Goal: Task Accomplishment & Management: Manage account settings

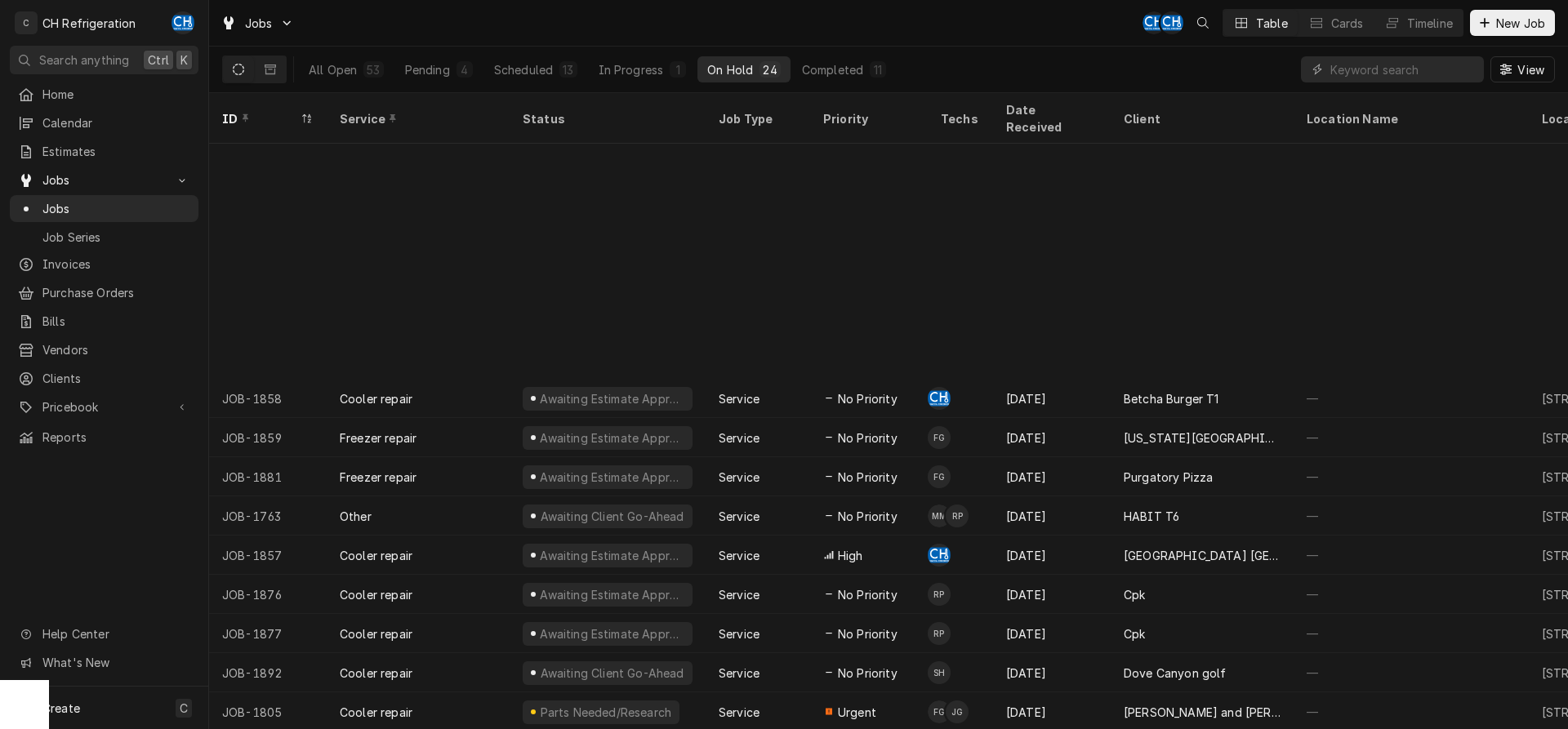
scroll to position [297, 0]
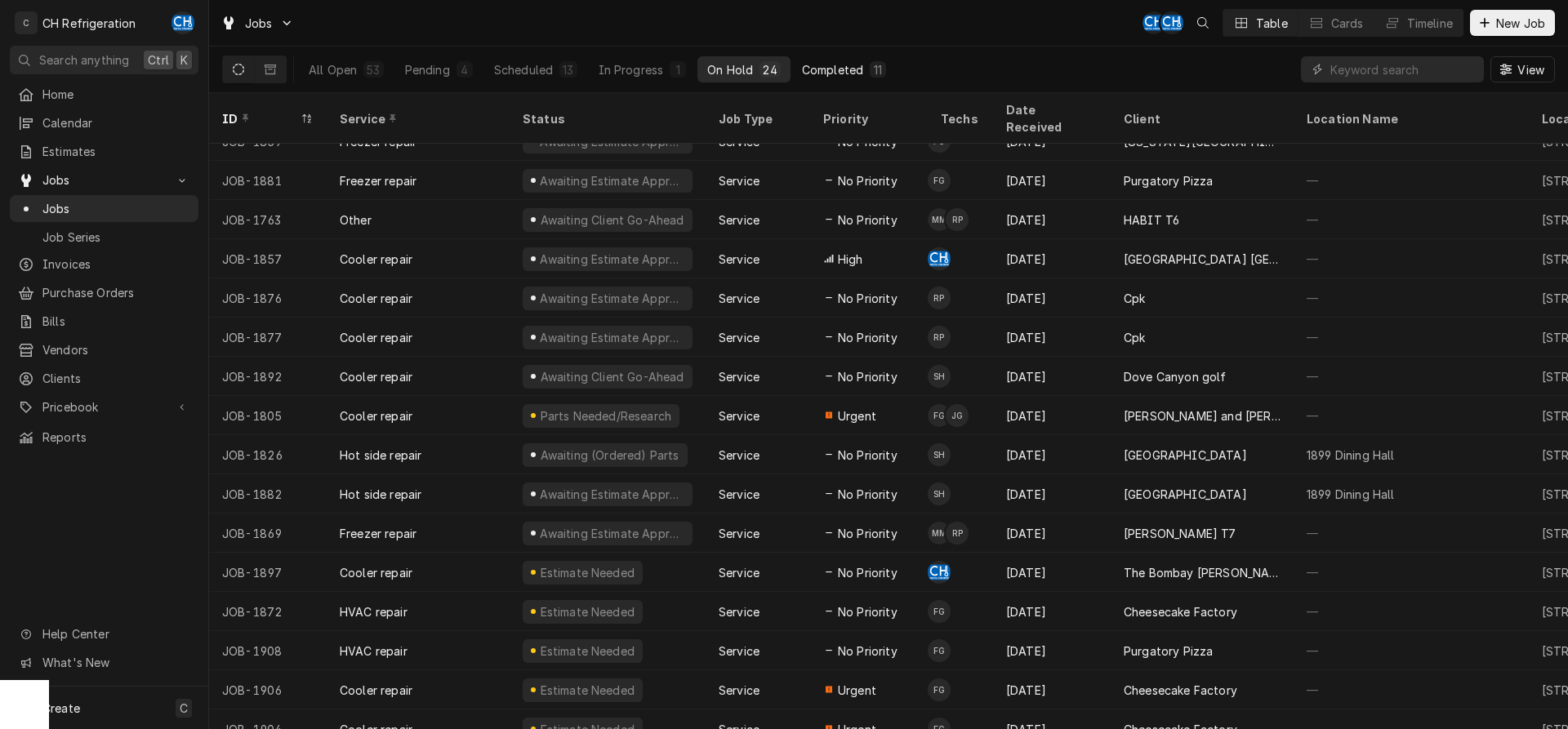
click at [871, 67] on div "11" at bounding box center [878, 69] width 16 height 16
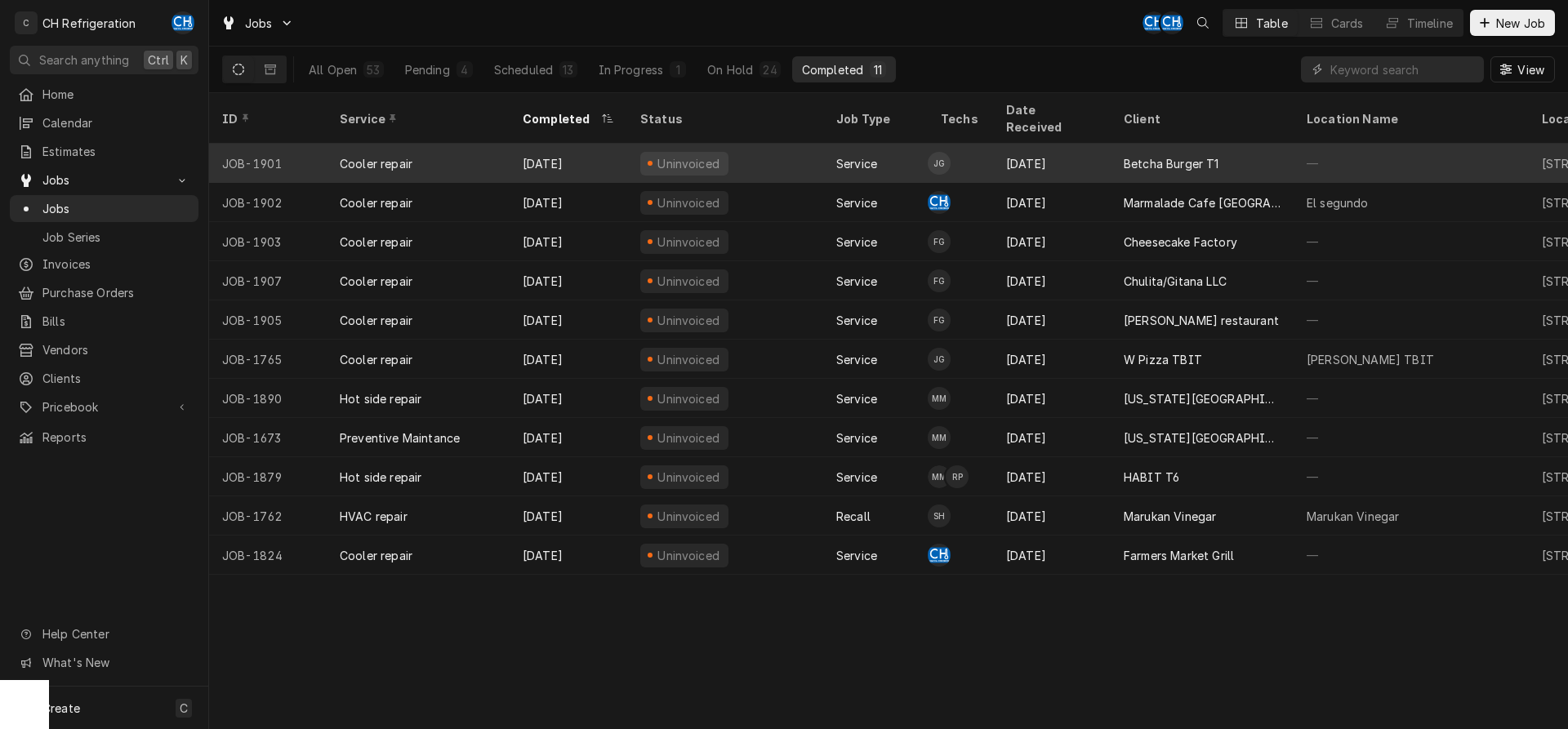
click at [1180, 155] on div "Betcha Burger T1" at bounding box center [1171, 163] width 96 height 17
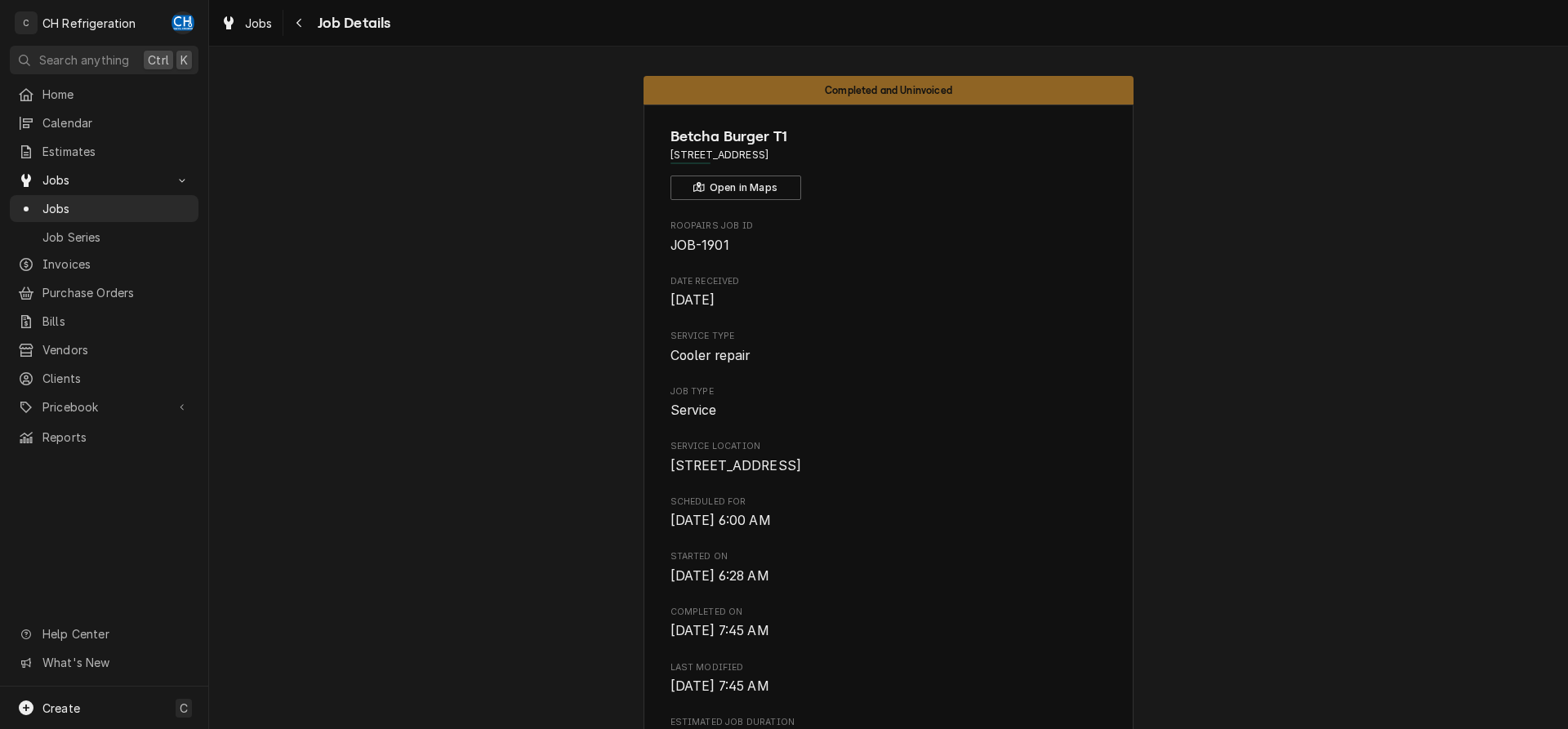
click at [297, 9] on div "Jobs Job Details" at bounding box center [889, 22] width 1359 height 45
click at [297, 26] on icon "Navigate back" at bounding box center [299, 23] width 7 height 12
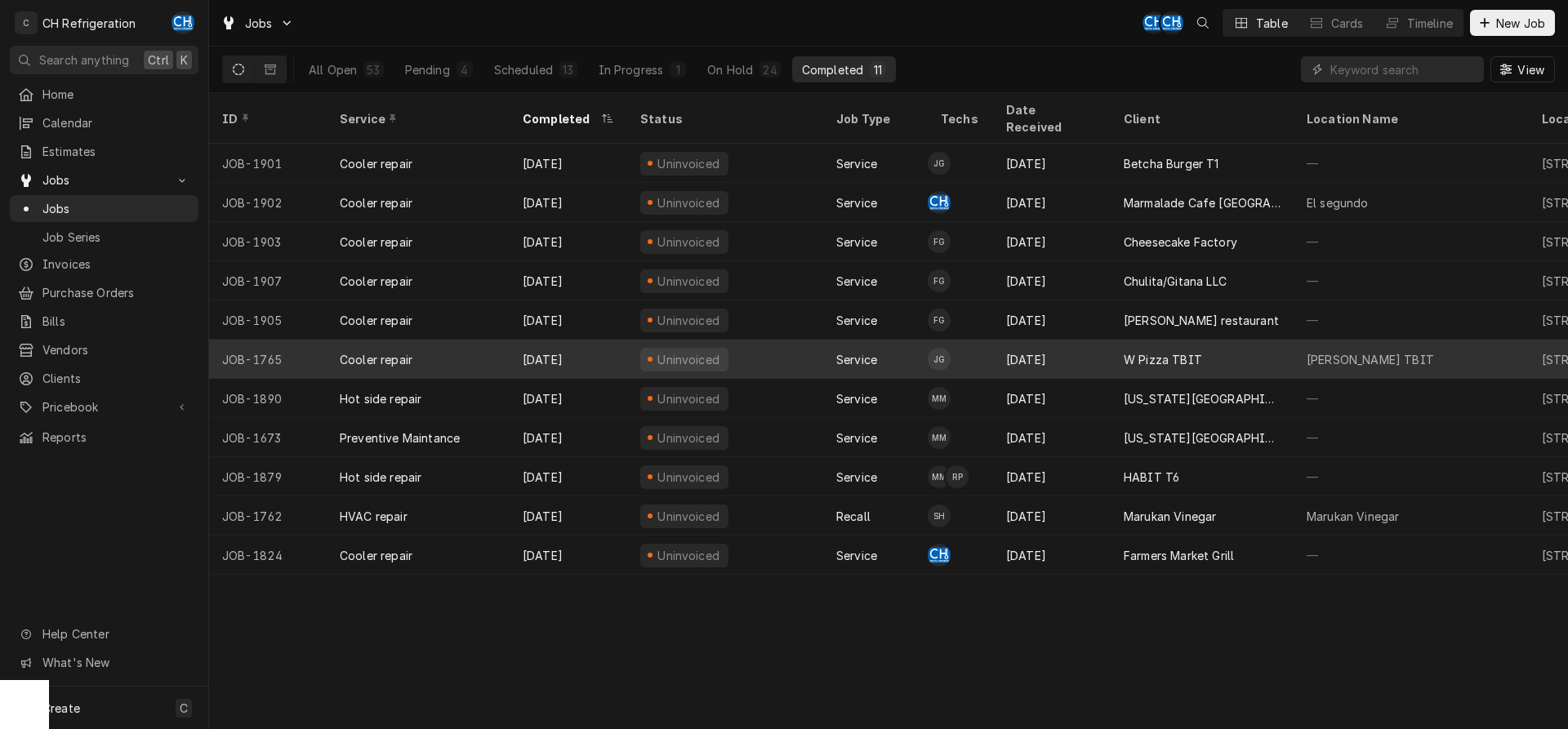
click at [1232, 340] on div "W Pizza TBIT" at bounding box center [1202, 360] width 183 height 40
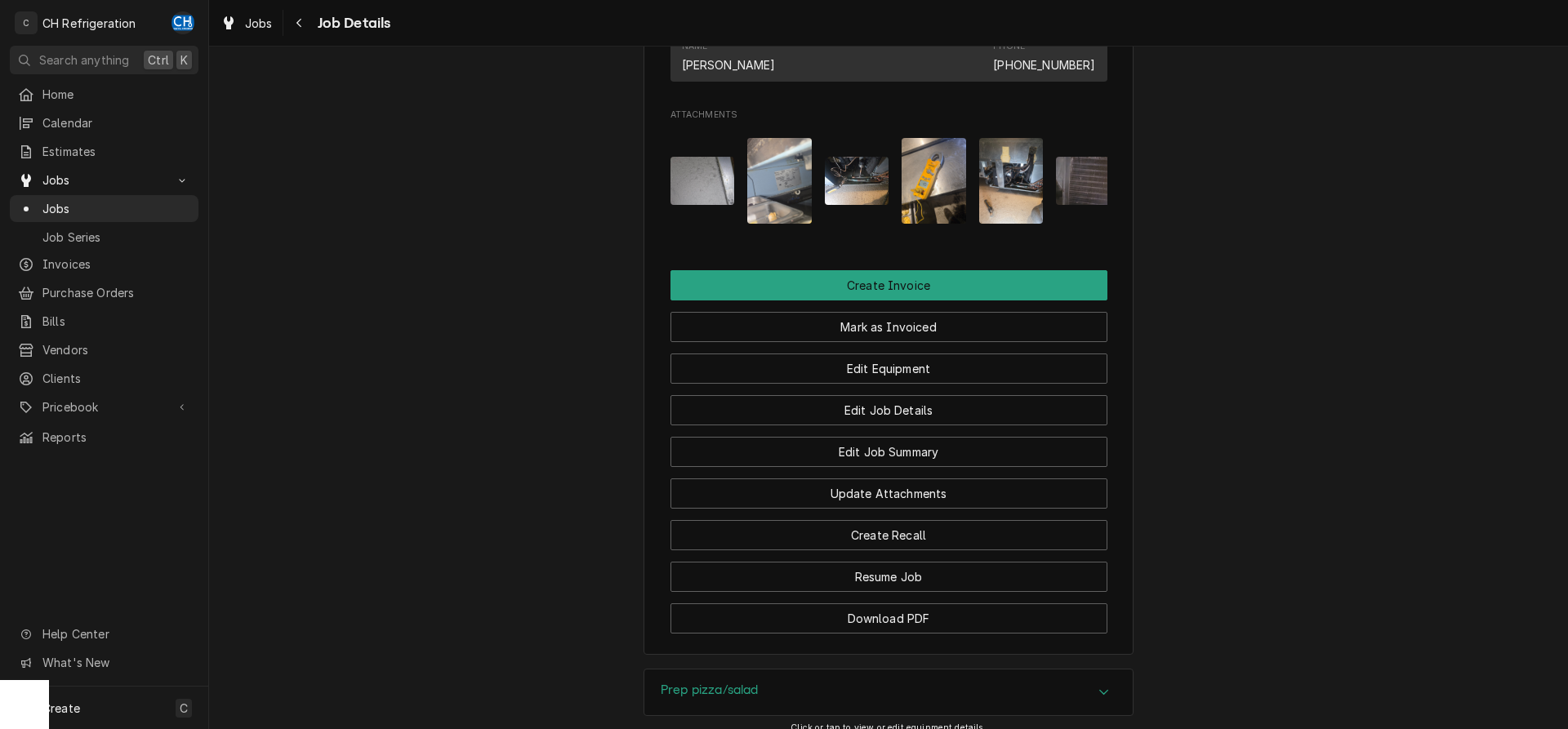
scroll to position [1302, 0]
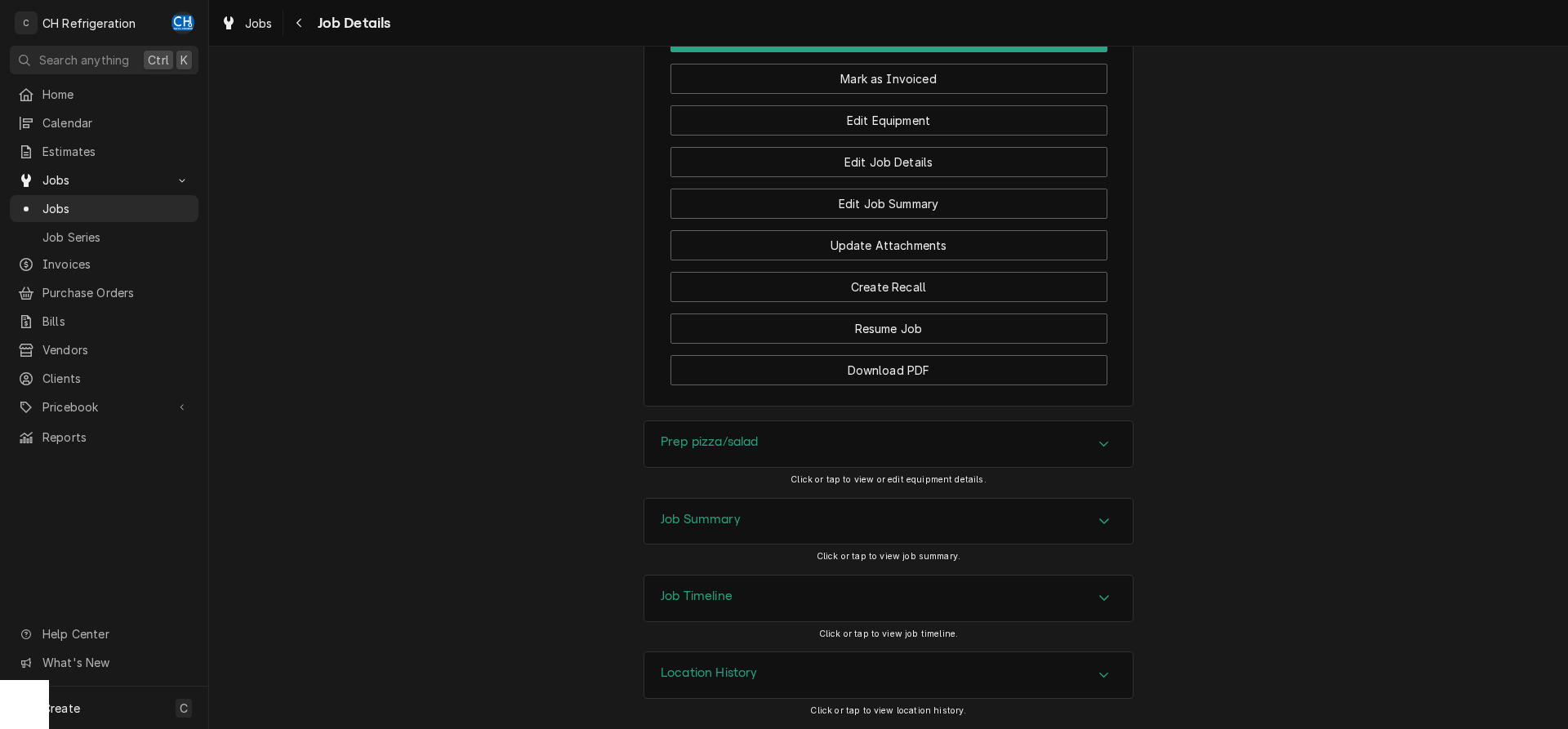
click at [865, 521] on div "Job Summary" at bounding box center [888, 521] width 488 height 45
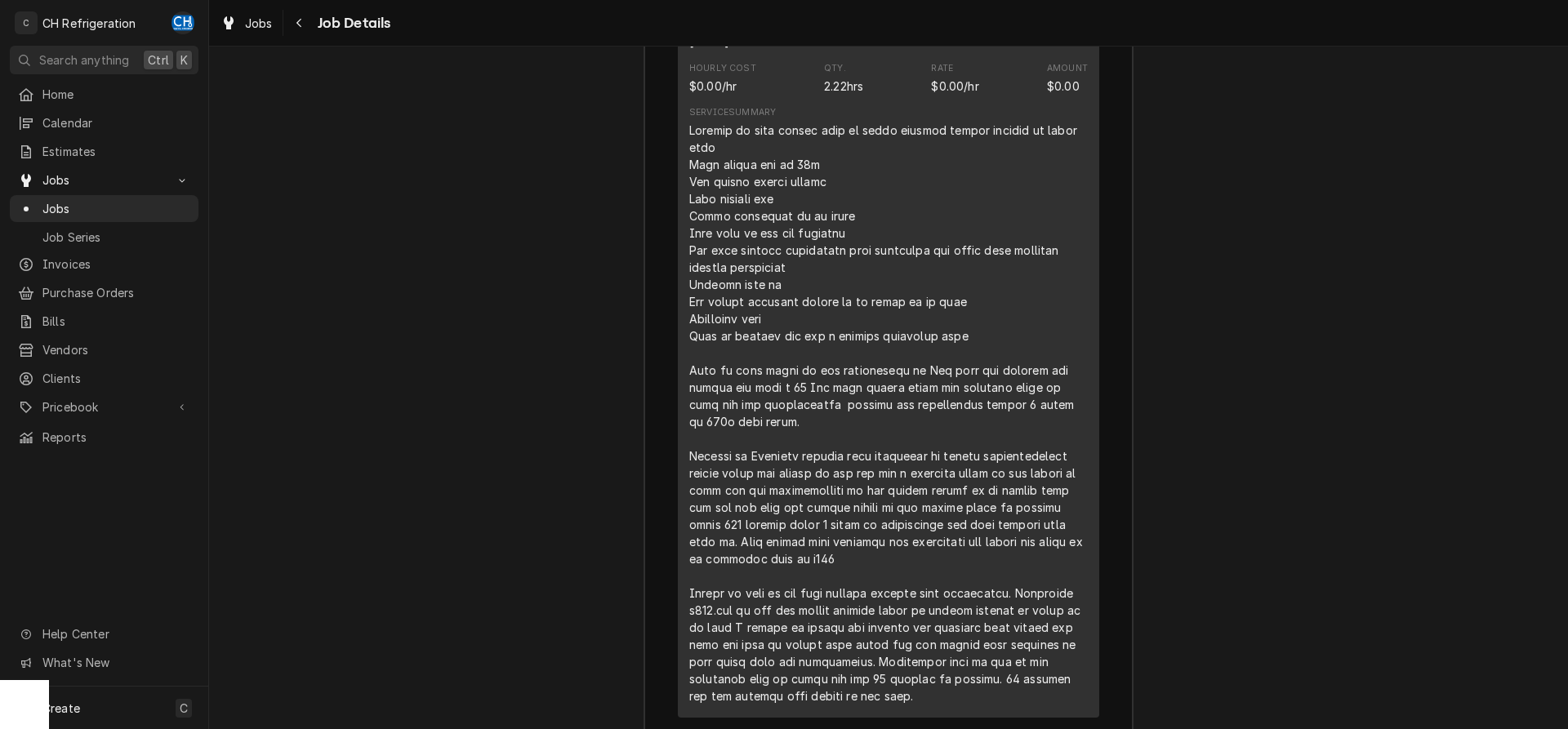
scroll to position [2302, 0]
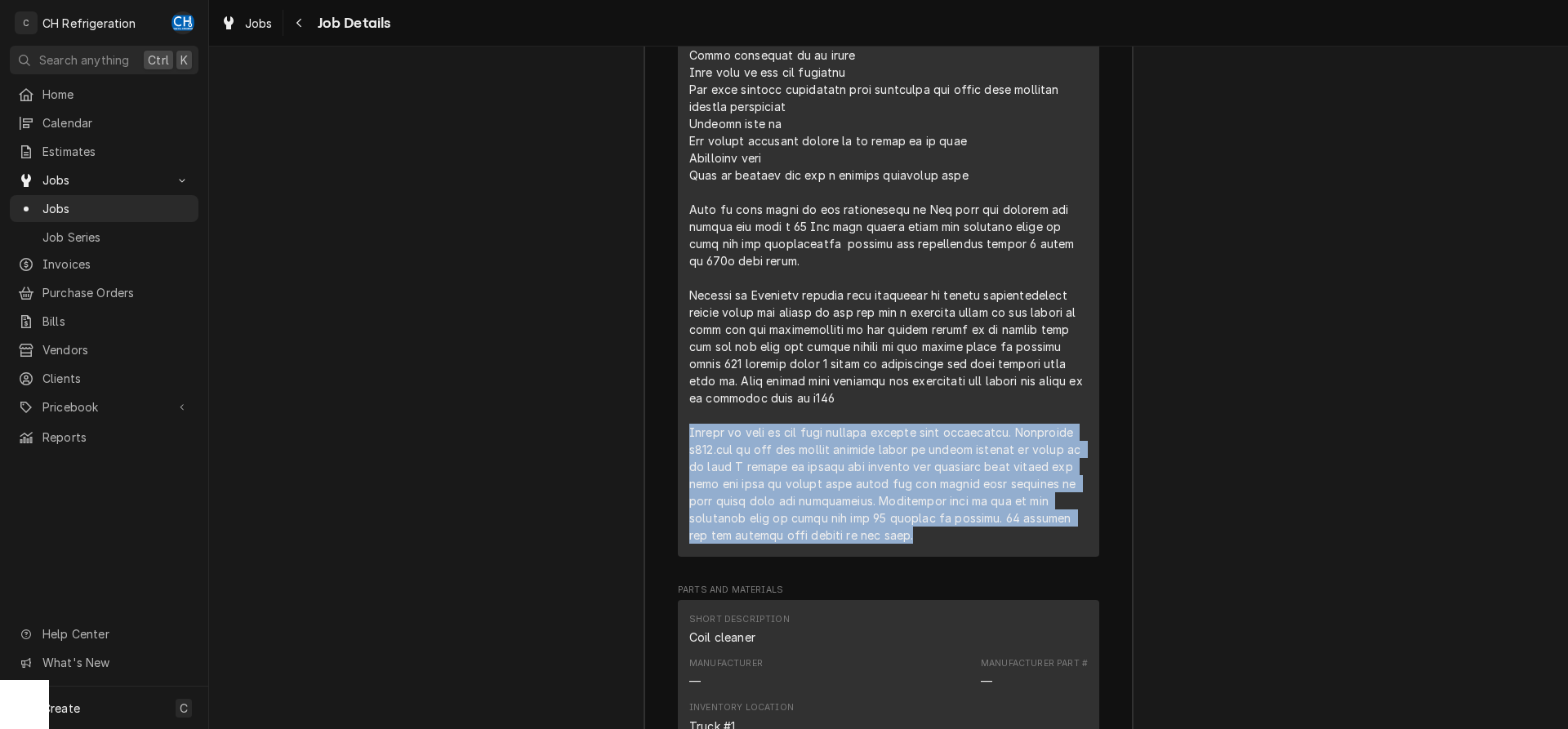
drag, startPoint x: 673, startPoint y: 416, endPoint x: 1055, endPoint y: 514, distance: 394.4
click at [1055, 514] on div "Roopairs Job ID JOB-1765 Service Type Cooler repair Job Type Service Total Time…" at bounding box center [888, 636] width 488 height 2183
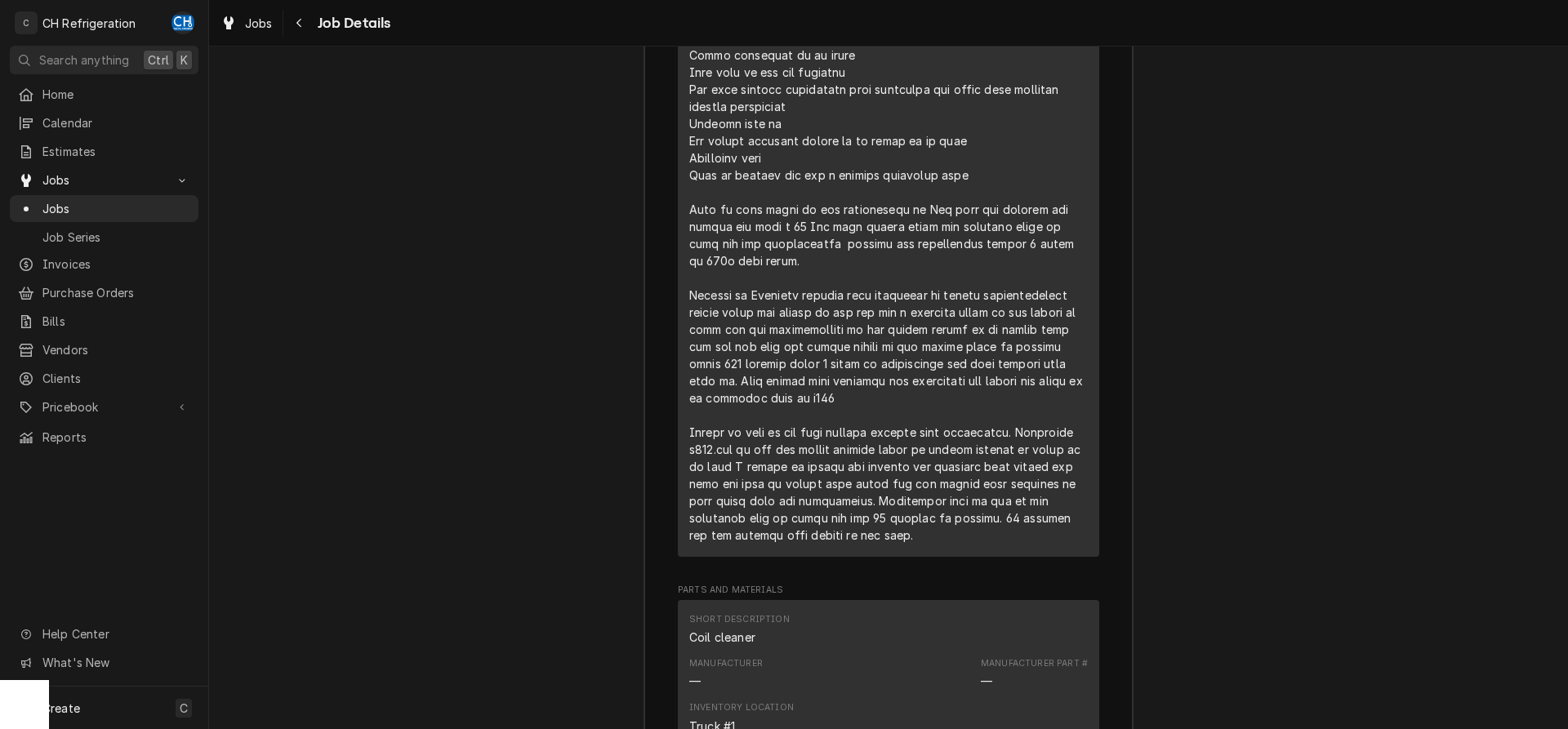
click at [1055, 514] on div "Line Item" at bounding box center [888, 252] width 398 height 583
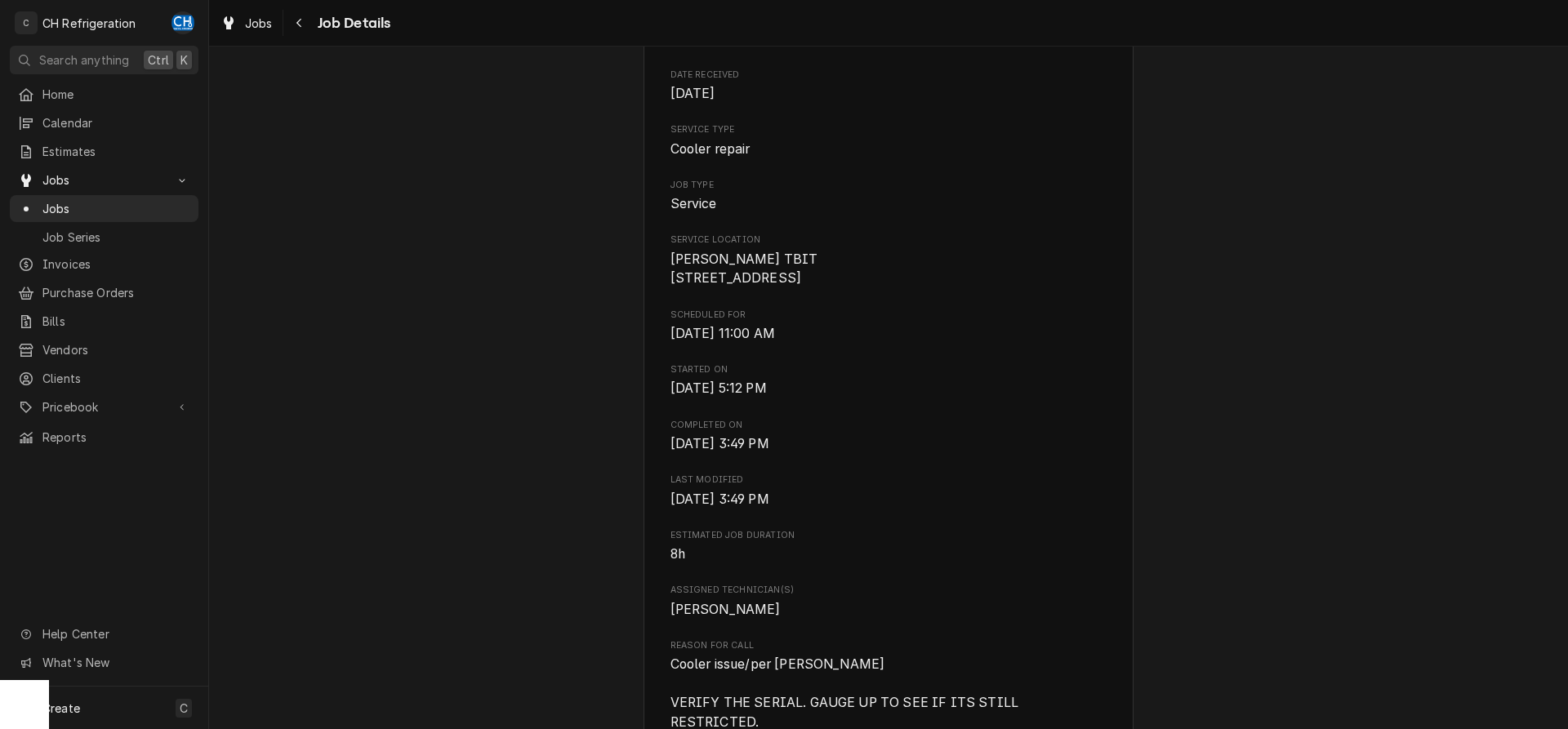
scroll to position [0, 0]
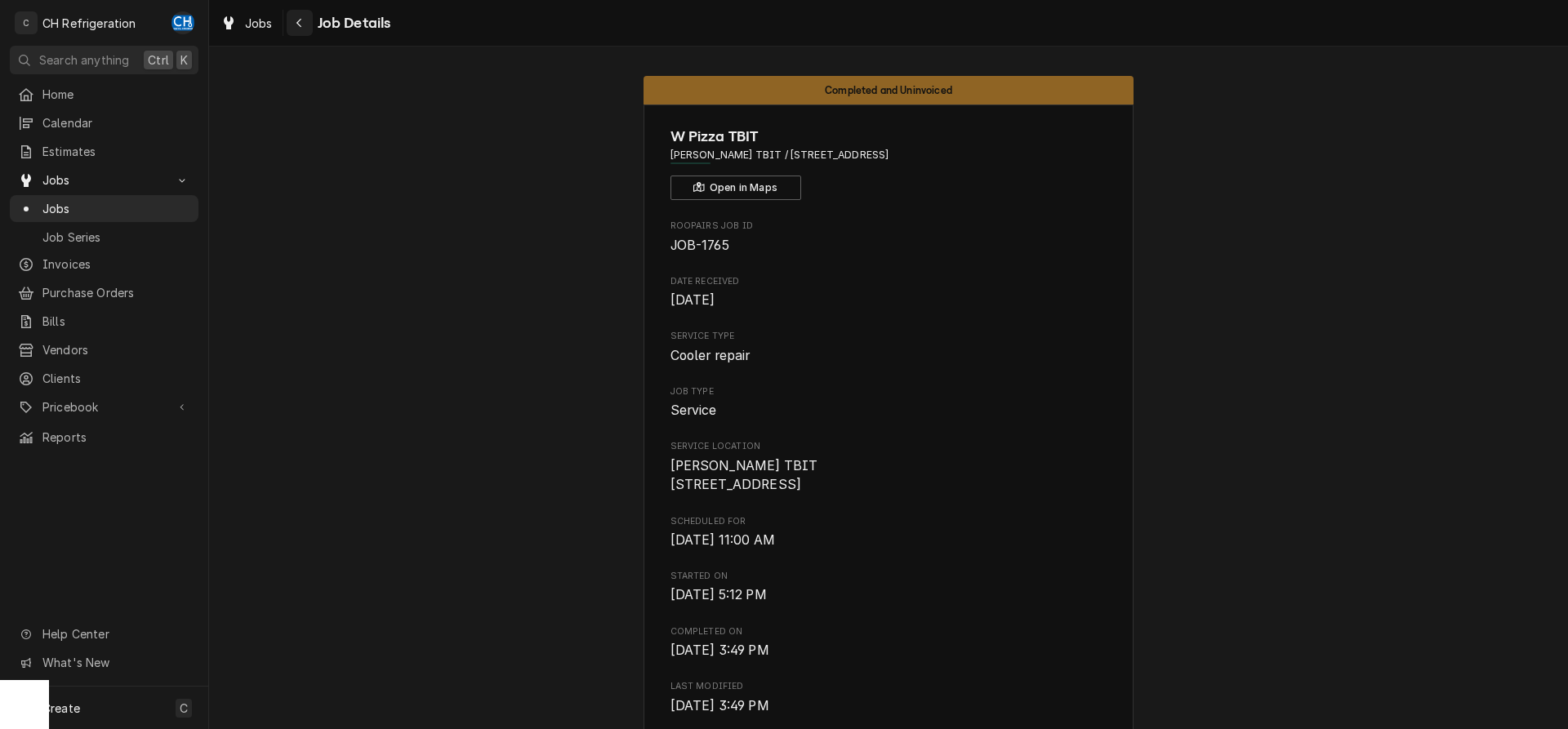
click at [302, 26] on icon "Navigate back" at bounding box center [299, 23] width 7 height 12
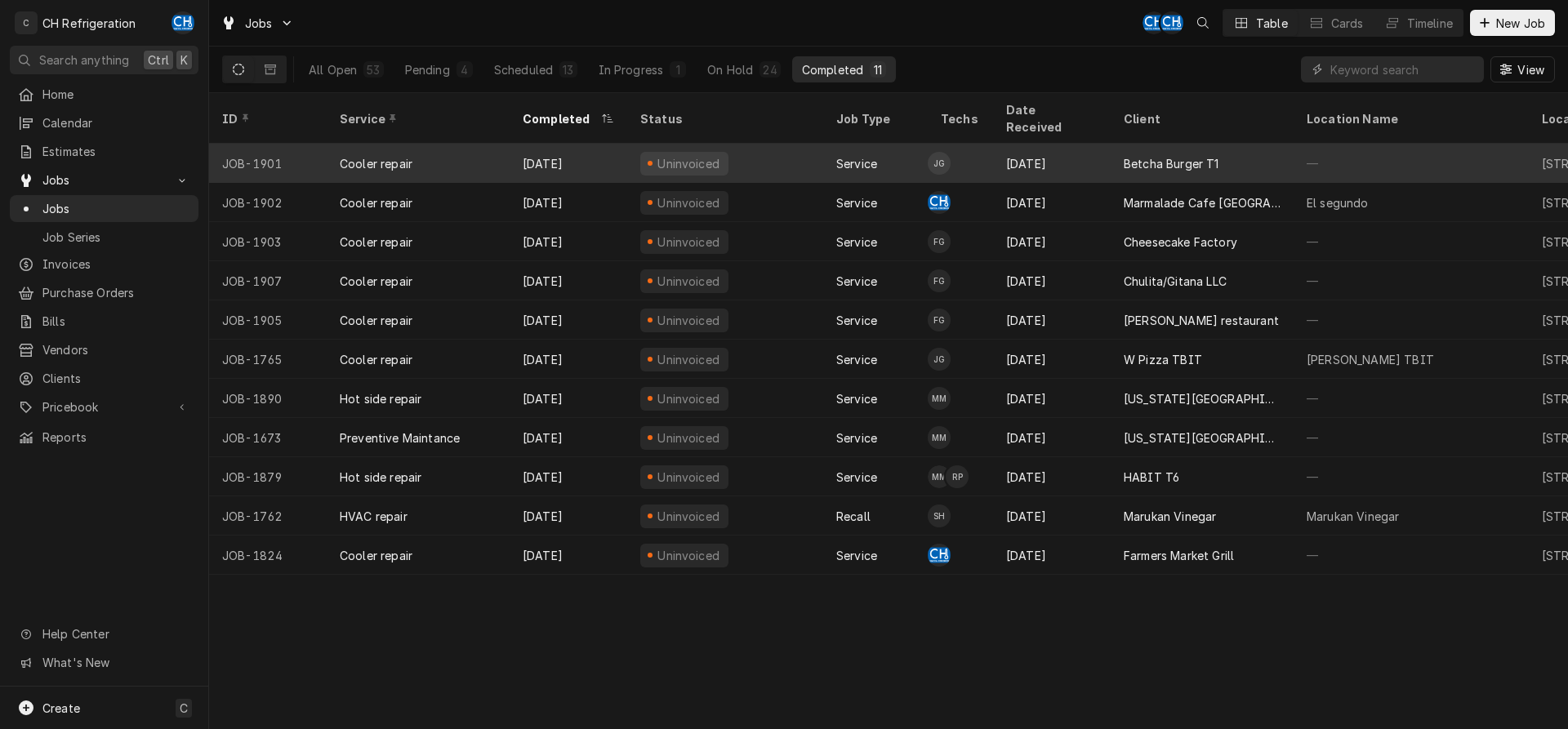
click at [1195, 153] on div "Betcha Burger T1" at bounding box center [1202, 163] width 183 height 40
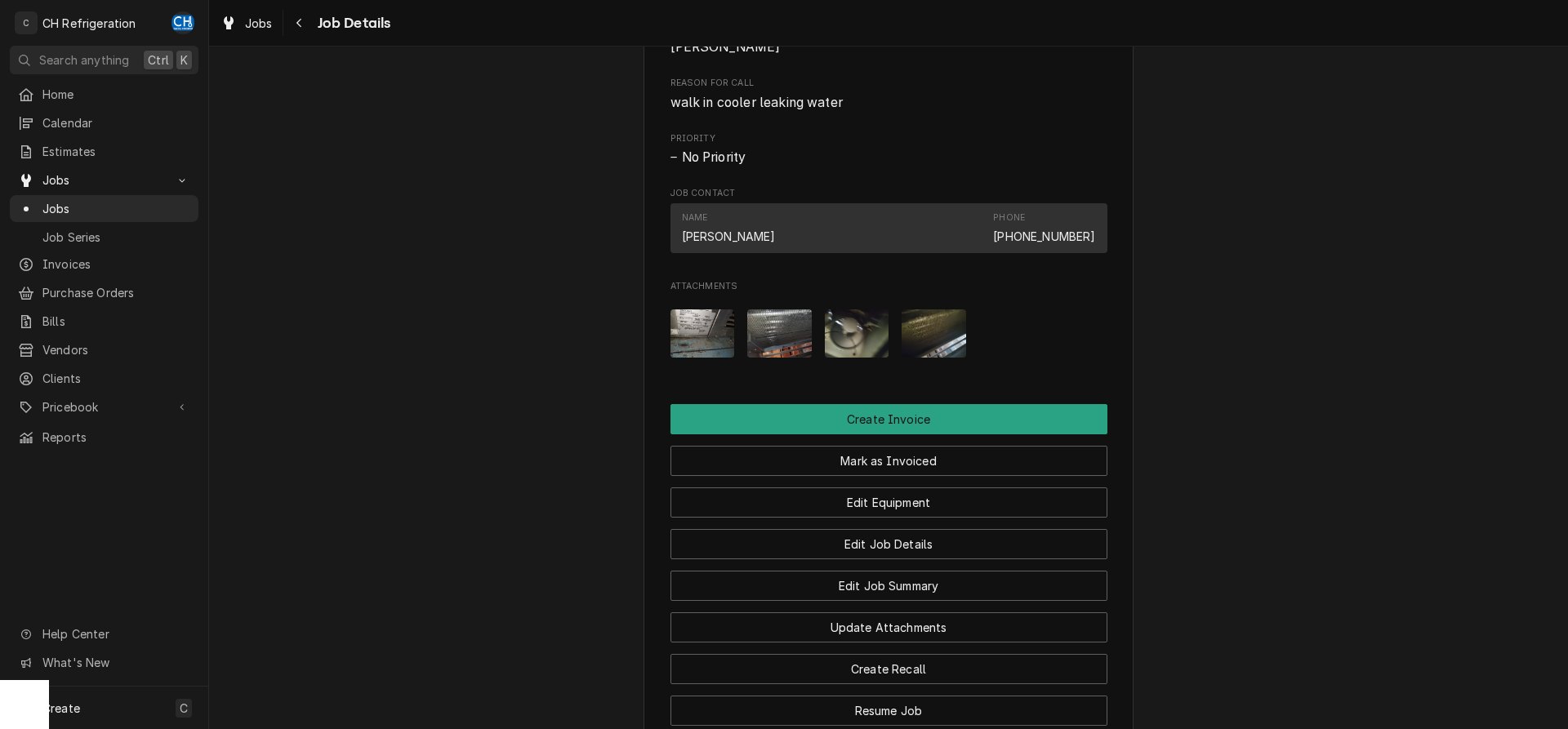
scroll to position [1074, 0]
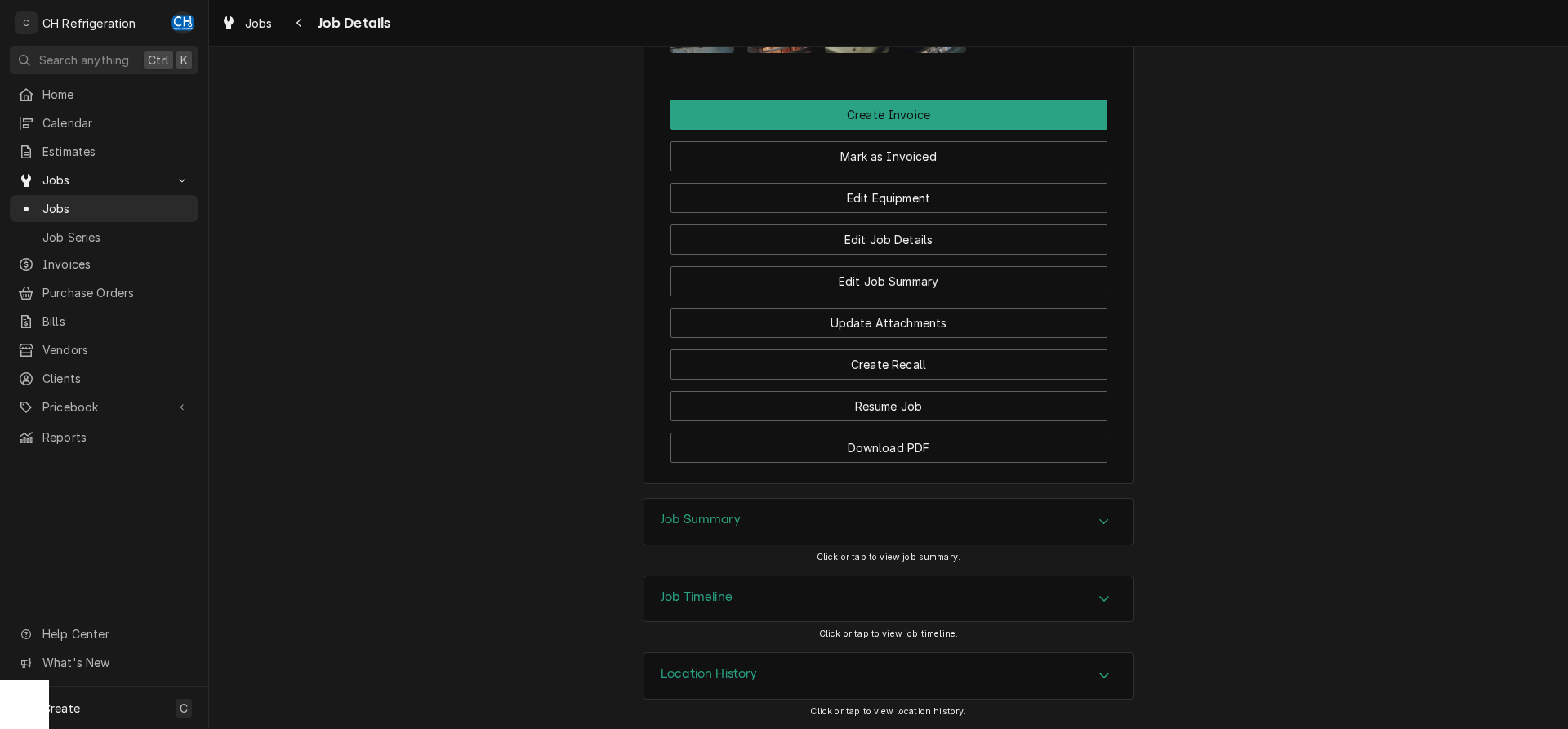
click at [993, 504] on div "Job Summary" at bounding box center [888, 521] width 488 height 45
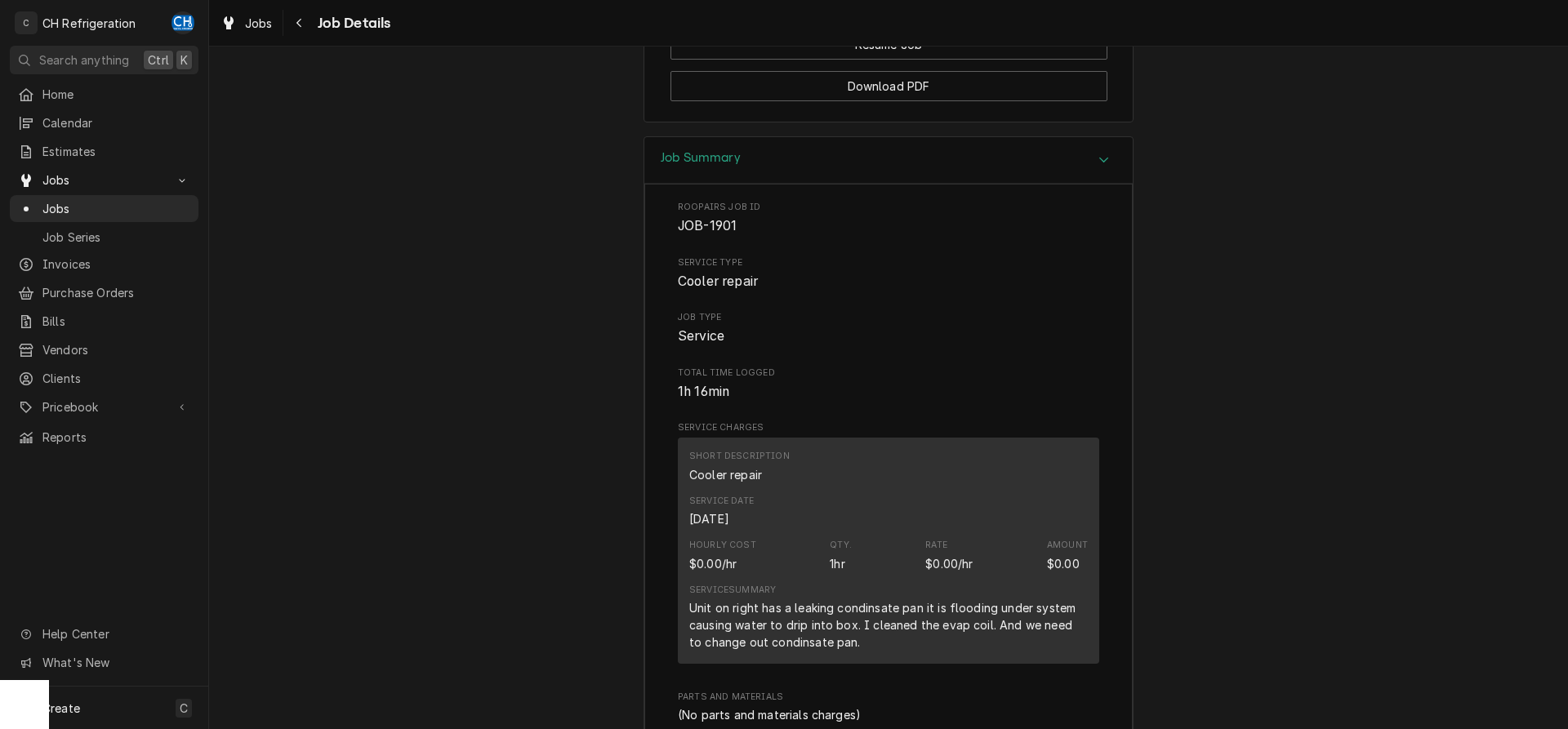
scroll to position [999, 0]
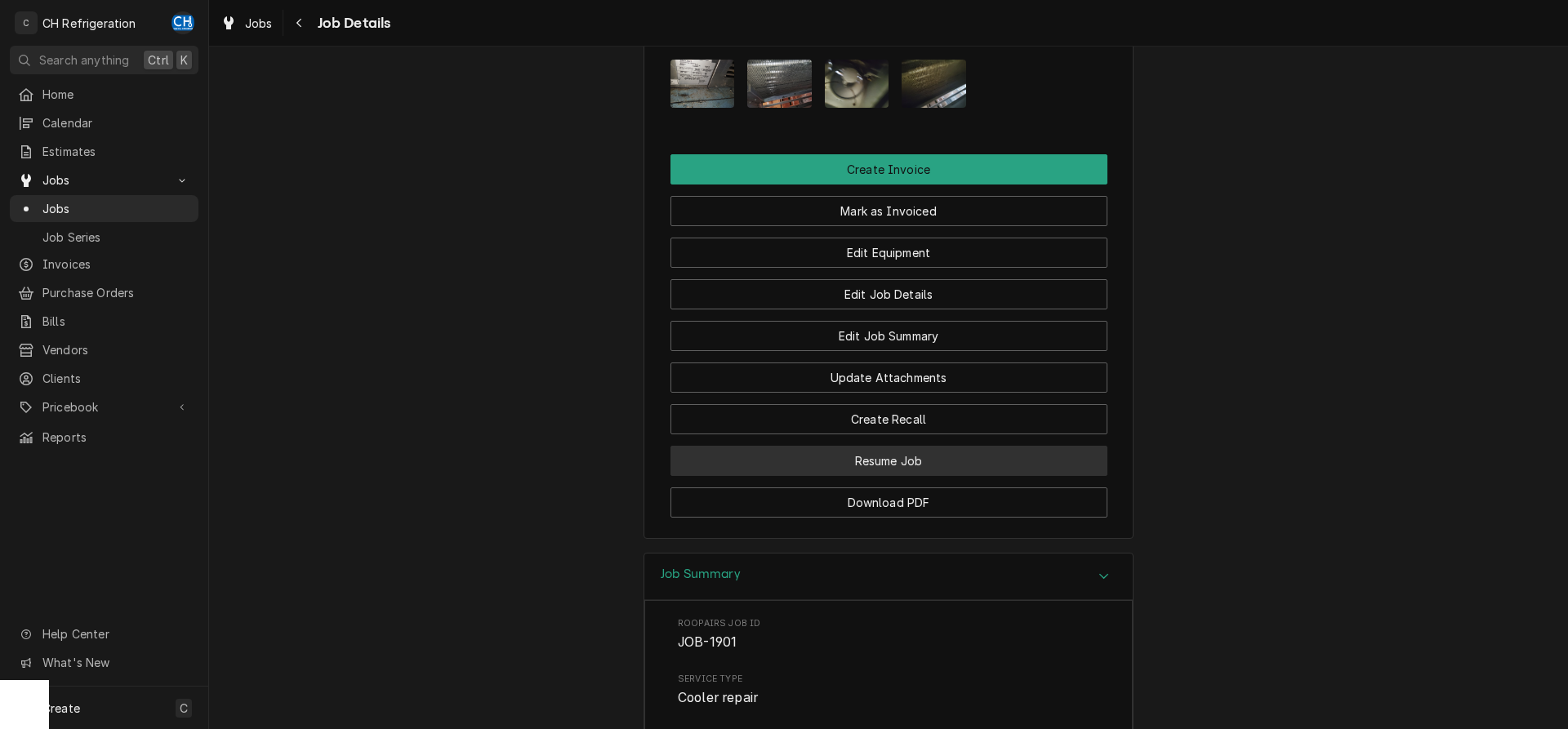
click at [927, 476] on button "Resume Job" at bounding box center [889, 461] width 437 height 31
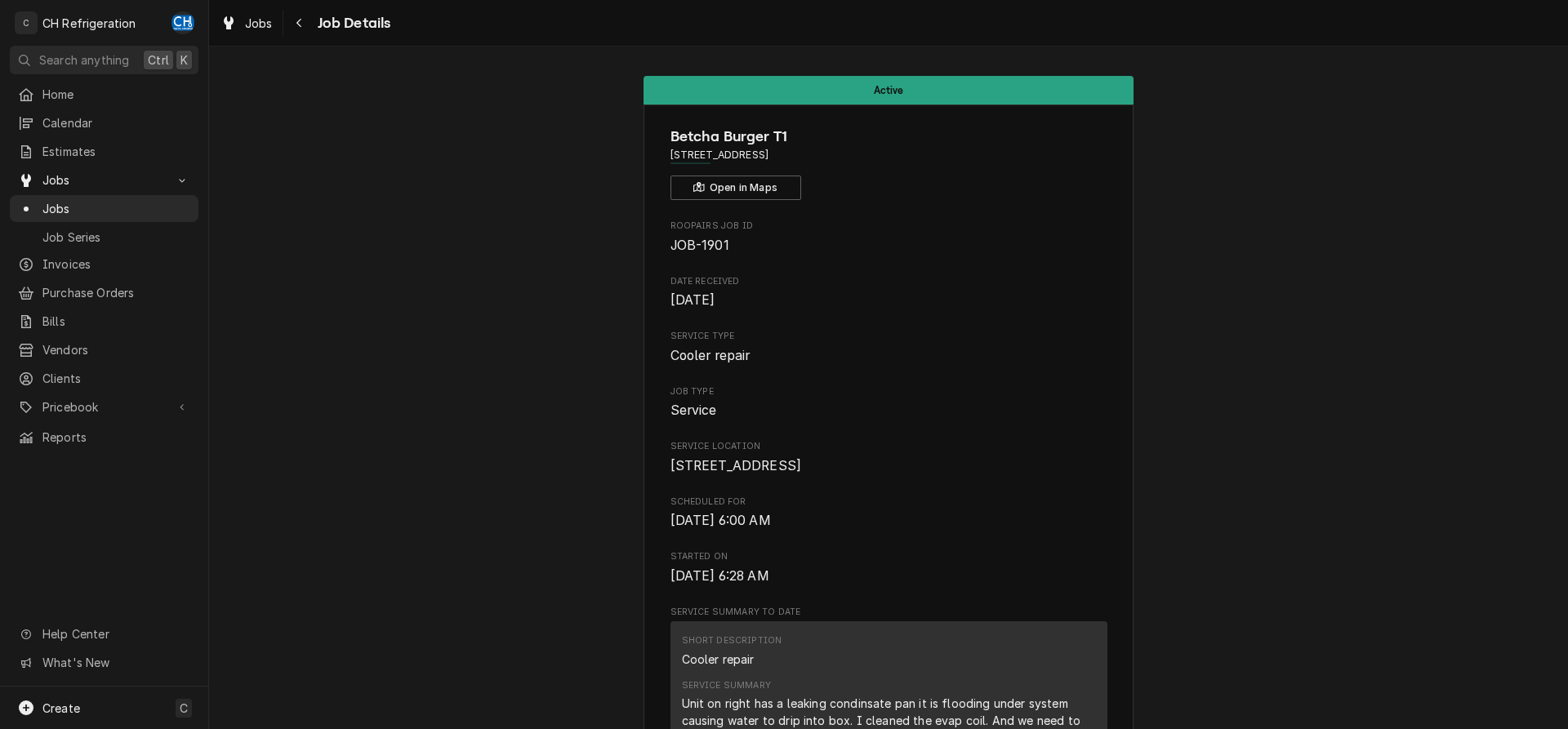
scroll to position [1172, 0]
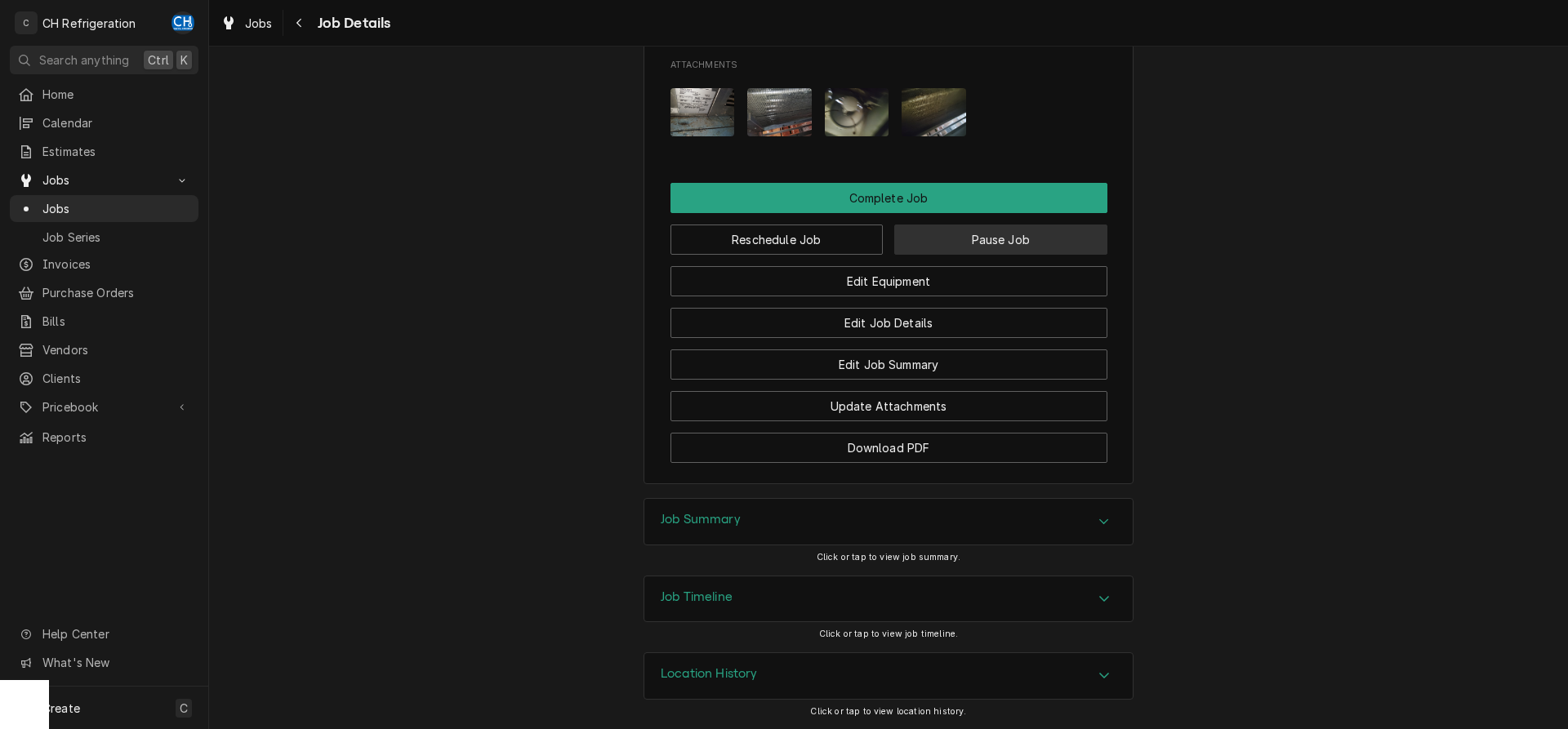
click at [965, 244] on button "Pause Job" at bounding box center [1001, 239] width 214 height 31
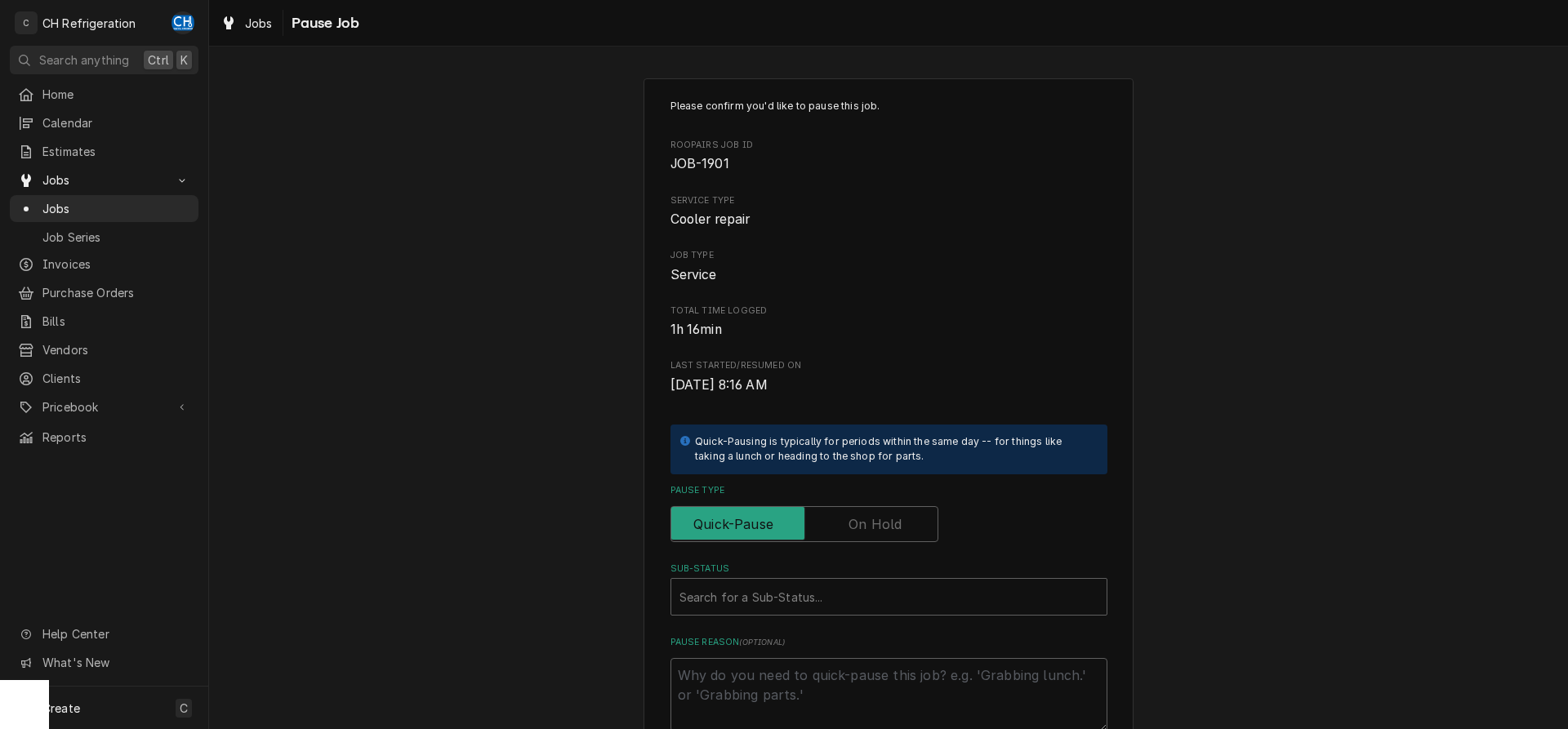
scroll to position [186, 0]
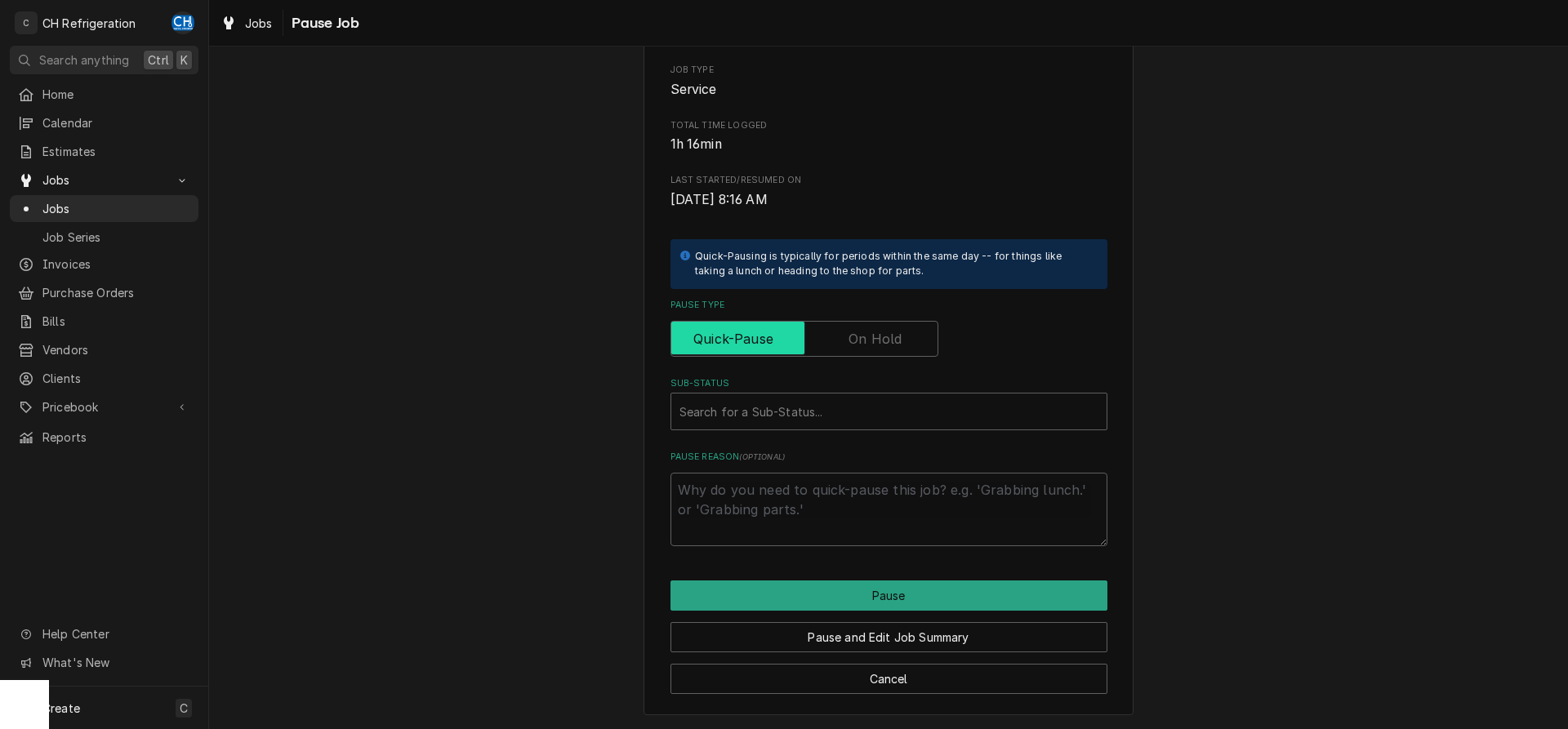
click at [900, 327] on input "Pause Type" at bounding box center [804, 339] width 253 height 36
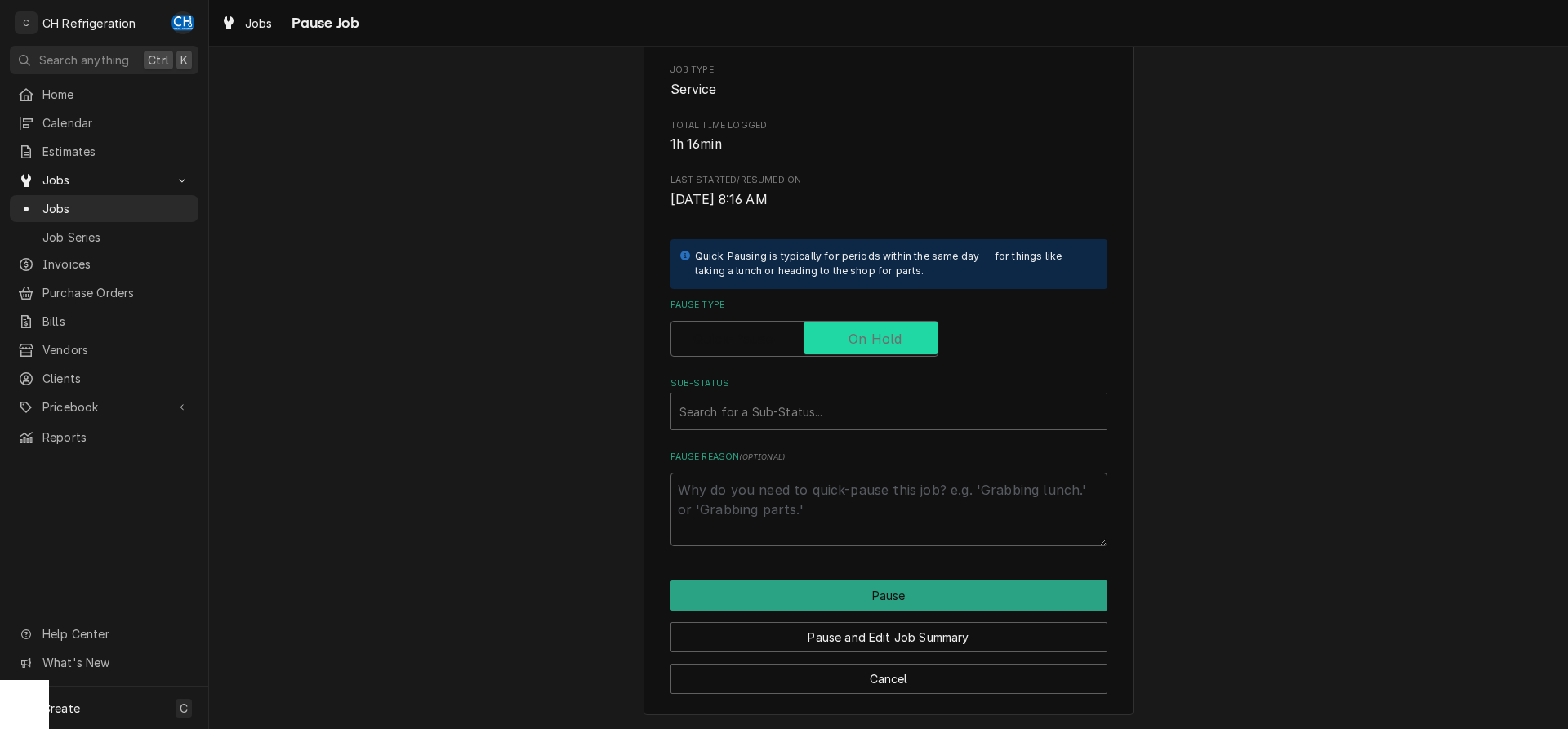
checkbox input "true"
drag, startPoint x: 908, startPoint y: 397, endPoint x: 895, endPoint y: 431, distance: 36.4
click at [908, 400] on div "Search for a Sub-Status..." at bounding box center [889, 412] width 435 height 36
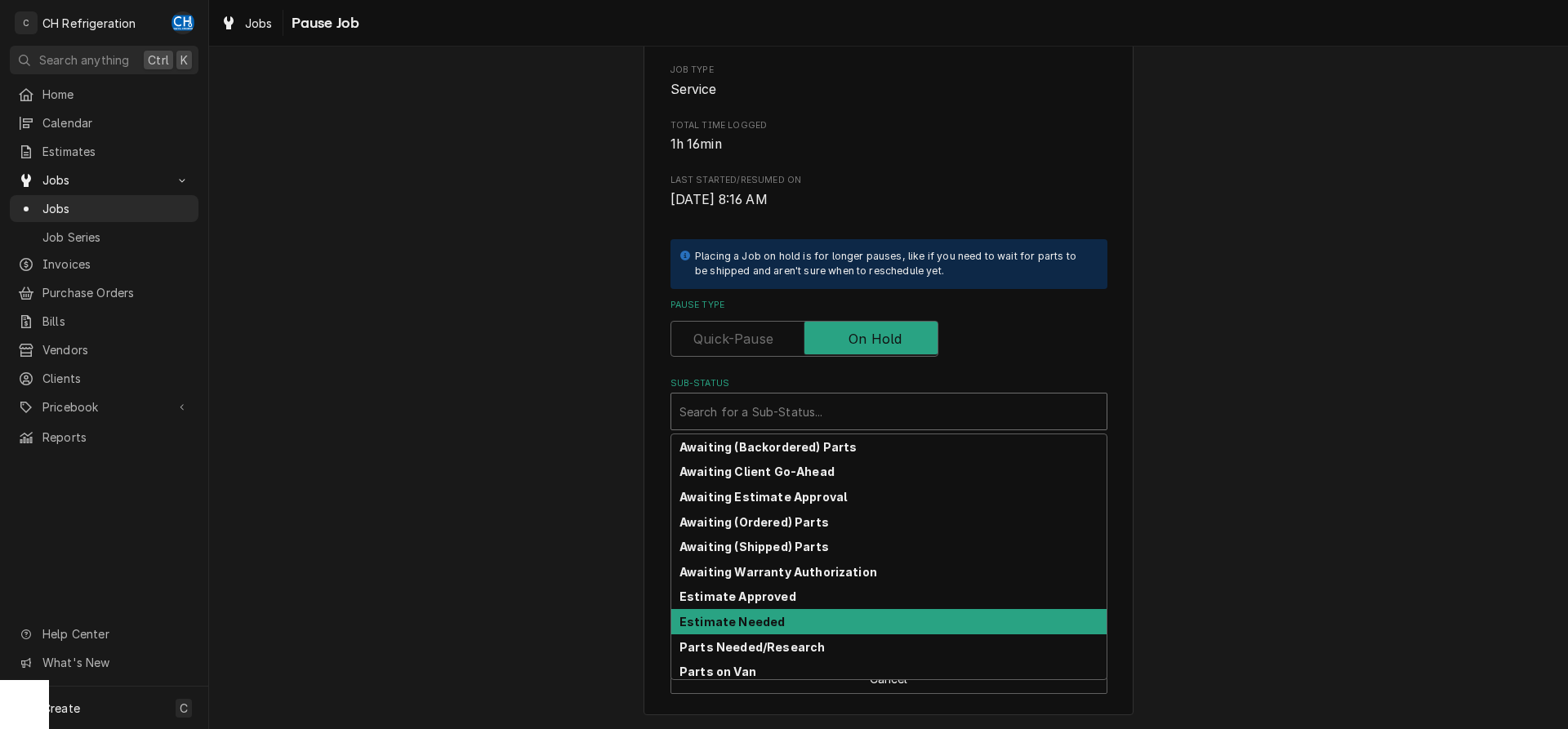
click at [851, 623] on div "Estimate Needed" at bounding box center [889, 622] width 435 height 26
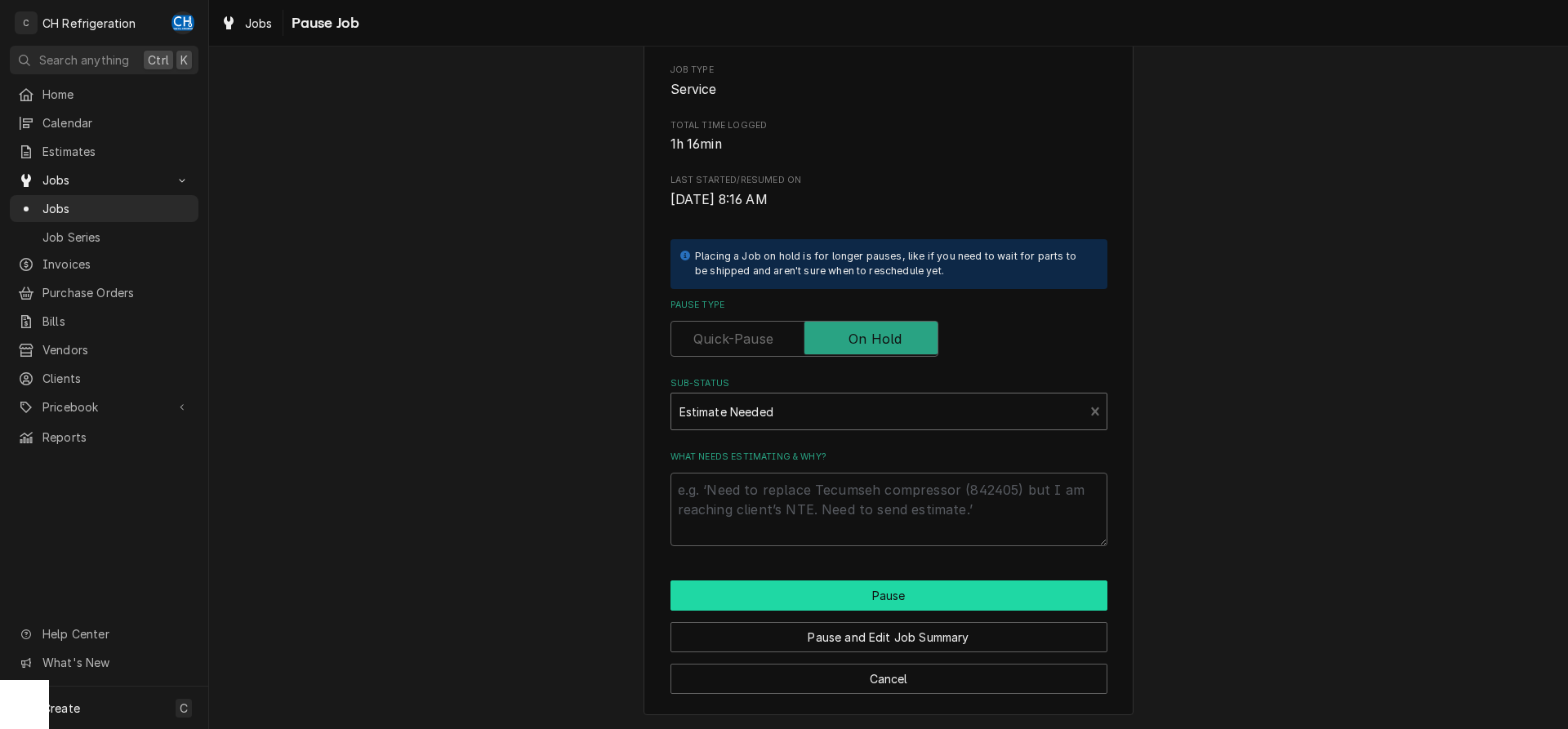
scroll to position [166, 0]
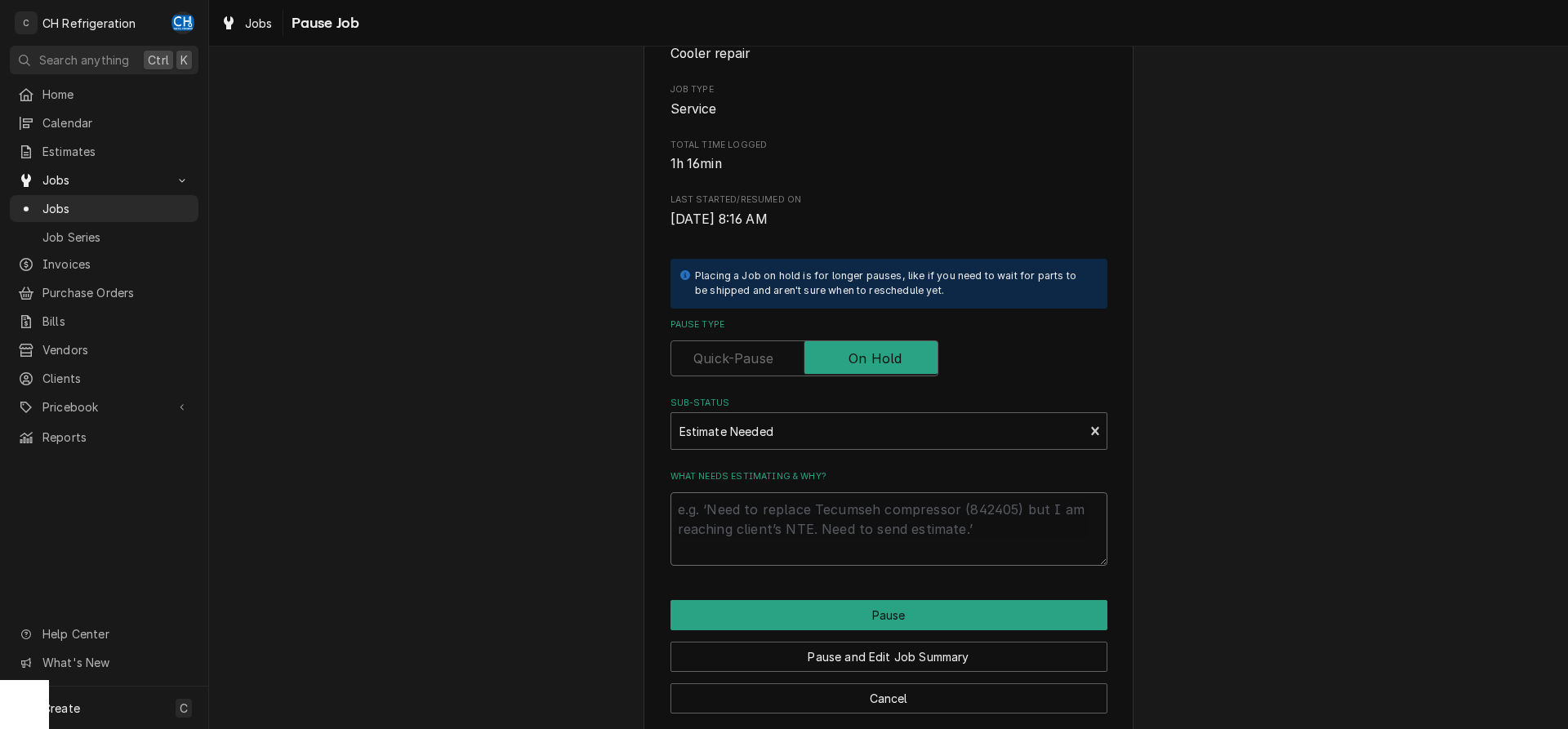
click at [849, 530] on textarea "What needs estimating & why?" at bounding box center [889, 529] width 437 height 73
type textarea "x"
type textarea "c"
type textarea "x"
type textarea "co"
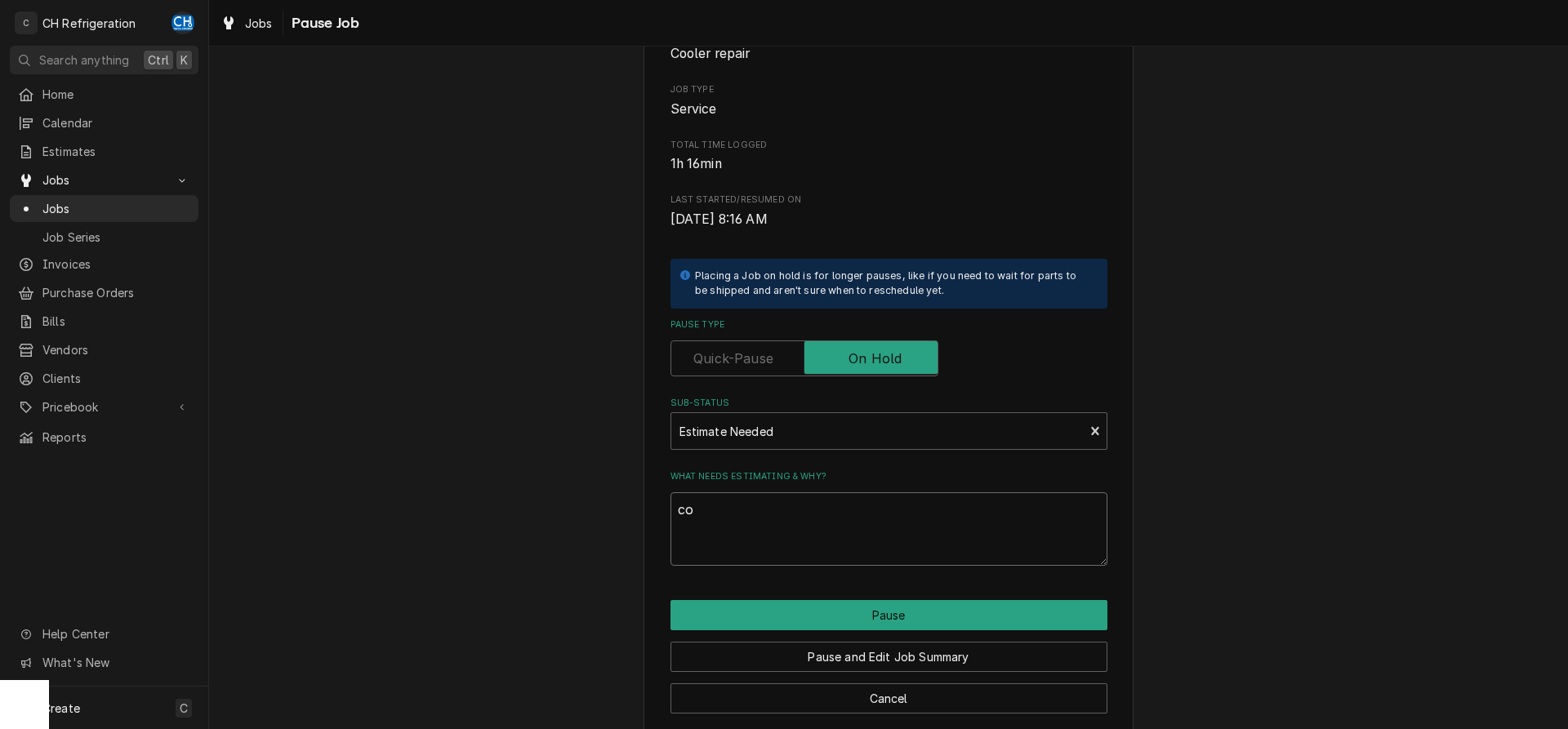
type textarea "x"
type textarea "con"
type textarea "x"
type textarea "cond"
type textarea "x"
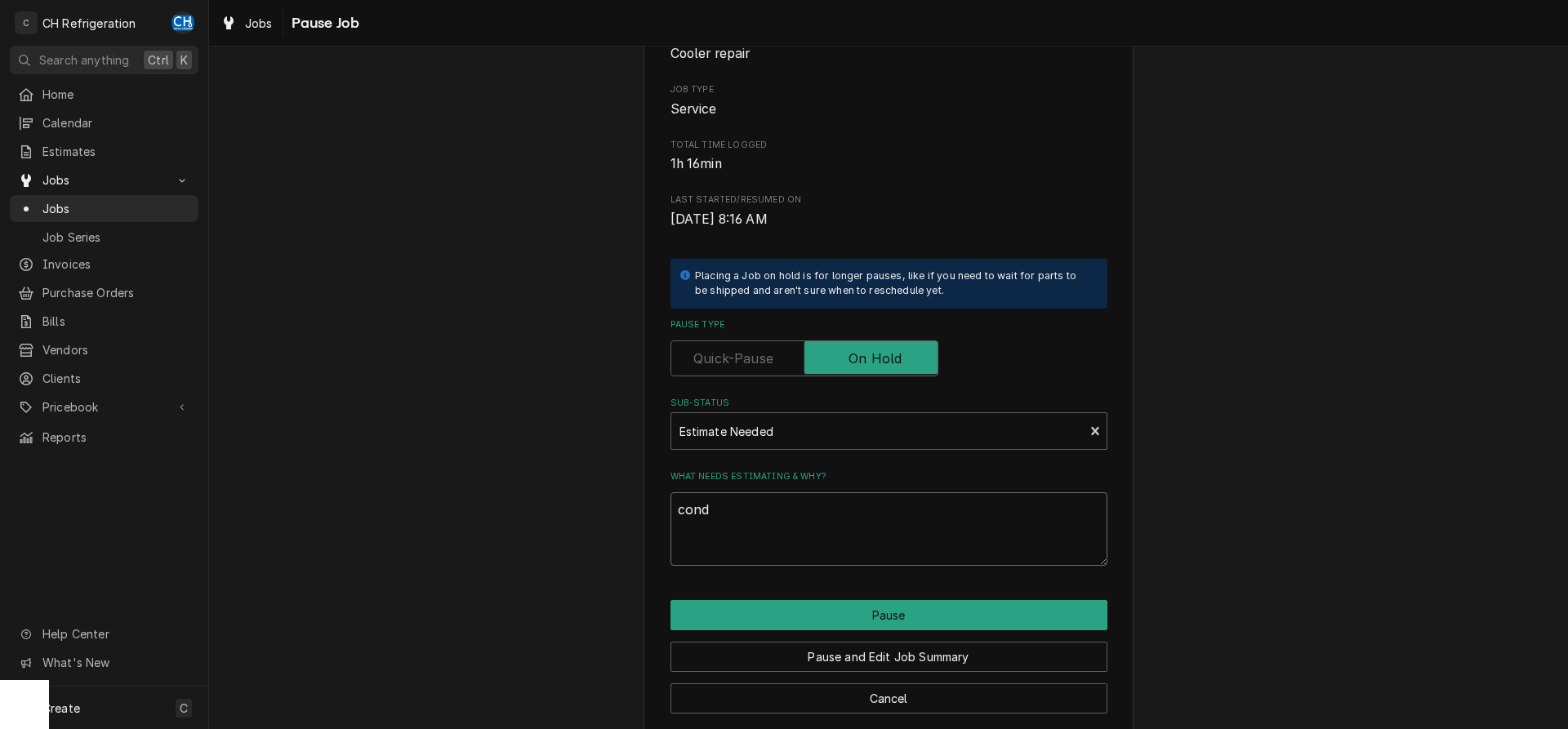
type textarea "conde"
type textarea "x"
type textarea "conden"
type textarea "x"
type textarea "condens"
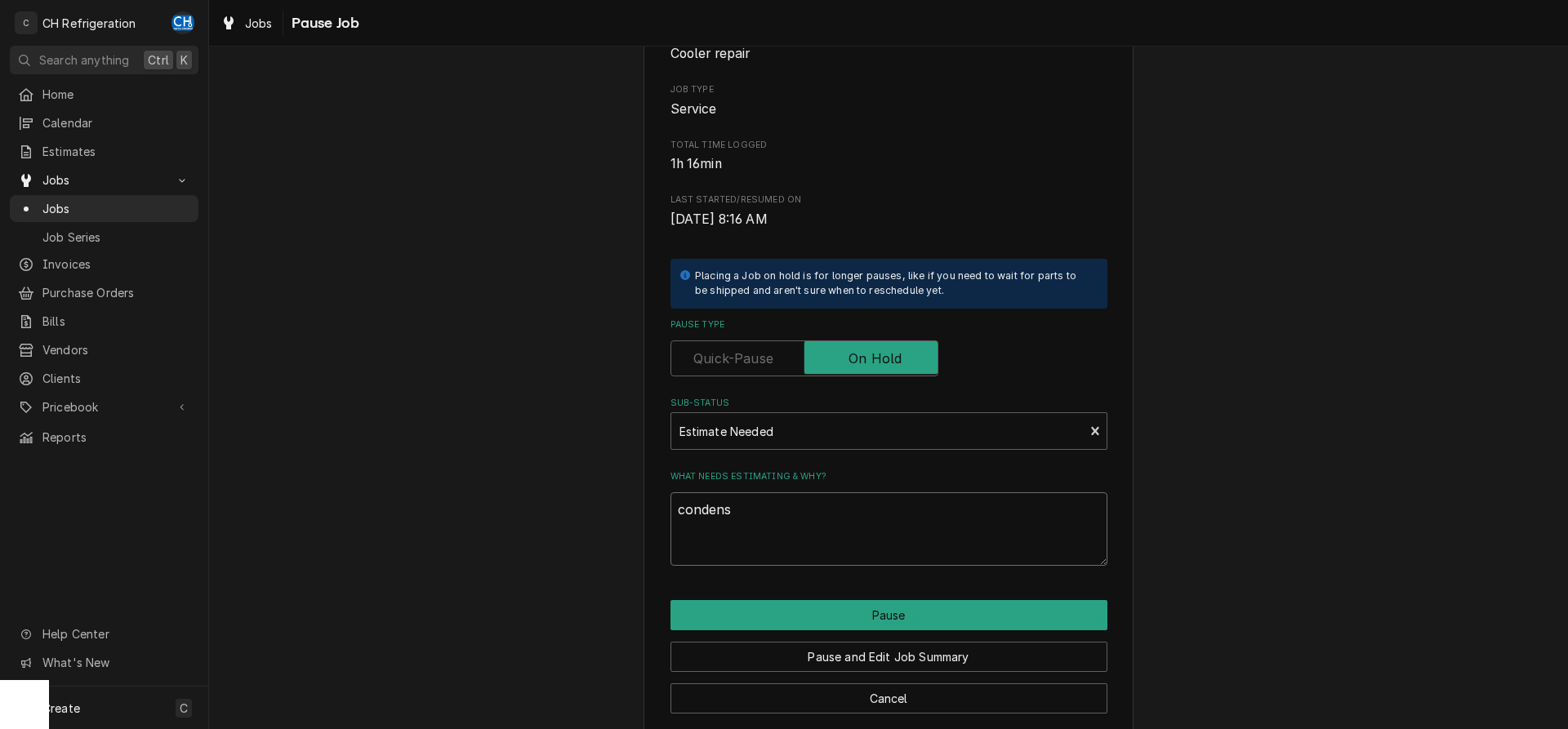
type textarea "x"
type textarea "condensa"
type textarea "x"
type textarea "condensat"
type textarea "x"
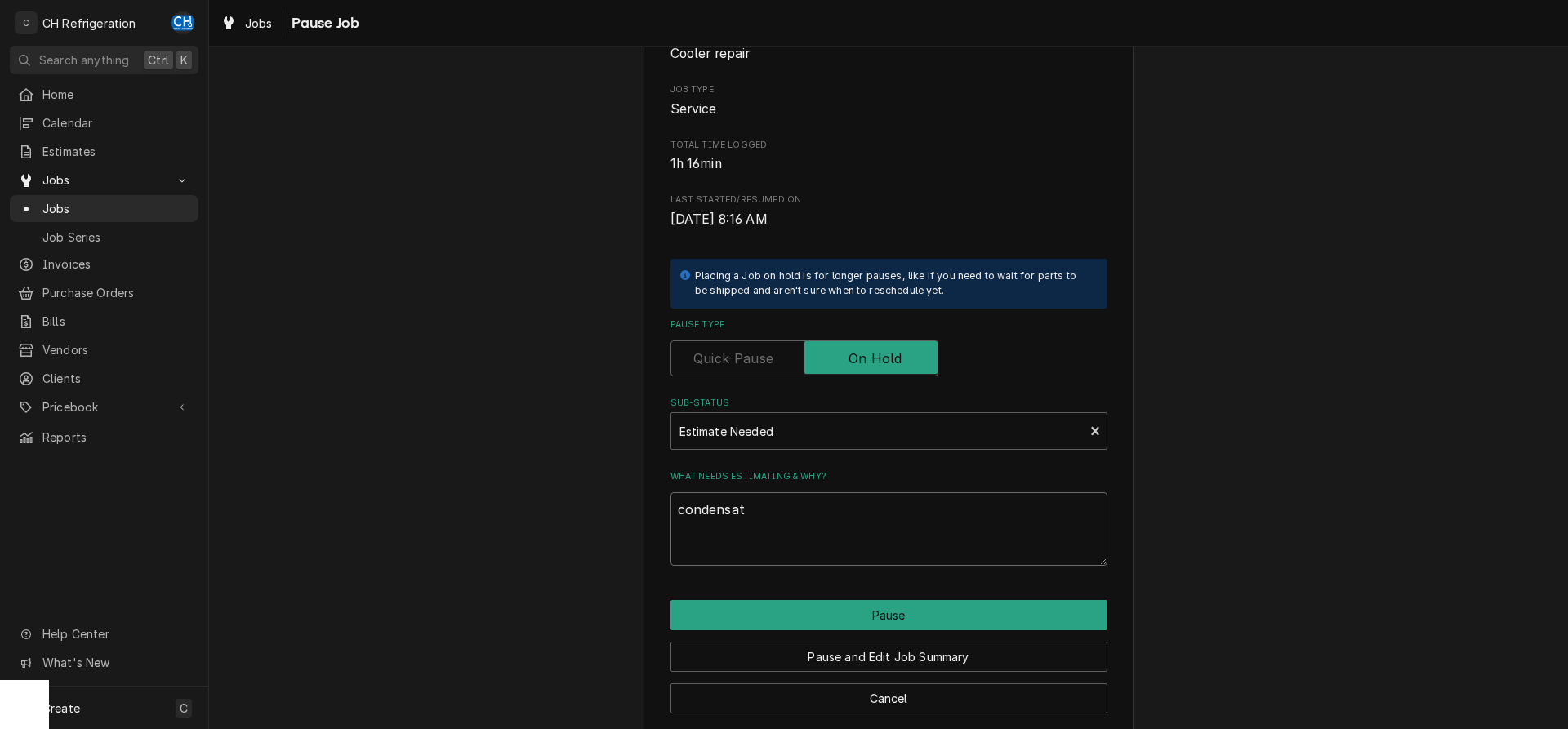
type textarea "condensate"
type textarea "x"
type textarea "condensate"
type textarea "x"
type textarea "condensate p"
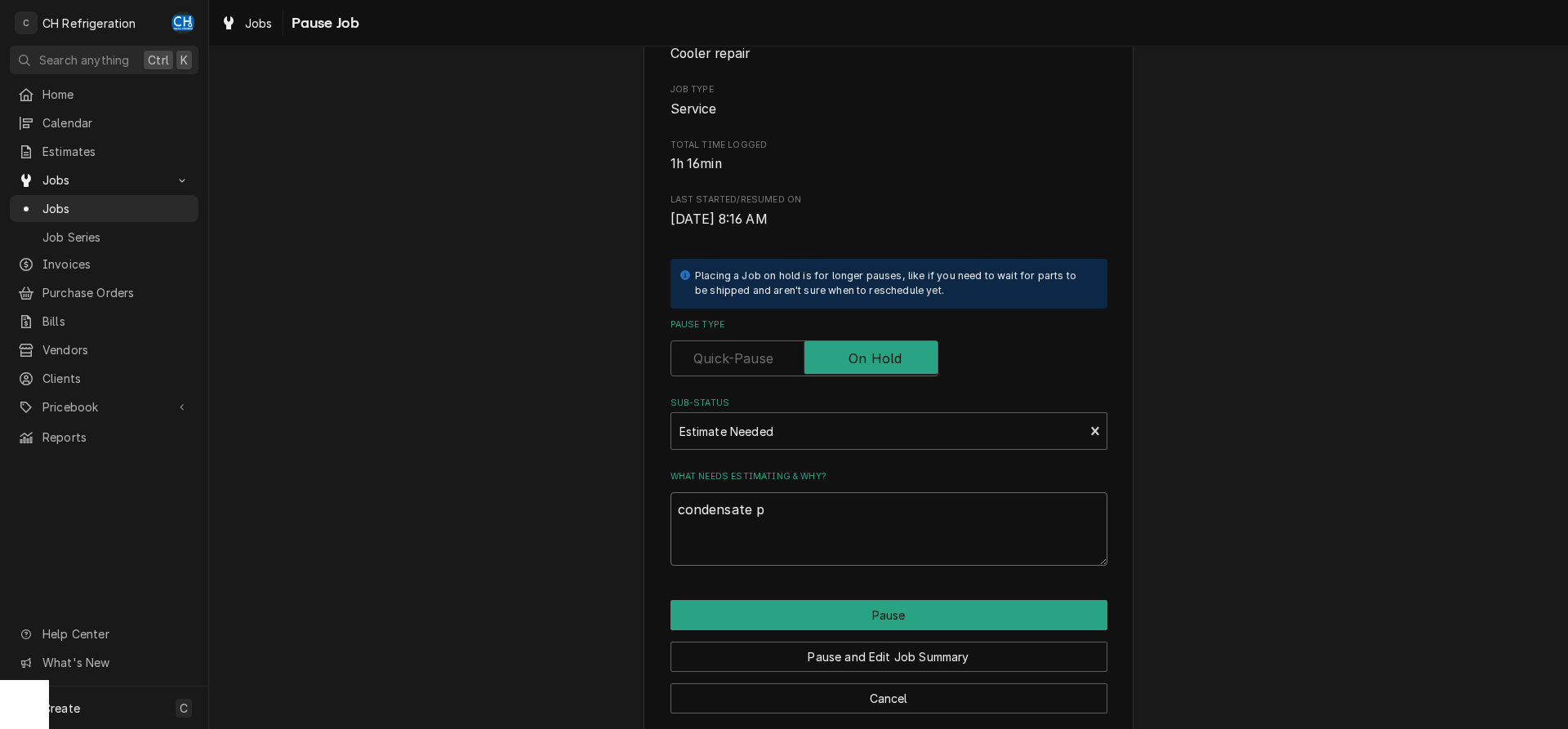
type textarea "x"
type textarea "condensate pa"
type textarea "x"
type textarea "condensate pan"
click at [904, 610] on button "Pause" at bounding box center [889, 615] width 437 height 31
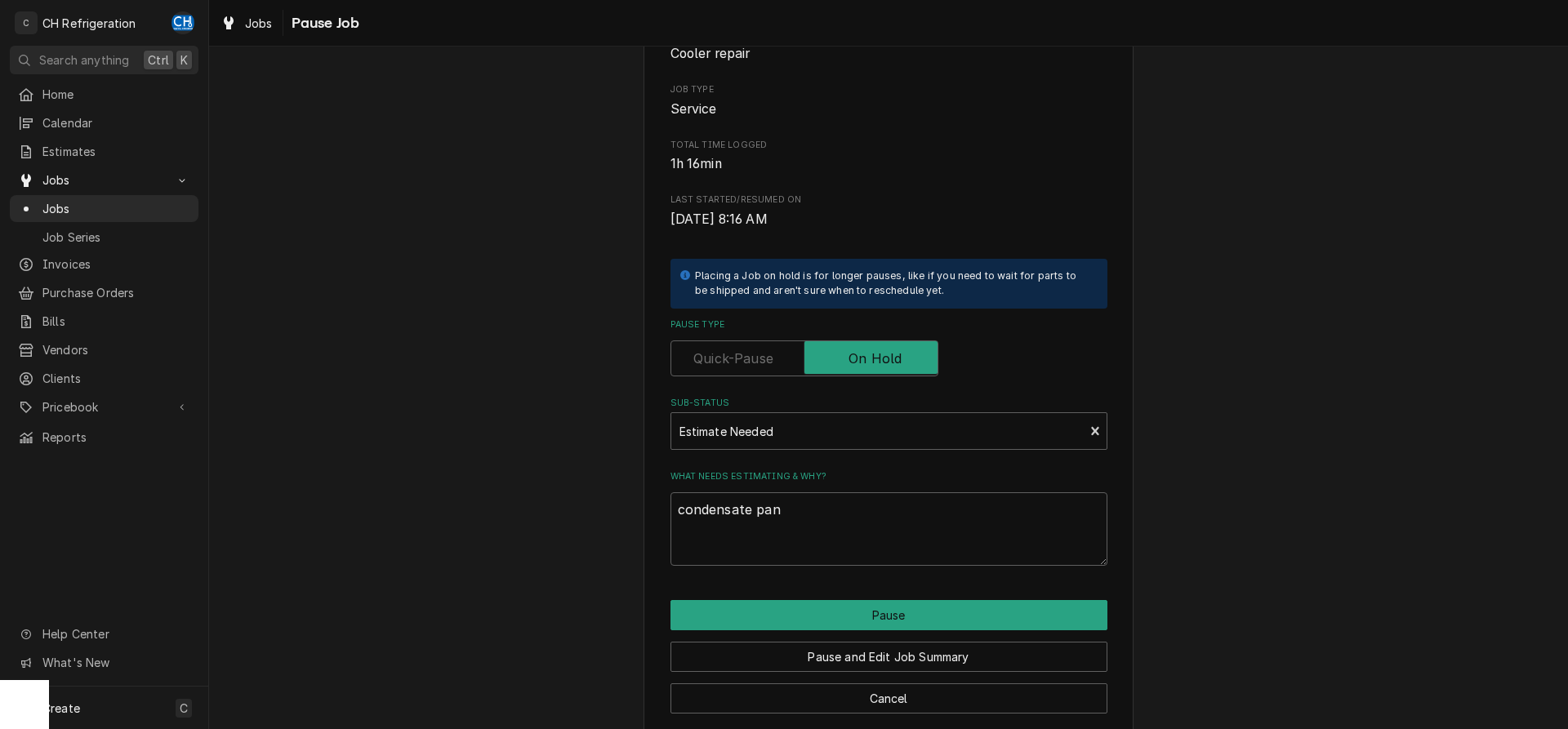
type textarea "x"
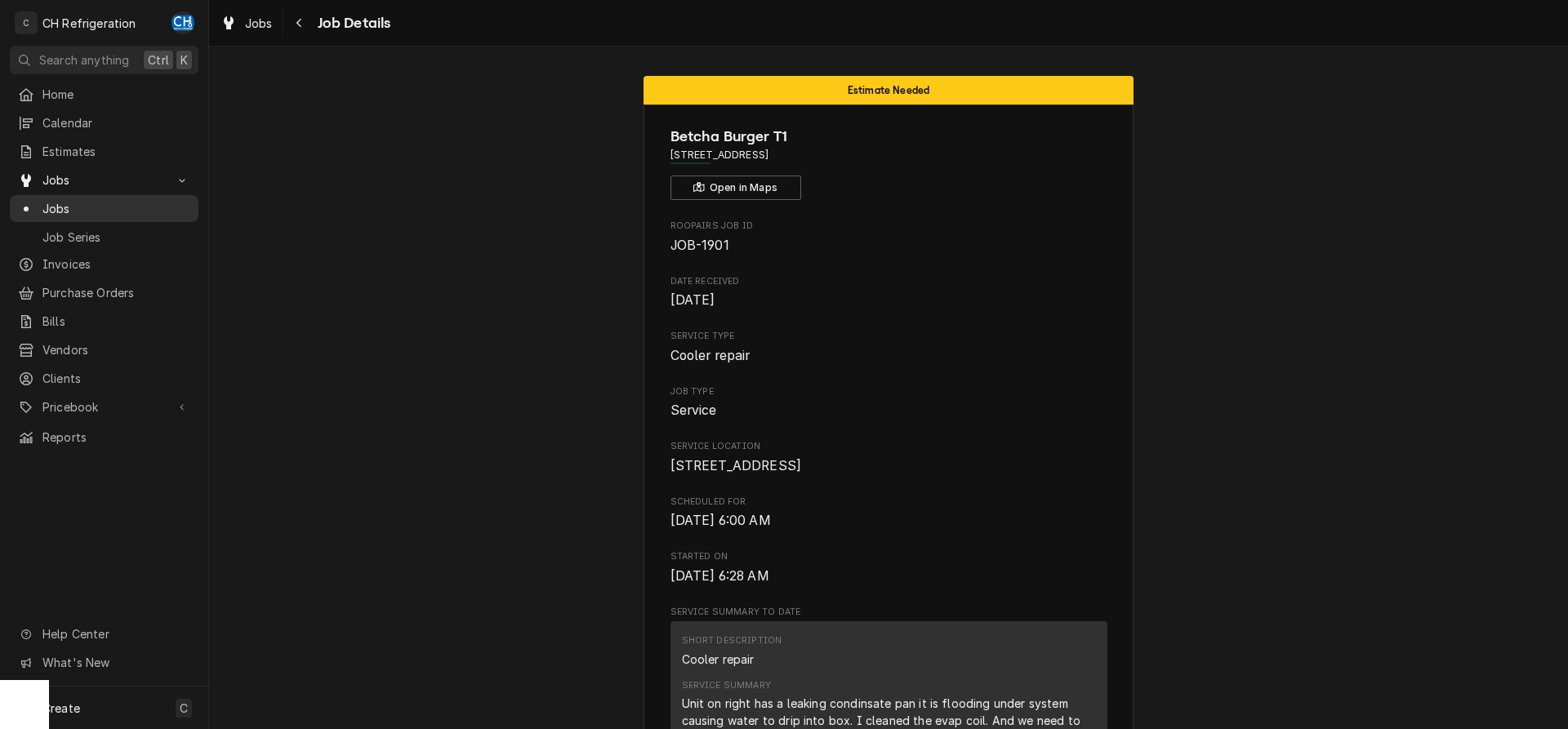
click at [59, 200] on span "Jobs" at bounding box center [116, 209] width 148 height 17
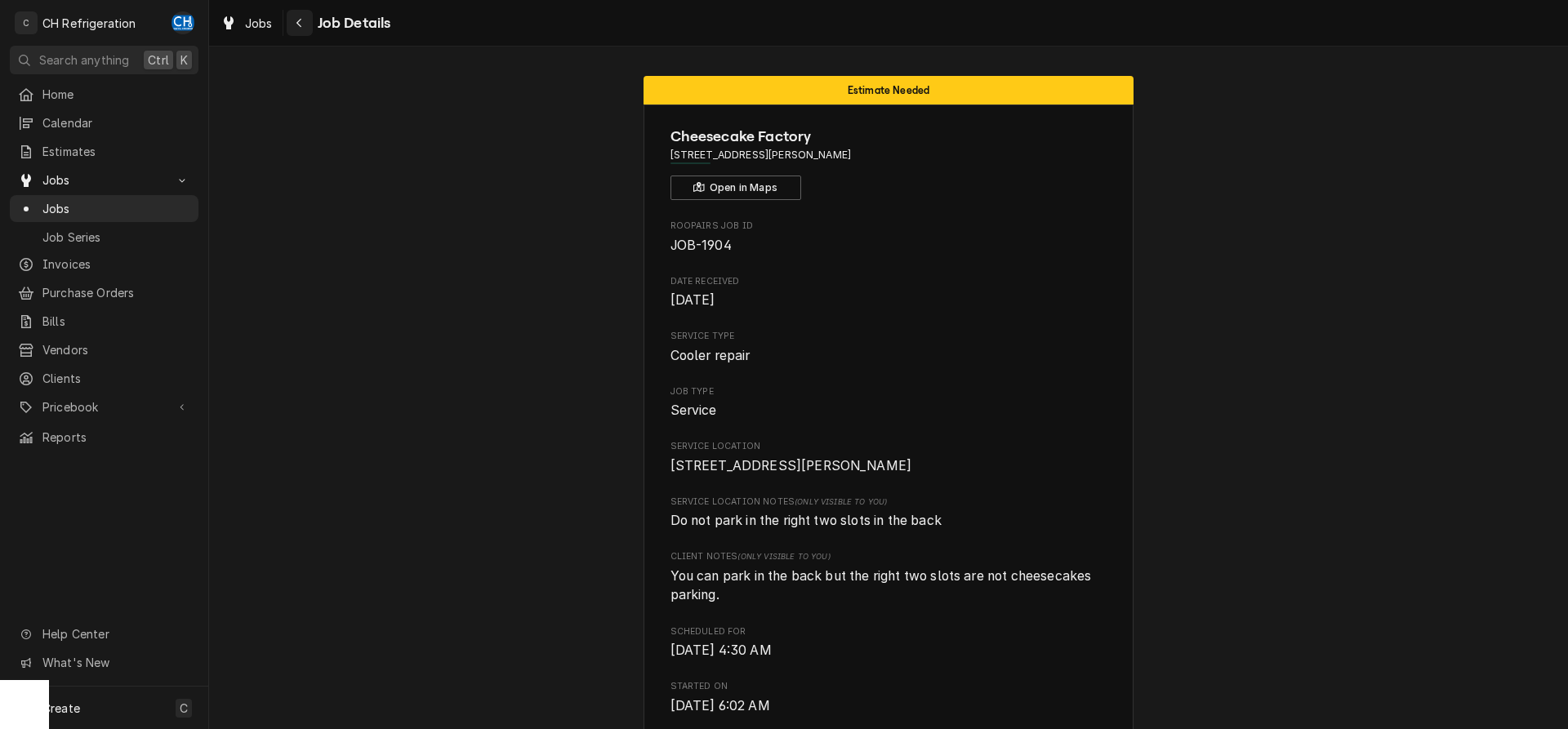
click at [300, 25] on icon "Navigate back" at bounding box center [299, 23] width 7 height 12
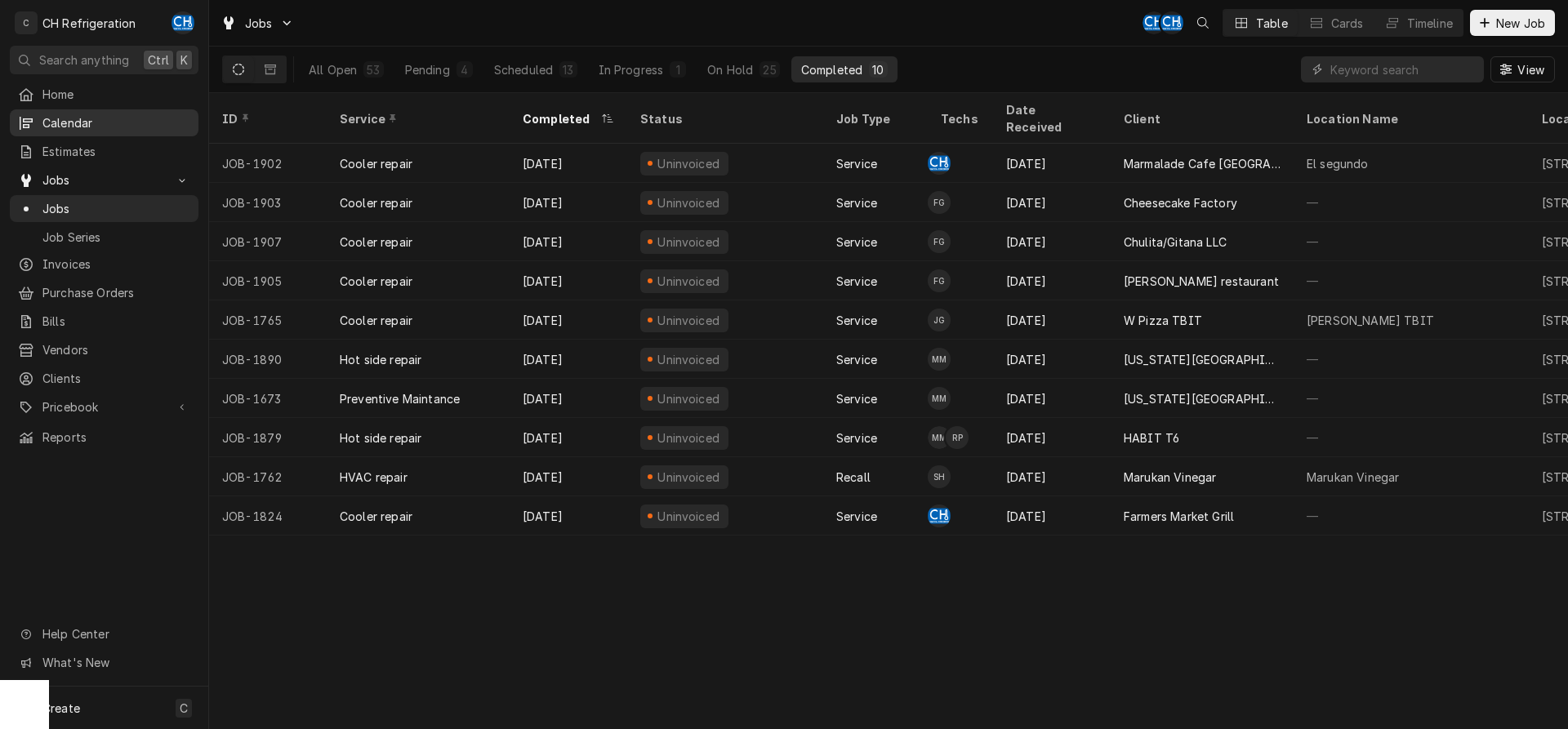
click at [73, 113] on div "Calendar" at bounding box center [104, 123] width 182 height 21
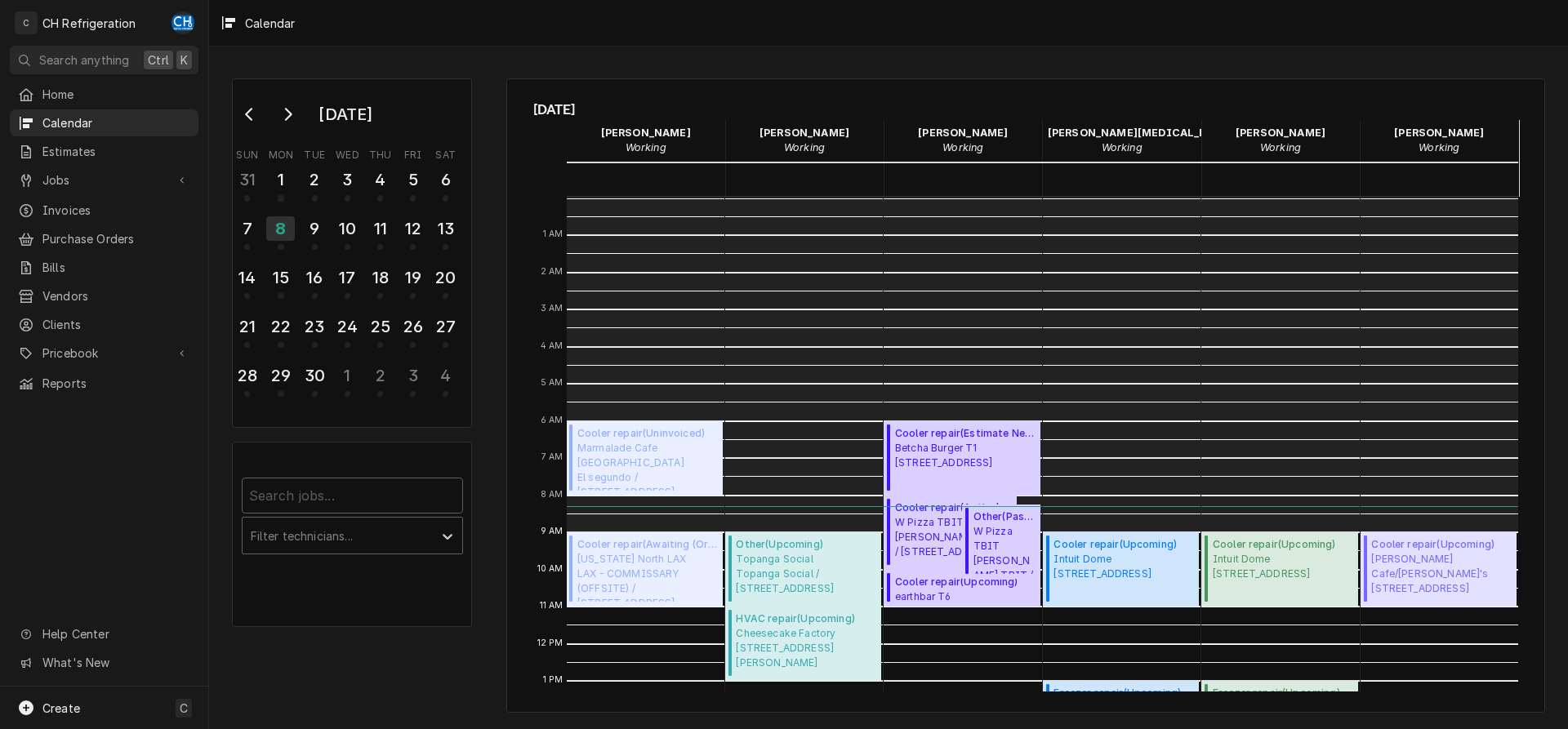
scroll to position [336, 0]
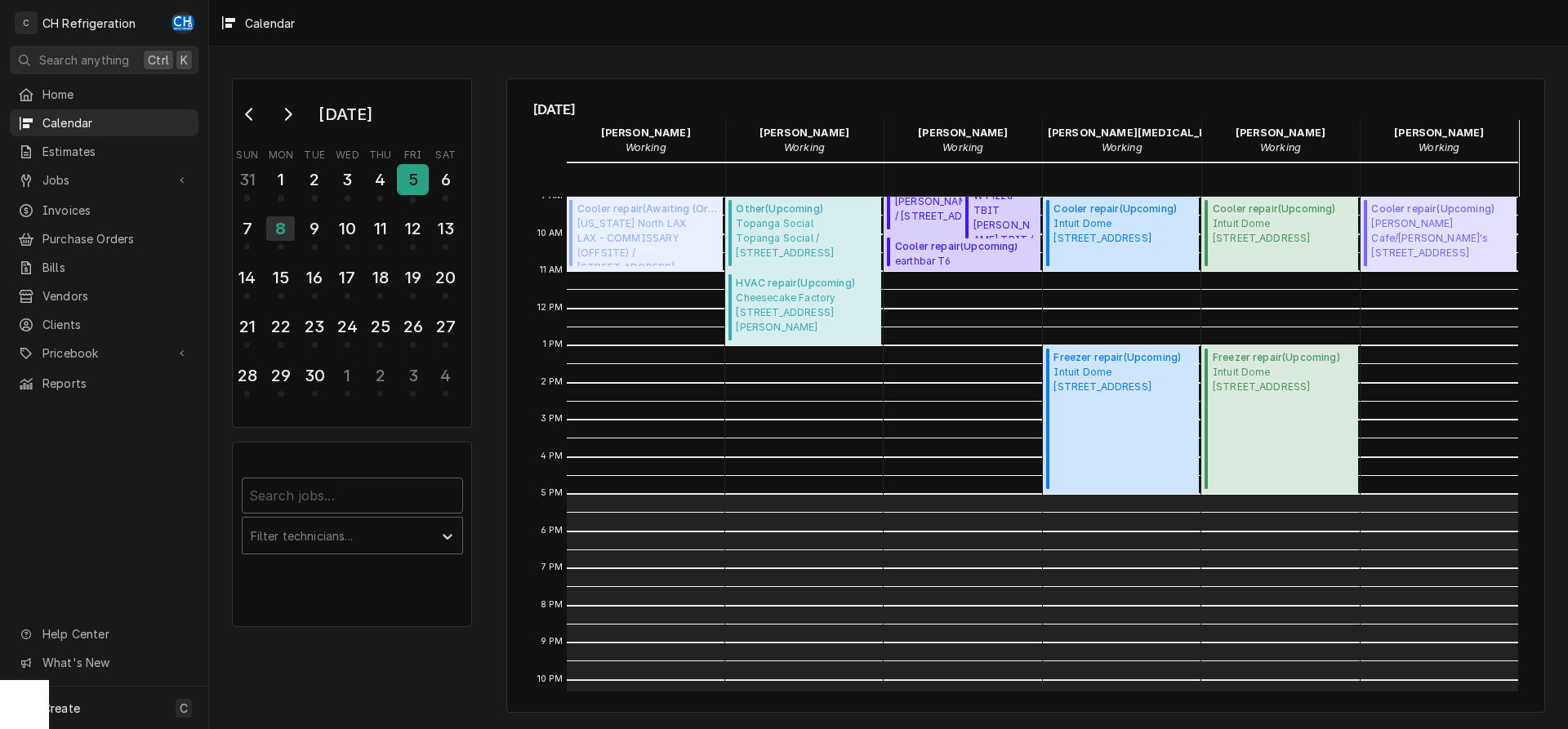
click at [425, 187] on div "5" at bounding box center [412, 180] width 29 height 28
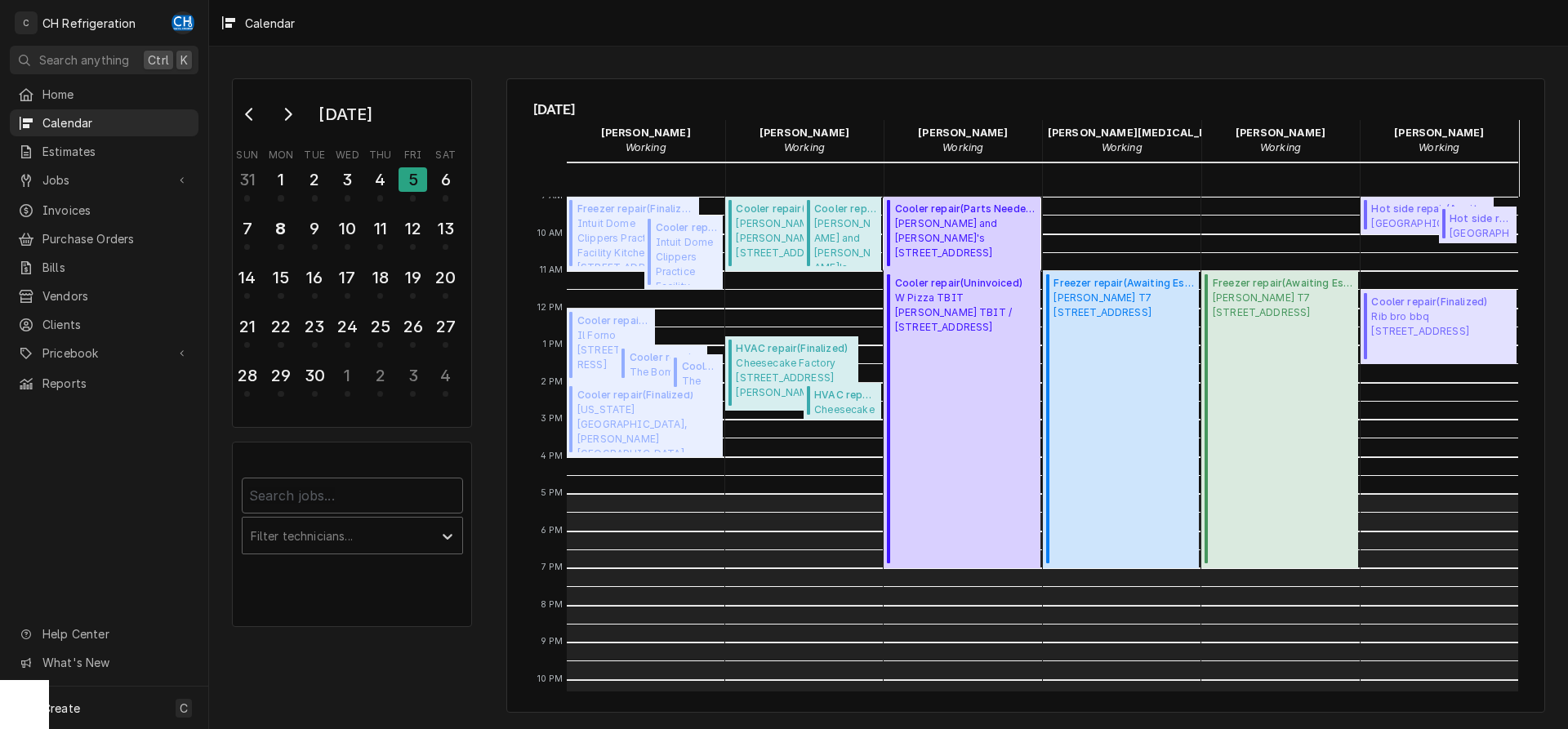
click at [995, 248] on span "Nick and Stef's 330 S Hope St, Los Angeles, CA 90071" at bounding box center [965, 238] width 140 height 44
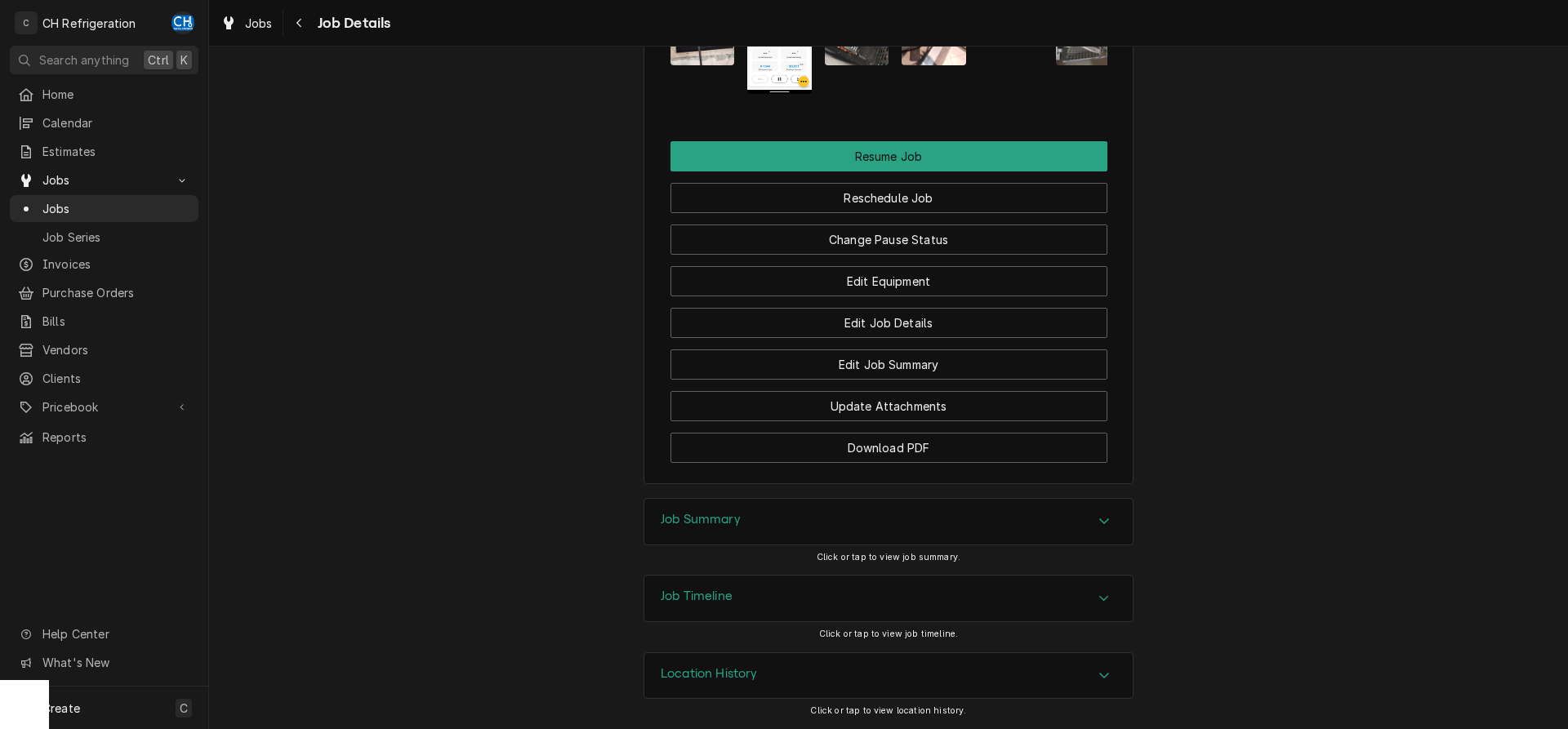
click at [984, 596] on div "Job Timeline" at bounding box center [888, 598] width 488 height 45
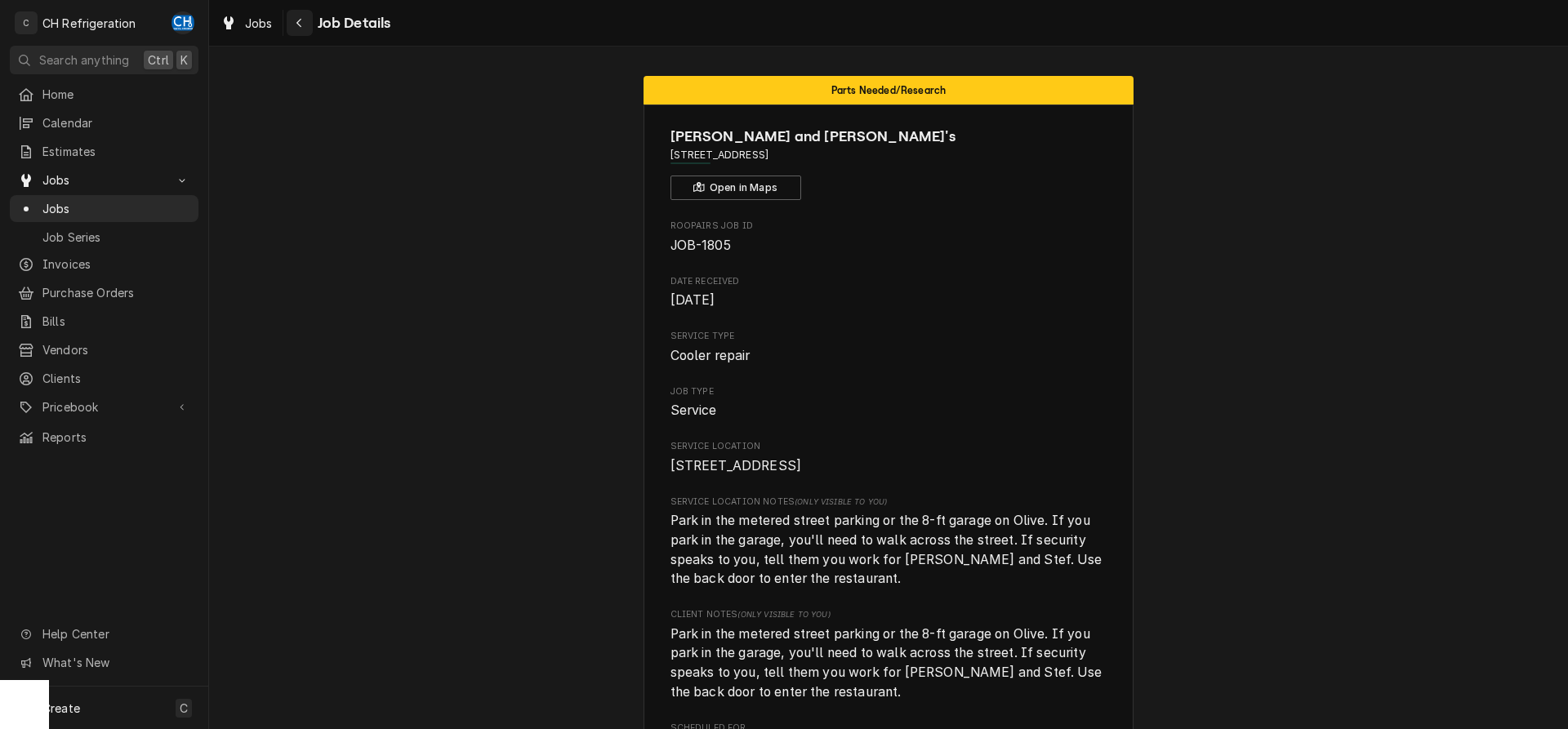
click at [298, 17] on icon "Navigate back" at bounding box center [299, 23] width 7 height 12
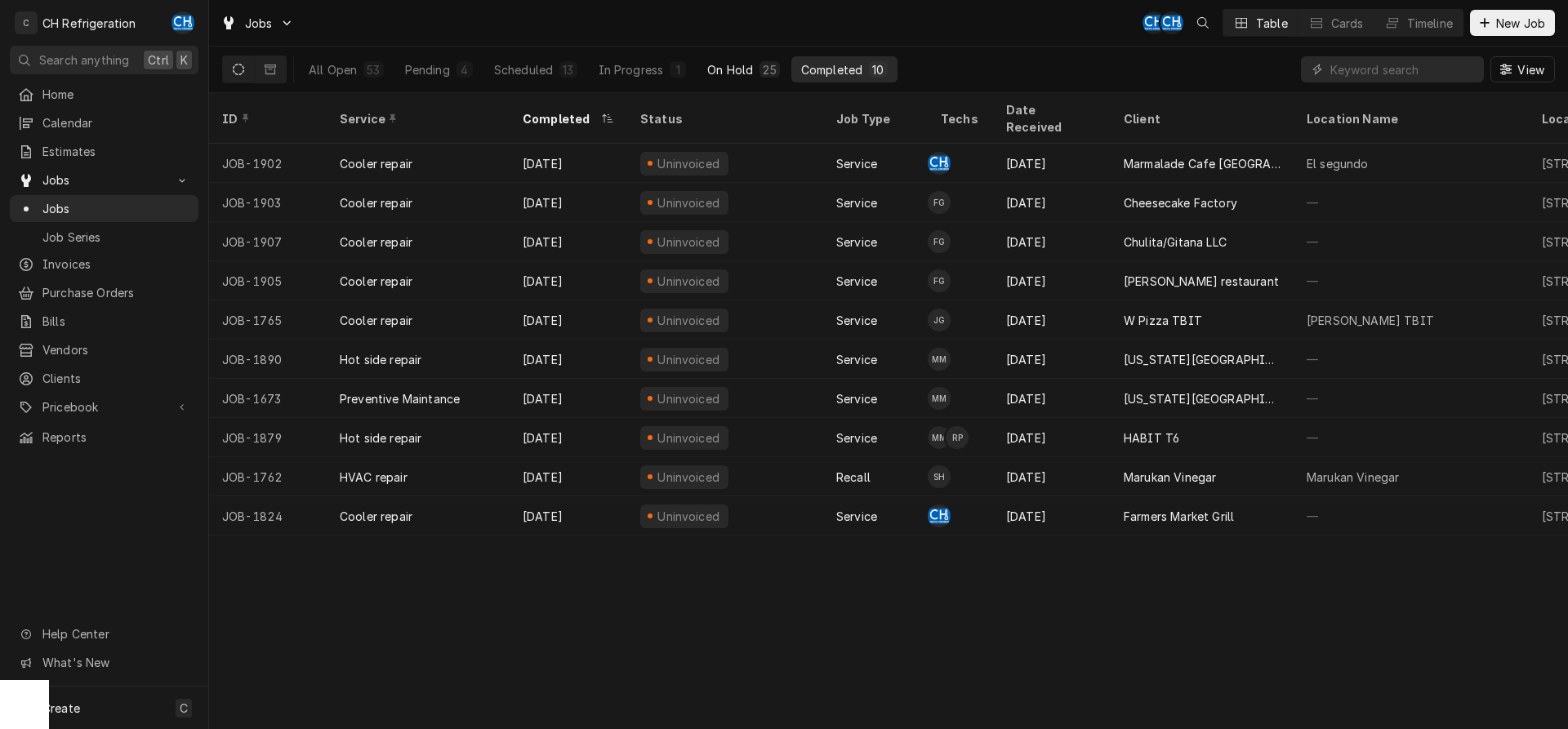
click at [728, 78] on button "On Hold 25" at bounding box center [743, 69] width 92 height 26
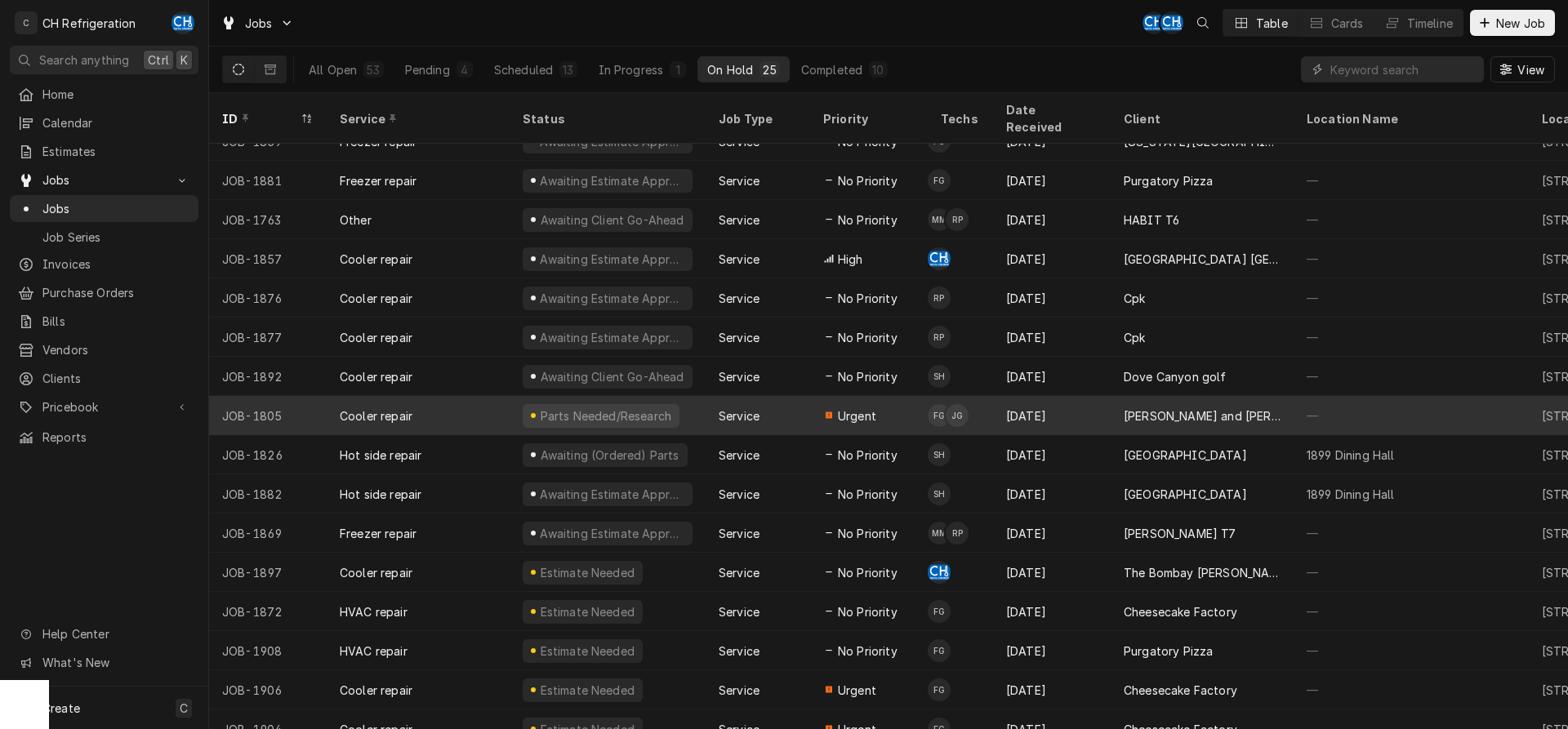
scroll to position [375, 0]
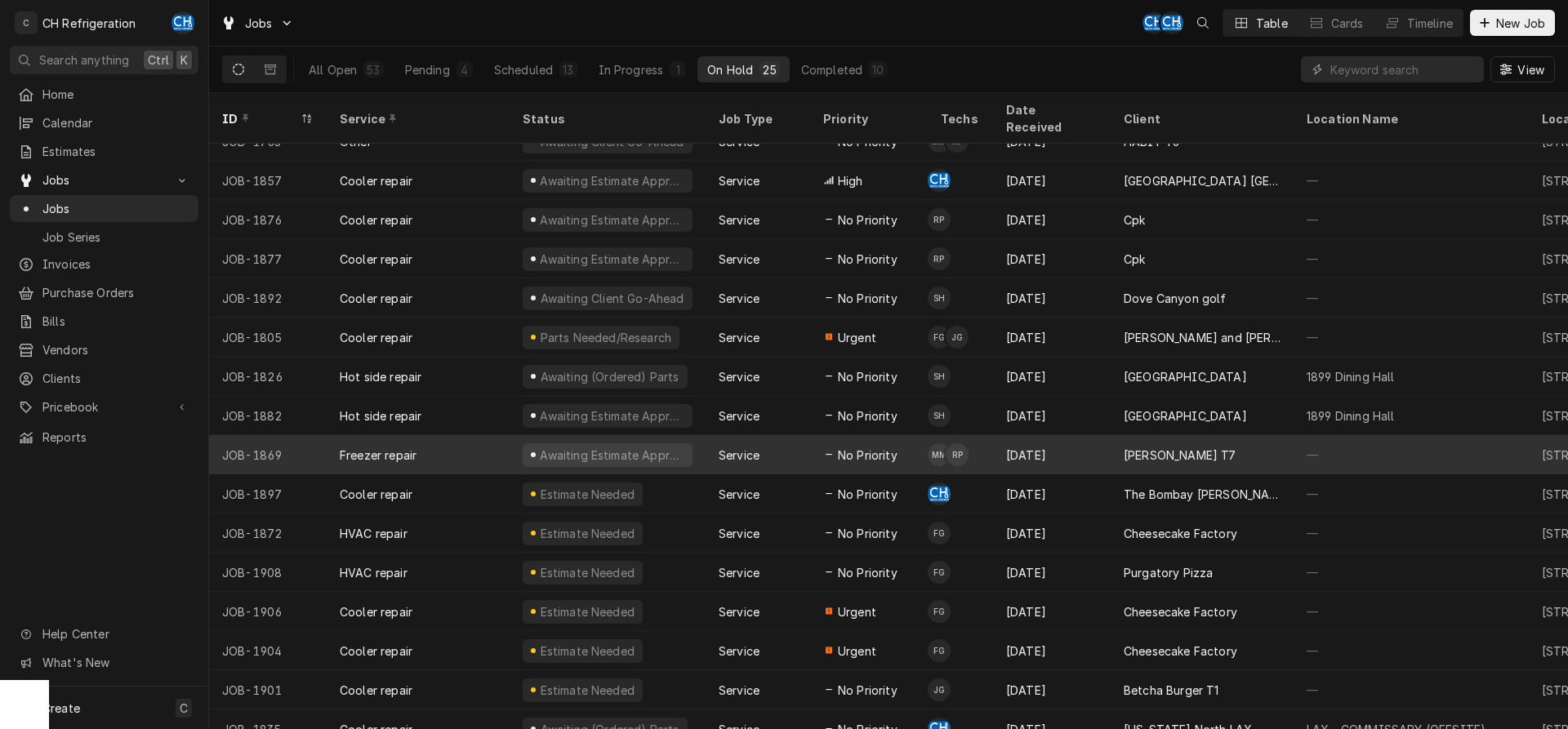
click at [1088, 445] on div "Sep 3" at bounding box center [1051, 455] width 118 height 40
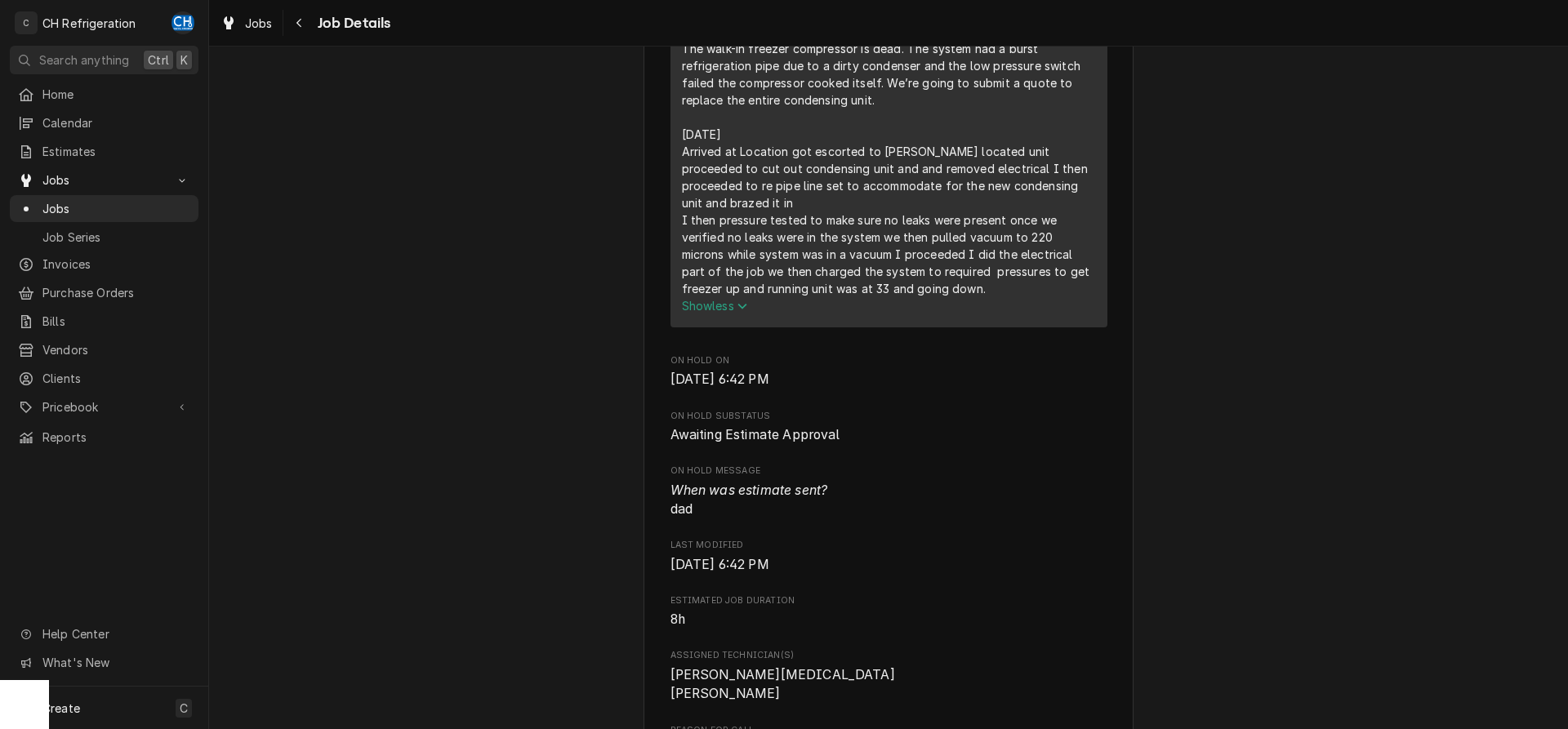
scroll to position [651, 0]
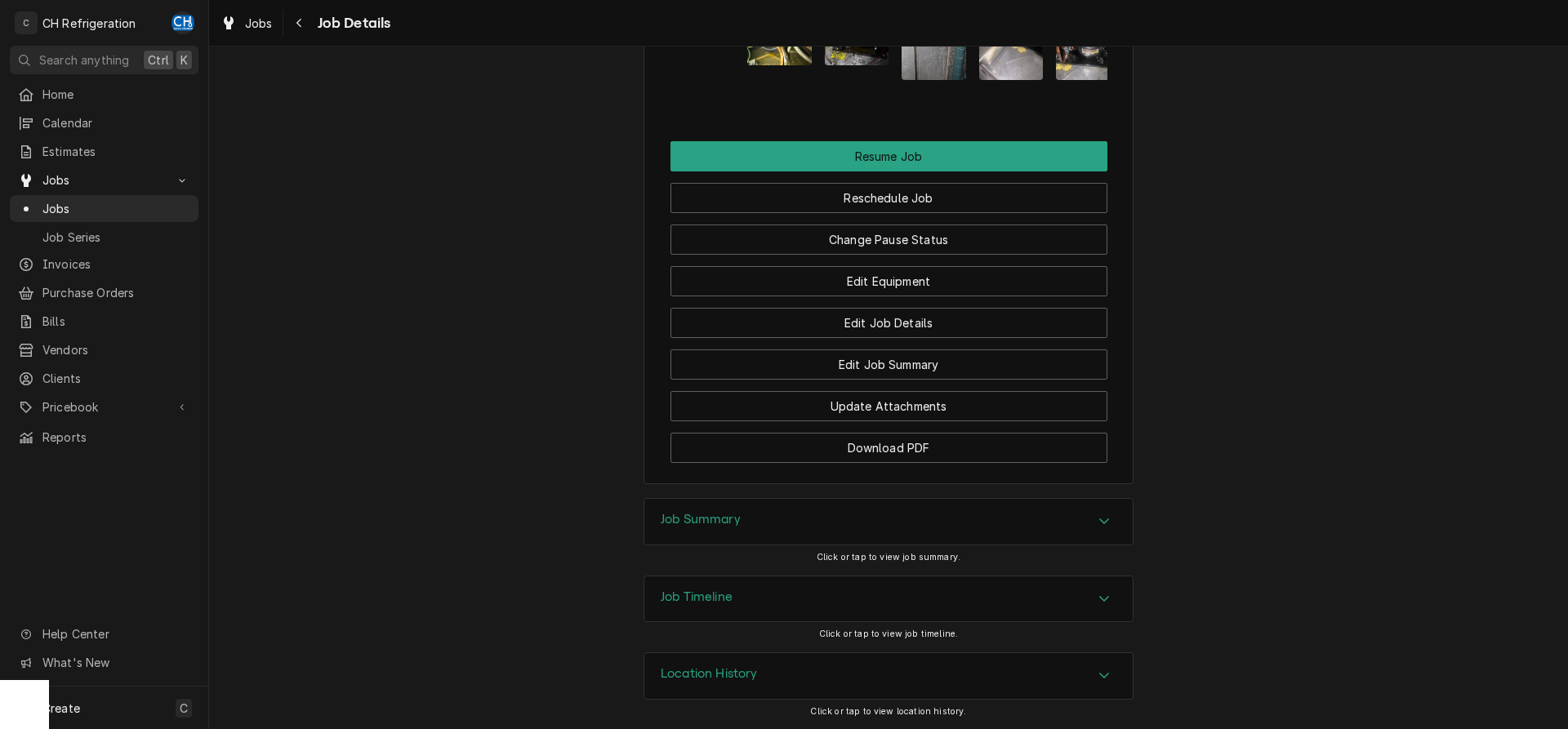
click at [819, 539] on div "Job Summary" at bounding box center [888, 521] width 488 height 45
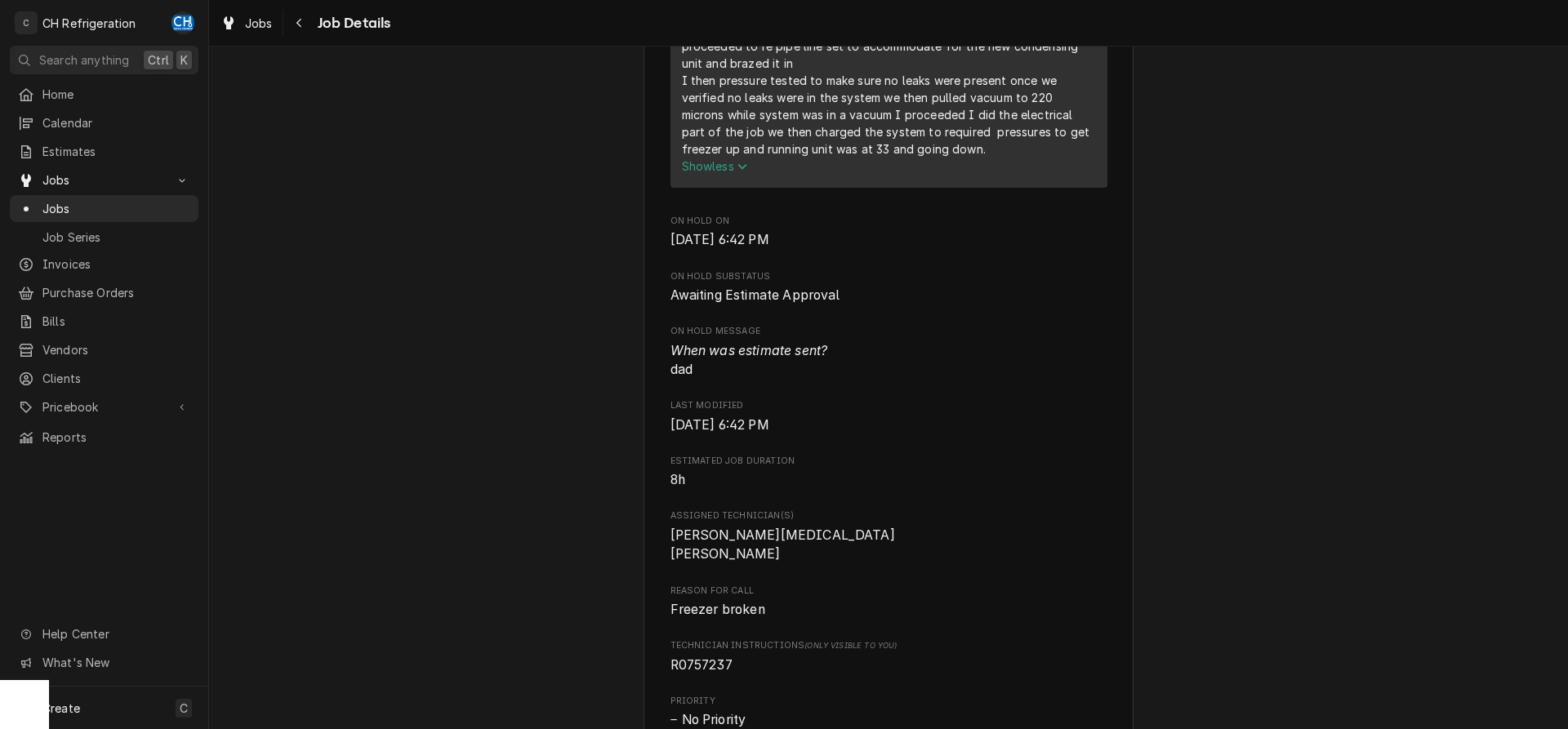
scroll to position [916, 0]
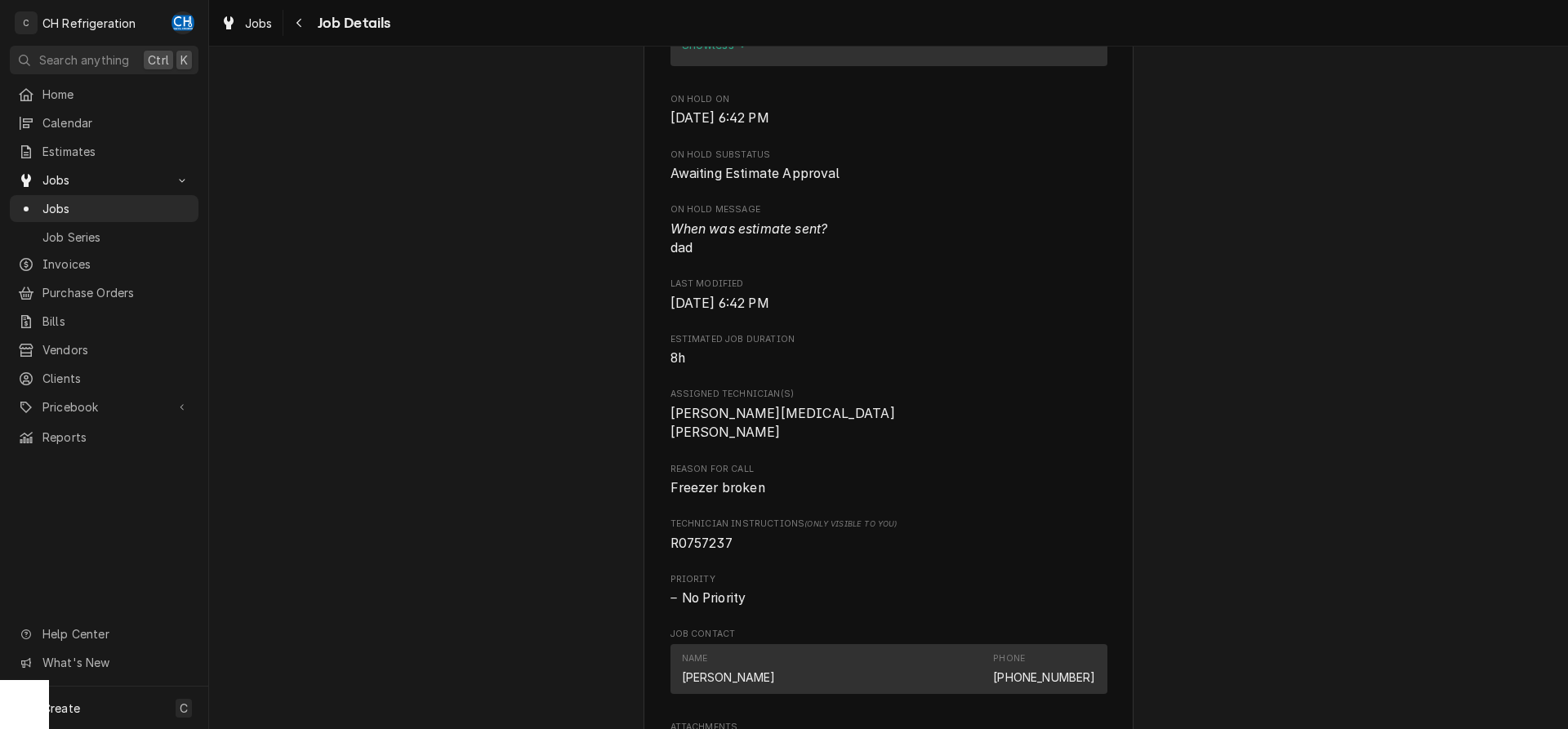
click at [697, 554] on span "R0757237" at bounding box center [889, 544] width 437 height 20
click at [695, 554] on span "R0757237" at bounding box center [889, 544] width 437 height 20
copy span "R0757237"
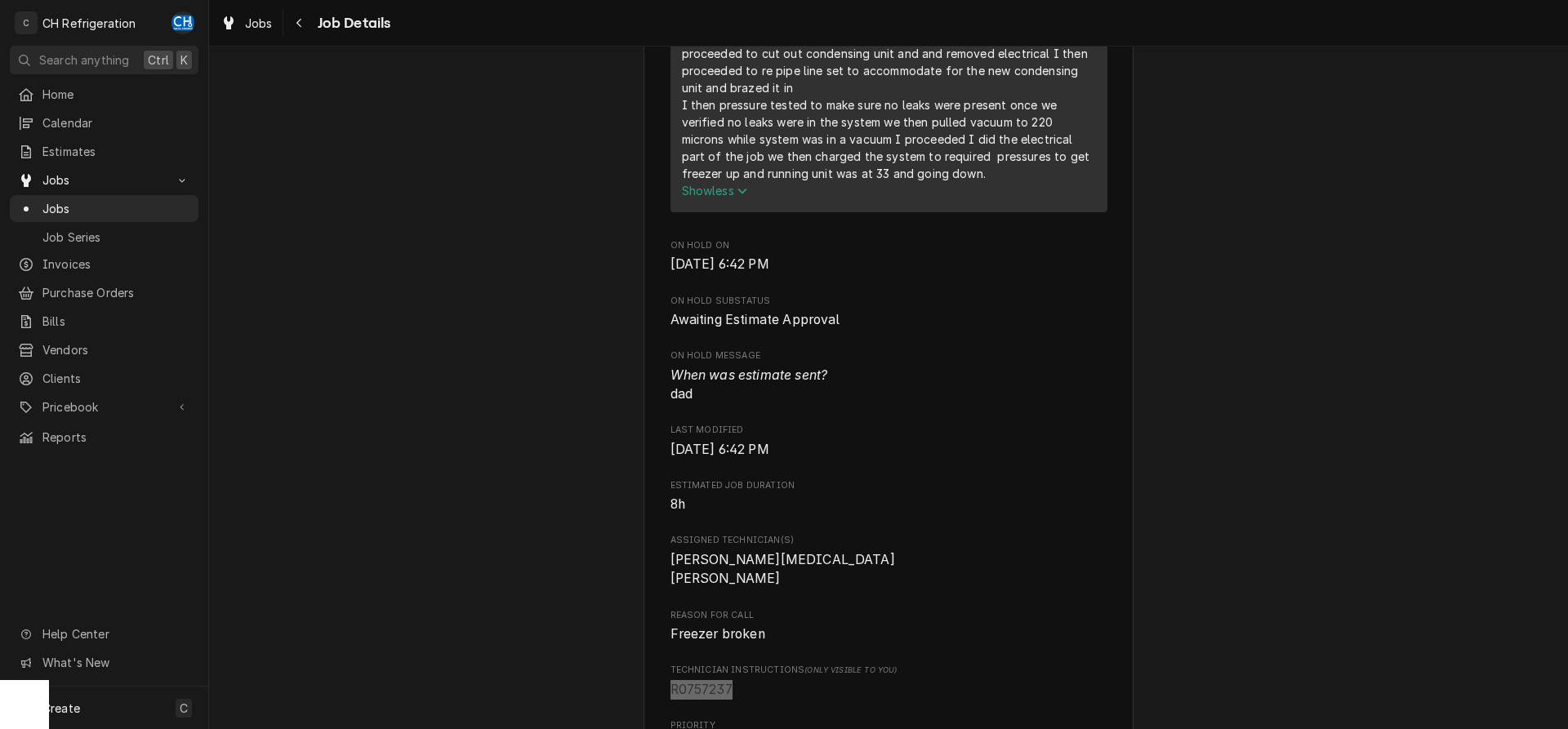
scroll to position [1103, 0]
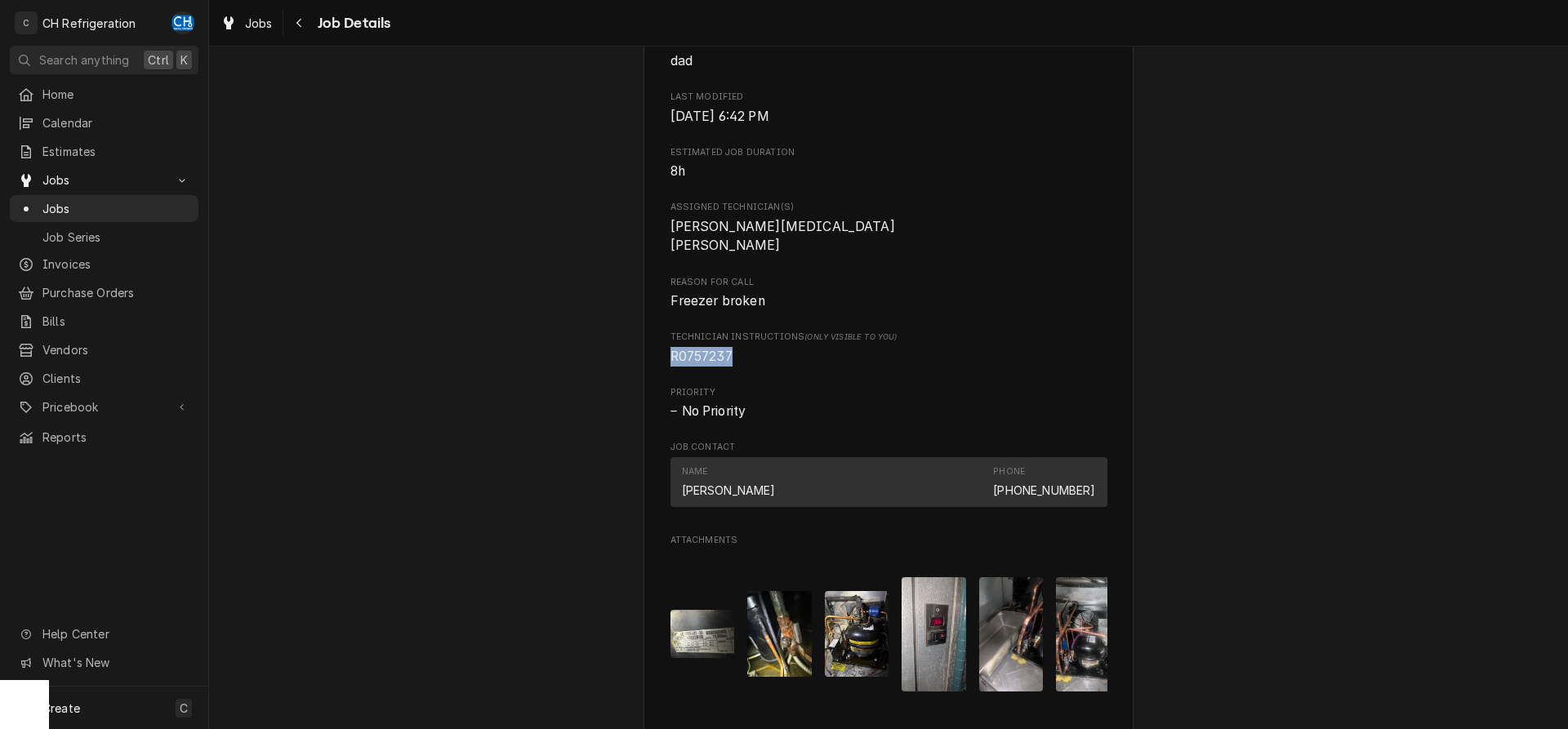
copy span "R0757237"
click at [1208, 675] on div "Awaiting Estimate Approval Wolfgang Puck T7 7 World Way, Los Angeles, CA 90045 …" at bounding box center [889, 35] width 1359 height 2150
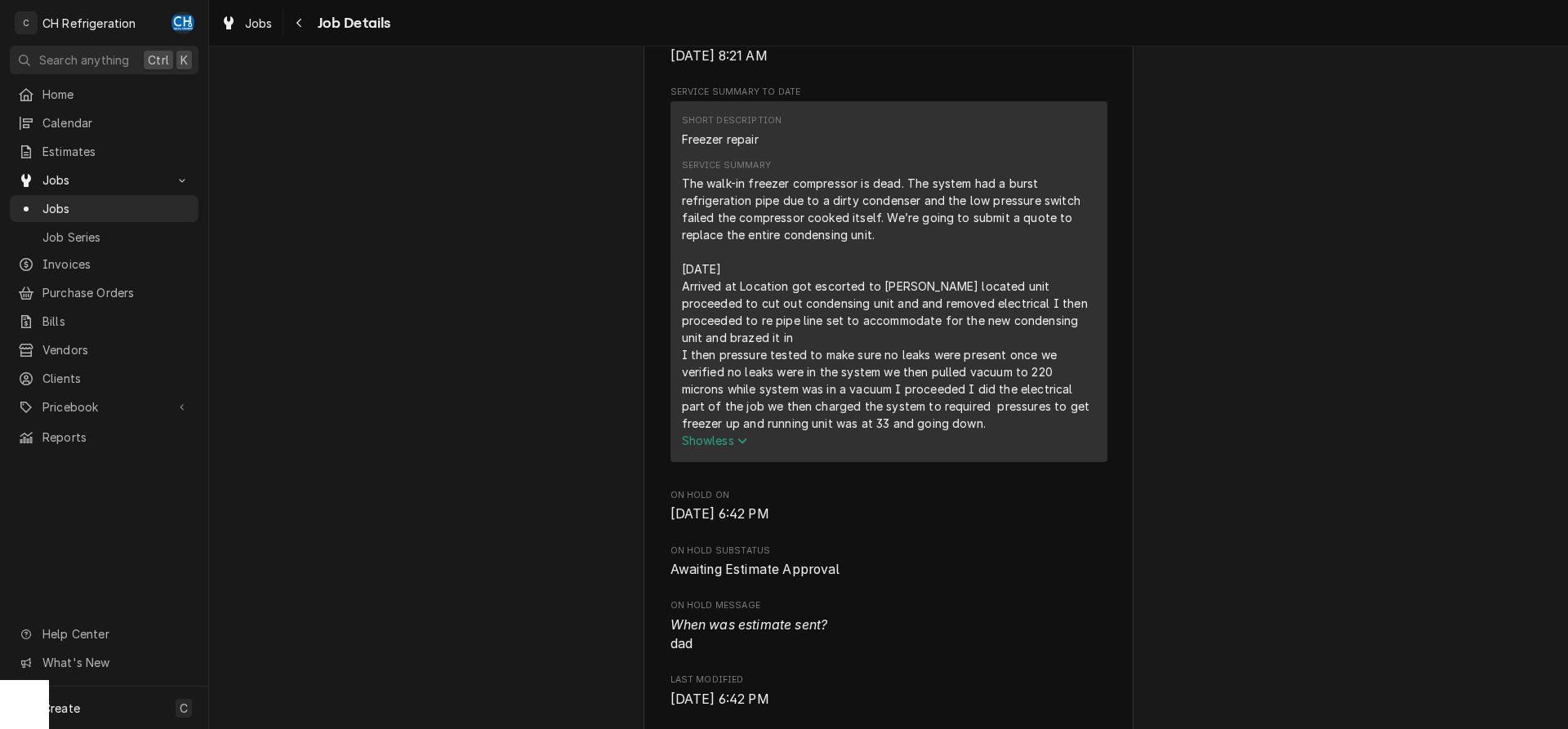
scroll to position [0, 0]
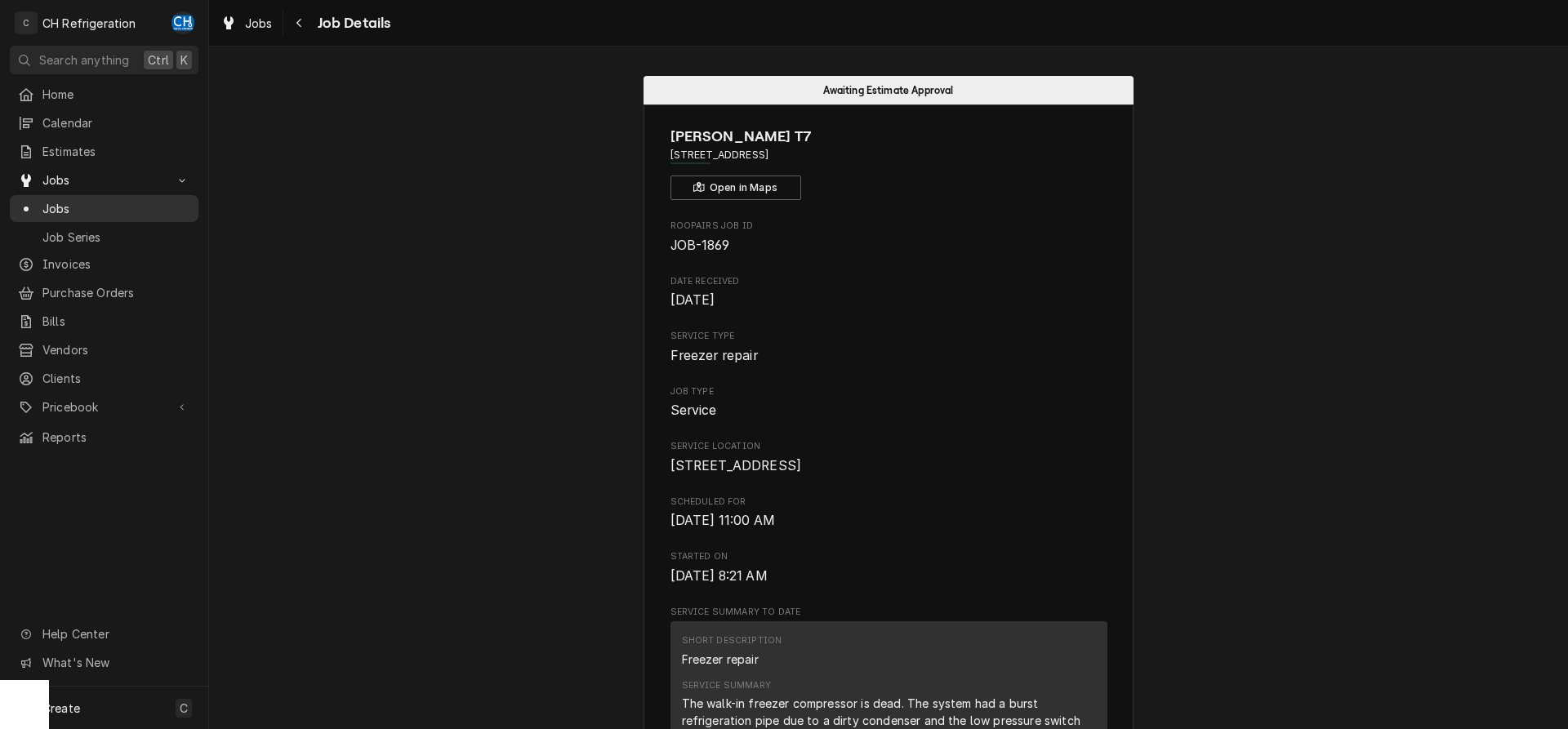
click at [91, 200] on span "Jobs" at bounding box center [116, 209] width 148 height 17
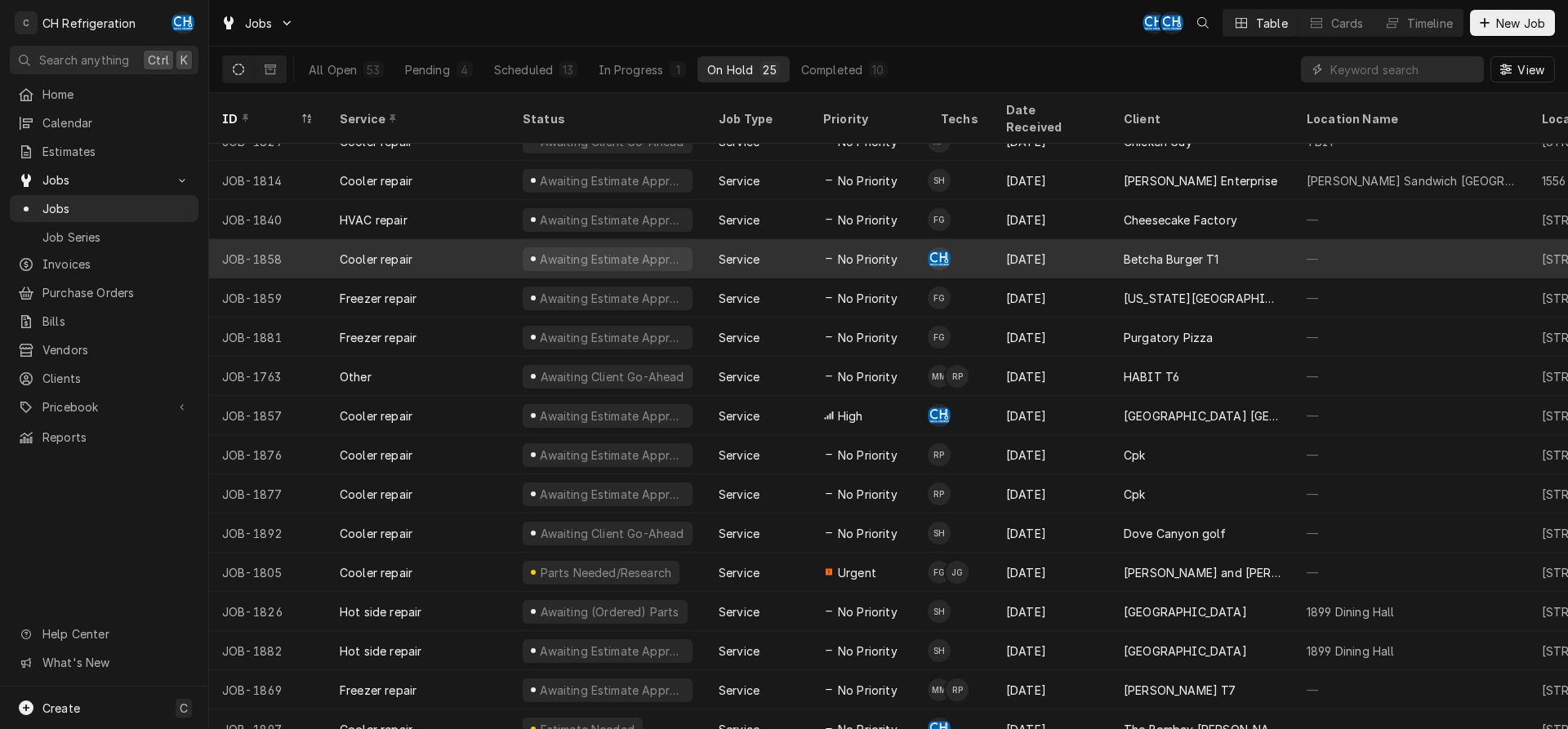
scroll to position [218, 0]
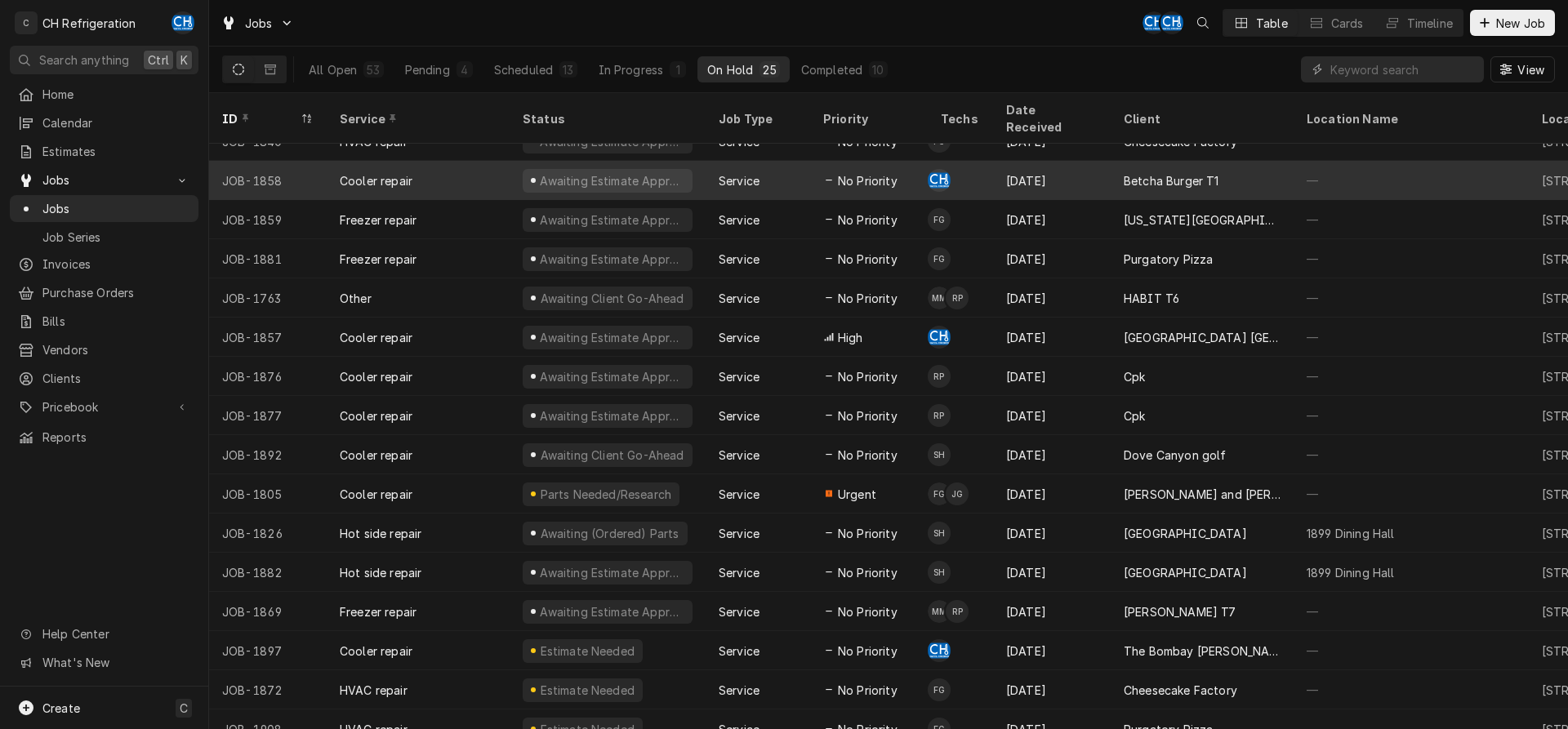
click at [1061, 365] on div "Sep 3" at bounding box center [1051, 377] width 118 height 40
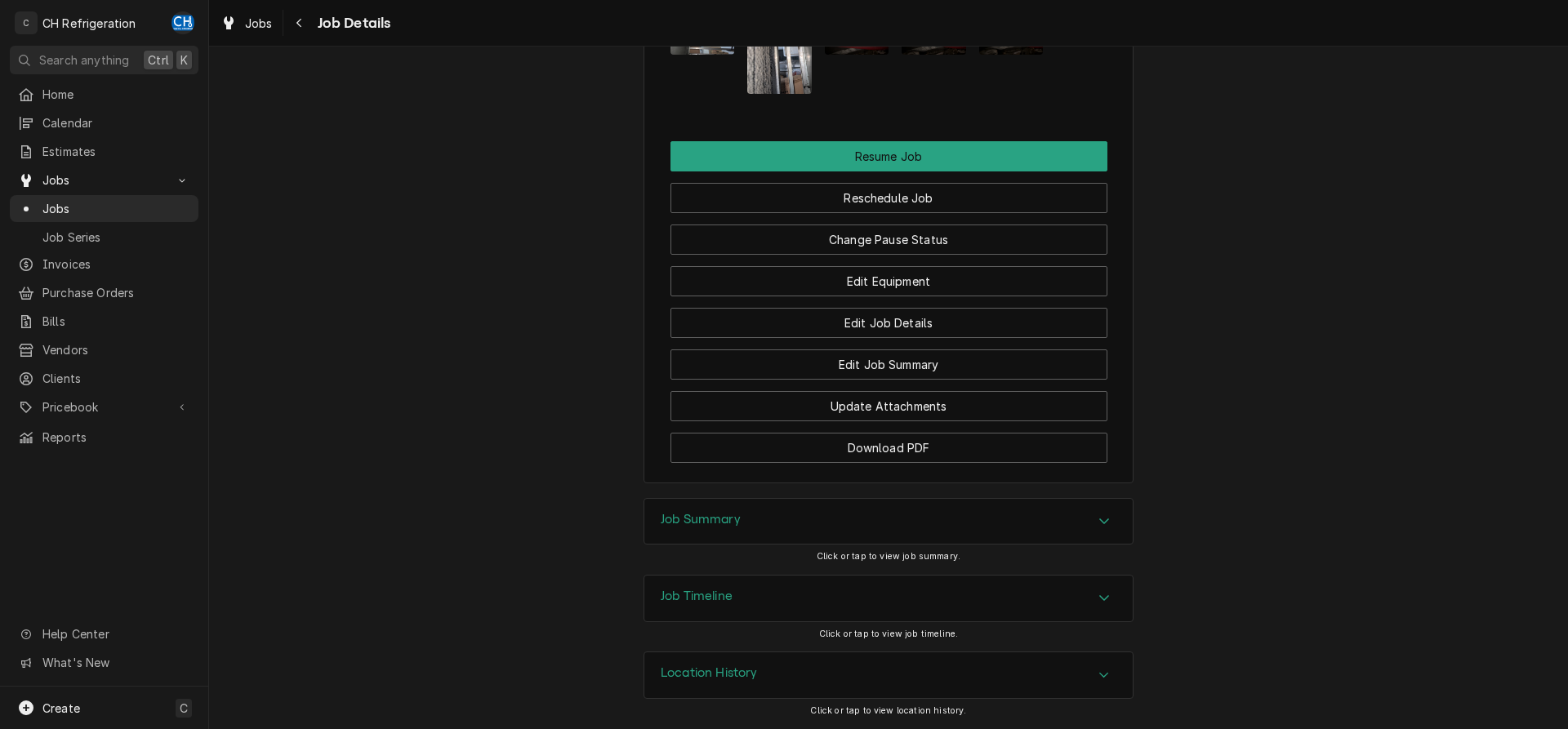
click at [789, 527] on div "Job Summary" at bounding box center [888, 521] width 488 height 45
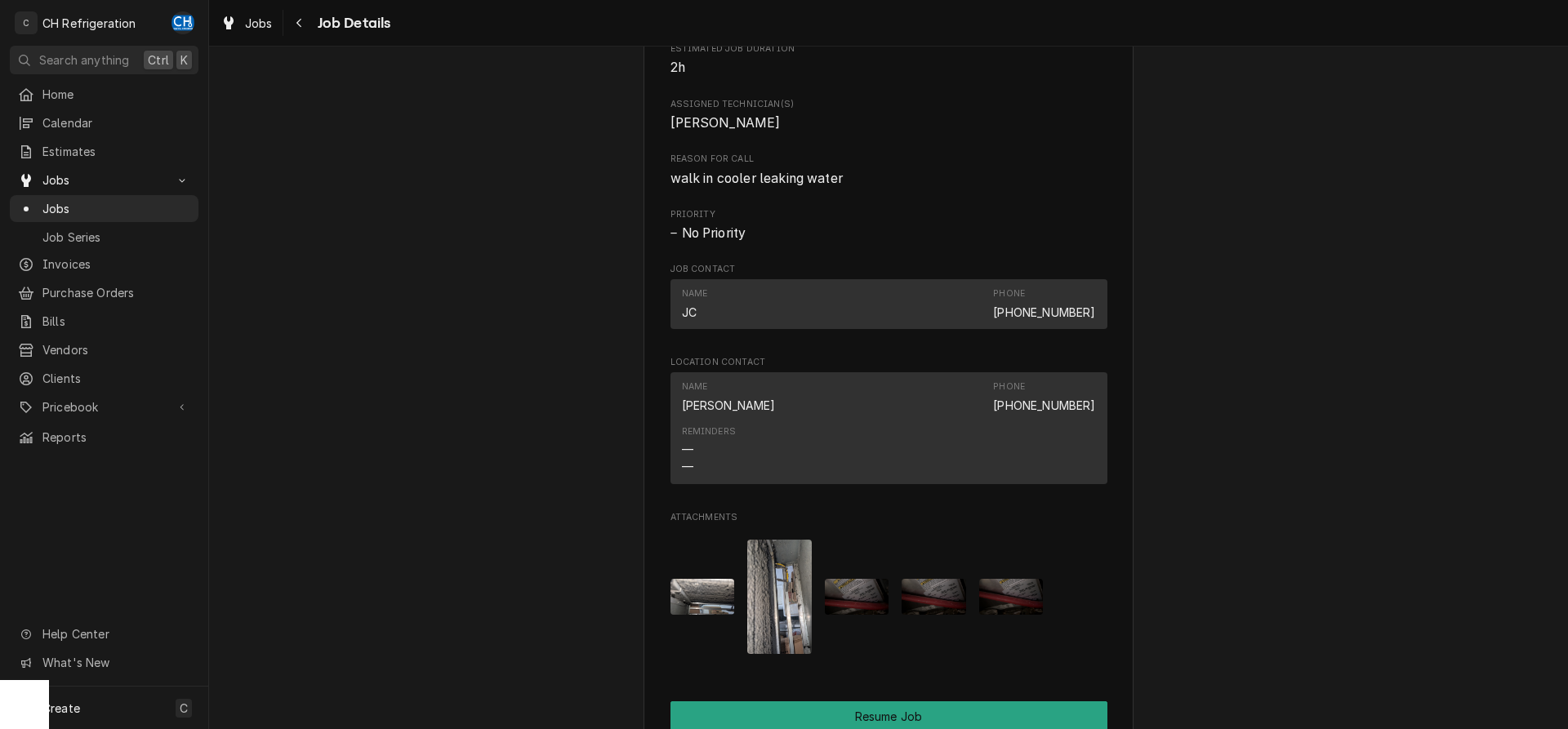
scroll to position [1238, 0]
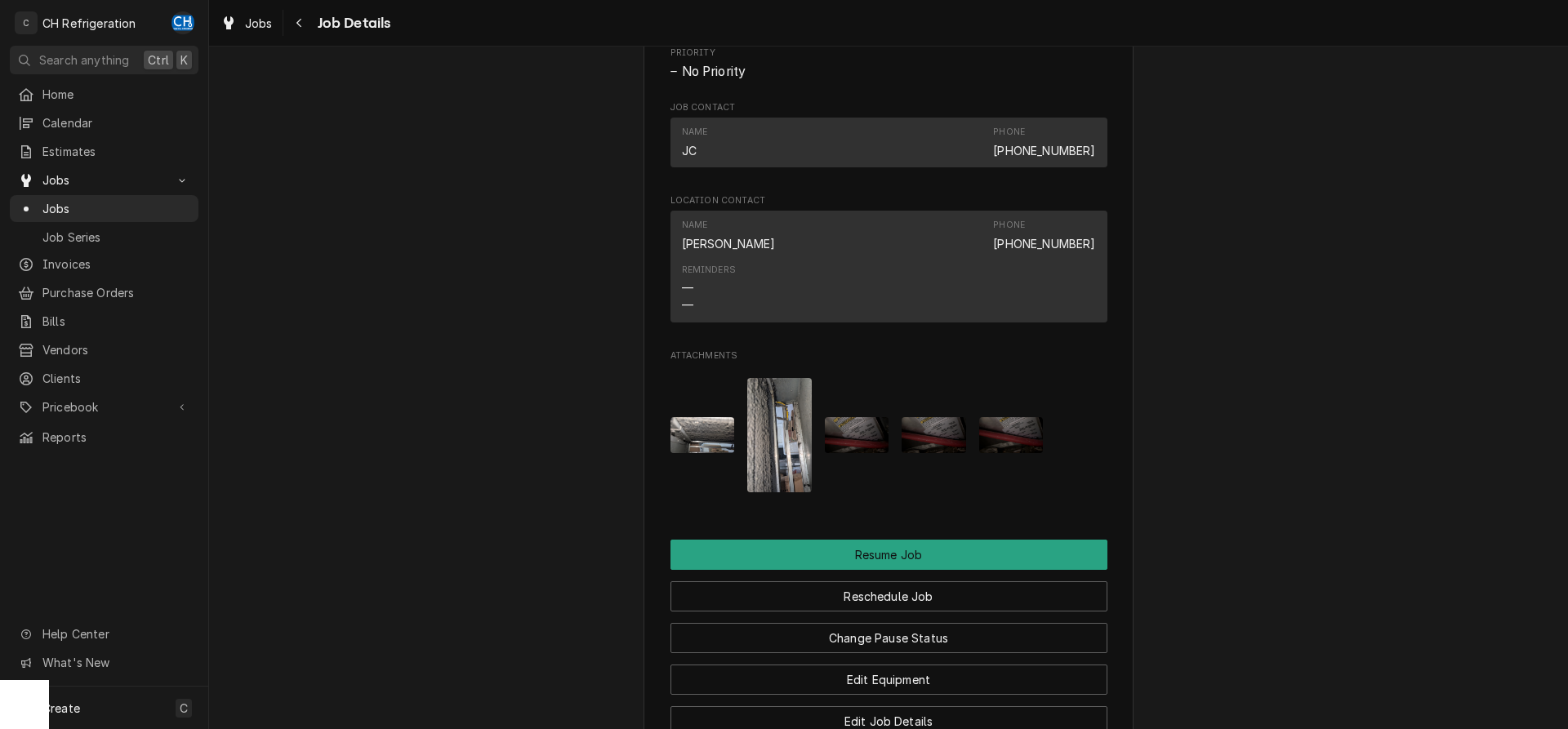
click at [864, 454] on img "Attachments" at bounding box center [857, 435] width 64 height 36
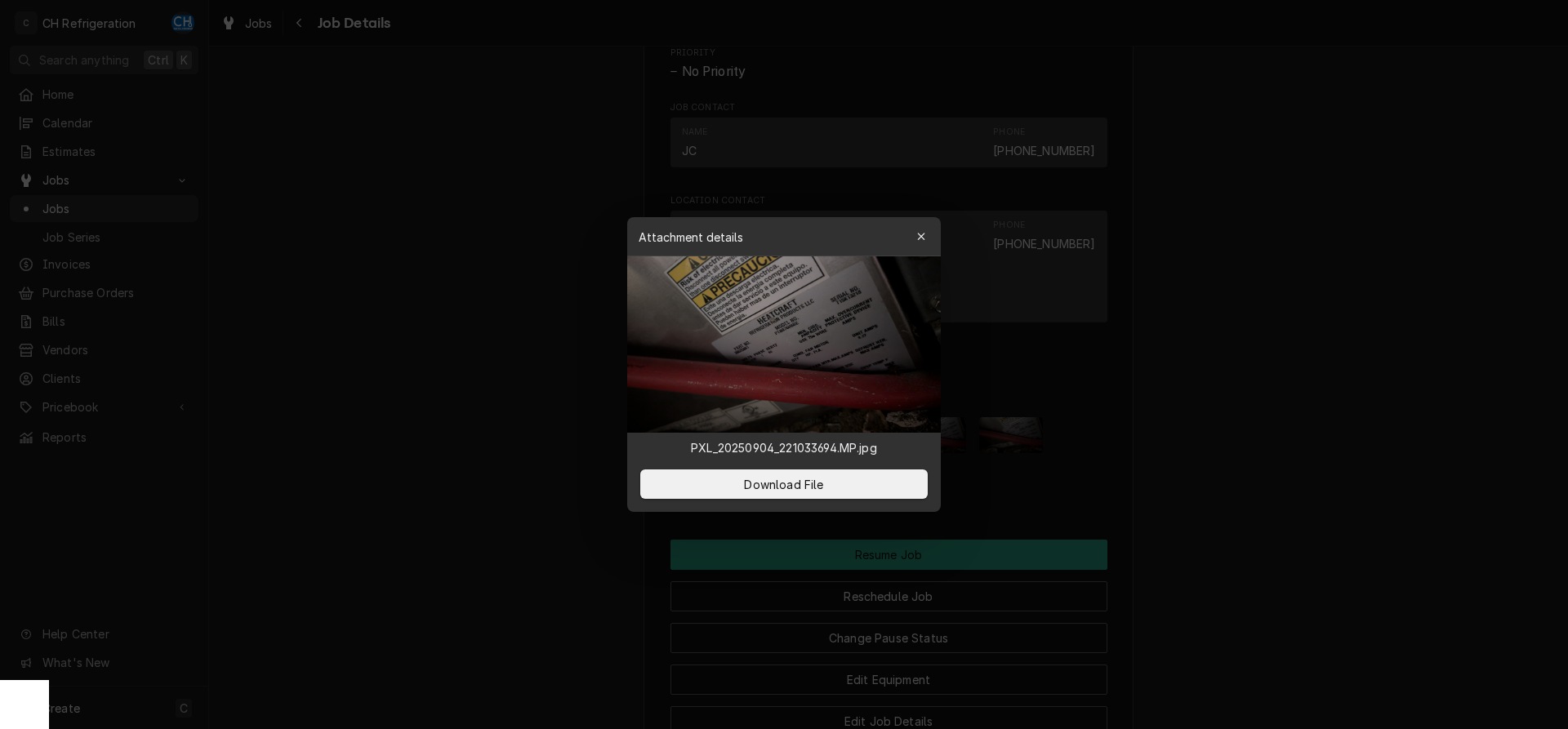
click at [1262, 447] on div at bounding box center [784, 364] width 1568 height 729
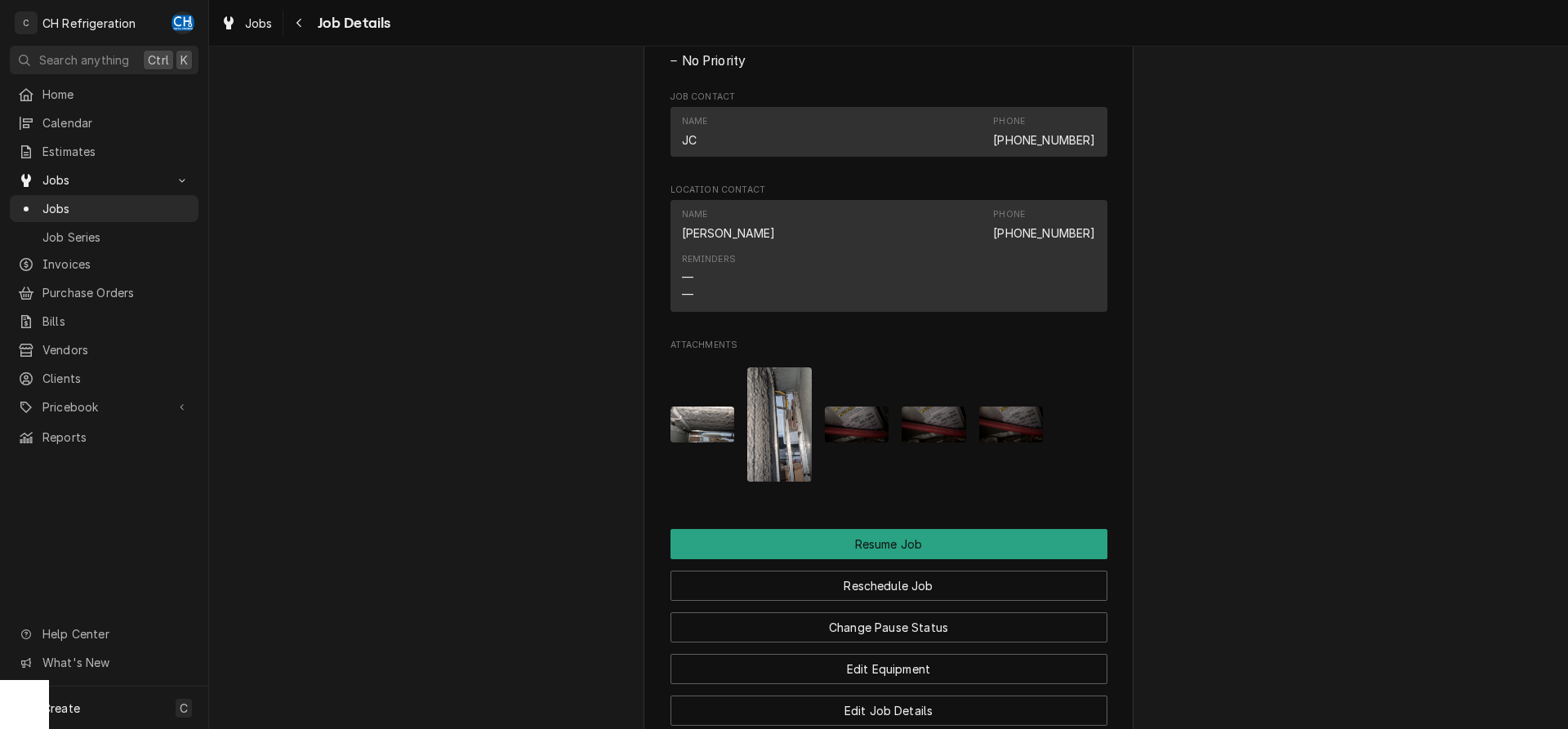
scroll to position [1321, 0]
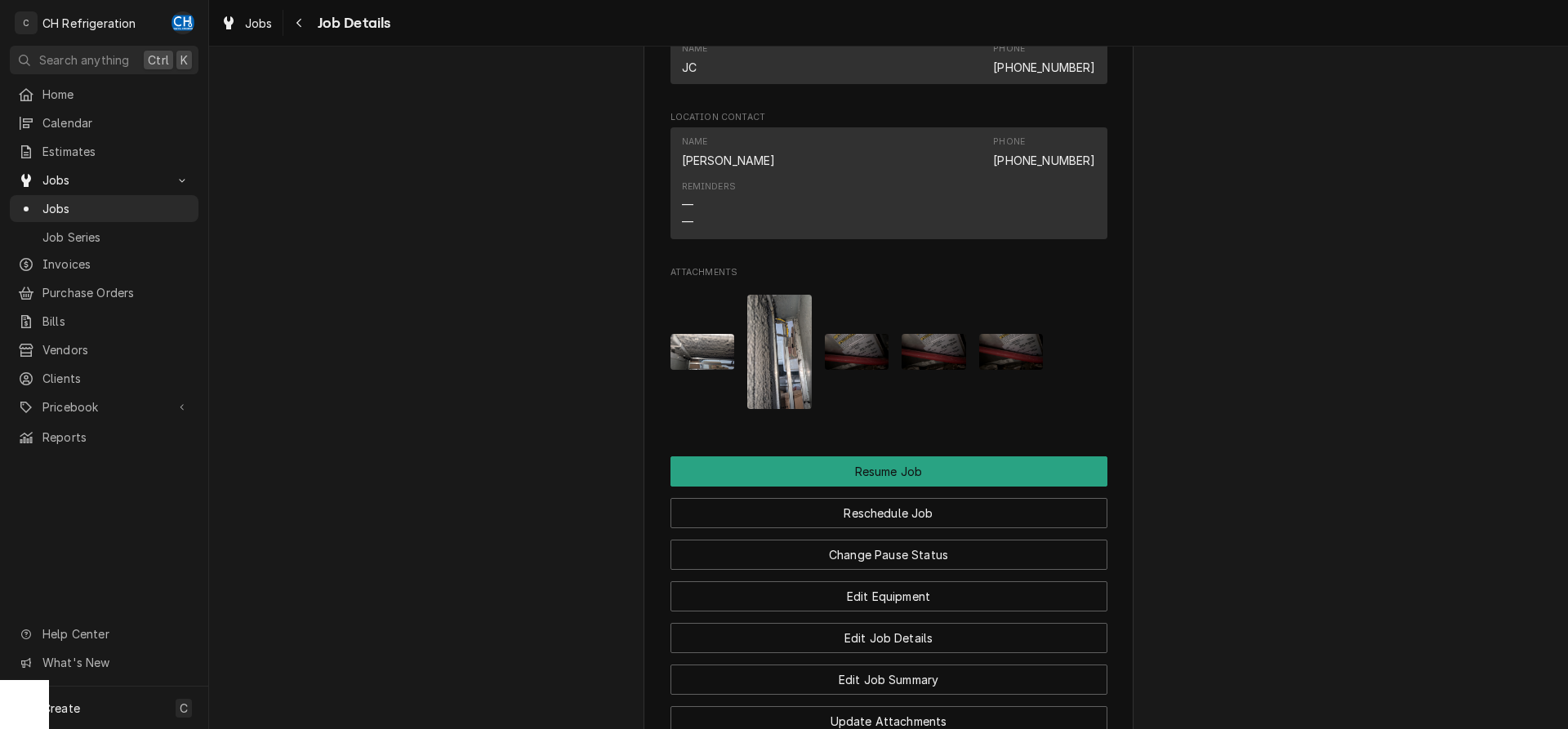
click at [853, 370] on img "Attachments" at bounding box center [857, 352] width 64 height 36
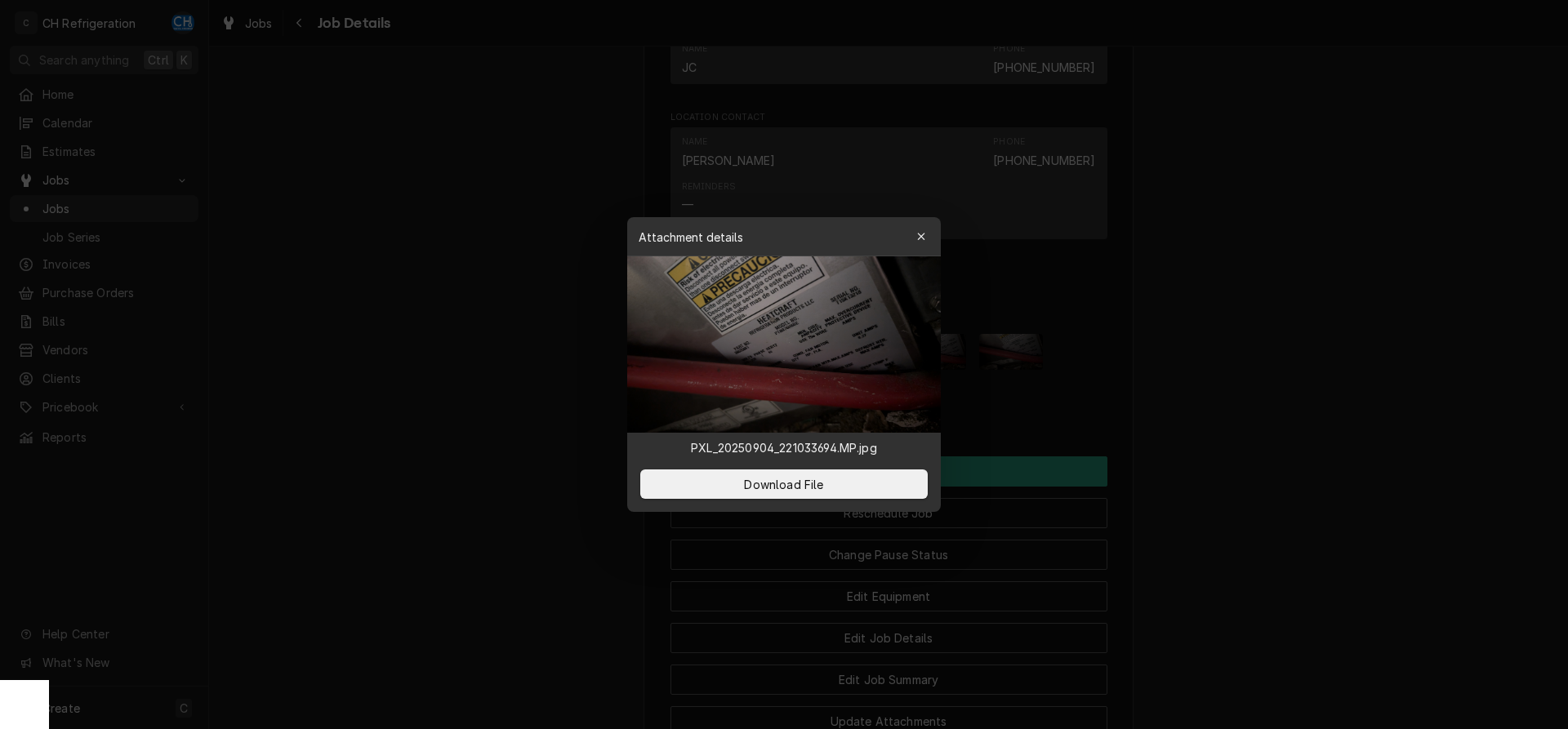
click at [1188, 392] on div at bounding box center [784, 364] width 1568 height 729
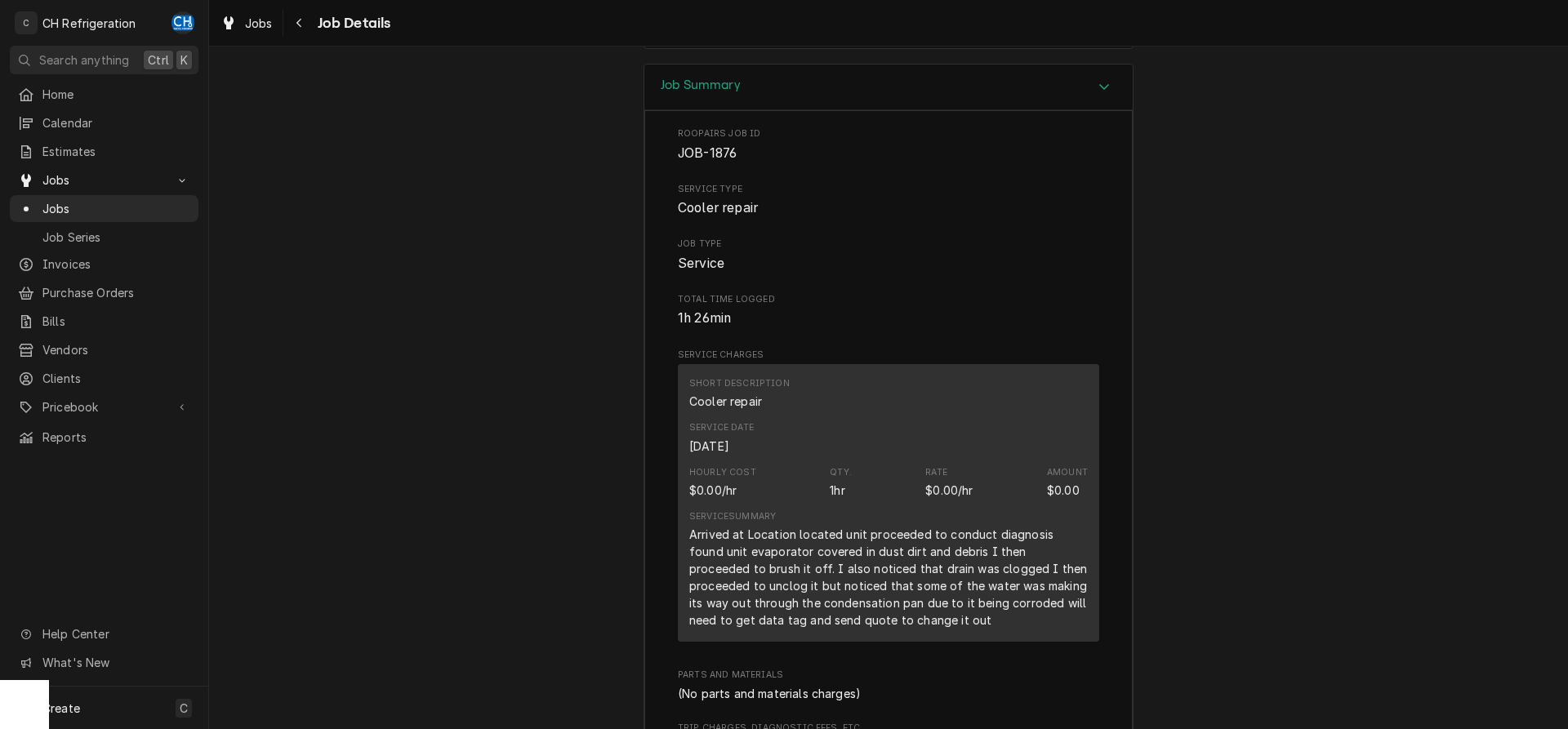
scroll to position [2404, 0]
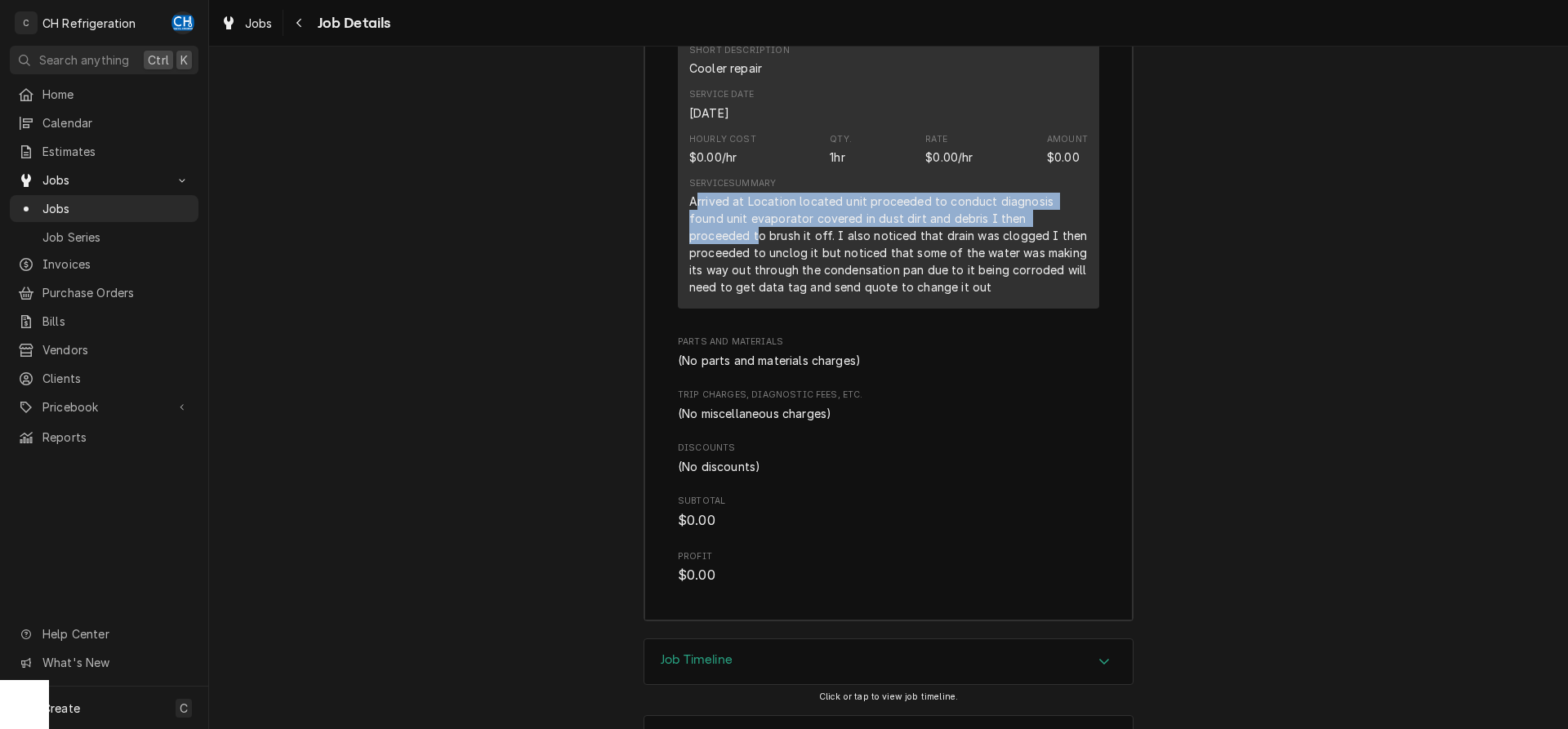
drag, startPoint x: 697, startPoint y: 227, endPoint x: 866, endPoint y: 273, distance: 175.1
click at [1054, 245] on div "Arrived at Location located unit proceeded to conduct diagnosis found unit evap…" at bounding box center [888, 244] width 398 height 103
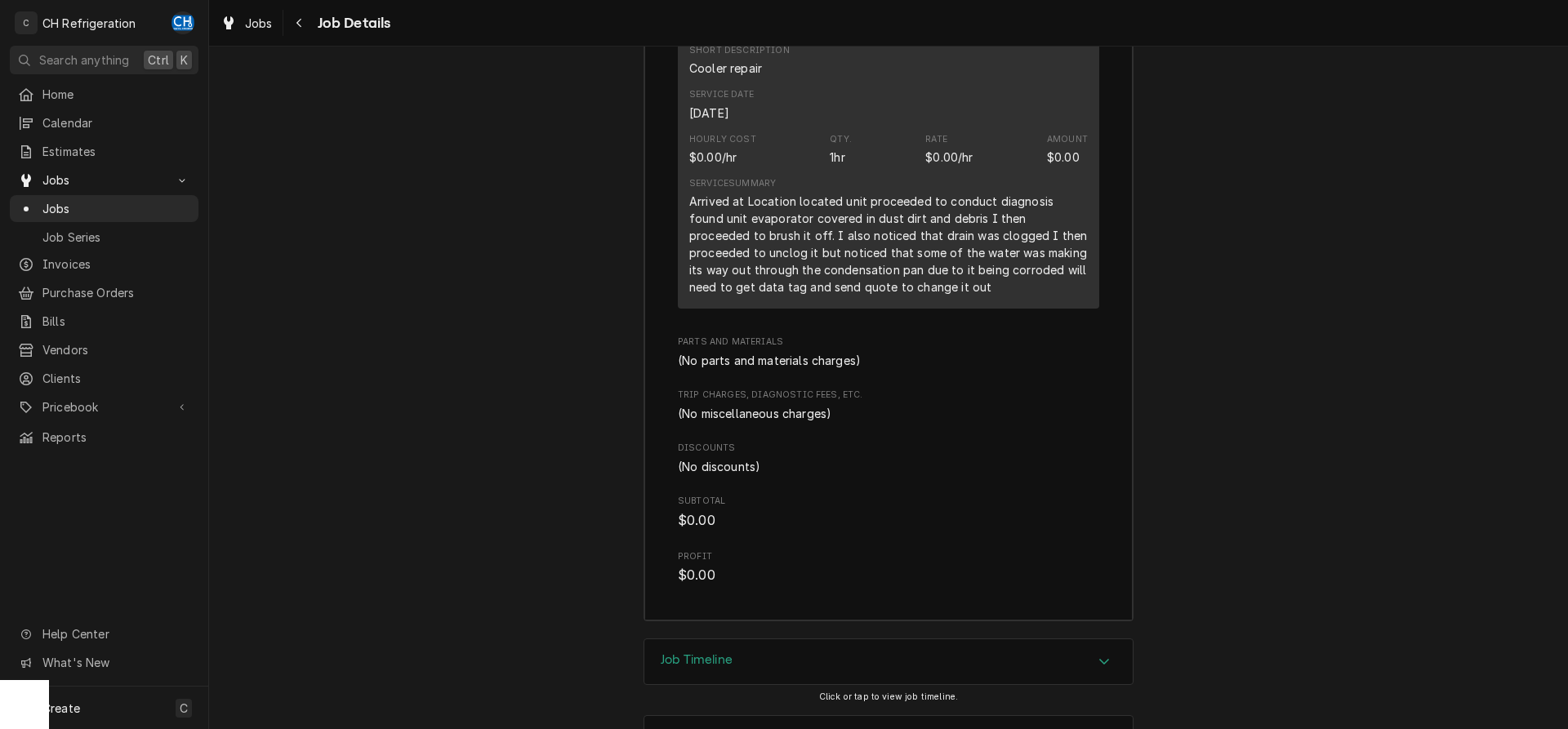
click at [713, 256] on div "Arrived at Location located unit proceeded to conduct diagnosis found unit evap…" at bounding box center [888, 244] width 398 height 103
drag, startPoint x: 755, startPoint y: 254, endPoint x: 902, endPoint y: 260, distance: 147.1
click at [906, 259] on div "Arrived at Location located unit proceeded to conduct diagnosis found unit evap…" at bounding box center [888, 244] width 398 height 103
click at [1002, 279] on div "Arrived at Location located unit proceeded to conduct diagnosis found unit evap…" at bounding box center [888, 244] width 398 height 103
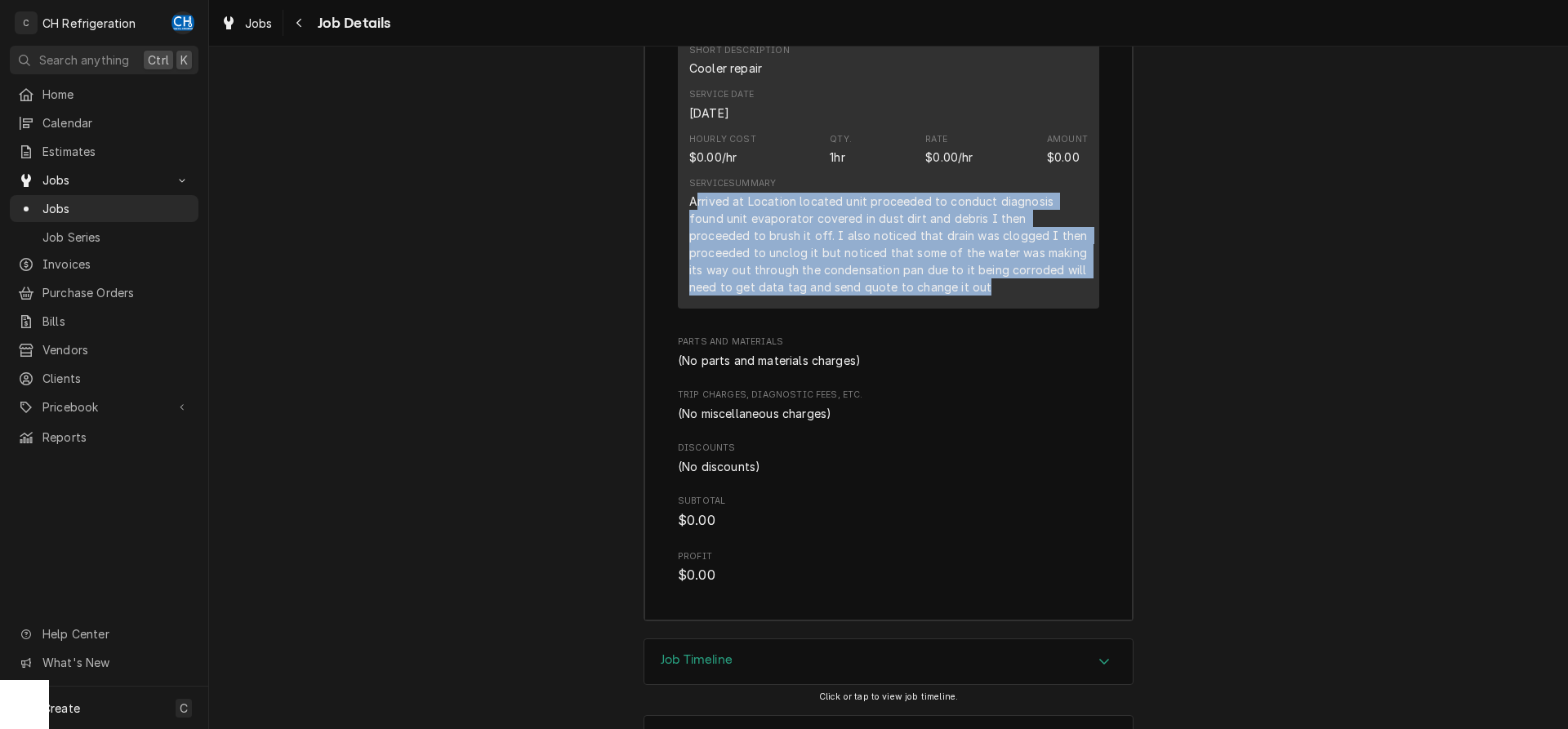
drag, startPoint x: 927, startPoint y: 309, endPoint x: 695, endPoint y: 214, distance: 250.7
click at [695, 214] on div "Arrived at Location located unit proceeded to conduct diagnosis found unit evap…" at bounding box center [888, 244] width 398 height 103
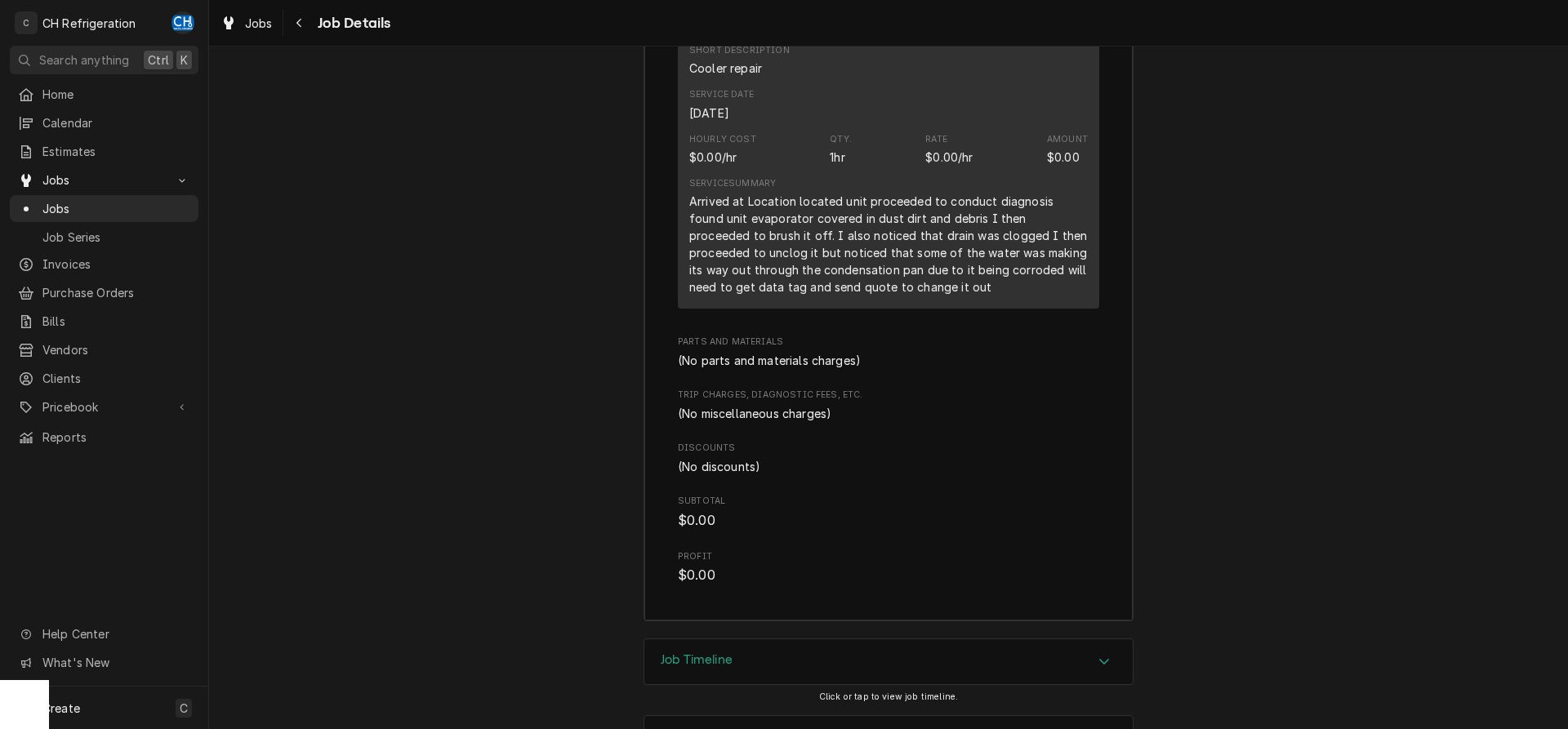
click at [692, 223] on div "Arrived at Location located unit proceeded to conduct diagnosis found unit evap…" at bounding box center [888, 244] width 398 height 103
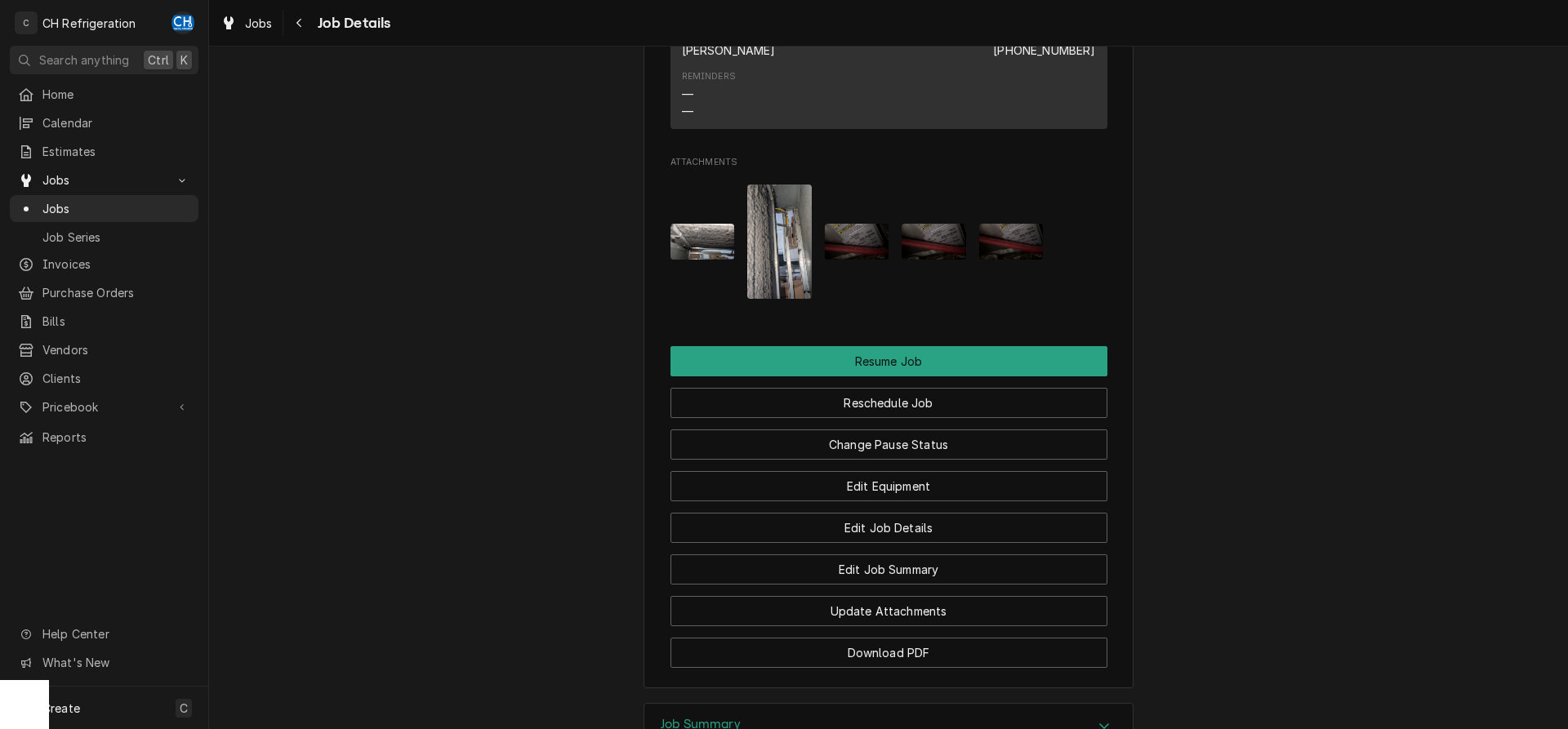
scroll to position [1321, 0]
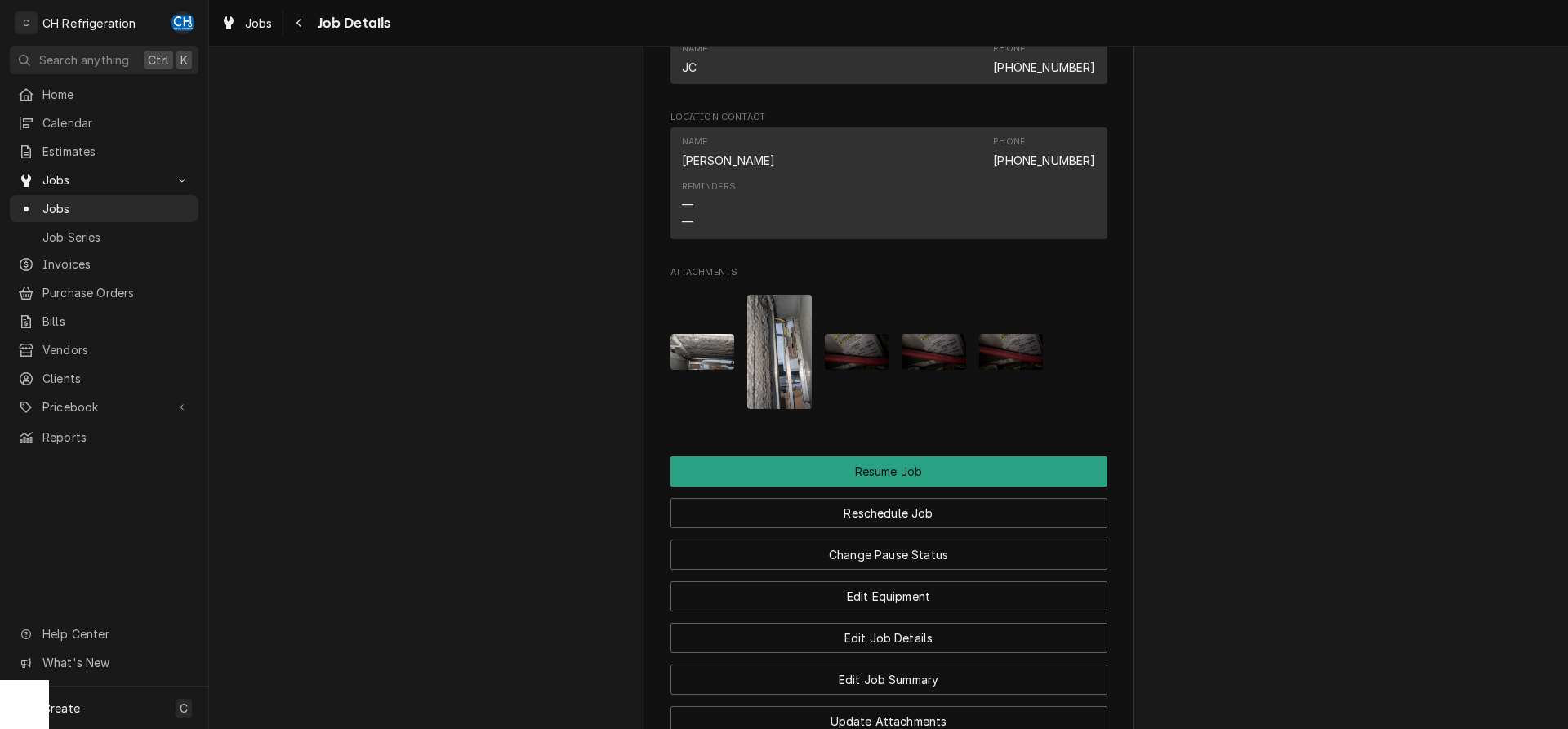
click at [763, 357] on img "Attachments" at bounding box center [779, 352] width 64 height 115
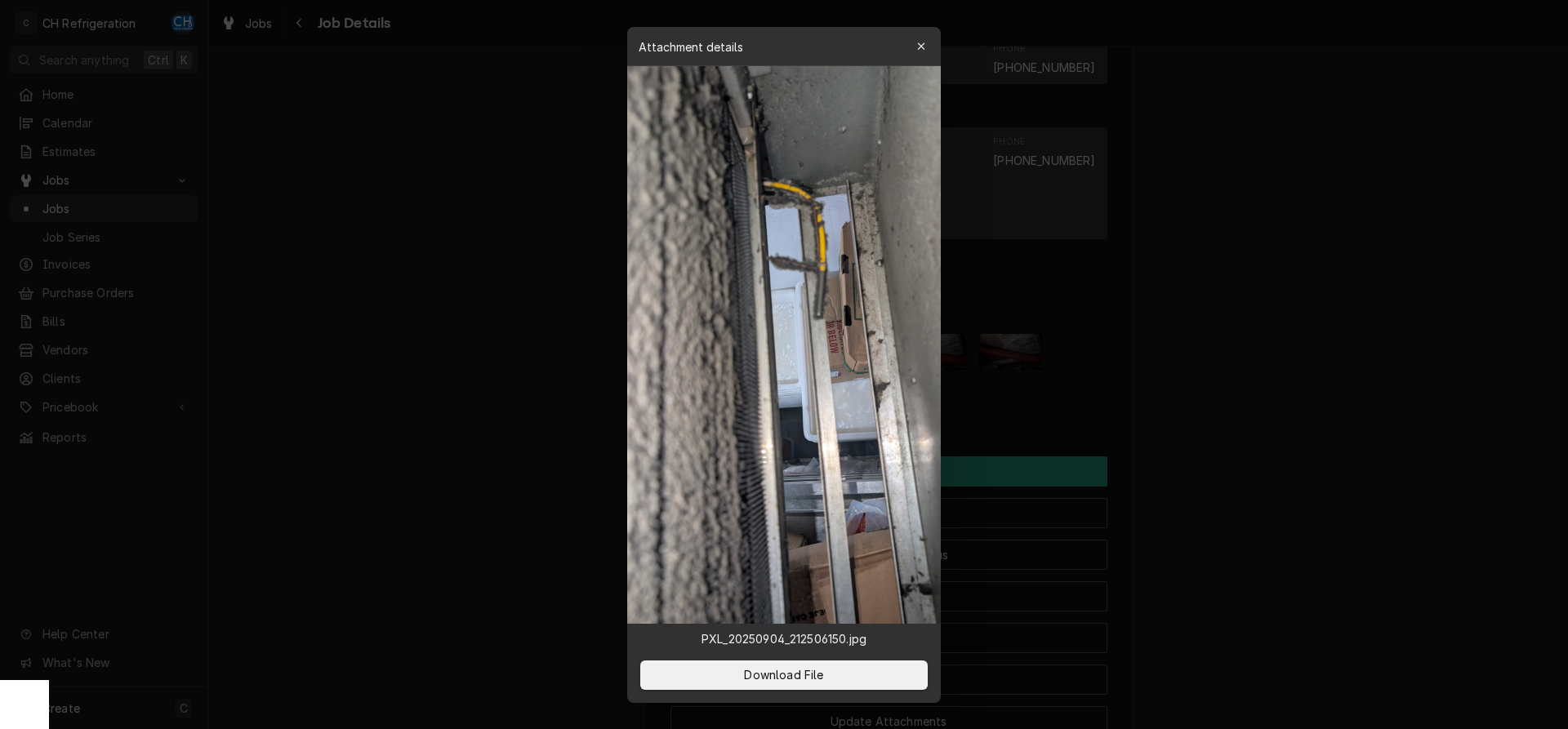
click at [1352, 422] on div at bounding box center [784, 364] width 1568 height 729
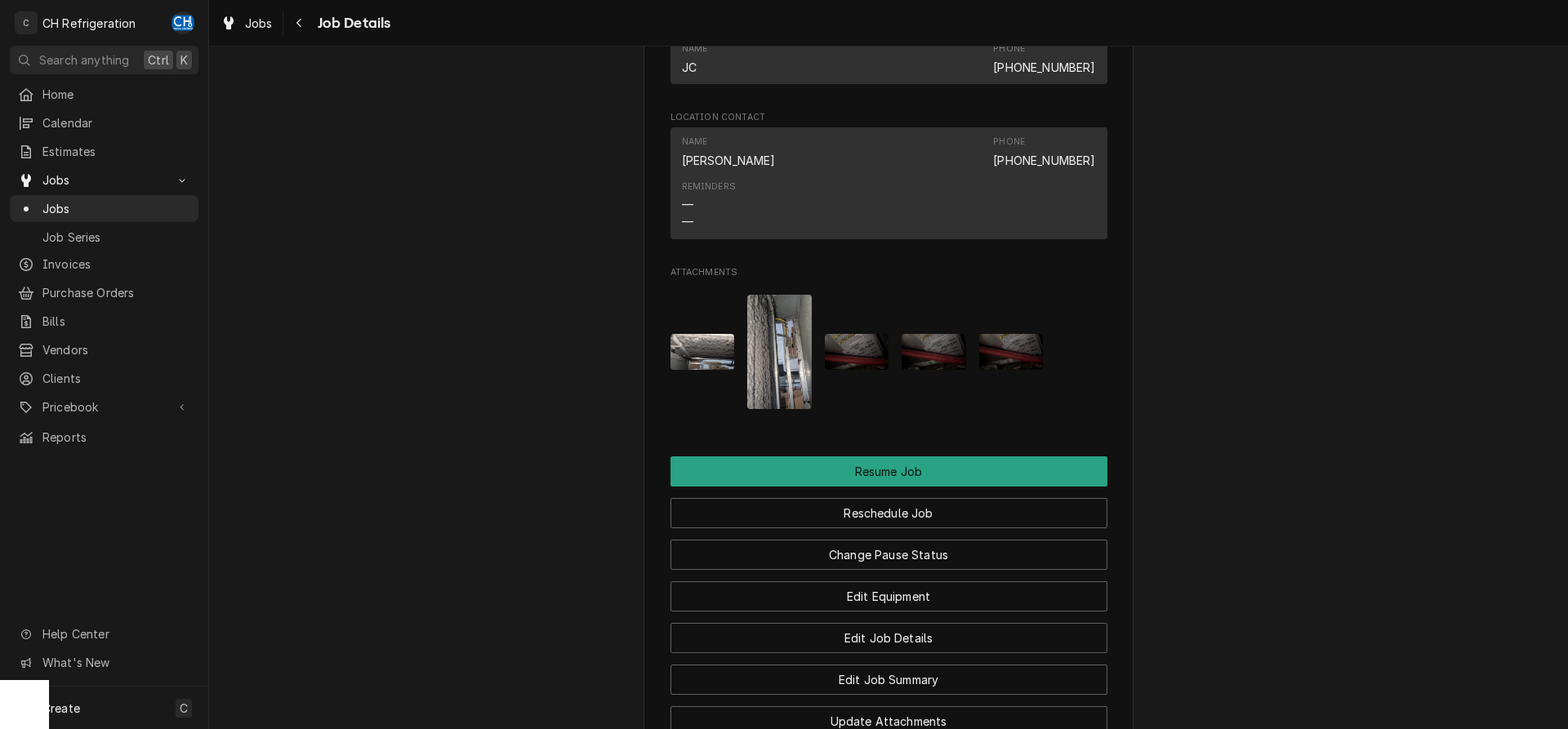
click at [707, 370] on img "Attachments" at bounding box center [702, 352] width 64 height 36
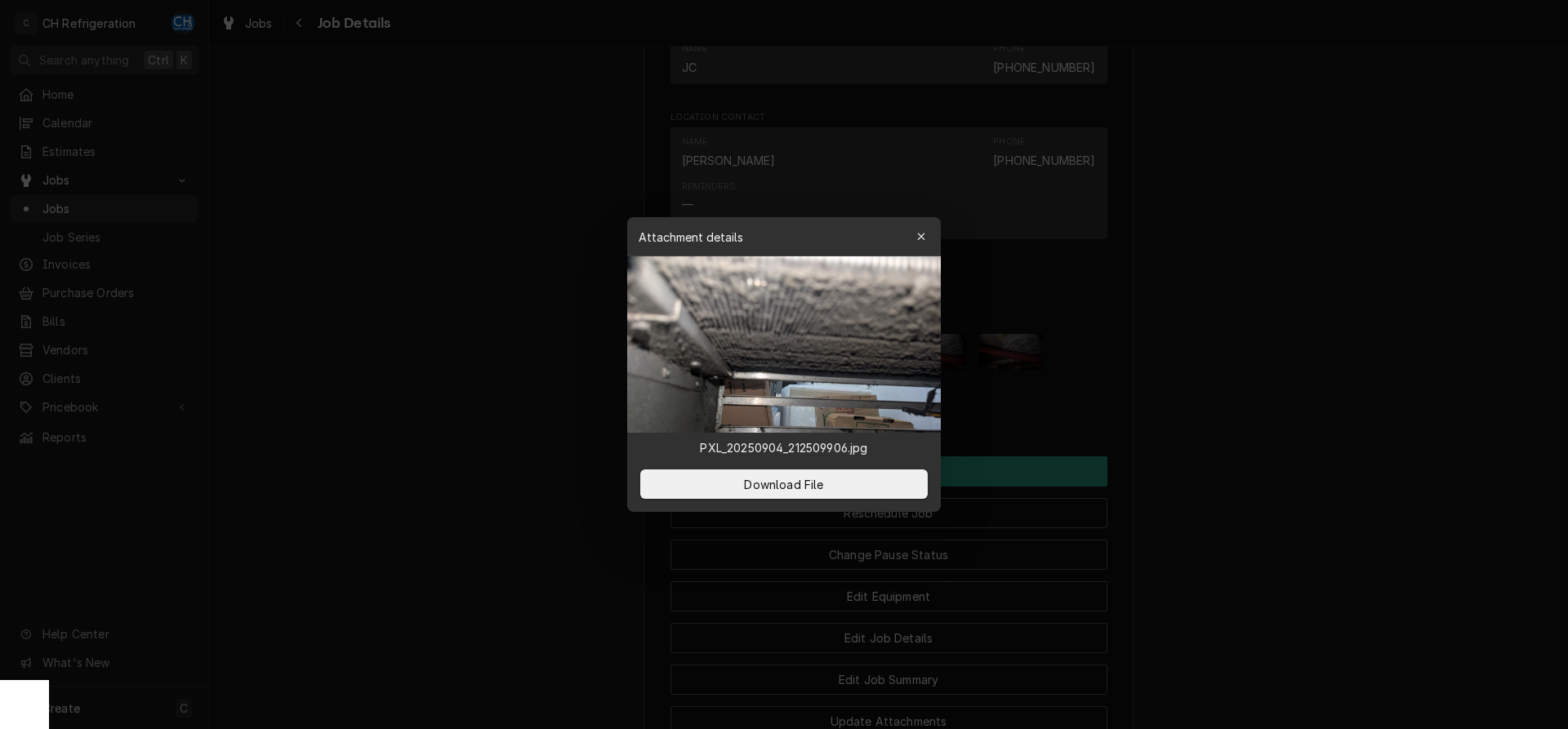
click at [541, 360] on div at bounding box center [784, 364] width 1568 height 729
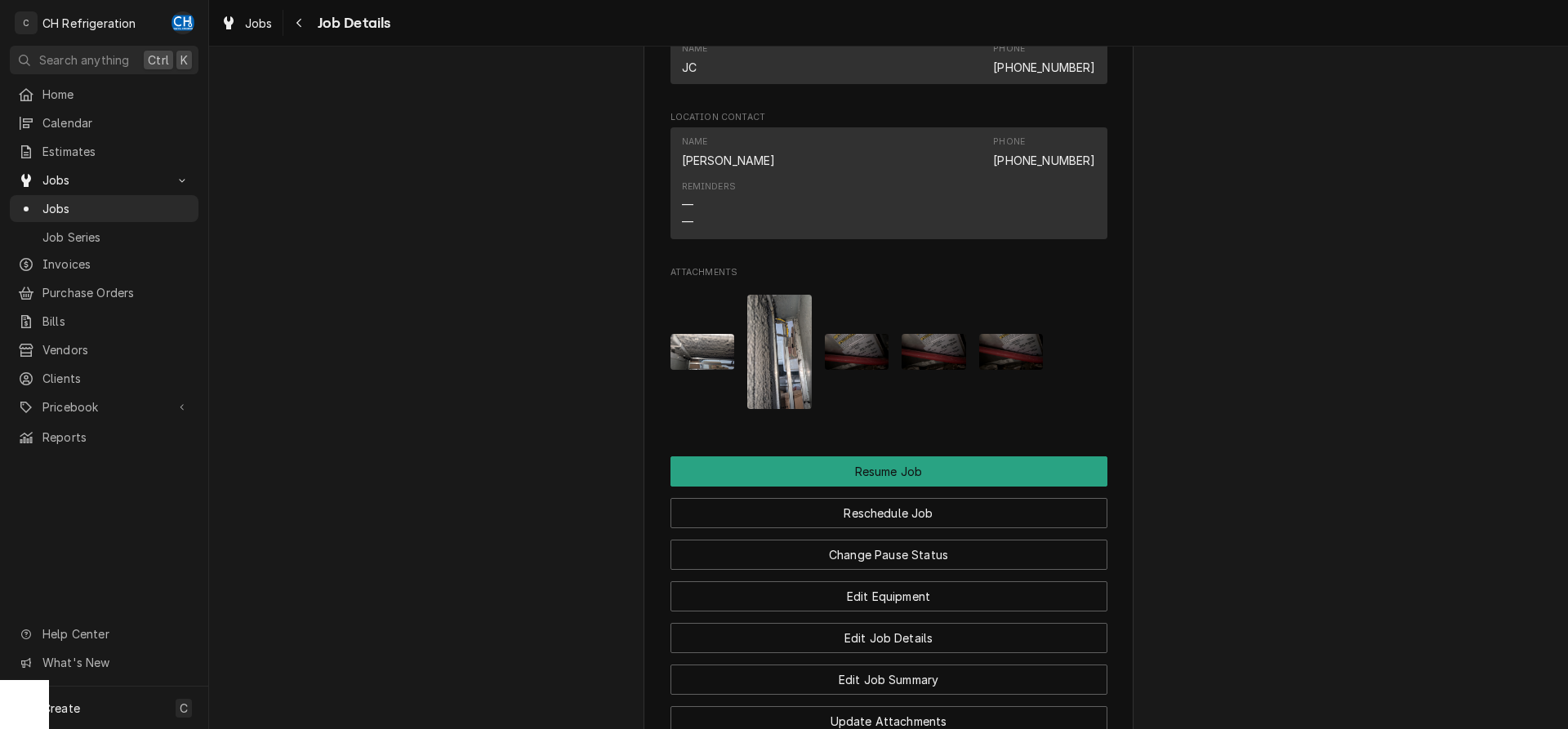
click at [781, 357] on img "Attachments" at bounding box center [779, 352] width 64 height 115
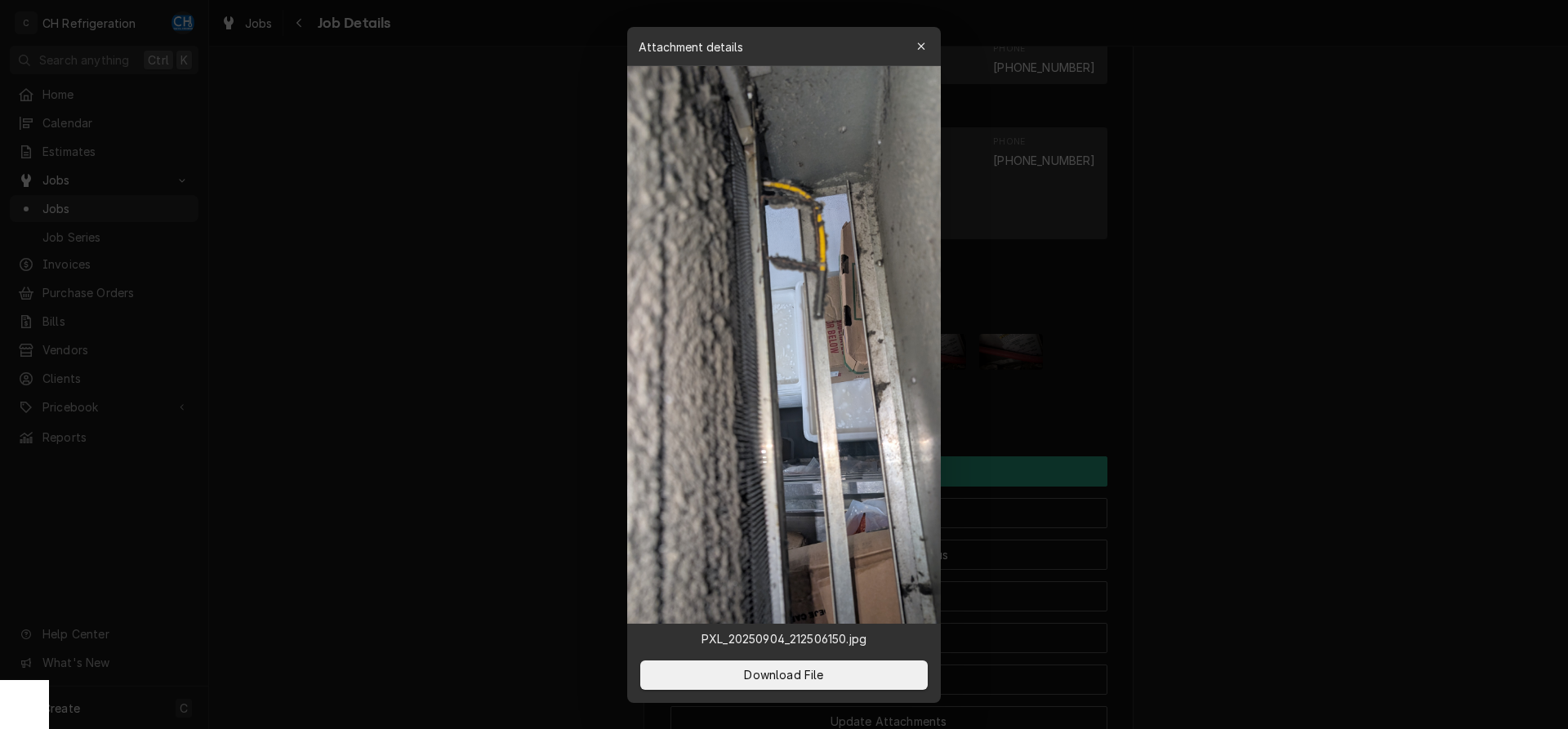
click at [1251, 421] on div at bounding box center [784, 364] width 1568 height 729
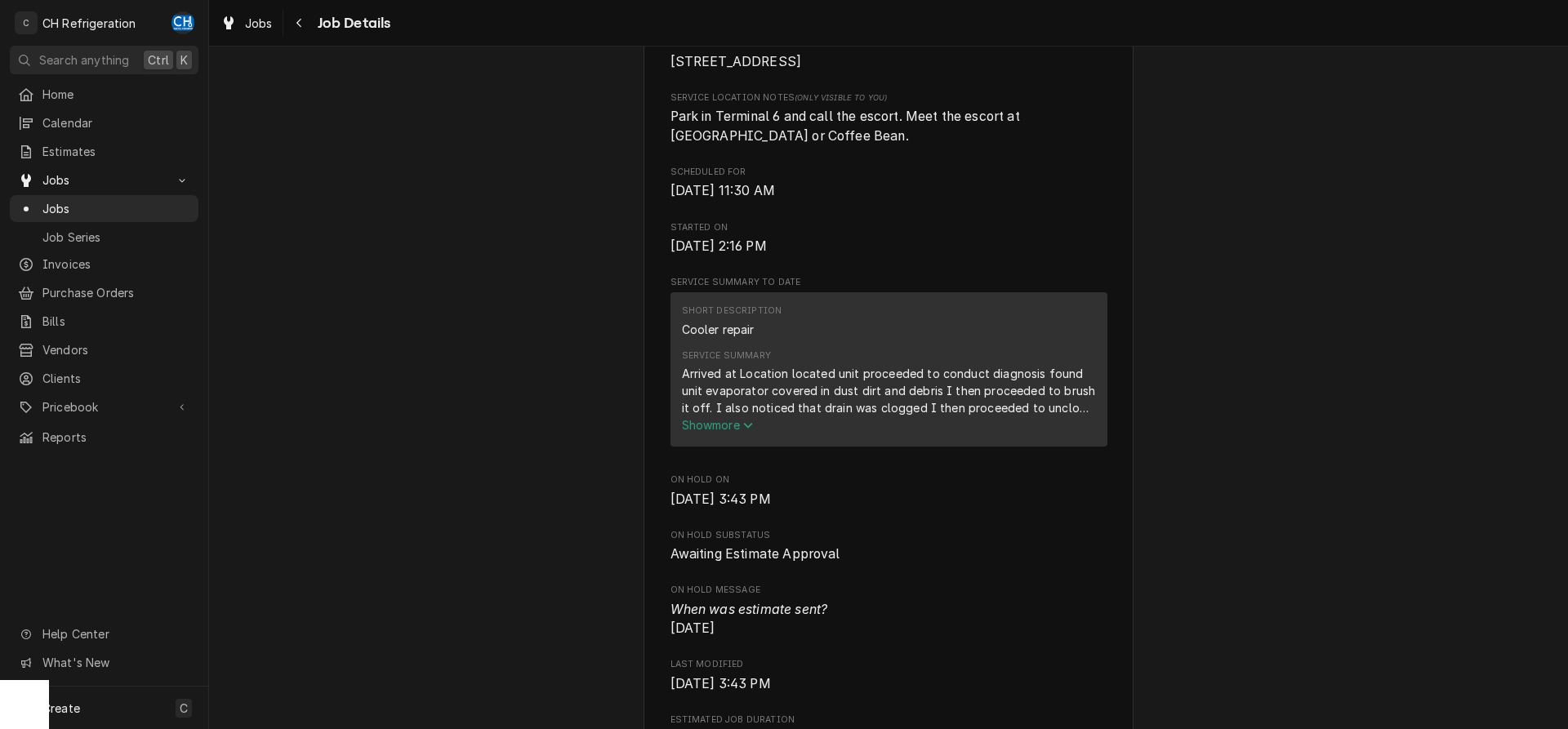
scroll to position [0, 0]
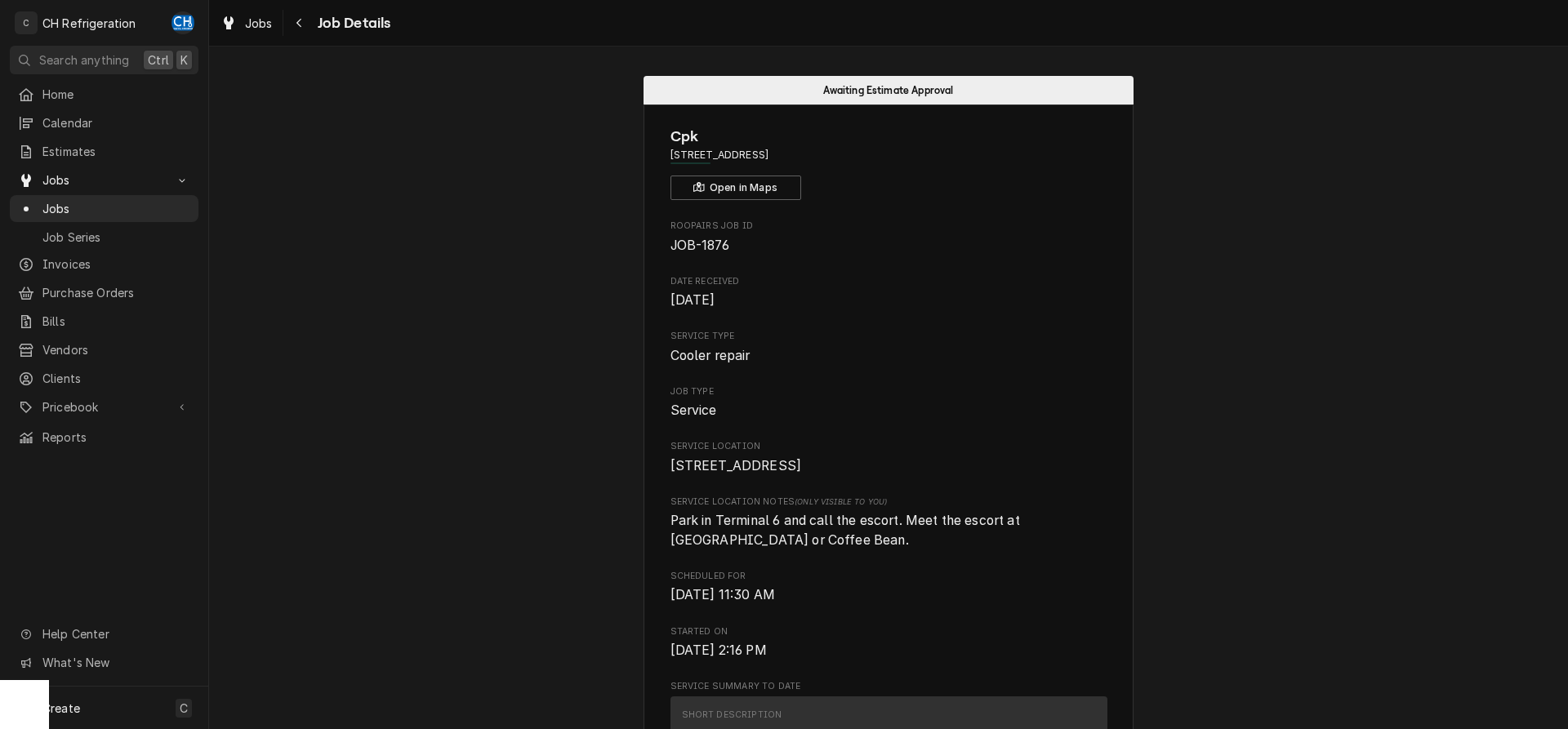
drag, startPoint x: 953, startPoint y: 155, endPoint x: 726, endPoint y: 155, distance: 227.0
click at [842, 163] on div "Cpk 5757 World Way Terminal 6, Los Angeles, CA 90045 Open in Maps" at bounding box center [889, 163] width 437 height 74
drag, startPoint x: 939, startPoint y: 160, endPoint x: 627, endPoint y: 167, distance: 312.1
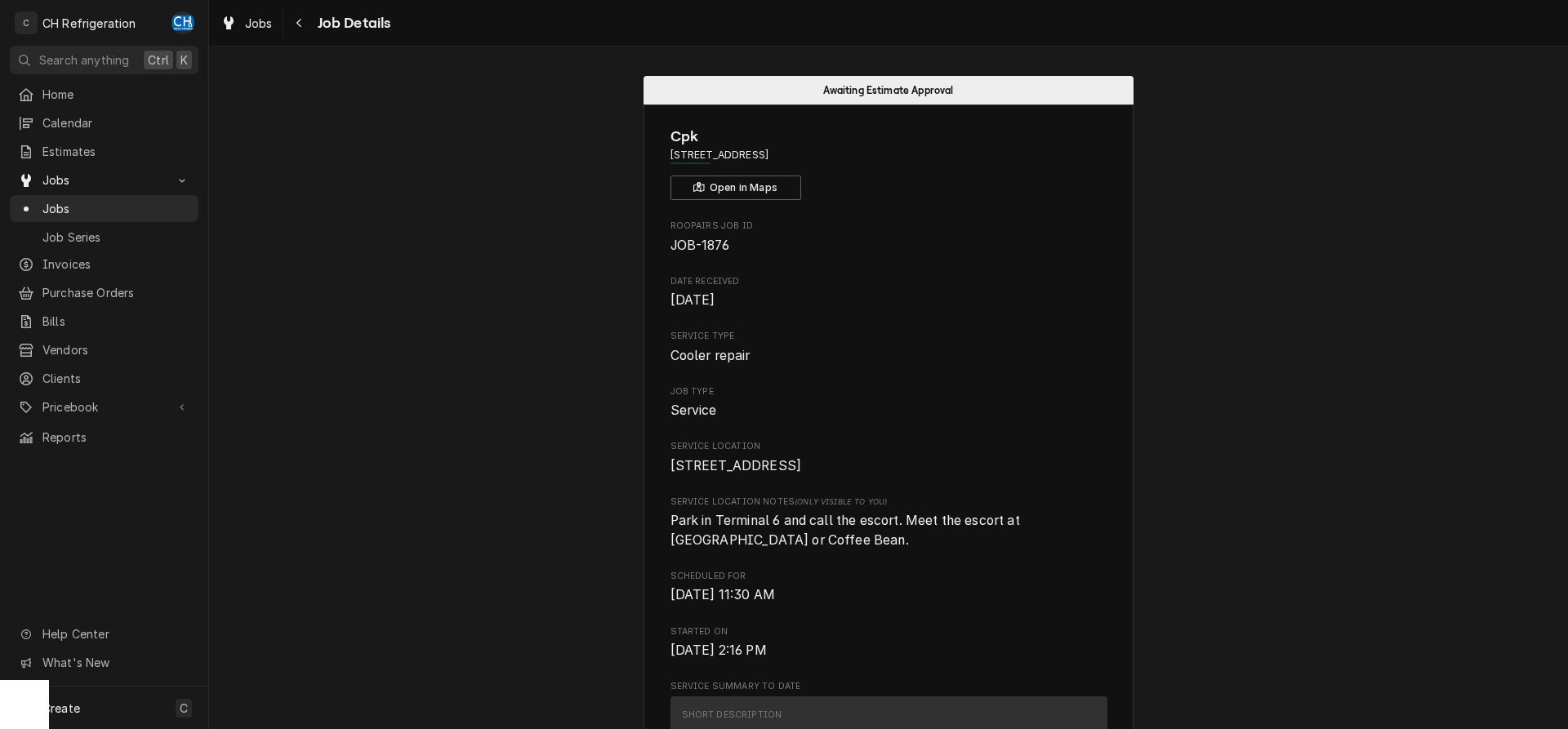
drag, startPoint x: 963, startPoint y: 168, endPoint x: 952, endPoint y: 158, distance: 14.9
click at [956, 161] on div "Cpk 5757 World Way Terminal 6, Los Angeles, CA 90045 Open in Maps" at bounding box center [889, 163] width 437 height 74
drag, startPoint x: 927, startPoint y: 152, endPoint x: 664, endPoint y: 151, distance: 263.0
copy span "[STREET_ADDRESS]"
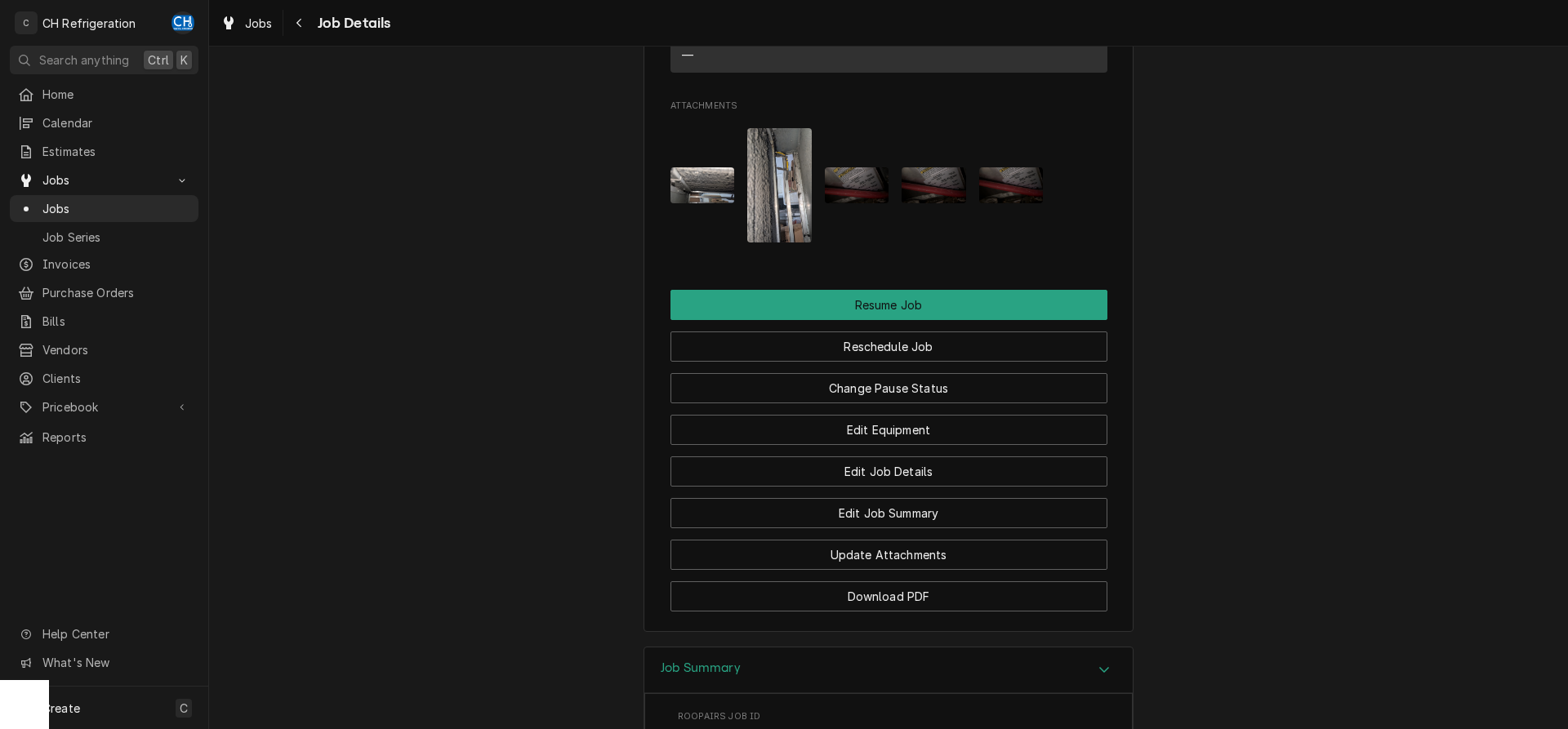
scroll to position [1321, 0]
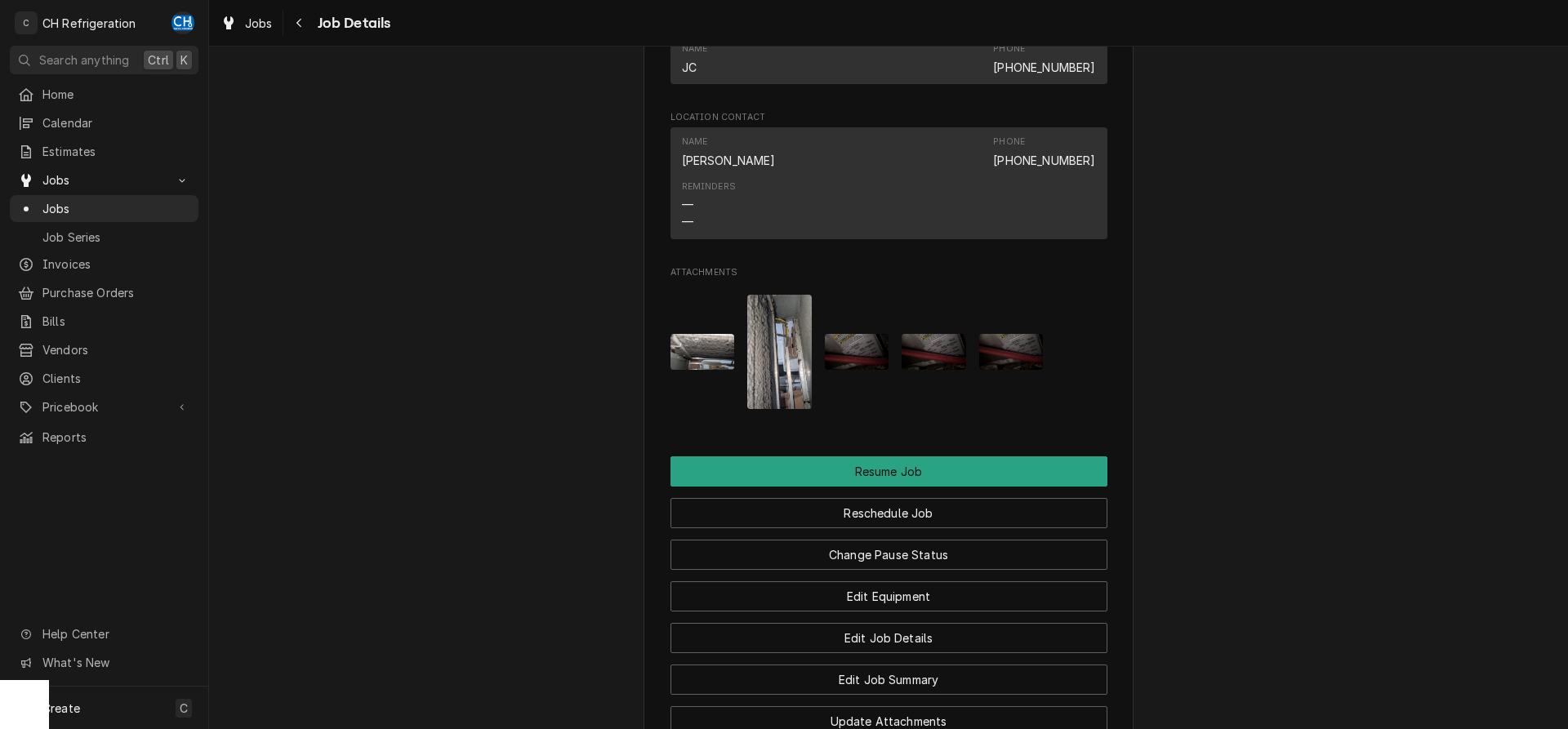
click at [730, 391] on button "Attachments" at bounding box center [702, 352] width 64 height 115
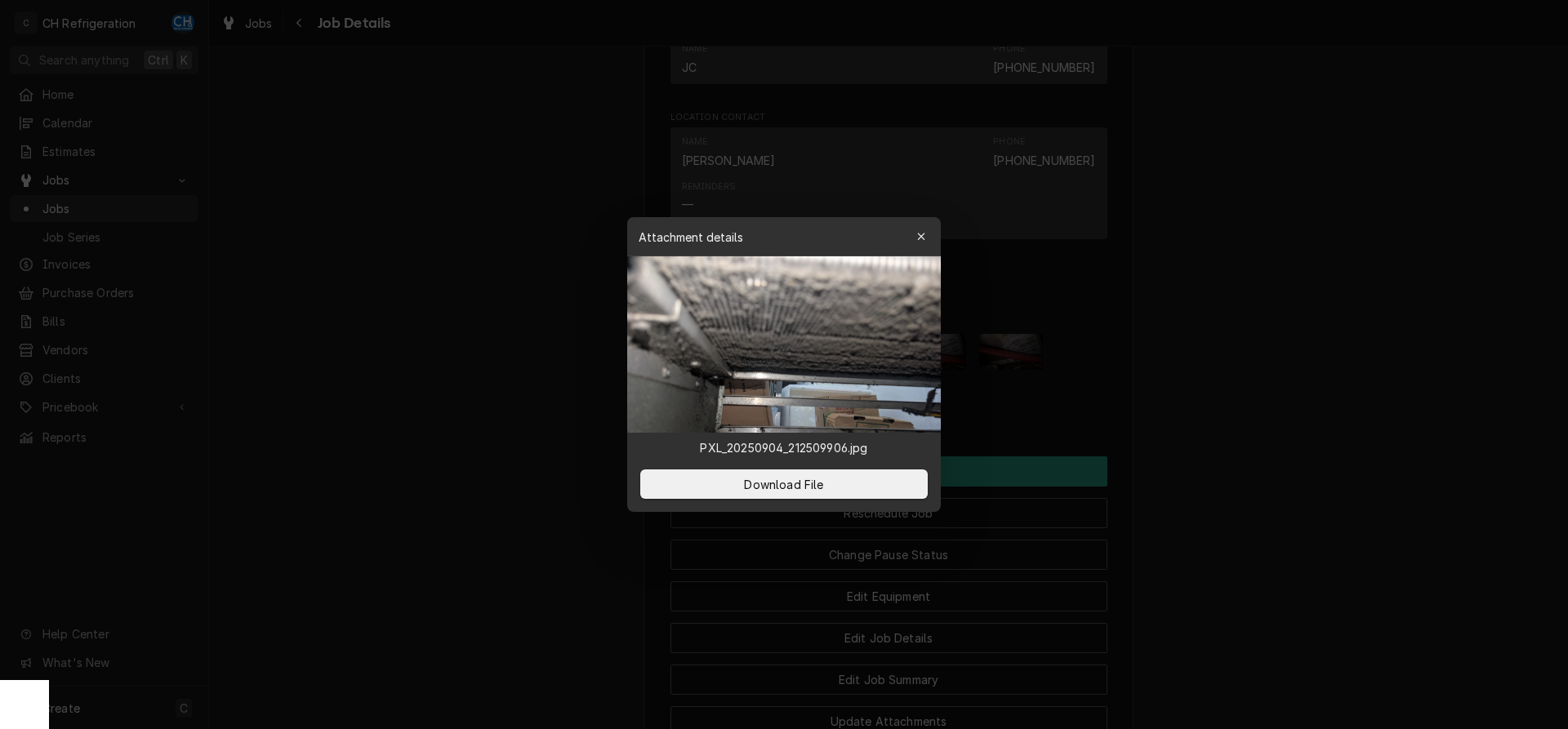
click at [1285, 407] on div at bounding box center [784, 364] width 1568 height 729
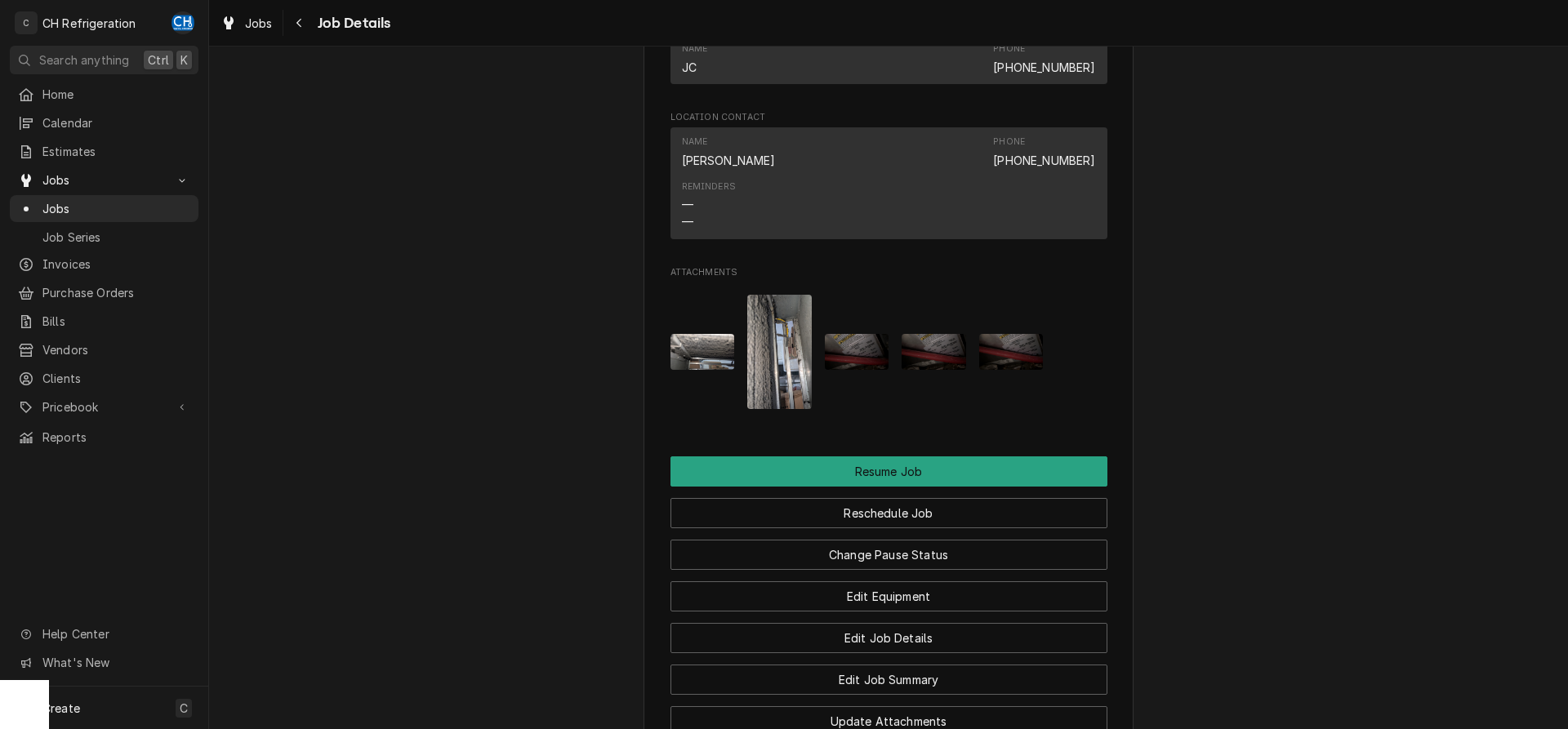
click at [788, 393] on img "Attachments" at bounding box center [779, 352] width 64 height 115
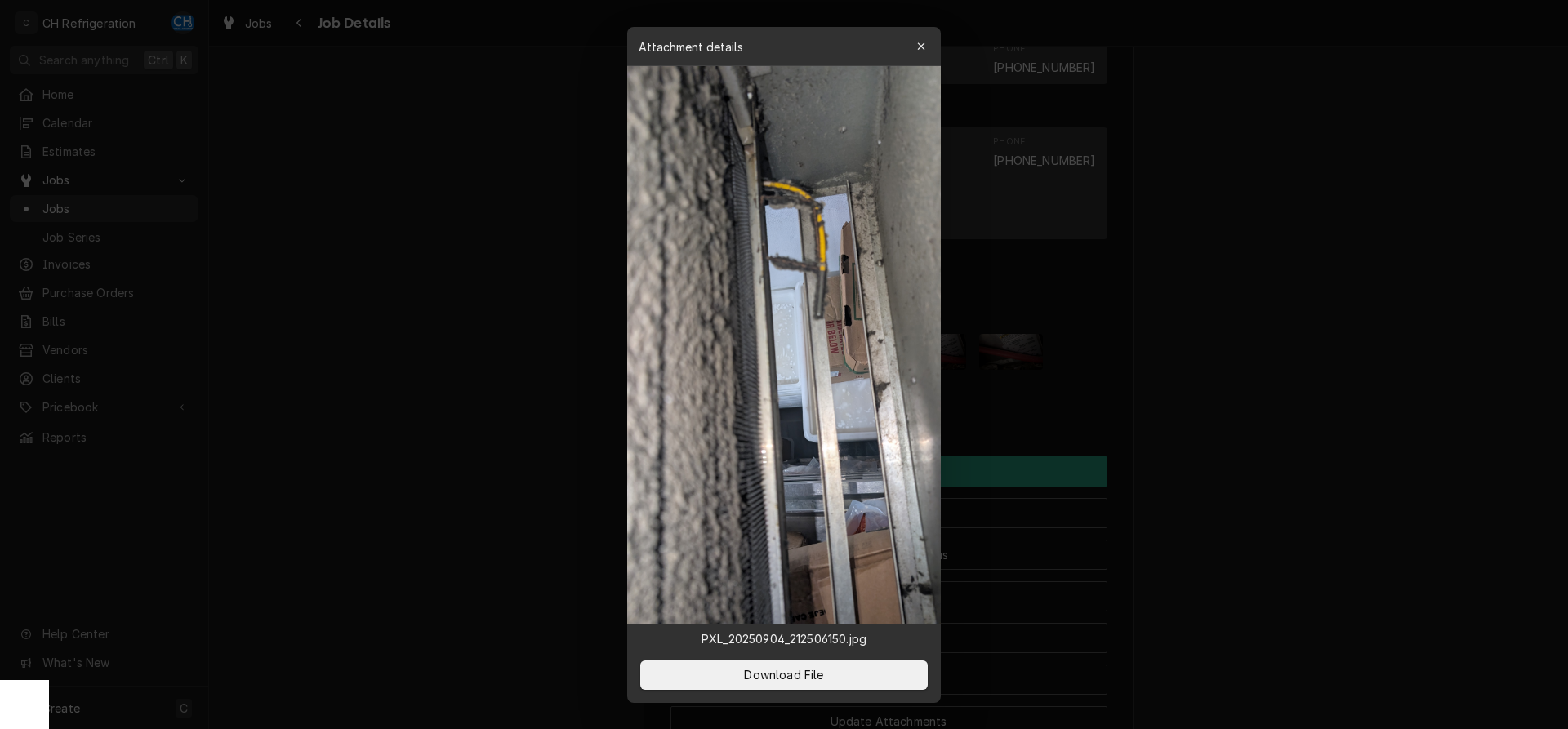
click at [1303, 418] on div at bounding box center [784, 364] width 1568 height 729
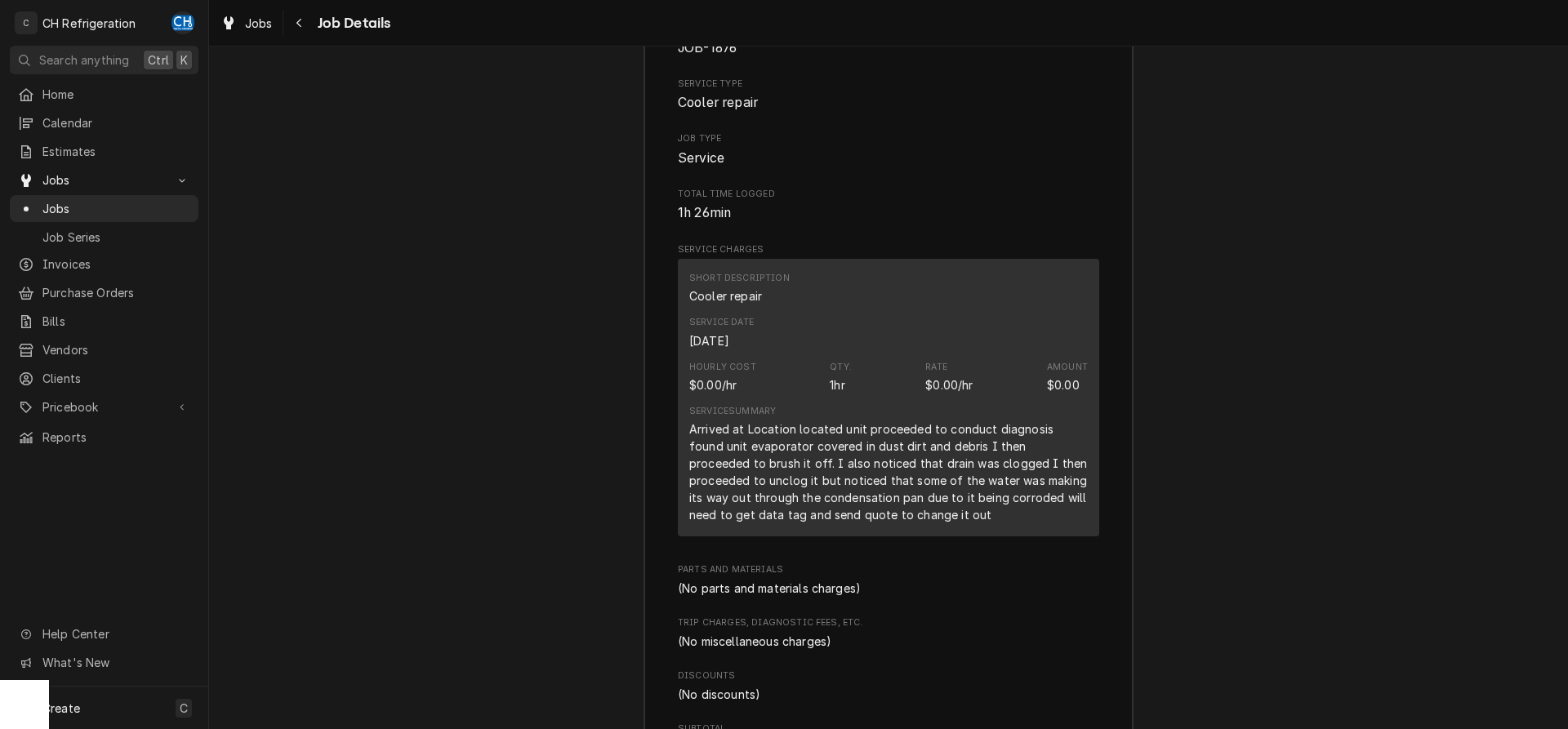
scroll to position [2237, 0]
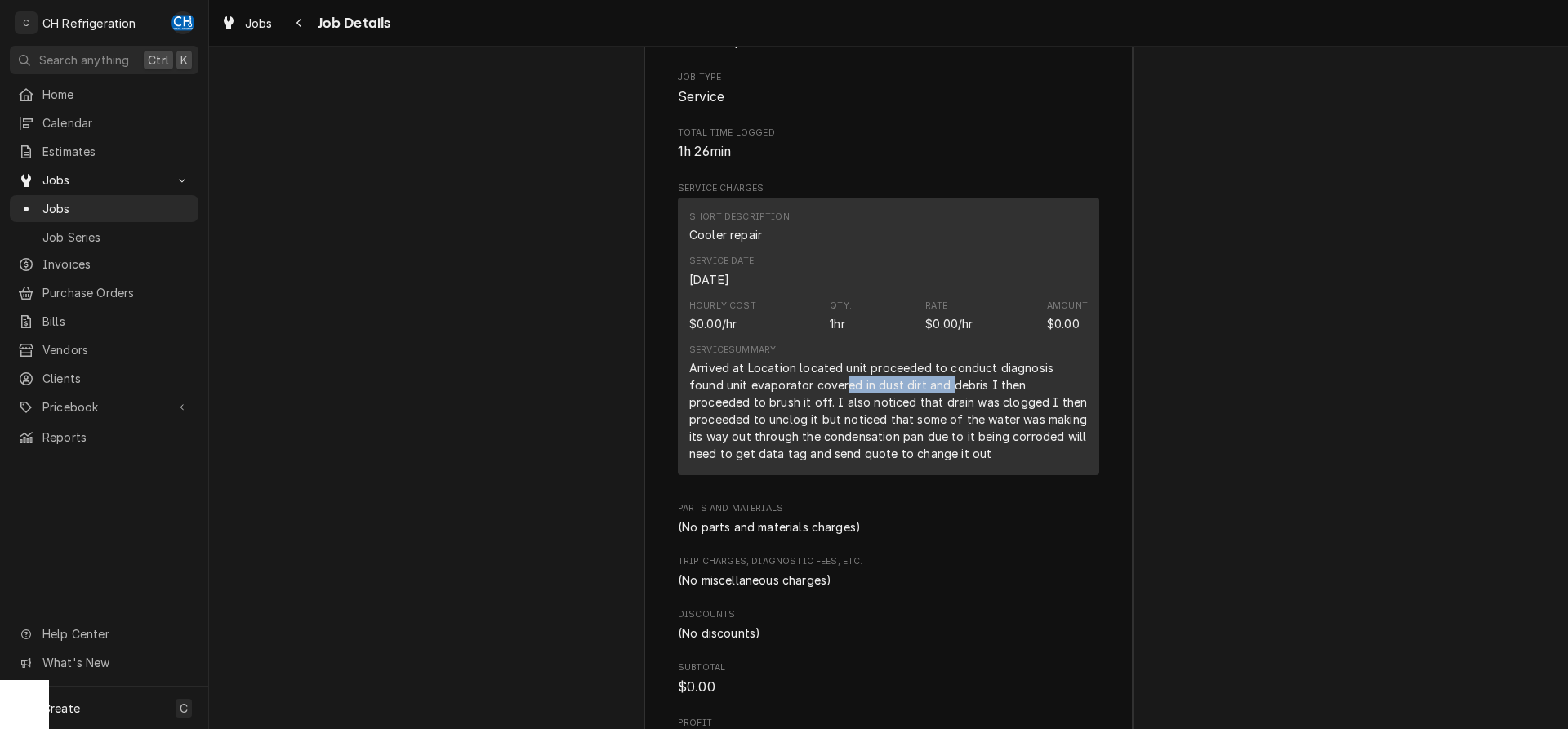
drag, startPoint x: 809, startPoint y: 407, endPoint x: 915, endPoint y: 406, distance: 106.0
click at [915, 406] on div "Arrived at Location located unit proceeded to conduct diagnosis found unit evap…" at bounding box center [888, 411] width 398 height 103
drag, startPoint x: 1155, startPoint y: 428, endPoint x: 1180, endPoint y: 434, distance: 25.7
click at [1156, 428] on div "Job Summary Roopairs Job ID JOB-1876 Service Type Cooler repair Job Type Servic…" at bounding box center [889, 350] width 1359 height 908
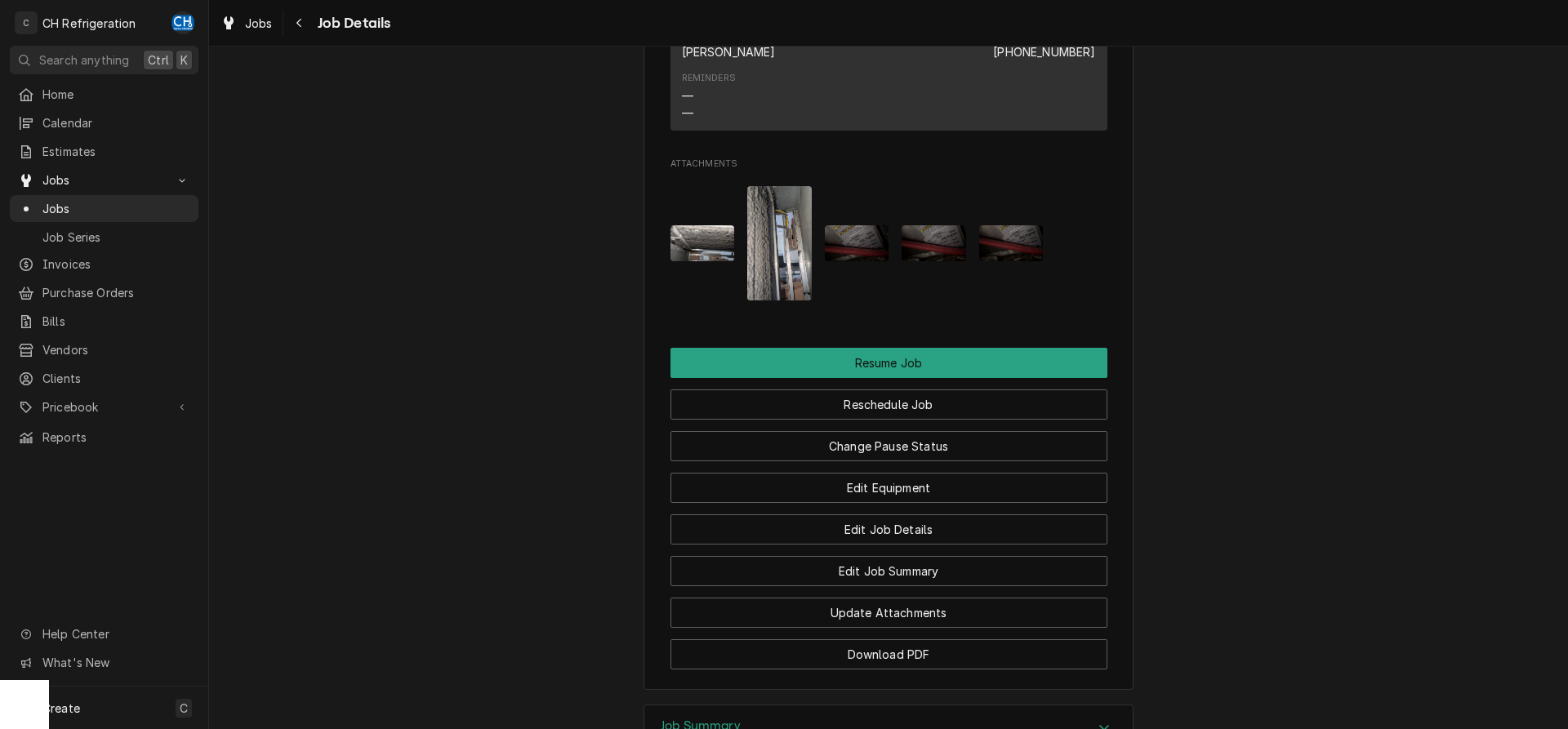
scroll to position [1404, 0]
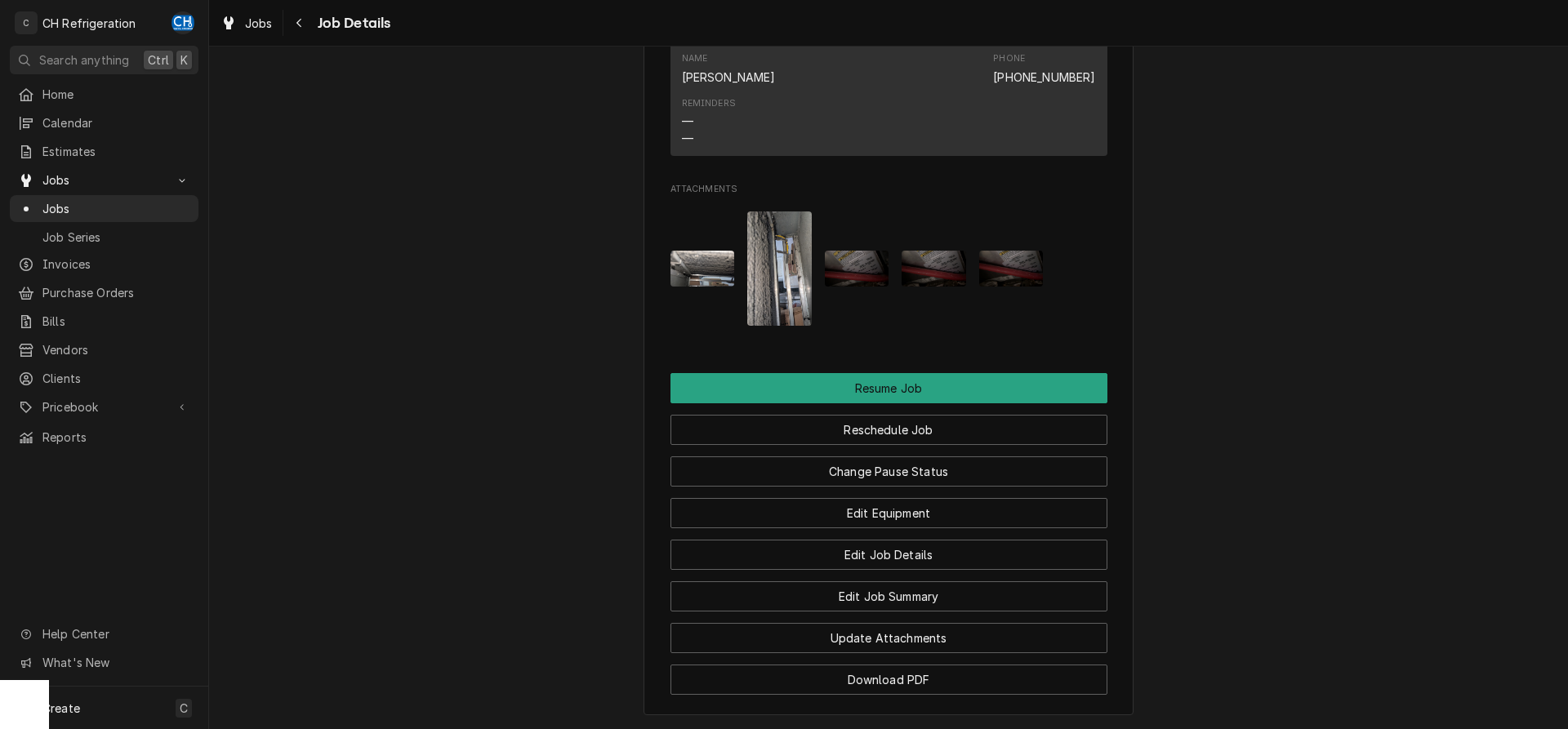
drag, startPoint x: 858, startPoint y: 294, endPoint x: 871, endPoint y: 295, distance: 13.0
click at [859, 287] on img "Attachments" at bounding box center [857, 269] width 64 height 36
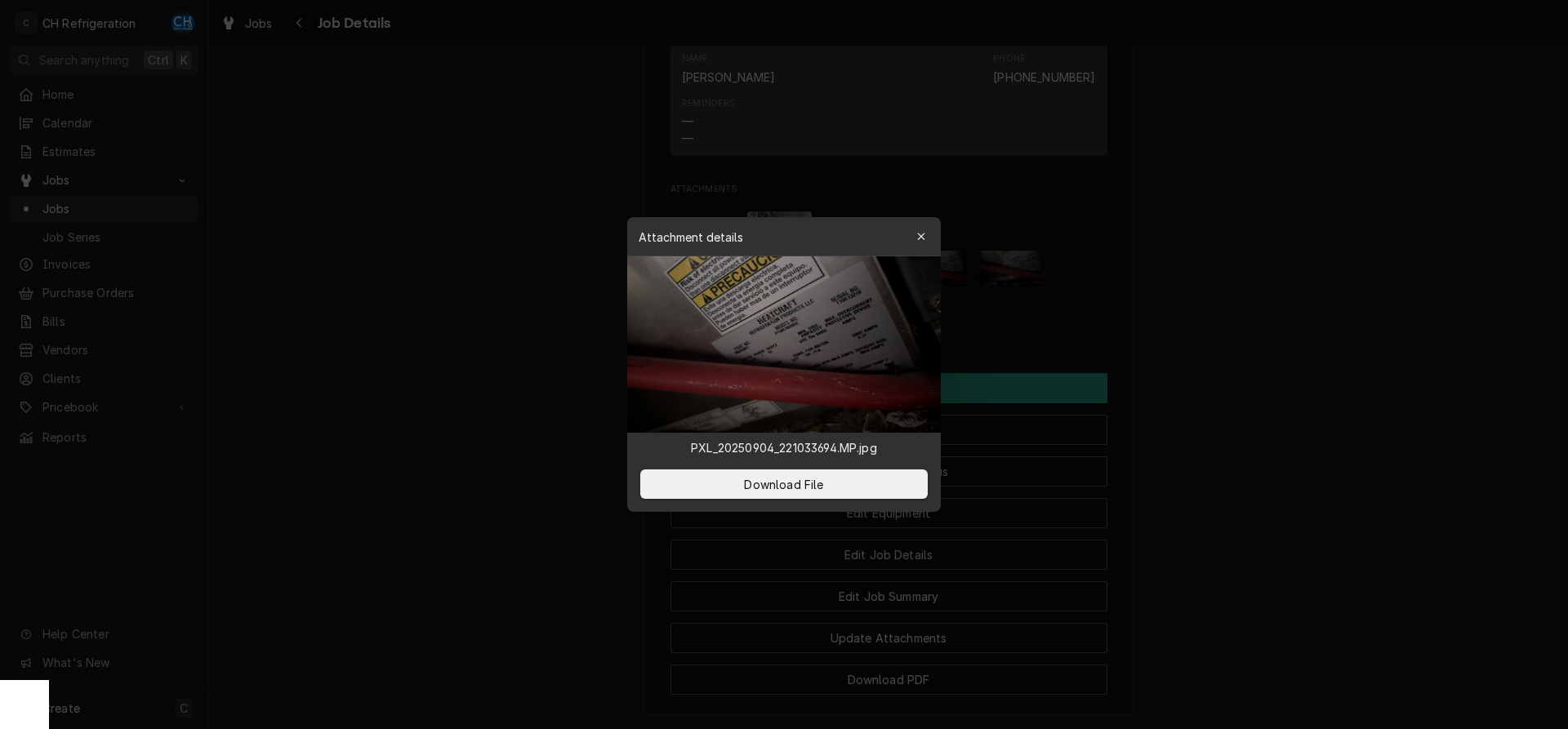
click at [1164, 473] on div at bounding box center [784, 364] width 1568 height 729
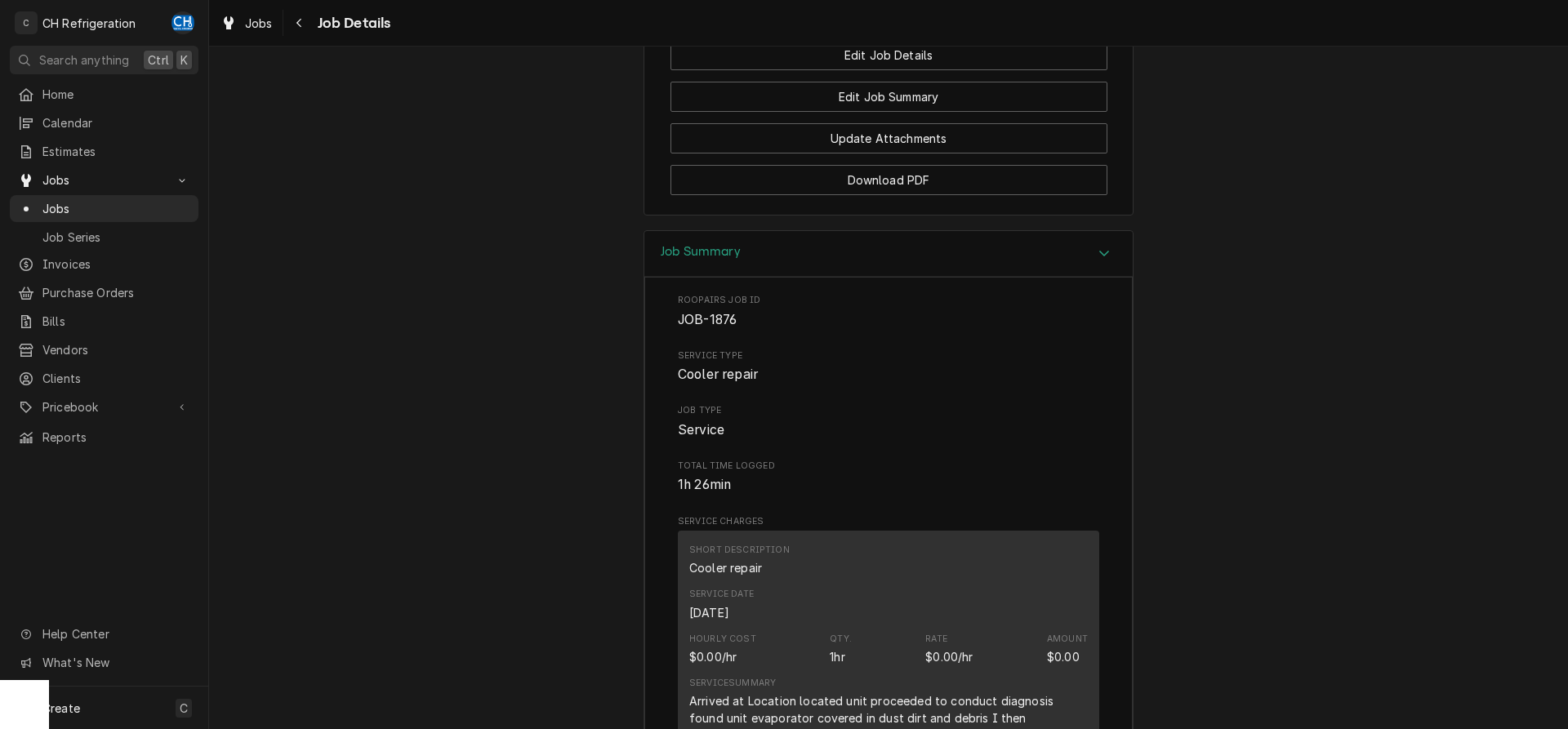
scroll to position [2487, 0]
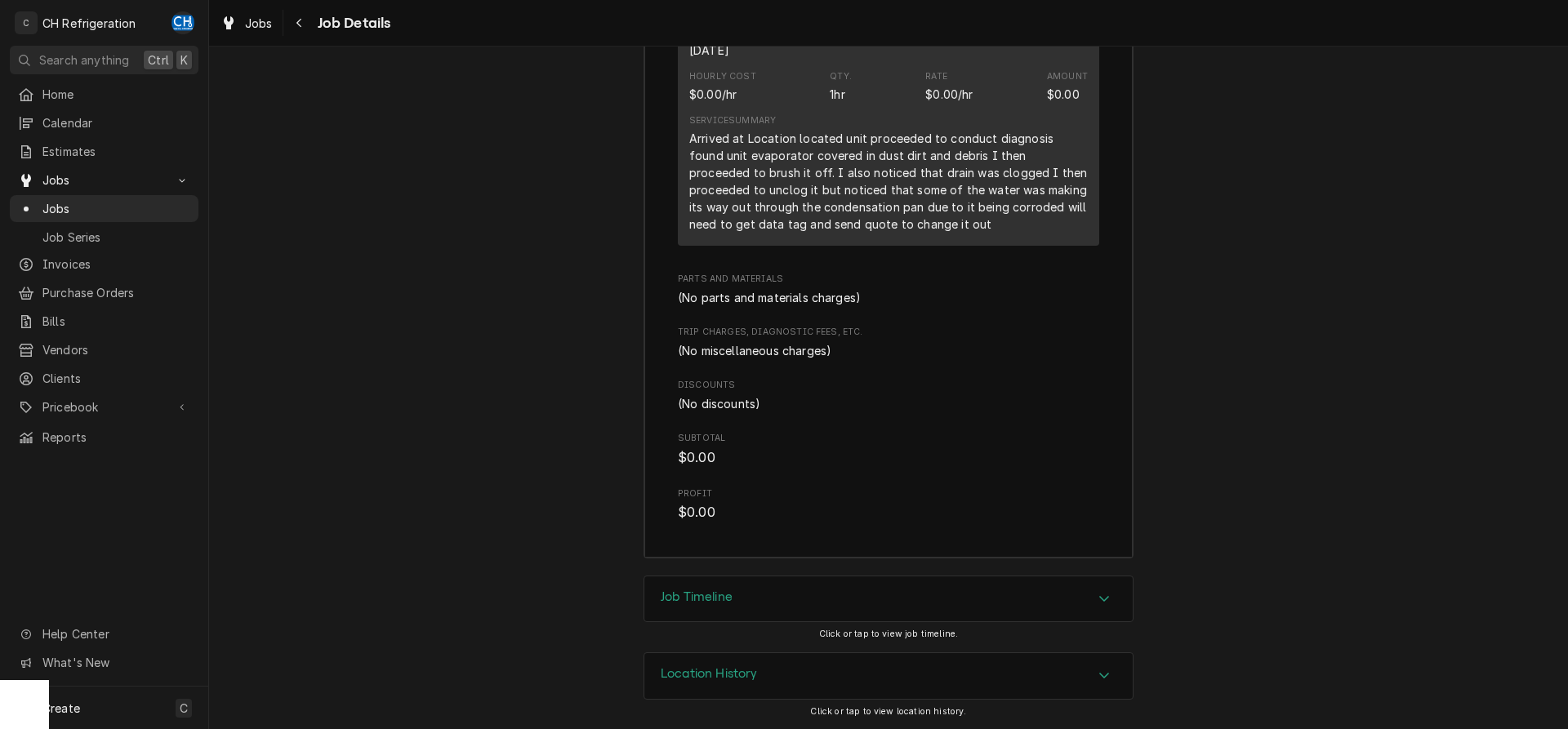
drag, startPoint x: 824, startPoint y: 582, endPoint x: 848, endPoint y: 582, distance: 24.0
click at [828, 582] on div "Job Timeline" at bounding box center [888, 599] width 488 height 45
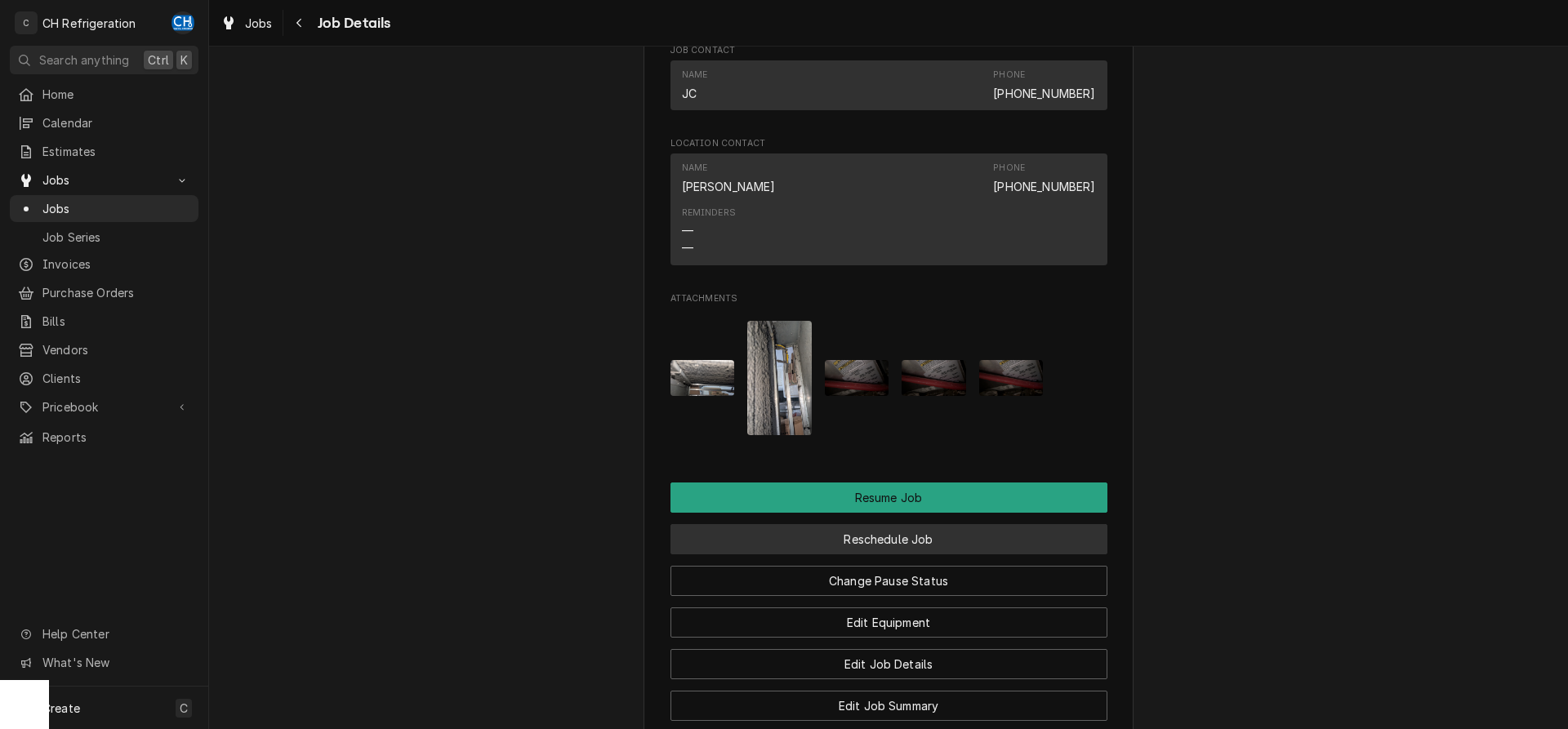
scroll to position [1628, 0]
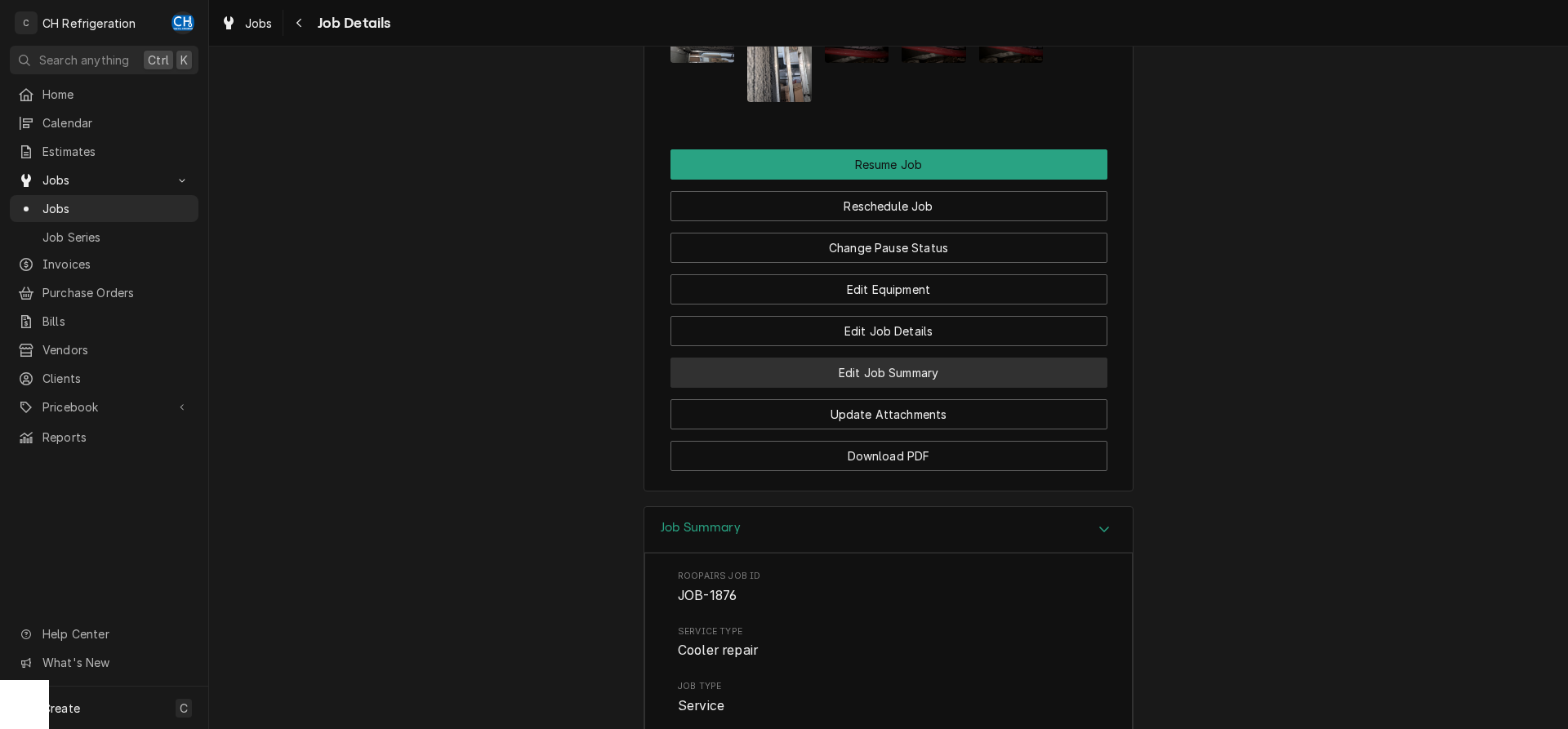
click at [943, 386] on button "Edit Job Summary" at bounding box center [889, 373] width 437 height 31
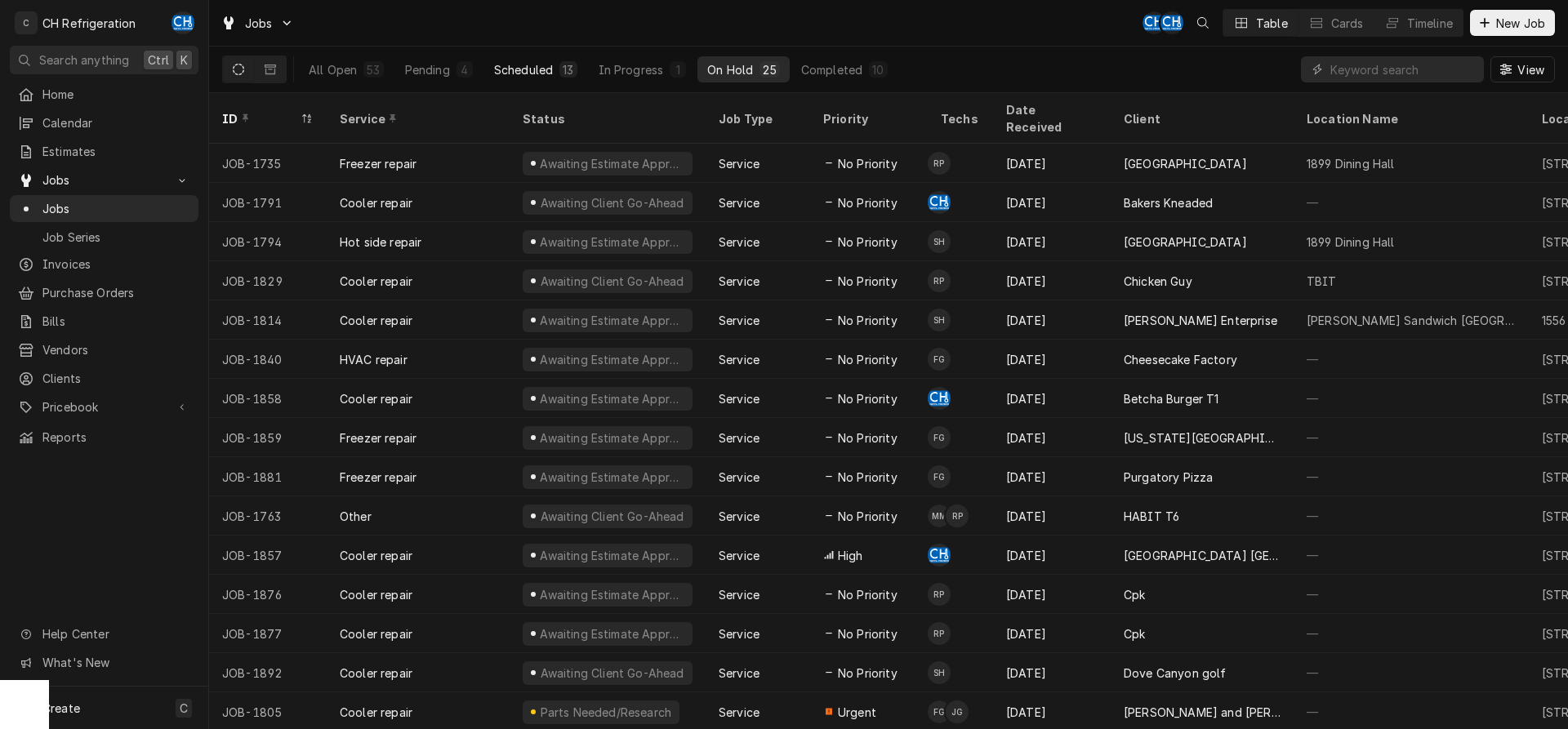
click at [529, 74] on div "Scheduled" at bounding box center [523, 69] width 59 height 17
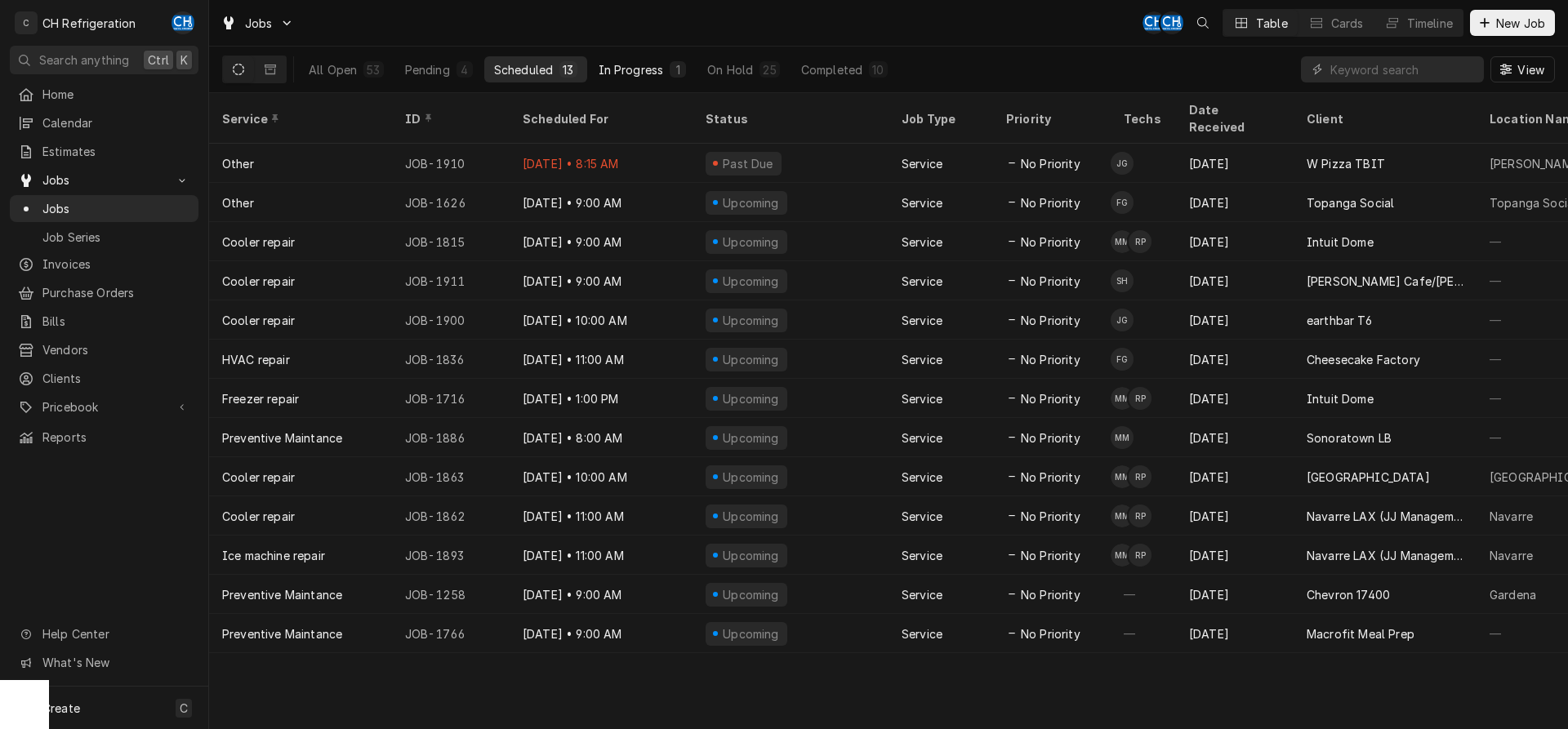
click at [653, 75] on div "In Progress" at bounding box center [631, 69] width 65 height 17
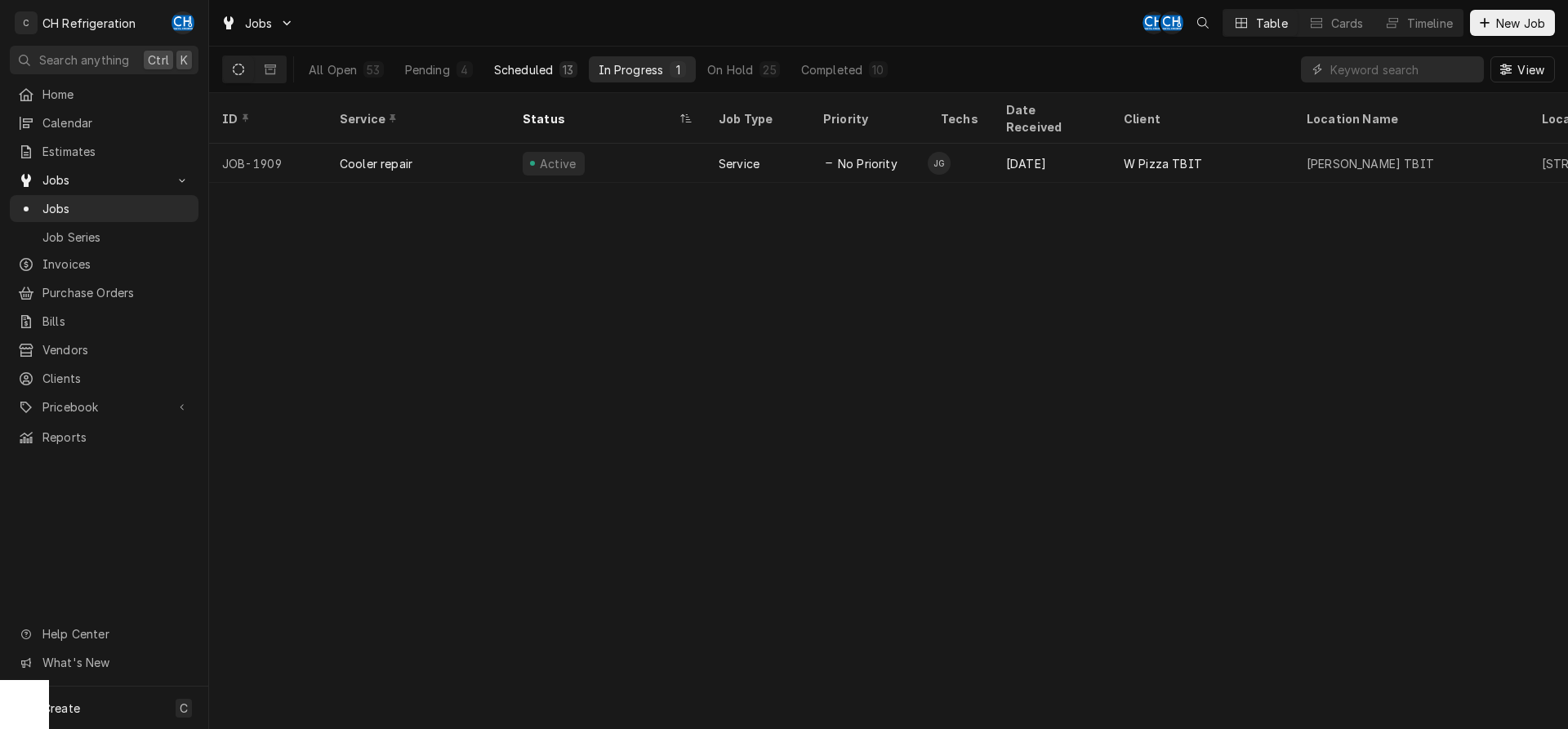
click at [510, 64] on div "Scheduled" at bounding box center [523, 69] width 59 height 17
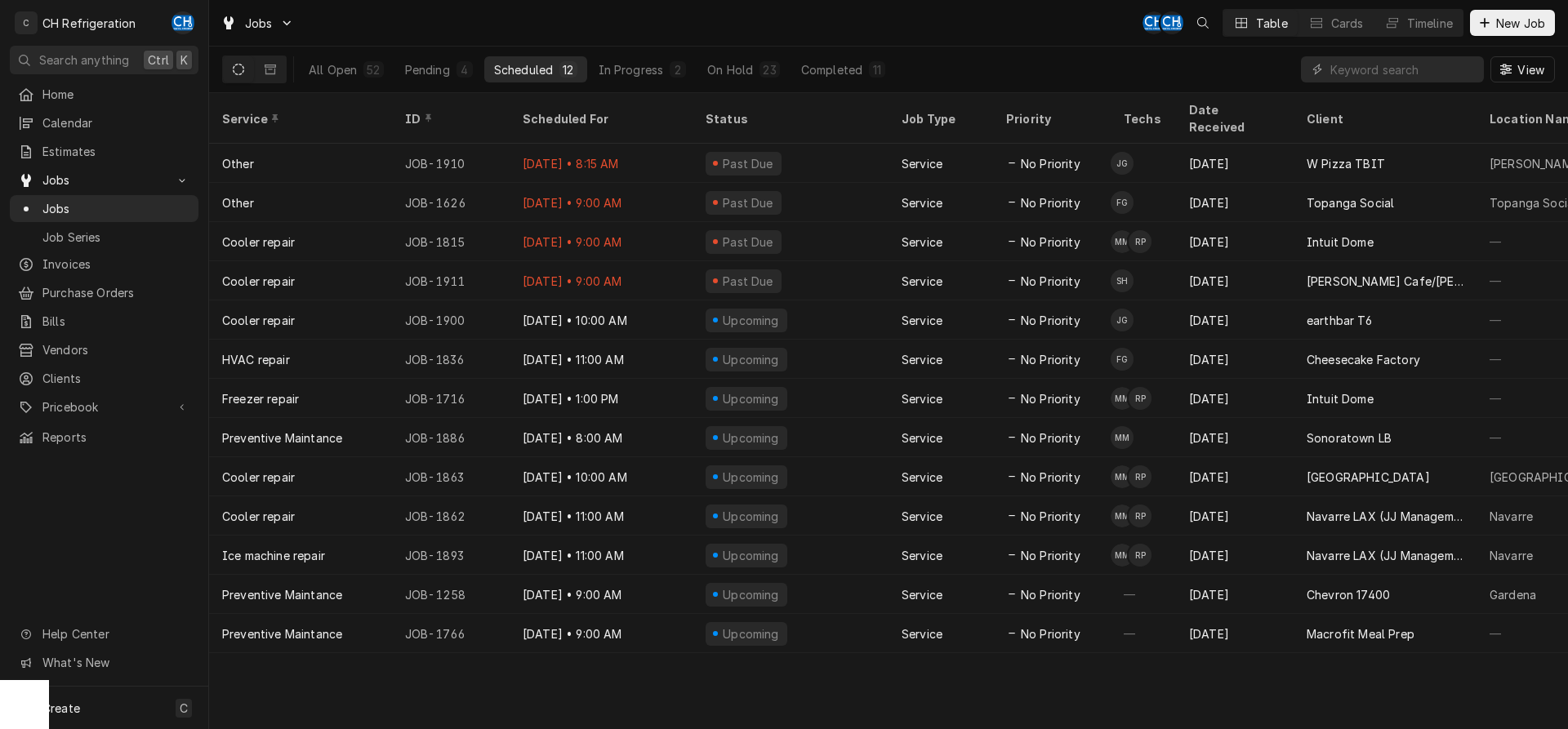
click at [551, 72] on div "Scheduled" at bounding box center [523, 69] width 59 height 17
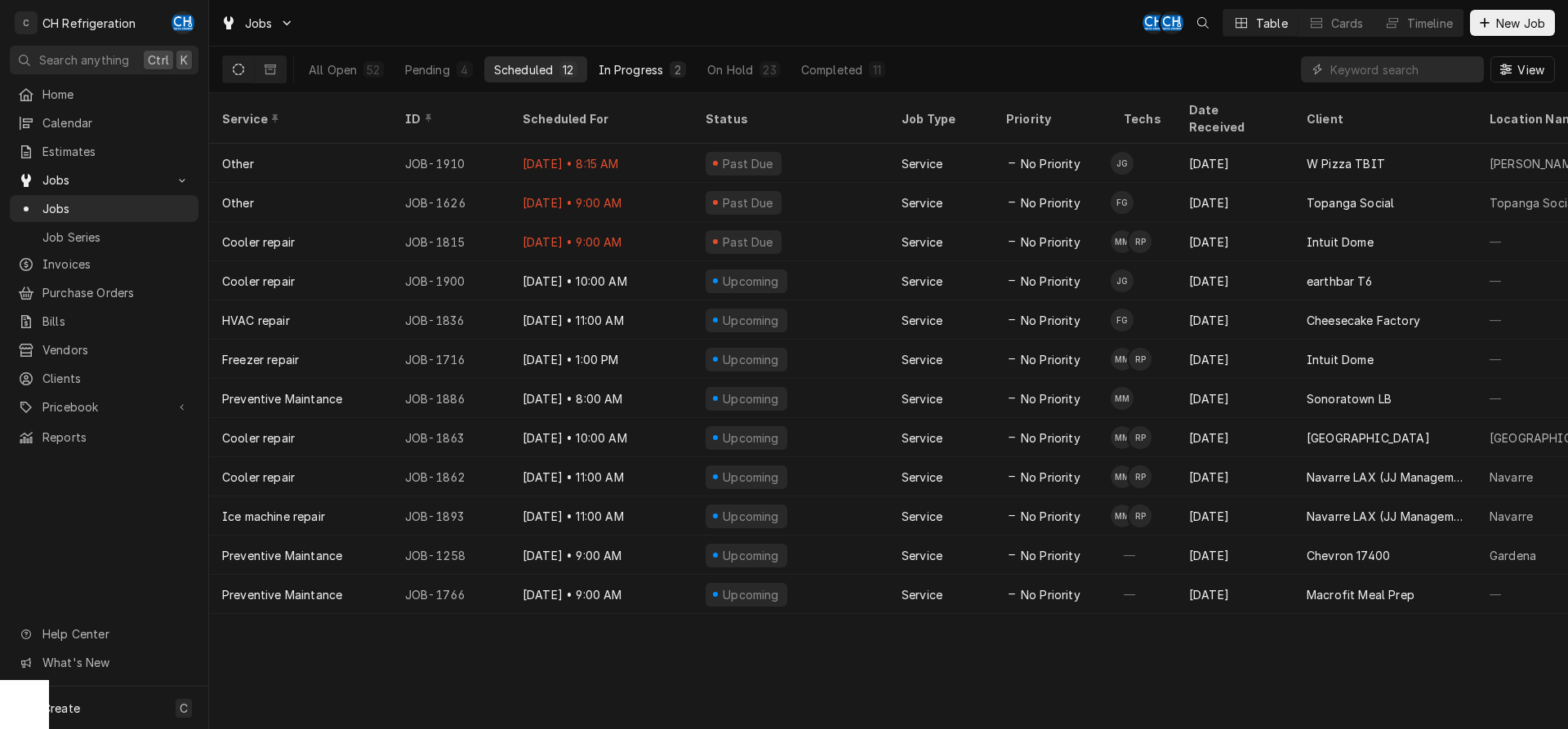
click at [671, 59] on button "In Progress 2" at bounding box center [642, 69] width 108 height 26
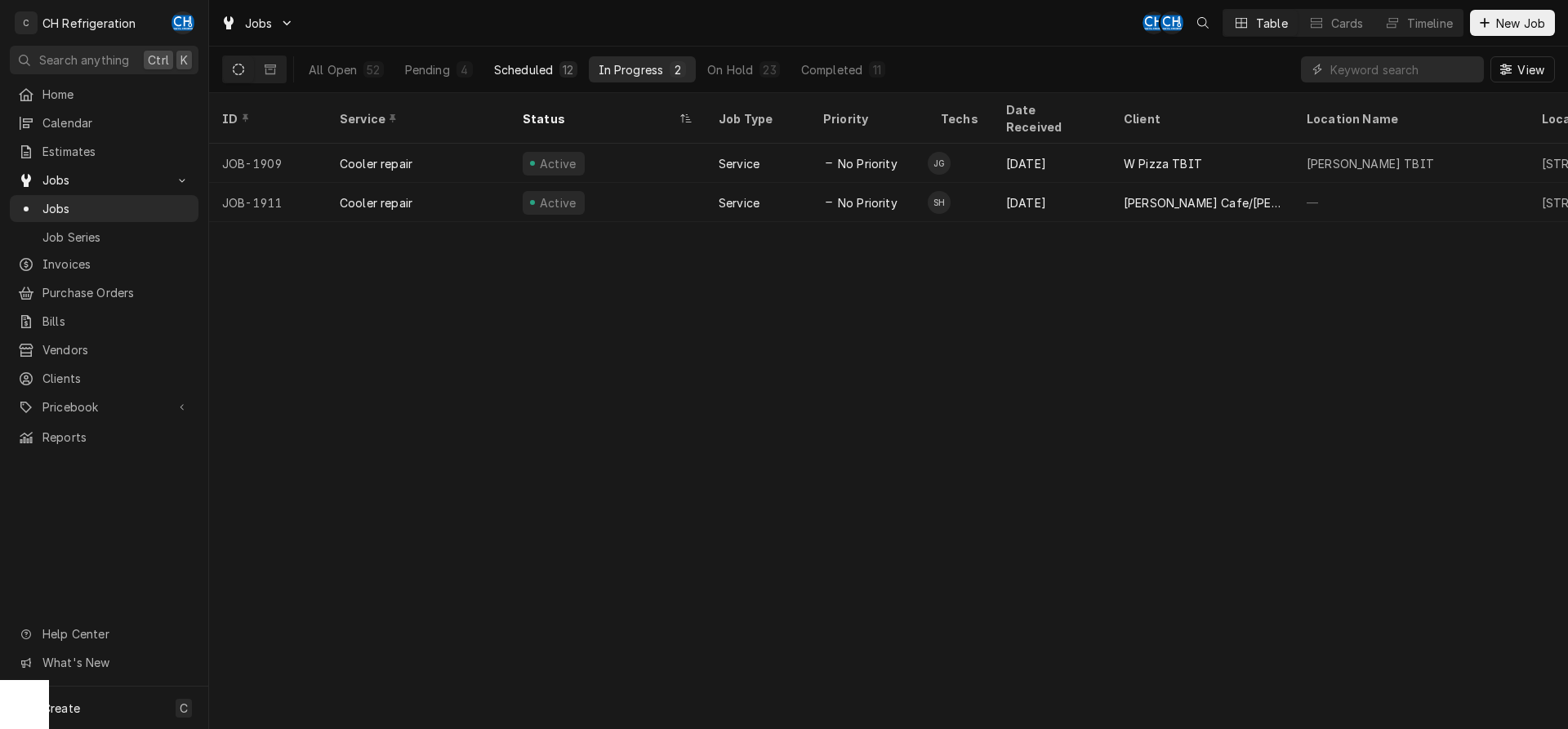
click at [552, 60] on button "Scheduled 12" at bounding box center [535, 69] width 103 height 26
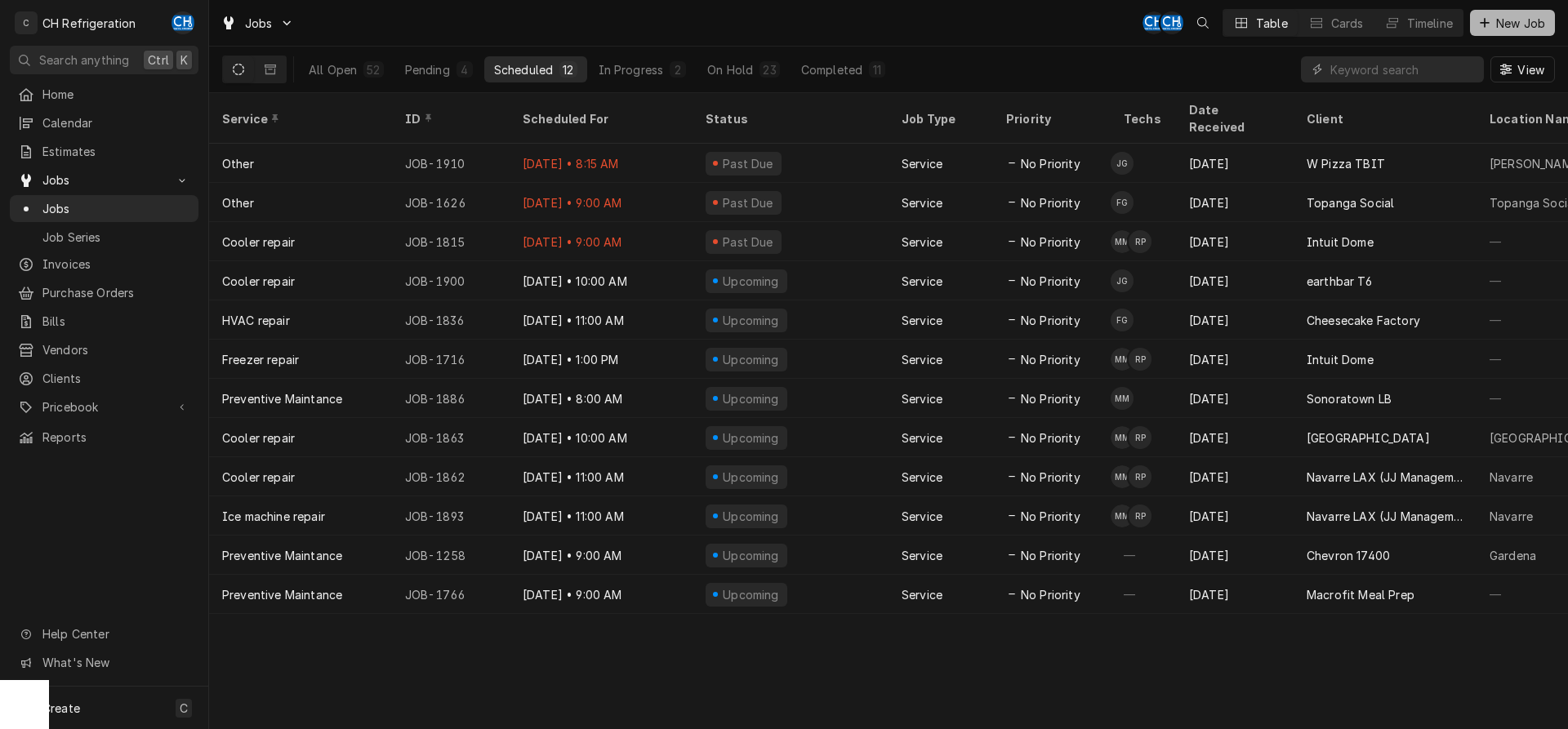
click at [1519, 22] on span "New Job" at bounding box center [1520, 23] width 55 height 17
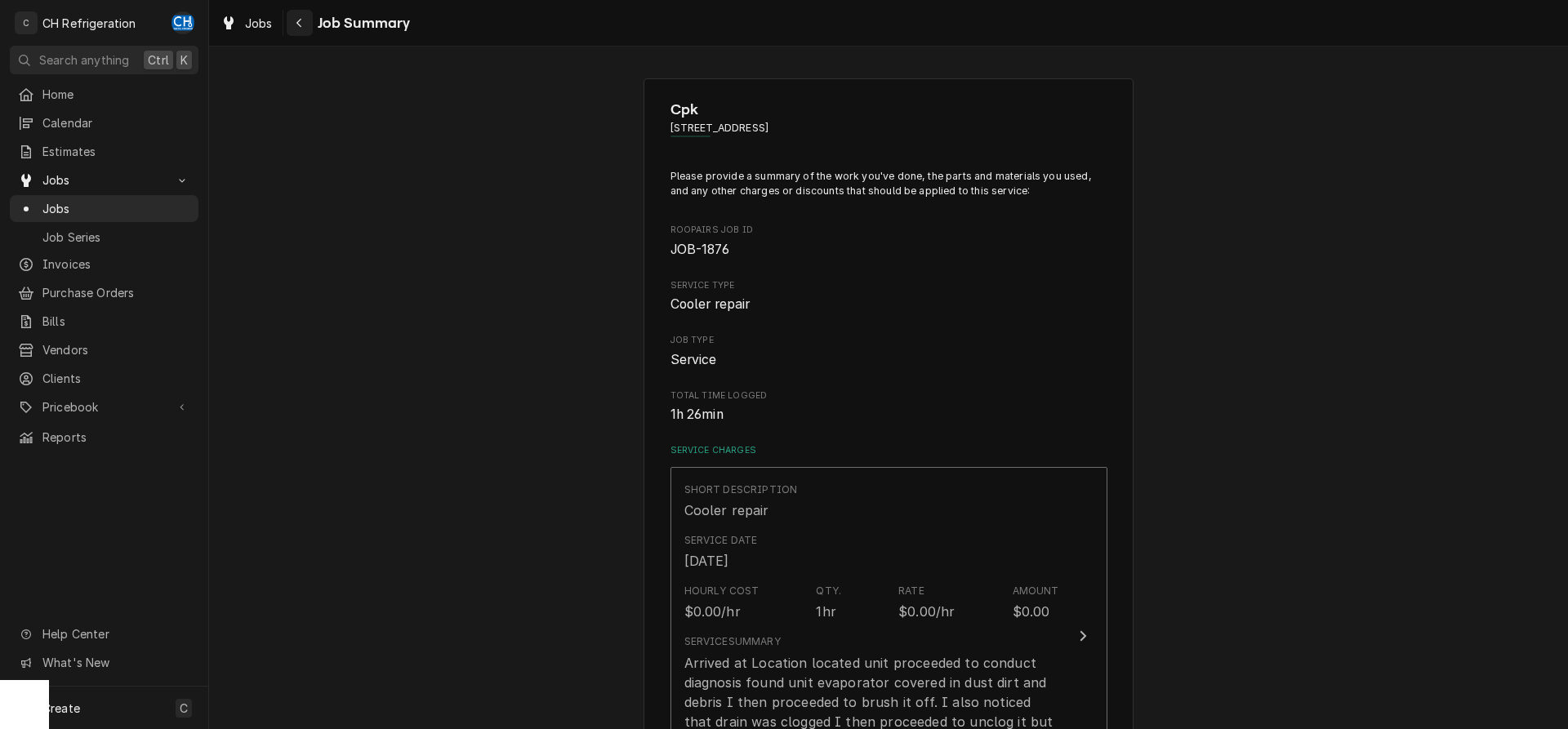
click at [307, 26] on div "Navigate back" at bounding box center [300, 23] width 16 height 16
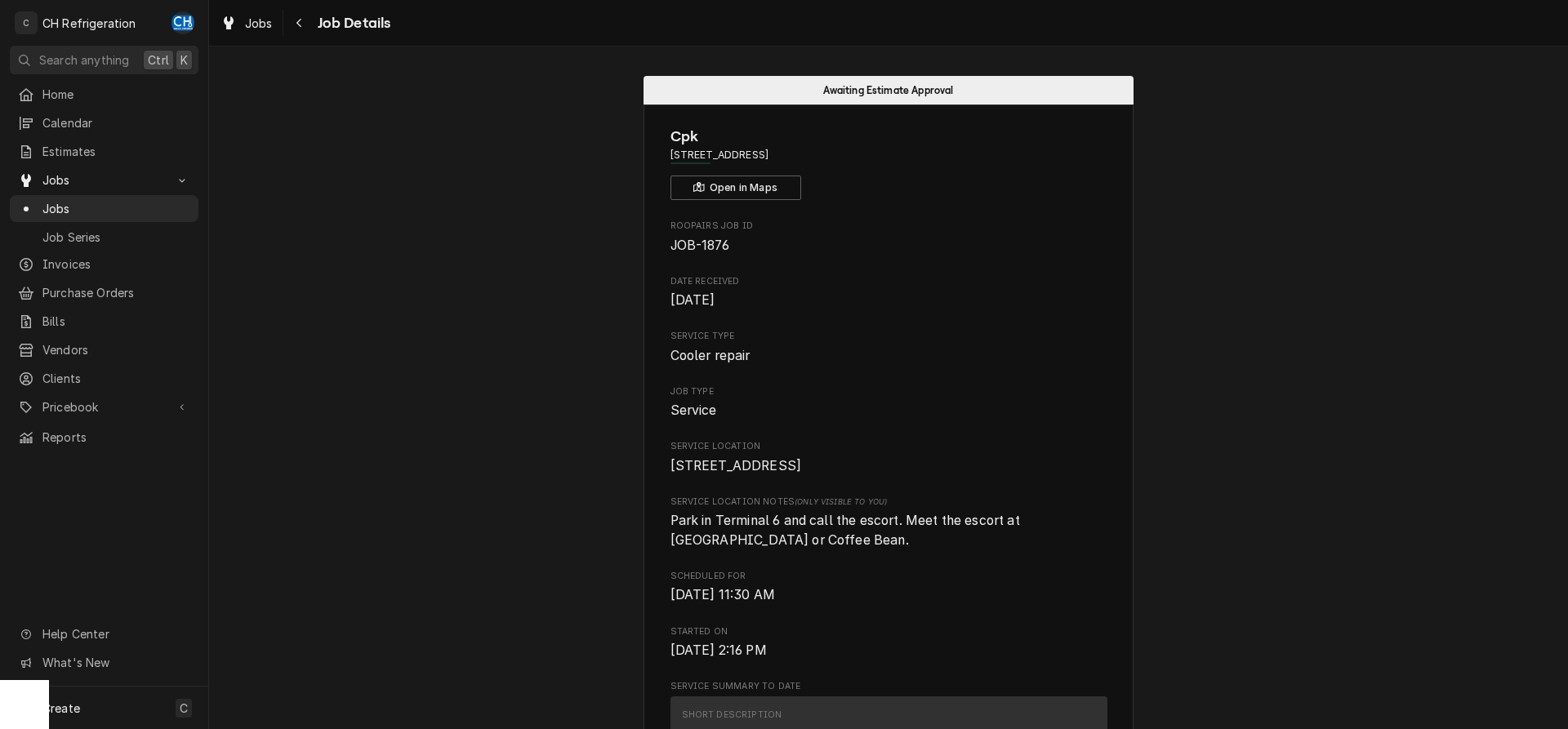
drag, startPoint x: 930, startPoint y: 153, endPoint x: 910, endPoint y: 153, distance: 20.0
click at [910, 153] on span "[STREET_ADDRESS]" at bounding box center [889, 155] width 437 height 15
drag, startPoint x: 660, startPoint y: 149, endPoint x: 801, endPoint y: 156, distance: 141.2
copy span "5757 World Way Terminal 6"
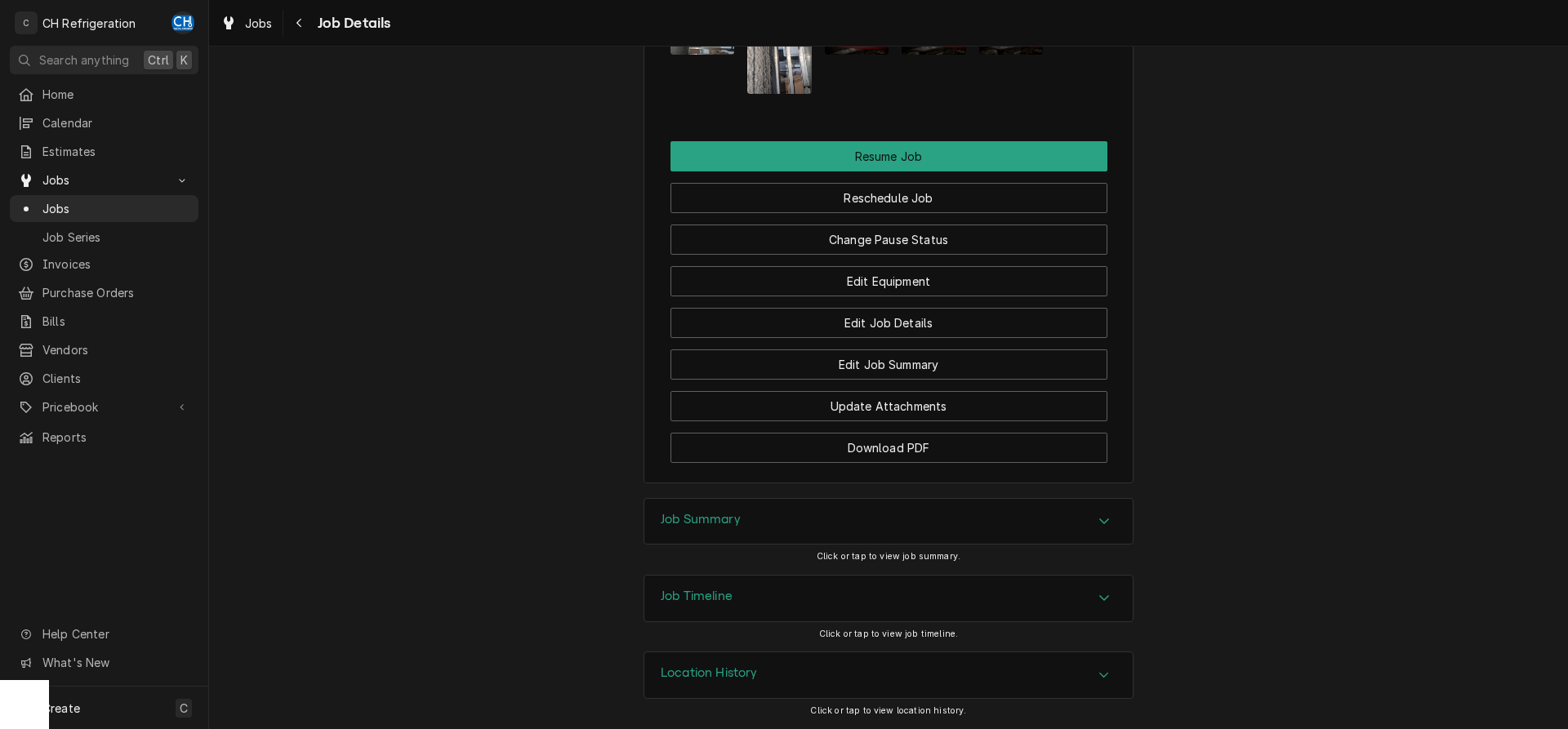
click at [697, 520] on h3 "Job Summary" at bounding box center [700, 520] width 80 height 16
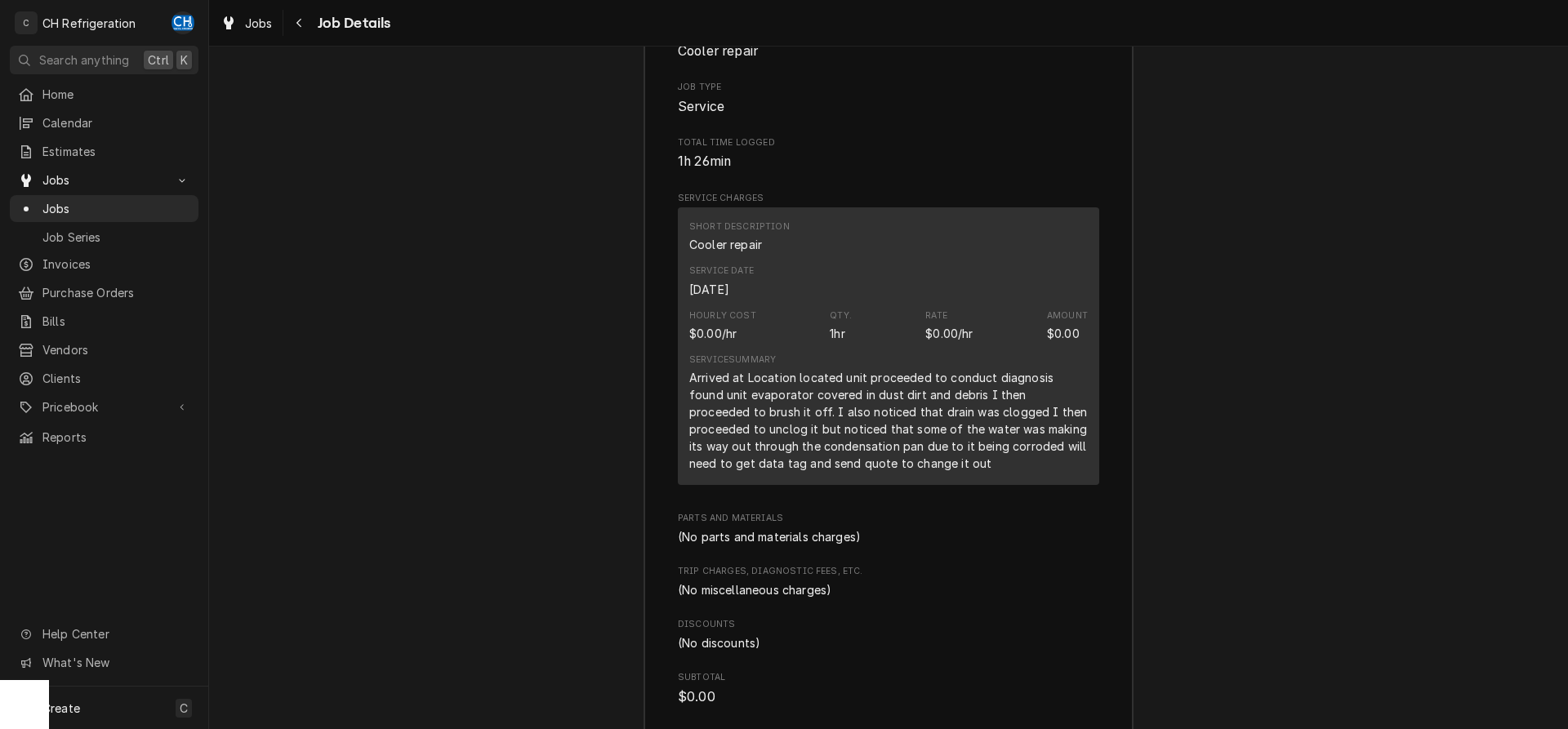
scroll to position [2322, 0]
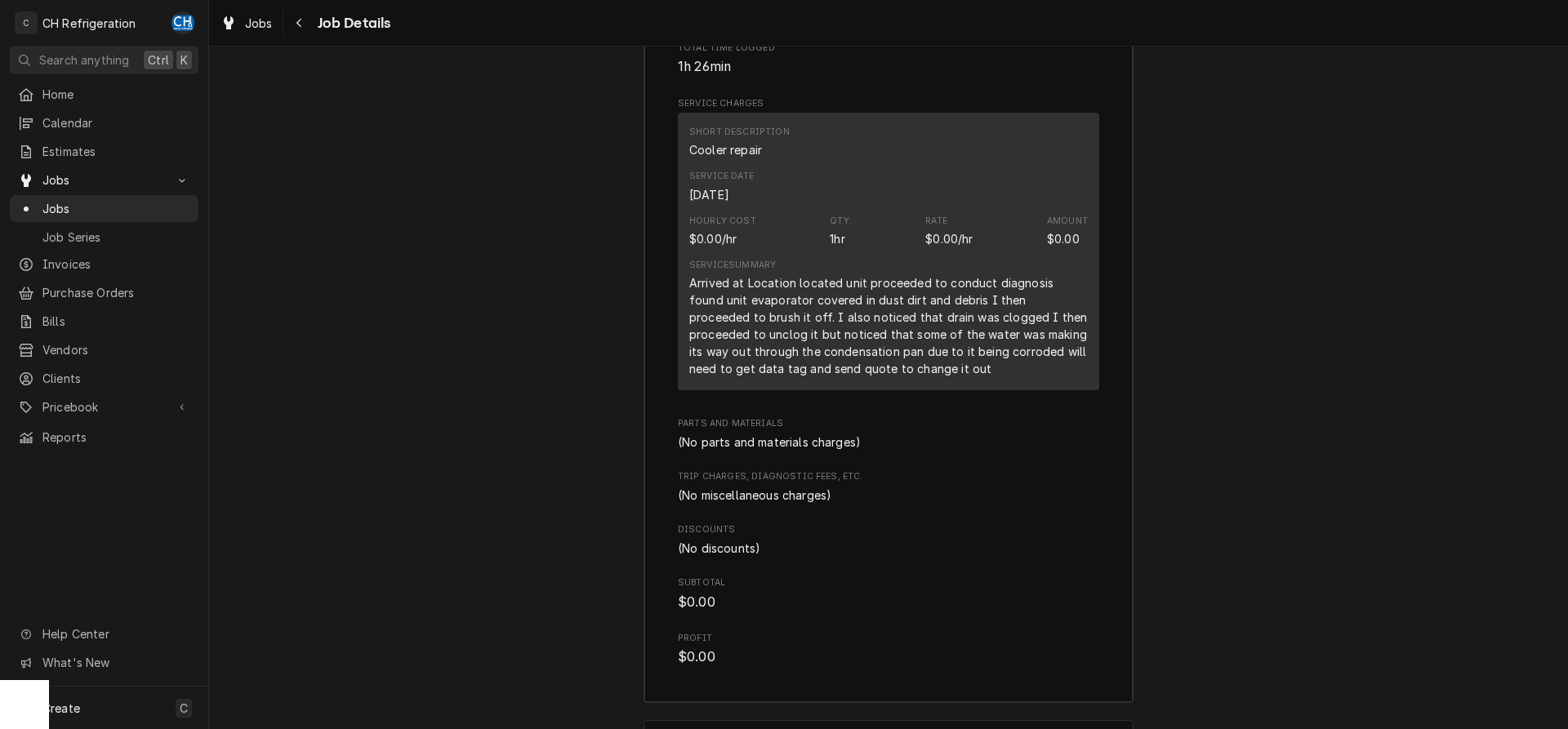
click at [697, 299] on div "Arrived at Location located unit proceeded to conduct diagnosis found unit evap…" at bounding box center [888, 326] width 398 height 103
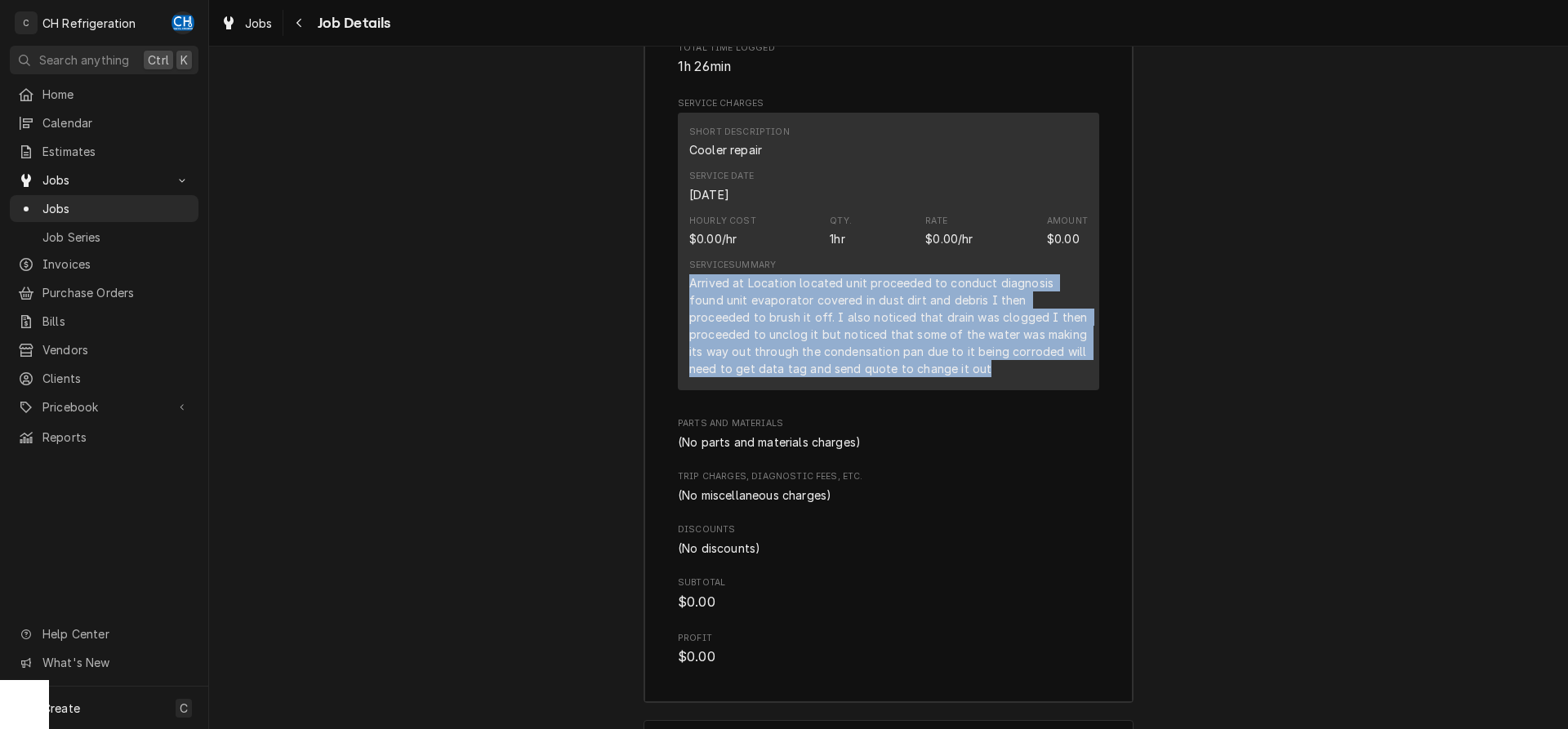
drag, startPoint x: 689, startPoint y: 300, endPoint x: 969, endPoint y: 393, distance: 295.0
click at [969, 378] on div "Arrived at Location located unit proceeded to conduct diagnosis found unit evap…" at bounding box center [888, 326] width 398 height 103
copy div "Arrived at Location located unit proceeded to conduct diagnosis found unit evap…"
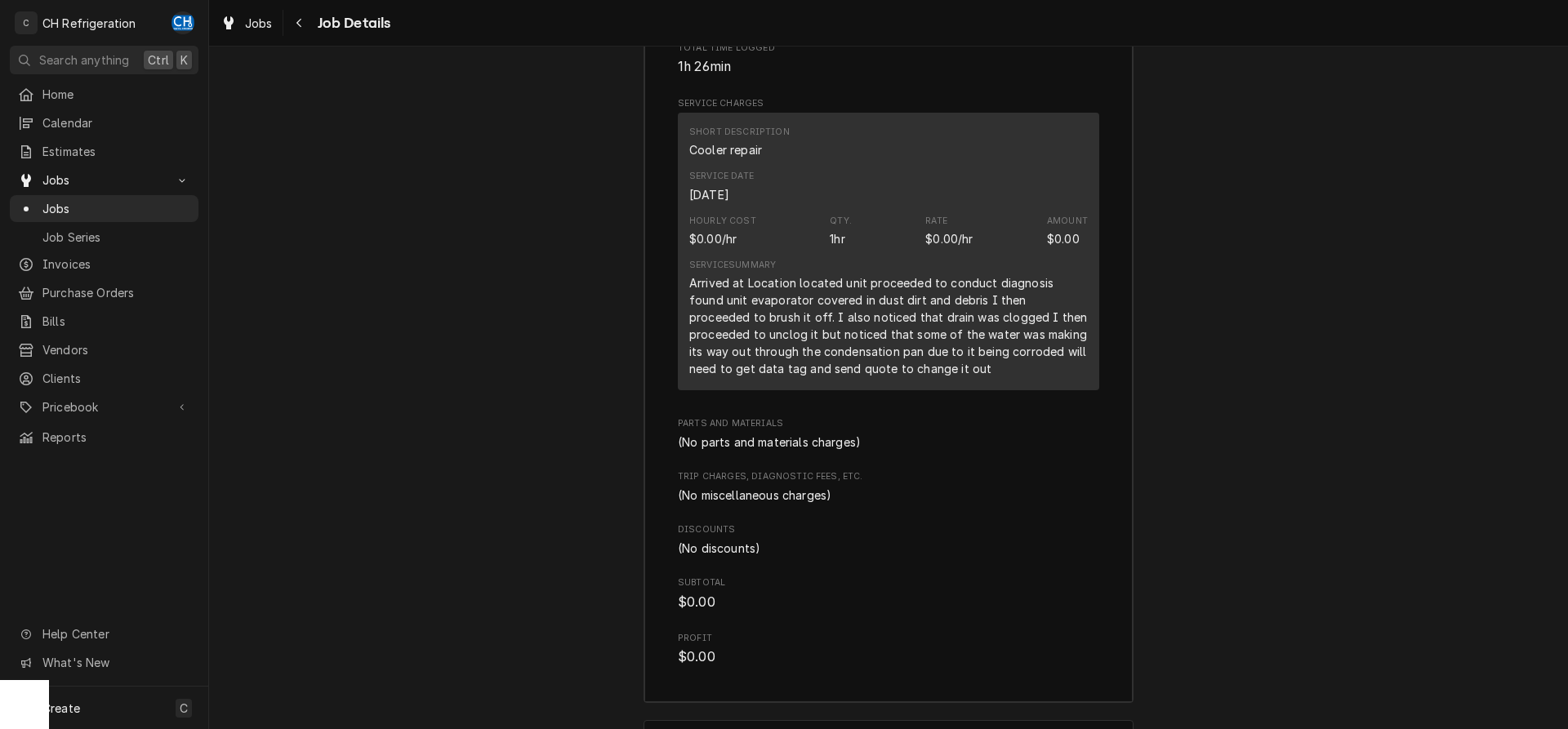
click at [973, 451] on div "(No parts and materials charges)" at bounding box center [888, 442] width 421 height 17
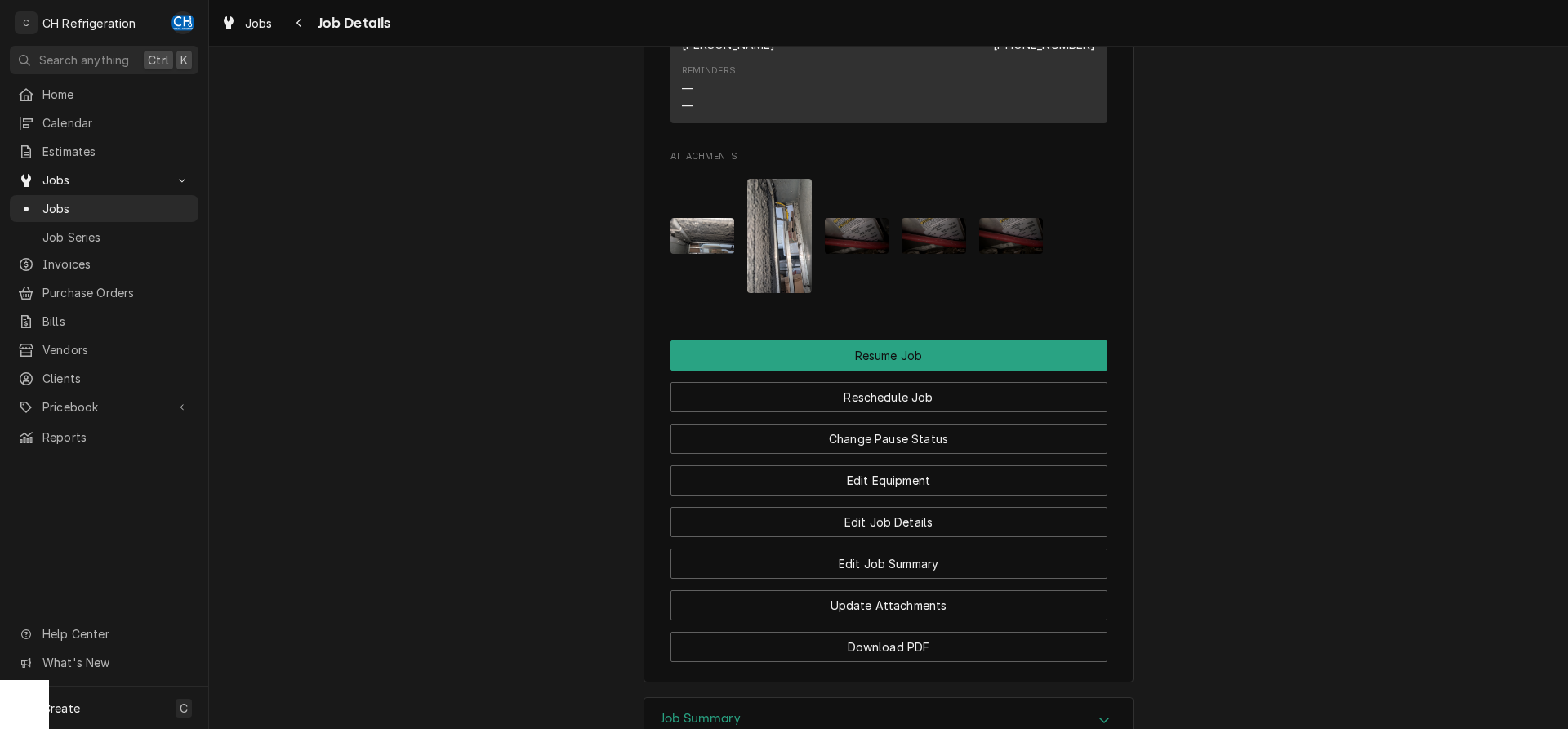
scroll to position [1500, 0]
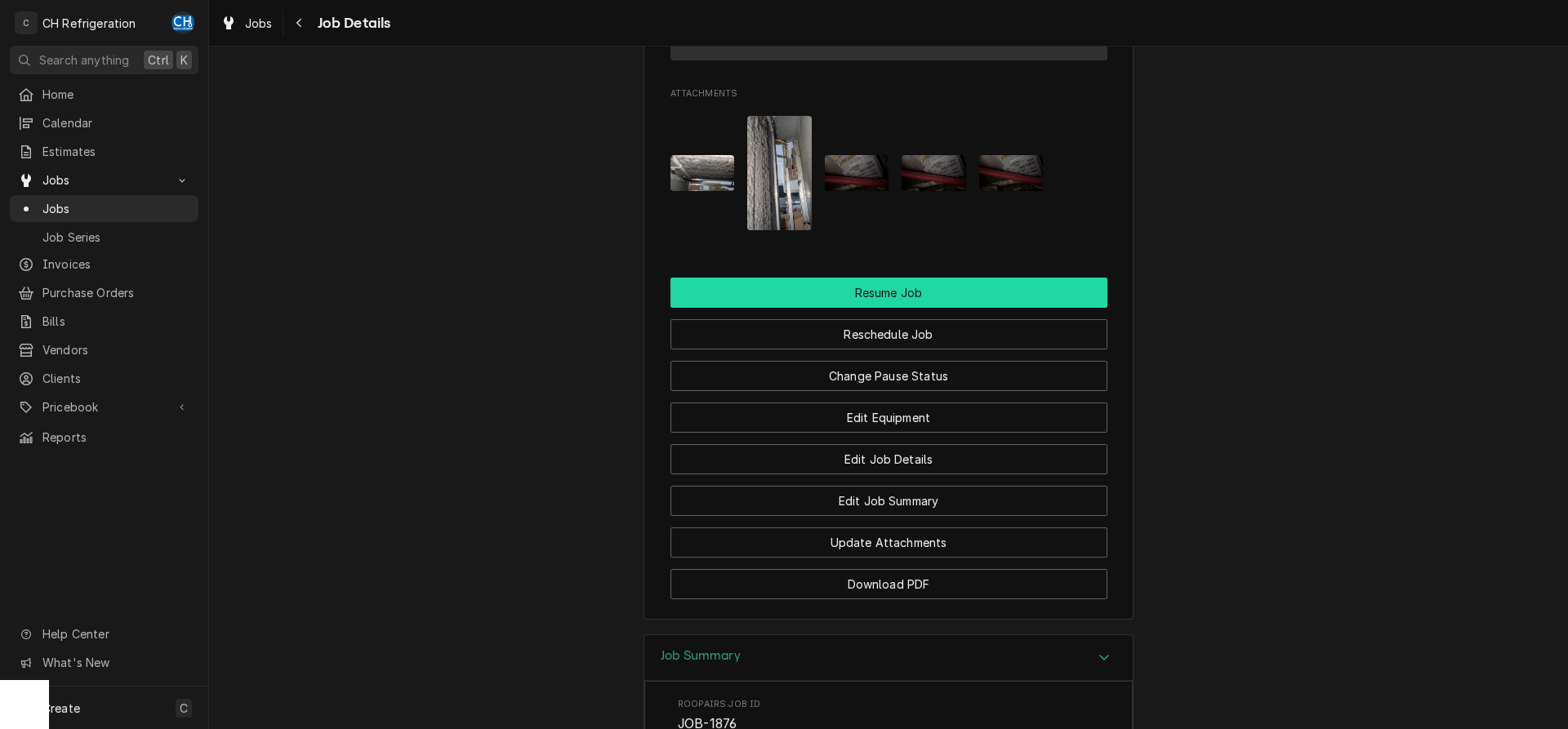
click at [944, 308] on button "Resume Job" at bounding box center [889, 293] width 437 height 31
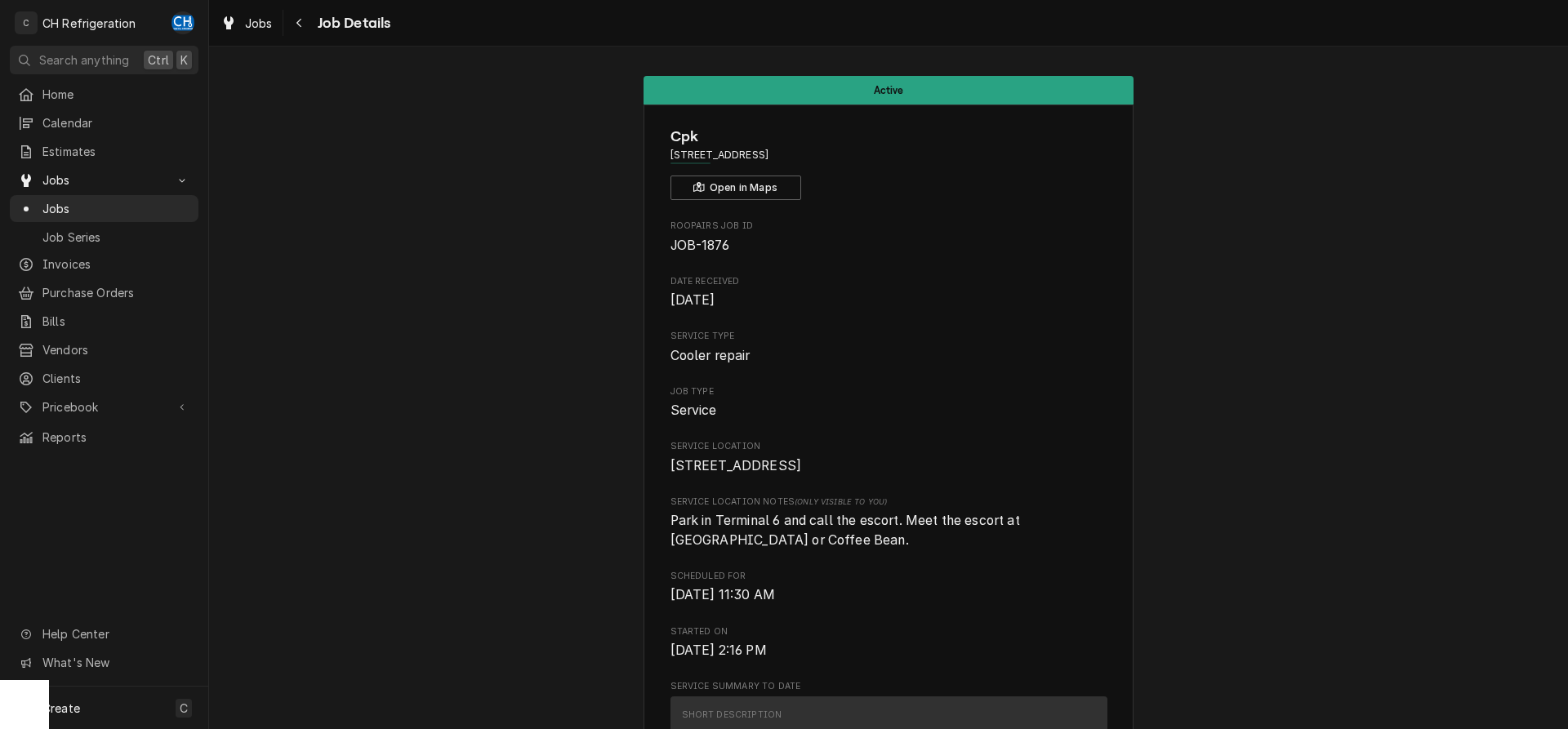
scroll to position [1333, 0]
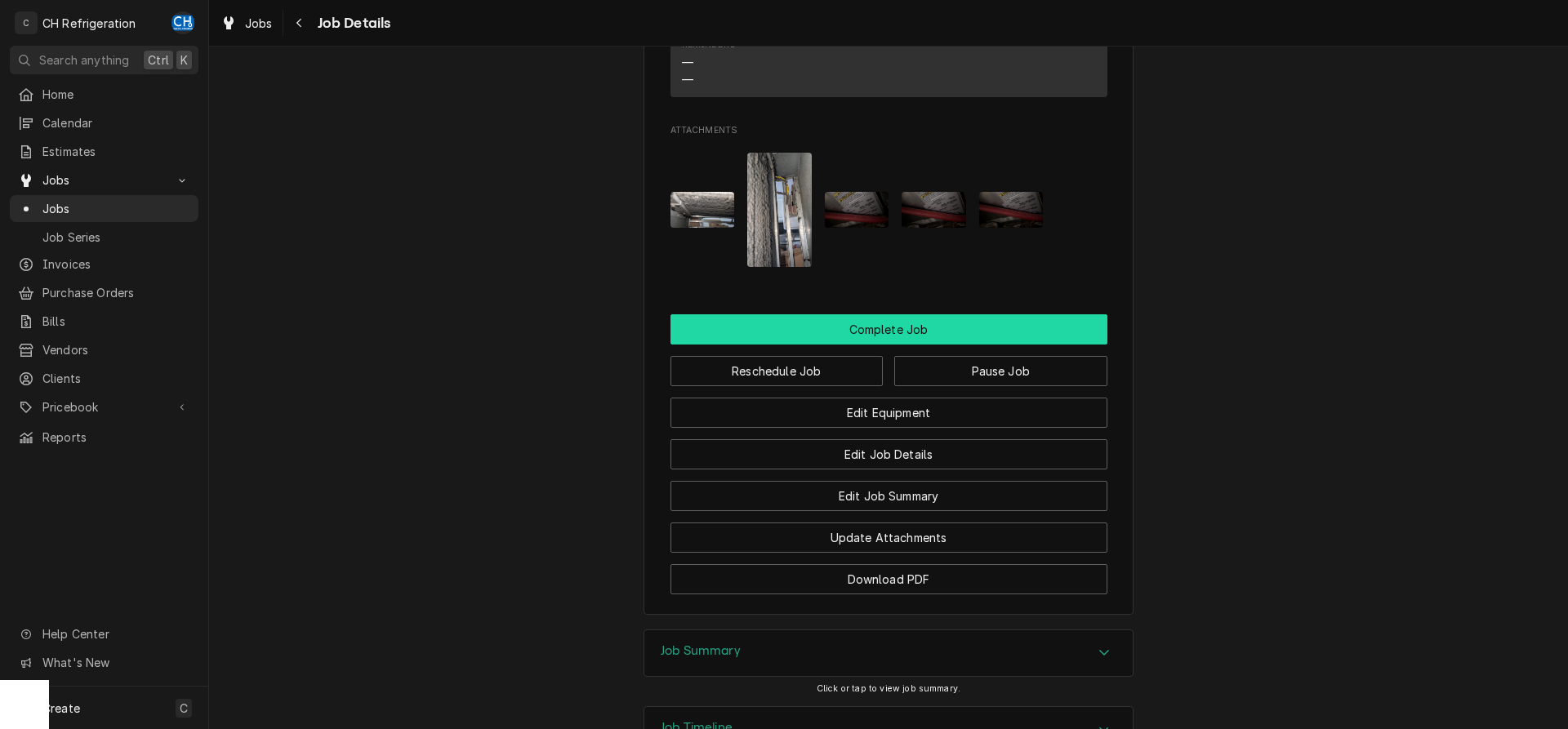
click at [948, 345] on button "Complete Job" at bounding box center [889, 329] width 437 height 31
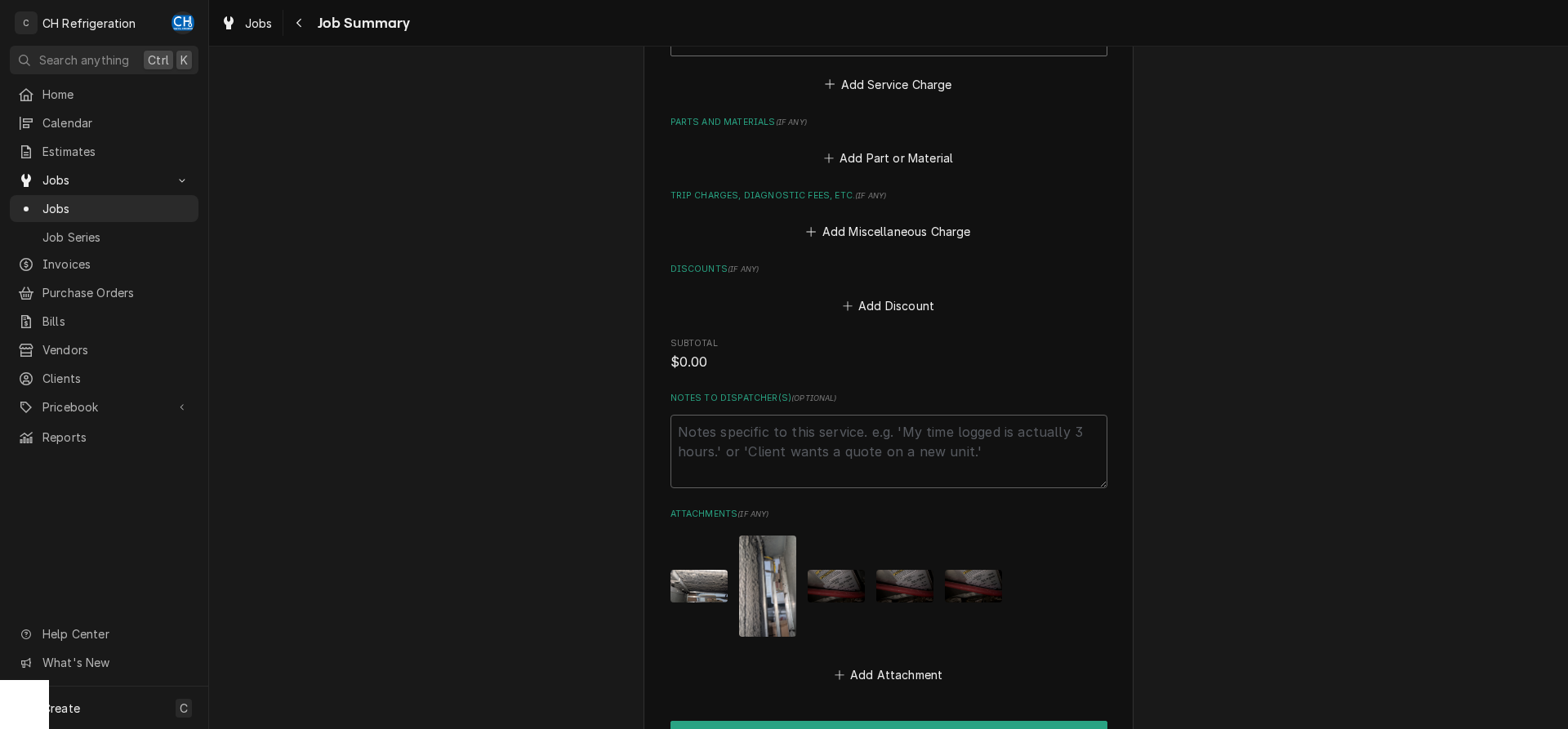
scroll to position [884, 0]
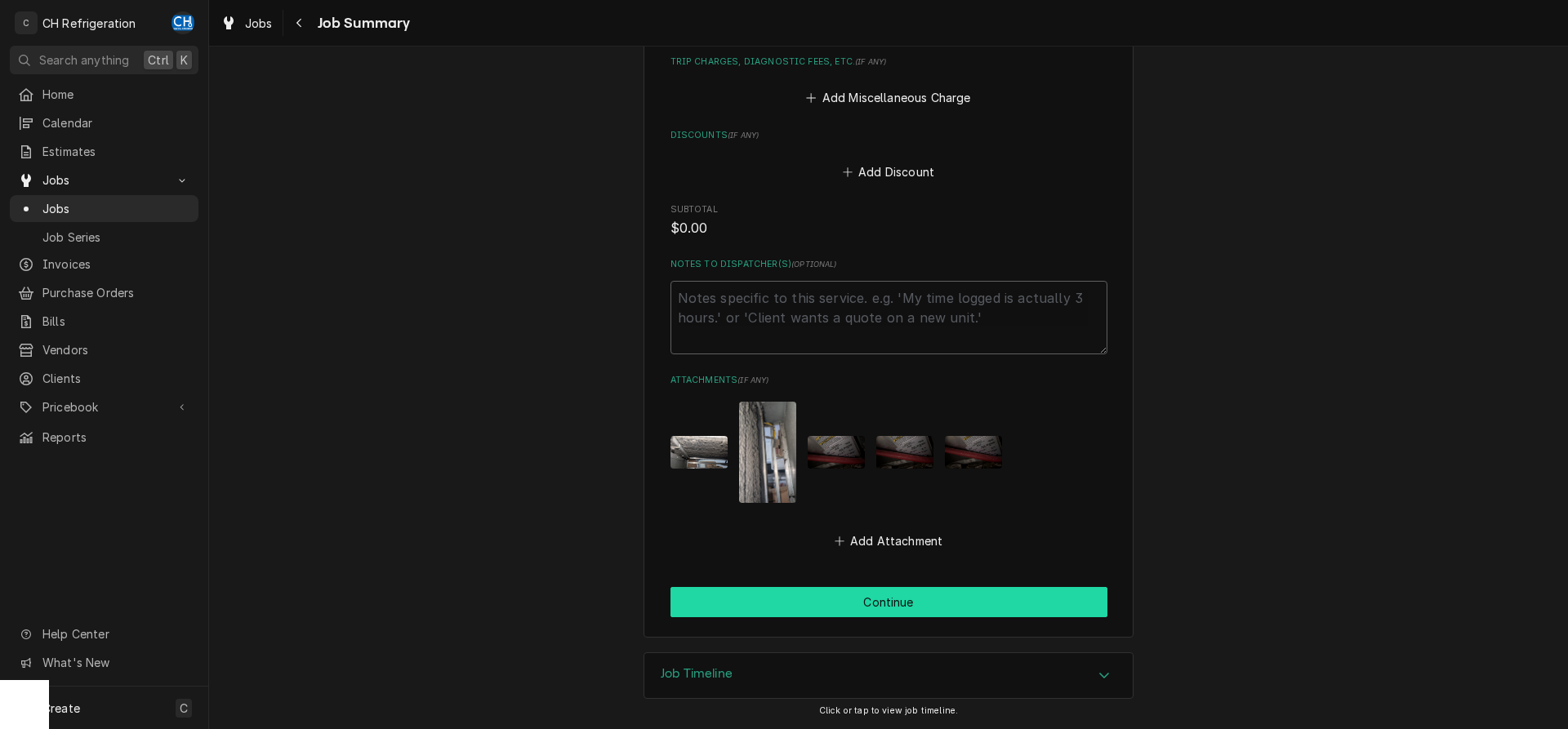
click at [899, 597] on button "Continue" at bounding box center [889, 602] width 437 height 31
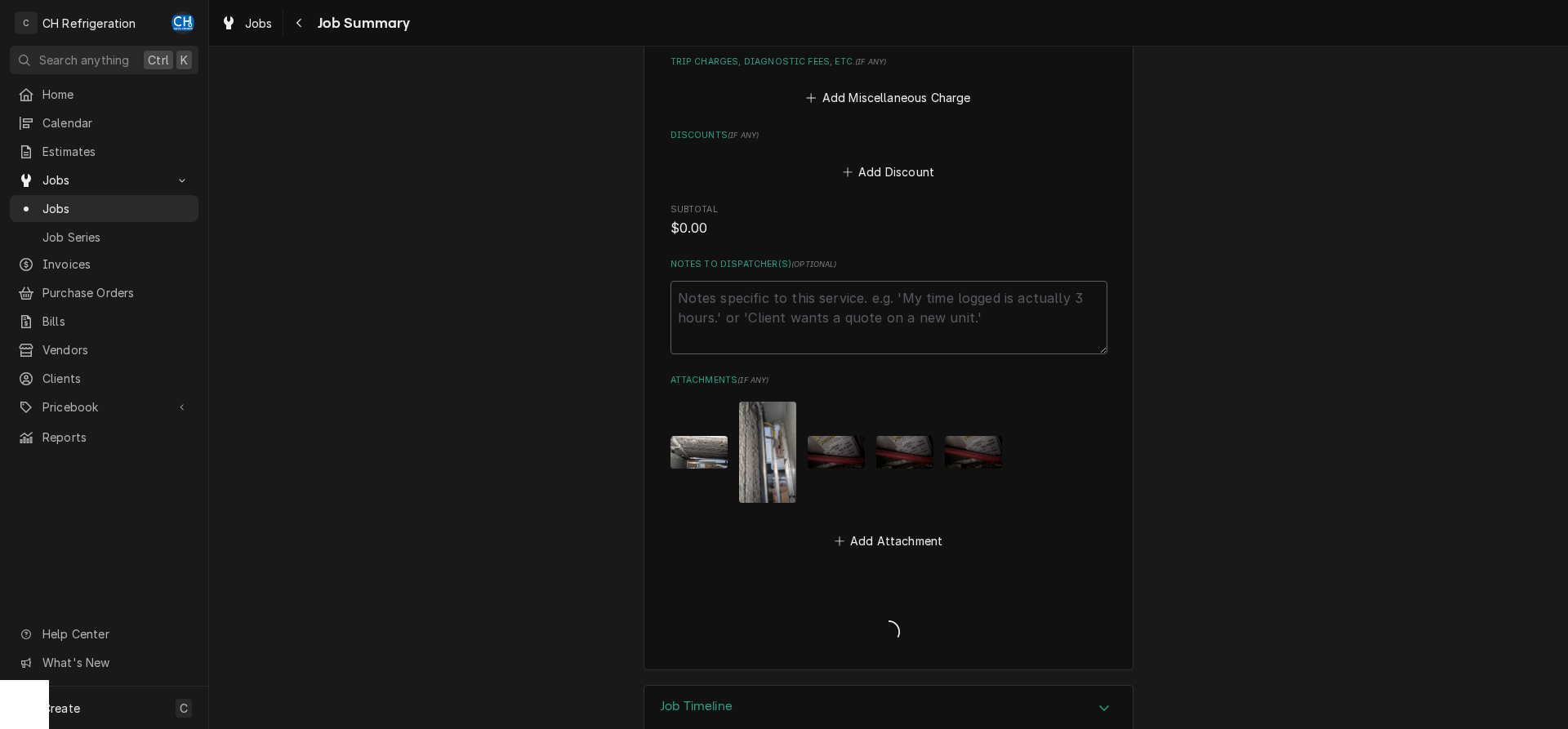
type textarea "x"
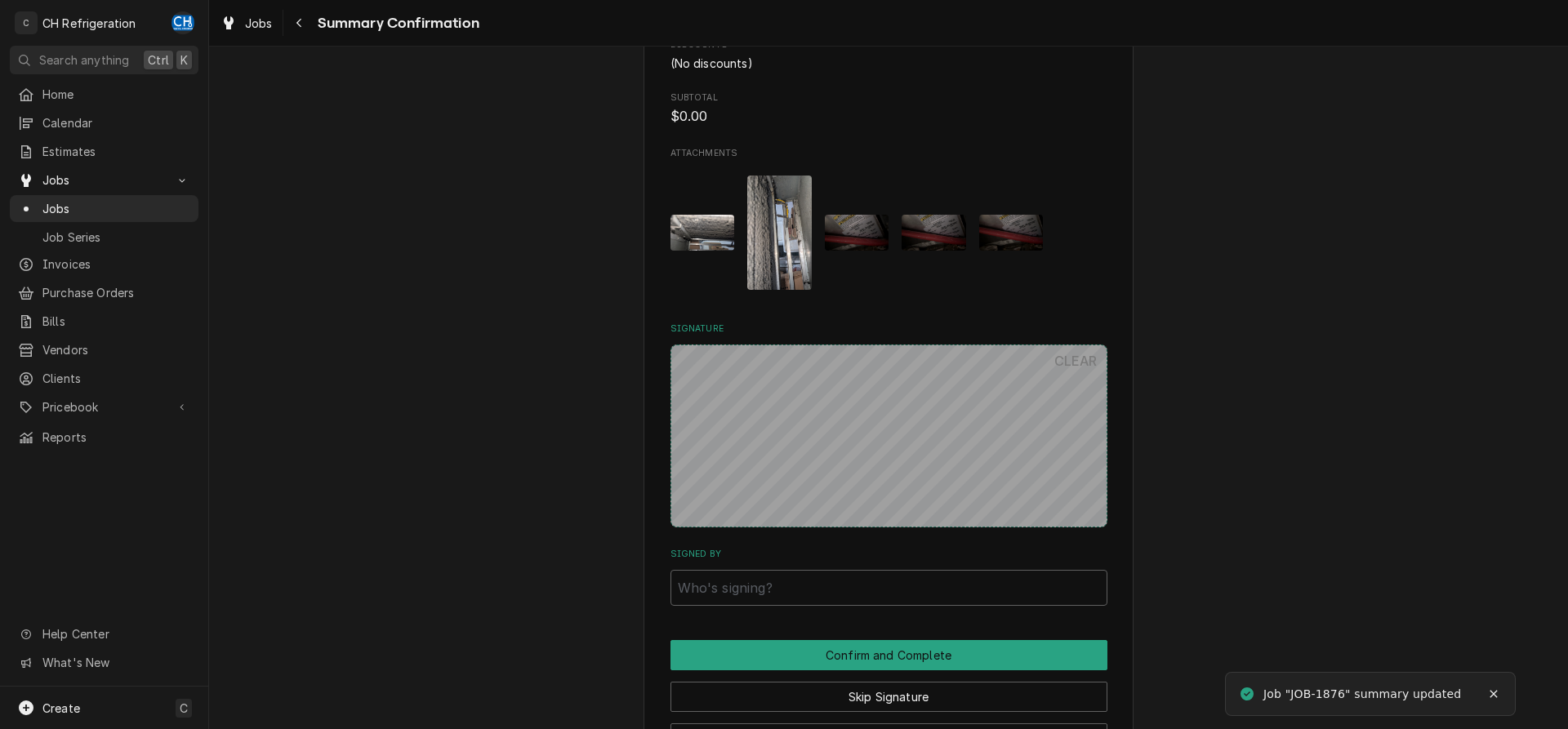
scroll to position [971, 0]
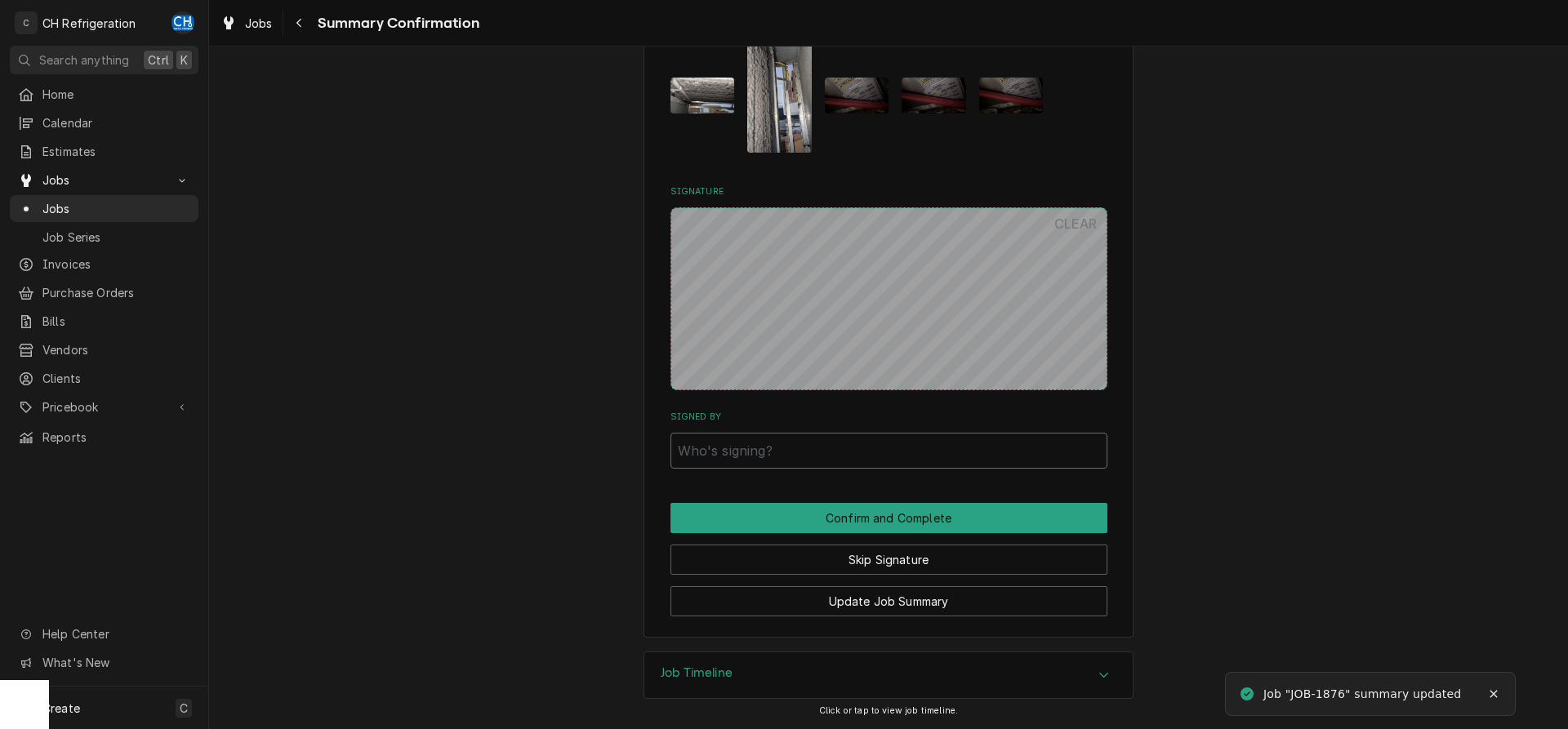
click at [822, 444] on input "Signed By" at bounding box center [889, 451] width 437 height 36
type input "asff"
click at [847, 510] on button "Confirm and Complete" at bounding box center [889, 518] width 437 height 31
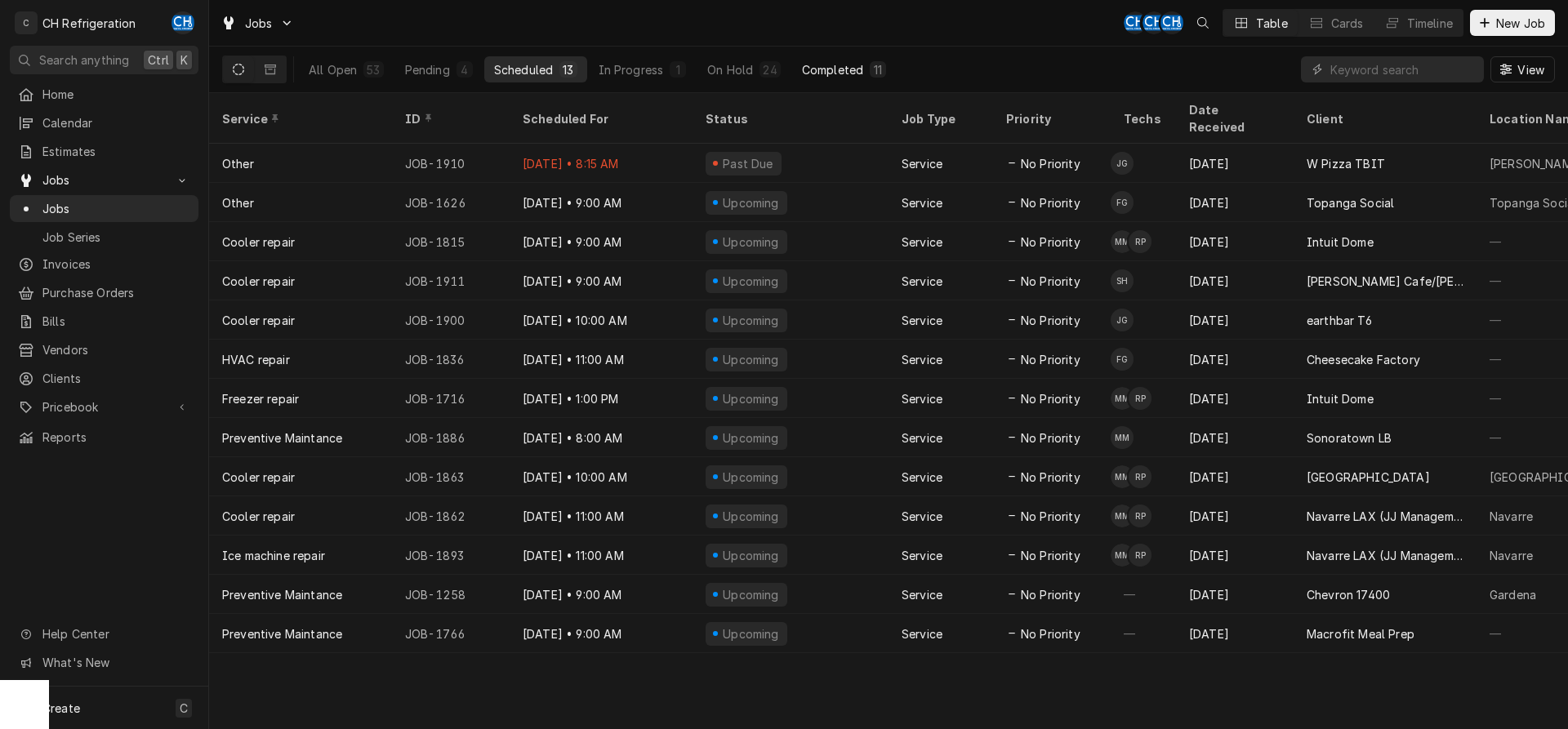
click at [870, 77] on div "11" at bounding box center [878, 69] width 16 height 16
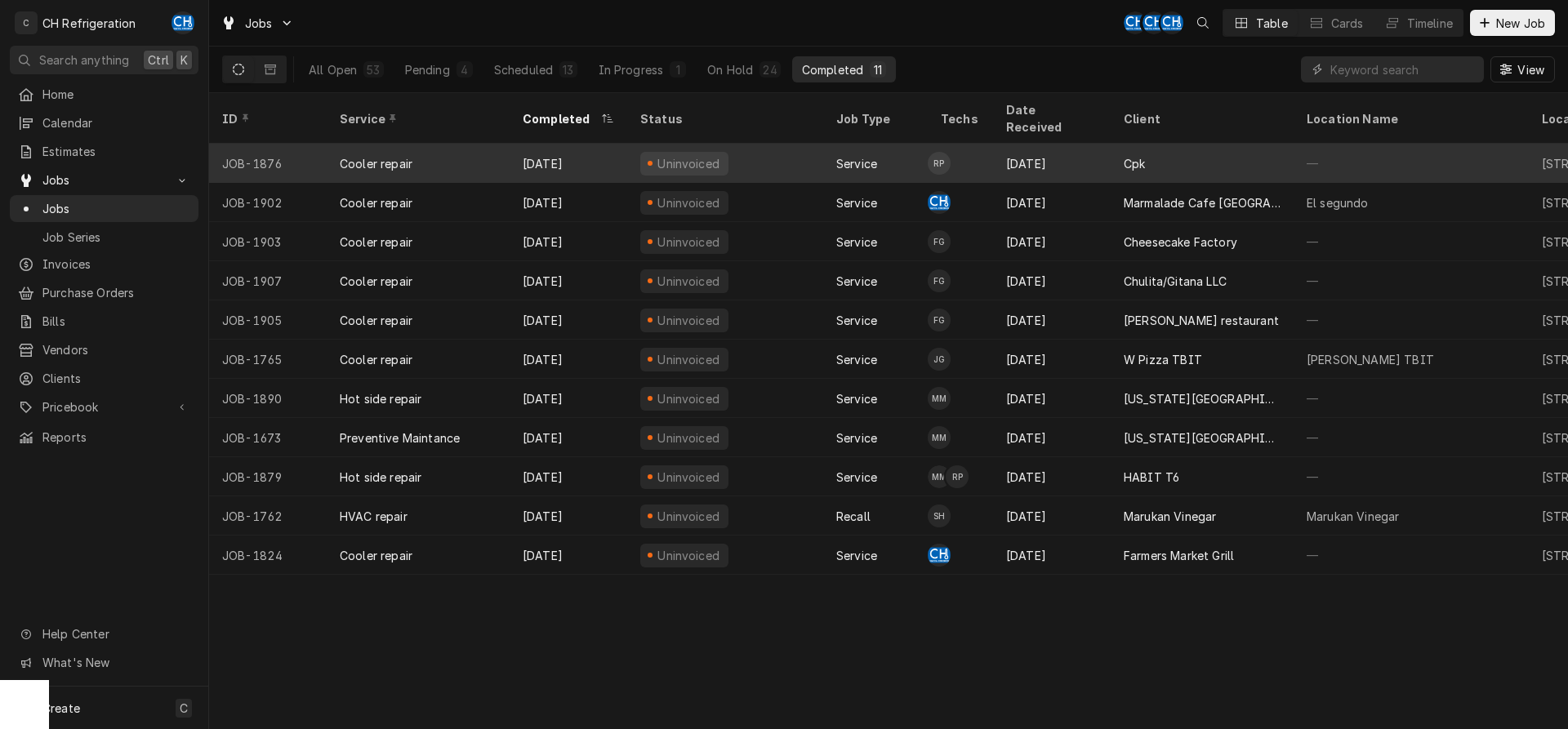
click at [1111, 143] on div "Cpk" at bounding box center [1202, 163] width 183 height 40
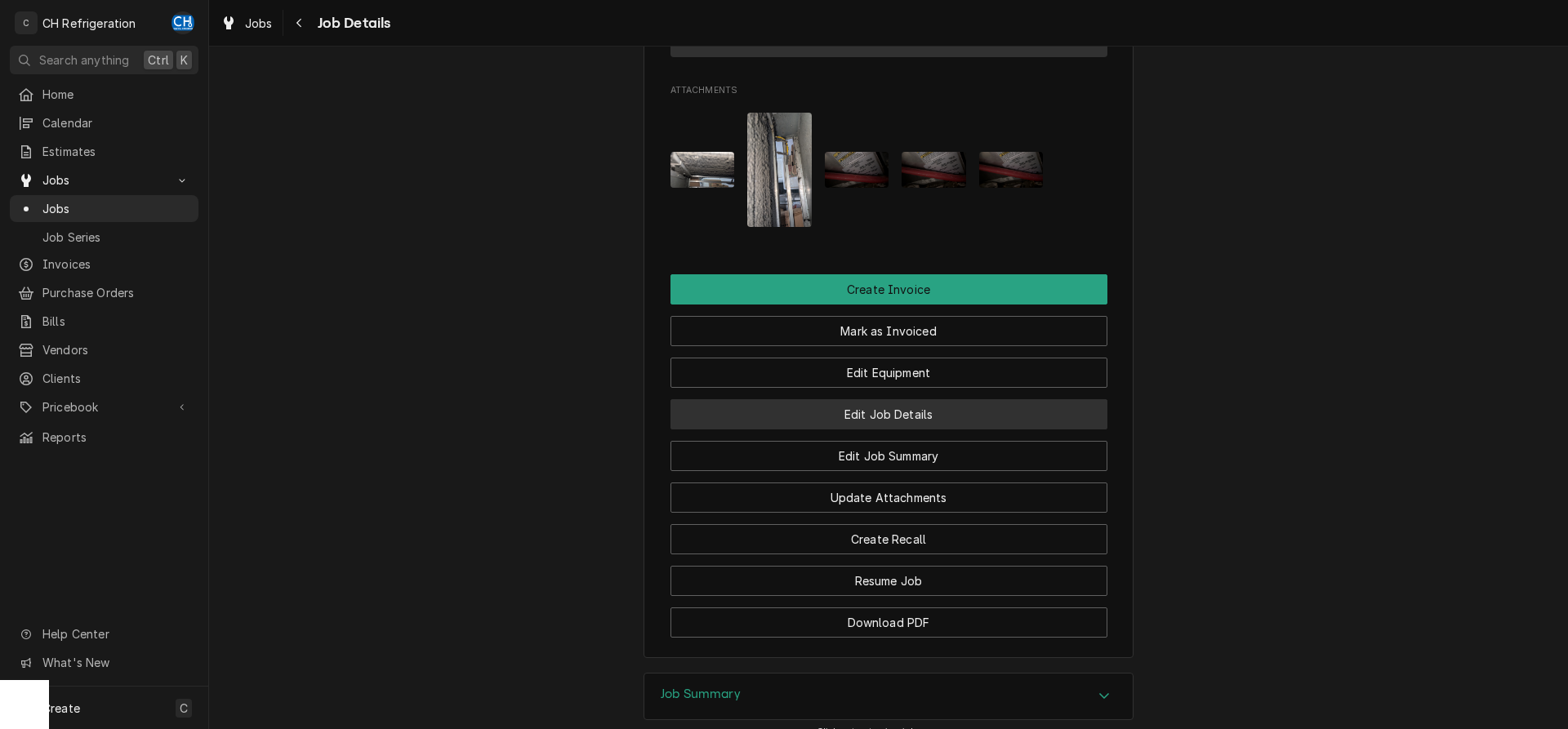
scroll to position [1120, 0]
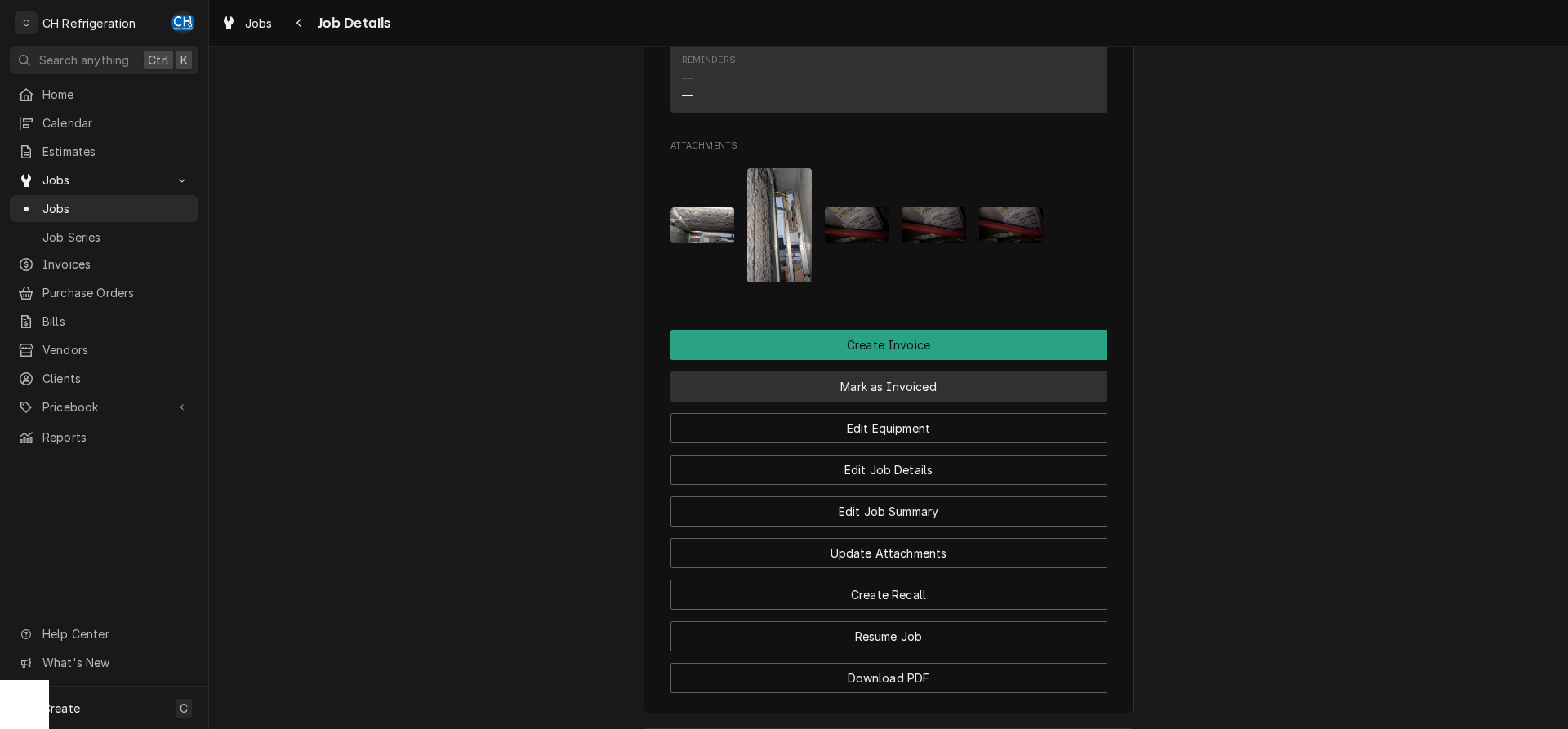
click at [876, 401] on button "Mark as Invoiced" at bounding box center [889, 387] width 437 height 31
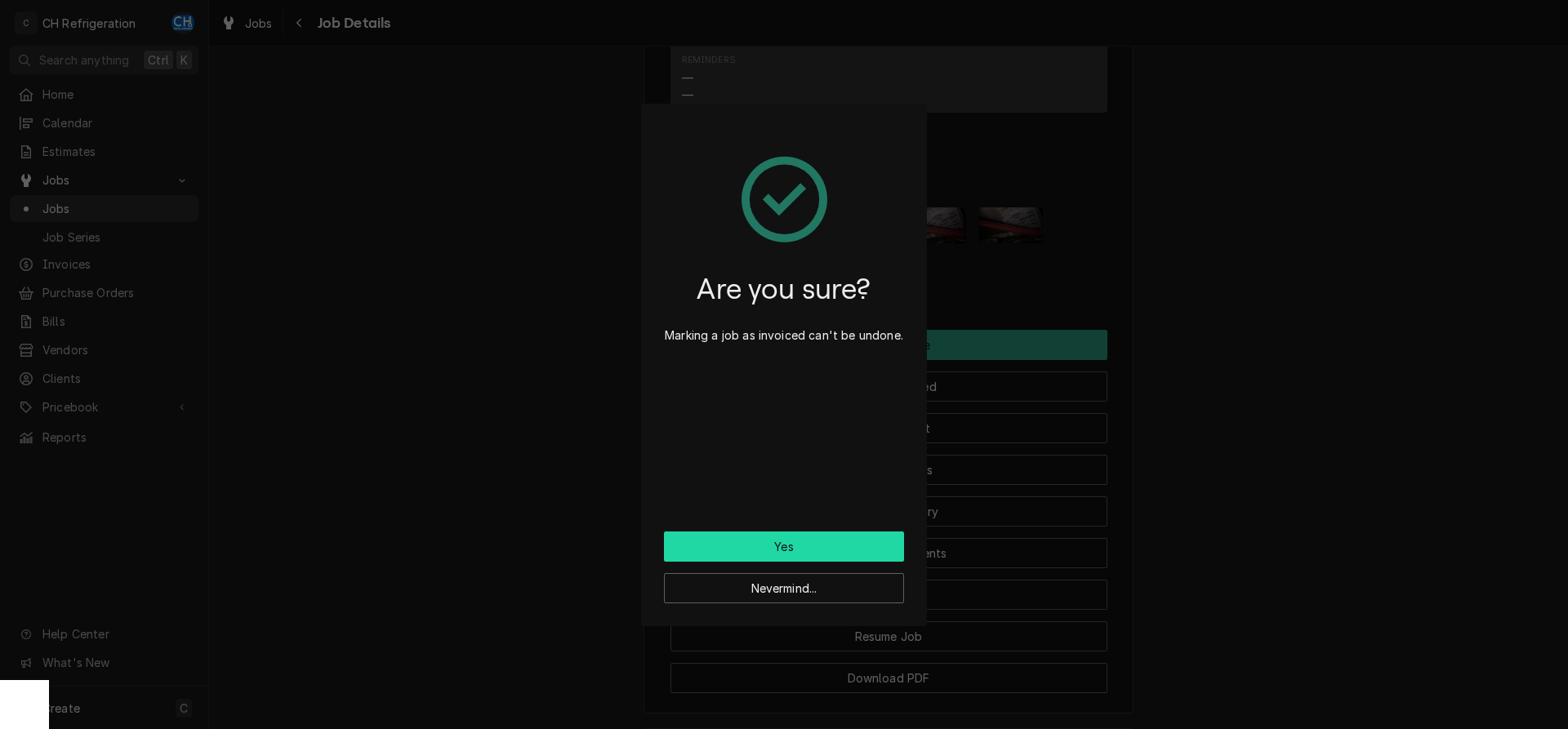
click at [796, 548] on button "Yes" at bounding box center [783, 547] width 240 height 31
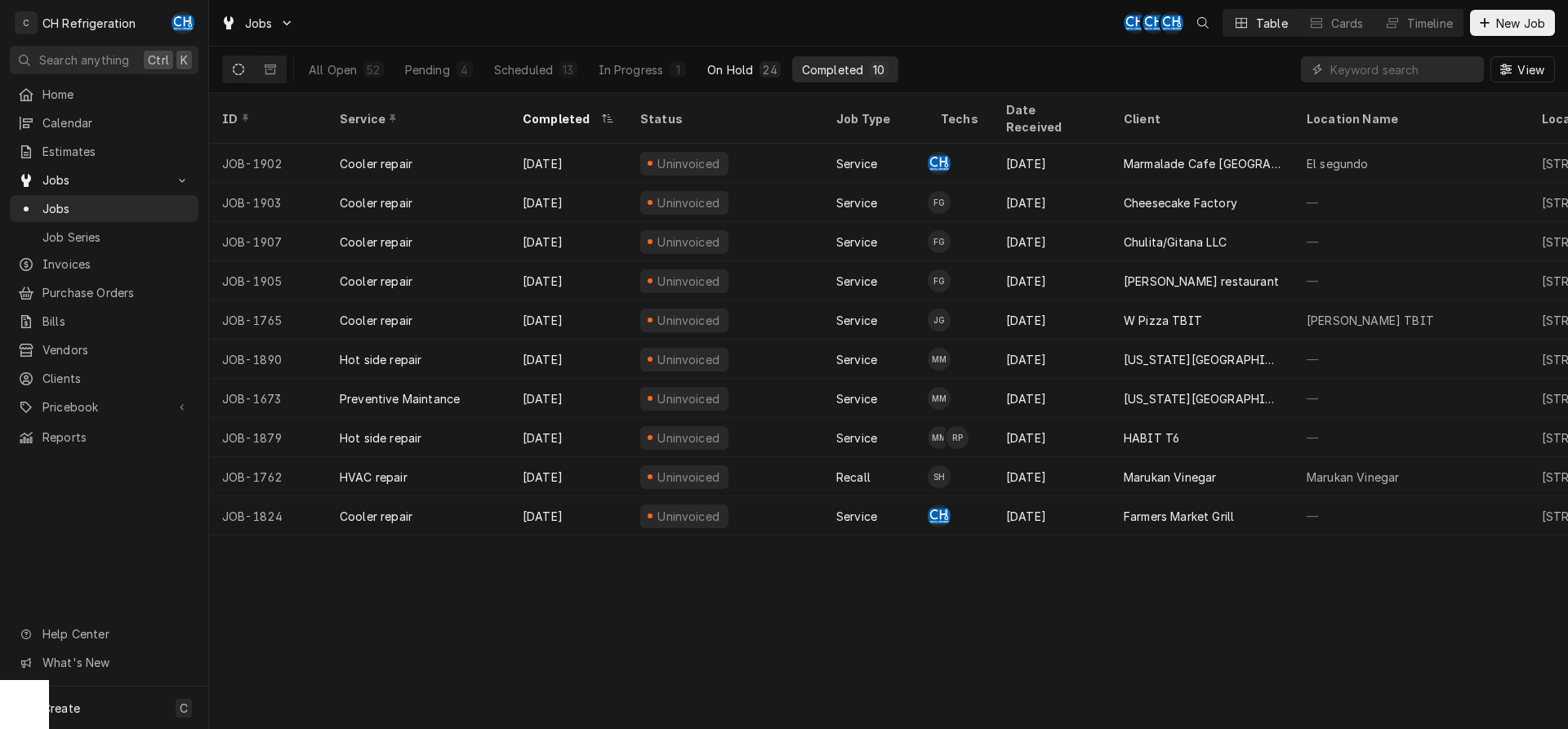
click at [758, 69] on button "On Hold 24" at bounding box center [744, 69] width 92 height 26
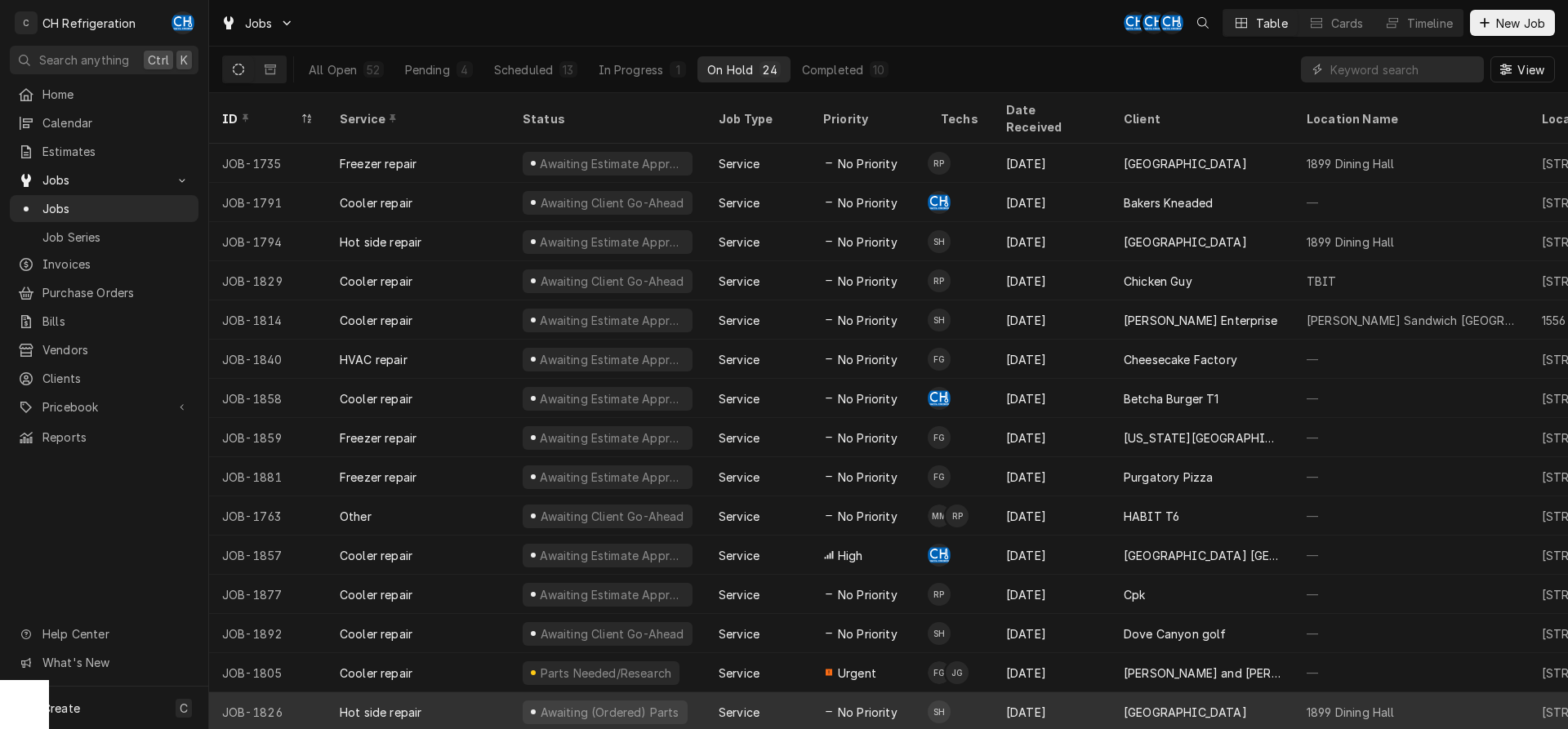
scroll to position [101, 0]
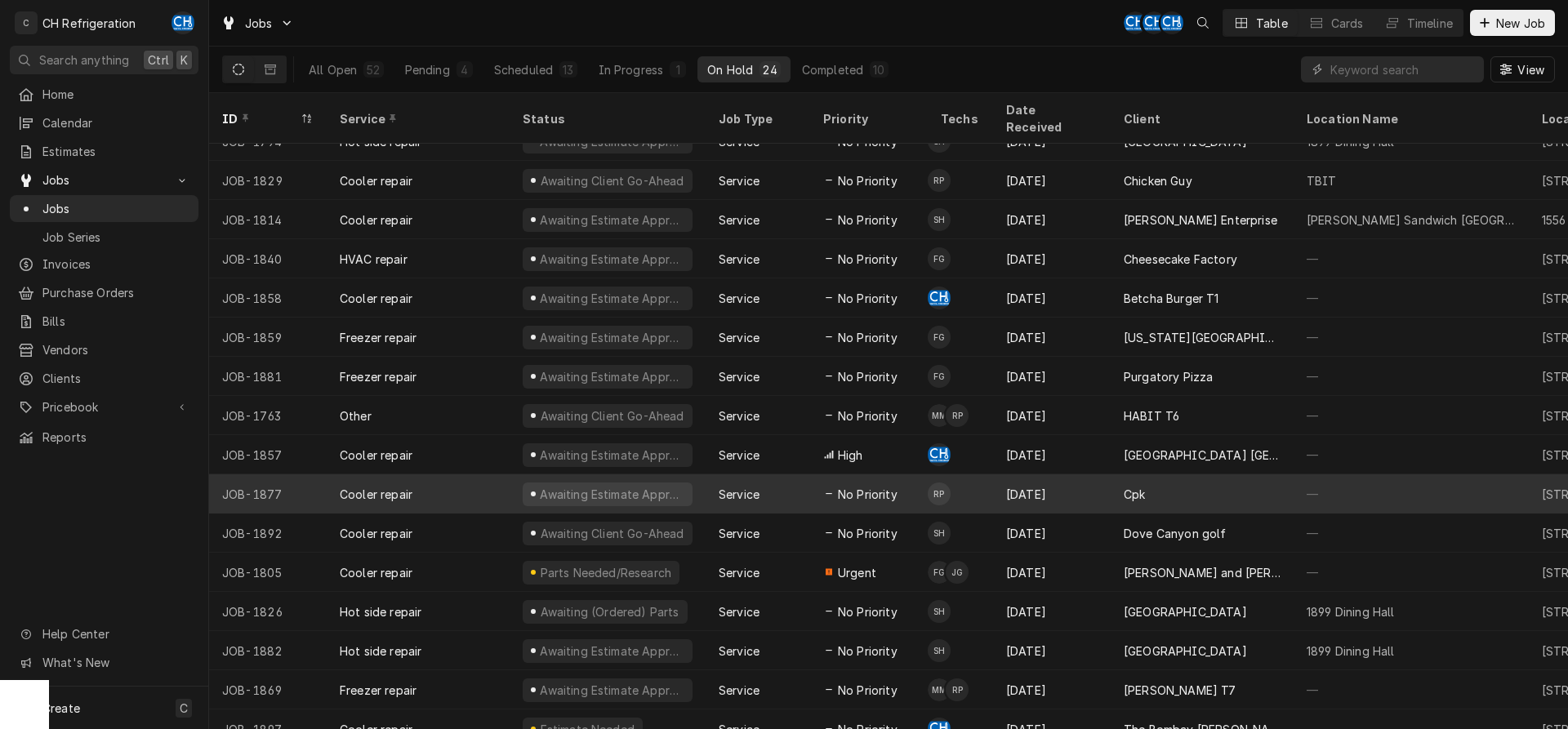
click at [1138, 486] on div "Cpk" at bounding box center [1134, 494] width 21 height 17
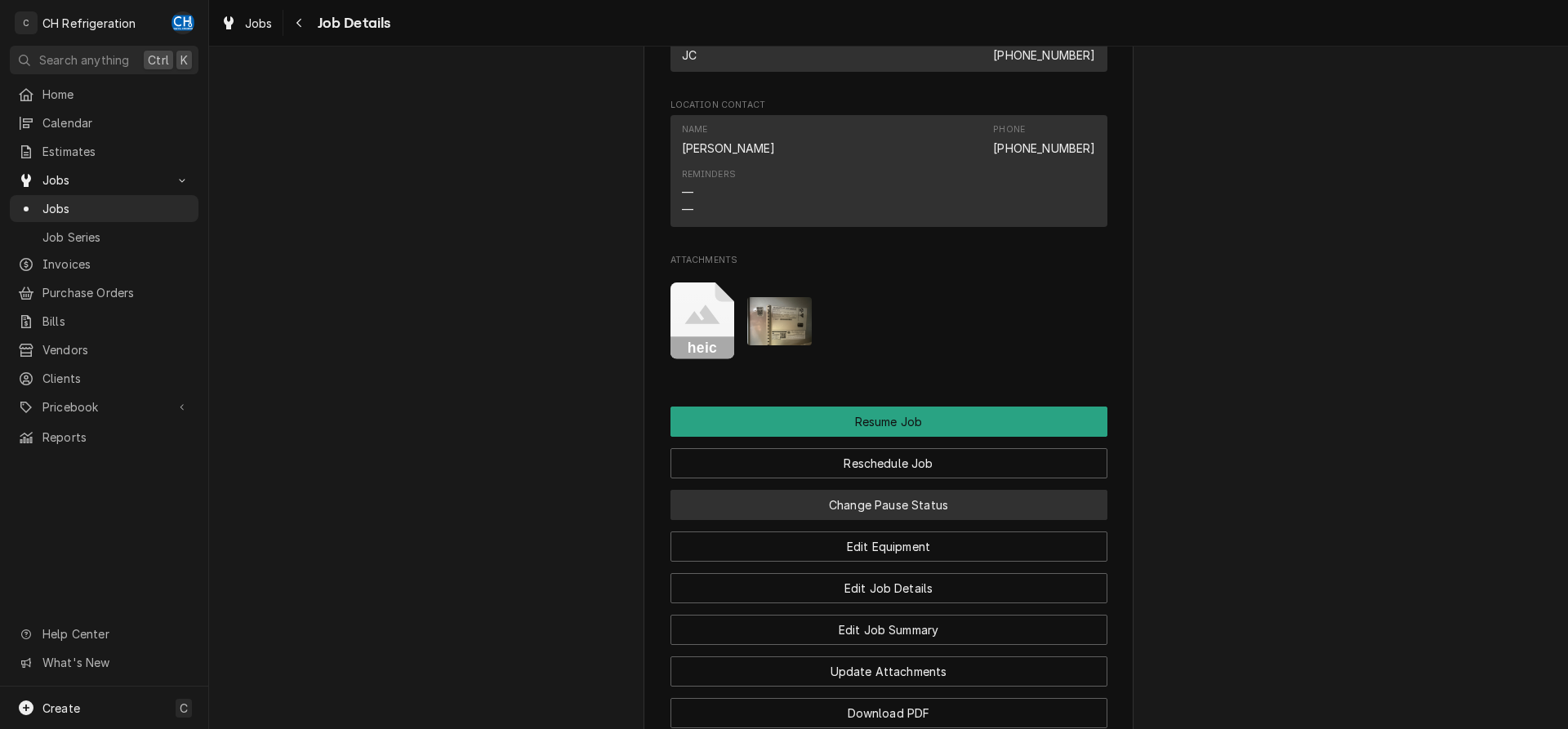
scroll to position [1618, 0]
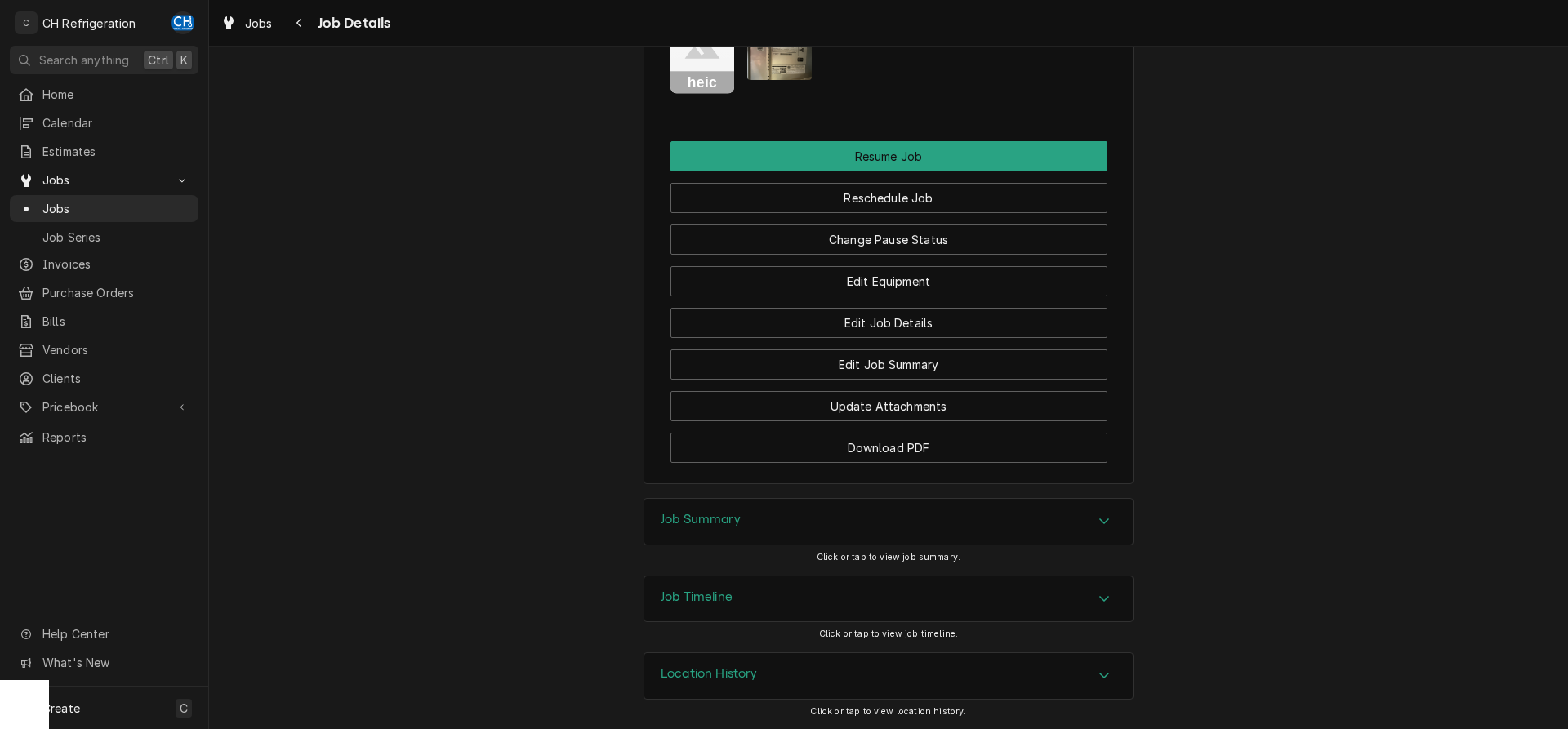
click at [792, 535] on div "Job Summary" at bounding box center [888, 521] width 488 height 45
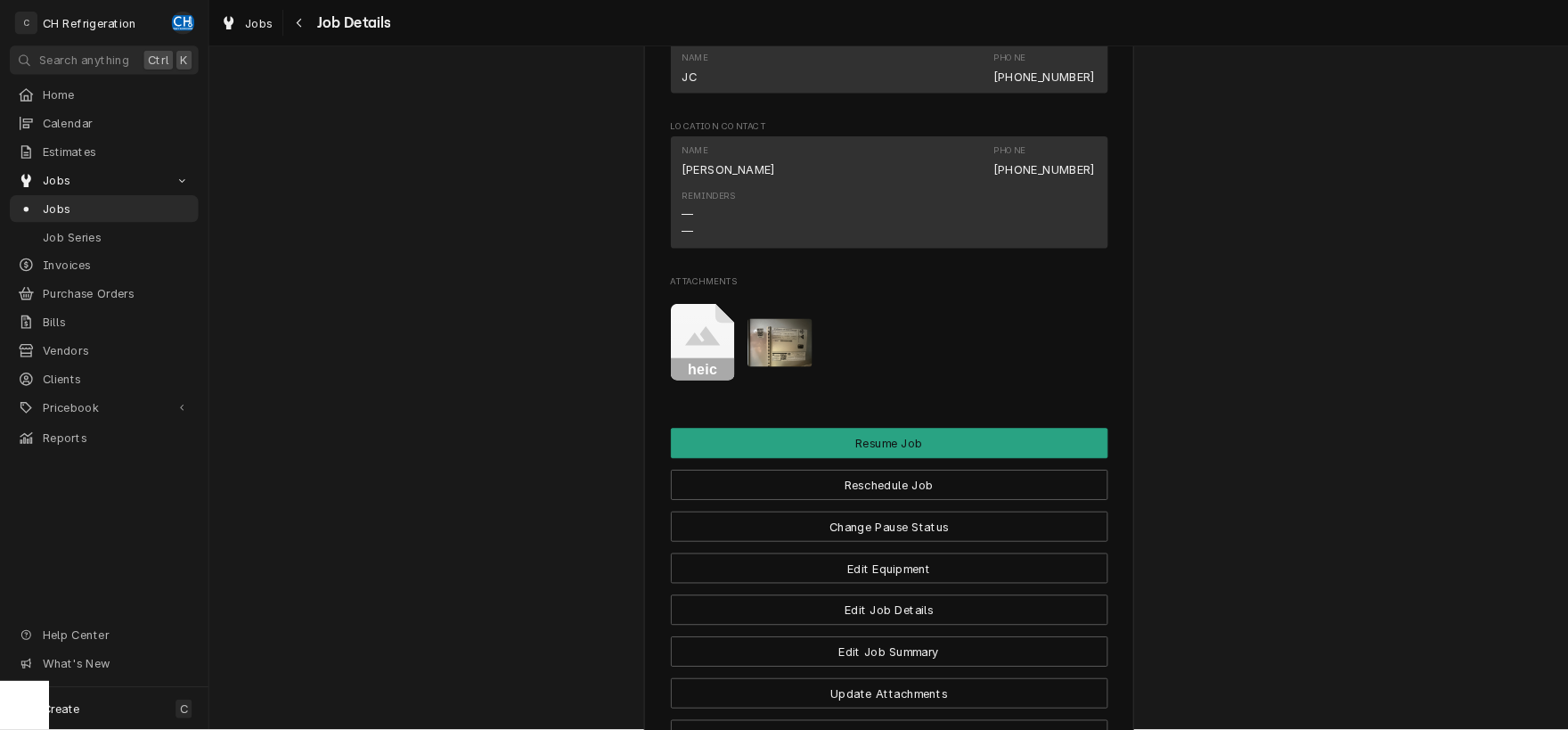
scroll to position [1402, 0]
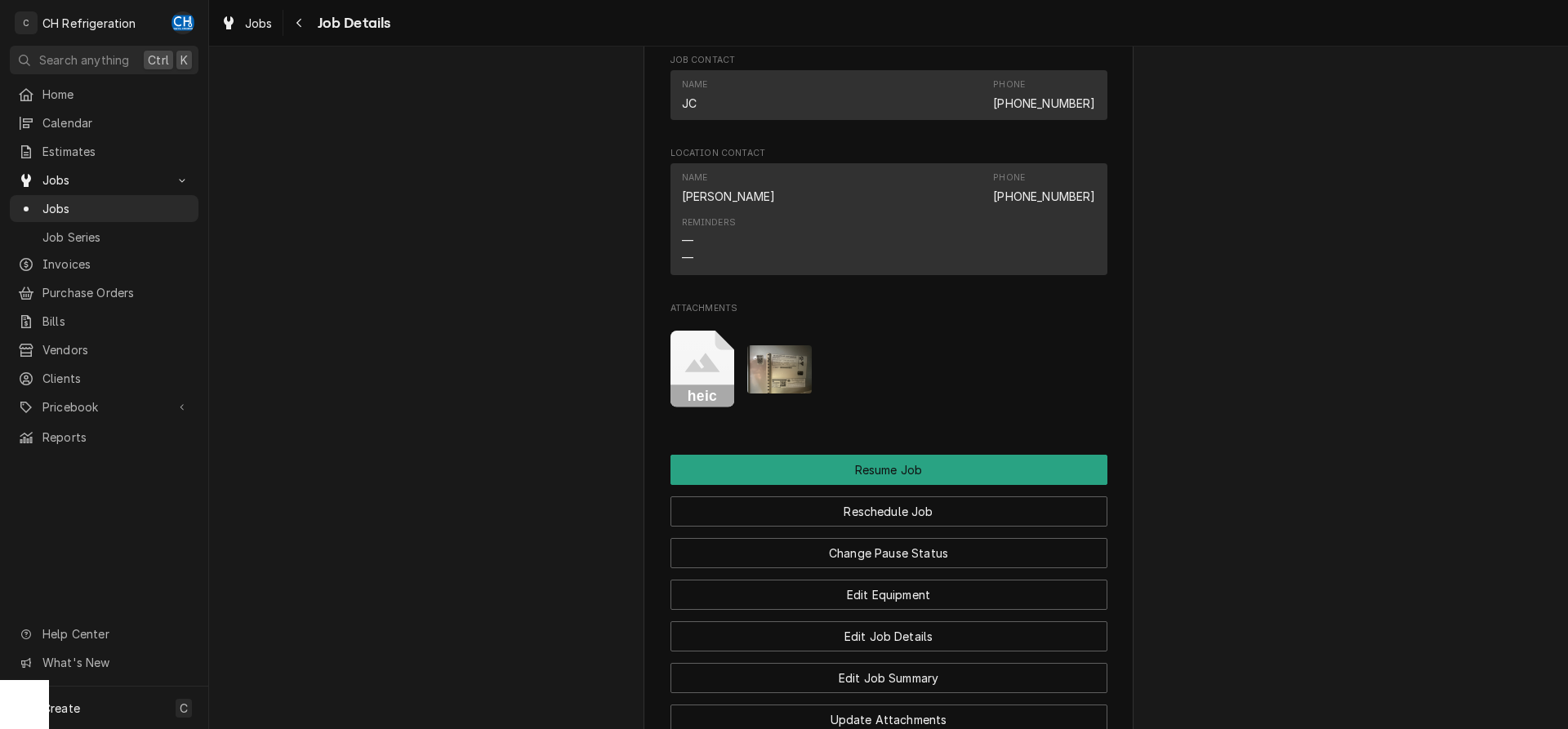
click at [777, 393] on img "Attachments" at bounding box center [779, 369] width 64 height 48
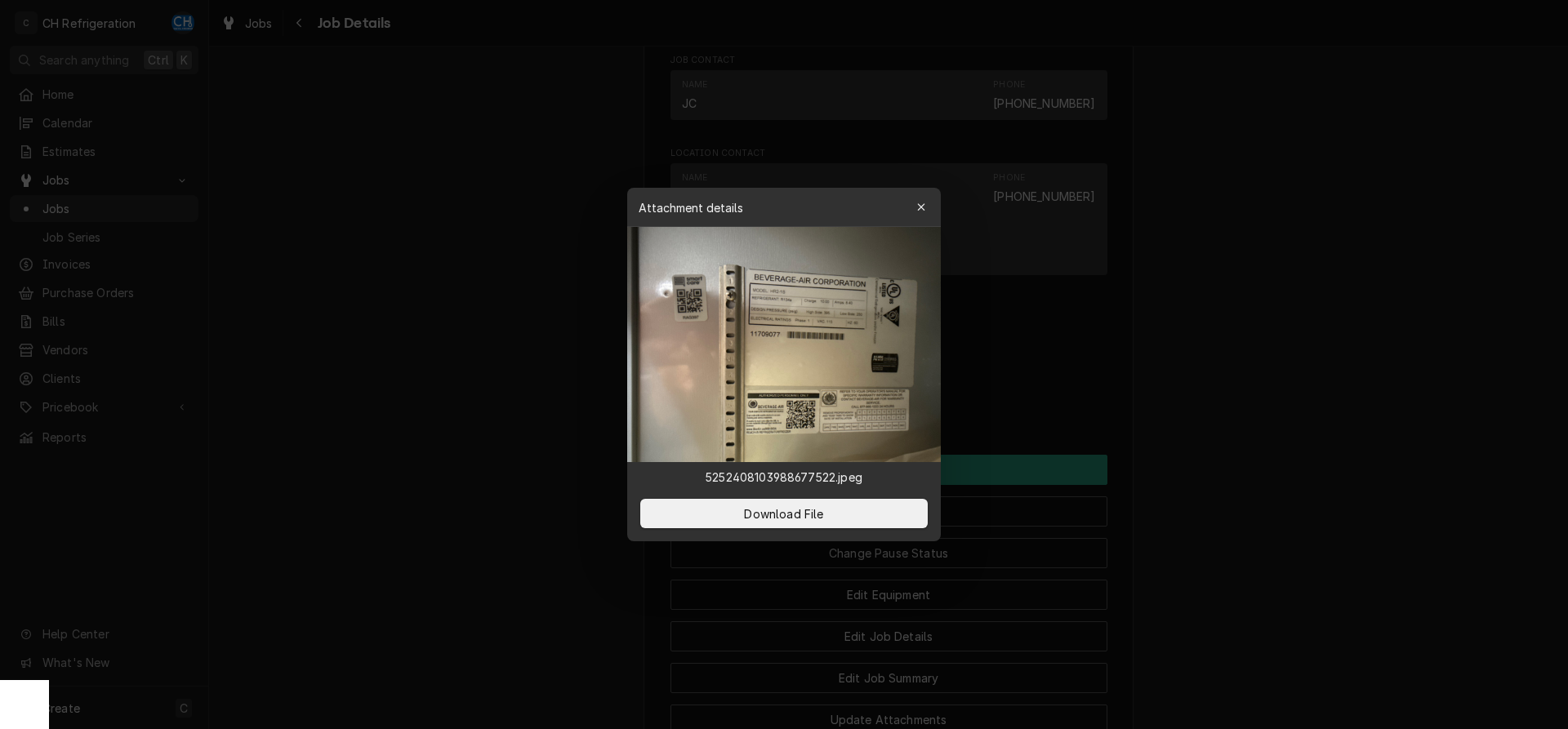
click at [768, 357] on img at bounding box center [784, 344] width 313 height 235
click at [1366, 428] on div at bounding box center [784, 364] width 1568 height 729
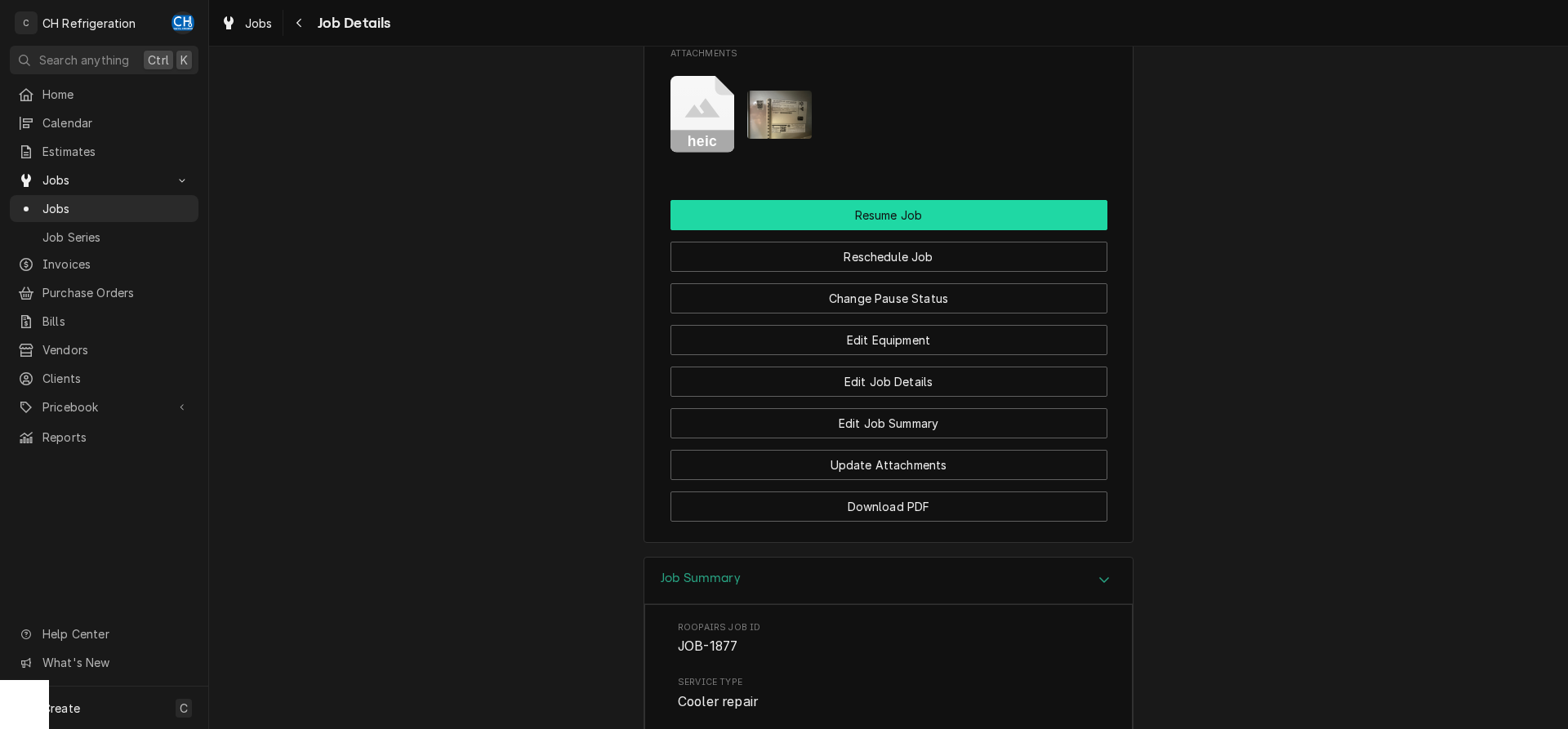
scroll to position [1456, 0]
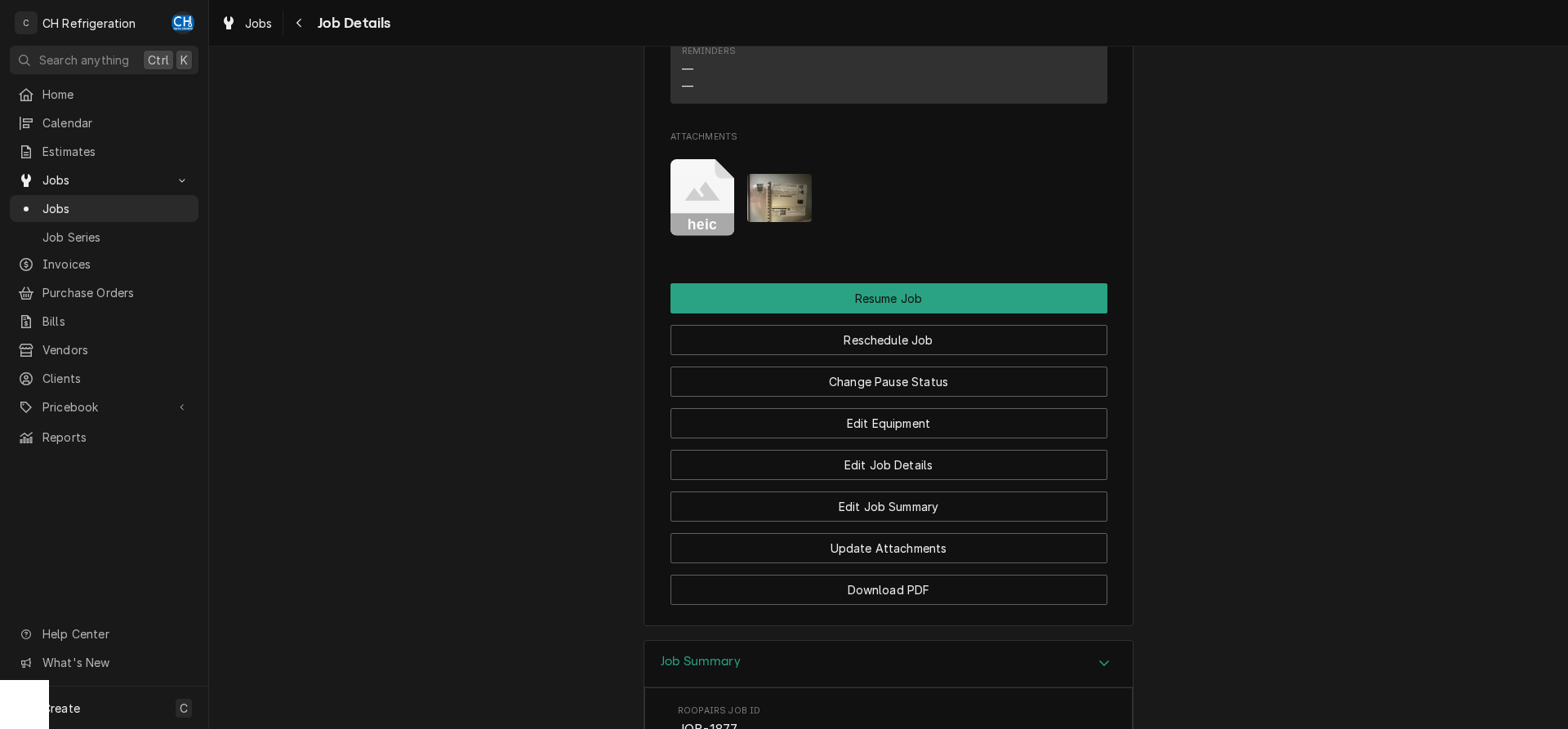
click at [805, 222] on img "Attachments" at bounding box center [779, 198] width 64 height 48
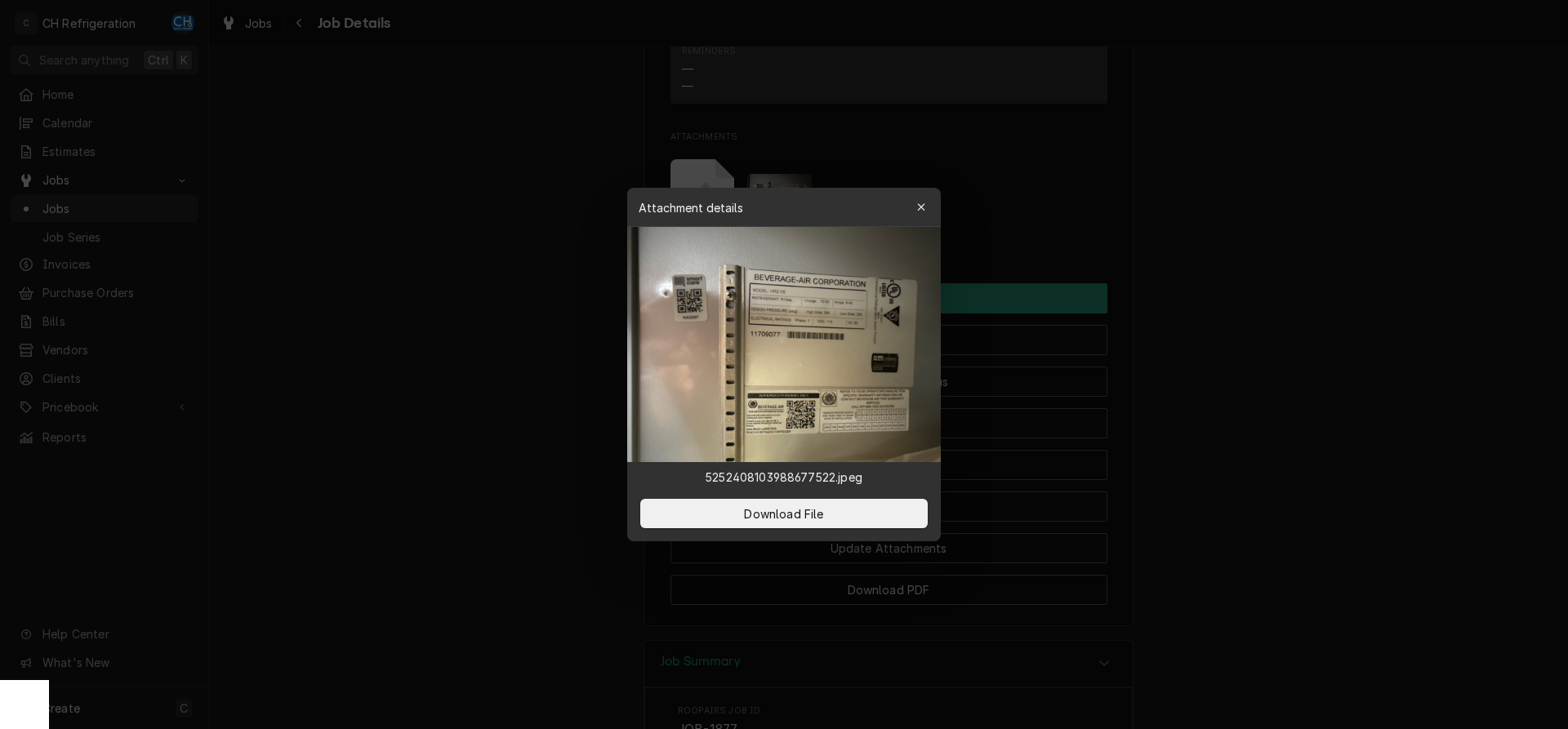
drag, startPoint x: 1557, startPoint y: 289, endPoint x: 1567, endPoint y: 287, distance: 10.2
click at [1566, 289] on div at bounding box center [784, 364] width 1568 height 729
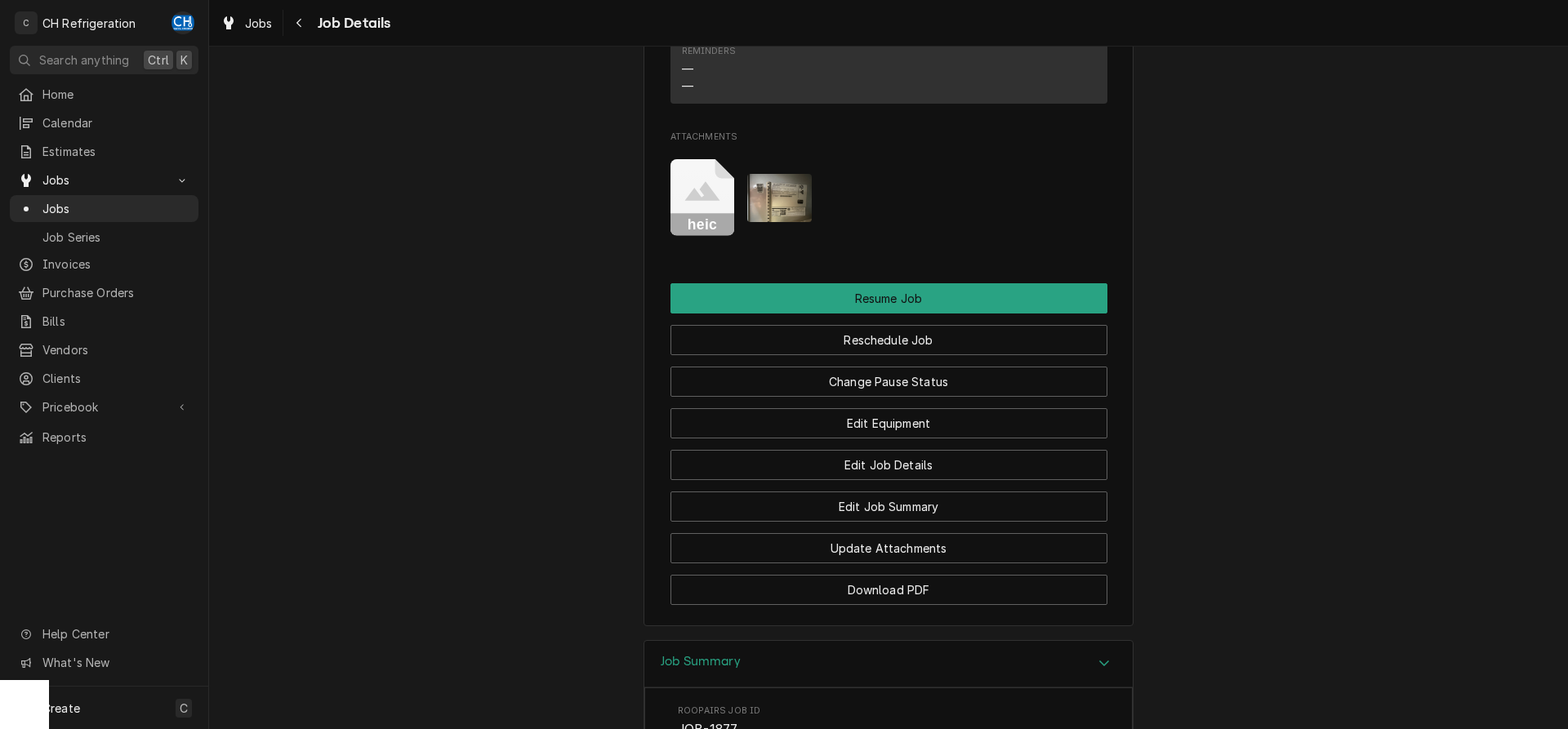
click at [786, 210] on img "Attachments" at bounding box center [779, 198] width 64 height 48
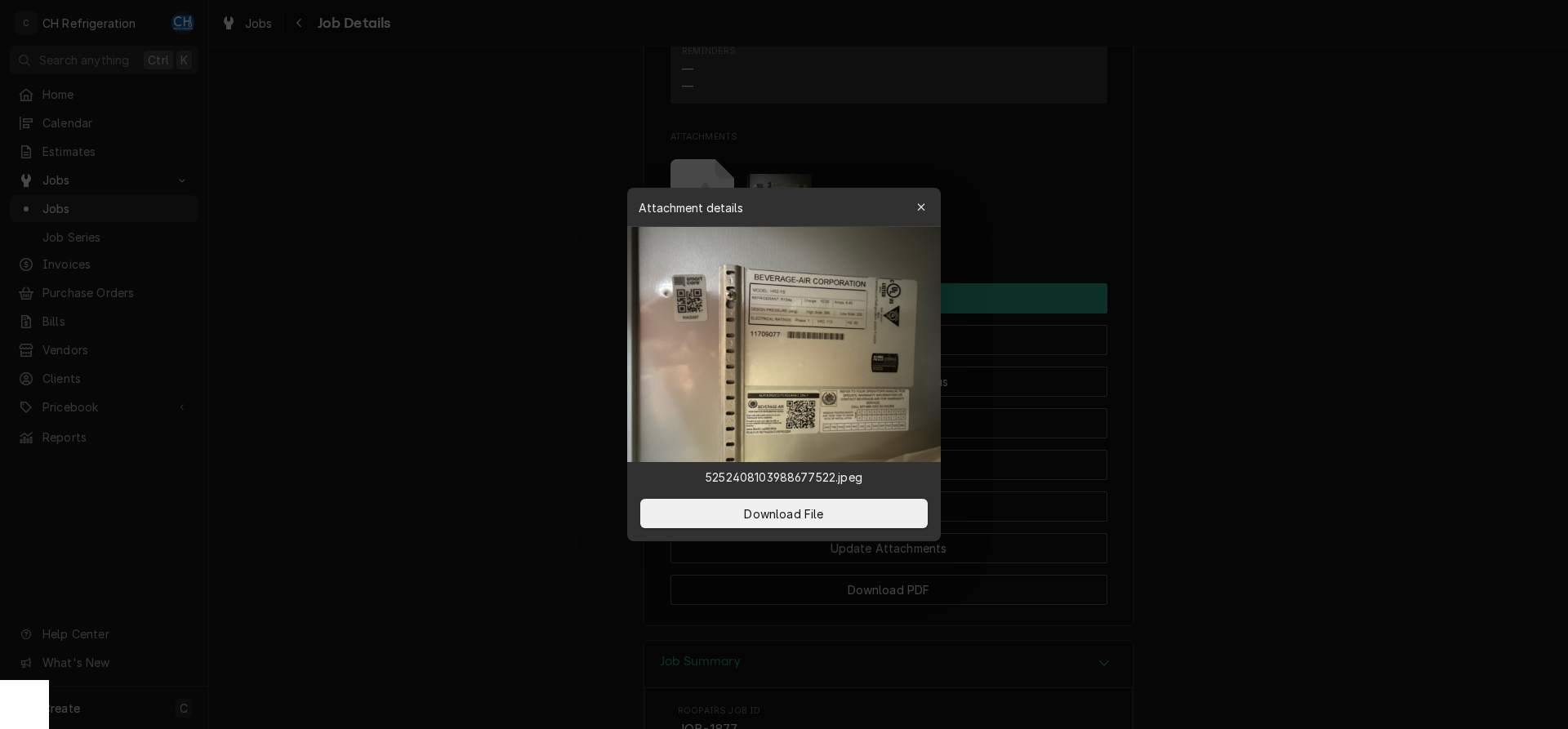
click at [1329, 275] on div at bounding box center [784, 364] width 1568 height 729
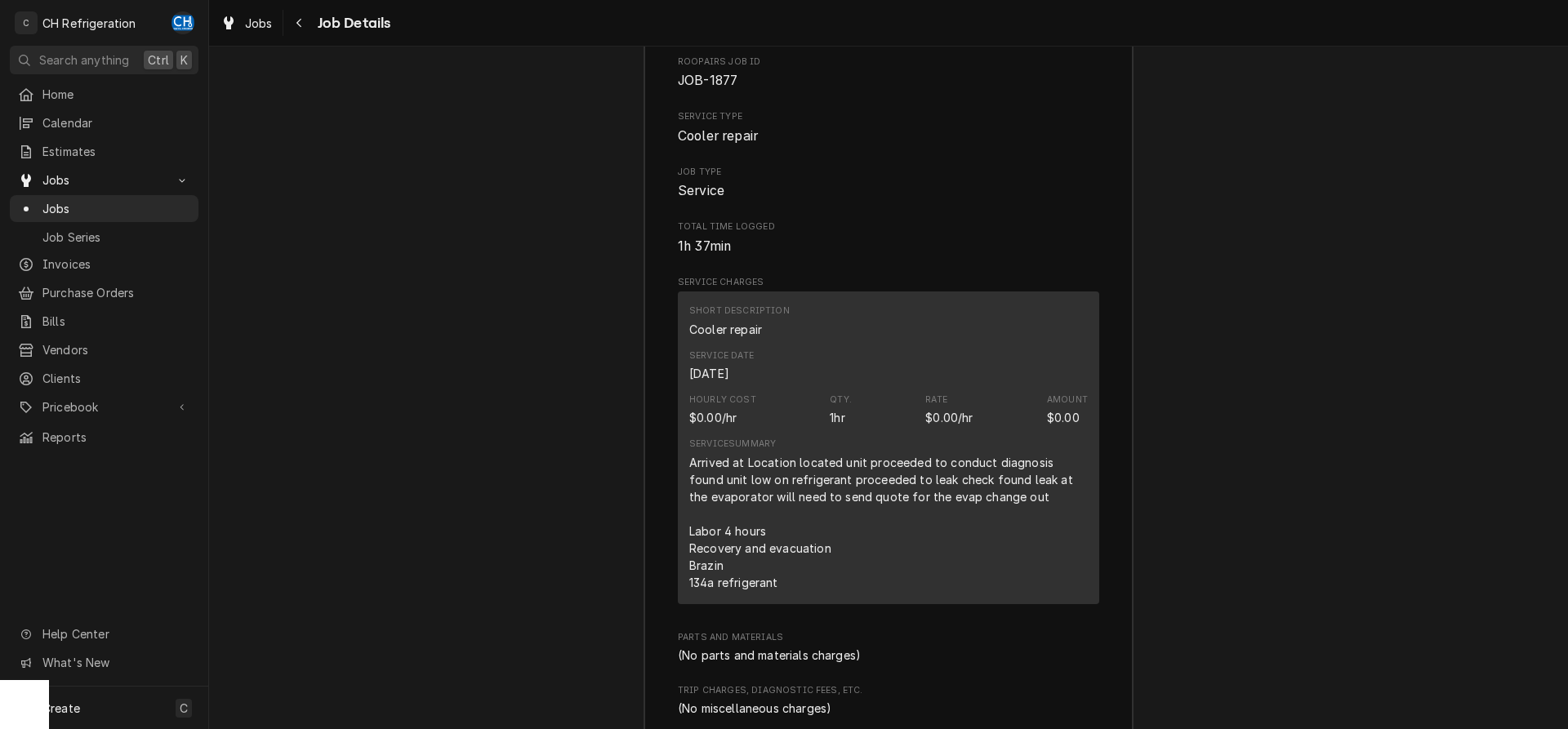
scroll to position [2206, 0]
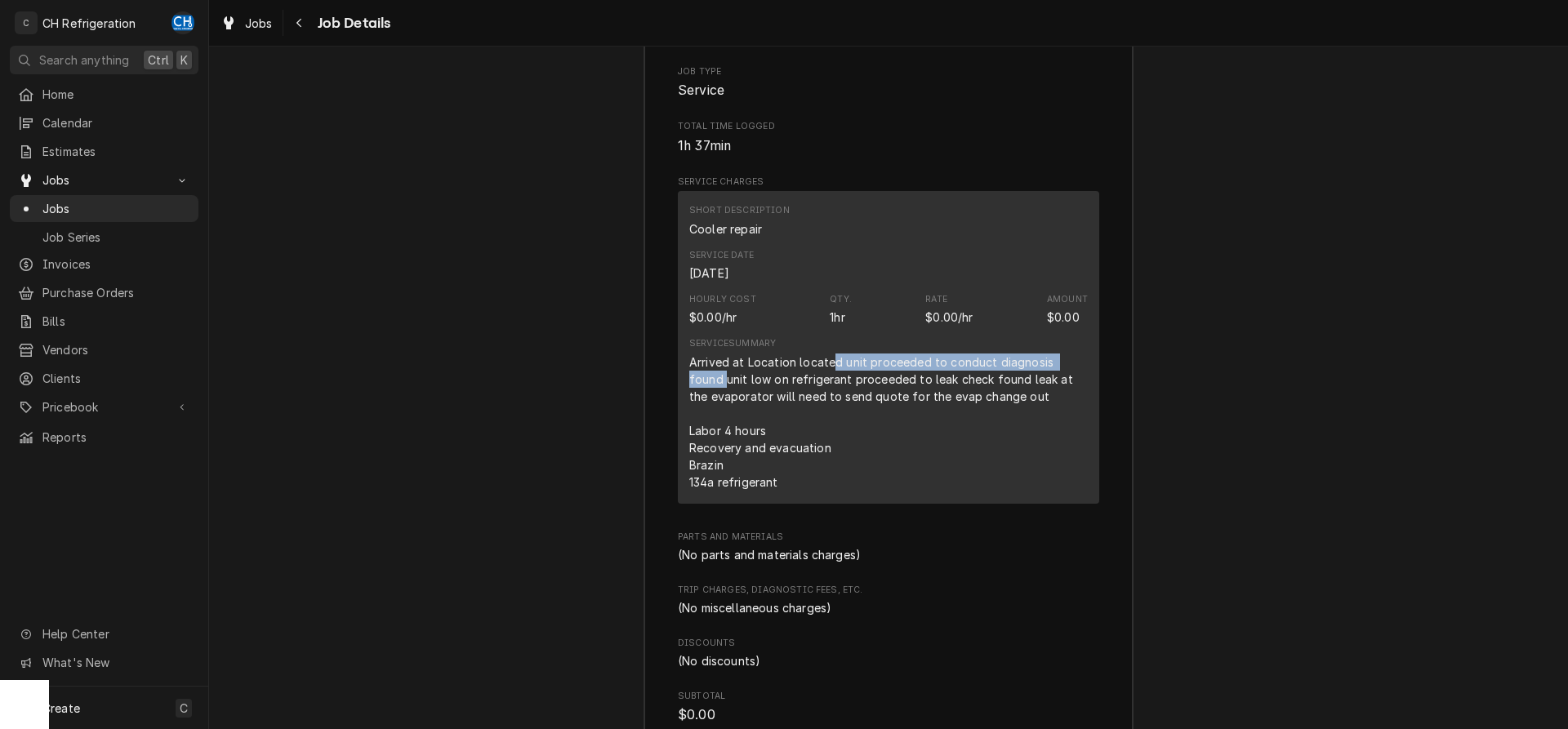
drag, startPoint x: 833, startPoint y: 388, endPoint x: 1094, endPoint y: 385, distance: 261.0
click at [1094, 385] on div "Short Description Cooler repair Service Date Sep 4, 2025 Hourly Cost $0.00/hr Q…" at bounding box center [888, 347] width 421 height 312
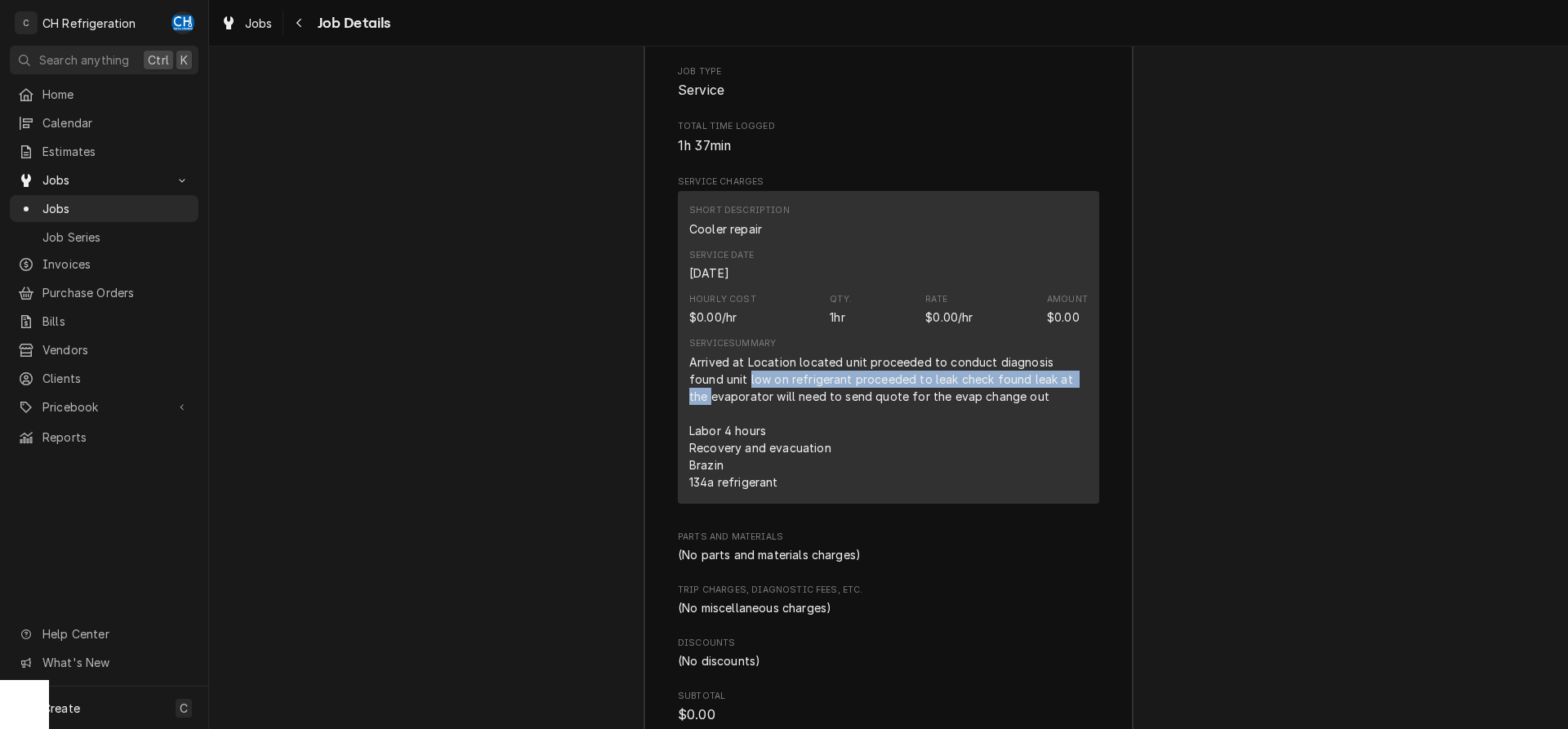
drag, startPoint x: 712, startPoint y: 402, endPoint x: 1007, endPoint y: 405, distance: 295.0
click at [1049, 405] on div "Arrived at Location located unit proceeded to conduct diagnosis found unit low …" at bounding box center [888, 422] width 398 height 137
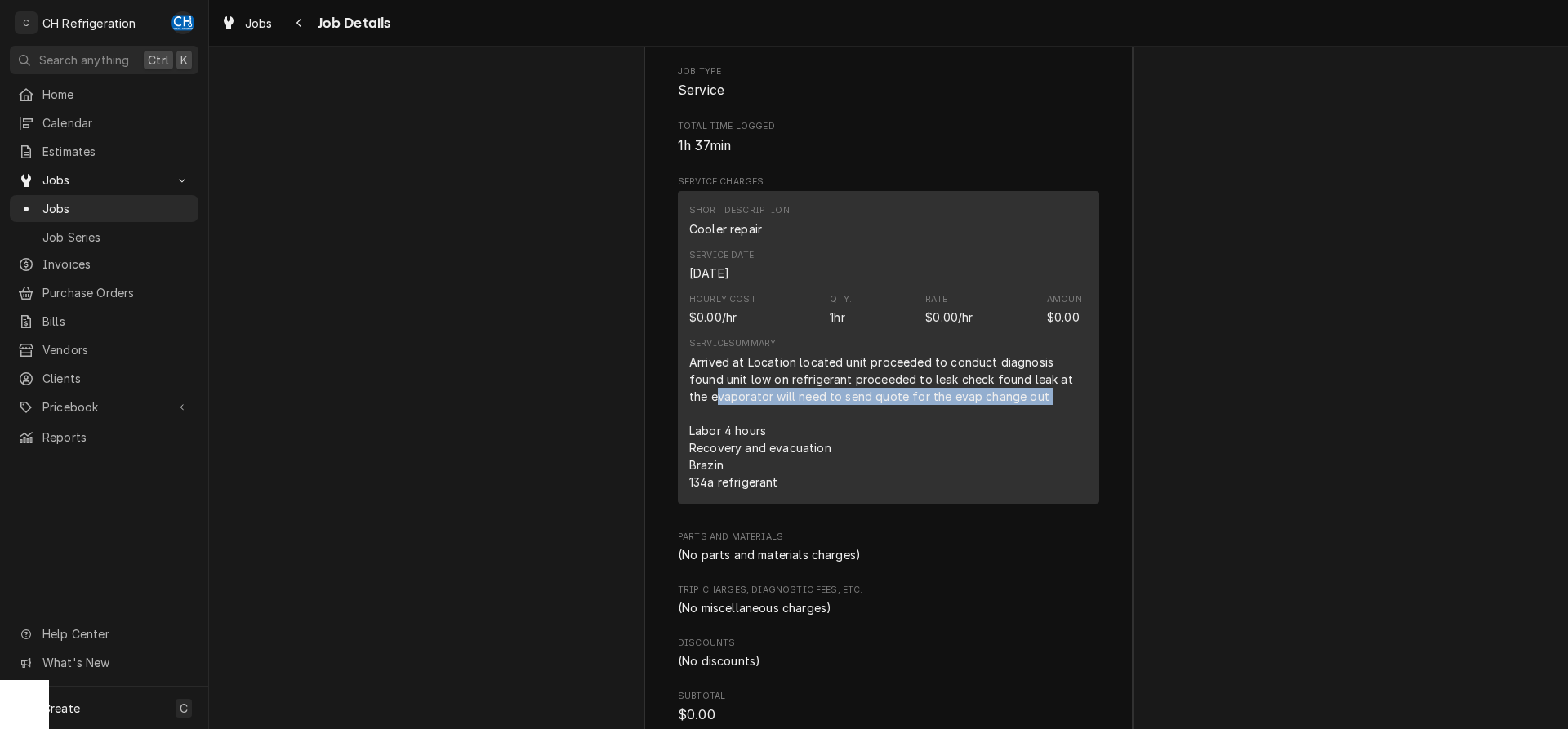
drag, startPoint x: 696, startPoint y: 417, endPoint x: 1035, endPoint y: 422, distance: 339.0
click at [1035, 422] on div "Arrived at Location located unit proceeded to conduct diagnosis found unit low …" at bounding box center [888, 422] width 398 height 137
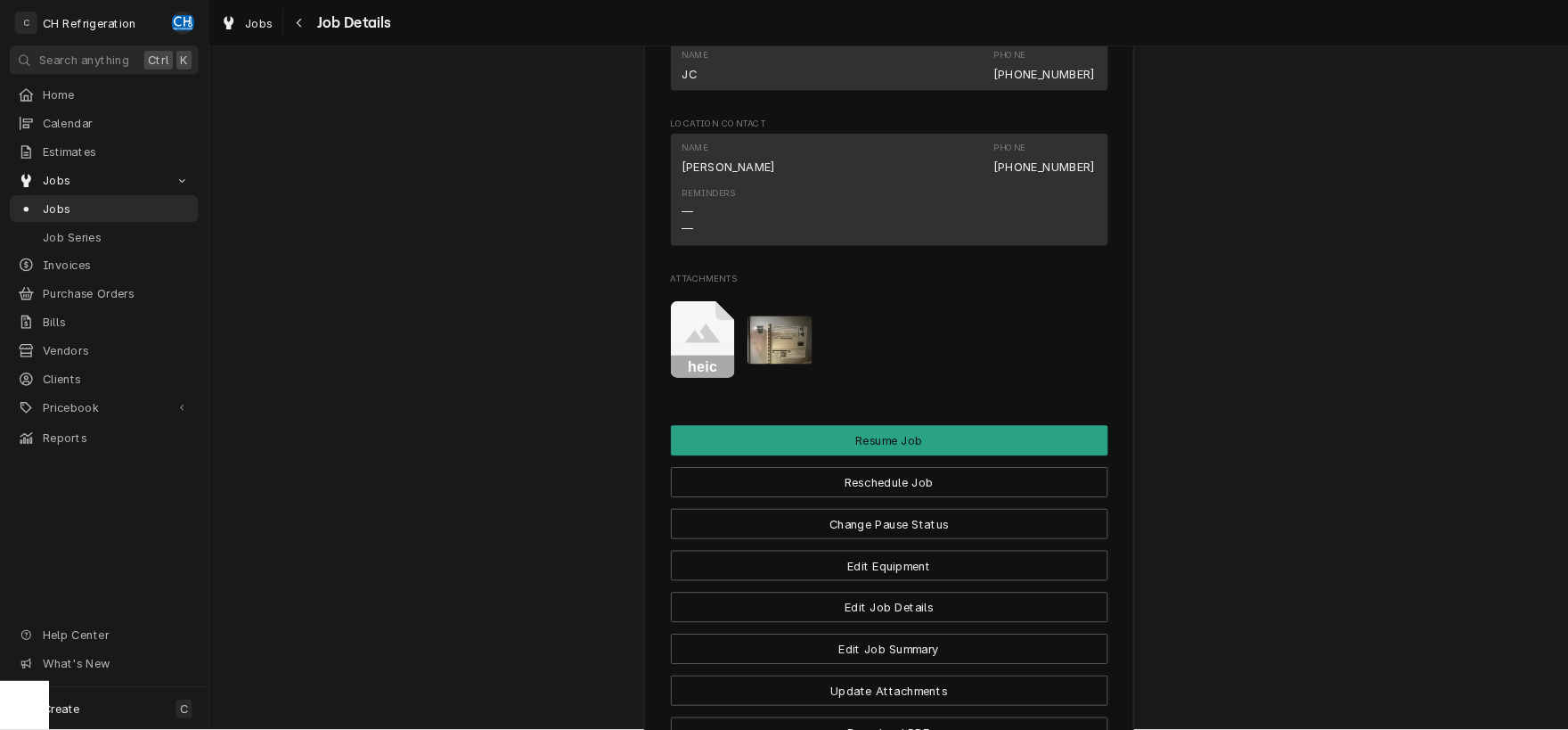
scroll to position [1408, 0]
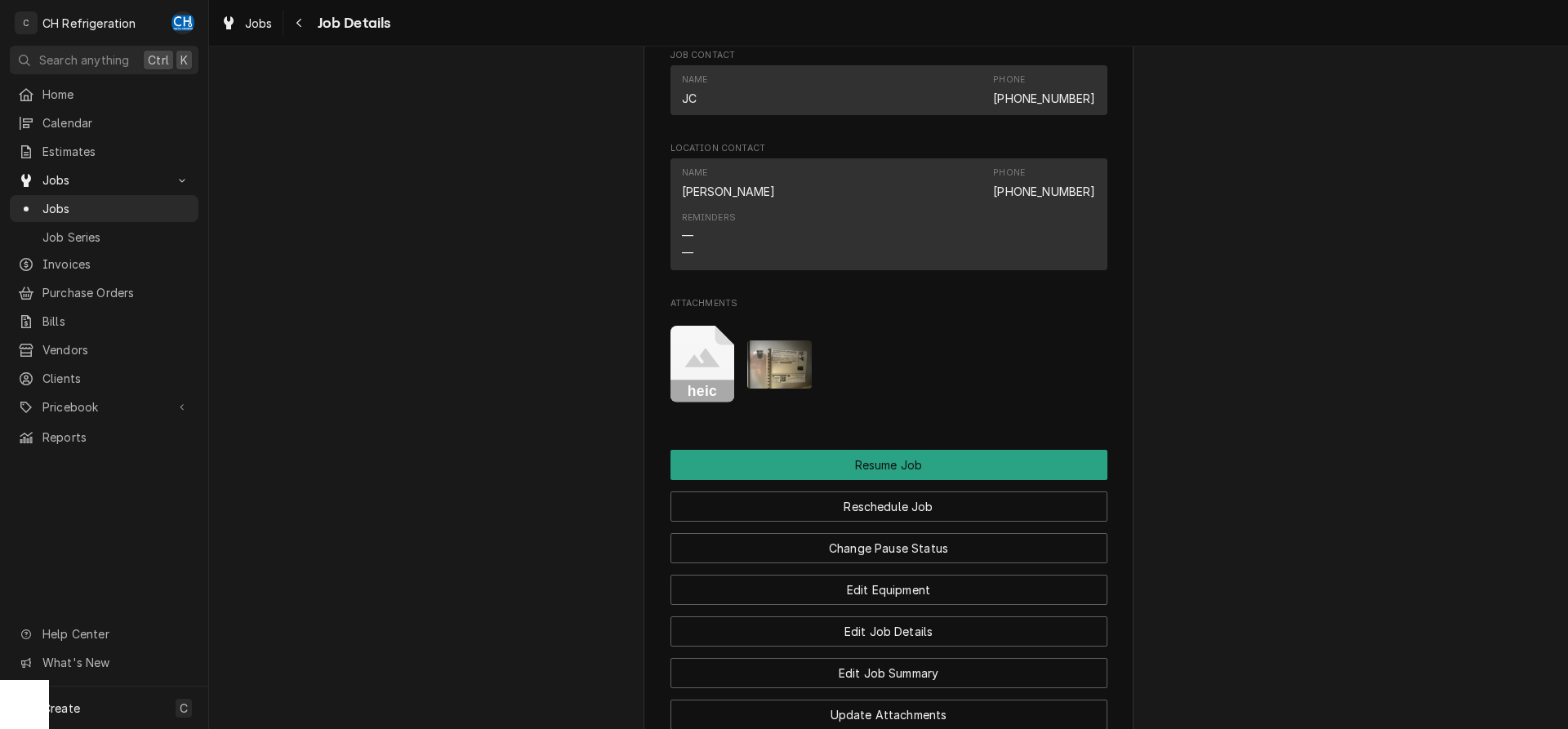
click at [781, 388] on img "Attachments" at bounding box center [779, 364] width 64 height 48
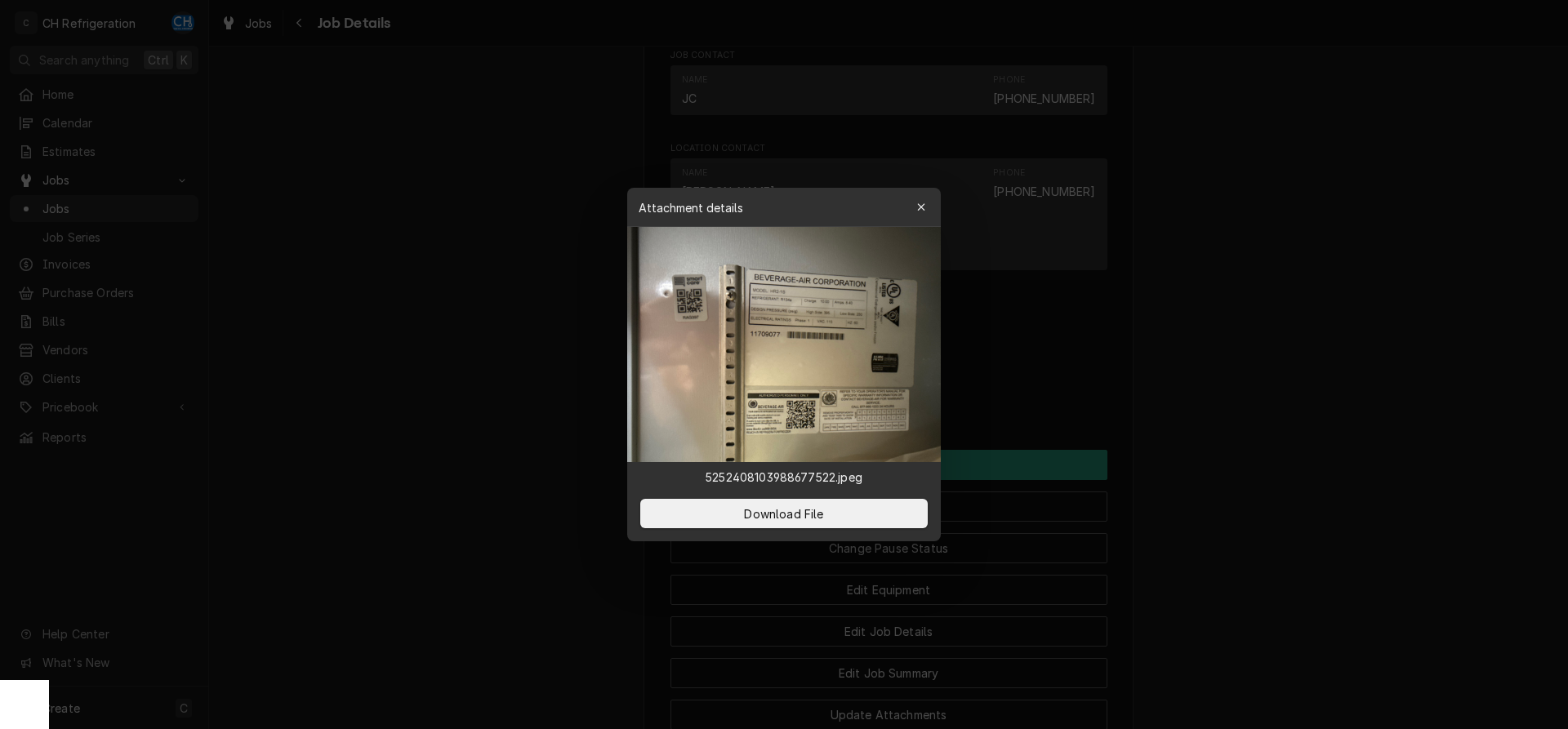
click at [837, 346] on img at bounding box center [784, 344] width 313 height 235
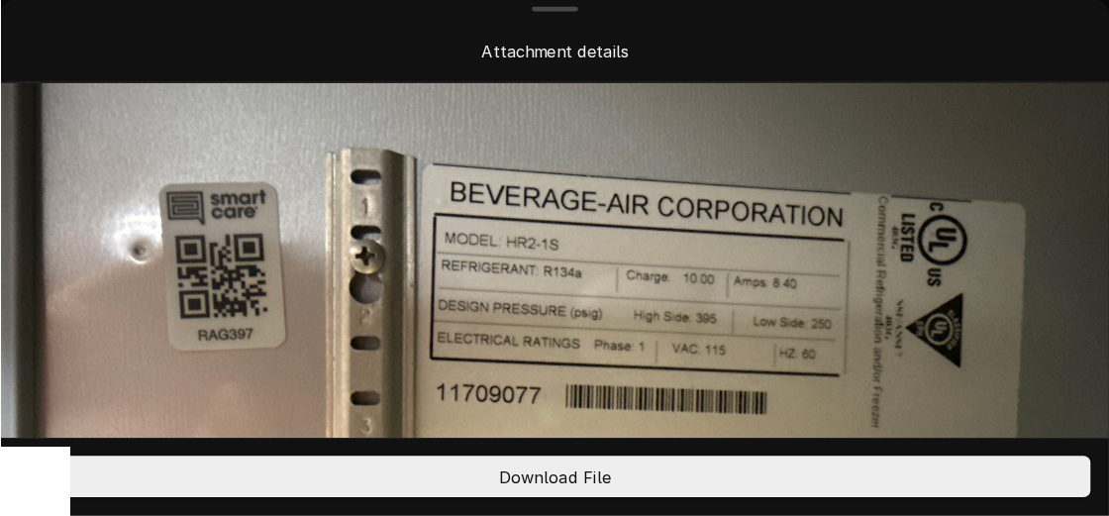
scroll to position [0, 0]
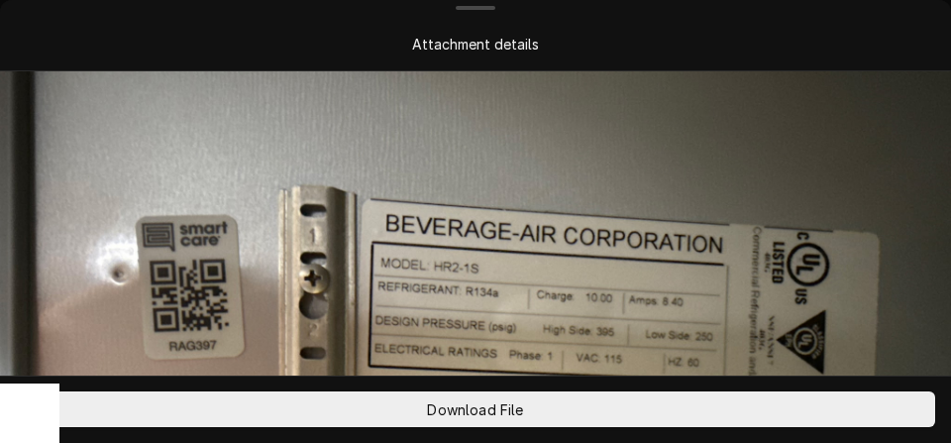
click at [462, 195] on img at bounding box center [475, 427] width 951 height 713
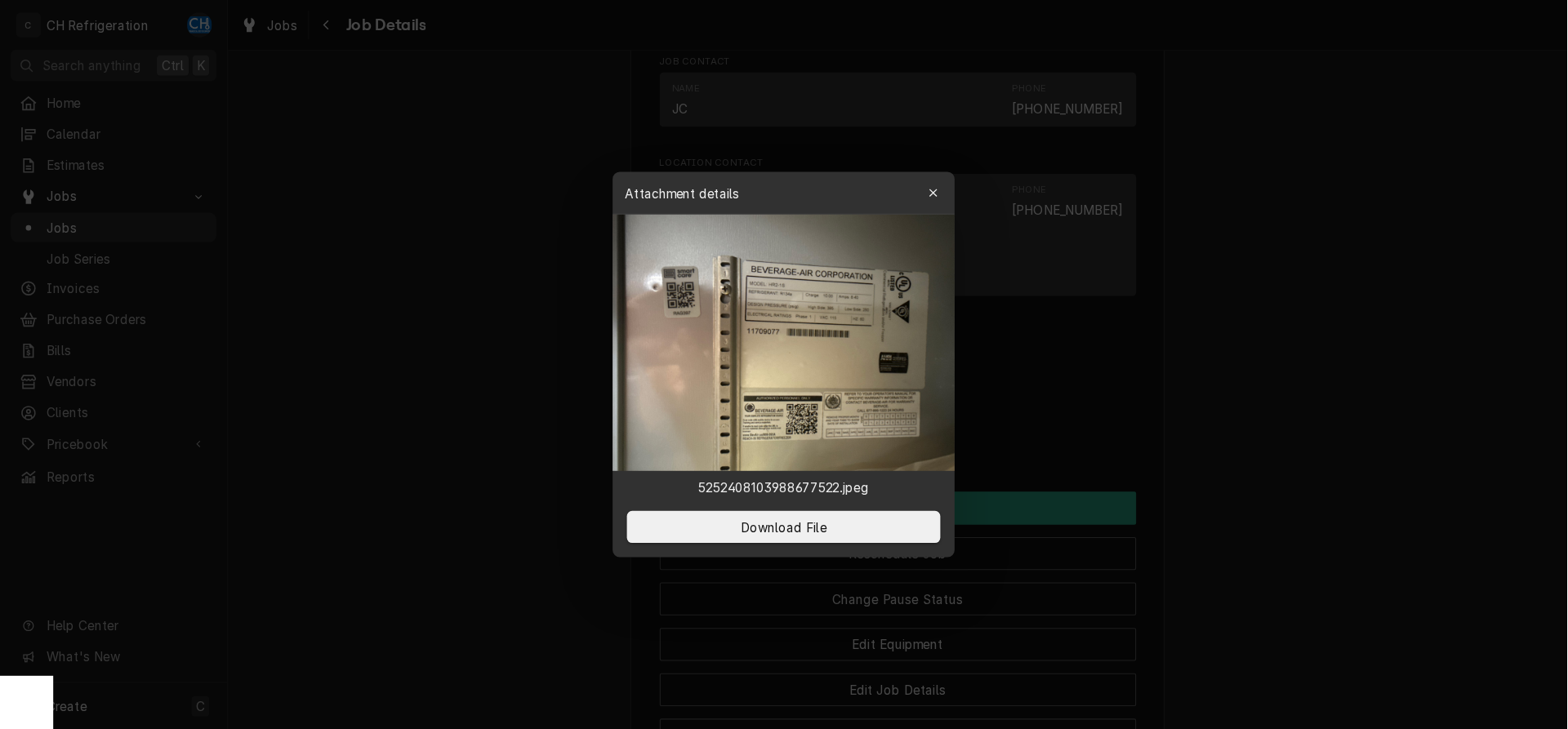
scroll to position [1290, 0]
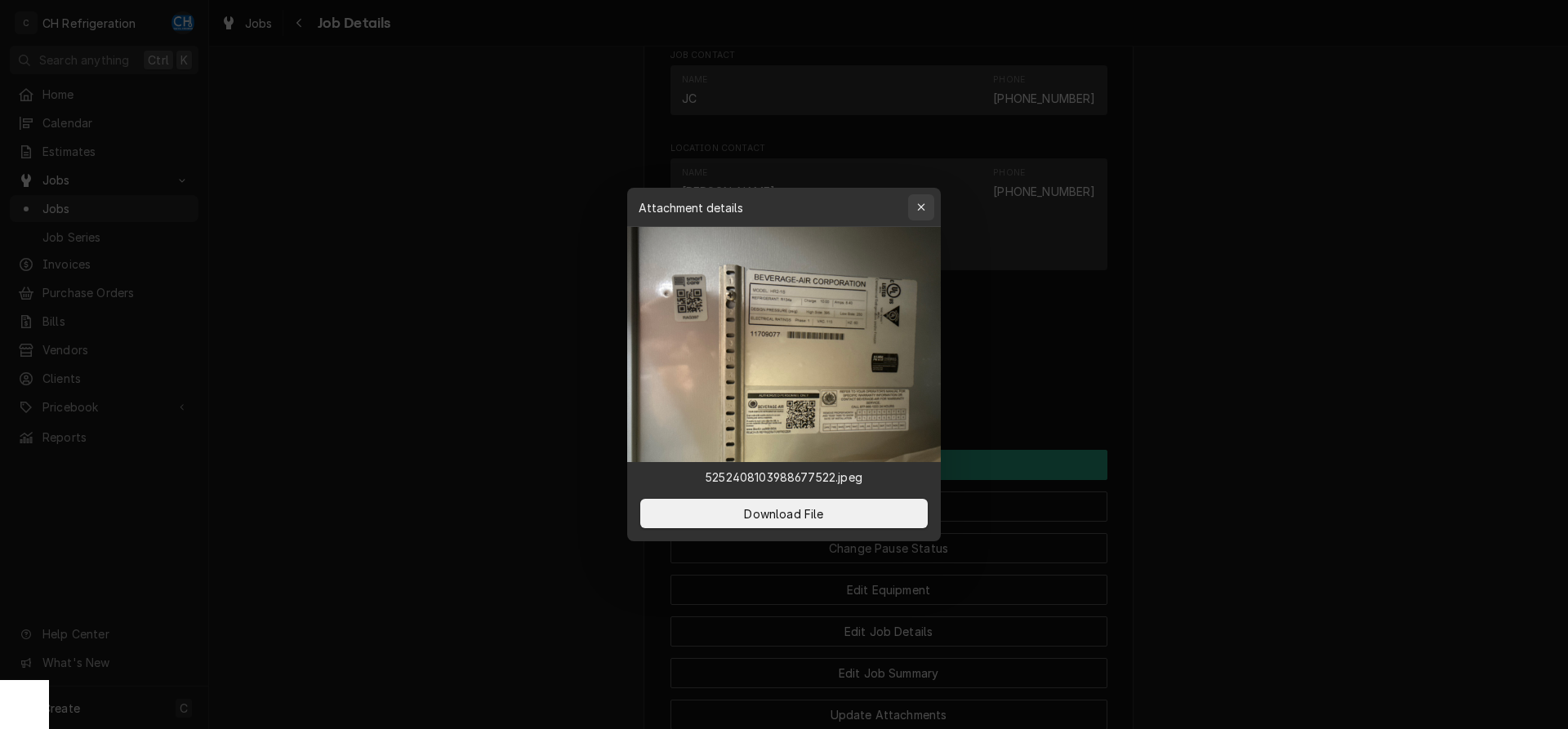
drag, startPoint x: 917, startPoint y: 204, endPoint x: 1172, endPoint y: 211, distance: 255.1
click at [918, 204] on icon "button" at bounding box center [921, 208] width 9 height 12
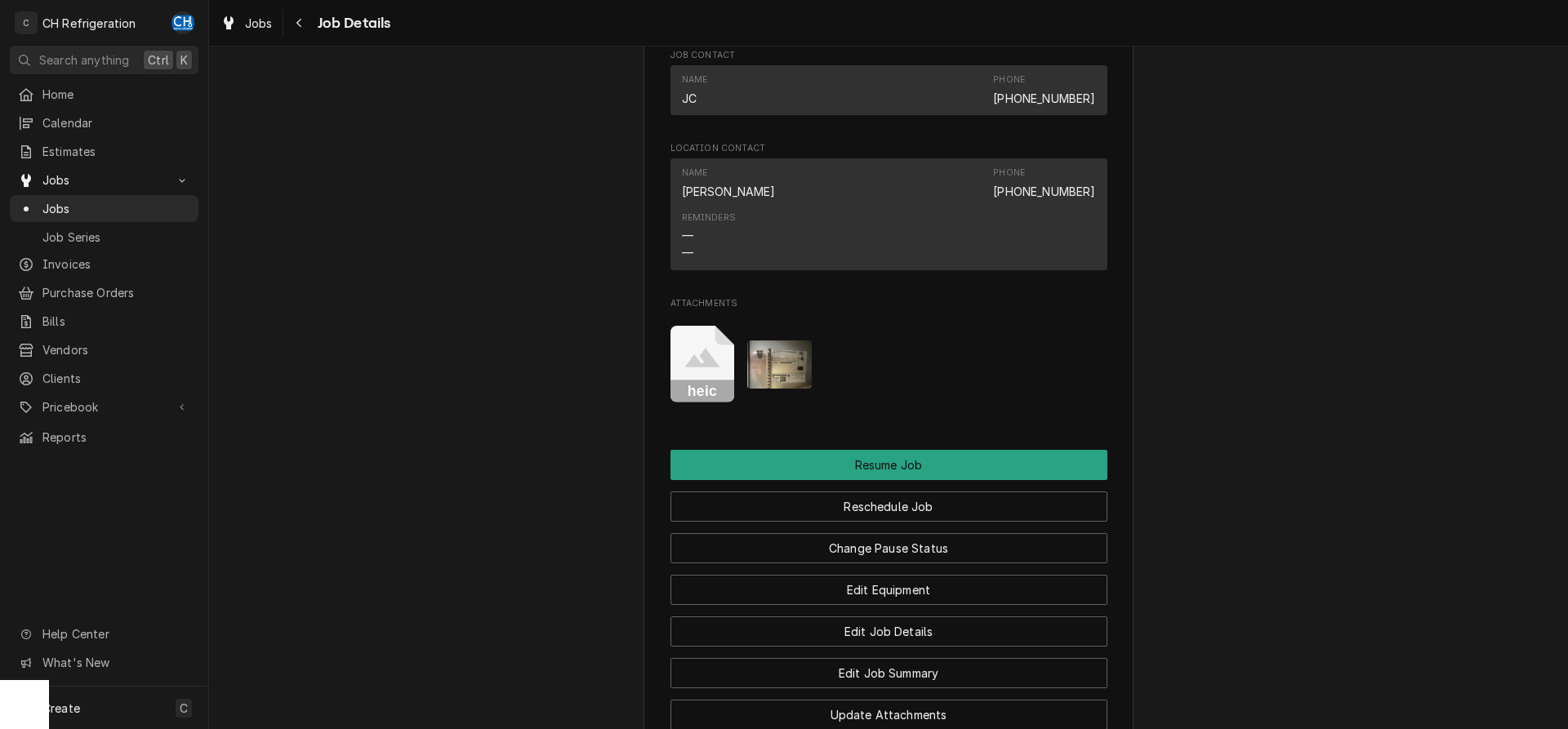
click at [782, 383] on img "Attachments" at bounding box center [779, 364] width 64 height 48
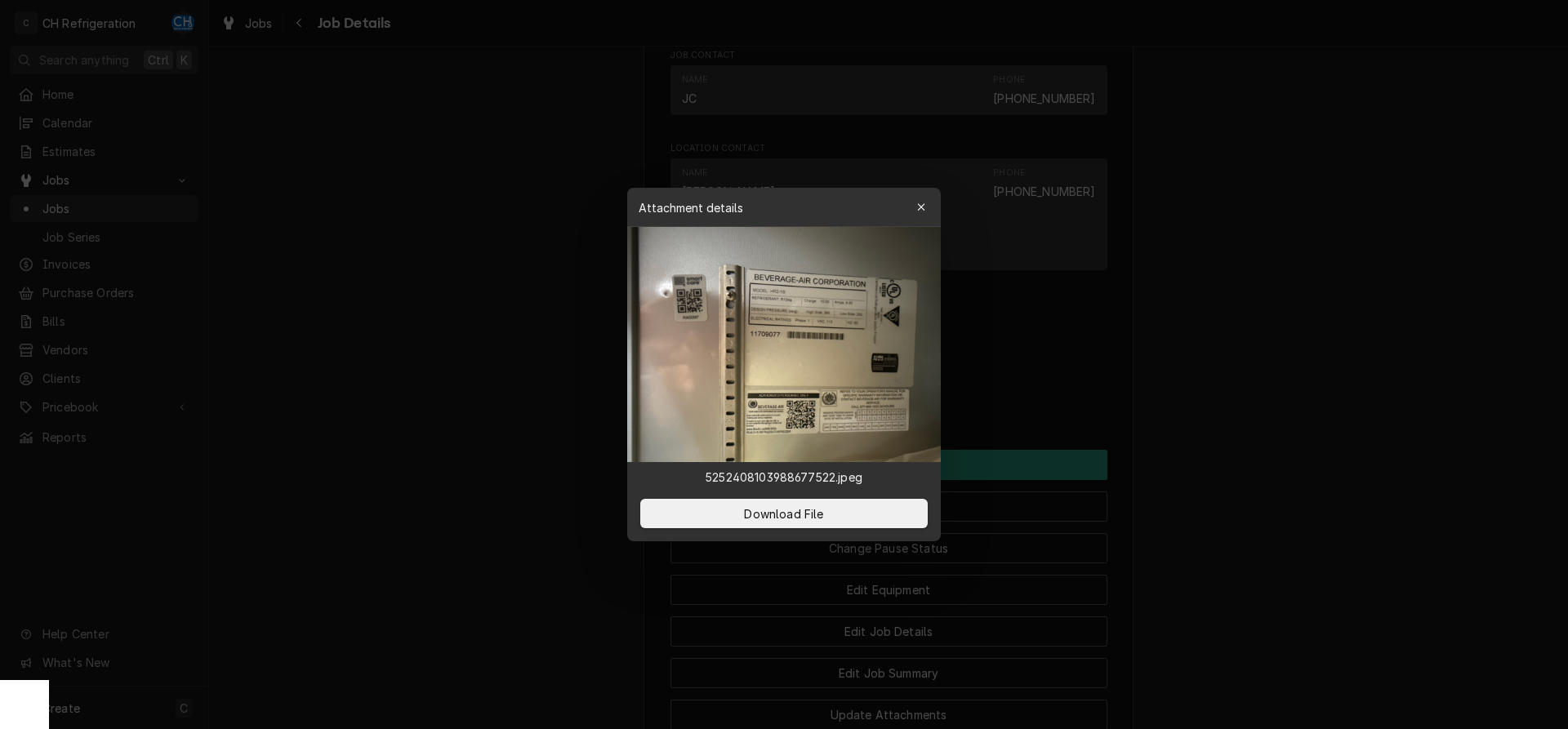
click at [1269, 380] on div at bounding box center [784, 364] width 1568 height 729
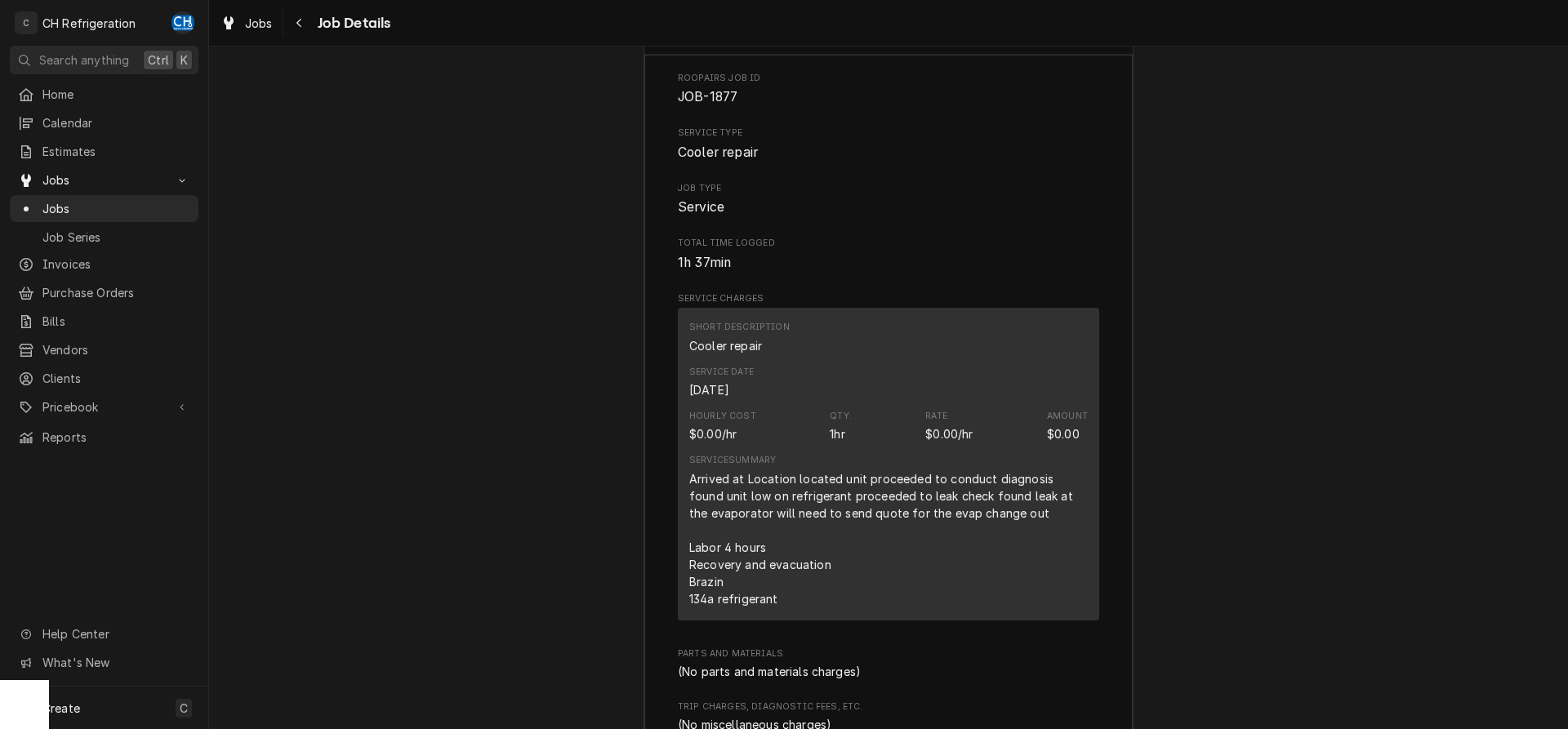
scroll to position [2166, 0]
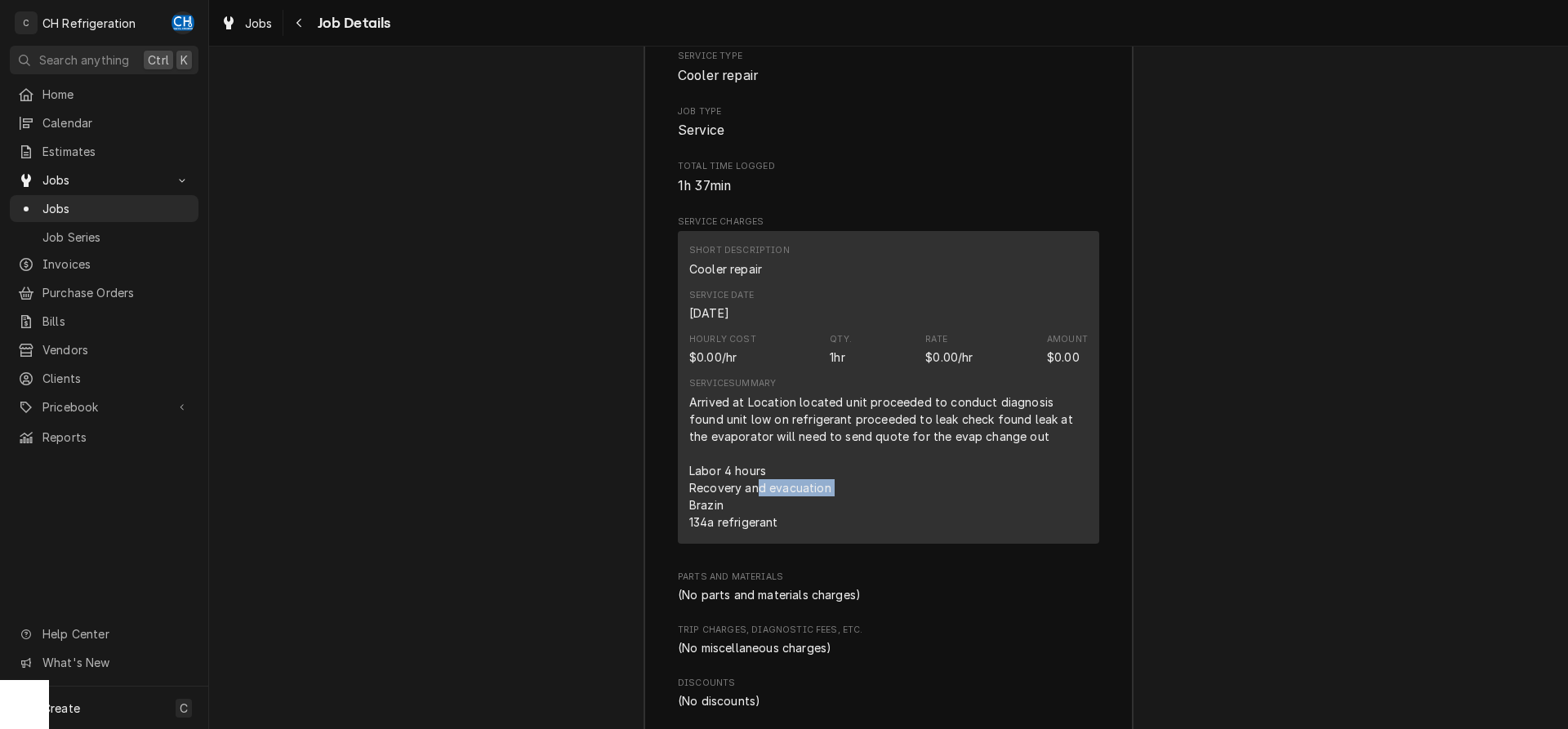
drag, startPoint x: 757, startPoint y: 507, endPoint x: 870, endPoint y: 515, distance: 113.3
click at [896, 511] on div "Arrived at Location located unit proceeded to conduct diagnosis found unit low …" at bounding box center [888, 462] width 398 height 137
click at [705, 519] on div "Arrived at Location located unit proceeded to conduct diagnosis found unit low …" at bounding box center [888, 462] width 398 height 137
click at [793, 531] on div "Arrived at Location located unit proceeded to conduct diagnosis found unit low …" at bounding box center [888, 462] width 398 height 137
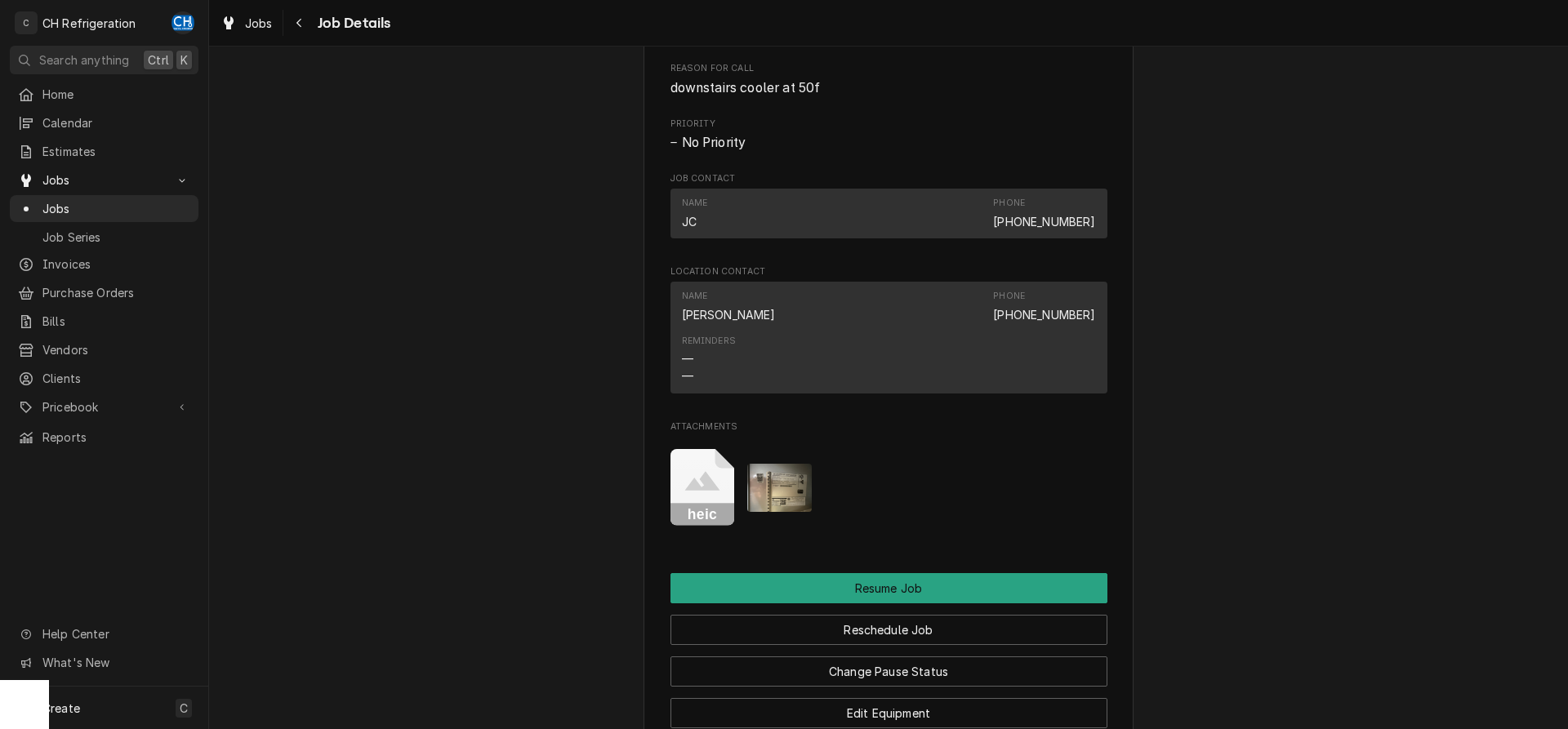
scroll to position [1667, 0]
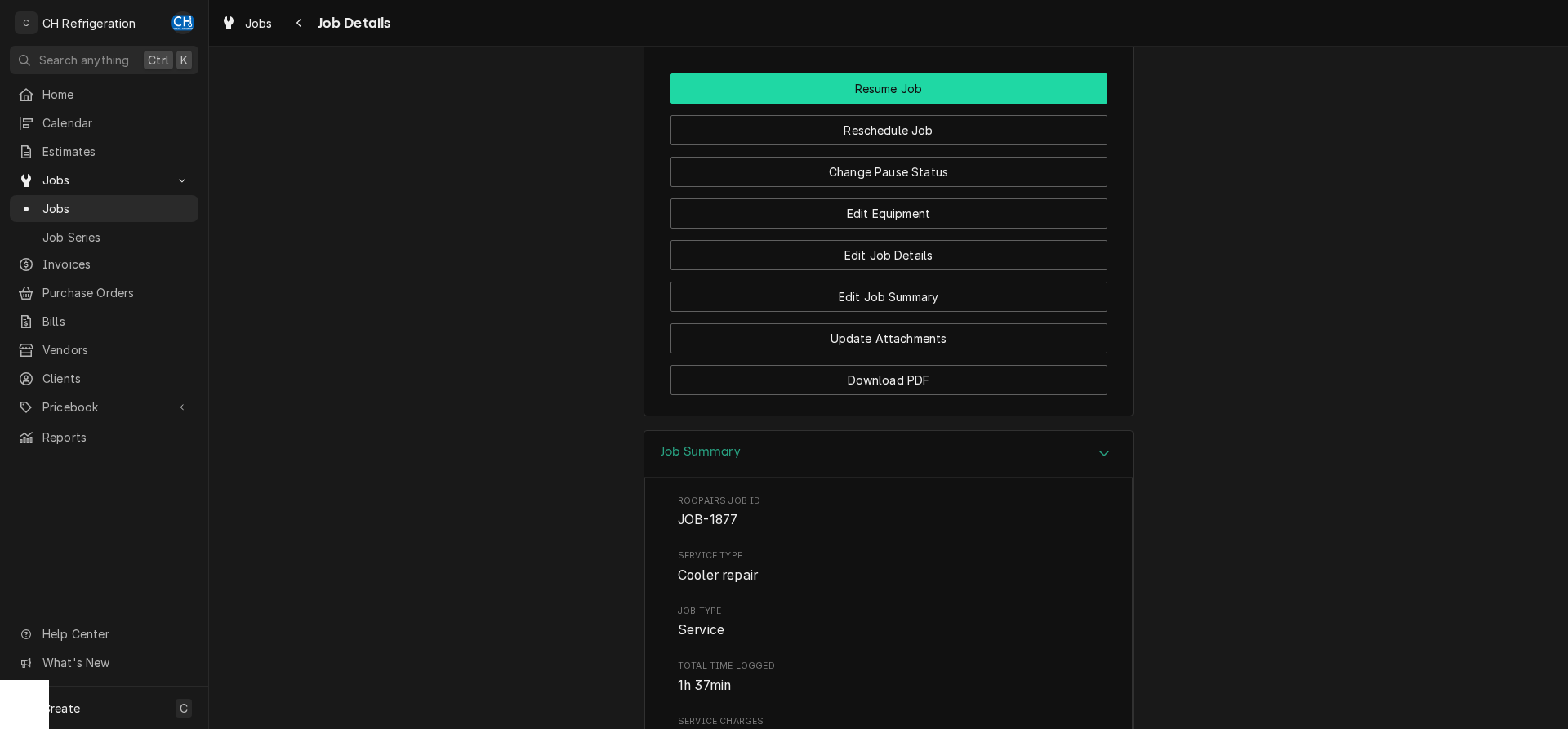
click at [904, 102] on button "Resume Job" at bounding box center [889, 88] width 437 height 31
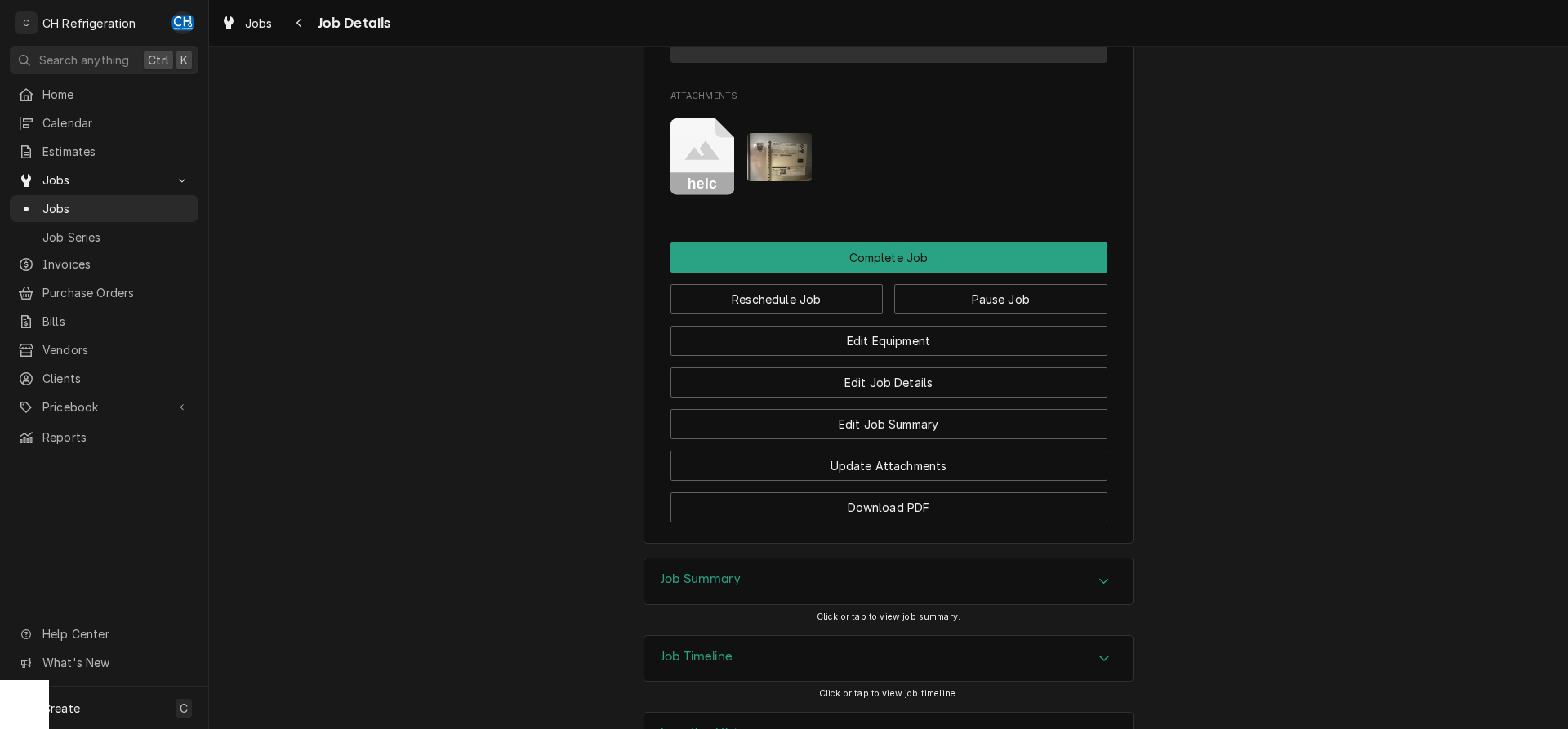
scroll to position [1416, 0]
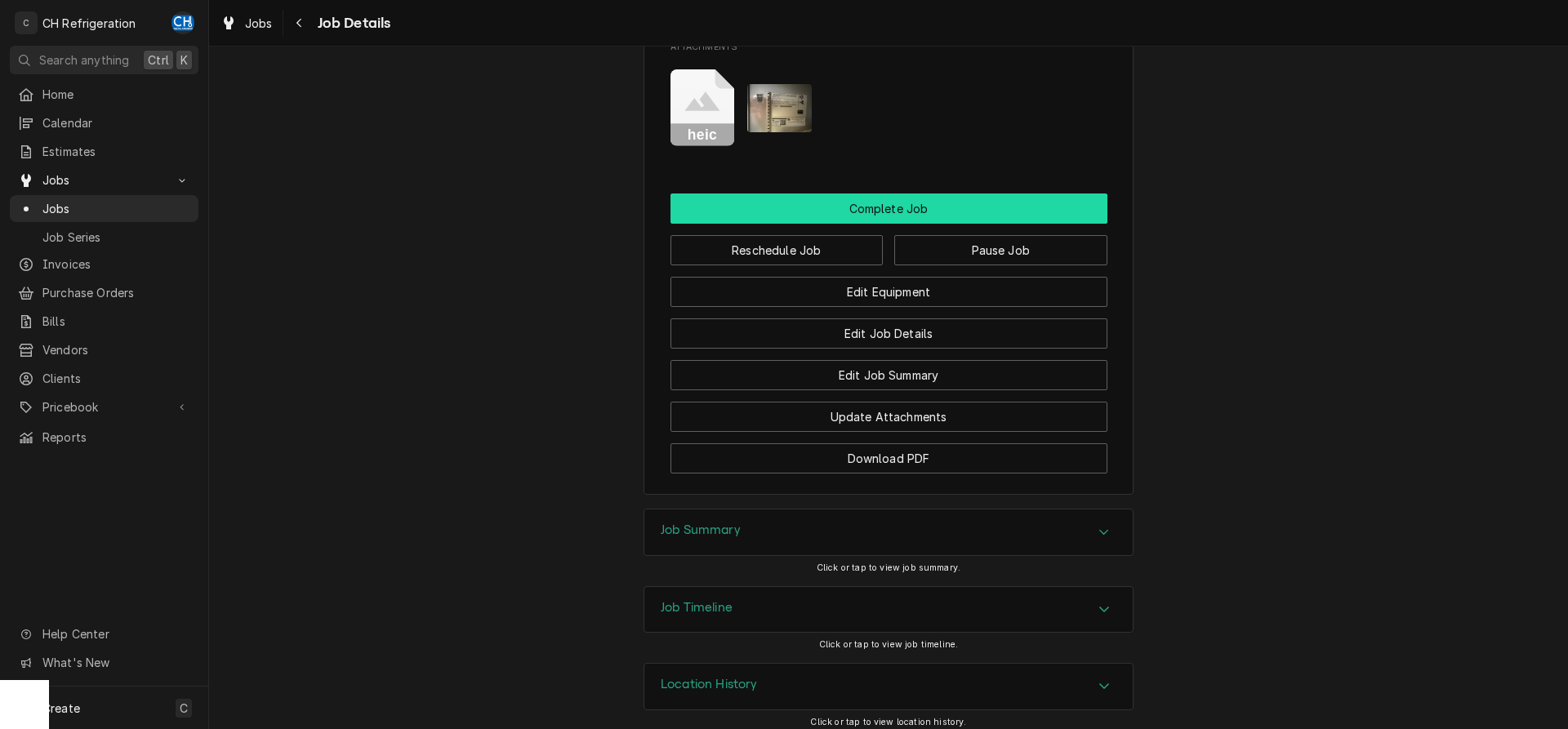
click at [922, 223] on button "Complete Job" at bounding box center [889, 209] width 437 height 31
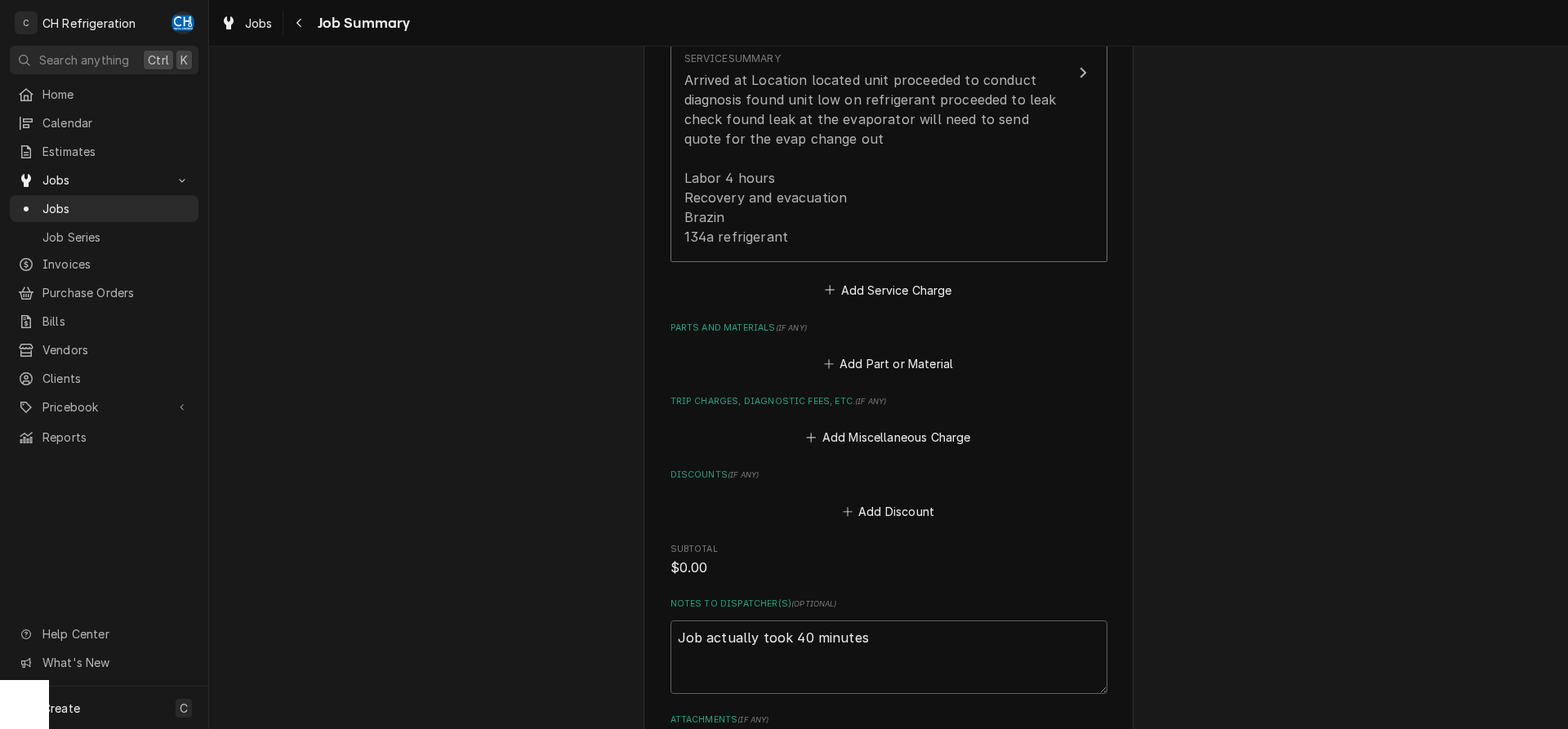
scroll to position [891, 0]
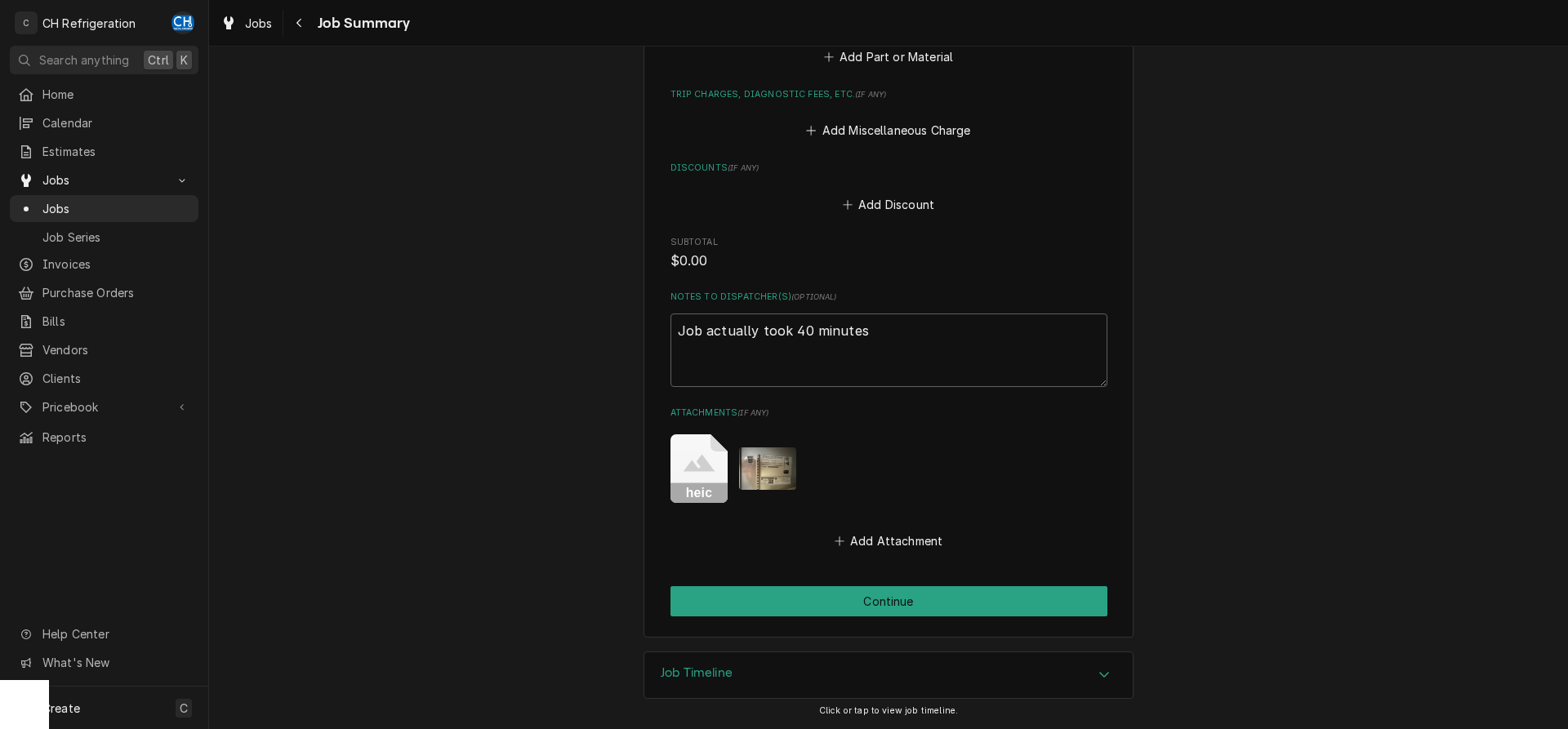
drag, startPoint x: 904, startPoint y: 600, endPoint x: 838, endPoint y: 586, distance: 67.5
click at [904, 599] on button "Continue" at bounding box center [889, 601] width 437 height 31
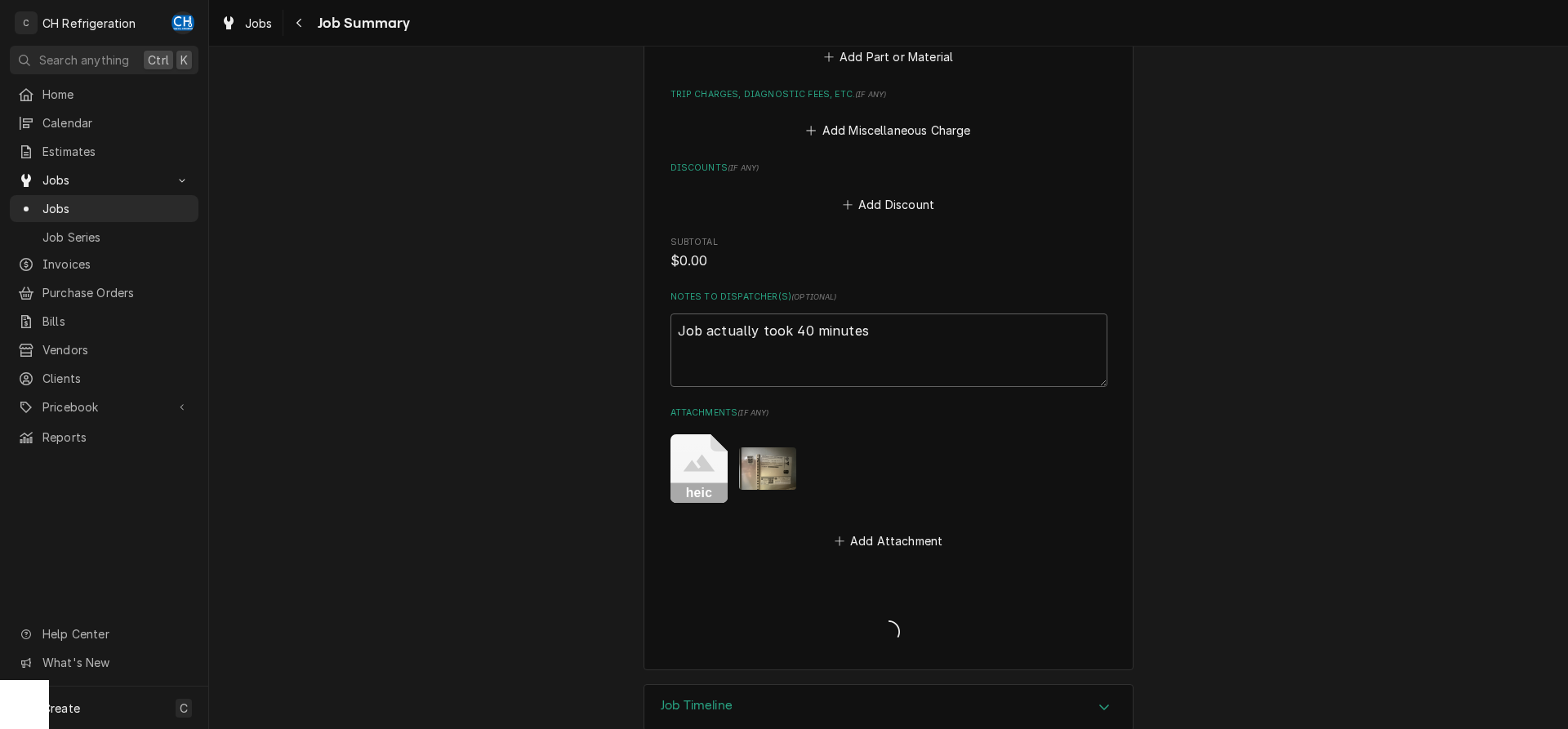
type textarea "x"
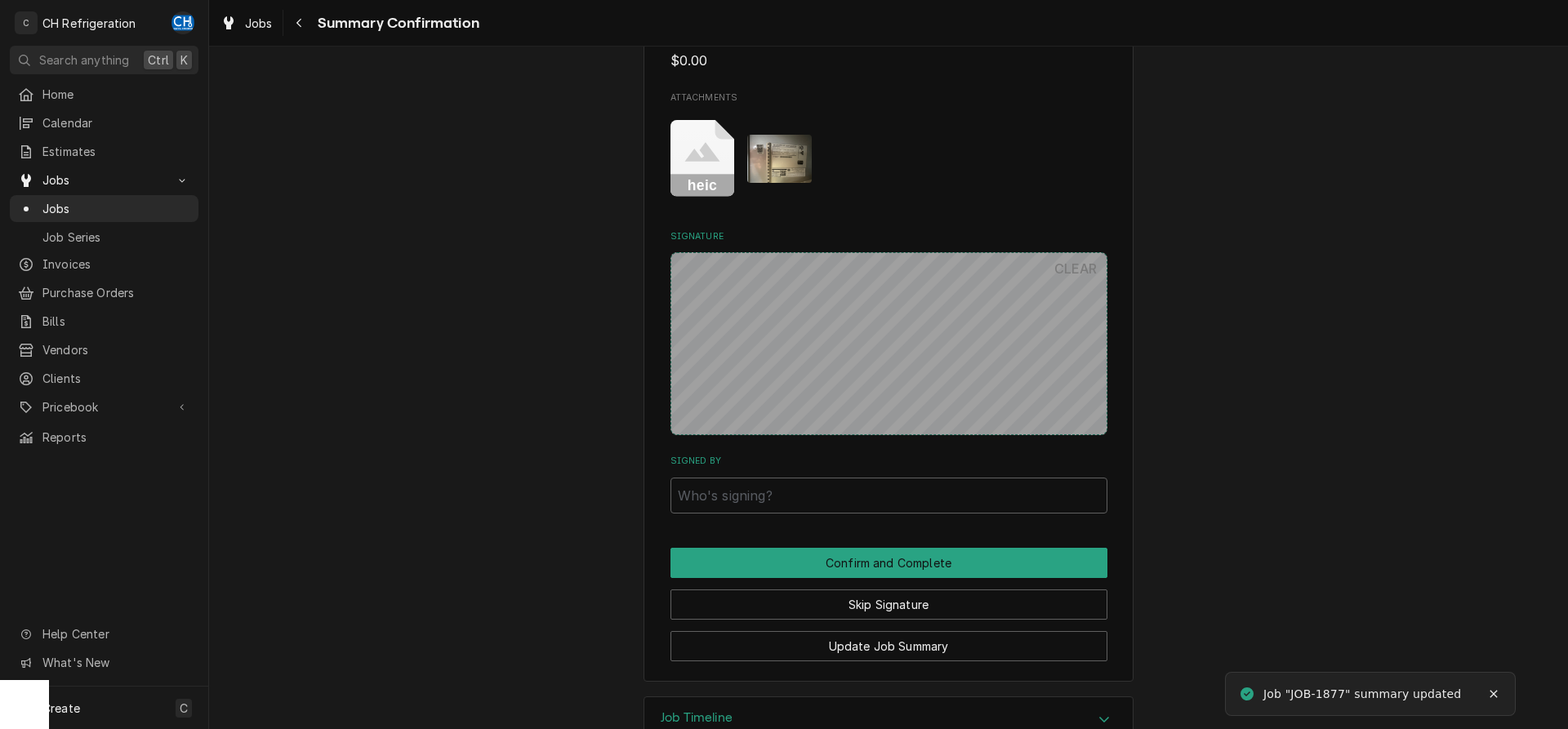
scroll to position [968, 0]
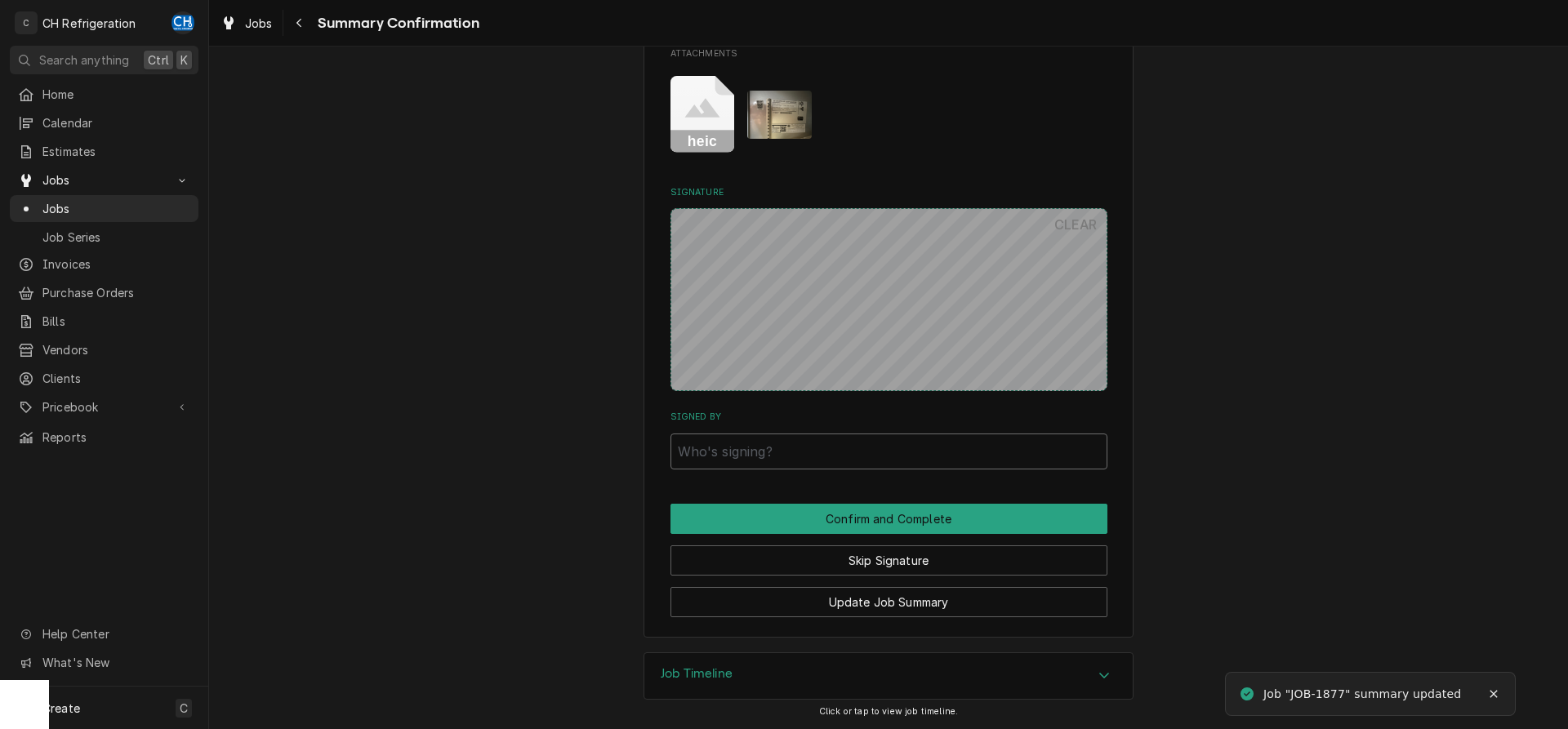
click at [861, 450] on input "Signed By" at bounding box center [889, 452] width 437 height 36
type input "khvjfhgsd"
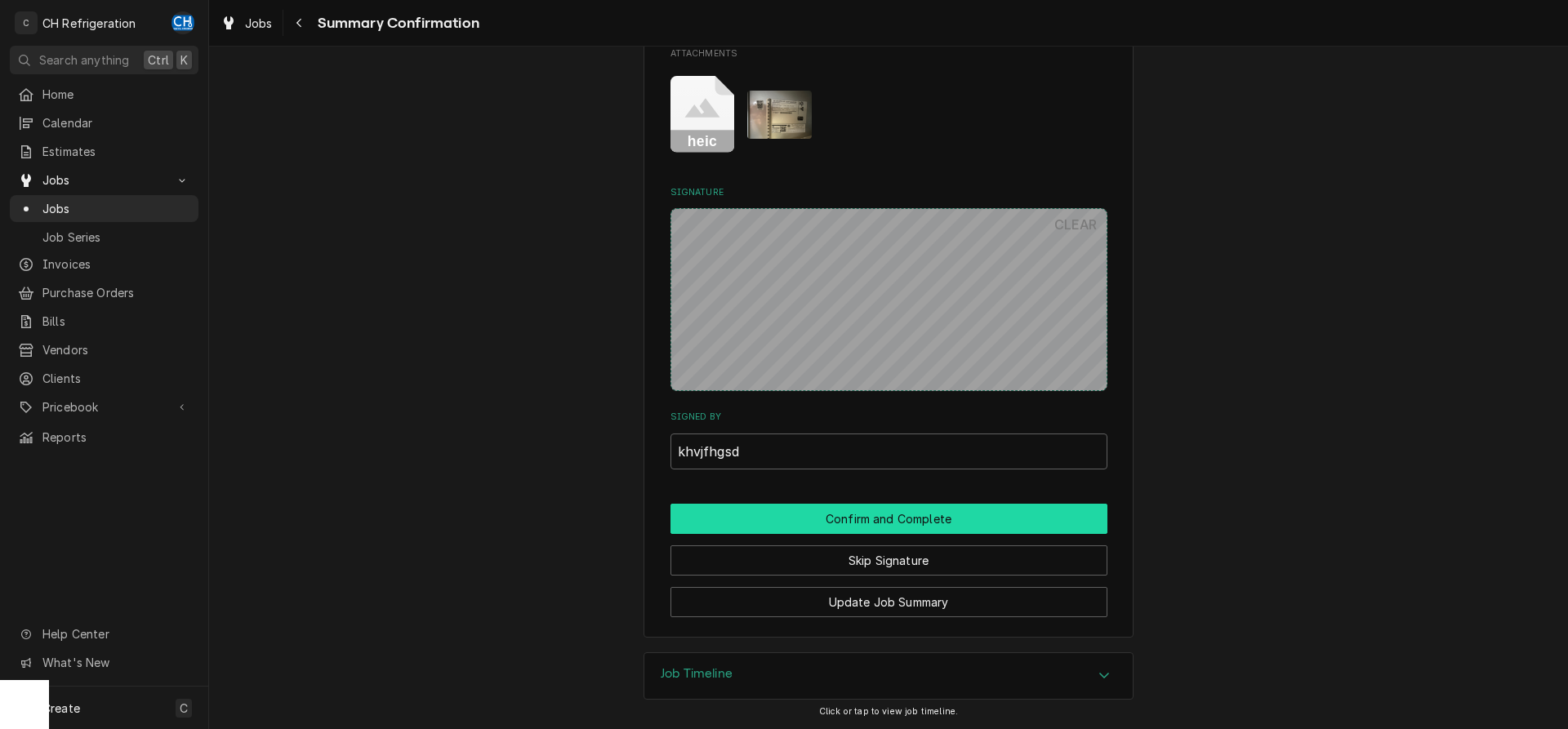
click at [882, 514] on button "Confirm and Complete" at bounding box center [889, 519] width 437 height 31
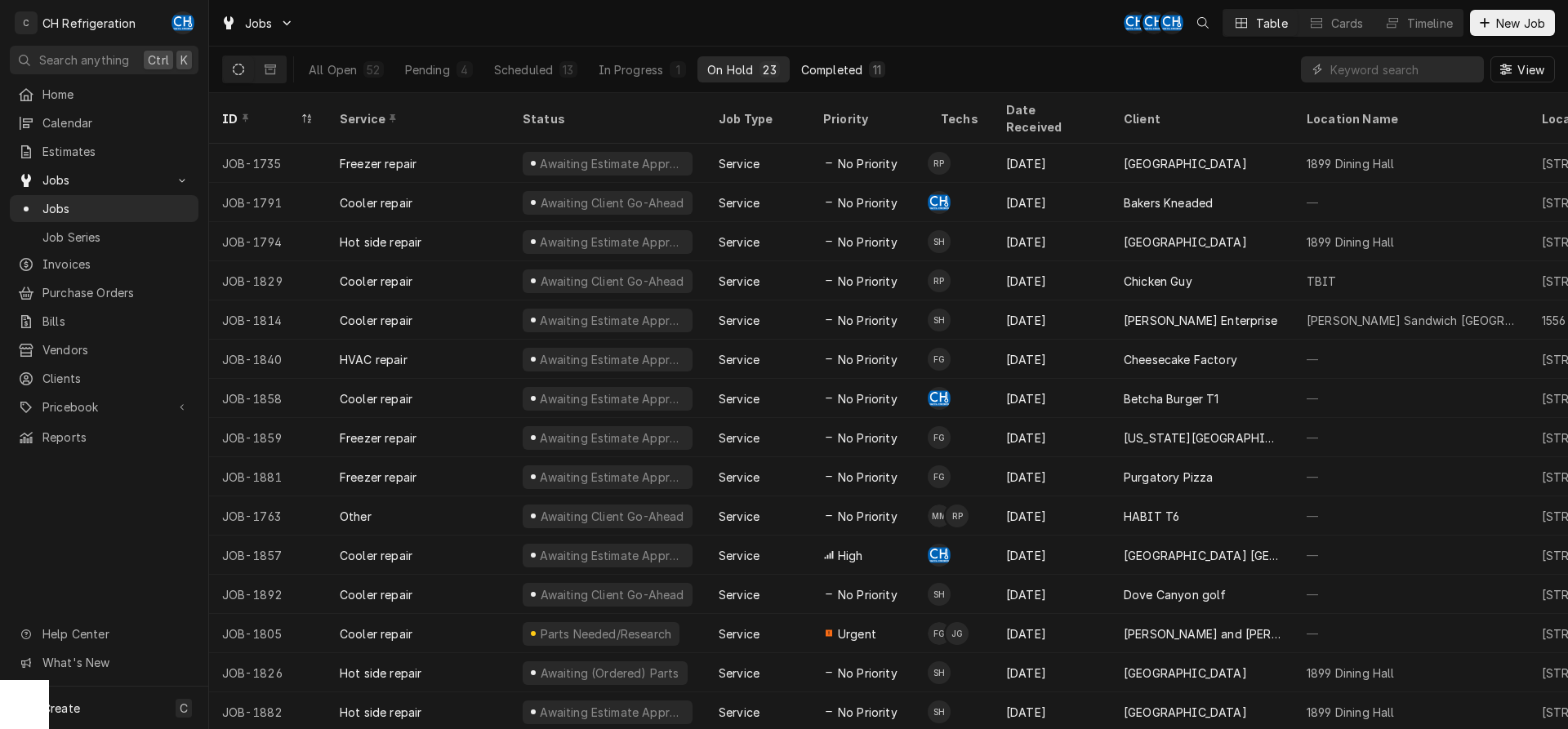
click at [866, 69] on button "Completed 11" at bounding box center [843, 69] width 104 height 26
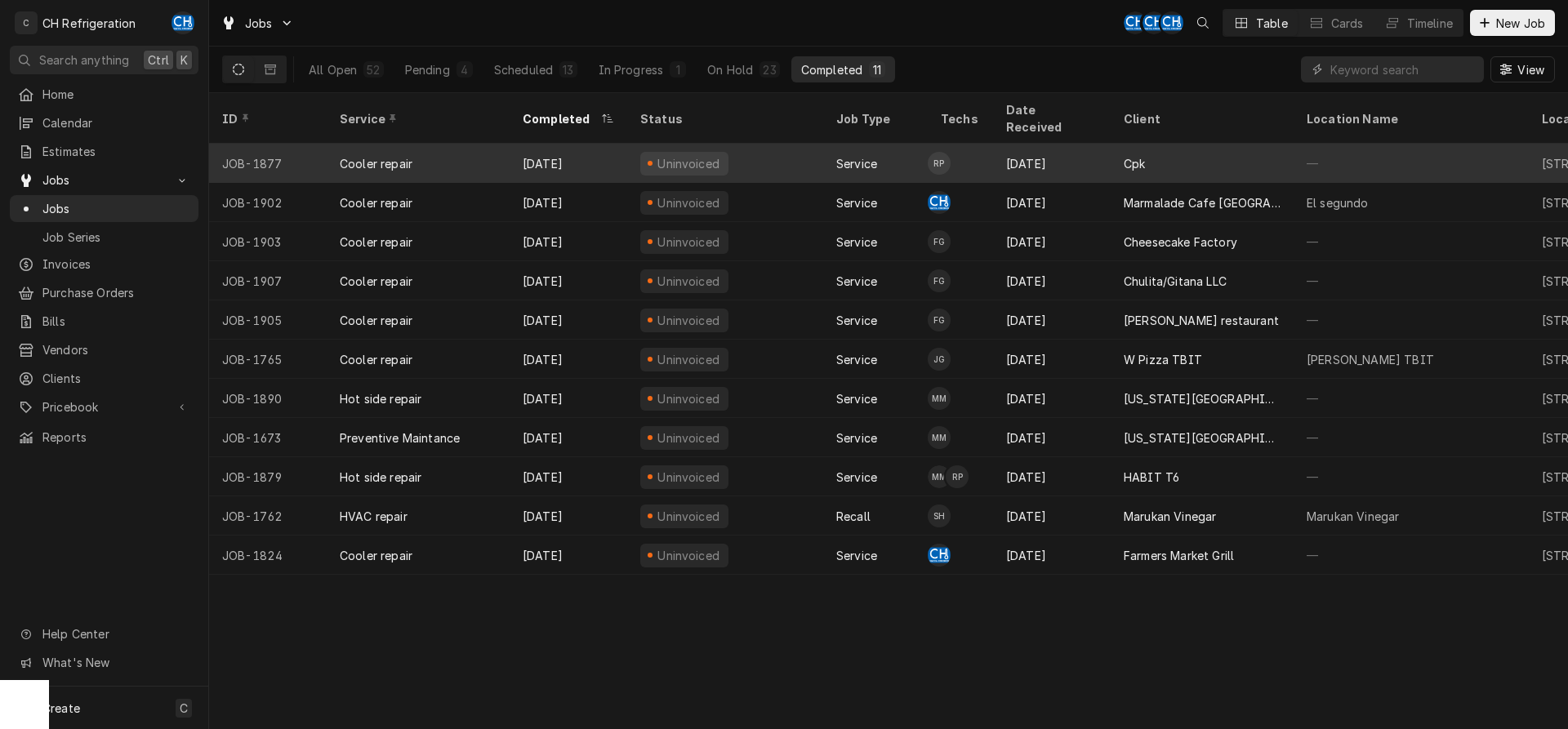
click at [1115, 143] on div "Cpk" at bounding box center [1202, 163] width 183 height 40
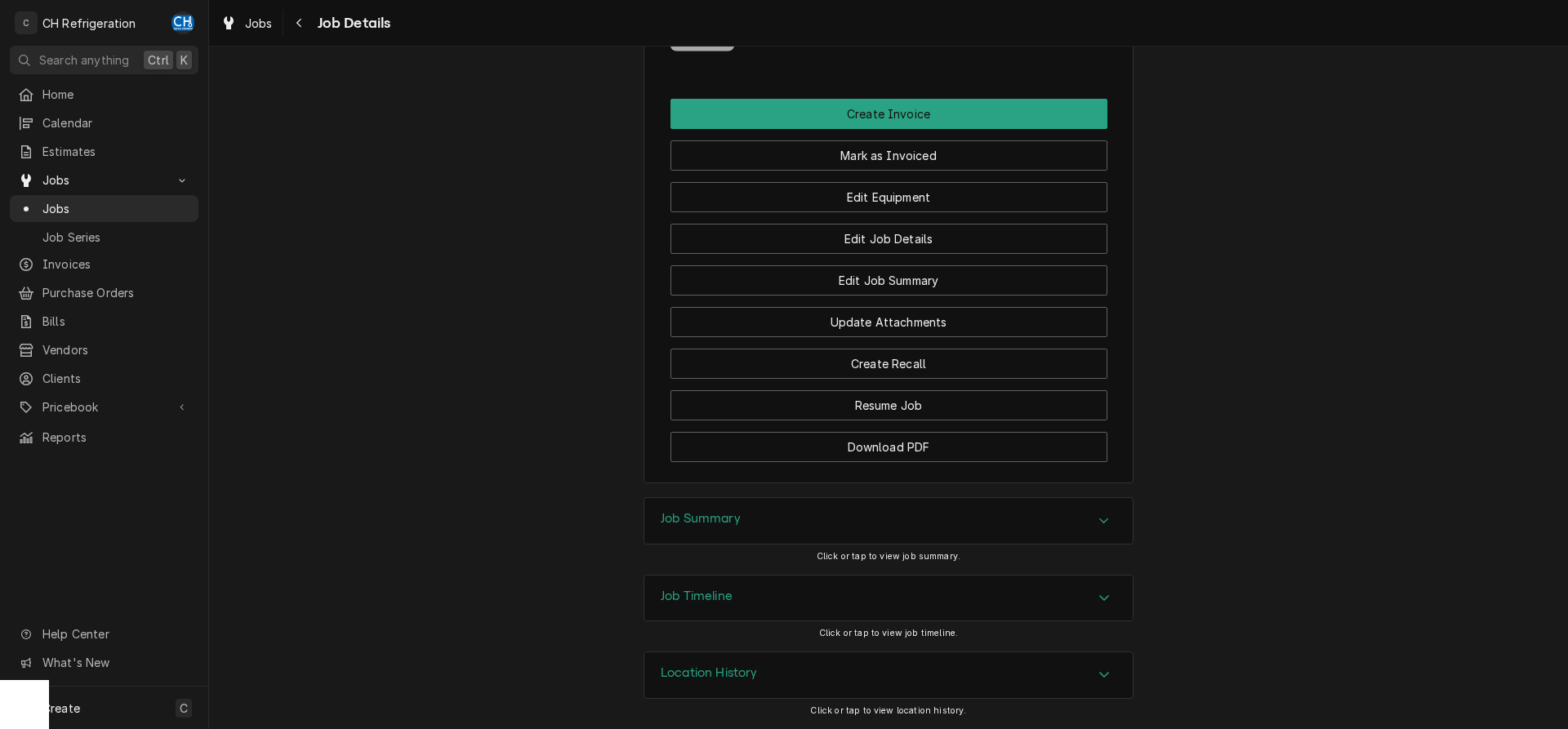
scroll to position [750, 0]
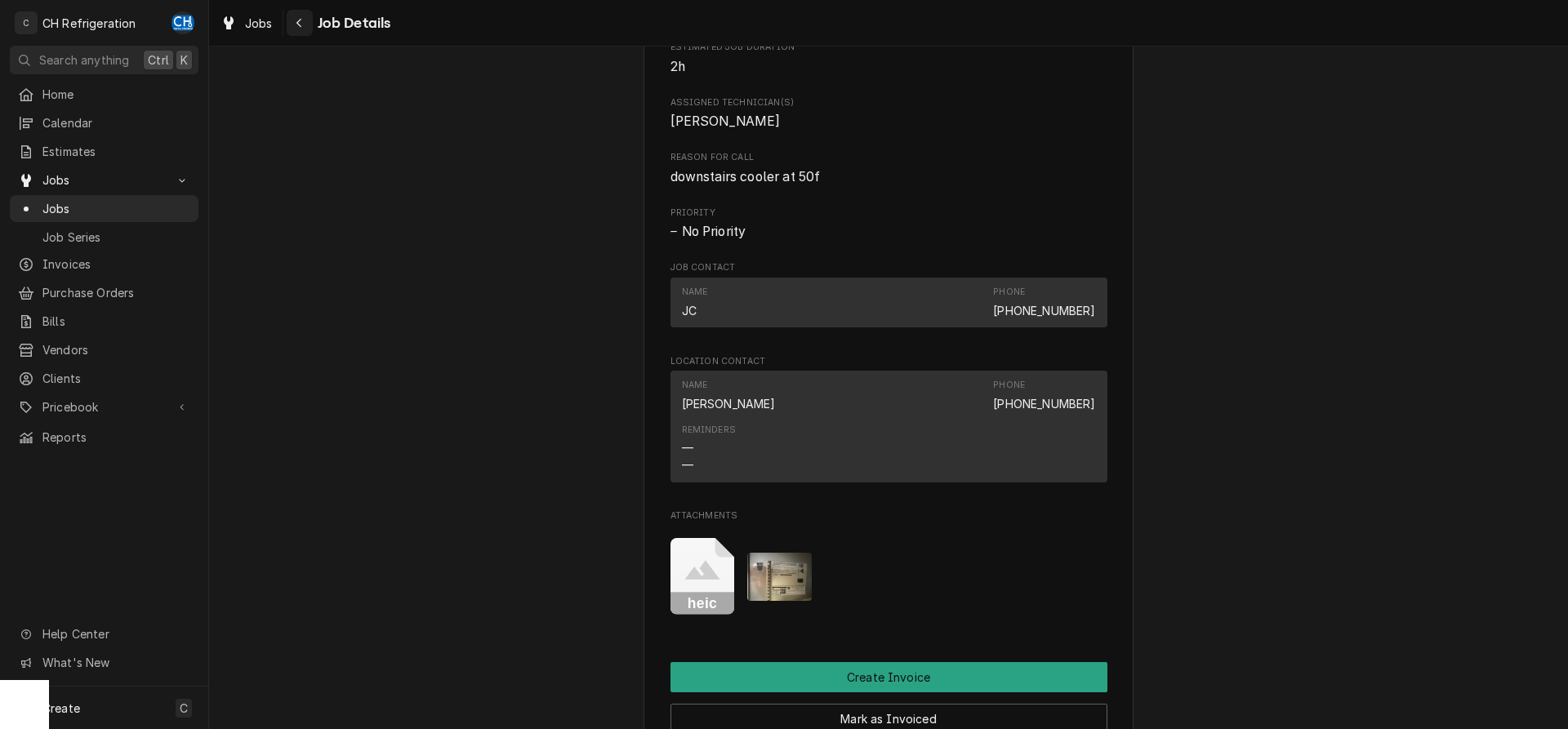
click at [306, 25] on div "Navigate back" at bounding box center [300, 23] width 16 height 16
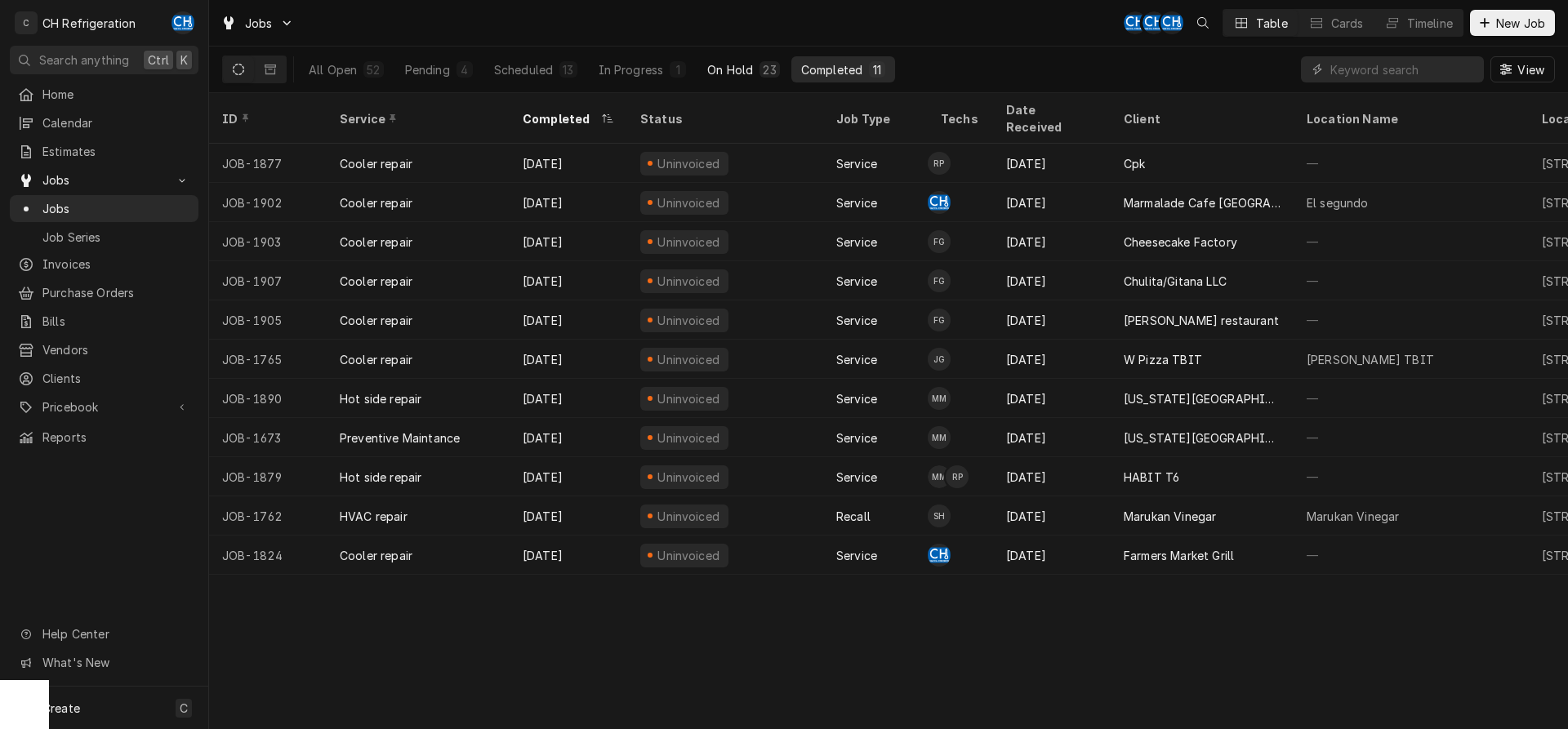
click at [719, 72] on div "On Hold" at bounding box center [730, 69] width 45 height 17
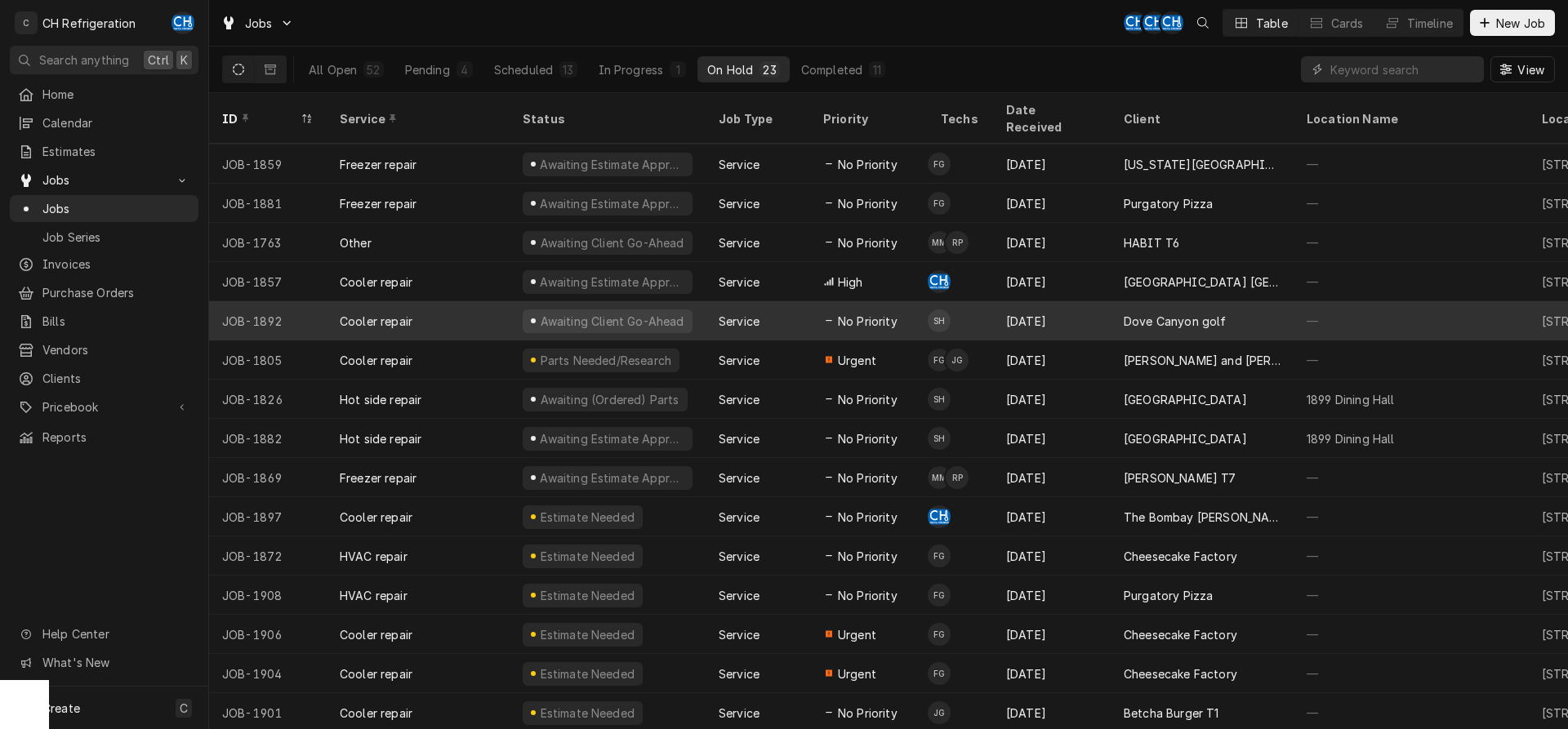
scroll to position [297, 0]
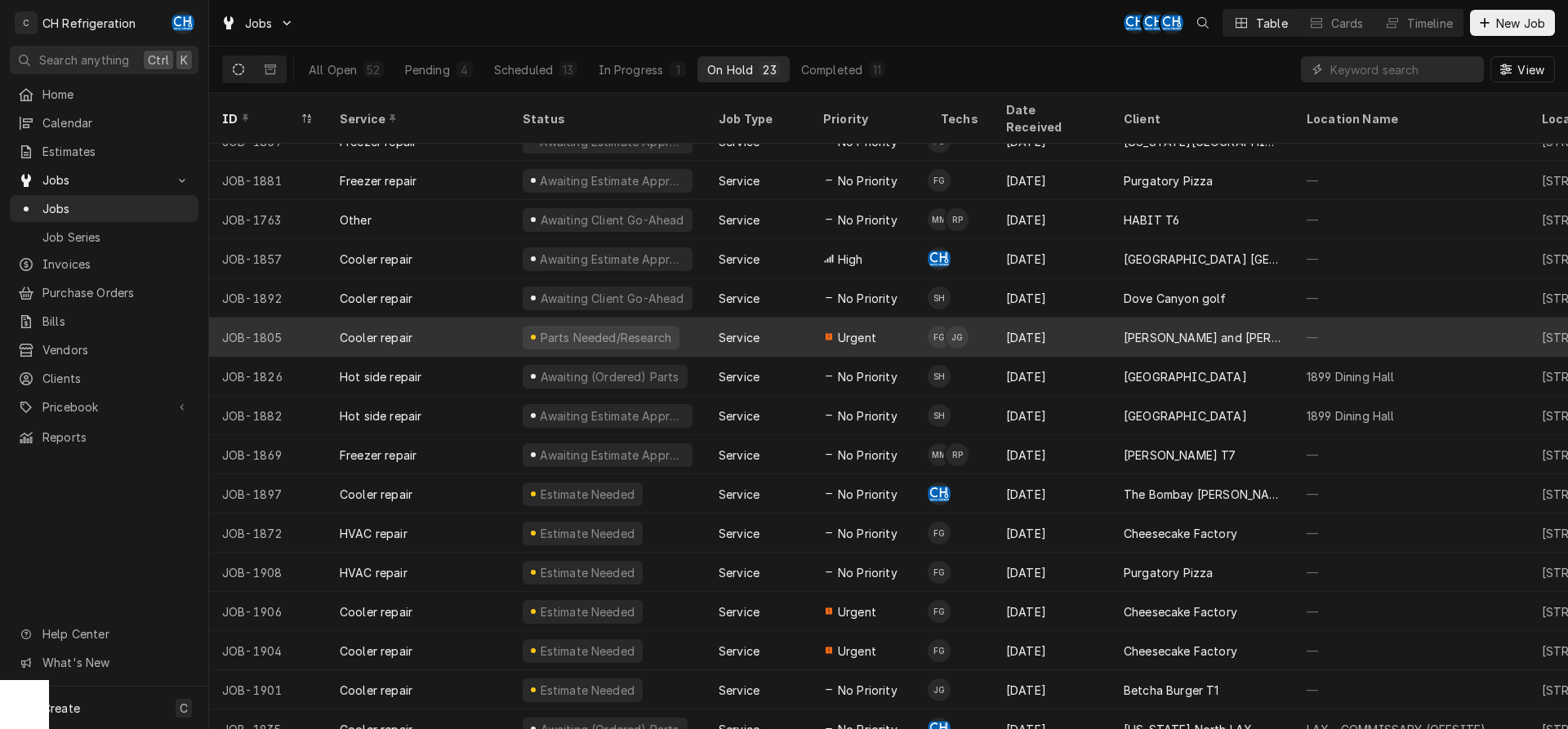
click at [1231, 317] on div "[PERSON_NAME] and [PERSON_NAME]'s" at bounding box center [1202, 337] width 183 height 40
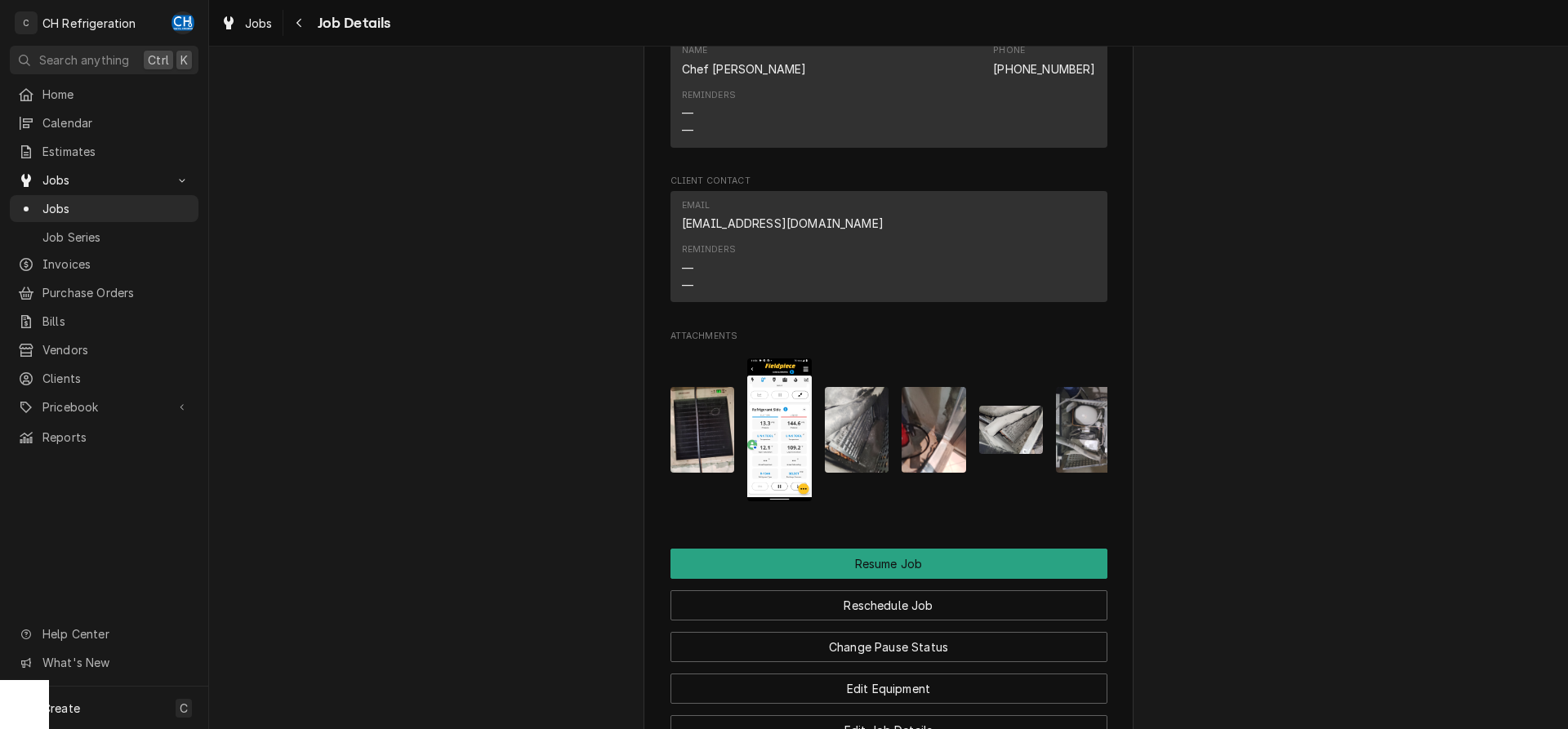
scroll to position [2011, 0]
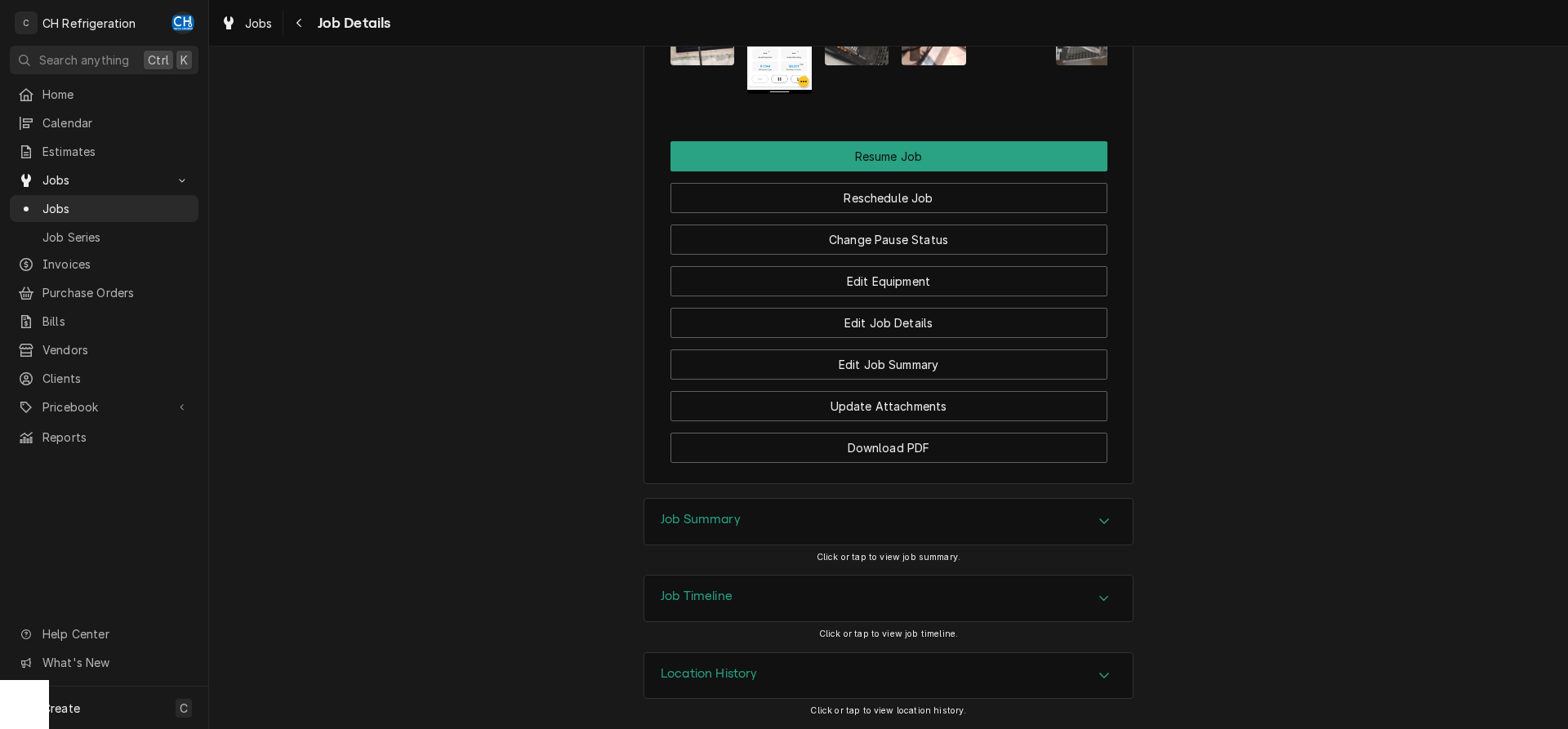
drag, startPoint x: 729, startPoint y: 505, endPoint x: 624, endPoint y: 462, distance: 113.5
click at [729, 503] on div "Job Summary" at bounding box center [888, 521] width 488 height 45
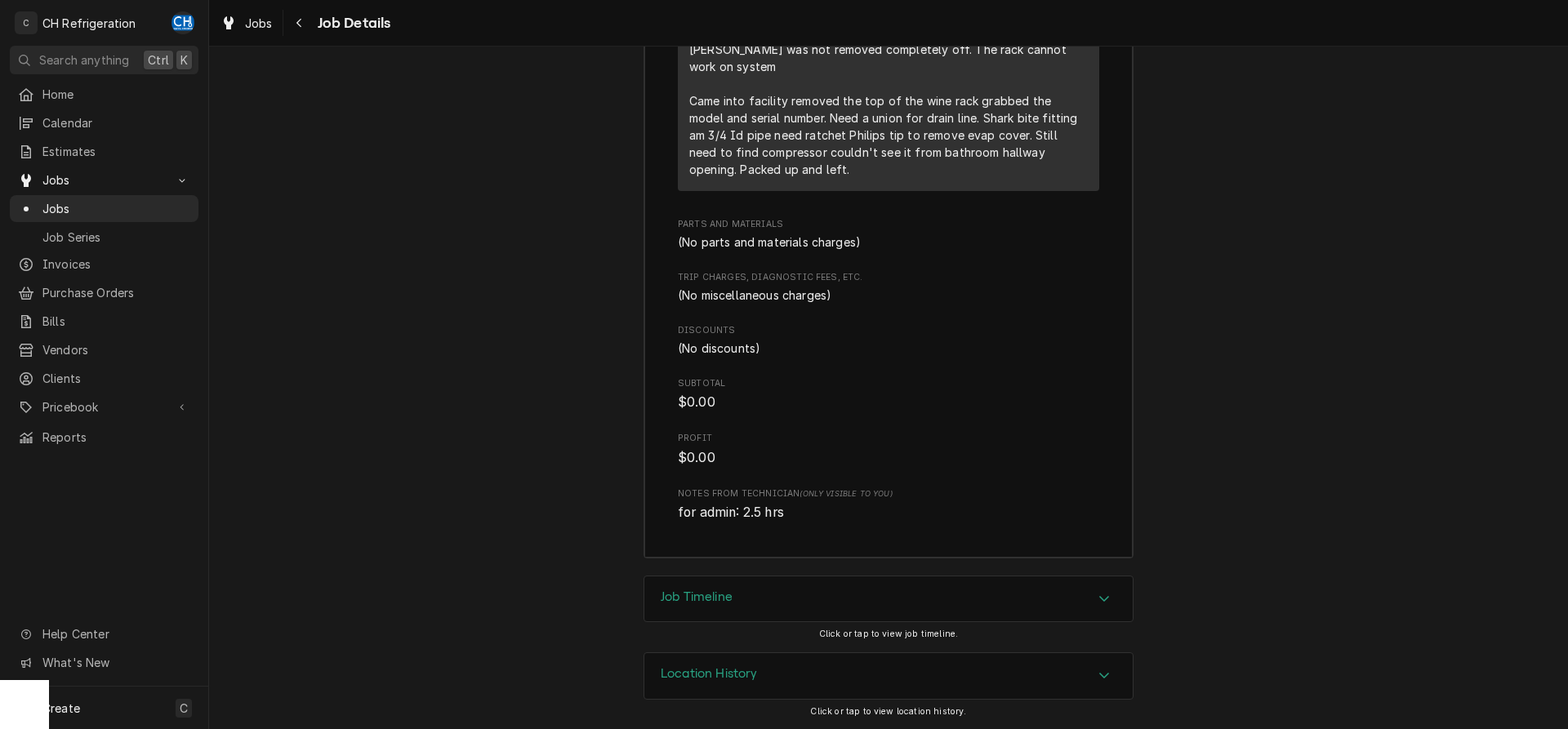
scroll to position [2669, 0]
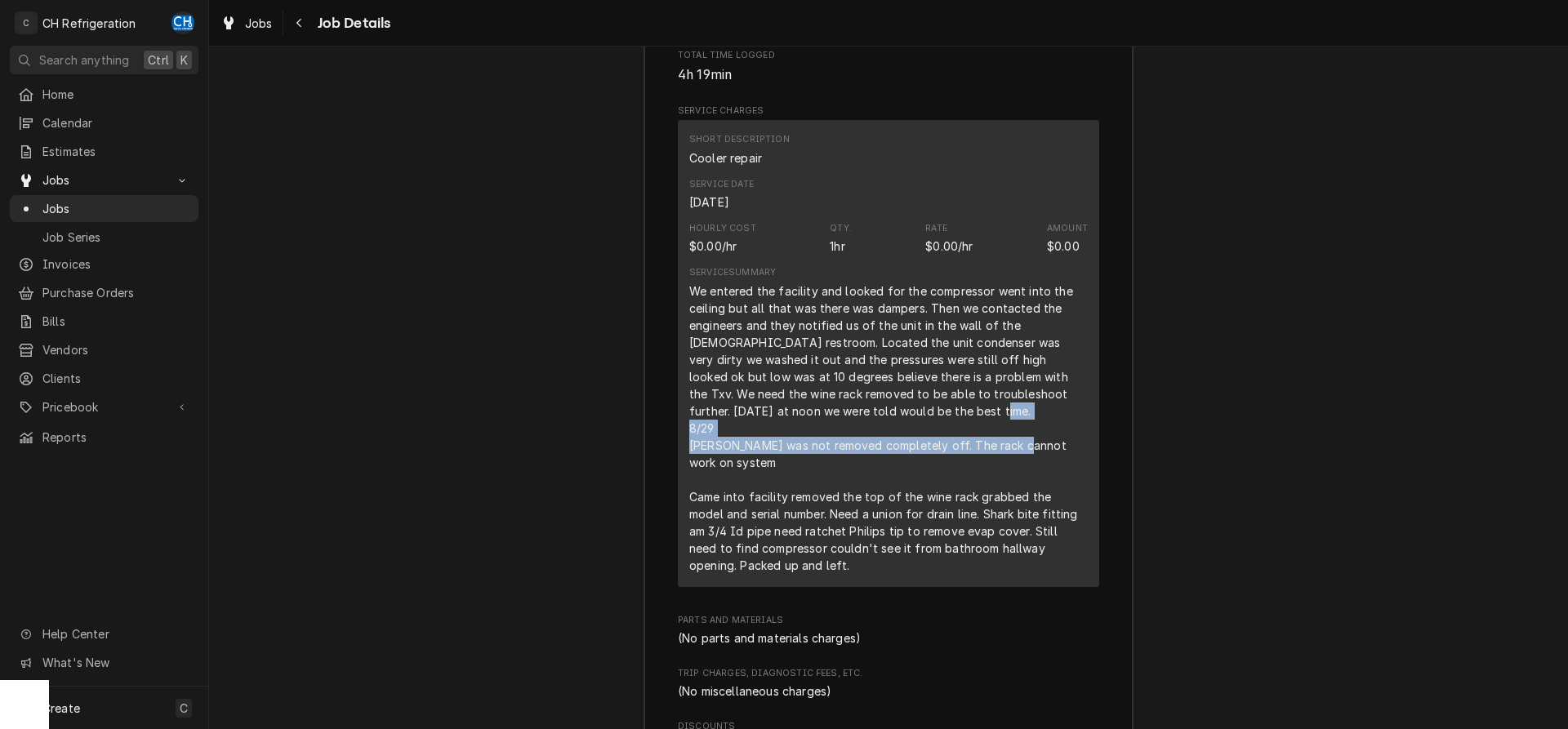
drag, startPoint x: 707, startPoint y: 468, endPoint x: 939, endPoint y: 474, distance: 232.1
click at [939, 474] on div "We entered the facility and looked for the compressor went into the ceiling but…" at bounding box center [888, 429] width 398 height 292
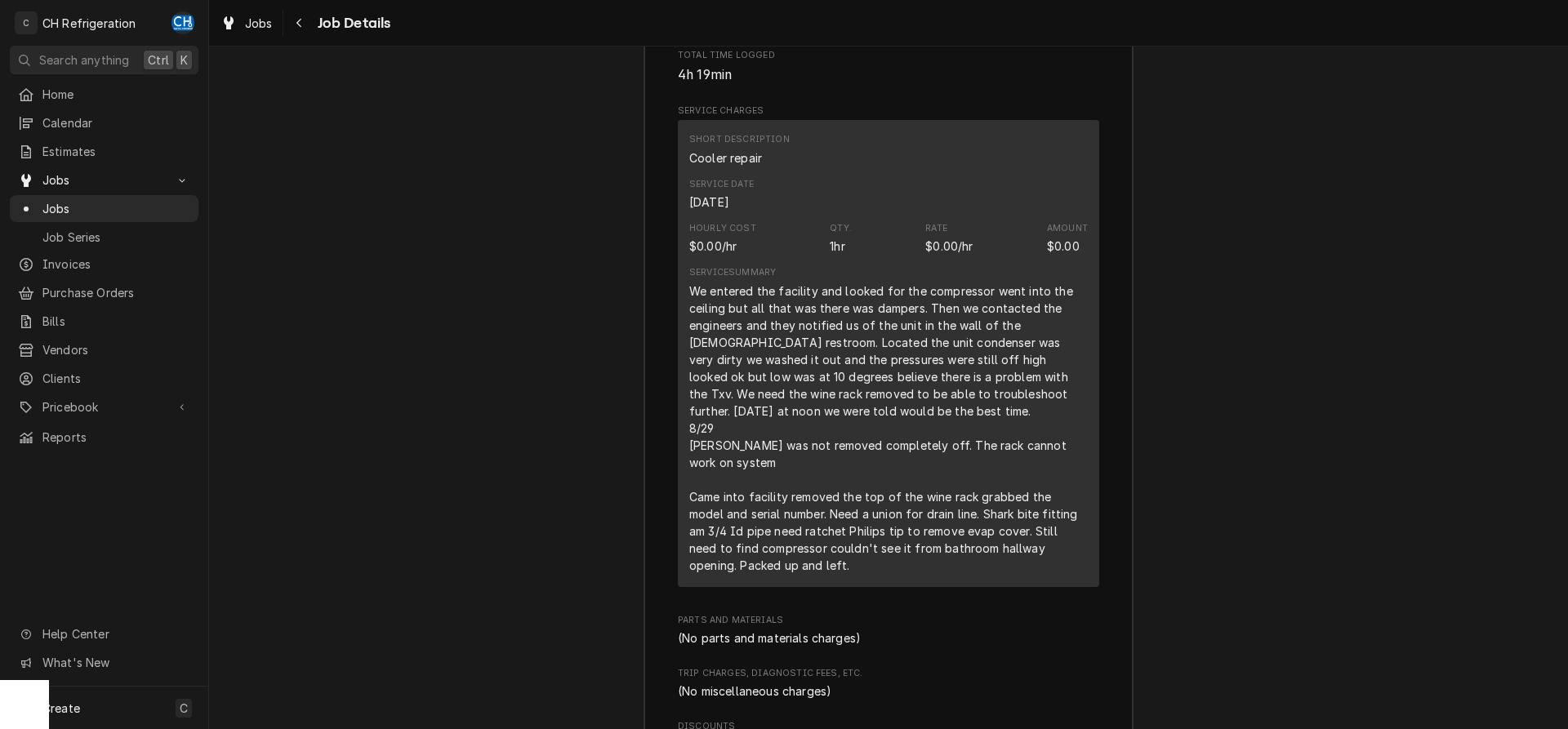
click at [939, 474] on div "We entered the facility and looked for the compressor went into the ceiling but…" at bounding box center [888, 429] width 398 height 292
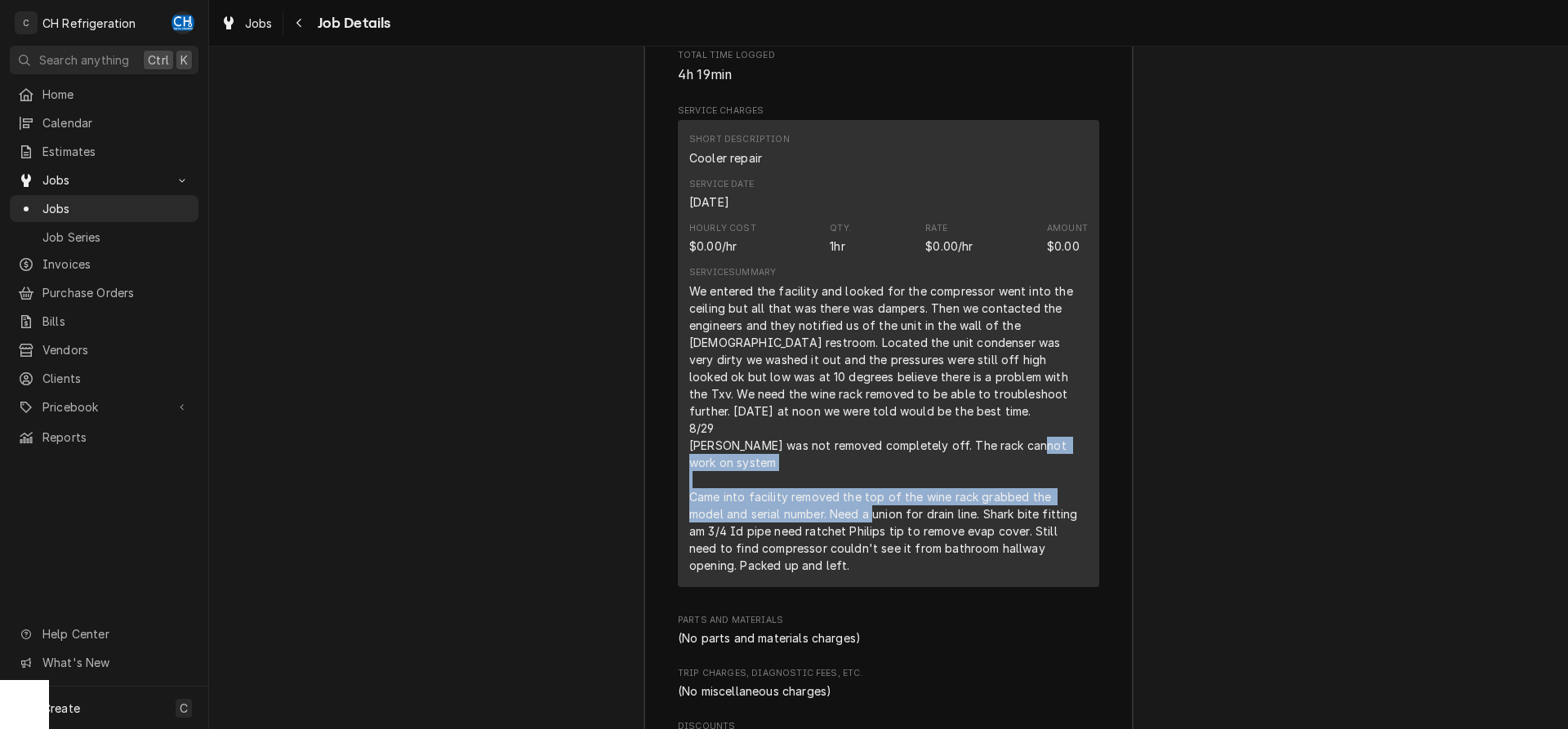
drag, startPoint x: 688, startPoint y: 515, endPoint x: 941, endPoint y: 539, distance: 254.1
click at [941, 539] on div "Short Description Cooler repair Service Date Aug 26, 2025 Hourly Cost $0.00/hr …" at bounding box center [888, 354] width 421 height 467
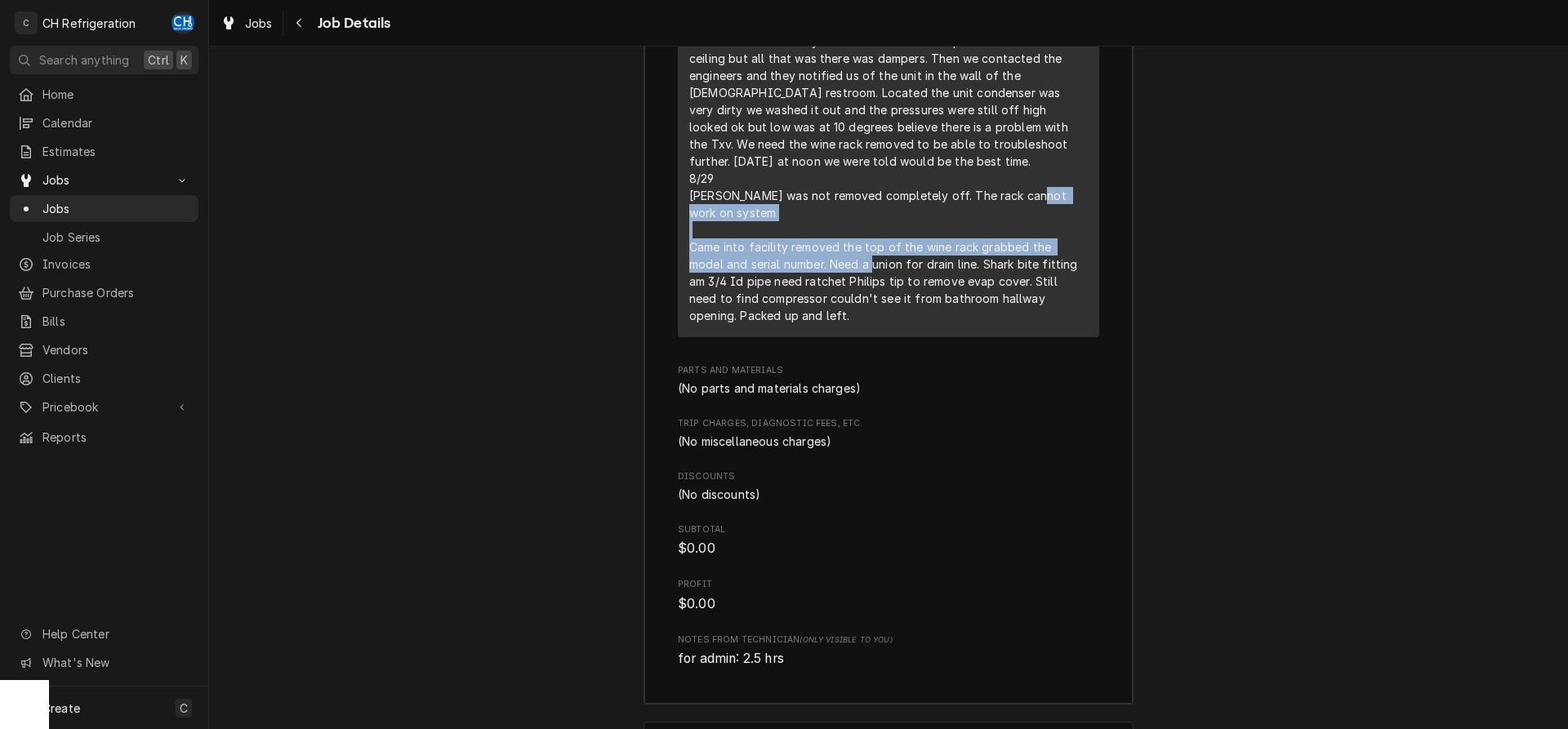
scroll to position [2836, 0]
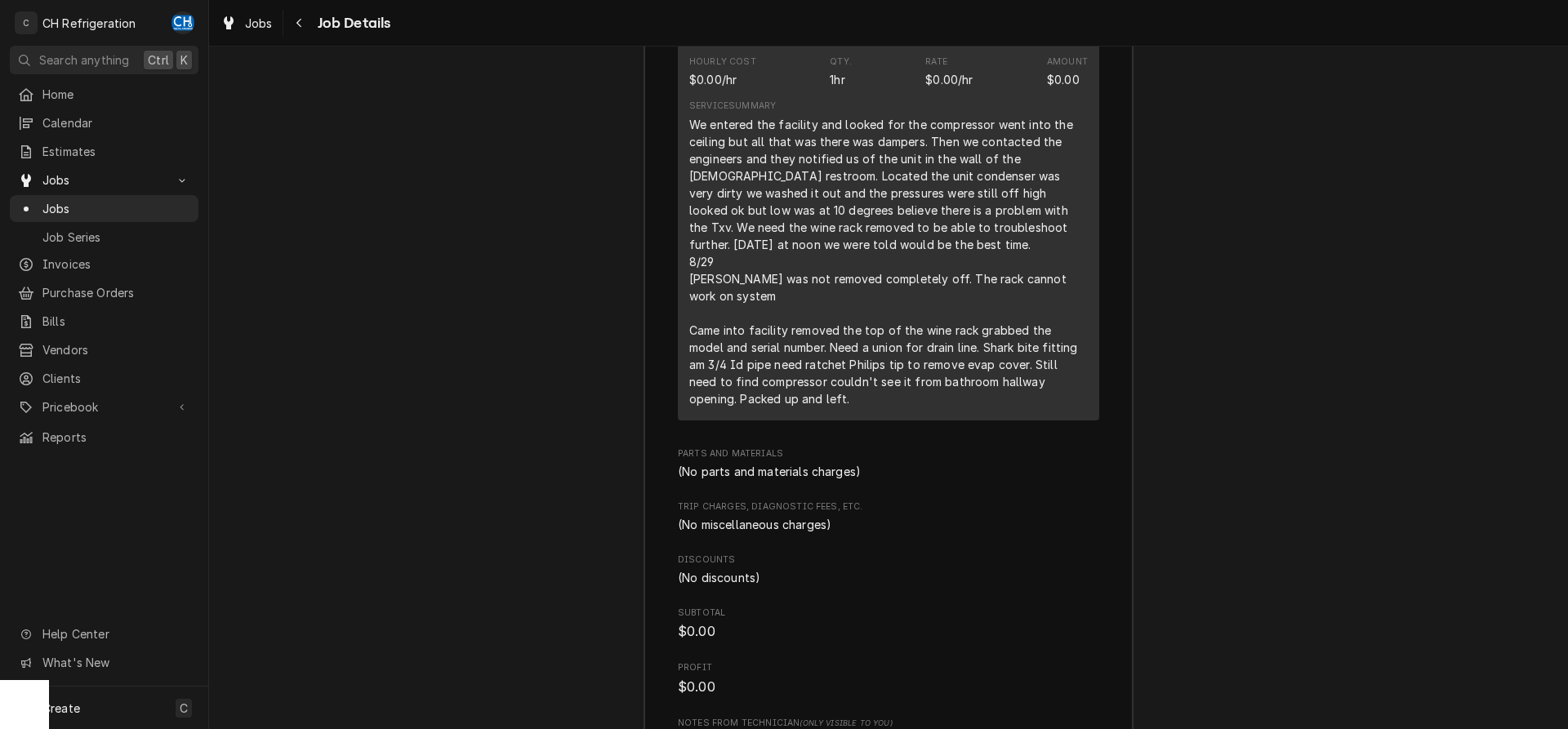
click at [943, 372] on div "We entered the facility and looked for the compressor went into the ceiling but…" at bounding box center [888, 262] width 398 height 292
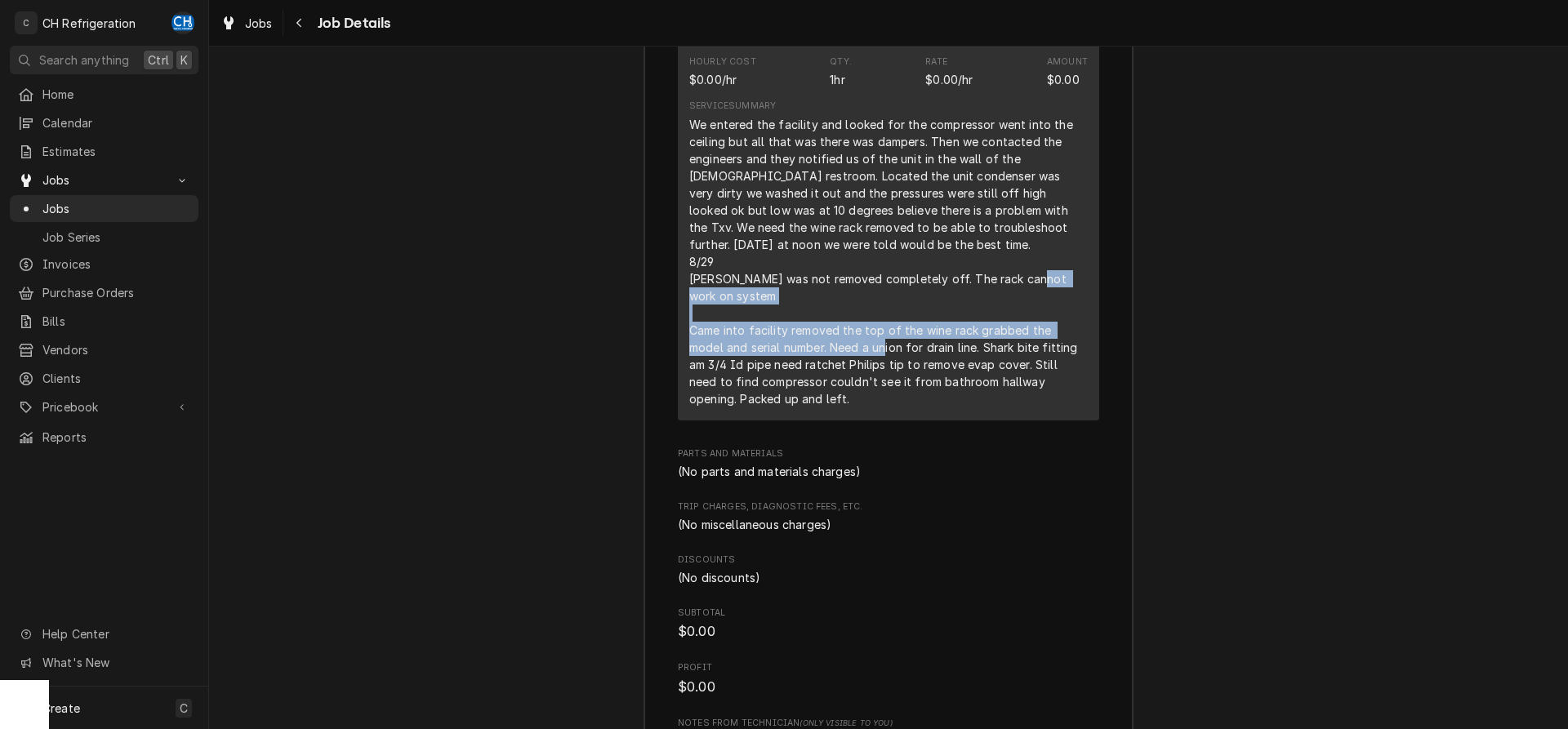
drag, startPoint x: 669, startPoint y: 347, endPoint x: 946, endPoint y: 369, distance: 277.9
click at [946, 369] on div "Roopairs Job ID JOB-1805 Service Type Cooler repair Job Type Service Total Time…" at bounding box center [888, 243] width 488 height 1087
click at [946, 369] on div "We entered the facility and looked for the compressor went into the ceiling but…" at bounding box center [888, 262] width 398 height 292
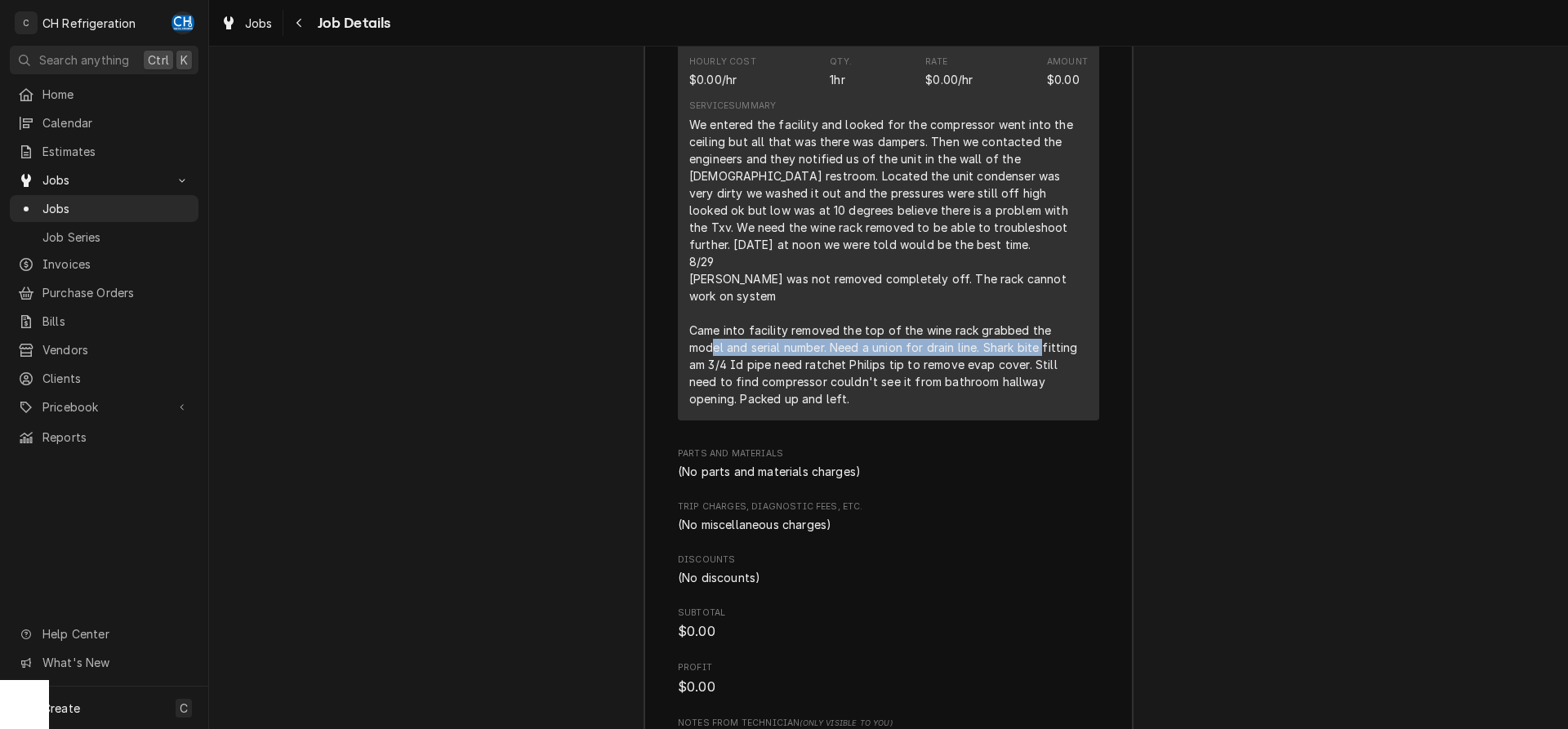
drag, startPoint x: 786, startPoint y: 373, endPoint x: 714, endPoint y: 388, distance: 73.5
click at [714, 388] on div "We entered the facility and looked for the compressor went into the ceiling but…" at bounding box center [888, 262] width 398 height 292
click at [716, 388] on div "We entered the facility and looked for the compressor went into the ceiling but…" at bounding box center [888, 262] width 398 height 292
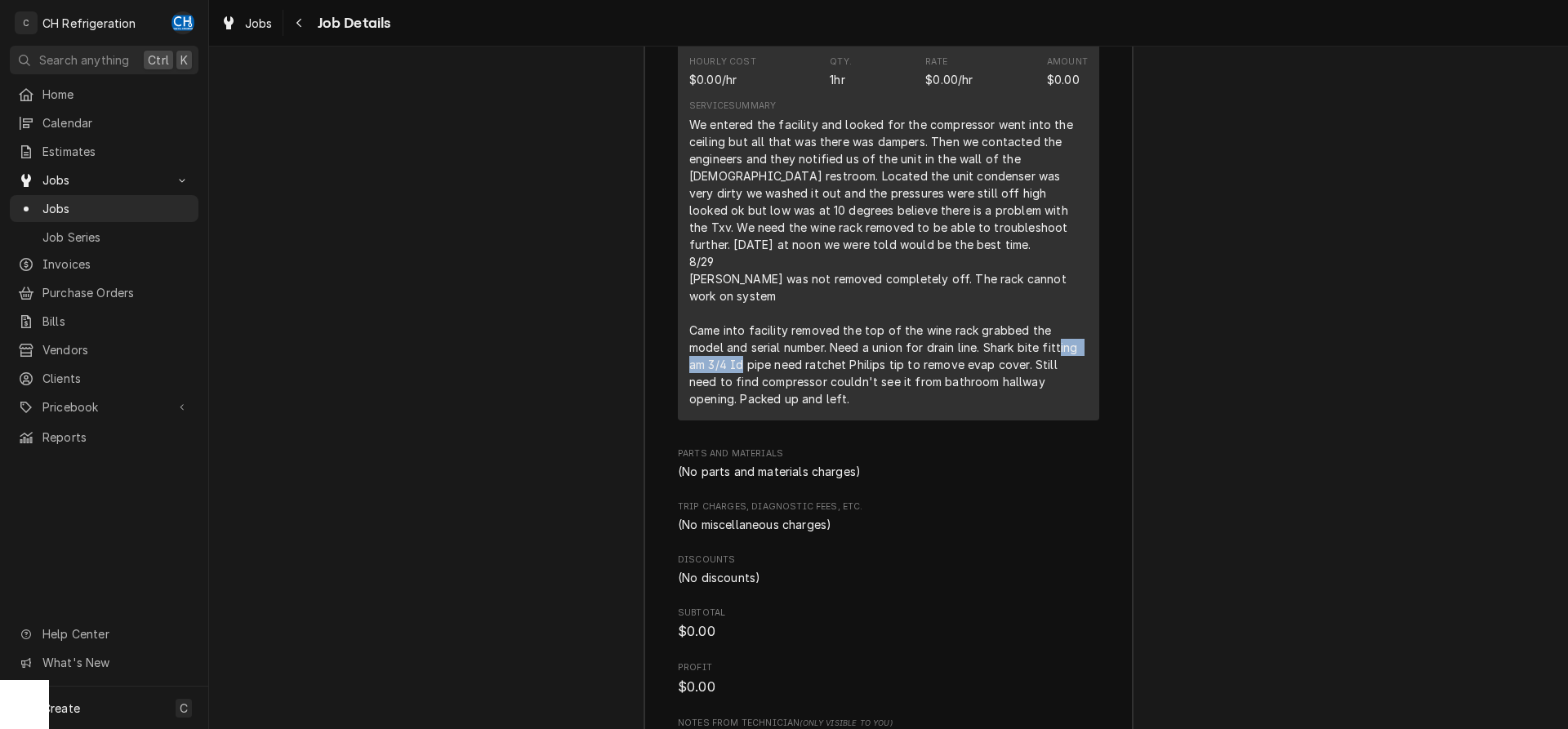
drag, startPoint x: 737, startPoint y: 385, endPoint x: 810, endPoint y: 386, distance: 73.0
click at [810, 386] on div "We entered the facility and looked for the compressor went into the ceiling but…" at bounding box center [888, 262] width 398 height 292
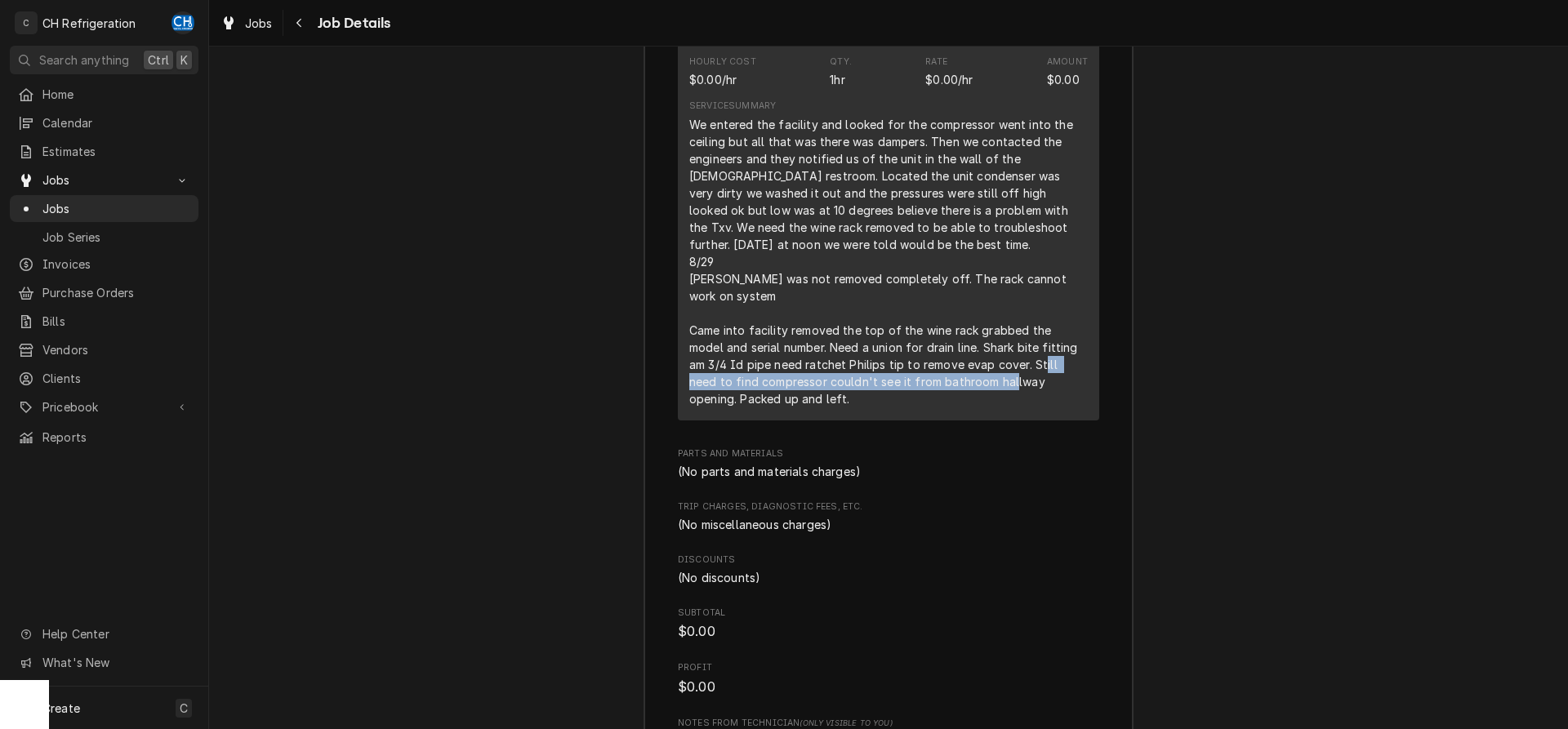
drag, startPoint x: 711, startPoint y: 400, endPoint x: 1048, endPoint y: 404, distance: 337.0
click at [1048, 404] on div "We entered the facility and looked for the compressor went into the ceiling but…" at bounding box center [888, 262] width 398 height 292
click at [788, 407] on div "We entered the facility and looked for the compressor went into the ceiling but…" at bounding box center [888, 262] width 398 height 292
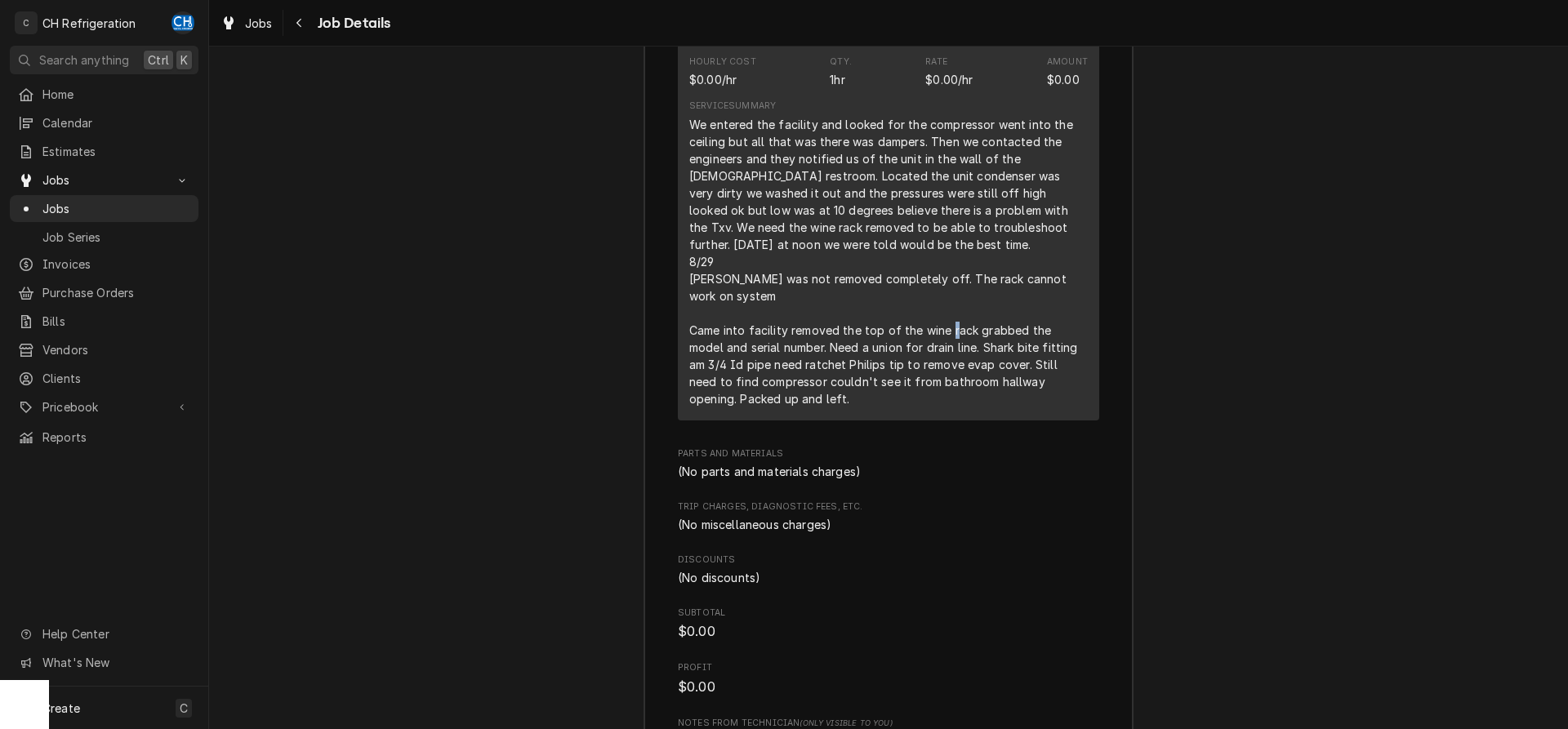
drag, startPoint x: 1076, startPoint y: 347, endPoint x: 1068, endPoint y: 348, distance: 8.1
click at [1068, 348] on div "We entered the facility and looked for the compressor went into the ceiling but…" at bounding box center [888, 262] width 398 height 292
drag, startPoint x: 725, startPoint y: 369, endPoint x: 1019, endPoint y: 375, distance: 294.1
click at [1016, 375] on div "We entered the facility and looked for the compressor went into the ceiling but…" at bounding box center [888, 262] width 398 height 292
click at [1023, 375] on div "We entered the facility and looked for the compressor went into the ceiling but…" at bounding box center [888, 262] width 398 height 292
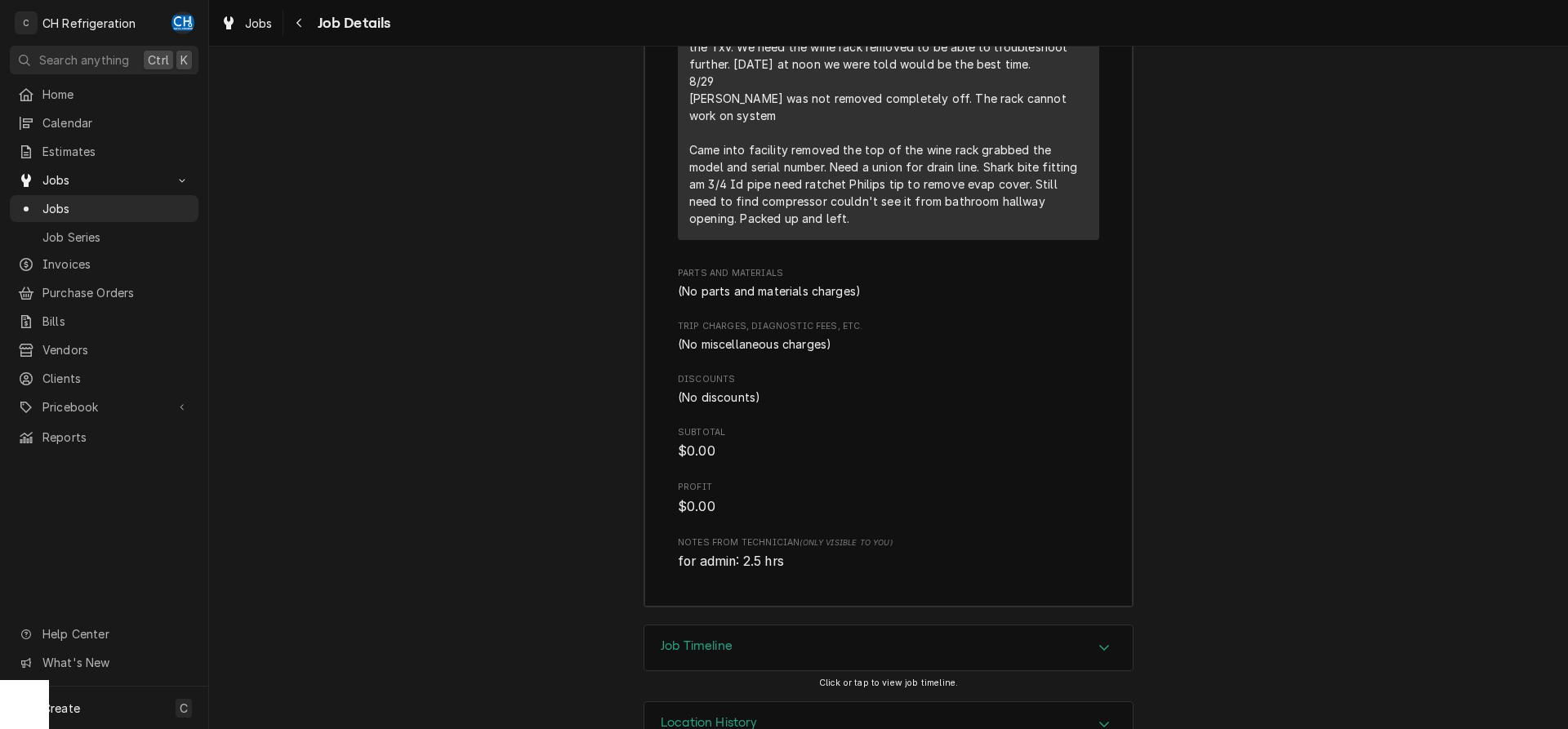
scroll to position [3086, 0]
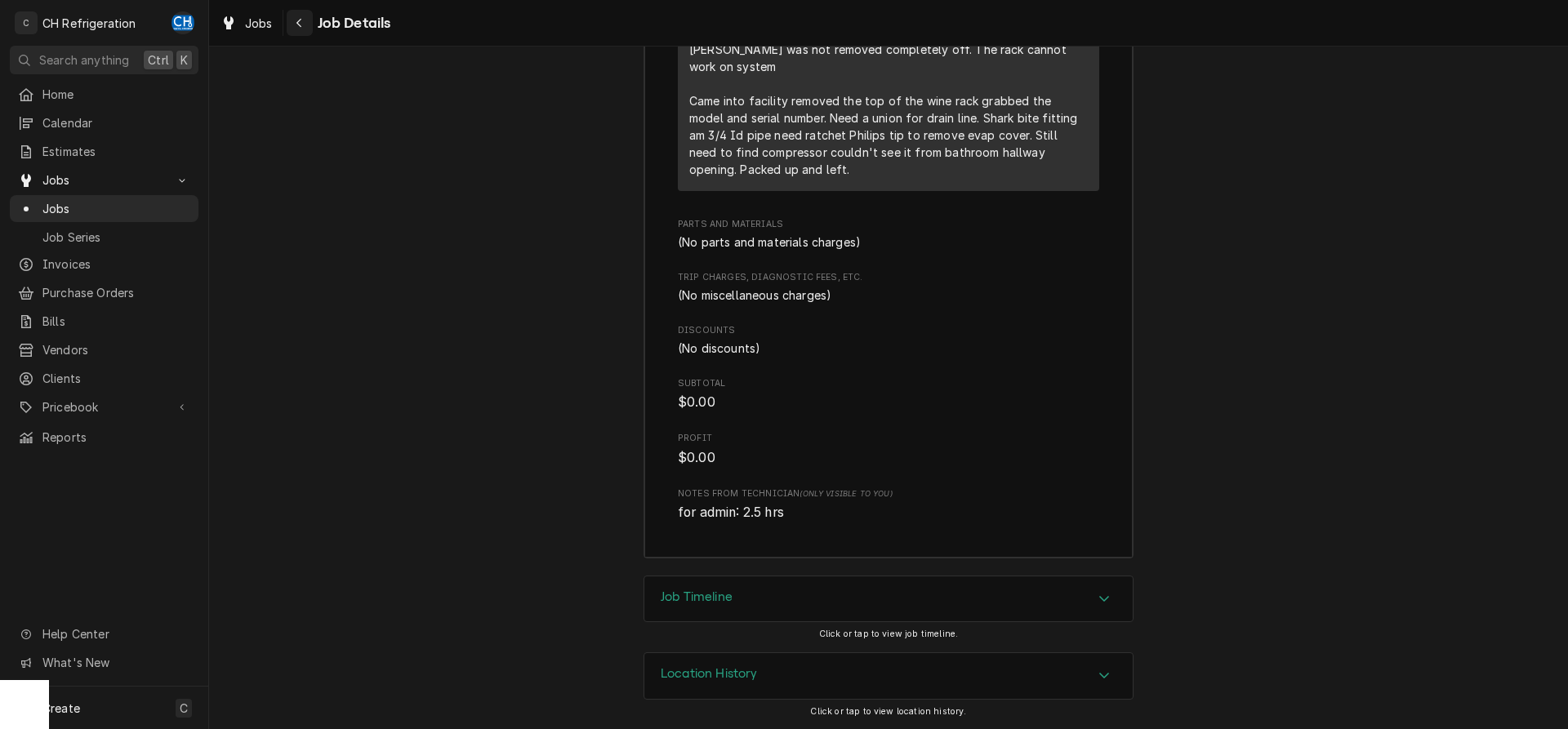
click at [300, 21] on icon "Navigate back" at bounding box center [299, 23] width 7 height 12
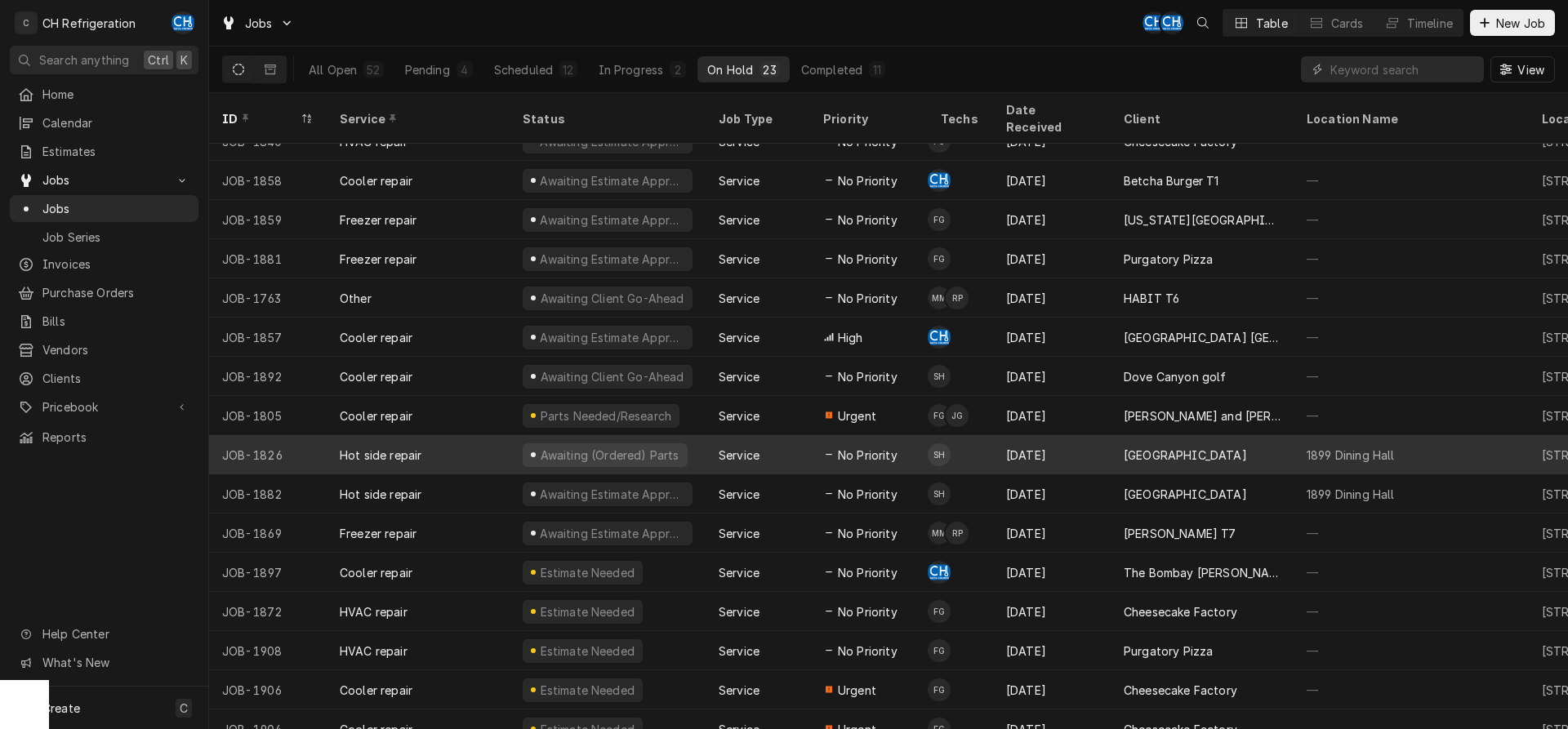
scroll to position [297, 0]
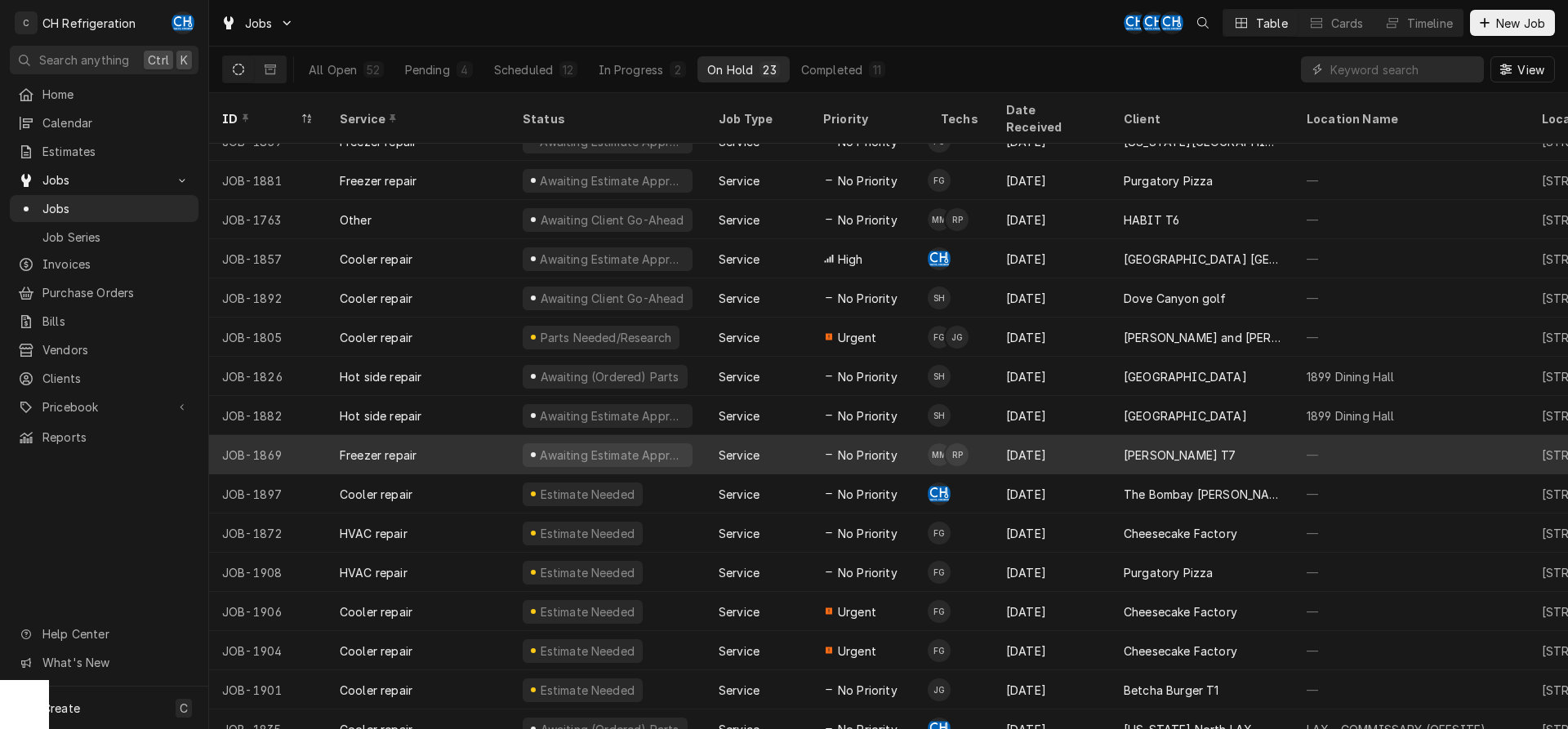
click at [688, 435] on div "Awaiting Estimate Approval" at bounding box center [608, 455] width 196 height 40
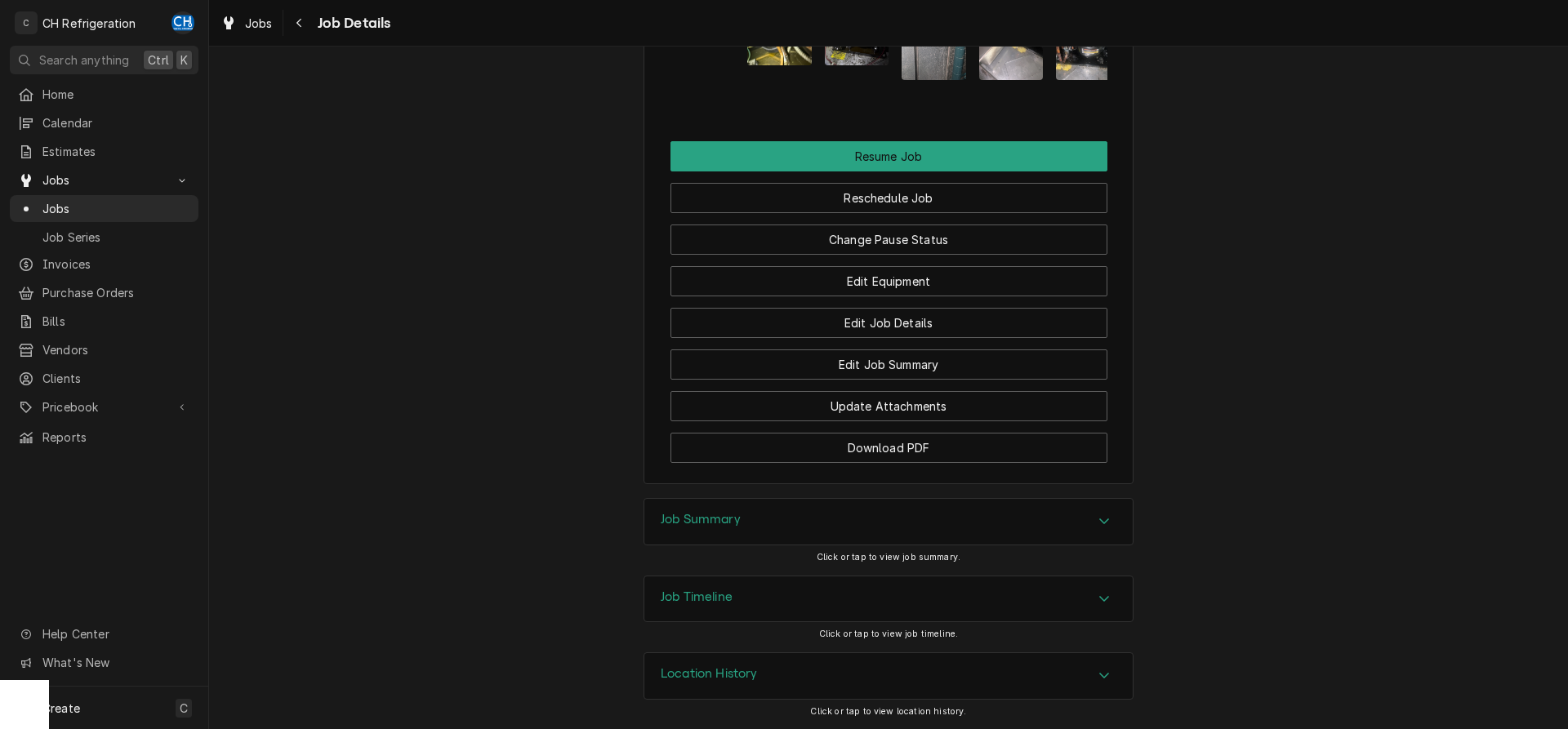
click at [719, 529] on div "Job Summary" at bounding box center [700, 522] width 80 height 20
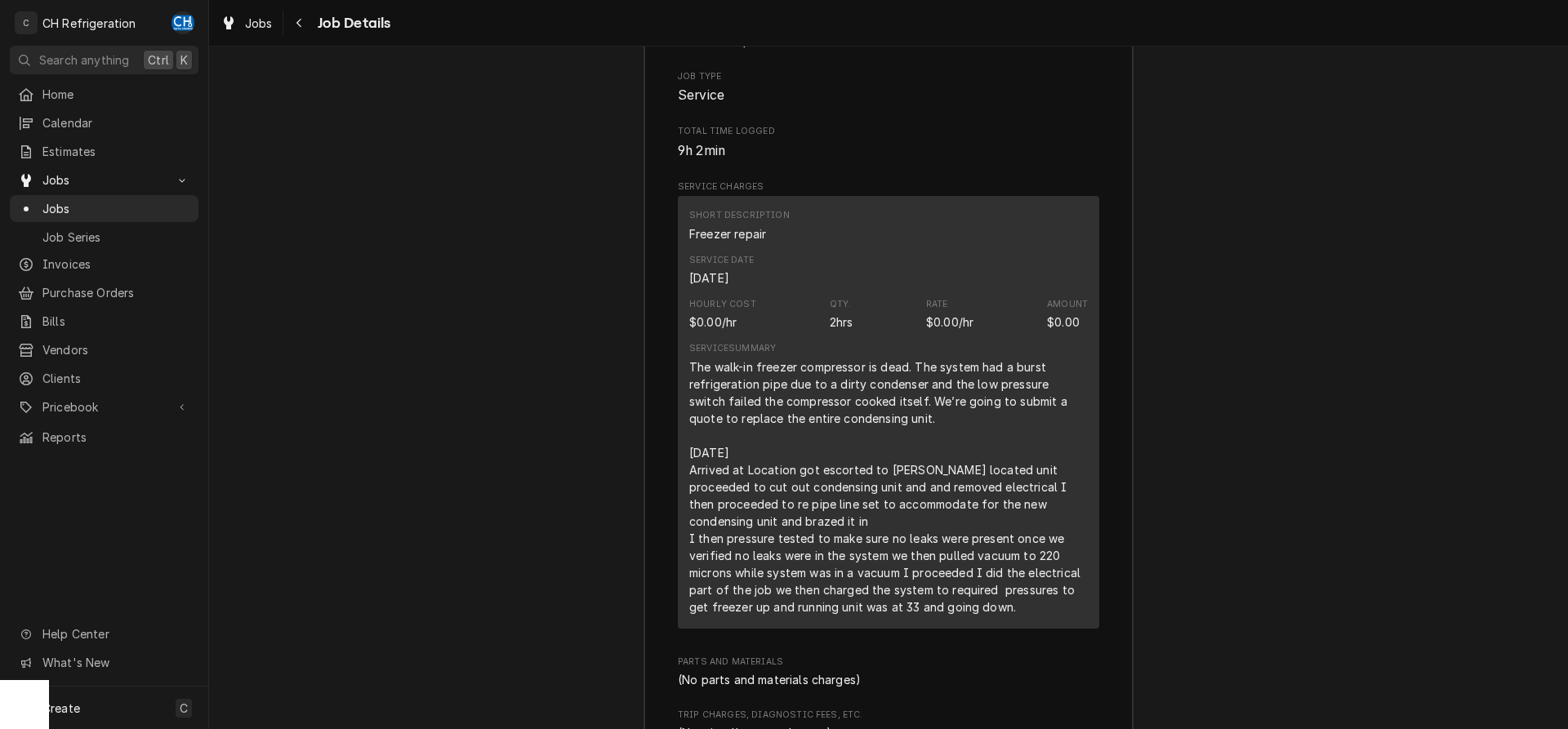
scroll to position [2529, 0]
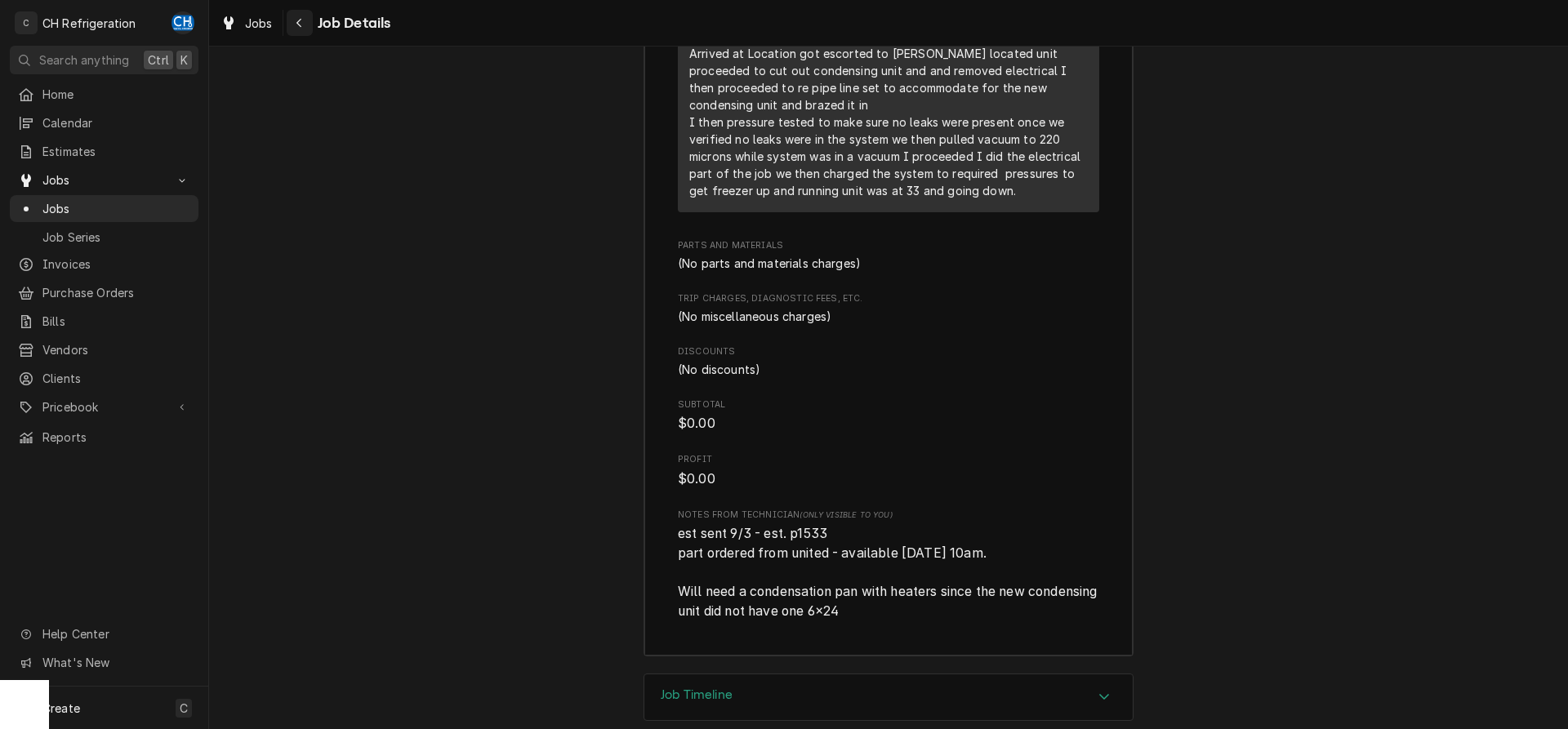
click at [302, 21] on icon "Navigate back" at bounding box center [299, 23] width 7 height 12
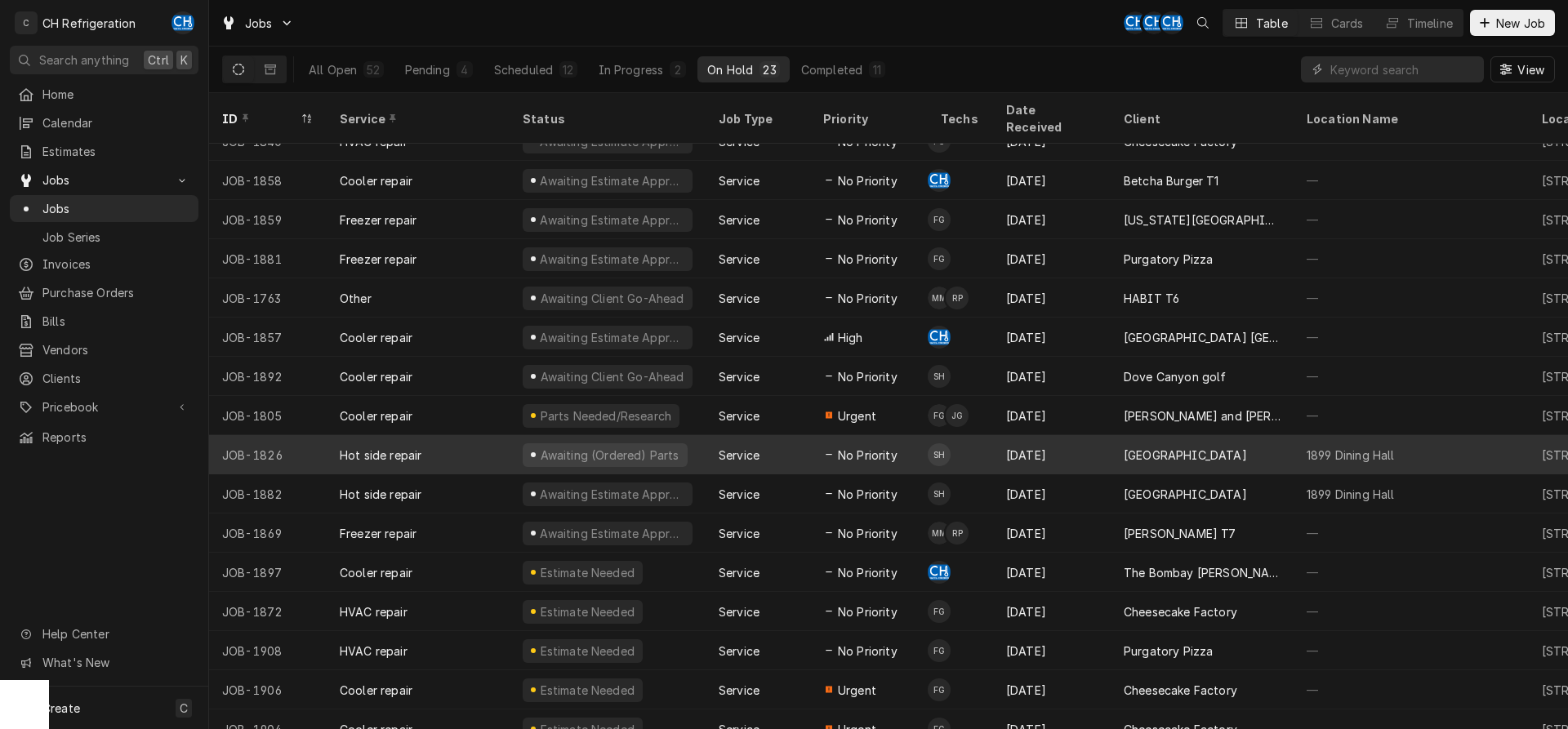
scroll to position [297, 0]
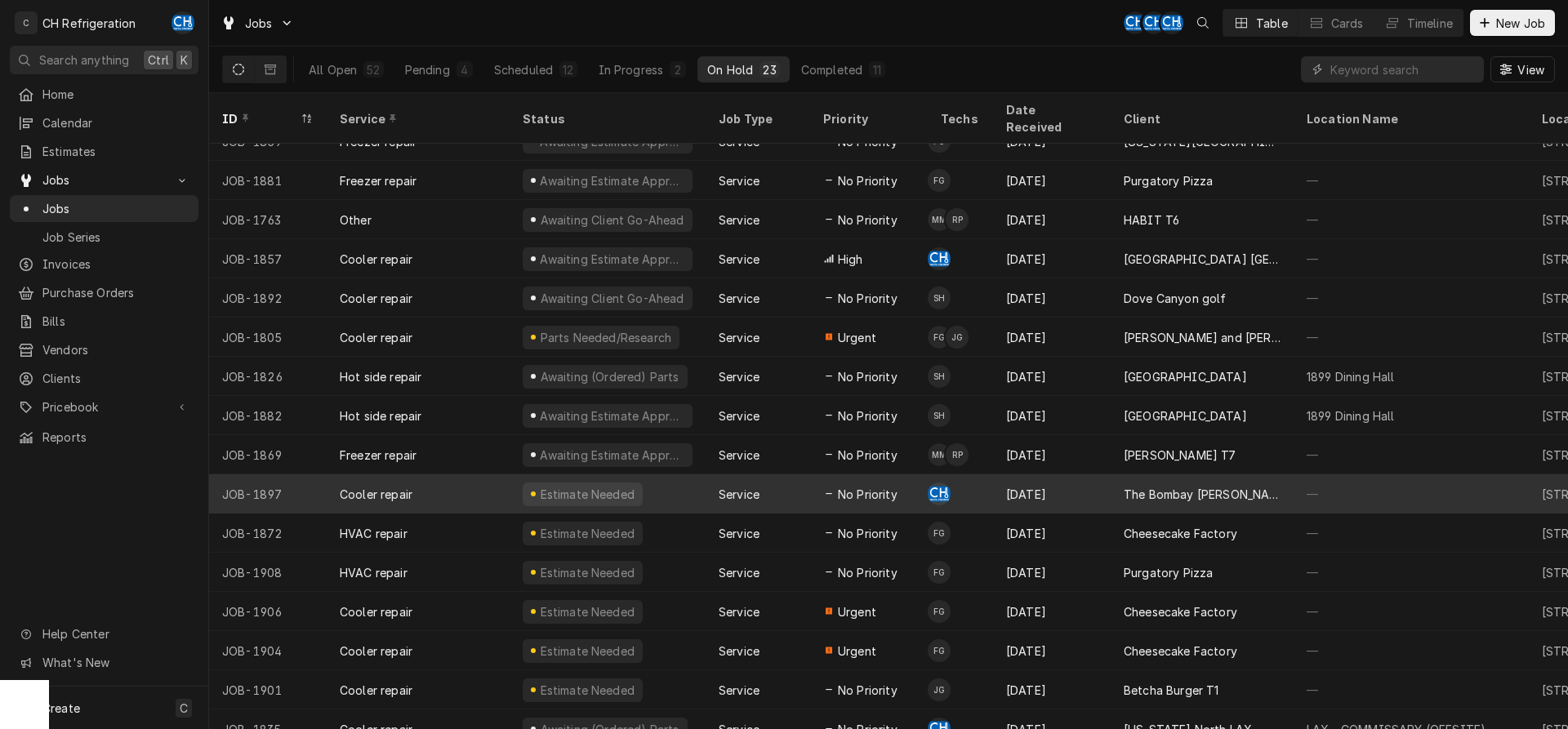
click at [1069, 474] on div "[DATE]" at bounding box center [1051, 494] width 118 height 40
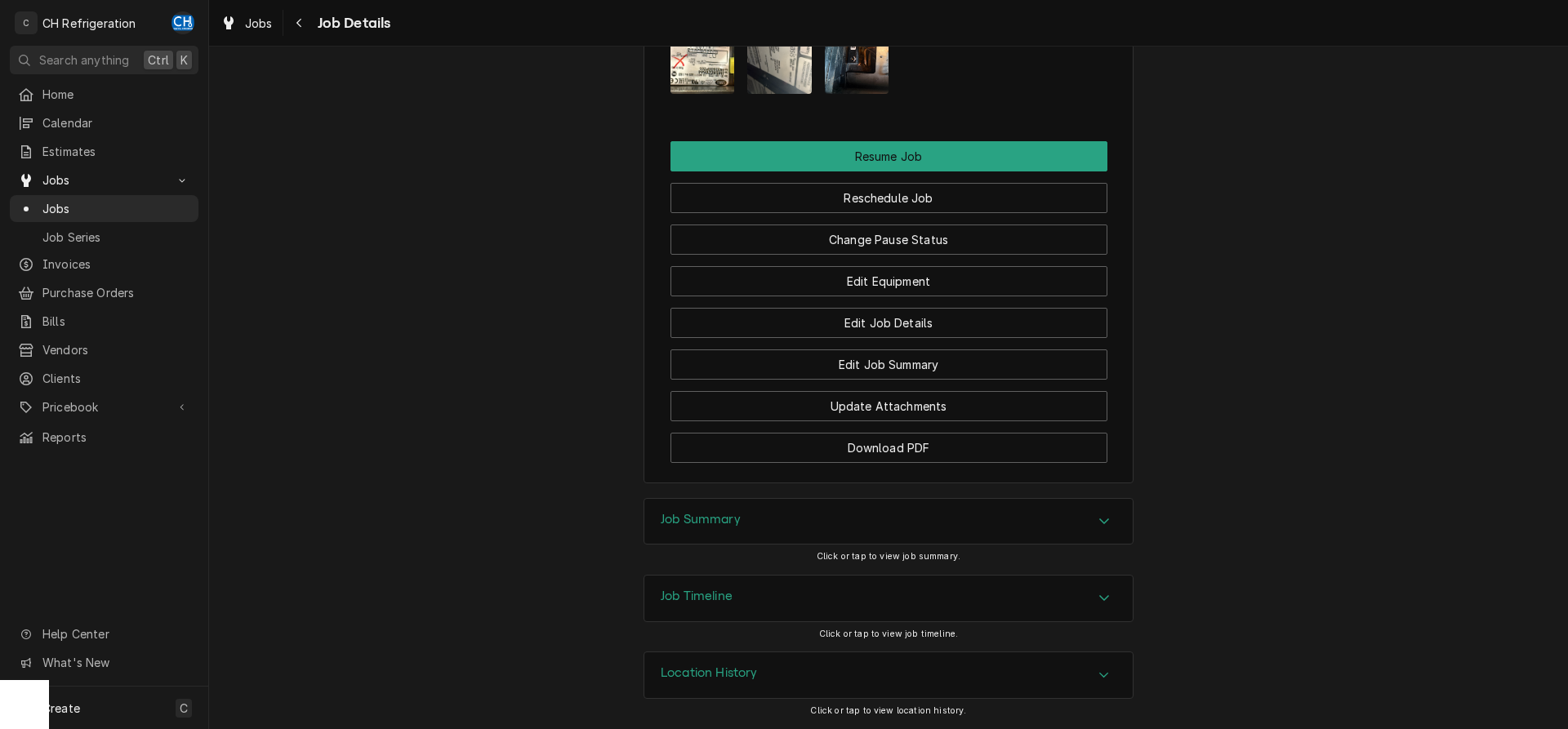
click at [739, 516] on h3 "Job Summary" at bounding box center [700, 520] width 80 height 16
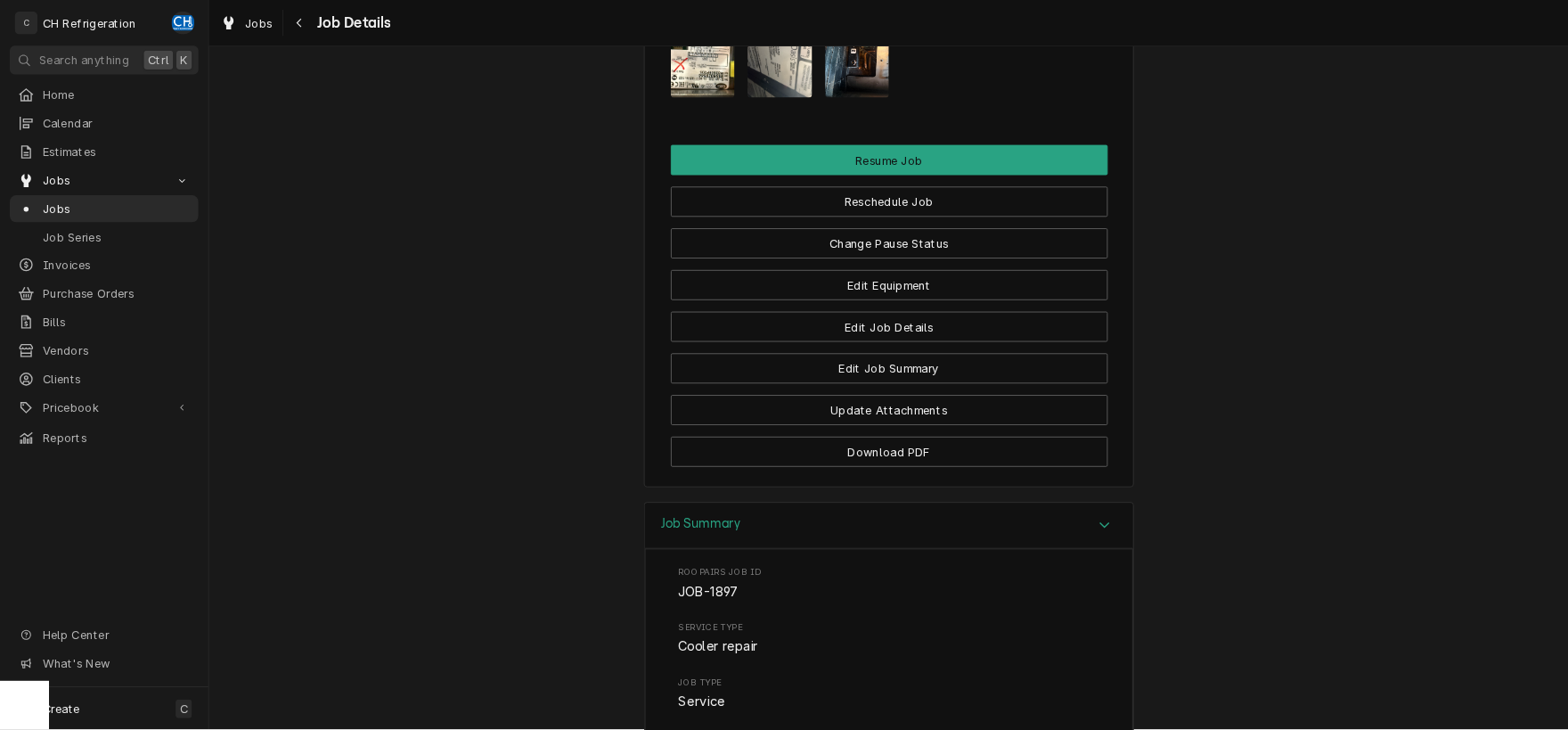
scroll to position [1478, 0]
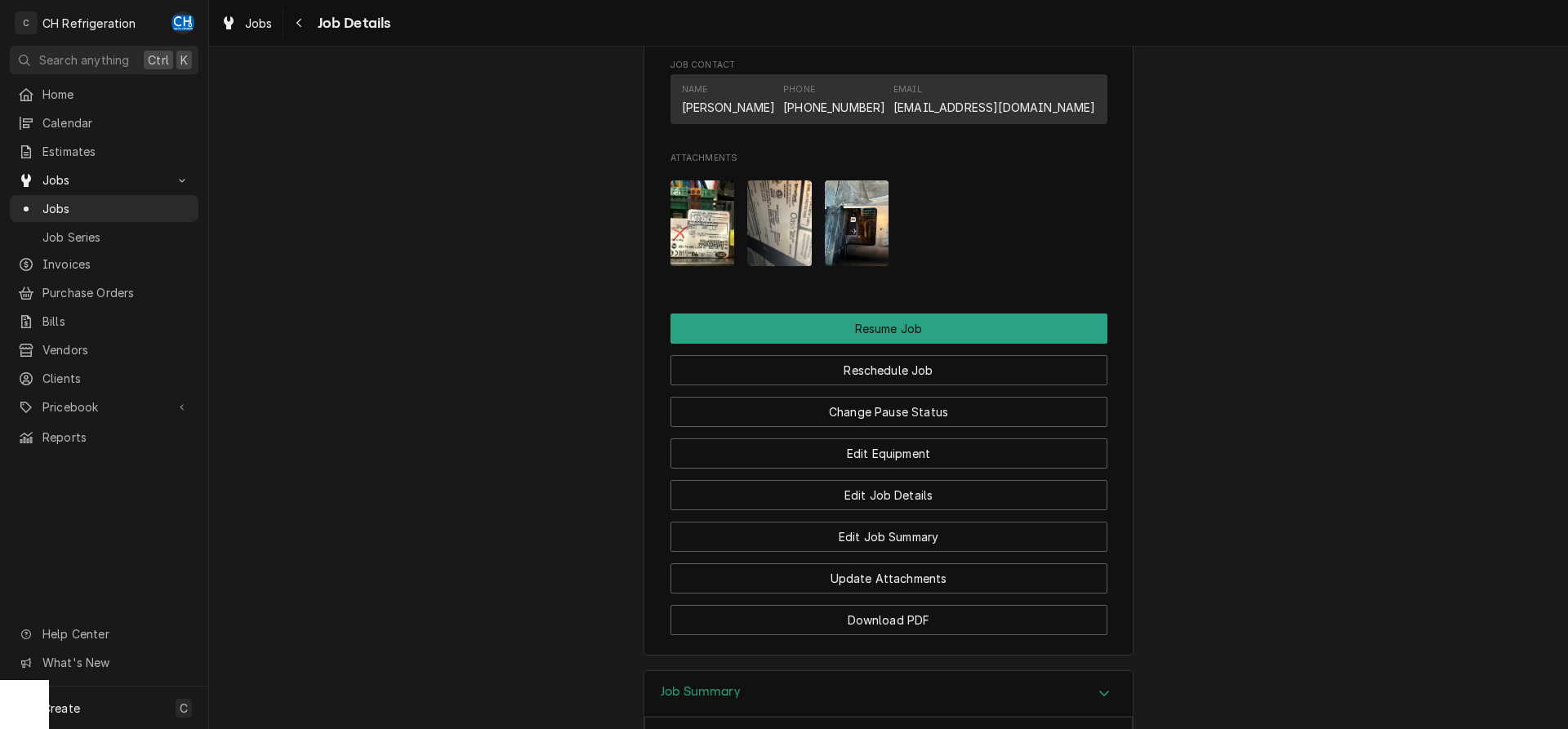
click at [718, 250] on img "Attachments" at bounding box center [702, 223] width 64 height 86
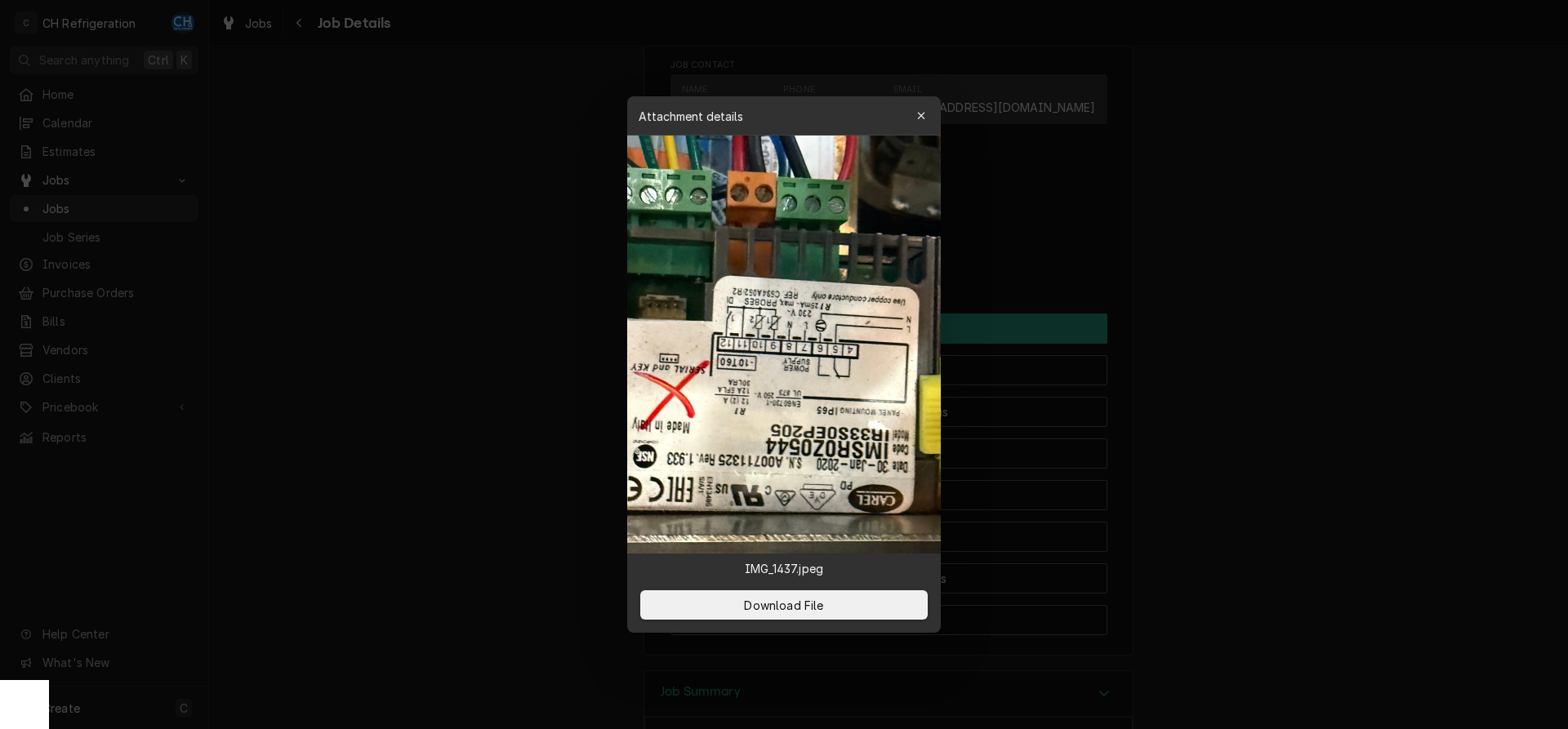
click at [1154, 261] on div at bounding box center [784, 364] width 1568 height 729
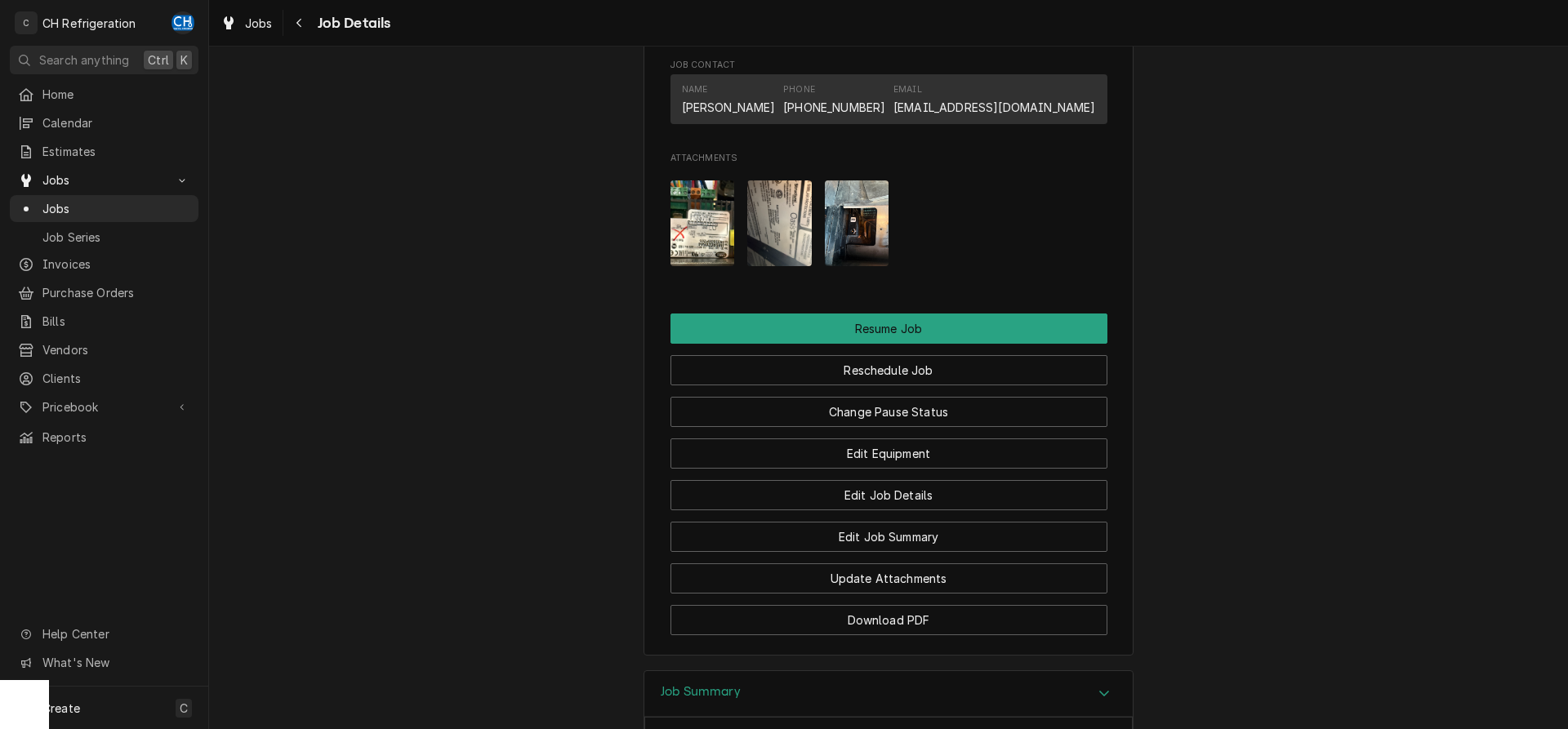
click at [813, 261] on div "Attachments" at bounding box center [889, 223] width 437 height 112
click at [782, 261] on img "Attachments" at bounding box center [779, 223] width 64 height 86
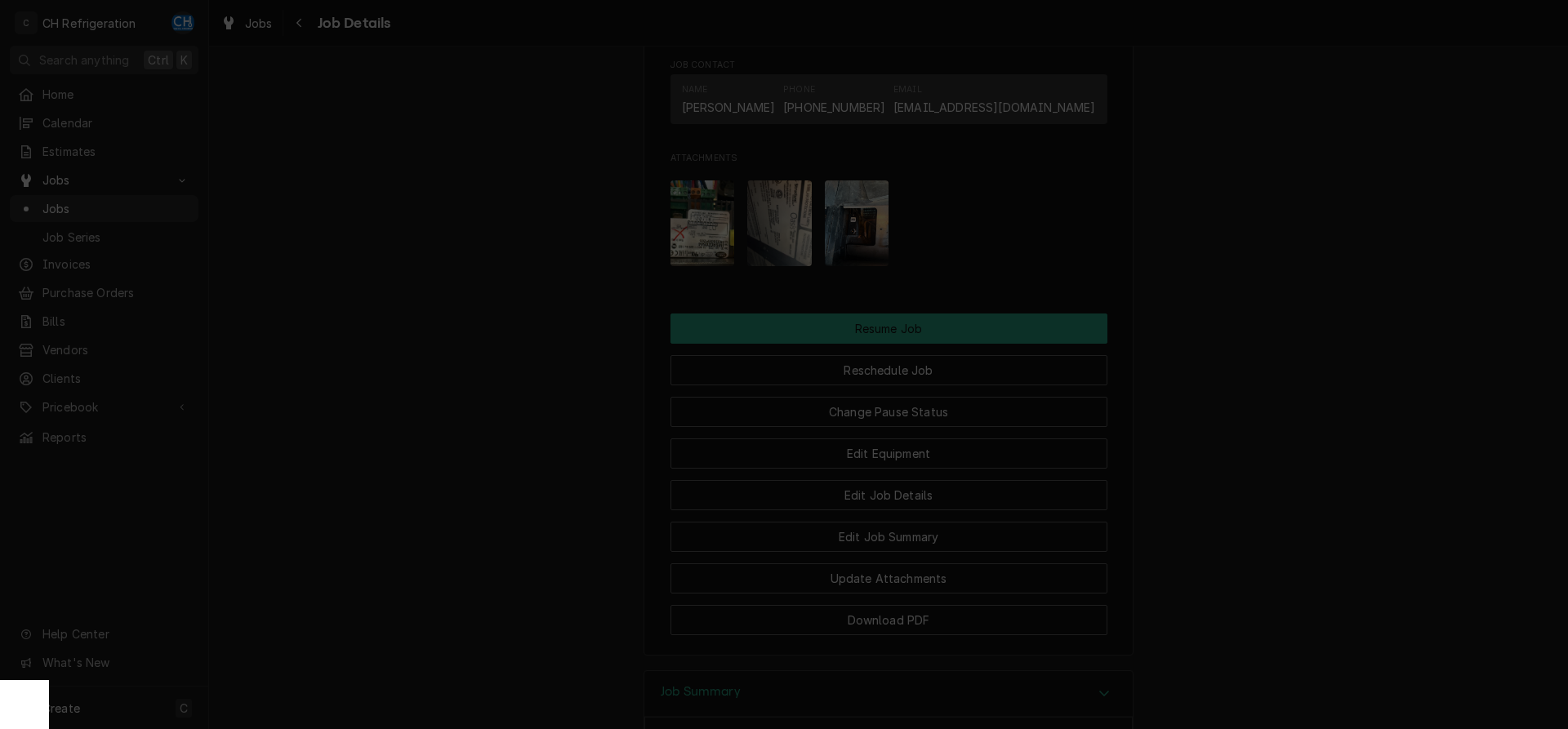
click at [1188, 334] on div at bounding box center [784, 364] width 1568 height 729
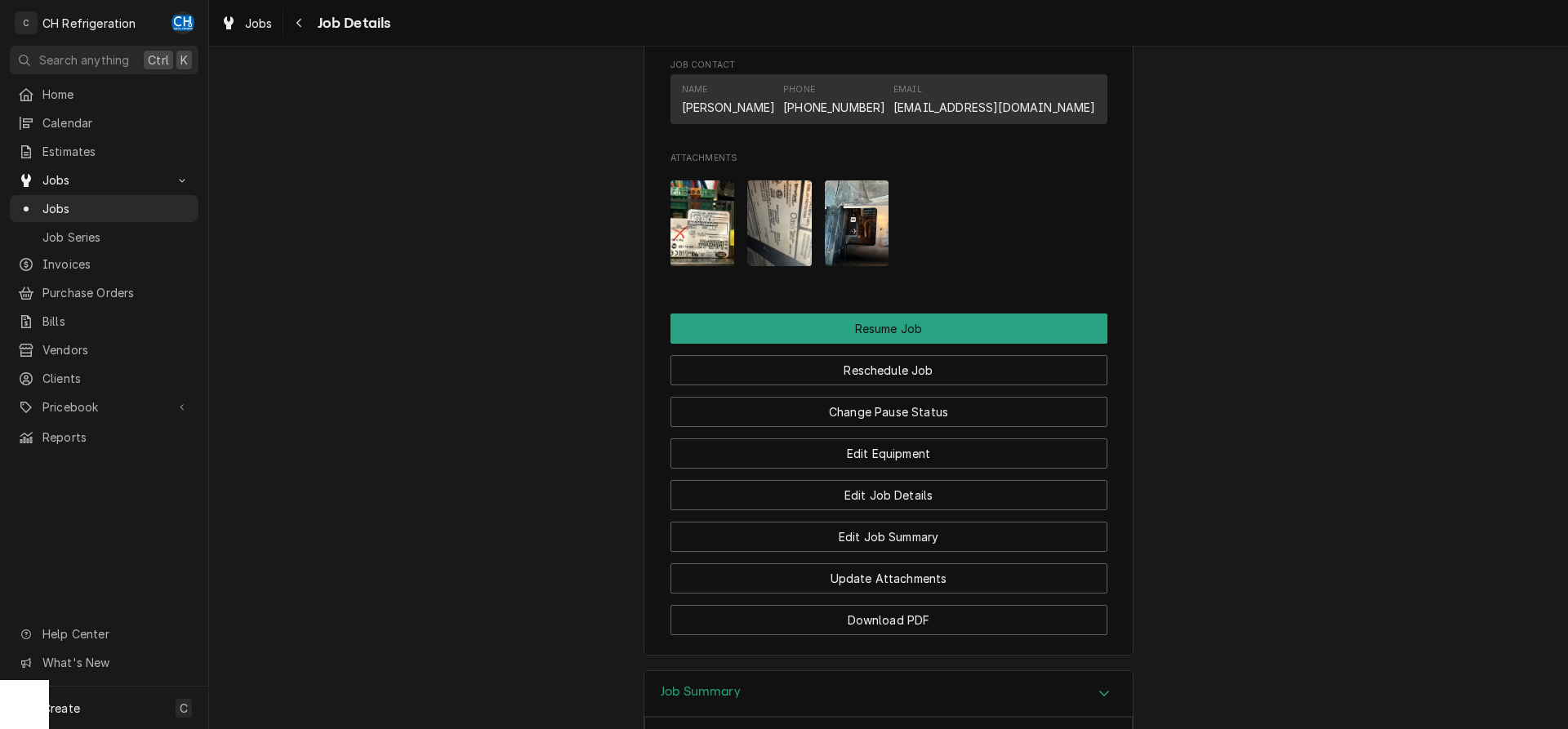
click at [857, 266] on img "Attachments" at bounding box center [857, 223] width 64 height 86
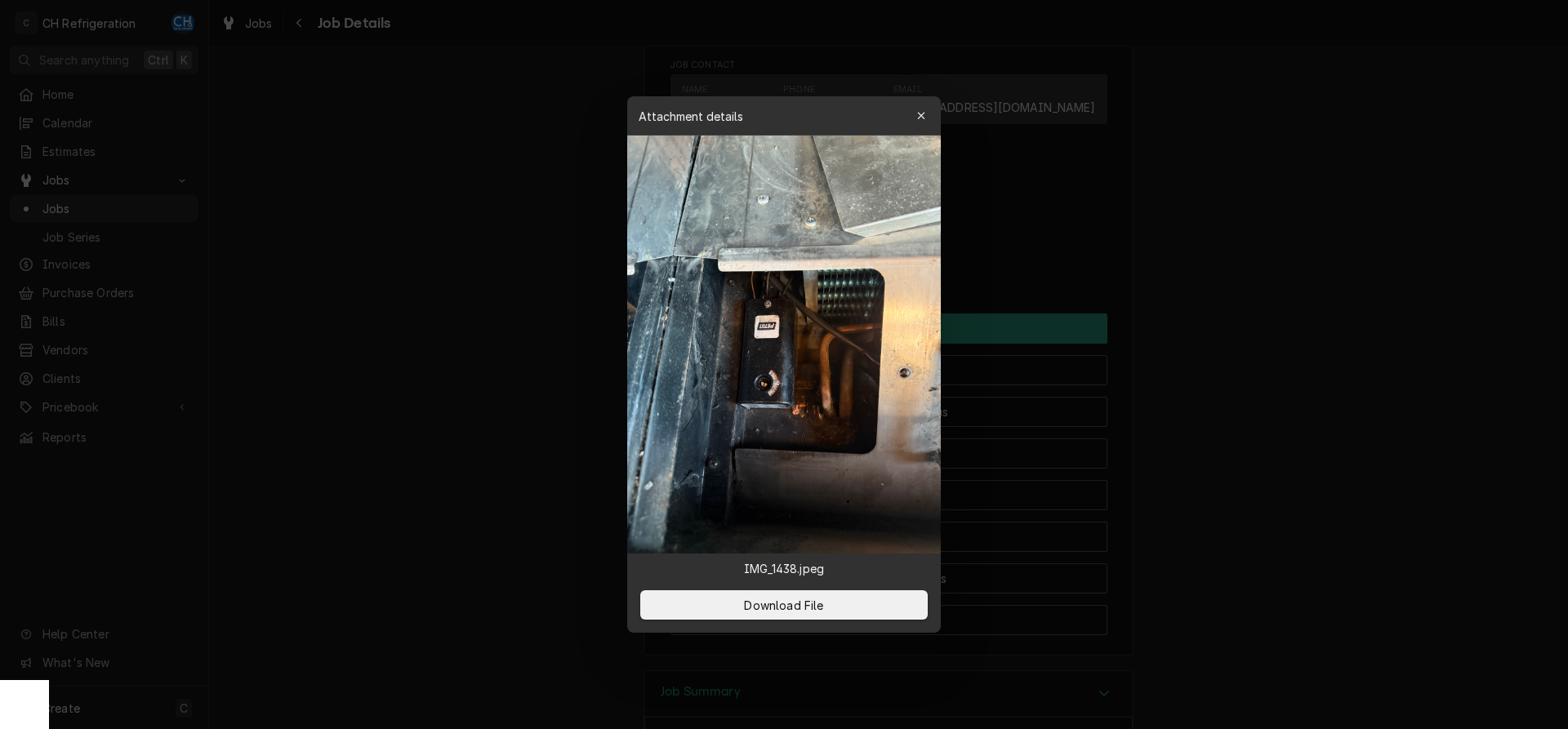
click at [1408, 347] on div at bounding box center [784, 364] width 1568 height 729
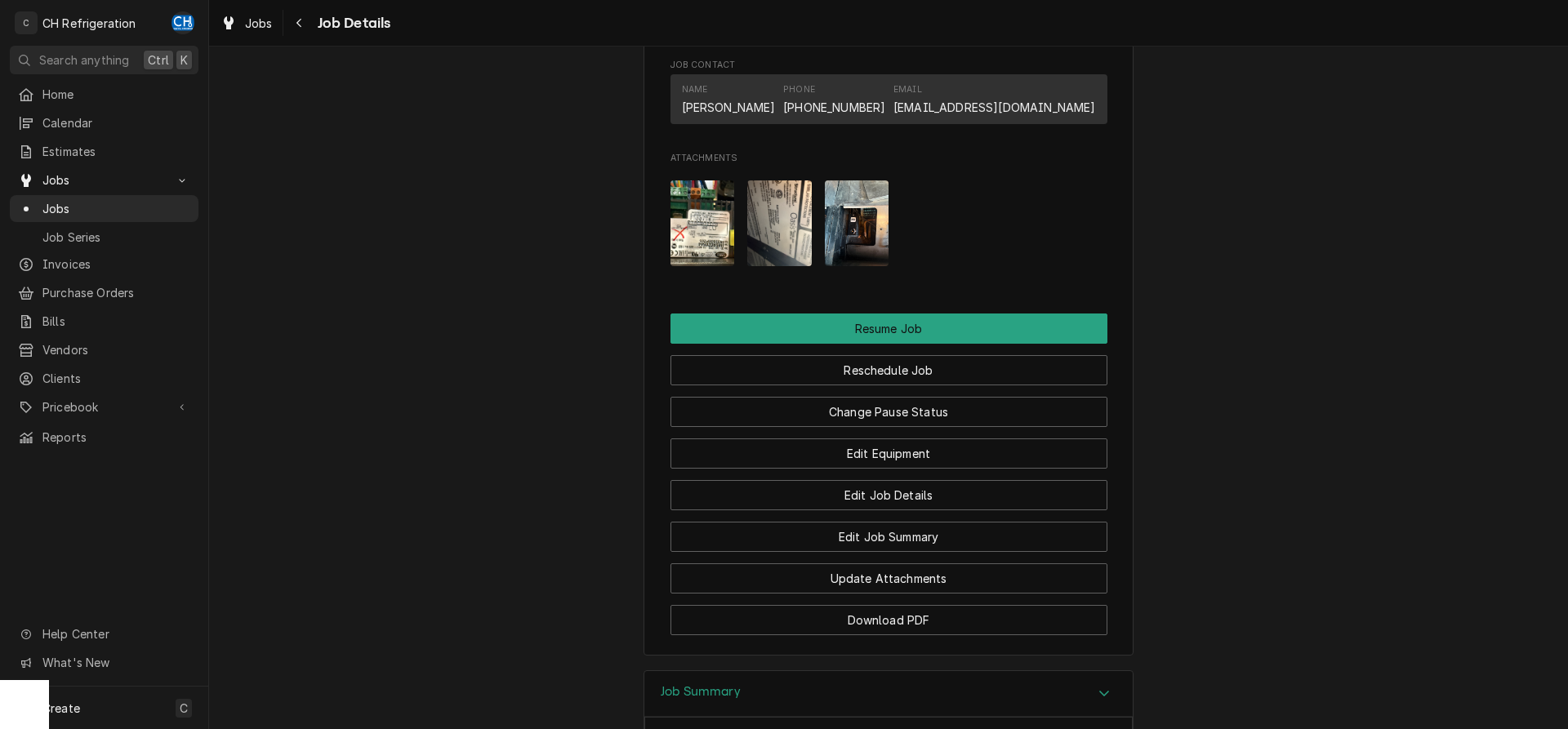
click at [771, 261] on img "Attachments" at bounding box center [779, 223] width 64 height 86
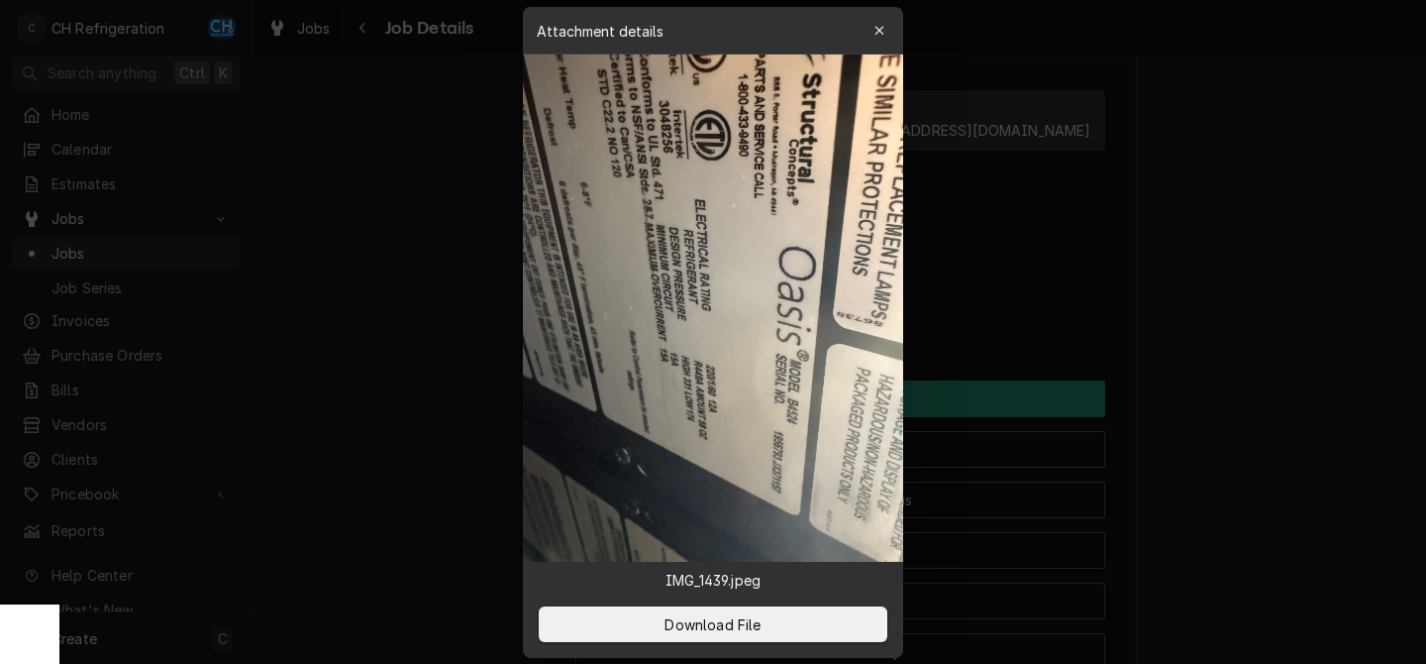
click at [1384, 326] on div at bounding box center [713, 332] width 1426 height 664
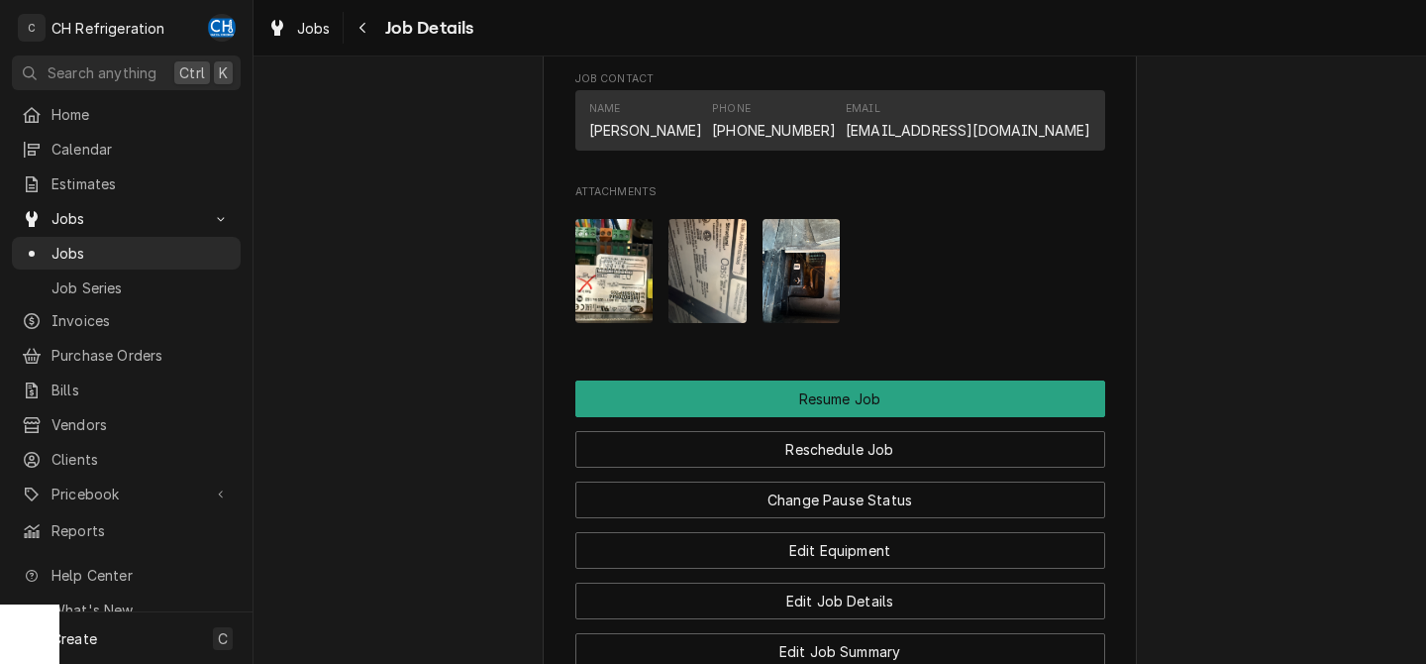
click at [804, 307] on img "Attachments" at bounding box center [802, 271] width 78 height 104
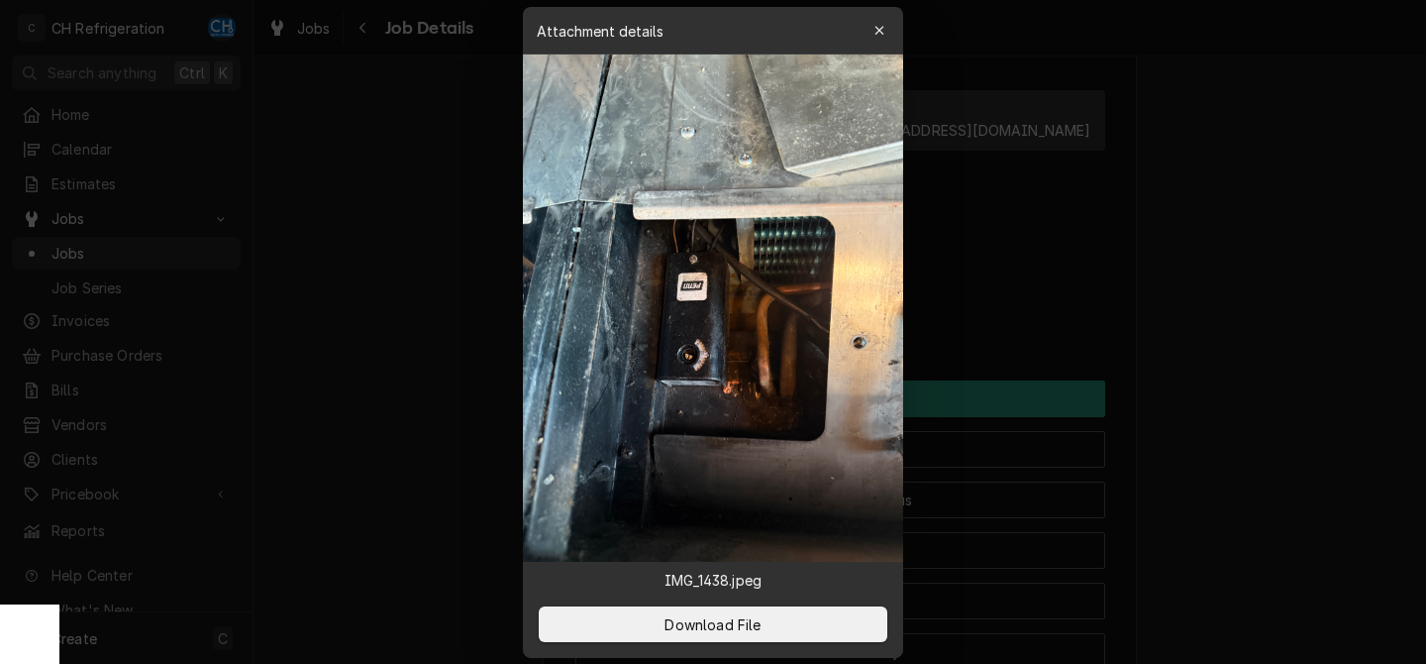
click at [1202, 336] on div at bounding box center [713, 332] width 1426 height 664
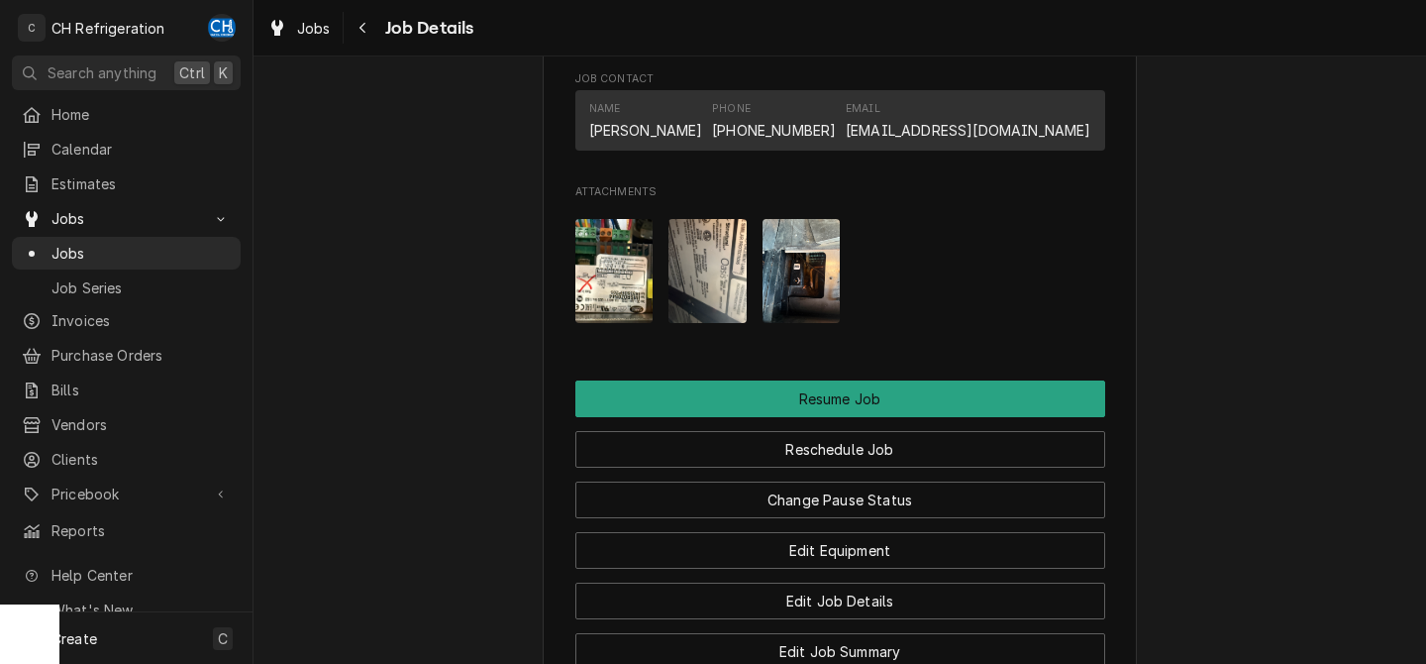
click at [614, 305] on img "Attachments" at bounding box center [614, 271] width 78 height 104
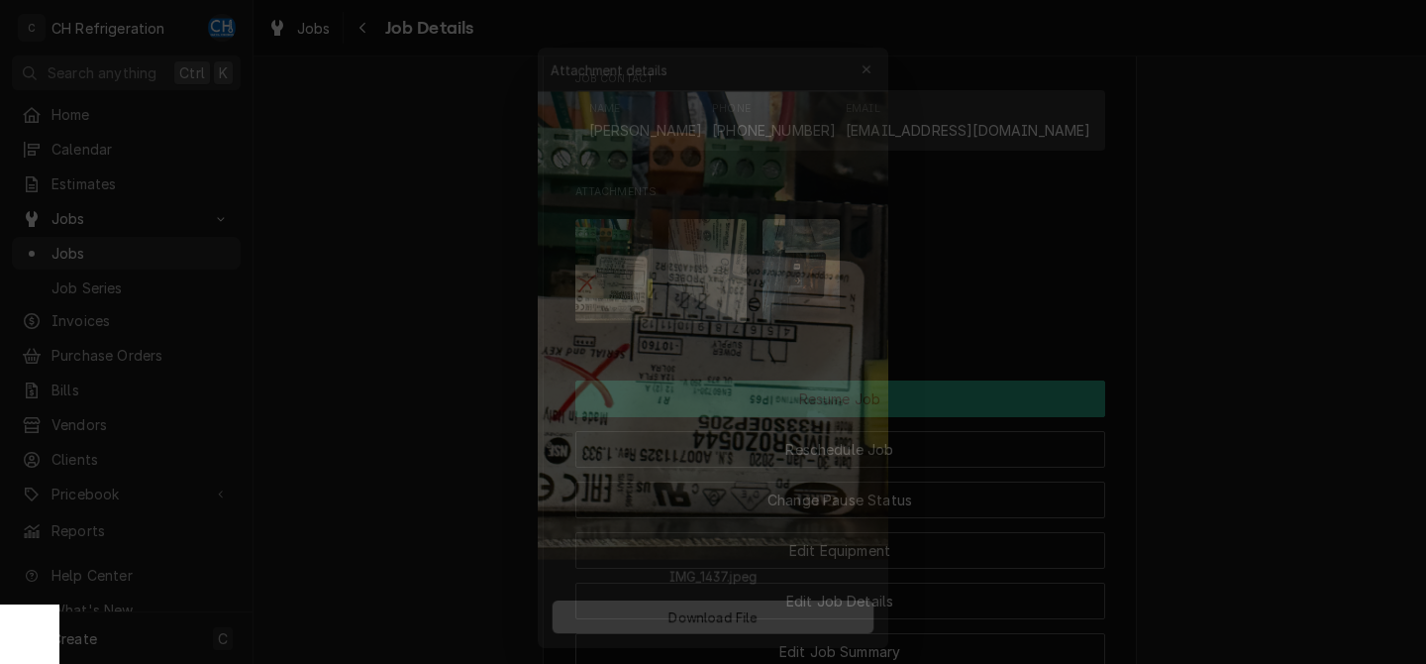
click at [1330, 294] on div at bounding box center [713, 332] width 1426 height 664
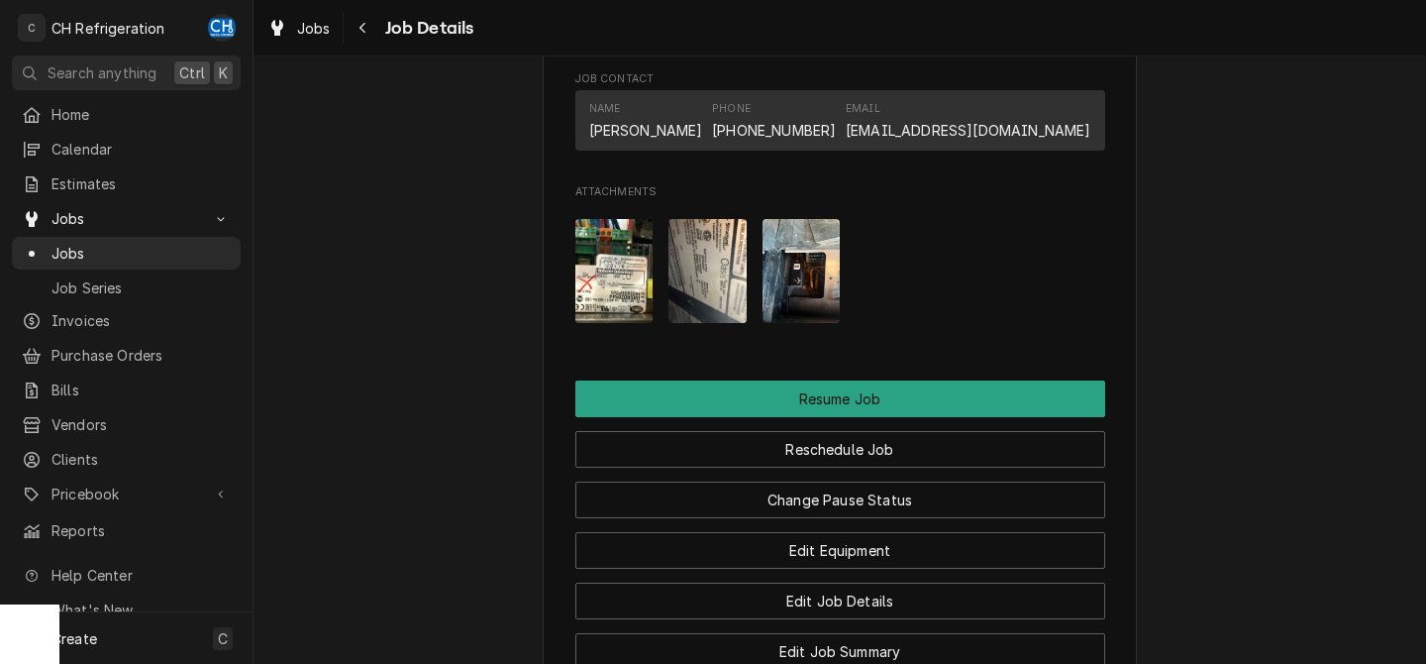
click at [615, 304] on img "Attachments" at bounding box center [614, 271] width 78 height 104
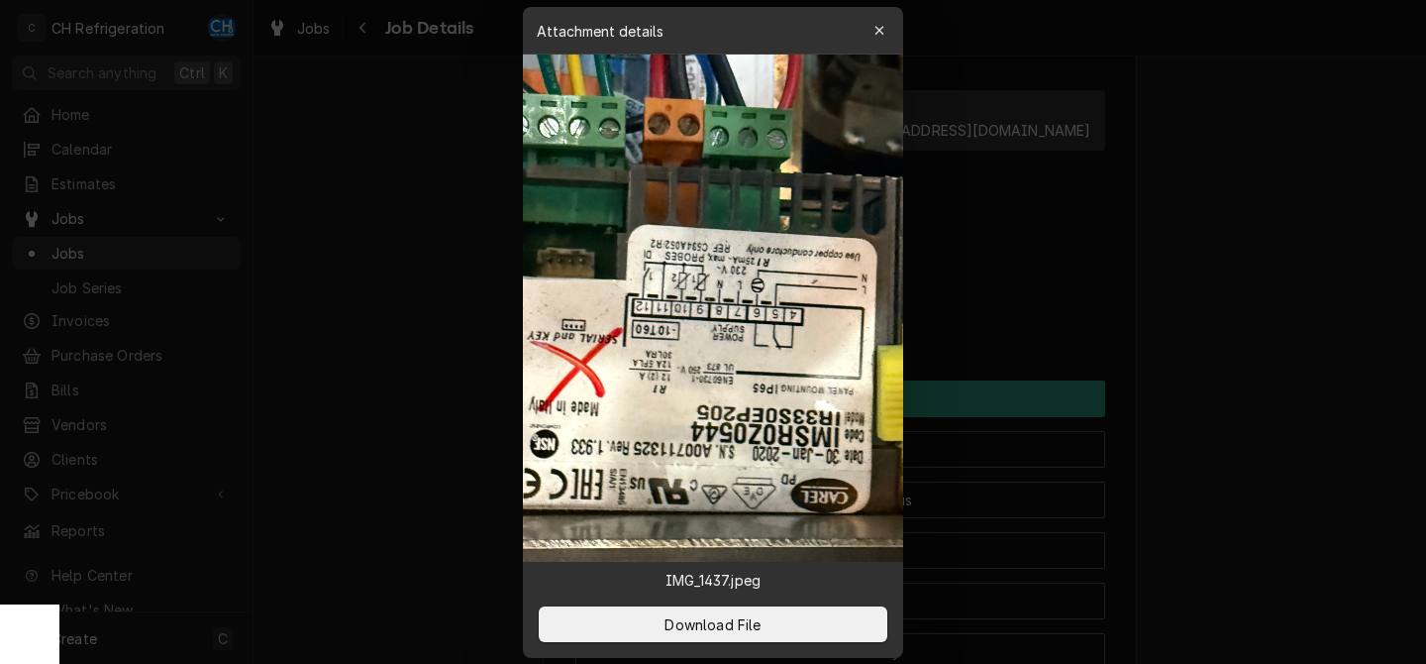
click at [755, 320] on img at bounding box center [713, 307] width 380 height 507
click at [712, 303] on img at bounding box center [713, 307] width 380 height 507
click at [689, 296] on img at bounding box center [713, 307] width 380 height 507
click at [1242, 352] on div at bounding box center [713, 332] width 1426 height 664
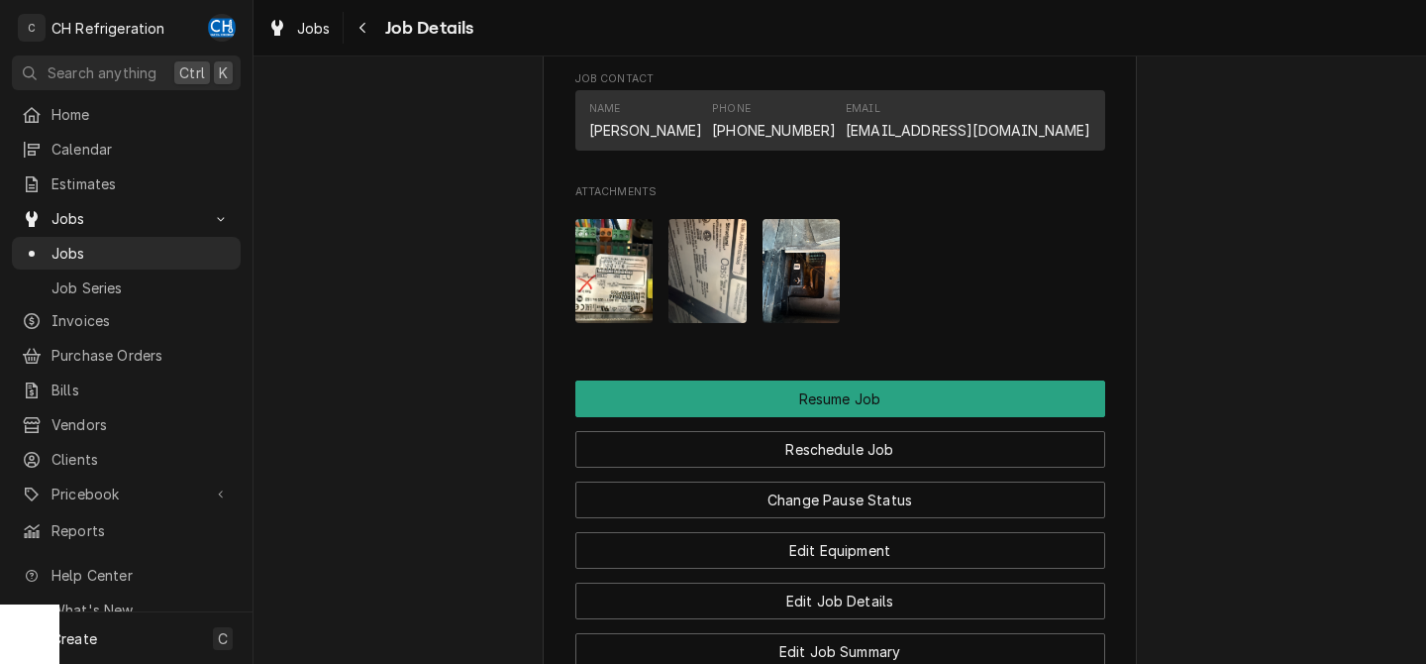
click at [726, 315] on img "Attachments" at bounding box center [708, 271] width 78 height 104
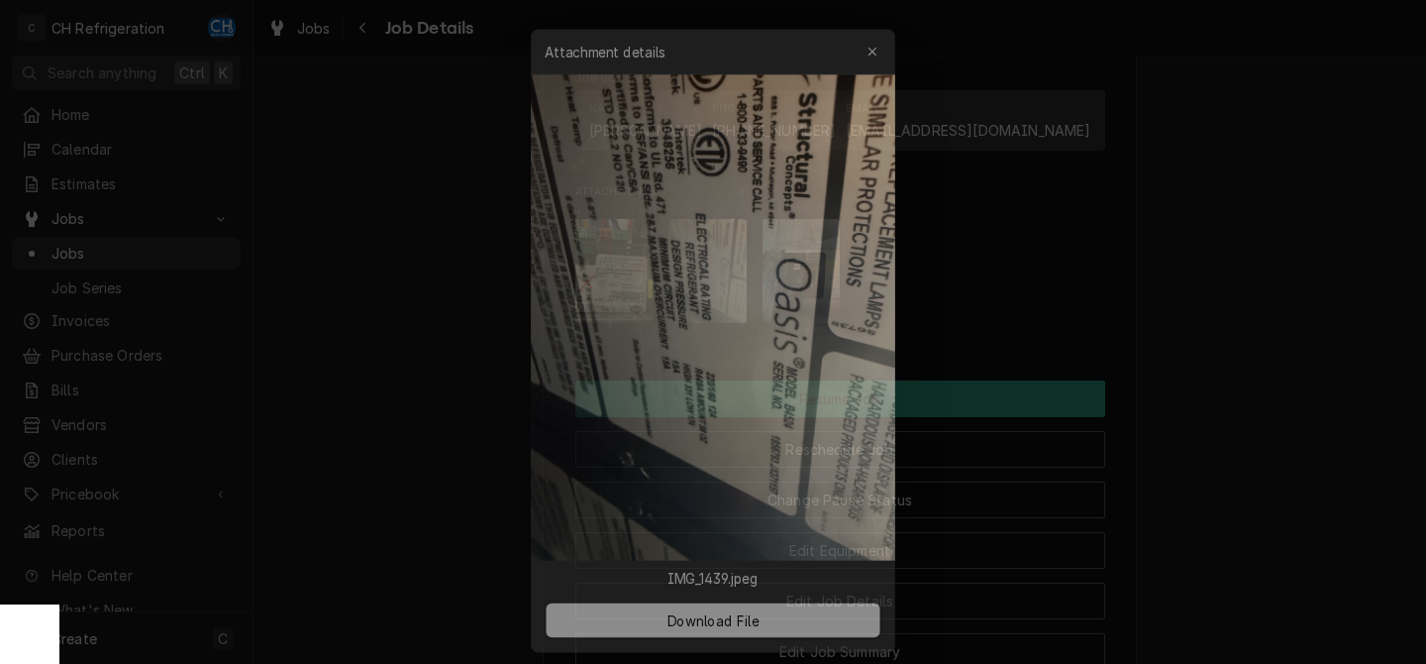
click at [1196, 287] on div at bounding box center [713, 332] width 1426 height 664
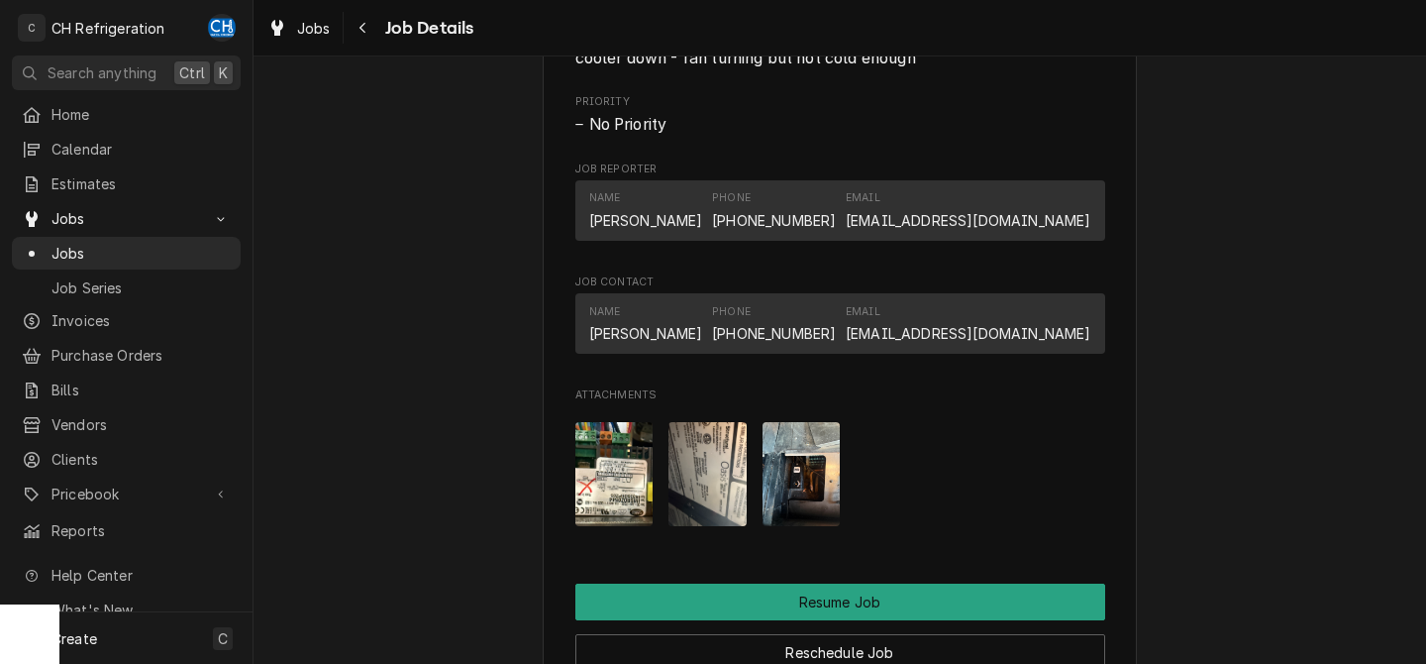
scroll to position [1542, 0]
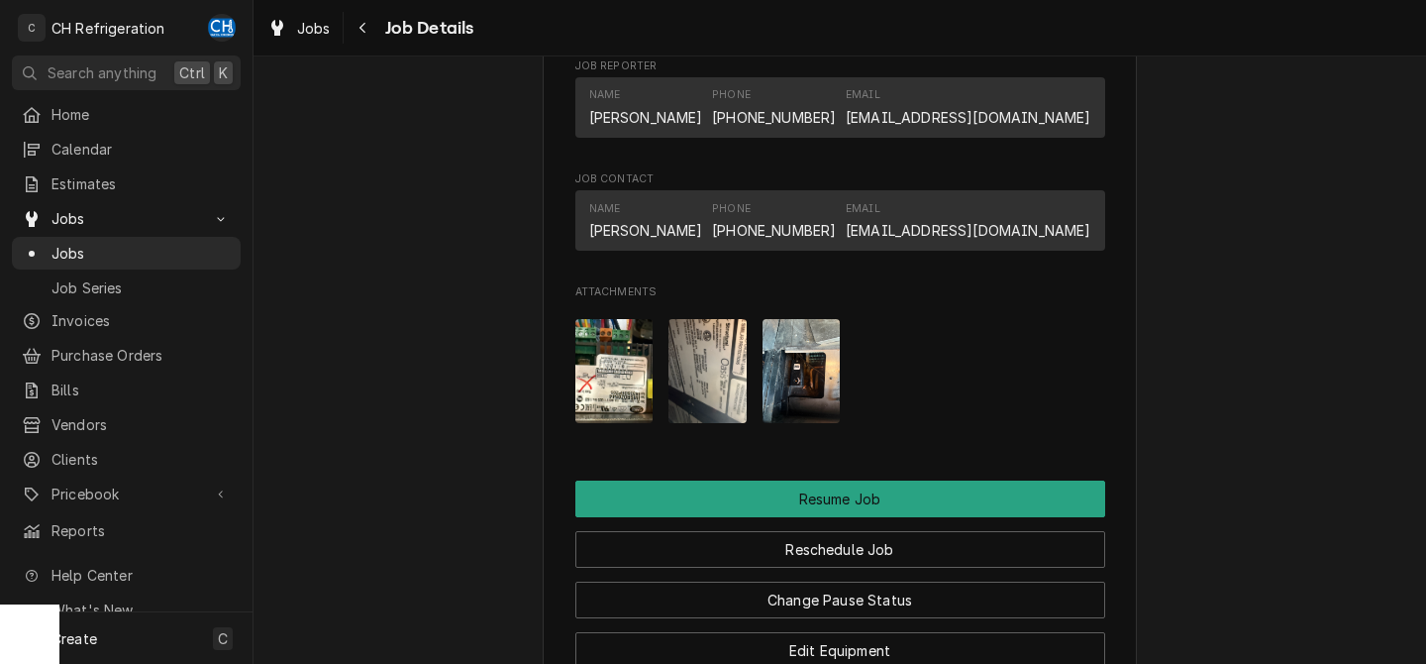
click at [831, 388] on img "Attachments" at bounding box center [802, 371] width 78 height 104
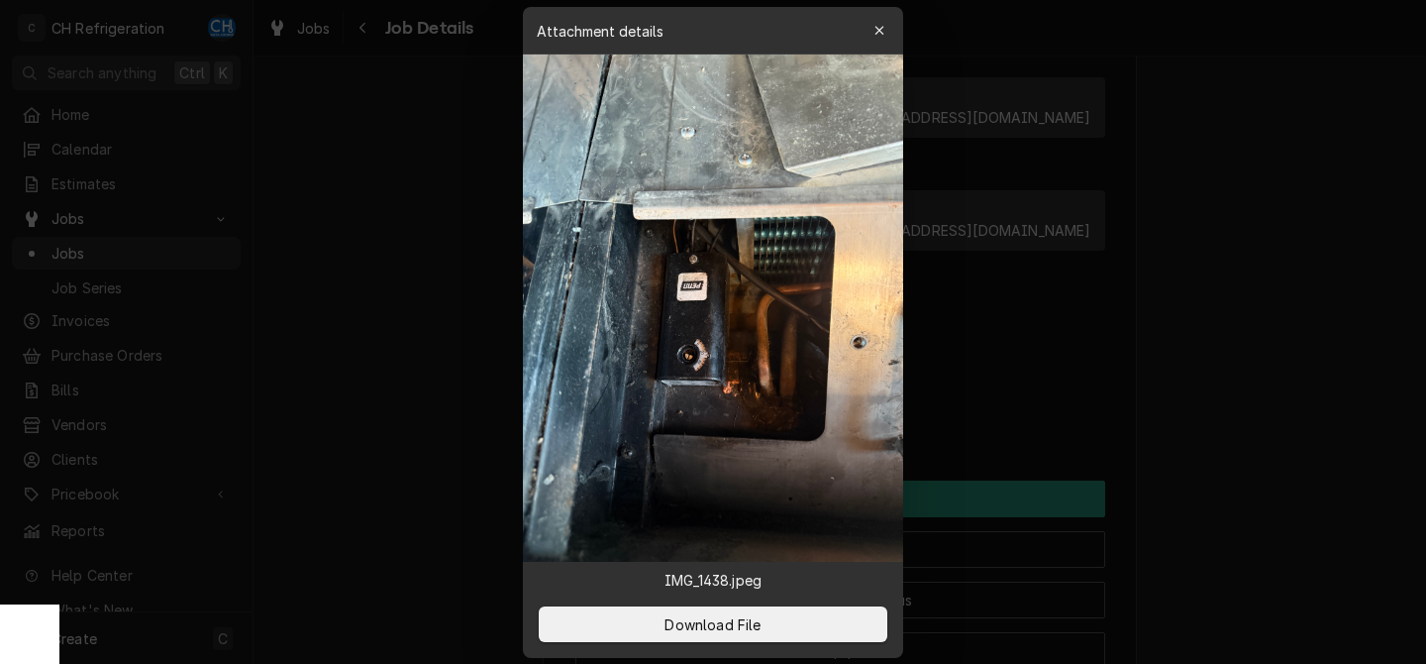
click at [1267, 358] on div at bounding box center [713, 332] width 1426 height 664
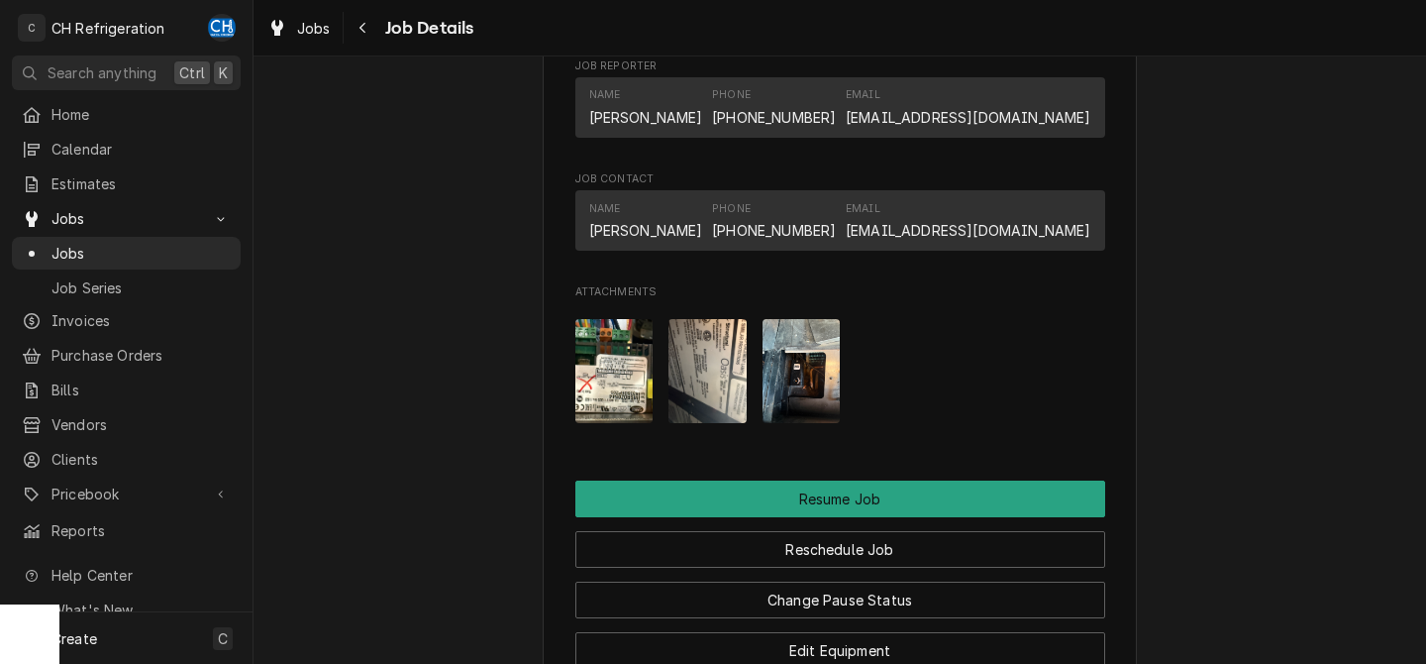
click at [730, 409] on img "Attachments" at bounding box center [708, 371] width 78 height 104
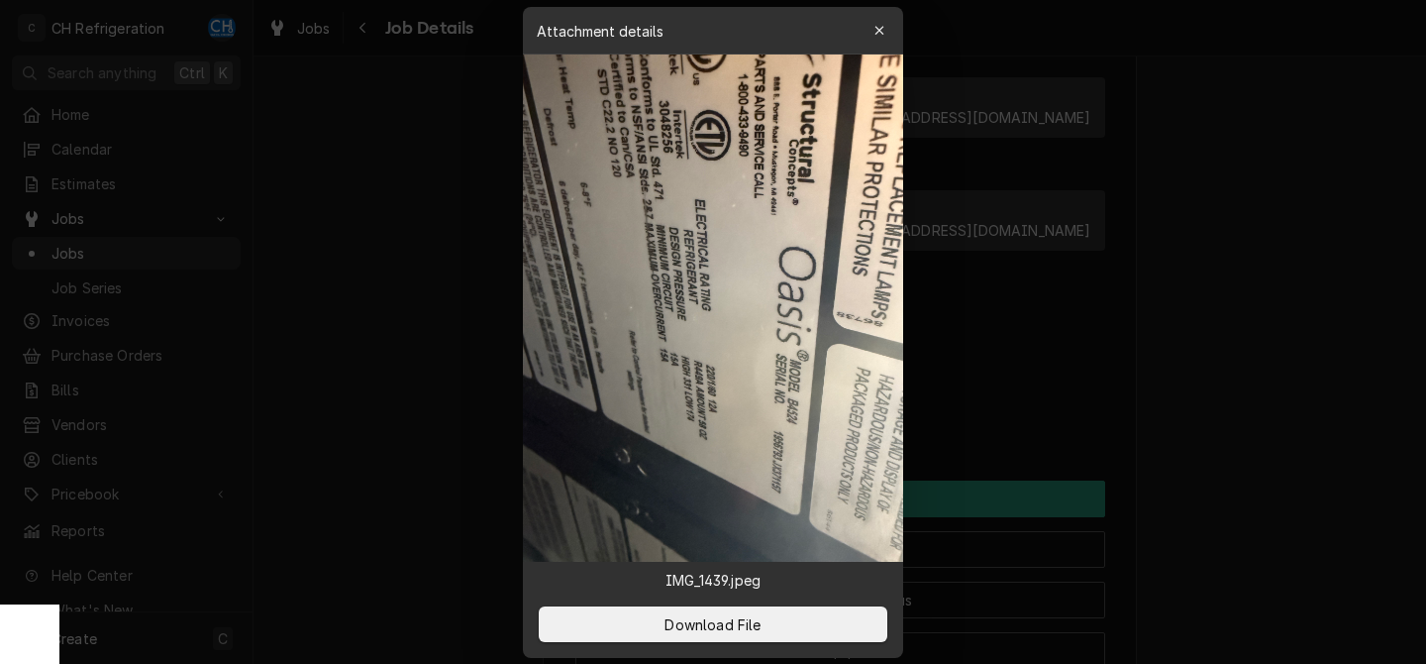
click at [1113, 308] on div at bounding box center [713, 332] width 1426 height 664
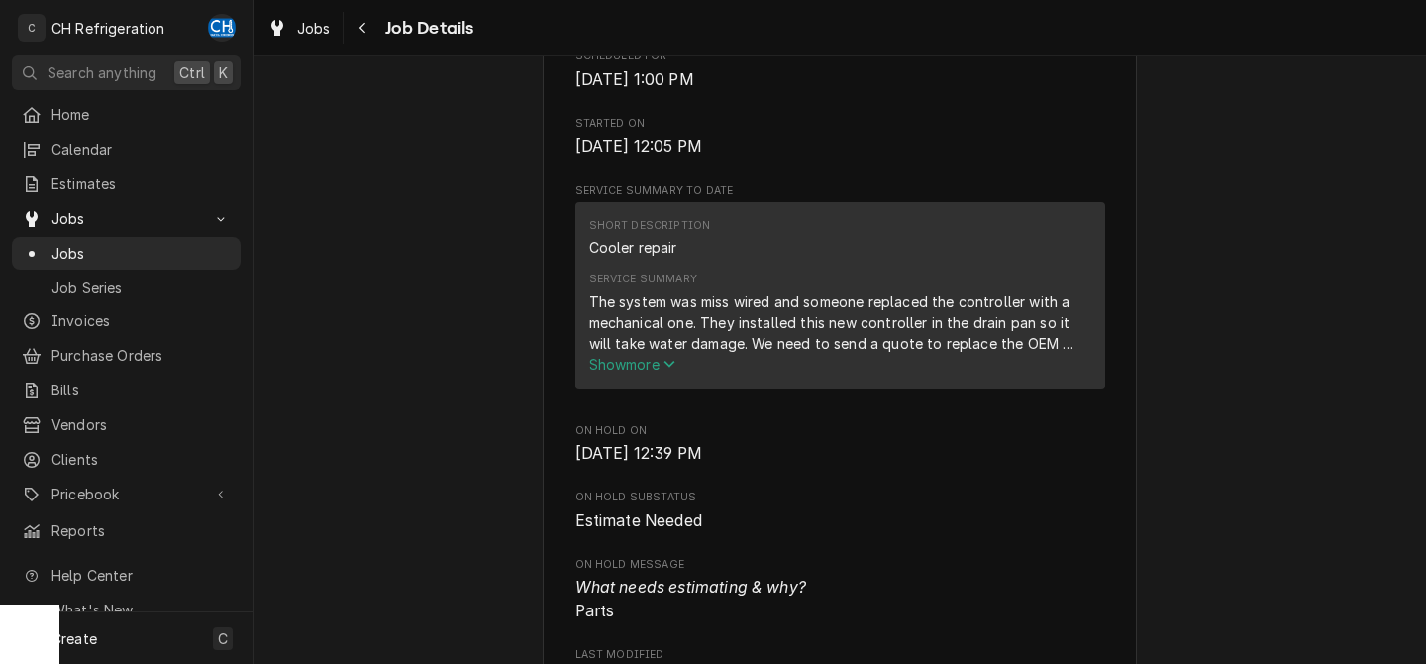
scroll to position [722, 0]
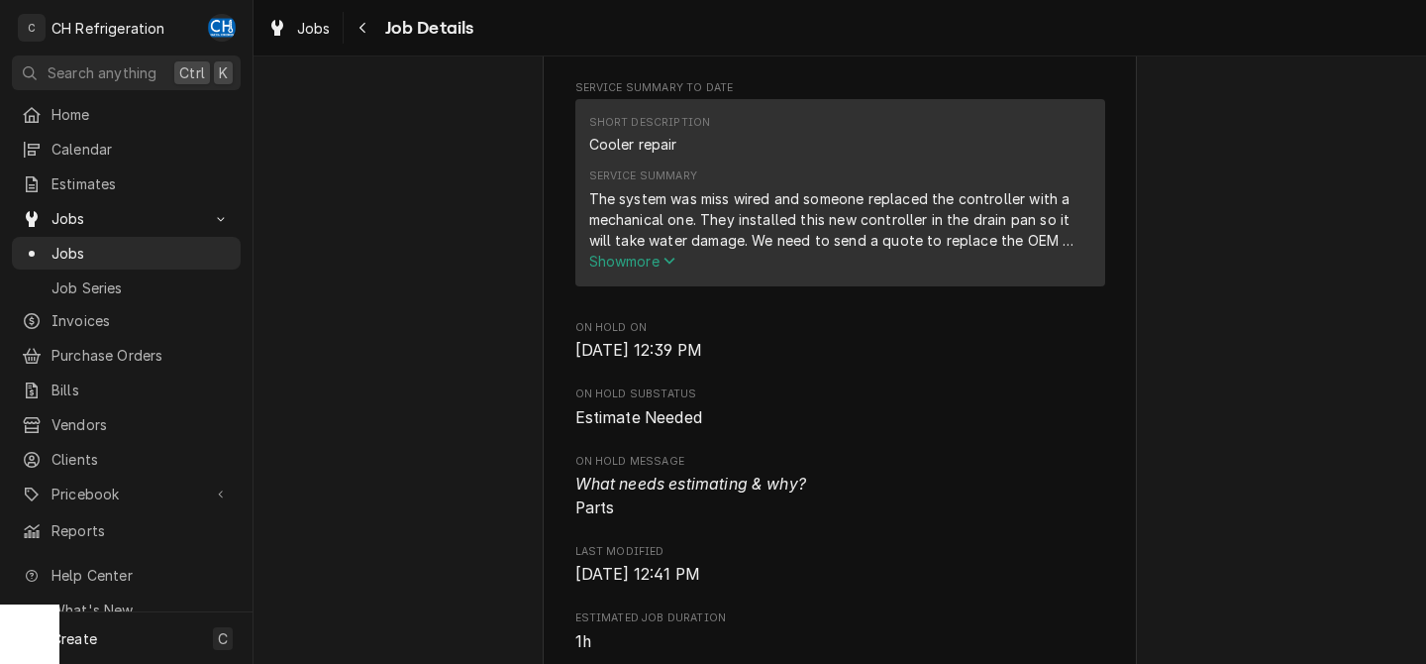
click at [639, 269] on span "Show more" at bounding box center [632, 261] width 87 height 17
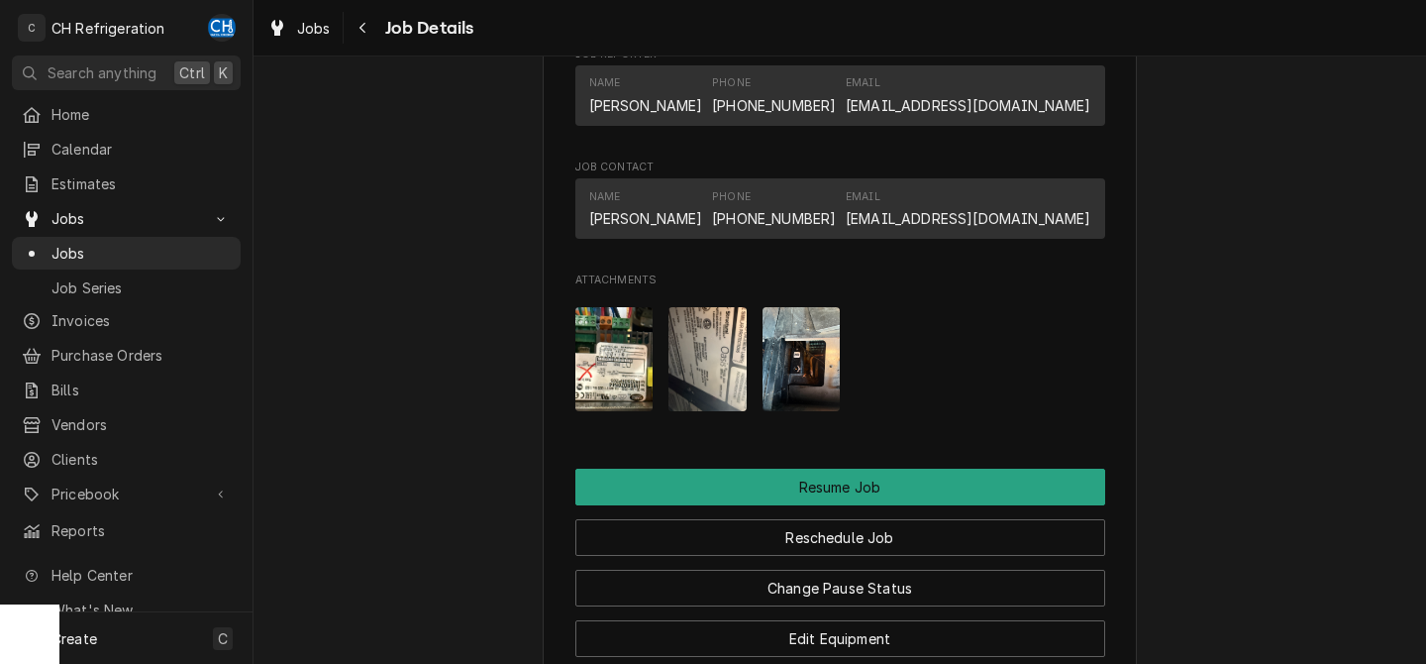
scroll to position [1644, 0]
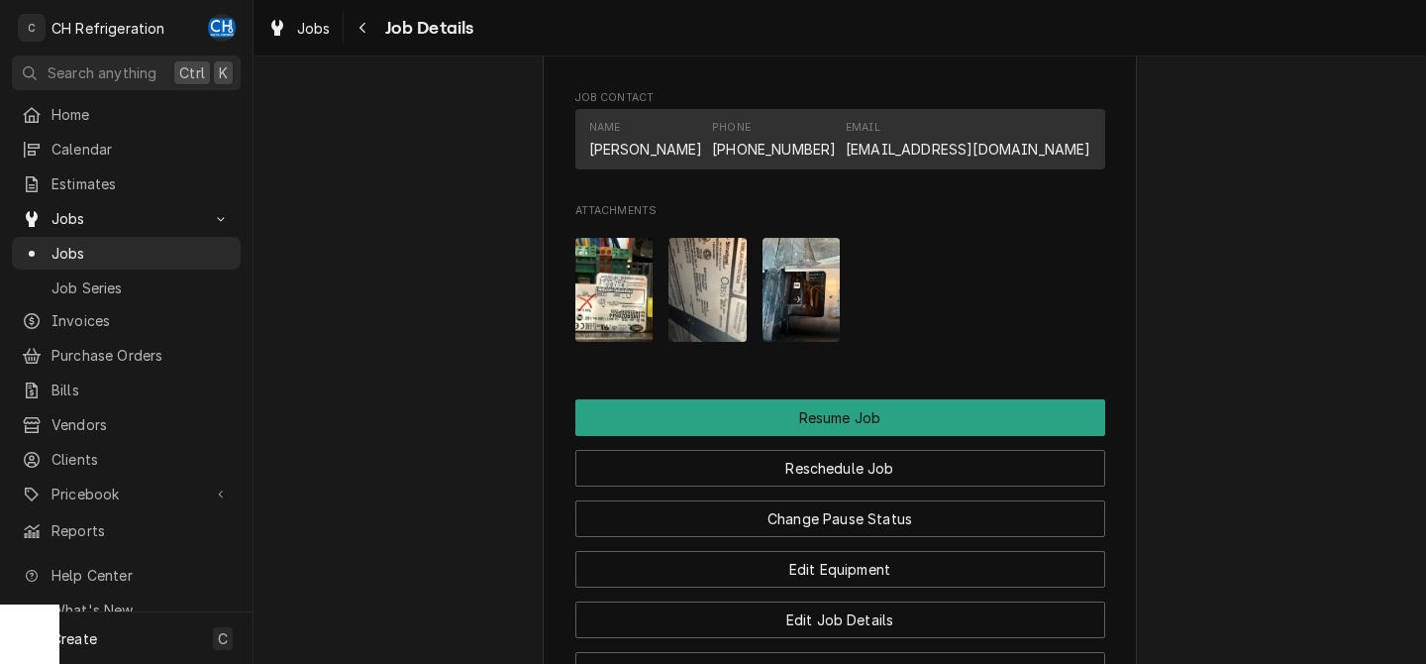
click at [725, 297] on img "Attachments" at bounding box center [708, 290] width 78 height 104
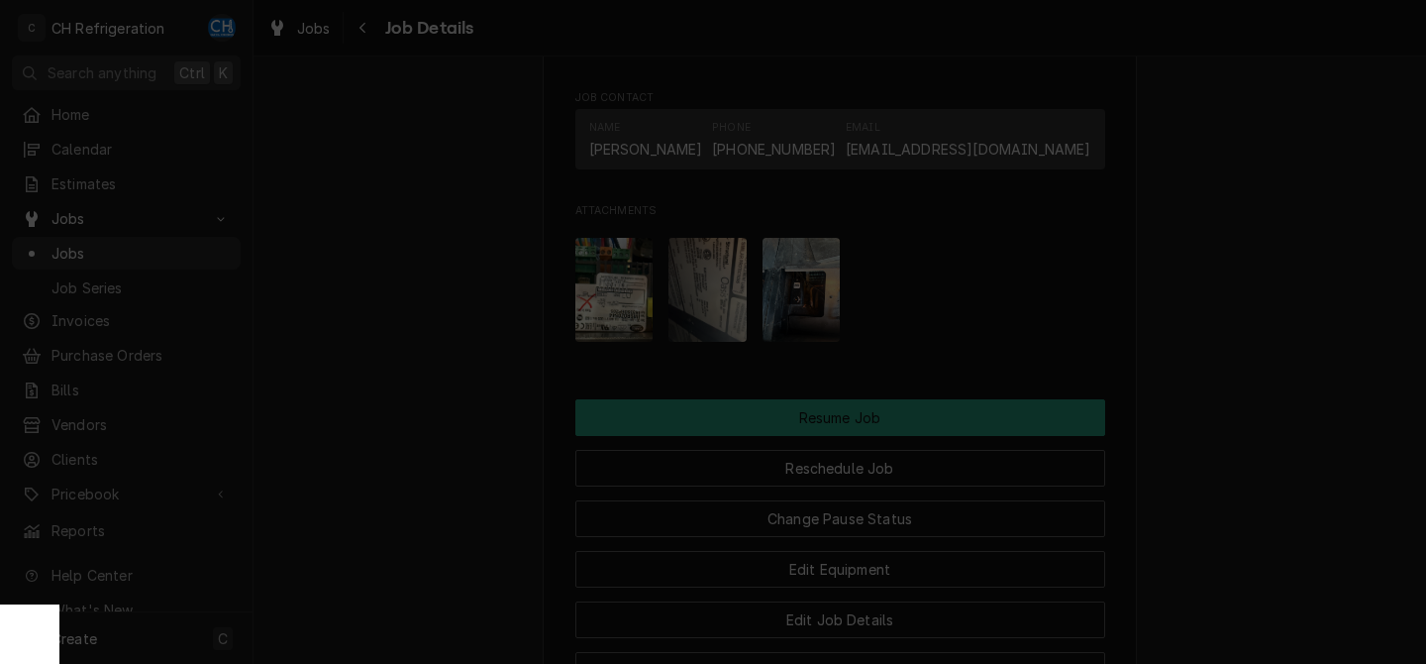
click at [1253, 342] on div at bounding box center [713, 332] width 1426 height 664
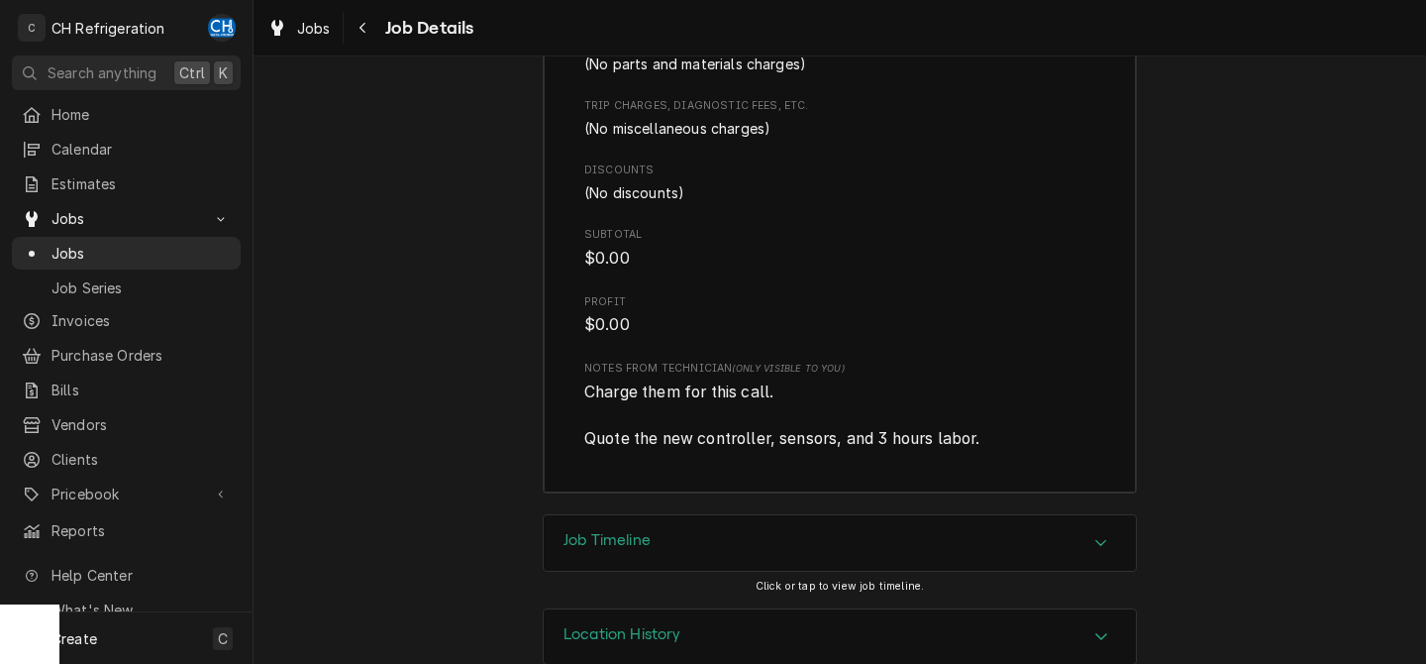
scroll to position [3182, 0]
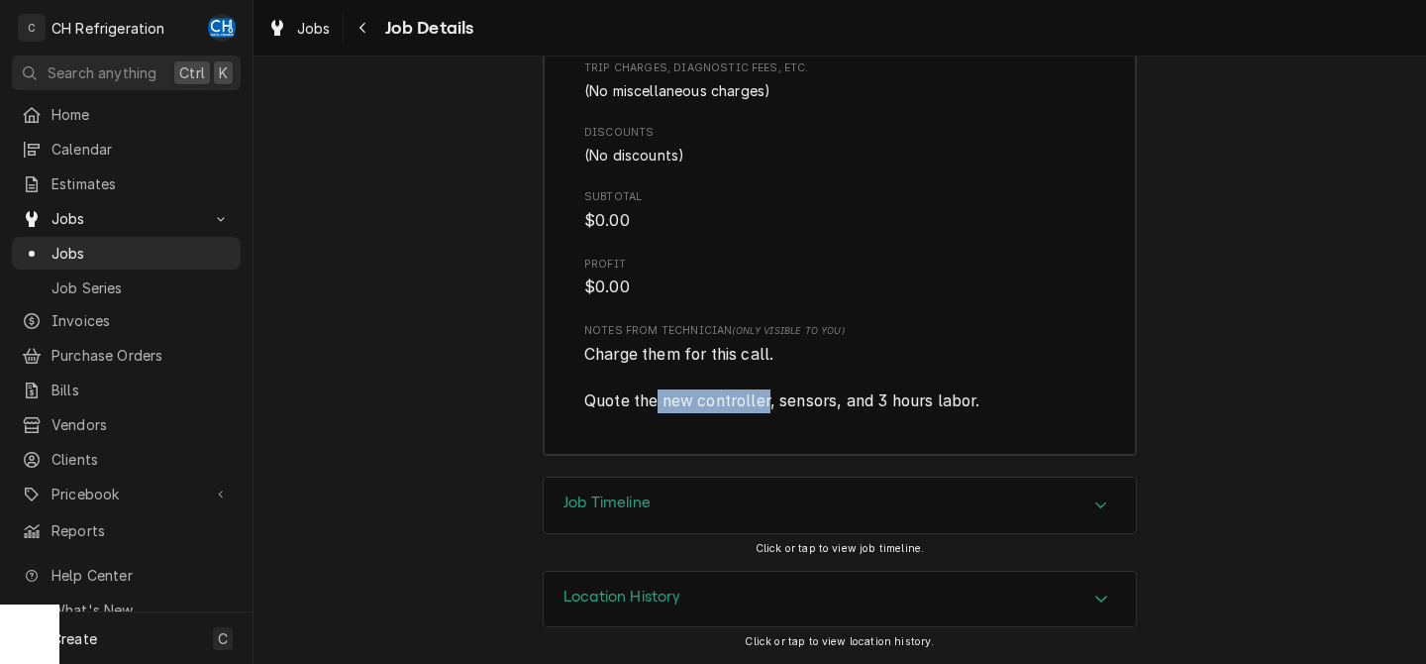
drag, startPoint x: 659, startPoint y: 421, endPoint x: 773, endPoint y: 422, distance: 113.9
click at [773, 410] on span "Charge them for this call. Quote the new controller, sensors, and 3 hours labor." at bounding box center [781, 377] width 395 height 65
drag, startPoint x: 795, startPoint y: 424, endPoint x: 837, endPoint y: 424, distance: 41.6
click at [837, 410] on span "Charge them for this call. Quote the new controller, sensors, and 3 hours labor." at bounding box center [781, 377] width 395 height 65
drag, startPoint x: 882, startPoint y: 425, endPoint x: 1002, endPoint y: 430, distance: 120.9
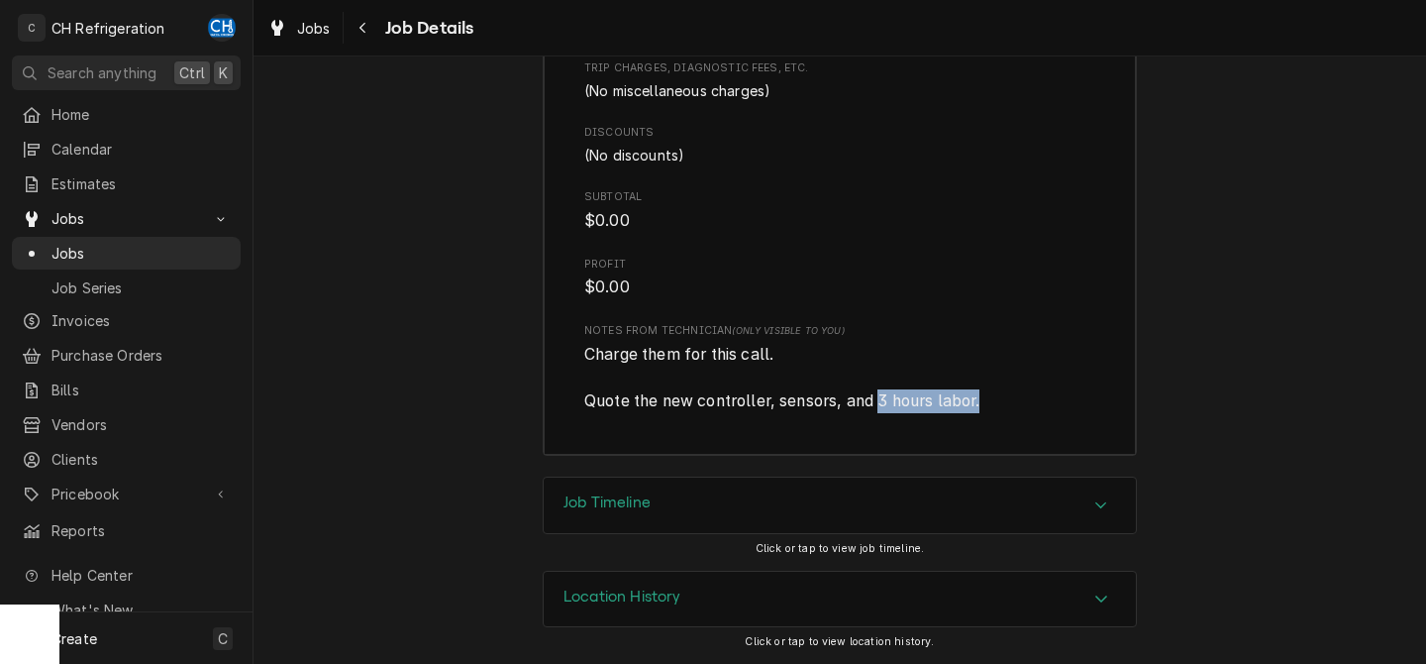
click at [1002, 413] on span "Charge them for this call. Quote the new controller, sensors, and 3 hours labor." at bounding box center [839, 378] width 511 height 70
click at [1018, 413] on span "Charge them for this call. Quote the new controller, sensors, and 3 hours labor." at bounding box center [839, 378] width 511 height 70
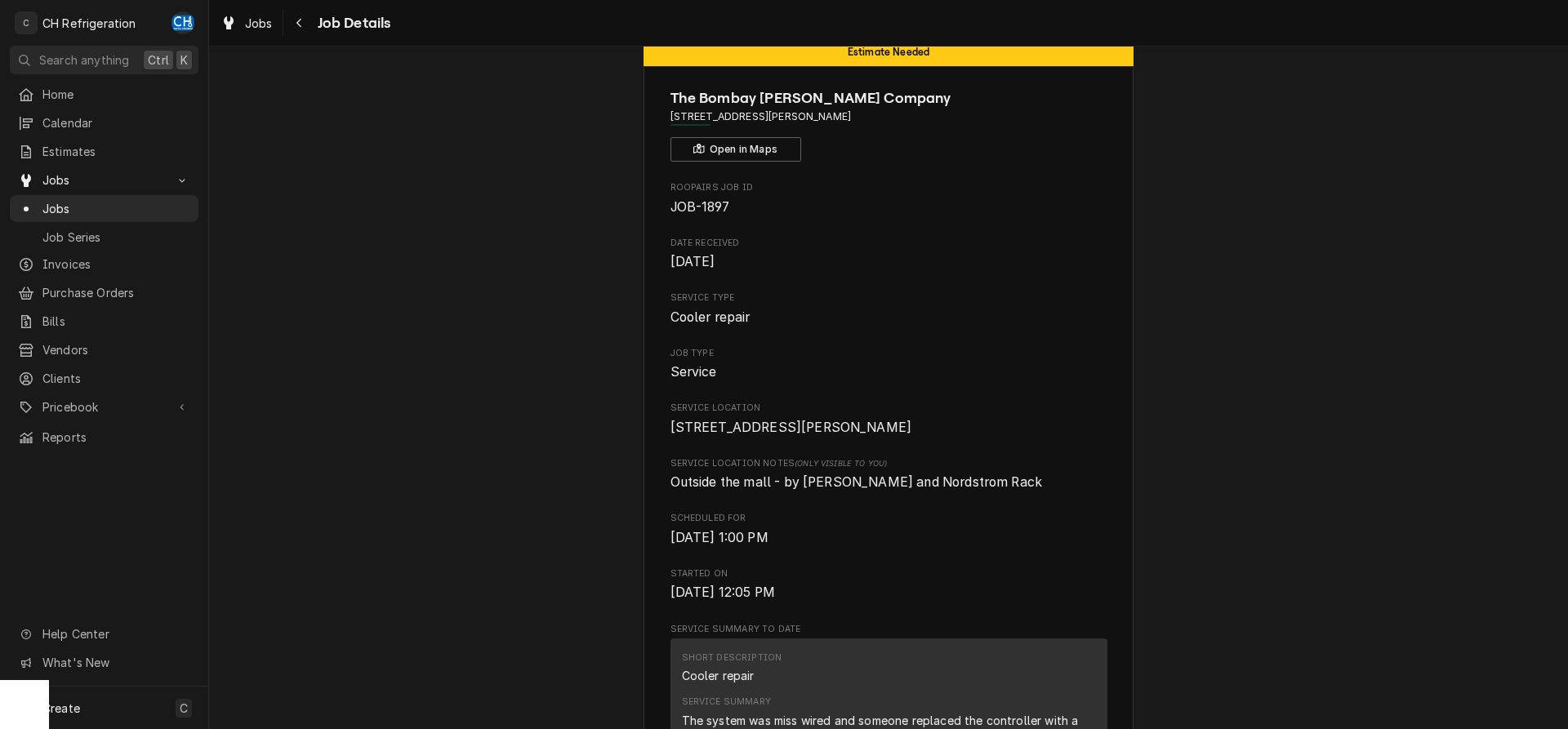
scroll to position [0, 0]
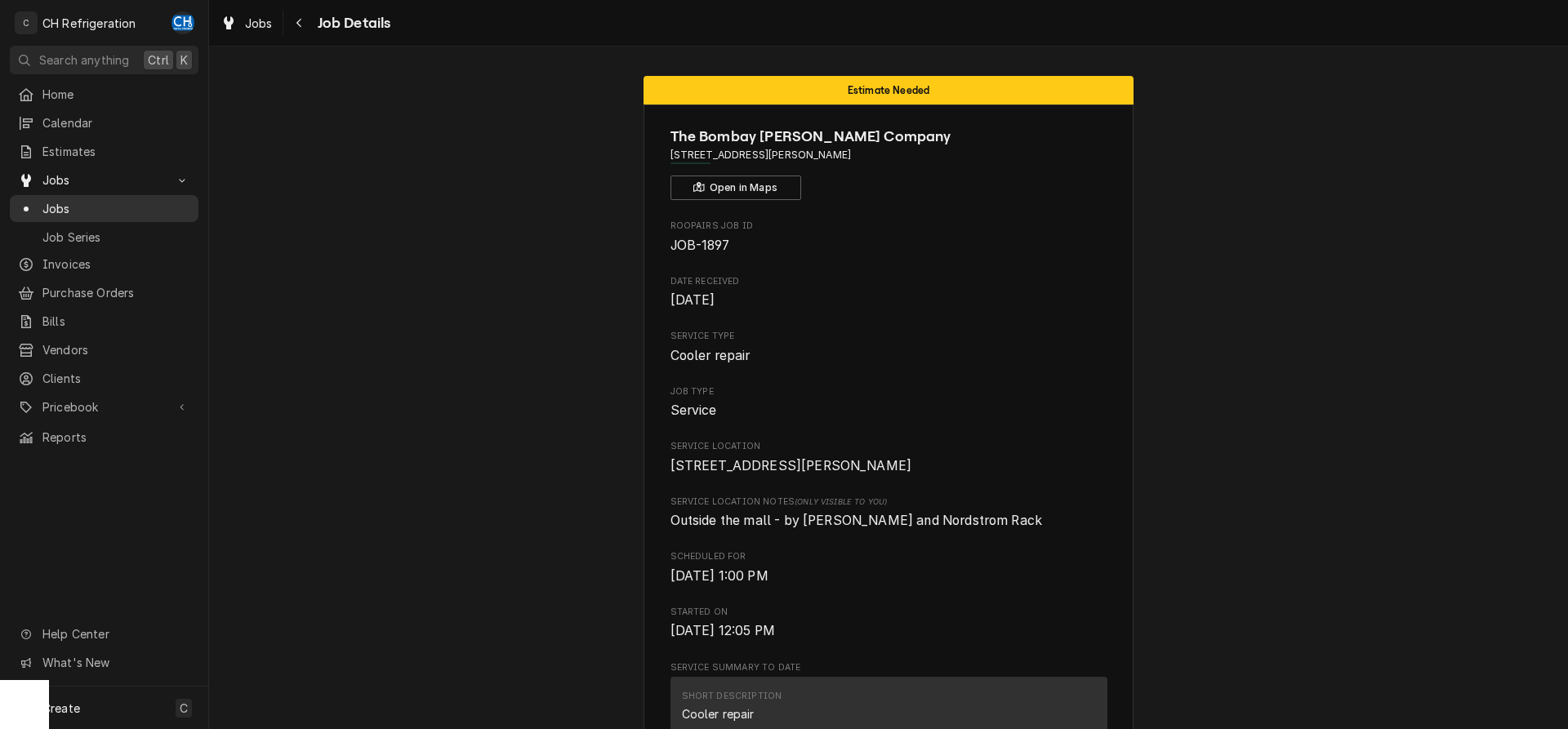
click at [72, 205] on span "Jobs" at bounding box center [116, 209] width 148 height 17
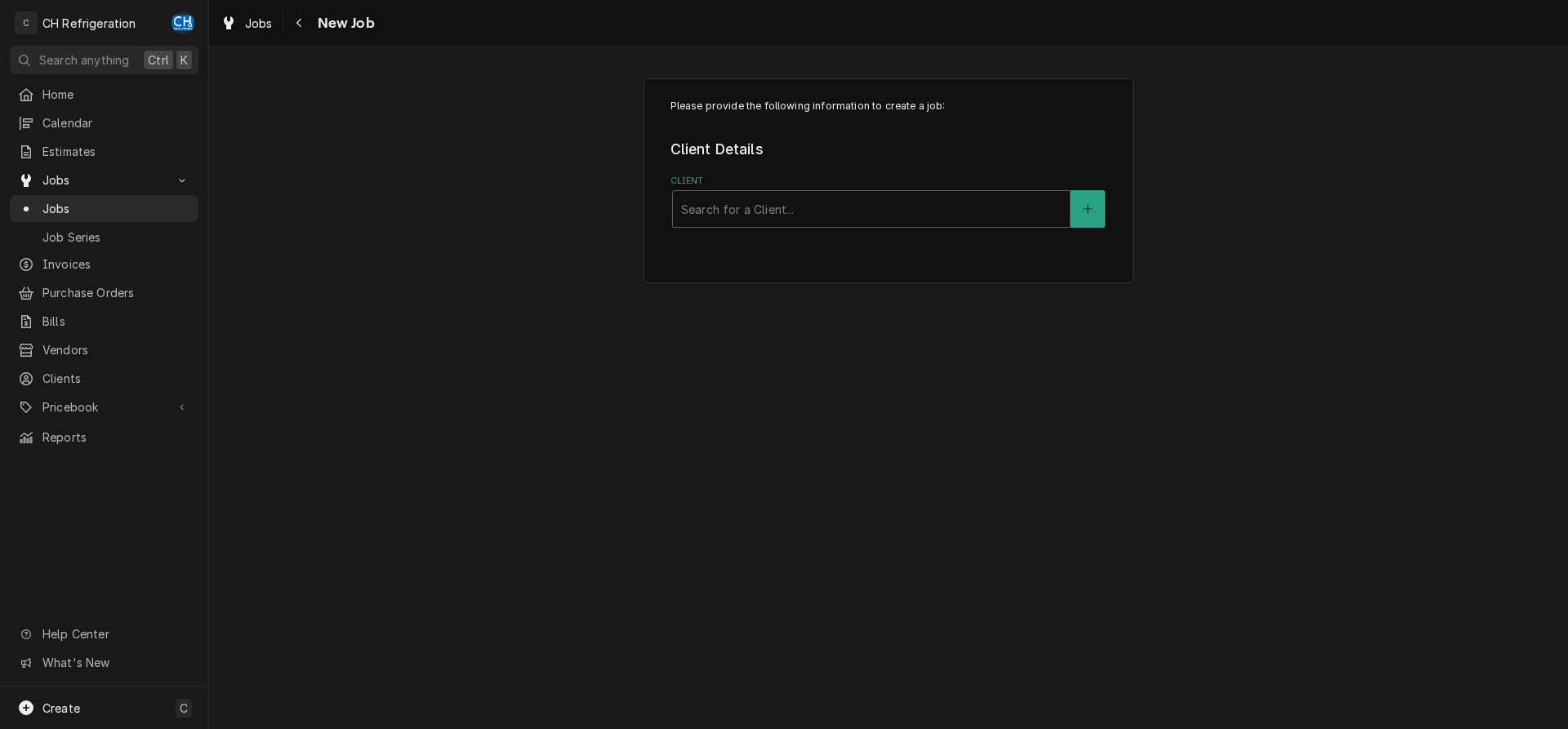
click at [758, 205] on div "Client" at bounding box center [871, 209] width 381 height 30
type input "cpk"
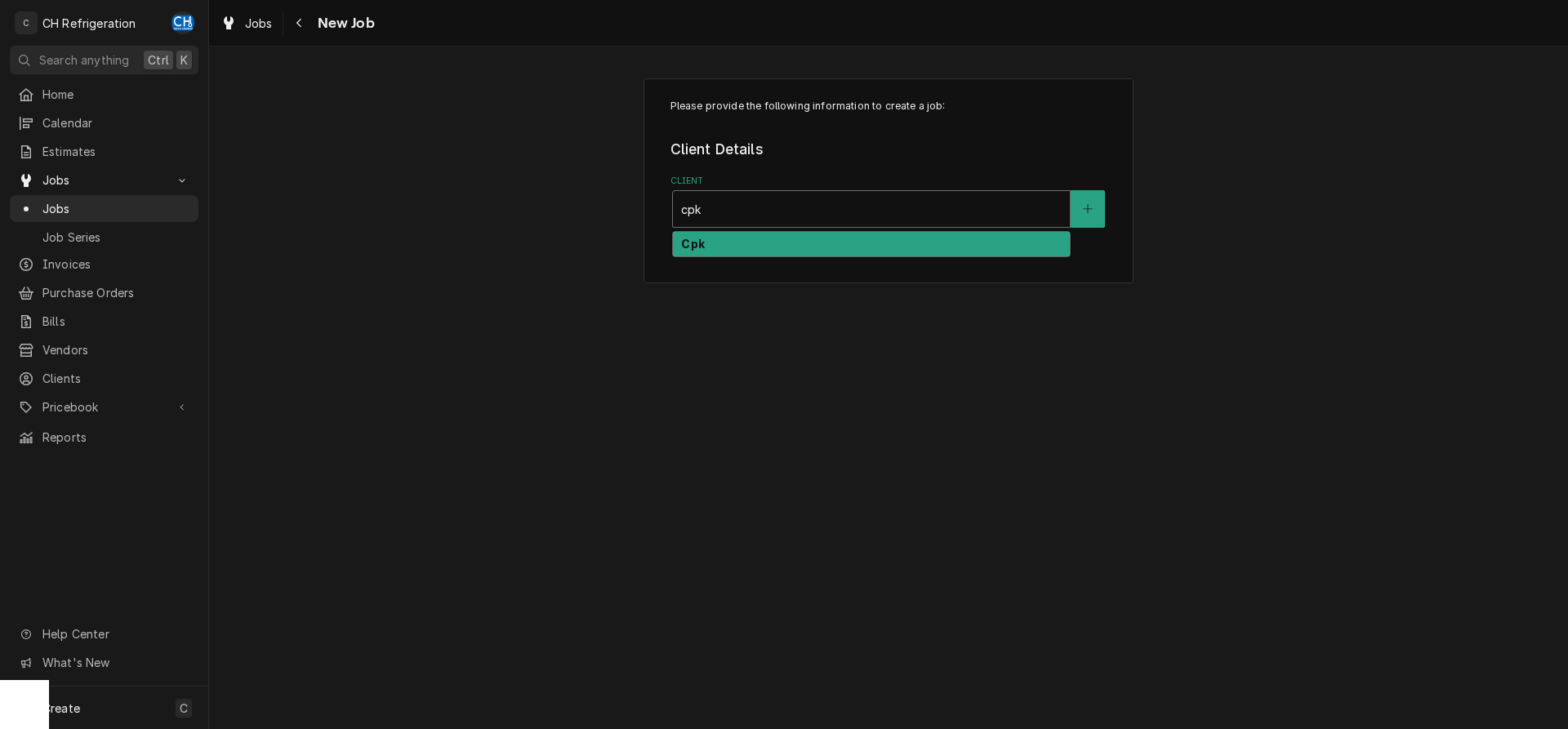
click at [741, 245] on div "Cpk" at bounding box center [871, 244] width 397 height 26
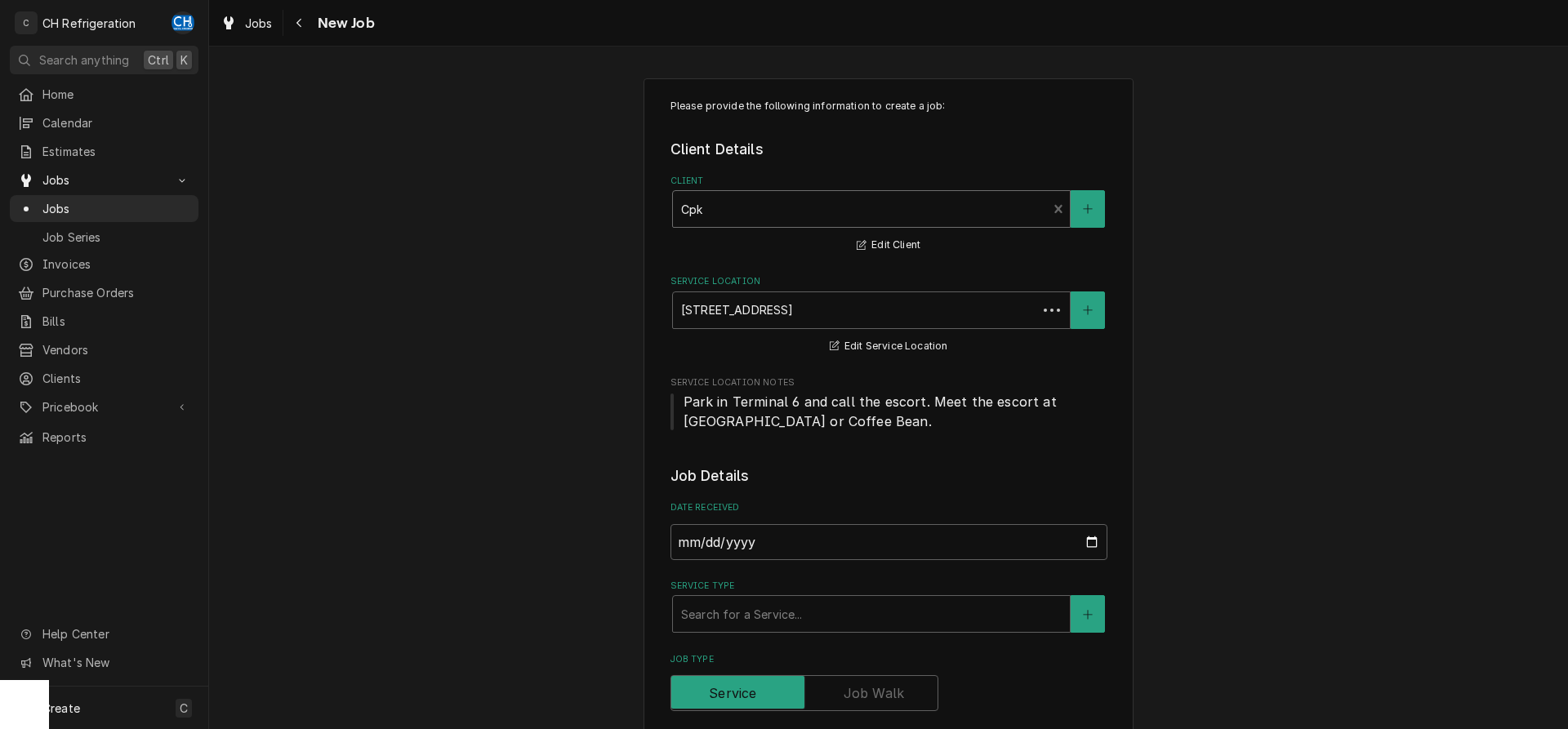
scroll to position [250, 0]
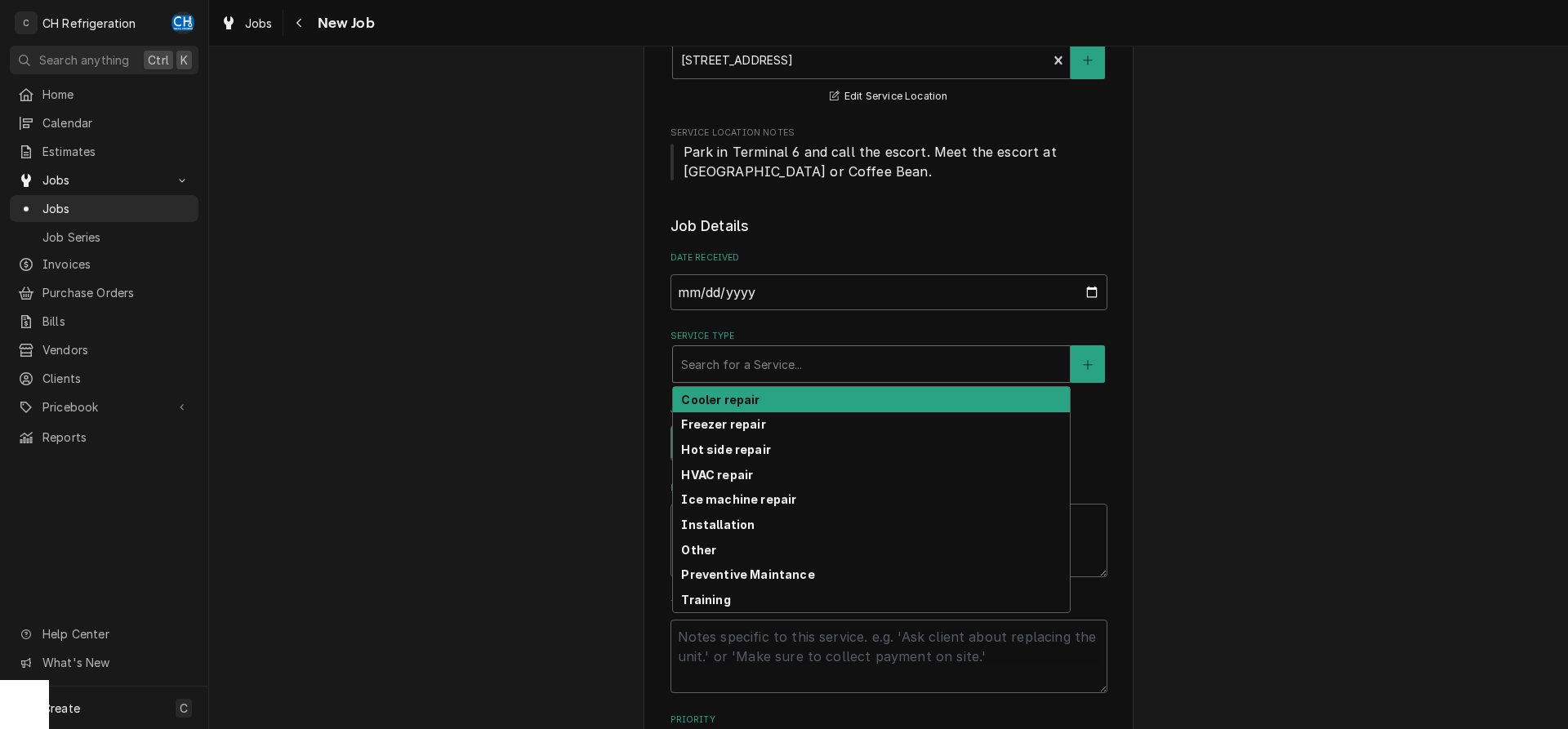
click at [758, 357] on div "Service Type" at bounding box center [871, 364] width 381 height 30
click at [734, 402] on strong "Cooler repair" at bounding box center [720, 399] width 78 height 14
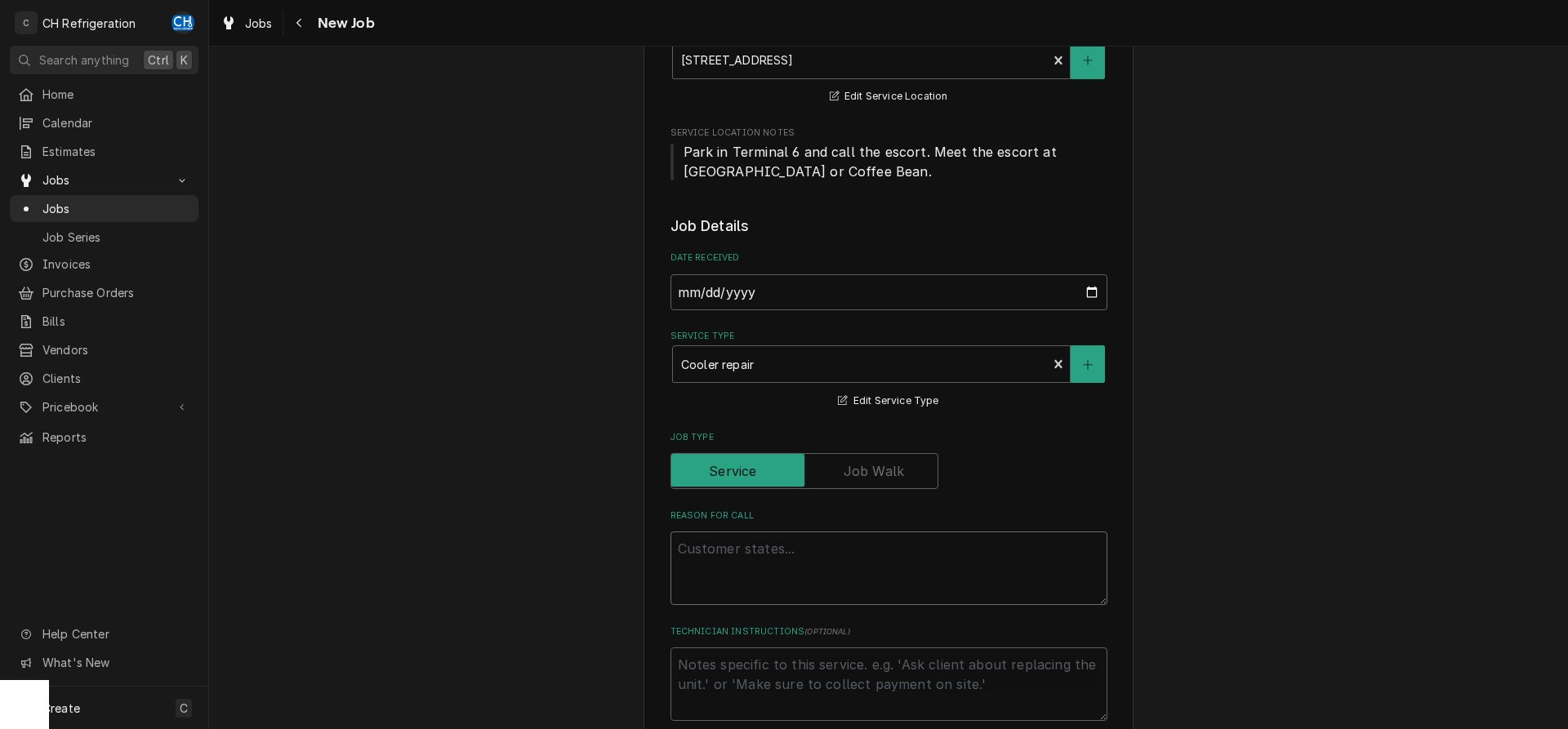
click at [744, 568] on textarea "Reason For Call" at bounding box center [889, 568] width 437 height 73
type textarea "x"
type textarea "c"
type textarea "x"
type textarea "co"
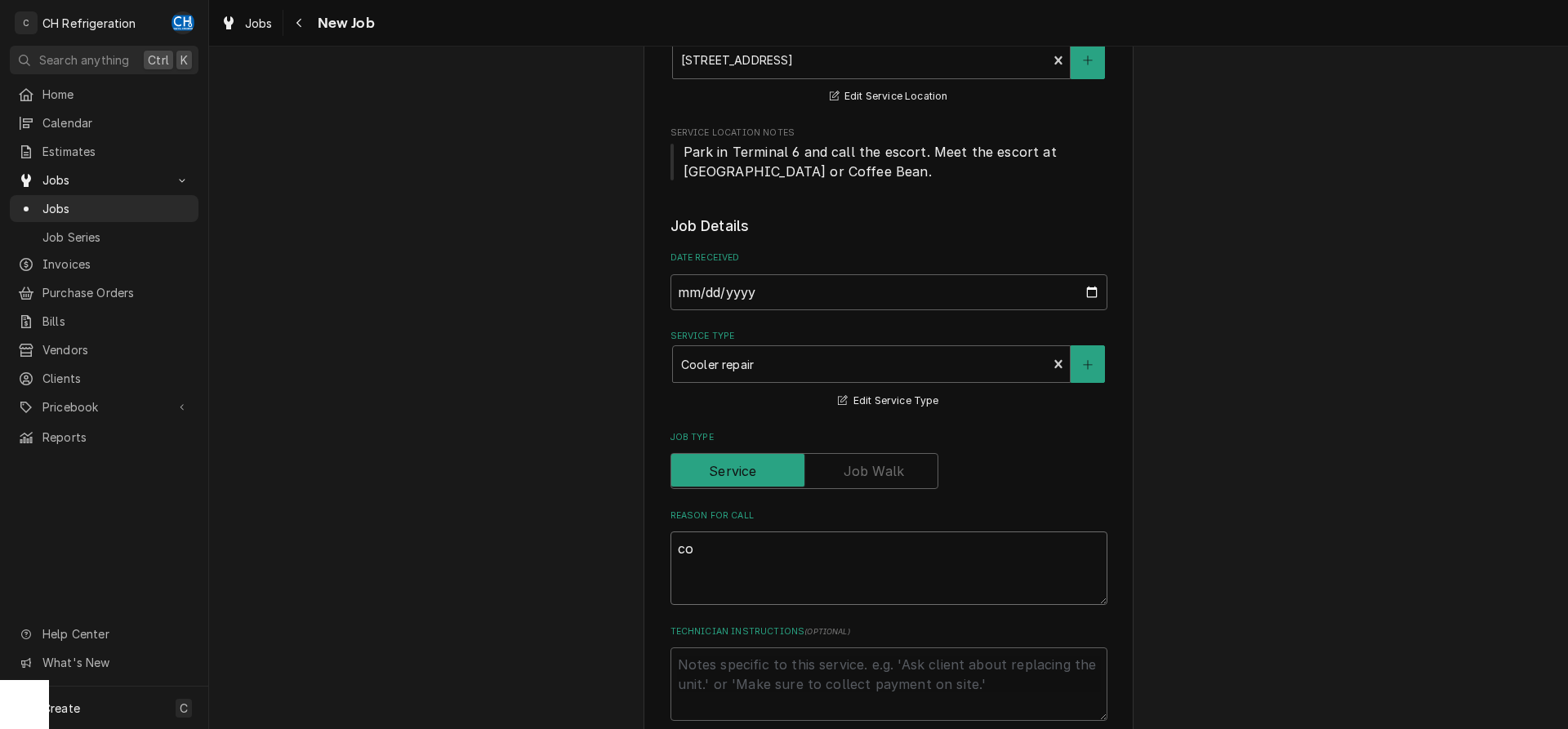
type textarea "x"
type textarea "col"
type textarea "x"
type textarea "cole"
type textarea "x"
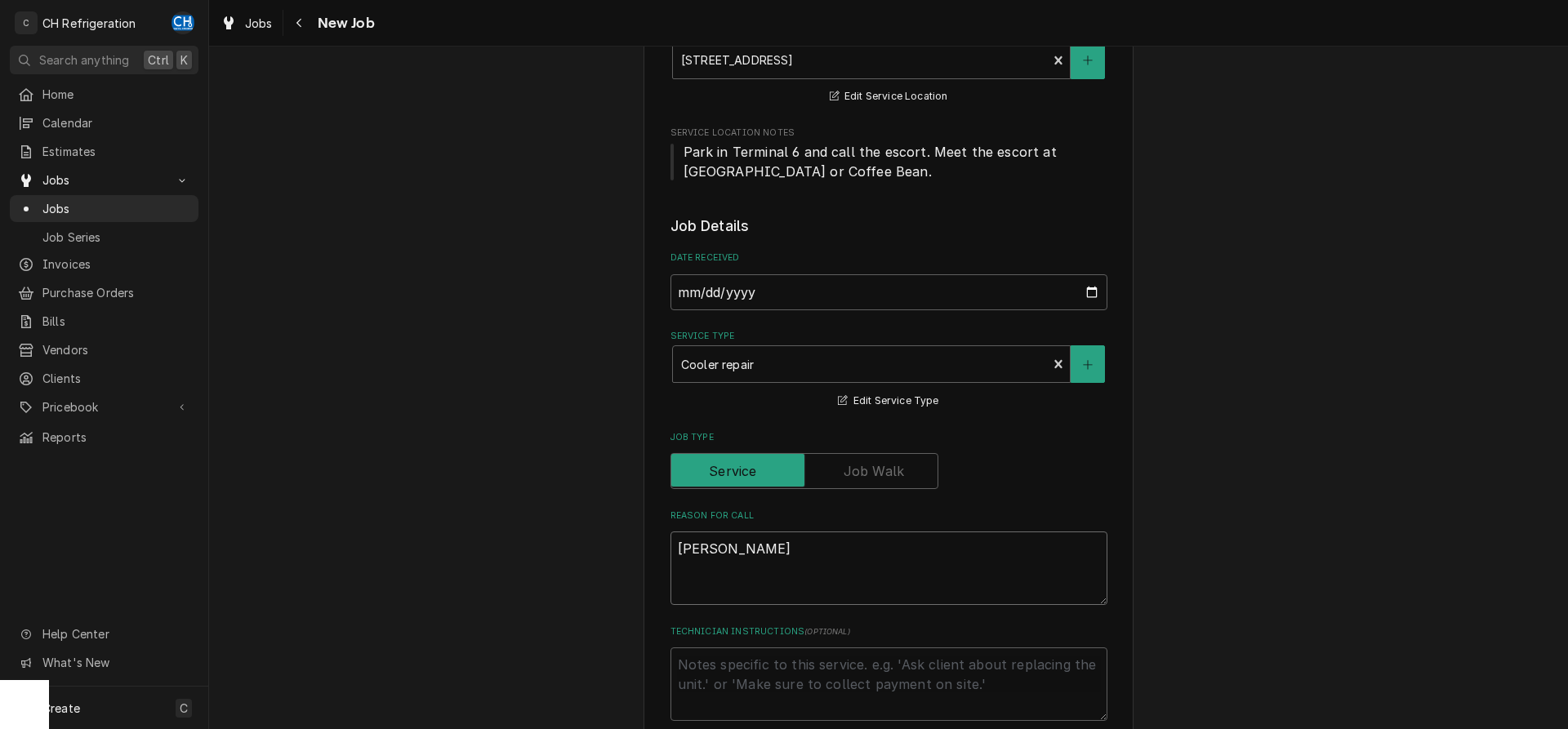
type textarea "col"
type textarea "x"
type textarea "co"
type textarea "x"
type textarea "coo"
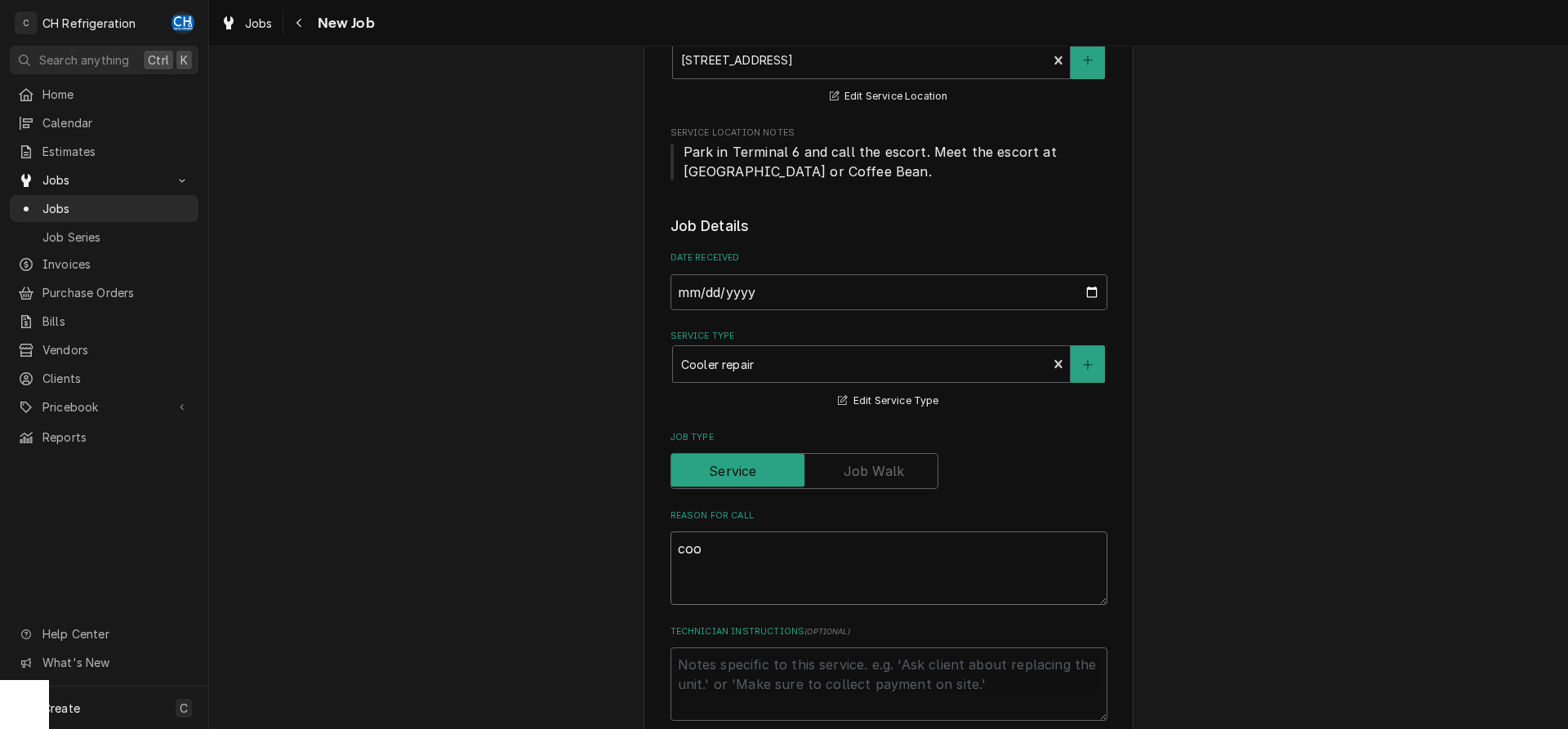
type textarea "x"
type textarea "cool"
type textarea "x"
type textarea "coole"
type textarea "x"
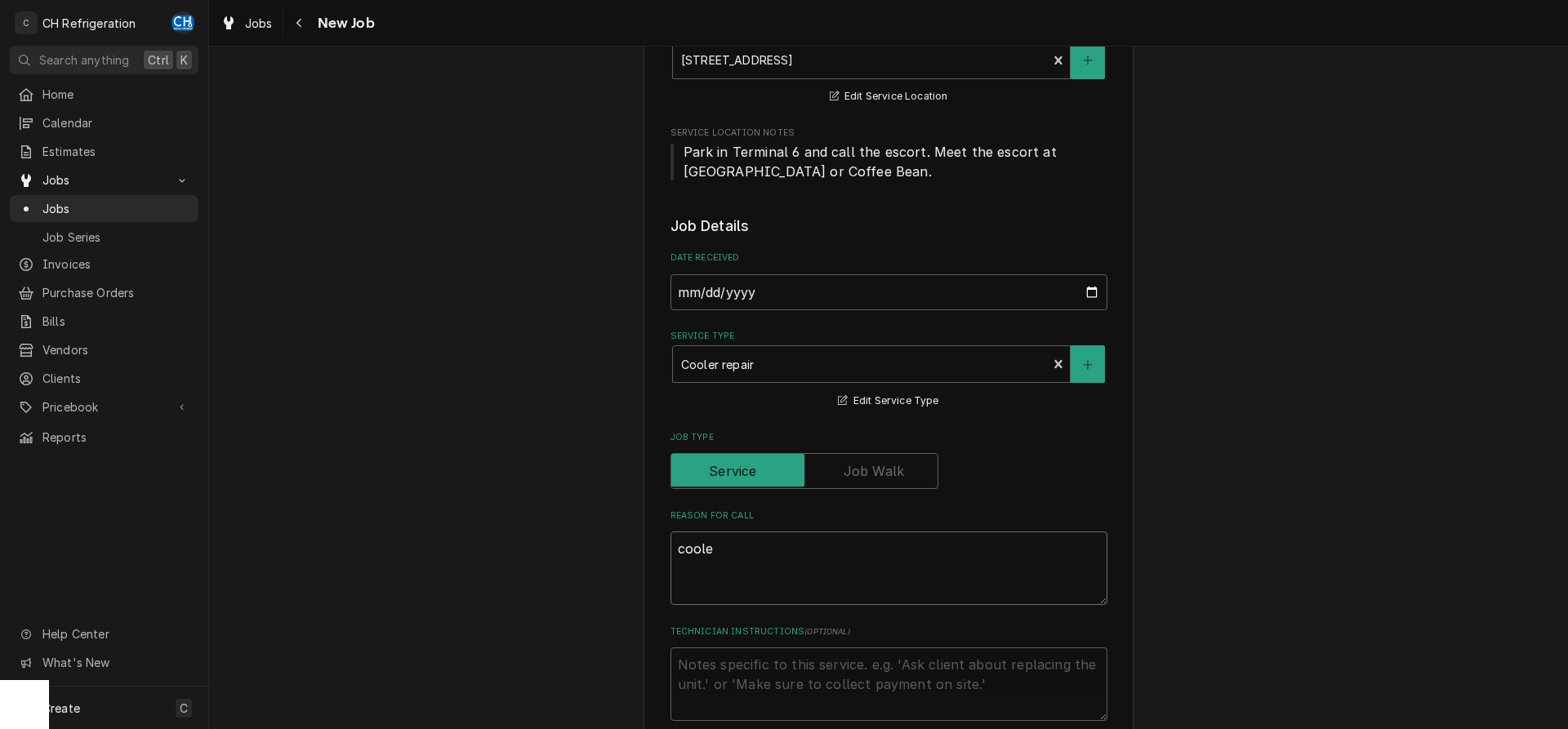
type textarea "cooler"
type textarea "x"
type textarea "cooler"
type textarea "x"
type textarea "cooler d"
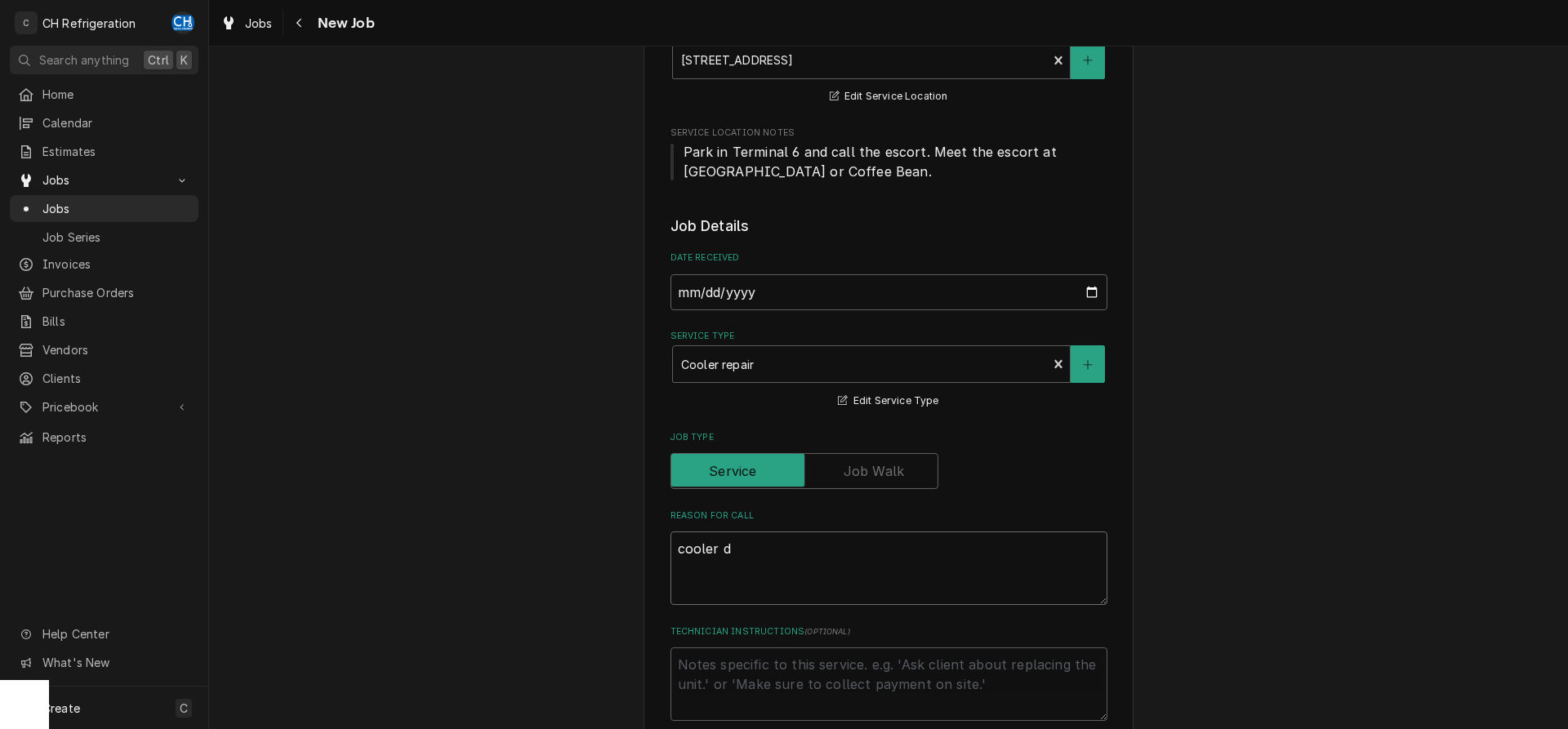
type textarea "x"
type textarea "cooler do"
type textarea "x"
type textarea "cooler dow"
type textarea "x"
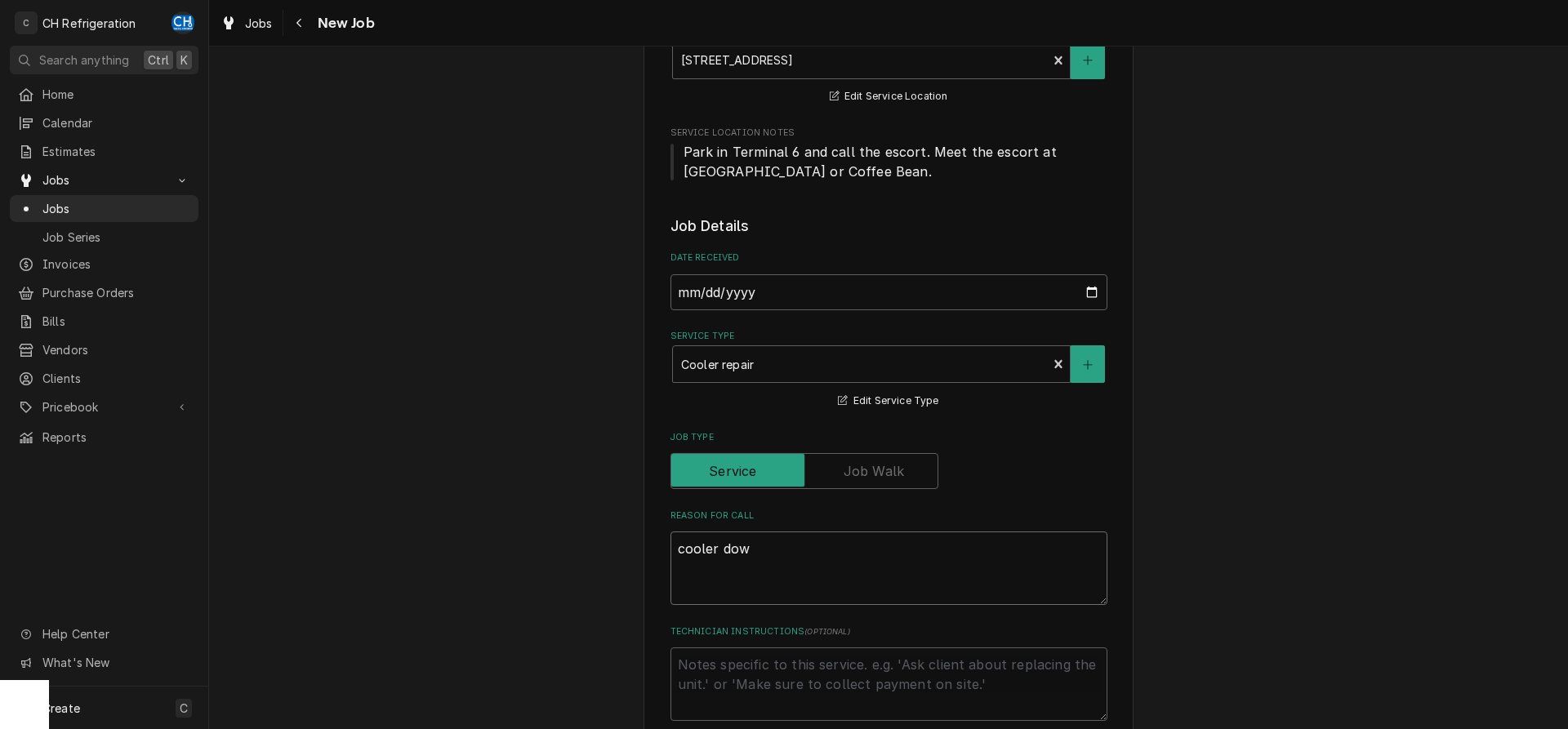
type textarea "cooler down"
type textarea "x"
type textarea "cooler down"
type textarea "x"
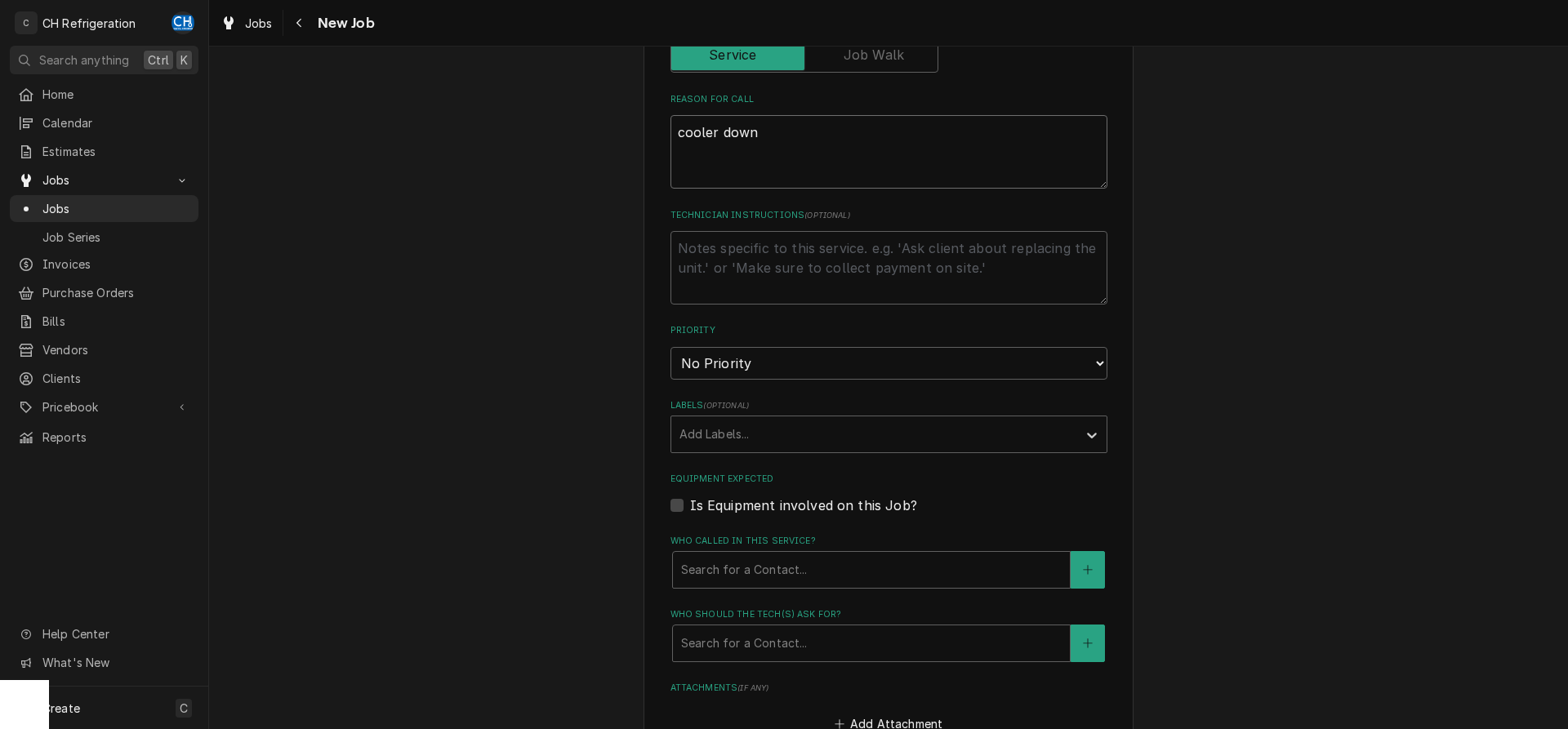
scroll to position [1083, 0]
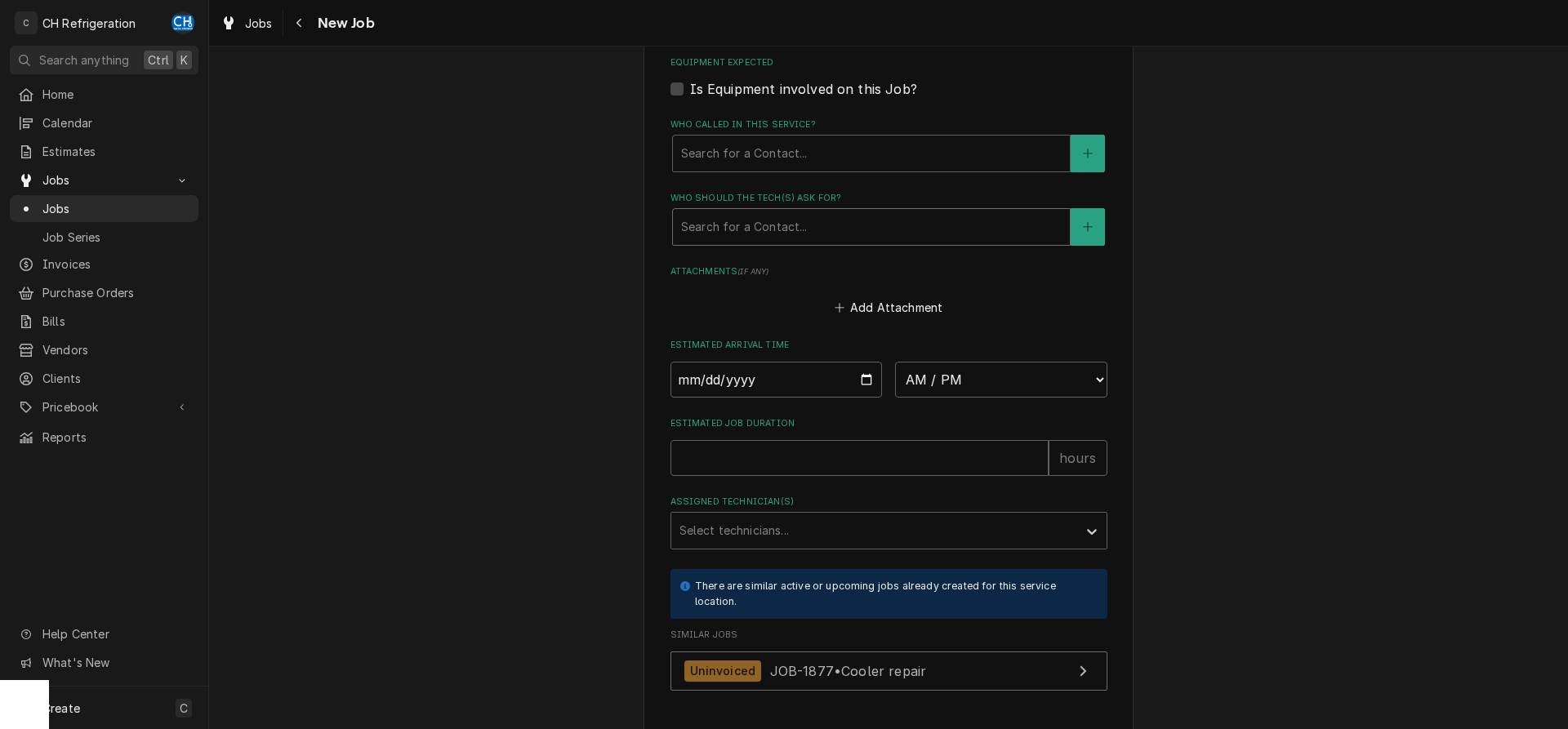
type textarea "cooler down"
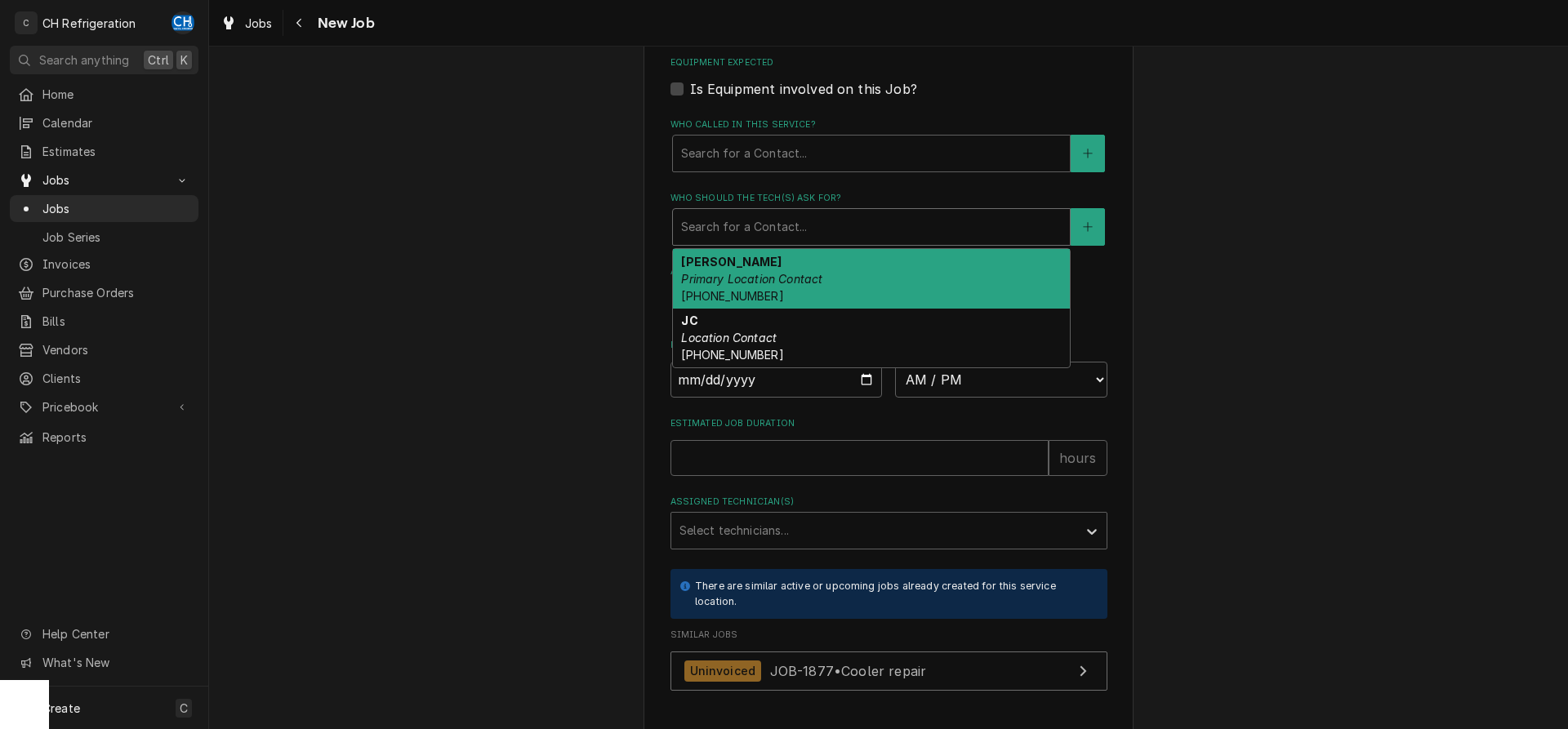
click at [750, 233] on div "Who should the tech(s) ask for?" at bounding box center [871, 228] width 381 height 30
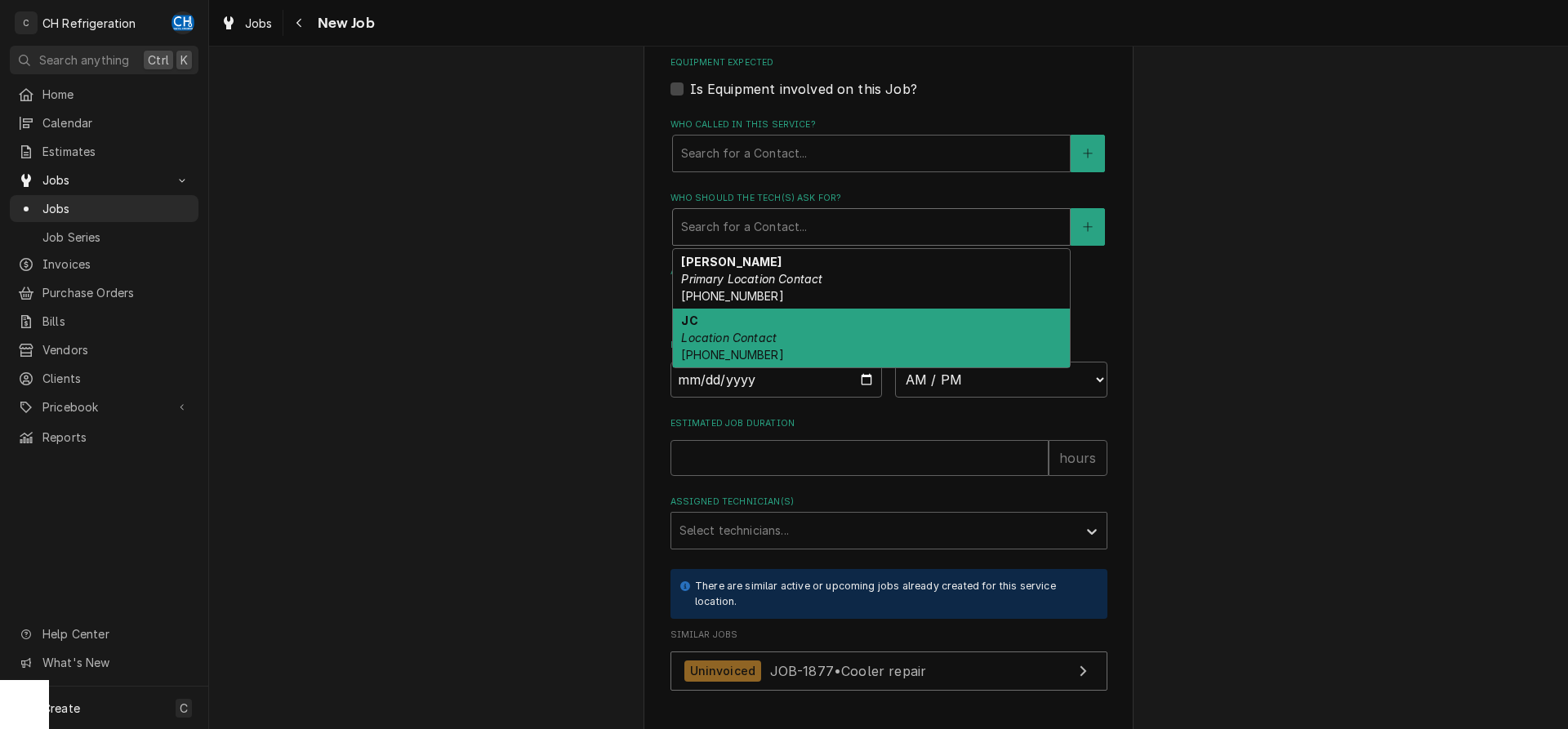
click at [753, 332] on em "Location Contact" at bounding box center [729, 337] width 96 height 14
type textarea "x"
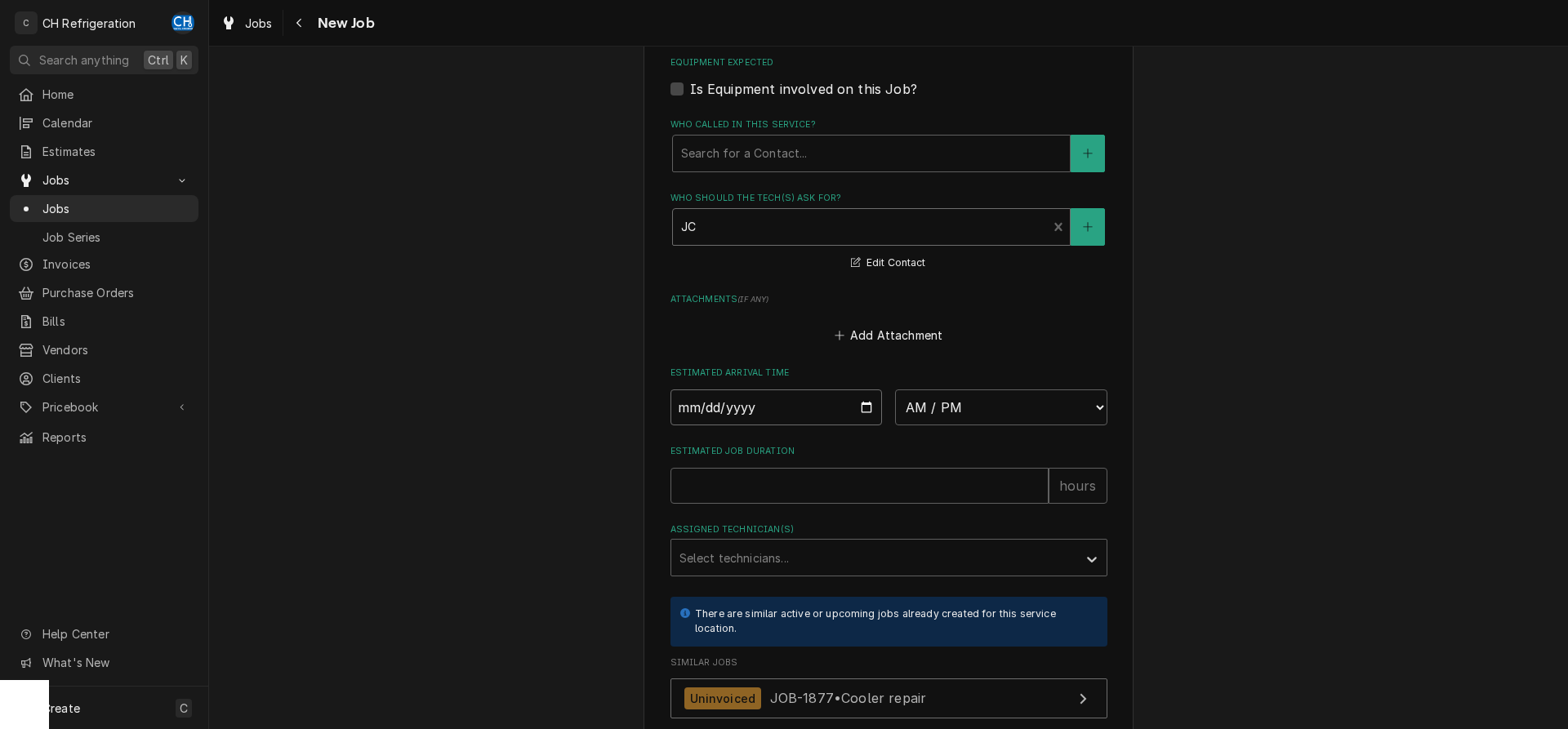
click at [865, 401] on input "Date" at bounding box center [777, 407] width 213 height 36
type input "2025-09-09"
click at [895, 389] on select "AM / PM 6:00 AM 6:15 AM 6:30 AM 6:45 AM 7:00 AM 7:15 AM 7:30 AM 7:45 AM 8:00 AM…" at bounding box center [1002, 407] width 213 height 36
type textarea "x"
select select "08:00:00"
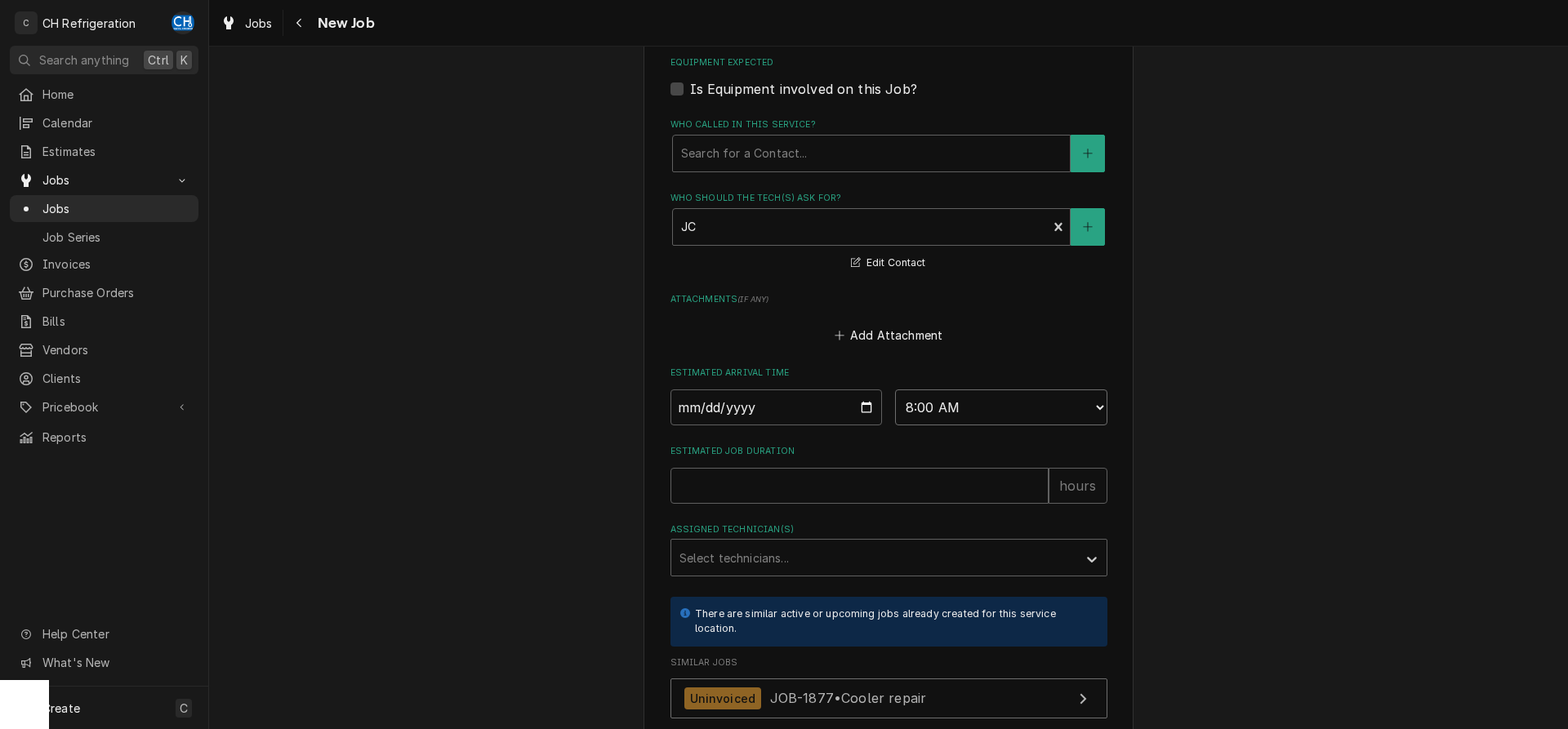
click option "8:00 AM" at bounding box center [0, 0] width 0 height 0
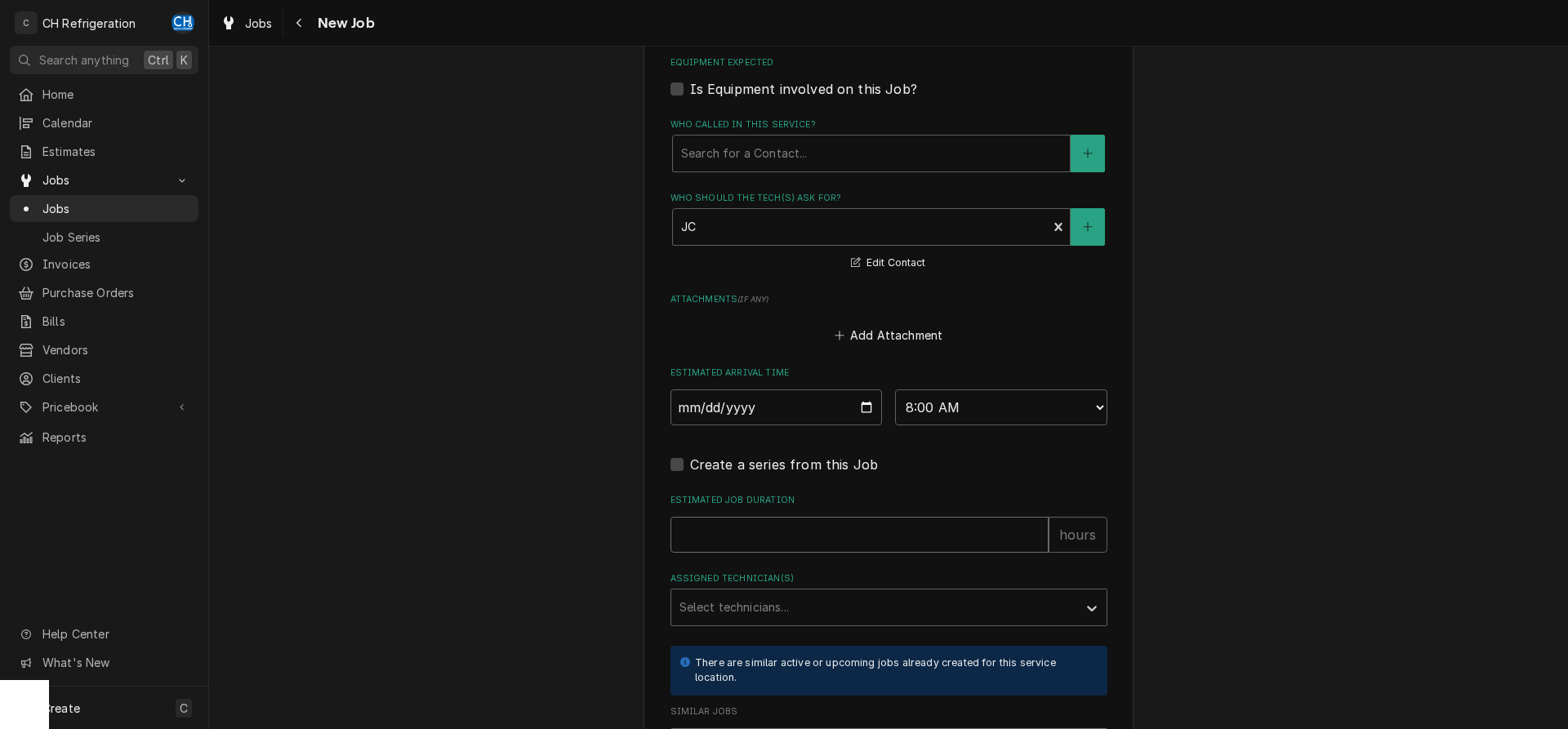
click at [871, 539] on input "Estimated Job Duration" at bounding box center [859, 535] width 378 height 36
type textarea "x"
type input "2"
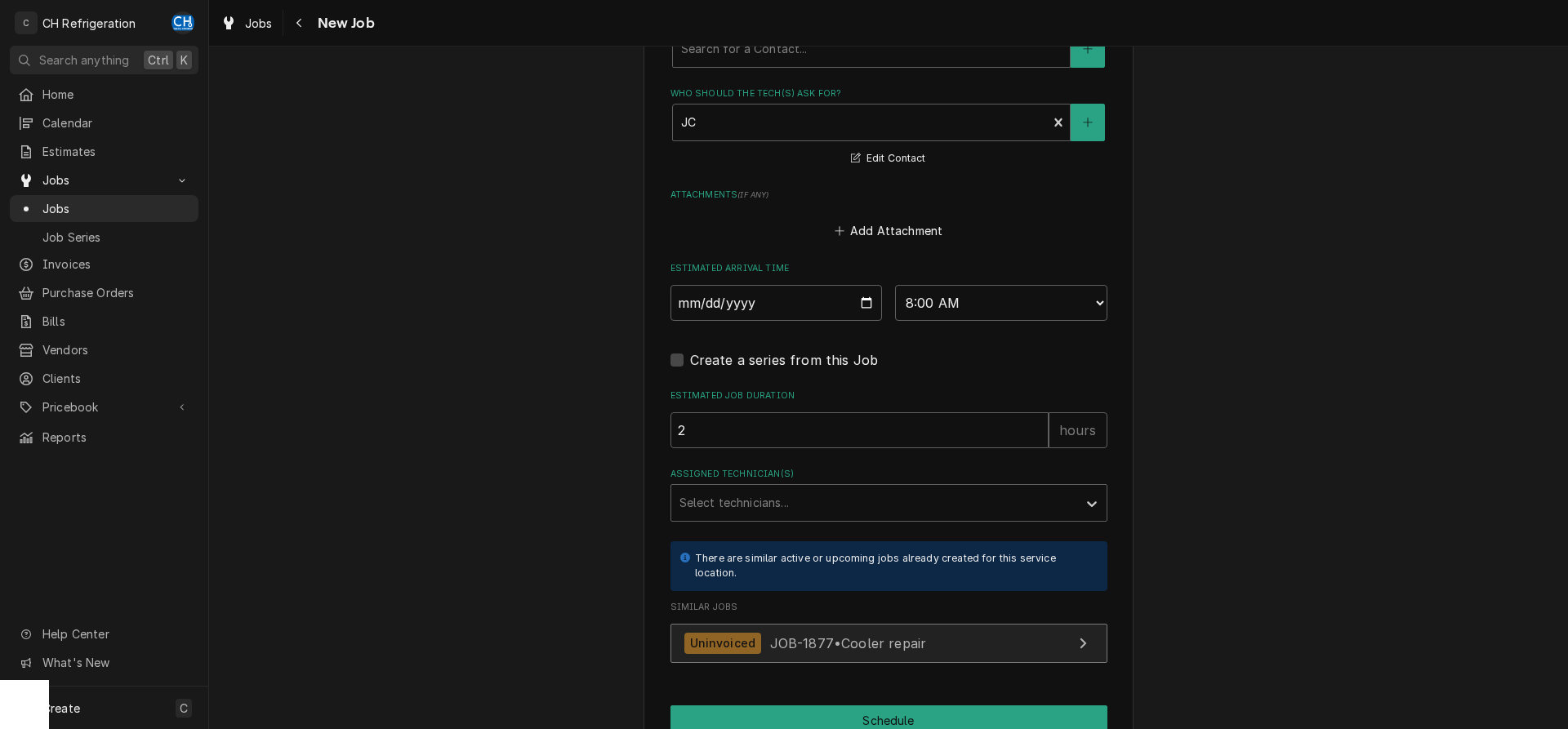
scroll to position [1249, 0]
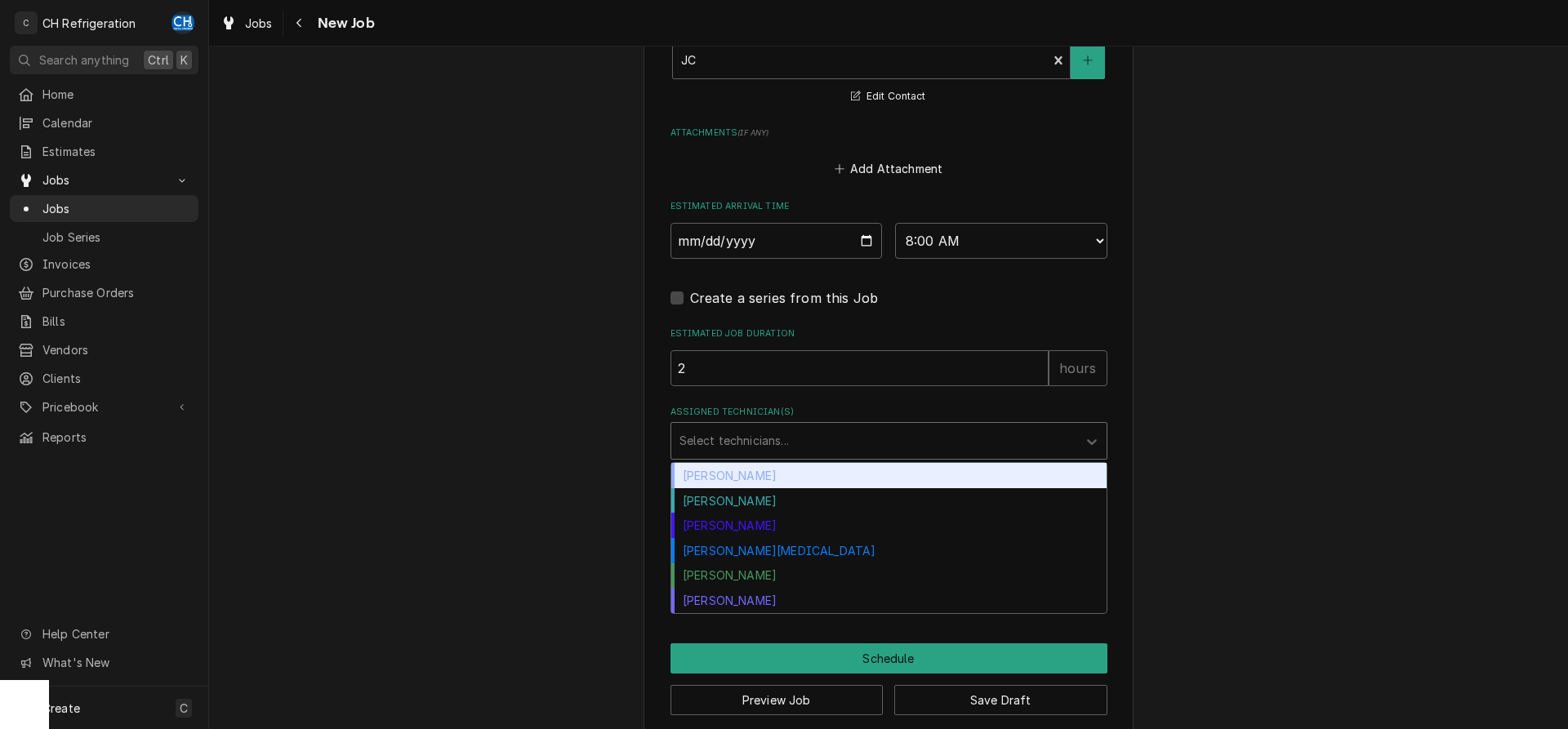
click at [727, 436] on div "Assigned Technician(s)" at bounding box center [874, 441] width 389 height 30
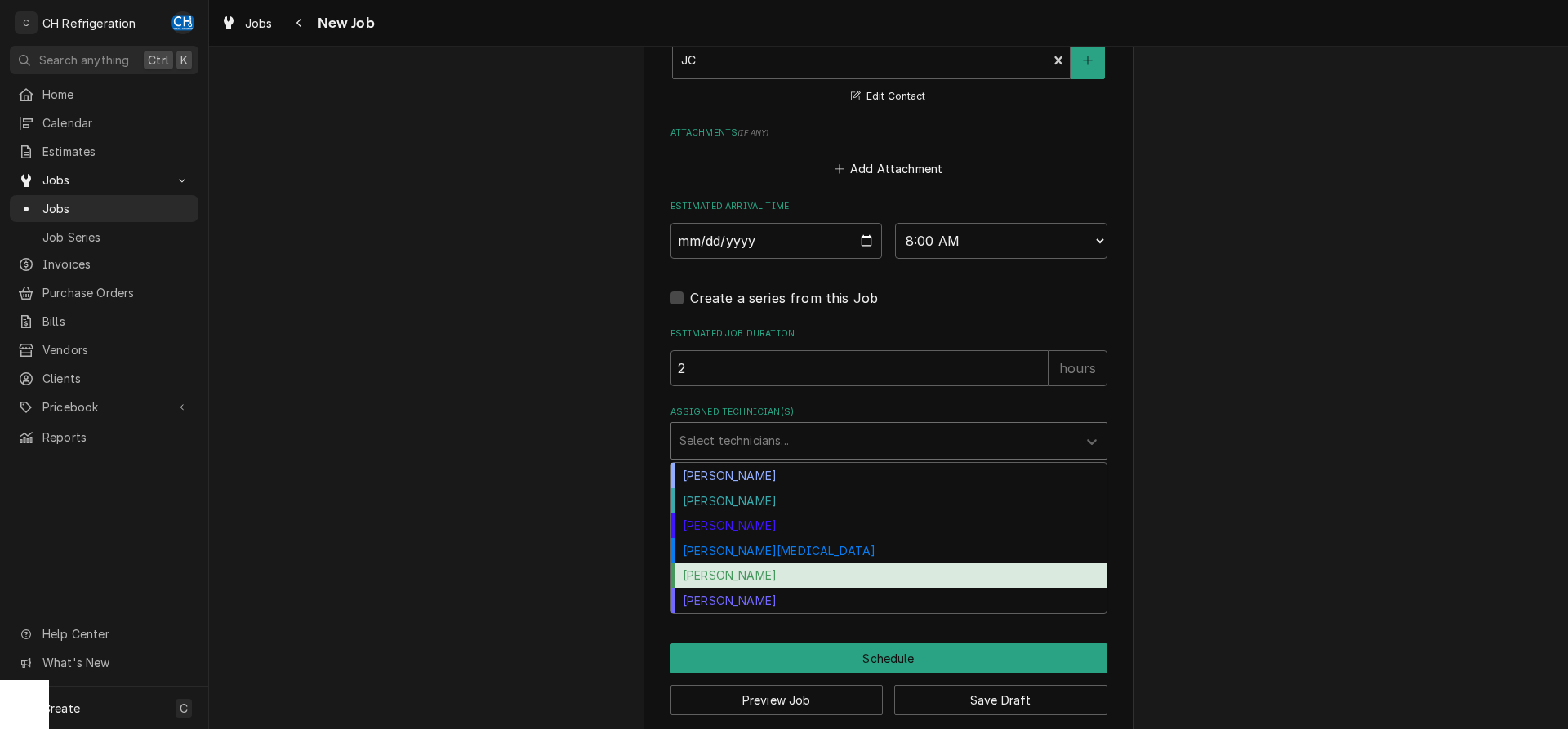
click at [729, 575] on div "Ruben Perez" at bounding box center [889, 576] width 435 height 26
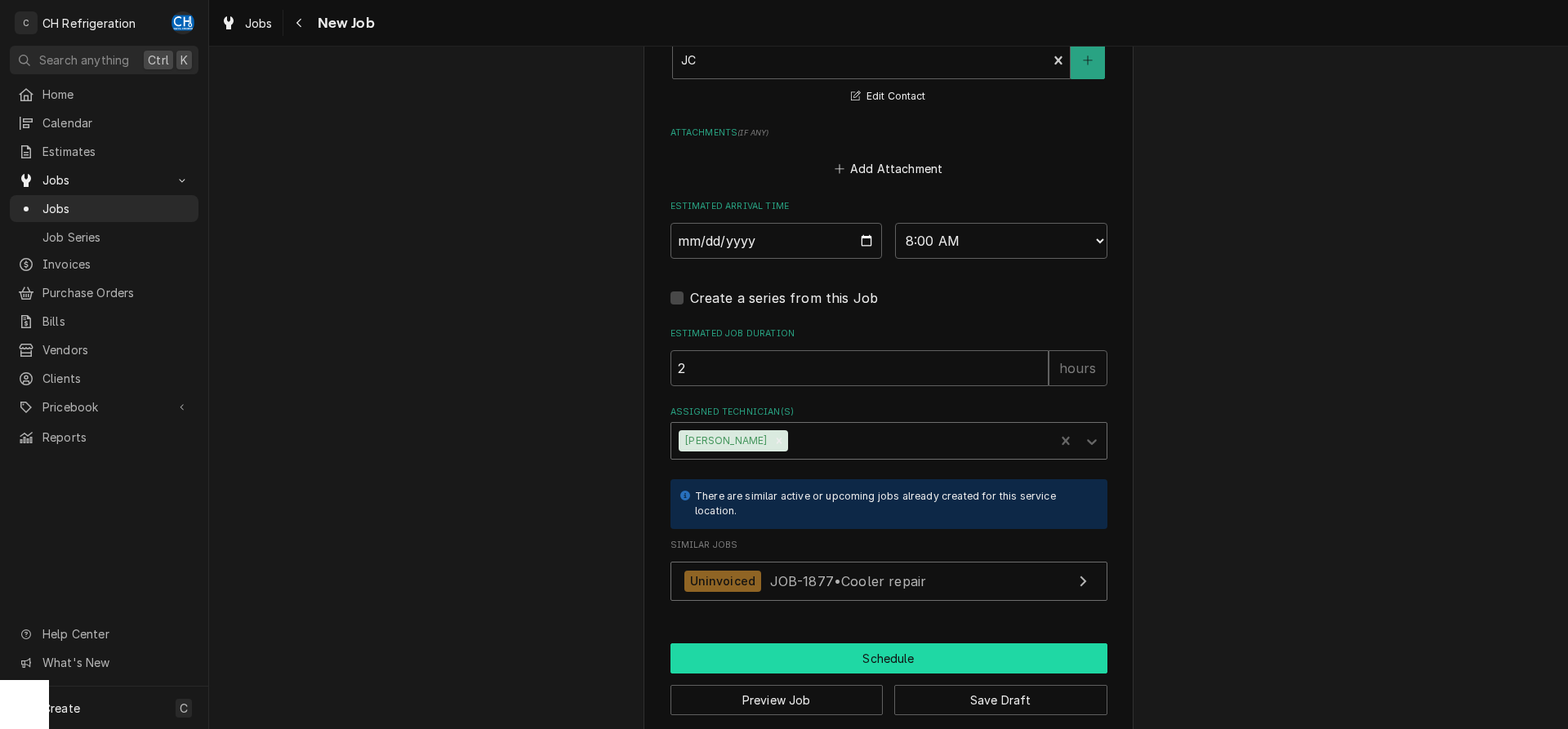
click at [903, 659] on button "Schedule" at bounding box center [889, 658] width 437 height 31
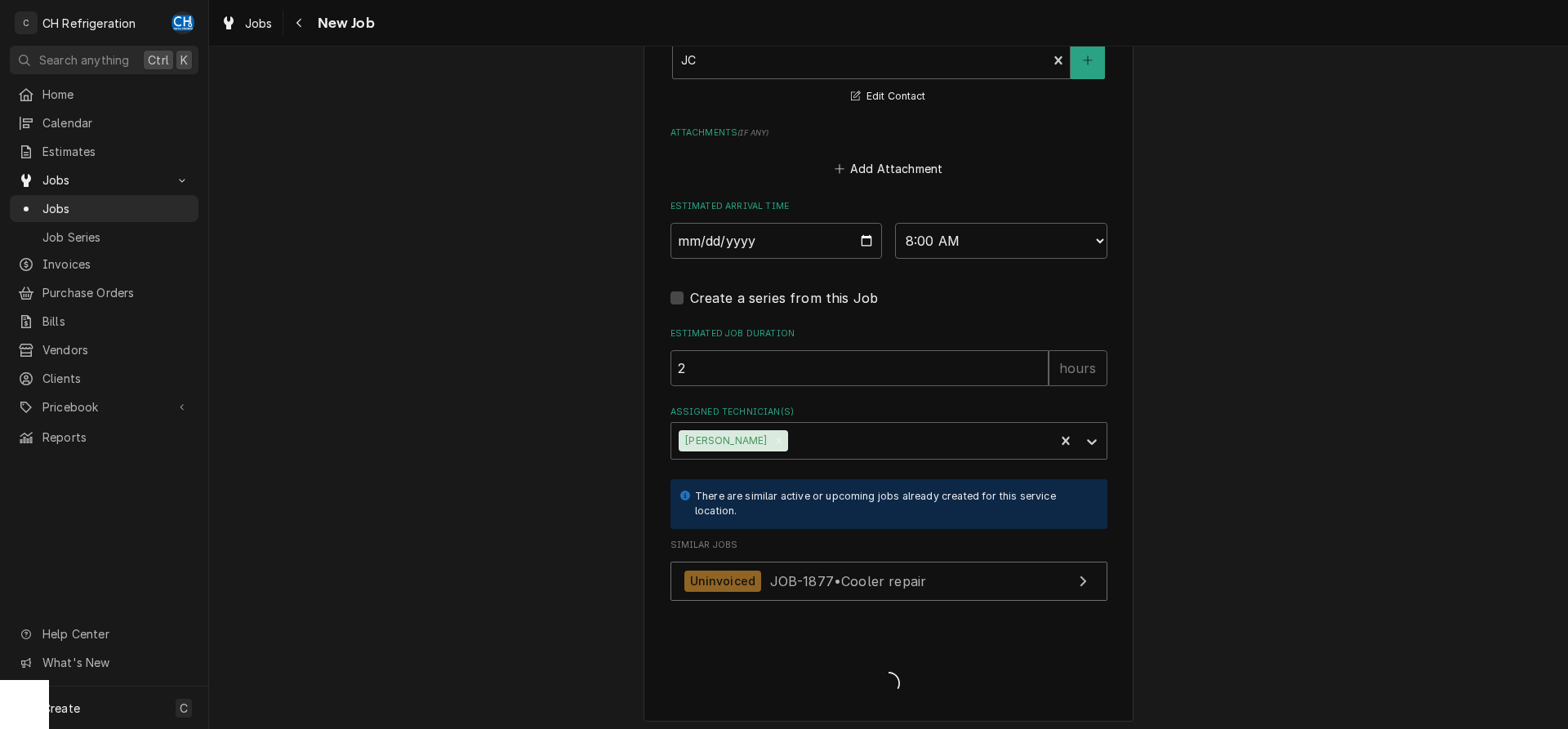
type textarea "x"
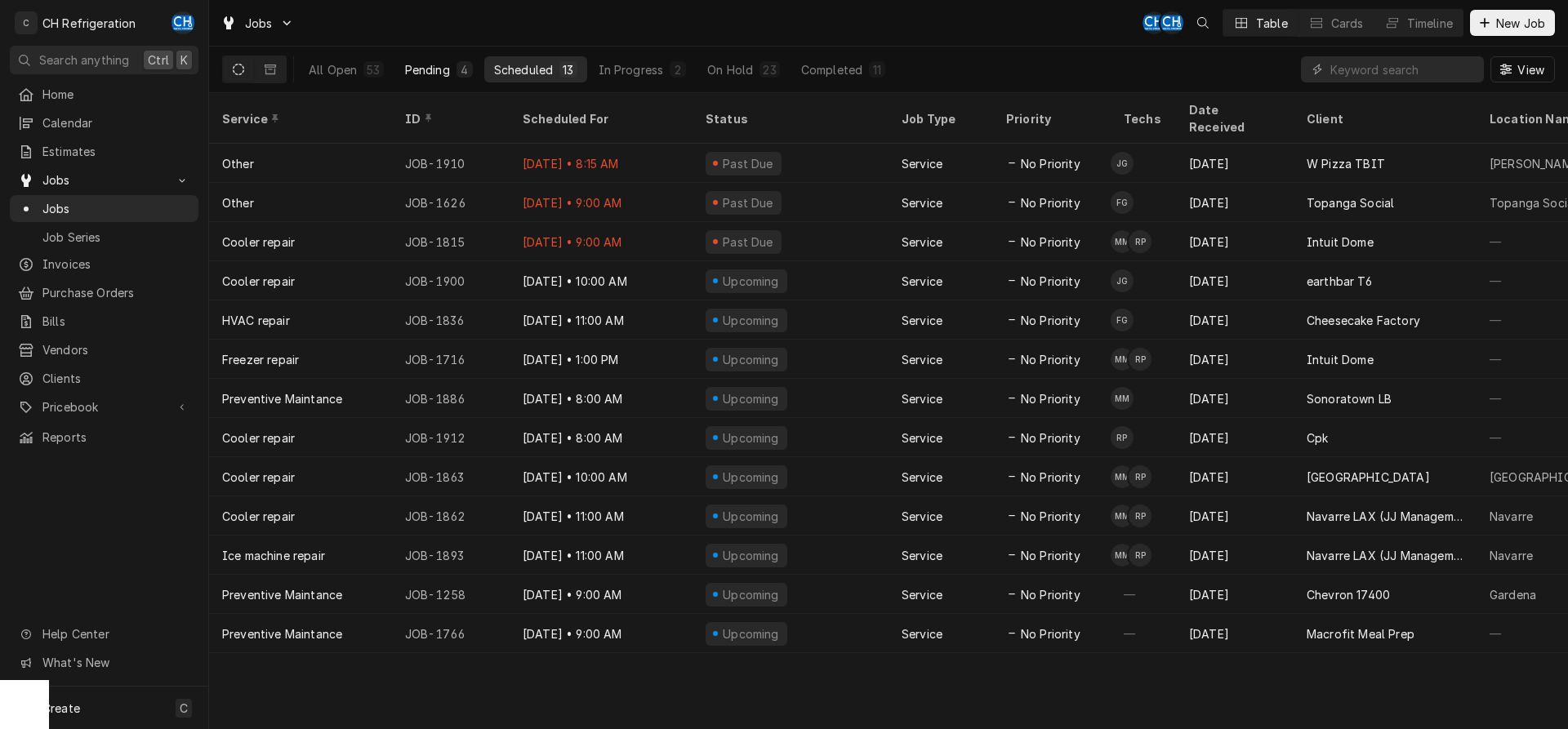
click at [452, 68] on button "Pending 4" at bounding box center [439, 69] width 87 height 26
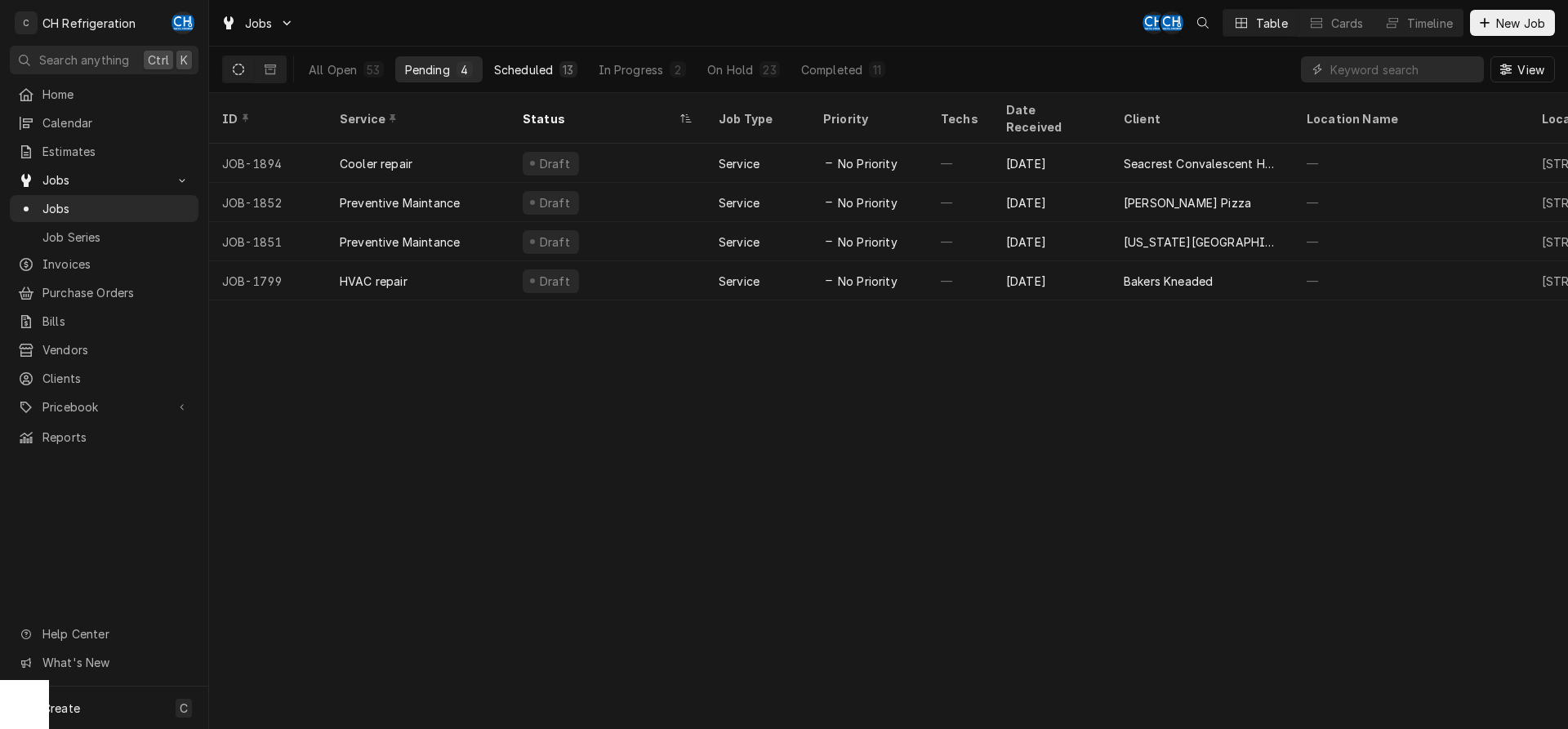
click at [532, 68] on div "Scheduled" at bounding box center [523, 69] width 59 height 17
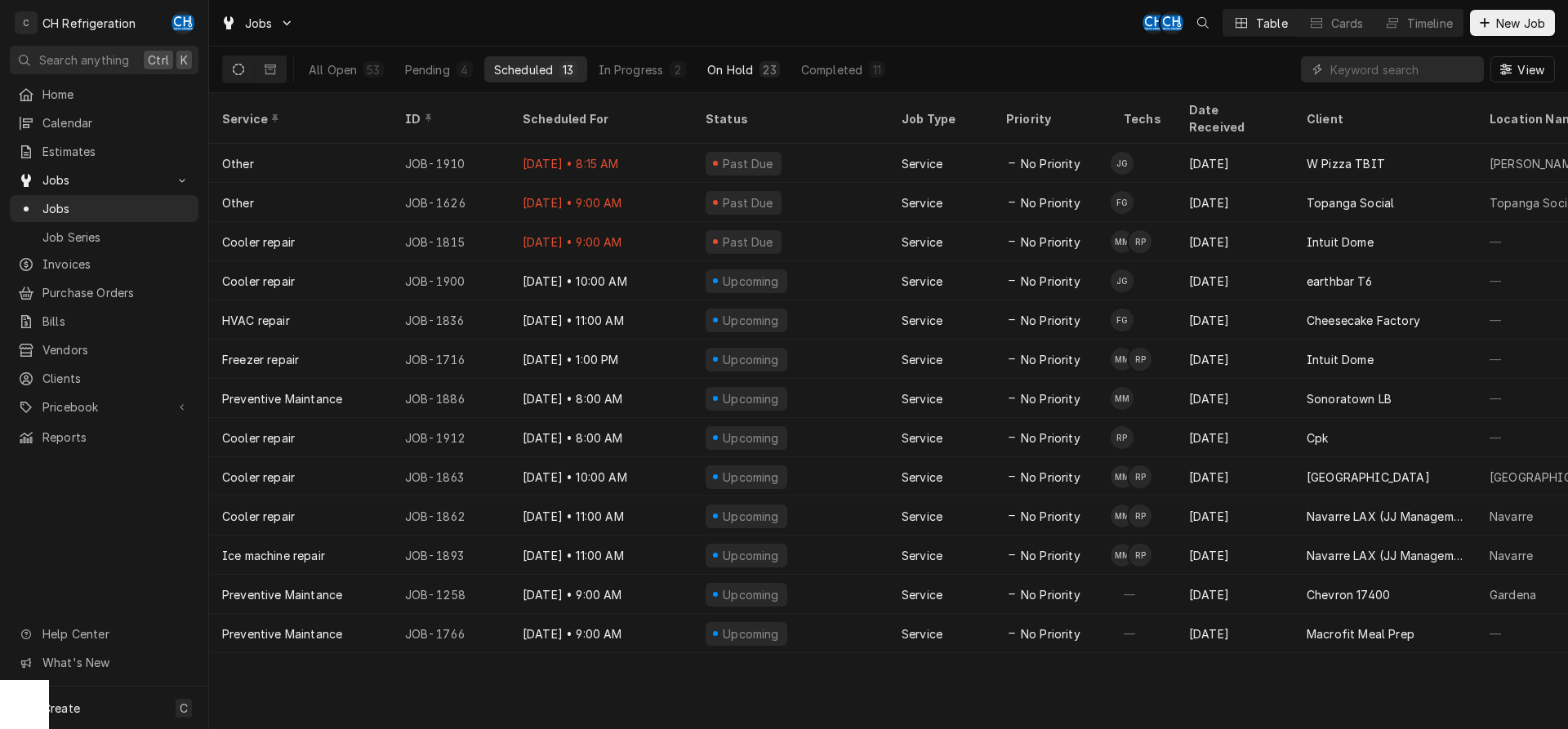
click at [718, 66] on div "On Hold" at bounding box center [730, 69] width 45 height 17
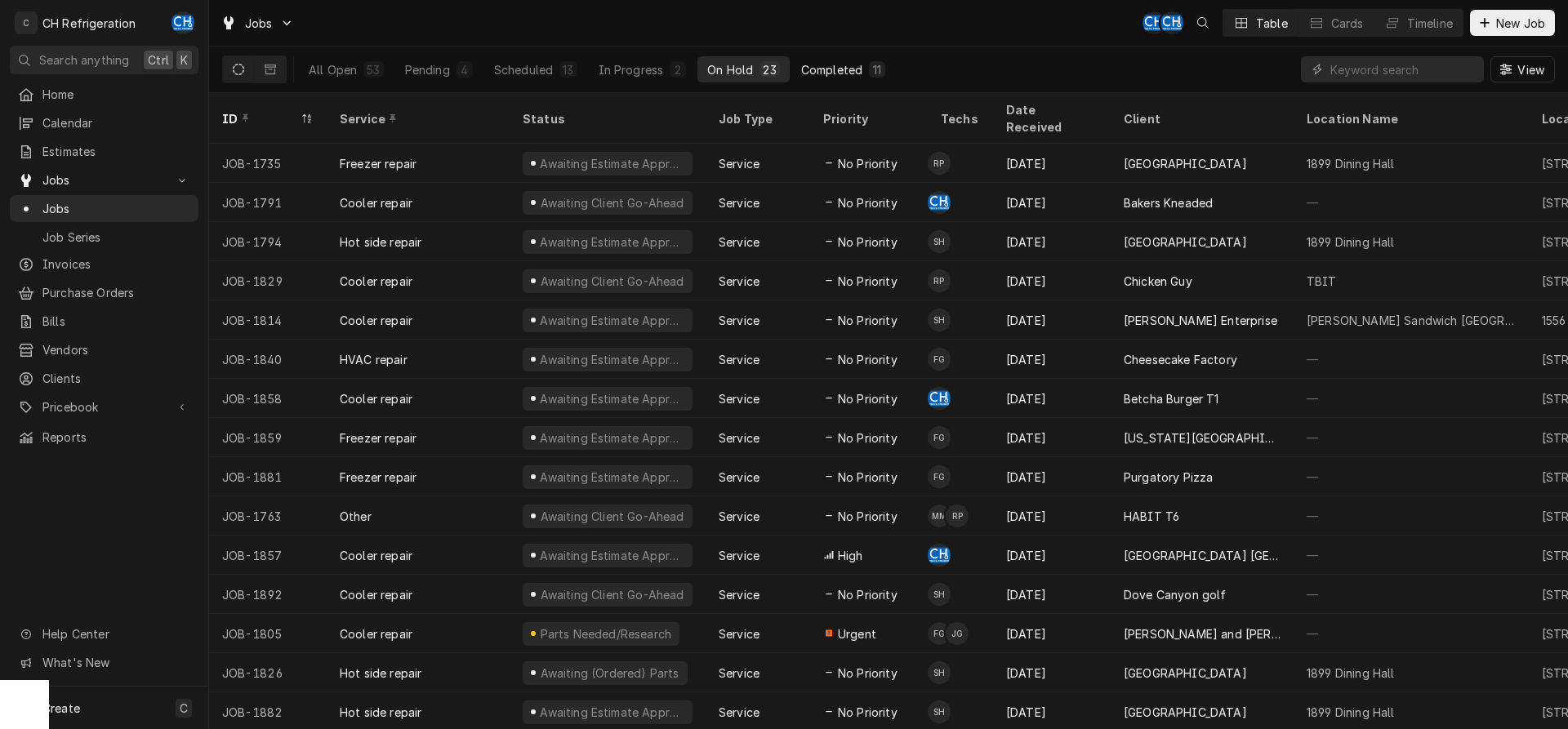
click at [826, 64] on div "Completed" at bounding box center [832, 69] width 61 height 17
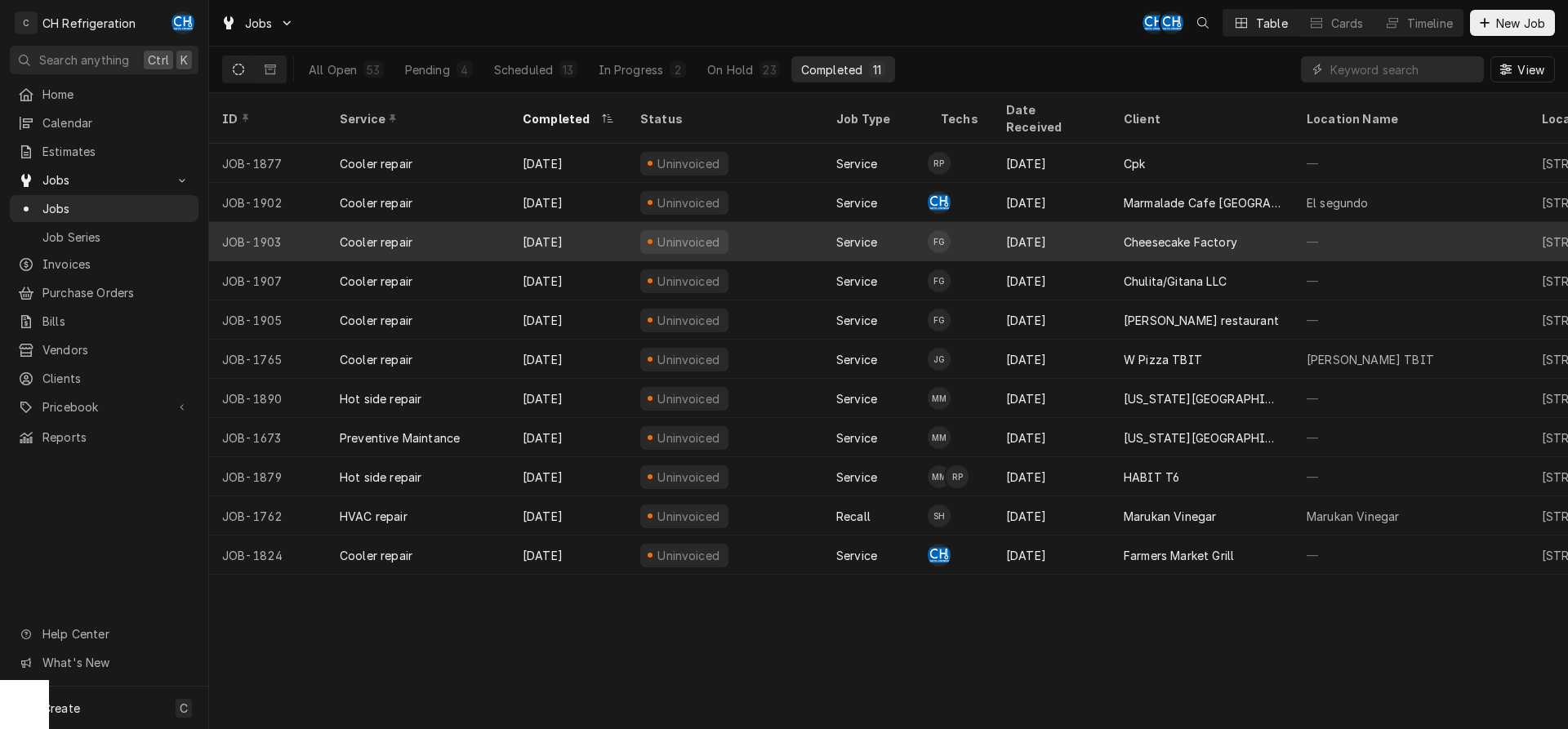
click at [1209, 232] on div "Cheesecake Factory" at bounding box center [1202, 242] width 183 height 40
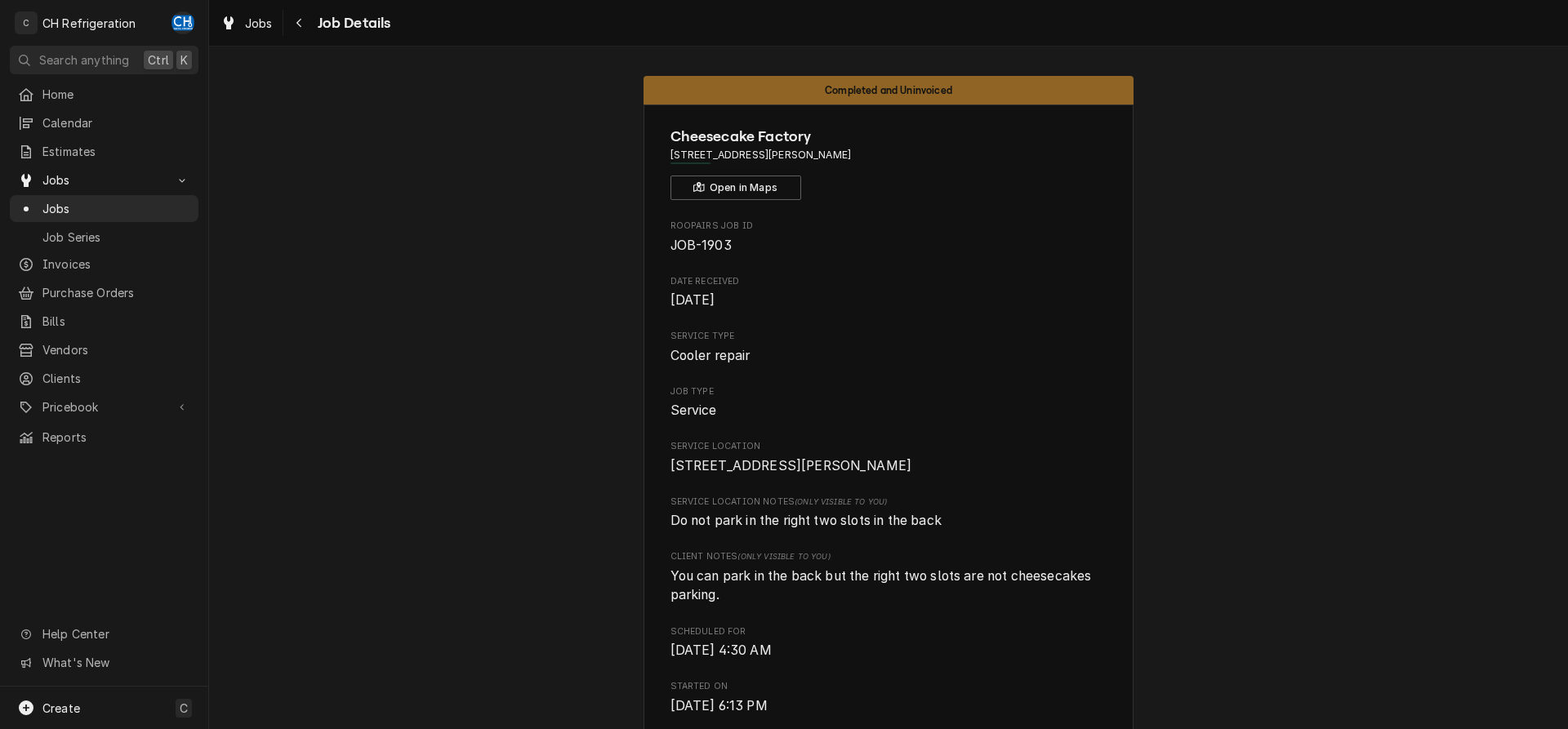
scroll to position [583, 0]
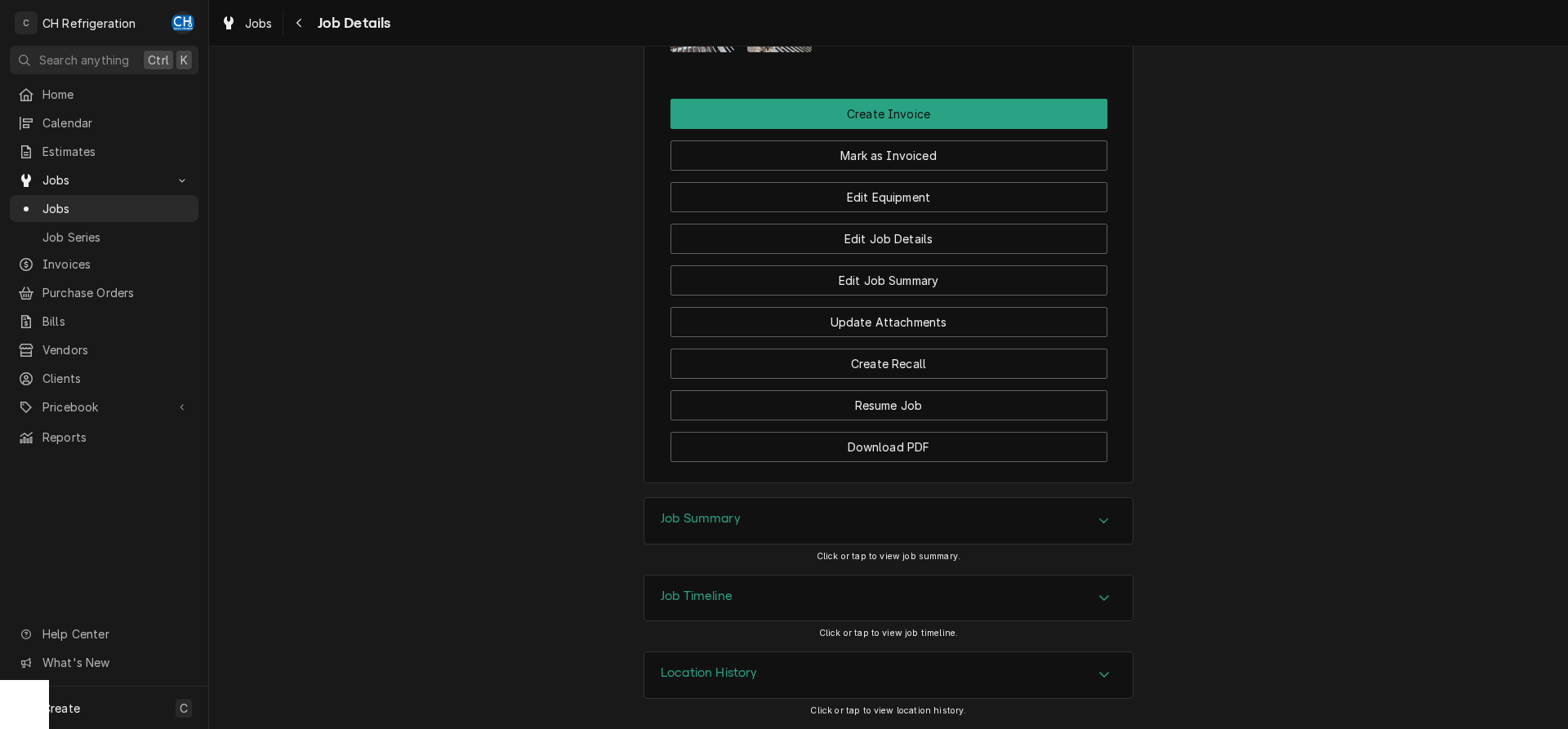
click at [809, 531] on div "Job Summary" at bounding box center [888, 520] width 488 height 45
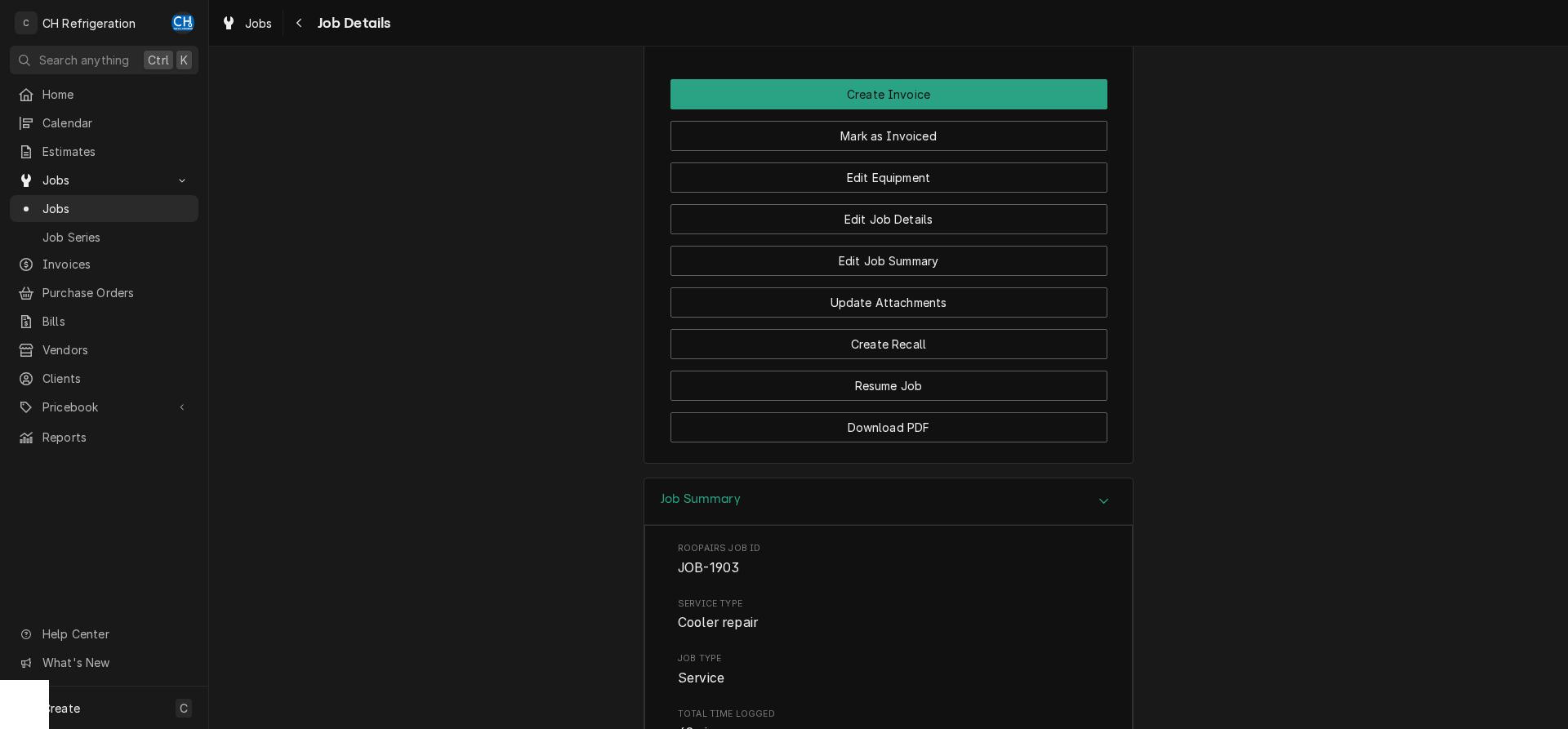
scroll to position [1704, 0]
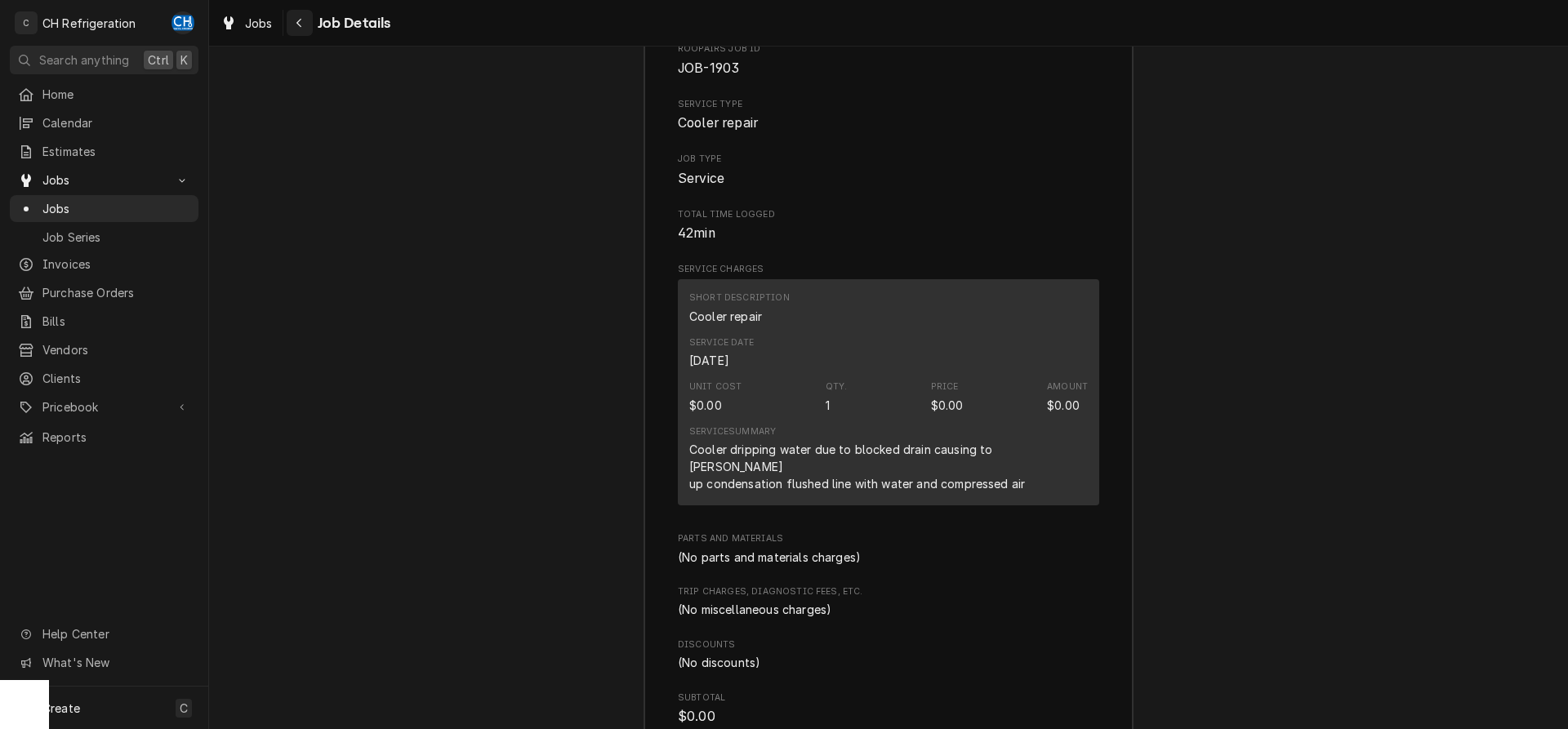
click at [305, 26] on div "Navigate back" at bounding box center [300, 23] width 16 height 16
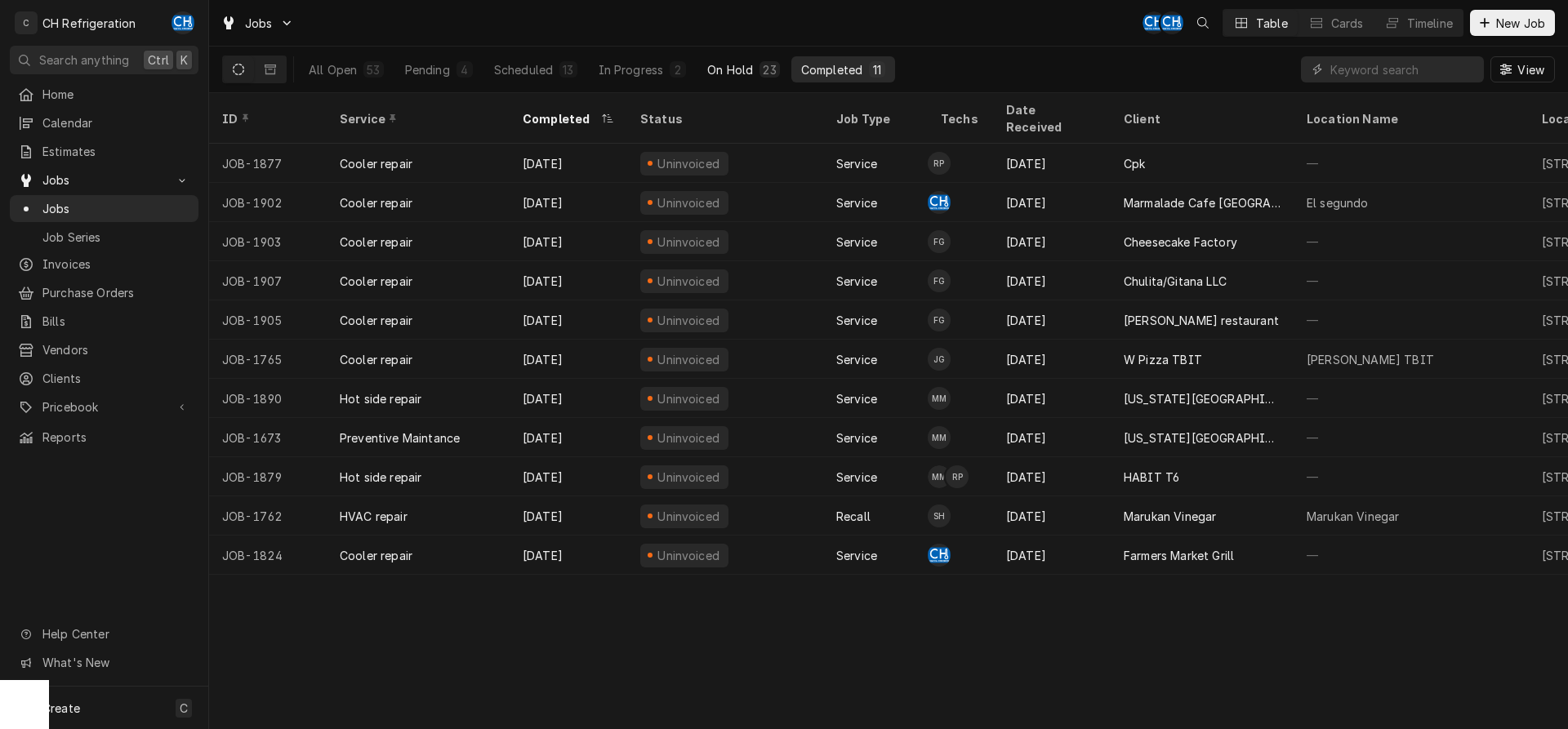
click at [730, 79] on button "On Hold 23" at bounding box center [743, 69] width 92 height 26
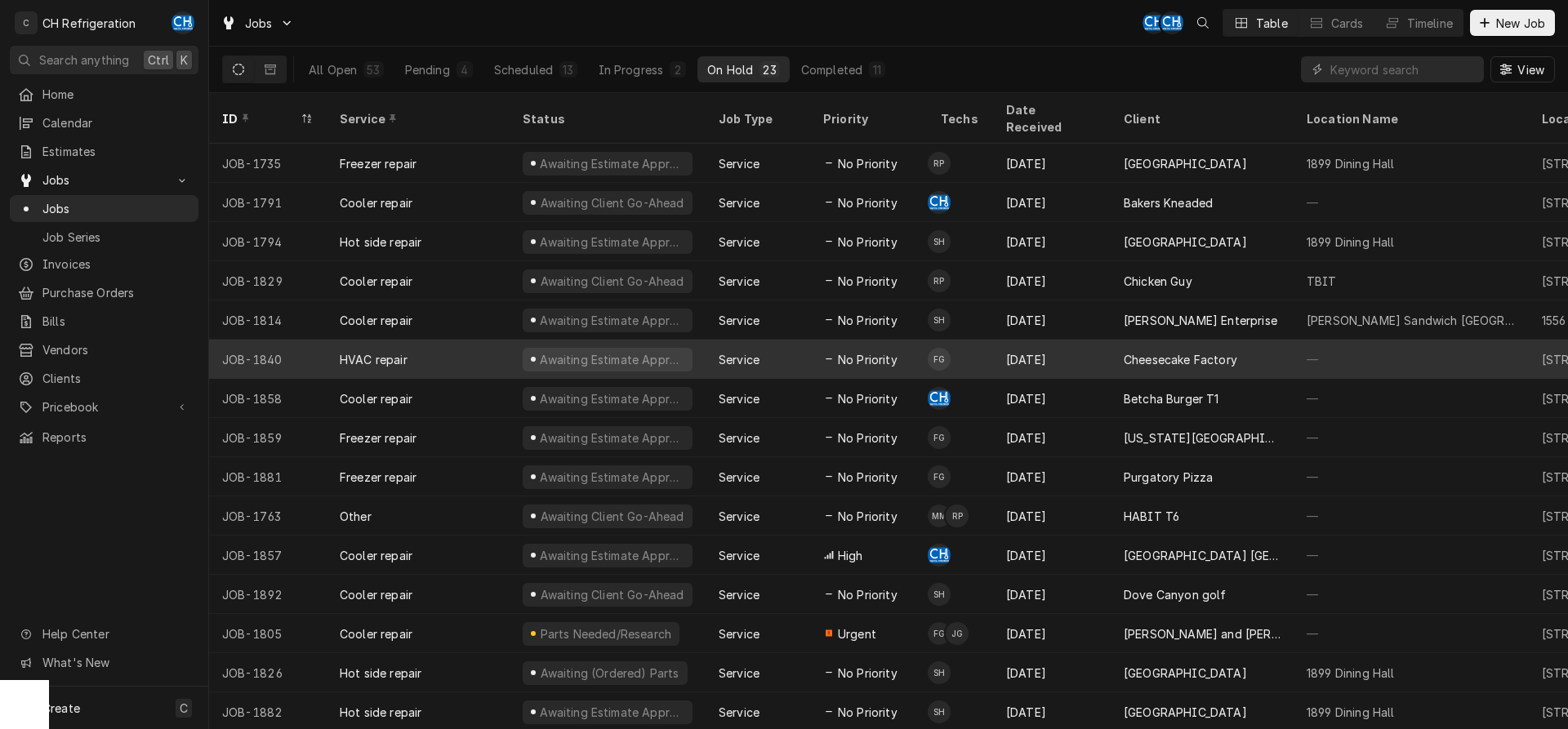
click at [1104, 340] on div "Aug 31" at bounding box center [1051, 360] width 118 height 40
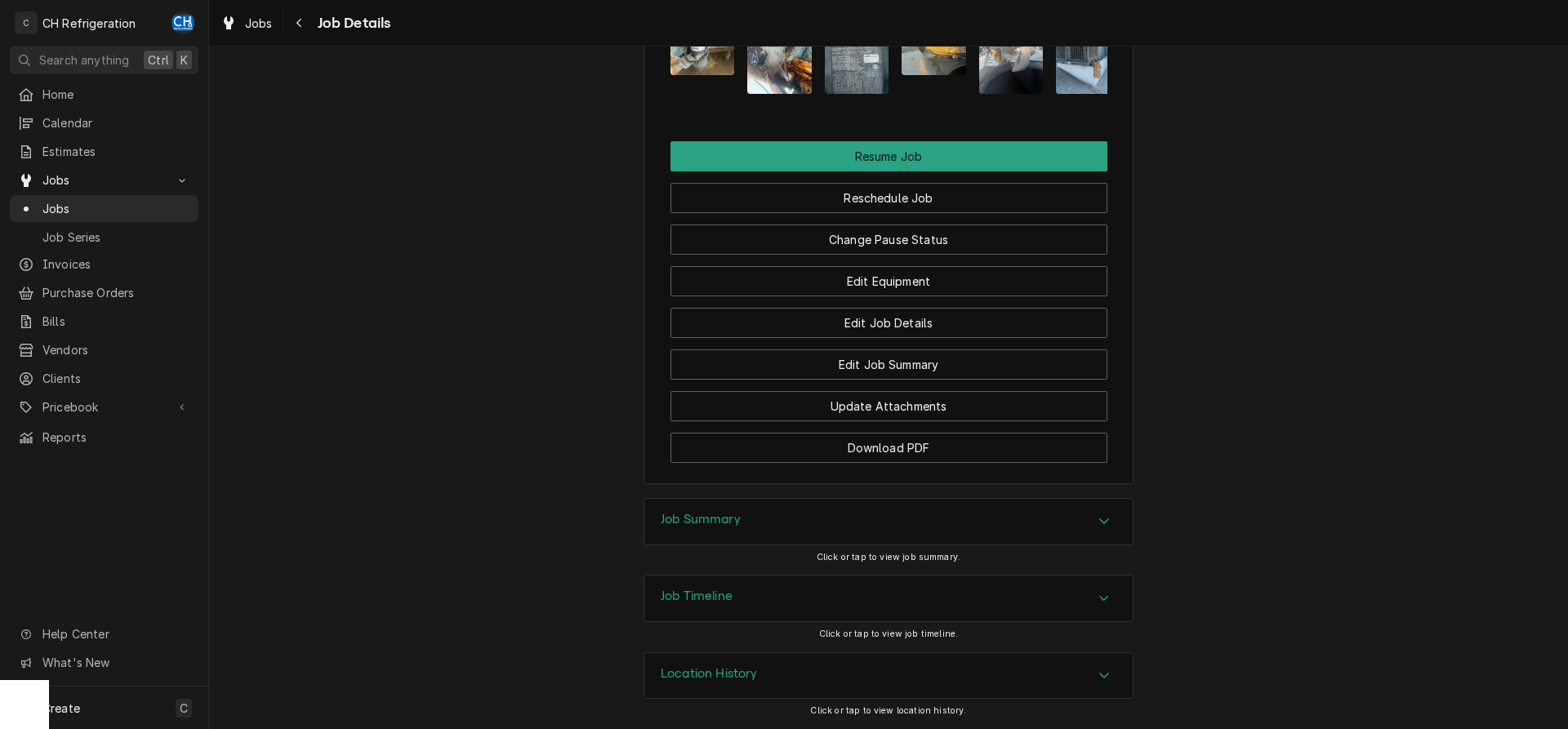
drag, startPoint x: 957, startPoint y: 524, endPoint x: 1121, endPoint y: 503, distance: 165.3
click at [958, 524] on div "Job Summary" at bounding box center [888, 521] width 488 height 45
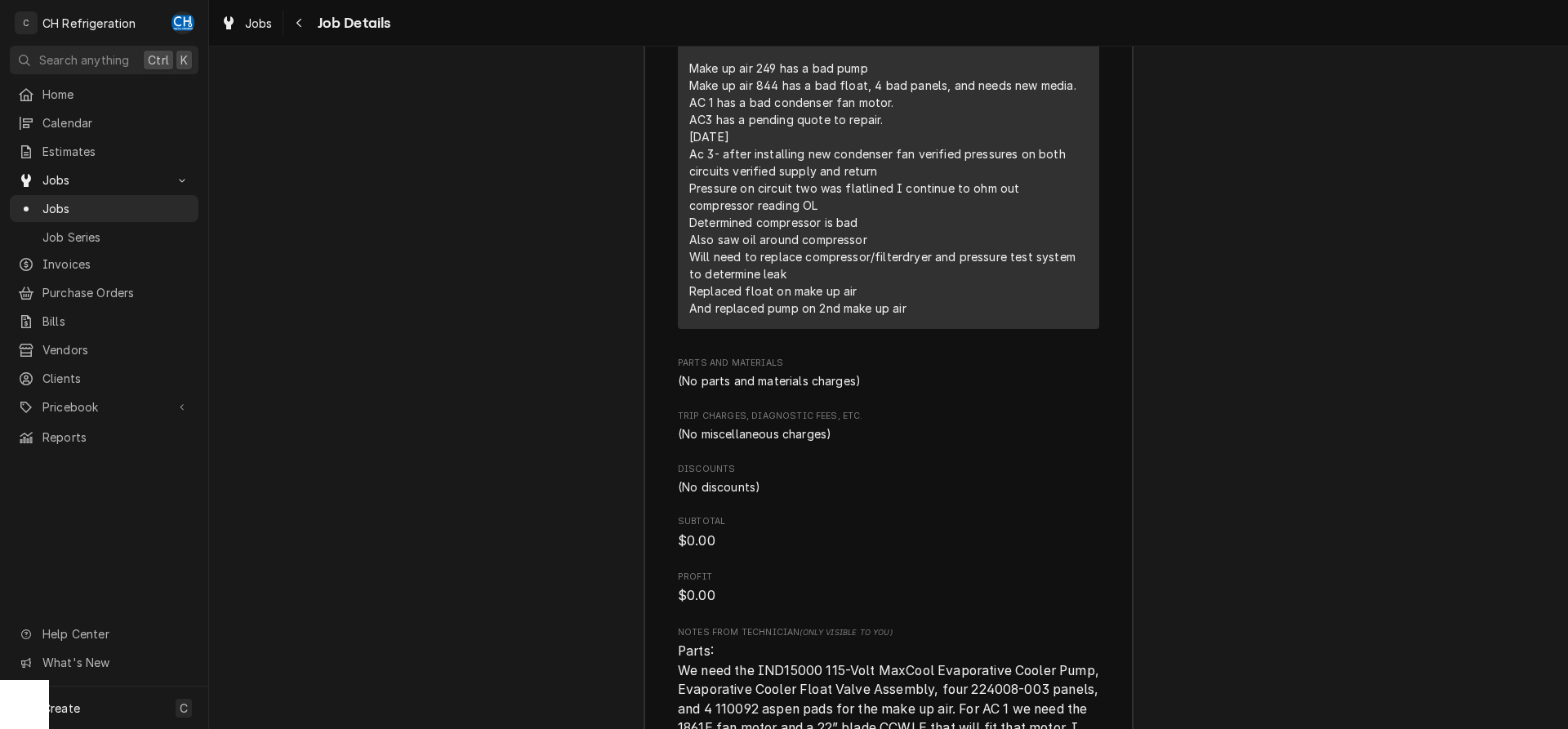
scroll to position [2905, 0]
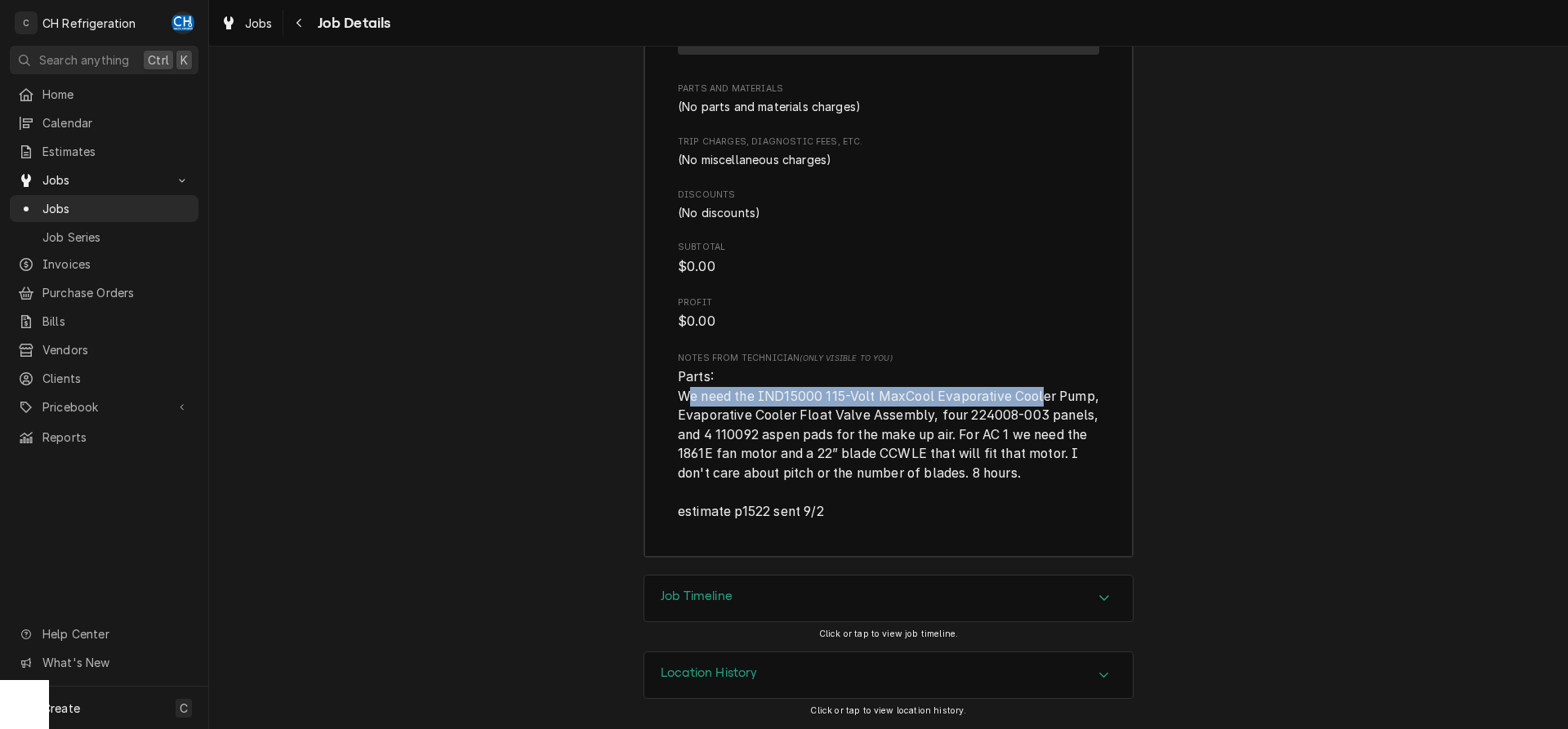
drag, startPoint x: 692, startPoint y: 394, endPoint x: 1046, endPoint y: 400, distance: 354.1
click at [1046, 400] on span "Parts: We need the IND15000 115-Volt MaxCool Evaporative Cooler Pump, Evaporati…" at bounding box center [890, 444] width 425 height 150
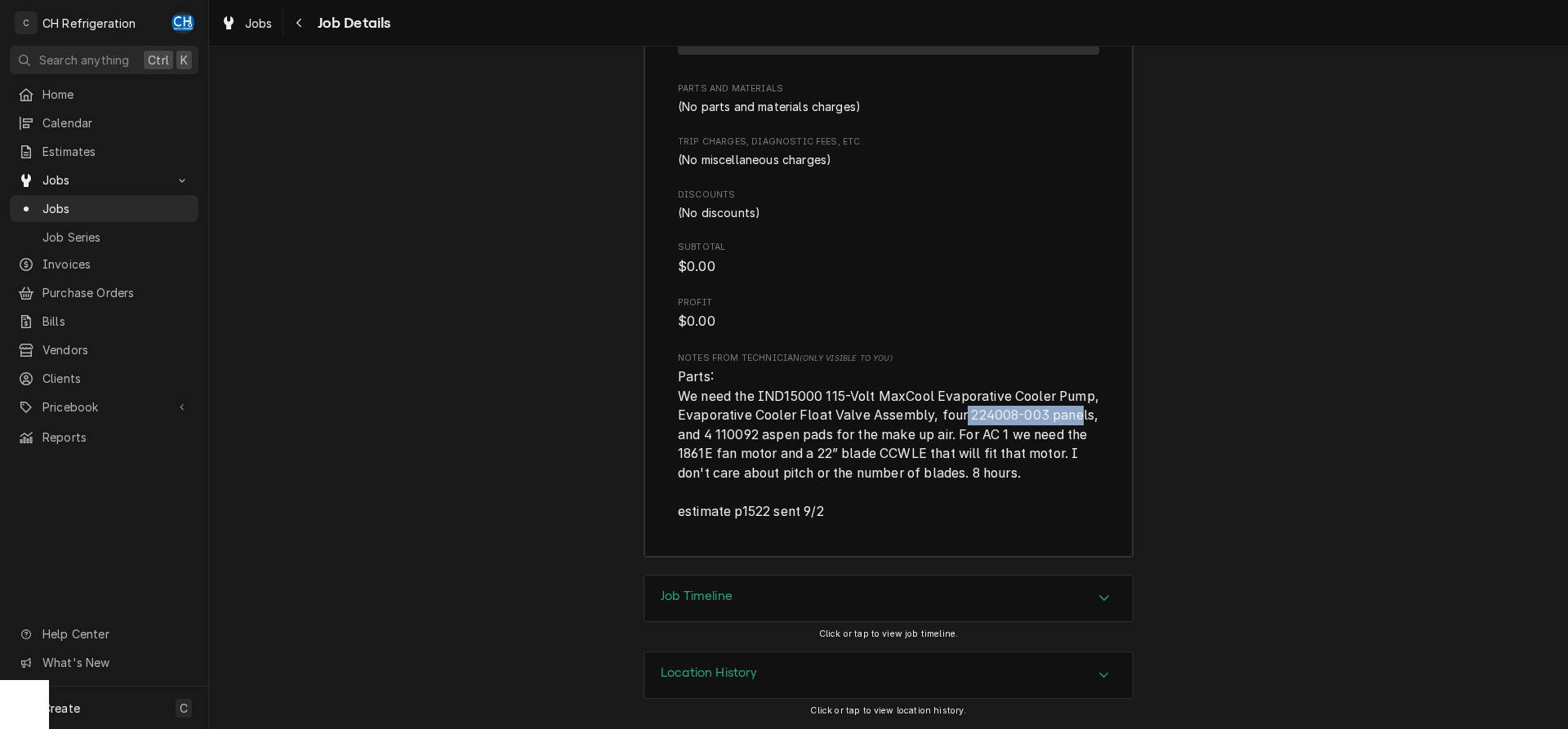
drag, startPoint x: 713, startPoint y: 424, endPoint x: 1006, endPoint y: 421, distance: 293.0
click at [1006, 421] on span "Parts: We need the IND15000 115-Volt MaxCool Evaporative Cooler Pump, Evaporati…" at bounding box center [888, 444] width 421 height 154
click at [1006, 421] on span "Parts: We need the IND15000 115-Volt MaxCool Evaporative Cooler Pump, Evaporati…" at bounding box center [890, 444] width 425 height 150
click at [845, 515] on span "Parts: We need the IND15000 115-Volt MaxCool Evaporative Cooler Pump, Evaporati…" at bounding box center [888, 444] width 421 height 154
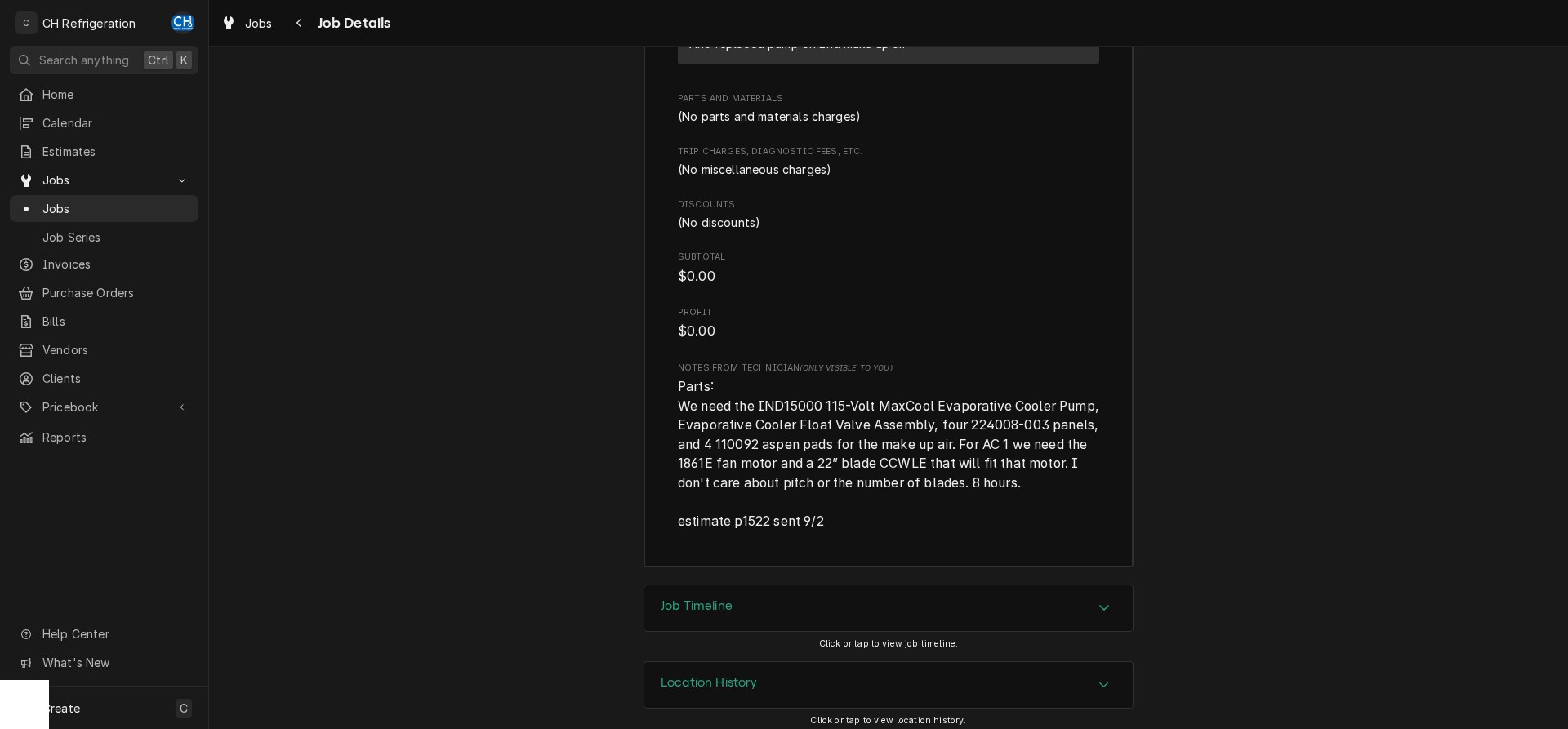
scroll to position [2322, 0]
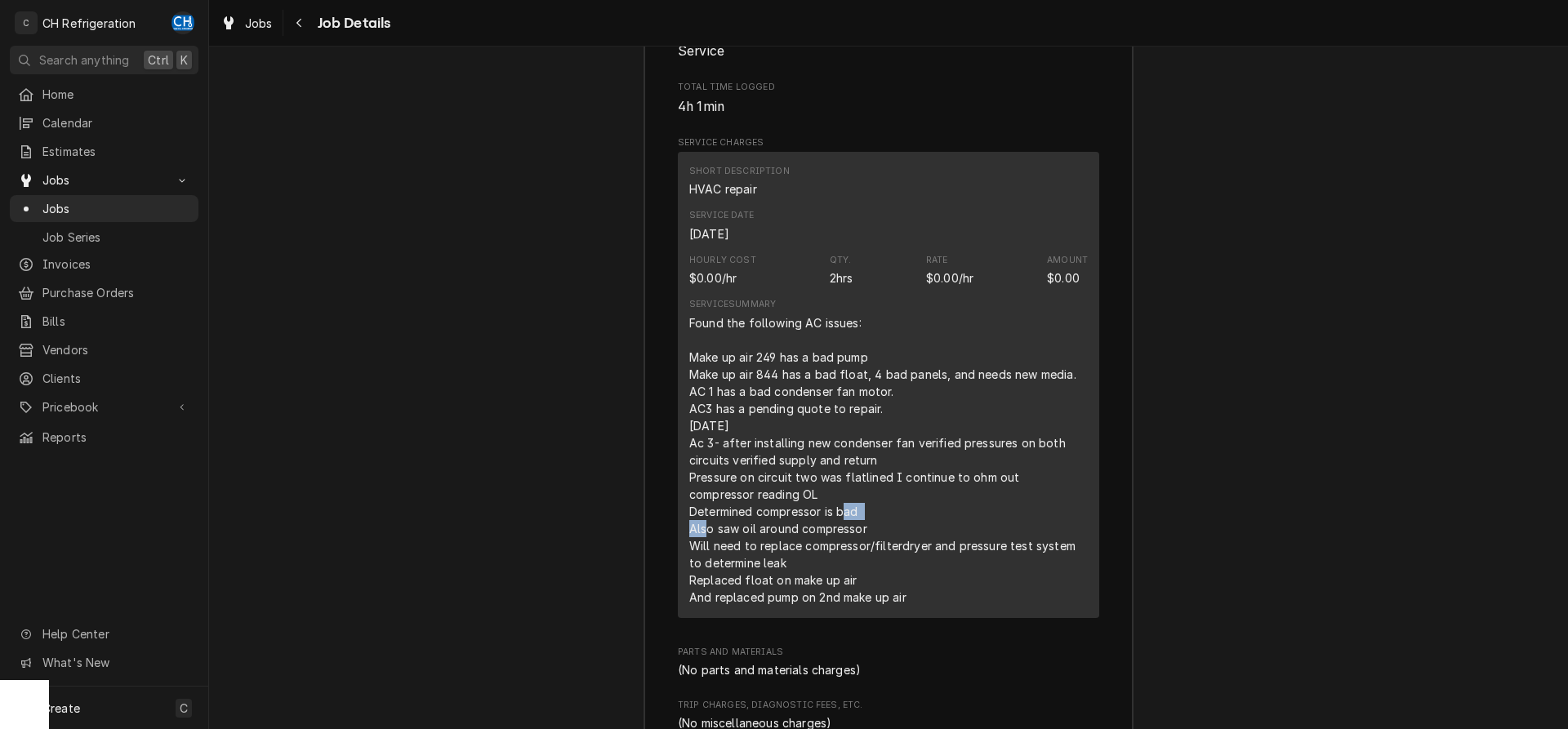
drag, startPoint x: 710, startPoint y: 540, endPoint x: 845, endPoint y: 538, distance: 135.0
click at [845, 538] on div "Found the following AC issues: Make up air 249 has a bad pump Make up air 844 h…" at bounding box center [888, 460] width 398 height 292
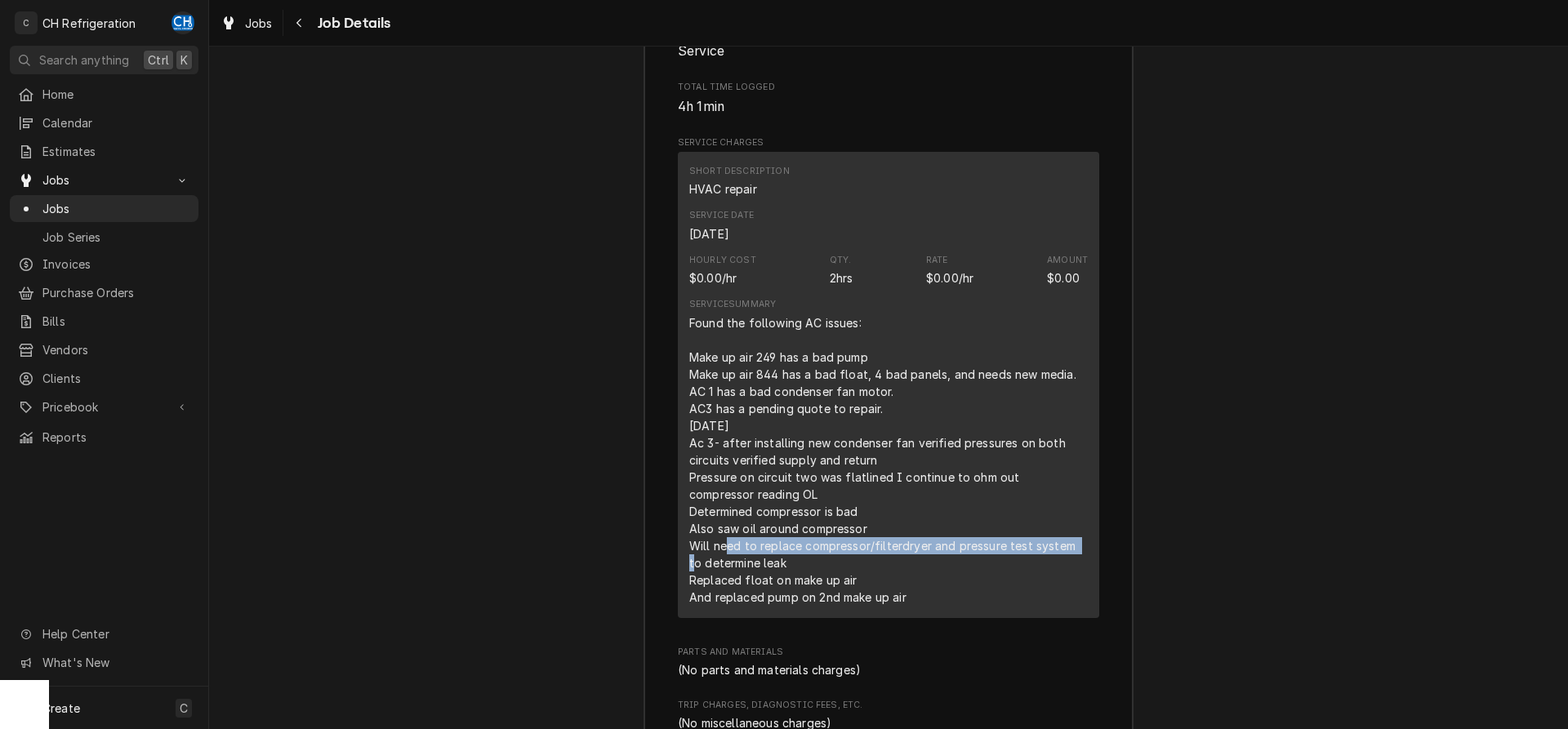
drag, startPoint x: 732, startPoint y: 561, endPoint x: 1072, endPoint y: 565, distance: 340.0
click at [1078, 564] on div "Found the following AC issues: Make up air 249 has a bad pump Make up air 844 h…" at bounding box center [888, 460] width 398 height 292
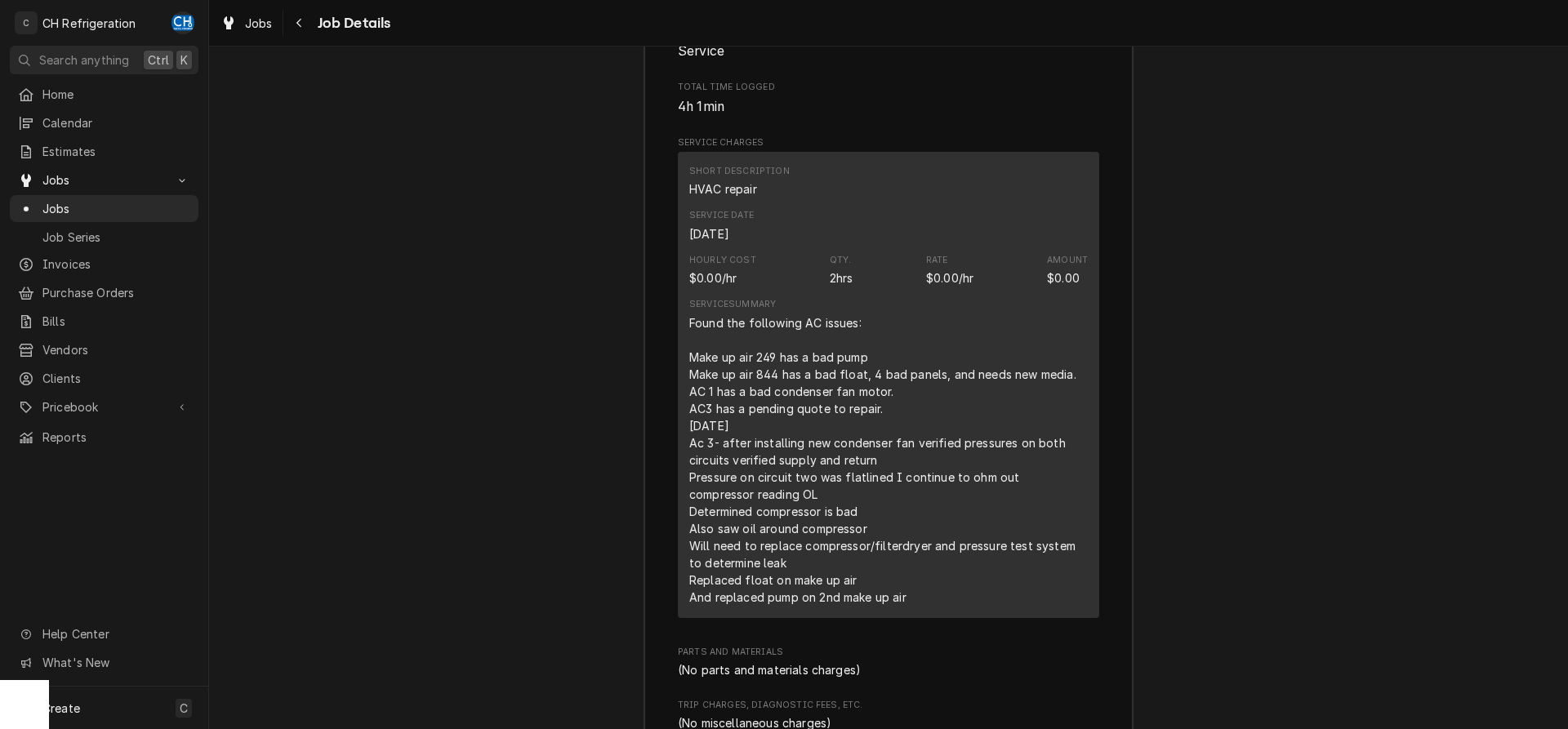
click at [792, 584] on div "Found the following AC issues: Make up air 249 has a bad pump Make up air 844 h…" at bounding box center [888, 460] width 398 height 292
click at [857, 600] on div "Found the following AC issues: Make up air 249 has a bad pump Make up air 844 h…" at bounding box center [888, 460] width 398 height 292
click at [927, 606] on div "Found the following AC issues: Make up air 249 has a bad pump Make up air 844 h…" at bounding box center [888, 460] width 398 height 292
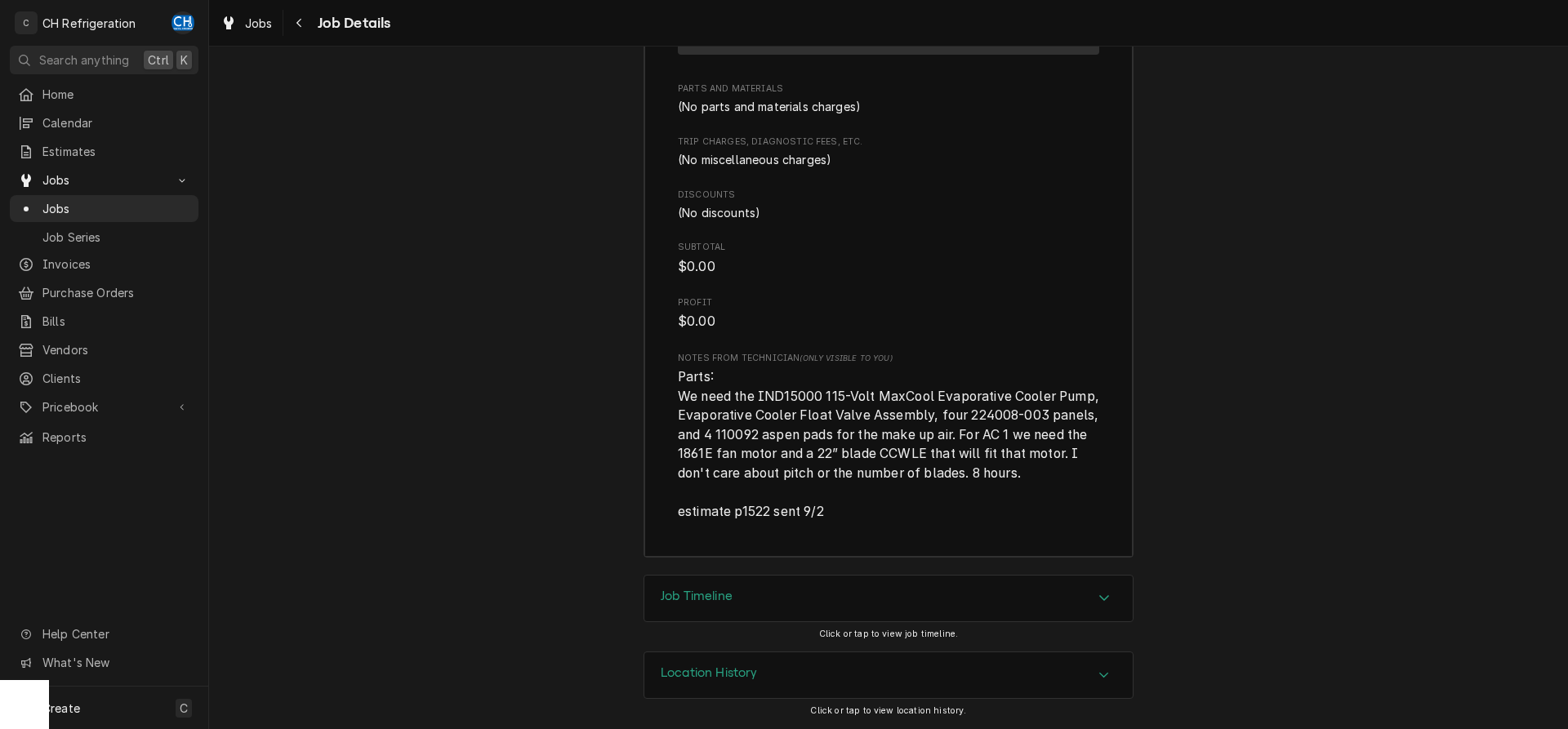
scroll to position [2822, 0]
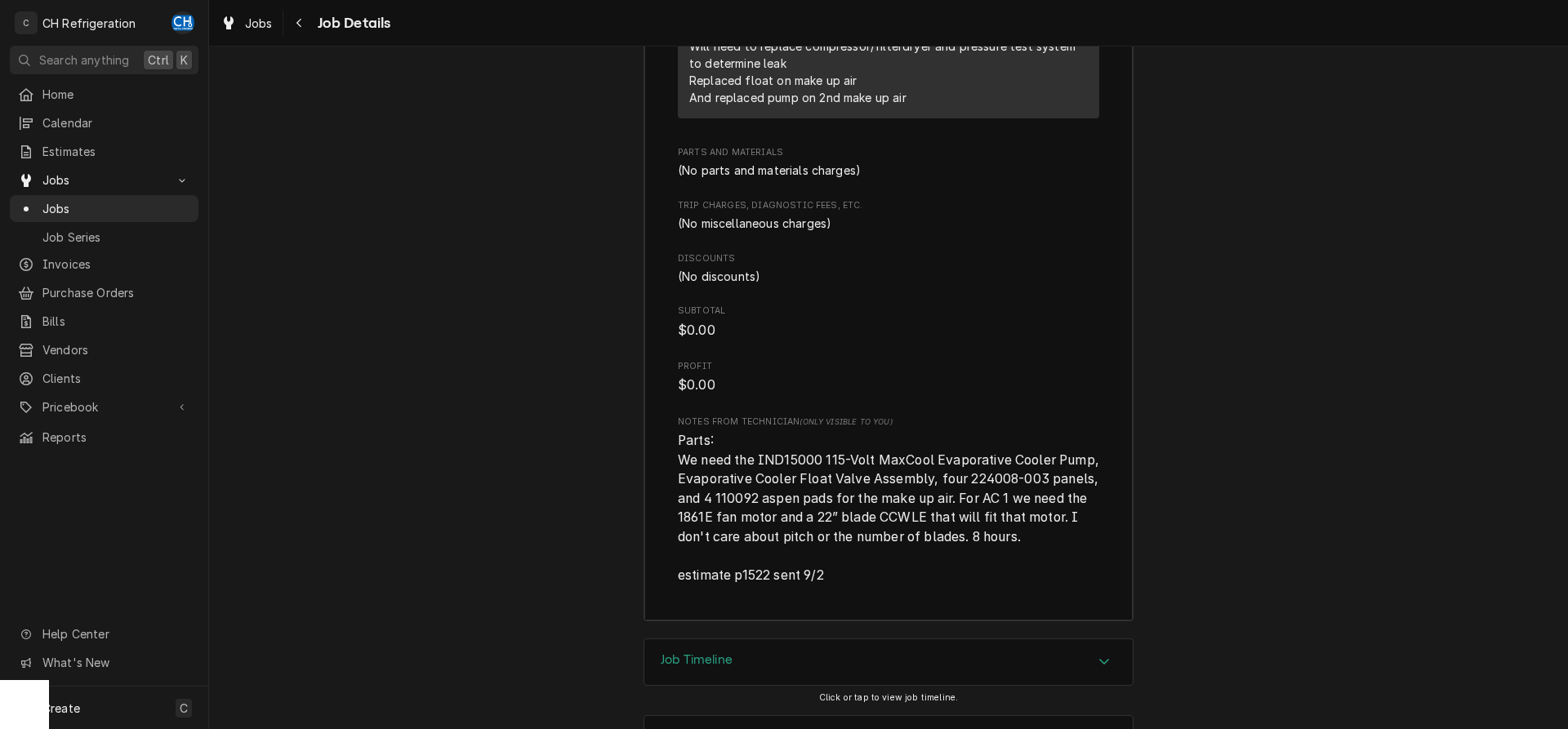
click at [286, 16] on div "Jobs Job Details" at bounding box center [303, 23] width 176 height 27
click at [298, 16] on div "Navigate back" at bounding box center [300, 23] width 16 height 16
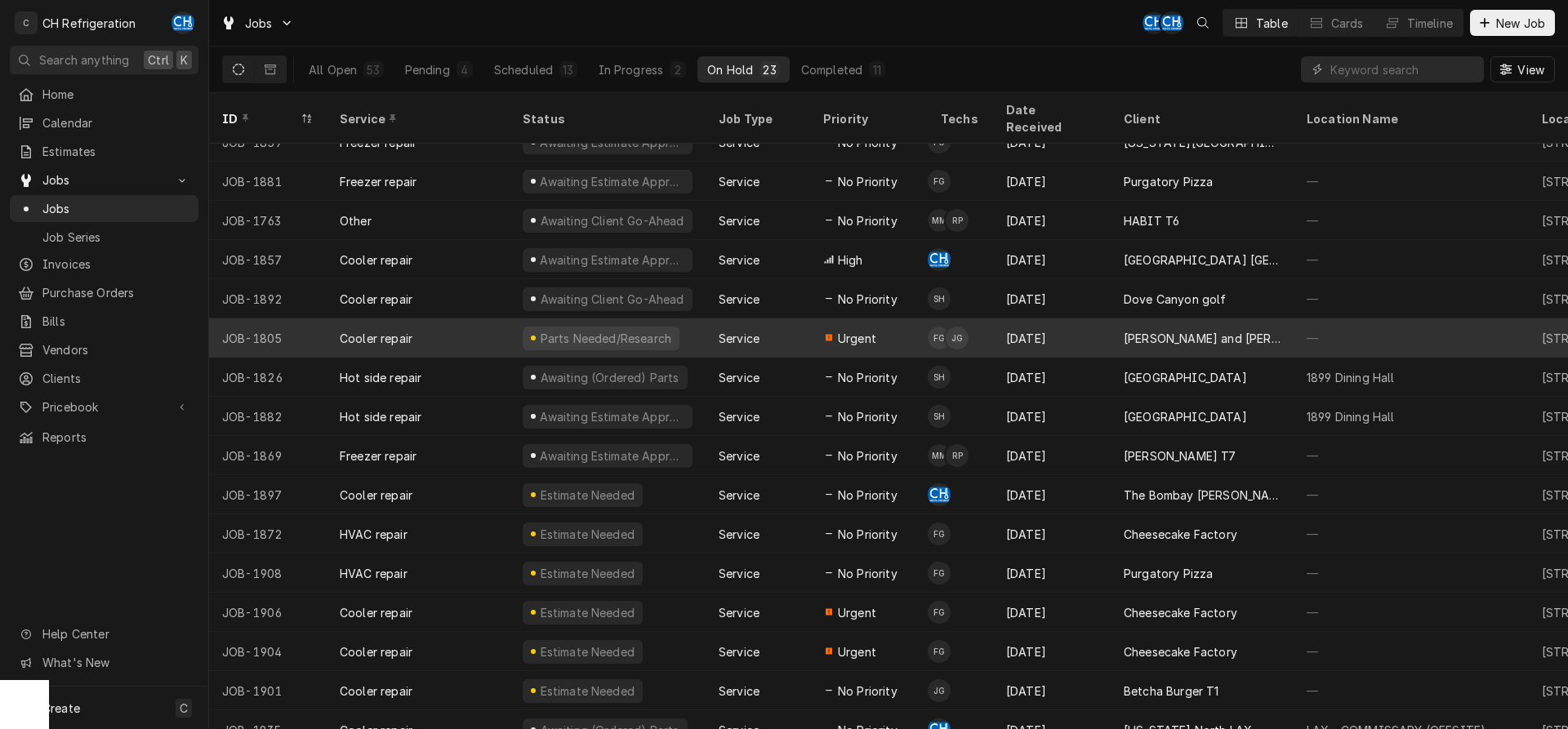
scroll to position [297, 0]
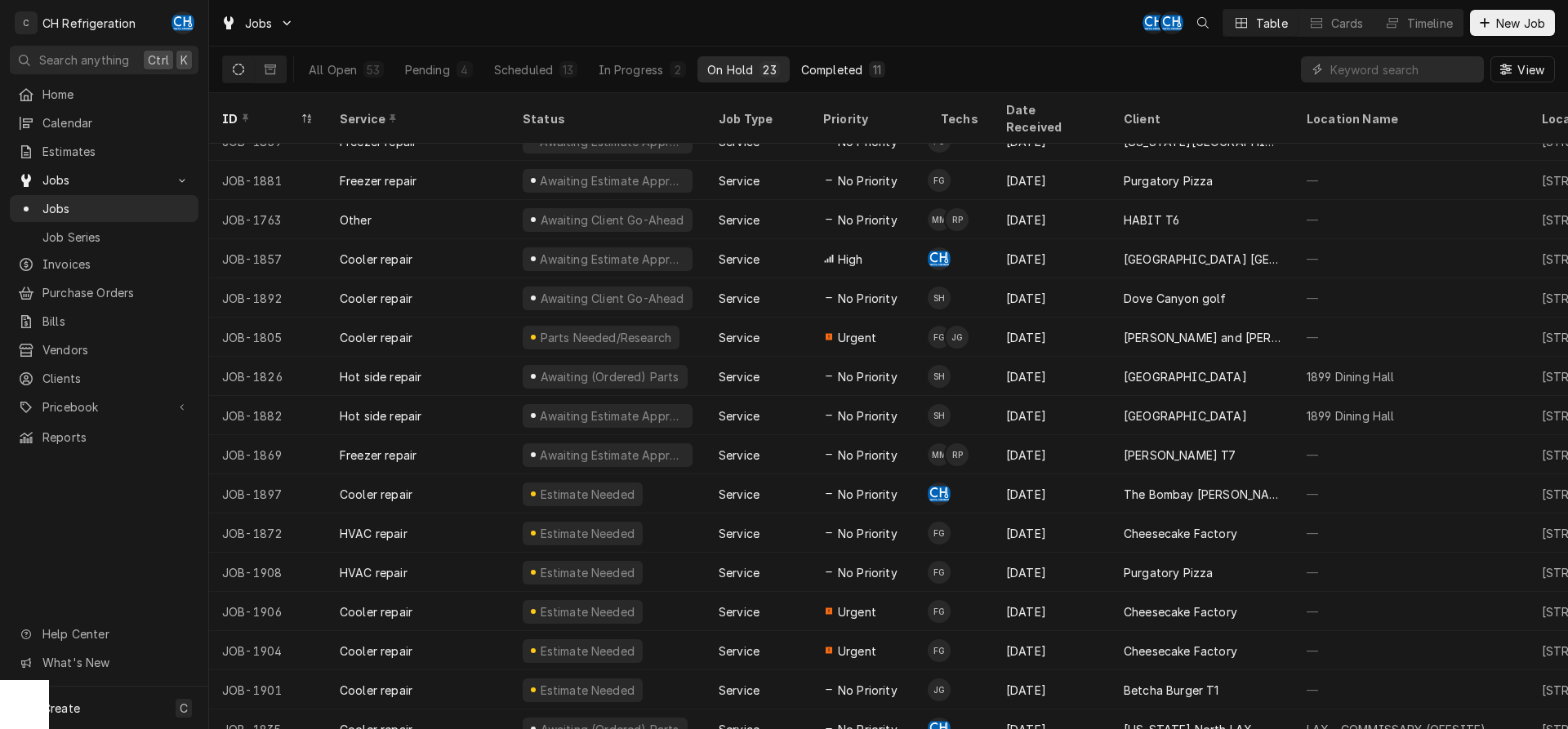
click at [821, 73] on div "Completed" at bounding box center [832, 69] width 61 height 17
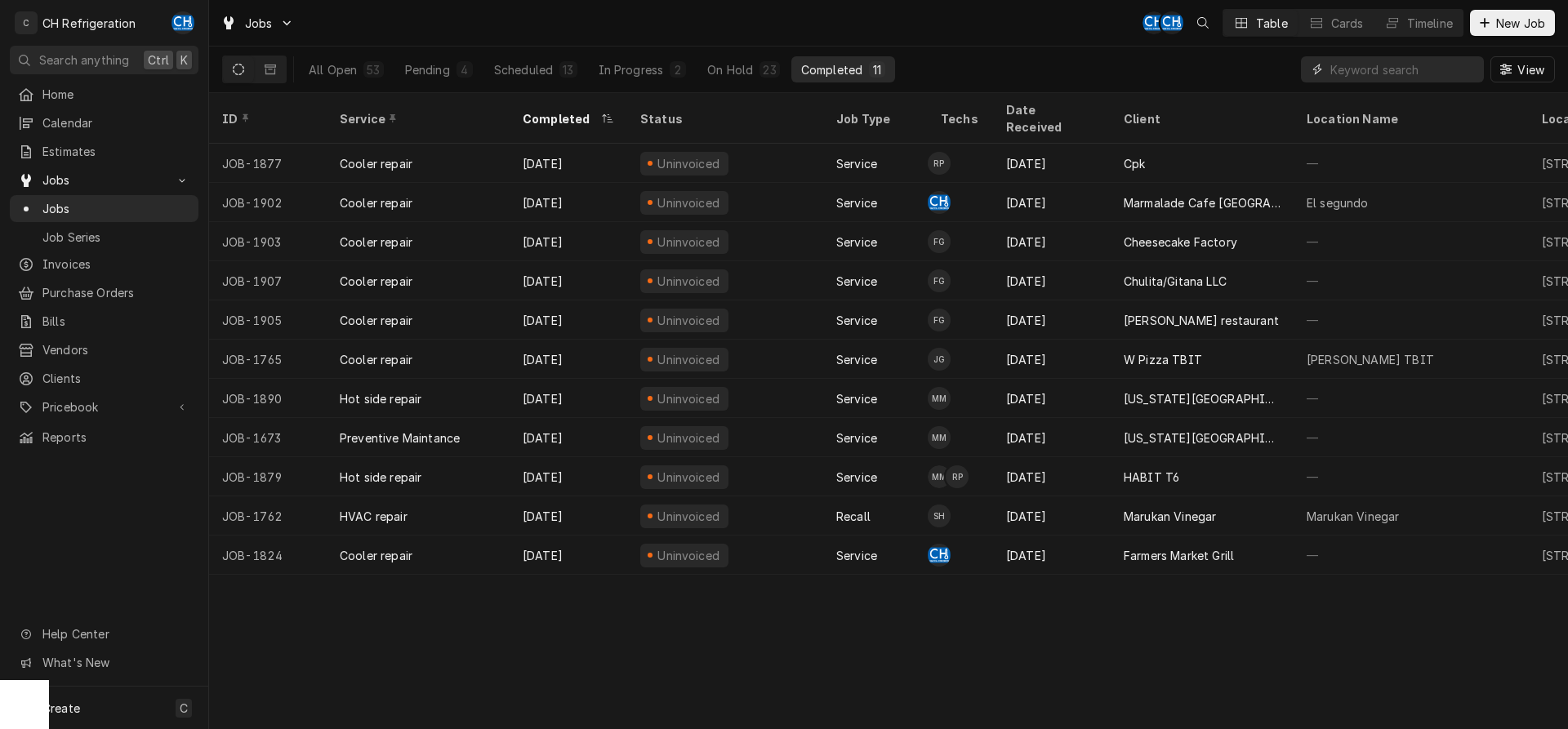
click at [1362, 73] on input "Dynamic Content Wrapper" at bounding box center [1402, 69] width 145 height 26
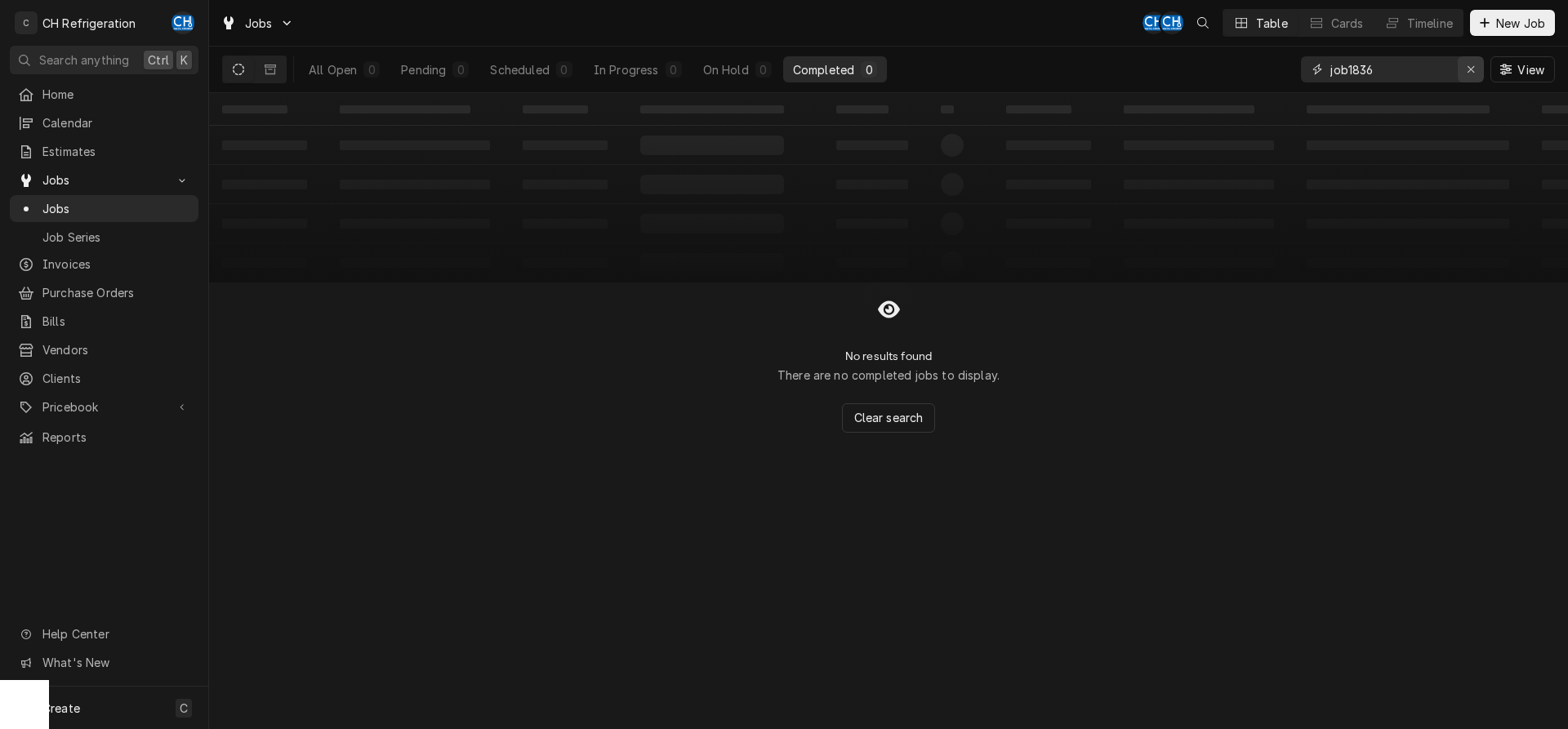
type input "job1836"
click at [1475, 72] on div "Erase input" at bounding box center [1471, 69] width 16 height 16
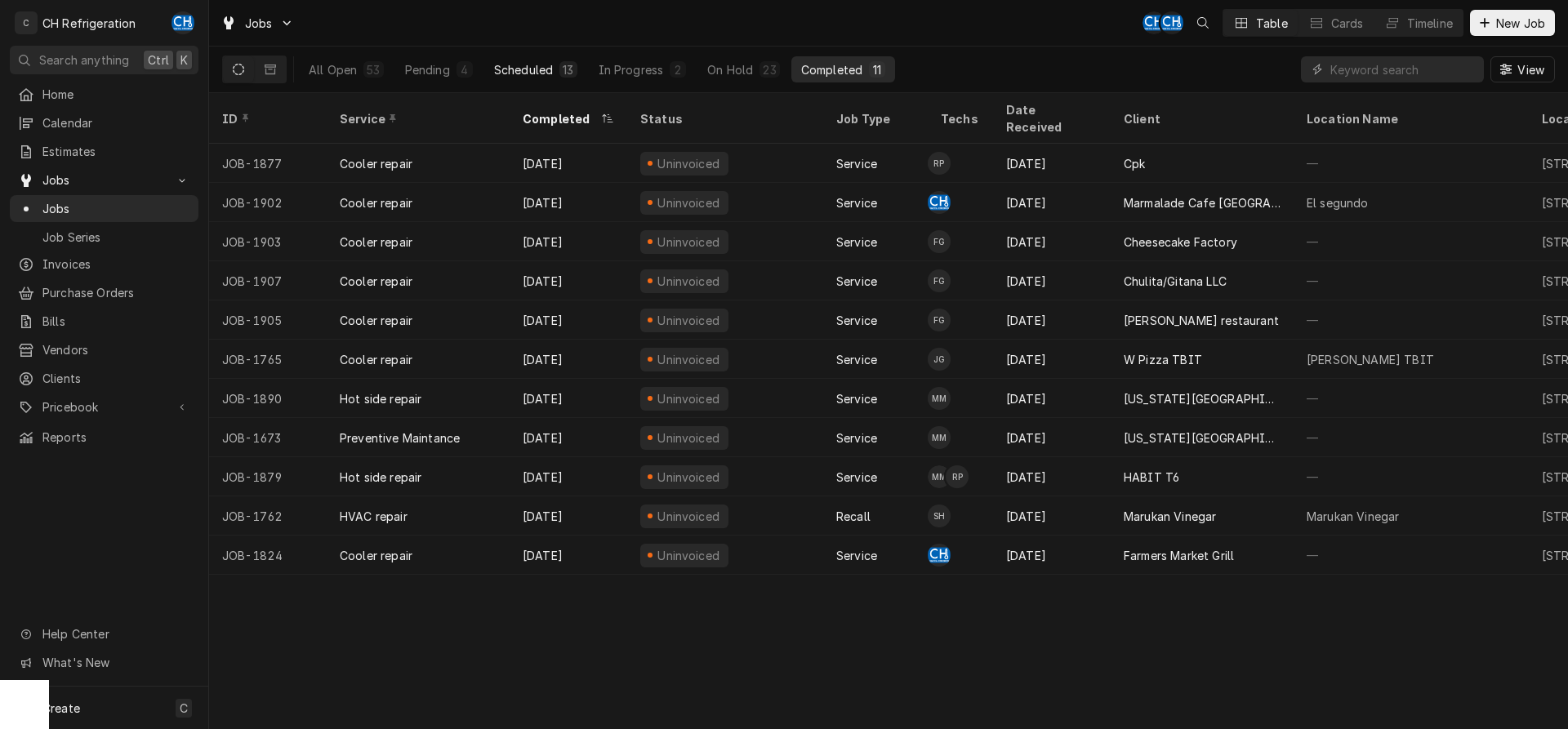
click at [542, 66] on div "Scheduled" at bounding box center [523, 69] width 59 height 17
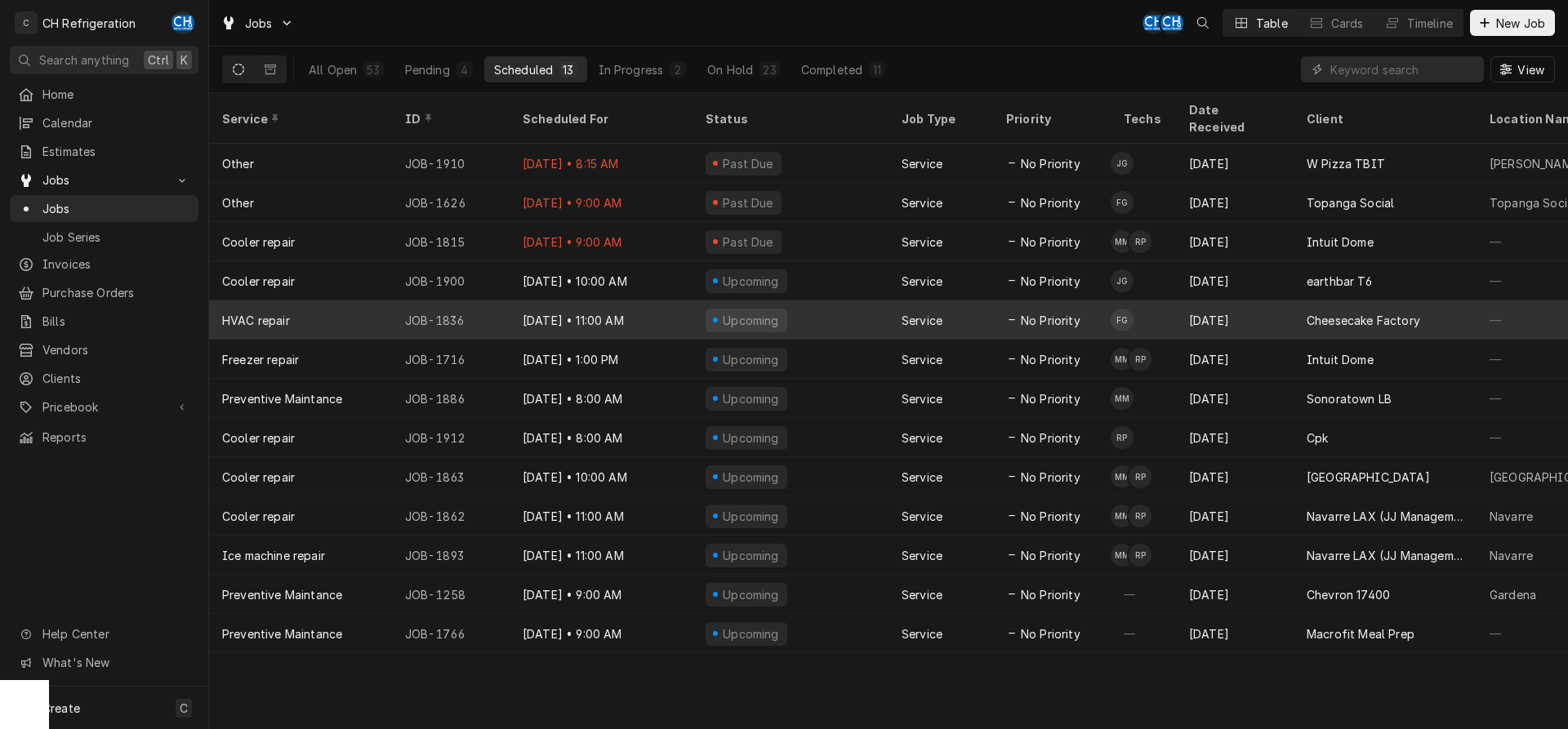
click at [1071, 312] on span "No Priority" at bounding box center [1050, 320] width 59 height 17
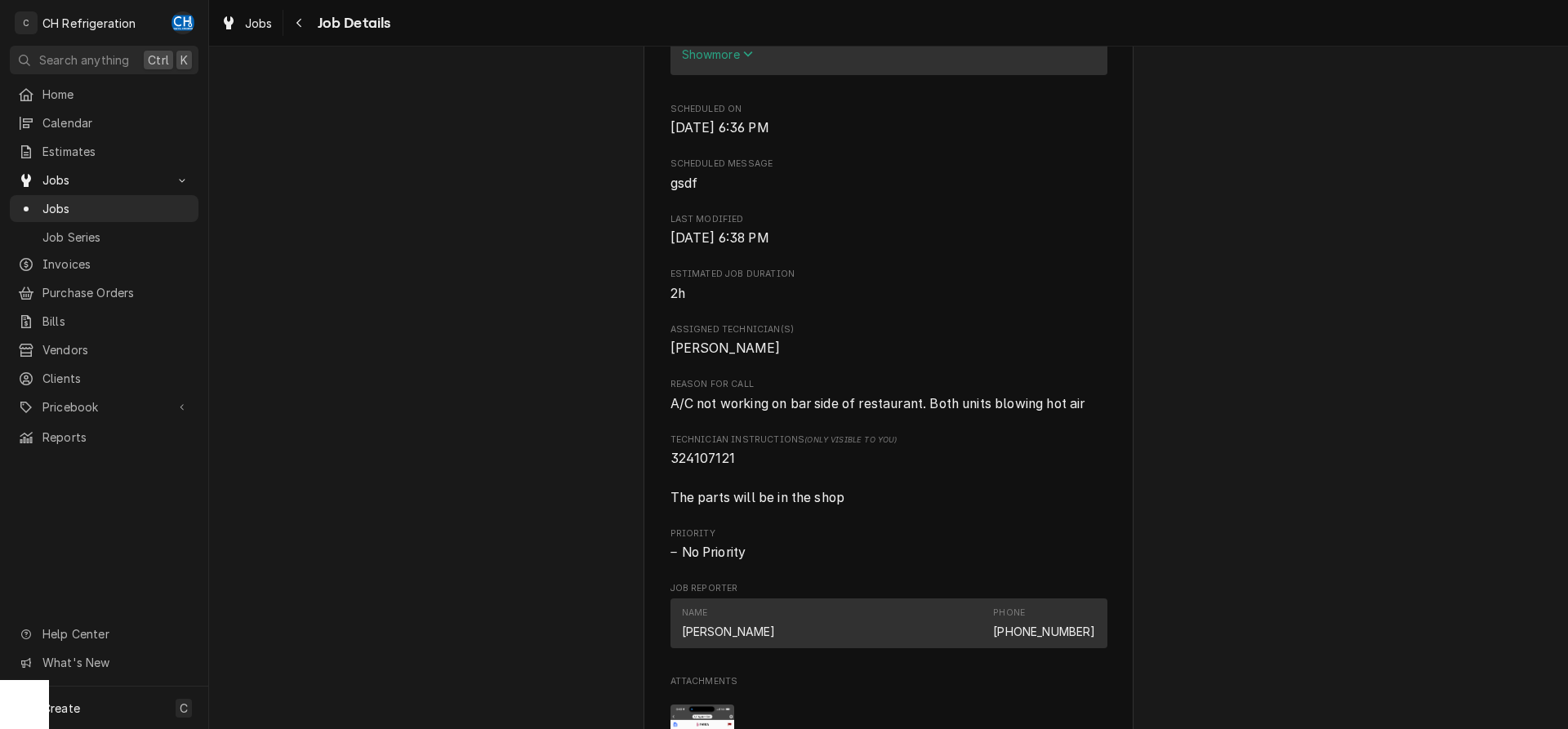
scroll to position [833, 0]
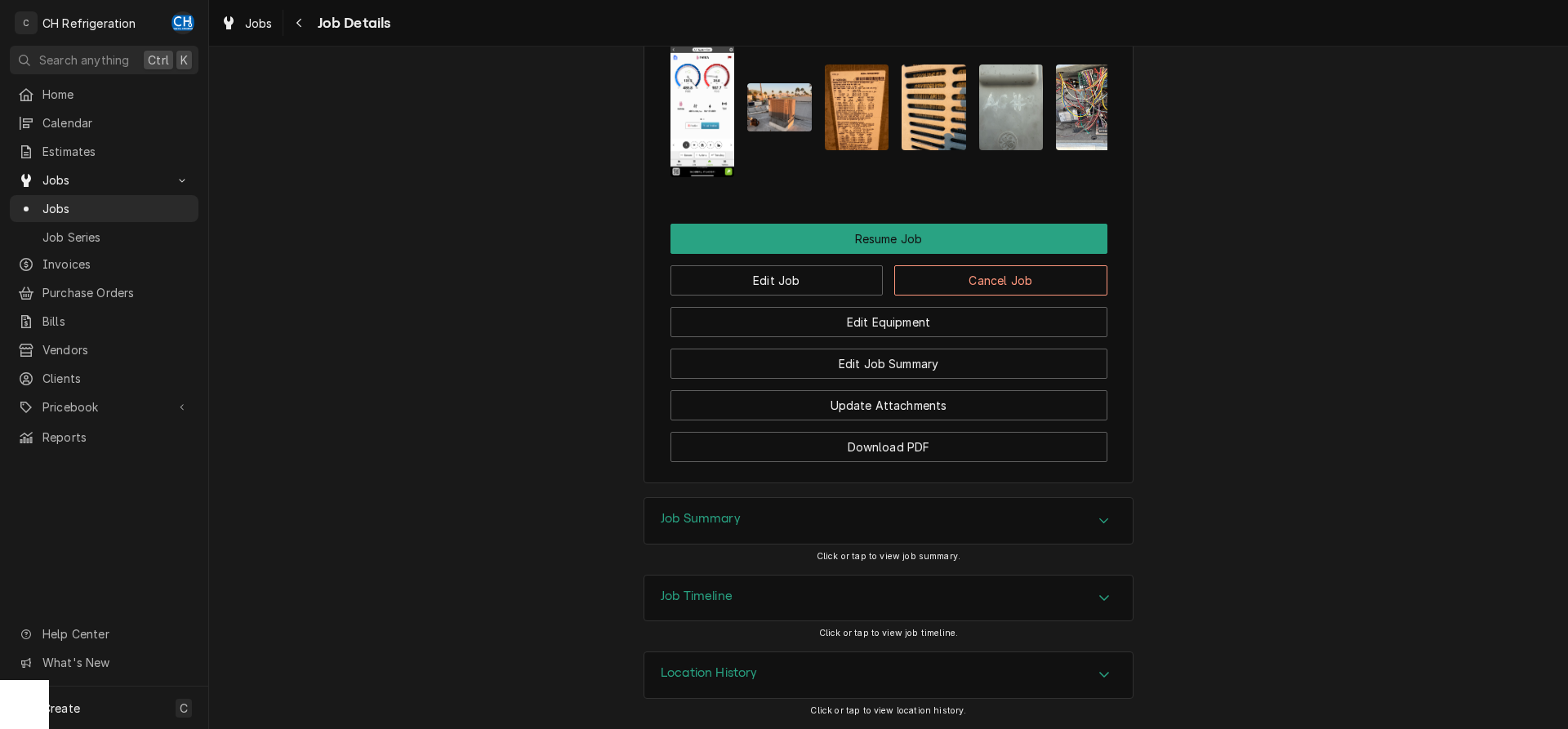
click at [935, 529] on div "Job Summary" at bounding box center [888, 520] width 488 height 45
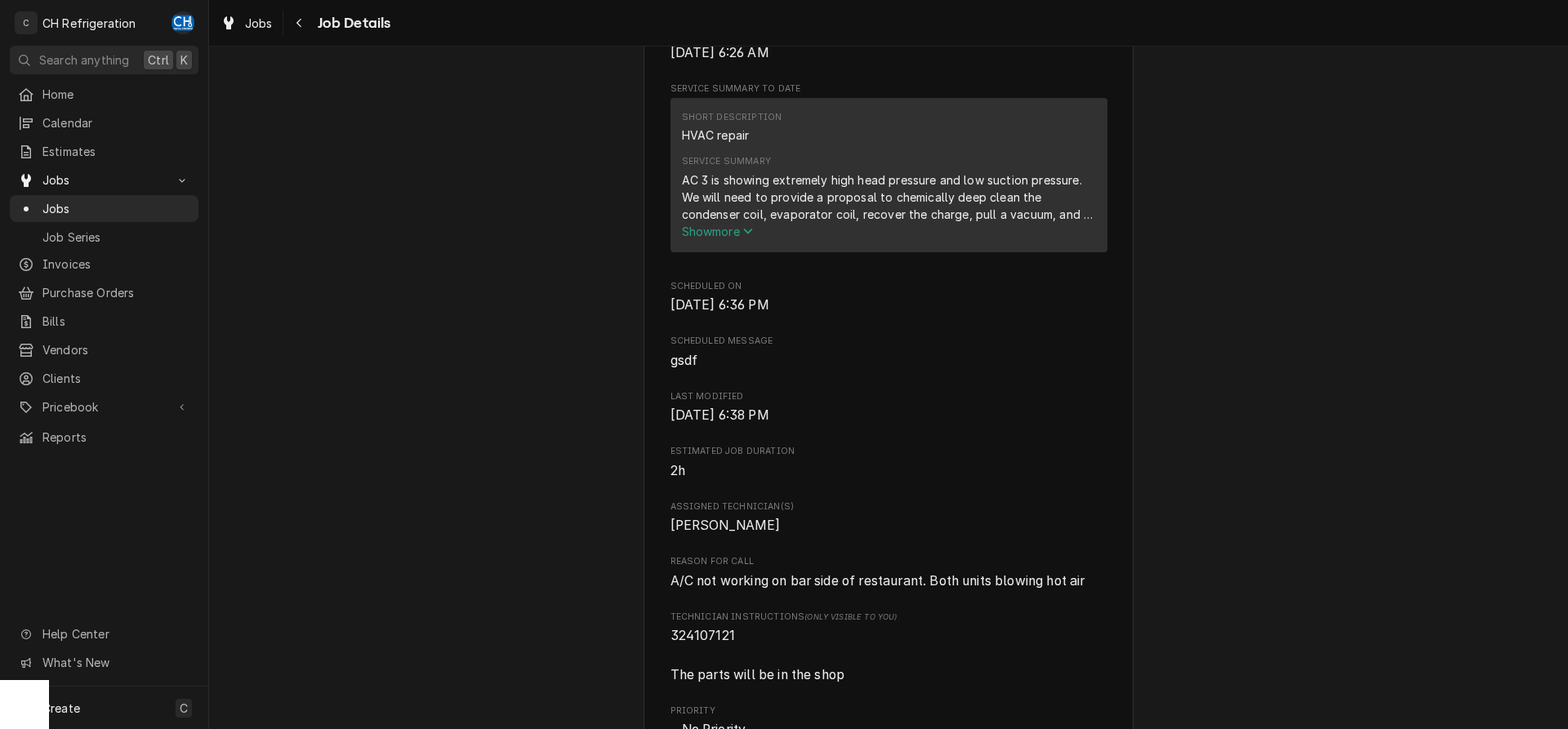
scroll to position [601, 0]
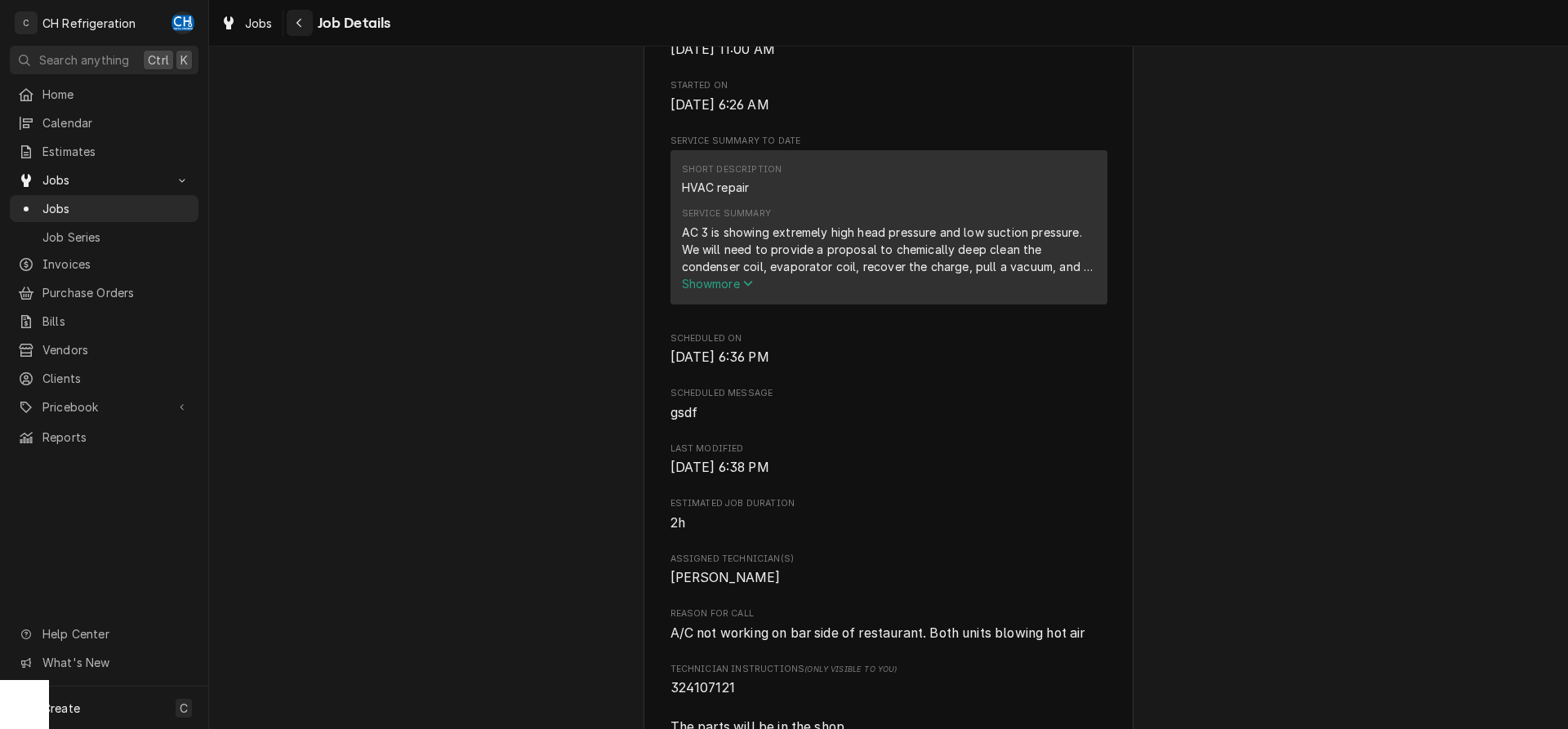
click at [303, 21] on div "Navigate back" at bounding box center [300, 23] width 16 height 16
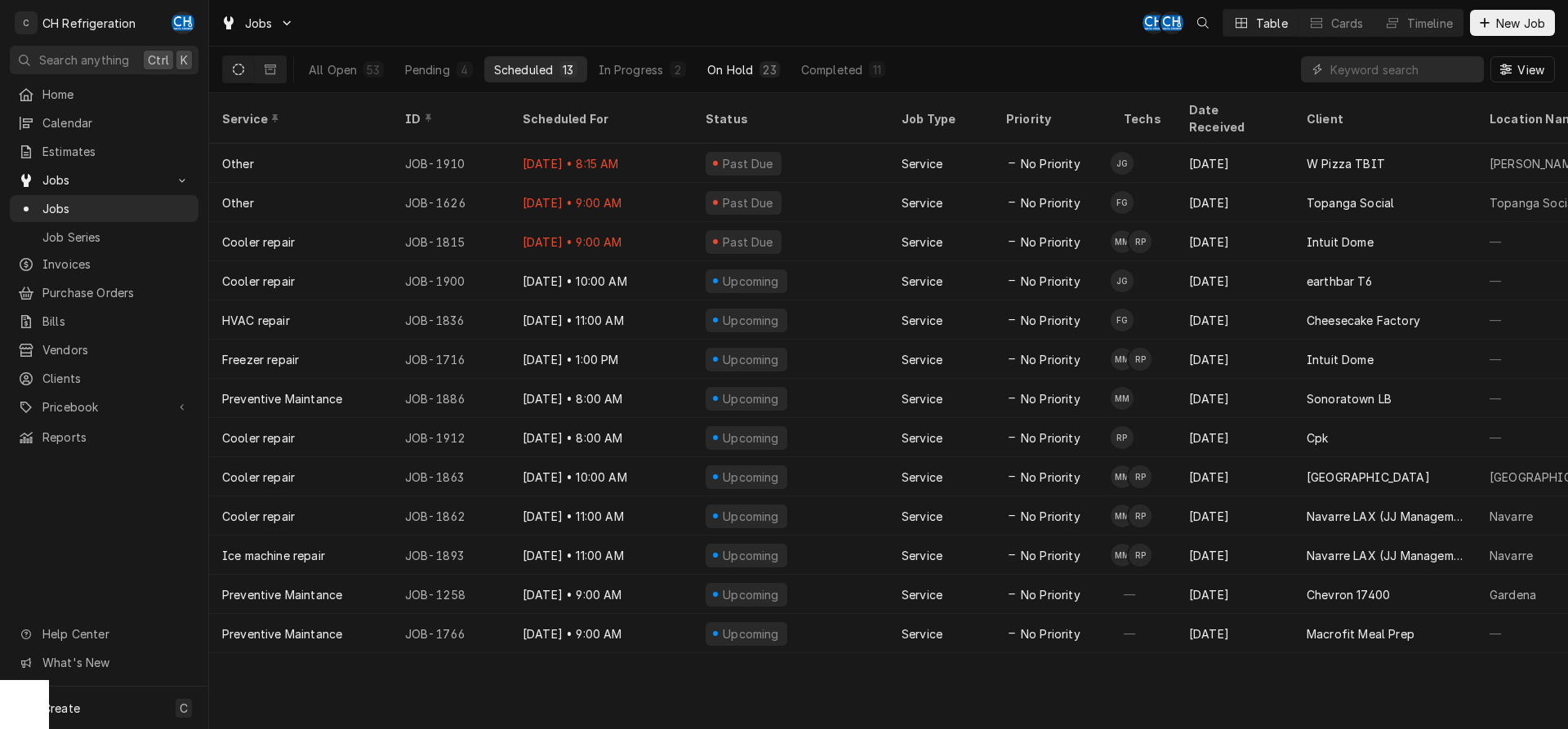
click at [763, 76] on div "23" at bounding box center [769, 69] width 20 height 16
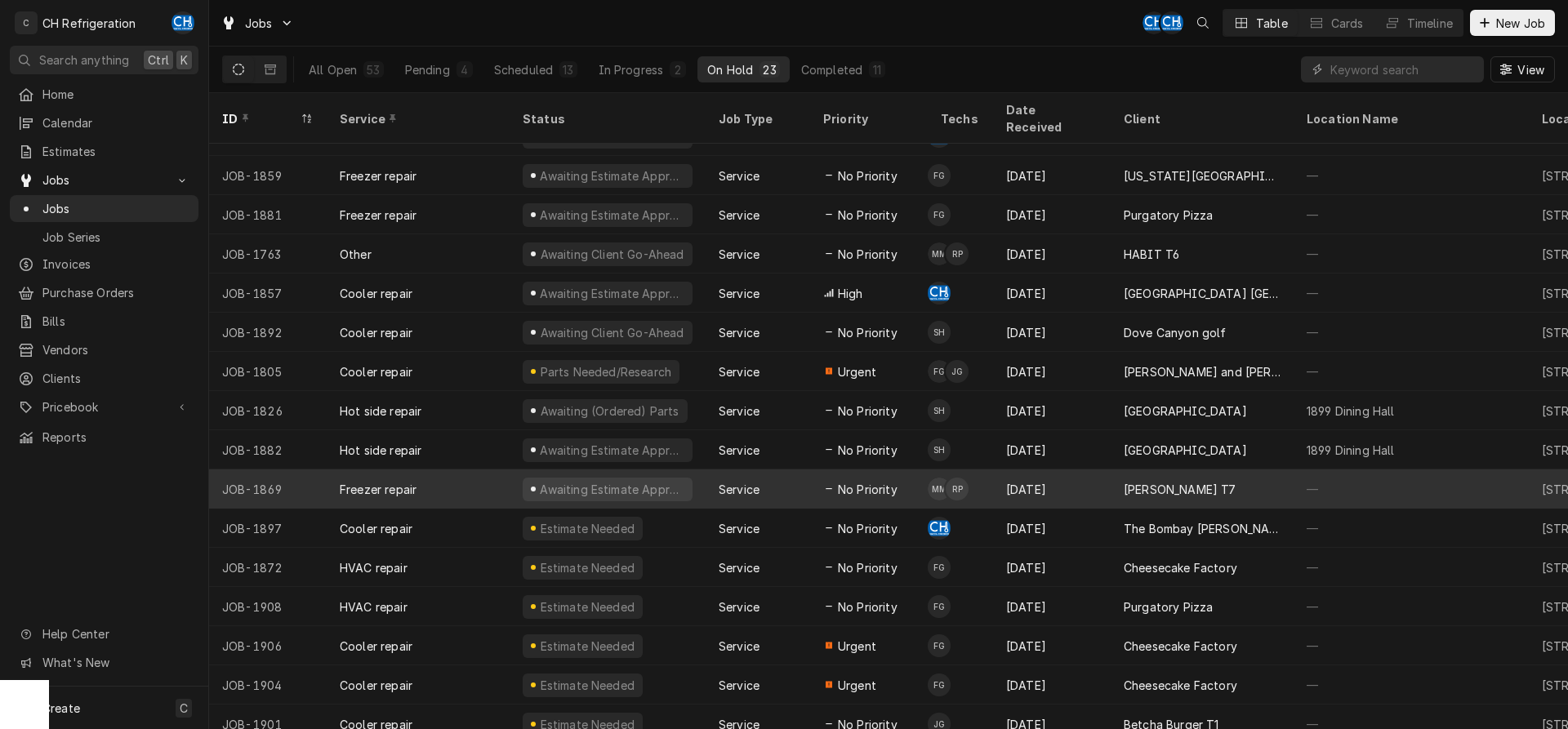
scroll to position [297, 0]
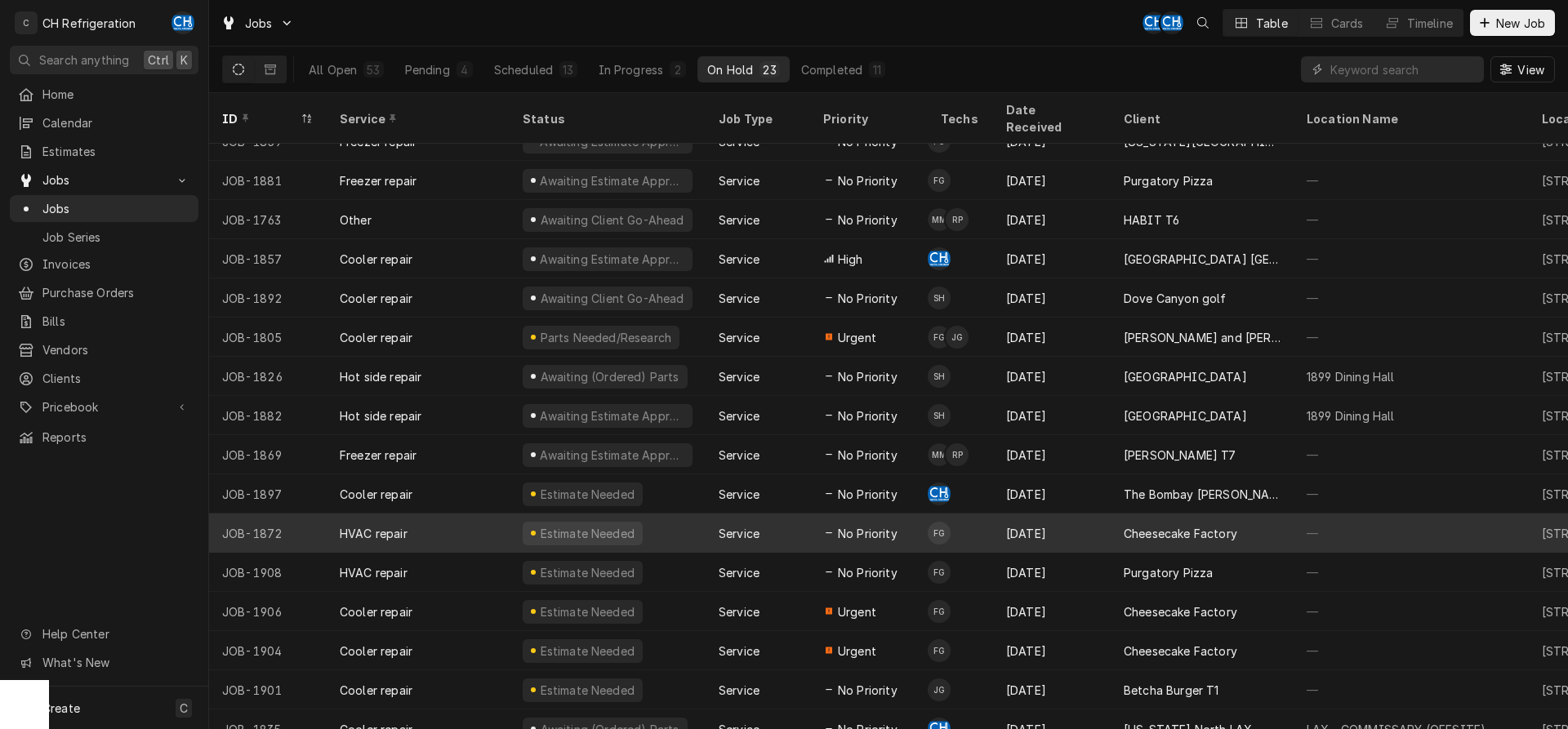
click at [1093, 514] on div "[DATE]" at bounding box center [1051, 534] width 118 height 40
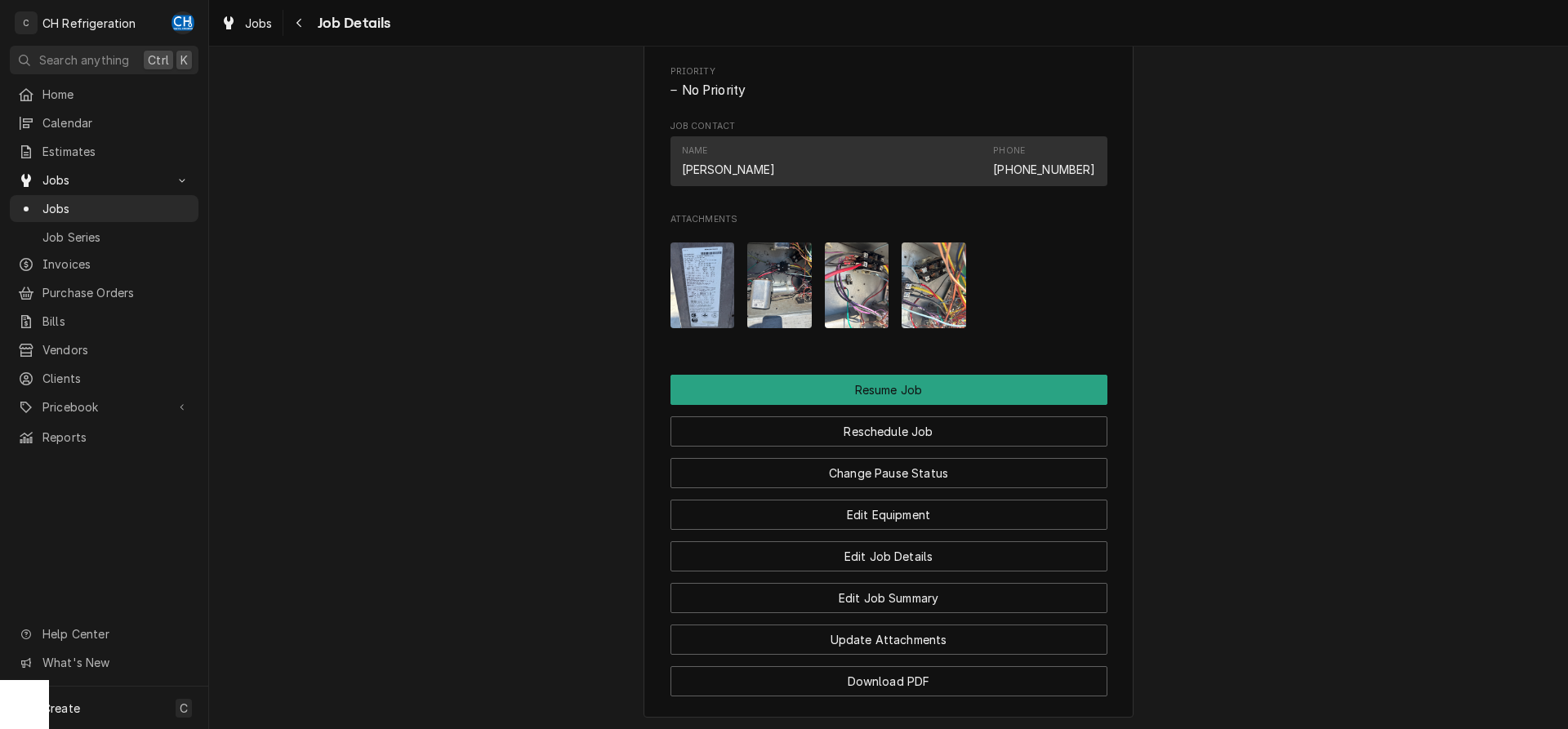
scroll to position [1663, 0]
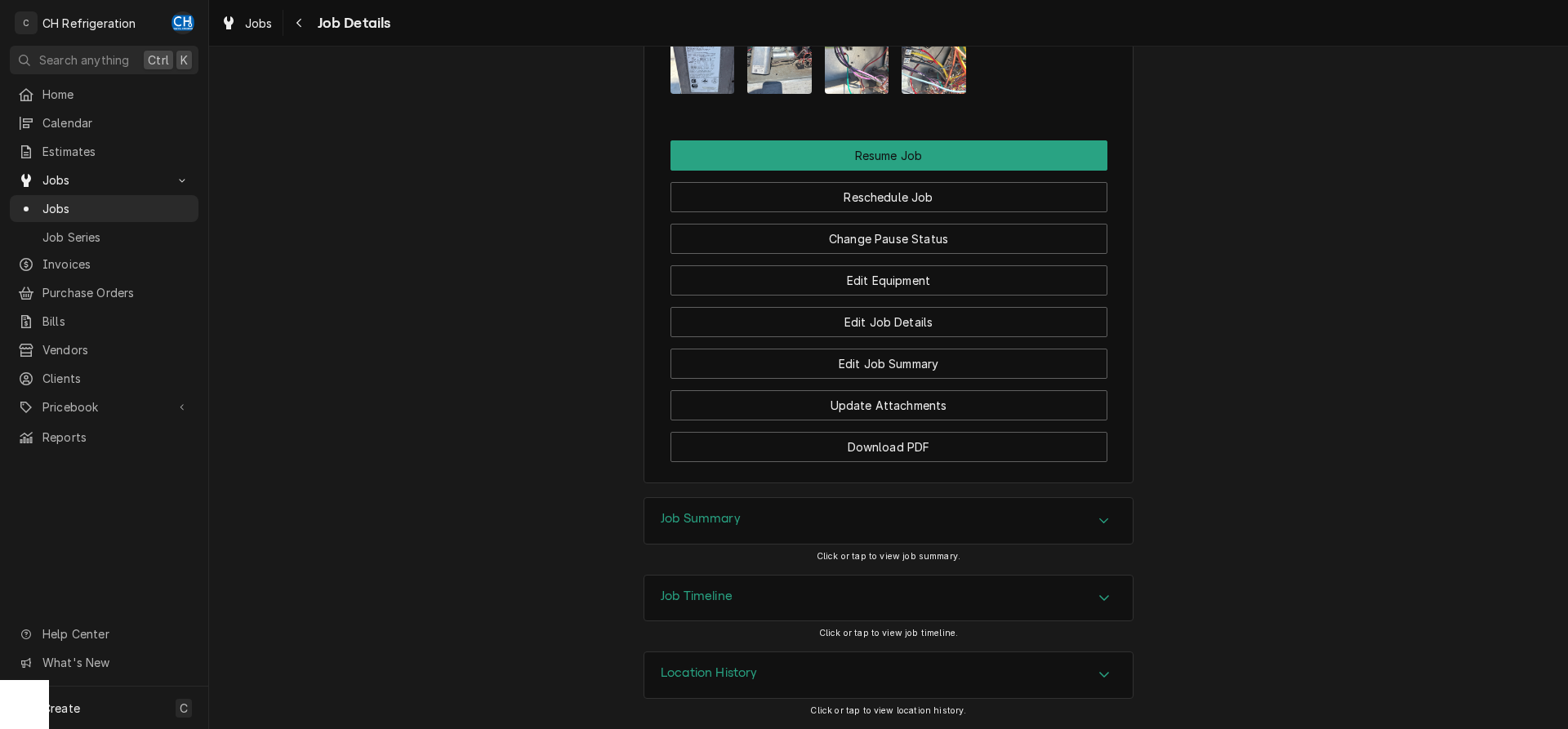
click at [1015, 519] on div "Job Summary" at bounding box center [888, 520] width 488 height 45
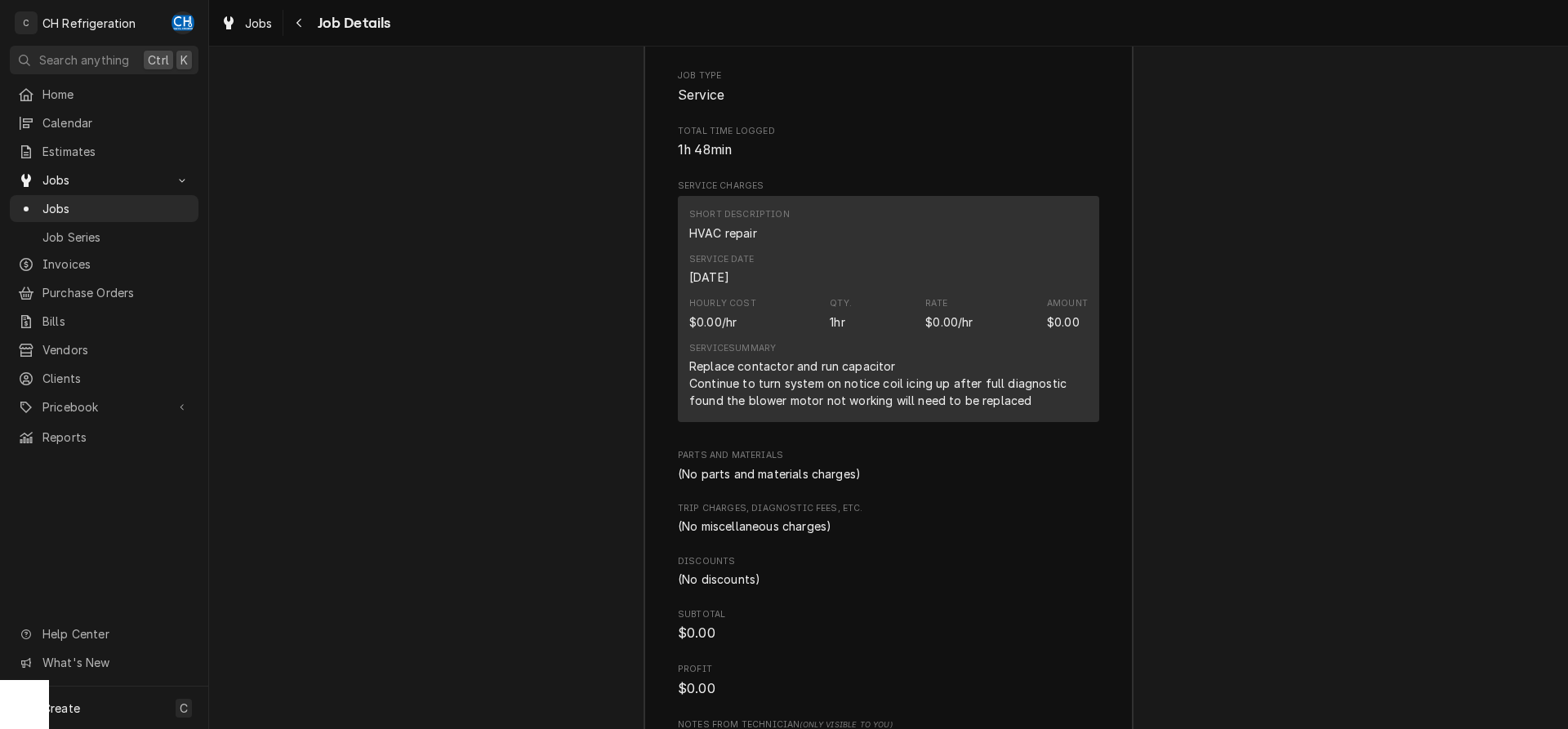
scroll to position [2555, 0]
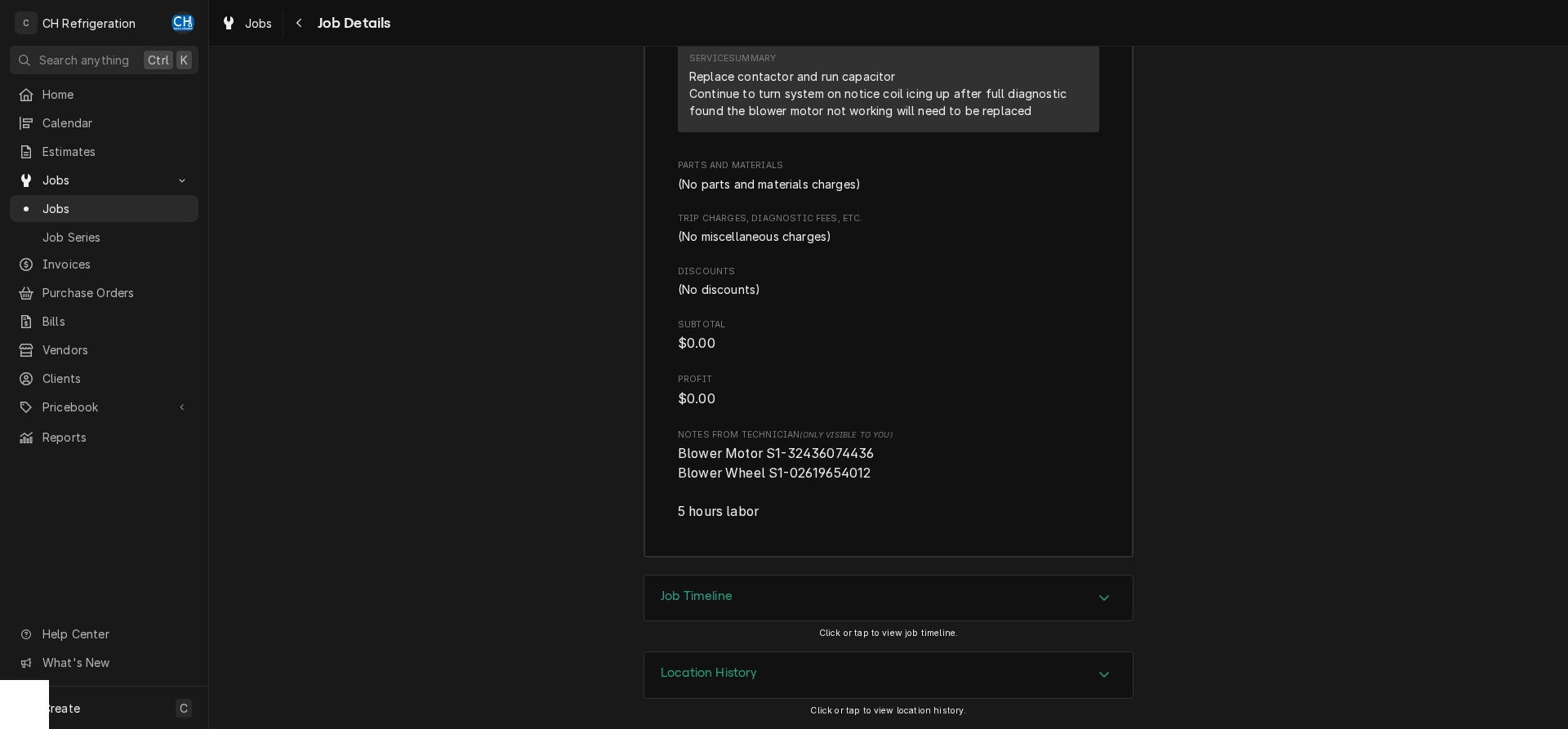
click at [1091, 595] on div "Job Timeline" at bounding box center [888, 598] width 488 height 45
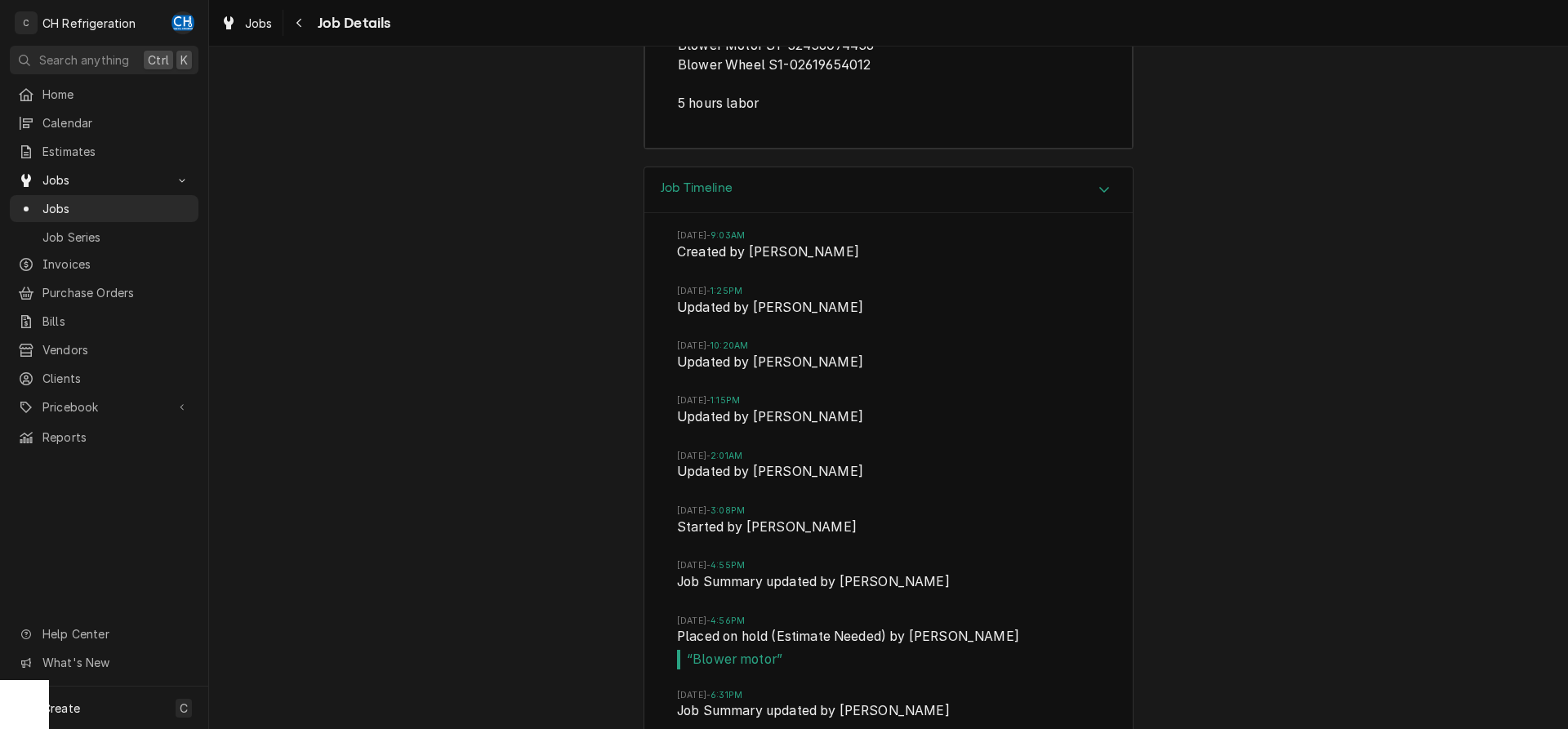
scroll to position [2777, 0]
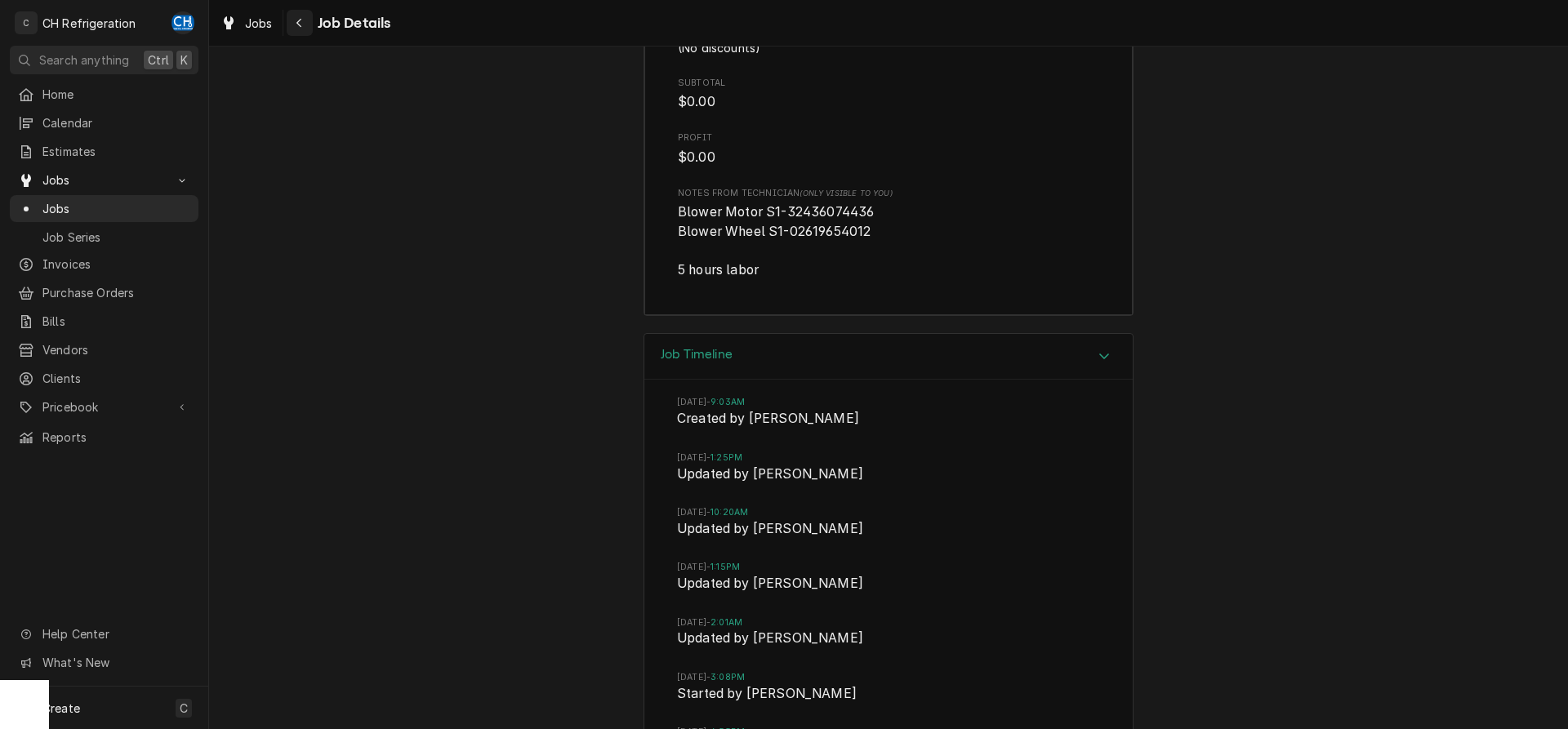
click at [301, 19] on icon "Navigate back" at bounding box center [299, 23] width 7 height 12
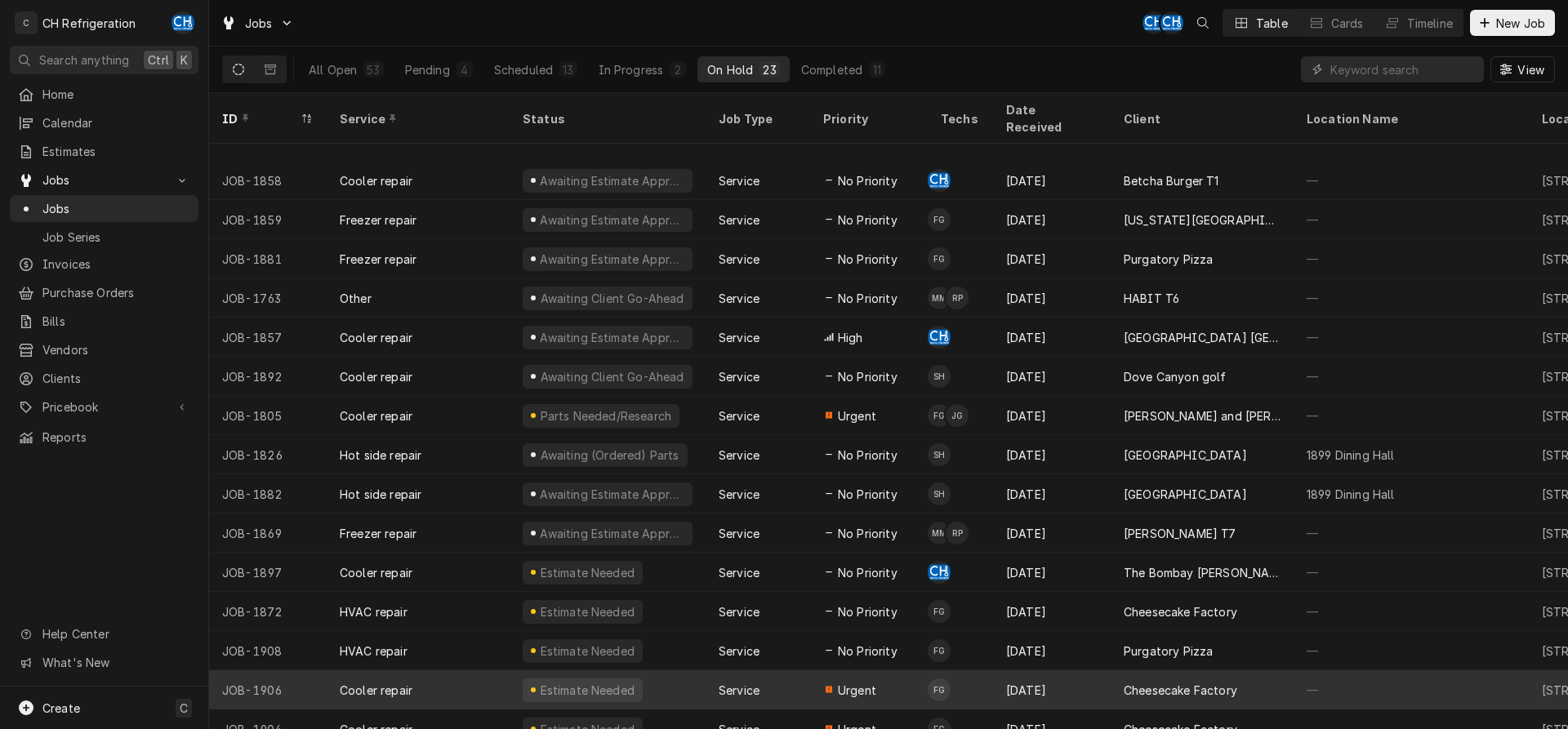
scroll to position [297, 0]
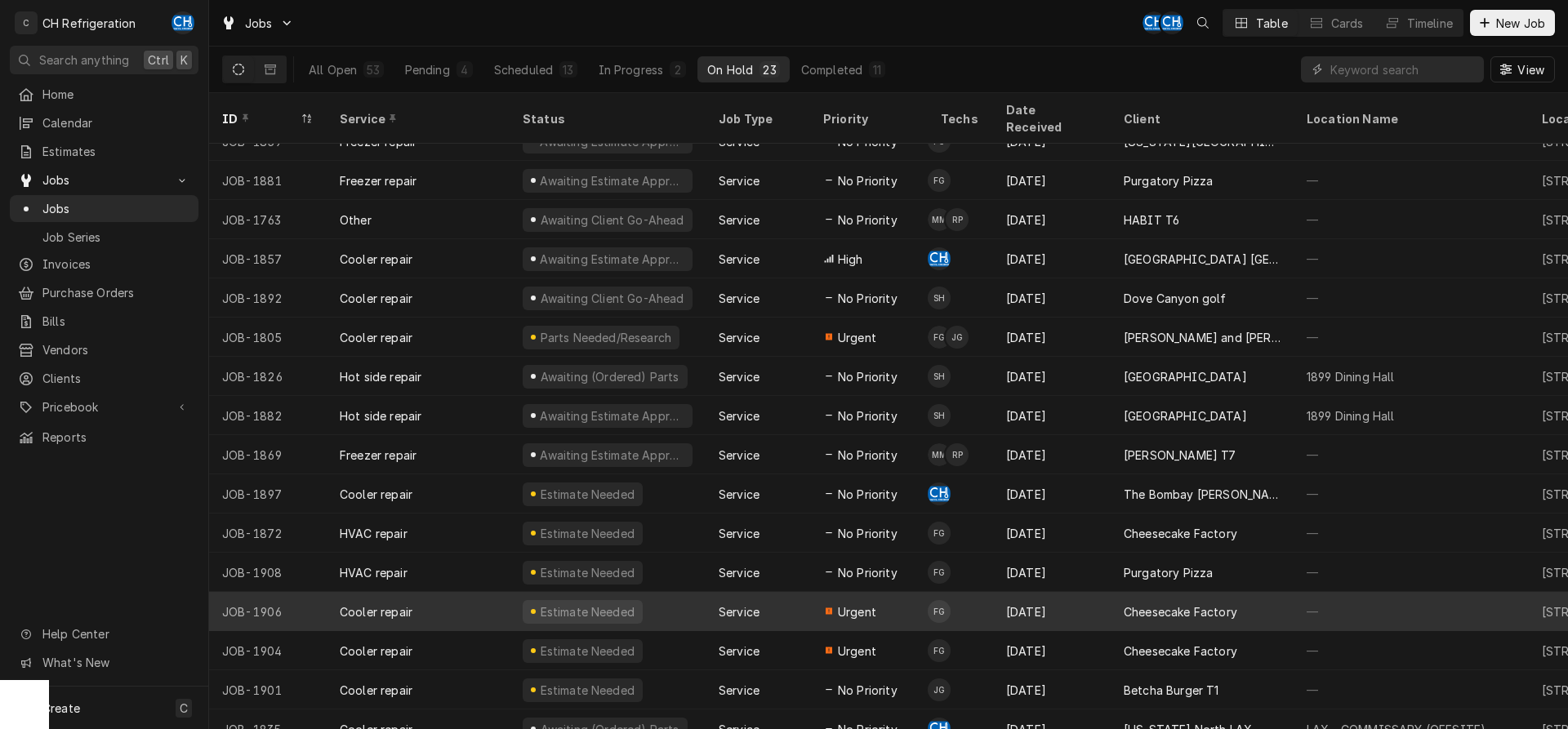
click at [674, 597] on div "Estimate Needed" at bounding box center [608, 612] width 196 height 40
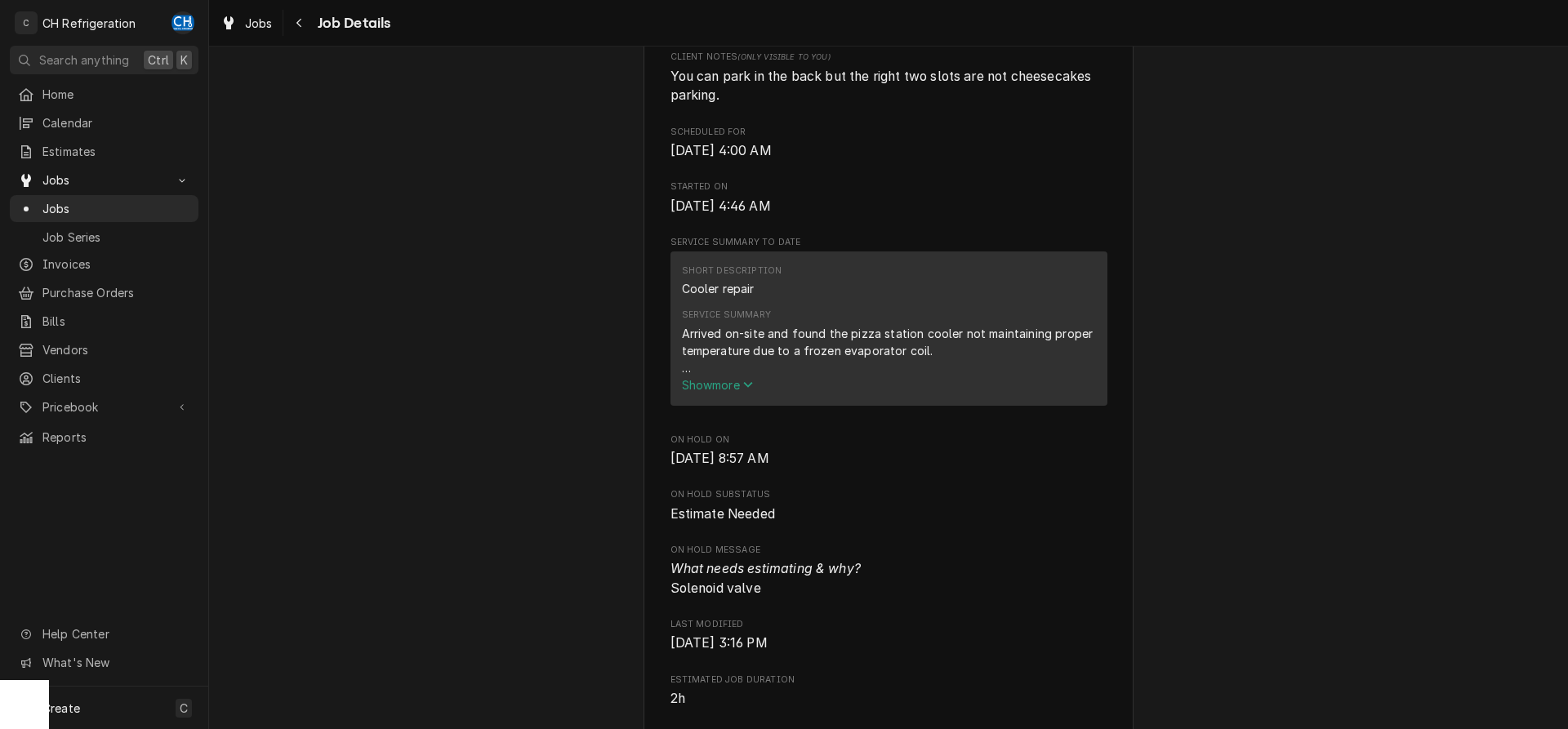
scroll to position [999, 0]
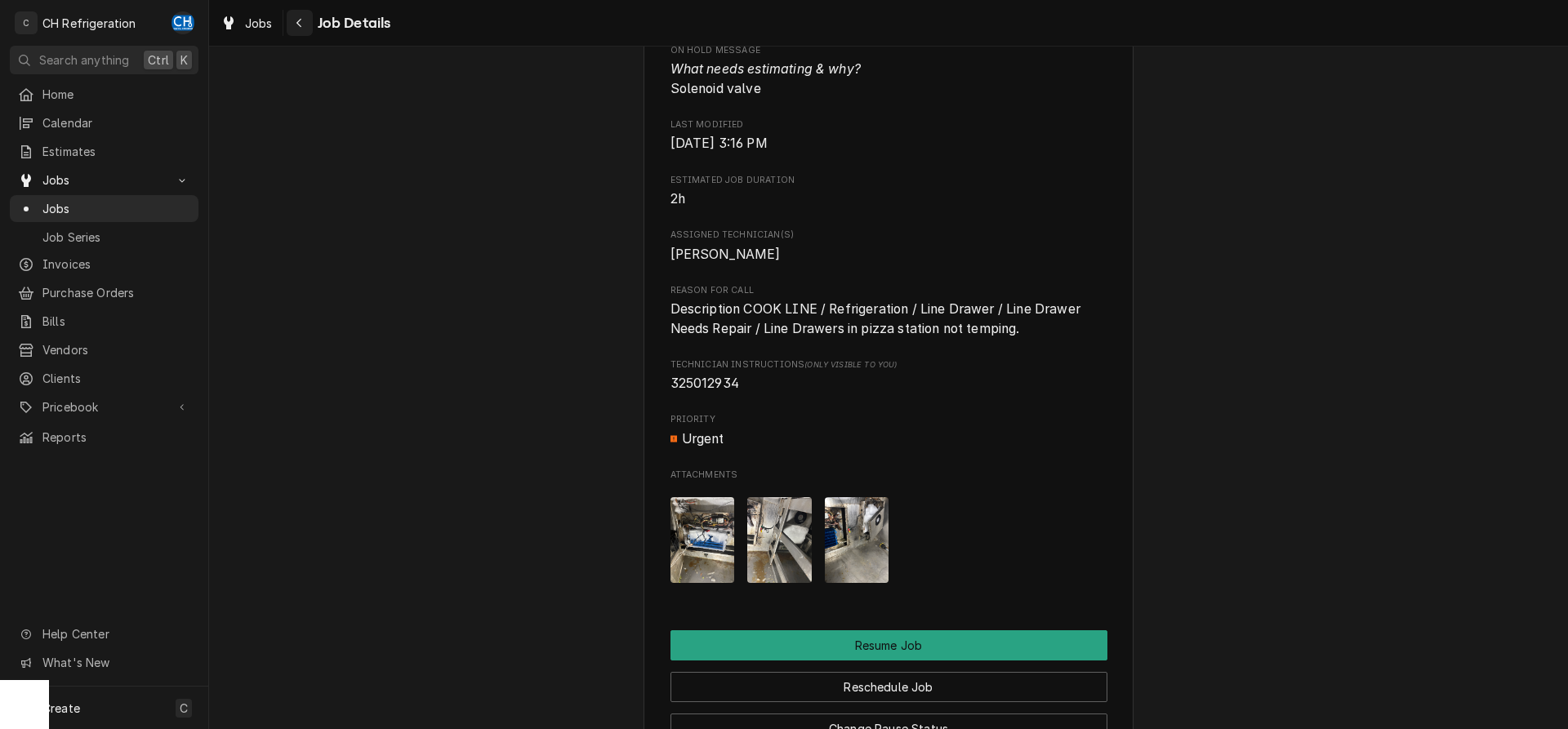
click at [300, 18] on icon "Navigate back" at bounding box center [299, 23] width 7 height 12
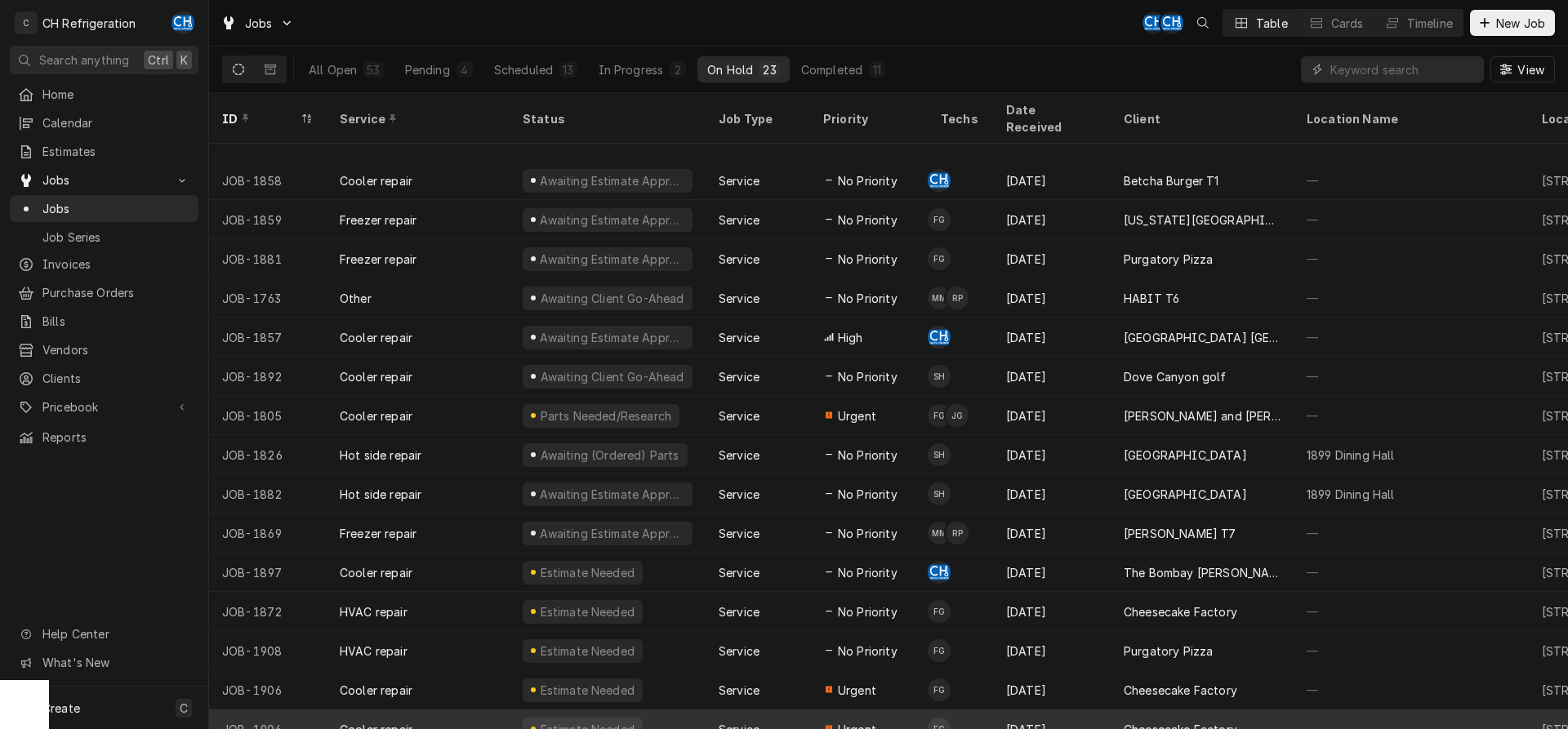
scroll to position [297, 0]
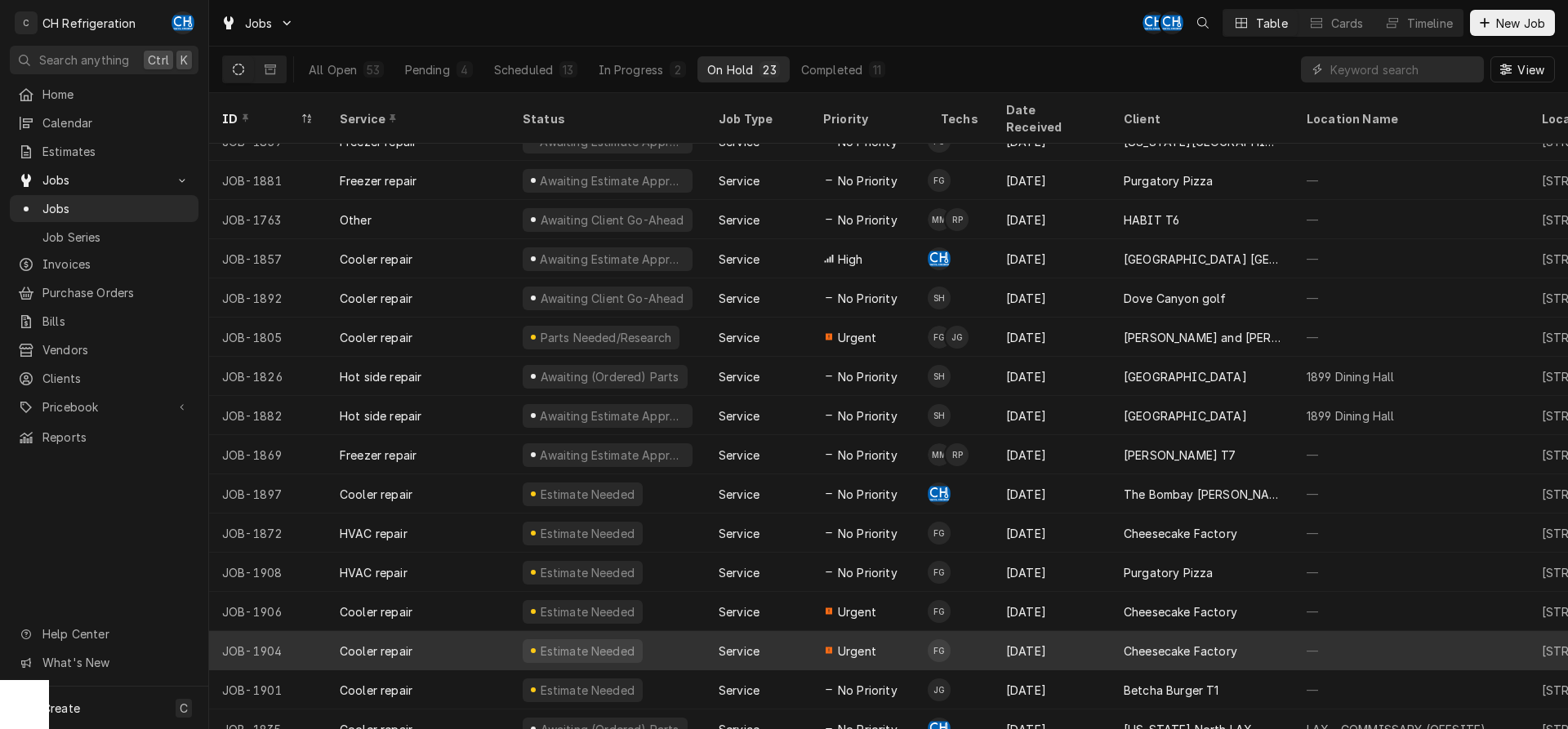
click at [1093, 634] on div "[DATE]" at bounding box center [1051, 651] width 118 height 40
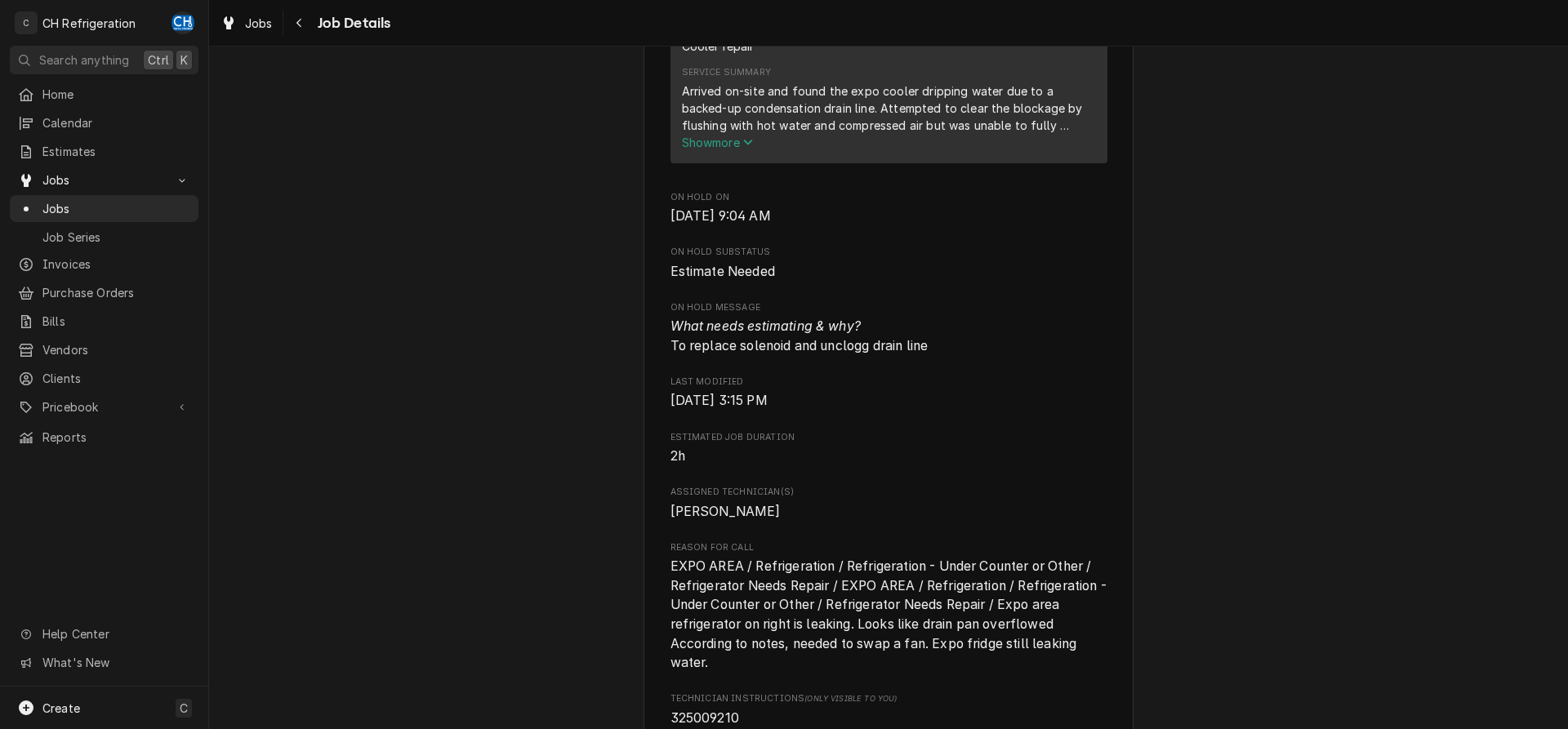
scroll to position [1166, 0]
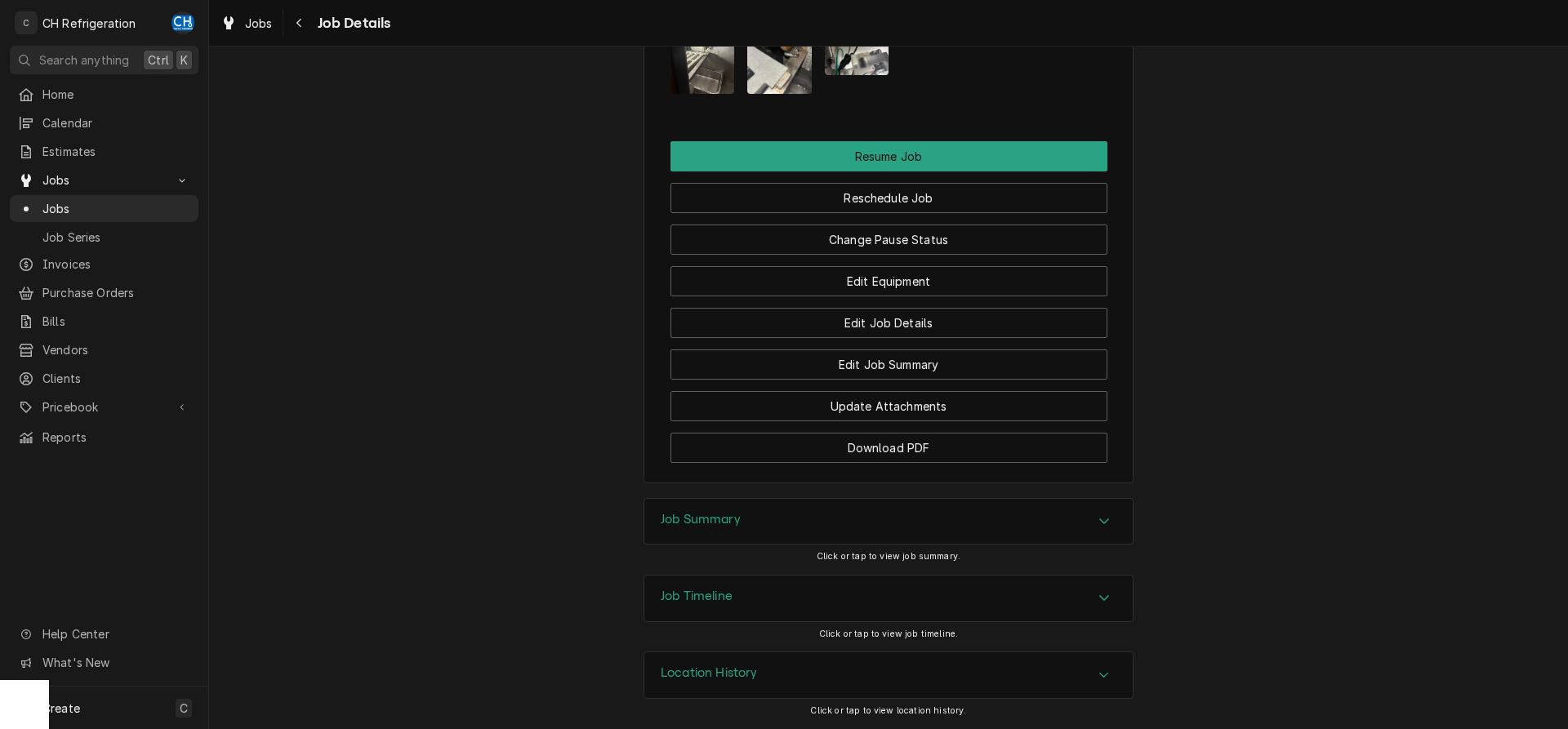
click at [710, 514] on h3 "Job Summary" at bounding box center [700, 520] width 80 height 16
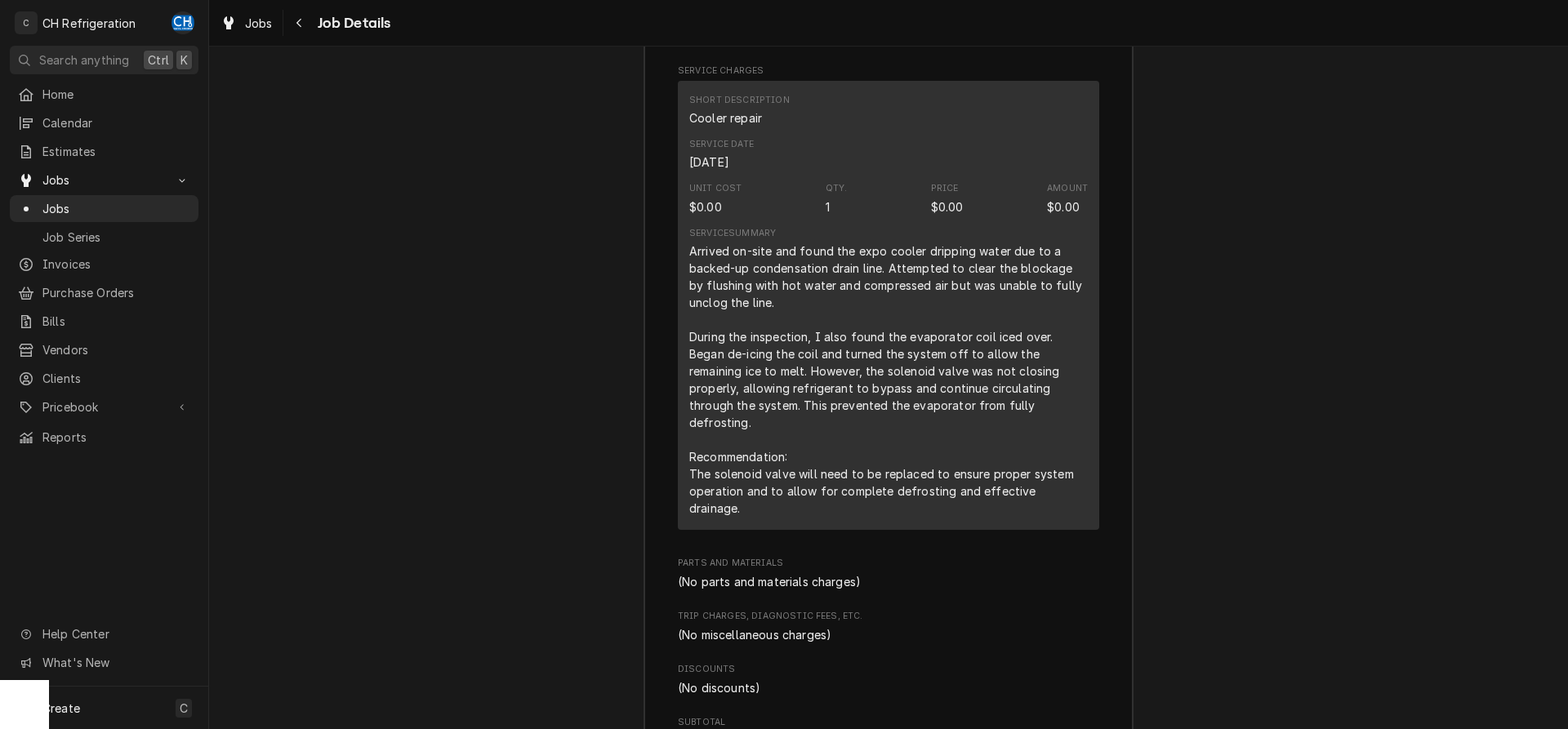
scroll to position [2973, 0]
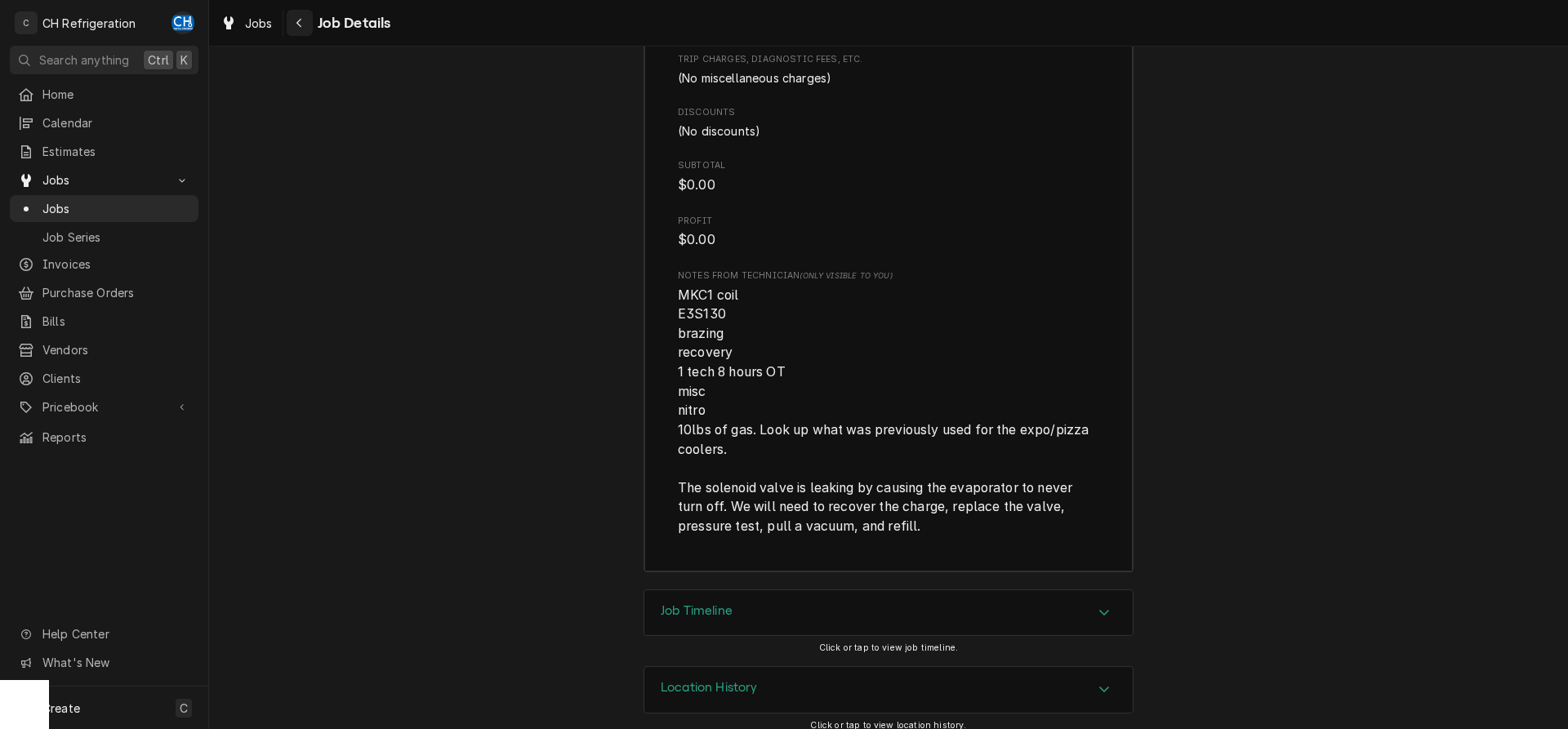
click at [292, 18] on div "Navigate back" at bounding box center [300, 23] width 16 height 16
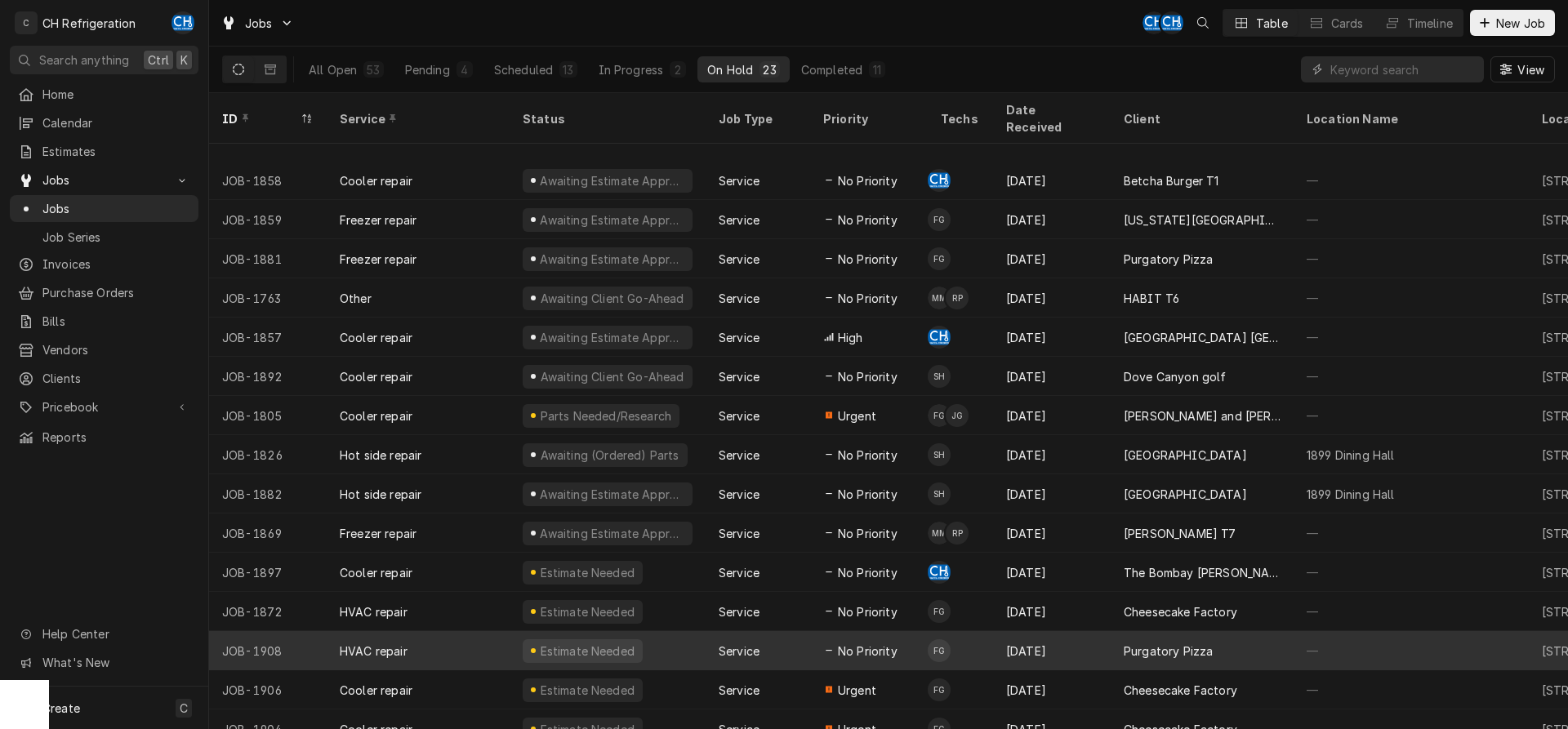
scroll to position [297, 0]
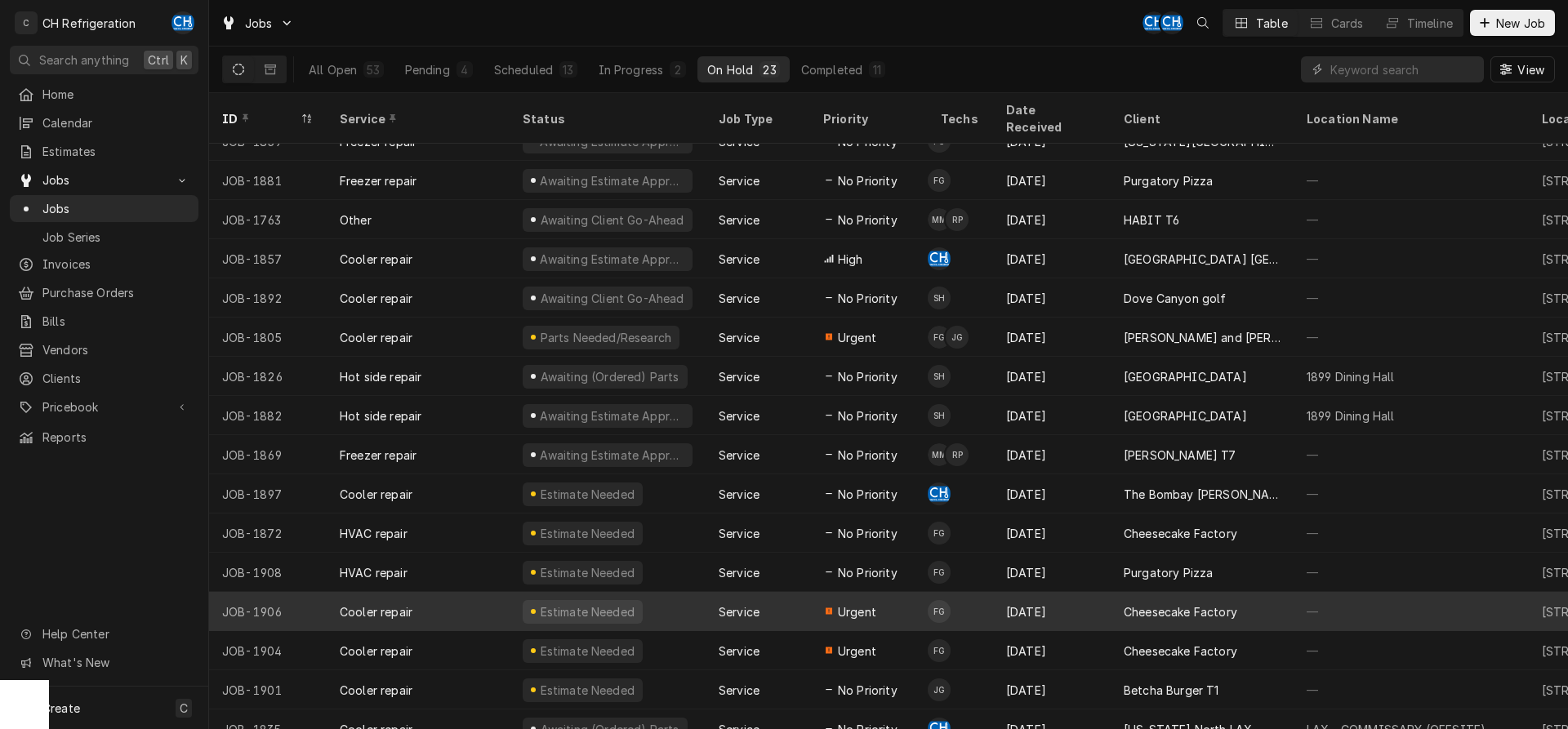
click at [1104, 598] on div "Sep 6" at bounding box center [1051, 612] width 118 height 40
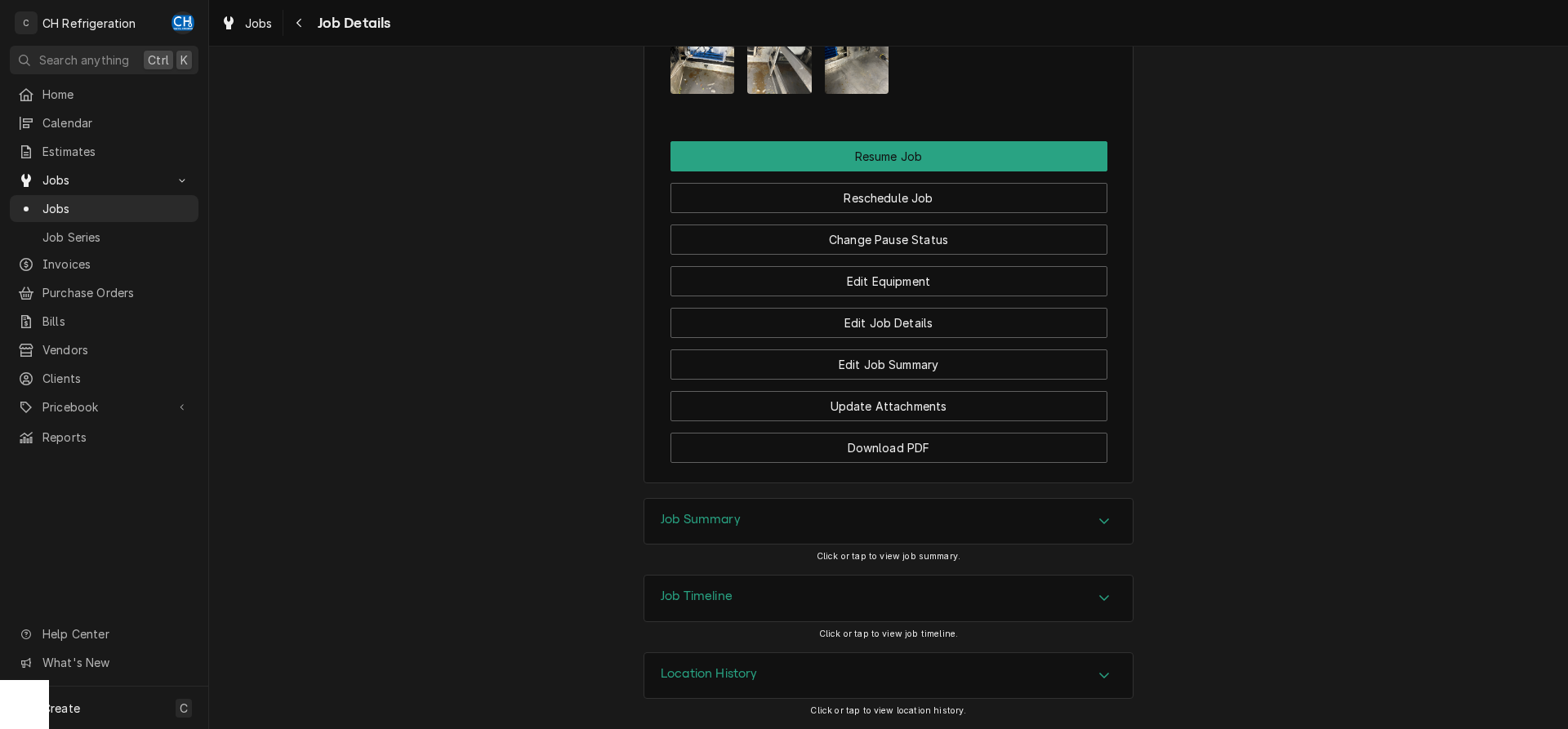
click at [786, 524] on div "Job Summary" at bounding box center [888, 521] width 488 height 45
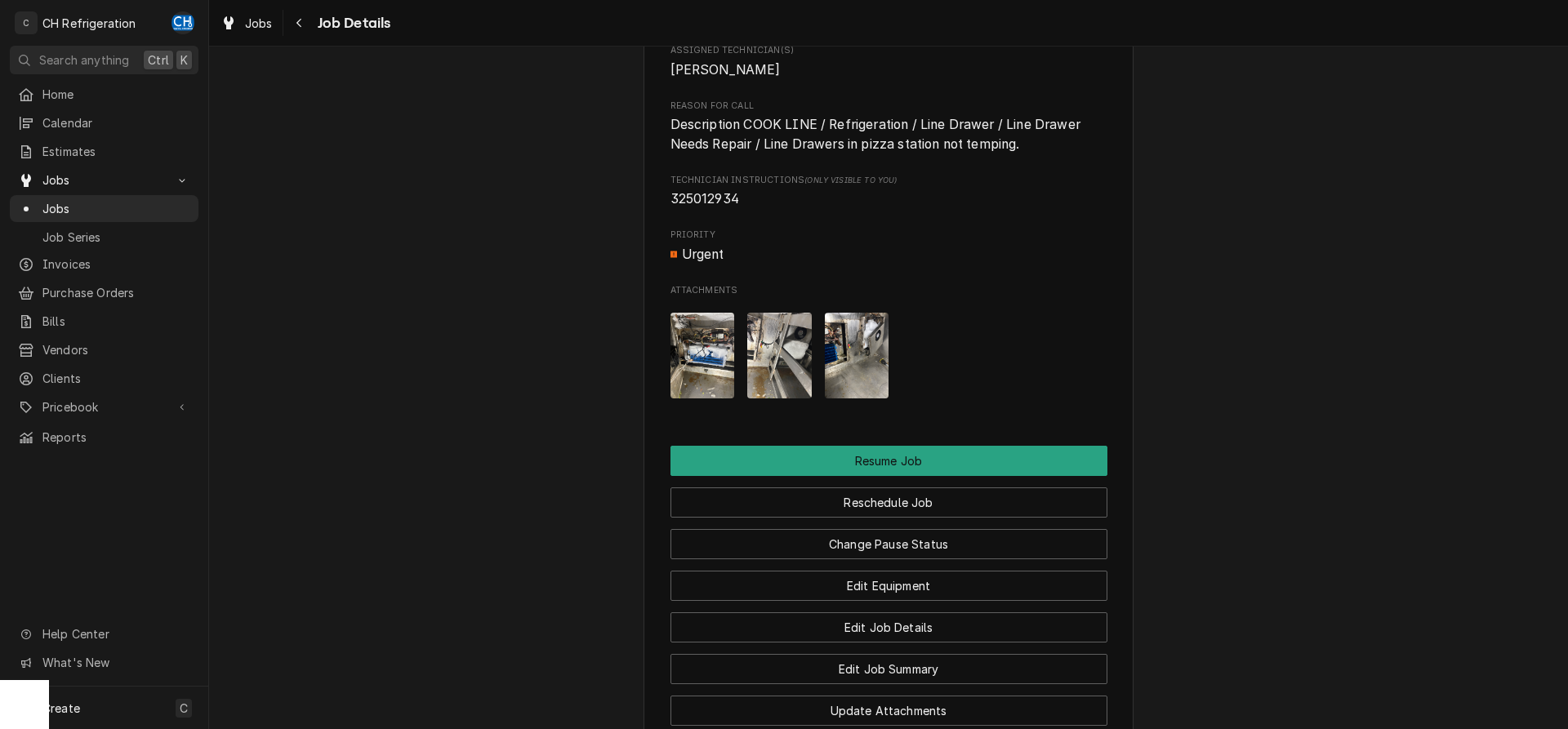
scroll to position [1152, 0]
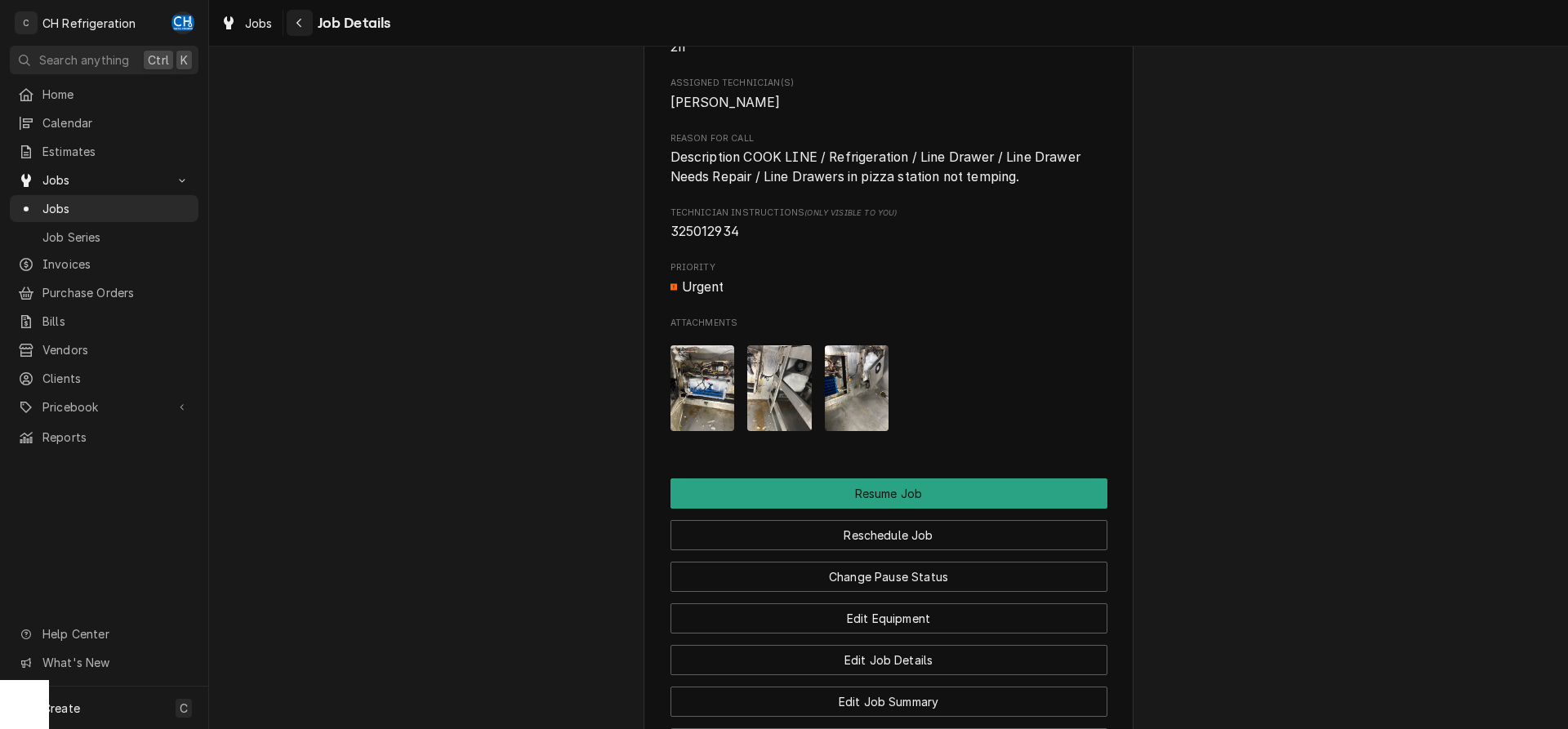
click at [293, 22] on div "Navigate back" at bounding box center [300, 23] width 16 height 16
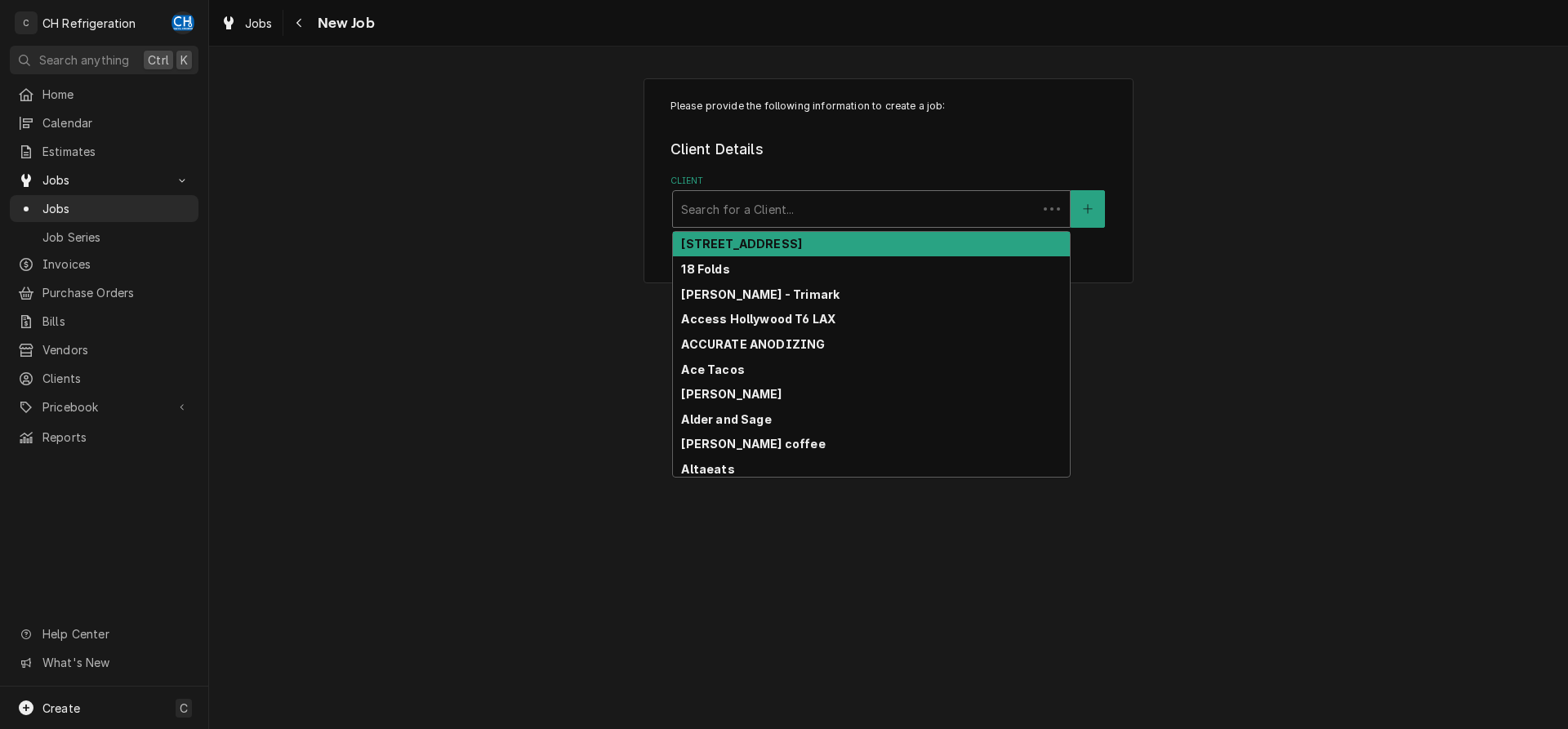
click at [725, 192] on div "Search for a Client..." at bounding box center [855, 209] width 364 height 36
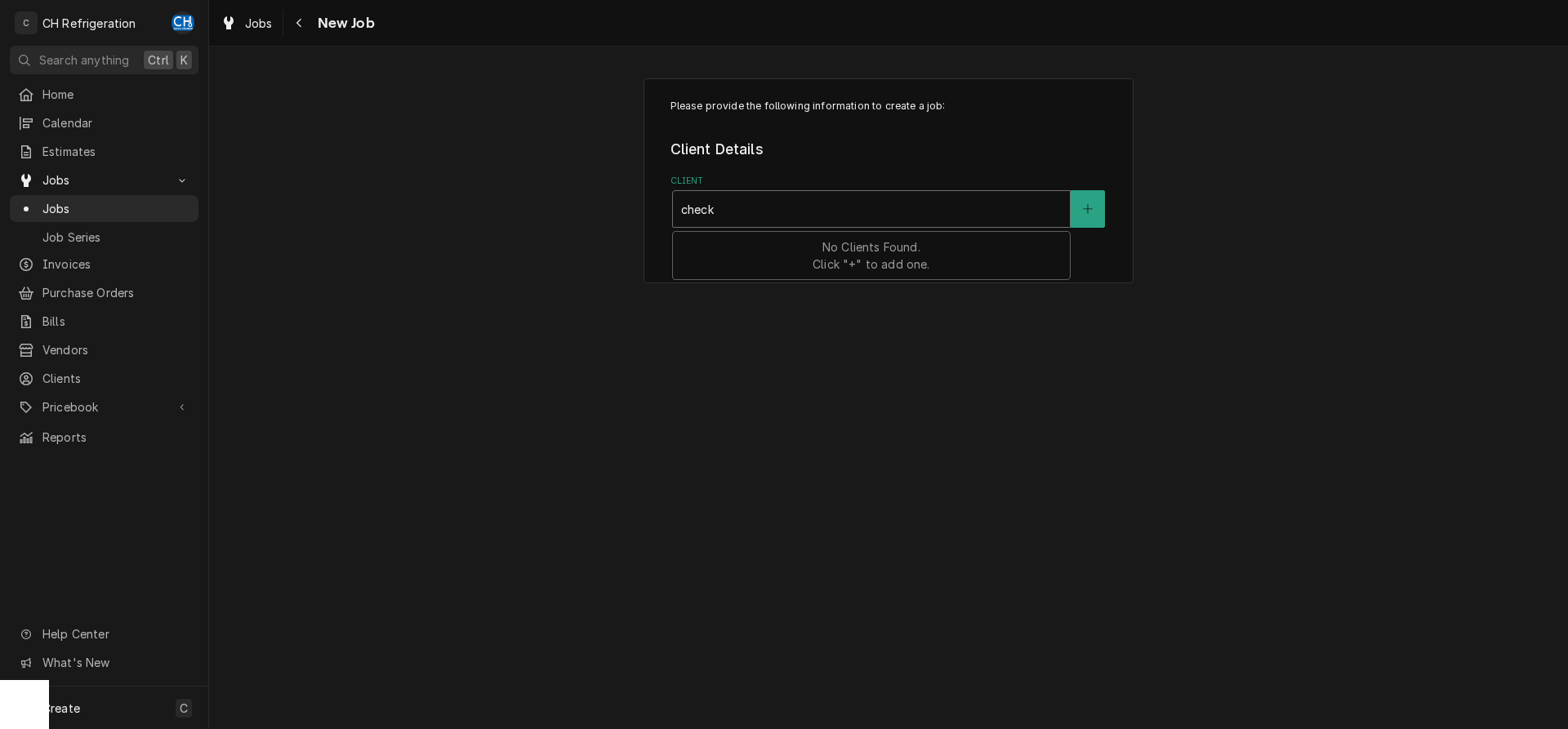
type input "check"
click at [1353, 300] on div "Please provide the following information to create a job: Client Details Client…" at bounding box center [889, 388] width 1359 height 683
click at [1094, 201] on button "Client" at bounding box center [1088, 209] width 35 height 38
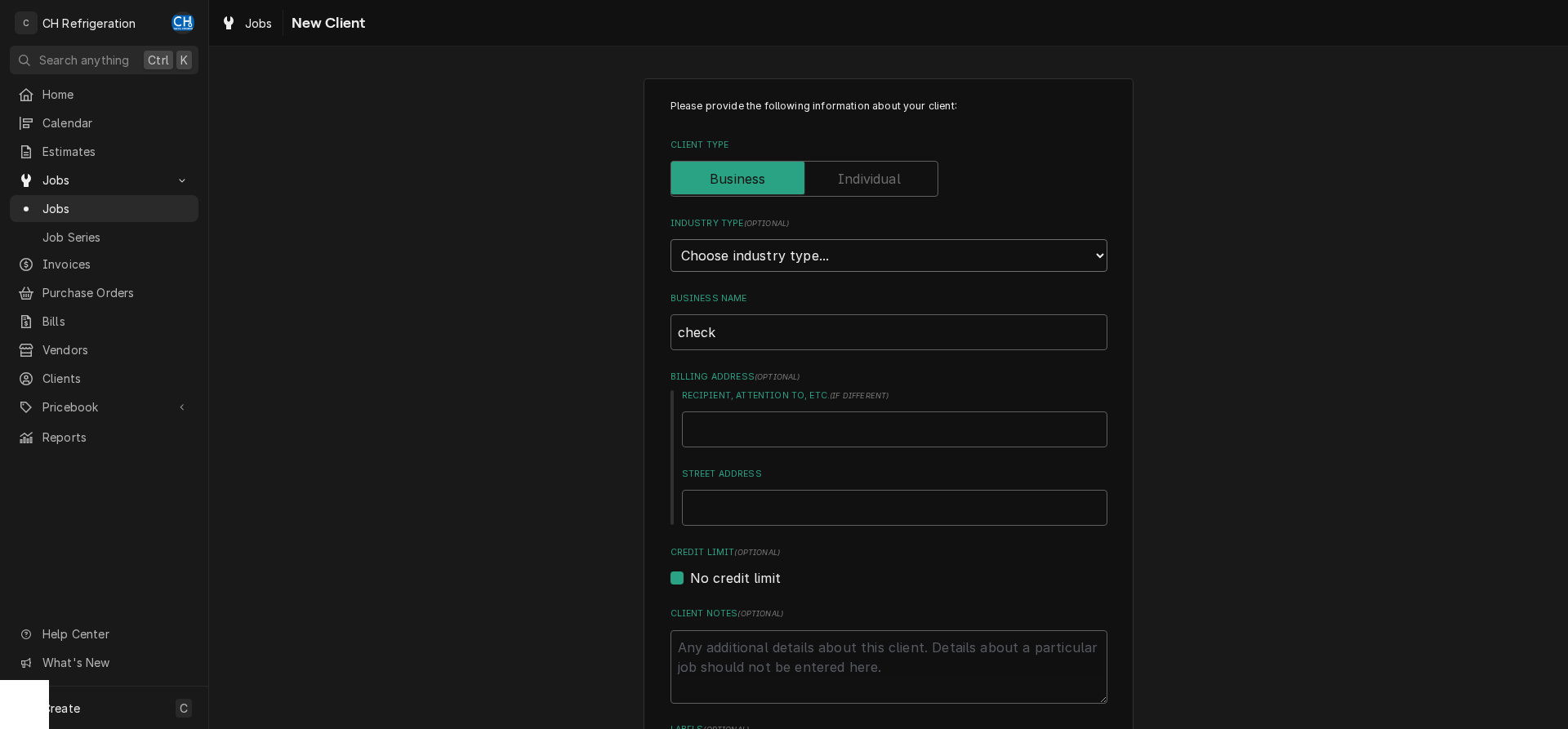
click at [670, 239] on select "Choose industry type... Residential Commercial Industrial Government" at bounding box center [889, 256] width 437 height 33
click at [487, 287] on div "Please provide the following information about your client: Client Type Industr…" at bounding box center [889, 600] width 1359 height 1073
click at [80, 370] on span "Clients" at bounding box center [116, 379] width 148 height 17
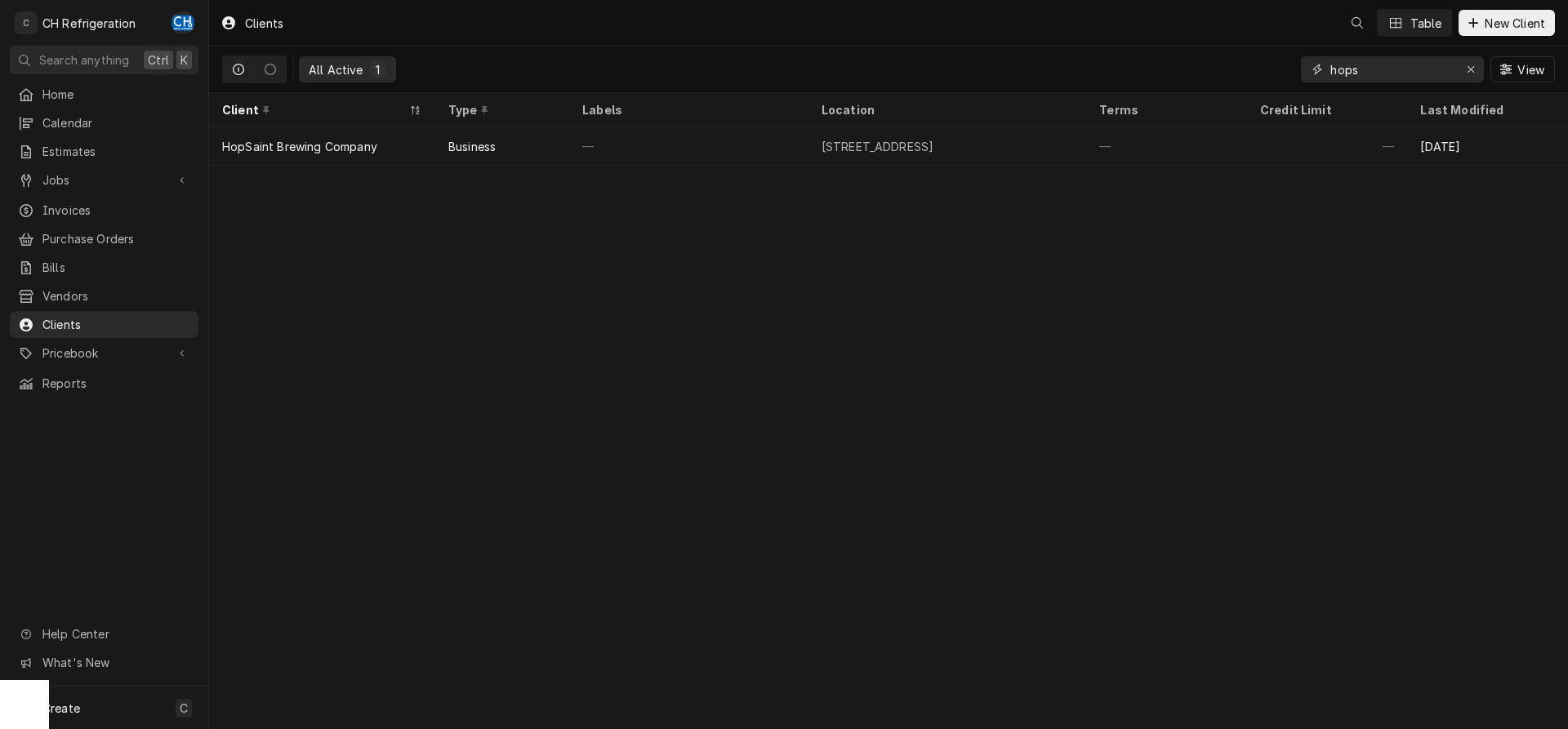
drag, startPoint x: 1386, startPoint y: 71, endPoint x: 1251, endPoint y: 53, distance: 136.2
click at [1330, 62] on input "hops" at bounding box center [1391, 69] width 123 height 26
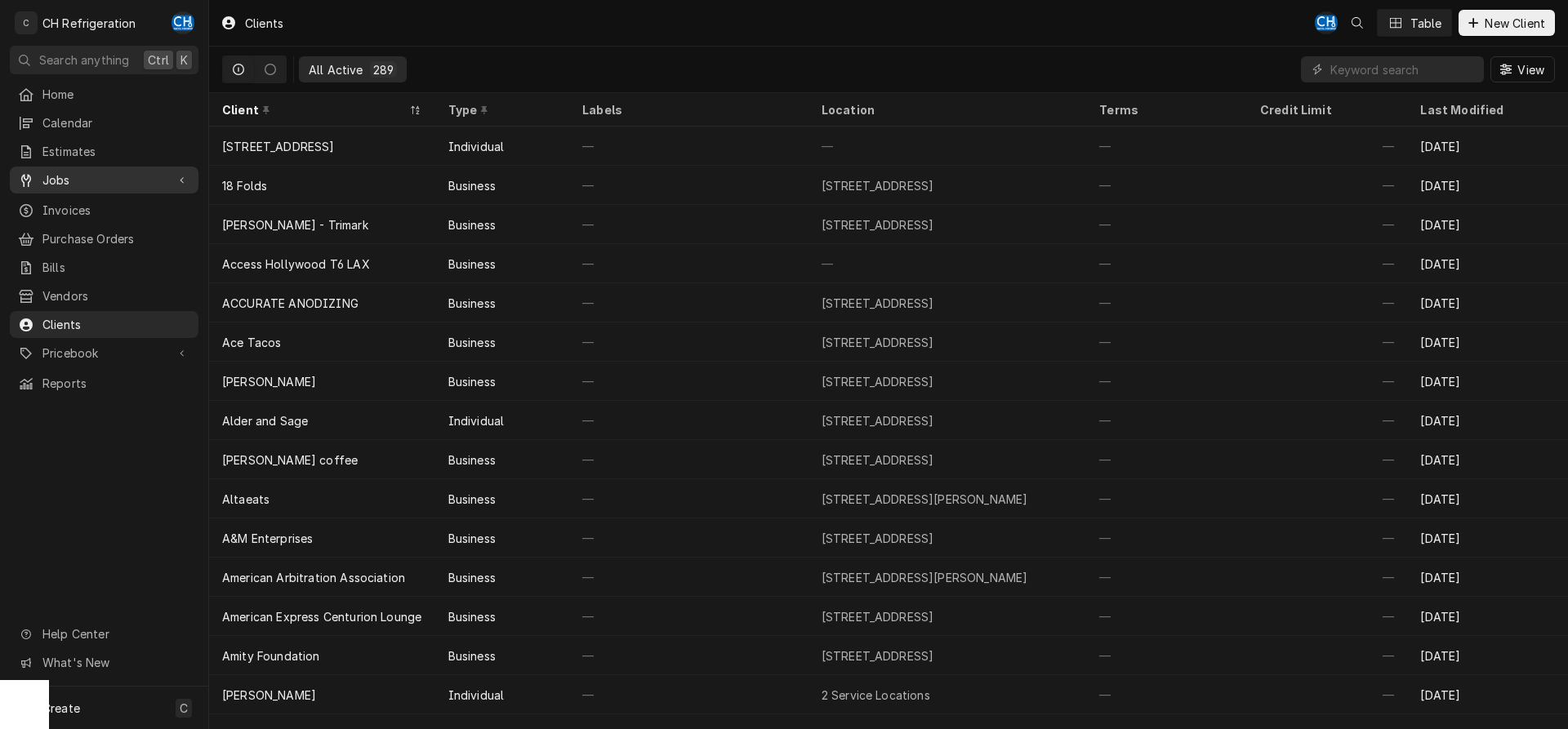
click at [75, 170] on div "Jobs" at bounding box center [104, 180] width 182 height 21
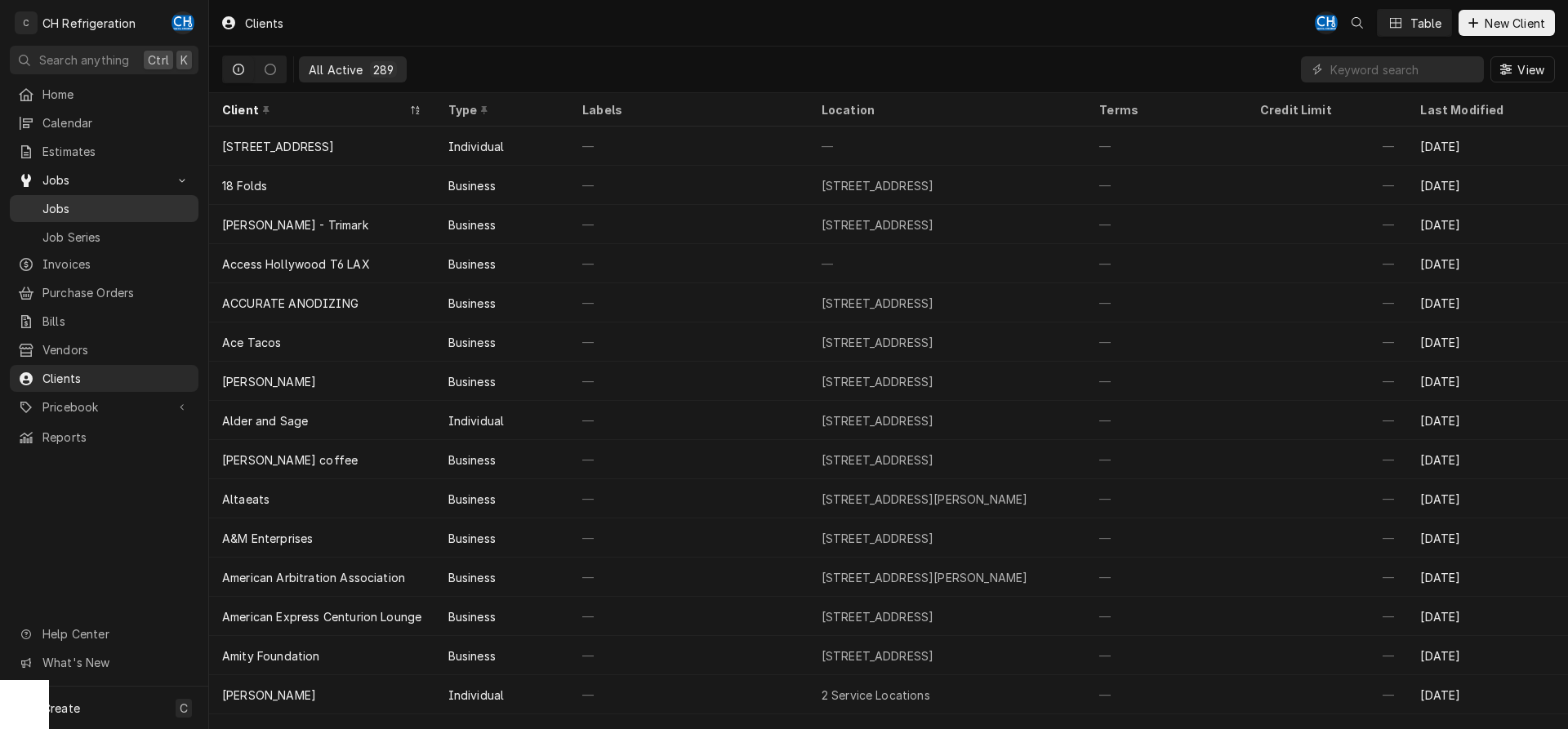
click at [87, 204] on span "Jobs" at bounding box center [116, 209] width 148 height 17
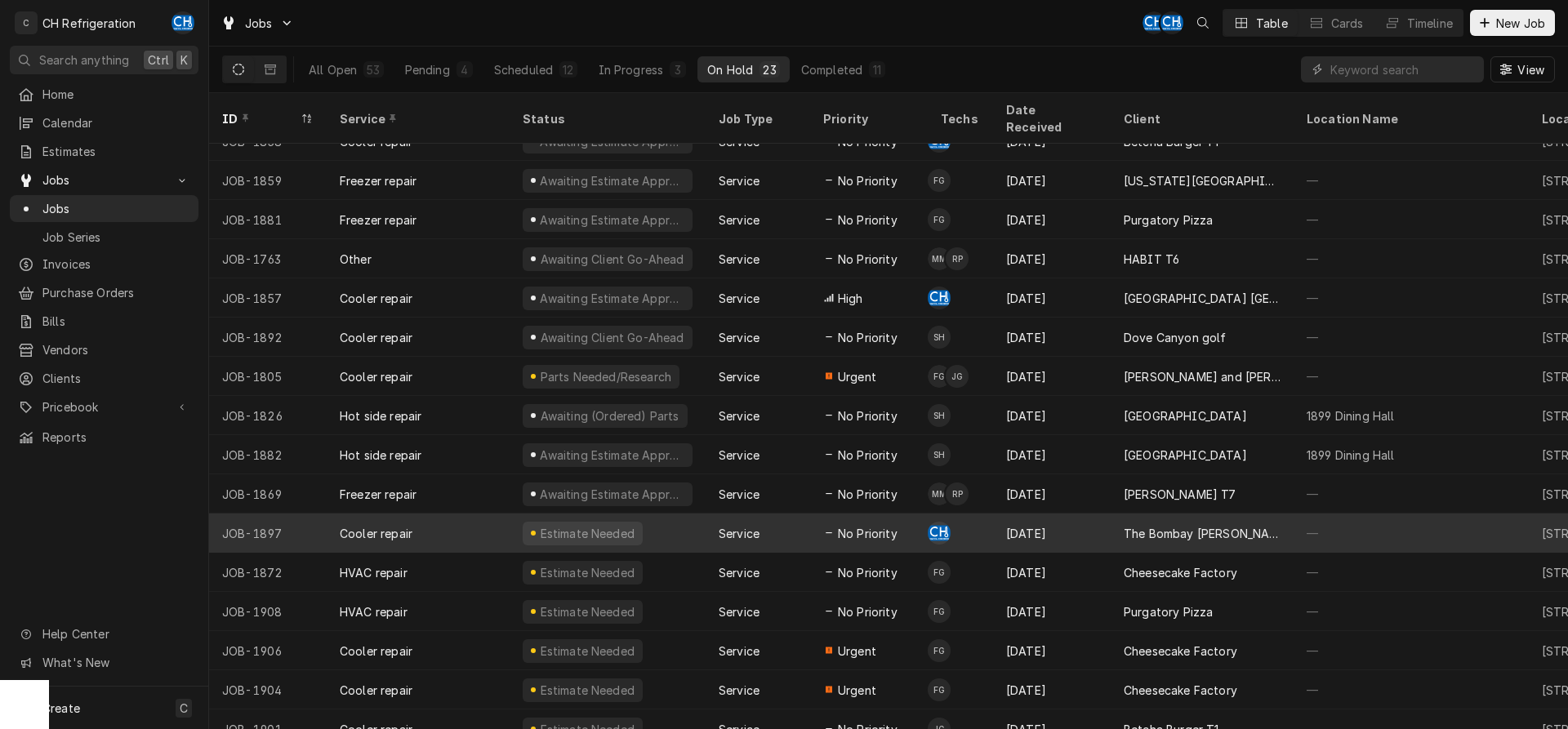
scroll to position [297, 0]
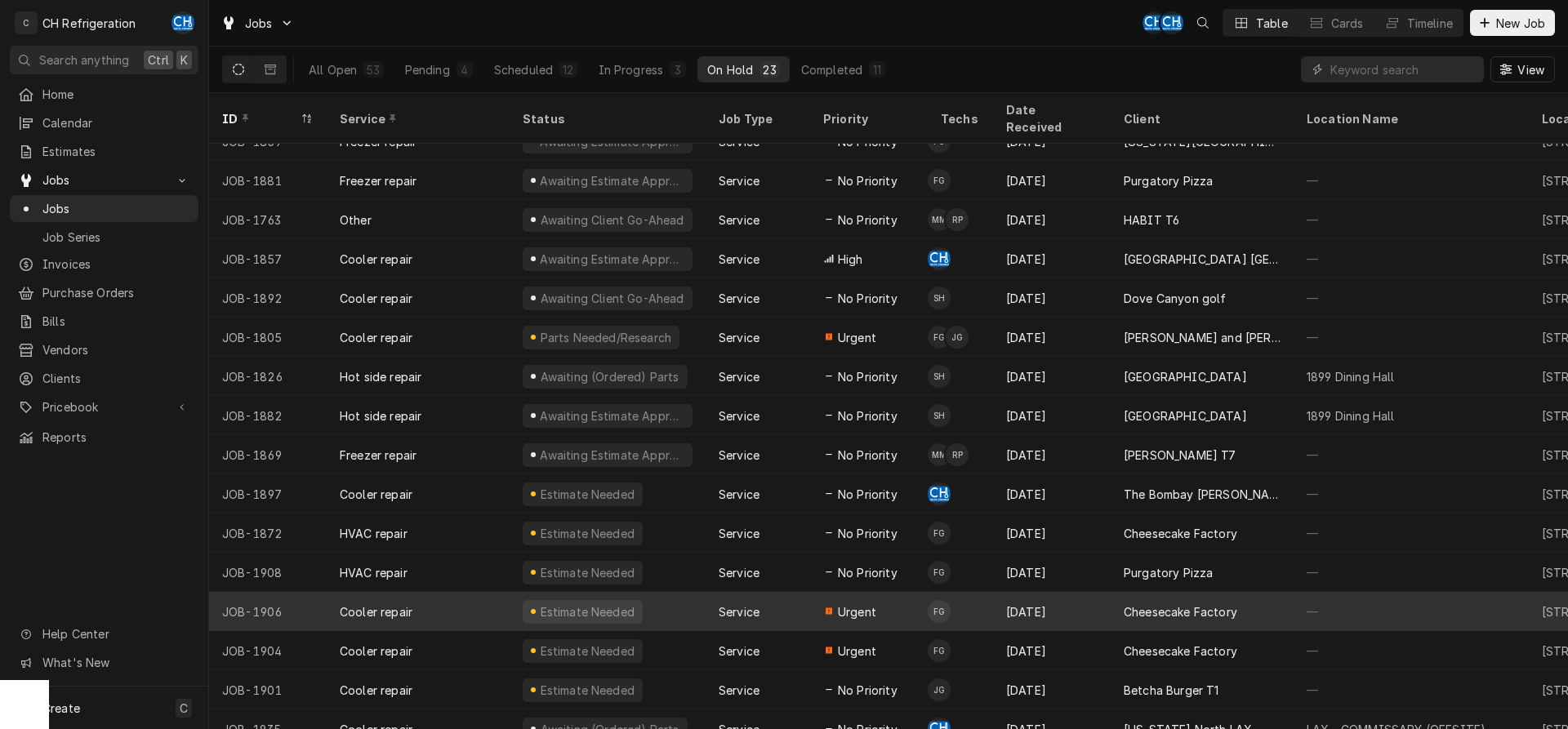
click at [894, 599] on div "Urgent" at bounding box center [869, 612] width 118 height 40
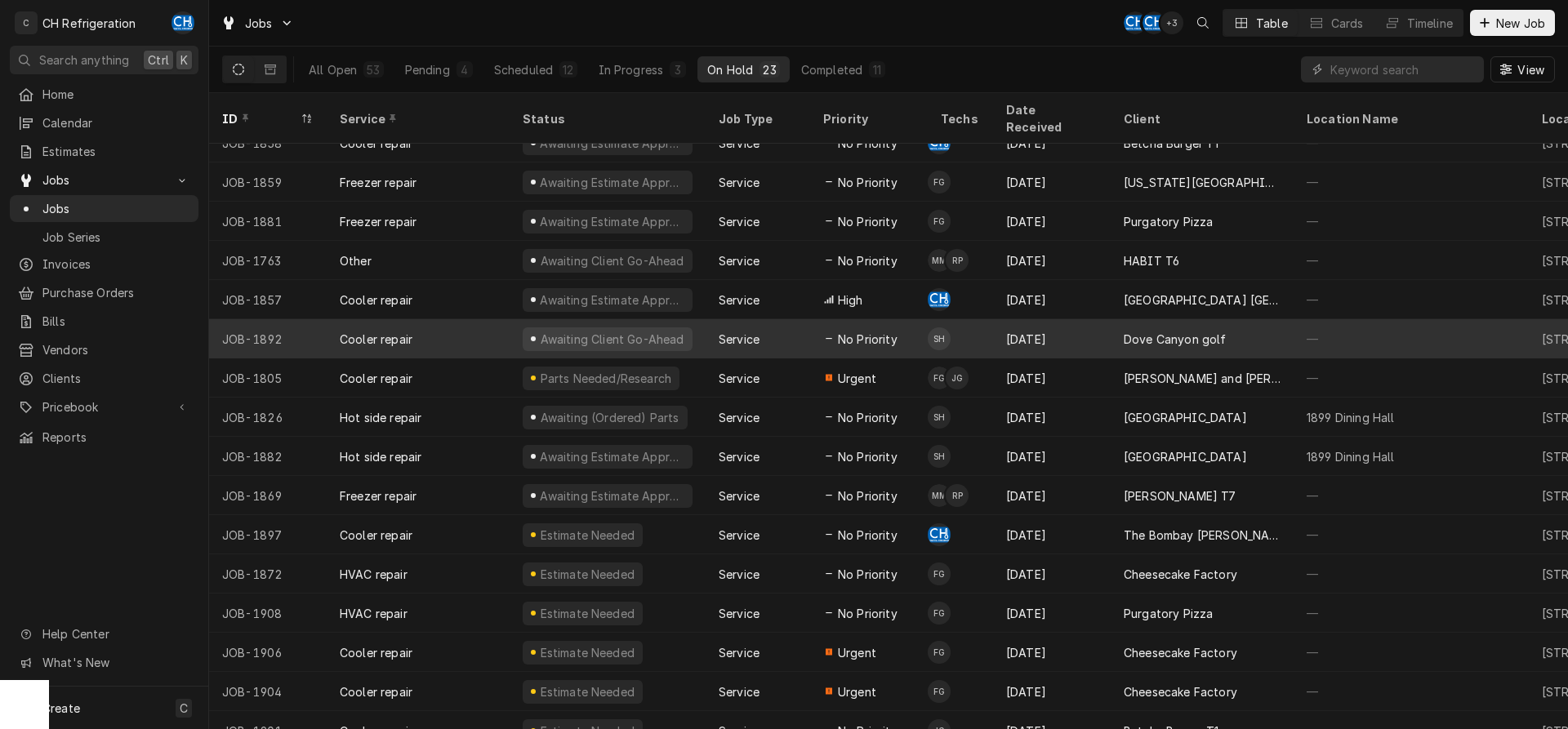
scroll to position [297, 0]
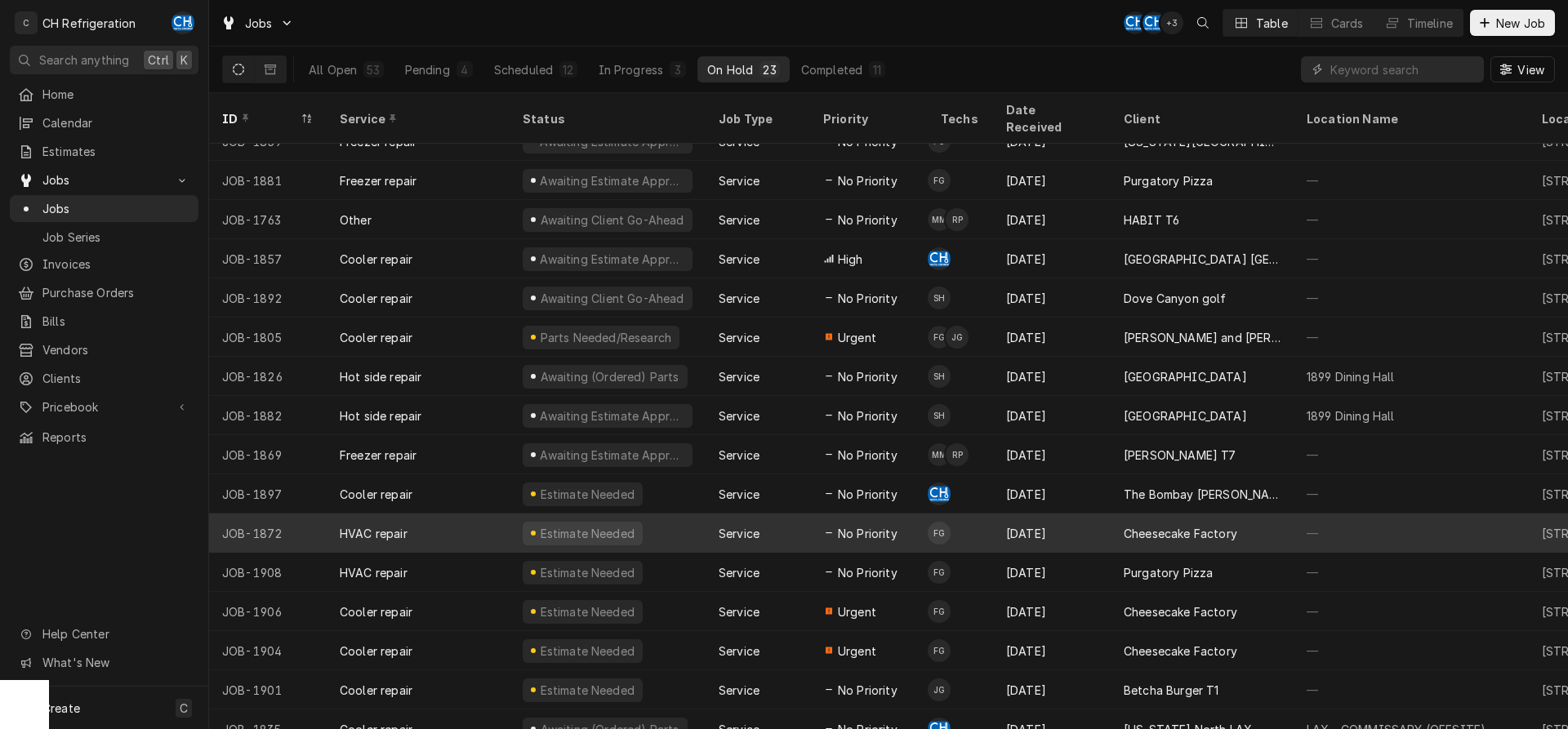
click at [1077, 514] on div "[DATE]" at bounding box center [1051, 534] width 118 height 40
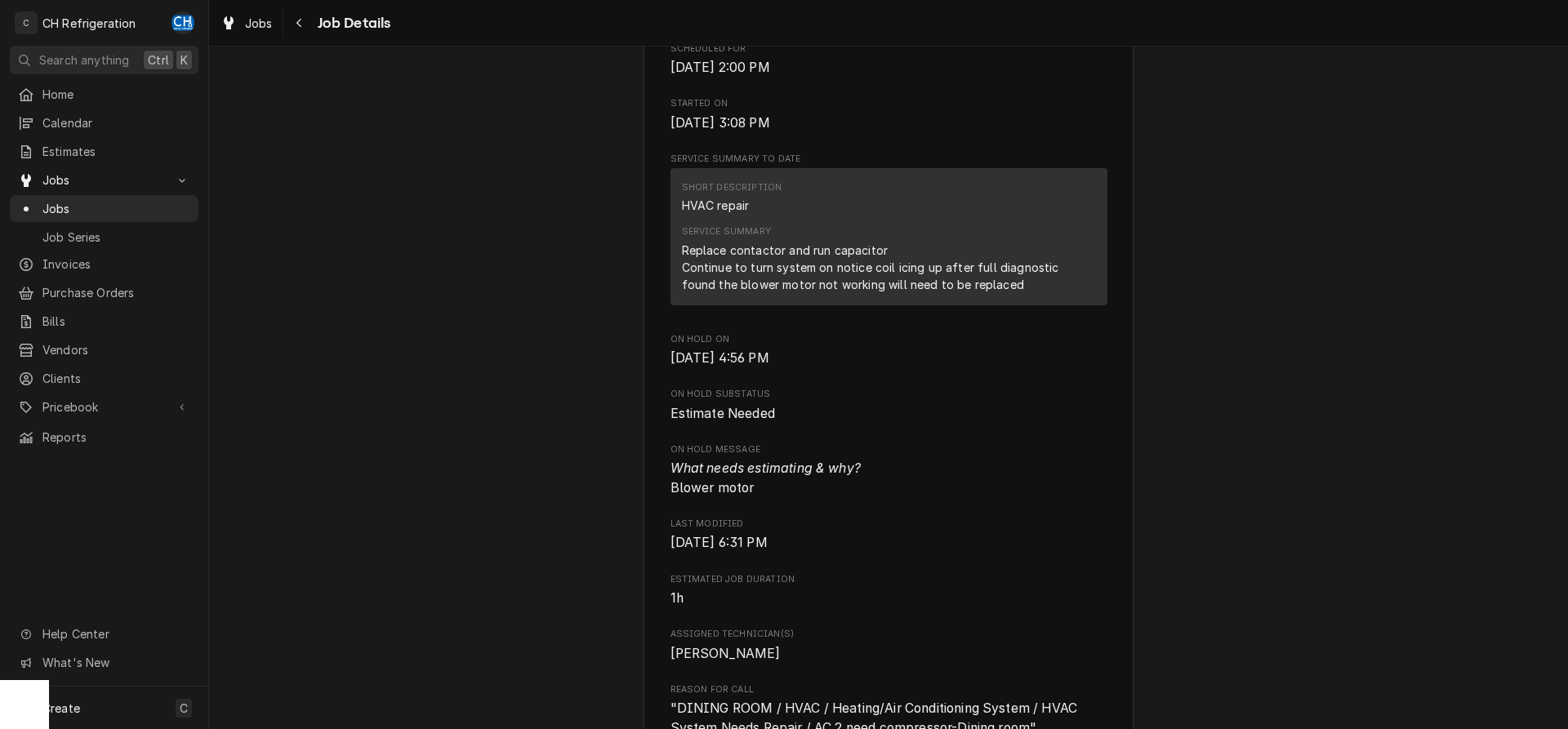
scroll to position [1166, 0]
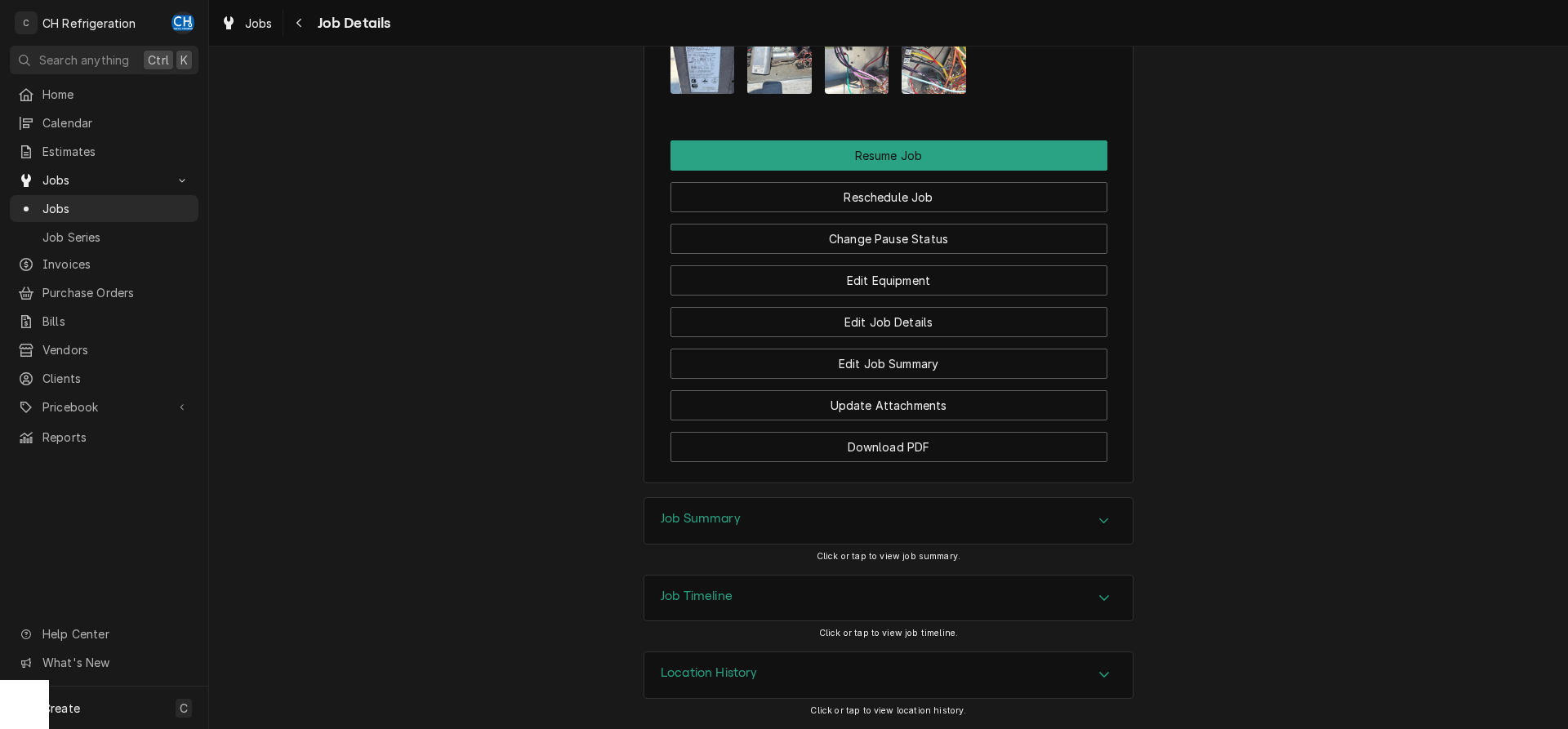
click at [669, 512] on h3 "Job Summary" at bounding box center [700, 519] width 80 height 16
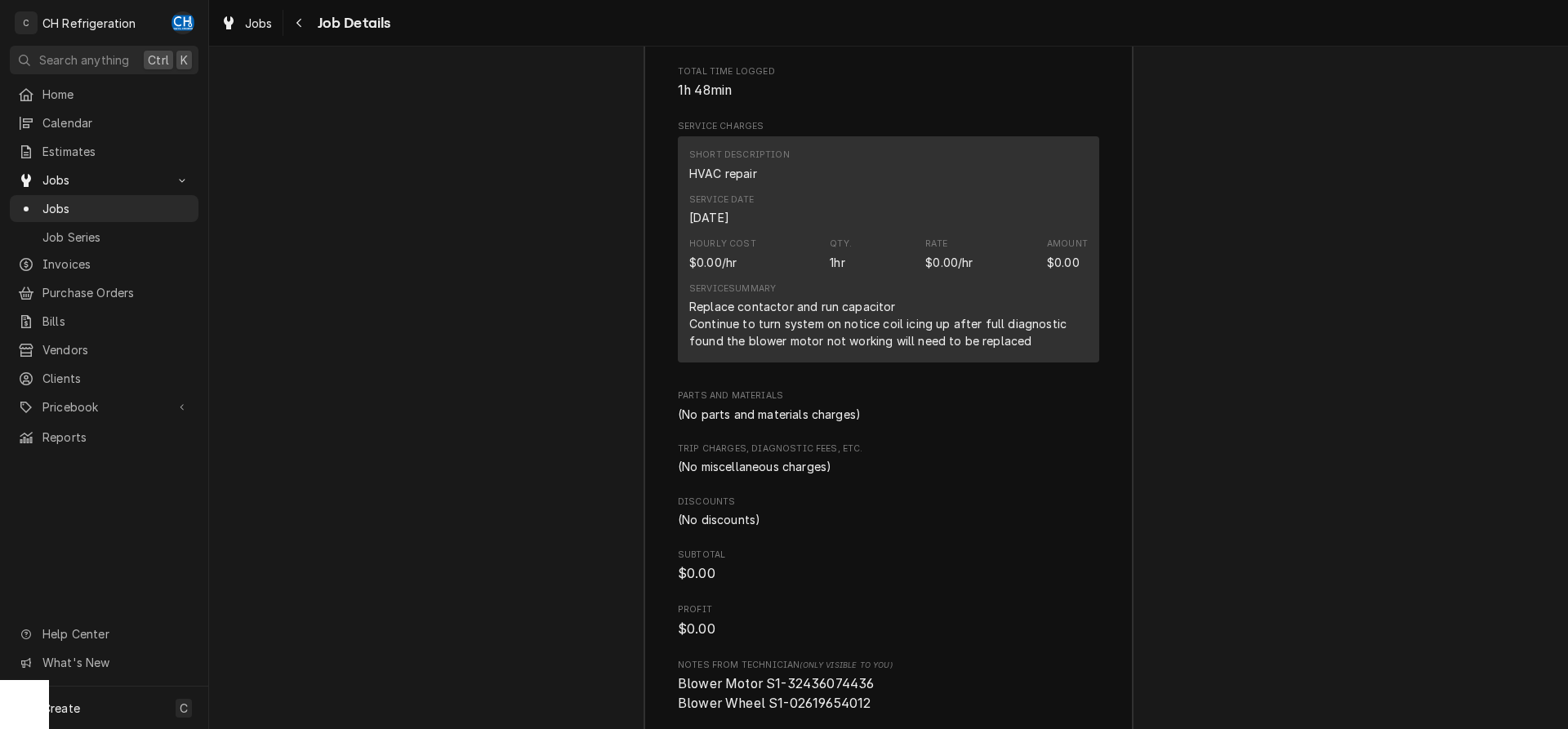
scroll to position [2555, 0]
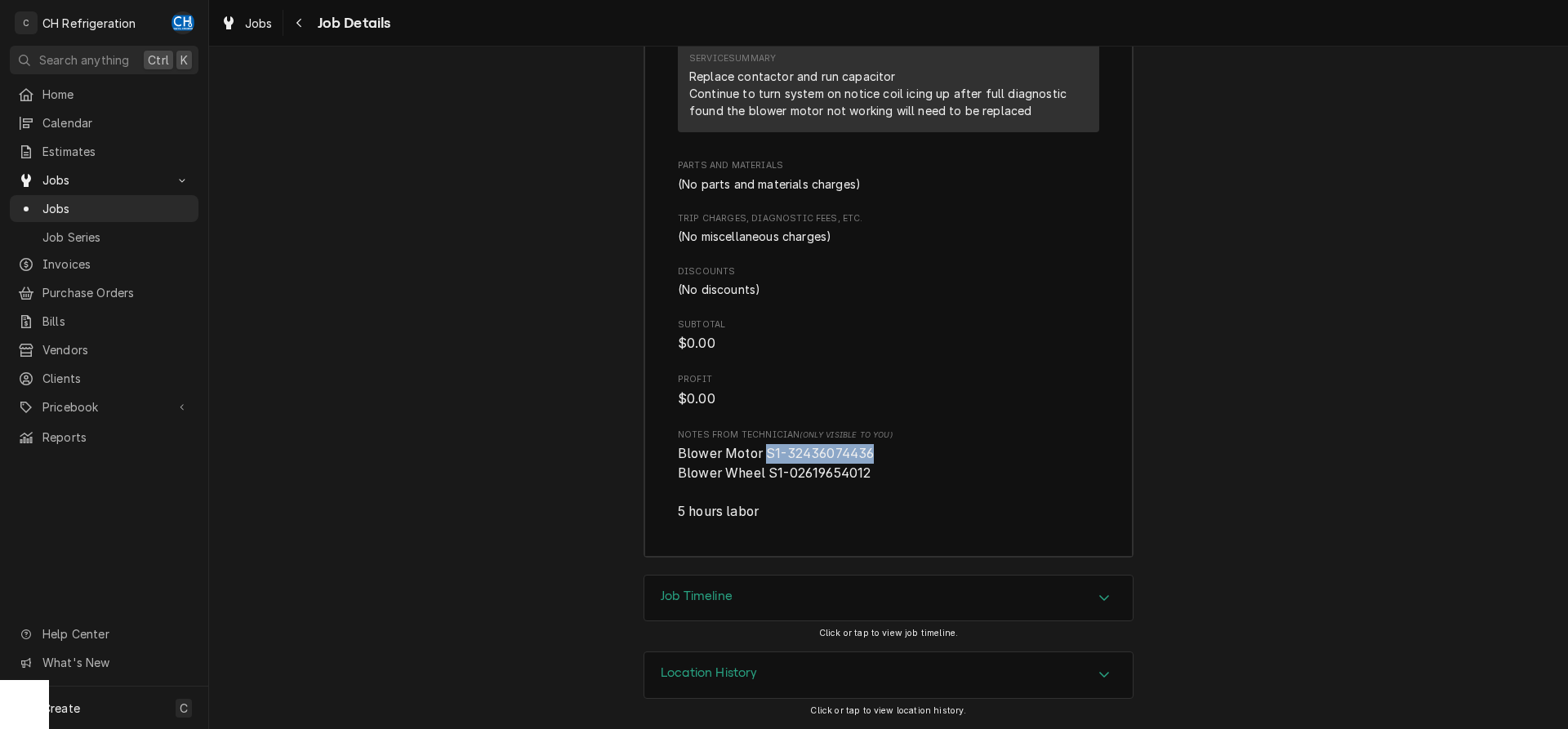
drag, startPoint x: 887, startPoint y: 456, endPoint x: 767, endPoint y: 456, distance: 120.0
click at [767, 456] on span "Blower Motor S1-32436074436 Blower Wheel S1-02619654012 5 hours labor" at bounding box center [888, 483] width 421 height 78
copy span "S1-32436074436"
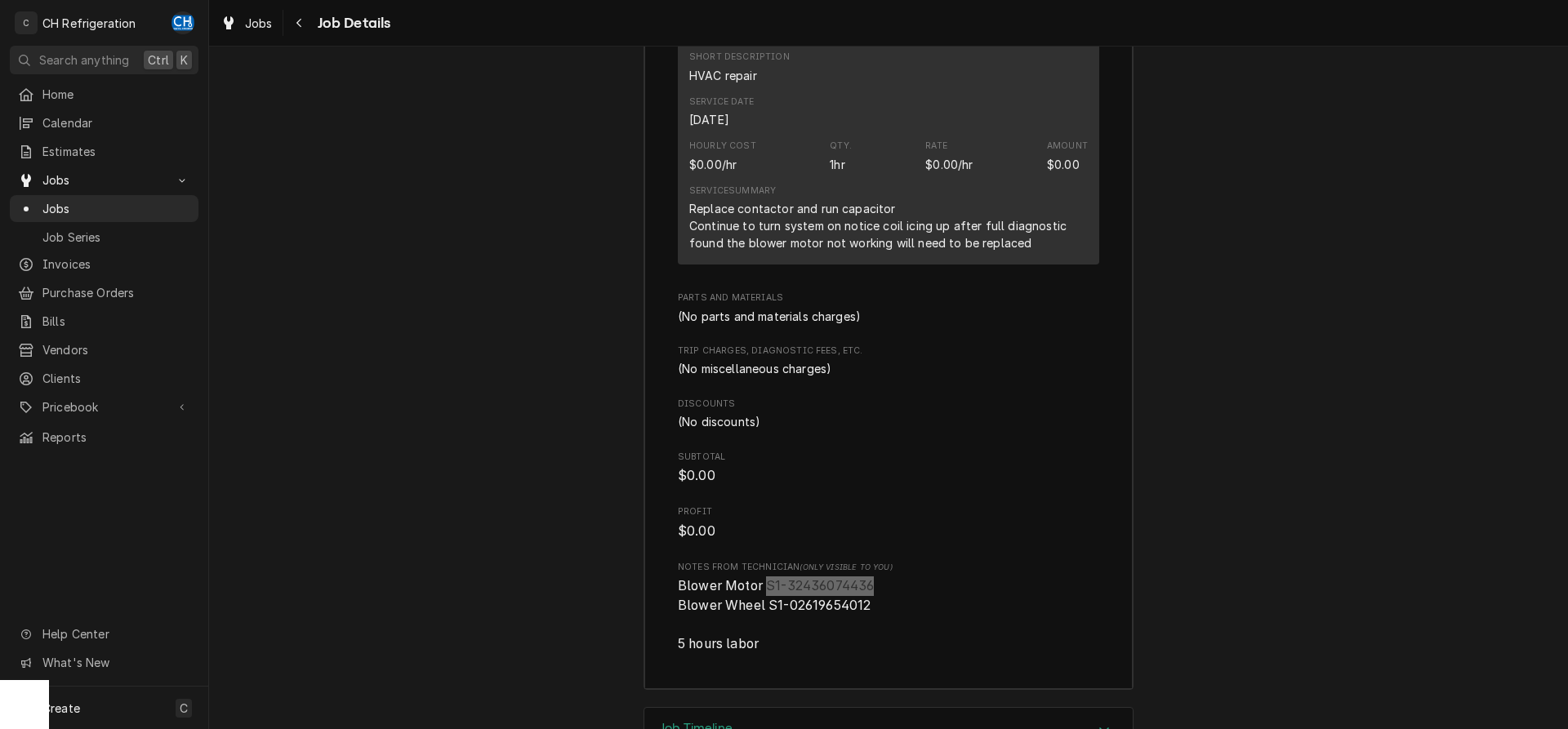
scroll to position [2388, 0]
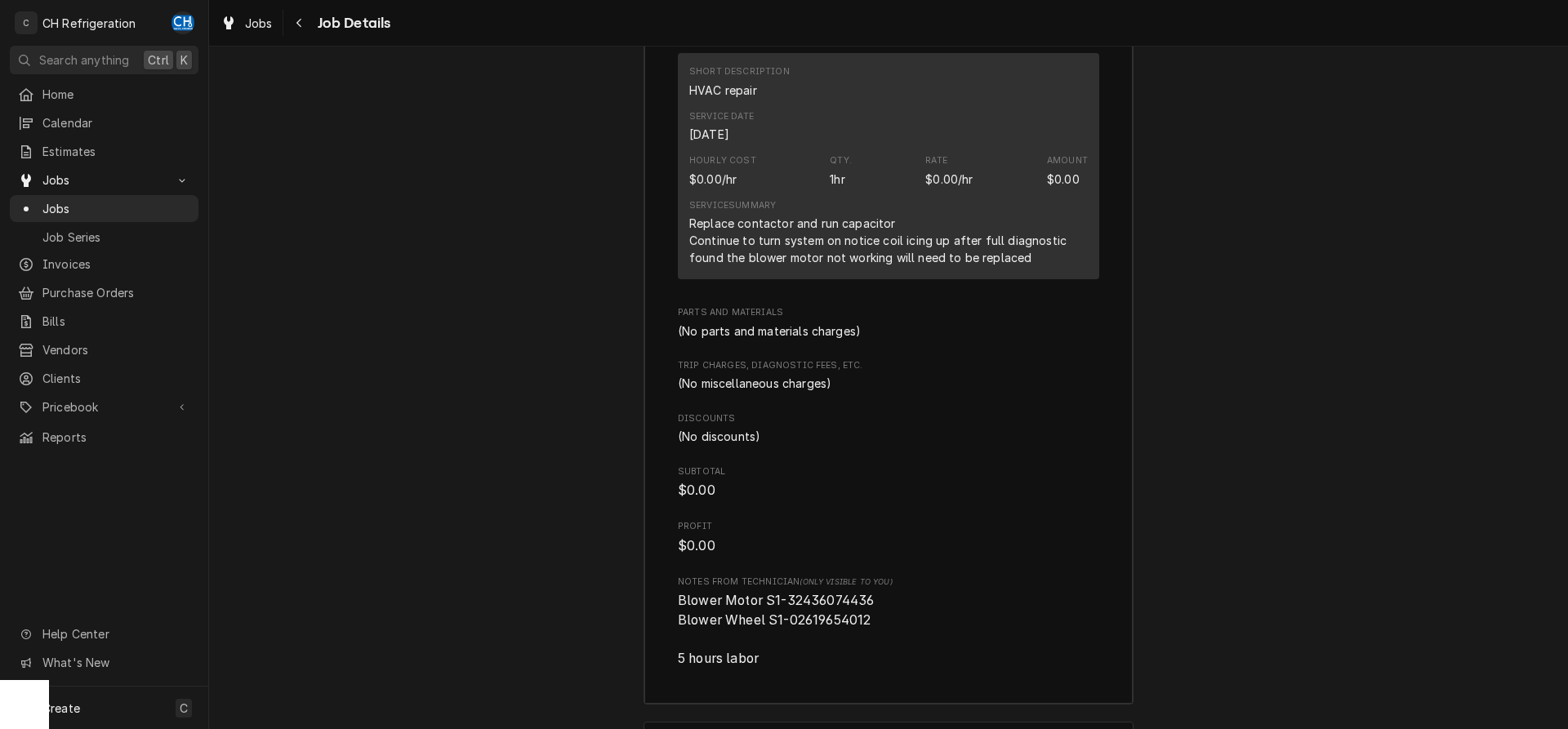
click at [865, 649] on span "Blower Motor S1-32436074436 Blower Wheel S1-02619654012 5 hours labor" at bounding box center [888, 630] width 421 height 78
drag, startPoint x: 887, startPoint y: 637, endPoint x: 768, endPoint y: 647, distance: 119.4
click at [768, 647] on span "Blower Motor S1-32436074436 Blower Wheel S1-02619654012 5 hours labor" at bounding box center [888, 630] width 421 height 78
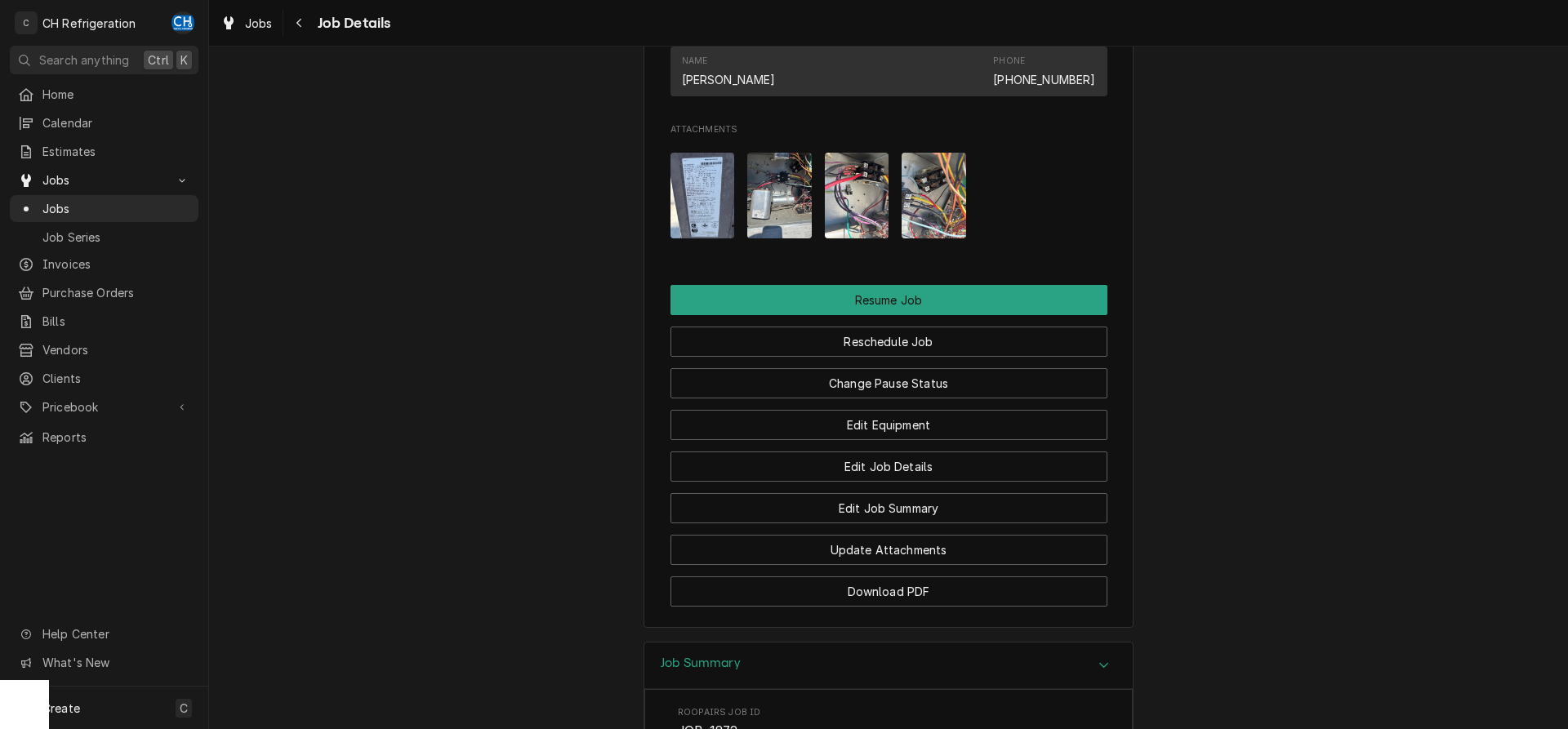
scroll to position [1389, 0]
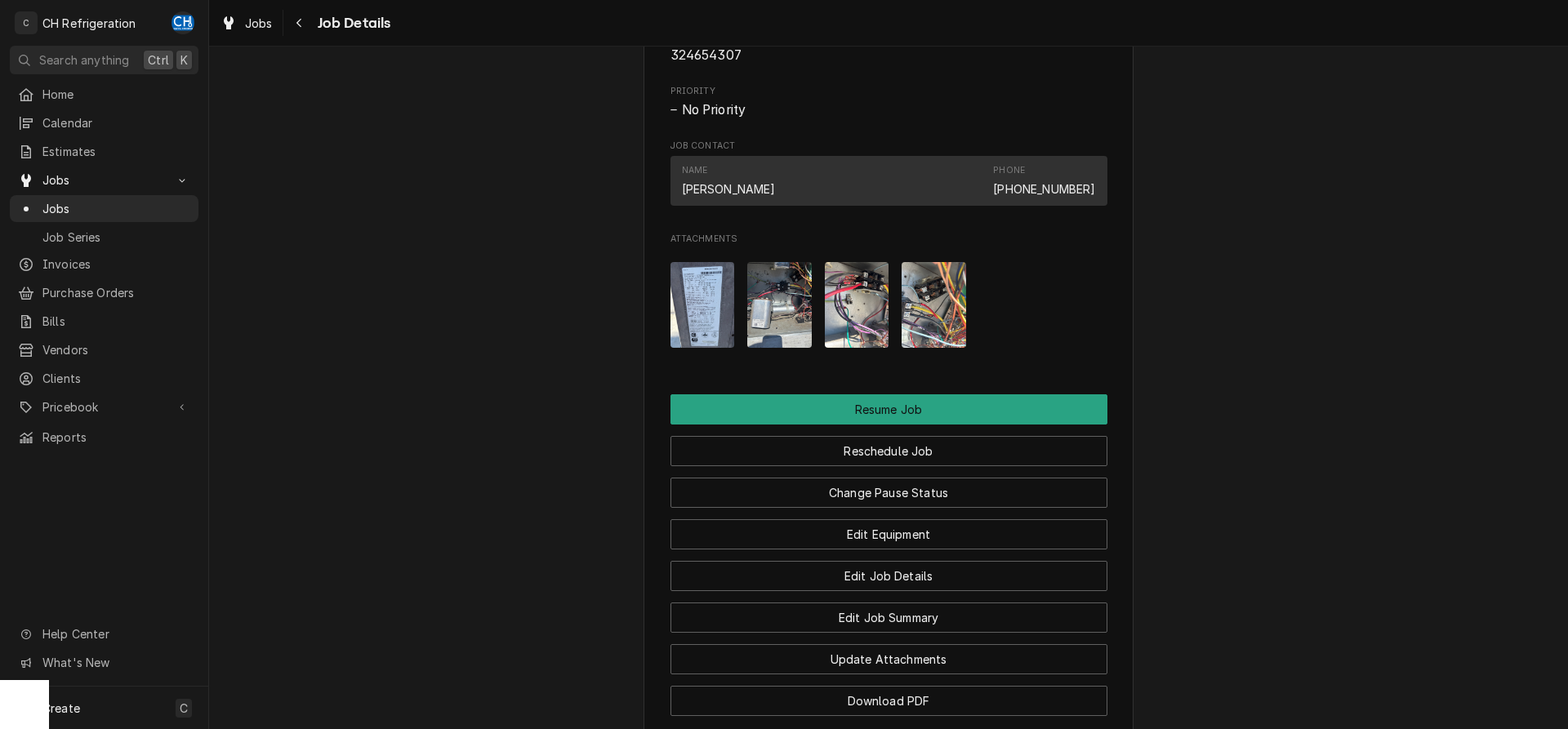
click at [695, 332] on img "Attachments" at bounding box center [702, 305] width 64 height 86
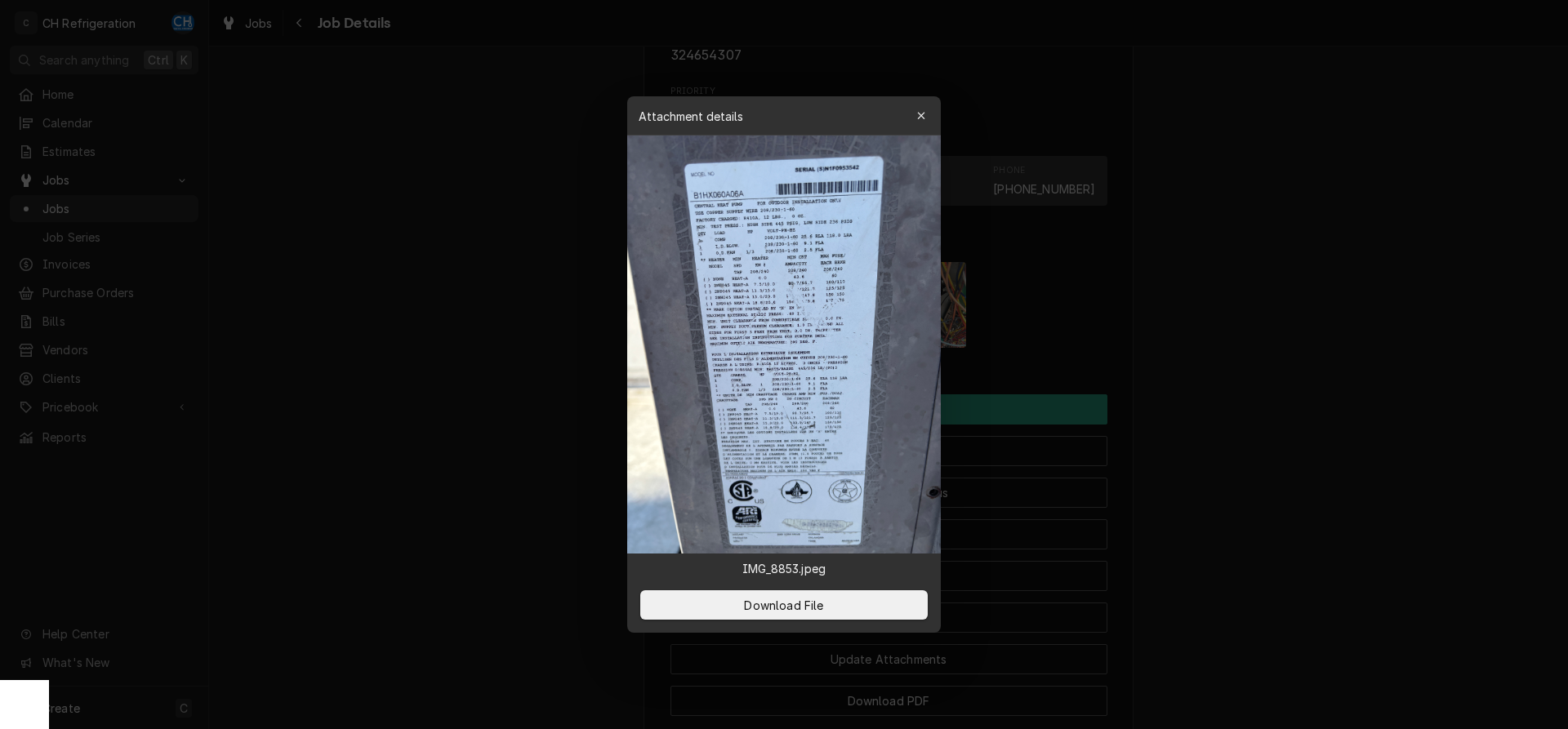
click at [1319, 412] on div at bounding box center [784, 364] width 1568 height 729
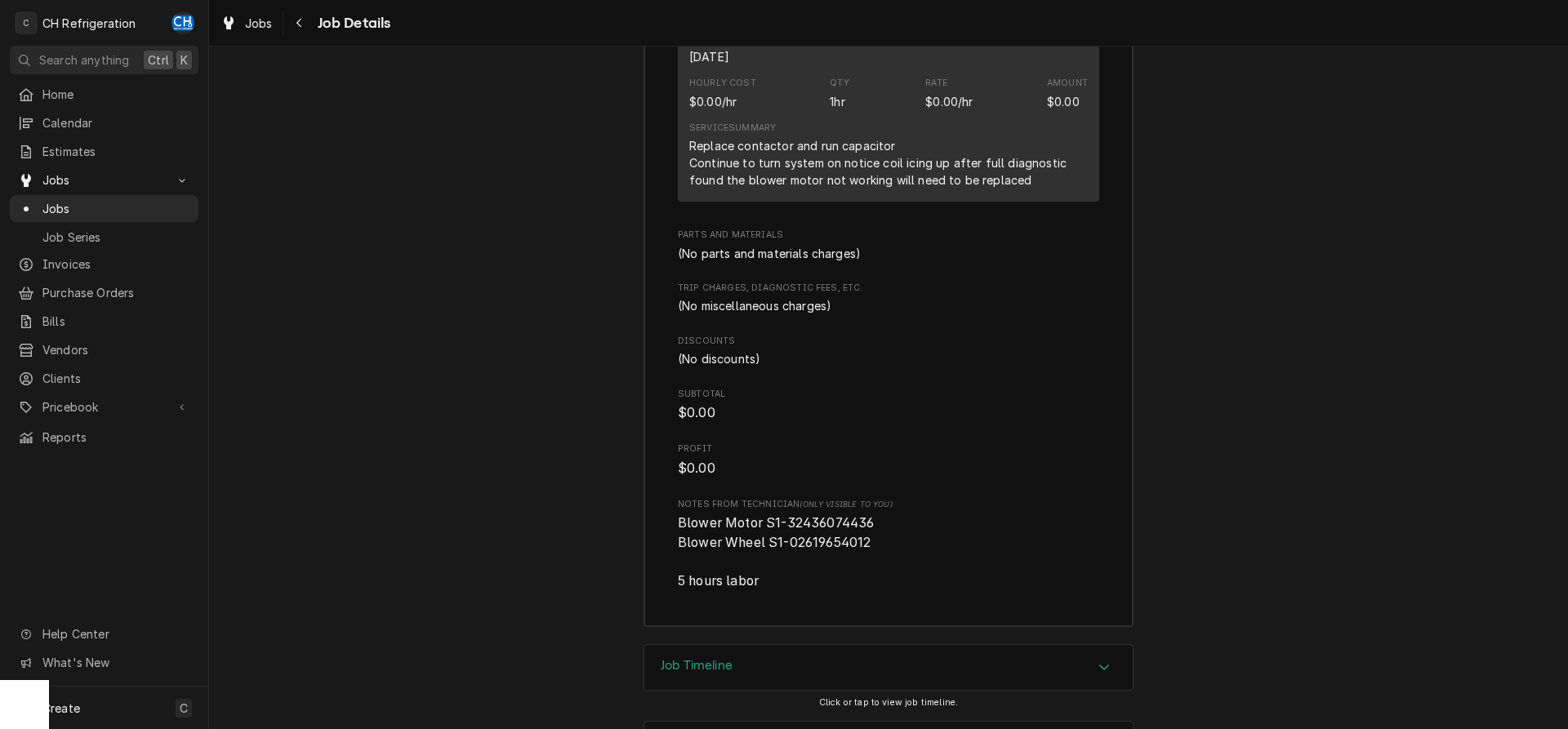
scroll to position [2472, 0]
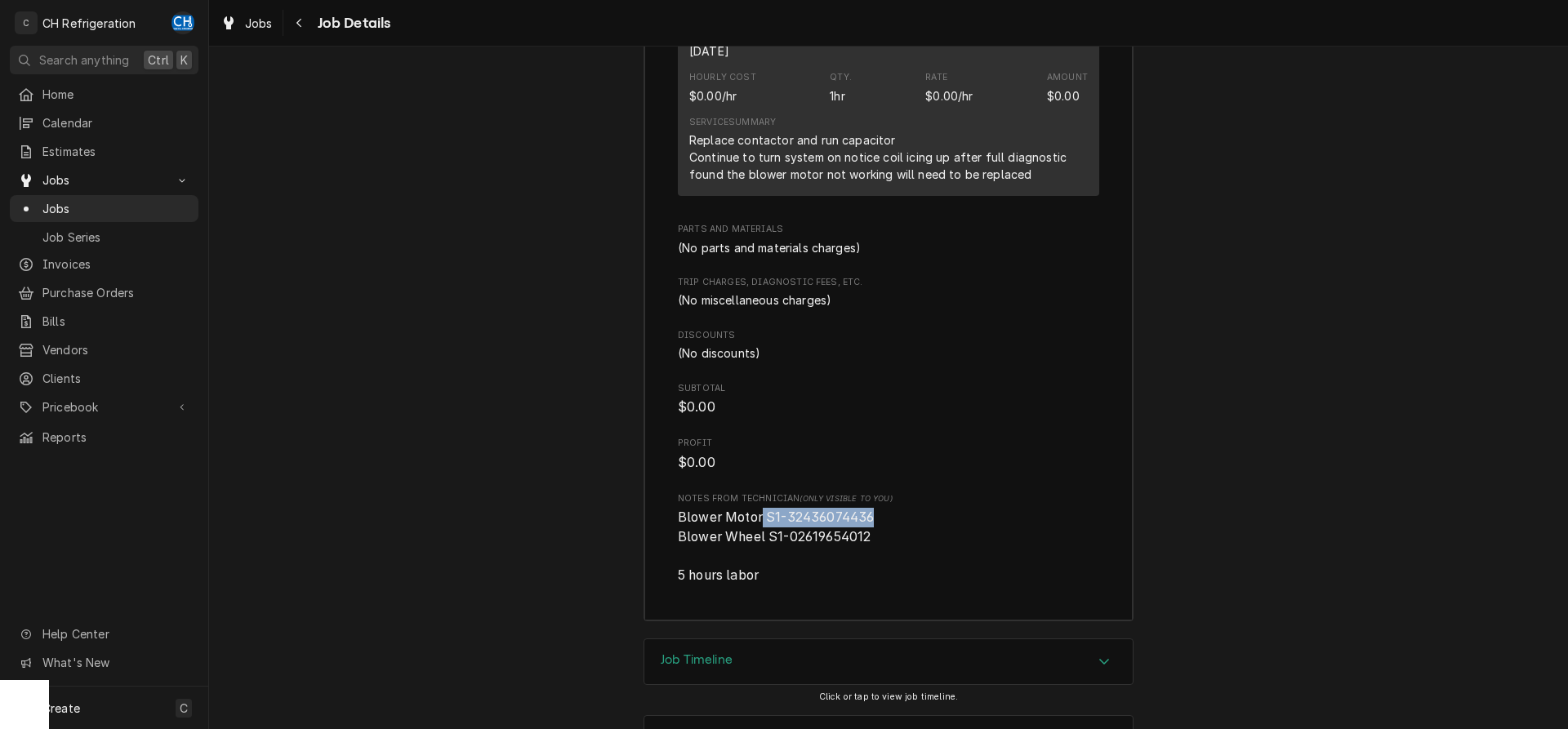
drag, startPoint x: 905, startPoint y: 529, endPoint x: 762, endPoint y: 532, distance: 143.0
click at [762, 532] on span "Blower Motor S1-32436074436 Blower Wheel S1-02619654012 5 hours labor" at bounding box center [888, 547] width 421 height 78
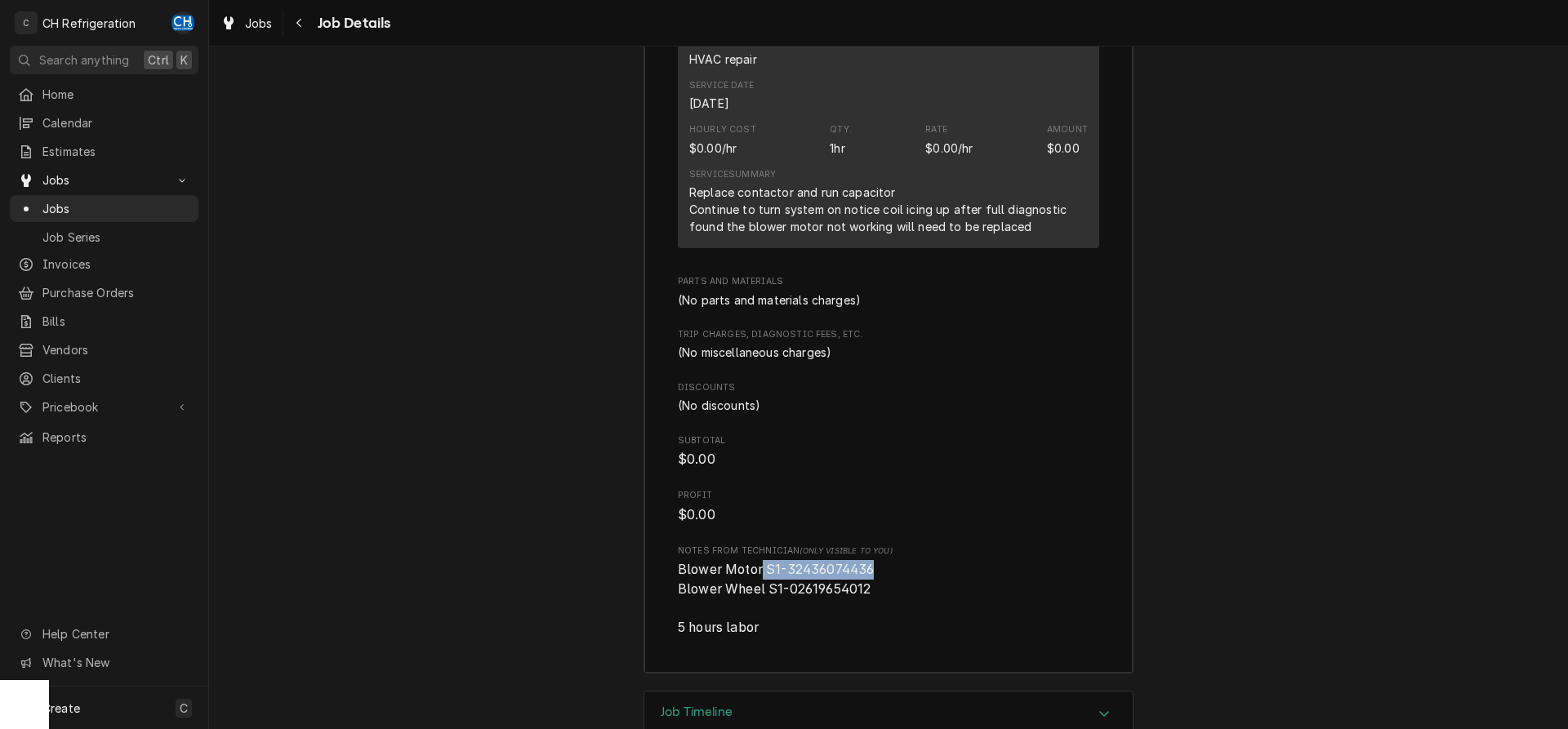
scroll to position [2388, 0]
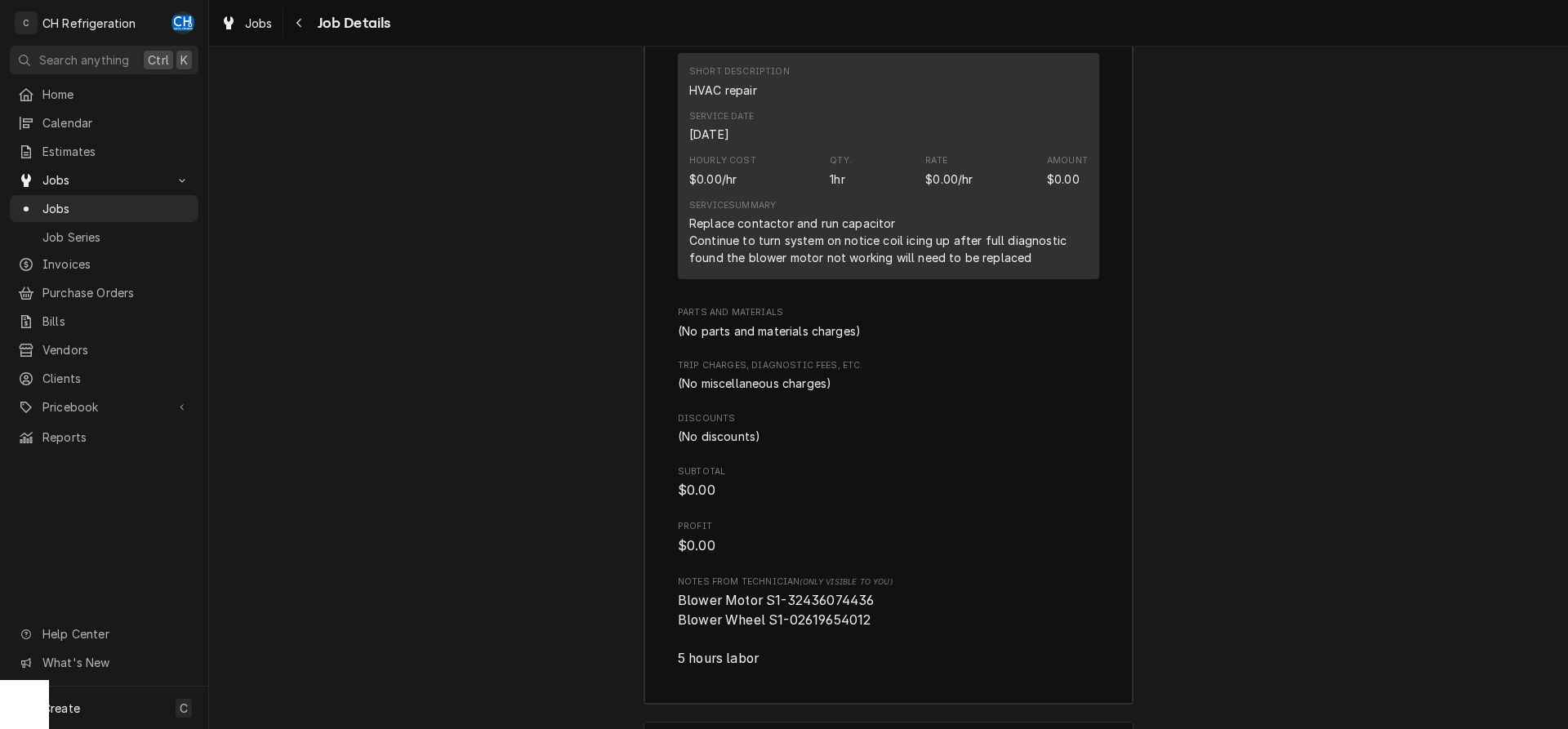
click at [1053, 500] on div "Subtotal $0.00" at bounding box center [888, 483] width 421 height 35
click at [33, 201] on div "Dynamic Content Wrapper" at bounding box center [26, 209] width 16 height 16
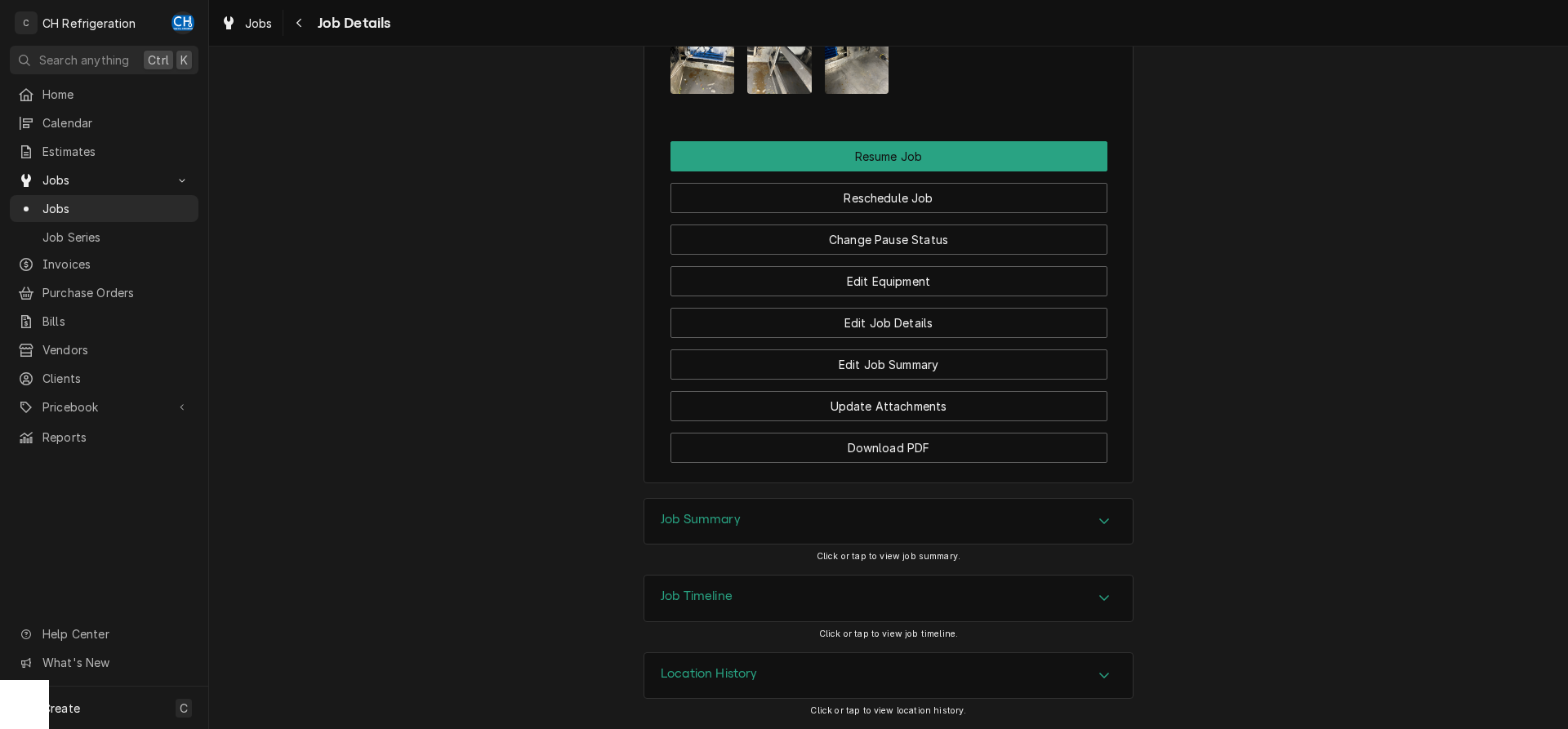
click at [814, 524] on div "Job Summary" at bounding box center [888, 521] width 488 height 45
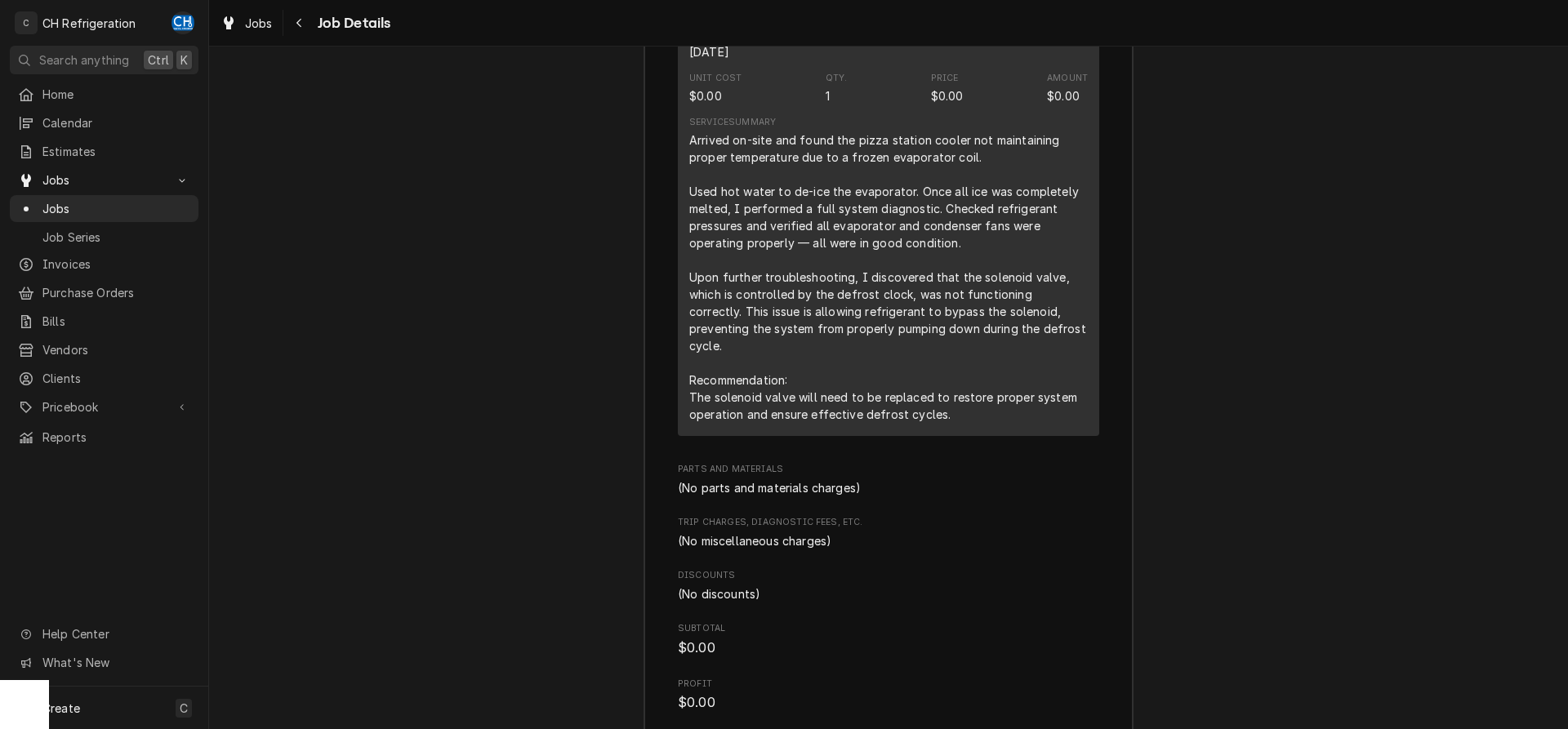
scroll to position [1985, 0]
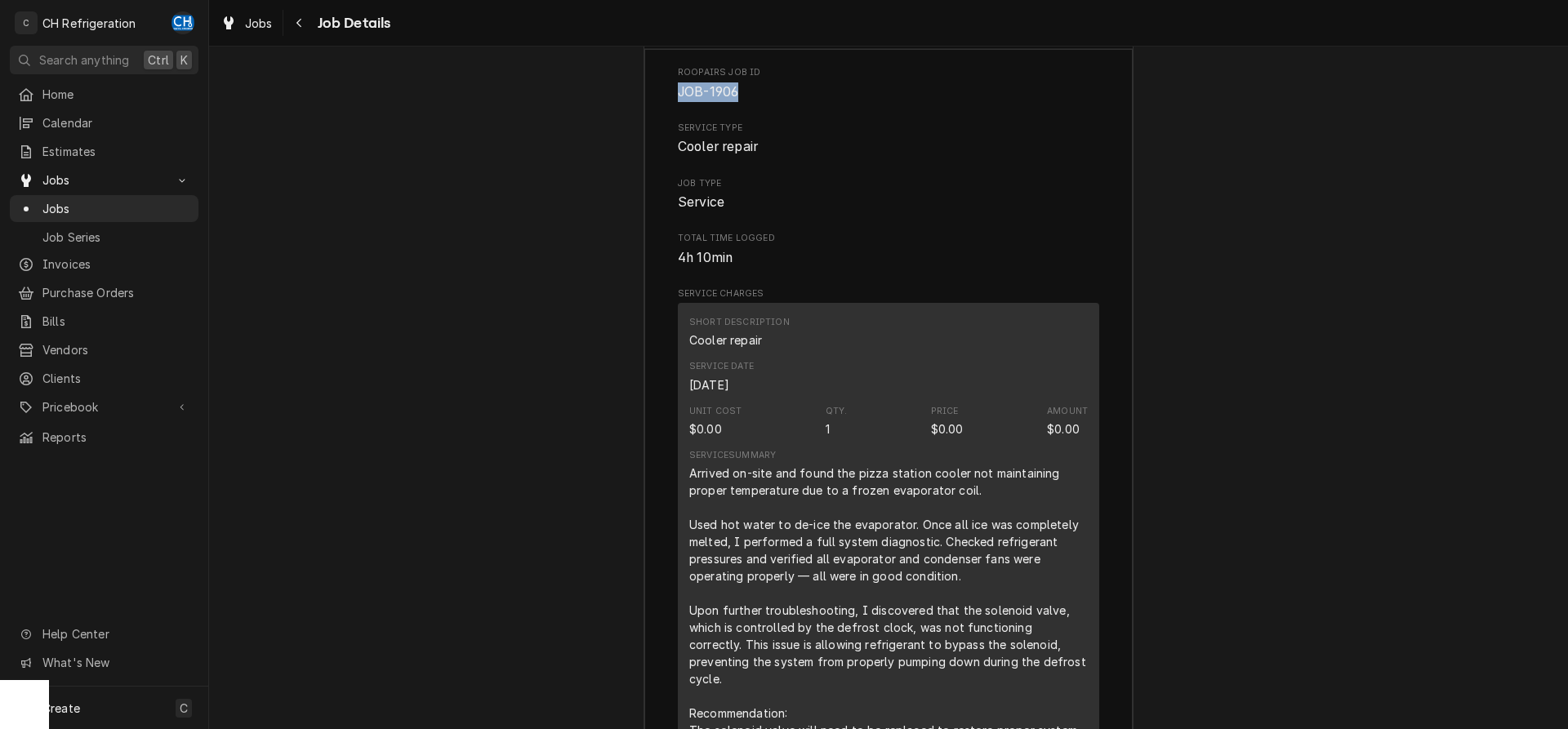
drag, startPoint x: 744, startPoint y: 115, endPoint x: 679, endPoint y: 113, distance: 65.0
click at [650, 114] on div "Roopairs Job ID JOB-1906 Service Type Cooler repair Job Type Service Total Time…" at bounding box center [888, 717] width 488 height 1338
copy span "JOB-1906"
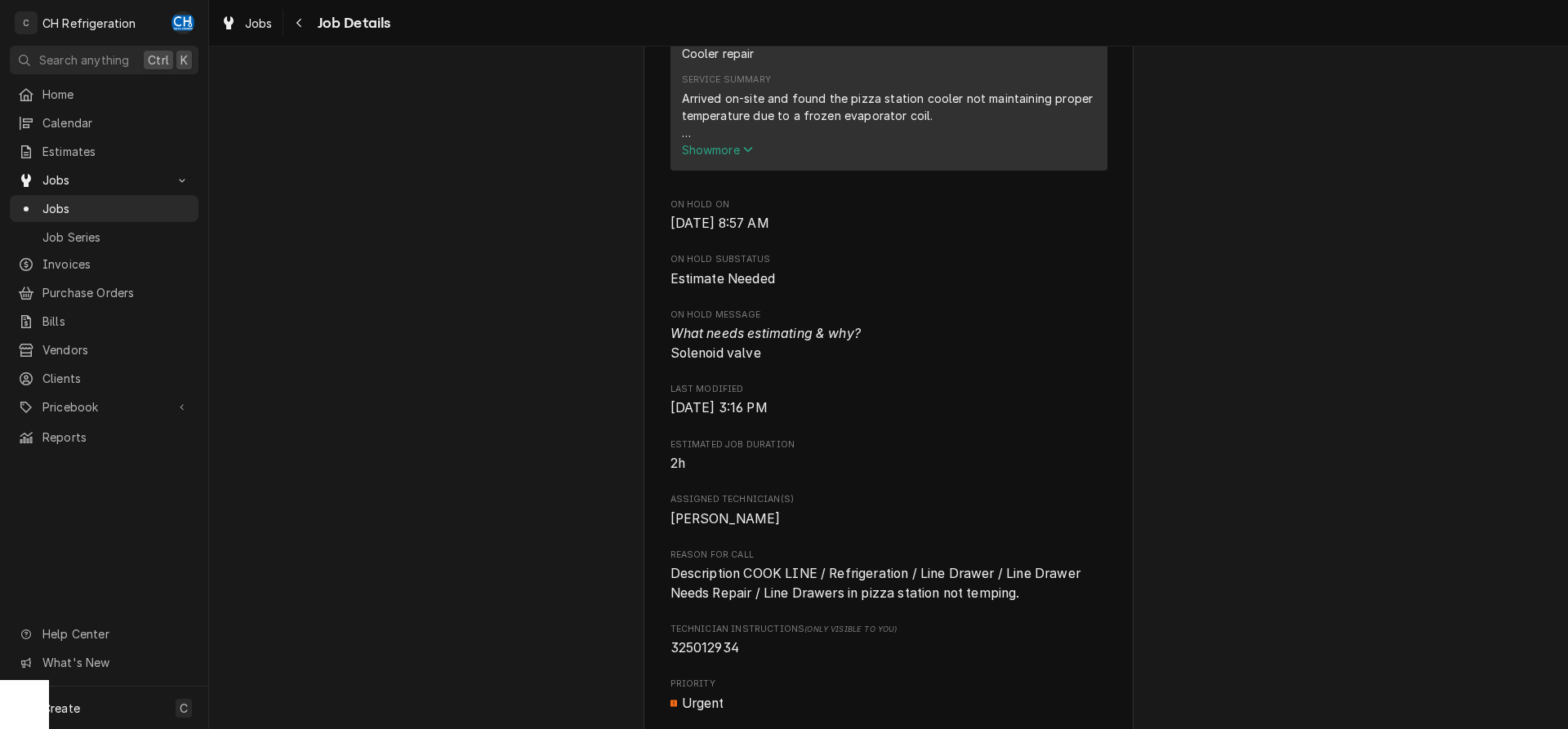
scroll to position [985, 0]
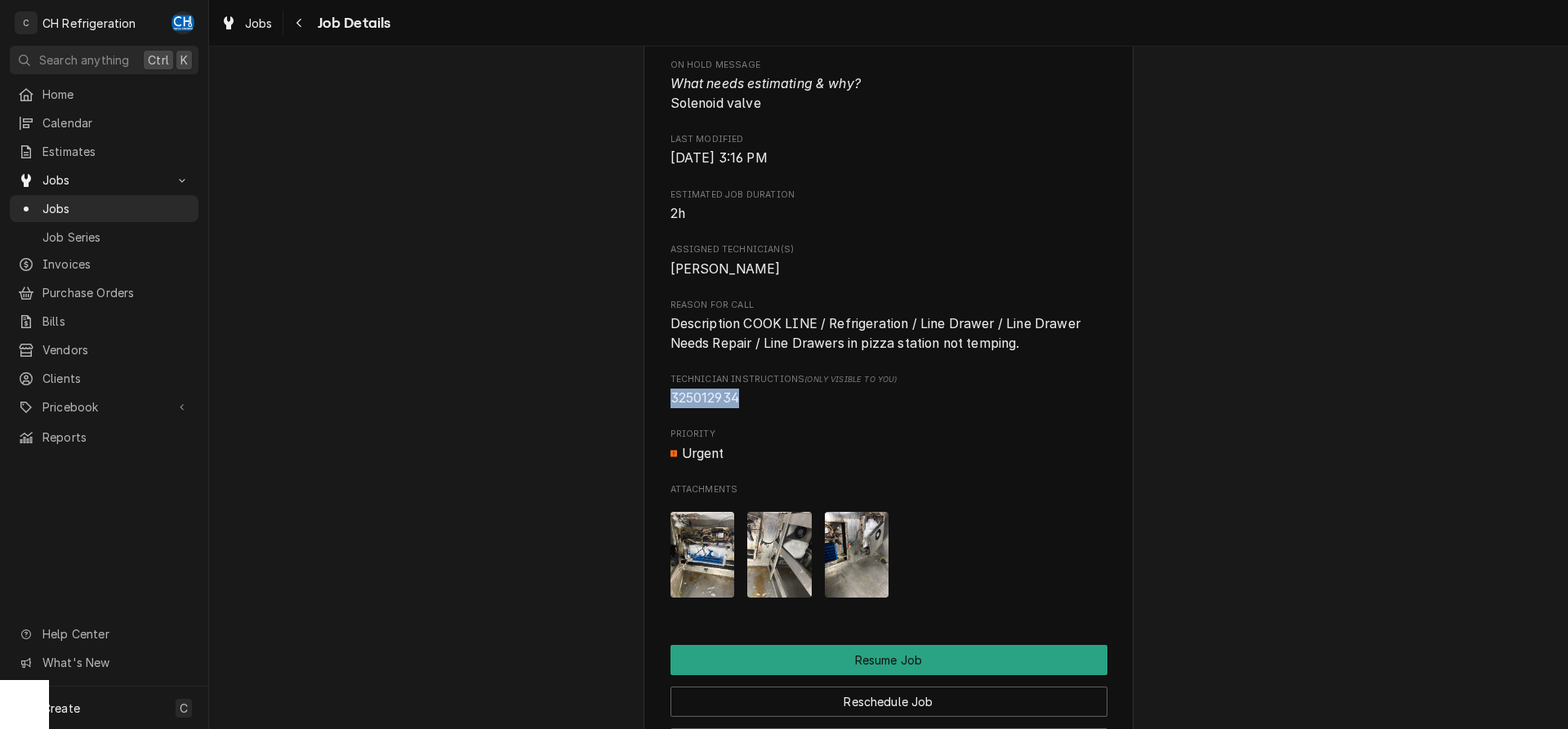
drag, startPoint x: 740, startPoint y: 425, endPoint x: 663, endPoint y: 421, distance: 77.1
click at [634, 421] on div "Estimate Needed Cheesecake Factory 364 N Beverly Dr, Beverly Hills, CA 90210 Op…" at bounding box center [889, 40] width 1359 height 1924
copy span "325012934"
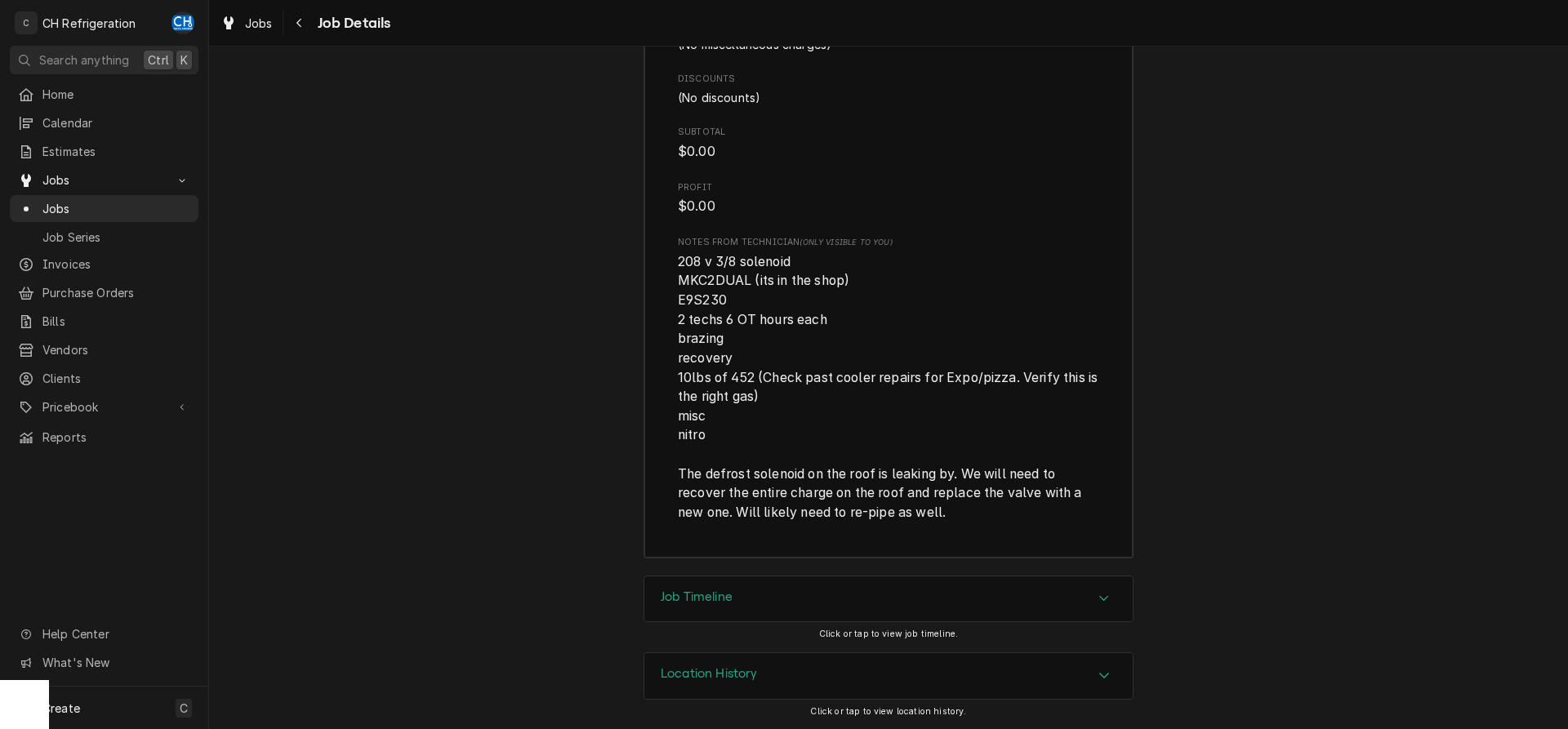
scroll to position [2818, 0]
drag, startPoint x: 678, startPoint y: 275, endPoint x: 749, endPoint y: 280, distance: 71.2
click at [749, 280] on span "208 v 3/8 solenoid MKC2DUAL (its in the shop) E9S230 2 techs 6 OT hours each br…" at bounding box center [889, 387] width 423 height 266
copy span "MKC2DUAL"
click at [758, 270] on span "208 v 3/8 solenoid MKC2DUAL (its in the shop) E9S230 2 techs 6 OT hours each br…" at bounding box center [888, 388] width 421 height 270
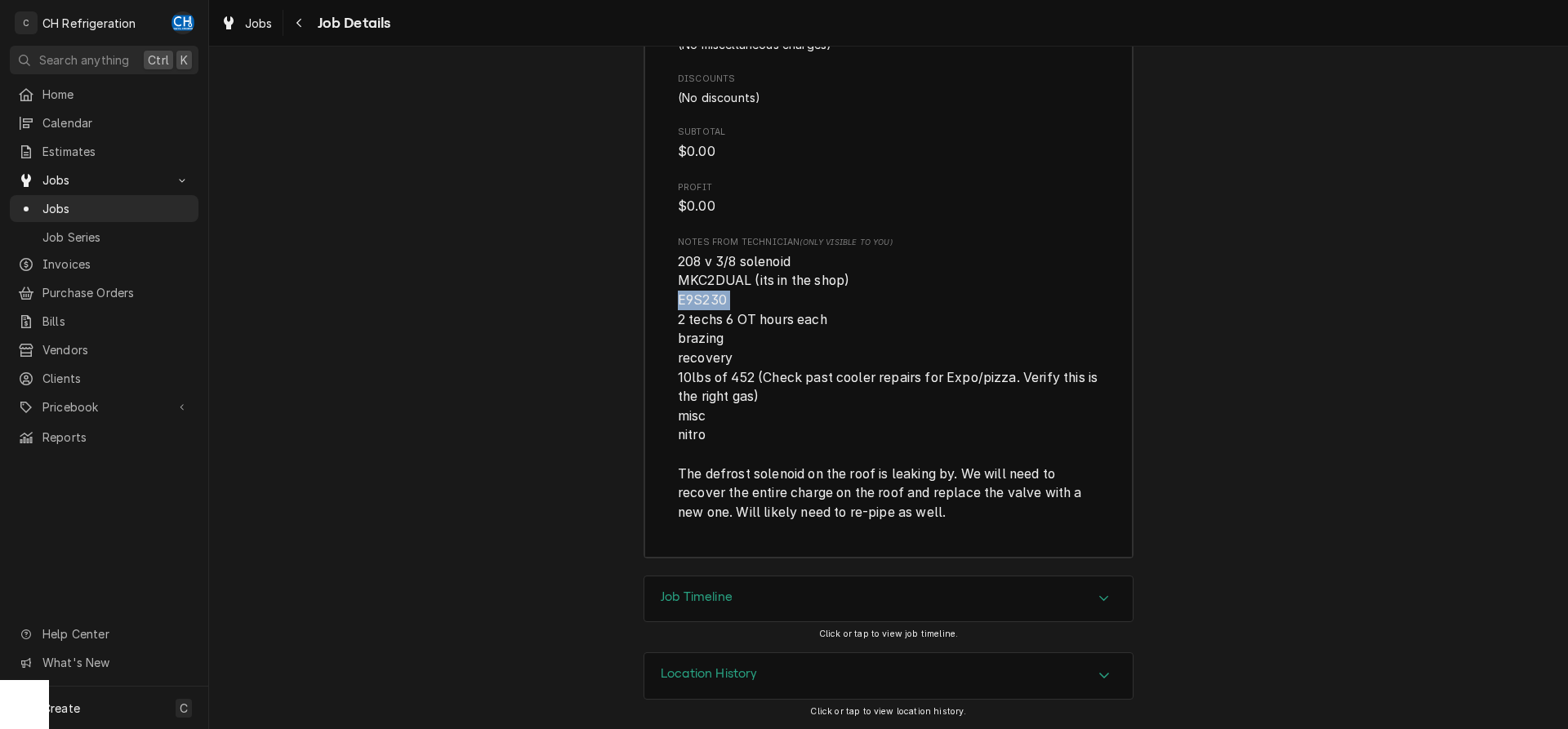
drag, startPoint x: 674, startPoint y: 301, endPoint x: 730, endPoint y: 304, distance: 56.1
copy span "E9S230"
click at [723, 337] on span "208 v 3/8 solenoid MKC2DUAL (its in the shop) E9S230 2 techs 6 OT hours each br…" at bounding box center [889, 387] width 423 height 266
drag, startPoint x: 708, startPoint y: 469, endPoint x: 967, endPoint y: 473, distance: 259.0
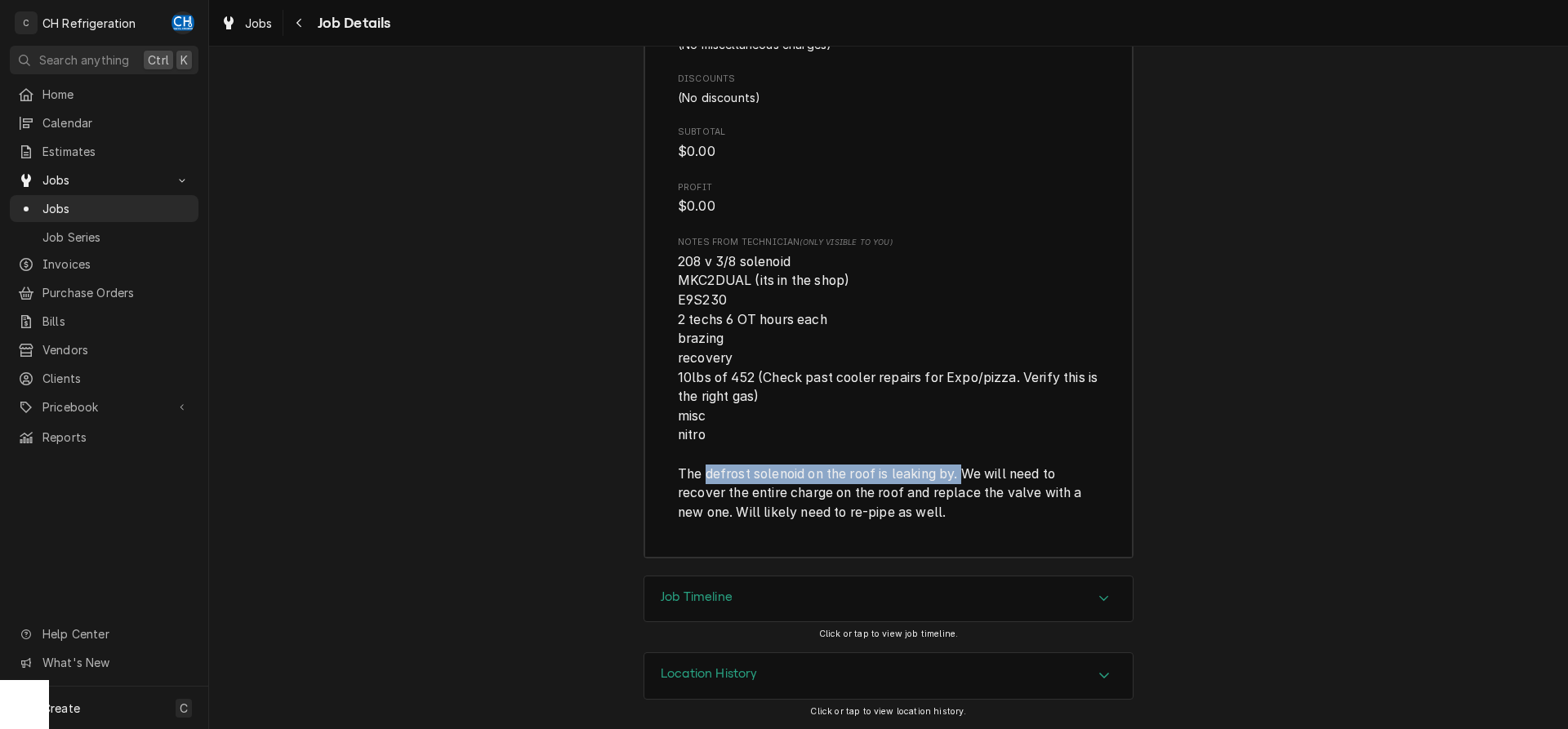
click at [967, 473] on span "208 v 3/8 solenoid MKC2DUAL (its in the shop) E9S230 2 techs 6 OT hours each br…" at bounding box center [889, 387] width 423 height 266
drag, startPoint x: 787, startPoint y: 481, endPoint x: 705, endPoint y: 476, distance: 82.2
click at [786, 481] on span "208 v 3/8 solenoid MKC2DUAL (its in the shop) E9S230 2 techs 6 OT hours each br…" at bounding box center [889, 387] width 423 height 266
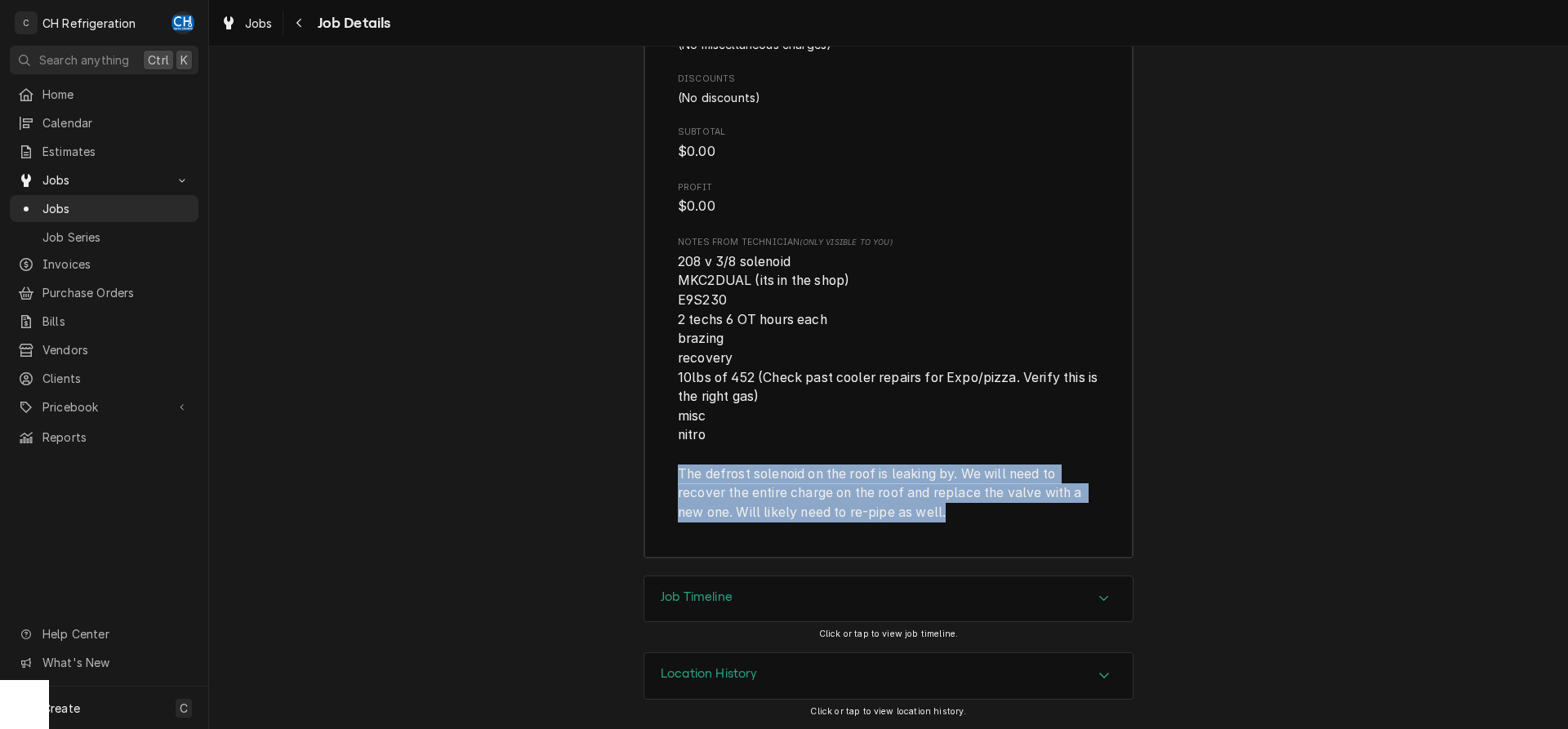
drag, startPoint x: 678, startPoint y: 473, endPoint x: 902, endPoint y: 501, distance: 225.7
copy span "The defrost solenoid on the roof is leaking by. We will need to recover the ent…"
click at [736, 612] on div "Job Timeline" at bounding box center [888, 599] width 488 height 45
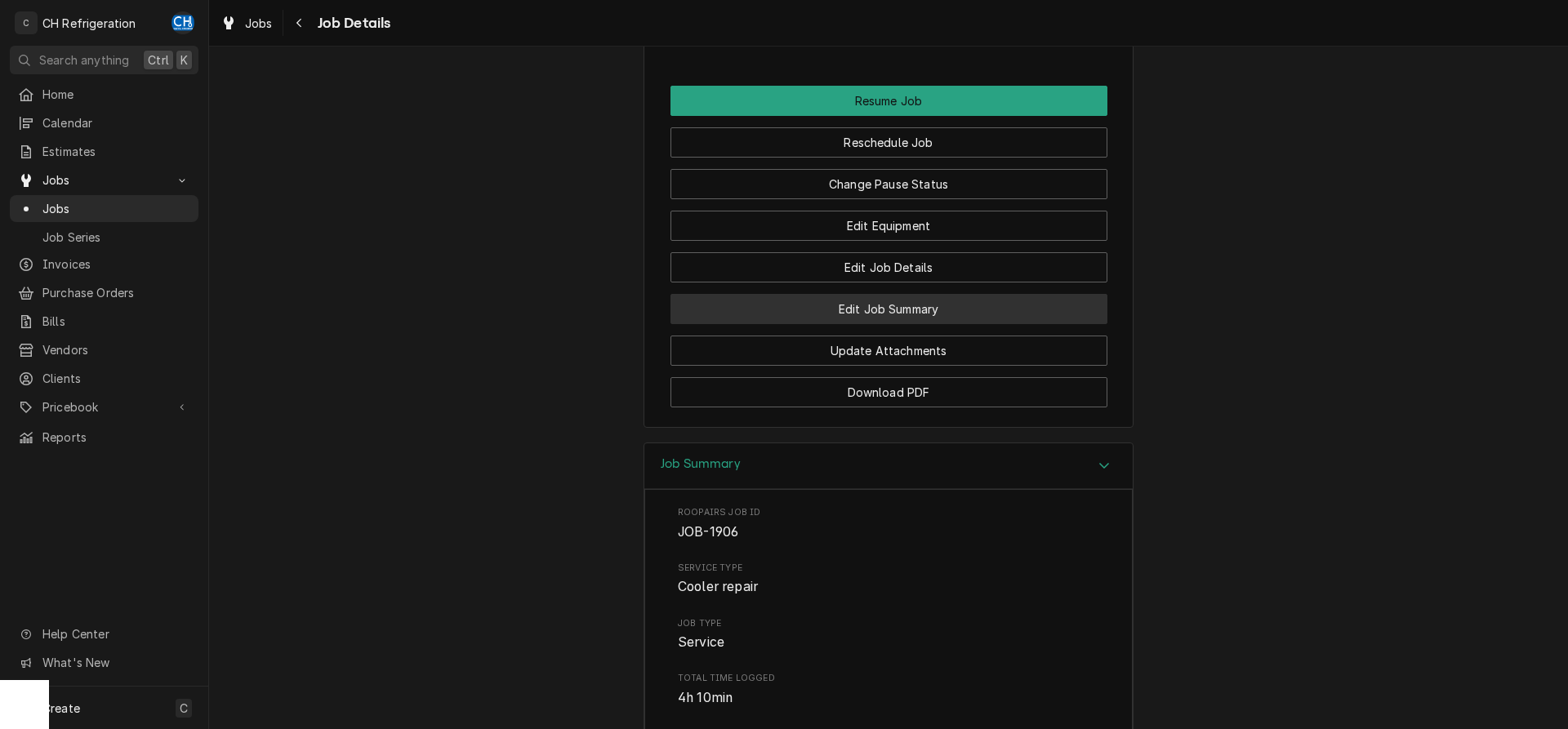
scroll to position [1542, 0]
click at [926, 327] on button "Edit Job Summary" at bounding box center [889, 312] width 437 height 31
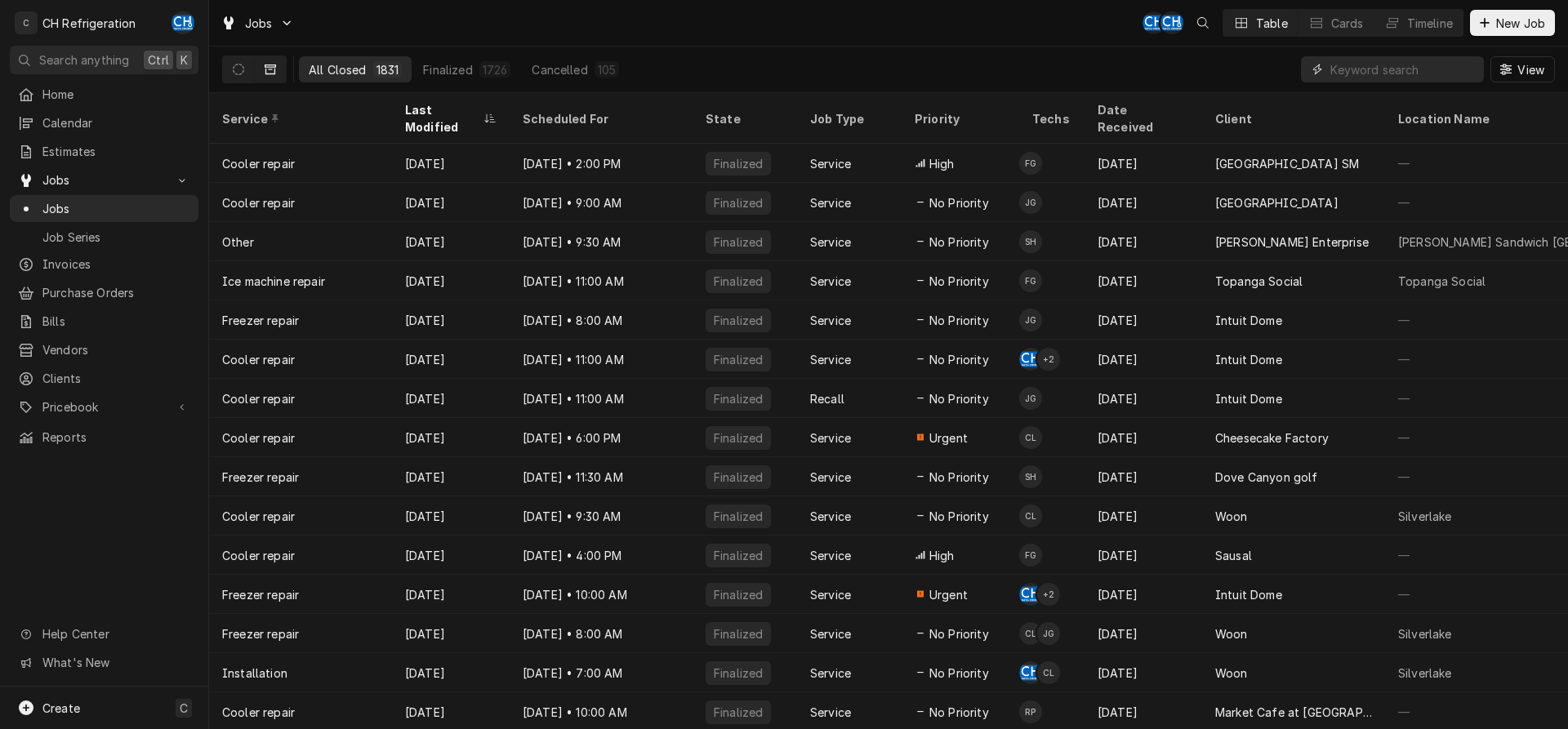
click at [1415, 78] on input "Dynamic Content Wrapper" at bounding box center [1402, 69] width 145 height 26
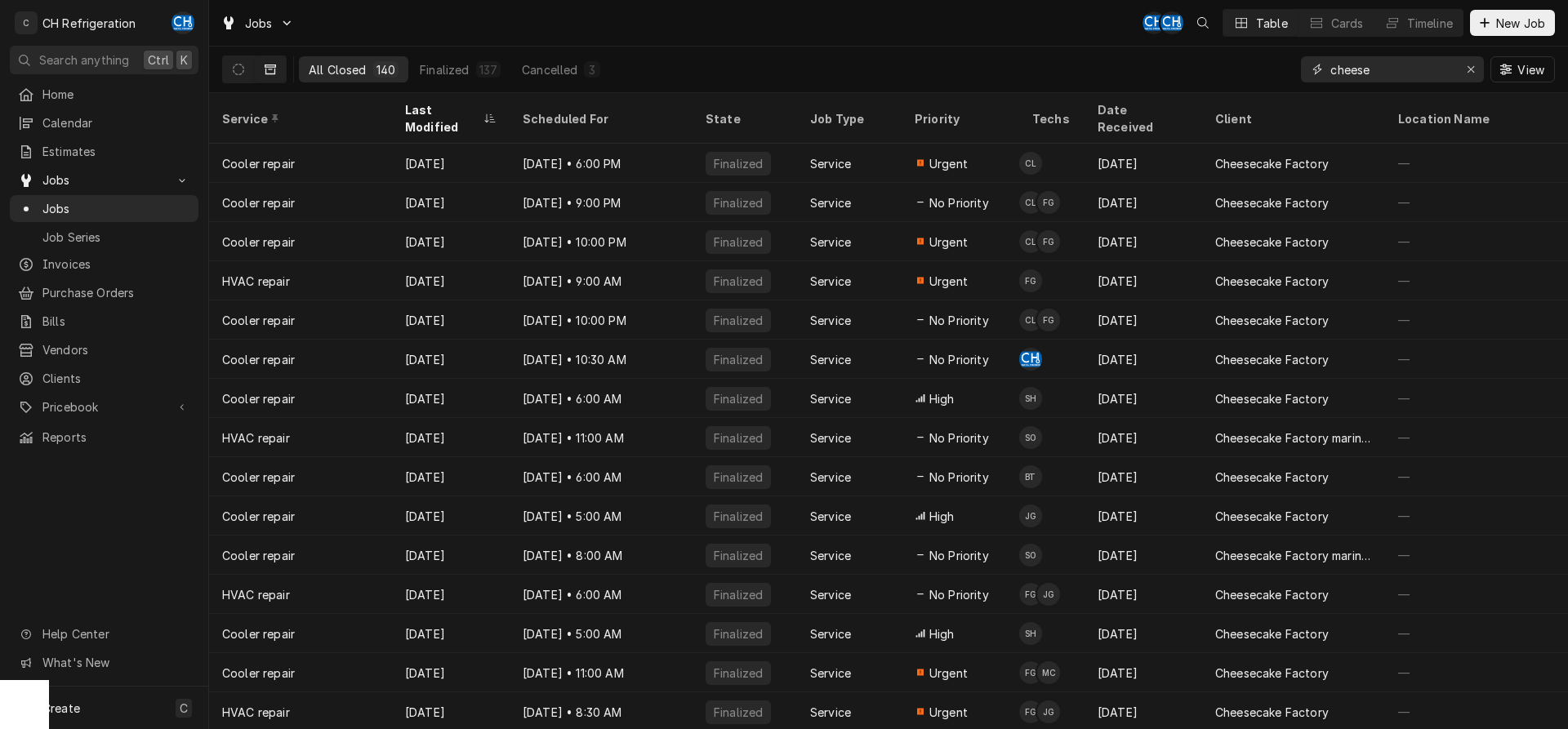
type input "cheese"
click at [364, 68] on div "All Closed" at bounding box center [337, 69] width 58 height 17
click at [422, 103] on div "Last Modified" at bounding box center [442, 119] width 75 height 35
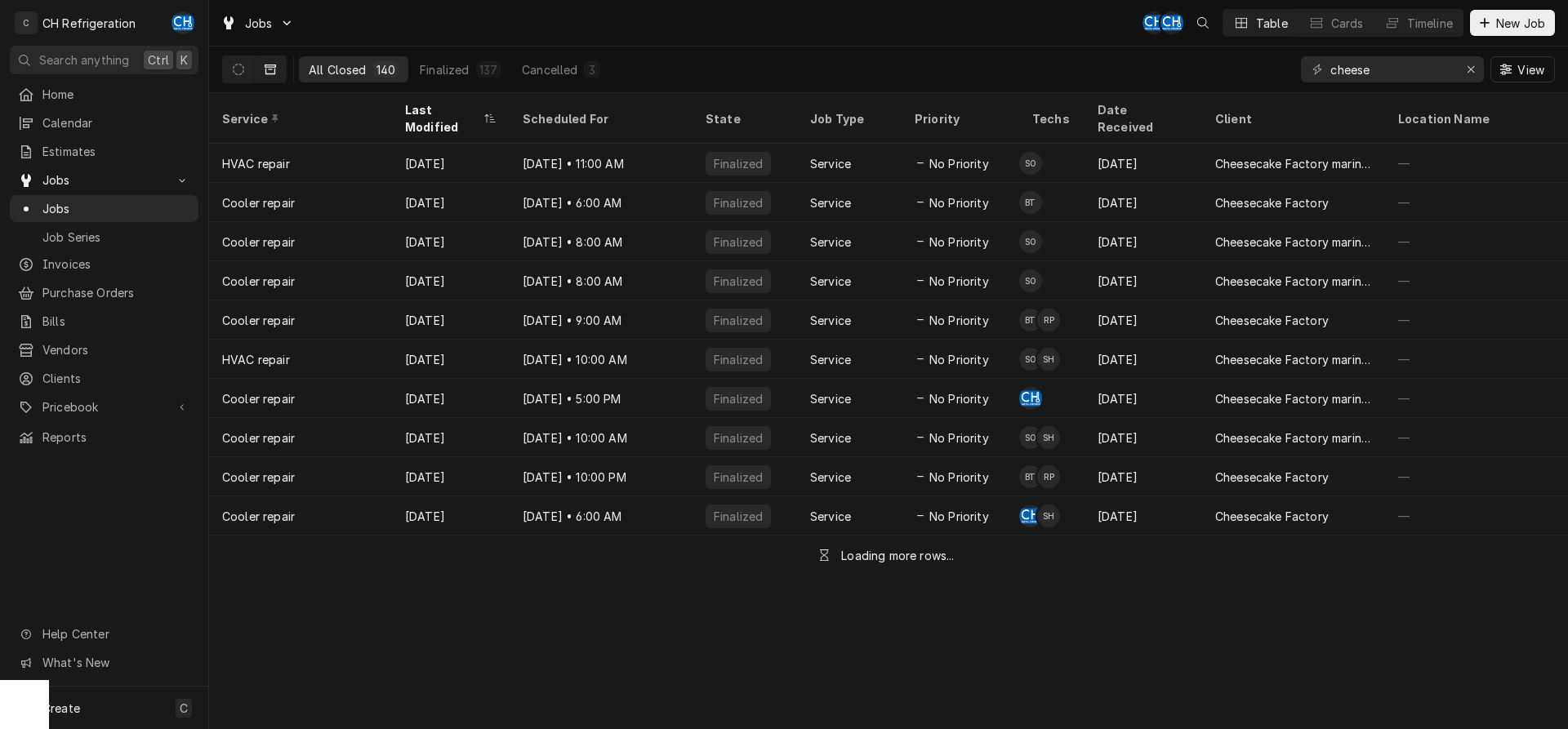
click at [426, 101] on div "Last Modified" at bounding box center [450, 118] width 111 height 44
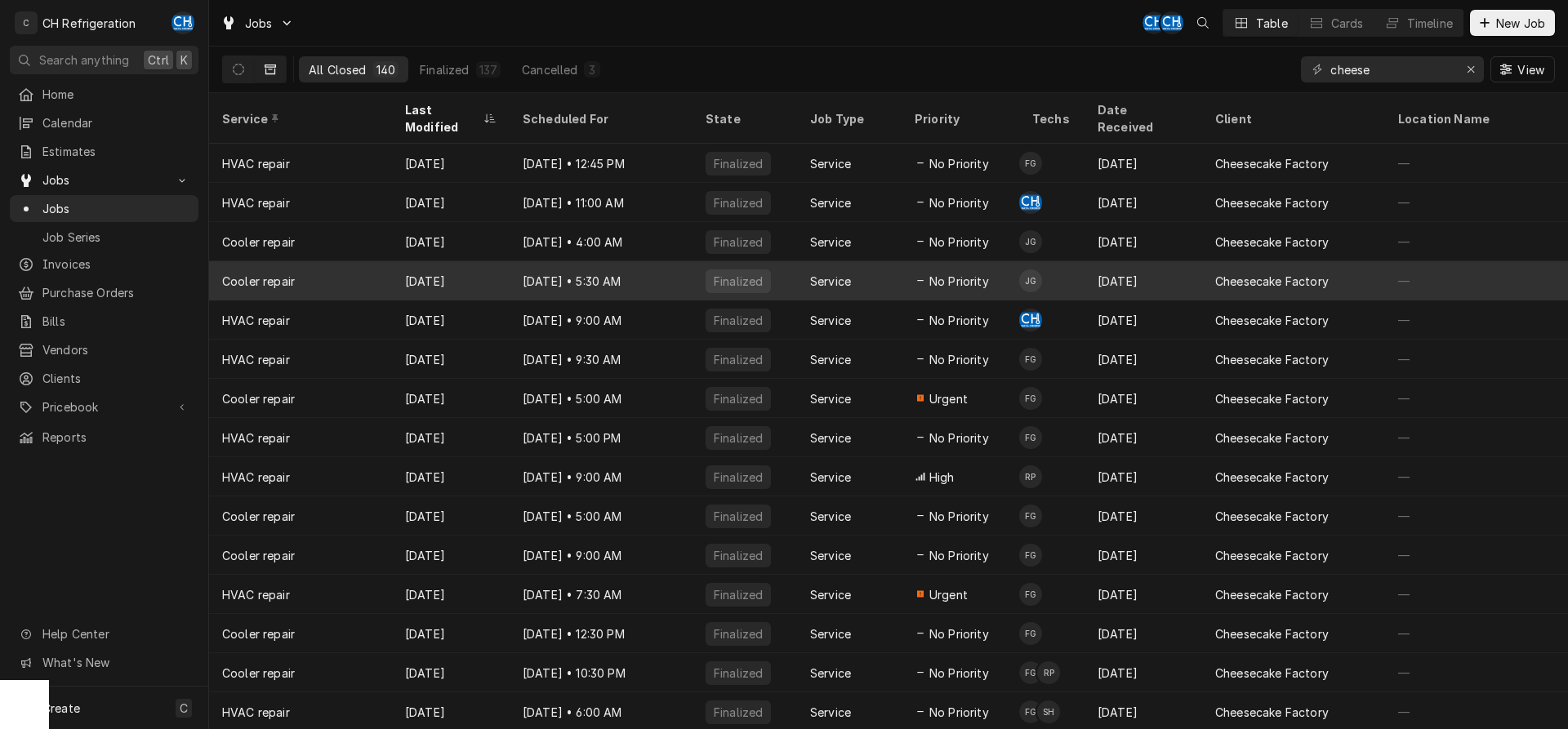
click at [483, 264] on div "[DATE]" at bounding box center [450, 281] width 118 height 40
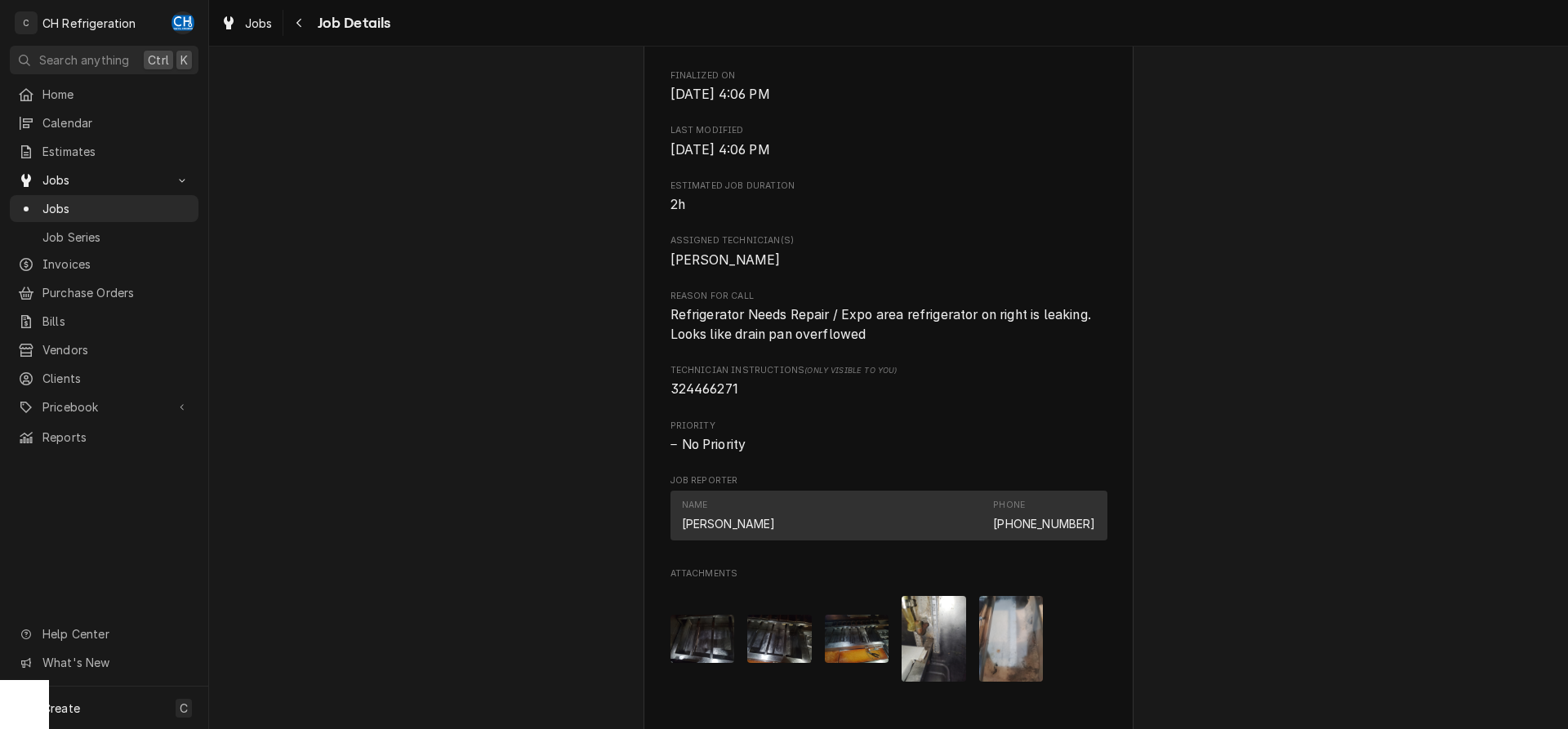
scroll to position [1024, 0]
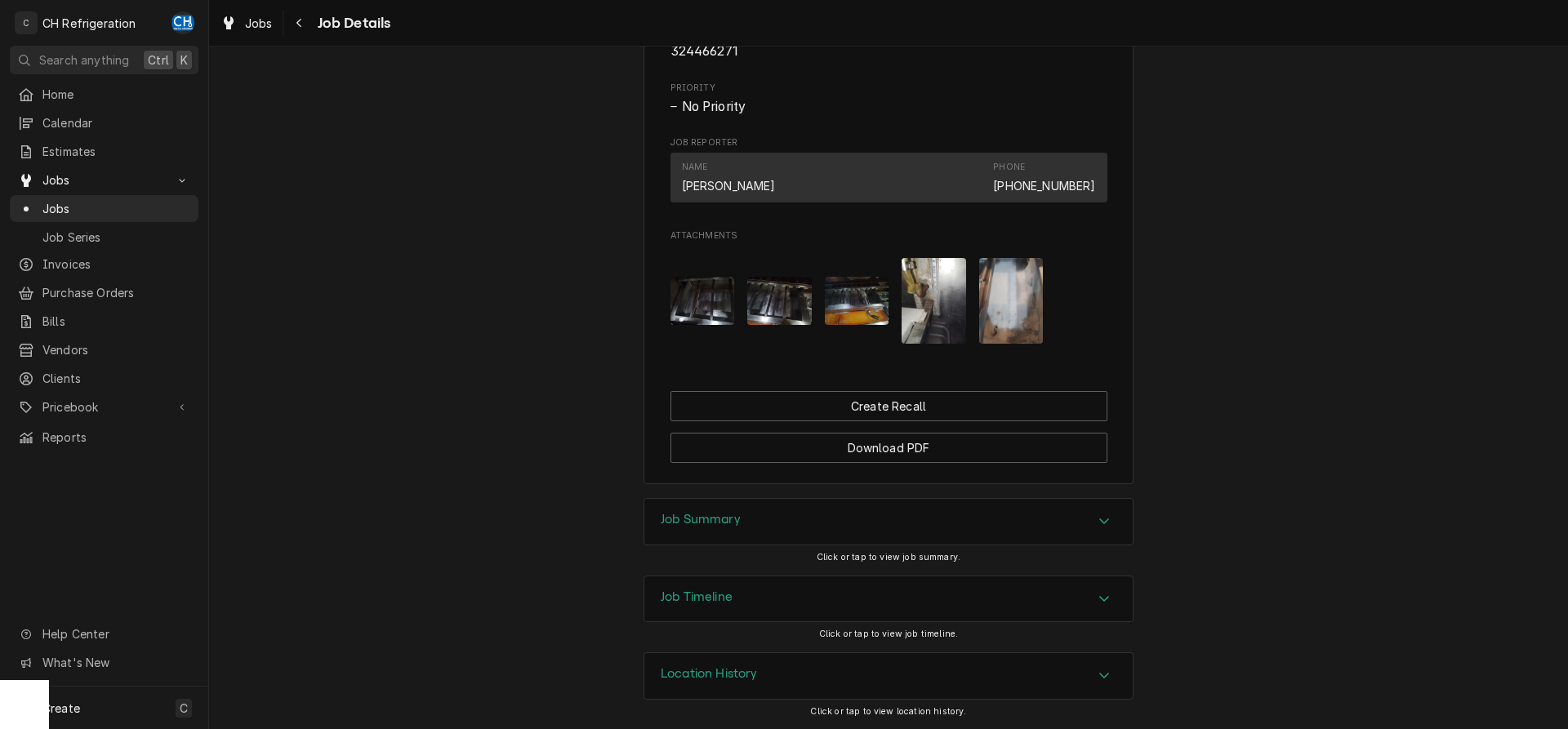
click at [678, 535] on div "Job Summary" at bounding box center [888, 521] width 488 height 45
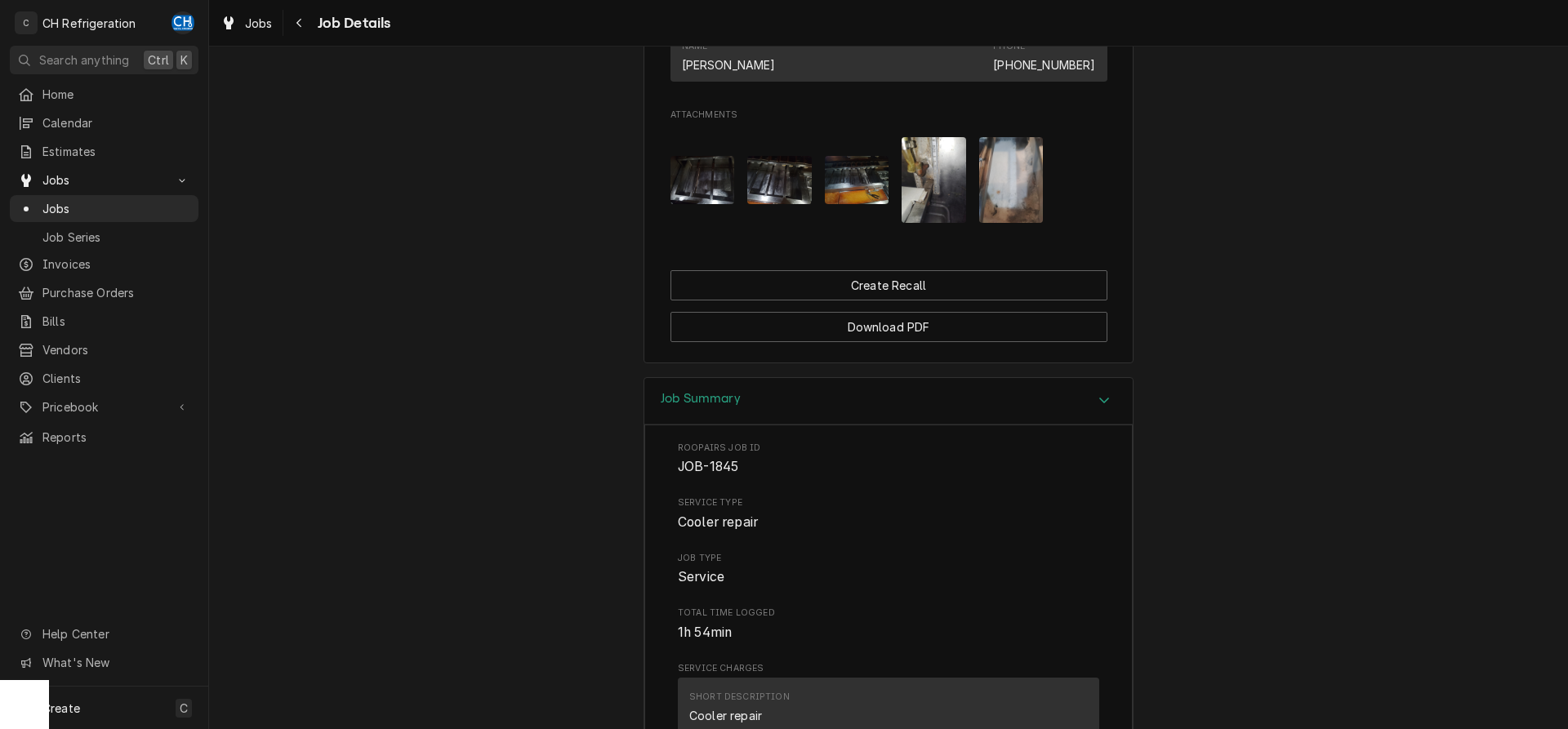
scroll to position [1103, 0]
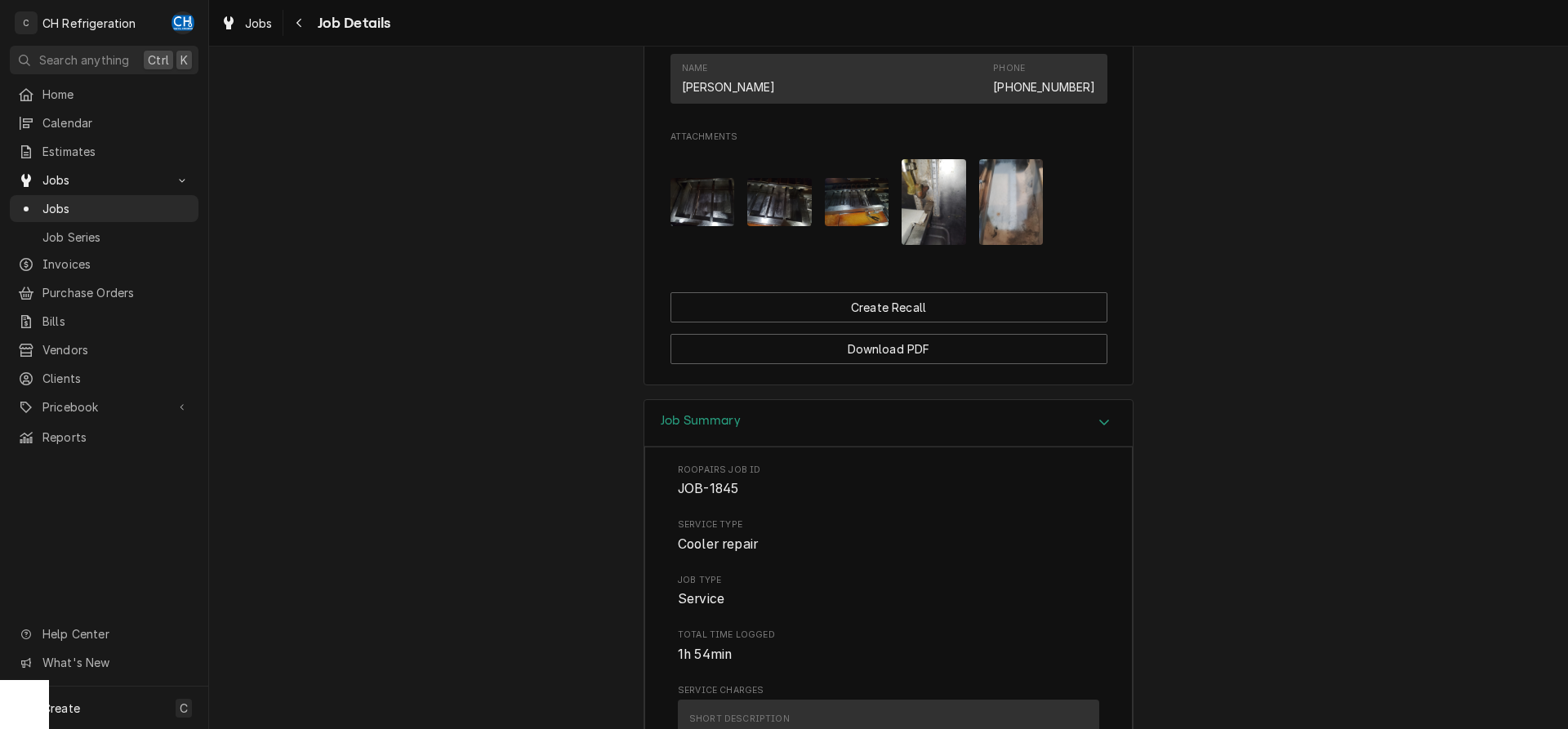
click at [1028, 228] on img "Attachments" at bounding box center [1012, 202] width 64 height 86
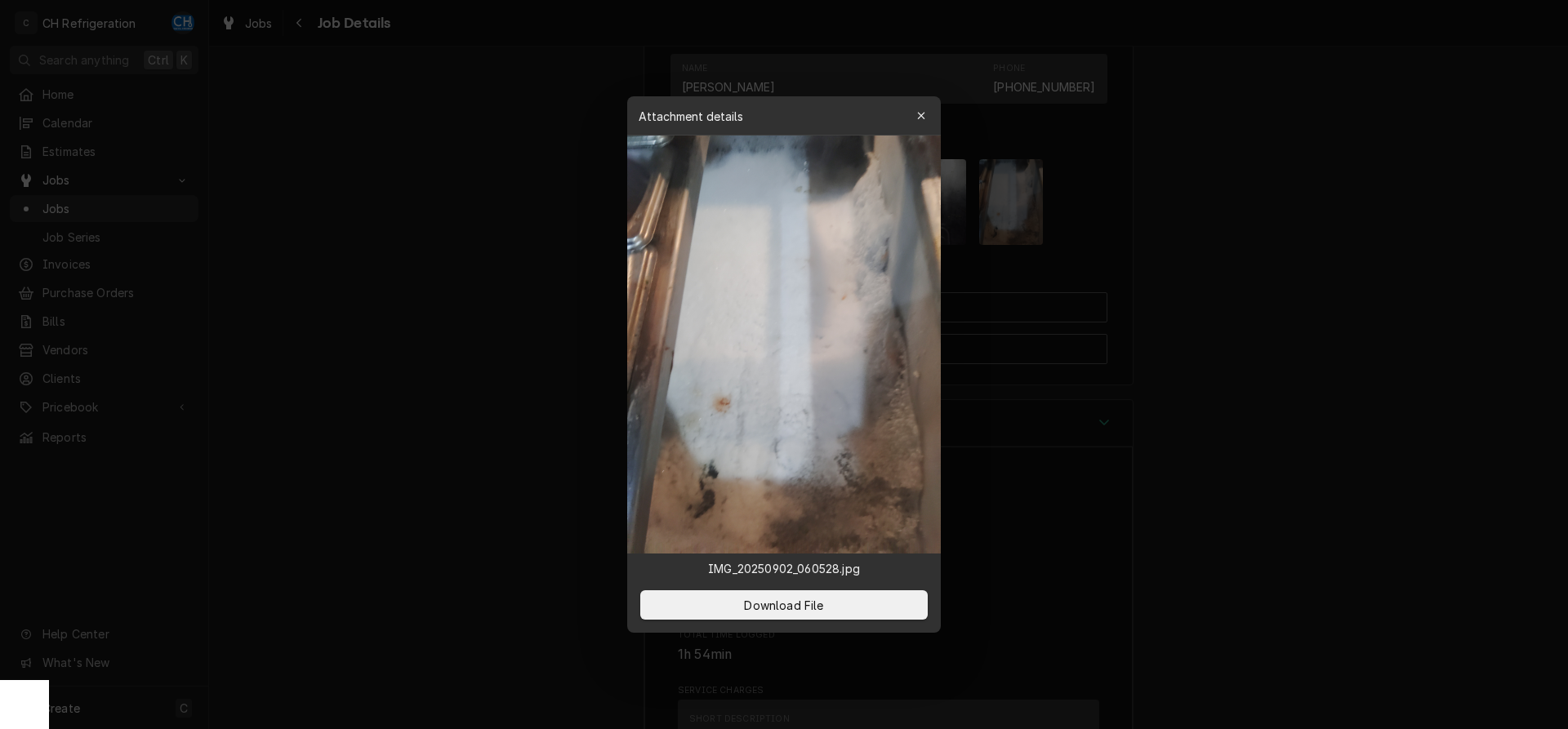
click at [426, 249] on div at bounding box center [784, 364] width 1568 height 729
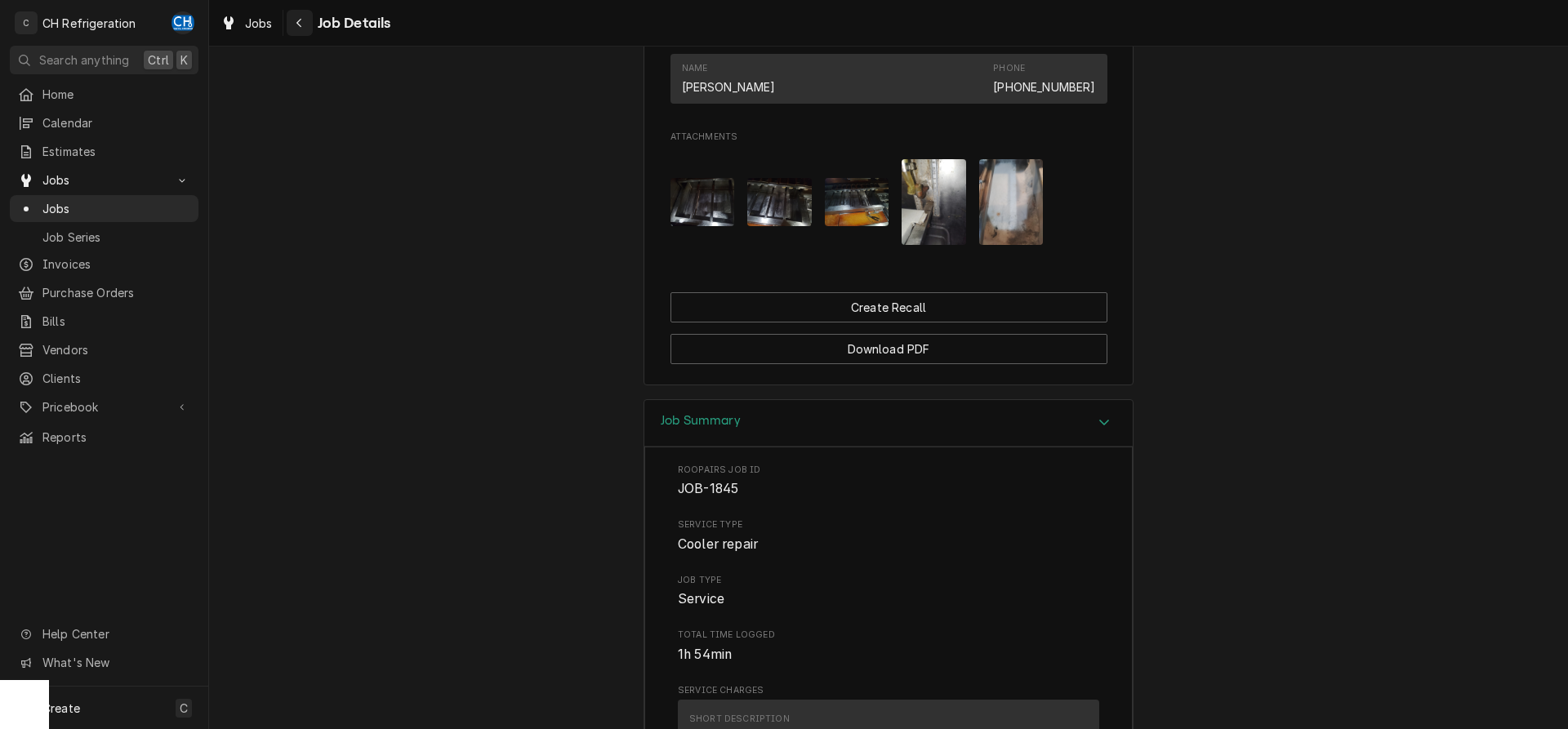
click at [306, 19] on div "Navigate back" at bounding box center [300, 23] width 16 height 16
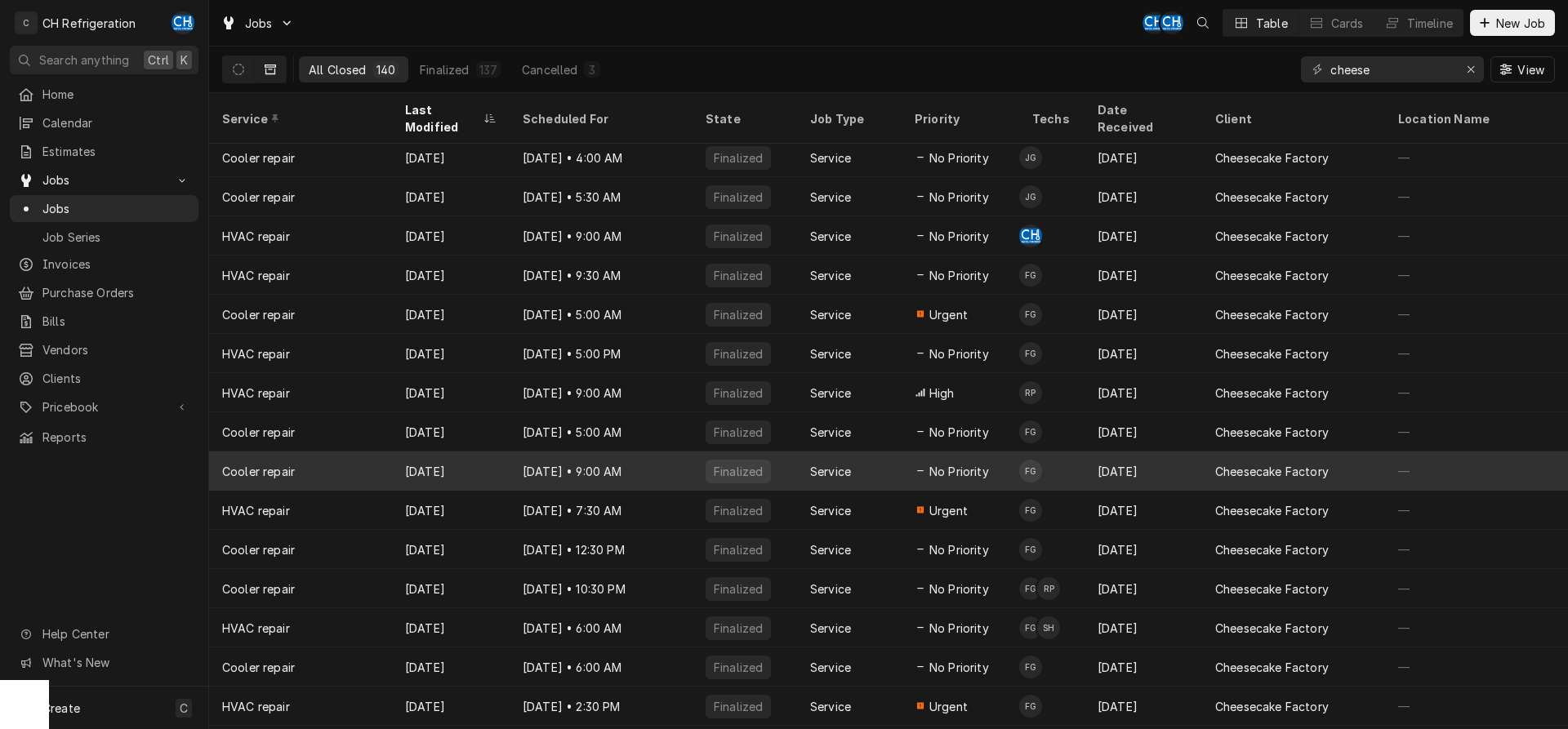
scroll to position [101, 0]
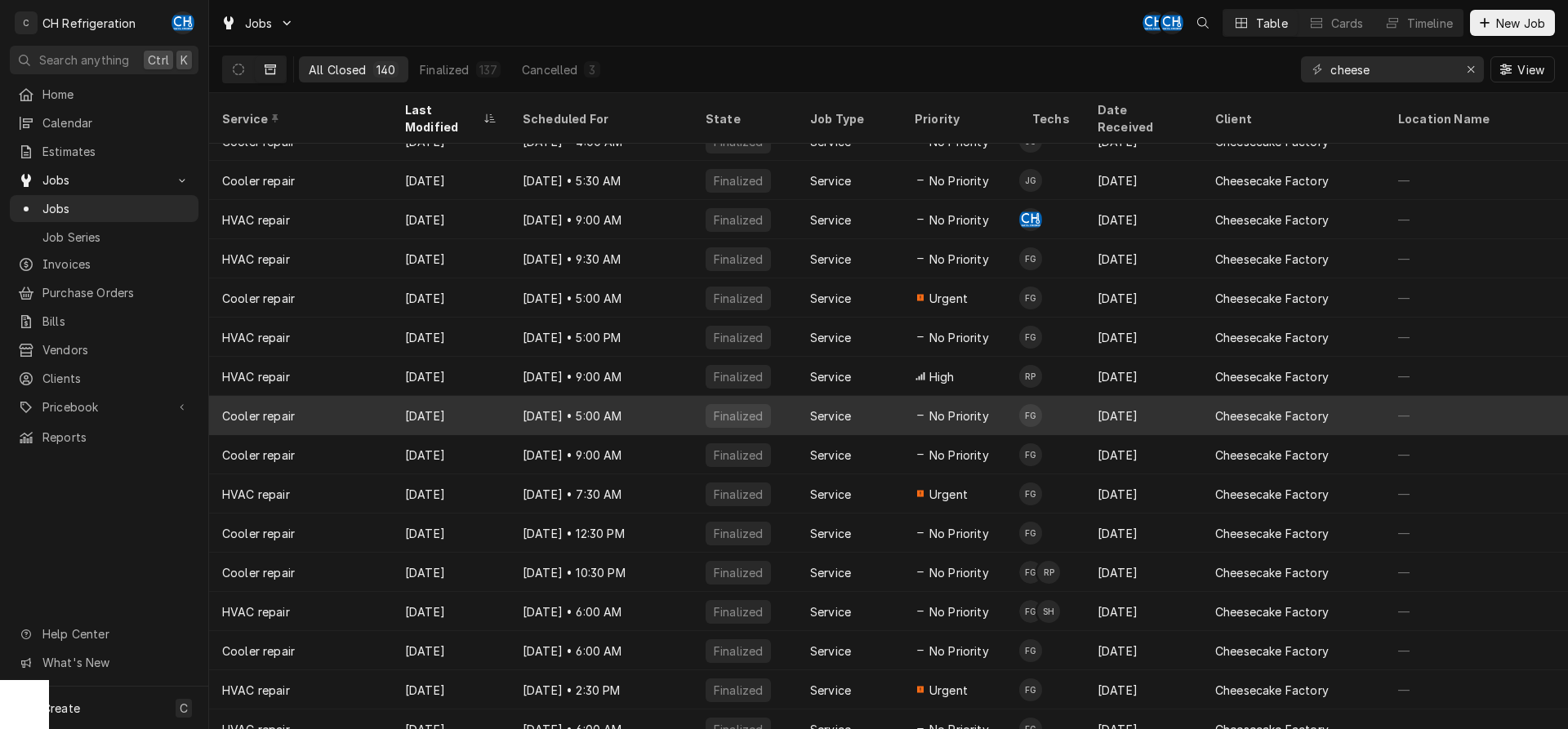
click at [463, 396] on div "[DATE]" at bounding box center [450, 416] width 118 height 40
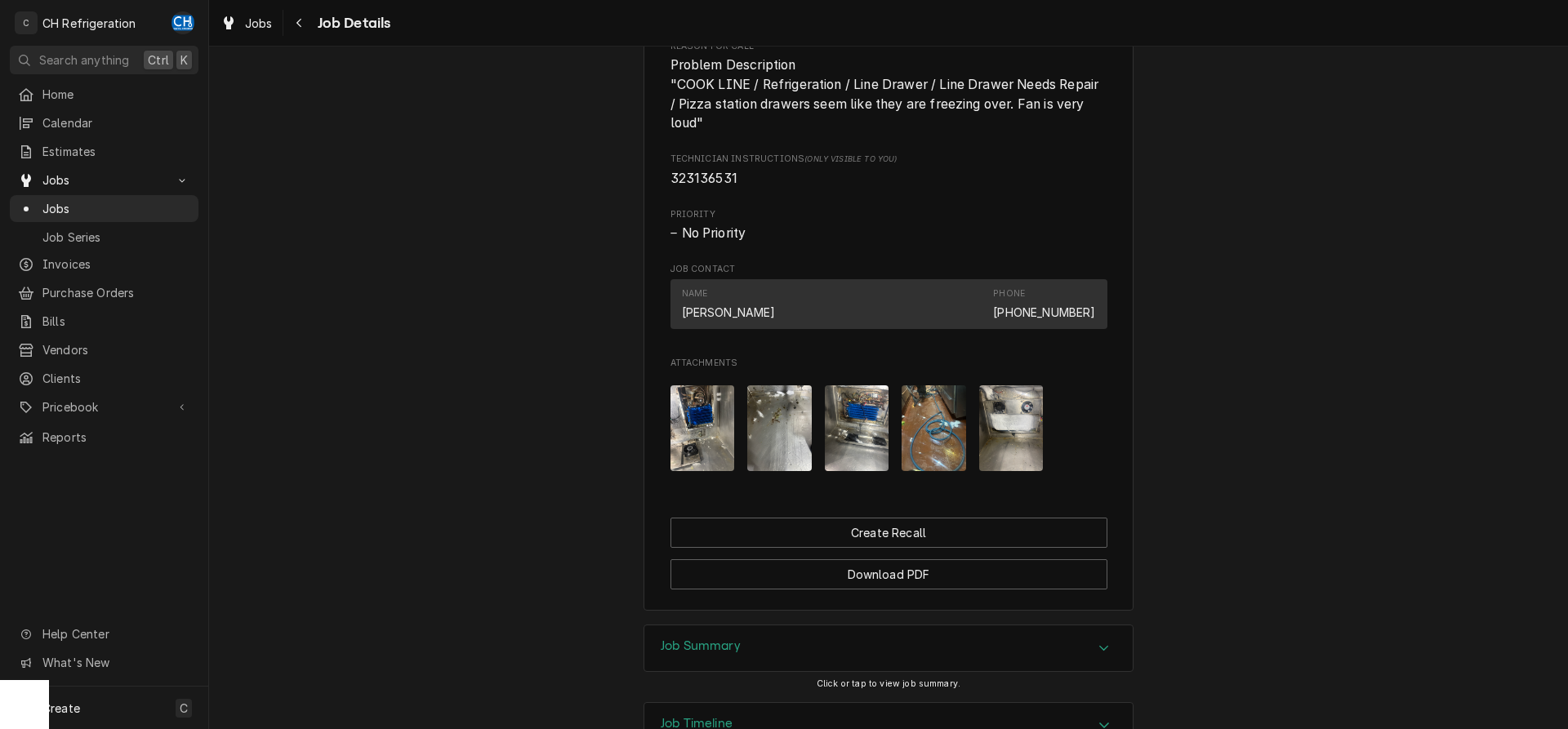
scroll to position [1064, 0]
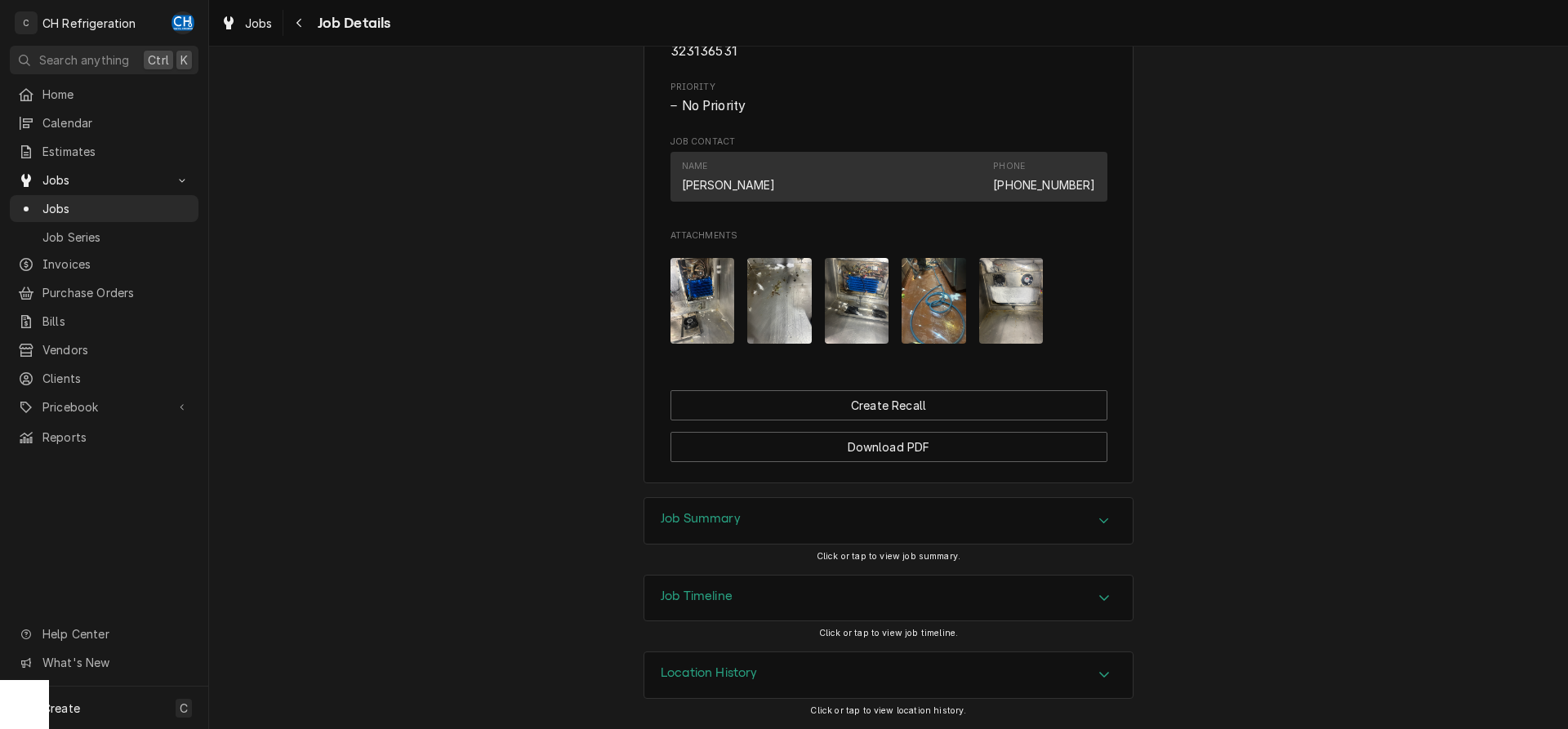
click at [709, 524] on h3 "Job Summary" at bounding box center [700, 519] width 80 height 16
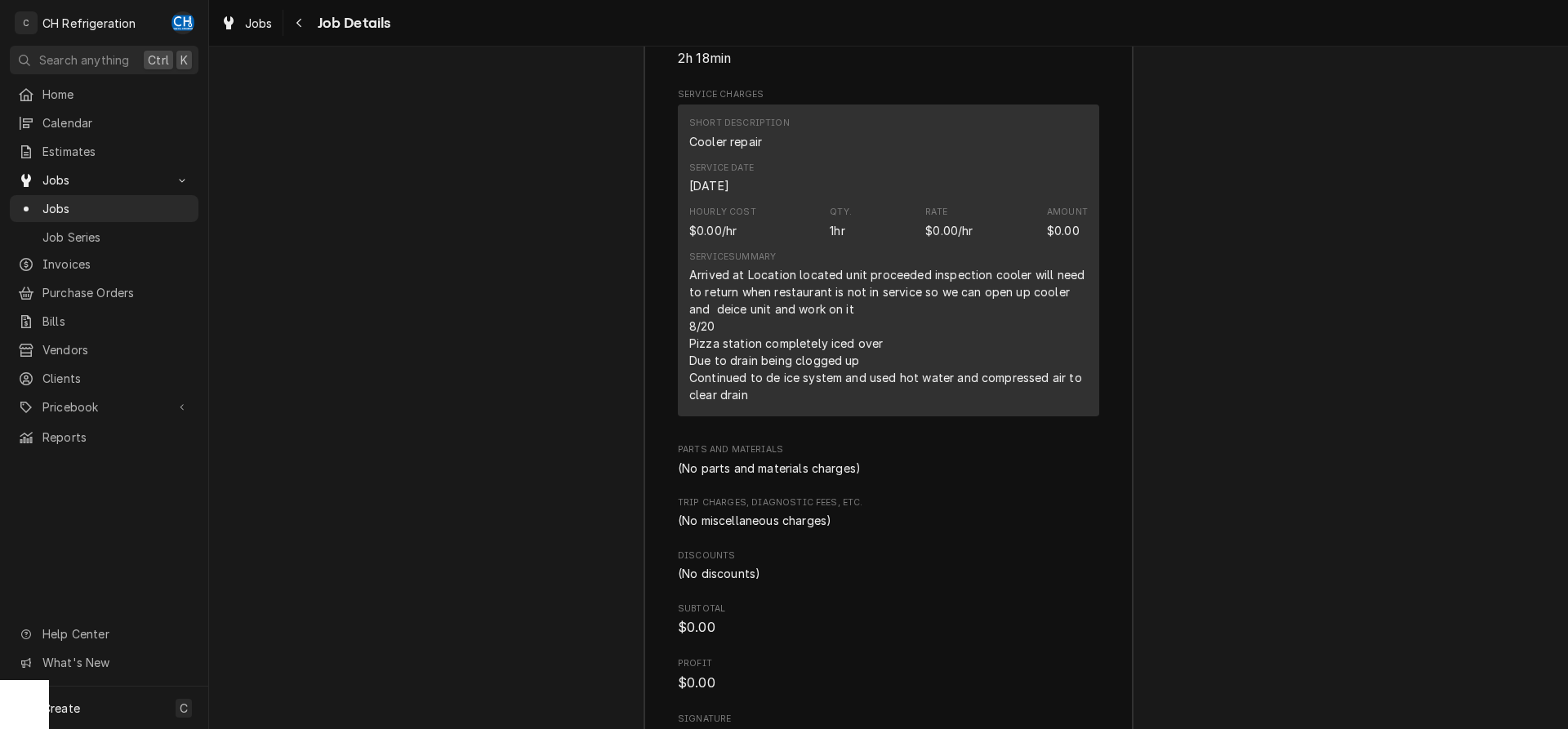
scroll to position [1897, 0]
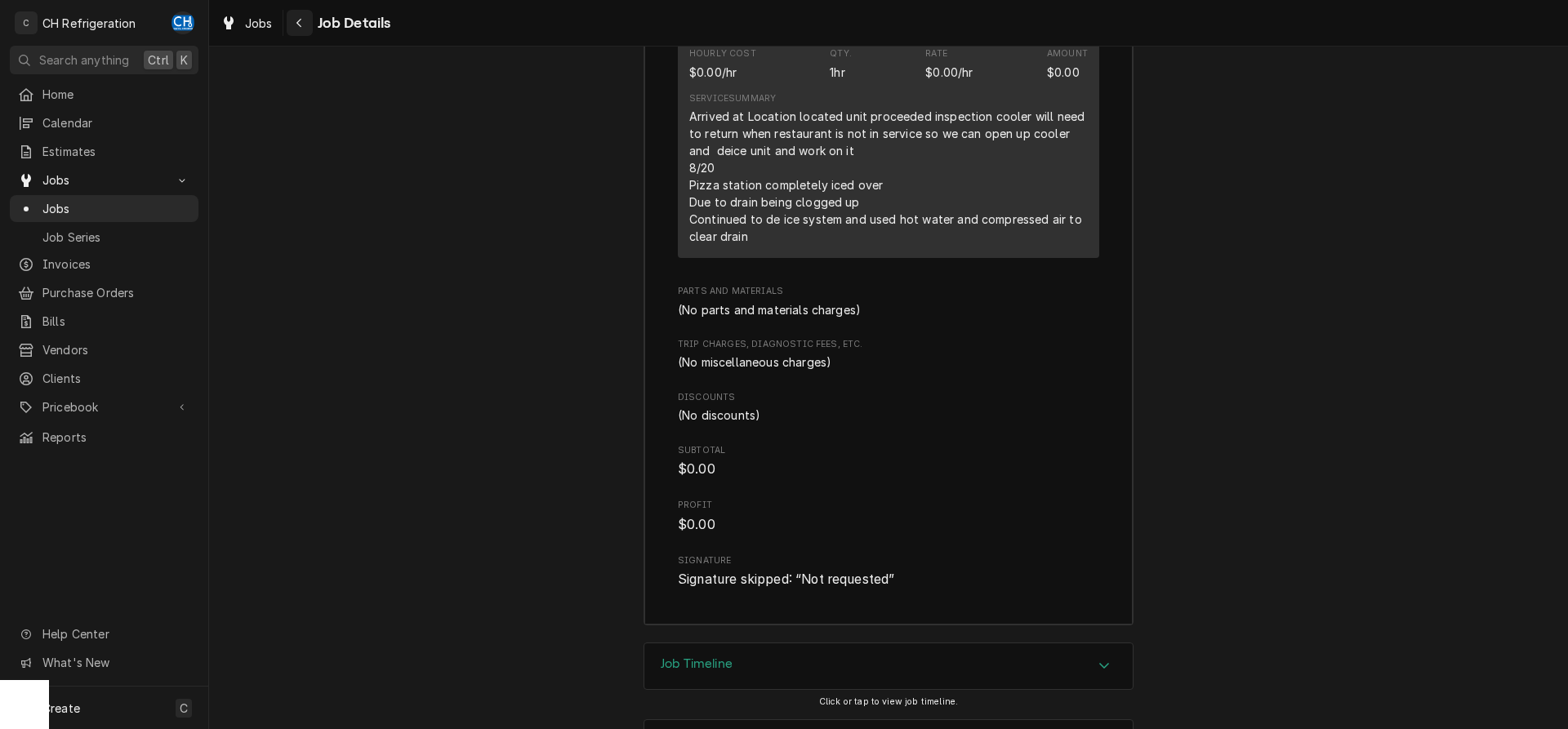
click at [307, 22] on button "Navigate back" at bounding box center [300, 23] width 26 height 26
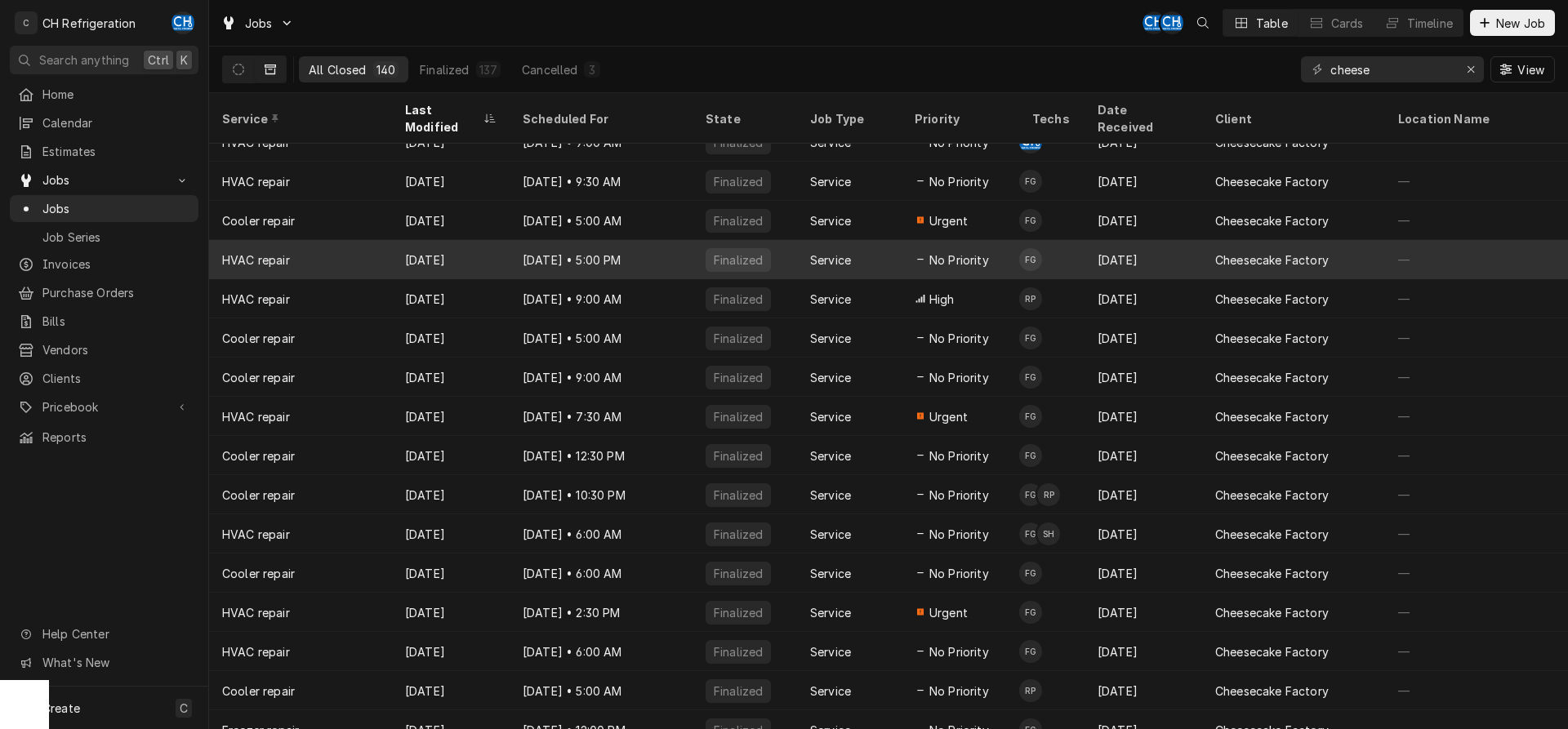
scroll to position [179, 0]
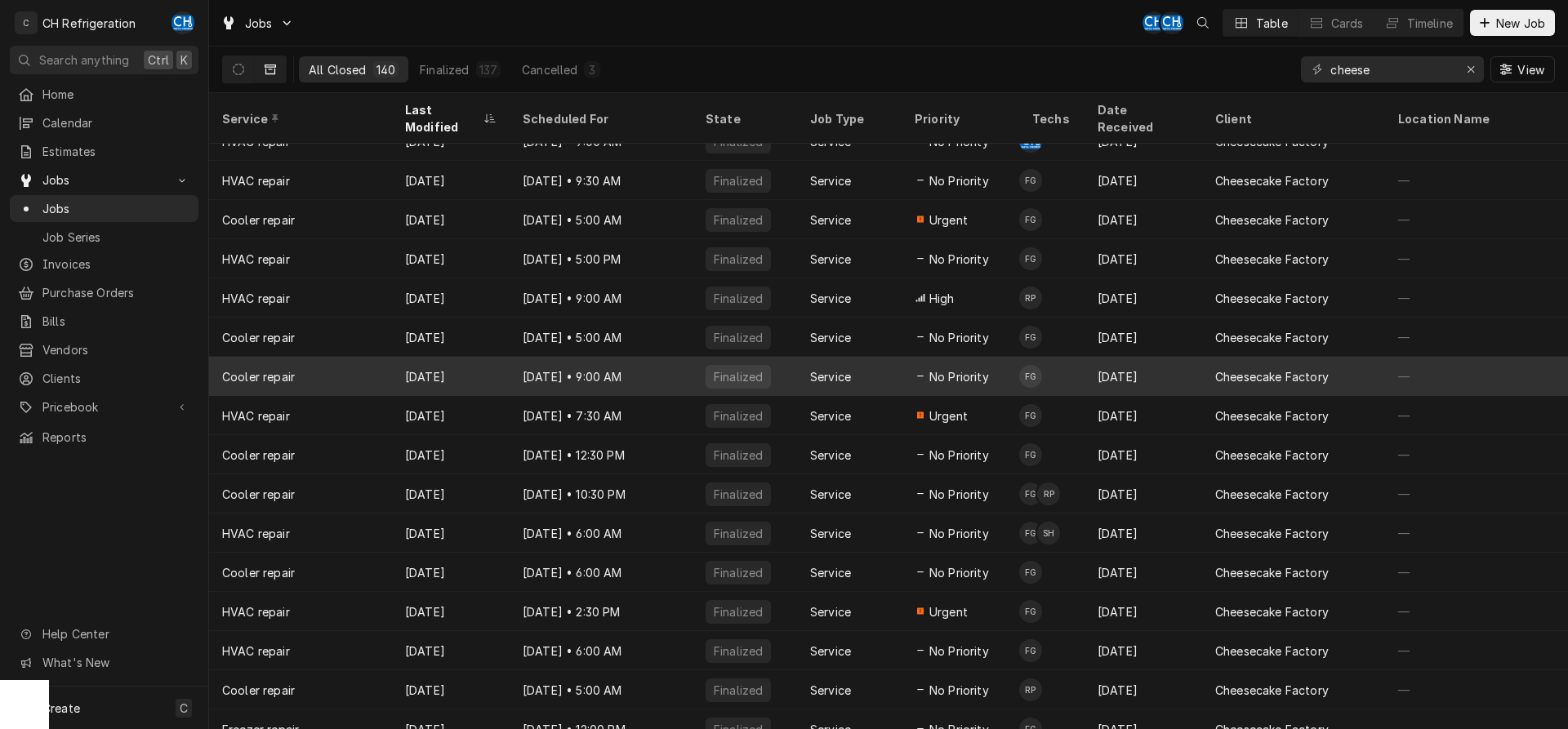
click at [537, 365] on div "Aug 19 • 9:00 AM" at bounding box center [601, 377] width 183 height 40
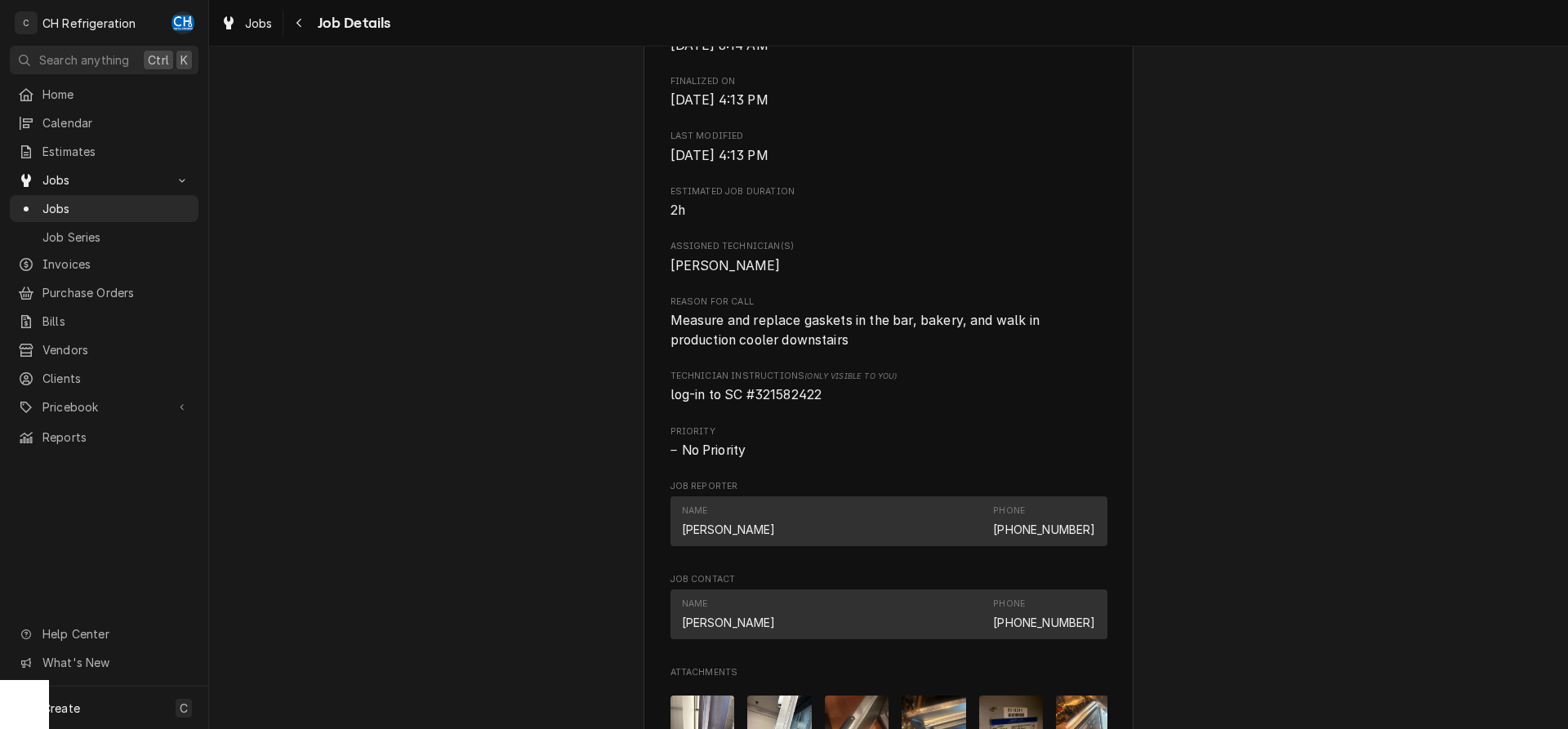
scroll to position [666, 0]
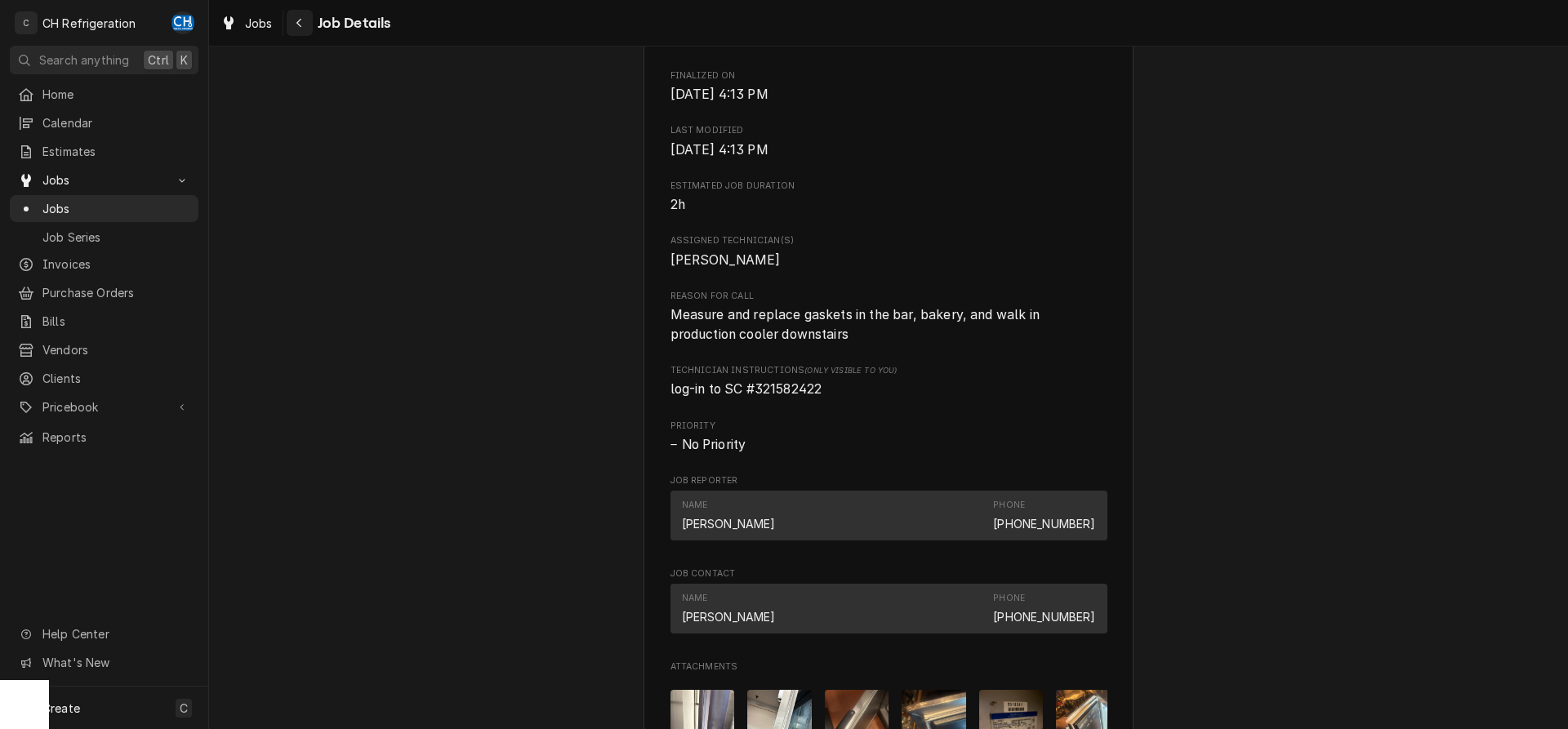
click at [303, 28] on div "Navigate back" at bounding box center [300, 23] width 16 height 16
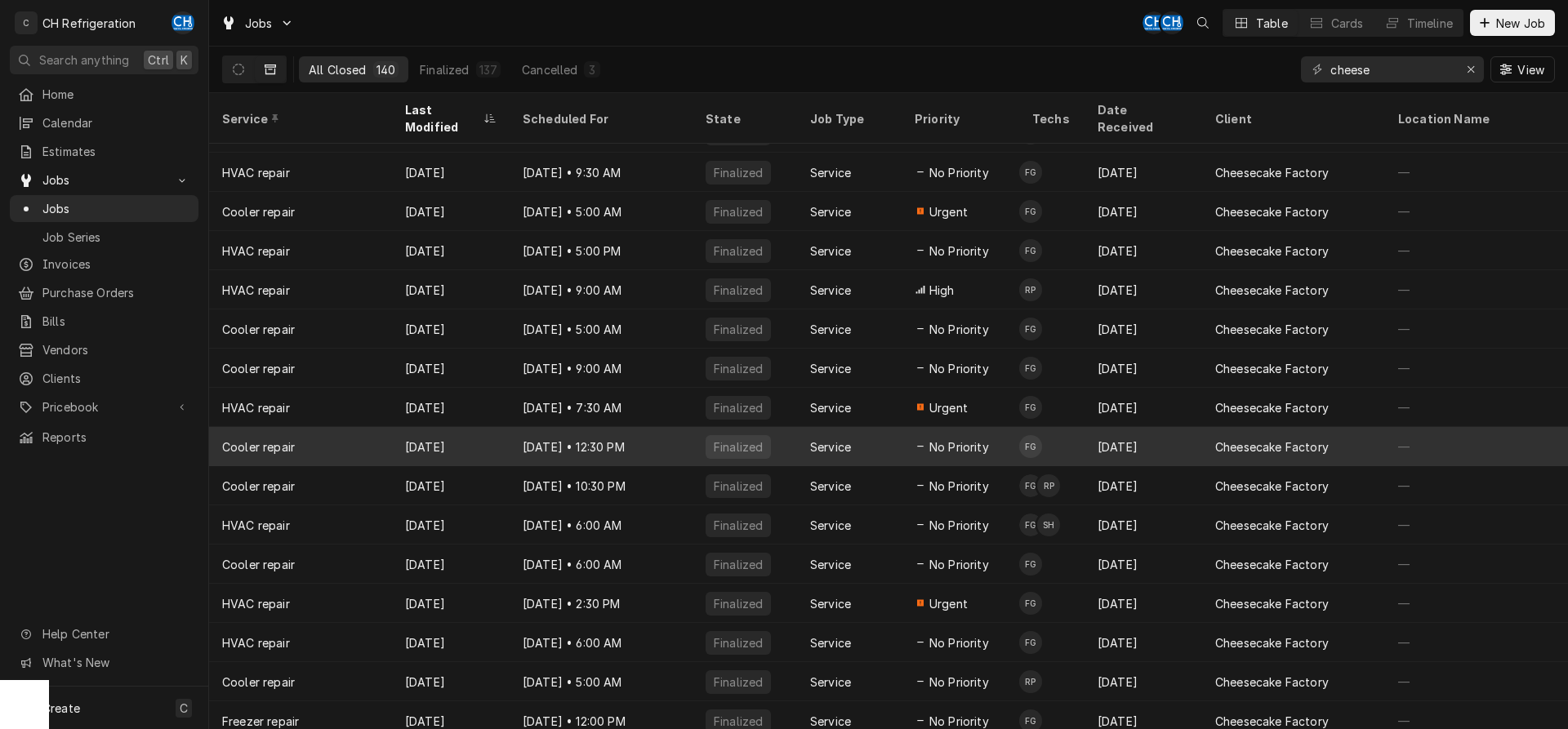
scroll to position [218, 0]
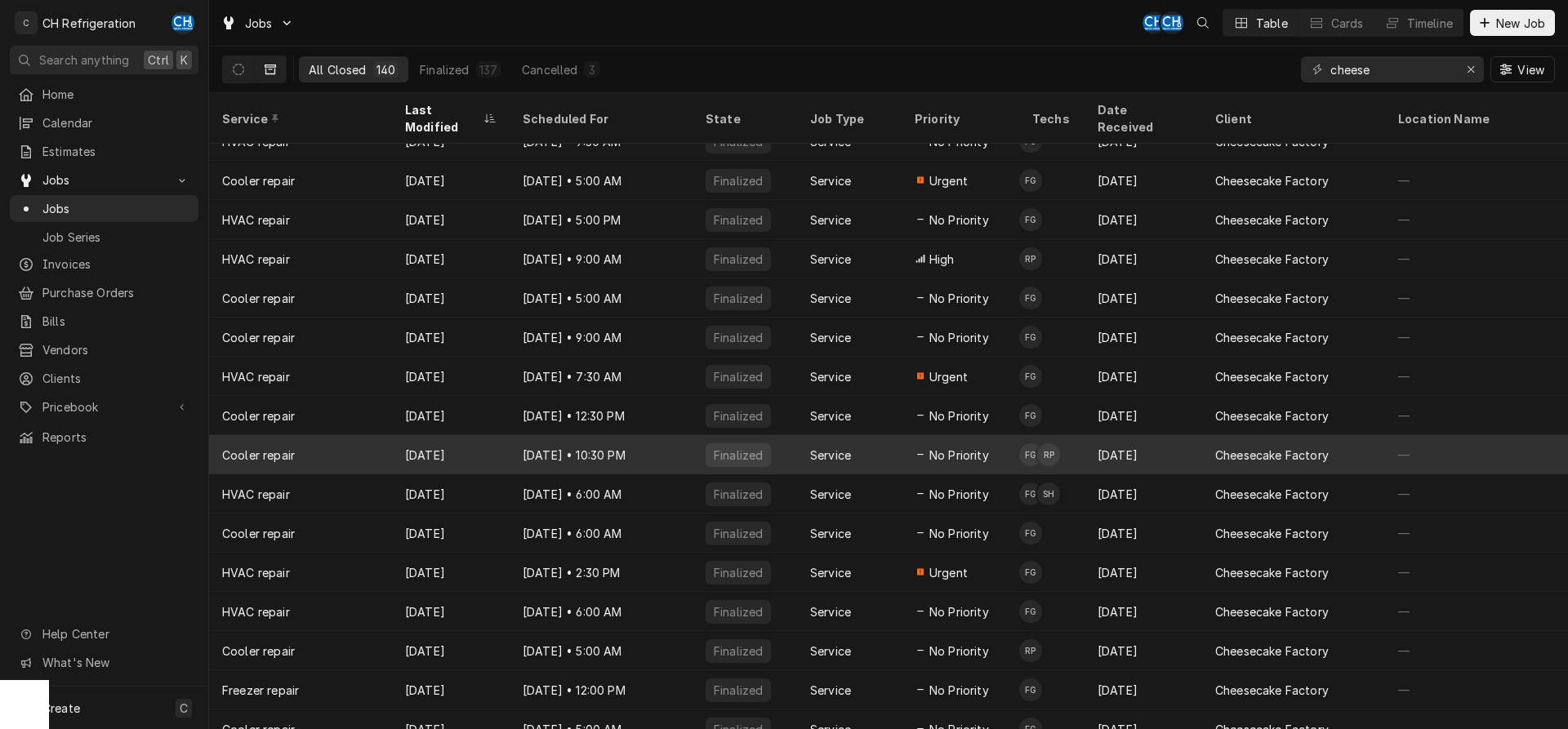
click at [542, 435] on div "[DATE] • 10:30 PM" at bounding box center [601, 455] width 183 height 40
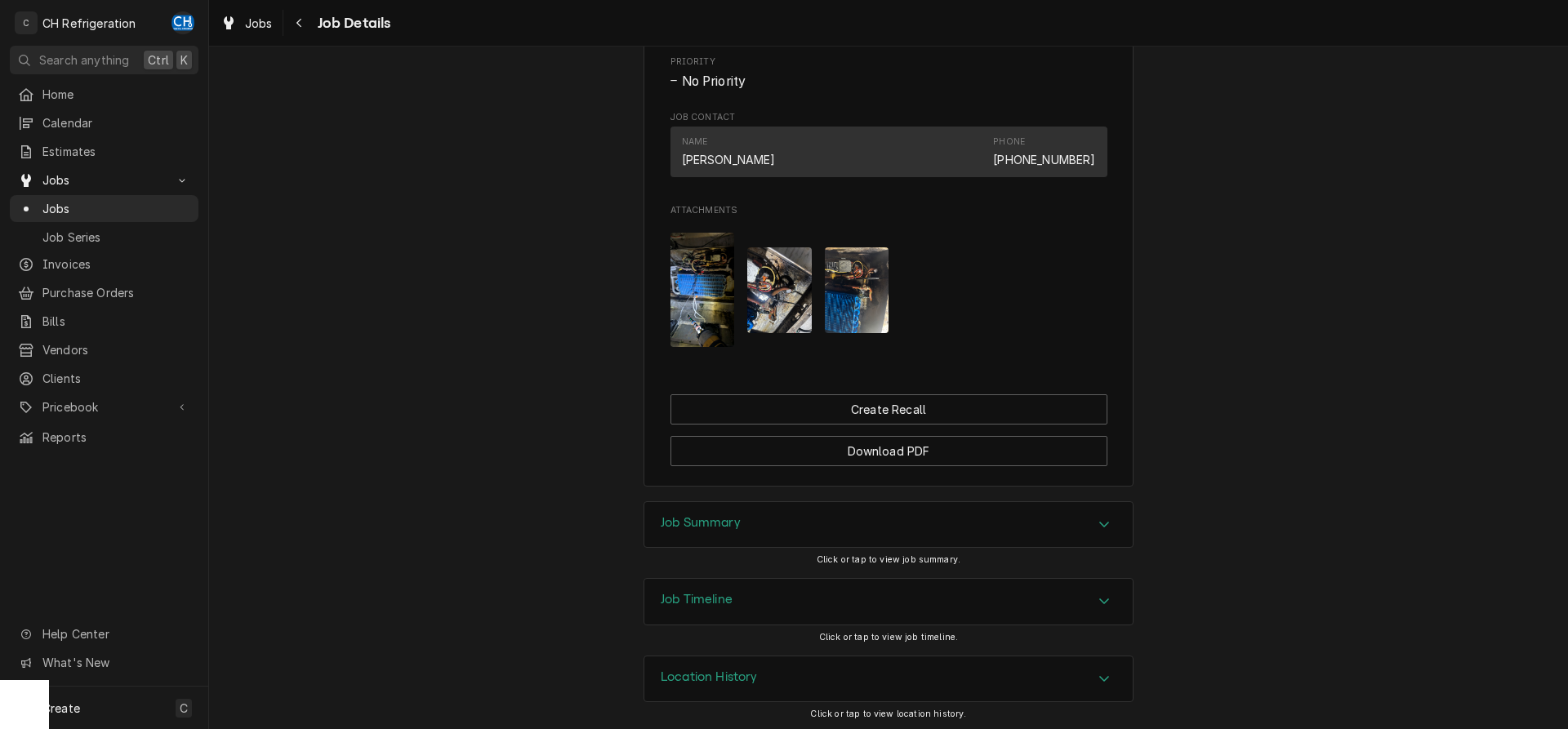
scroll to position [1072, 0]
click at [703, 504] on div "Job Summary" at bounding box center [888, 521] width 488 height 45
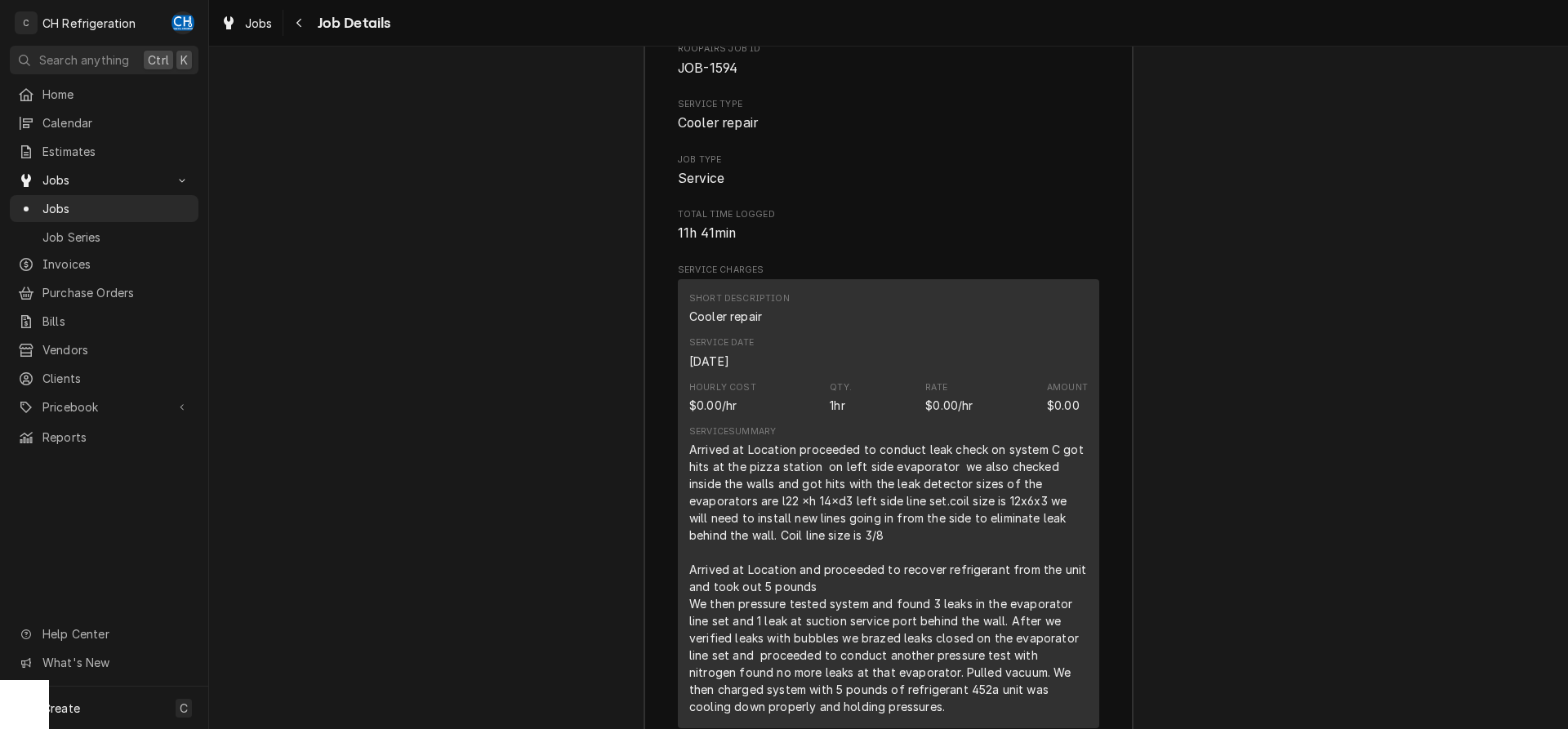
scroll to position [2072, 0]
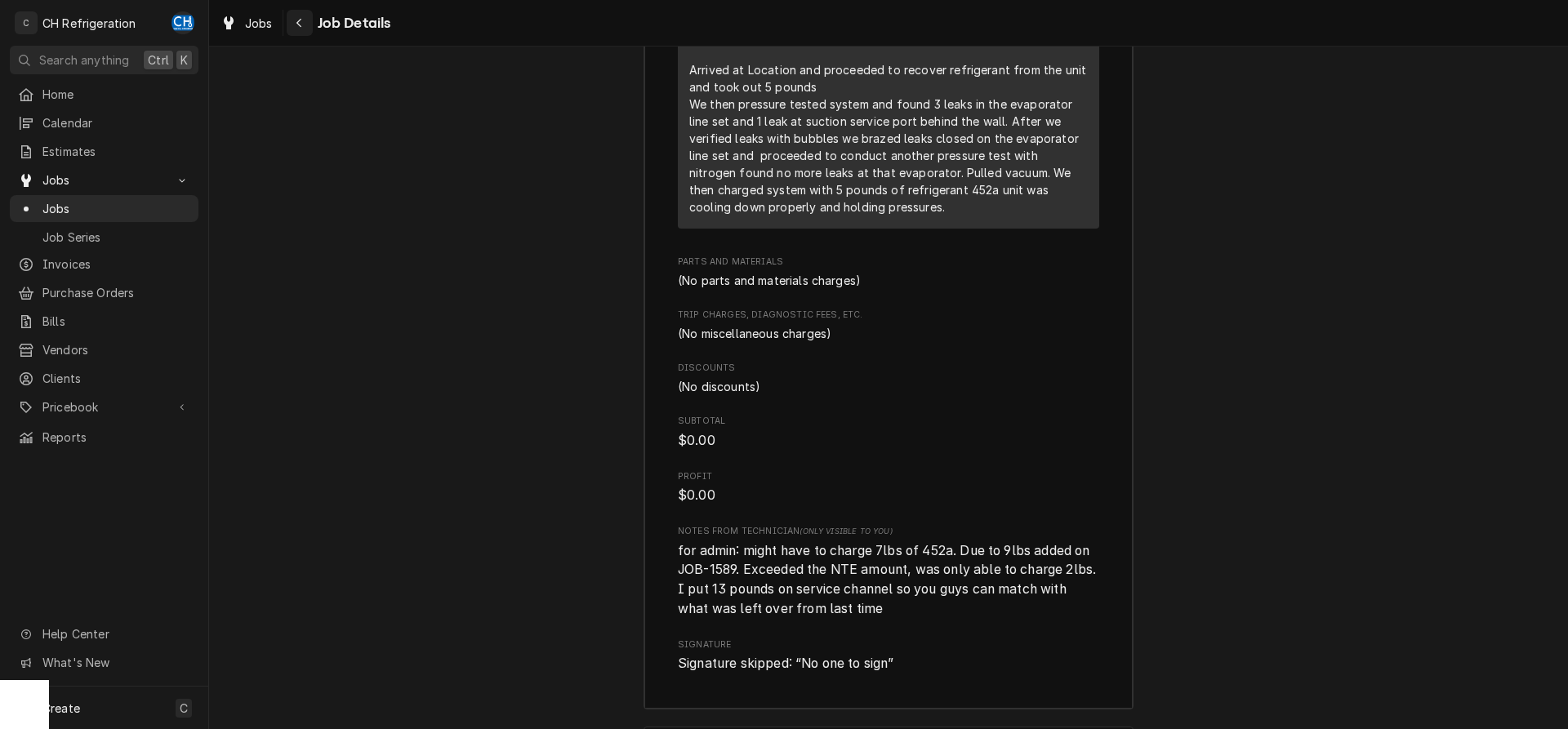
click at [299, 16] on div "Navigate back" at bounding box center [300, 23] width 16 height 16
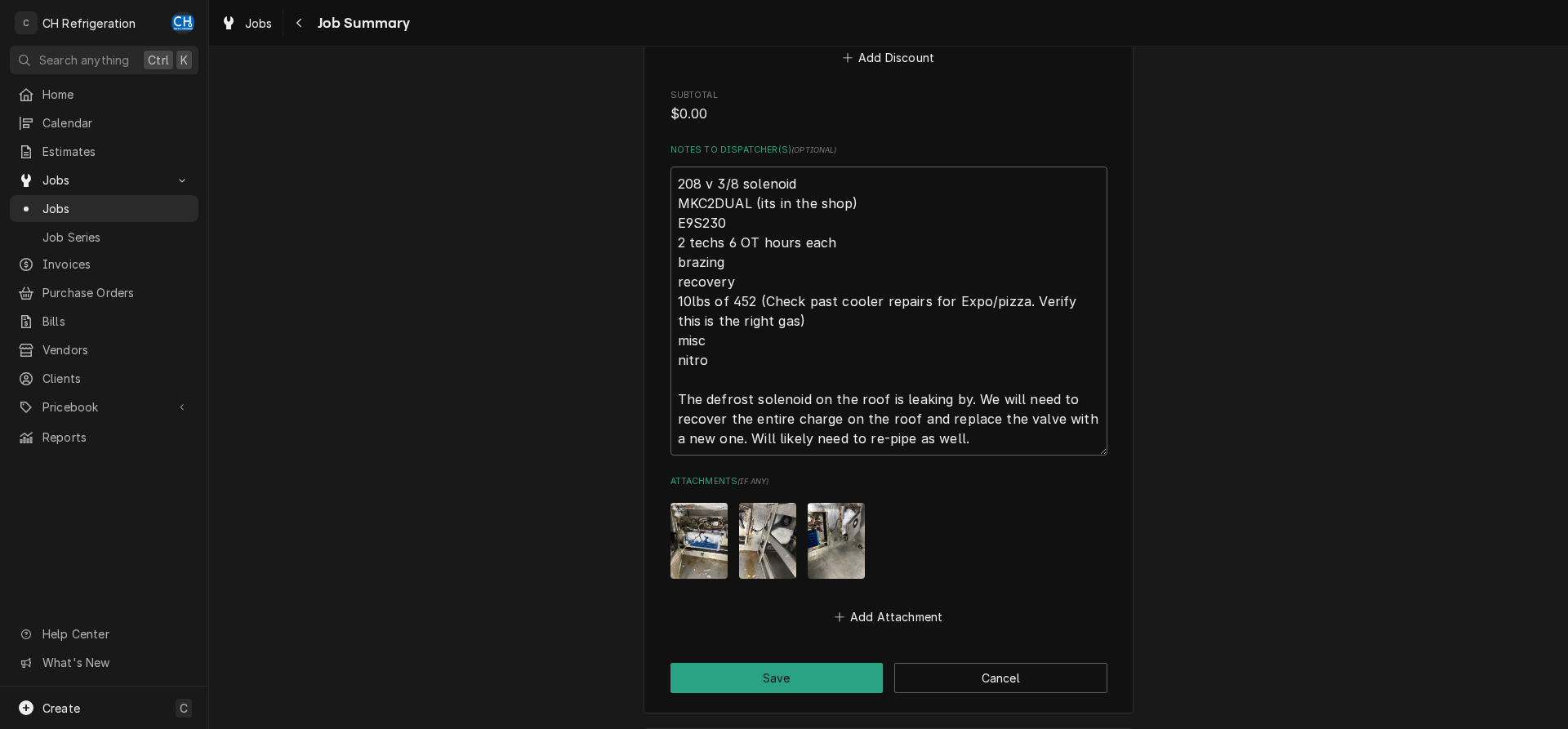
scroll to position [1329, 0]
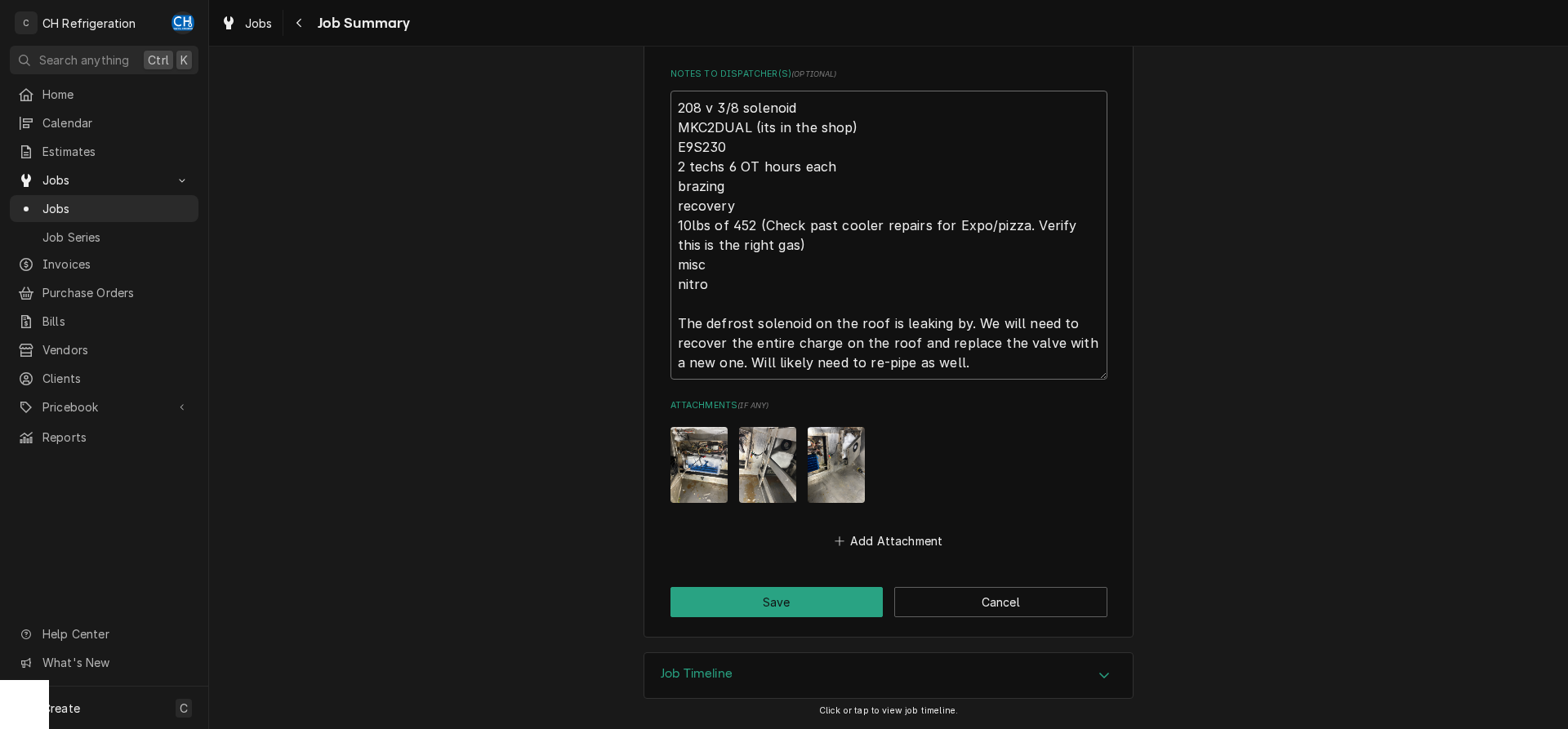
click at [997, 374] on textarea "208 v 3/8 solenoid MKC2DUAL (its in the shop) E9S230 2 techs 6 OT hours each br…" at bounding box center [889, 235] width 437 height 289
type textarea "x"
type textarea "208 v 3/8 solenoid MKC2DUAL (its in the shop) E9S230 2 techs 6 OT hours each br…"
type textarea "x"
type textarea "208 v 3/8 solenoid MKC2DUAL (its in the shop) E9S230 2 techs 6 OT hours each br…"
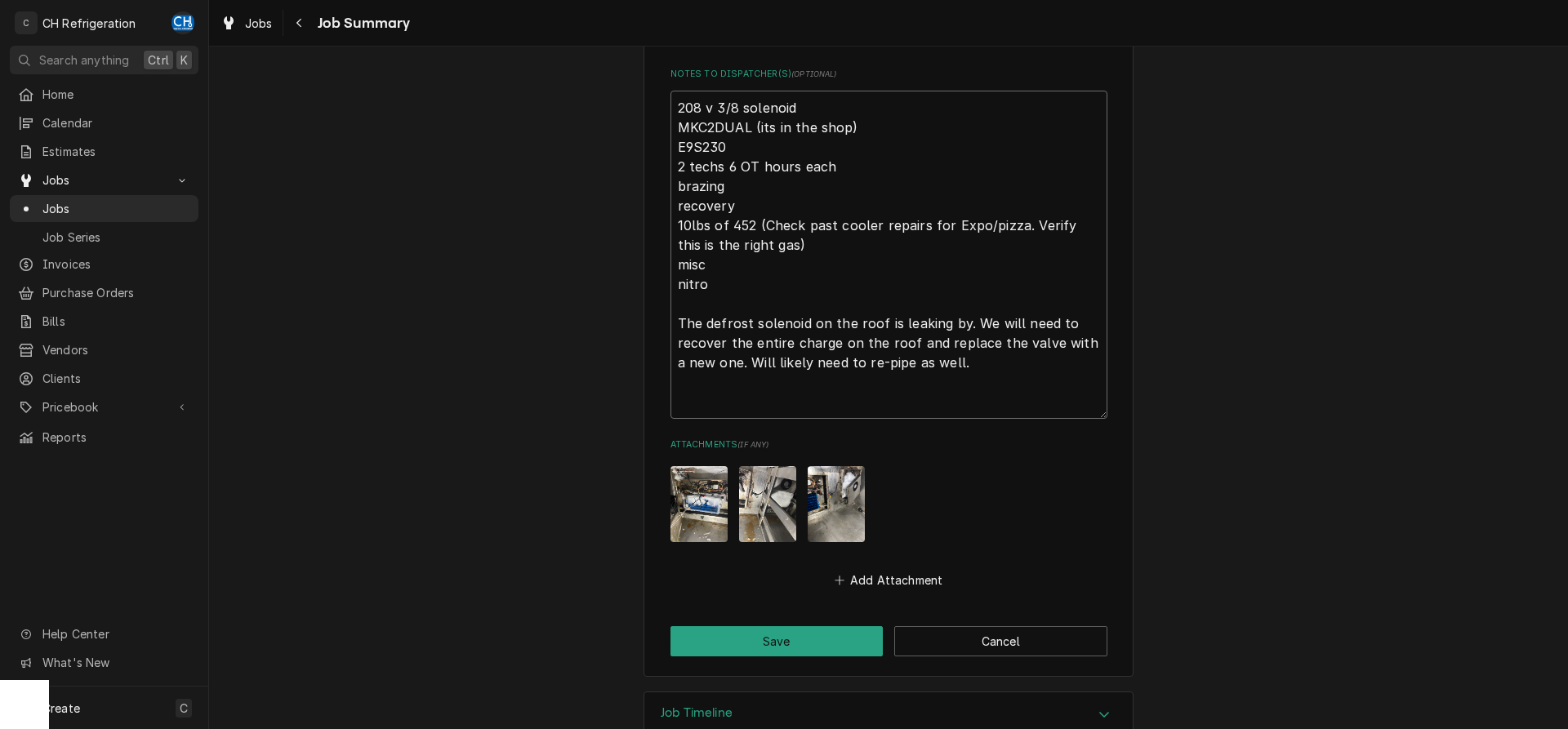
type textarea "x"
type textarea "208 v 3/8 solenoid MKC2DUAL (its in the shop) E9S230 2 techs 6 OT hours each br…"
type textarea "x"
type textarea "208 v 3/8 solenoid MKC2DUAL (its in the shop) E9S230 2 techs 6 OT hours each br…"
type textarea "x"
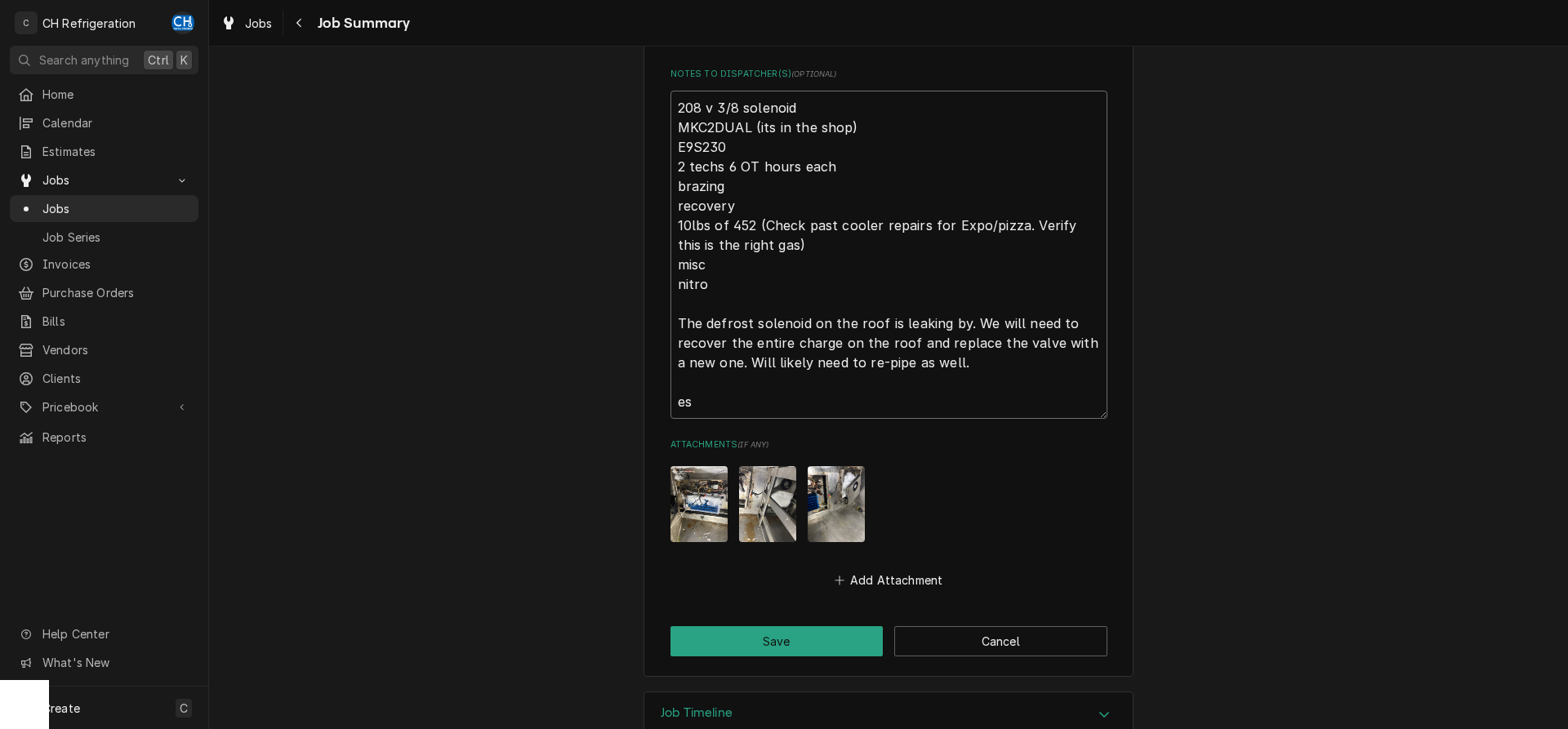
type textarea "208 v 3/8 solenoid MKC2DUAL (its in the shop) E9S230 2 techs 6 OT hours each br…"
type textarea "x"
type textarea "208 v 3/8 solenoid MKC2DUAL (its in the shop) E9S230 2 techs 6 OT hours each br…"
type textarea "x"
type textarea "208 v 3/8 solenoid MKC2DUAL (its in the shop) E9S230 2 techs 6 OT hours each br…"
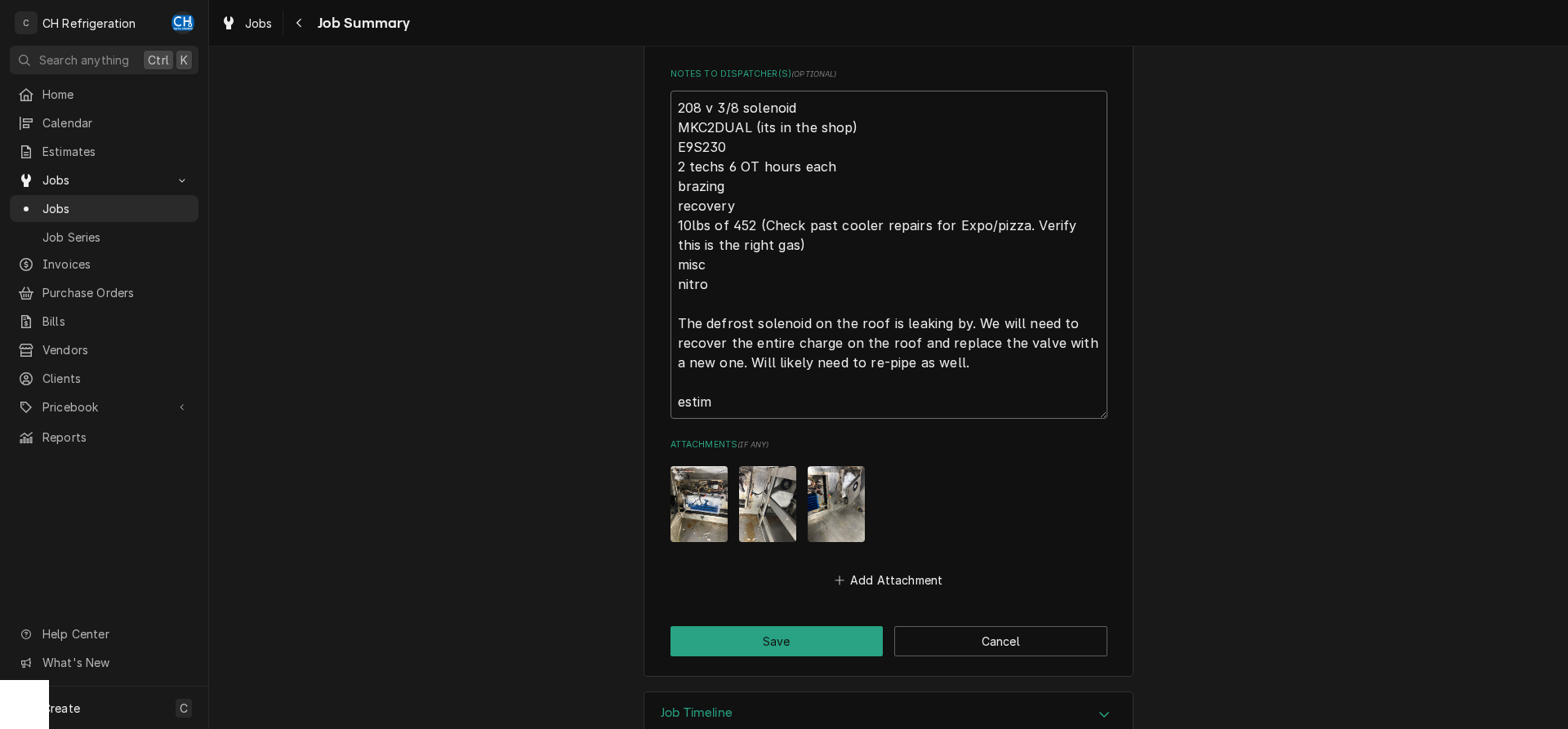
type textarea "x"
type textarea "208 v 3/8 solenoid MKC2DUAL (its in the shop) E9S230 2 techs 6 OT hours each br…"
type textarea "x"
type textarea "208 v 3/8 solenoid MKC2DUAL (its in the shop) E9S230 2 techs 6 OT hours each br…"
type textarea "x"
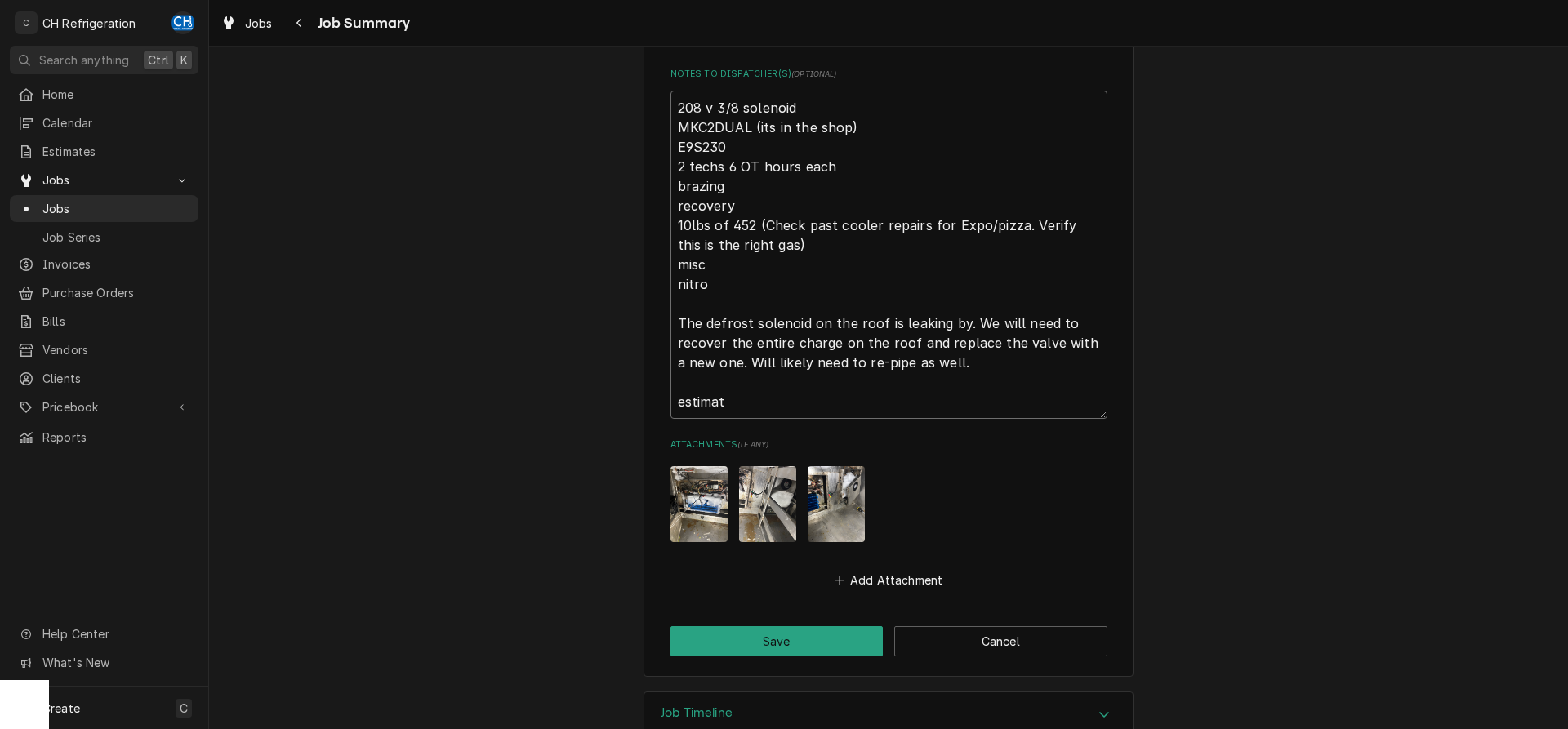
type textarea "208 v 3/8 solenoid MKC2DUAL (its in the shop) E9S230 2 techs 6 OT hours each br…"
type textarea "x"
type textarea "208 v 3/8 solenoid MKC2DUAL (its in the shop) E9S230 2 techs 6 OT hours each br…"
type textarea "x"
type textarea "208 v 3/8 solenoid MKC2DUAL (its in the shop) E9S230 2 techs 6 OT hours each br…"
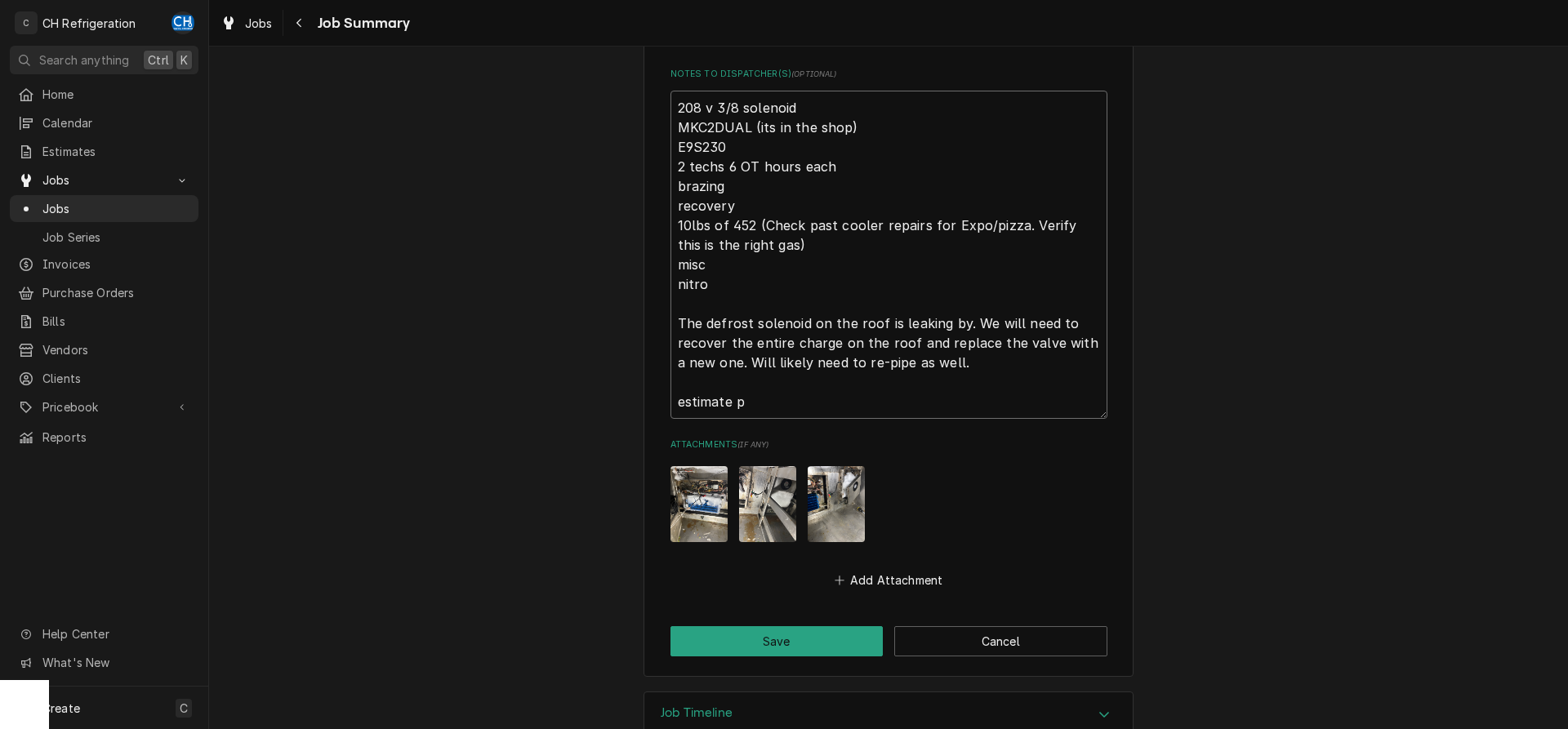
type textarea "x"
type textarea "208 v 3/8 solenoid MKC2DUAL (its in the shop) E9S230 2 techs 6 OT hours each br…"
type textarea "x"
type textarea "208 v 3/8 solenoid MKC2DUAL (its in the shop) E9S230 2 techs 6 OT hours each br…"
type textarea "x"
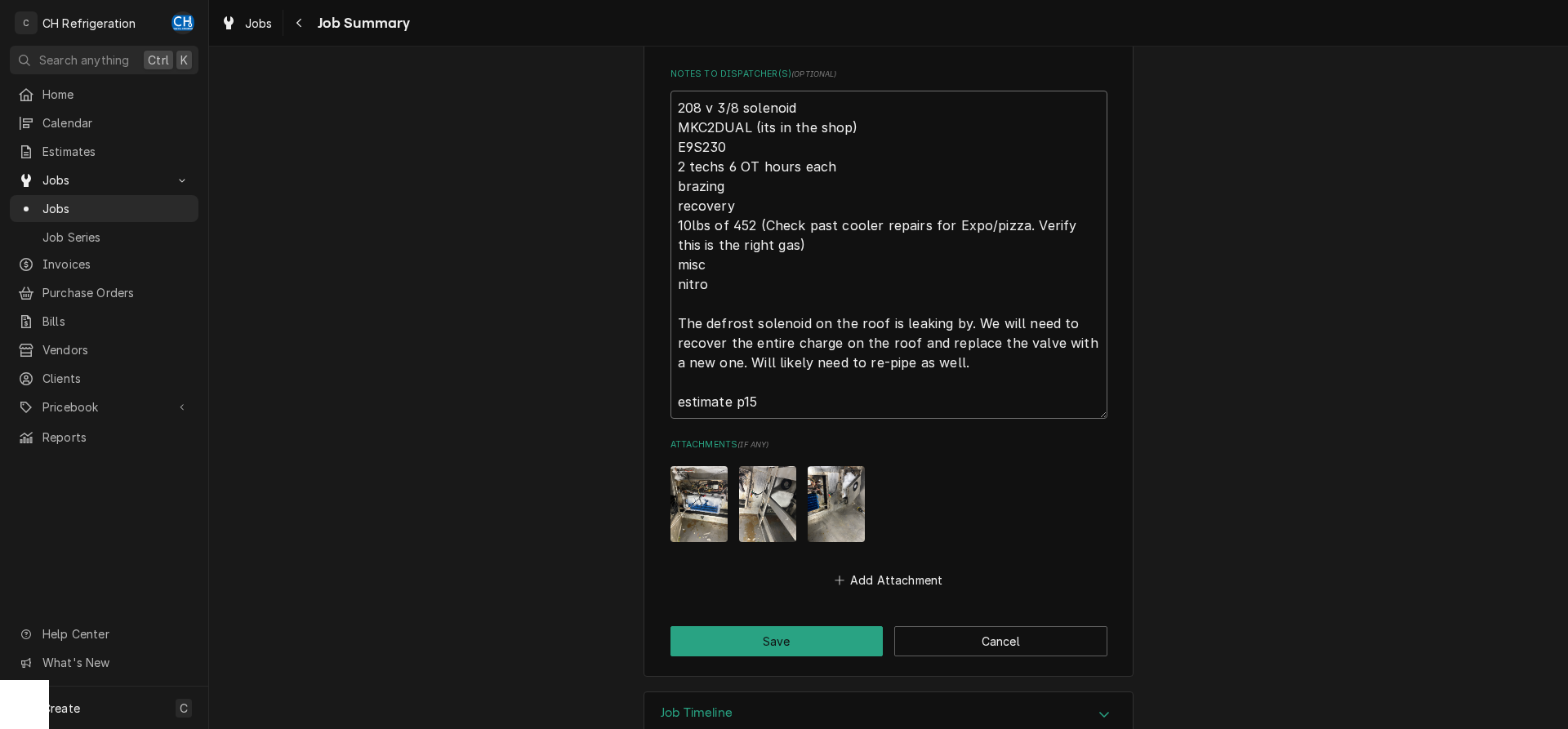
type textarea "208 v 3/8 solenoid MKC2DUAL (its in the shop) E9S230 2 techs 6 OT hours each br…"
type textarea "x"
type textarea "208 v 3/8 solenoid MKC2DUAL (its in the shop) E9S230 2 techs 6 OT hours each br…"
click at [781, 633] on button "Save" at bounding box center [777, 642] width 214 height 31
type textarea "x"
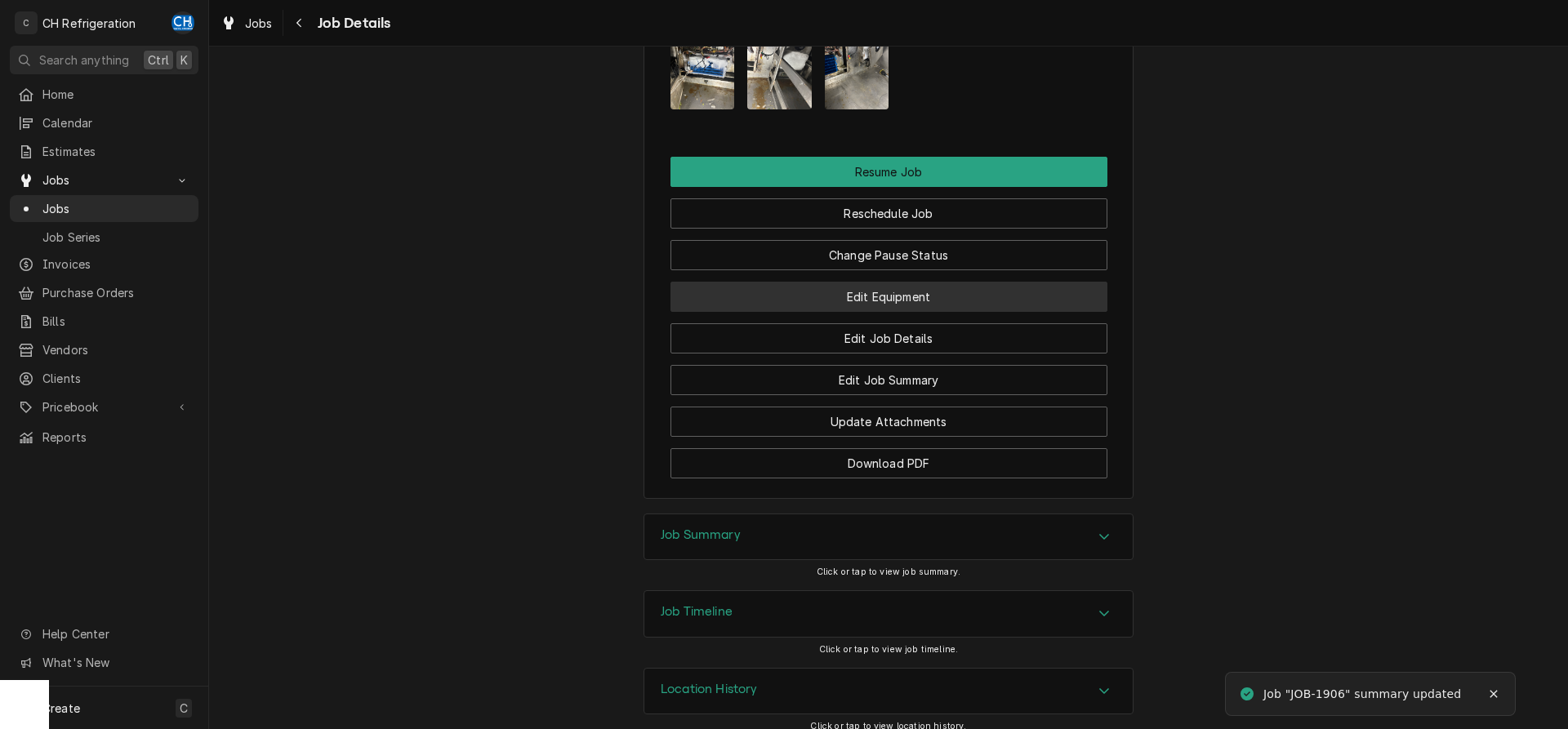
scroll to position [1425, 0]
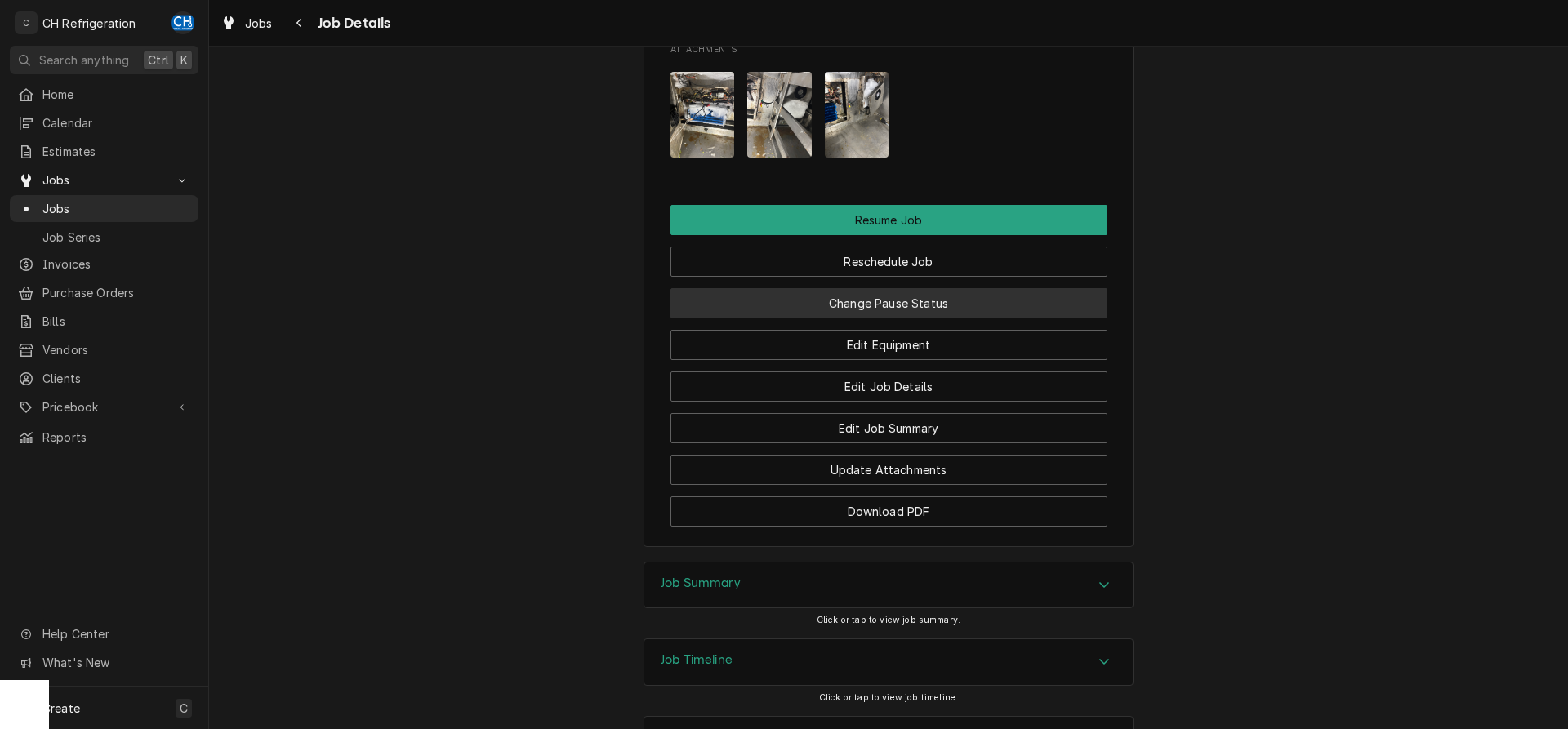
click at [955, 318] on button "Change Pause Status" at bounding box center [889, 303] width 437 height 31
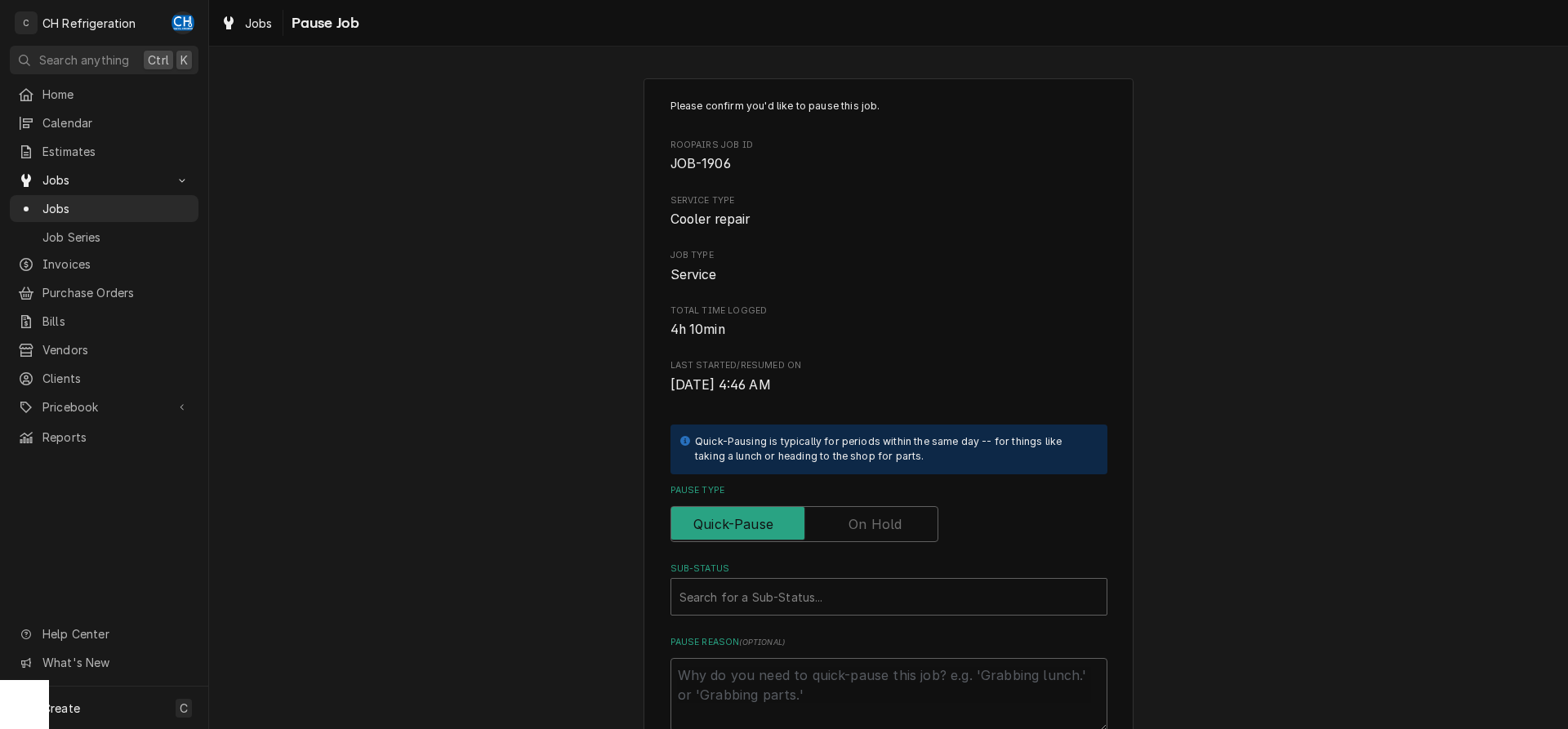
click at [903, 500] on div "Pause Type" at bounding box center [889, 513] width 437 height 58
click at [917, 514] on input "Pause Type" at bounding box center [804, 524] width 253 height 36
checkbox input "true"
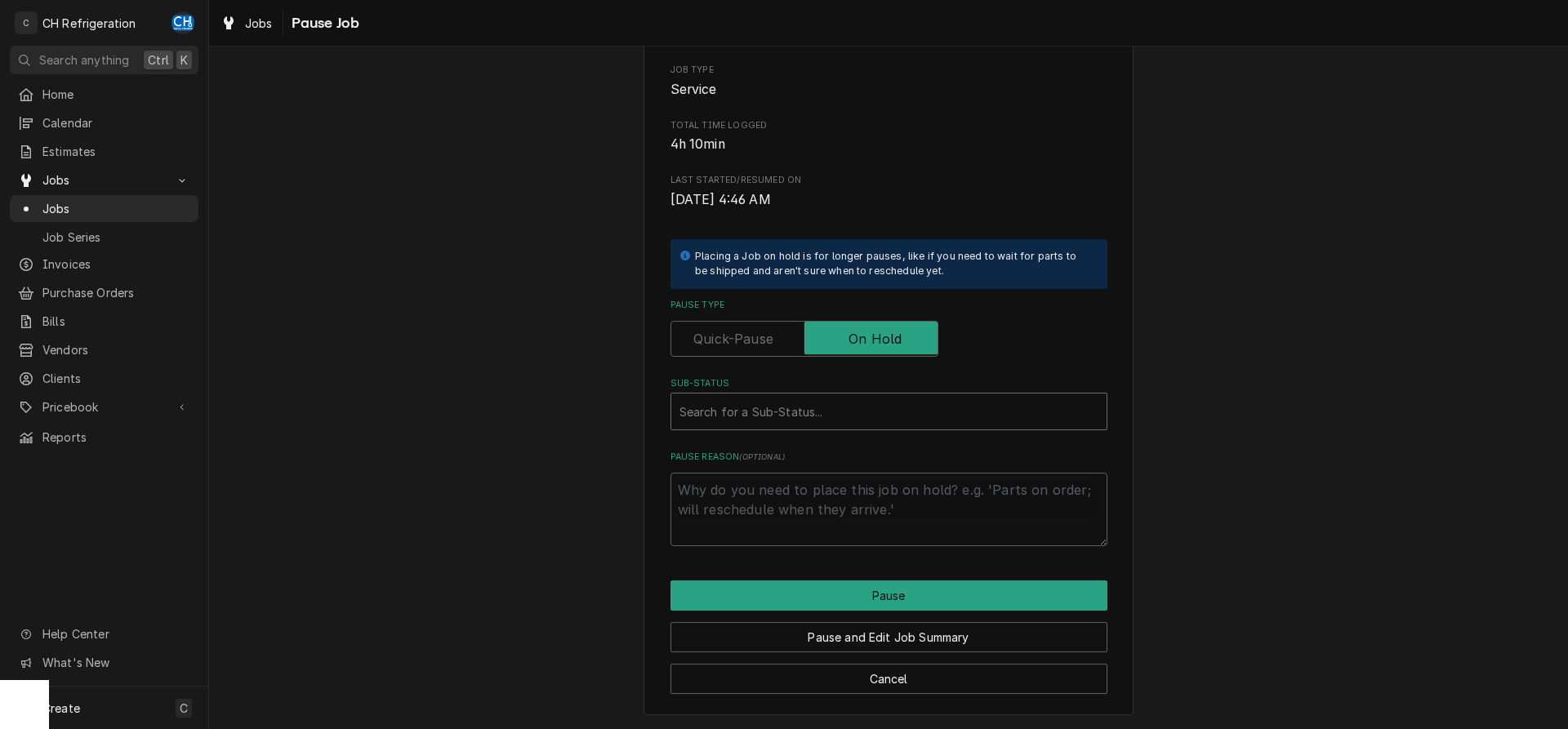
click at [828, 421] on div "Sub-Status" at bounding box center [889, 412] width 419 height 30
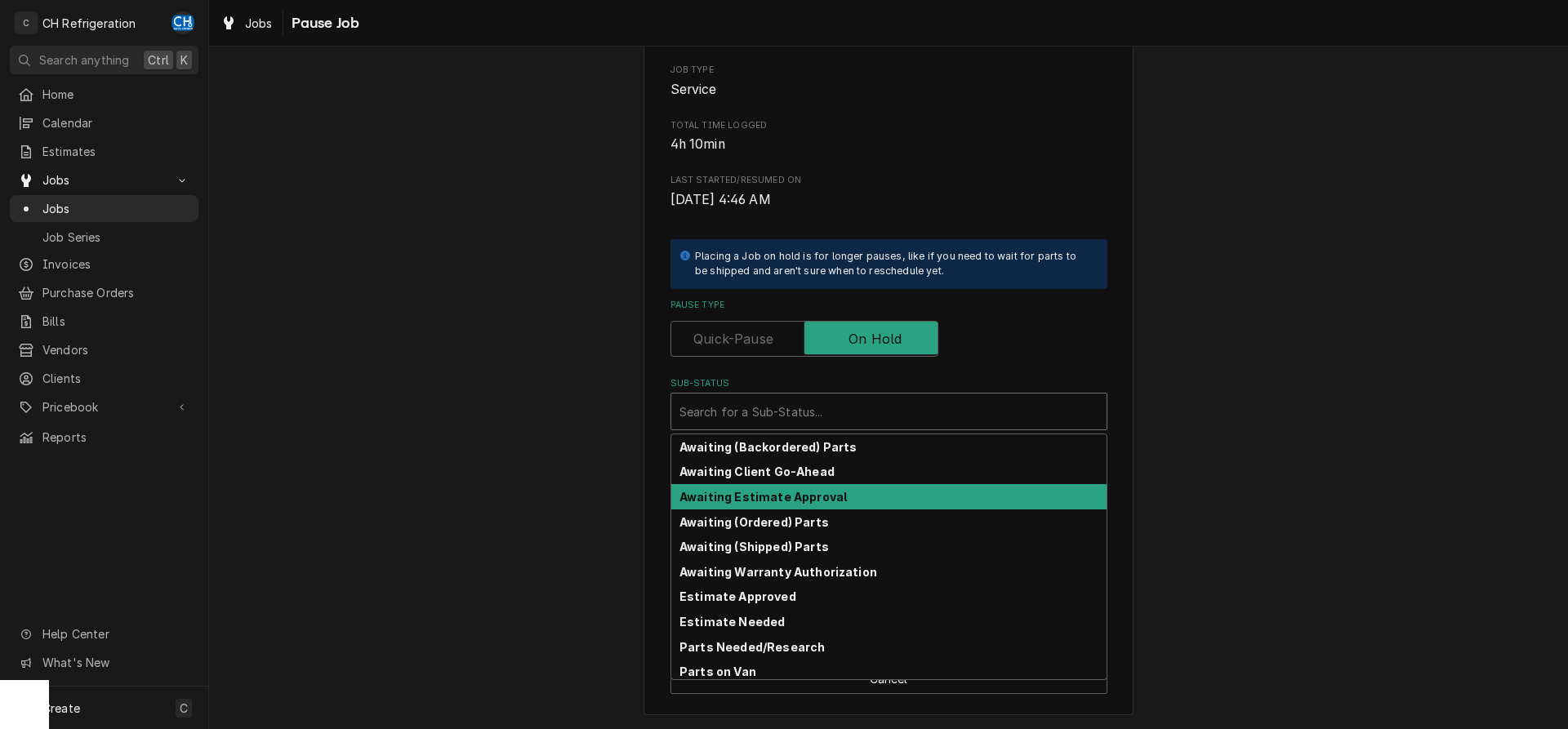
click at [819, 497] on strong "Awaiting Estimate Approval" at bounding box center [763, 496] width 167 height 14
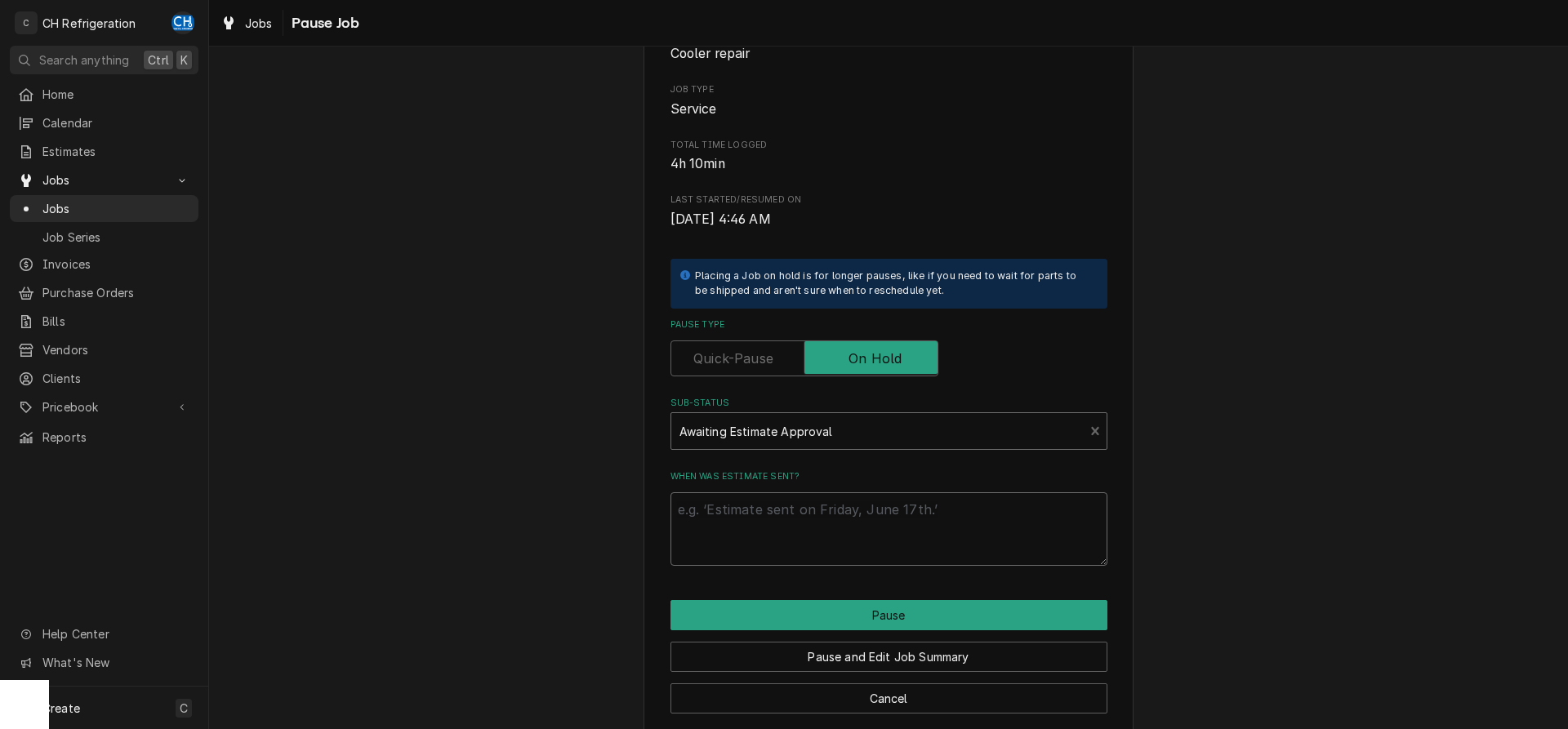
click at [814, 541] on textarea "When was estimate sent?" at bounding box center [889, 529] width 437 height 73
type textarea "x"
type textarea "9"
type textarea "x"
type textarea "9/"
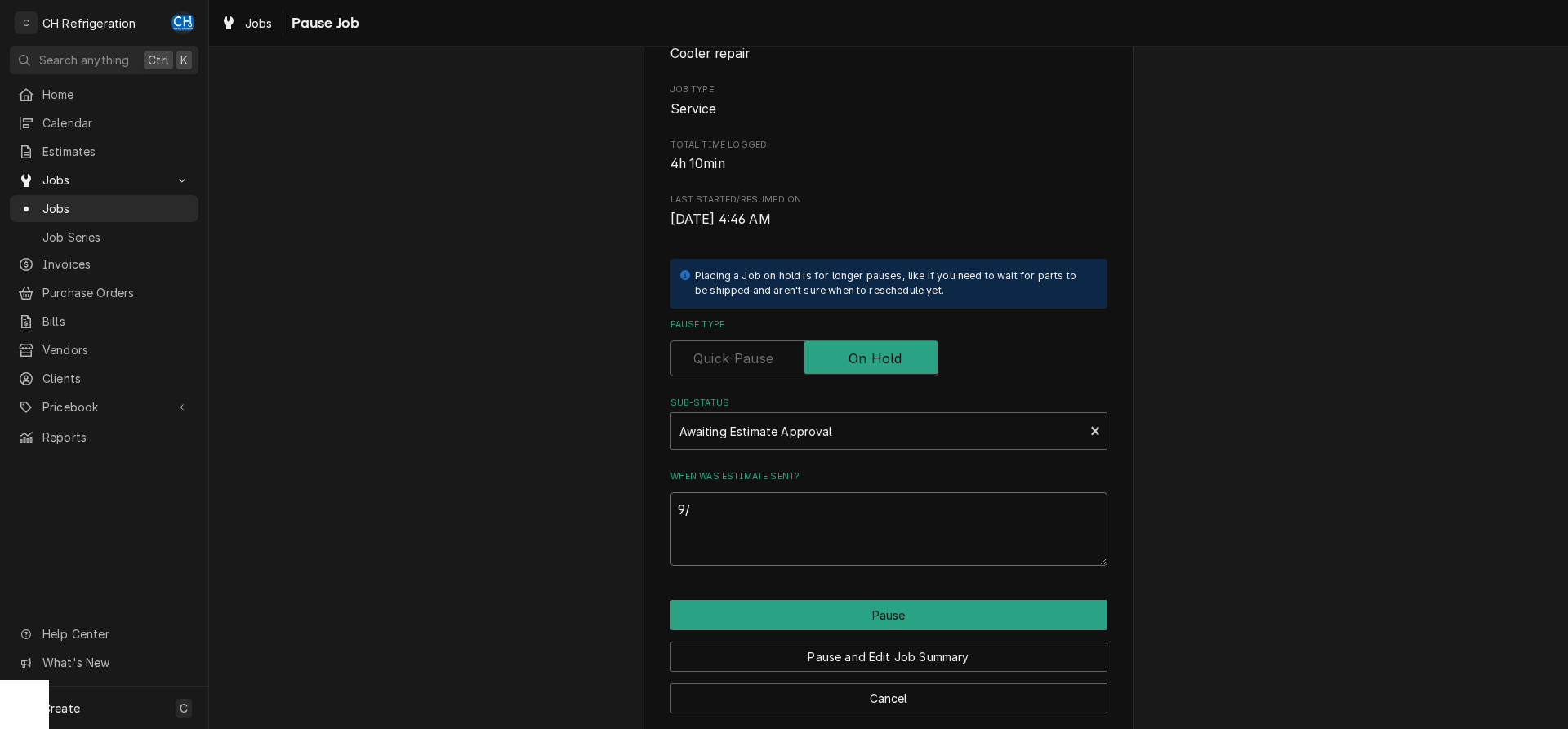
type textarea "x"
type textarea "9/8"
click at [829, 609] on button "Pause" at bounding box center [889, 615] width 437 height 31
type textarea "x"
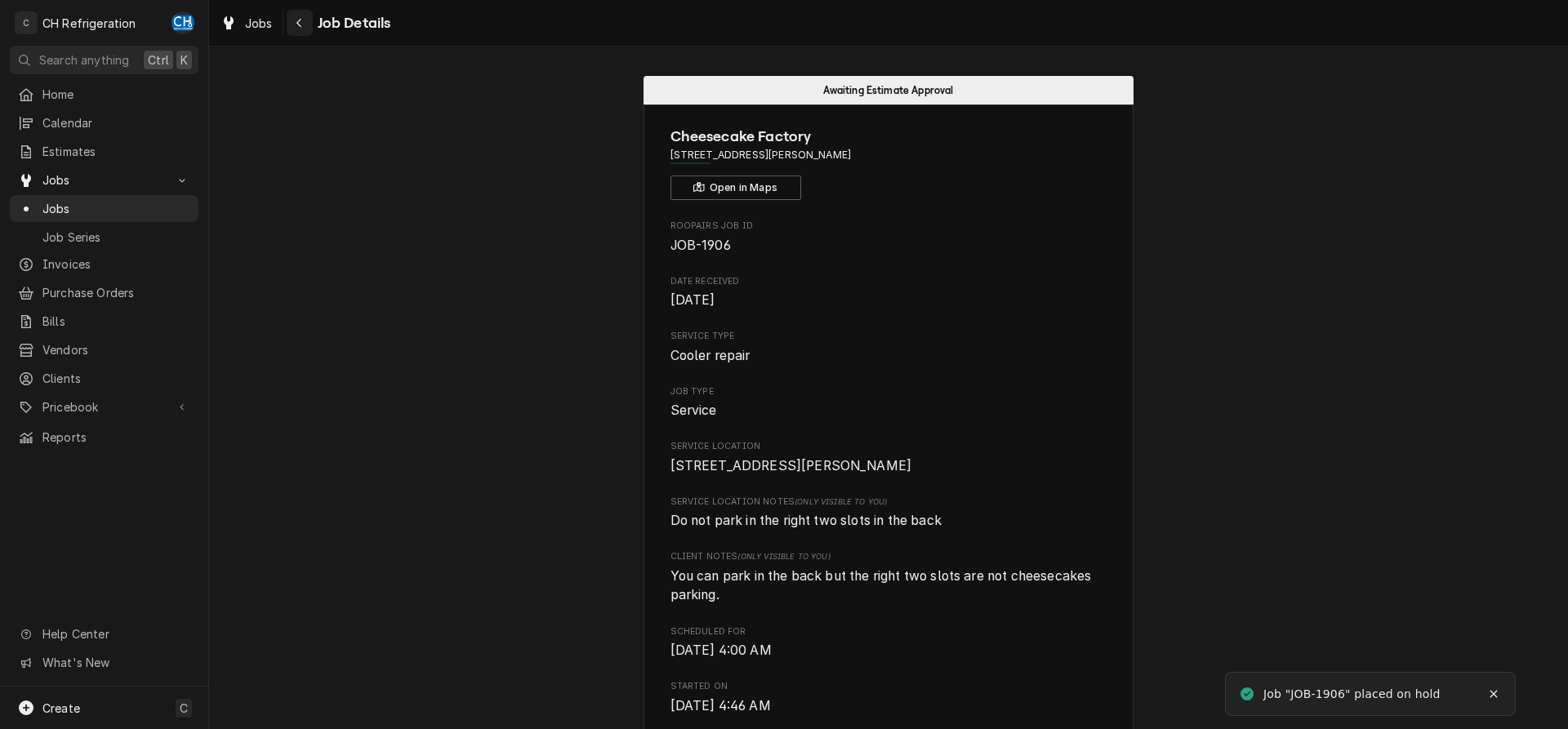
click at [288, 19] on button "Navigate back" at bounding box center [300, 23] width 26 height 26
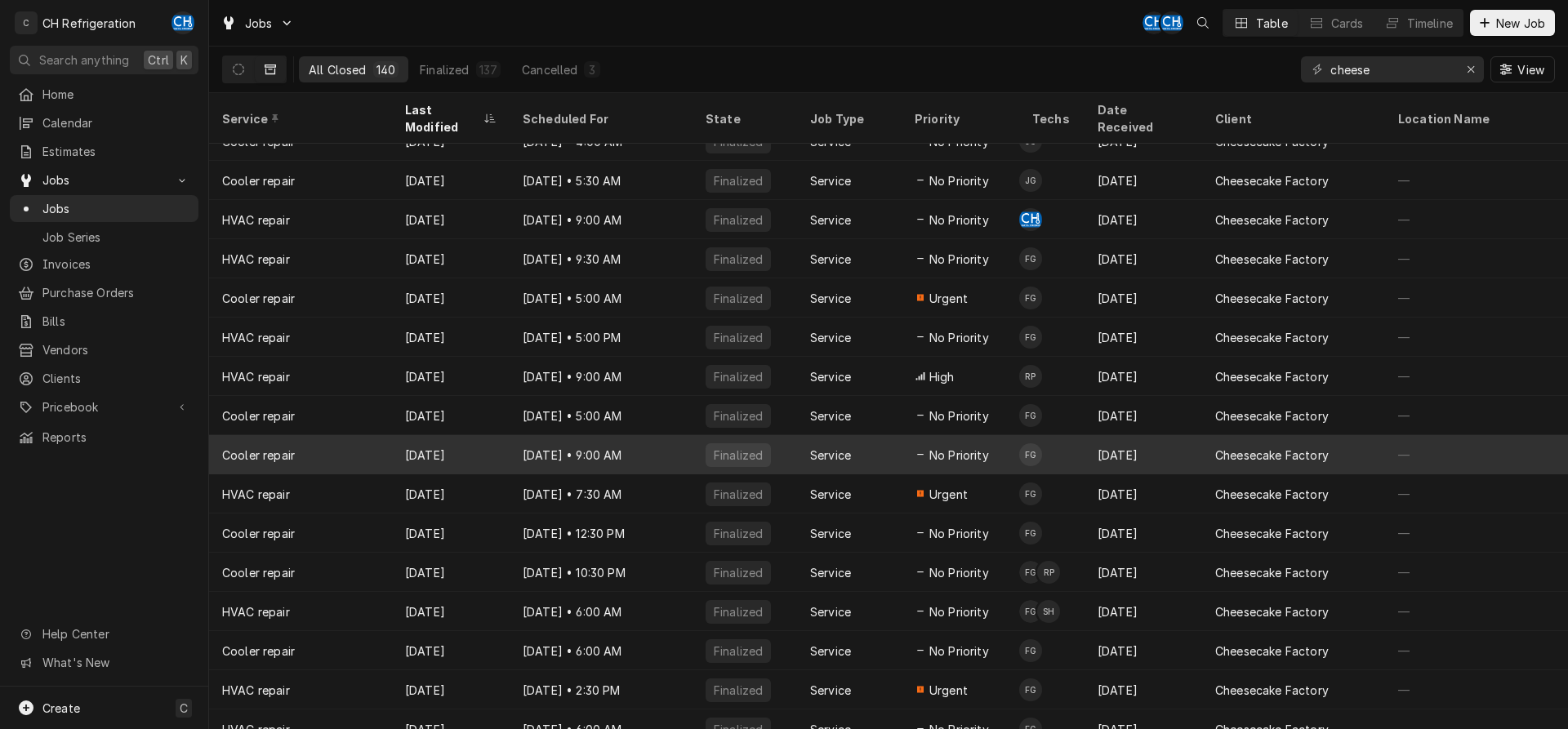
scroll to position [218, 0]
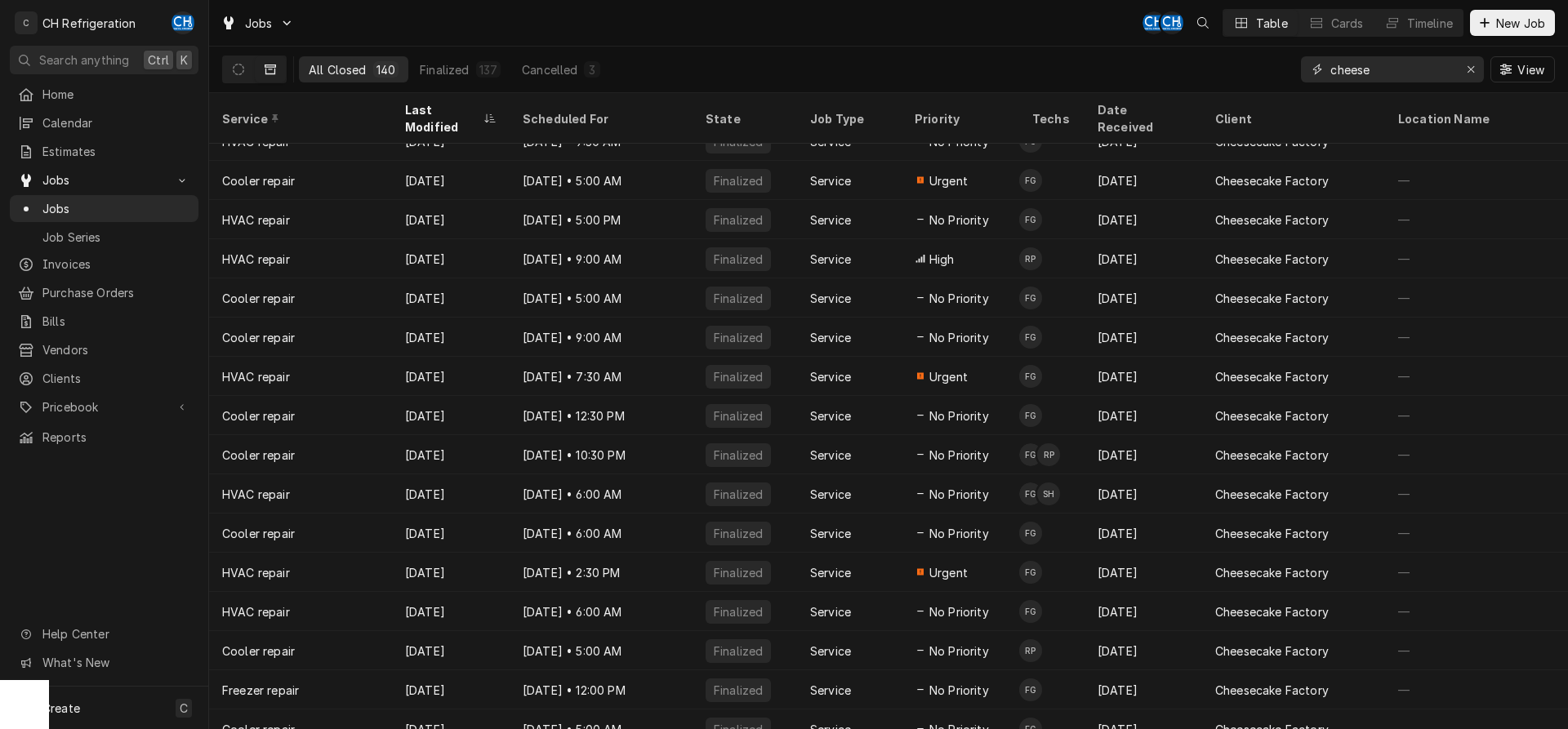
drag, startPoint x: 1365, startPoint y: 71, endPoint x: 1205, endPoint y: 66, distance: 160.1
click at [1330, 66] on input "cheese" at bounding box center [1391, 69] width 123 height 26
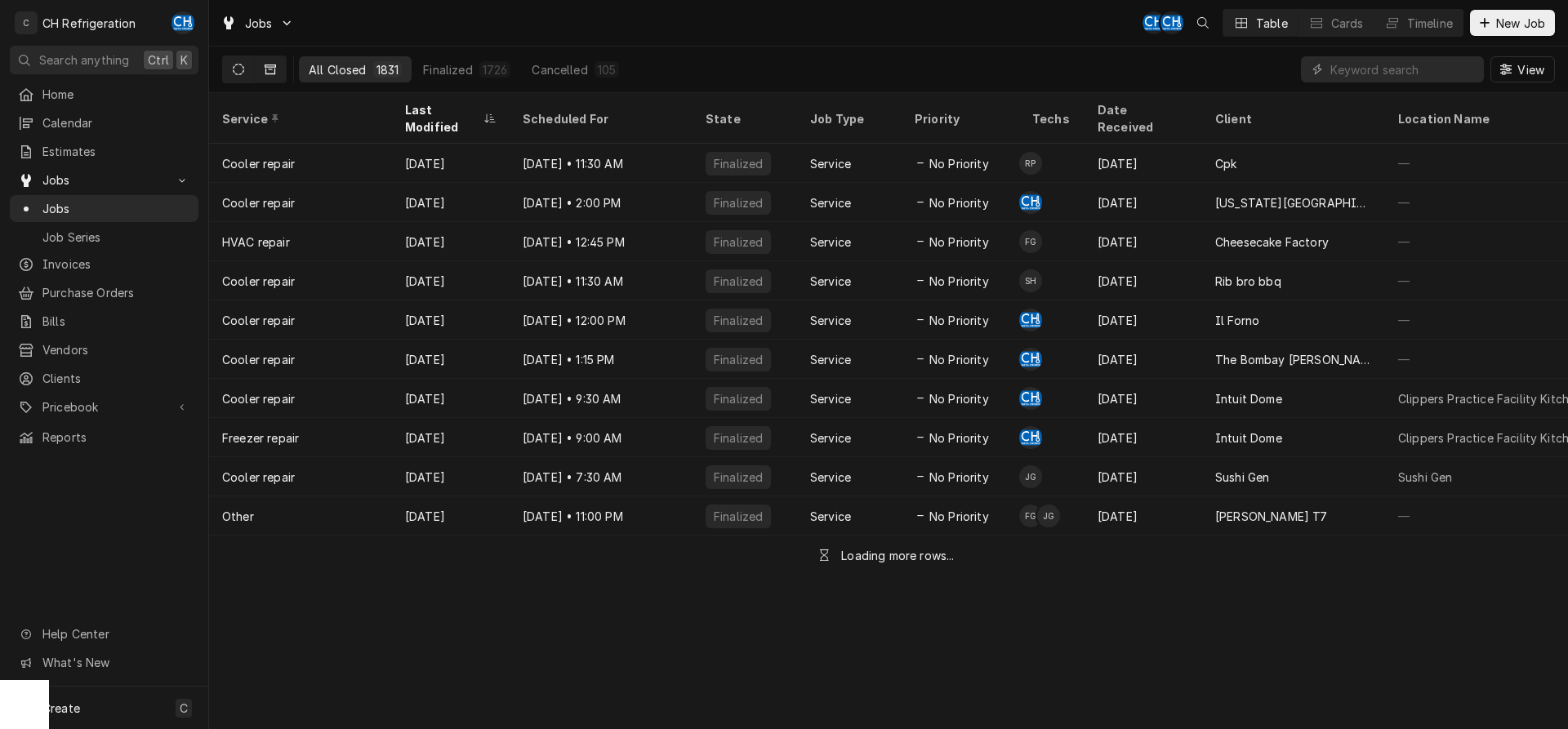
click at [239, 62] on button "Dynamic Content Wrapper" at bounding box center [238, 69] width 31 height 26
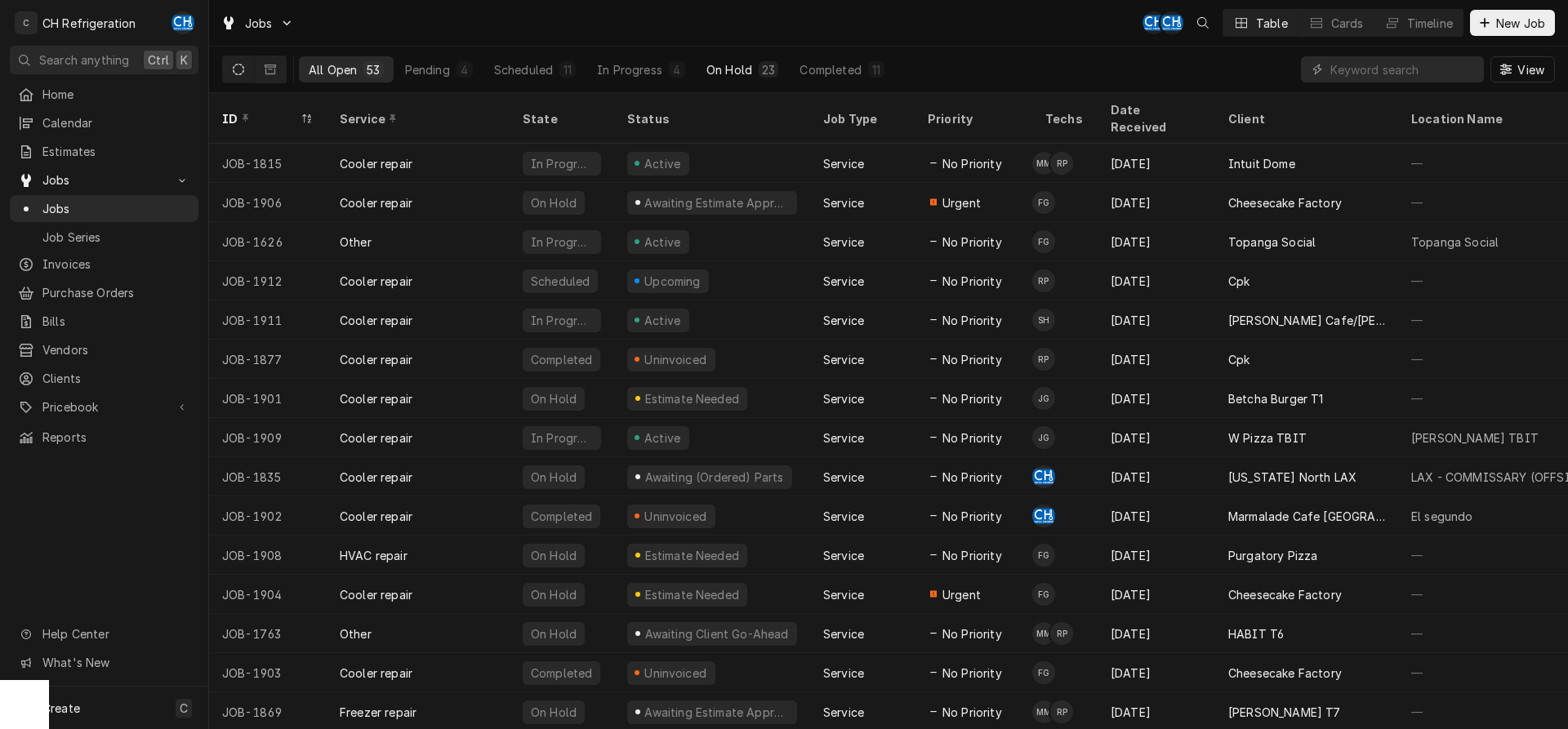
click at [758, 66] on button "On Hold 23" at bounding box center [742, 69] width 92 height 26
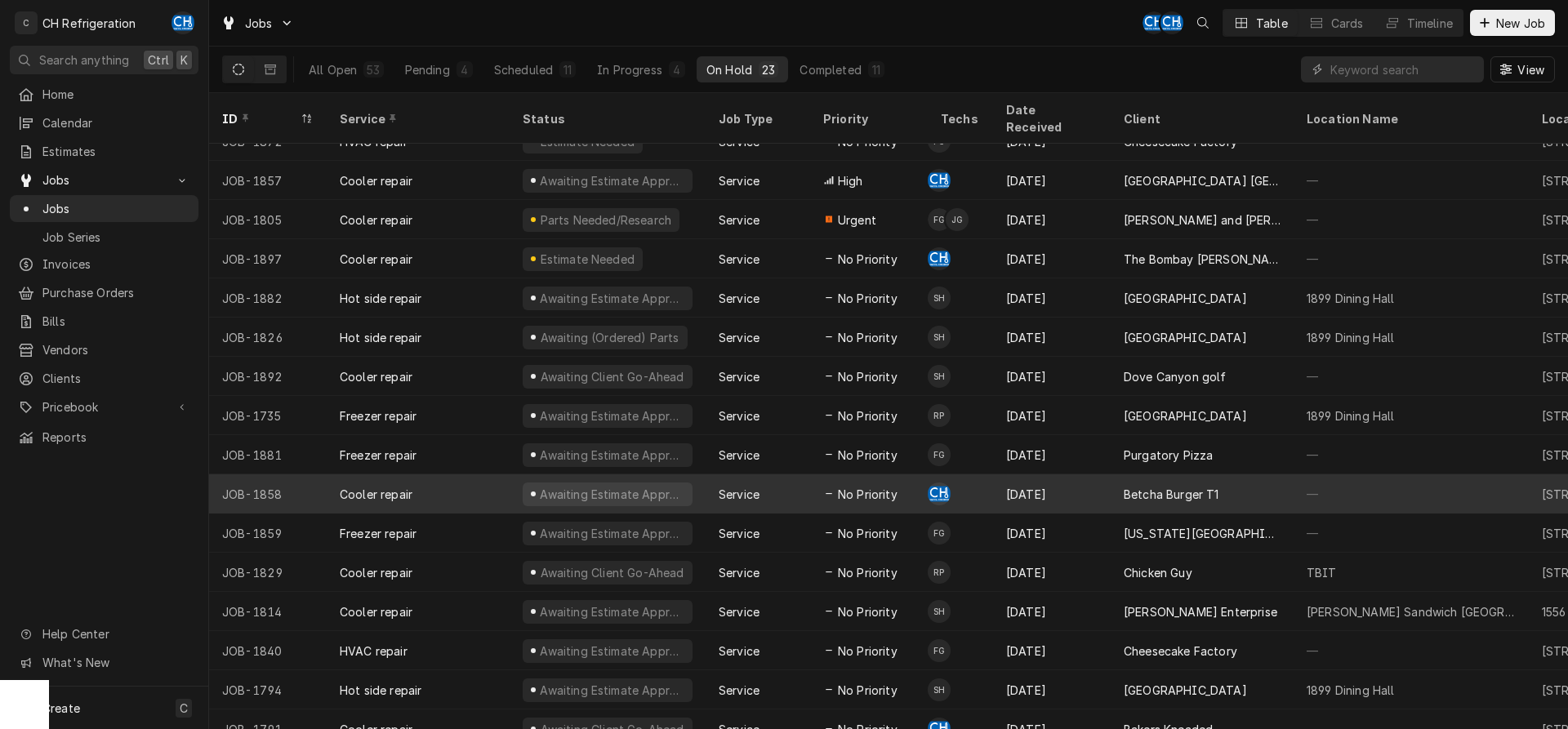
scroll to position [0, 0]
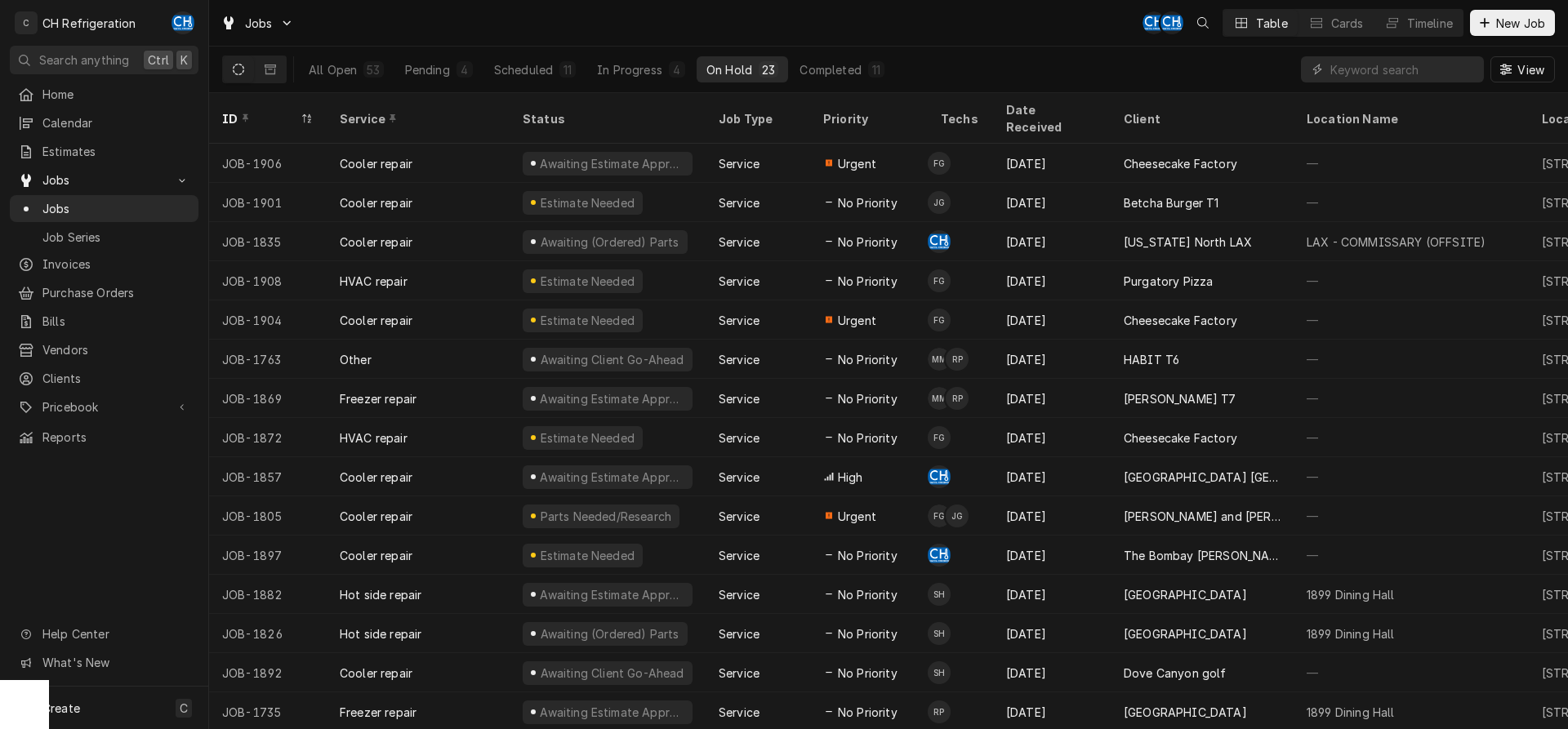
click at [735, 68] on div "On Hold" at bounding box center [729, 69] width 45 height 17
click at [558, 97] on div "Status" at bounding box center [608, 118] width 190 height 44
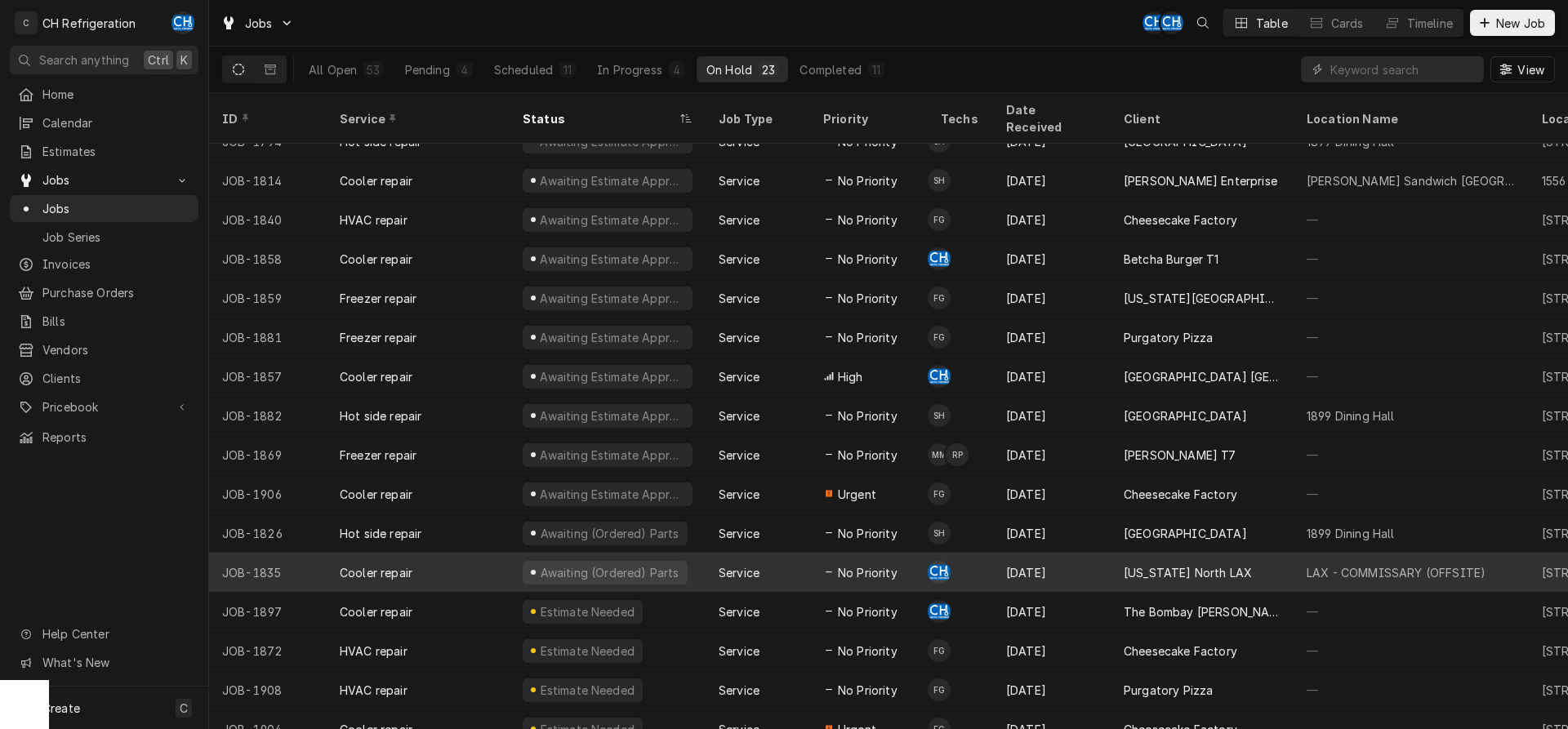
scroll to position [297, 0]
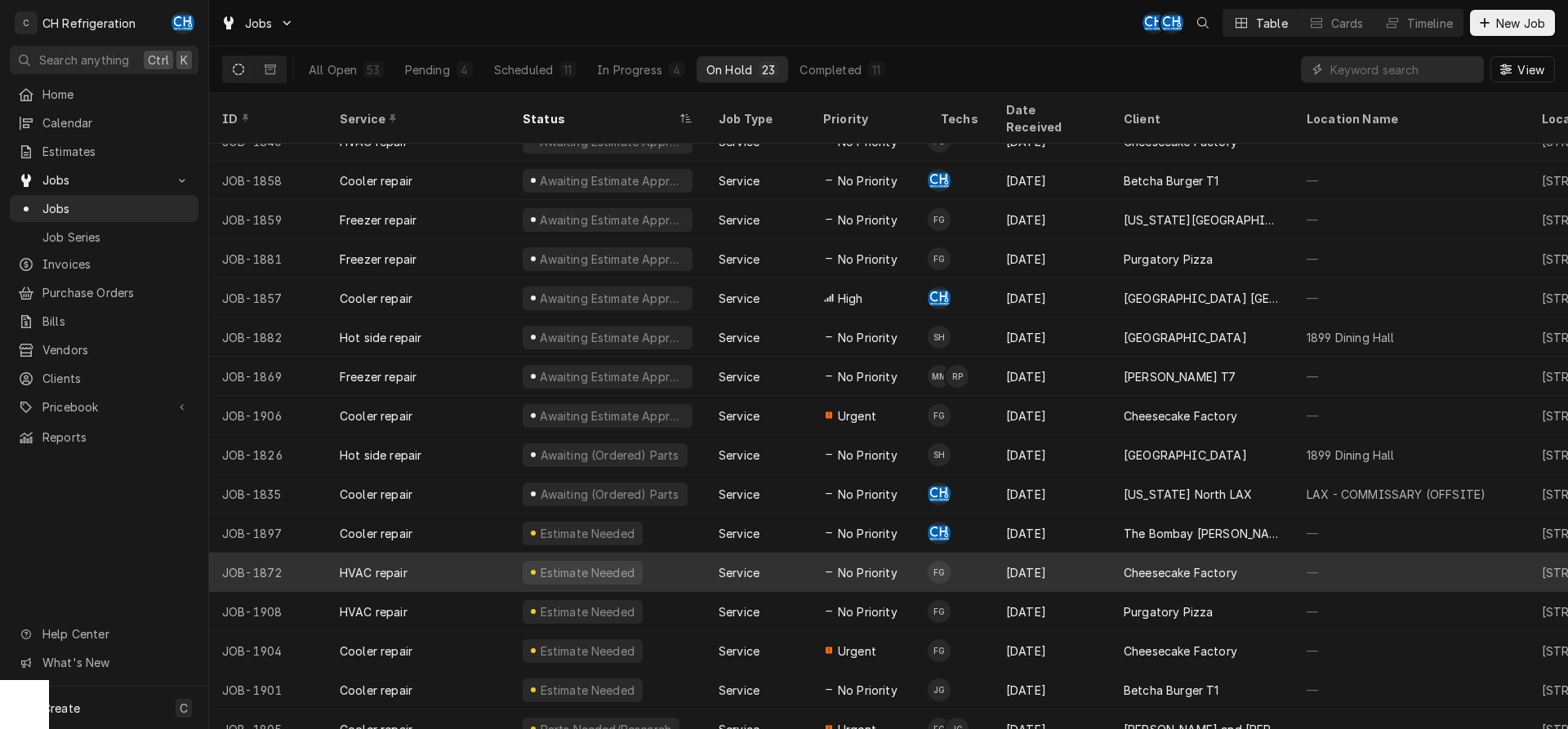
click at [911, 553] on div "No Priority" at bounding box center [869, 573] width 118 height 40
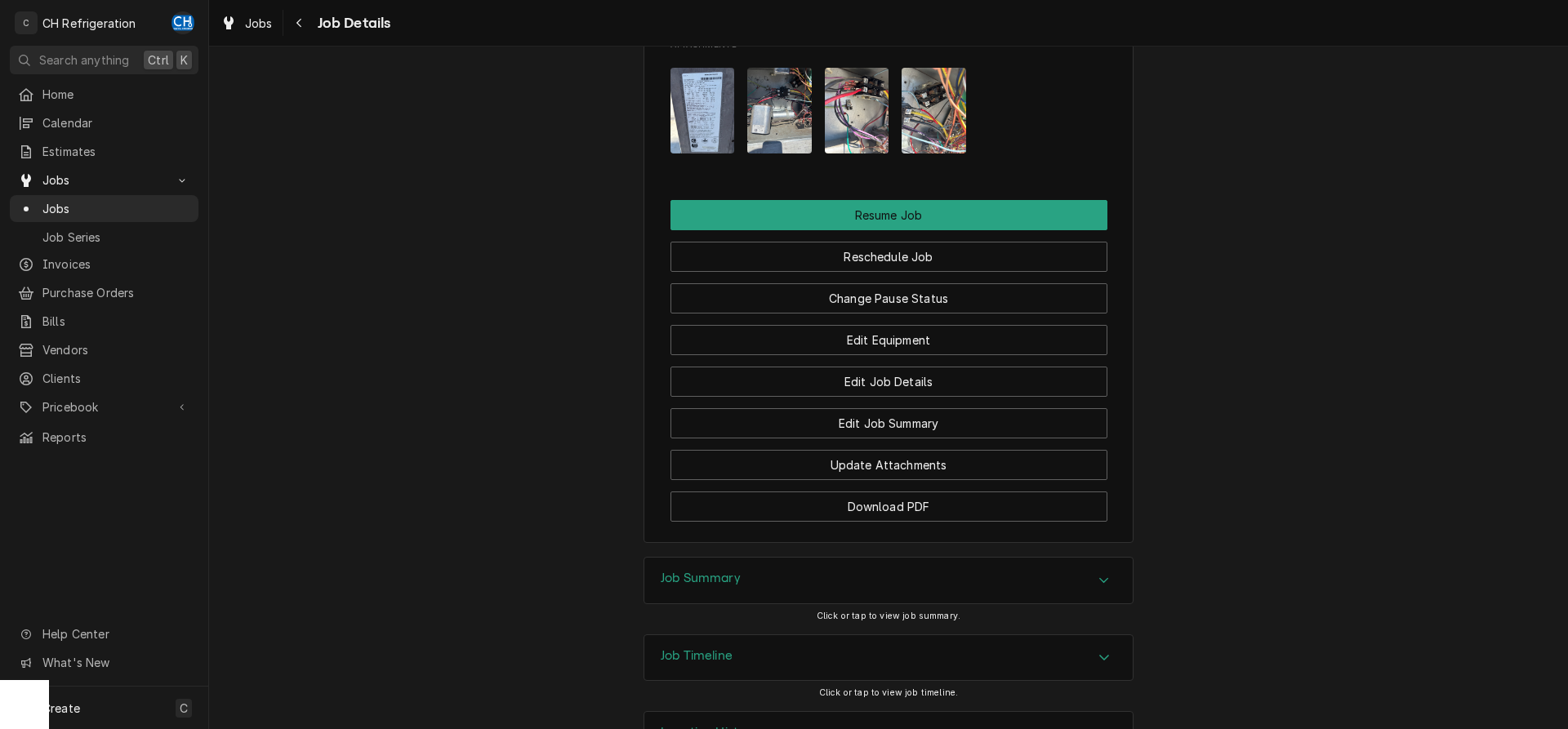
scroll to position [1663, 0]
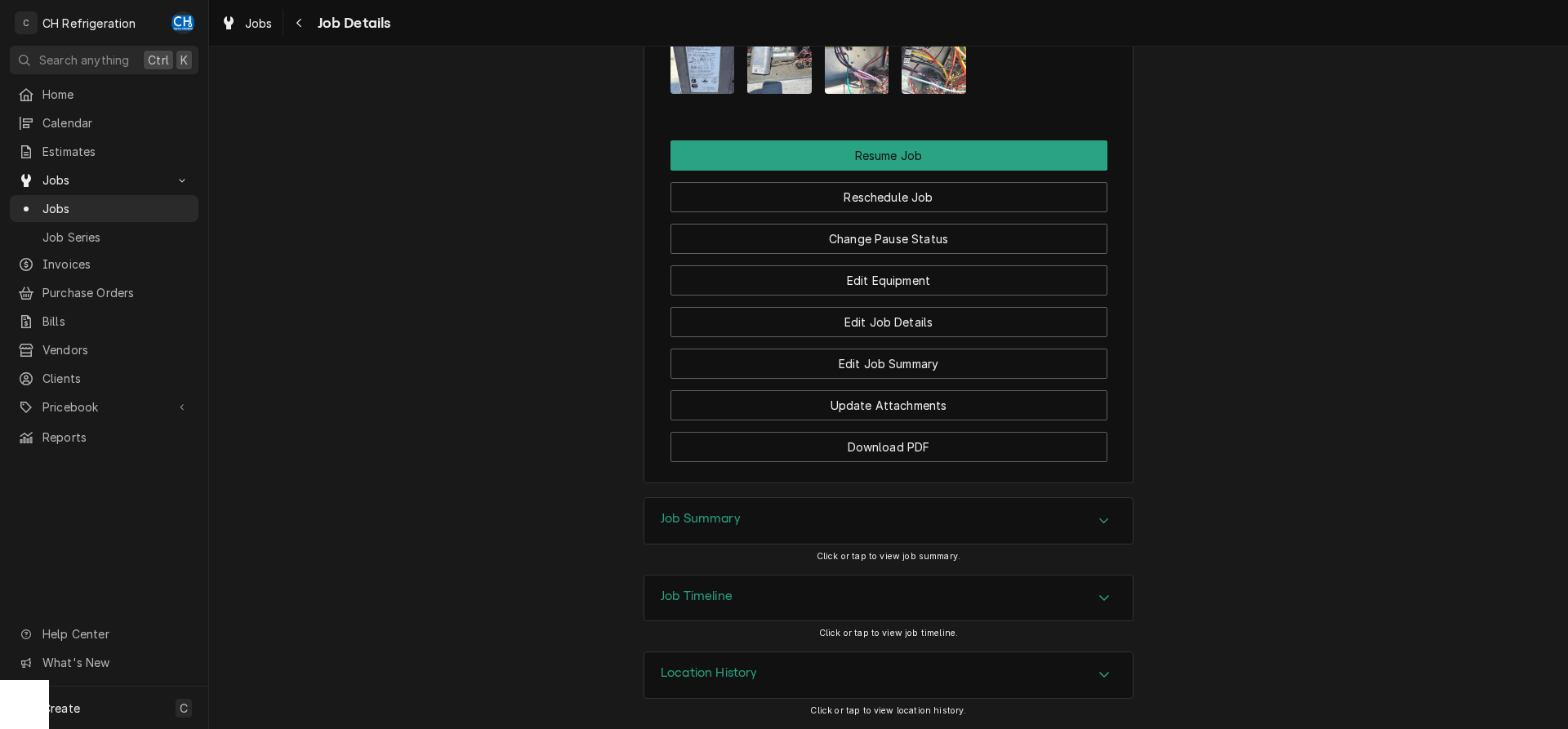
click at [911, 546] on div "Job Summary Click or tap to view job summary." at bounding box center [888, 535] width 490 height 77
click at [916, 526] on div "Job Summary" at bounding box center [888, 520] width 488 height 45
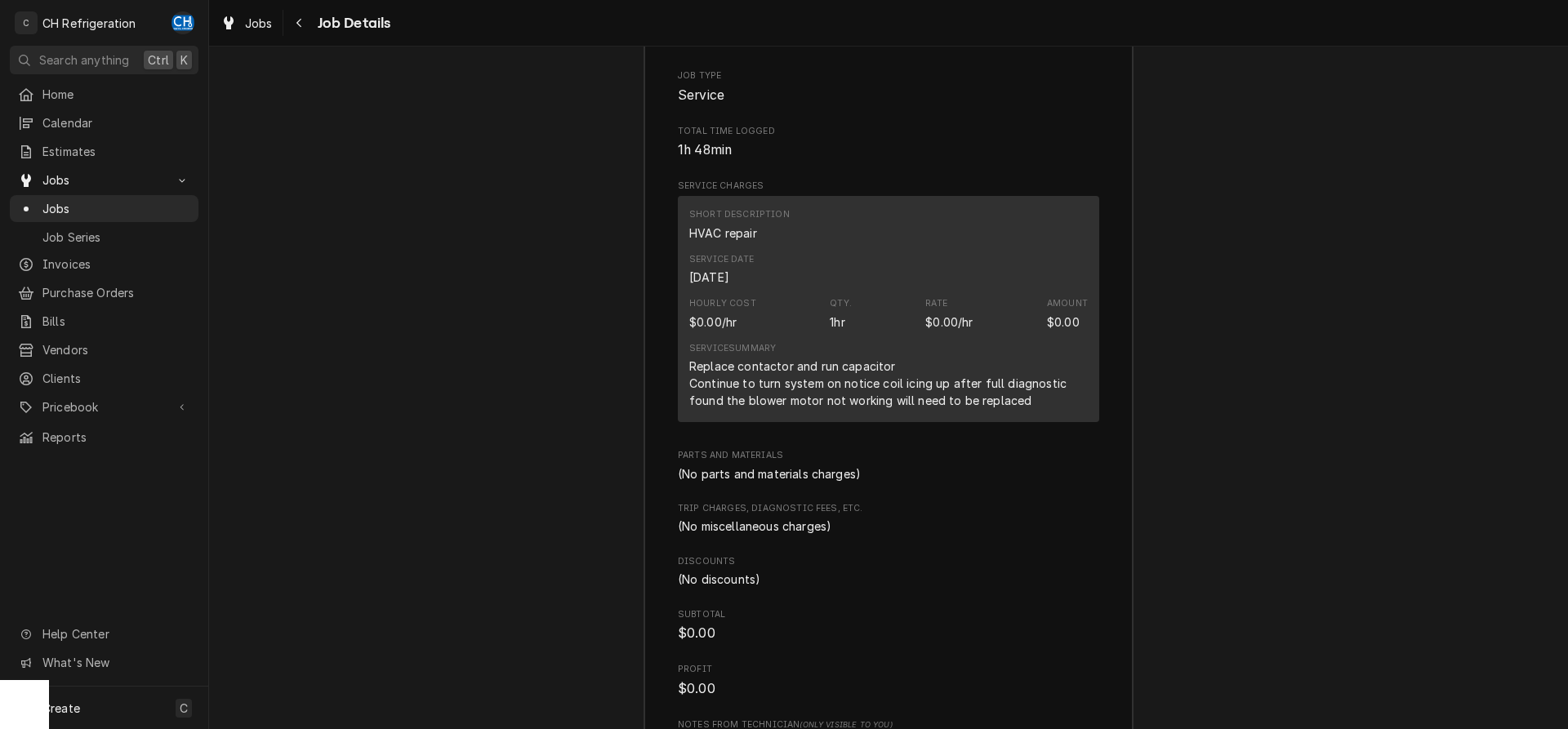
scroll to position [2555, 0]
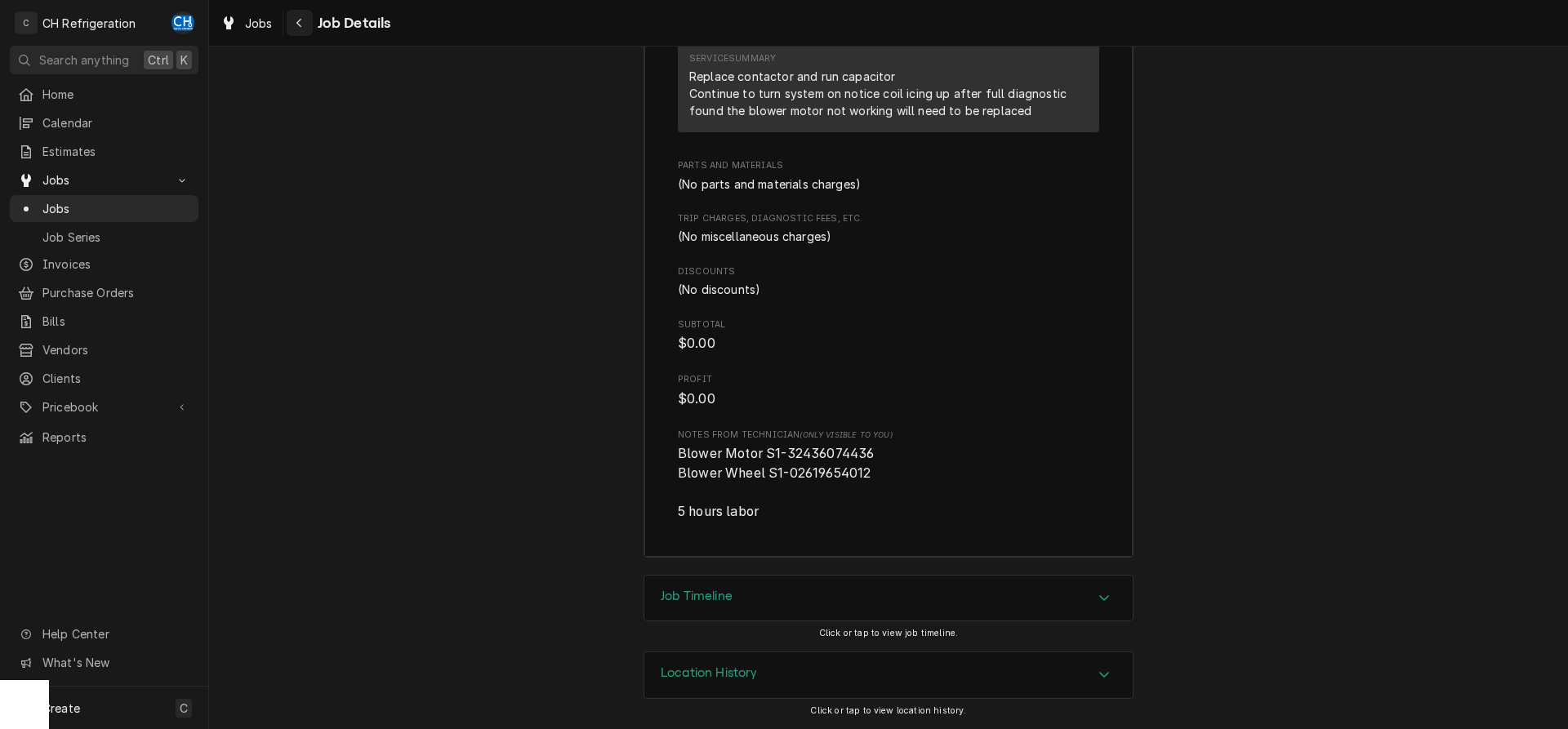
click at [303, 30] on div "Navigate back" at bounding box center [300, 23] width 16 height 16
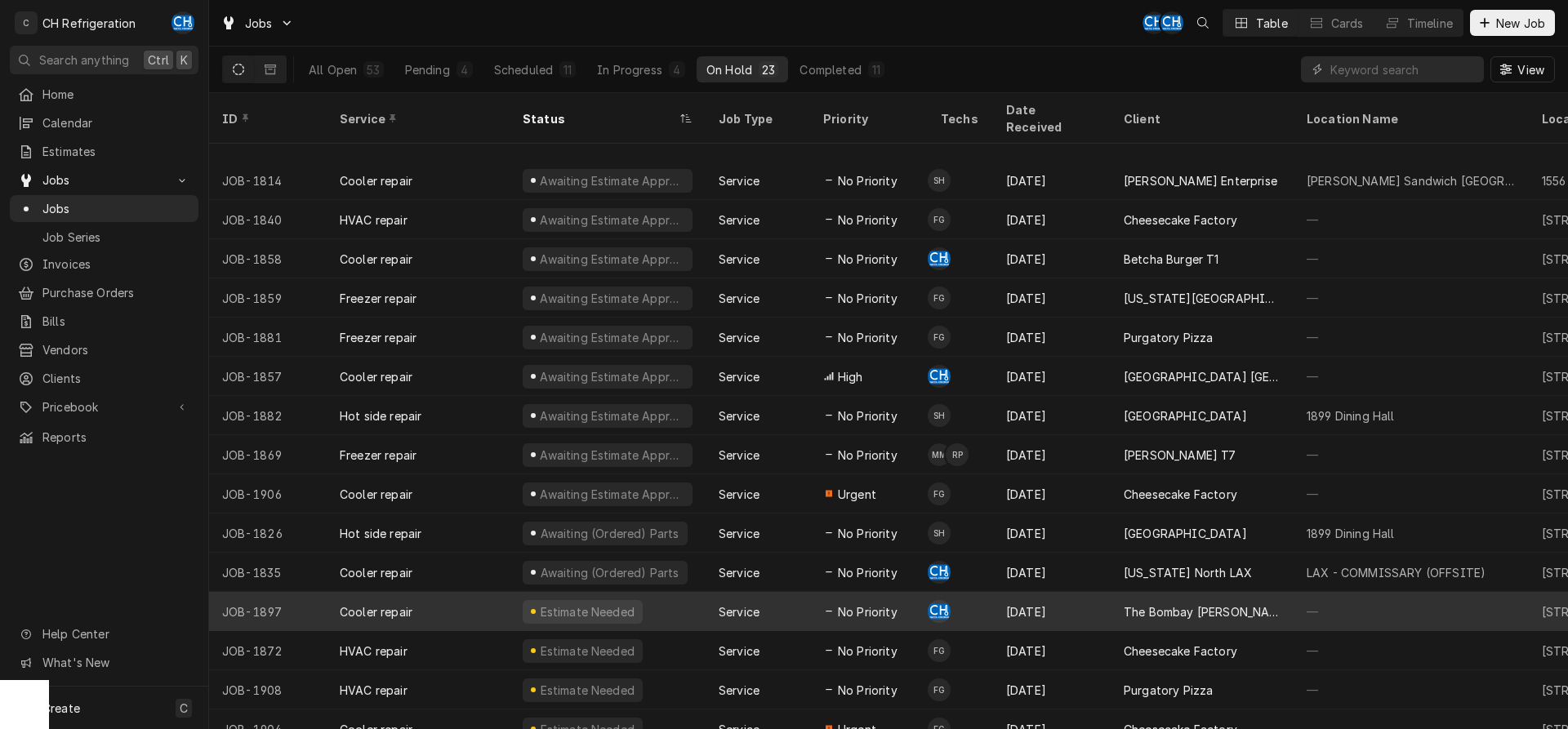
scroll to position [297, 0]
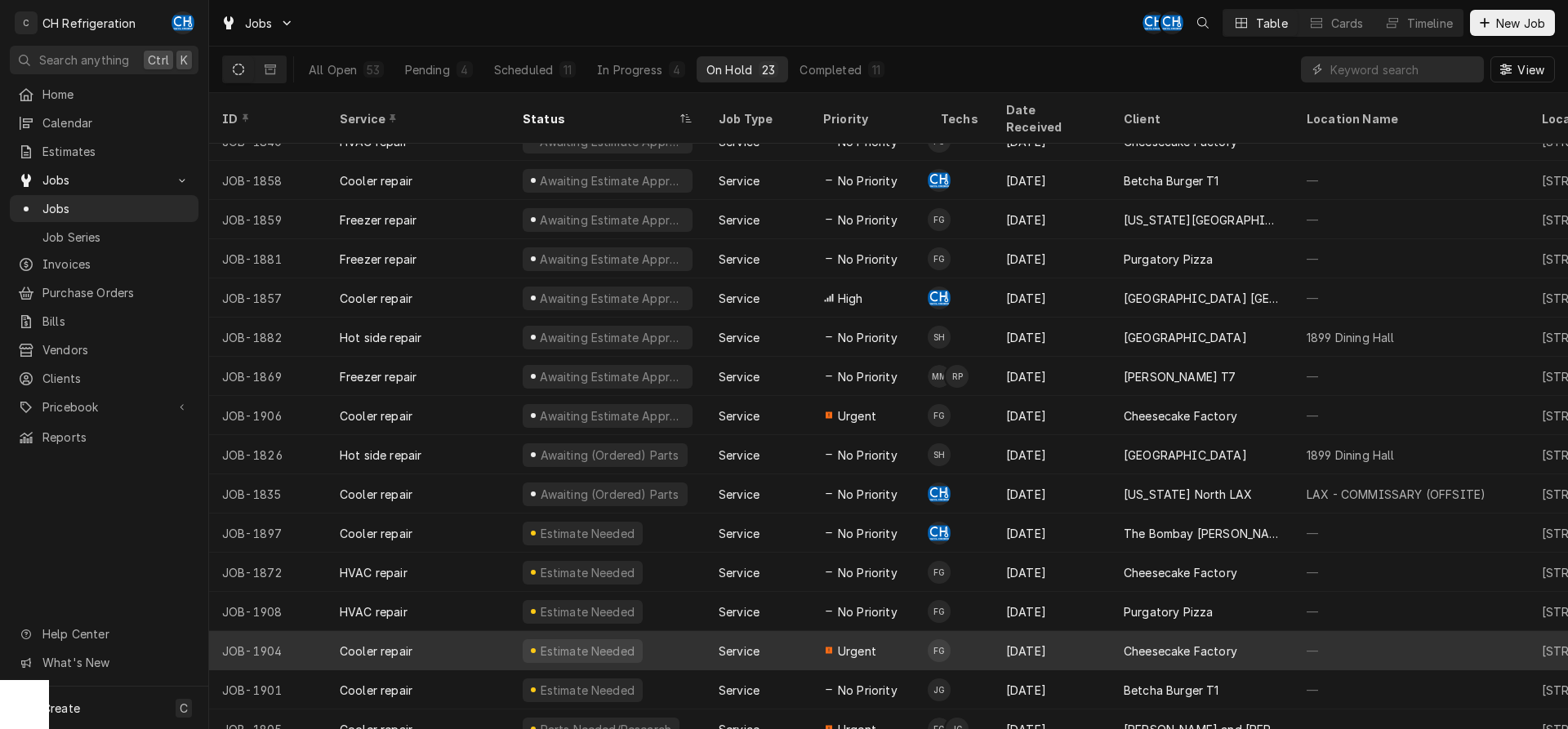
click at [1045, 632] on div "[DATE]" at bounding box center [1051, 651] width 118 height 40
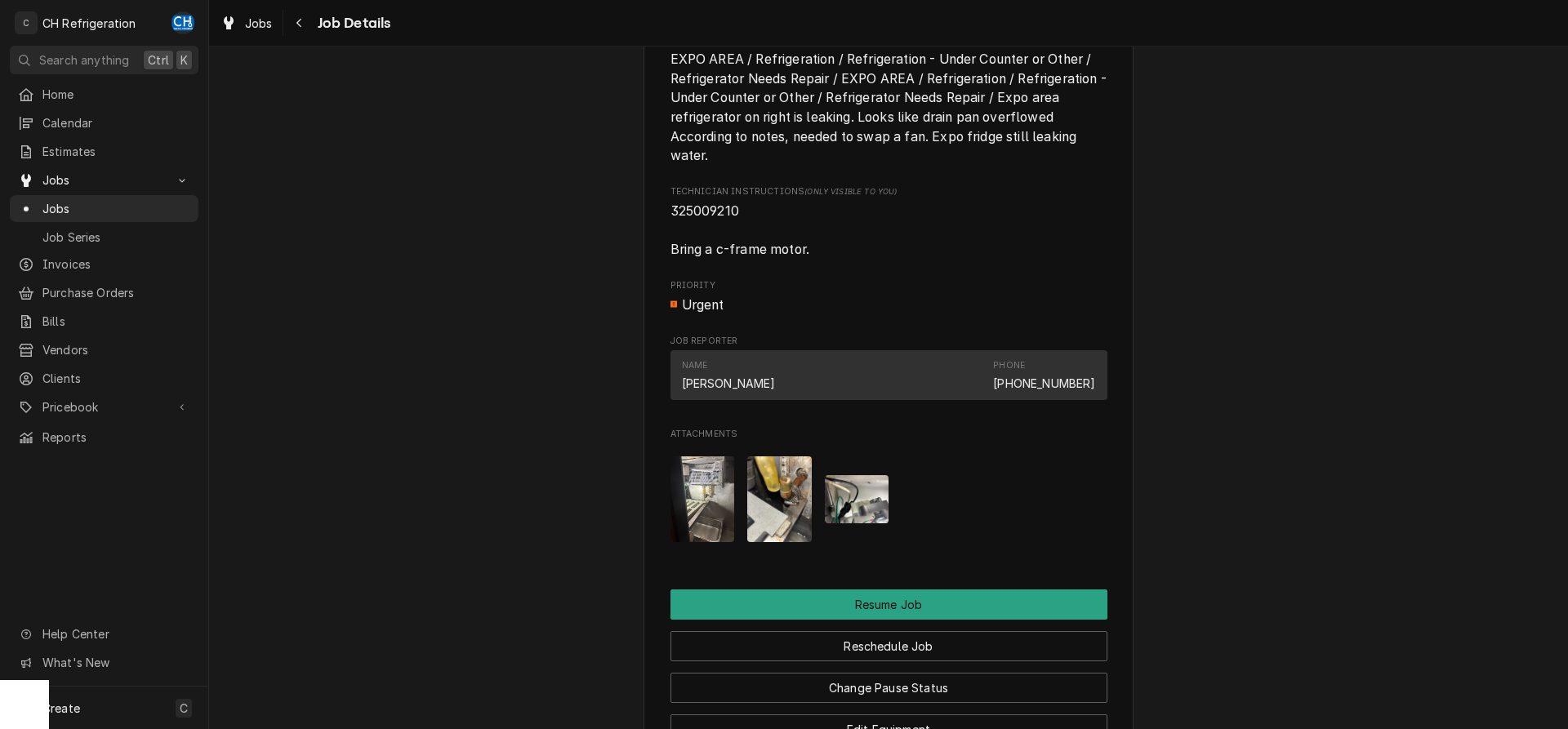
scroll to position [1718, 0]
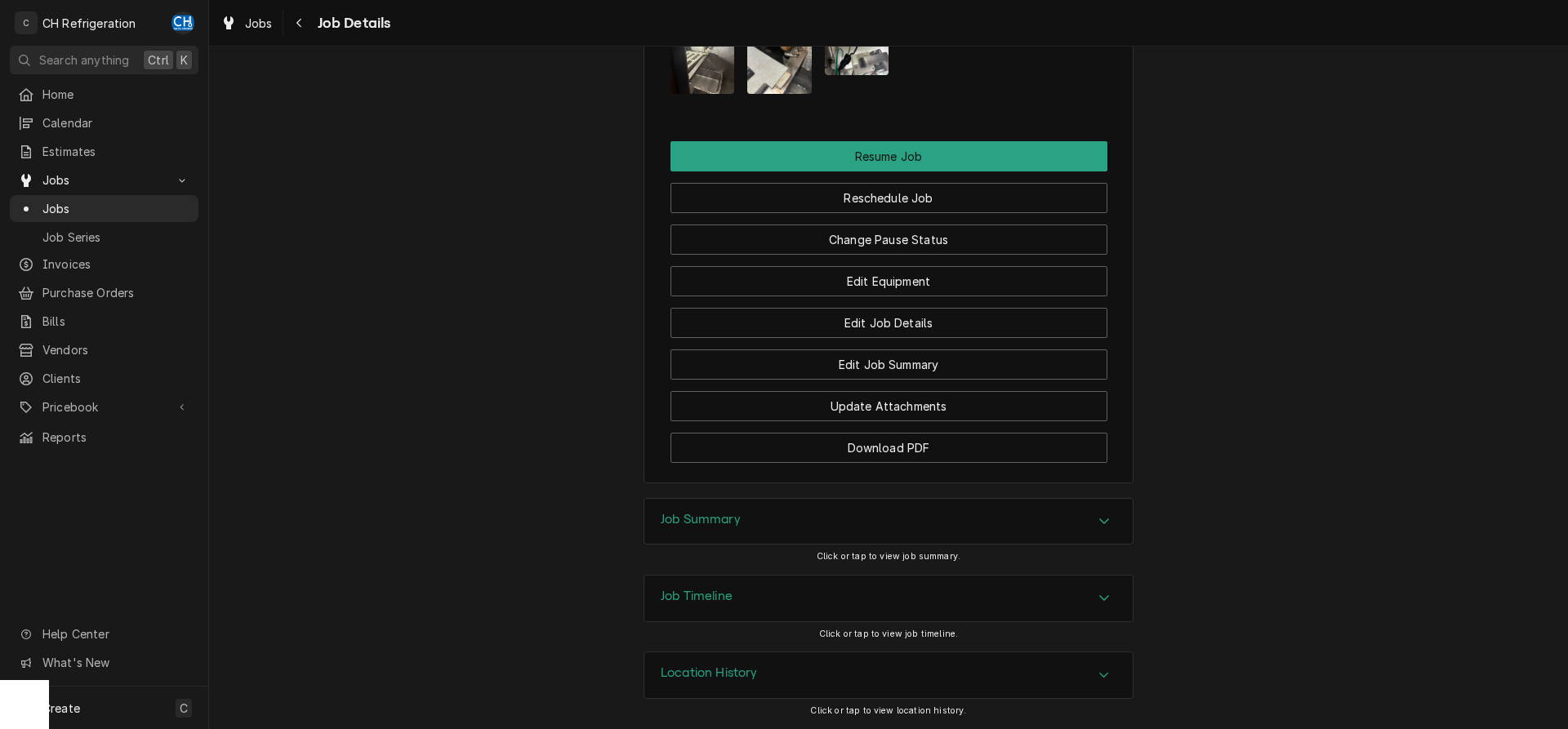
click at [752, 539] on div "Job Summary" at bounding box center [888, 521] width 488 height 45
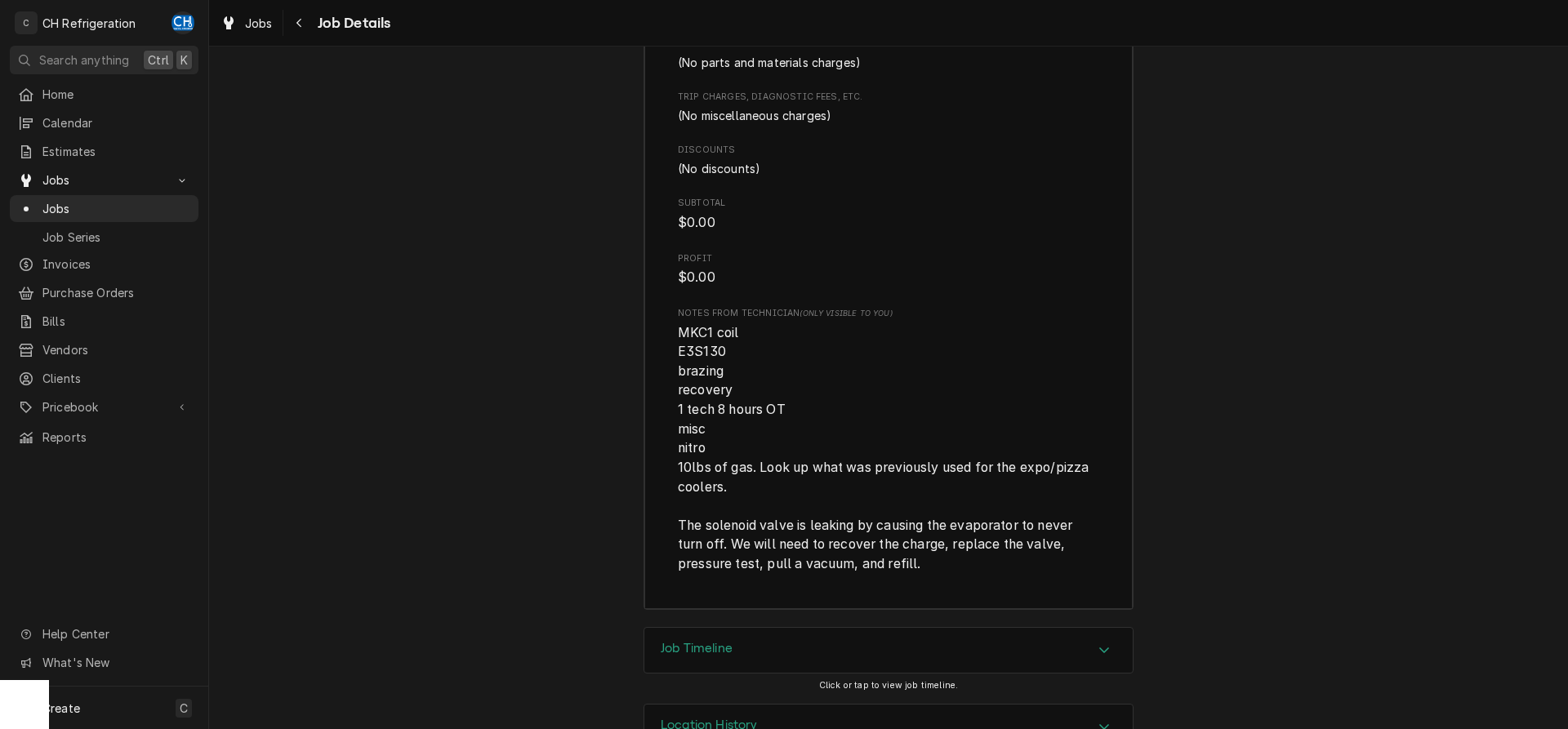
scroll to position [2973, 0]
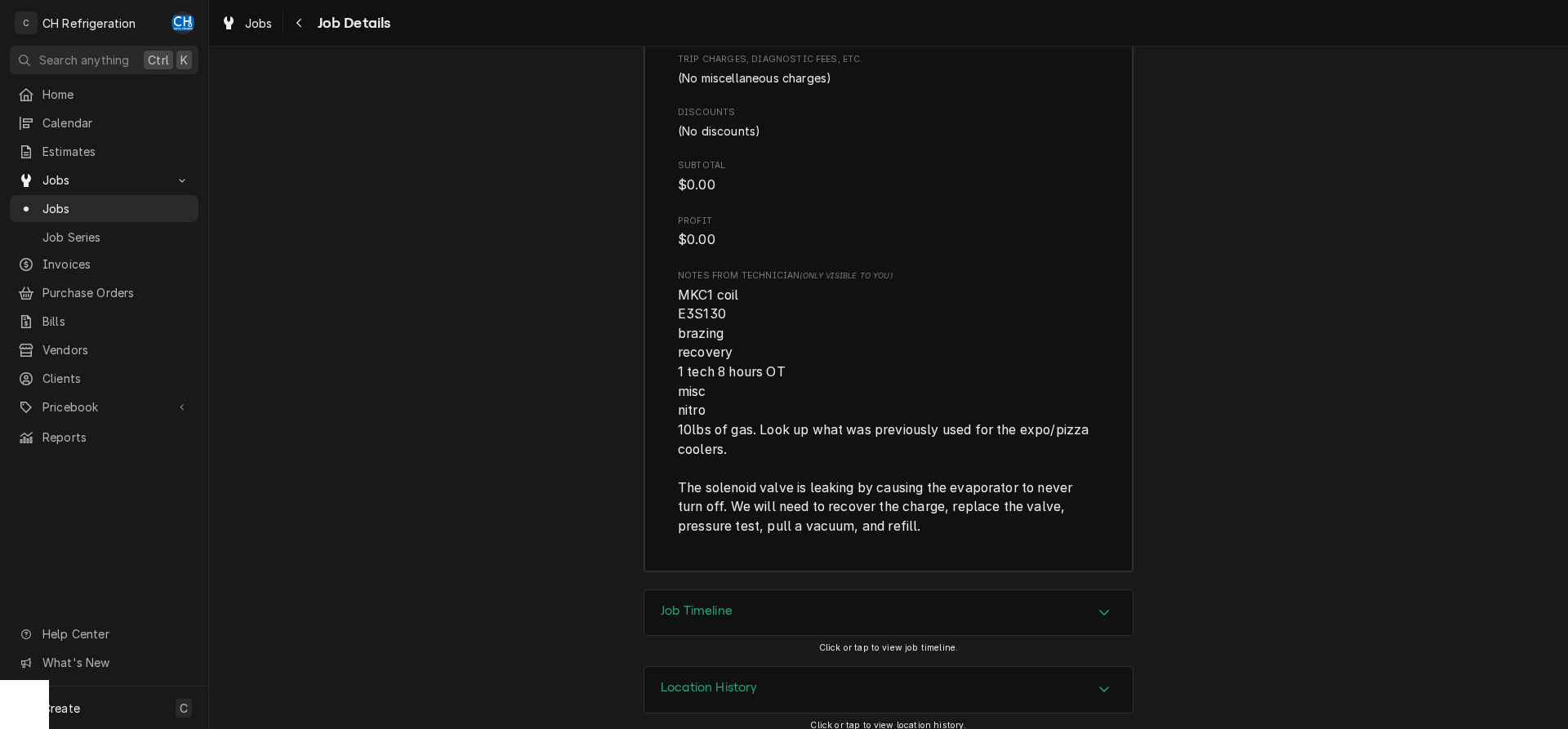
click at [775, 595] on div "Job Timeline" at bounding box center [888, 613] width 488 height 45
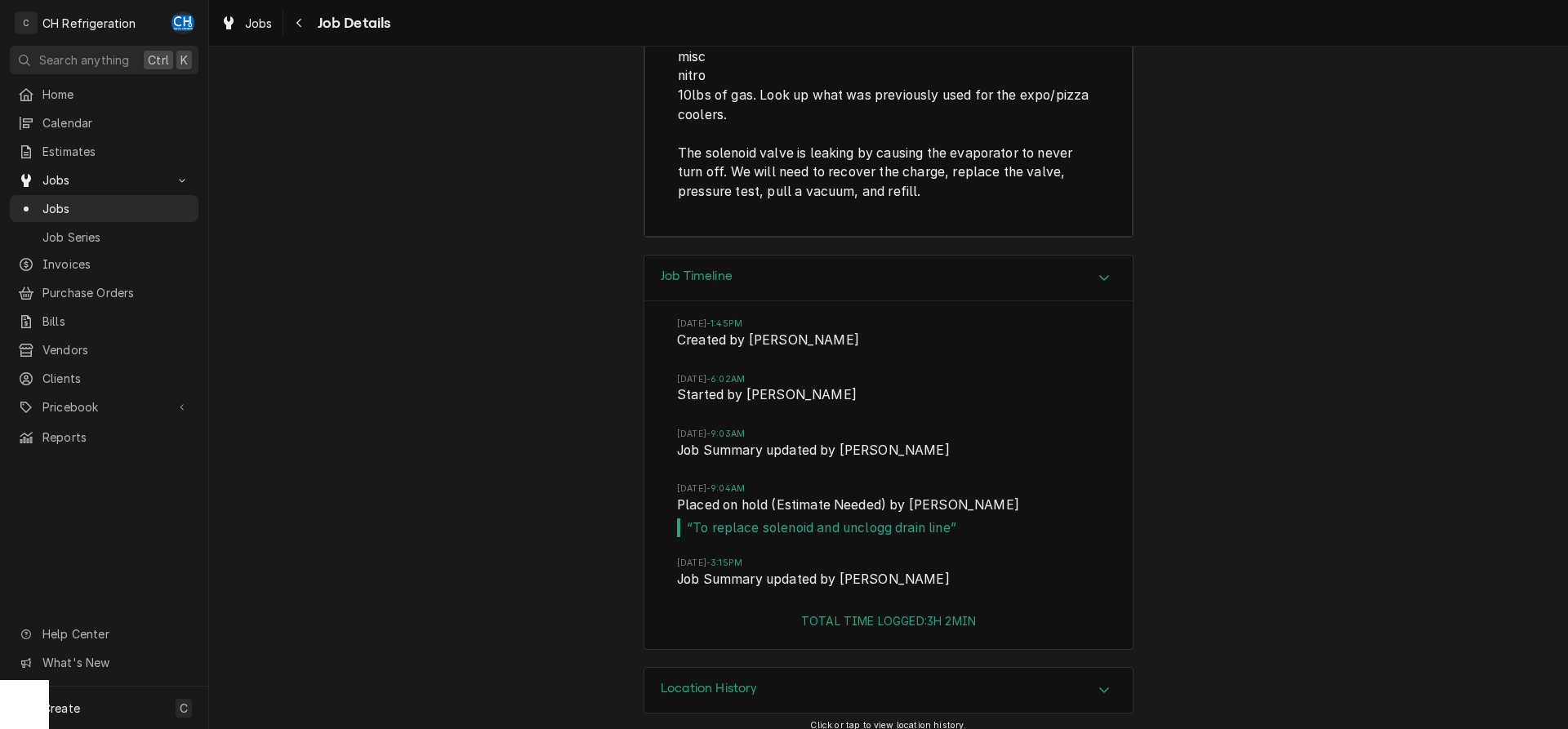
scroll to position [2975, 0]
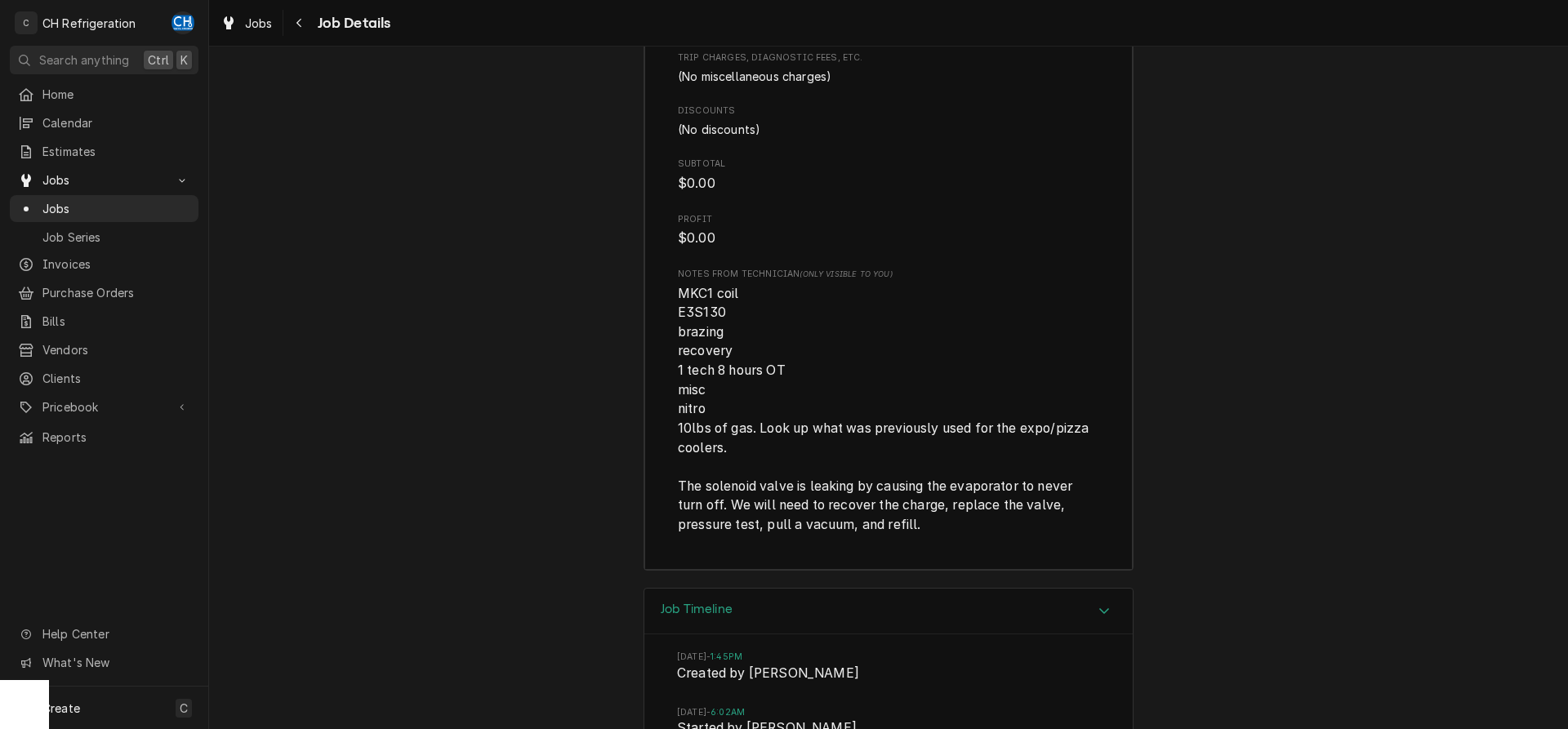
click at [714, 286] on span "MKC1 coil E3S130 brazing recovery 1 tech 8 hours OT misc nitro 10lbs of gas. Lo…" at bounding box center [885, 410] width 415 height 247
drag, startPoint x: 729, startPoint y: 298, endPoint x: 668, endPoint y: 299, distance: 61.0
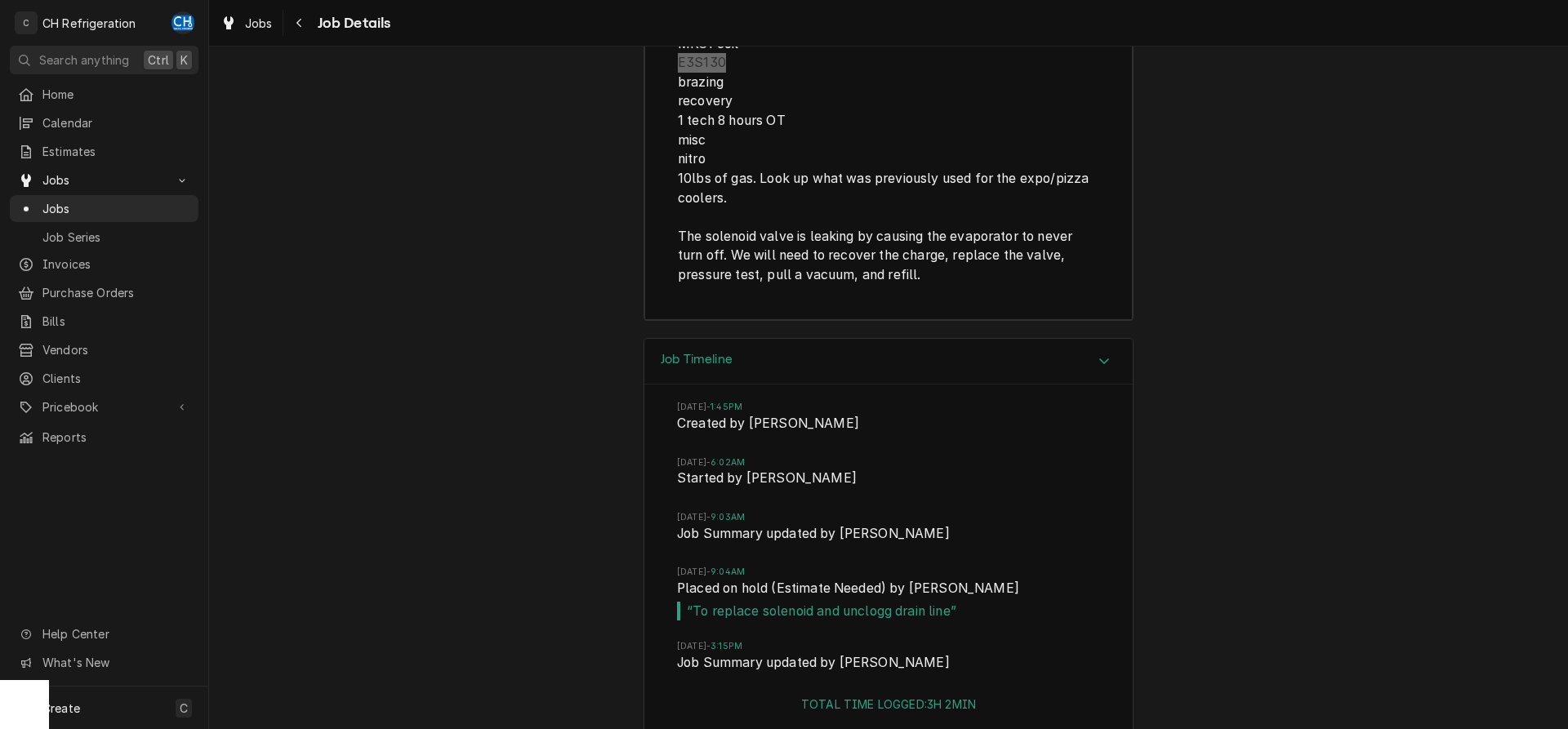
scroll to position [3058, 0]
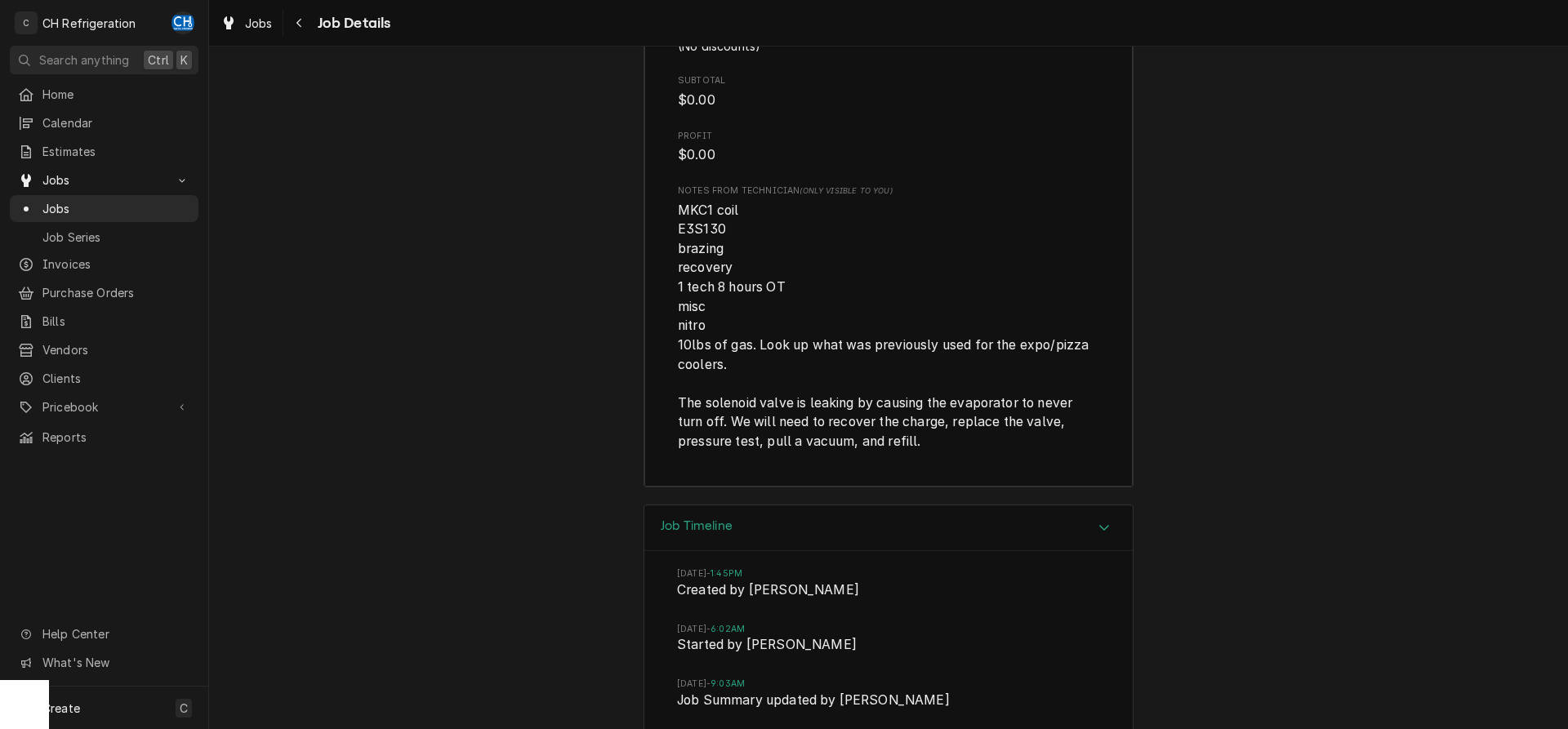
click at [728, 341] on span "MKC1 coil E3S130 brazing recovery 1 tech 8 hours OT misc nitro 10lbs of gas. Lo…" at bounding box center [888, 327] width 421 height 251
drag, startPoint x: 689, startPoint y: 393, endPoint x: 866, endPoint y: 392, distance: 177.0
click at [866, 392] on span "MKC1 coil E3S130 brazing recovery 1 tech 8 hours OT misc nitro 10lbs of gas. Lo…" at bounding box center [885, 327] width 415 height 247
click at [857, 393] on span "MKC1 coil E3S130 brazing recovery 1 tech 8 hours OT misc nitro 10lbs of gas. Lo…" at bounding box center [885, 327] width 415 height 247
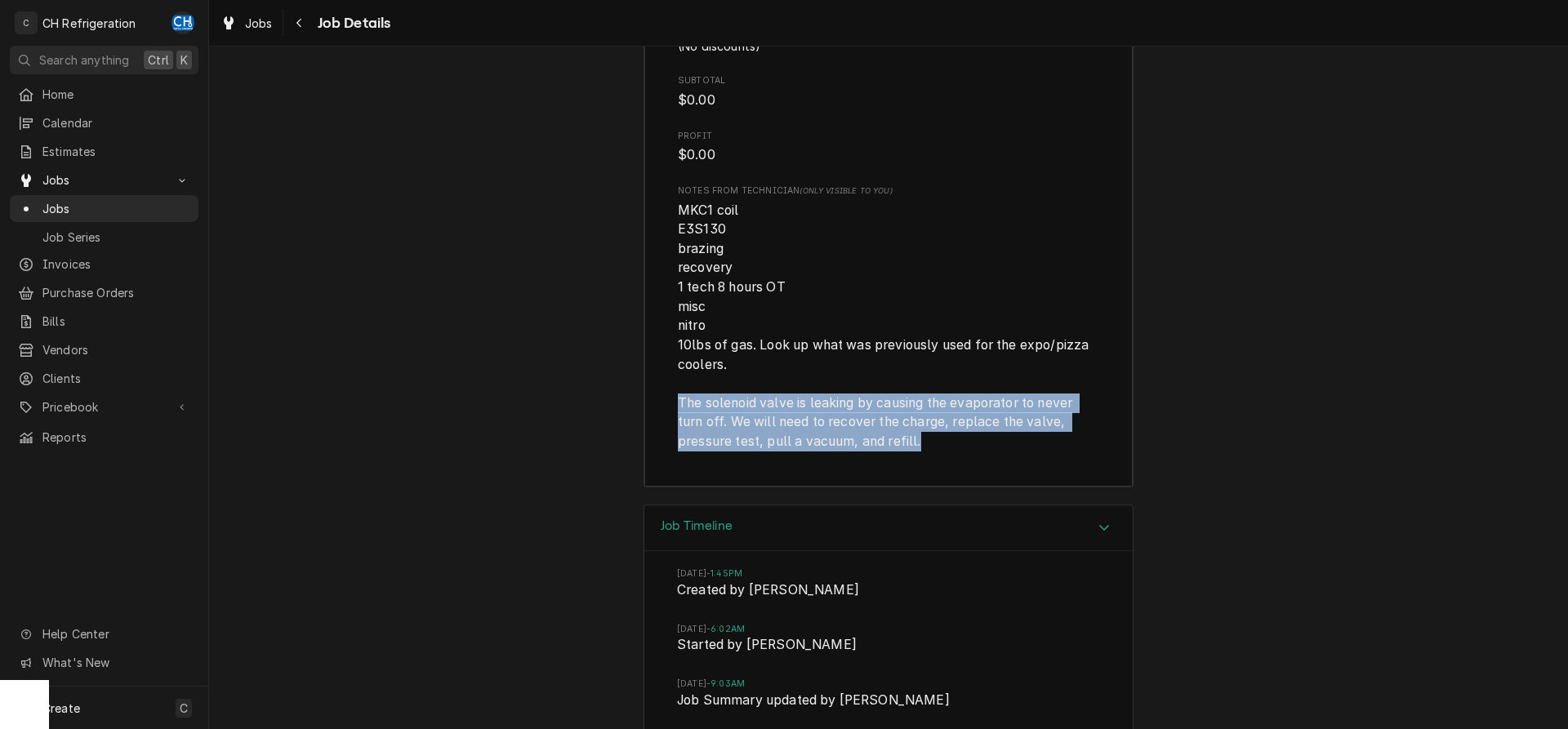
drag, startPoint x: 674, startPoint y: 386, endPoint x: 1058, endPoint y: 424, distance: 385.9
copy span "The solenoid valve is leaking by causing the evaporator to never turn off. We w…"
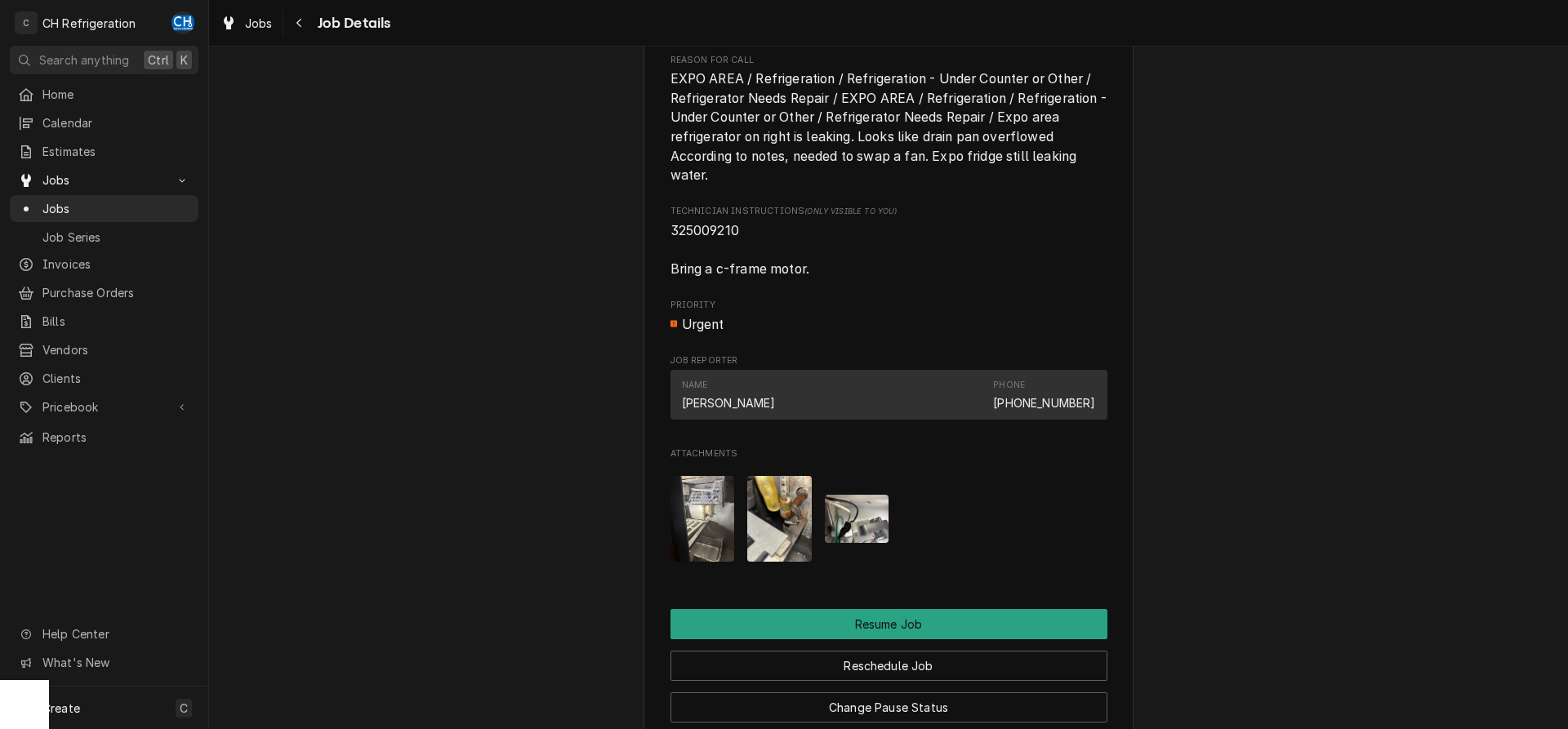
scroll to position [1142, 0]
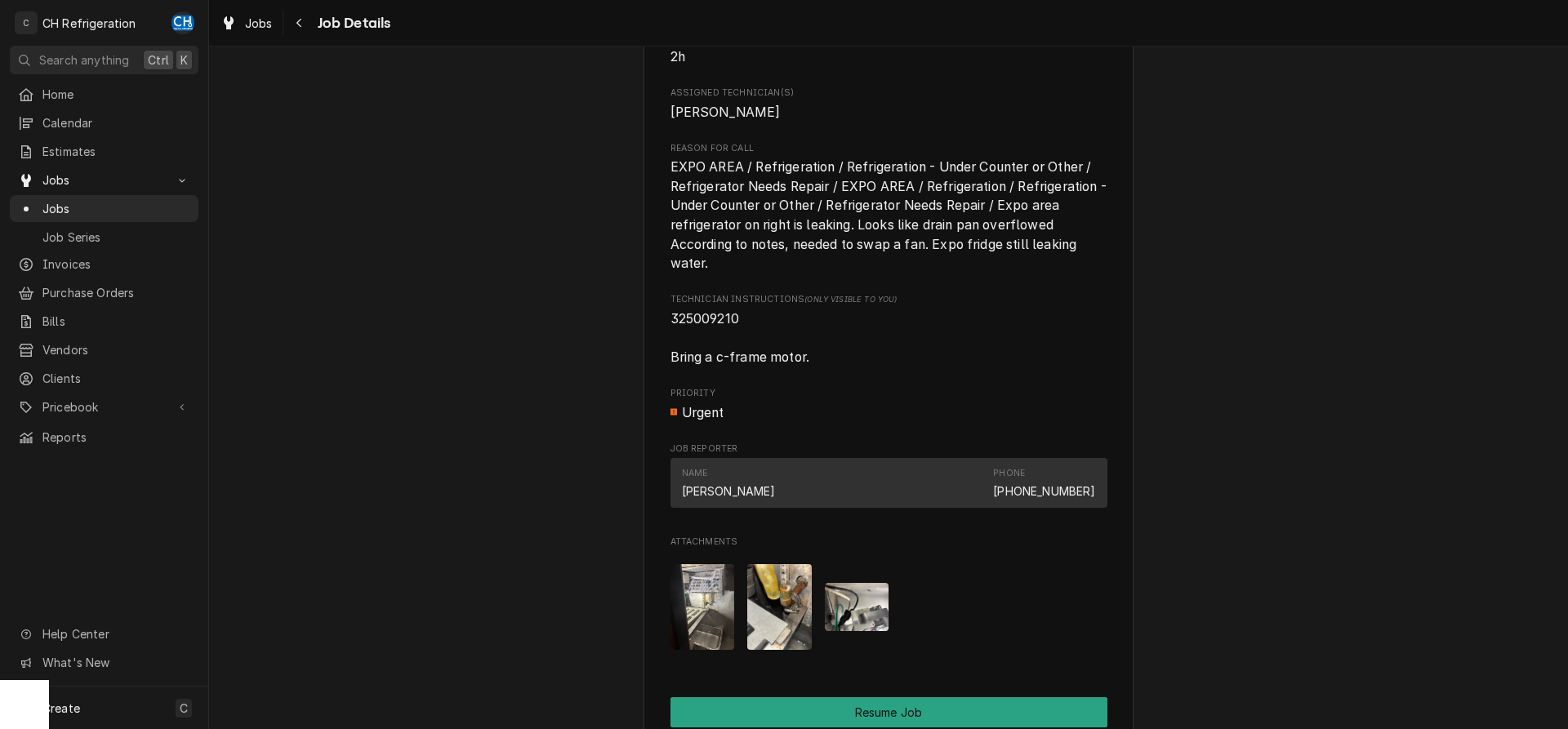
click at [699, 340] on span "325009210 Bring a c-frame motor." at bounding box center [739, 337] width 139 height 54
copy span "325009210"
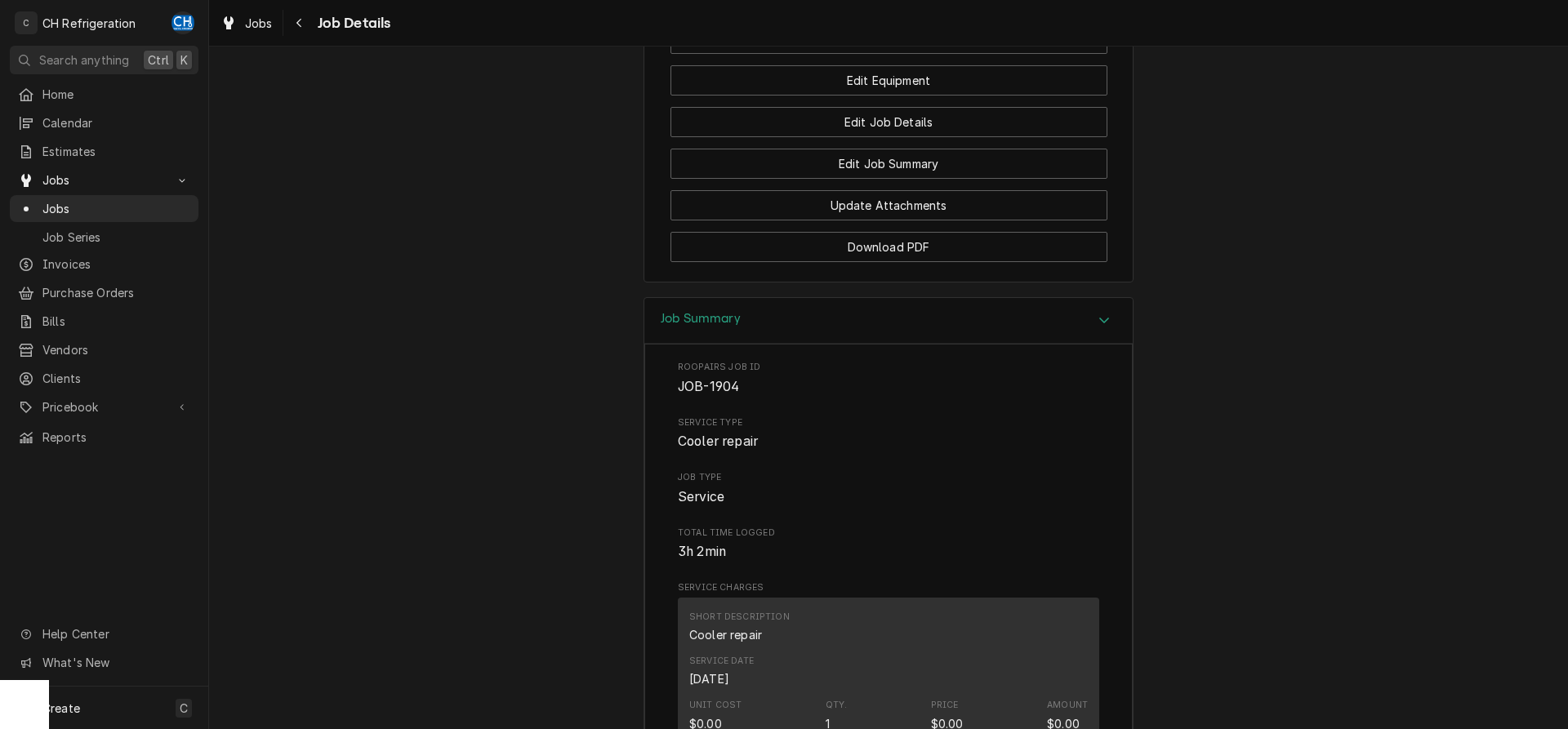
scroll to position [1808, 0]
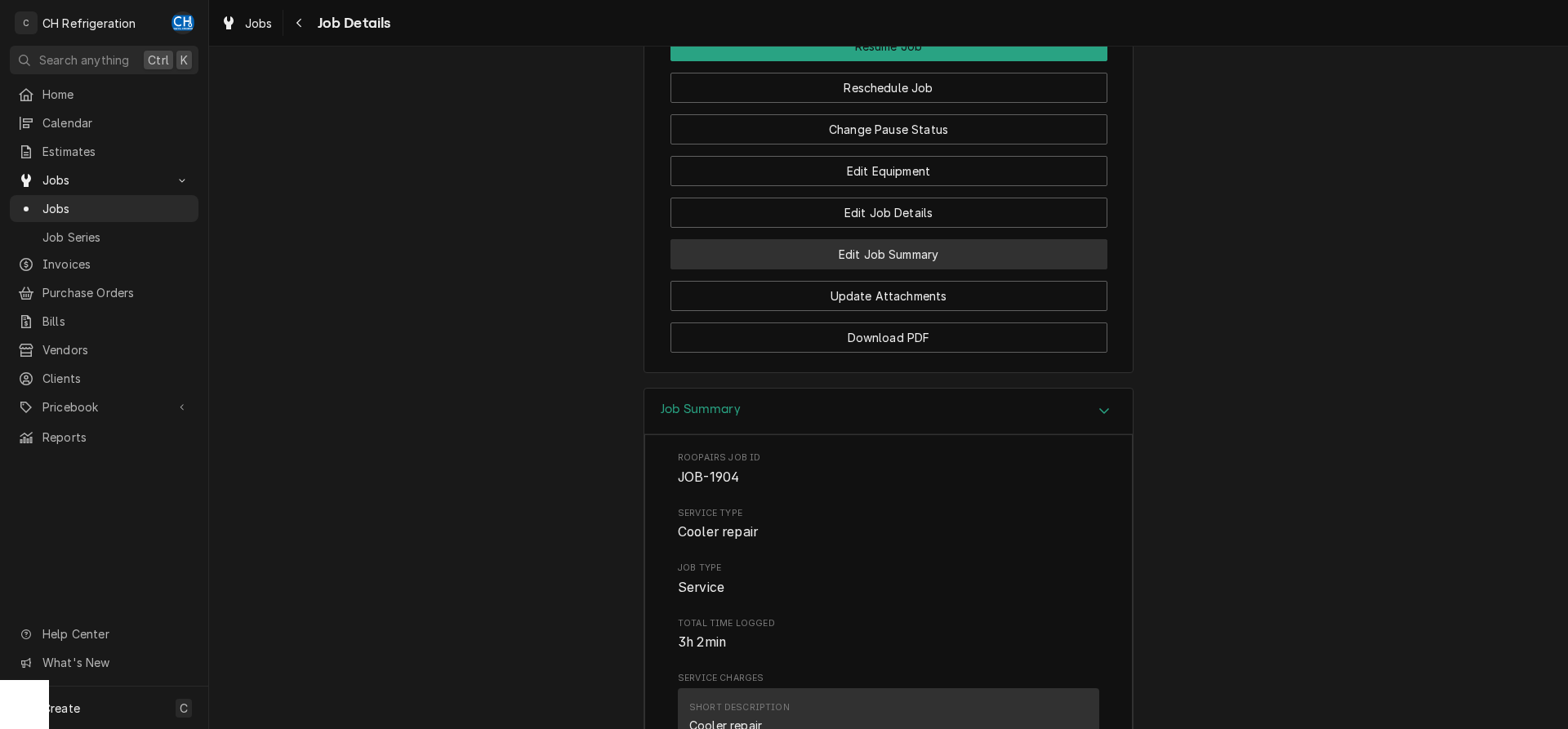
click at [905, 270] on button "Edit Job Summary" at bounding box center [889, 254] width 437 height 31
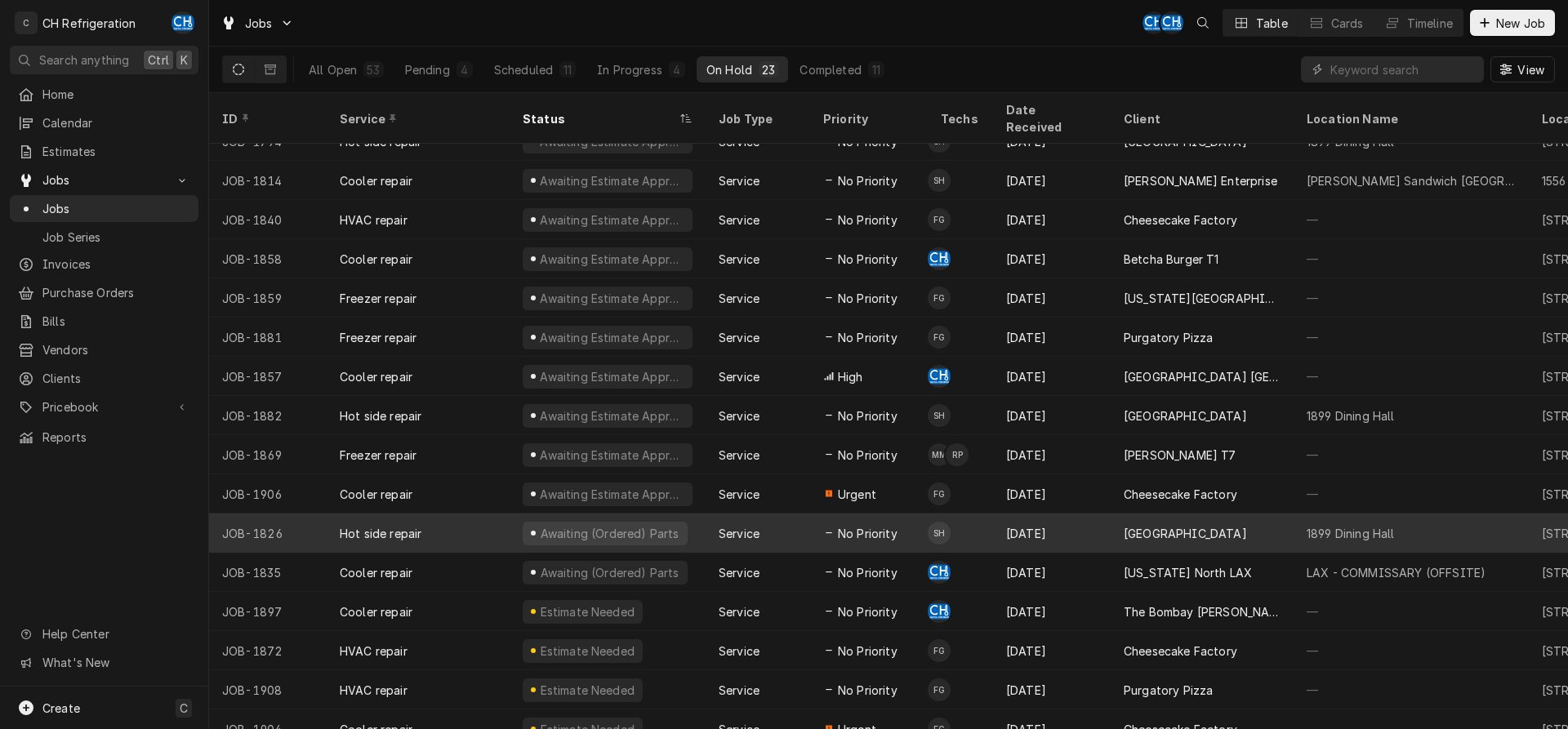
scroll to position [297, 0]
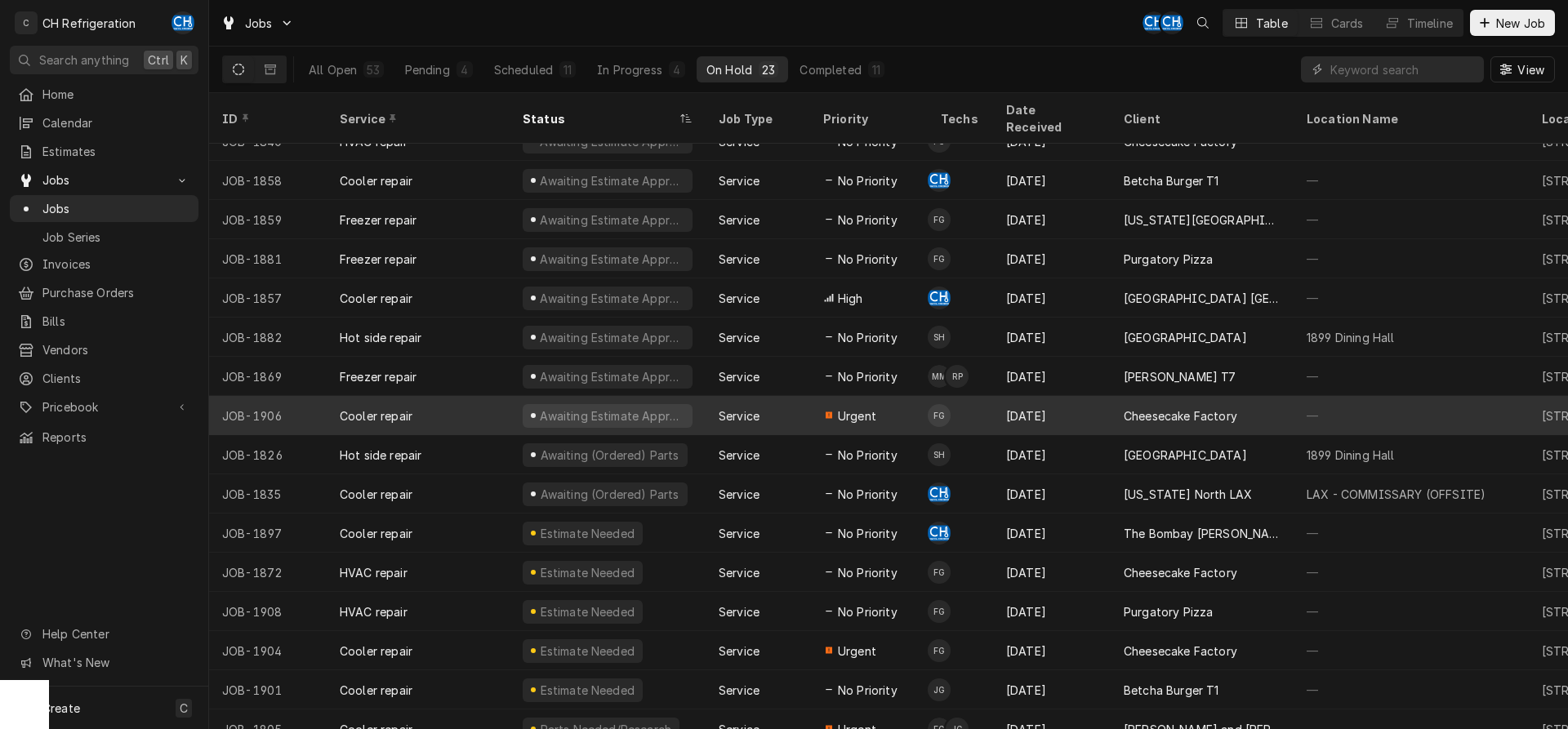
click at [1155, 407] on div "Cheesecake Factory" at bounding box center [1181, 416] width 114 height 17
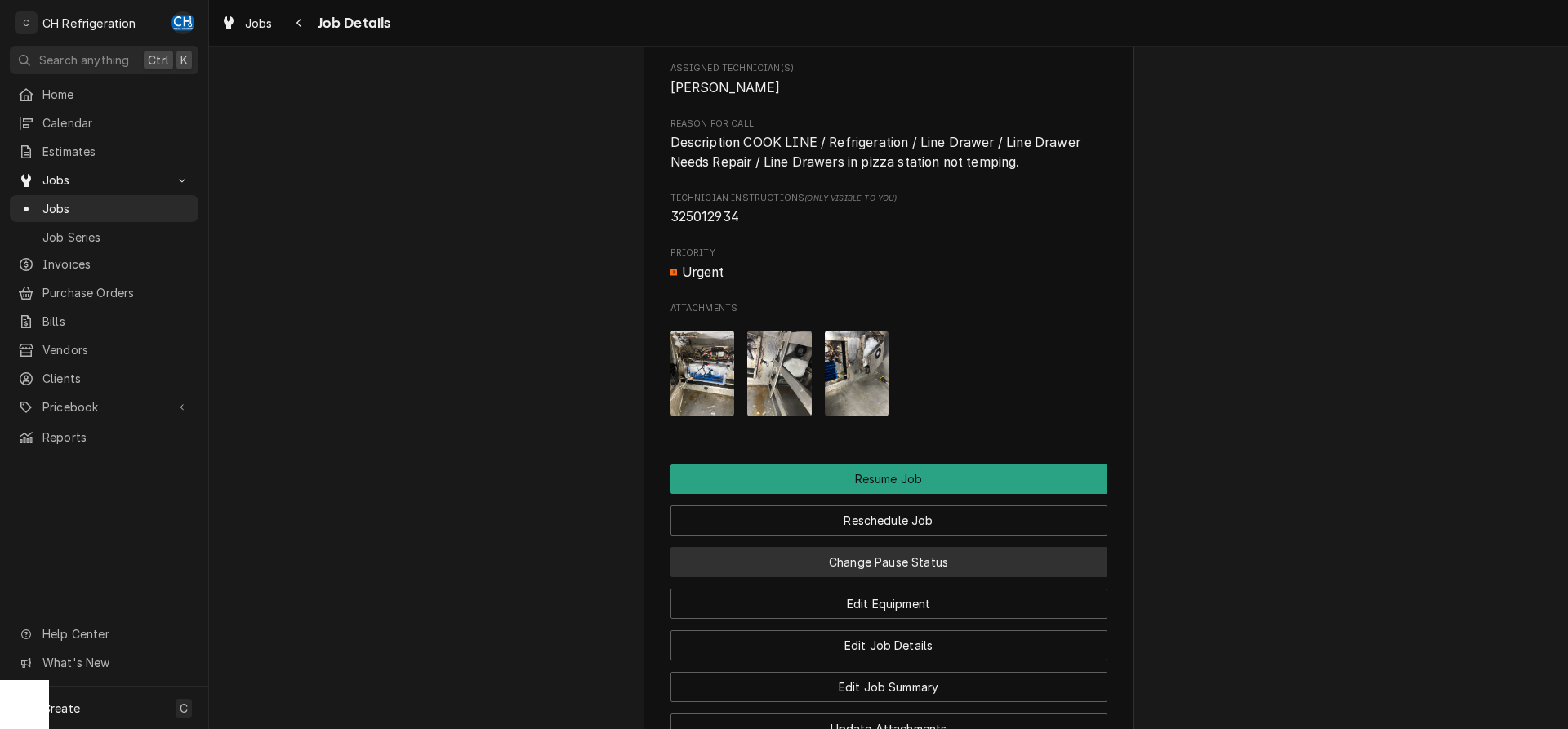
scroll to position [1508, 0]
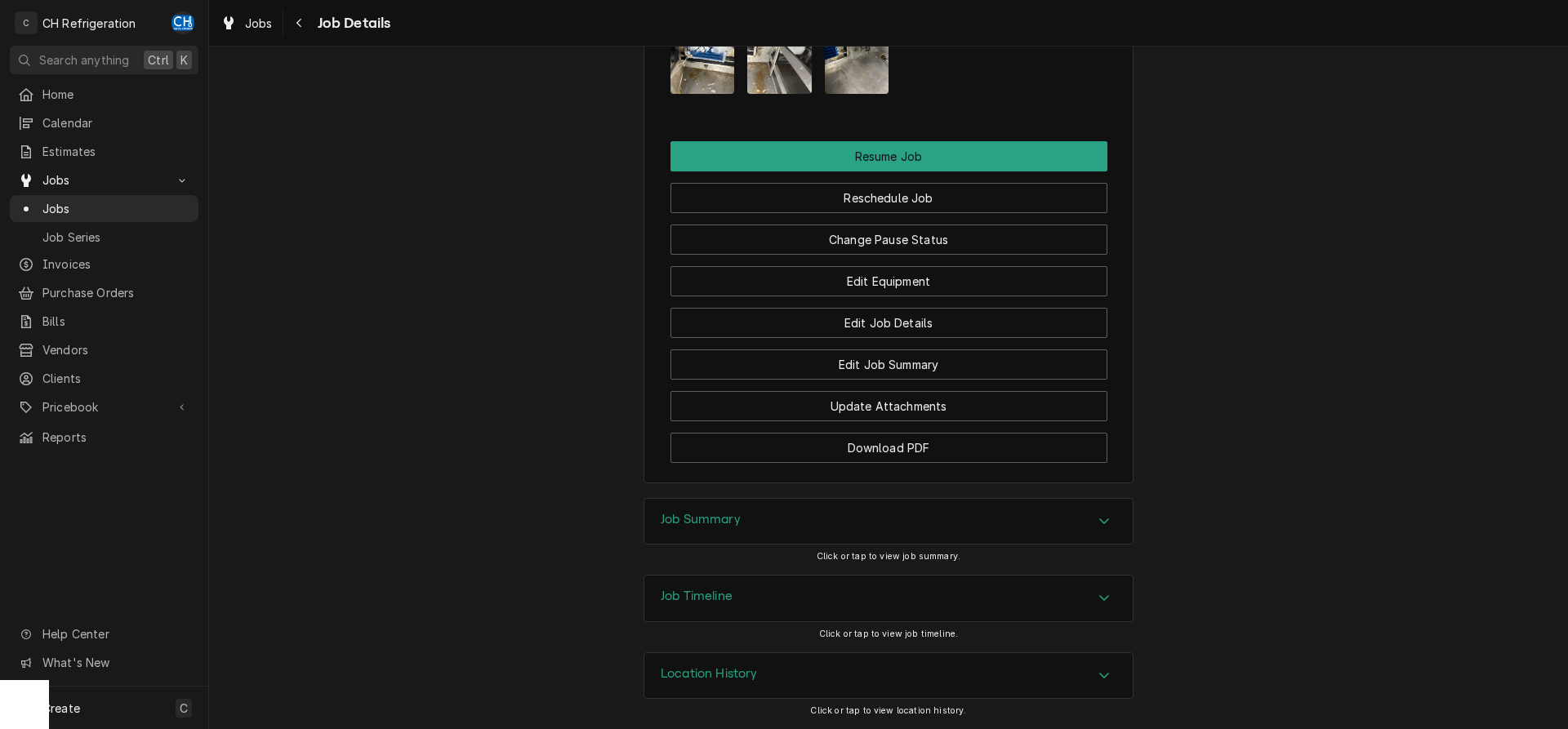
click at [777, 584] on div "Job Timeline" at bounding box center [888, 598] width 488 height 45
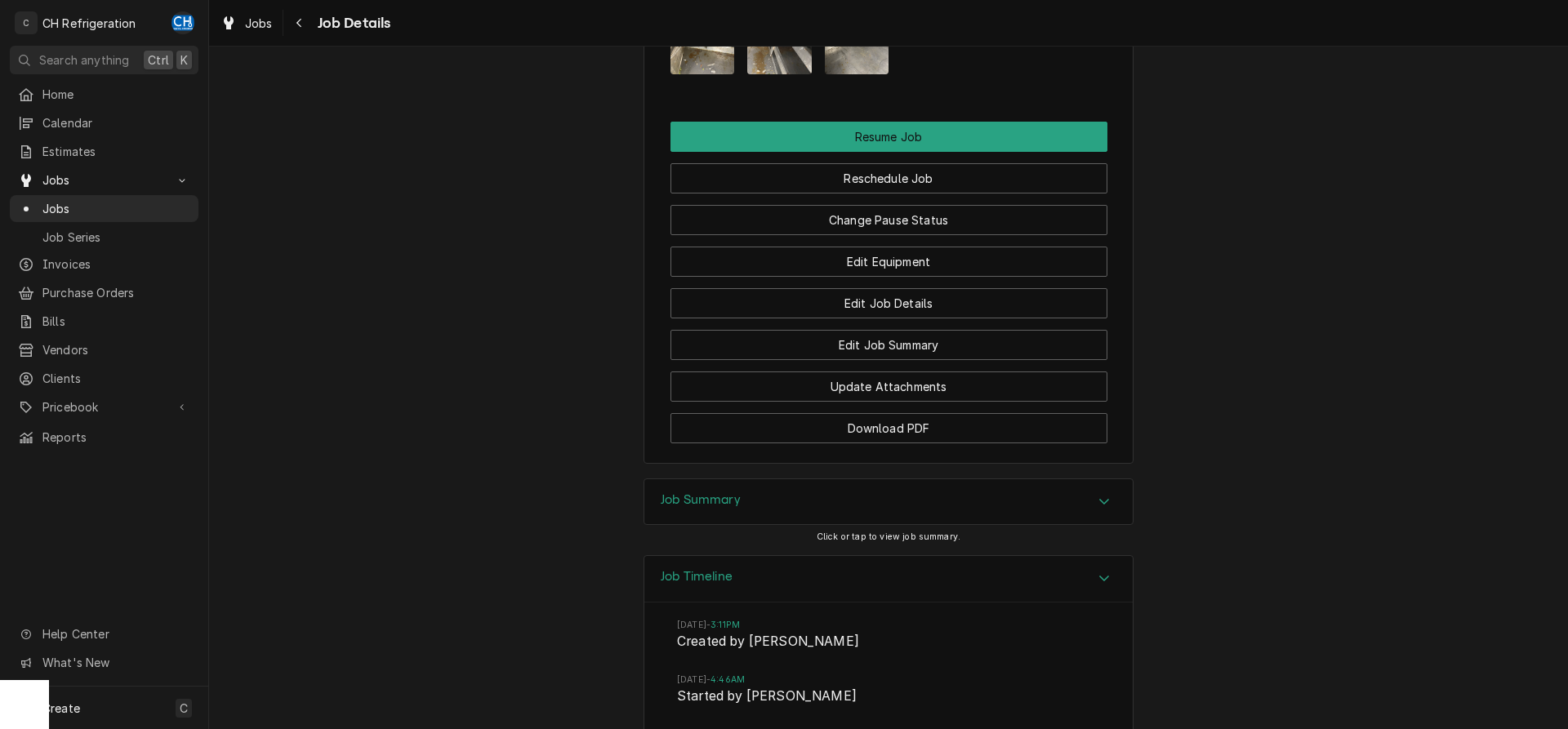
scroll to position [1926, 0]
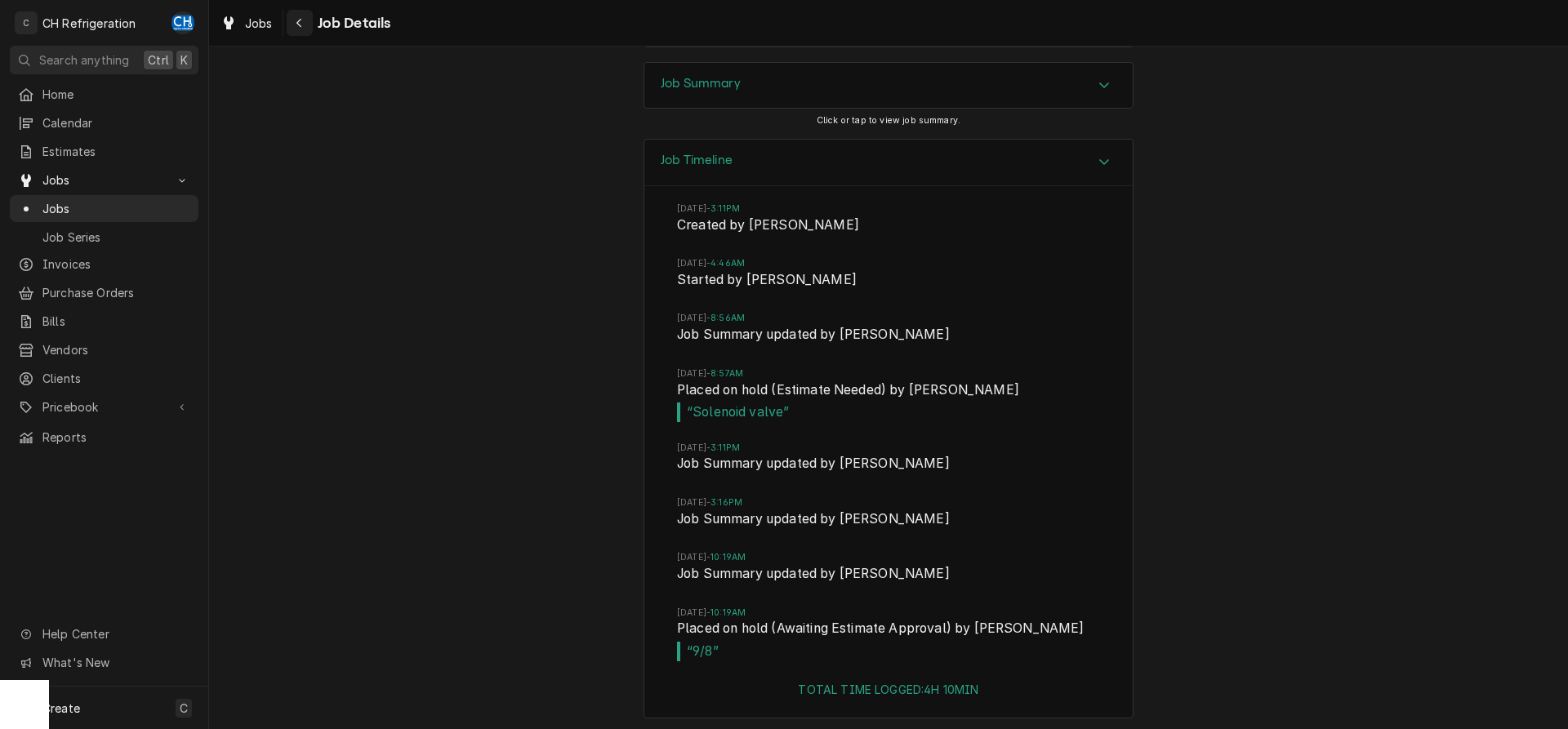
click at [306, 19] on div "Navigate back" at bounding box center [300, 23] width 16 height 16
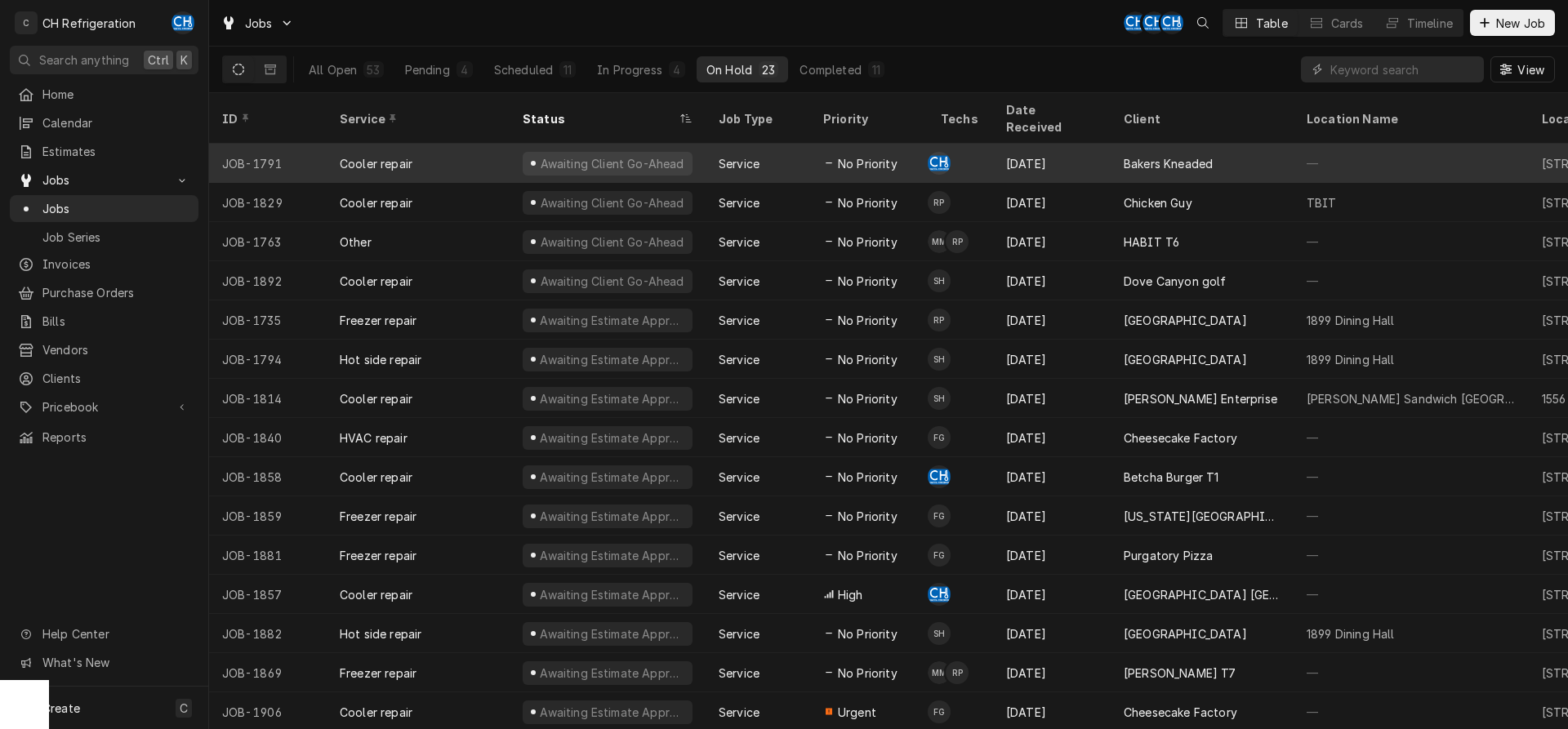
click at [1048, 146] on div "Aug 23" at bounding box center [1051, 163] width 118 height 40
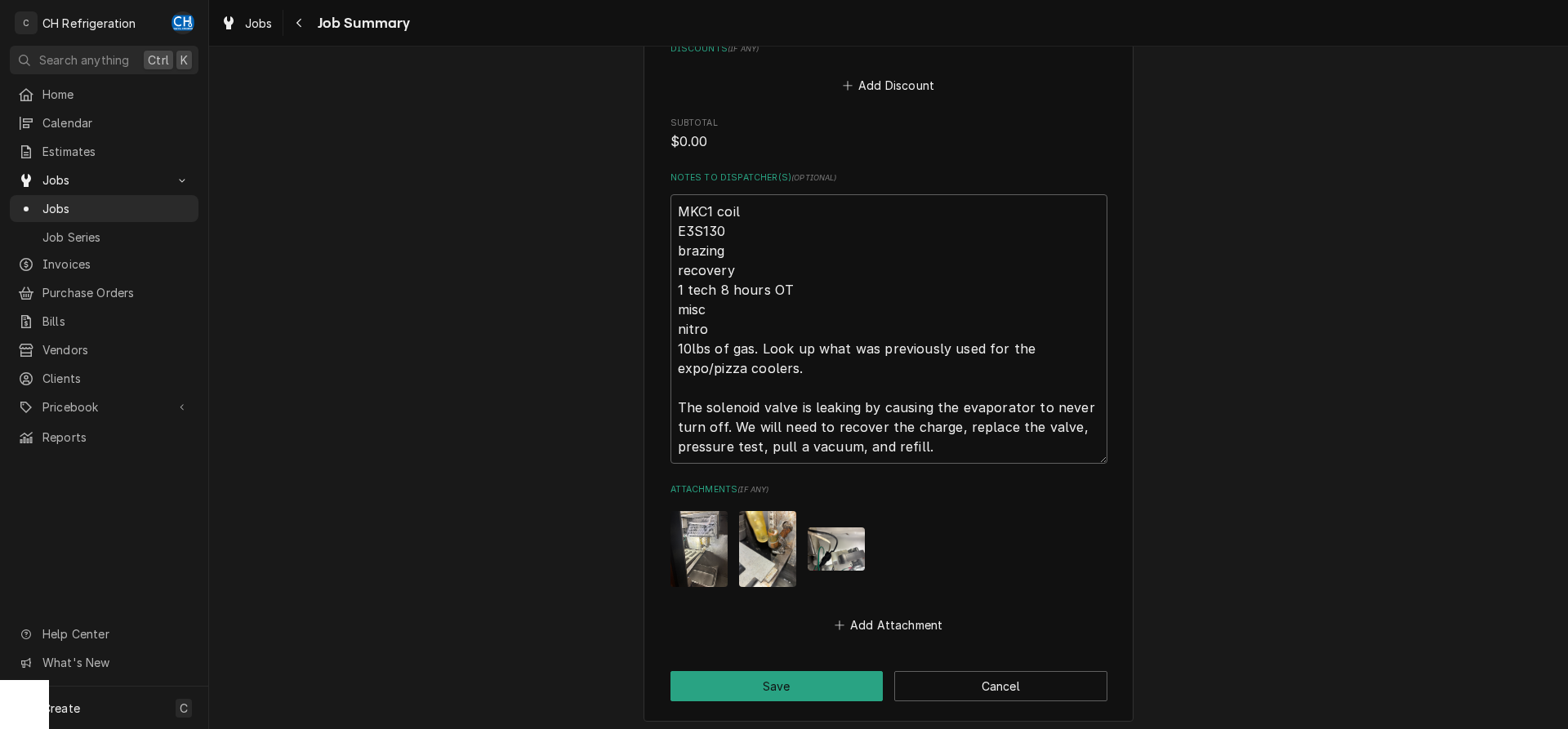
scroll to position [1231, 0]
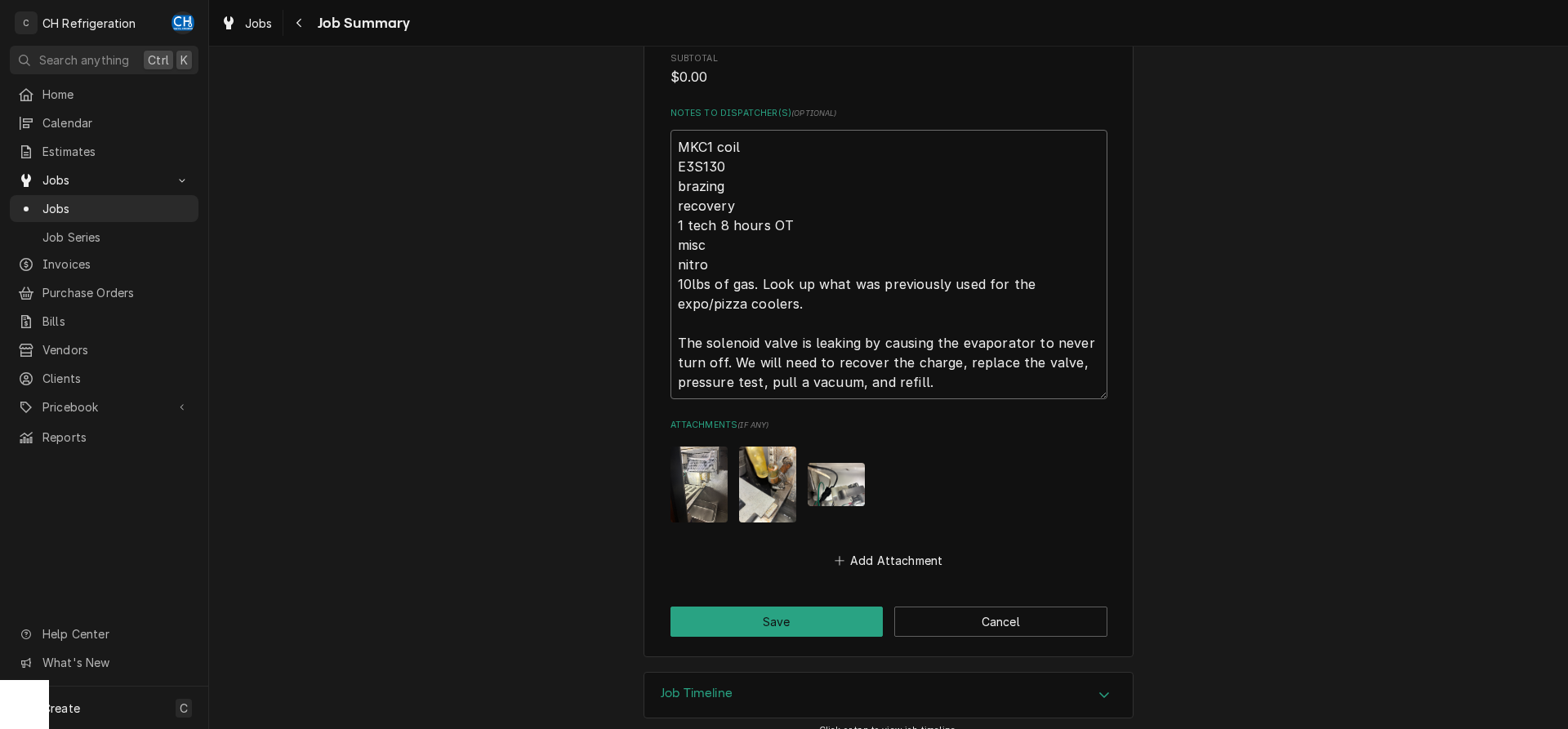
click at [1018, 361] on textarea "MKC1 coil E3S130 brazing recovery 1 tech 8 hours OT misc nitro 10lbs of gas. Lo…" at bounding box center [889, 264] width 437 height 270
type textarea "x"
type textarea "MKC1 coil E3S130 brazing recovery 1 tech 8 hours OT misc nitro 10lbs of gas. Lo…"
type textarea "x"
type textarea "MKC1 coil E3S130 brazing recovery 1 tech 8 hours OT misc nitro 10lbs of gas. Lo…"
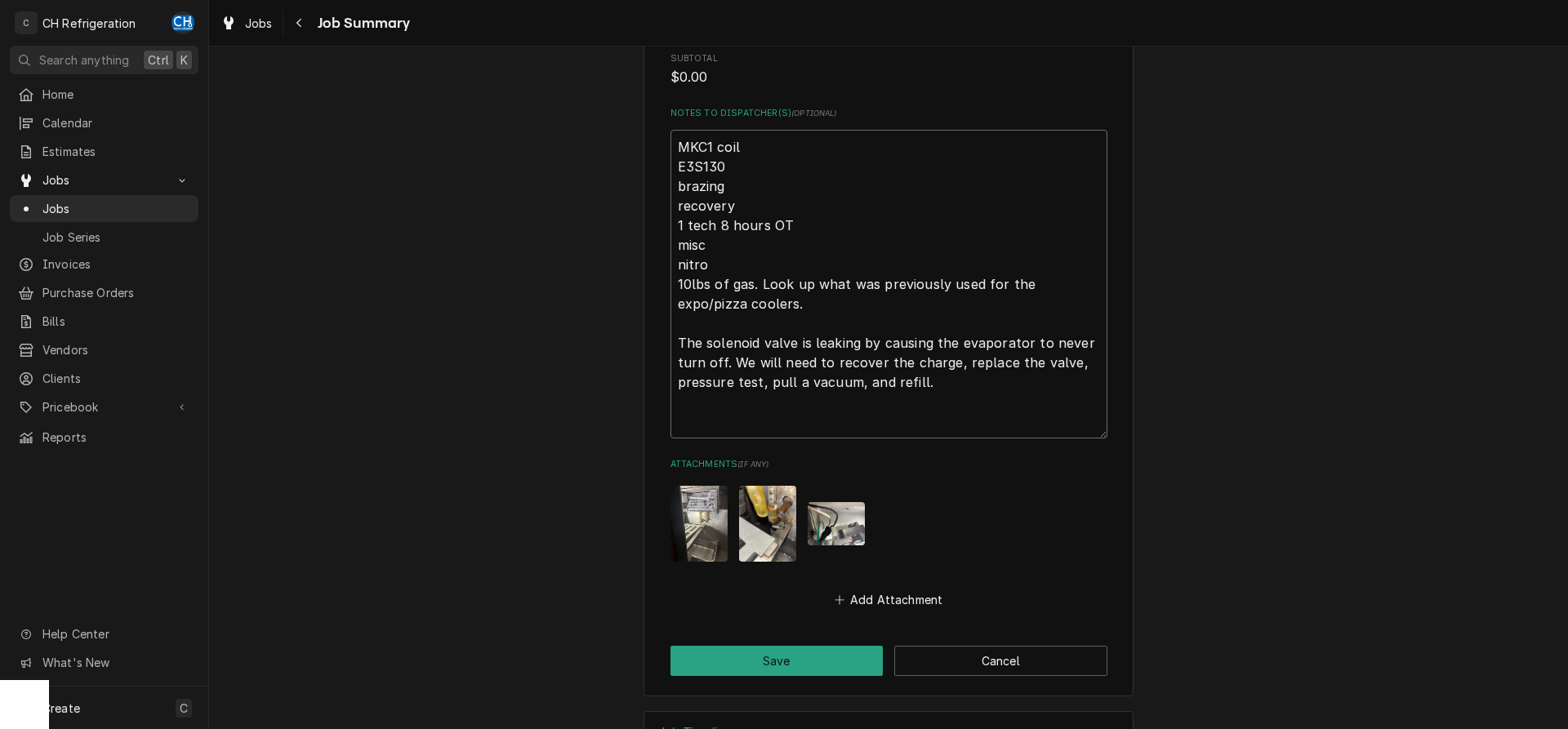
type textarea "x"
type textarea "MKC1 coil E3S130 brazing recovery 1 tech 8 hours OT misc nitro 10lbs of gas. Lo…"
type textarea "x"
type textarea "MKC1 coil E3S130 brazing recovery 1 tech 8 hours OT misc nitro 10lbs of gas. Lo…"
type textarea "x"
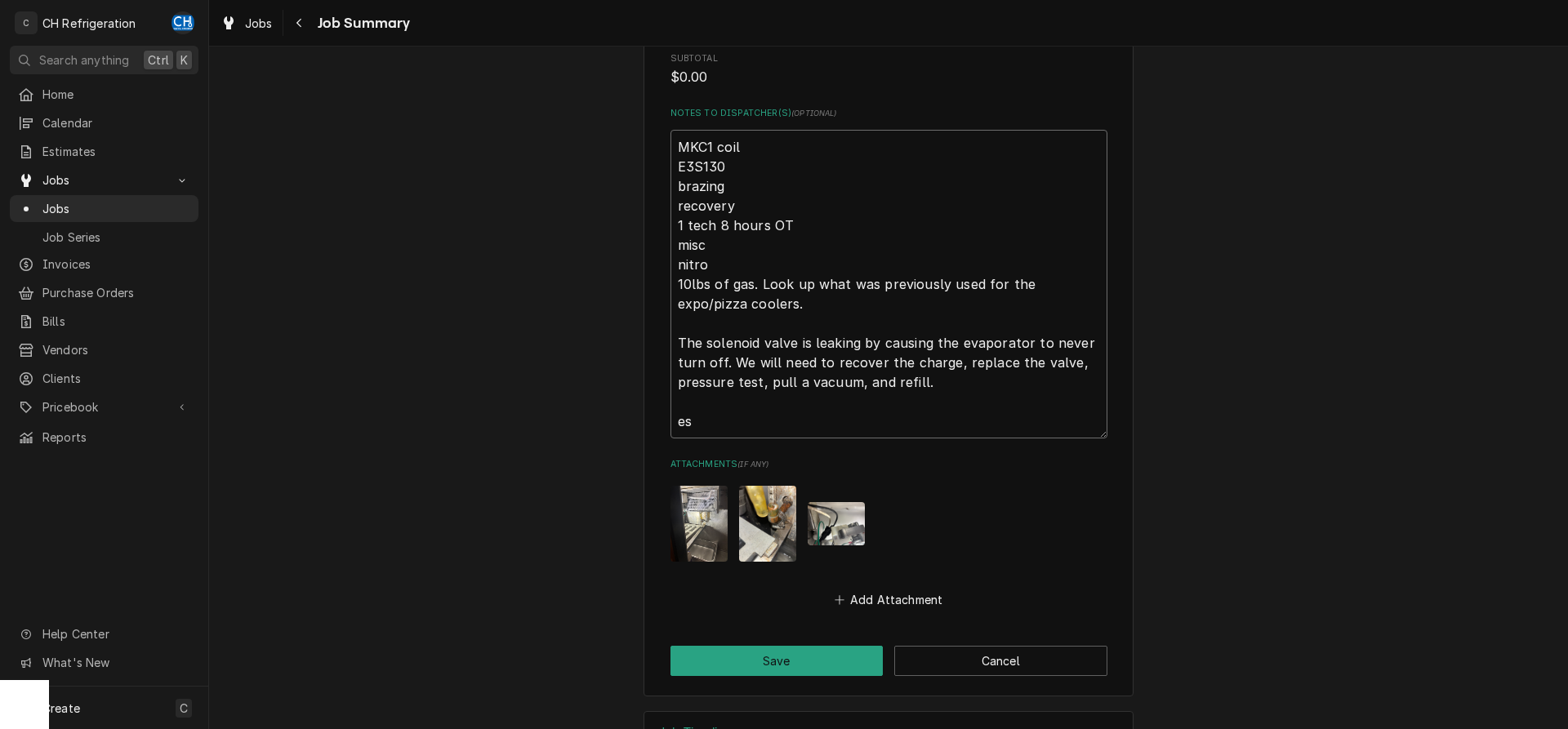
type textarea "MKC1 coil E3S130 brazing recovery 1 tech 8 hours OT misc nitro 10lbs of gas. Lo…"
type textarea "x"
type textarea "MKC1 coil E3S130 brazing recovery 1 tech 8 hours OT misc nitro 10lbs of gas. Lo…"
type textarea "x"
type textarea "MKC1 coil E3S130 brazing recovery 1 tech 8 hours OT misc nitro 10lbs of gas. Lo…"
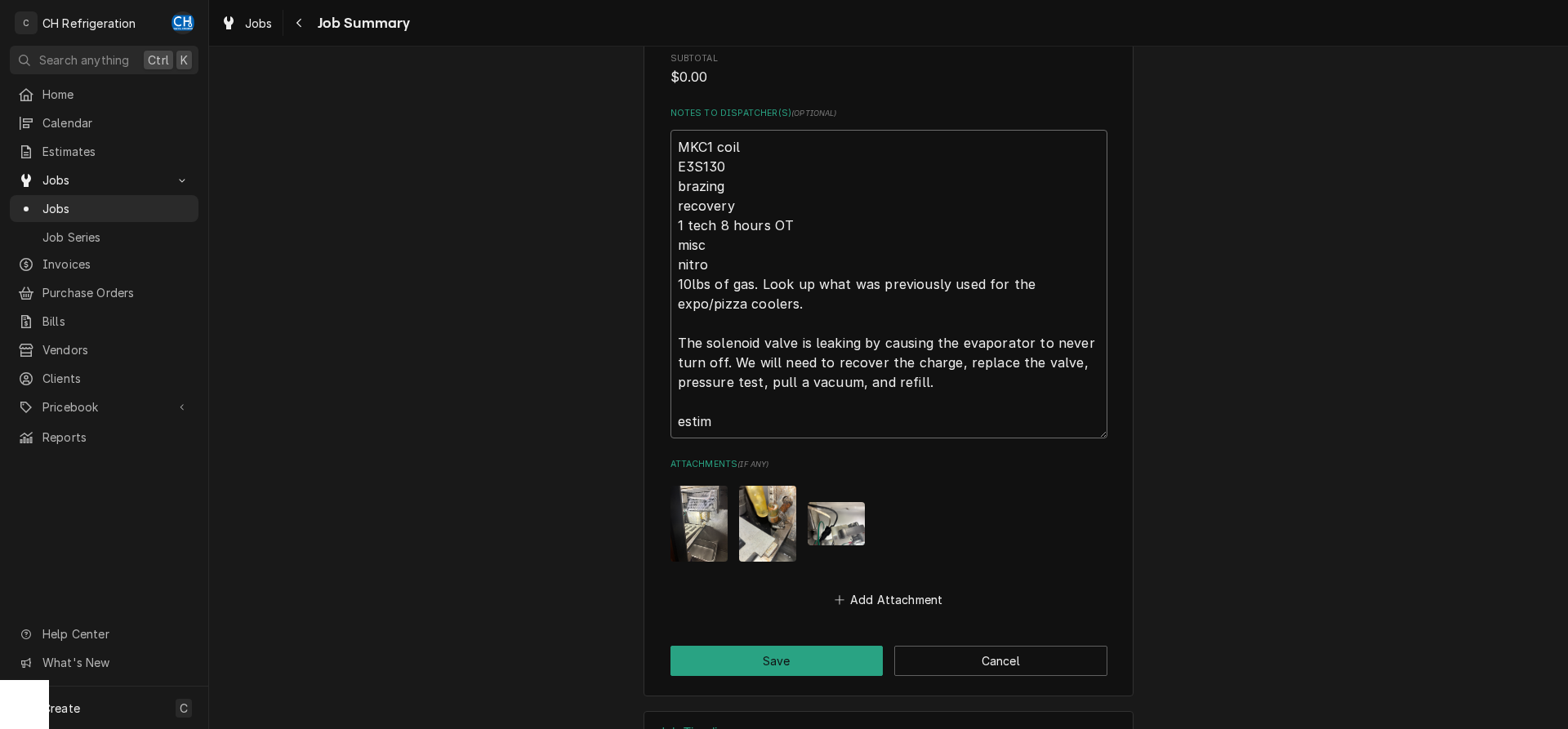
type textarea "x"
type textarea "MKC1 coil E3S130 brazing recovery 1 tech 8 hours OT misc nitro 10lbs of gas. Lo…"
type textarea "x"
type textarea "MKC1 coil E3S130 brazing recovery 1 tech 8 hours OT misc nitro 10lbs of gas. Lo…"
type textarea "x"
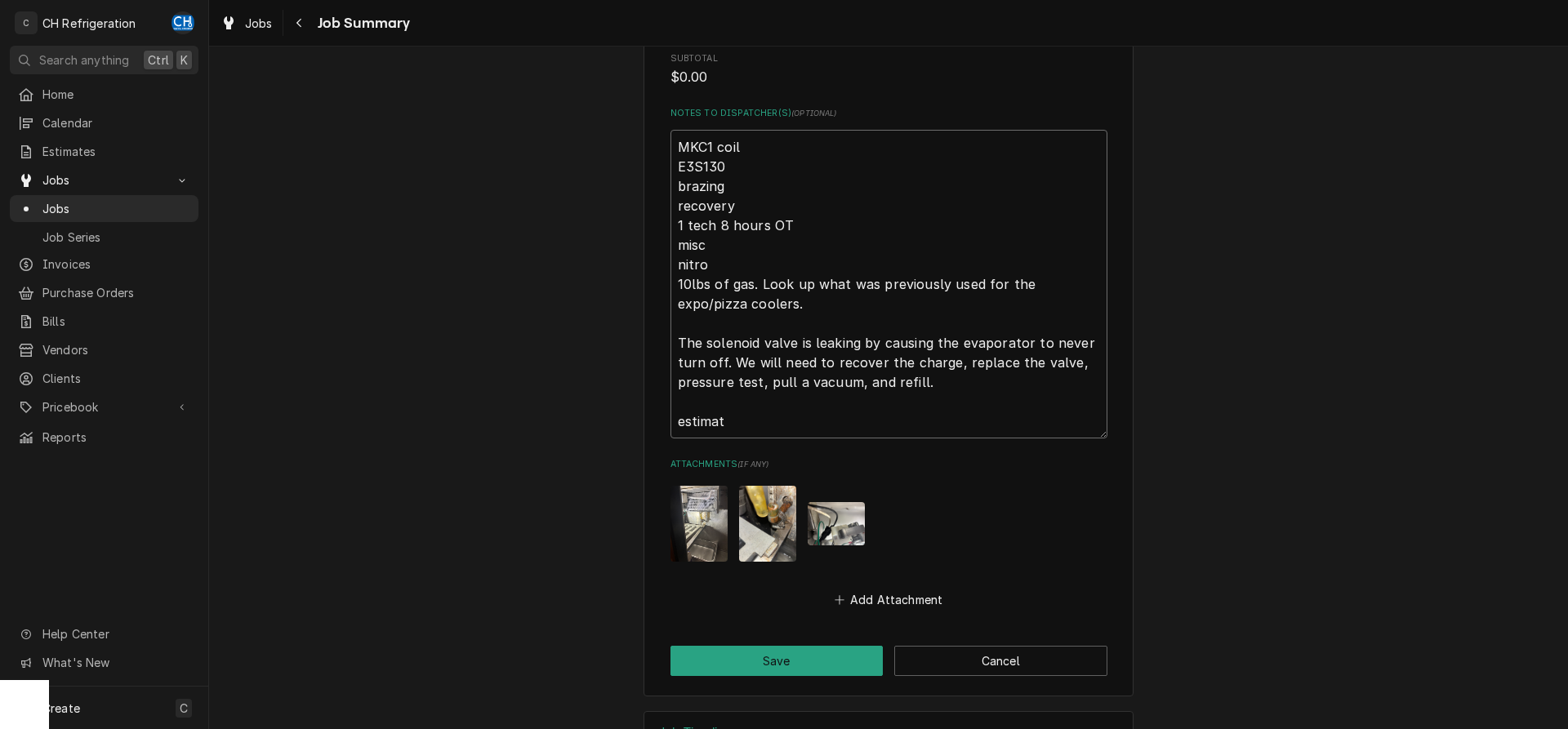
type textarea "MKC1 coil E3S130 brazing recovery 1 tech 8 hours OT misc nitro 10lbs of gas. Lo…"
type textarea "x"
type textarea "MKC1 coil E3S130 brazing recovery 1 tech 8 hours OT misc nitro 10lbs of gas. Lo…"
type textarea "x"
type textarea "MKC1 coil E3S130 brazing recovery 1 tech 8 hours OT misc nitro 10lbs of gas. Lo…"
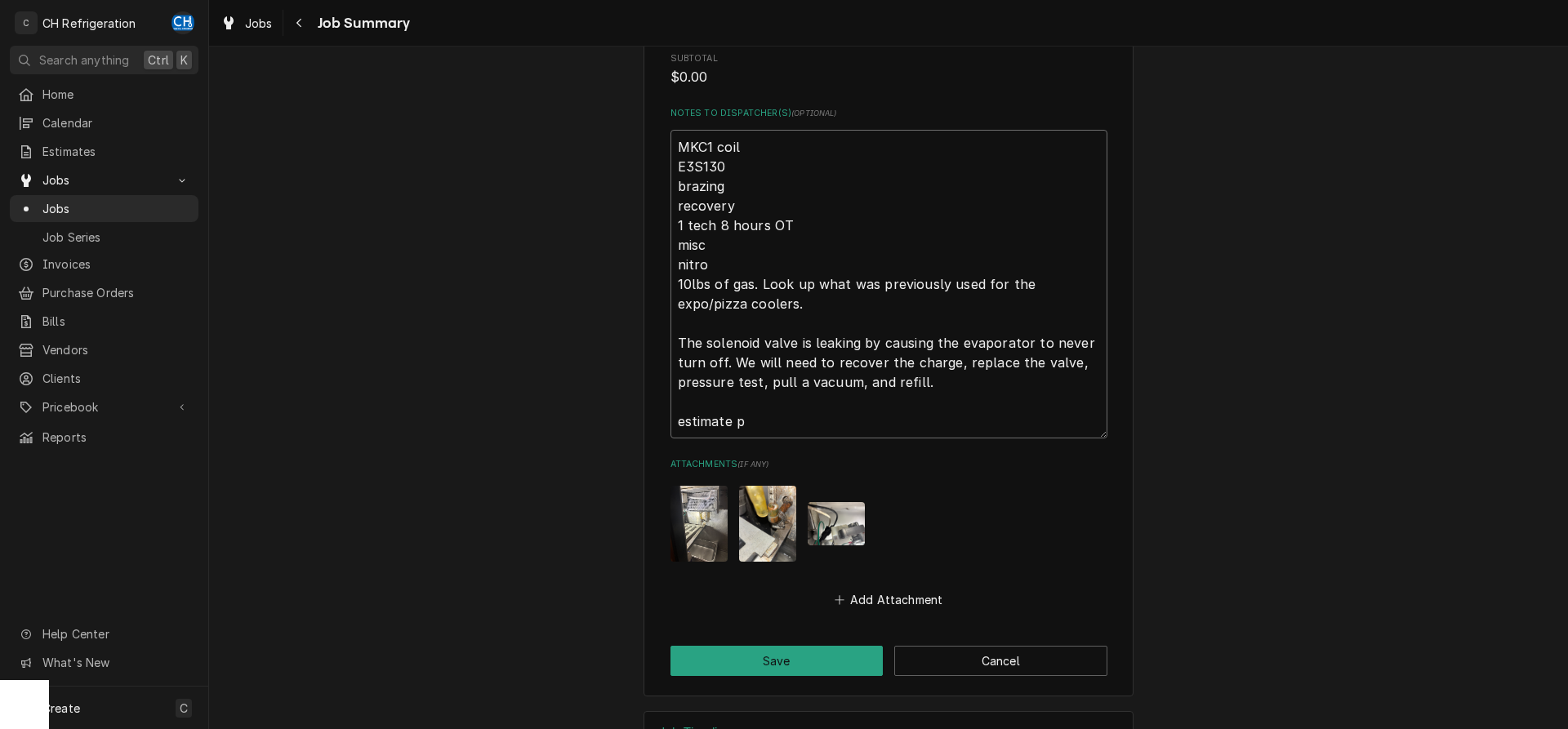
type textarea "x"
type textarea "MKC1 coil E3S130 brazing recovery 1 tech 8 hours OT misc nitro 10lbs of gas. Lo…"
type textarea "x"
type textarea "MKC1 coil E3S130 brazing recovery 1 tech 8 hours OT misc nitro 10lbs of gas. Lo…"
type textarea "x"
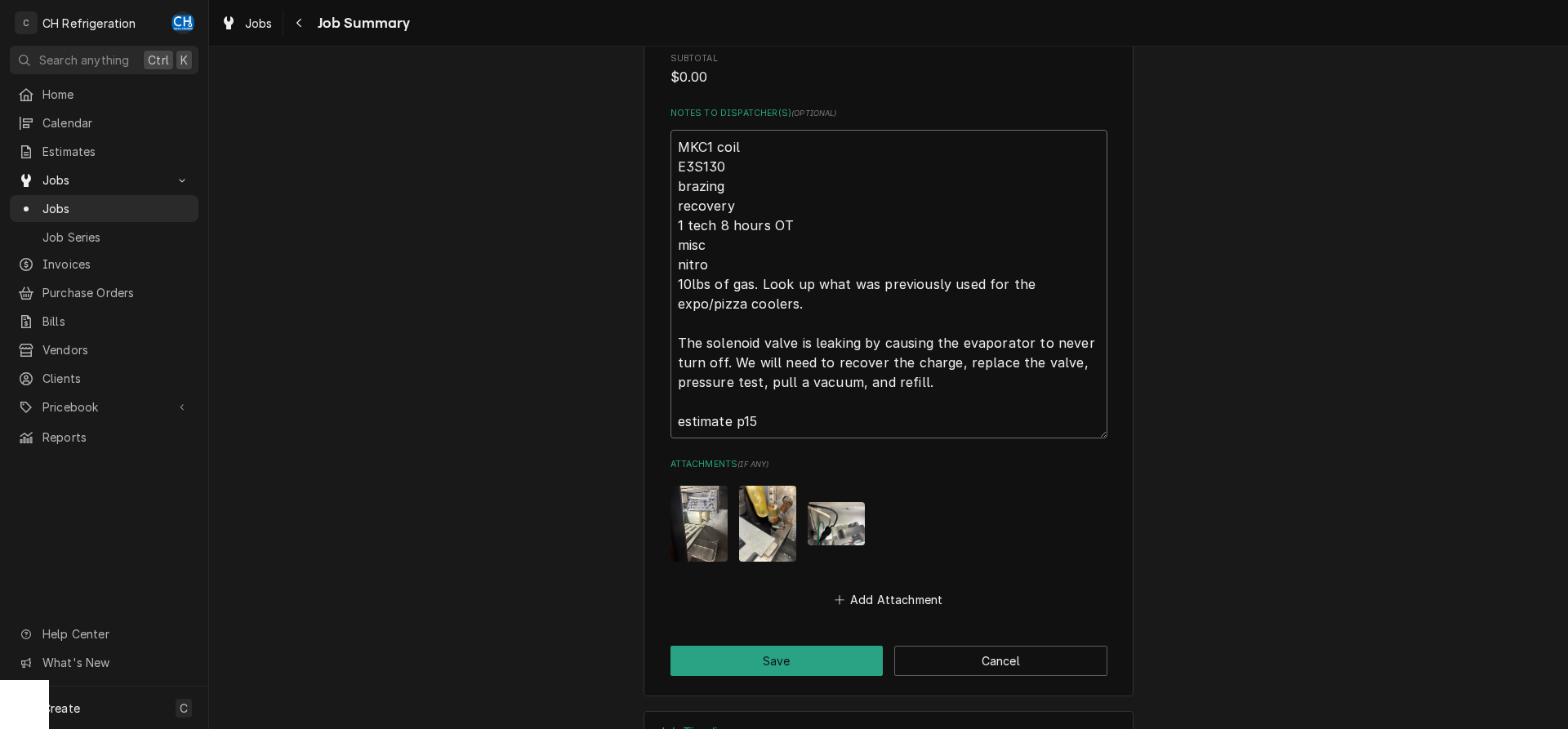
type textarea "MKC1 coil E3S130 brazing recovery 1 tech 8 hours OT misc nitro 10lbs of gas. Lo…"
type textarea "x"
type textarea "MKC1 coil E3S130 brazing recovery 1 tech 8 hours OT misc nitro 10lbs of gas. Lo…"
click at [772, 646] on button "Save" at bounding box center [777, 661] width 214 height 31
type textarea "x"
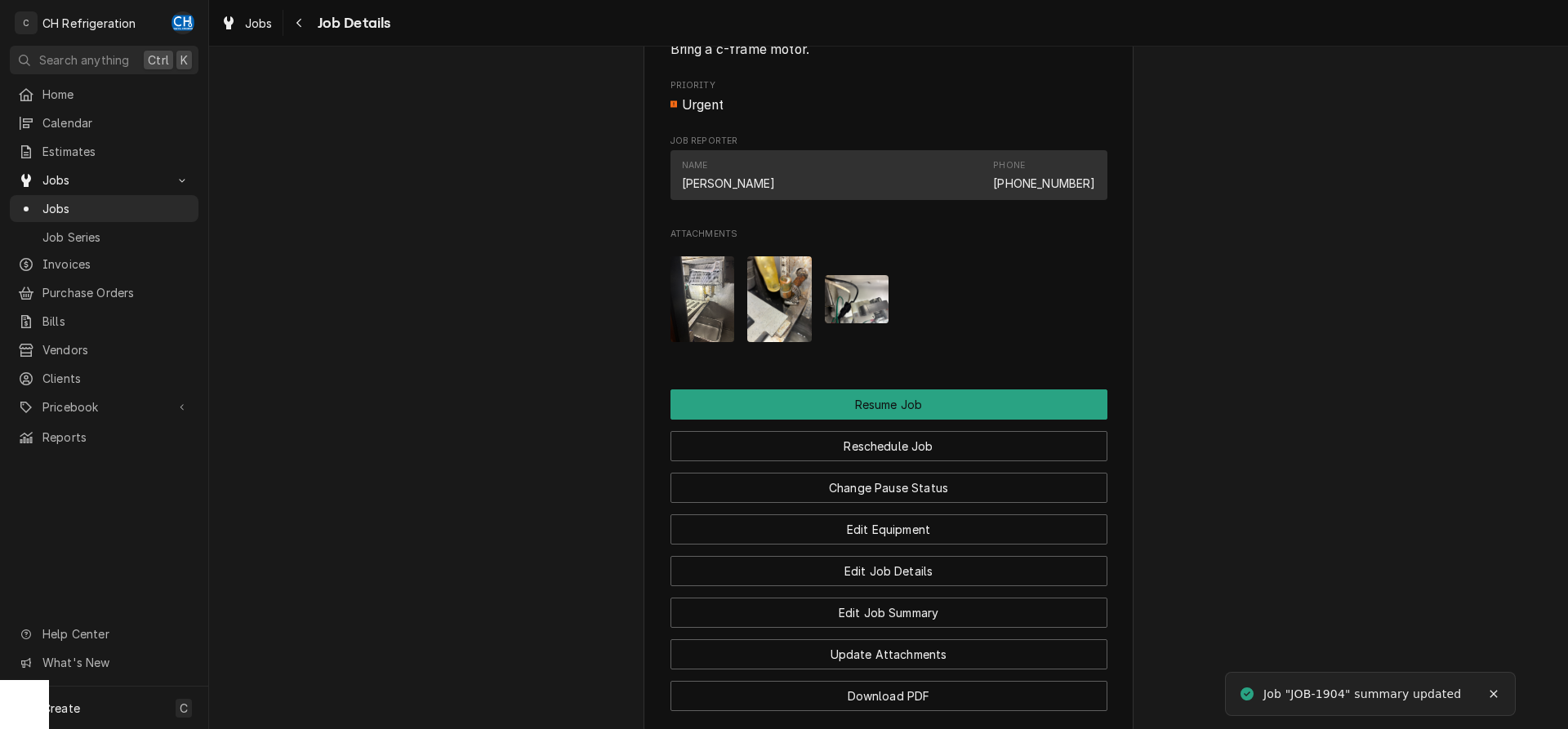
scroll to position [1500, 0]
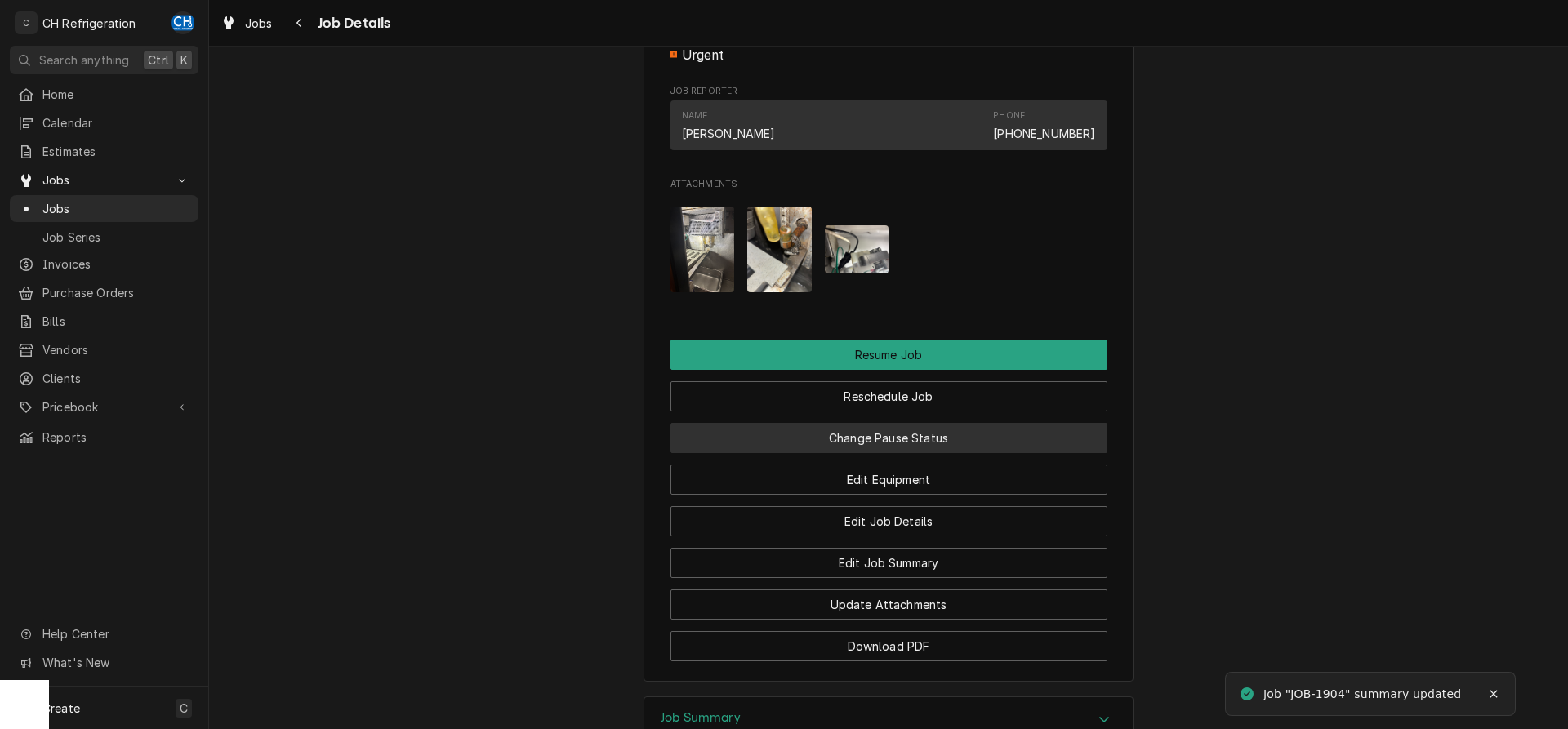
click at [955, 454] on button "Change Pause Status" at bounding box center [889, 438] width 437 height 31
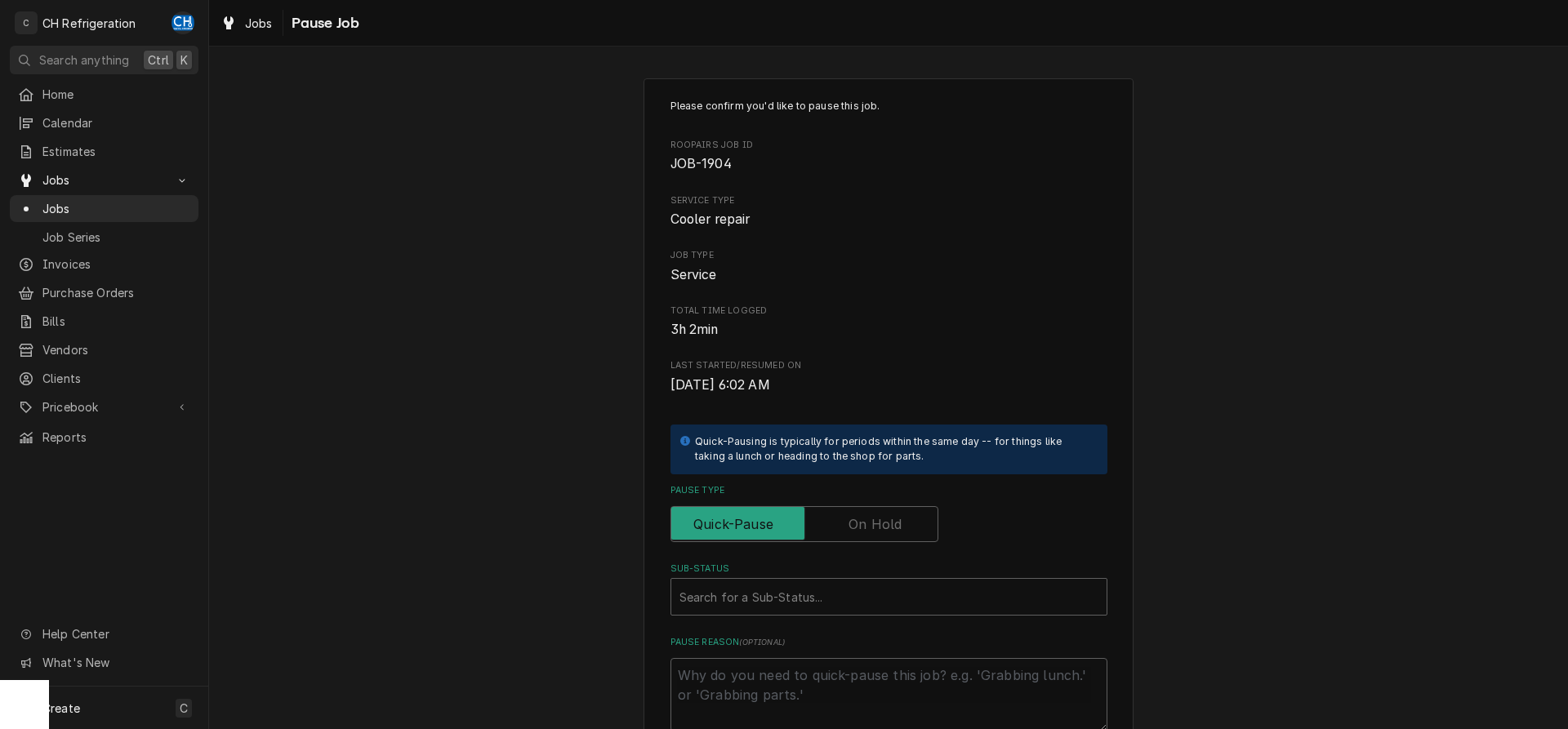
click at [881, 503] on div "Pause Type" at bounding box center [889, 513] width 437 height 58
click at [904, 515] on input "Pause Type" at bounding box center [804, 524] width 253 height 36
checkbox input "true"
click at [925, 586] on div "Sub-Status" at bounding box center [872, 597] width 386 height 30
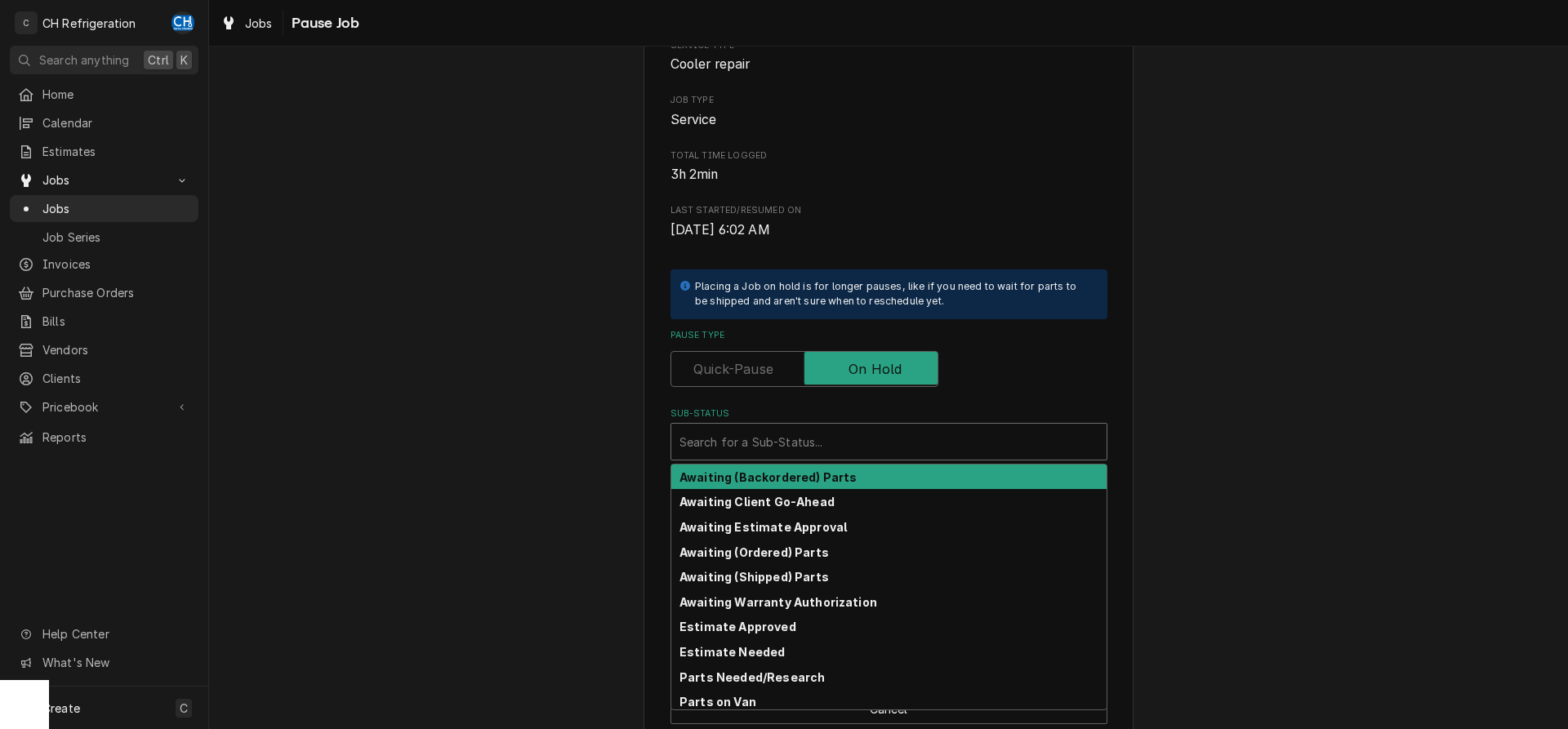
scroll to position [186, 0]
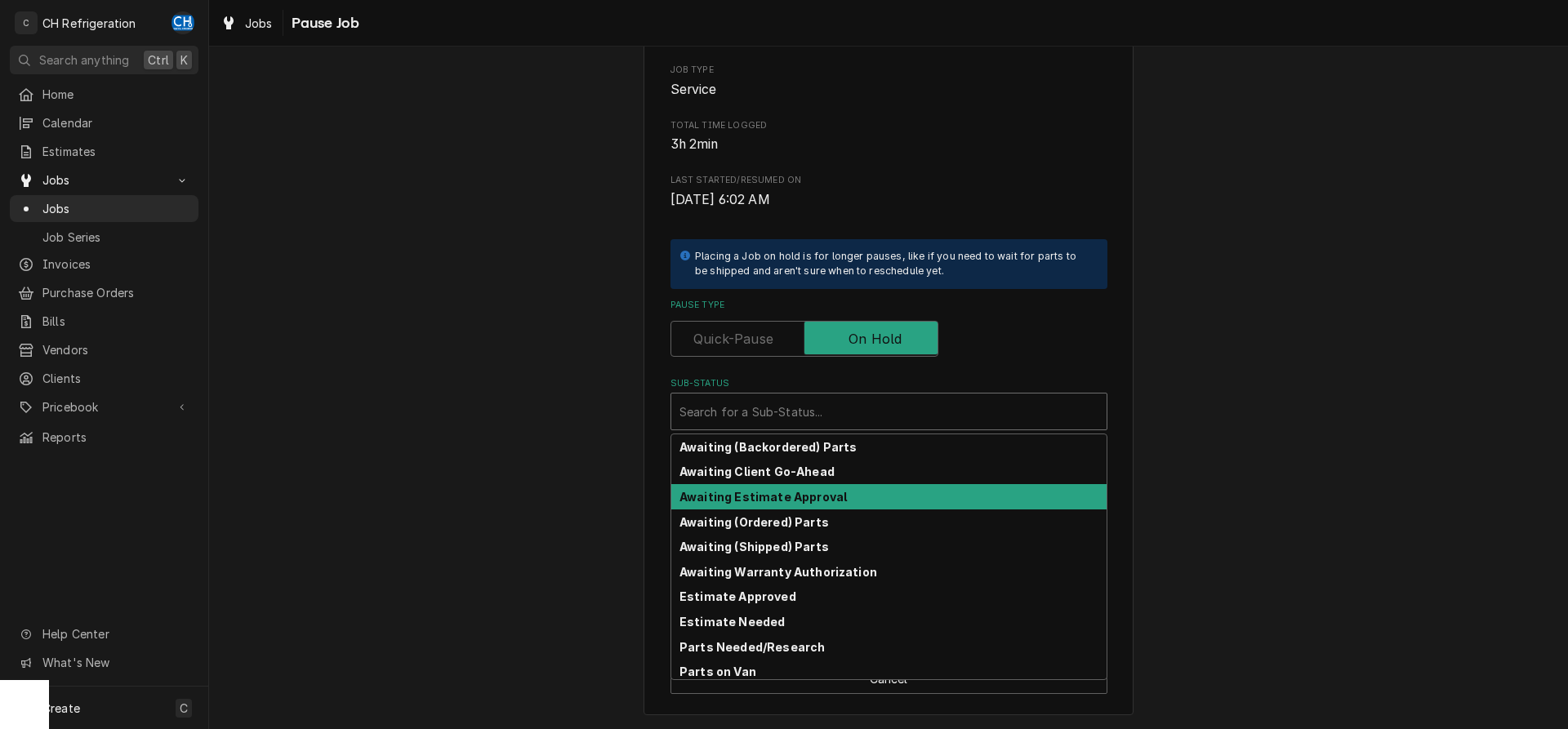
click at [824, 497] on strong "Awaiting Estimate Approval" at bounding box center [763, 496] width 167 height 14
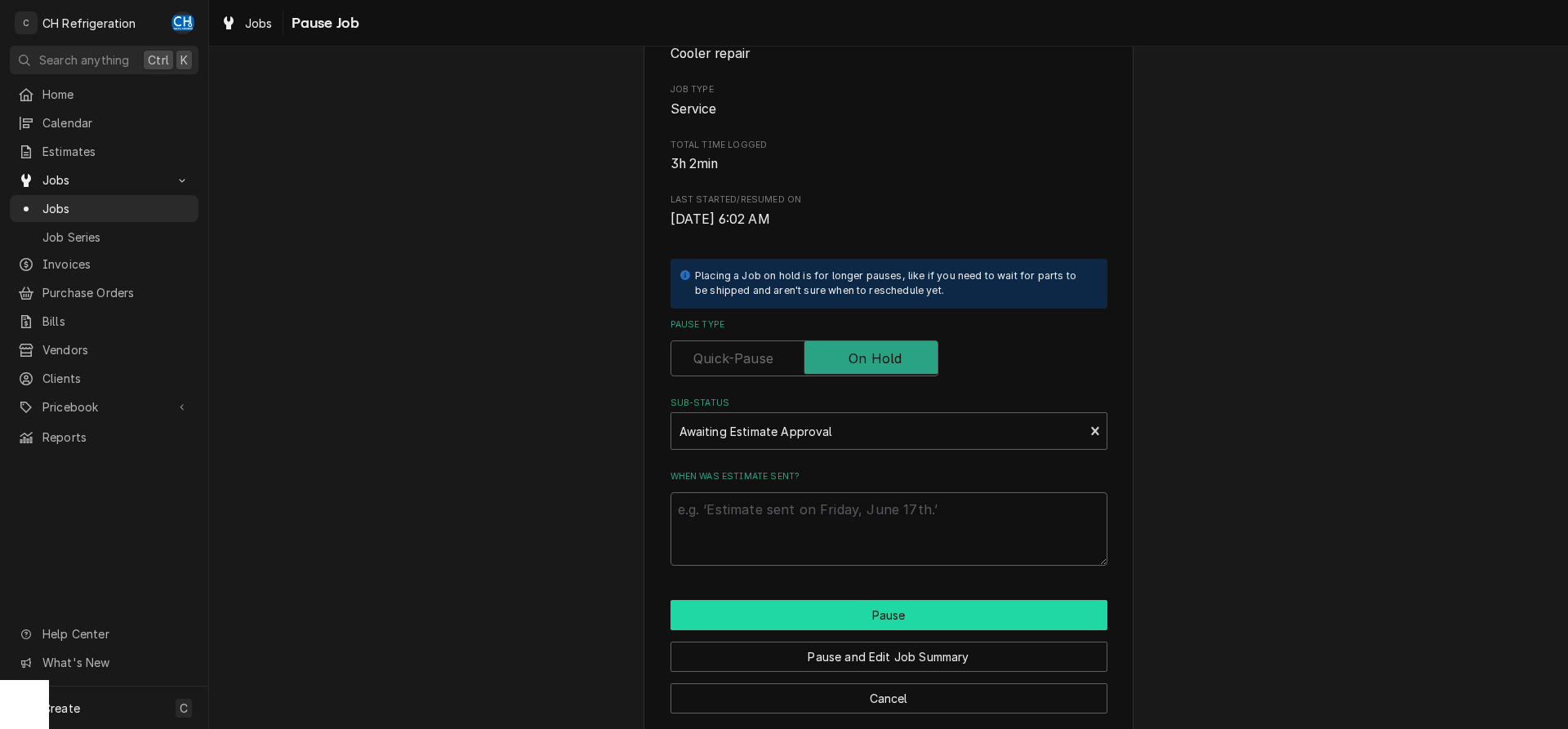
click at [891, 623] on button "Pause" at bounding box center [889, 615] width 437 height 31
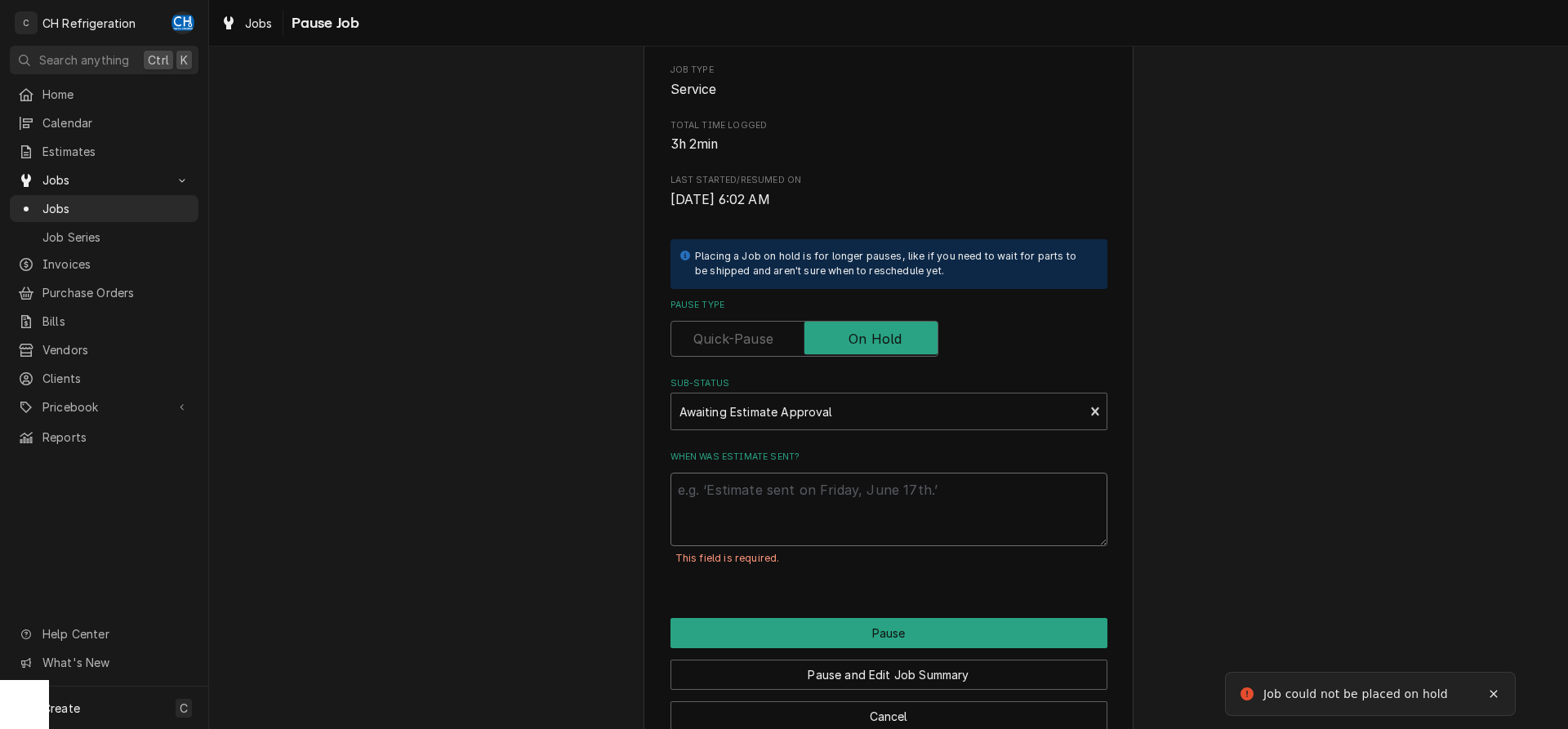
click at [848, 543] on textarea "When was estimate sent?" at bounding box center [889, 509] width 437 height 73
type textarea "x"
type textarea "9"
type textarea "x"
type textarea "9/8"
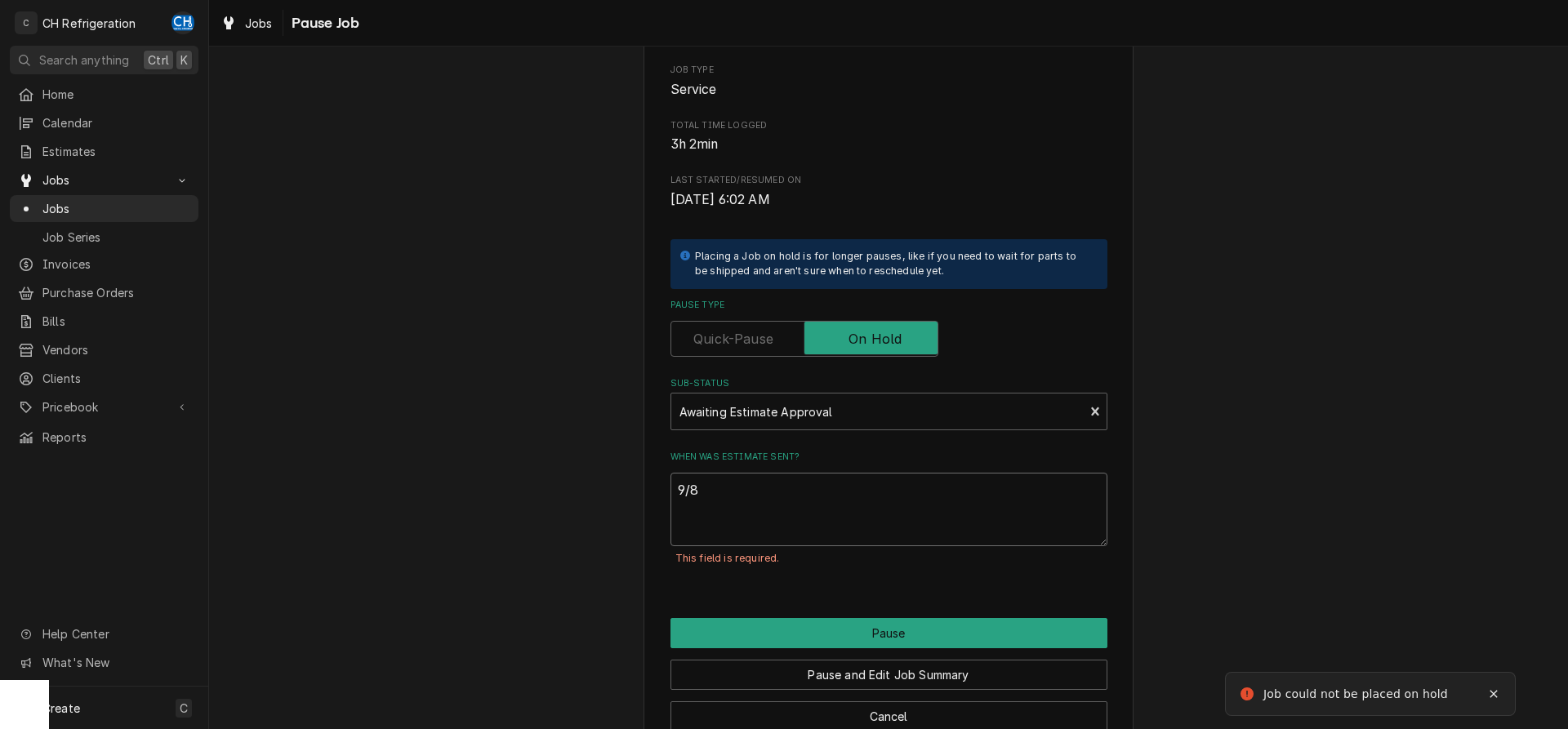
type textarea "x"
type textarea "9/8"
drag, startPoint x: 955, startPoint y: 637, endPoint x: 1183, endPoint y: 627, distance: 228.2
click at [955, 637] on button "Pause" at bounding box center [889, 633] width 437 height 31
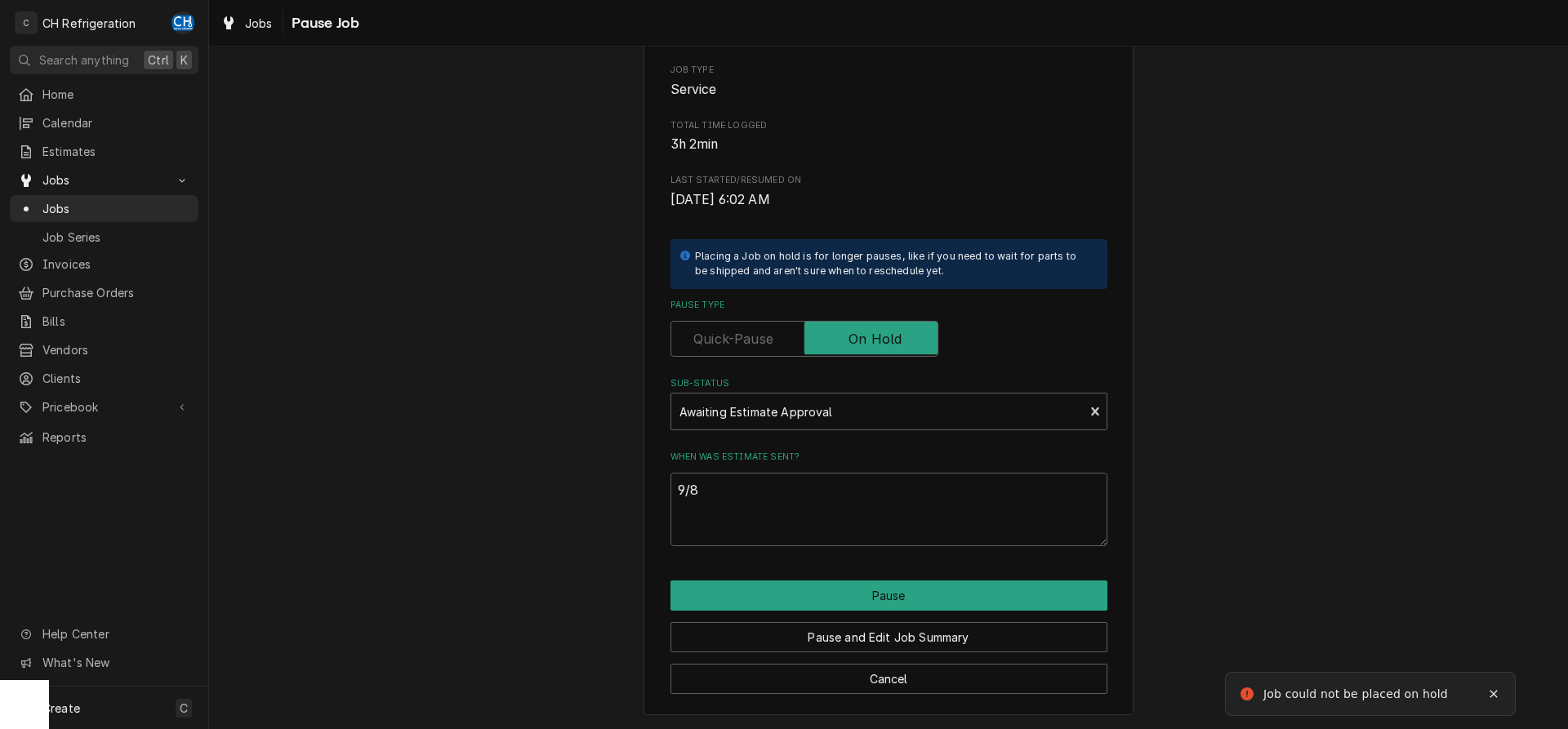
type textarea "x"
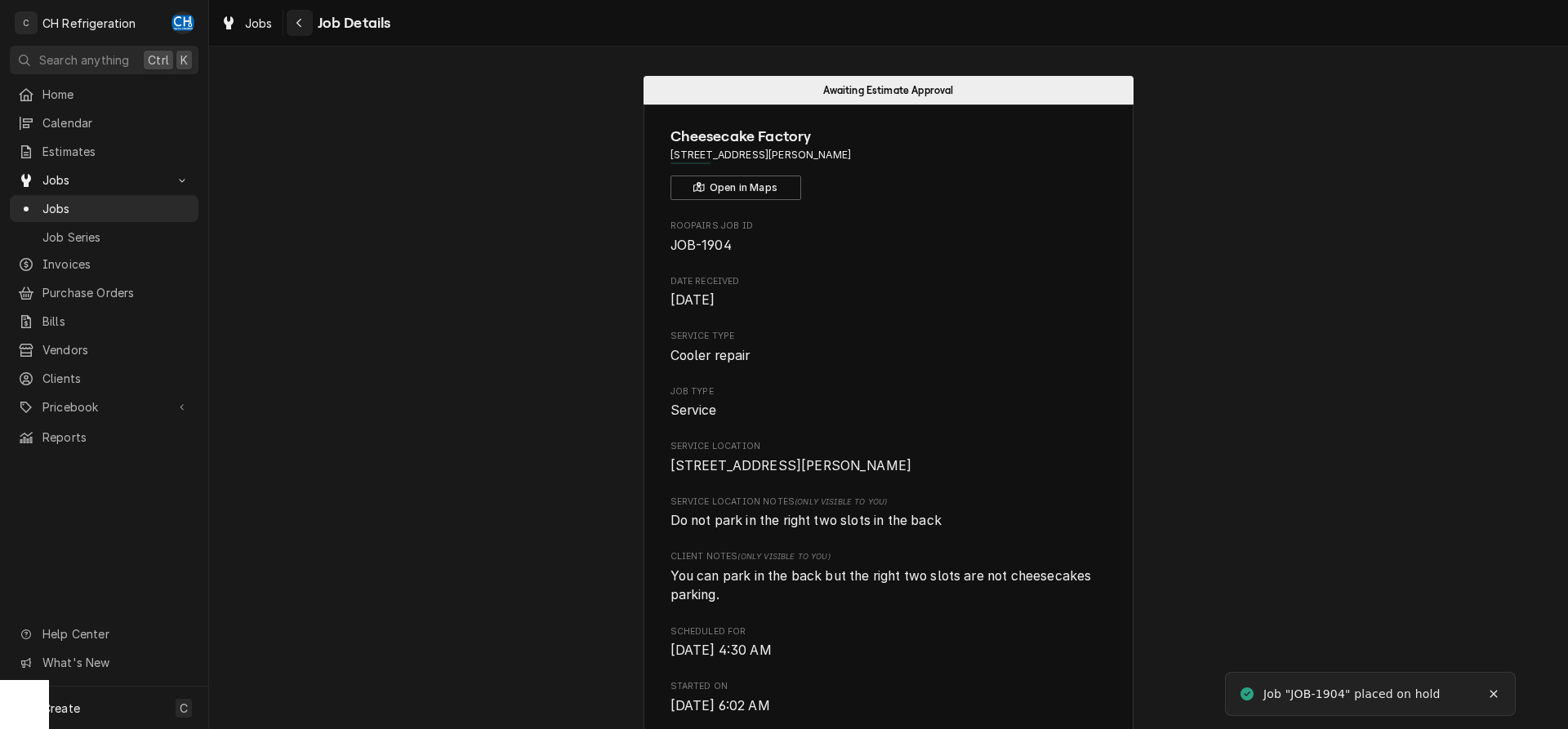
click at [307, 23] on button "Navigate back" at bounding box center [300, 23] width 26 height 26
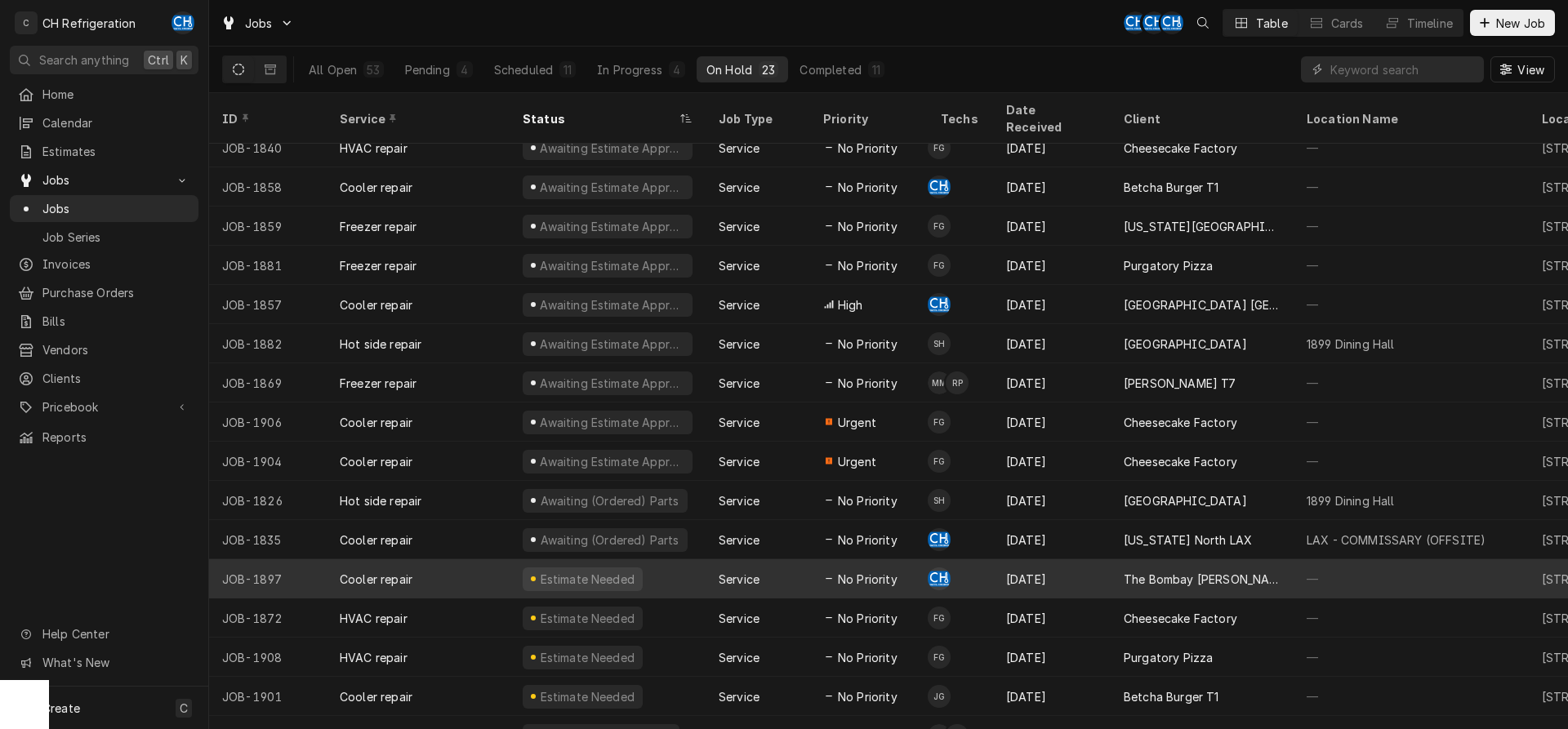
scroll to position [297, 0]
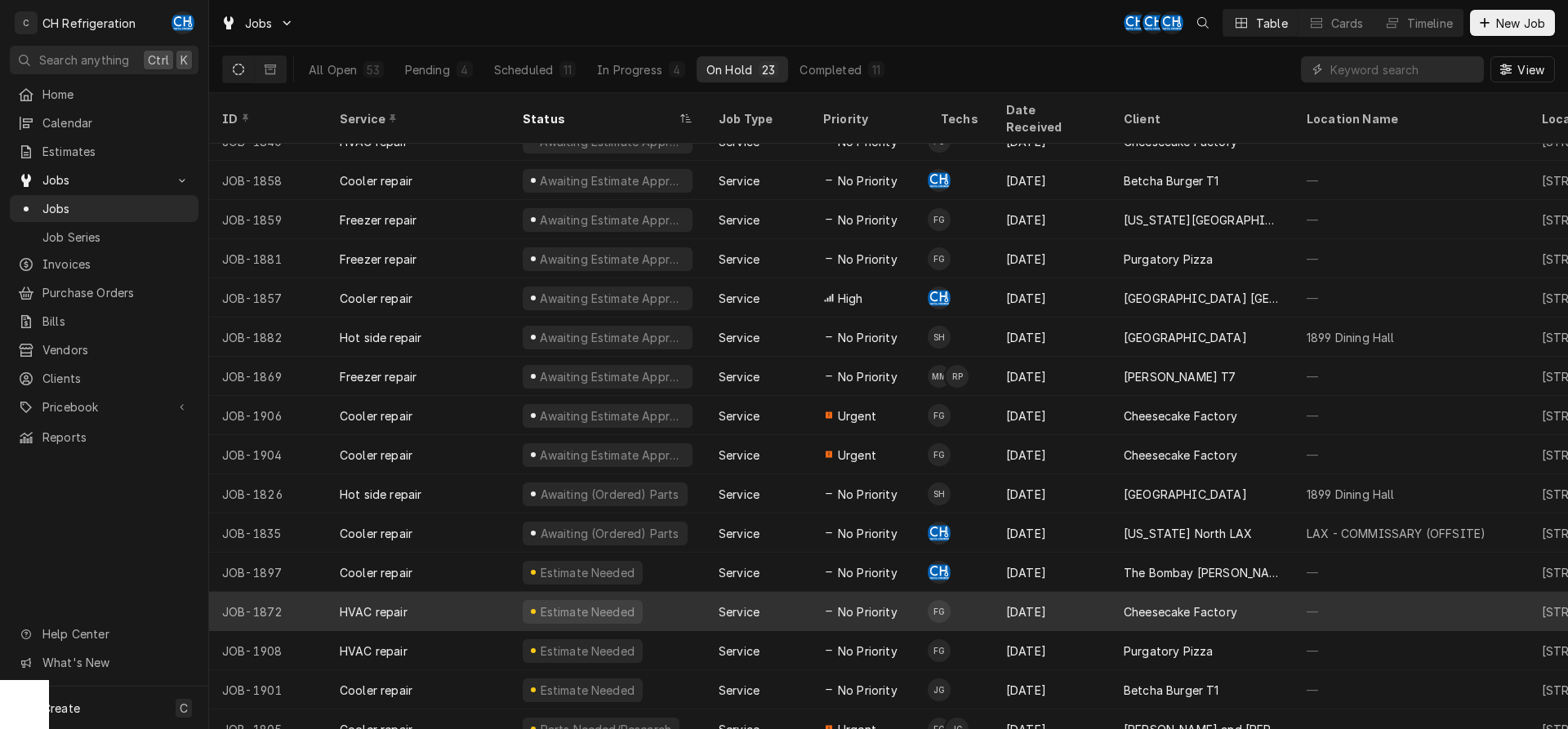
click at [1057, 592] on div "Sep 3" at bounding box center [1051, 612] width 118 height 40
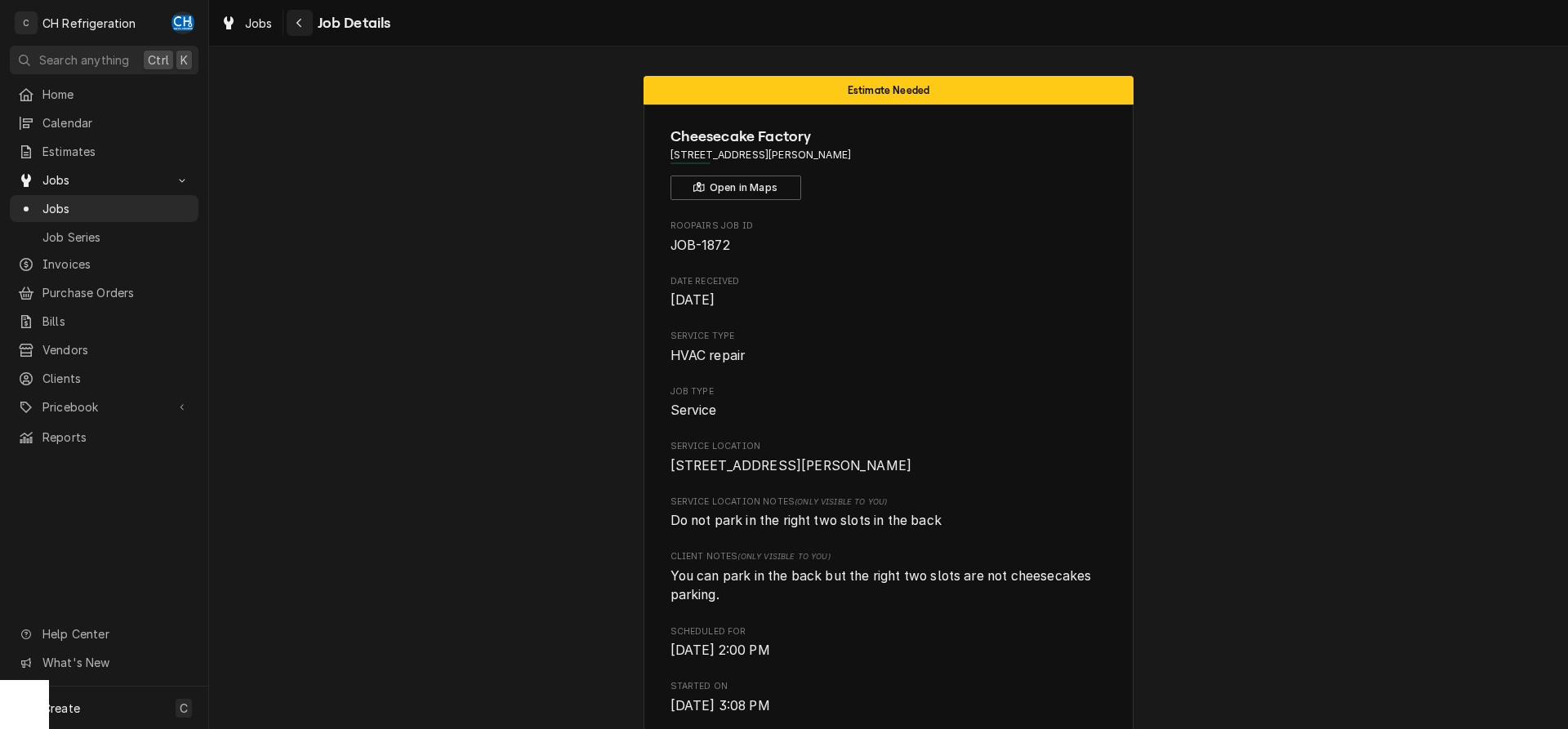
click at [303, 18] on div "Navigate back" at bounding box center [300, 23] width 16 height 16
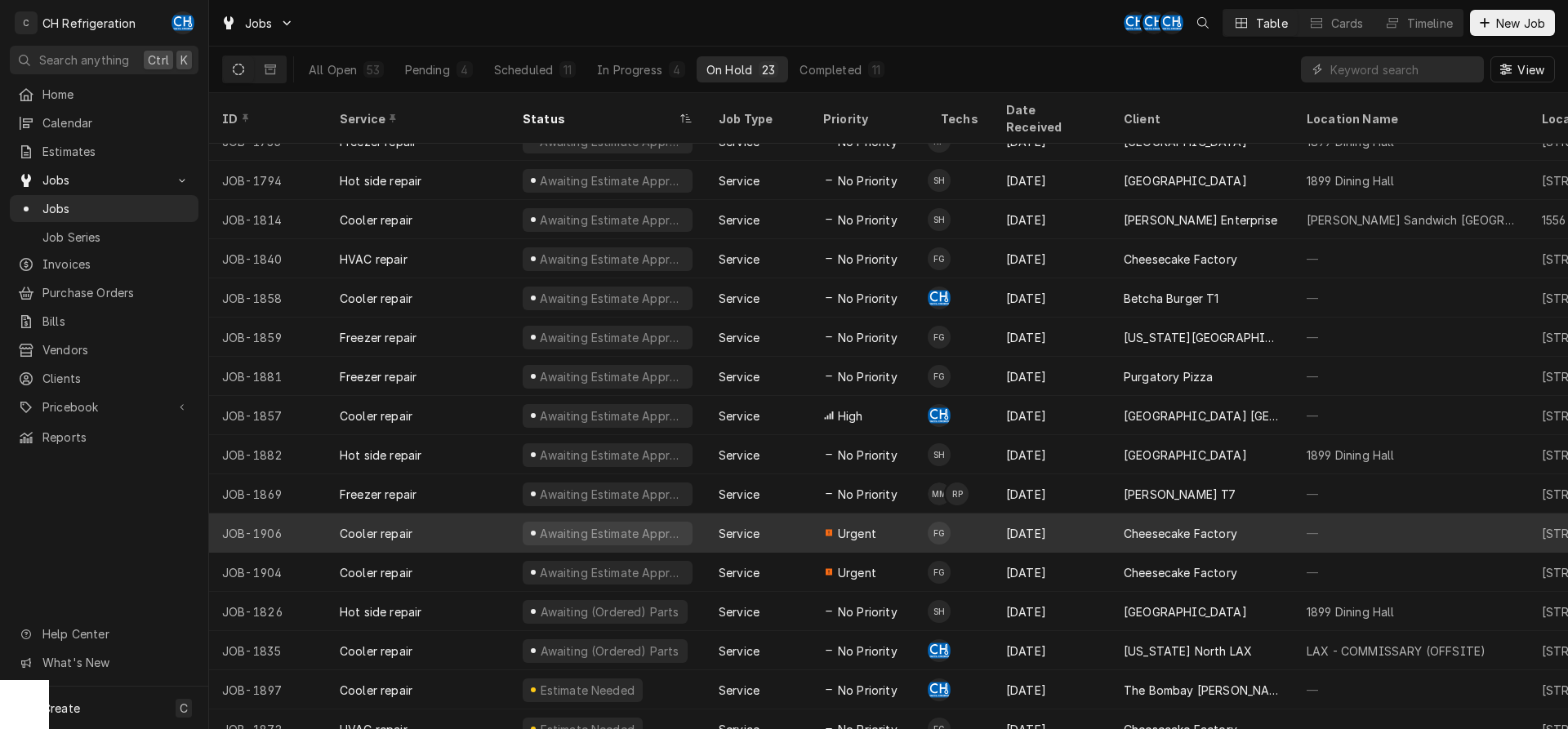
scroll to position [297, 0]
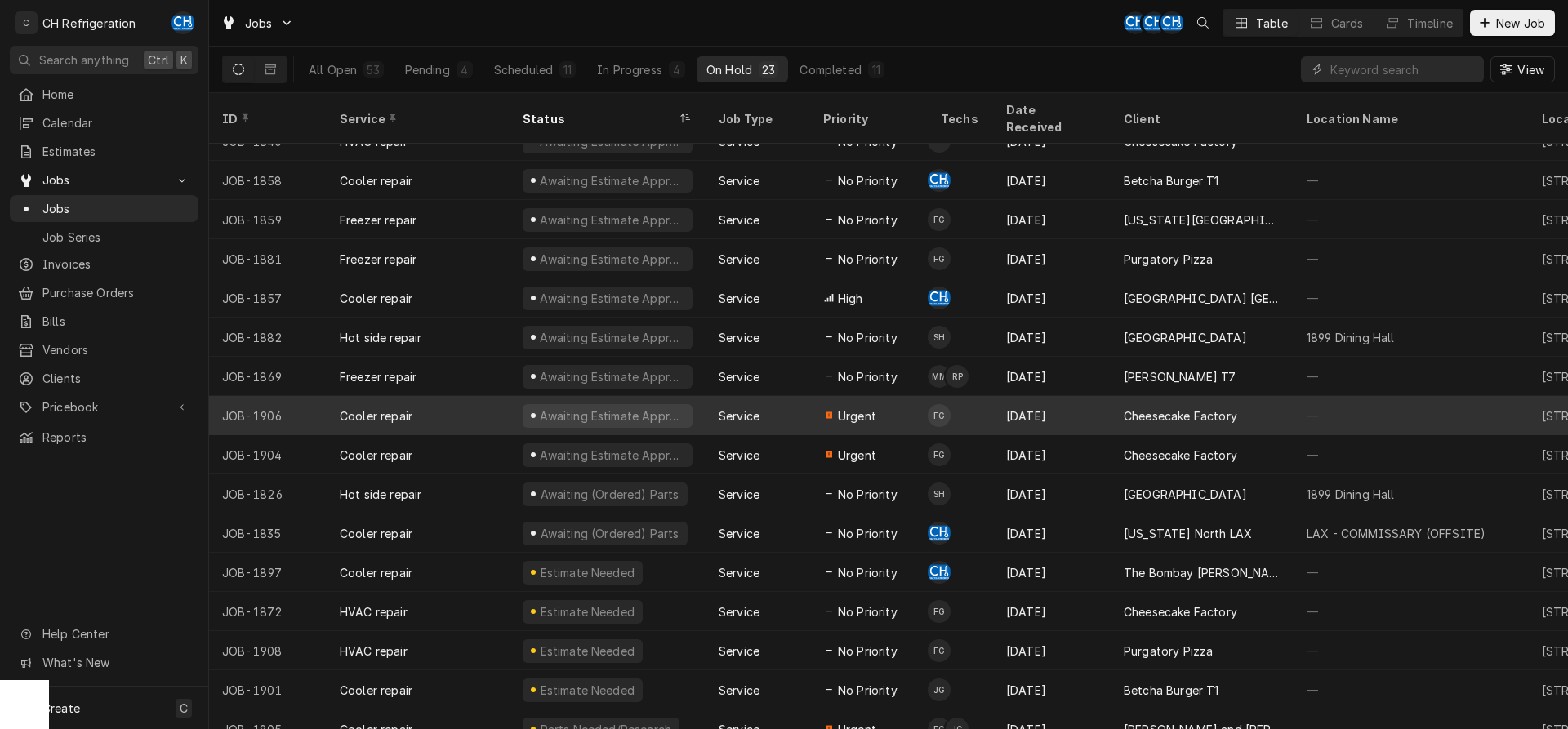
click at [950, 406] on div "FG" at bounding box center [939, 416] width 23 height 23
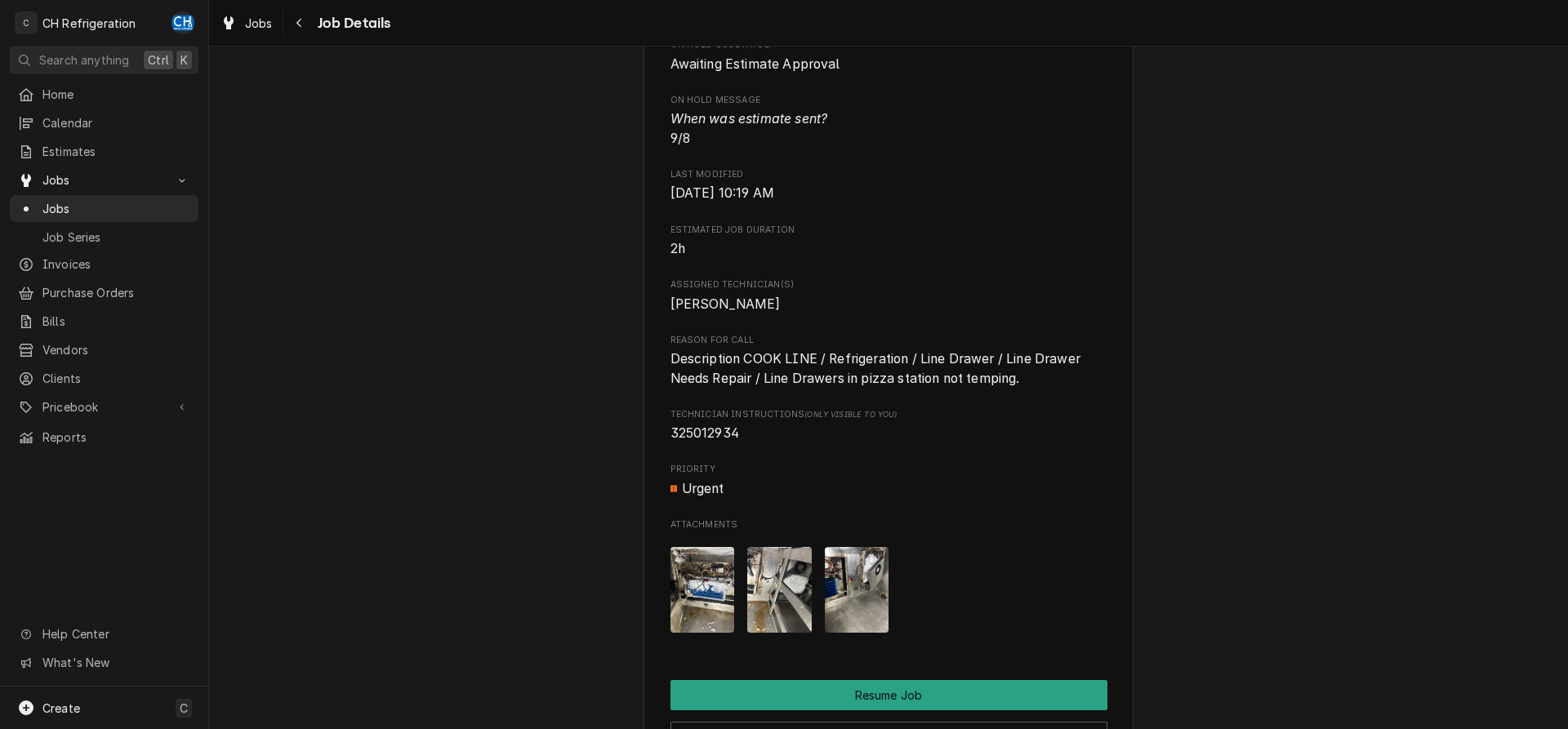
scroll to position [999, 0]
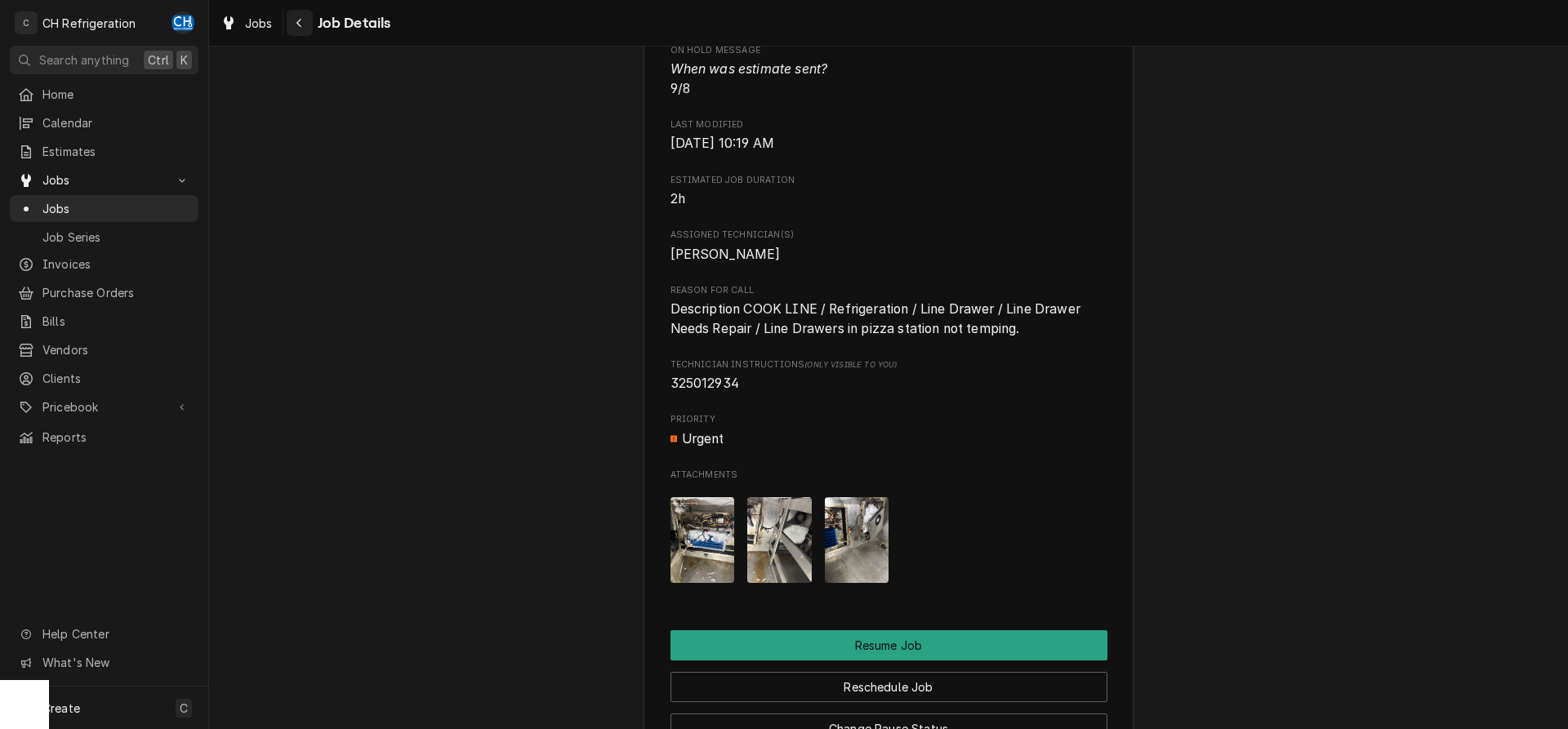
click at [298, 16] on div "Navigate back" at bounding box center [300, 23] width 16 height 16
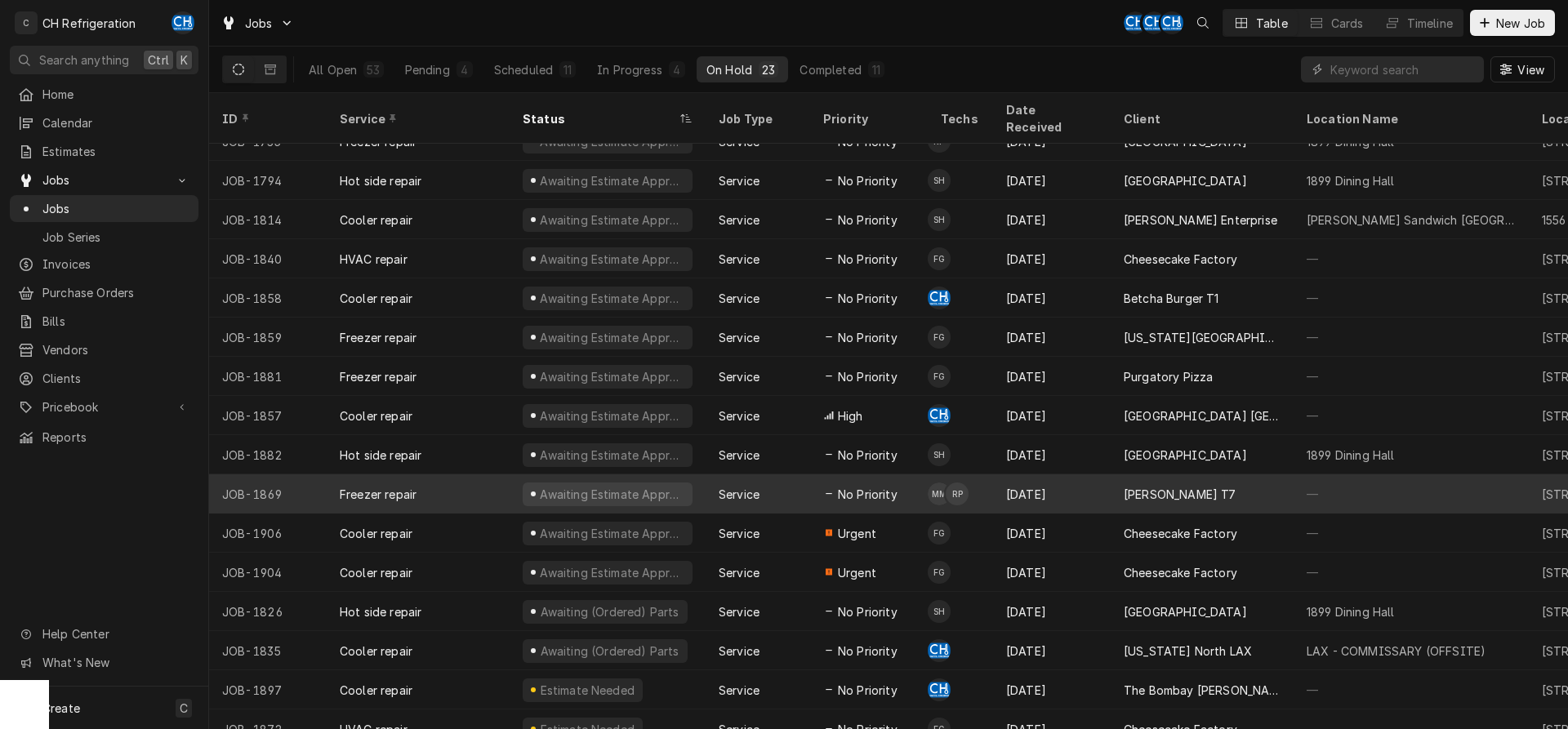
scroll to position [218, 0]
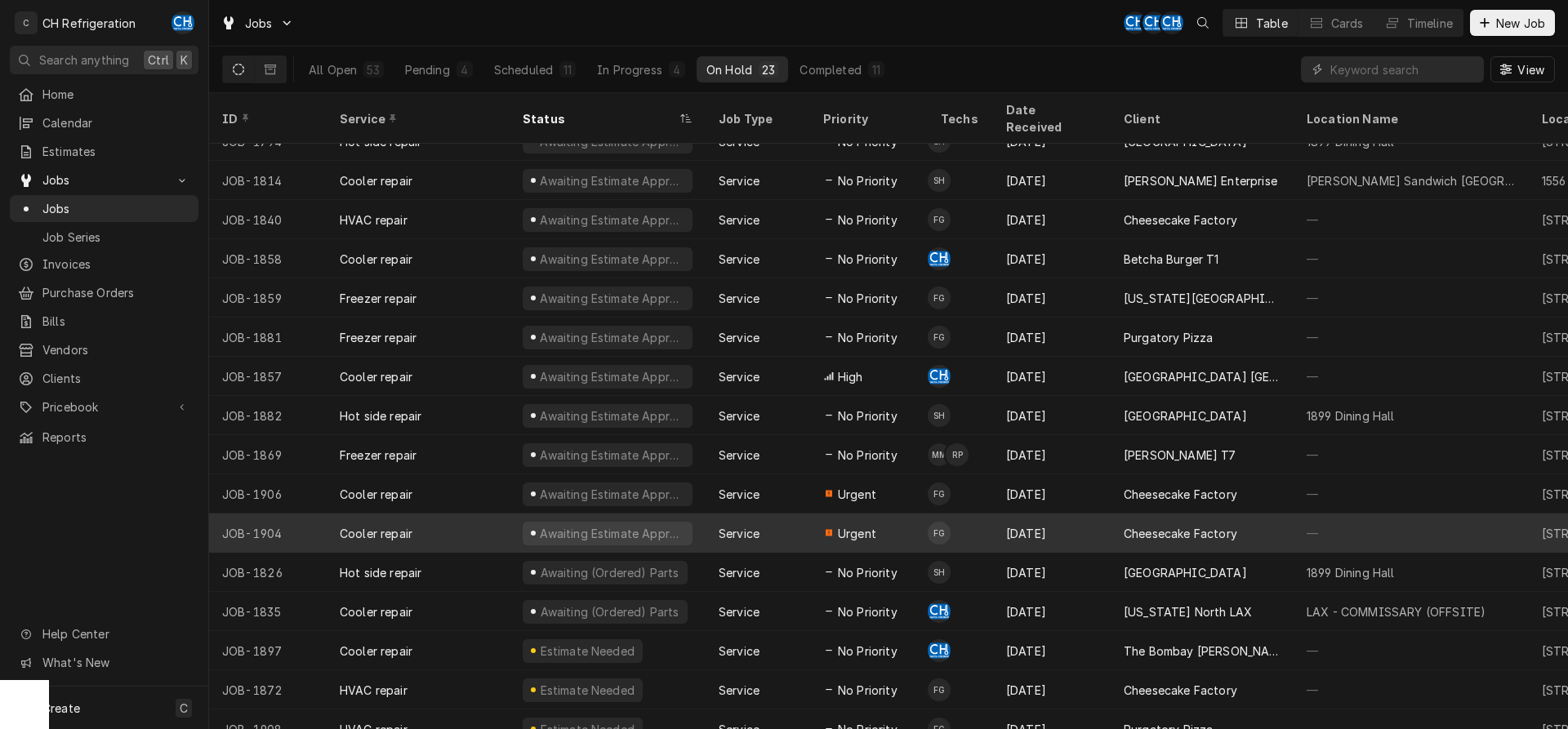
click at [1073, 514] on div "[DATE]" at bounding box center [1051, 534] width 118 height 40
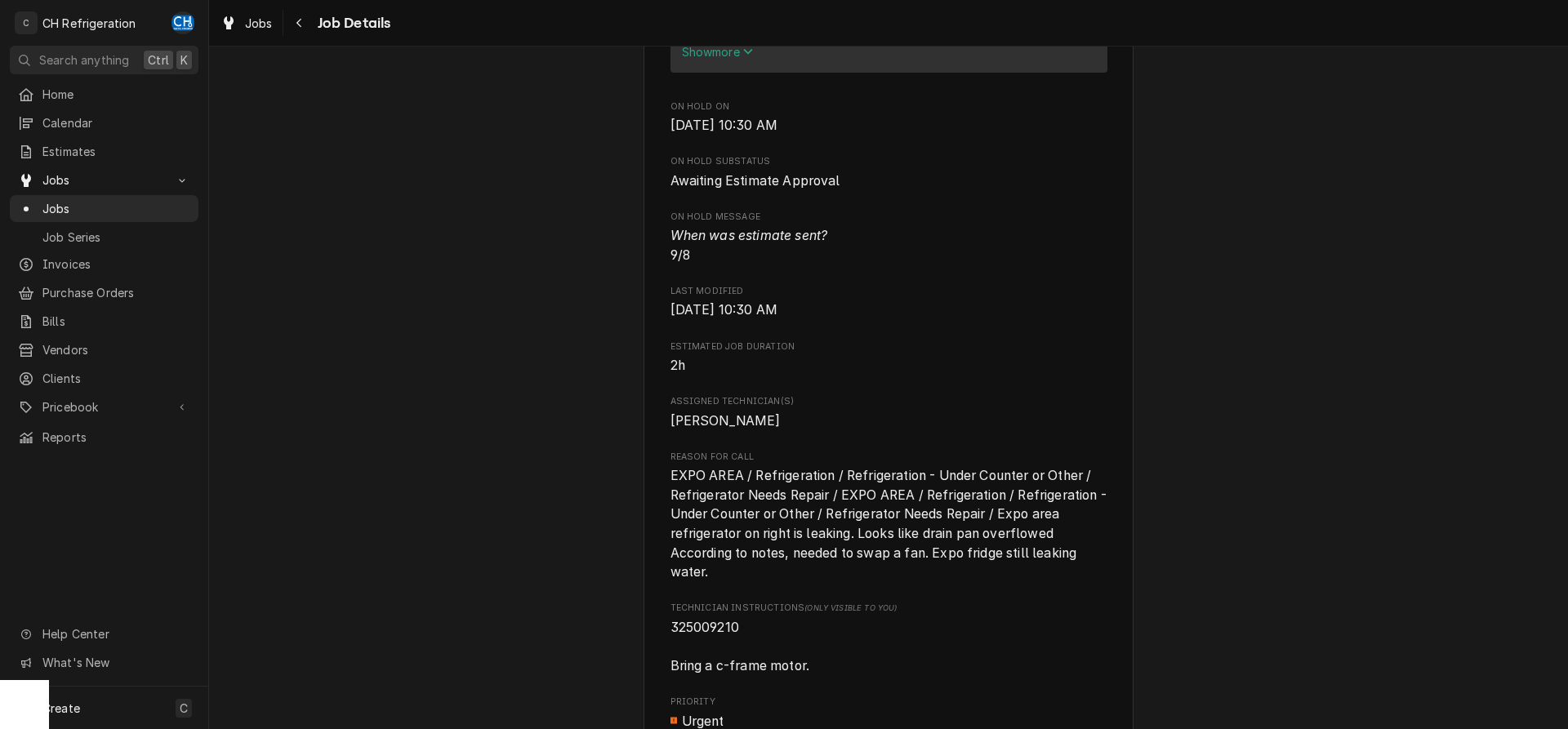
scroll to position [916, 0]
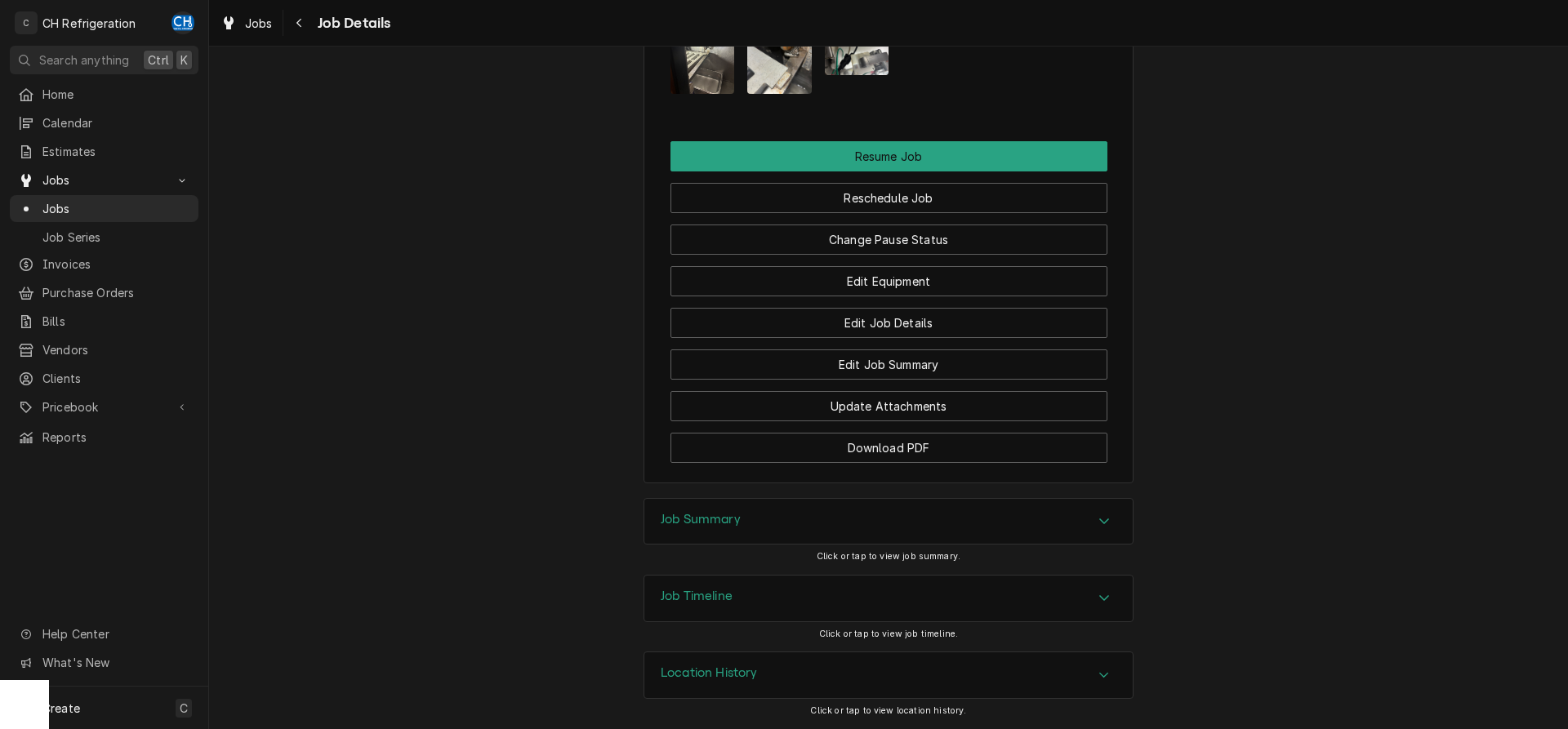
click at [956, 533] on div "Job Summary" at bounding box center [888, 521] width 488 height 45
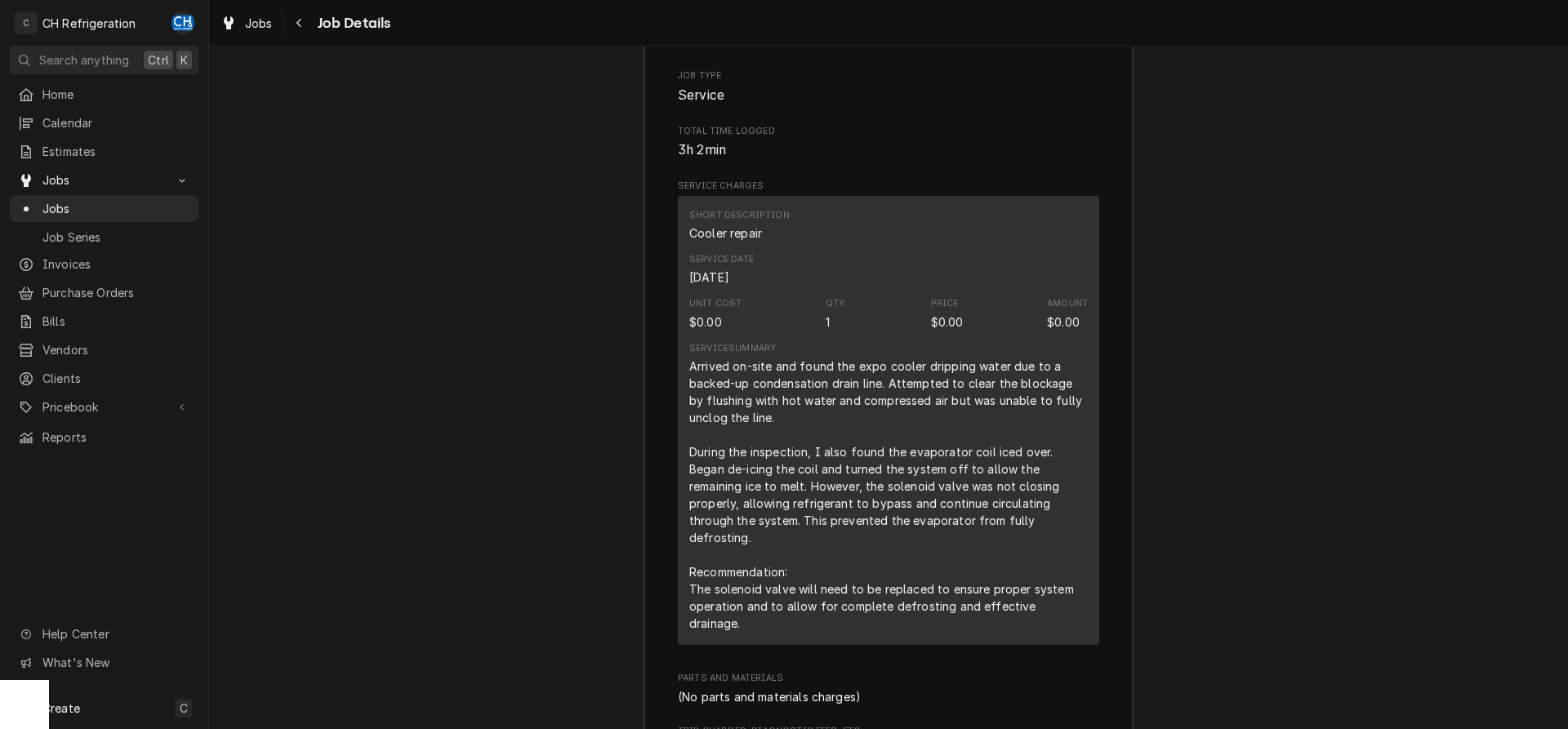
scroll to position [2801, 0]
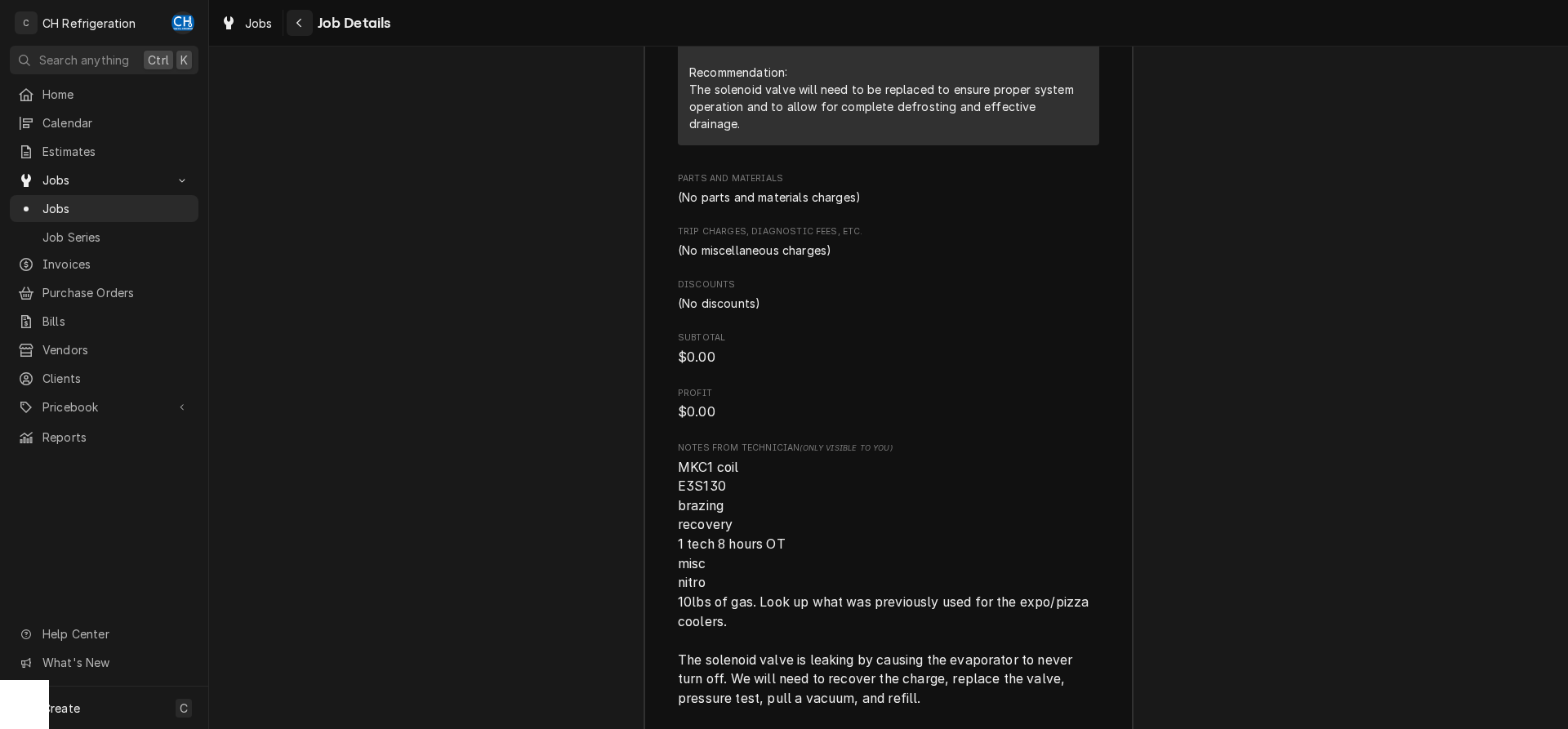
click at [307, 28] on button "Navigate back" at bounding box center [300, 23] width 26 height 26
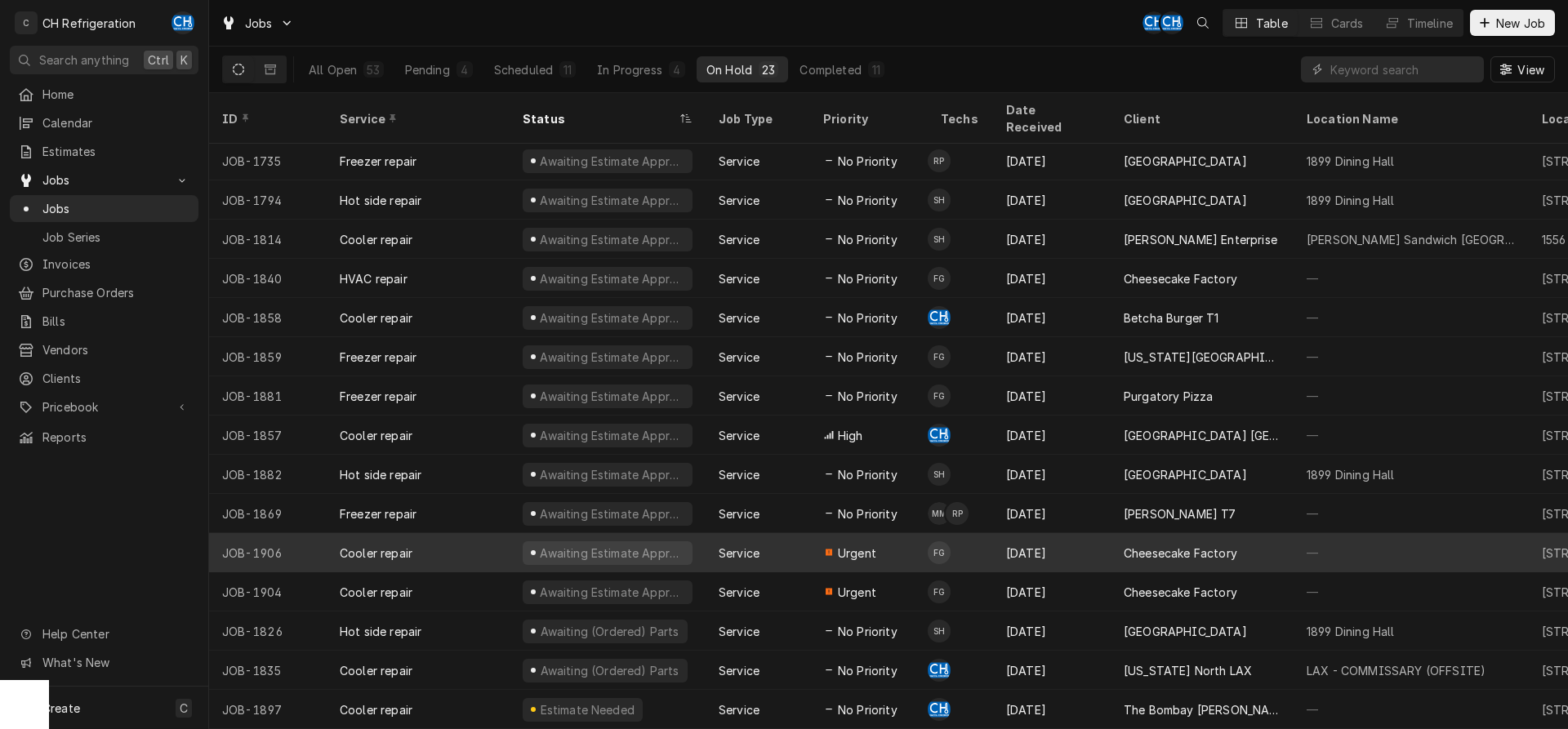
scroll to position [46, 0]
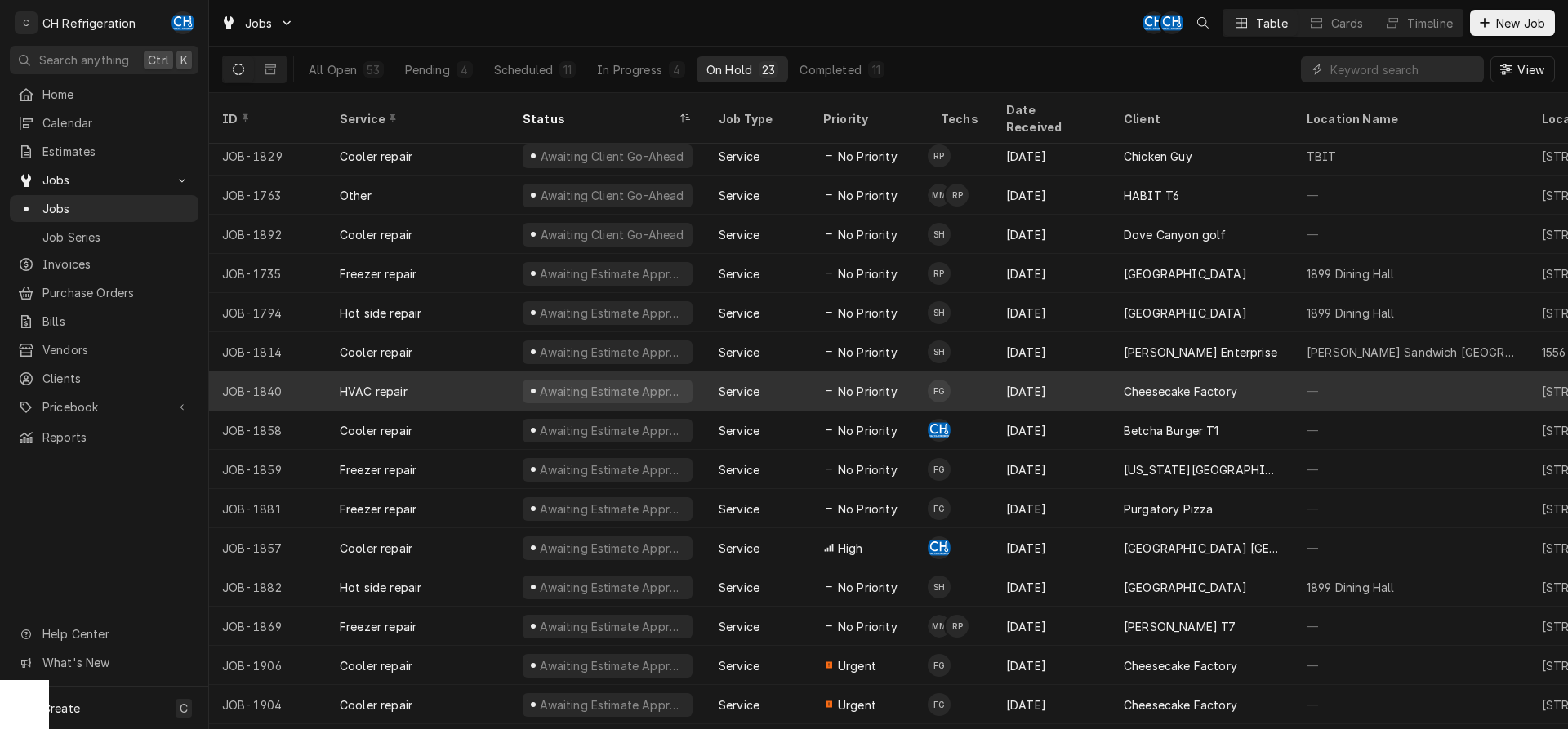
click at [1025, 372] on div "Aug 31" at bounding box center [1051, 392] width 118 height 40
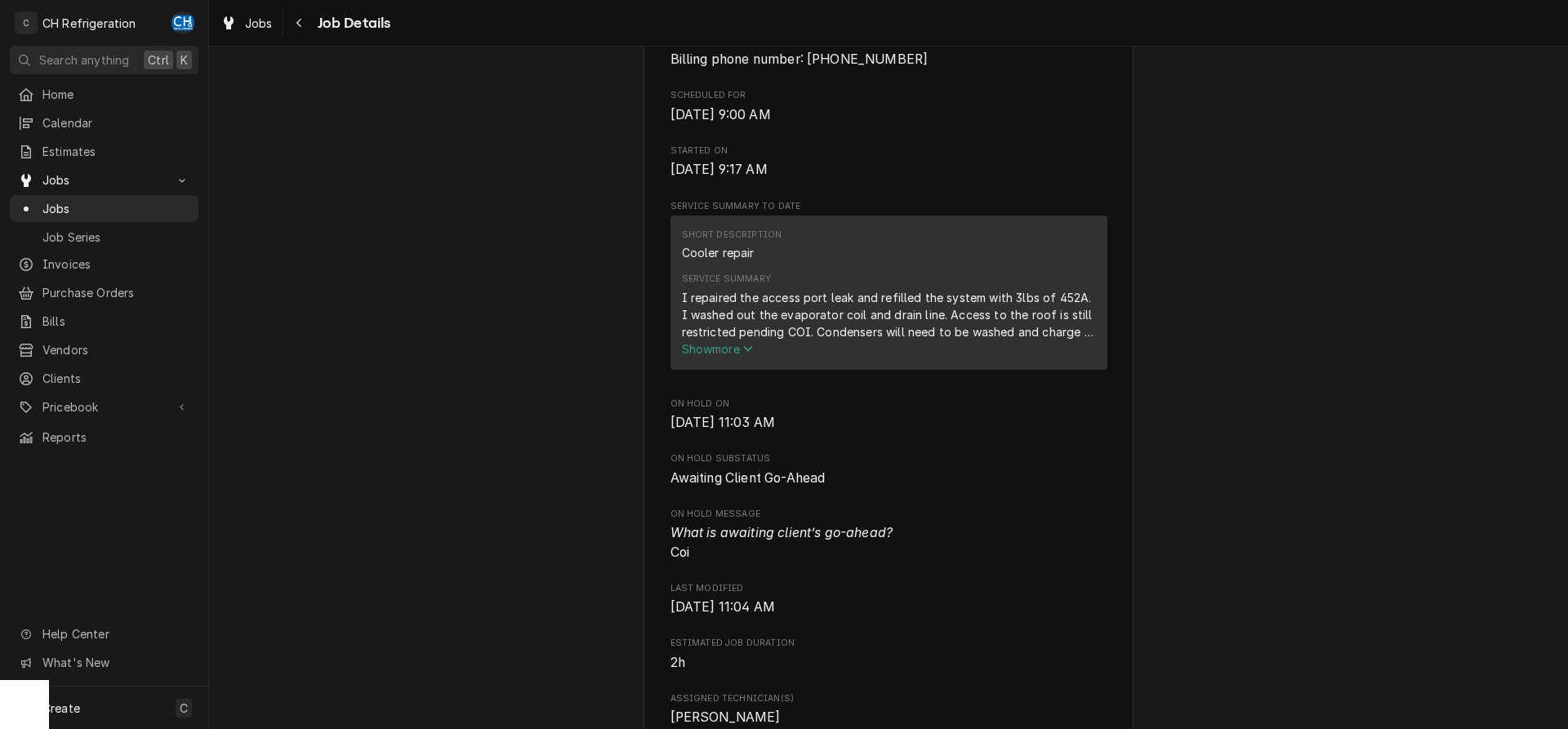
scroll to position [583, 0]
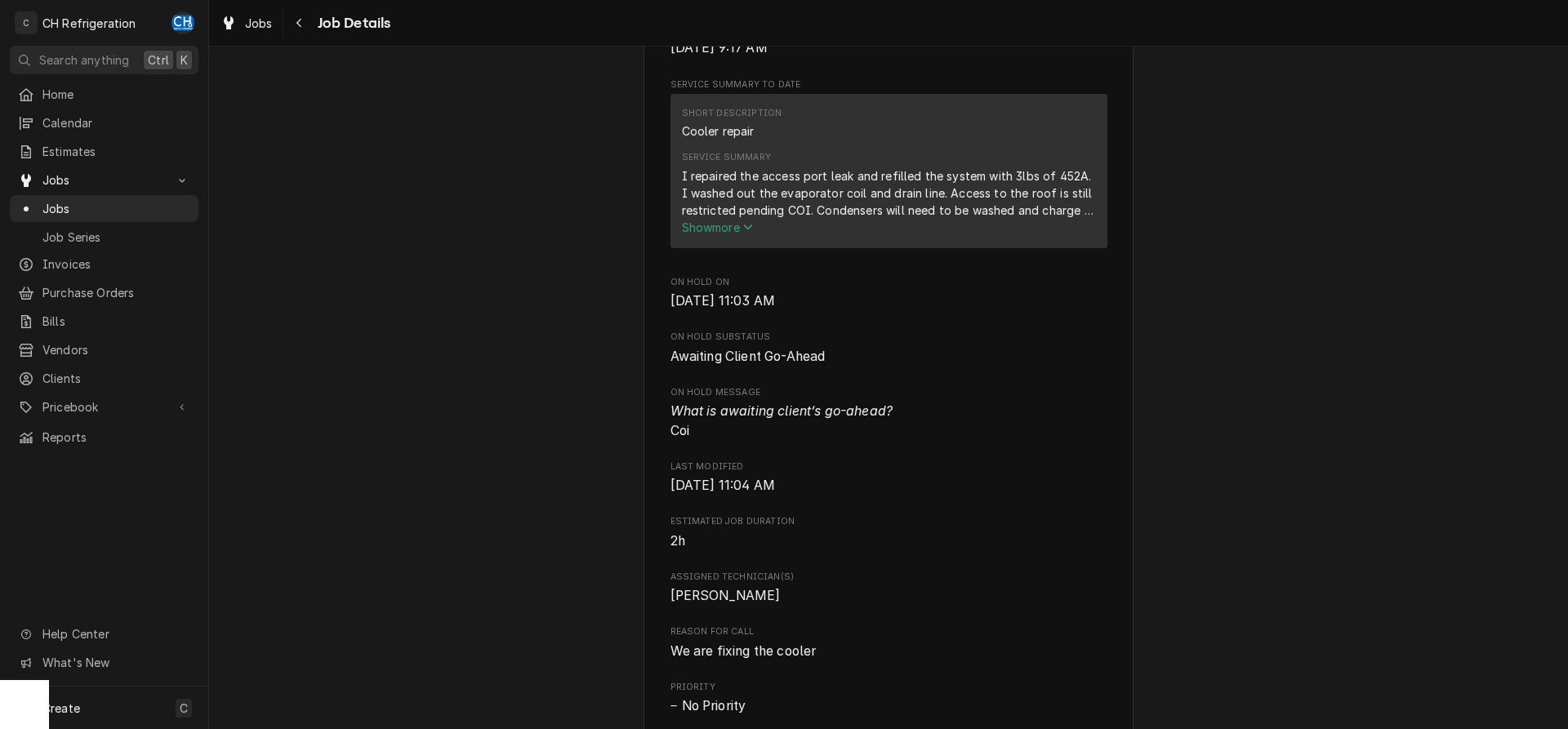
click at [716, 234] on span "Show more" at bounding box center [717, 227] width 72 height 14
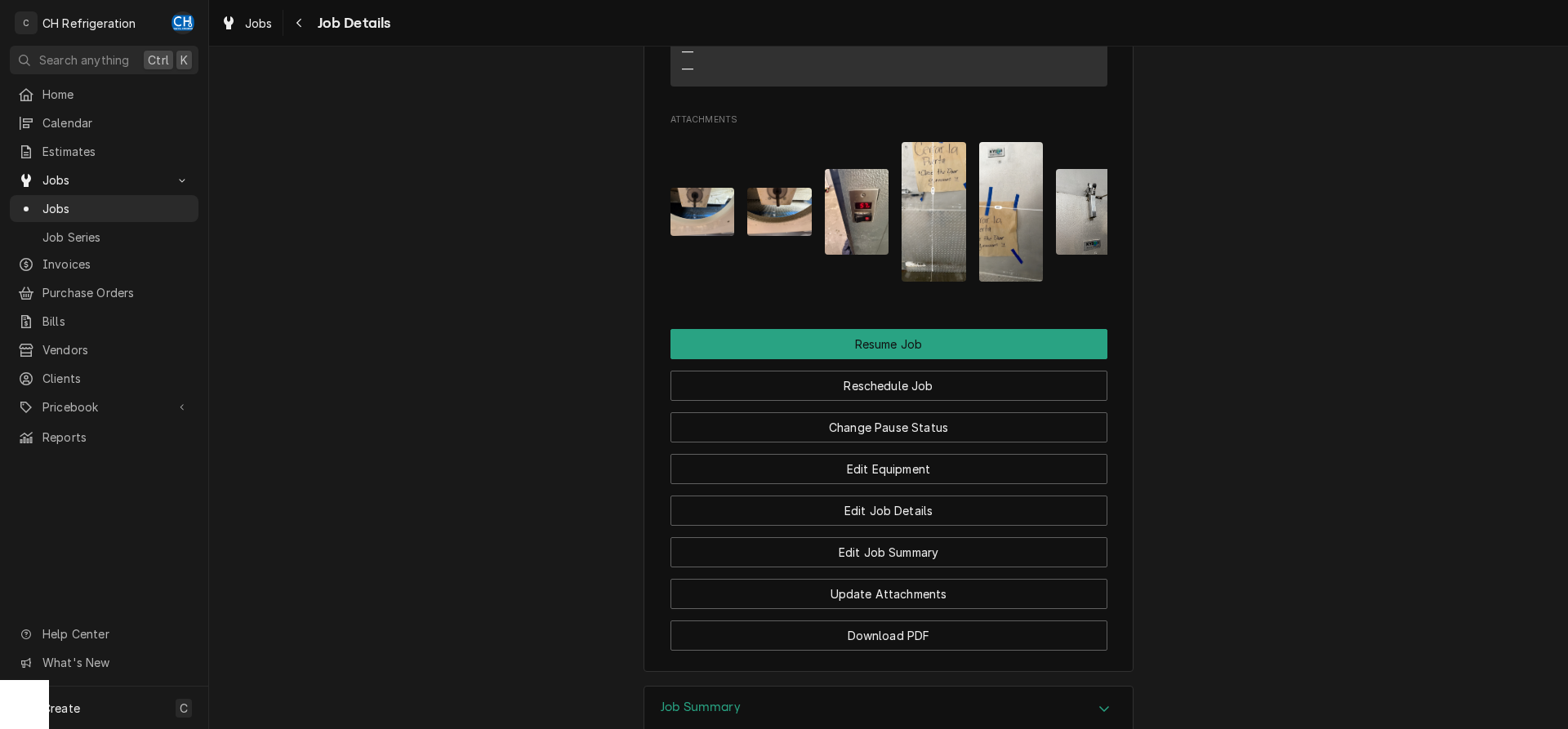
scroll to position [1741, 0]
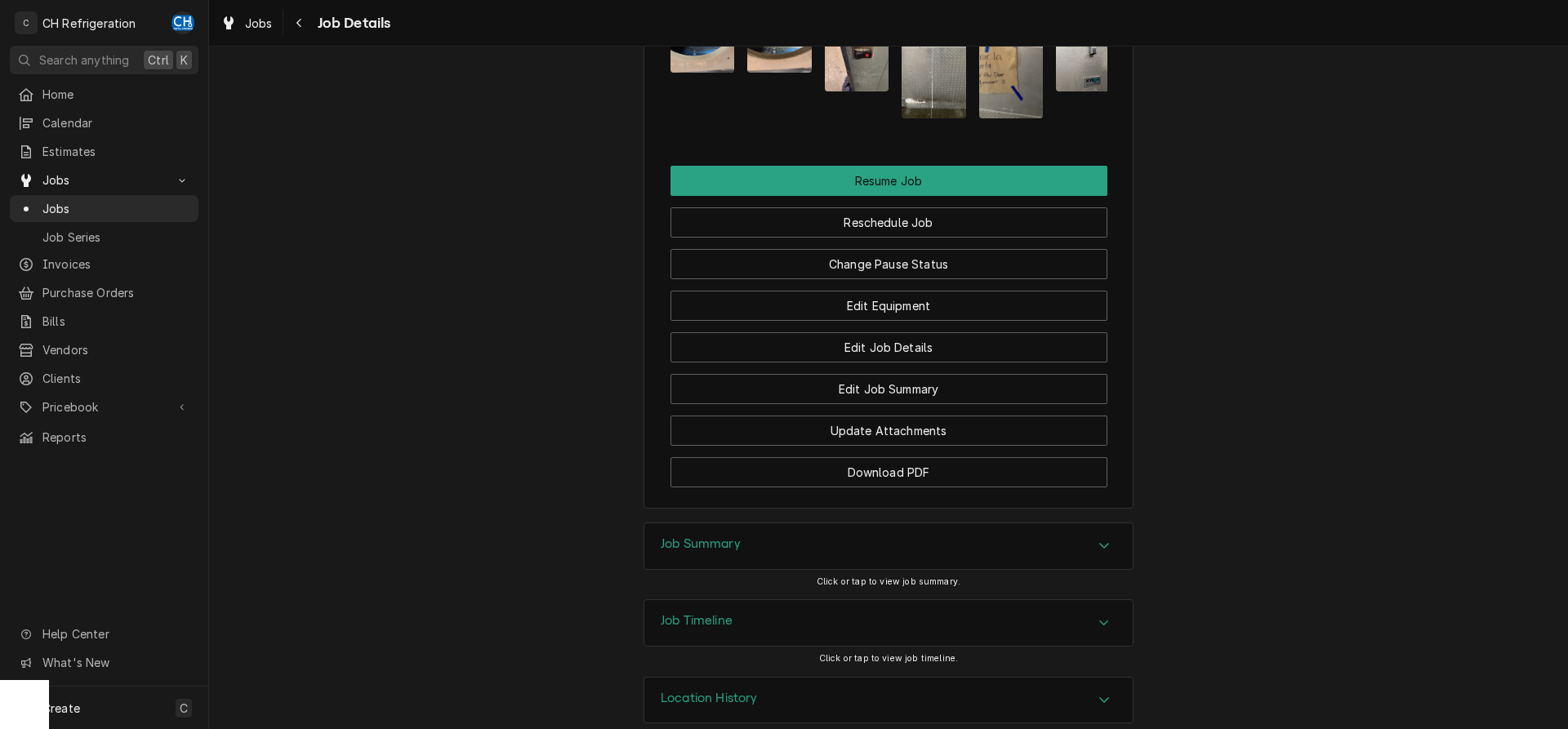
click at [946, 524] on div "Job Summary" at bounding box center [888, 546] width 488 height 45
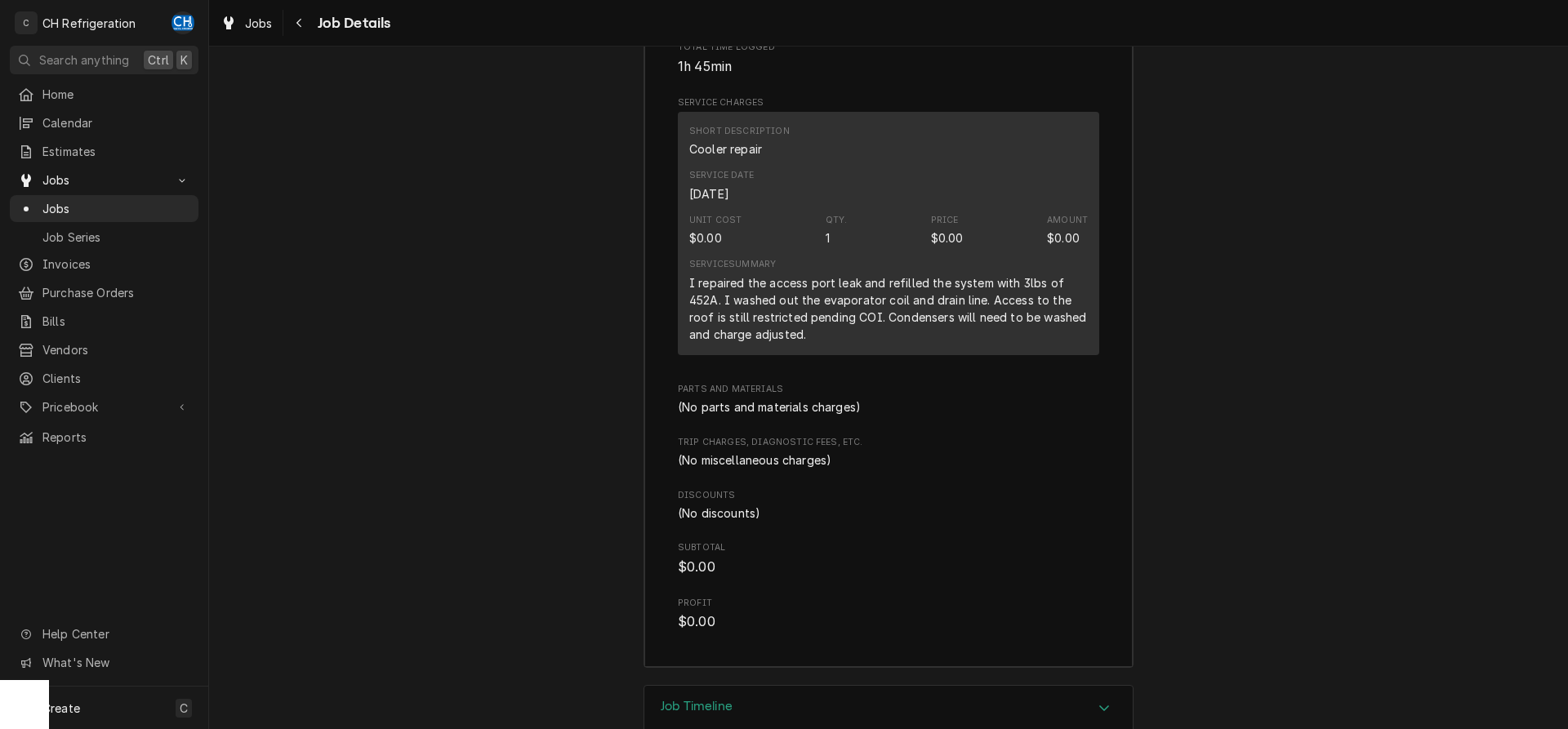
scroll to position [2454, 0]
drag, startPoint x: 736, startPoint y: 268, endPoint x: 1050, endPoint y: 275, distance: 314.1
click at [1050, 275] on div "I repaired the access port leak and refilled the system with 3lbs of 452A. I wa…" at bounding box center [888, 306] width 398 height 68
drag, startPoint x: 742, startPoint y: 300, endPoint x: 984, endPoint y: 294, distance: 242.1
click at [984, 294] on div "I repaired the access port leak and refilled the system with 3lbs of 452A. I wa…" at bounding box center [888, 306] width 398 height 68
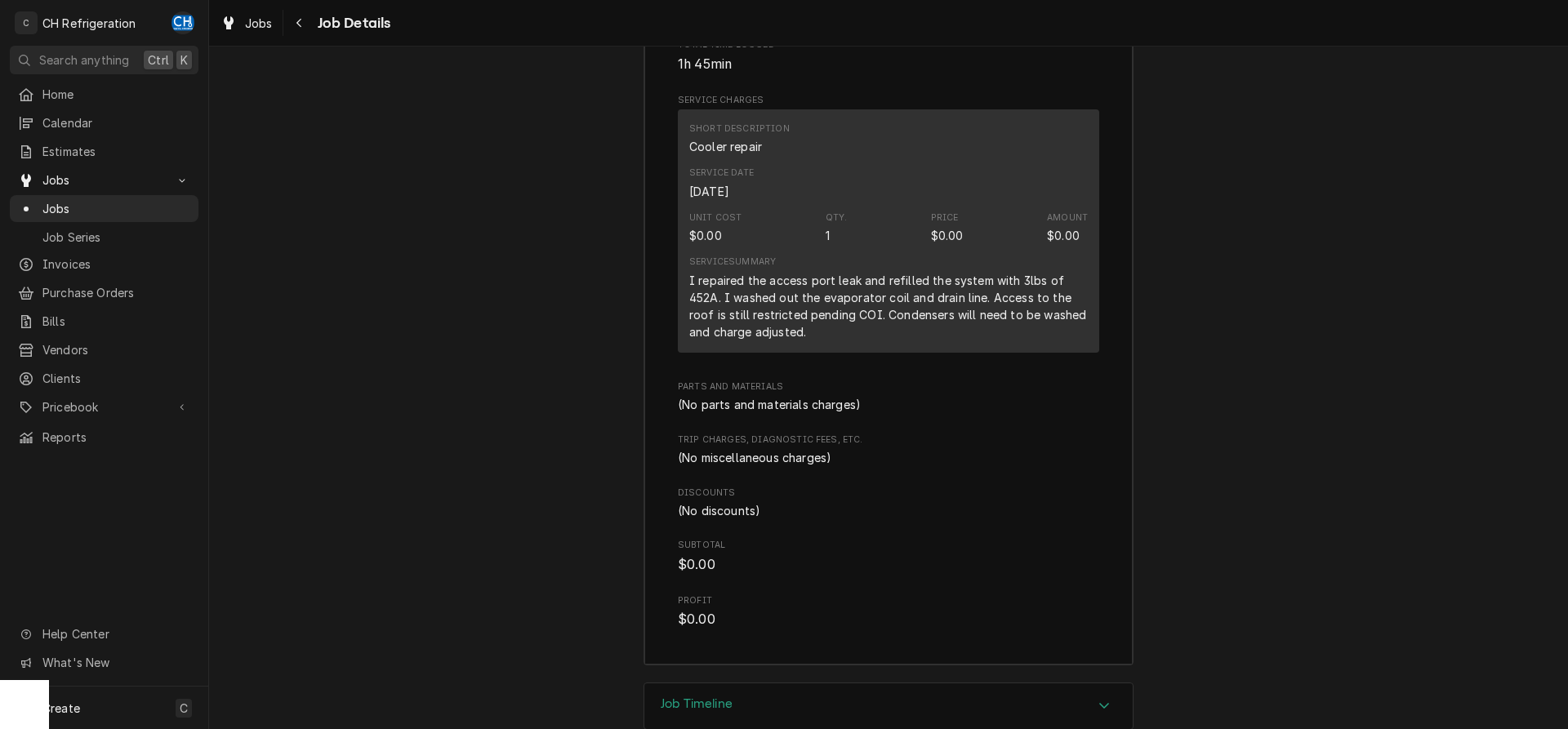
click at [984, 294] on div "I repaired the access port leak and refilled the system with 3lbs of 452A. I wa…" at bounding box center [888, 306] width 398 height 68
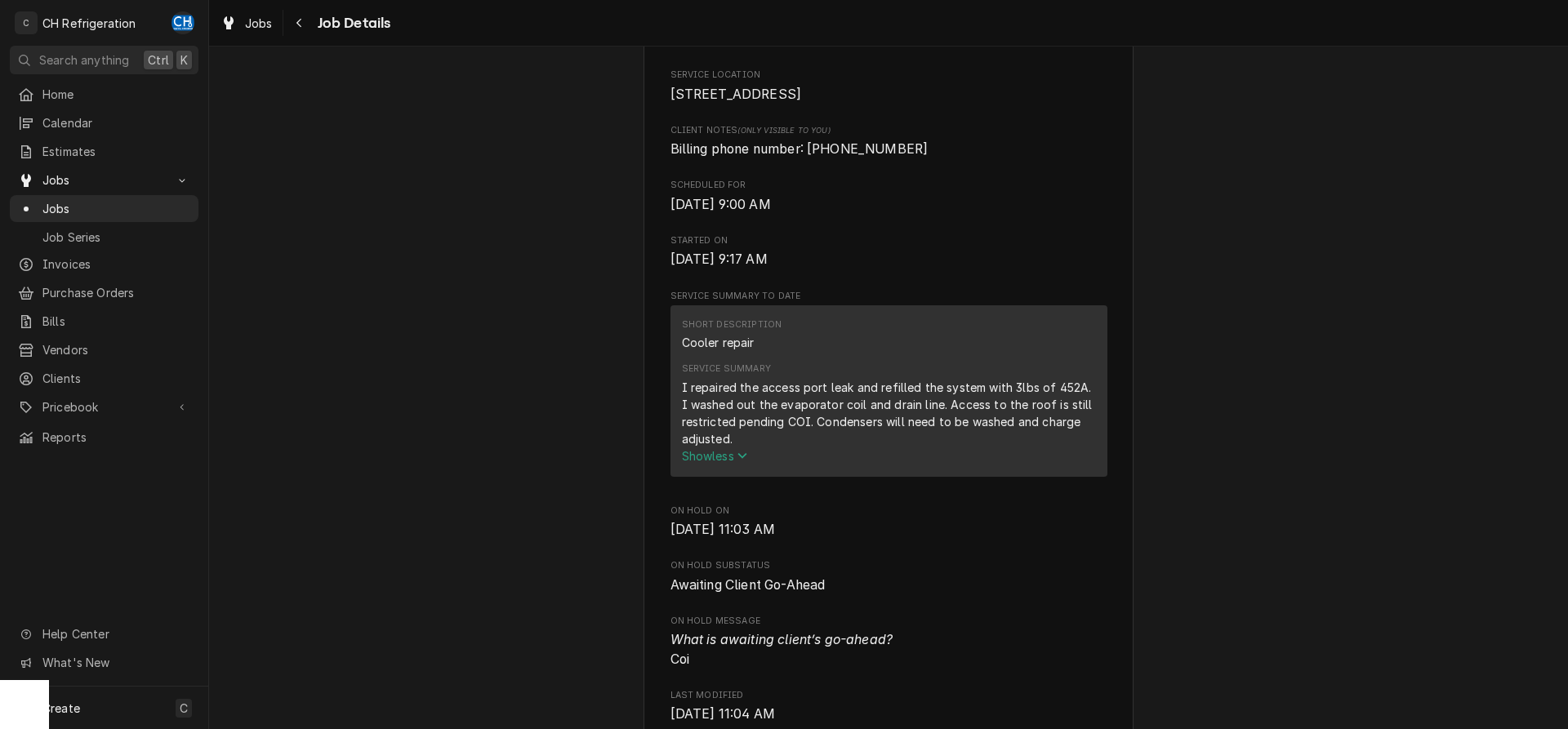
scroll to position [0, 0]
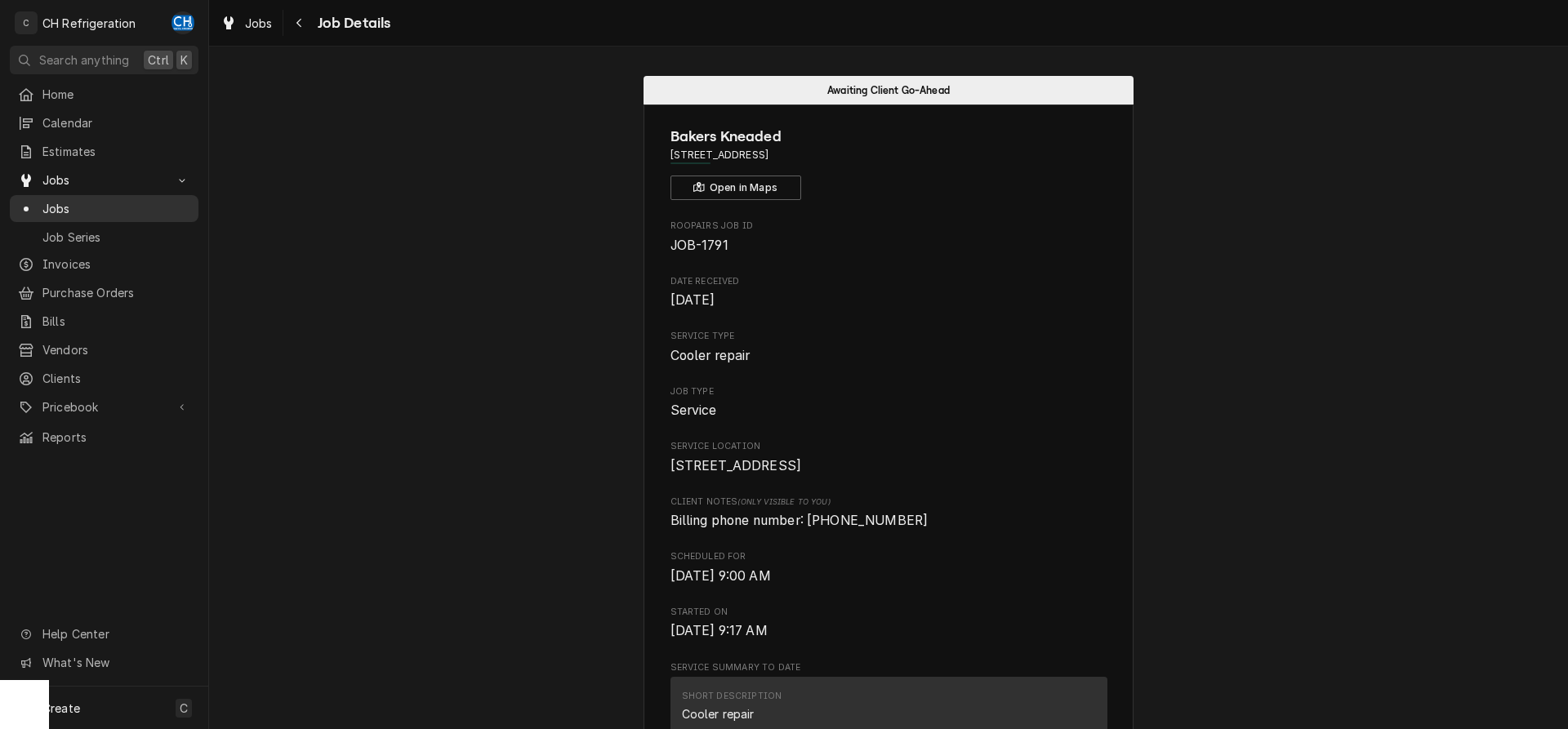
click at [49, 200] on span "Jobs" at bounding box center [116, 209] width 148 height 17
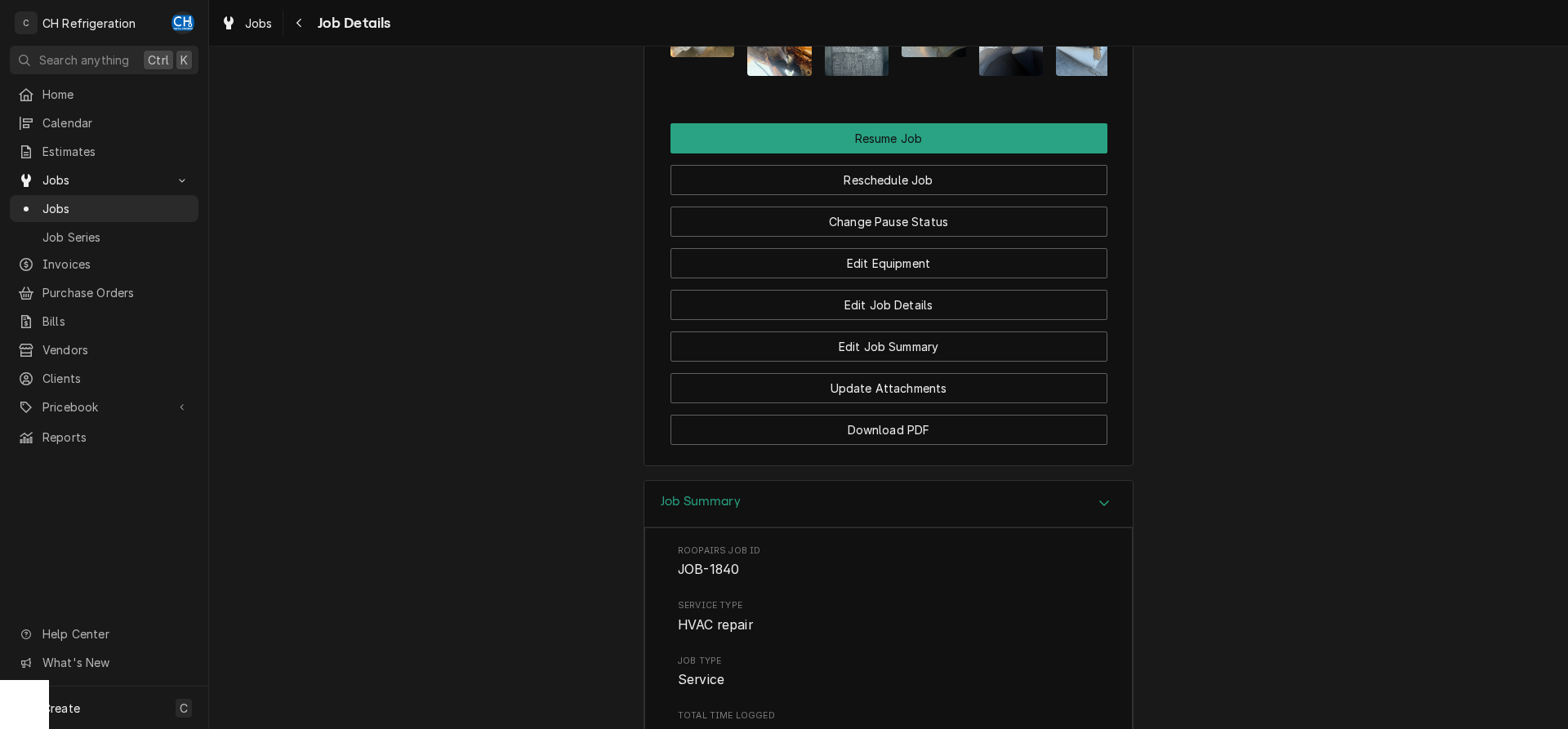
scroll to position [1656, 0]
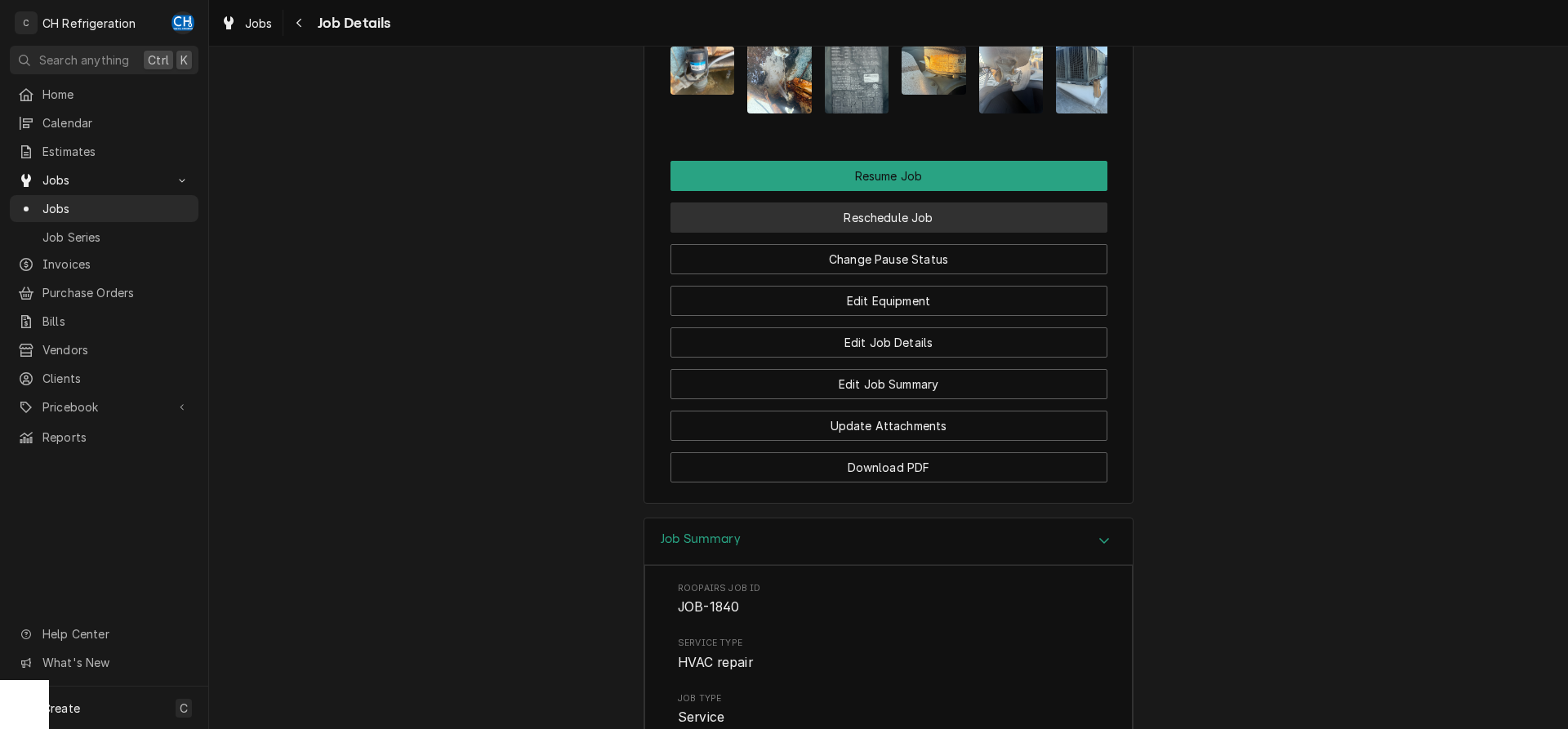
click at [911, 233] on button "Reschedule Job" at bounding box center [889, 218] width 437 height 31
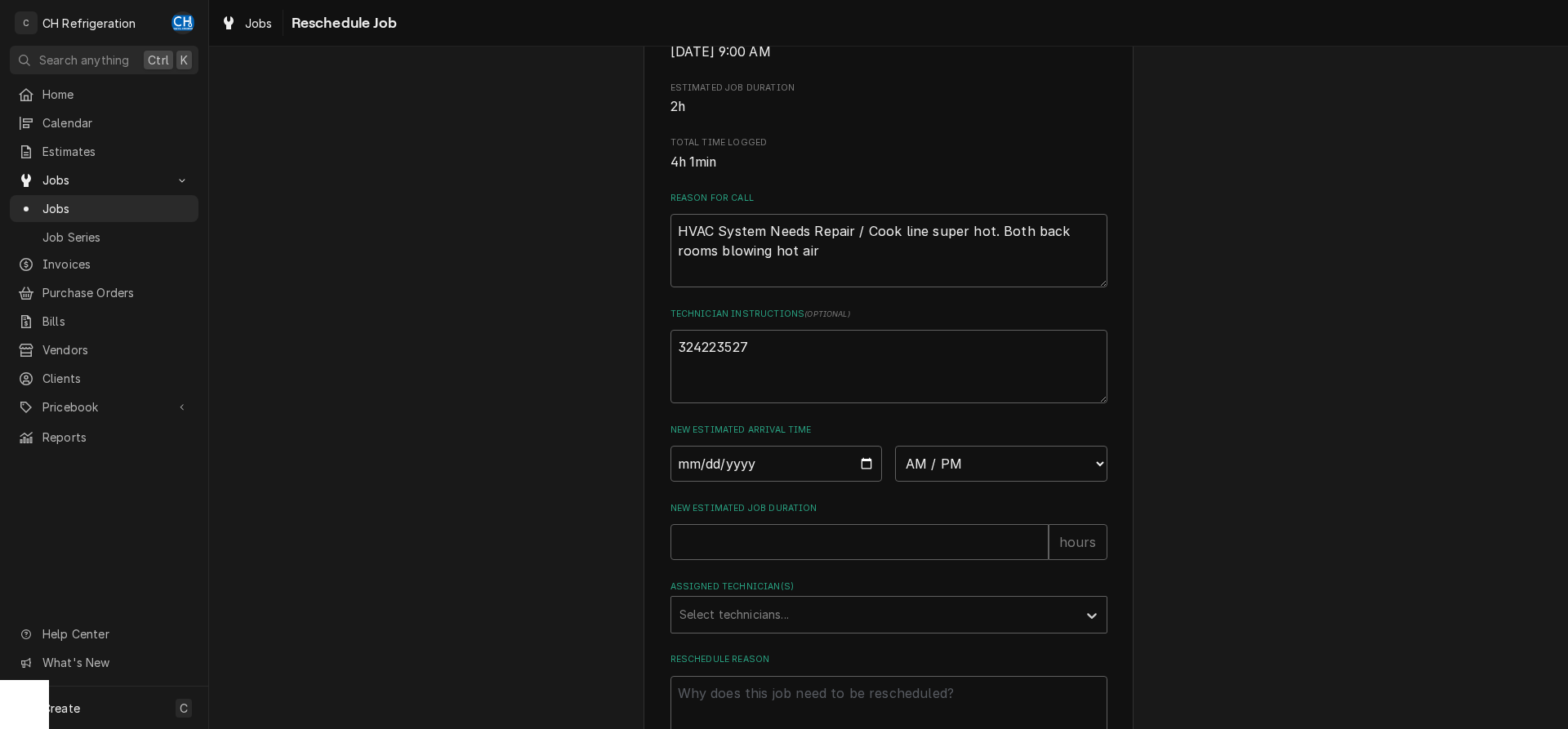
scroll to position [473, 0]
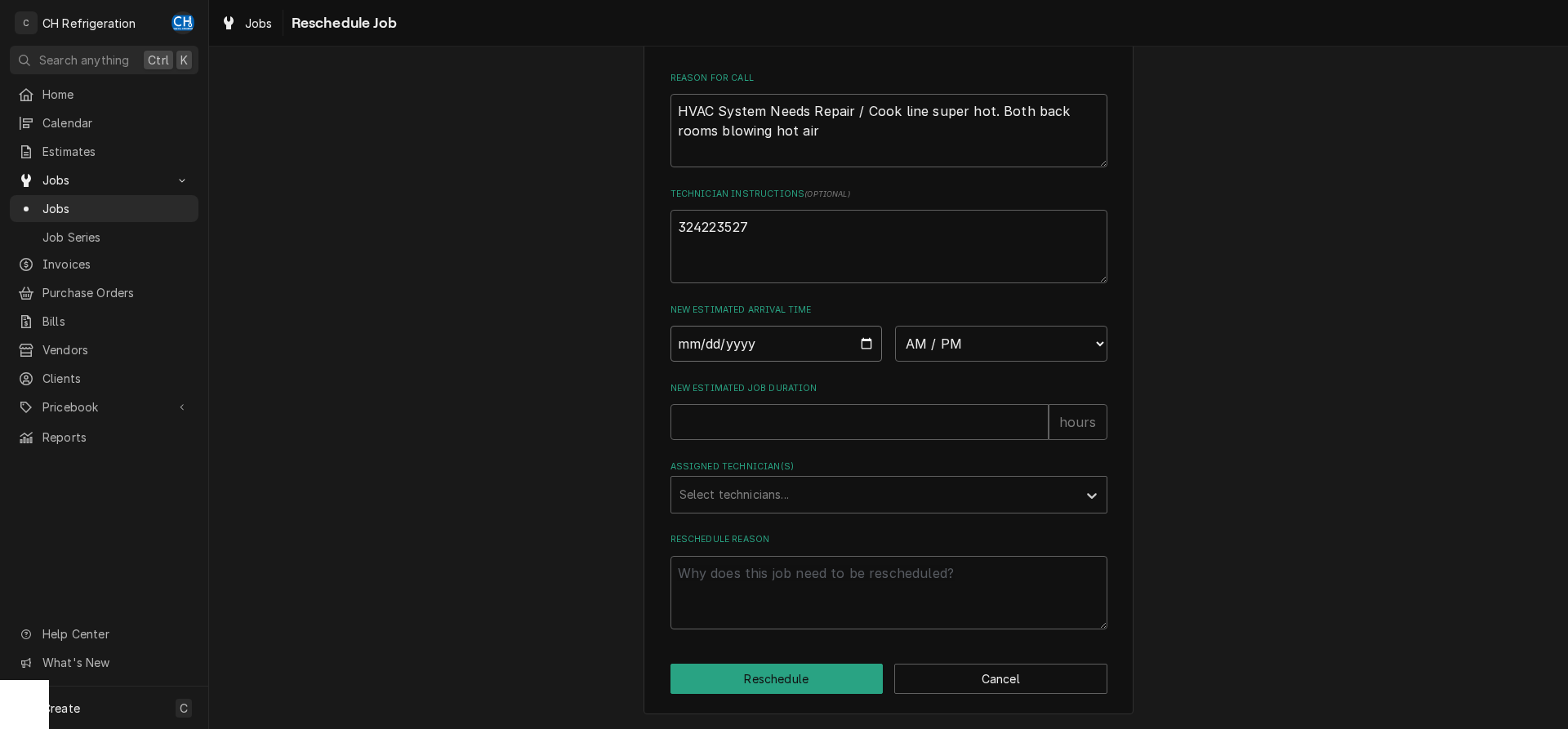
click at [857, 339] on input "Date" at bounding box center [777, 344] width 213 height 36
type input "[DATE]"
type textarea "x"
click at [895, 326] on select "AM / PM 6:00 AM 6:15 AM 6:30 AM 6:45 AM 7:00 AM 7:15 AM 7:30 AM 7:45 AM 8:00 AM…" at bounding box center [1002, 344] width 213 height 36
select select "22:00:00"
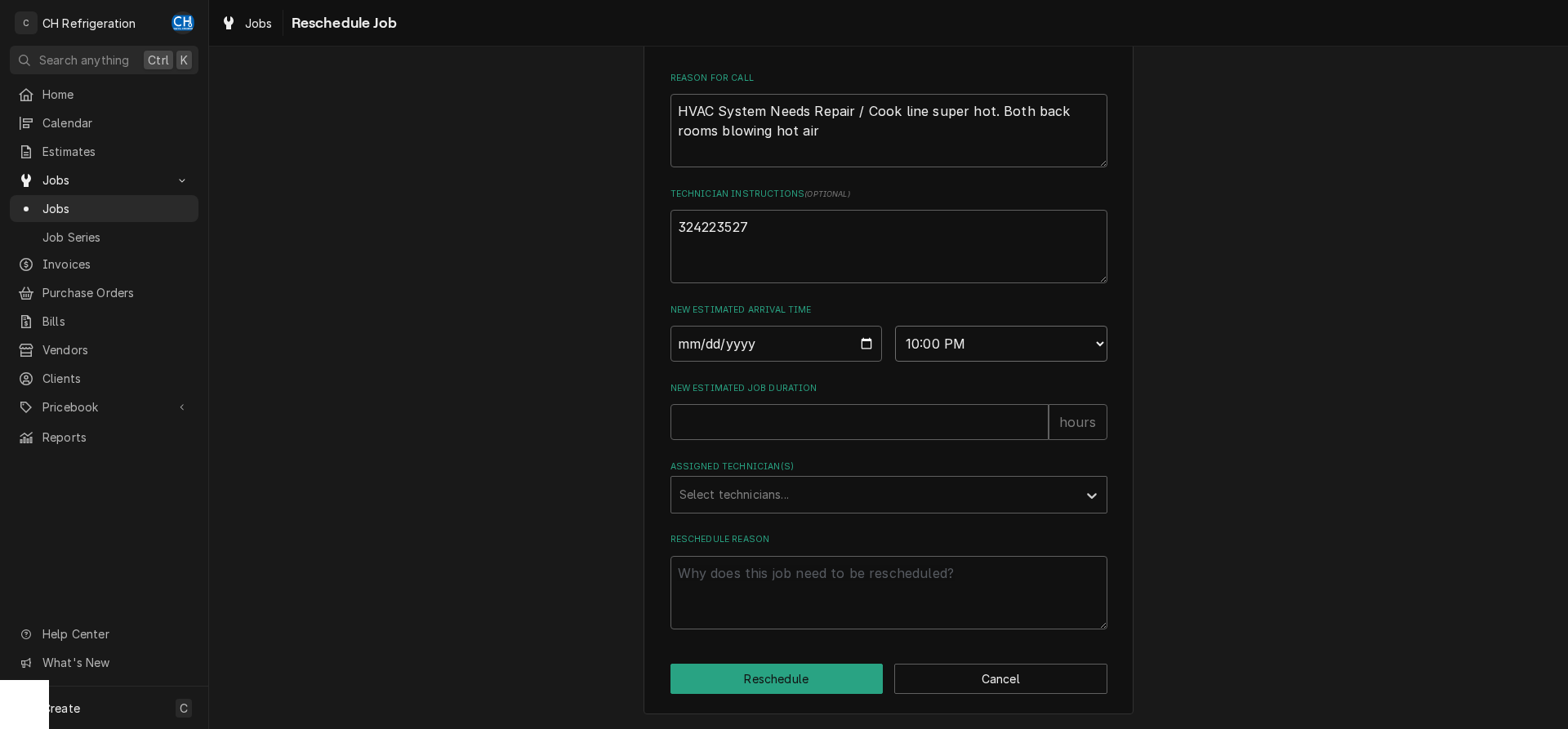
click option "10:00 PM" at bounding box center [0, 0] width 0 height 0
click at [830, 409] on input "New Estimated Job Duration" at bounding box center [859, 422] width 378 height 36
click at [802, 426] on input "New Estimated Job Duration" at bounding box center [859, 422] width 378 height 36
type textarea "x"
type input "8"
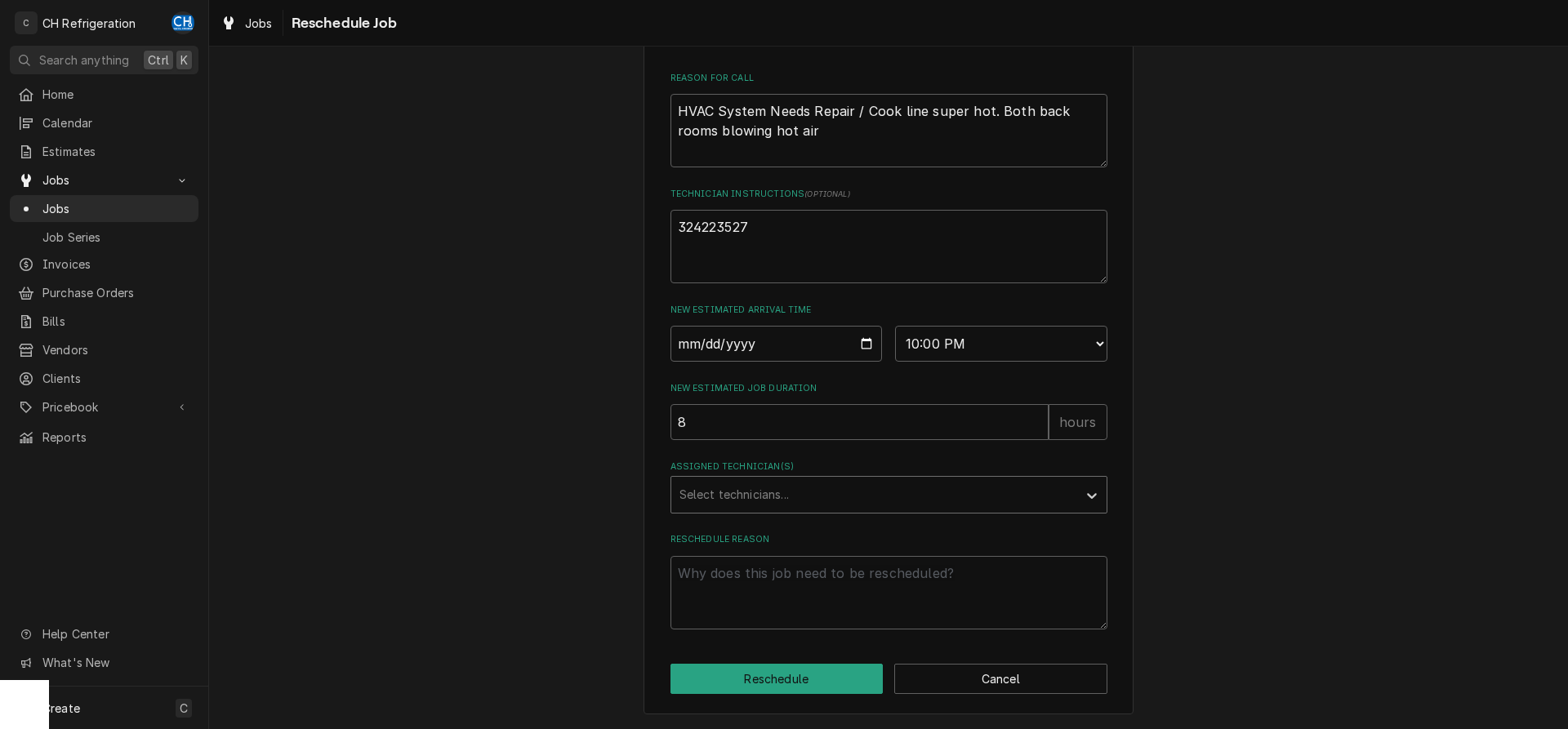
click at [756, 496] on div "Assigned Technician(s)" at bounding box center [874, 495] width 389 height 30
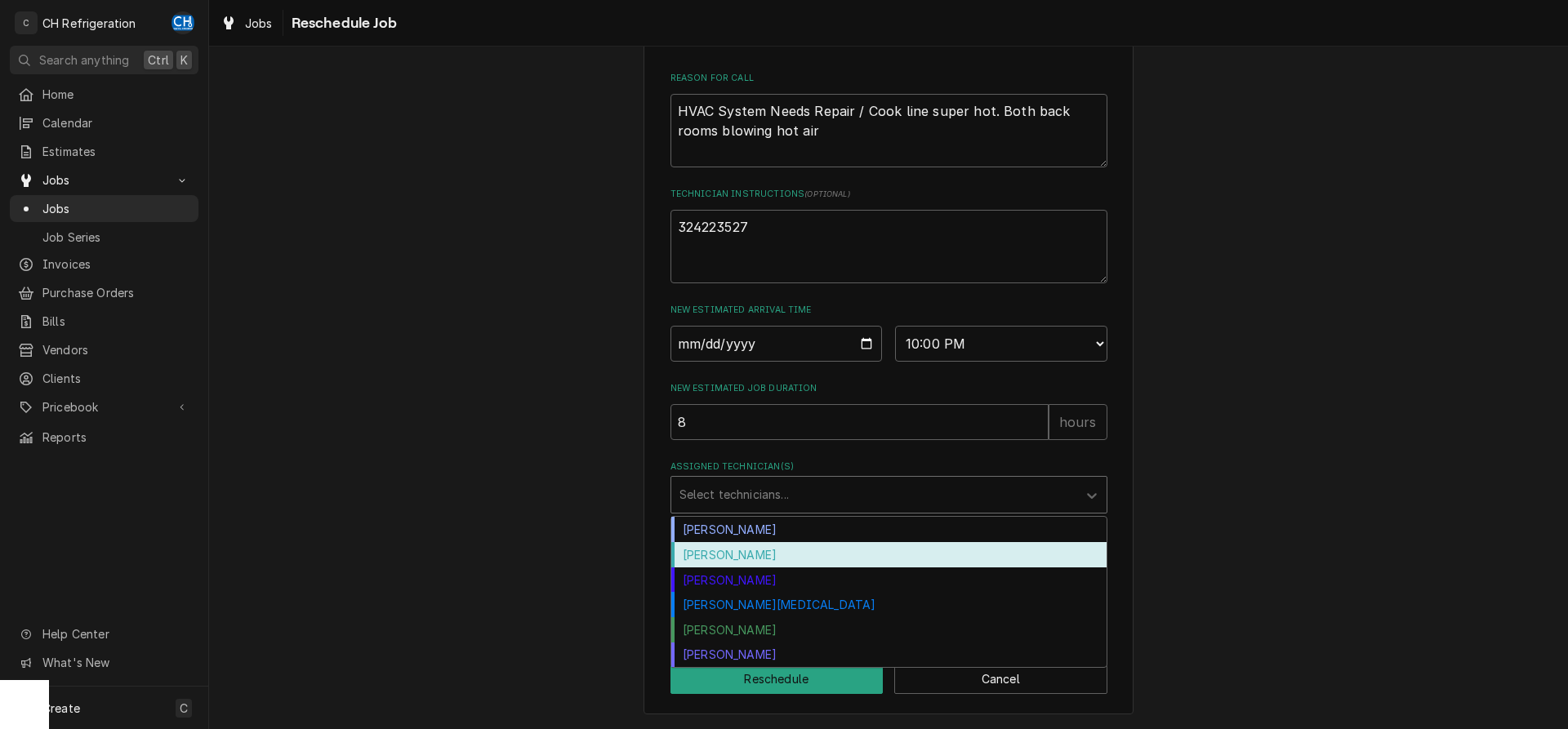
click at [744, 546] on div "Fred Gonzalez" at bounding box center [889, 555] width 435 height 26
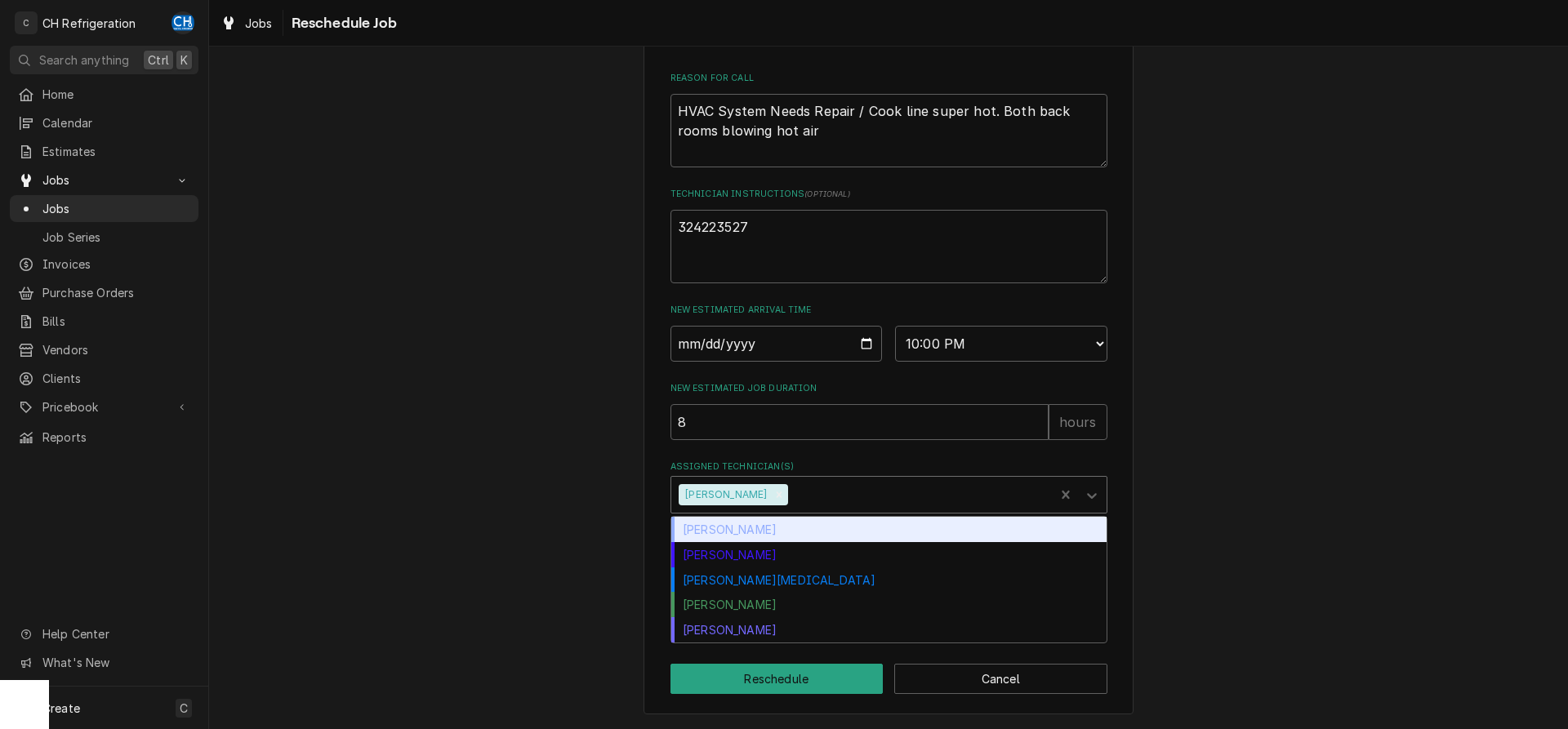
click at [791, 487] on div "Assigned Technician(s)" at bounding box center [918, 495] width 255 height 30
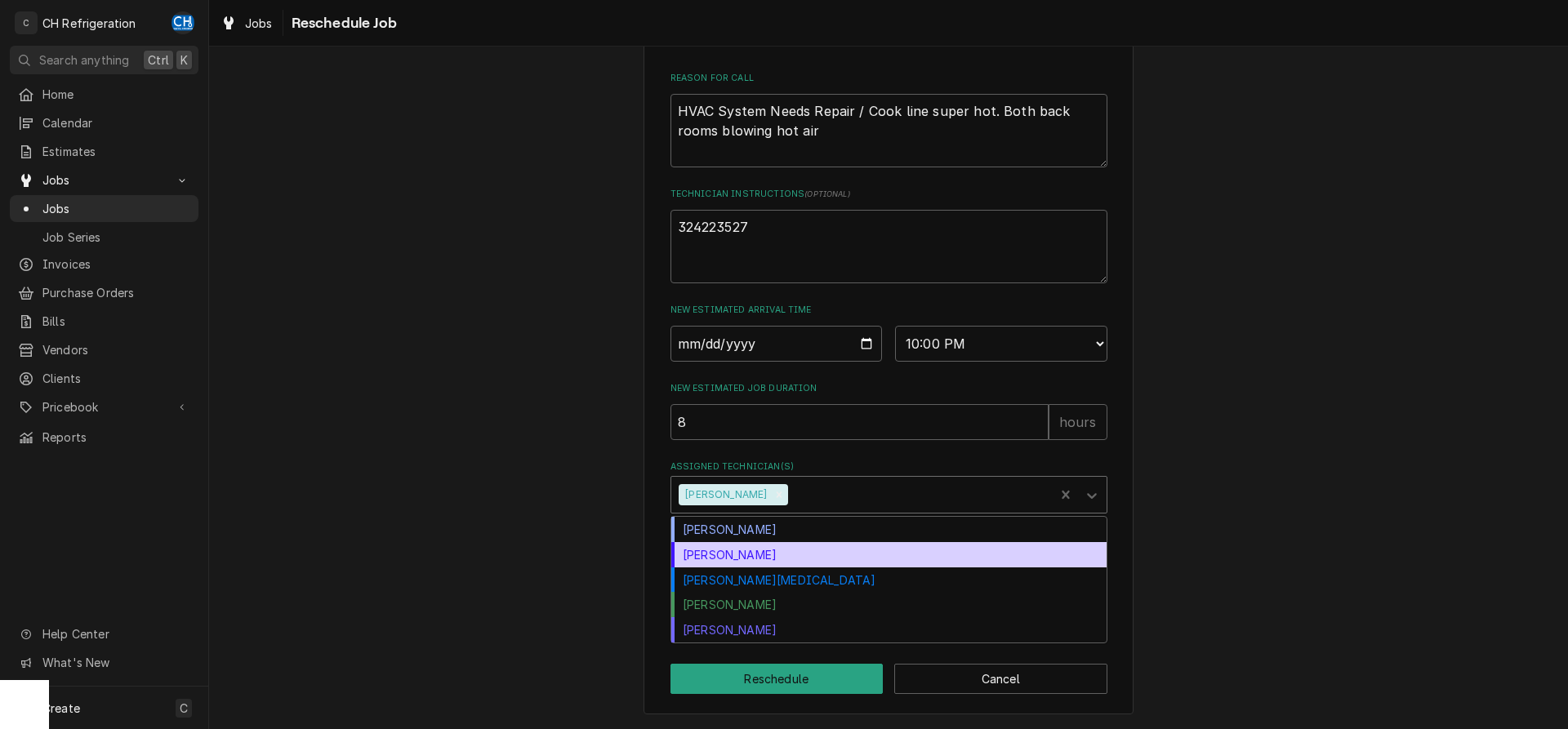
click at [745, 561] on div "Josh Galindo" at bounding box center [889, 555] width 435 height 26
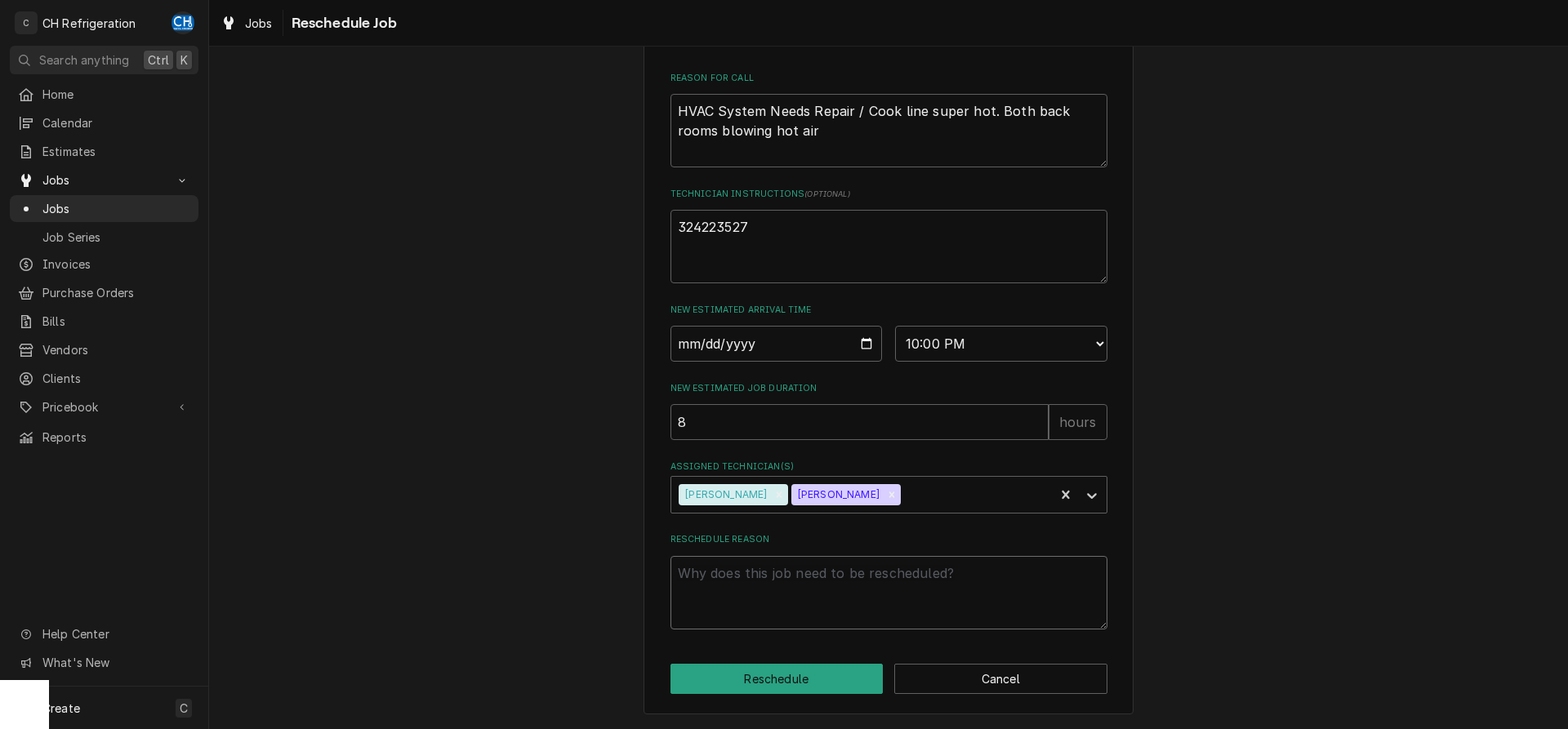
click at [851, 593] on textarea "Reschedule Reason" at bounding box center [889, 593] width 437 height 73
type textarea "x"
type textarea "c"
type textarea "x"
type textarea "co"
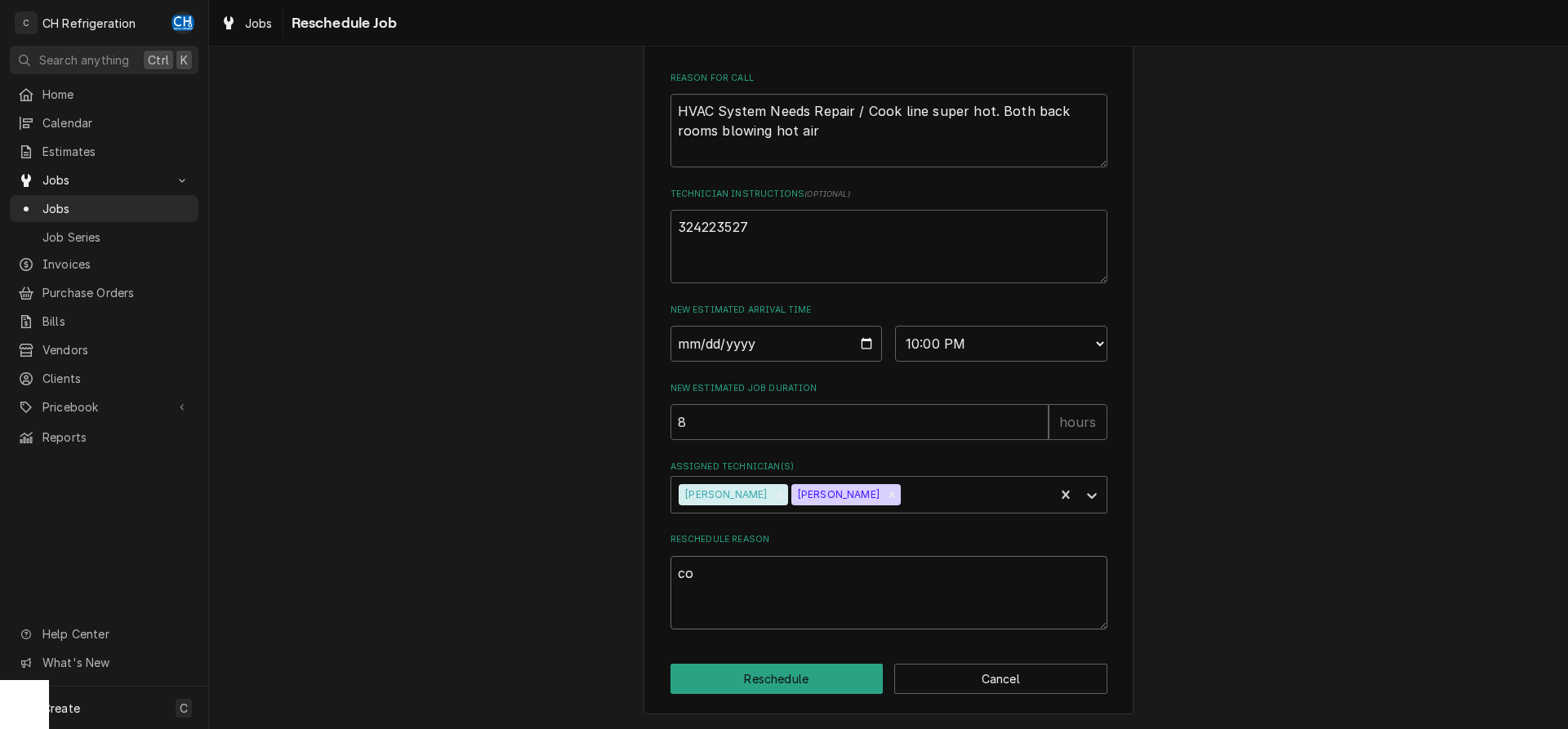
type textarea "x"
type textarea "com"
type textarea "x"
type textarea "comp"
type textarea "x"
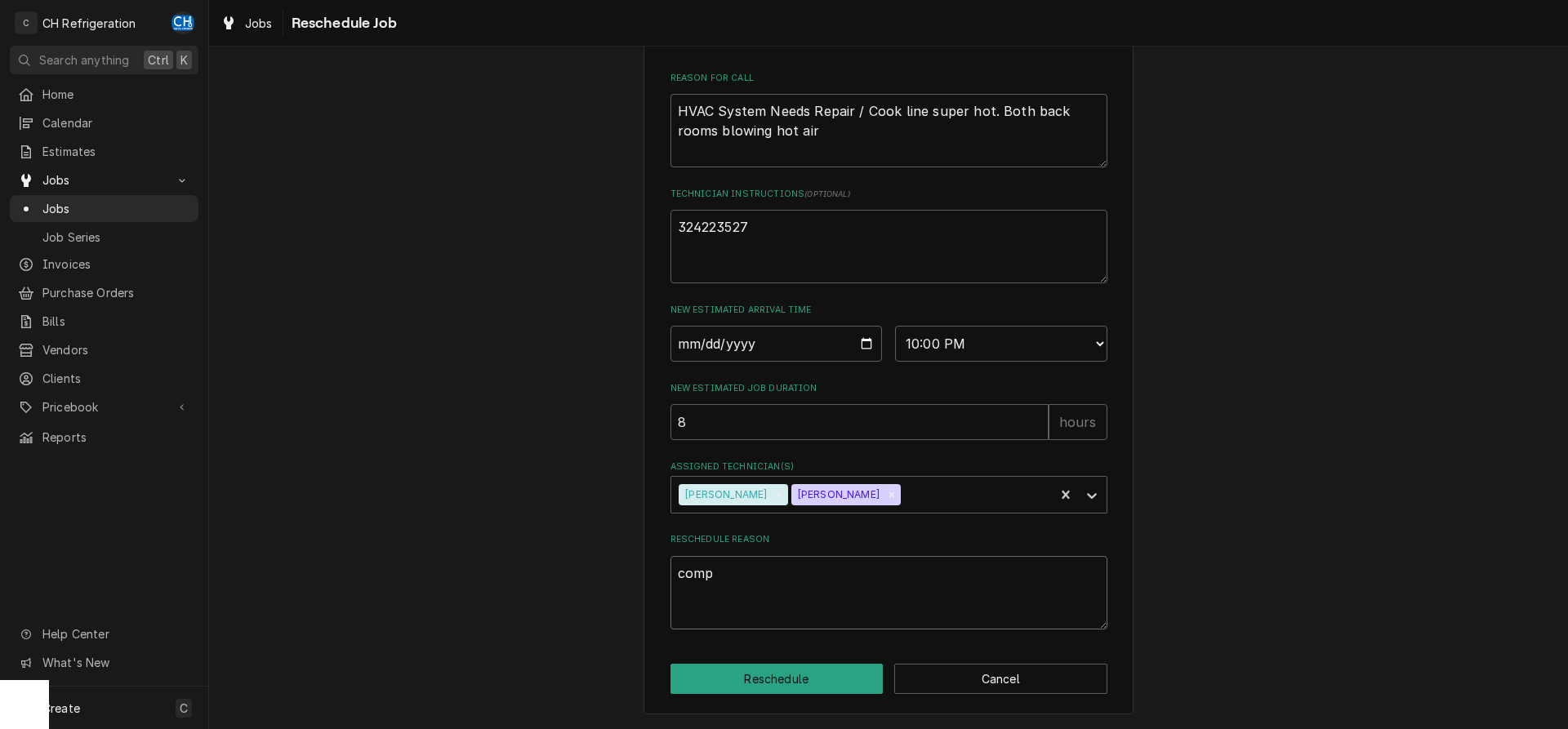
type textarea "compr"
type textarea "x"
type textarea "compre"
type textarea "x"
type textarea "compres"
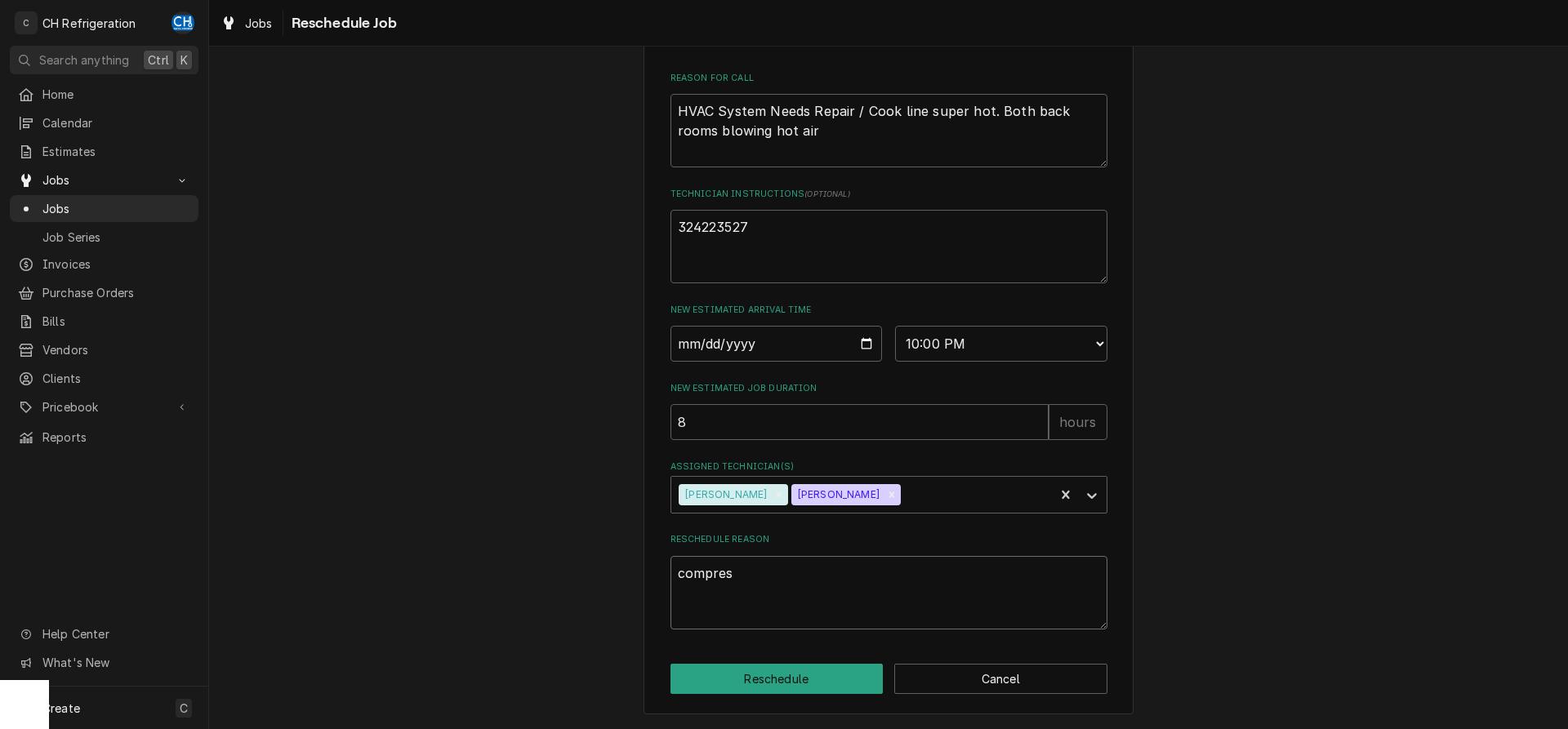
type textarea "x"
type textarea "compress"
type textarea "x"
type textarea "compresso"
type textarea "x"
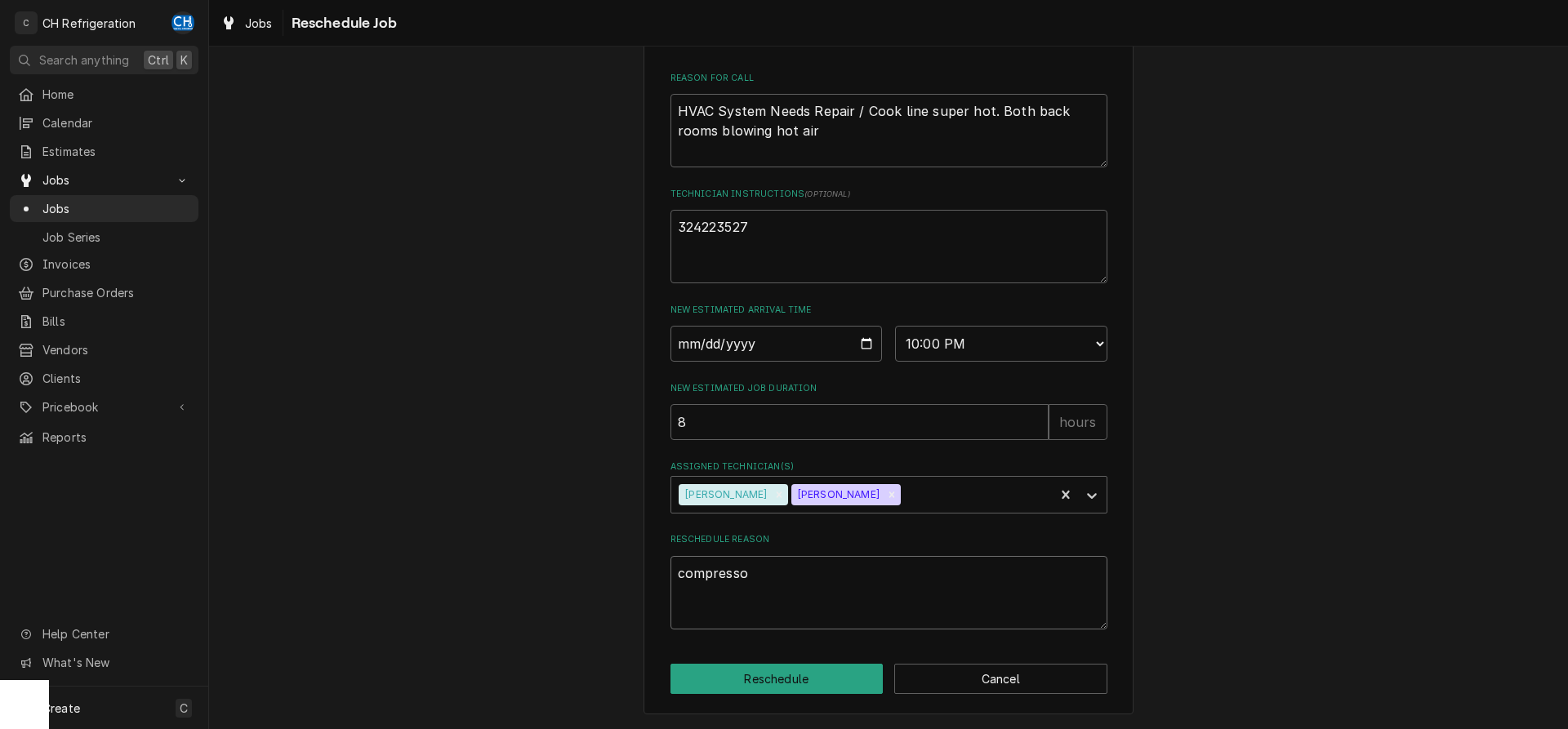
type textarea "compressor"
type textarea "x"
type textarea "compressor"
click at [772, 681] on button "Reschedule" at bounding box center [777, 679] width 214 height 31
type textarea "x"
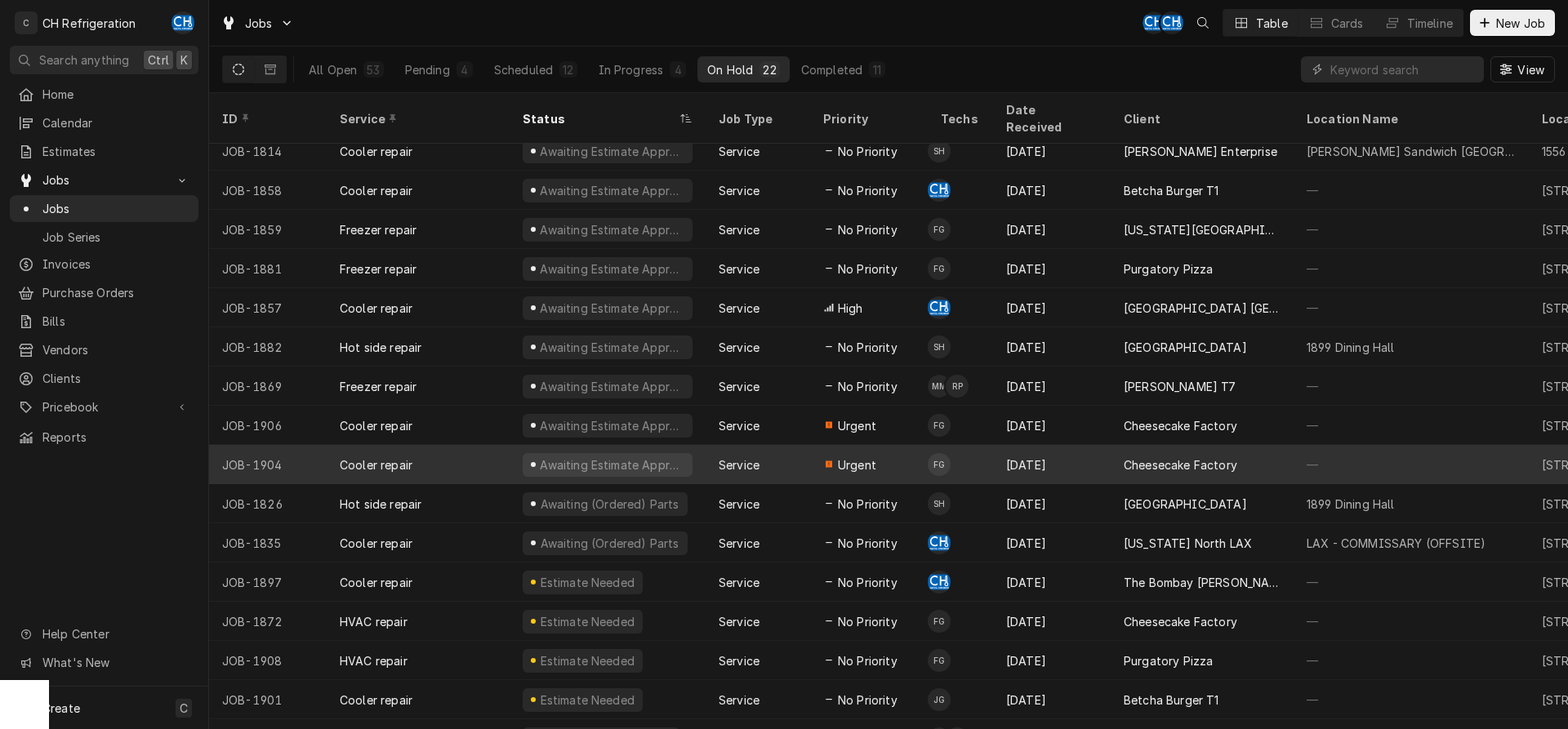
scroll to position [257, 0]
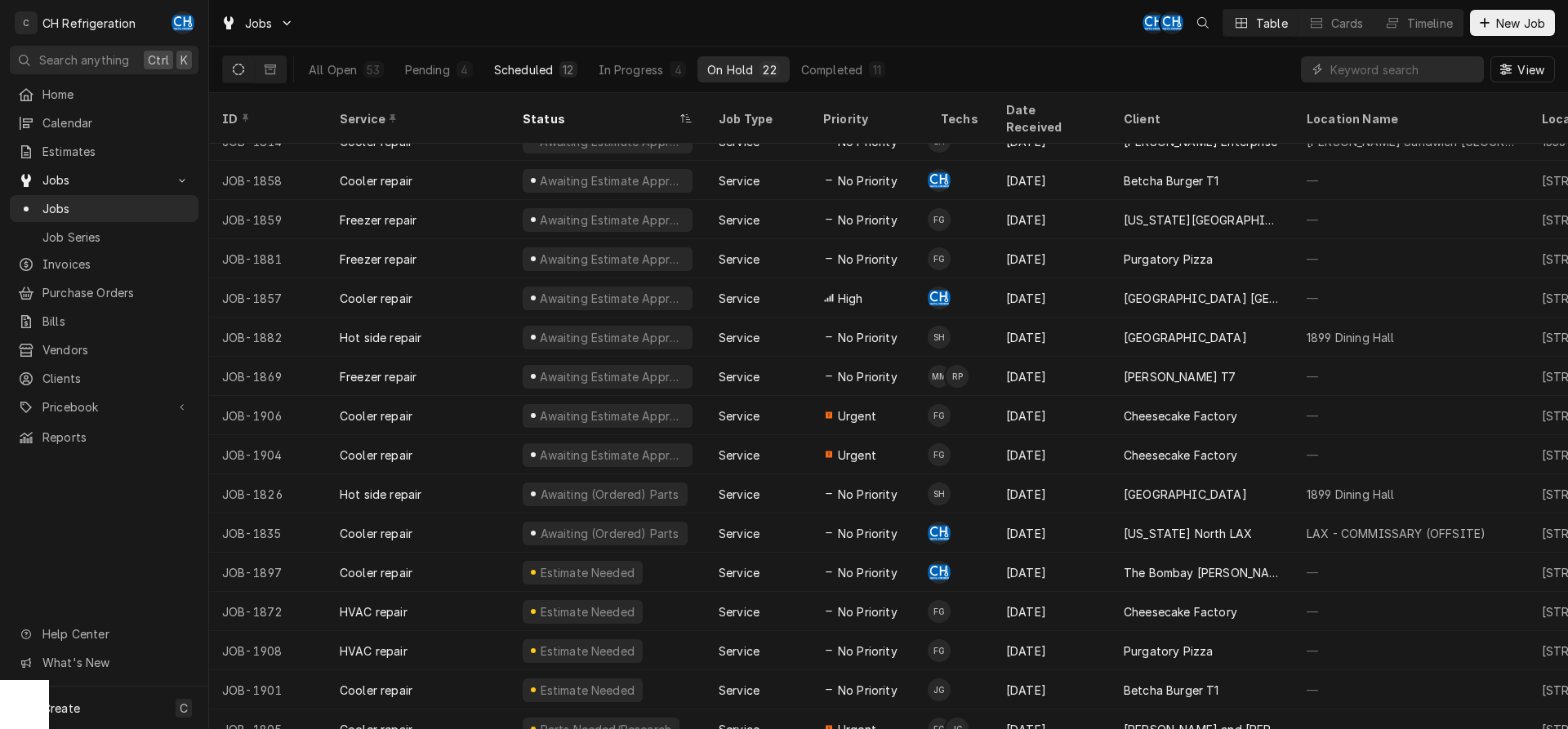
click at [533, 65] on div "Scheduled" at bounding box center [523, 69] width 59 height 17
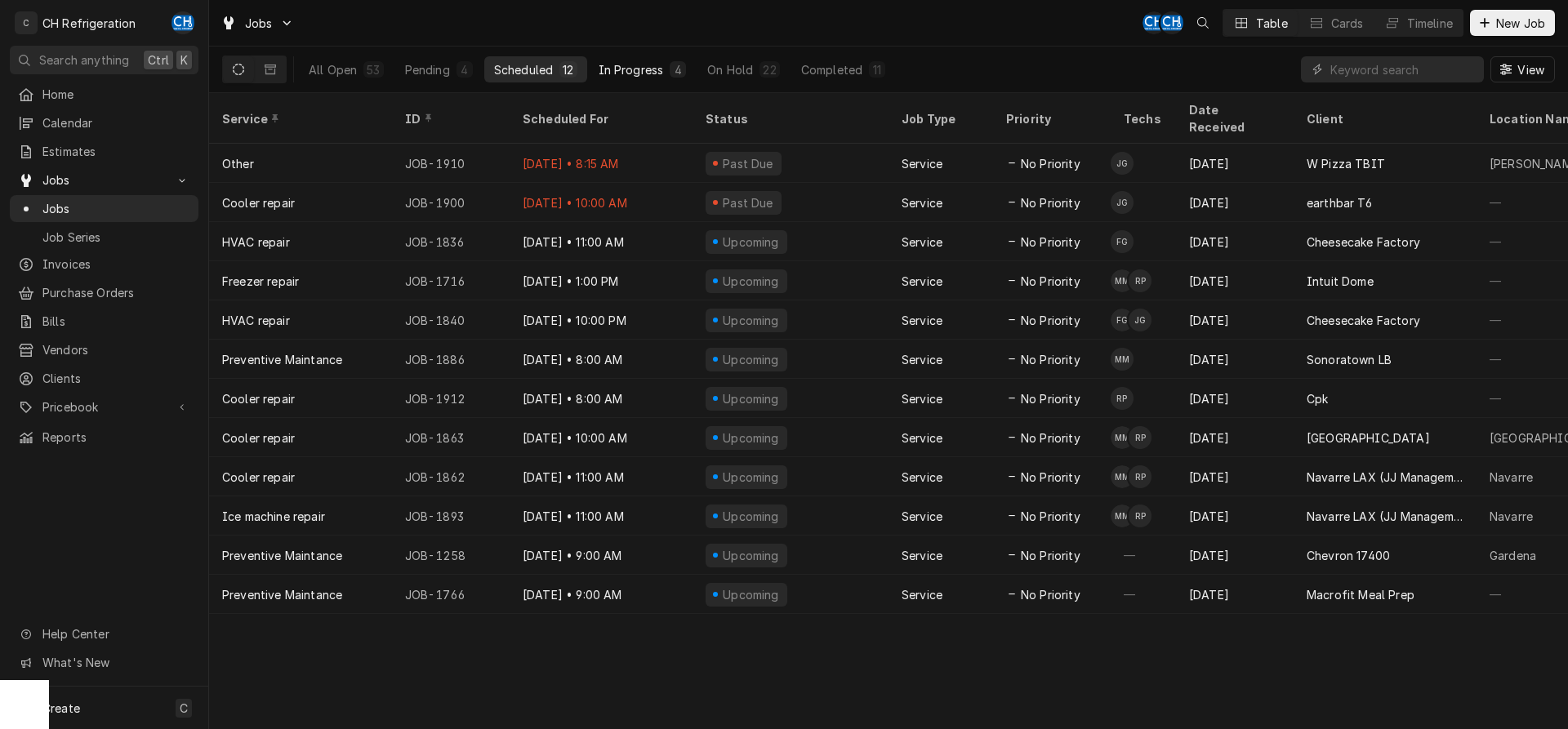
click at [669, 66] on div "4" at bounding box center [678, 69] width 16 height 16
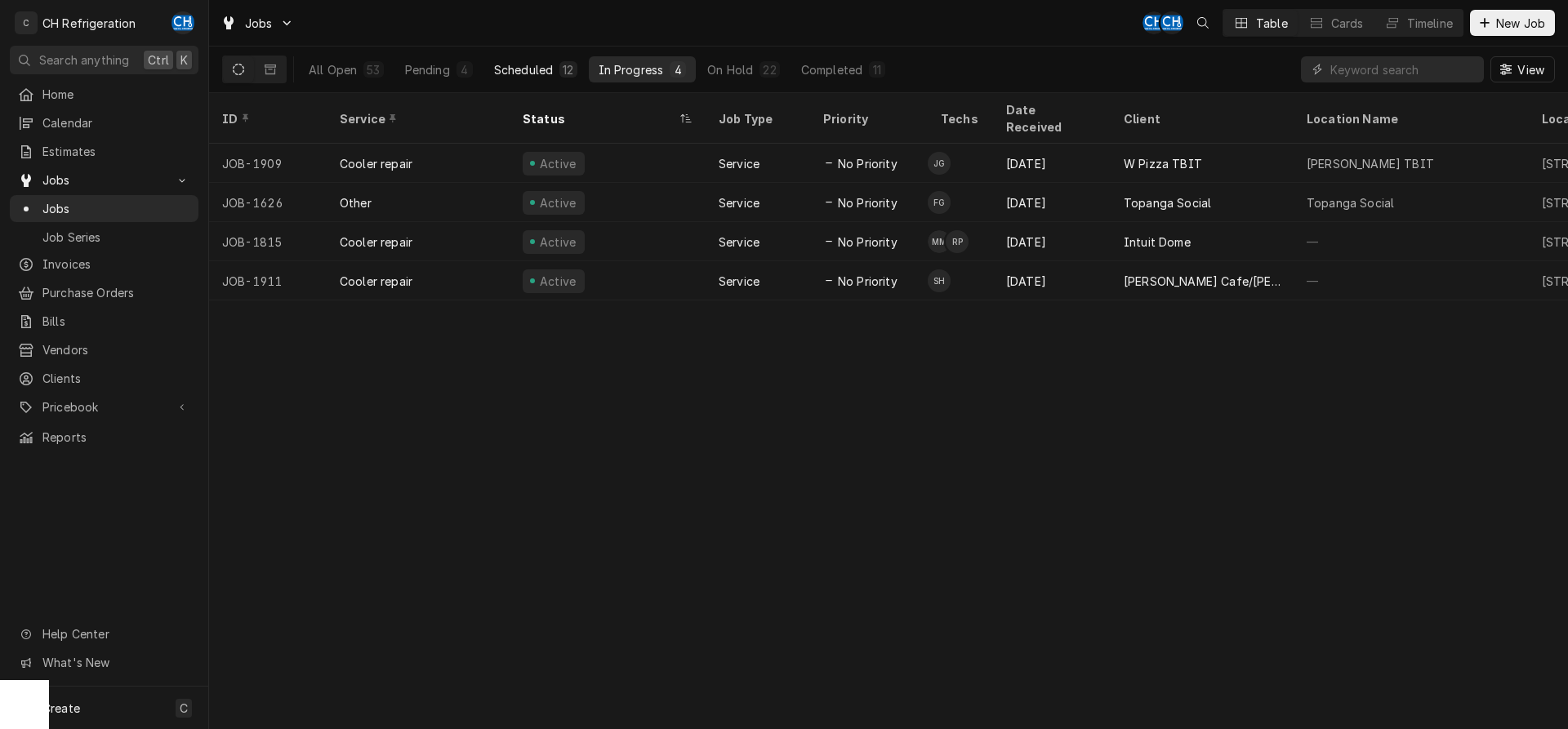
click at [542, 63] on div "Scheduled" at bounding box center [523, 69] width 59 height 17
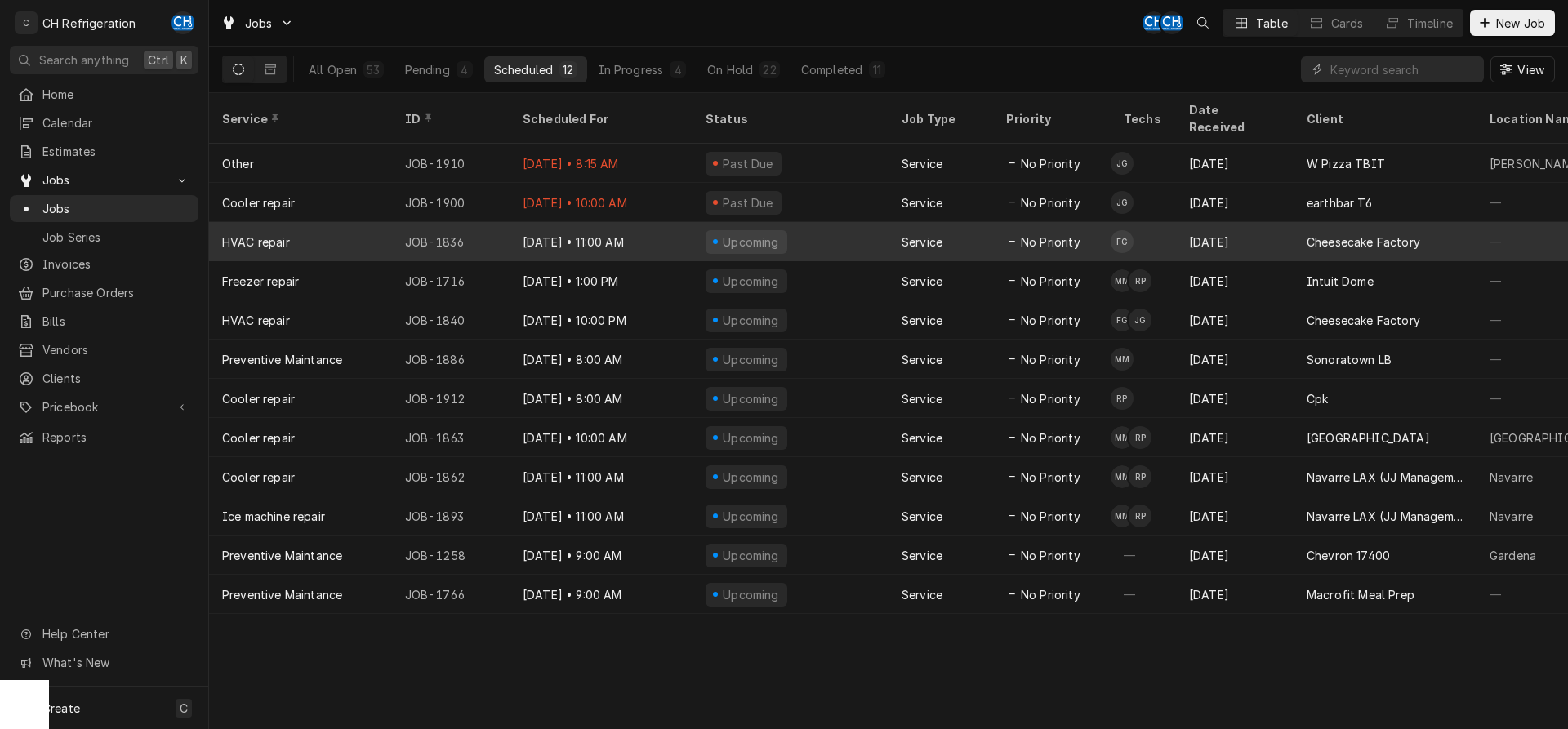
click at [800, 222] on div "Upcoming" at bounding box center [791, 242] width 196 height 40
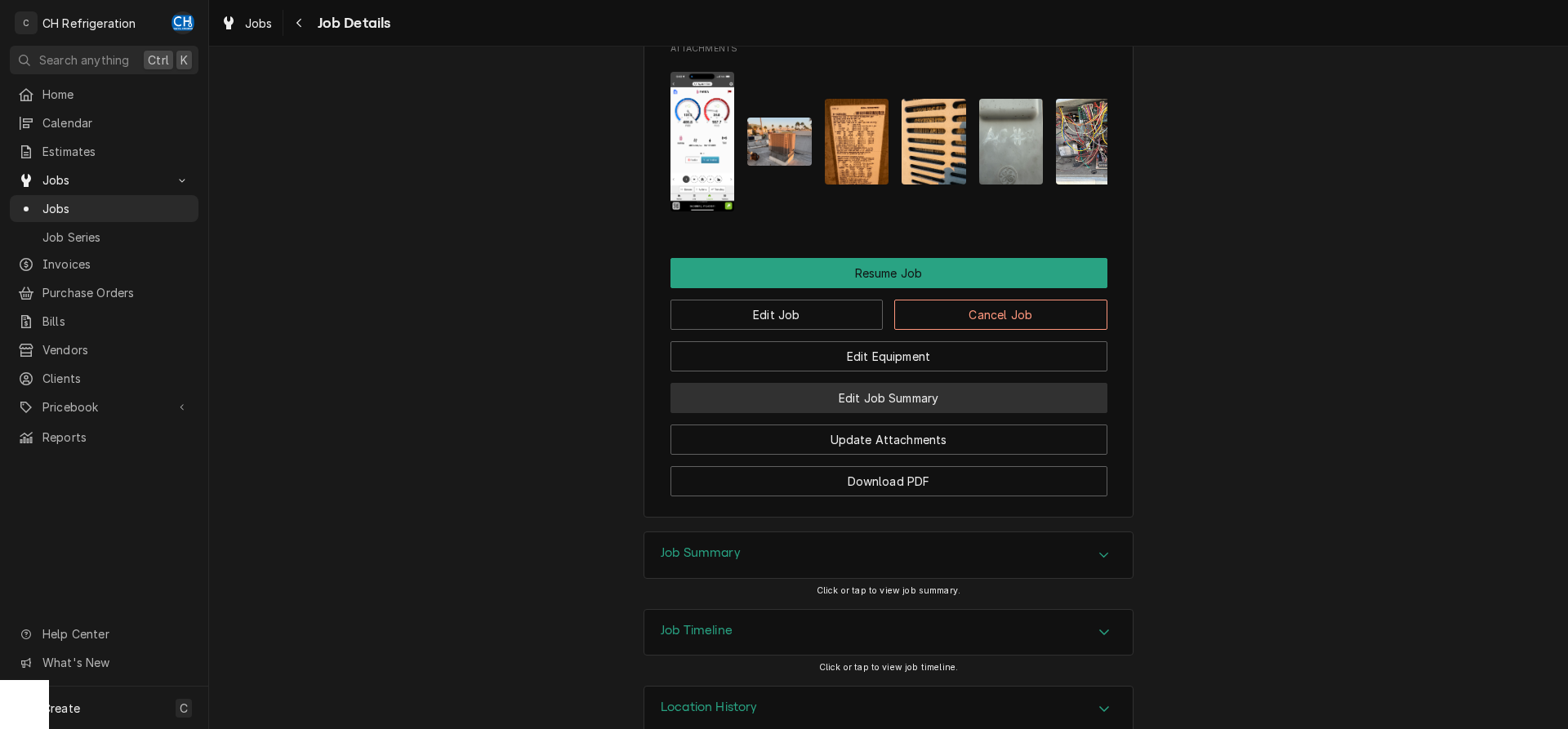
scroll to position [1517, 0]
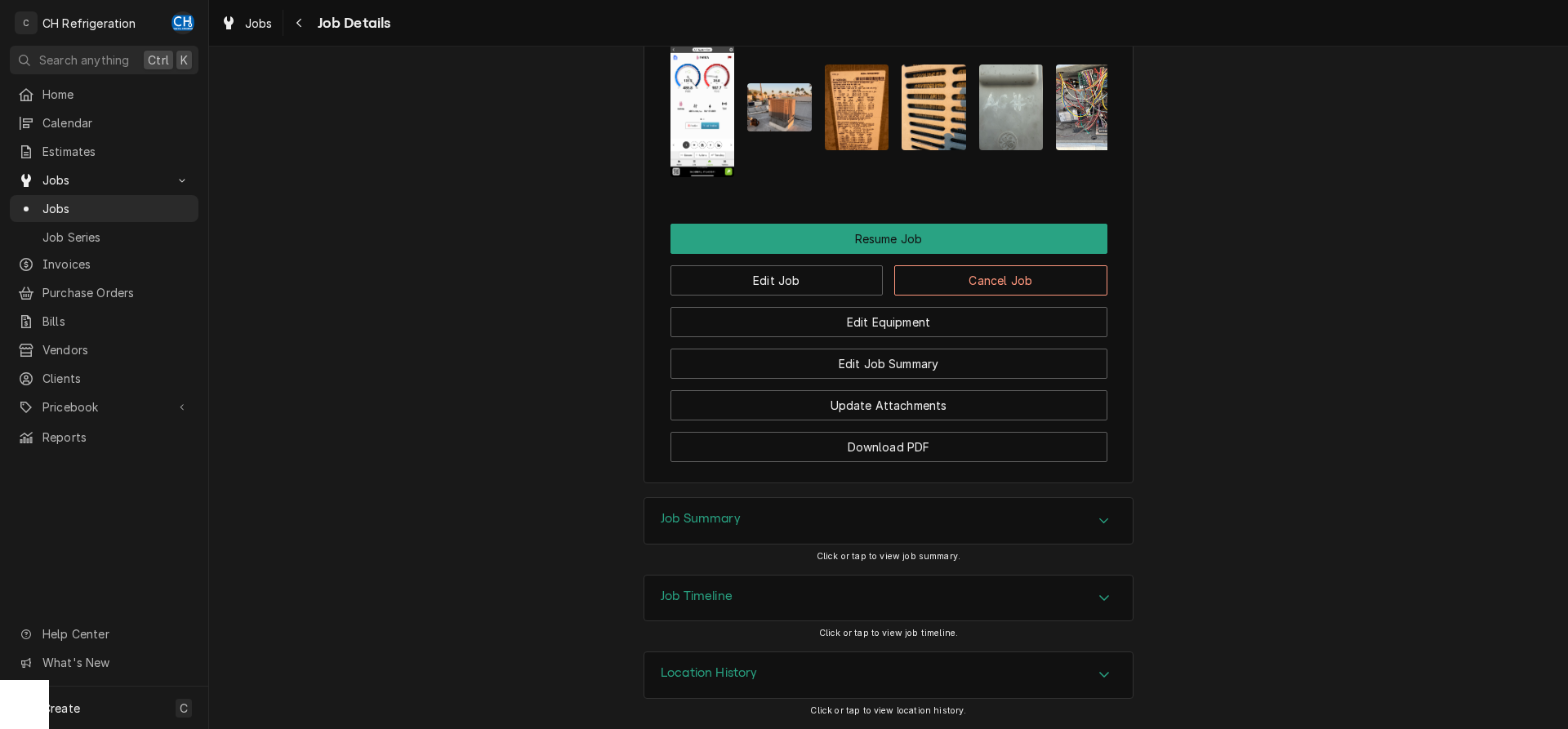
click at [765, 513] on div "Job Summary" at bounding box center [888, 520] width 488 height 45
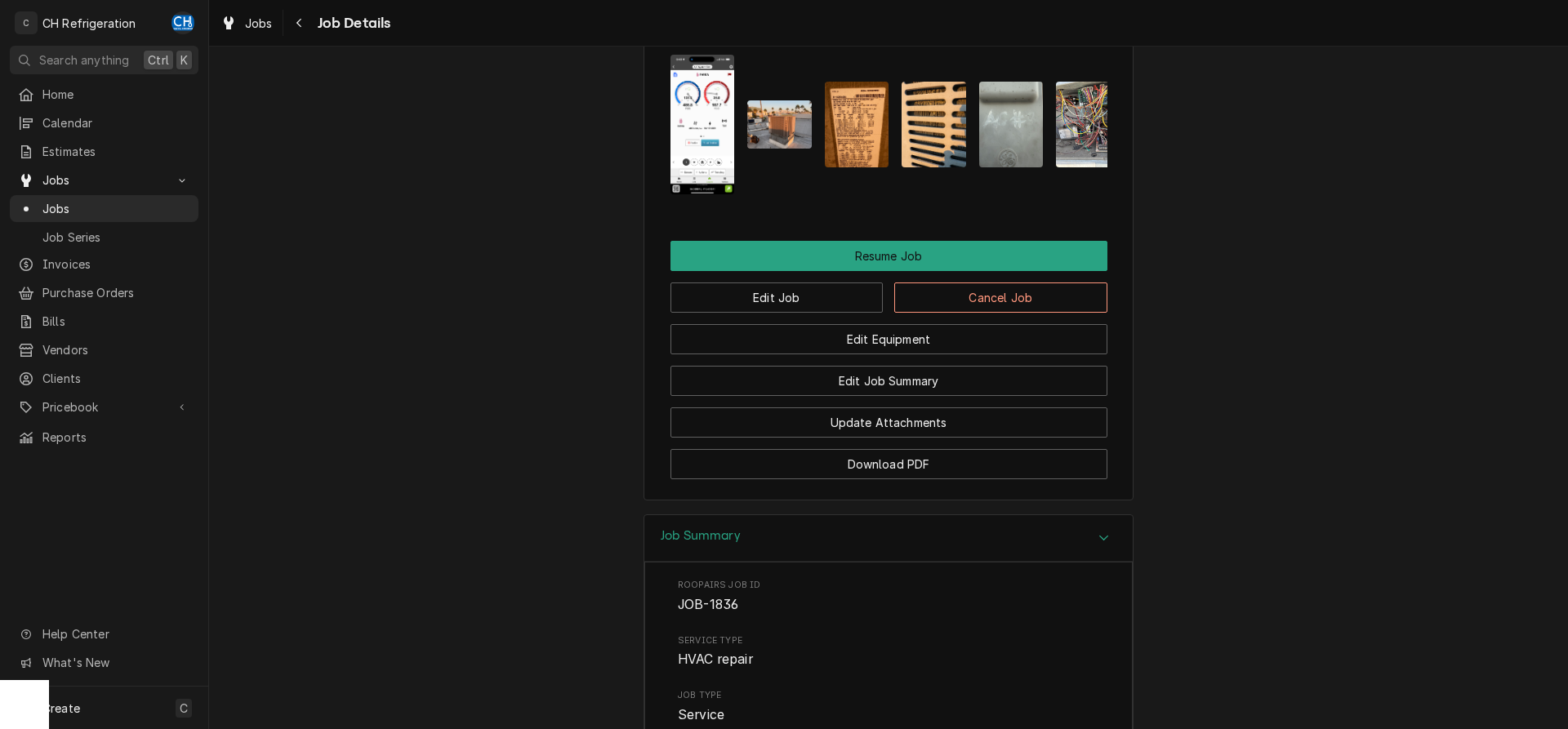
scroll to position [1065, 0]
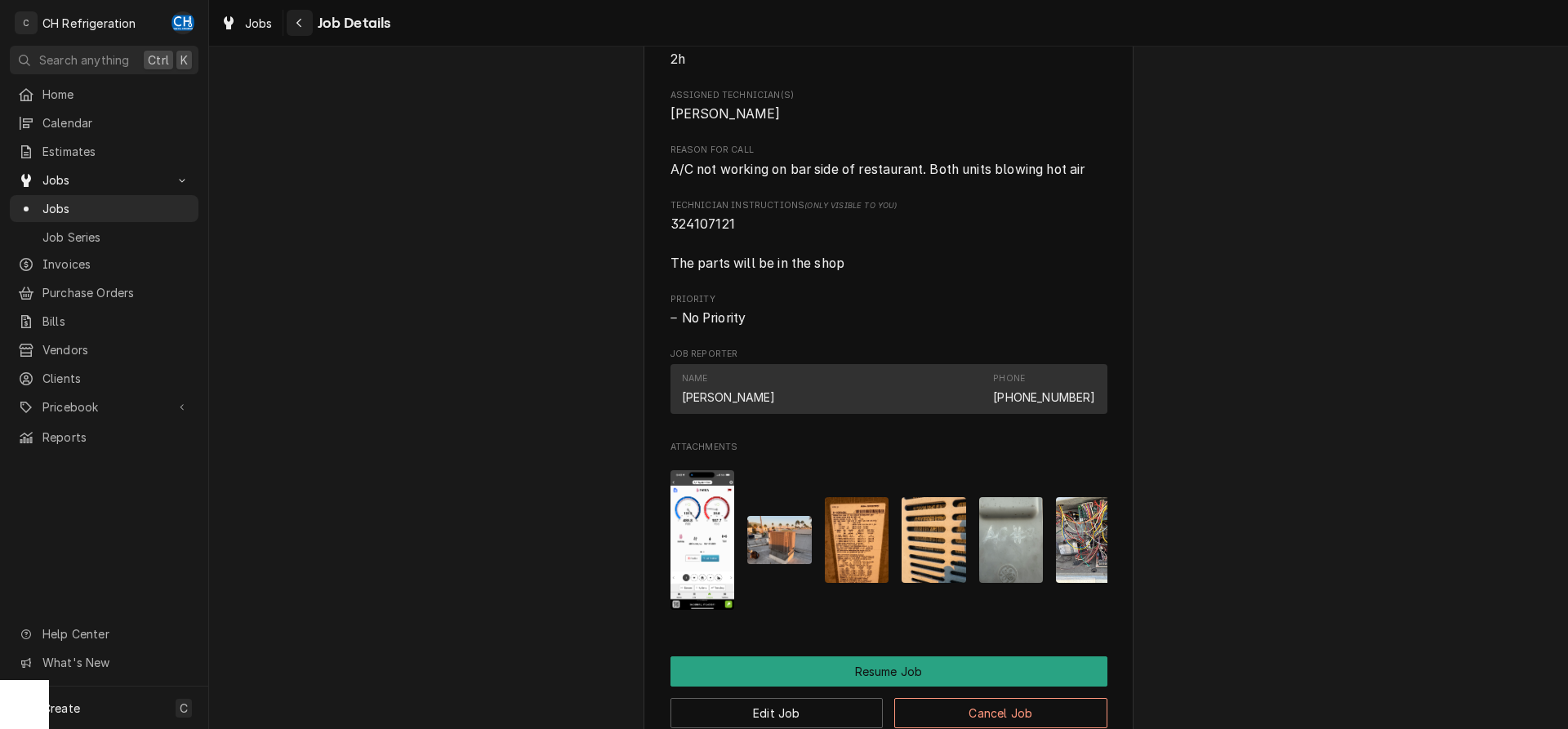
click at [298, 27] on icon "Navigate back" at bounding box center [299, 23] width 7 height 12
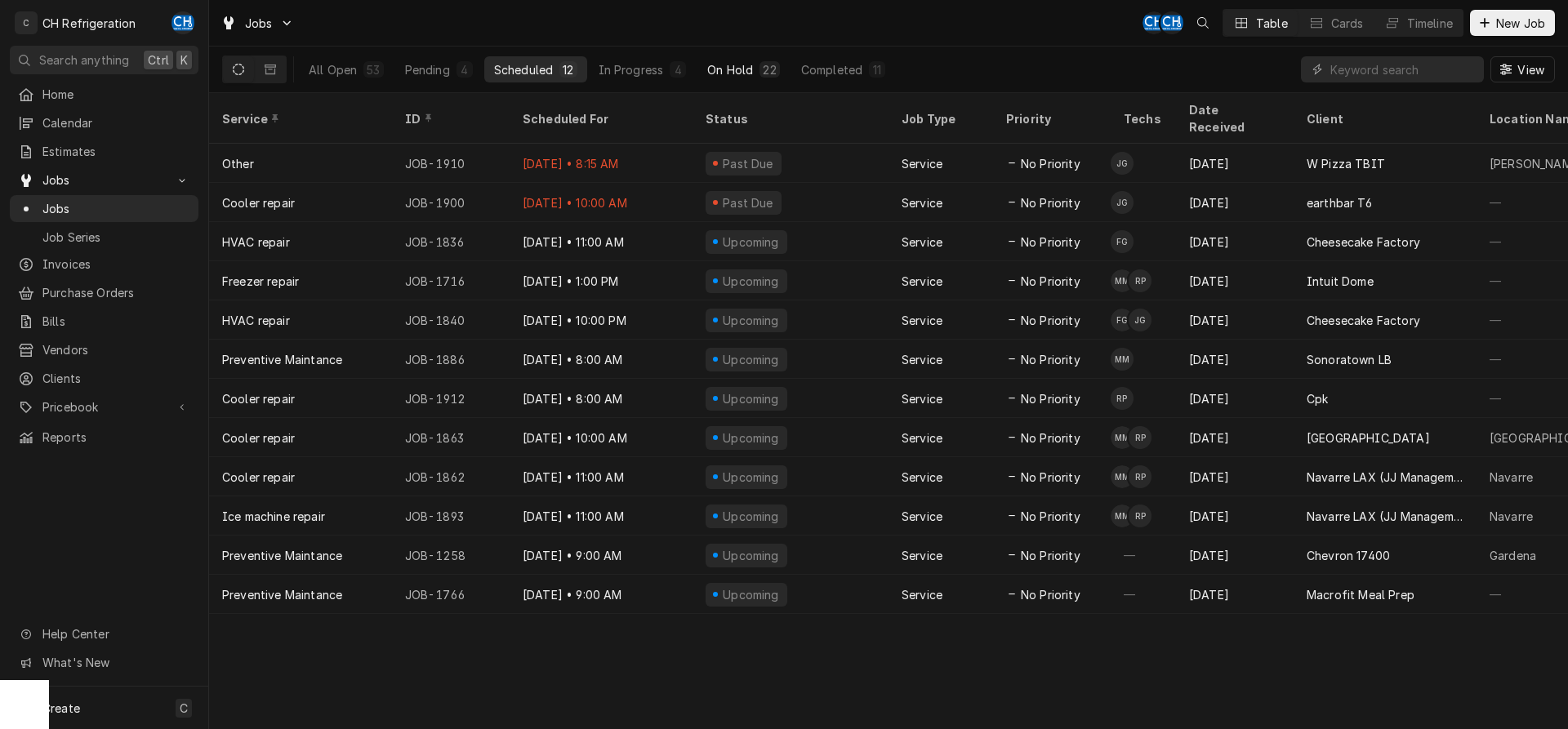
click at [780, 67] on button "On Hold 22" at bounding box center [743, 69] width 92 height 26
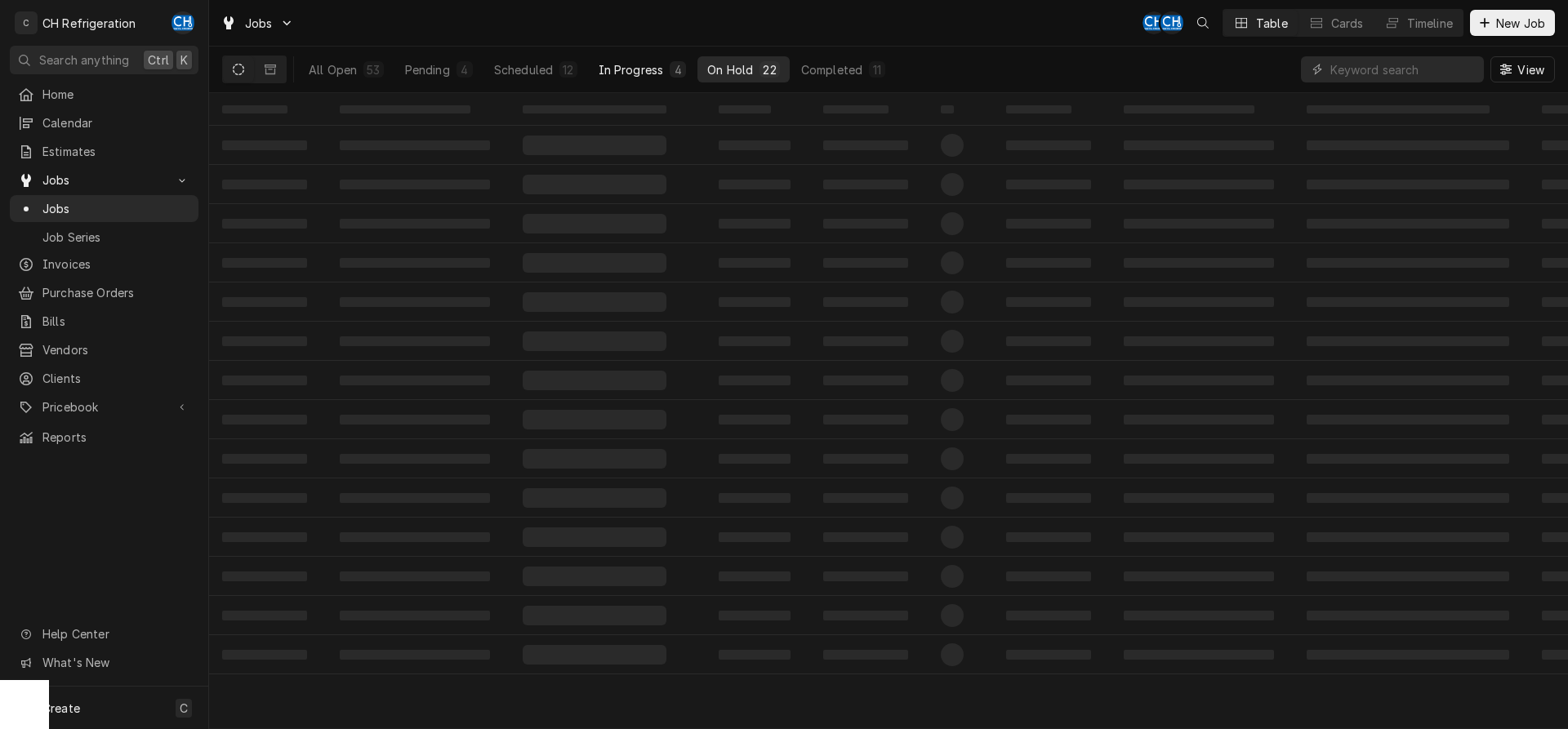
click at [637, 59] on button "In Progress 4" at bounding box center [642, 69] width 108 height 26
click at [544, 58] on button "Scheduled 12" at bounding box center [535, 69] width 103 height 26
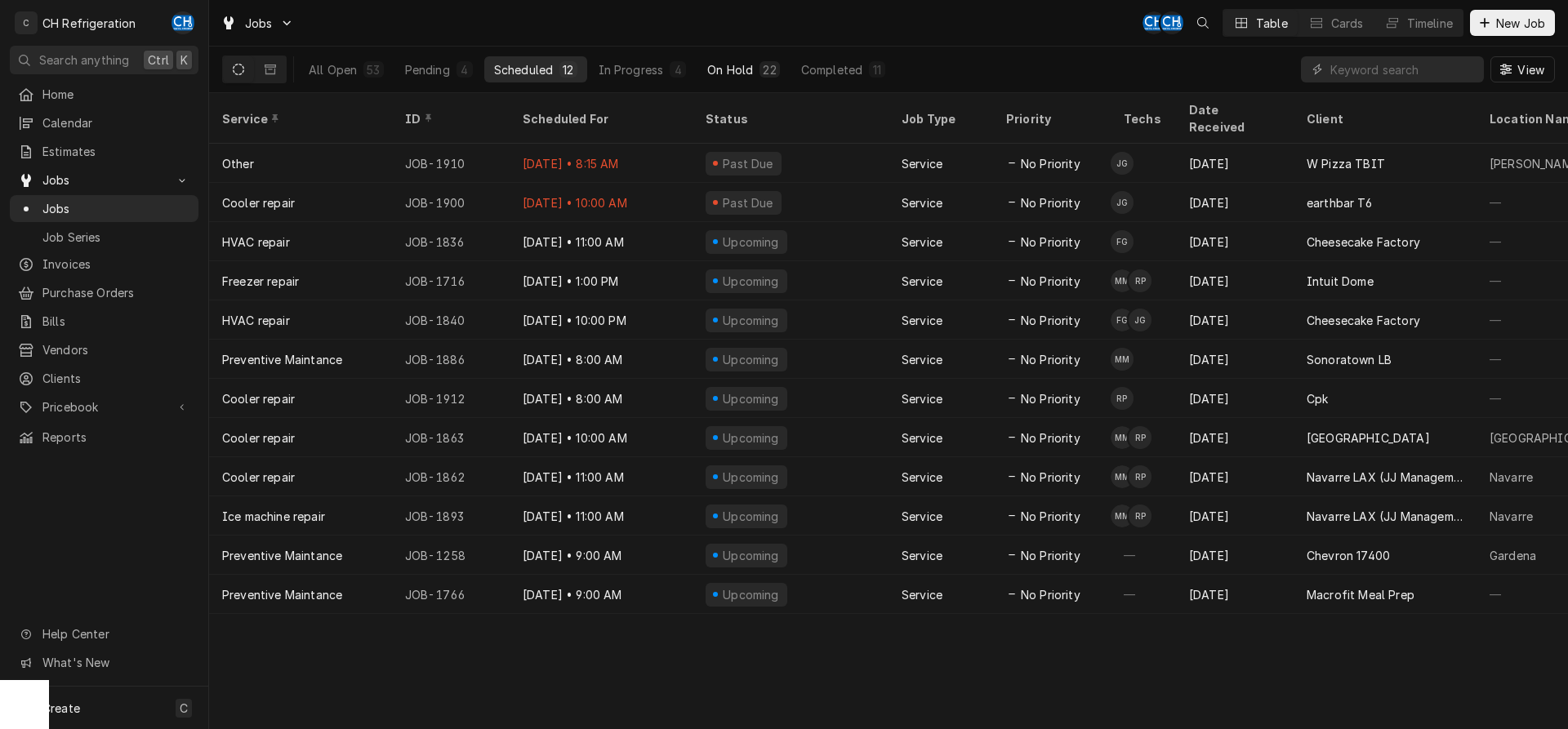
click at [720, 67] on div "On Hold" at bounding box center [730, 69] width 45 height 17
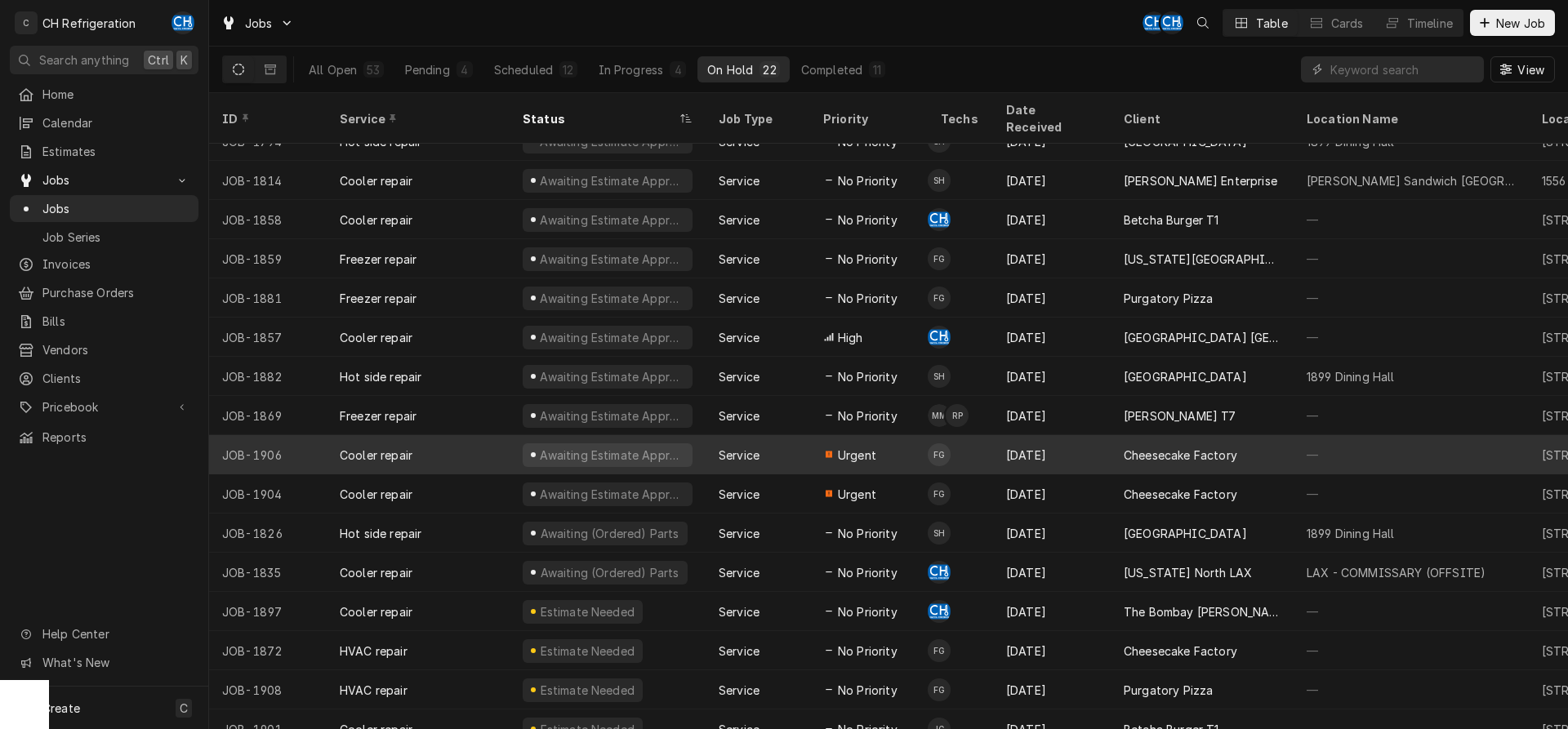
scroll to position [257, 0]
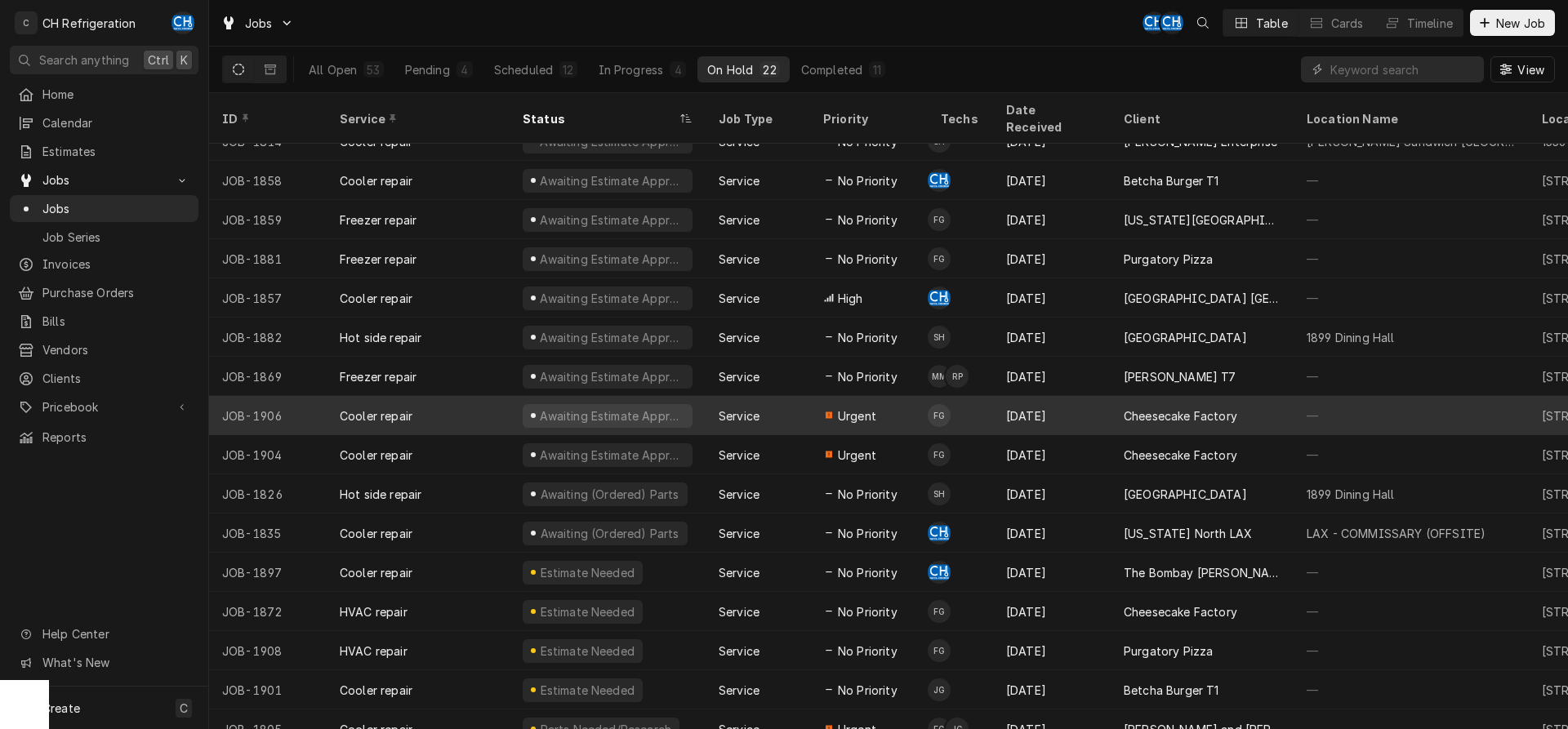
click at [979, 415] on tr "JOB-1906 Cooler repair Awaiting Estimate Approval Service Urgent FG Sep 6 Chees…" at bounding box center [1375, 416] width 2332 height 40
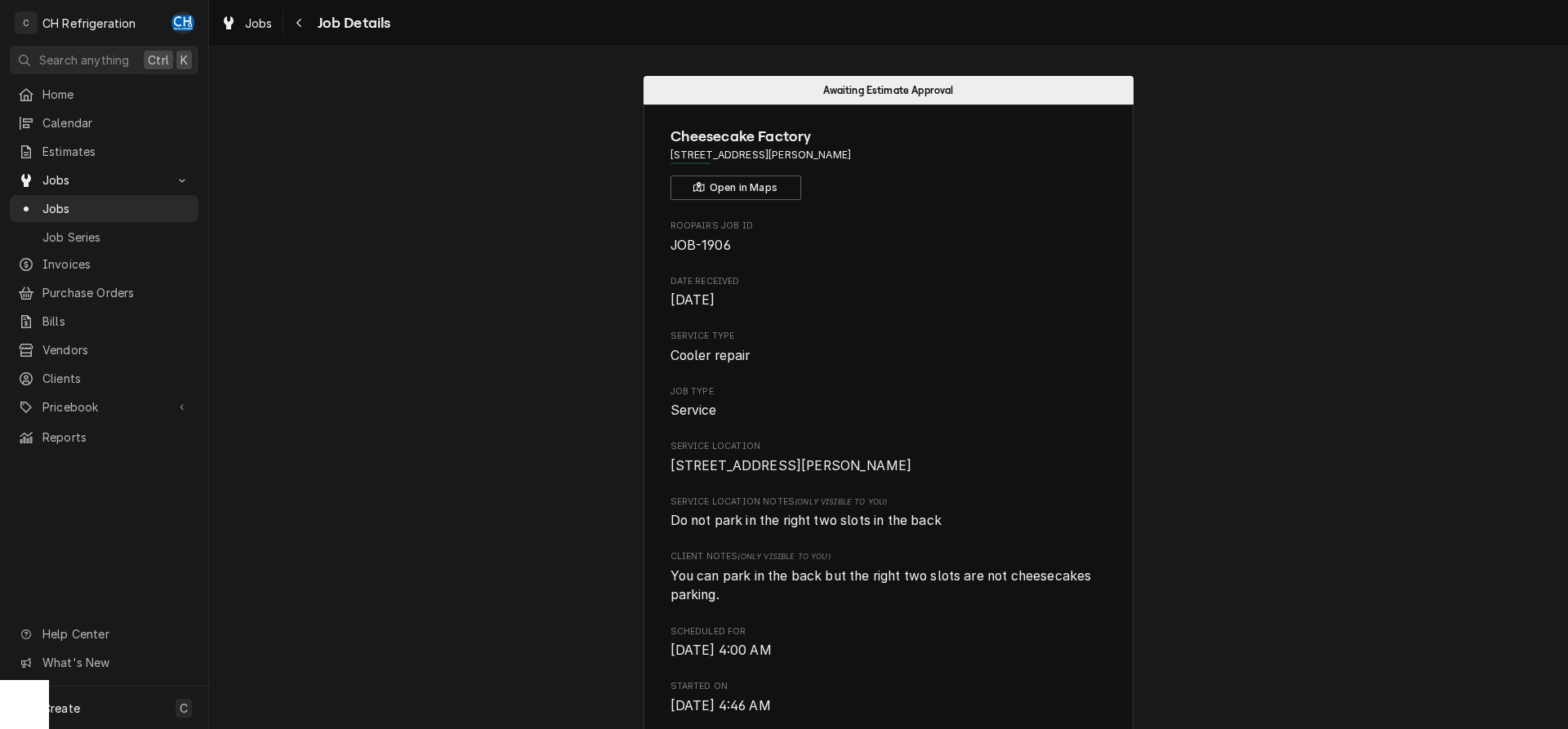
click at [292, 23] on div "Navigate back" at bounding box center [300, 23] width 16 height 16
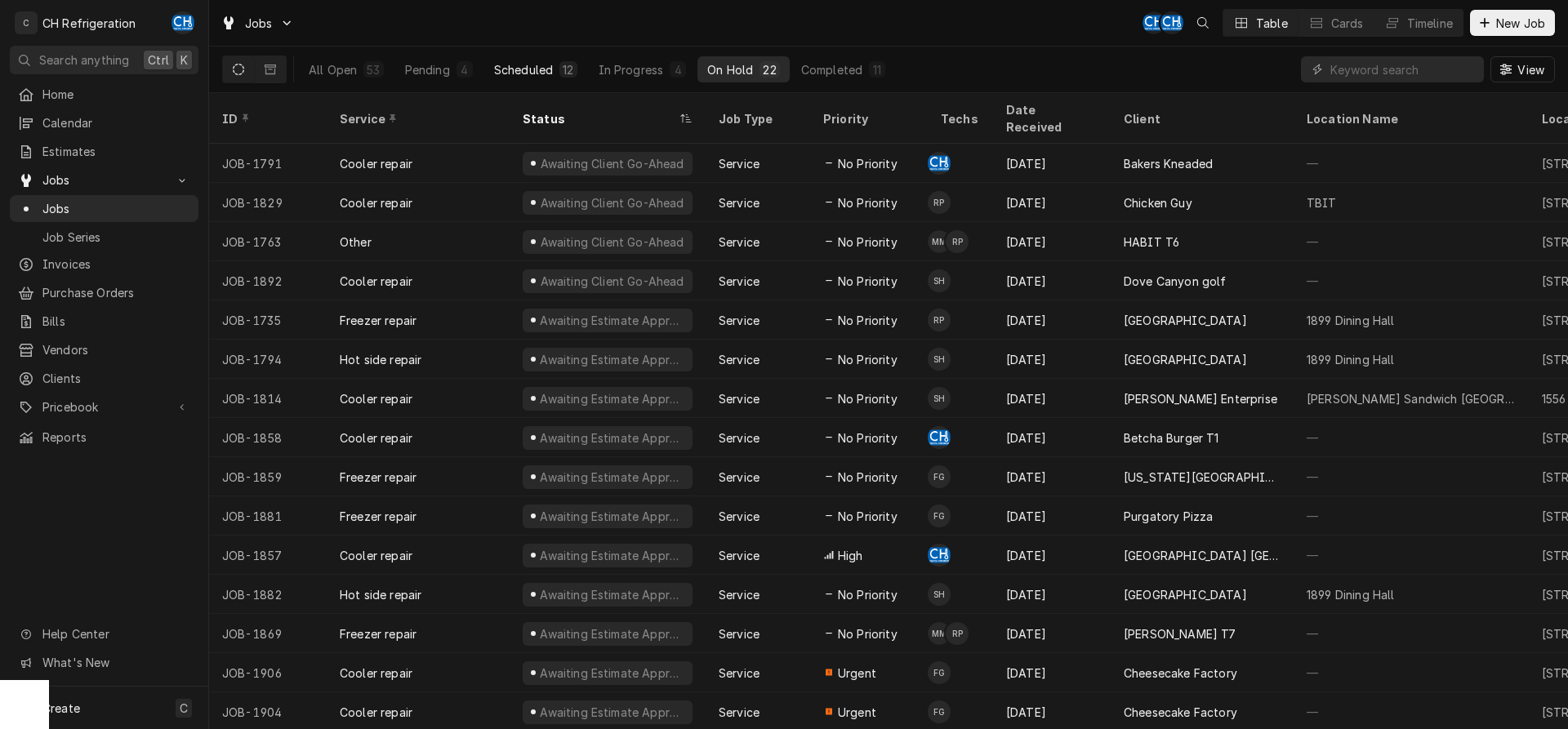
click at [533, 81] on button "Scheduled 12" at bounding box center [535, 69] width 103 height 26
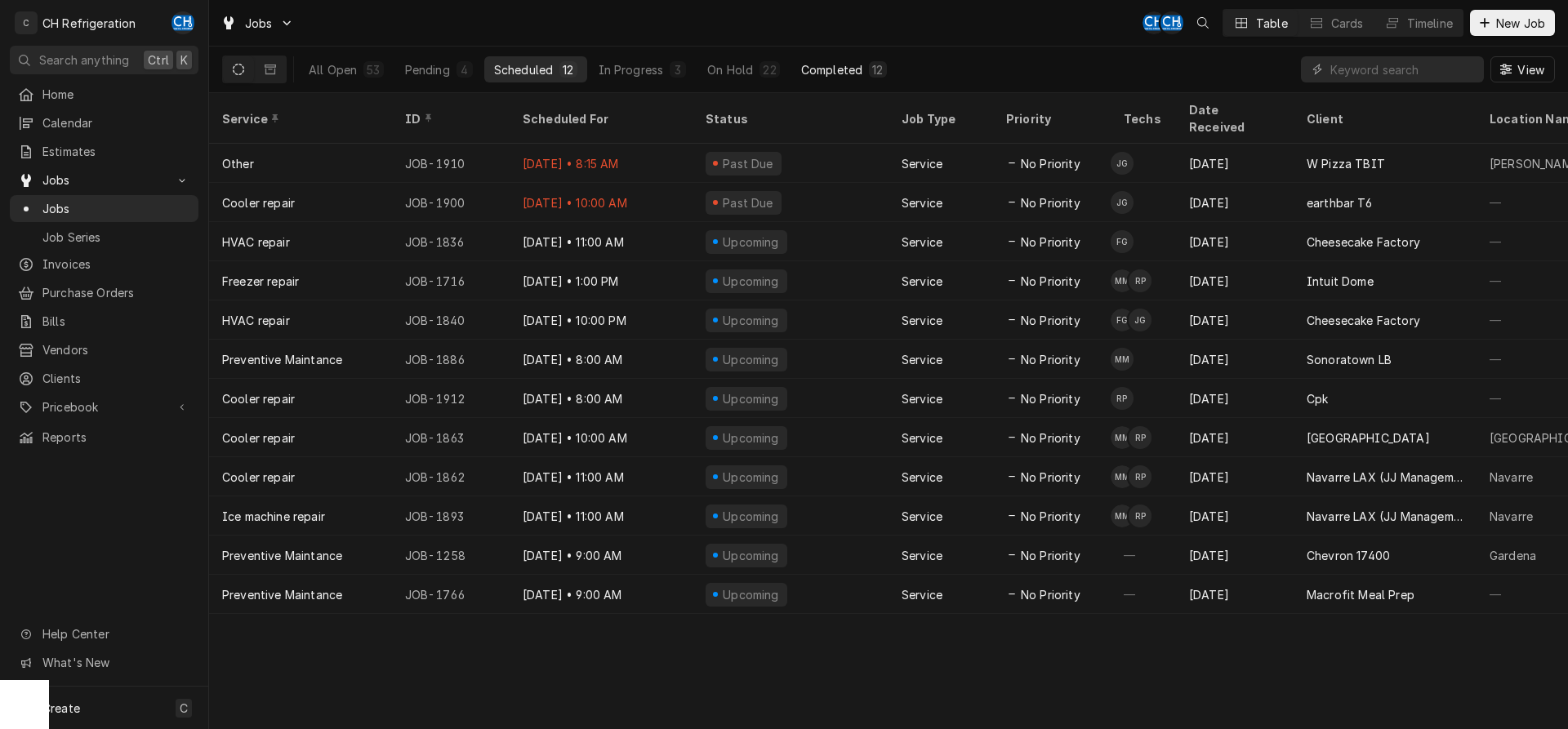
click at [878, 79] on button "Completed 12" at bounding box center [844, 69] width 106 height 26
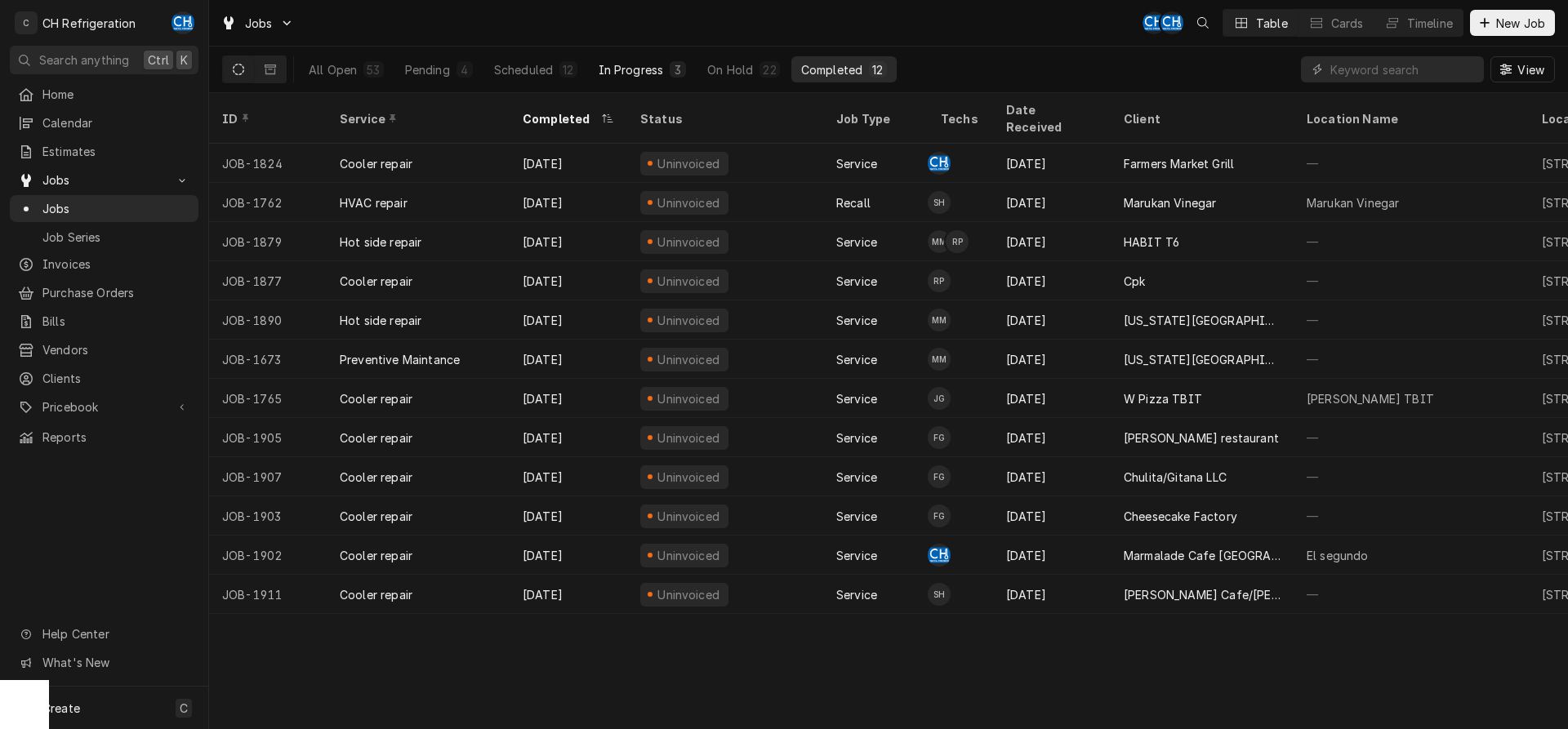
click at [653, 67] on div "In Progress" at bounding box center [631, 69] width 65 height 17
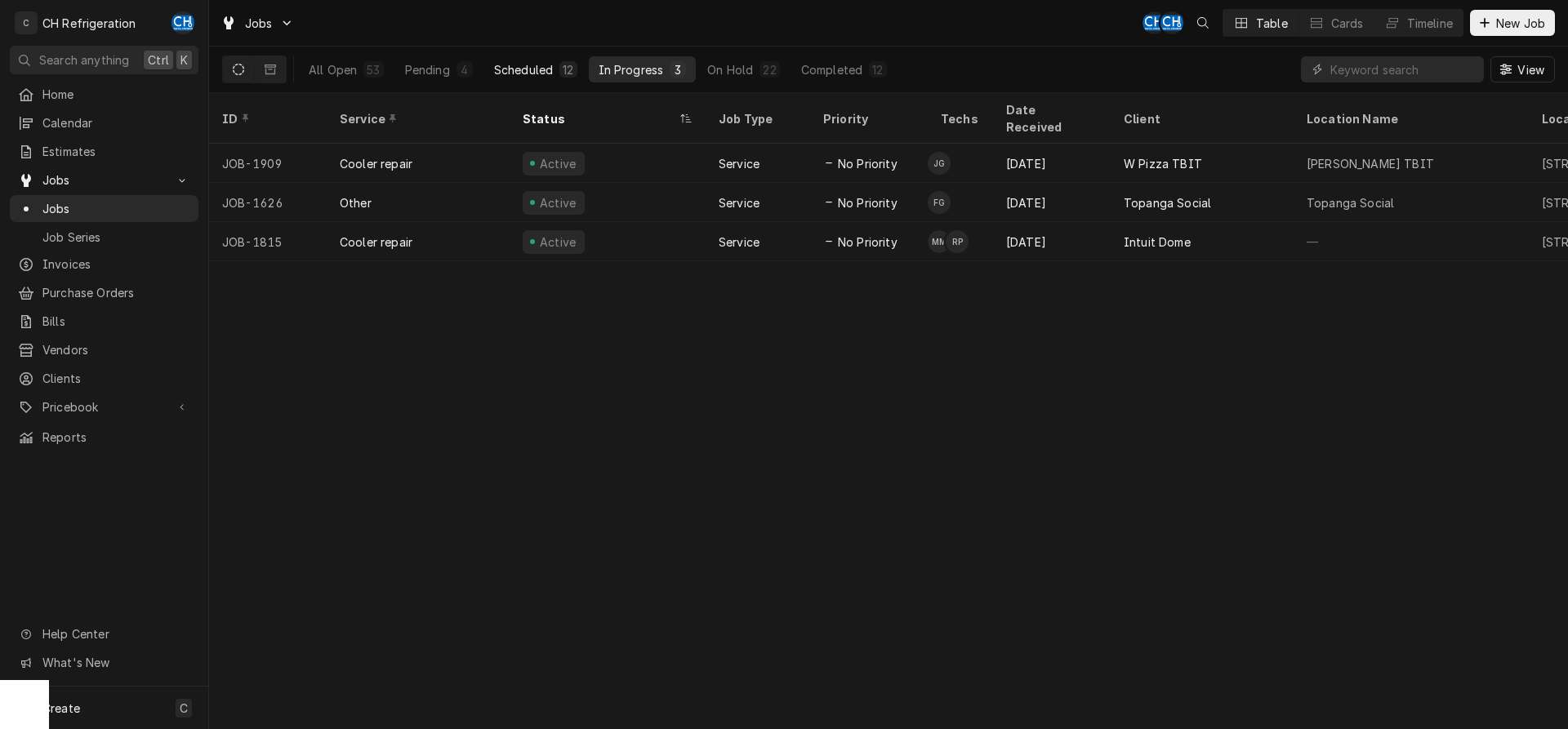
click at [560, 70] on div "12" at bounding box center [567, 69] width 17 height 16
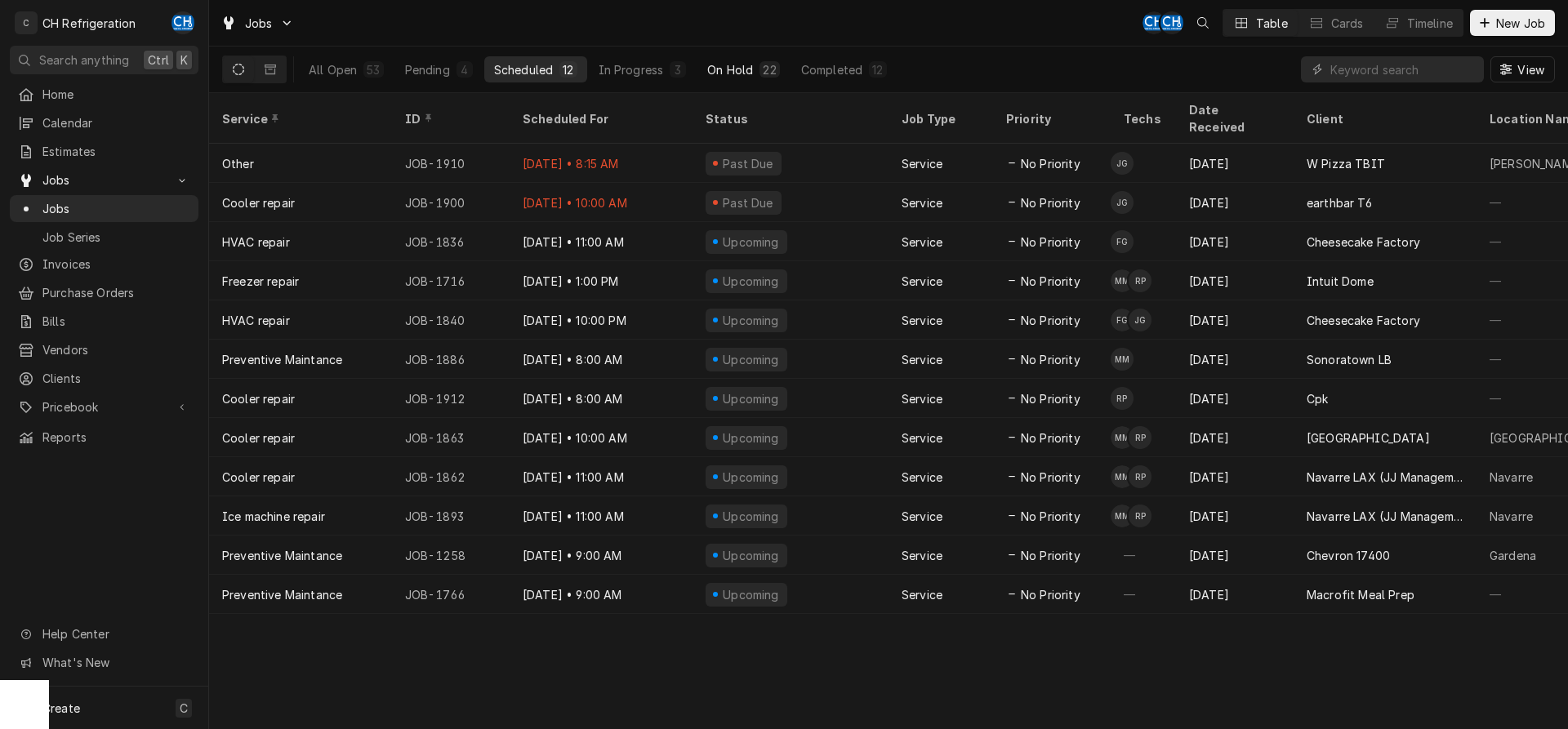
click at [780, 69] on button "On Hold 22" at bounding box center [743, 69] width 92 height 26
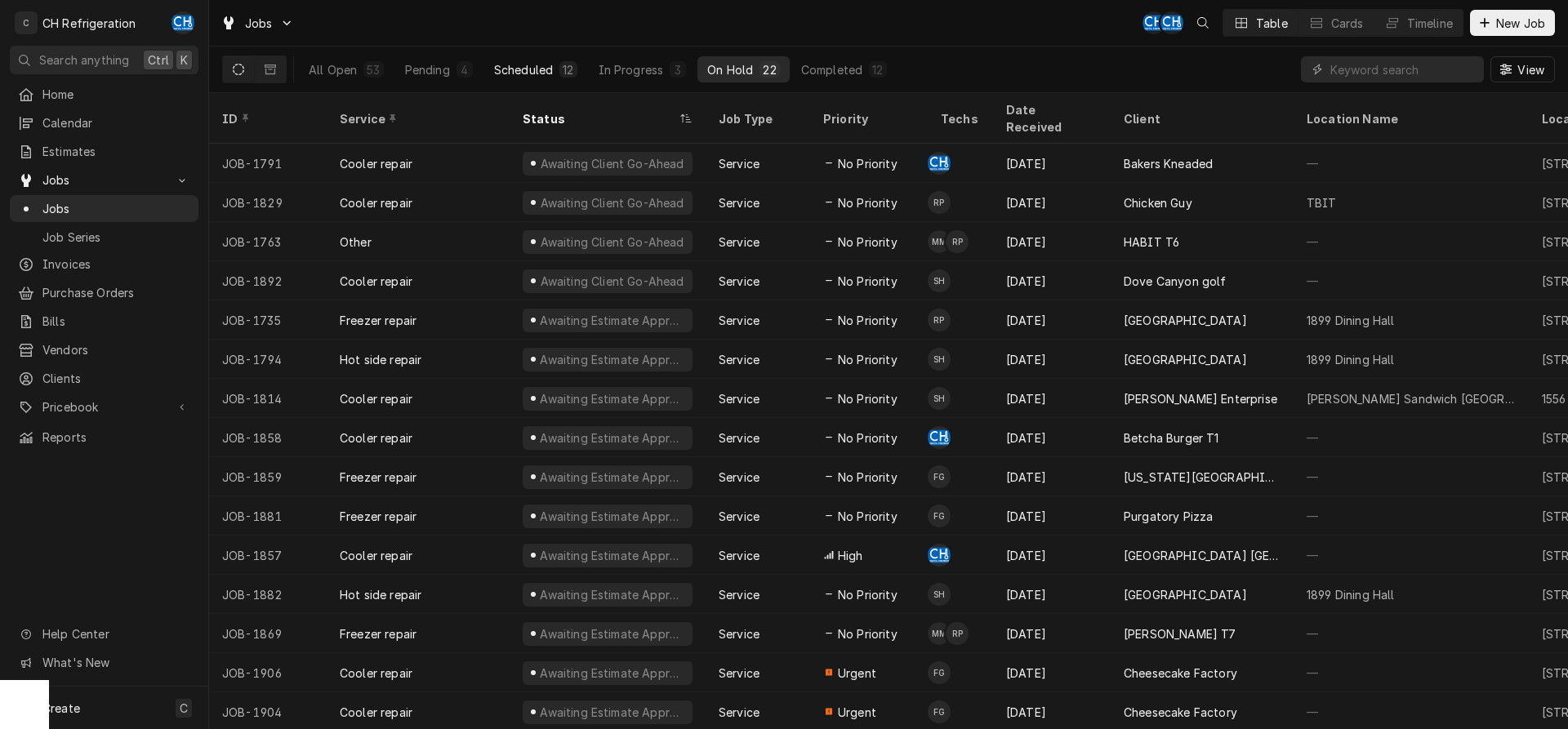
click at [511, 68] on div "Scheduled" at bounding box center [523, 69] width 59 height 17
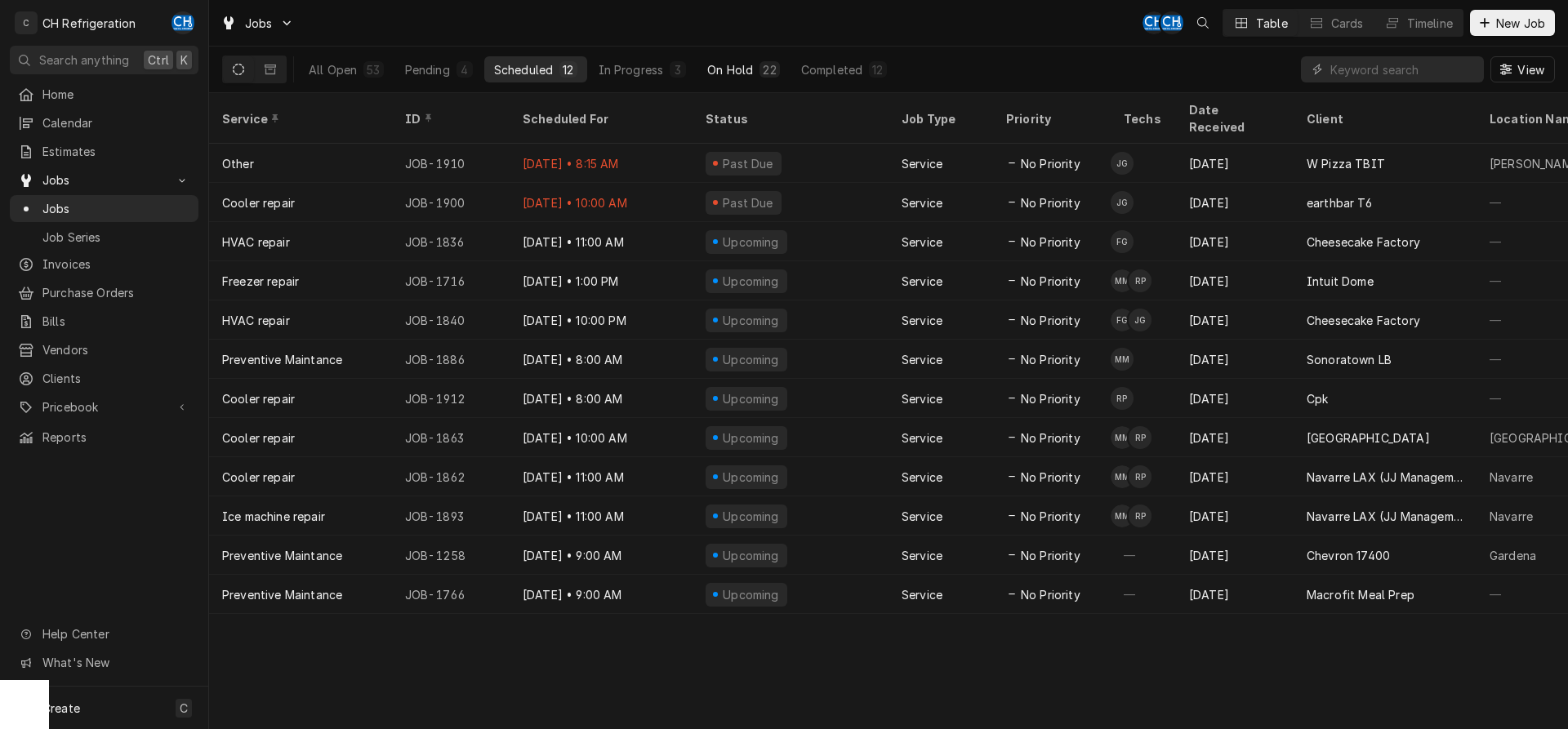
click at [744, 65] on div "On Hold" at bounding box center [730, 69] width 45 height 17
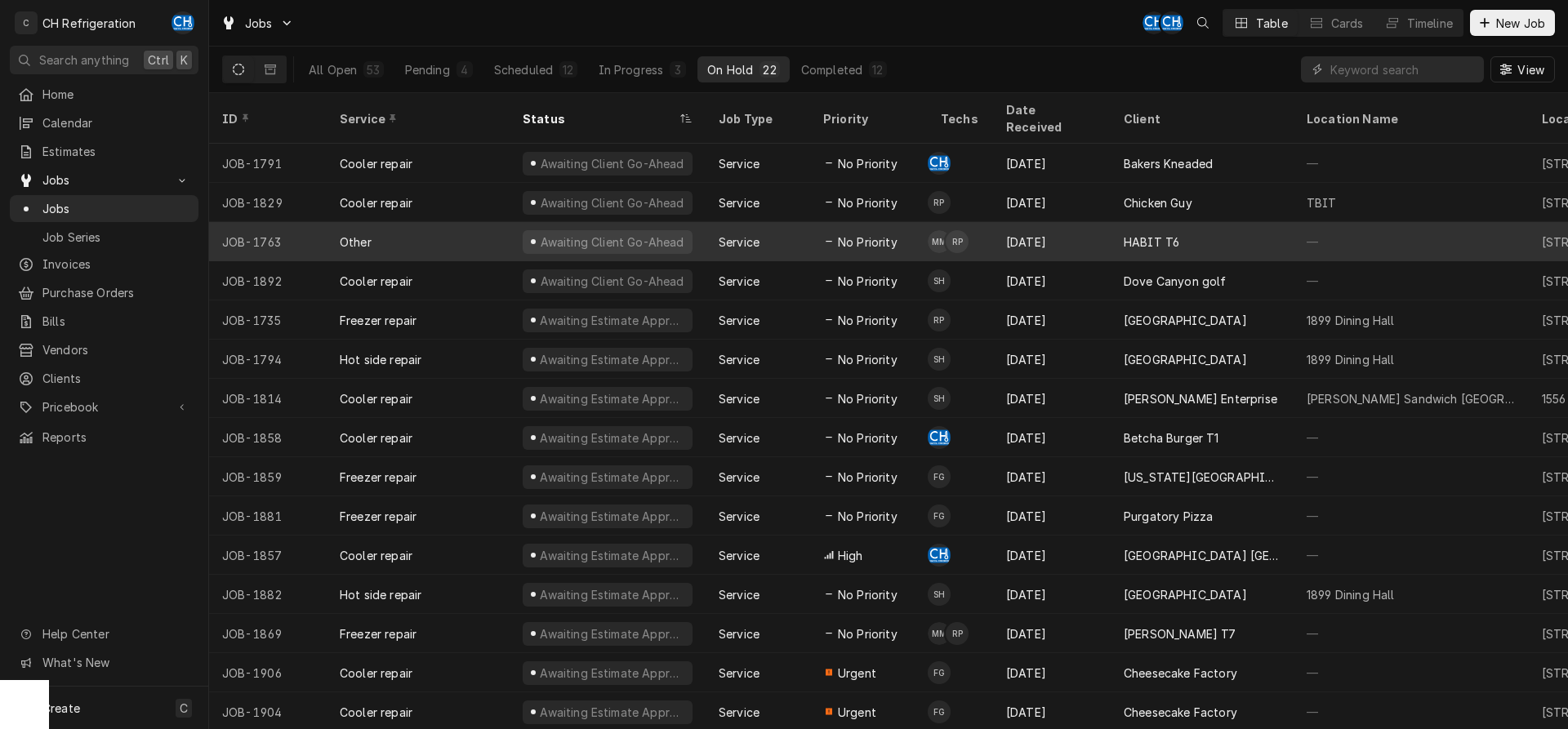
click at [1101, 222] on div "[DATE]" at bounding box center [1051, 242] width 118 height 40
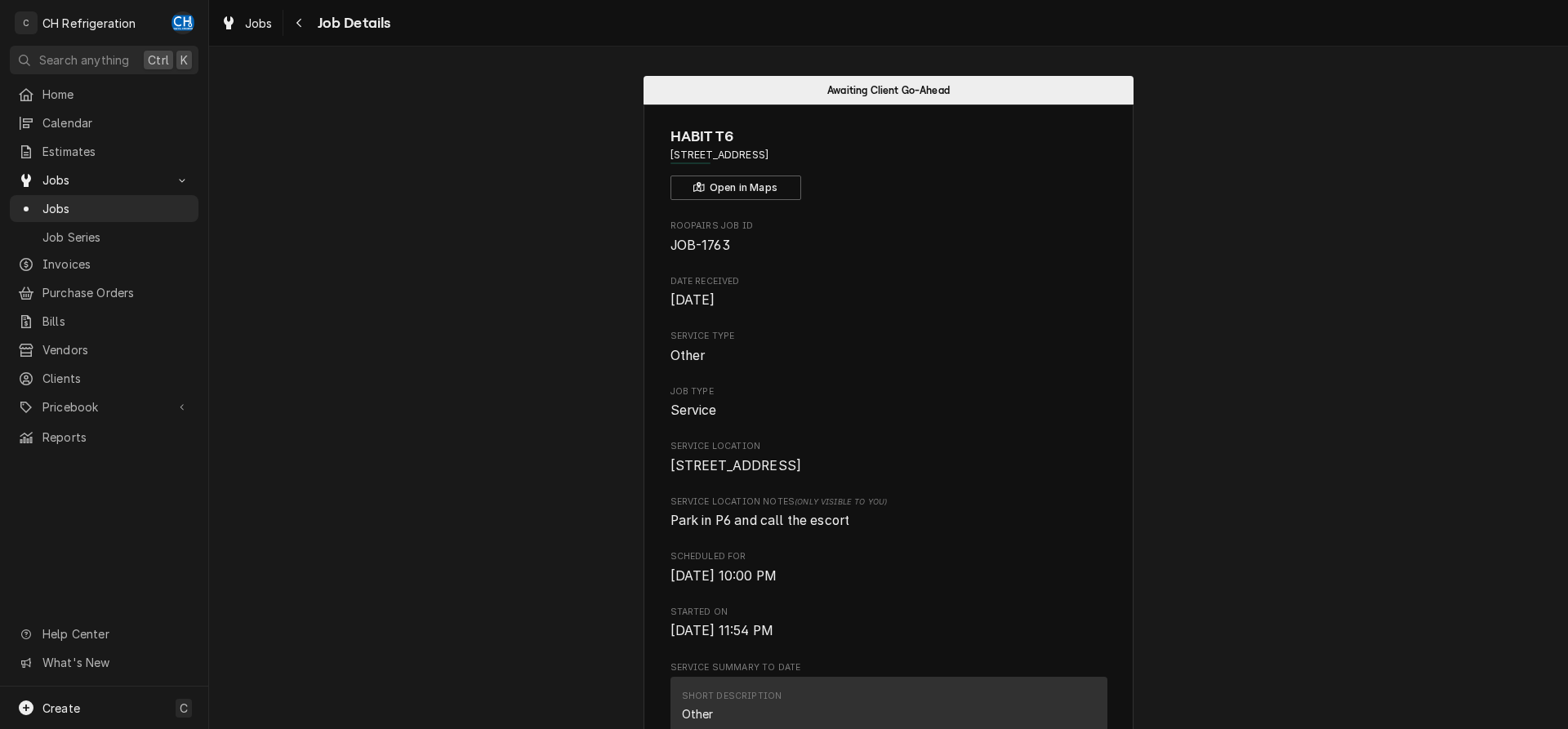
scroll to position [583, 0]
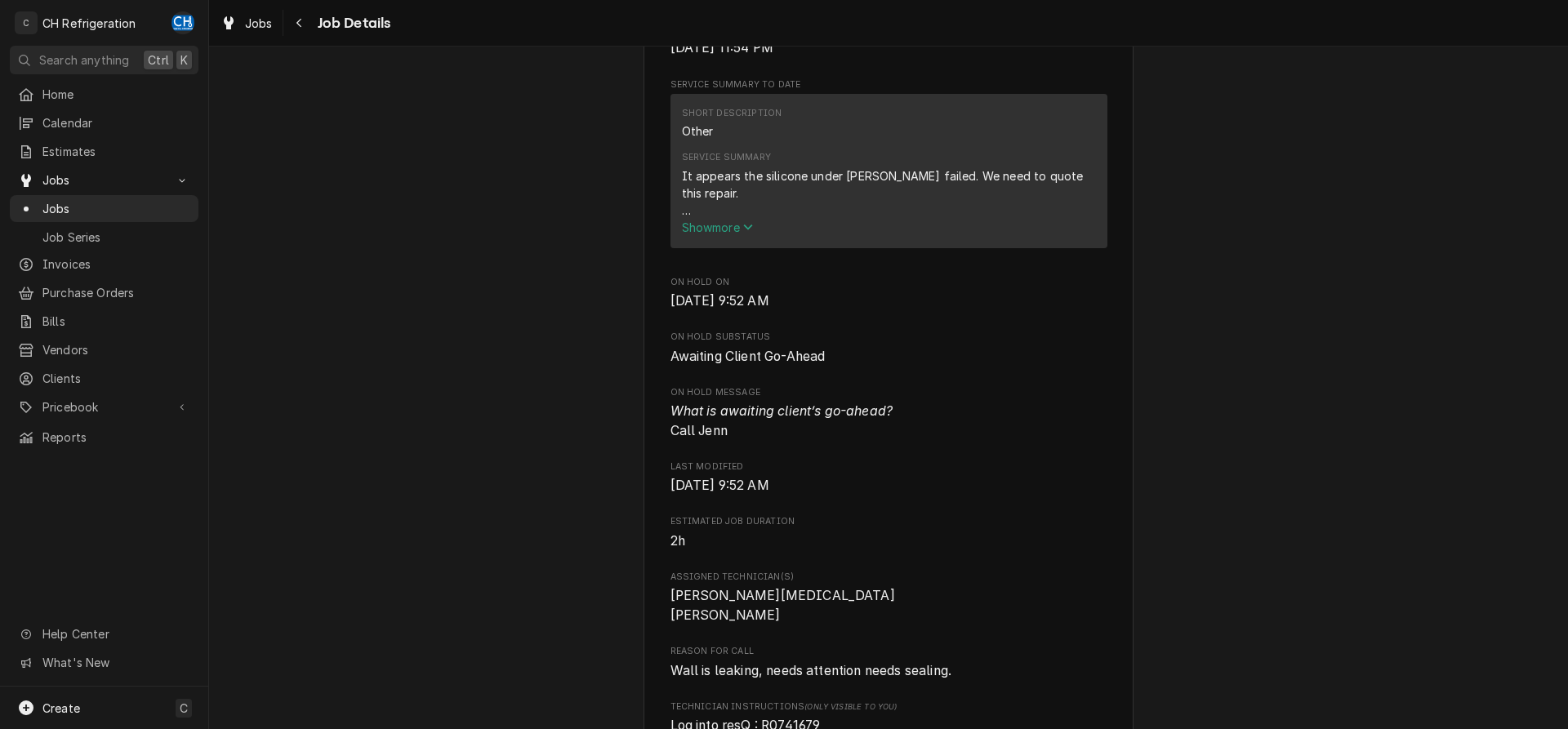
drag, startPoint x: 769, startPoint y: 246, endPoint x: 734, endPoint y: 248, distance: 35.1
click at [768, 236] on button "Show more" at bounding box center [889, 227] width 414 height 17
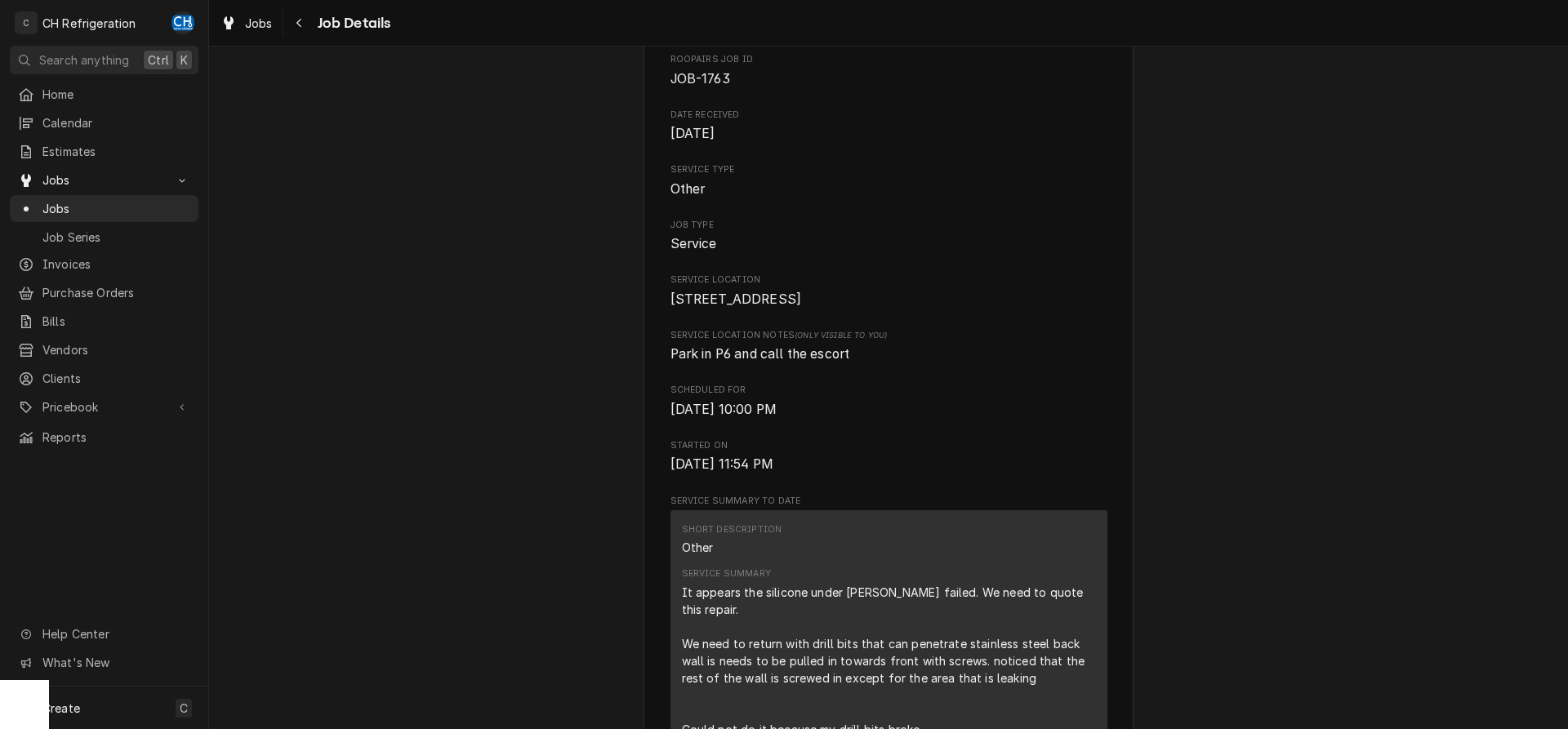
scroll to position [0, 0]
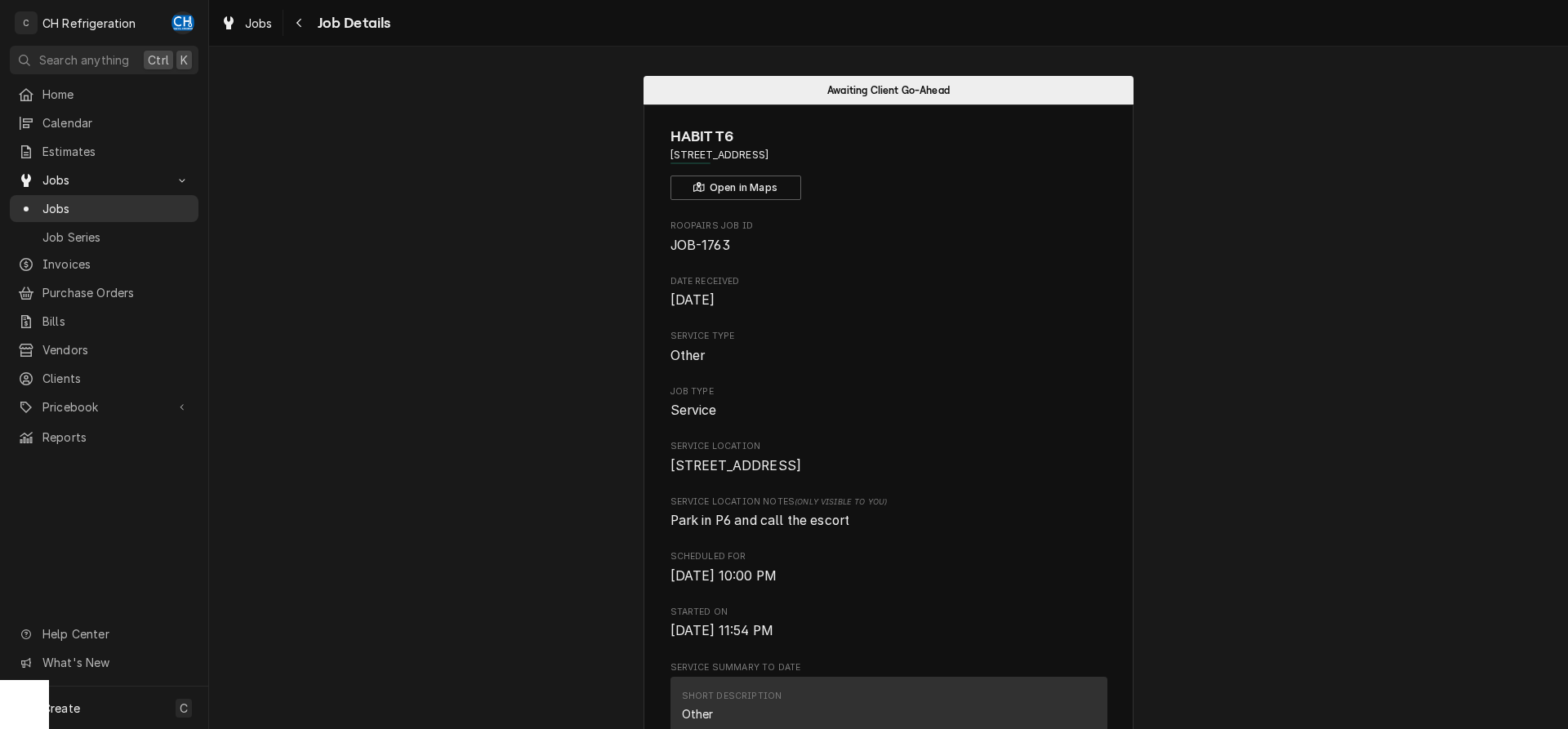
click at [94, 201] on span "Jobs" at bounding box center [116, 209] width 148 height 17
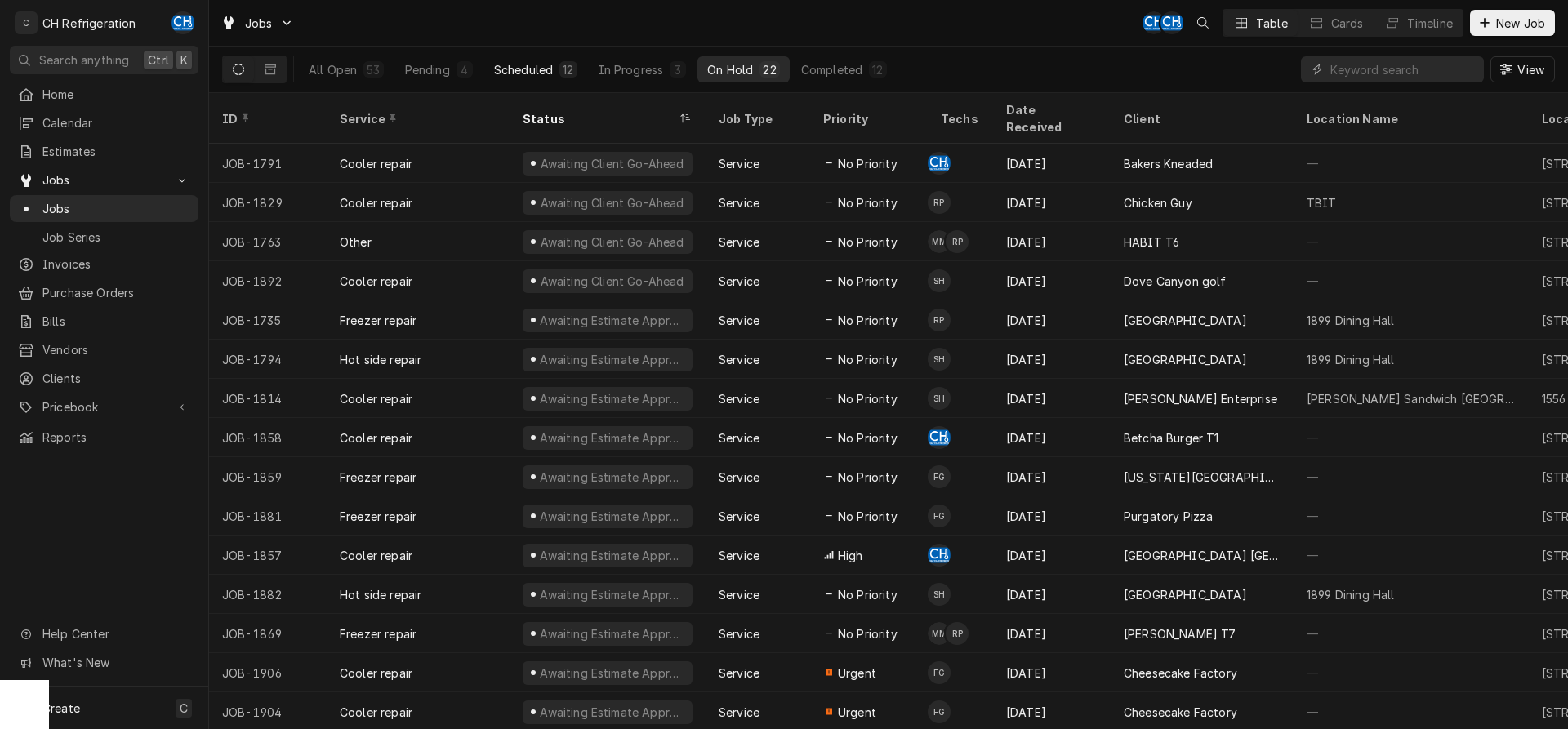
click at [524, 57] on button "Scheduled 12" at bounding box center [535, 69] width 103 height 26
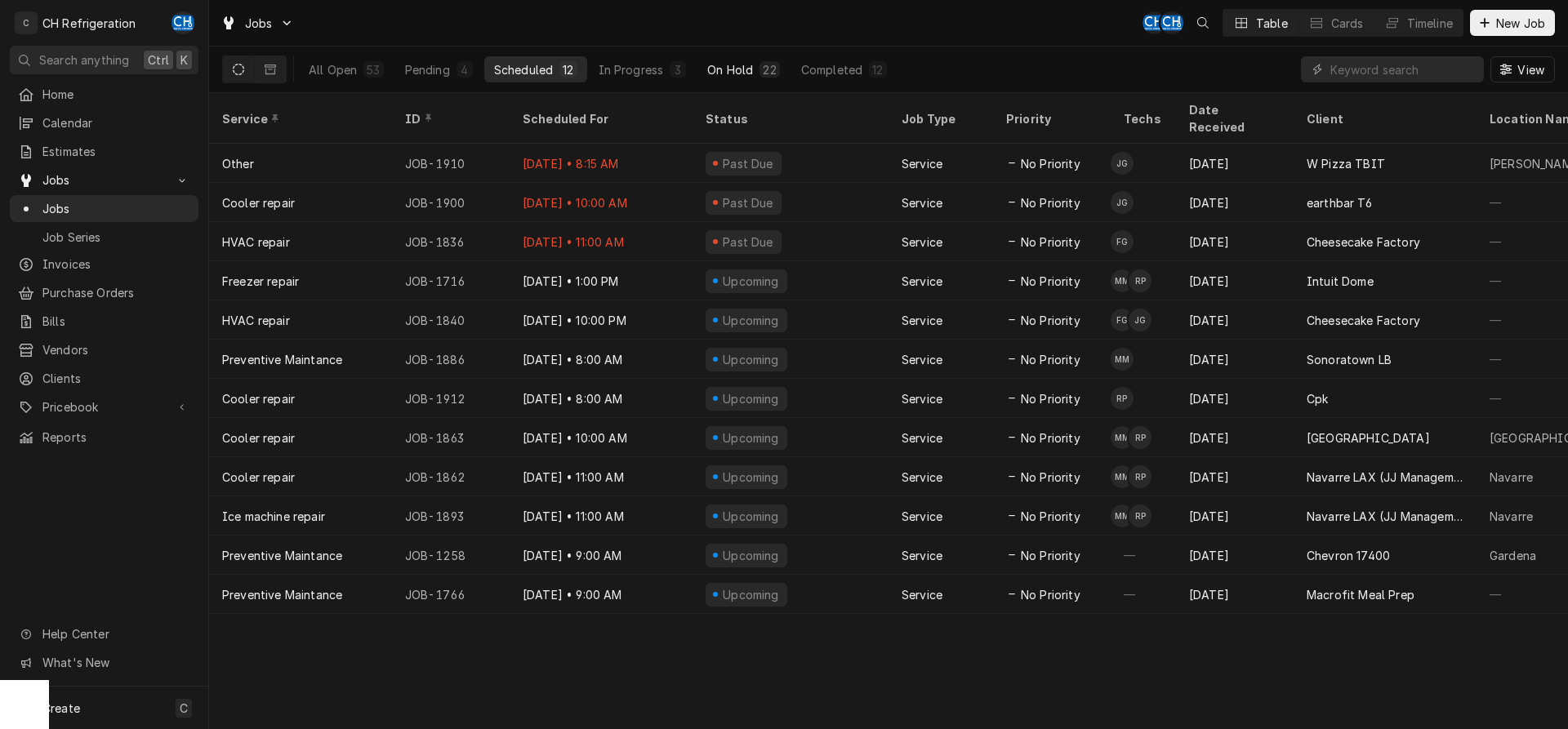
click at [756, 69] on button "On Hold 22" at bounding box center [743, 69] width 92 height 26
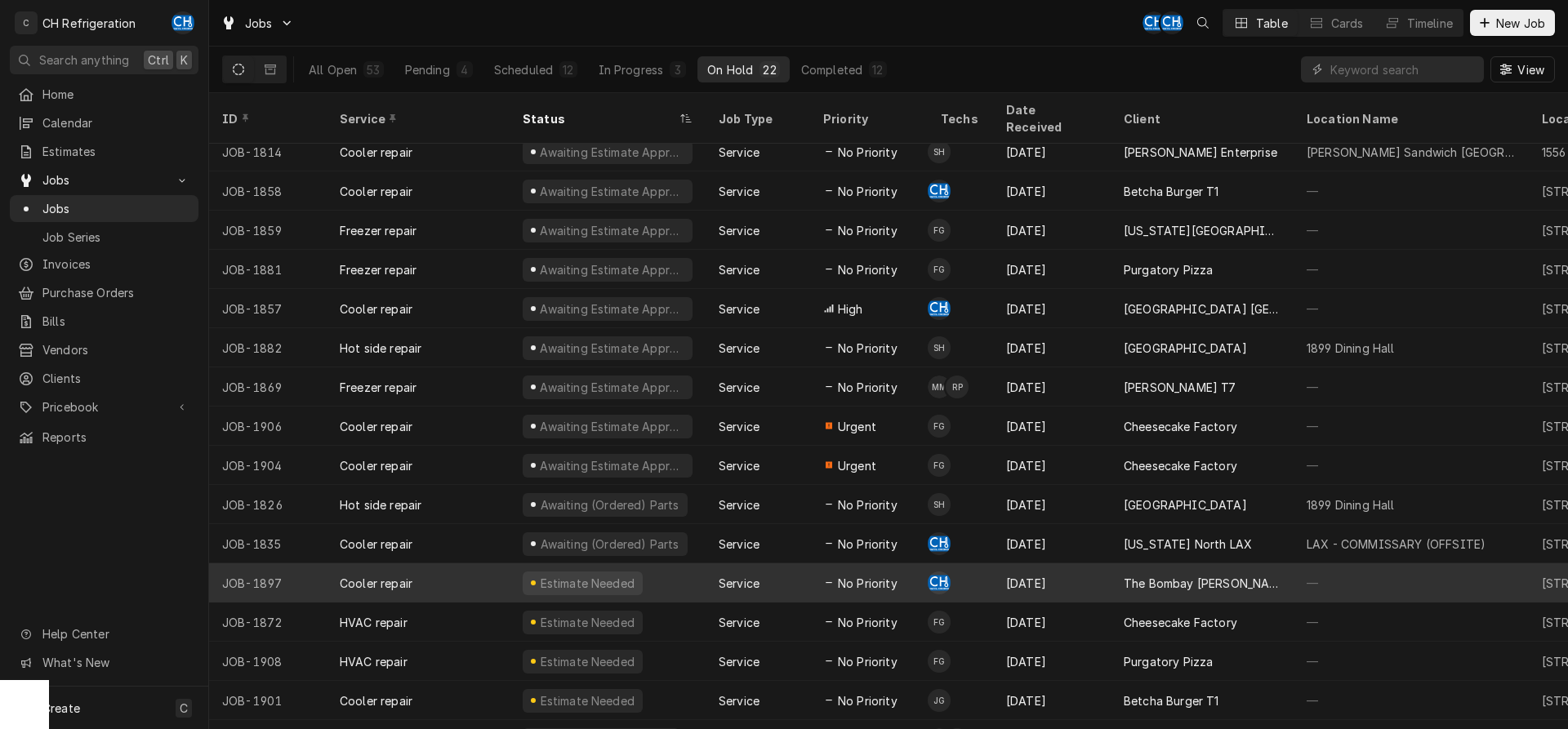
scroll to position [257, 0]
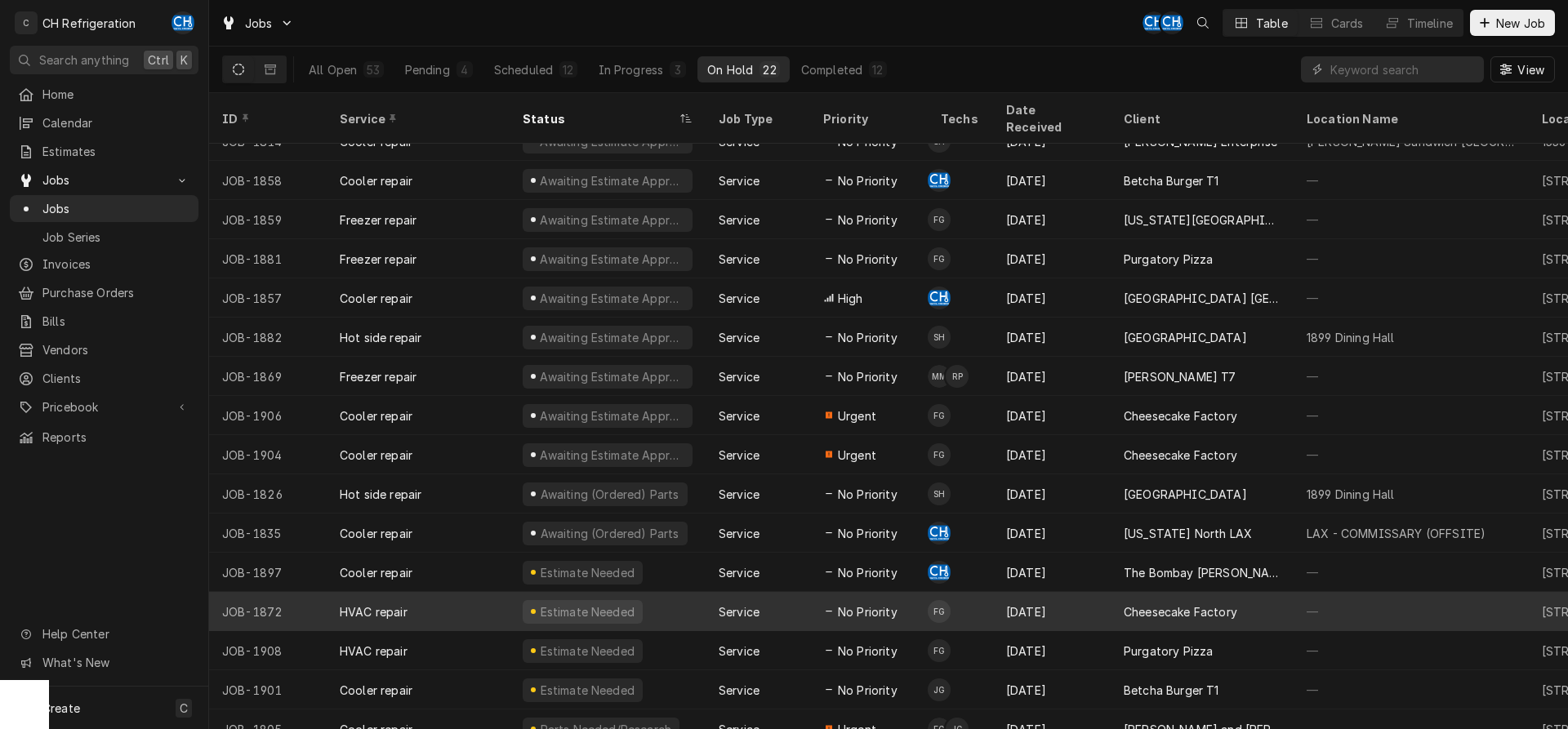
click at [1144, 604] on div "Cheesecake Factory" at bounding box center [1181, 612] width 114 height 17
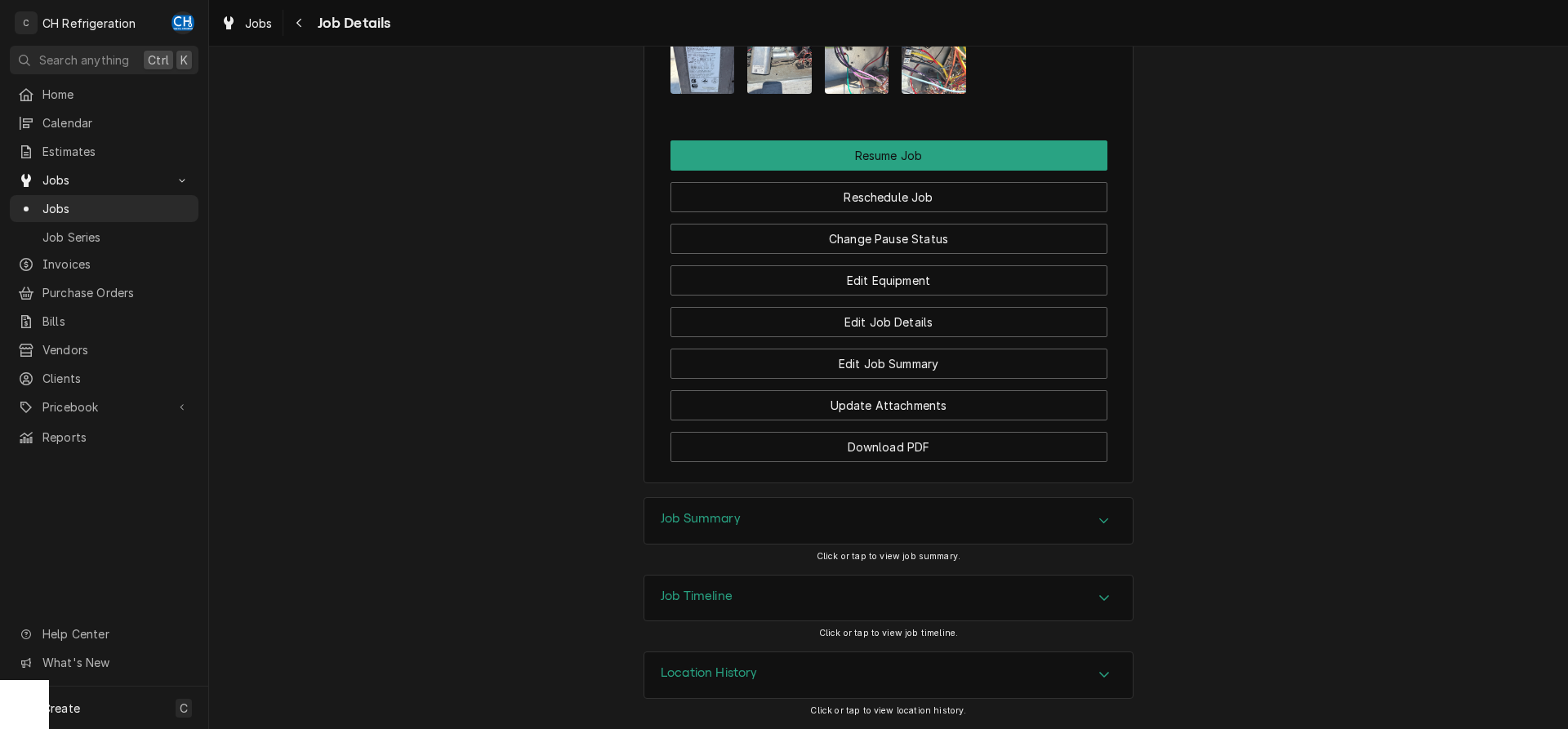
click at [815, 506] on div "Job Summary" at bounding box center [888, 520] width 488 height 45
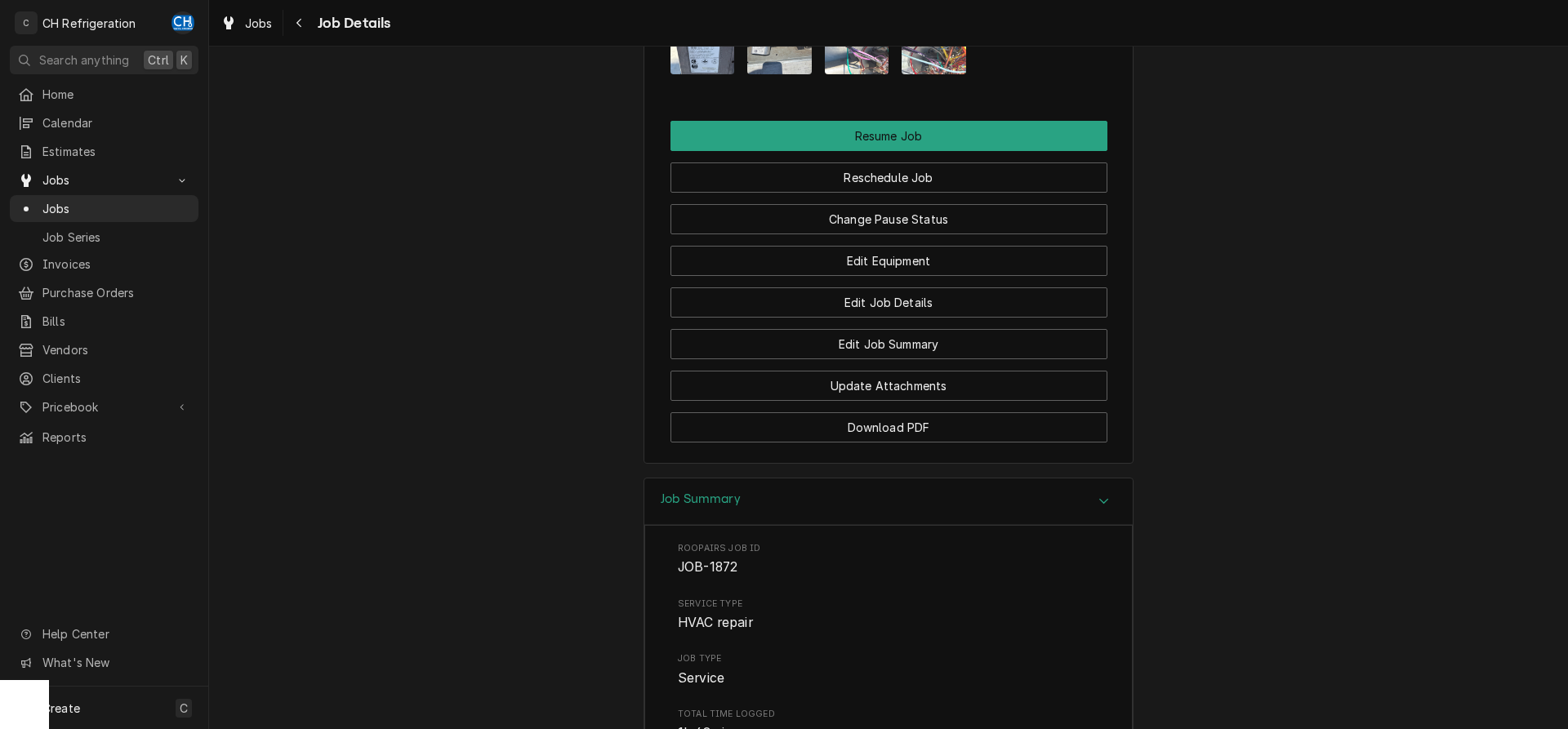
scroll to position [2246, 0]
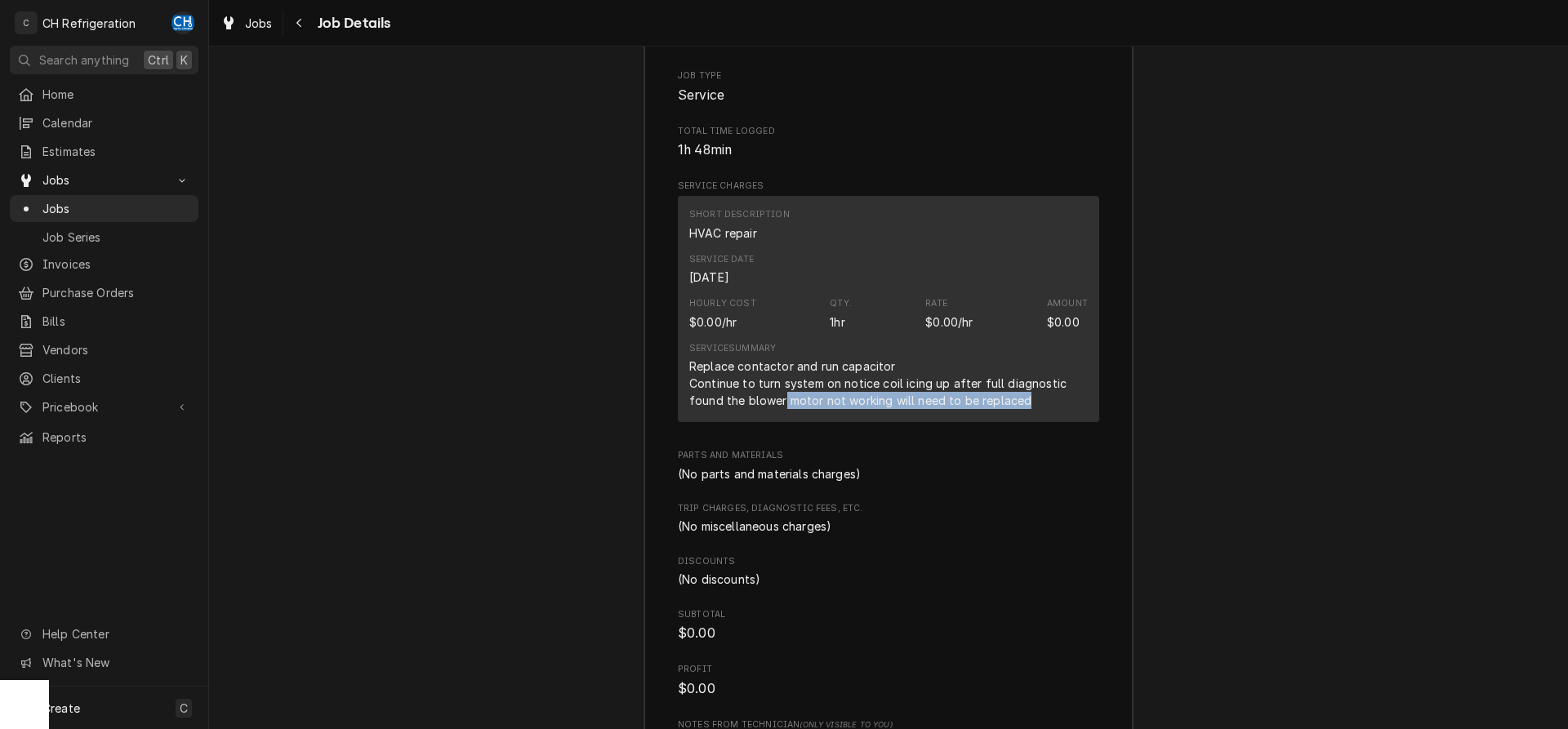
drag, startPoint x: 785, startPoint y: 414, endPoint x: 1046, endPoint y: 416, distance: 261.0
click at [1046, 409] on div "Replace contactor and run capacitor Continue to turn system on notice coil icin…" at bounding box center [888, 383] width 398 height 51
drag, startPoint x: 741, startPoint y: 423, endPoint x: 1059, endPoint y: 414, distance: 318.1
click at [1059, 409] on div "Replace contactor and run capacitor Continue to turn system on notice coil icin…" at bounding box center [888, 383] width 398 height 51
copy div "blower motor not working will need to be replaced"
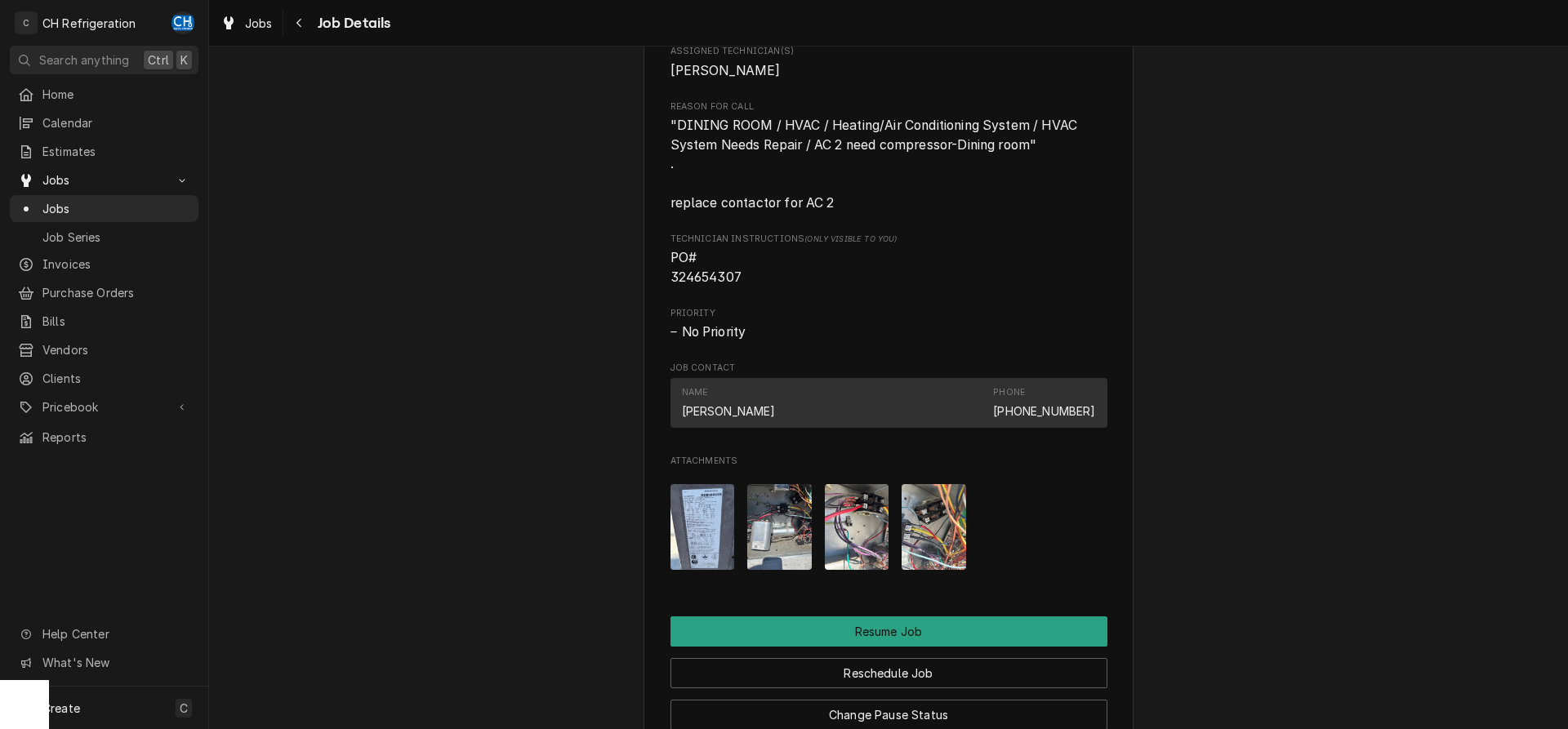
scroll to position [1583, 0]
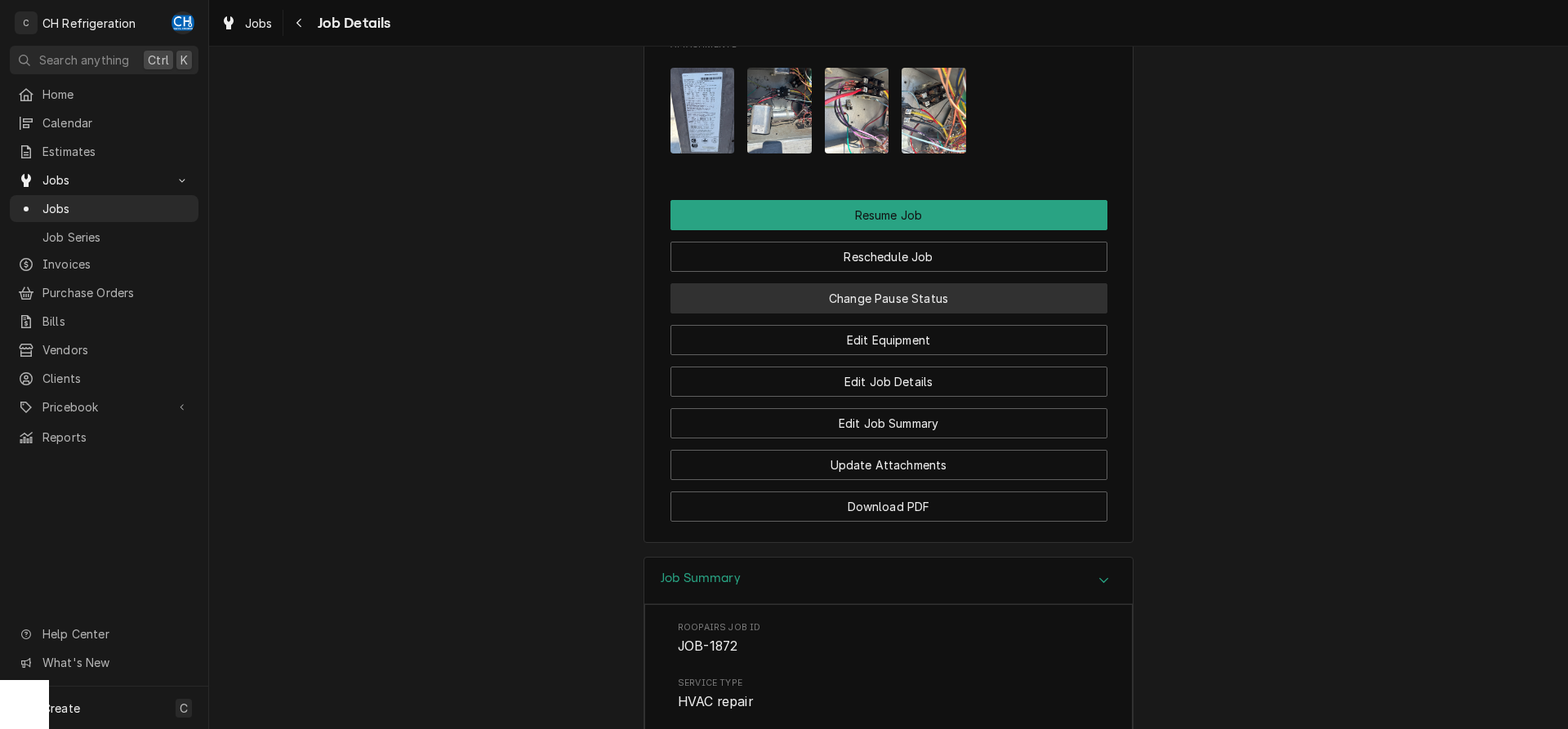
click at [960, 313] on button "Change Pause Status" at bounding box center [889, 299] width 437 height 31
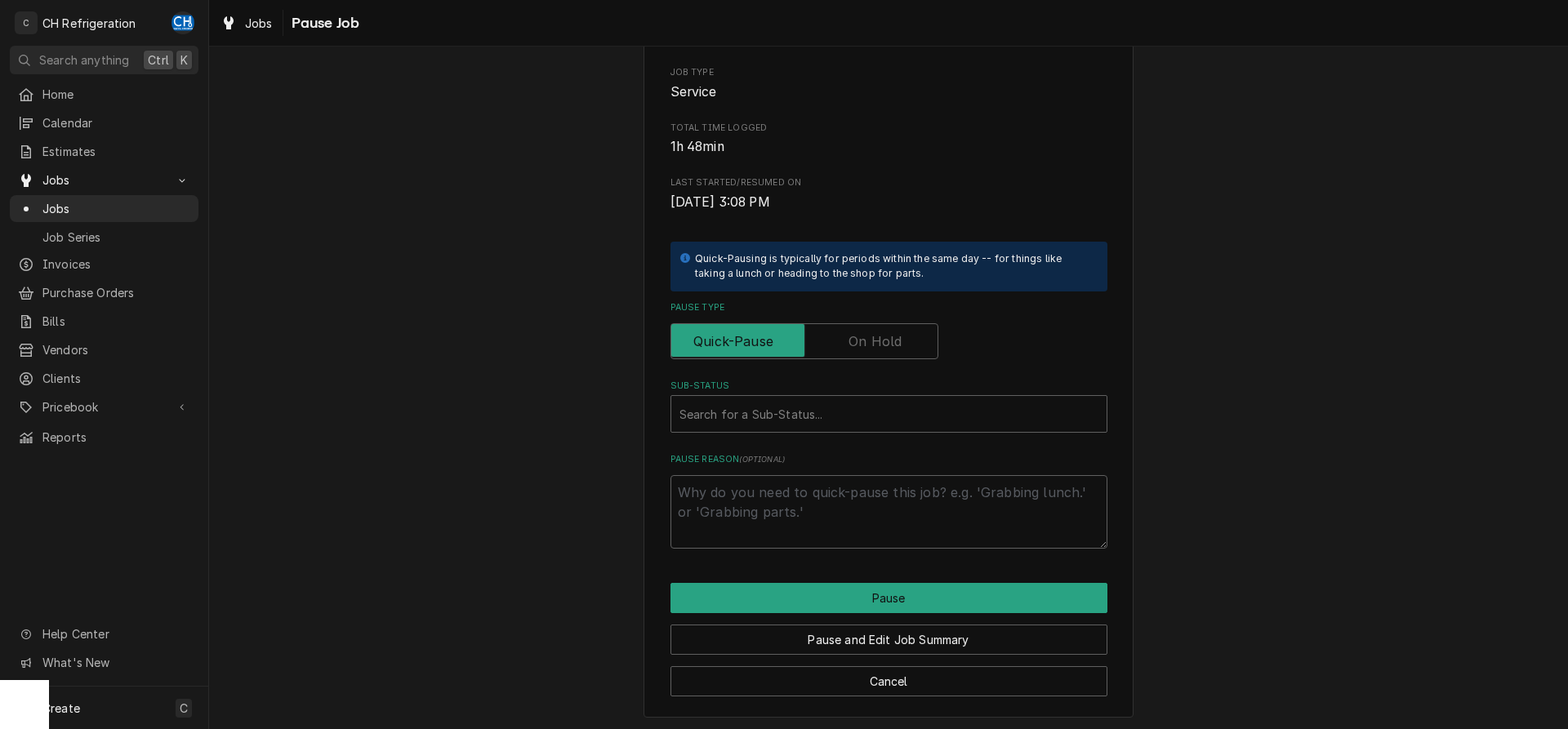
scroll to position [186, 0]
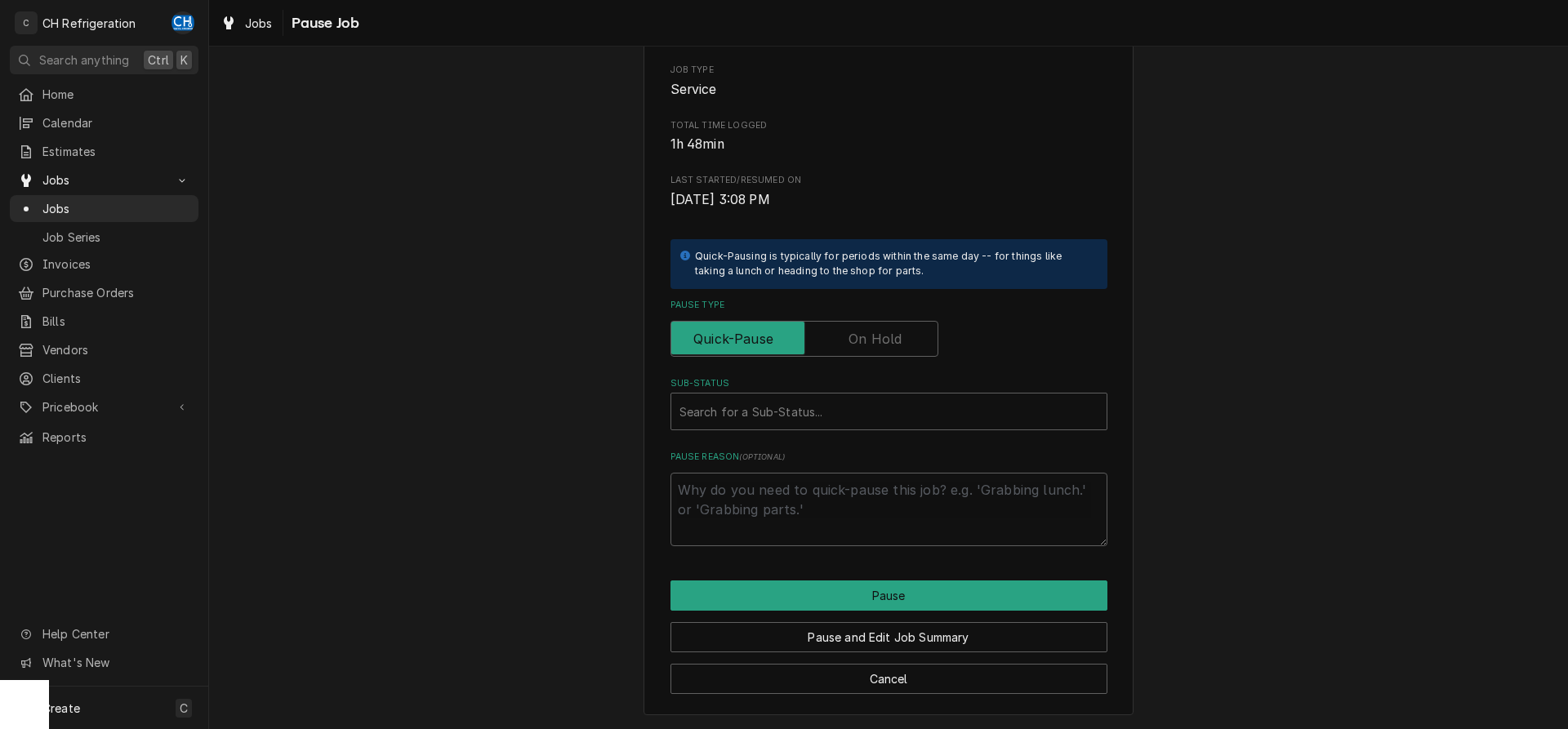
drag, startPoint x: 854, startPoint y: 311, endPoint x: 866, endPoint y: 311, distance: 12.0
click at [855, 311] on label "Pause Type" at bounding box center [889, 306] width 437 height 13
click at [875, 331] on label "Pause Type" at bounding box center [804, 339] width 268 height 36
click at [875, 331] on input "Pause Type" at bounding box center [804, 339] width 253 height 36
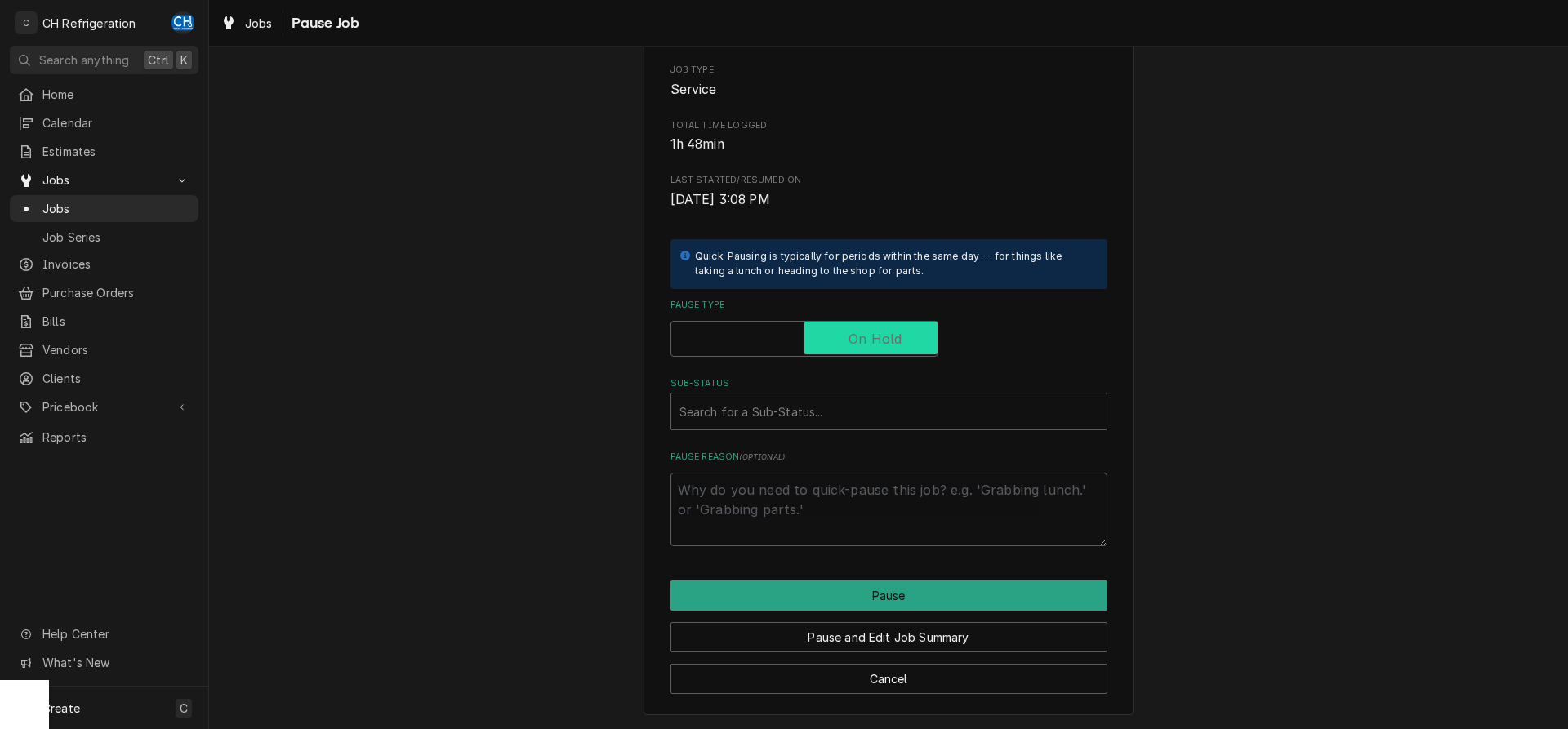
checkbox input "true"
click at [925, 424] on div "Sub-Status" at bounding box center [872, 412] width 386 height 30
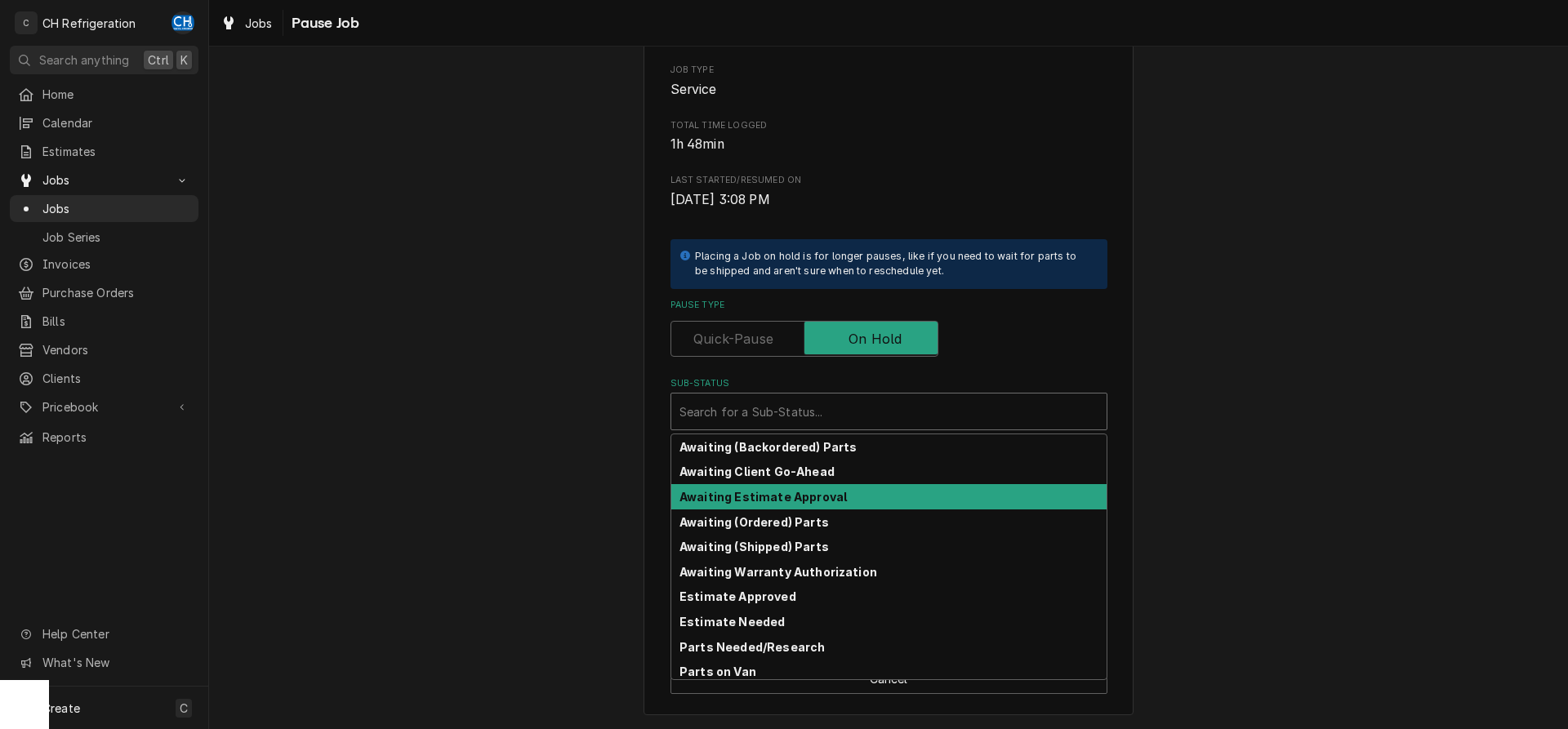
click at [838, 497] on div "Awaiting Estimate Approval" at bounding box center [889, 496] width 435 height 26
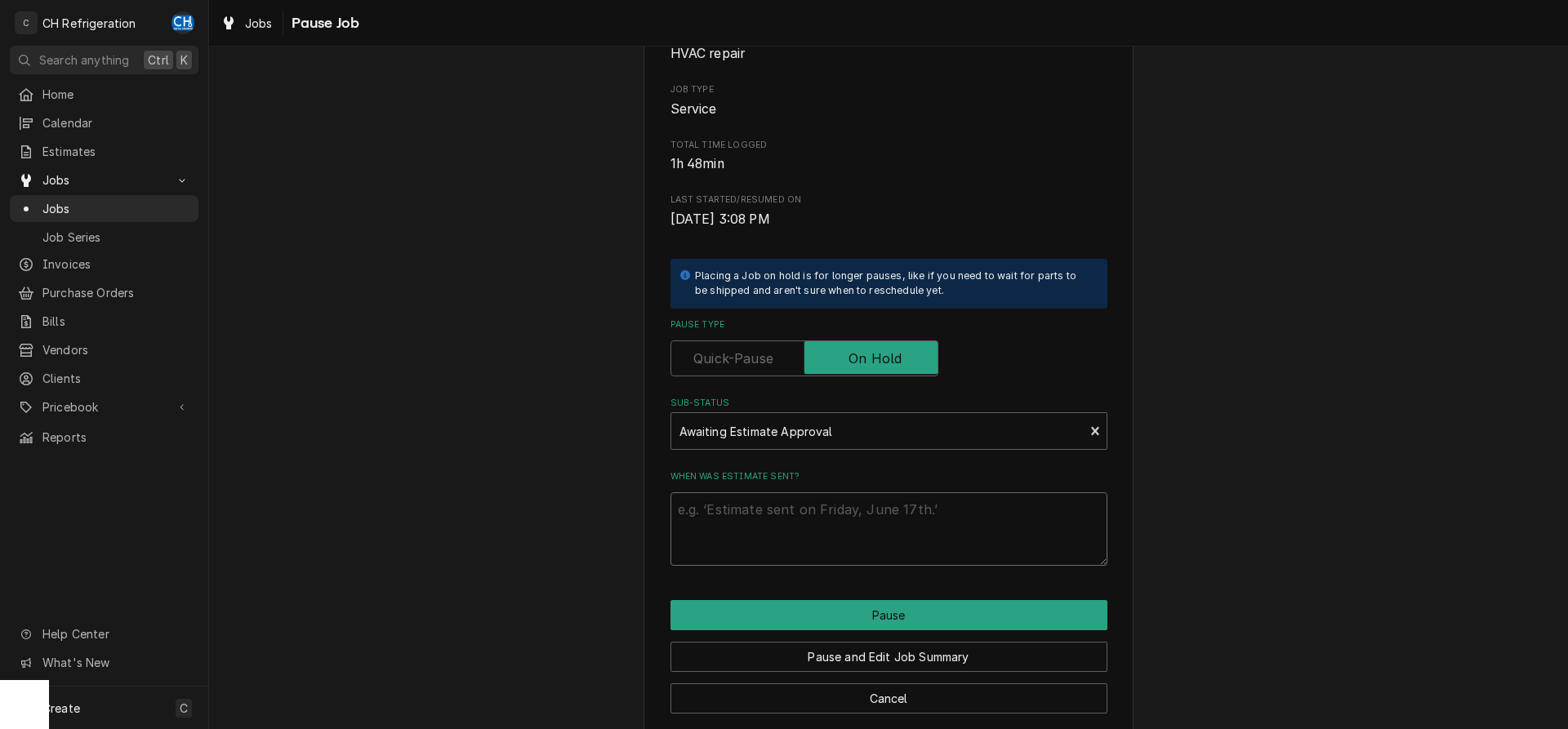
click at [870, 519] on textarea "When was estimate sent?" at bounding box center [889, 529] width 437 height 73
type textarea "x"
type textarea "9"
type textarea "x"
type textarea "9/"
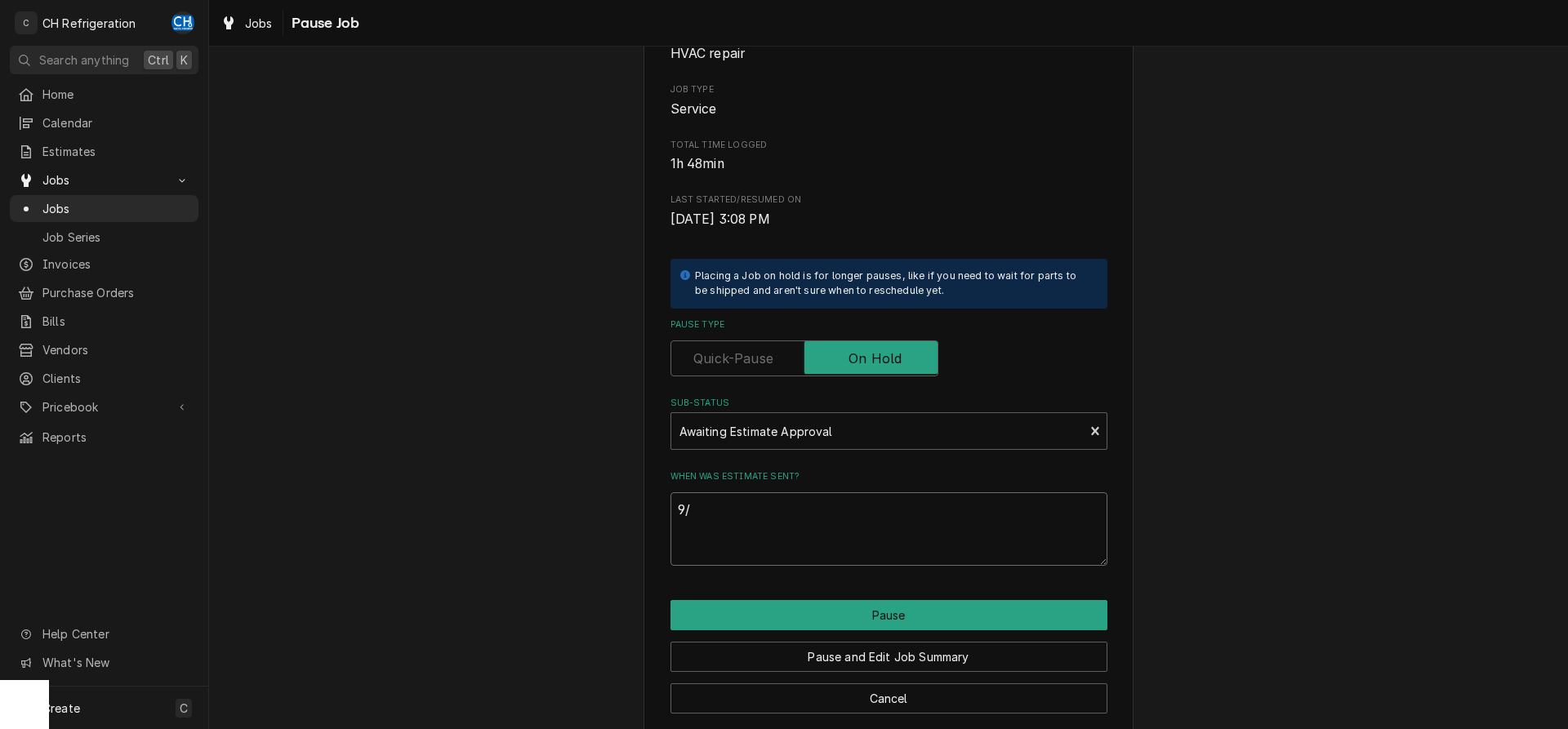
type textarea "x"
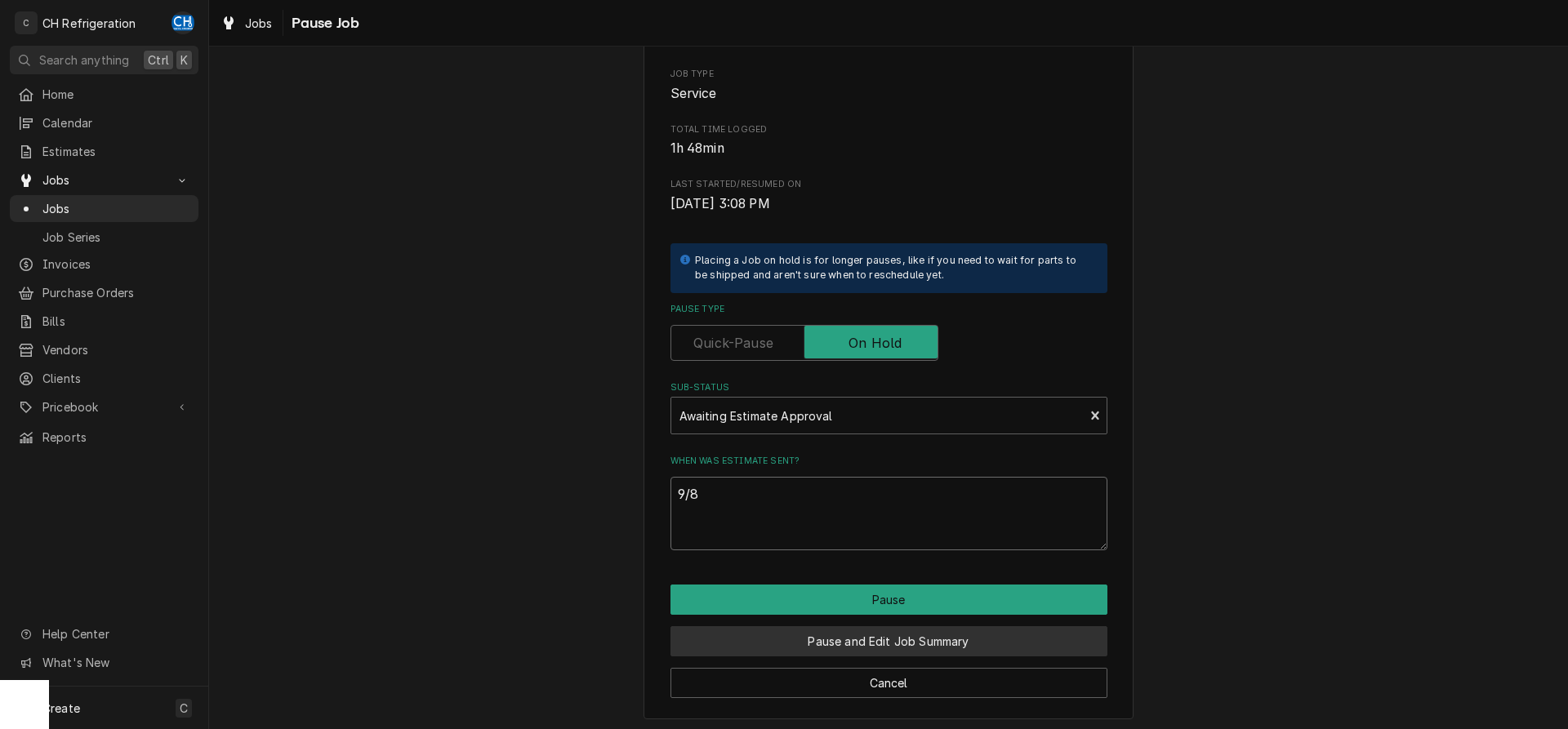
scroll to position [186, 0]
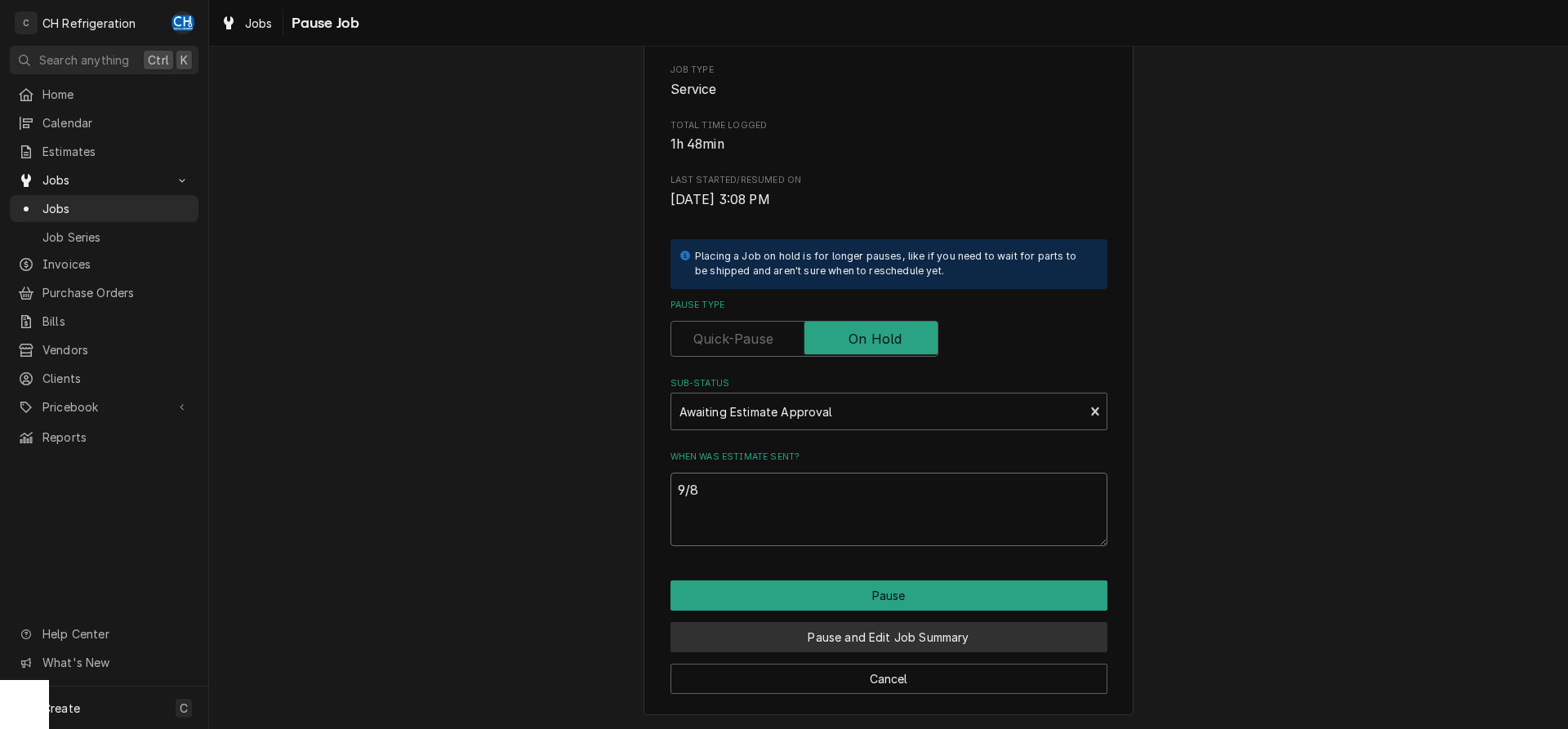
type textarea "9/8"
click at [904, 642] on button "Pause and Edit Job Summary" at bounding box center [889, 637] width 437 height 31
type textarea "x"
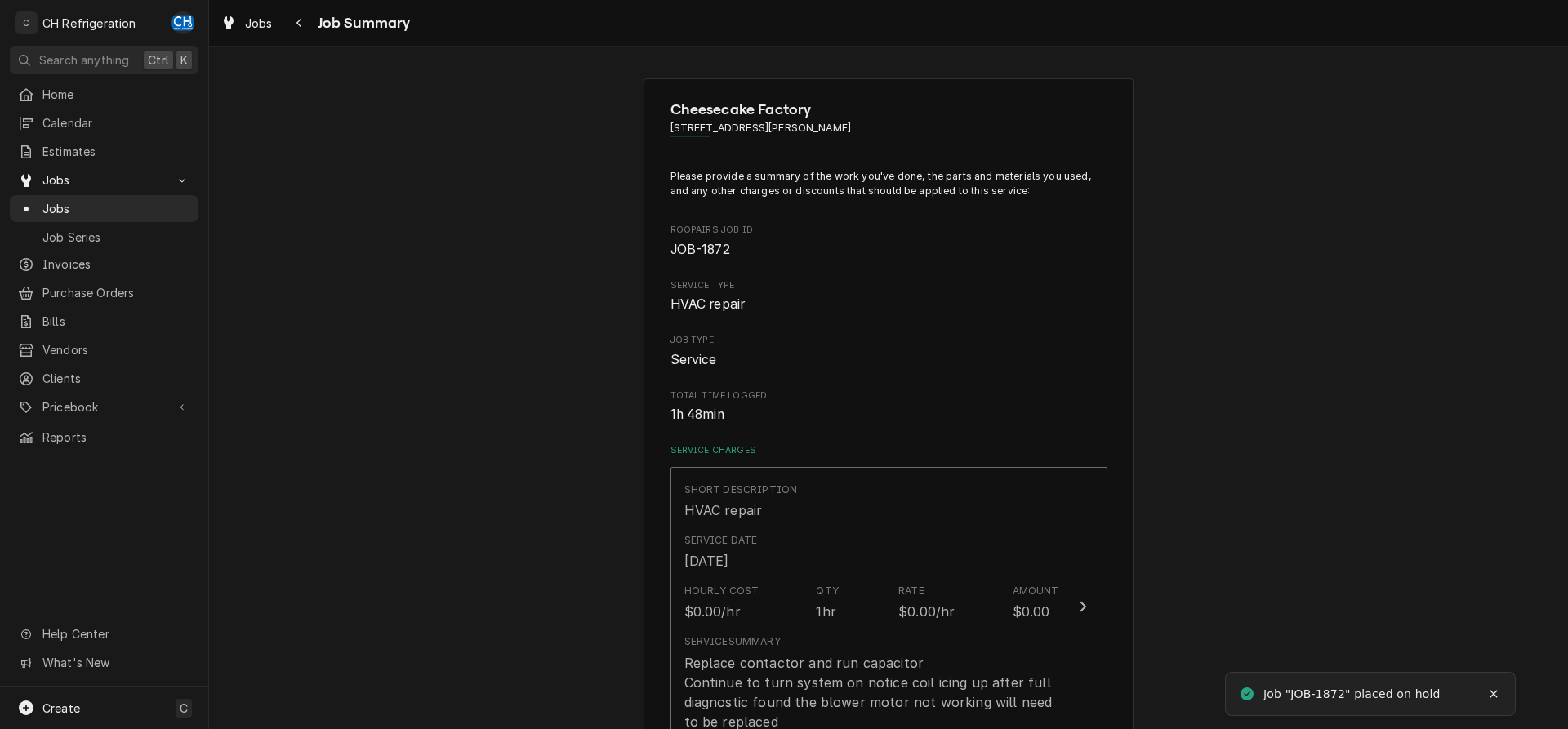
scroll to position [819, 0]
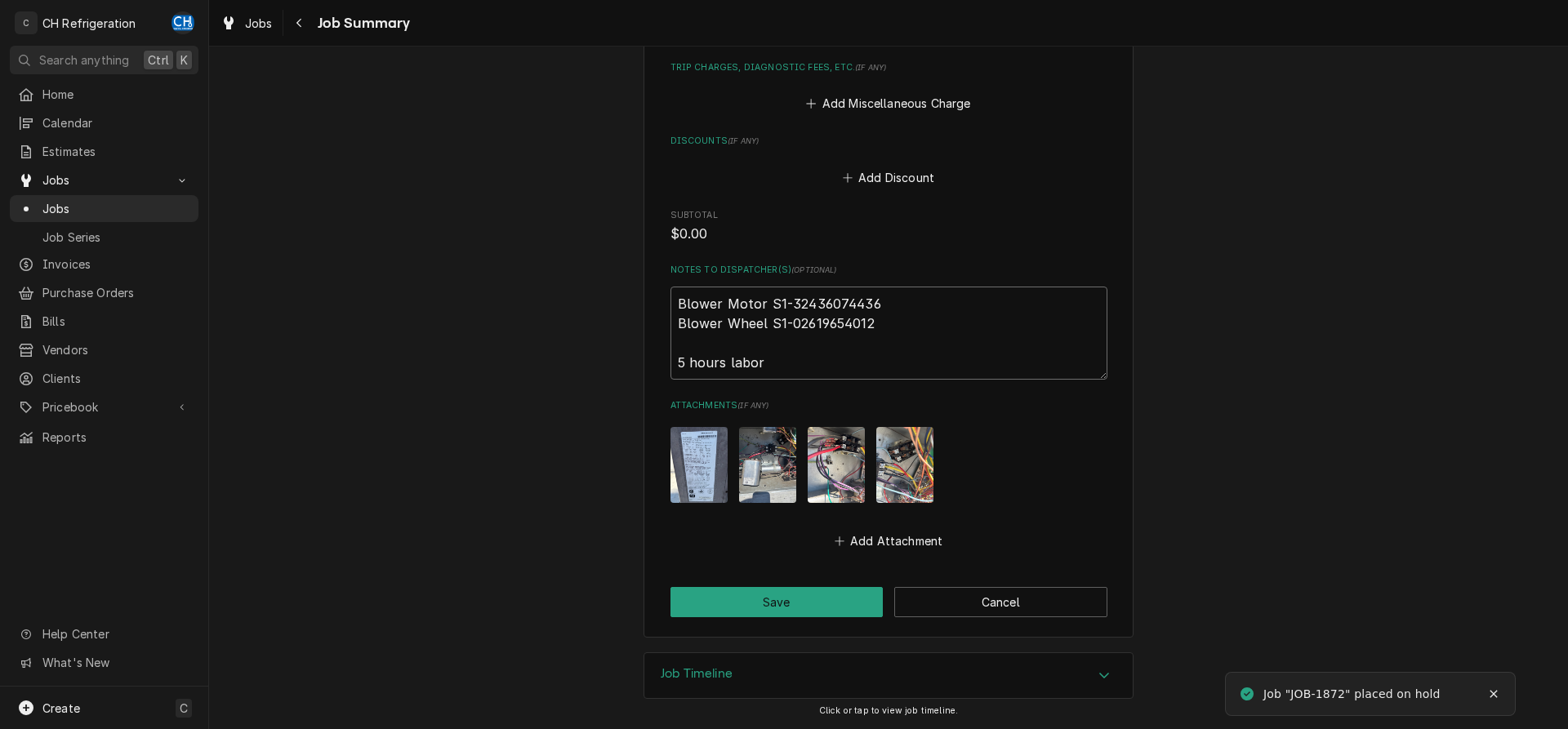
click at [927, 335] on textarea "Blower Motor S1-32436074436 Blower Wheel S1-02619654012 5 hours labor" at bounding box center [889, 333] width 437 height 93
click at [854, 371] on textarea "Blower Motor S1-32436074436 Blower Wheel S1-02619654012 5 hours labor" at bounding box center [889, 333] width 437 height 93
type textarea "Blower Motor S1-32436074436 Blower Wheel S1-02619654012 5 hours labor"
type textarea "x"
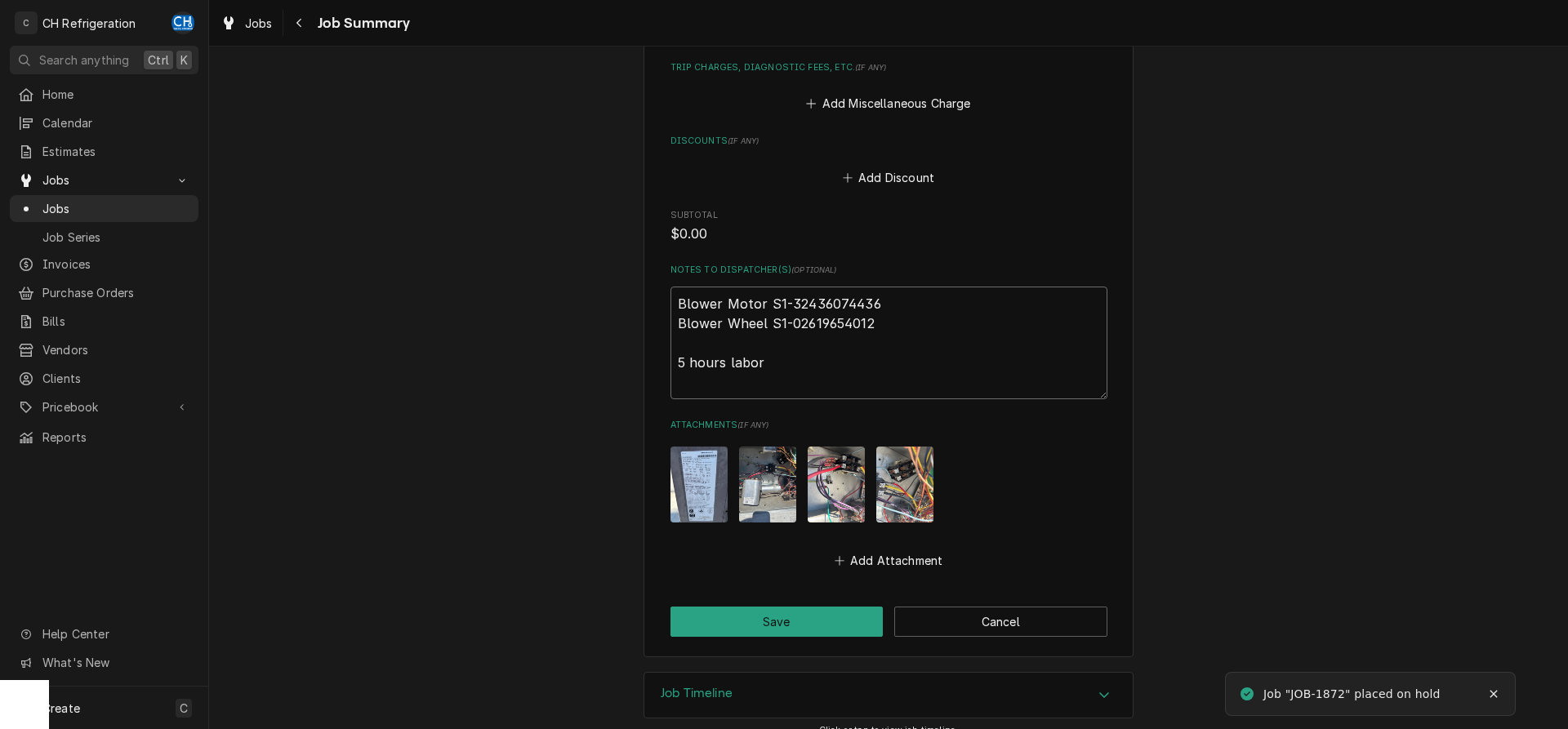
type textarea "Blower Motor S1-32436074436 Blower Wheel S1-02619654012 5 hours labor"
type textarea "x"
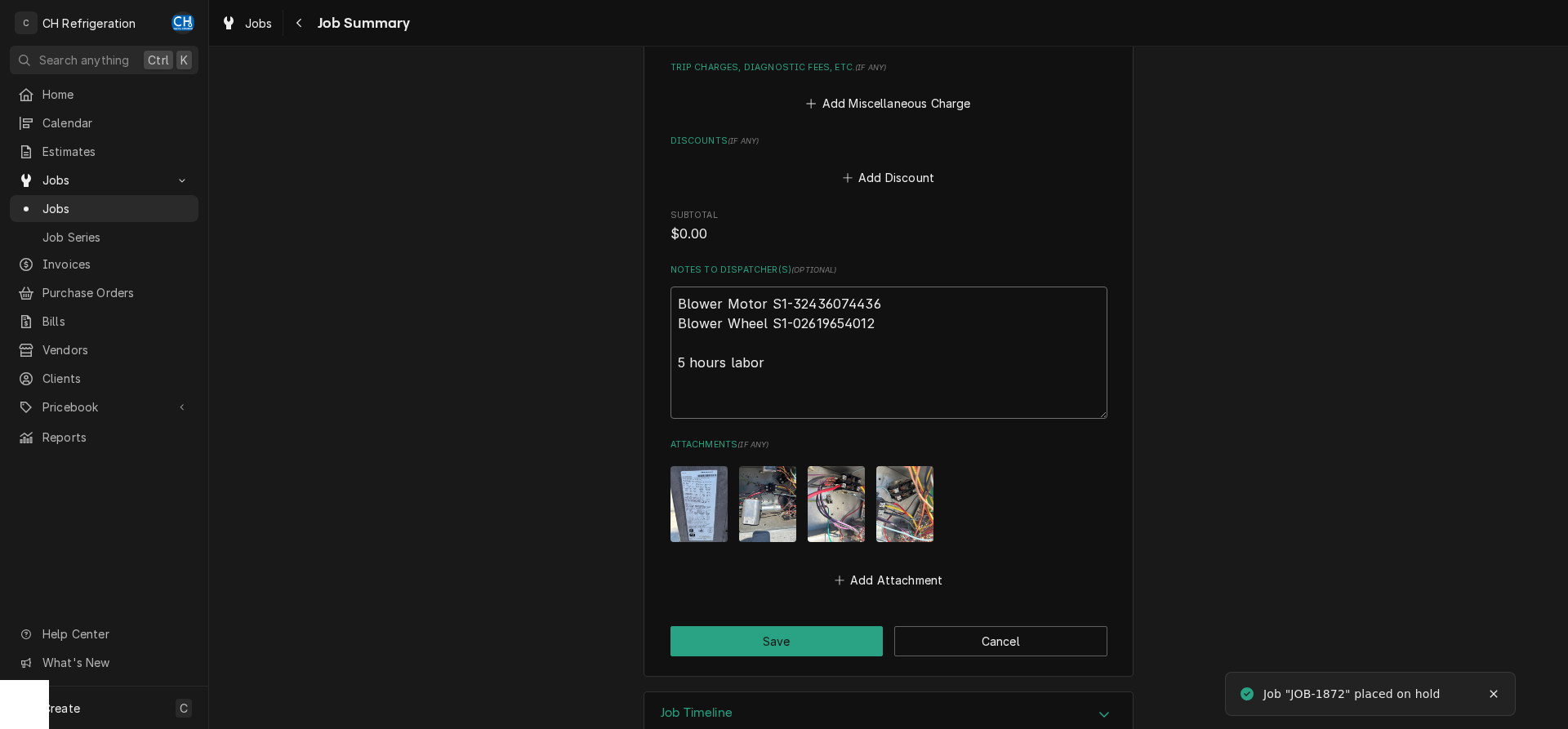
type textarea "Blower Motor S1-32436074436 Blower Wheel S1-02619654012 5 hours labor e"
type textarea "x"
type textarea "Blower Motor S1-32436074436 Blower Wheel S1-02619654012 5 hours labor es"
type textarea "x"
type textarea "Blower Motor S1-32436074436 Blower Wheel S1-02619654012 5 hours labor est"
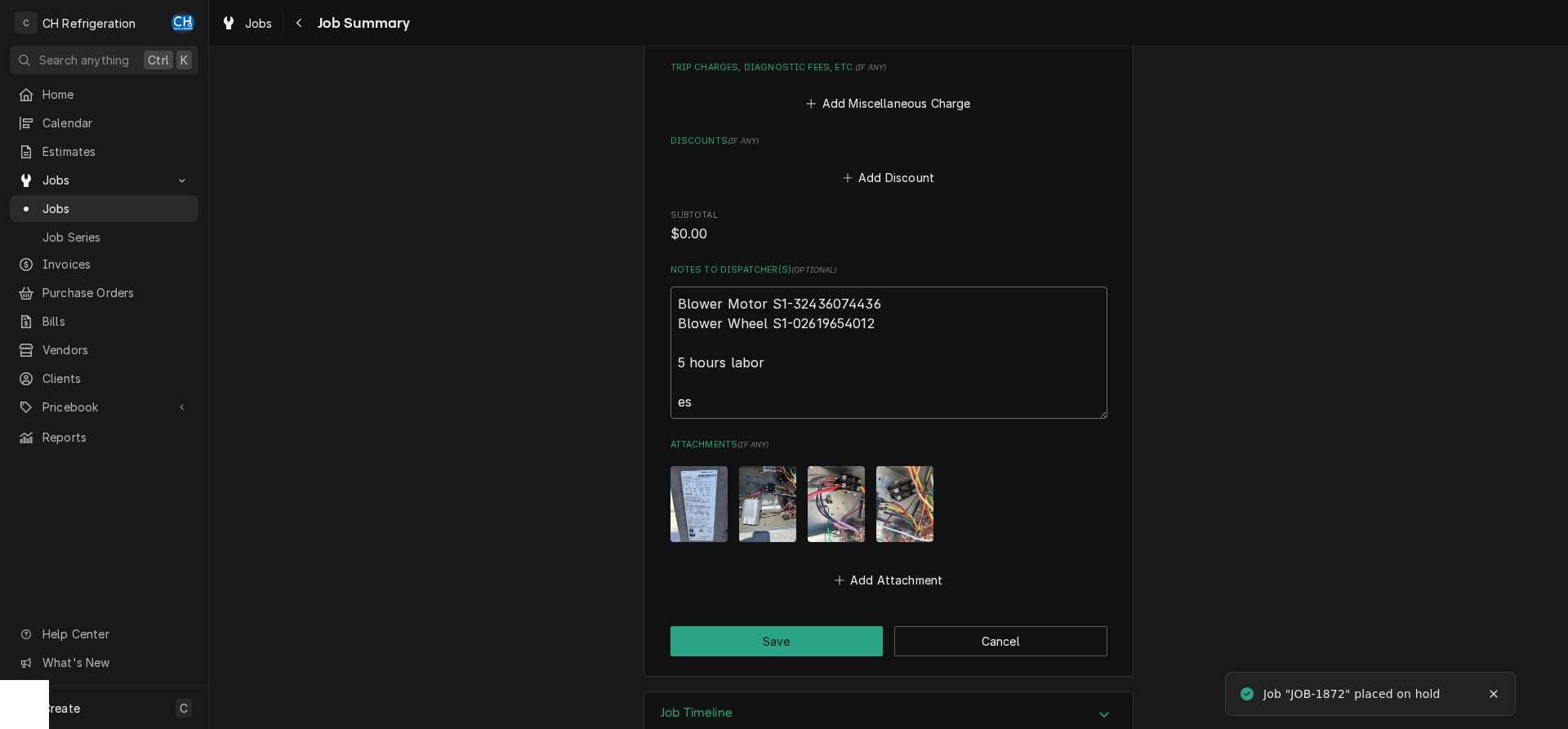
type textarea "x"
type textarea "Blower Motor S1-32436074436 Blower Wheel S1-02619654012 5 hours labor esti"
type textarea "x"
type textarea "Blower Motor S1-32436074436 Blower Wheel S1-02619654012 5 hours labor estim"
type textarea "x"
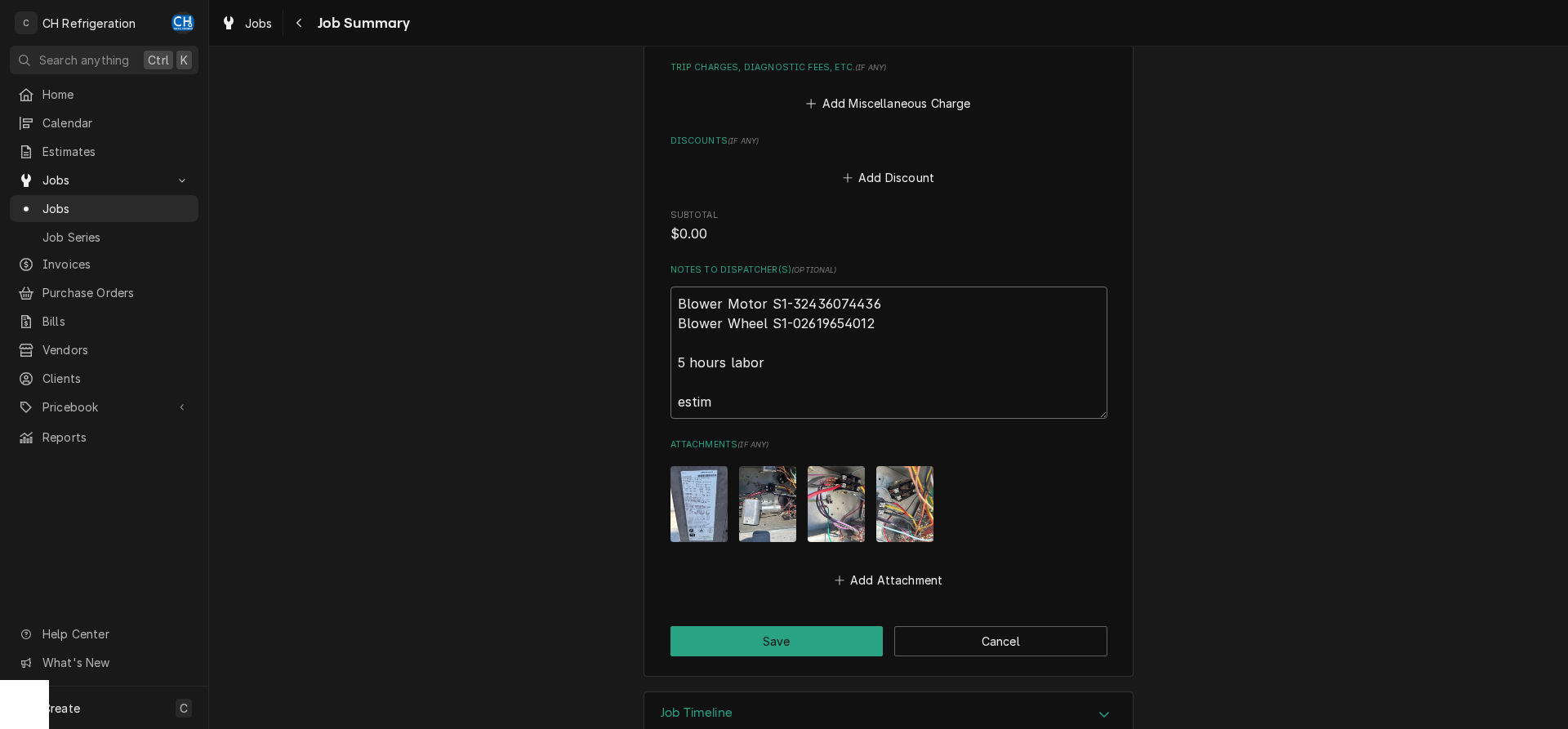
type textarea "Blower Motor S1-32436074436 Blower Wheel S1-02619654012 5 hours labor estima"
type textarea "x"
type textarea "Blower Motor S1-32436074436 Blower Wheel S1-02619654012 5 hours labor estimat"
type textarea "x"
type textarea "Blower Motor S1-32436074436 Blower Wheel S1-02619654012 5 hours labor estimate"
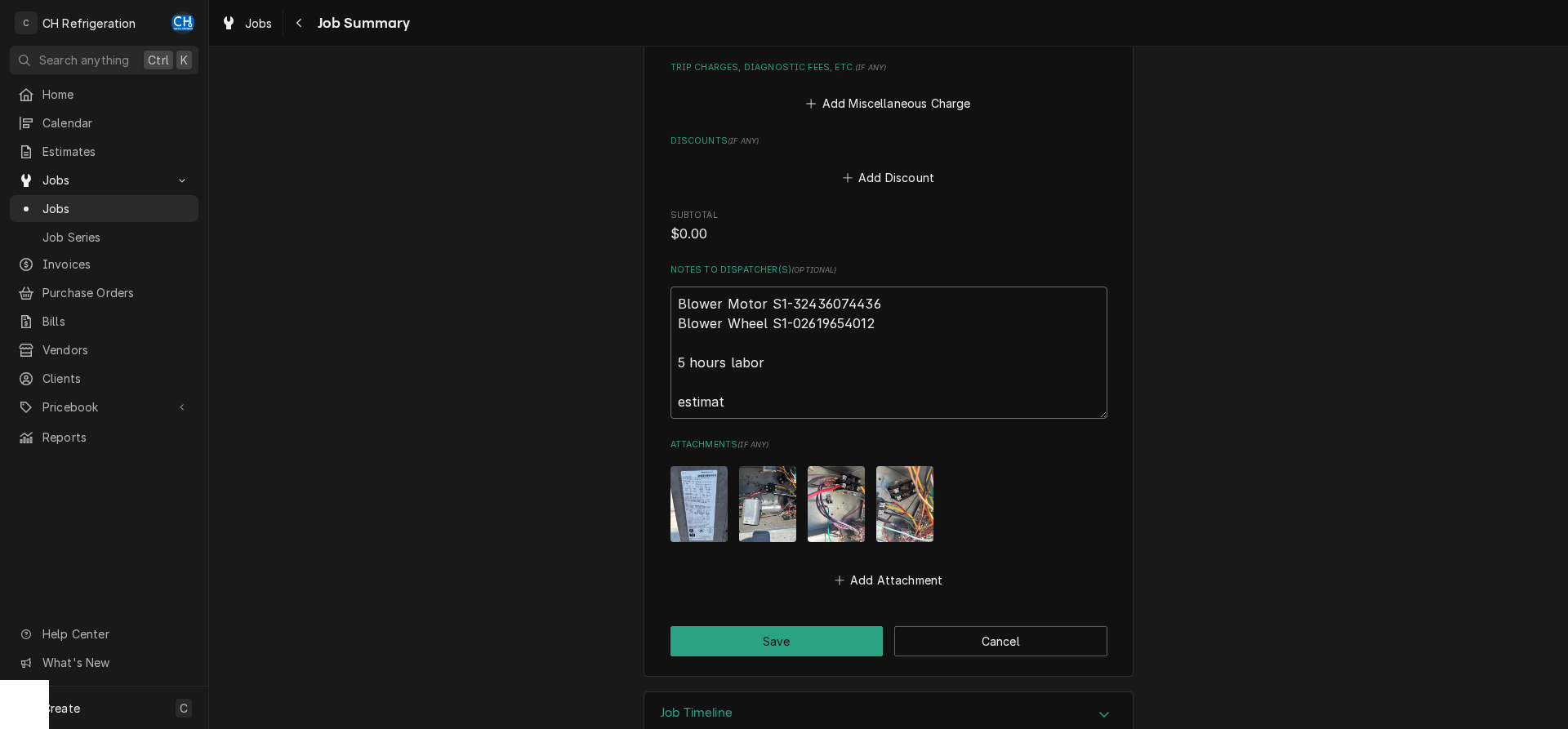
type textarea "x"
type textarea "Blower Motor S1-32436074436 Blower Wheel S1-02619654012 5 hours labor estimate"
type textarea "x"
type textarea "Blower Motor S1-32436074436 Blower Wheel S1-02619654012 5 hours labor estimate p"
type textarea "x"
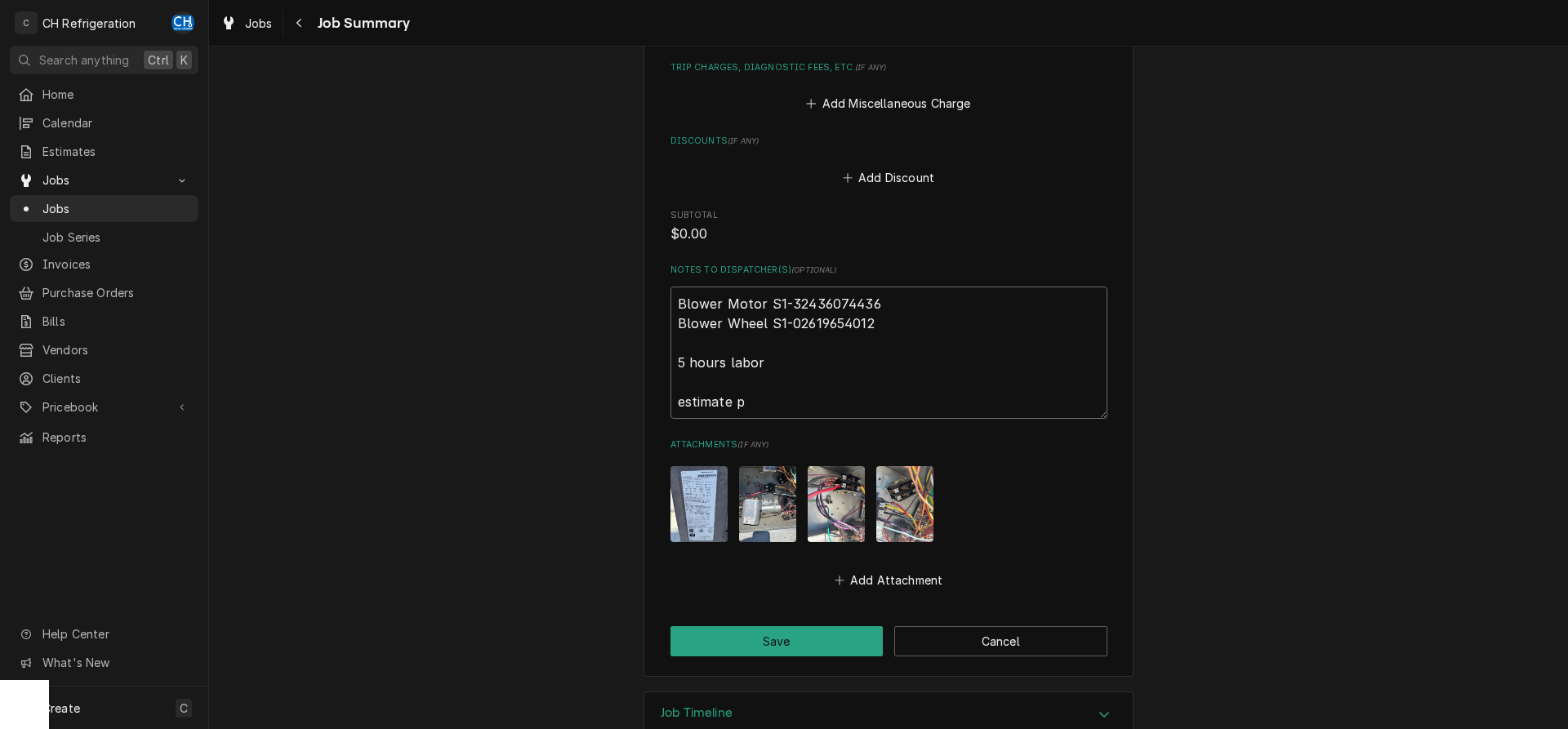
type textarea "Blower Motor S1-32436074436 Blower Wheel S1-02619654012 5 hours labor estimate …"
type textarea "x"
type textarea "Blower Motor S1-32436074436 Blower Wheel S1-02619654012 5 hours labor estimate …"
type textarea "x"
type textarea "Blower Motor S1-32436074436 Blower Wheel S1-02619654012 5 hours labor estimate …"
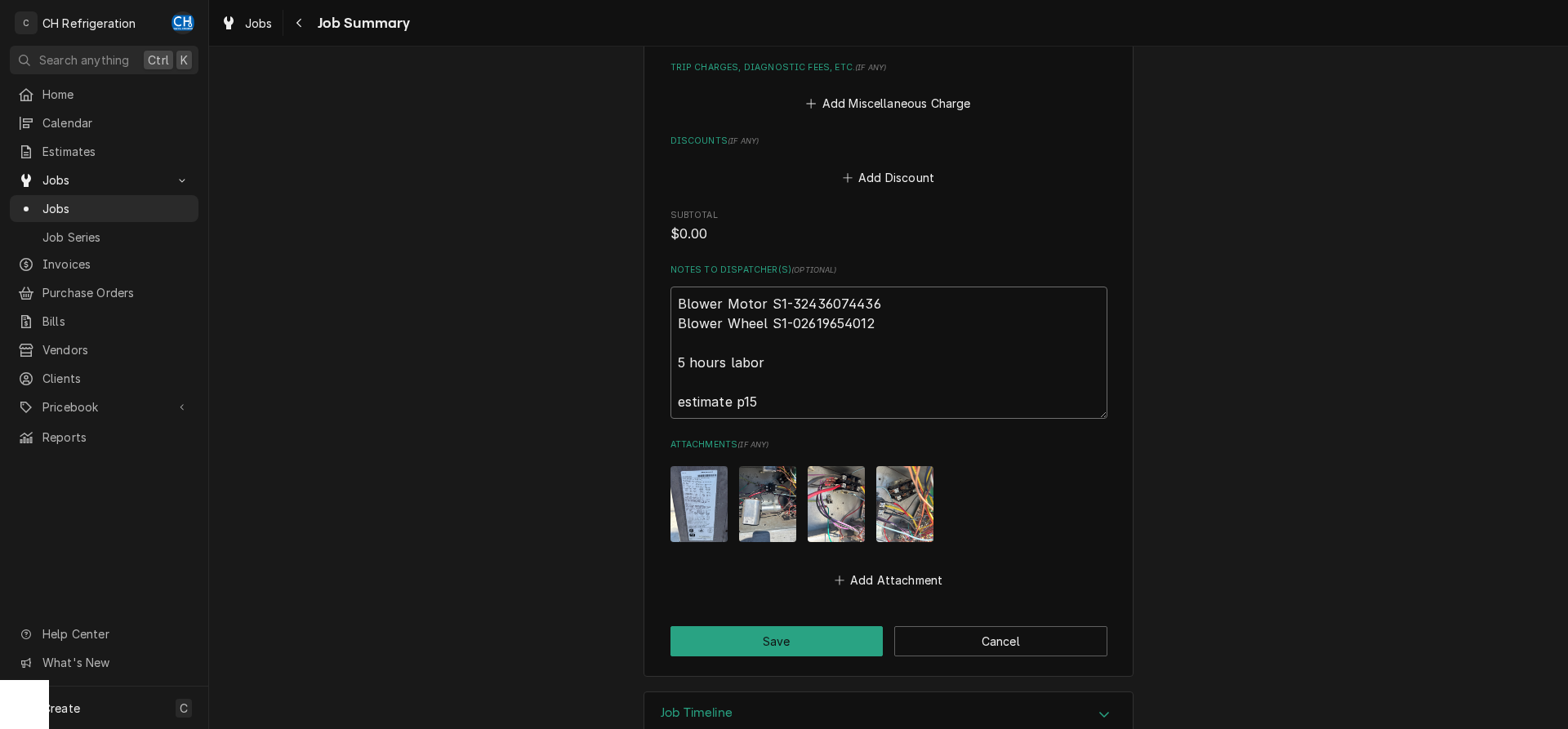
type textarea "x"
type textarea "Blower Motor S1-32436074436 Blower Wheel S1-02619654012 5 hours labor estimate …"
type textarea "x"
type textarea "Blower Motor S1-32436074436 Blower Wheel S1-02619654012 5 hours labor estimate …"
type textarea "x"
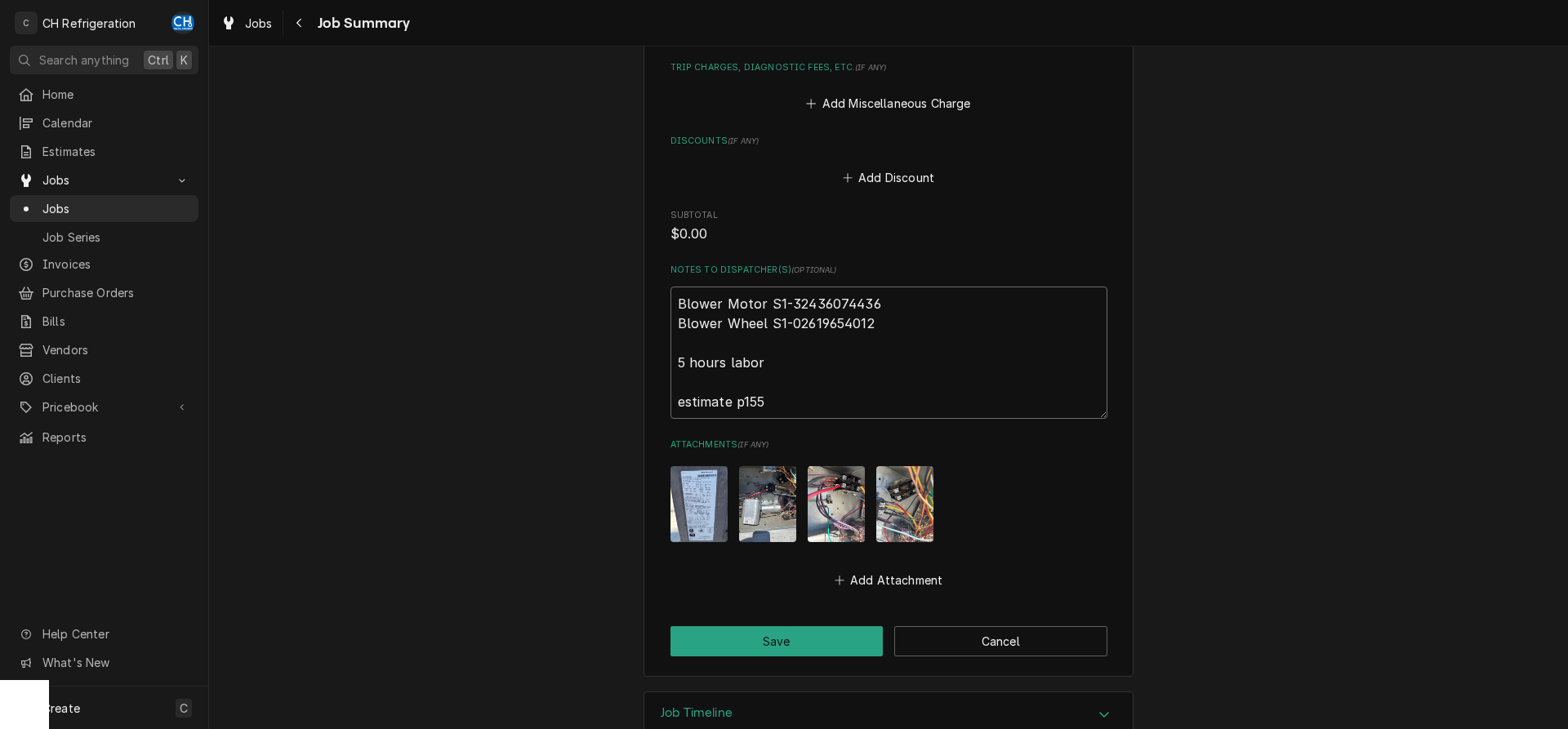
type textarea "Blower Motor S1-32436074436 Blower Wheel S1-02619654012 5 hours labor estimate …"
type textarea "x"
type textarea "Blower Motor S1-32436074436 Blower Wheel S1-02619654012 5 hours labor estimate …"
type textarea "x"
type textarea "Blower Motor S1-32436074436 Blower Wheel S1-02619654012 5 hours labor estimate …"
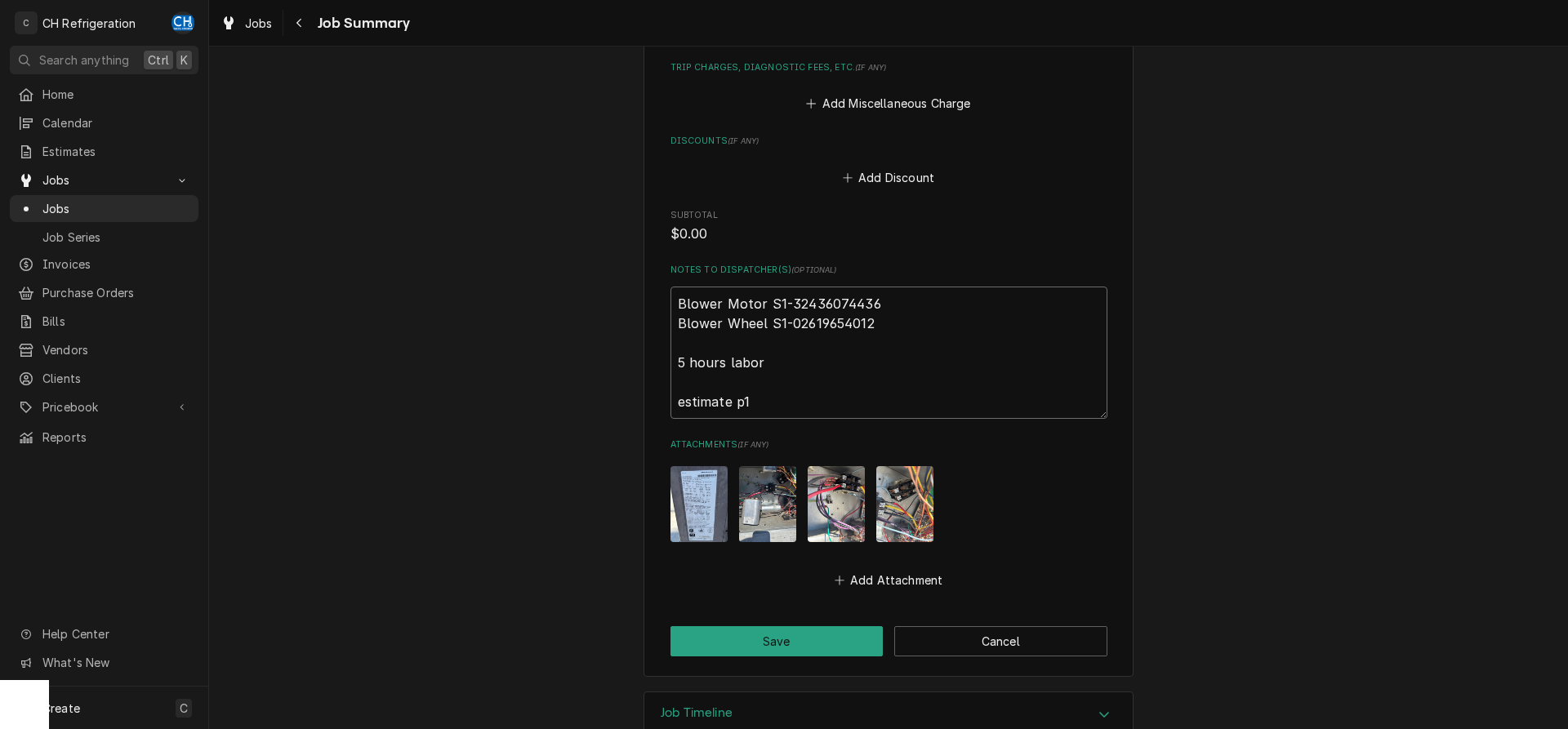
type textarea "x"
type textarea "Blower Motor S1-32436074436 Blower Wheel S1-02619654012 5 hours labor estimate …"
type textarea "x"
type textarea "Blower Motor S1-32436074436 Blower Wheel S1-02619654012 5 hours labor estimate …"
type textarea "x"
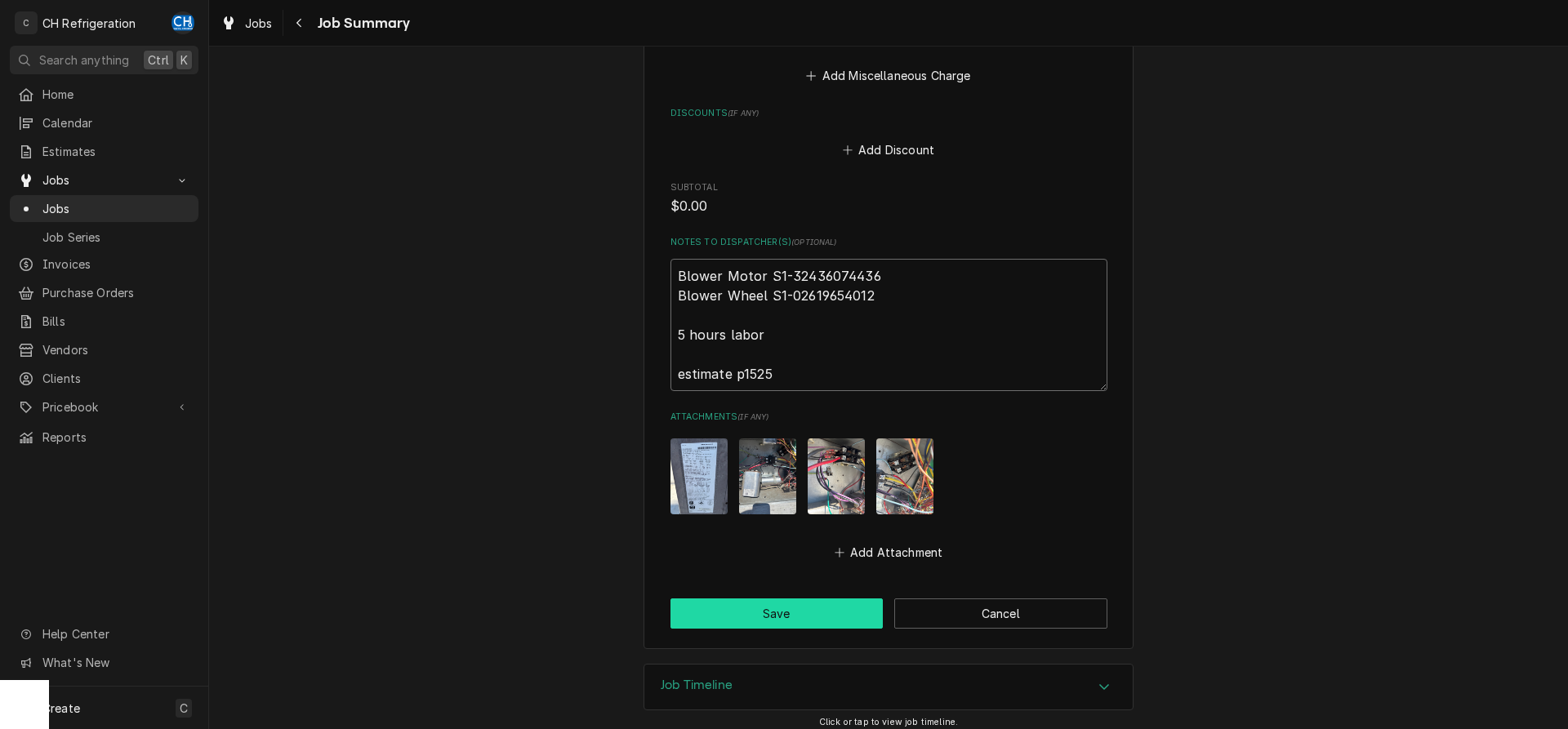
scroll to position [858, 0]
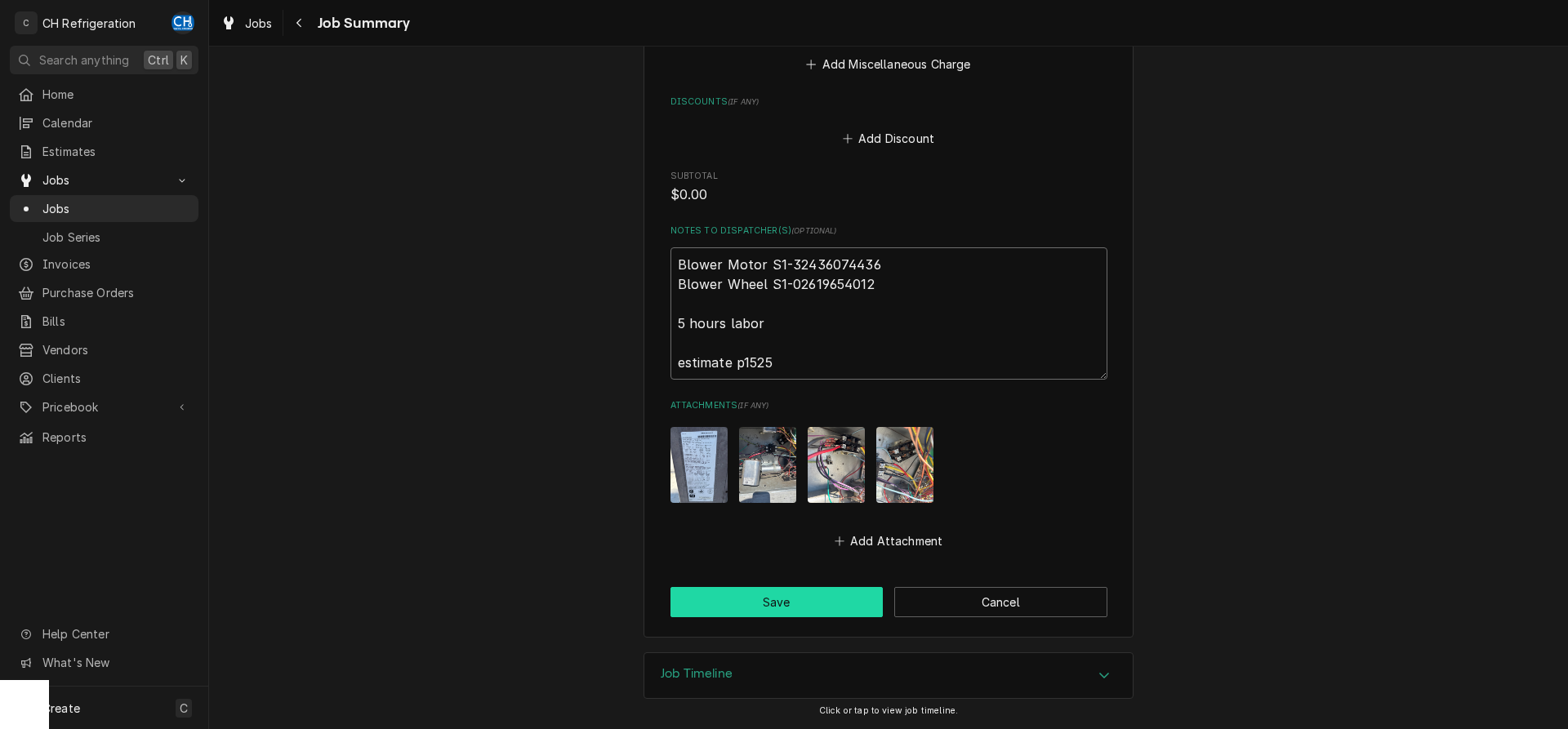
type textarea "Blower Motor S1-32436074436 Blower Wheel S1-02619654012 5 hours labor estimate …"
click at [717, 610] on button "Save" at bounding box center [777, 602] width 214 height 31
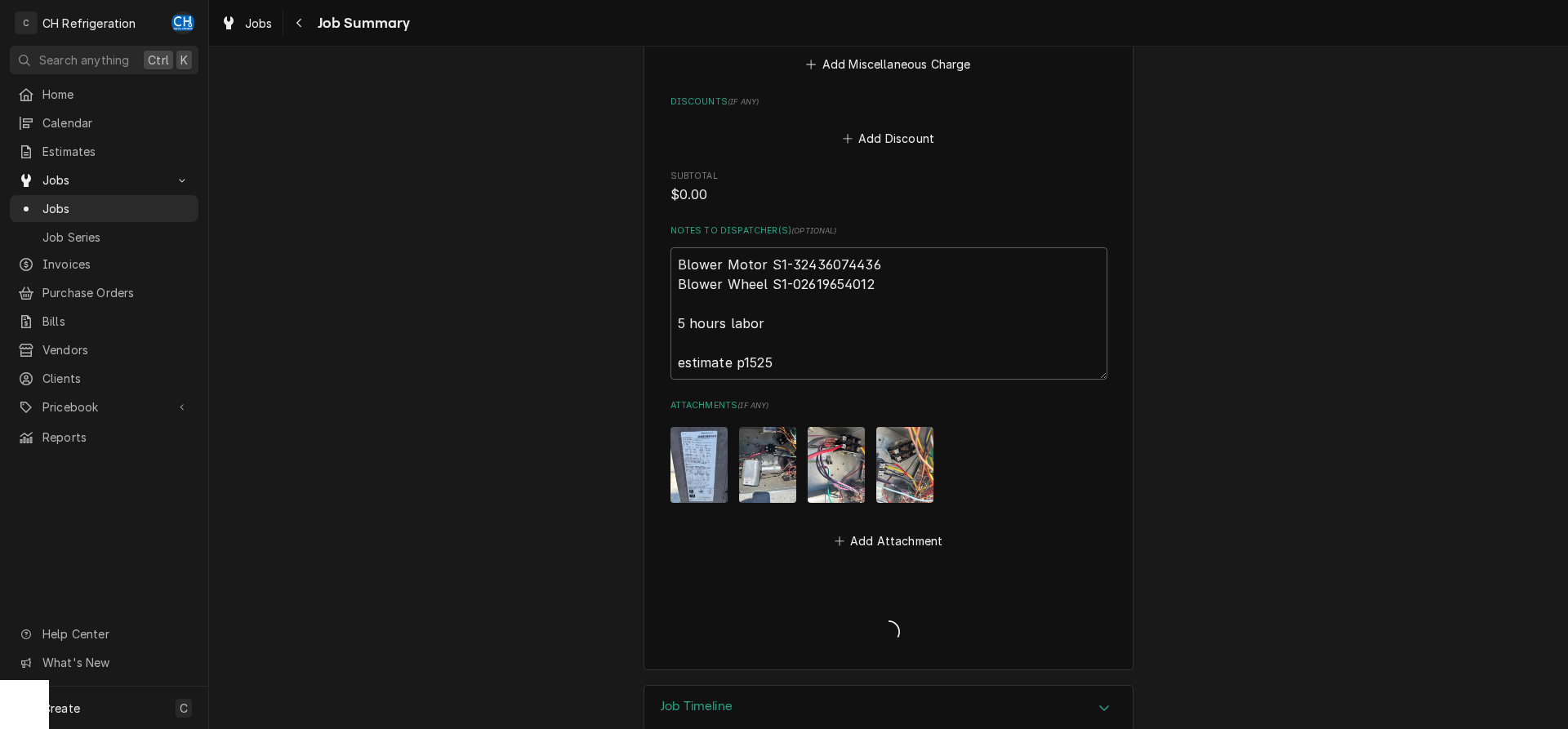
type textarea "x"
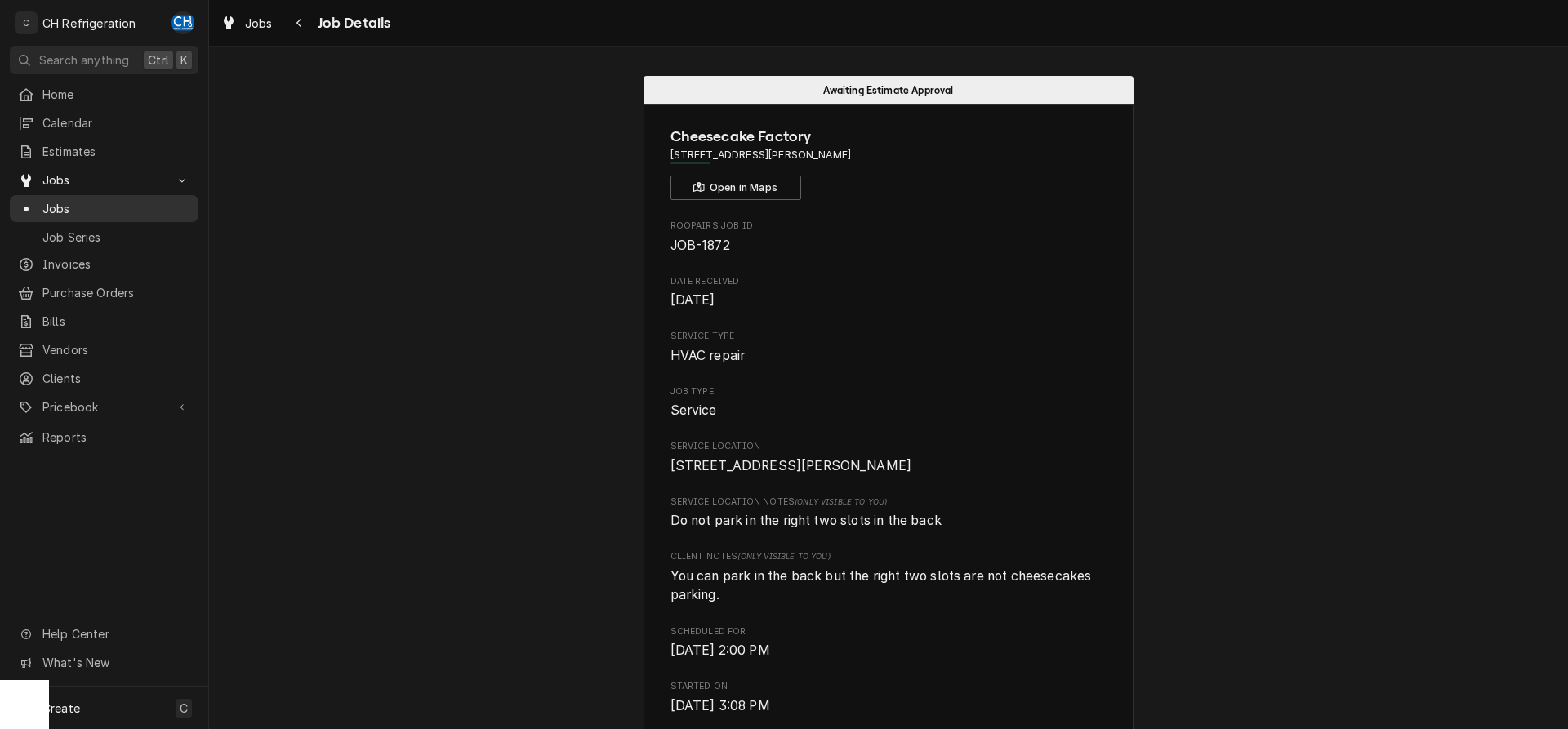
click at [43, 213] on link "Jobs" at bounding box center [104, 209] width 189 height 27
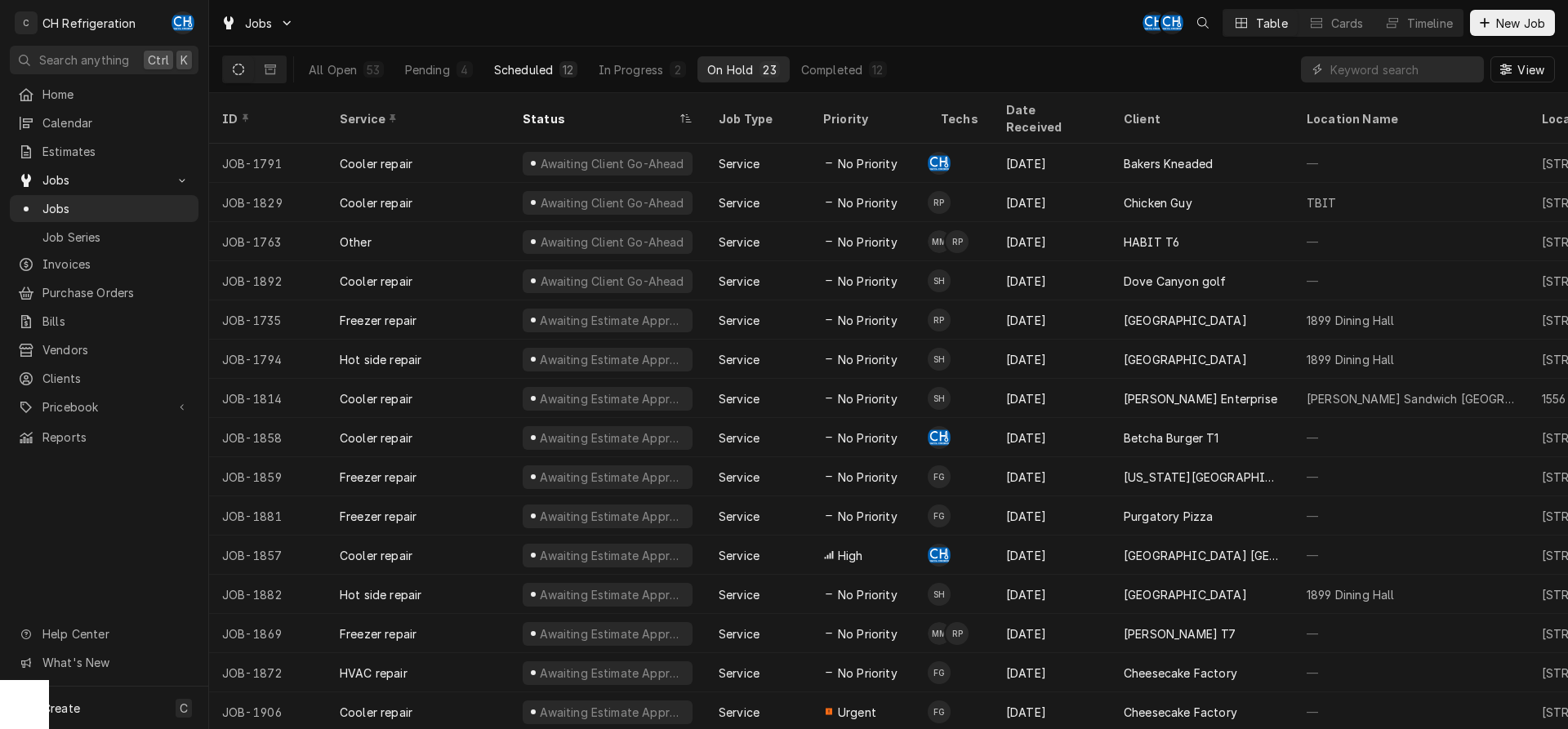
click at [535, 70] on div "Scheduled" at bounding box center [523, 69] width 59 height 17
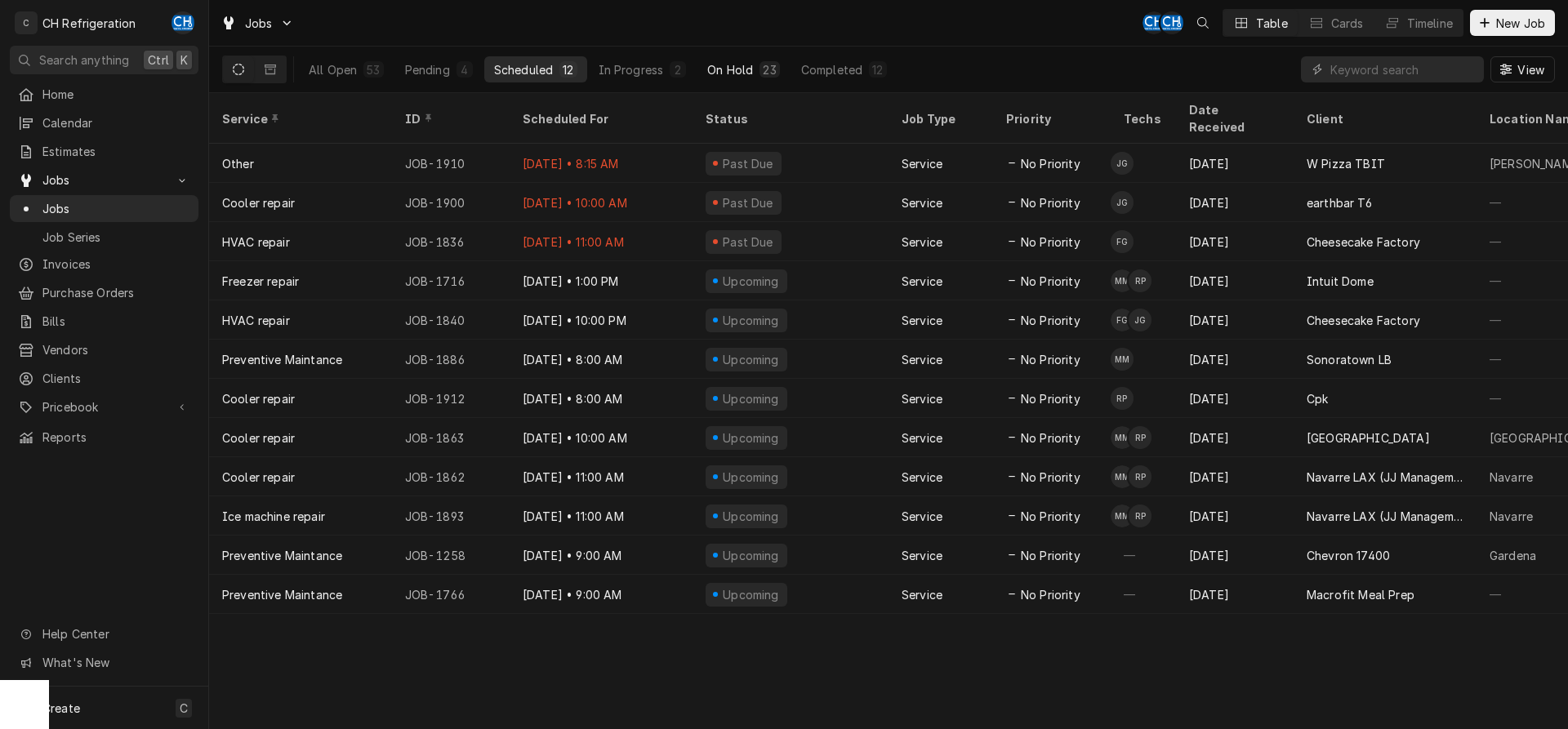
click at [749, 73] on div "On Hold" at bounding box center [730, 69] width 45 height 17
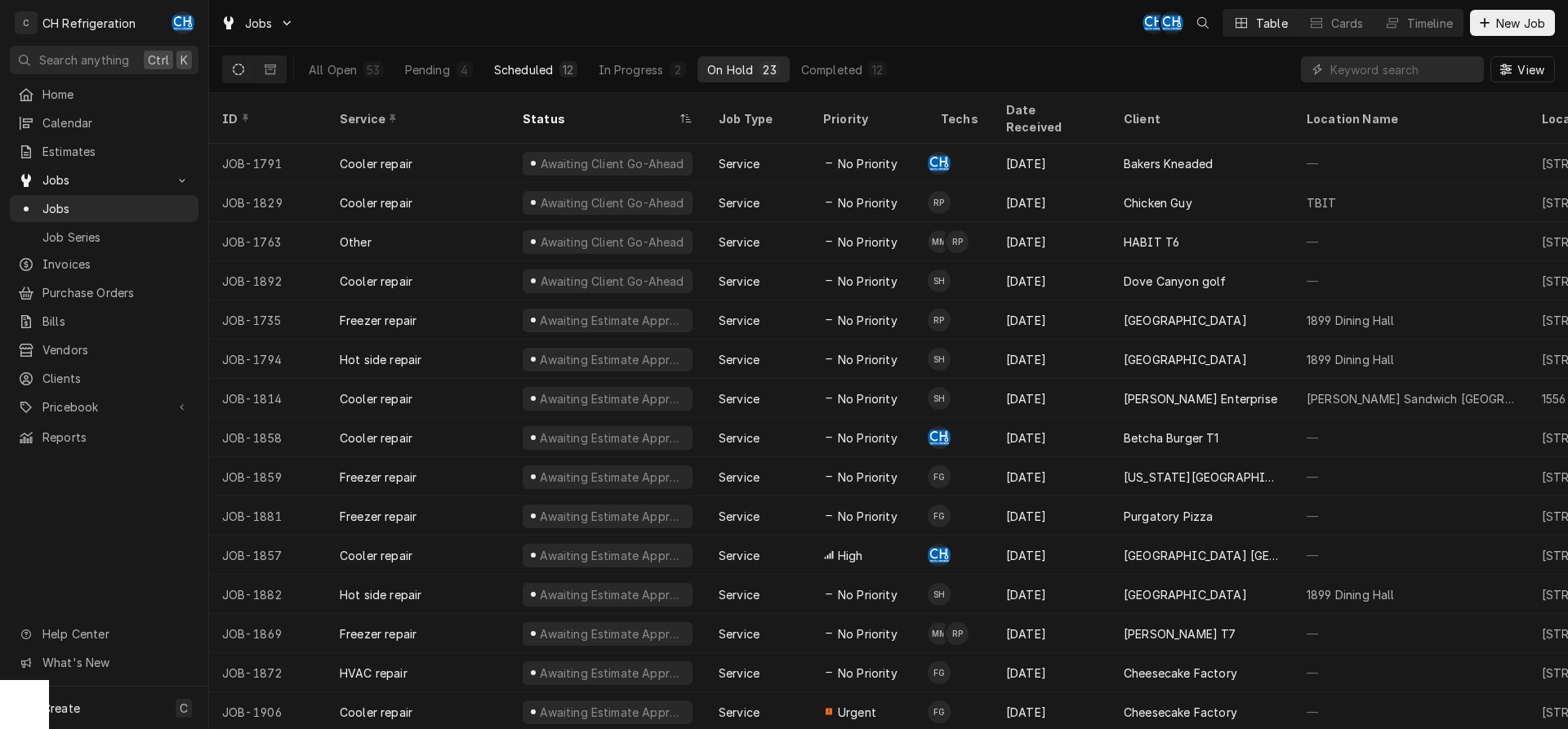
click at [534, 78] on button "Scheduled 12" at bounding box center [535, 69] width 103 height 26
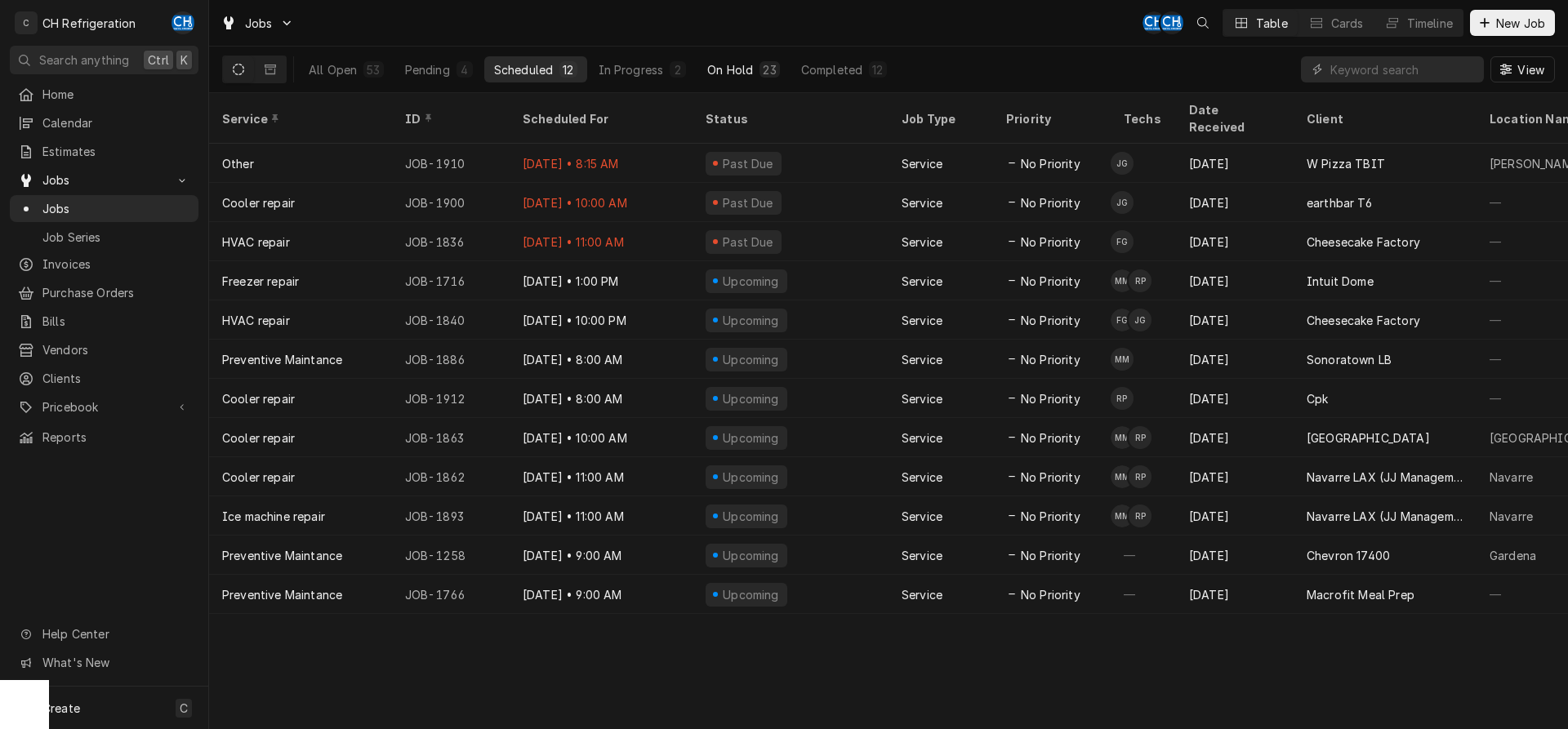
click at [743, 60] on button "On Hold 23" at bounding box center [743, 69] width 92 height 26
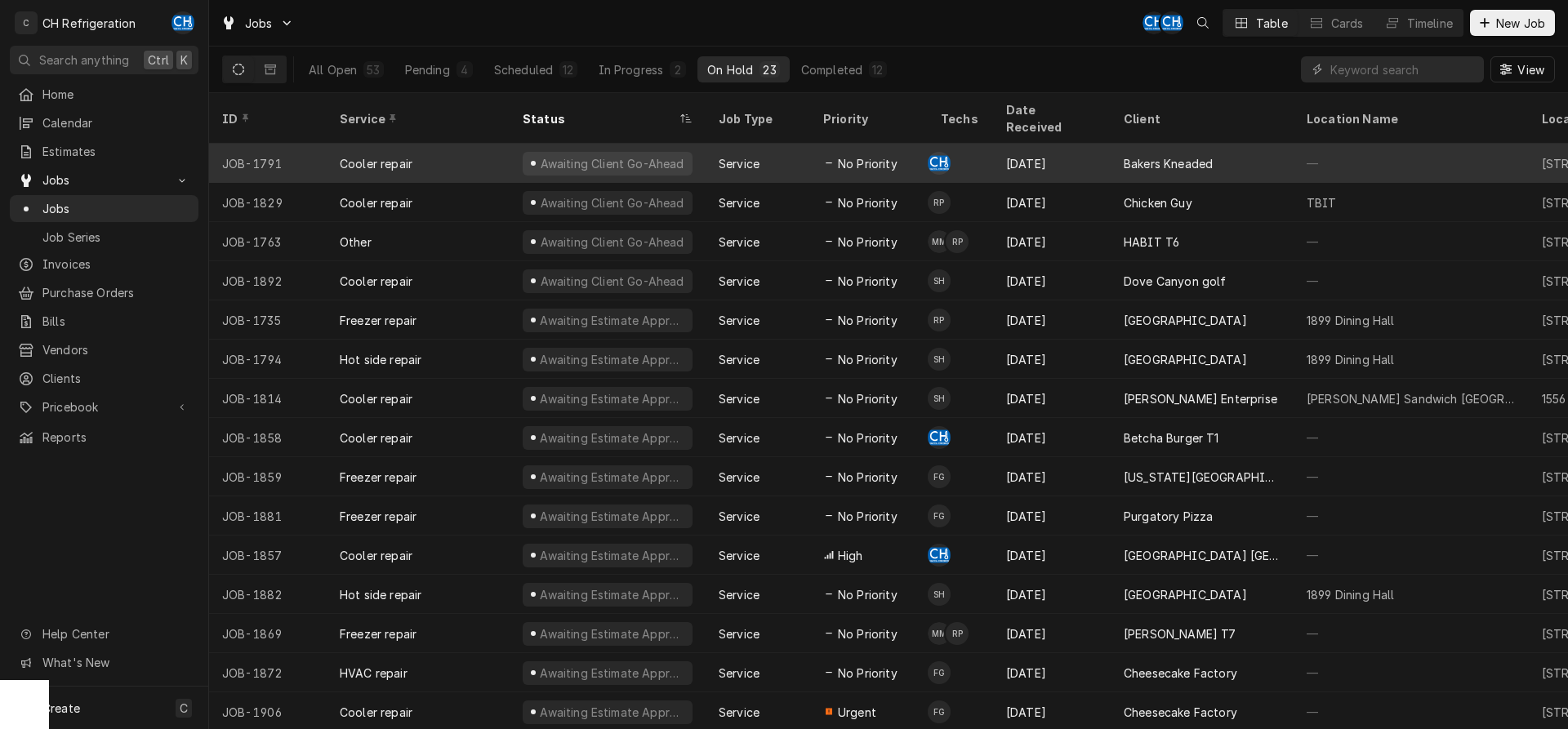
click at [1153, 155] on div "Bakers Kneaded" at bounding box center [1168, 163] width 89 height 17
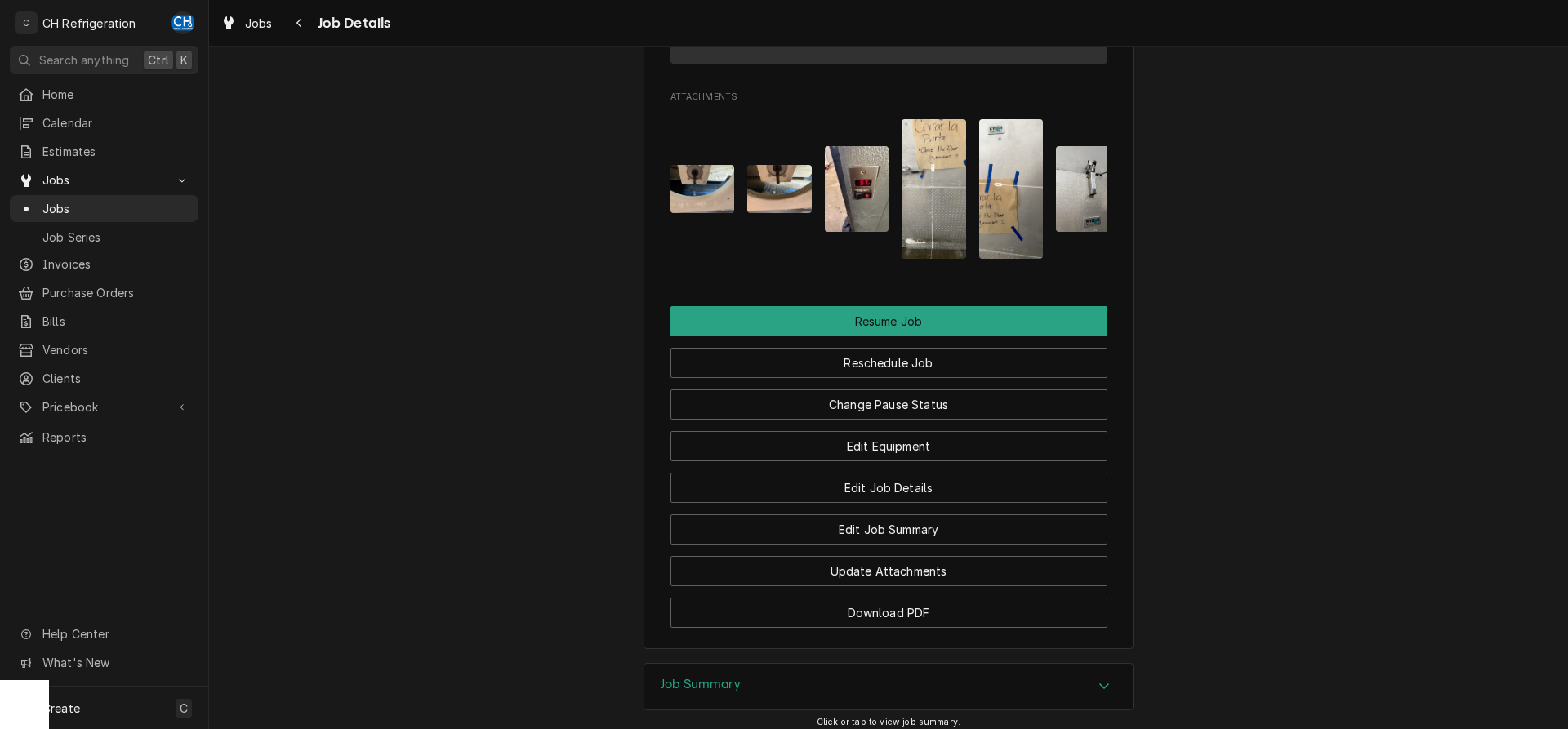
scroll to position [1724, 0]
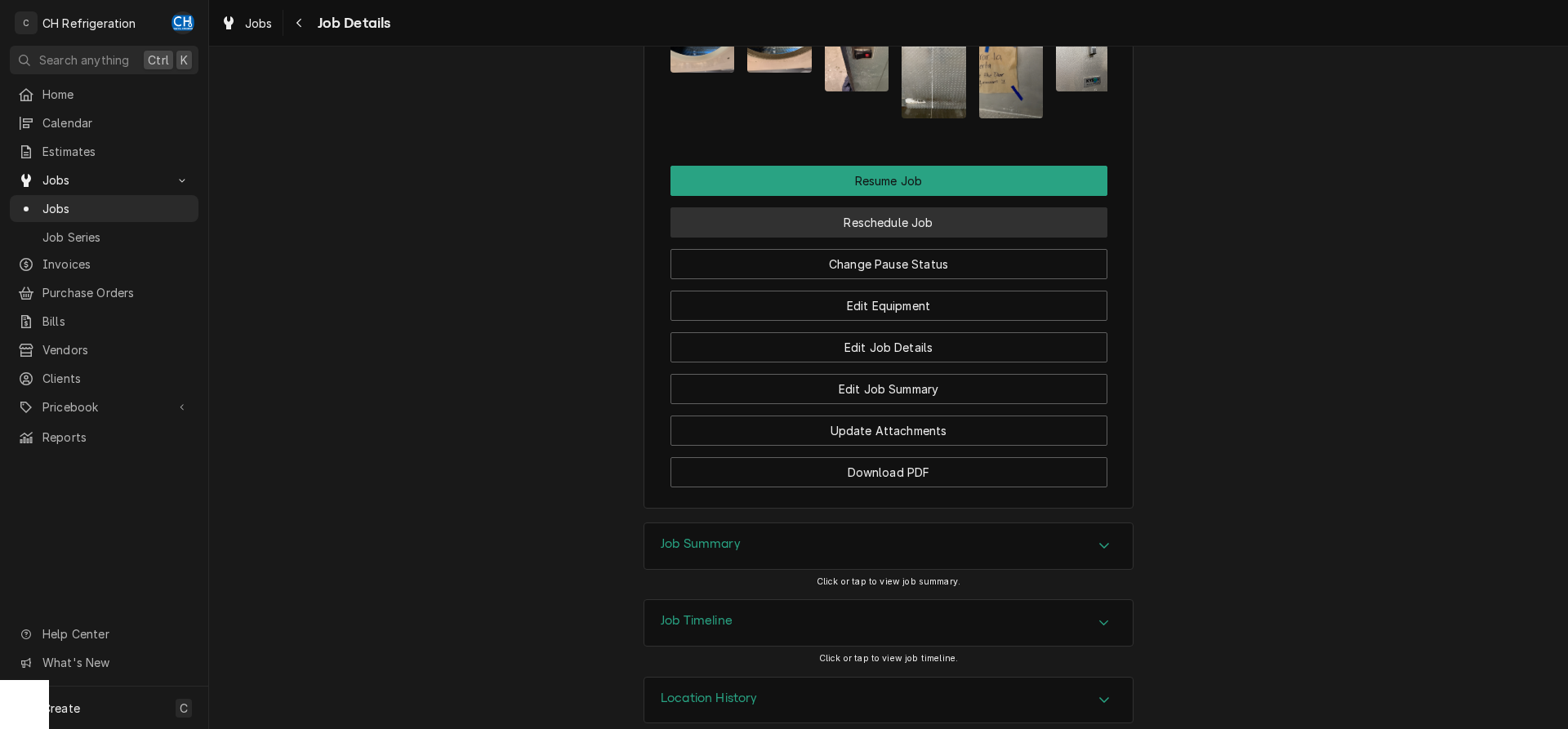
click at [892, 208] on button "Reschedule Job" at bounding box center [889, 223] width 437 height 31
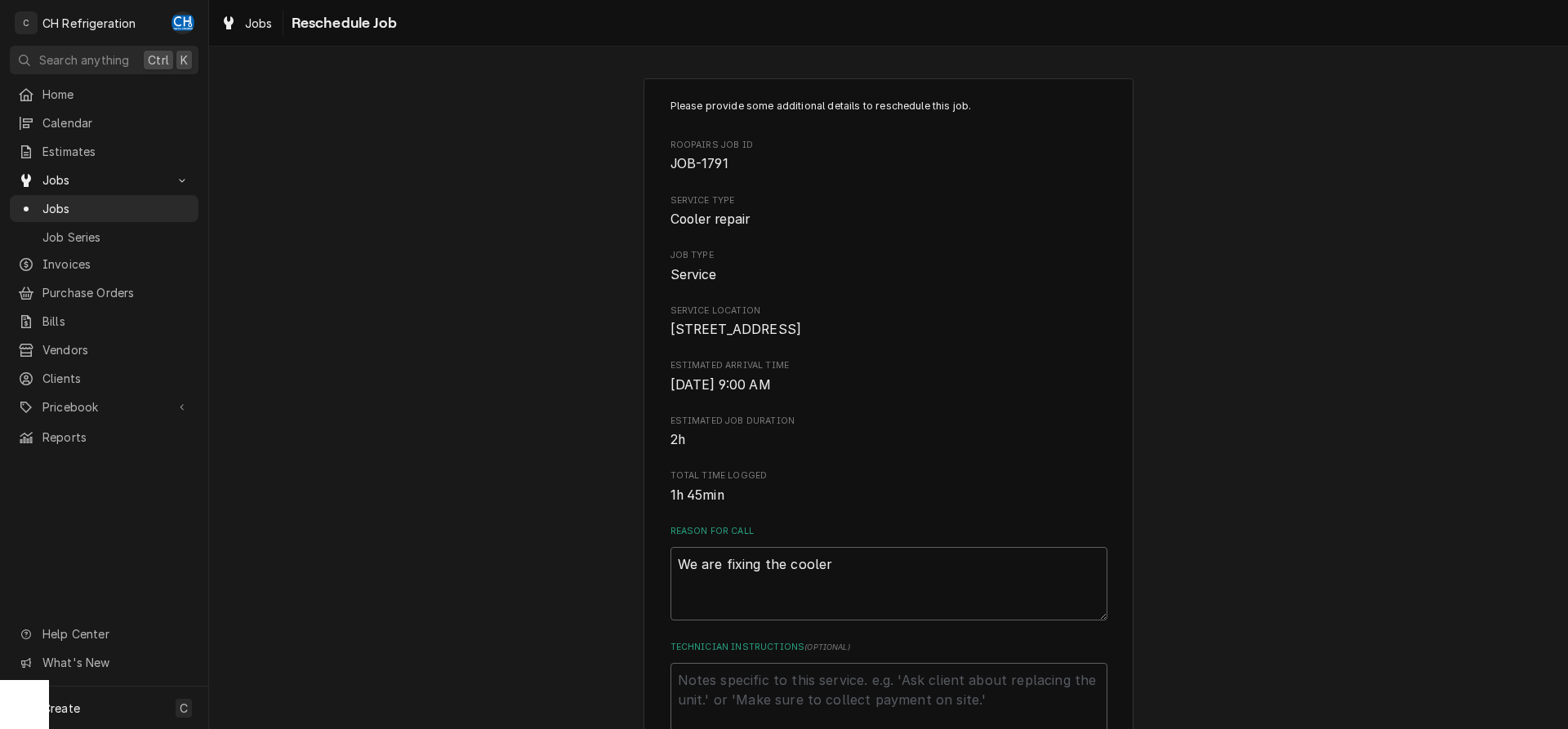
scroll to position [416, 0]
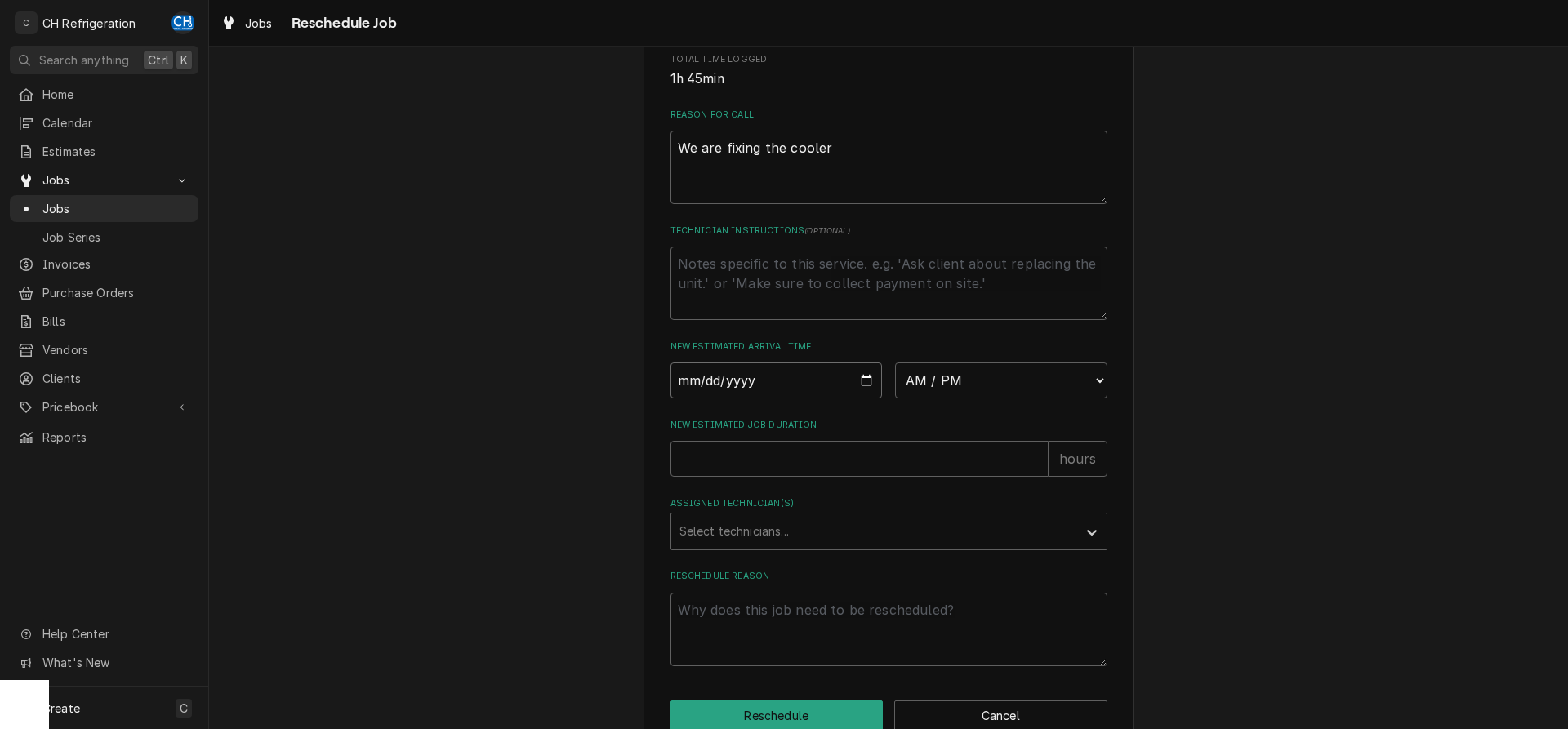
click at [865, 395] on input "Date" at bounding box center [777, 381] width 213 height 36
type input "[DATE]"
type textarea "x"
click at [895, 363] on select "AM / PM 6:00 AM 6:15 AM 6:30 AM 6:45 AM 7:00 AM 7:15 AM 7:30 AM 7:45 AM 8:00 AM…" at bounding box center [1002, 381] width 213 height 36
select select "09:00:00"
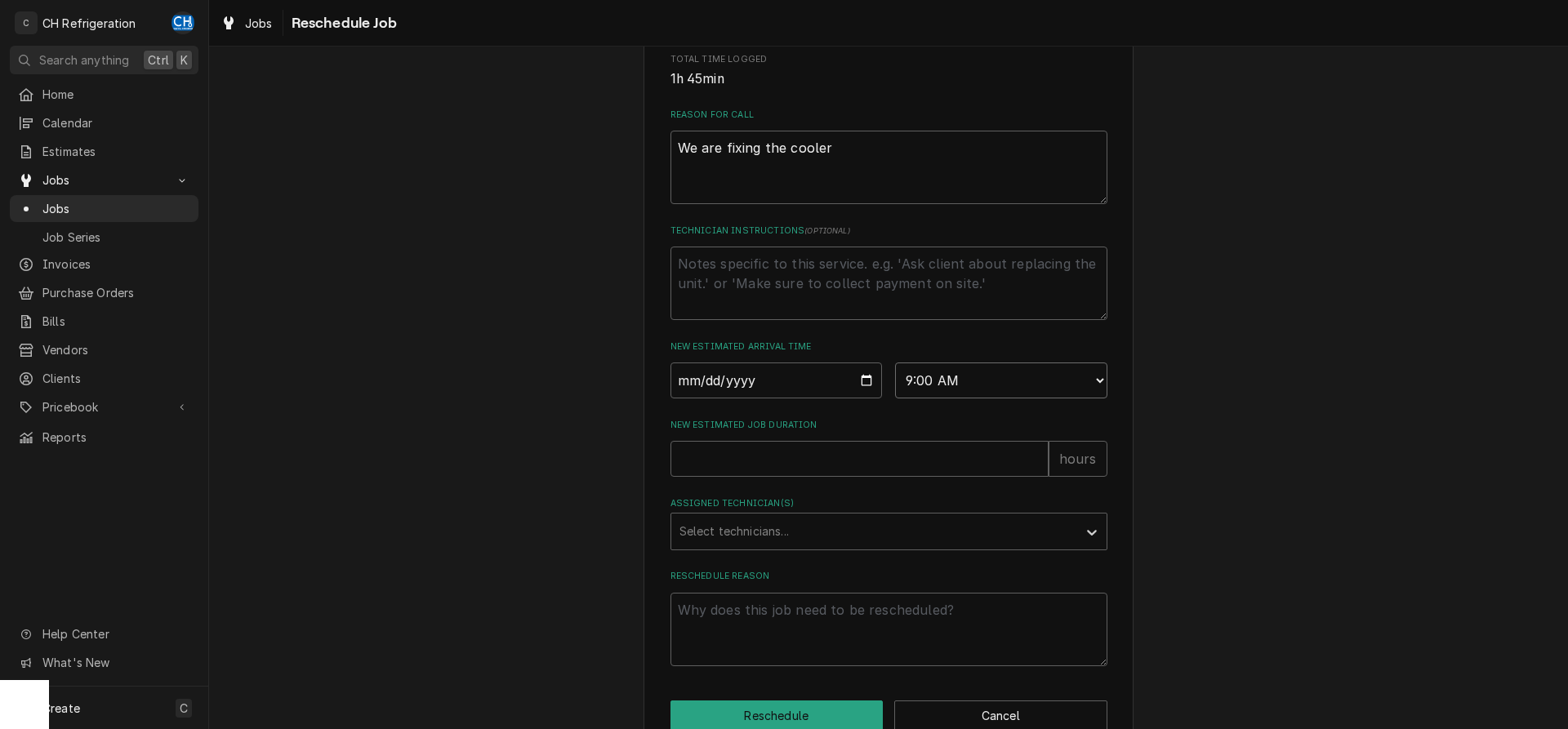
click option "9:00 AM" at bounding box center [0, 0] width 0 height 0
click at [757, 477] on input "New Estimated Job Duration" at bounding box center [859, 459] width 378 height 36
type textarea "x"
type input "2"
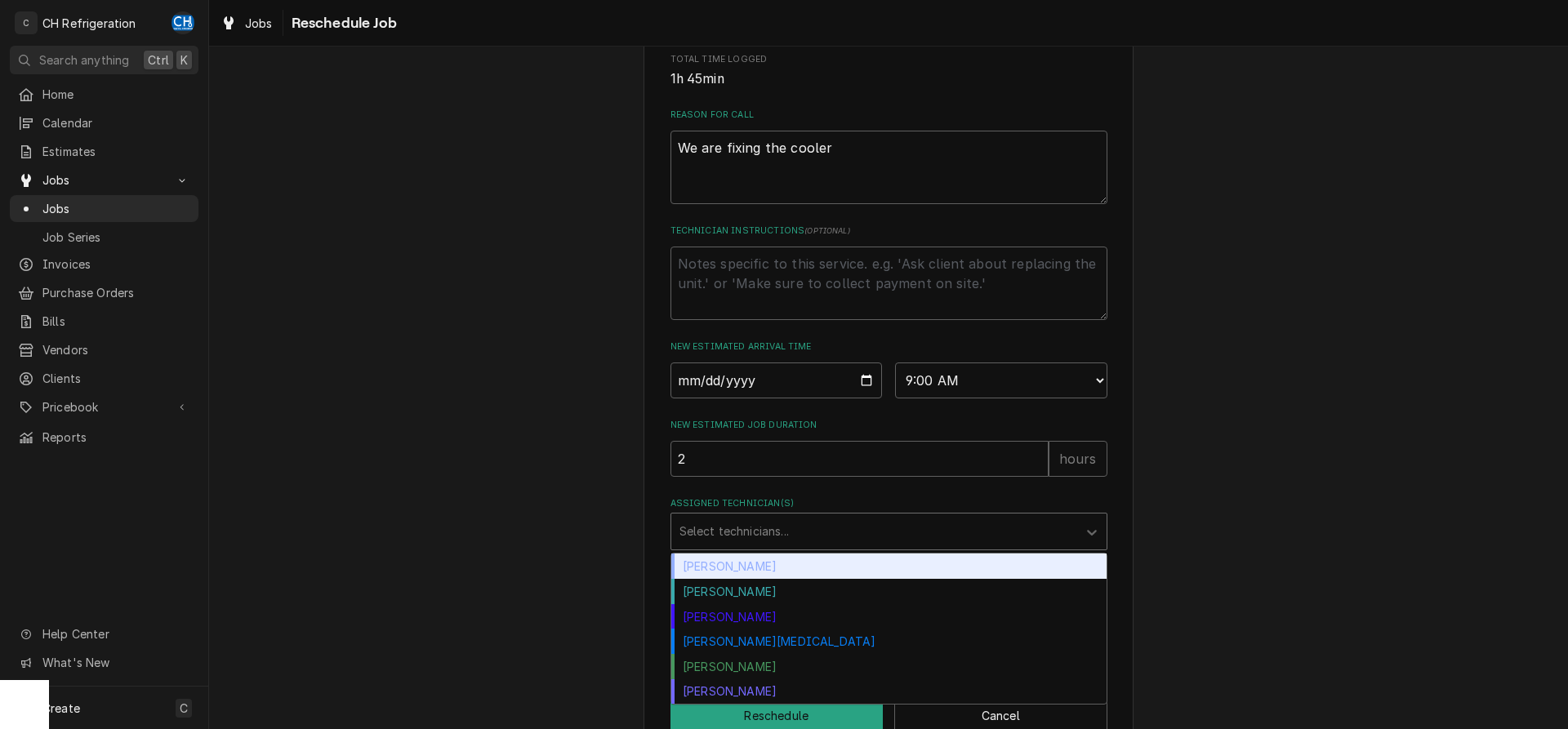
click at [829, 547] on div "Assigned Technician(s)" at bounding box center [874, 532] width 389 height 30
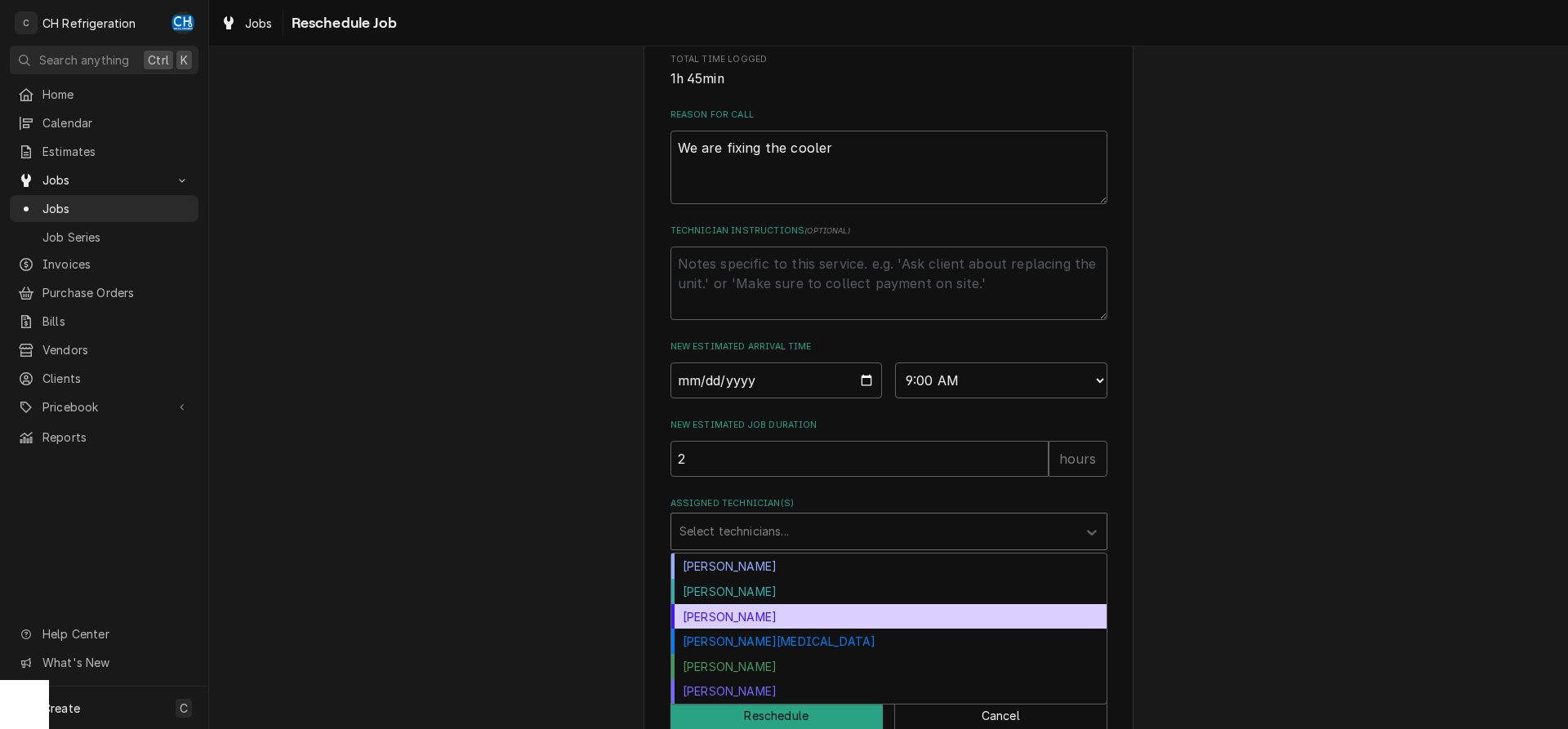
click at [726, 630] on div "Josh Galindo" at bounding box center [889, 617] width 435 height 26
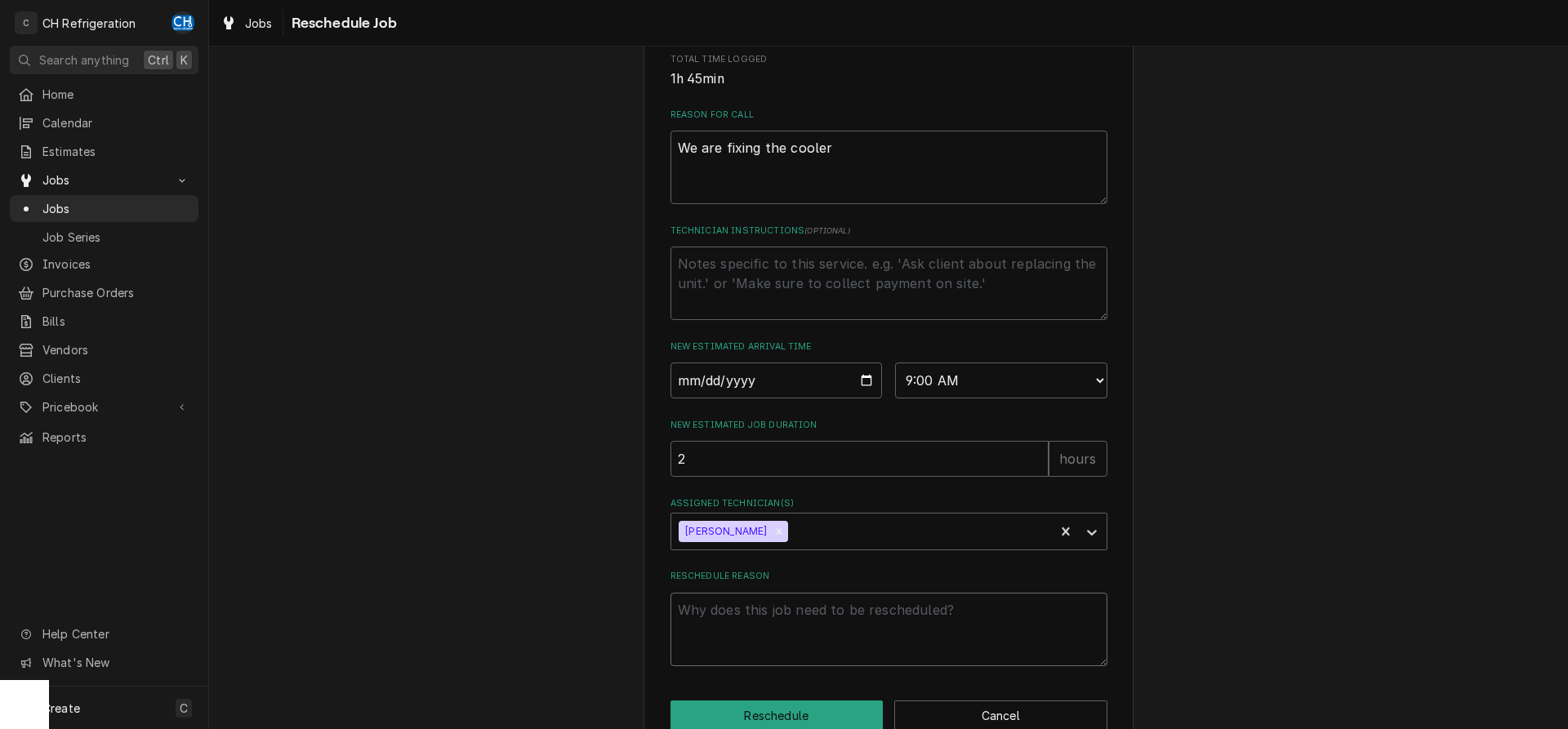
click at [804, 640] on textarea "Reschedule Reason" at bounding box center [889, 629] width 437 height 73
type textarea "x"
type textarea "h"
type textarea "x"
type textarea "hi"
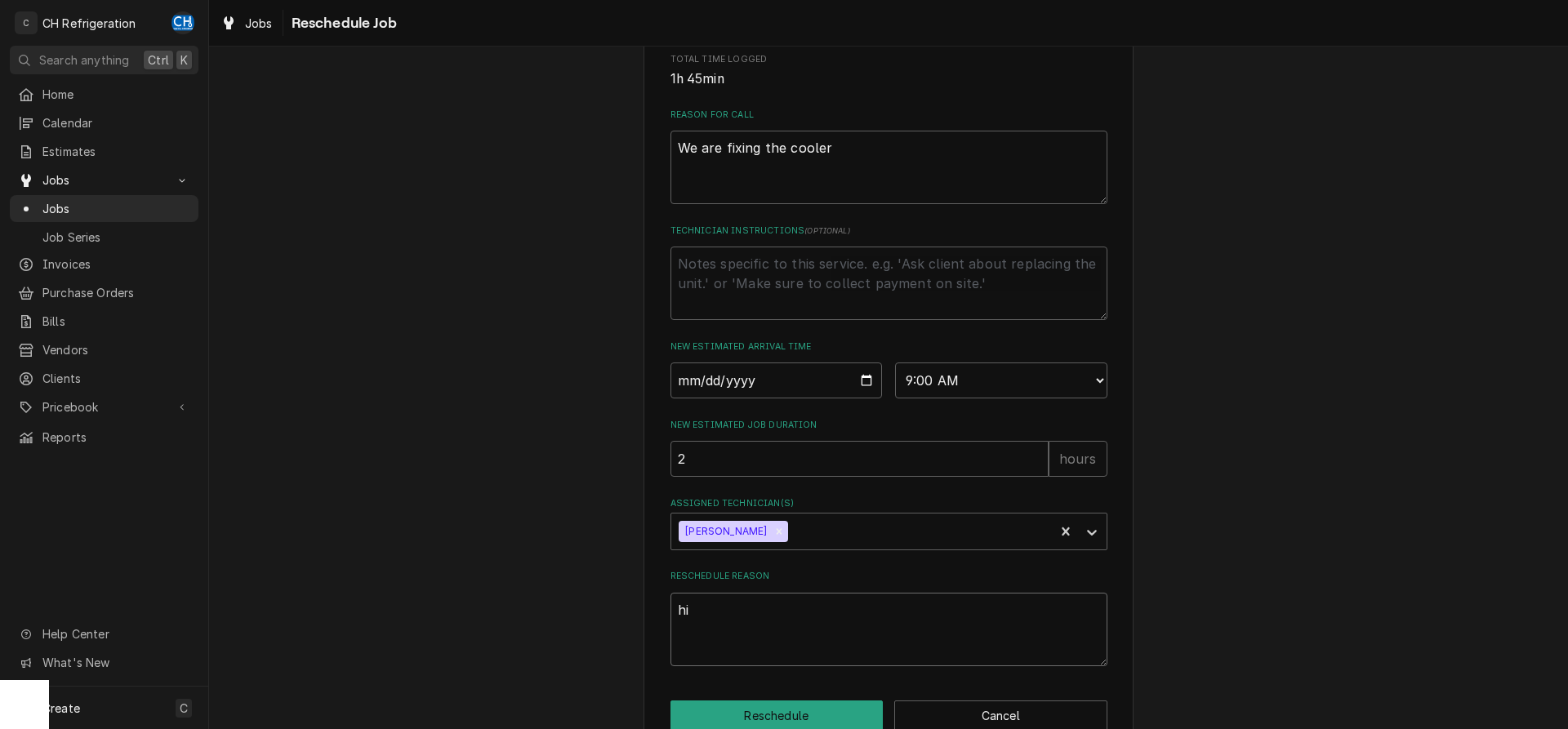
type textarea "x"
type textarea "hin"
type textarea "x"
type textarea "hing"
type textarea "x"
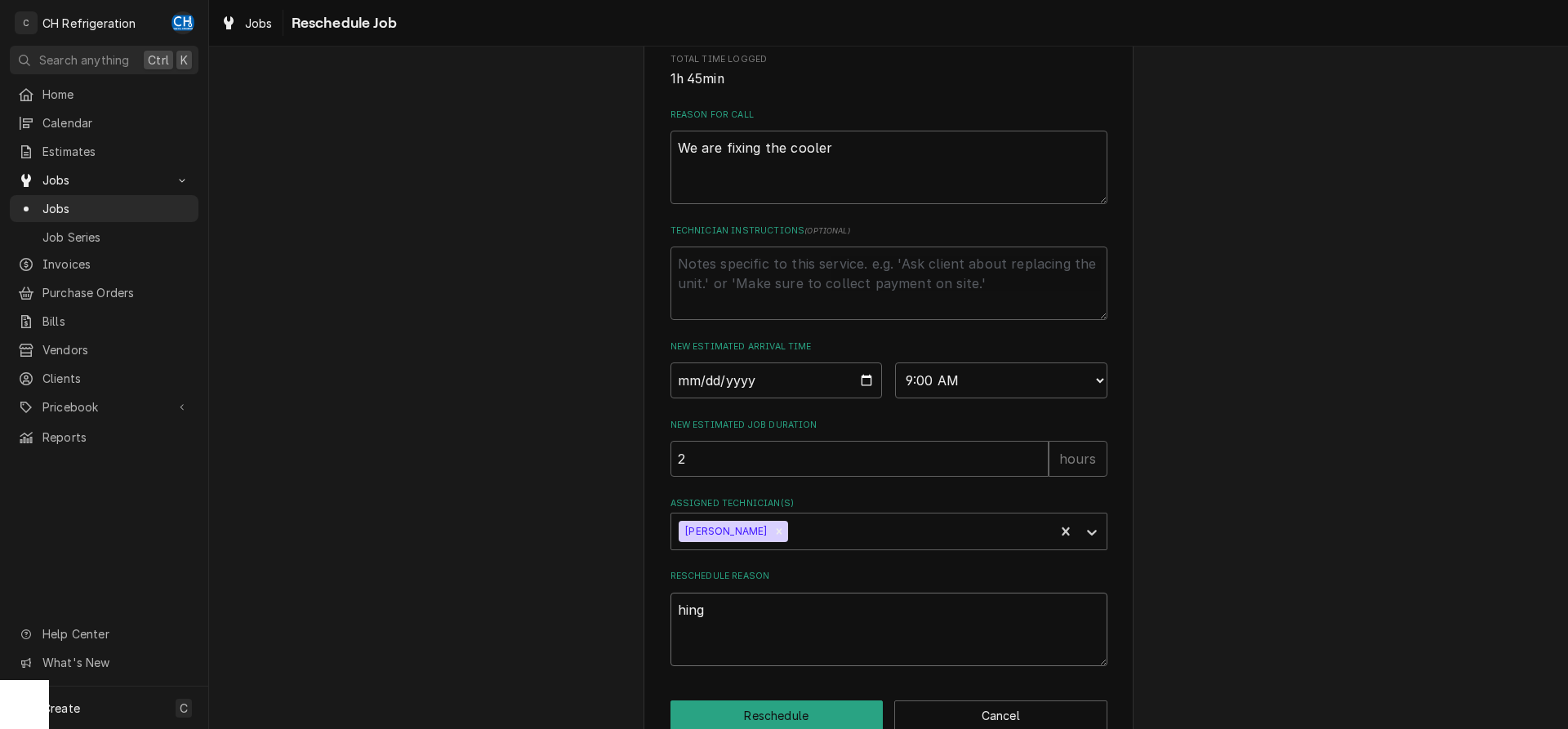
type textarea "hinge"
type textarea "x"
type textarea "hinges"
type textarea "x"
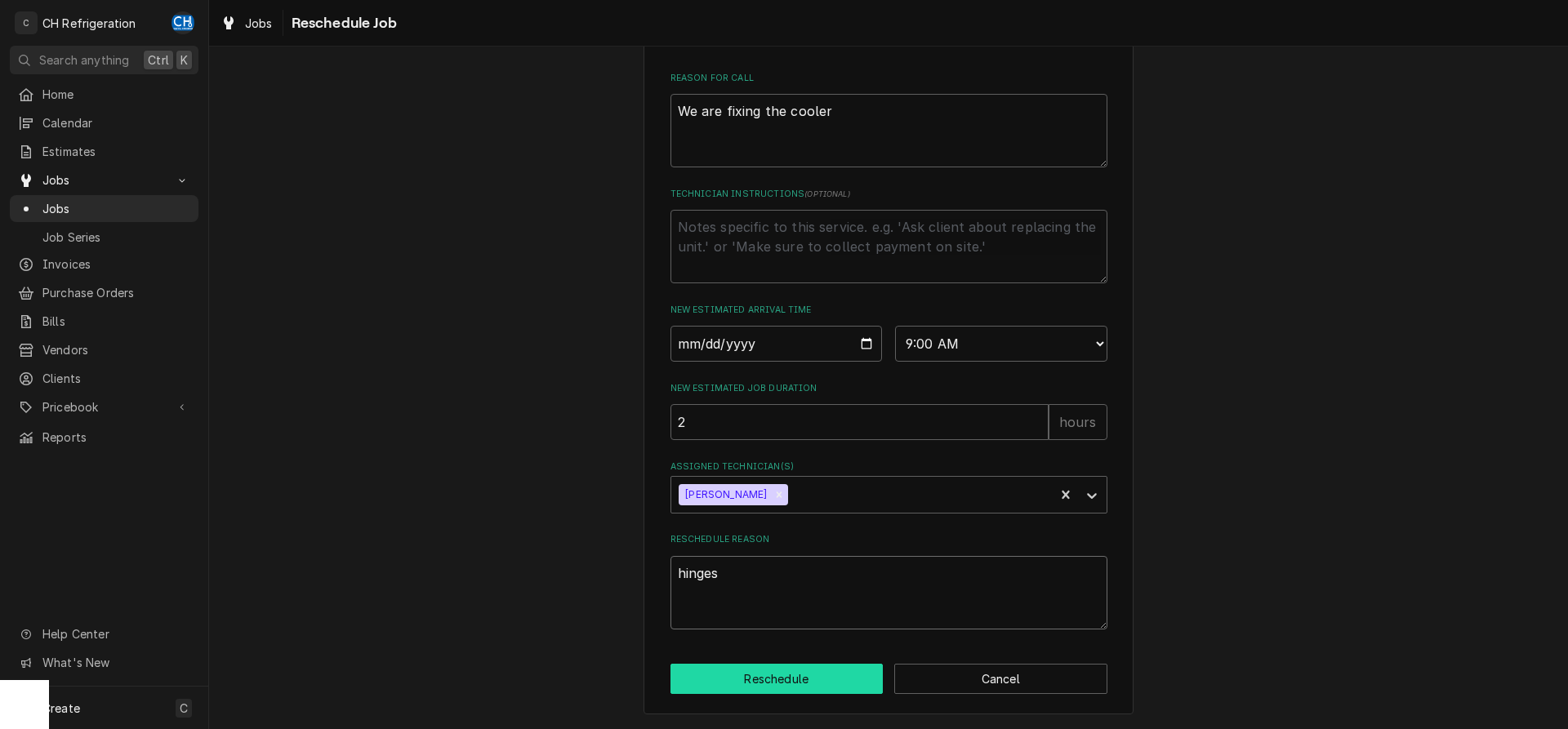
type textarea "hinges"
click at [776, 675] on button "Reschedule" at bounding box center [777, 679] width 214 height 31
type textarea "x"
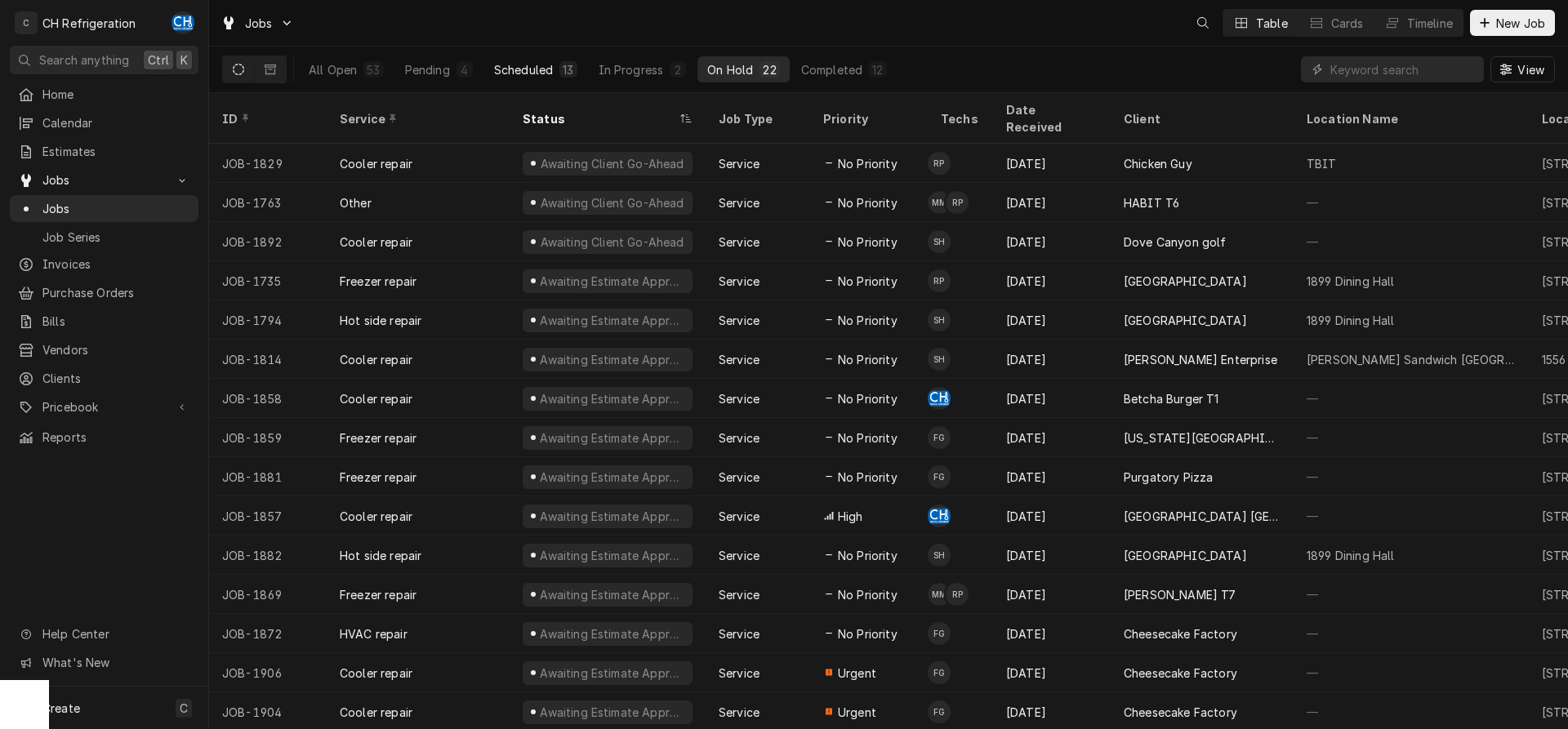
click at [546, 73] on div "Scheduled" at bounding box center [523, 69] width 59 height 17
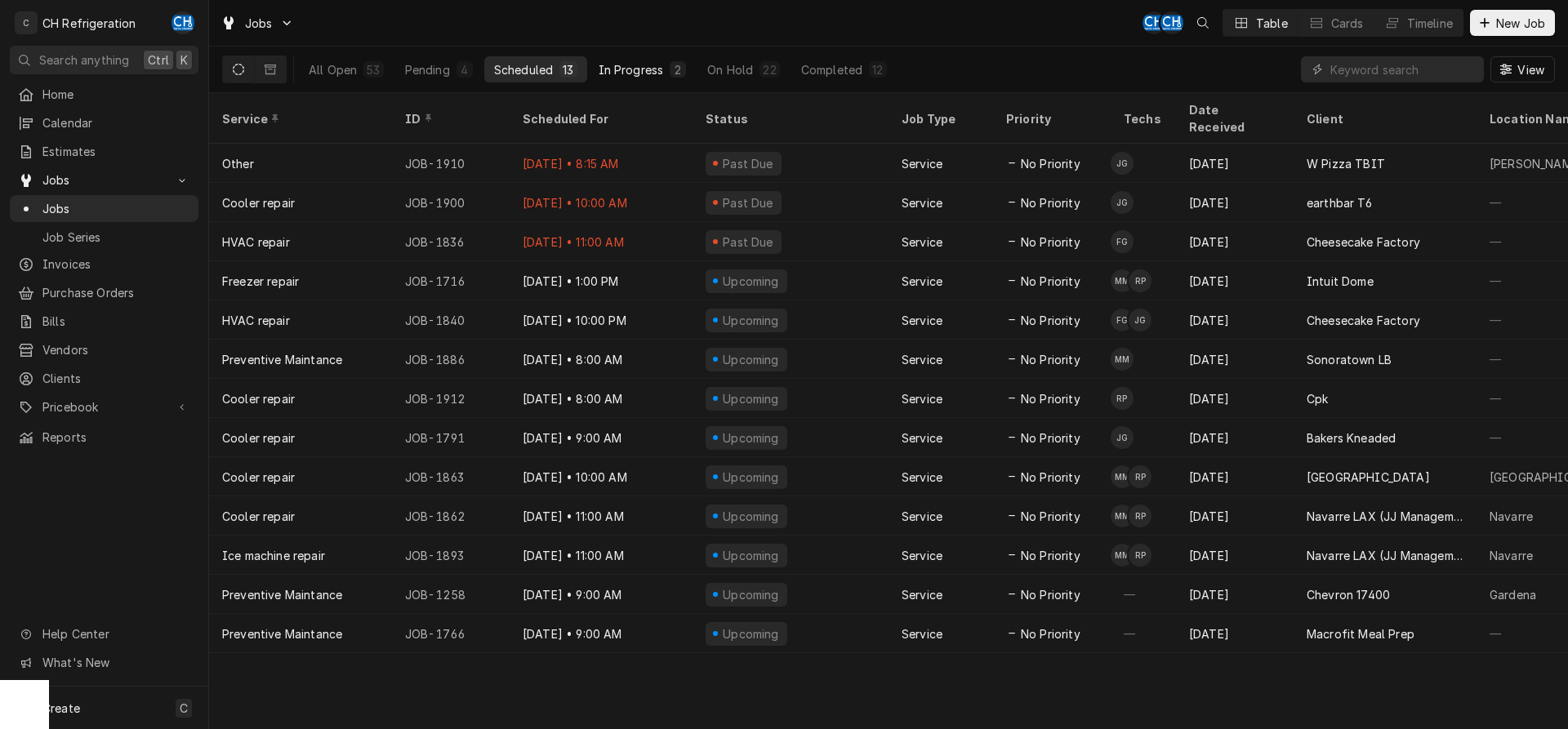
click at [642, 66] on div "In Progress" at bounding box center [631, 69] width 65 height 17
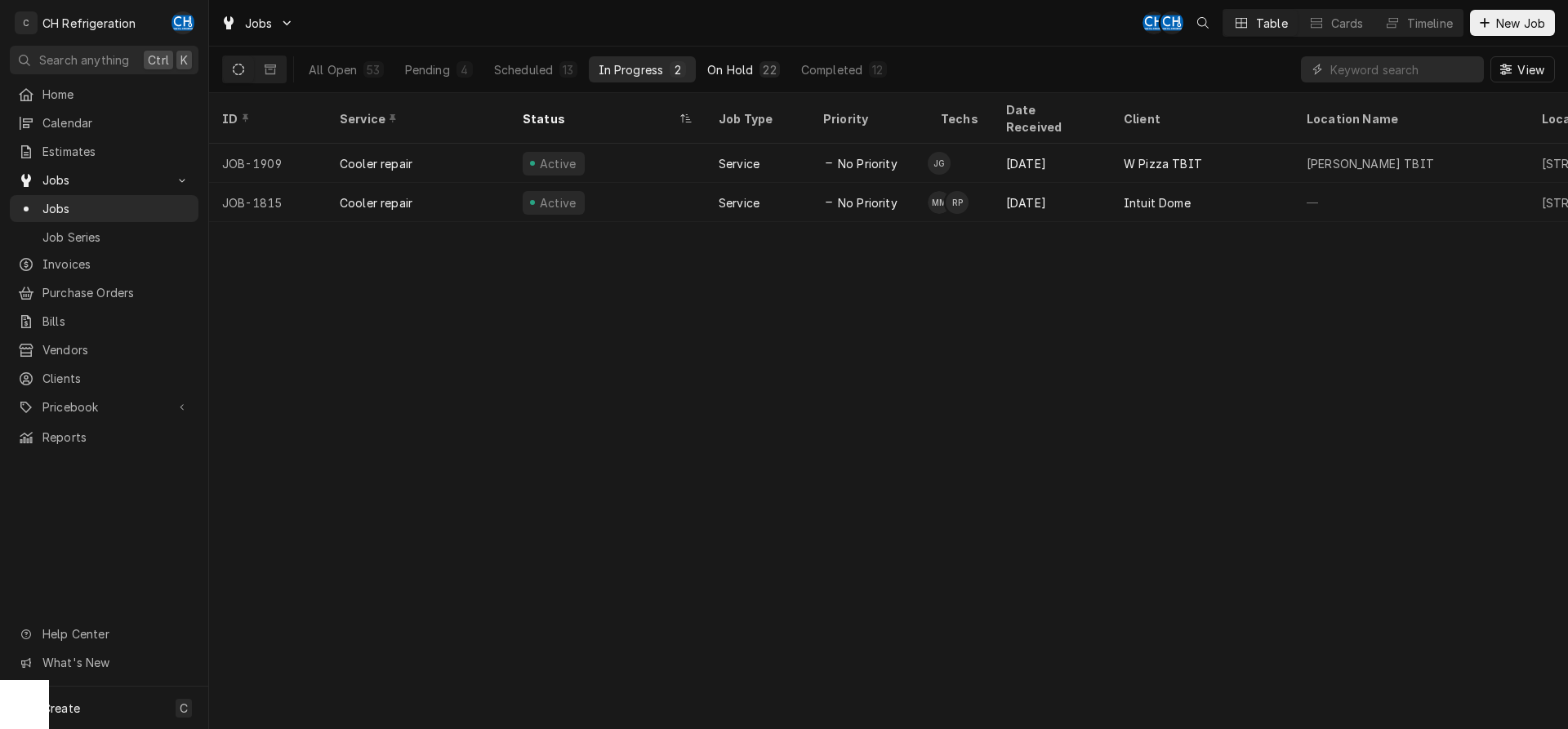
click at [740, 65] on div "On Hold" at bounding box center [730, 69] width 45 height 17
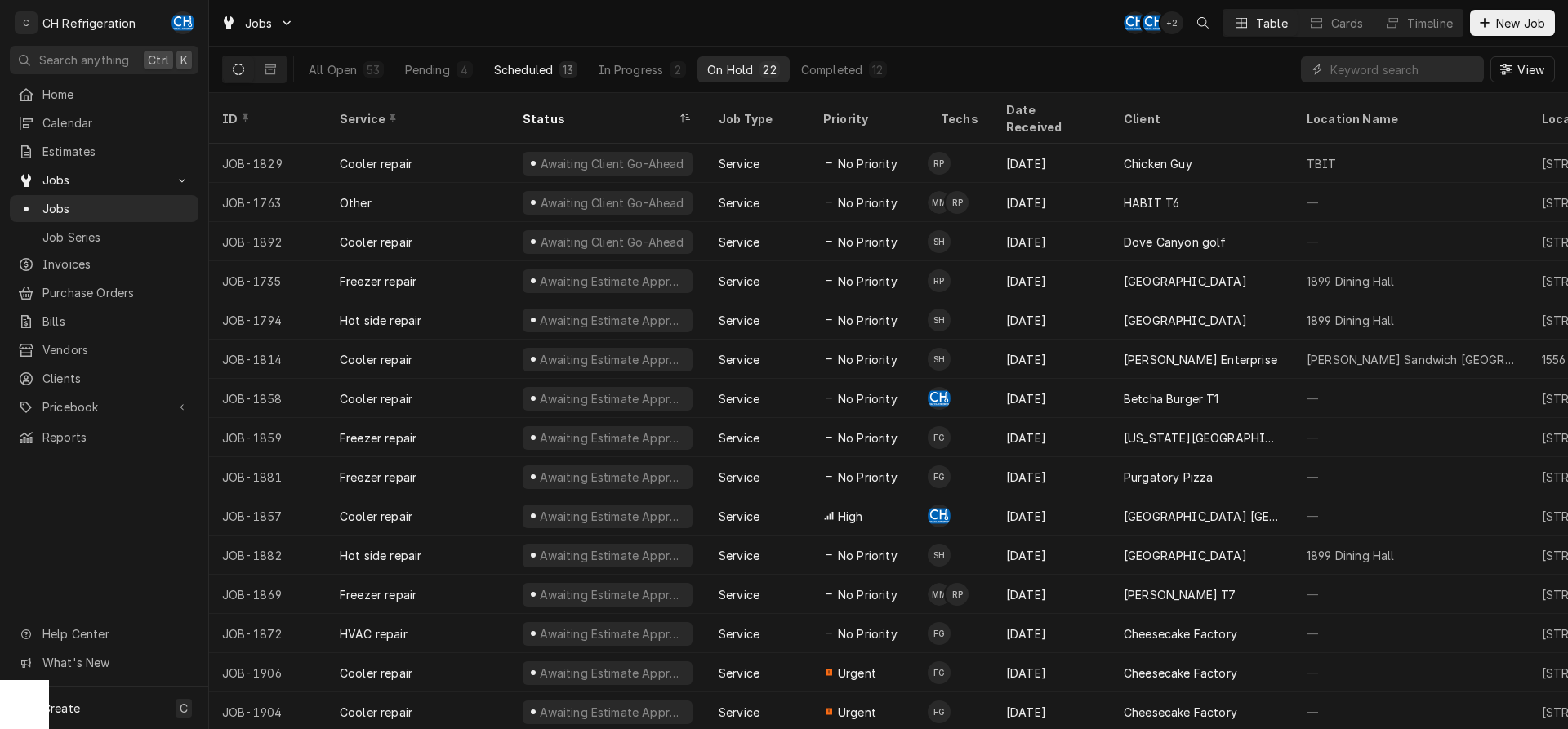
click at [509, 59] on button "Scheduled 13" at bounding box center [535, 69] width 103 height 26
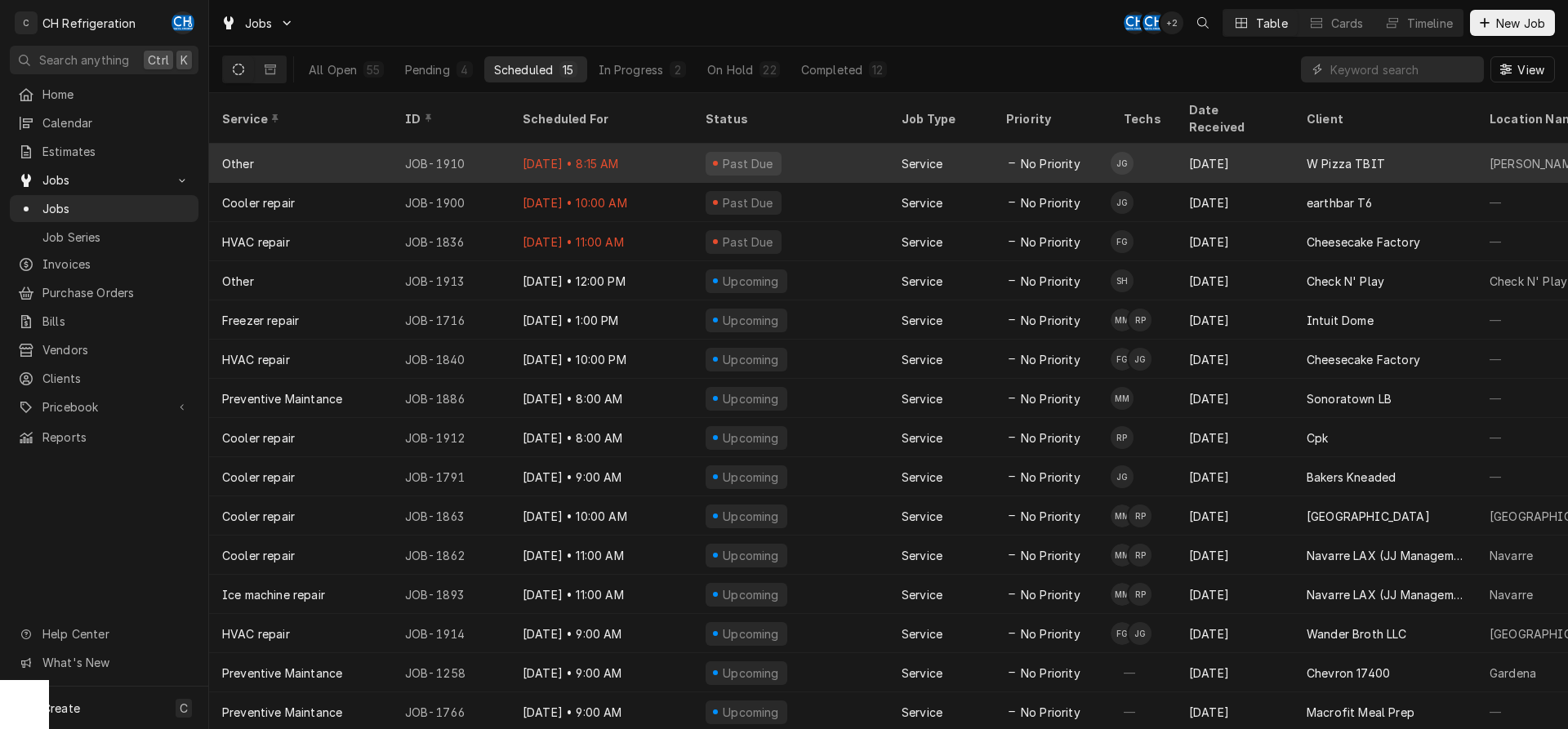
click at [587, 143] on div "Sep 8 • 8:15 AM" at bounding box center [601, 163] width 183 height 40
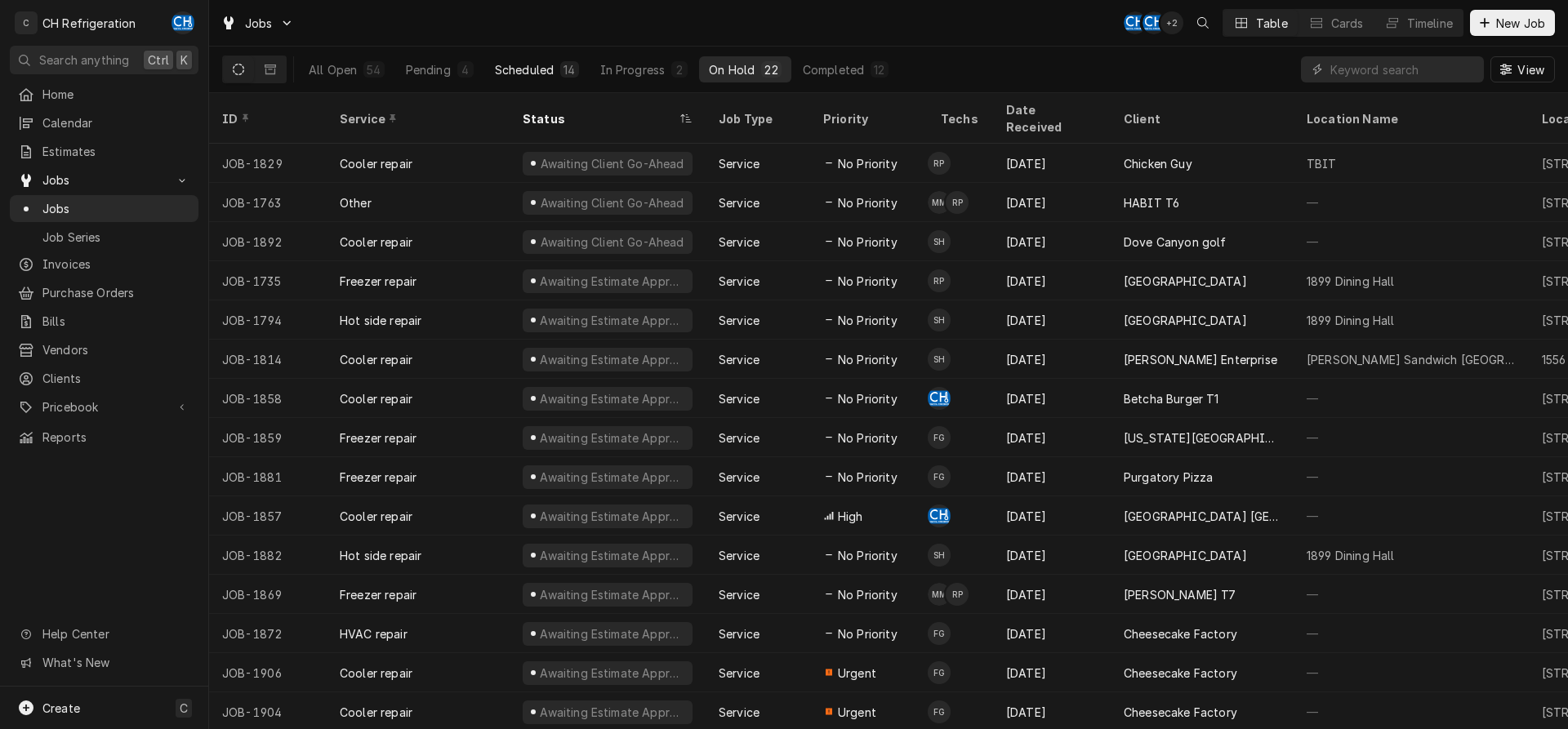
click at [509, 81] on button "Scheduled 14" at bounding box center [537, 69] width 104 height 26
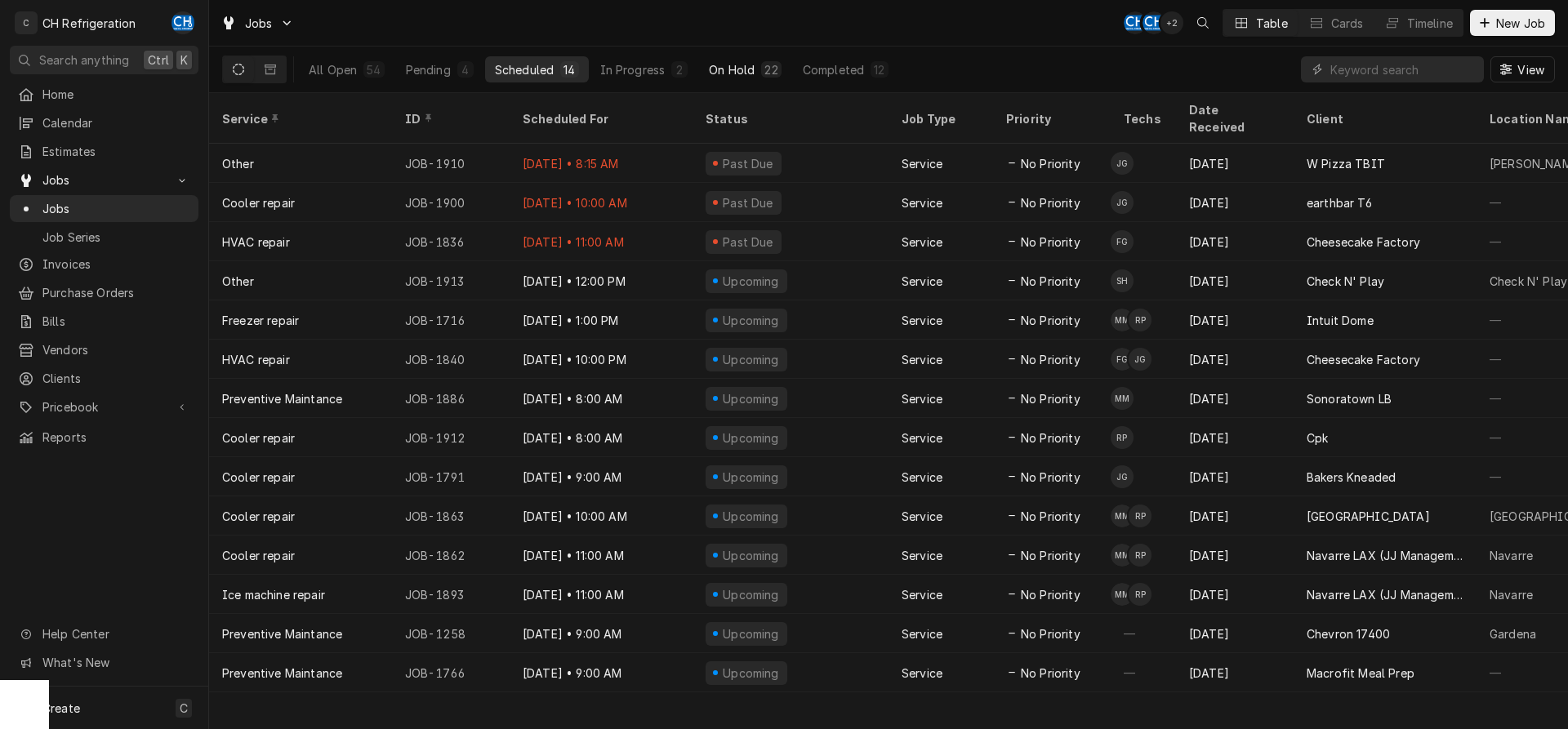
click at [773, 67] on div "22" at bounding box center [771, 69] width 13 height 17
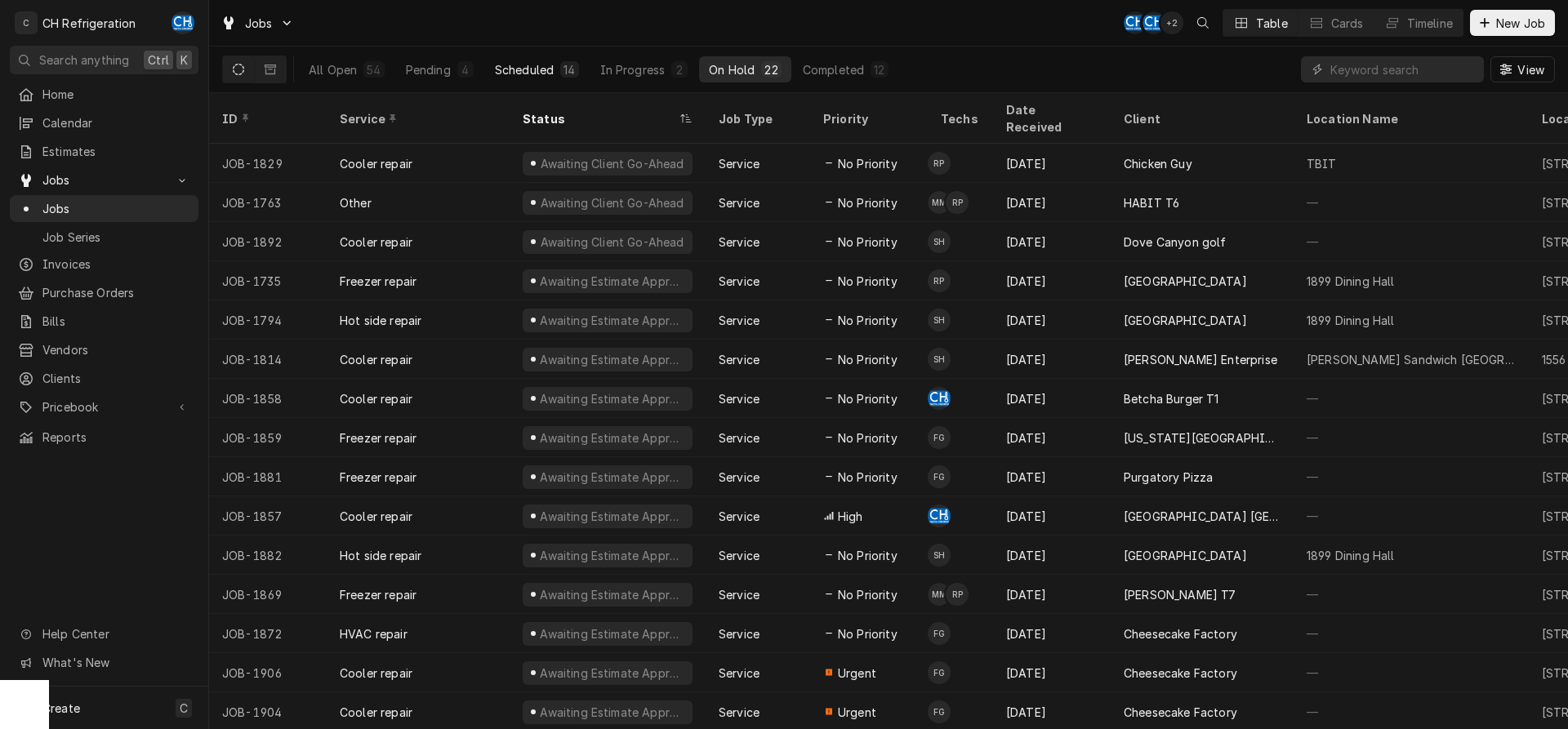
click at [493, 68] on button "Scheduled 14" at bounding box center [537, 69] width 104 height 26
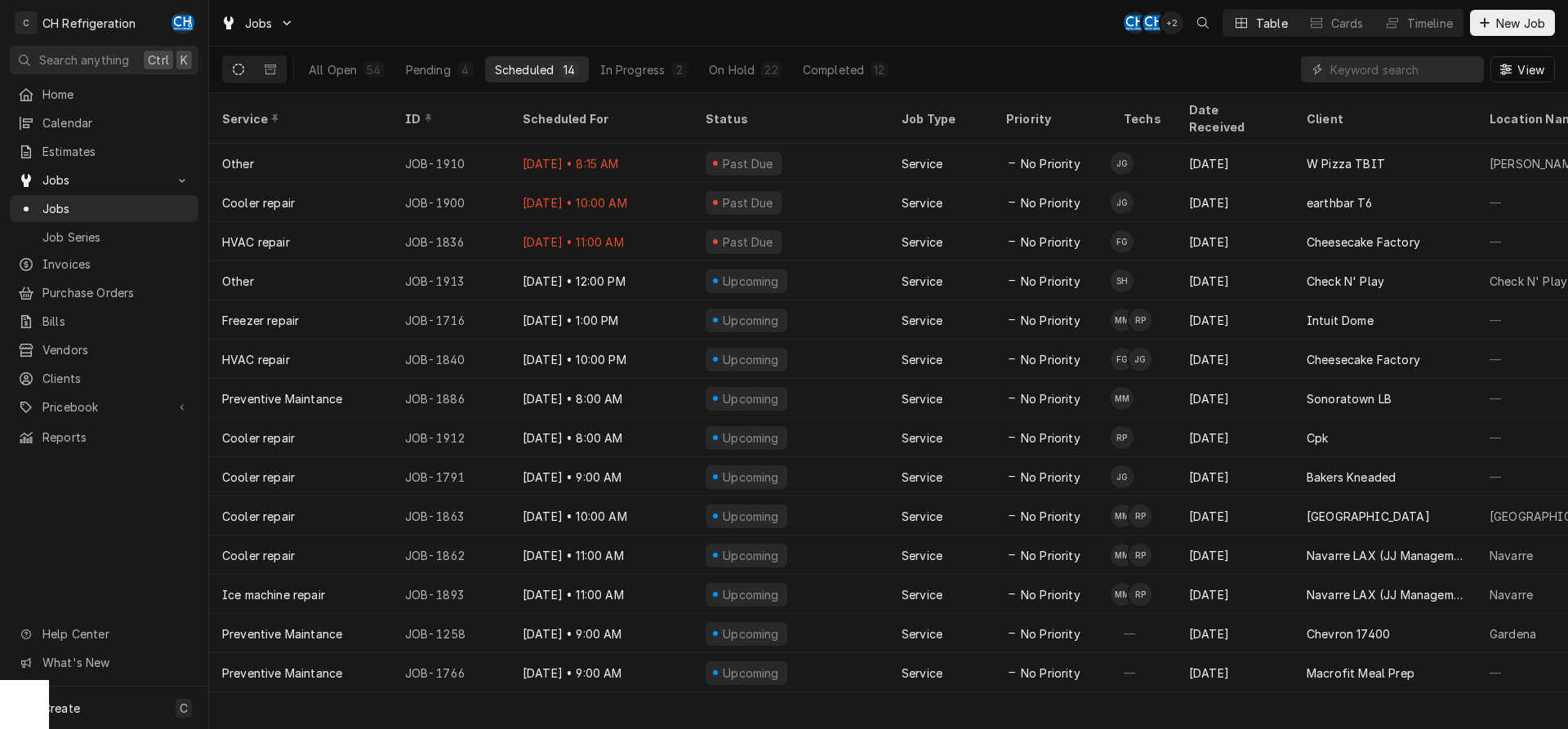
click at [537, 68] on div "Scheduled" at bounding box center [523, 69] width 59 height 17
drag, startPoint x: 739, startPoint y: 63, endPoint x: 751, endPoint y: 68, distance: 13.0
click at [739, 62] on div "On Hold" at bounding box center [731, 69] width 45 height 17
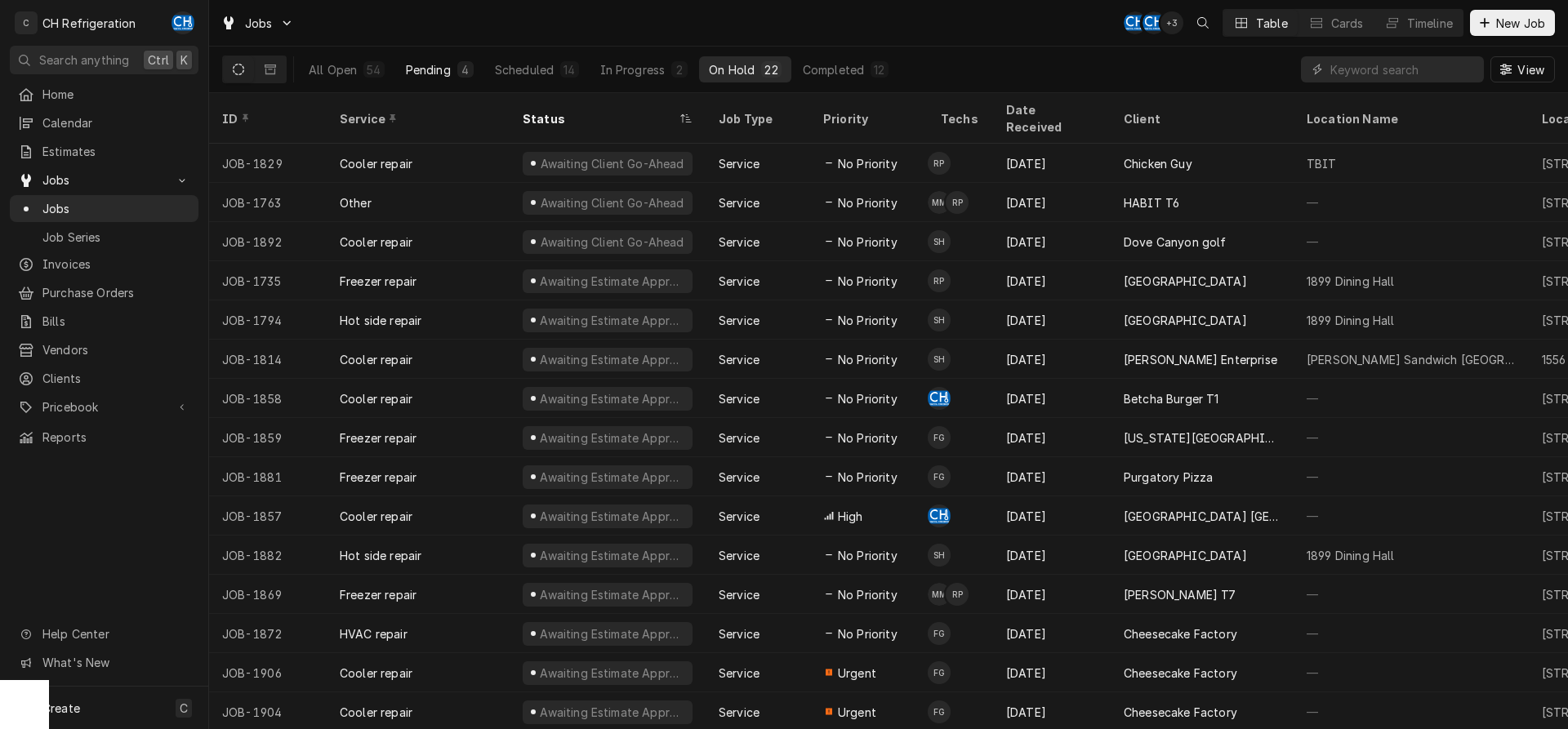
click at [463, 70] on div "4" at bounding box center [466, 69] width 10 height 17
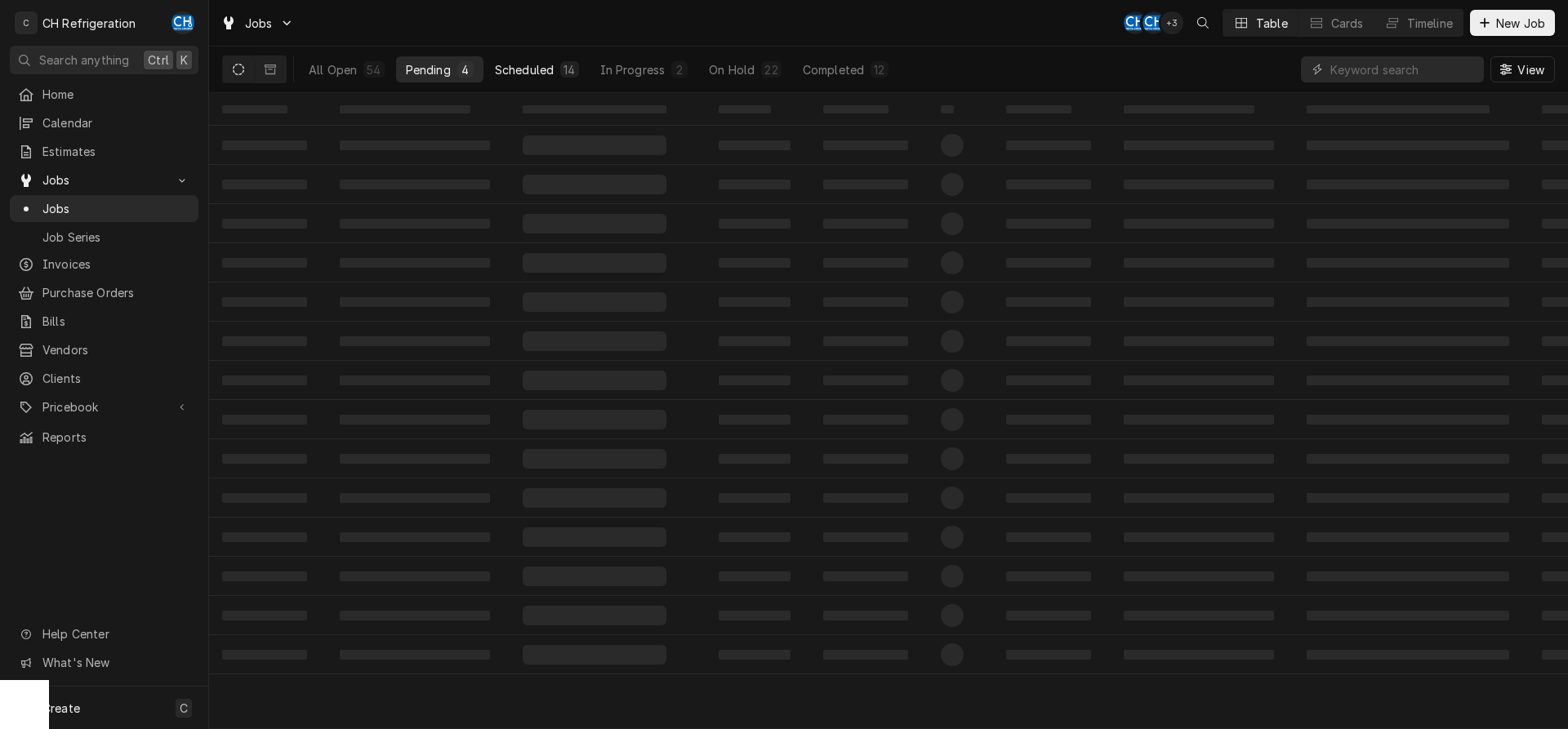
click at [571, 73] on div "14" at bounding box center [569, 69] width 12 height 17
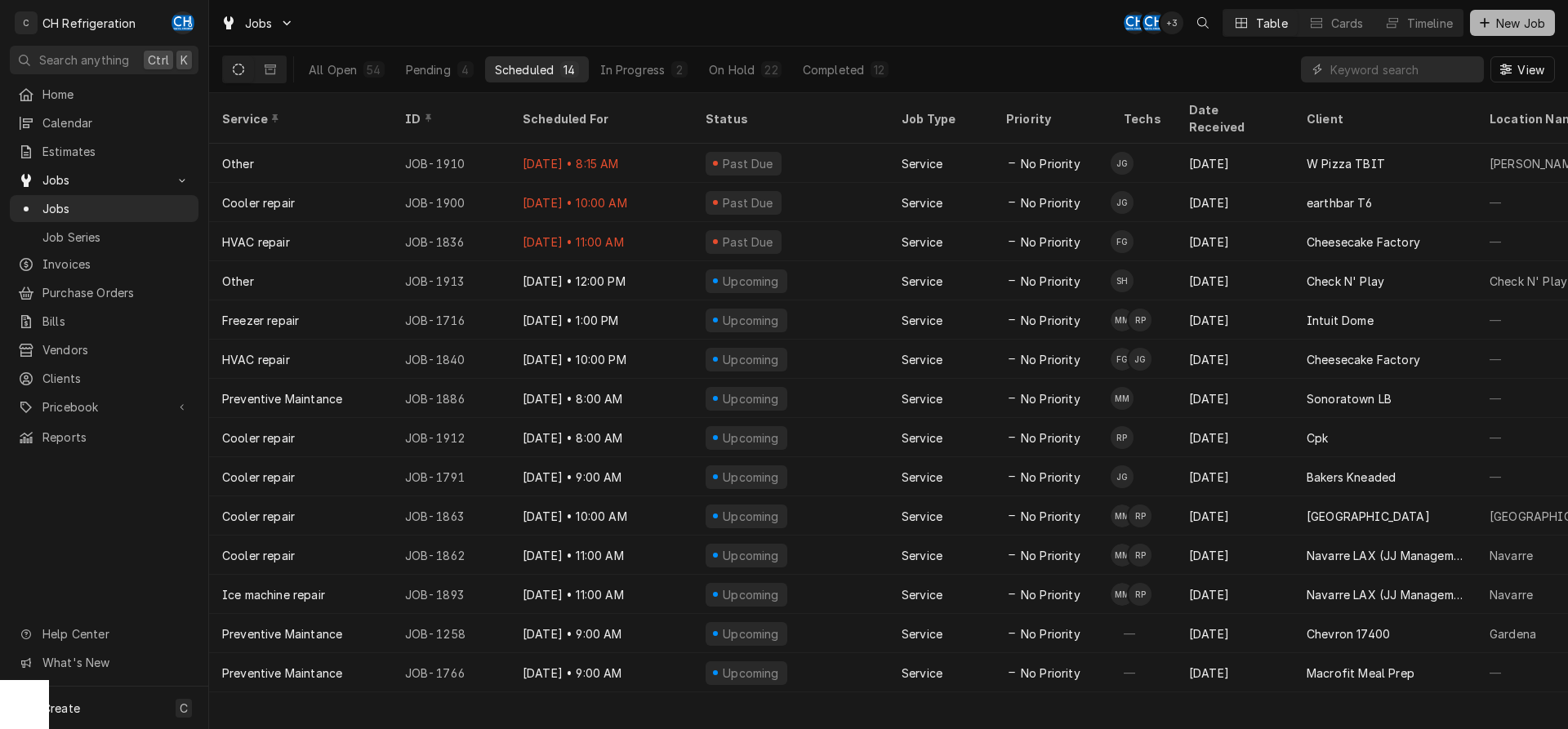
click at [1514, 17] on span "New Job" at bounding box center [1520, 23] width 55 height 17
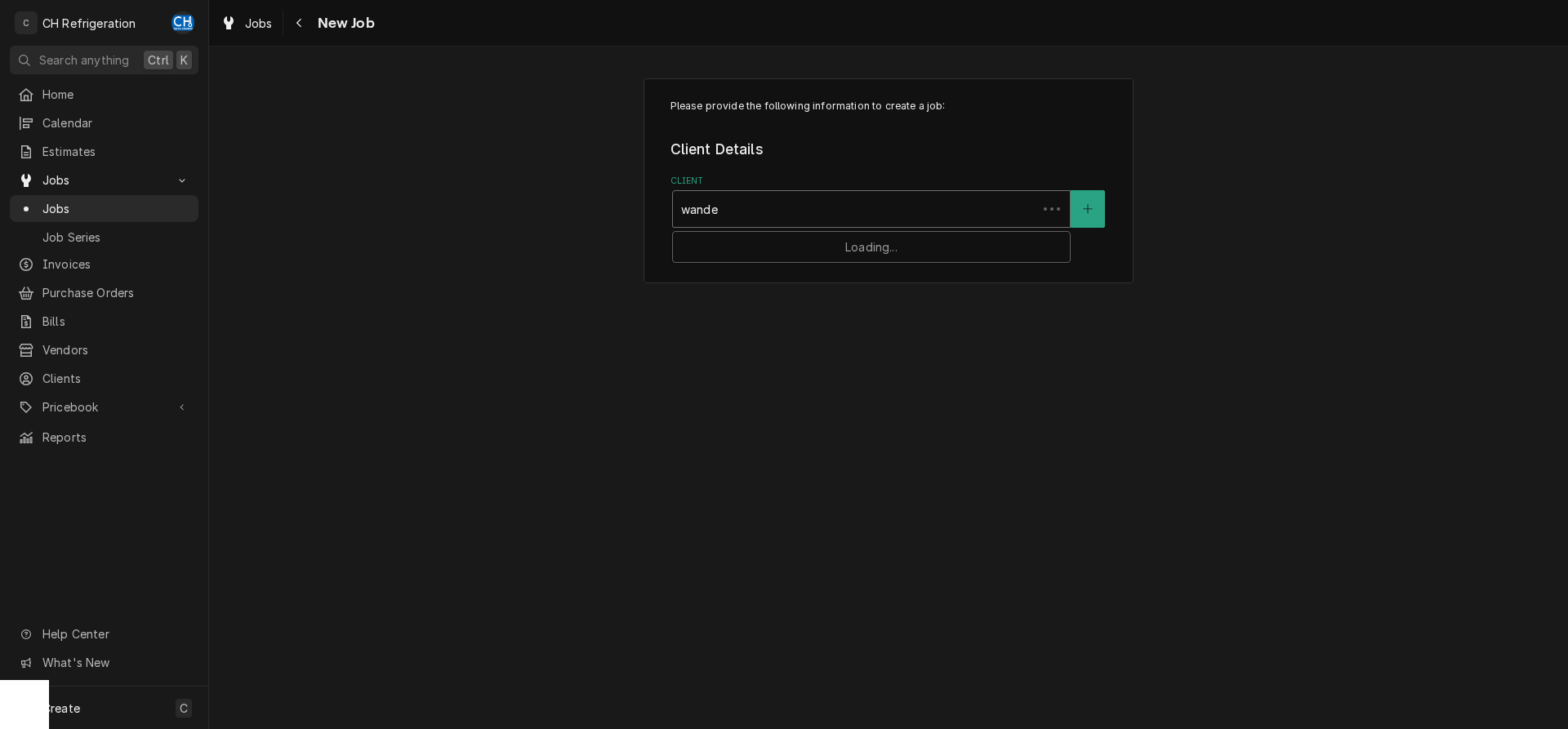
type input "wander"
click at [765, 247] on strong "Wander Broth LLC" at bounding box center [735, 243] width 109 height 14
click at [803, 327] on div "Search for a Location..." at bounding box center [871, 311] width 397 height 36
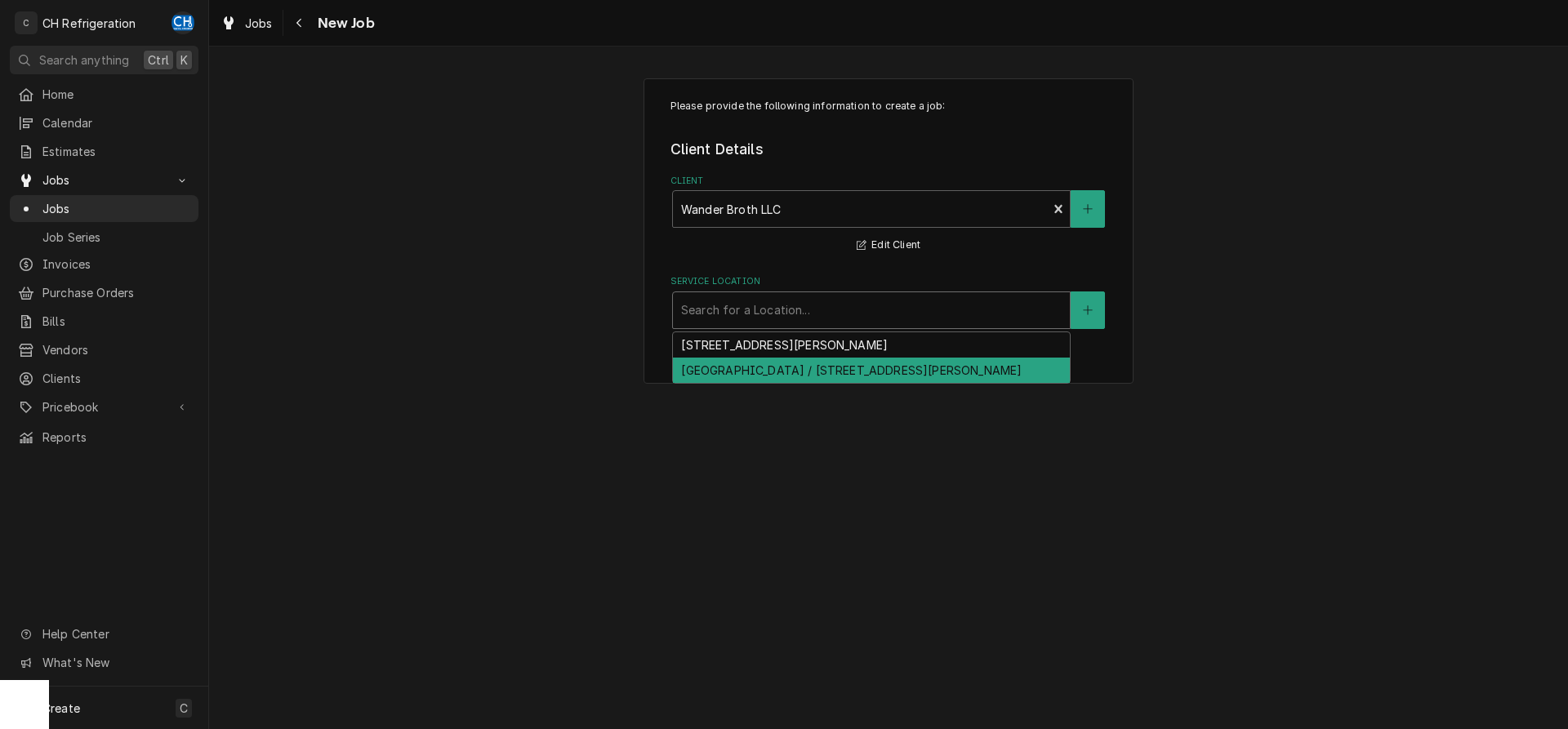
click at [805, 375] on div "[GEOGRAPHIC_DATA] / [STREET_ADDRESS][PERSON_NAME]" at bounding box center [871, 370] width 397 height 26
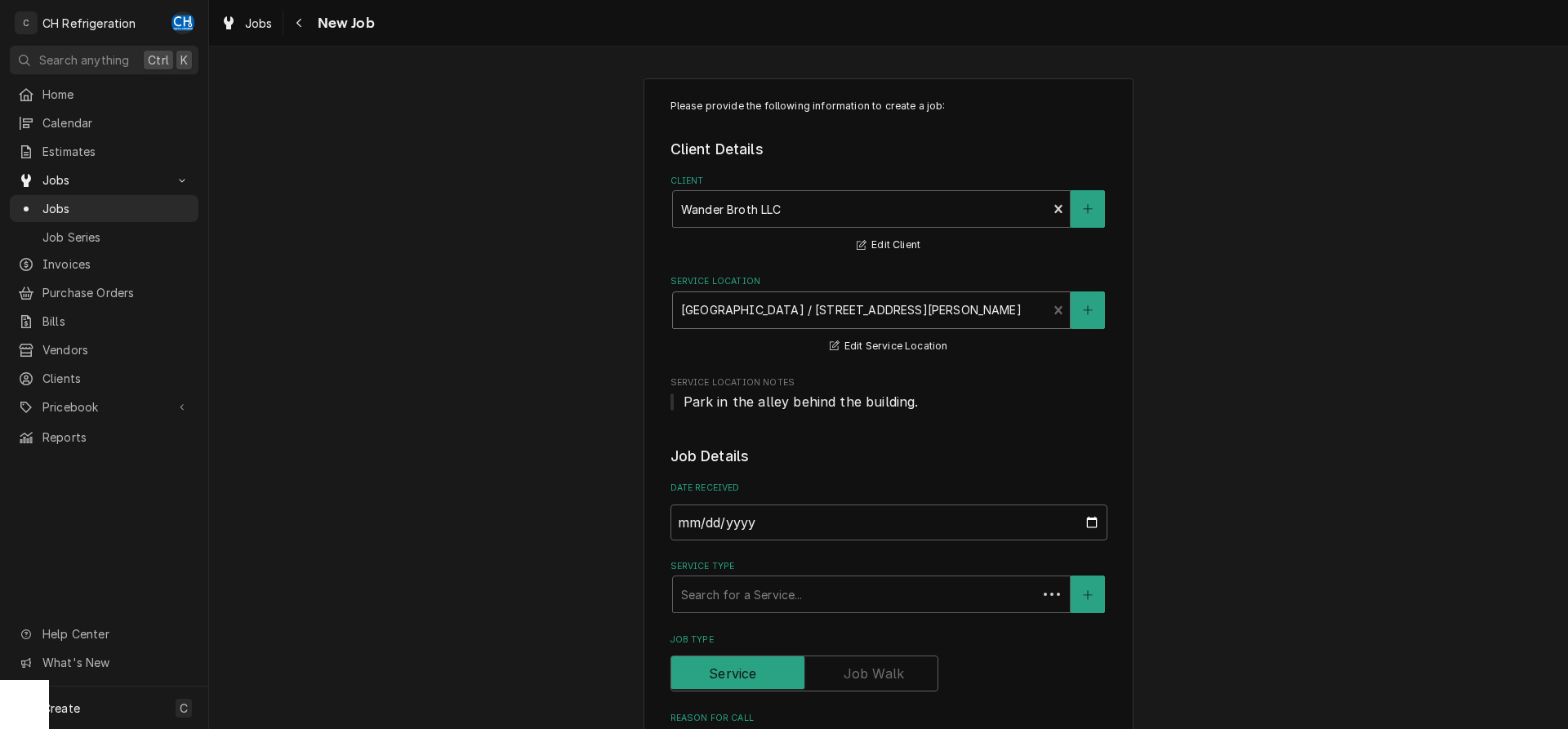
scroll to position [333, 0]
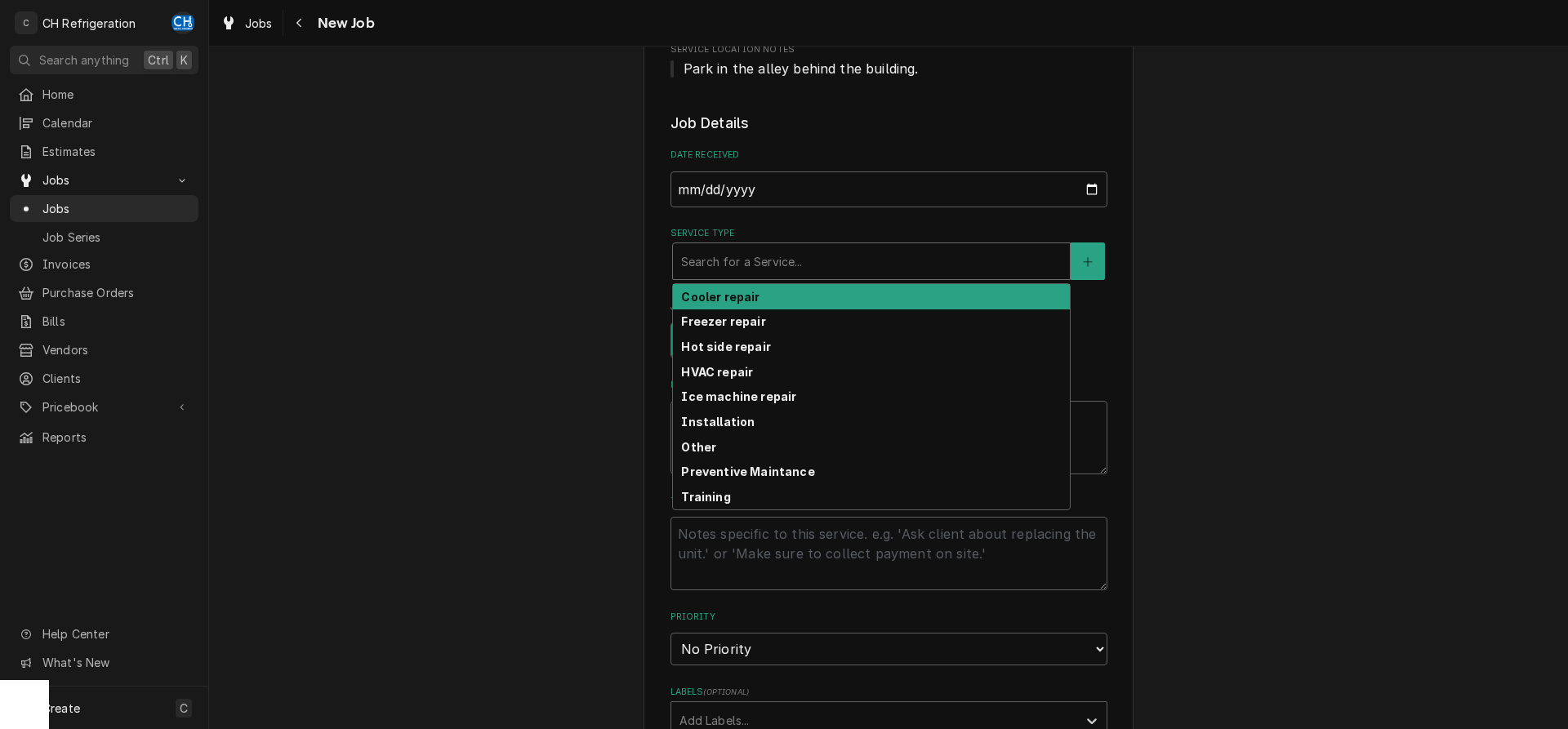
click at [786, 263] on div "Service Type" at bounding box center [871, 261] width 381 height 30
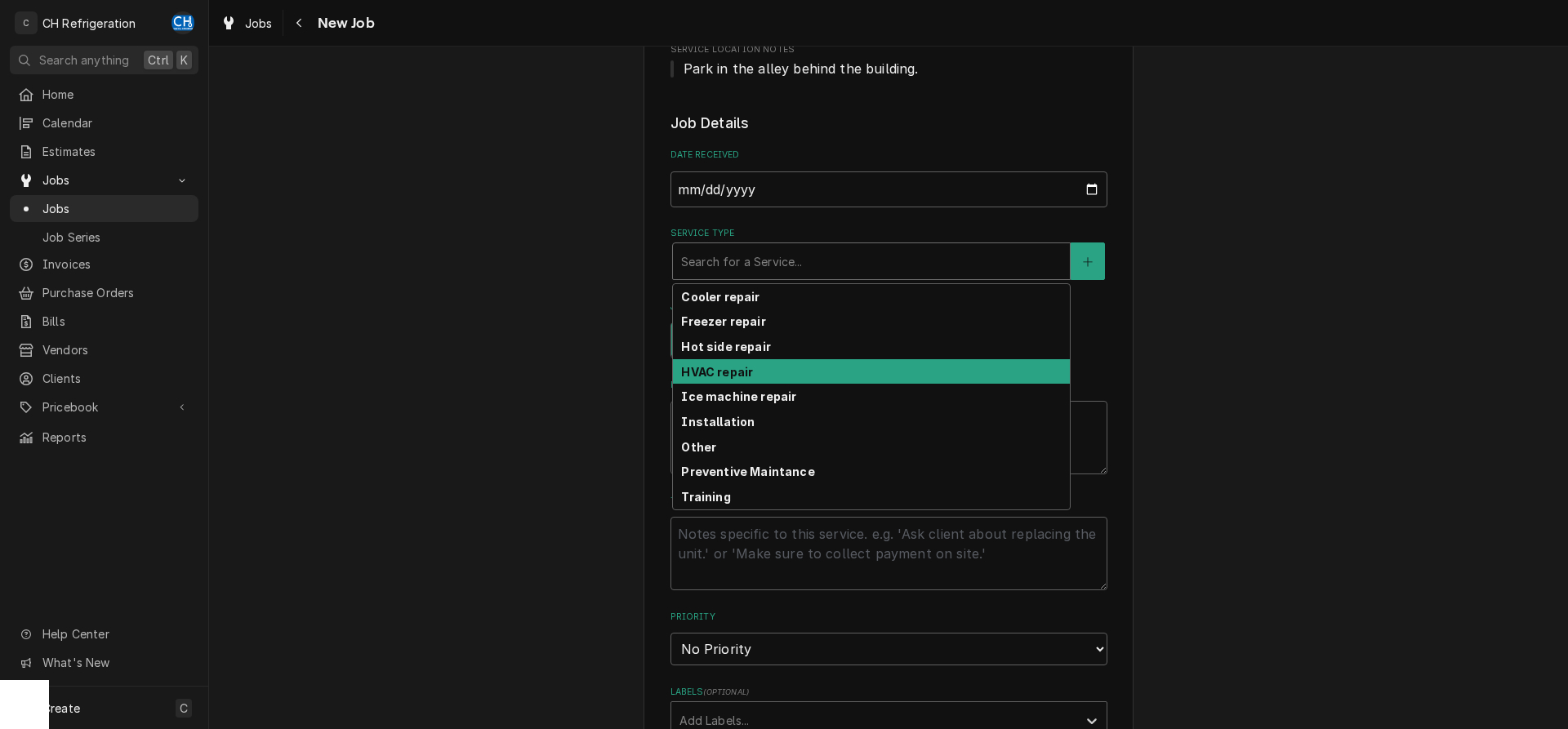
click at [762, 364] on div "HVAC repair" at bounding box center [871, 372] width 397 height 26
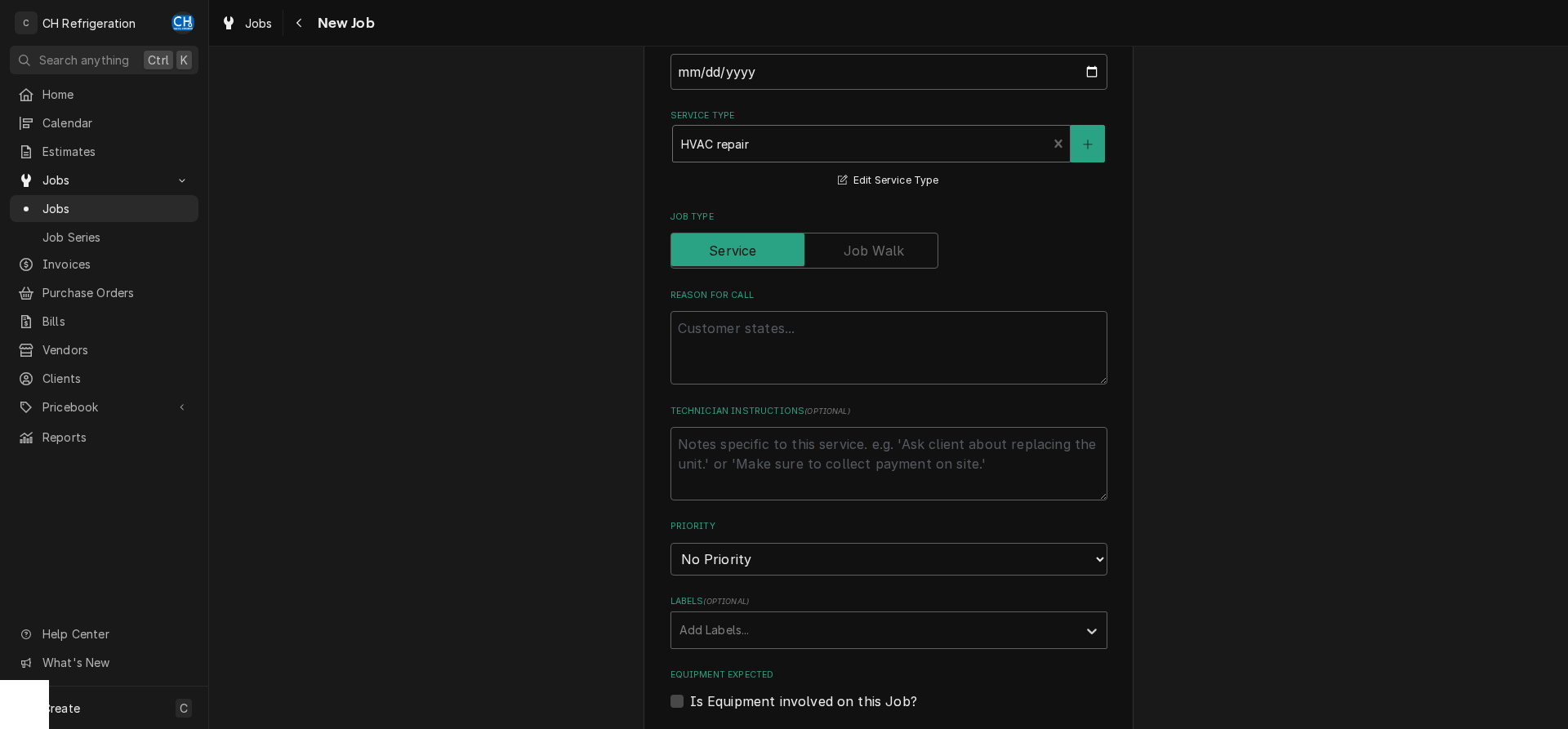
scroll to position [500, 0]
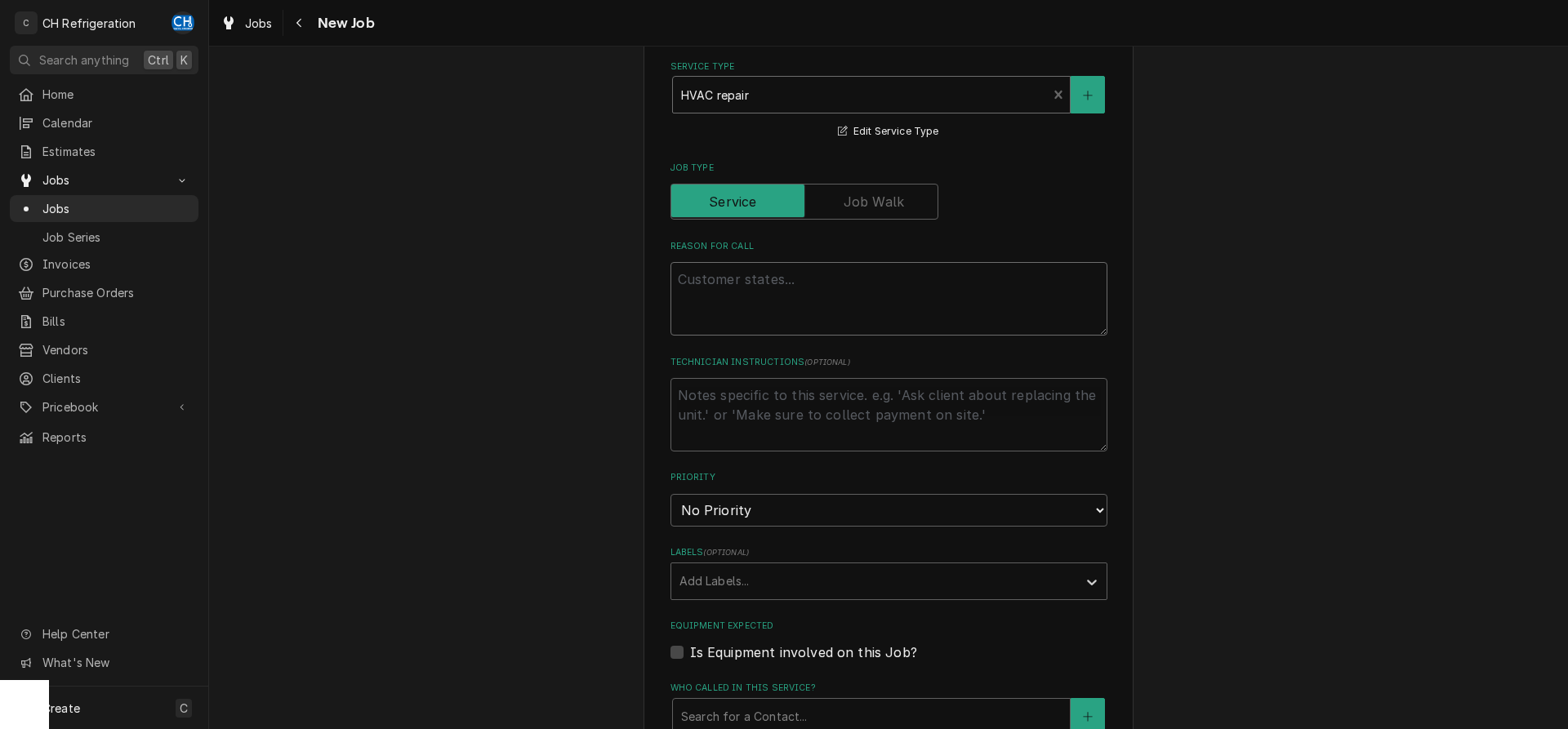
click at [750, 306] on textarea "Reason For Call" at bounding box center [889, 299] width 437 height 73
type textarea "x"
type textarea "m"
type textarea "x"
type textarea "mi"
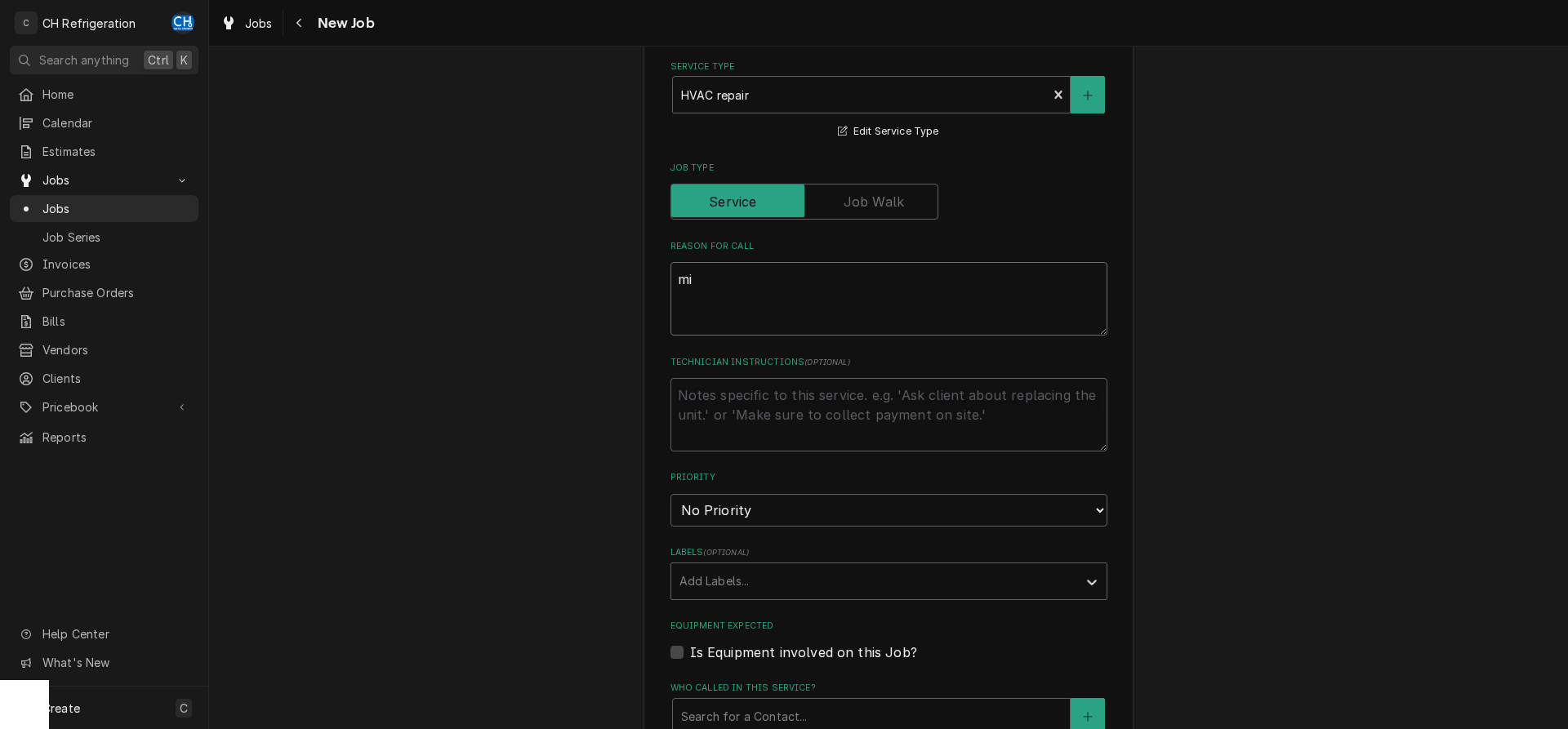
type textarea "x"
type textarea "min"
type textarea "x"
type textarea "mini"
type textarea "x"
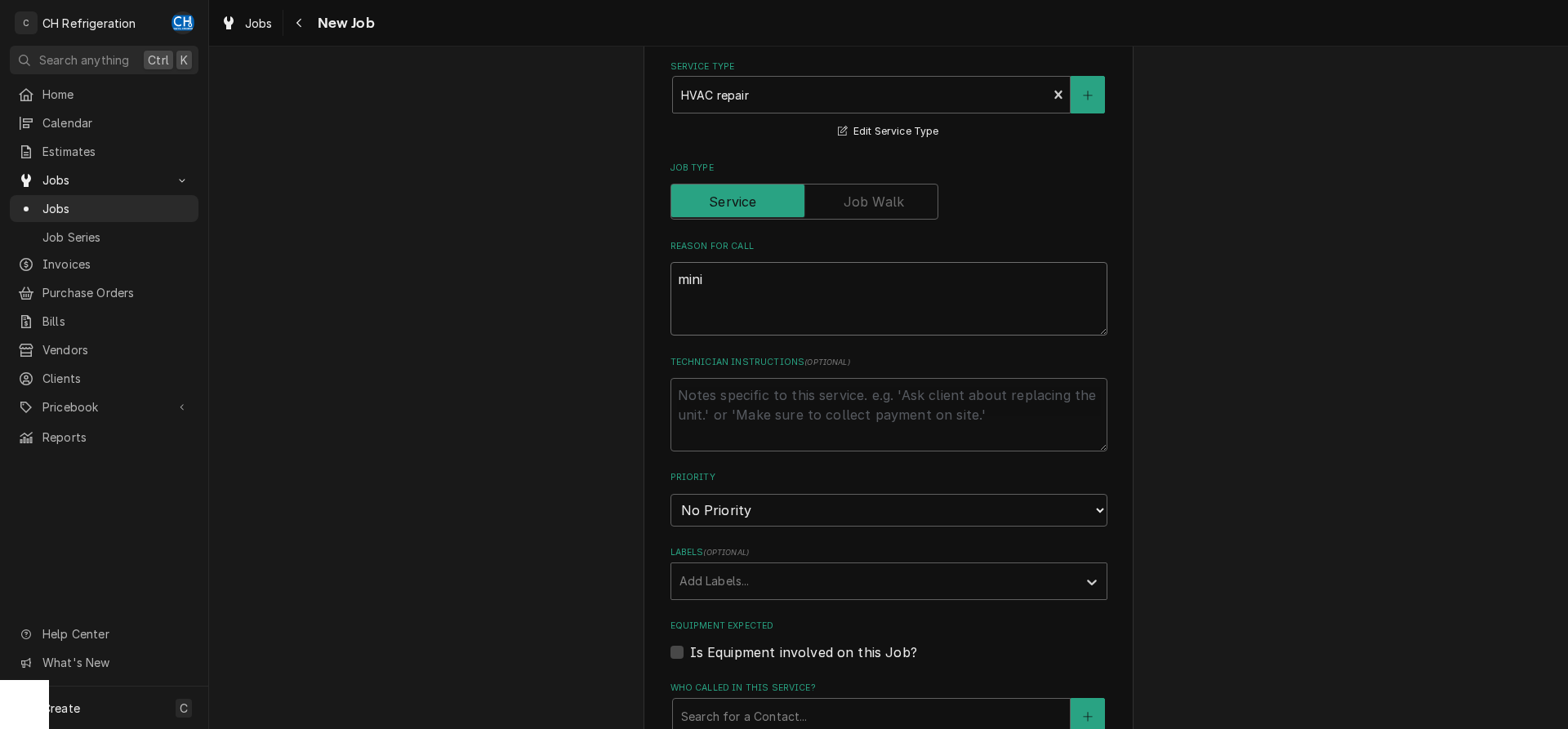
type textarea "mini"
type textarea "x"
type textarea "mini s"
type textarea "x"
type textarea "mini sp"
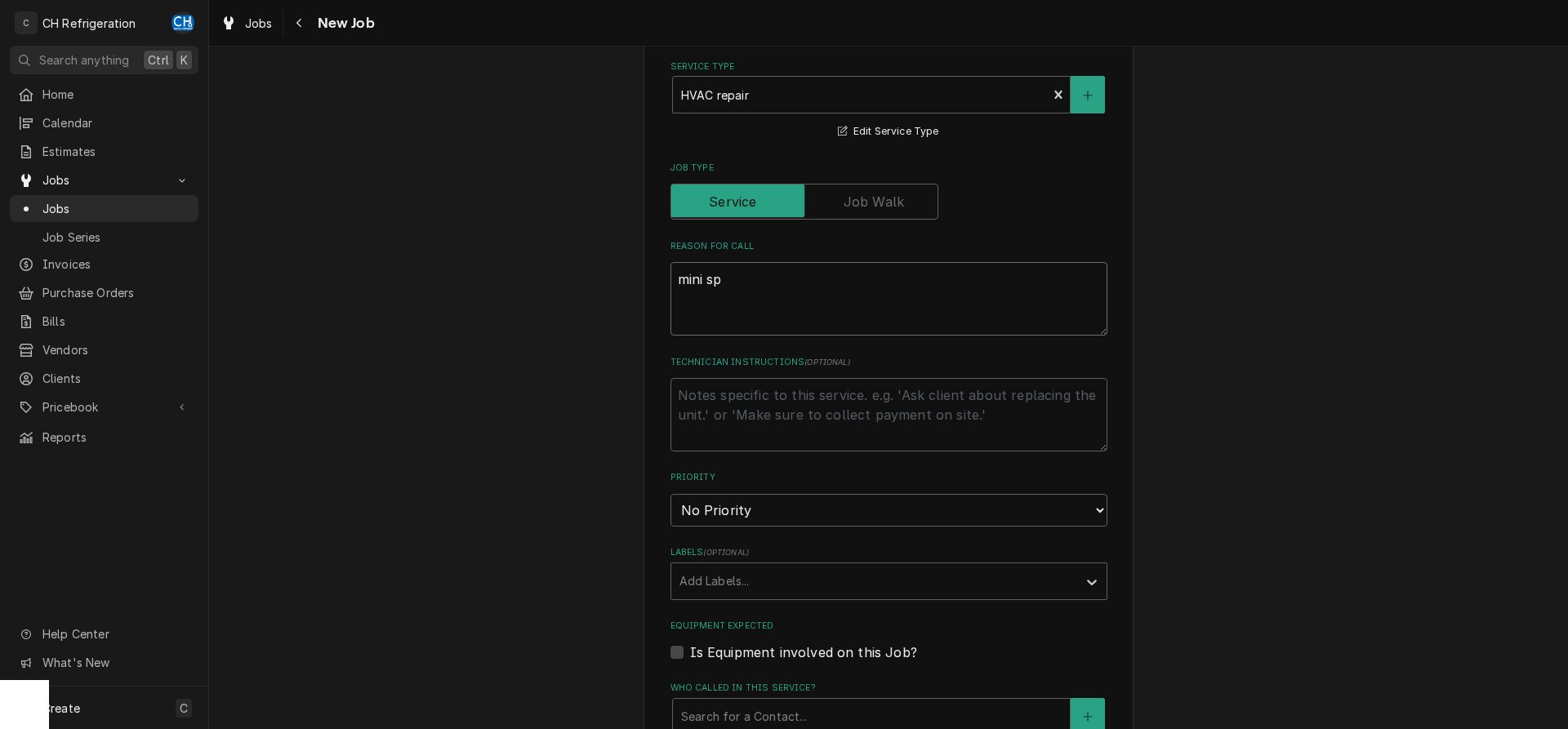
type textarea "x"
type textarea "mini spl"
type textarea "x"
type textarea "mini spli"
type textarea "x"
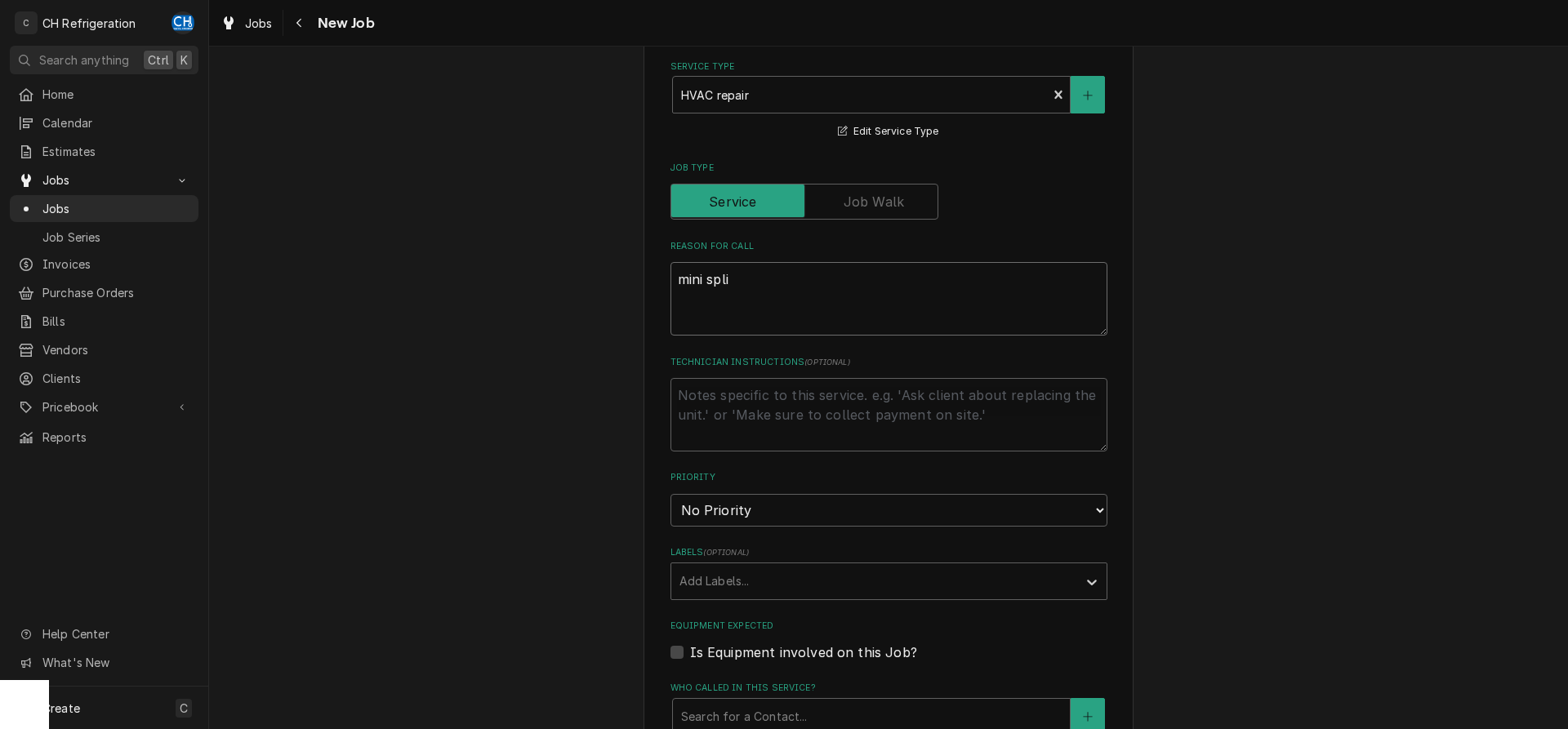
type textarea "mini split"
type textarea "x"
type textarea "mini split"
type textarea "x"
type textarea "mini split r"
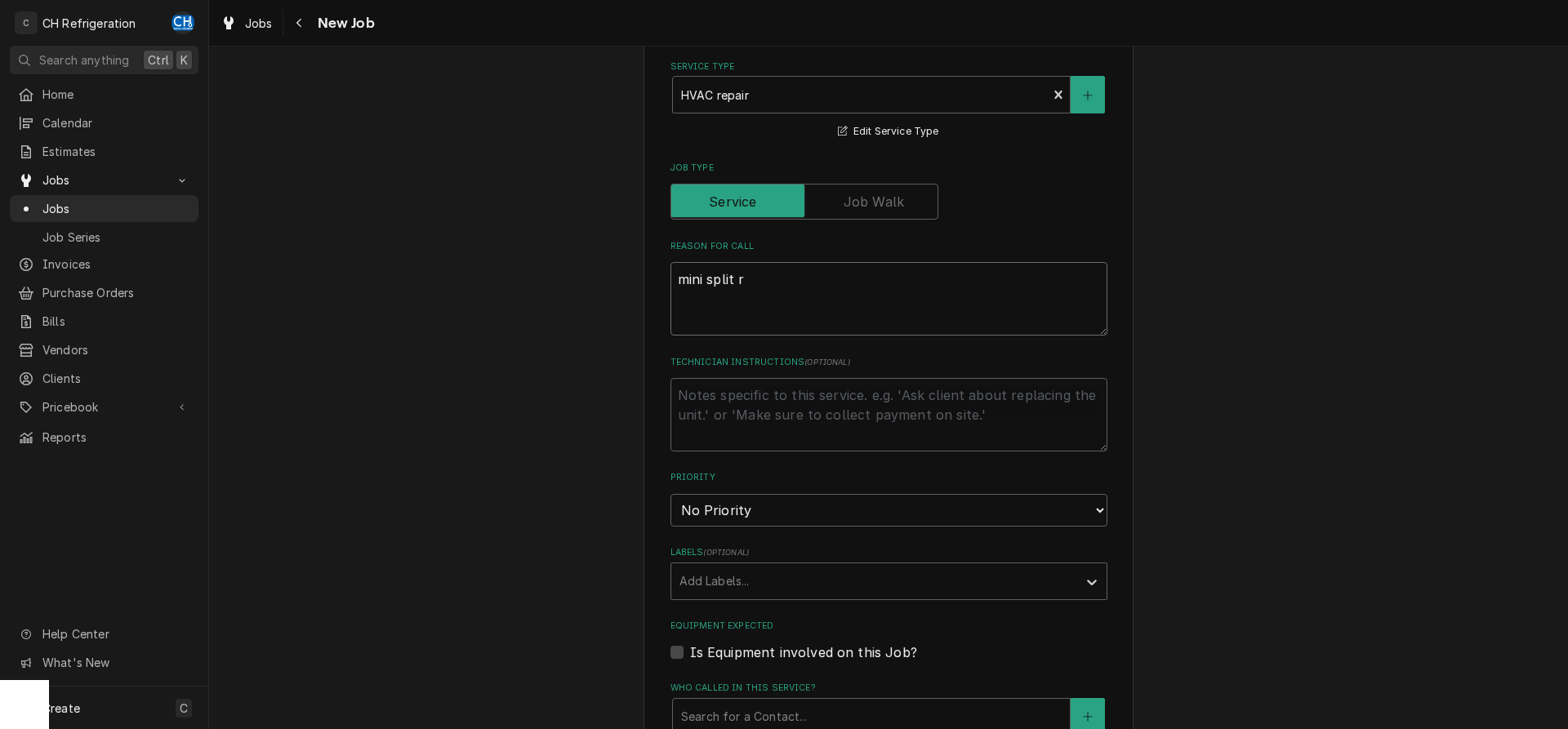
type textarea "x"
type textarea "mini split re"
type textarea "x"
type textarea "mini split r"
type textarea "x"
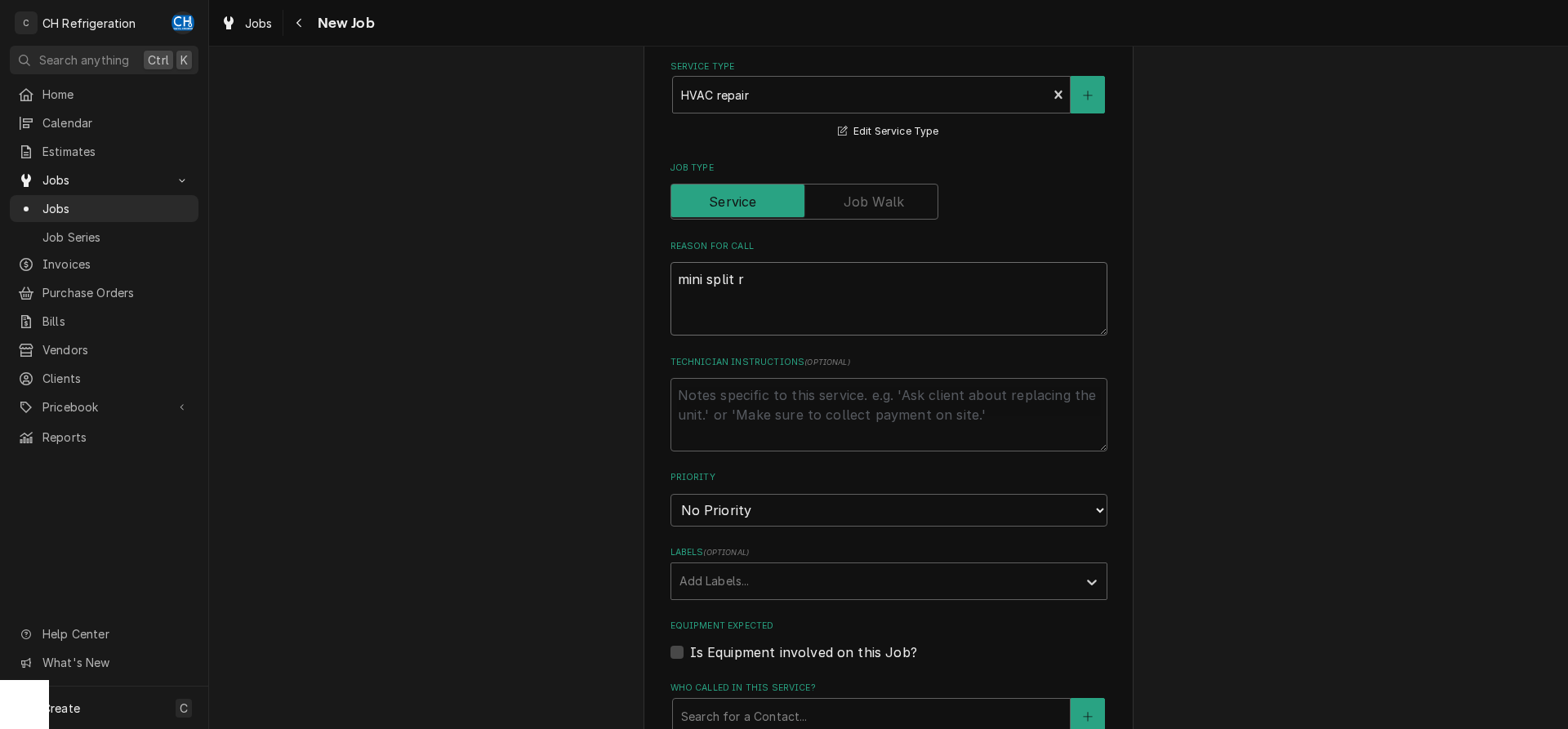
type textarea "mini split re"
type textarea "x"
type textarea "mini split rea"
type textarea "x"
type textarea "mini split reap"
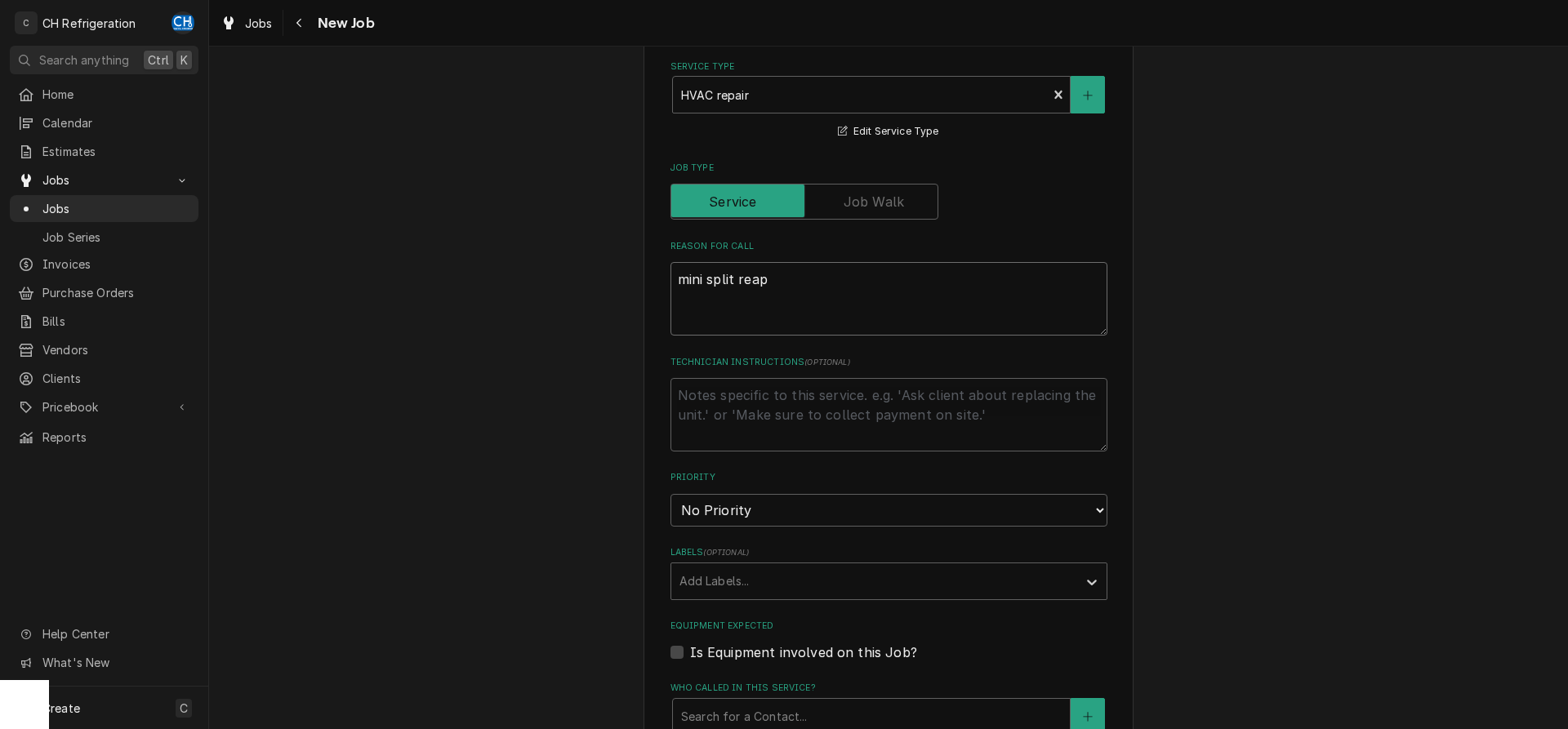
type textarea "x"
type textarea "mini split reapi"
type textarea "x"
type textarea "mini split reapir"
type textarea "x"
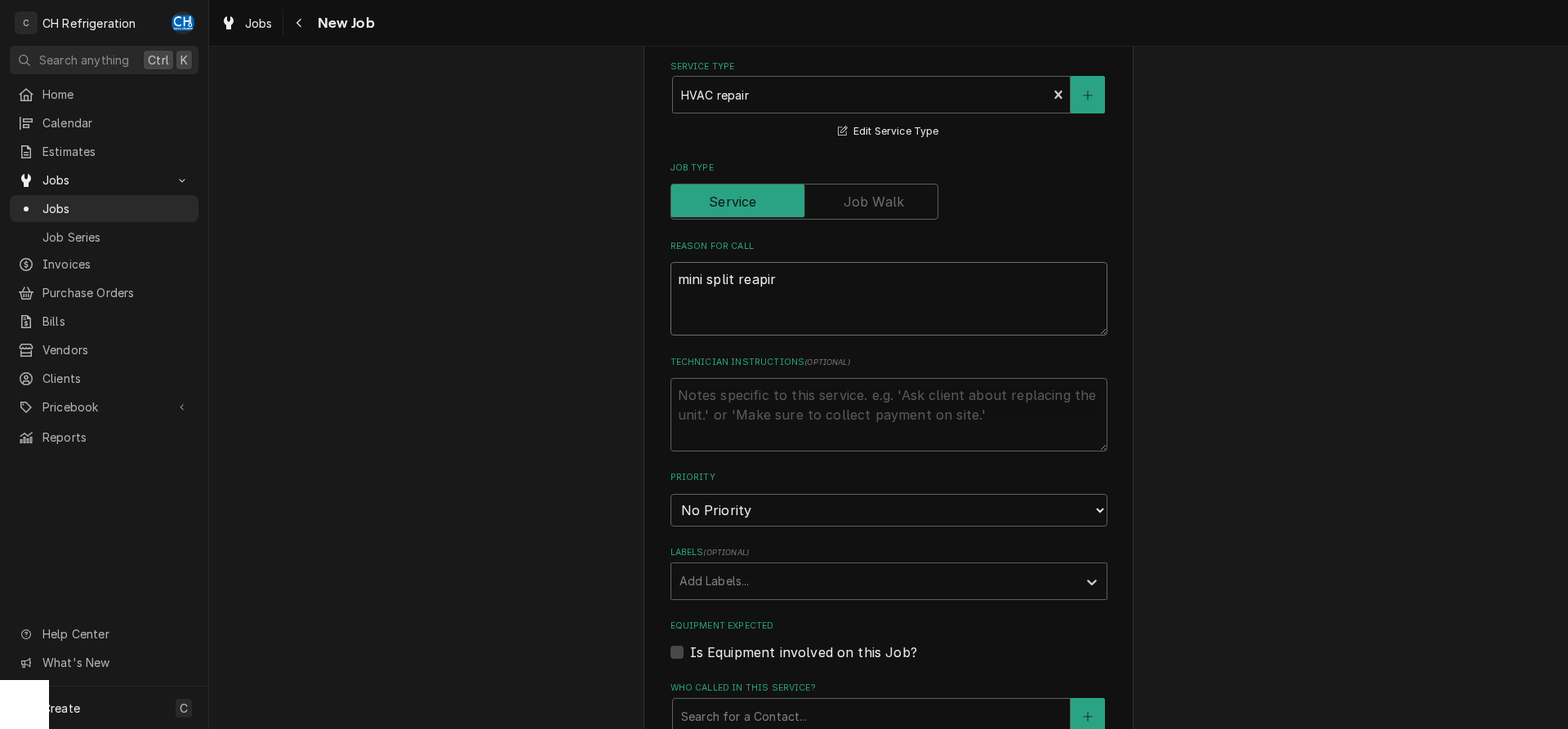
type textarea "mini split reapir"
type textarea "x"
type textarea "mini split reapir"
type textarea "x"
type textarea "mini split reapi"
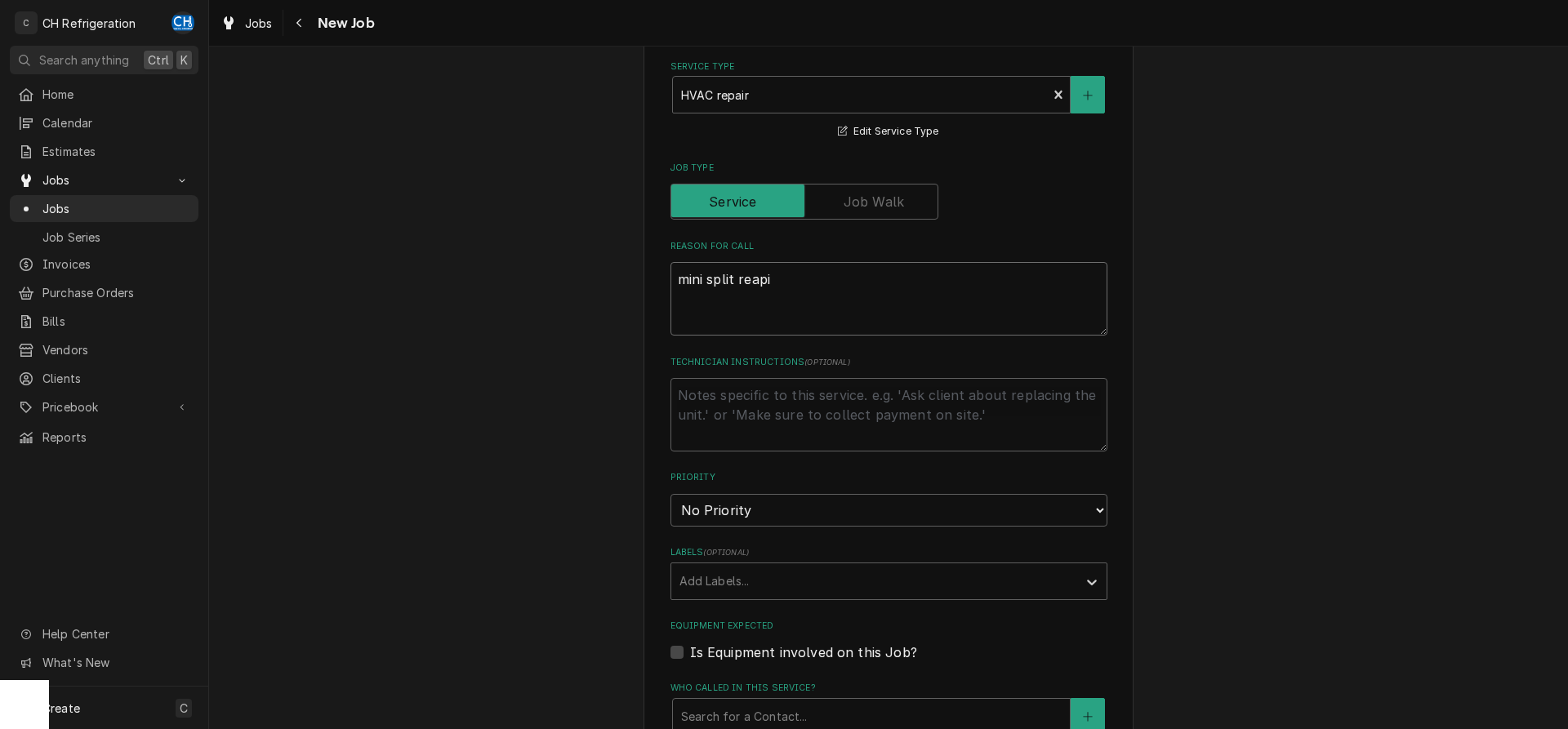
type textarea "x"
type textarea "mini split reap"
type textarea "x"
type textarea "mini split rea"
type textarea "x"
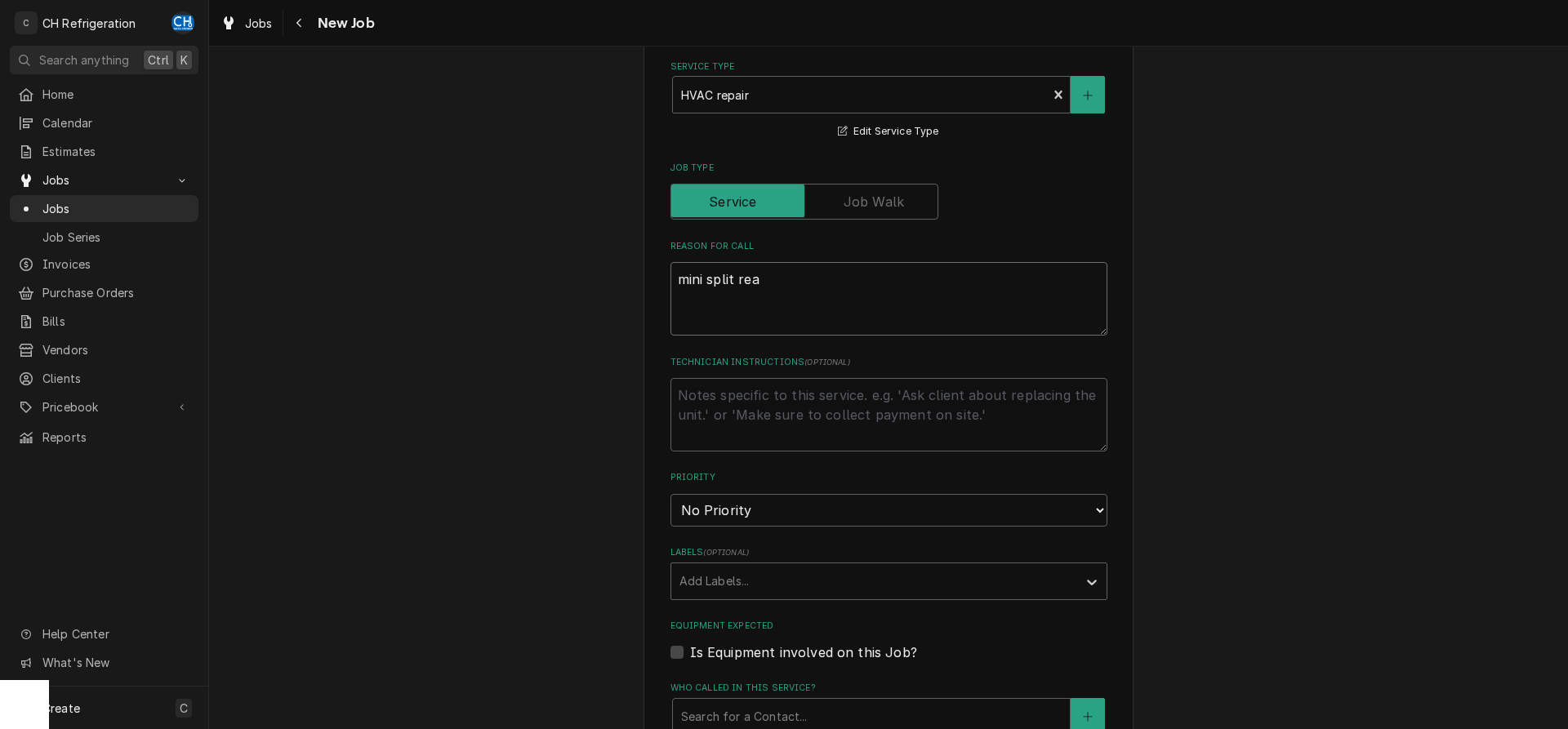
type textarea "mini split re"
type textarea "x"
type textarea "mini split rep"
type textarea "x"
type textarea "mini split repa"
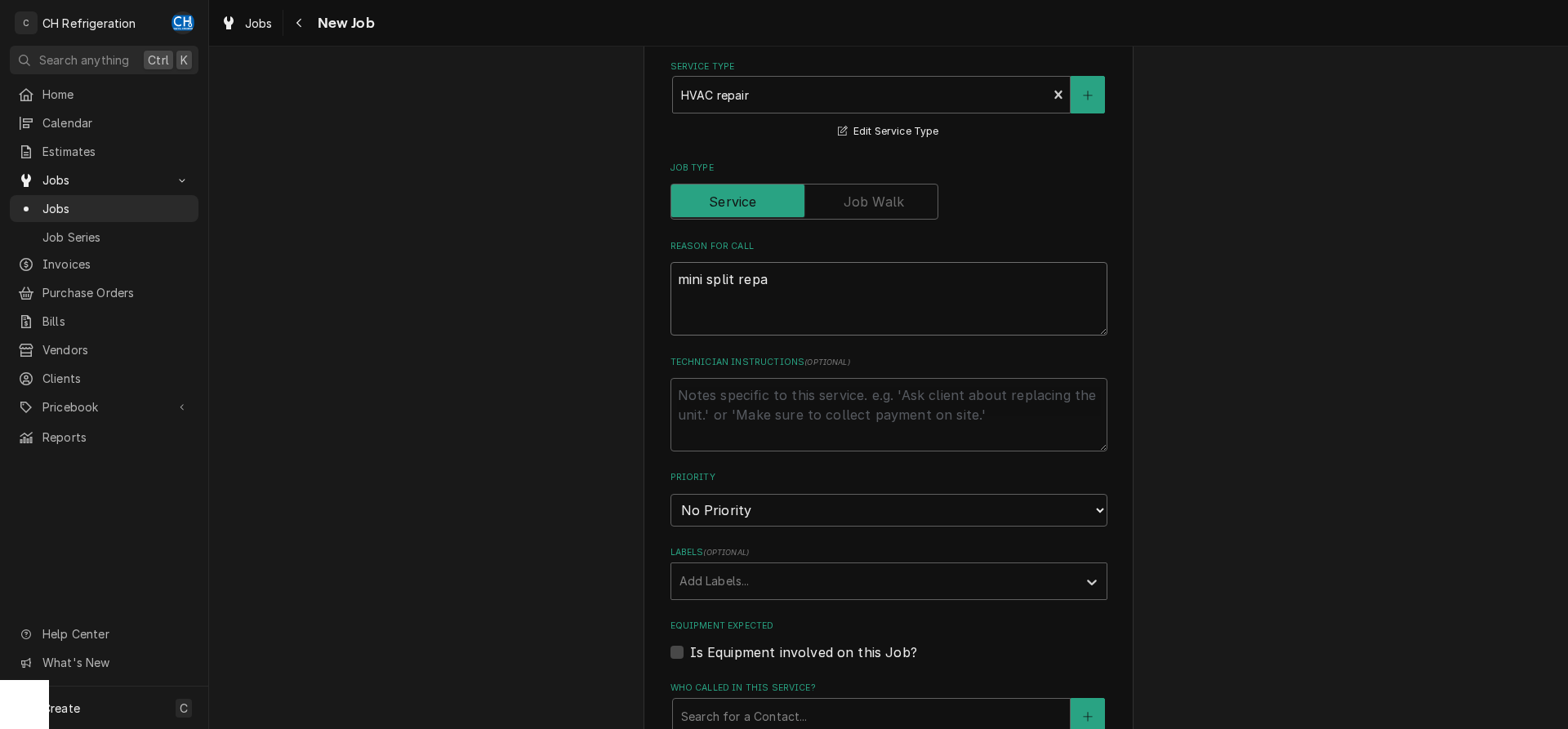
type textarea "x"
type textarea "mini split repai"
type textarea "x"
type textarea "mini split repair"
type textarea "x"
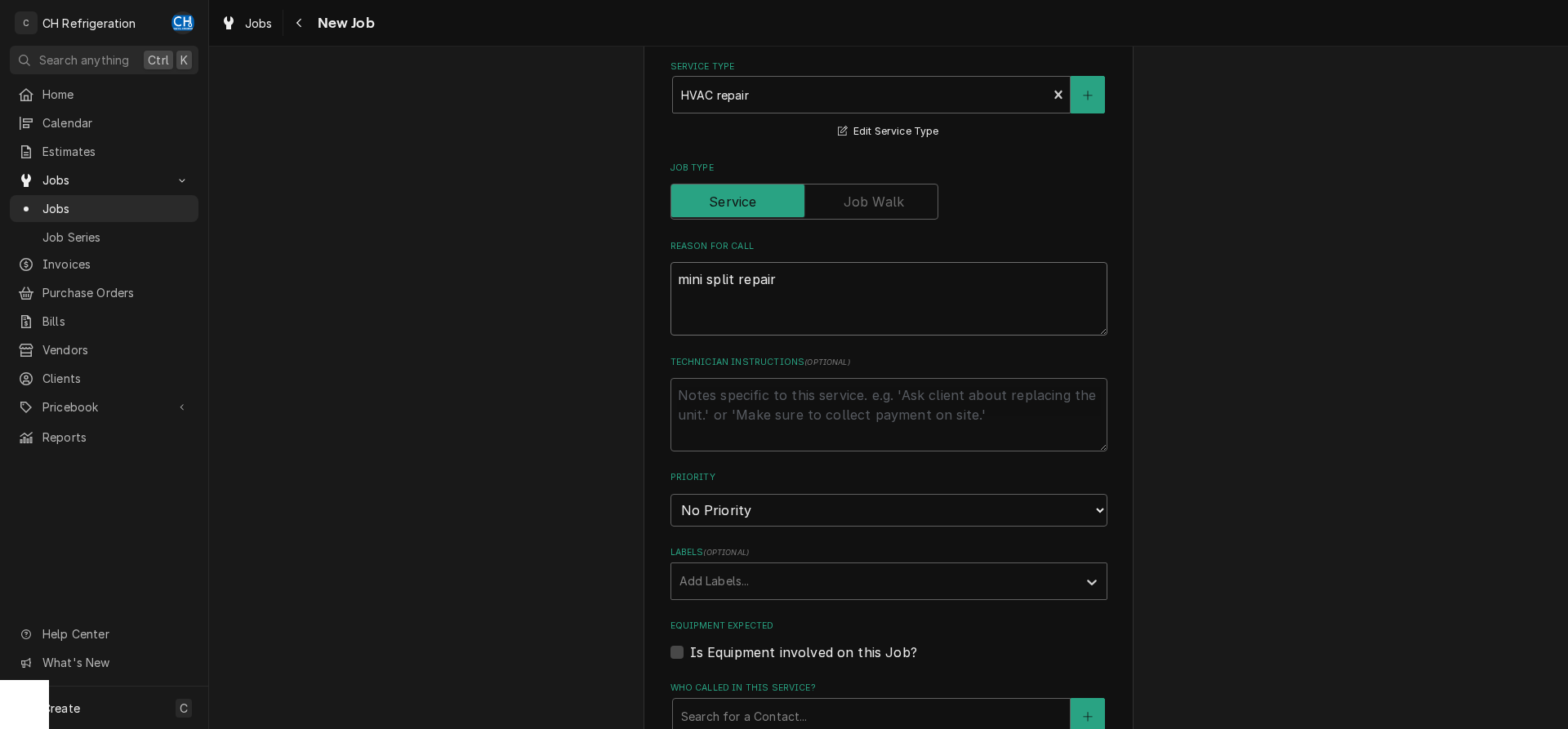
type textarea "mini split repair"
type textarea "x"
type textarea "mini split repair"
click at [745, 415] on textarea "Technician Instructions ( optional )" at bounding box center [889, 415] width 437 height 73
type textarea "x"
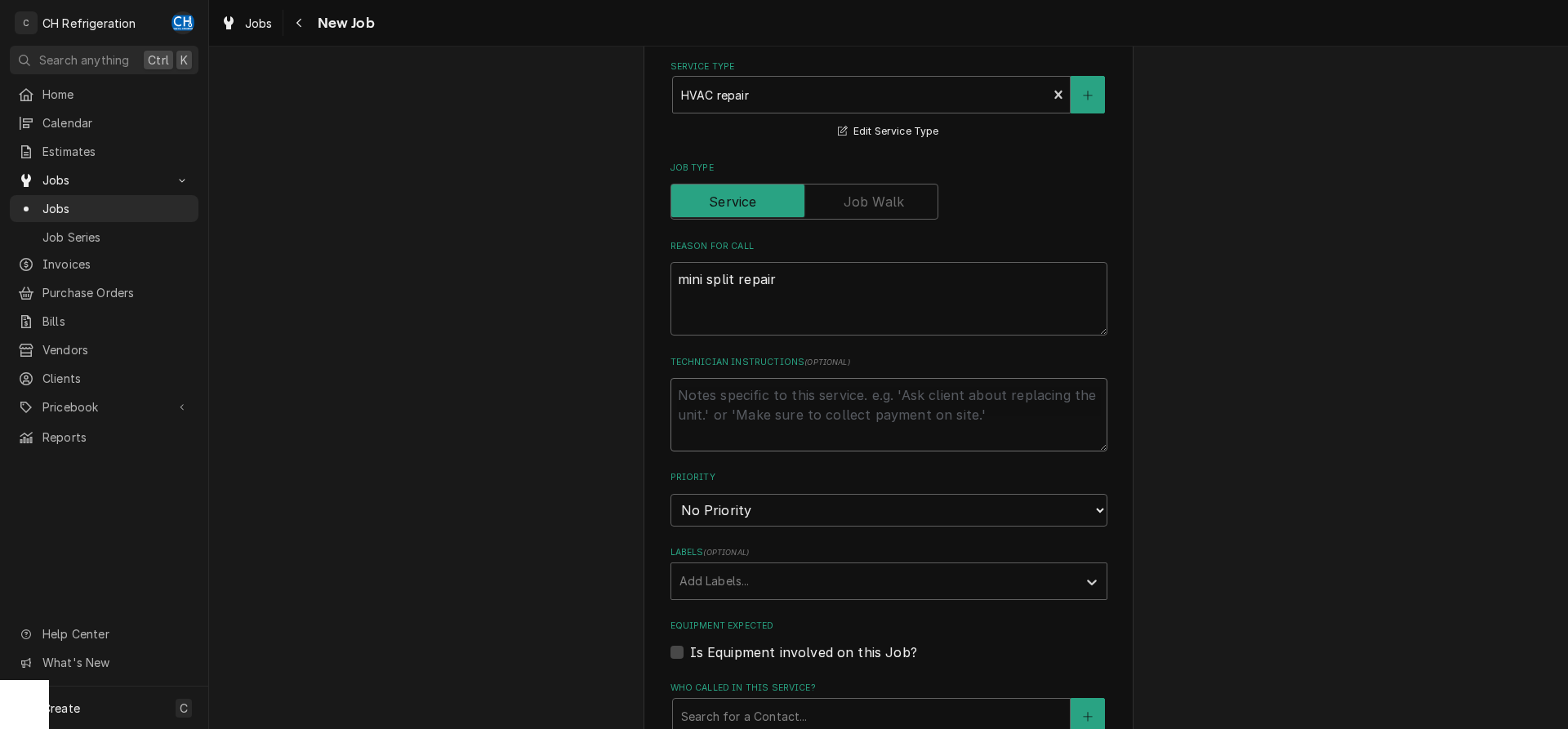
type textarea "p"
type textarea "x"
type textarea "pi"
type textarea "x"
type textarea "pic"
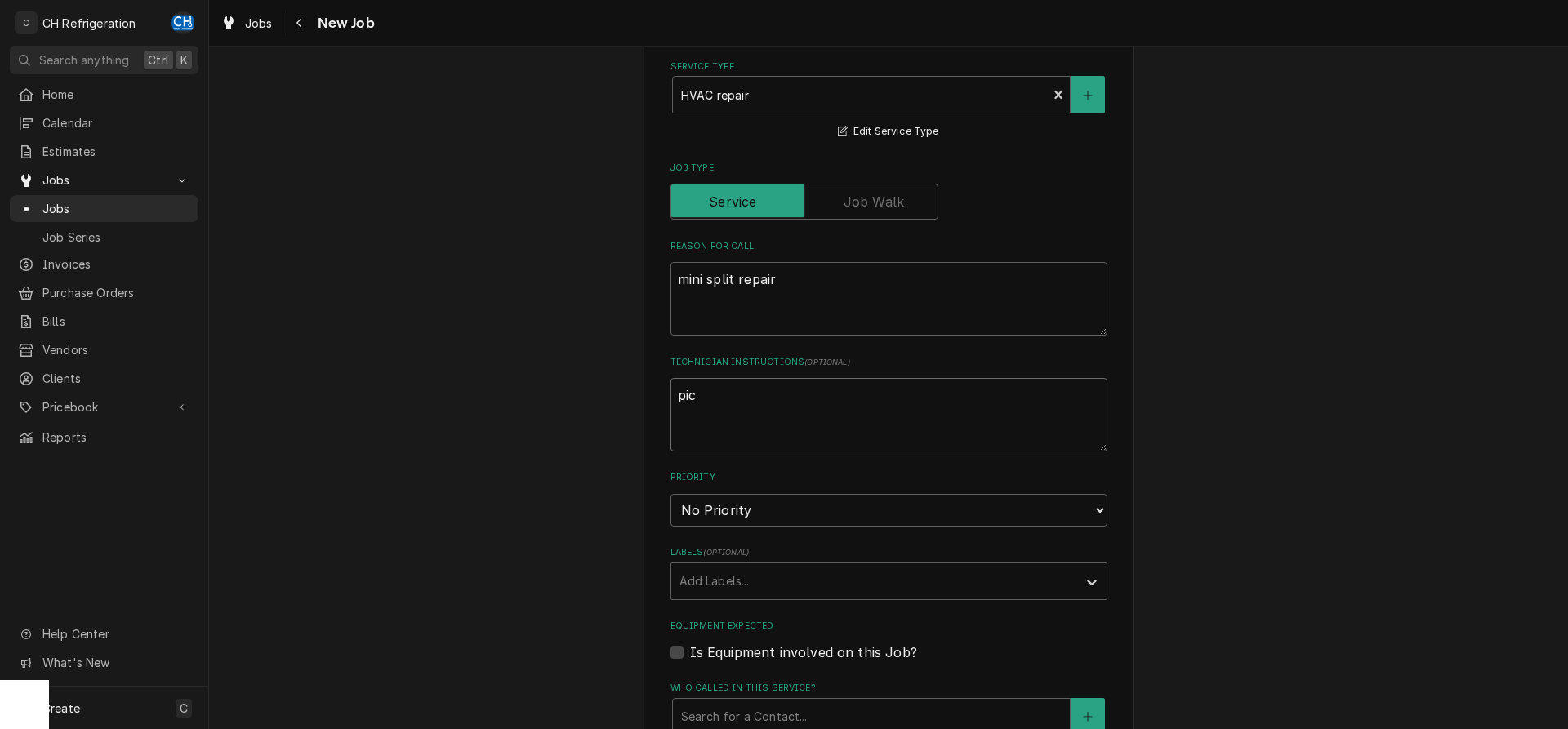
type textarea "x"
type textarea "pick"
type textarea "x"
type textarea "pick"
type textarea "x"
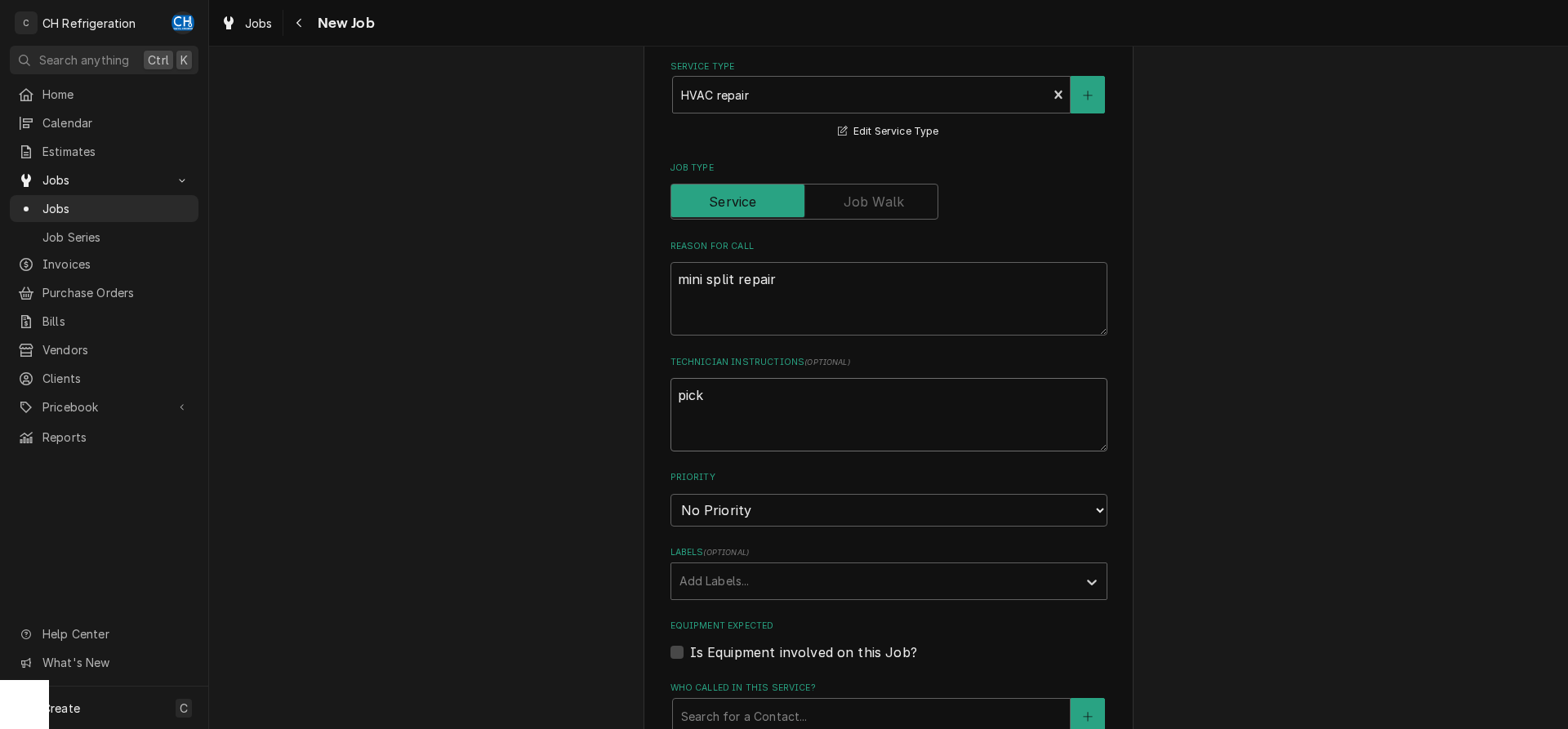
type textarea "pick u"
type textarea "x"
type textarea "pick up"
type textarea "x"
type textarea "pick up"
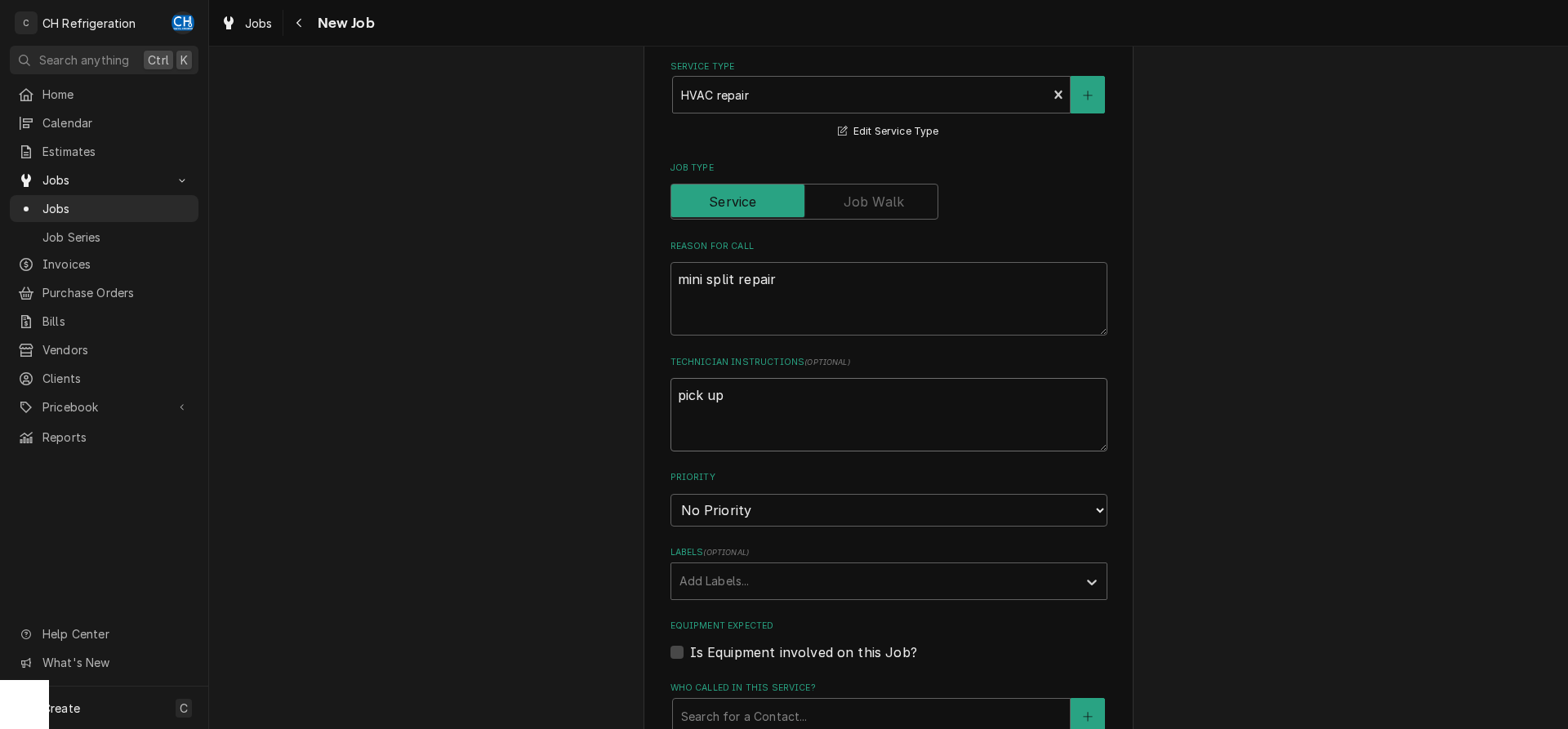
type textarea "x"
type textarea "pick up p"
type textarea "x"
type textarea "pick up pa"
type textarea "x"
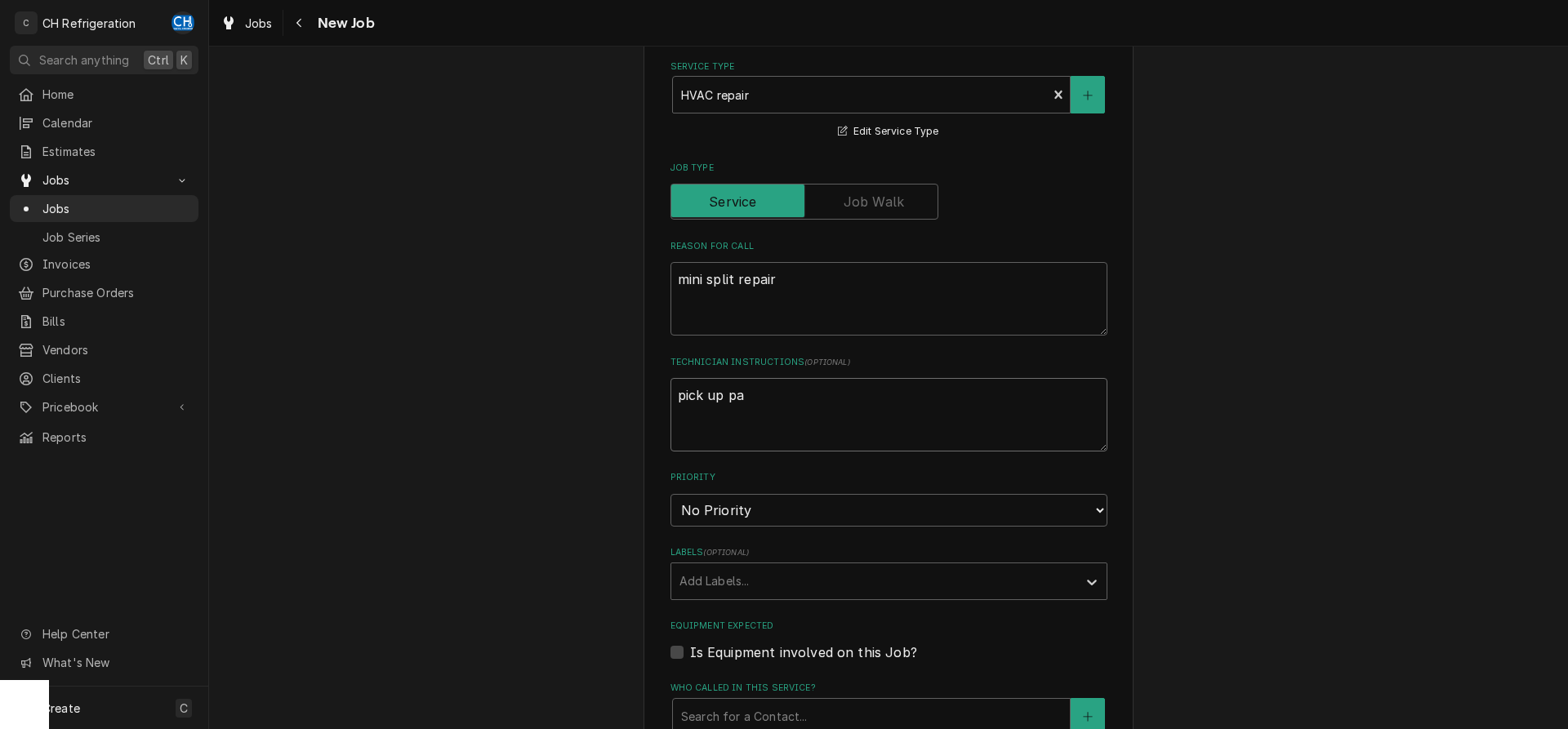
type textarea "pick up par"
type textarea "x"
type textarea "pick up part"
type textarea "x"
type textarea "pick up parts"
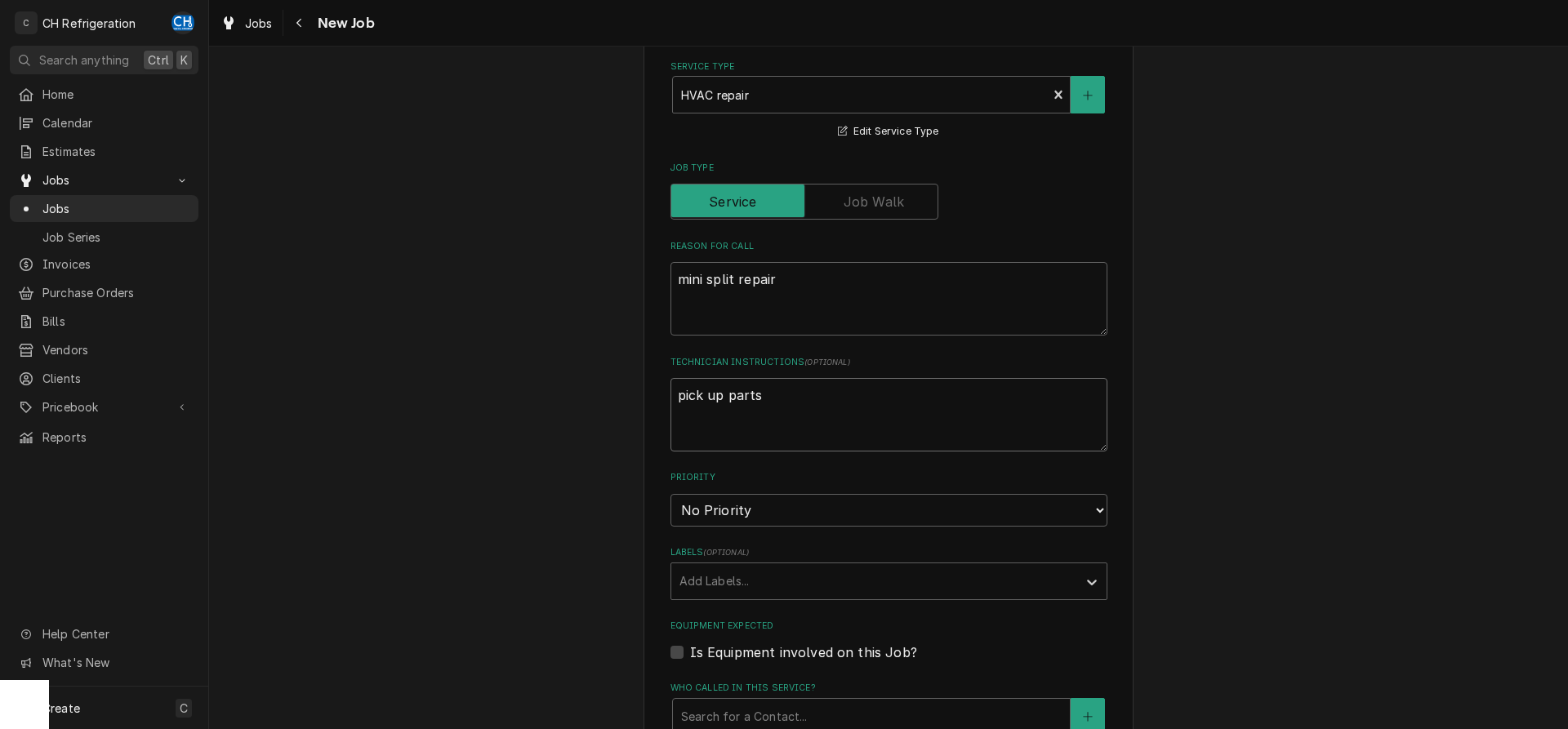
type textarea "x"
type textarea "pick up parts"
type textarea "x"
type textarea "pick up parts a"
type textarea "x"
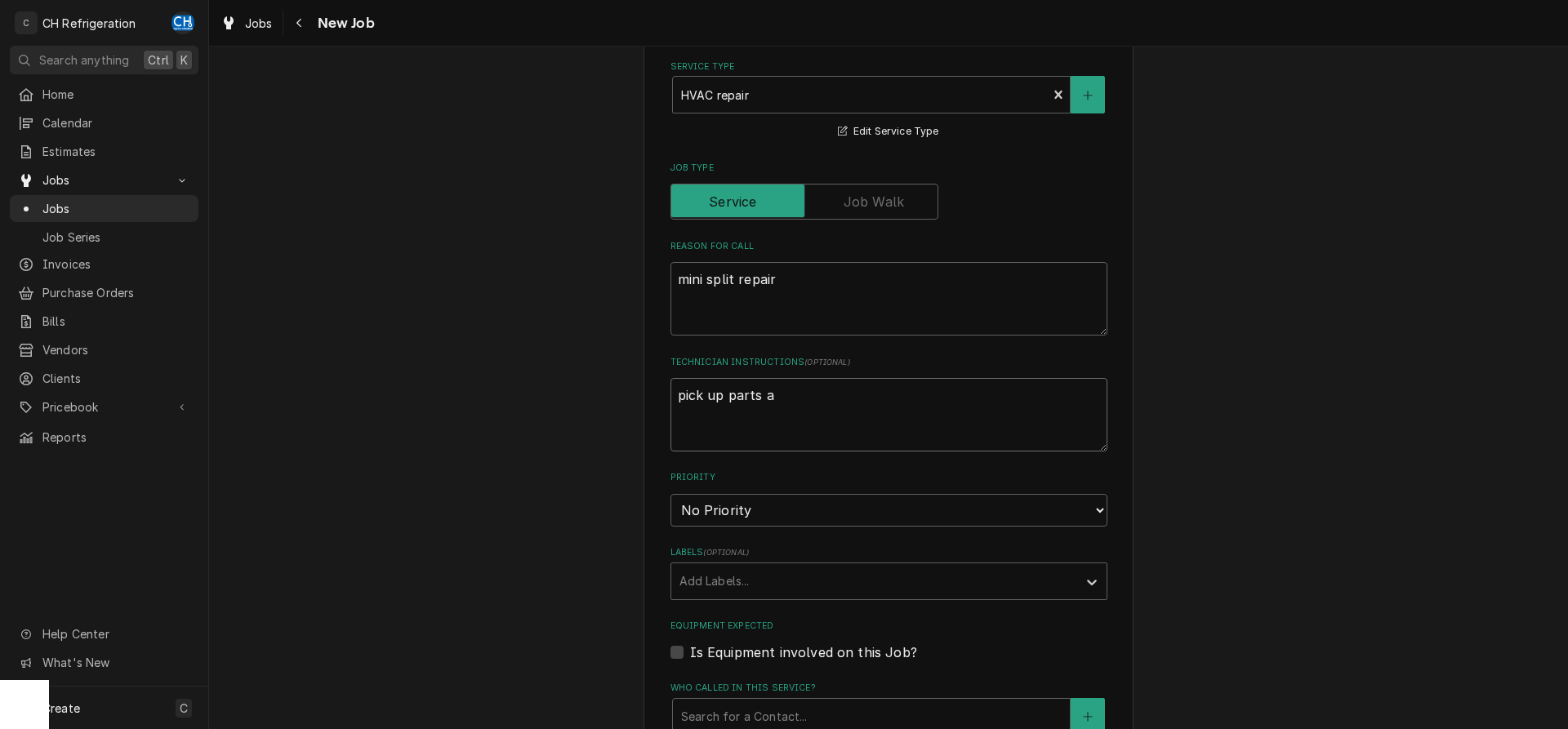
type textarea "pick up parts at"
type textarea "x"
type textarea "pick up parts at"
type textarea "x"
type textarea "pick up parts at C"
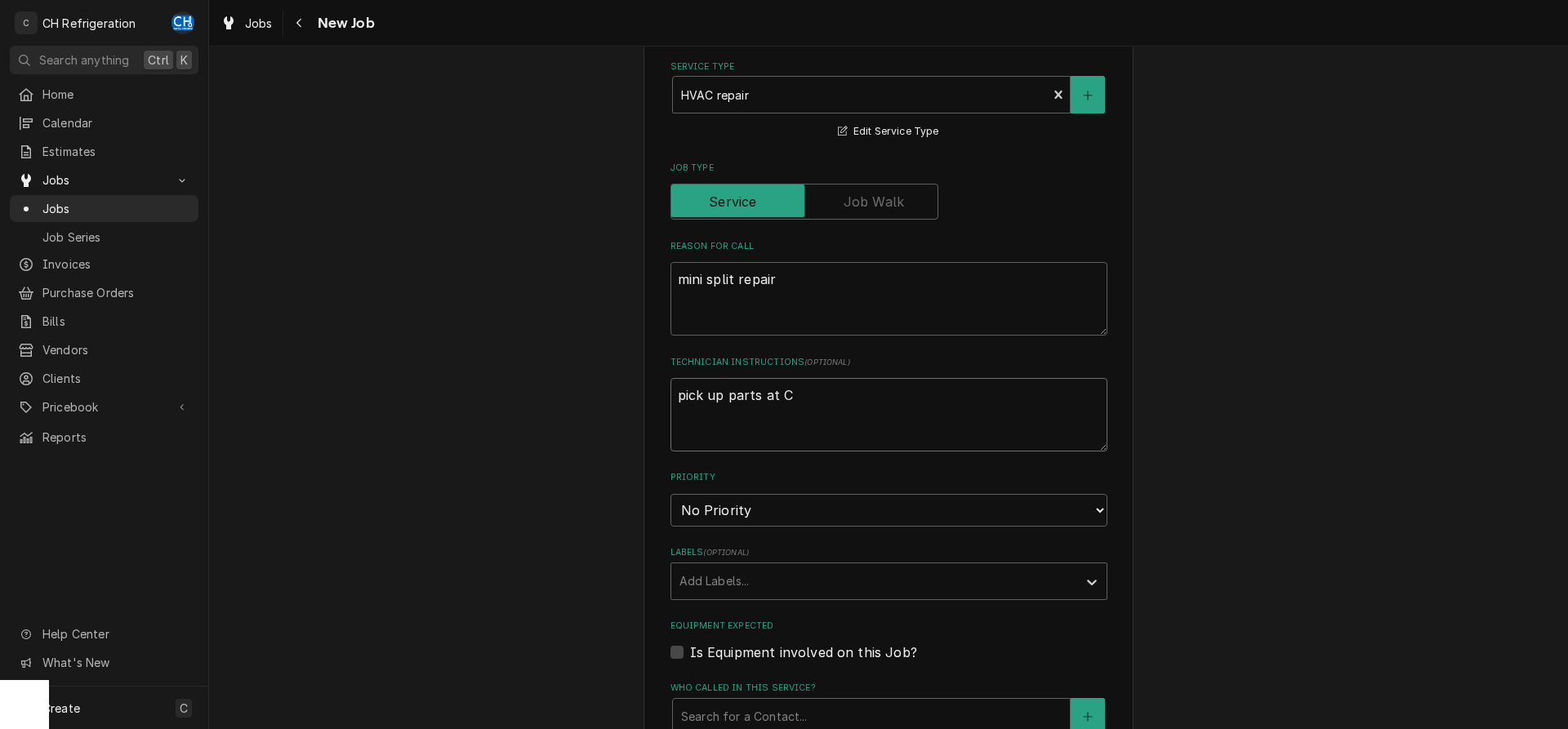
type textarea "x"
type textarea "pick up parts at Cu"
type textarea "x"
type textarea "pick up parts at Cul"
type textarea "x"
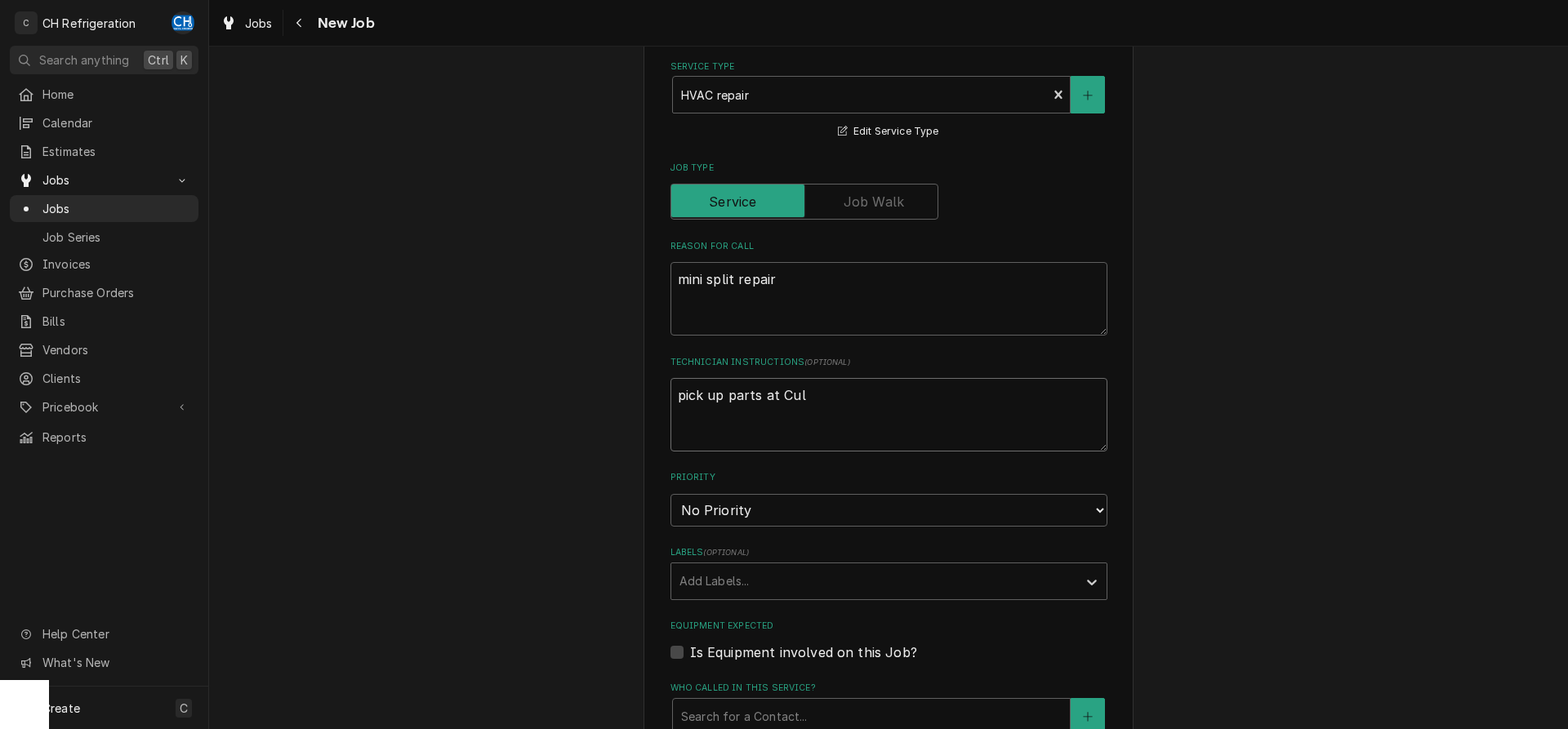
type textarea "pick up parts at Culb"
type textarea "x"
type textarea "pick up parts at Culbe"
type textarea "x"
type textarea "pick up parts at Culber"
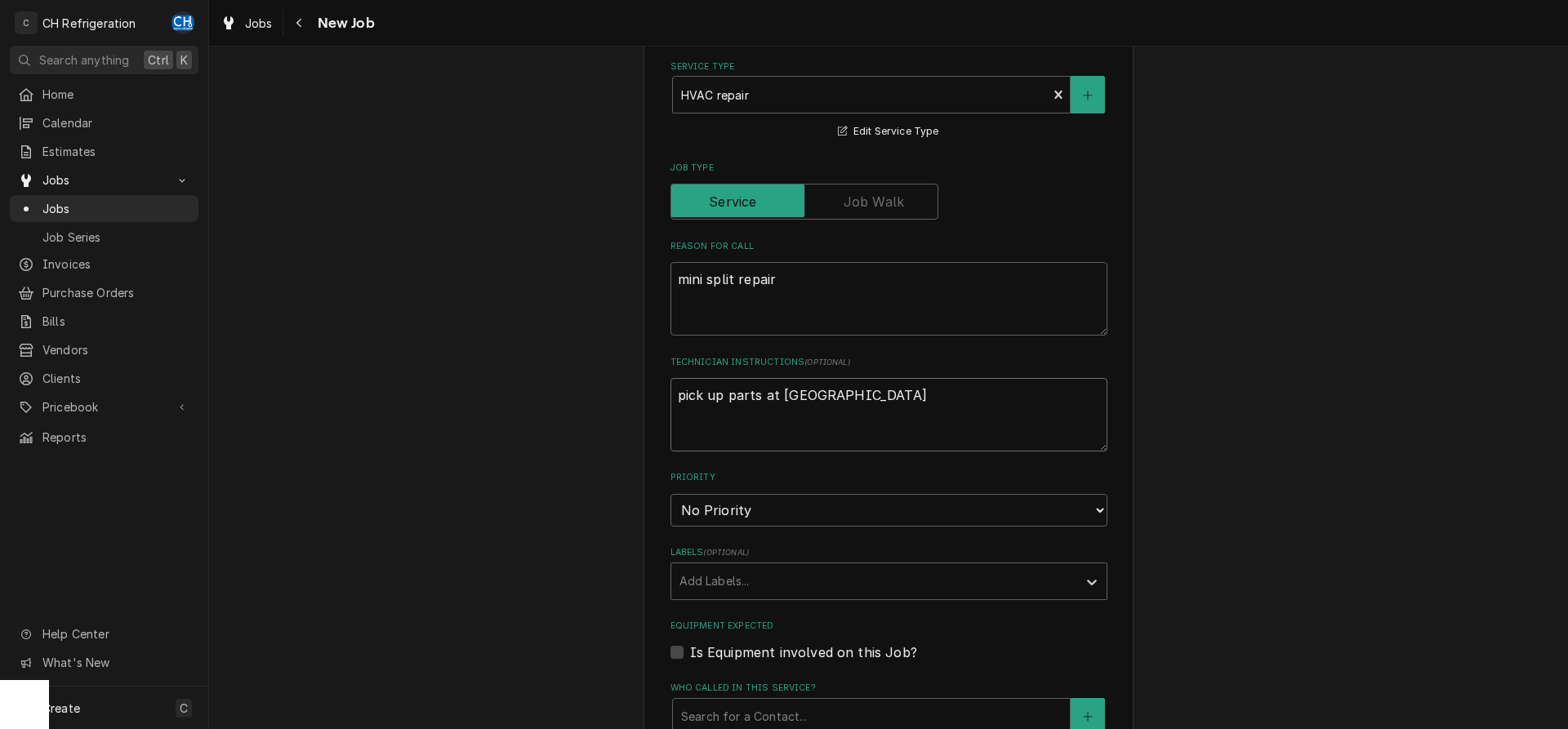
type textarea "x"
type textarea "pick up parts at Culber"
type textarea "x"
type textarea "pick up parts at Culber C"
type textarea "x"
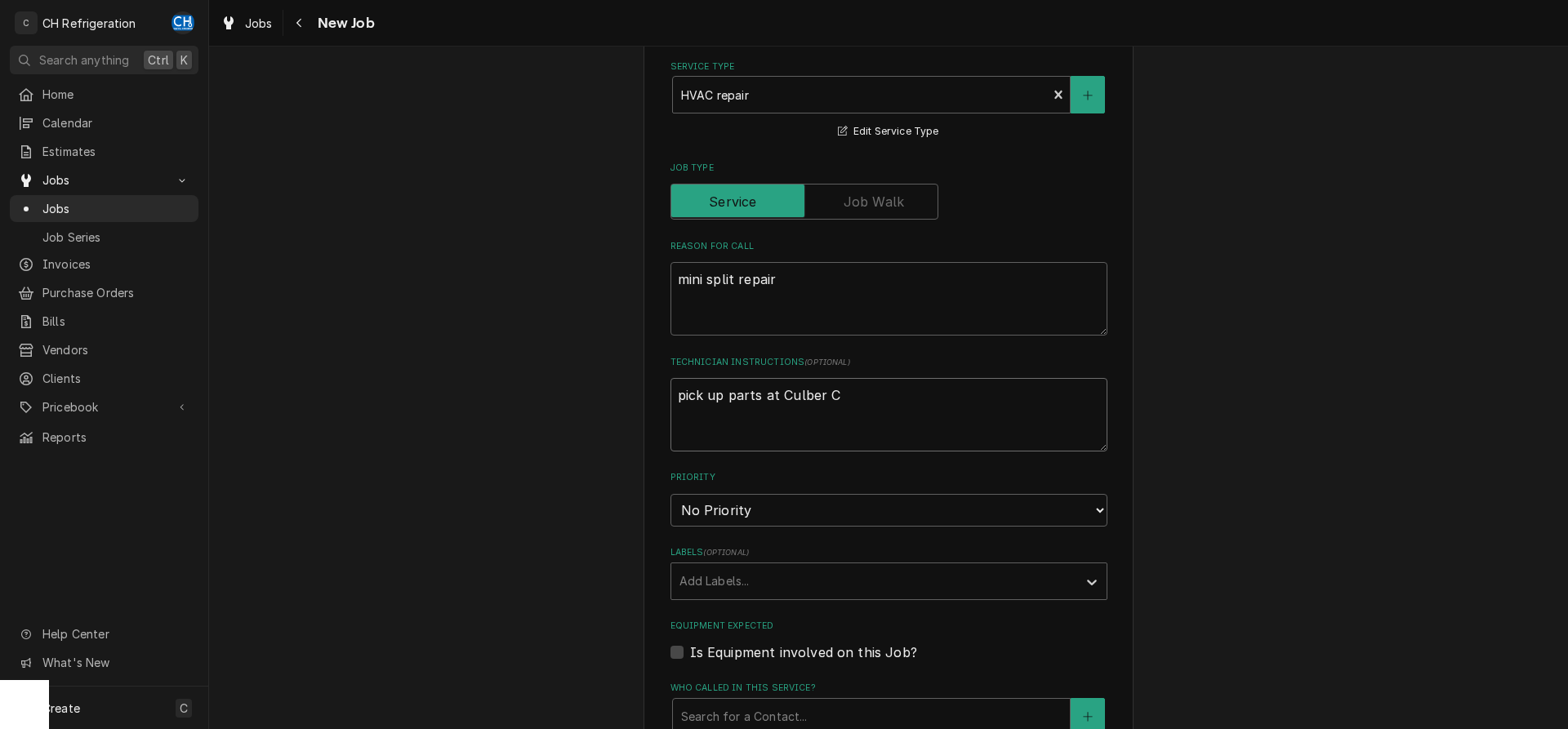
type textarea "pick up parts at Culber Ci"
type textarea "x"
type textarea "pick up parts at Culber Cit"
type textarea "x"
type textarea "pick up parts at Culber City"
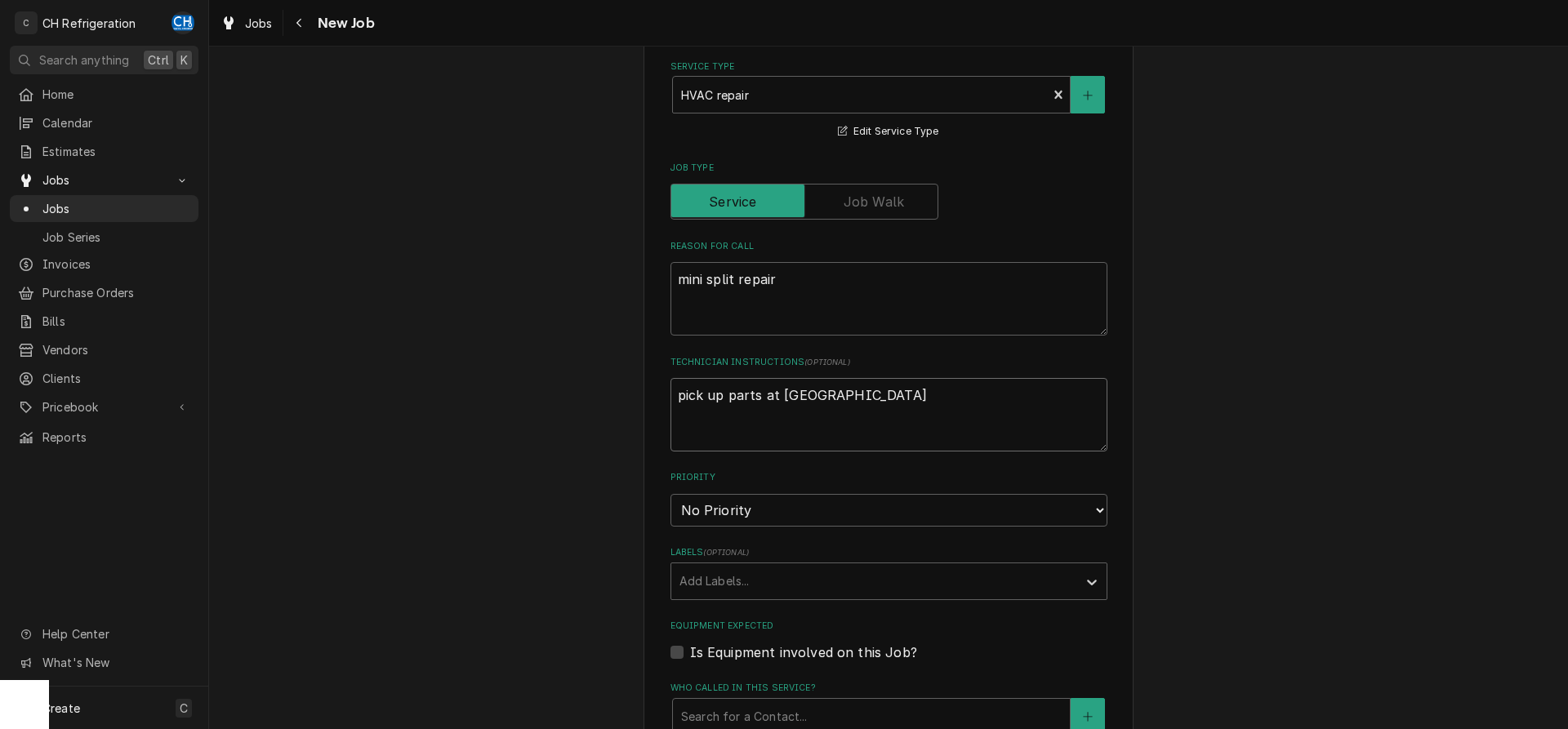
type textarea "x"
type textarea "pick up parts at Culber Cit"
type textarea "x"
type textarea "pick up parts at Culber Ci"
type textarea "x"
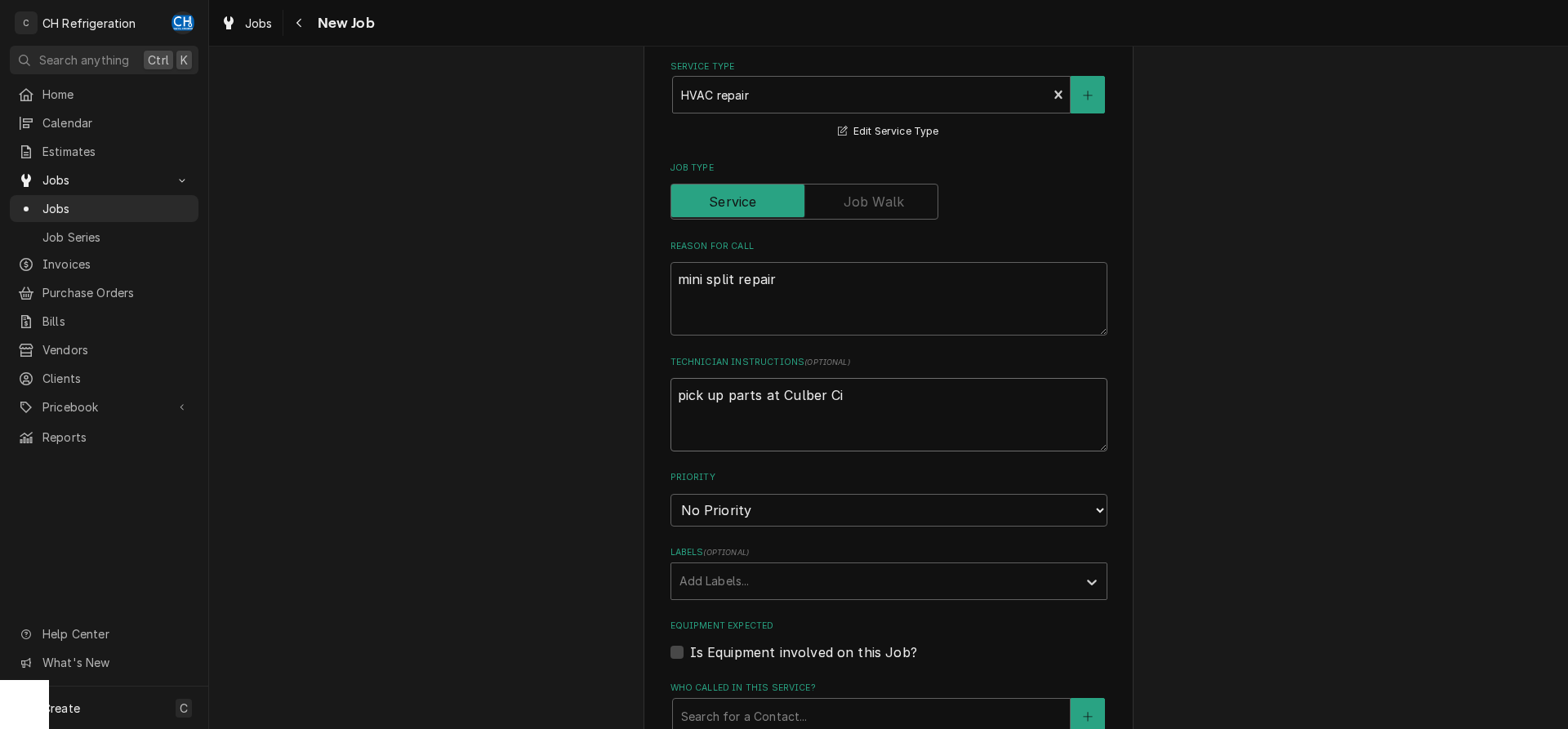
type textarea "pick up parts at Culber C"
type textarea "x"
type textarea "pick up parts at Culber"
type textarea "x"
type textarea "pick up parts at Culber"
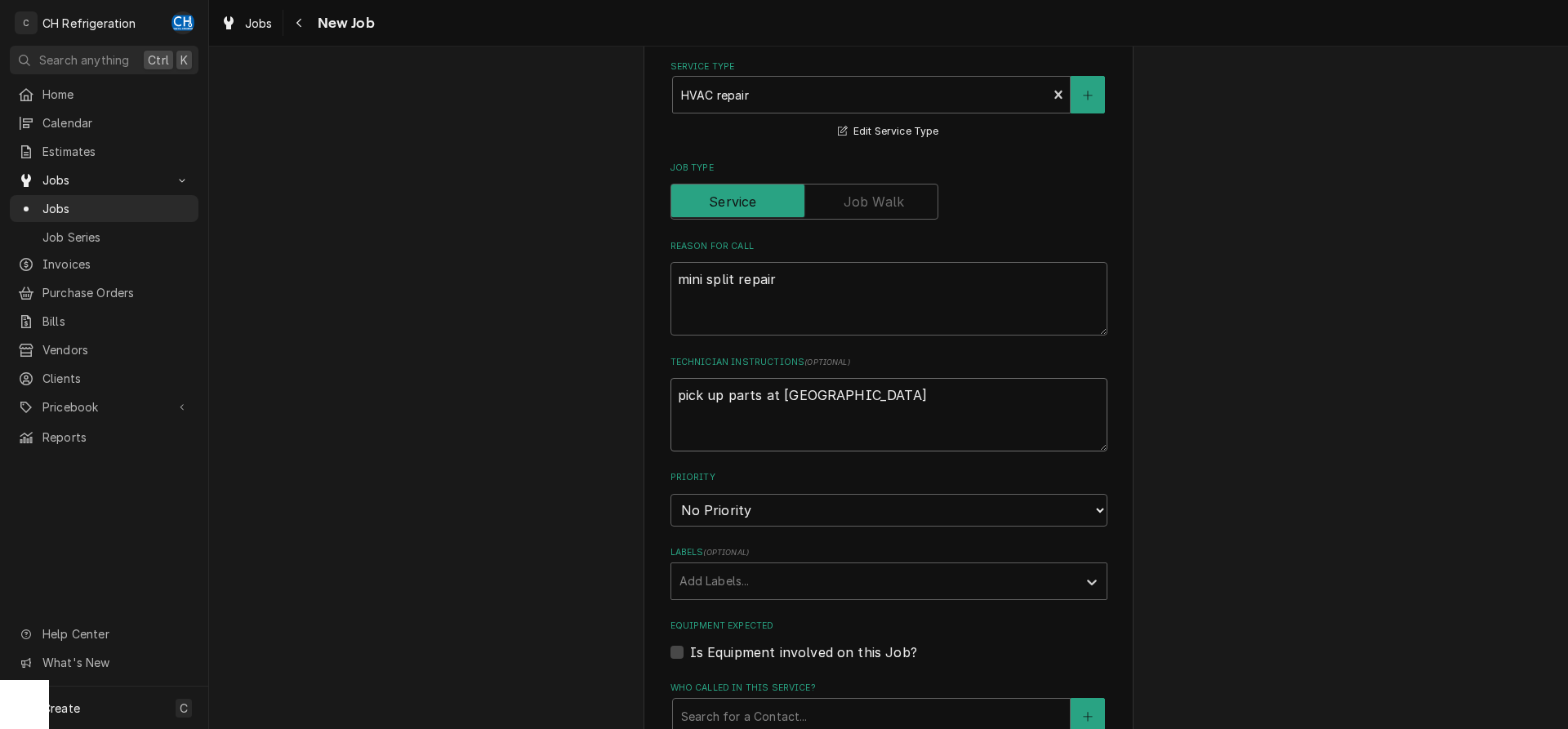
type textarea "x"
type textarea "pick up parts at Culbe"
type textarea "x"
type textarea "pick up parts at Culb"
type textarea "x"
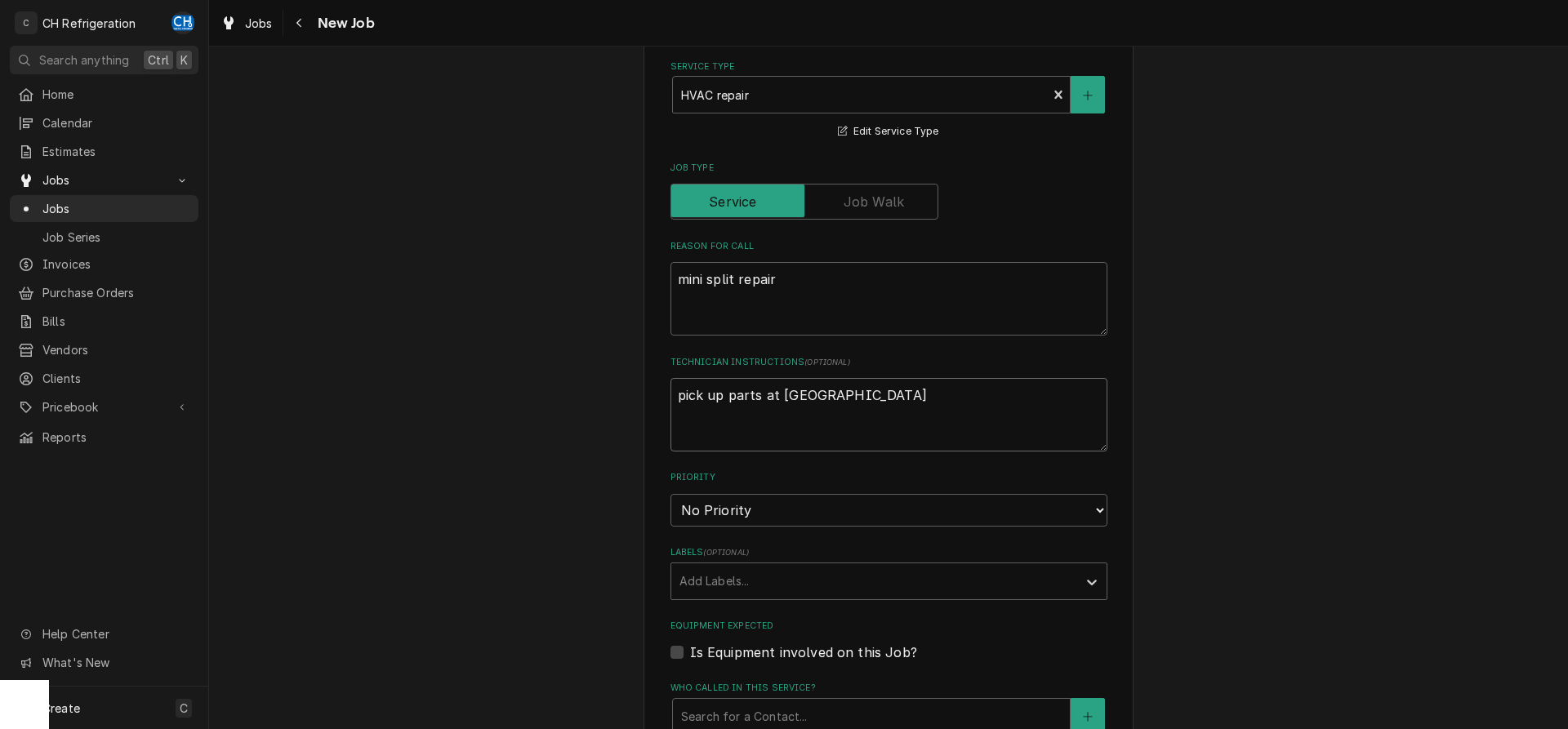
type textarea "pick up parts at Cul"
type textarea "x"
type textarea "pick up parts at Cu"
type textarea "x"
type textarea "pick up parts at C"
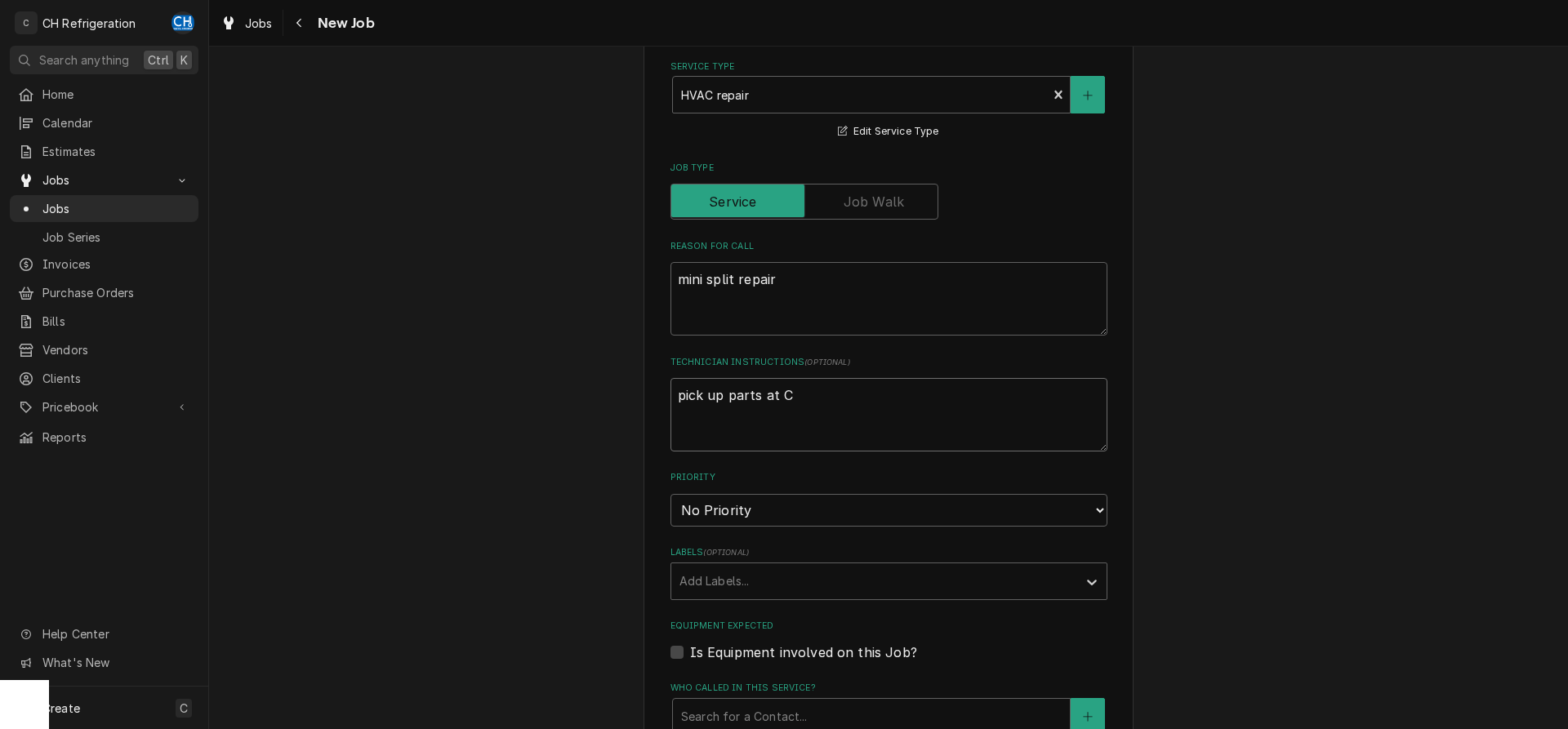
type textarea "x"
type textarea "pick up parts at"
type textarea "x"
type textarea "pick up parts at U"
type textarea "x"
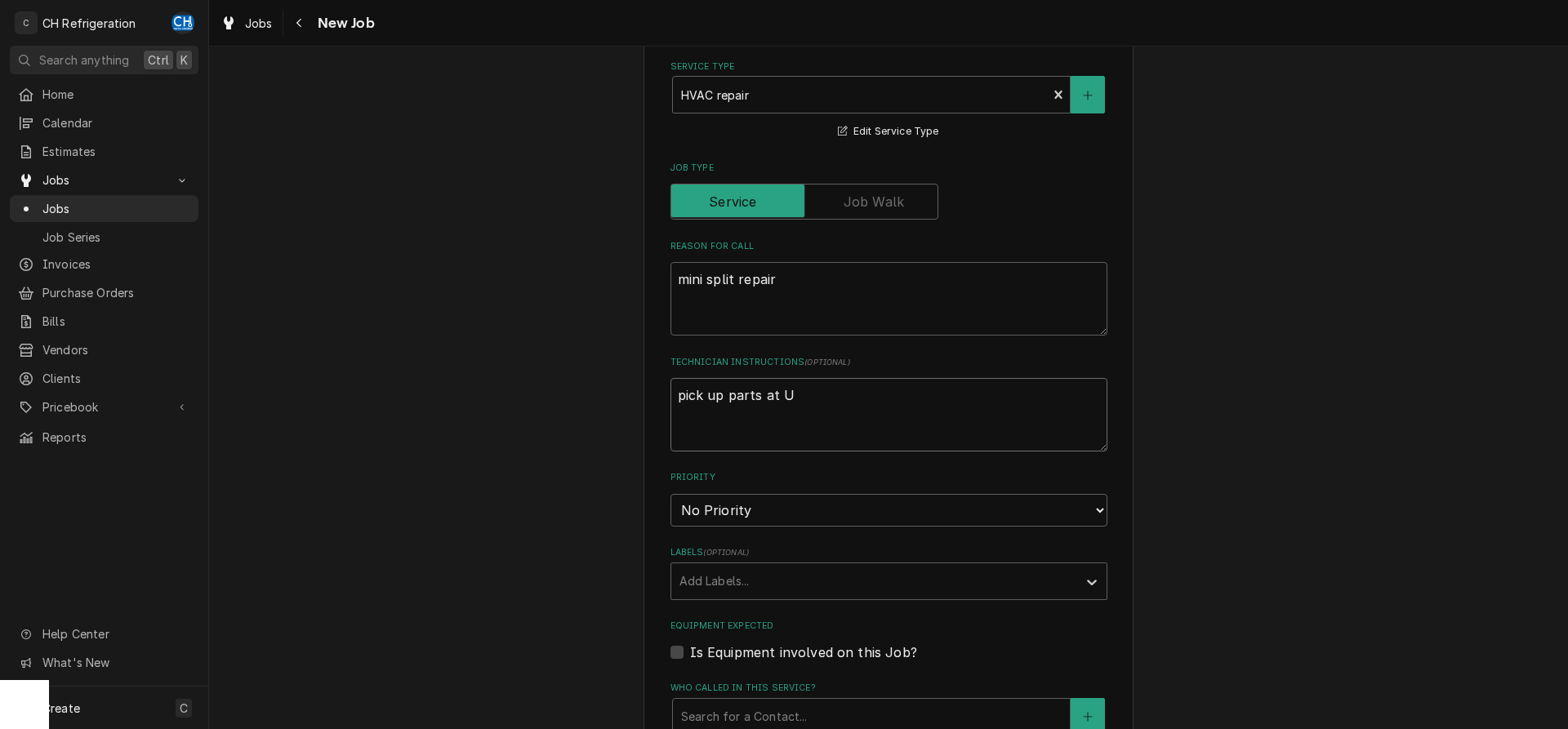
type textarea "pick up parts at Un"
type textarea "x"
type textarea "pick up parts at Uni"
type textarea "x"
type textarea "pick up parts at Unit"
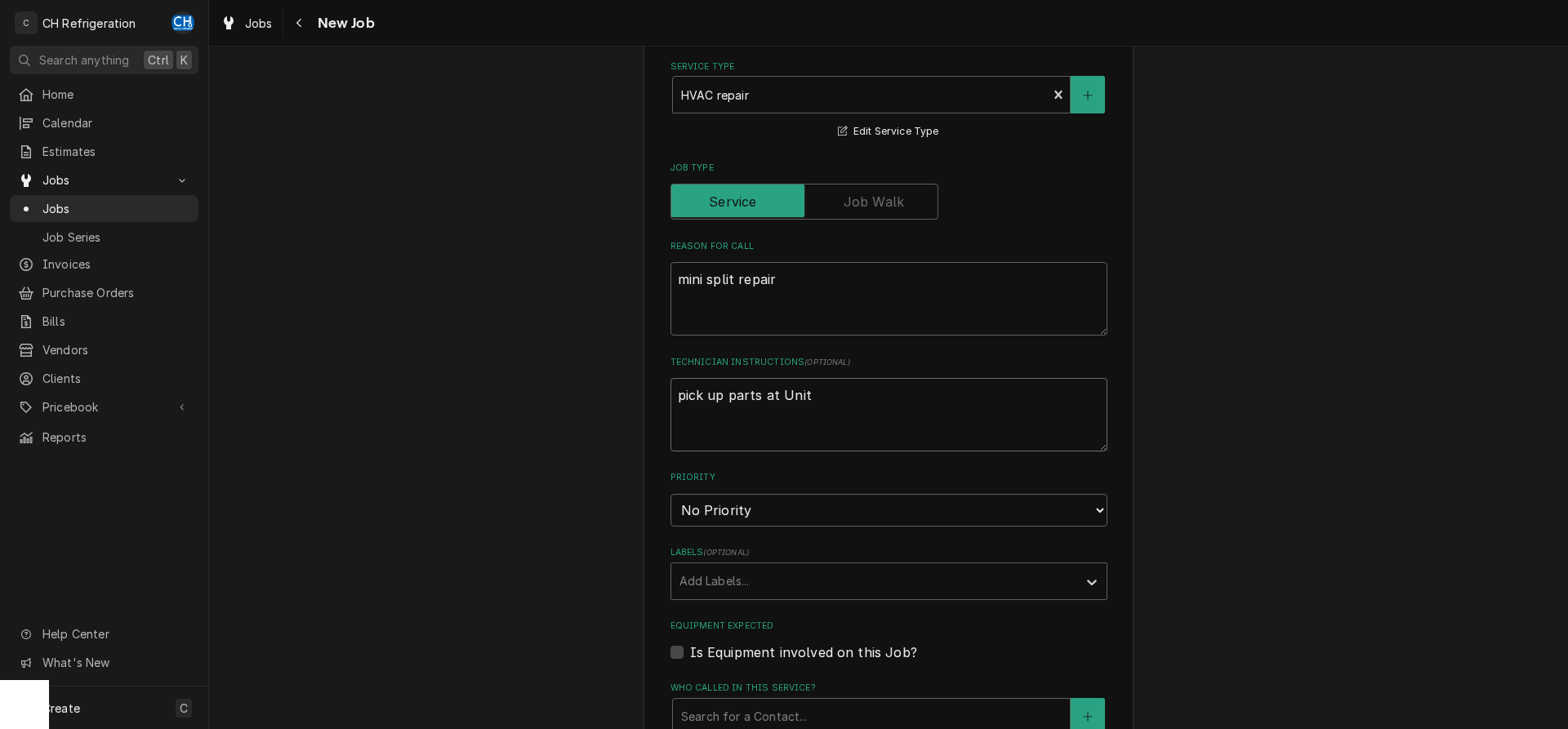
type textarea "x"
type textarea "pick up parts at Unite"
type textarea "x"
type textarea "pick up parts at United"
type textarea "x"
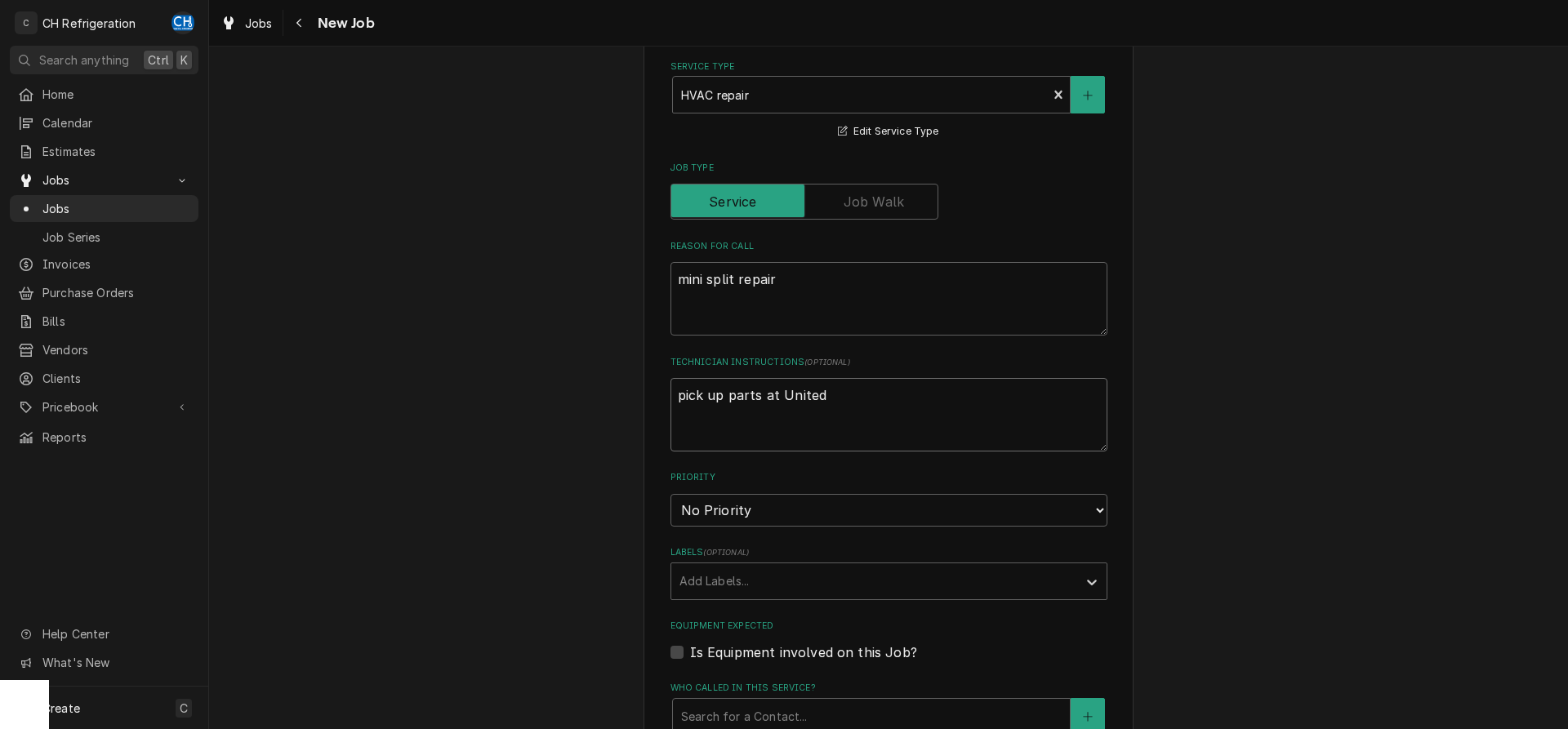
type textarea "pick up parts at United"
type textarea "x"
type textarea "pick up parts at United C"
type textarea "x"
type textarea "pick up parts at United Cu"
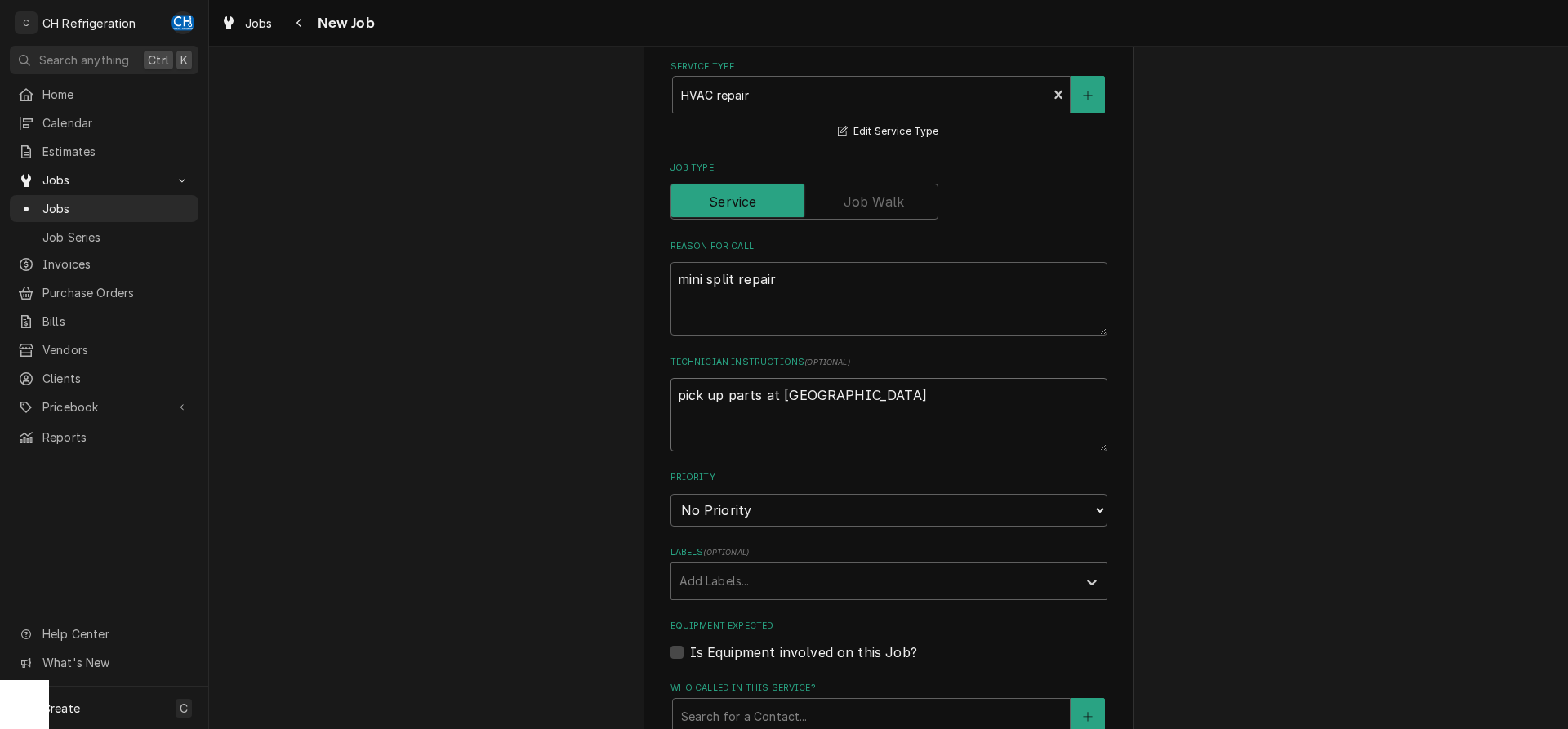
type textarea "x"
type textarea "pick up parts at United Cul"
type textarea "x"
type textarea "pick up parts at United Culv"
type textarea "x"
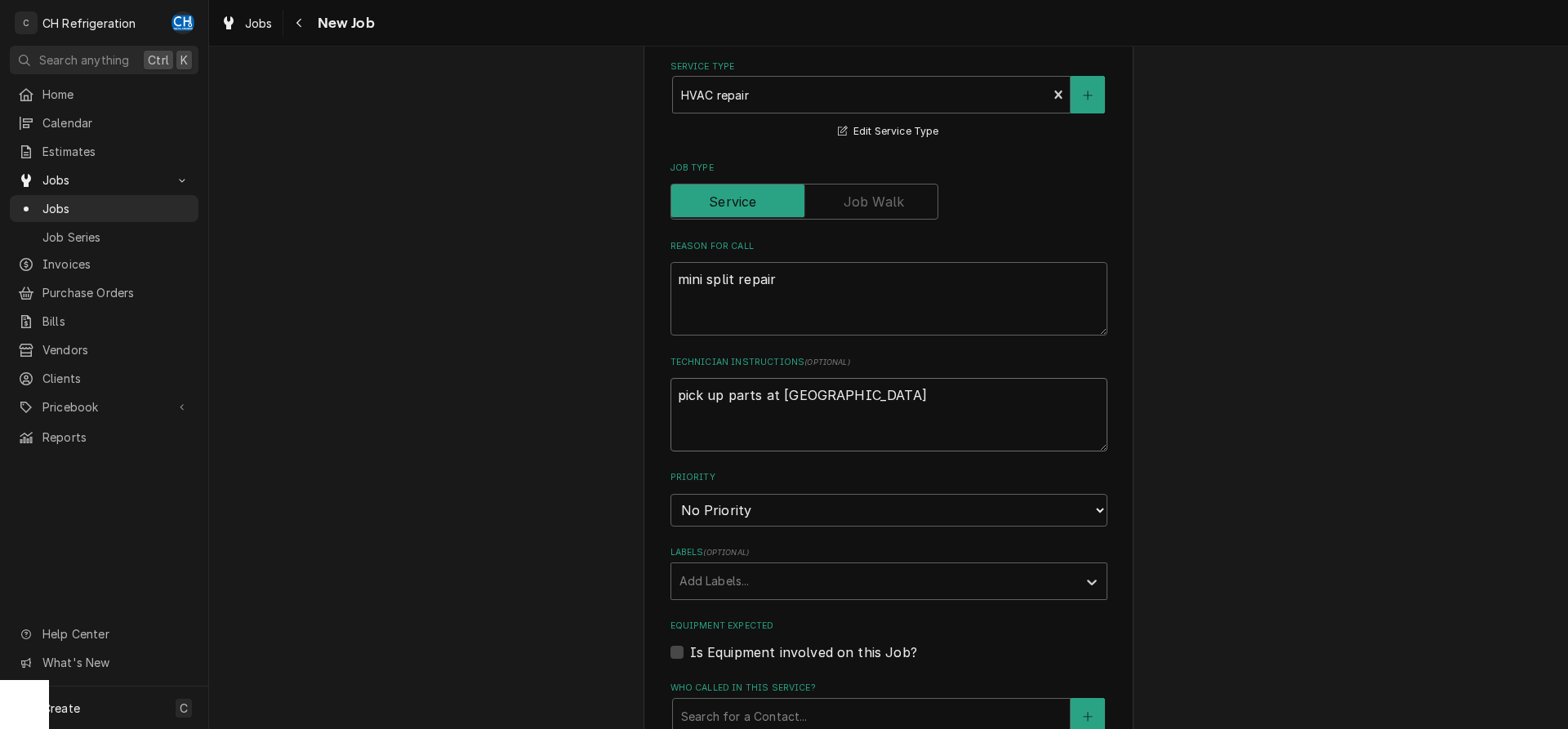
type textarea "pick up parts at United Culve"
type textarea "x"
type textarea "pick up parts at United Culver"
type textarea "x"
type textarea "pick up parts at United Culver"
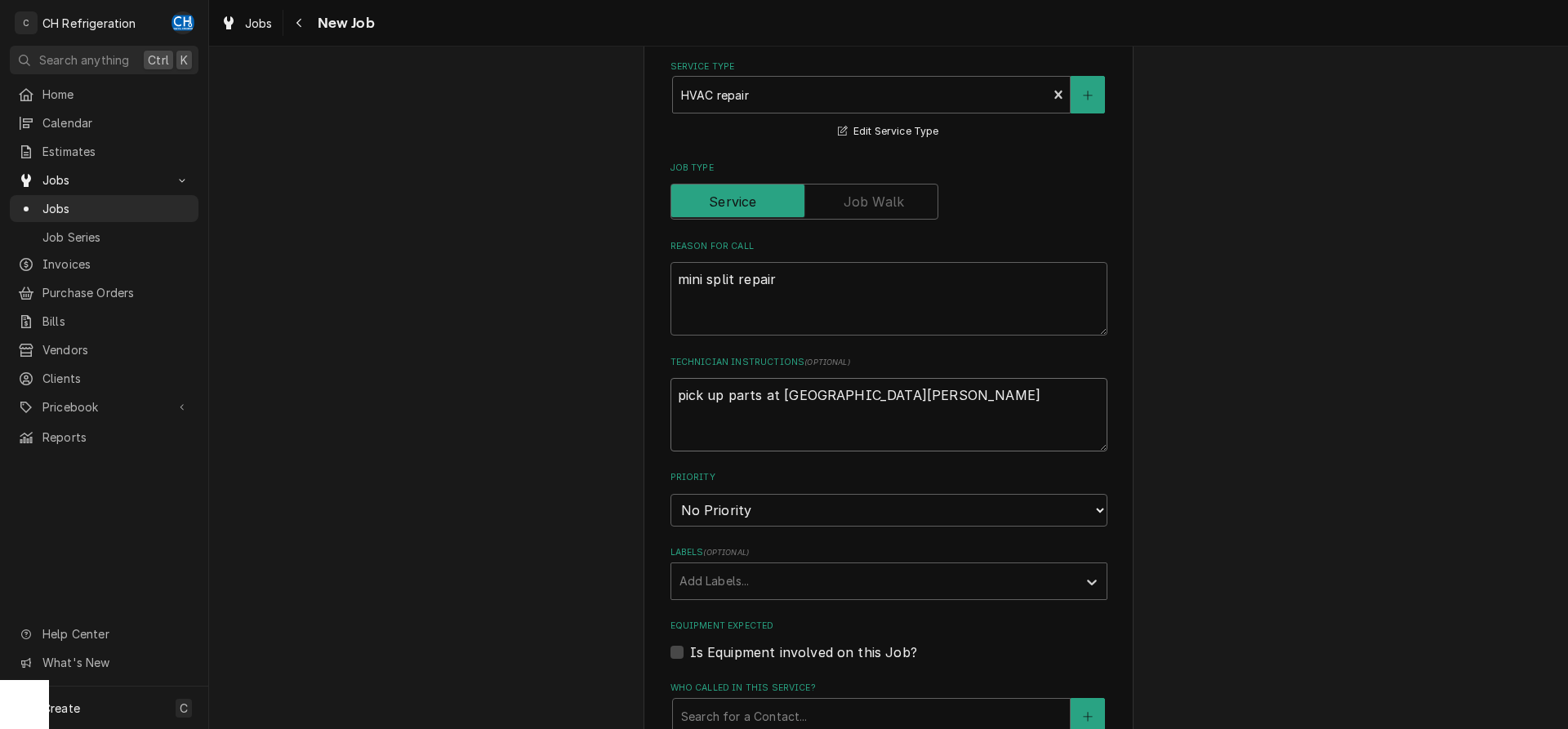
type textarea "x"
type textarea "pick up parts at United Culver C"
type textarea "x"
type textarea "pick up parts at United Culver Ci"
type textarea "x"
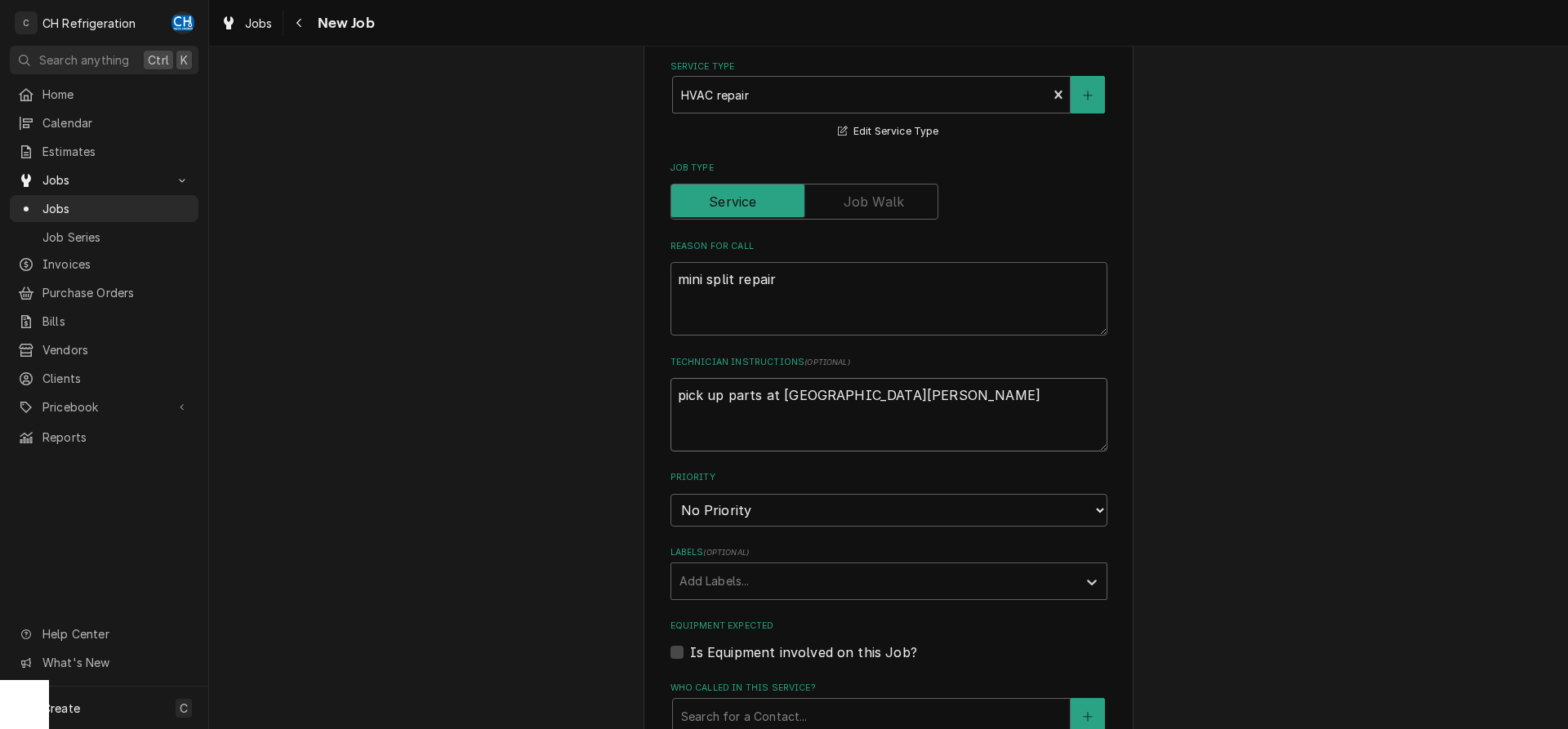
type textarea "pick up parts at United Culver Cit"
type textarea "x"
type textarea "pick up parts at United Culver City"
type textarea "x"
type textarea "pick up parts at United Culver City"
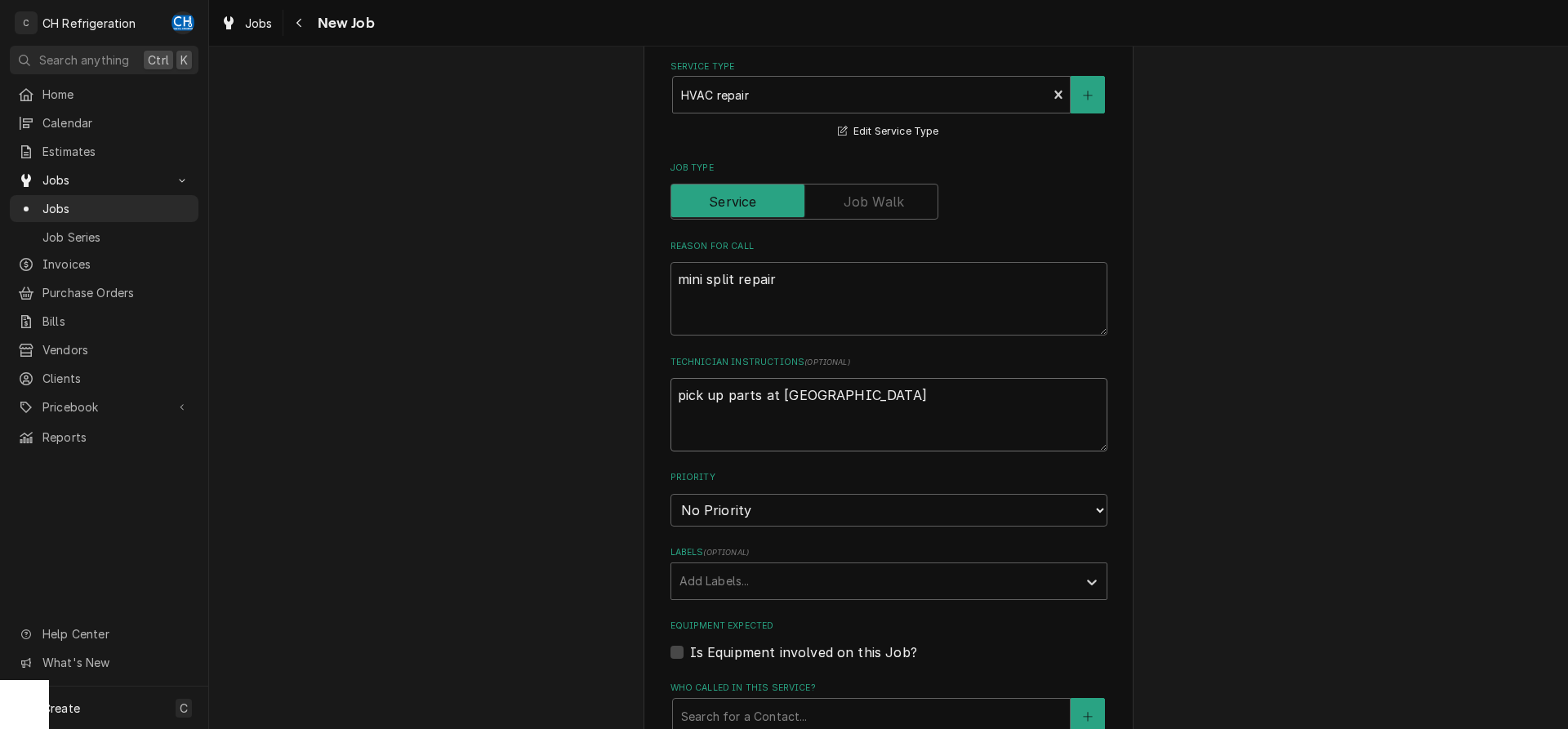
type textarea "x"
type textarea "pick up parts at United Culver City"
type textarea "x"
type textarea "pick up parts at United Culver City"
click at [763, 423] on textarea "pick up parts at United Culver City" at bounding box center [889, 415] width 437 height 73
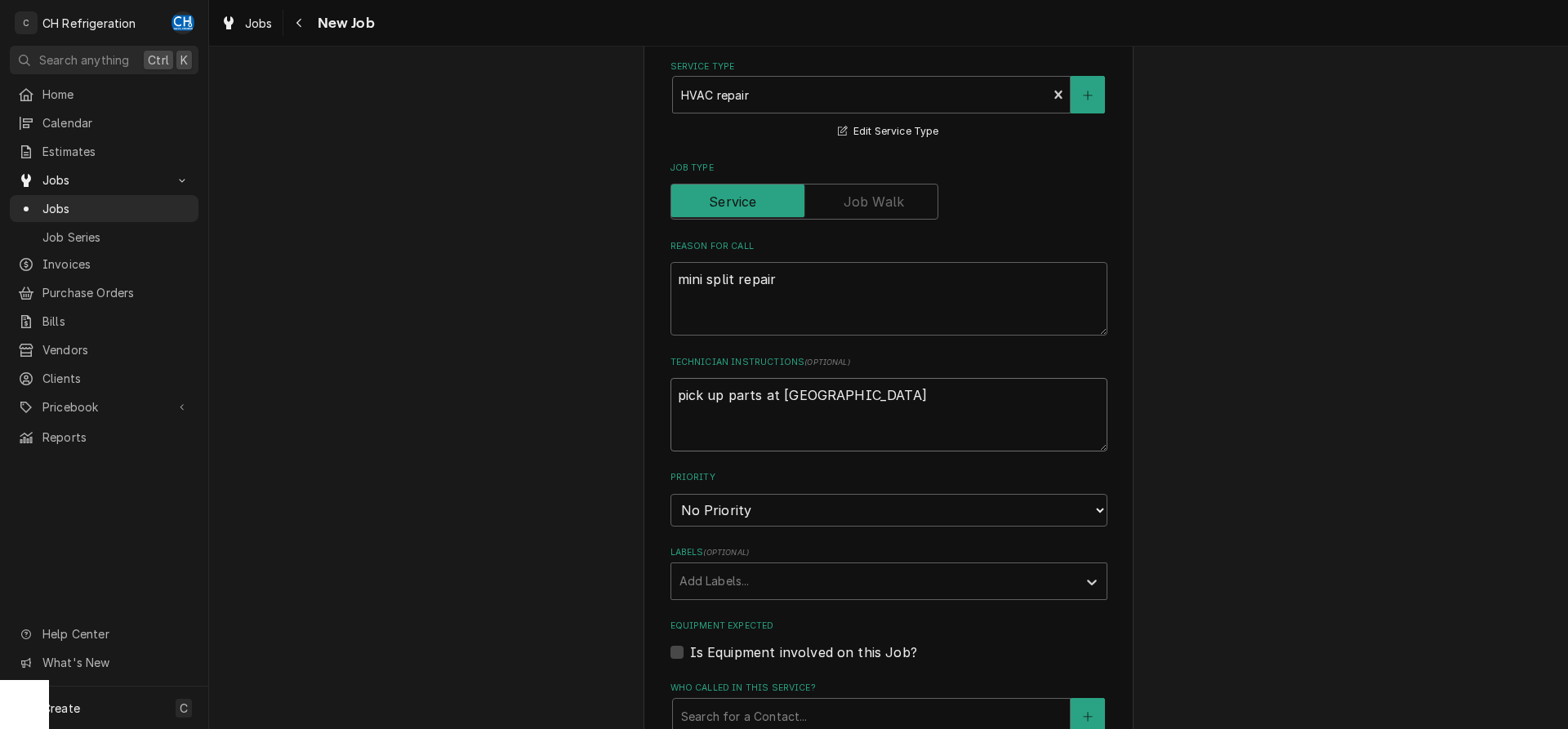
type textarea "x"
type textarea "pick up parts at United Culver City p"
type textarea "x"
type textarea "pick up parts at United Culver City pa"
type textarea "x"
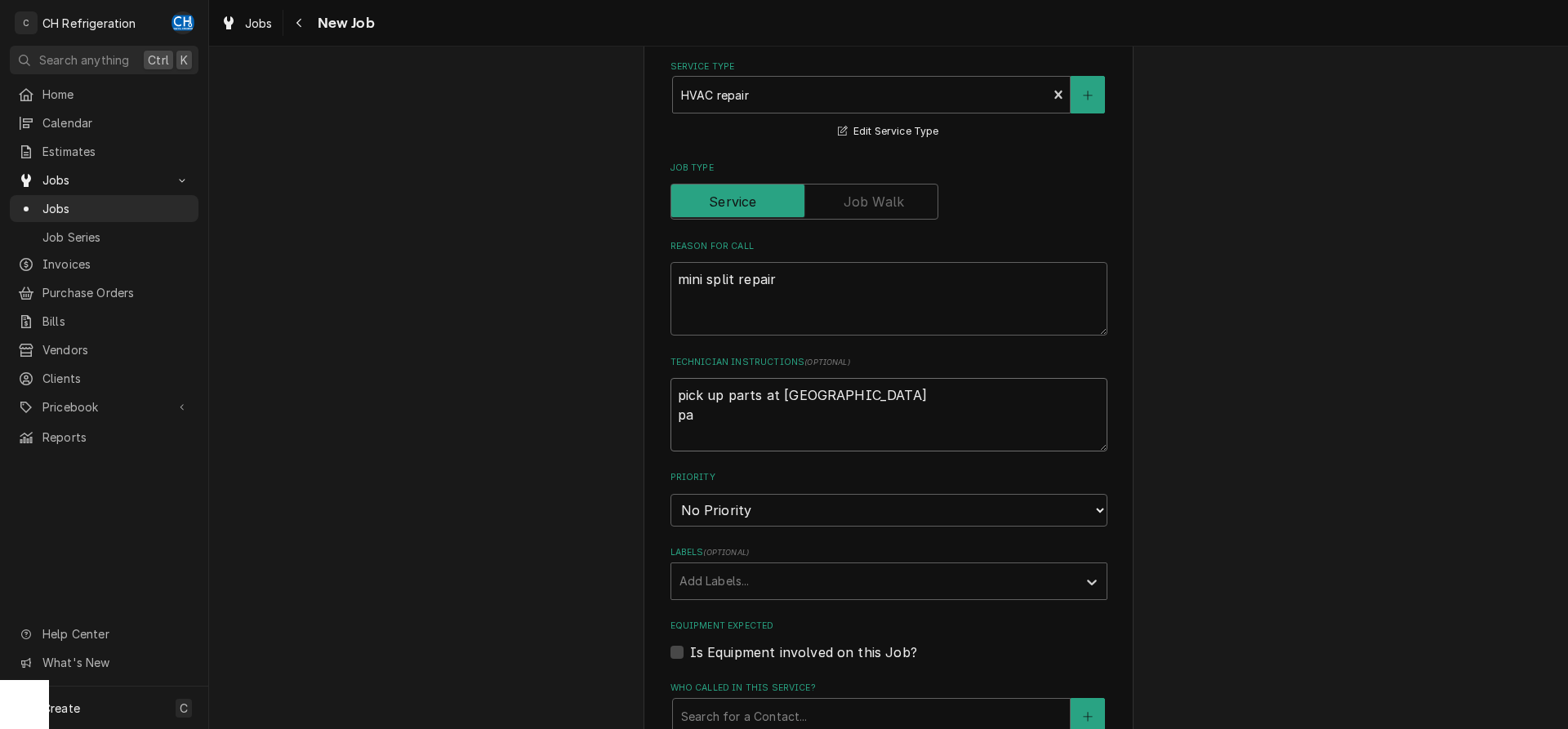
type textarea "pick up parts at United Culver City par"
type textarea "x"
type textarea "pick up parts at United Culver City part"
type textarea "x"
type textarea "pick up parts at United Culver City part"
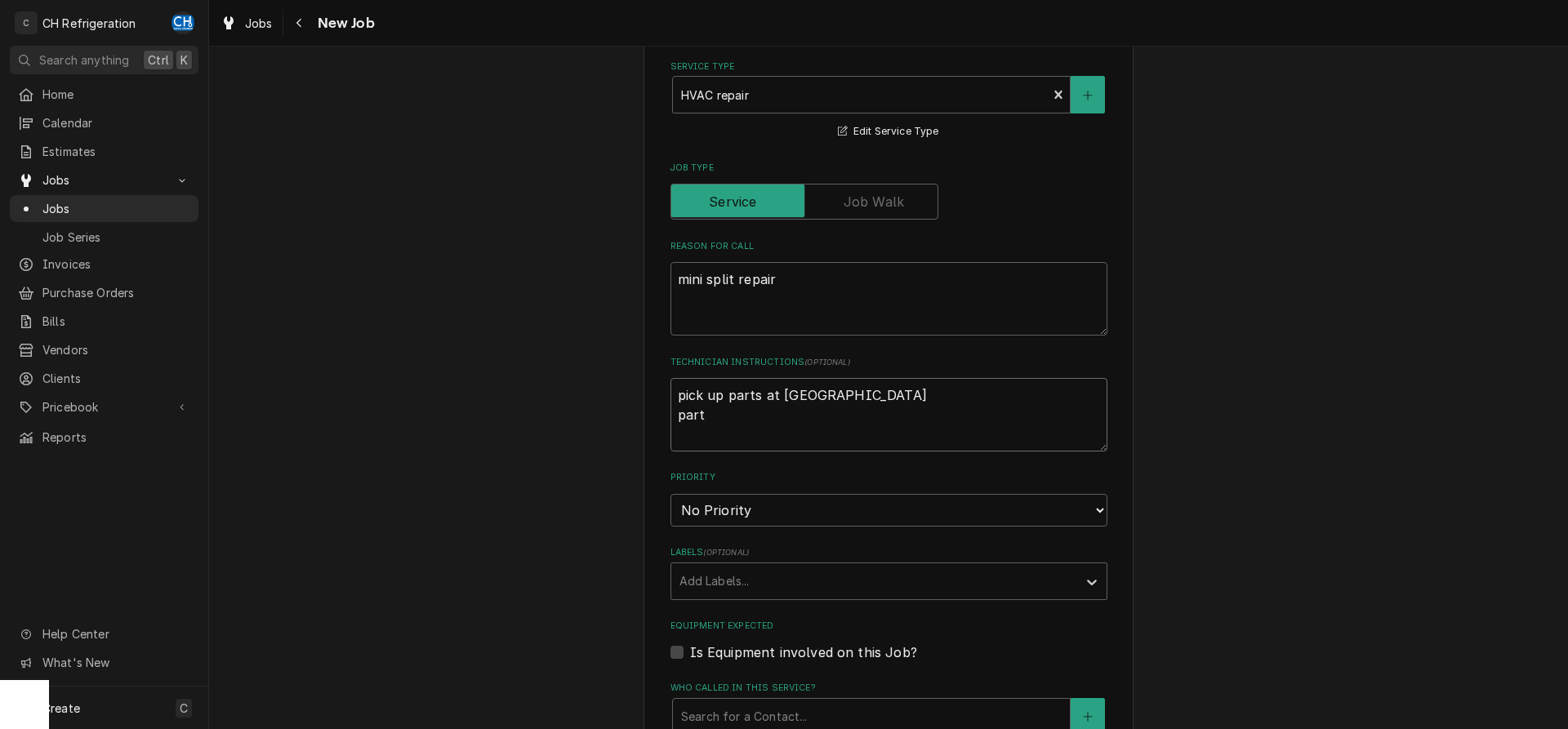
type textarea "x"
type textarea "pick up parts at United Culver City part #"
type textarea "x"
type textarea "pick up parts at United Culver City part #"
paste textarea "FTX36WVJU9"
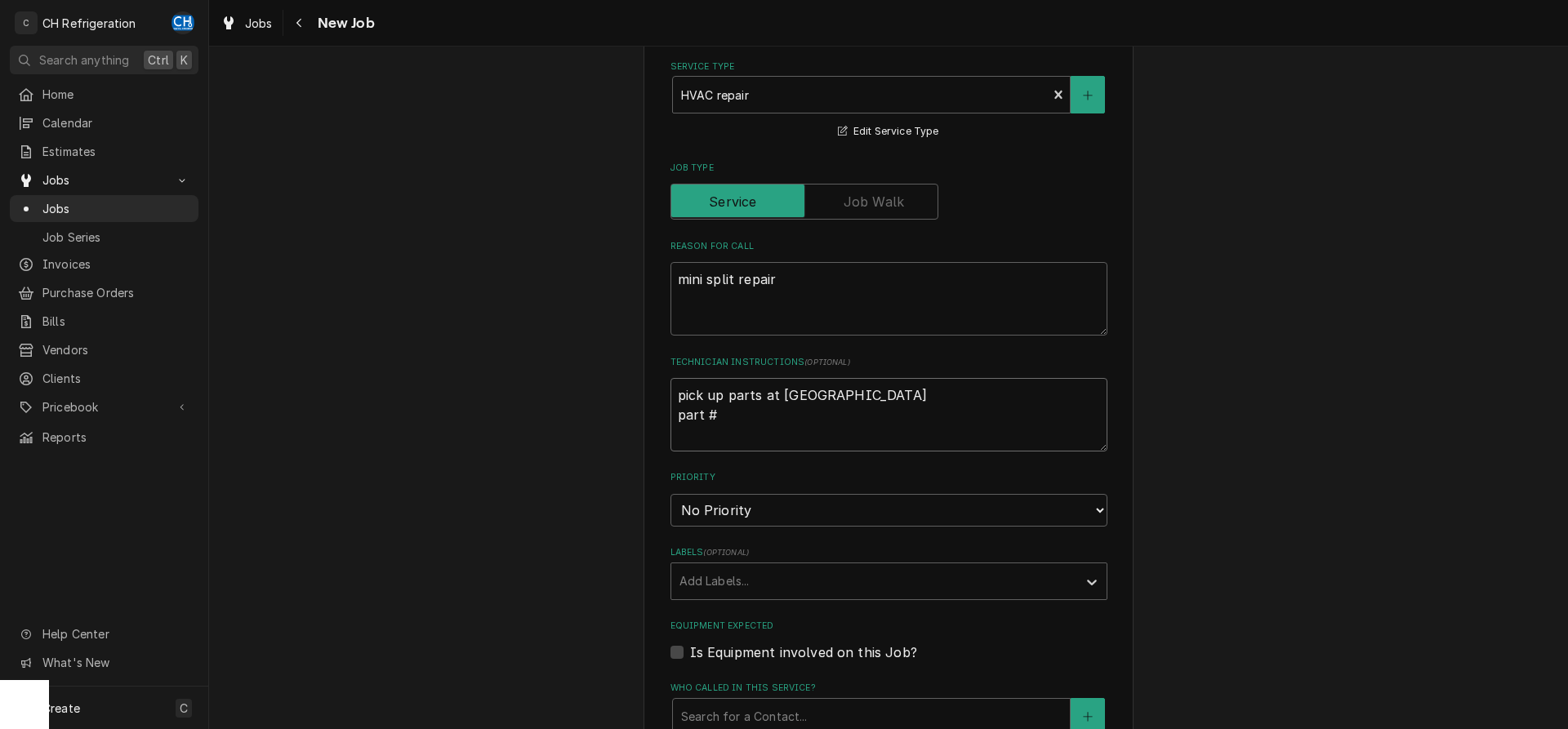
type textarea "x"
type textarea "pick up parts at United Culver City part # FTX36WVJU9"
drag, startPoint x: 705, startPoint y: 416, endPoint x: 674, endPoint y: 416, distance: 31.0
click at [674, 416] on textarea "pick up parts at United Culver City part # FTX36WVJU9" at bounding box center [889, 415] width 437 height 73
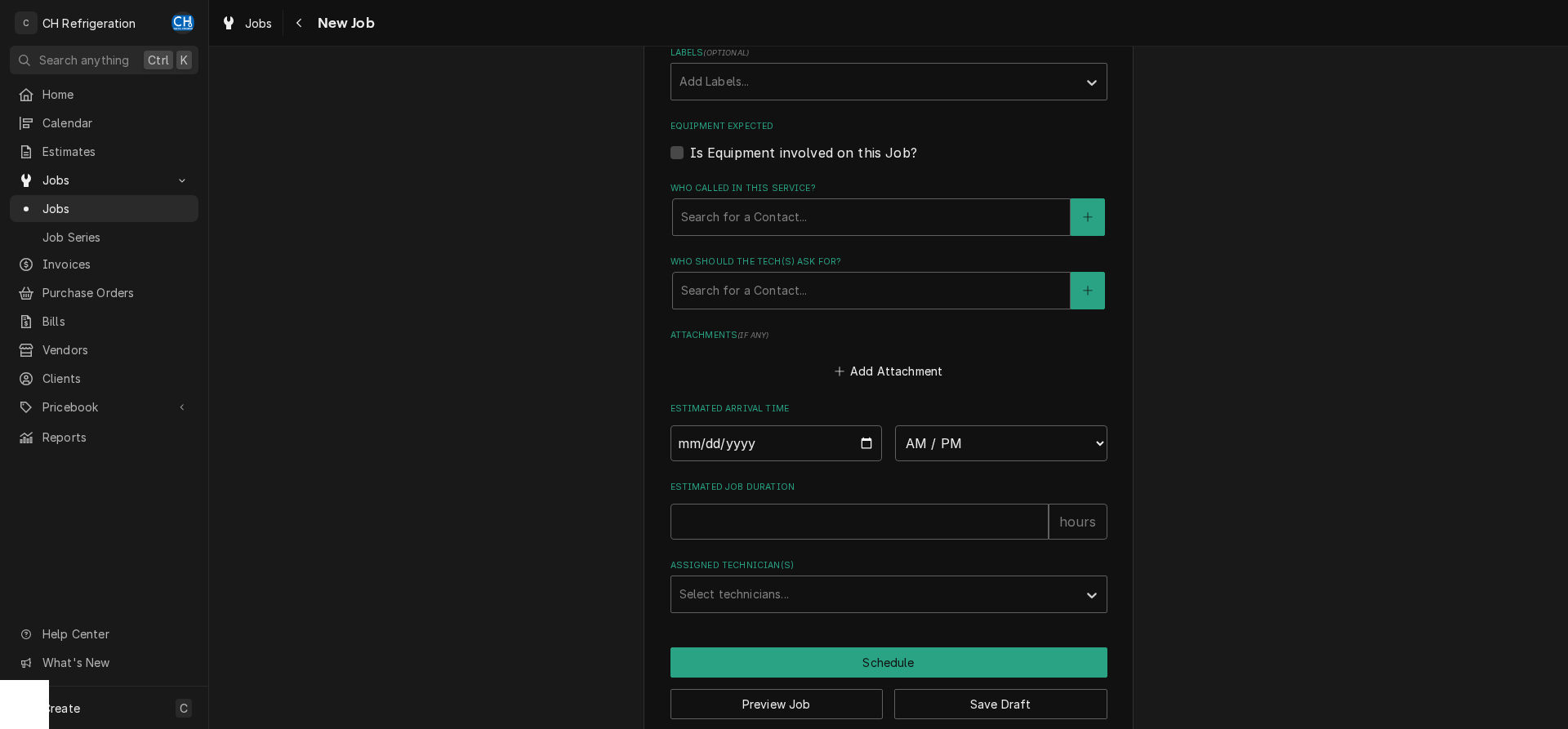
scroll to position [1023, 0]
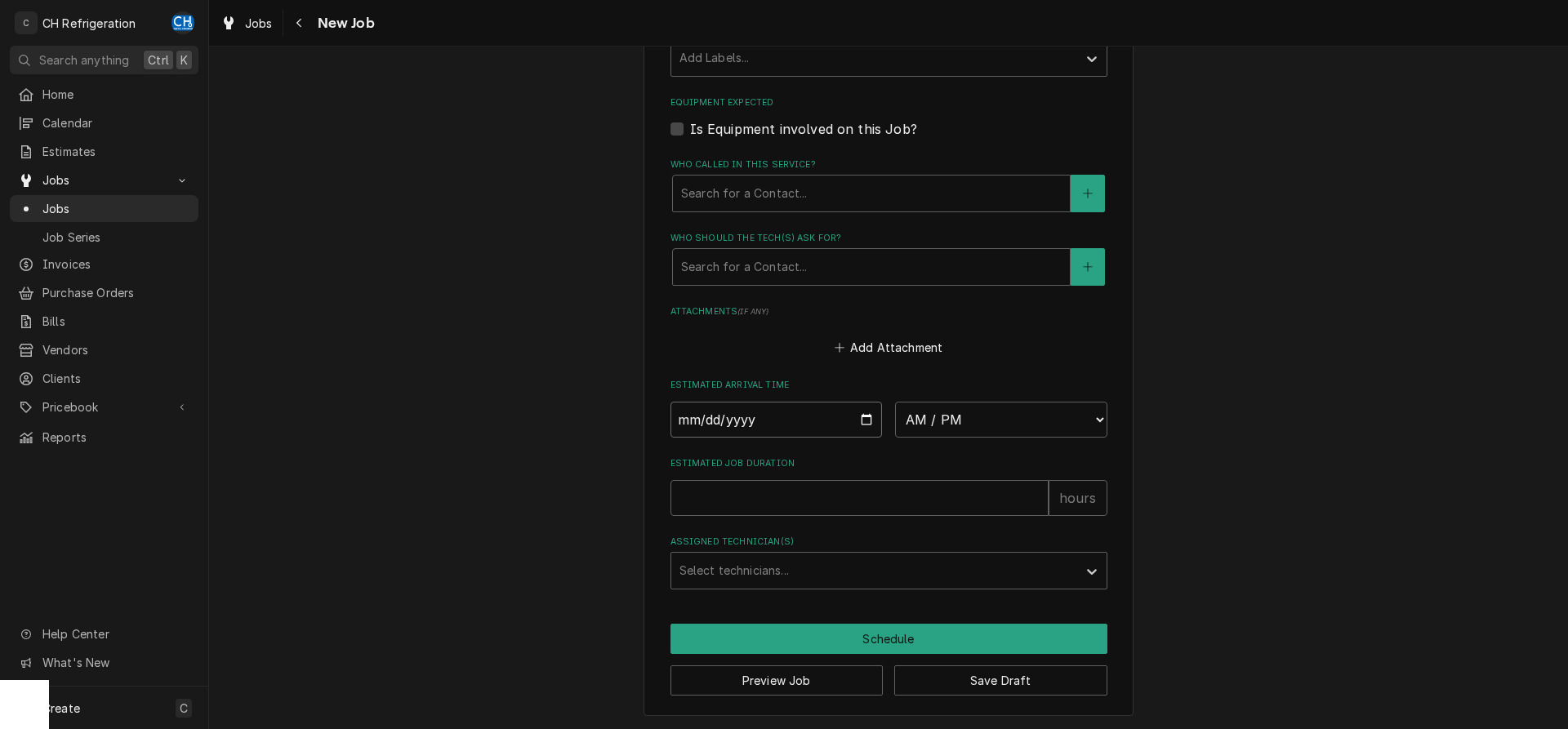
click at [866, 418] on input "Date" at bounding box center [777, 420] width 213 height 36
click at [895, 402] on select "AM / PM 6:00 AM 6:15 AM 6:30 AM 6:45 AM 7:00 AM 7:15 AM 7:30 AM 7:45 AM 8:00 AM…" at bounding box center [1002, 420] width 213 height 36
click option "9:00 AM" at bounding box center [0, 0] width 0 height 0
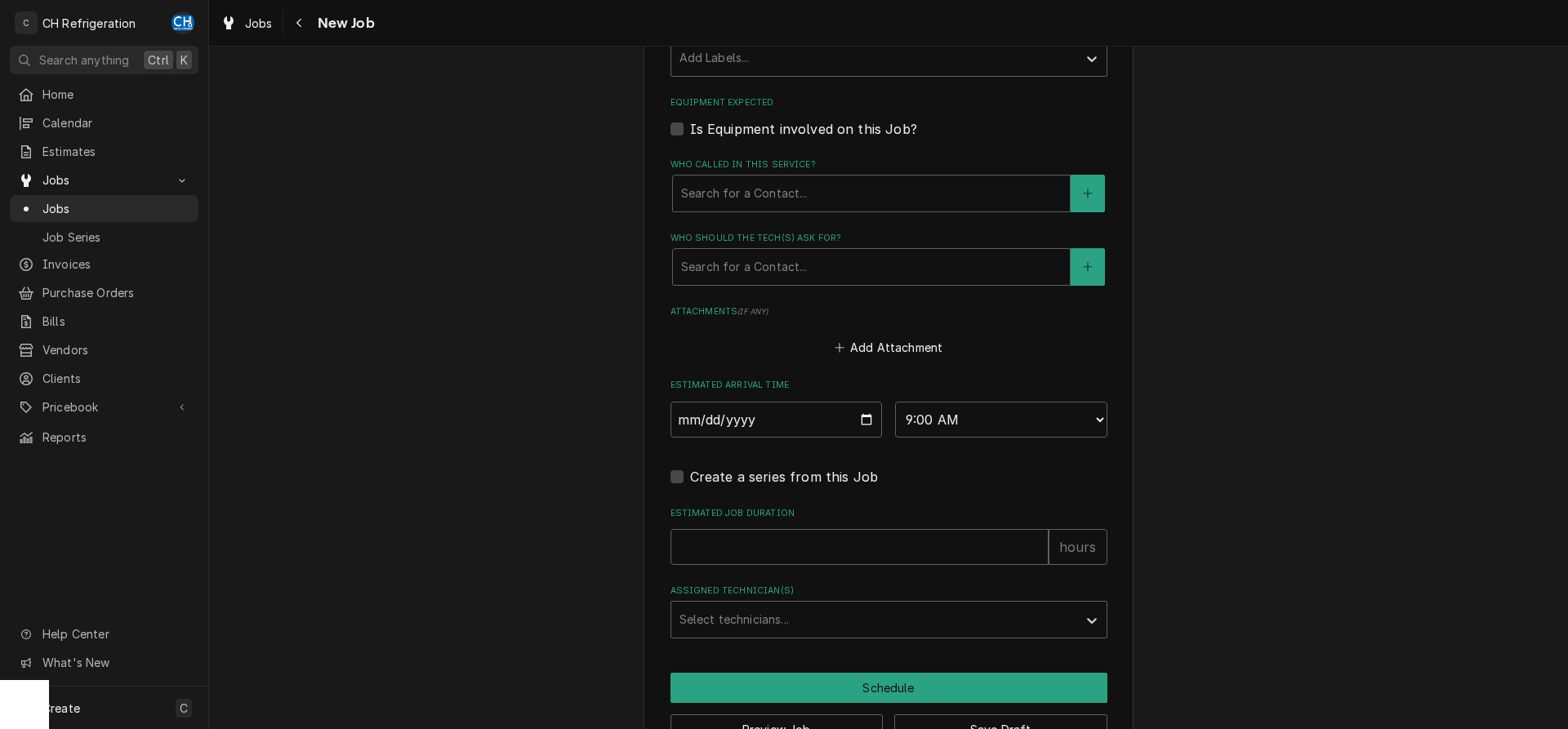
click at [730, 285] on fieldset "Job Details Date Received 2025-09-08 Service Type HVAC repair Edit Service Type…" at bounding box center [889, 31] width 437 height 1216
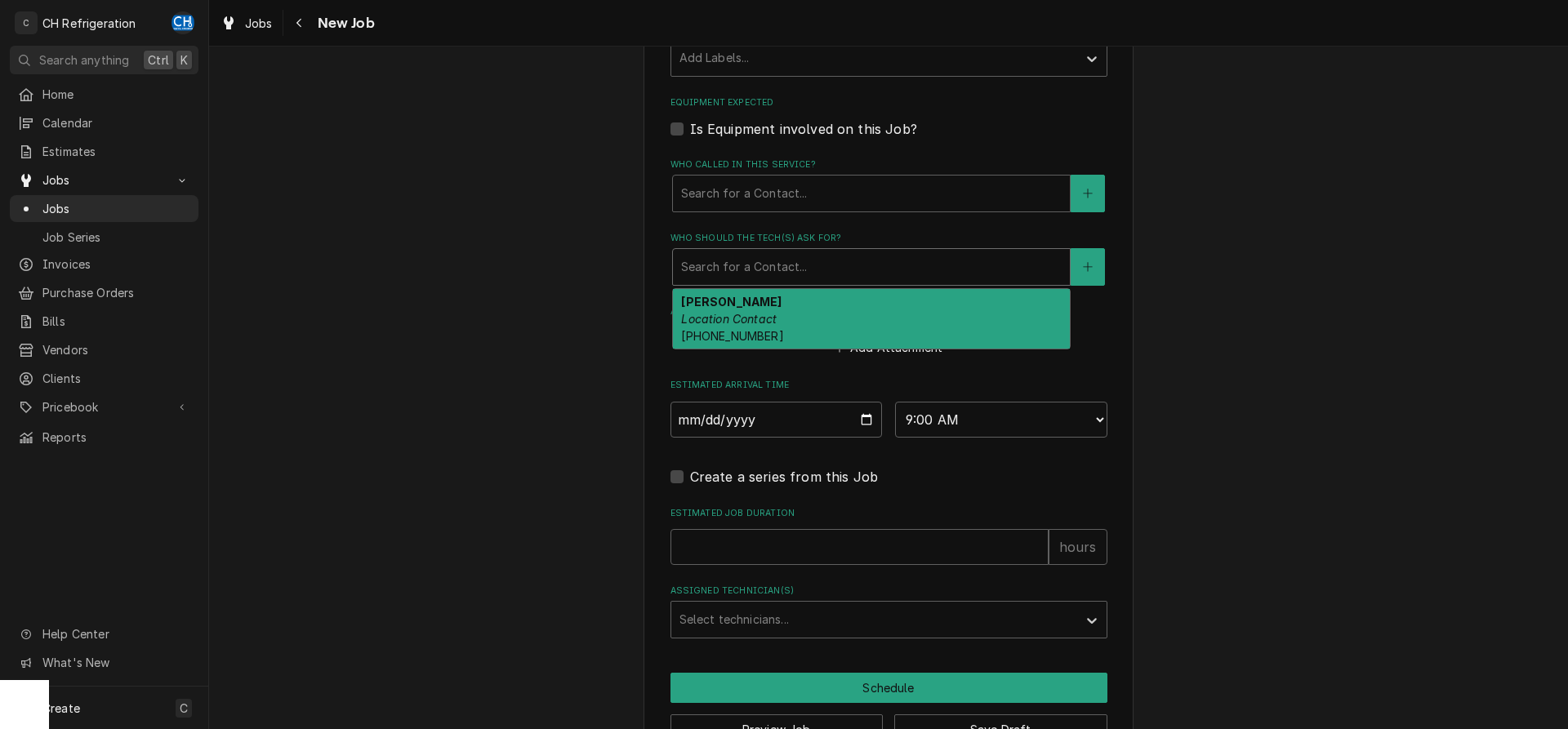
click at [731, 264] on div "Who should the tech(s) ask for?" at bounding box center [871, 267] width 381 height 30
click at [758, 317] on em "Location Contact" at bounding box center [729, 318] width 96 height 14
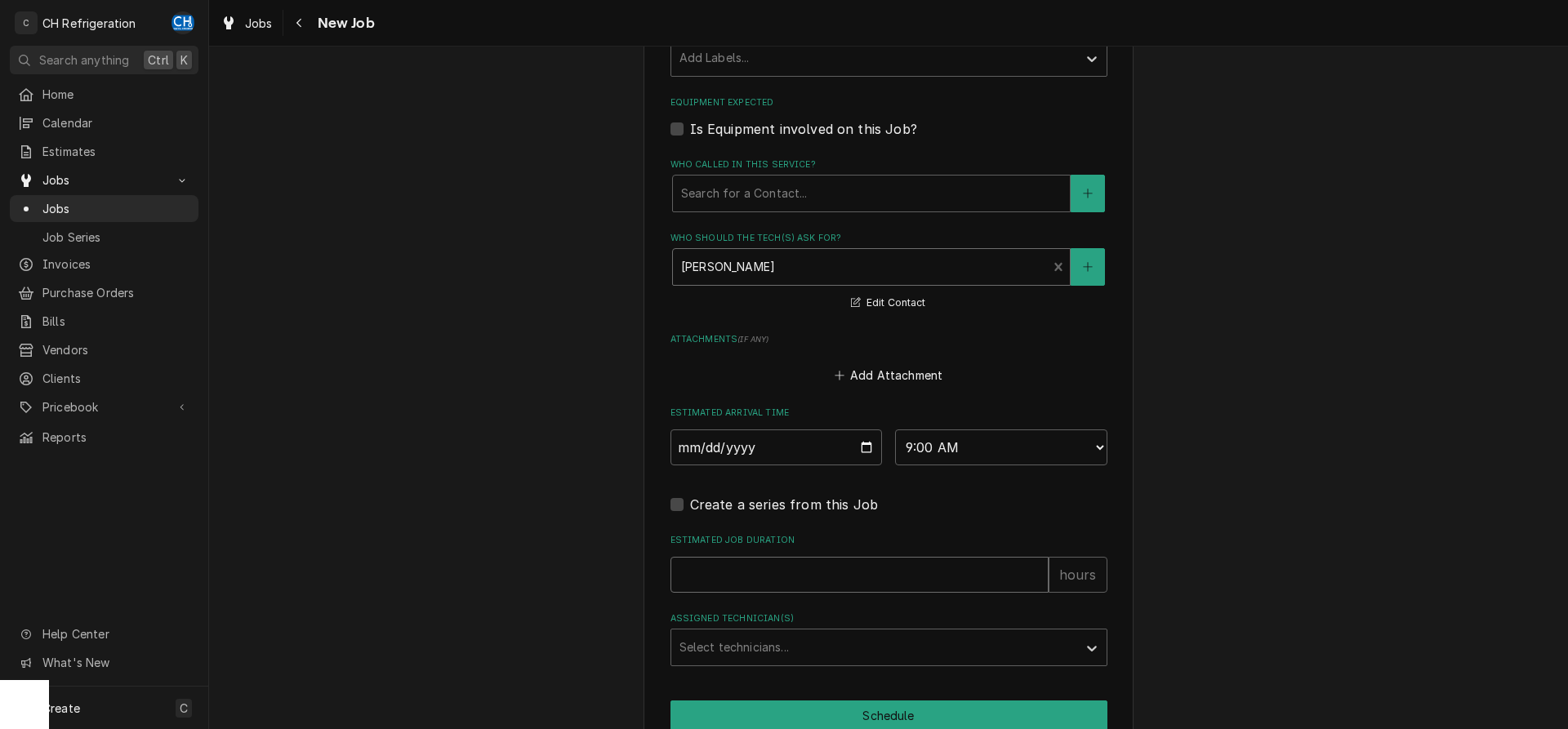
click at [837, 562] on input "Estimated Job Duration" at bounding box center [859, 576] width 378 height 36
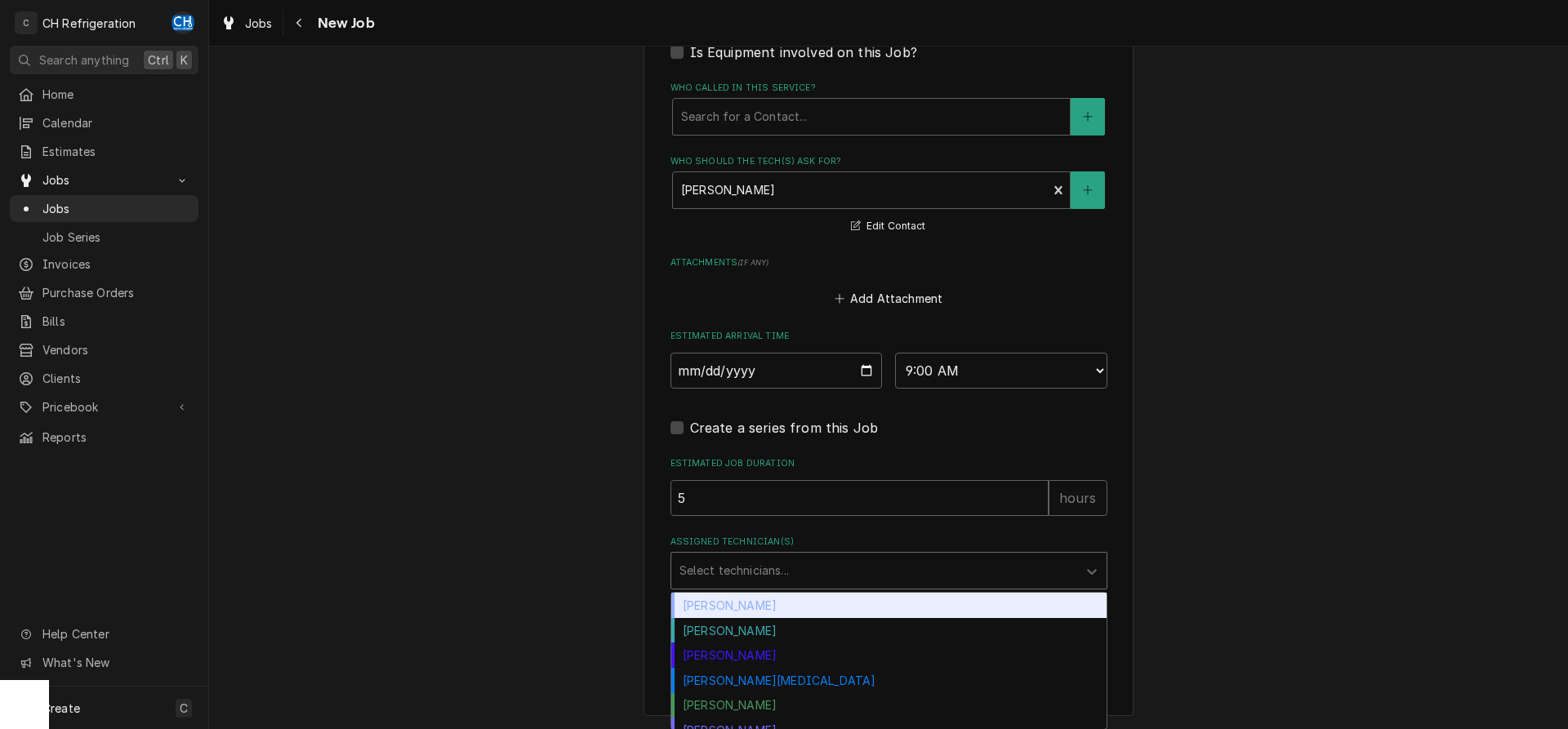
click at [763, 553] on div "Select technicians..." at bounding box center [874, 571] width 406 height 36
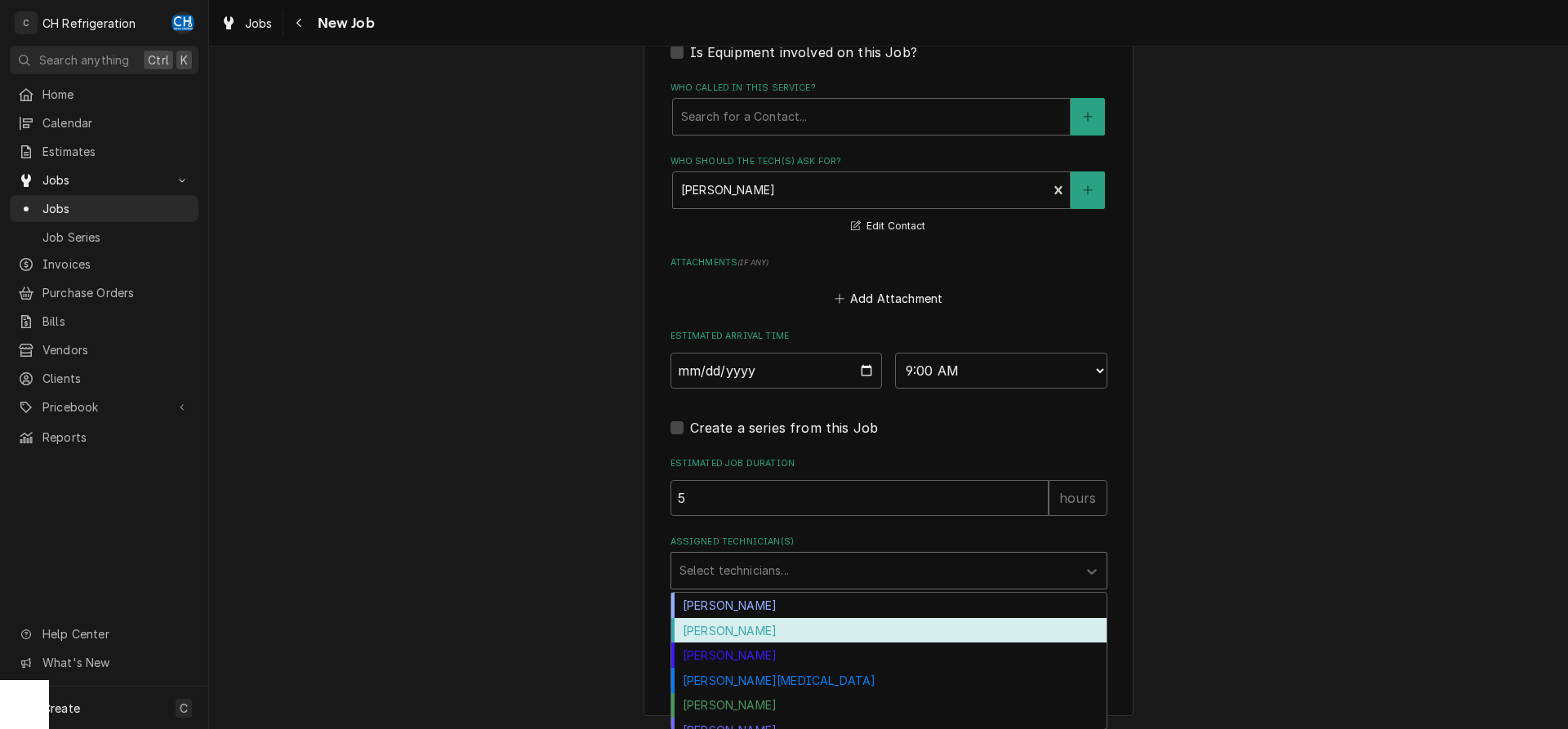
click at [746, 630] on div "Fred Gonzalez" at bounding box center [889, 631] width 435 height 26
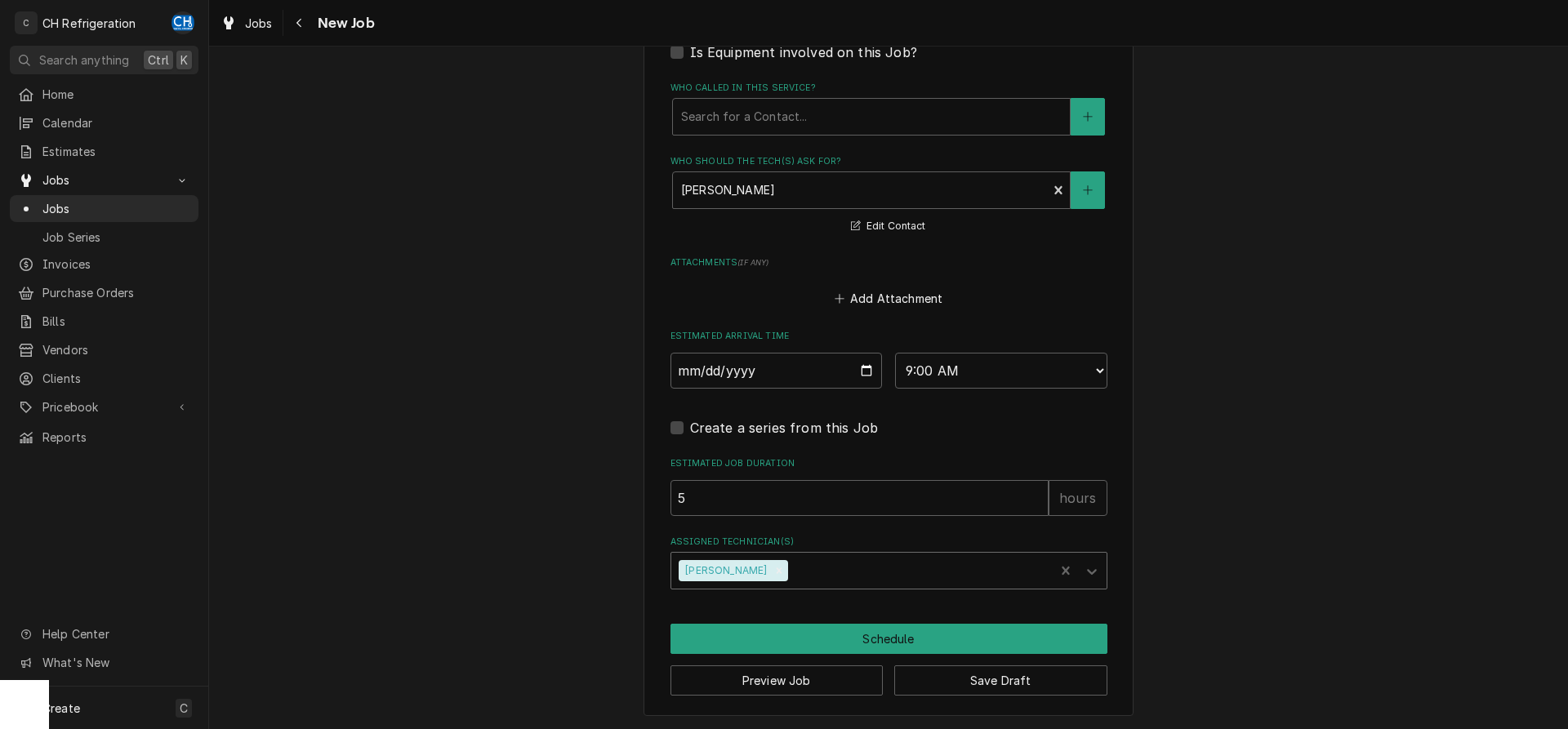
click at [806, 579] on div "Assigned Technician(s)" at bounding box center [918, 571] width 255 height 30
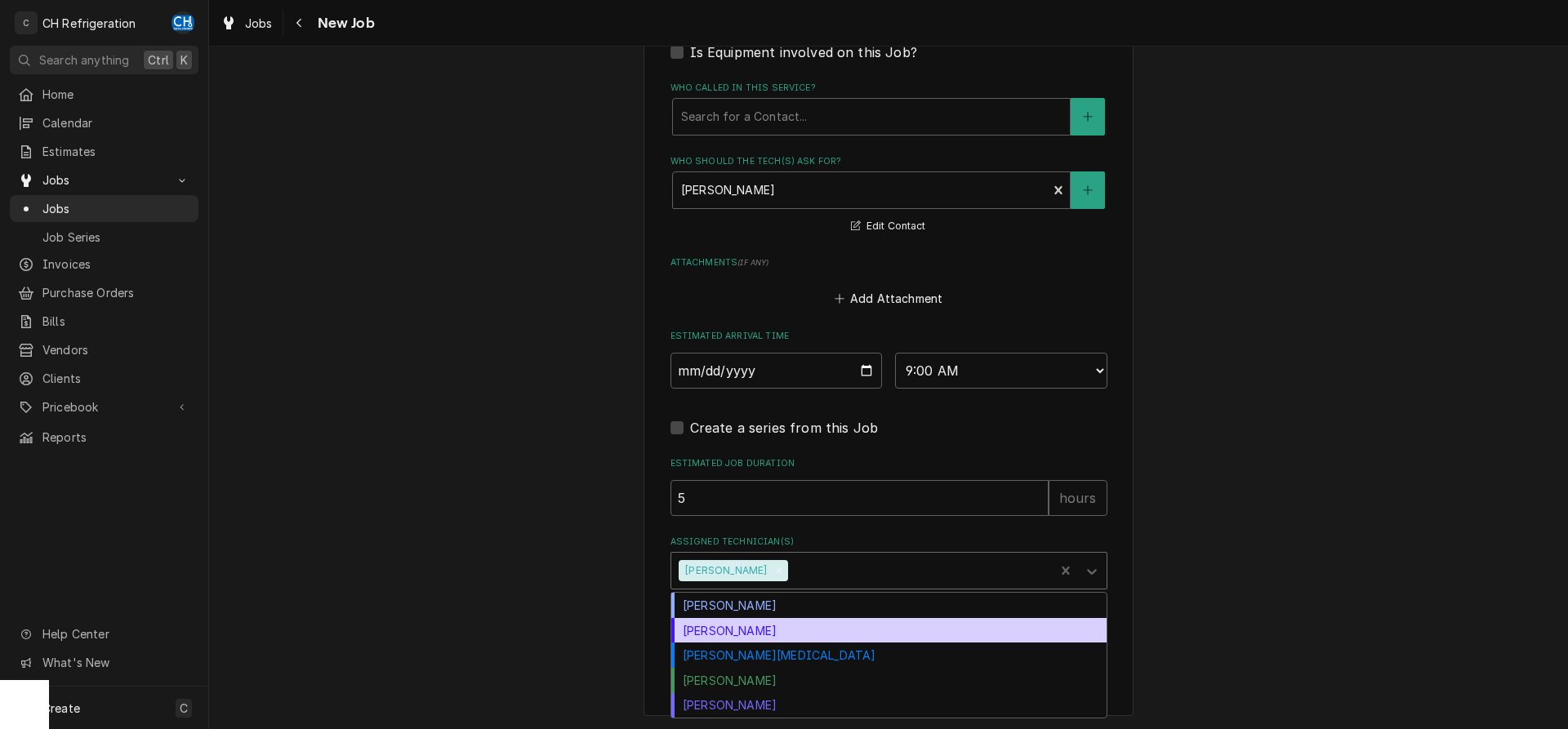
click at [765, 634] on div "Josh Galindo" at bounding box center [889, 631] width 435 height 26
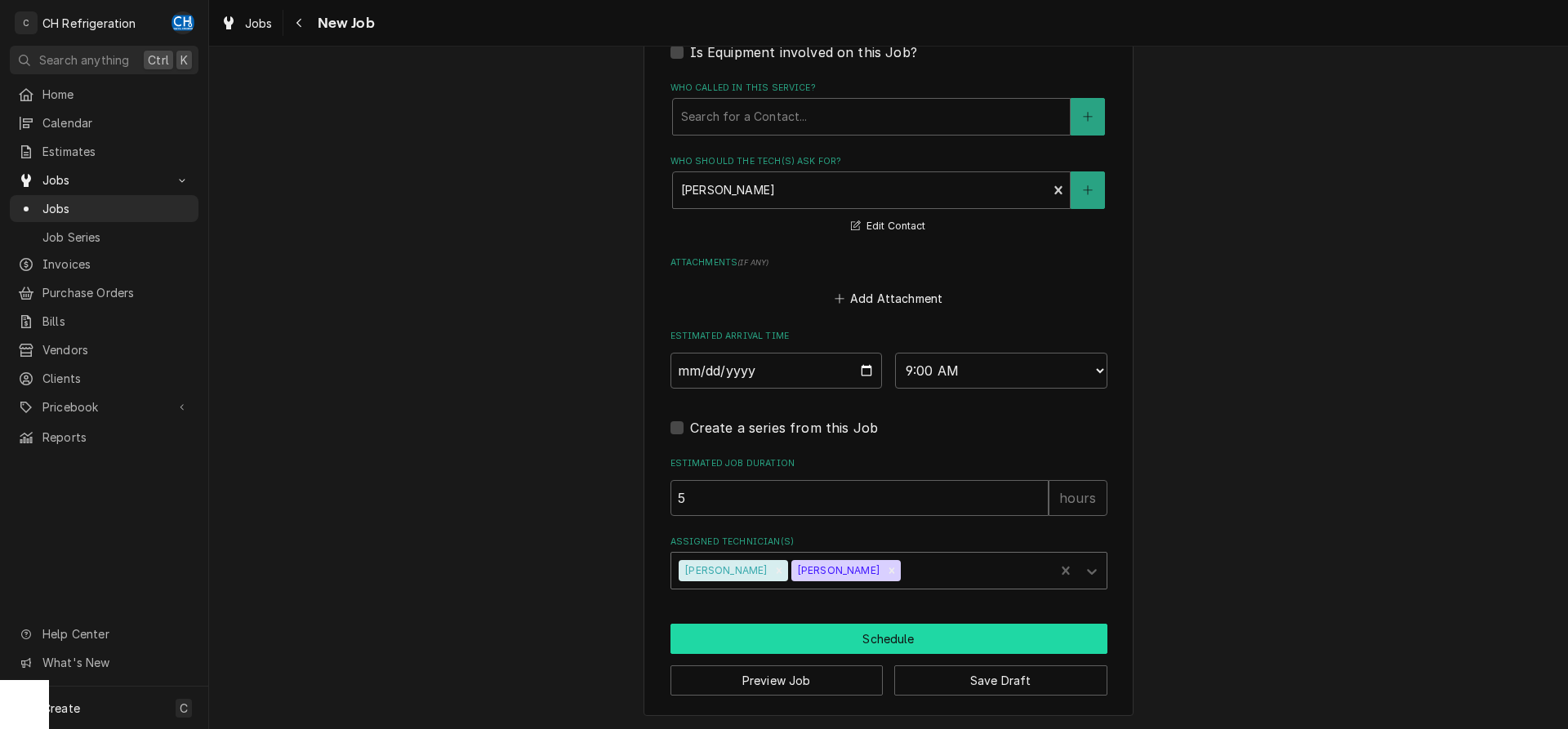
click at [833, 625] on button "Schedule" at bounding box center [889, 639] width 437 height 31
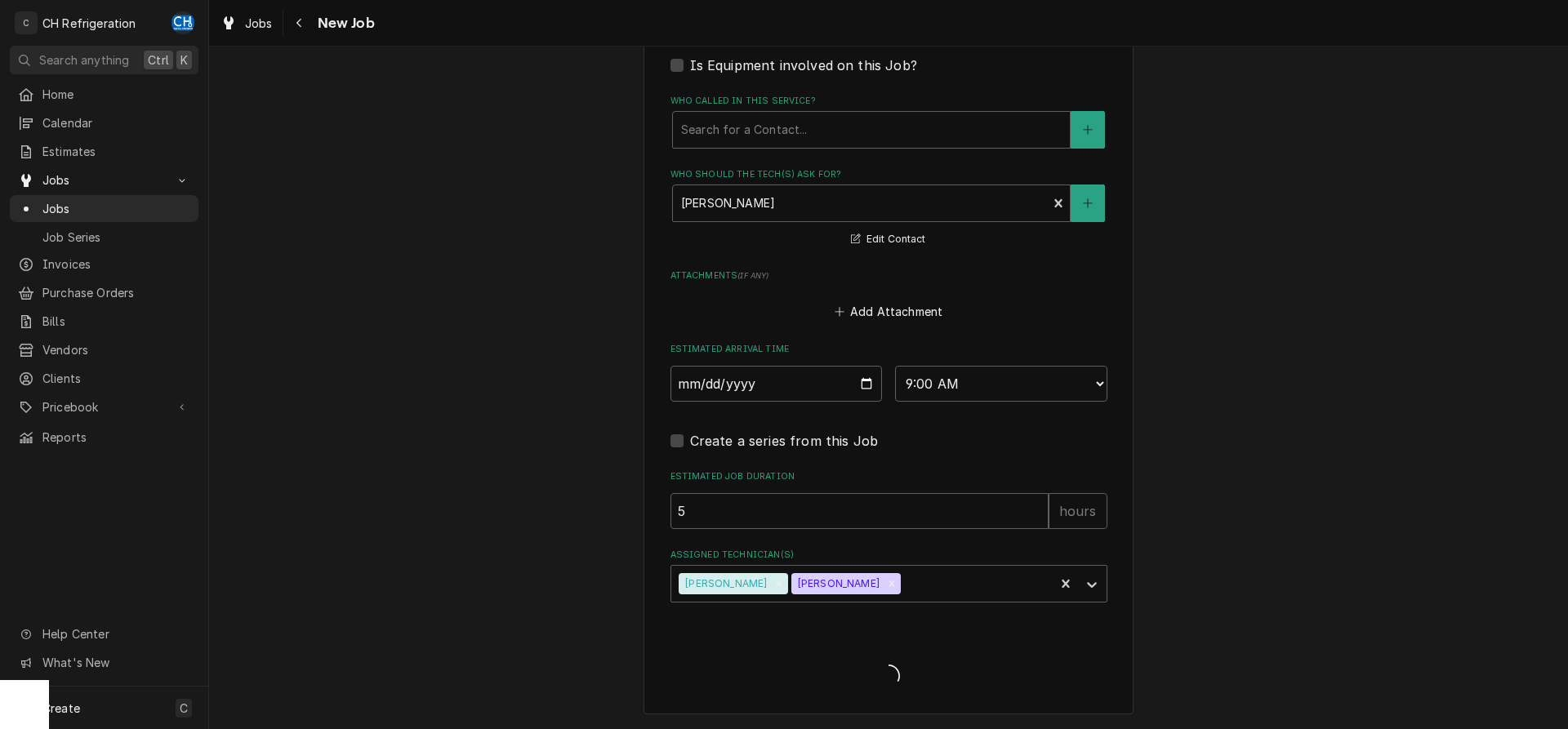
scroll to position [1085, 0]
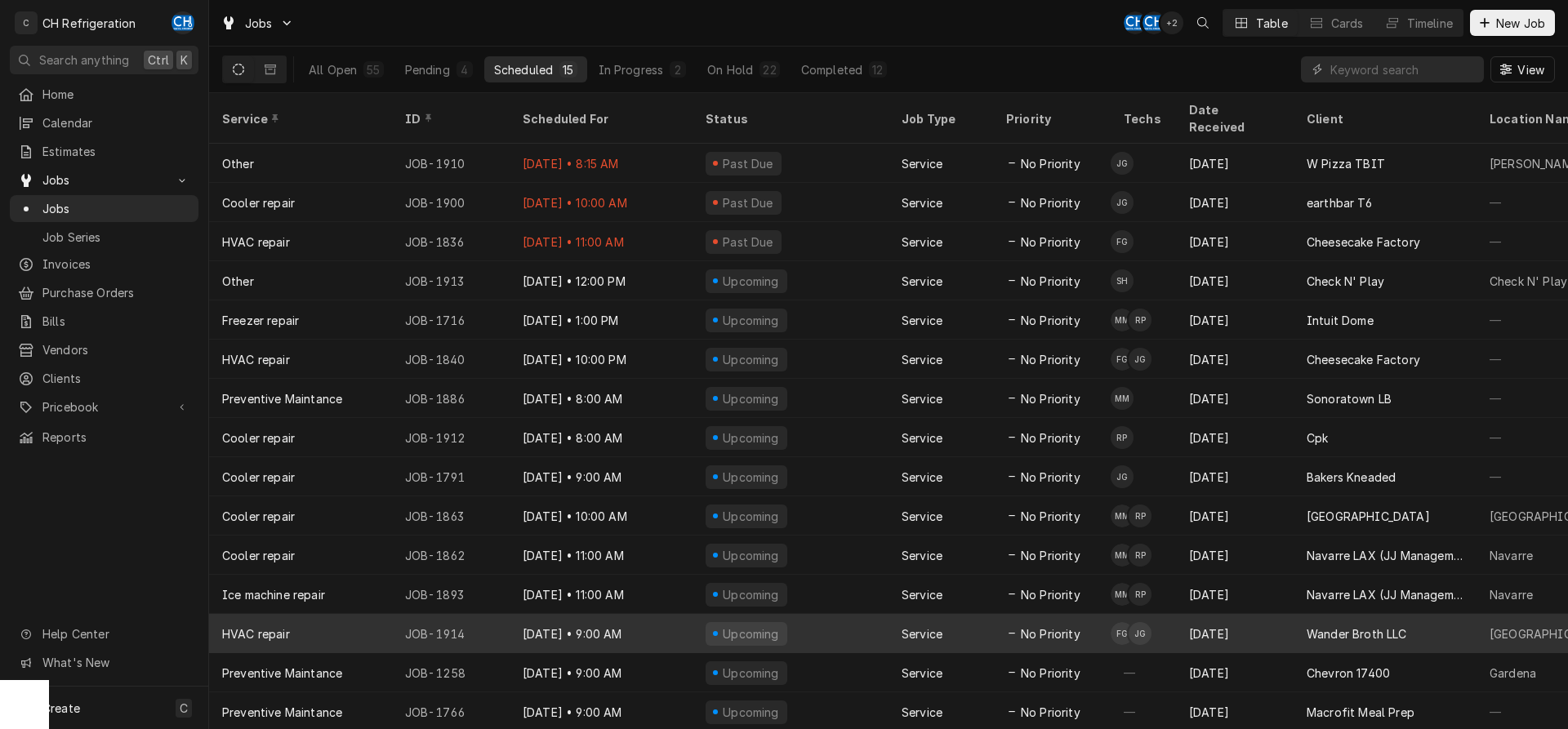
click at [1241, 614] on div "Sep 8" at bounding box center [1234, 634] width 118 height 40
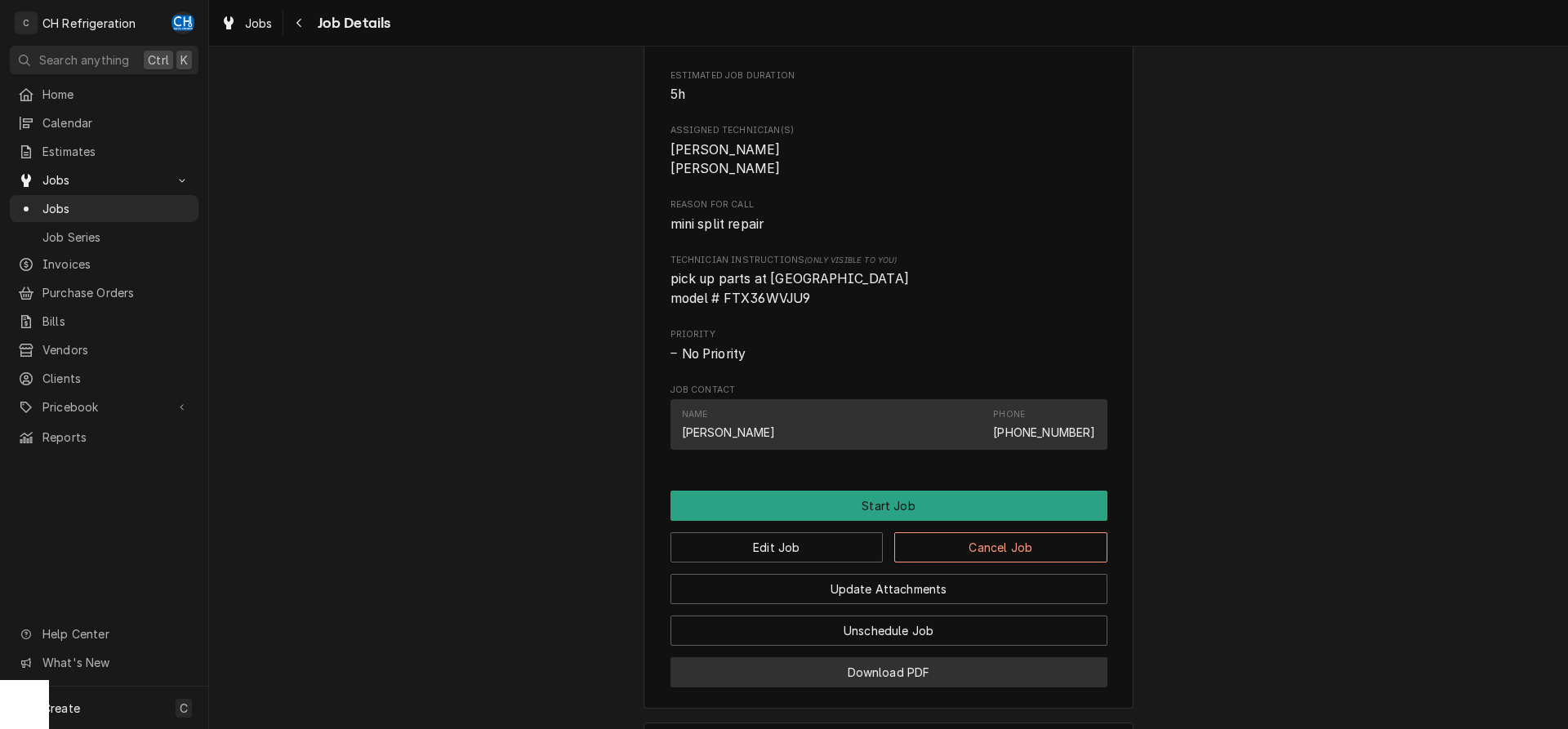
scroll to position [834, 0]
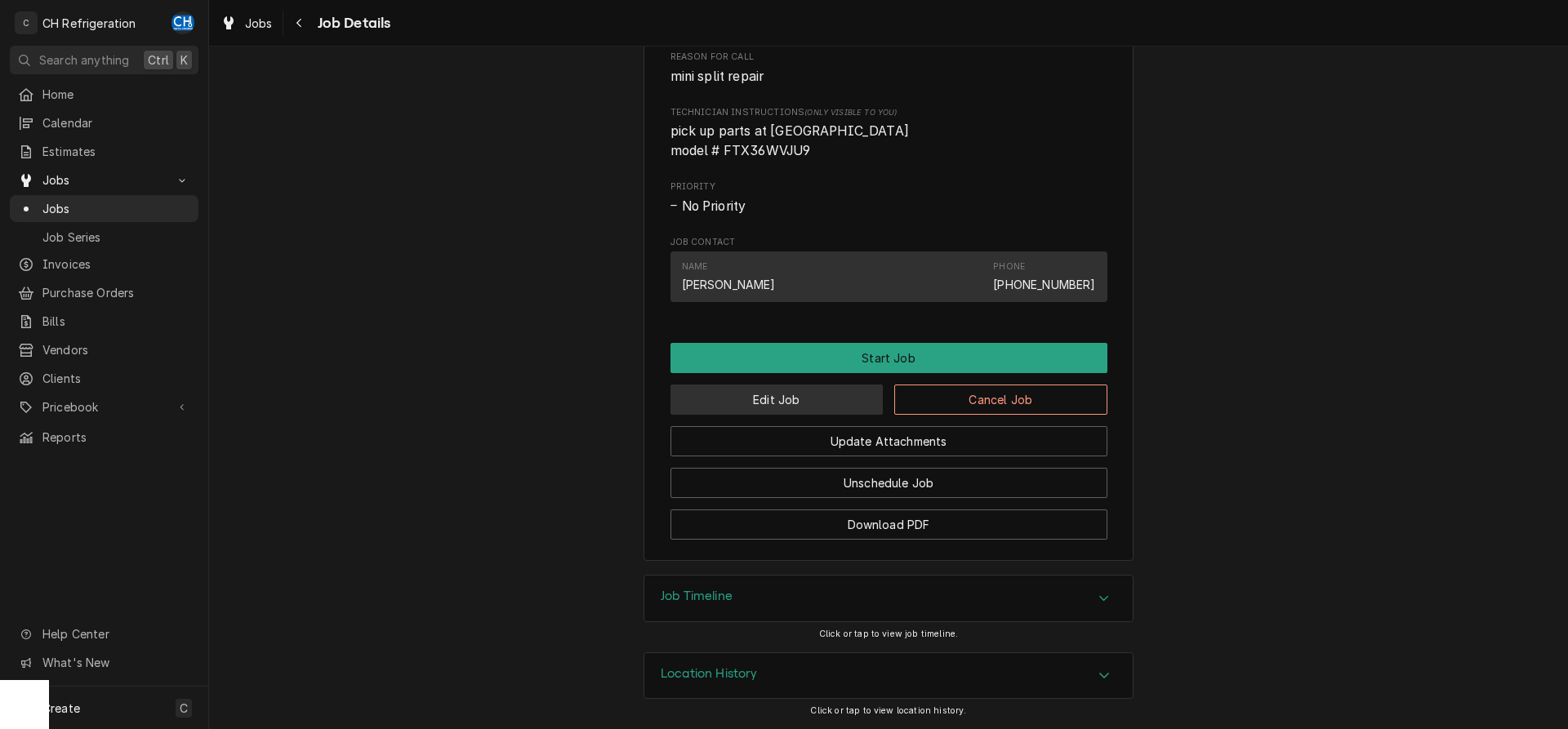
click at [807, 410] on button "Edit Job" at bounding box center [777, 400] width 214 height 31
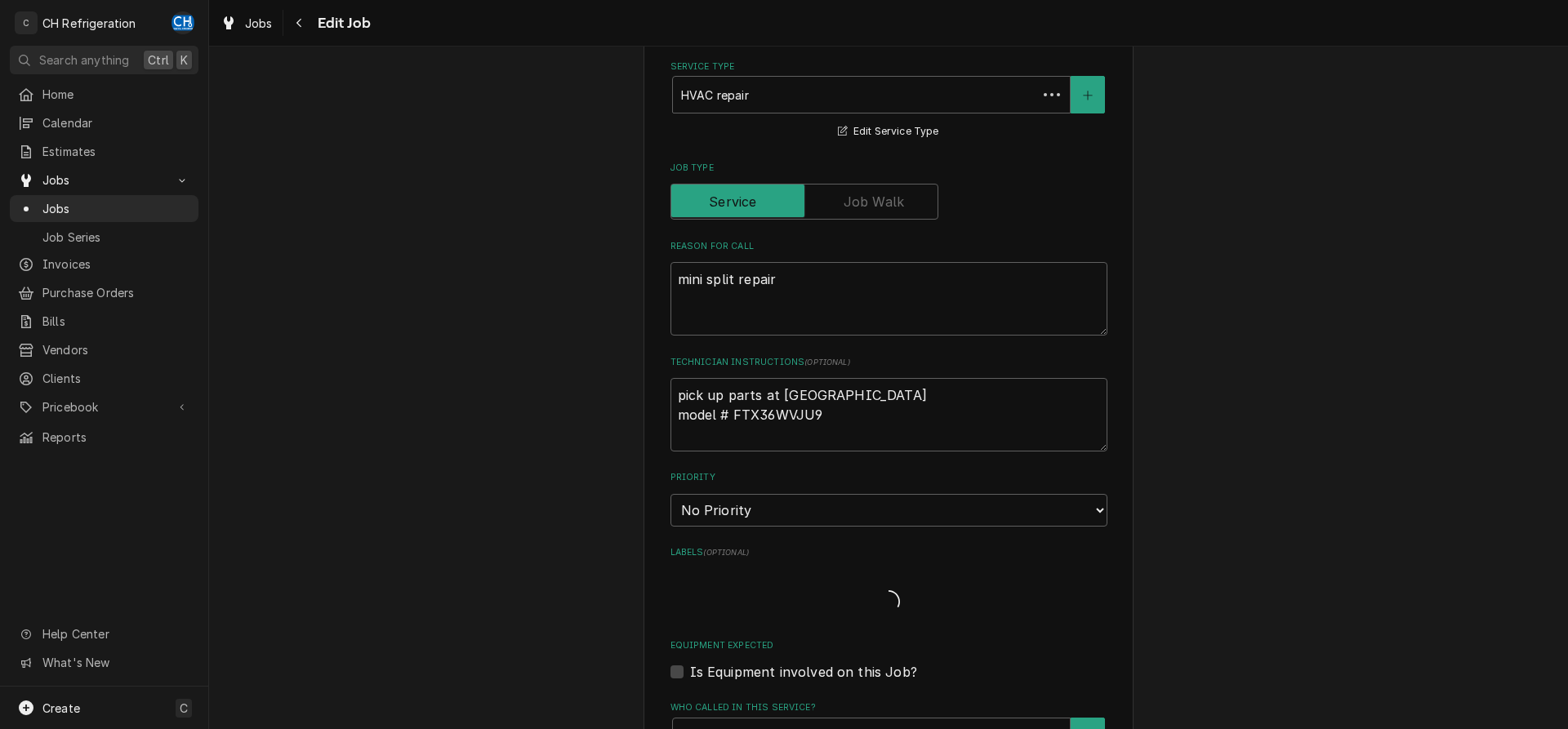
type textarea "x"
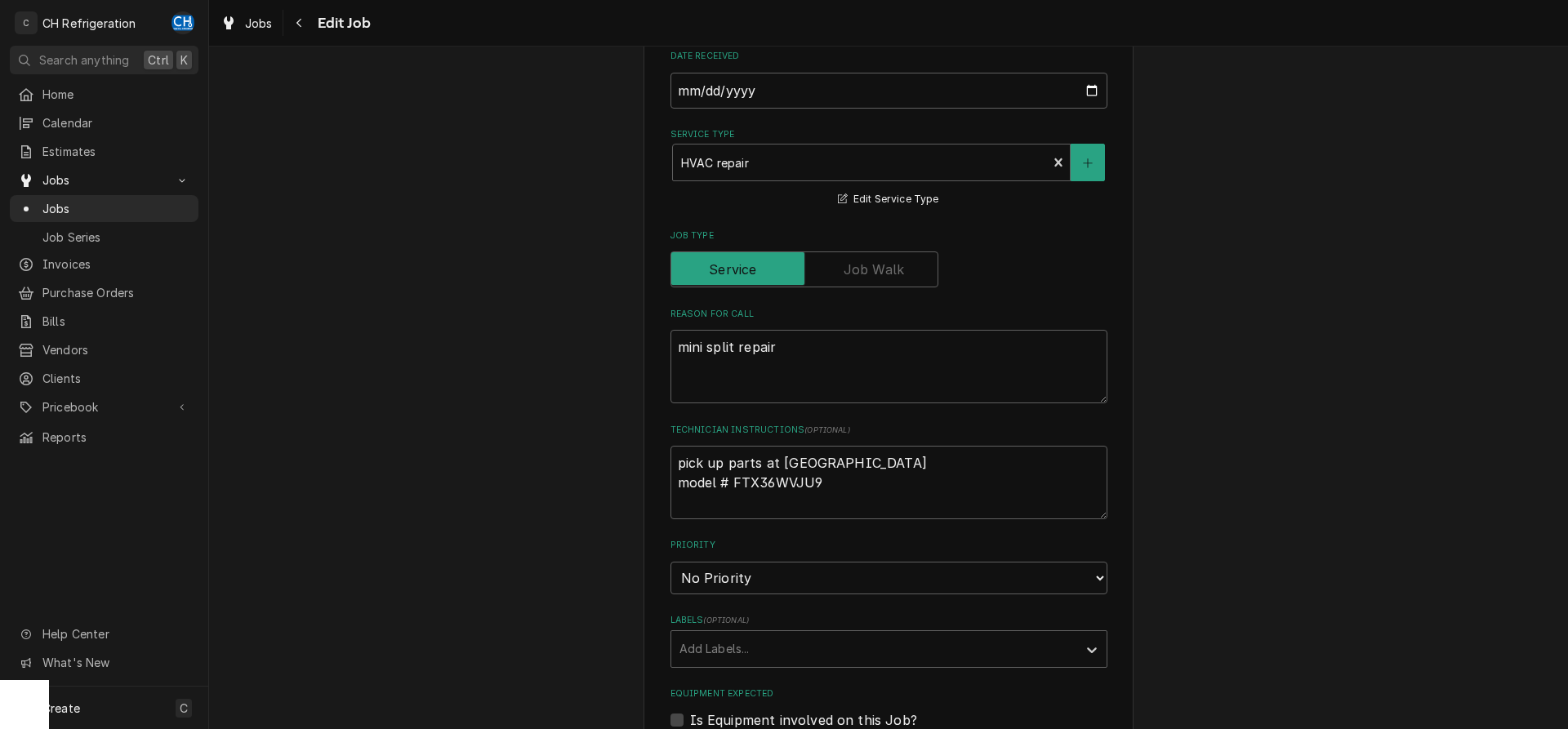
scroll to position [364, 0]
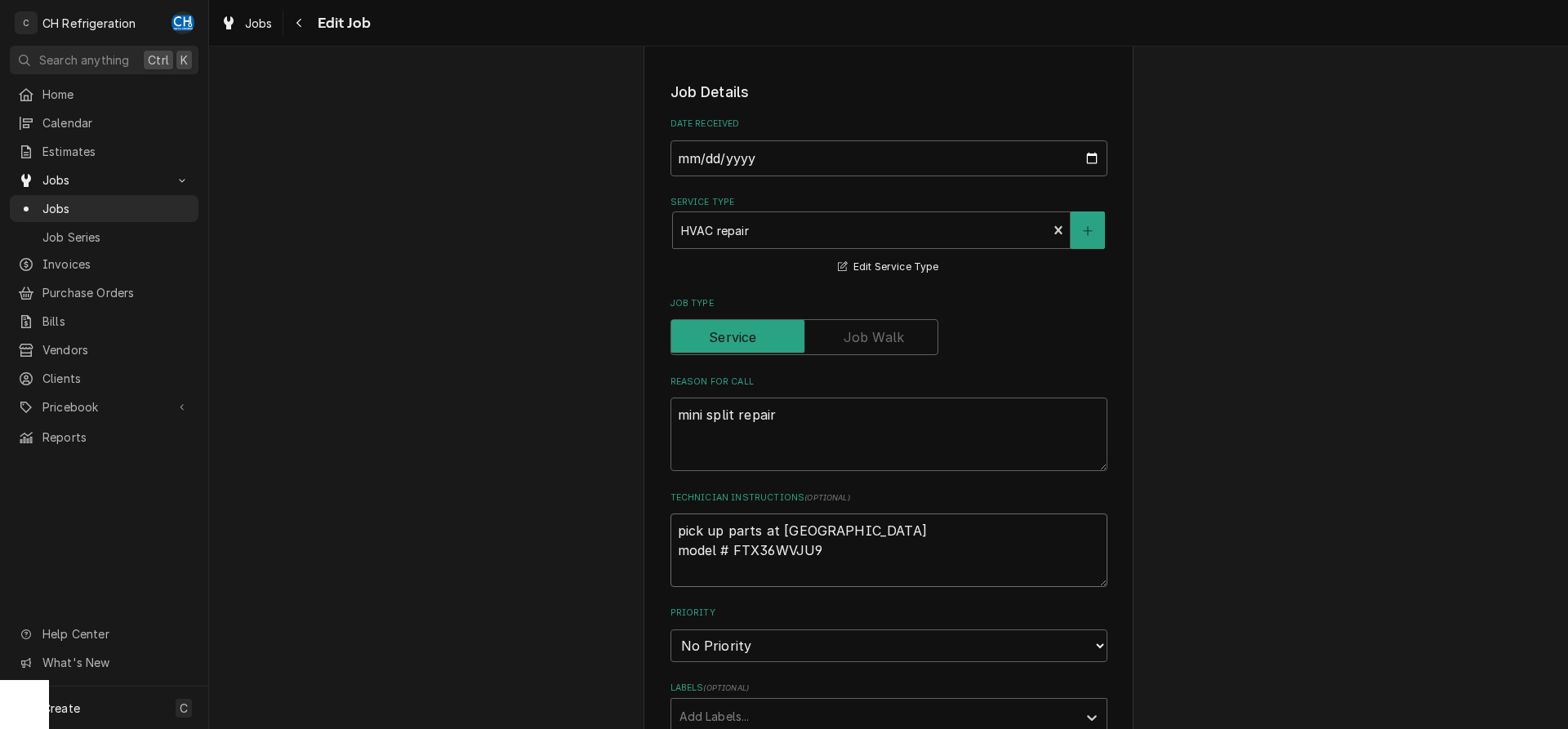
click at [861, 562] on textarea "pick up parts at United Culver City model # FTX36WVJU9" at bounding box center [889, 550] width 437 height 73
type textarea "pick up parts at United Culver City model # FTX36WVJU9"
type textarea "x"
type textarea "pick up parts at United Culver City model # FTX36WVJU9"
type textarea "x"
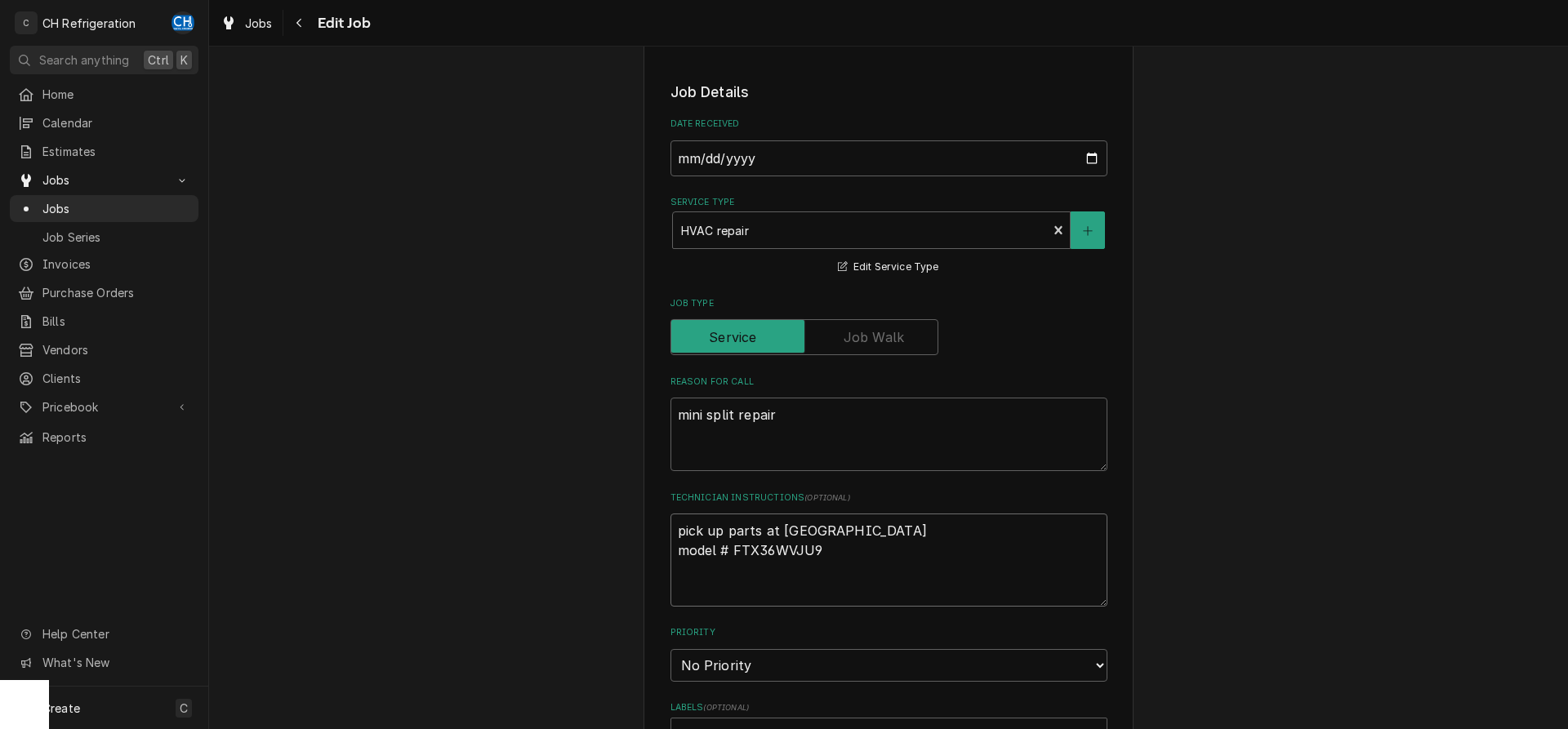
type textarea "pick up parts at United Culver City model # FTX36WVJU9 e"
type textarea "x"
type textarea "pick up parts at United Culver City model # FTX36WVJU9 es"
type textarea "x"
type textarea "pick up parts at United Culver City model # FTX36WVJU9 est"
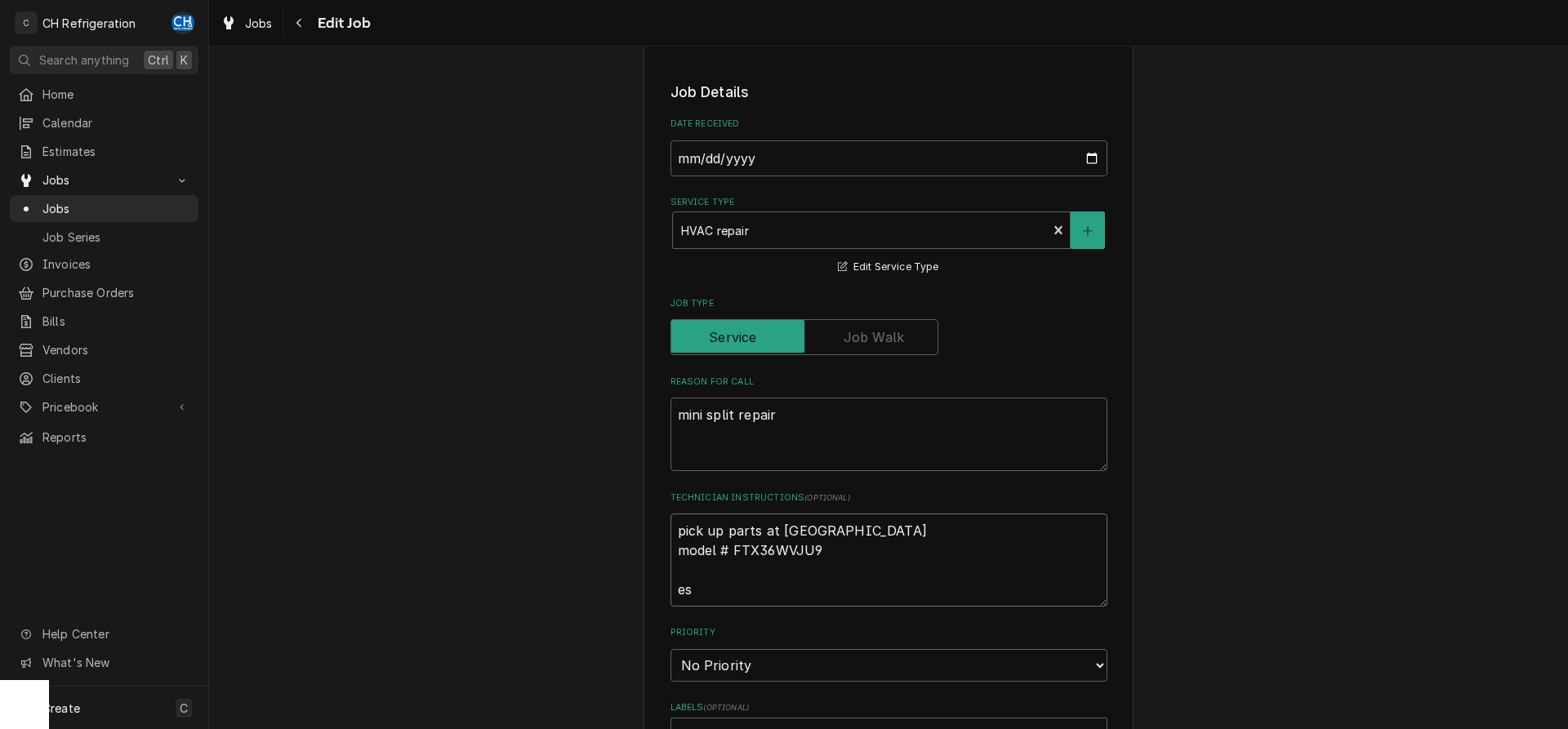
type textarea "x"
type textarea "pick up parts at United Culver City model # FTX36WVJU9 esti"
type textarea "x"
type textarea "pick up parts at United Culver City model # FTX36WVJU9 estim"
type textarea "x"
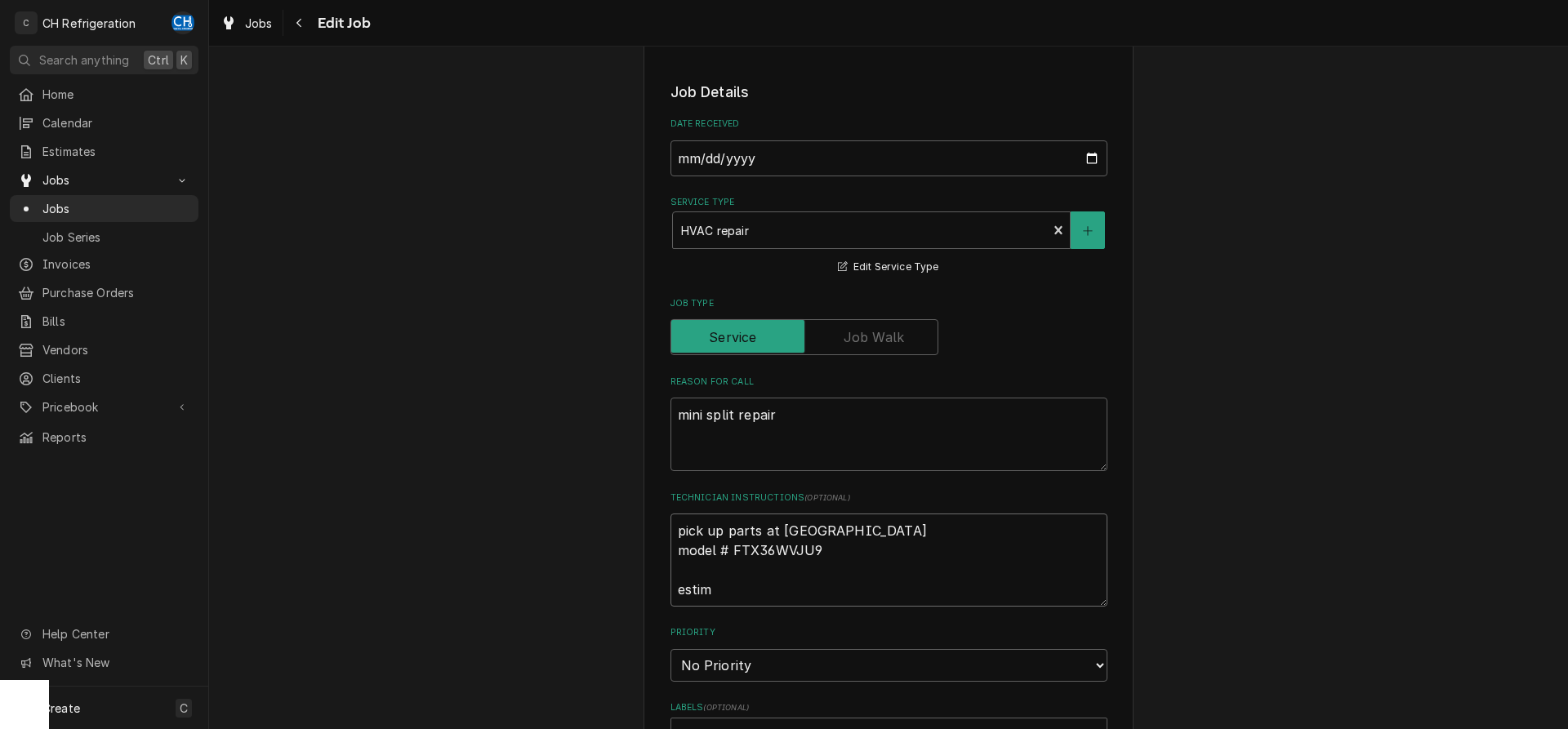
type textarea "pick up parts at United Culver City model # FTX36WVJU9 estima"
type textarea "x"
type textarea "pick up parts at United Culver City model # FTX36WVJU9 estimat"
type textarea "x"
type textarea "pick up parts at United Culver City model # FTX36WVJU9 estimate"
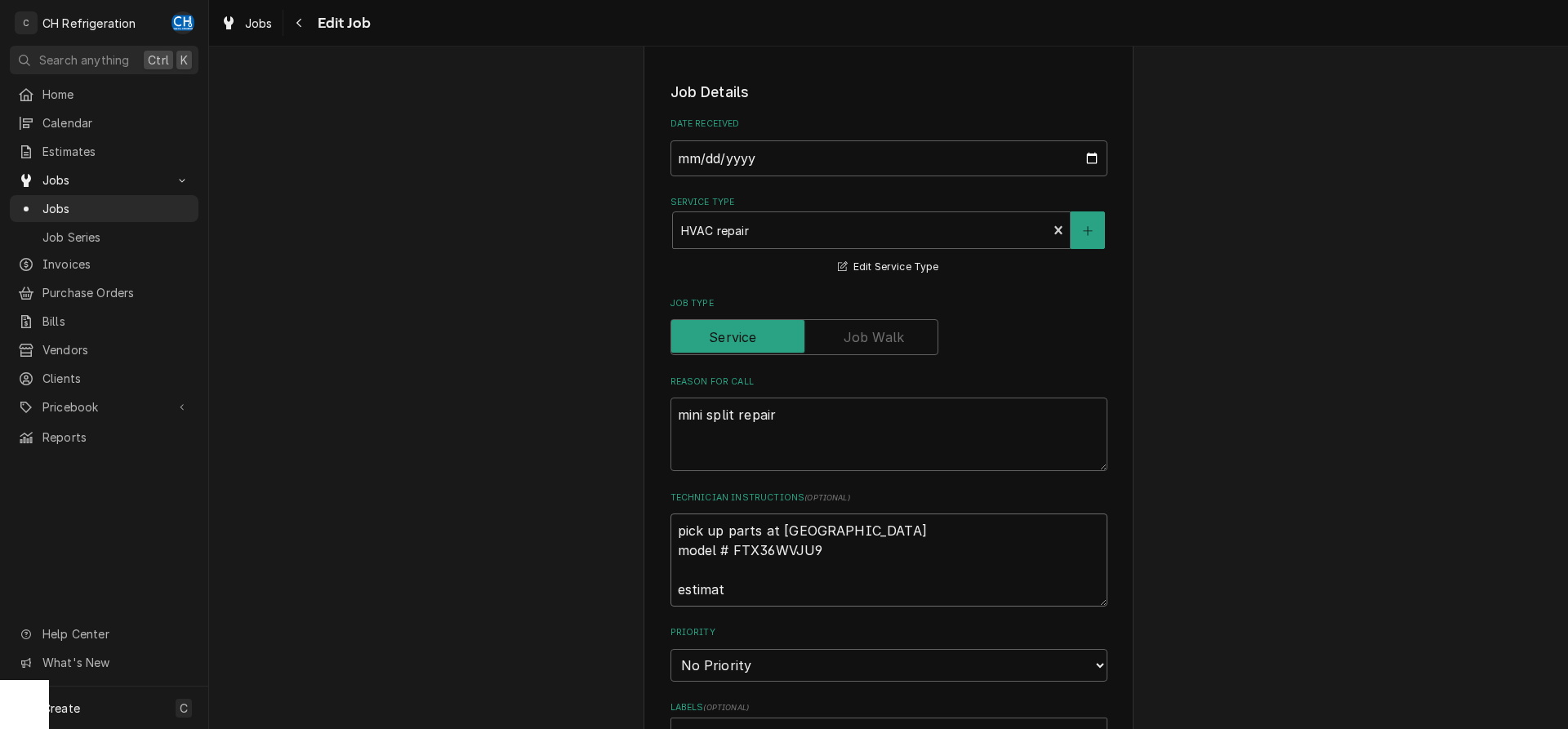
type textarea "x"
type textarea "pick up parts at United Culver City model # FTX36WVJU9 estimate"
type textarea "x"
type textarea "pick up parts at United Culver City model # FTX36WVJU9 estimate p"
type textarea "x"
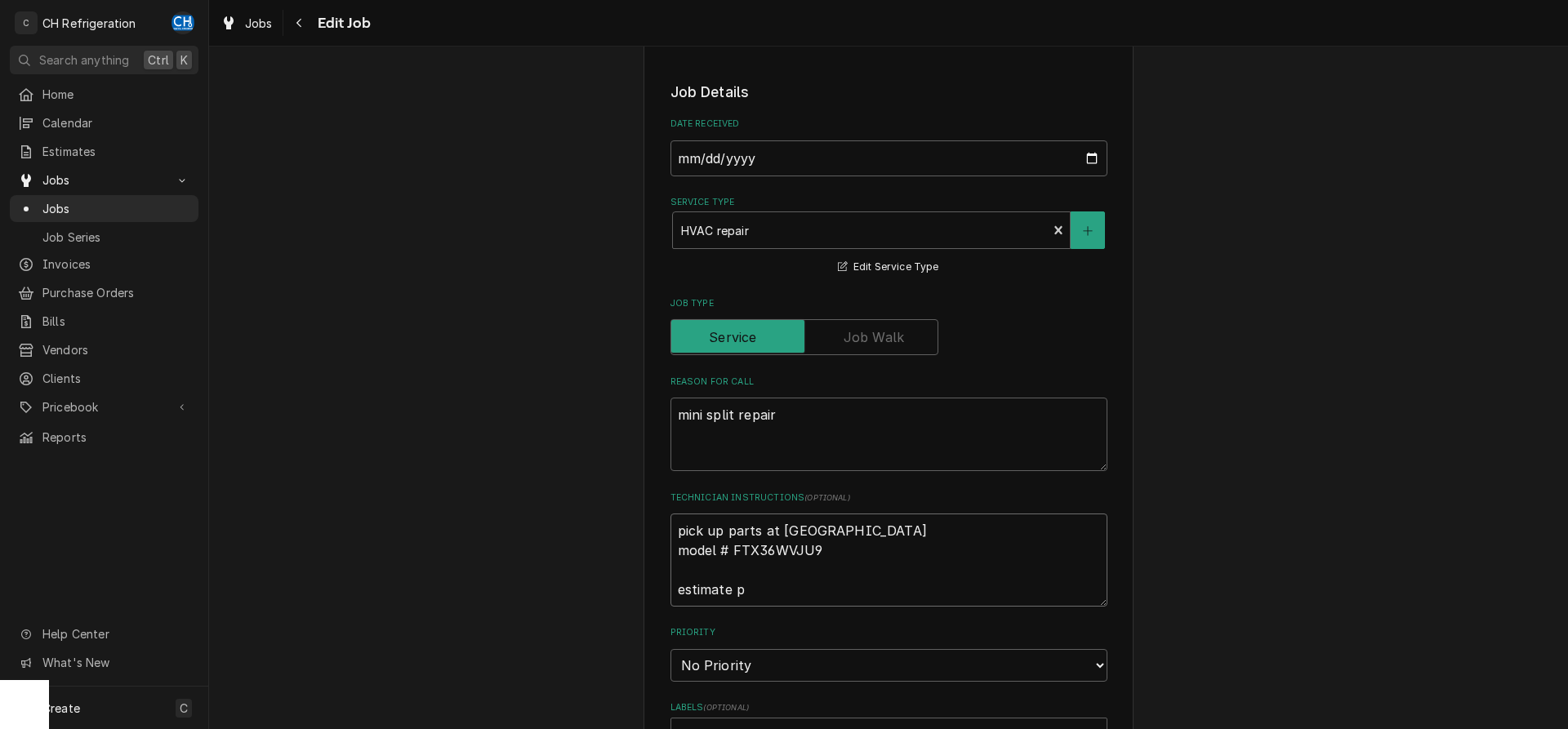
type textarea "pick up parts at United Culver City model # FTX36WVJU9 estimate p1"
type textarea "x"
type textarea "pick up parts at United Culver City model # FTX36WVJU9 estimate p14"
type textarea "x"
type textarea "pick up parts at United Culver City model # FTX36WVJU9 estimate p149"
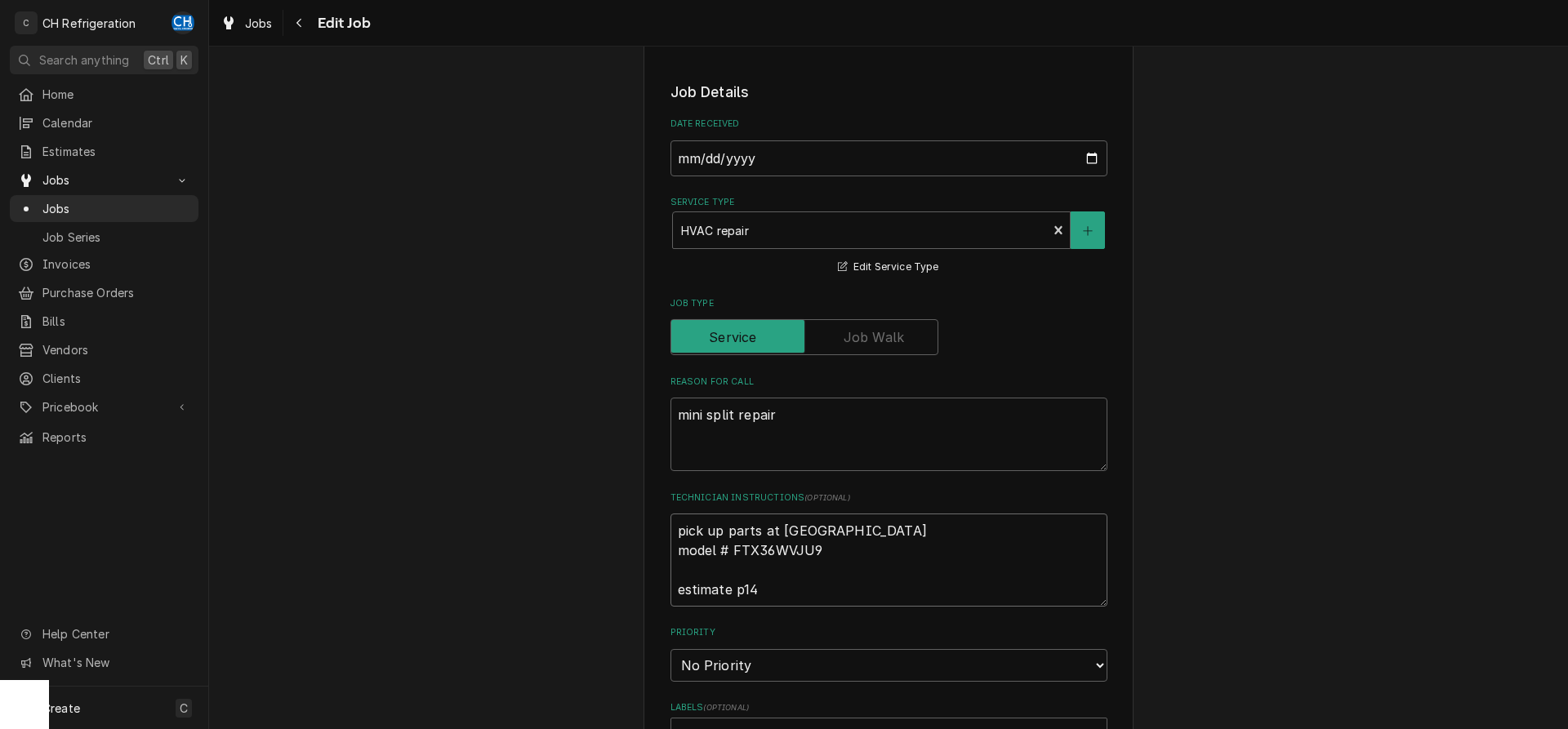
type textarea "x"
type textarea "pick up parts at United Culver City model # FTX36WVJU9 estimate p1499"
type textarea "x"
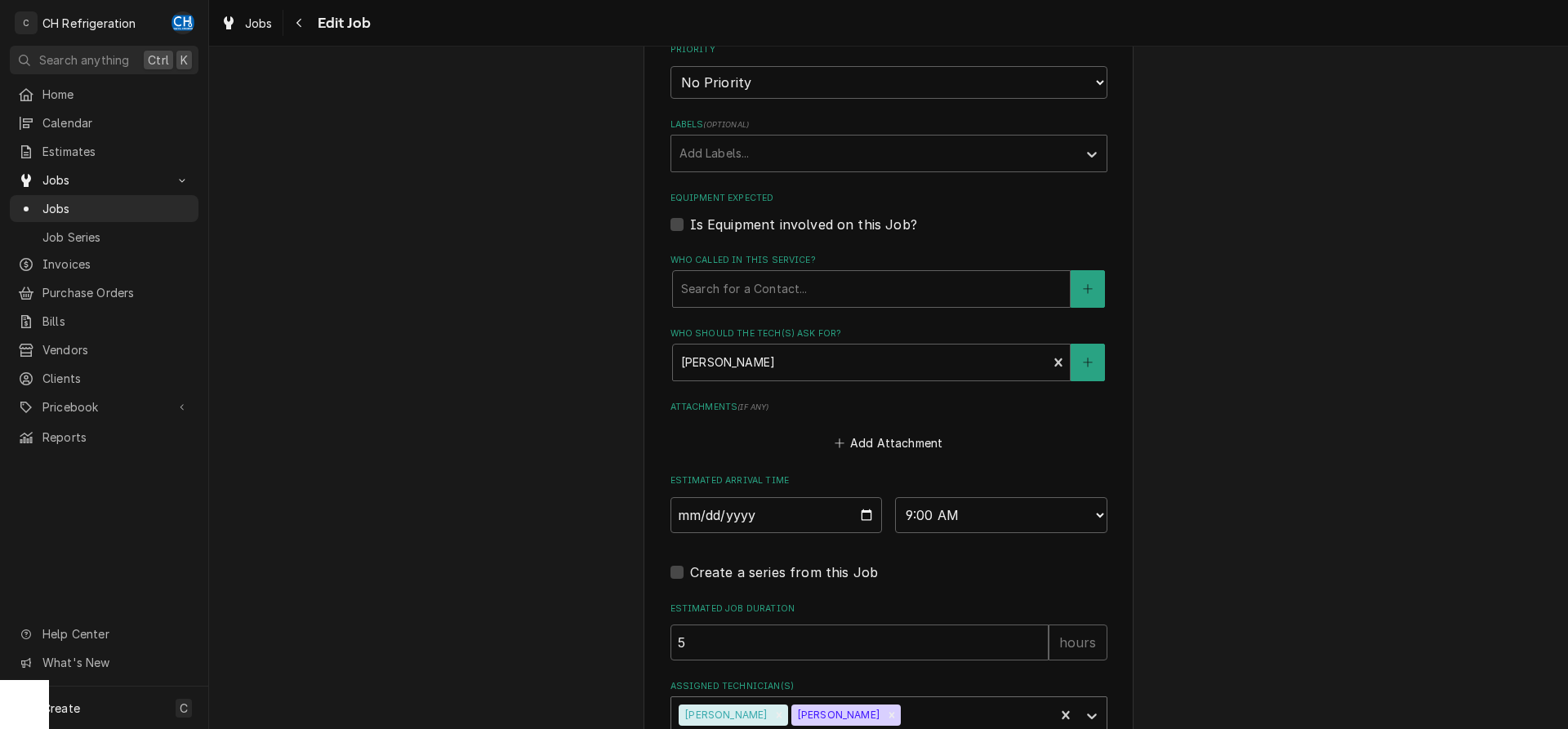
scroll to position [1051, 0]
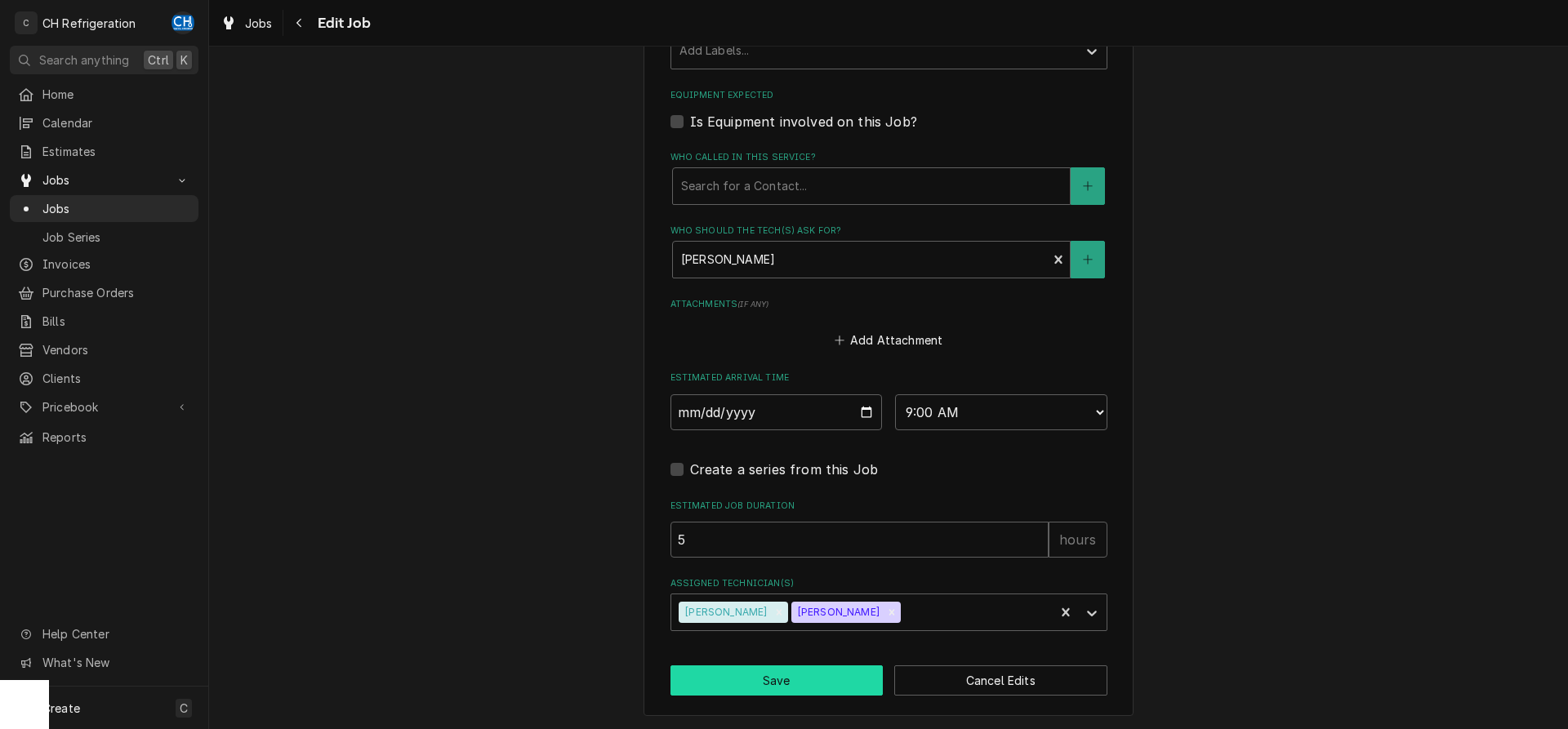
type textarea "pick up parts at United Culver City model # FTX36WVJU9 estimate p1499"
click at [793, 682] on button "Save" at bounding box center [777, 680] width 214 height 31
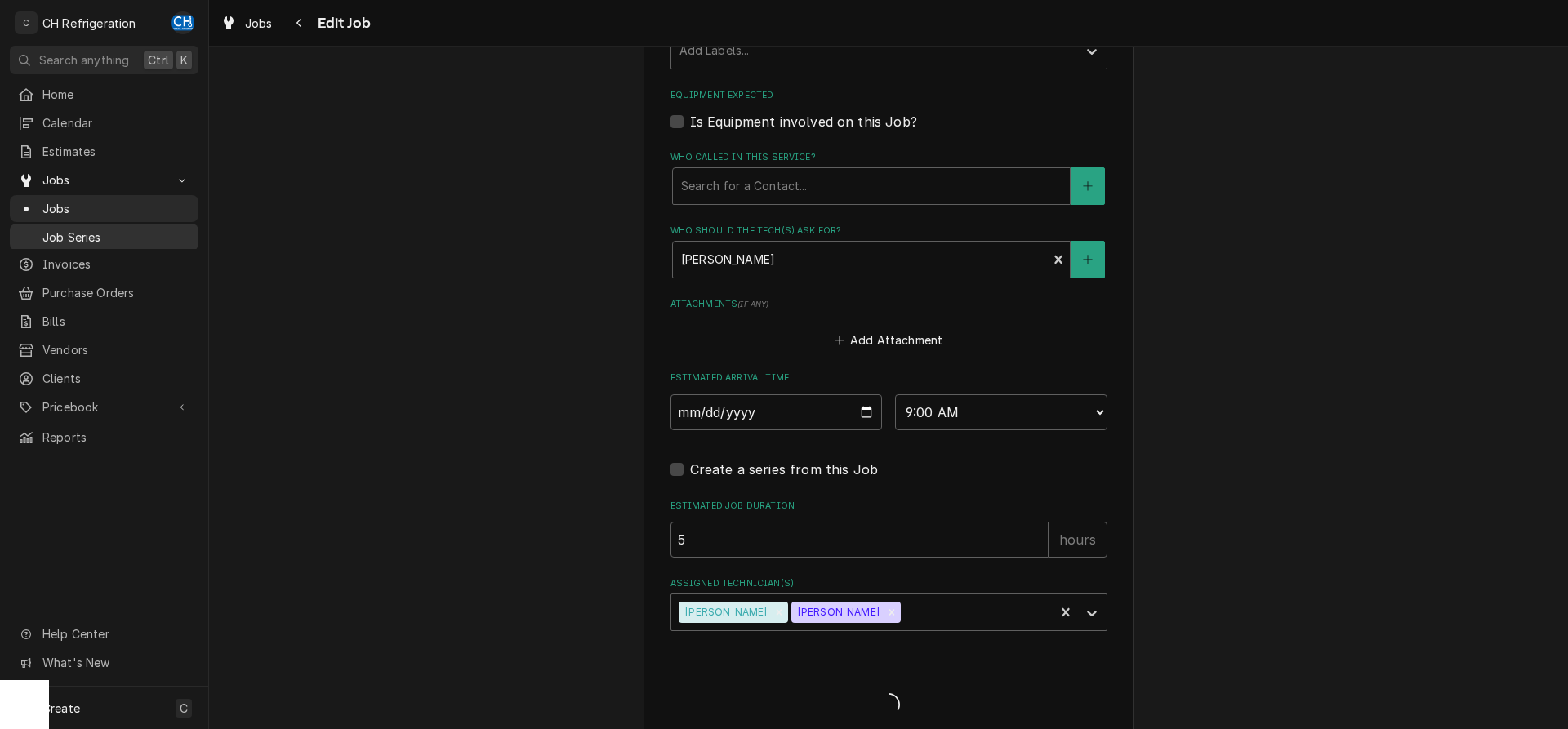
type textarea "x"
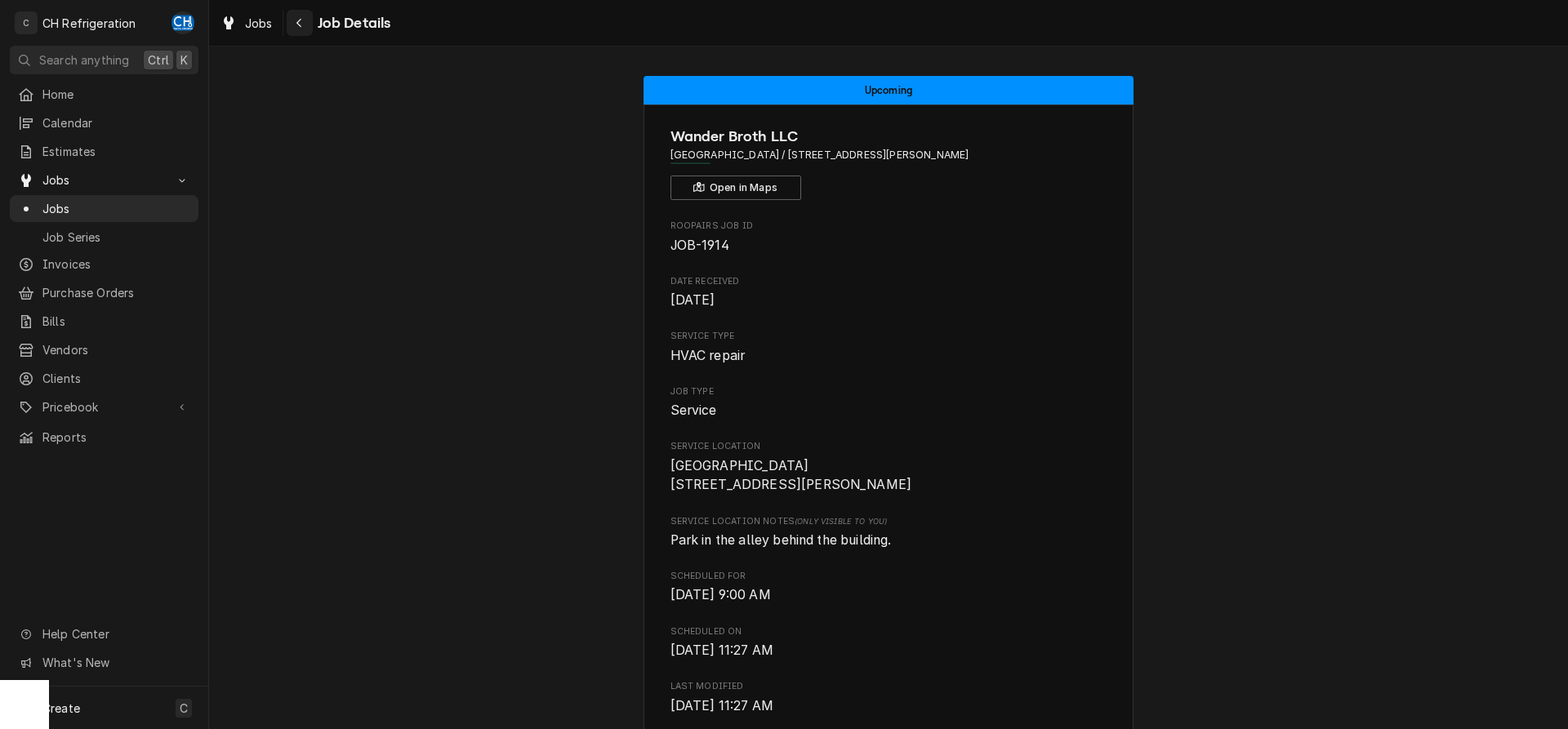
click at [298, 21] on icon "Navigate back" at bounding box center [299, 23] width 7 height 12
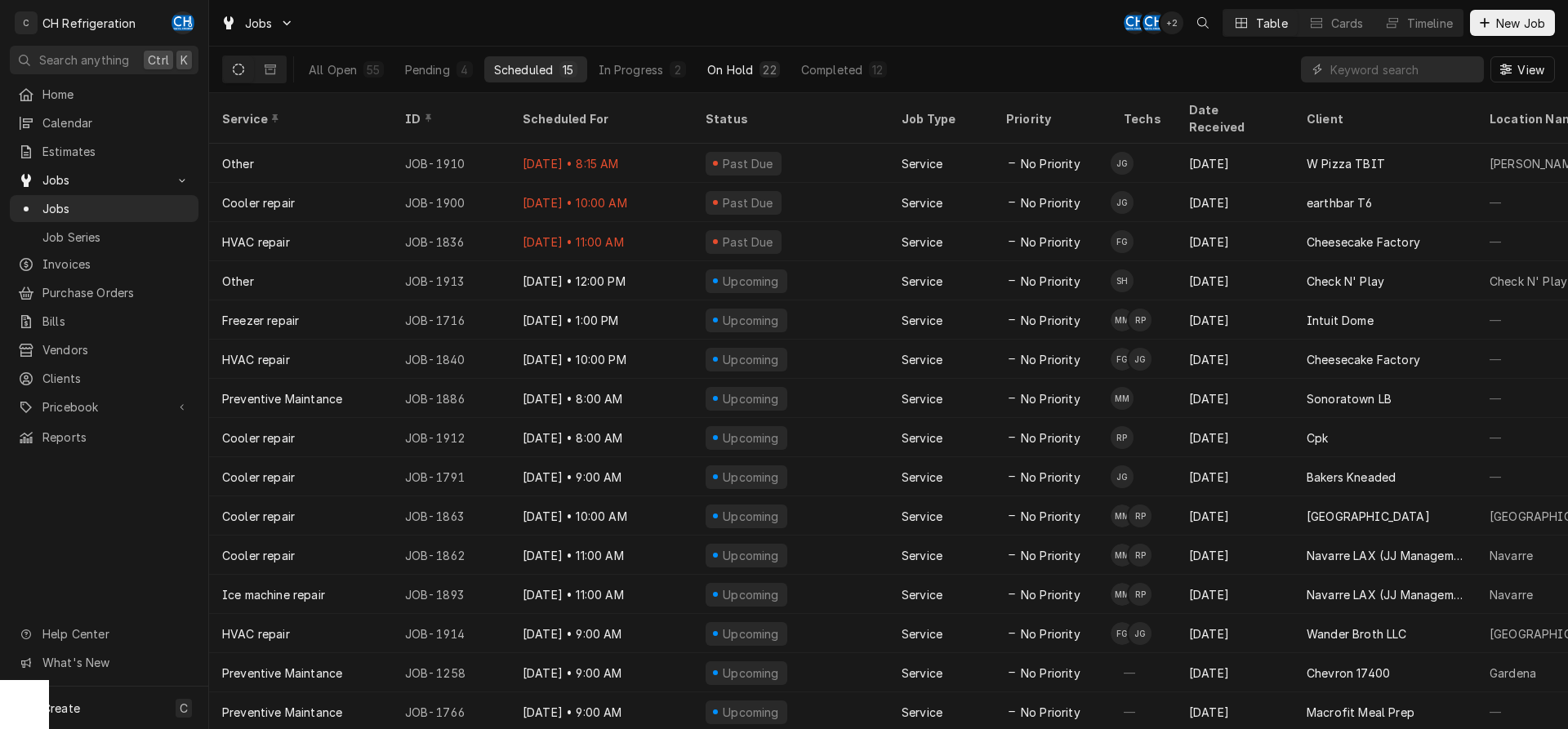
click at [749, 63] on div "On Hold" at bounding box center [730, 69] width 45 height 17
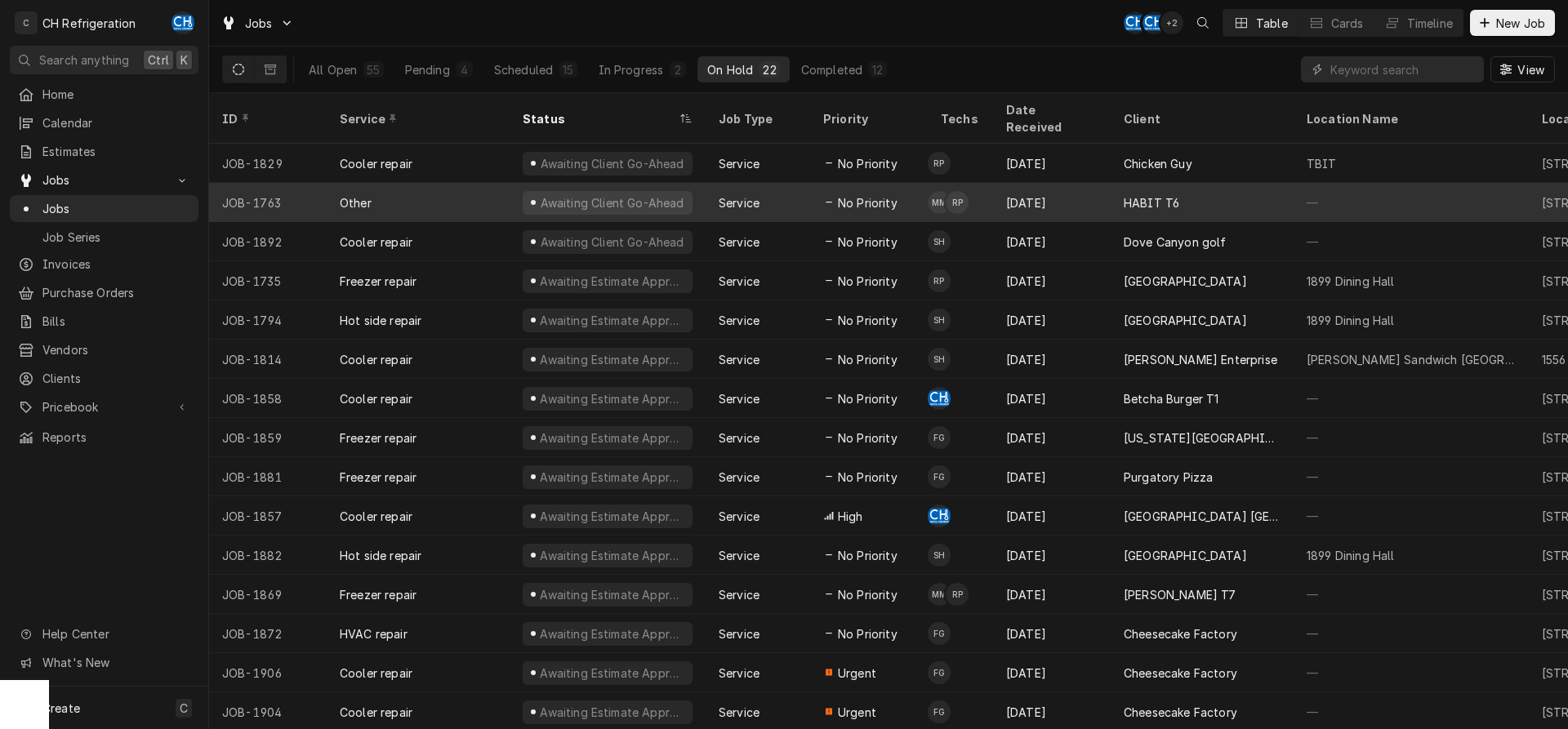
click at [1093, 185] on div "[DATE]" at bounding box center [1051, 203] width 118 height 40
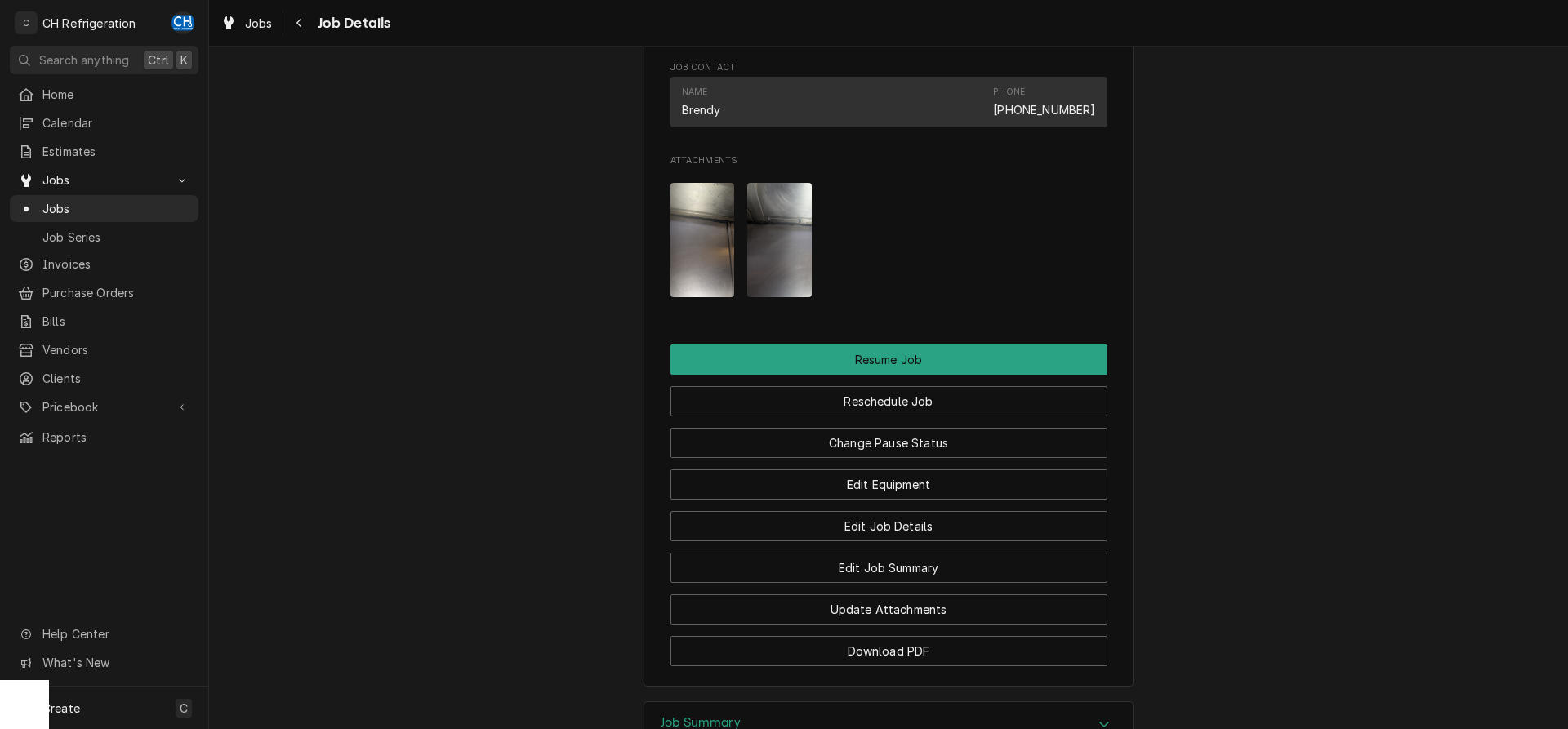
scroll to position [1556, 0]
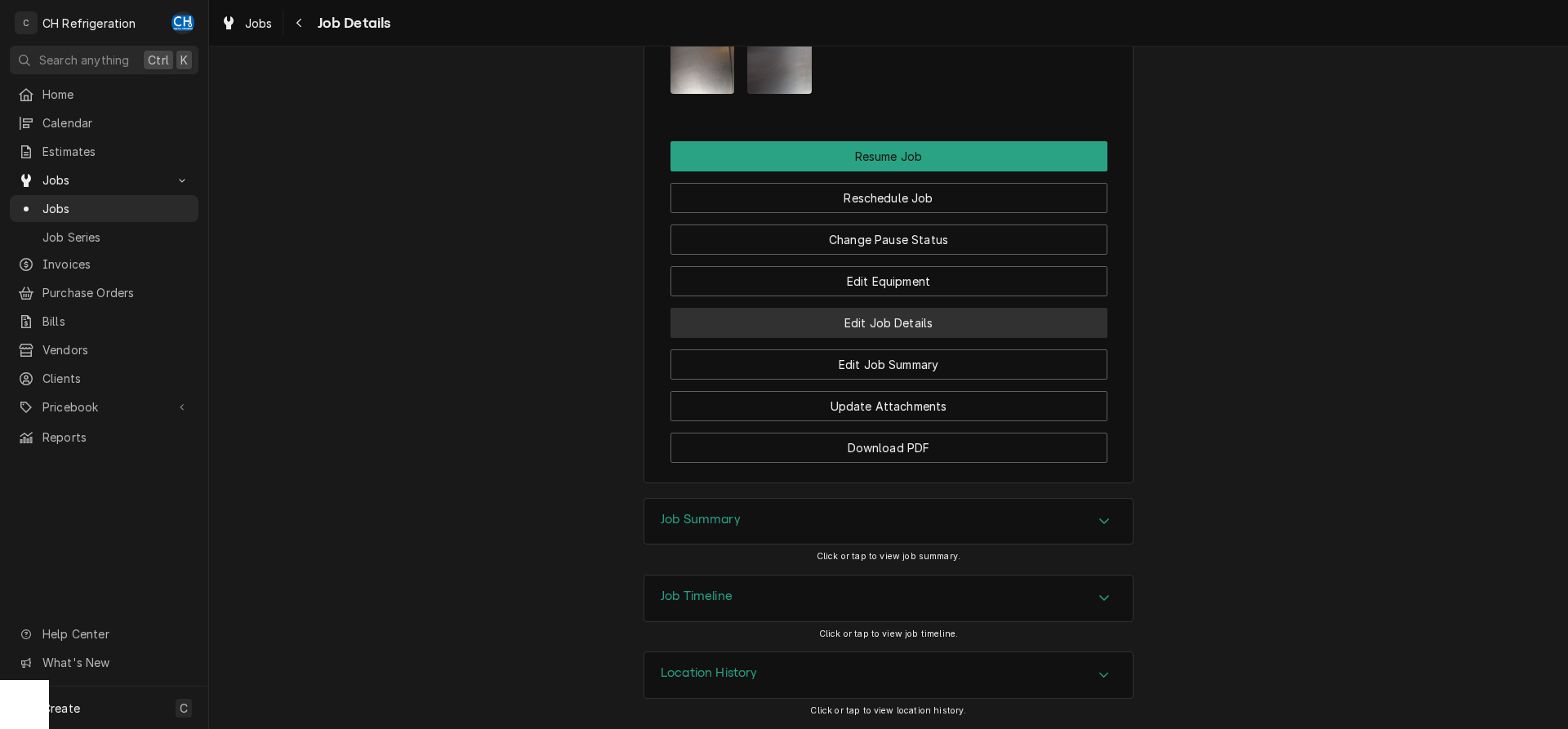
click at [911, 320] on button "Edit Job Details" at bounding box center [889, 322] width 437 height 31
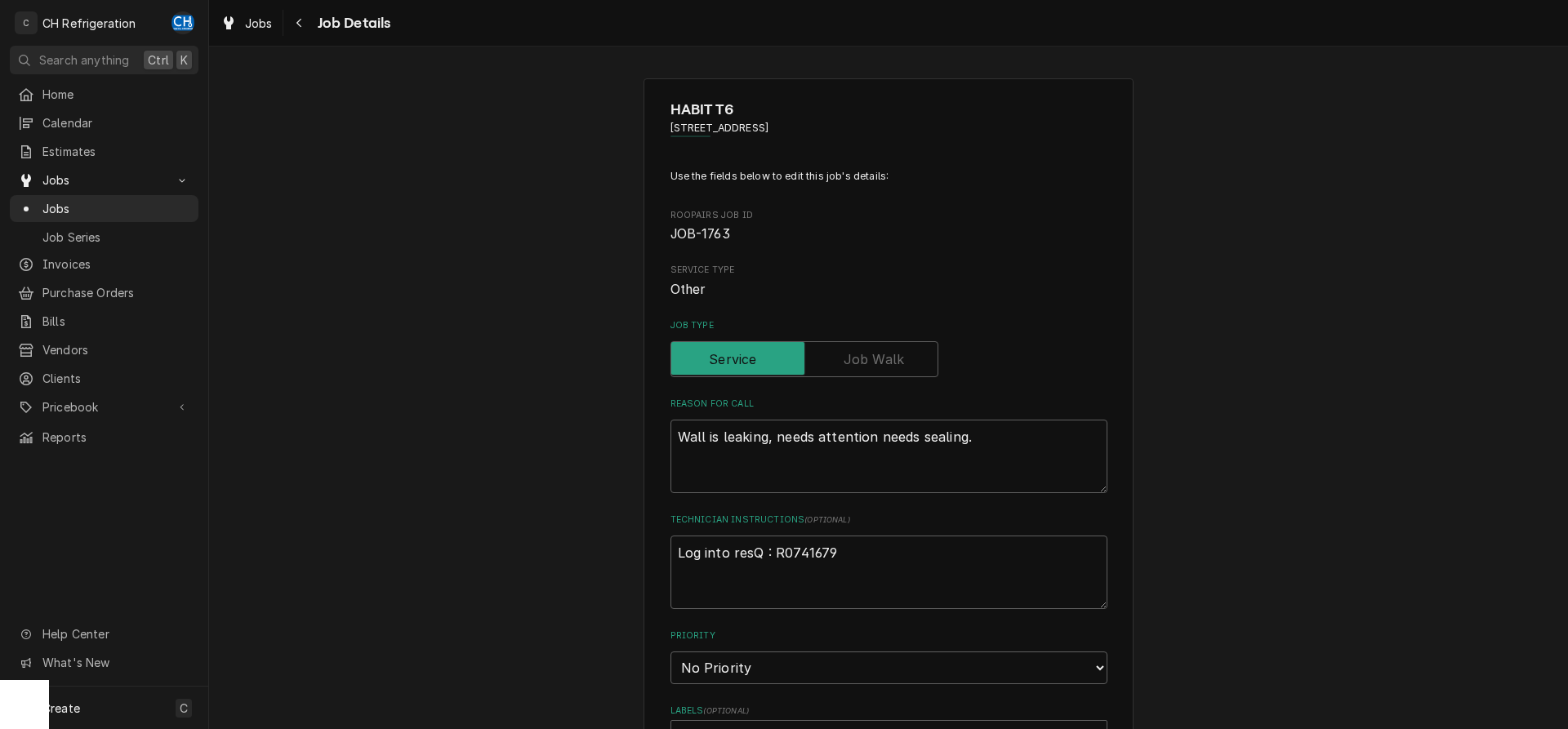
type textarea "x"
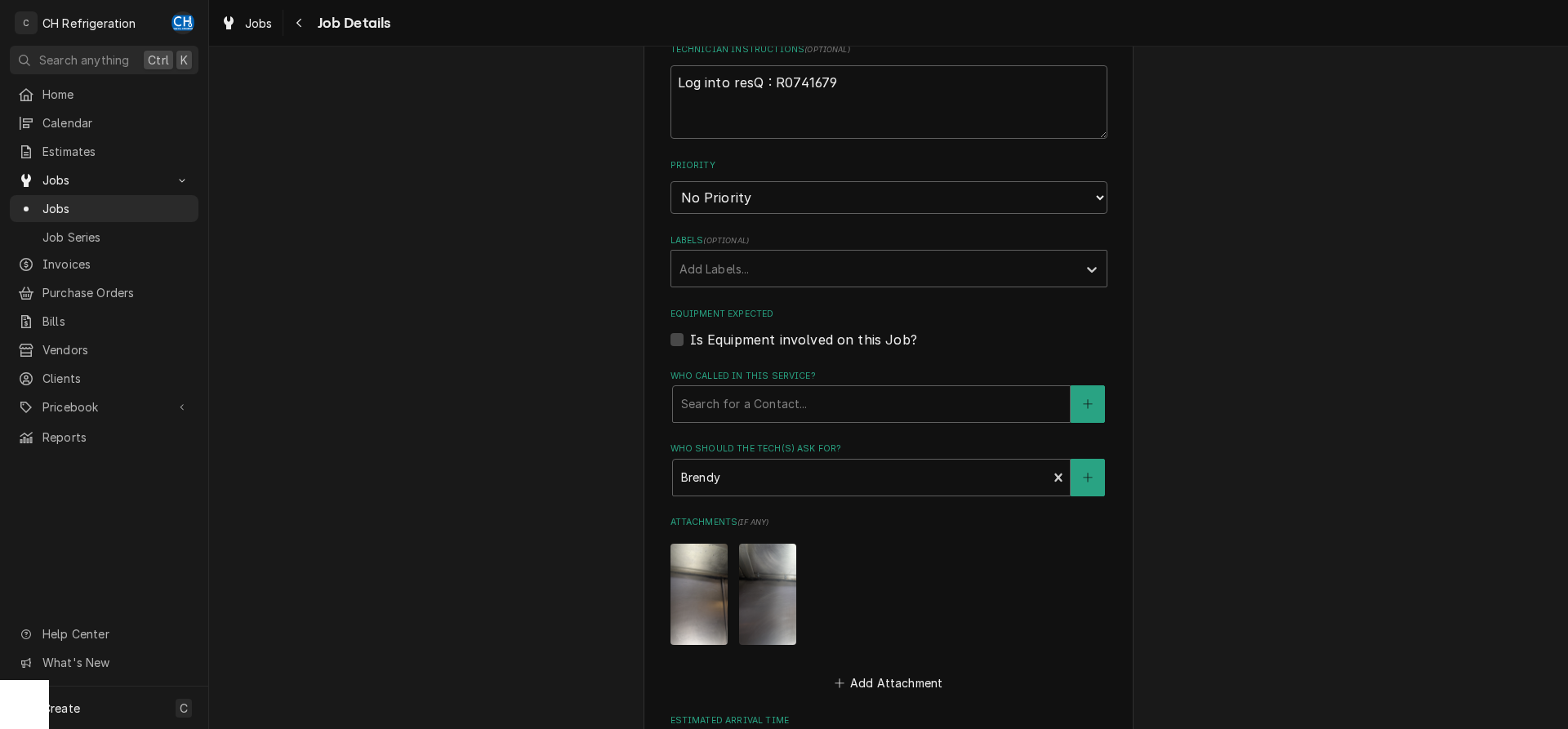
scroll to position [431, 0]
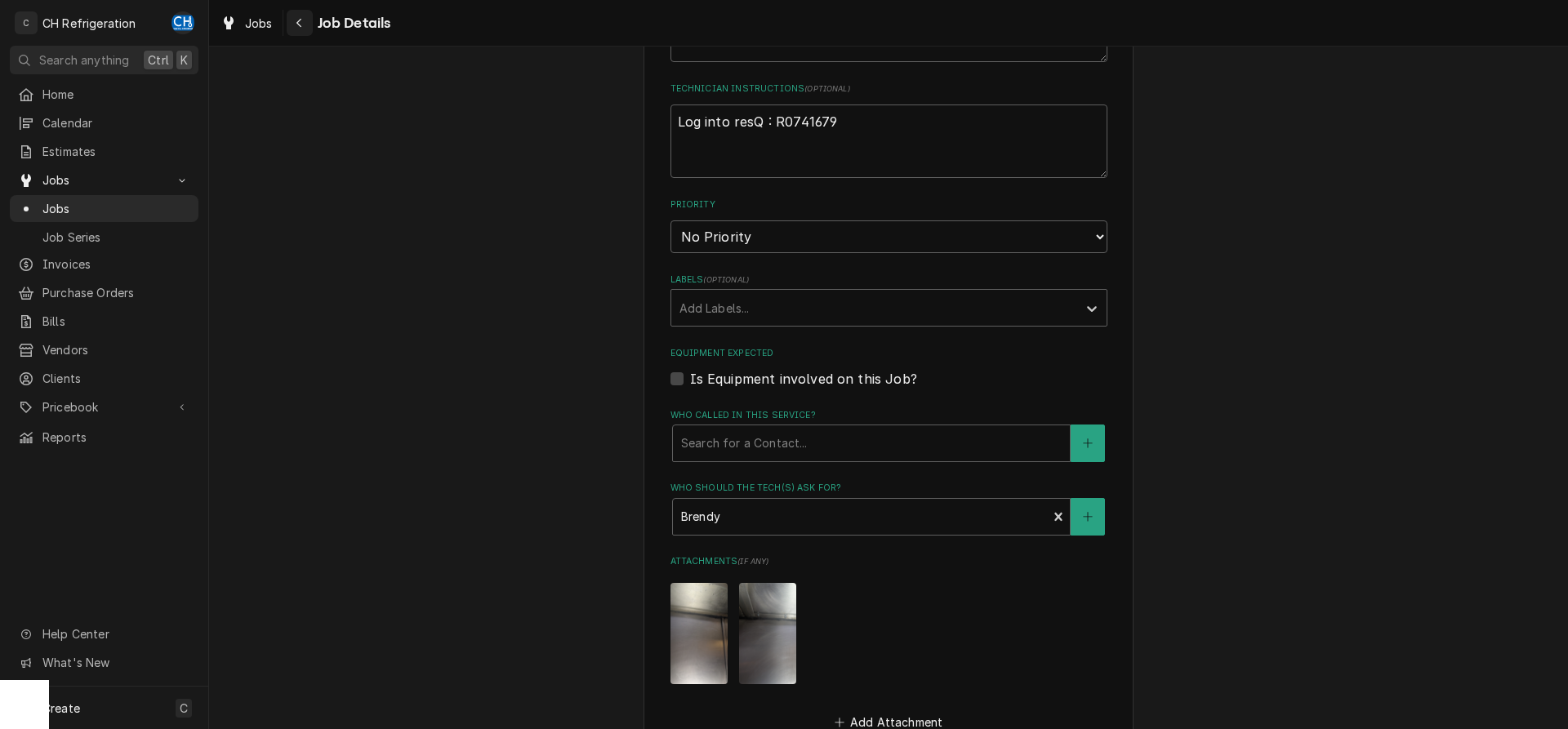
click at [311, 20] on button "Navigate back" at bounding box center [300, 23] width 26 height 26
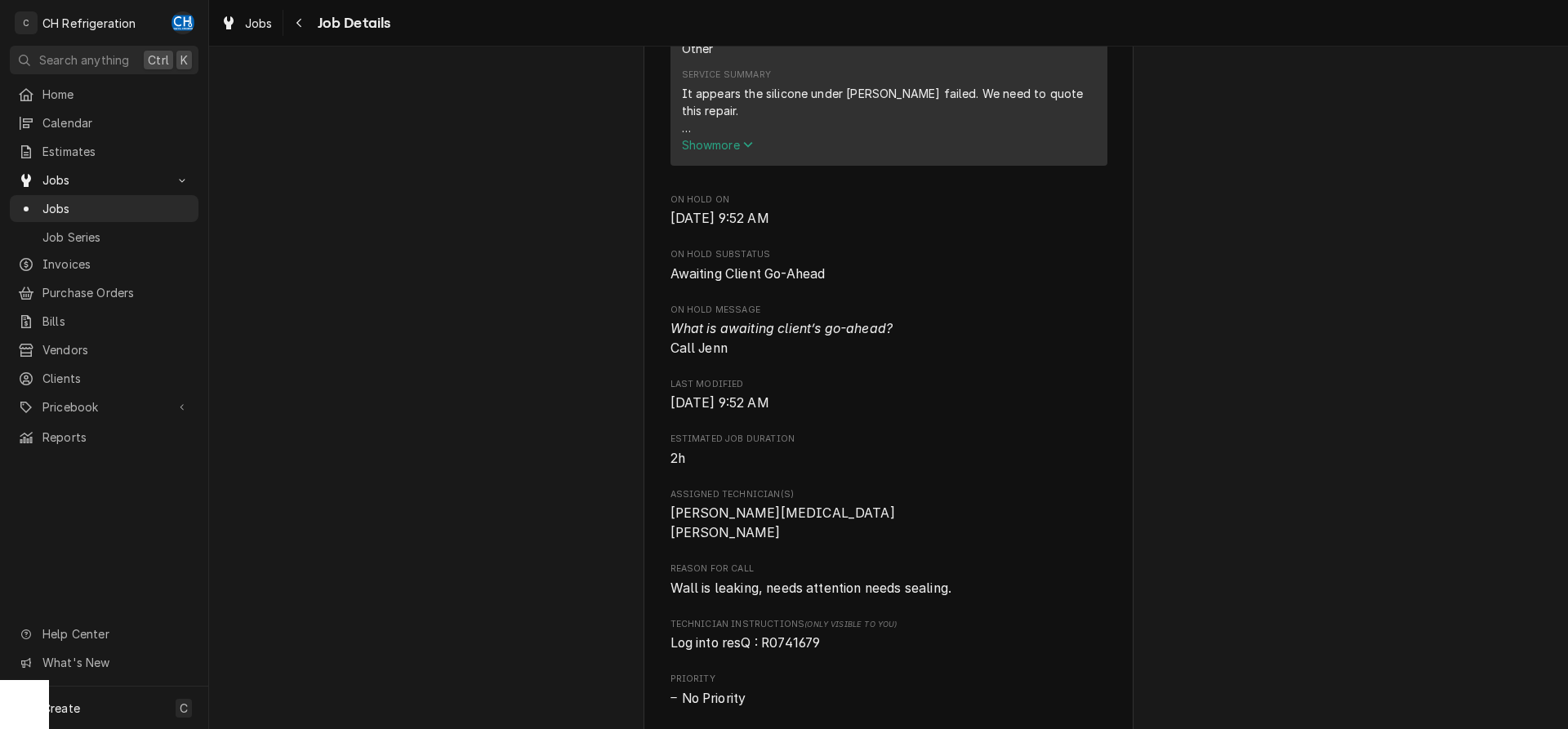
scroll to position [666, 0]
click at [96, 203] on span "Jobs" at bounding box center [116, 209] width 148 height 17
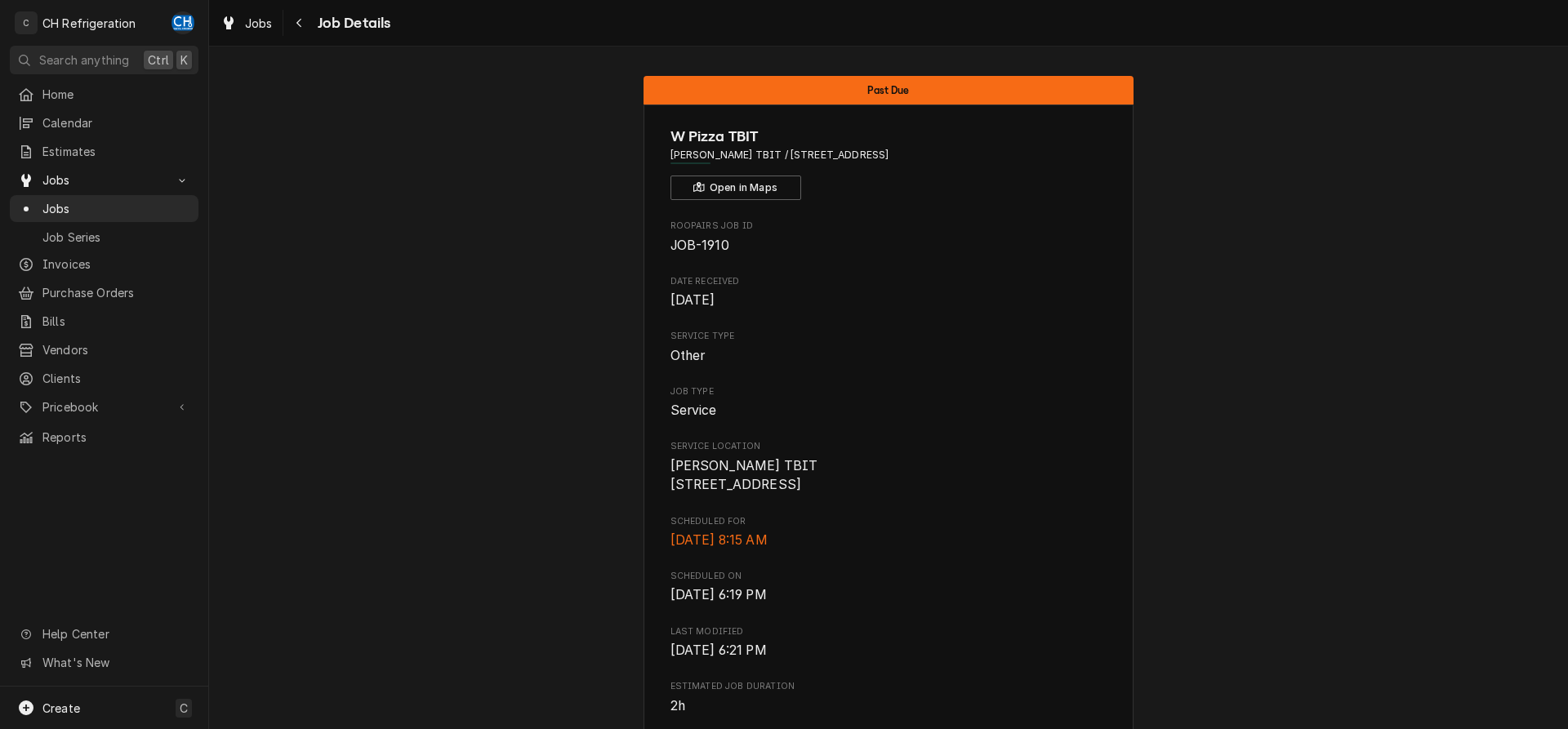
scroll to position [583, 0]
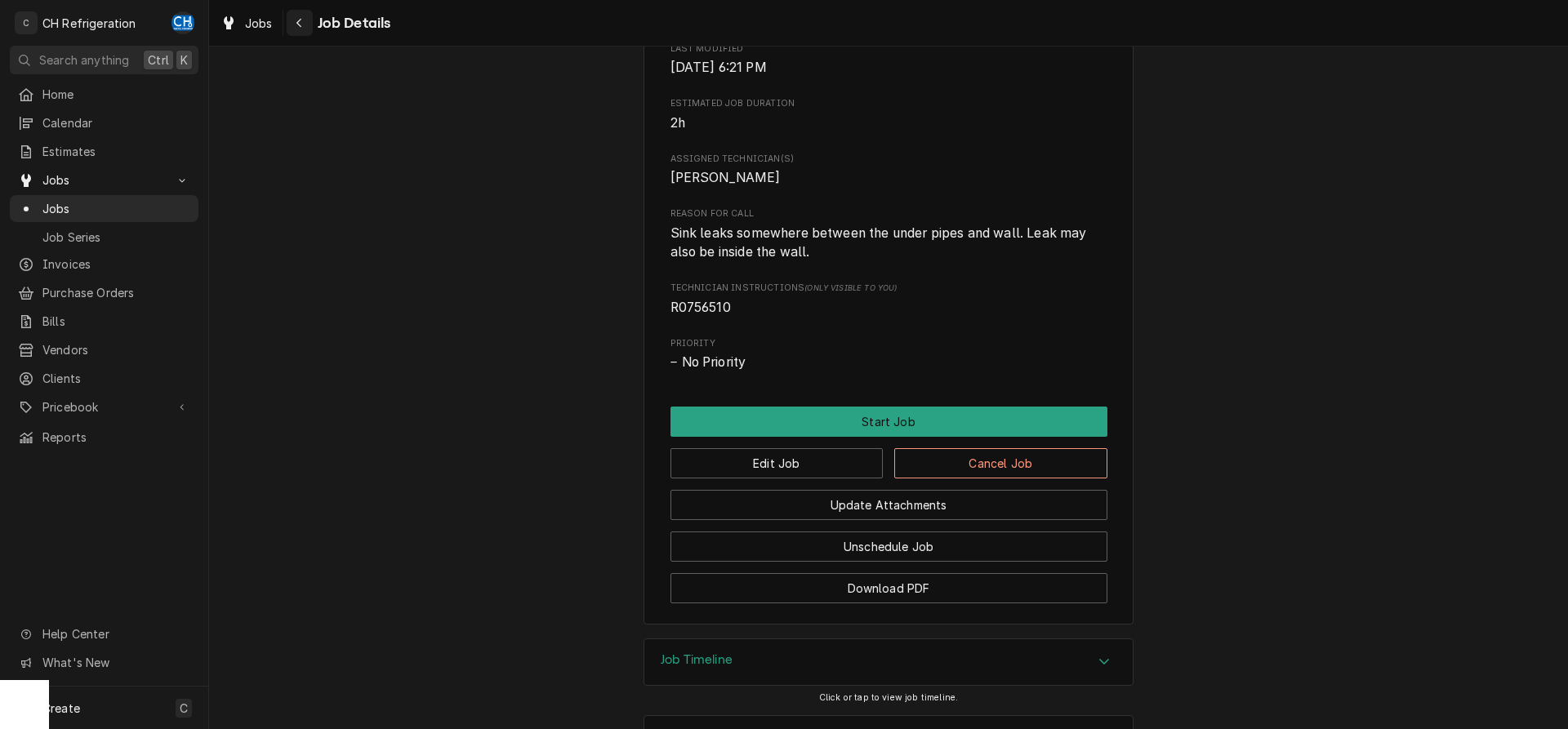
click at [298, 17] on icon "Navigate back" at bounding box center [299, 23] width 7 height 12
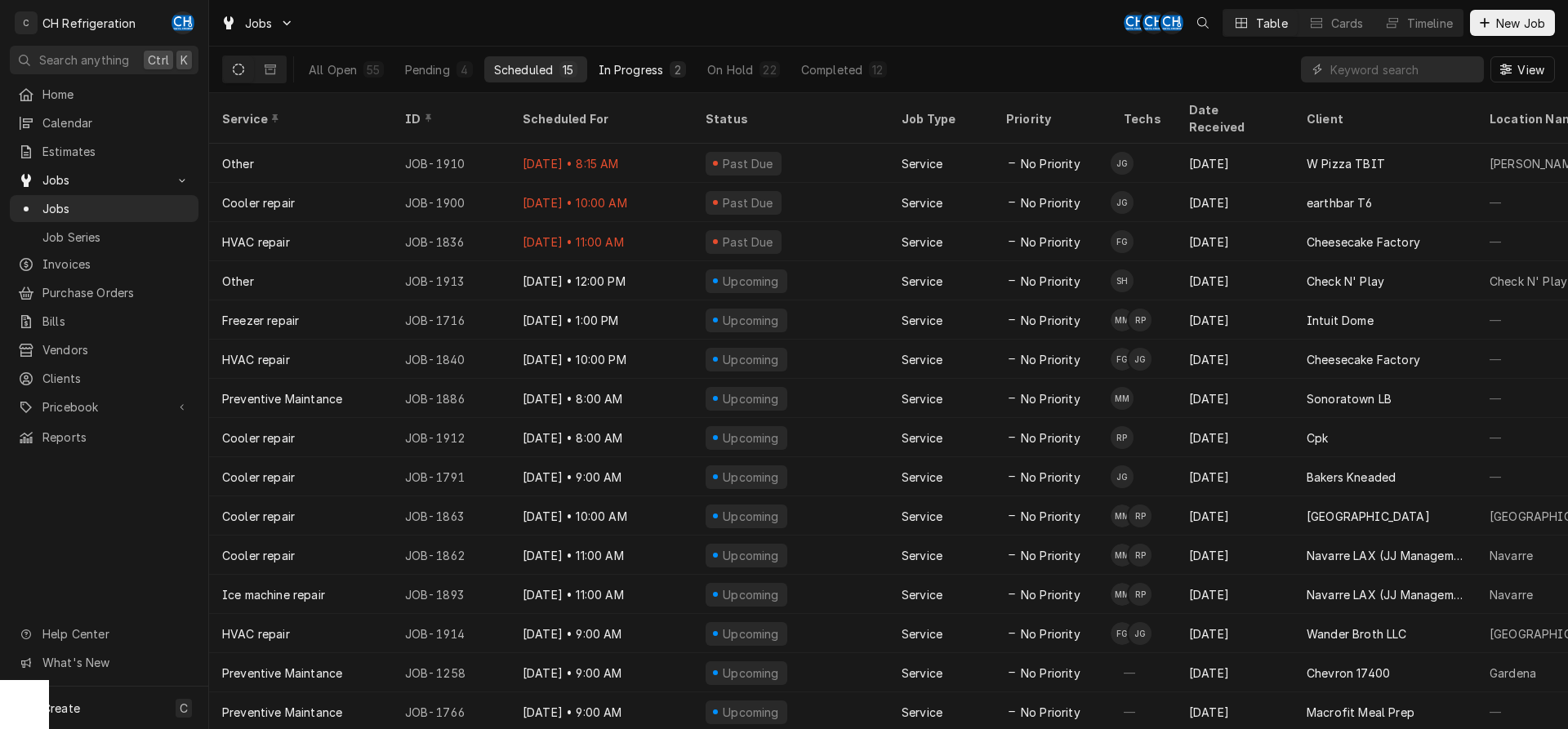
click at [628, 67] on div "In Progress" at bounding box center [631, 69] width 65 height 17
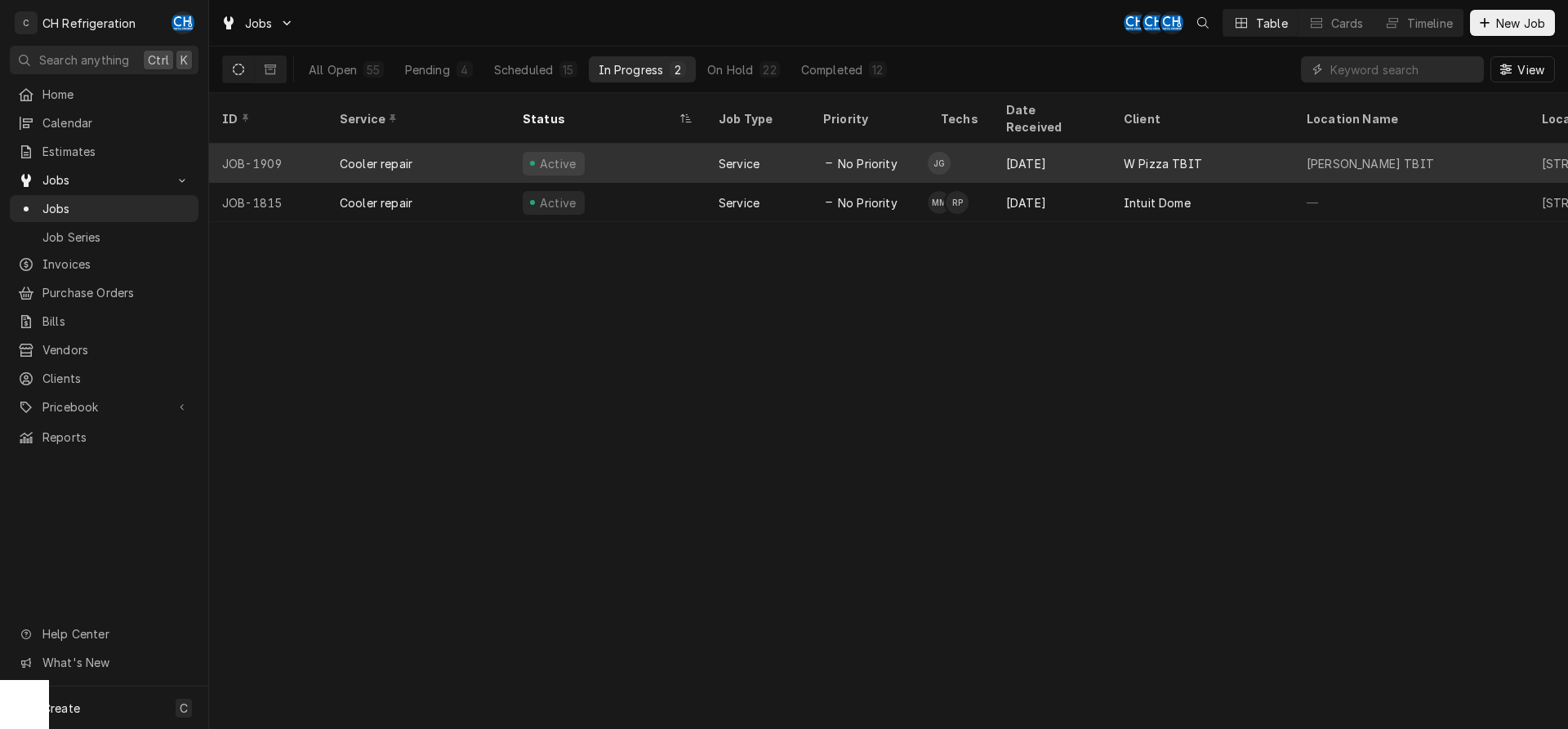
click at [1056, 149] on div "[DATE]" at bounding box center [1051, 163] width 118 height 40
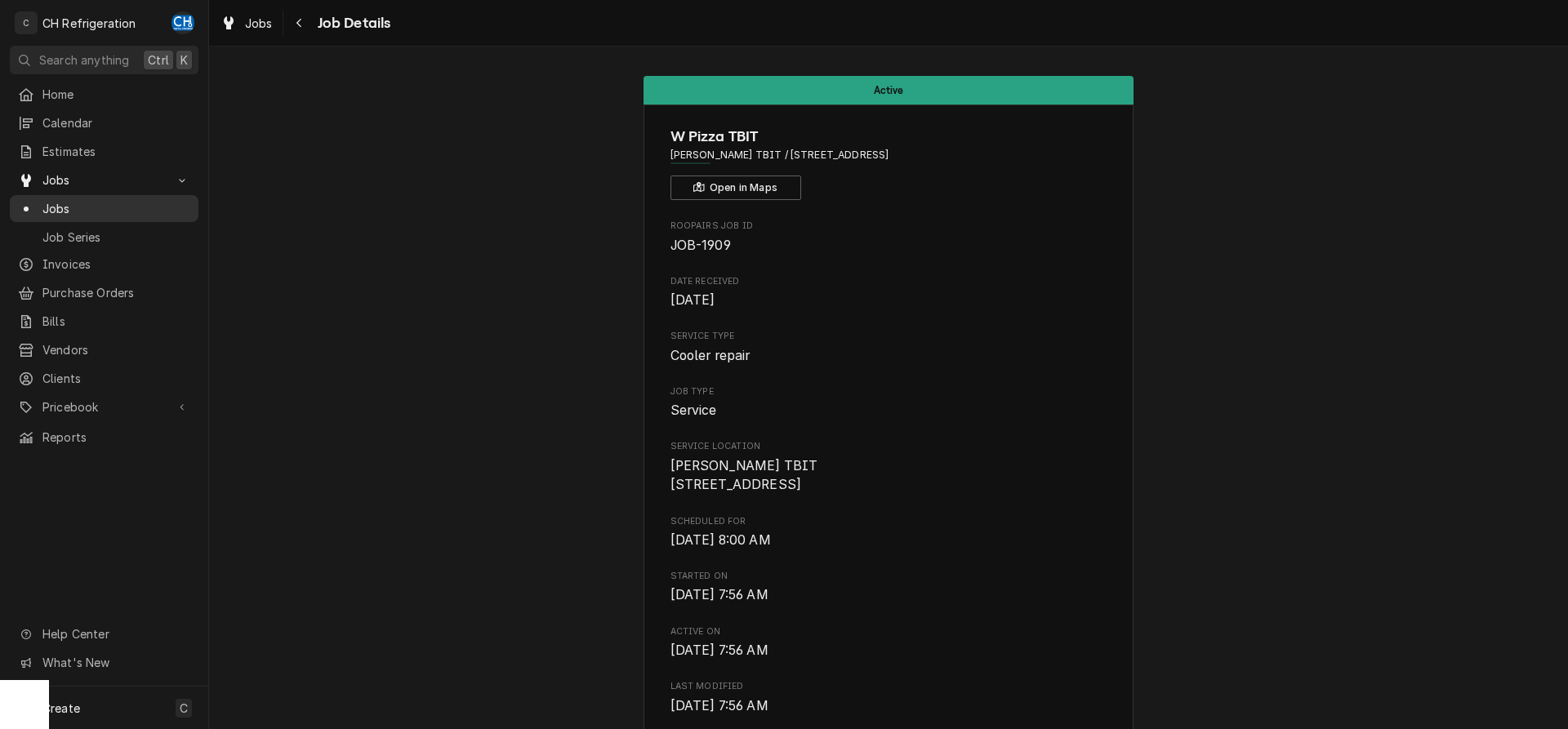
click at [71, 204] on span "Jobs" at bounding box center [116, 209] width 148 height 17
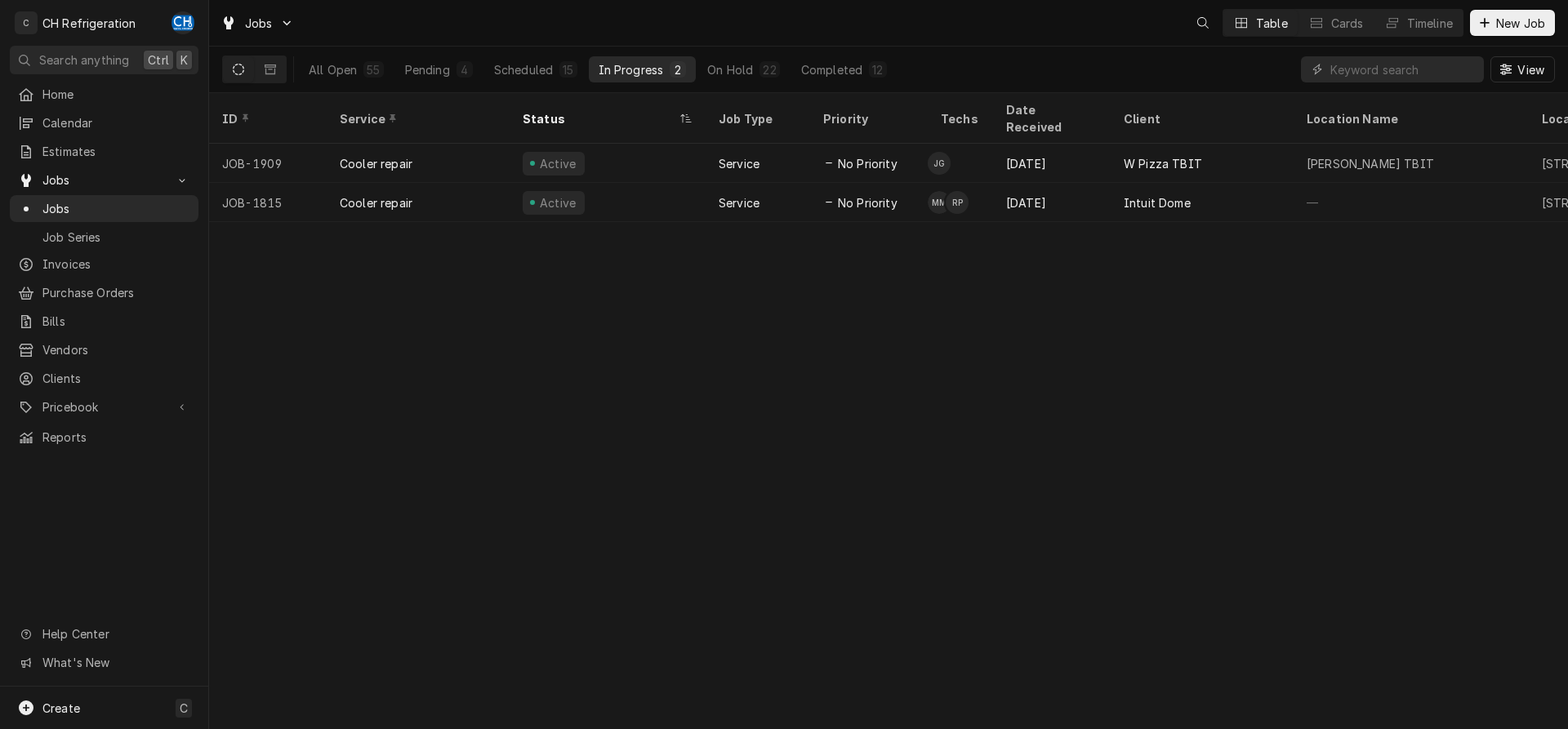
click at [751, 69] on div "On Hold" at bounding box center [730, 69] width 45 height 17
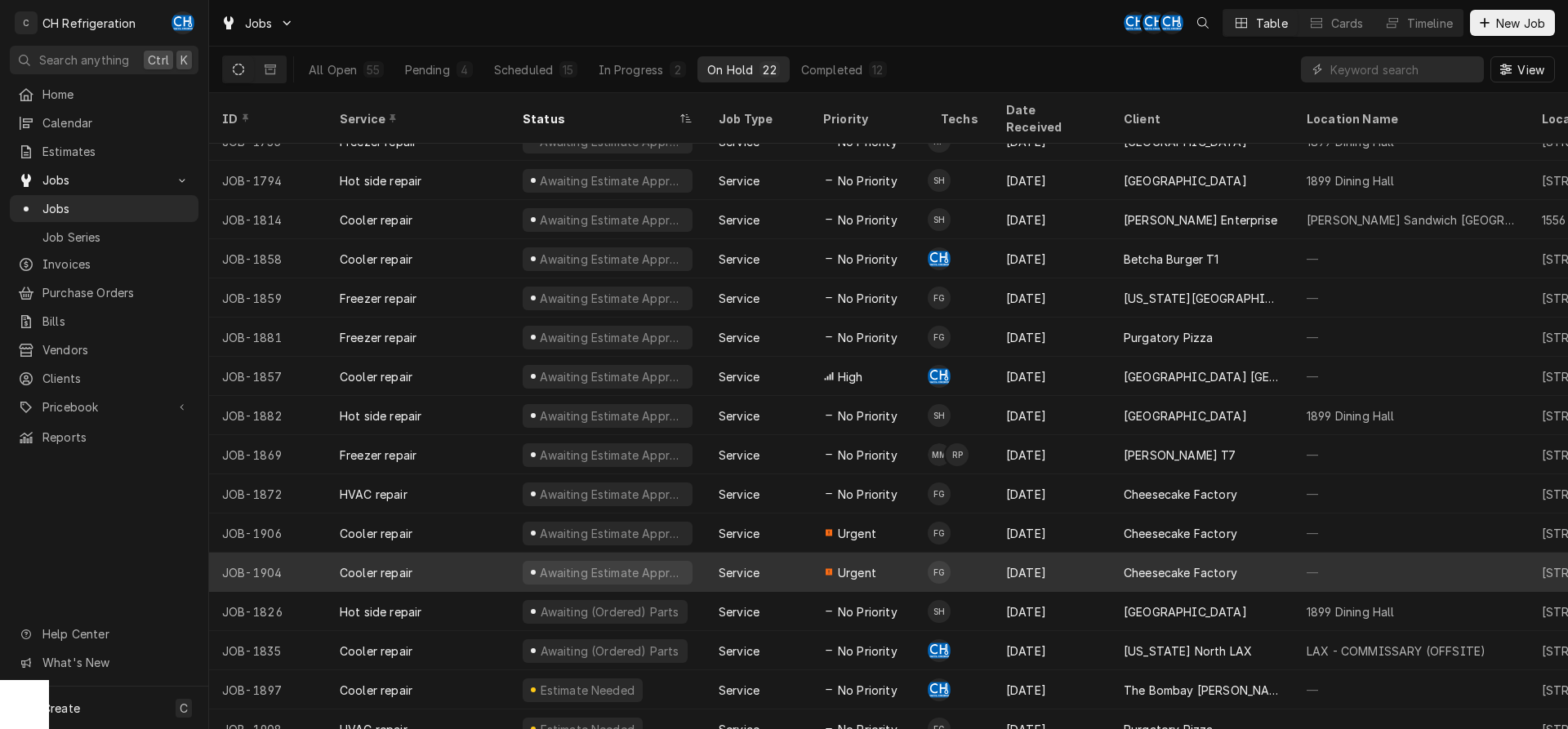
scroll to position [218, 0]
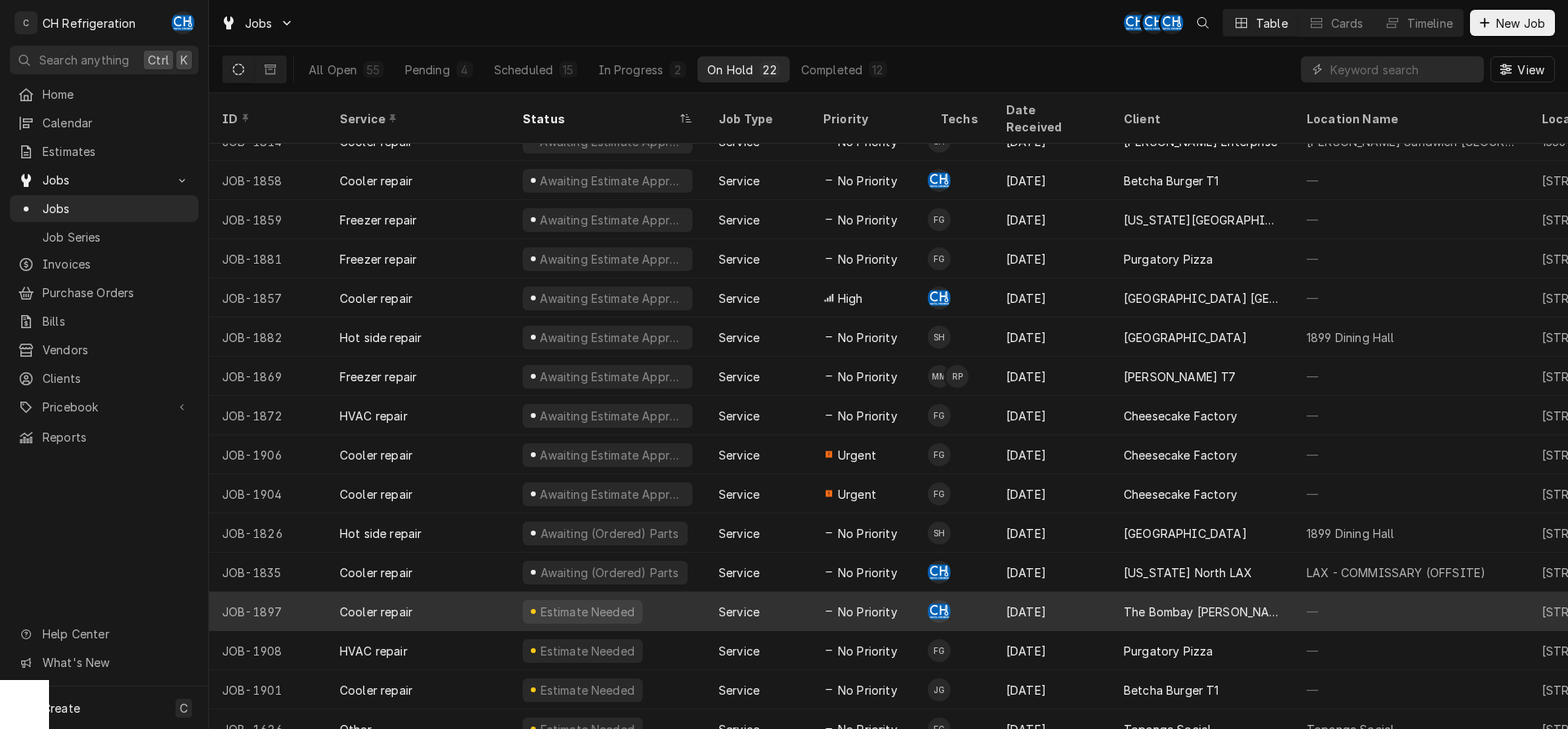
click at [1014, 592] on div "[DATE]" at bounding box center [1051, 612] width 118 height 40
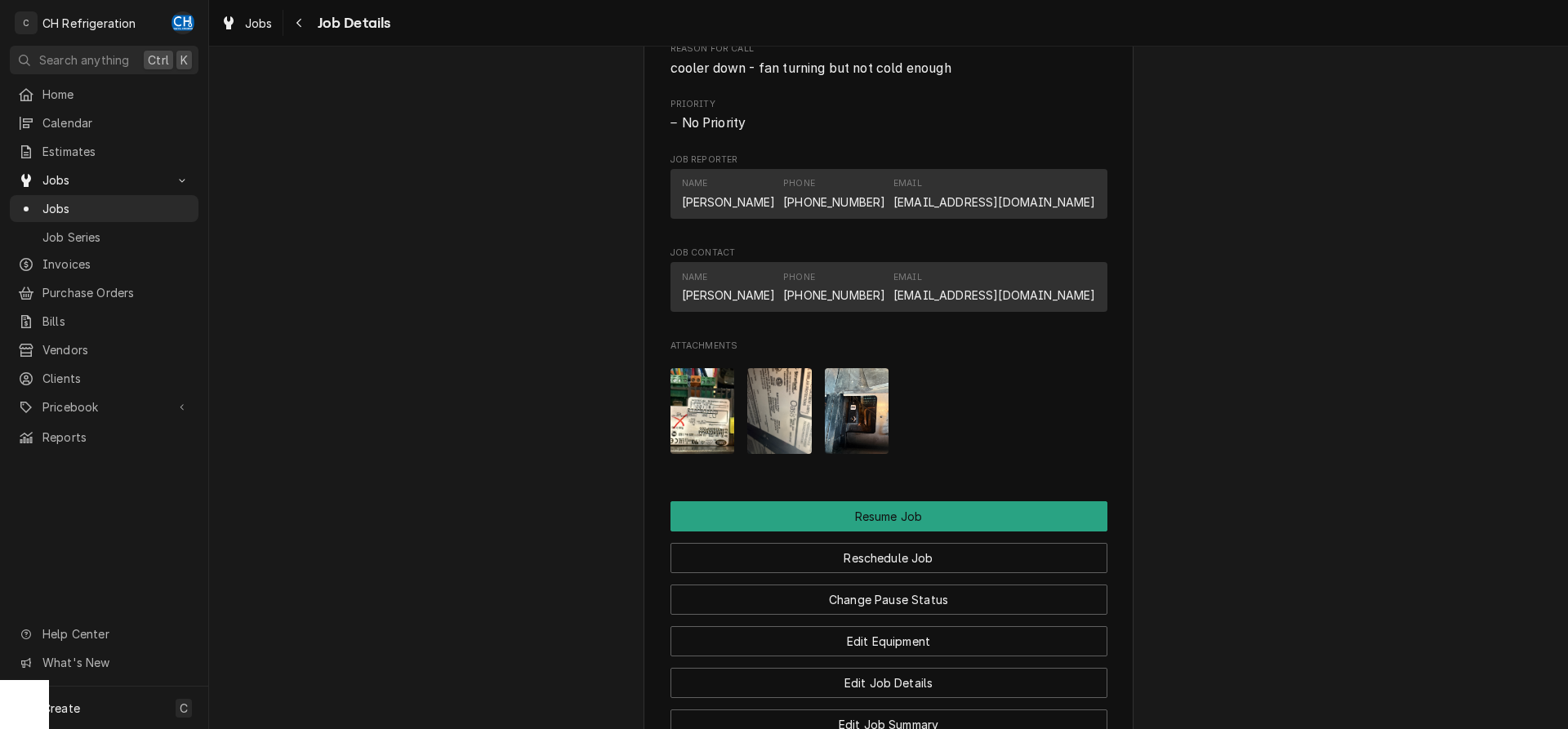
scroll to position [1546, 0]
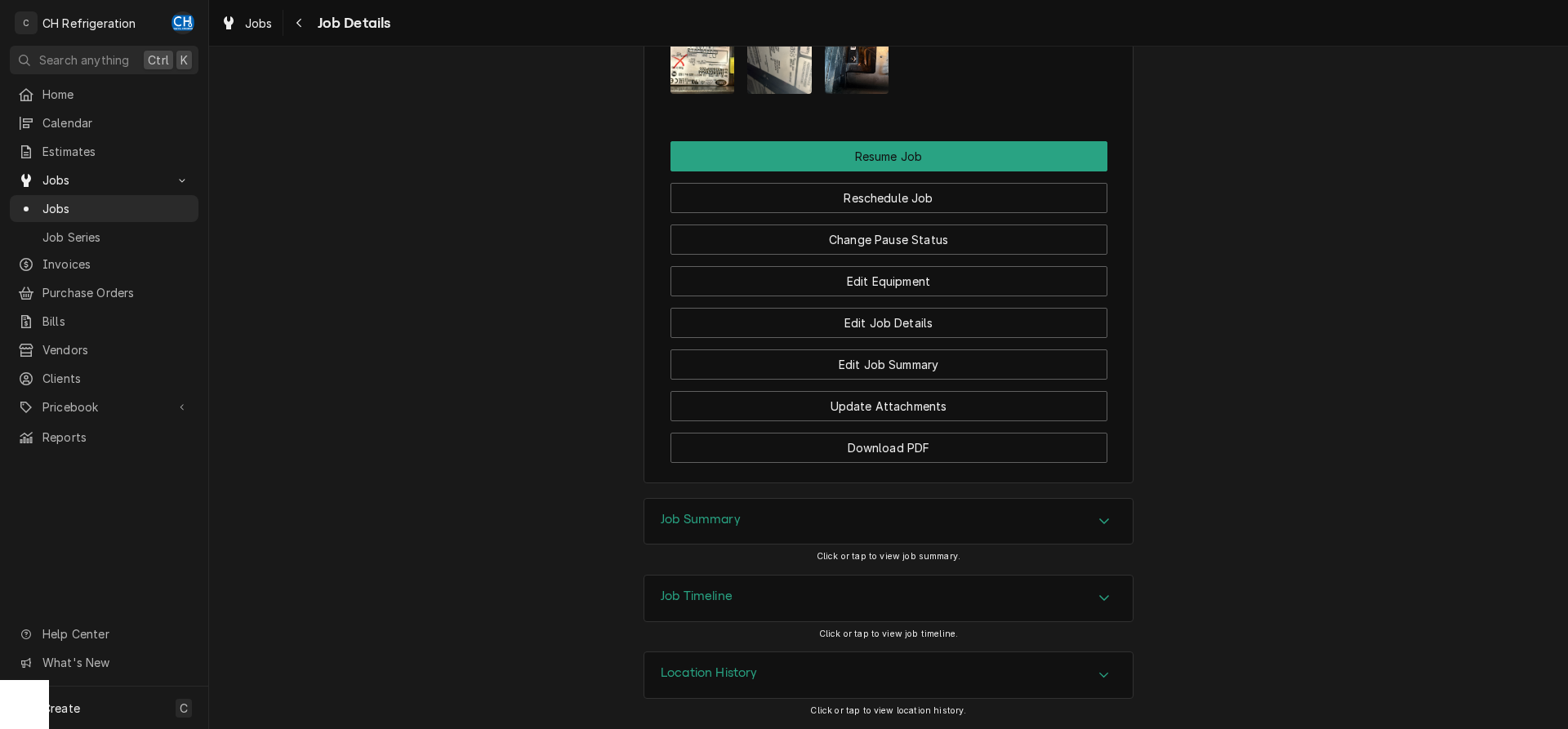
click at [951, 520] on div "Job Summary" at bounding box center [888, 521] width 488 height 45
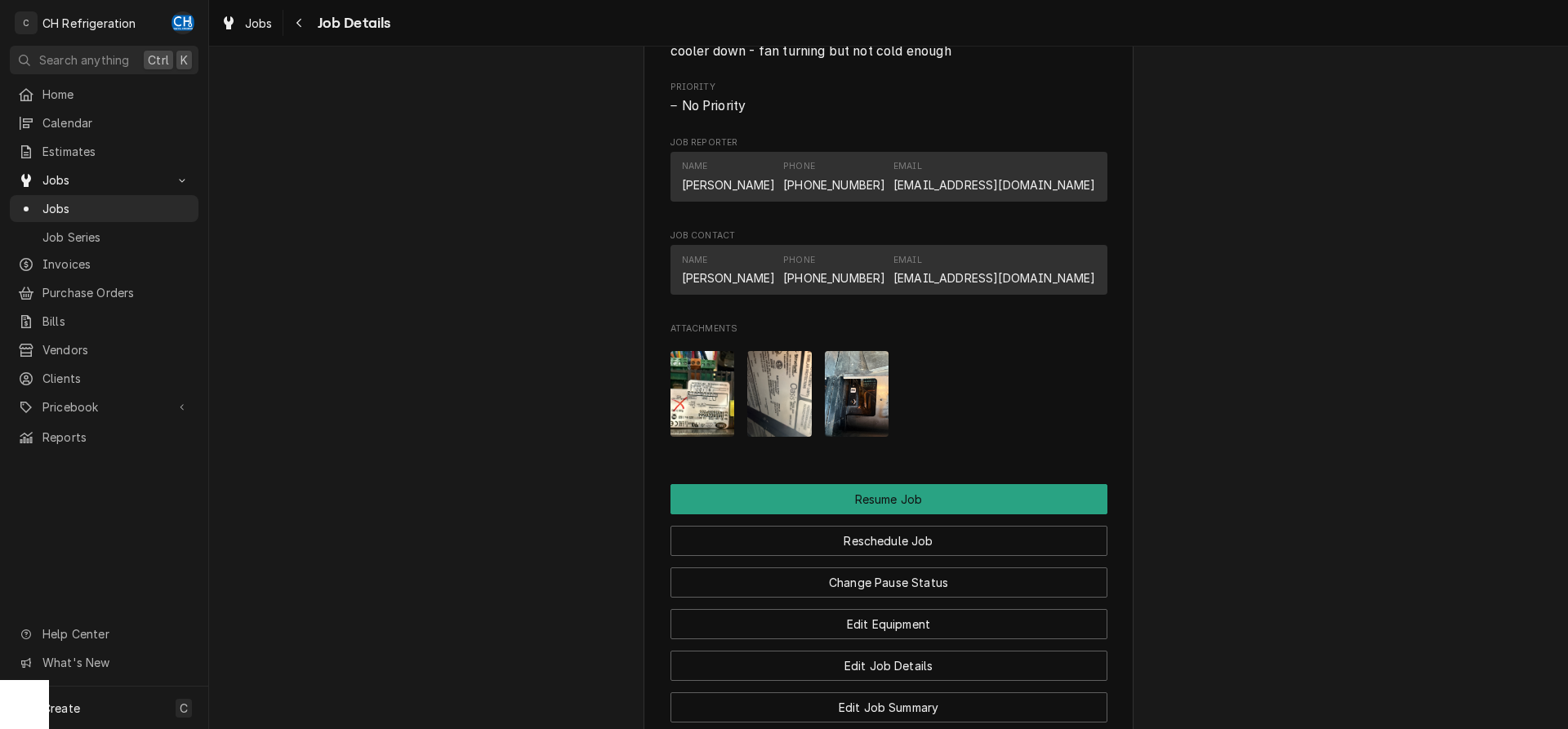
scroll to position [1188, 0]
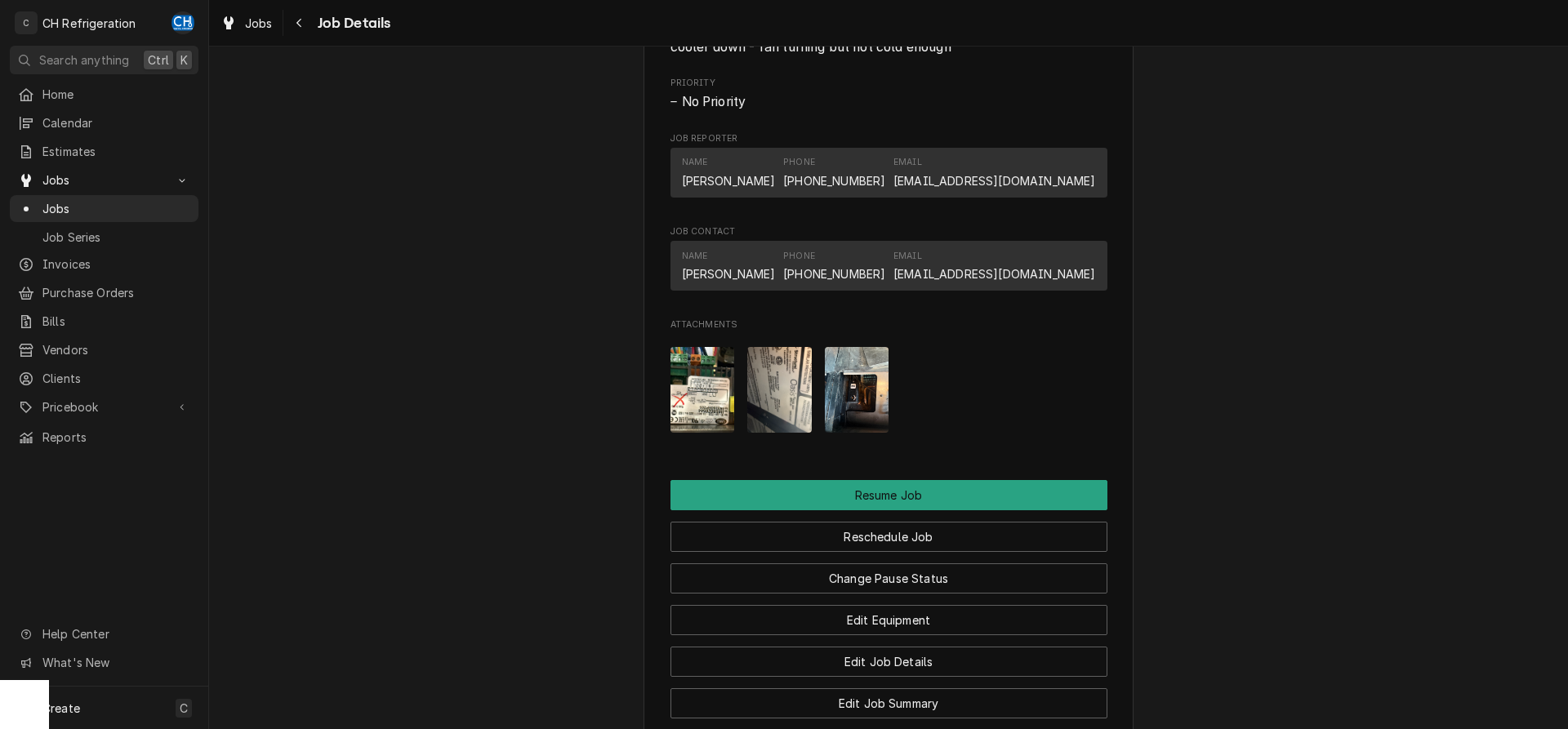
click at [791, 419] on img "Attachments" at bounding box center [779, 390] width 64 height 86
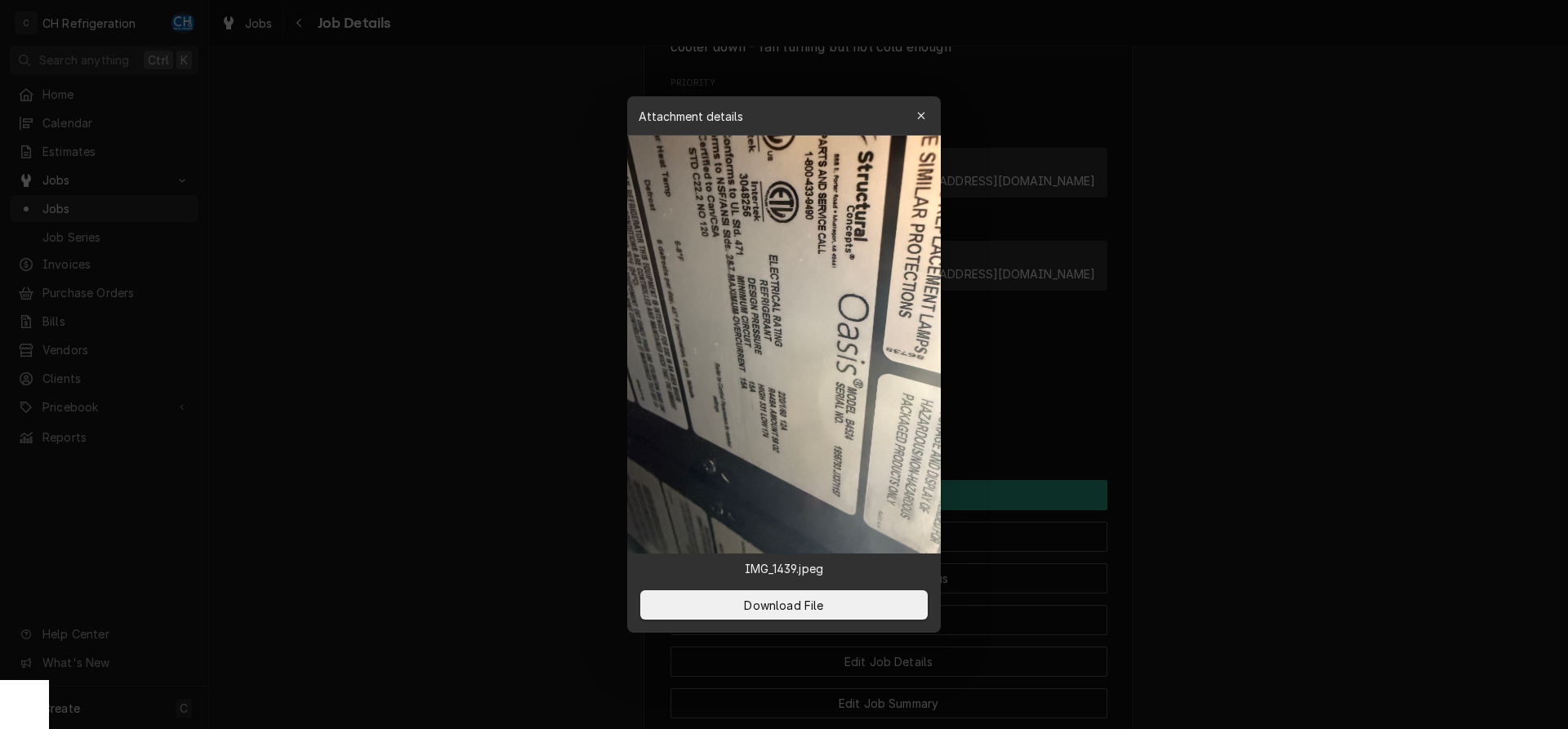
click at [1326, 304] on div at bounding box center [784, 364] width 1568 height 729
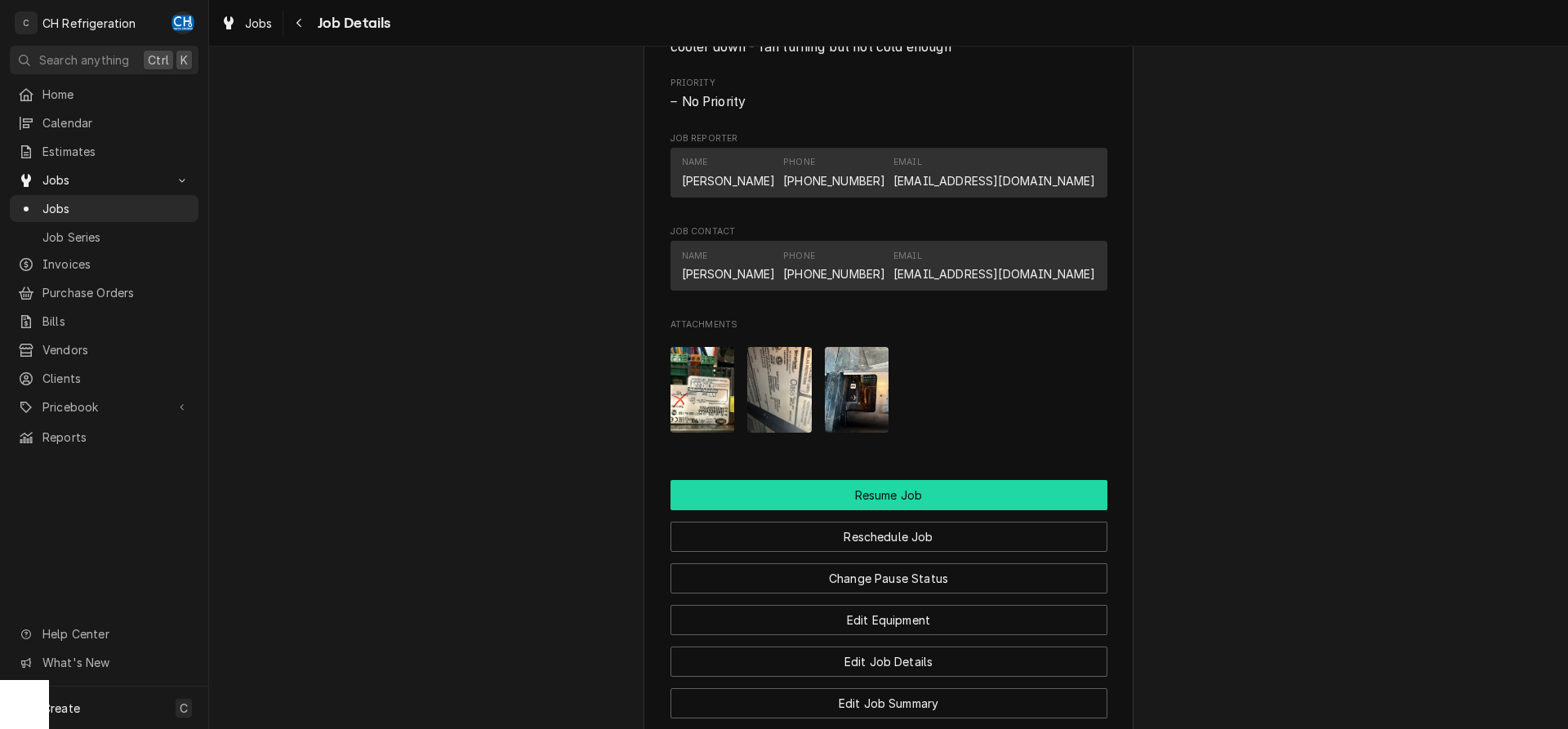
click at [897, 510] on button "Resume Job" at bounding box center [889, 495] width 437 height 31
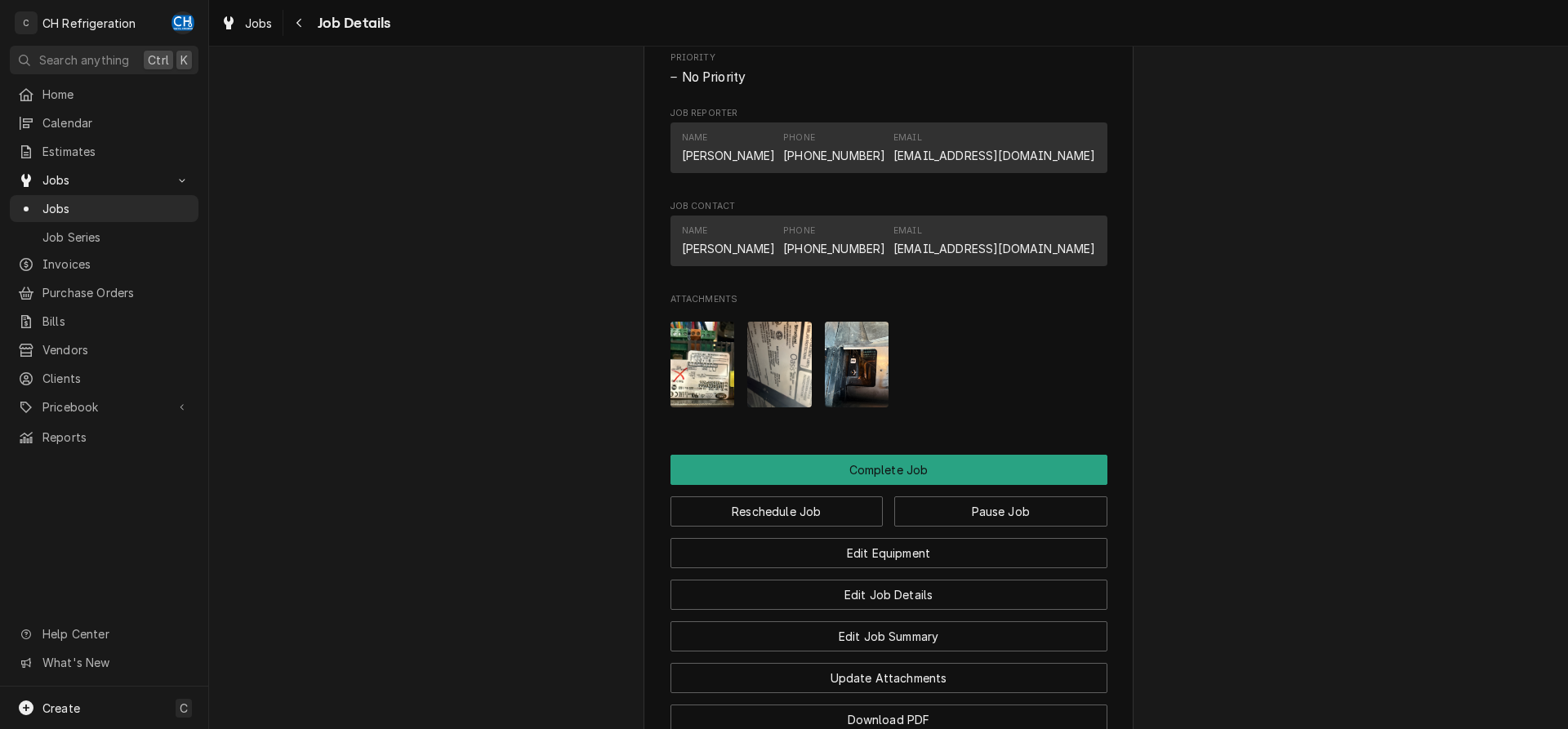
scroll to position [1375, 0]
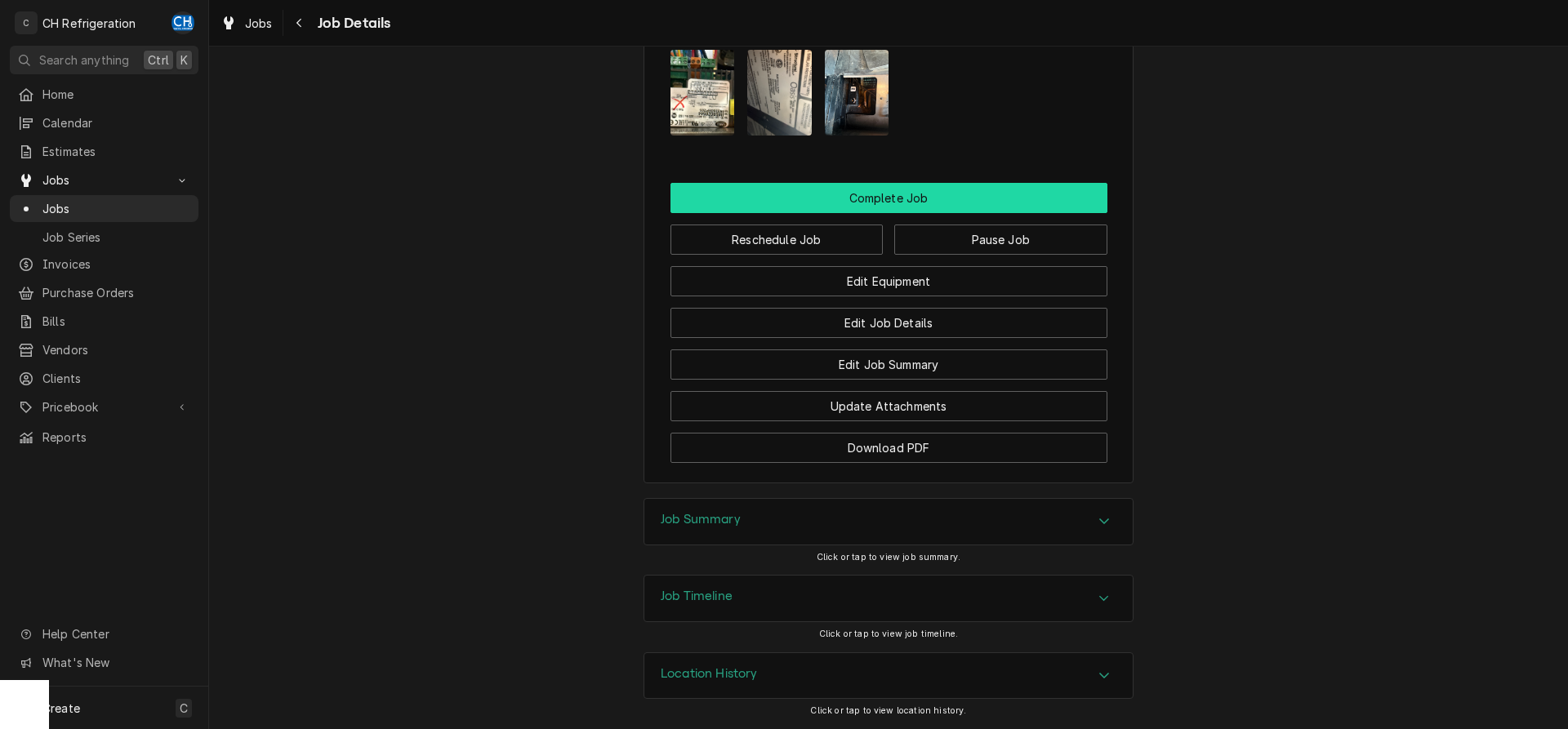
click at [899, 203] on button "Complete Job" at bounding box center [889, 198] width 437 height 31
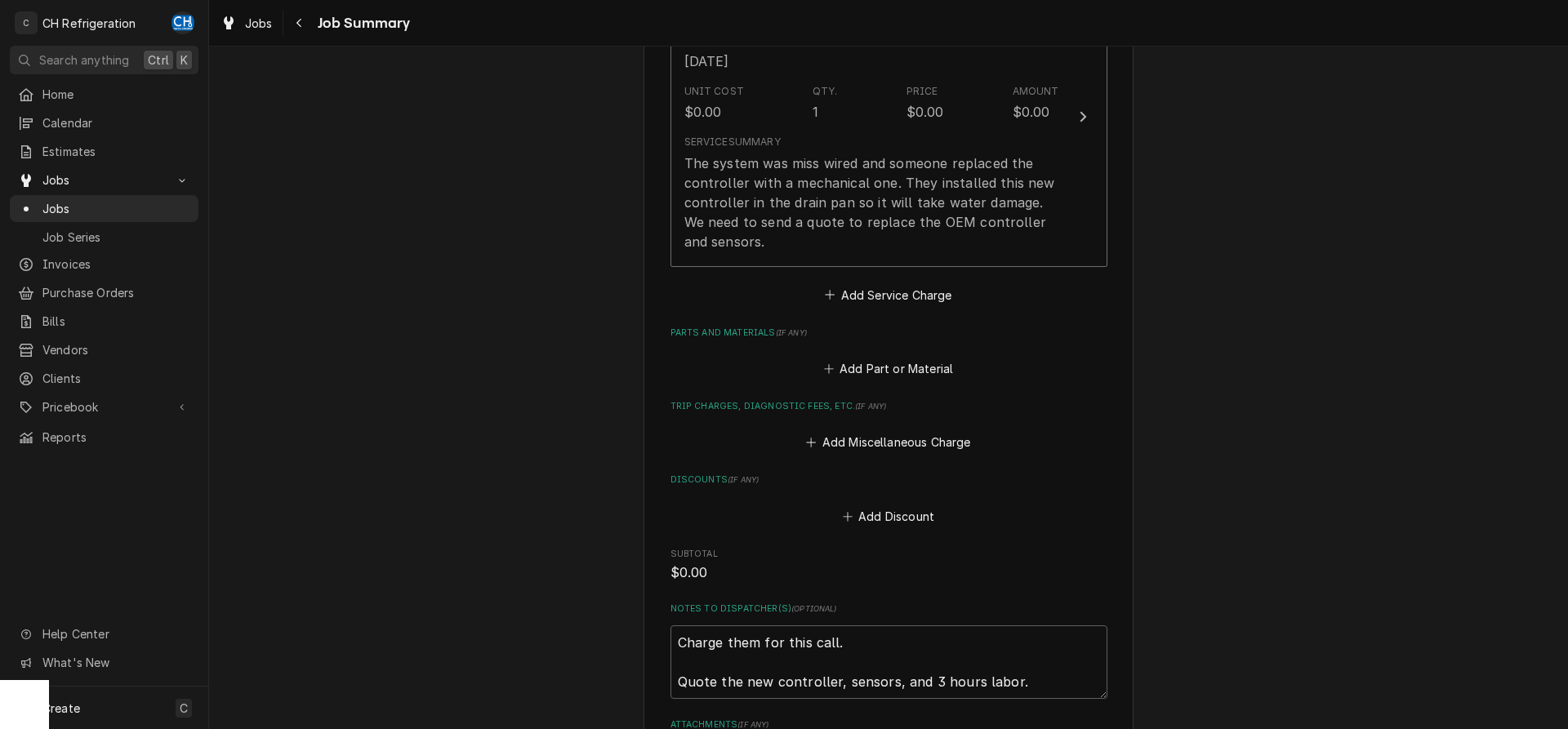
scroll to position [819, 0]
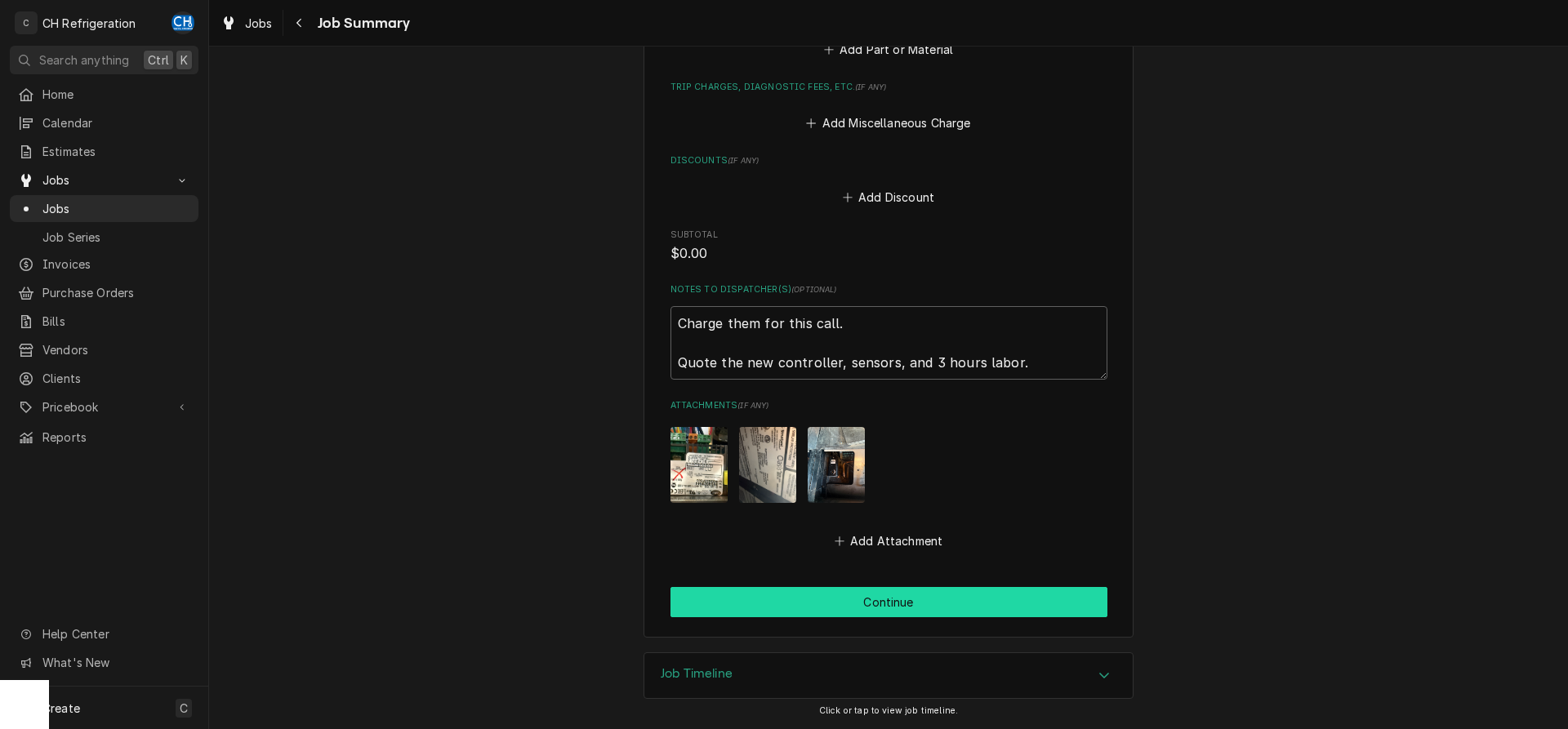
click at [927, 593] on button "Continue" at bounding box center [889, 602] width 437 height 31
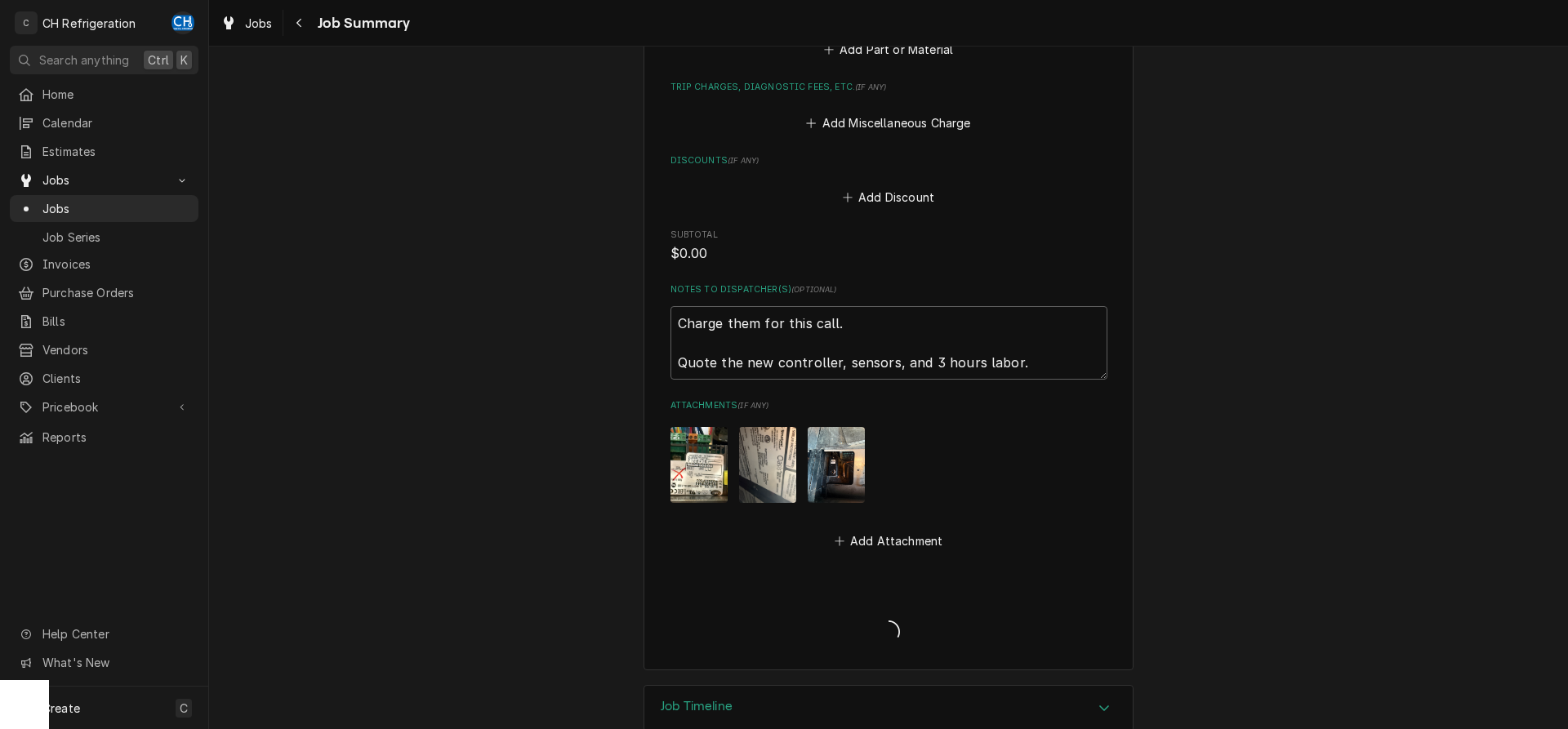
type textarea "x"
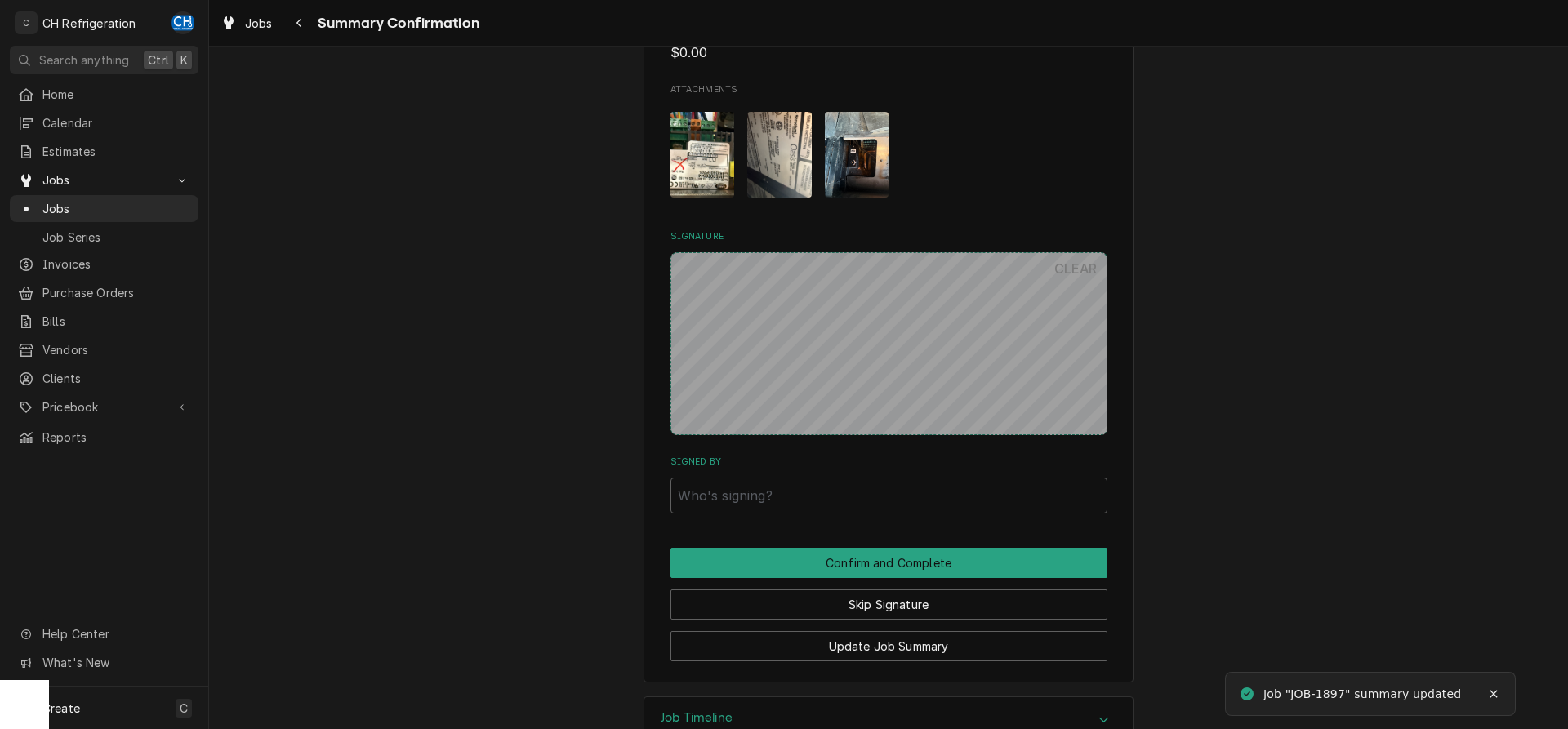
scroll to position [907, 0]
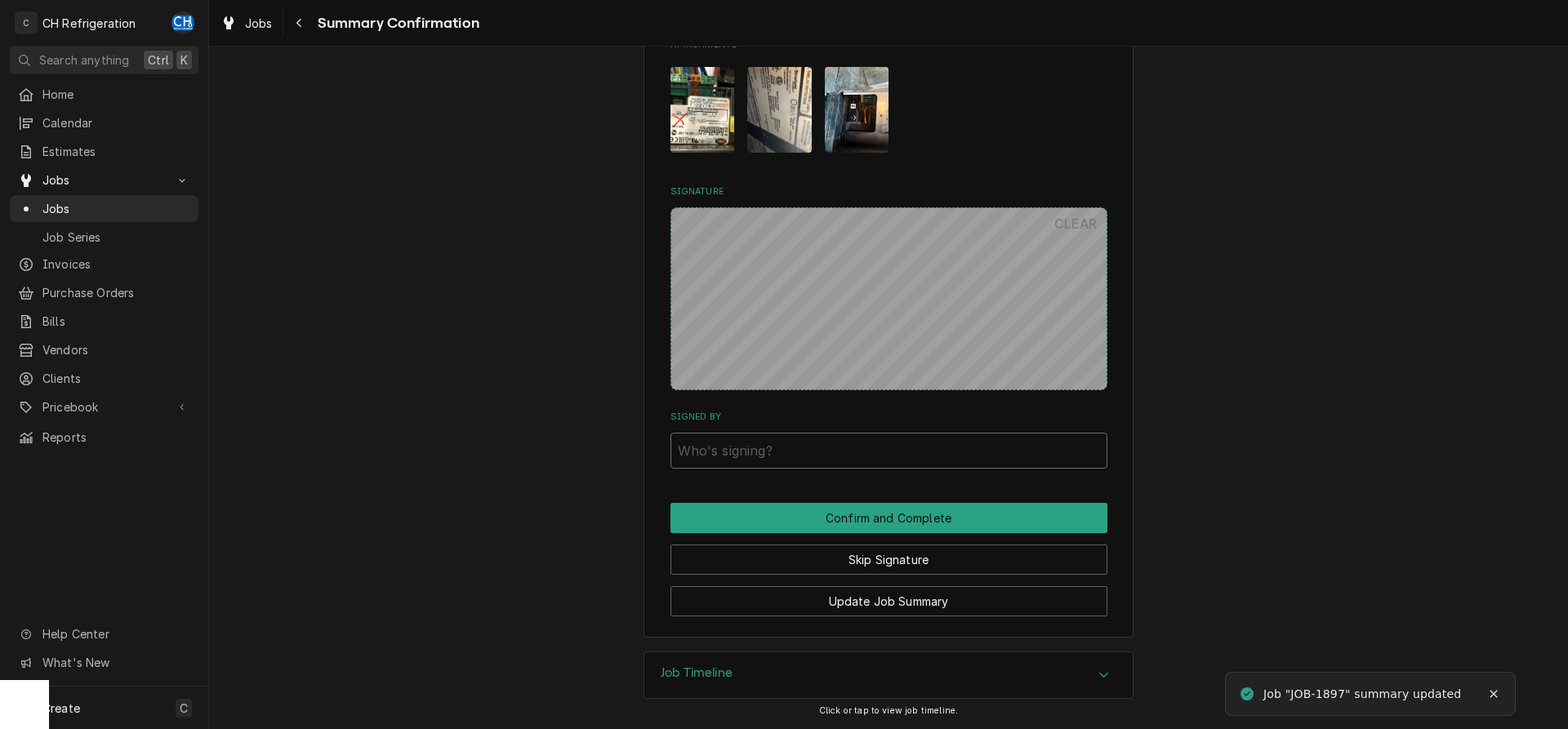
drag, startPoint x: 754, startPoint y: 451, endPoint x: 787, endPoint y: 454, distance: 33.1
click at [753, 451] on input "Signed By" at bounding box center [889, 451] width 437 height 36
type input "fwaefgqewg"
click at [848, 511] on button "Confirm and Complete" at bounding box center [889, 518] width 437 height 31
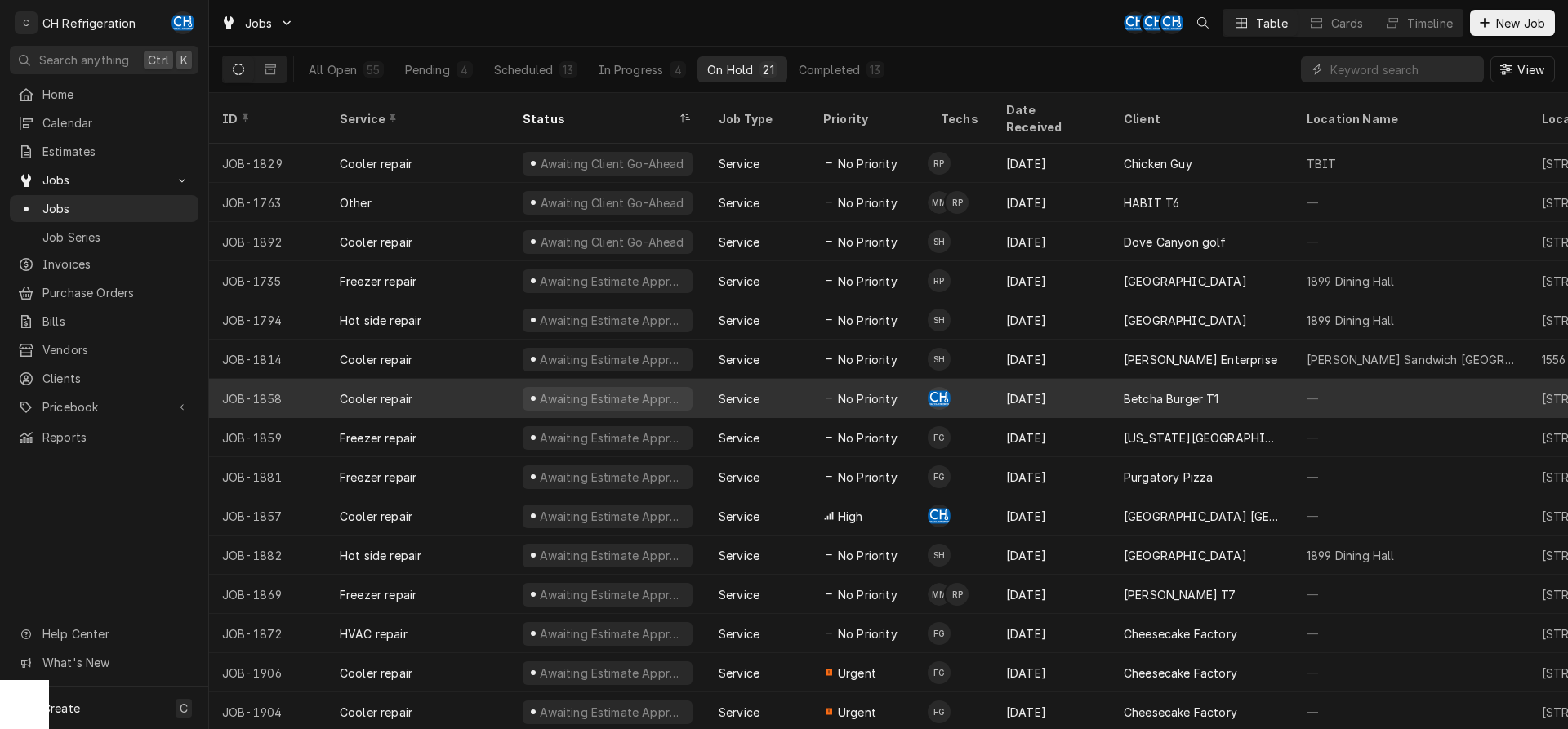
scroll to position [101, 0]
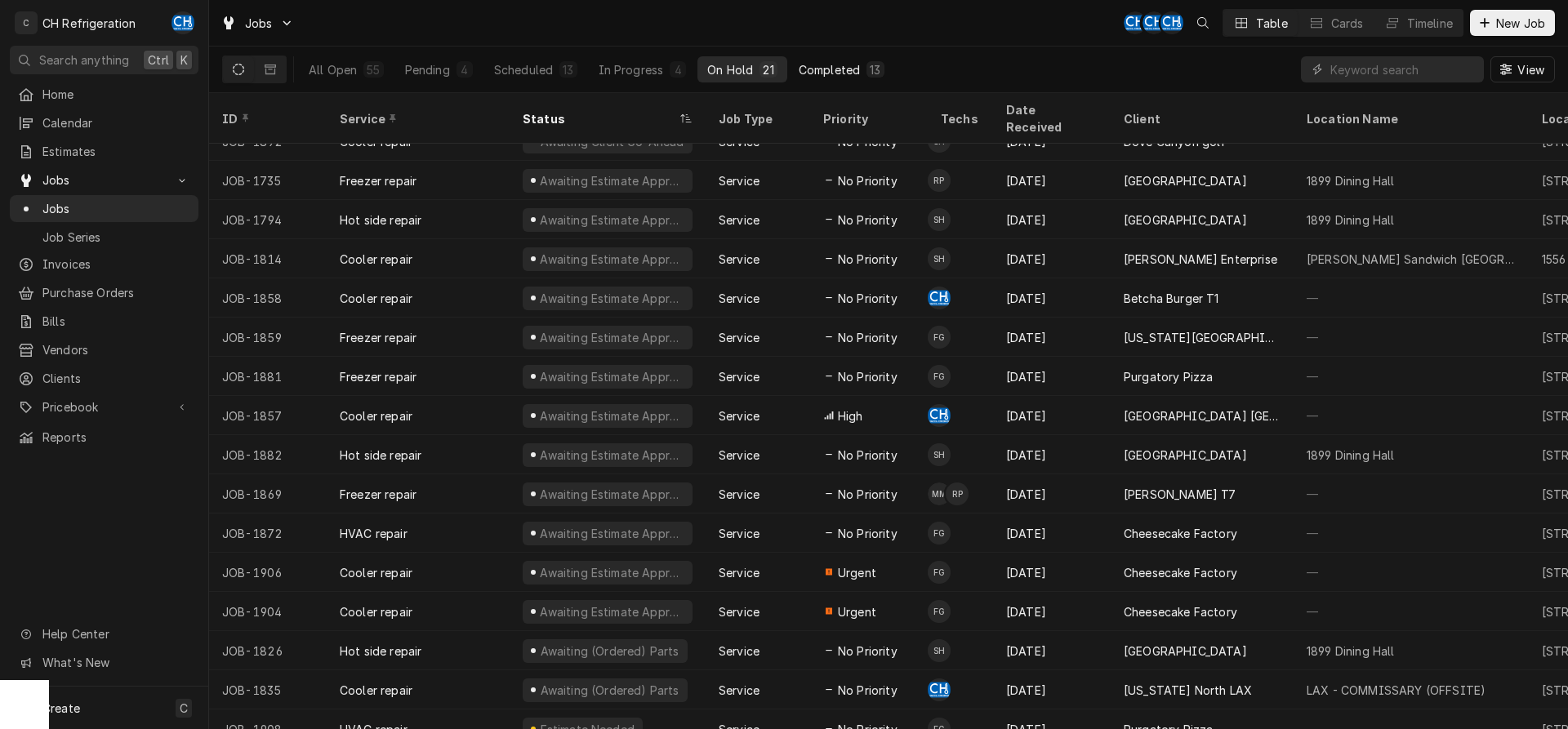
click at [859, 67] on div "Completed" at bounding box center [829, 69] width 61 height 17
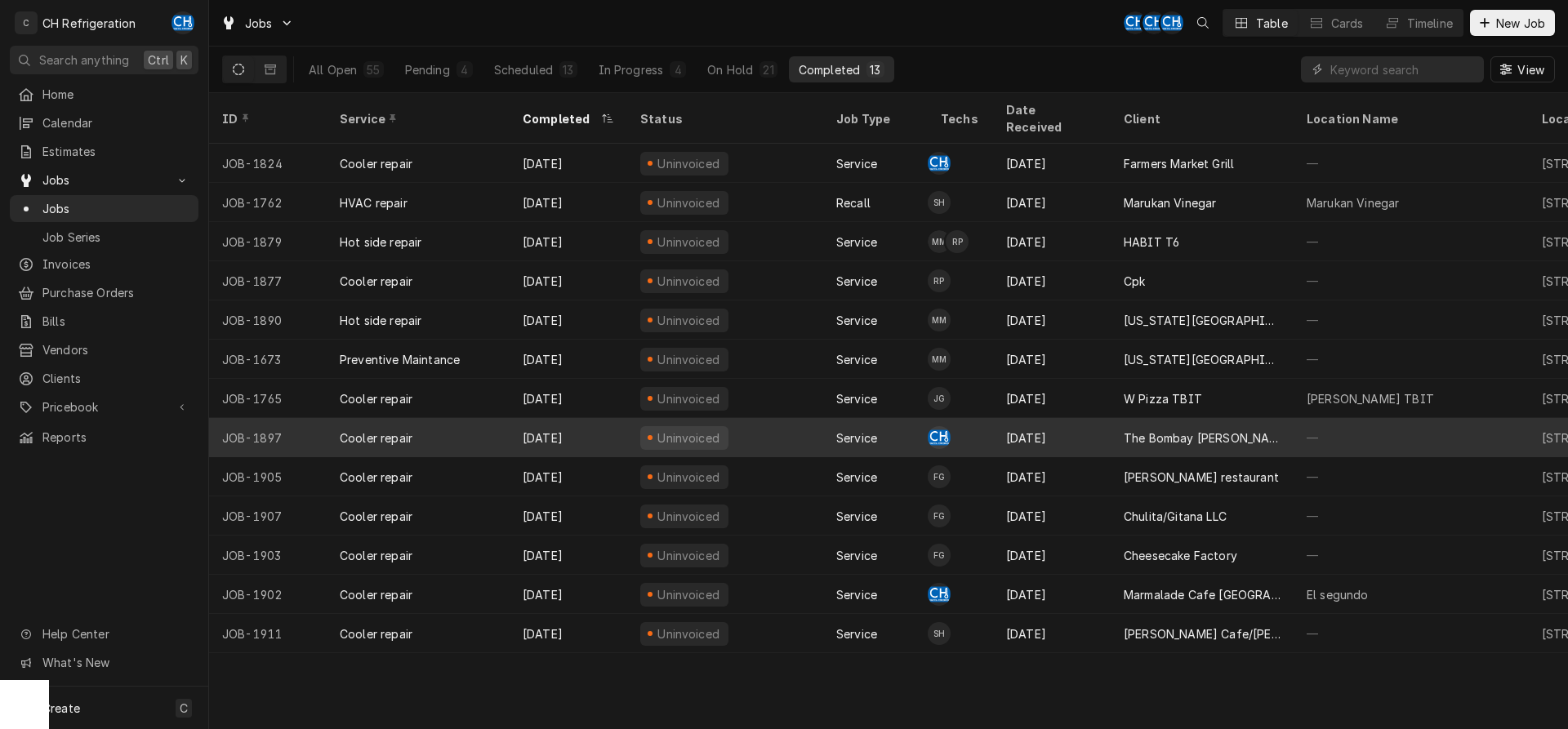
click at [1199, 418] on div "The Bombay [PERSON_NAME] Company" at bounding box center [1202, 438] width 183 height 40
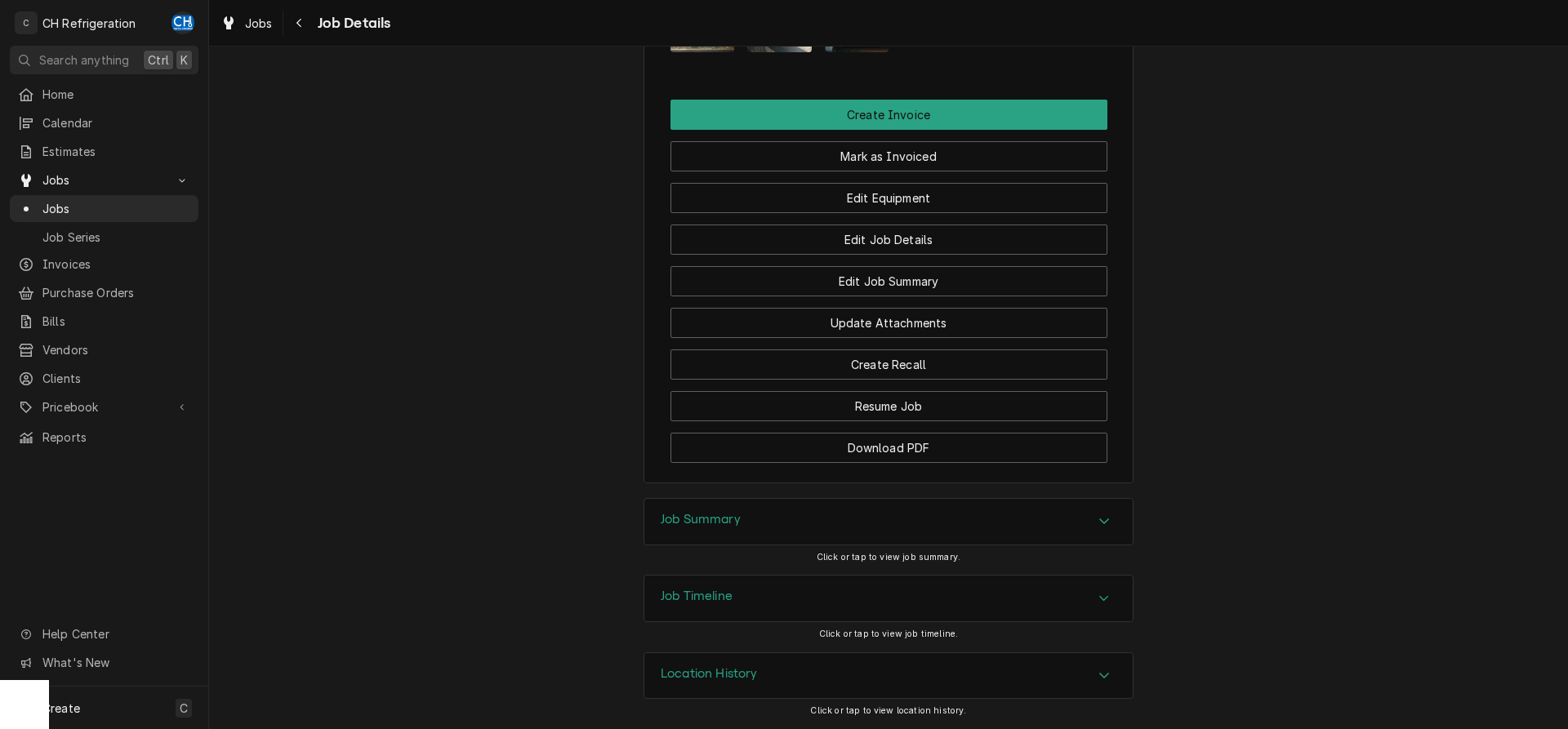
click at [751, 534] on div "Job Summary" at bounding box center [888, 521] width 488 height 45
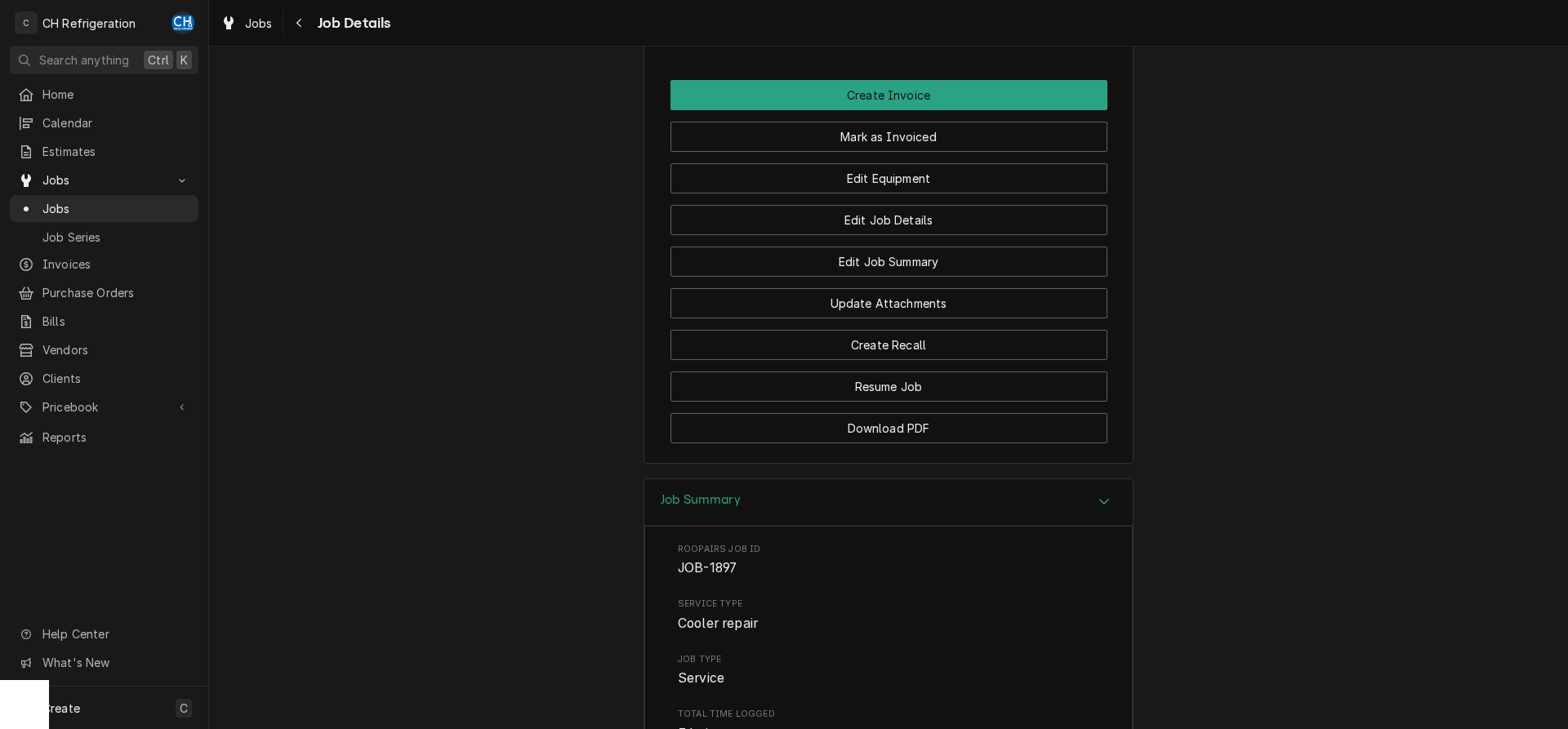
scroll to position [1844, 0]
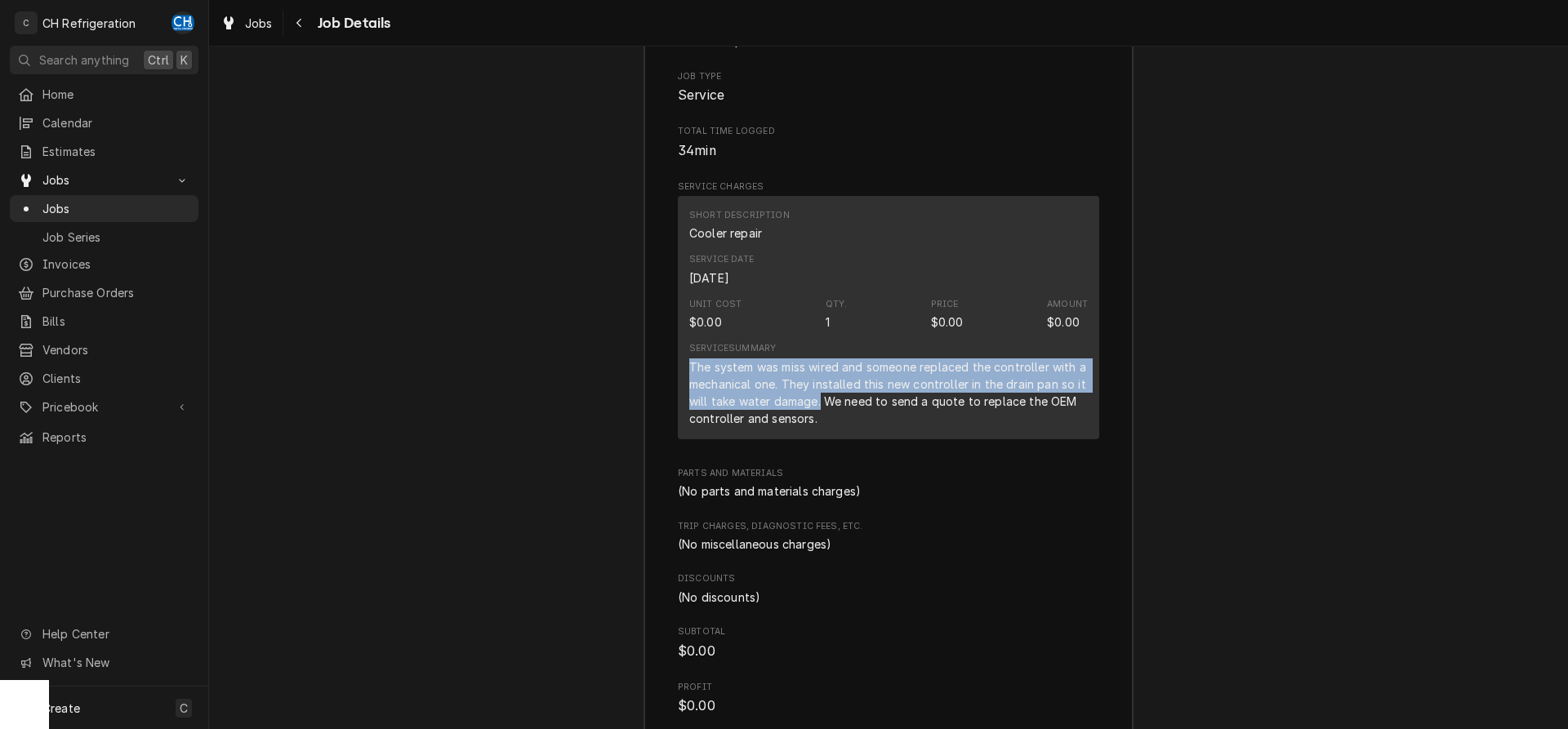
drag, startPoint x: 686, startPoint y: 388, endPoint x: 822, endPoint y: 424, distance: 140.7
click at [822, 424] on div "Short Description Cooler repair Service Date Sep 5, 2025 Unit Cost $0.00 Qty. 1…" at bounding box center [888, 317] width 421 height 243
copy div "The system was miss wired and someone replaced the controller with a mechanical…"
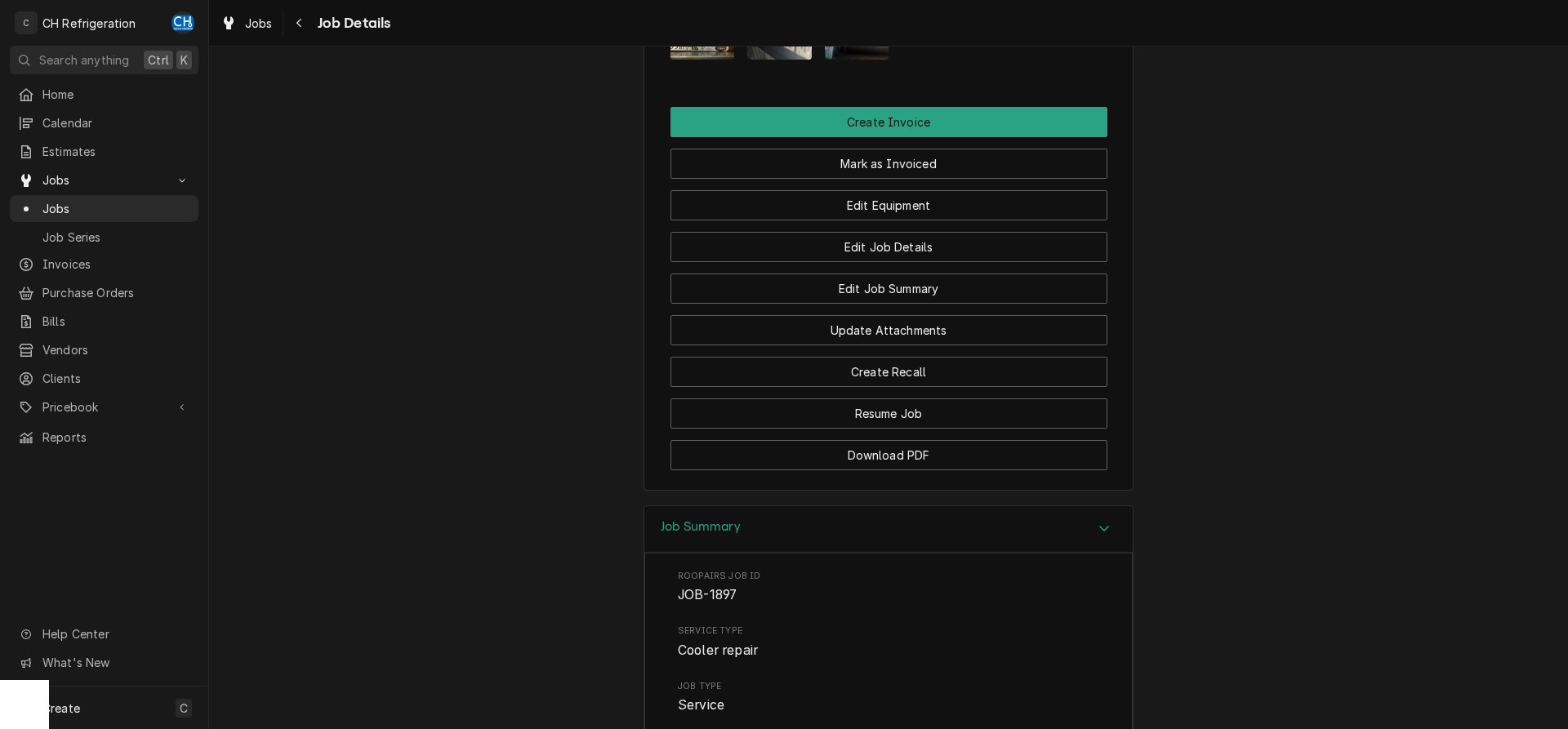
scroll to position [1177, 0]
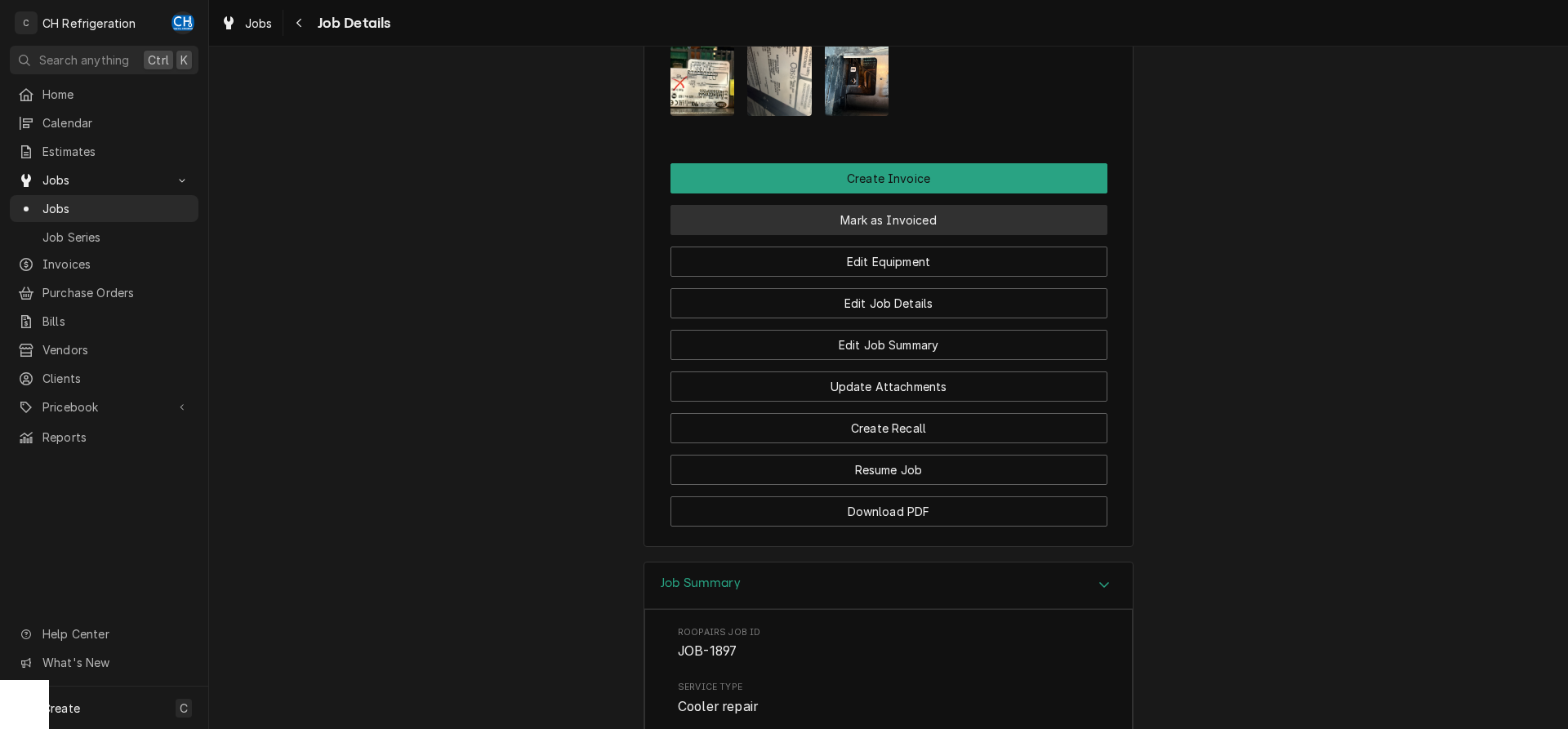
click at [884, 235] on button "Mark as Invoiced" at bounding box center [889, 220] width 437 height 31
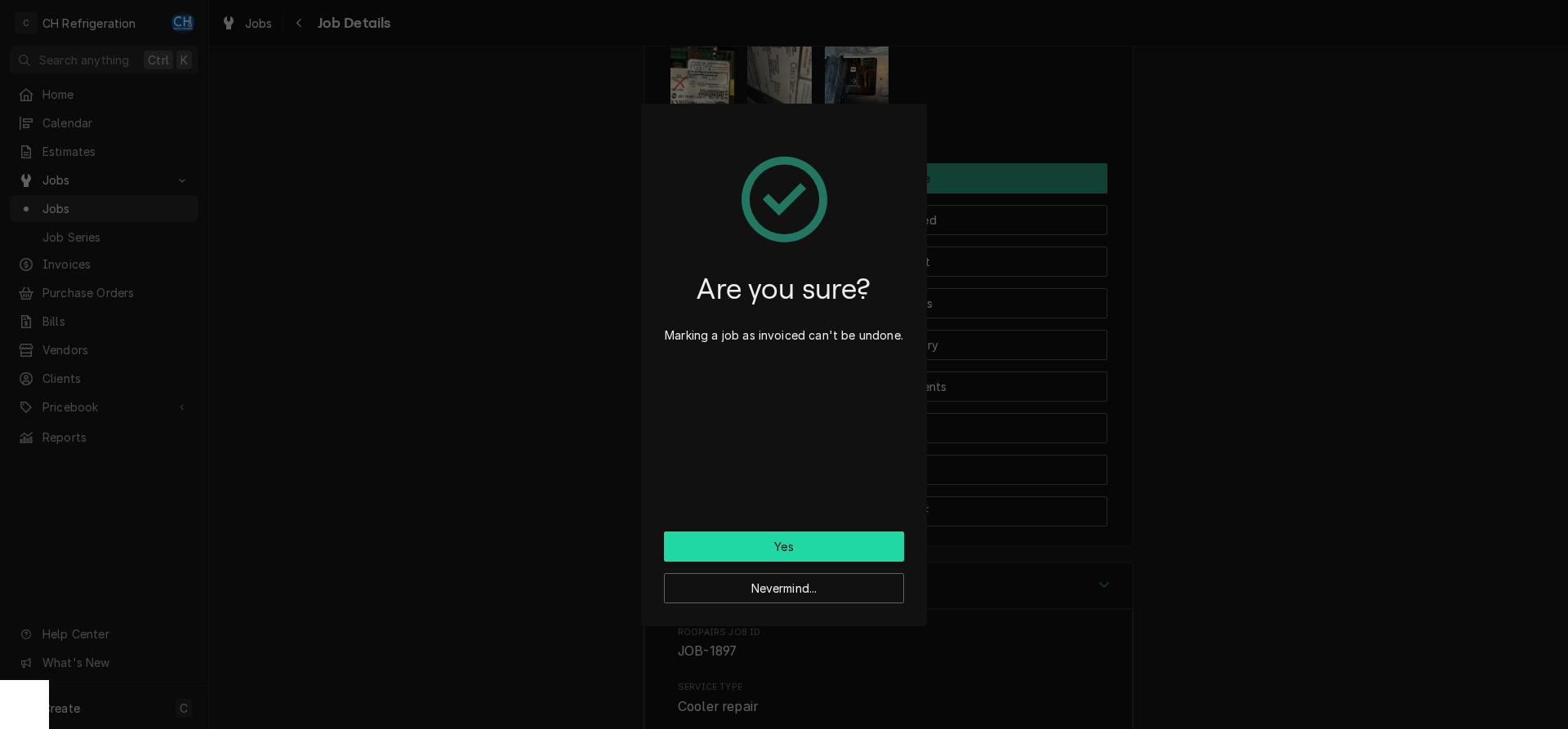
click at [777, 538] on button "Yes" at bounding box center [783, 547] width 240 height 31
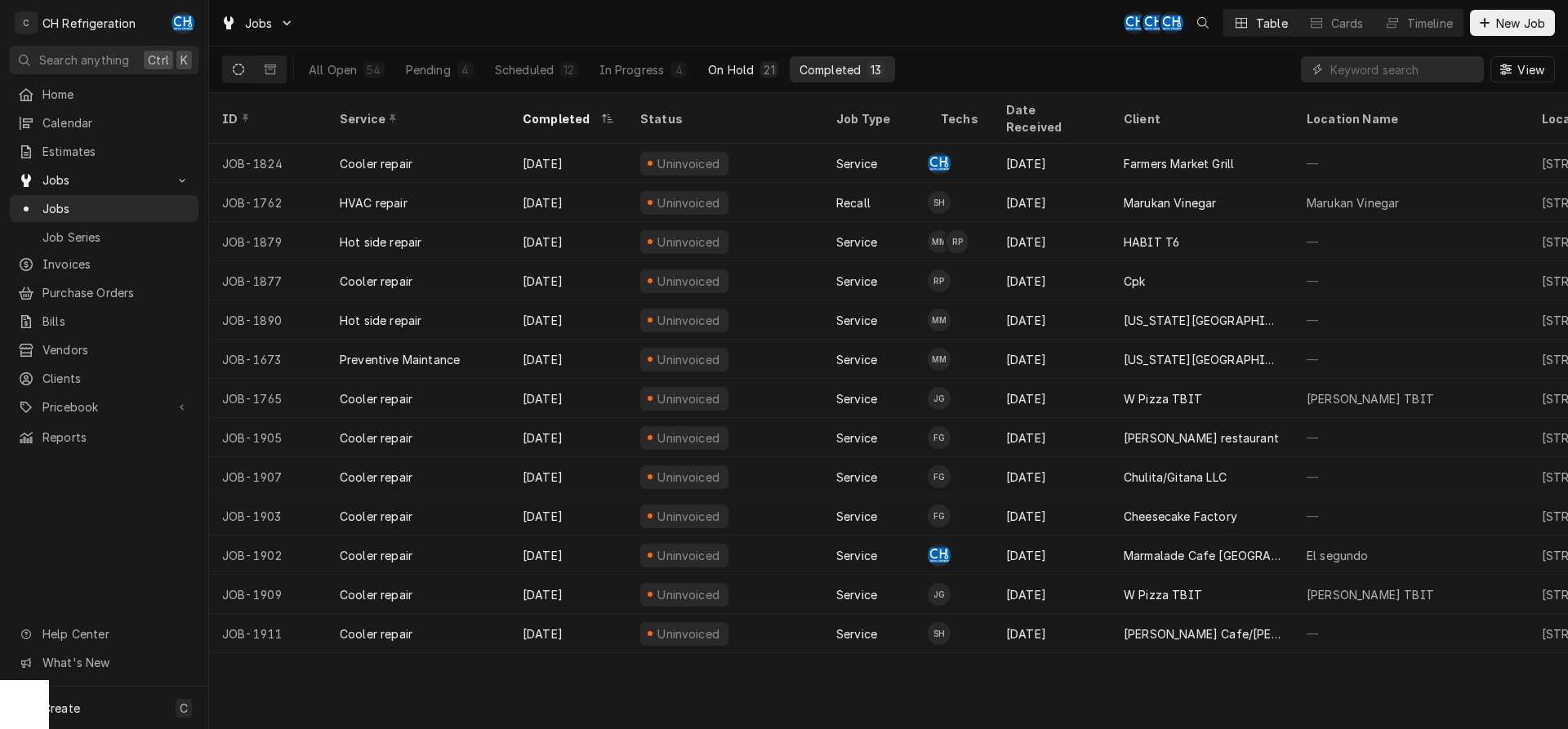
click at [725, 56] on button "On Hold 21" at bounding box center [743, 69] width 89 height 26
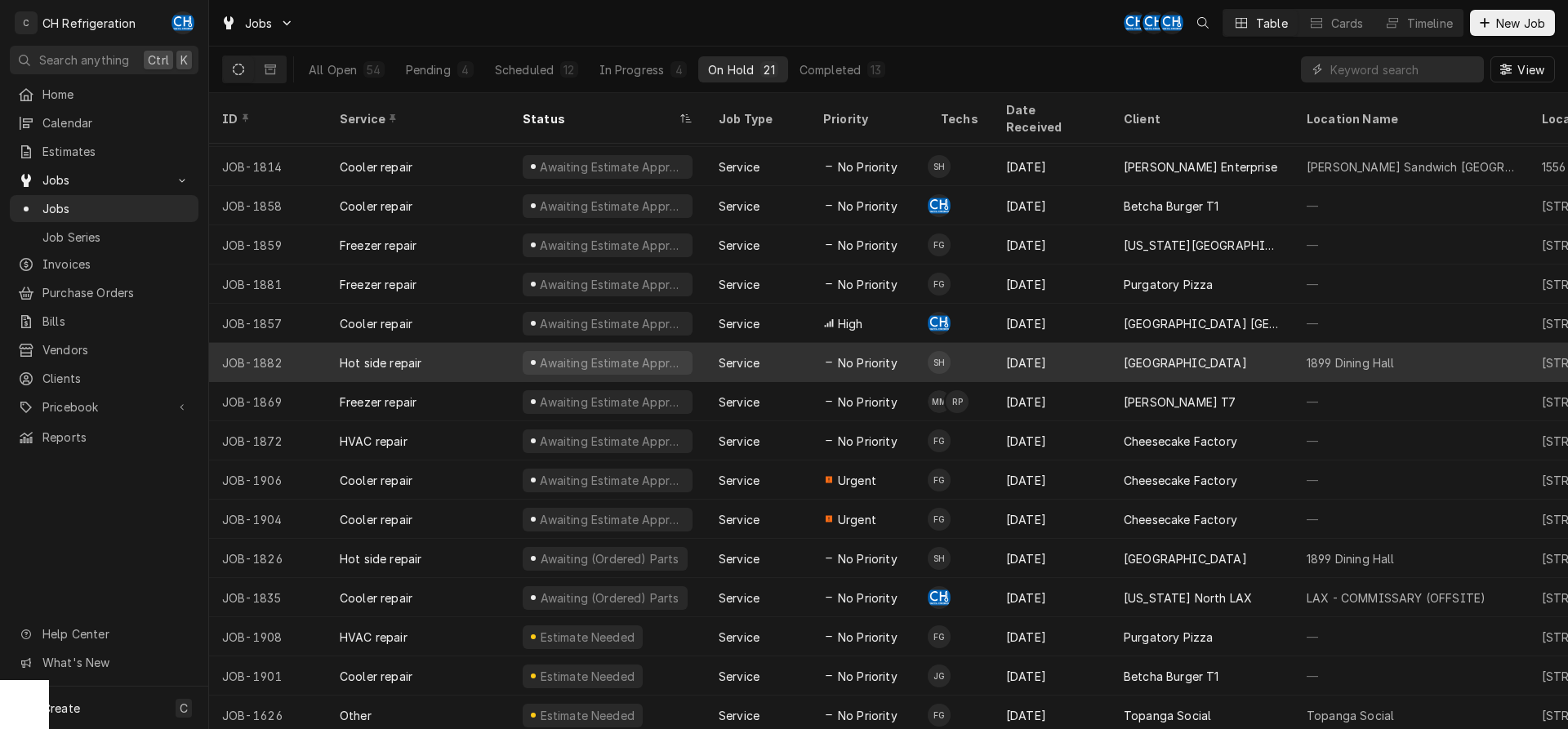
scroll to position [218, 0]
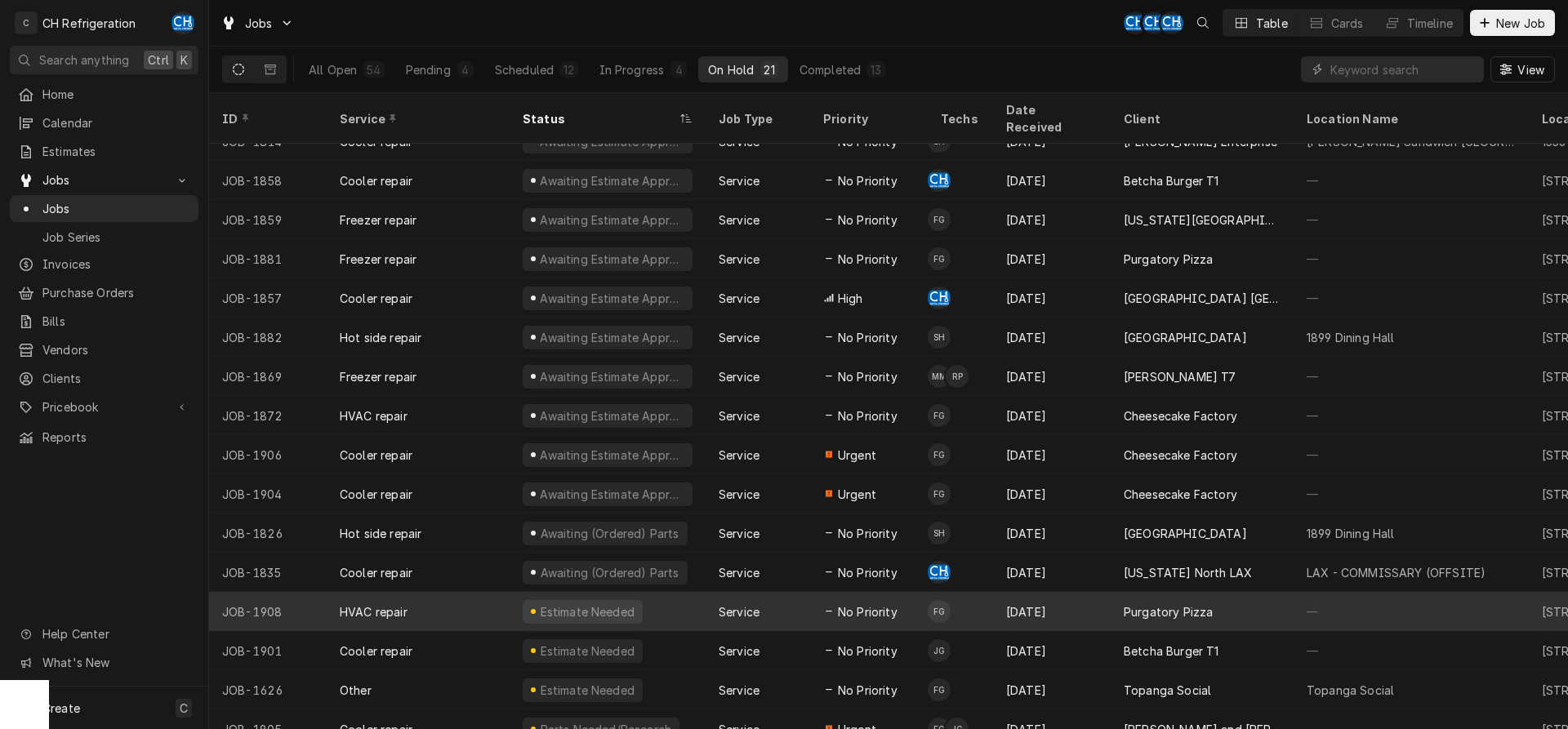
click at [1137, 604] on div "Purgatory Pizza" at bounding box center [1168, 612] width 89 height 17
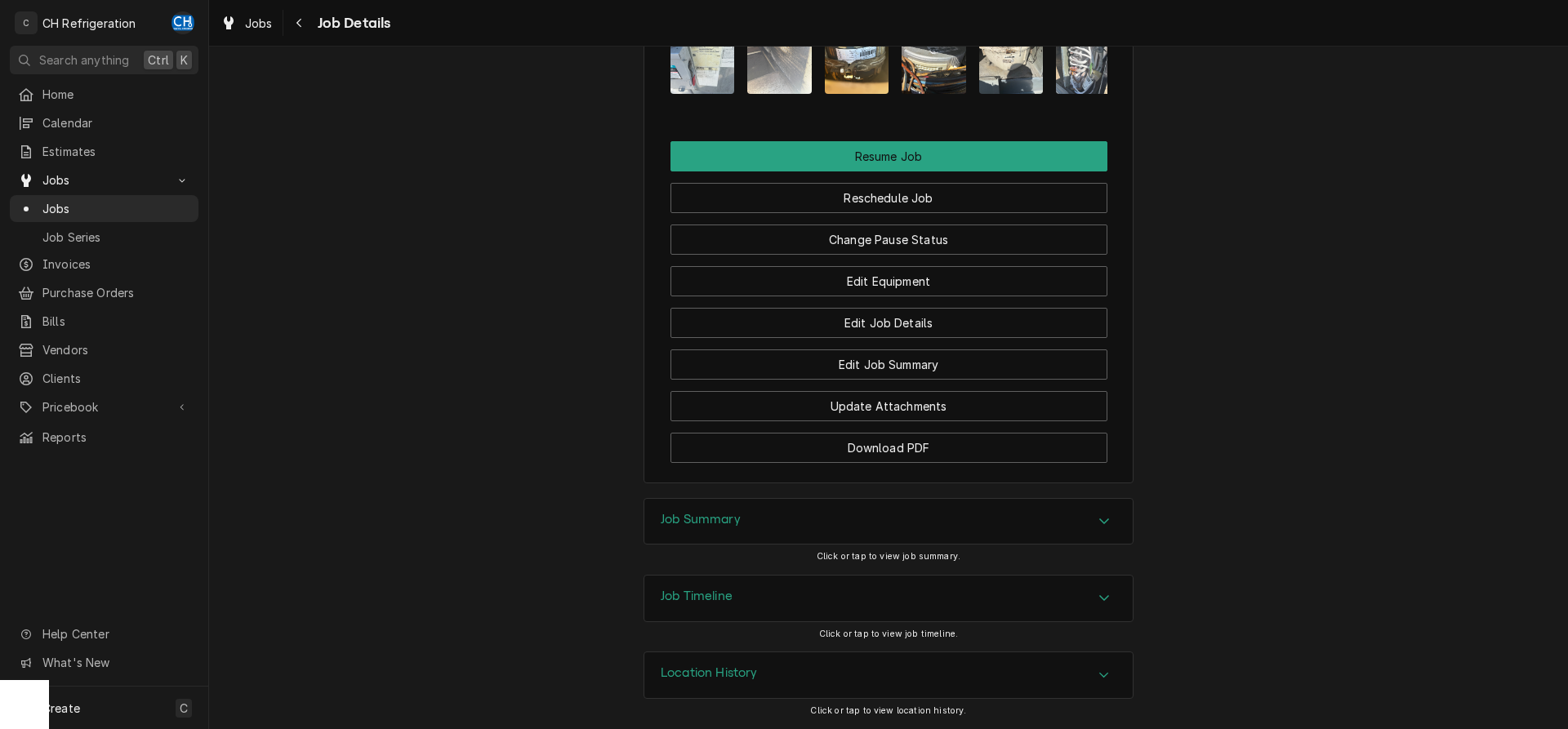
drag, startPoint x: 880, startPoint y: 514, endPoint x: 940, endPoint y: 519, distance: 60.2
click at [885, 515] on div "Job Summary" at bounding box center [888, 521] width 488 height 45
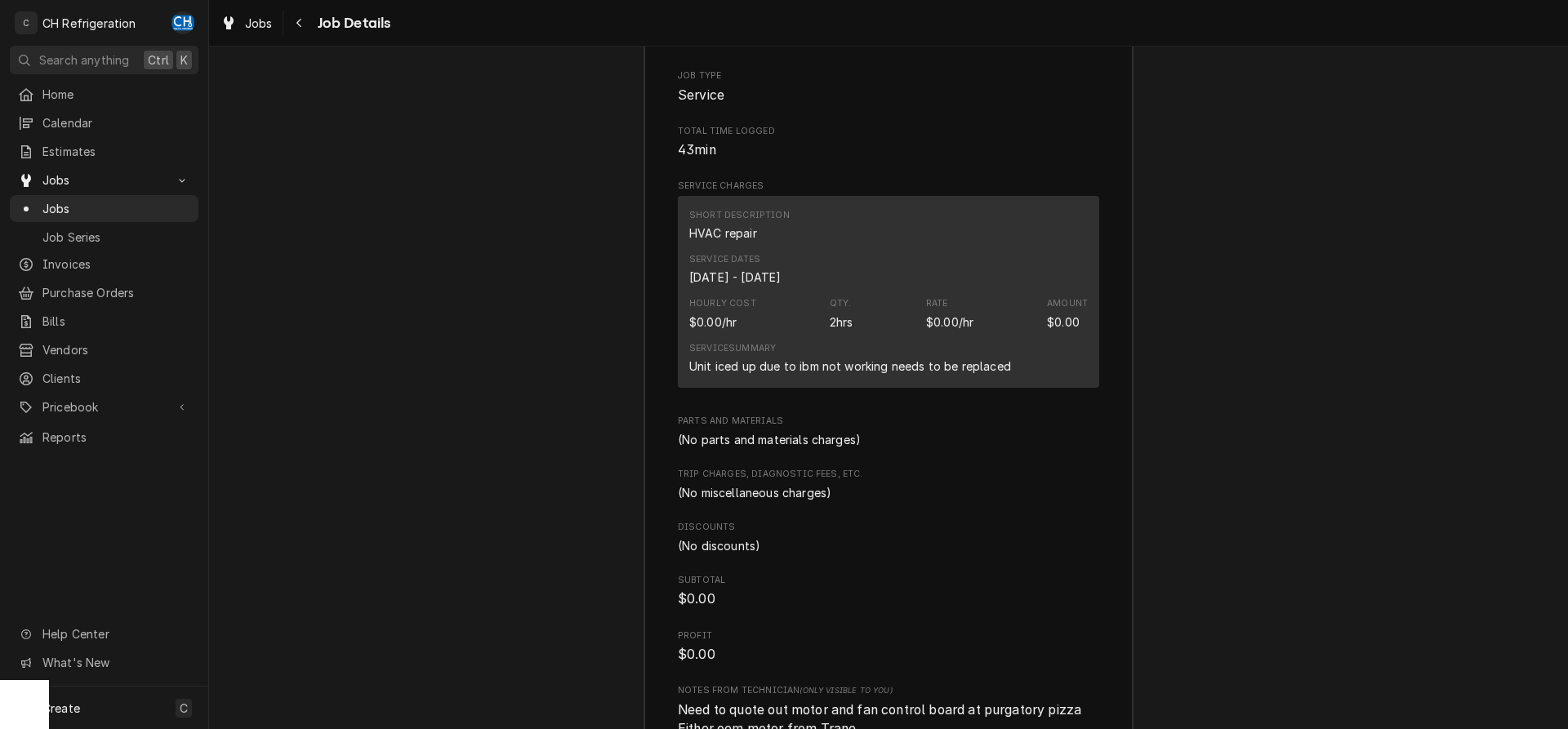
scroll to position [2594, 0]
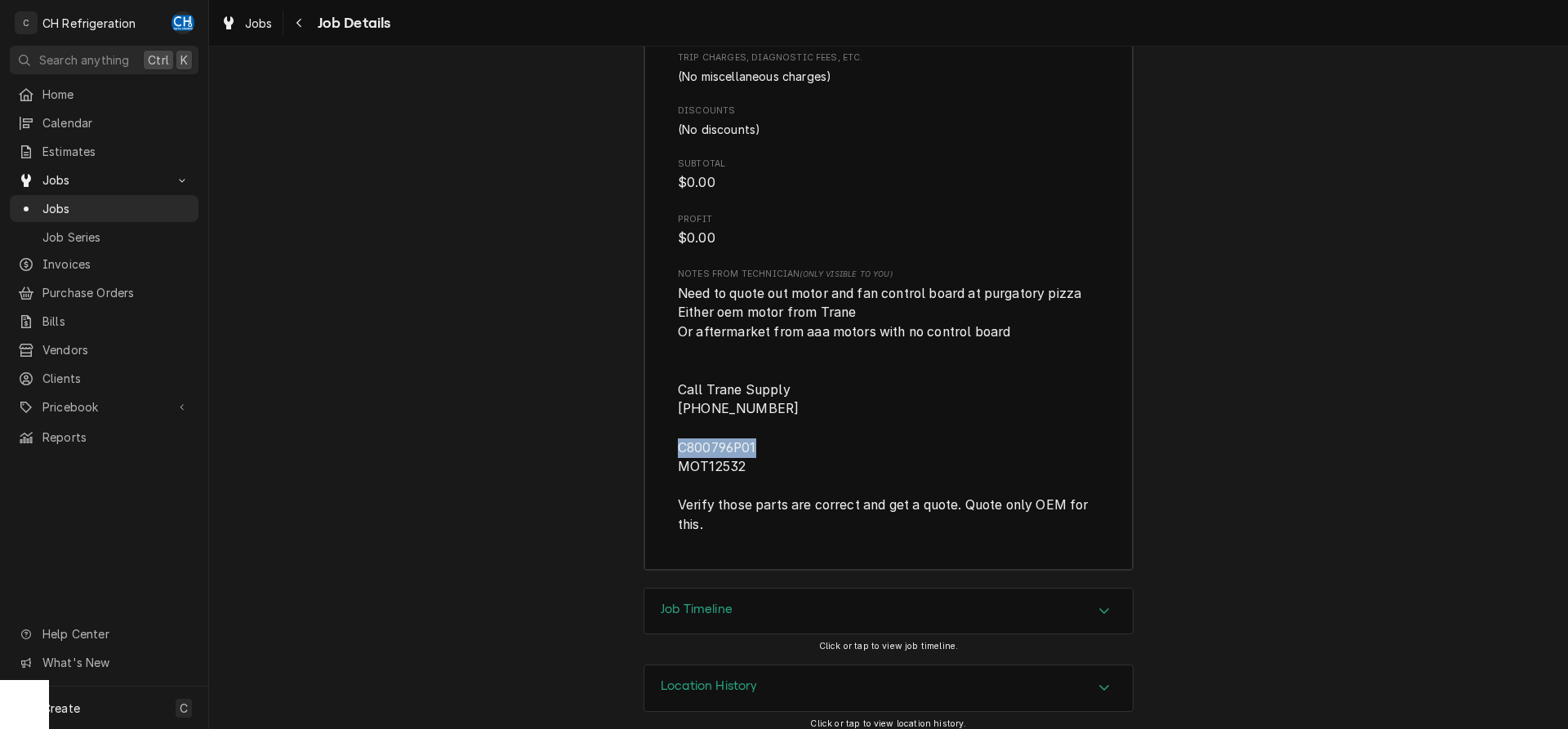
drag, startPoint x: 761, startPoint y: 463, endPoint x: 673, endPoint y: 469, distance: 88.2
click at [661, 467] on div "Roopairs Job ID JOB-1908 Service Type HVAC repair Job Type Service Total Time L…" at bounding box center [888, 48] width 488 height 1044
click at [833, 464] on span "Need to quote out motor and fan control board at purgatory pizza Either oem mot…" at bounding box center [888, 410] width 421 height 251
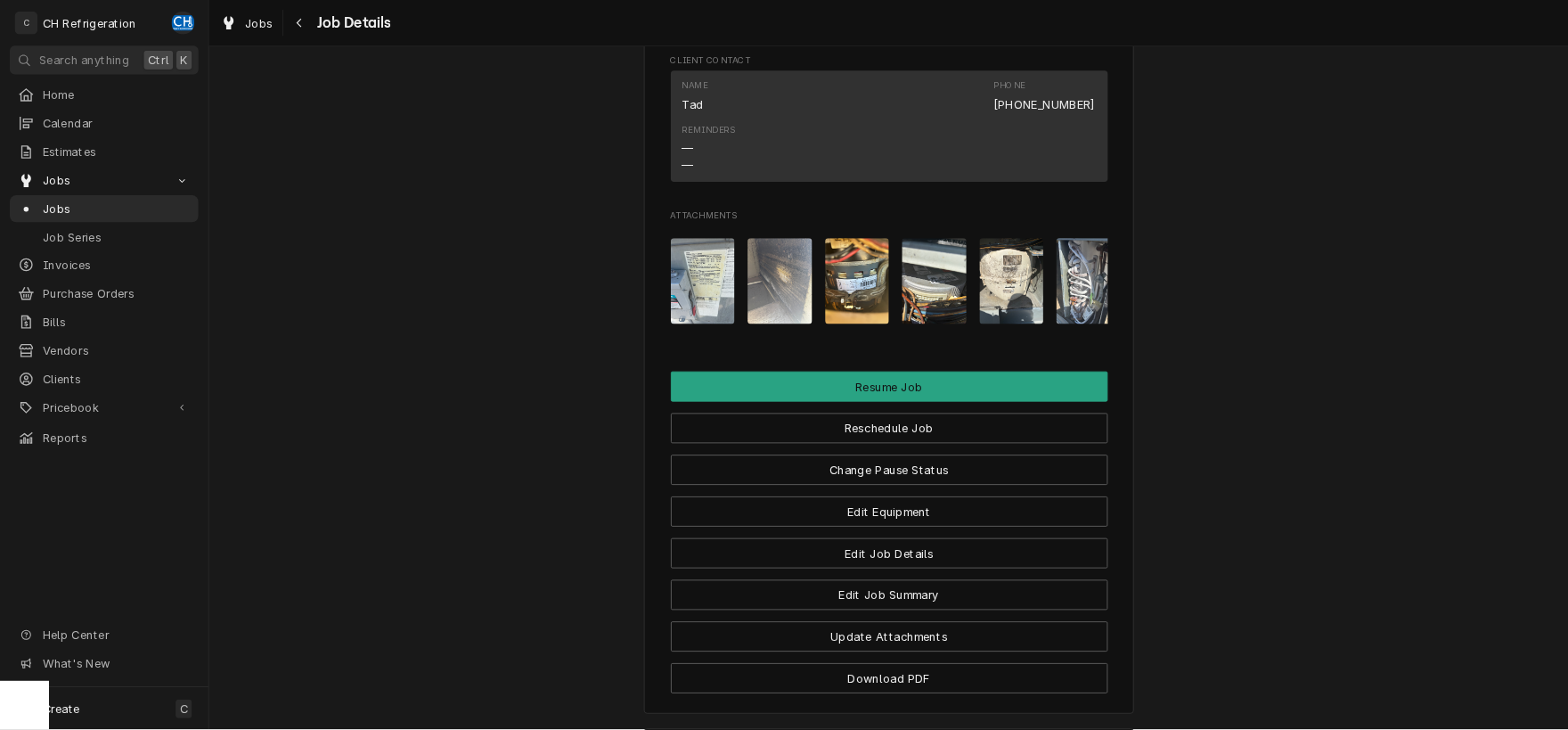
scroll to position [1285, 0]
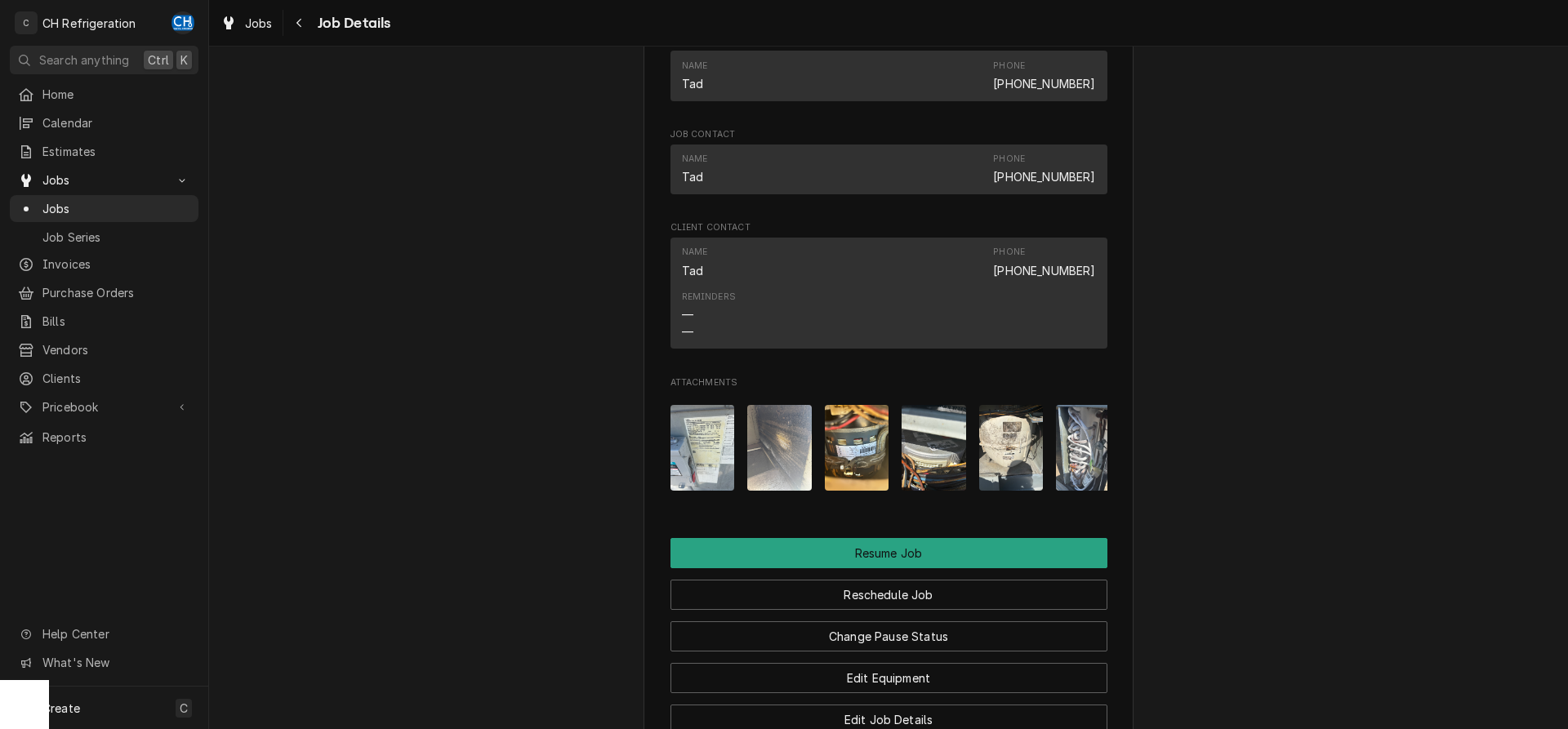
click at [726, 482] on img "Attachments" at bounding box center [702, 448] width 64 height 86
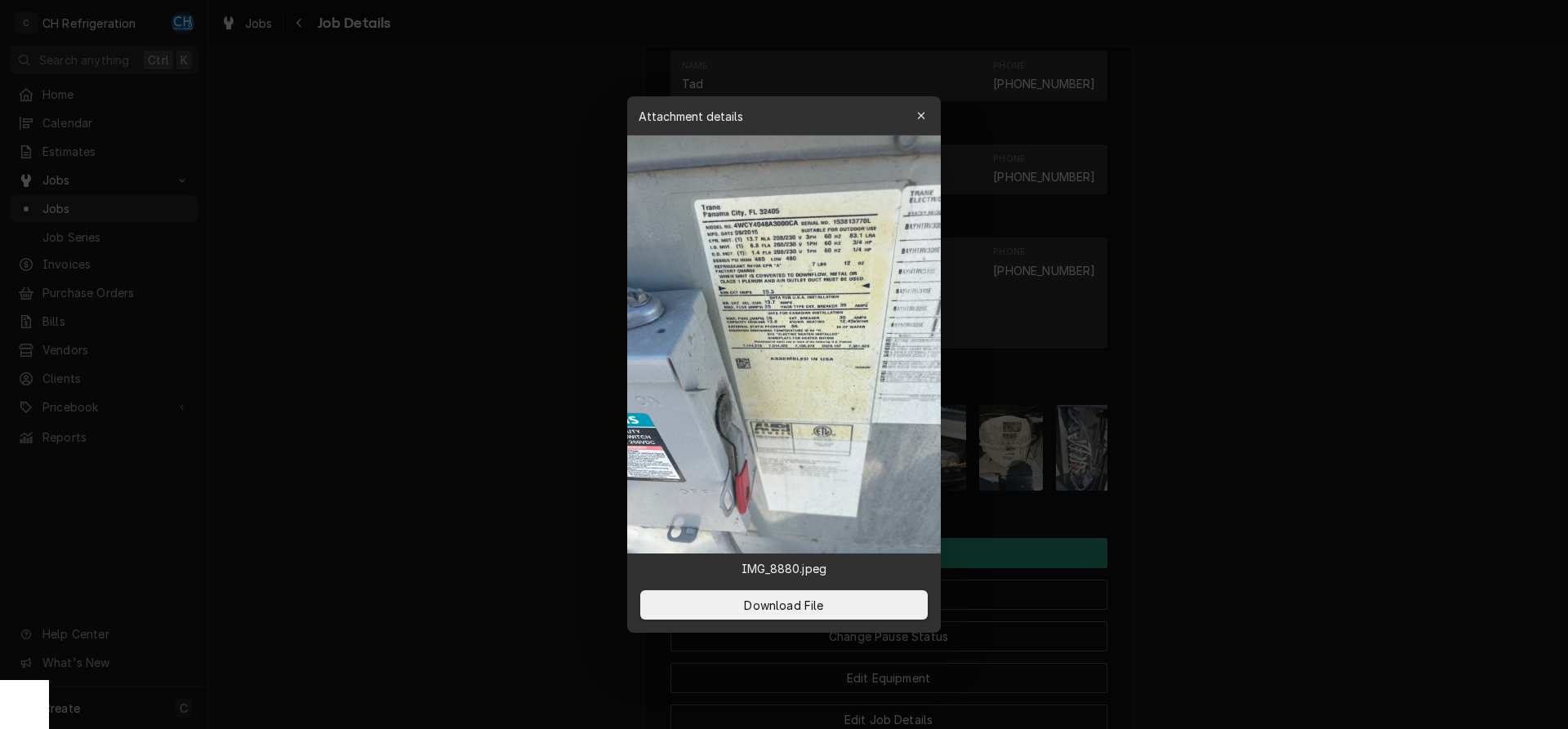
click at [800, 285] on img at bounding box center [784, 344] width 313 height 418
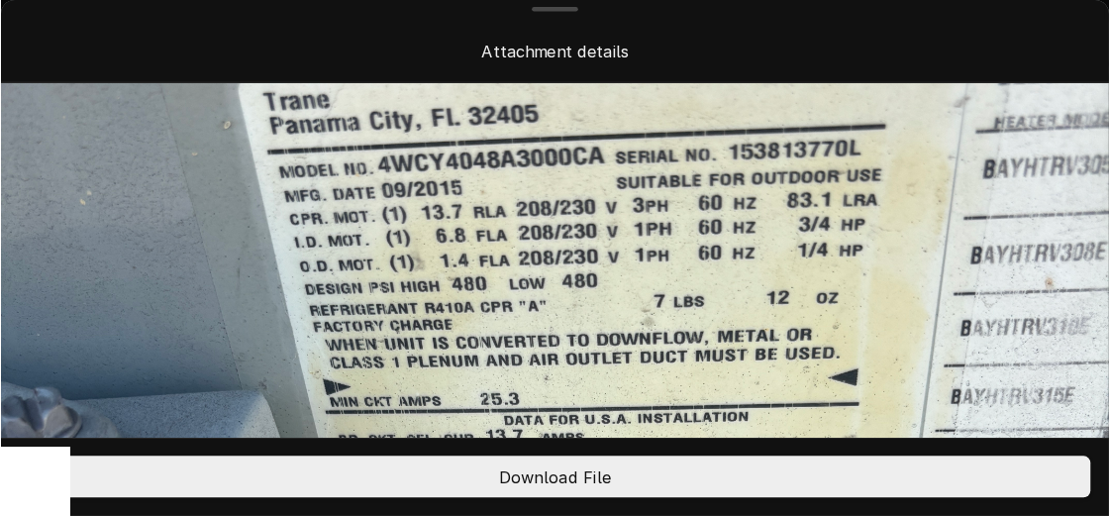
scroll to position [202, 0]
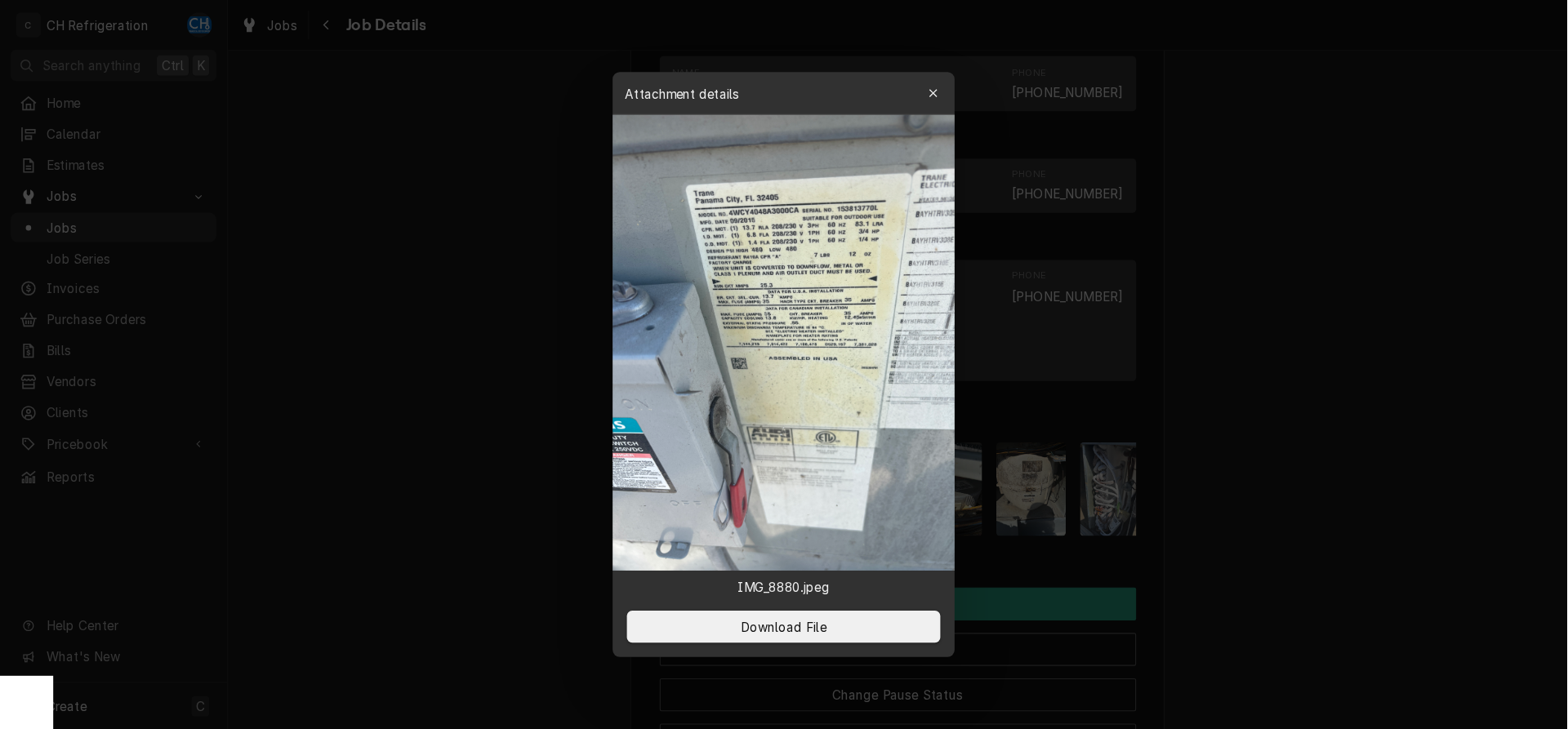
scroll to position [1178, 0]
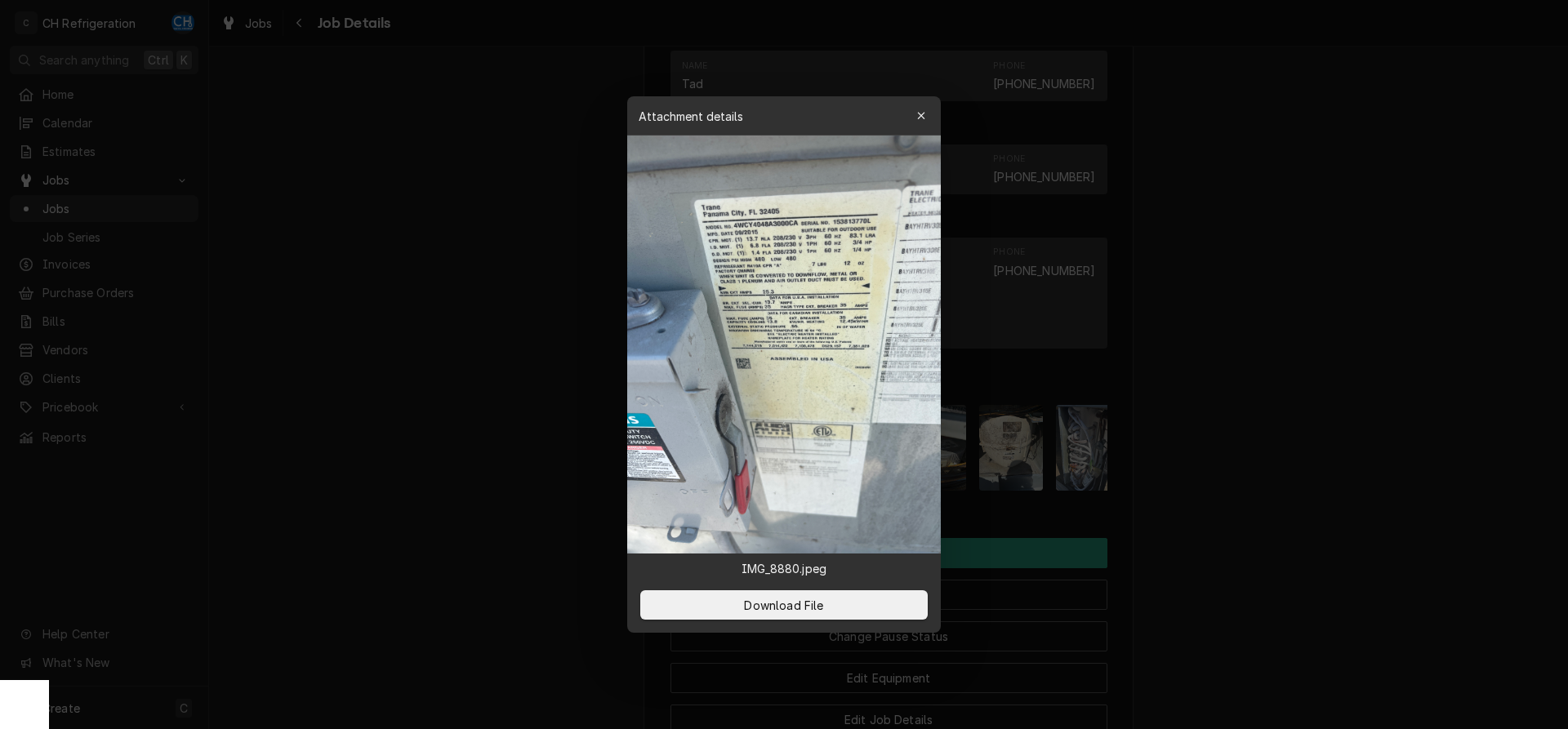
drag, startPoint x: 1348, startPoint y: 264, endPoint x: 1347, endPoint y: 274, distance: 10.0
click at [1348, 271] on div at bounding box center [784, 364] width 1568 height 729
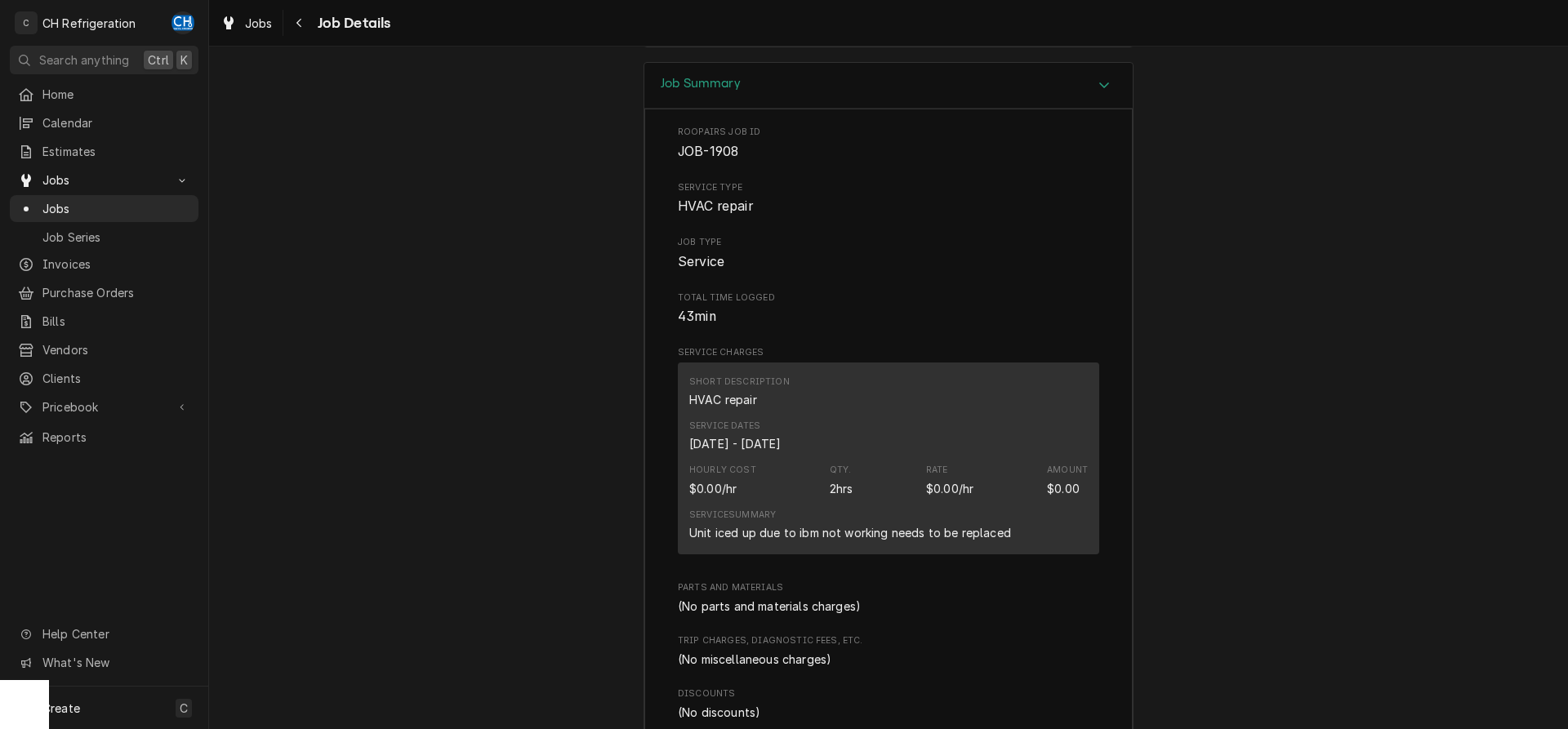
scroll to position [2261, 0]
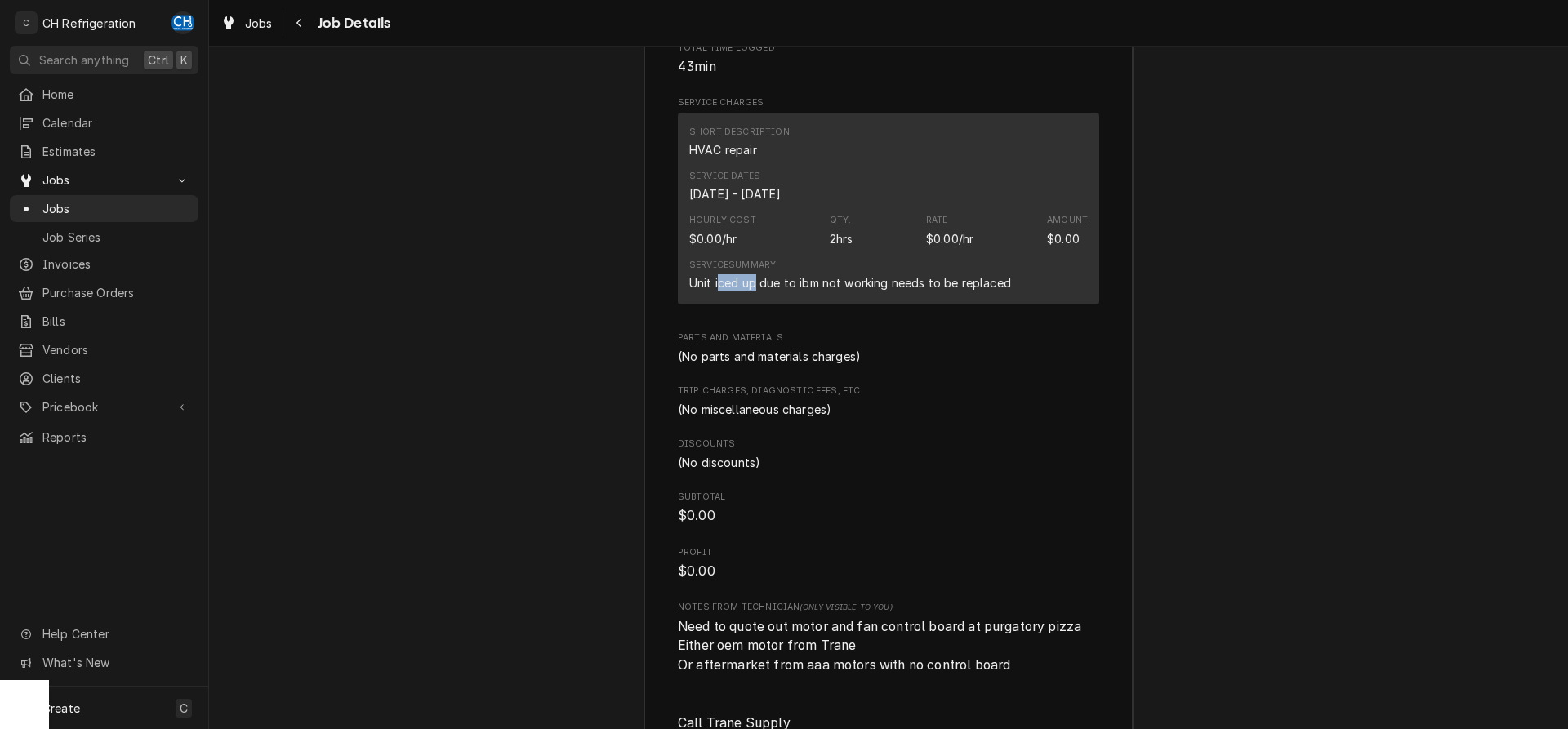
drag, startPoint x: 719, startPoint y: 306, endPoint x: 934, endPoint y: 325, distance: 215.8
click at [756, 292] on div "Unit iced up due to ibm not working needs to be replaced" at bounding box center [850, 283] width 322 height 17
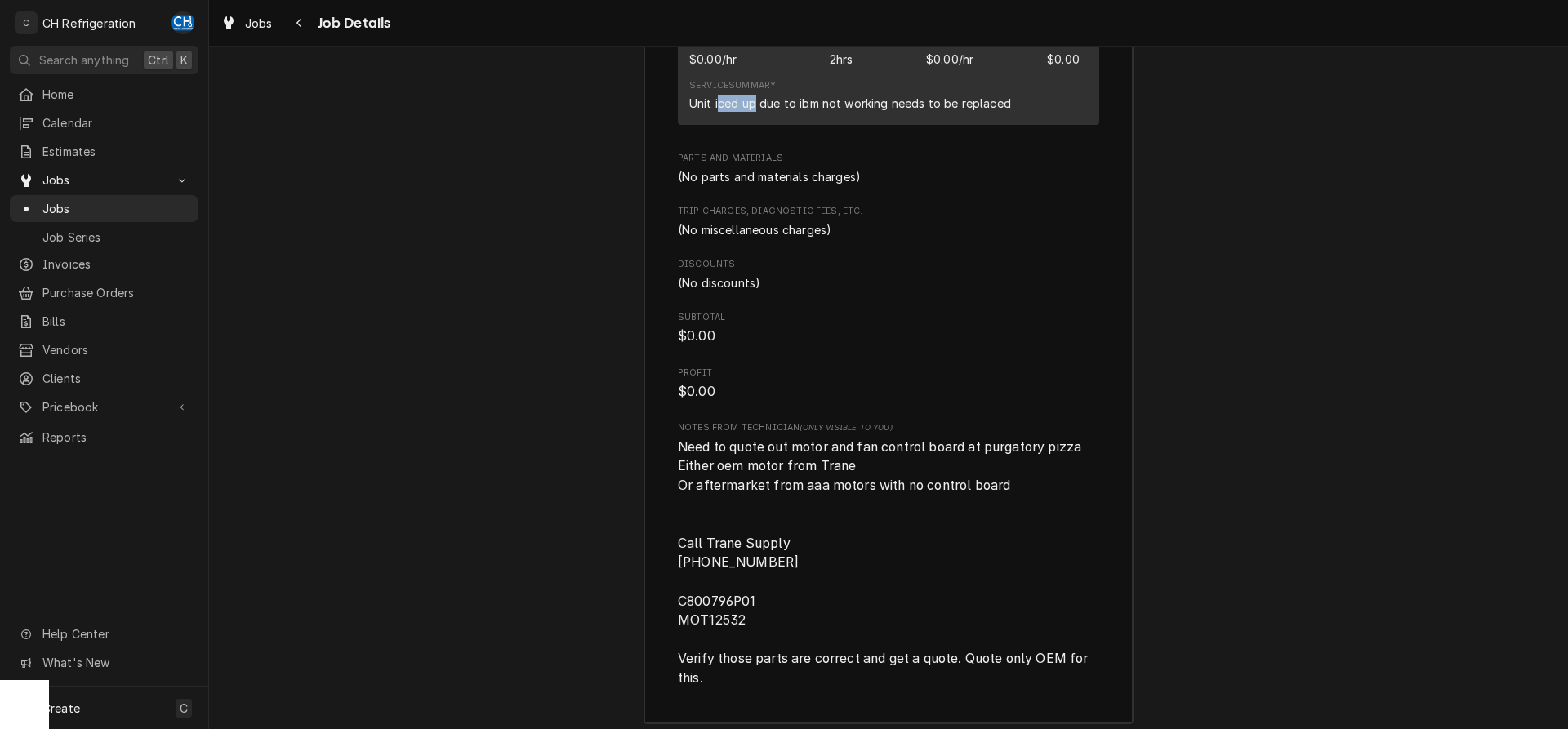
scroll to position [2511, 0]
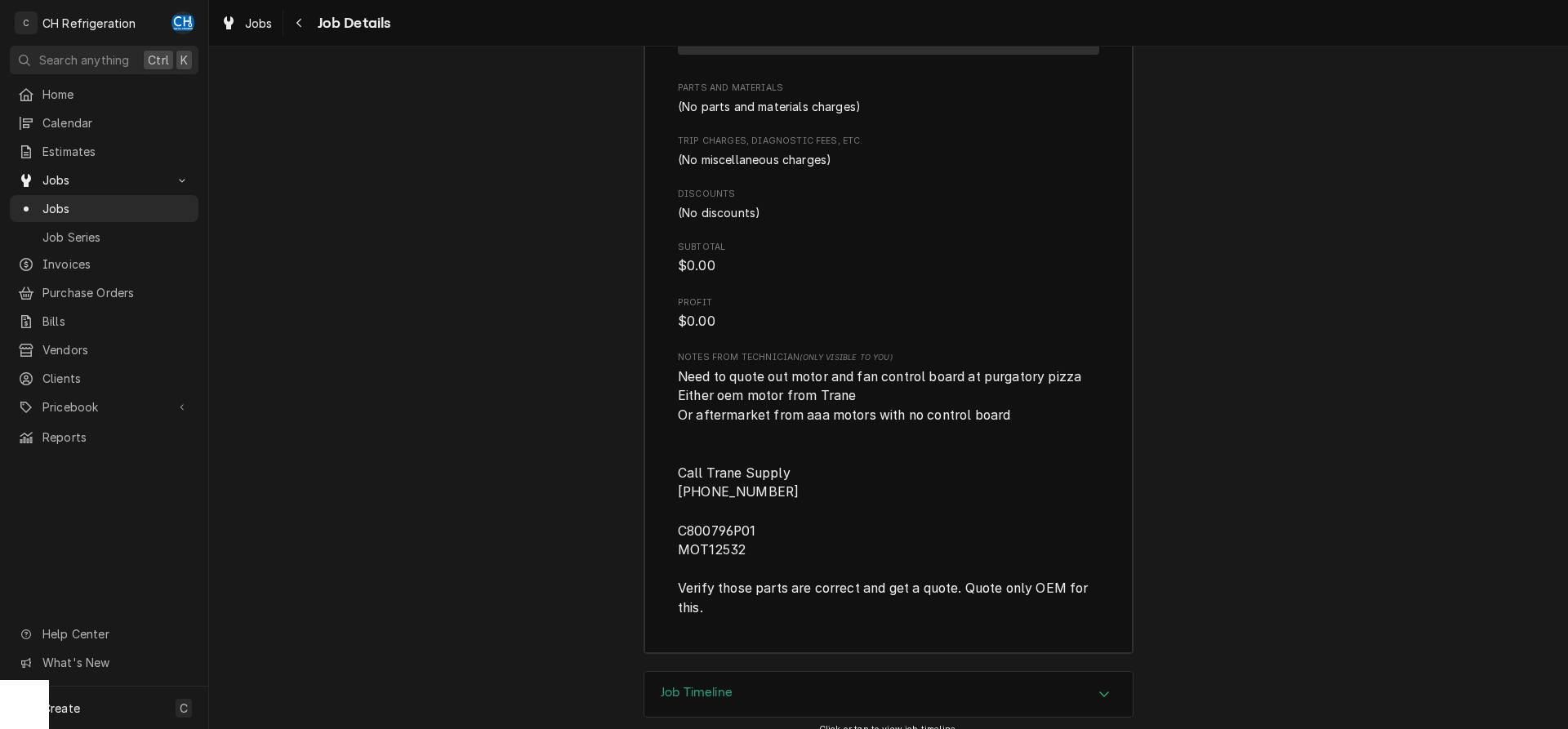
click at [1015, 397] on span "Need to quote out motor and fan control board at purgatory pizza Either oem mot…" at bounding box center [885, 493] width 414 height 247
click at [1064, 408] on span "Need to quote out motor and fan control board at purgatory pizza Either oem mot…" at bounding box center [888, 493] width 421 height 251
click at [1034, 425] on span "Need to quote out motor and fan control board at purgatory pizza Either oem mot…" at bounding box center [888, 493] width 421 height 251
click at [1020, 428] on span "Need to quote out motor and fan control board at purgatory pizza Either oem mot…" at bounding box center [888, 493] width 421 height 251
click at [1020, 434] on span "Need to quote out motor and fan control board at purgatory pizza Either oem mot…" at bounding box center [888, 493] width 421 height 251
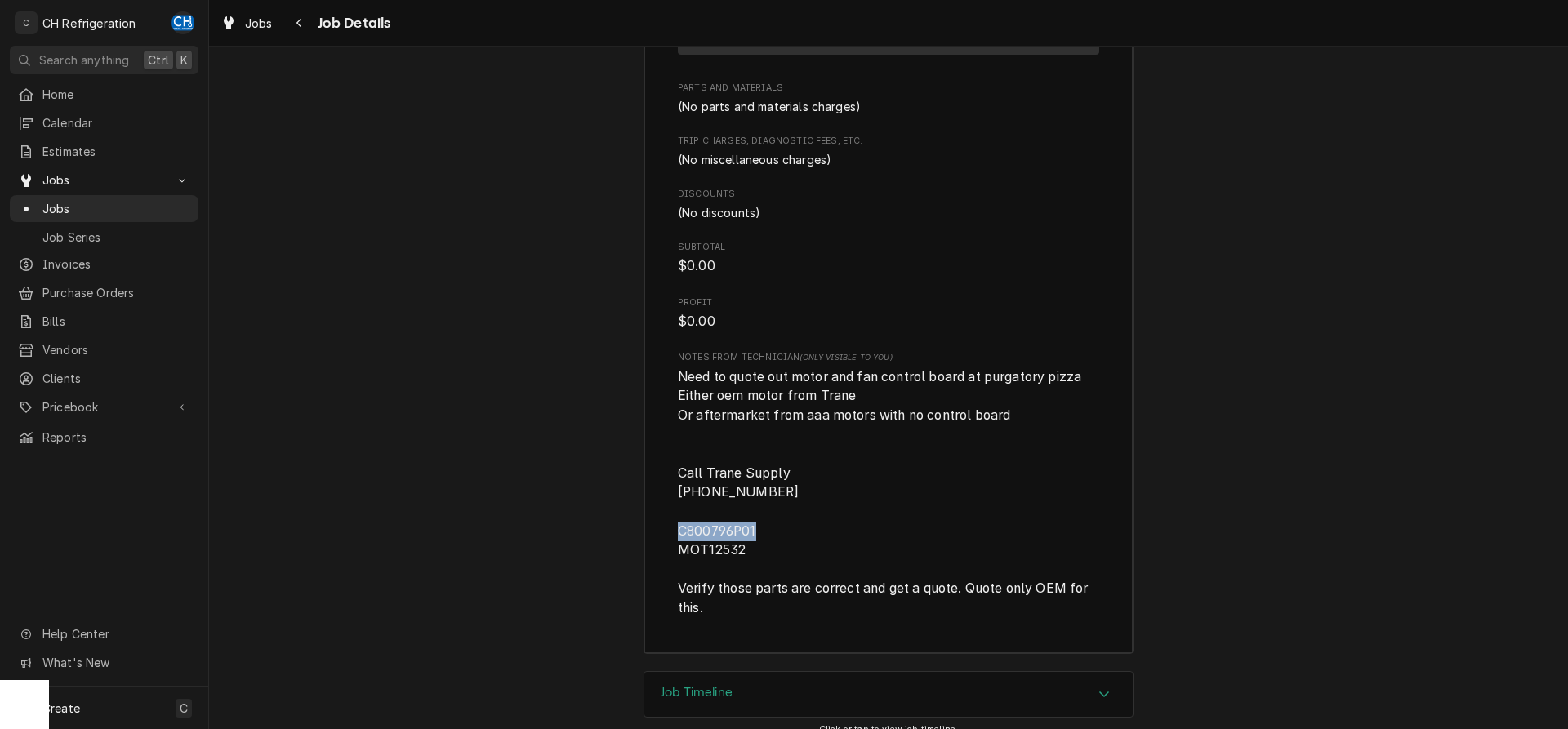
drag, startPoint x: 767, startPoint y: 556, endPoint x: 676, endPoint y: 553, distance: 91.0
click at [676, 553] on div "Roopairs Job ID JOB-1908 Service Type HVAC repair Job Type Service Total Time L…" at bounding box center [888, 131] width 488 height 1044
click at [830, 477] on span "Need to quote out motor and fan control board at purgatory pizza Either oem mot…" at bounding box center [888, 493] width 421 height 251
drag, startPoint x: 869, startPoint y: 450, endPoint x: 1083, endPoint y: 398, distance: 220.2
click at [870, 450] on span "Need to quote out motor and fan control board at purgatory pizza Either oem mot…" at bounding box center [888, 493] width 421 height 251
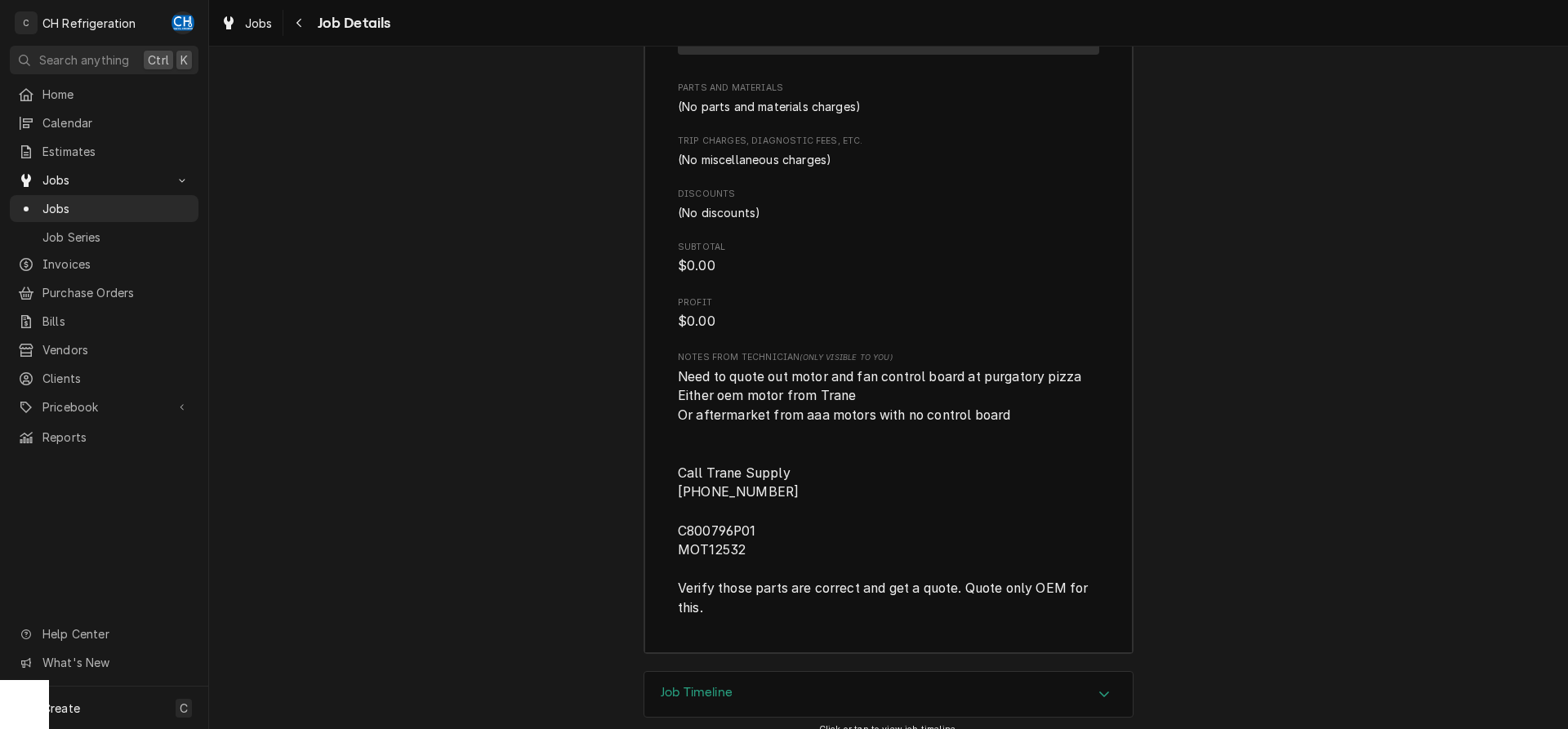
click at [706, 571] on span "Need to quote out motor and fan control board at purgatory pizza Either oem mot…" at bounding box center [885, 493] width 414 height 247
click at [1055, 332] on span "$0.00" at bounding box center [888, 322] width 421 height 20
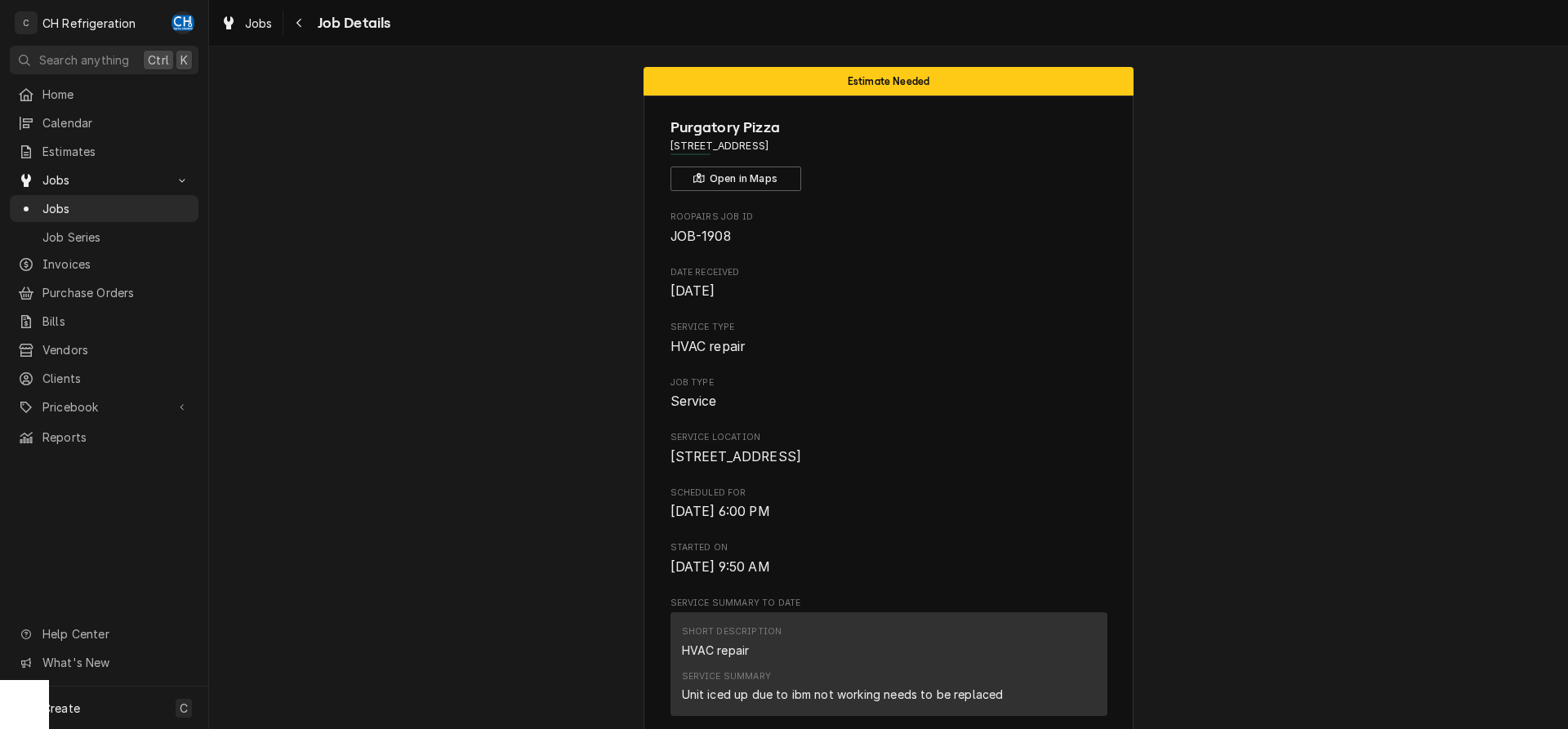
scroll to position [0, 0]
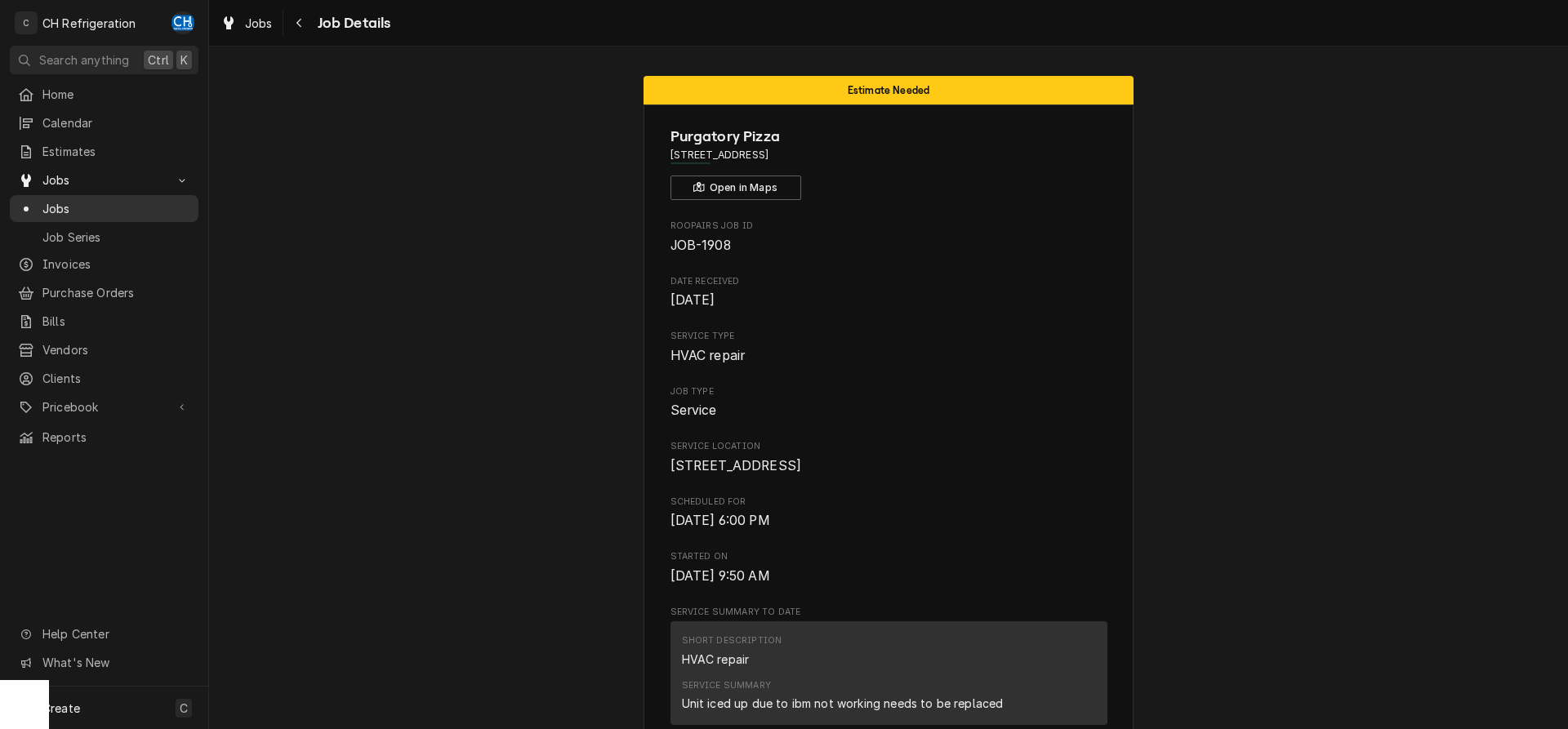
click at [49, 200] on span "Jobs" at bounding box center [116, 209] width 148 height 17
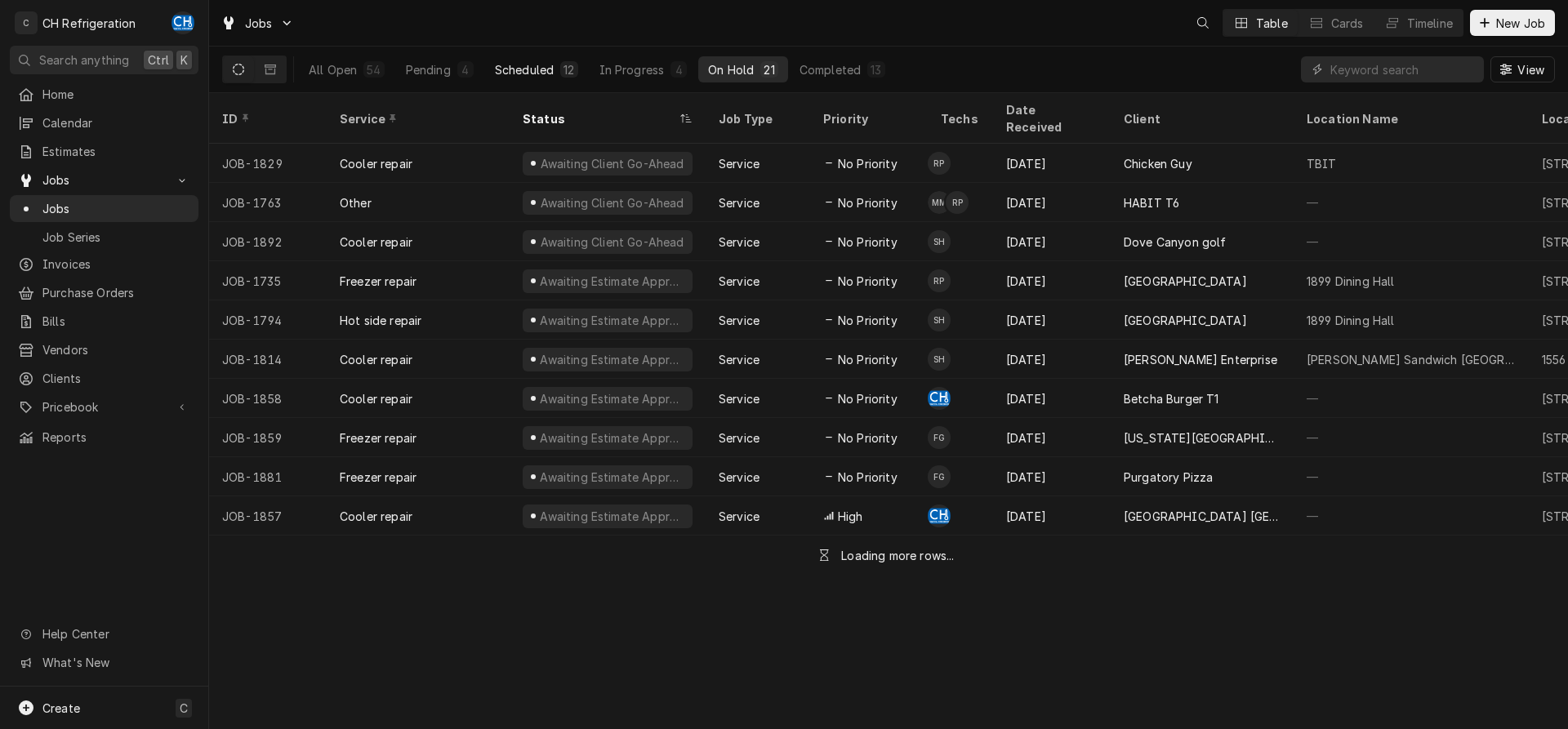
click at [513, 73] on div "Scheduled" at bounding box center [523, 69] width 59 height 17
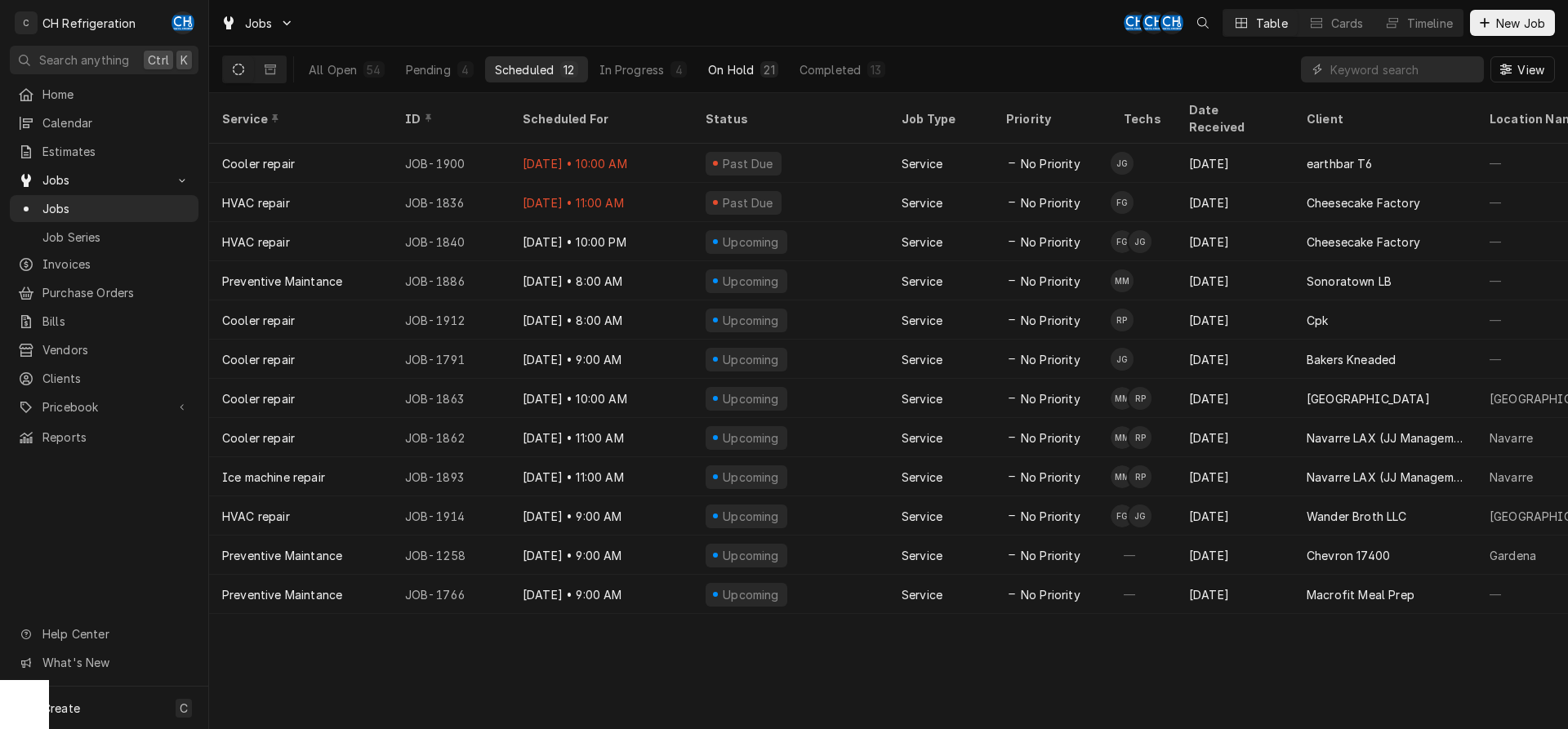
click at [754, 78] on button "On Hold 21" at bounding box center [743, 69] width 89 height 26
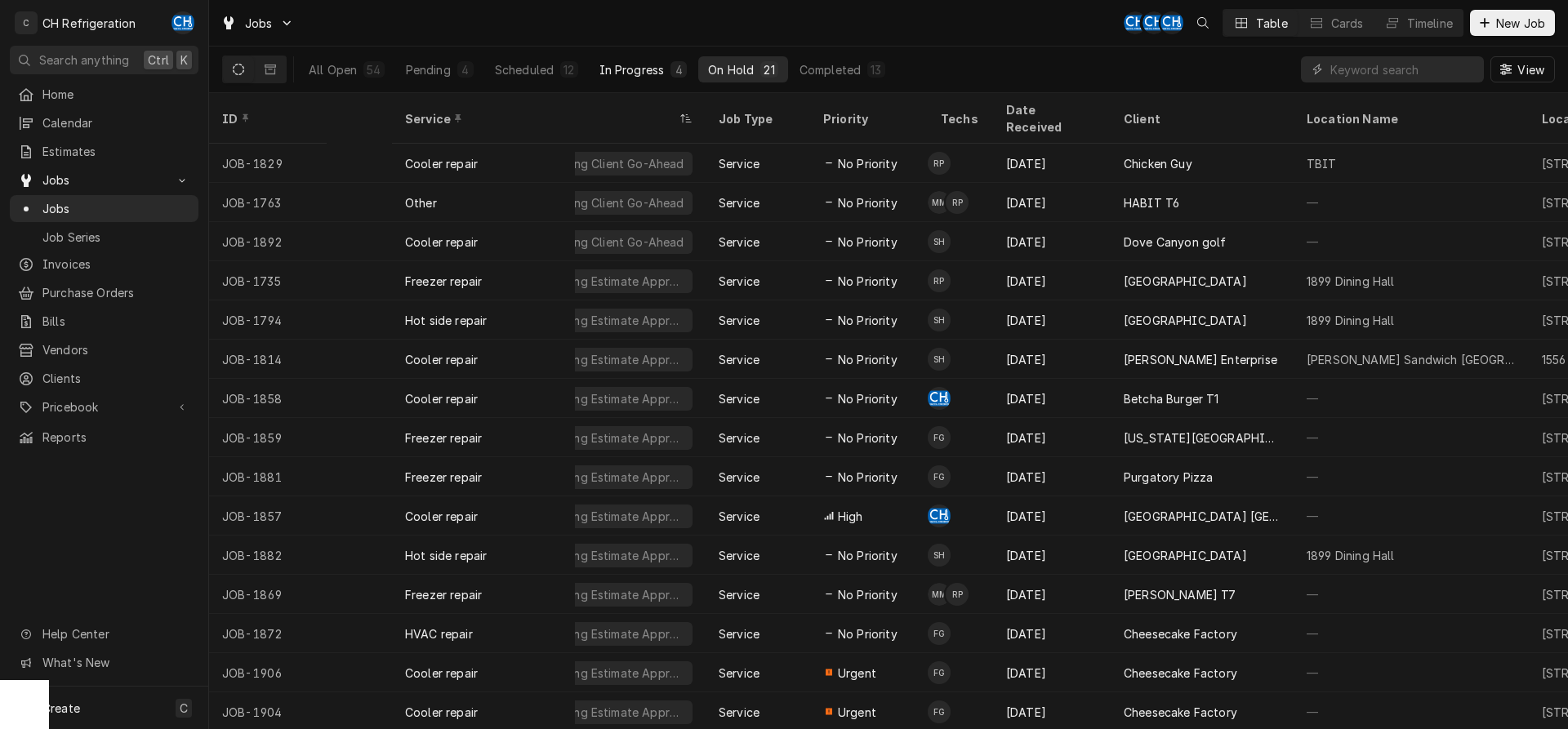
click at [635, 80] on button "In Progress 4" at bounding box center [643, 69] width 108 height 26
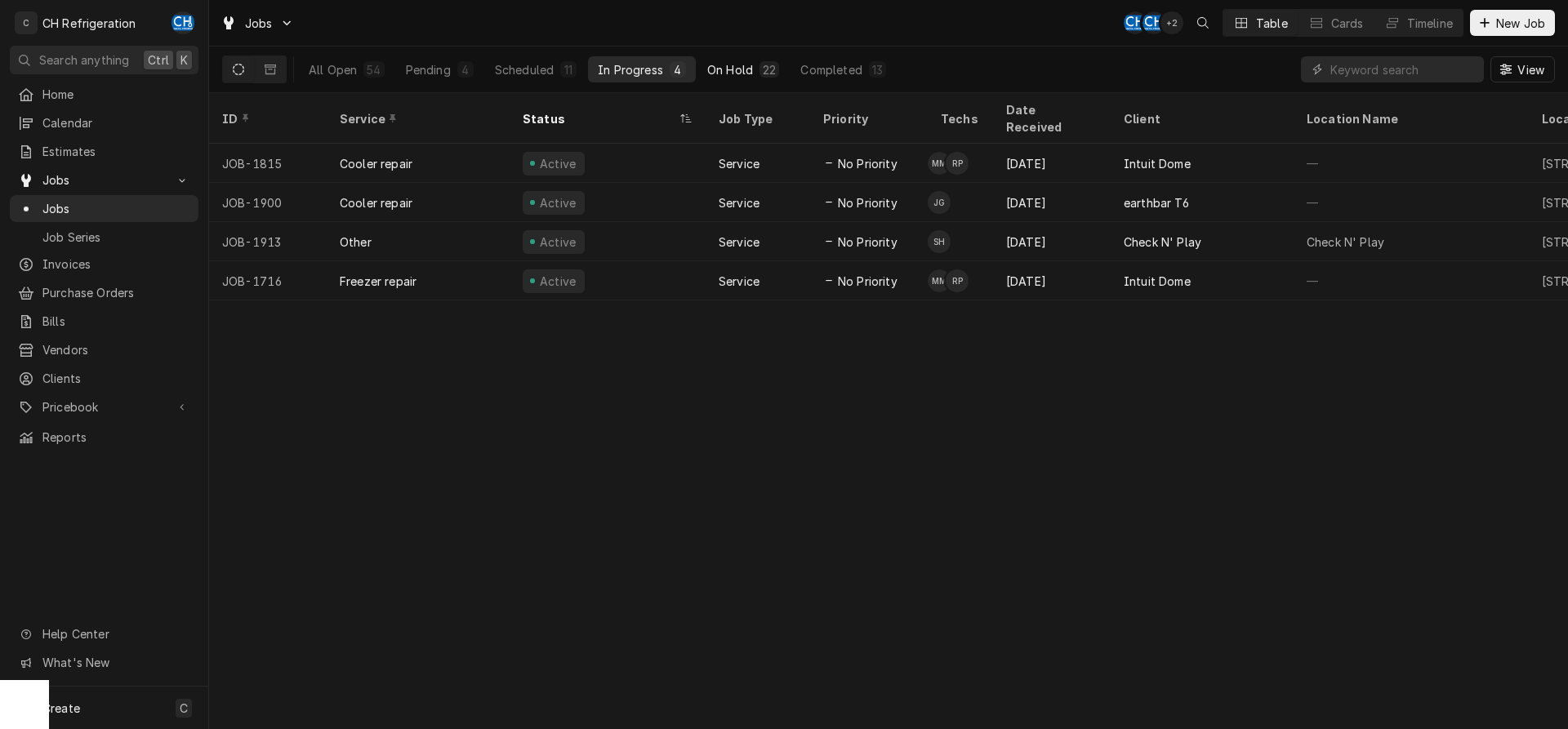
click at [736, 71] on div "On Hold" at bounding box center [730, 69] width 45 height 17
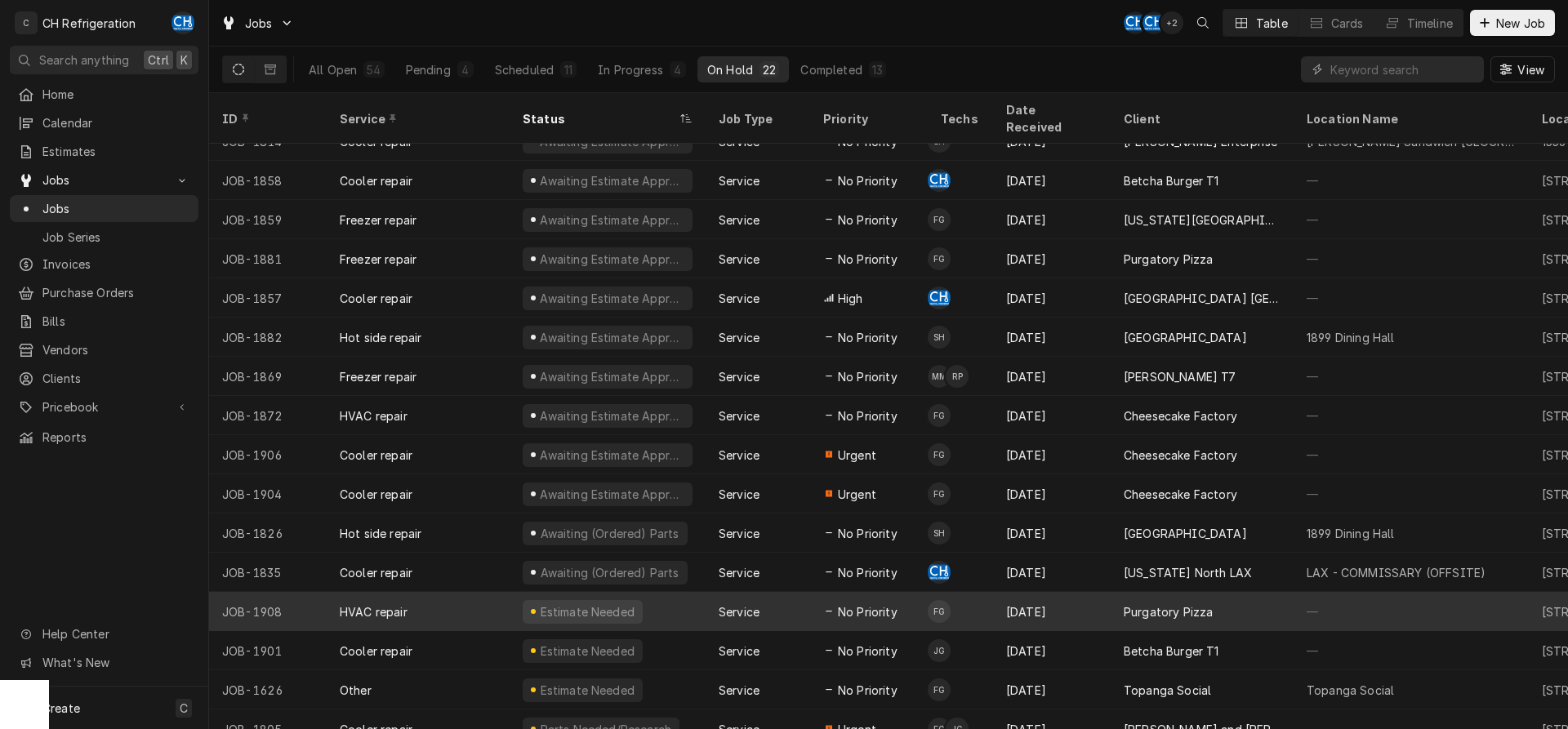
scroll to position [257, 0]
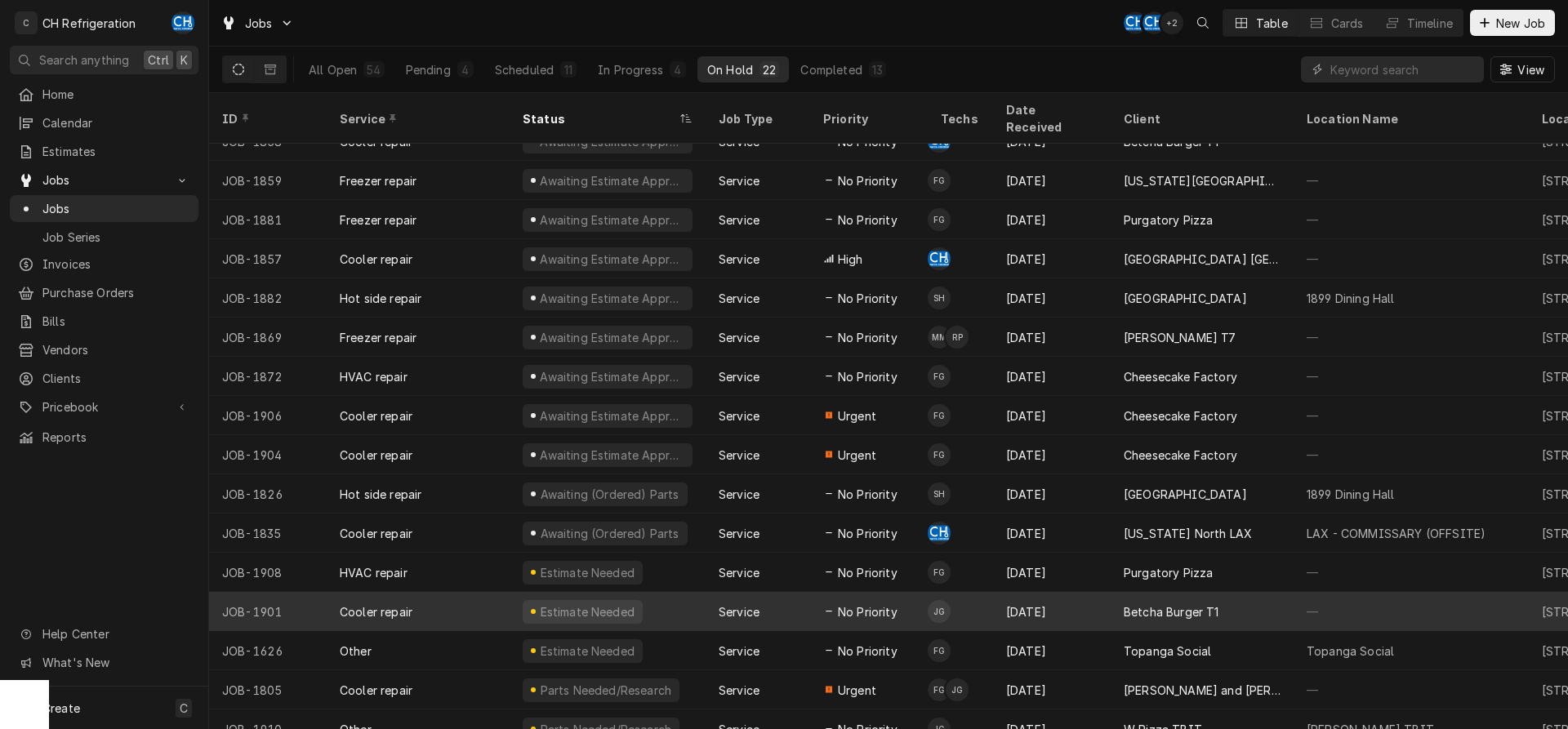
click at [981, 592] on td "JG" at bounding box center [960, 612] width 65 height 40
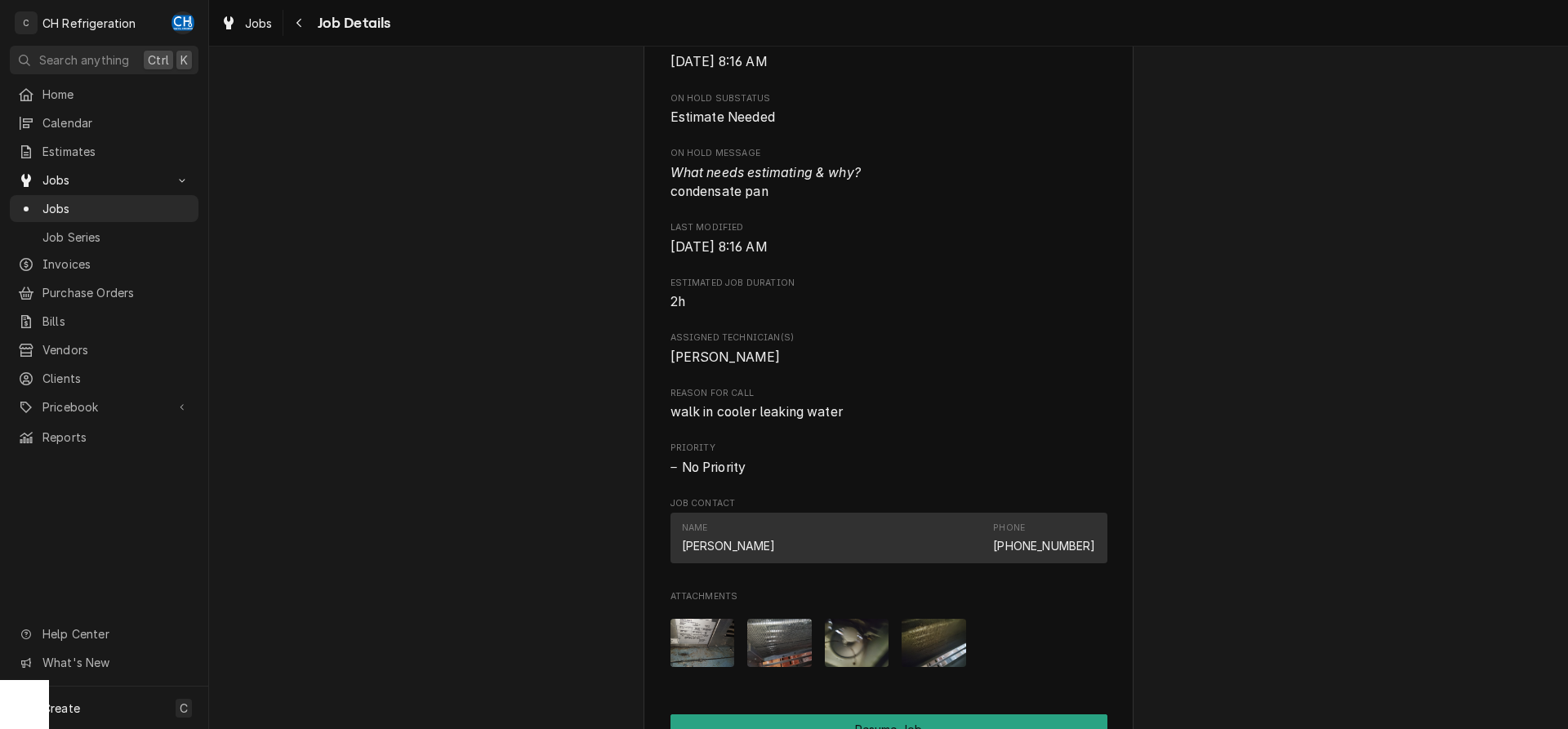
scroll to position [416, 0]
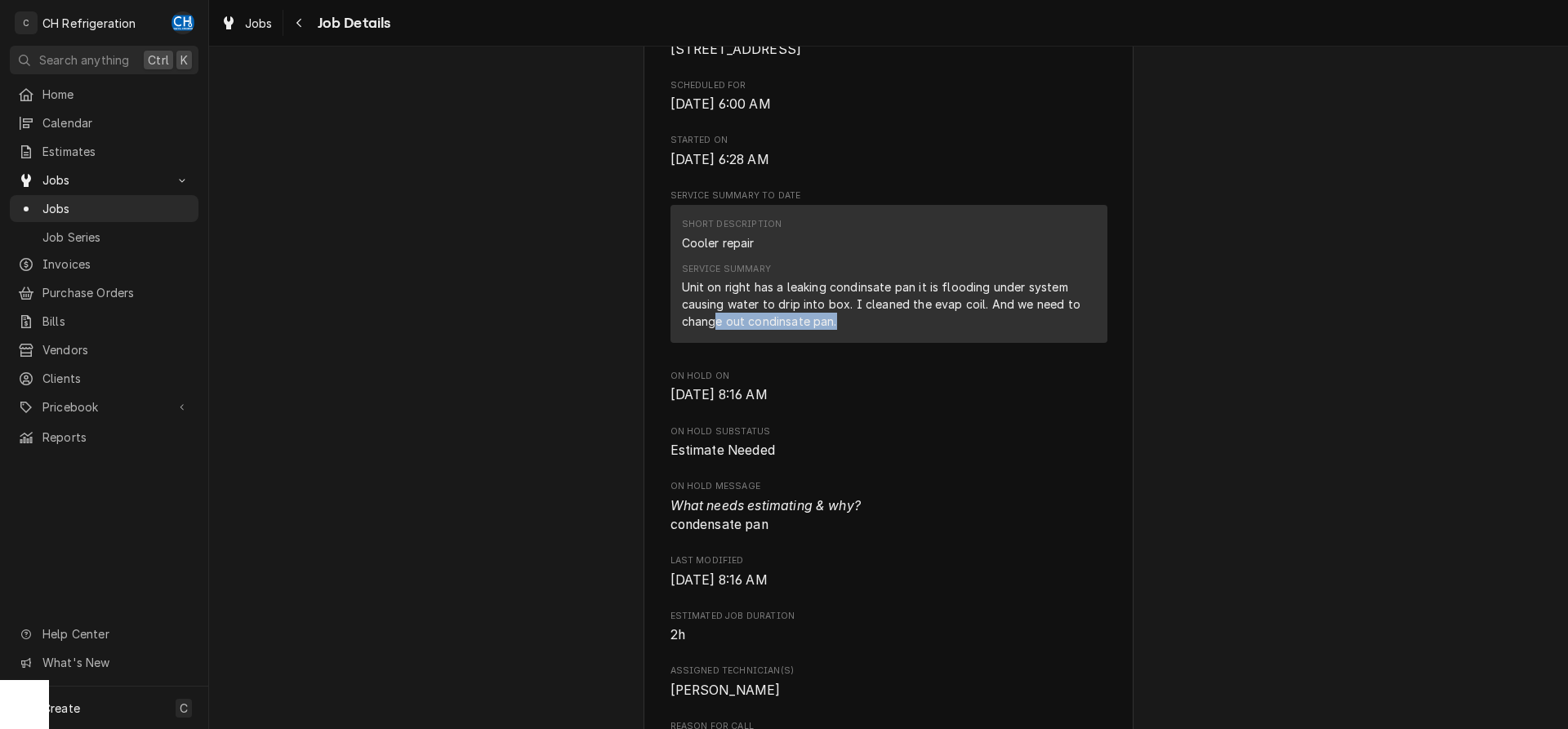
drag, startPoint x: 718, startPoint y: 338, endPoint x: 838, endPoint y: 341, distance: 120.0
click at [838, 330] on div "Unit on right has a leaking condinsate pan it is flooding under system causing …" at bounding box center [889, 304] width 414 height 51
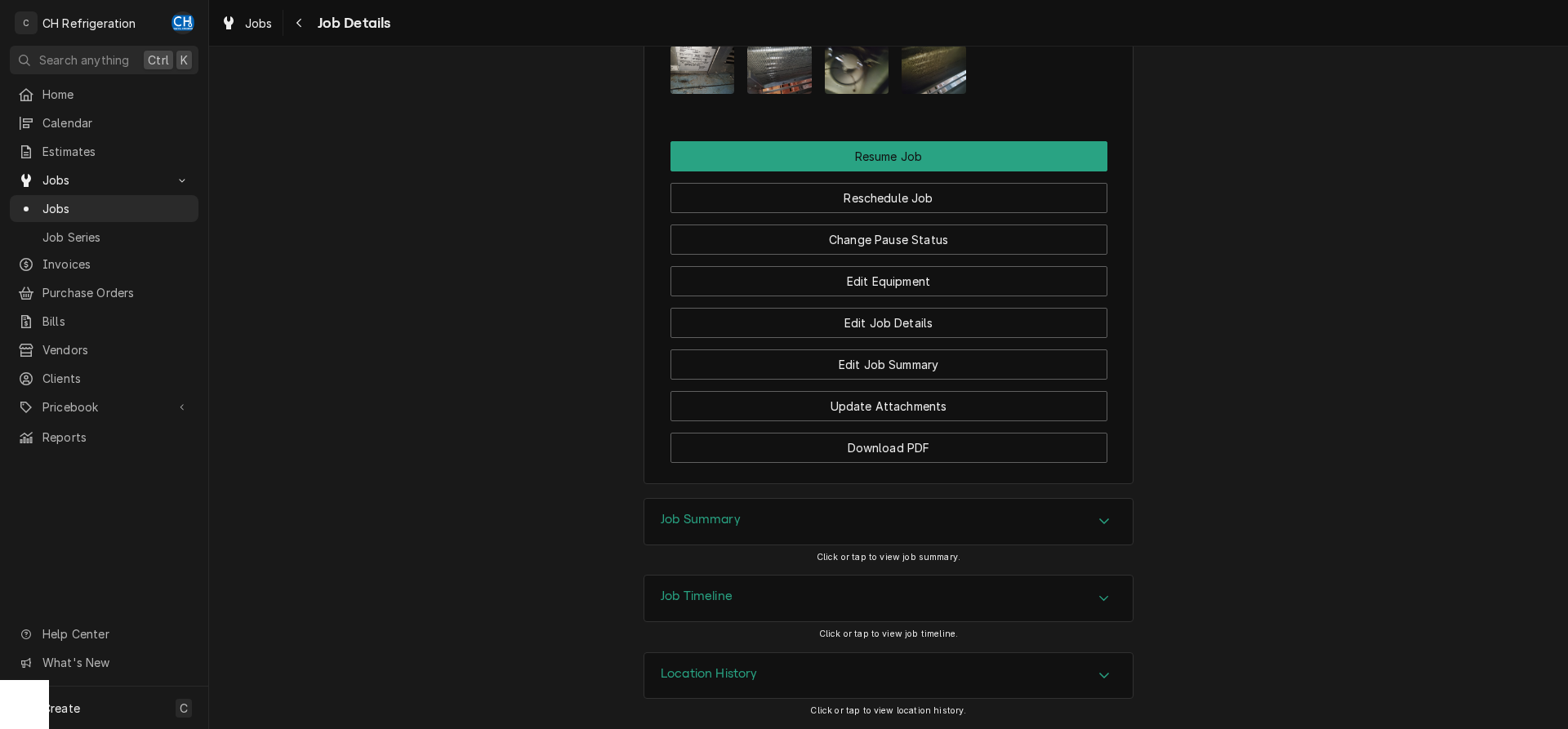
scroll to position [999, 0]
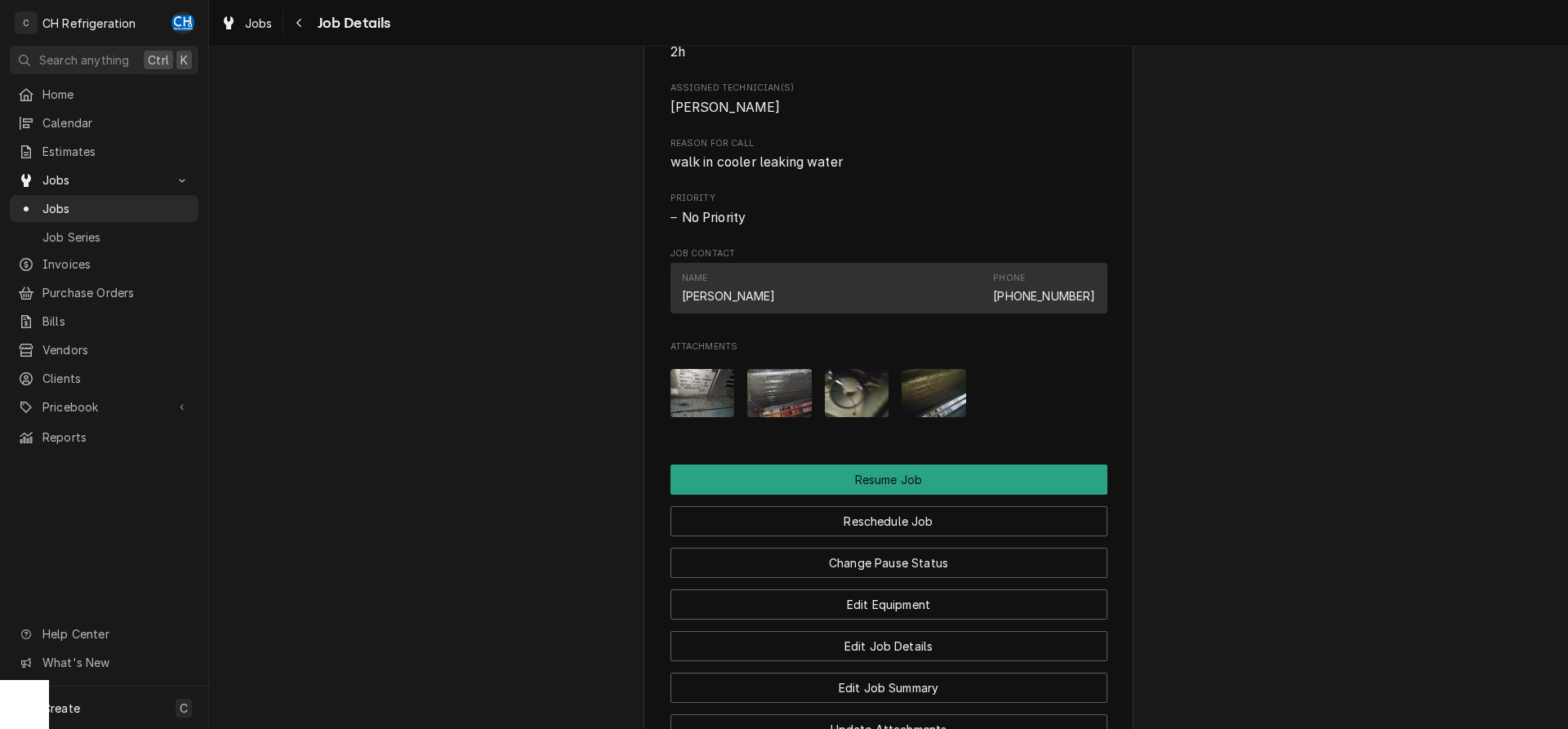
click at [696, 417] on img "Attachments" at bounding box center [702, 393] width 64 height 48
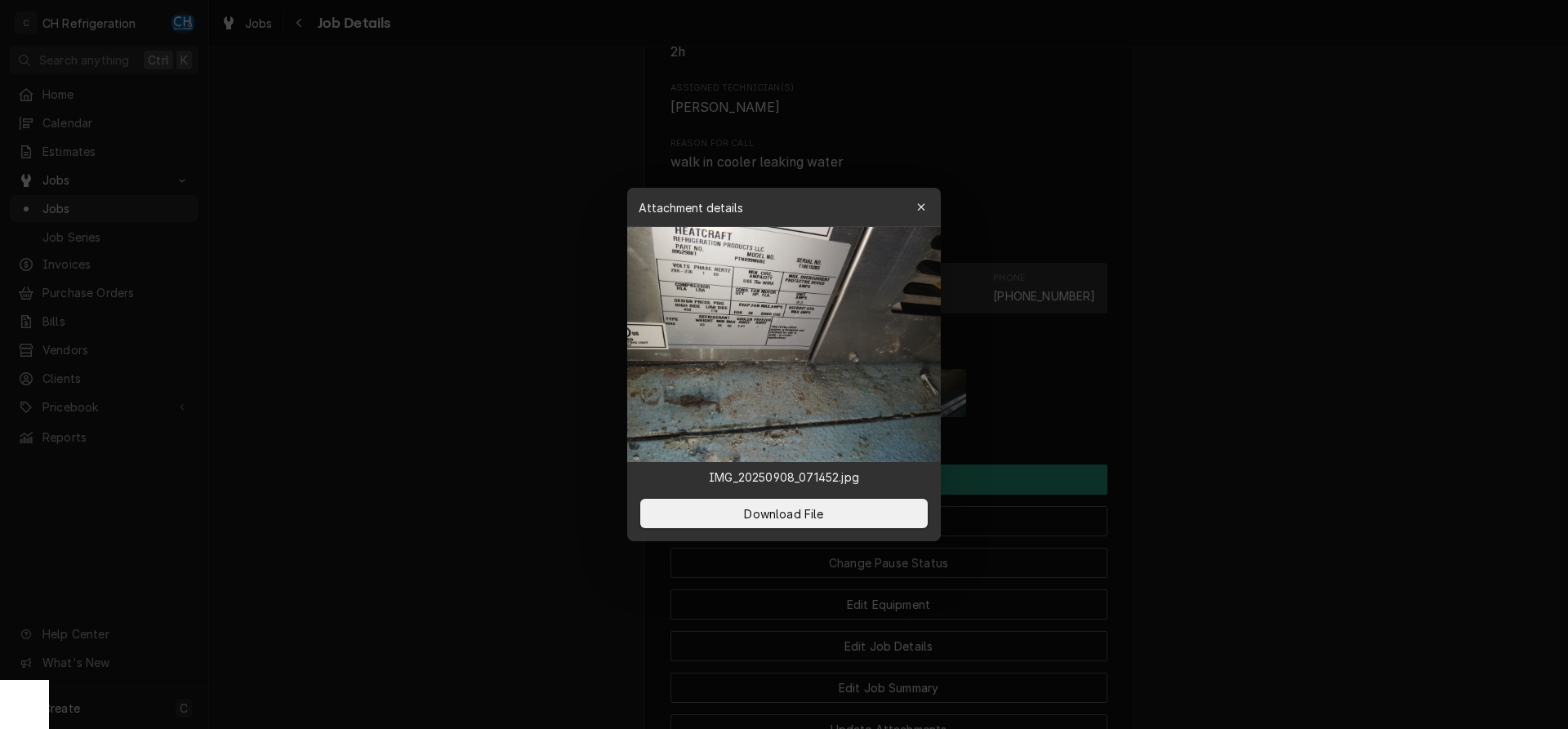
click at [1277, 440] on div at bounding box center [784, 364] width 1568 height 729
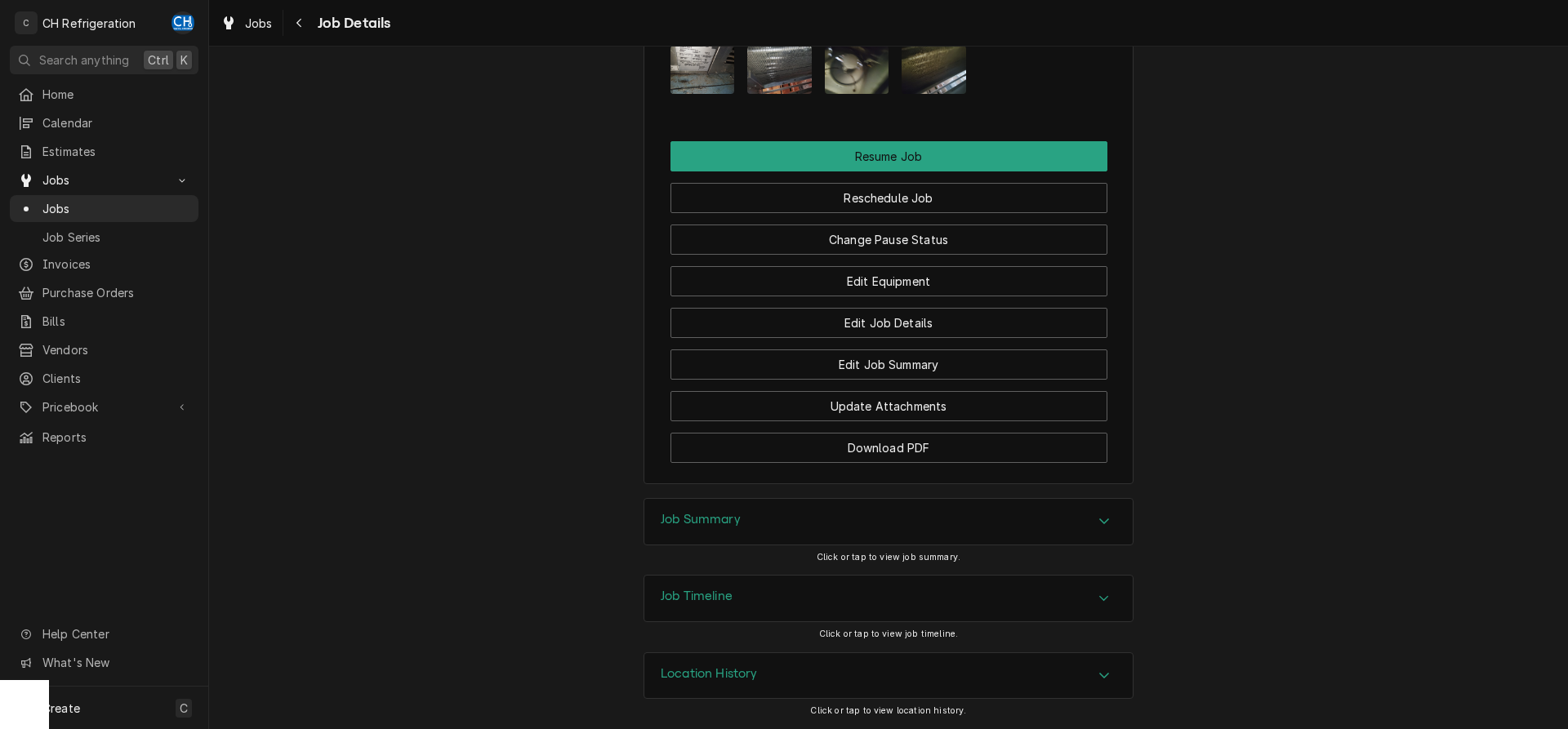
scroll to position [1343, 0]
drag, startPoint x: 856, startPoint y: 530, endPoint x: 1023, endPoint y: 543, distance: 167.5
click at [860, 530] on div "Job Summary" at bounding box center [888, 521] width 488 height 45
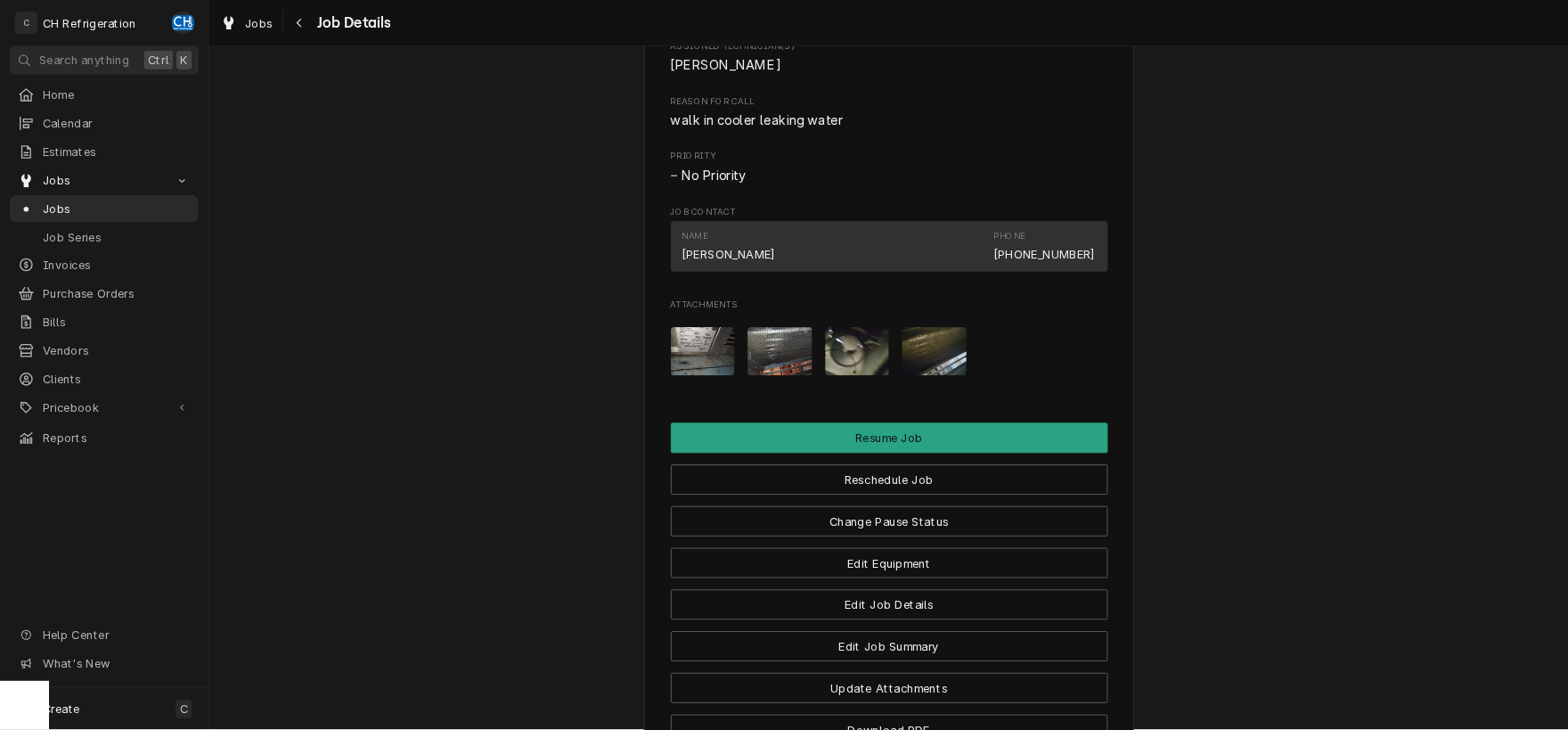
scroll to position [1273, 0]
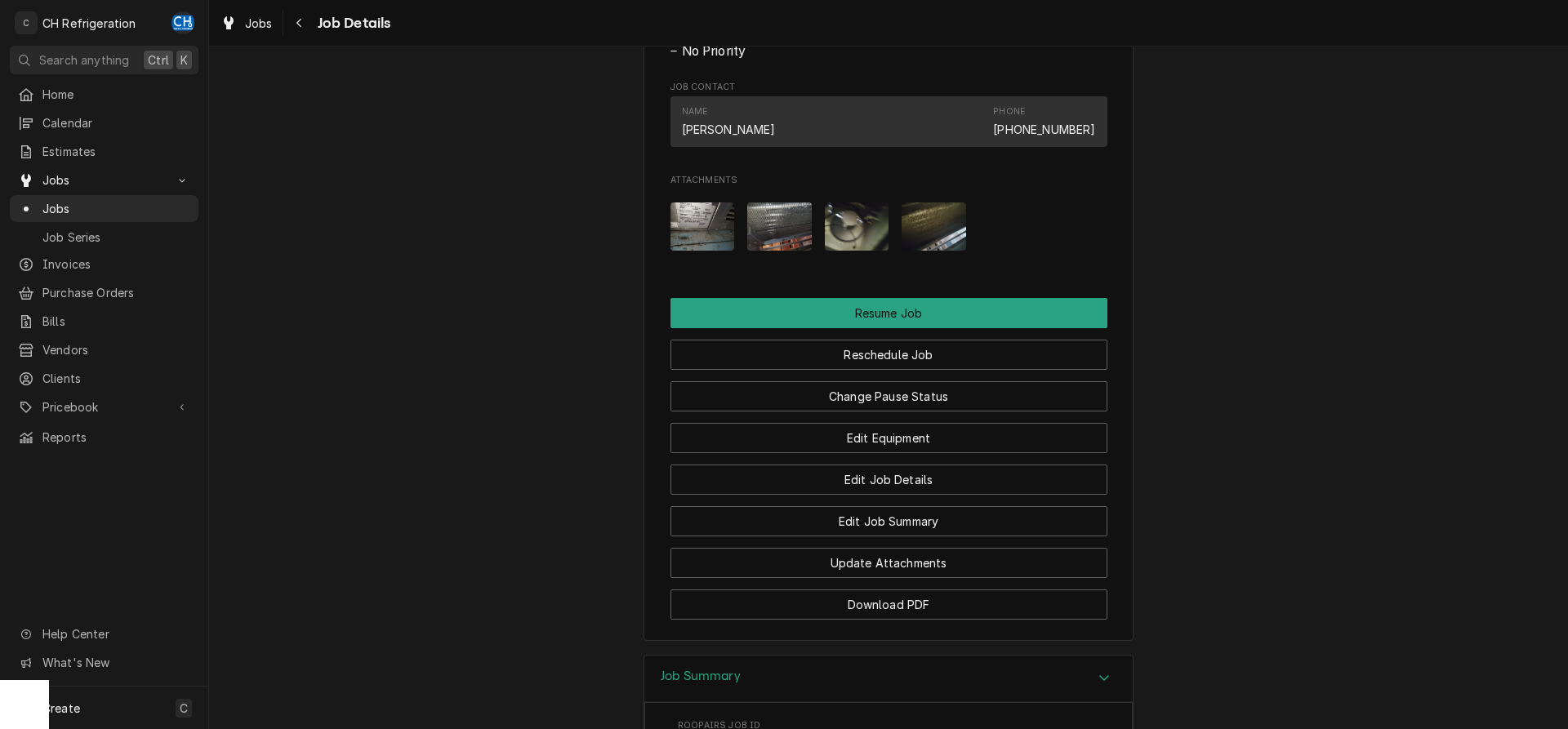
click at [697, 239] on img "Attachments" at bounding box center [702, 227] width 64 height 48
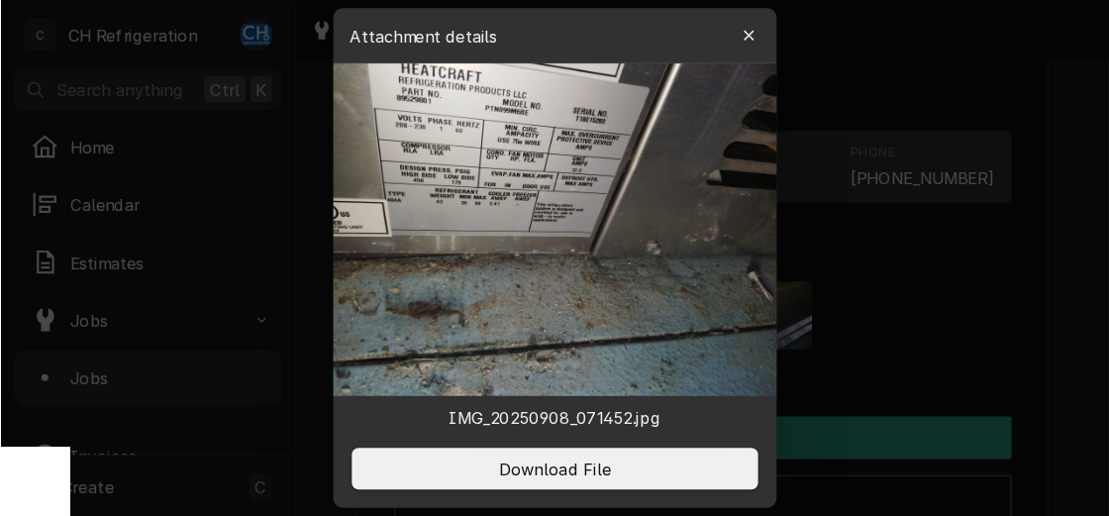
scroll to position [1415, 0]
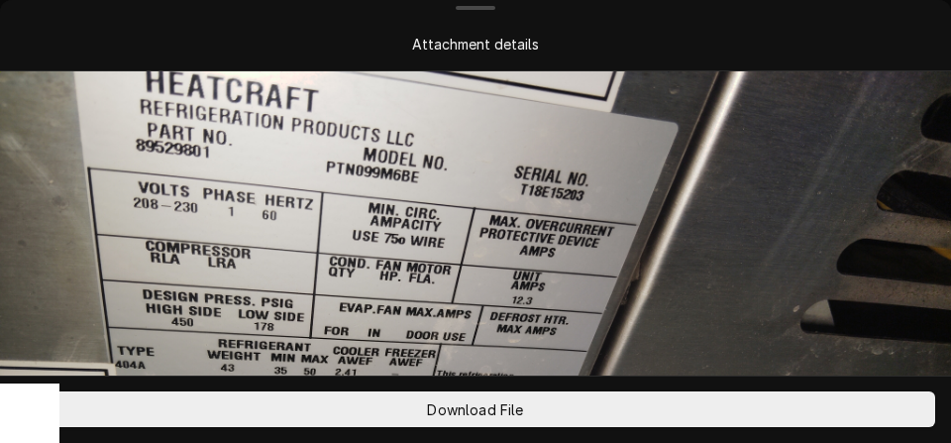
click at [745, 130] on img at bounding box center [475, 427] width 951 height 713
click at [783, 125] on img at bounding box center [475, 427] width 951 height 713
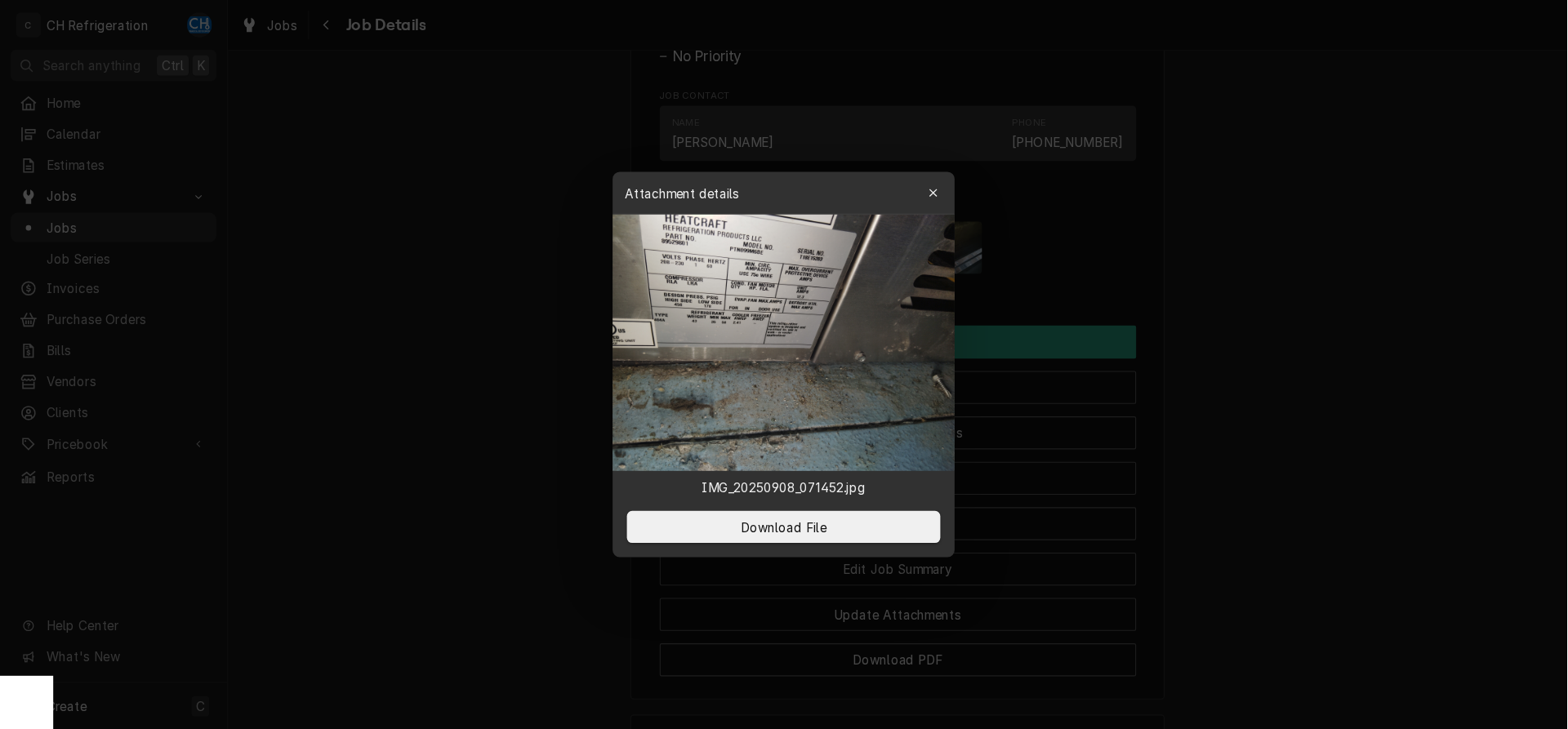
scroll to position [1166, 0]
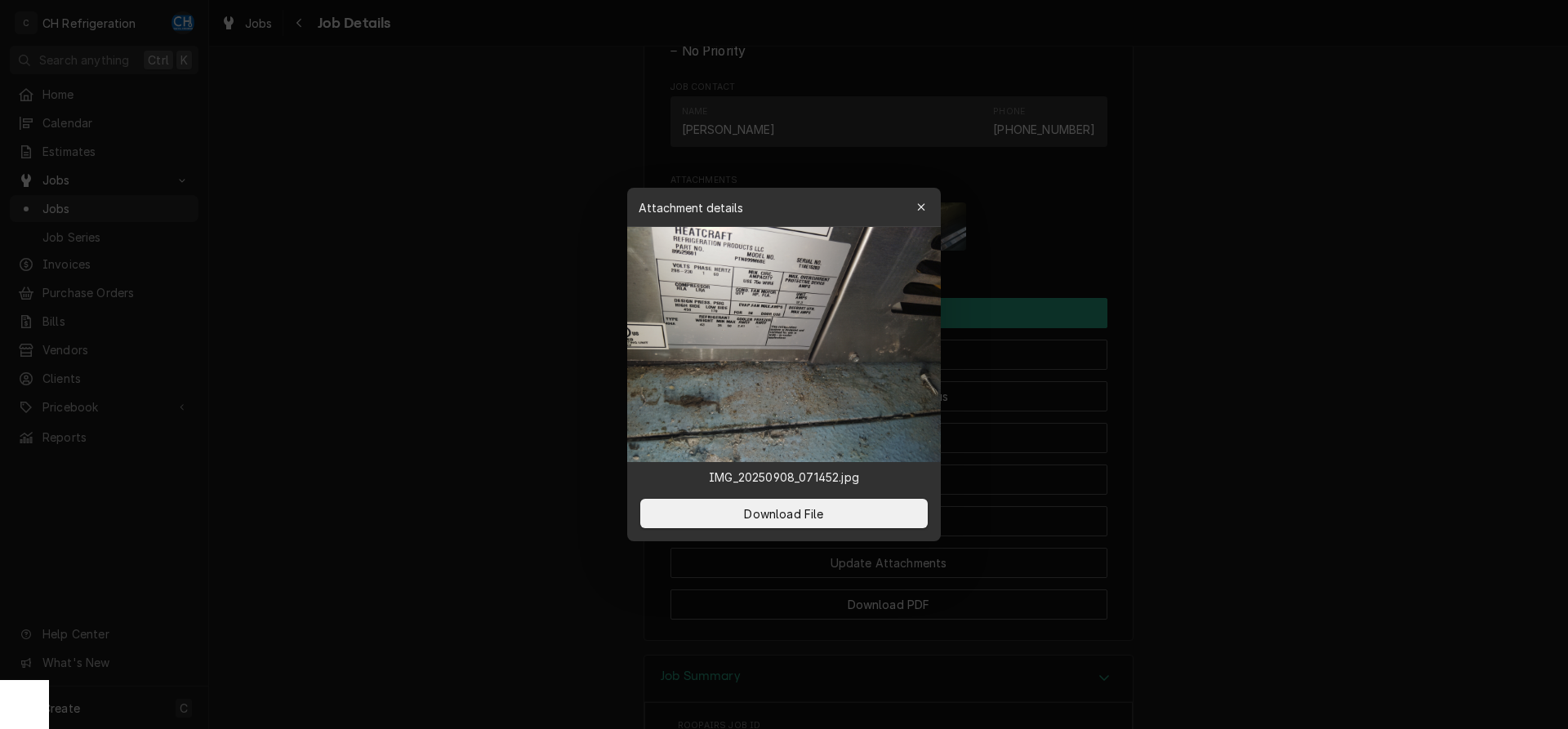
click at [1319, 208] on div at bounding box center [784, 364] width 1568 height 729
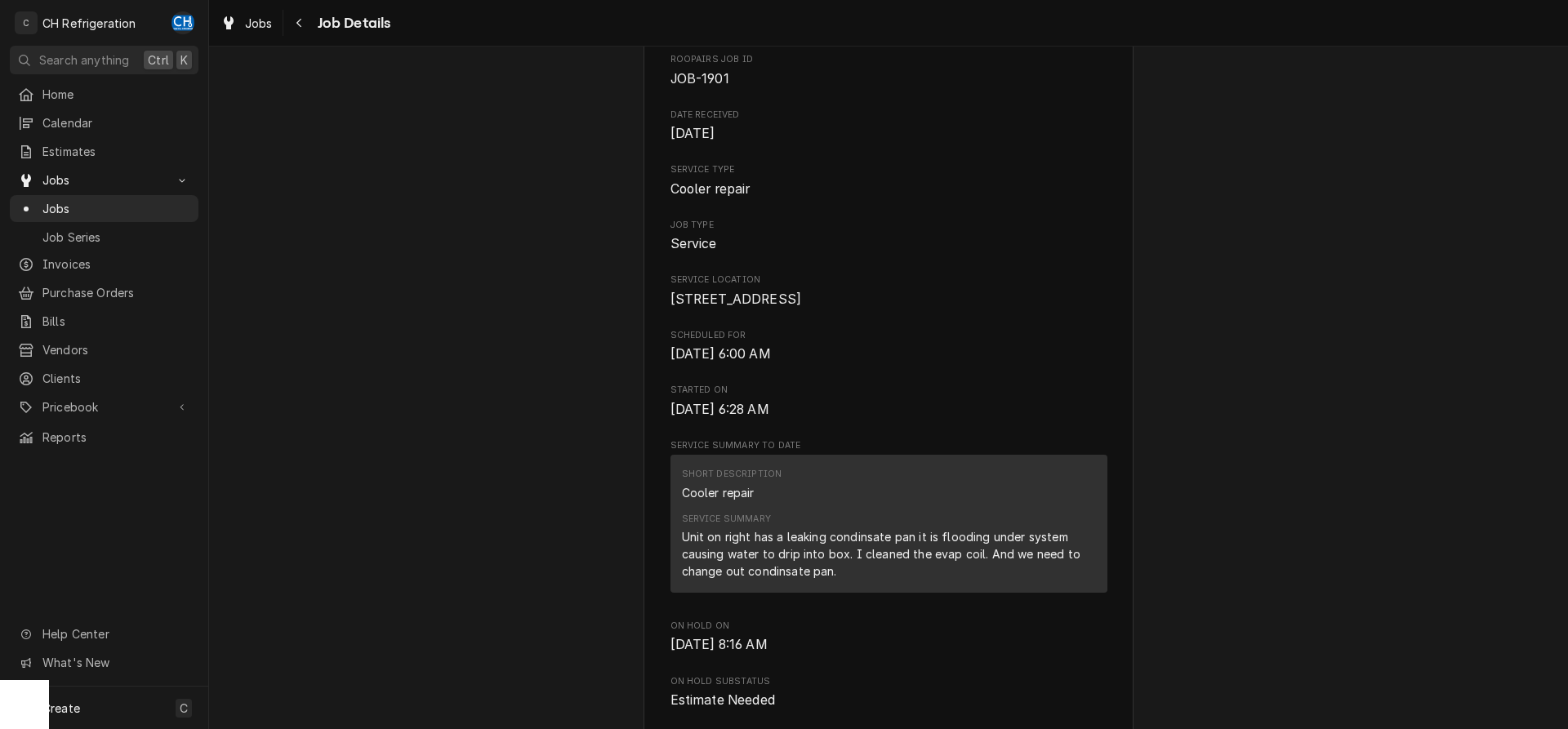
scroll to position [0, 0]
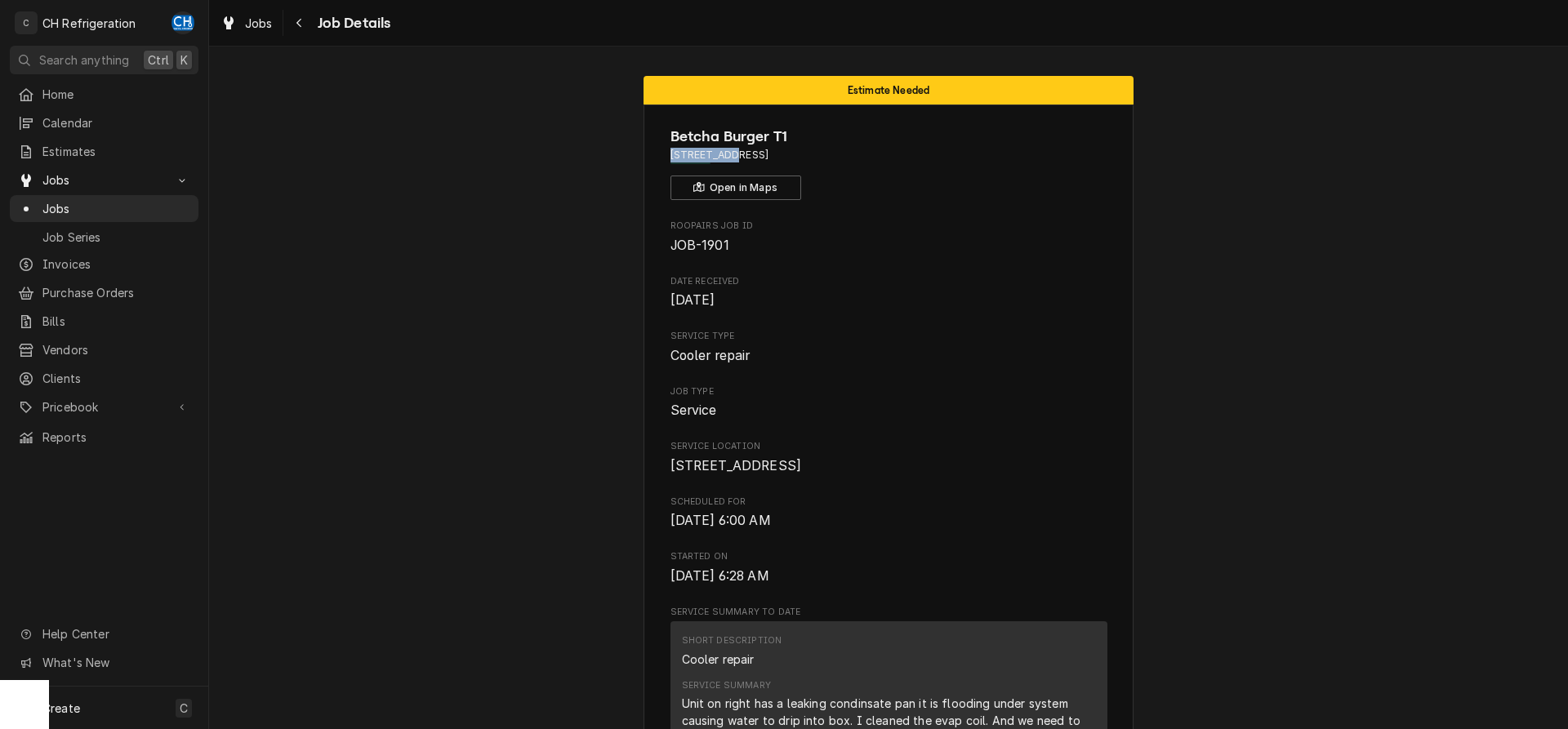
drag, startPoint x: 664, startPoint y: 157, endPoint x: 716, endPoint y: 158, distance: 52.0
copy span "1 World Way"
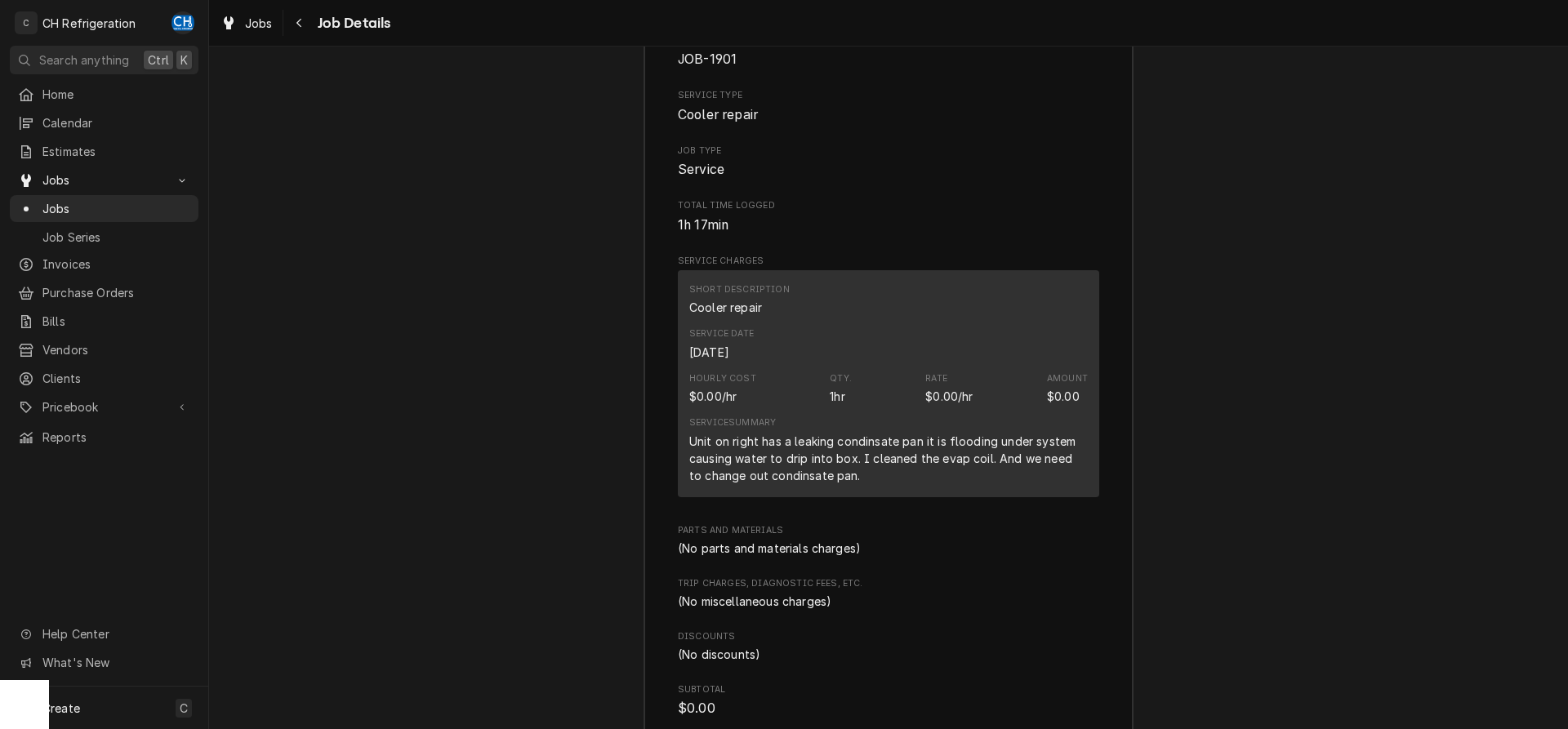
scroll to position [1845, 0]
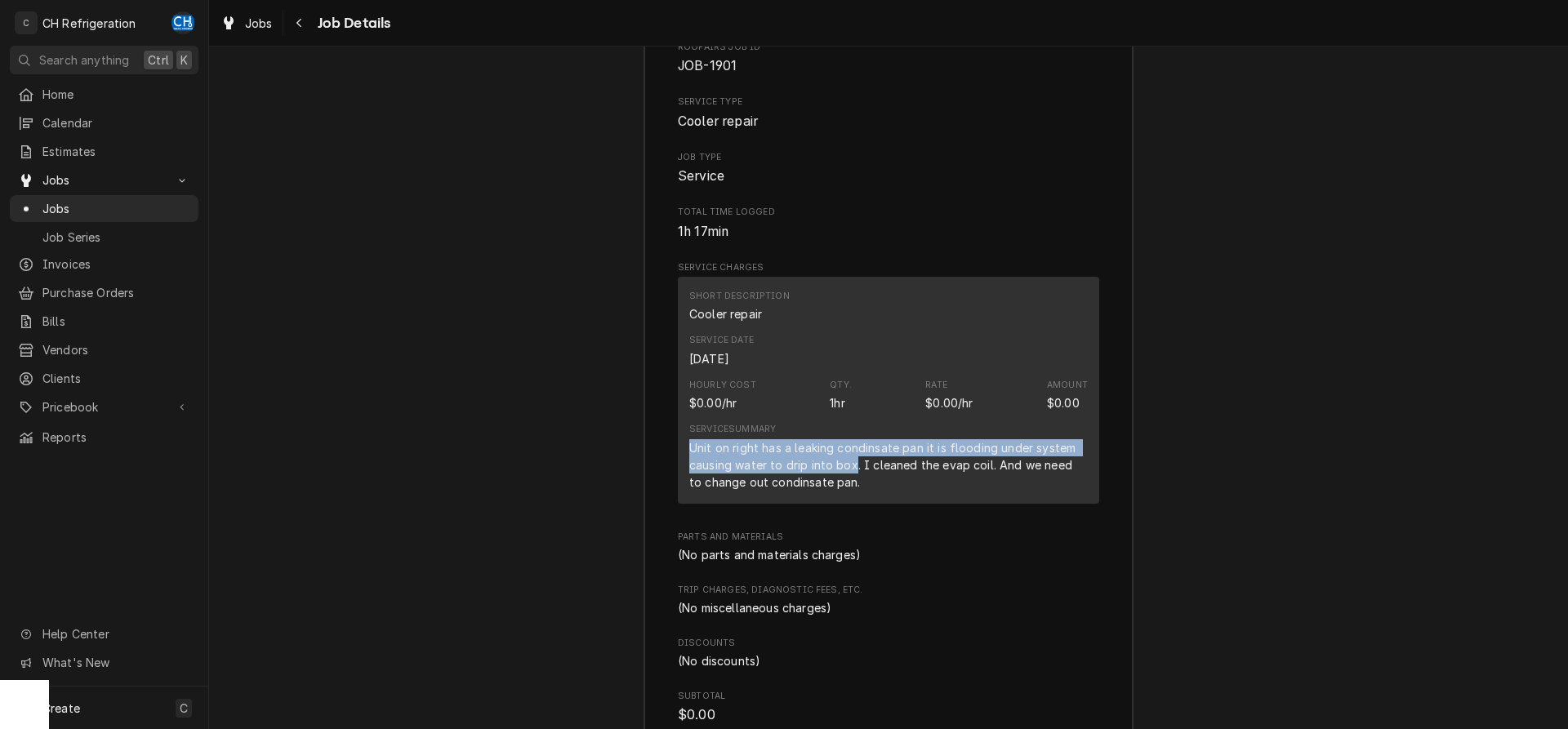
drag, startPoint x: 679, startPoint y: 460, endPoint x: 855, endPoint y: 485, distance: 177.8
click at [855, 485] on div "Short Description Cooler repair Service Date Sep 8, 2025 Hourly Cost $0.00/hr Q…" at bounding box center [888, 390] width 421 height 226
copy div "Unit on right has a leaking condinsate pan it is flooding under system causing …"
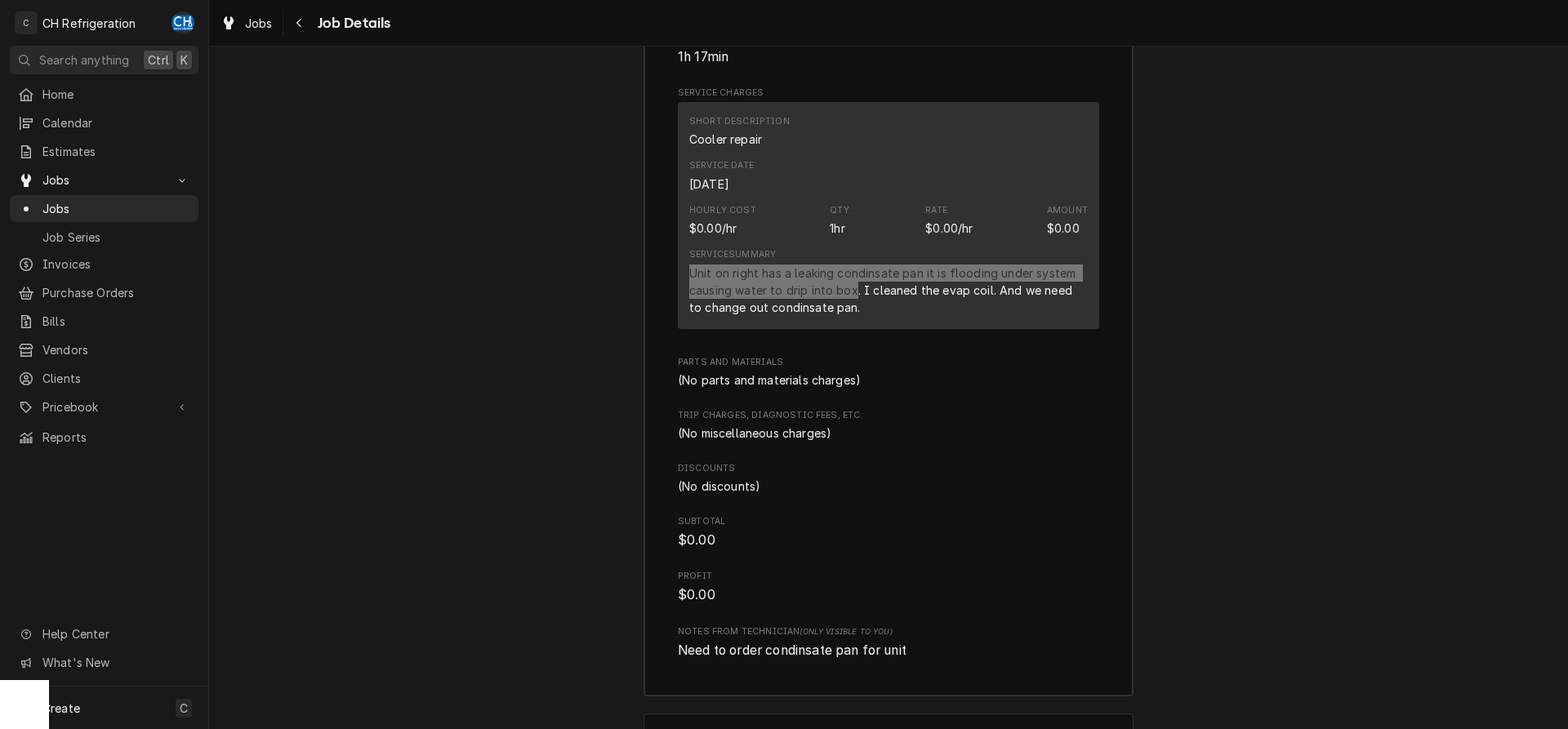
scroll to position [2012, 0]
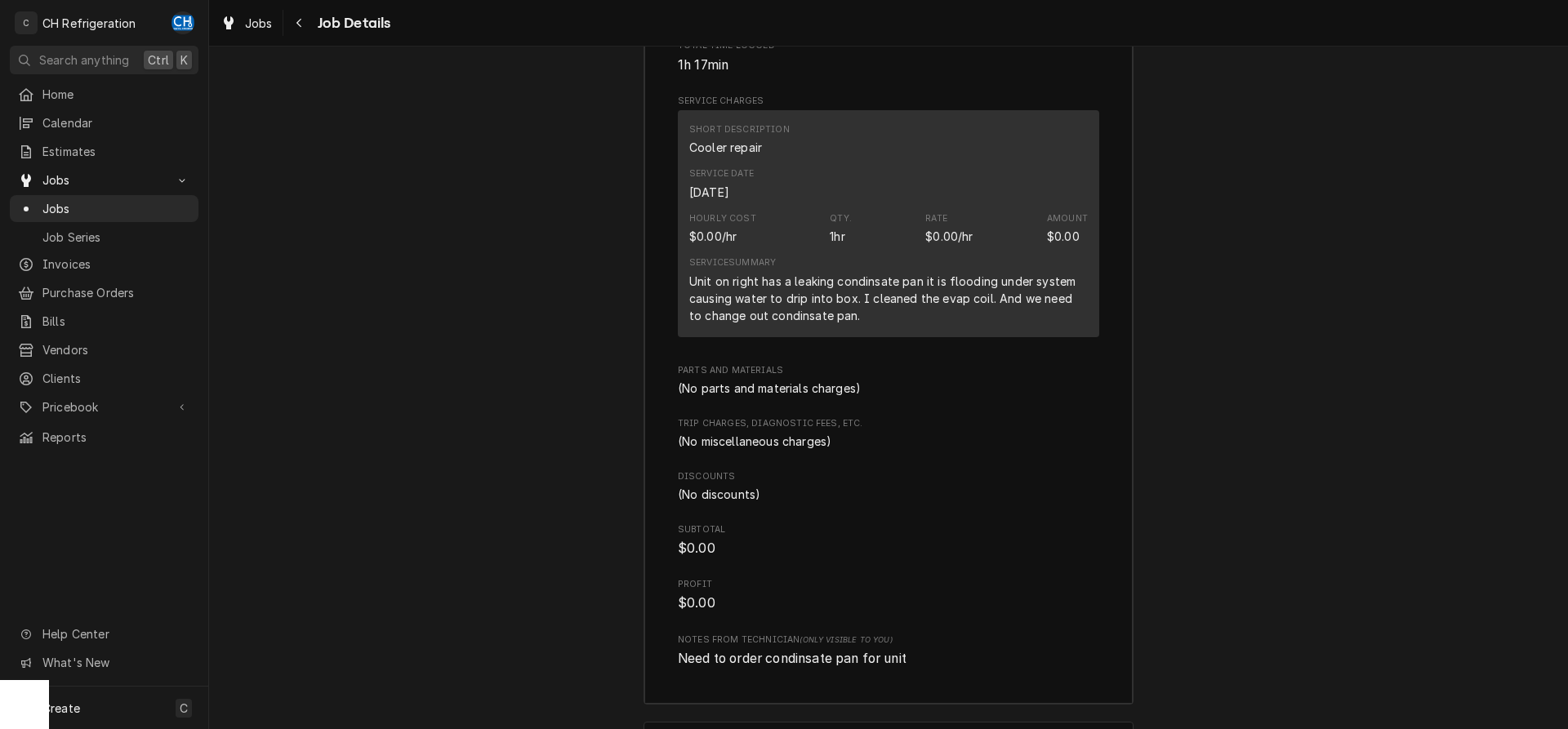
click at [955, 286] on div "Service Summary Unit on right has a leaking condinsate pan it is flooding under…" at bounding box center [888, 289] width 398 height 67
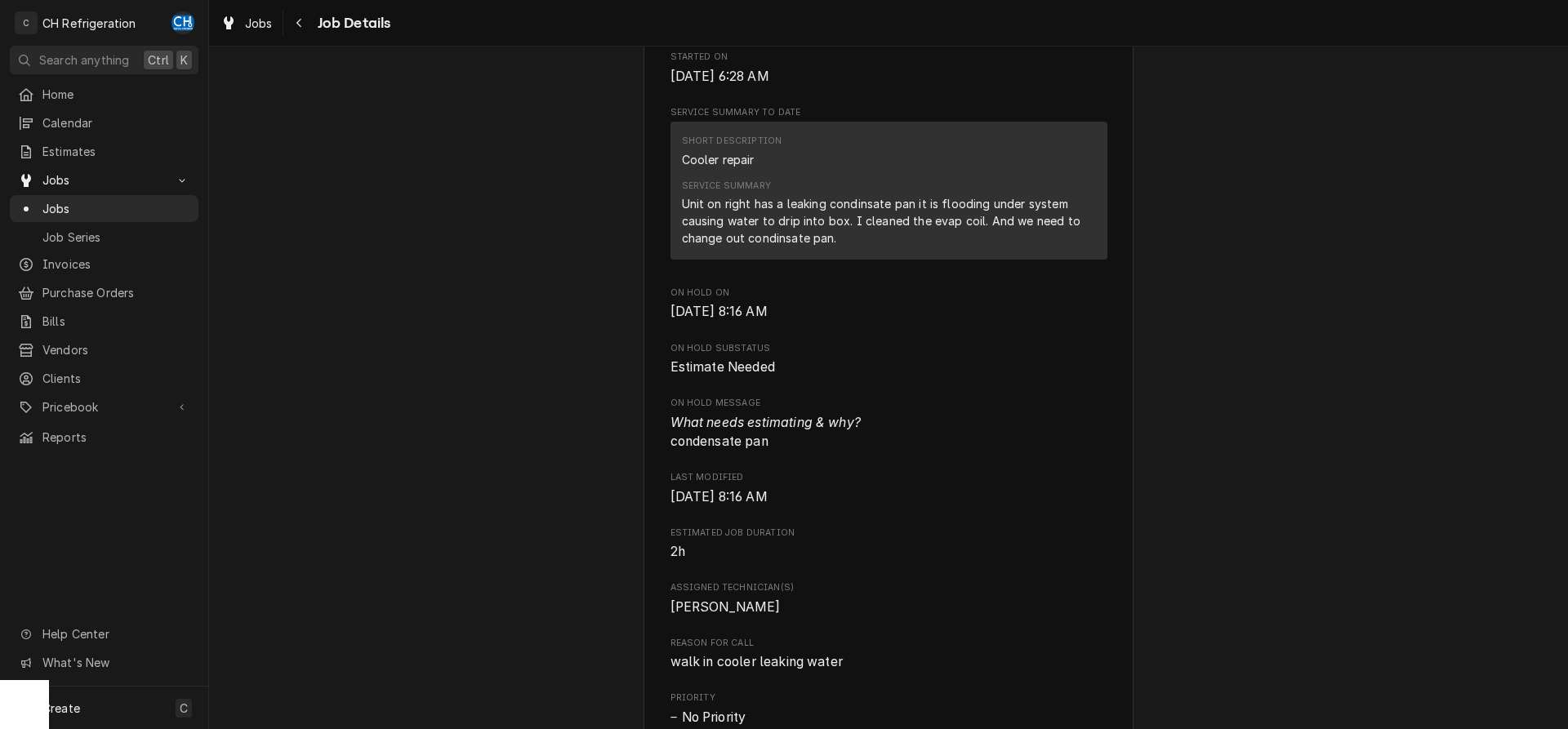
scroll to position [999, 0]
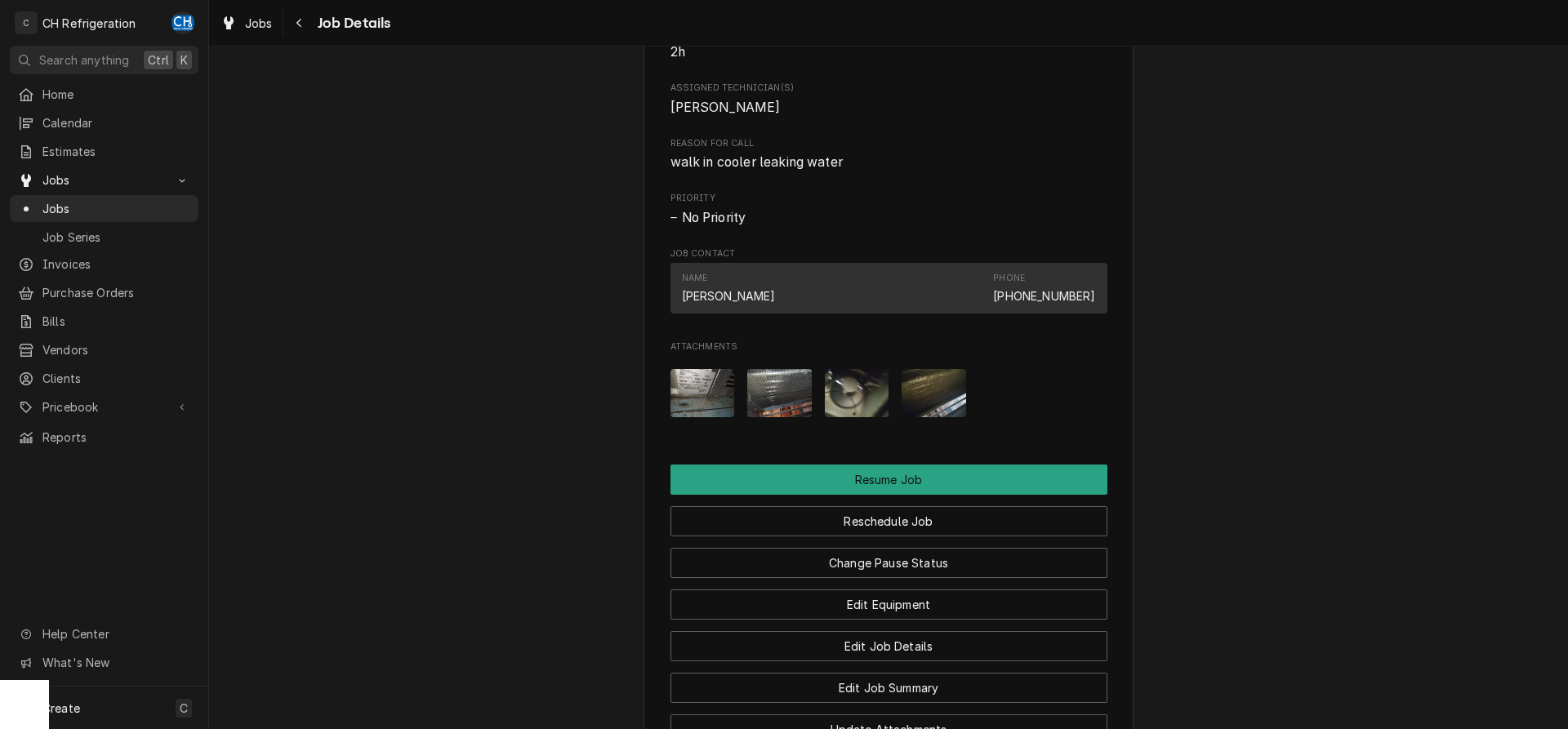
click at [697, 416] on img "Attachments" at bounding box center [702, 393] width 64 height 48
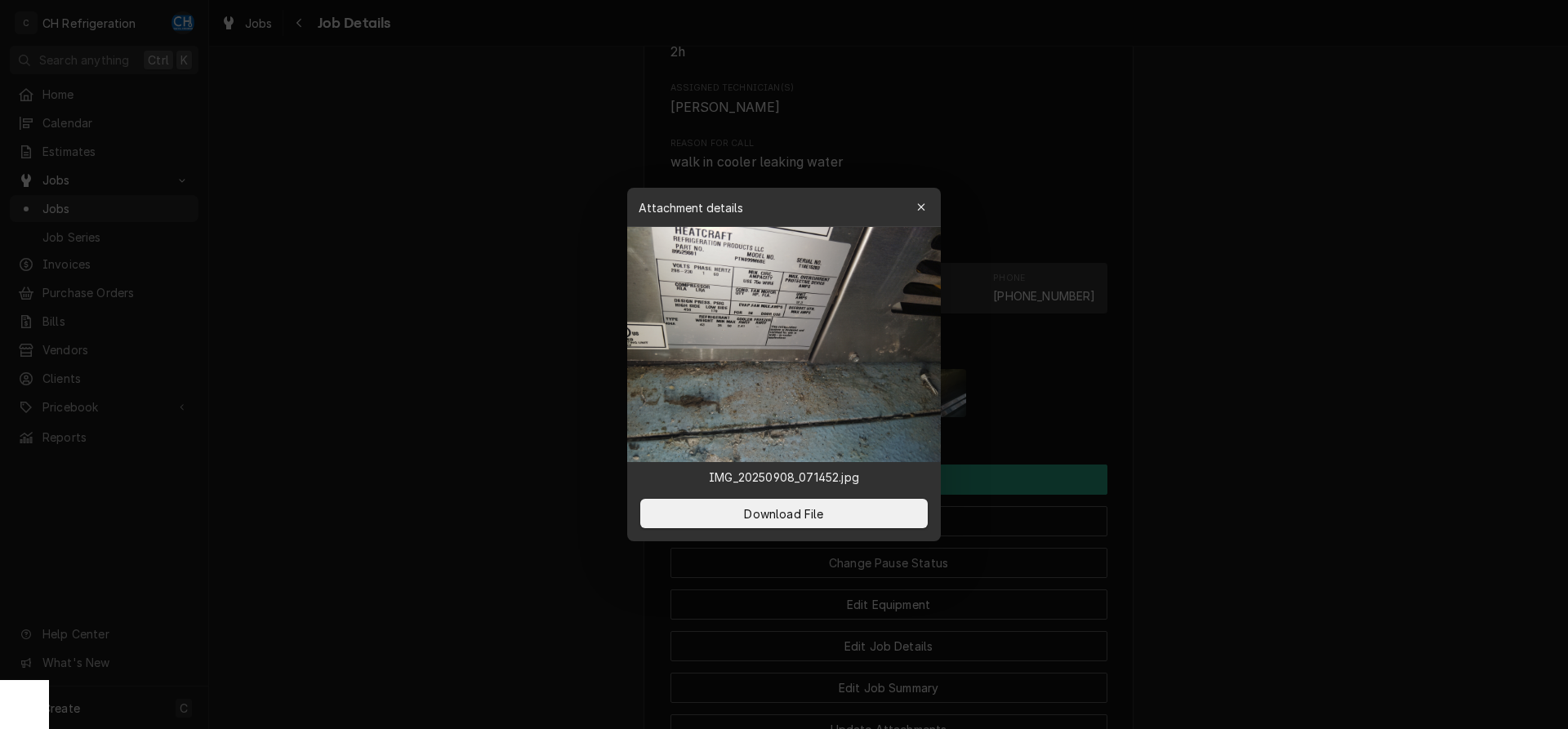
click at [503, 383] on div at bounding box center [784, 364] width 1568 height 729
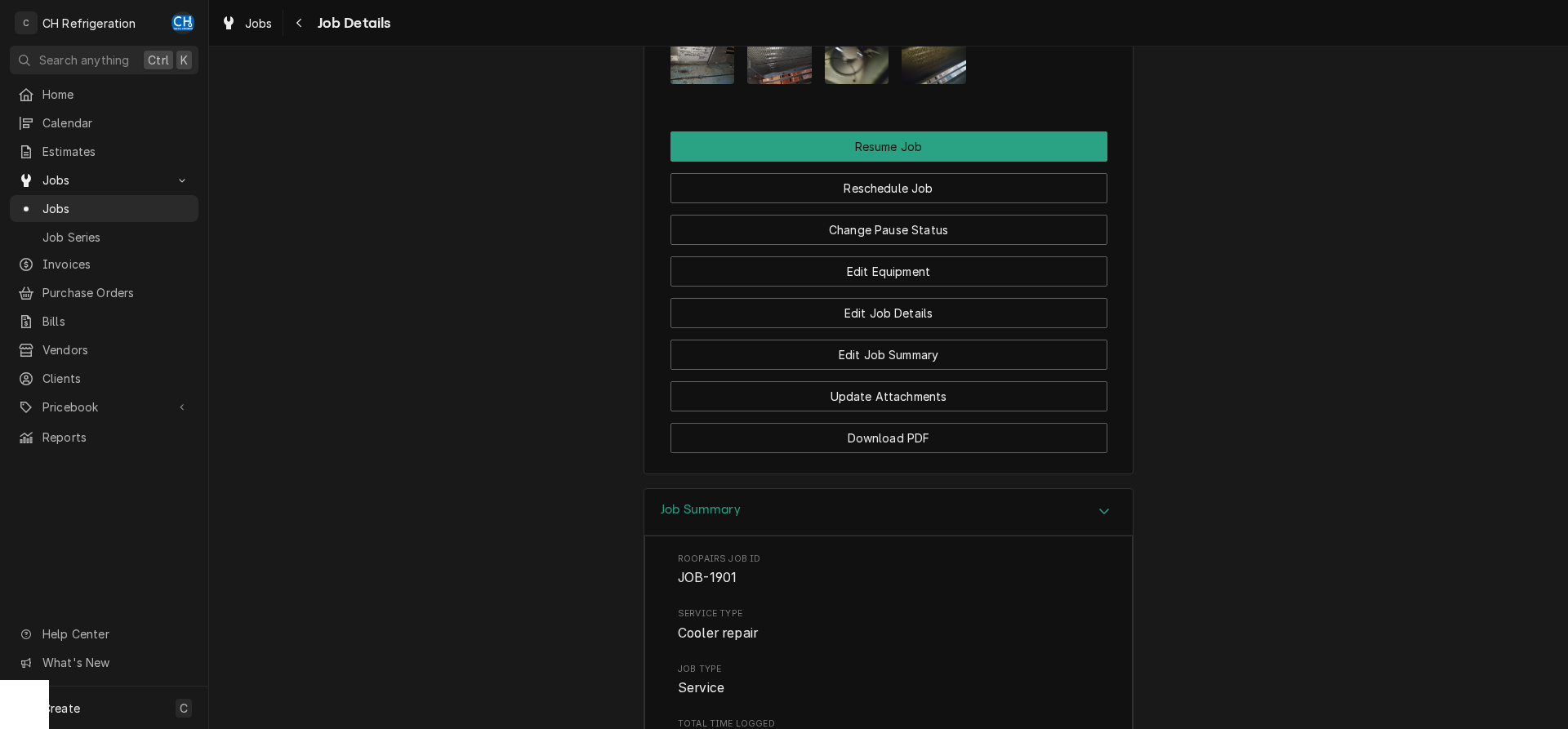
scroll to position [1249, 0]
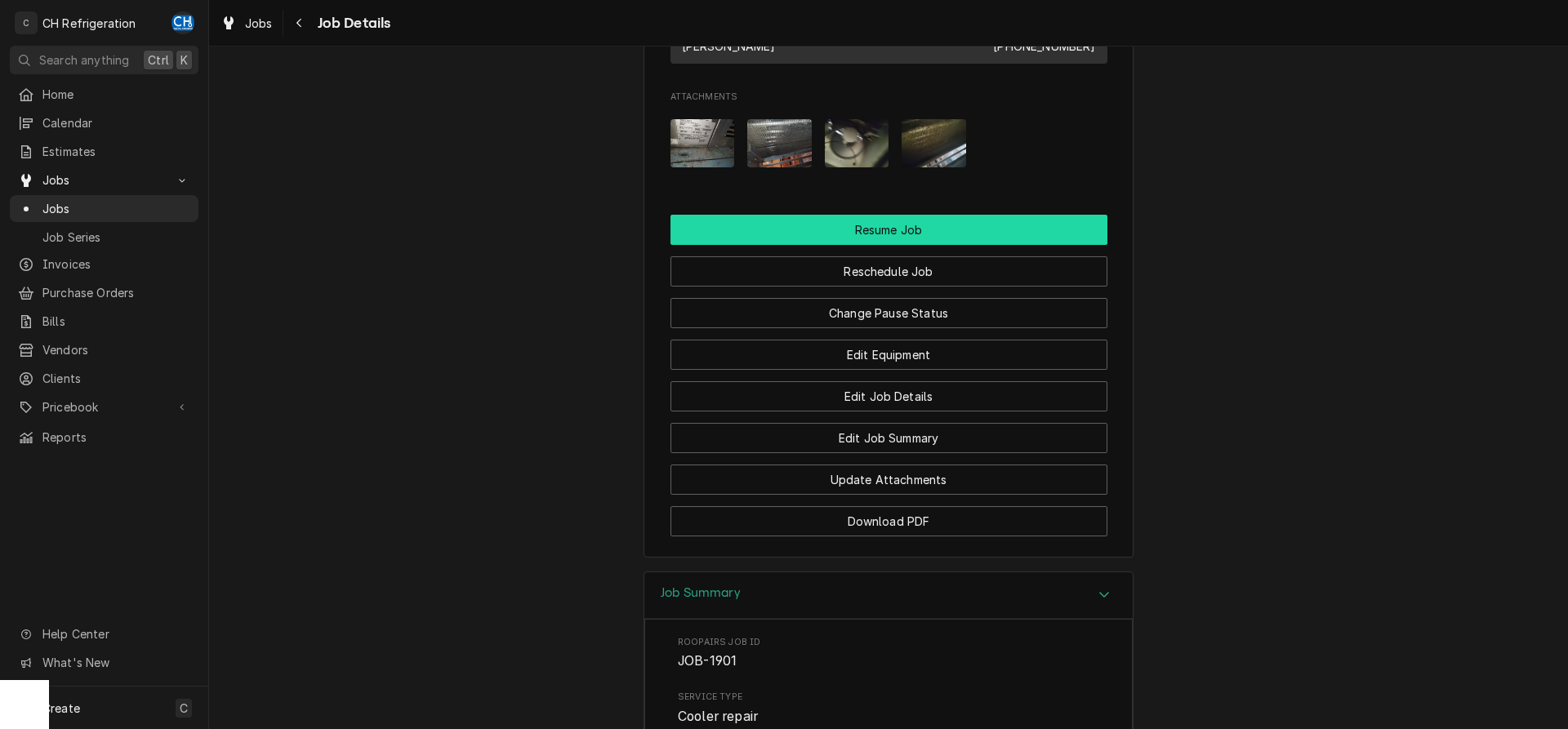
click at [922, 245] on button "Resume Job" at bounding box center [889, 229] width 437 height 31
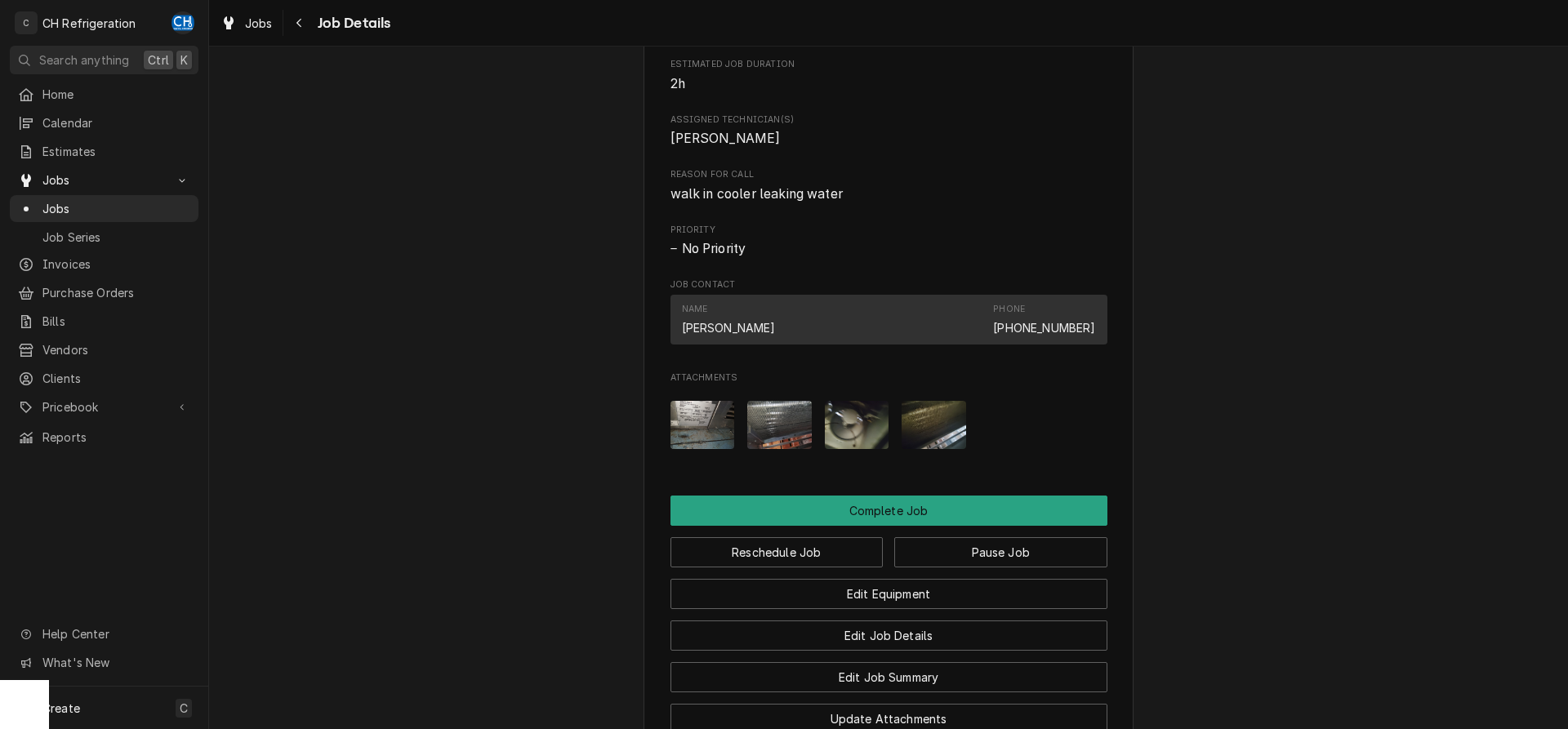
scroll to position [1172, 0]
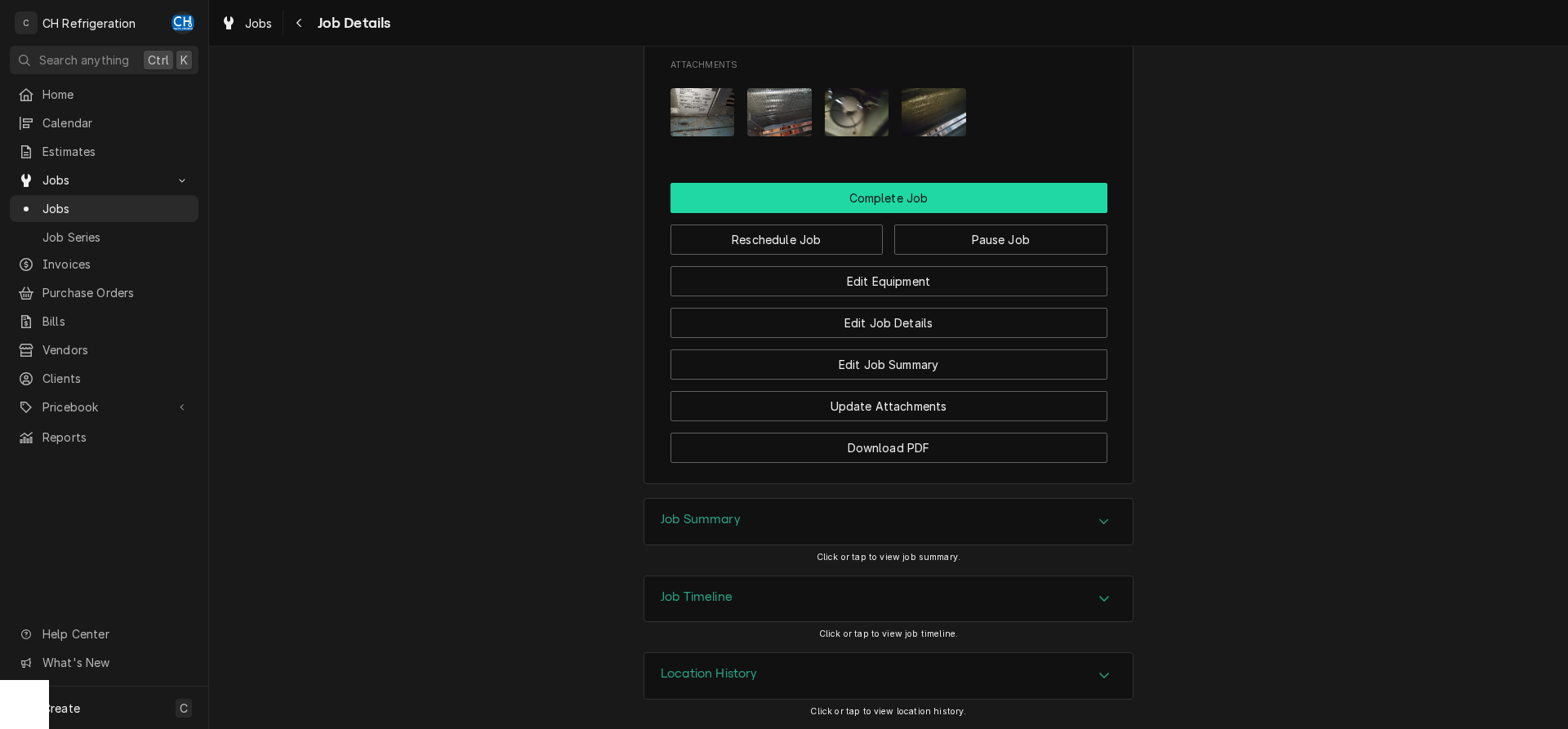
click at [904, 195] on button "Complete Job" at bounding box center [889, 198] width 437 height 31
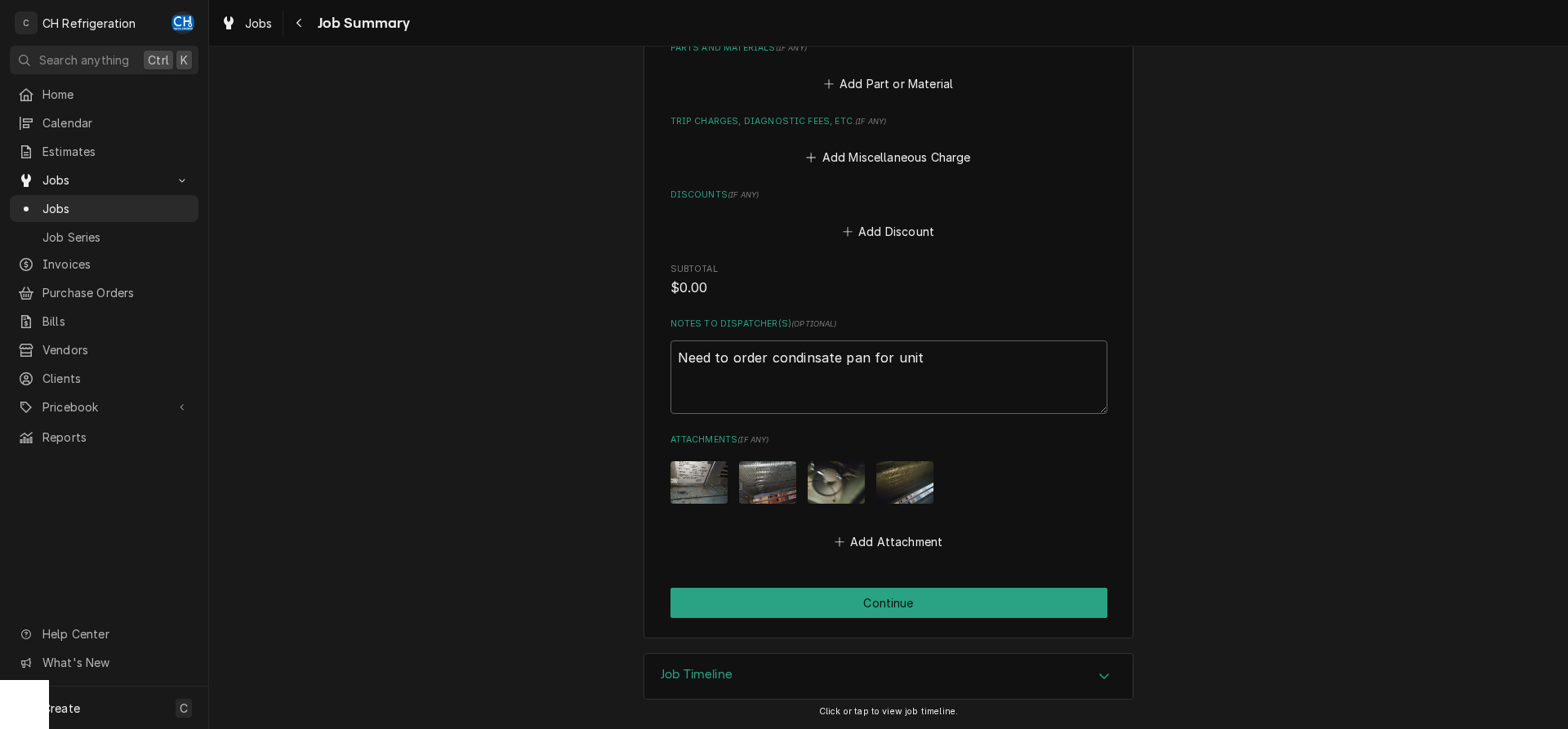
scroll to position [746, 0]
click at [908, 604] on button "Continue" at bounding box center [889, 602] width 437 height 31
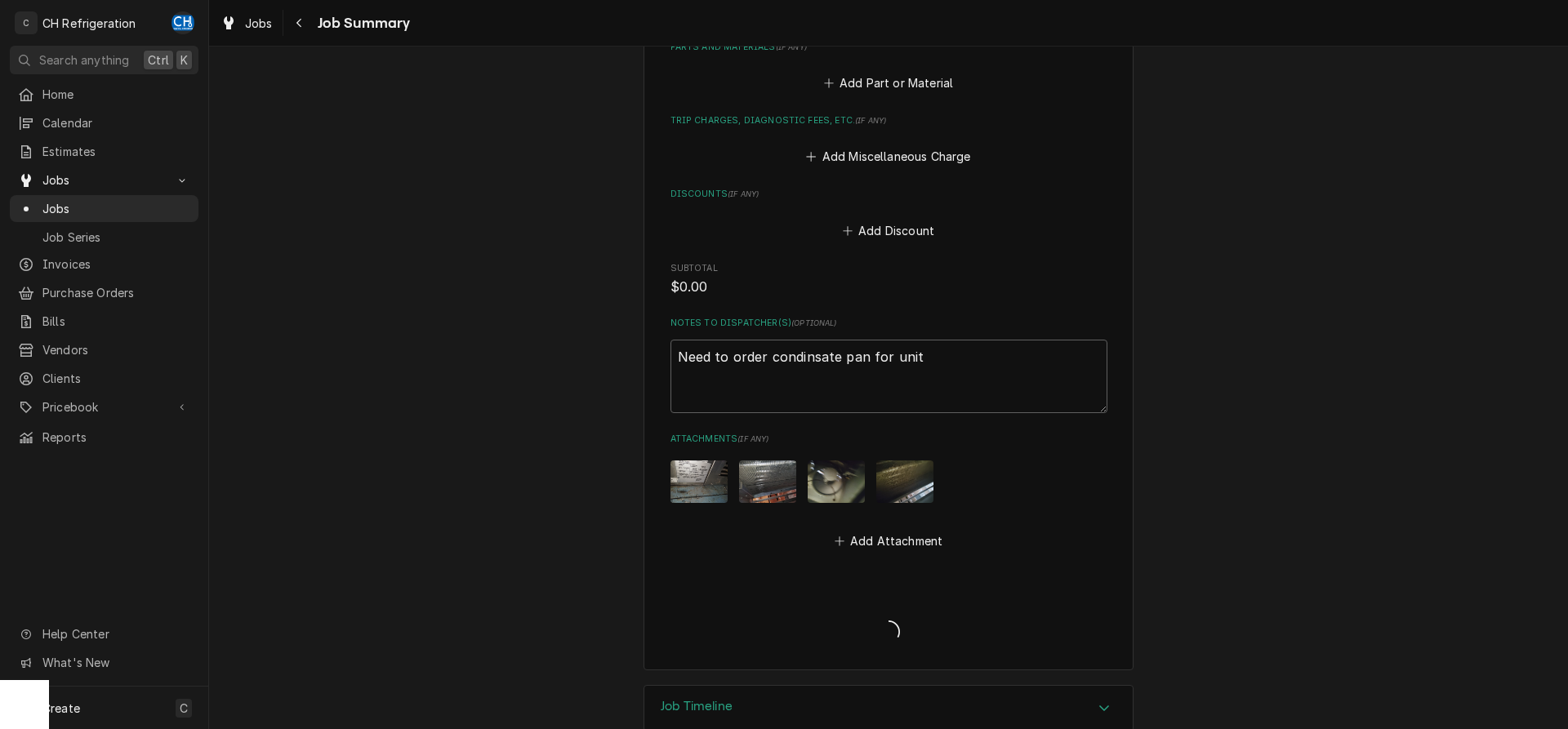
type textarea "x"
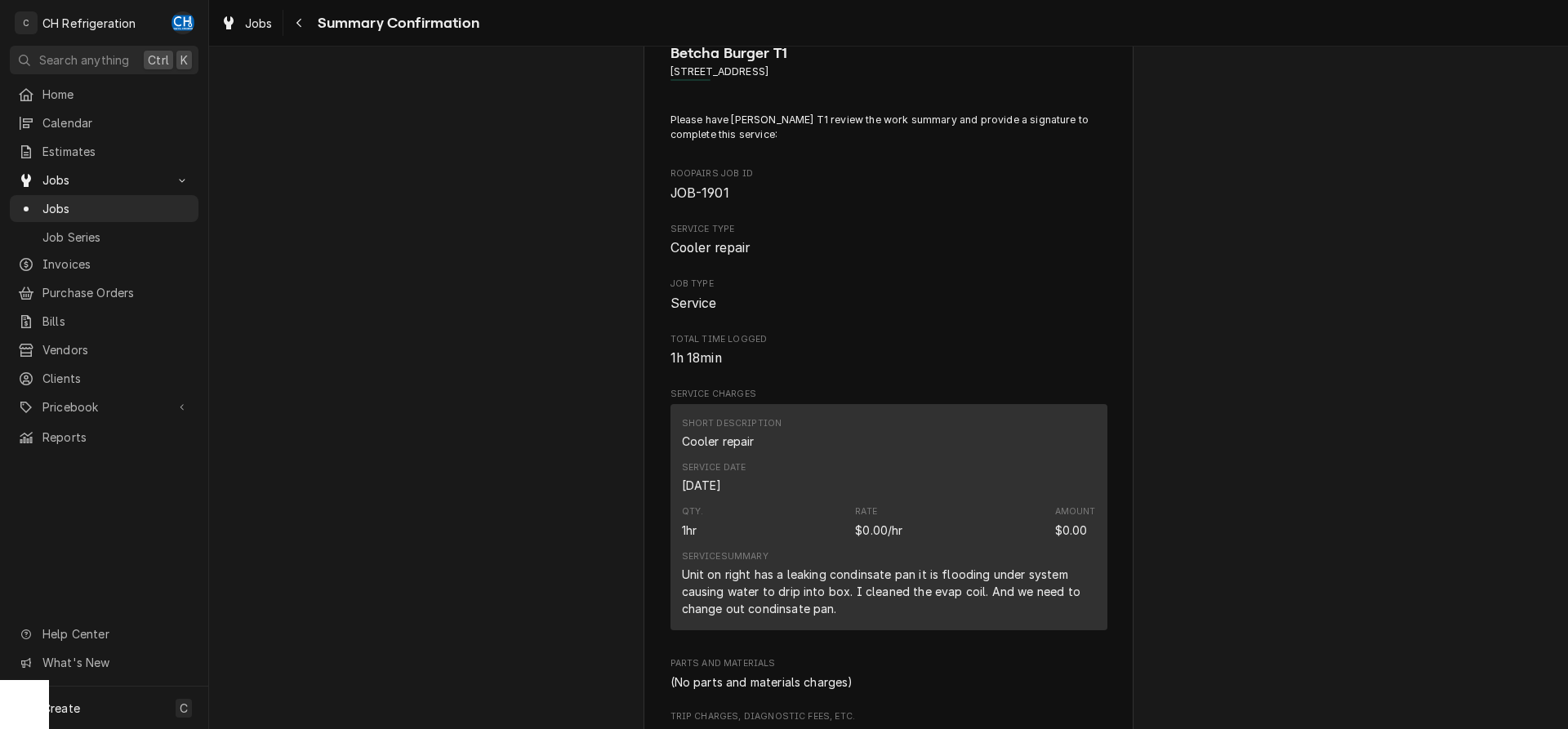
scroll to position [83, 0]
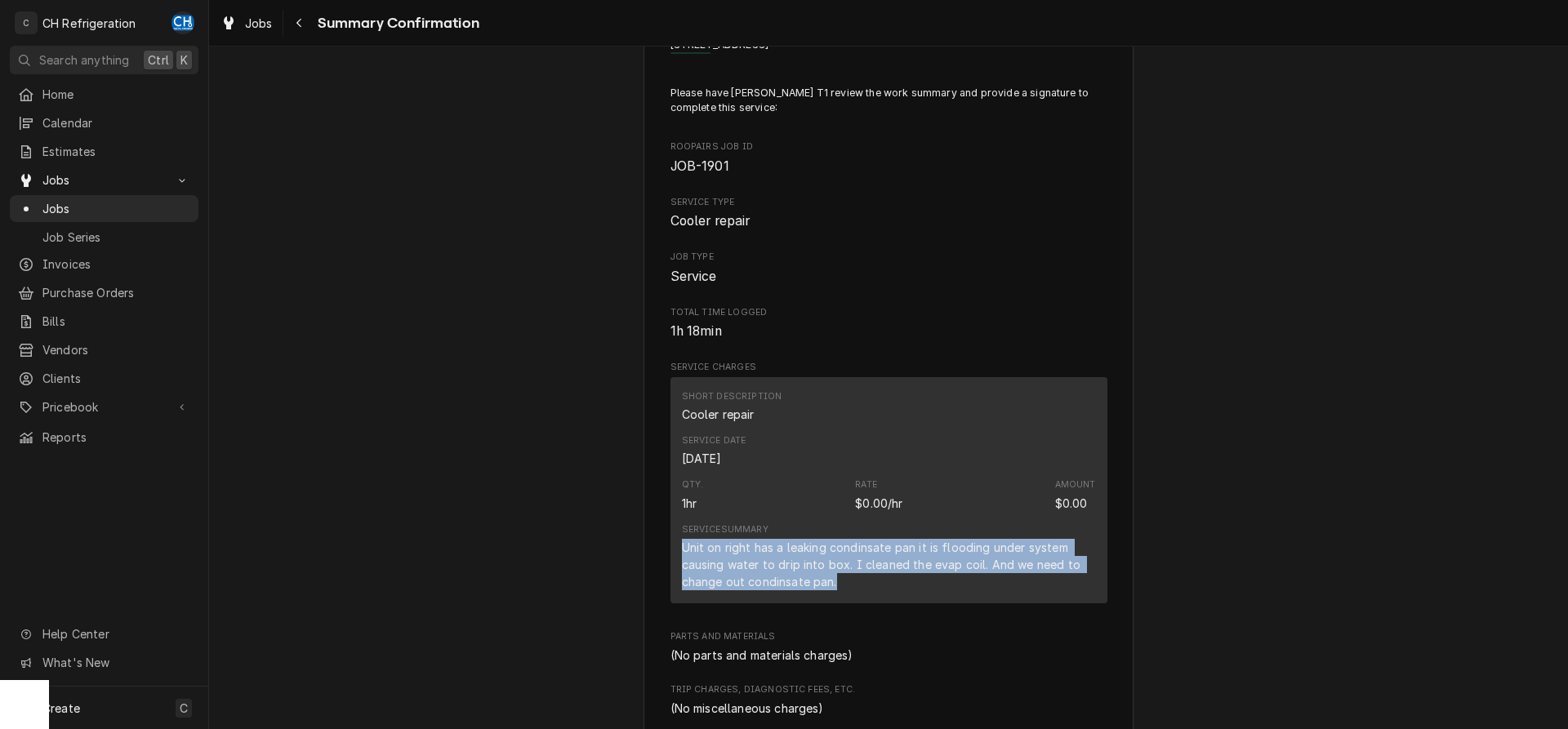
drag, startPoint x: 675, startPoint y: 549, endPoint x: 871, endPoint y: 590, distance: 200.2
click at [871, 590] on div "Short Description Cooler repair Service Date [DATE] Qty. 1hr Rate $0.00/hr Amou…" at bounding box center [889, 491] width 437 height 226
copy div "Unit on right has a leaking condinsate pan it is flooding under system causing …"
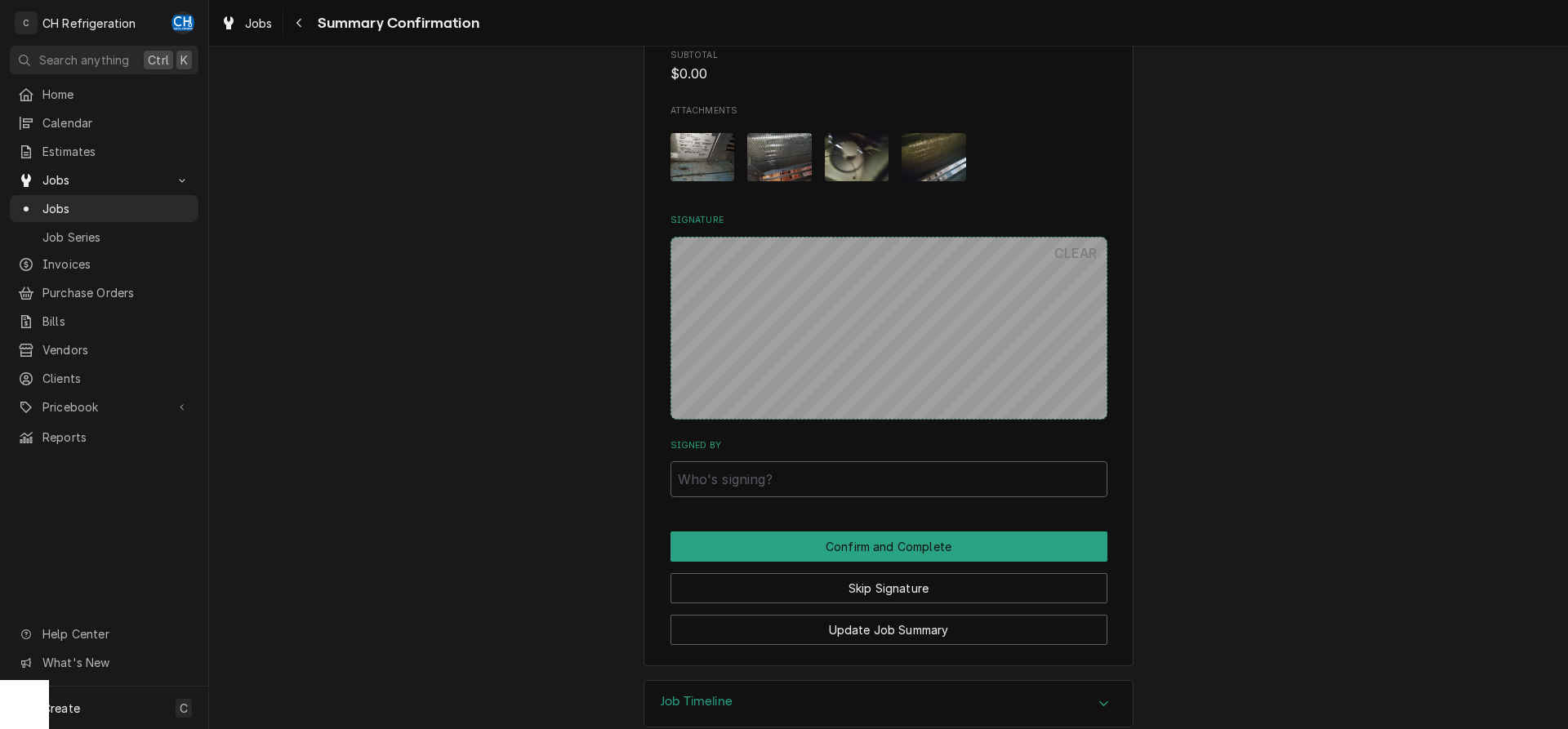
scroll to position [853, 0]
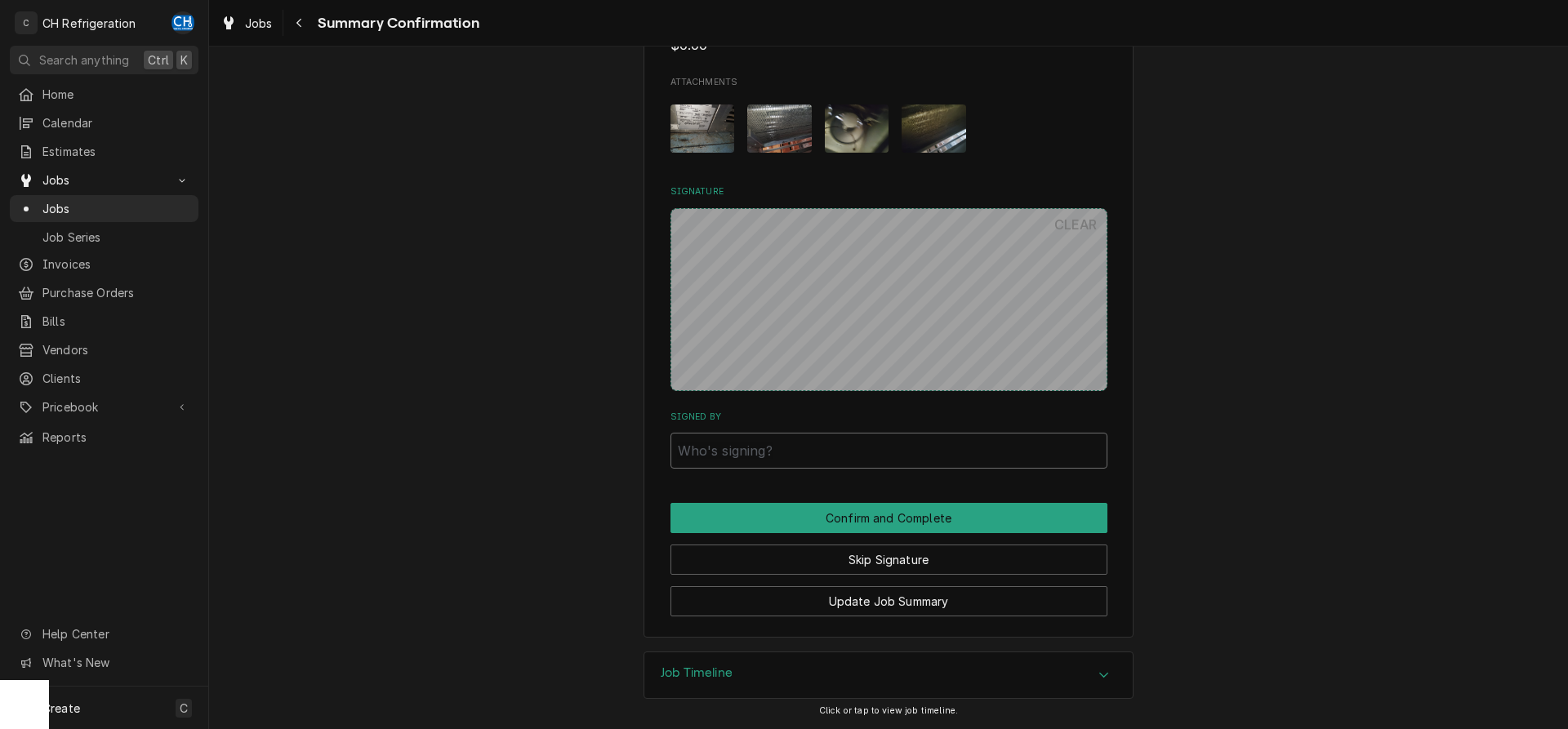
click at [843, 457] on input "Signed By" at bounding box center [889, 451] width 437 height 36
type input "fsg"
drag, startPoint x: 854, startPoint y: 510, endPoint x: 995, endPoint y: 473, distance: 145.8
click at [855, 510] on button "Confirm and Complete" at bounding box center [889, 518] width 437 height 31
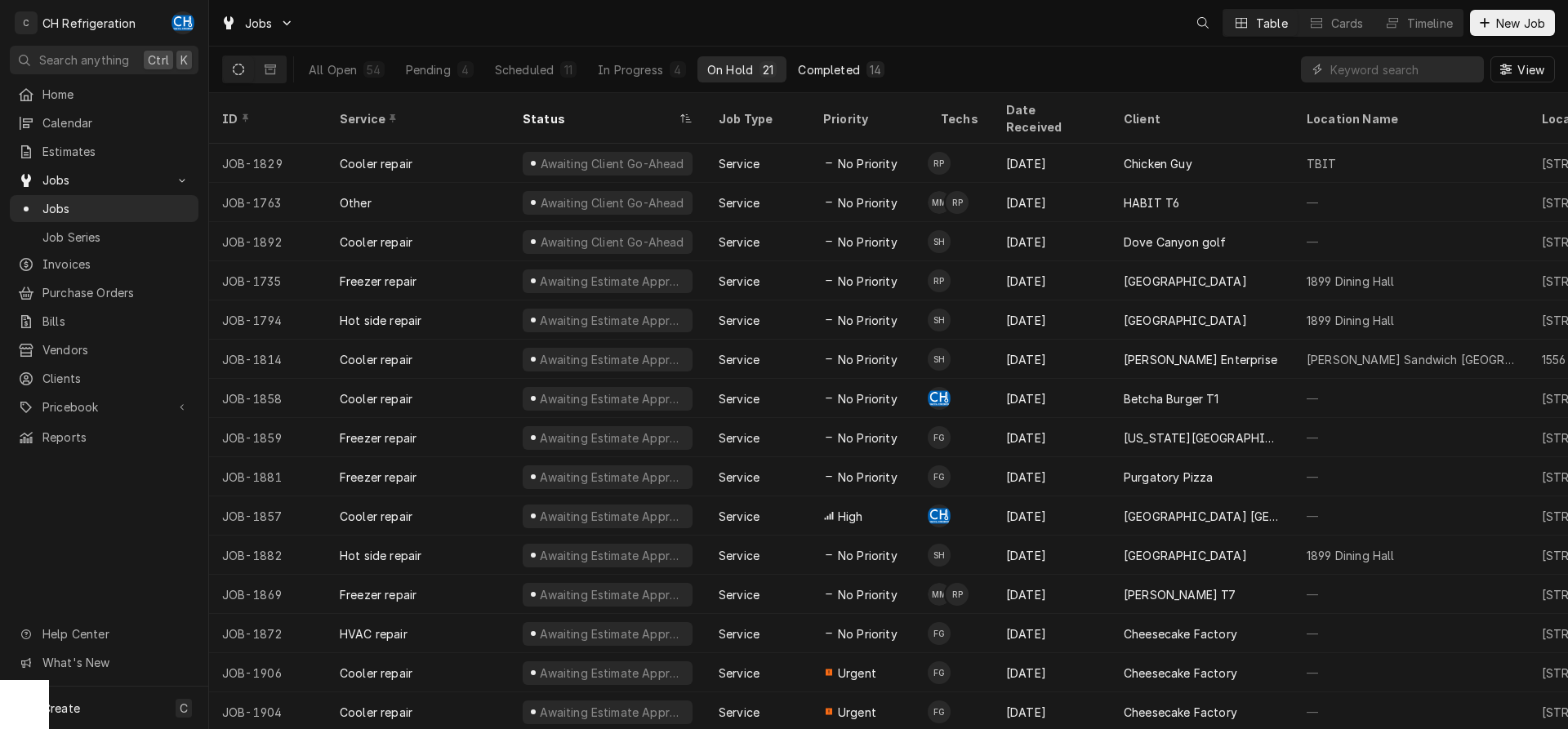
click at [822, 63] on div "Completed" at bounding box center [829, 69] width 61 height 17
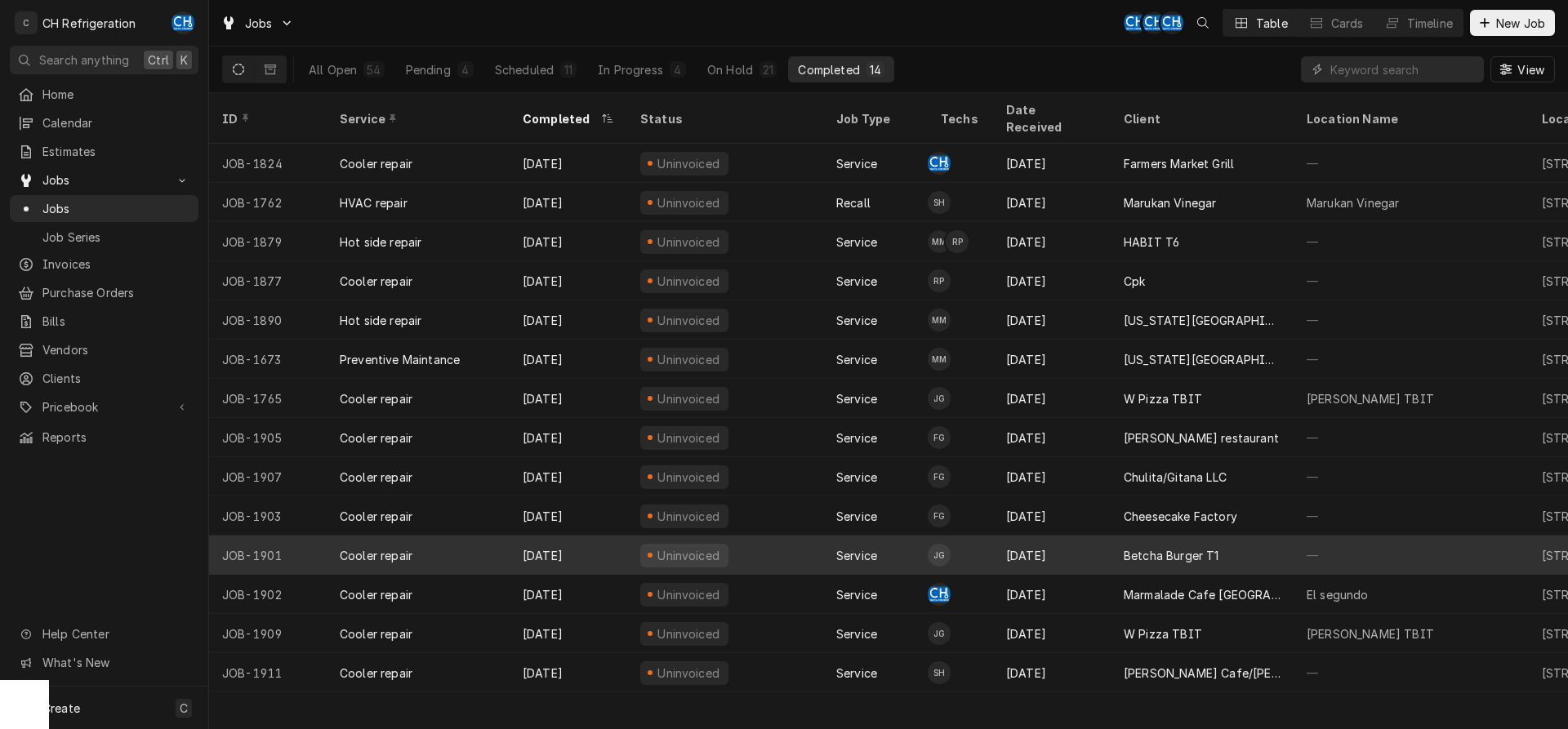
click at [1113, 536] on div "Betcha Burger T1" at bounding box center [1202, 556] width 183 height 40
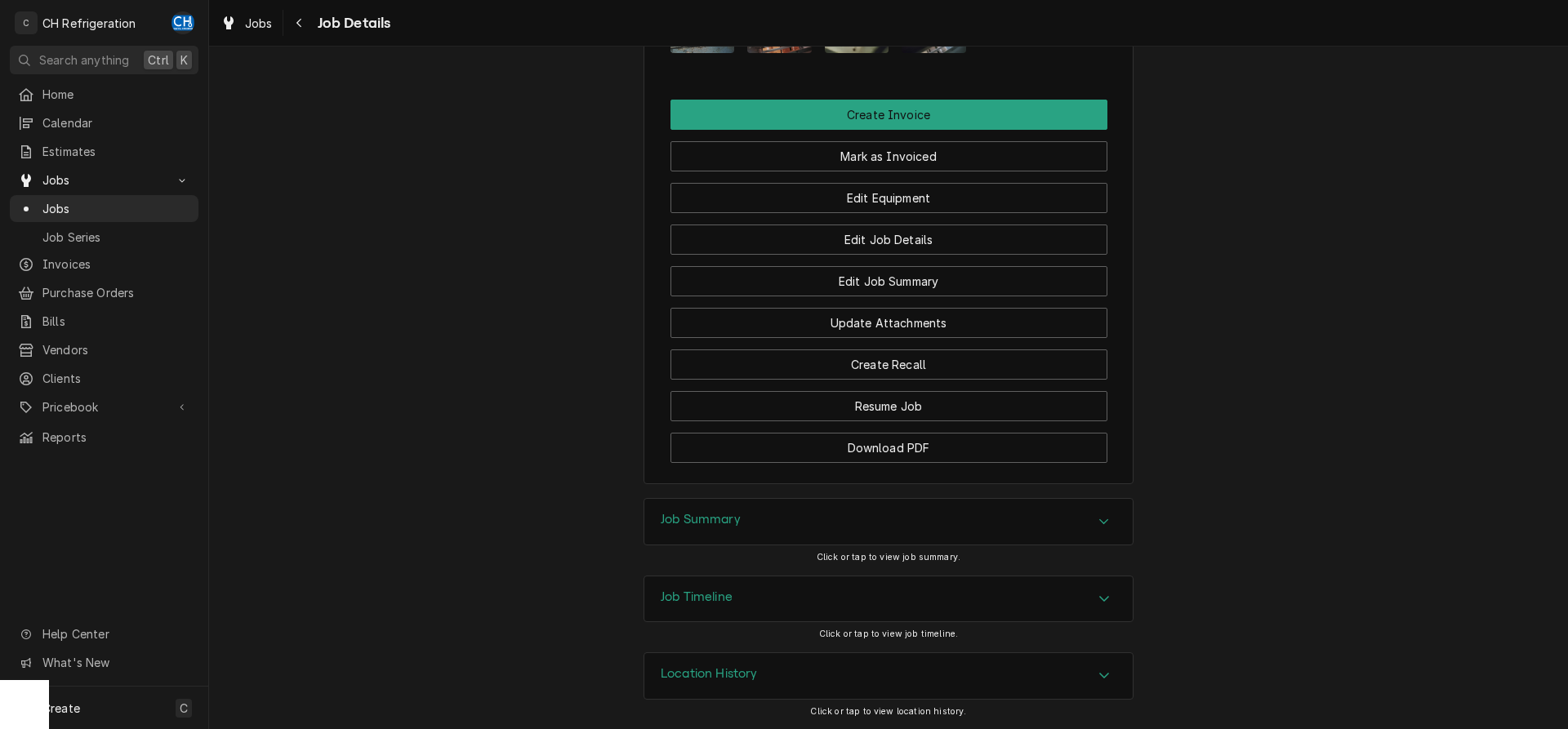
click at [772, 502] on div "Job Summary" at bounding box center [888, 521] width 488 height 45
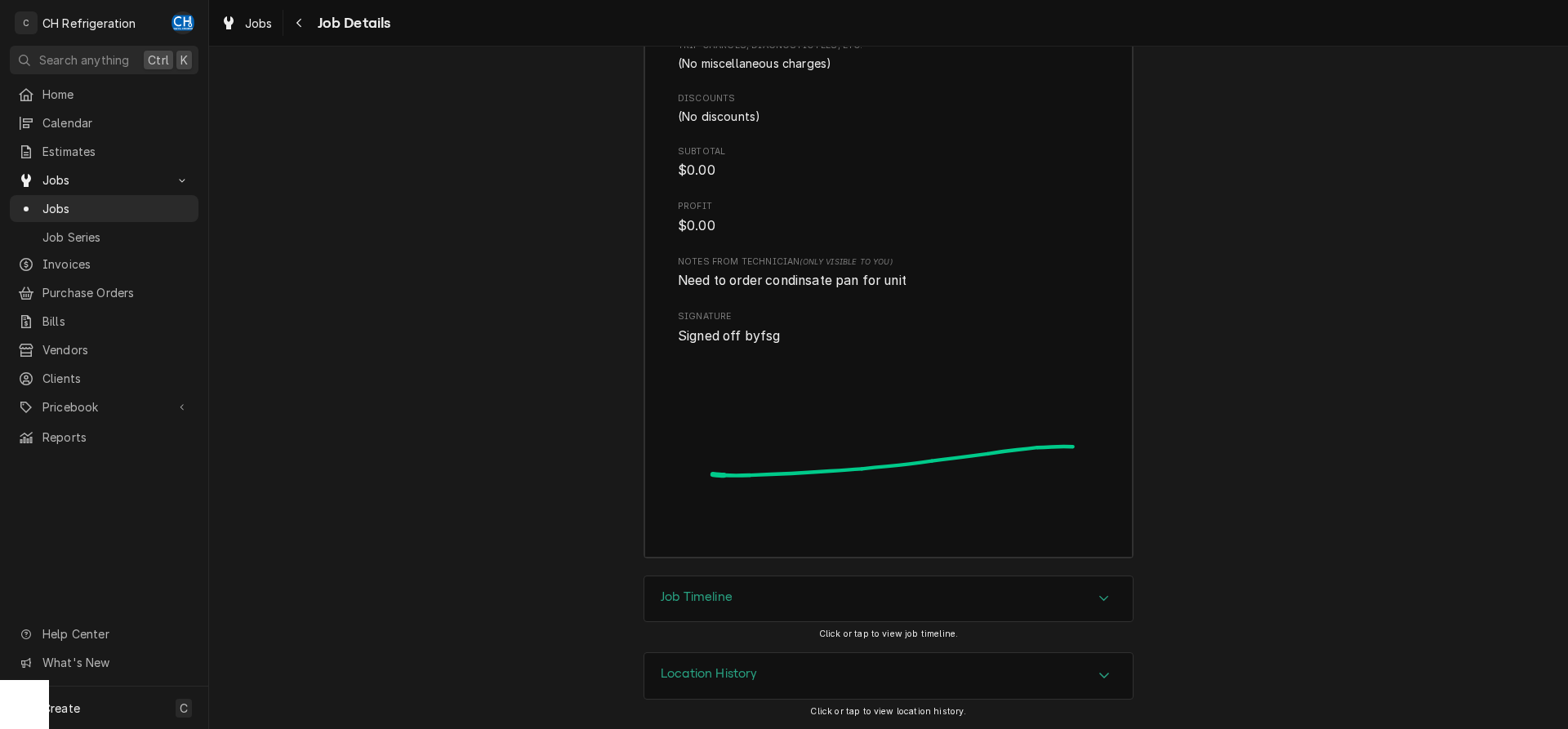
click at [810, 606] on div "Job Timeline" at bounding box center [888, 599] width 488 height 45
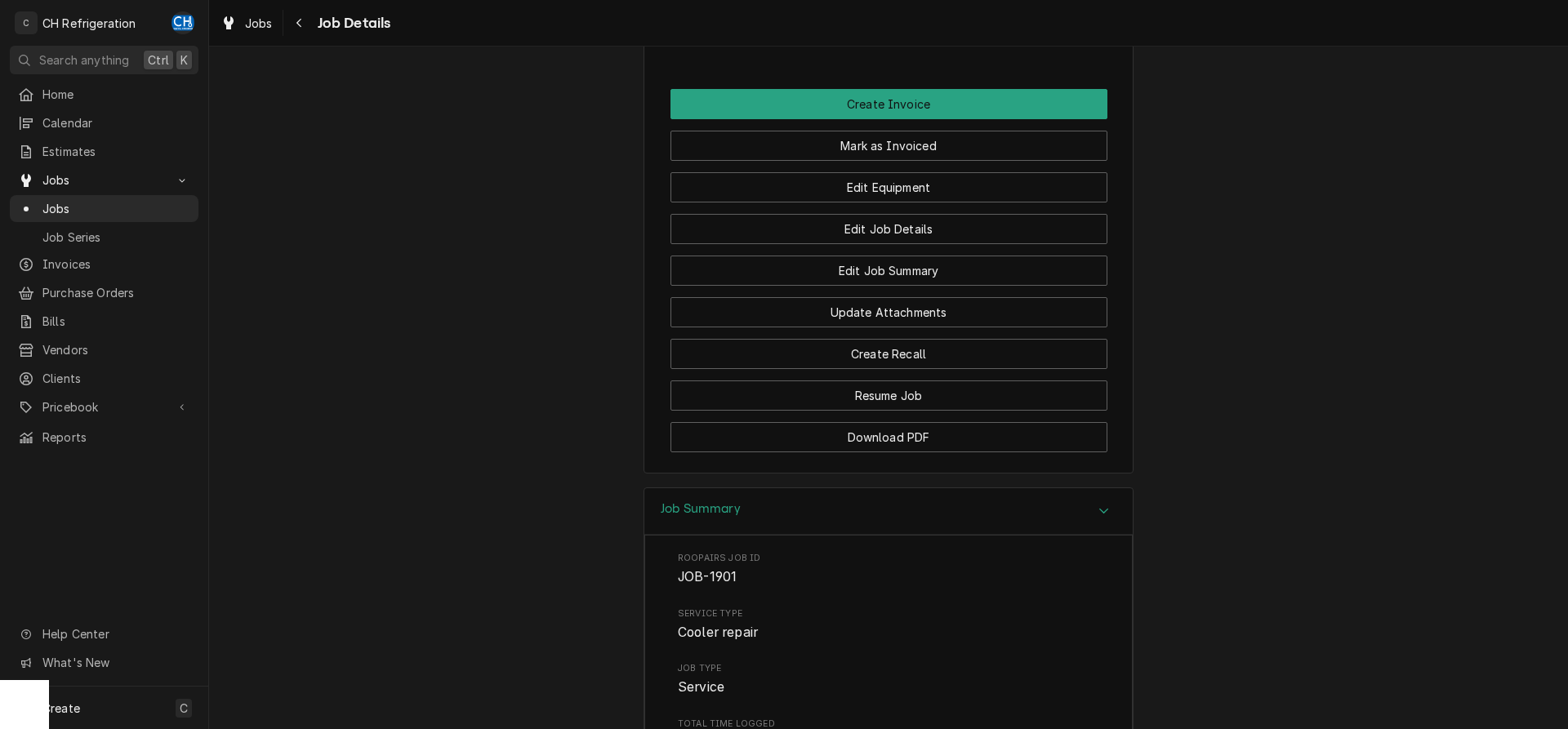
scroll to position [1249, 0]
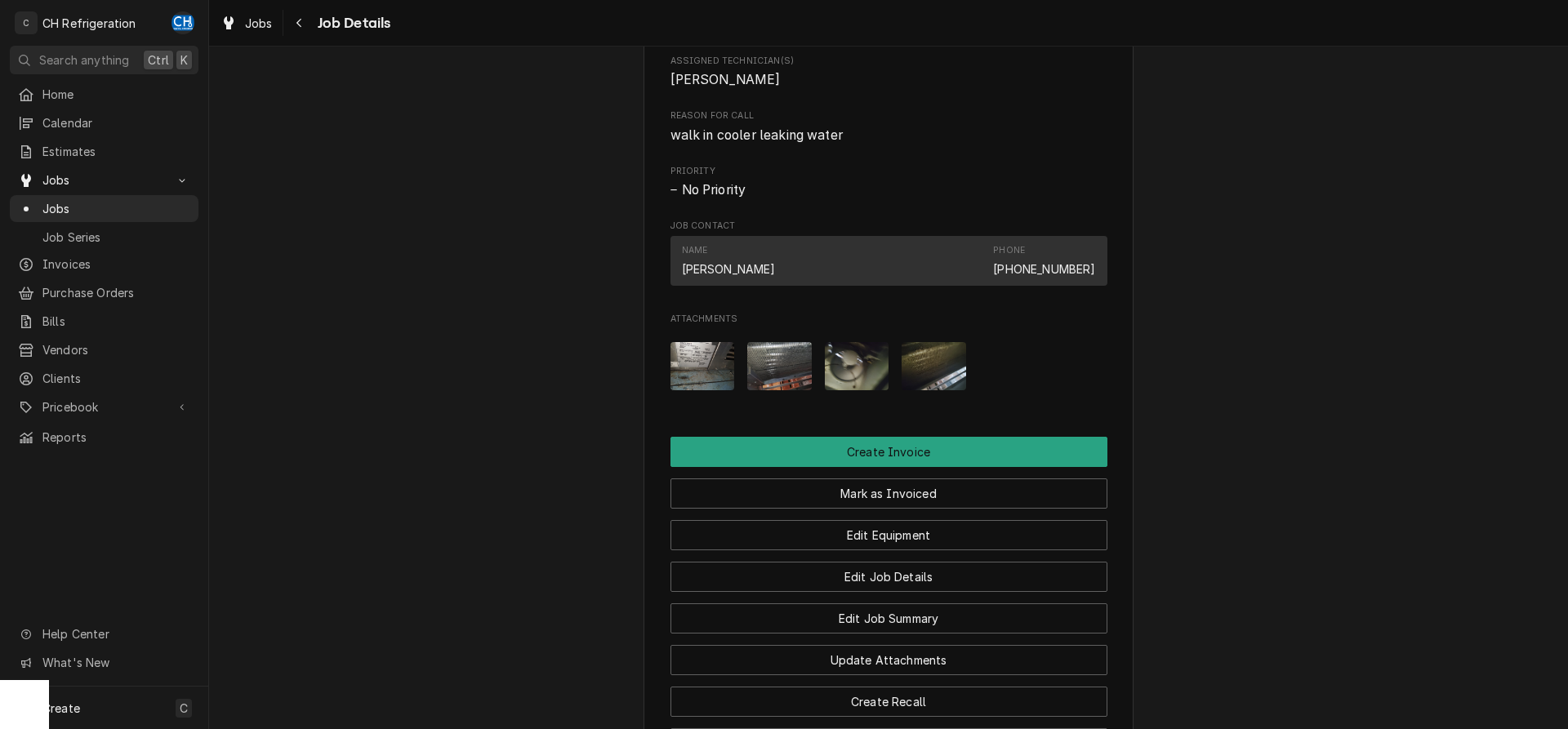
scroll to position [666, 0]
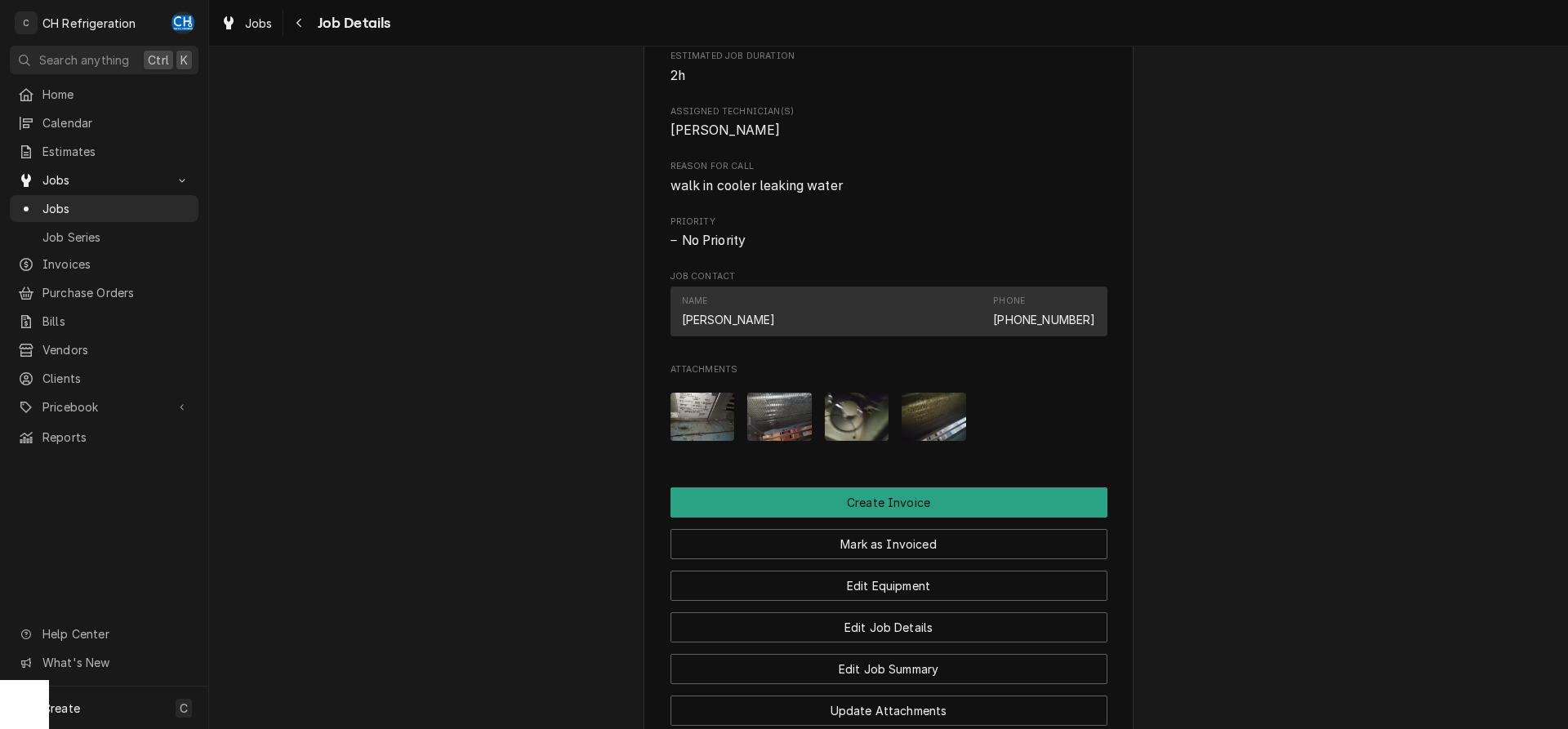
click at [710, 435] on img "Attachments" at bounding box center [702, 416] width 64 height 48
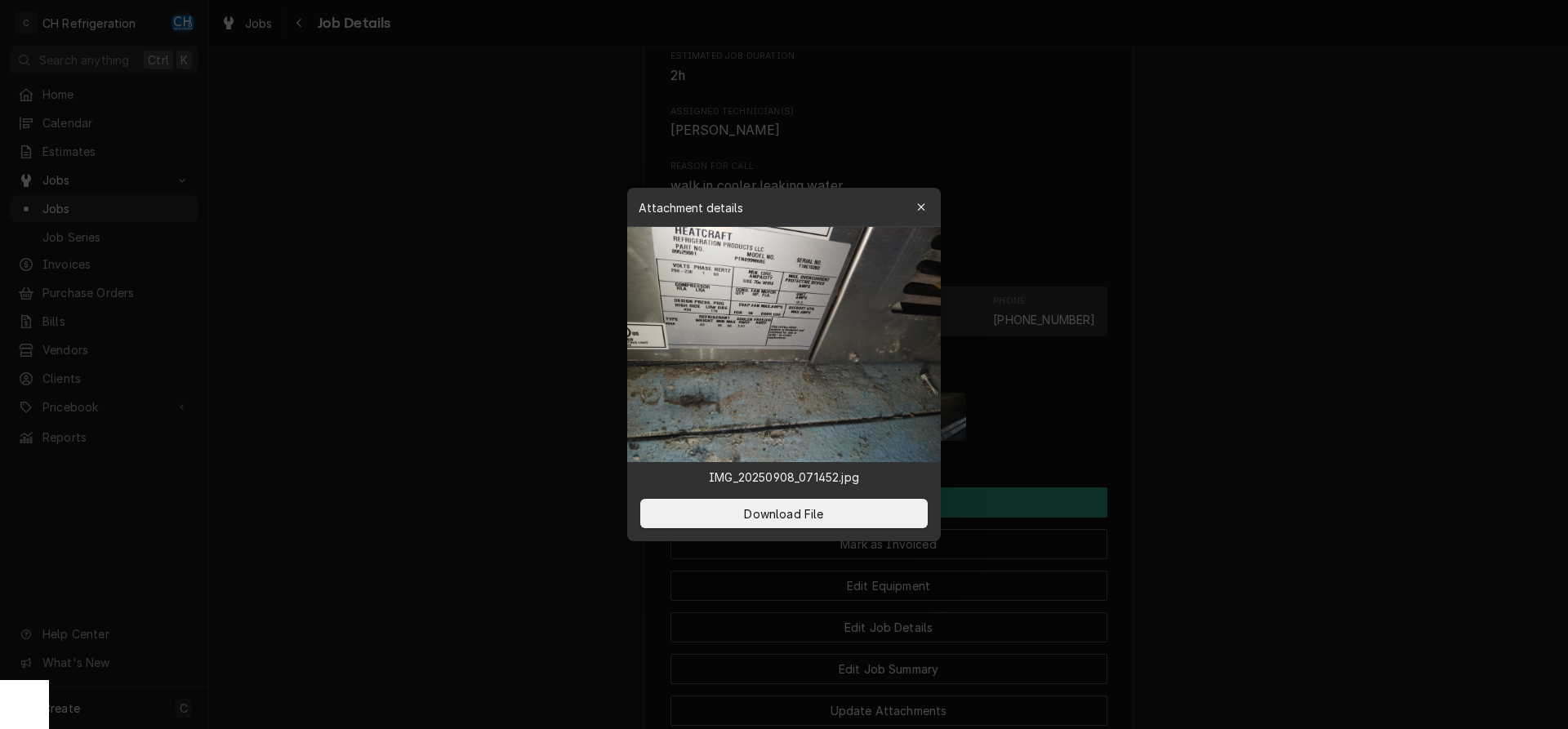
click at [1373, 423] on div at bounding box center [784, 364] width 1568 height 729
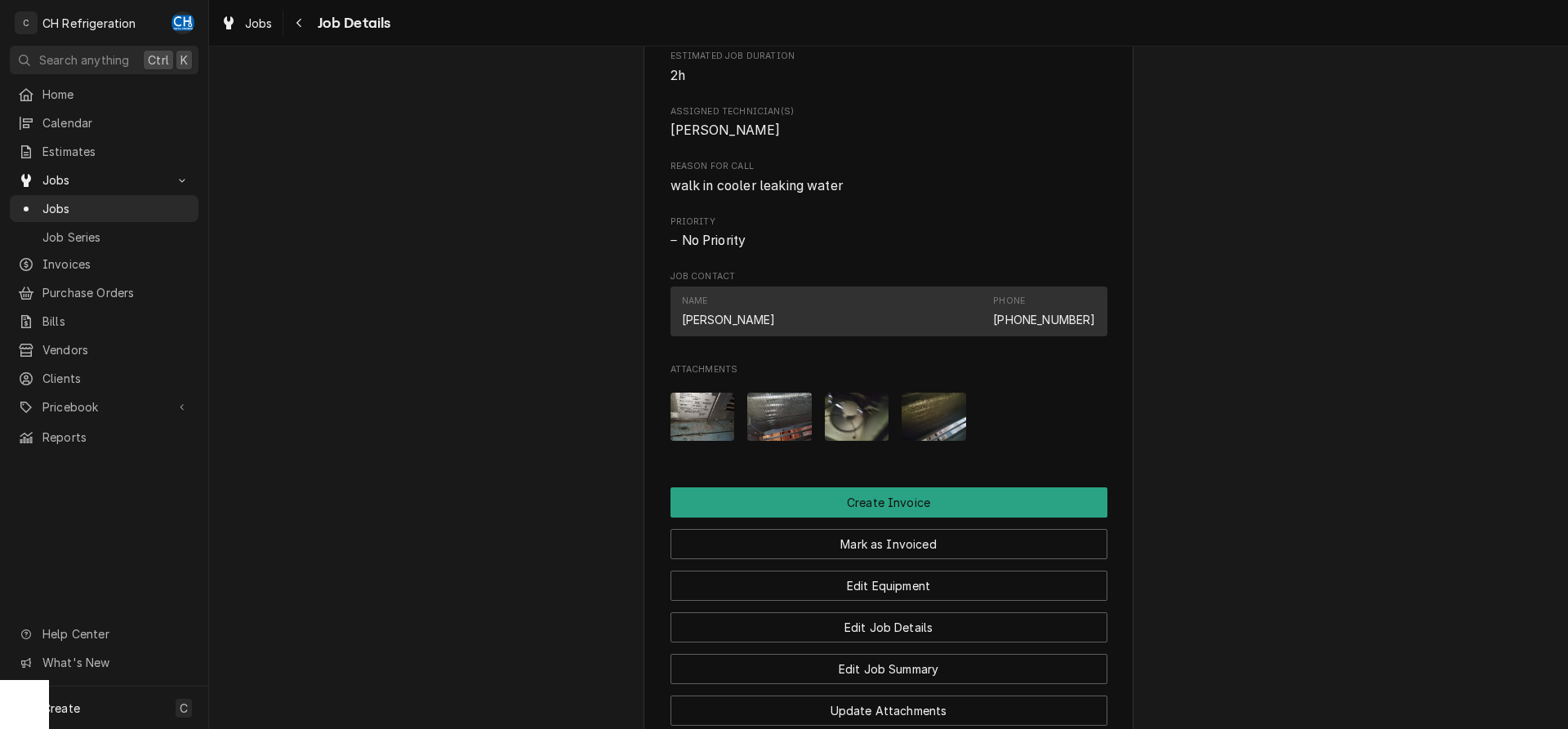
click at [767, 426] on img "Attachments" at bounding box center [779, 416] width 64 height 48
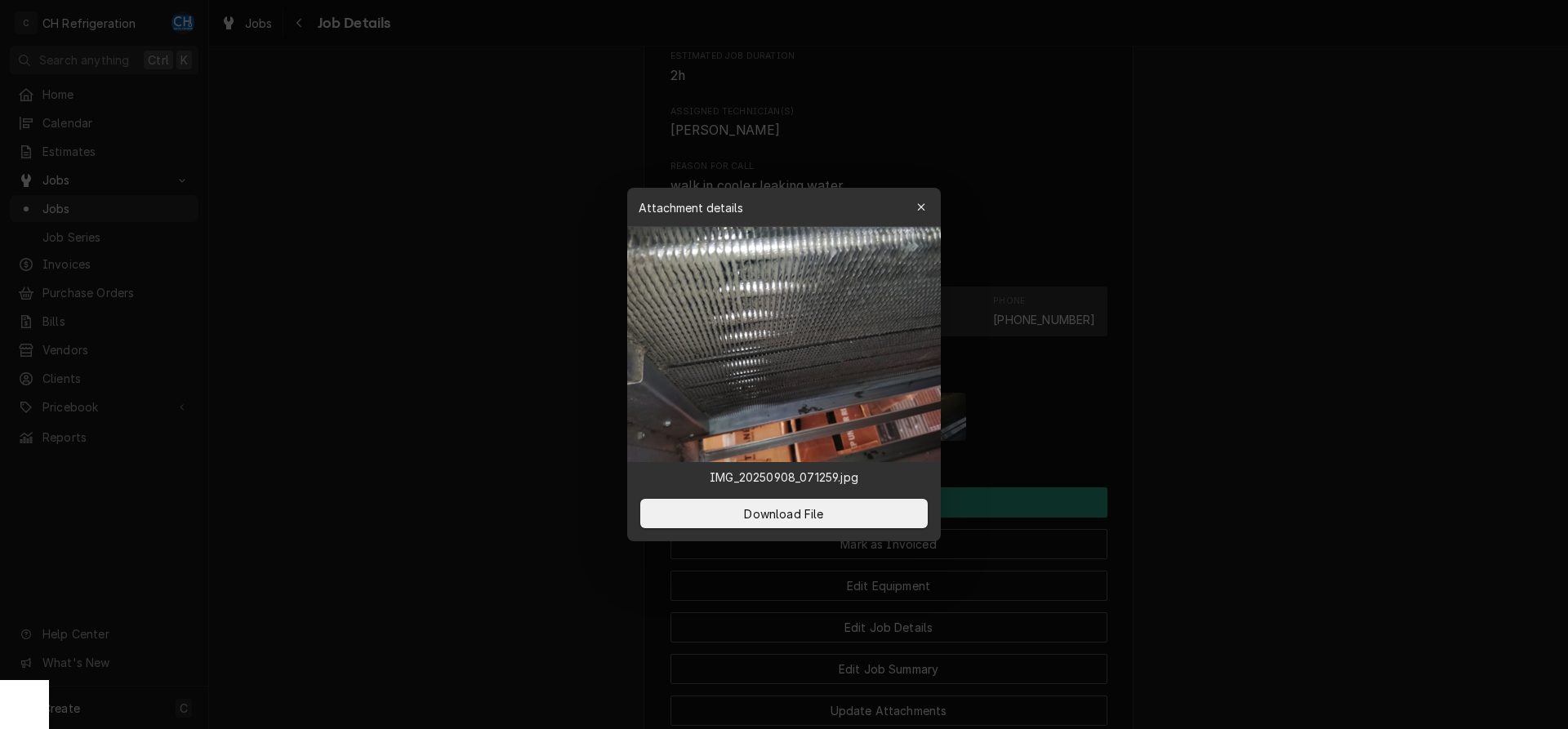
click at [1301, 432] on div at bounding box center [784, 364] width 1568 height 729
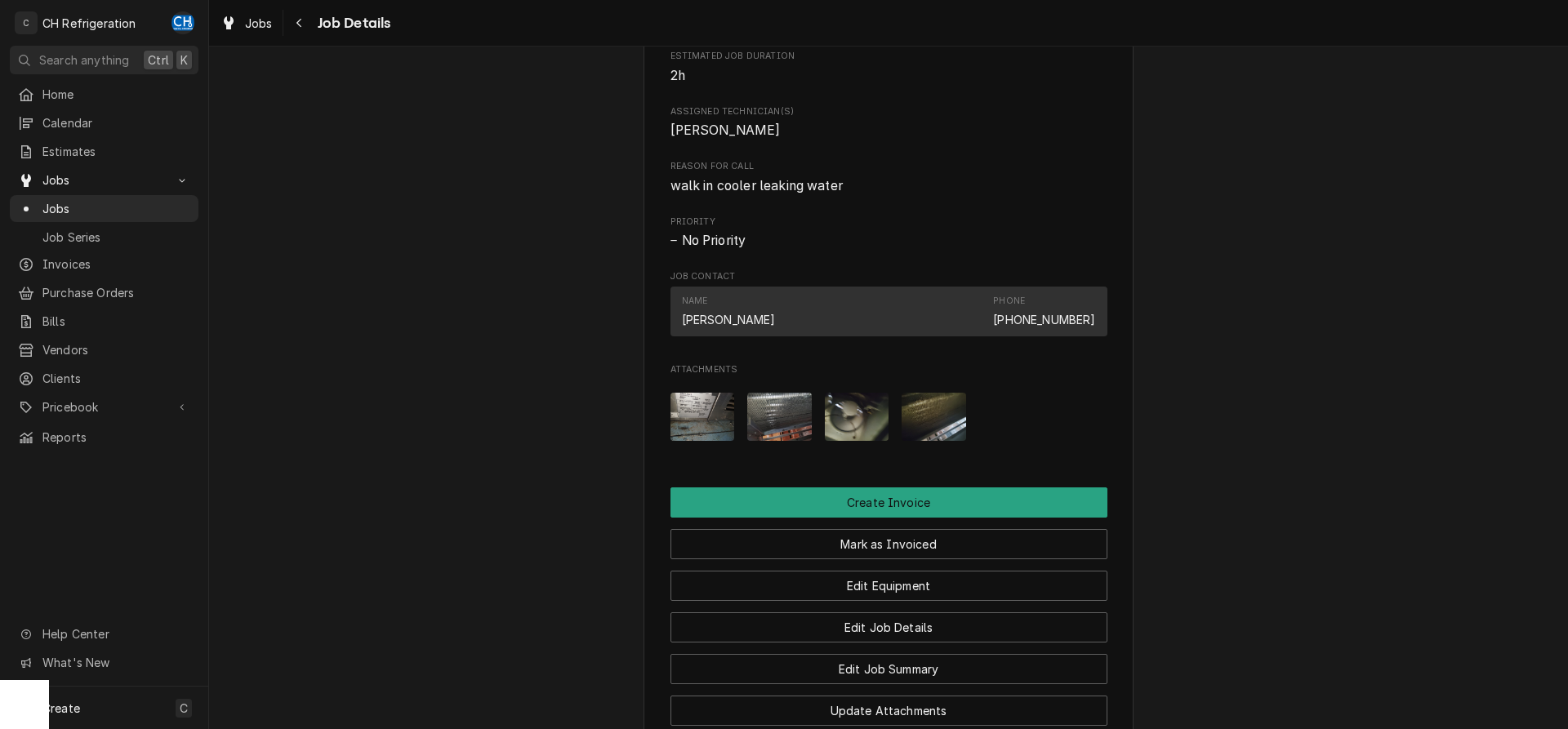
click at [869, 434] on img "Attachments" at bounding box center [857, 416] width 64 height 48
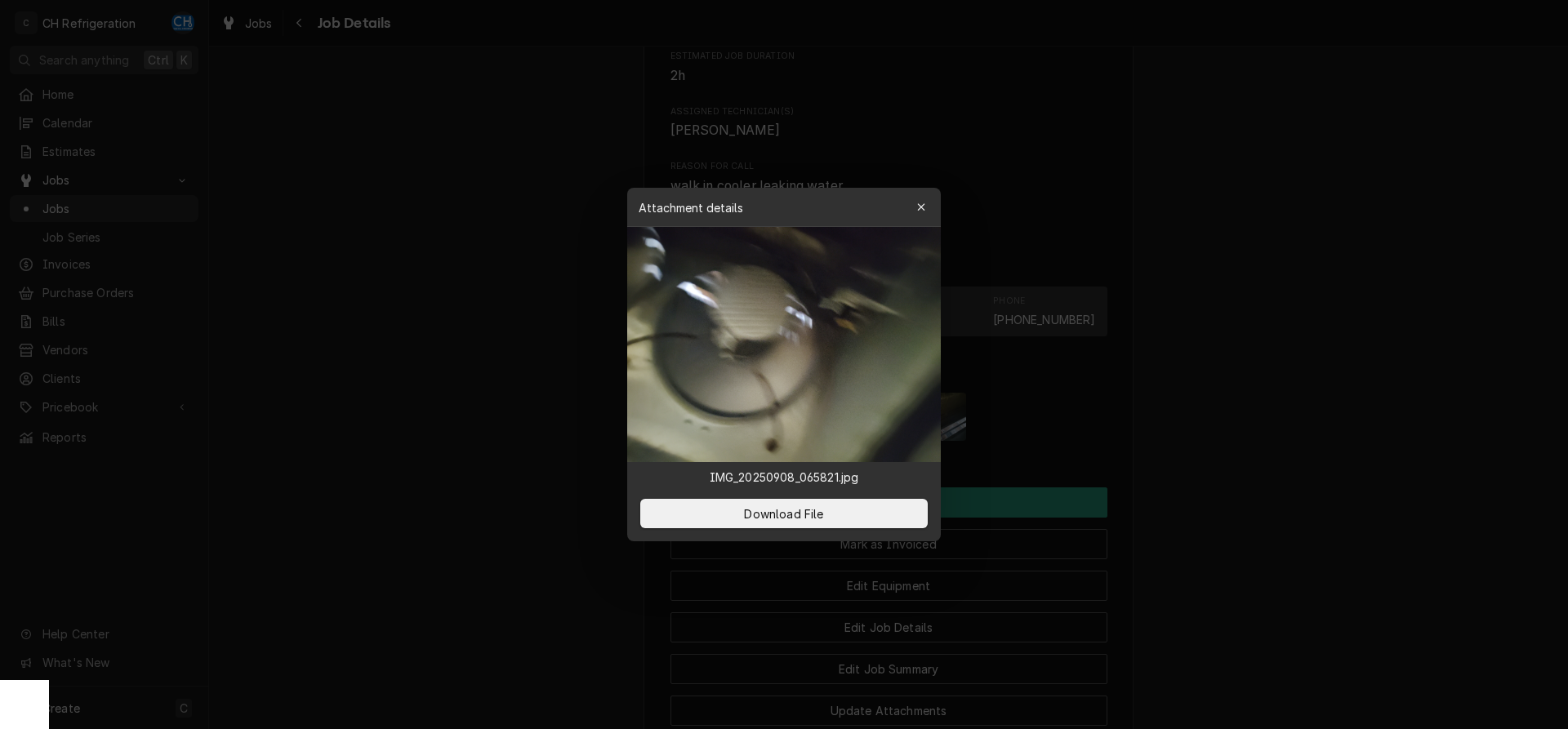
click at [1269, 444] on div at bounding box center [784, 364] width 1568 height 729
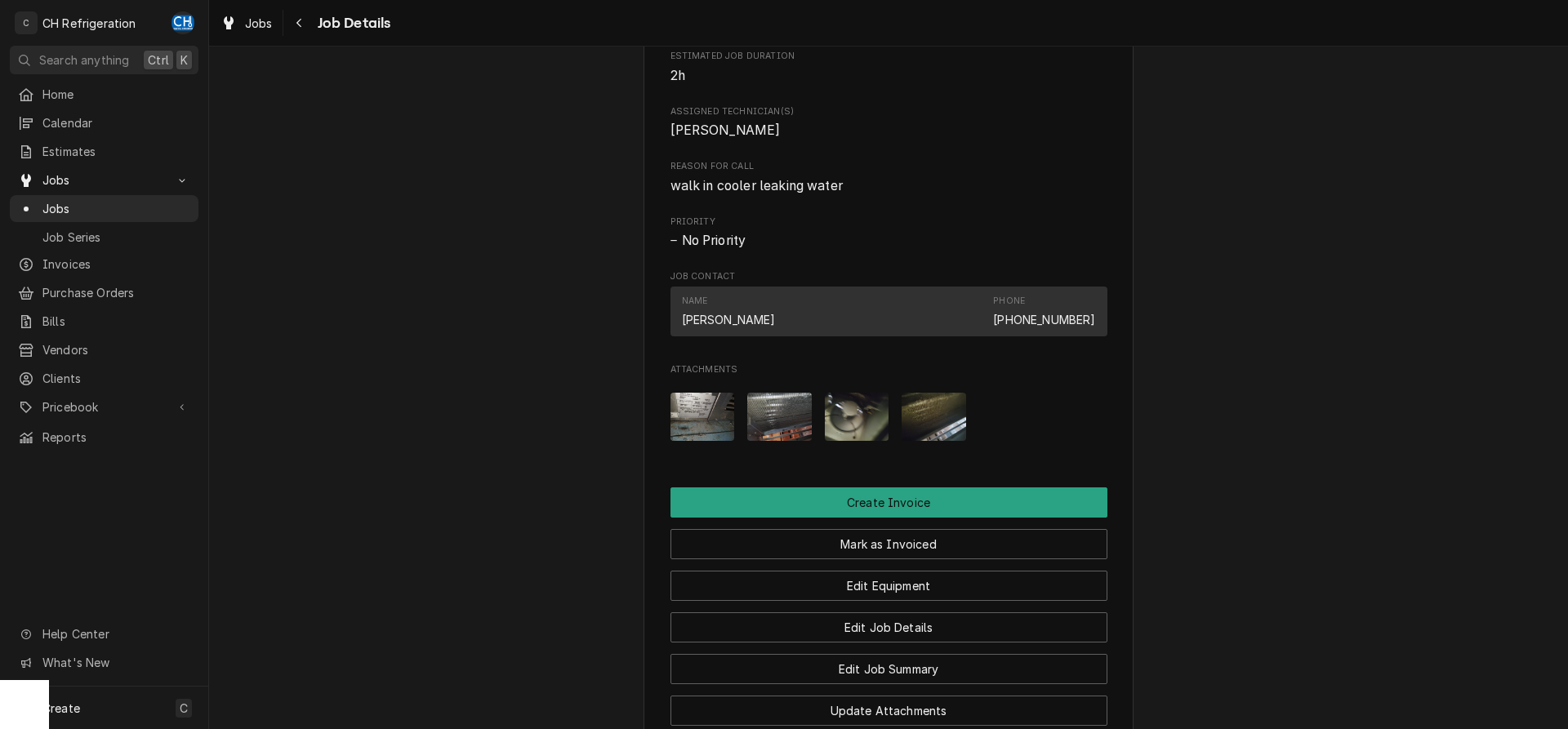
click at [946, 438] on img "Attachments" at bounding box center [933, 416] width 64 height 48
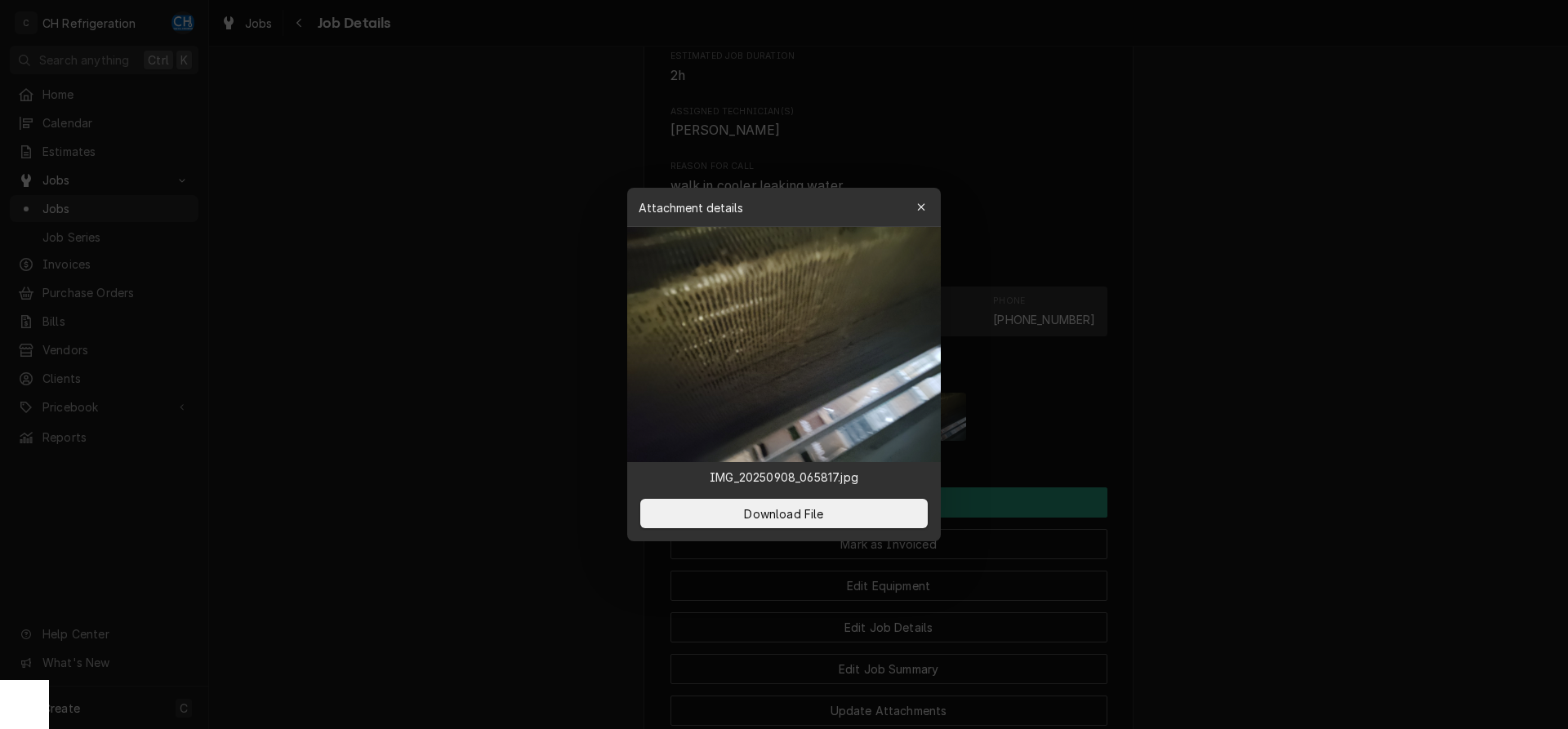
click at [1387, 447] on div at bounding box center [784, 364] width 1568 height 729
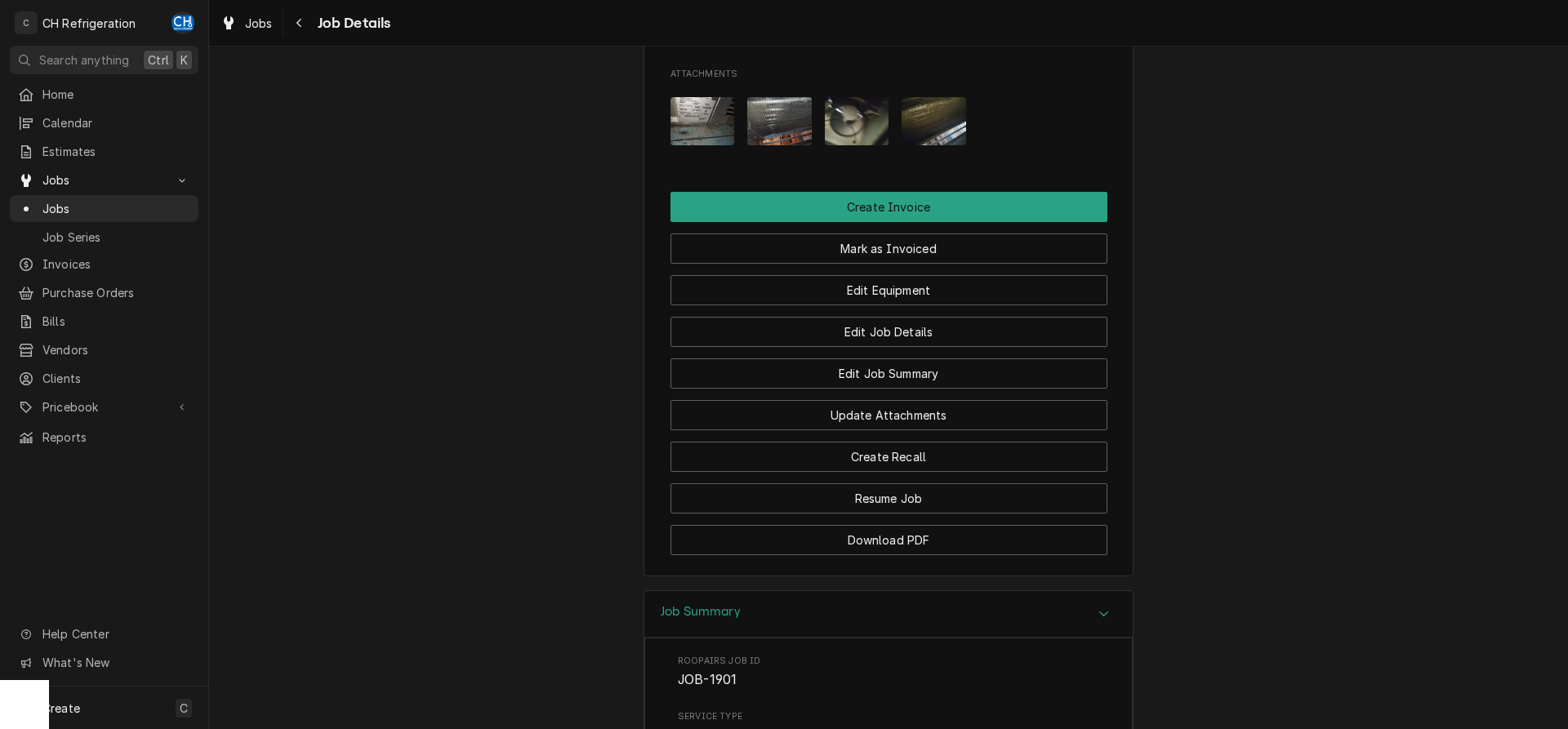
scroll to position [862, 0]
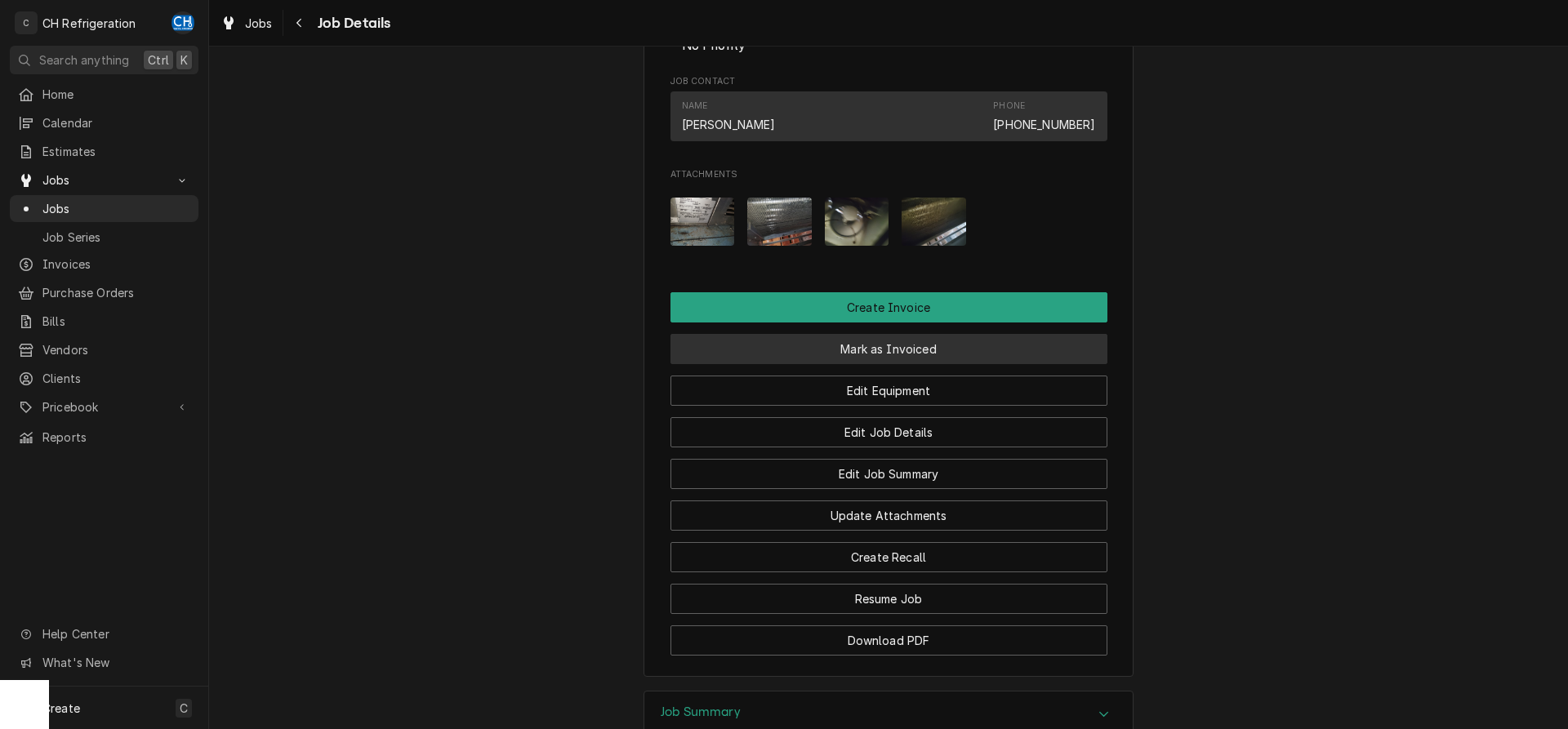
click at [896, 364] on button "Mark as Invoiced" at bounding box center [889, 349] width 437 height 31
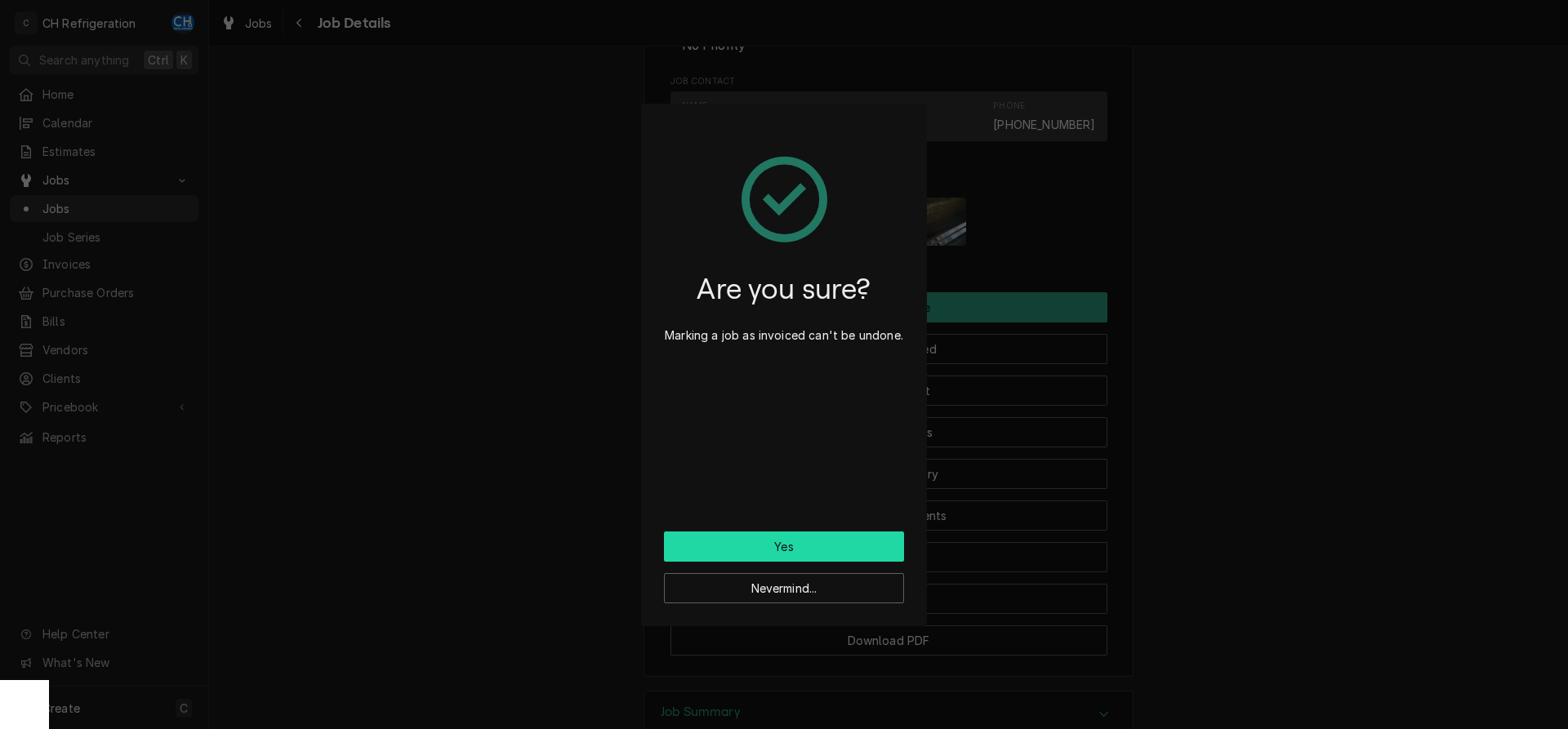
click at [838, 533] on button "Yes" at bounding box center [783, 547] width 240 height 31
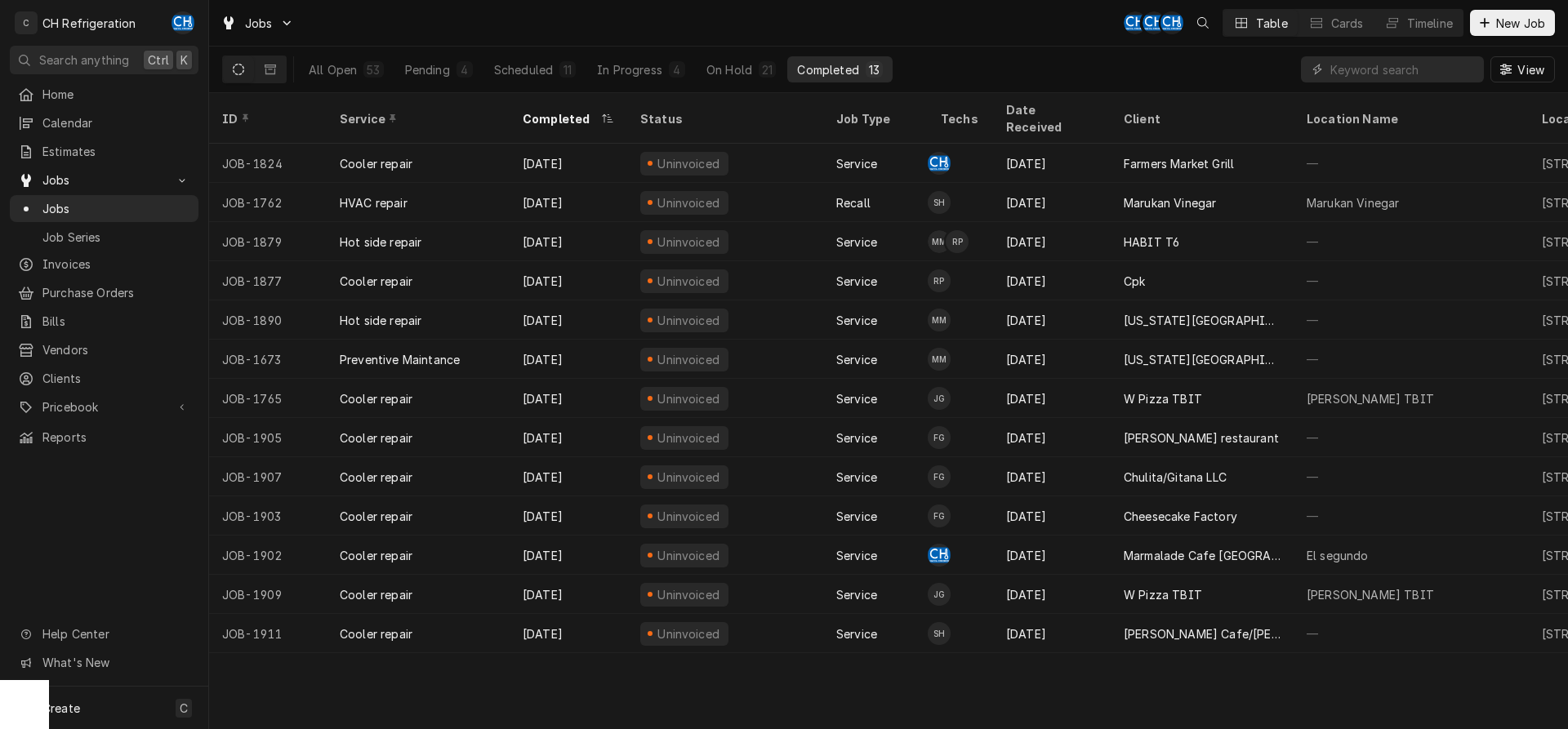
click at [880, 69] on div "13" at bounding box center [874, 69] width 17 height 16
click at [760, 64] on div "21" at bounding box center [767, 69] width 17 height 16
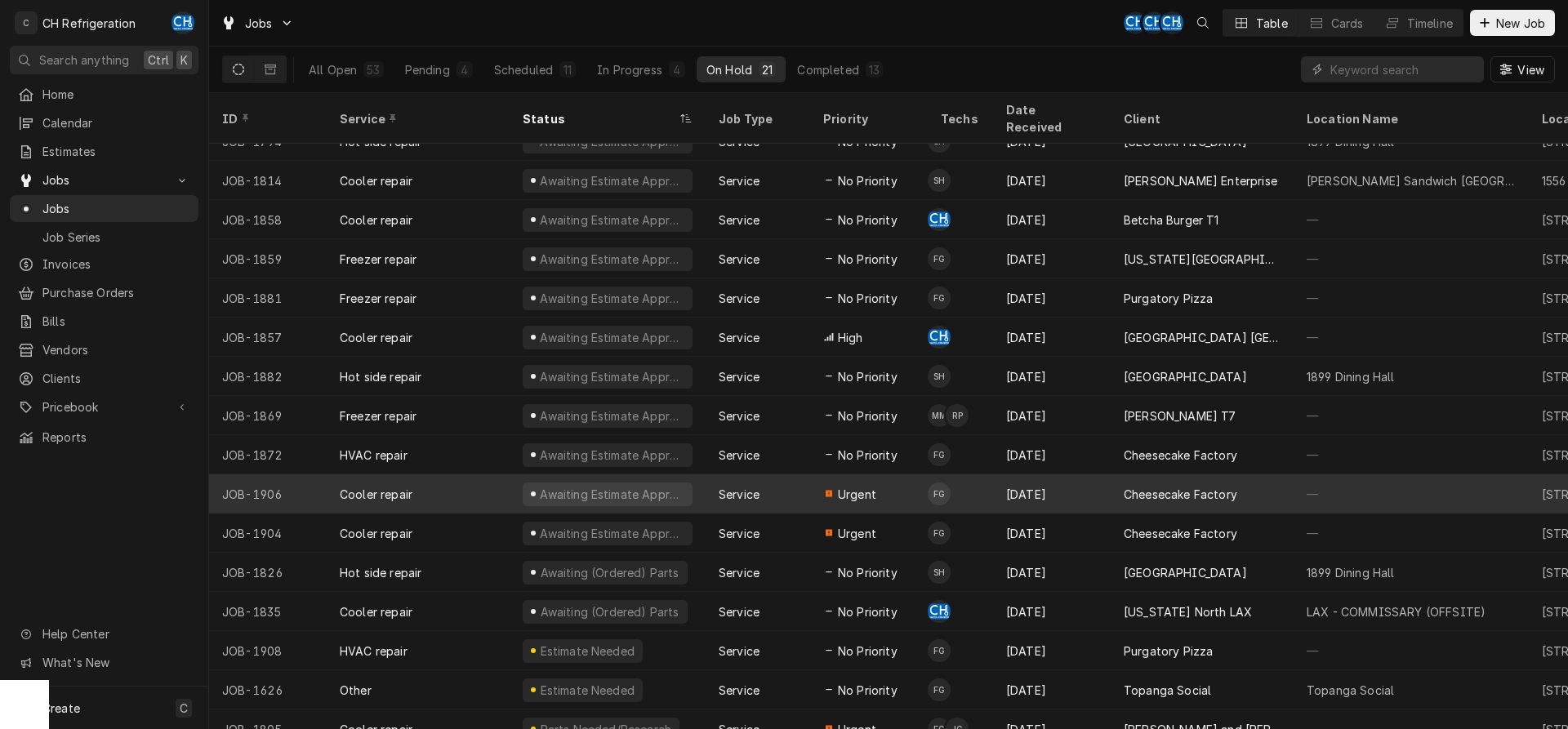
scroll to position [218, 0]
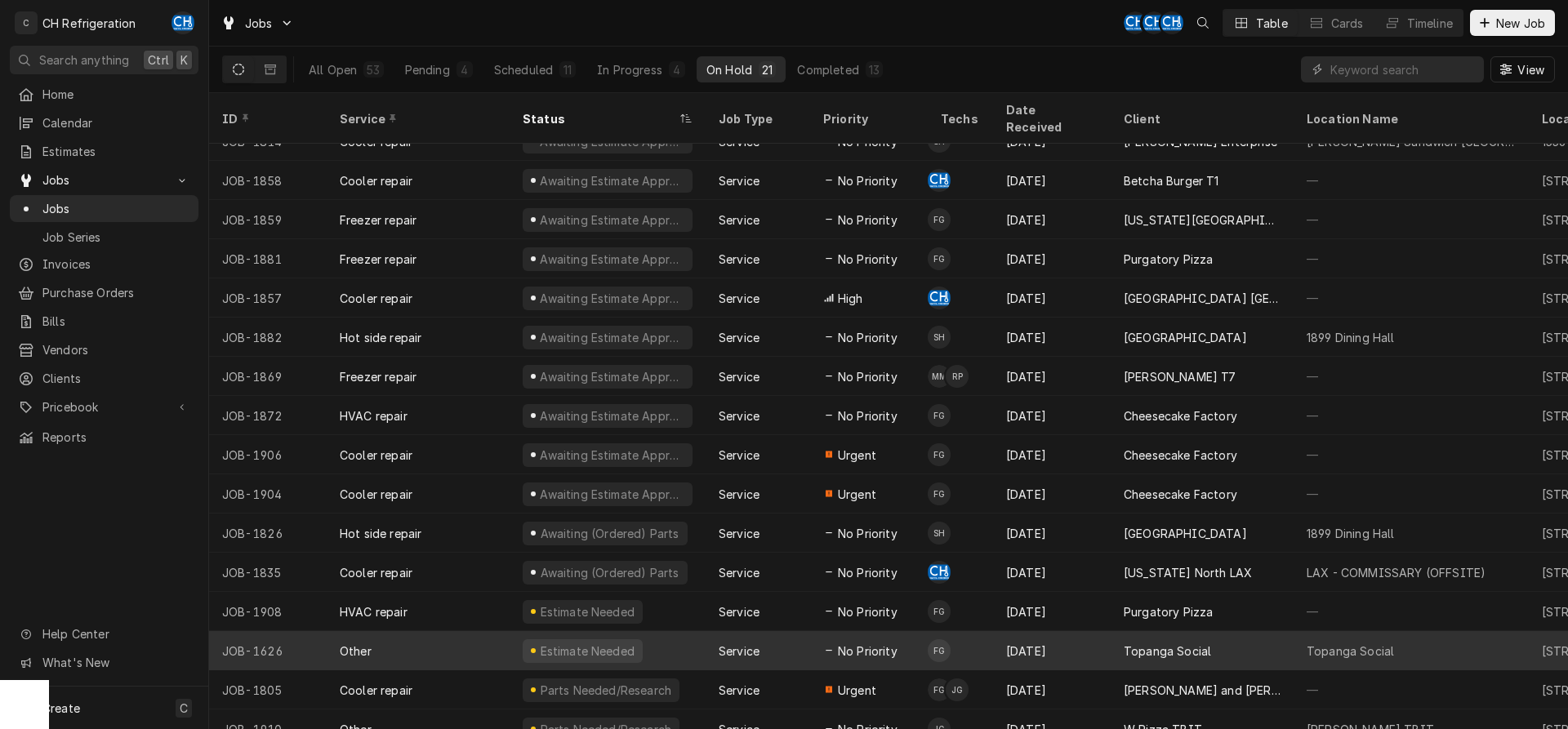
click at [692, 632] on div "Estimate Needed" at bounding box center [608, 651] width 196 height 40
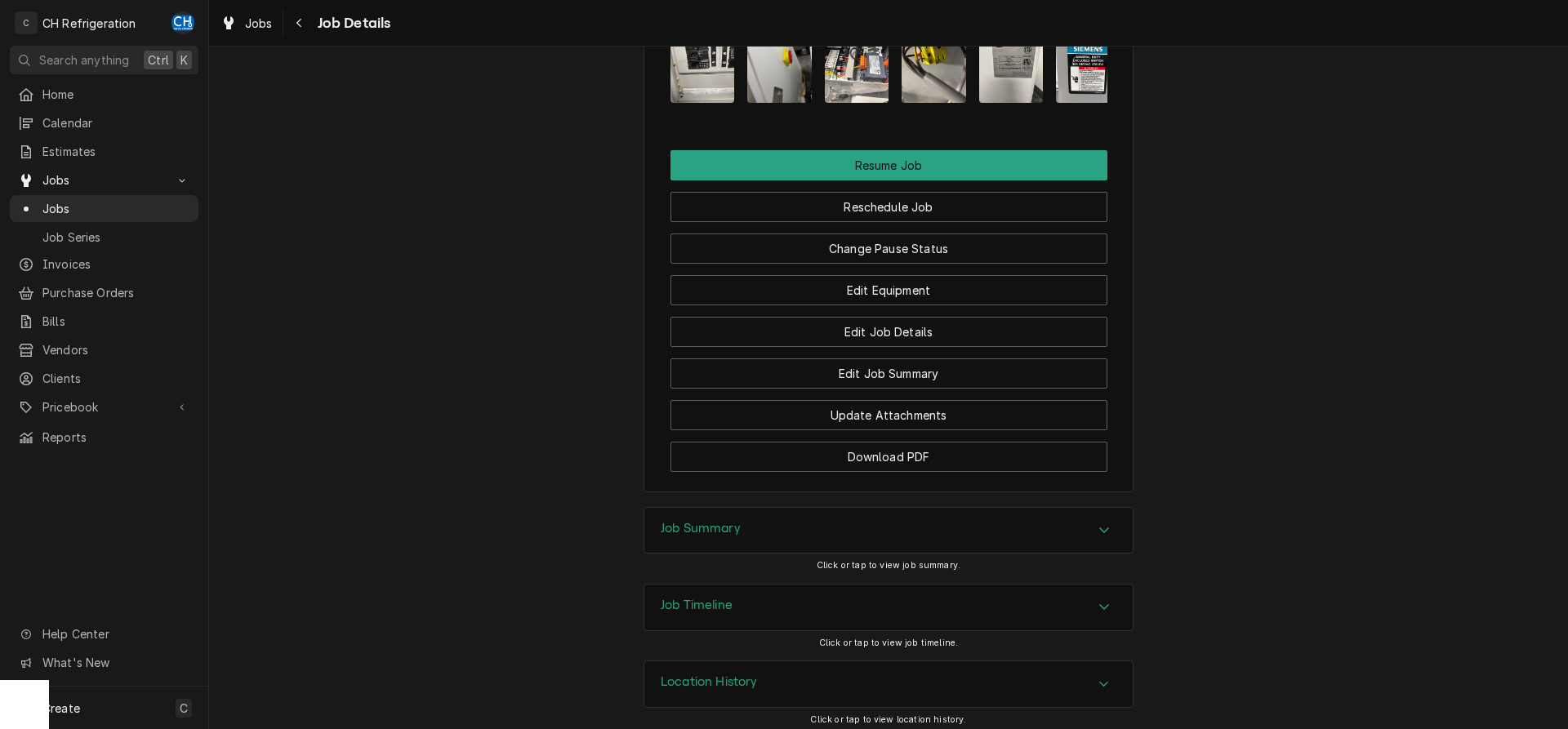
scroll to position [1623, 0]
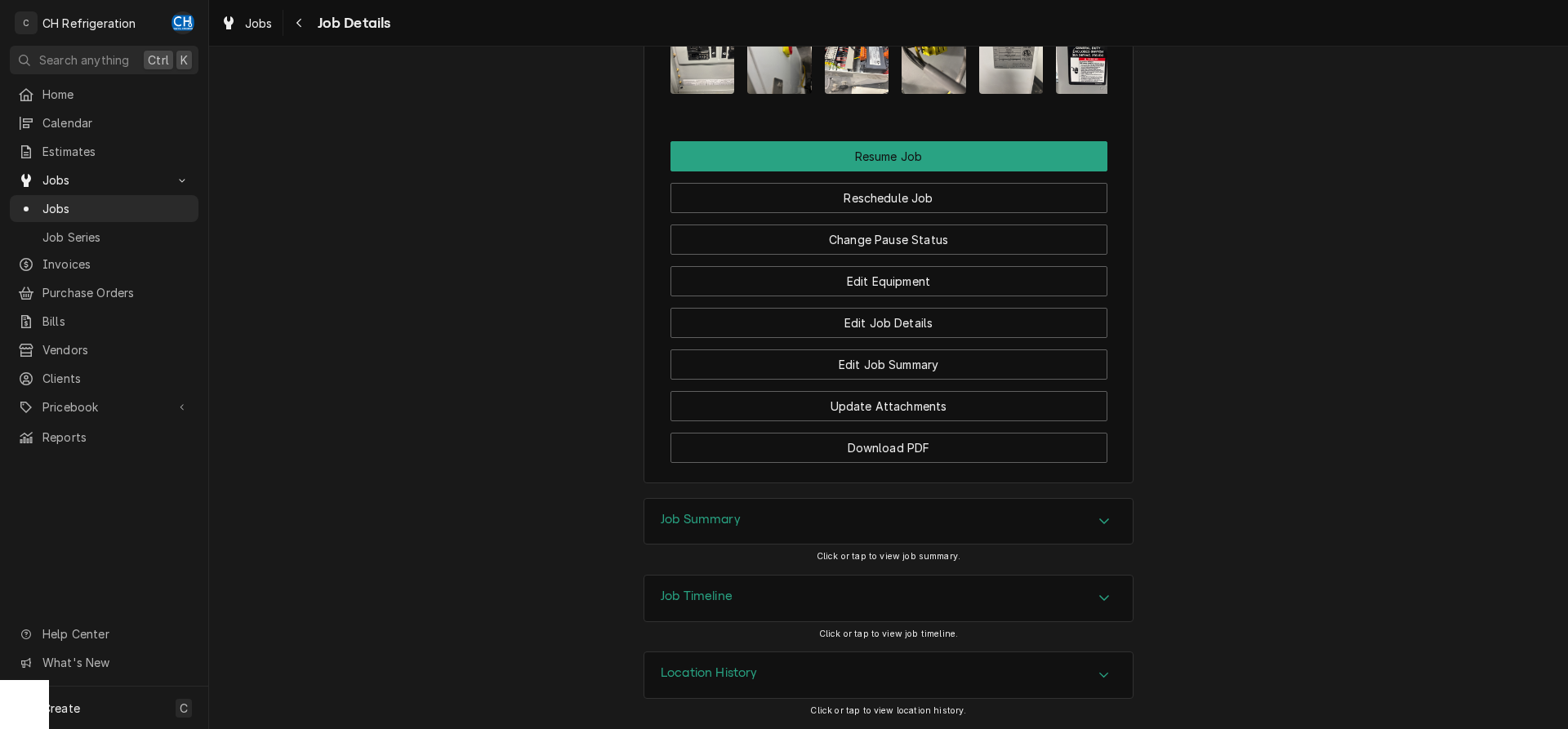
click at [1103, 526] on icon "Accordion Header" at bounding box center [1104, 521] width 12 height 13
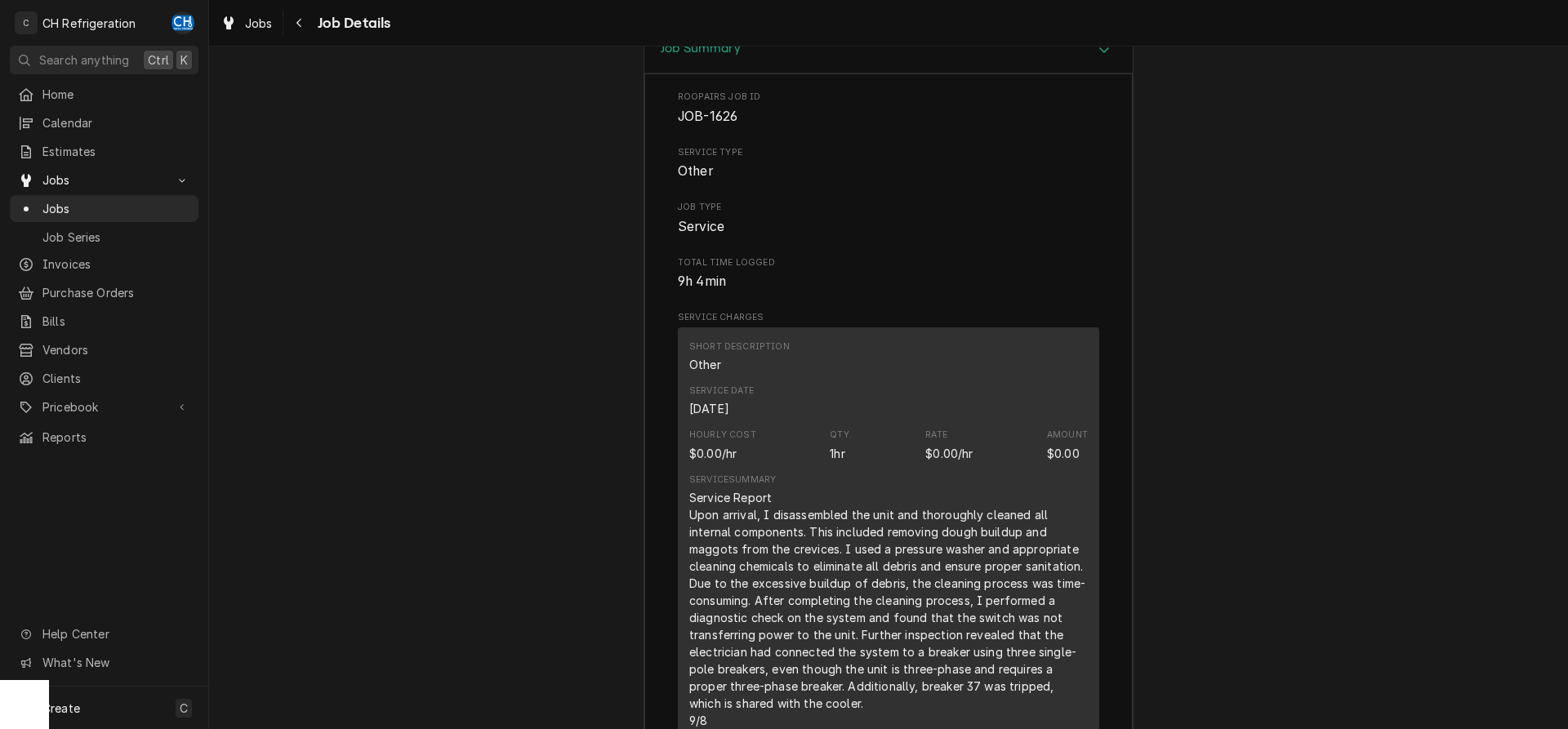
scroll to position [2072, 0]
click at [603, 524] on div "Job Summary Roopairs Job ID JOB-1626 Service Type Other Job Type Service Total …" at bounding box center [889, 626] width 1359 height 1192
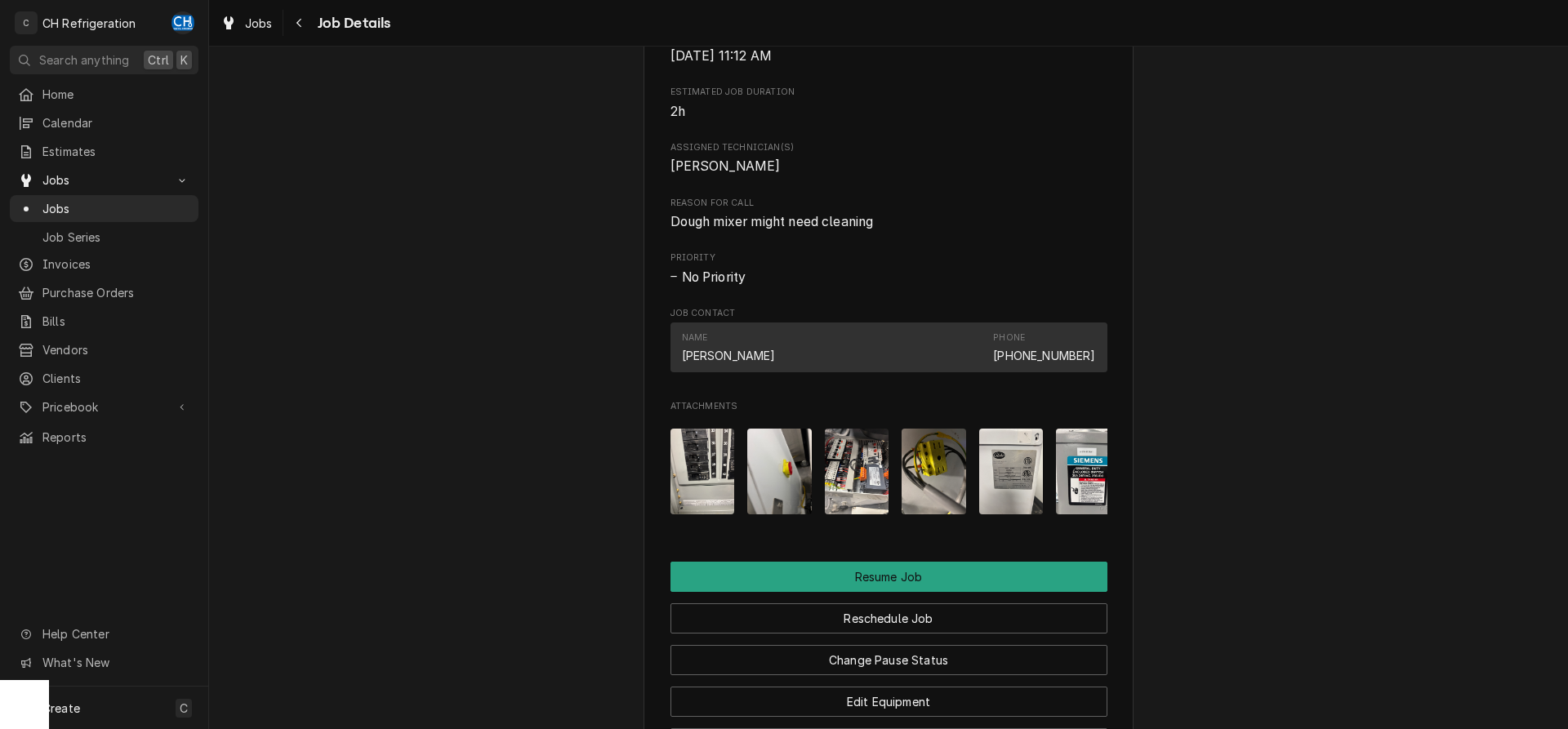
scroll to position [1156, 0]
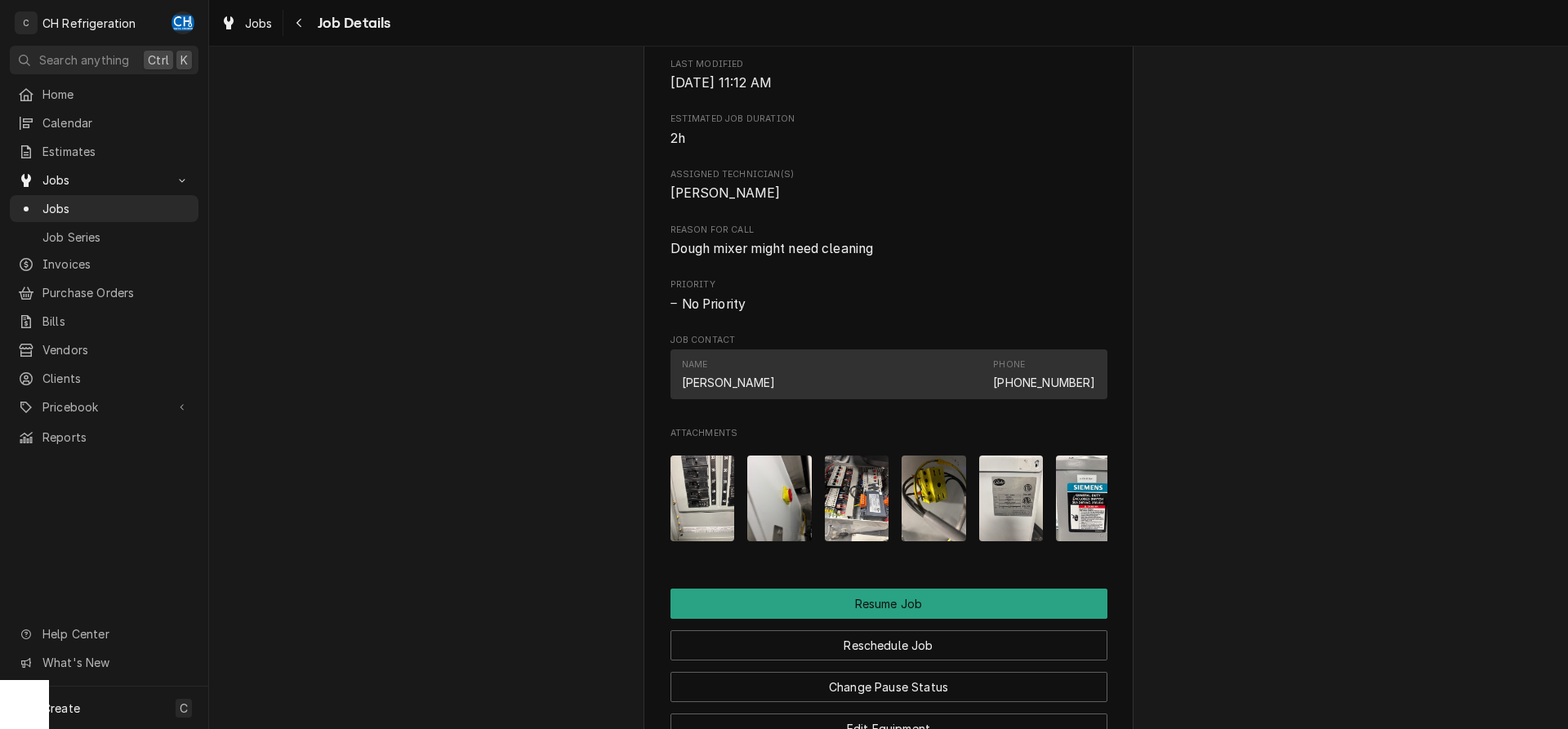
click at [1024, 531] on img "Attachments" at bounding box center [1012, 499] width 64 height 86
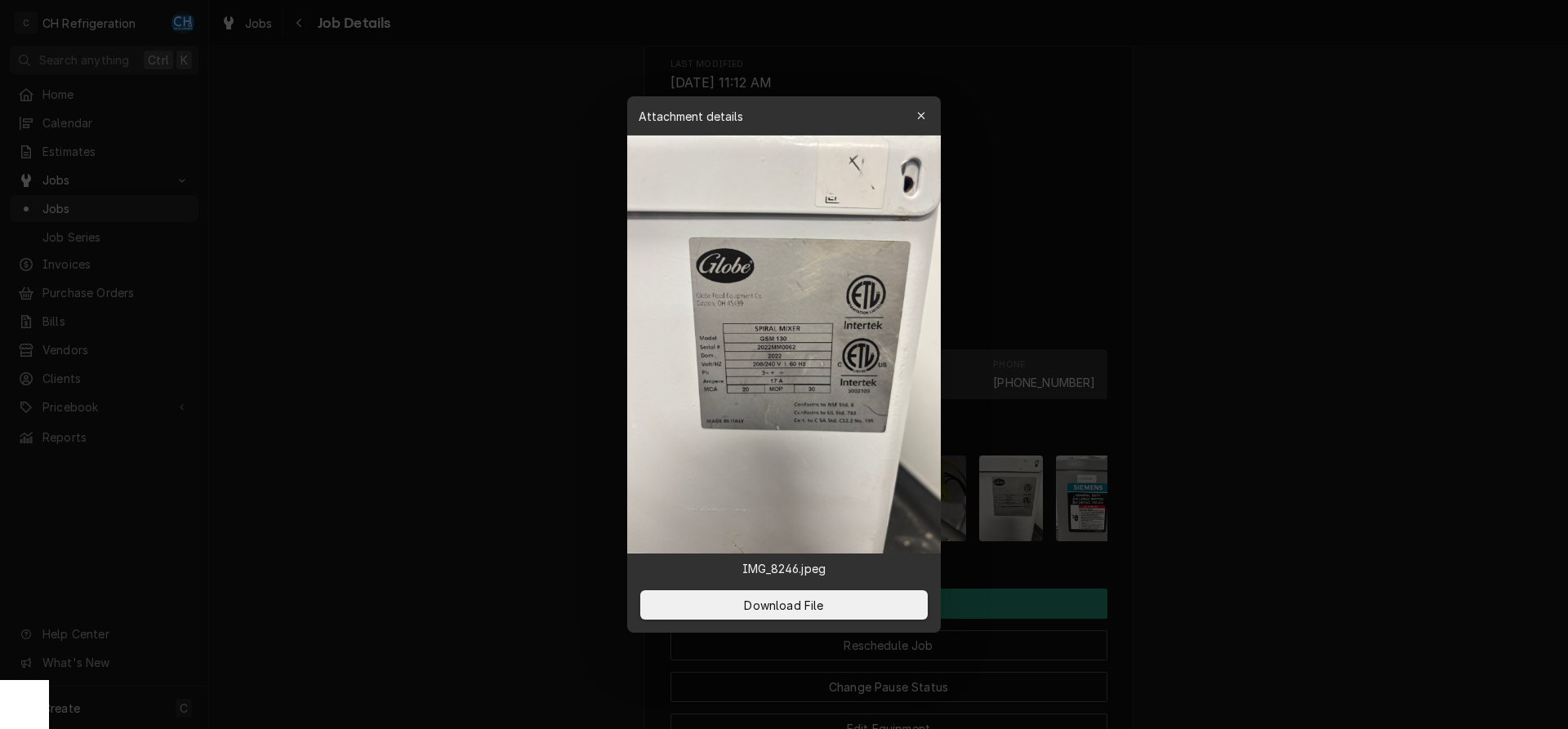
drag, startPoint x: 1302, startPoint y: 374, endPoint x: 1312, endPoint y: 372, distance: 10.2
click at [1306, 374] on div at bounding box center [784, 364] width 1568 height 729
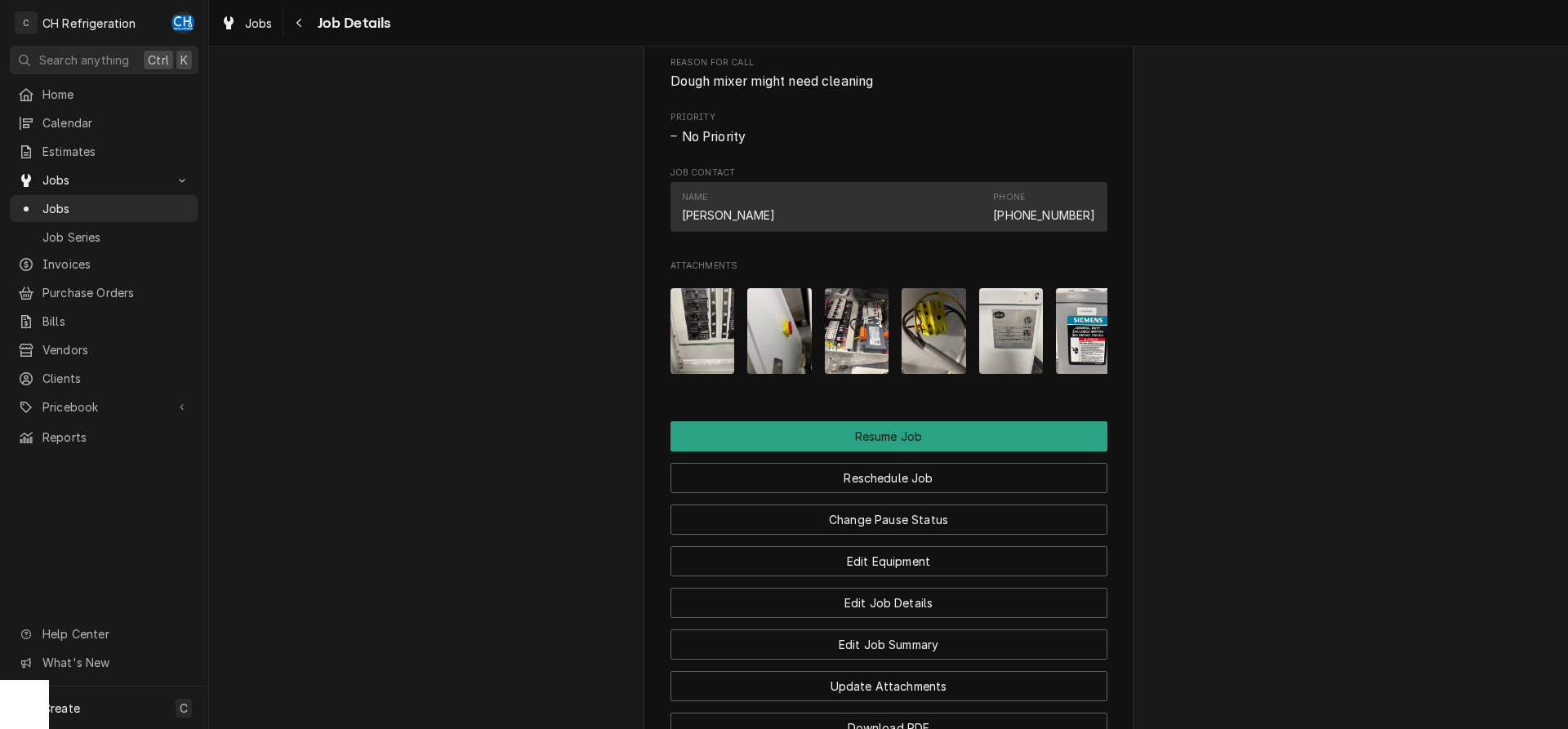
scroll to position [1323, 0]
click at [871, 359] on img "Attachments" at bounding box center [857, 332] width 64 height 86
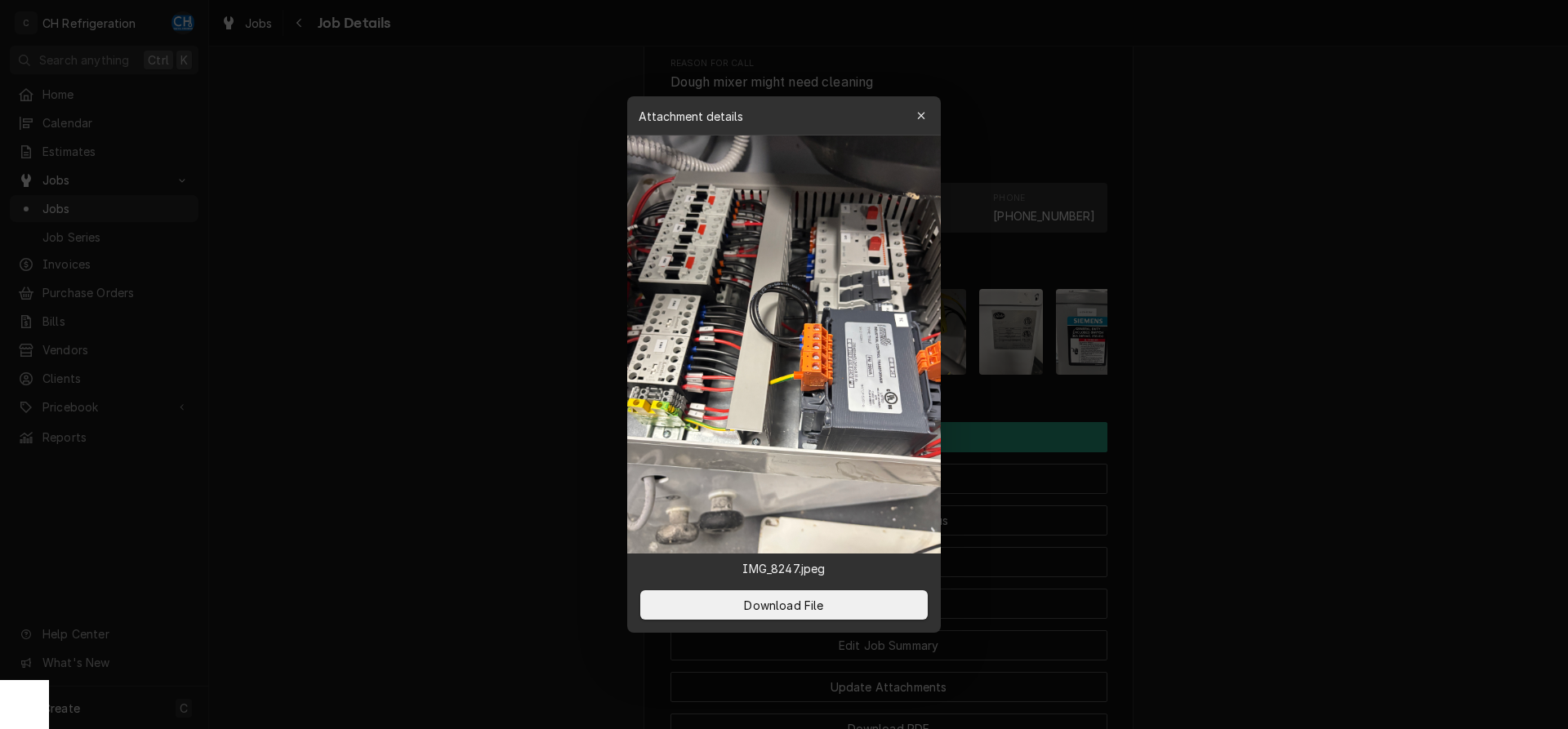
click at [1258, 417] on div at bounding box center [784, 364] width 1568 height 729
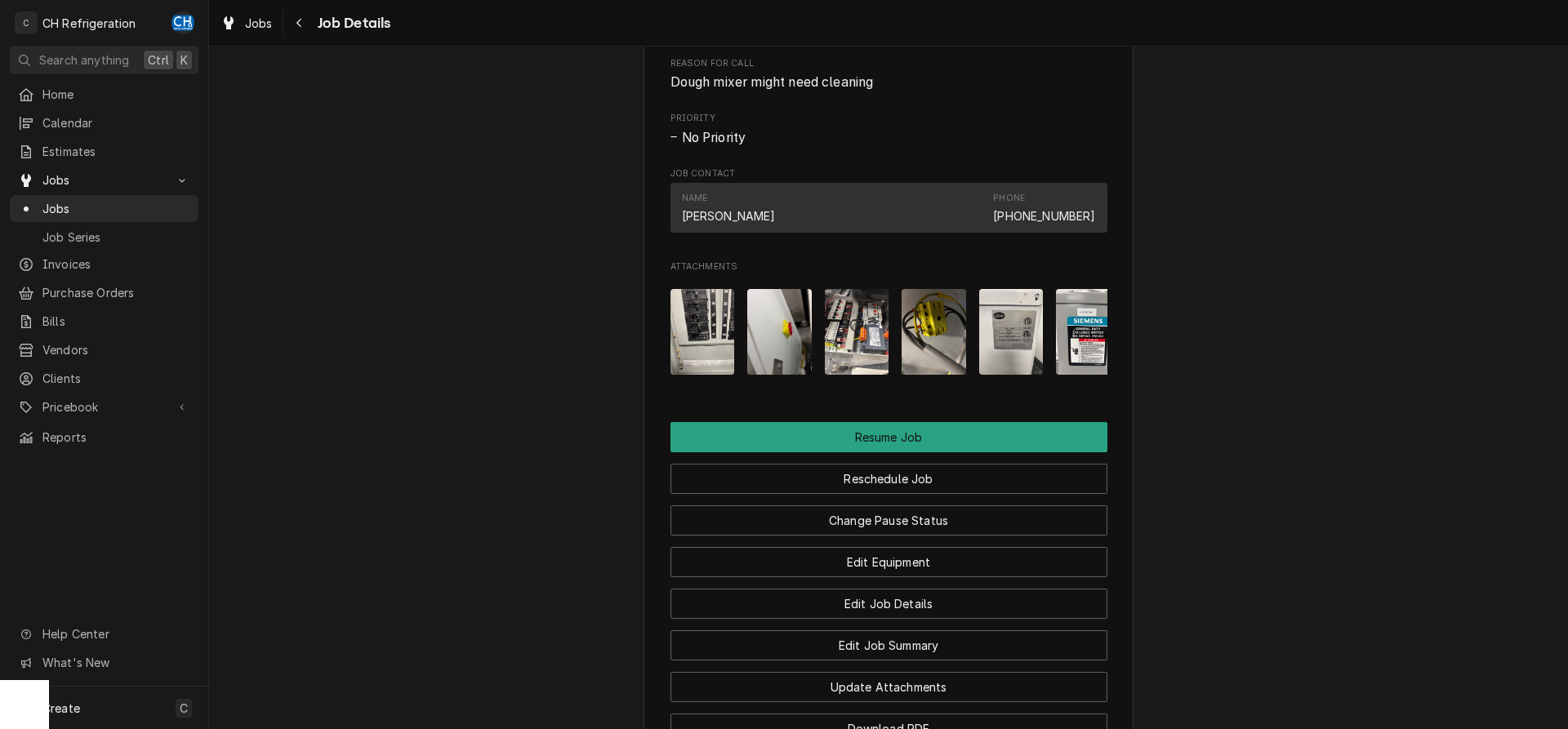
click at [861, 370] on img "Attachments" at bounding box center [857, 332] width 64 height 86
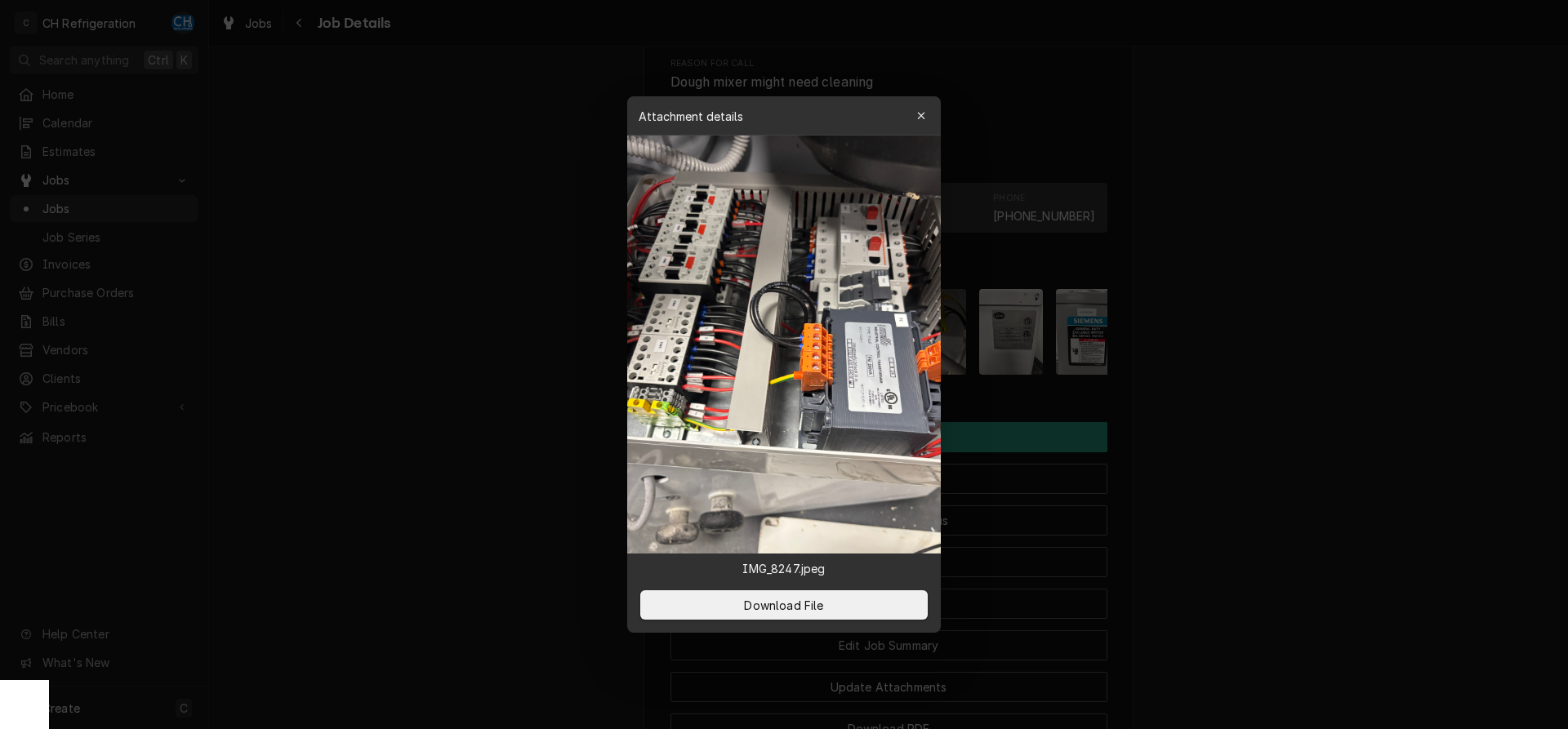
click at [1262, 374] on div at bounding box center [784, 364] width 1568 height 729
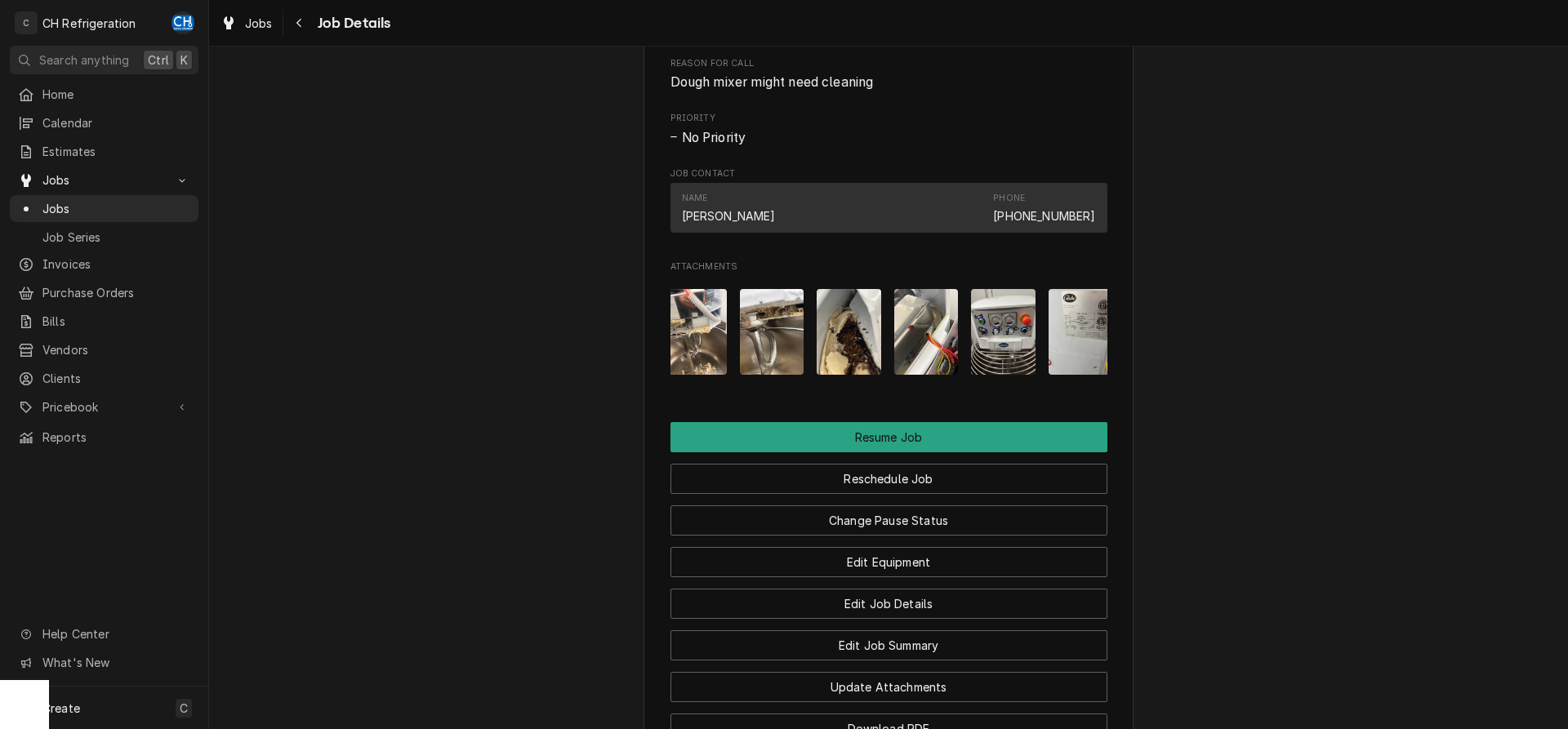
scroll to position [0, 1492]
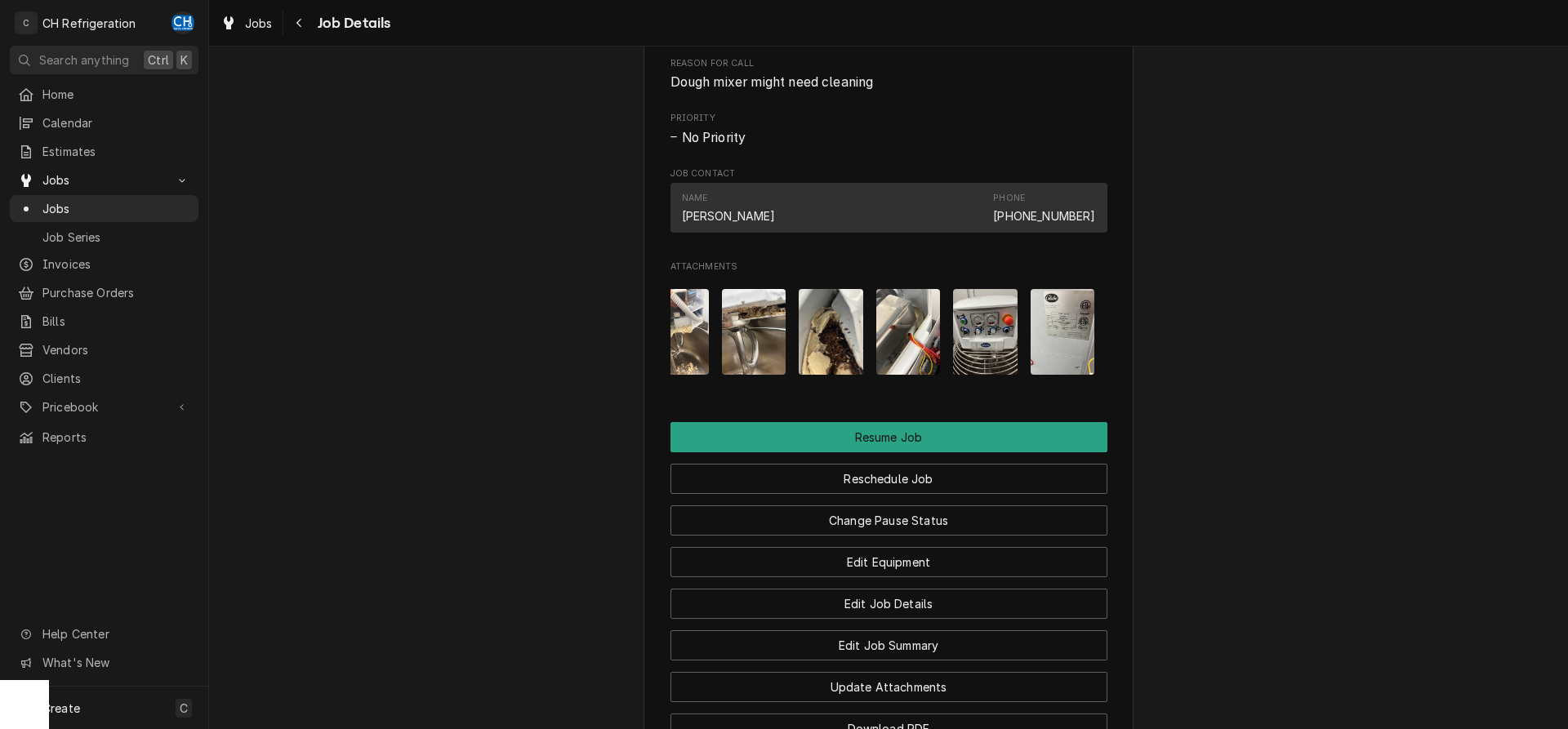
click at [972, 375] on img "Attachments" at bounding box center [985, 332] width 64 height 86
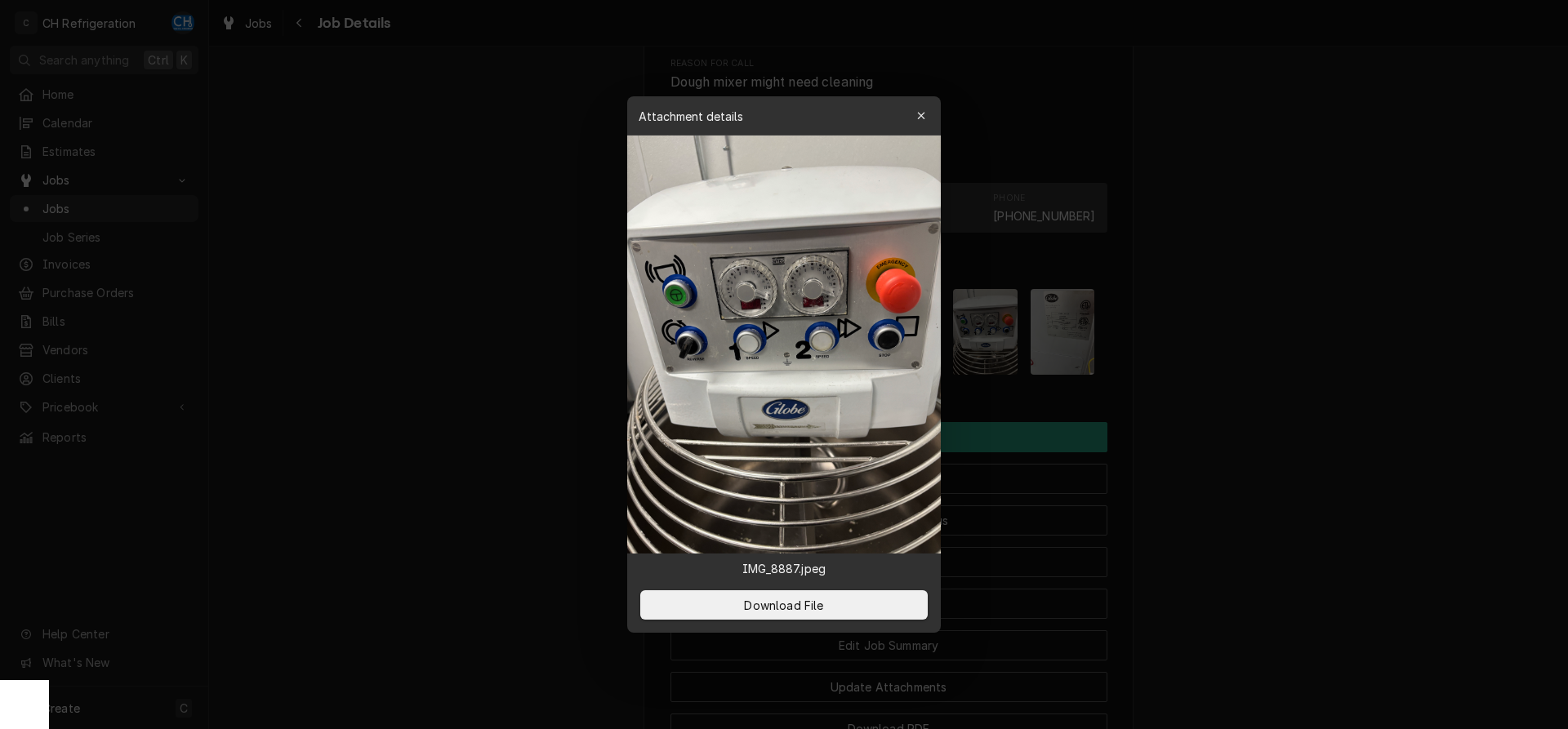
click at [1146, 405] on div at bounding box center [784, 364] width 1568 height 729
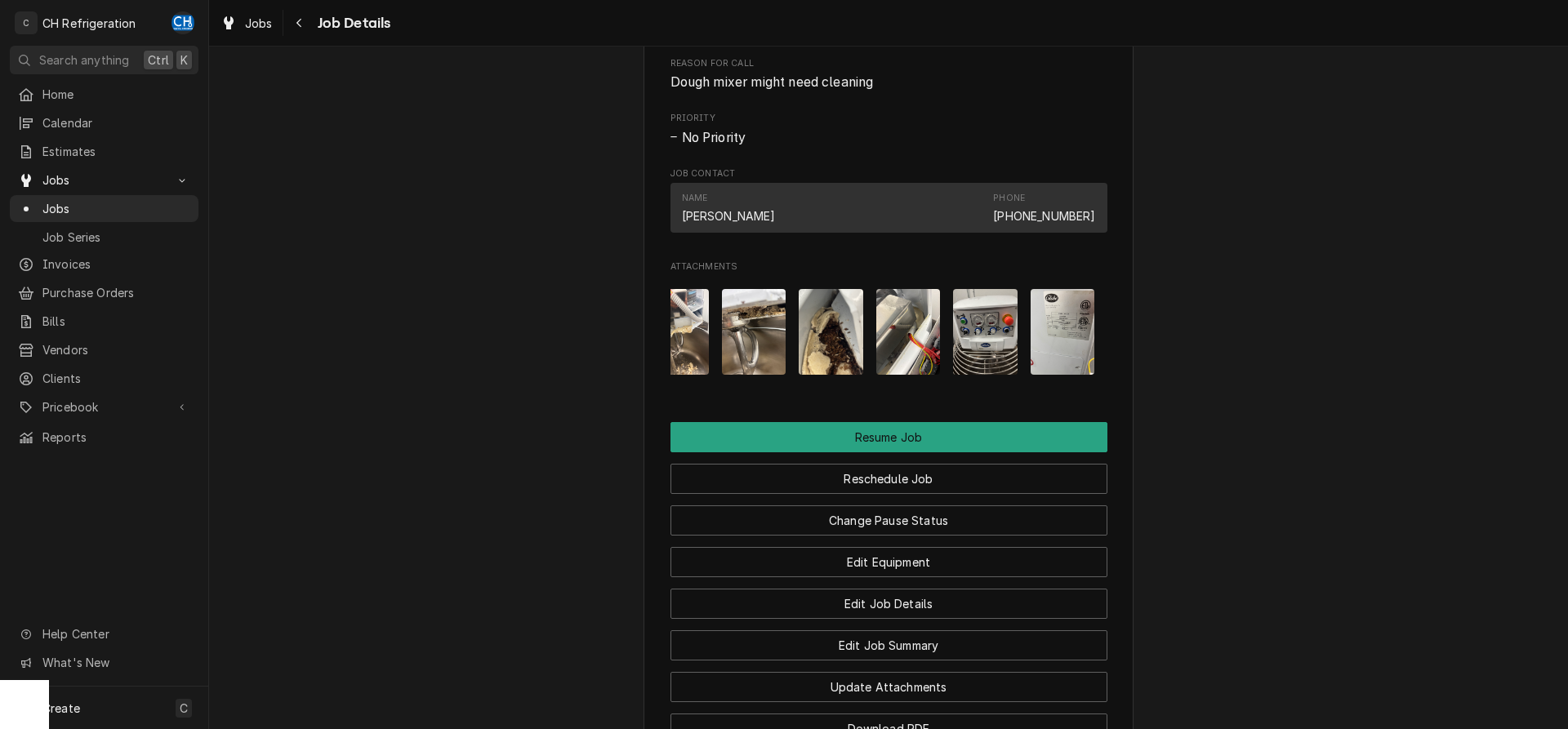
click at [918, 369] on img "Attachments" at bounding box center [908, 332] width 64 height 86
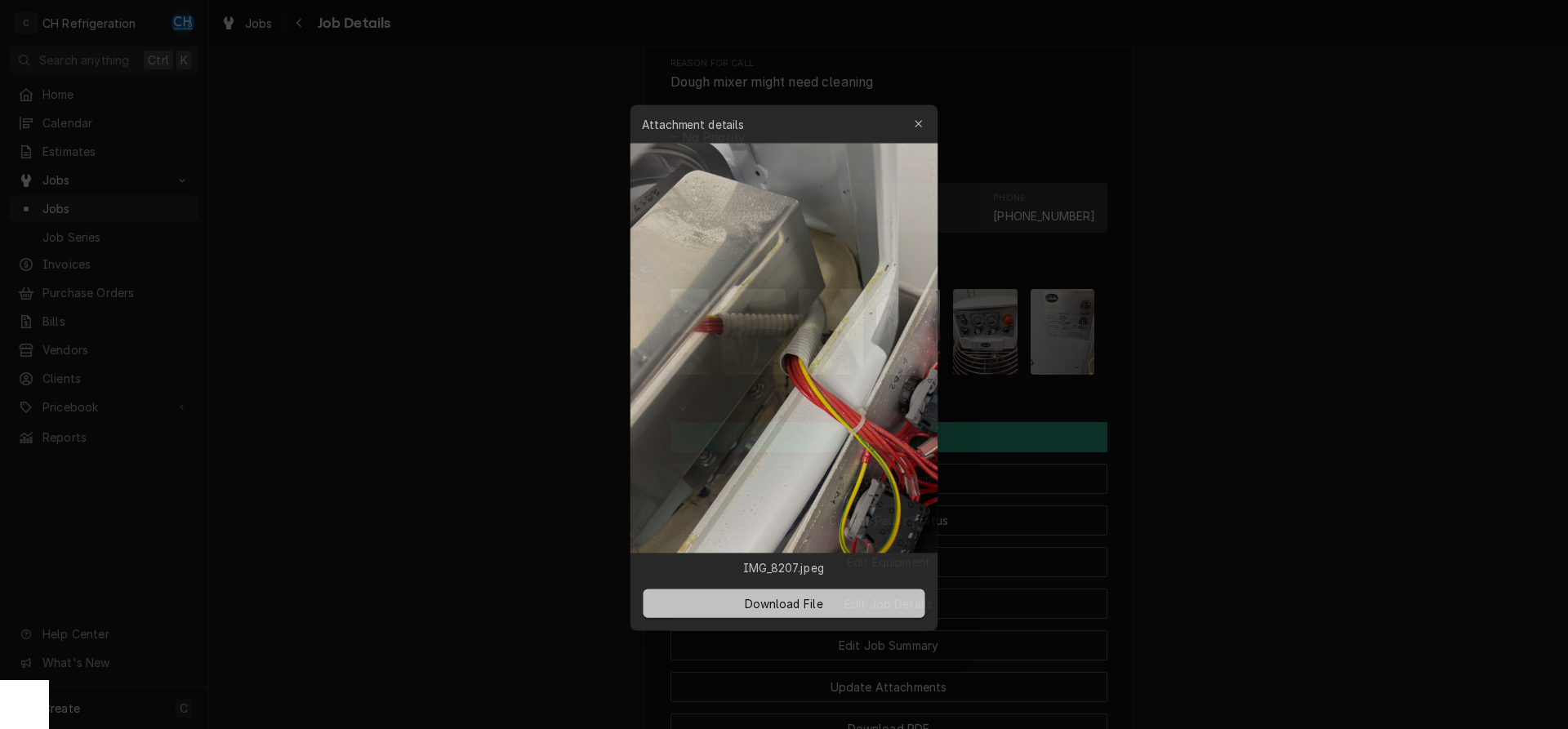
click at [1184, 414] on div at bounding box center [784, 364] width 1568 height 729
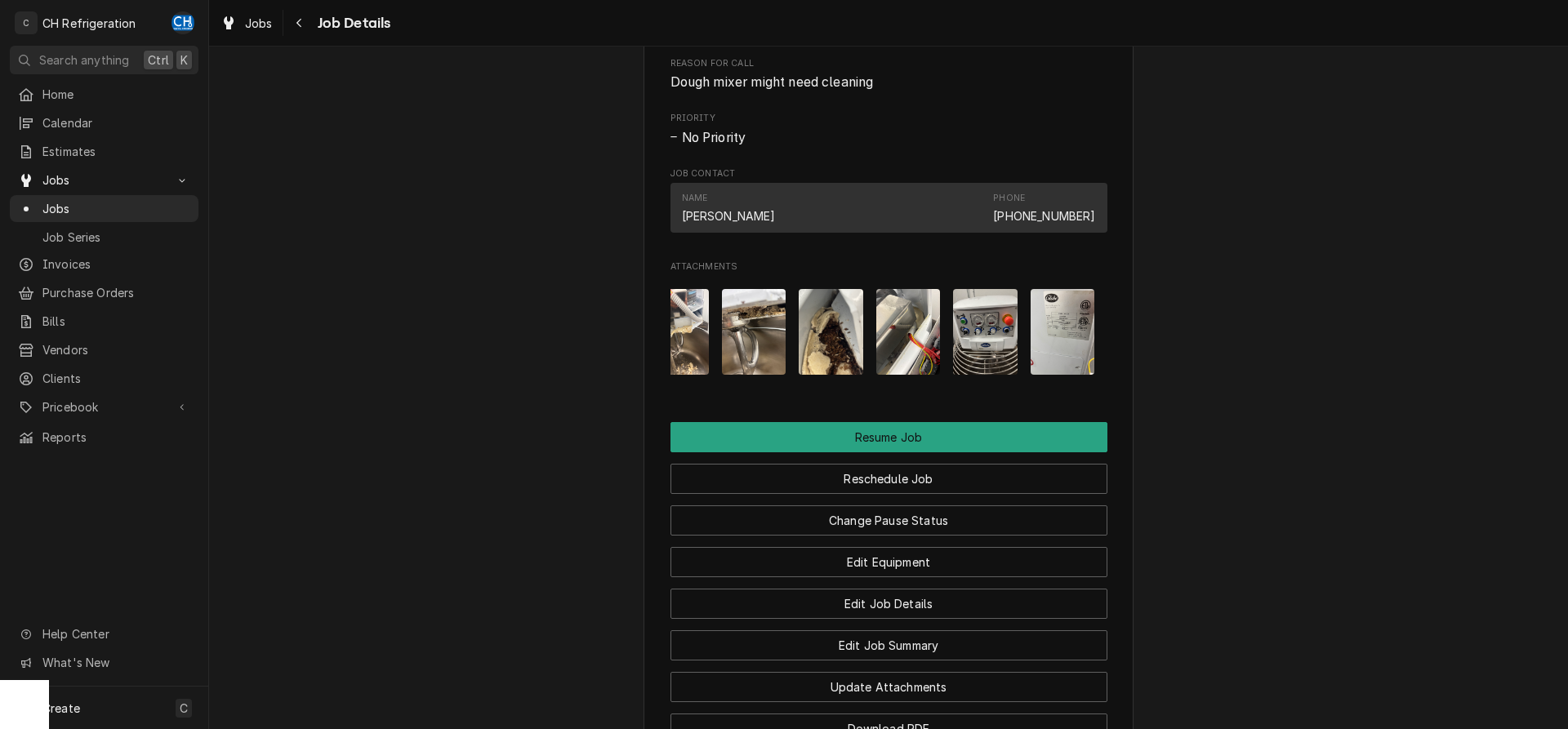
click at [1068, 373] on img "Attachments" at bounding box center [1063, 332] width 64 height 86
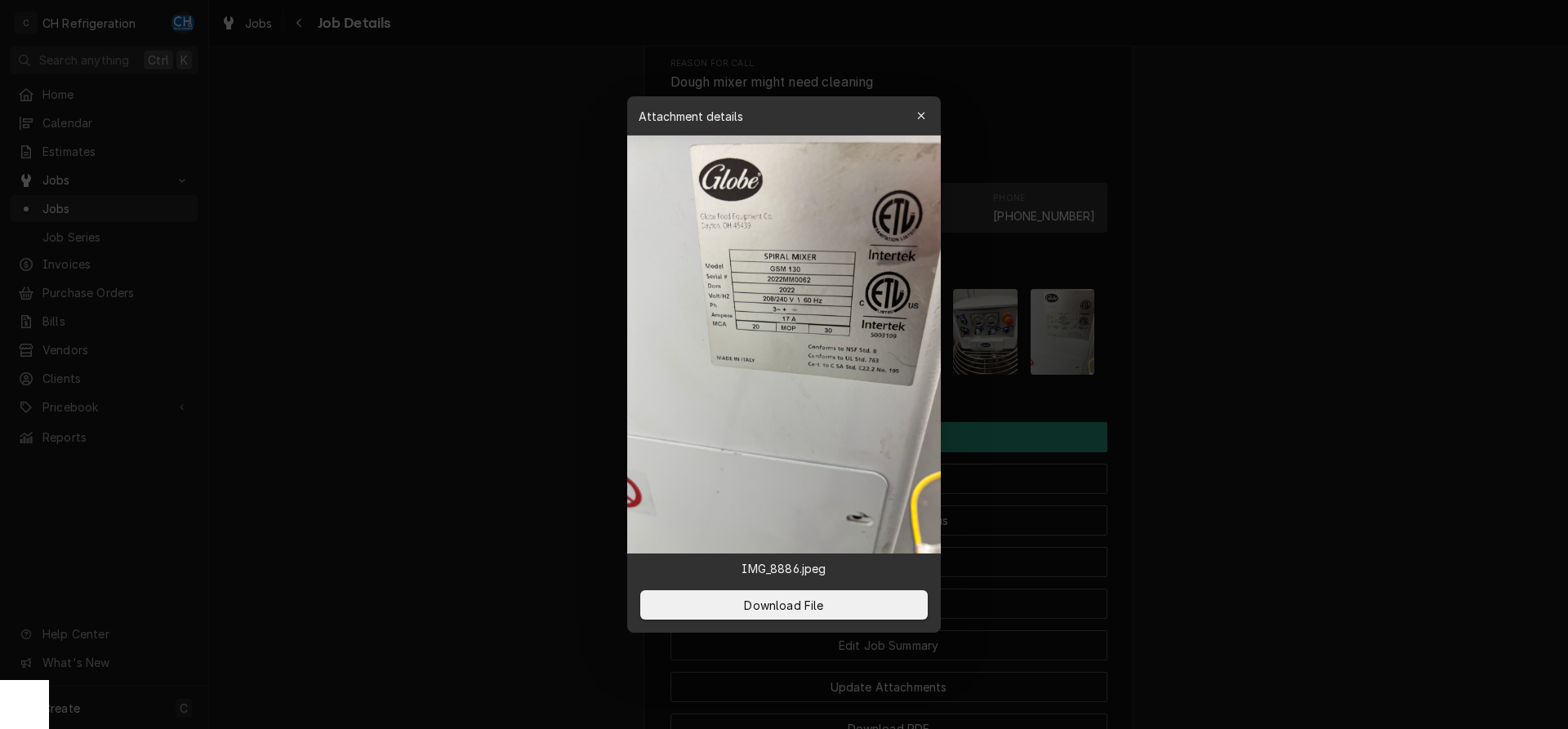
click at [1231, 397] on div at bounding box center [784, 364] width 1568 height 729
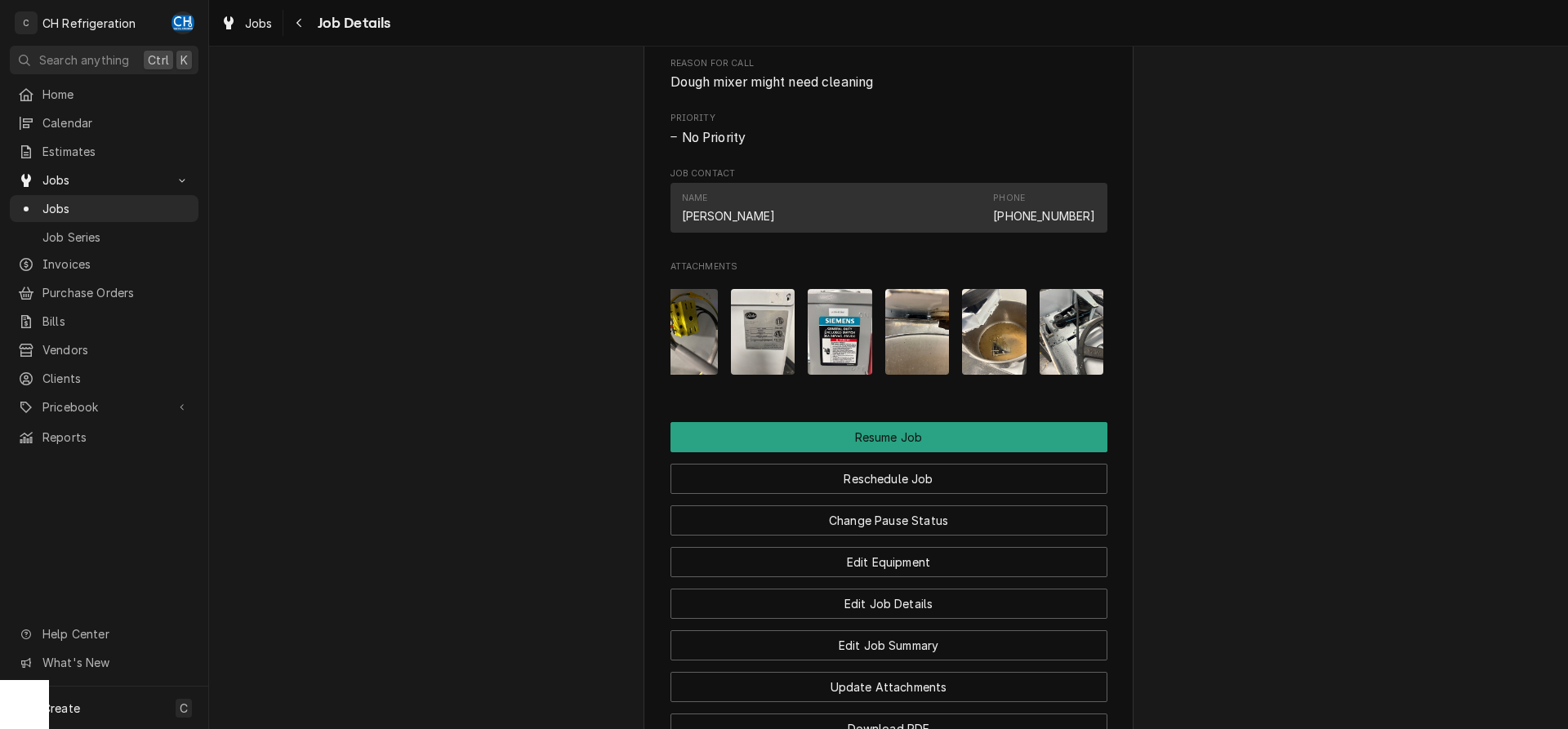
scroll to position [0, 0]
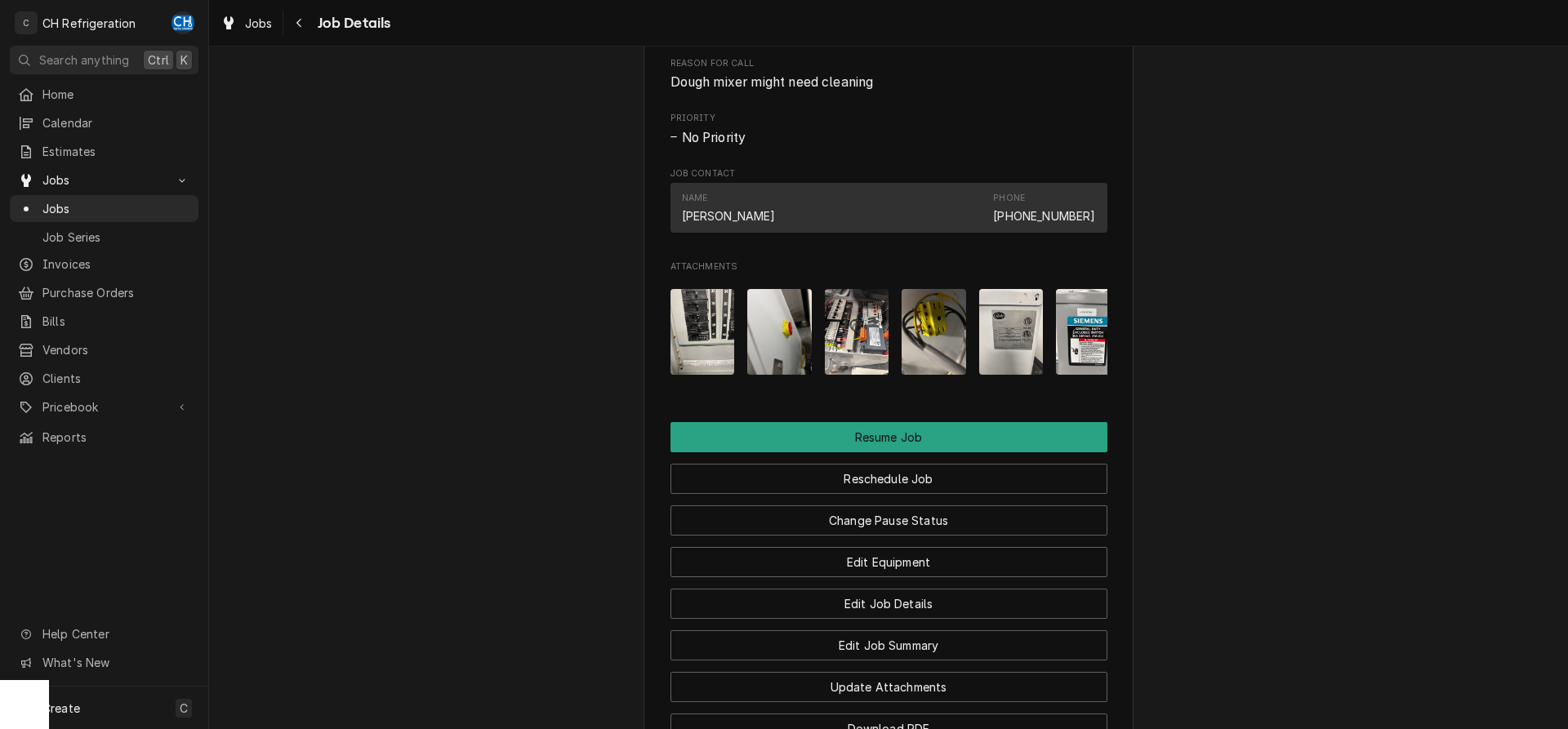
click at [861, 346] on img "Attachments" at bounding box center [857, 332] width 64 height 86
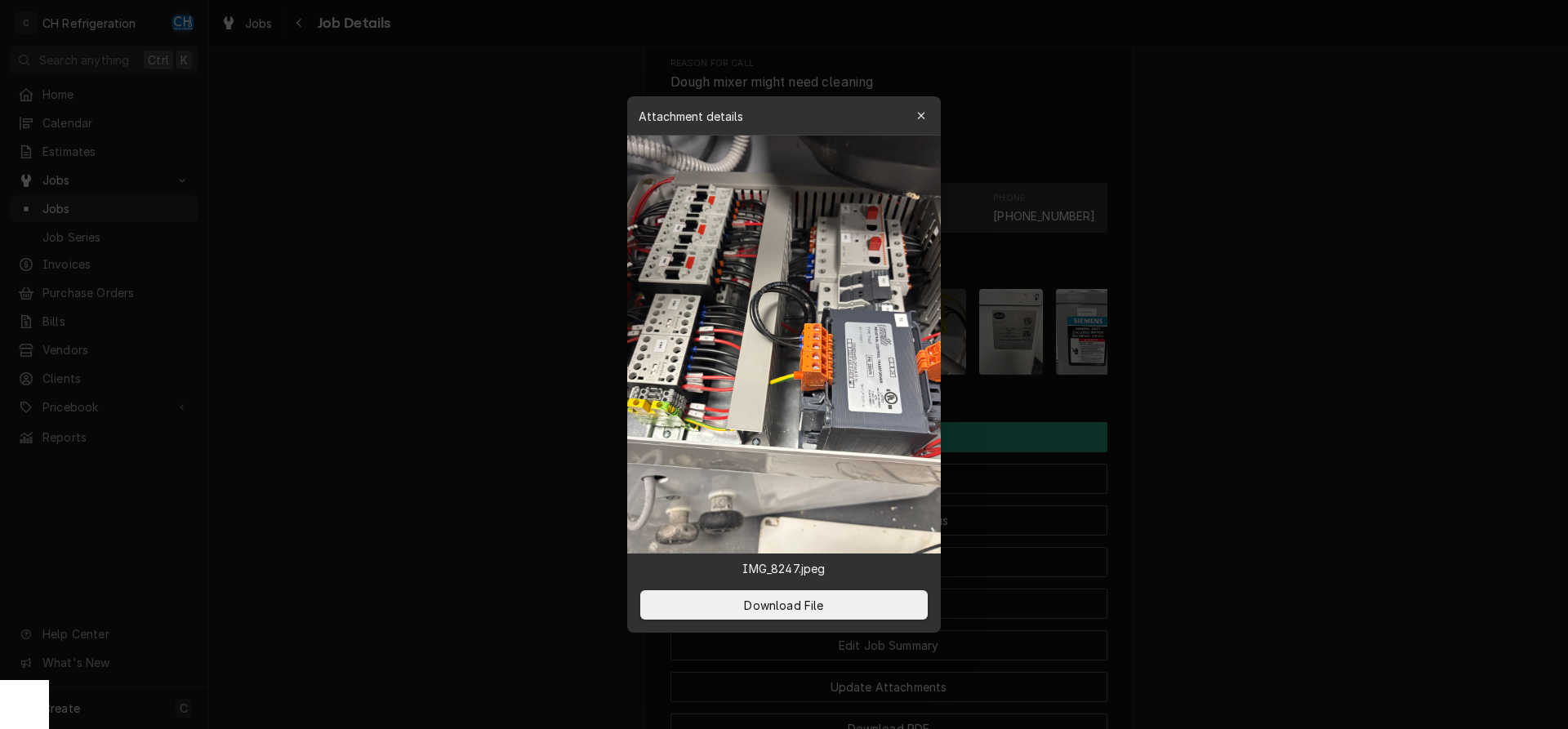
click at [1373, 302] on div at bounding box center [784, 364] width 1568 height 729
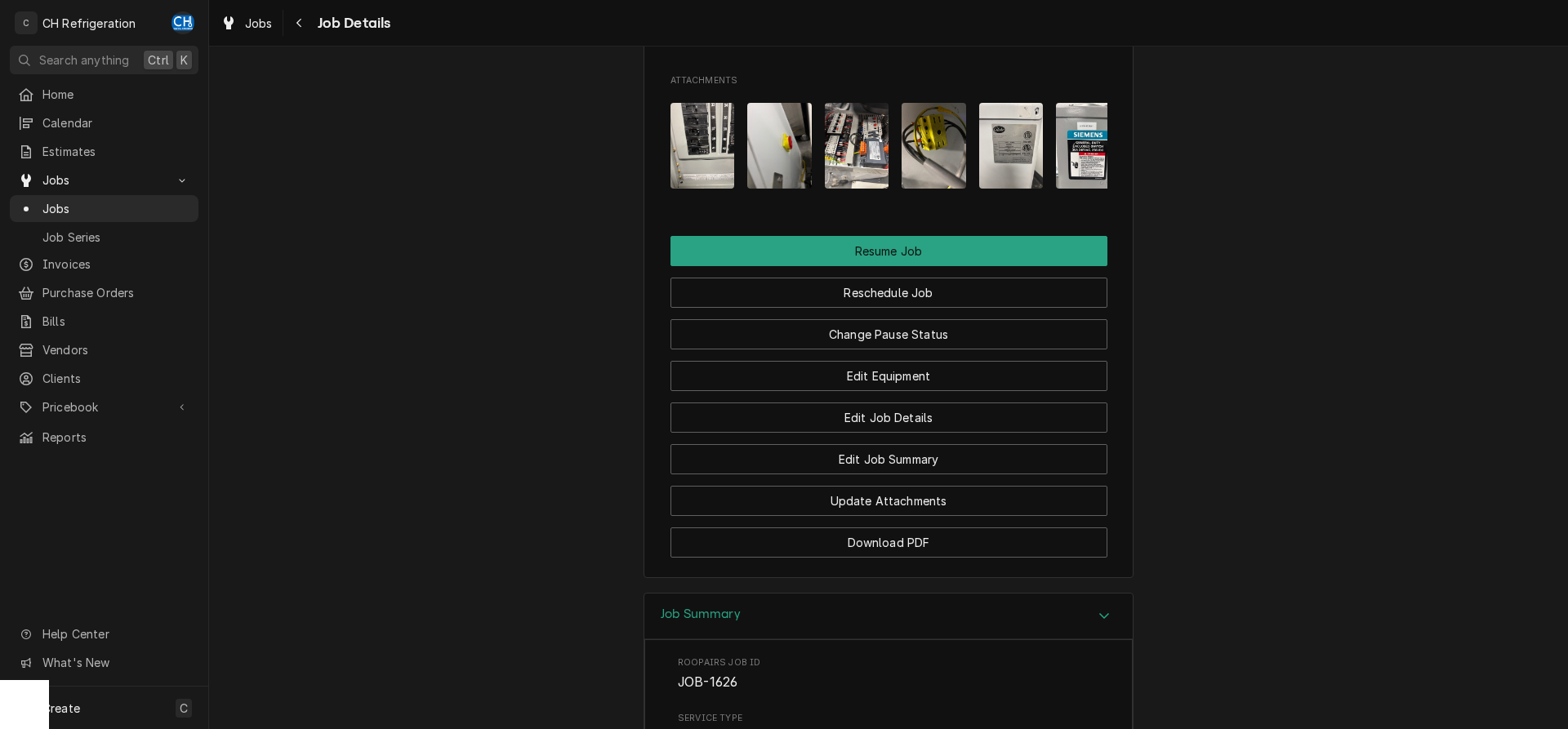
scroll to position [1416, 0]
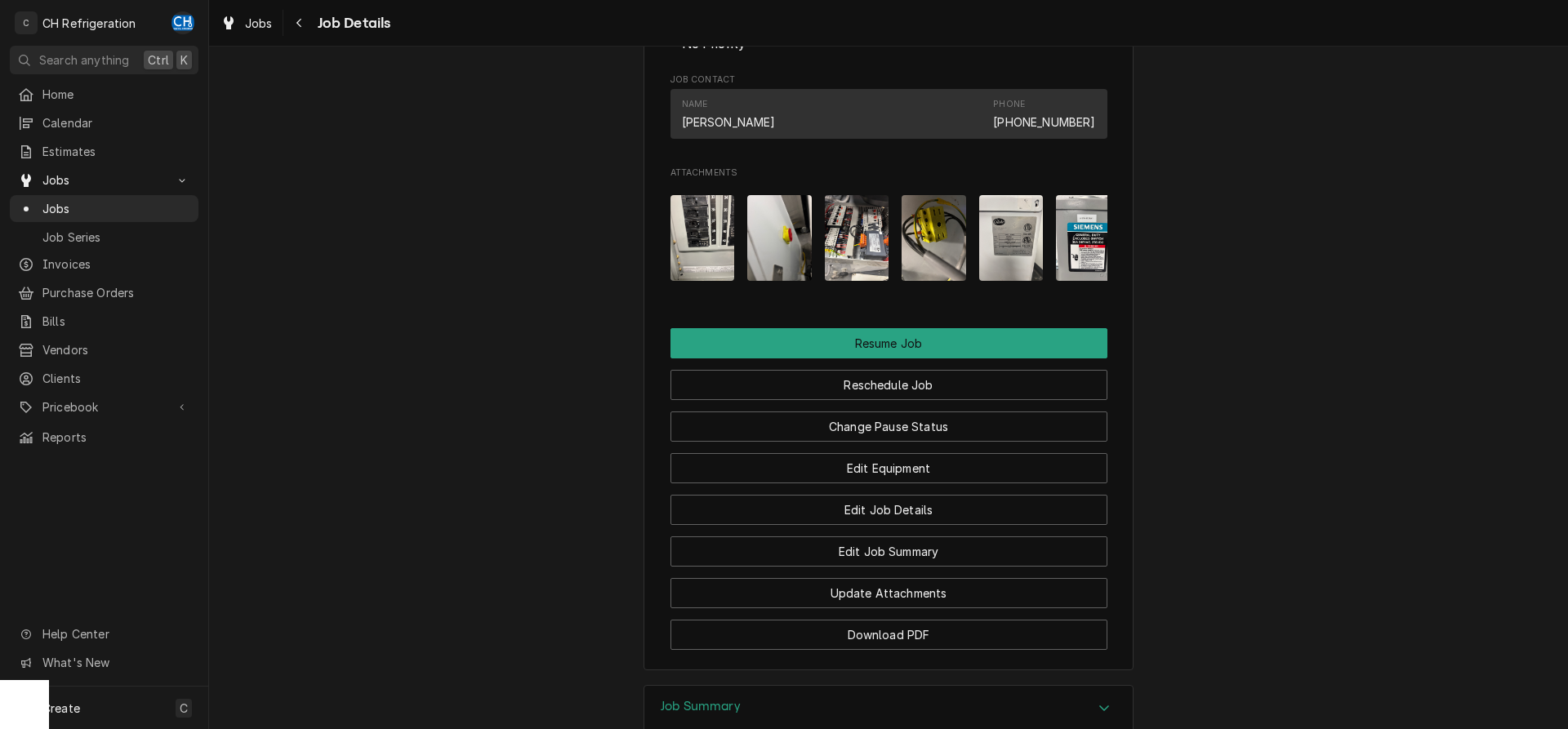
click at [691, 238] on img "Attachments" at bounding box center [702, 238] width 64 height 86
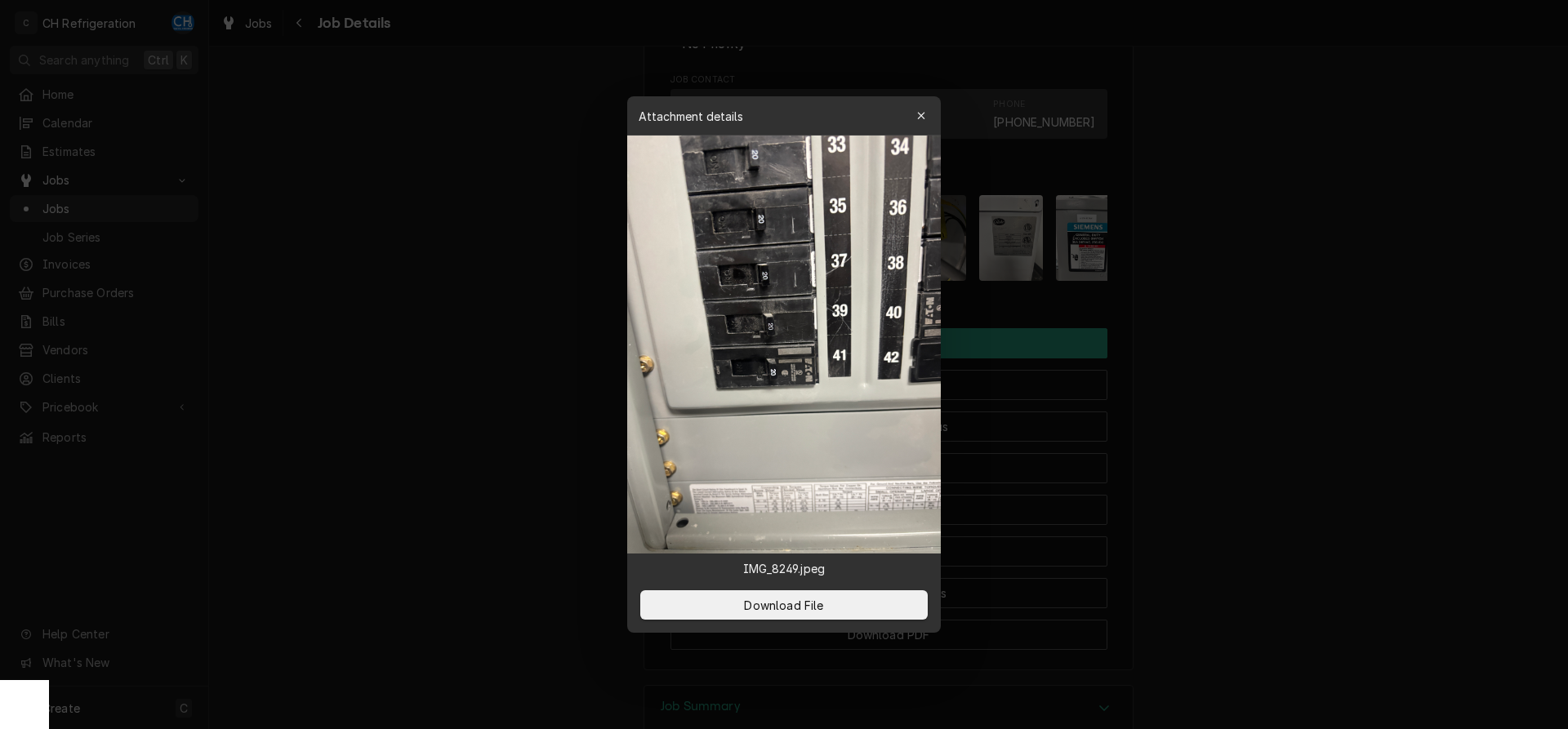
click at [1311, 379] on div at bounding box center [784, 364] width 1568 height 729
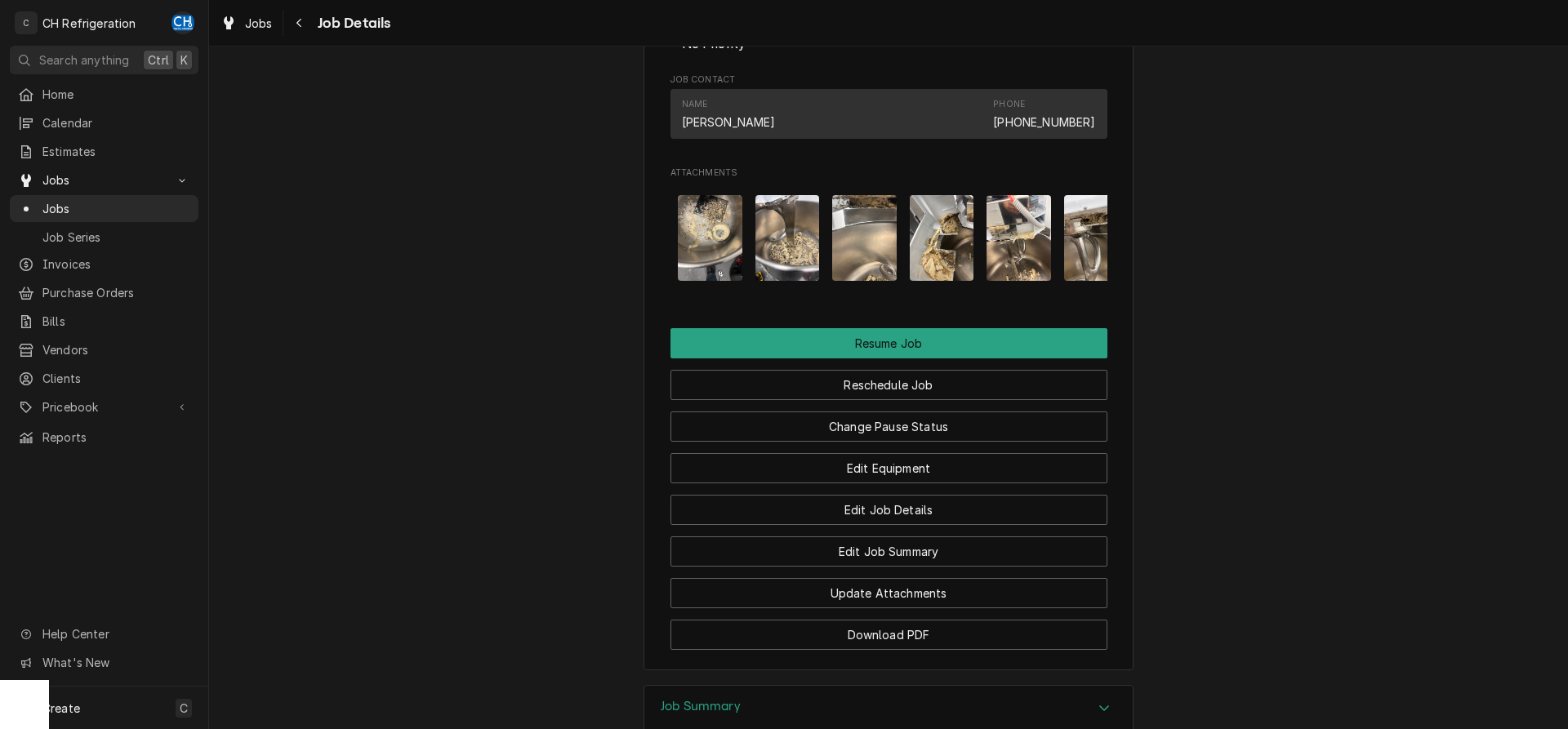
scroll to position [0, 1492]
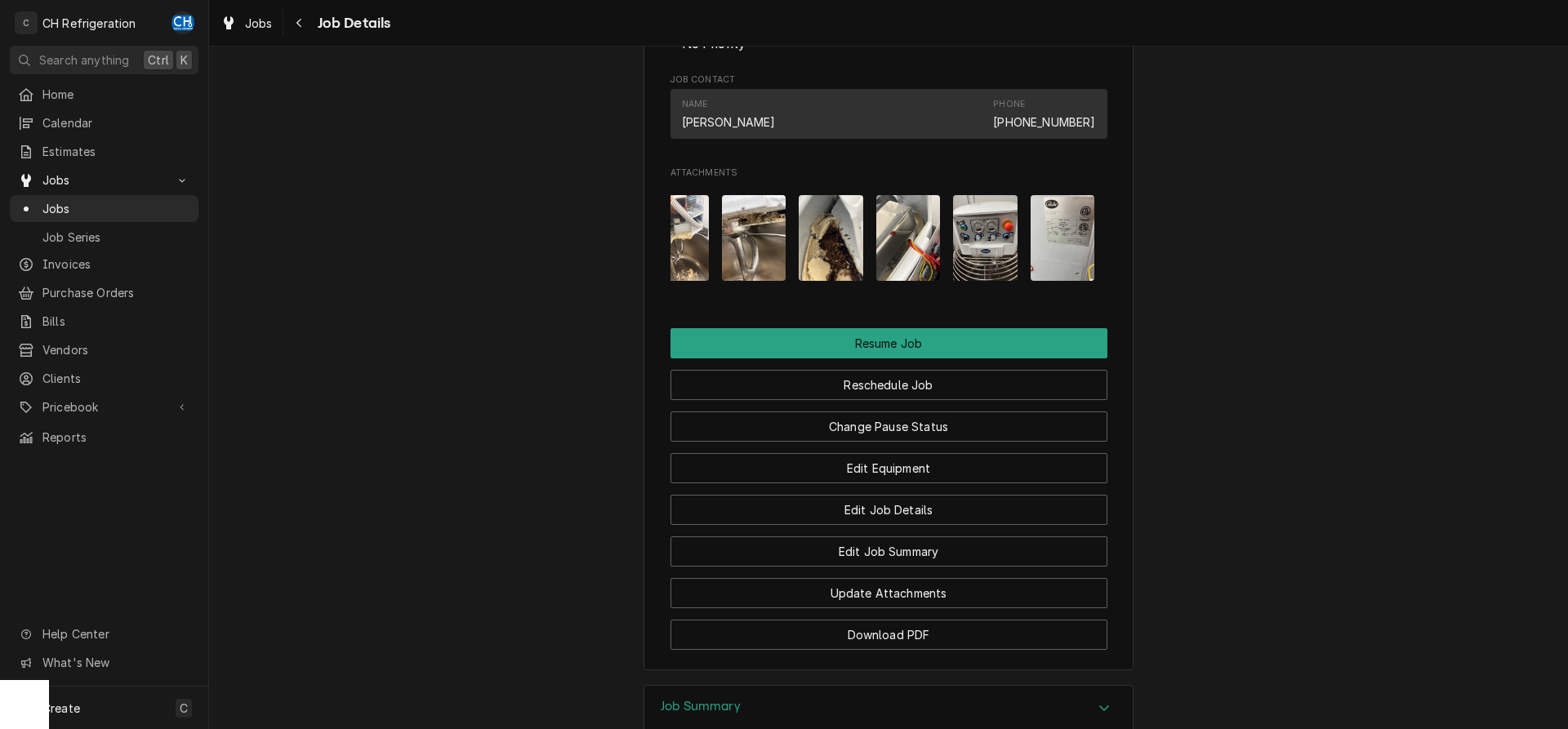
click at [963, 269] on img "Attachments" at bounding box center [985, 238] width 64 height 86
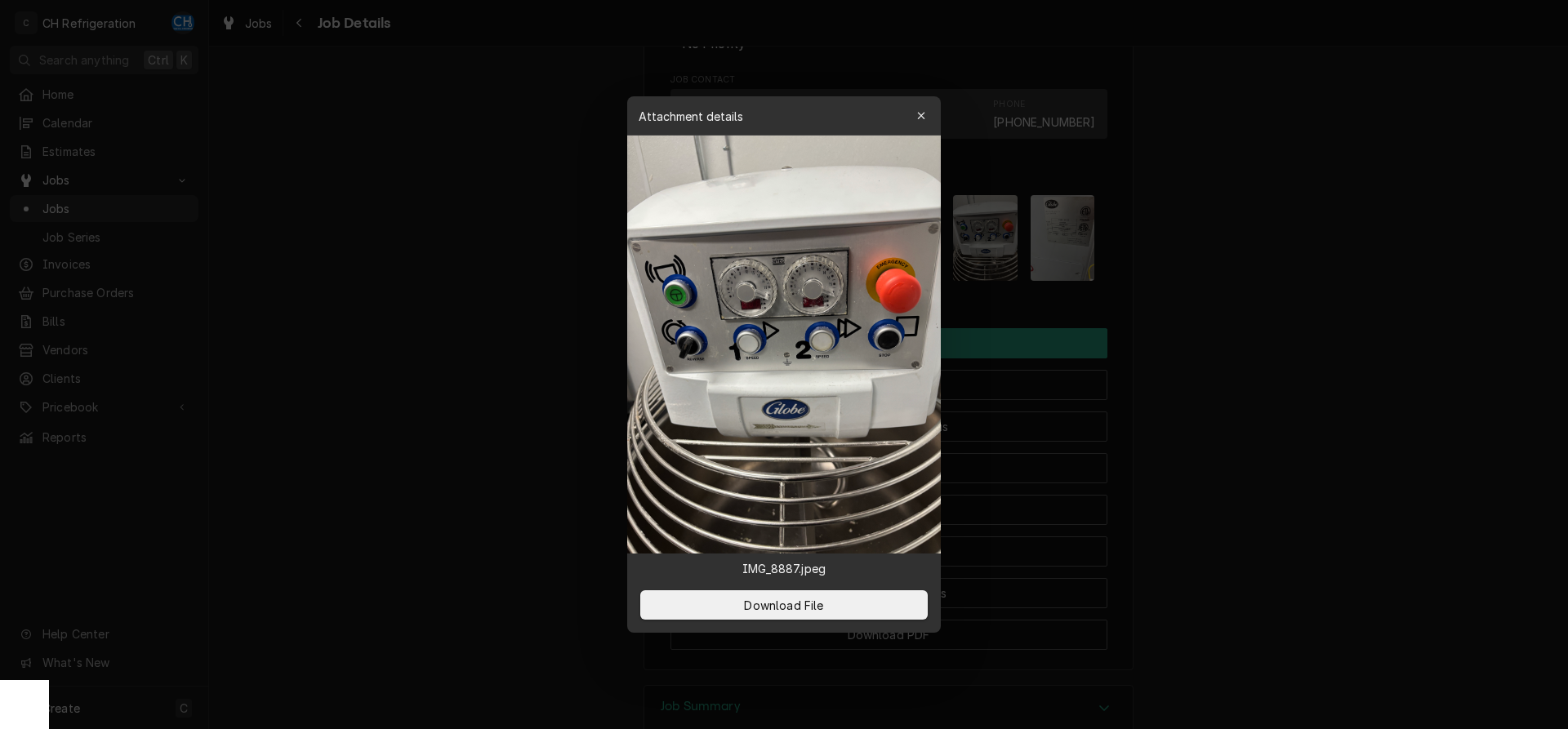
click at [1415, 372] on div at bounding box center [784, 364] width 1568 height 729
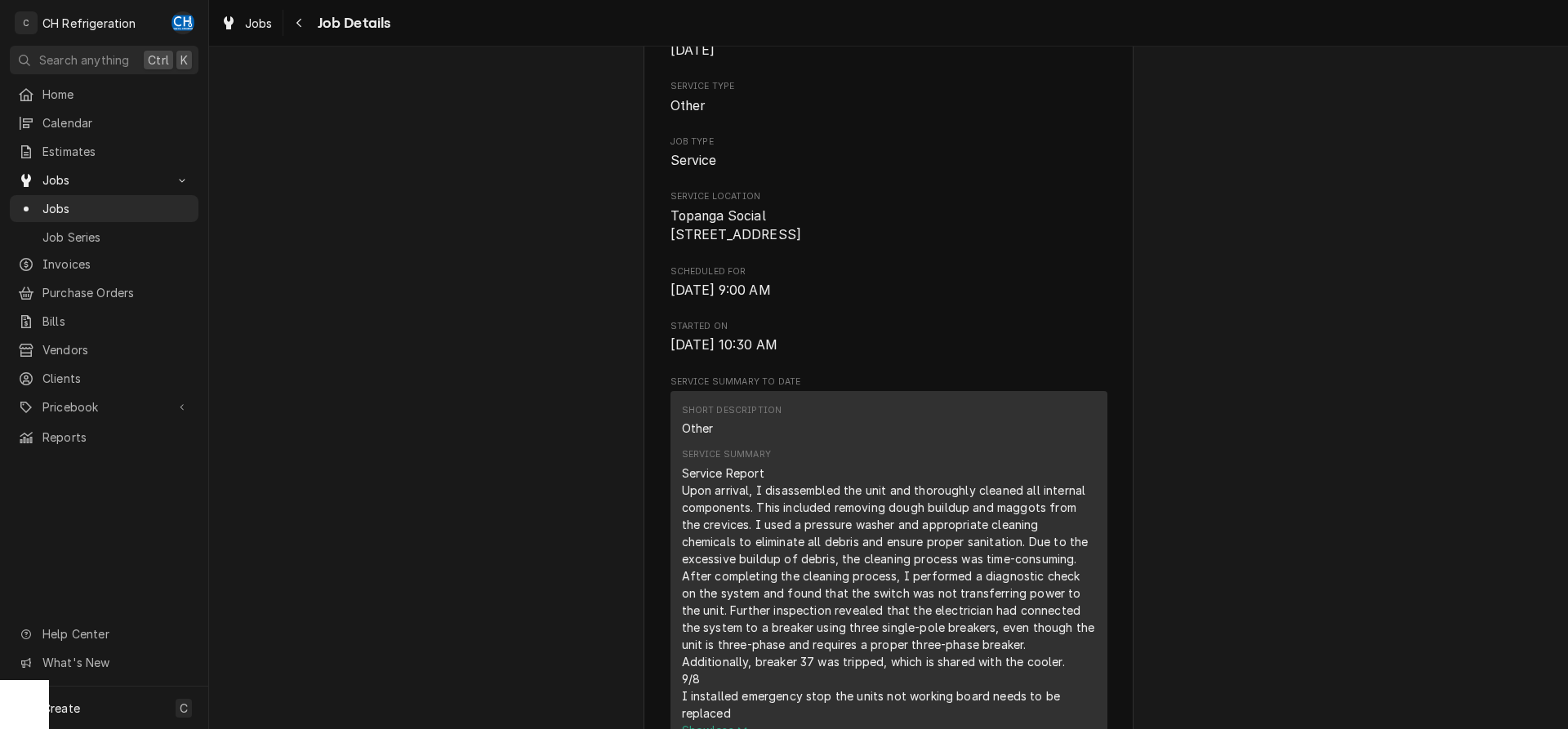
scroll to position [0, 0]
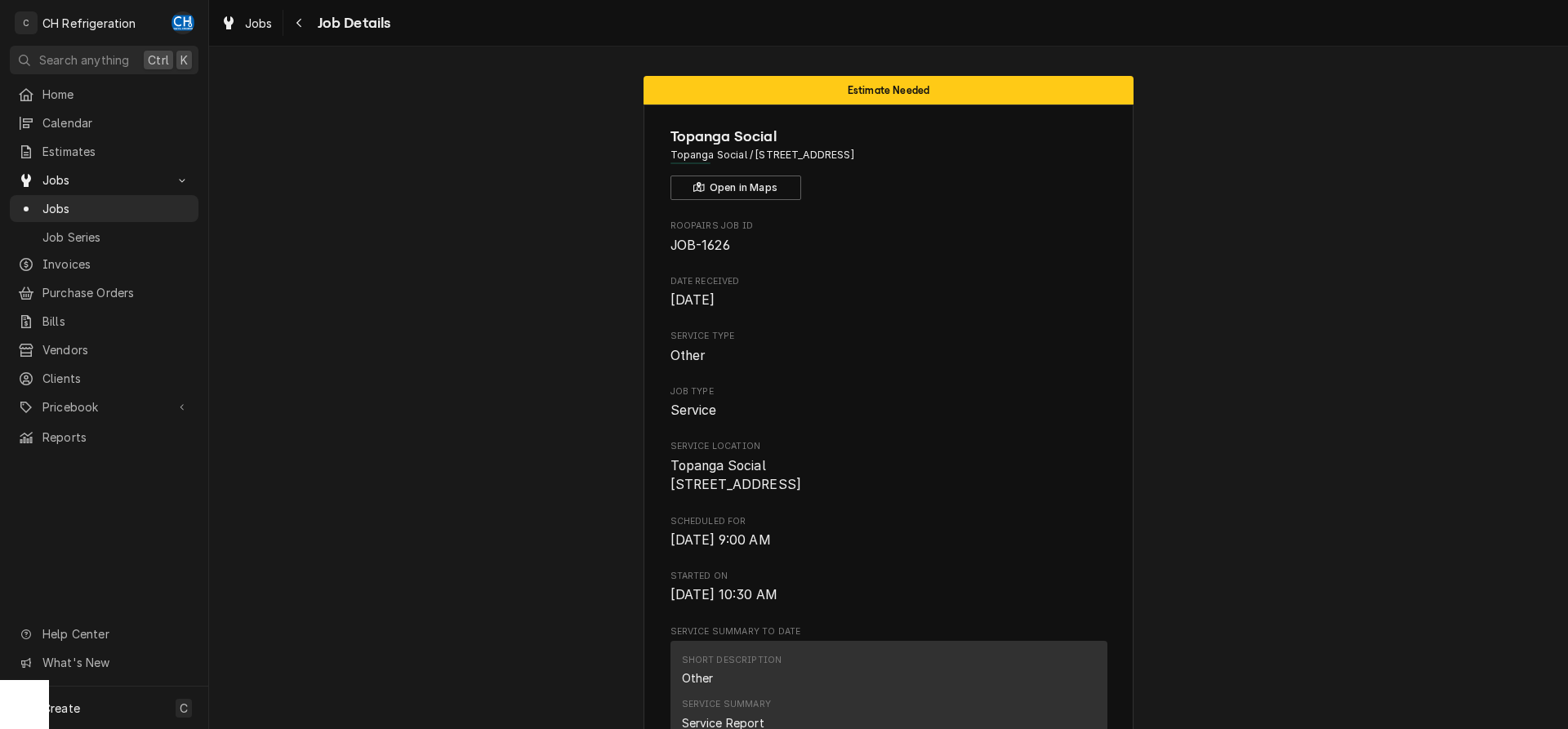
drag, startPoint x: 955, startPoint y: 155, endPoint x: 754, endPoint y: 155, distance: 201.0
click at [754, 155] on span "Topanga Social / 6600 CA-27, Los Angeles, CA 91303" at bounding box center [889, 155] width 437 height 15
copy span "6600 CA-27, Los Angeles, CA 91303"
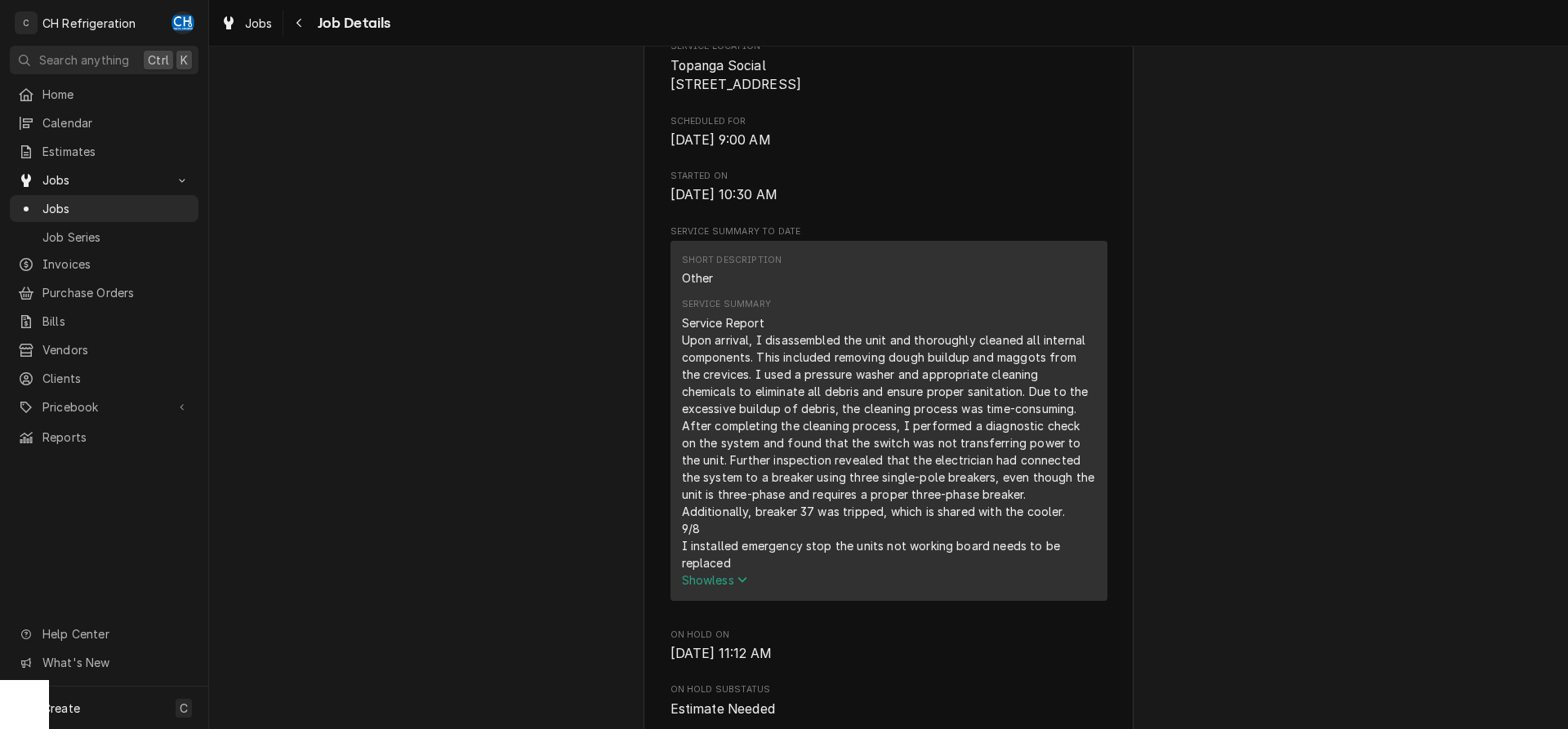
scroll to position [416, 0]
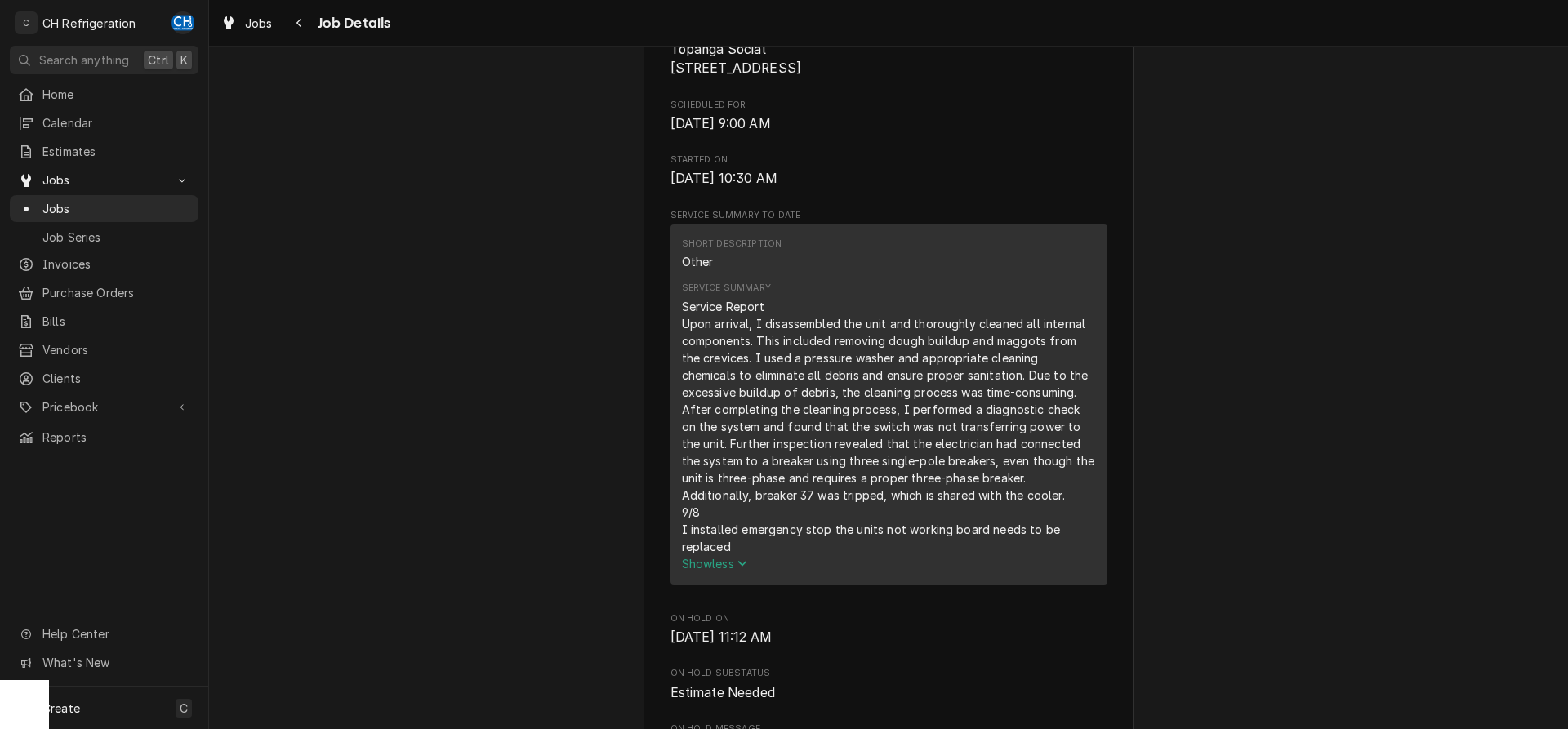
click at [1312, 288] on div "Estimate Needed Topanga Social Topanga Social / 6600 CA-27, Los Angeles, CA 913…" at bounding box center [889, 666] width 1359 height 2038
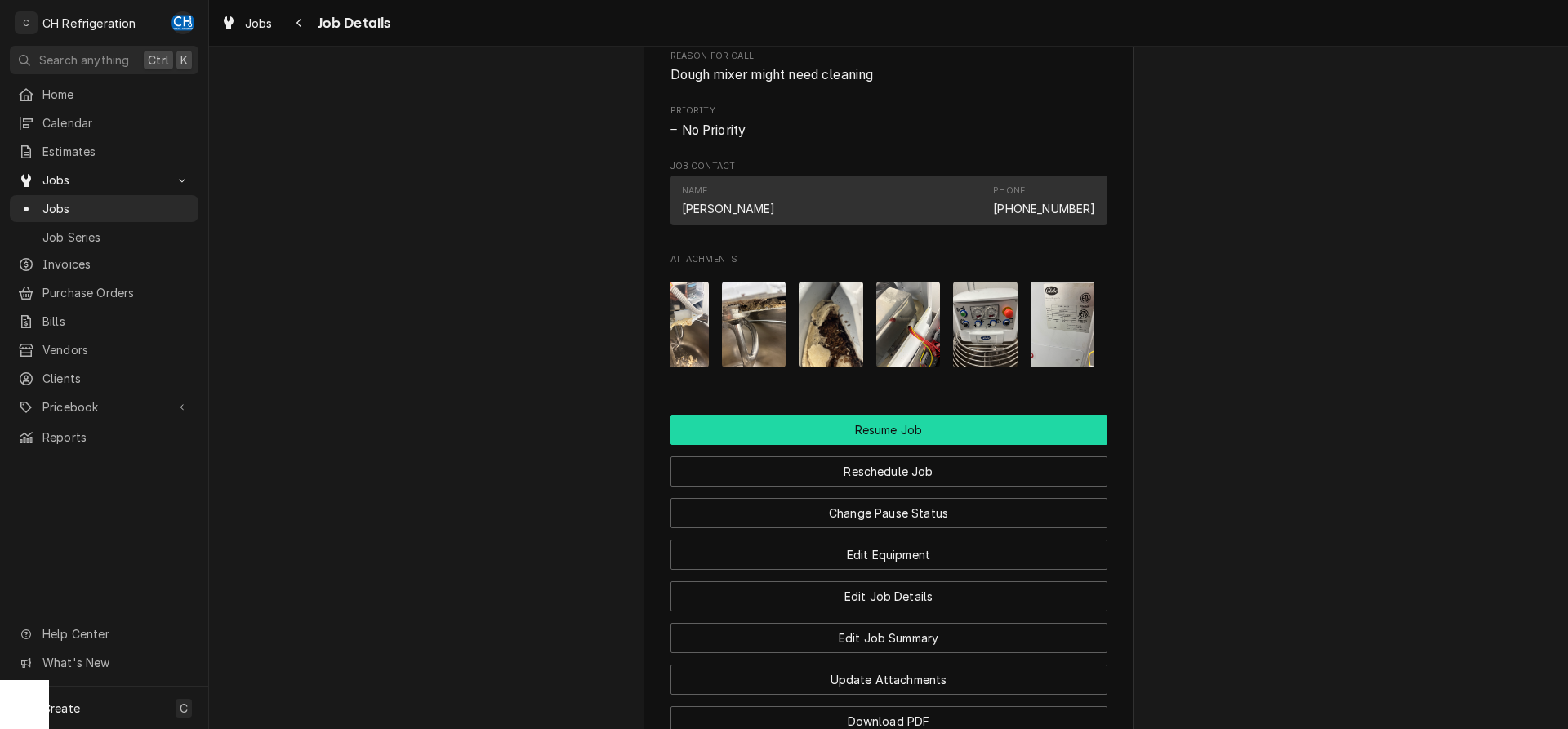
scroll to position [1333, 0]
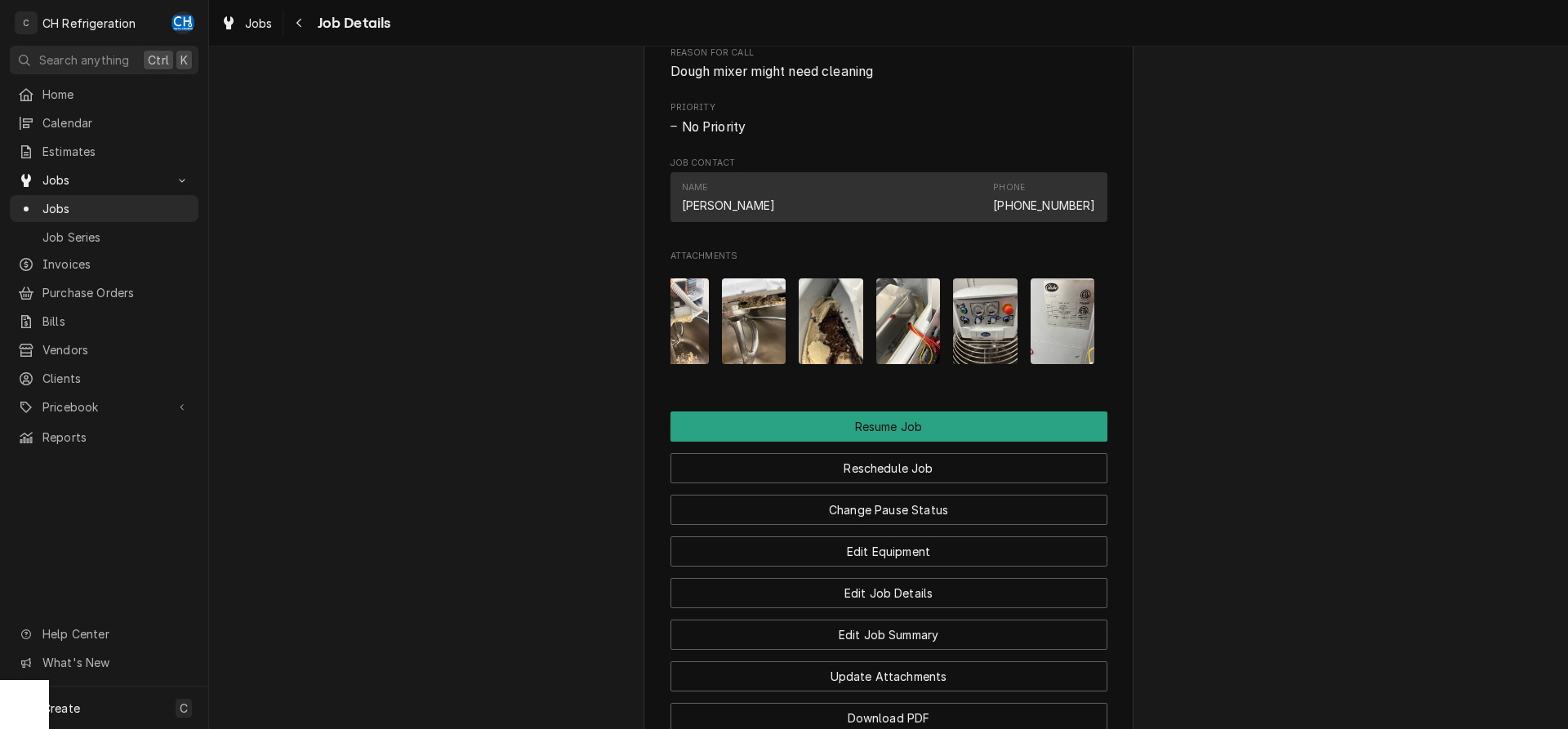
click at [834, 355] on img "Attachments" at bounding box center [831, 322] width 64 height 86
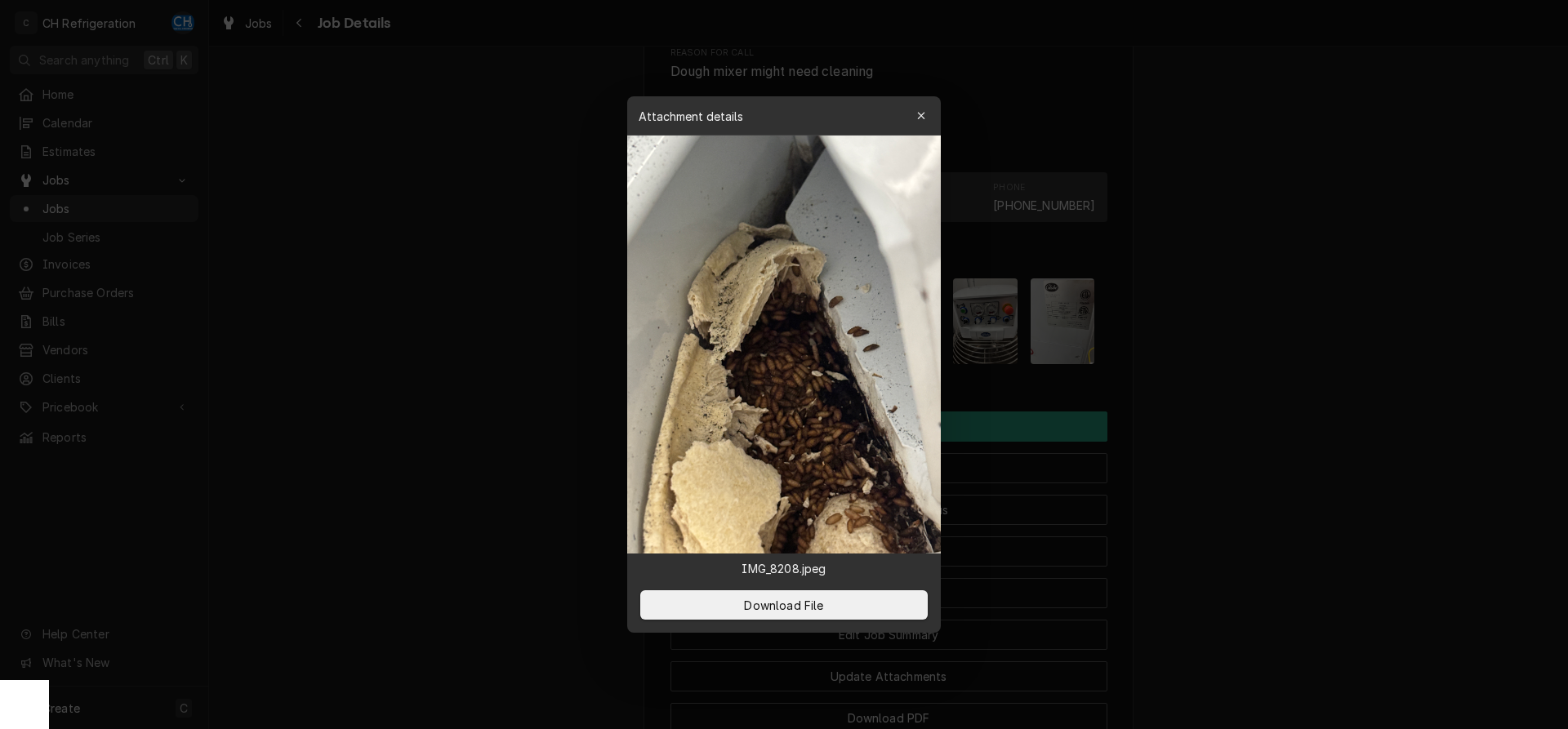
click at [1199, 388] on div at bounding box center [784, 364] width 1568 height 729
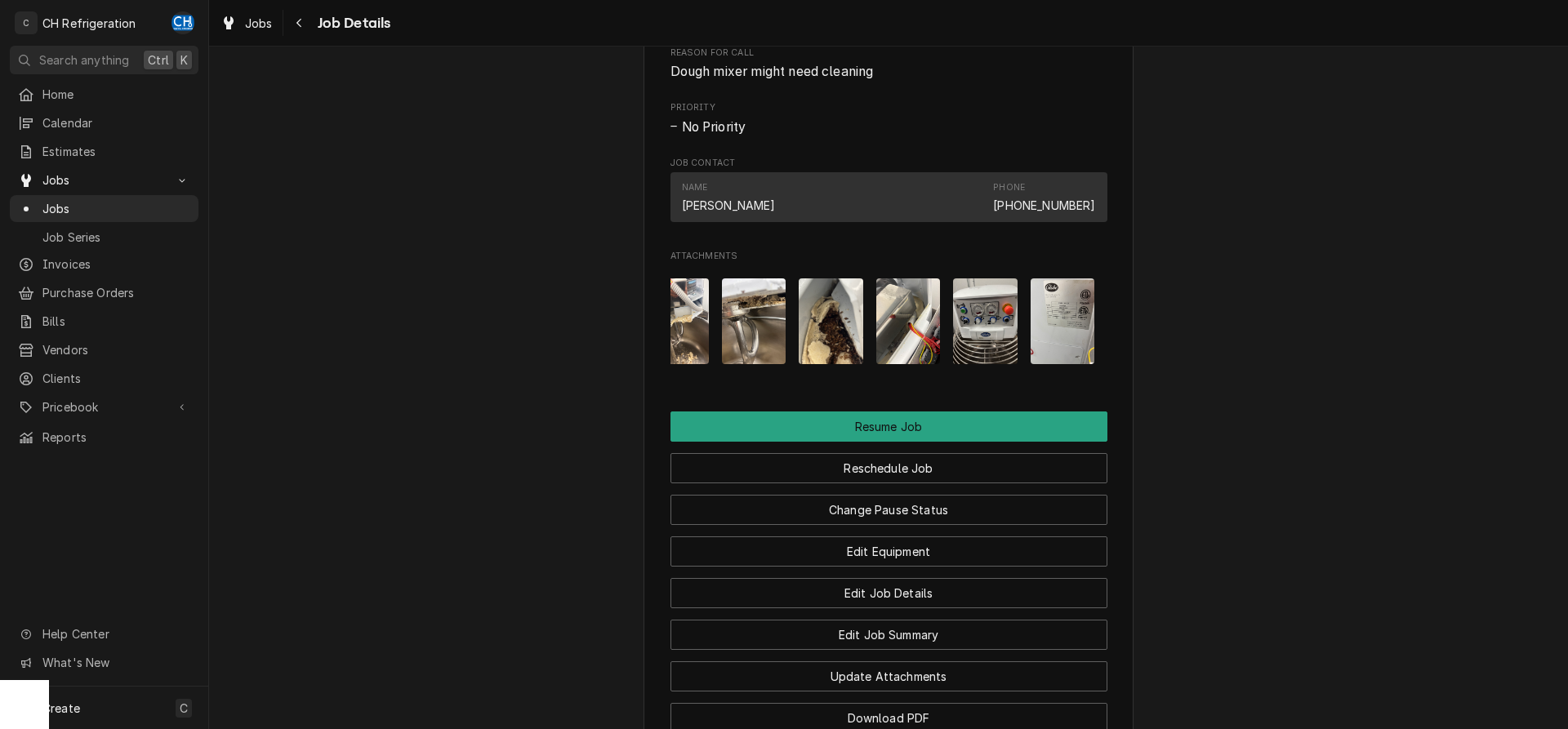
click at [749, 336] on img "Attachments" at bounding box center [754, 322] width 64 height 86
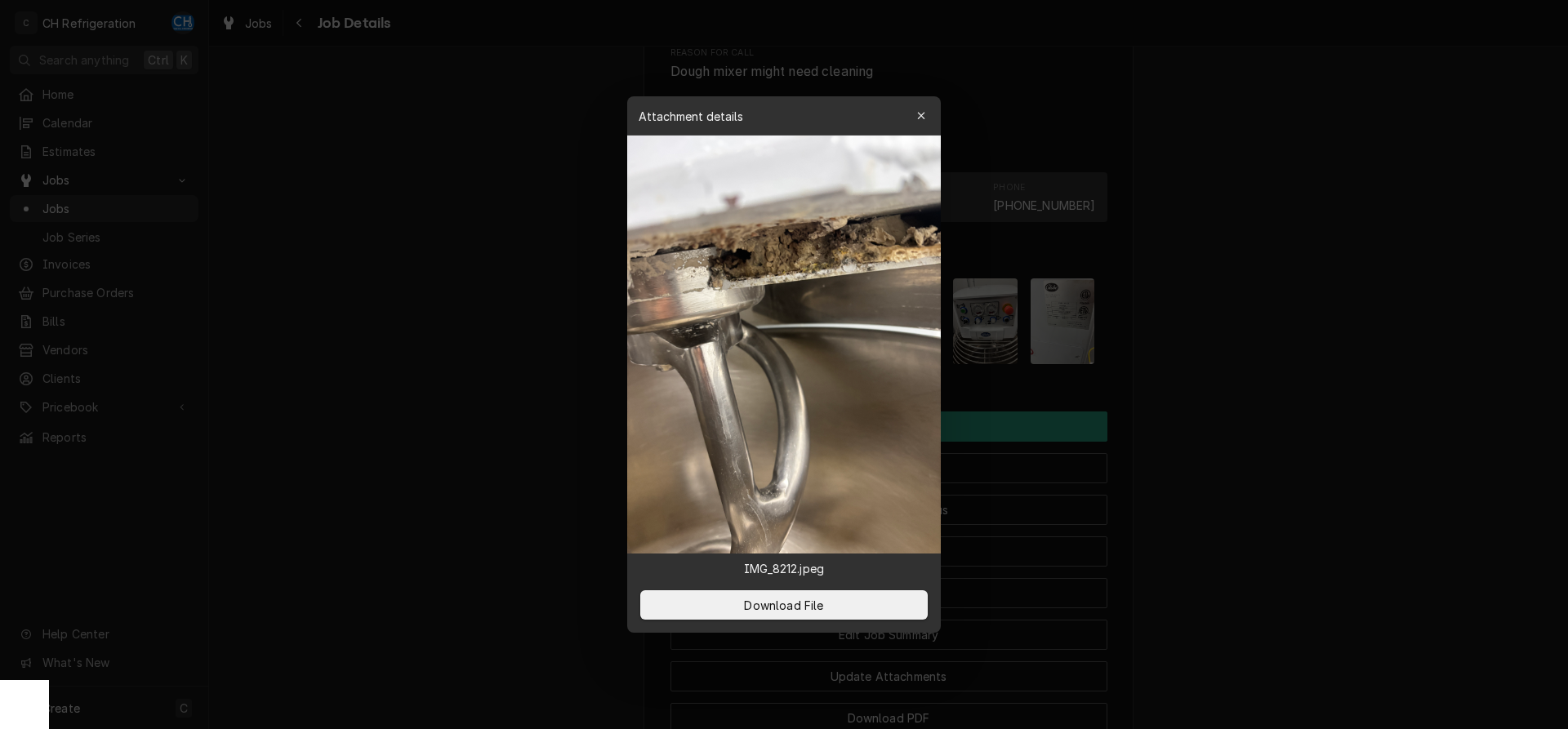
click at [1232, 380] on div at bounding box center [784, 364] width 1568 height 729
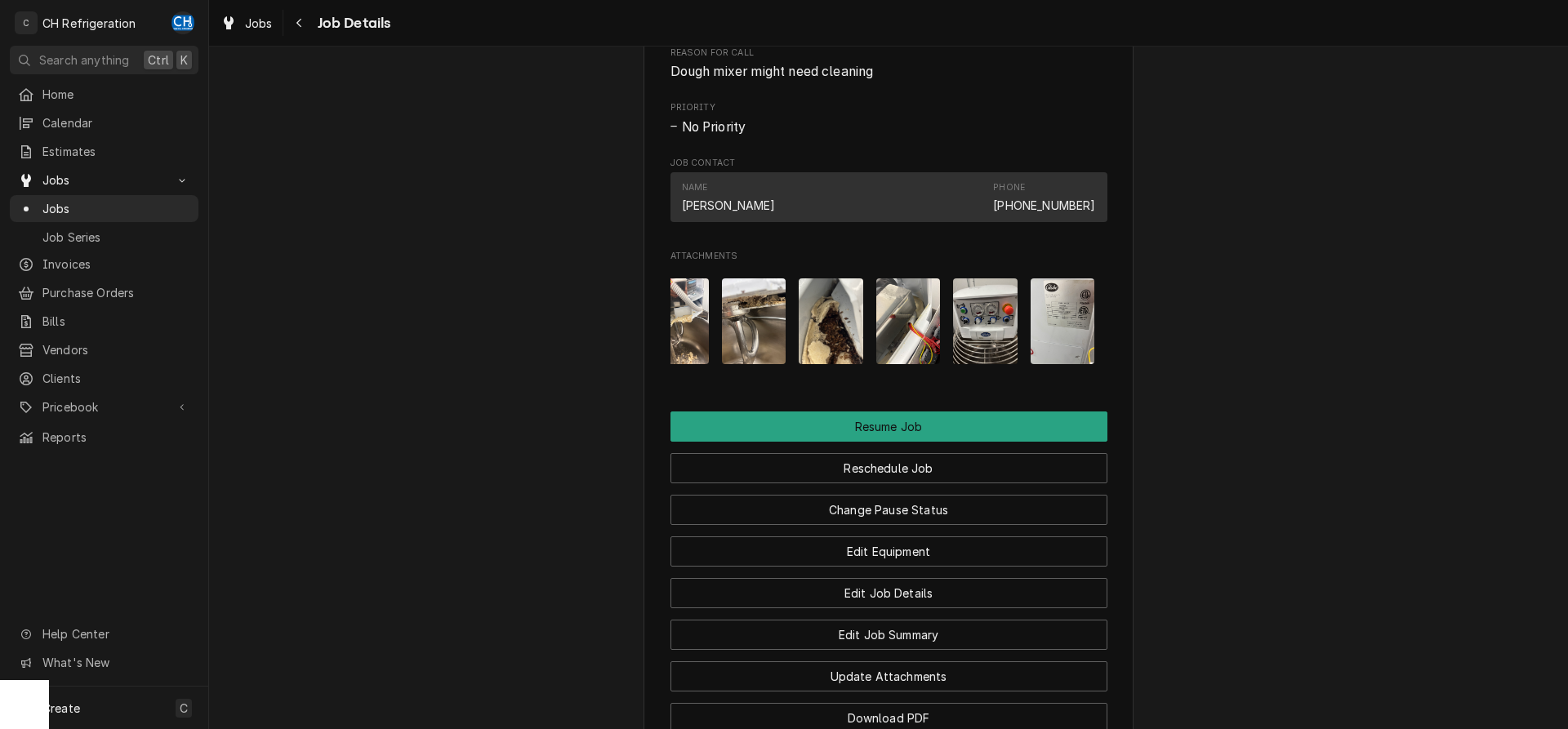
click at [915, 364] on img "Attachments" at bounding box center [908, 322] width 64 height 86
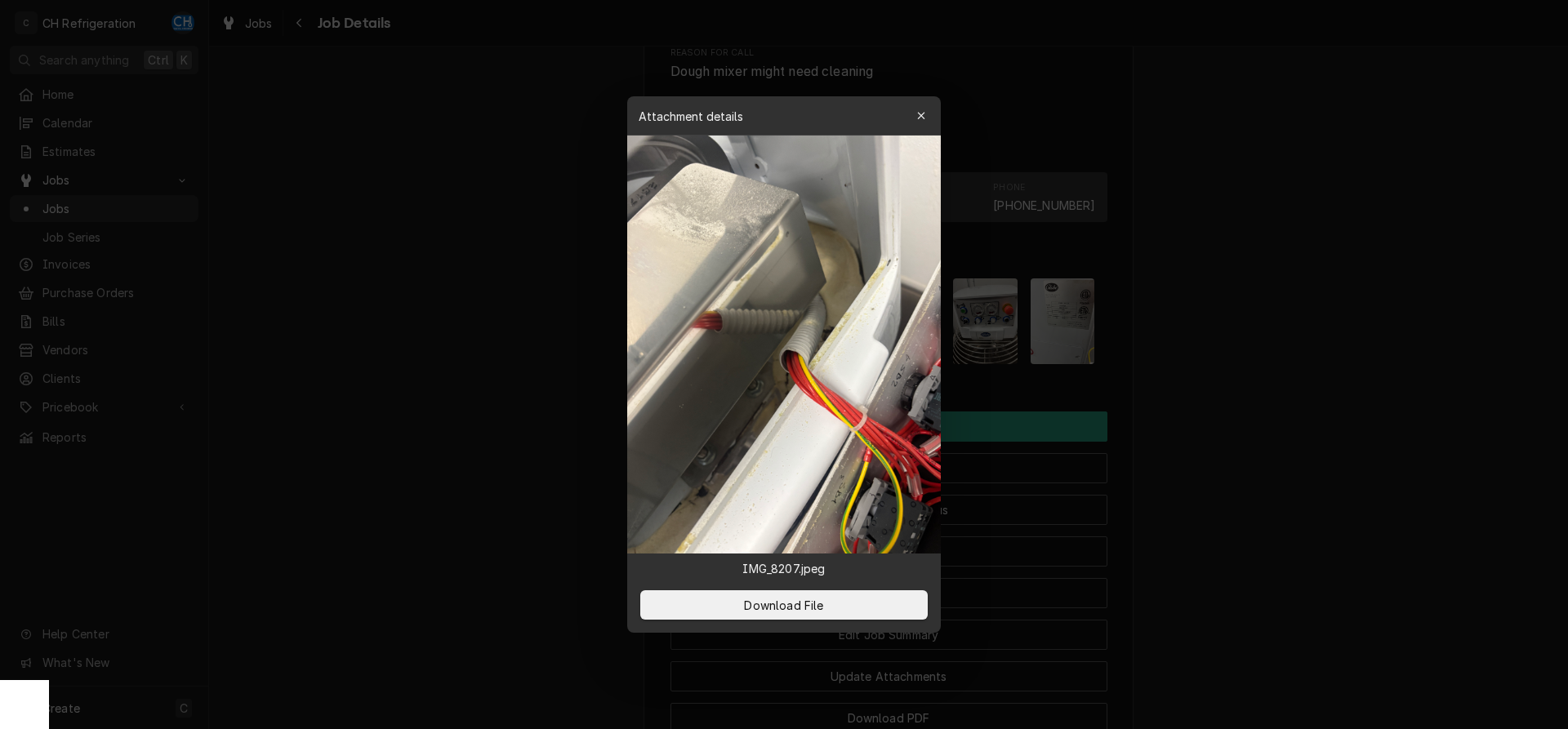
click at [1265, 391] on div at bounding box center [784, 364] width 1568 height 729
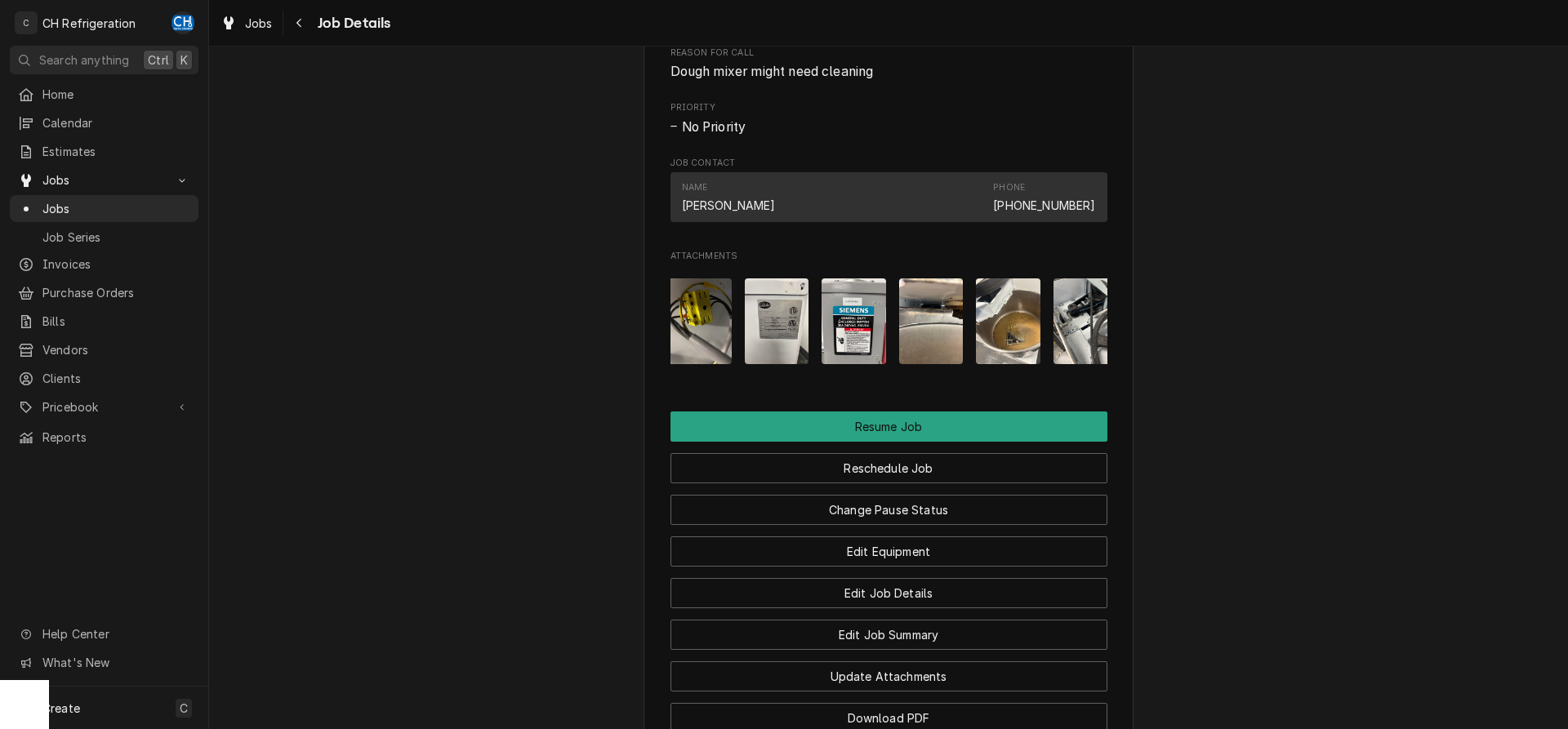
scroll to position [0, 223]
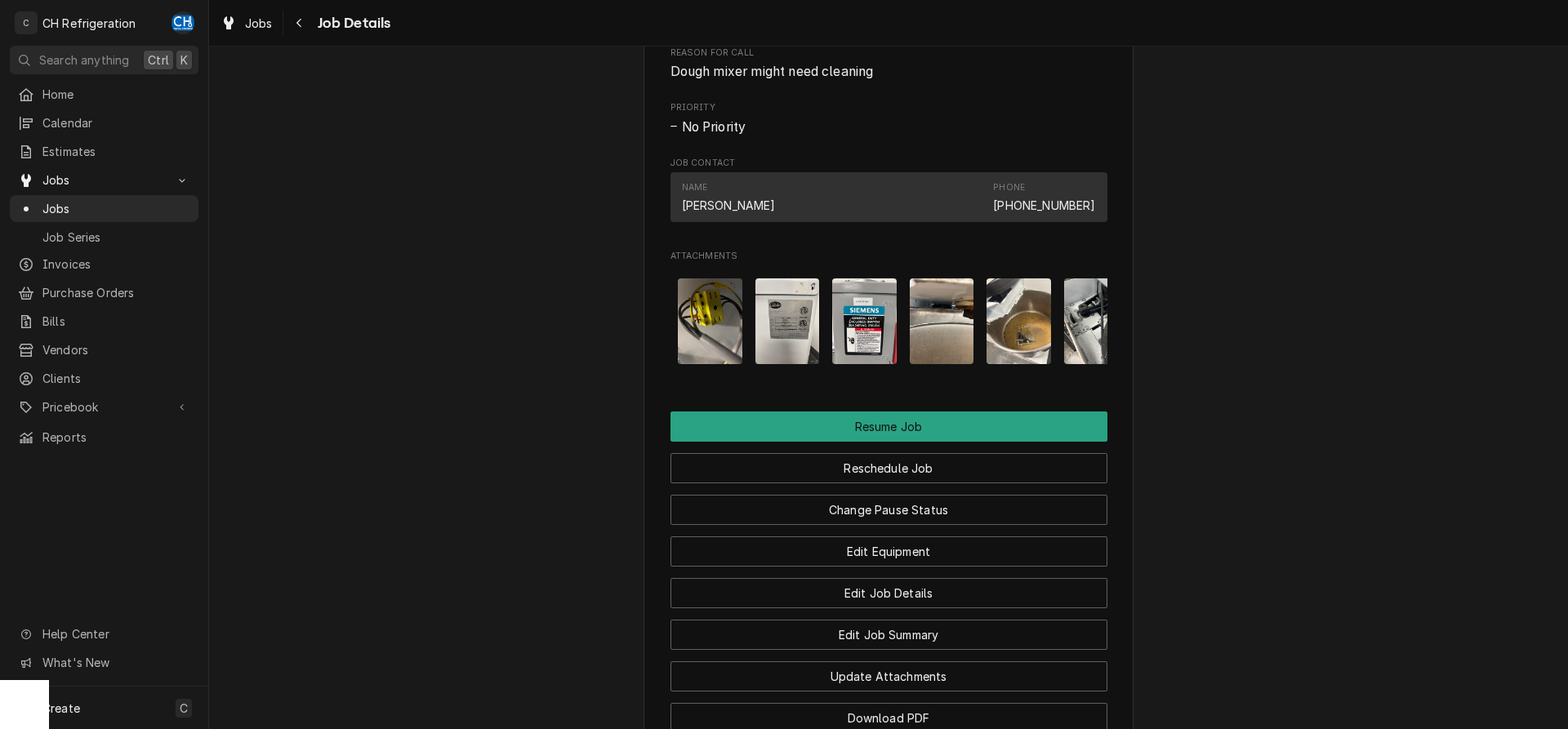
click at [962, 352] on img "Attachments" at bounding box center [941, 322] width 64 height 86
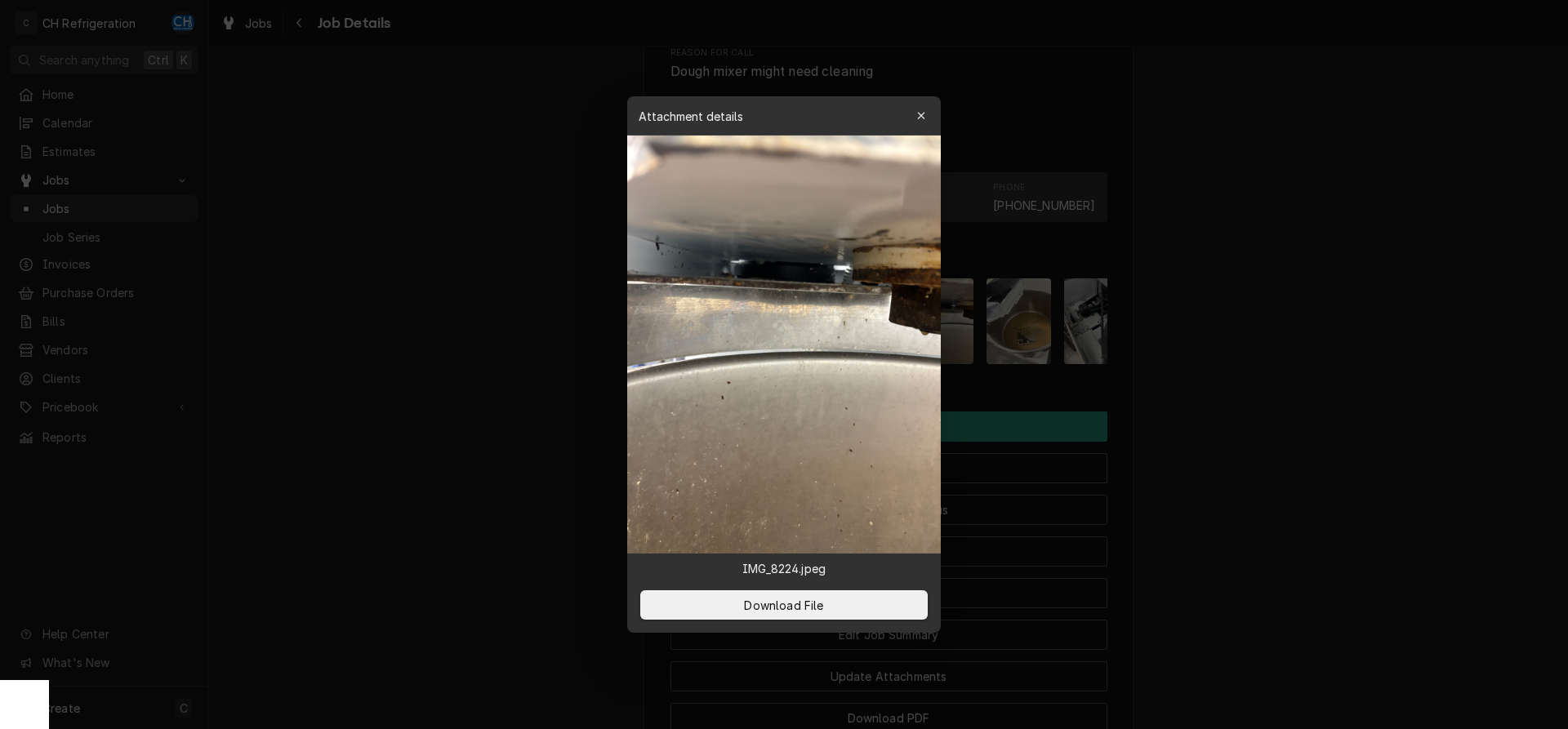
click at [1000, 352] on div at bounding box center [784, 364] width 1568 height 729
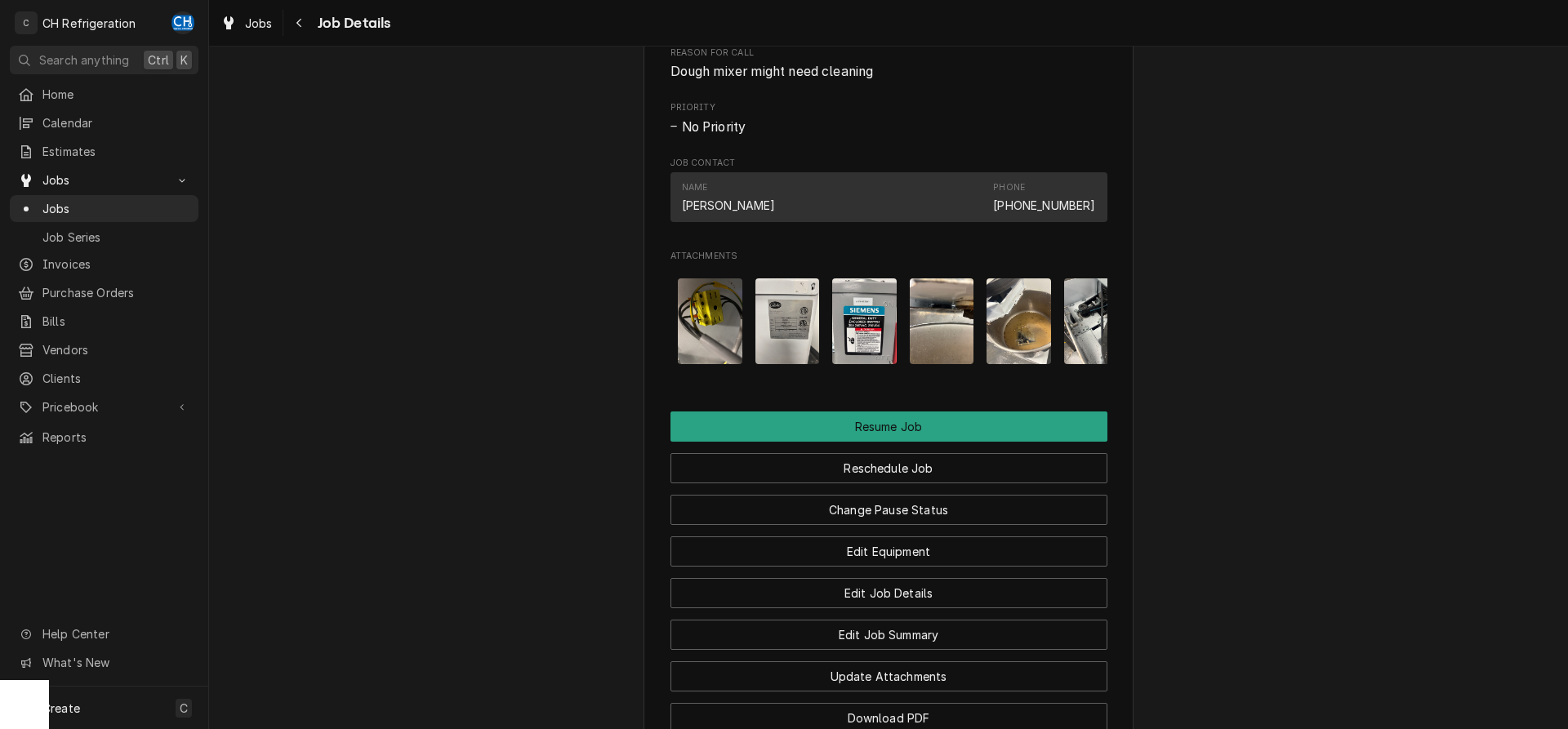
click at [1043, 352] on img "Attachments" at bounding box center [1018, 322] width 64 height 86
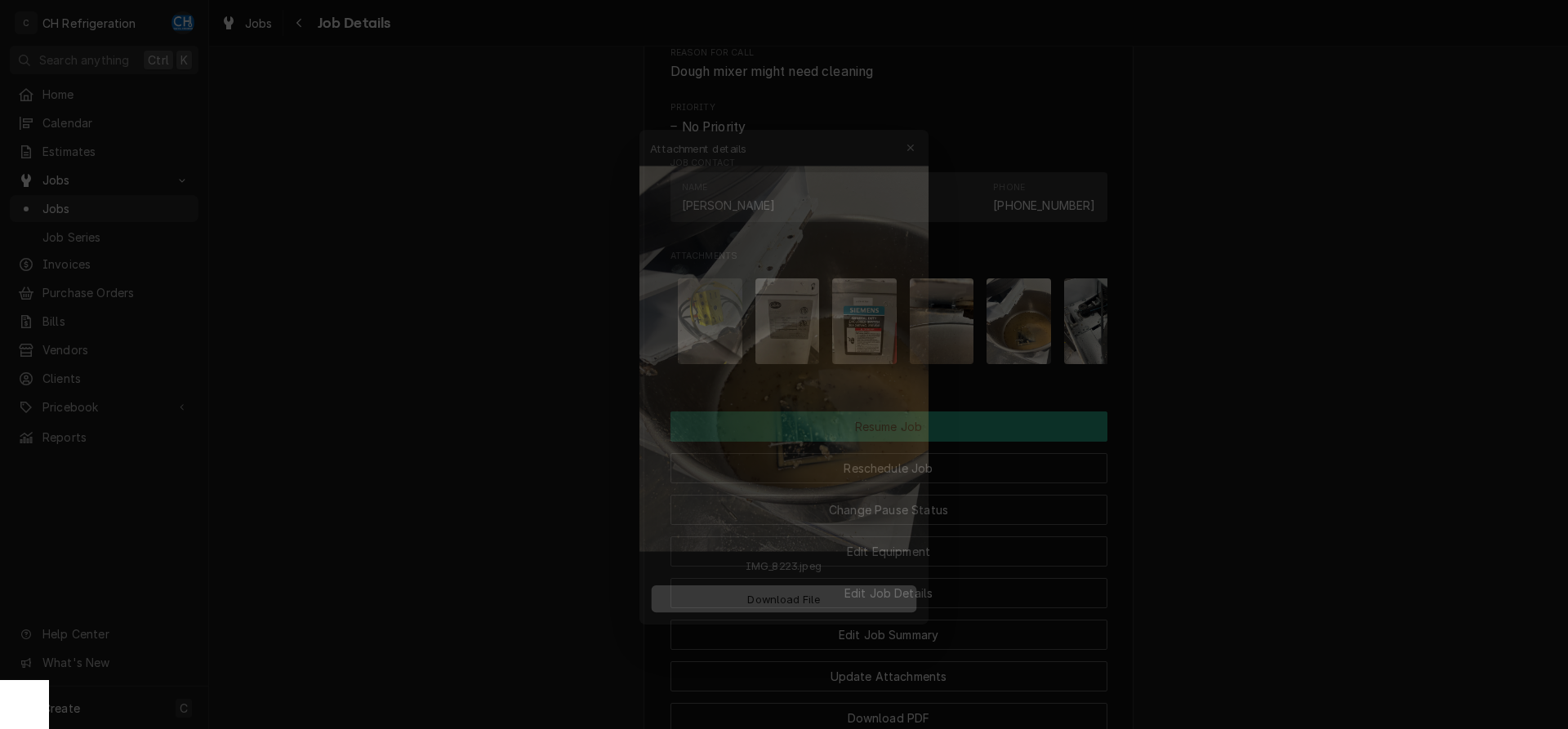
click at [1353, 388] on div at bounding box center [784, 364] width 1568 height 729
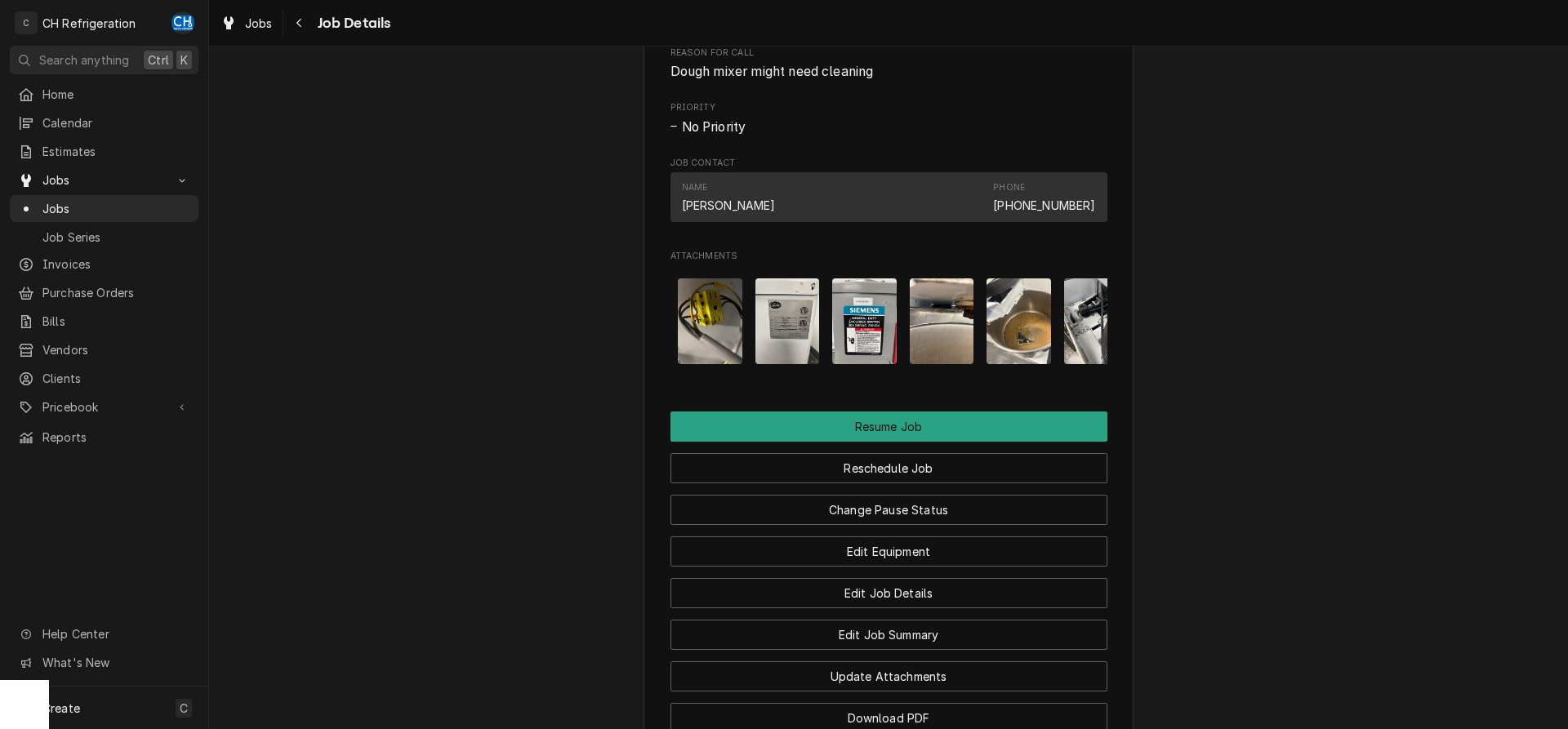
click at [1096, 343] on img "Attachments" at bounding box center [1096, 322] width 64 height 86
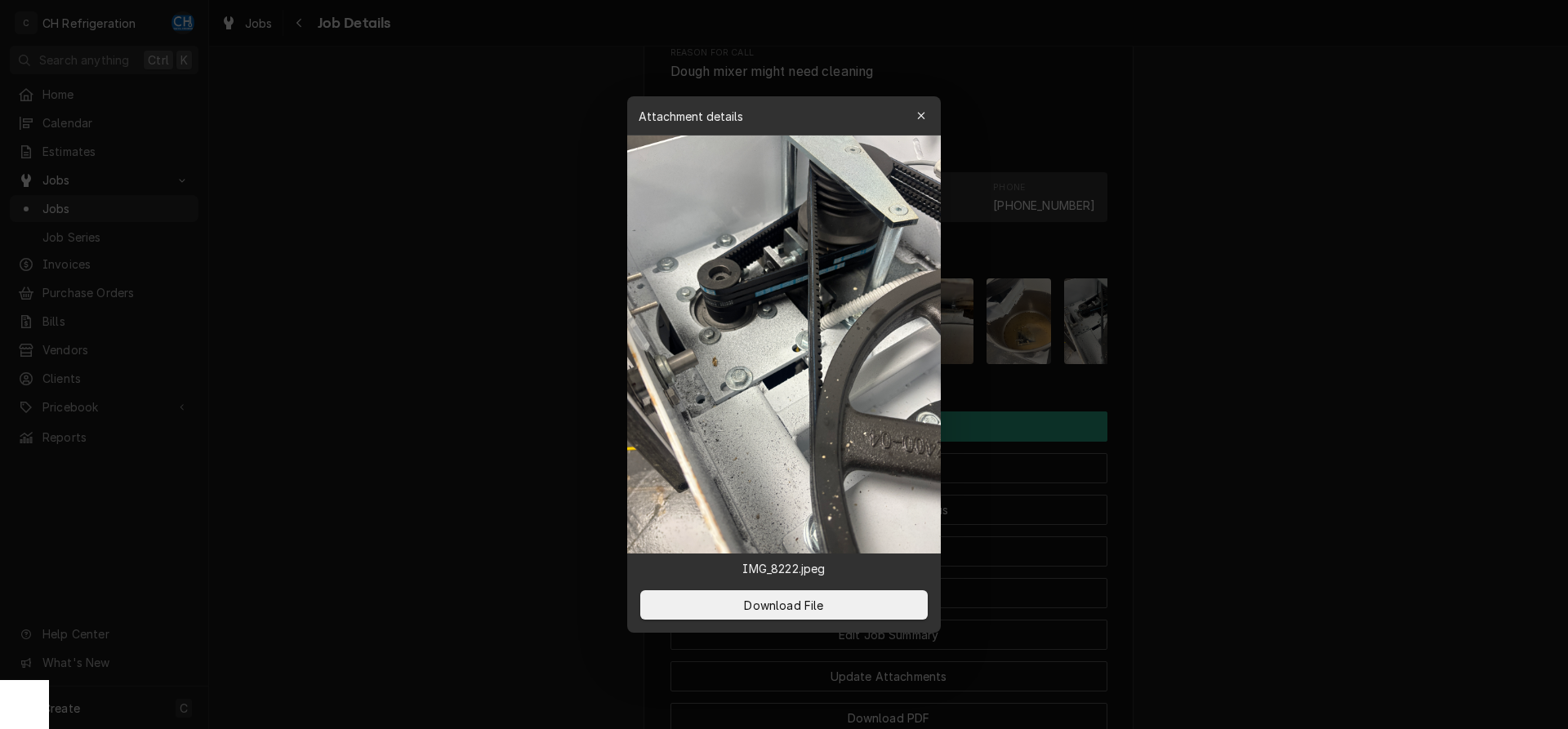
click at [1224, 374] on div at bounding box center [784, 364] width 1568 height 729
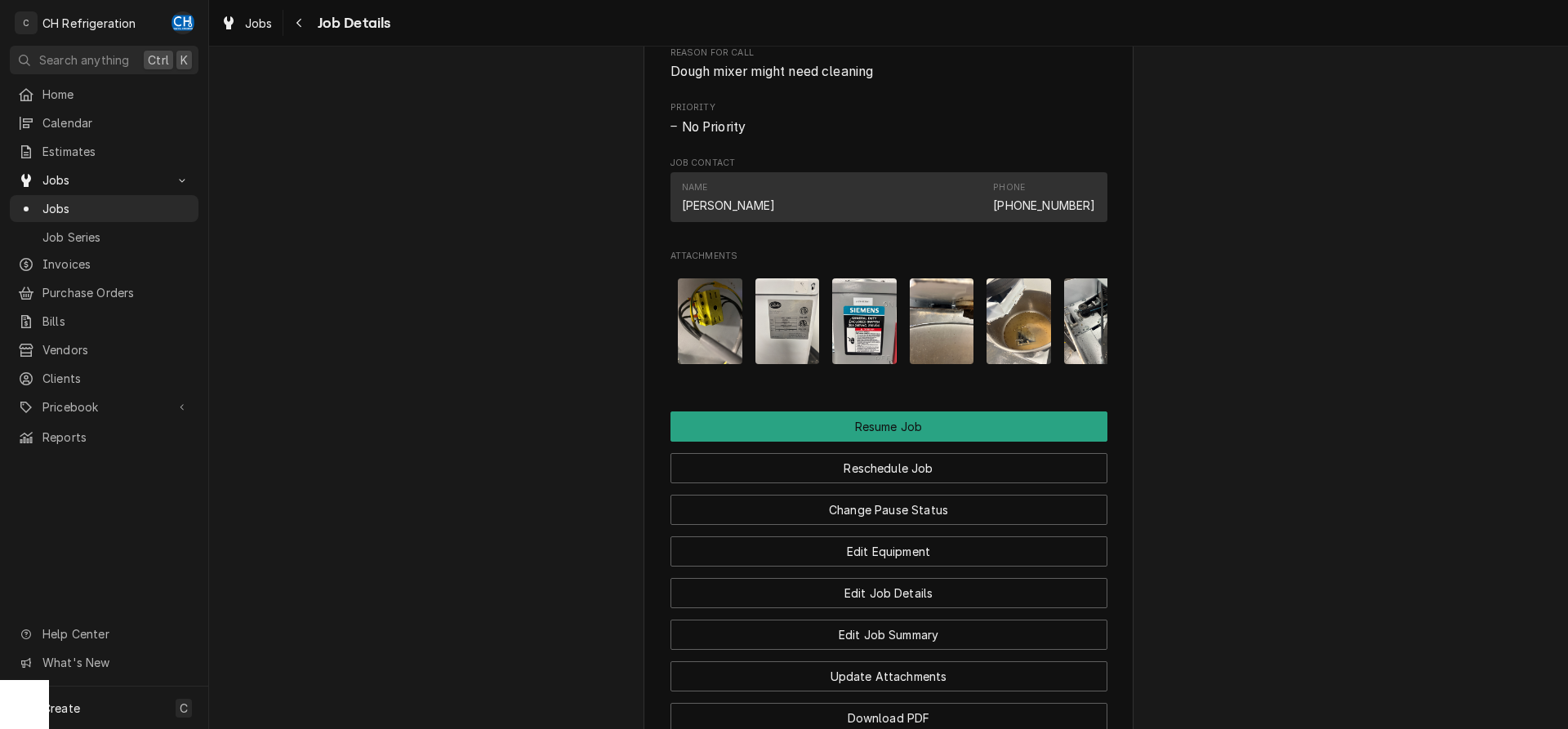
click at [951, 355] on img "Attachments" at bounding box center [941, 322] width 64 height 86
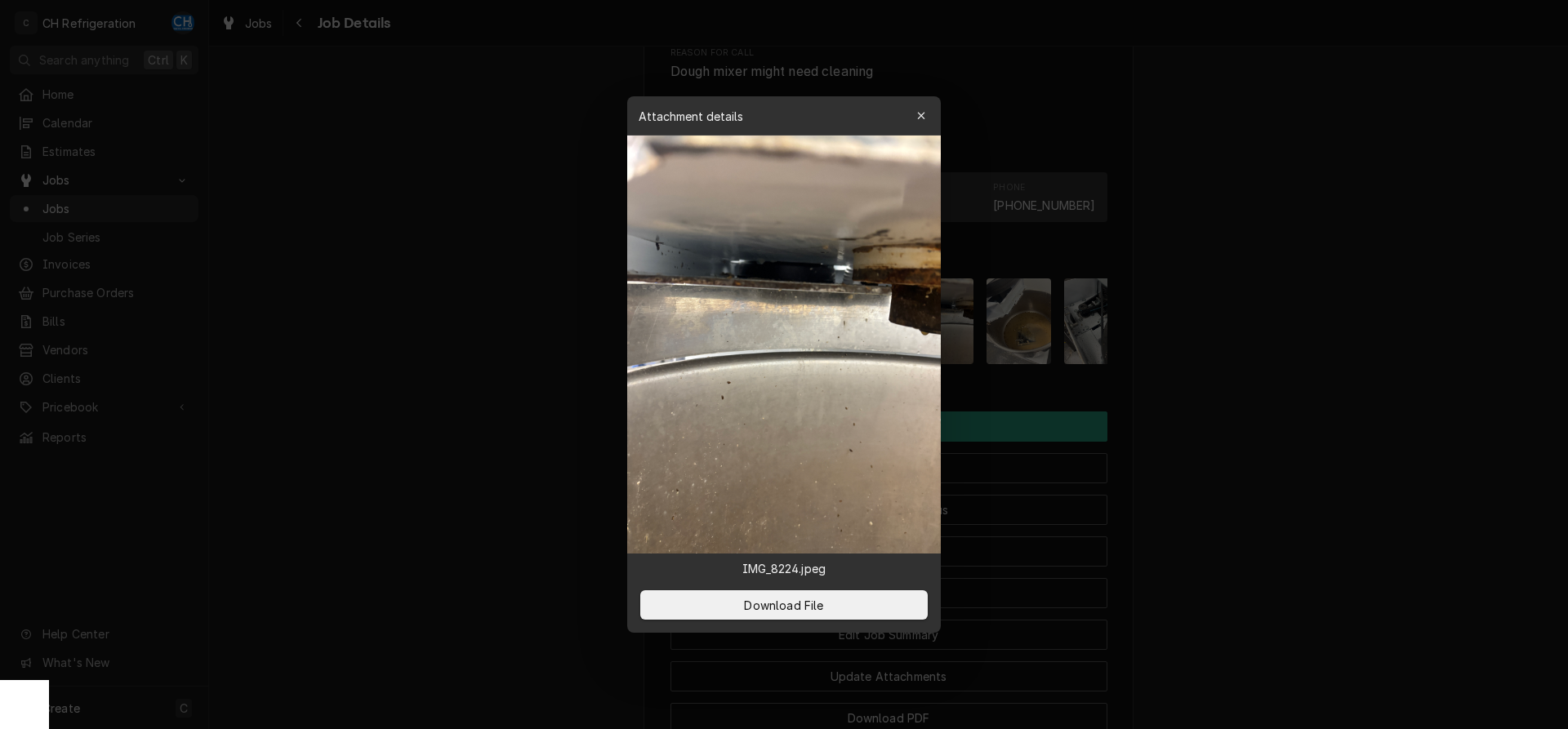
click at [1221, 400] on div at bounding box center [784, 364] width 1568 height 729
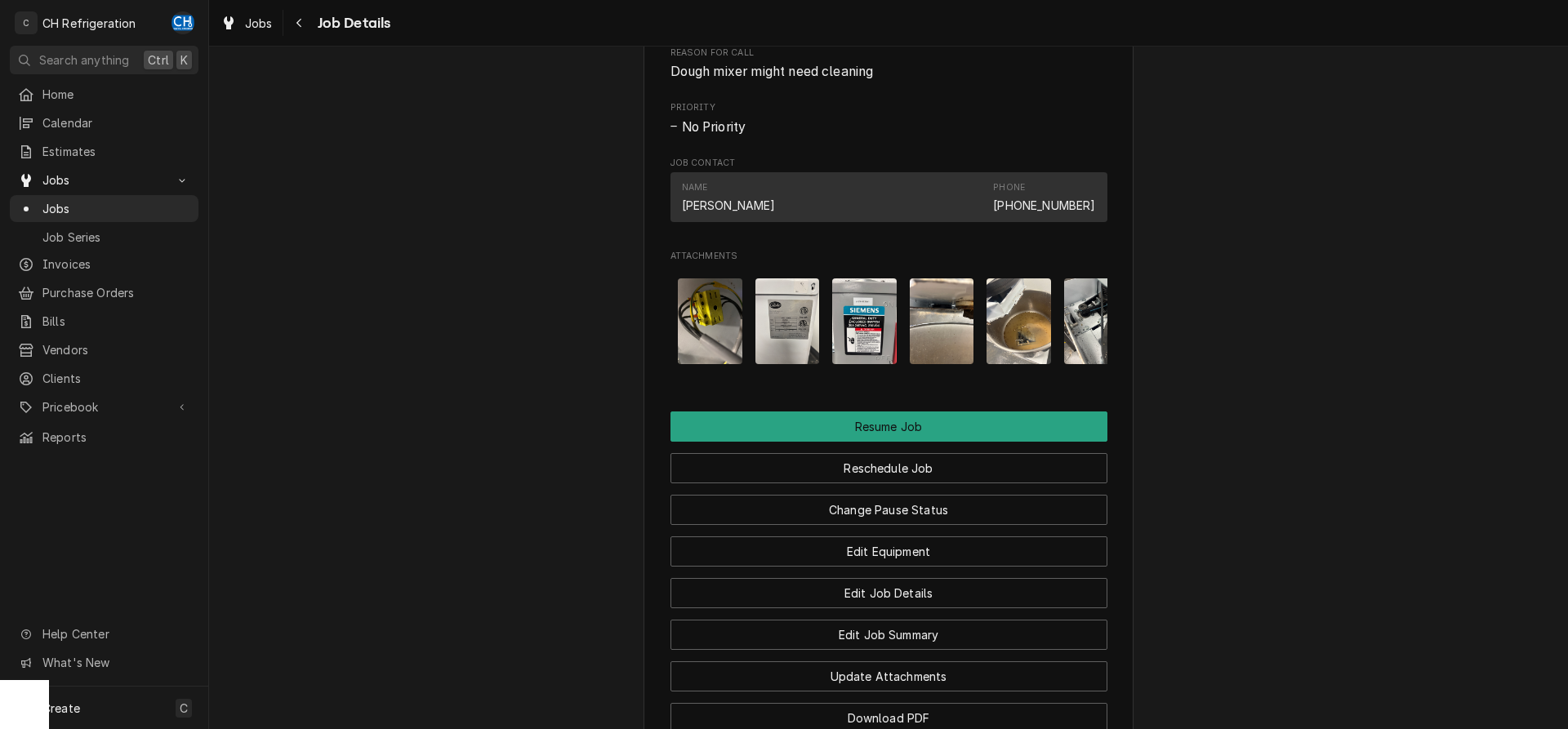
click at [877, 355] on img "Attachments" at bounding box center [864, 322] width 64 height 86
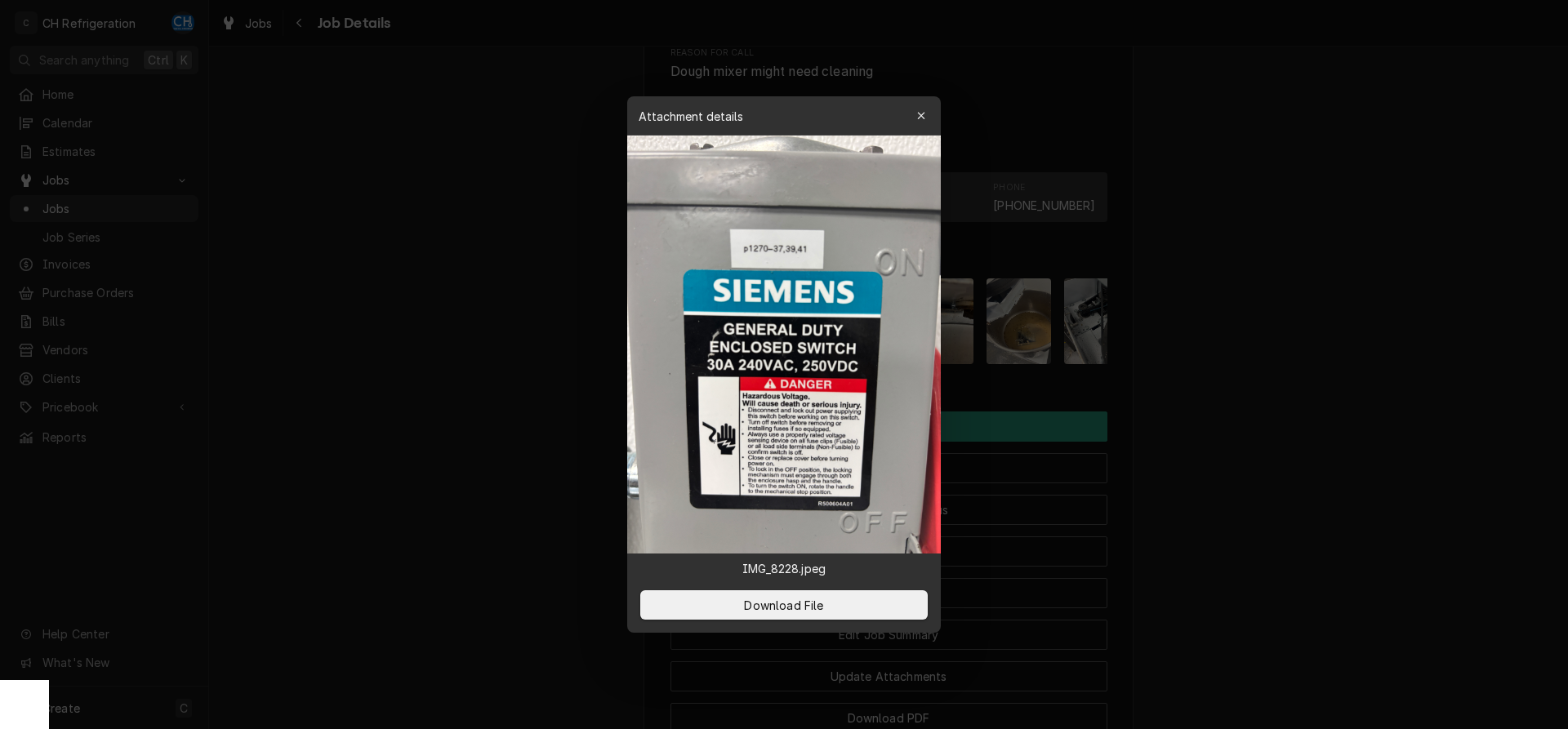
click at [1251, 405] on div at bounding box center [784, 364] width 1568 height 729
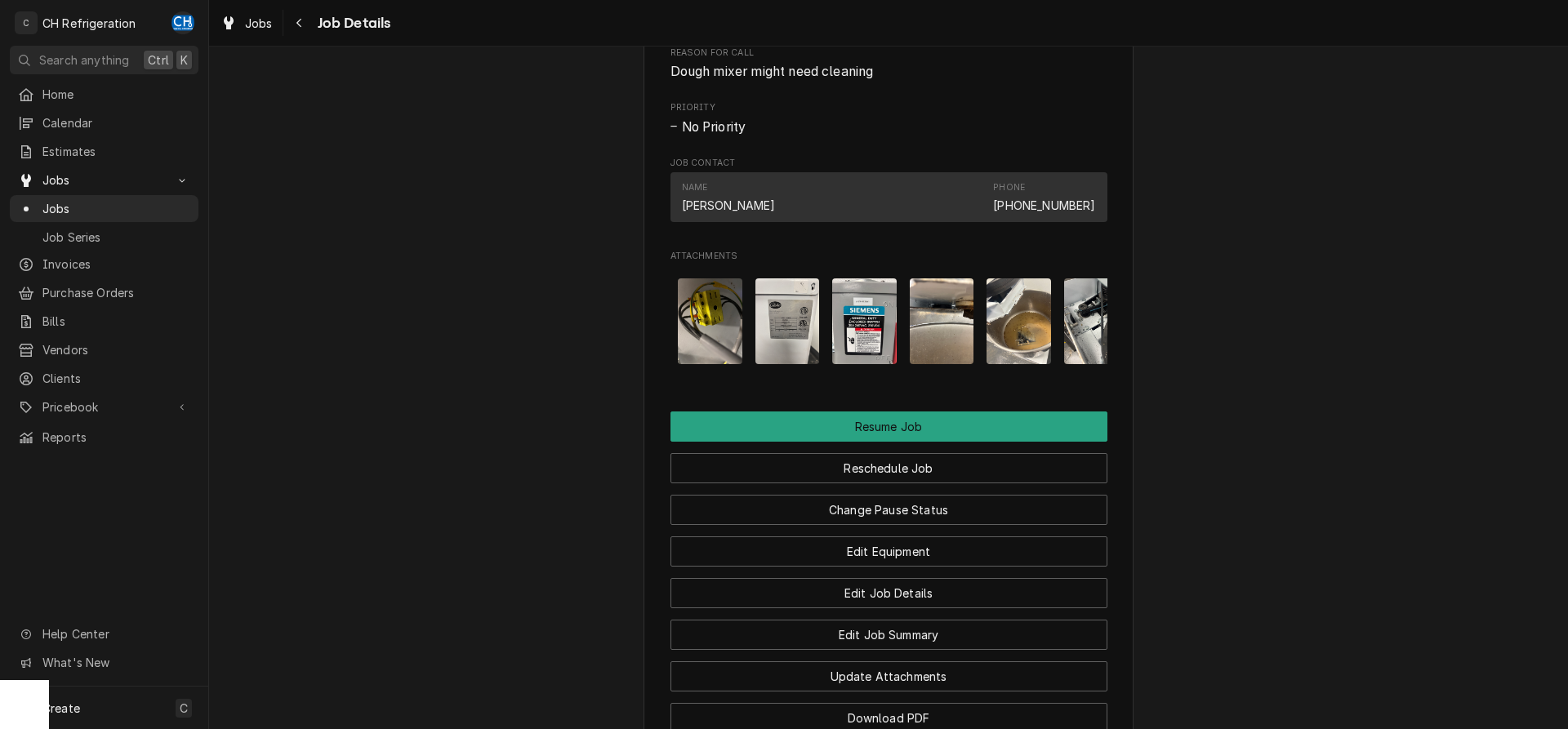
click at [784, 334] on img "Attachments" at bounding box center [787, 322] width 64 height 86
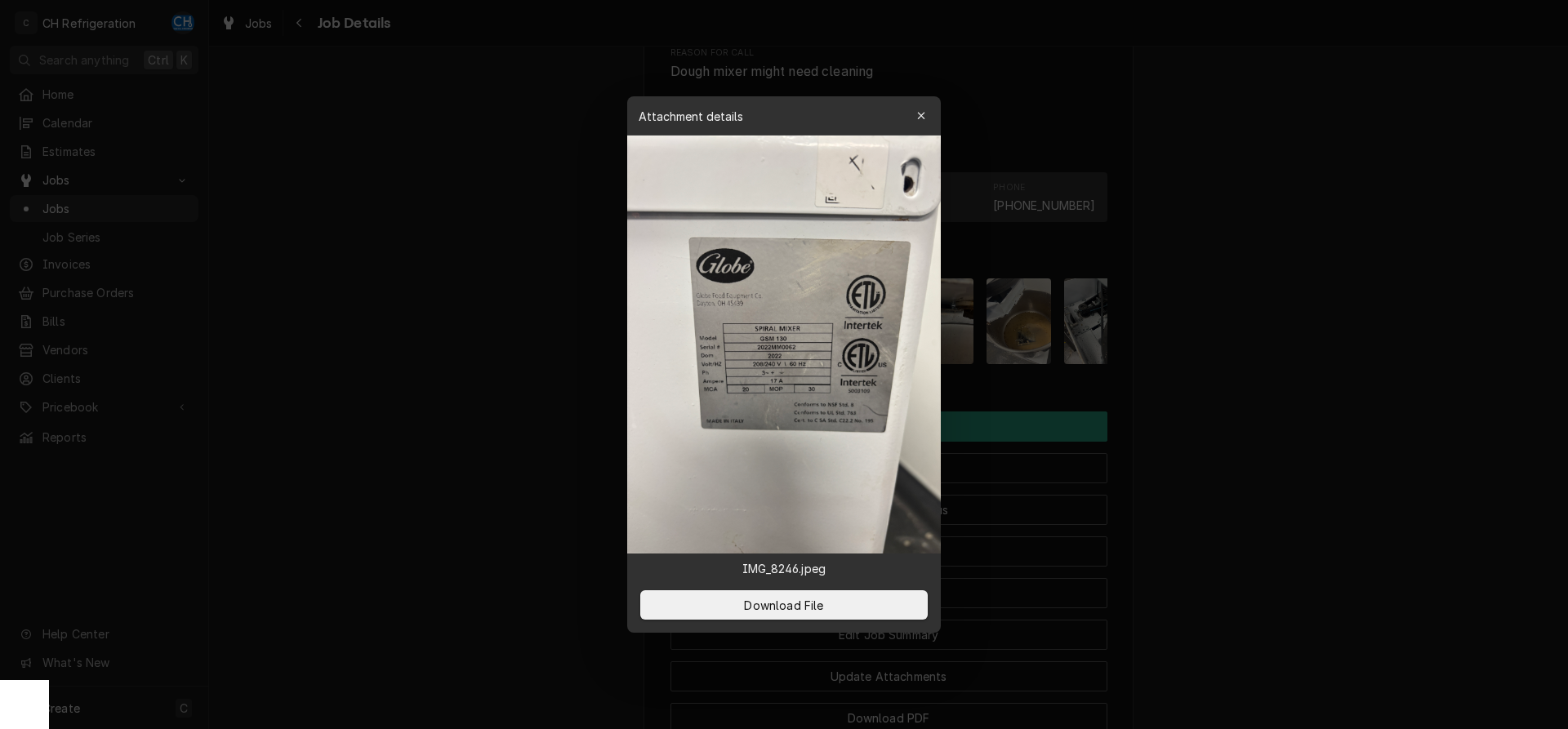
click at [1187, 388] on div at bounding box center [784, 364] width 1568 height 729
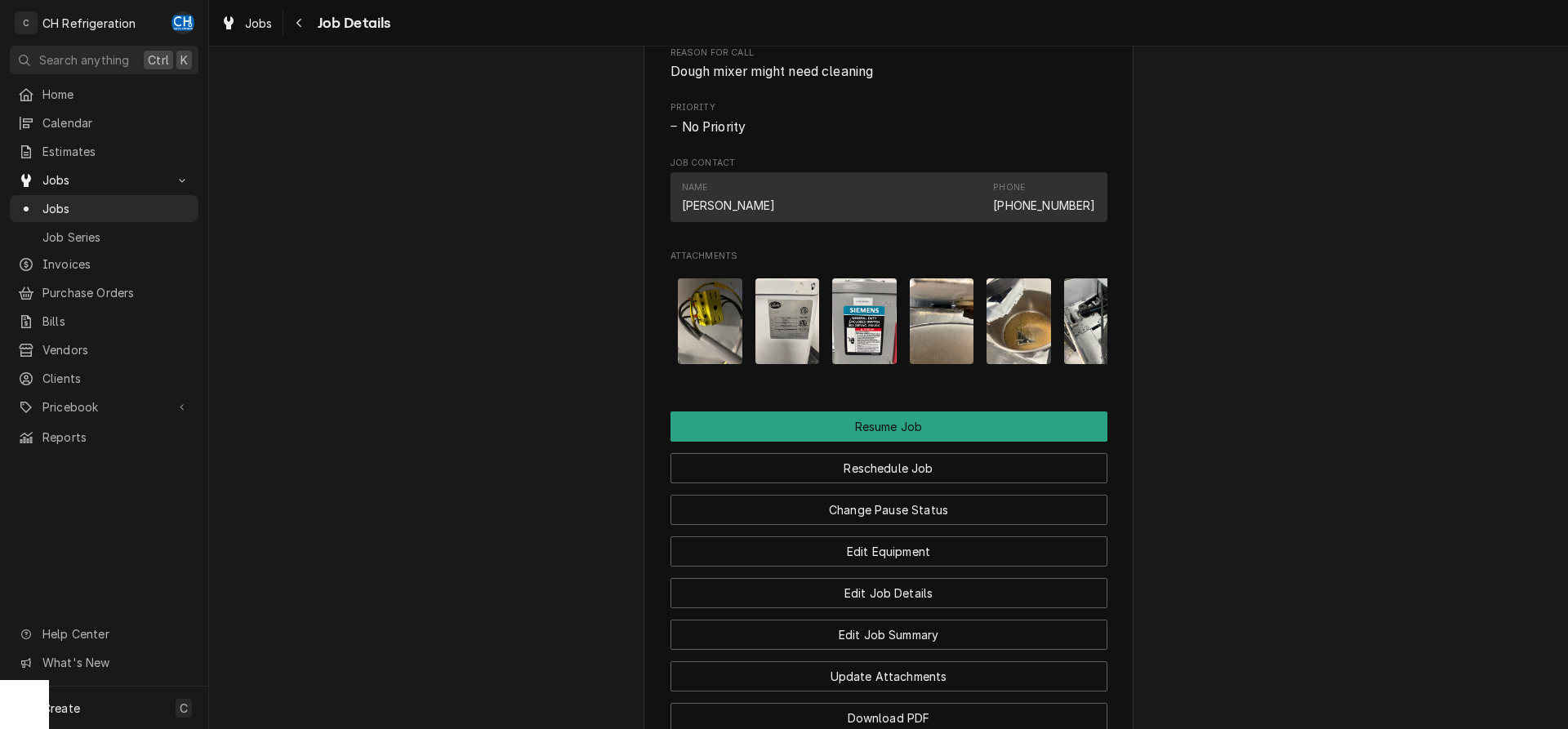
scroll to position [0, 0]
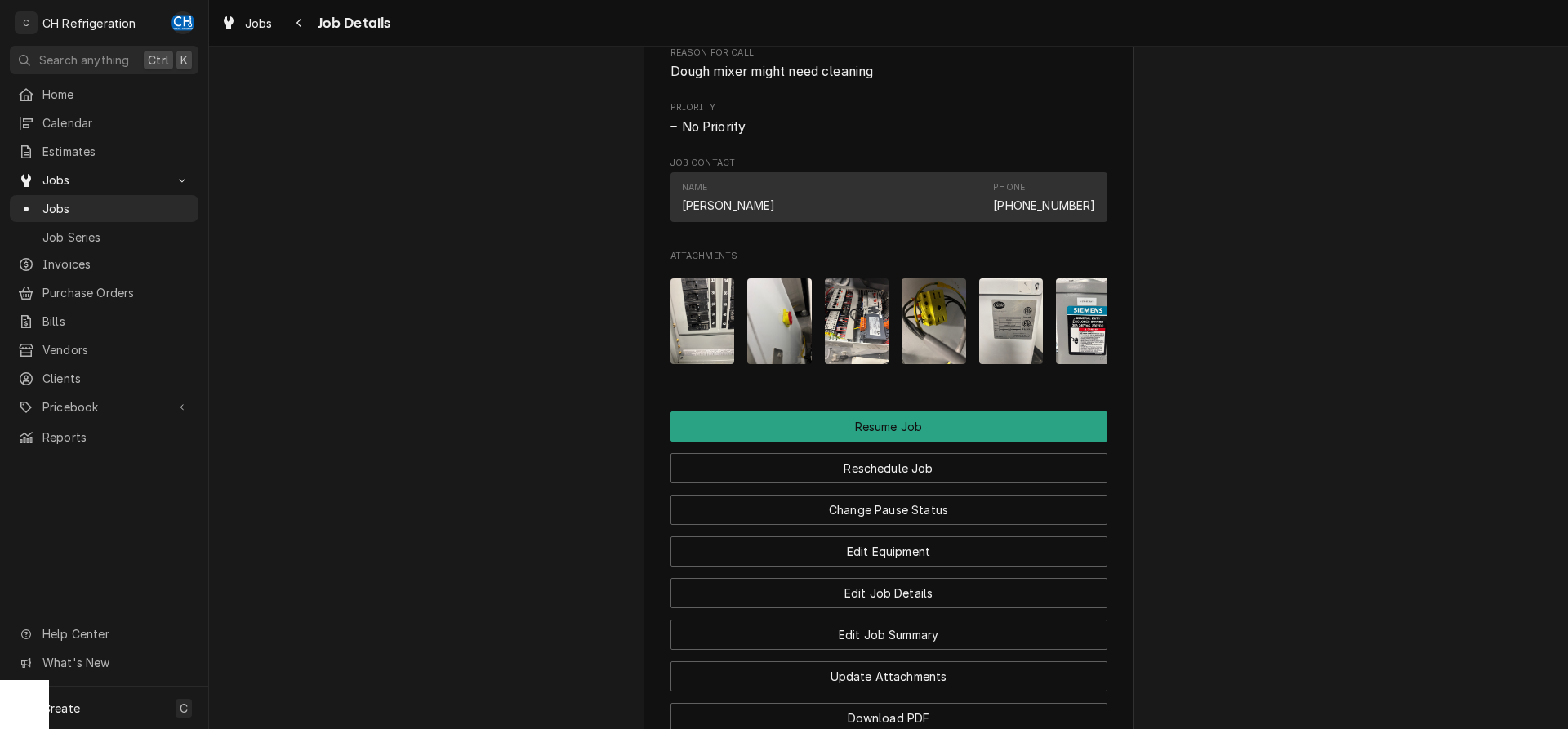
click at [930, 359] on img "Attachments" at bounding box center [933, 322] width 64 height 86
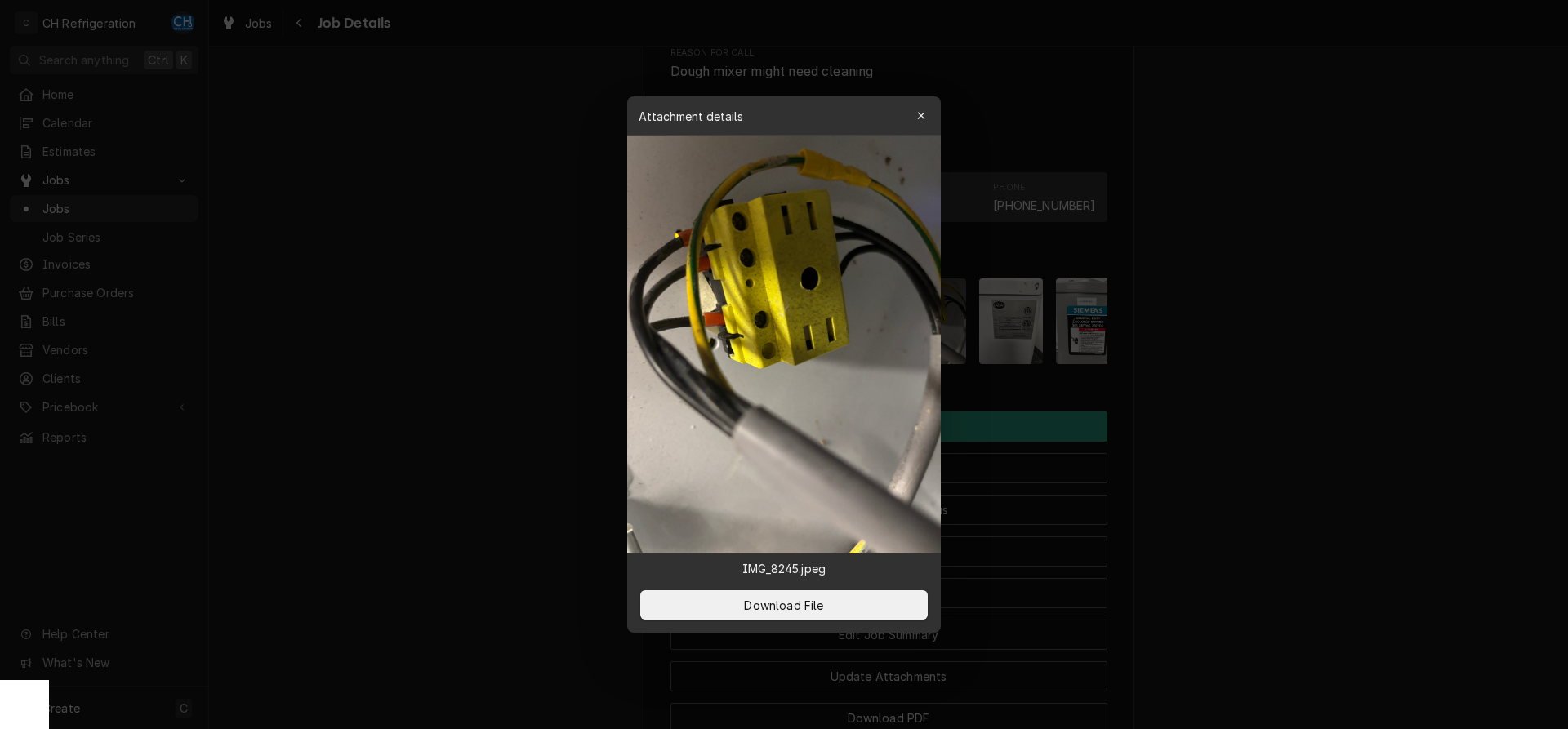
click at [1298, 409] on div at bounding box center [784, 364] width 1568 height 729
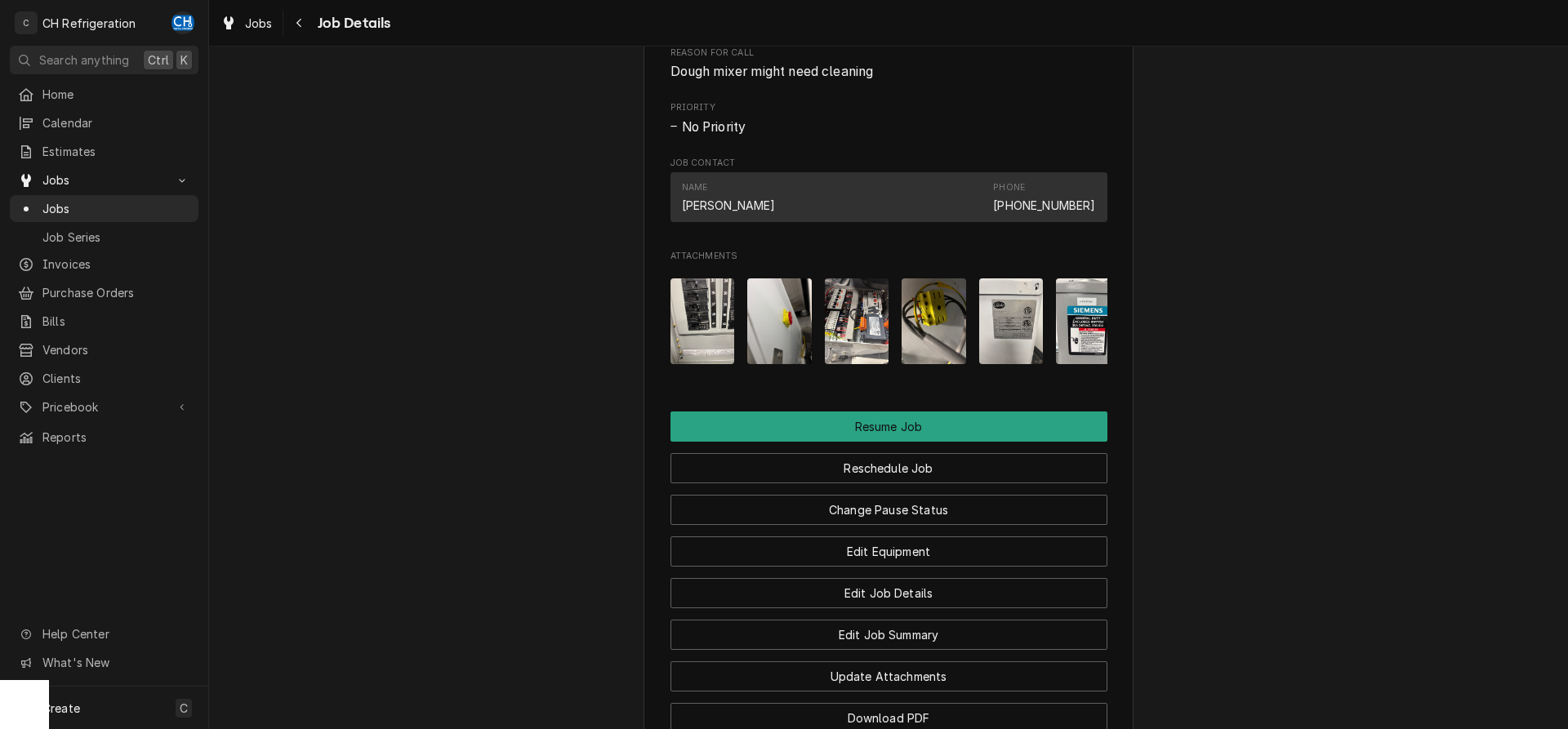
click at [873, 336] on img "Attachments" at bounding box center [857, 322] width 64 height 86
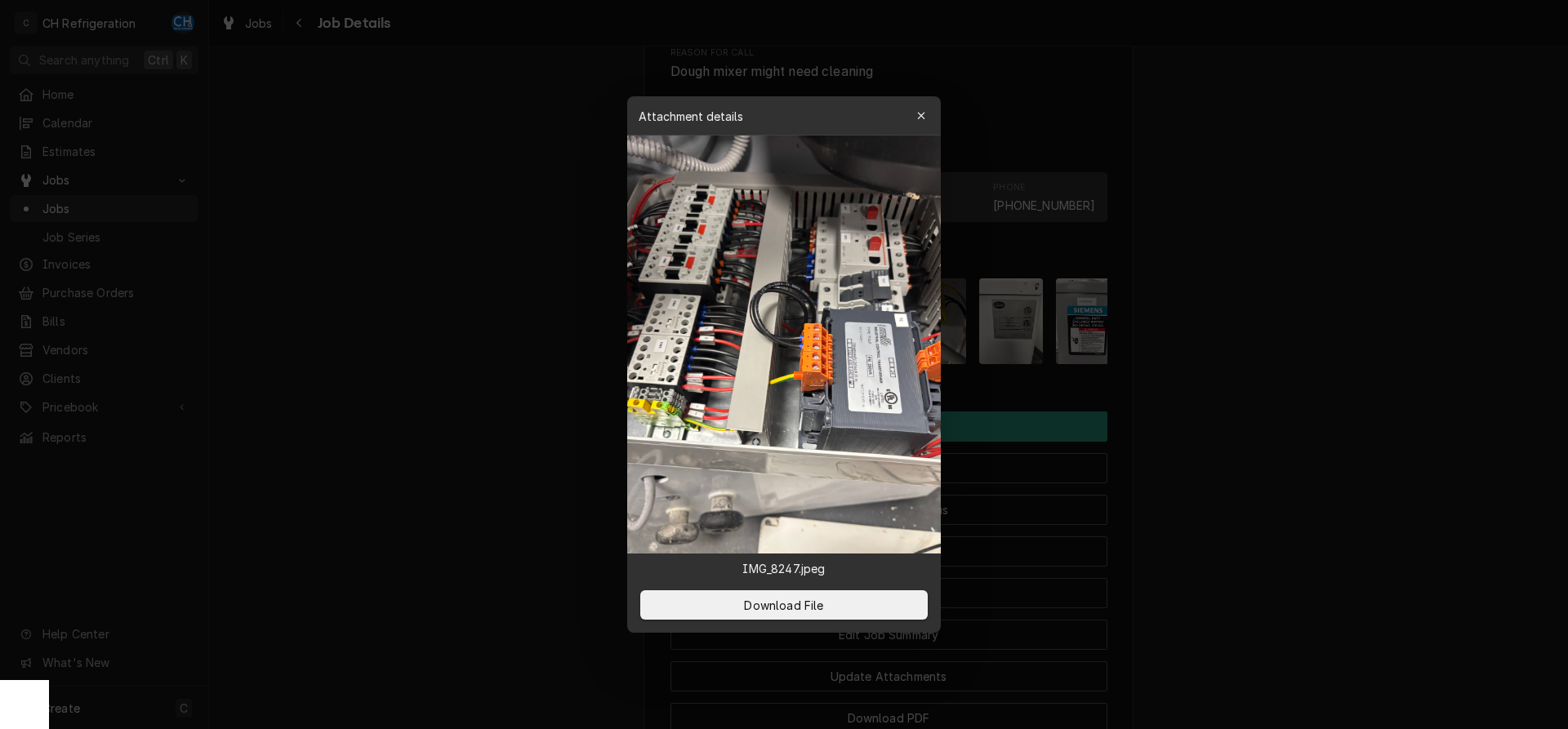
click at [1253, 387] on div at bounding box center [784, 364] width 1568 height 729
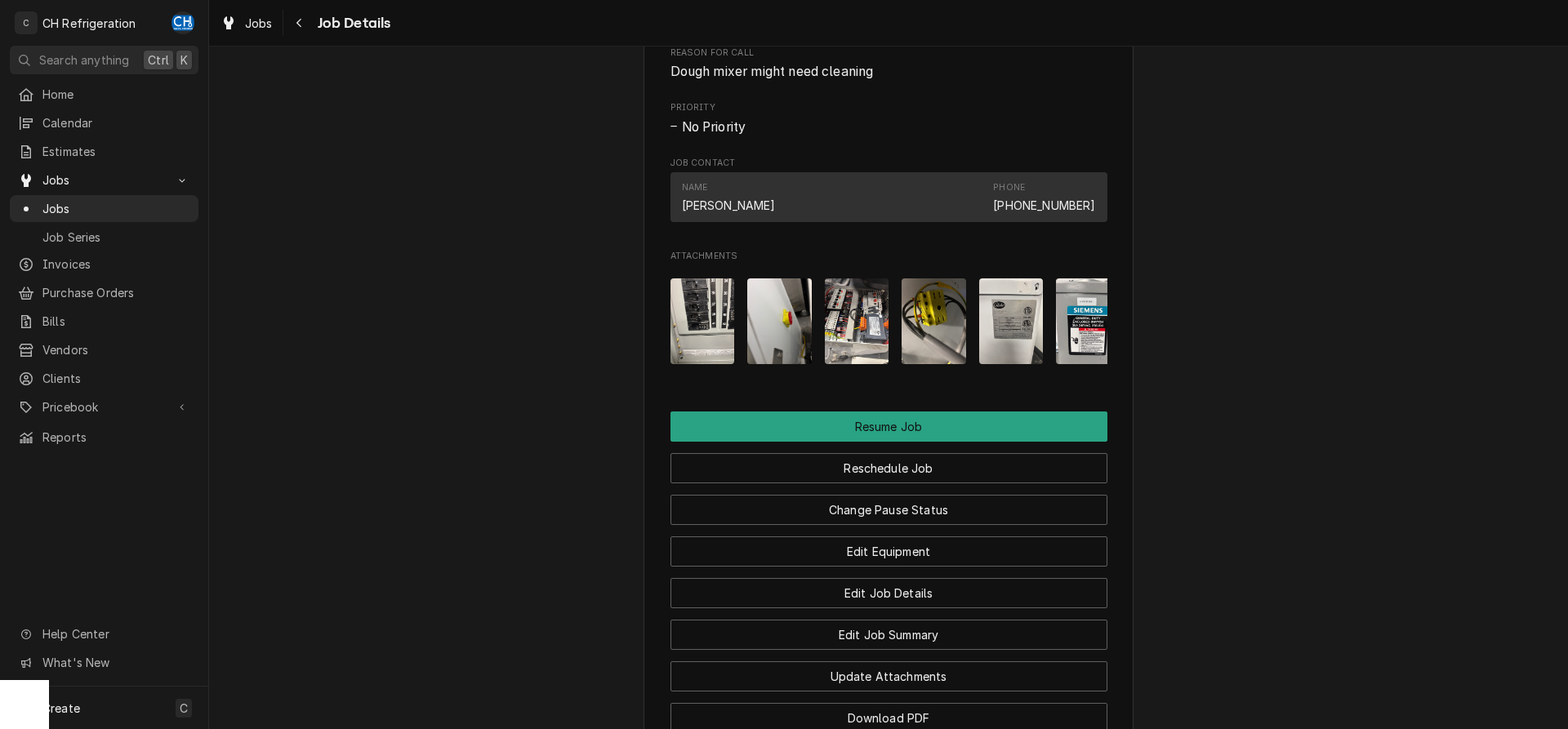
click at [709, 333] on img "Attachments" at bounding box center [702, 322] width 64 height 86
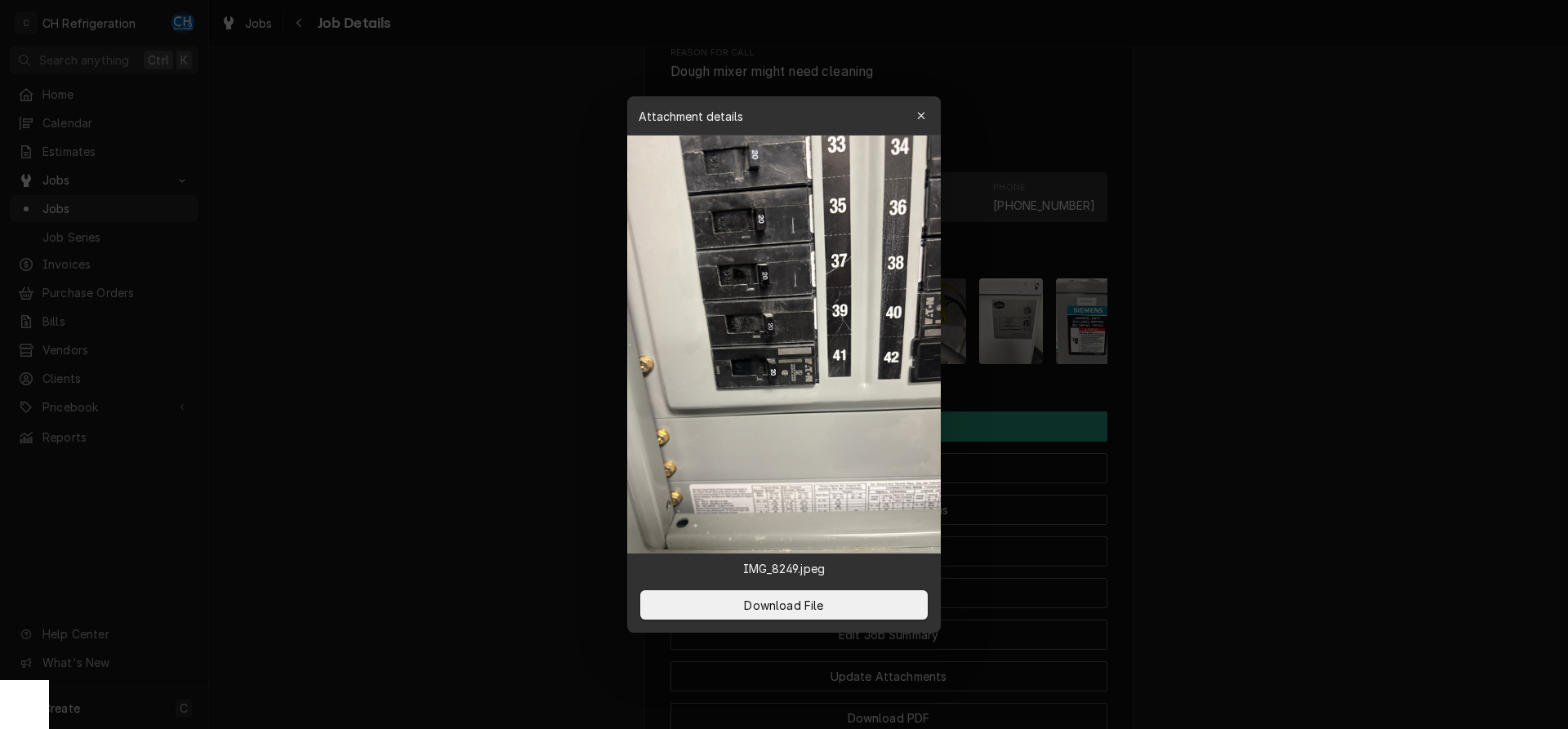
click at [1287, 395] on div at bounding box center [784, 364] width 1568 height 729
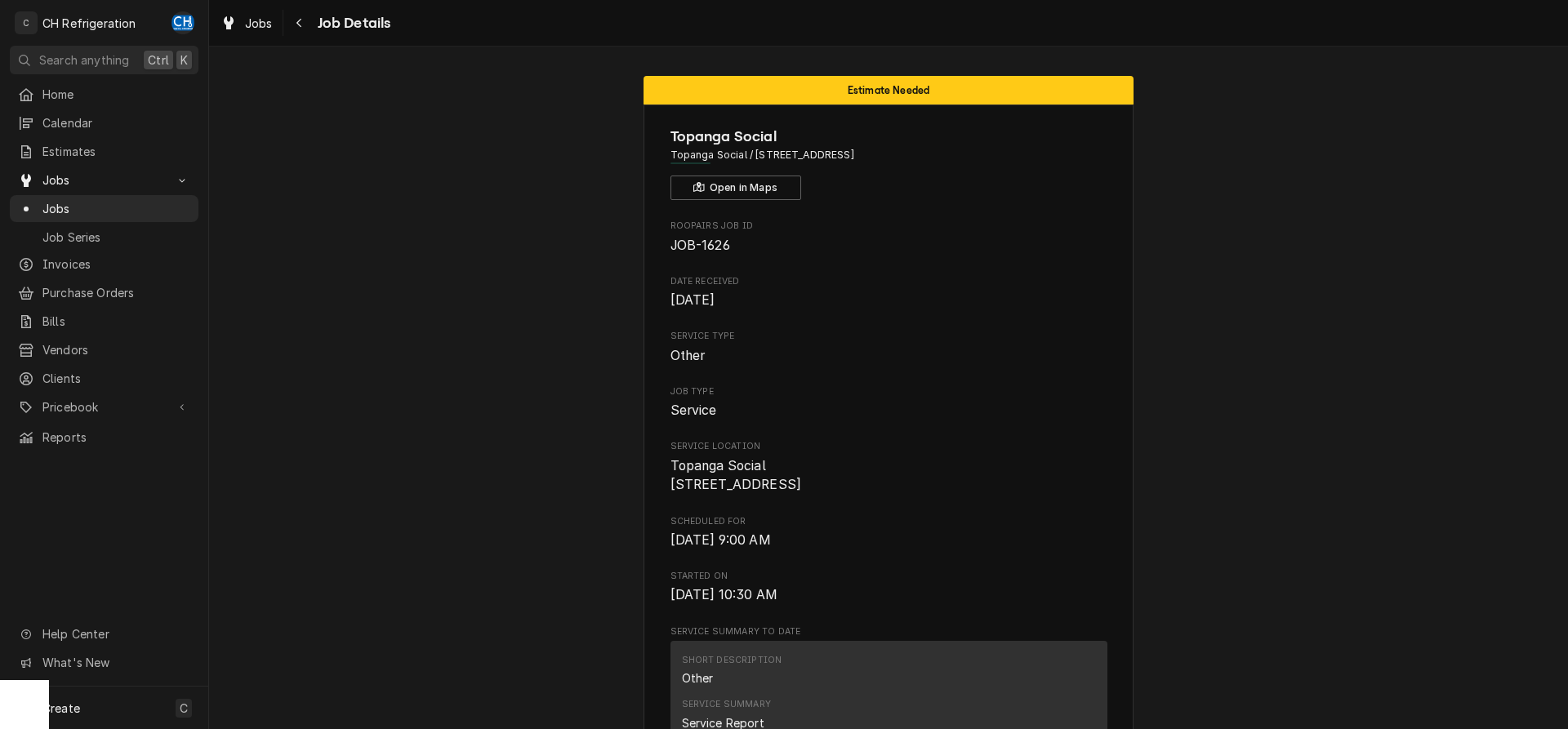
drag, startPoint x: 965, startPoint y: 156, endPoint x: 749, endPoint y: 161, distance: 216.1
click at [749, 161] on span "Topanga Social / [STREET_ADDRESS]" at bounding box center [889, 155] width 437 height 15
copy span "6600 CA-27, Los Angeles, CA 91303"
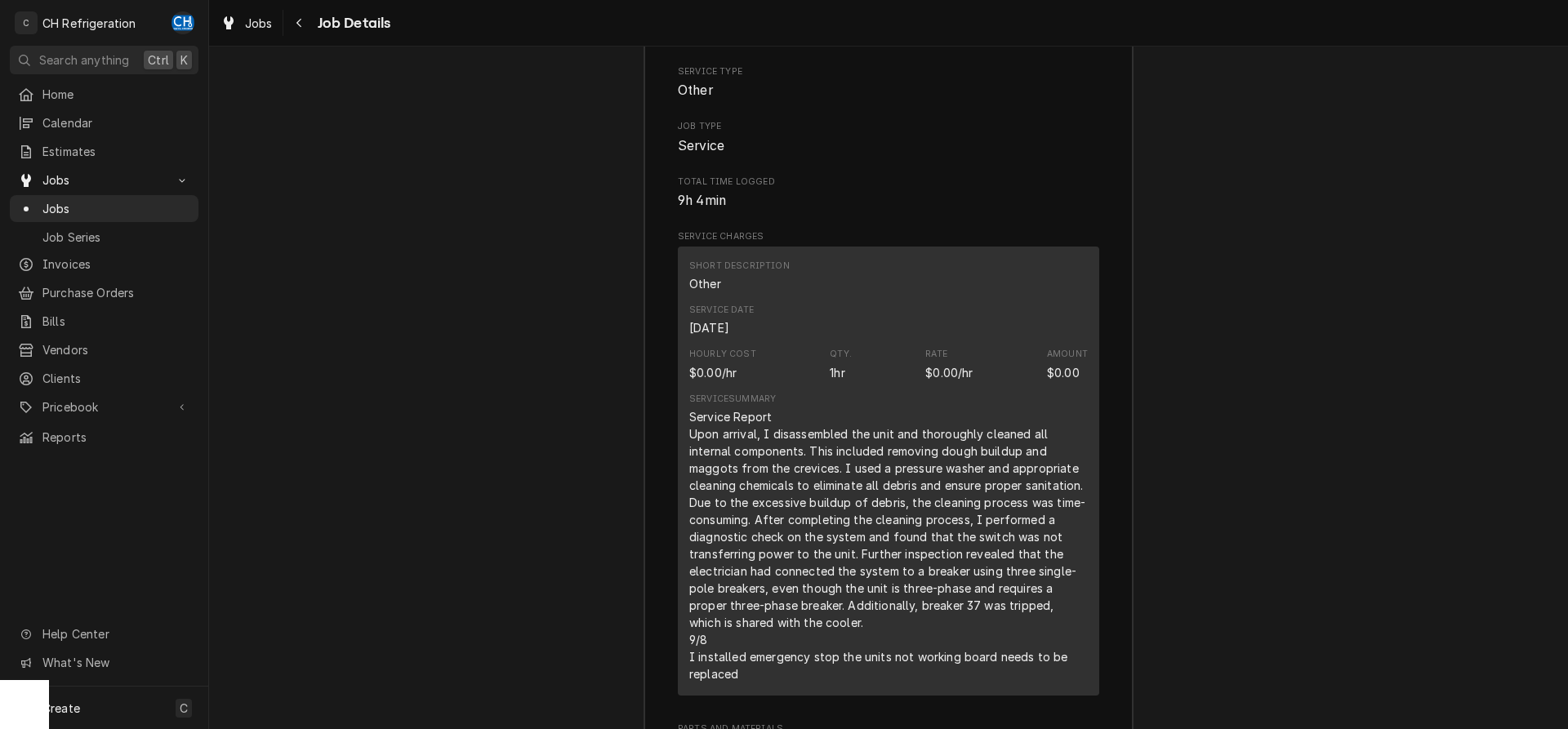
scroll to position [2739, 0]
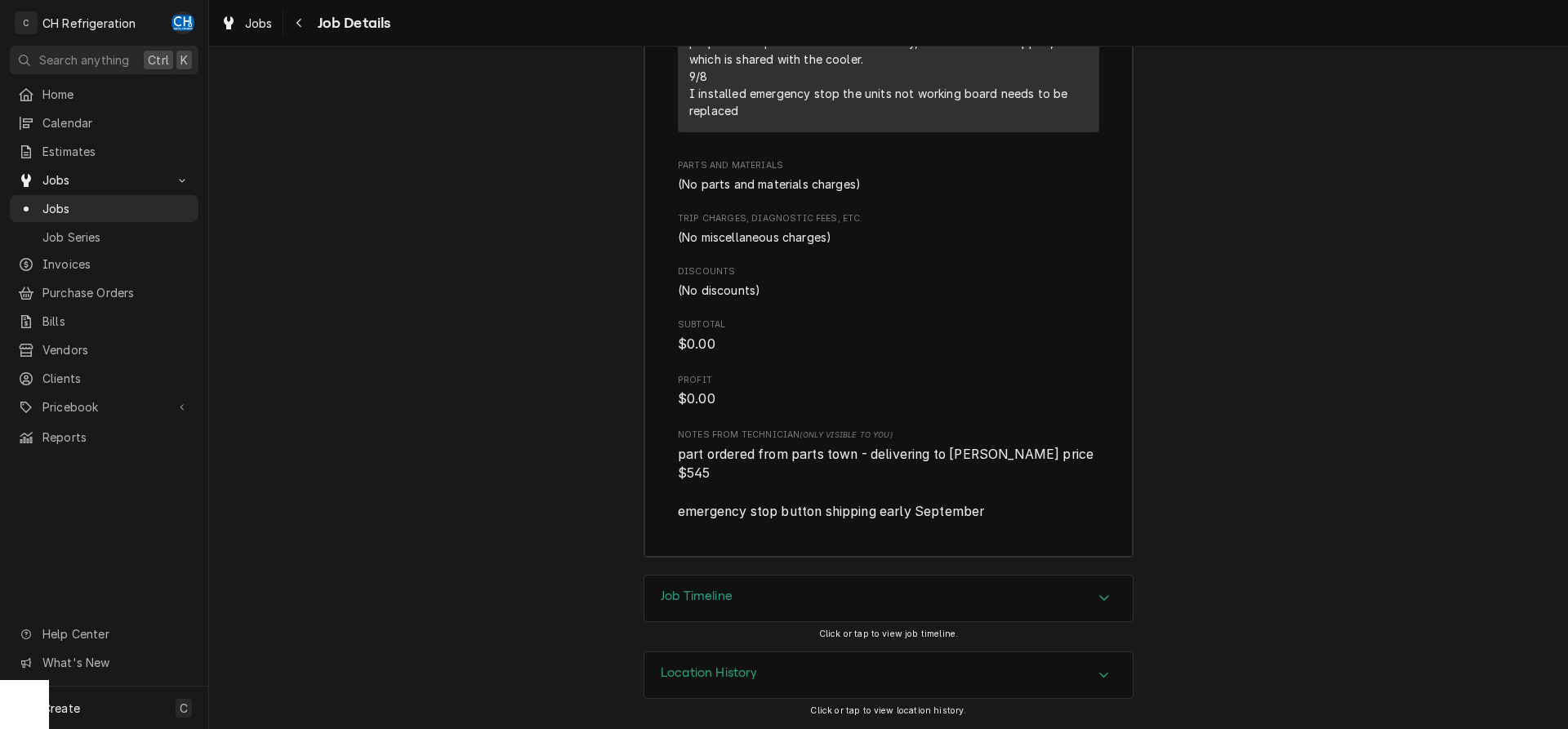
click at [740, 595] on div "Job Timeline" at bounding box center [888, 598] width 488 height 45
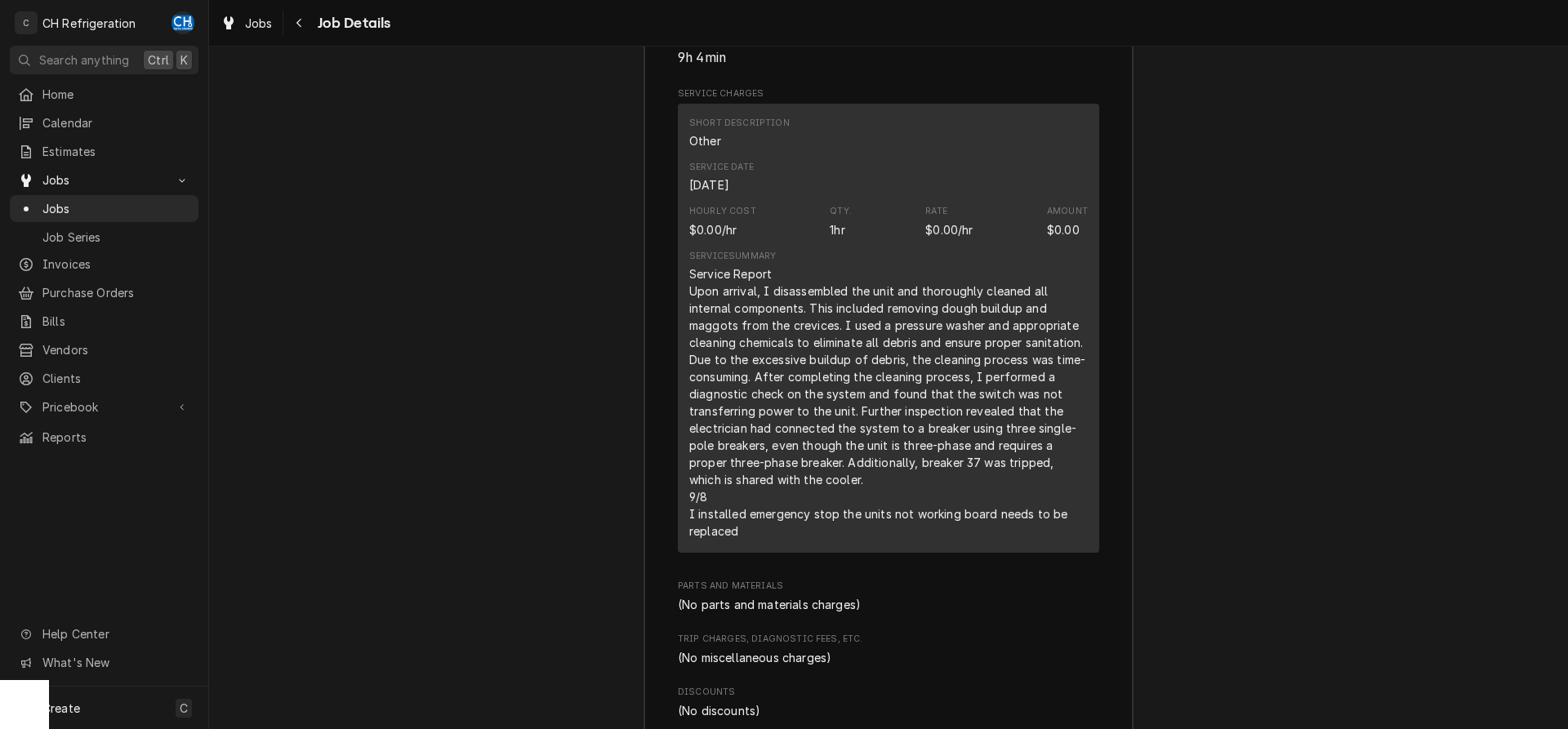
scroll to position [2292, 0]
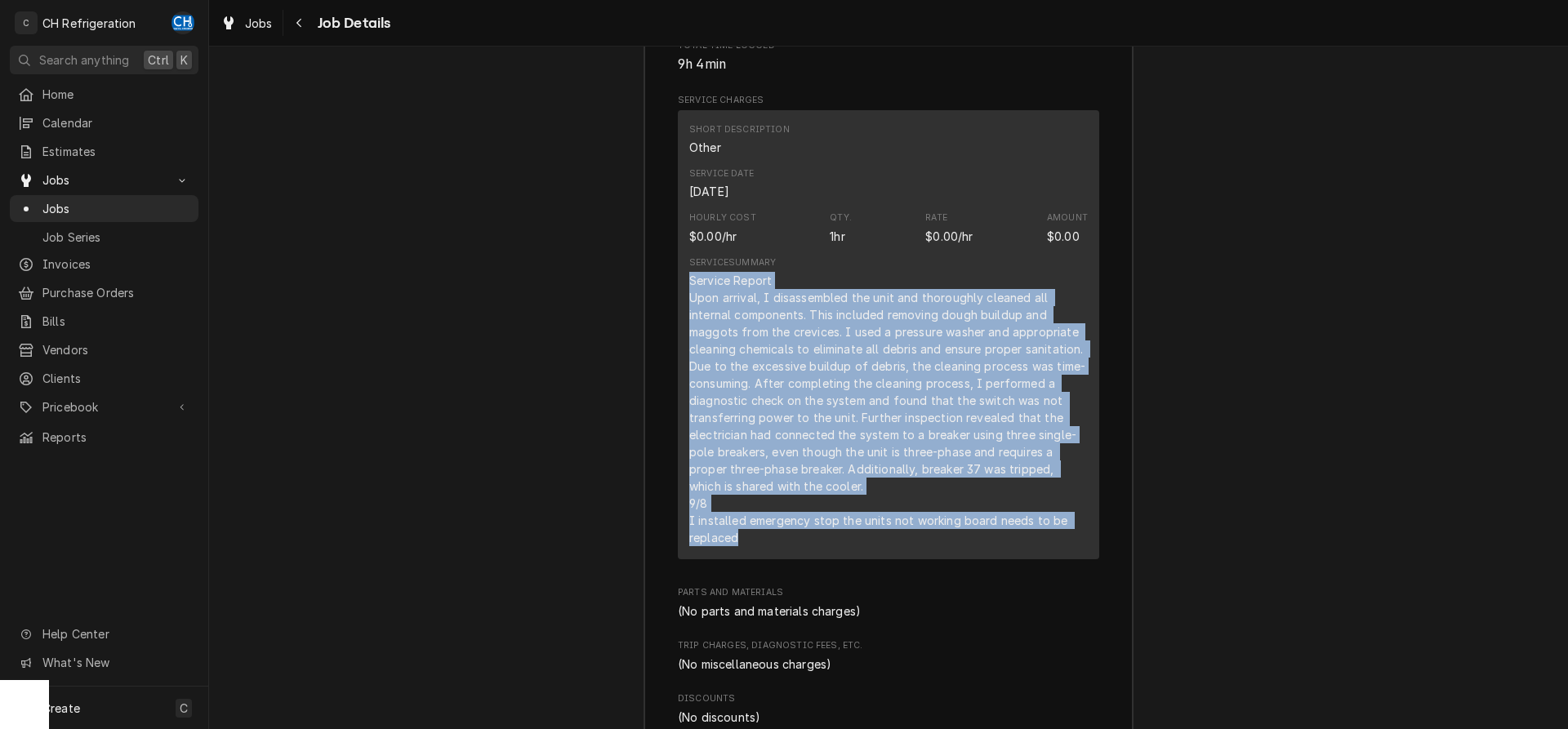
drag, startPoint x: 682, startPoint y: 301, endPoint x: 1078, endPoint y: 571, distance: 479.3
click at [1084, 559] on div "Short Description Other Service Date Jul 30, 2025 Hourly Cost $0.00/hr Qty. 1hr…" at bounding box center [888, 335] width 421 height 449
copy div "Service Report Upon arrival, I disassembled the unit and thoroughly cleaned all…"
click at [775, 449] on div "Service Report Upon arrival, I disassembled the unit and thoroughly cleaned all…" at bounding box center [888, 409] width 398 height 275
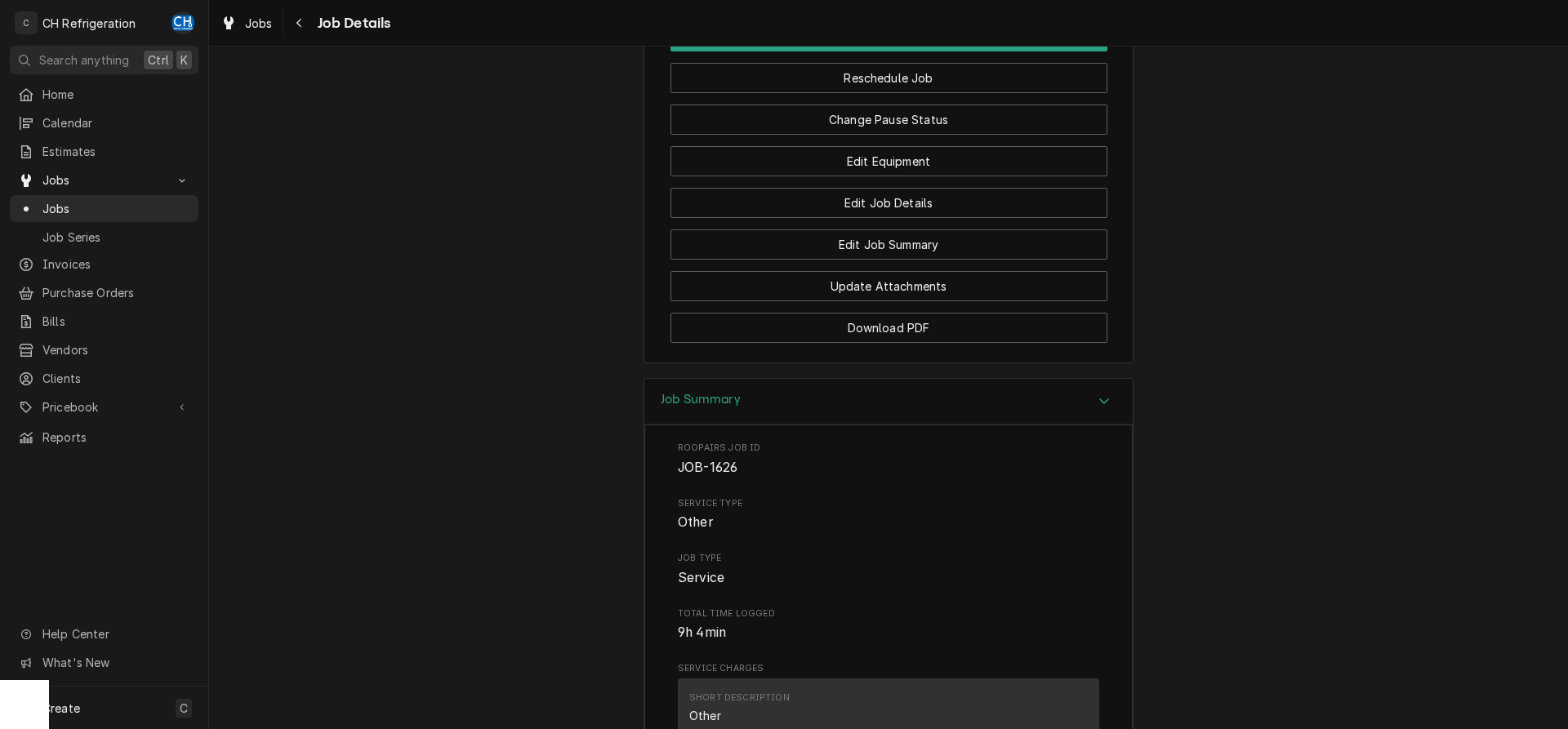
scroll to position [1376, 0]
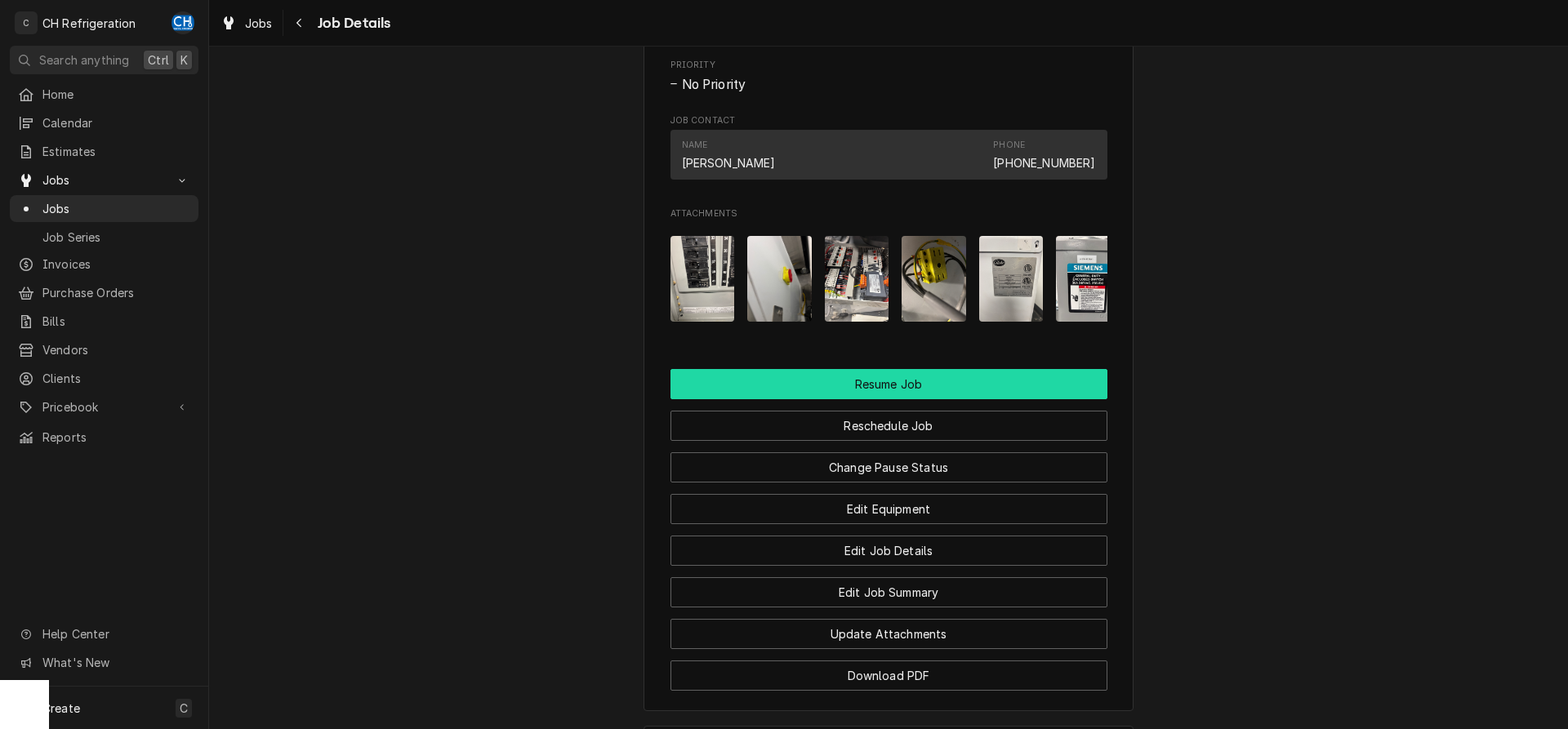
click at [890, 399] on button "Resume Job" at bounding box center [889, 384] width 437 height 31
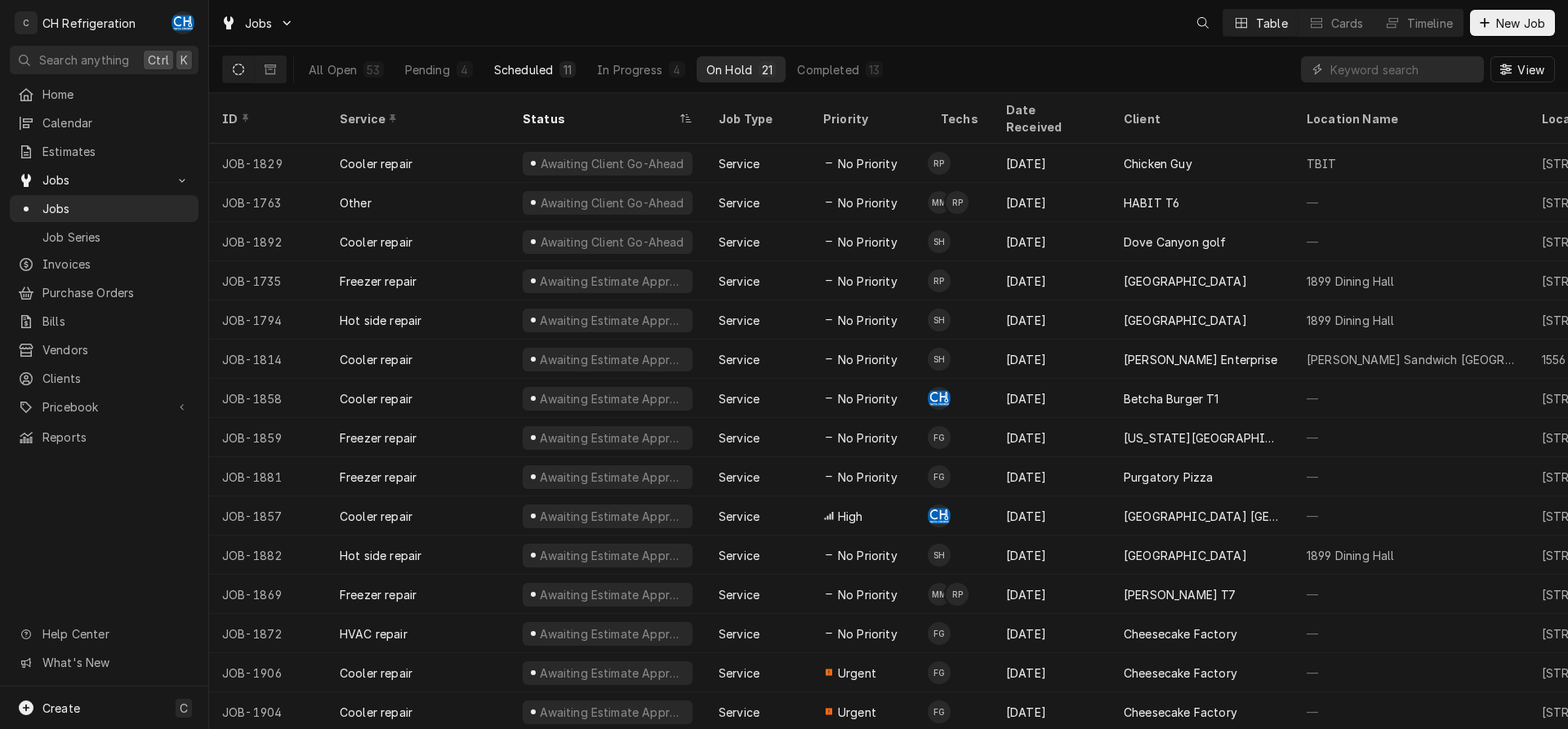
click at [551, 63] on div "Scheduled" at bounding box center [523, 69] width 59 height 17
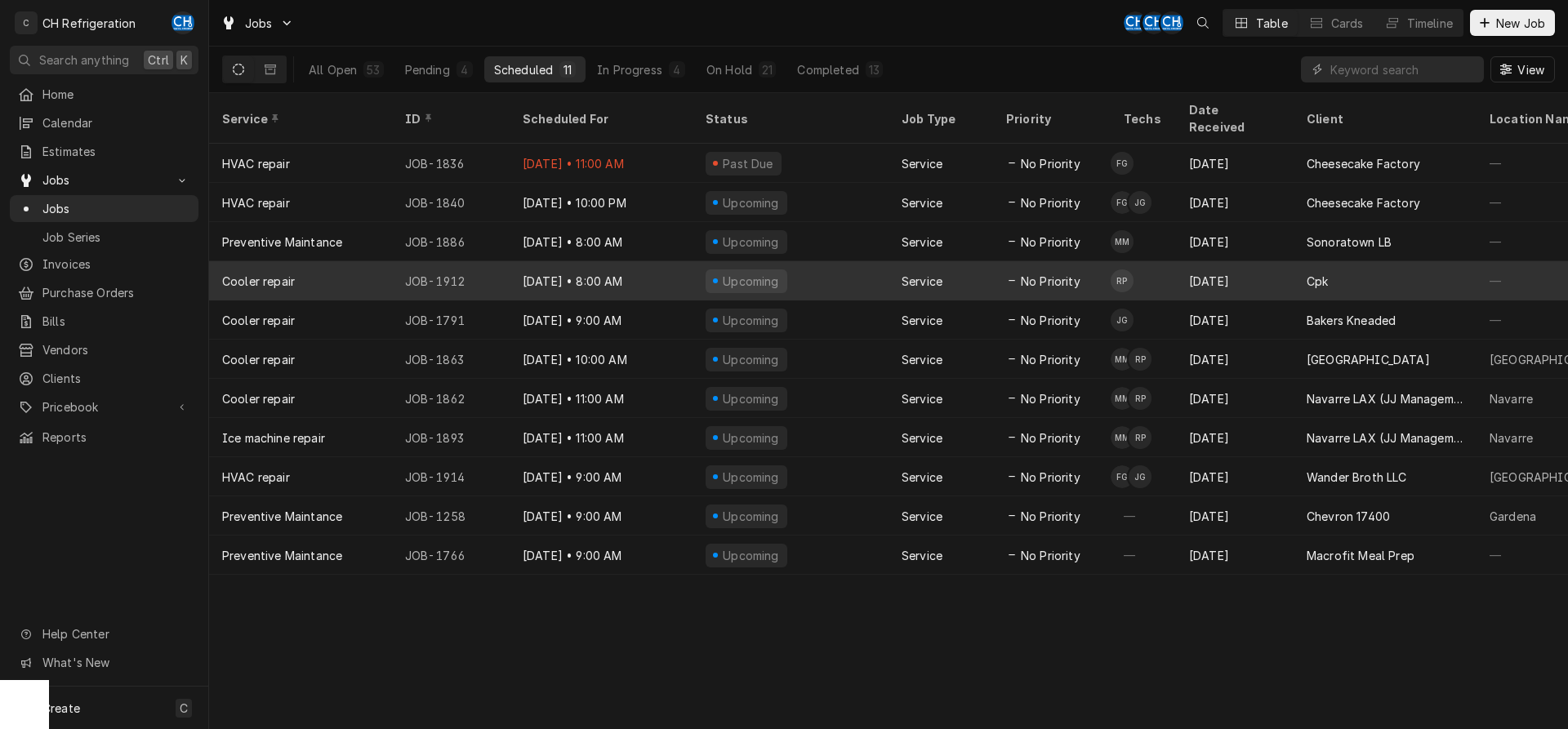
click at [1270, 261] on div "Sep 8" at bounding box center [1234, 281] width 118 height 40
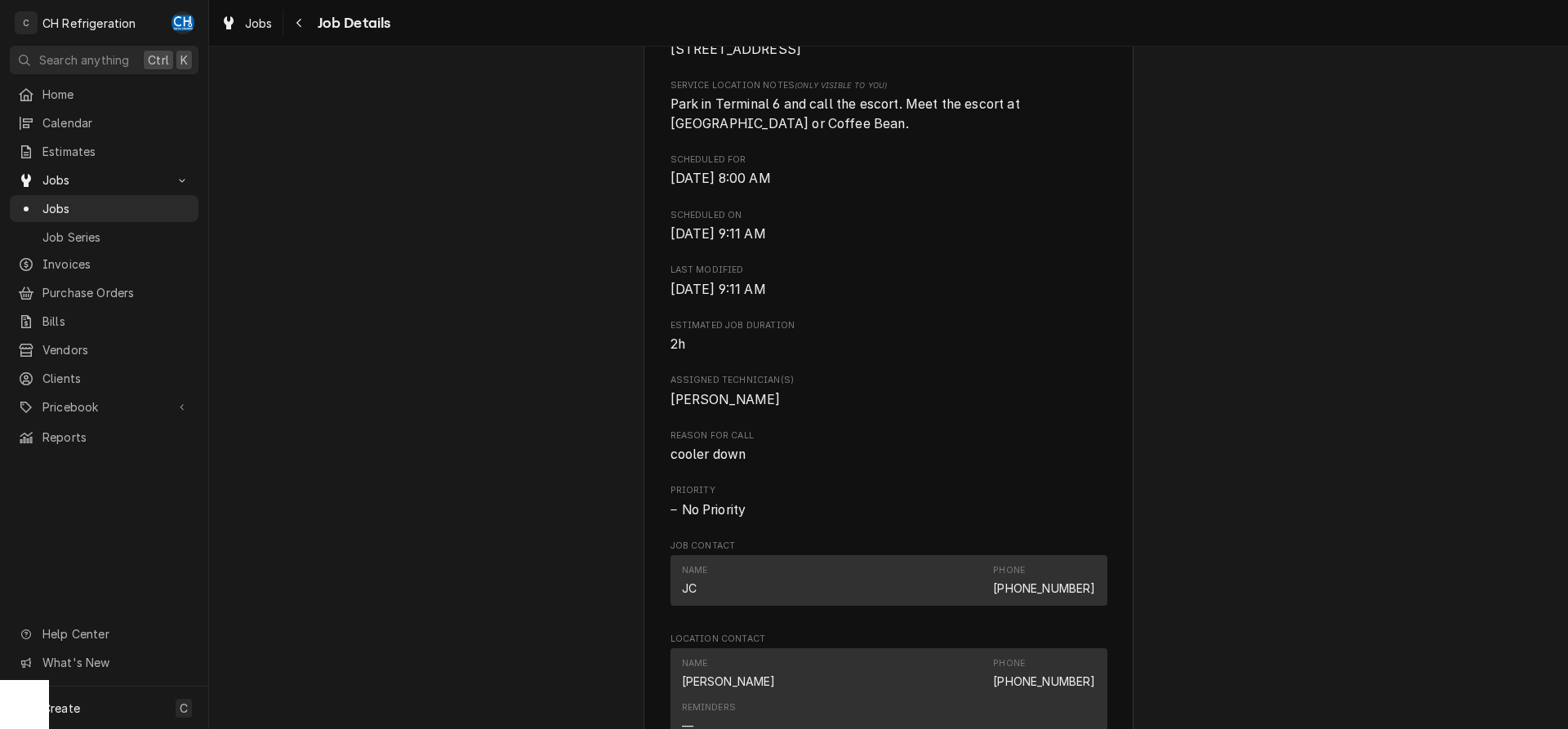
scroll to position [833, 0]
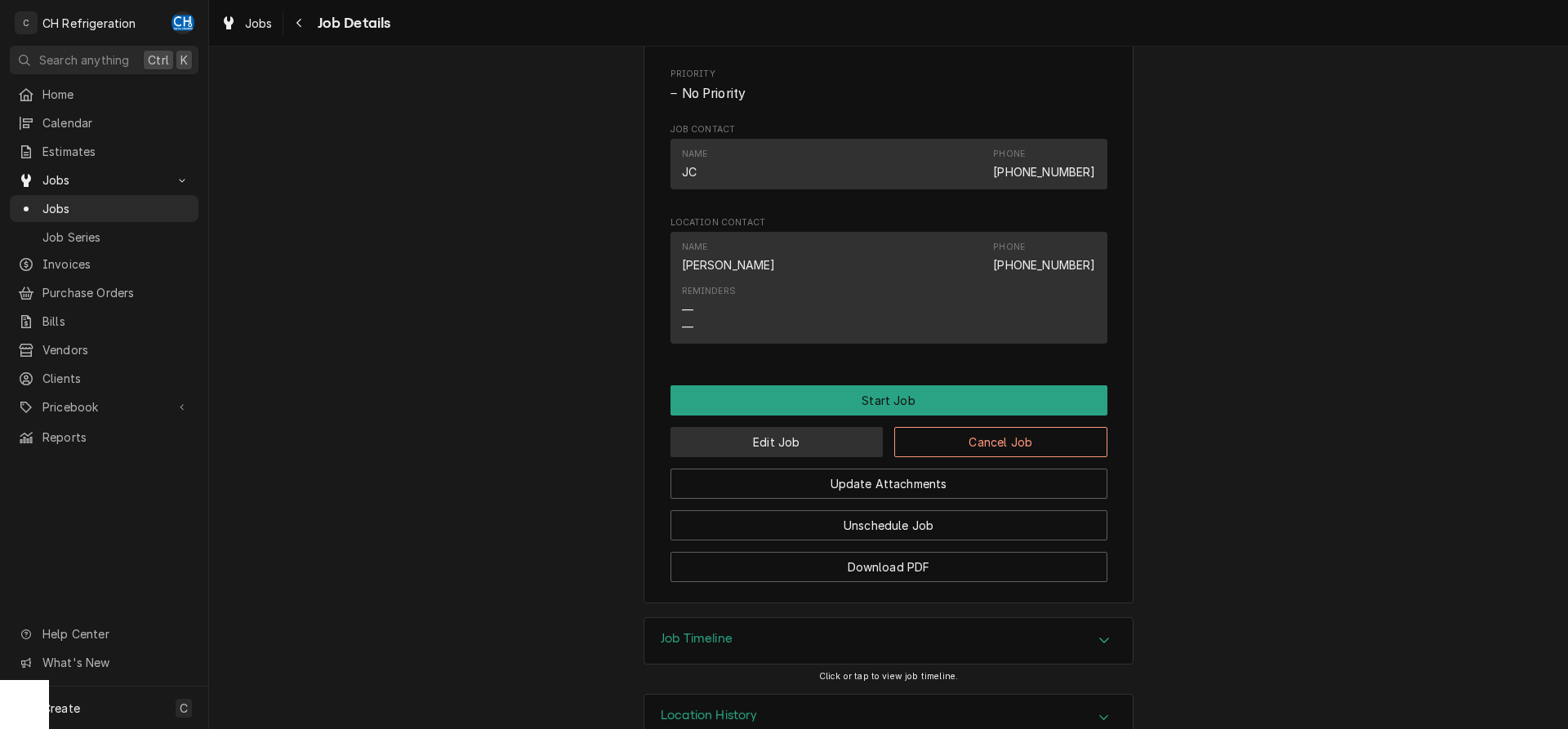
click at [766, 458] on button "Edit Job" at bounding box center [777, 442] width 214 height 31
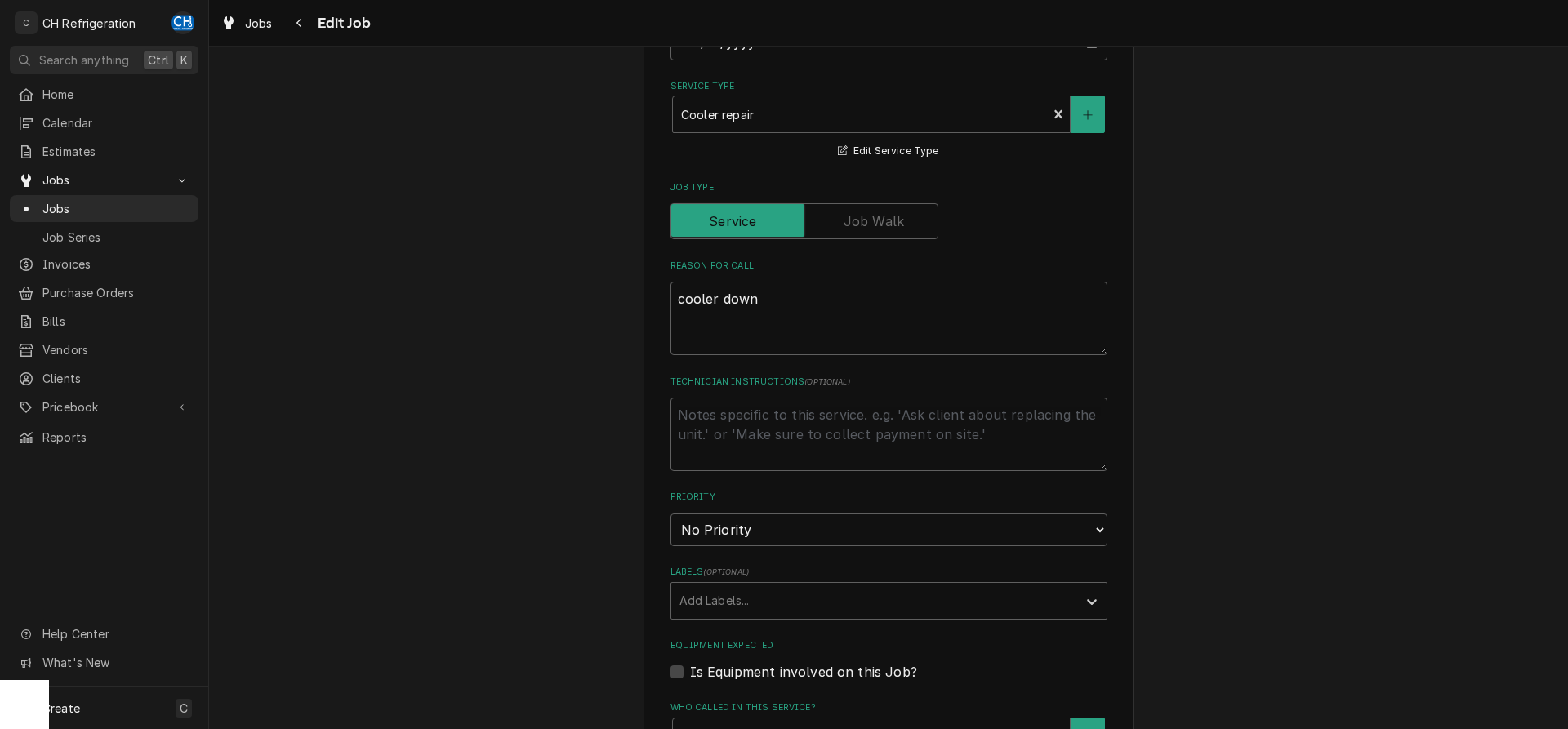
type textarea "x"
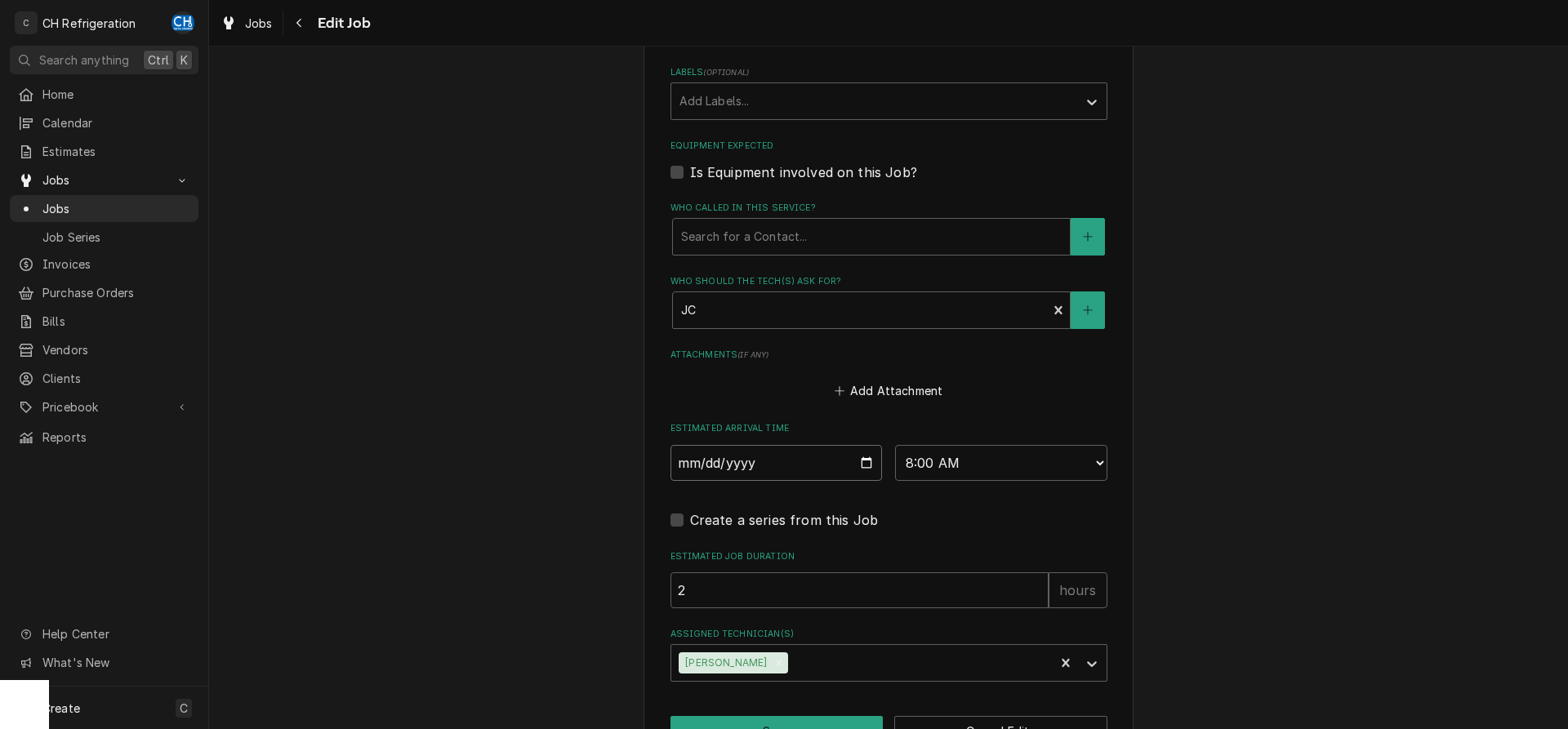
click at [873, 463] on input "2025-09-09" at bounding box center [777, 463] width 213 height 36
click at [860, 464] on input "2025-09-09" at bounding box center [777, 463] width 213 height 36
type input "[DATE]"
click at [895, 445] on select "AM / PM 6:00 AM 6:15 AM 6:30 AM 6:45 AM 7:00 AM 7:15 AM 7:30 AM 7:45 AM 8:00 AM…" at bounding box center [1002, 463] width 213 height 36
type textarea "x"
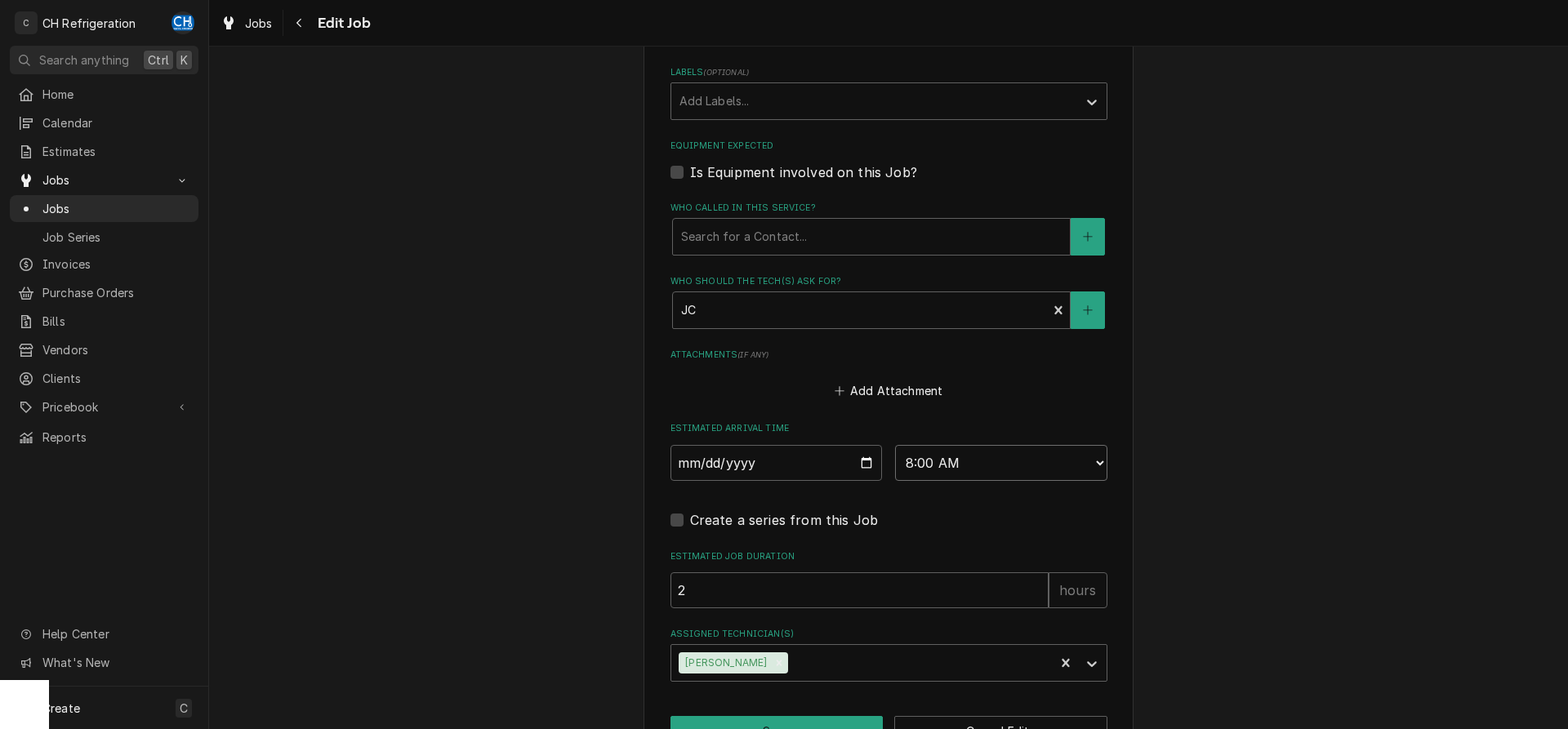
select select "13:00:00"
click option "1:00 PM" at bounding box center [0, 0] width 0 height 0
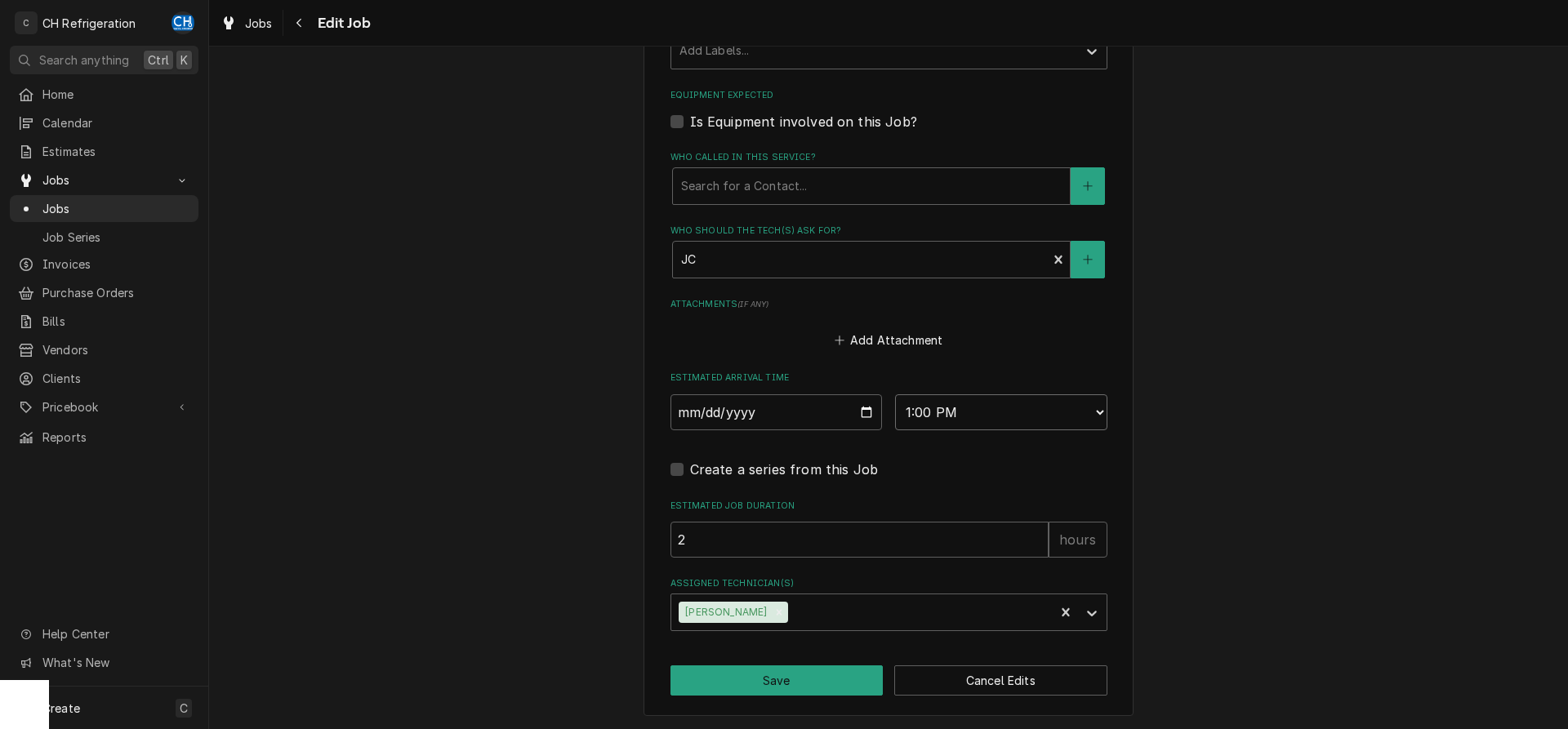
scroll to position [884, 0]
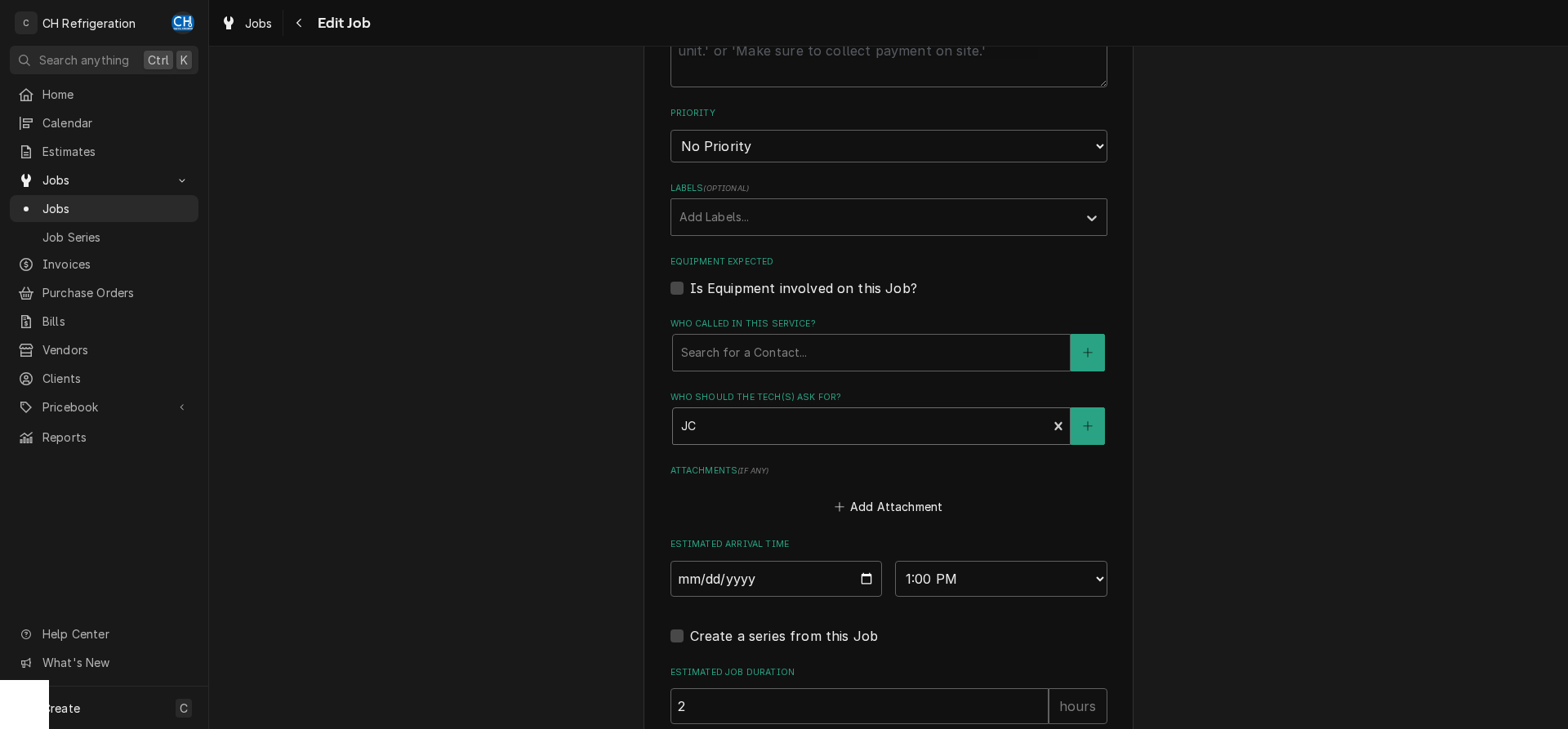
click at [791, 430] on div "Who should the tech(s) ask for?" at bounding box center [860, 426] width 359 height 30
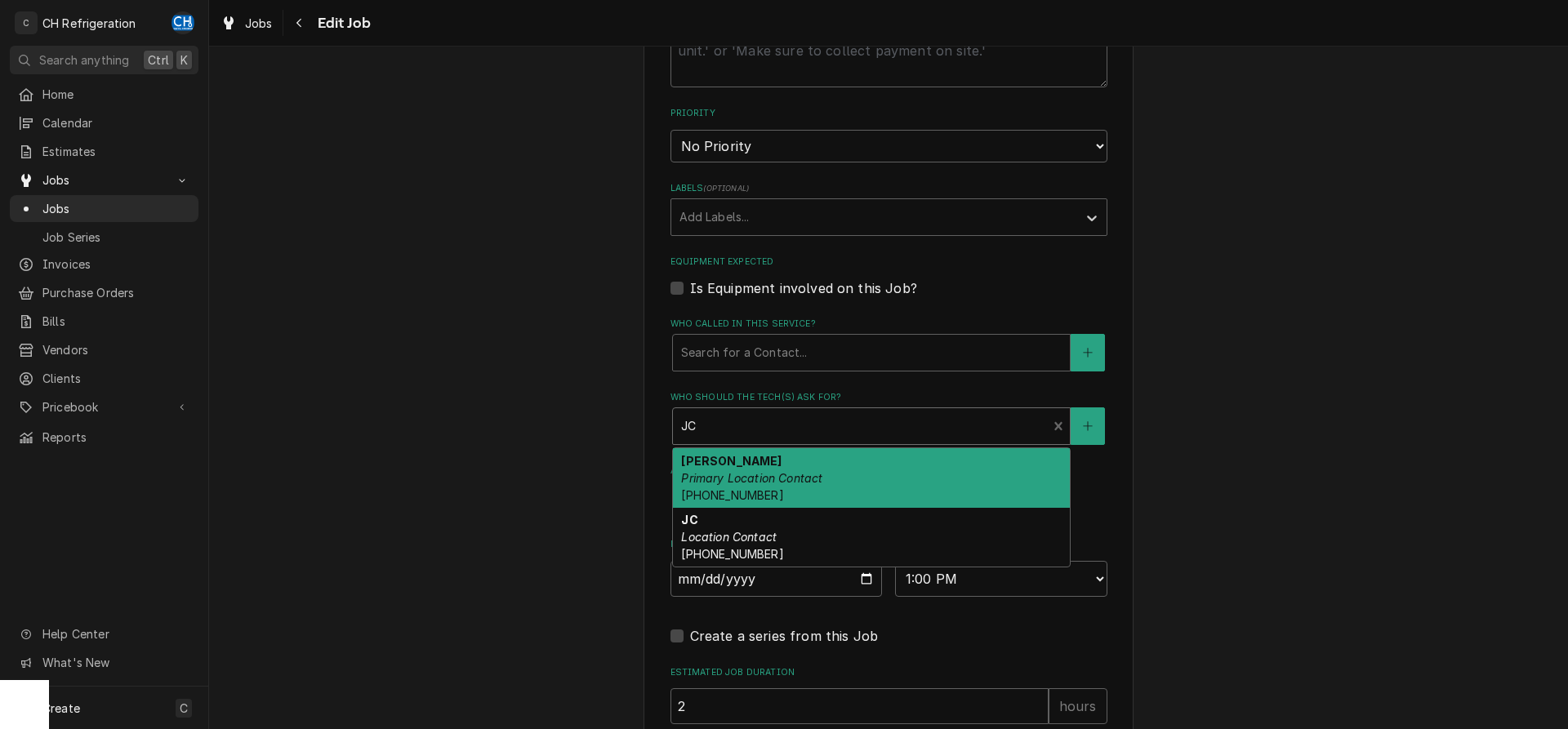
scroll to position [1051, 0]
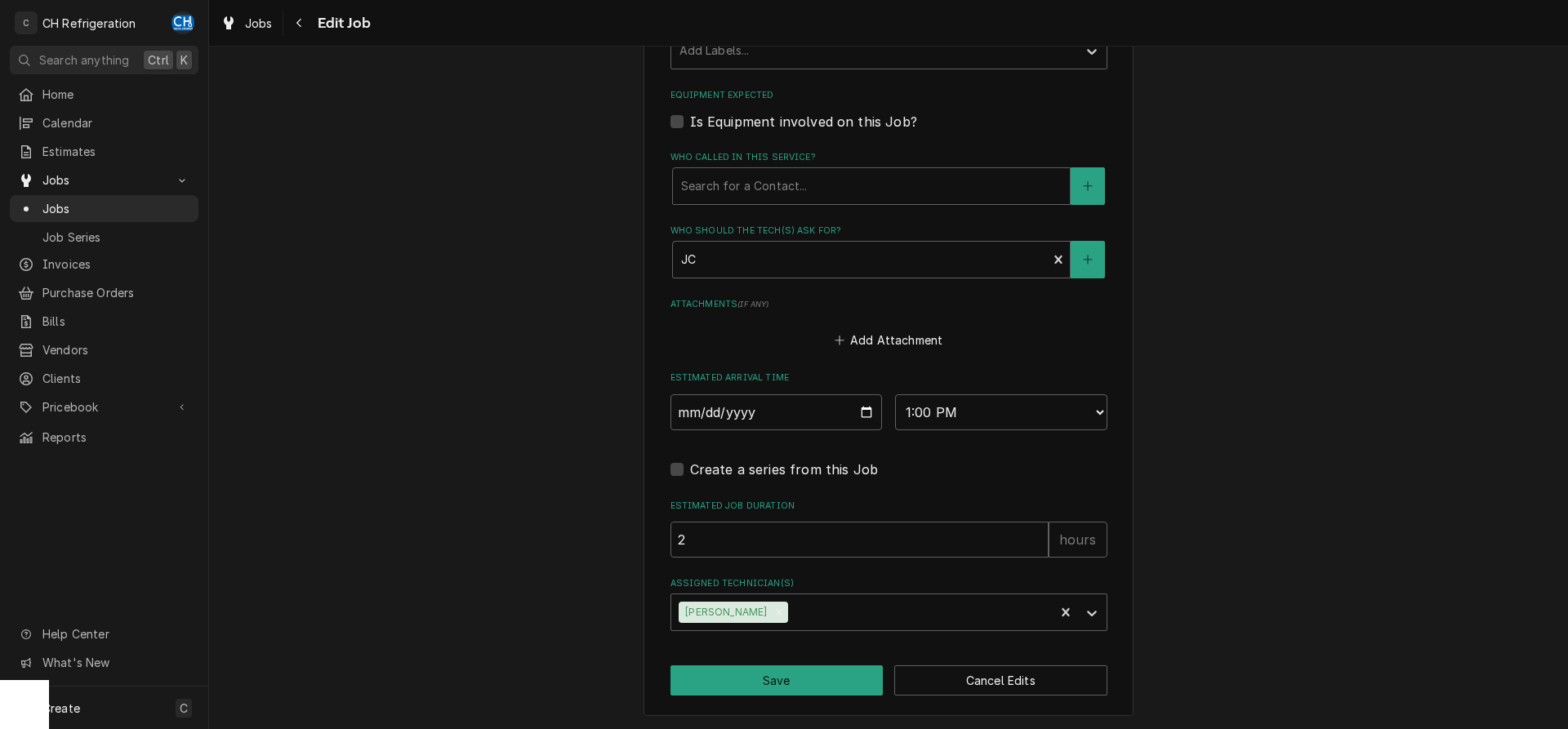
click at [777, 609] on icon "Remove Ruben Perez" at bounding box center [779, 612] width 6 height 6
click at [799, 609] on div "Assigned Technician(s)" at bounding box center [918, 613] width 255 height 30
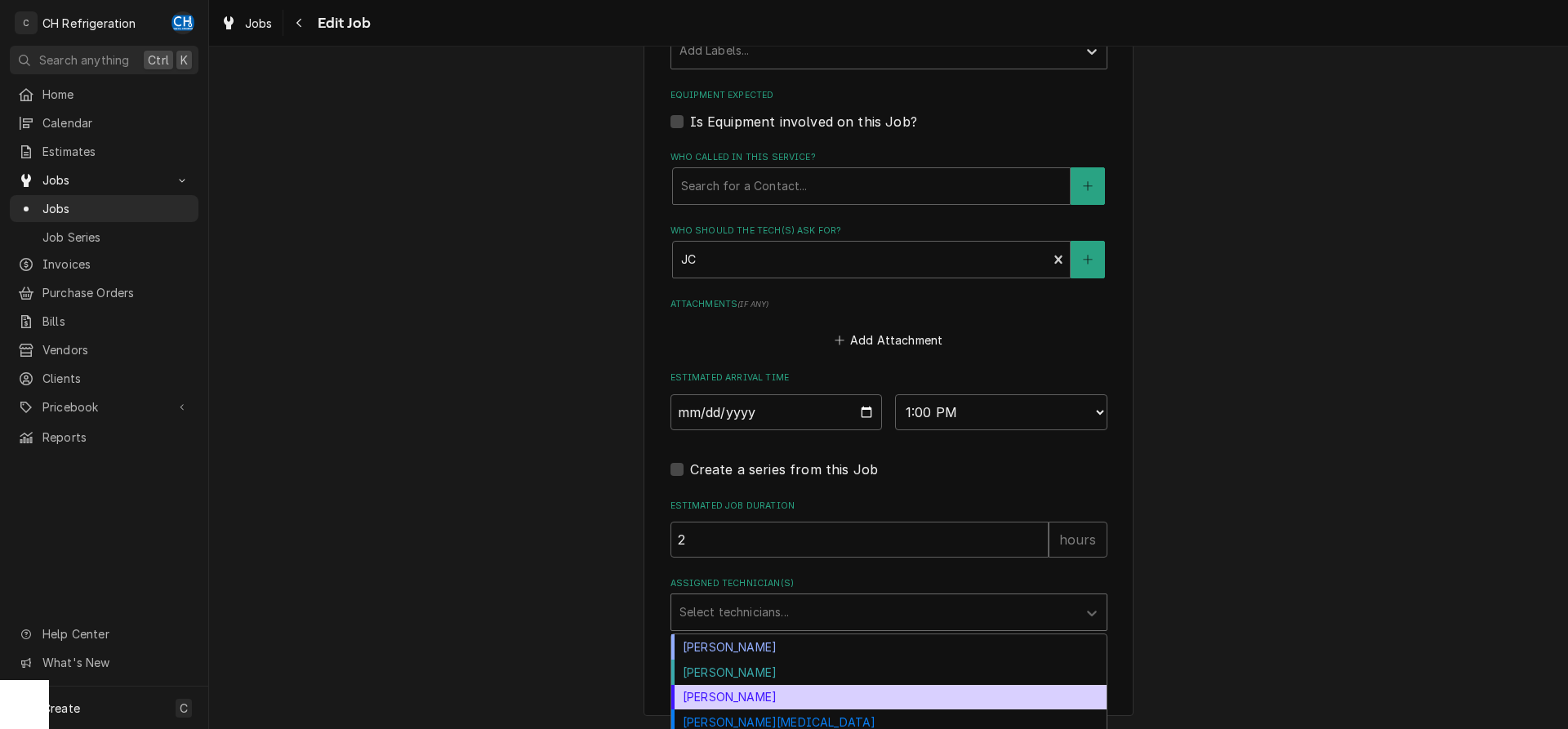
click at [766, 697] on div "Josh Galindo" at bounding box center [889, 698] width 435 height 26
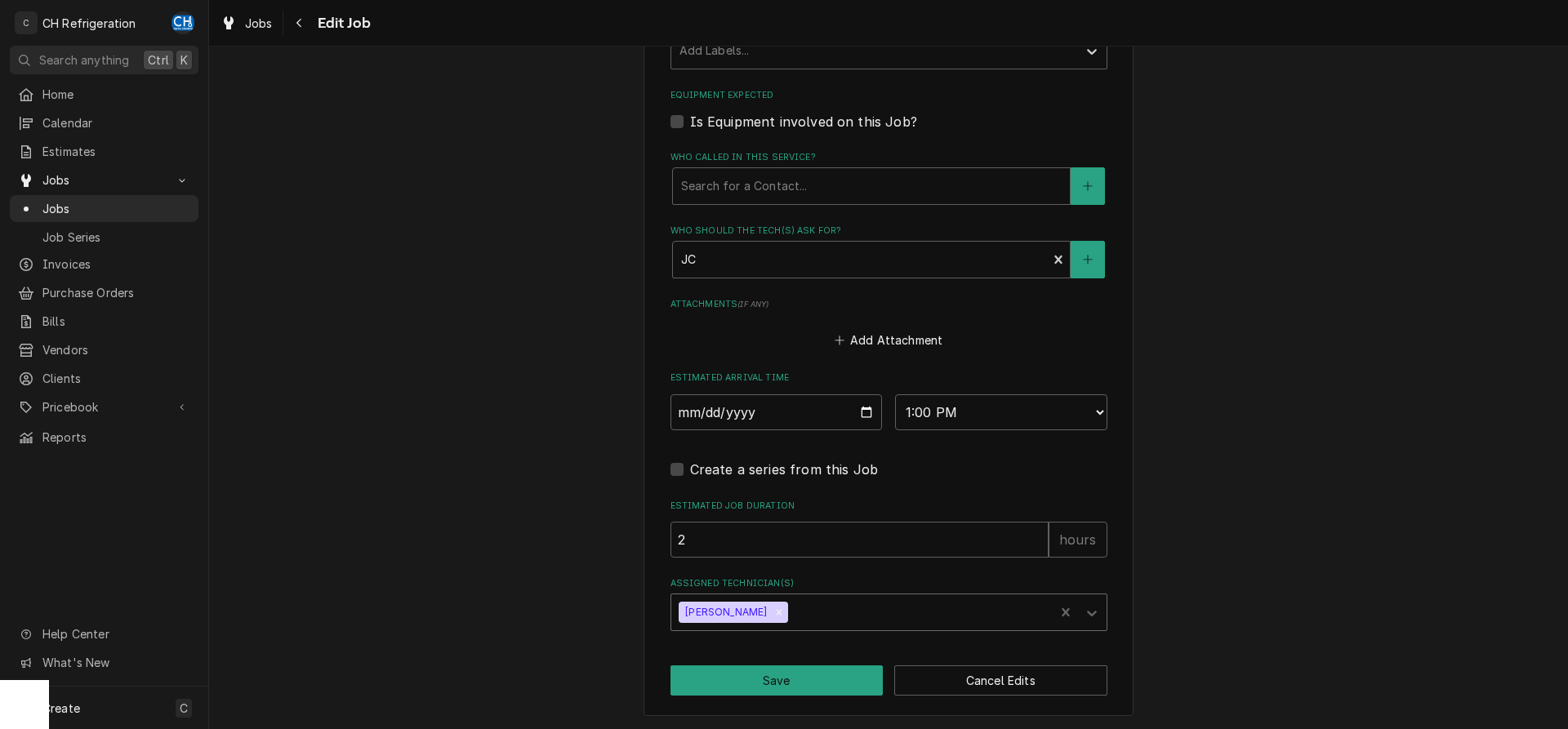
type textarea "x"
click at [897, 265] on div "Who should the tech(s) ask for?" at bounding box center [860, 260] width 359 height 30
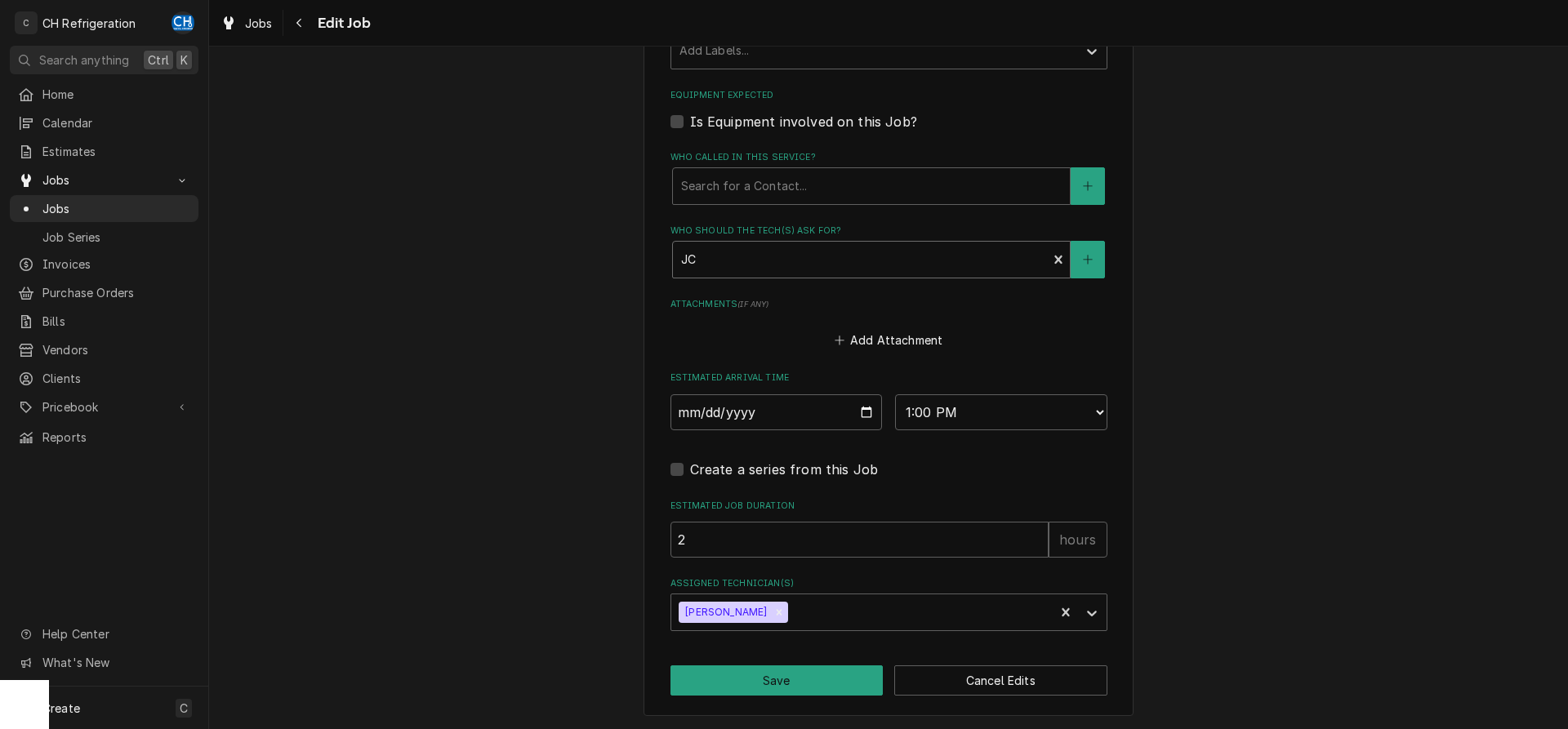
click at [772, 268] on div "Who should the tech(s) ask for?" at bounding box center [860, 260] width 359 height 30
click at [995, 252] on div "Who should the tech(s) ask for?" at bounding box center [860, 260] width 359 height 30
click at [1084, 258] on icon "Create New Contact" at bounding box center [1087, 259] width 9 height 9
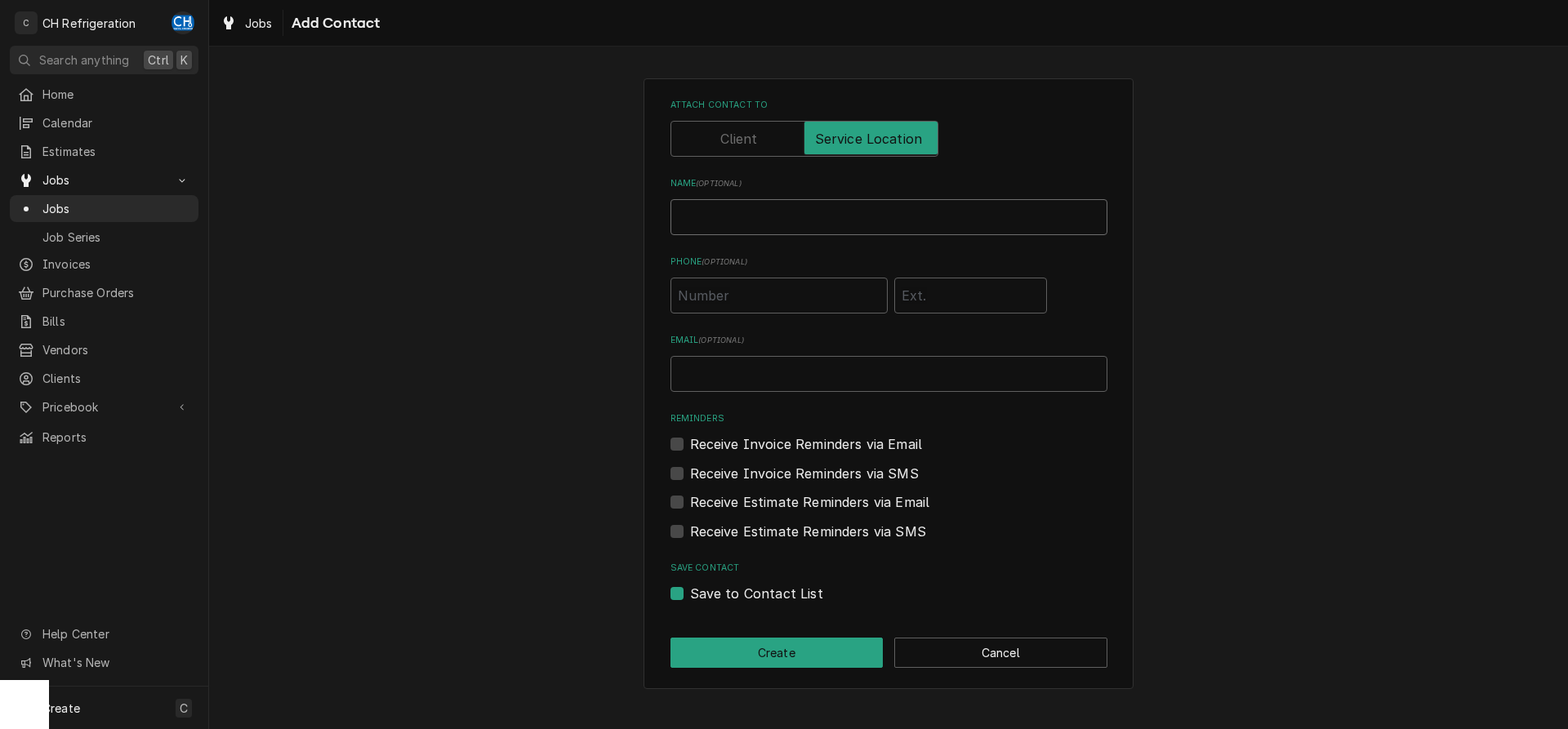
click at [843, 223] on input "Name ( optional )" at bounding box center [889, 218] width 437 height 36
type input "Fatima"
click at [766, 285] on input "Phone ( optional )" at bounding box center [778, 296] width 217 height 36
type input "(310) 780-8562"
click at [739, 656] on button "Create" at bounding box center [777, 653] width 214 height 31
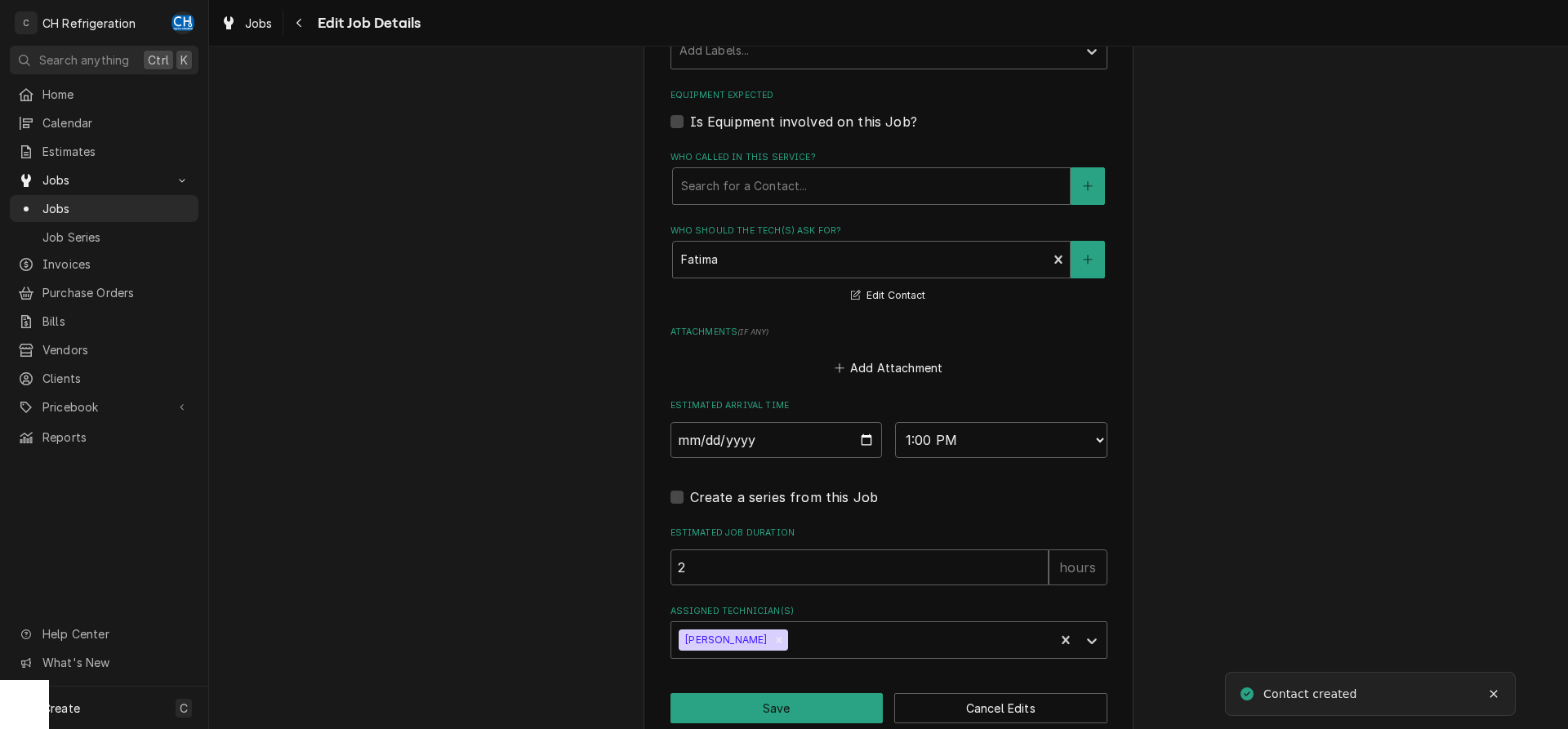
scroll to position [1078, 0]
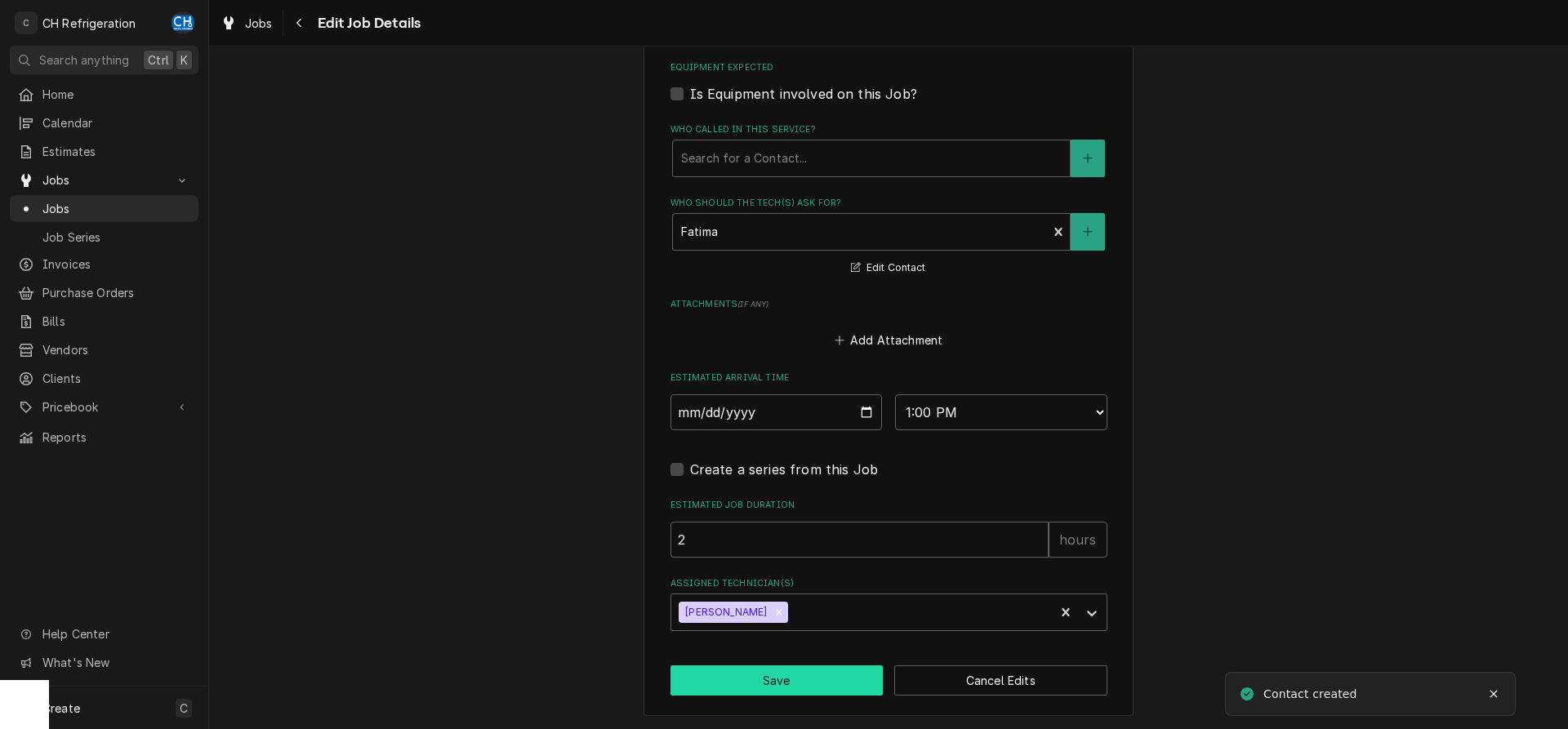
click at [784, 686] on button "Save" at bounding box center [777, 680] width 214 height 31
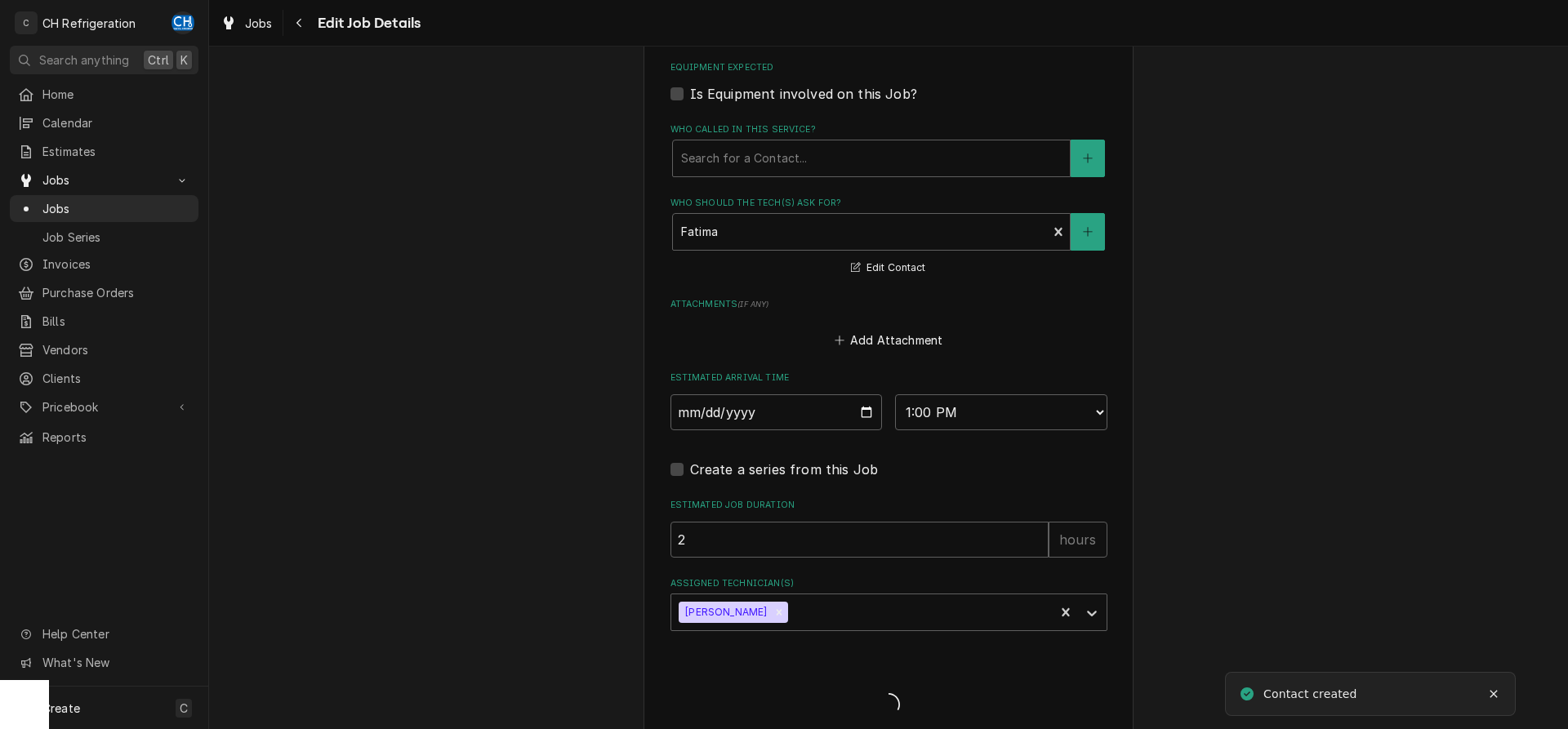
type textarea "x"
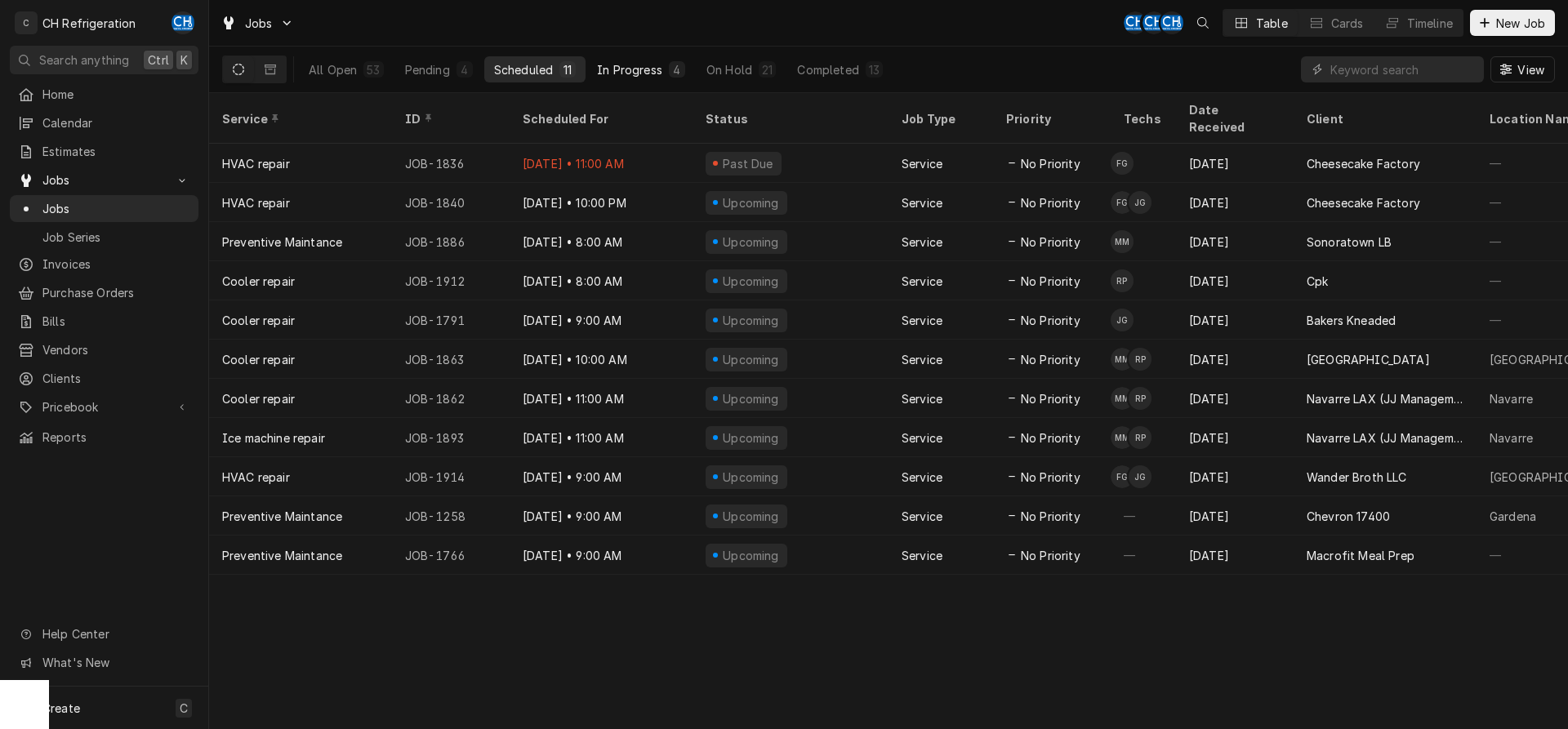
click at [653, 66] on div "In Progress" at bounding box center [629, 69] width 65 height 17
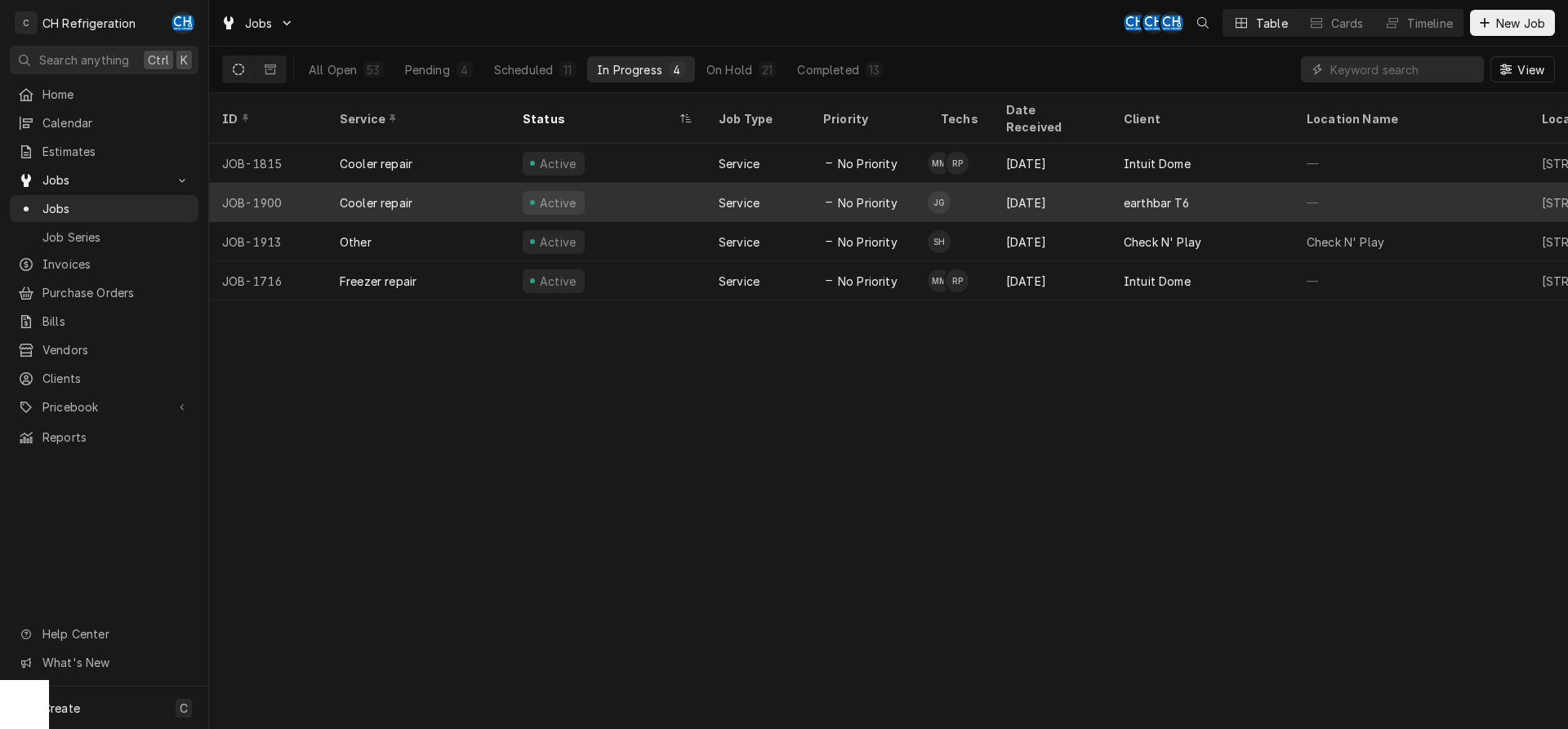
click at [923, 183] on div "No Priority" at bounding box center [869, 203] width 118 height 40
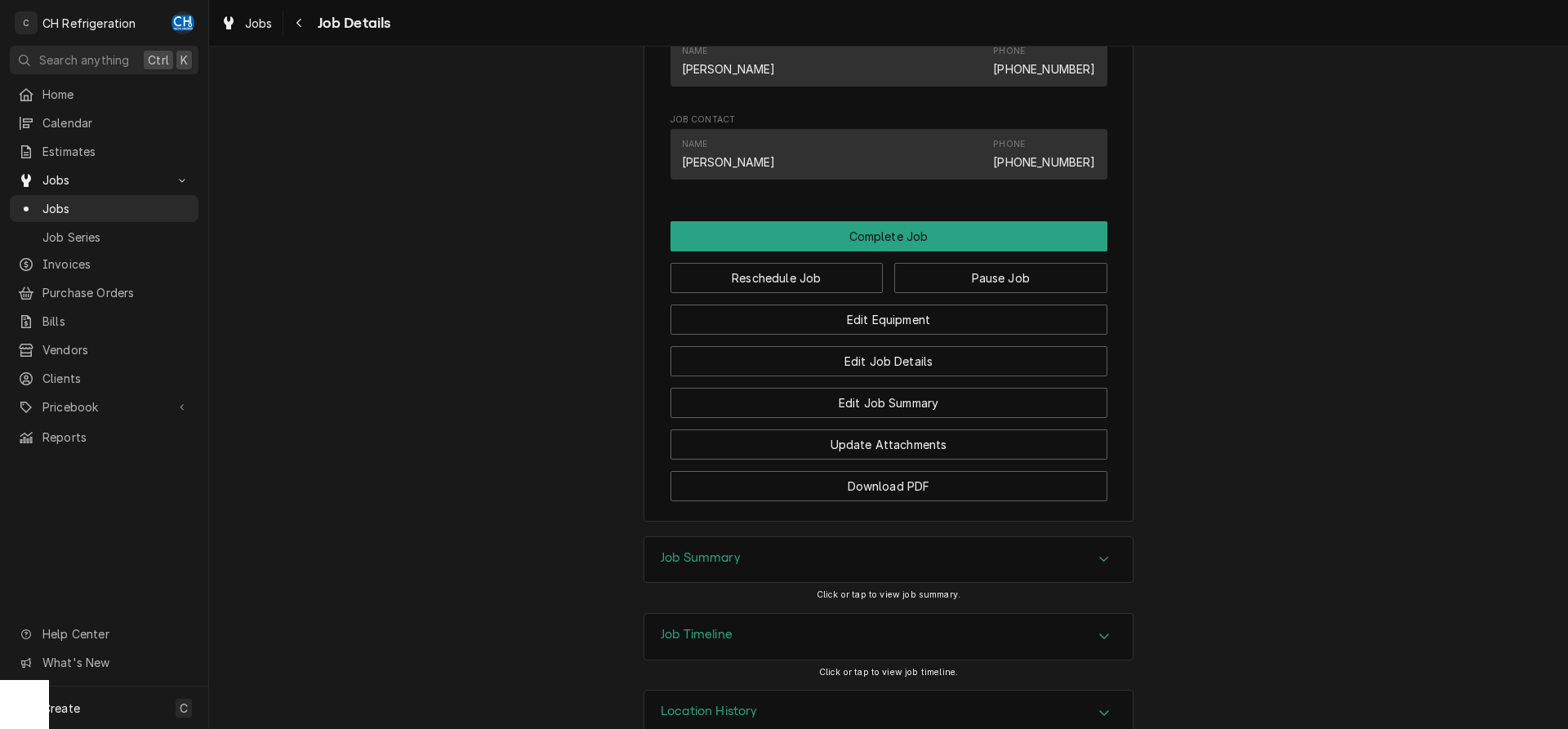
scroll to position [1030, 0]
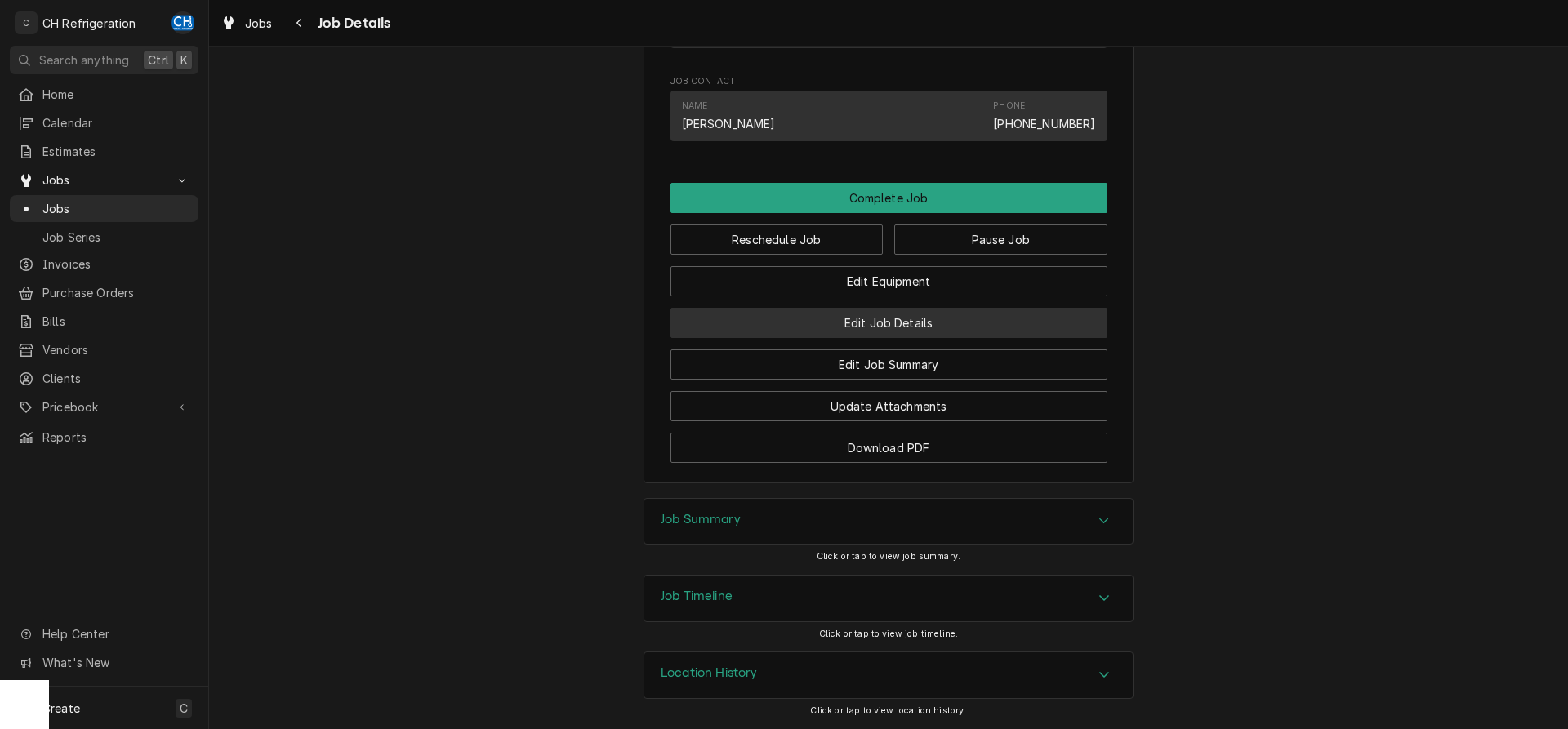
click at [904, 333] on button "Edit Job Details" at bounding box center [889, 322] width 437 height 31
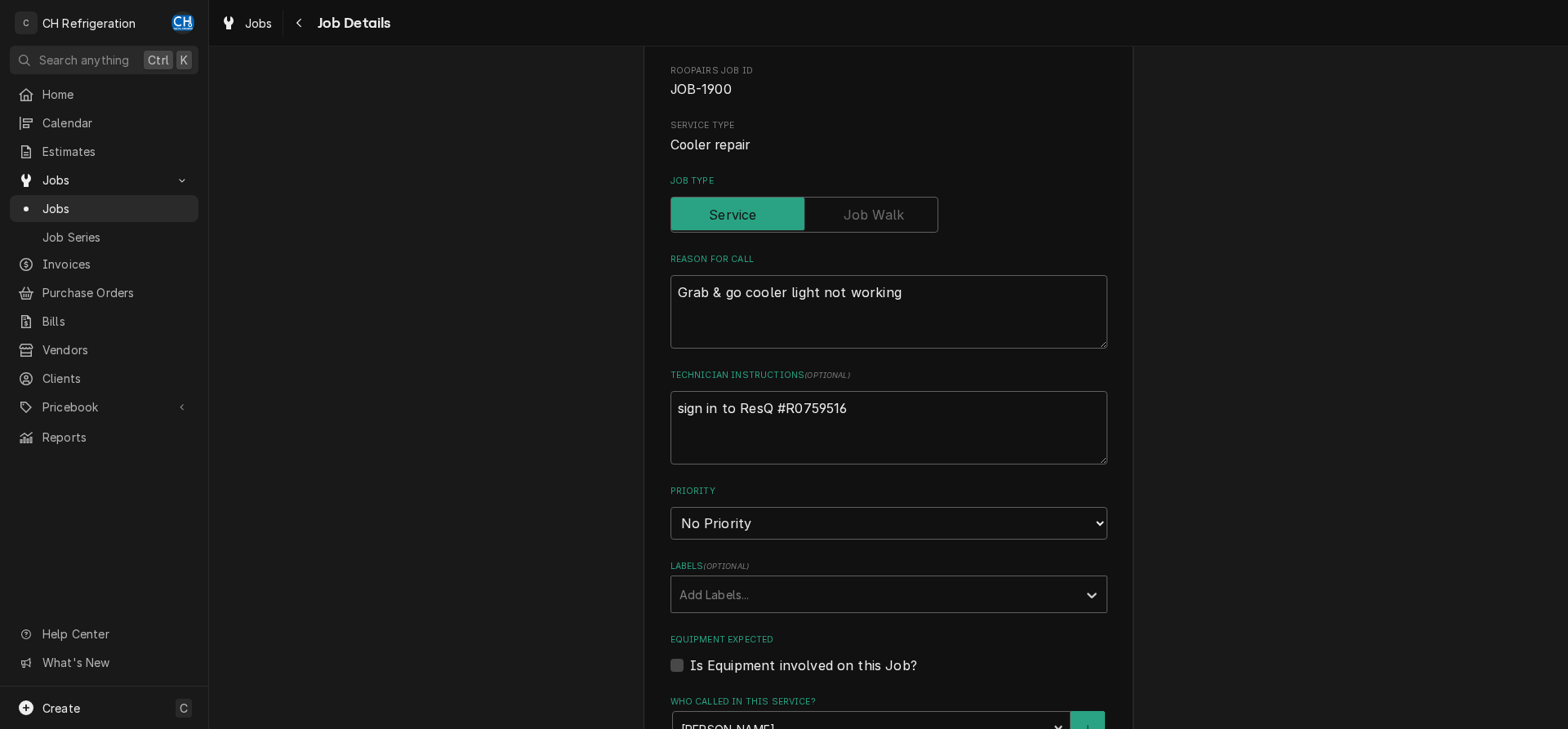
scroll to position [640, 0]
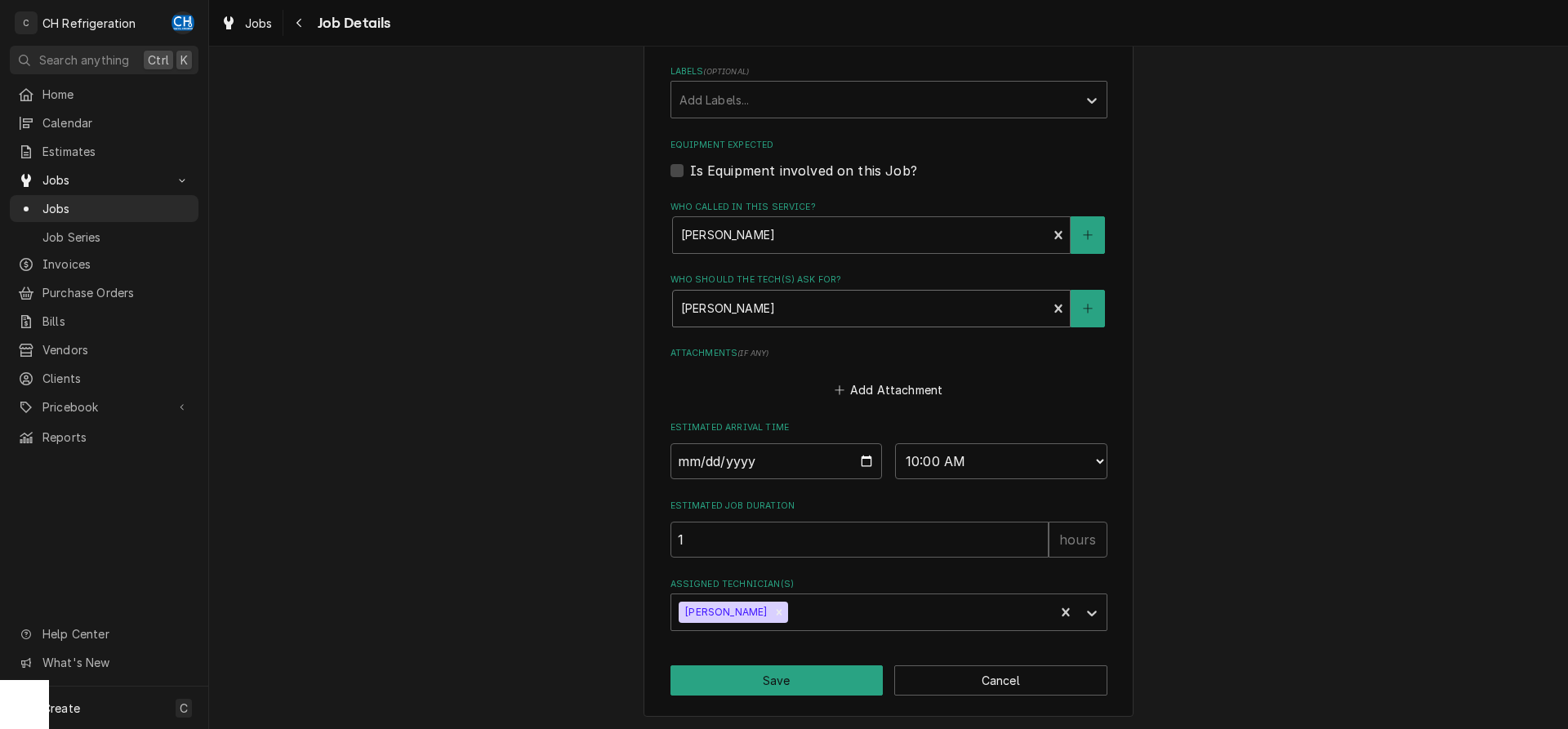
type textarea "x"
click at [826, 308] on div "Who should the tech(s) ask for?" at bounding box center [860, 309] width 359 height 30
click at [307, 24] on div "Navigate back" at bounding box center [300, 23] width 16 height 16
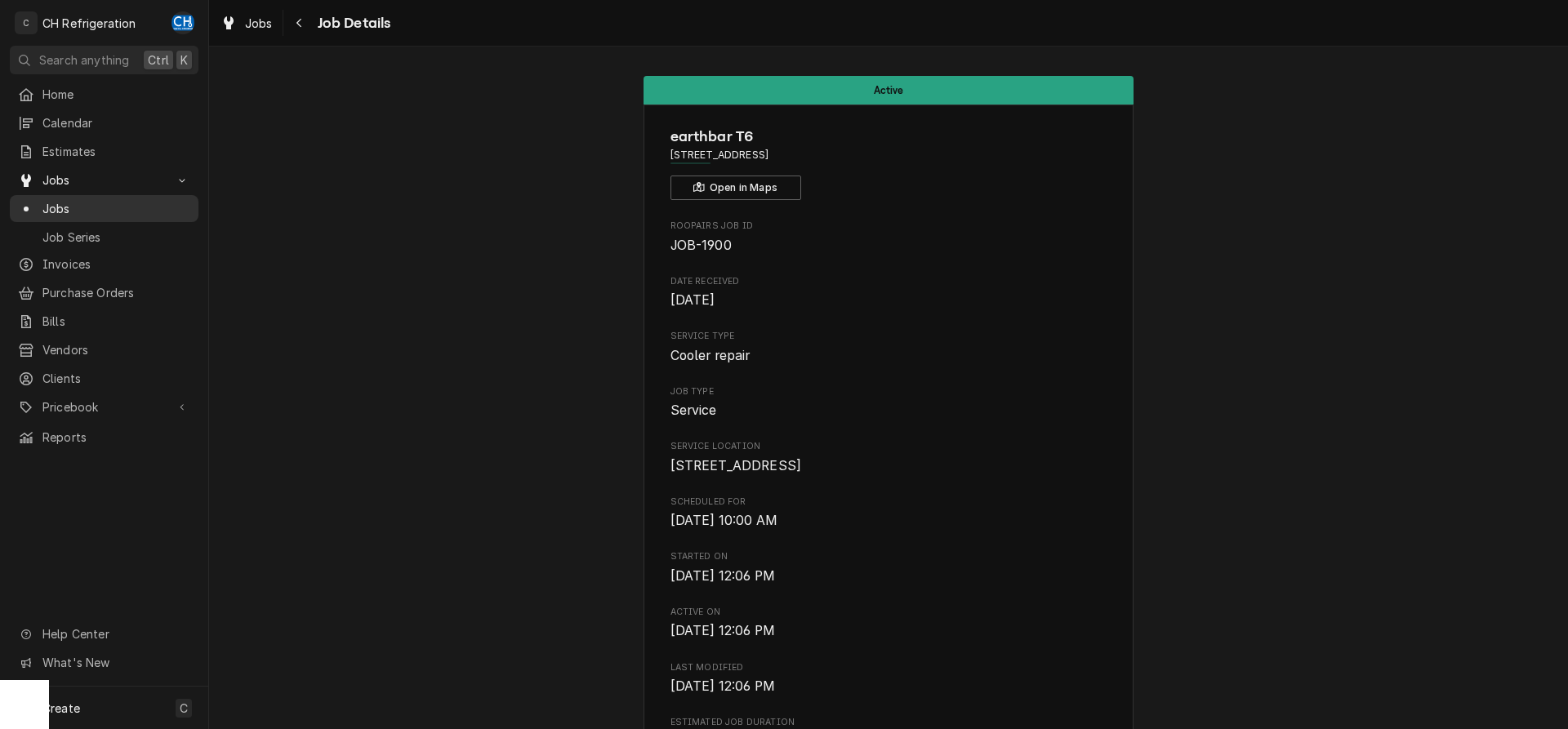
click at [57, 201] on span "Jobs" at bounding box center [116, 209] width 148 height 17
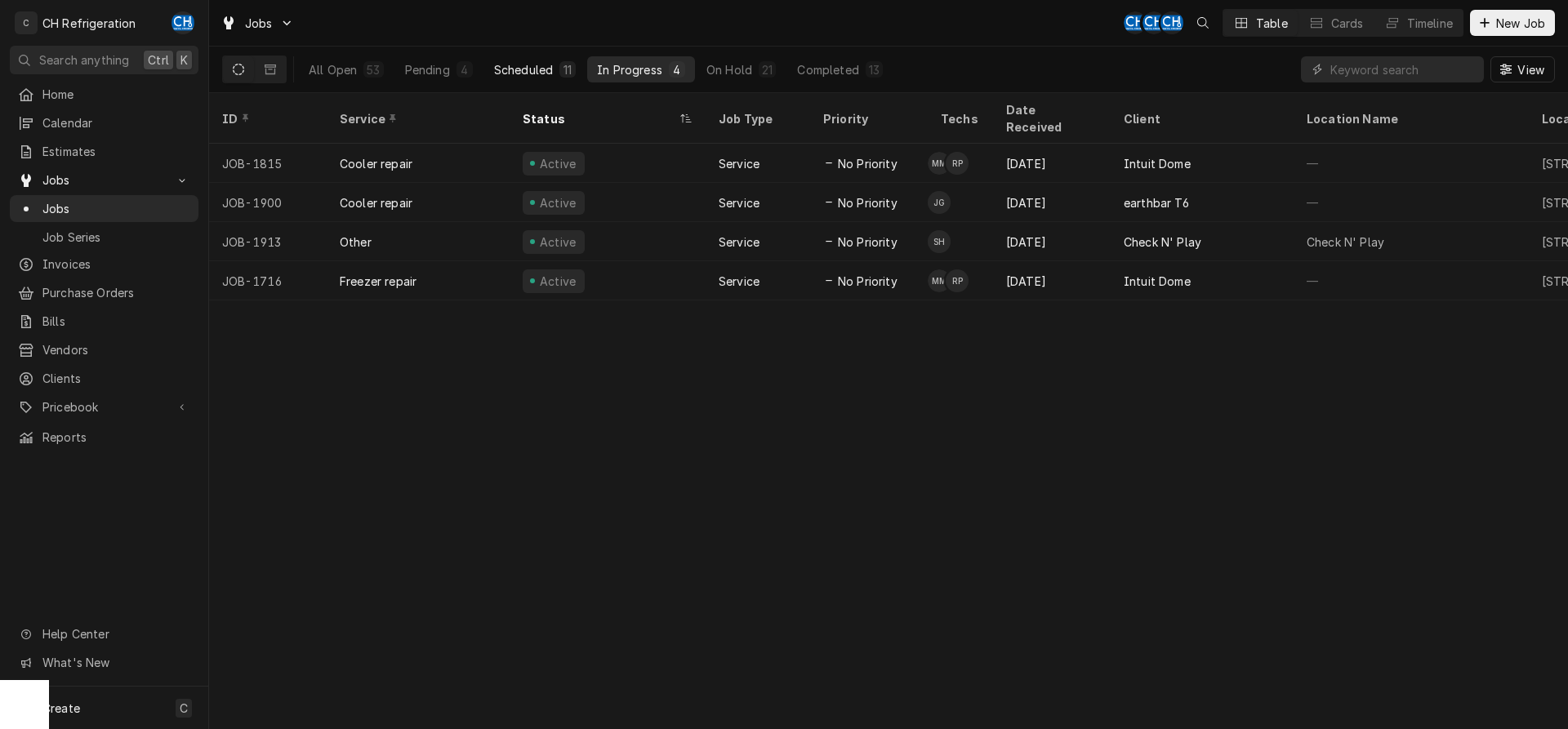
click at [541, 73] on div "Scheduled" at bounding box center [523, 69] width 59 height 17
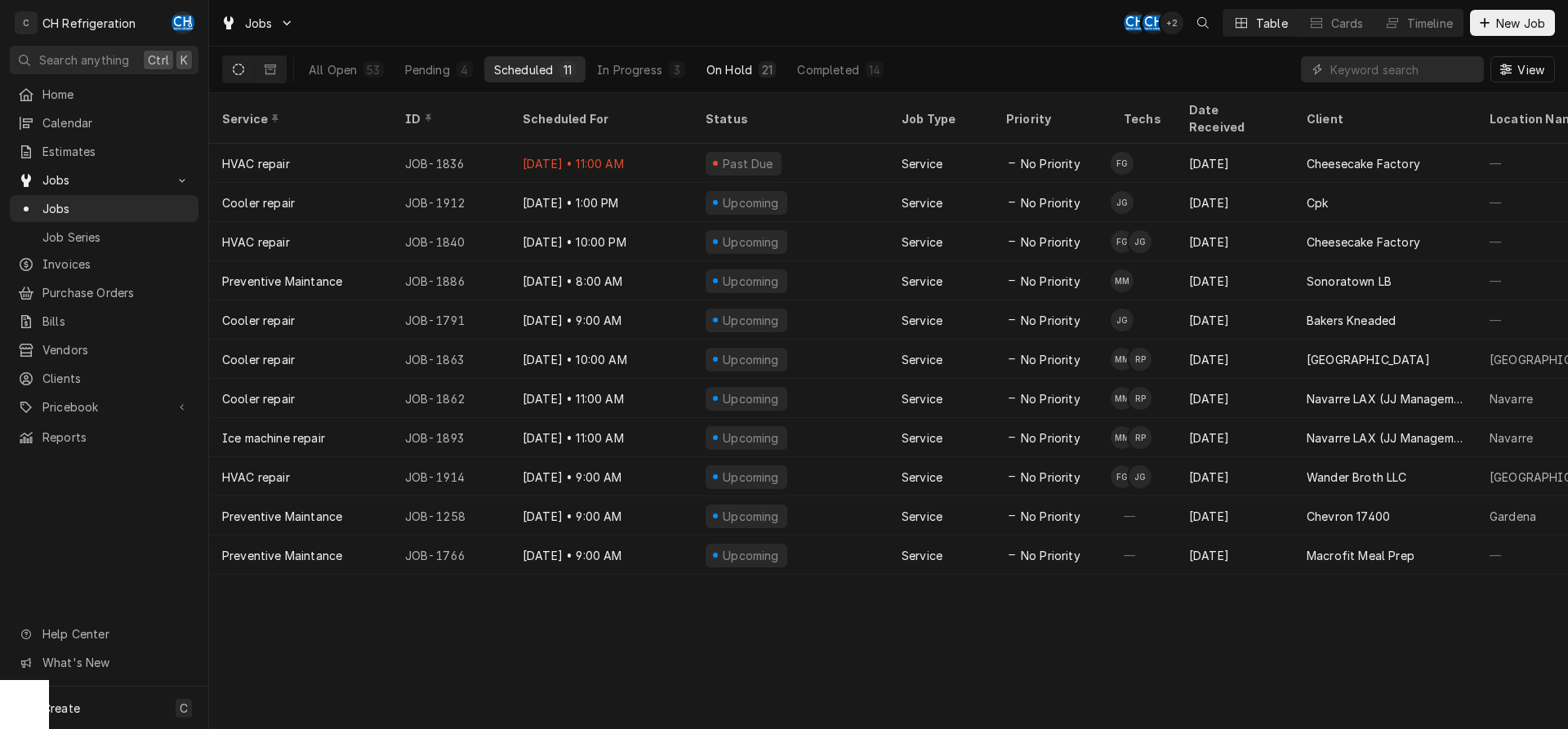
click at [735, 79] on button "On Hold 21" at bounding box center [741, 69] width 89 height 26
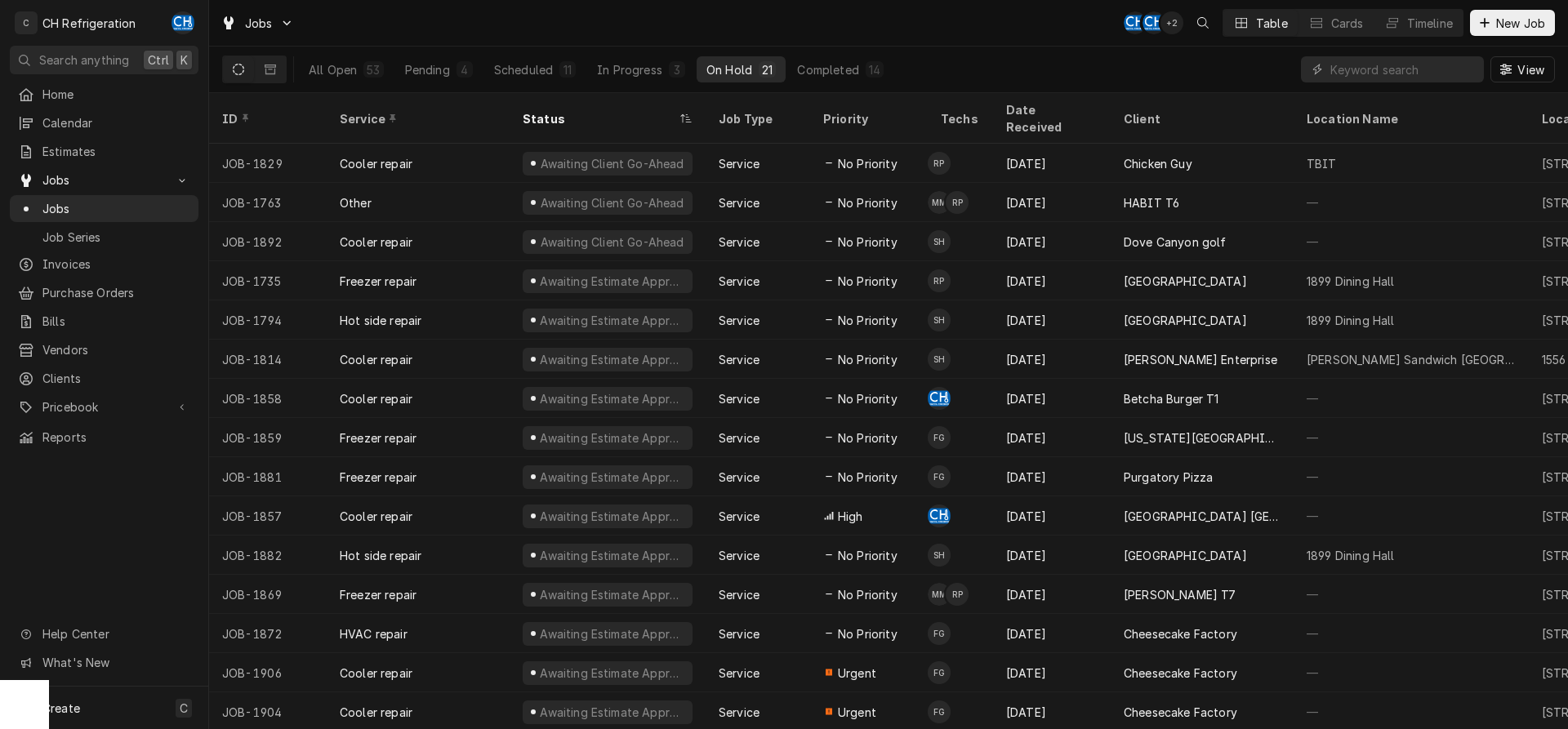
click at [535, 54] on div "All Open 53 Pending 4 Scheduled 11 In Progress 3 On Hold 21 Completed 14" at bounding box center [596, 68] width 594 height 45
click at [509, 59] on button "Scheduled 11" at bounding box center [534, 69] width 101 height 26
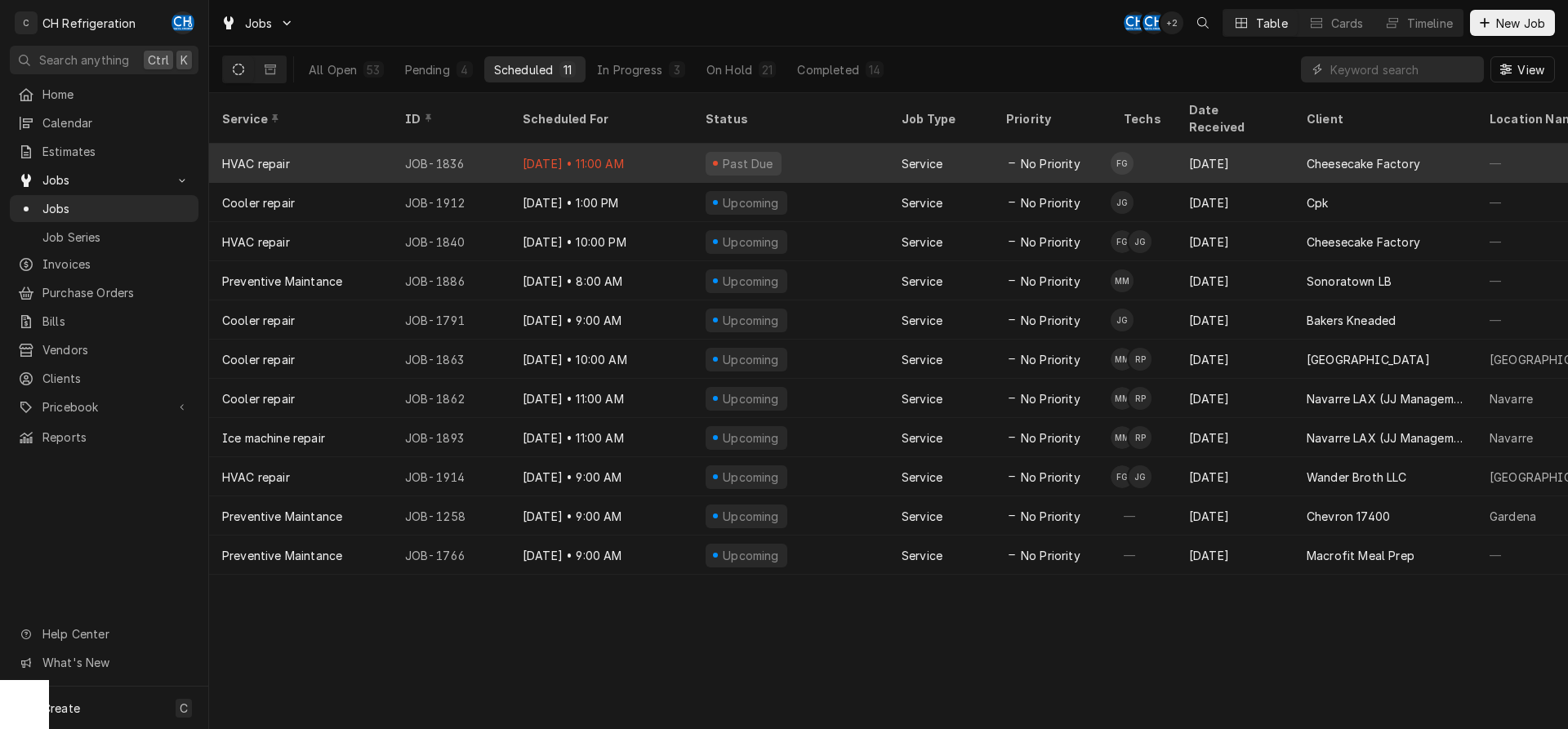
click at [1218, 153] on div "[DATE]" at bounding box center [1234, 163] width 118 height 40
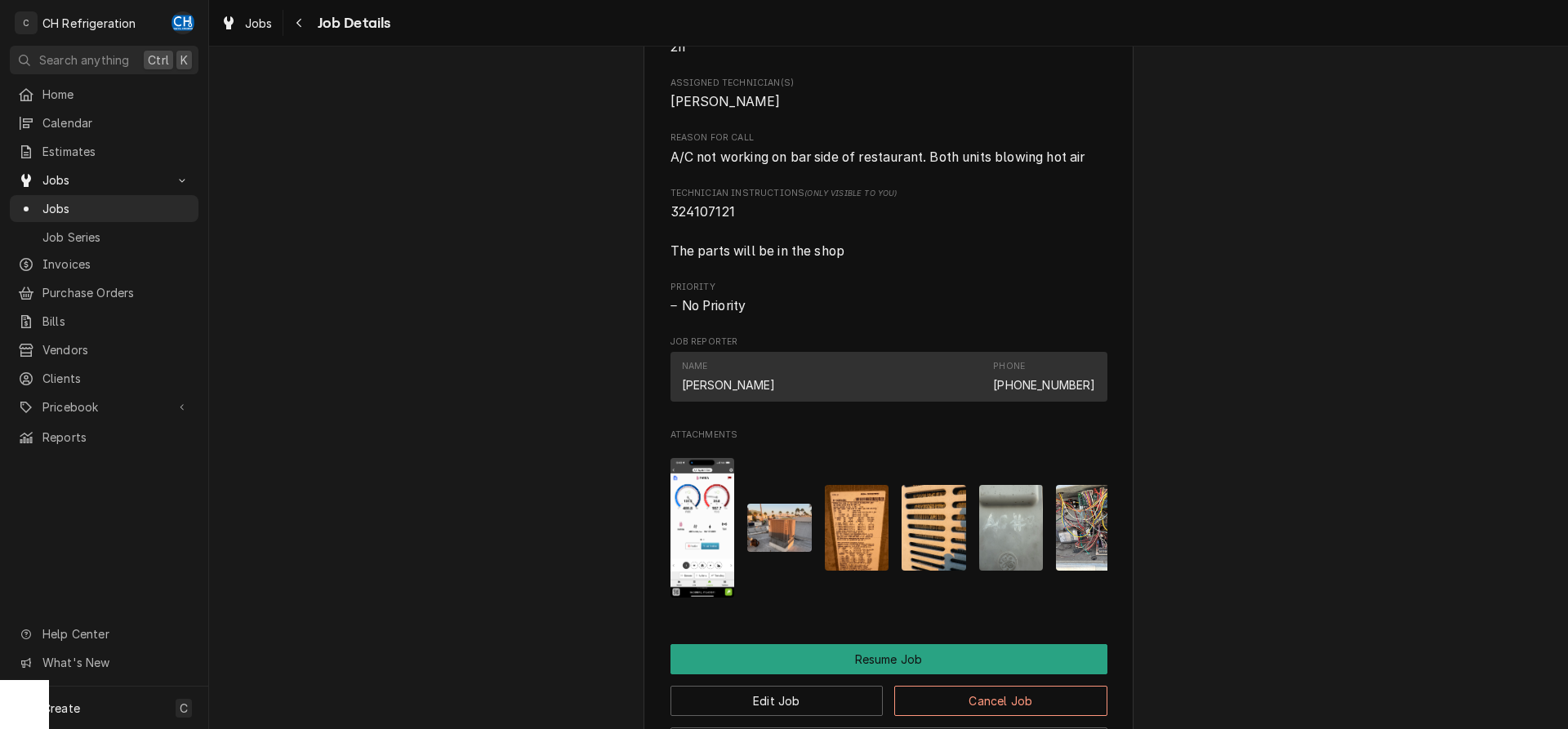
scroll to position [1166, 0]
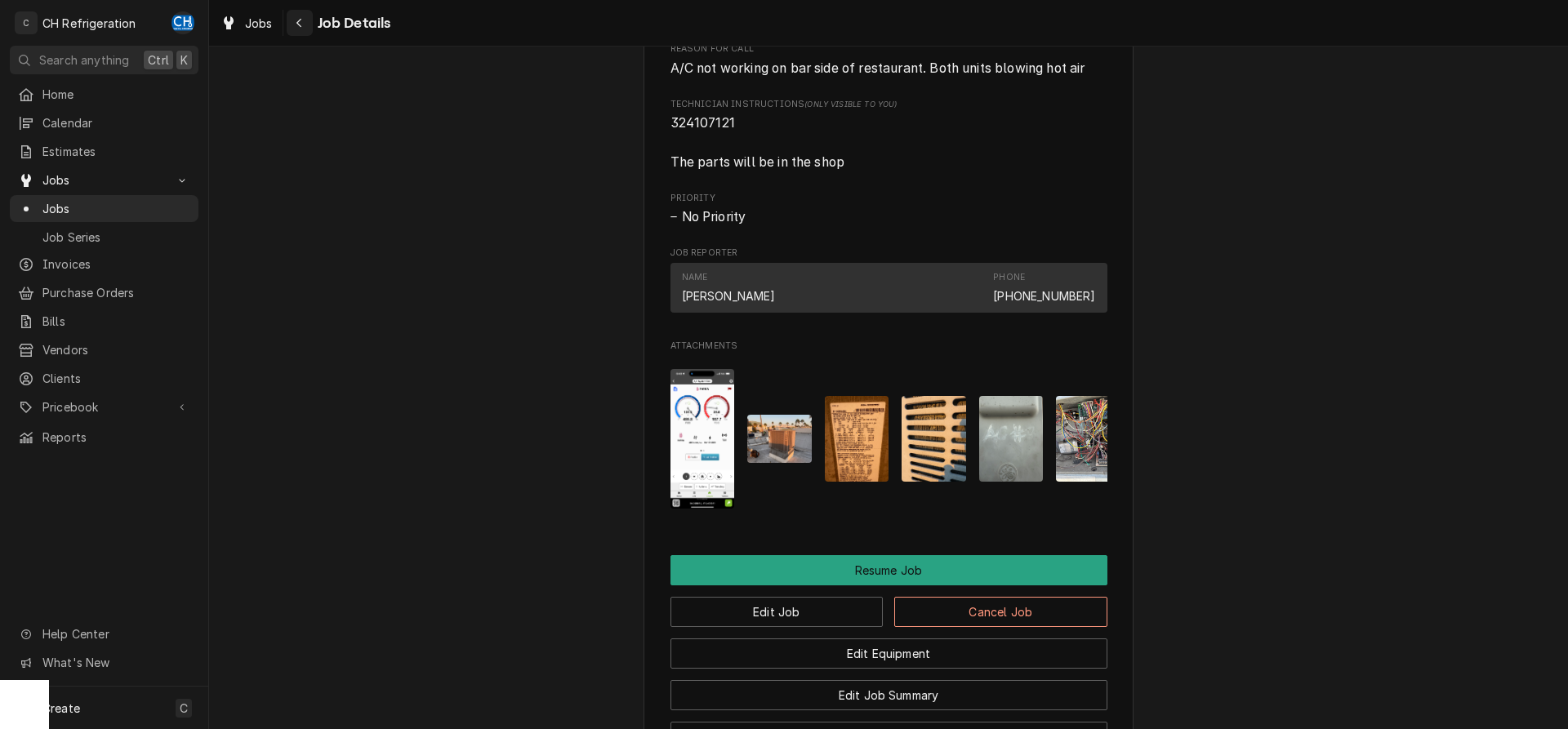
click at [292, 16] on div "Navigate back" at bounding box center [300, 23] width 16 height 16
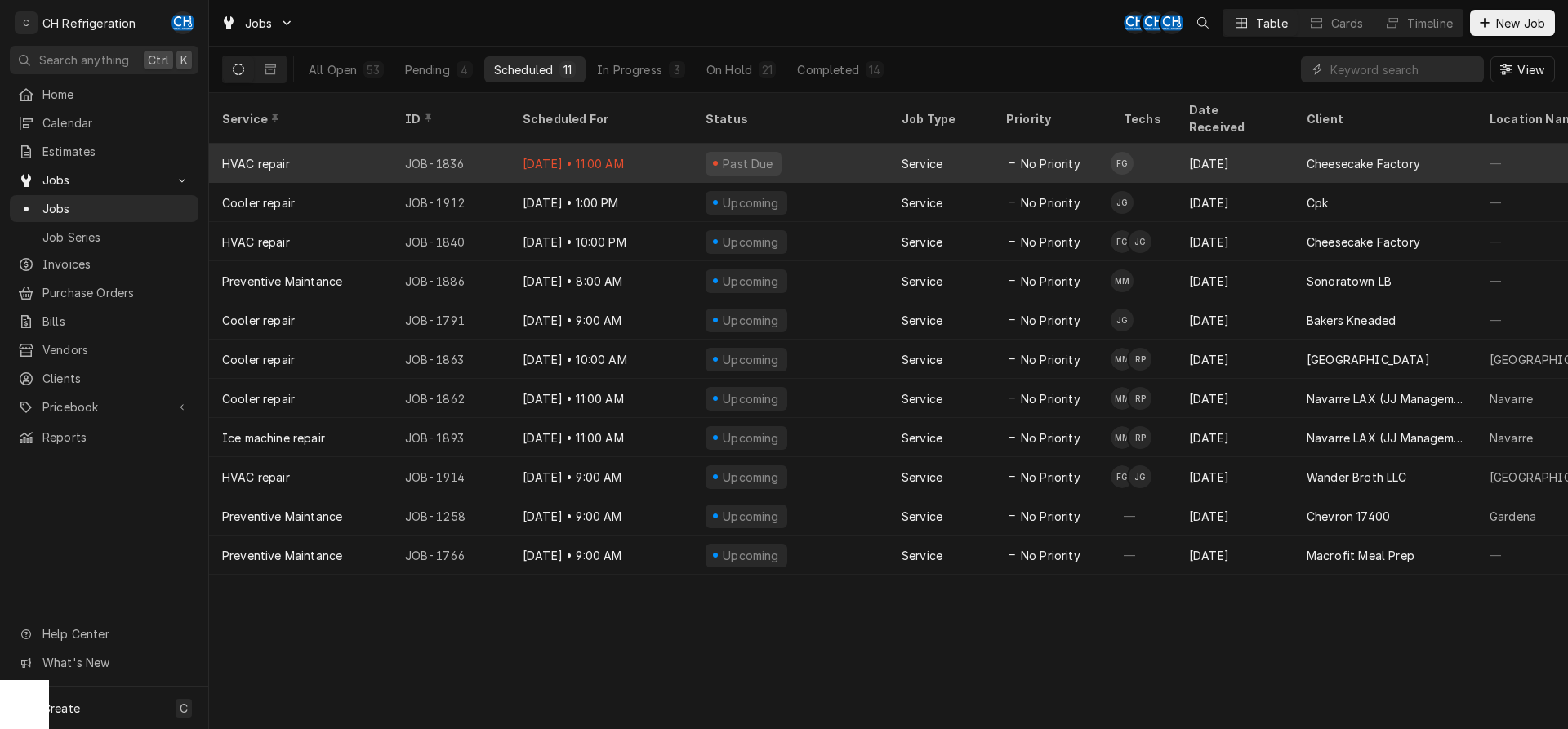
click at [1198, 152] on div "Aug 29" at bounding box center [1234, 163] width 118 height 40
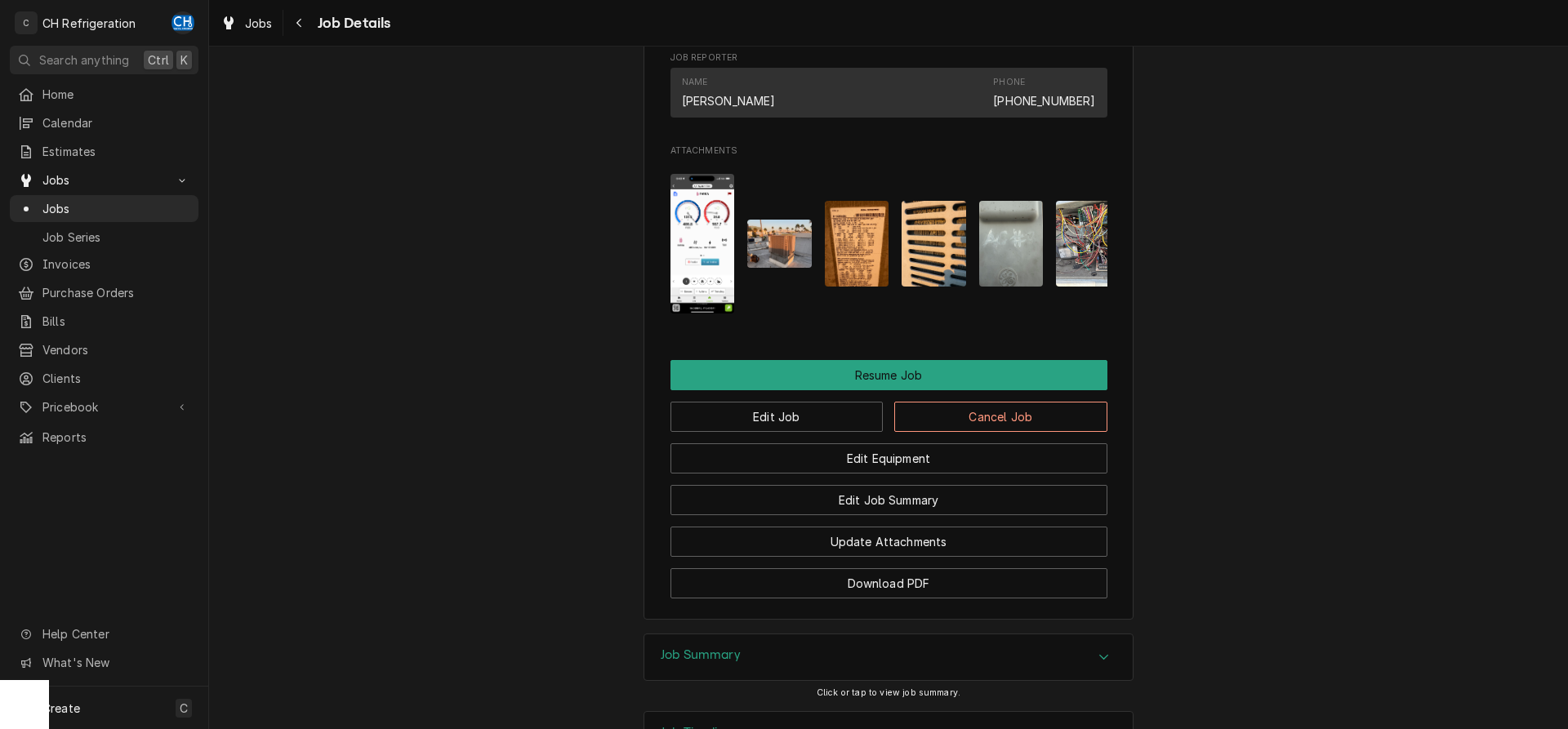
scroll to position [1416, 0]
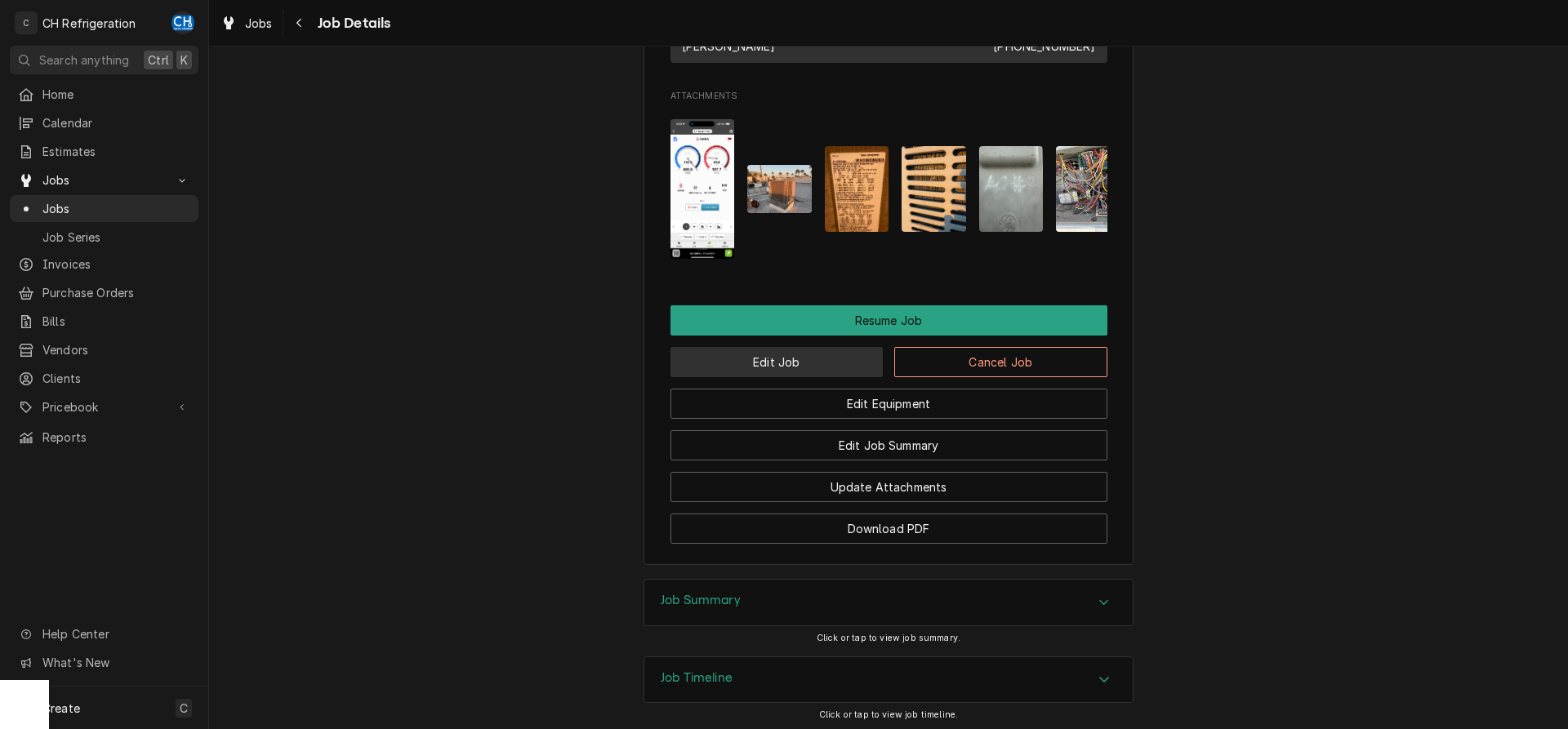
click at [805, 378] on button "Edit Job" at bounding box center [777, 362] width 214 height 31
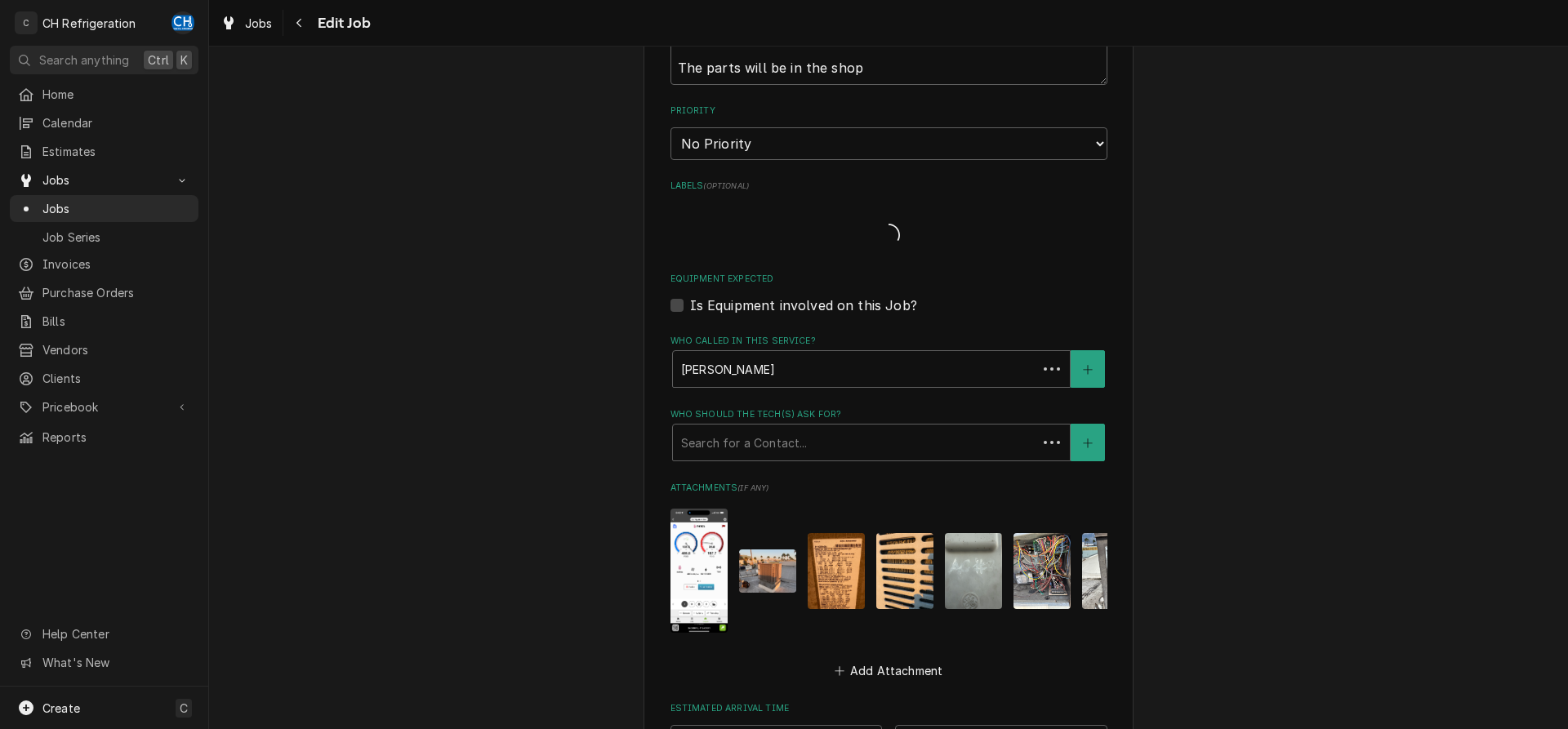
type textarea "x"
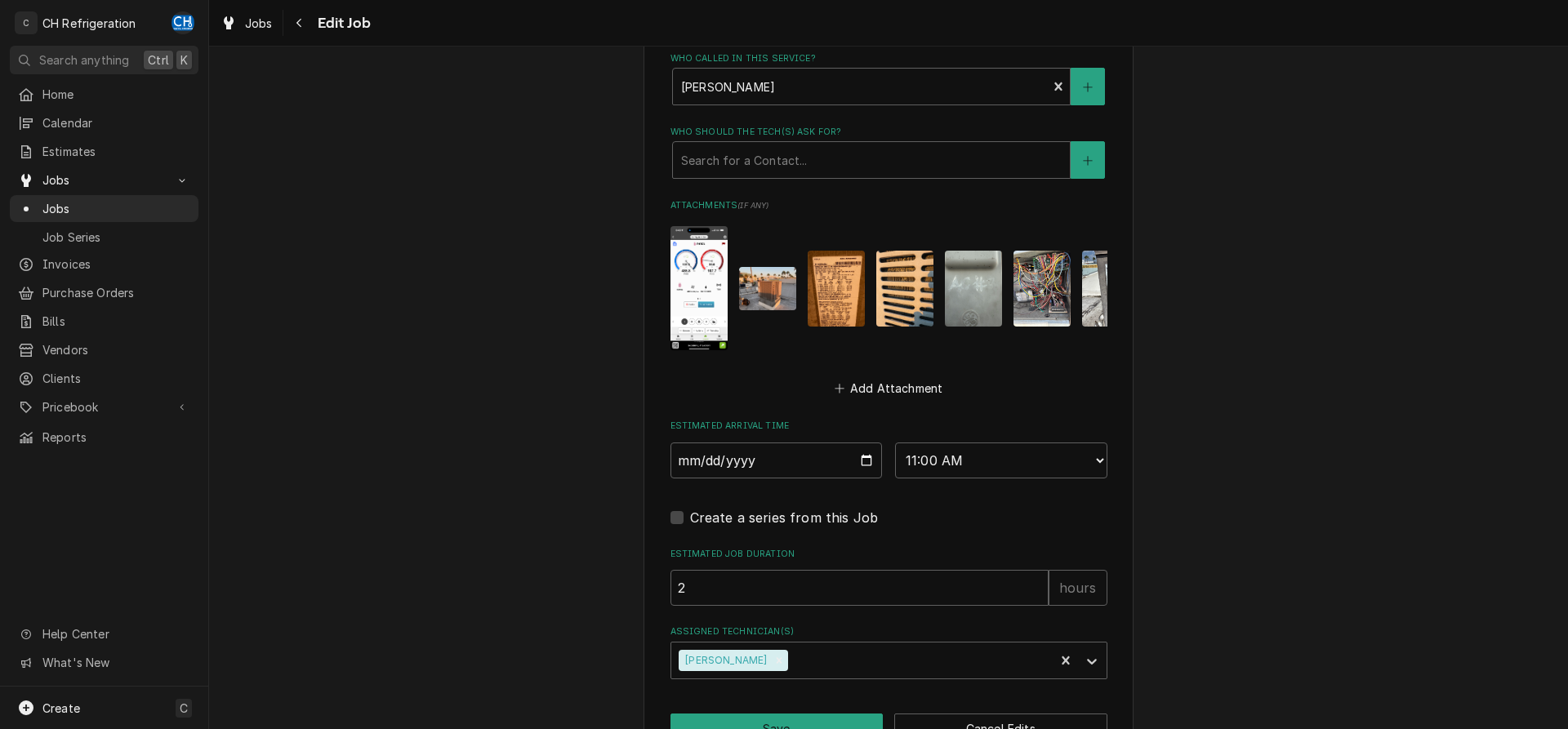
scroll to position [1151, 0]
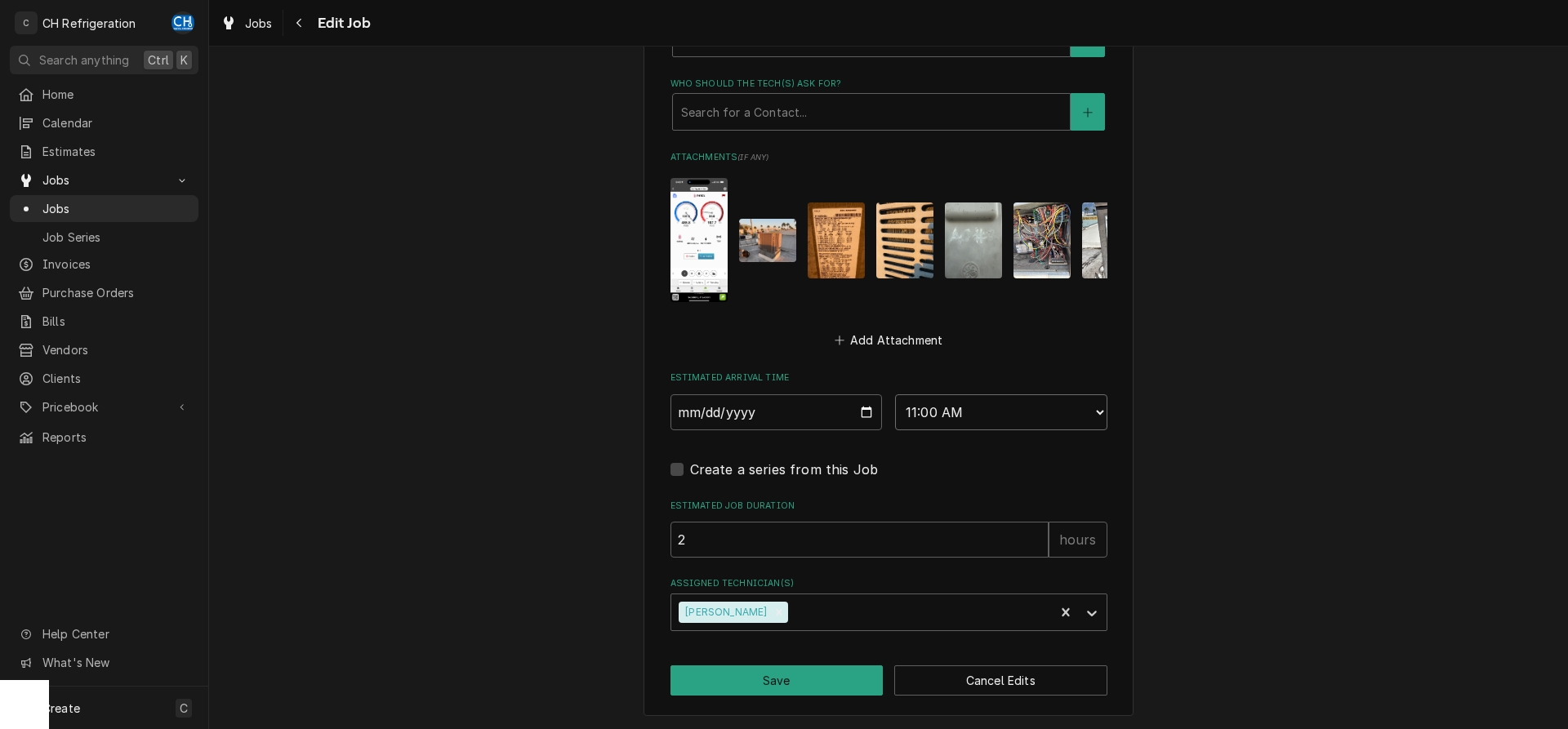
click at [895, 394] on select "AM / PM 6:00 AM 6:15 AM 6:30 AM 6:45 AM 7:00 AM 7:15 AM 7:30 AM 7:45 AM 8:00 AM…" at bounding box center [1002, 412] width 213 height 36
select select "10:15:00"
click option "10:15 AM" at bounding box center [0, 0] width 0 height 0
type textarea "x"
click at [895, 394] on select "AM / PM 6:00 AM 6:15 AM 6:30 AM 6:45 AM 7:00 AM 7:15 AM 7:30 AM 7:45 AM 8:00 AM…" at bounding box center [1002, 412] width 213 height 36
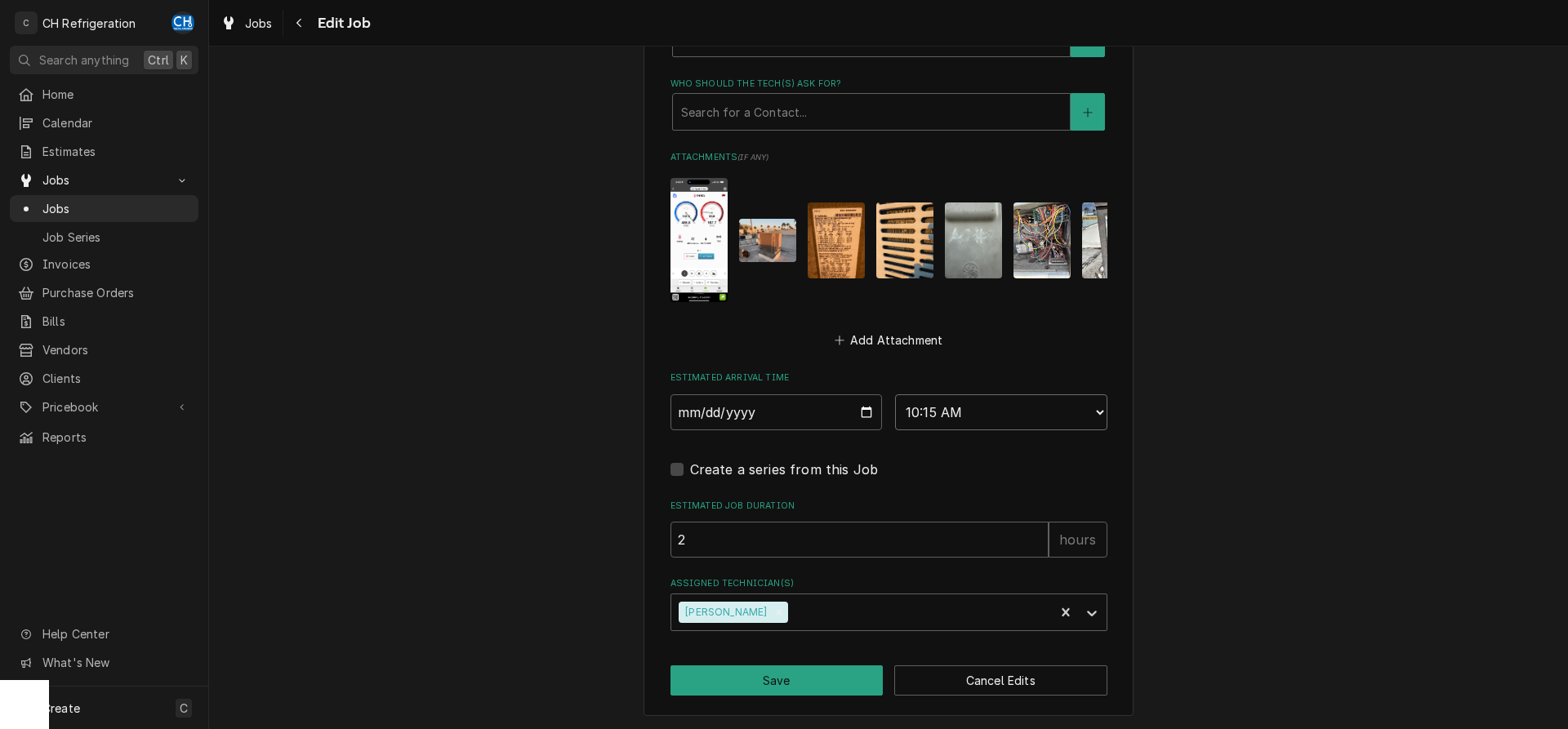
select select "10:30:00"
click option "10:30 AM" at bounding box center [0, 0] width 0 height 0
click at [747, 676] on button "Save" at bounding box center [777, 680] width 214 height 31
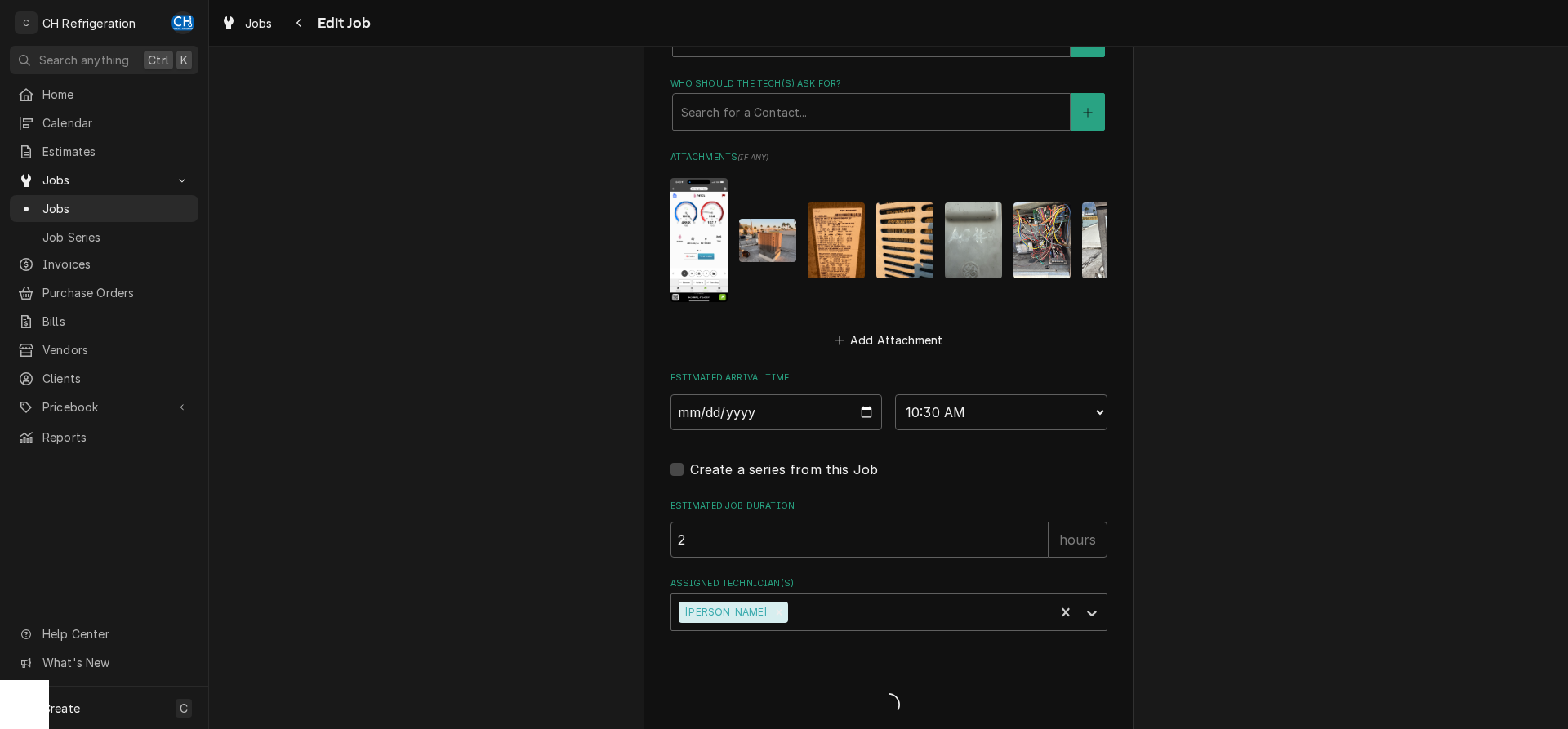
type textarea "x"
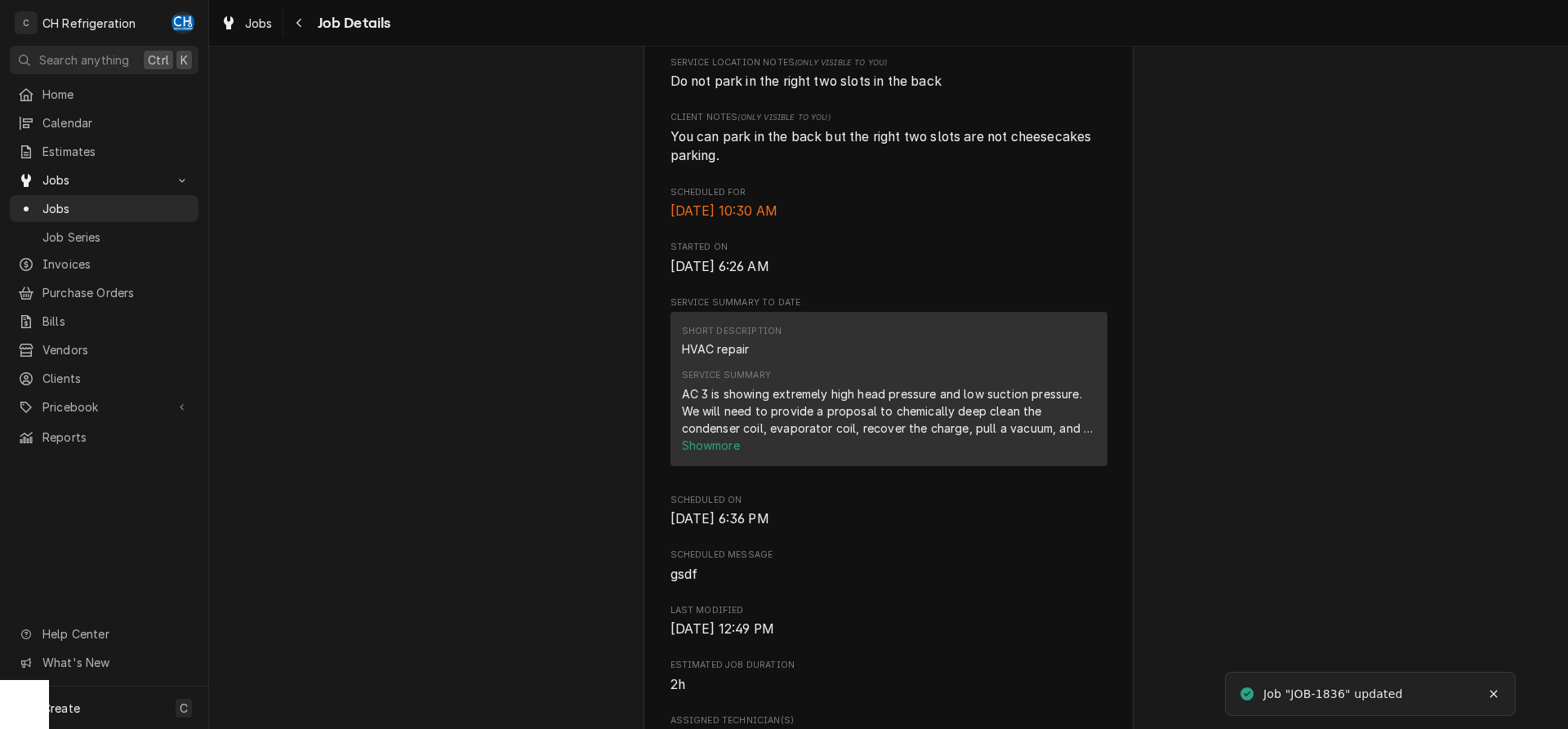
scroll to position [583, 0]
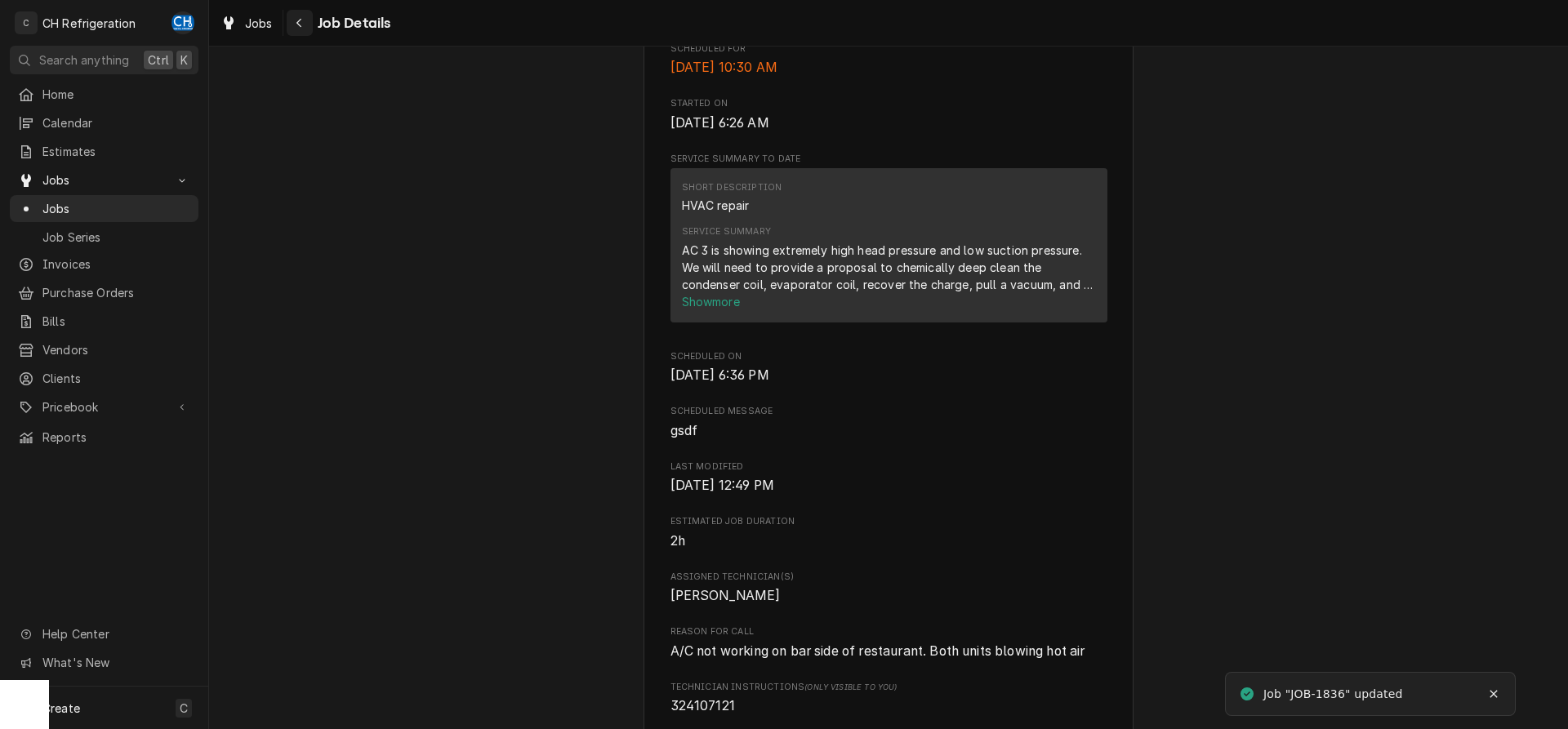
click at [300, 19] on icon "Navigate back" at bounding box center [299, 23] width 7 height 12
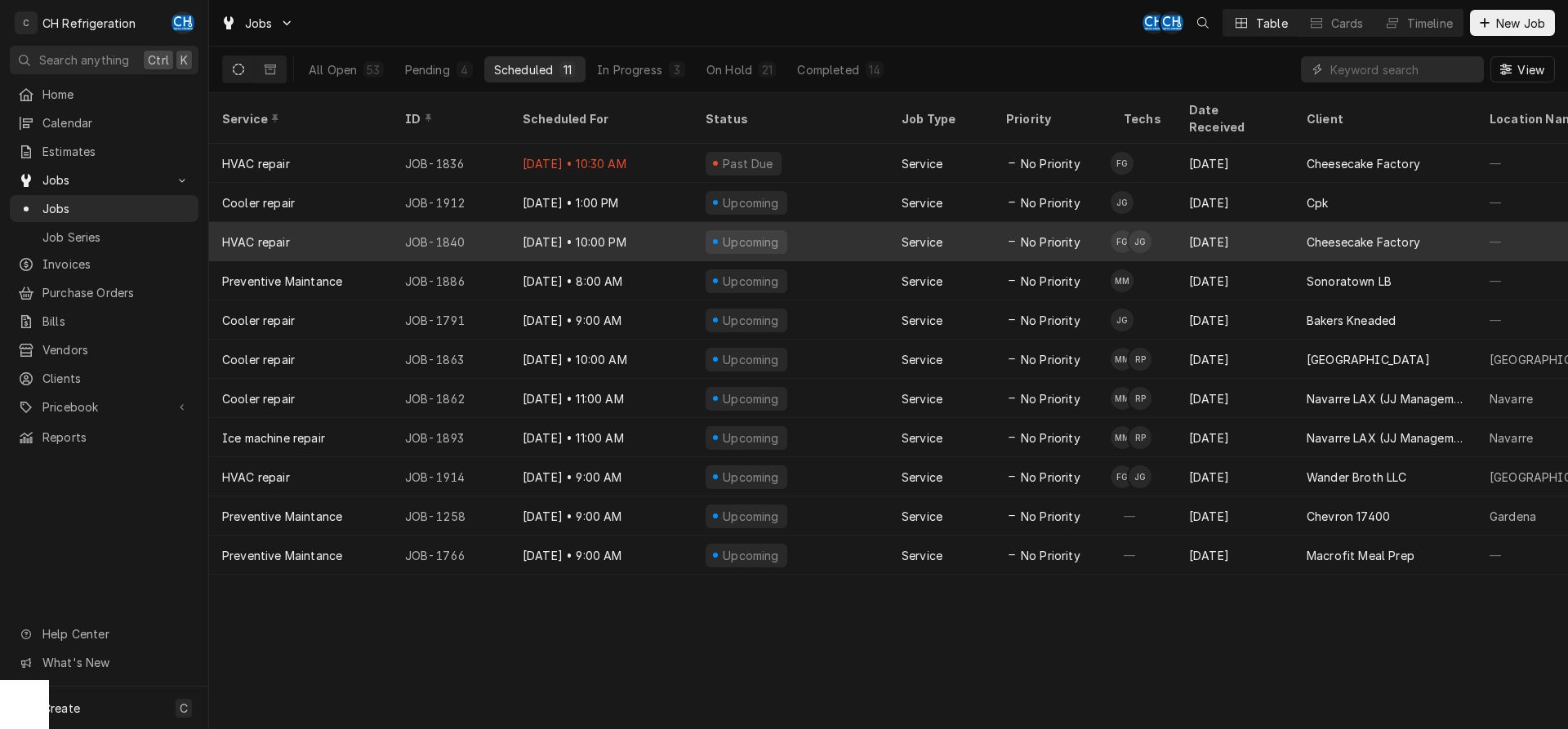
click at [1233, 225] on div "[DATE]" at bounding box center [1234, 242] width 118 height 40
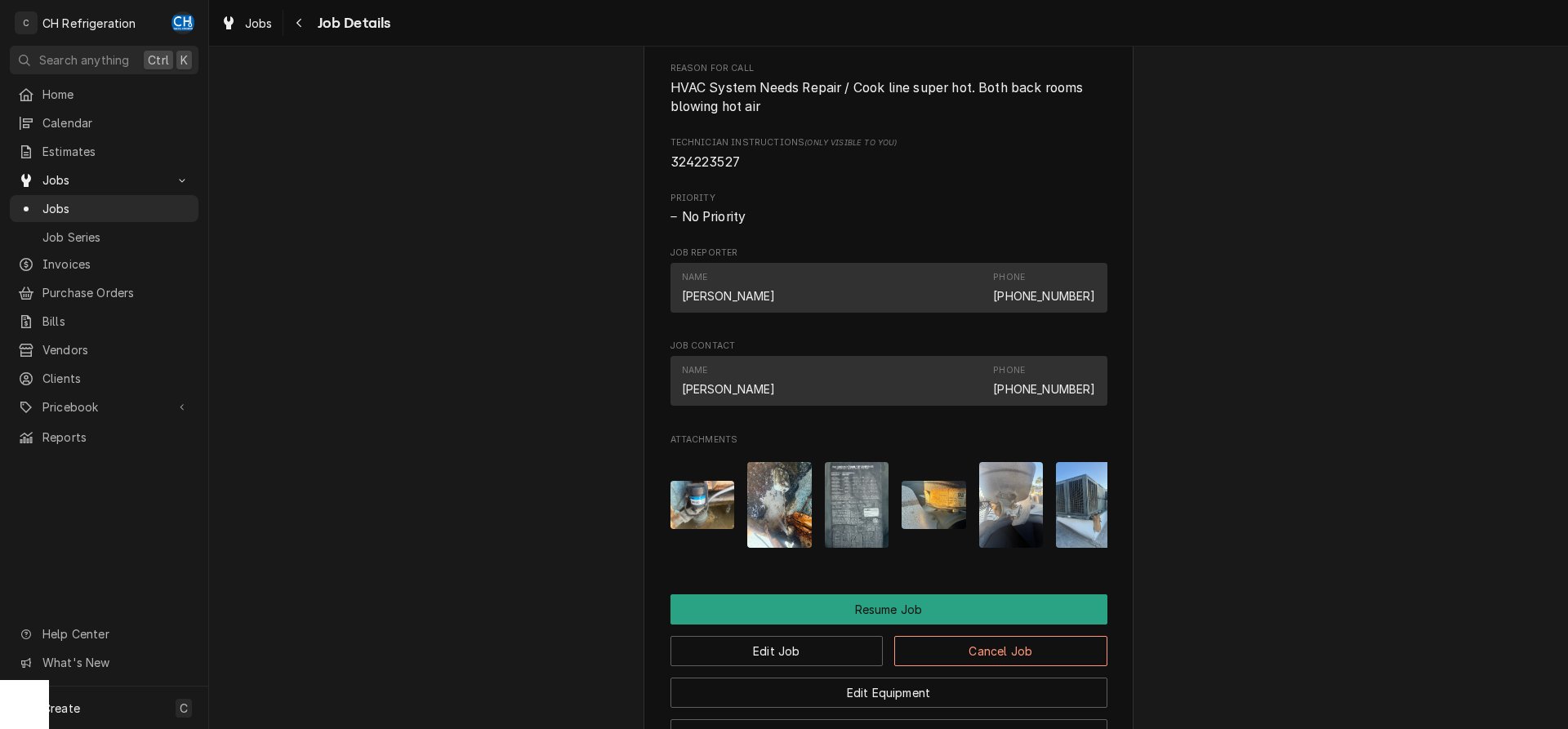
scroll to position [1557, 0]
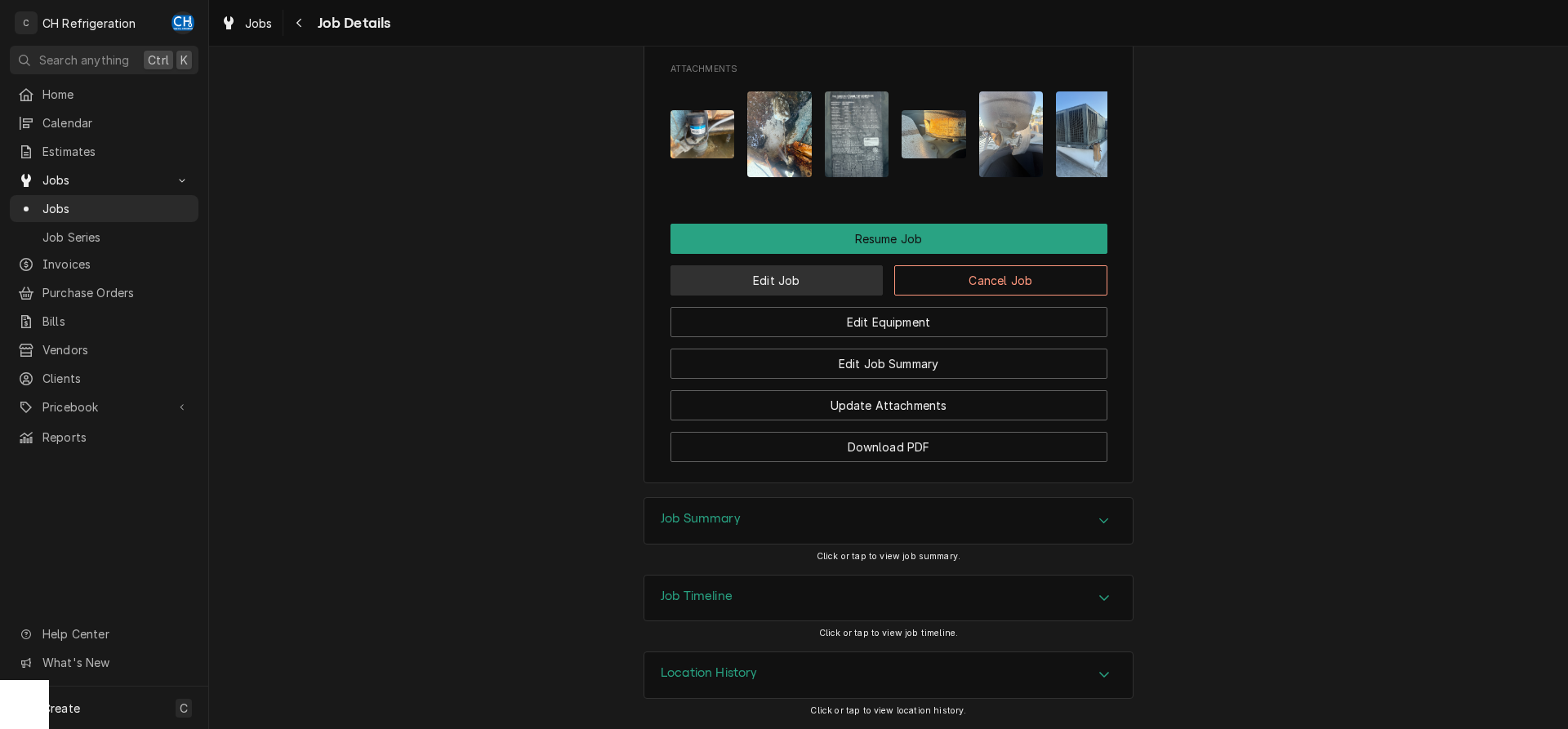
click at [783, 278] on button "Edit Job" at bounding box center [777, 280] width 214 height 31
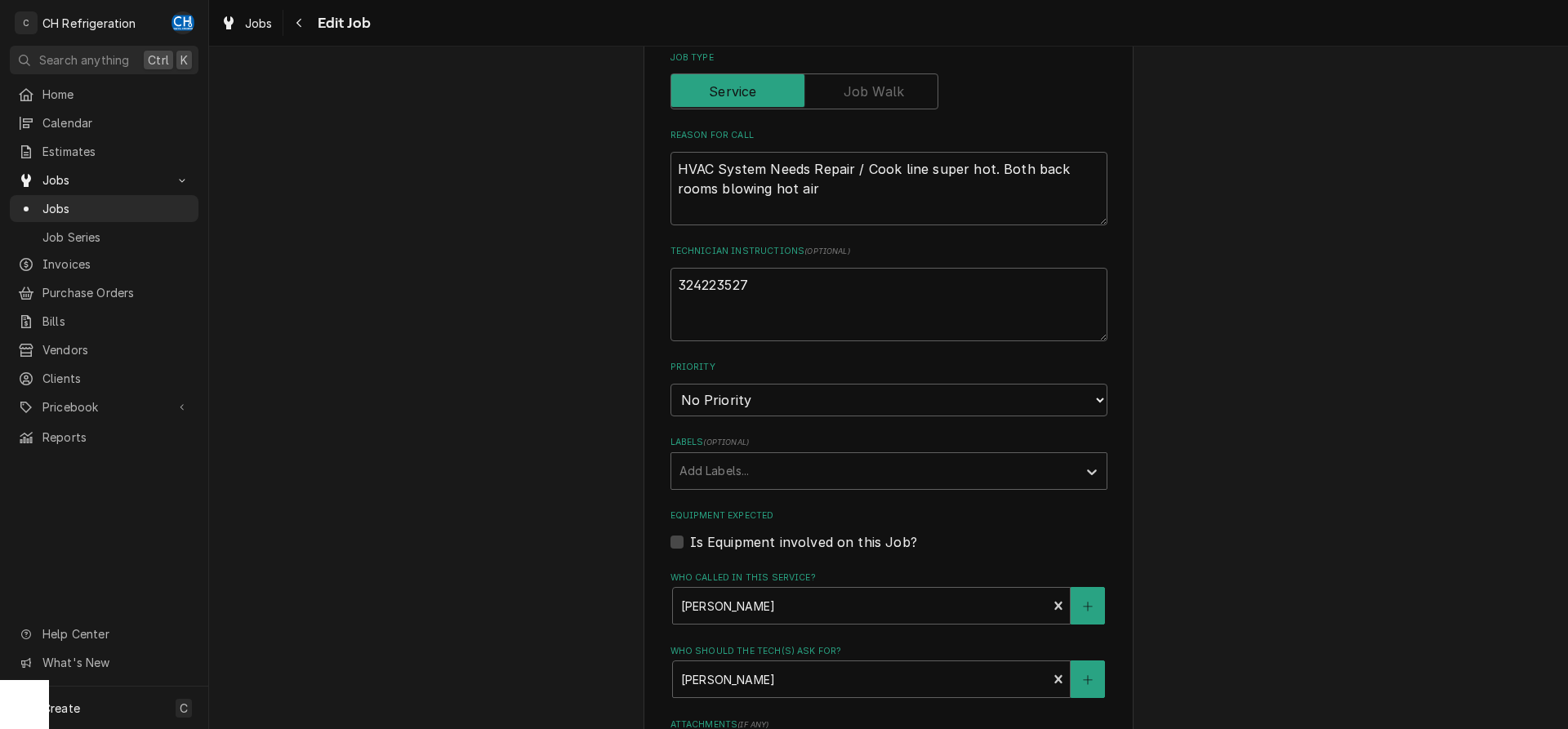
type textarea "x"
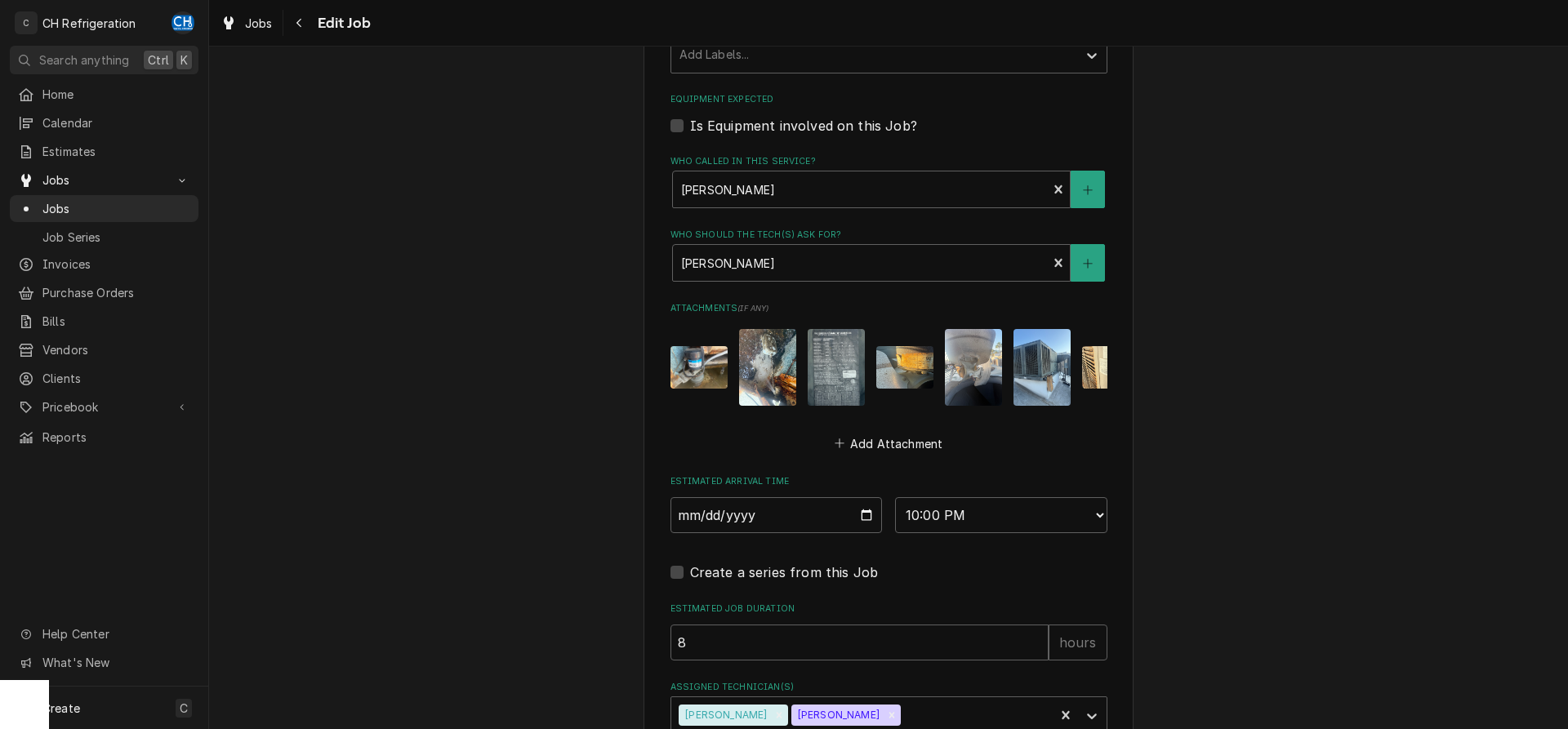
scroll to position [1103, 0]
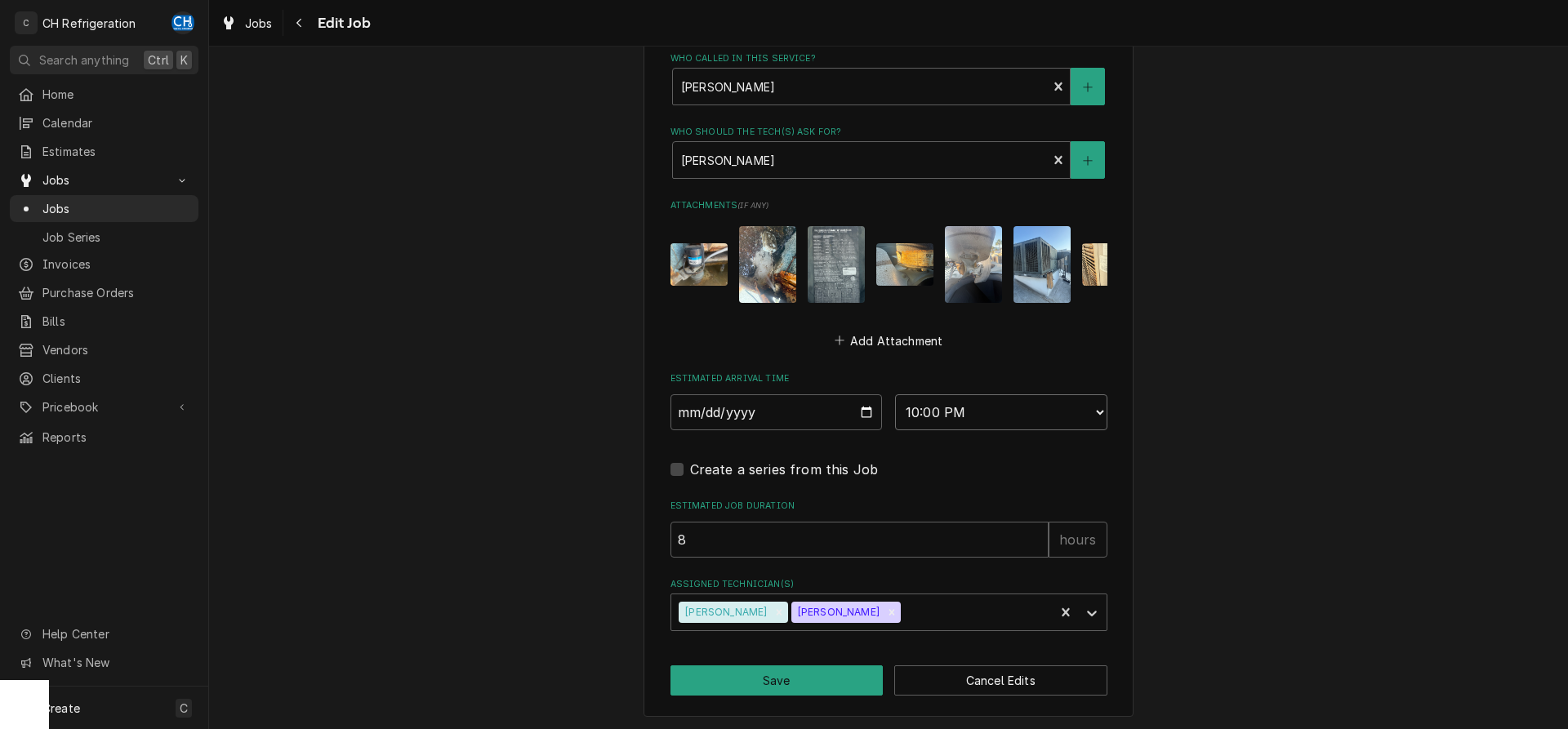
click at [895, 394] on select "AM / PM 6:00 AM 6:15 AM 6:30 AM 6:45 AM 7:00 AM 7:15 AM 7:30 AM 7:45 AM 8:00 AM…" at bounding box center [1002, 412] width 213 height 36
select select "22:45:00"
click option "10:45 PM" at bounding box center [0, 0] width 0 height 0
click at [844, 684] on button "Save" at bounding box center [777, 680] width 214 height 31
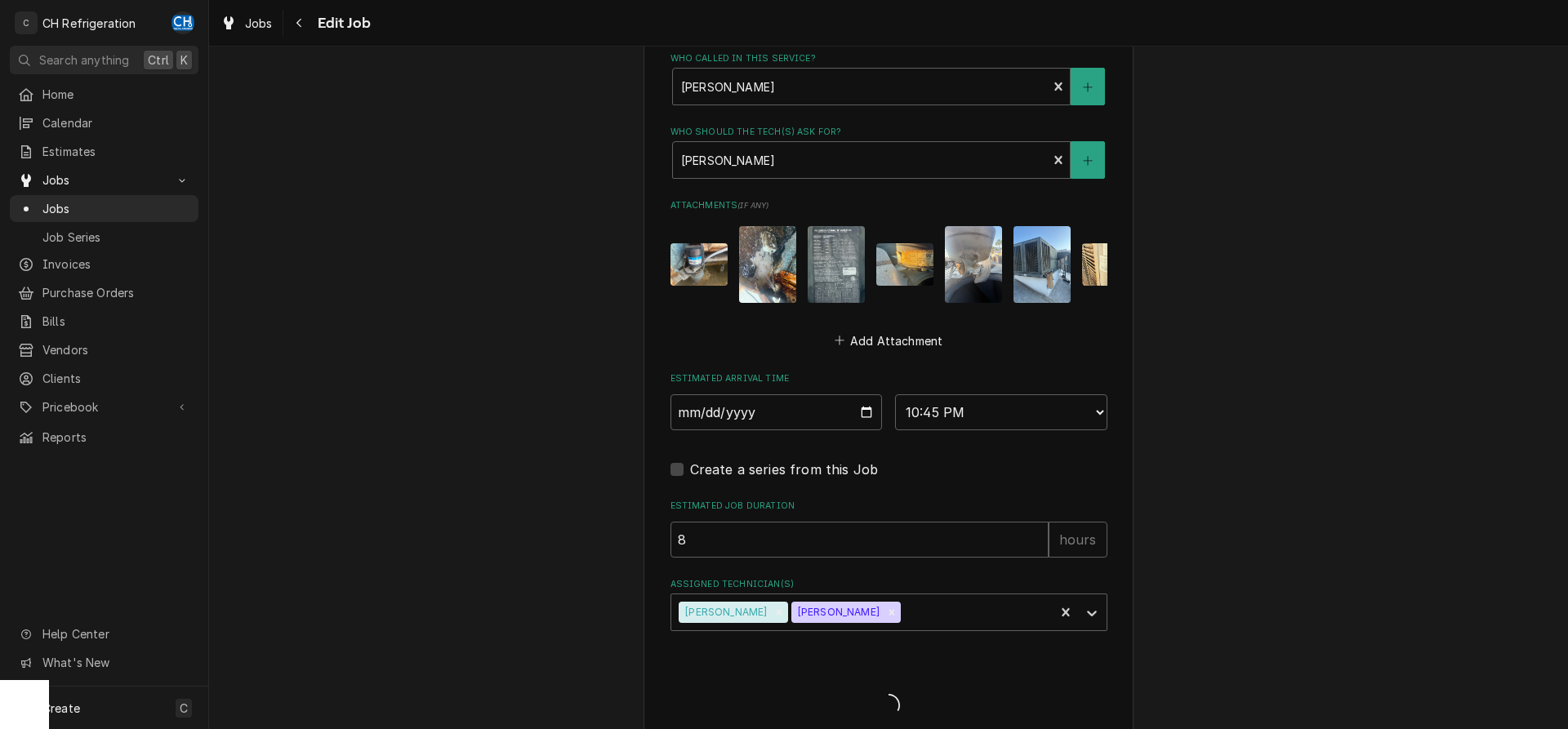
type textarea "x"
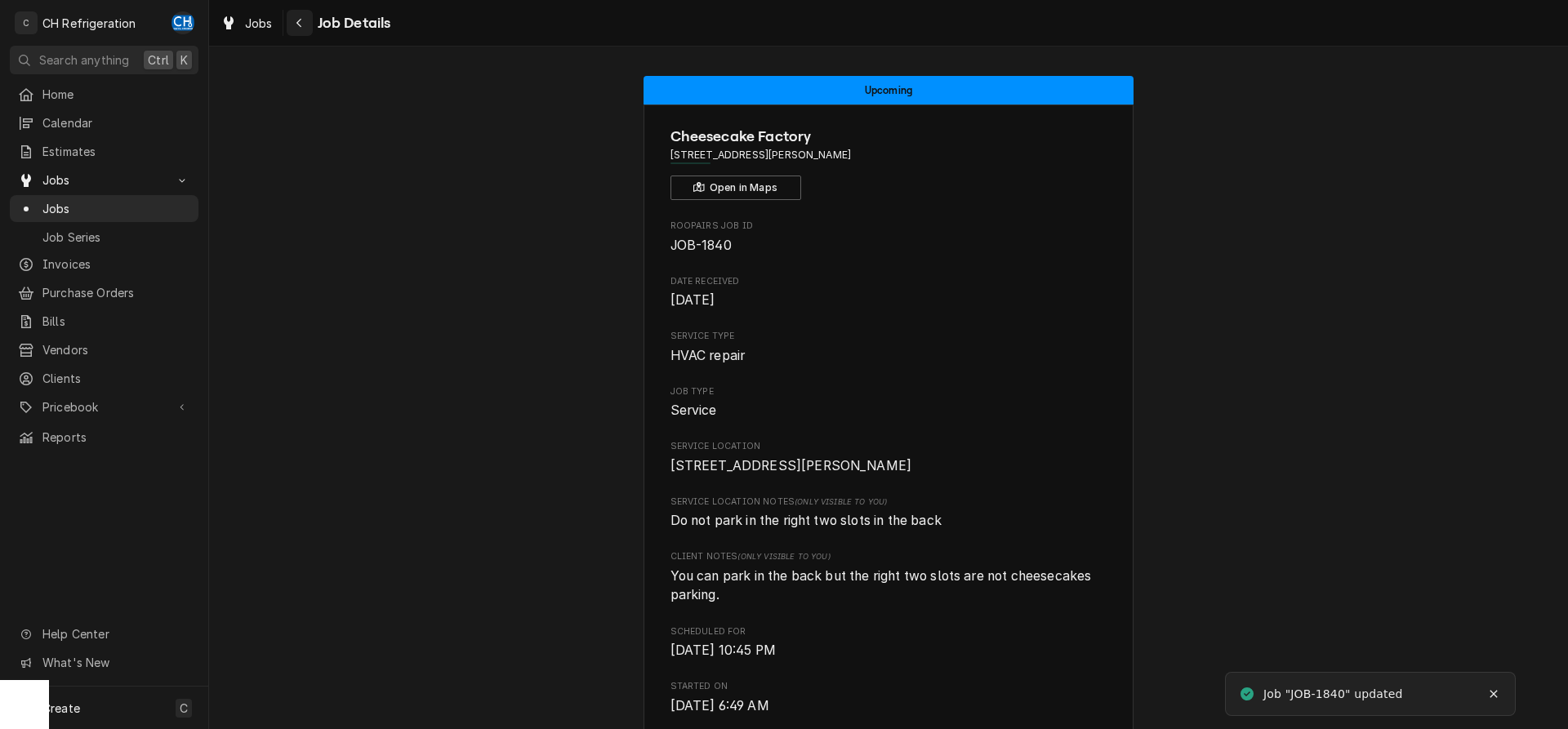
click at [300, 18] on icon "Navigate back" at bounding box center [299, 23] width 7 height 12
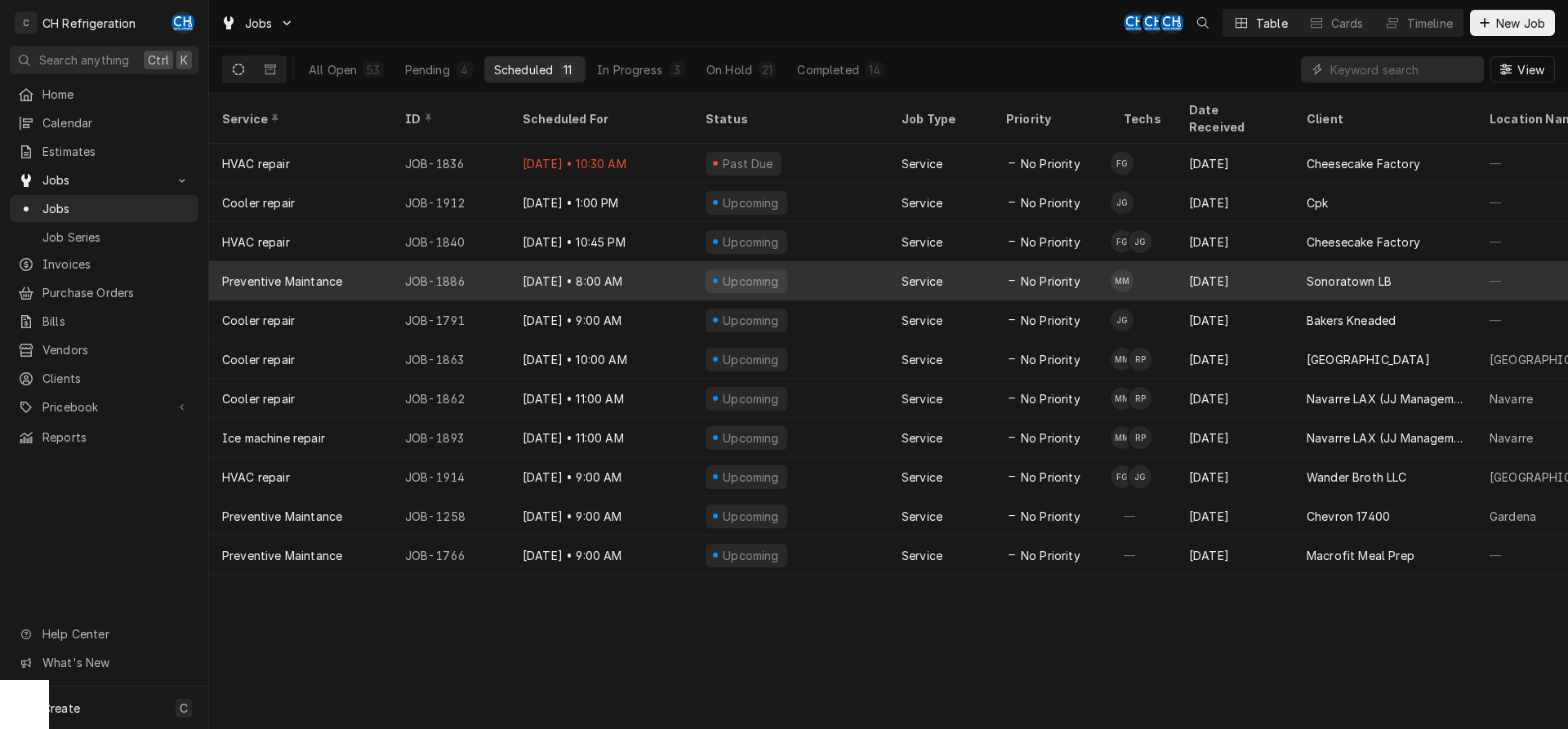
click at [1180, 261] on div "Sep 4" at bounding box center [1234, 281] width 118 height 40
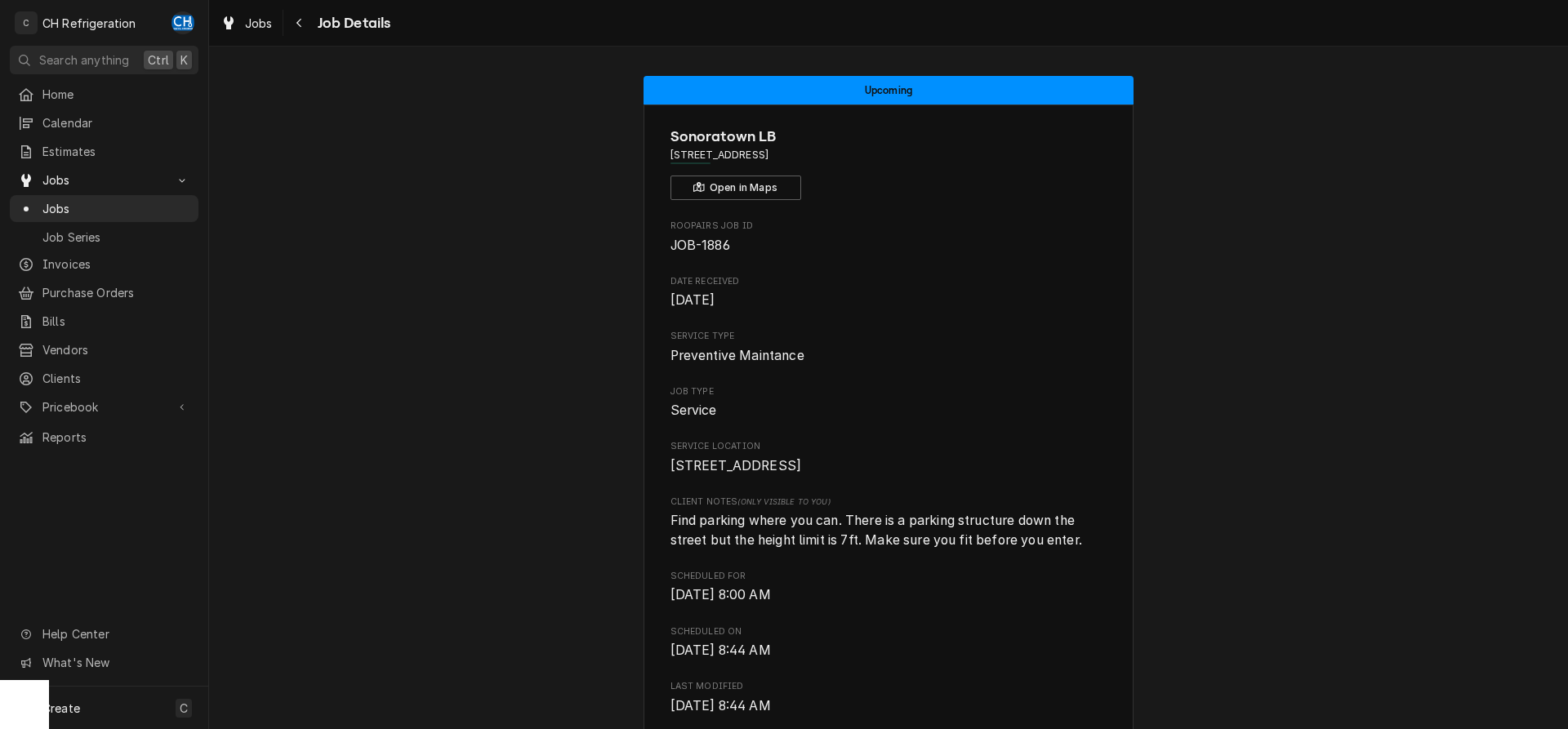
click at [308, 28] on button "Navigate back" at bounding box center [300, 23] width 26 height 26
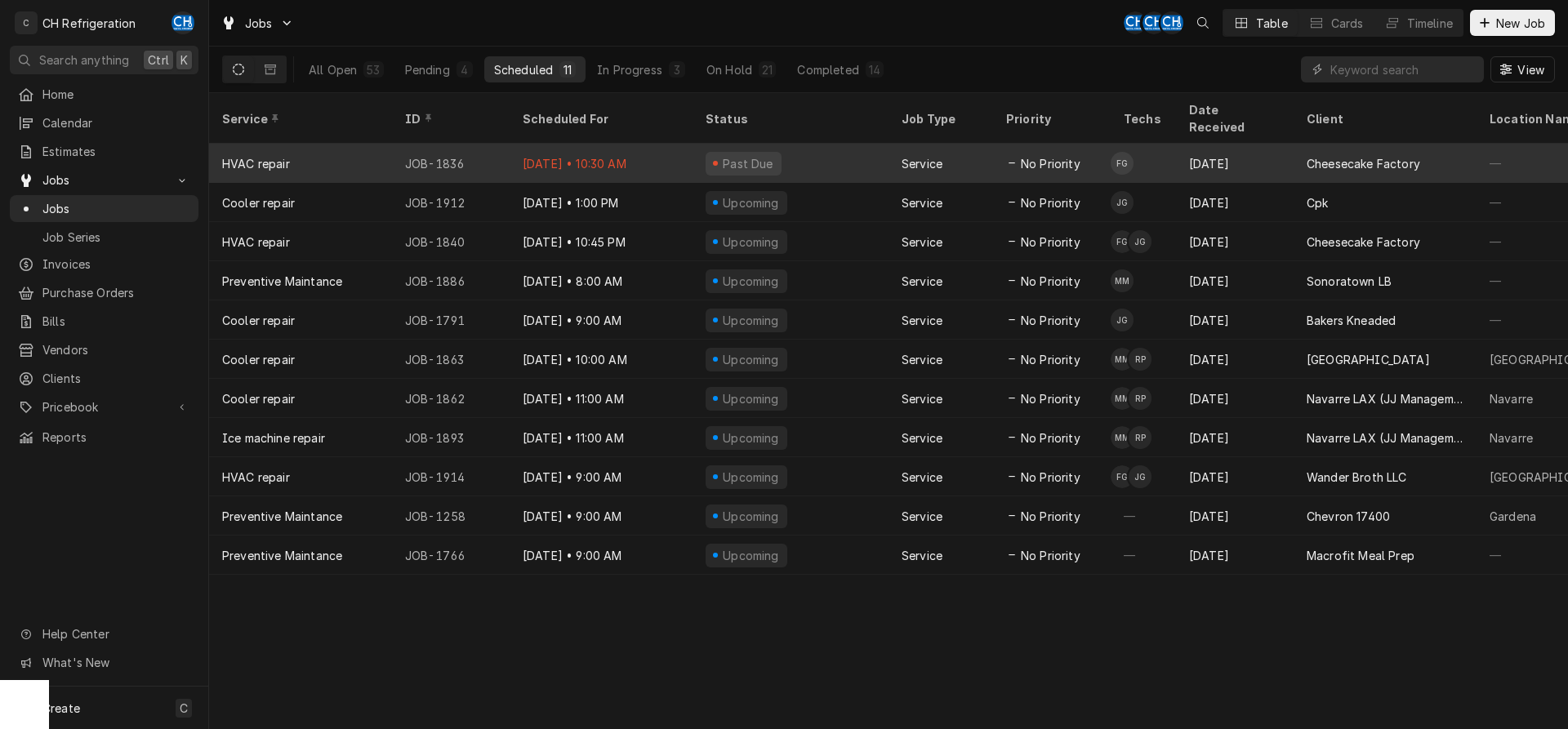
click at [1179, 145] on div "[DATE]" at bounding box center [1234, 163] width 118 height 40
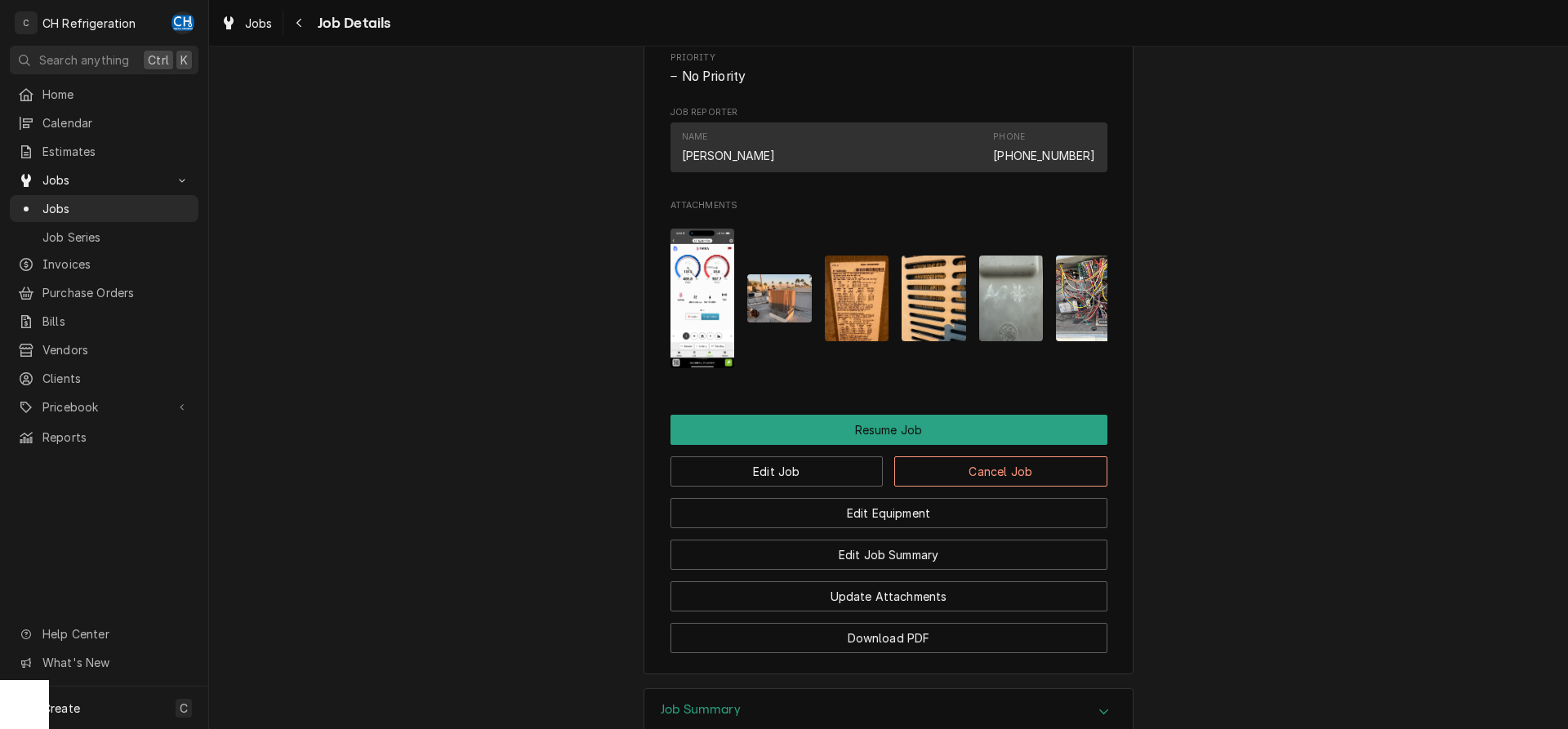
scroll to position [1333, 0]
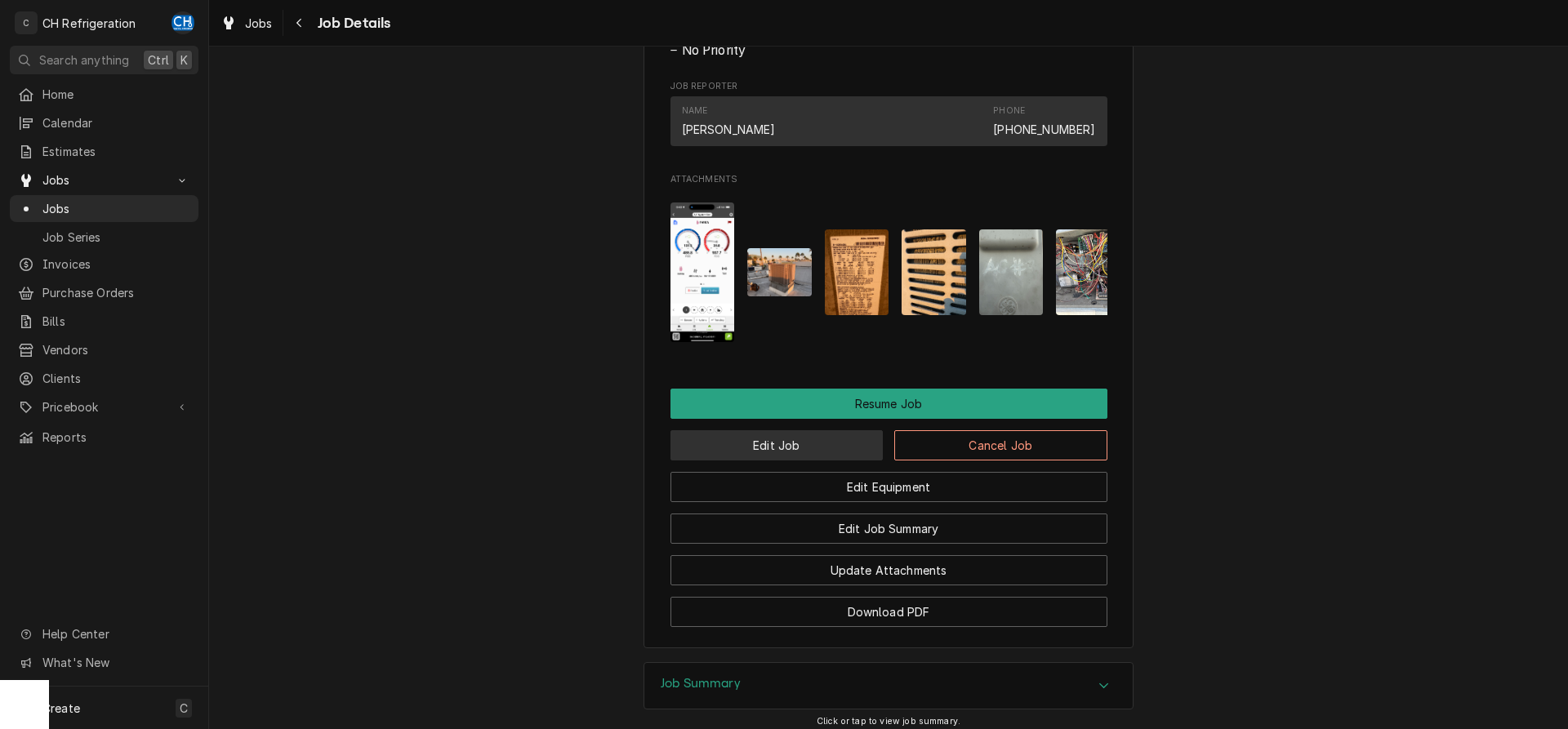
click at [760, 461] on button "Edit Job" at bounding box center [777, 445] width 214 height 31
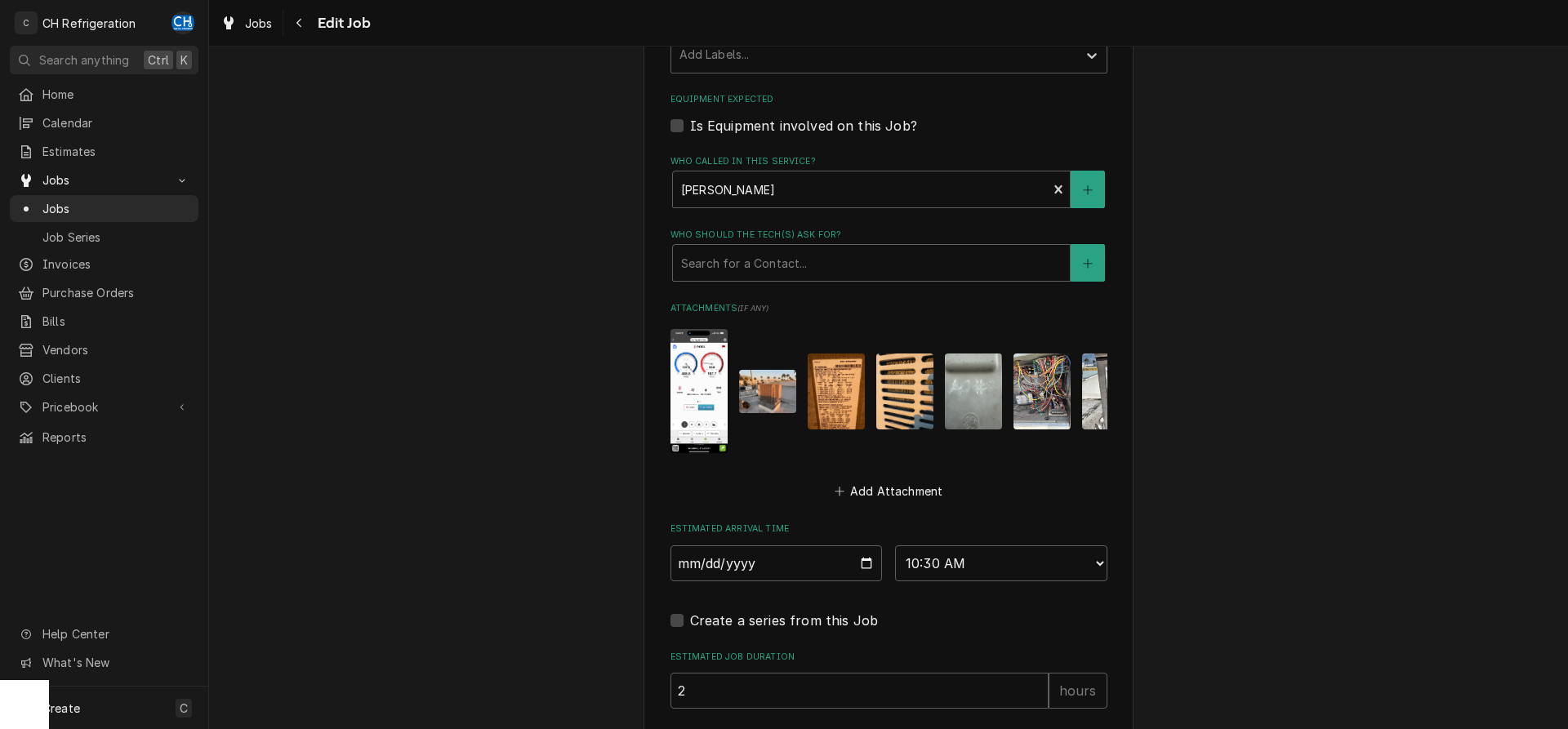
scroll to position [1151, 0]
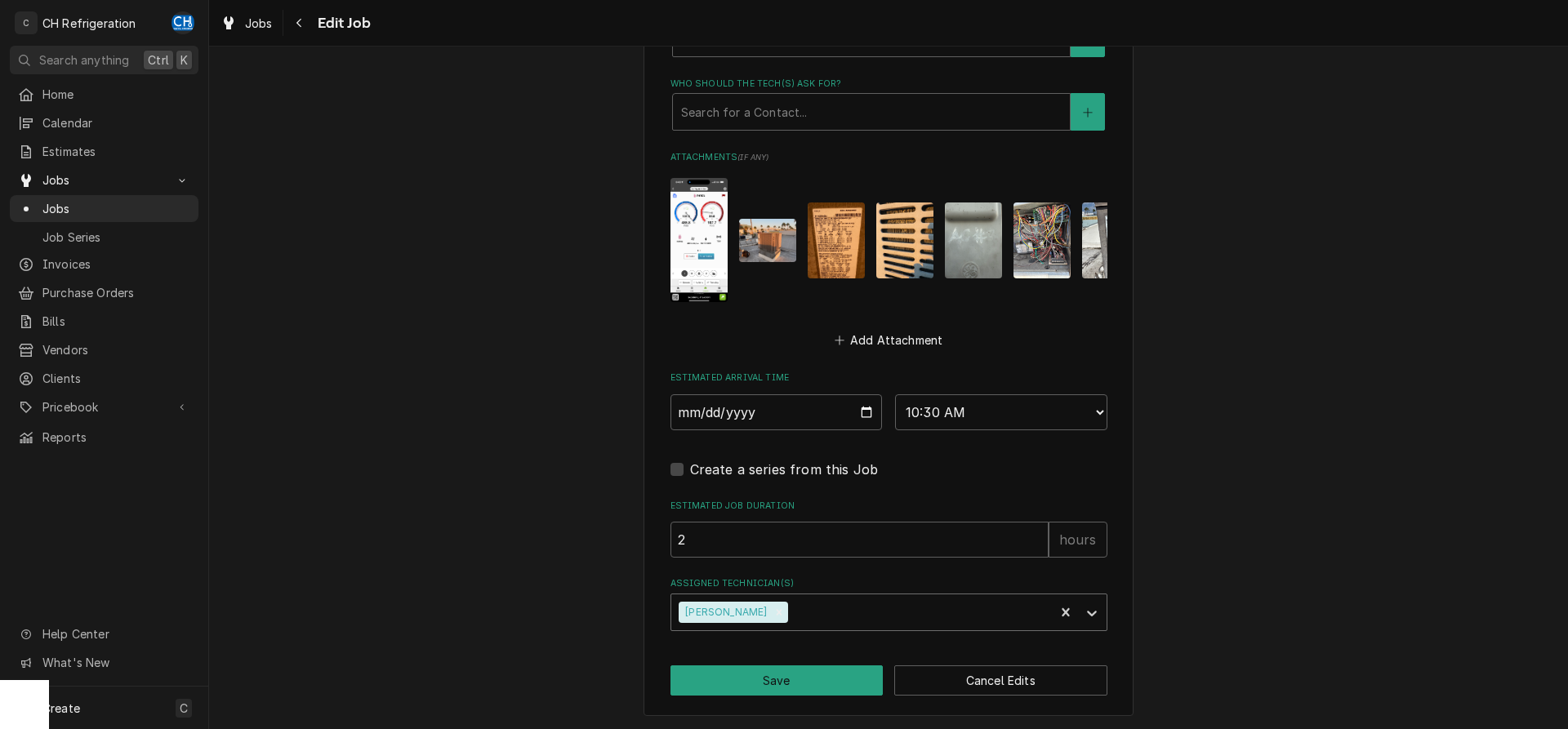
click at [801, 608] on div "Assigned Technician(s)" at bounding box center [918, 613] width 255 height 30
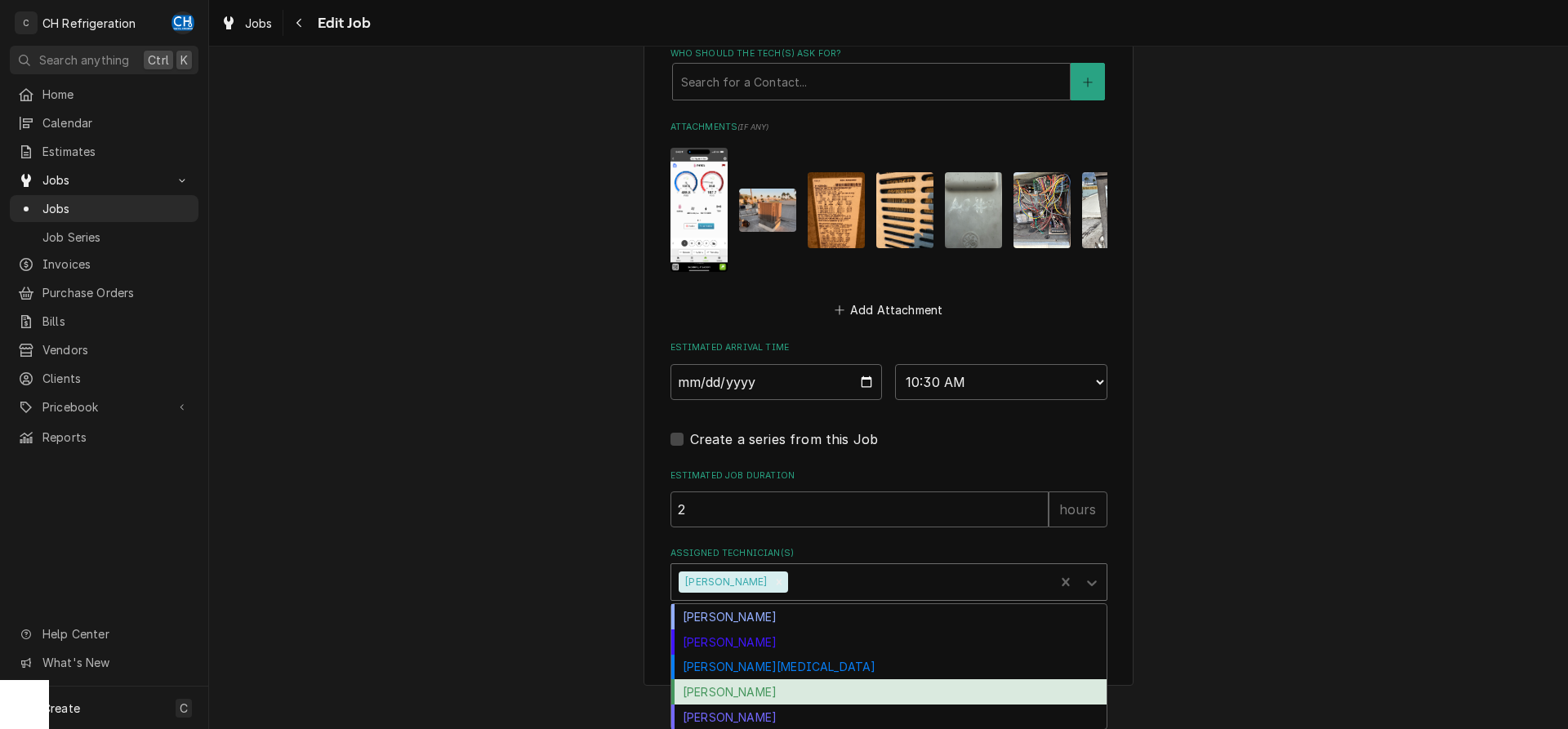
drag, startPoint x: 761, startPoint y: 682, endPoint x: 782, endPoint y: 678, distance: 21.4
click at [762, 682] on div "[PERSON_NAME]" at bounding box center [889, 692] width 435 height 26
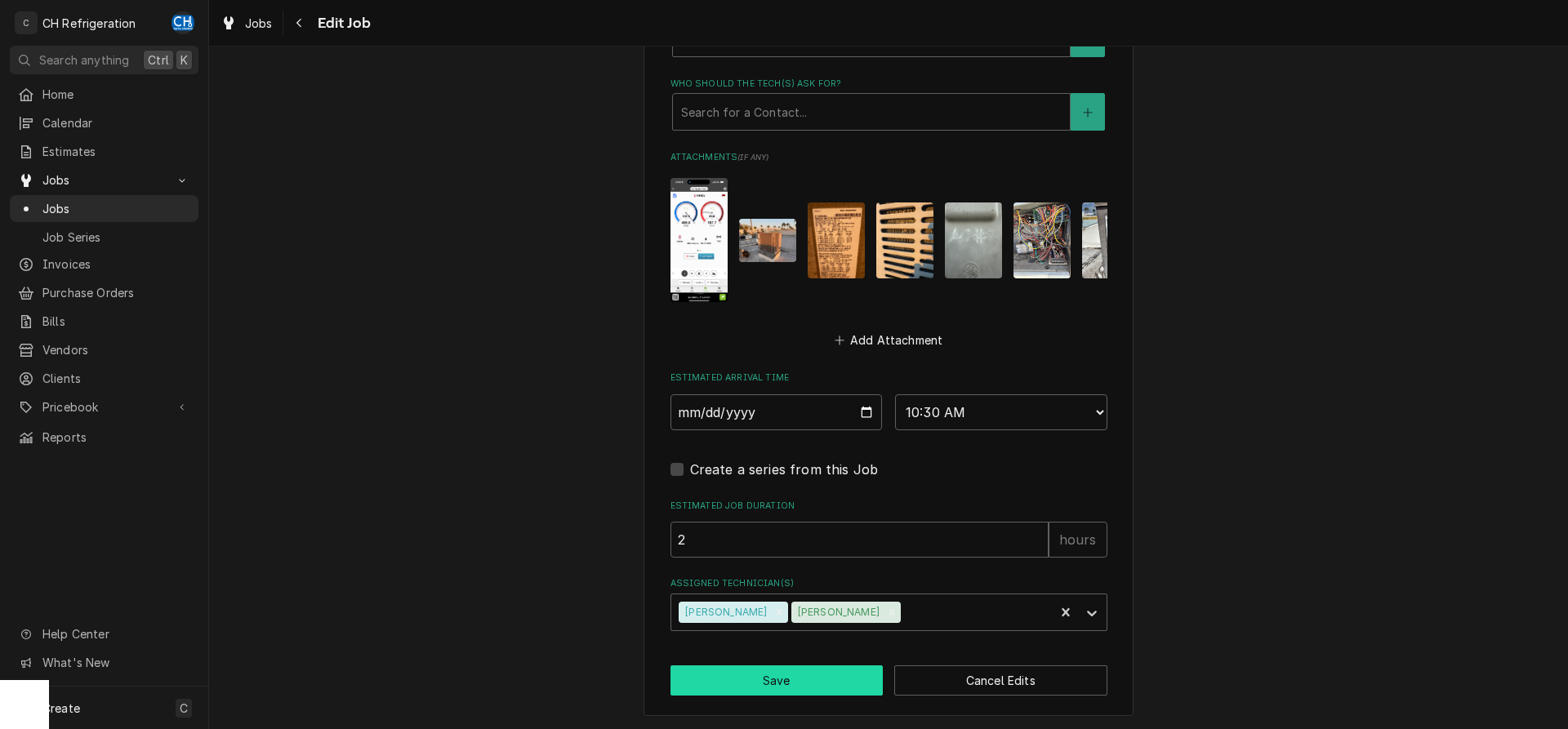
click at [791, 679] on button "Save" at bounding box center [777, 680] width 214 height 31
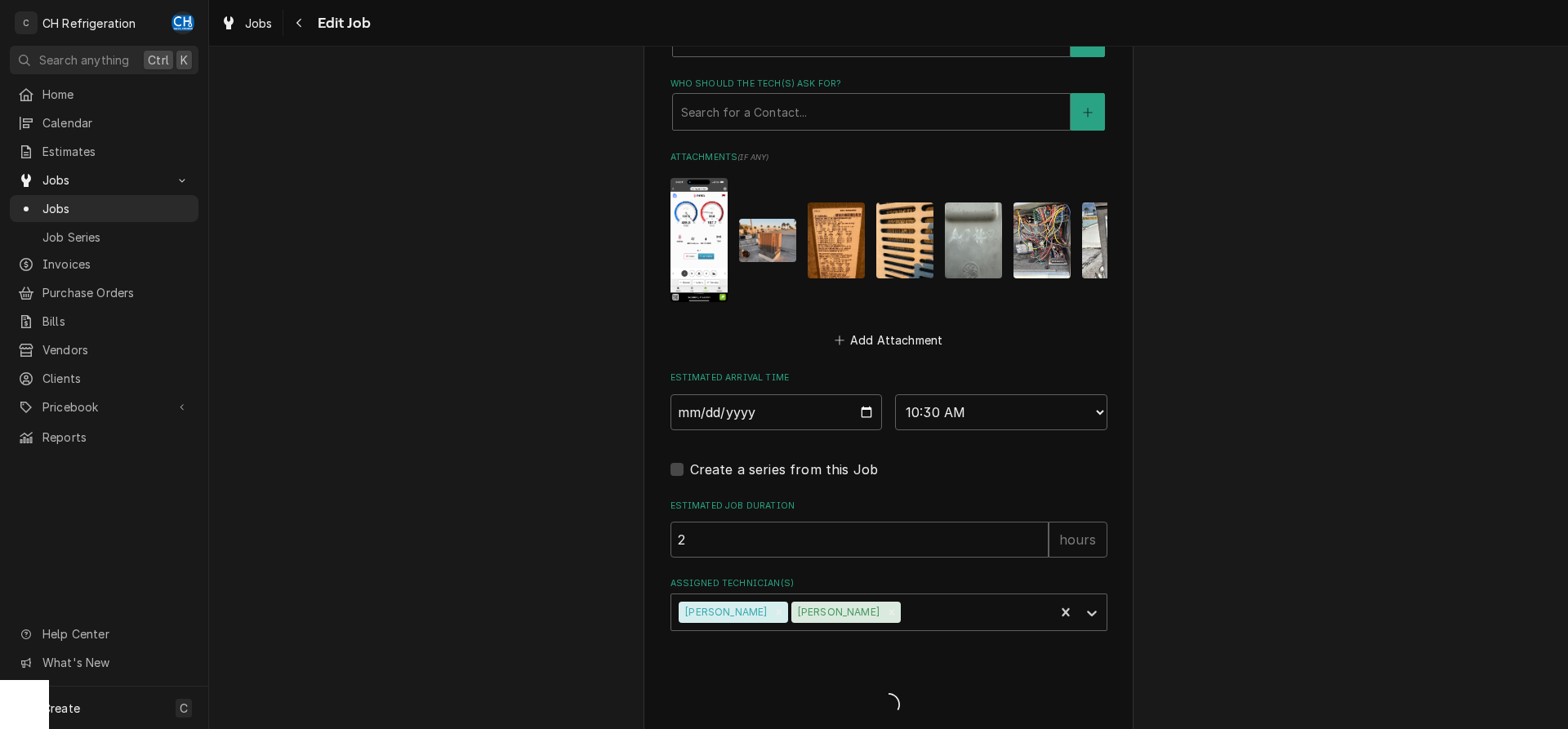
type textarea "x"
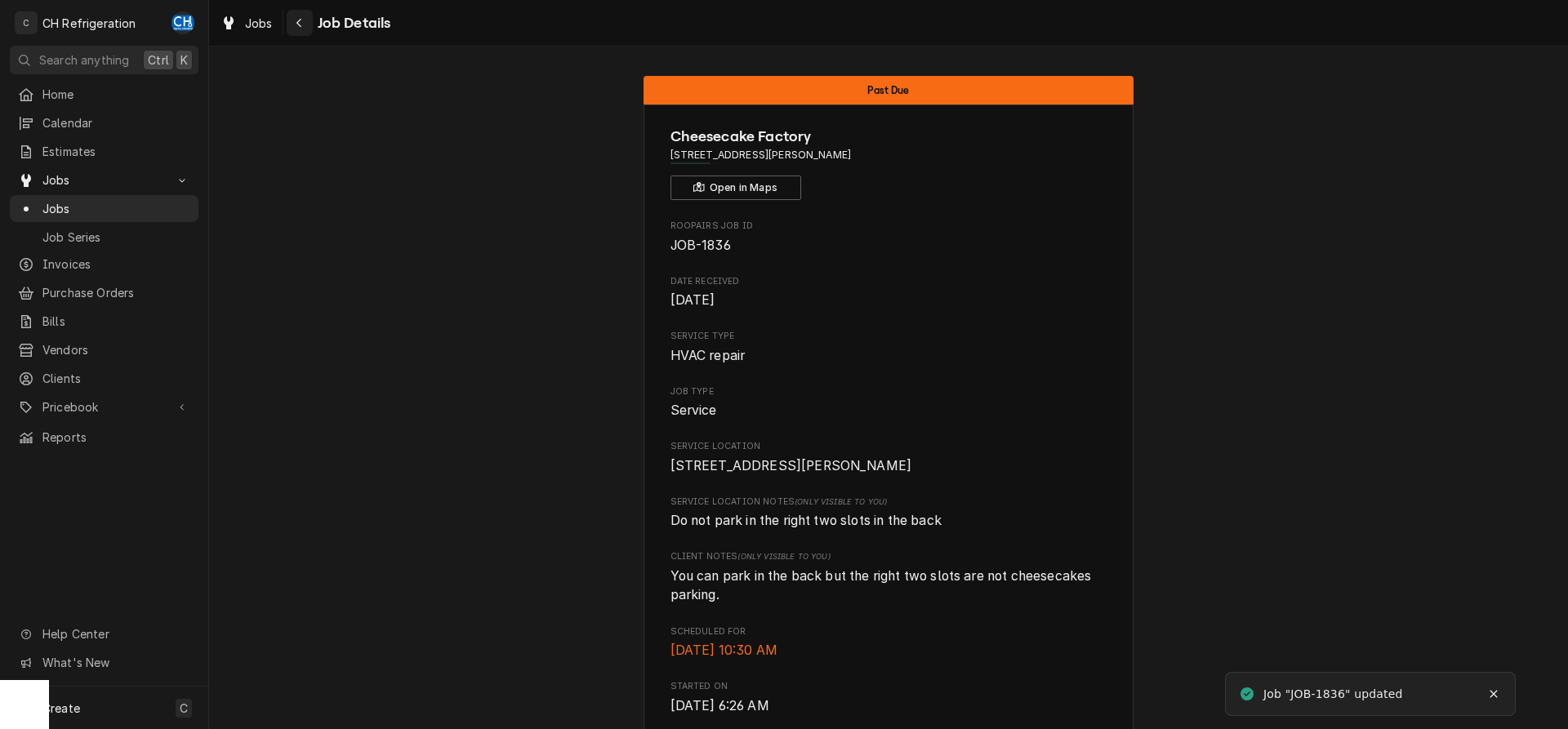
click at [301, 18] on icon "Navigate back" at bounding box center [299, 23] width 7 height 12
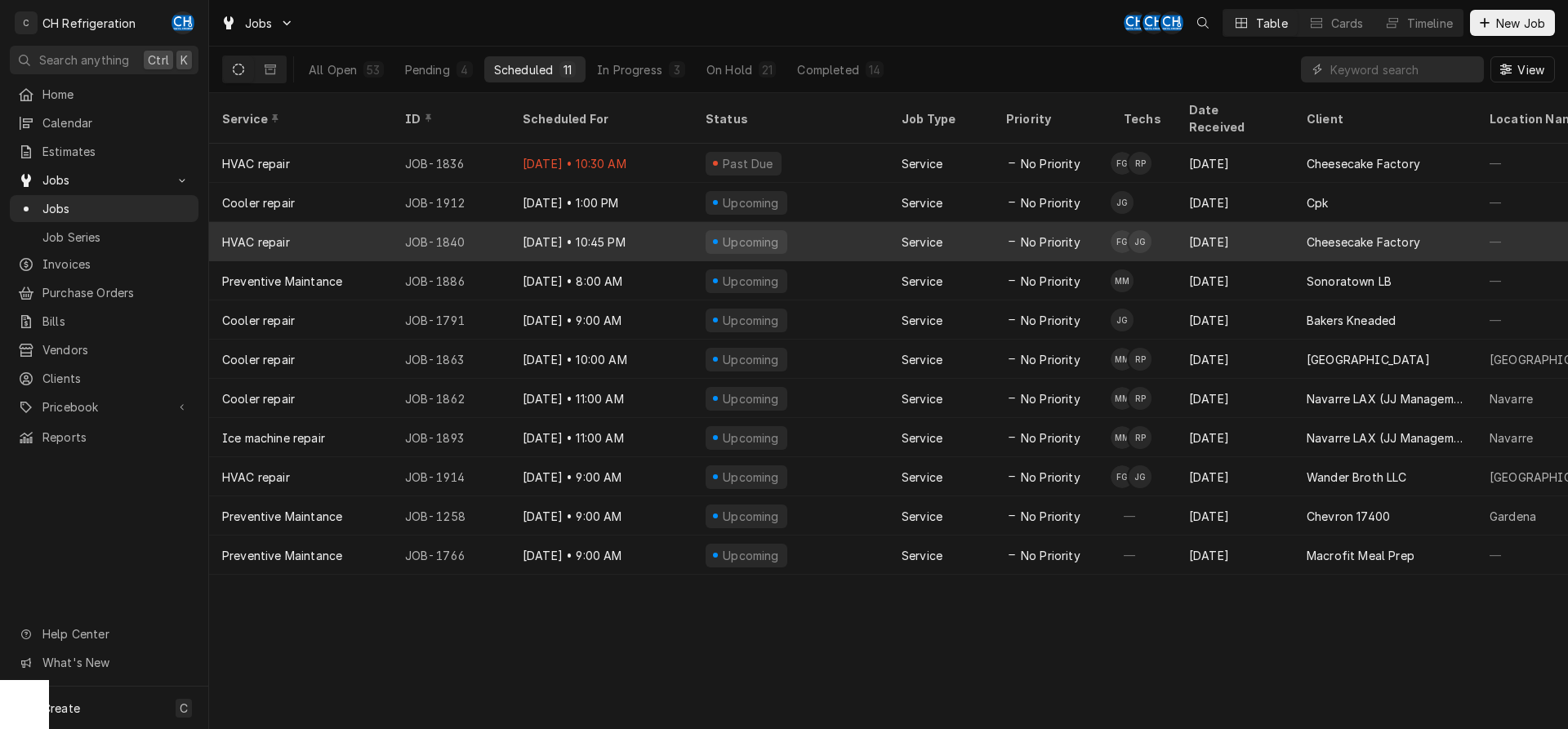
click at [1088, 233] on div "No Priority" at bounding box center [1051, 242] width 118 height 40
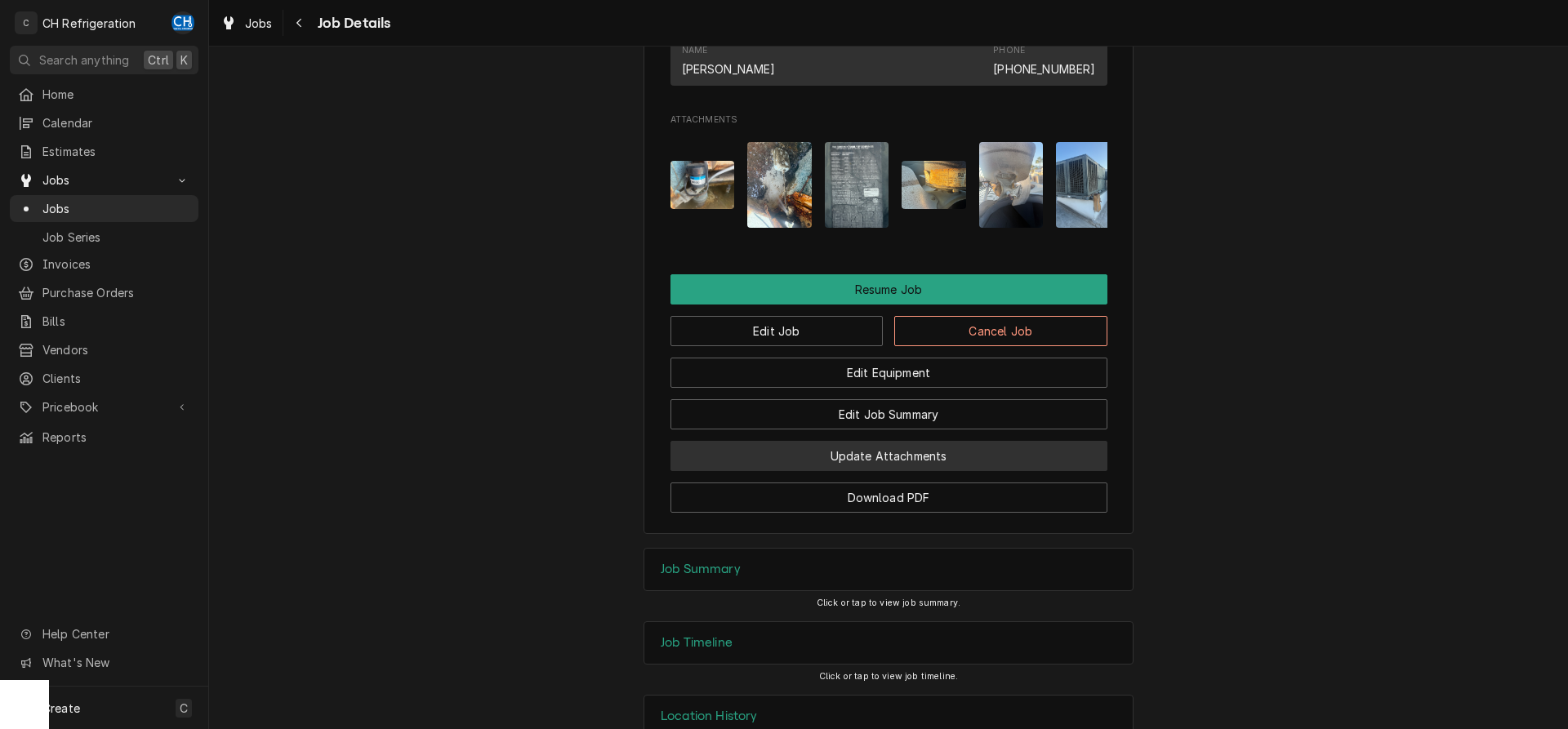
scroll to position [1500, 0]
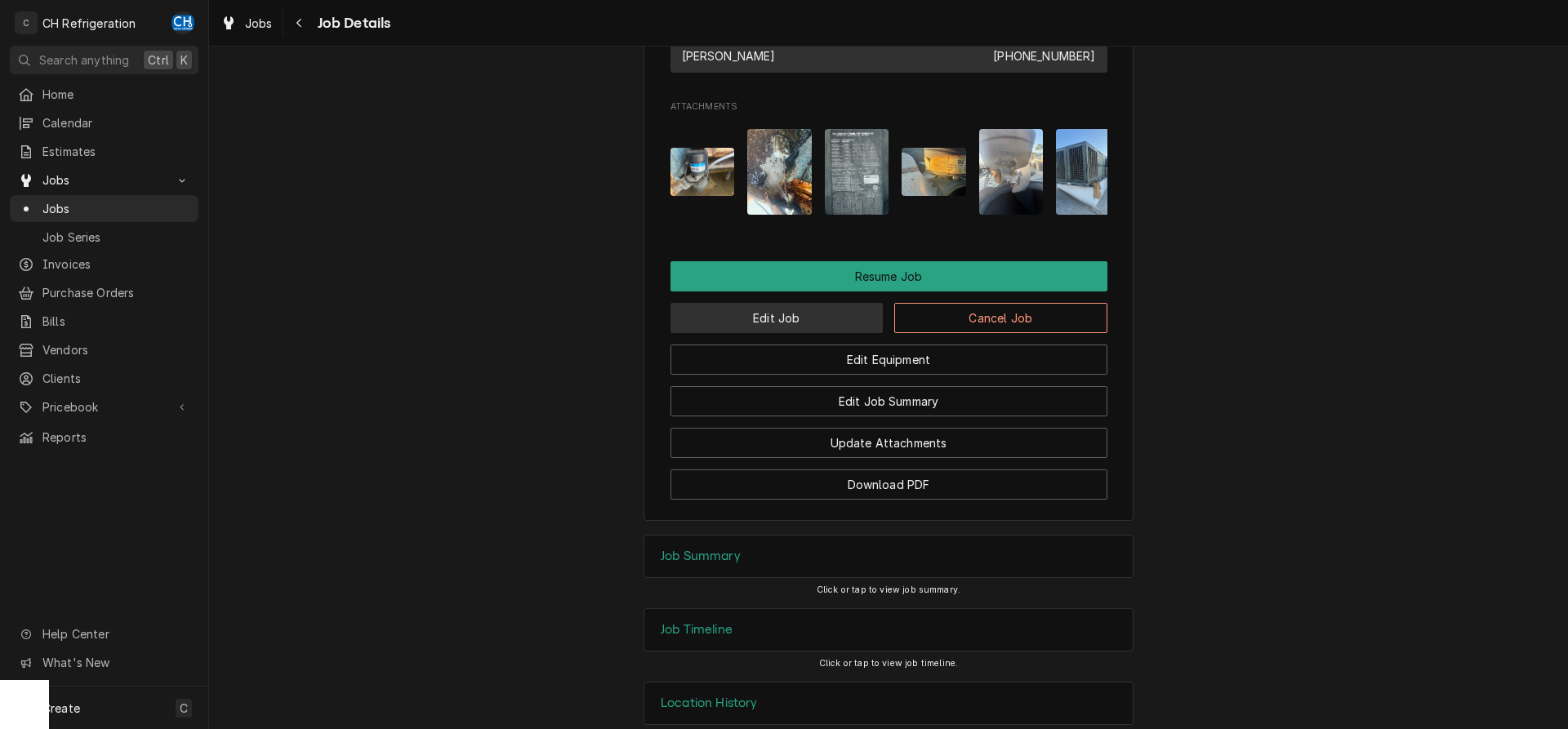
click at [792, 333] on button "Edit Job" at bounding box center [777, 317] width 214 height 31
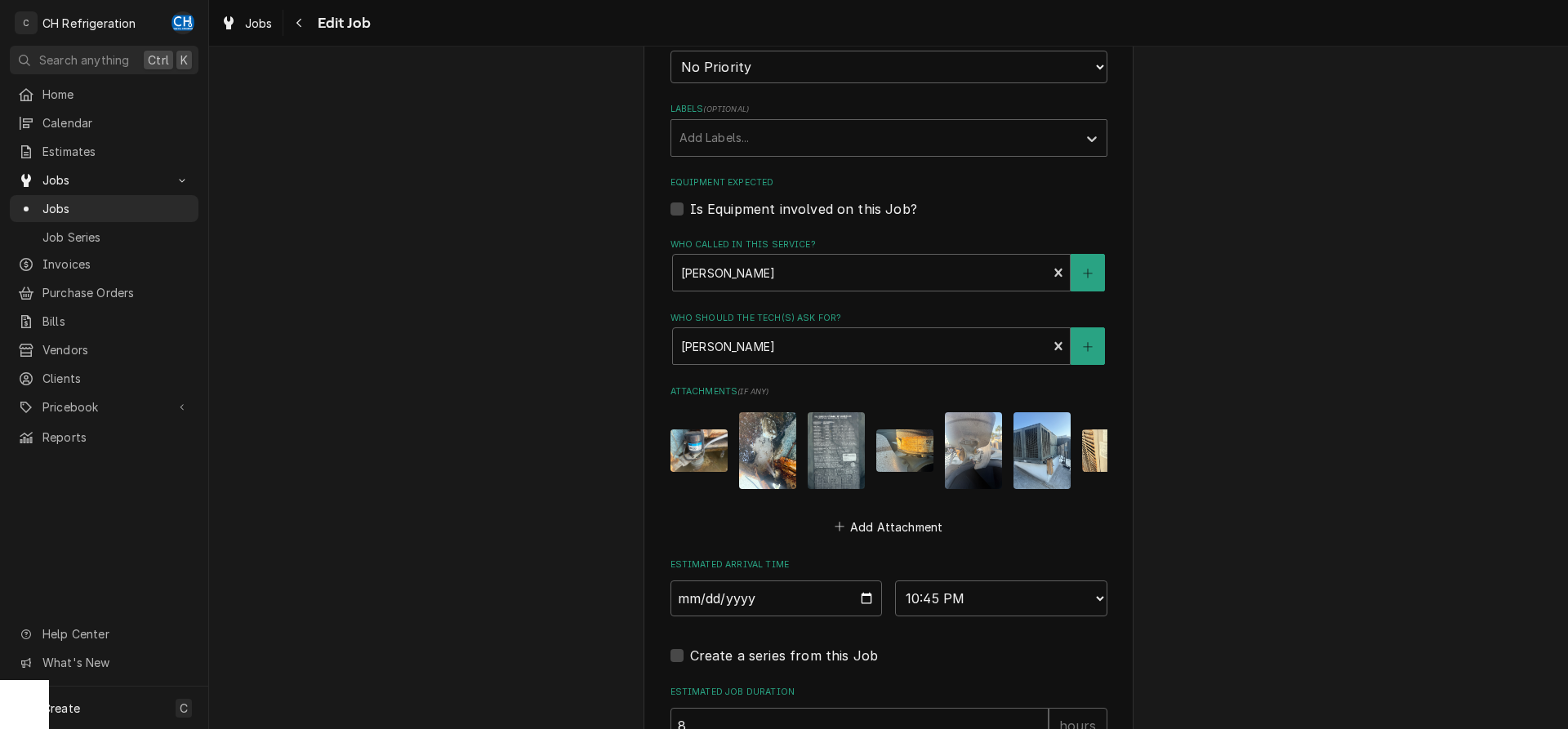
scroll to position [1103, 0]
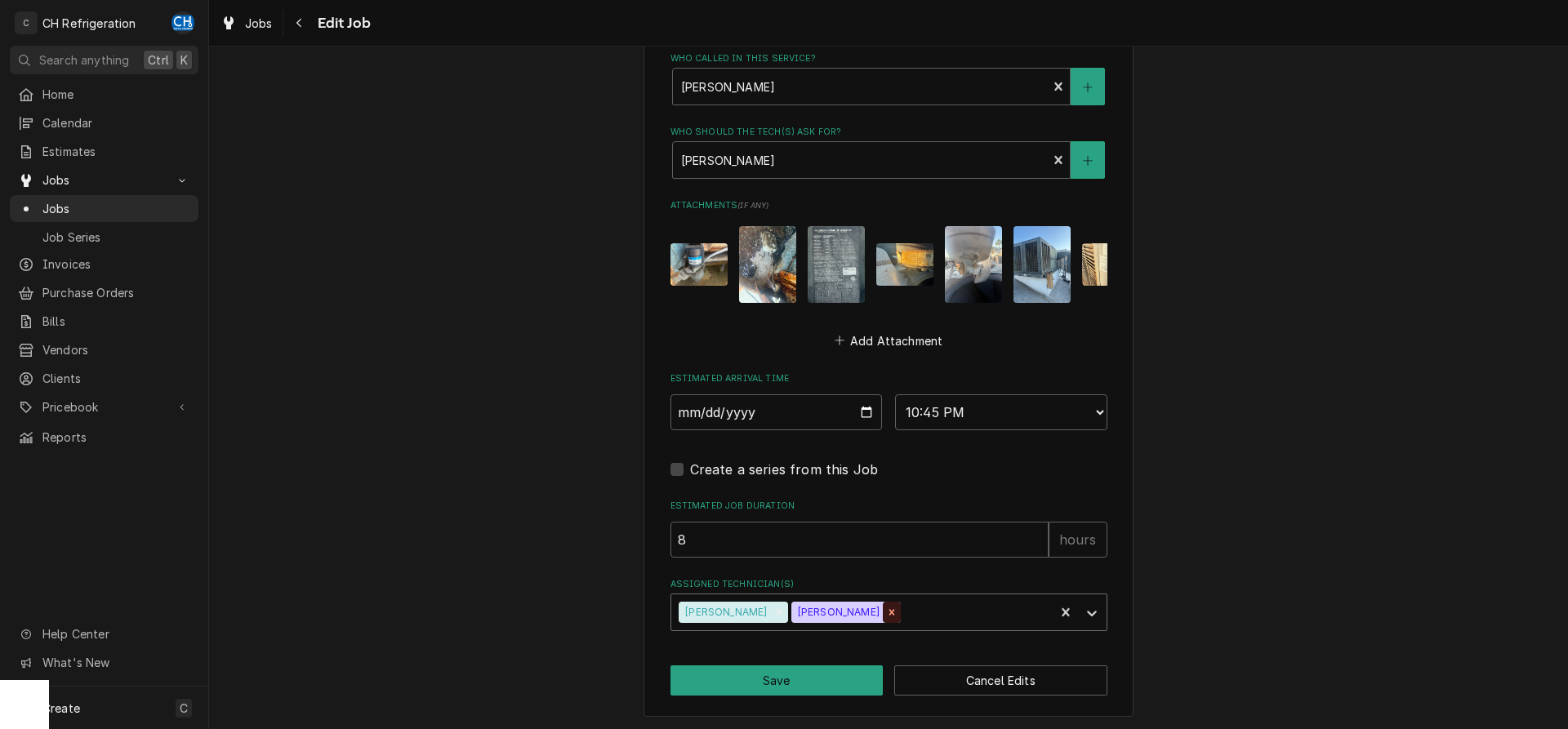
click at [886, 611] on icon "Remove Josh Galindo" at bounding box center [892, 613] width 12 height 12
click at [904, 613] on div "Assigned Technician(s)" at bounding box center [974, 613] width 143 height 30
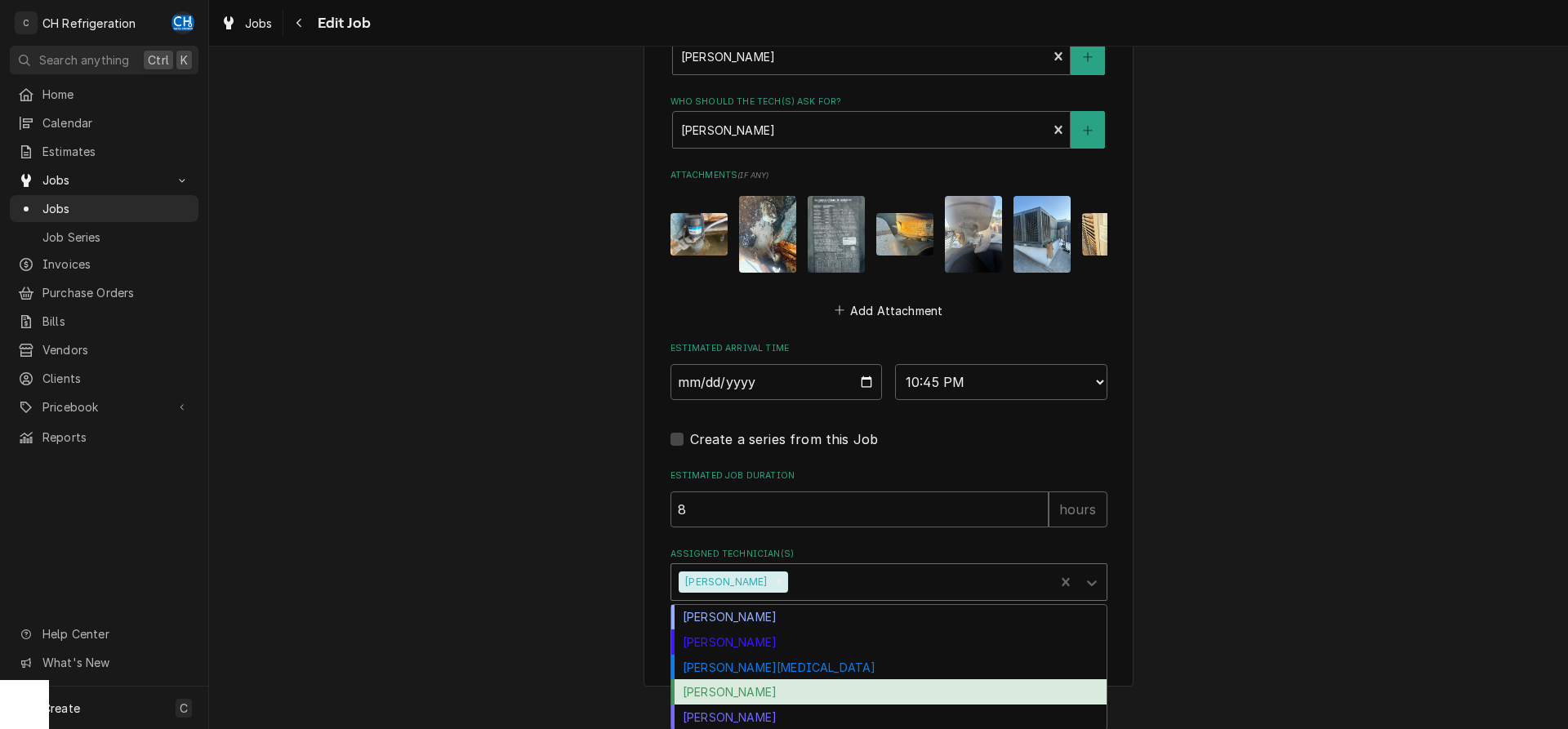
click at [734, 688] on div "[PERSON_NAME]" at bounding box center [889, 692] width 435 height 26
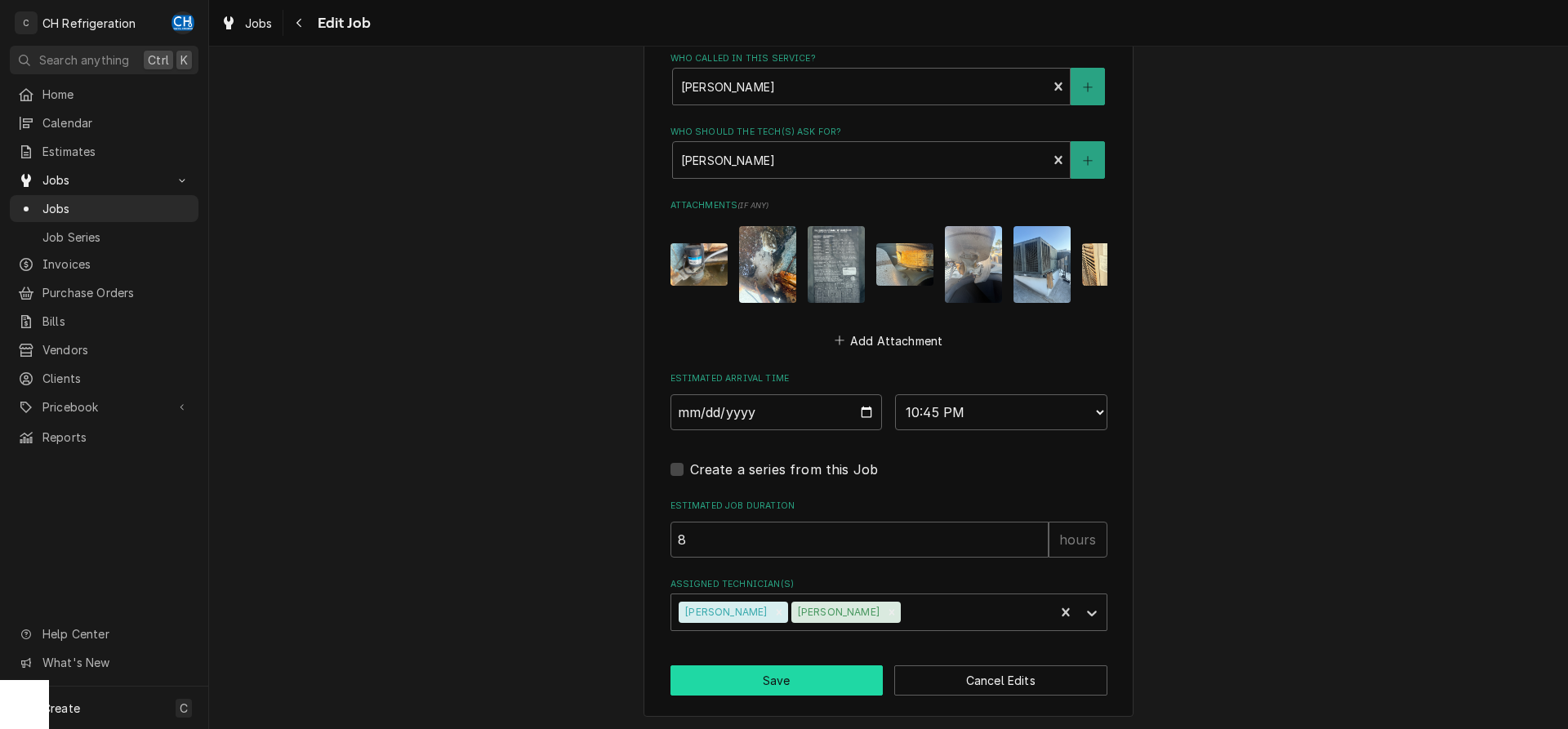
click at [797, 670] on button "Save" at bounding box center [777, 680] width 214 height 31
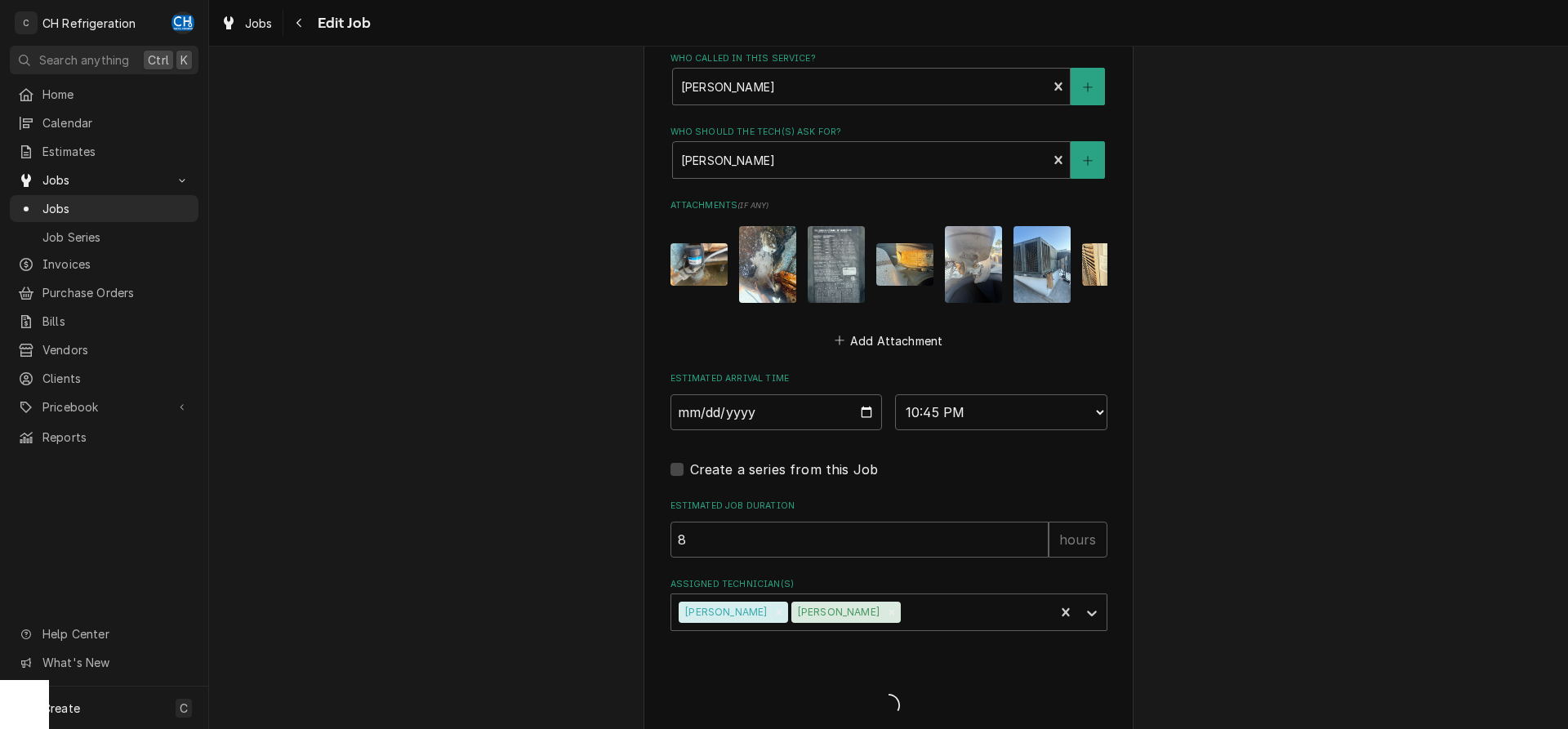
type textarea "x"
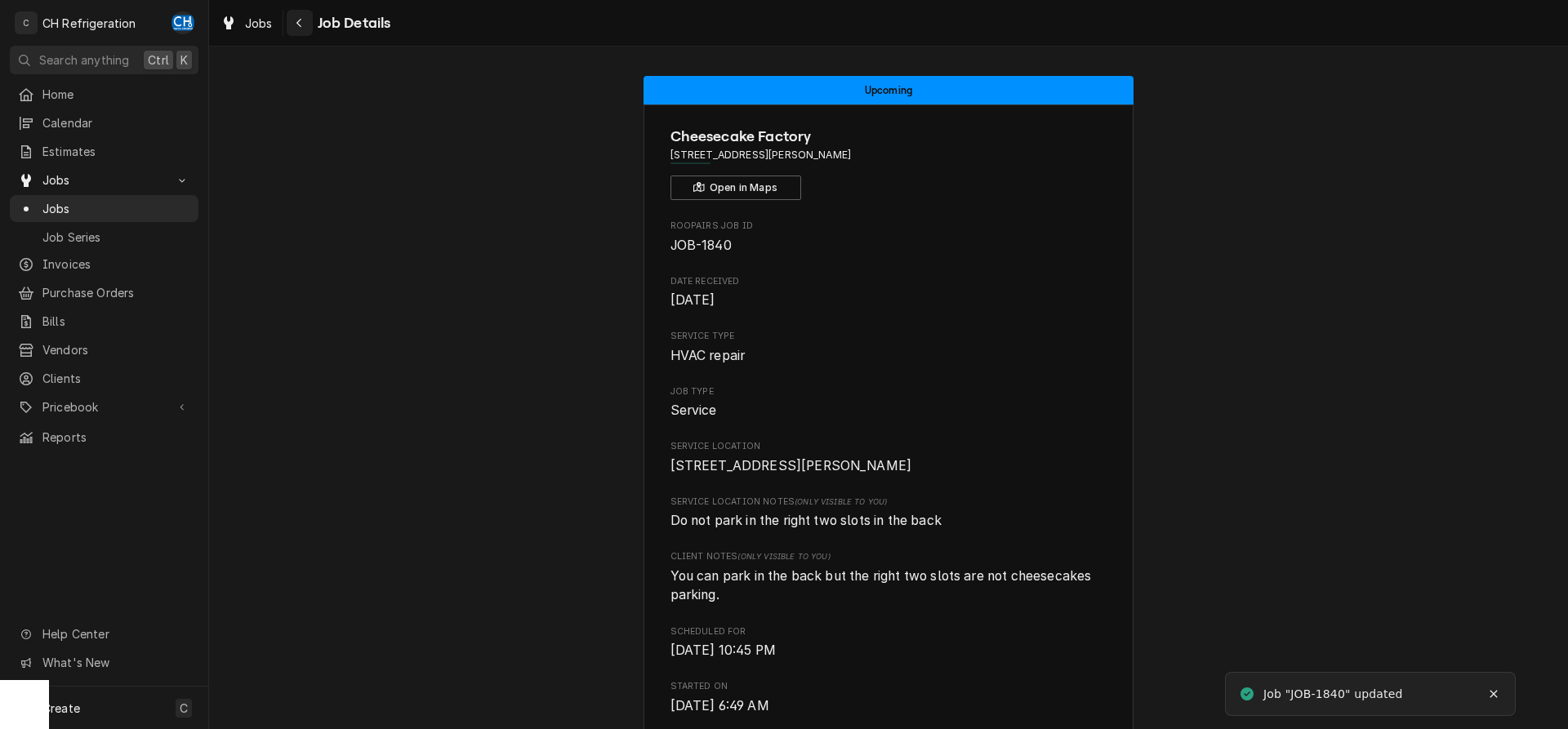
drag, startPoint x: 300, startPoint y: 20, endPoint x: 449, endPoint y: 57, distance: 153.5
click at [301, 20] on icon "Navigate back" at bounding box center [299, 23] width 7 height 12
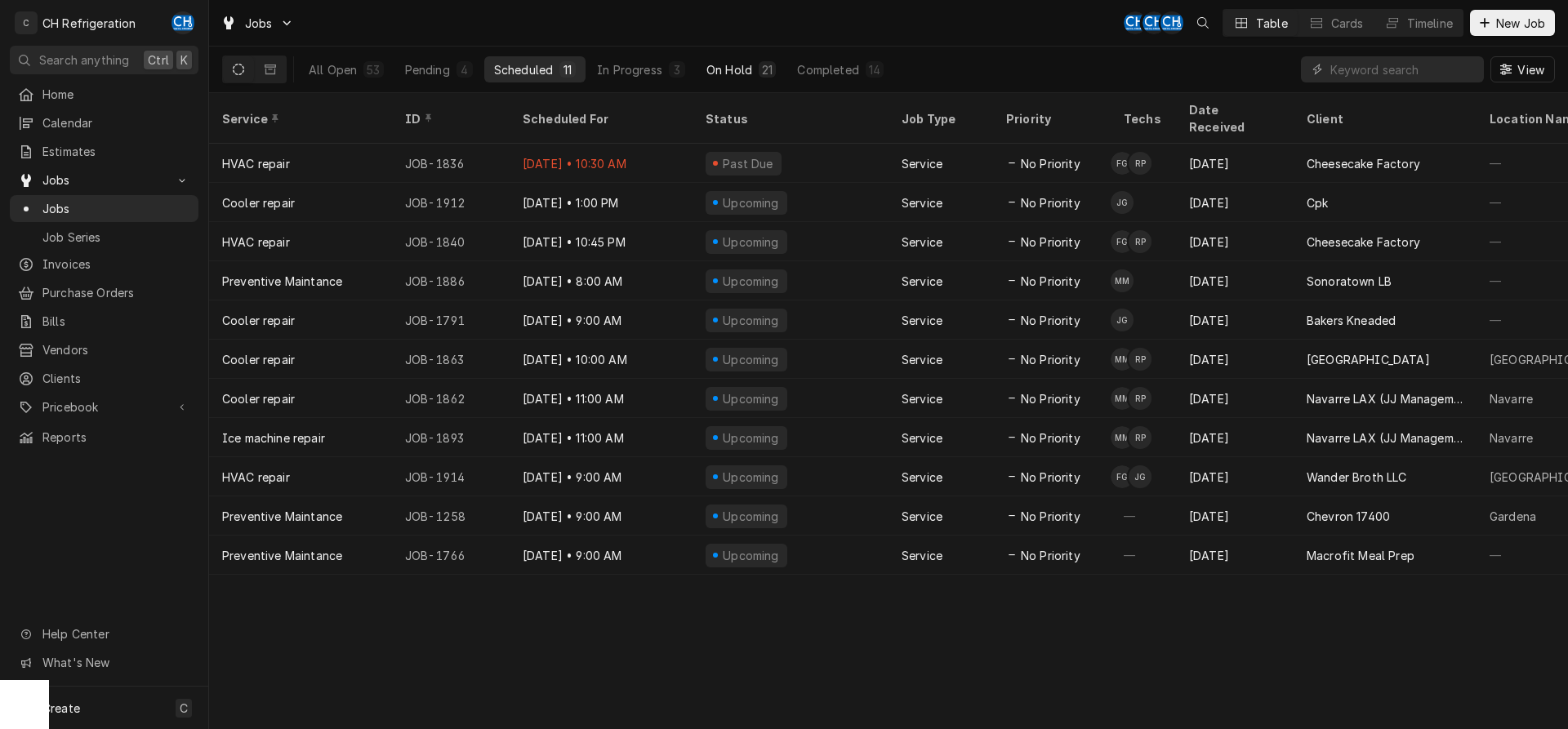
click at [733, 61] on div "On Hold" at bounding box center [729, 69] width 45 height 17
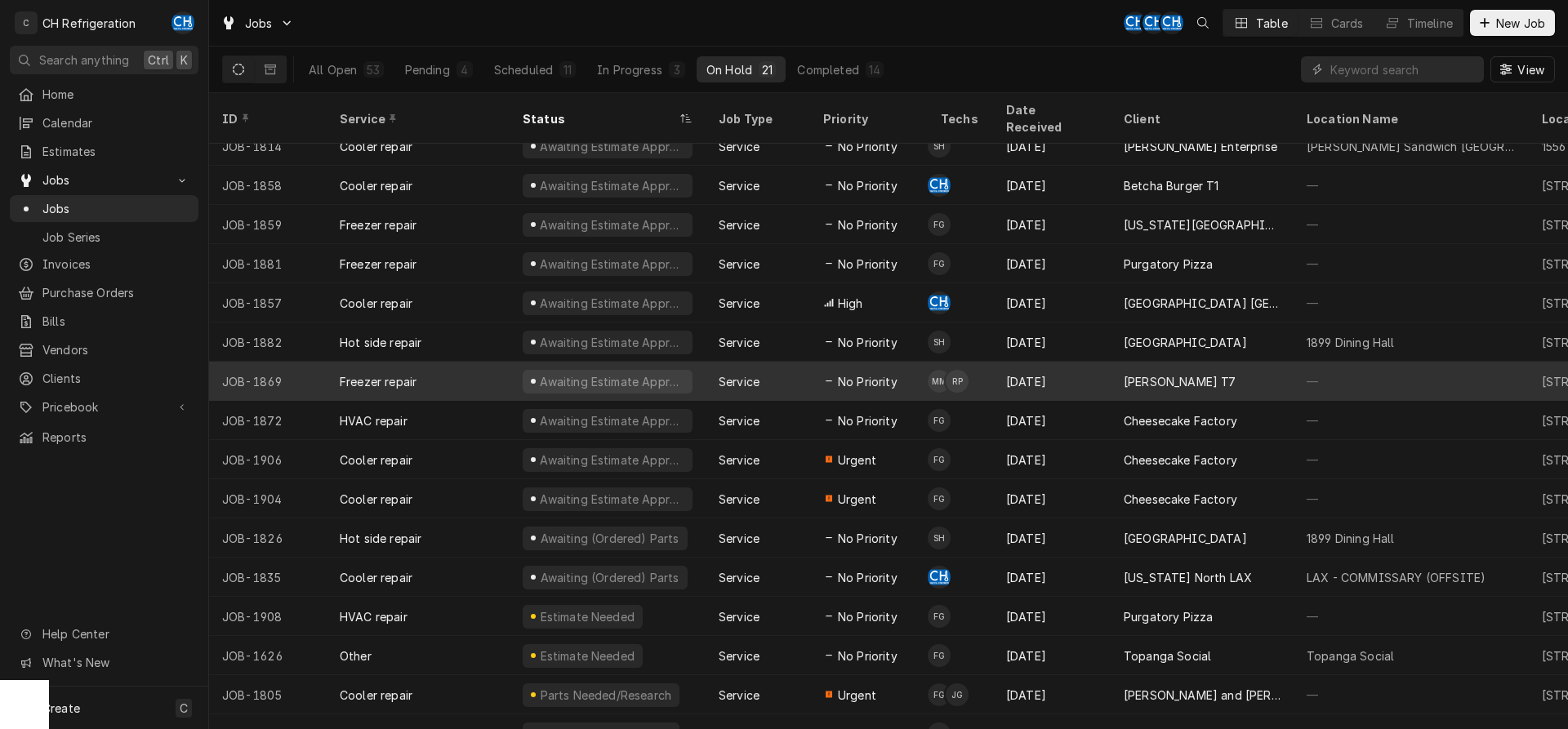
scroll to position [218, 0]
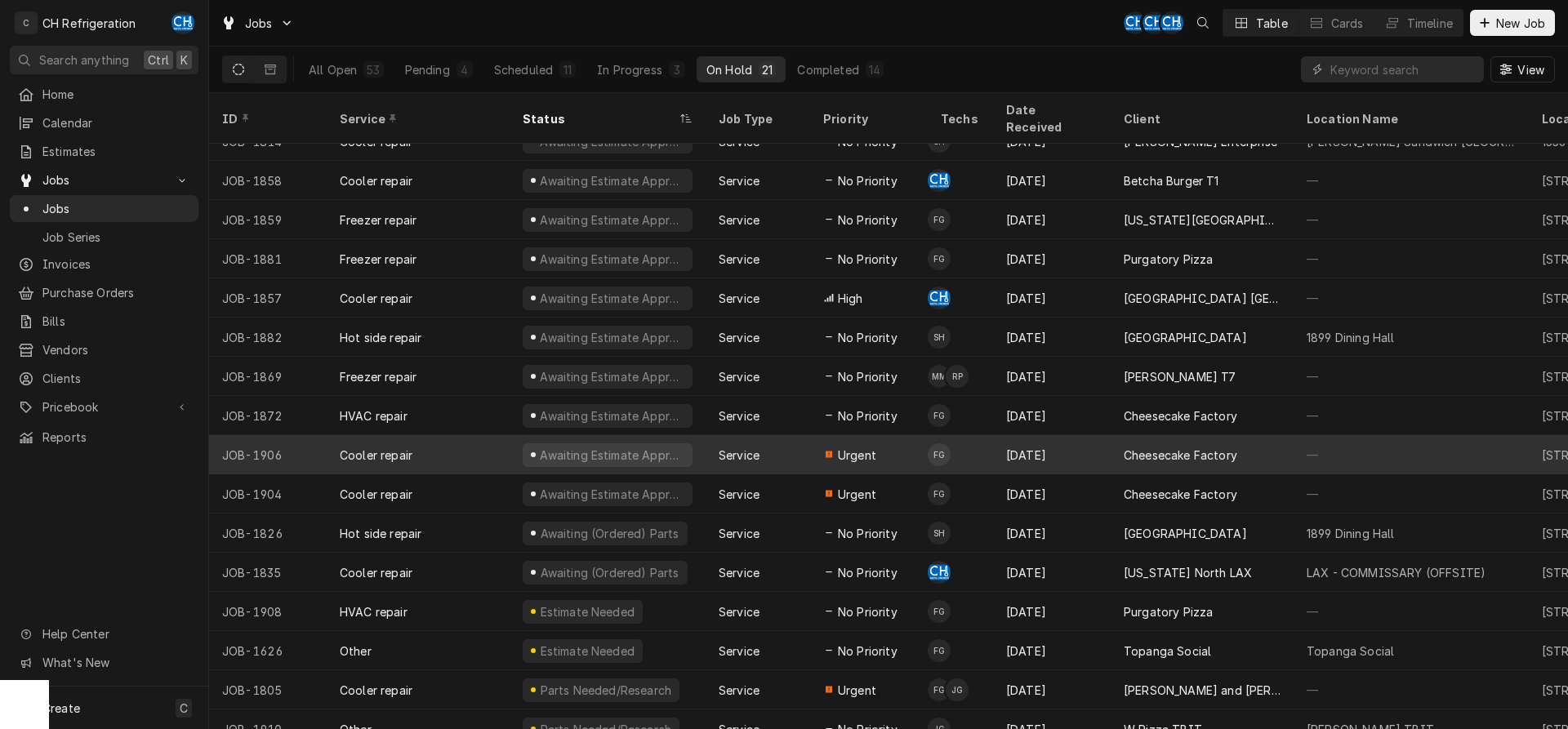
click at [1074, 435] on div "[DATE]" at bounding box center [1051, 455] width 118 height 40
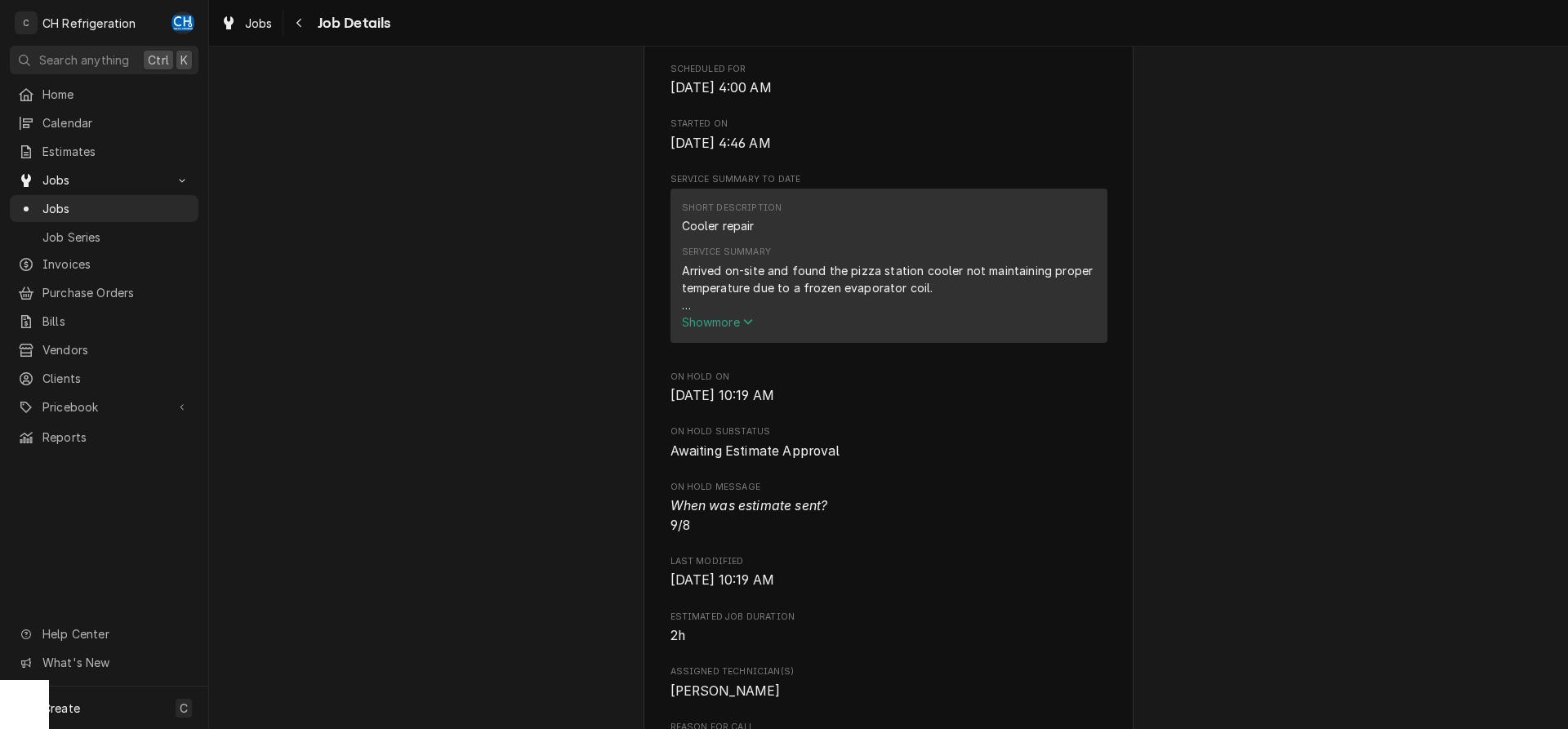
scroll to position [583, 0]
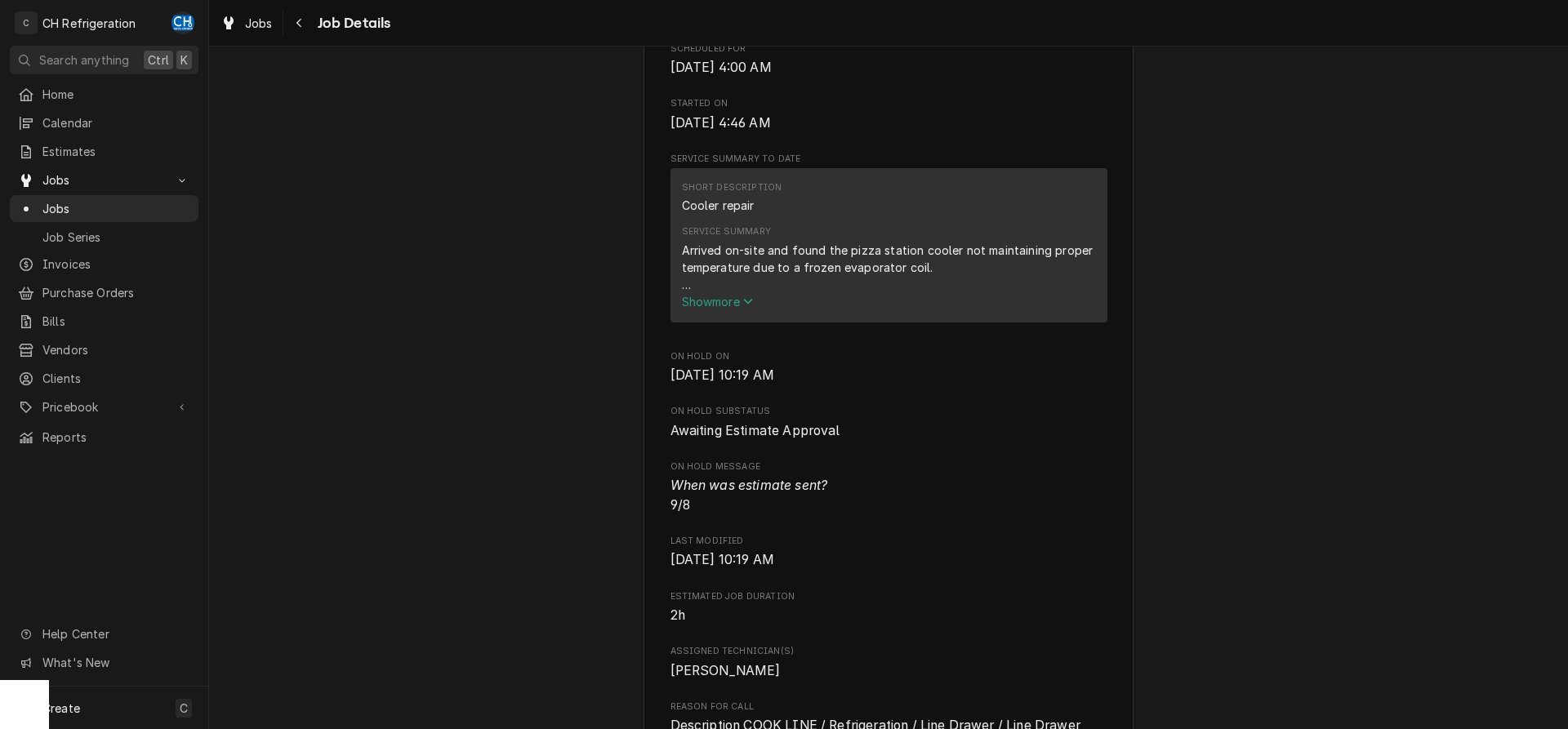
click at [730, 308] on span "Show more" at bounding box center [717, 302] width 72 height 14
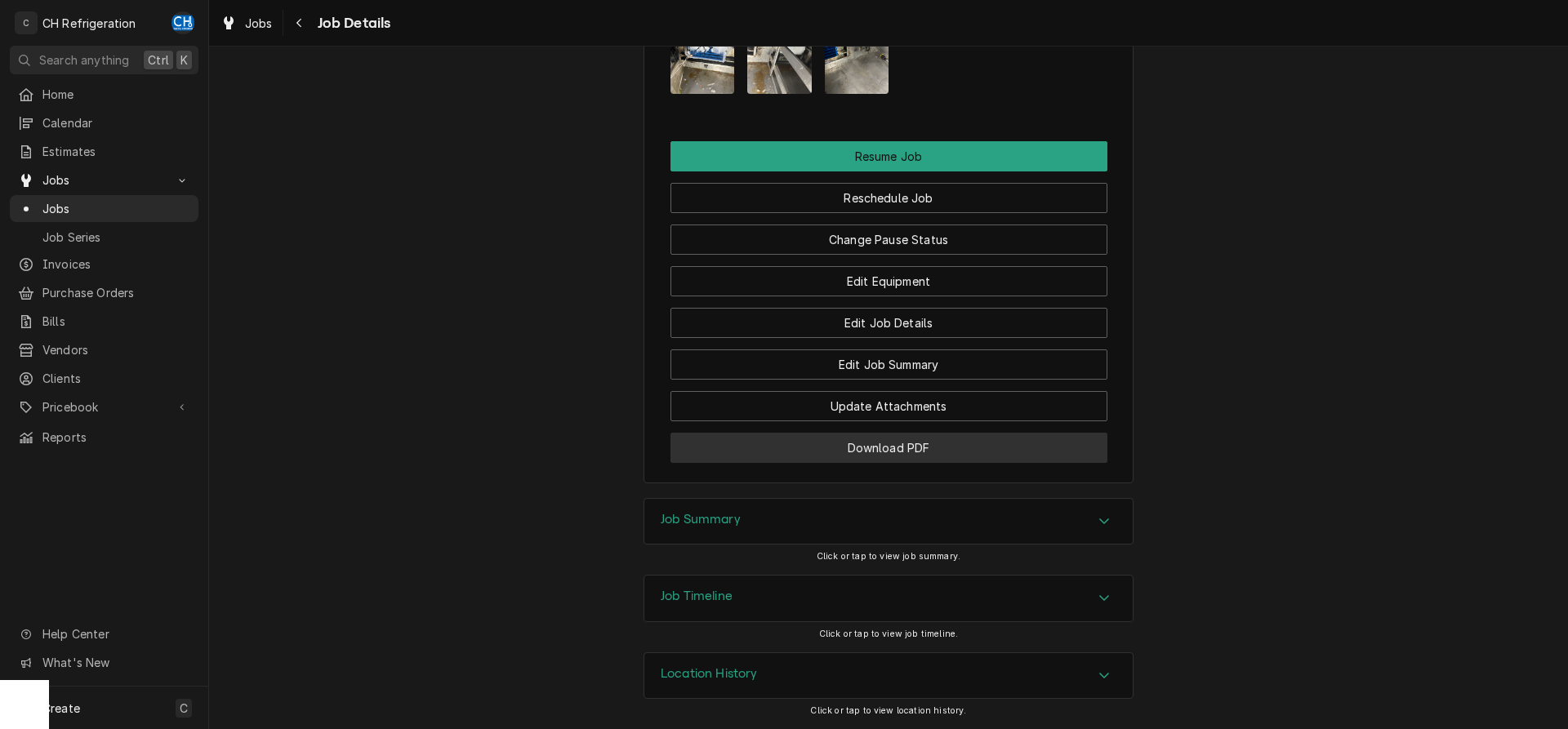
scroll to position [1732, 0]
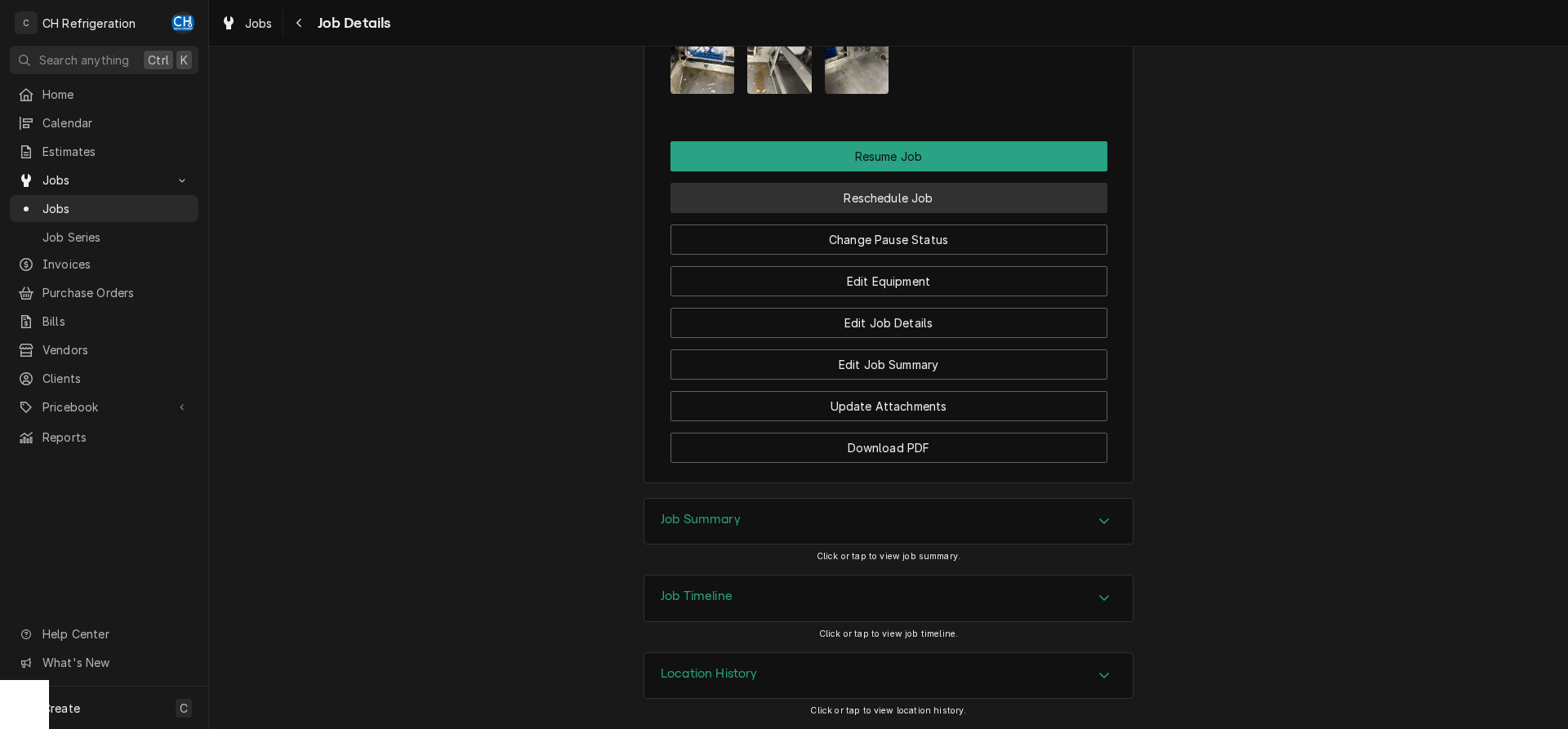
click at [908, 205] on button "Reschedule Job" at bounding box center [889, 198] width 437 height 31
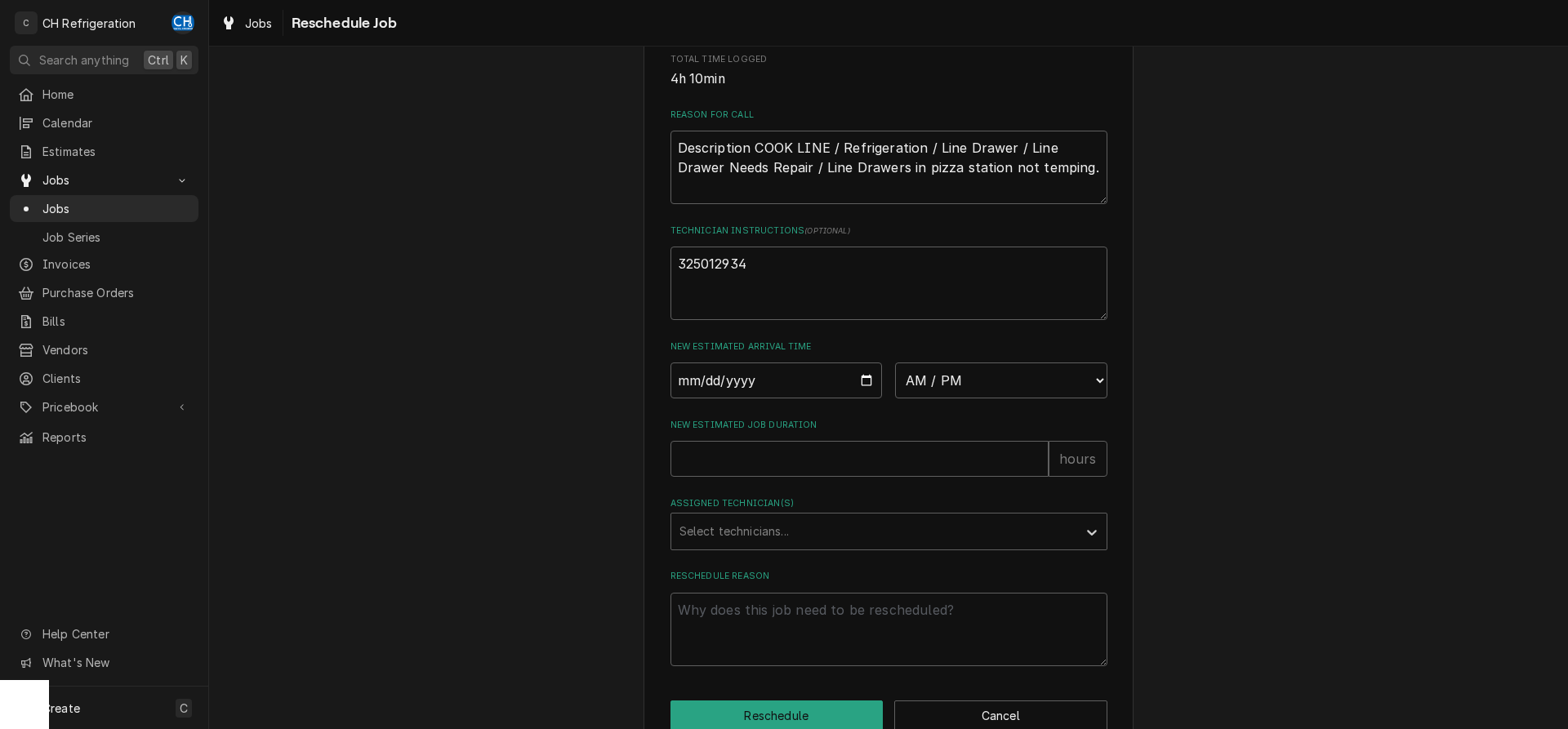
scroll to position [473, 0]
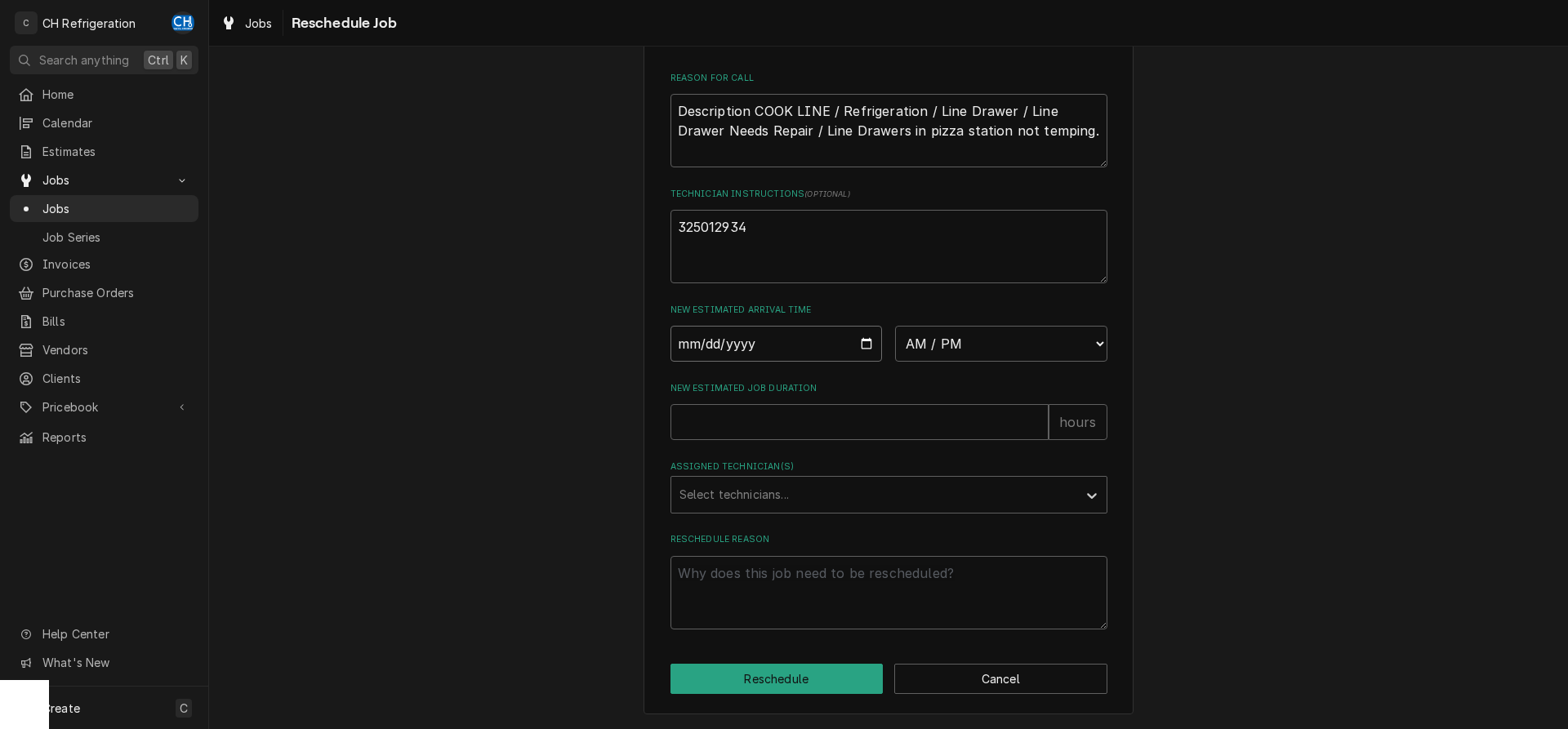
click at [861, 345] on input "Date" at bounding box center [777, 344] width 213 height 36
type input "2025-09-08"
type textarea "x"
click at [895, 326] on select "AM / PM 6:00 AM 6:15 AM 6:30 AM 6:45 AM 7:00 AM 7:15 AM 7:30 AM 7:45 AM 8:00 AM…" at bounding box center [1002, 344] width 213 height 36
select select "22:00:00"
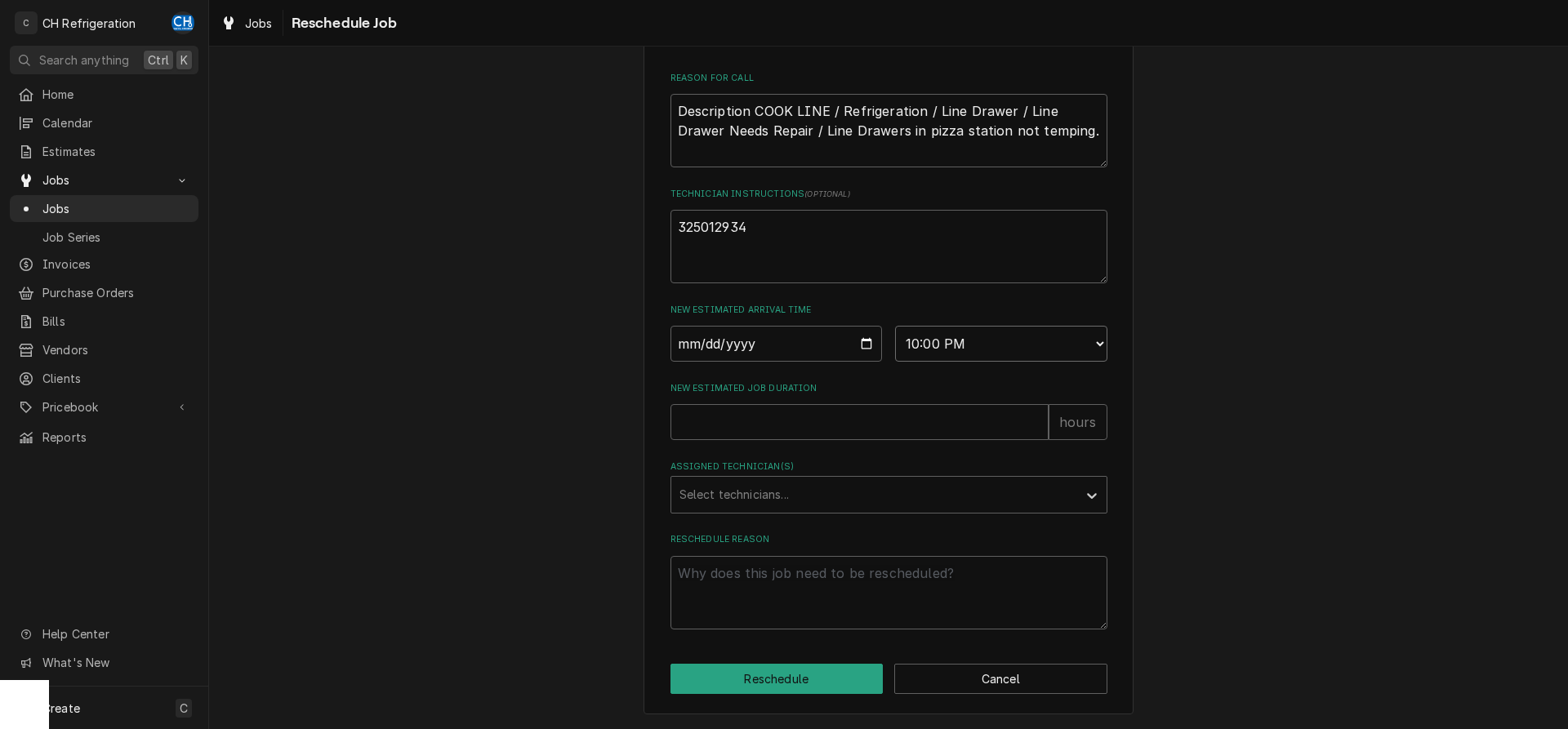
click option "10:00 PM" at bounding box center [0, 0] width 0 height 0
click at [833, 413] on input "New Estimated Job Duration" at bounding box center [859, 422] width 378 height 36
click at [749, 425] on input "New Estimated Job Duration" at bounding box center [859, 422] width 378 height 36
type textarea "x"
type input "6"
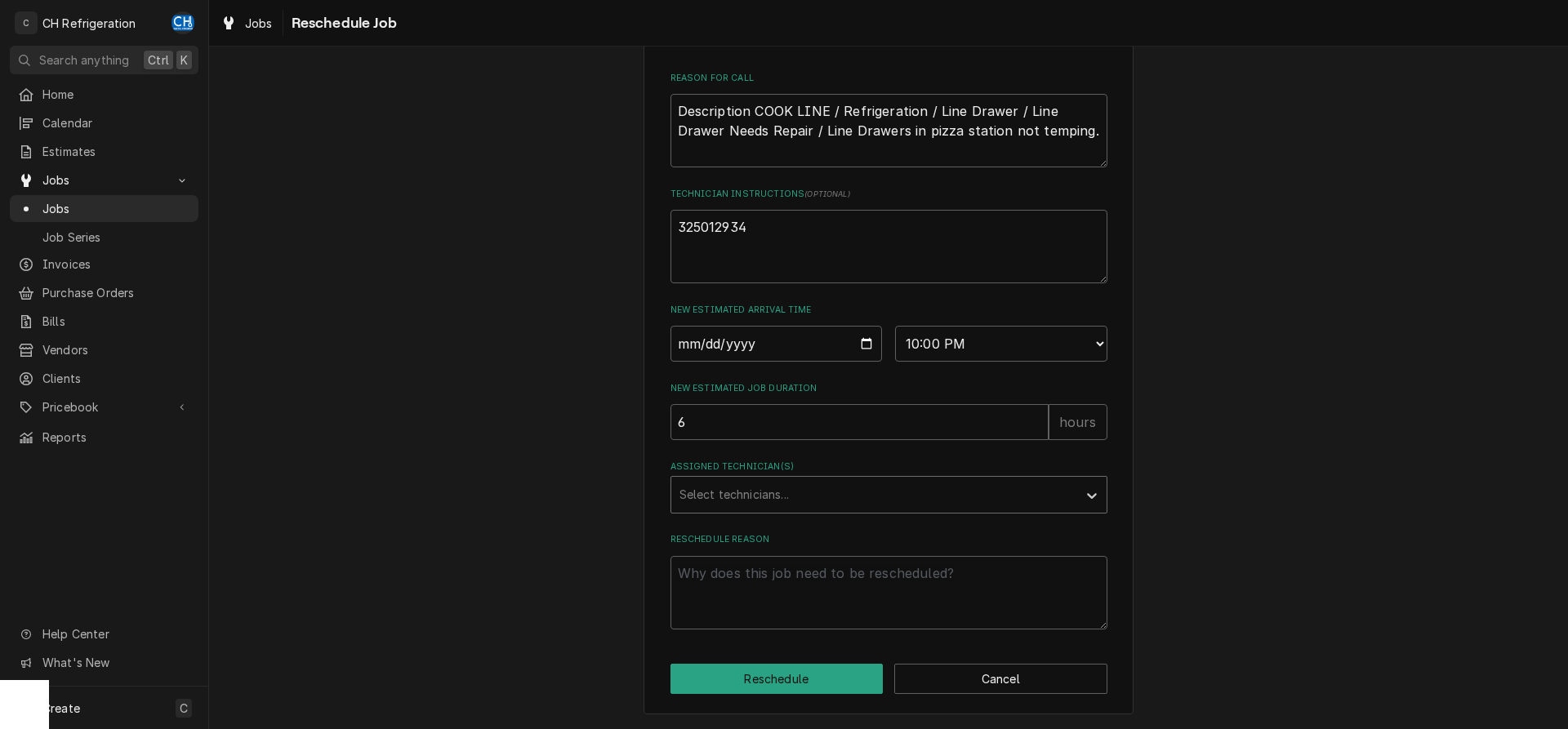
click at [882, 496] on div "Assigned Technician(s)" at bounding box center [874, 495] width 389 height 30
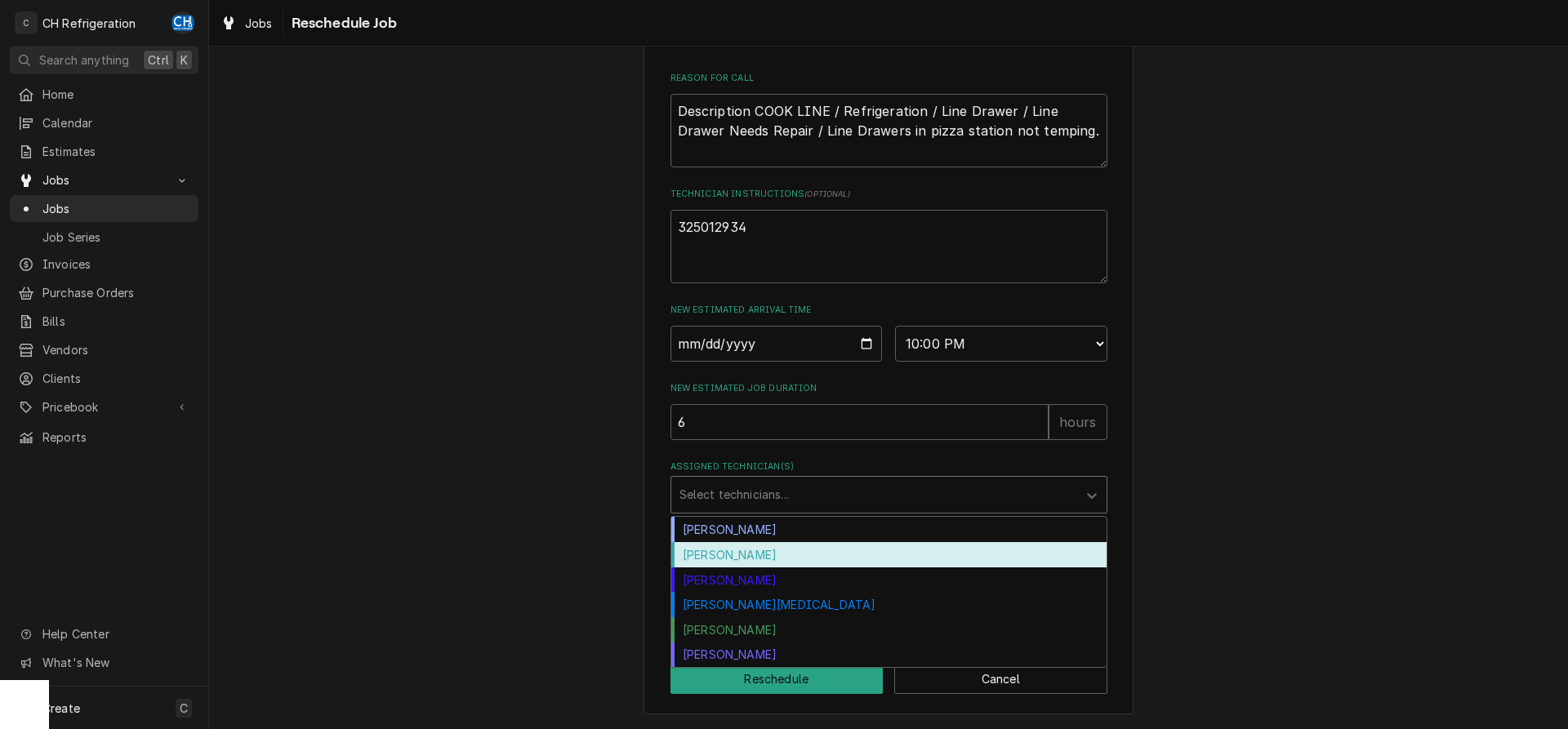
click at [754, 557] on div "Fred Gonzalez" at bounding box center [889, 555] width 435 height 26
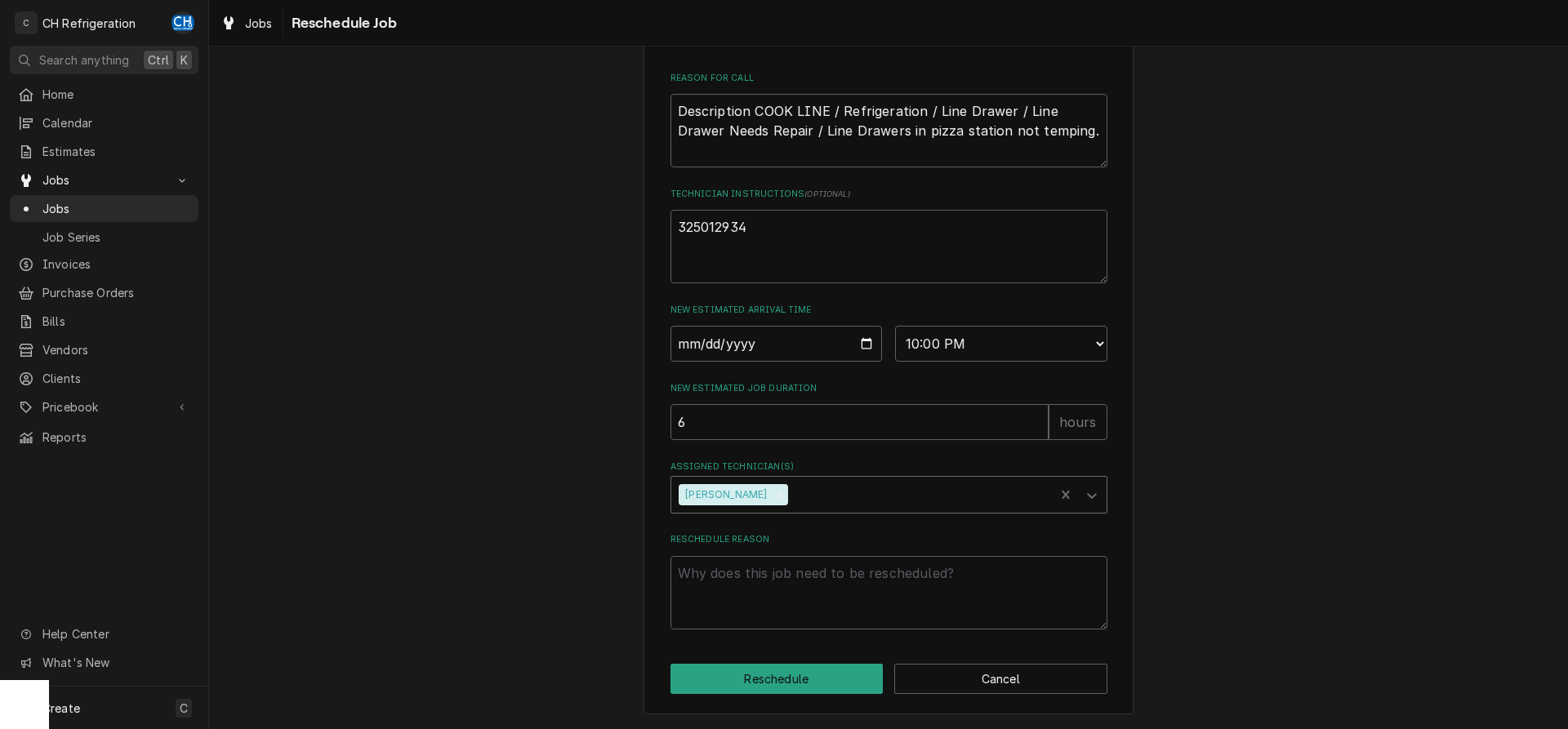
click at [802, 494] on div "Assigned Technician(s)" at bounding box center [918, 495] width 255 height 30
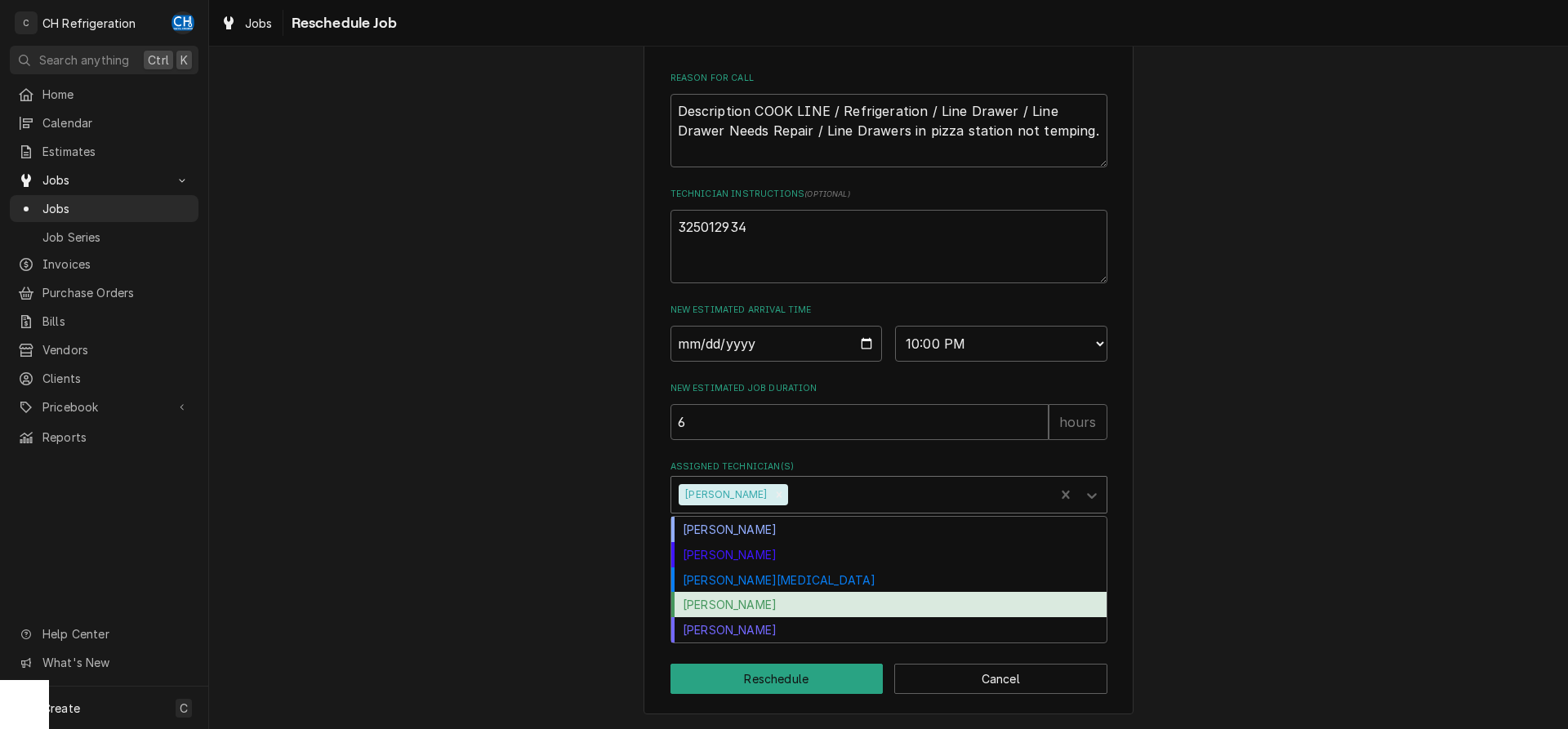
click at [762, 606] on div "Ruben Perez" at bounding box center [889, 604] width 435 height 26
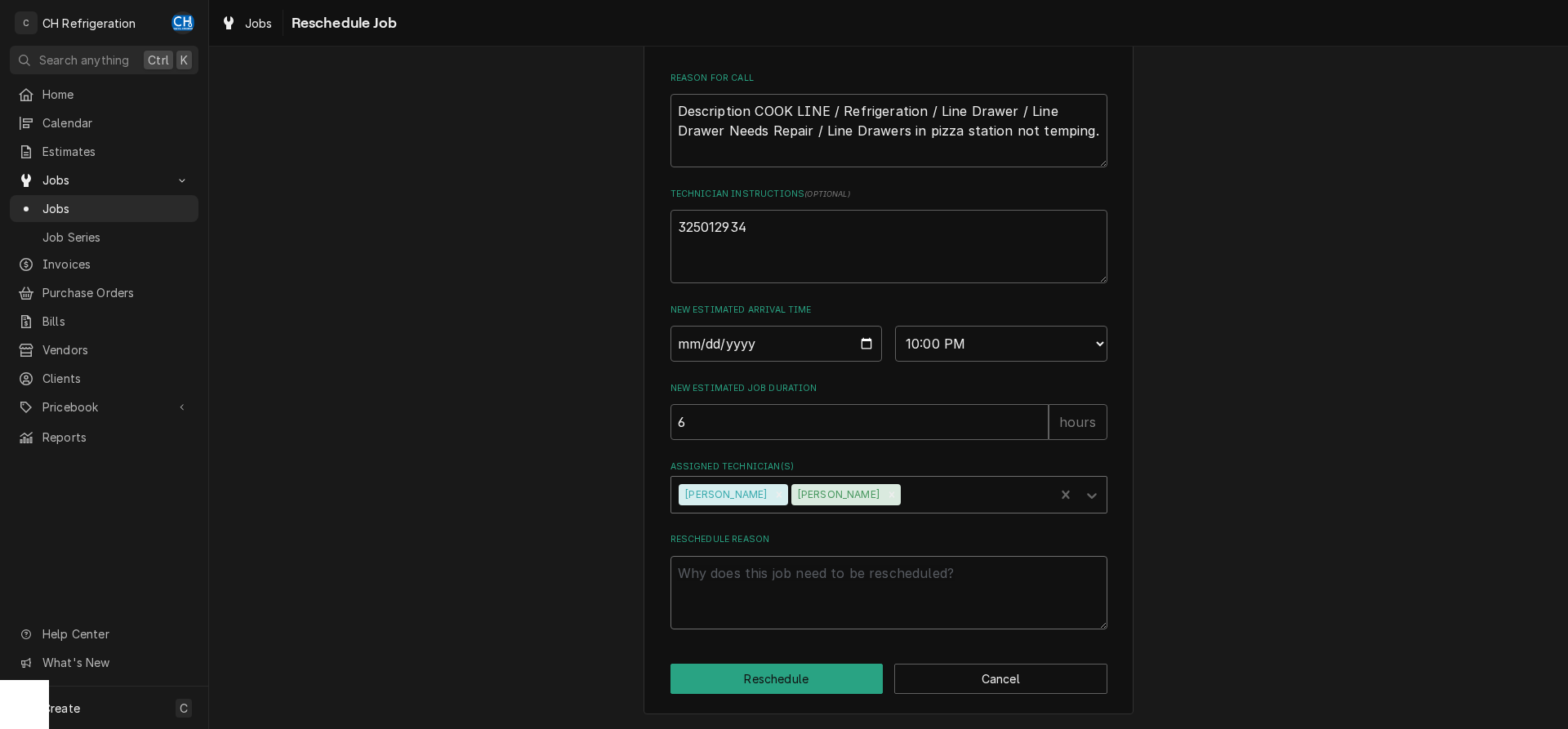
click at [851, 603] on textarea "Reschedule Reason" at bounding box center [889, 593] width 437 height 73
type textarea "x"
type textarea "v"
type textarea "x"
type textarea "va"
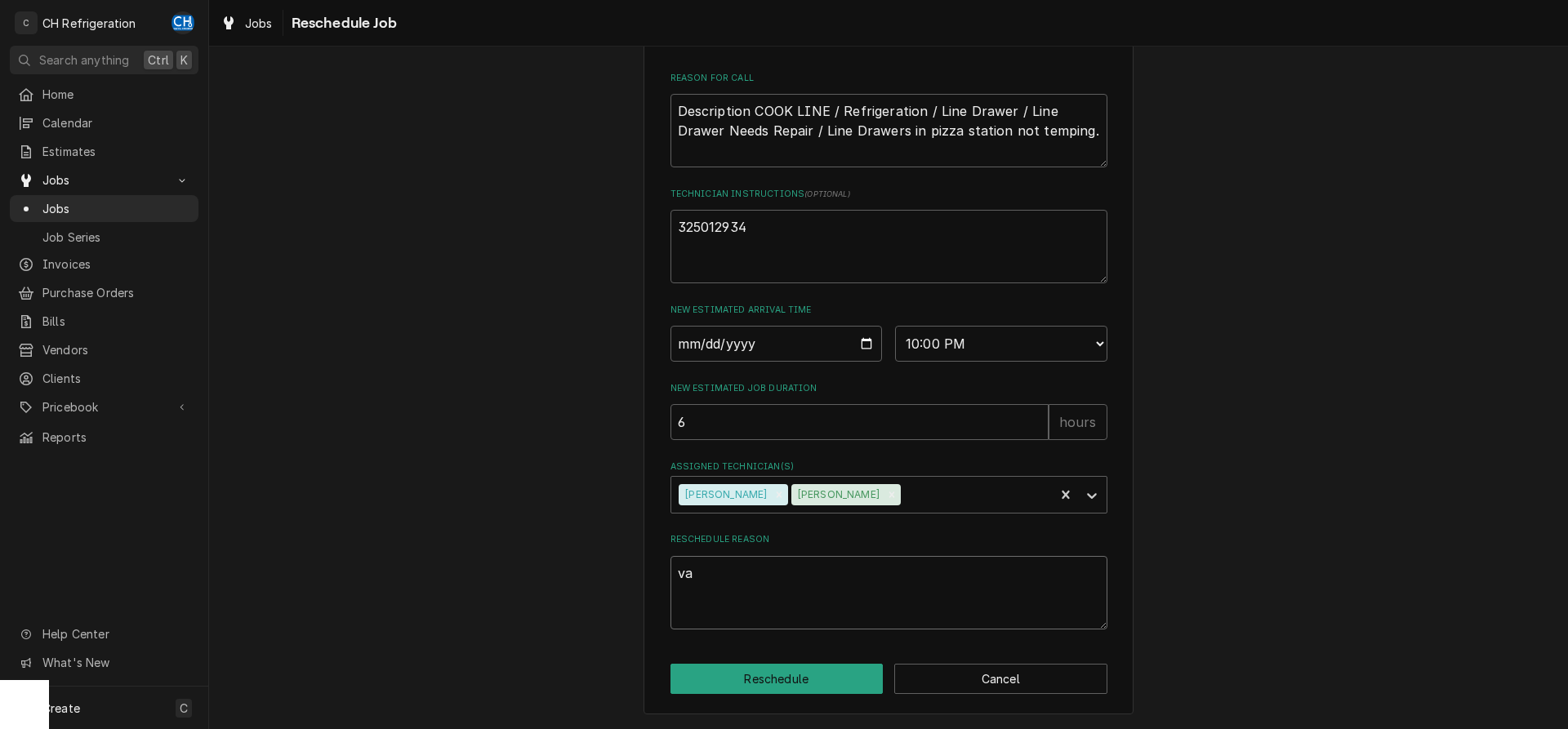
type textarea "x"
type textarea "val"
type textarea "x"
type textarea "valv"
type textarea "x"
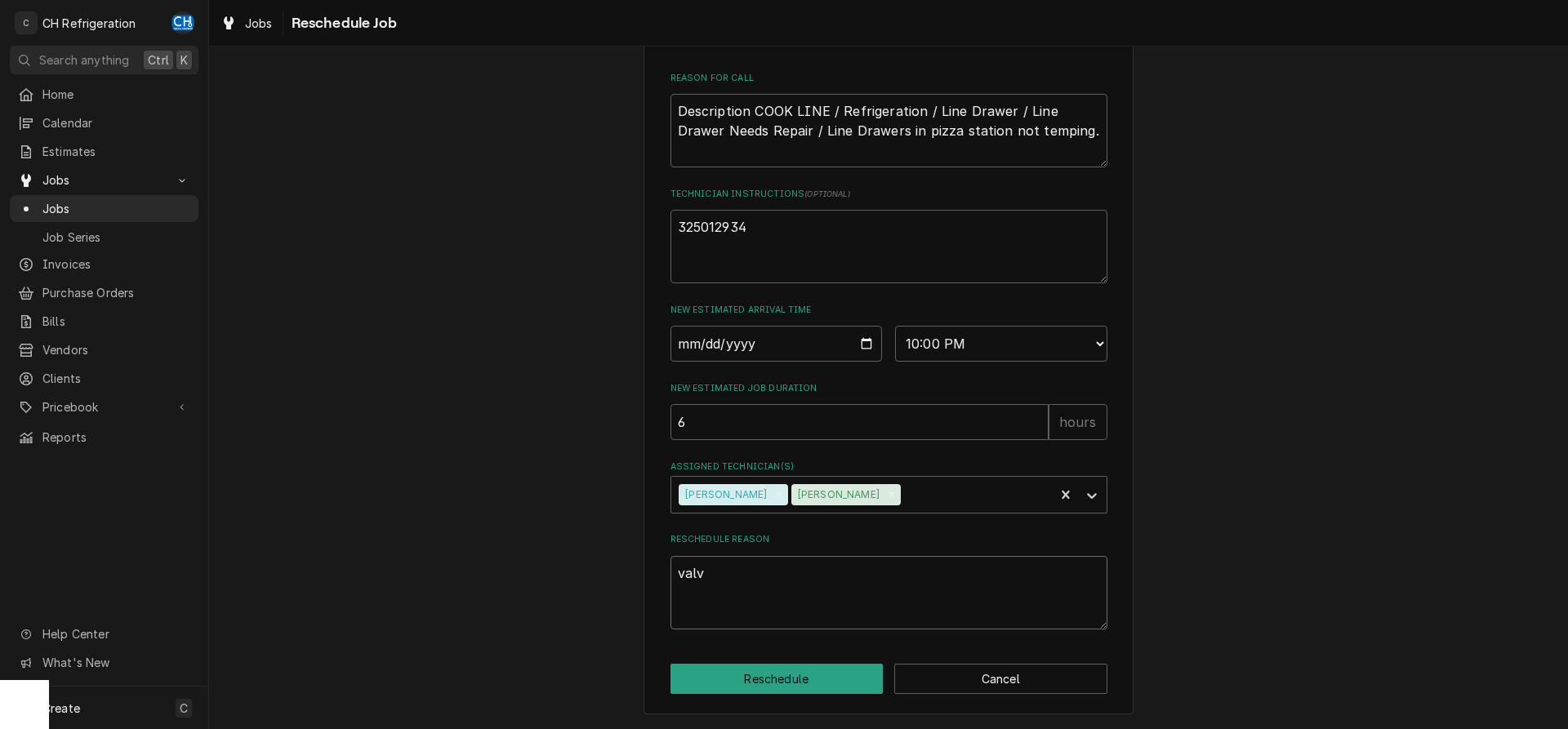
type textarea "valve"
type textarea "x"
type textarea "valve"
click at [816, 685] on button "Reschedule" at bounding box center [777, 679] width 214 height 31
type textarea "x"
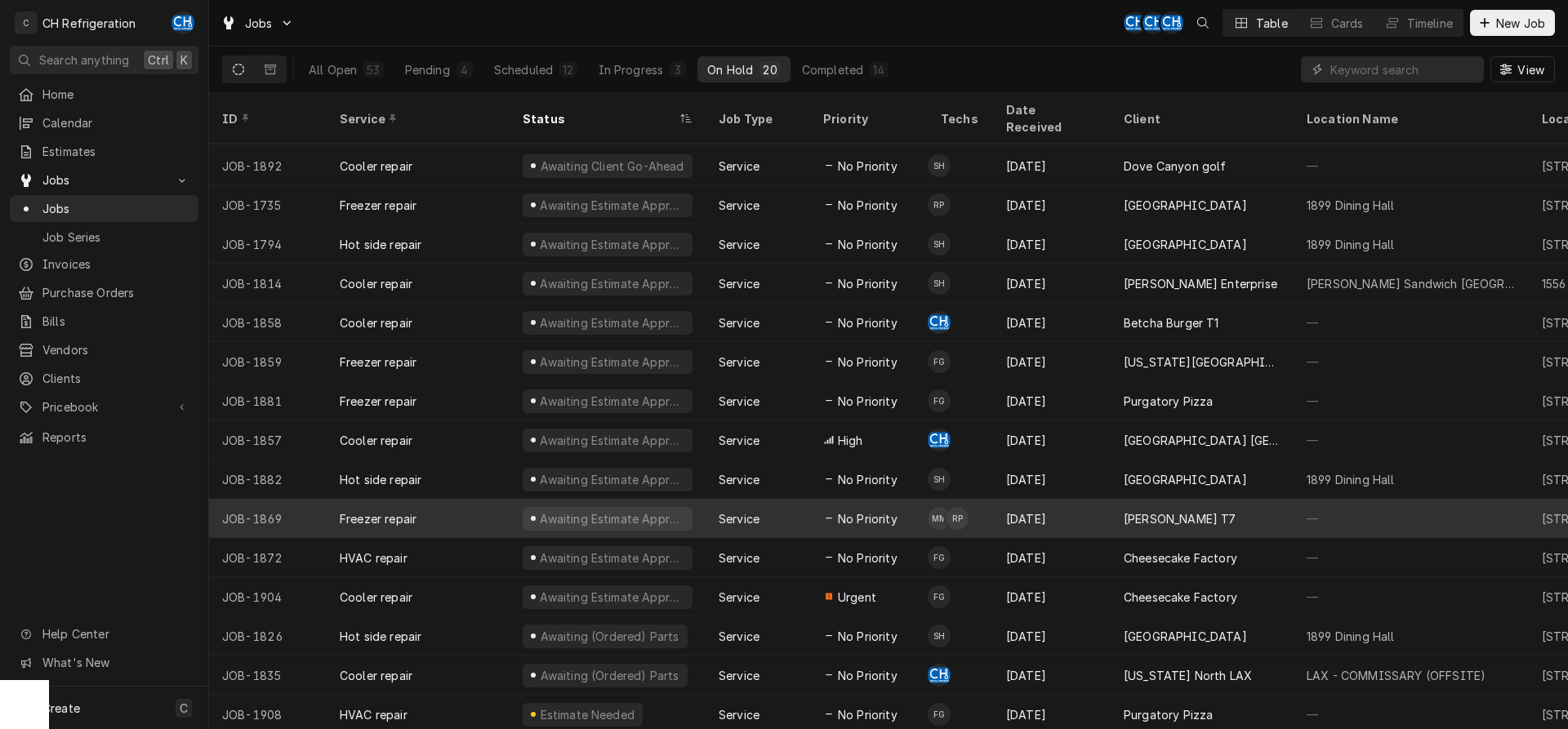
scroll to position [83, 0]
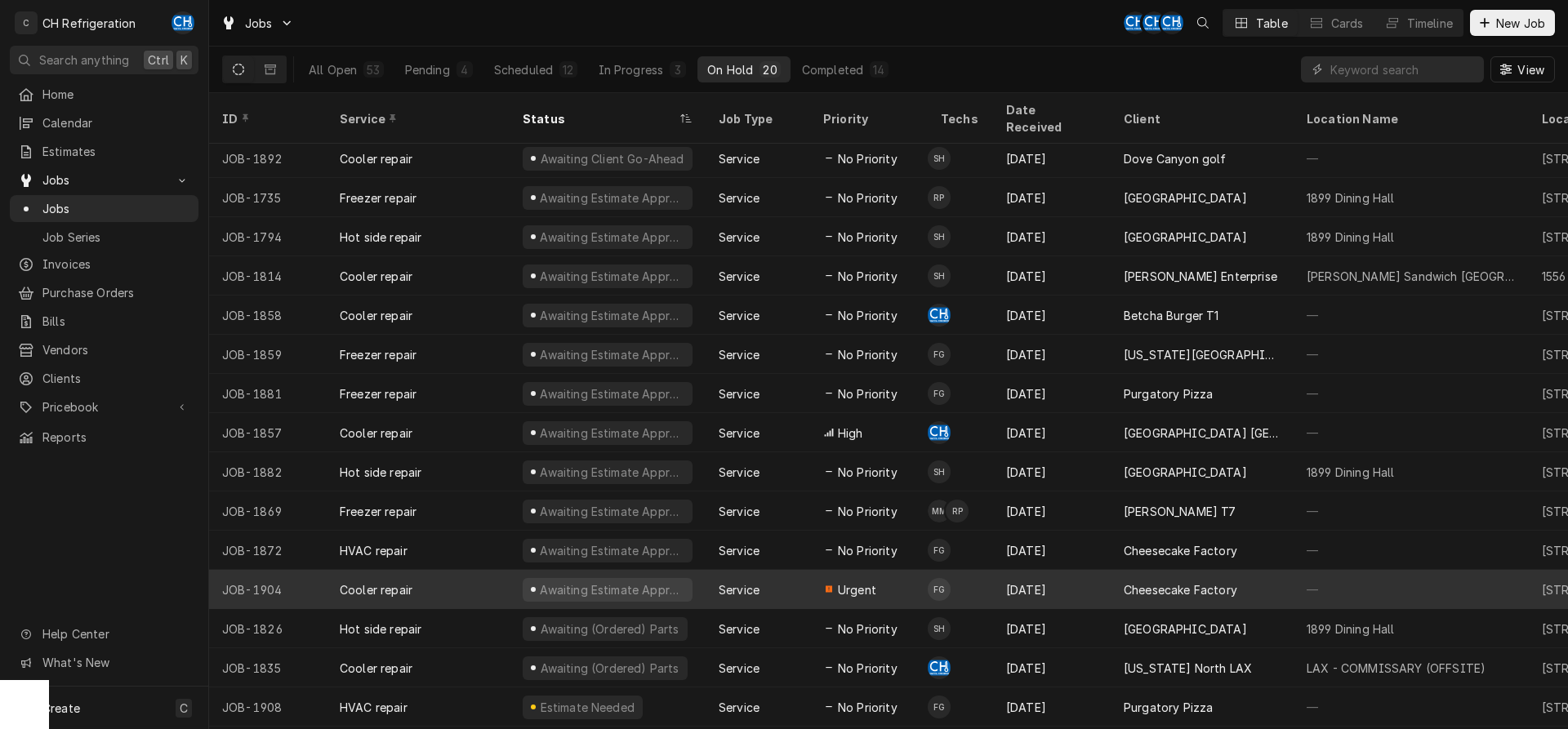
click at [1026, 570] on div "[DATE]" at bounding box center [1051, 590] width 118 height 40
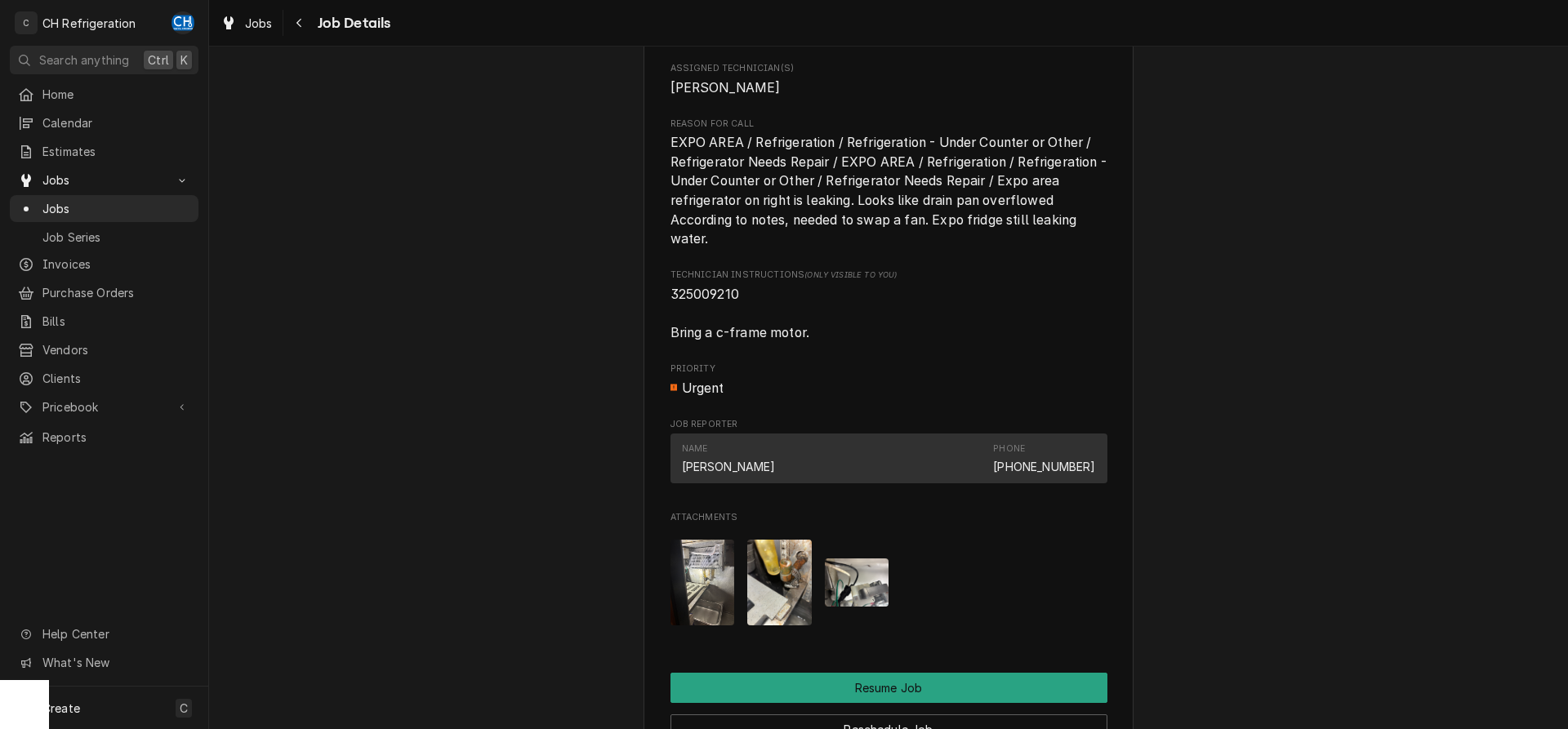
scroll to position [1500, 0]
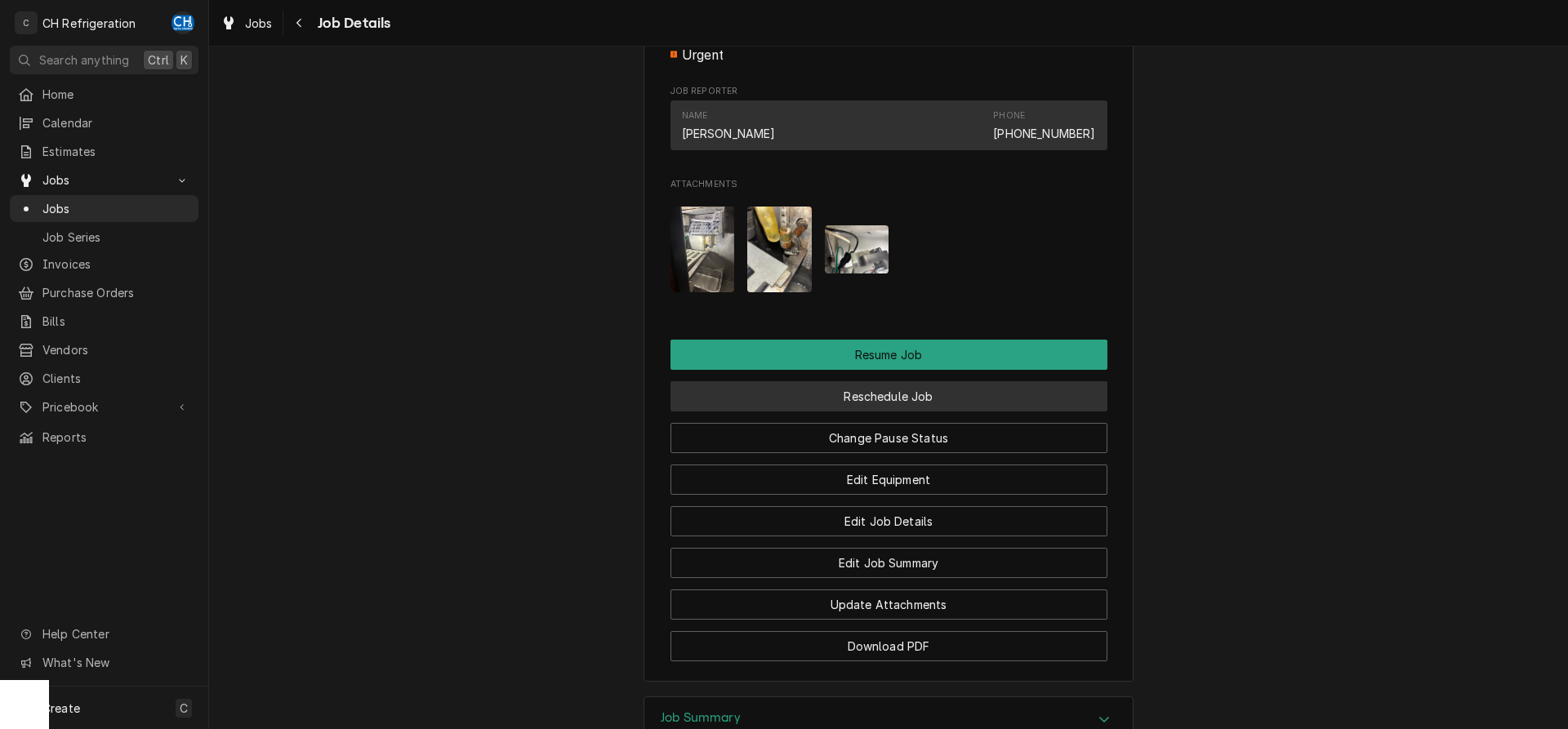
click at [890, 412] on button "Reschedule Job" at bounding box center [889, 397] width 437 height 31
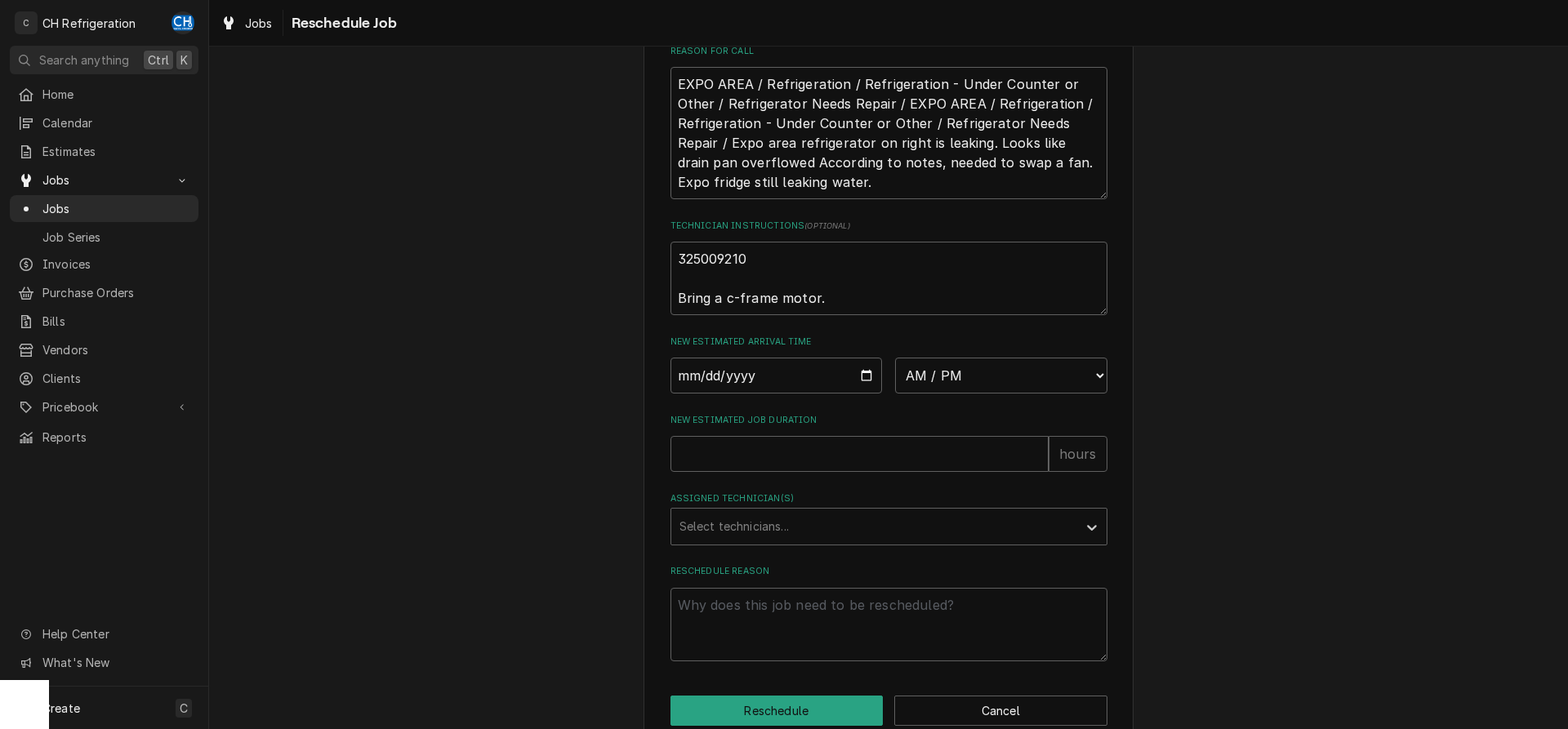
scroll to position [532, 0]
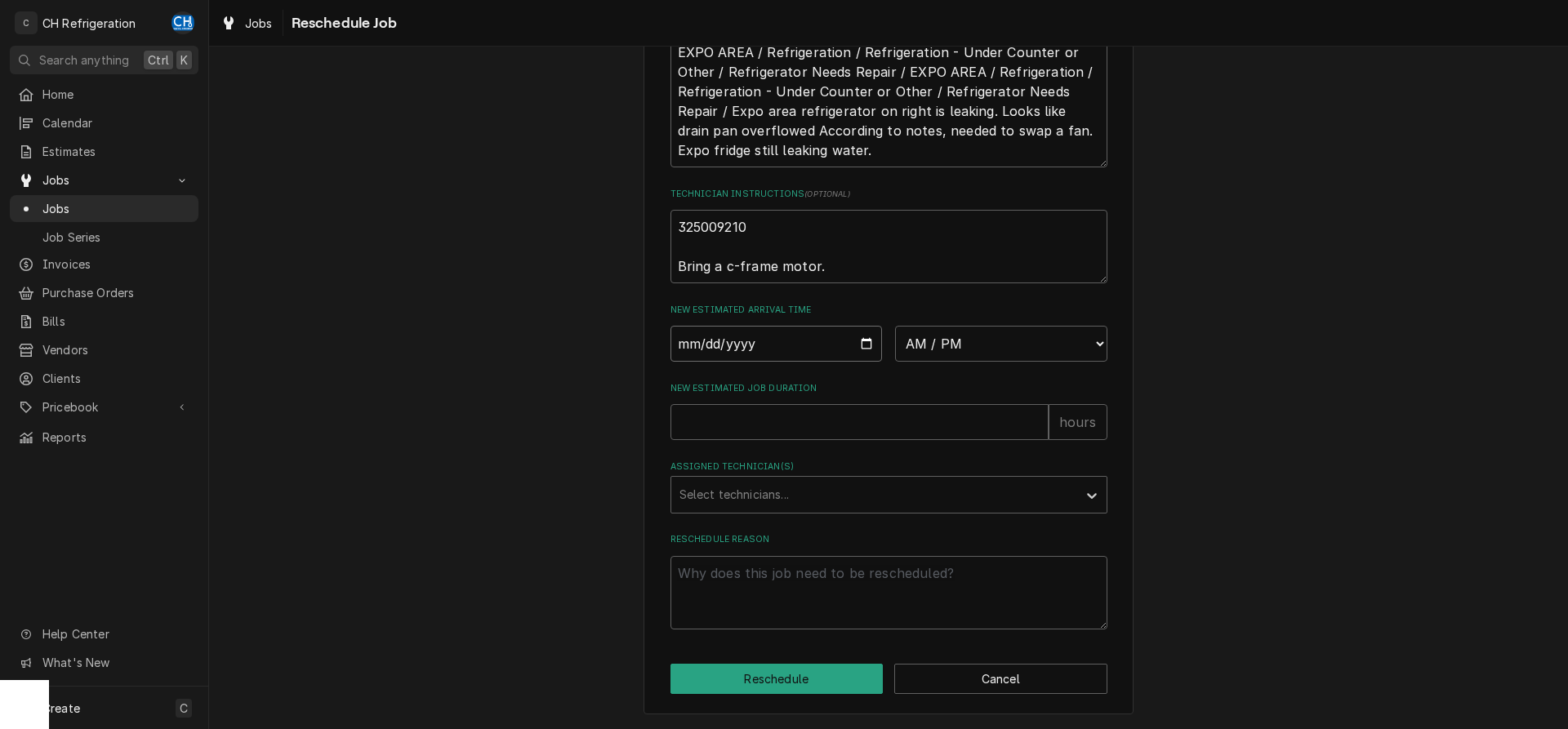
click at [861, 341] on input "Date" at bounding box center [777, 344] width 213 height 36
type input "2025-09-08"
type textarea "x"
click at [895, 326] on select "AM / PM 6:00 AM 6:15 AM 6:30 AM 6:45 AM 7:00 AM 7:15 AM 7:30 AM 7:45 AM 8:00 AM…" at bounding box center [1002, 344] width 213 height 36
select select "22:15:00"
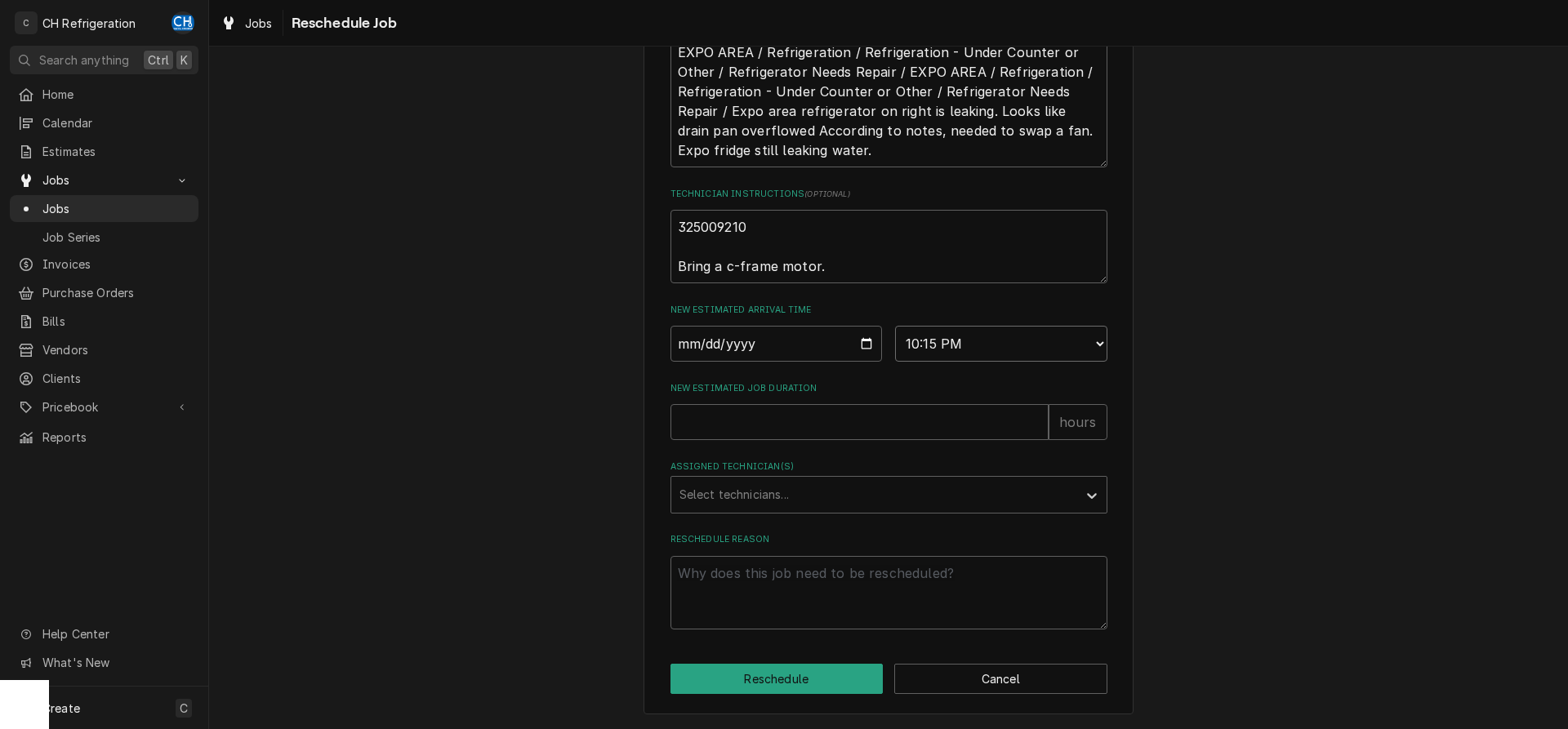
click option "10:15 PM" at bounding box center [0, 0] width 0 height 0
click at [808, 430] on input "New Estimated Job Duration" at bounding box center [859, 422] width 378 height 36
type textarea "x"
type input "4"
click at [702, 501] on div "Assigned Technician(s)" at bounding box center [874, 495] width 389 height 30
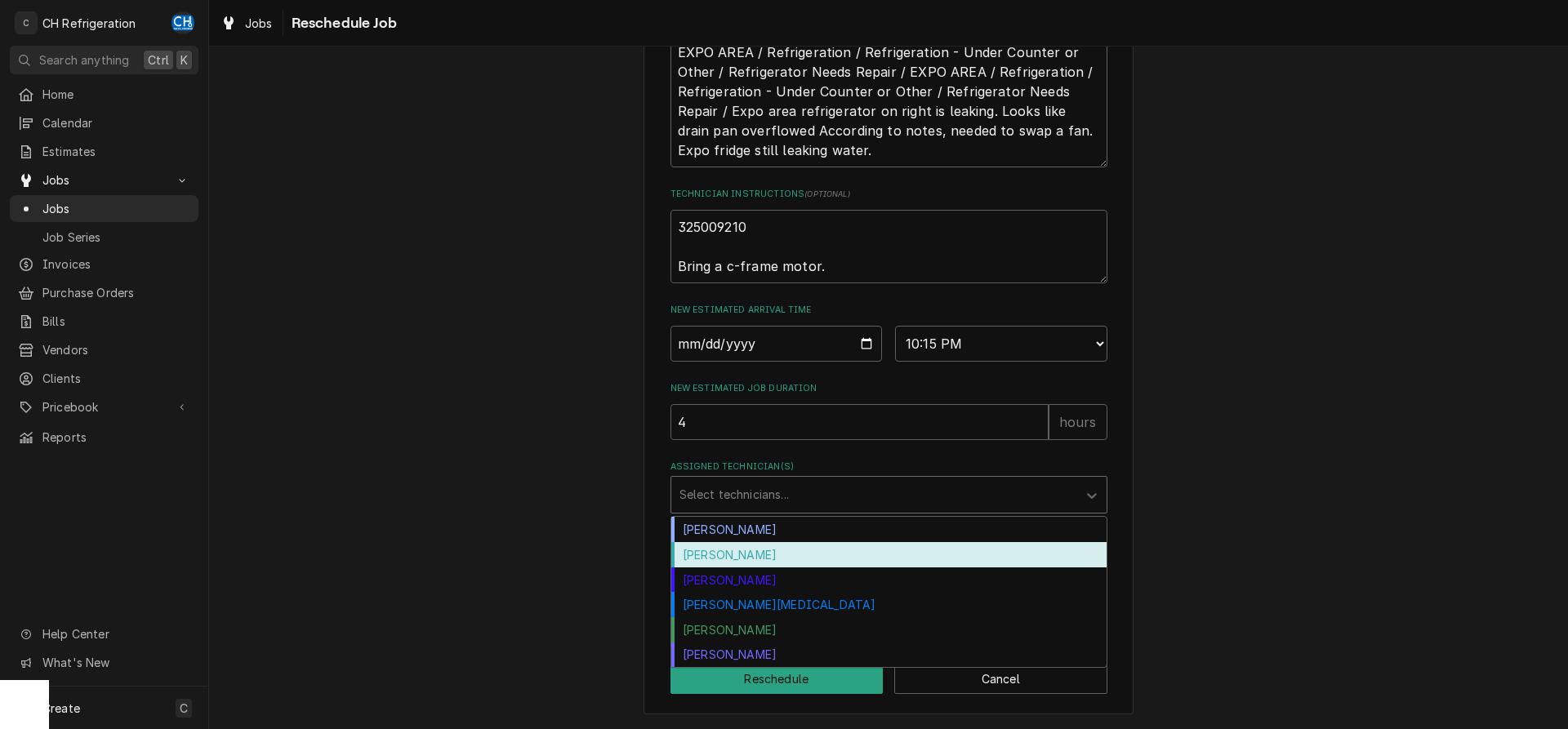
click at [734, 554] on div "Fred Gonzalez" at bounding box center [889, 555] width 435 height 26
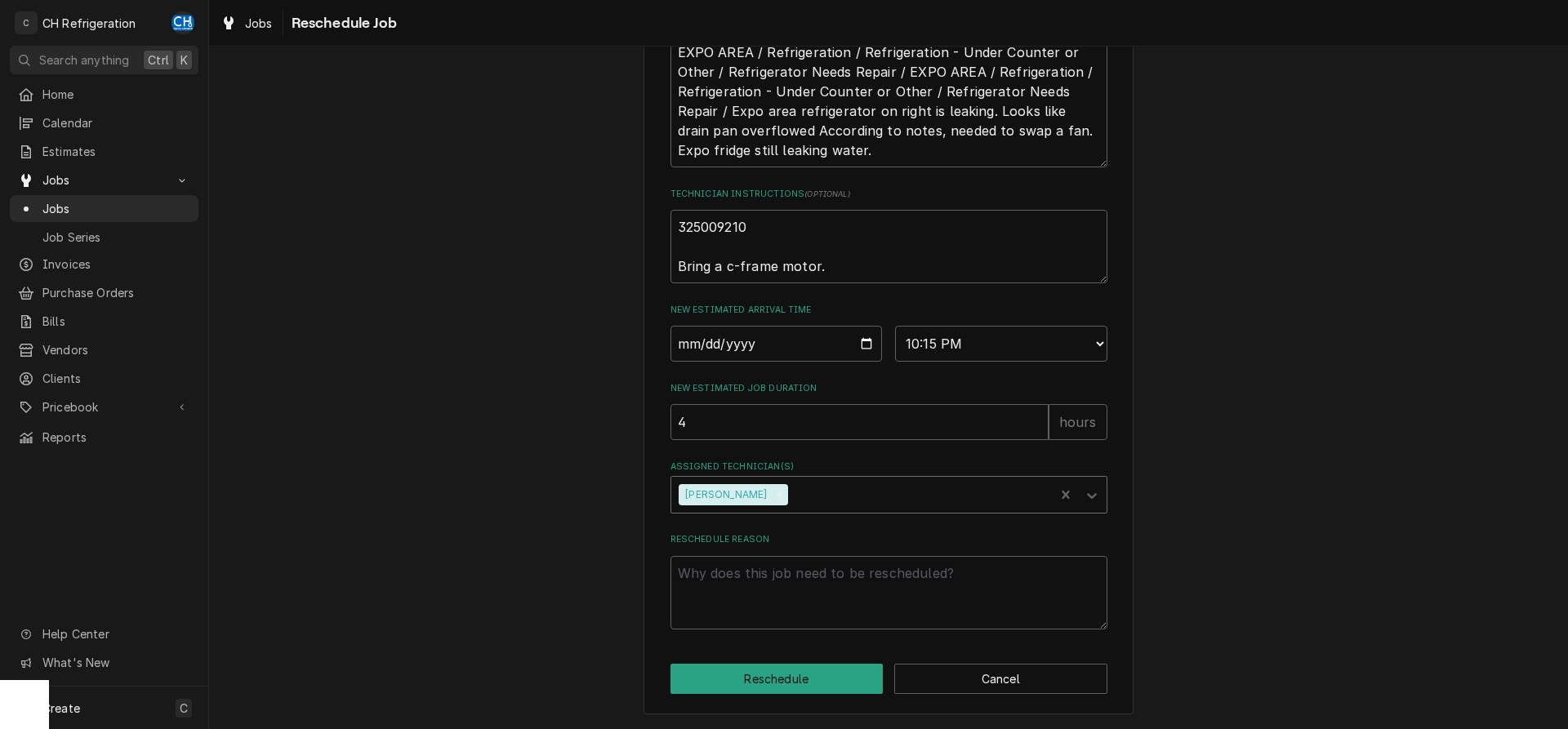
click at [797, 502] on div "Assigned Technician(s)" at bounding box center [918, 495] width 255 height 30
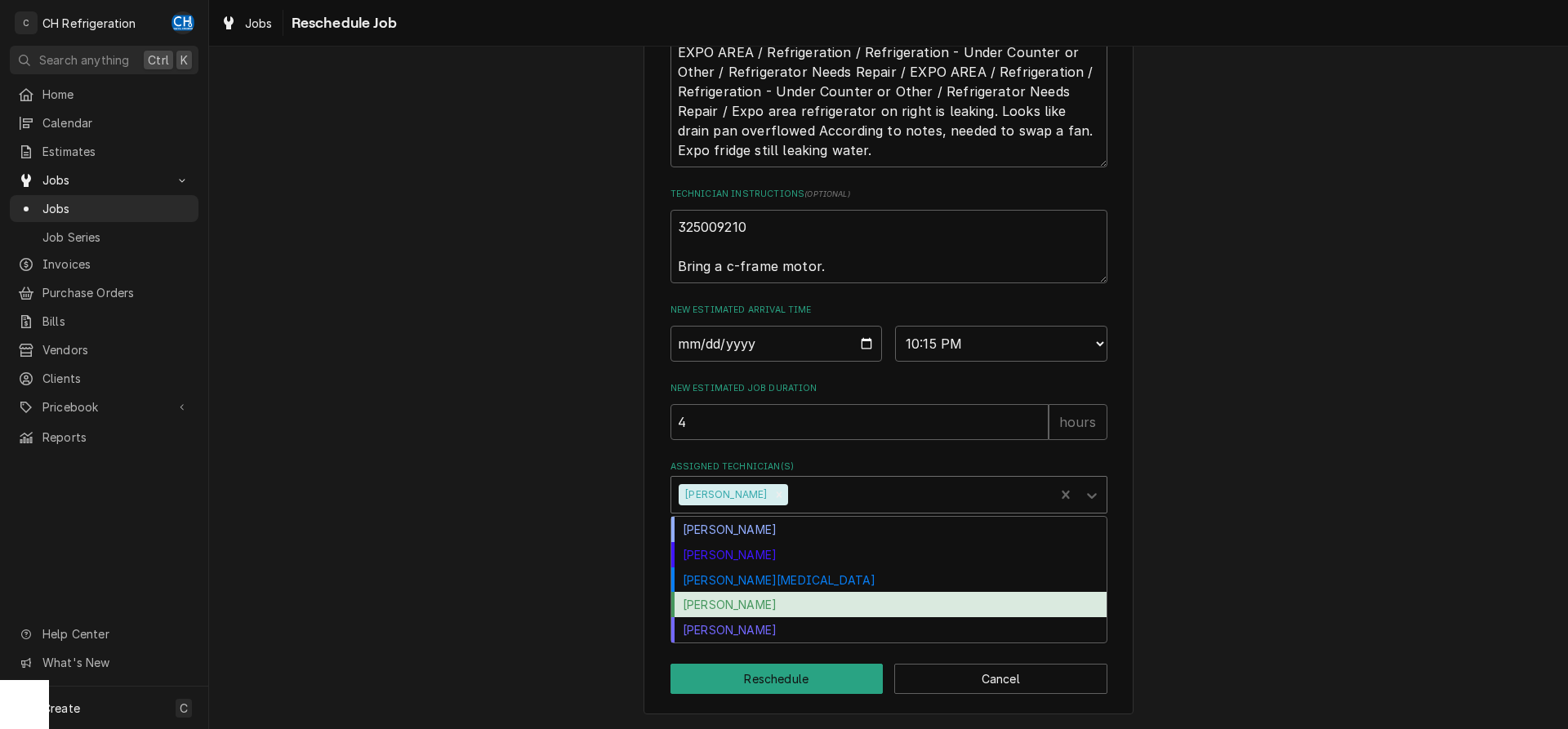
click at [770, 599] on div "Ruben Perez" at bounding box center [889, 604] width 435 height 26
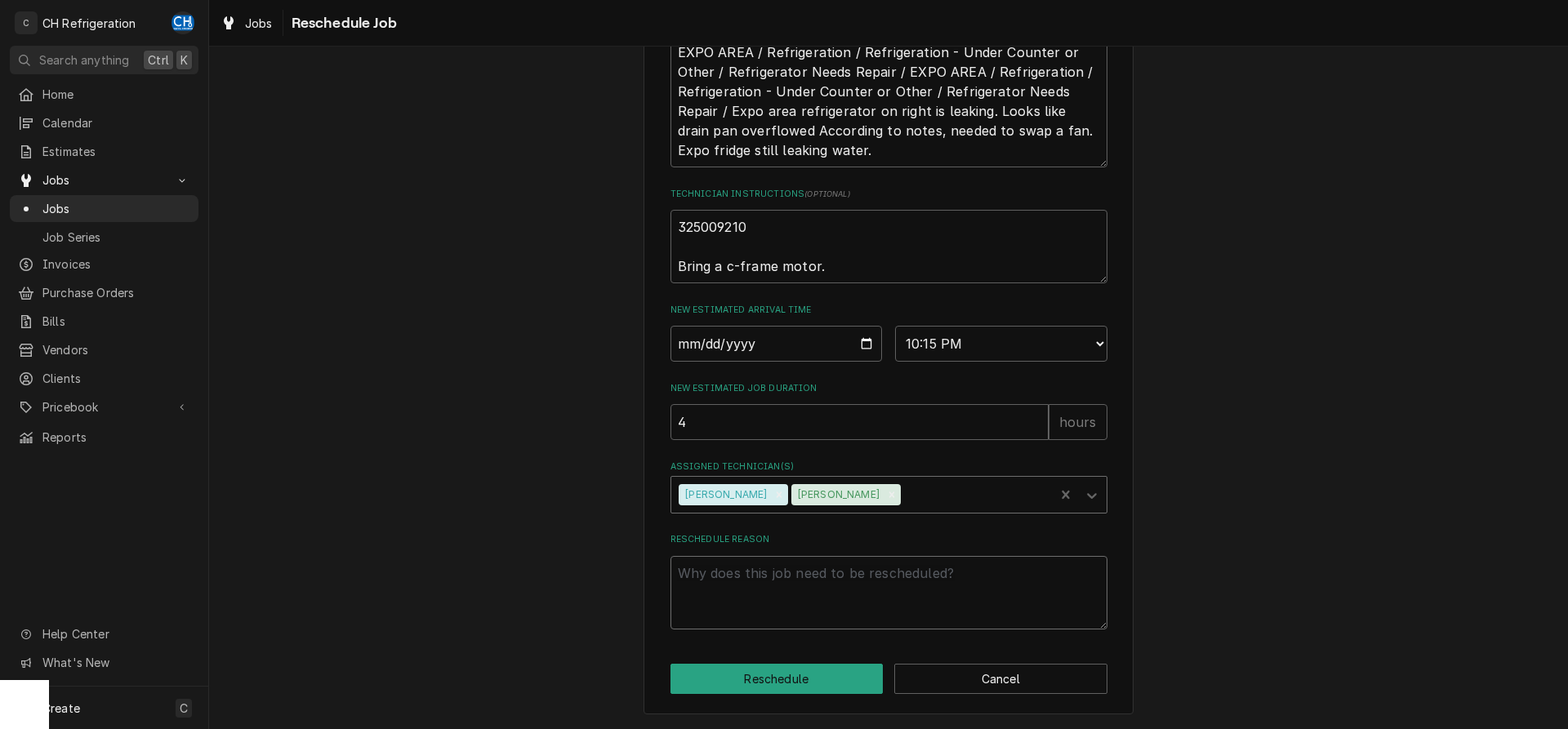
click at [792, 596] on textarea "Reschedule Reason" at bounding box center [889, 593] width 437 height 73
type textarea "x"
type textarea "s"
type textarea "x"
type textarea "so"
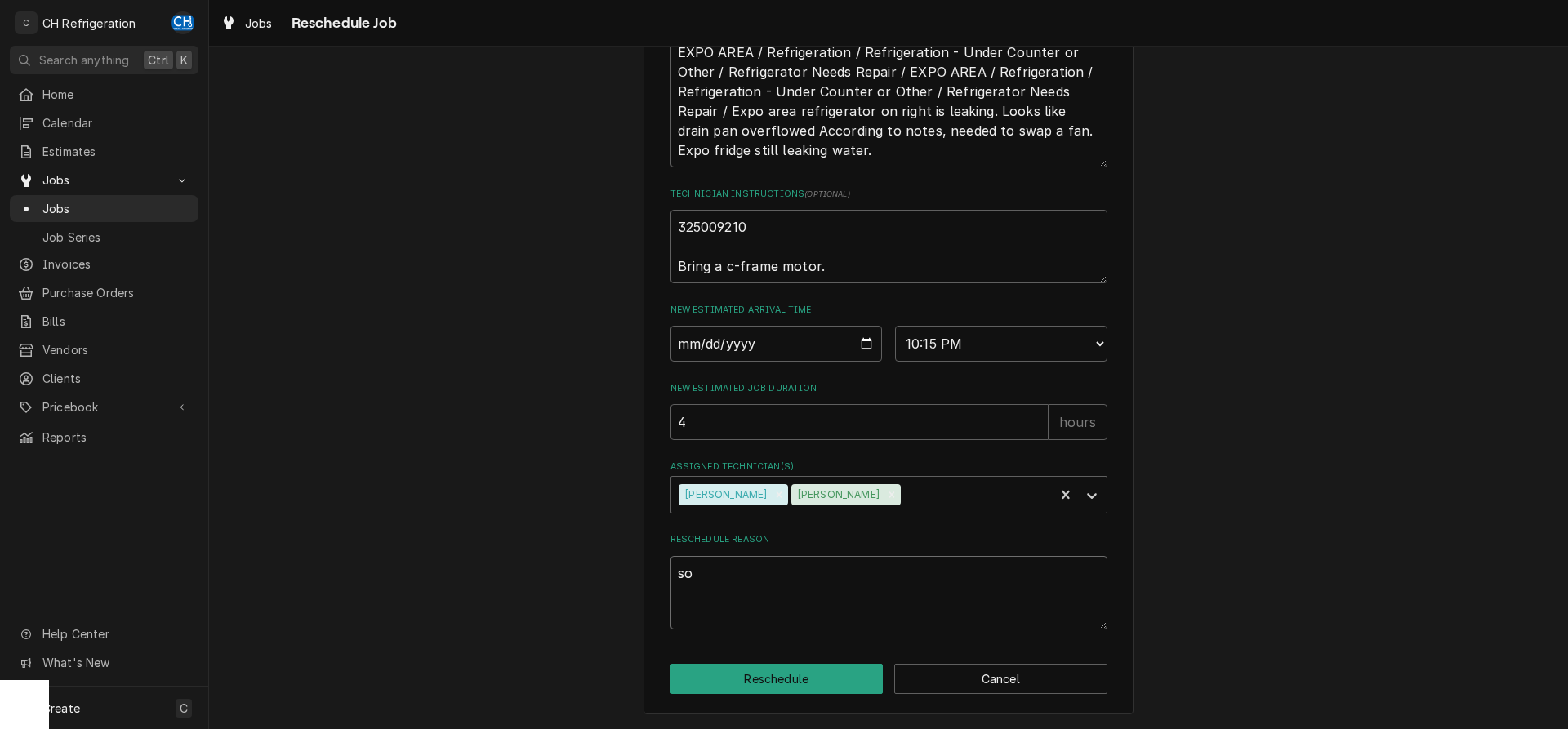
type textarea "x"
type textarea "sol"
type textarea "x"
type textarea "sole"
type textarea "x"
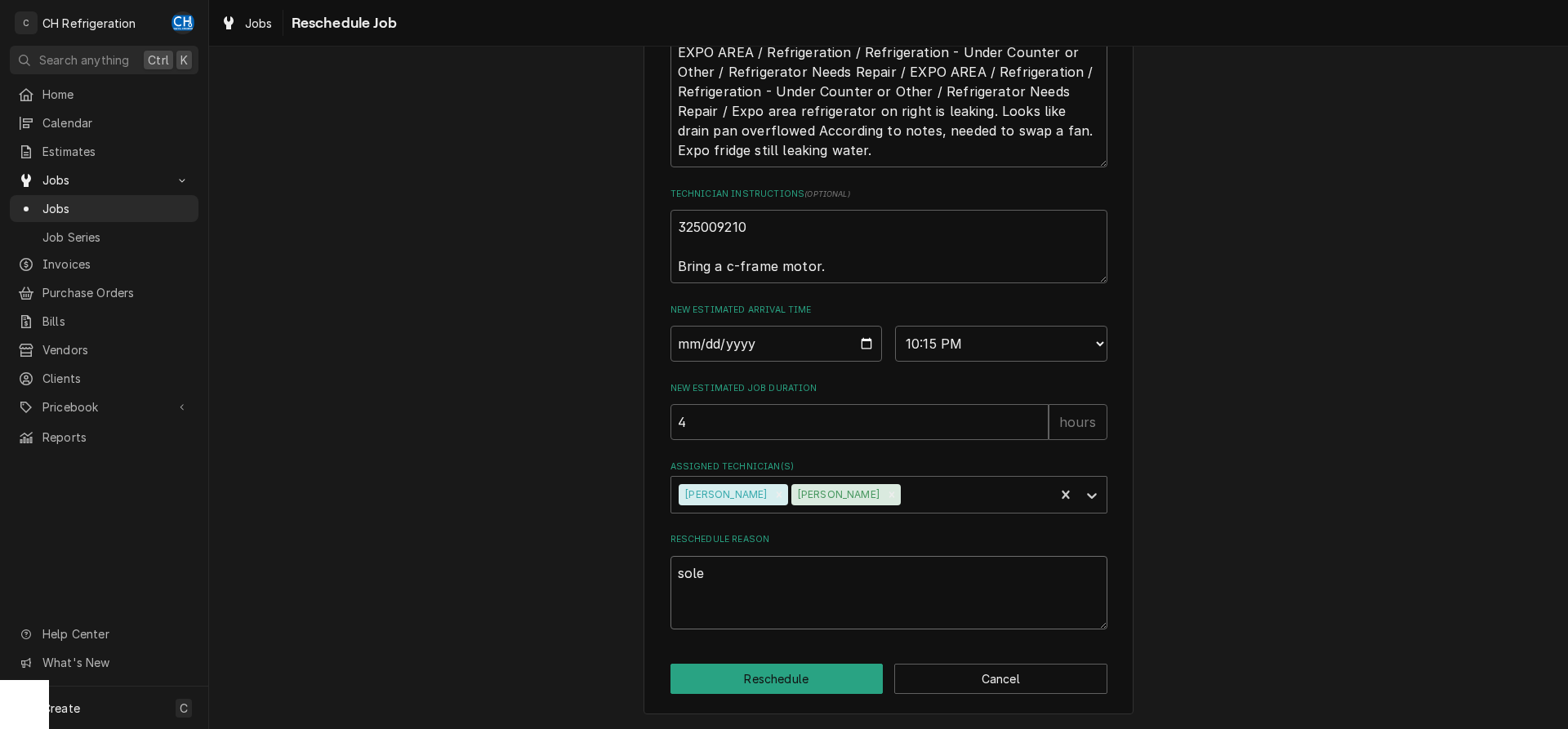
type textarea "solen"
type textarea "x"
type textarea "soleno"
type textarea "x"
type textarea "solenoi"
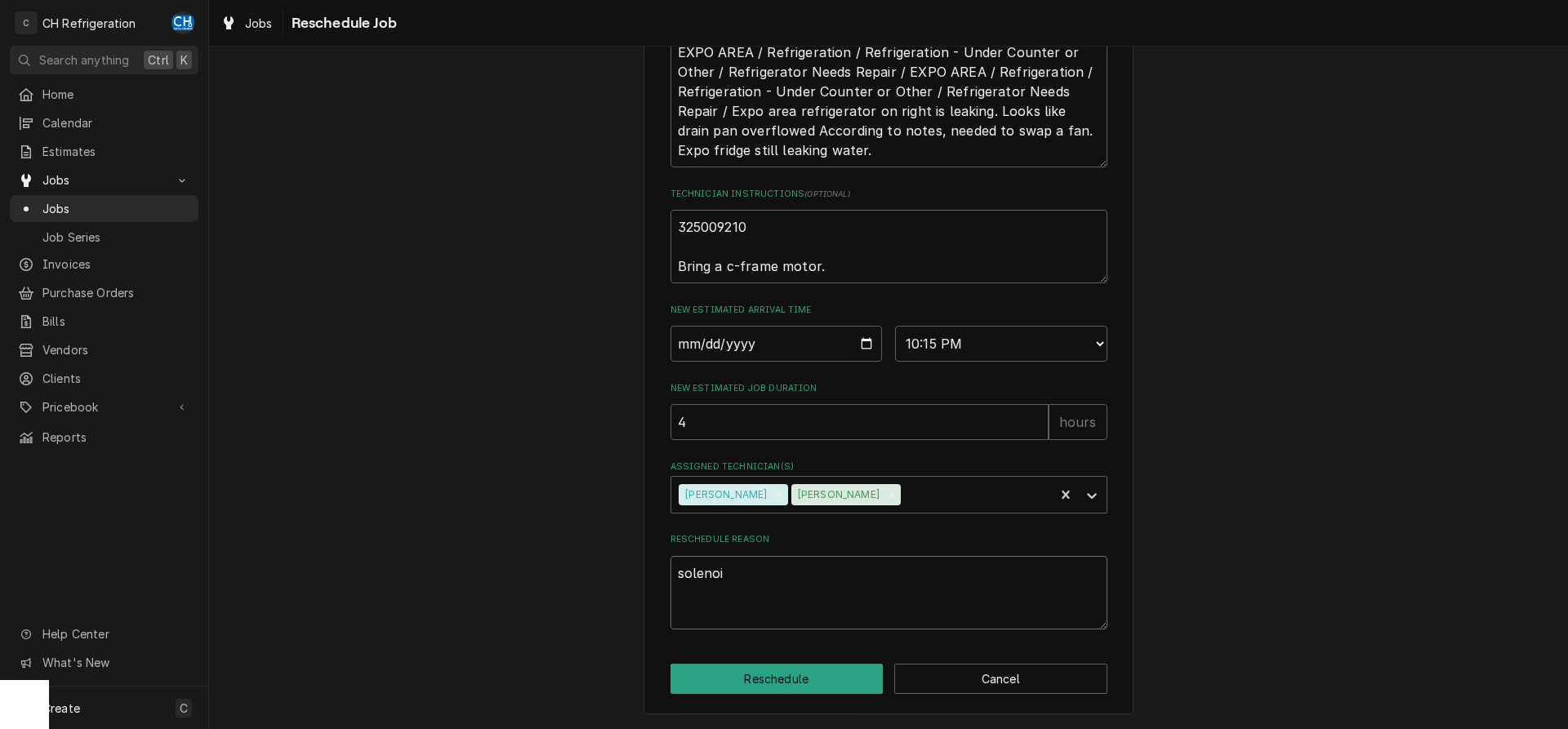
type textarea "x"
type textarea "soleno"
type textarea "x"
type textarea "solen"
type textarea "x"
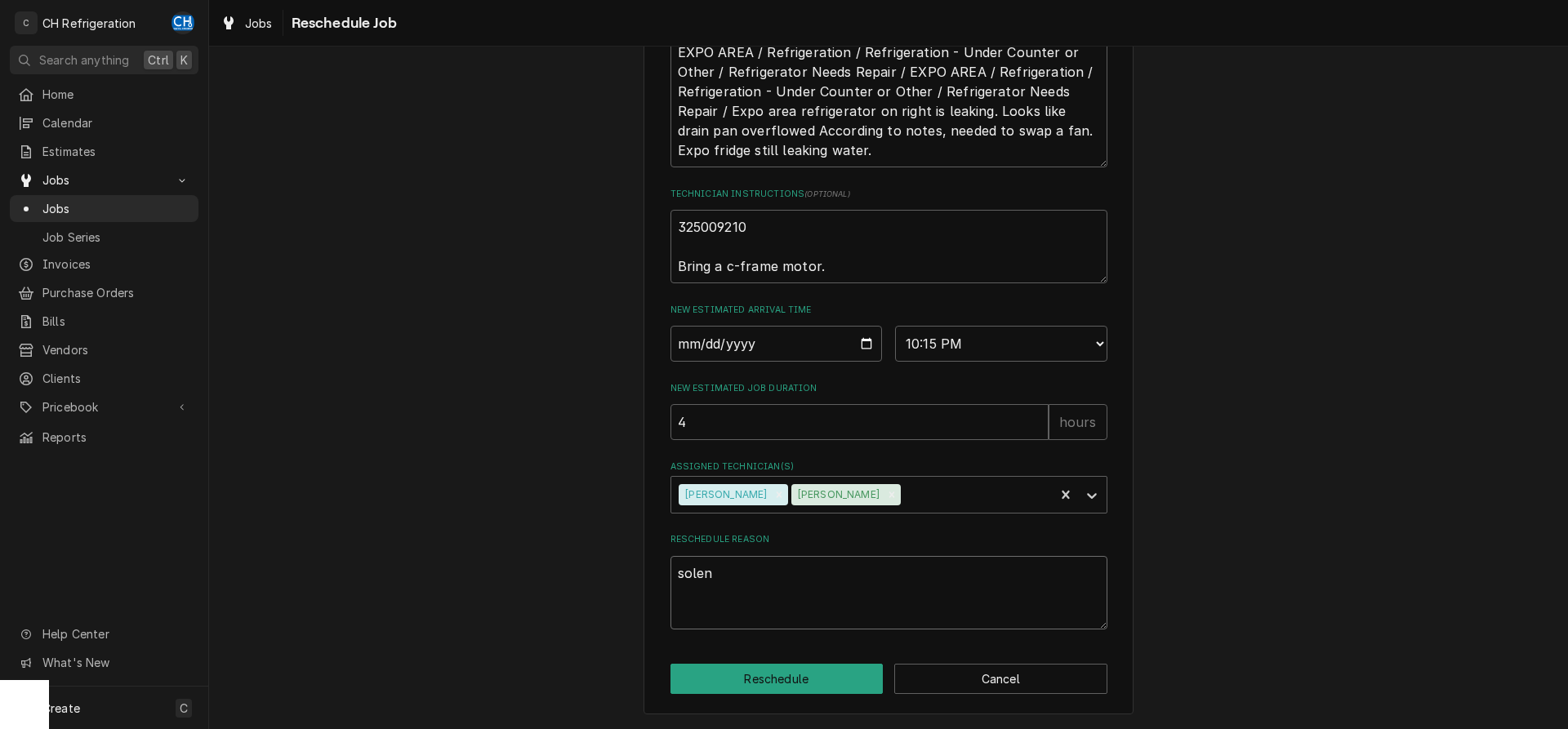
type textarea "sole"
type textarea "x"
type textarea "sol"
type textarea "x"
type textarea "so"
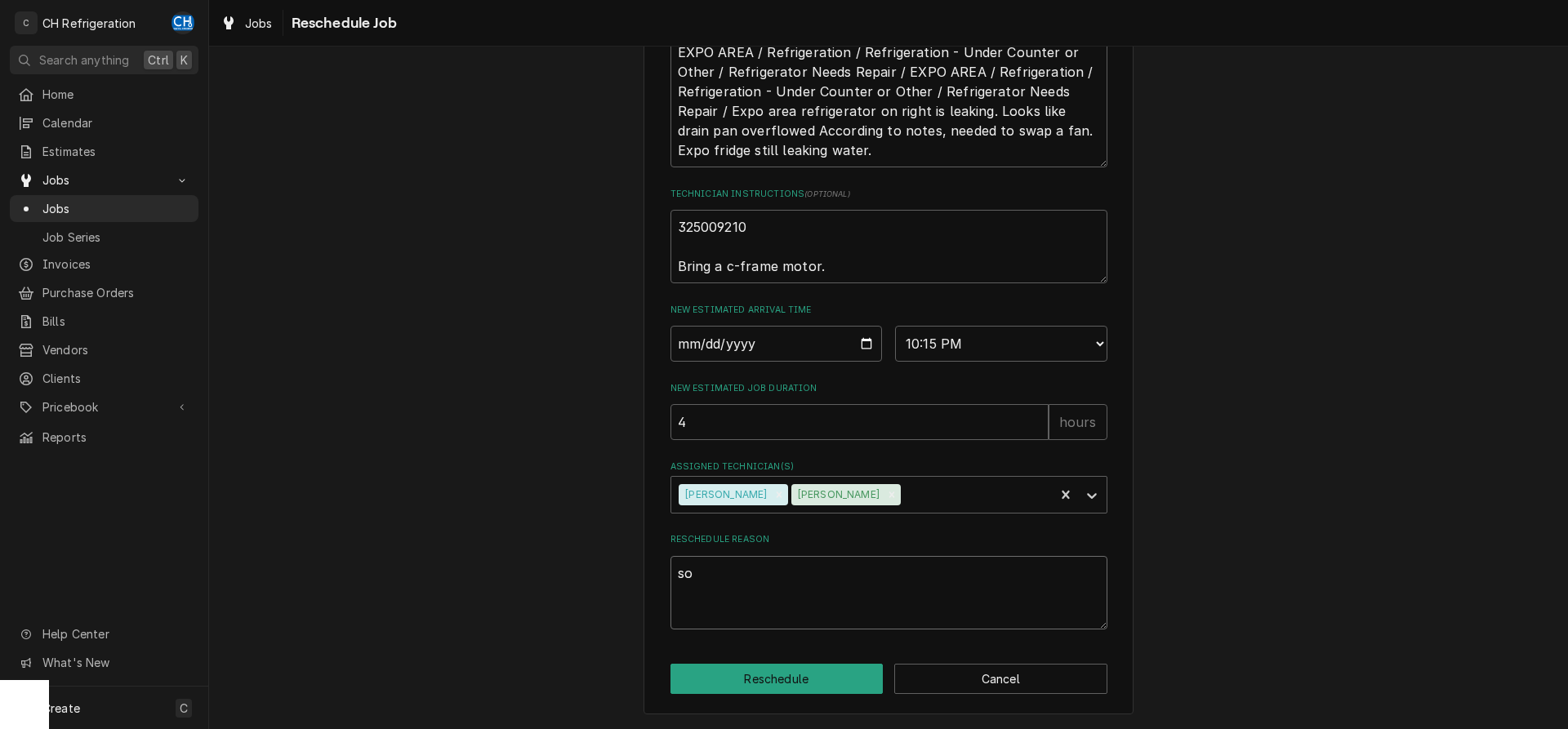
type textarea "x"
type textarea "s"
type textarea "x"
type textarea "v"
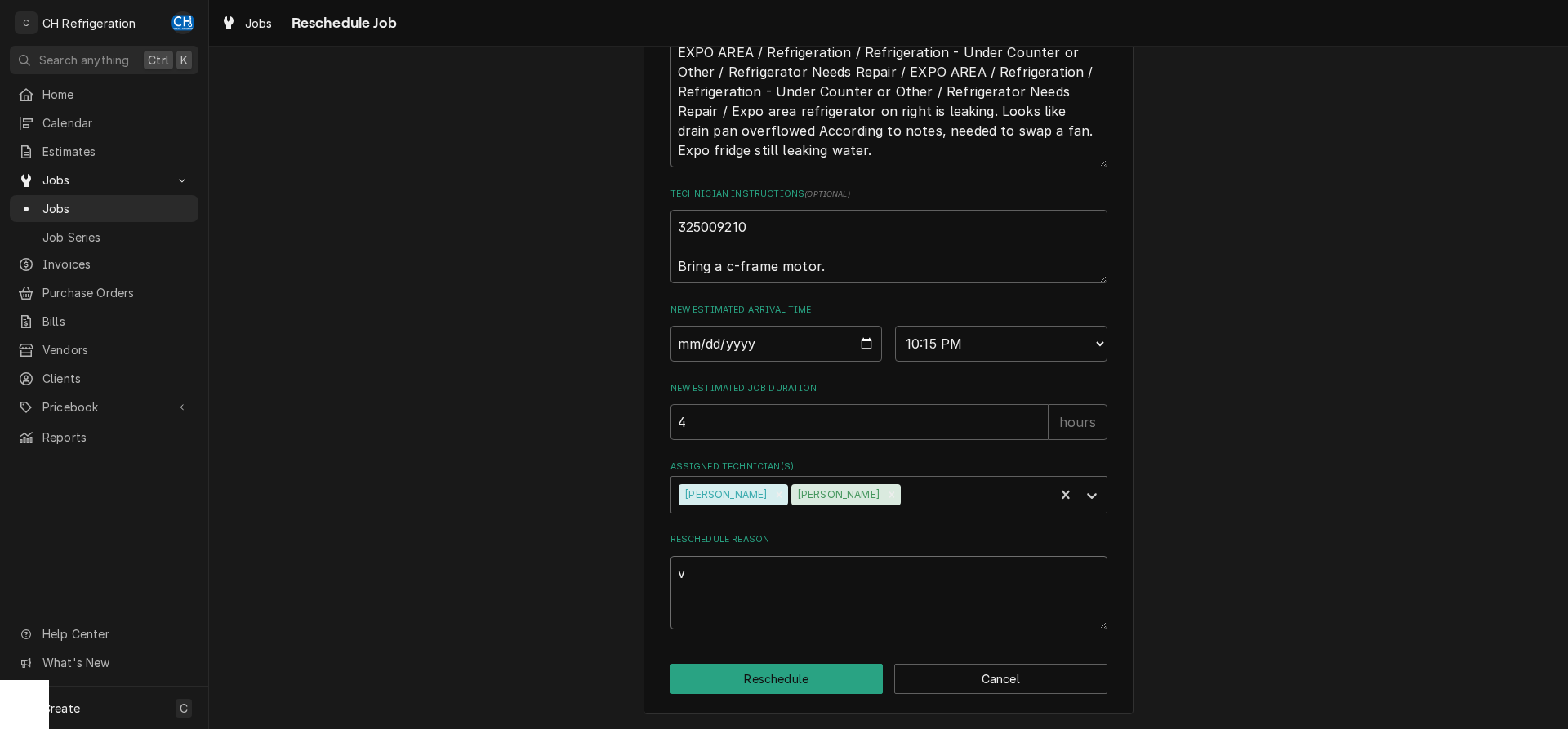
type textarea "x"
type textarea "vl"
type textarea "x"
type textarea "vla"
type textarea "x"
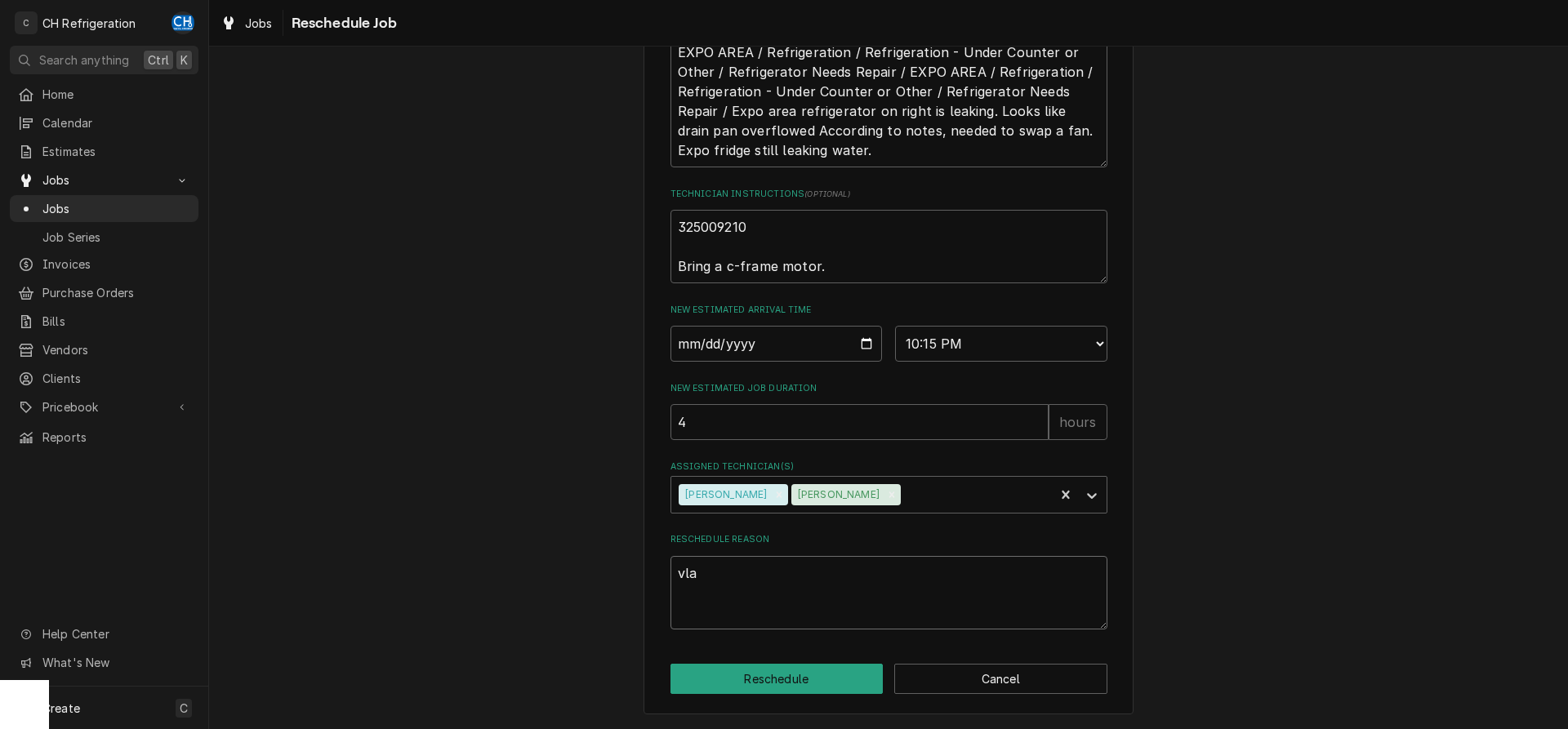
type textarea "vlav"
type textarea "x"
type textarea "vlave"
type textarea "x"
type textarea "vlave"
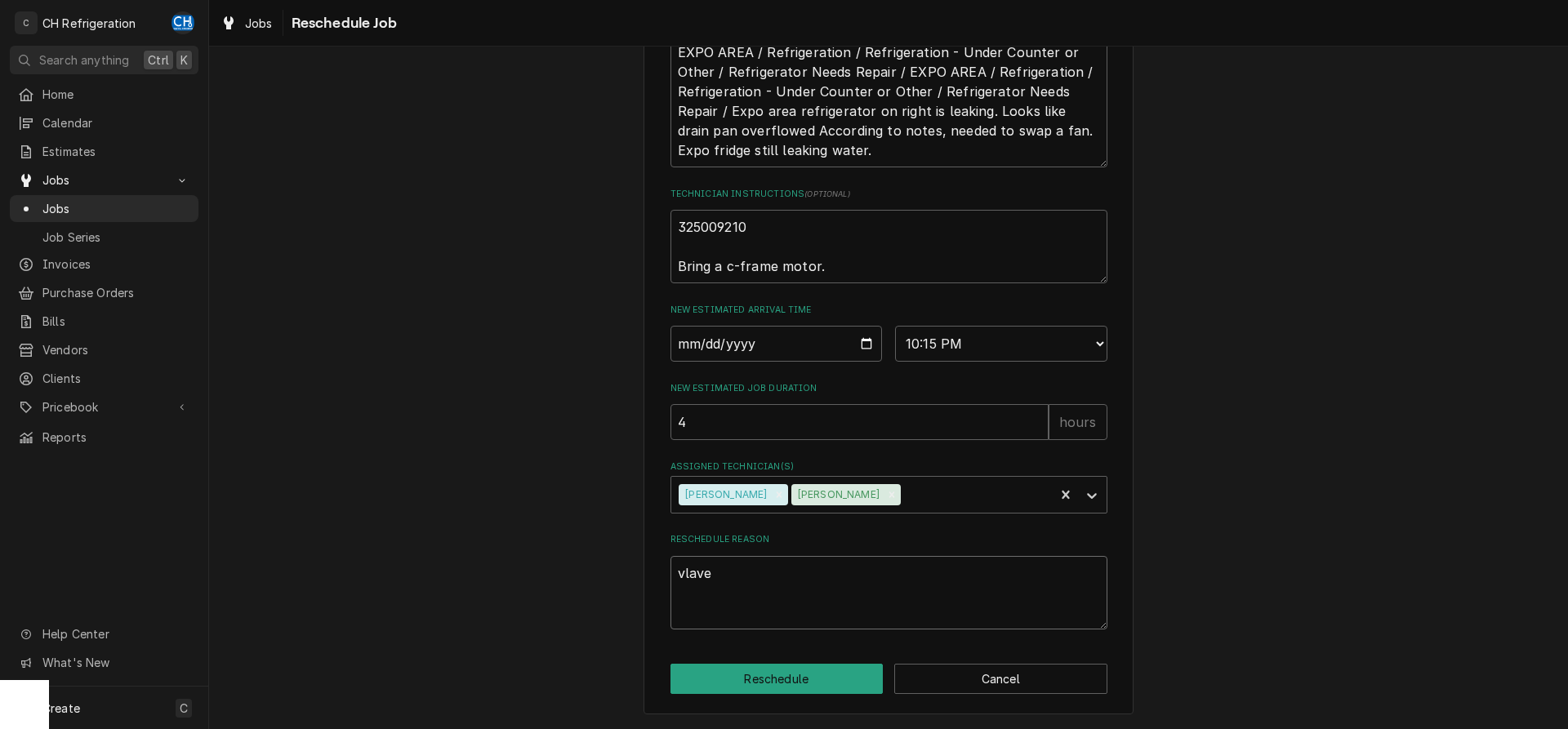
type textarea "x"
type textarea "vlave"
type textarea "x"
type textarea "vlav"
type textarea "x"
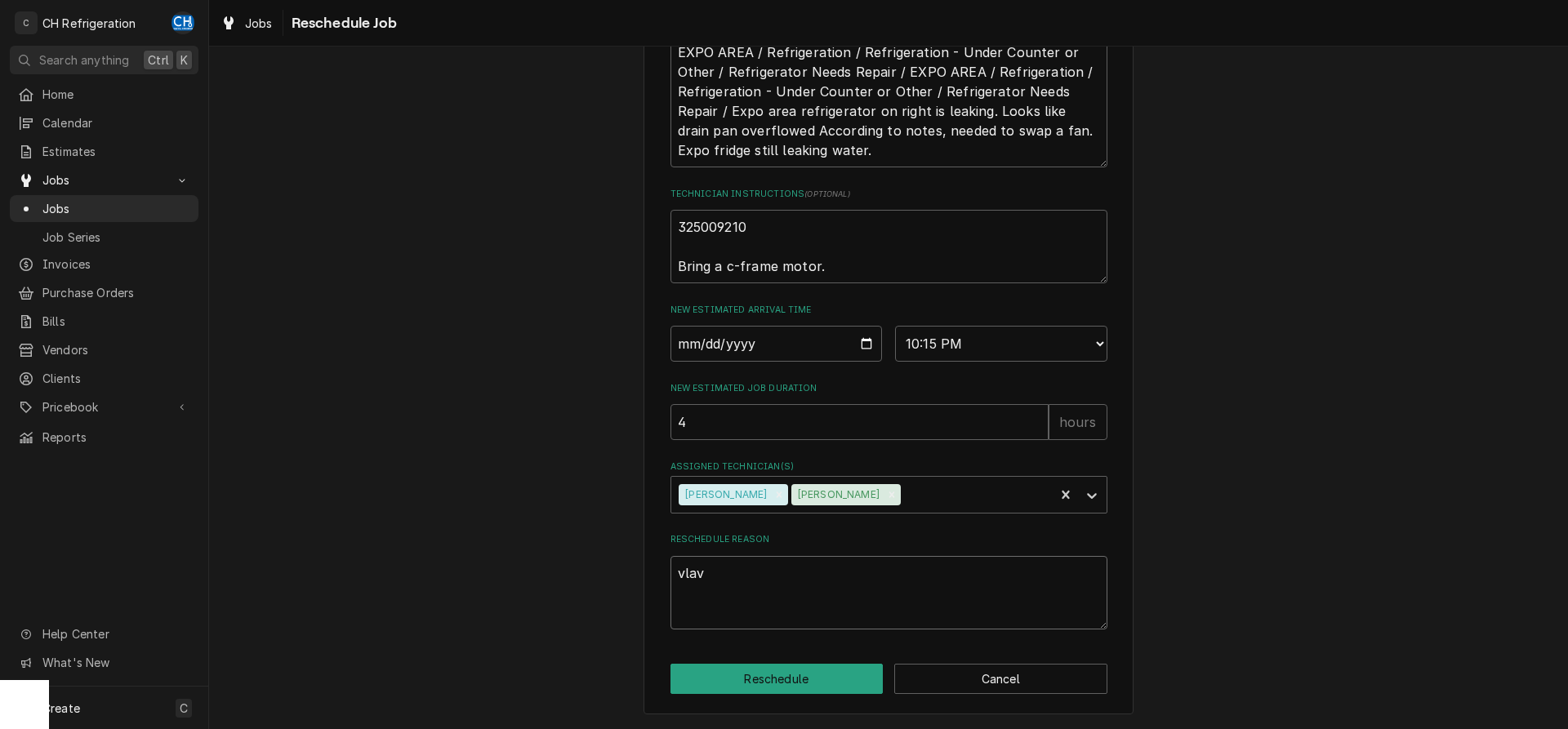
type textarea "vla"
type textarea "x"
type textarea "vl"
type textarea "x"
type textarea "v"
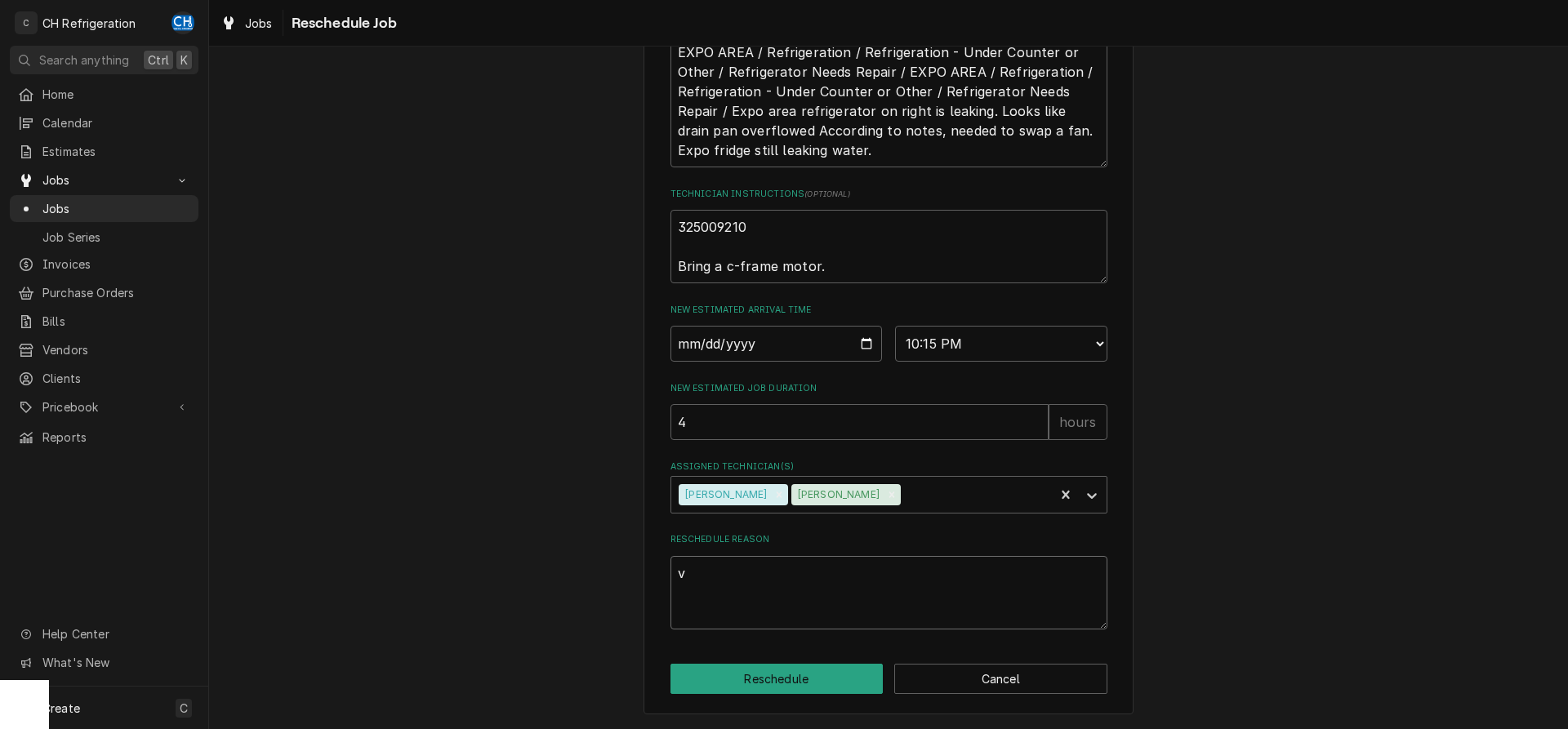
type textarea "x"
type textarea "va"
type textarea "x"
type textarea "val"
type textarea "x"
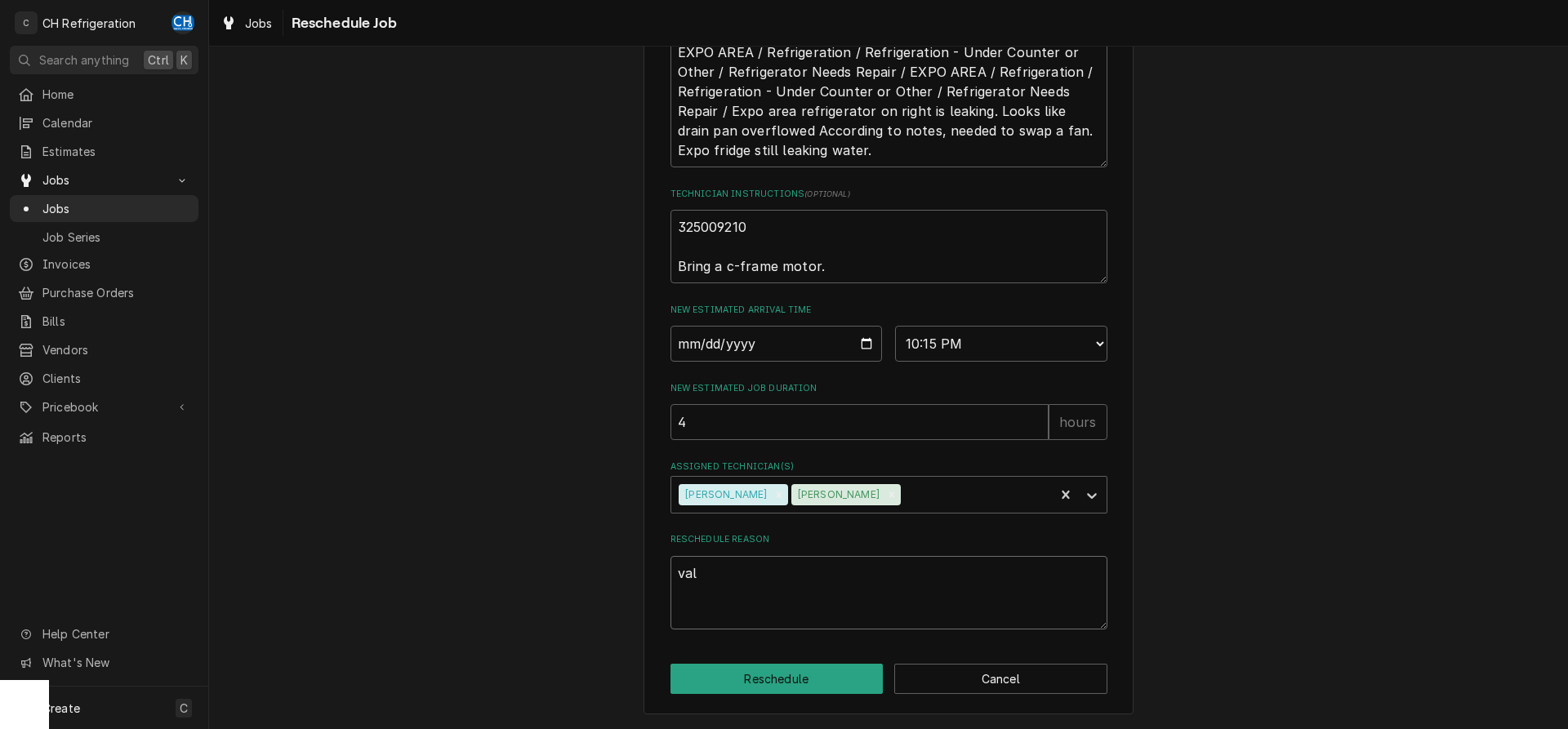
type textarea "valv"
type textarea "x"
type textarea "valve"
type textarea "x"
type textarea "valve"
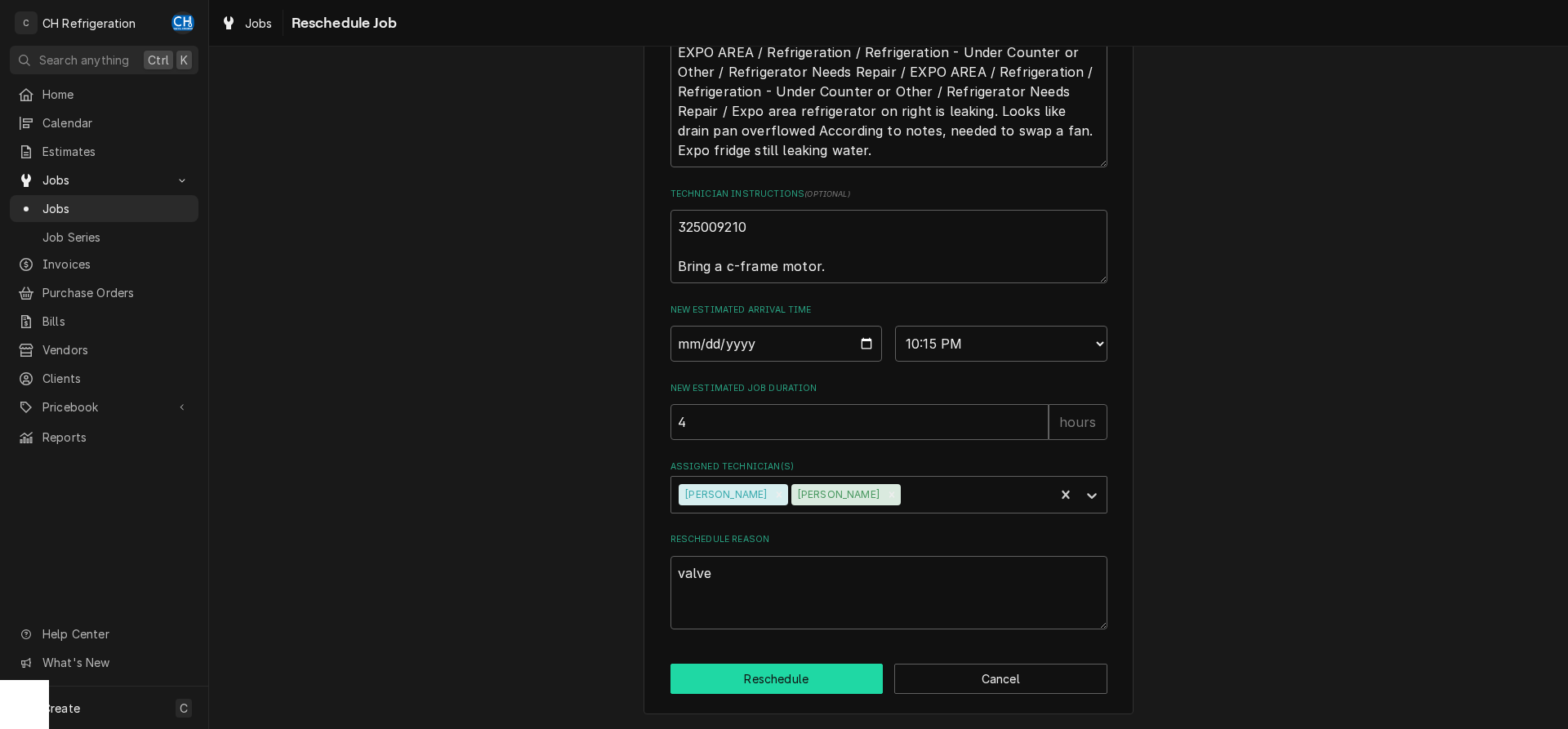
click at [767, 675] on button "Reschedule" at bounding box center [777, 679] width 214 height 31
type textarea "x"
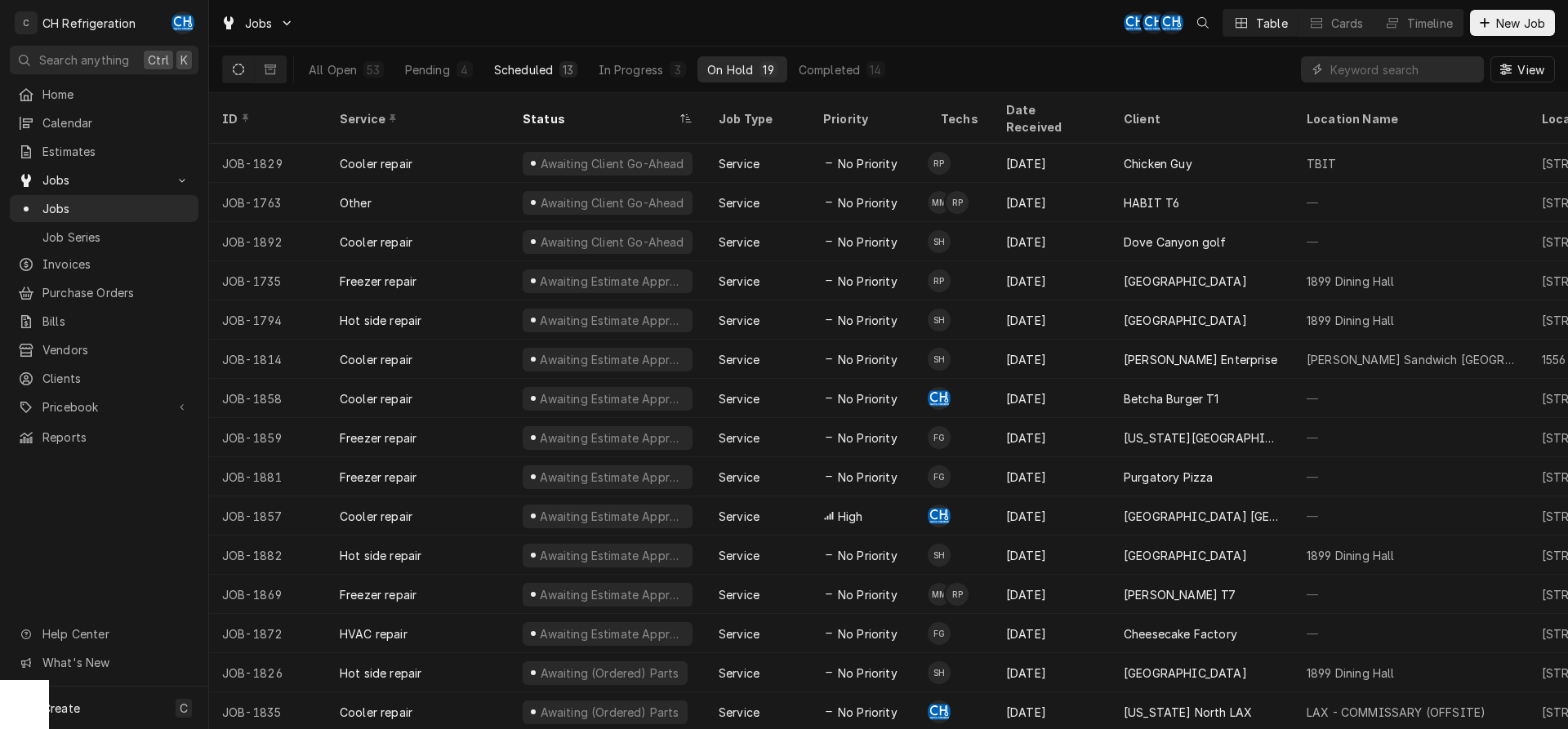
click at [549, 73] on div "Scheduled" at bounding box center [523, 69] width 59 height 17
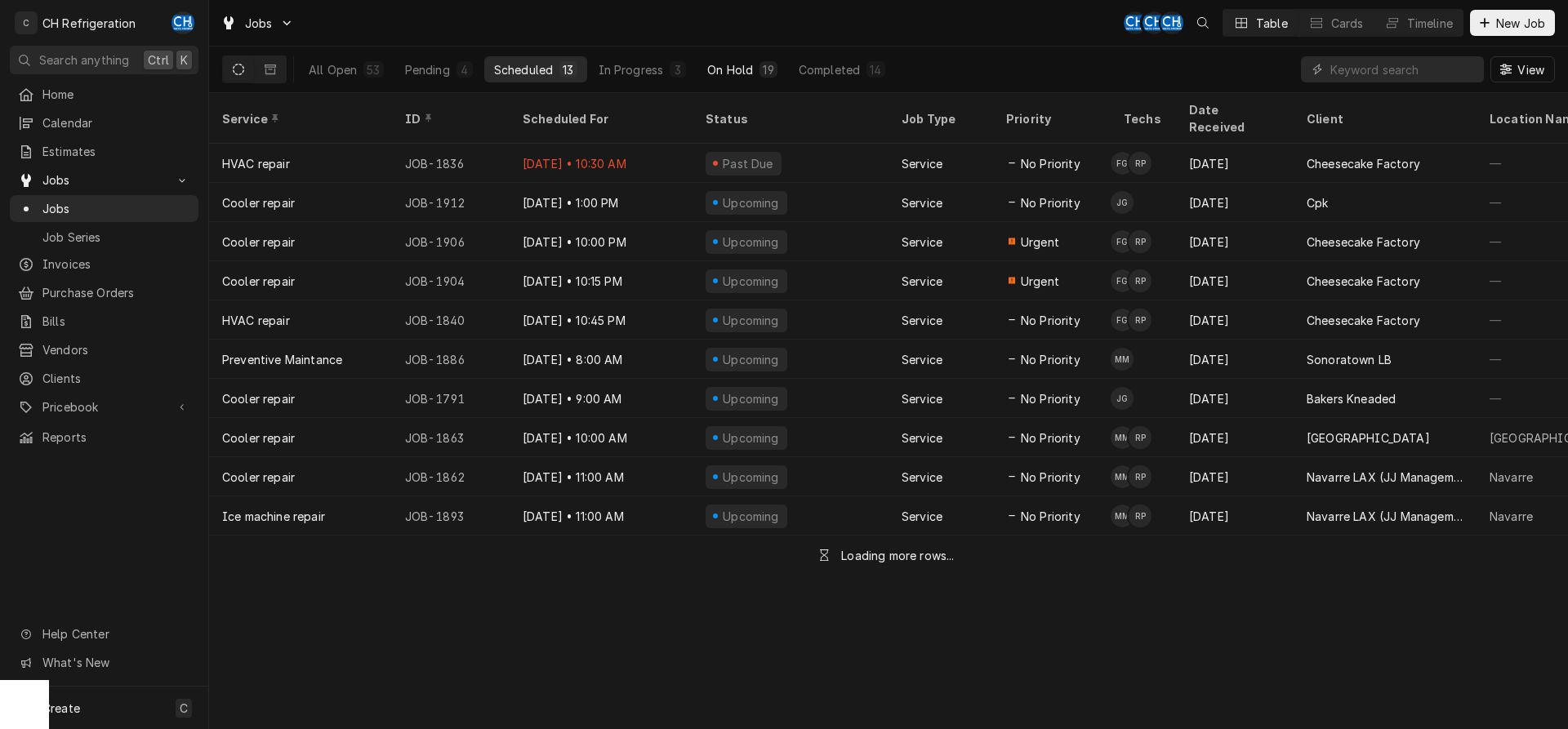
click at [719, 79] on button "On Hold 19" at bounding box center [742, 69] width 89 height 26
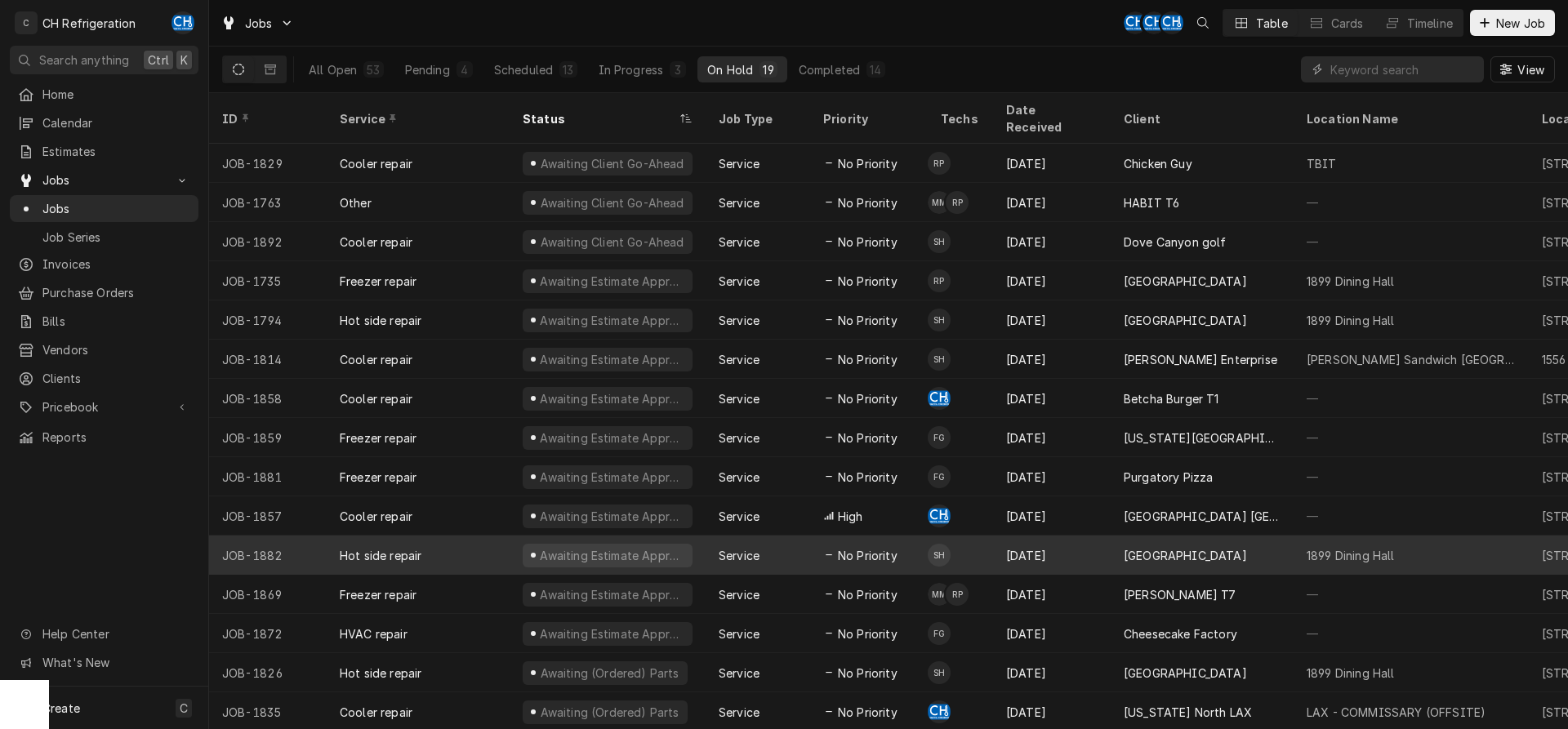
scroll to position [139, 0]
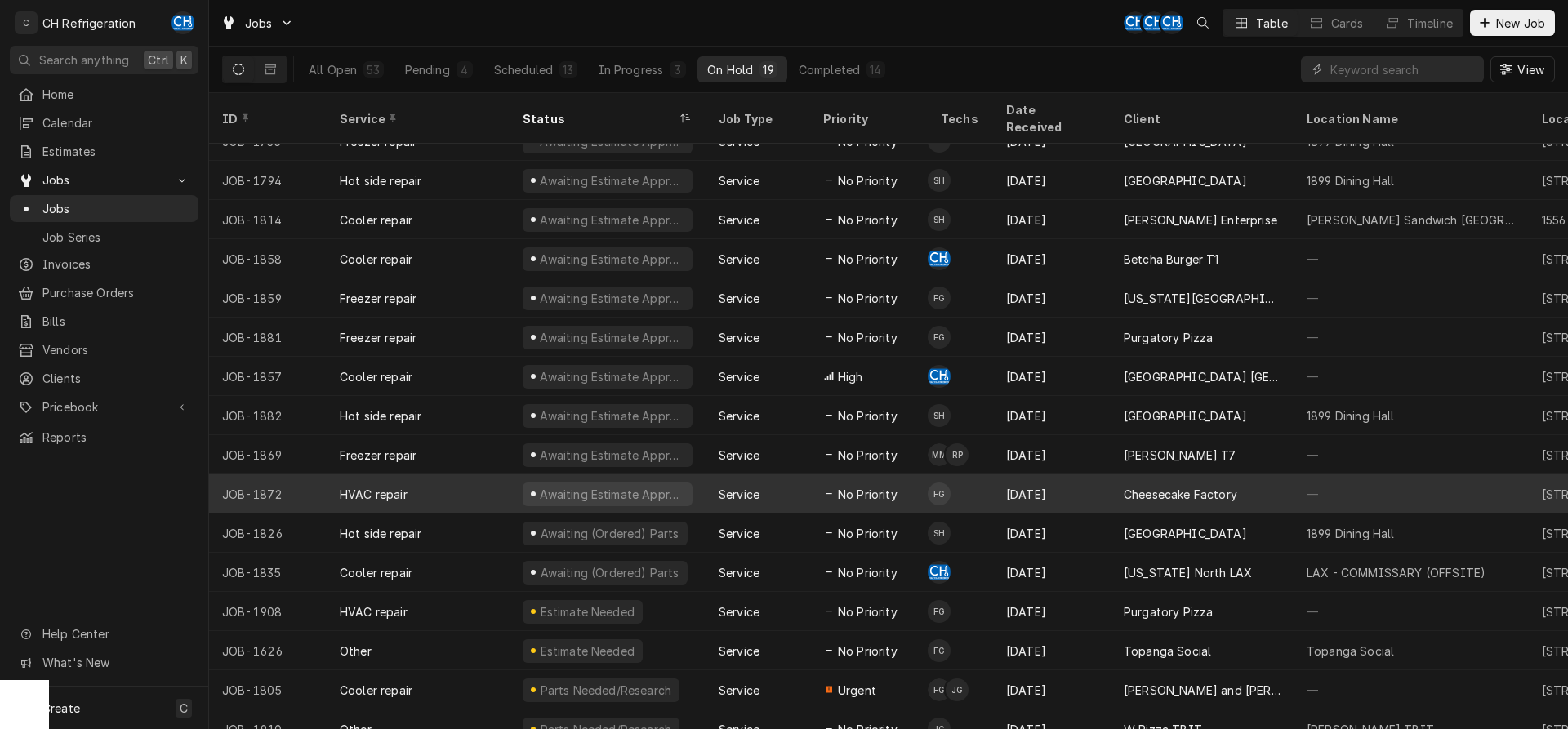
click at [1084, 479] on div "Sep 3" at bounding box center [1051, 494] width 118 height 40
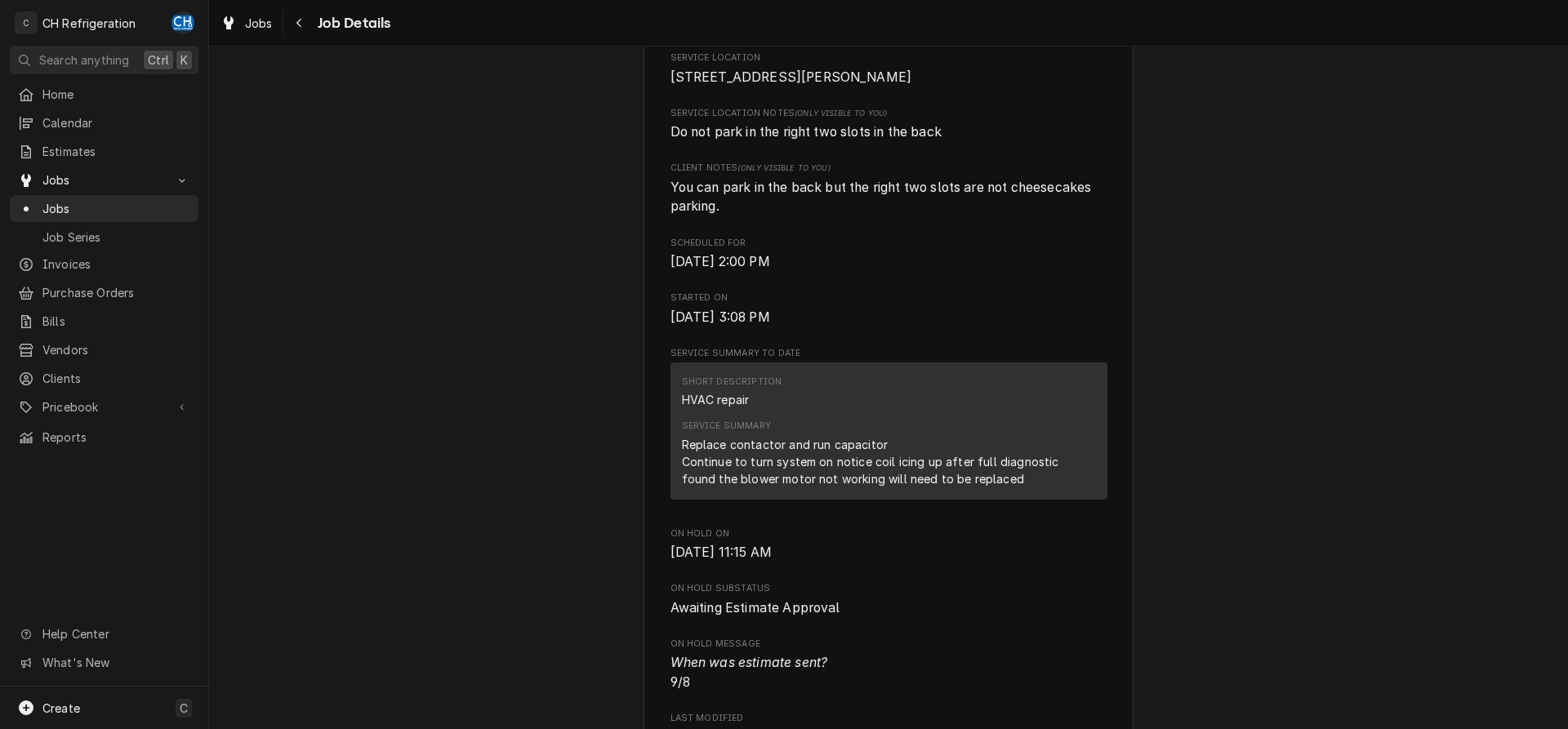
scroll to position [500, 0]
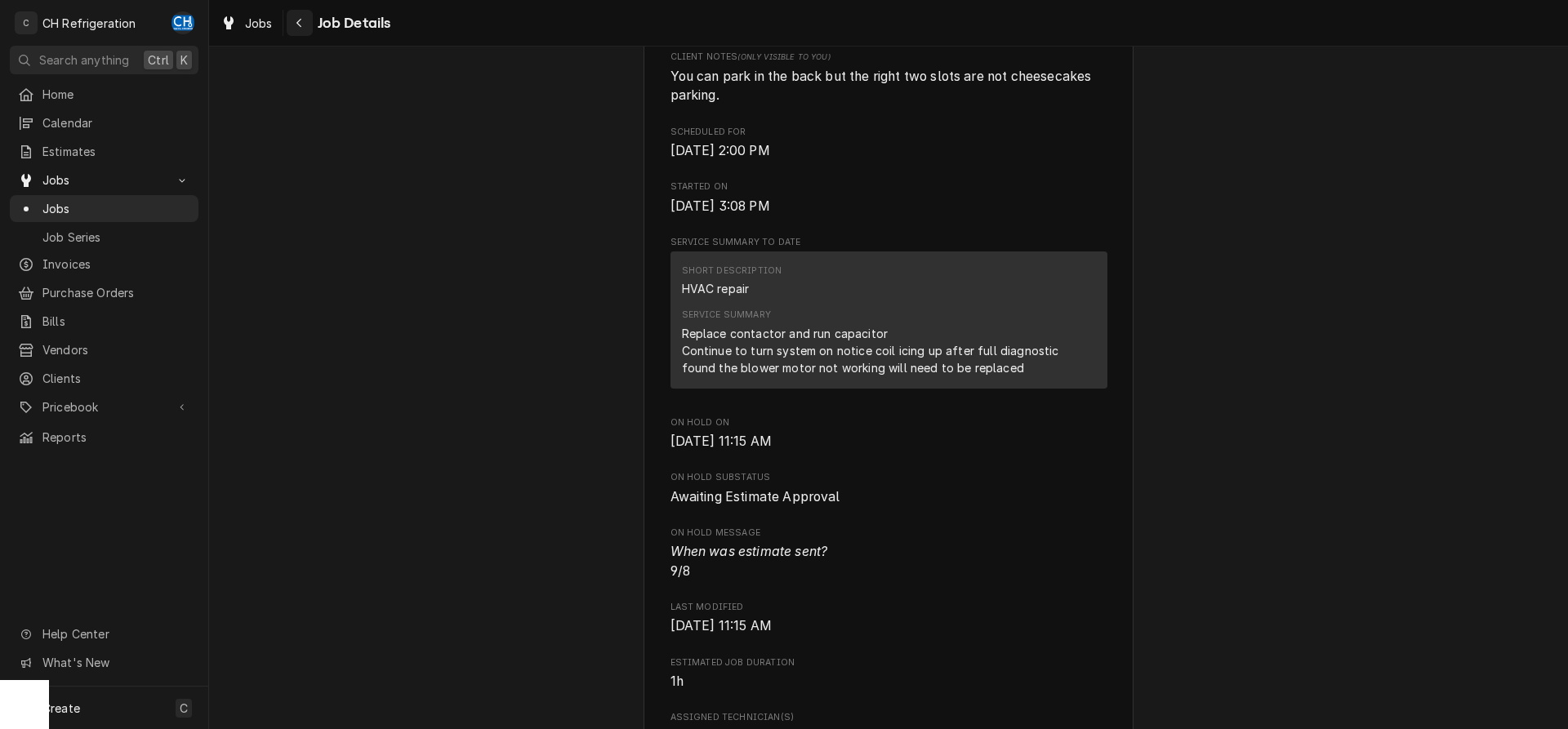
click at [288, 21] on button "Navigate back" at bounding box center [300, 23] width 26 height 26
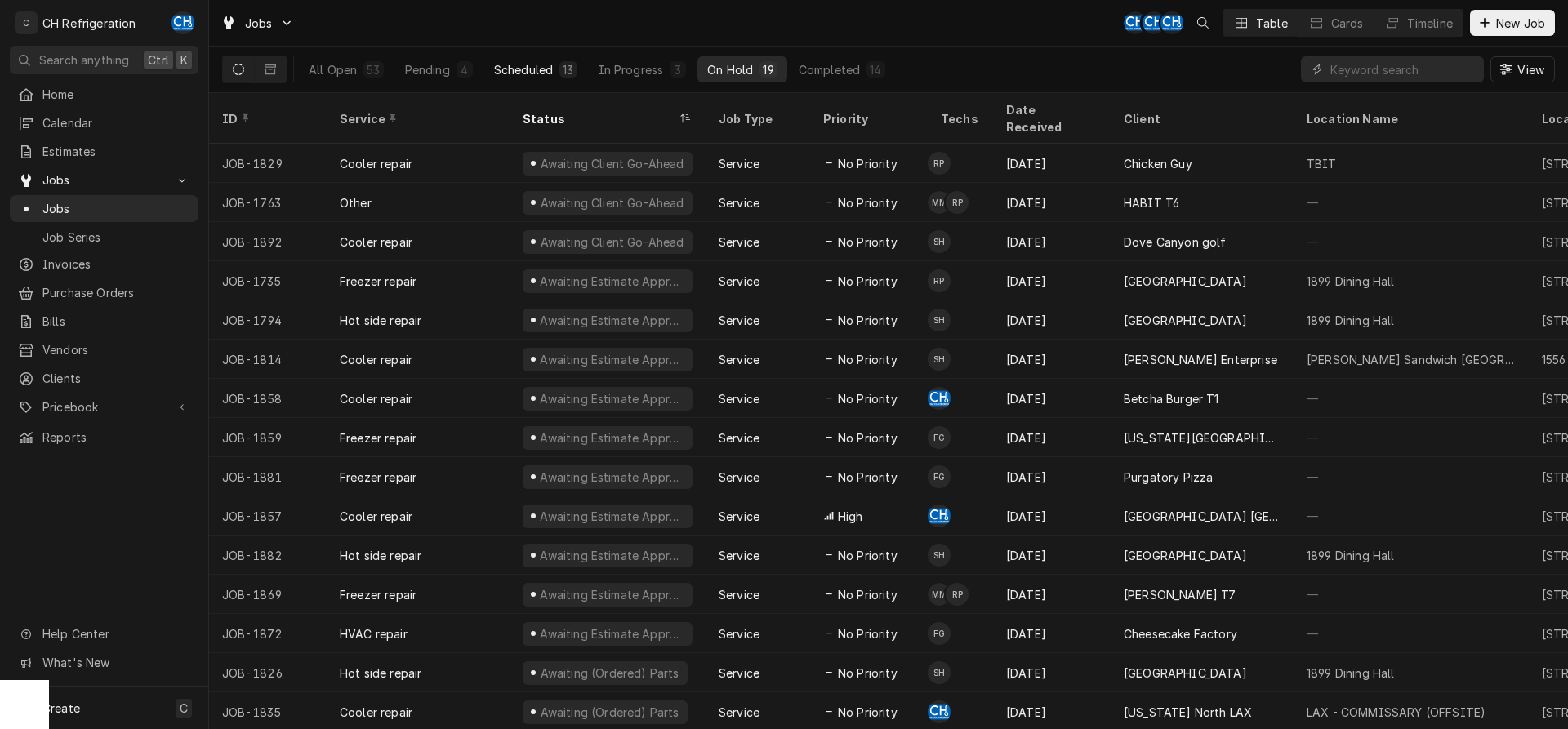
click at [541, 63] on div "Scheduled" at bounding box center [523, 69] width 59 height 17
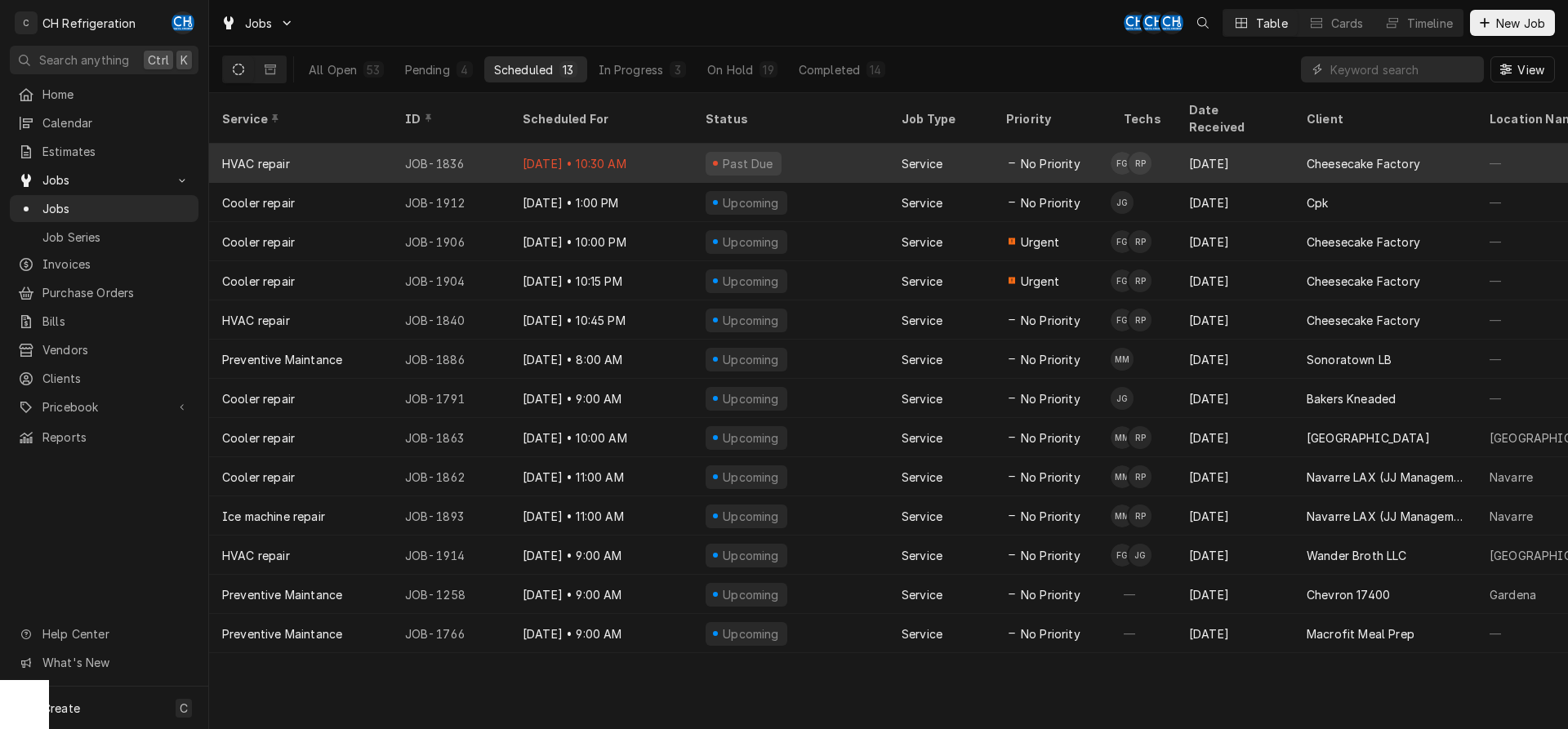
click at [1129, 152] on div "Ruben Perez's Avatar" at bounding box center [1140, 163] width 23 height 23
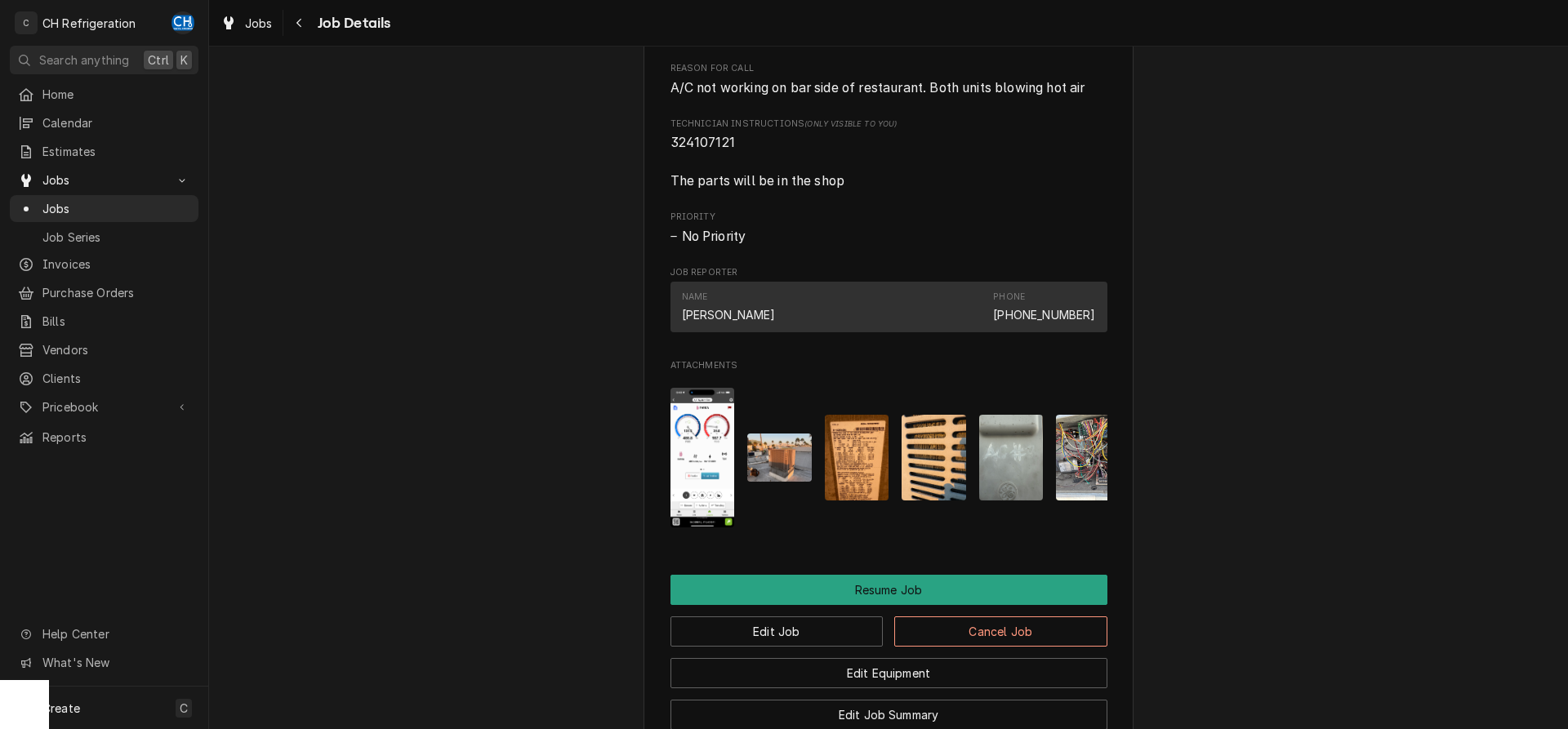
scroll to position [1536, 0]
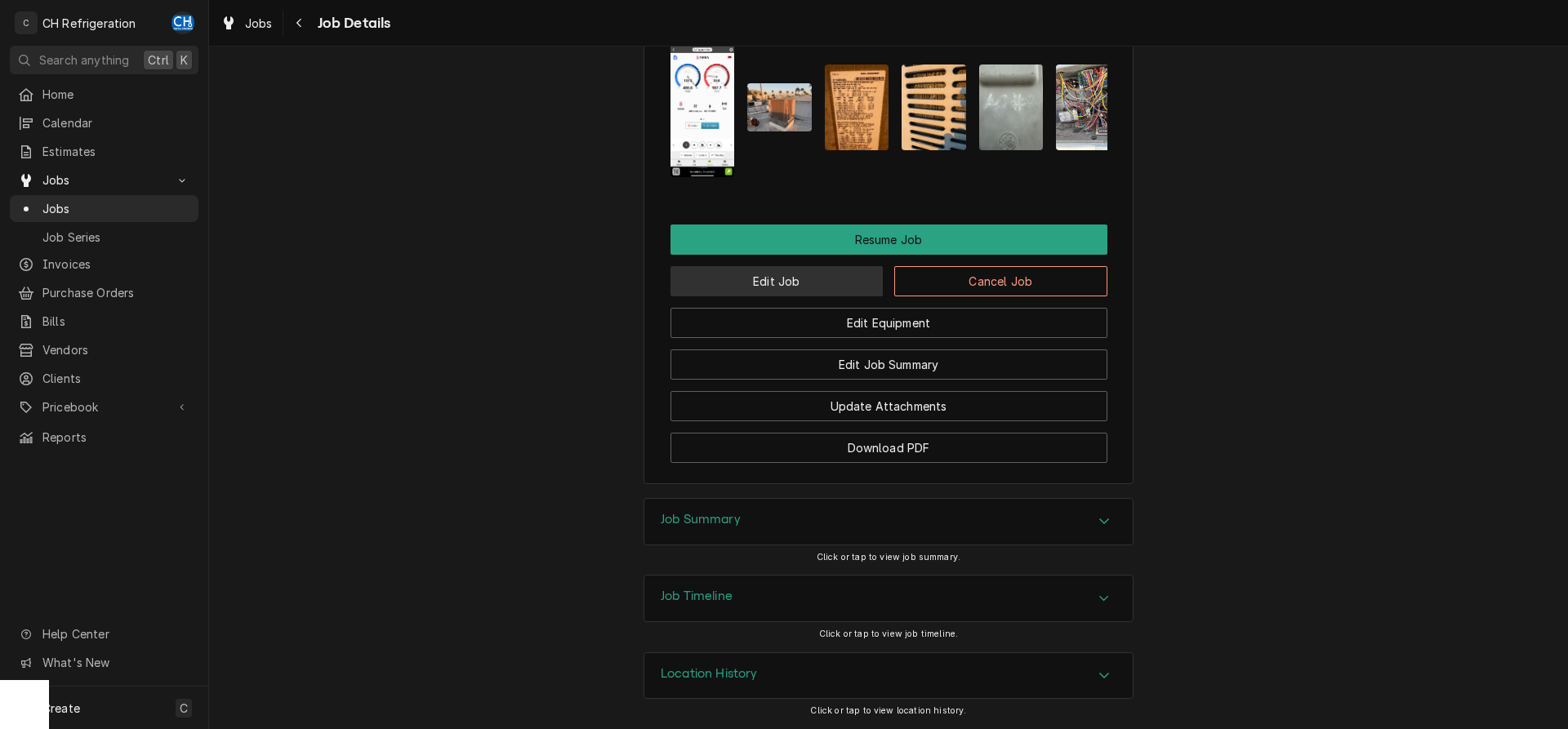
click at [791, 297] on button "Edit Job" at bounding box center [777, 281] width 214 height 31
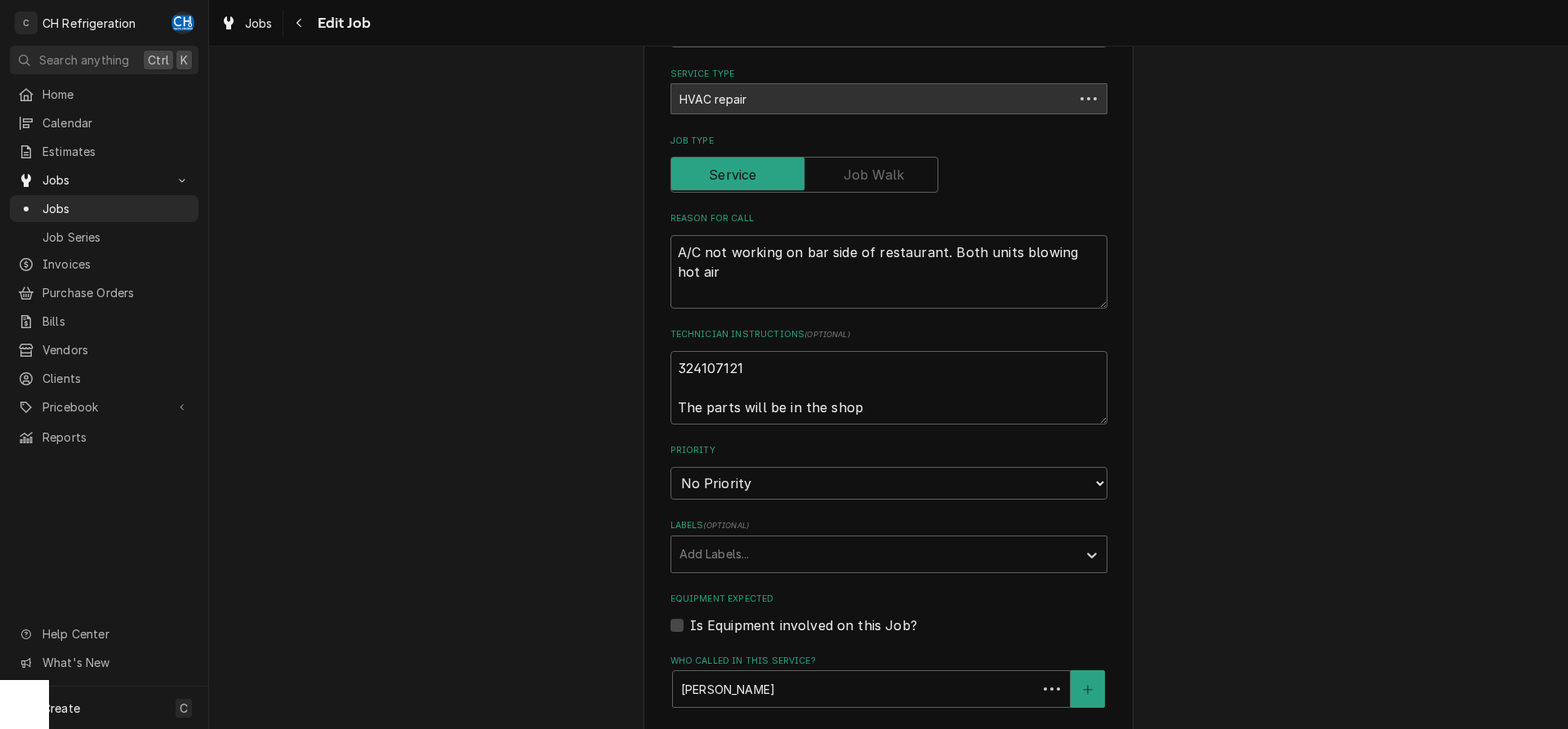
type textarea "x"
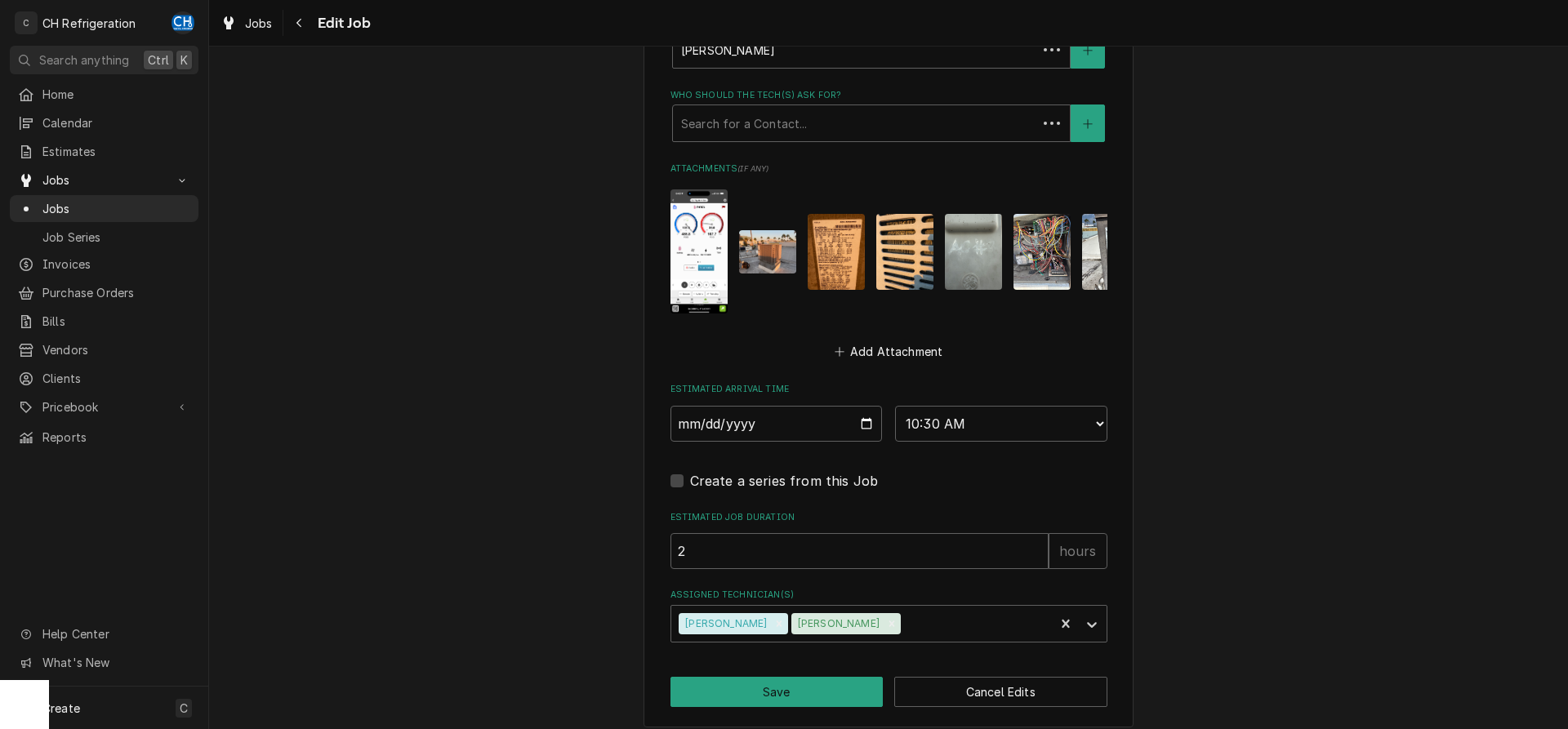
scroll to position [1151, 0]
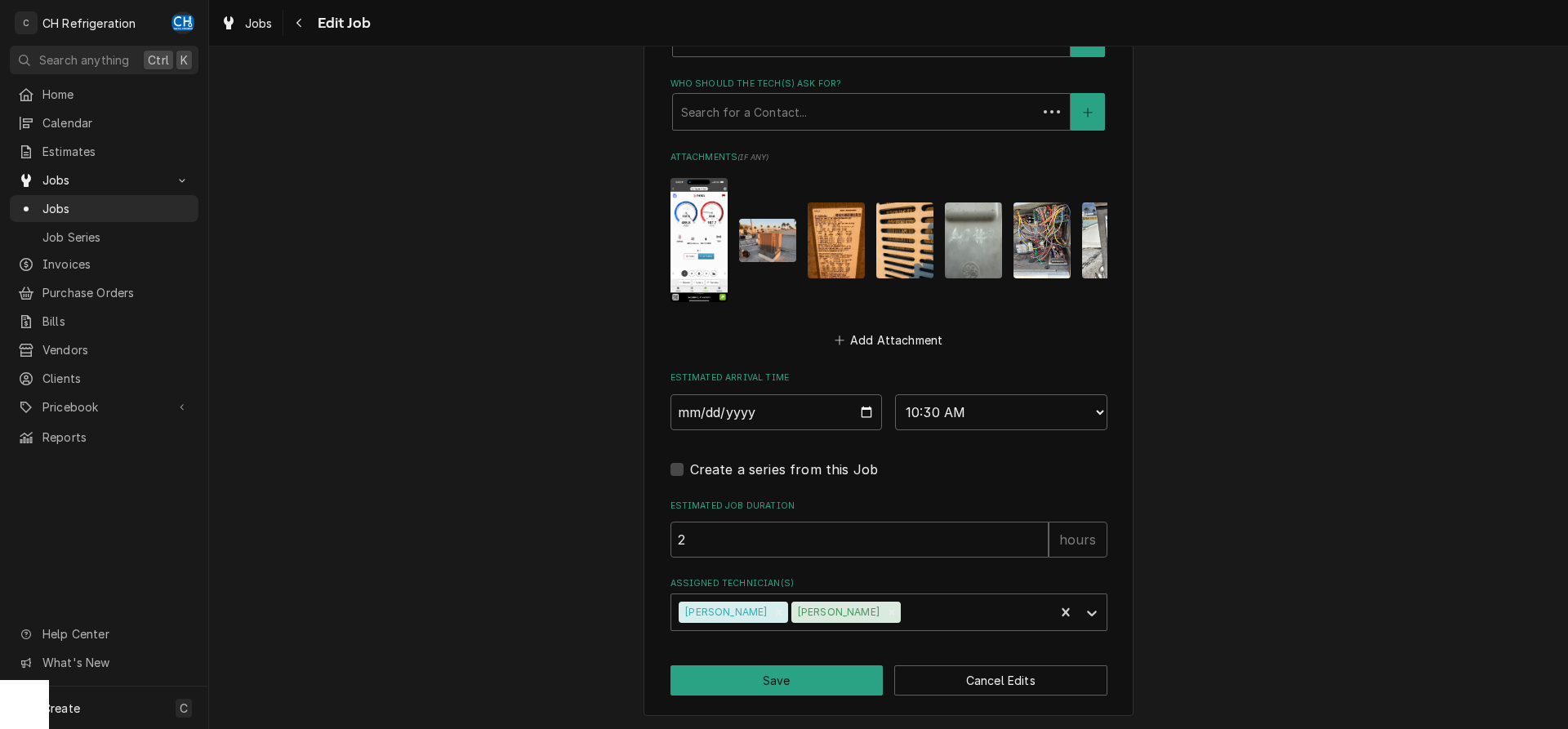
click at [986, 384] on div "Estimated Arrival Time 2025-09-08 AM / PM 6:00 AM 6:15 AM 6:30 AM 6:45 AM 7:00 …" at bounding box center [889, 401] width 437 height 58
click at [895, 394] on select "AM / PM 6:00 AM 6:15 AM 6:30 AM 6:45 AM 7:00 AM 7:15 AM 7:30 AM 7:45 AM 8:00 AM…" at bounding box center [1002, 412] width 213 height 36
select select "22:30:00"
click option "10:30 PM" at bounding box center [0, 0] width 0 height 0
drag, startPoint x: 838, startPoint y: 688, endPoint x: 847, endPoint y: 684, distance: 9.8
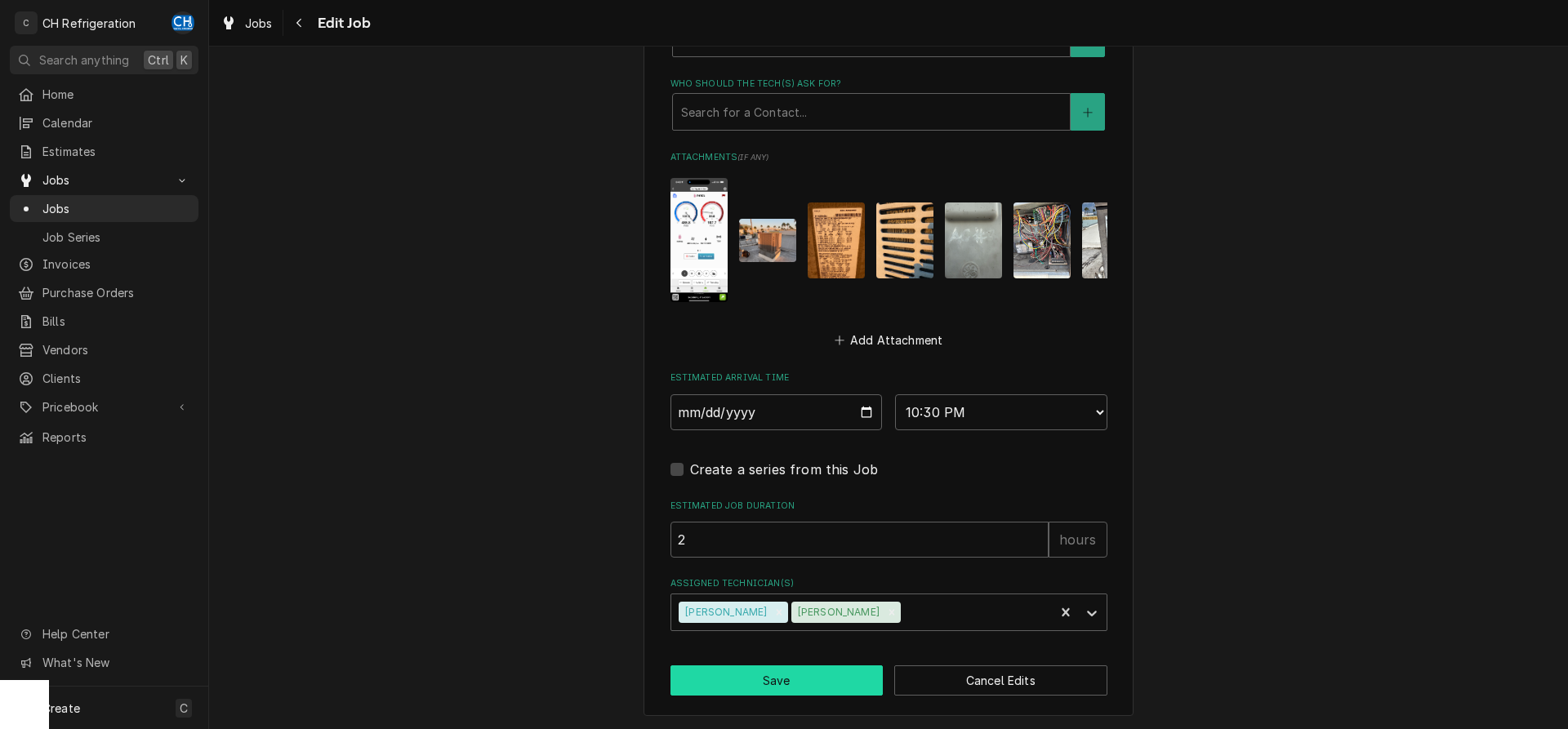
click at [838, 687] on button "Save" at bounding box center [777, 680] width 214 height 31
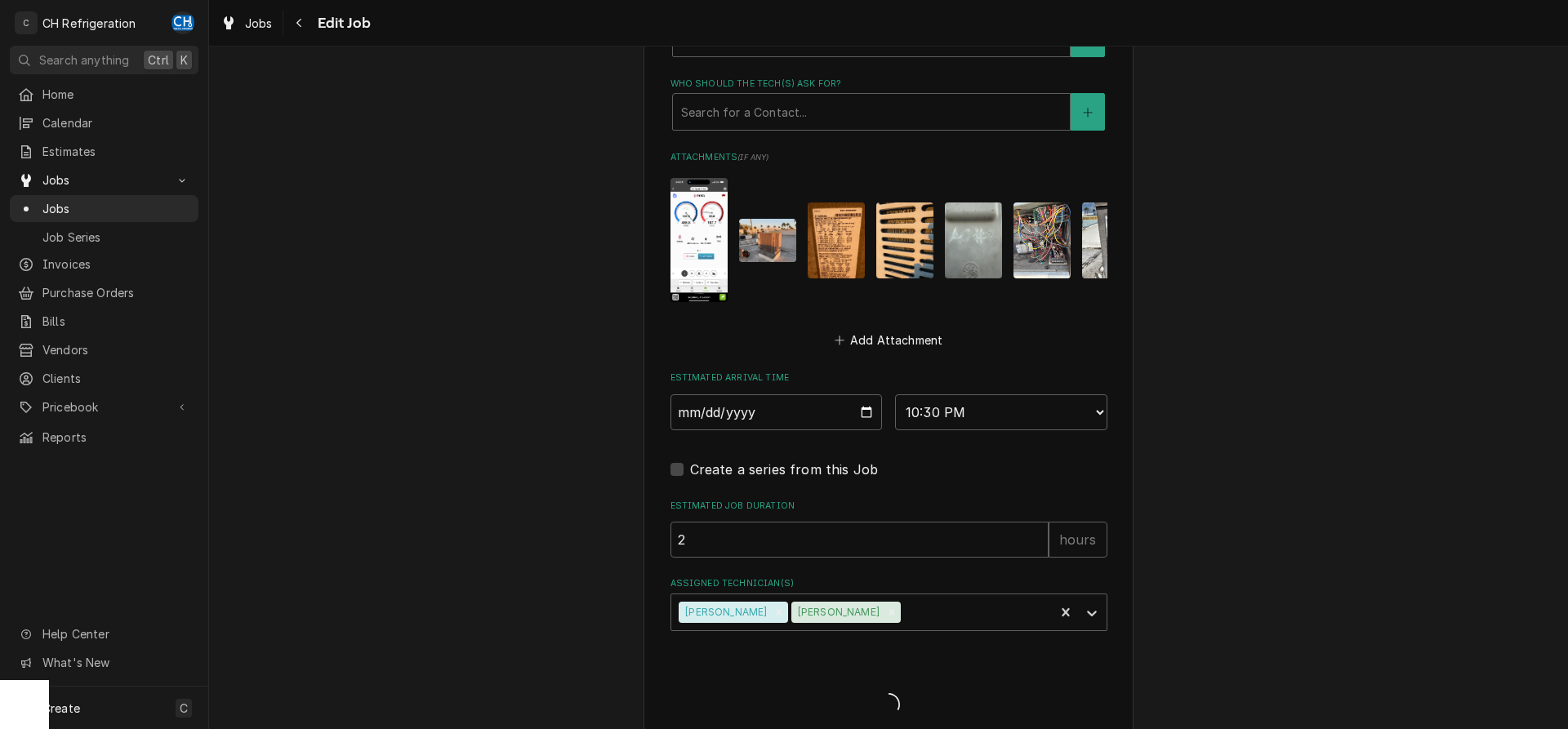
type textarea "x"
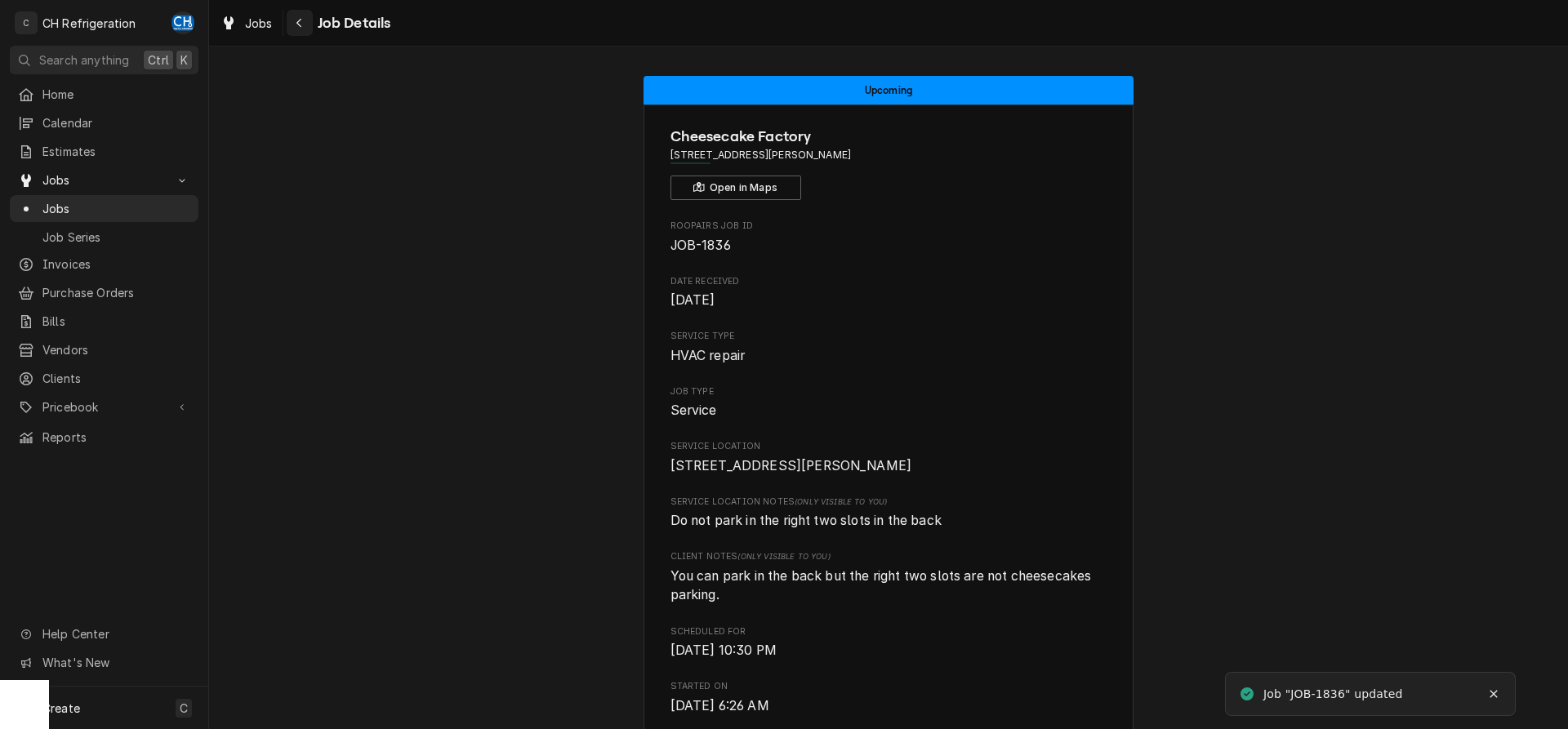
click at [303, 16] on div "Navigate back" at bounding box center [300, 23] width 16 height 16
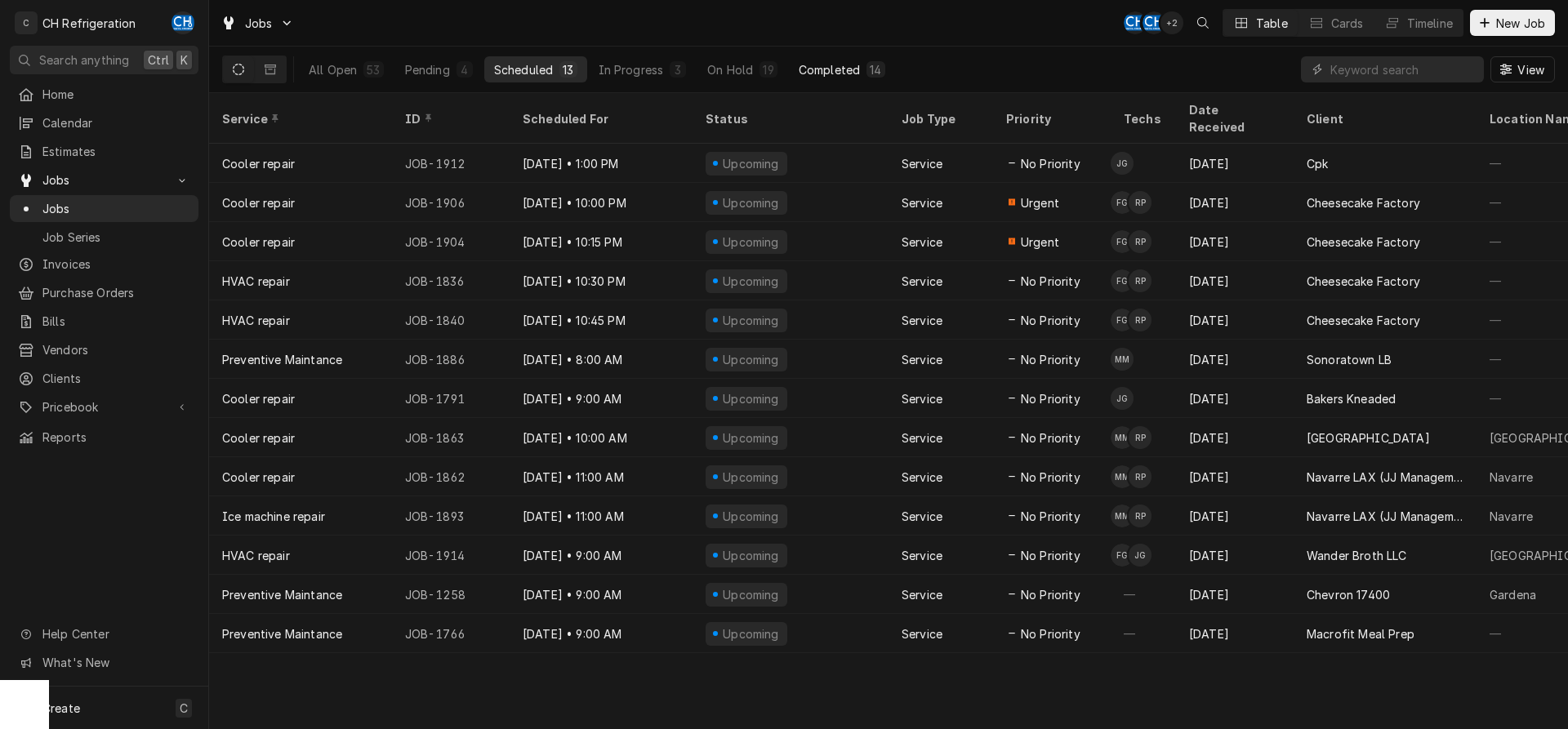
click at [853, 81] on button "Completed 14" at bounding box center [842, 69] width 106 height 26
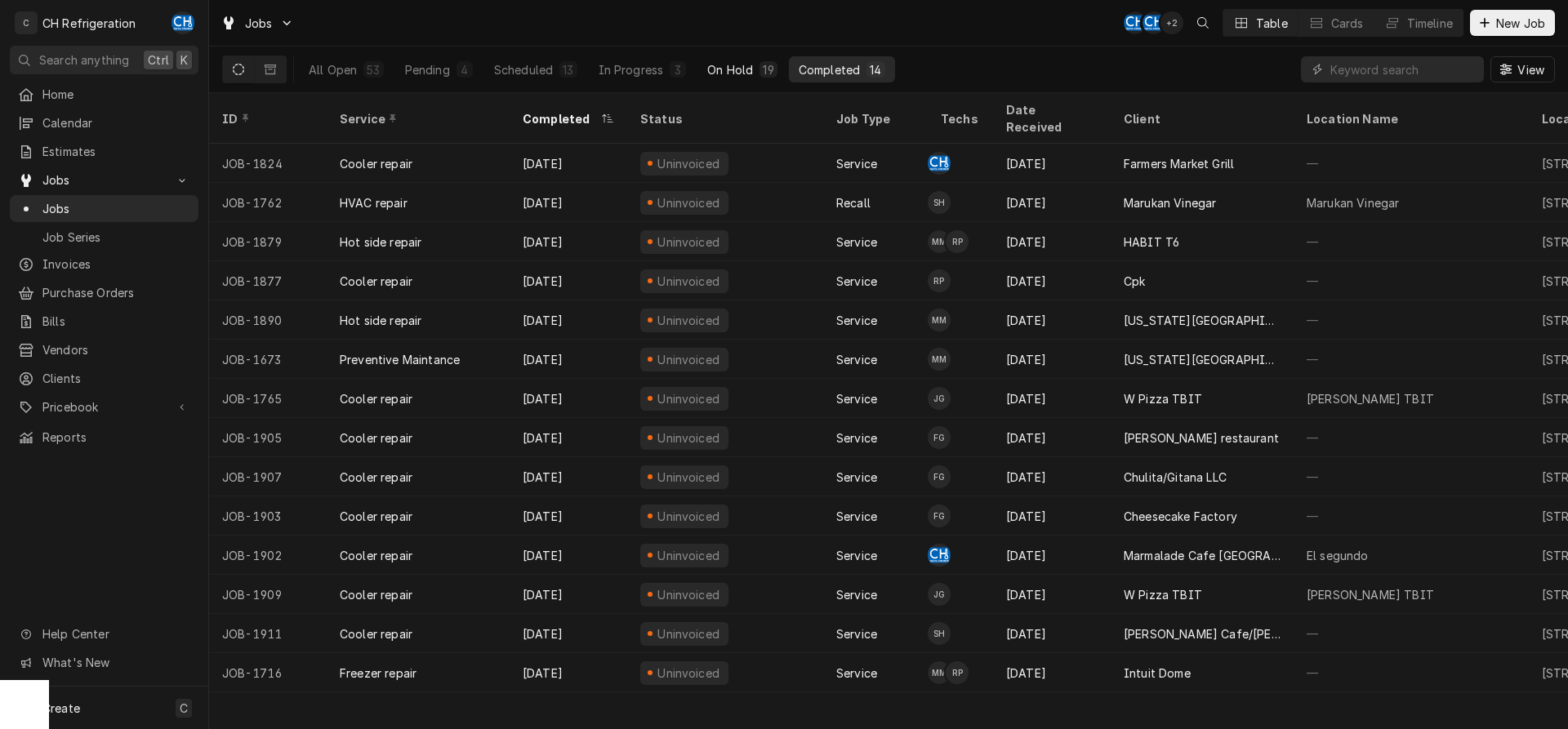
click at [758, 78] on button "On Hold 19" at bounding box center [742, 69] width 89 height 26
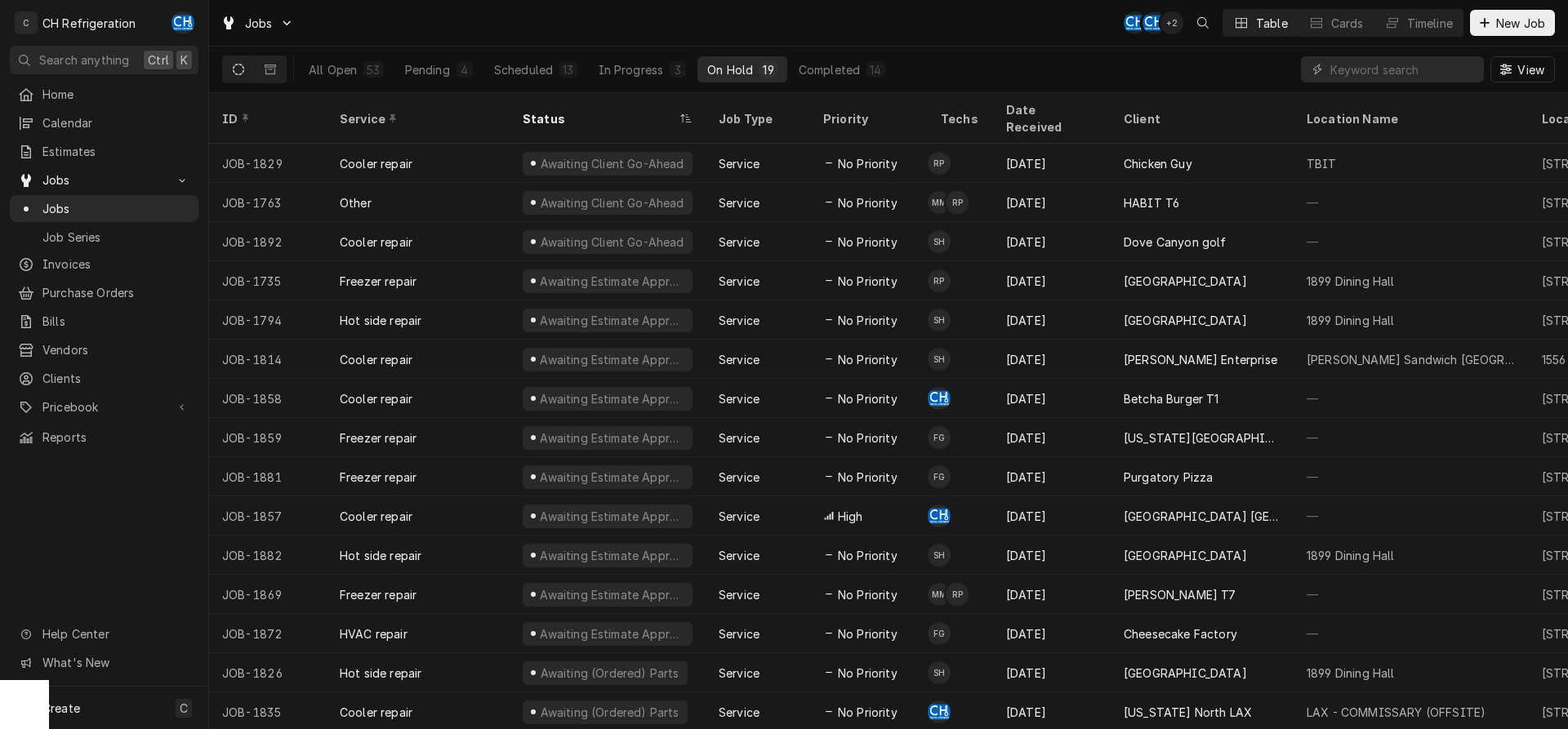
click at [707, 63] on button "On Hold 19" at bounding box center [742, 69] width 89 height 26
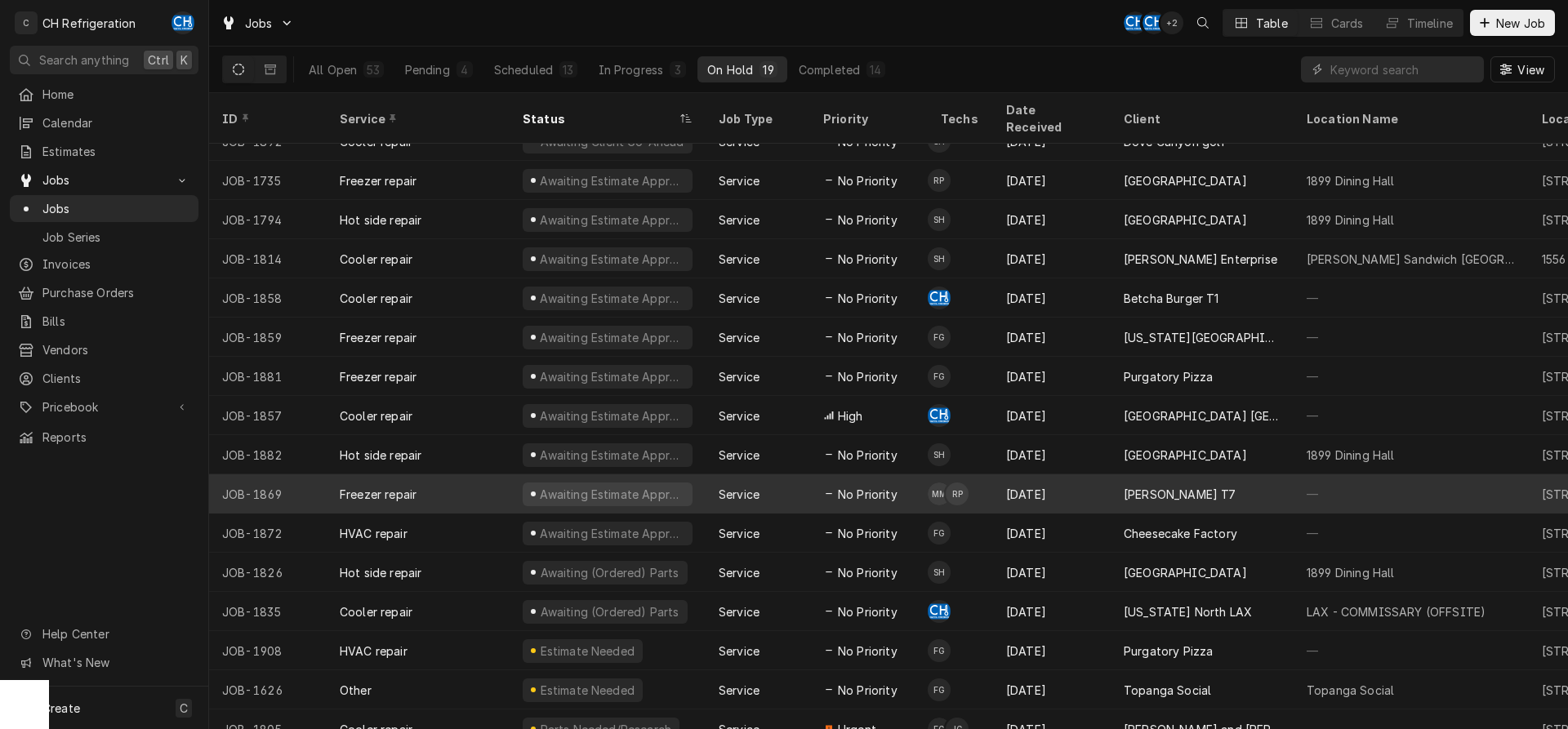
scroll to position [139, 0]
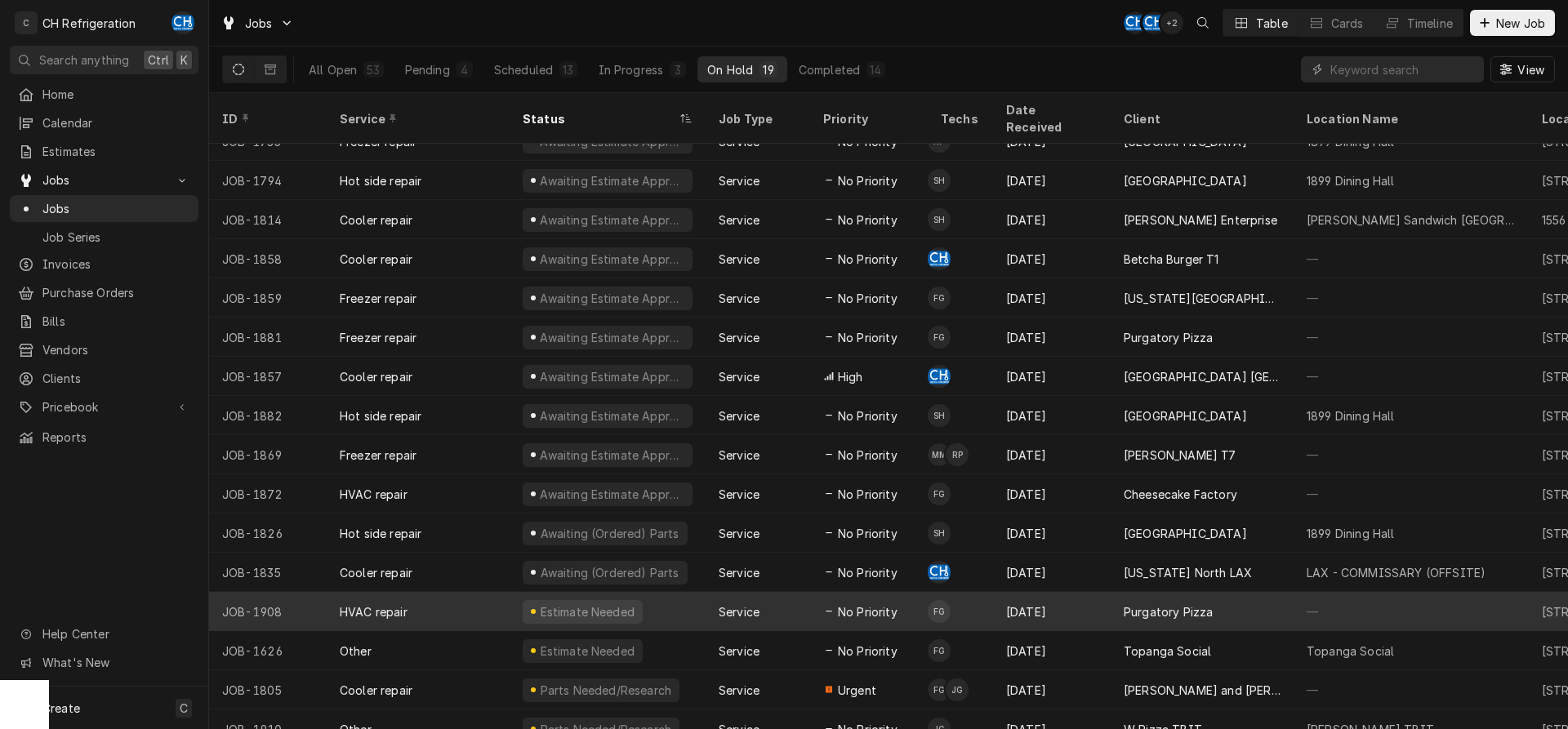
click at [1045, 600] on div "[DATE]" at bounding box center [1051, 612] width 118 height 40
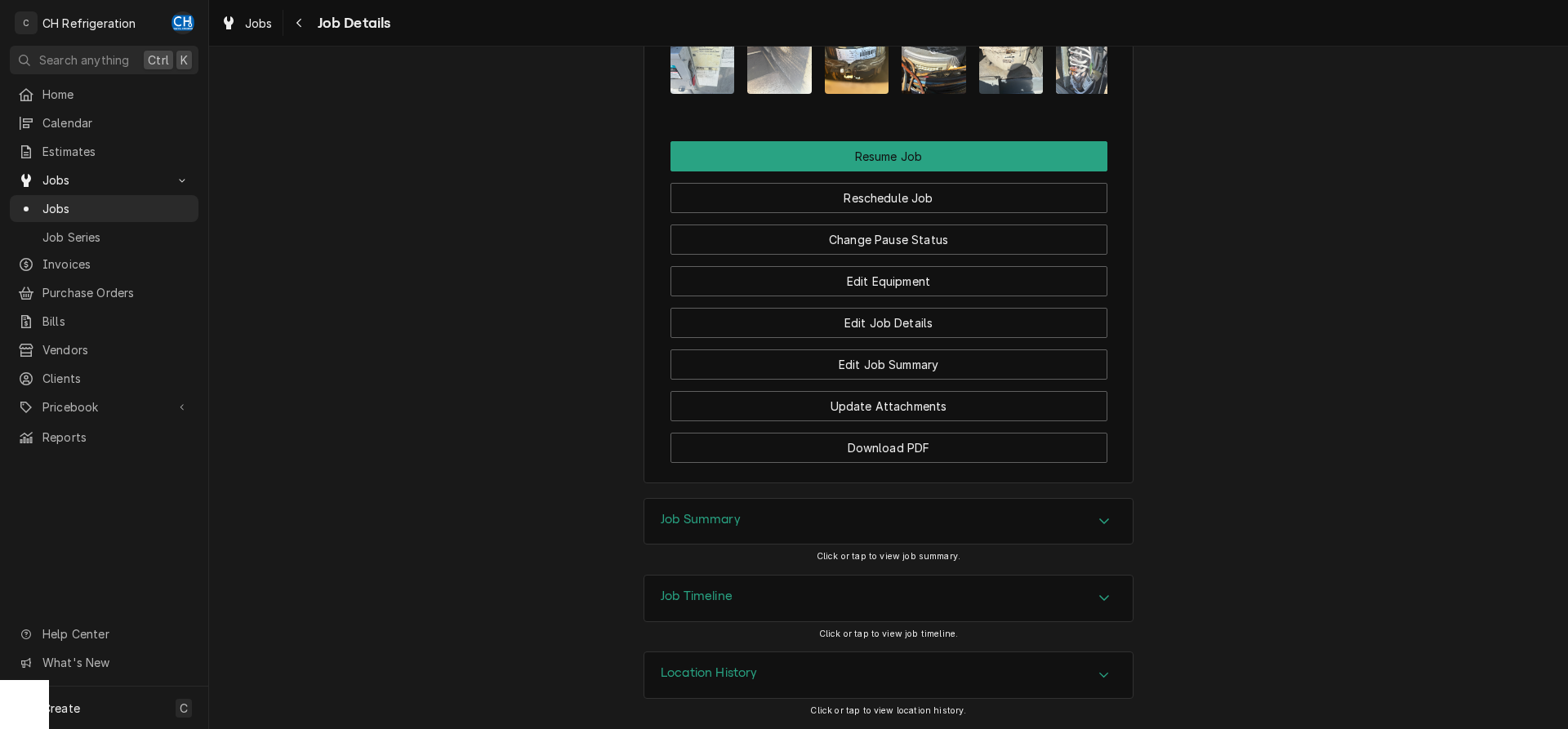
scroll to position [1594, 0]
click at [707, 542] on div "Job Summary" at bounding box center [888, 521] width 488 height 45
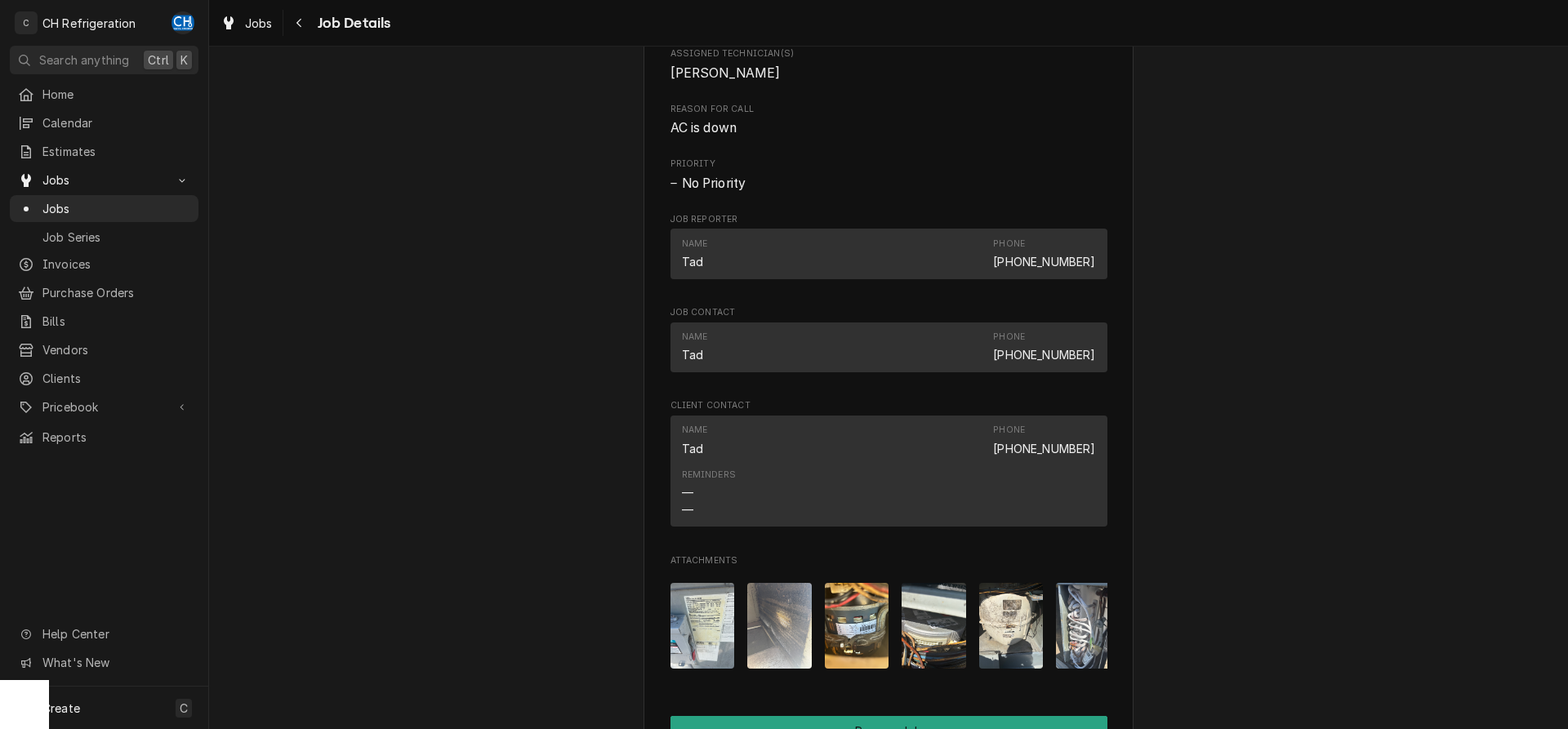
scroll to position [1249, 0]
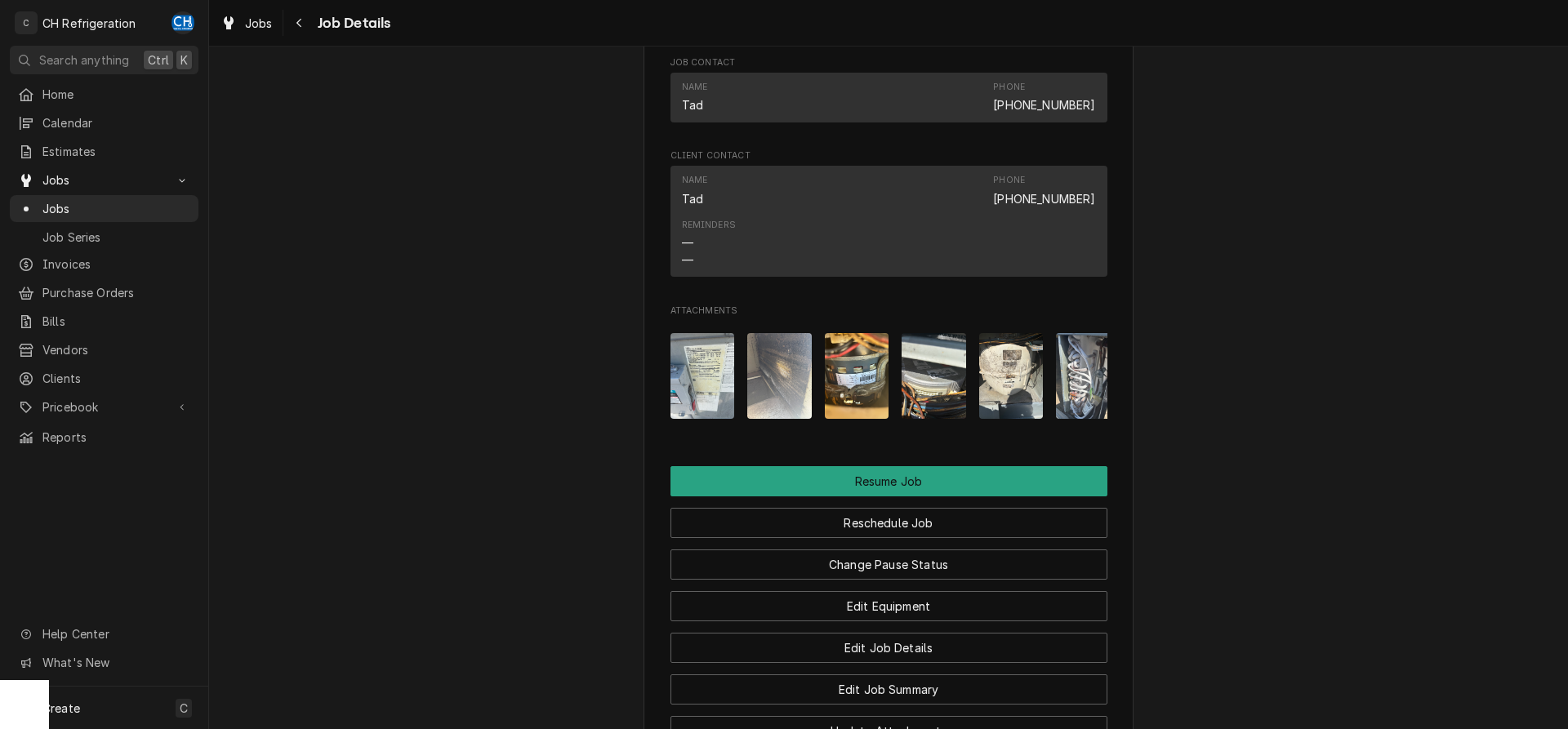
click at [862, 412] on img "Attachments" at bounding box center [857, 376] width 64 height 86
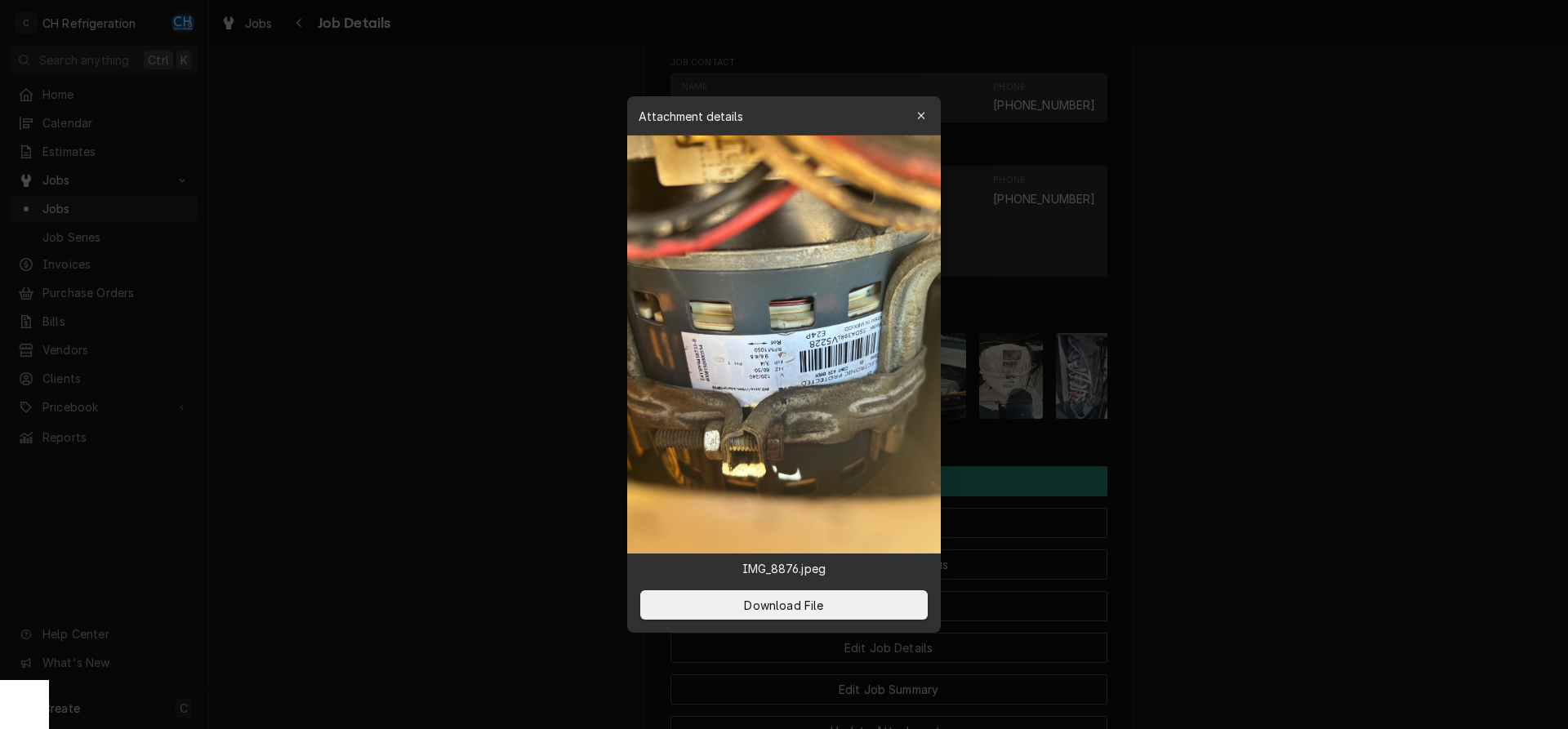
click at [1275, 385] on div at bounding box center [784, 364] width 1568 height 729
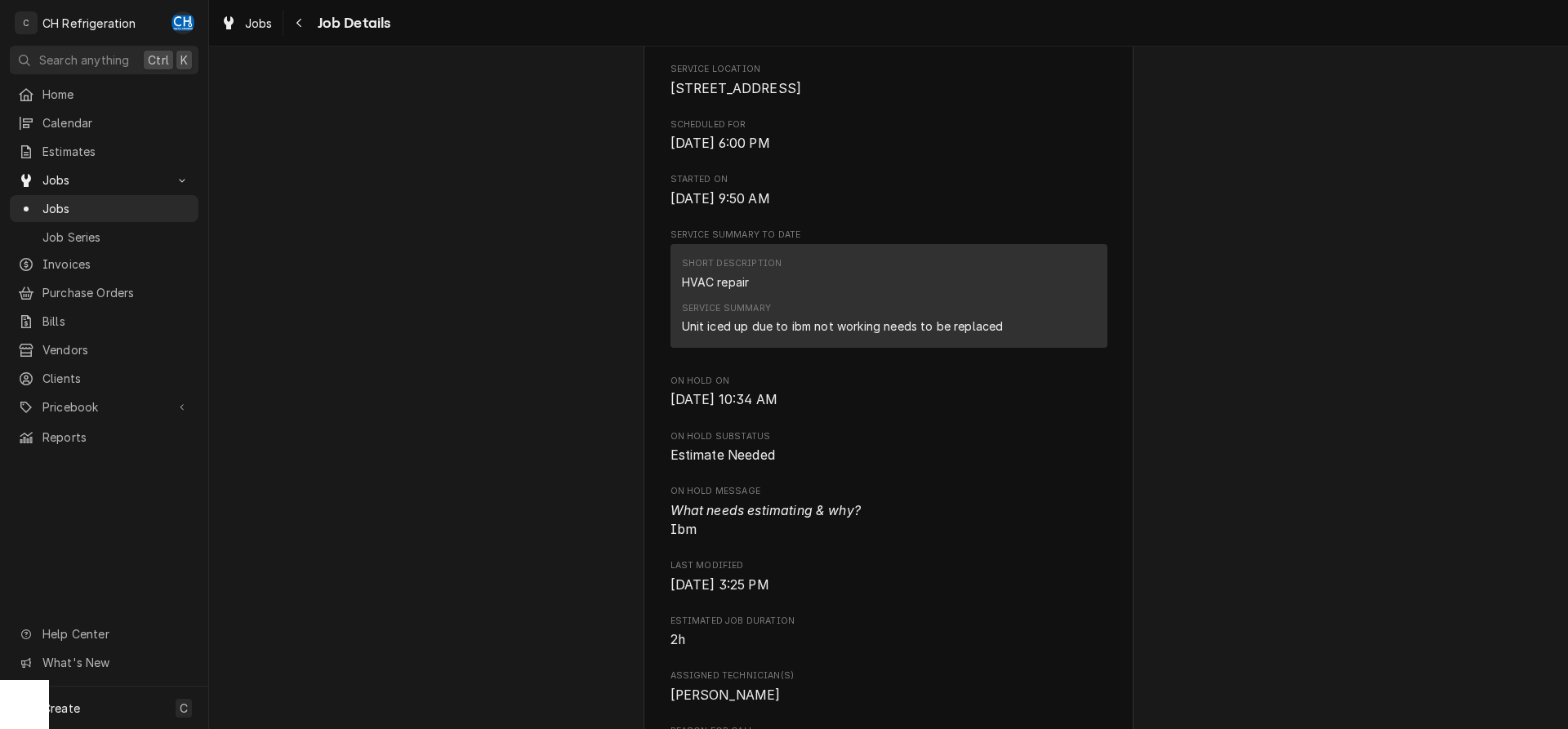
scroll to position [0, 0]
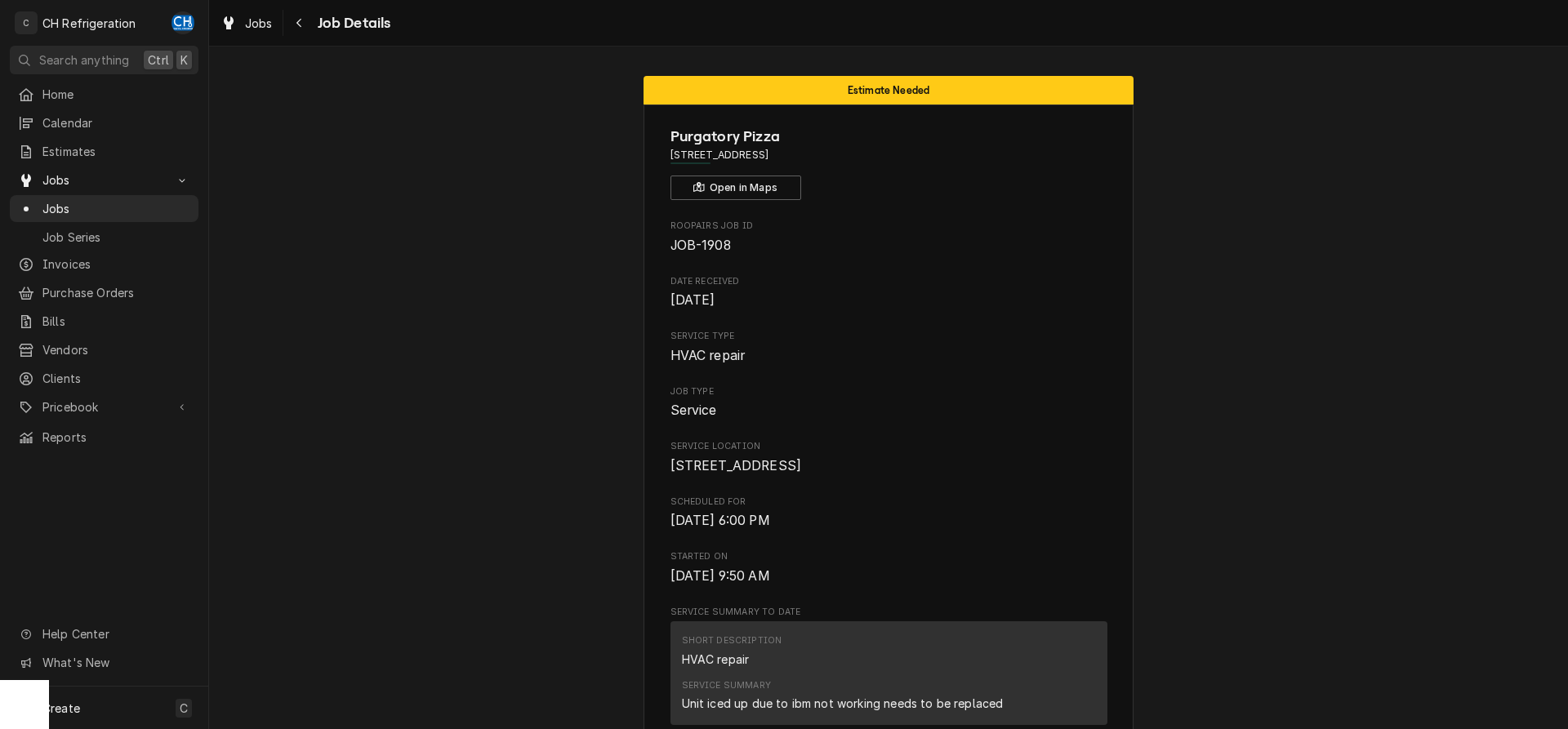
drag, startPoint x: 863, startPoint y: 156, endPoint x: 673, endPoint y: 158, distance: 190.0
click at [673, 158] on span "[STREET_ADDRESS]" at bounding box center [889, 155] width 437 height 15
drag, startPoint x: 868, startPoint y: 162, endPoint x: 654, endPoint y: 158, distance: 214.0
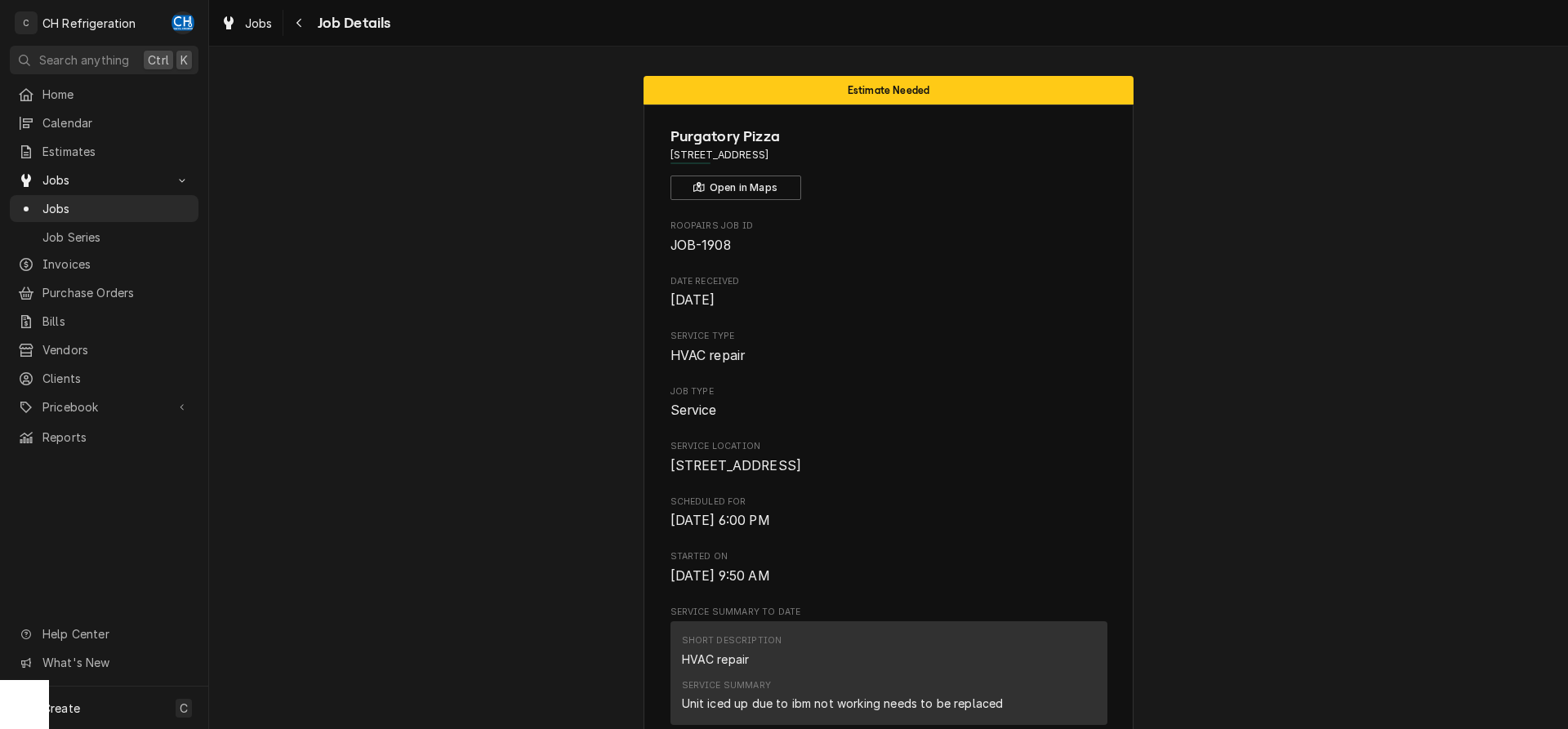
copy span "[STREET_ADDRESS]"
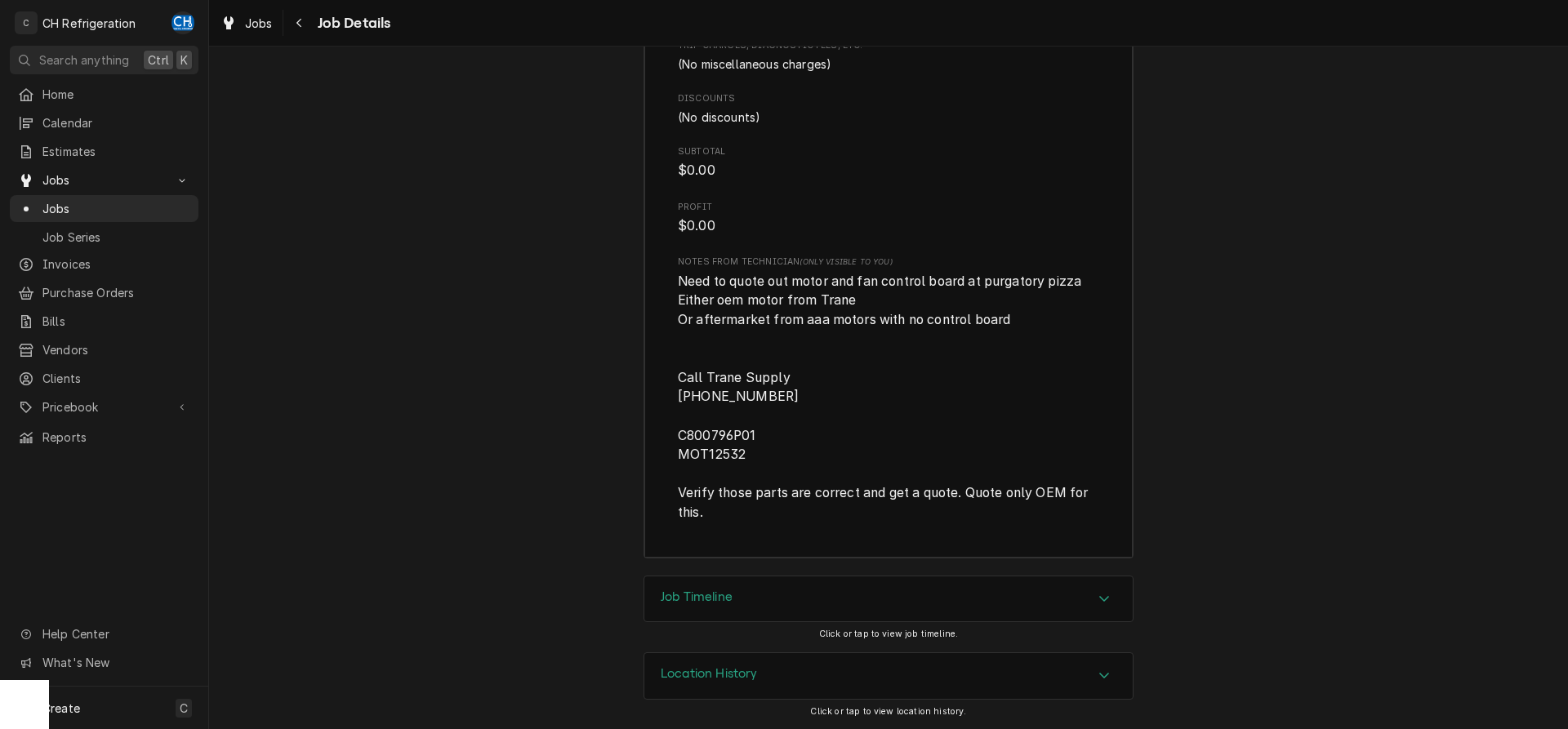
click at [737, 601] on div "Job Timeline" at bounding box center [888, 599] width 488 height 45
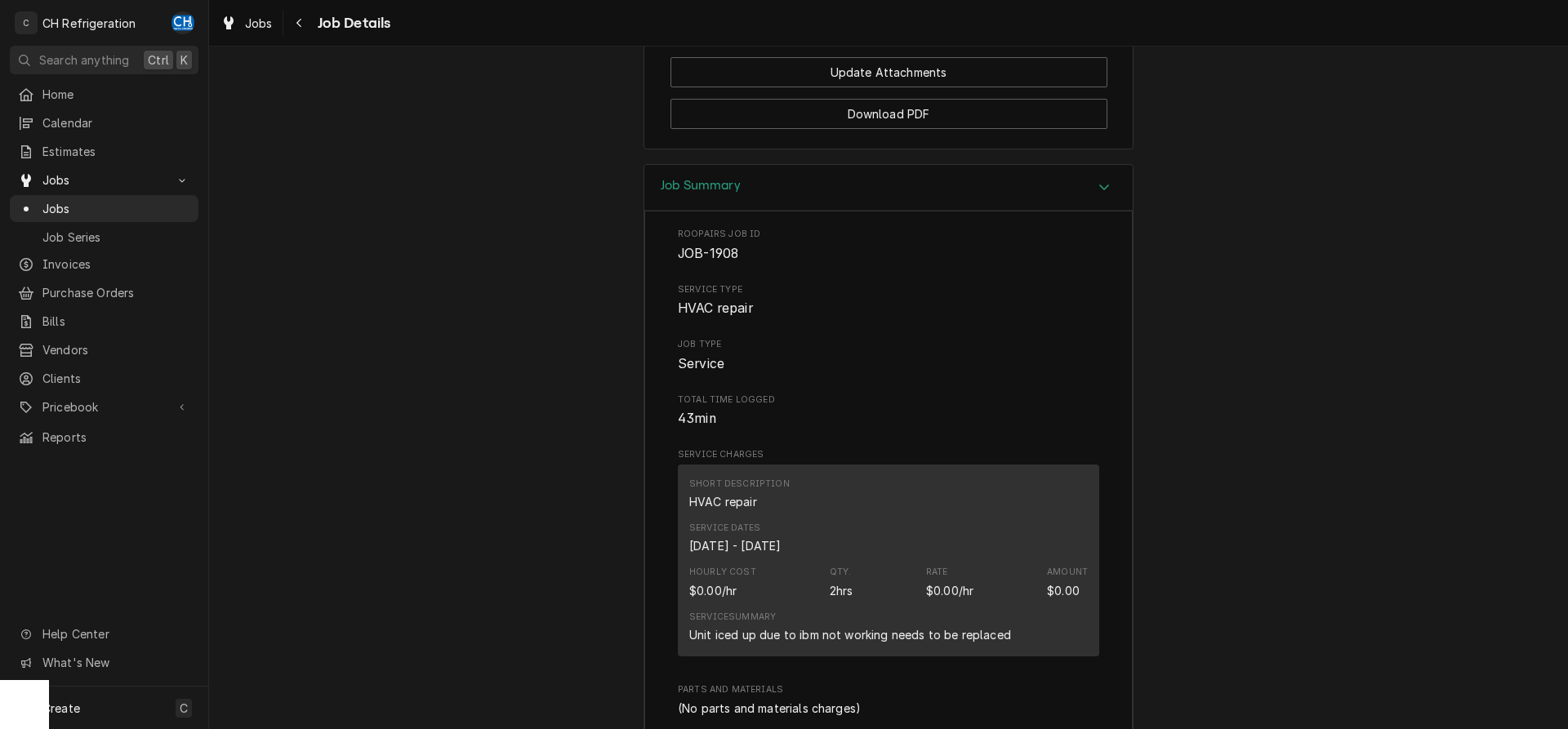
scroll to position [2101, 0]
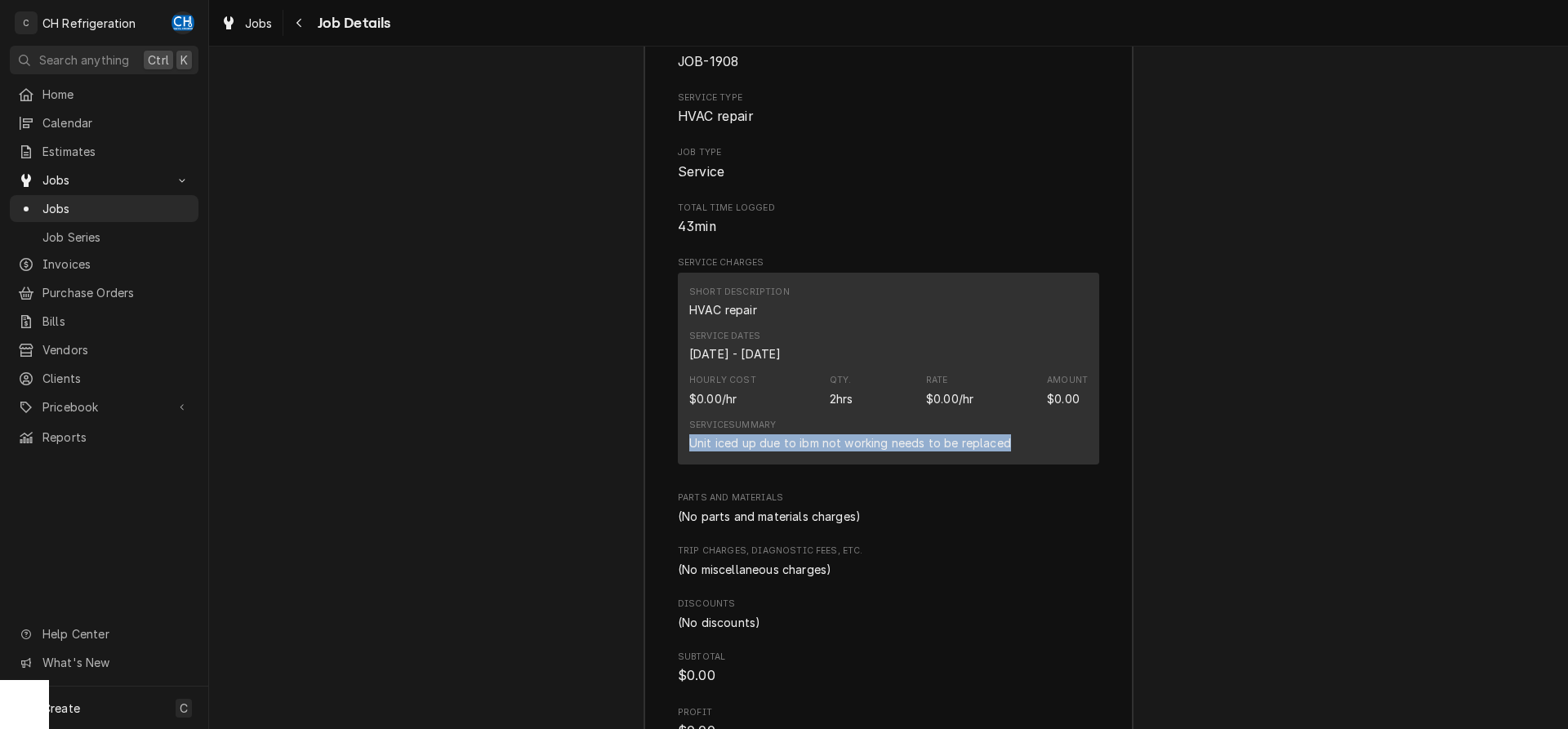
drag, startPoint x: 688, startPoint y: 463, endPoint x: 1026, endPoint y: 467, distance: 338.0
click at [1026, 465] on div "Short Description HVAC repair Service Dates [DATE] - [DATE] Hourly Cost $0.00/h…" at bounding box center [888, 369] width 421 height 192
copy div "Unit iced up due to ibm not working needs to be replaced"
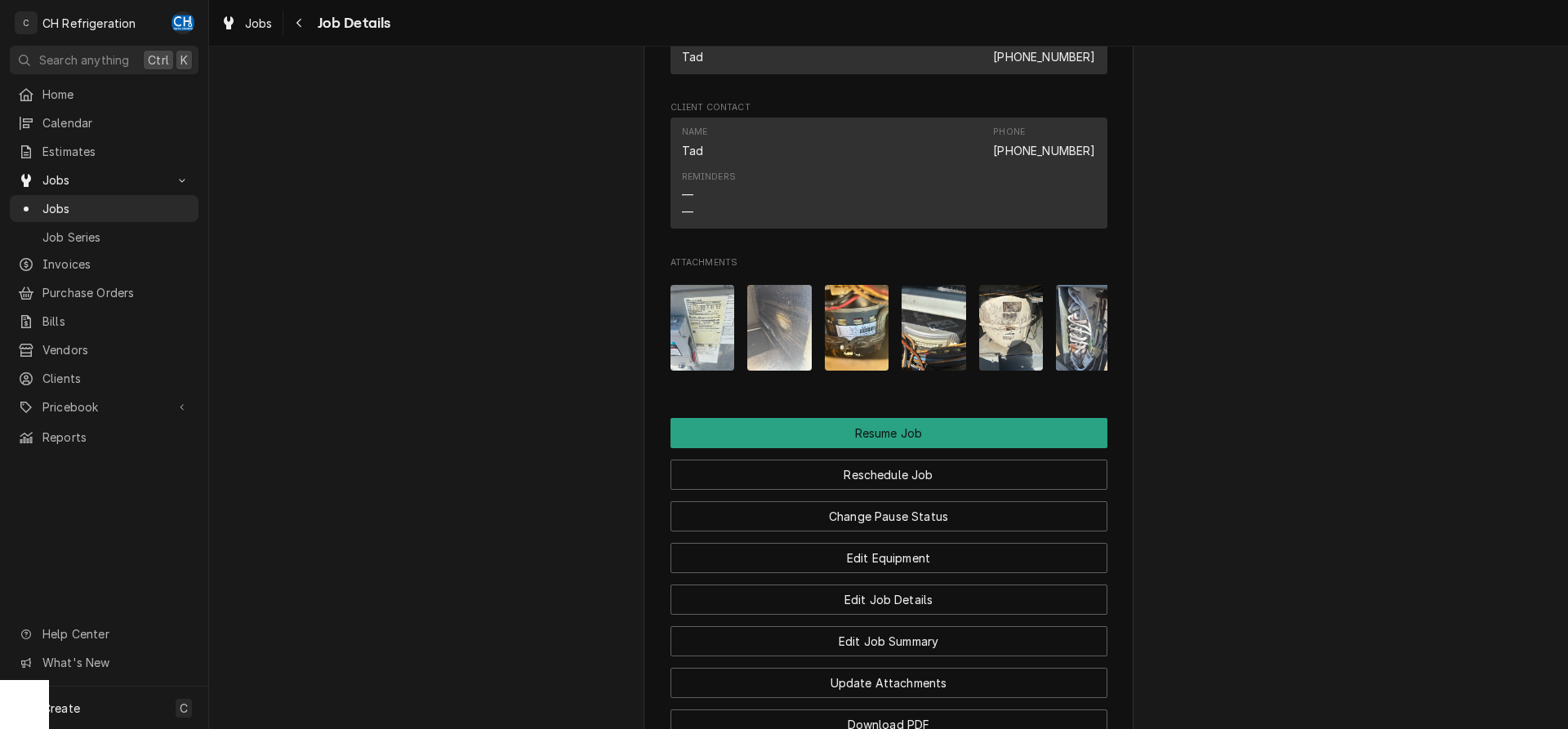
scroll to position [1333, 0]
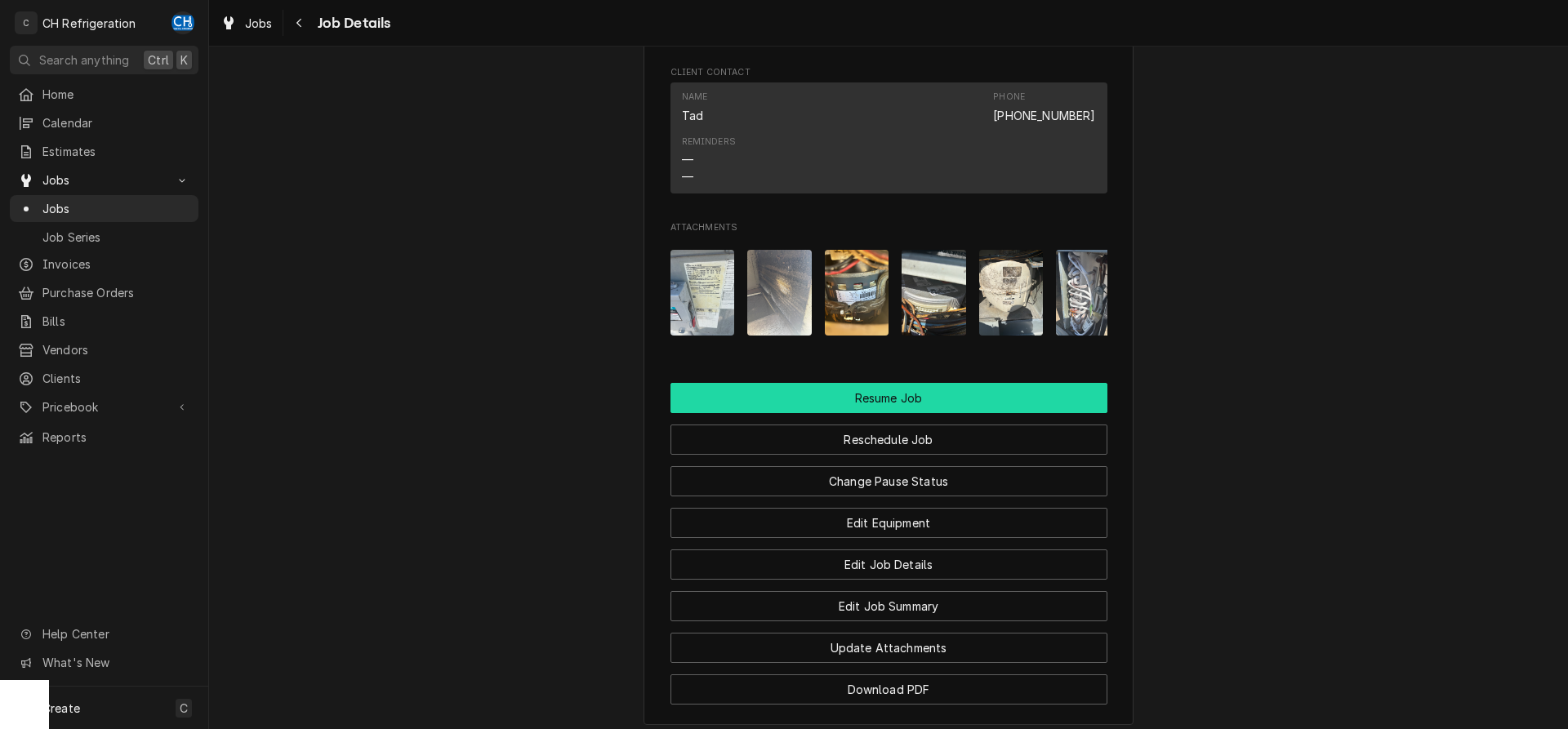
click at [913, 413] on button "Resume Job" at bounding box center [889, 398] width 437 height 31
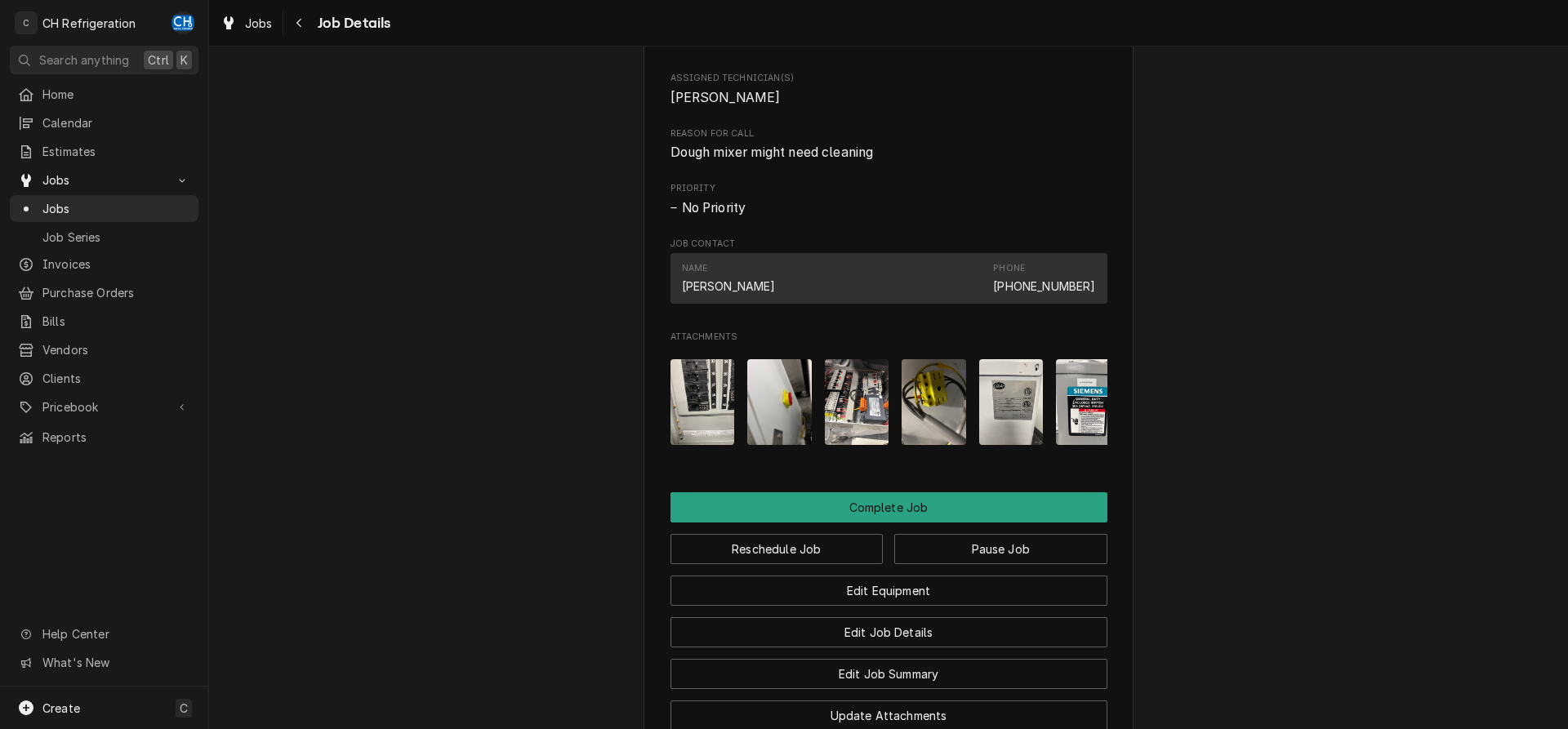
scroll to position [1245, 0]
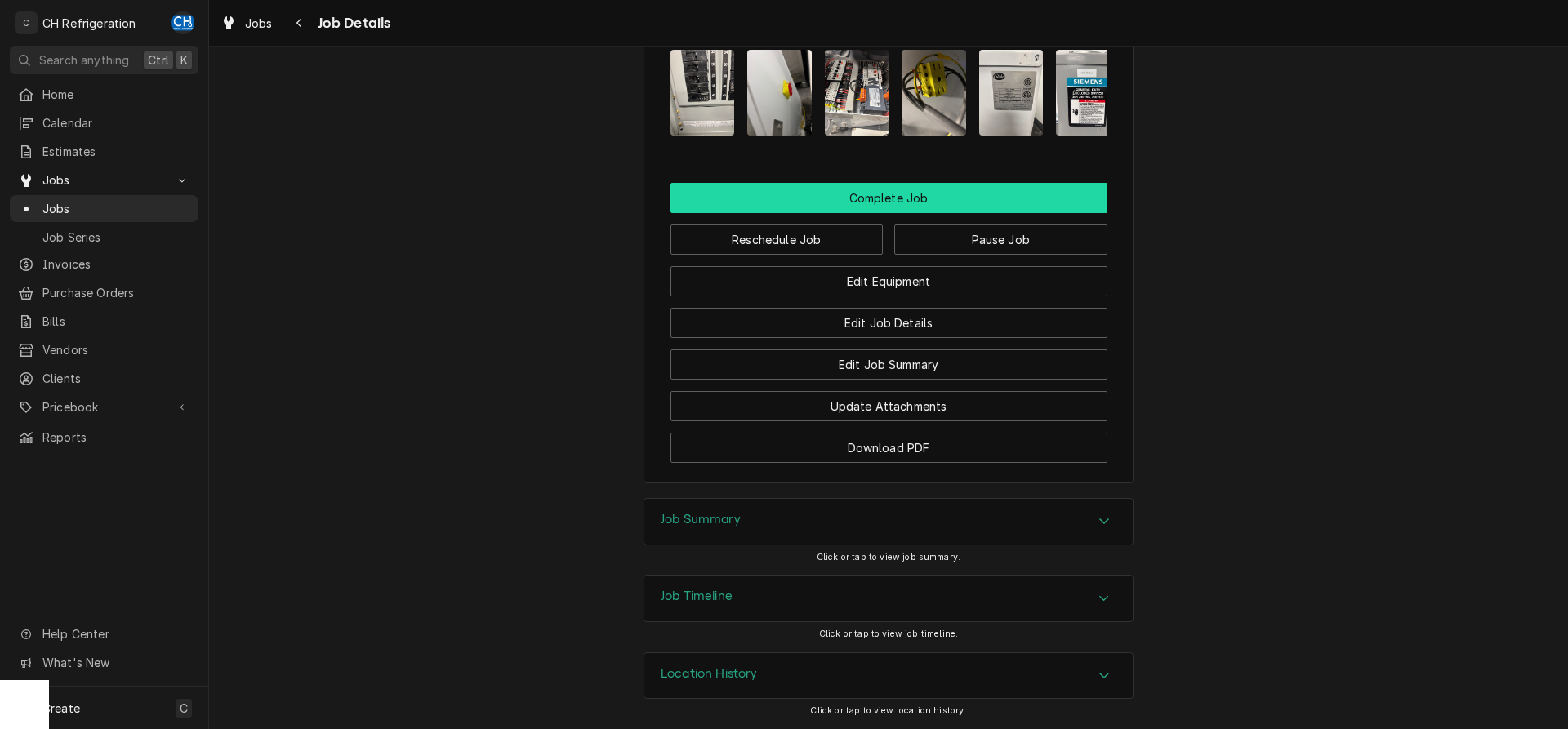
click at [919, 204] on button "Complete Job" at bounding box center [889, 198] width 437 height 31
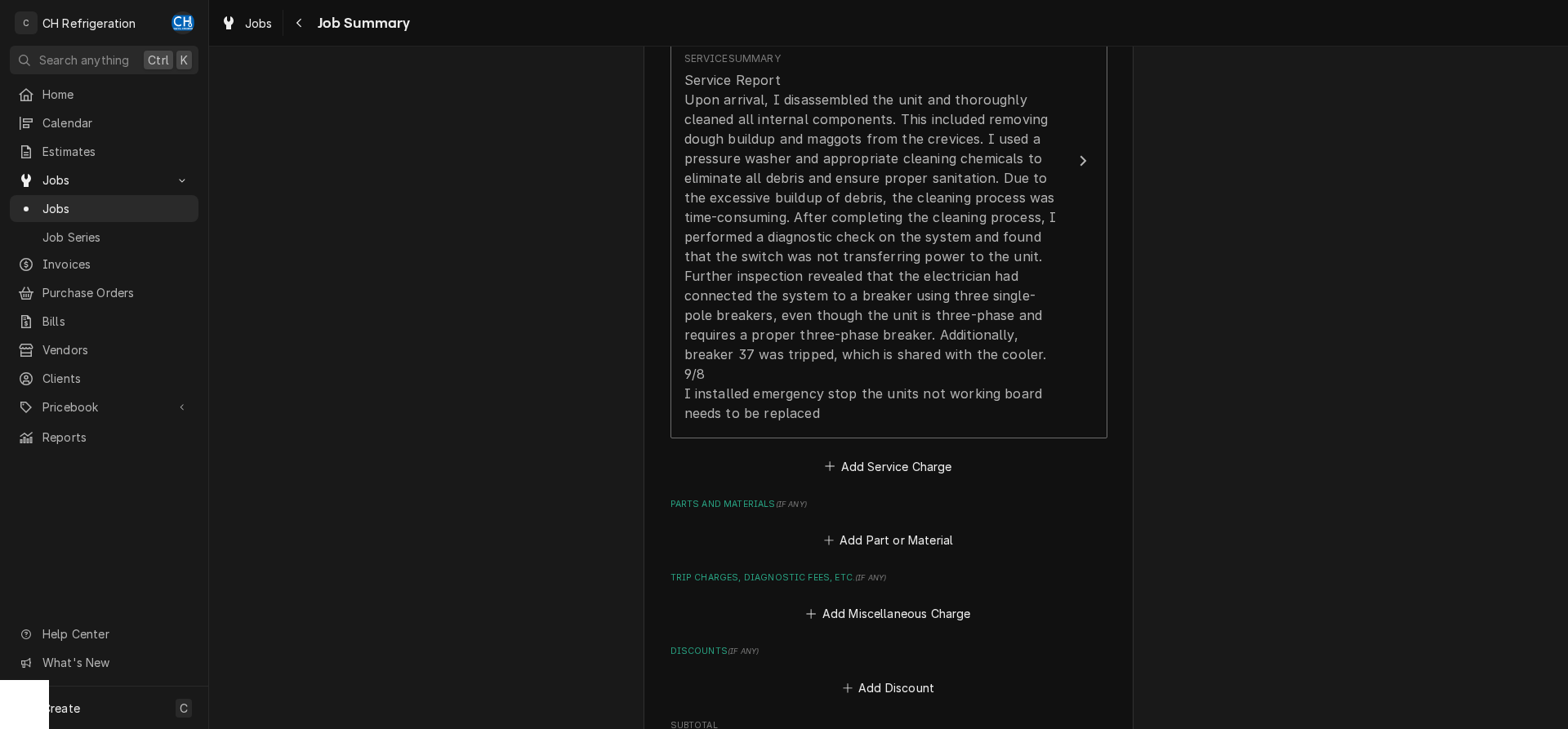
scroll to position [1094, 0]
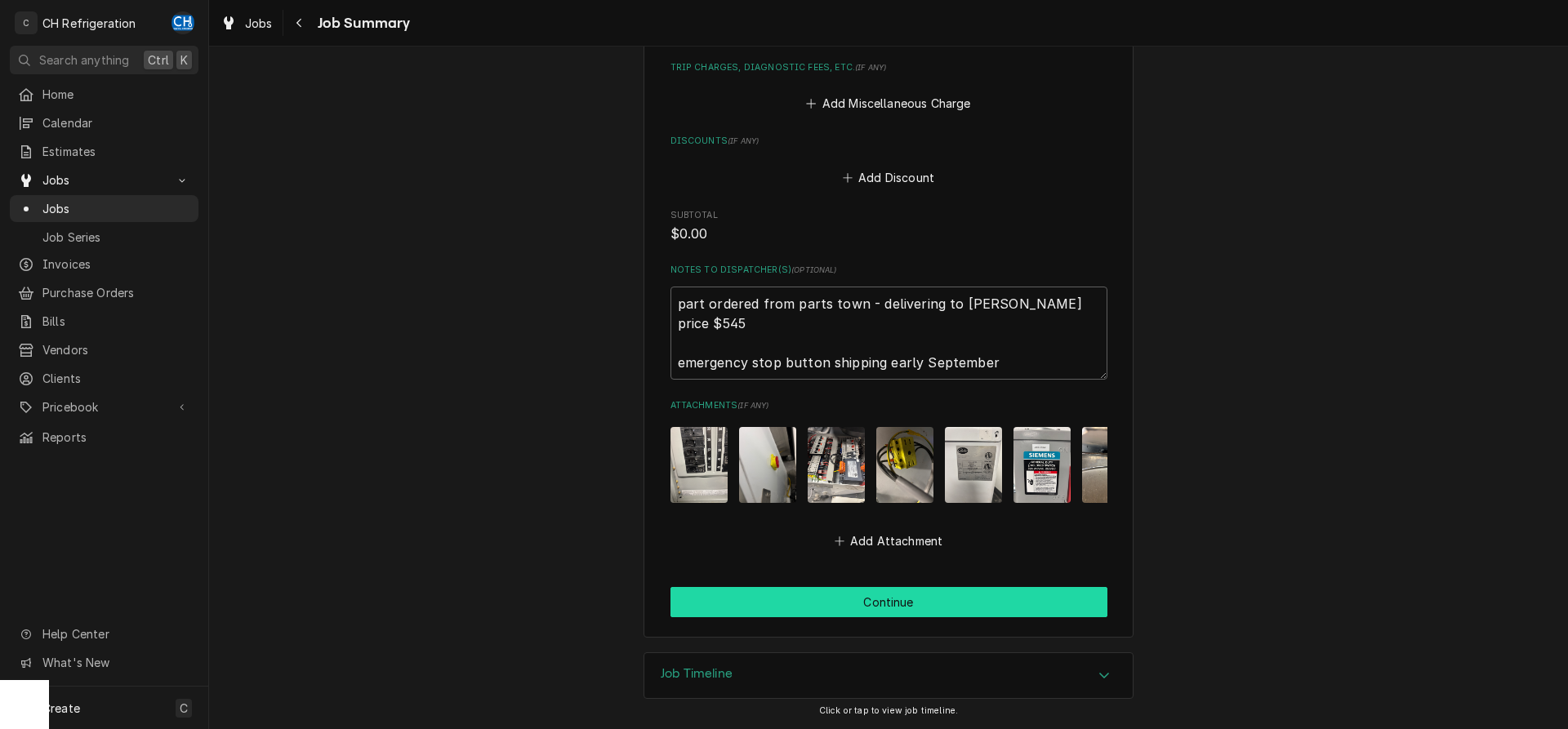
click at [904, 590] on button "Continue" at bounding box center [889, 602] width 437 height 31
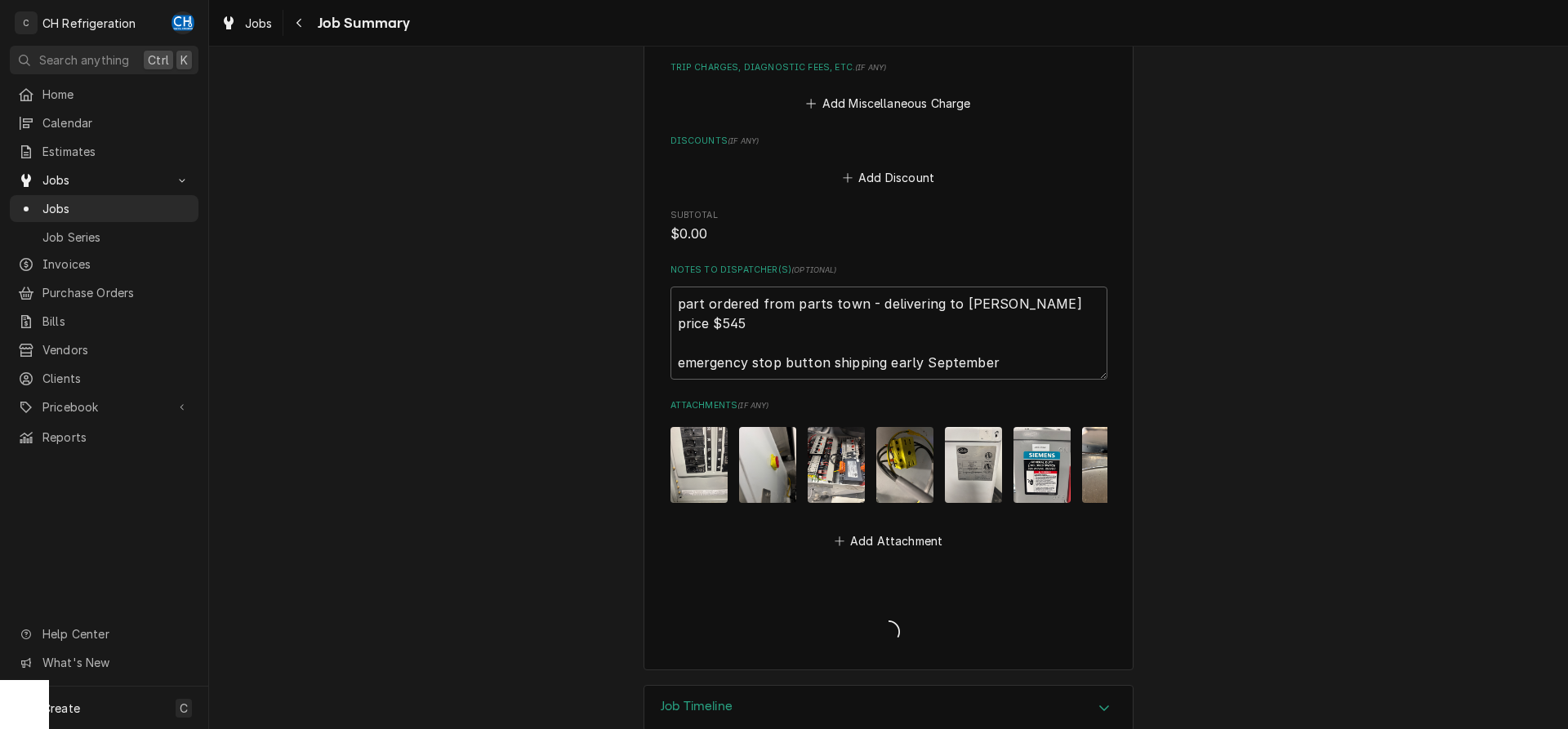
type textarea "x"
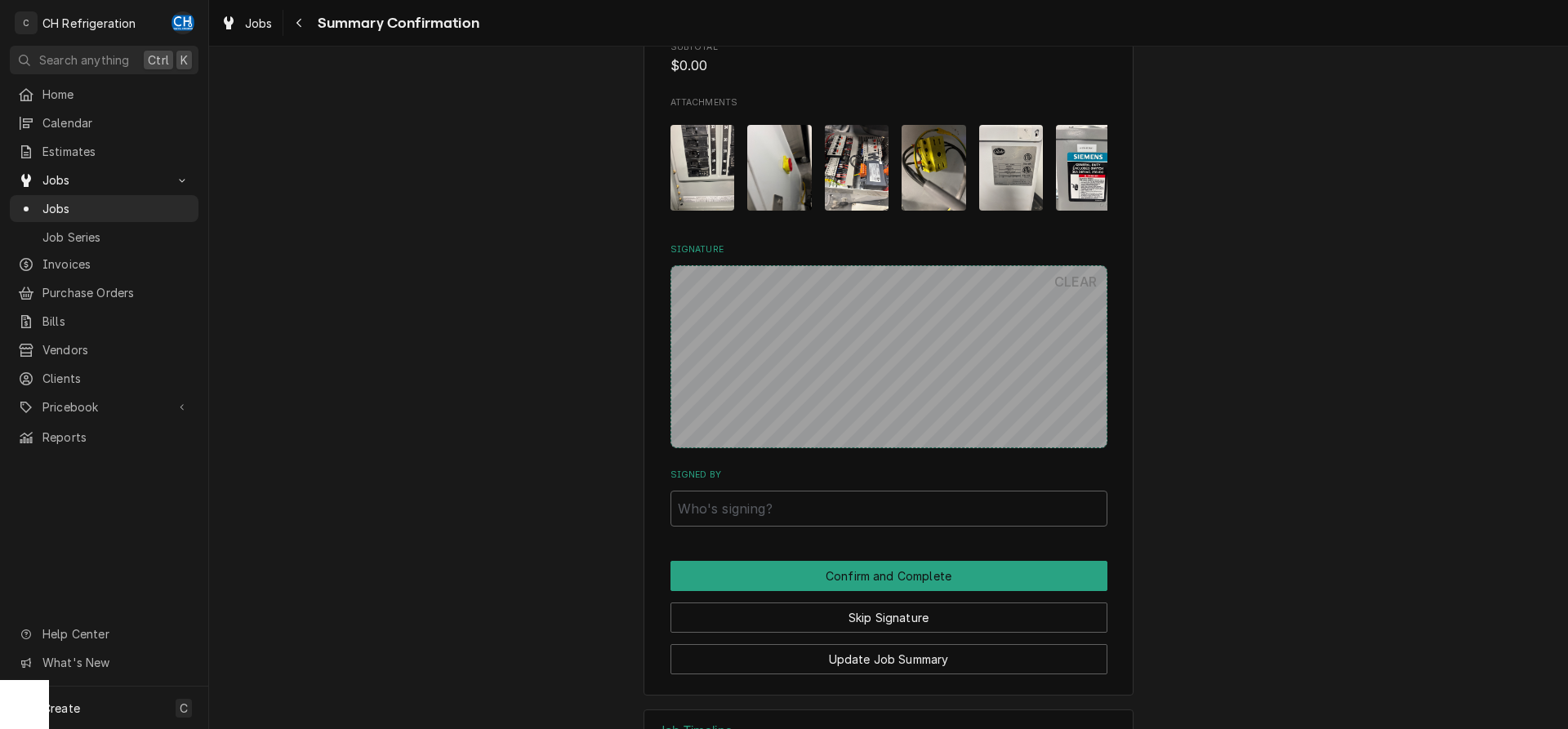
scroll to position [1096, 0]
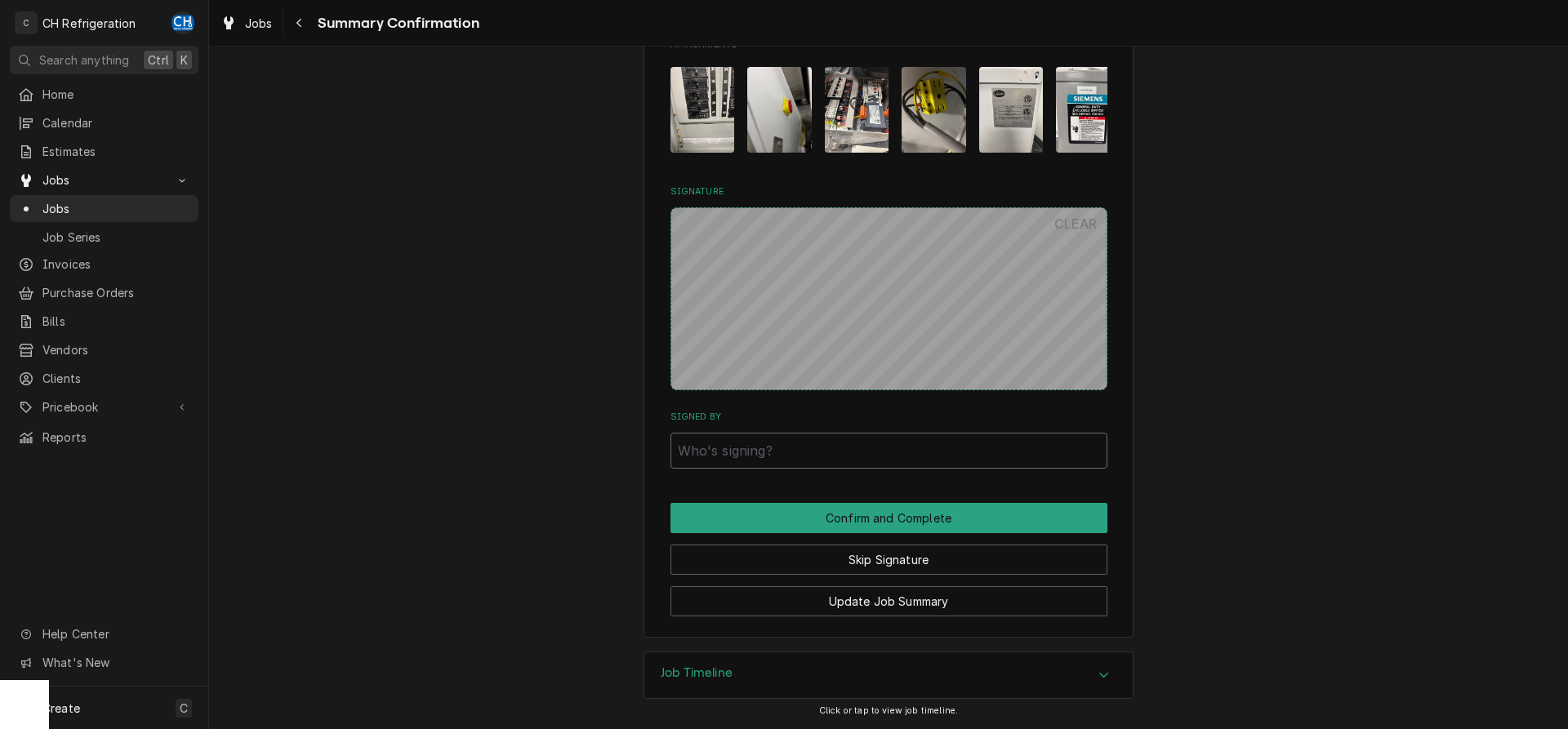
click at [833, 436] on input "Signed By" at bounding box center [889, 451] width 437 height 36
type input "fegrh"
click at [855, 515] on button "Confirm and Complete" at bounding box center [889, 518] width 437 height 31
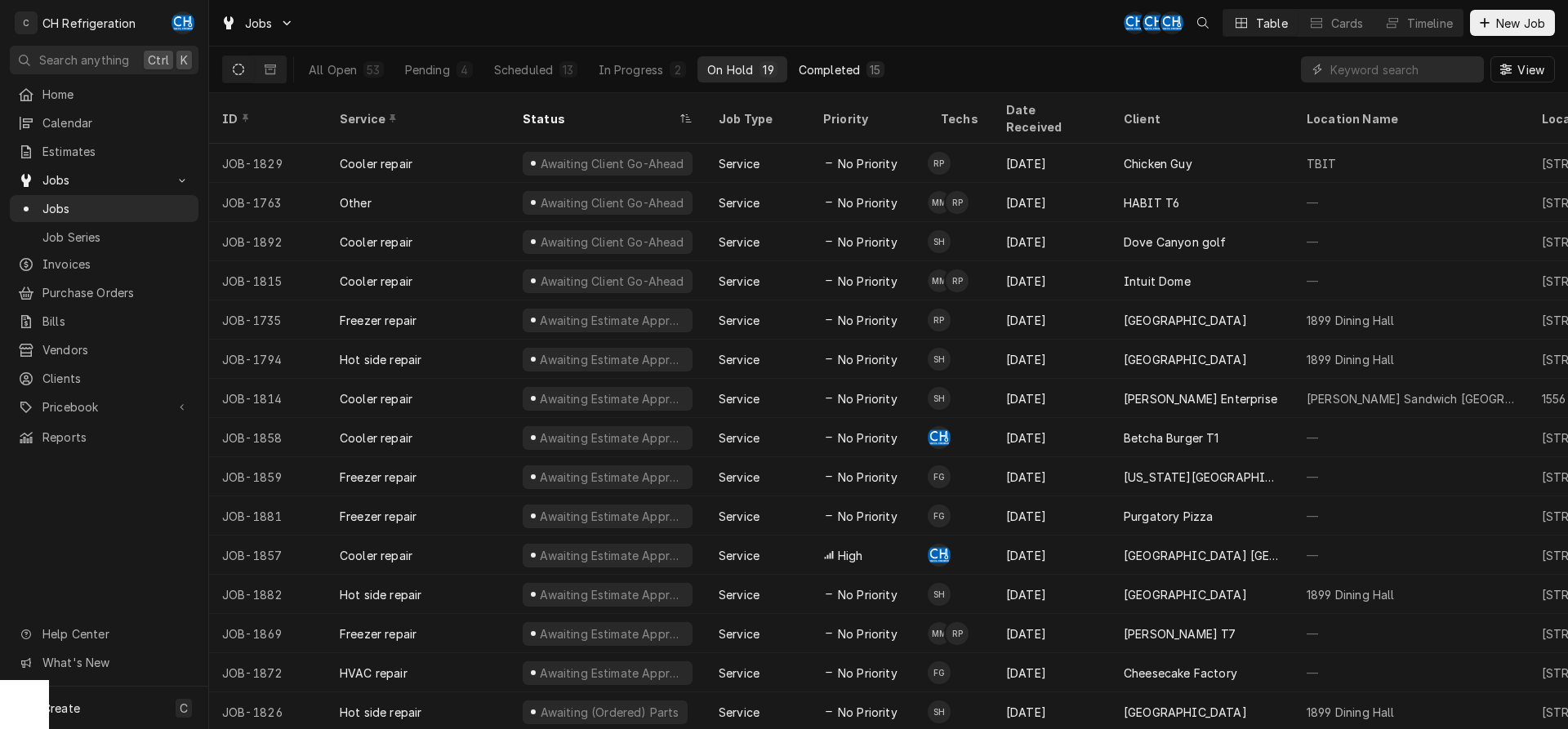
click at [847, 62] on div "Completed" at bounding box center [829, 69] width 61 height 17
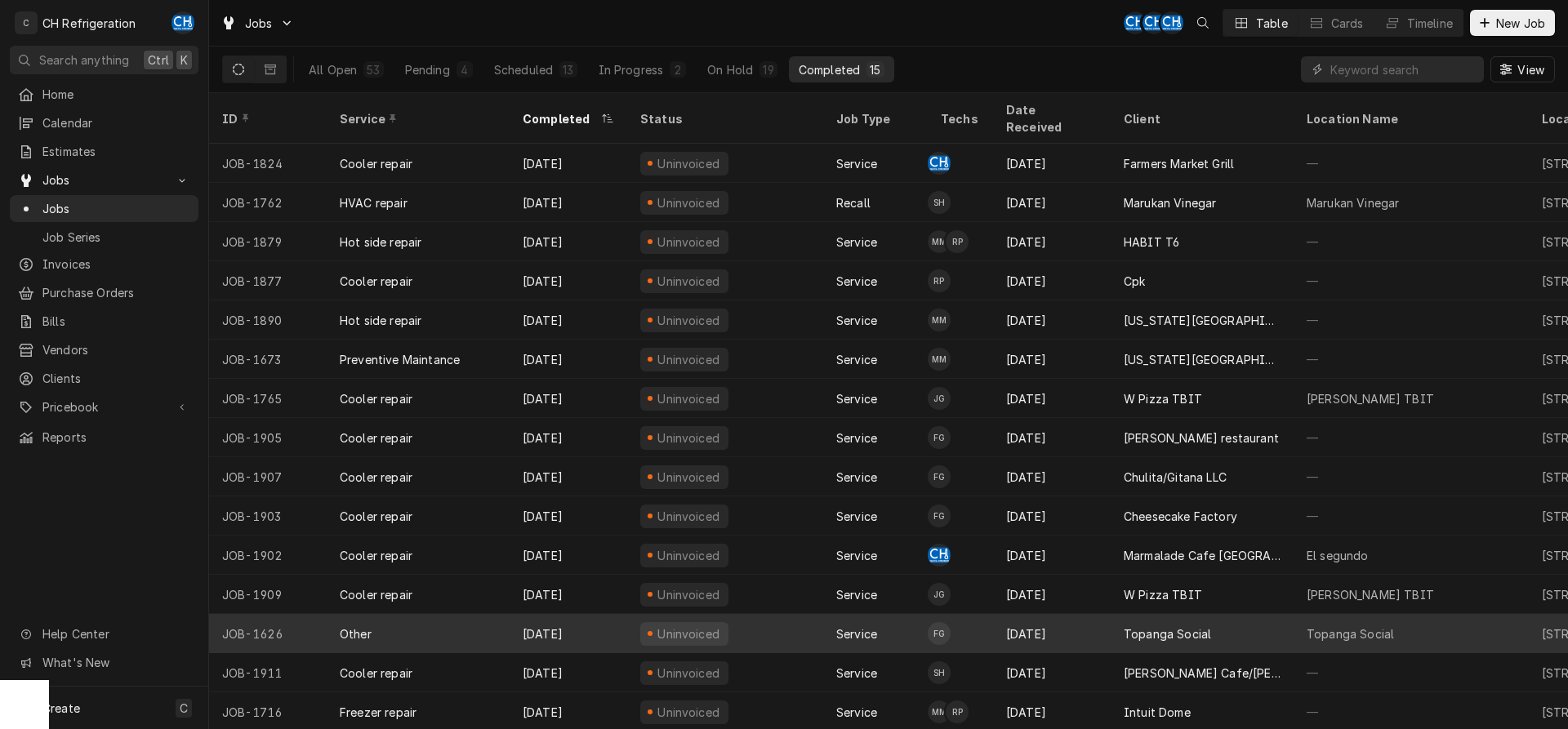
click at [1230, 614] on div "Topanga Social" at bounding box center [1202, 634] width 183 height 40
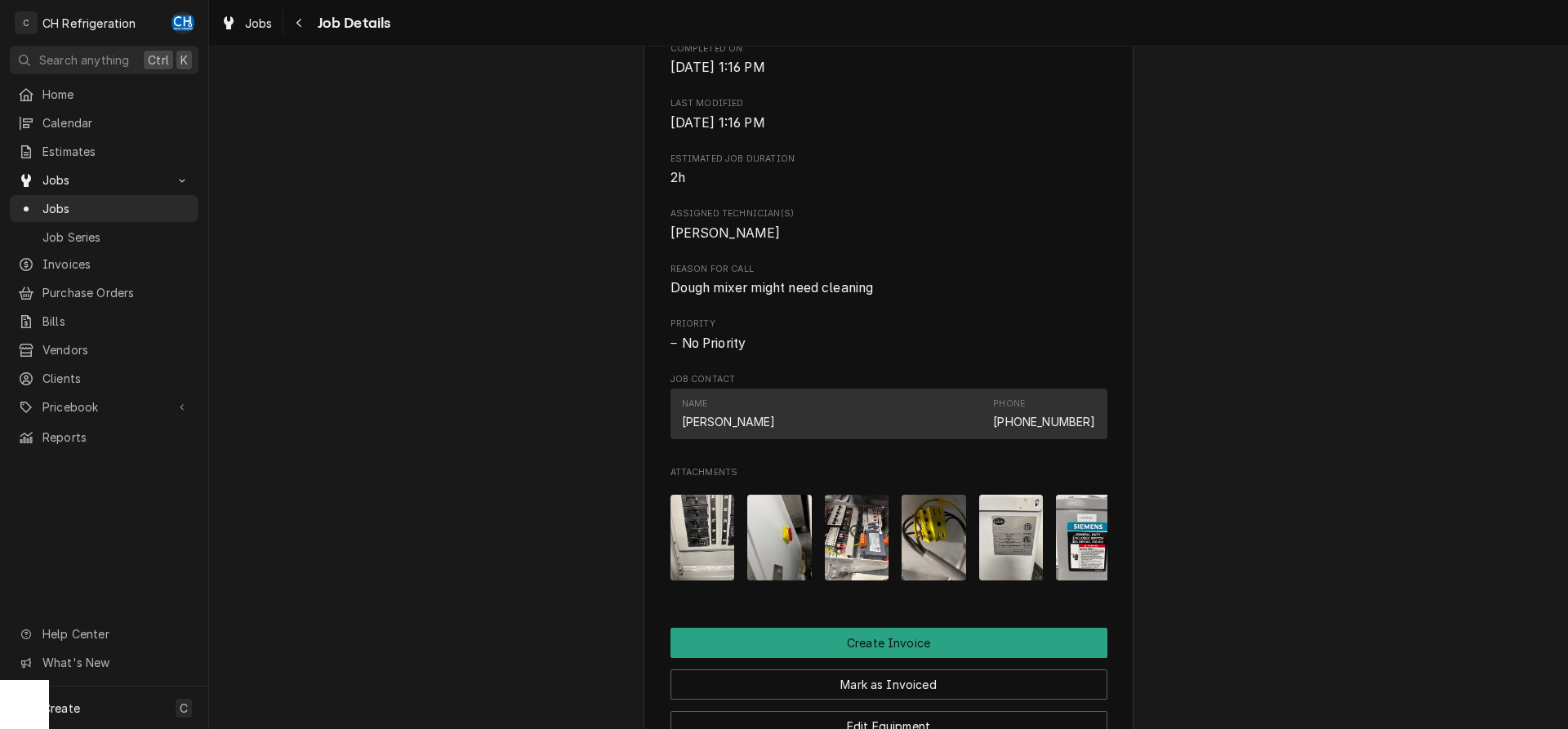
scroll to position [1131, 0]
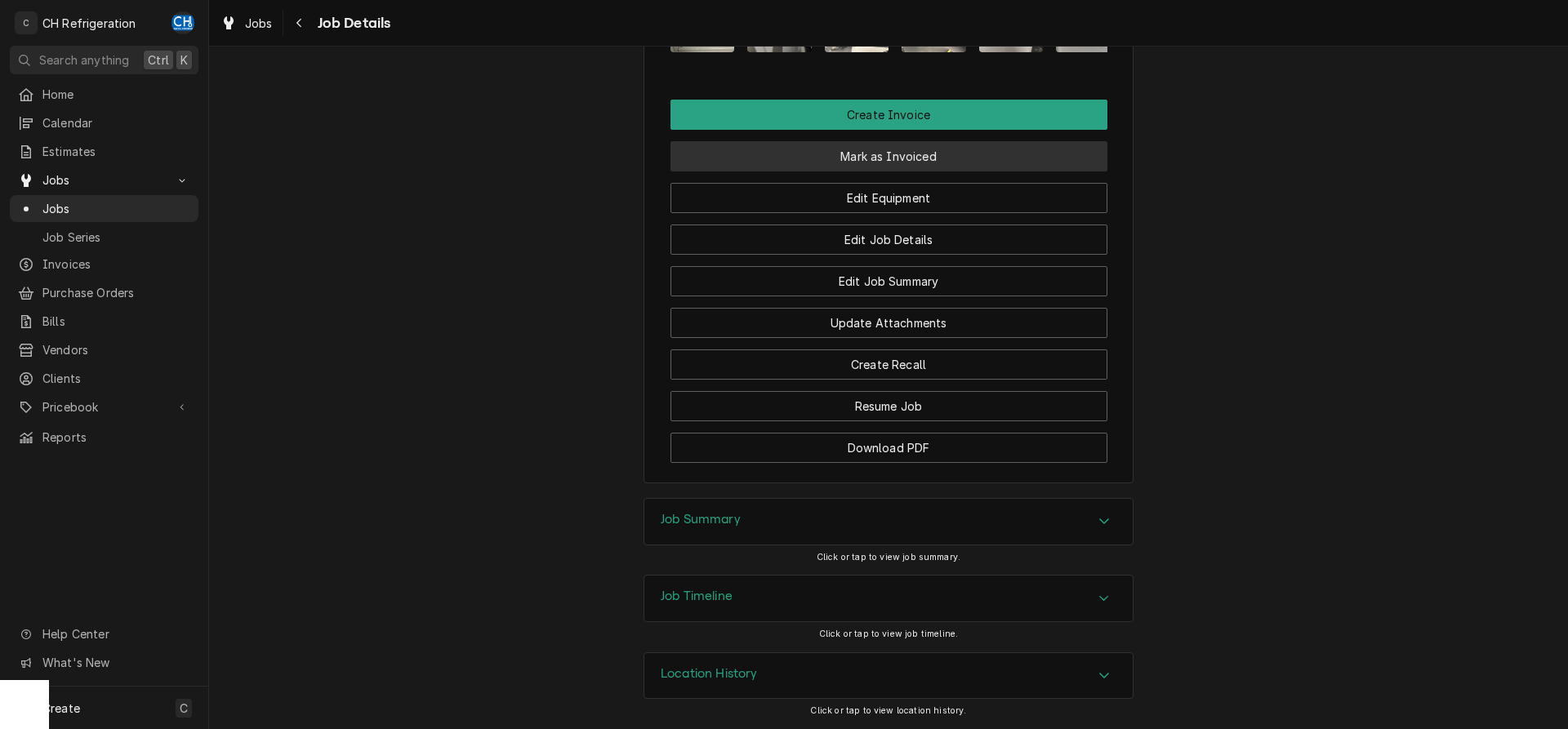
click at [890, 147] on button "Mark as Invoiced" at bounding box center [889, 156] width 437 height 31
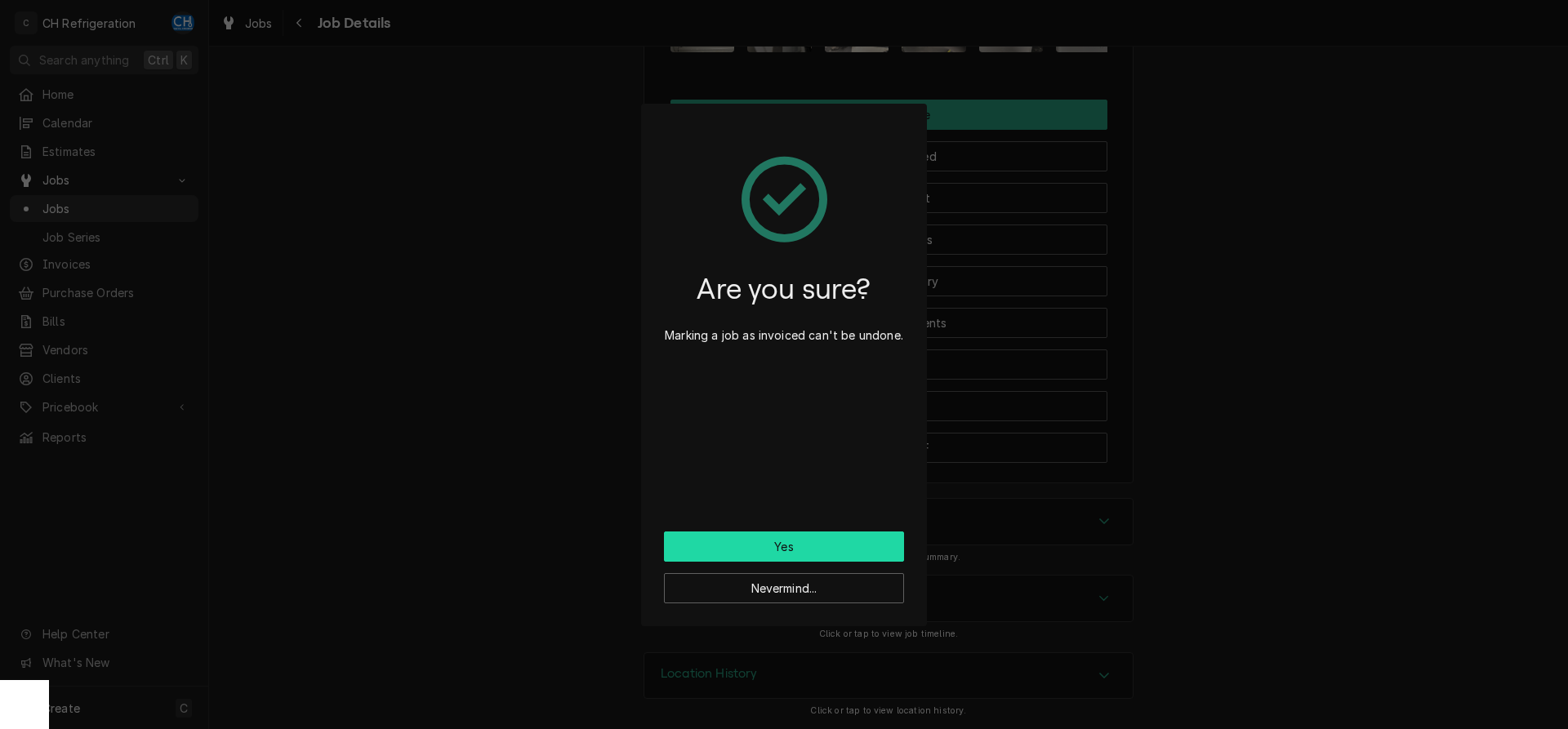
click at [815, 548] on button "Yes" at bounding box center [783, 547] width 240 height 31
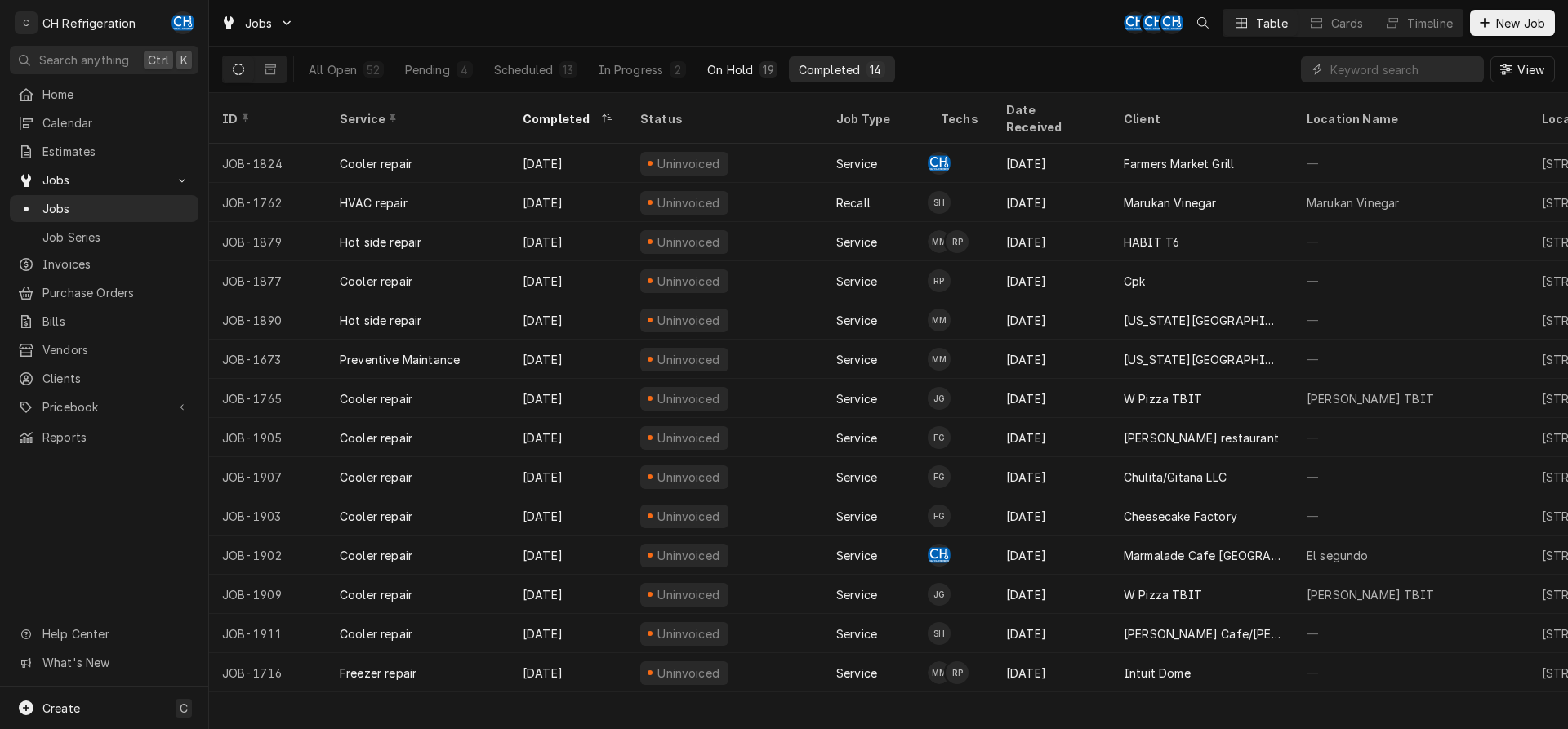
click at [743, 72] on div "On Hold" at bounding box center [730, 69] width 45 height 17
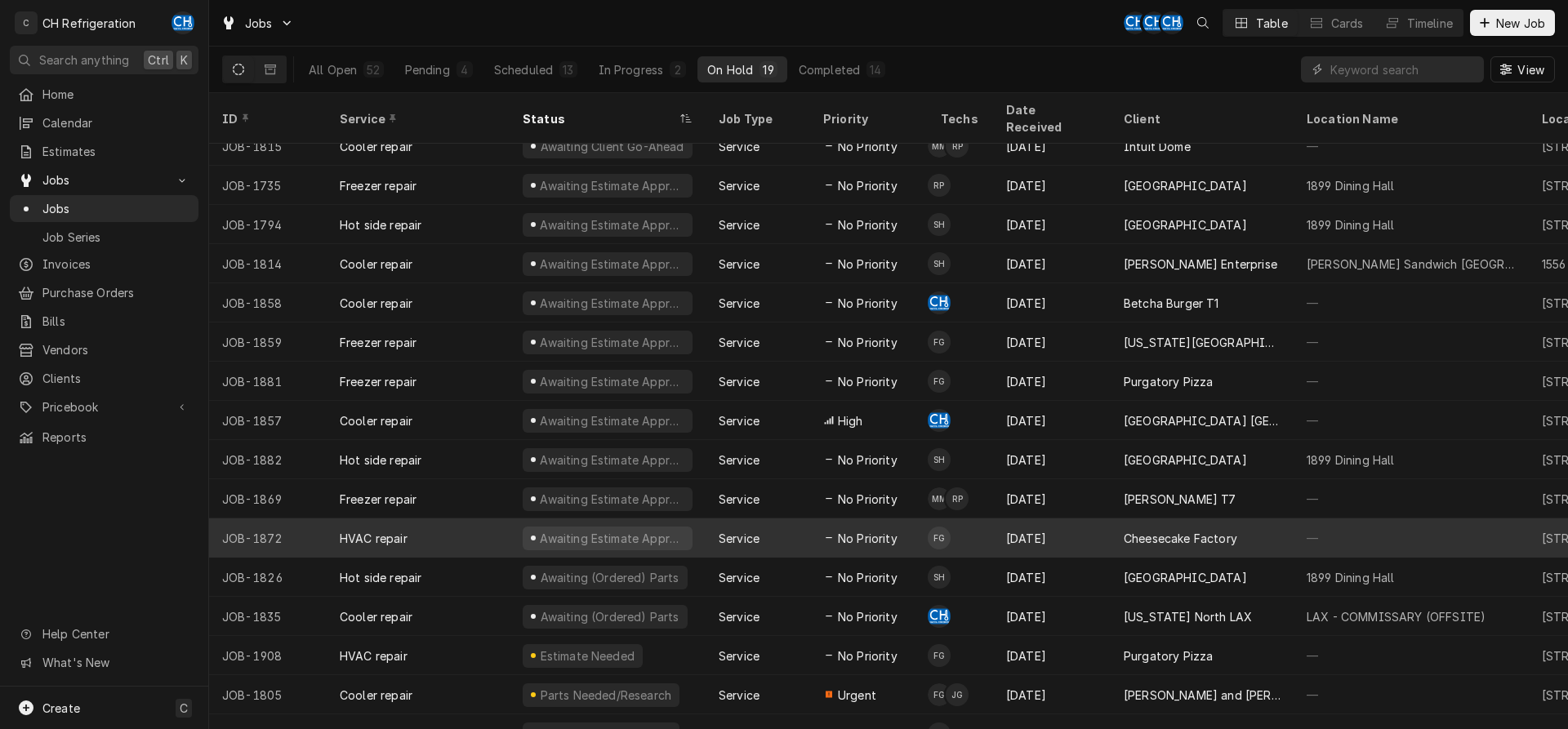
scroll to position [139, 0]
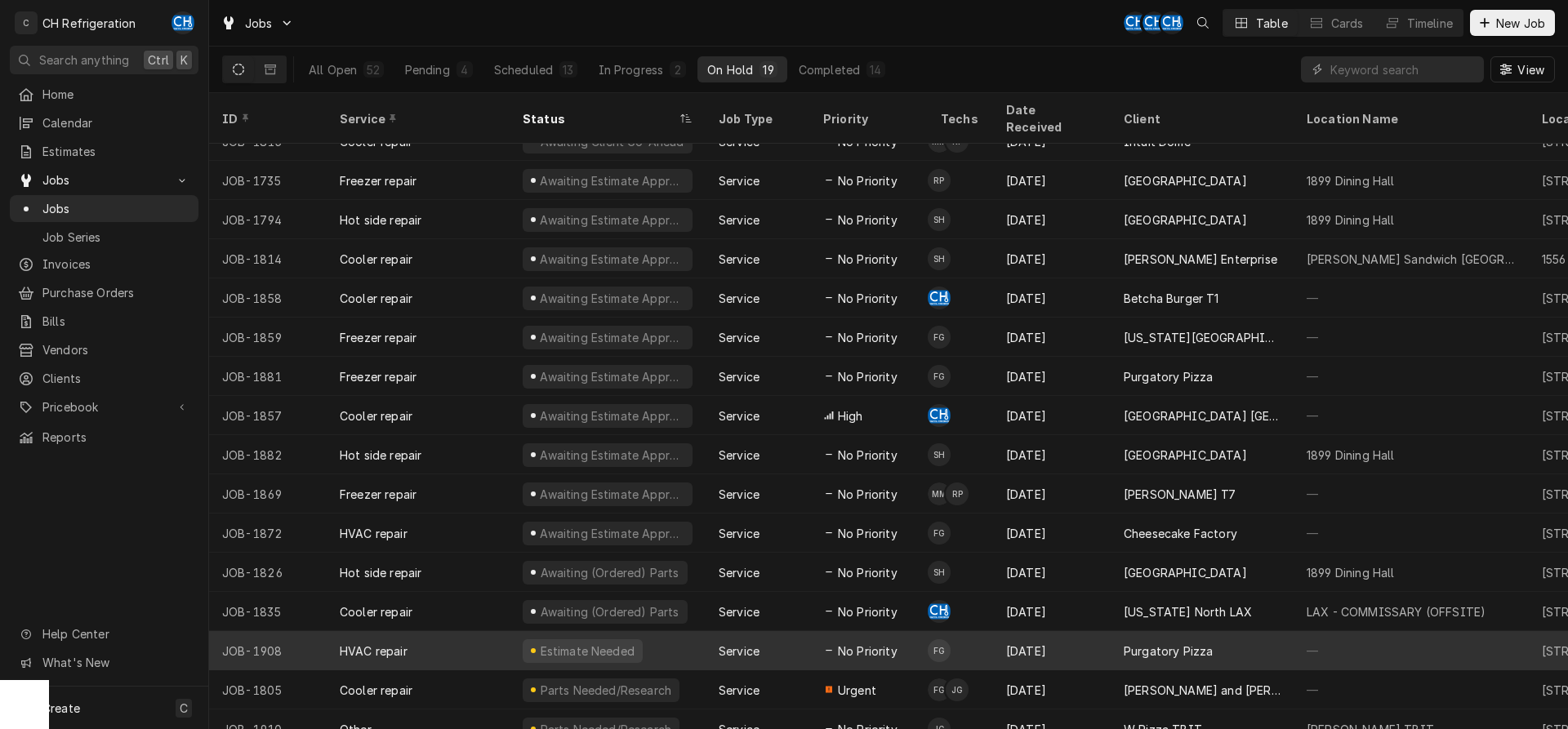
click at [1099, 633] on div "[DATE]" at bounding box center [1051, 651] width 118 height 40
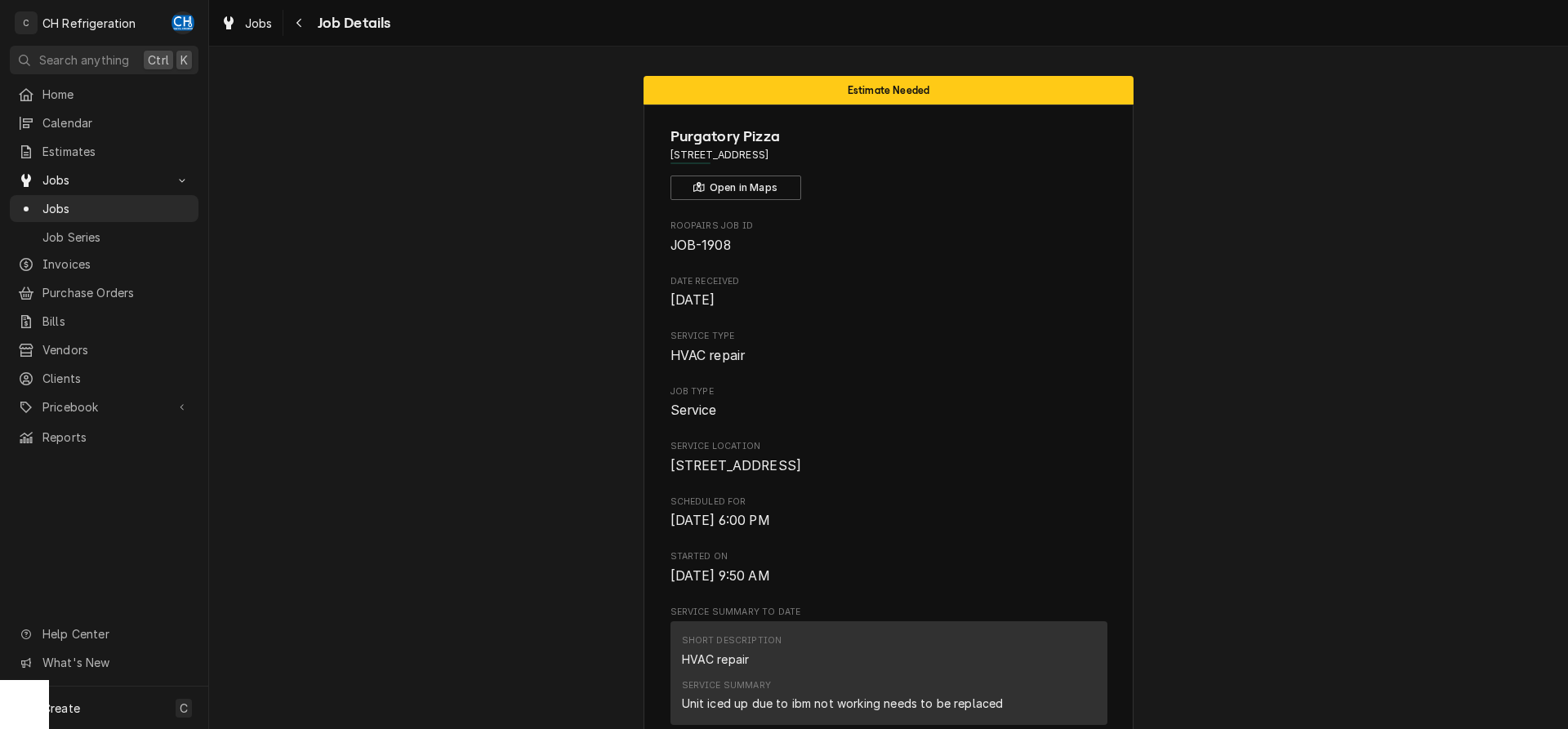
click at [835, 153] on span "[STREET_ADDRESS]" at bounding box center [889, 155] width 437 height 15
drag, startPoint x: 859, startPoint y: 155, endPoint x: 633, endPoint y: 164, distance: 226.2
drag, startPoint x: 887, startPoint y: 154, endPoint x: 655, endPoint y: 157, distance: 232.0
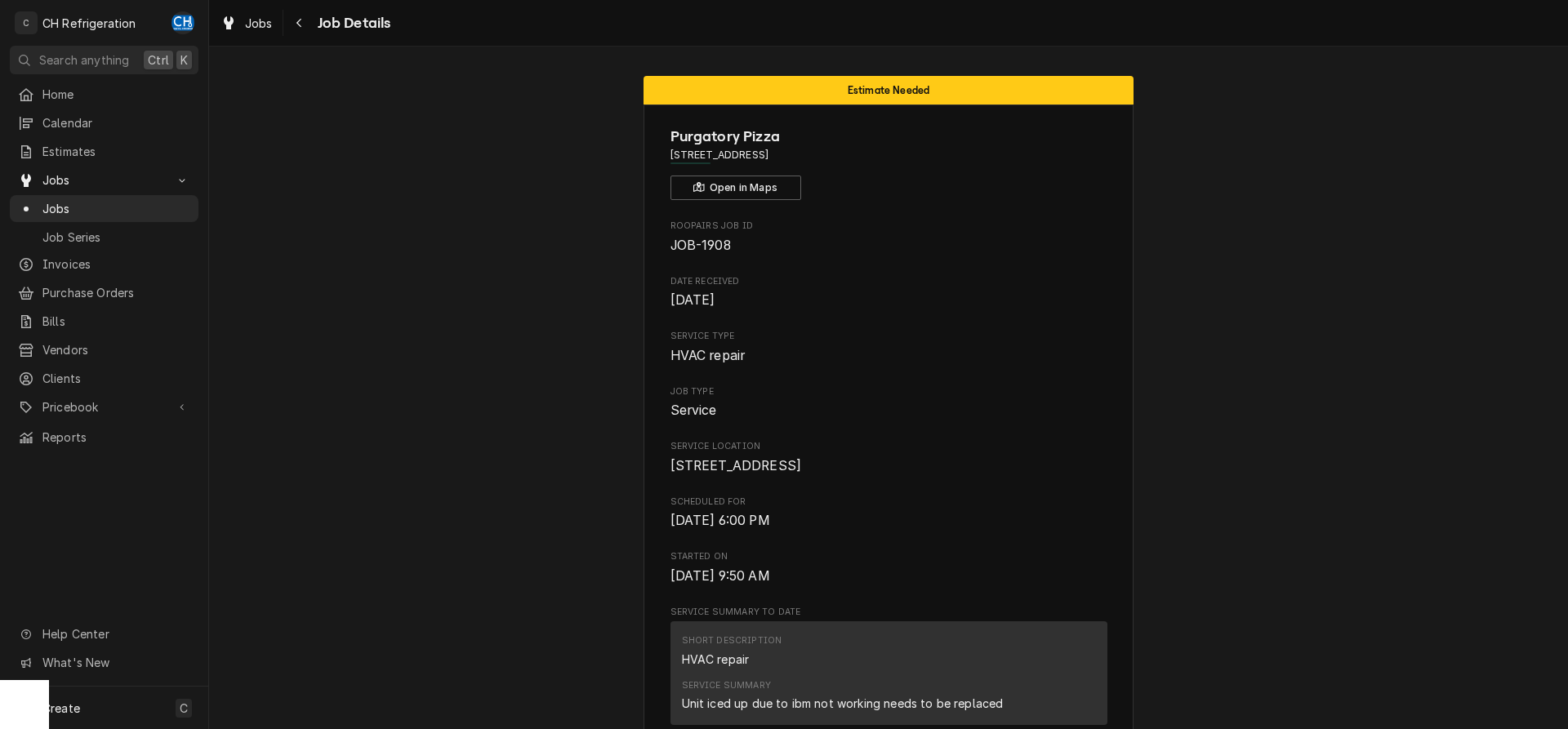
copy span "[STREET_ADDRESS]"
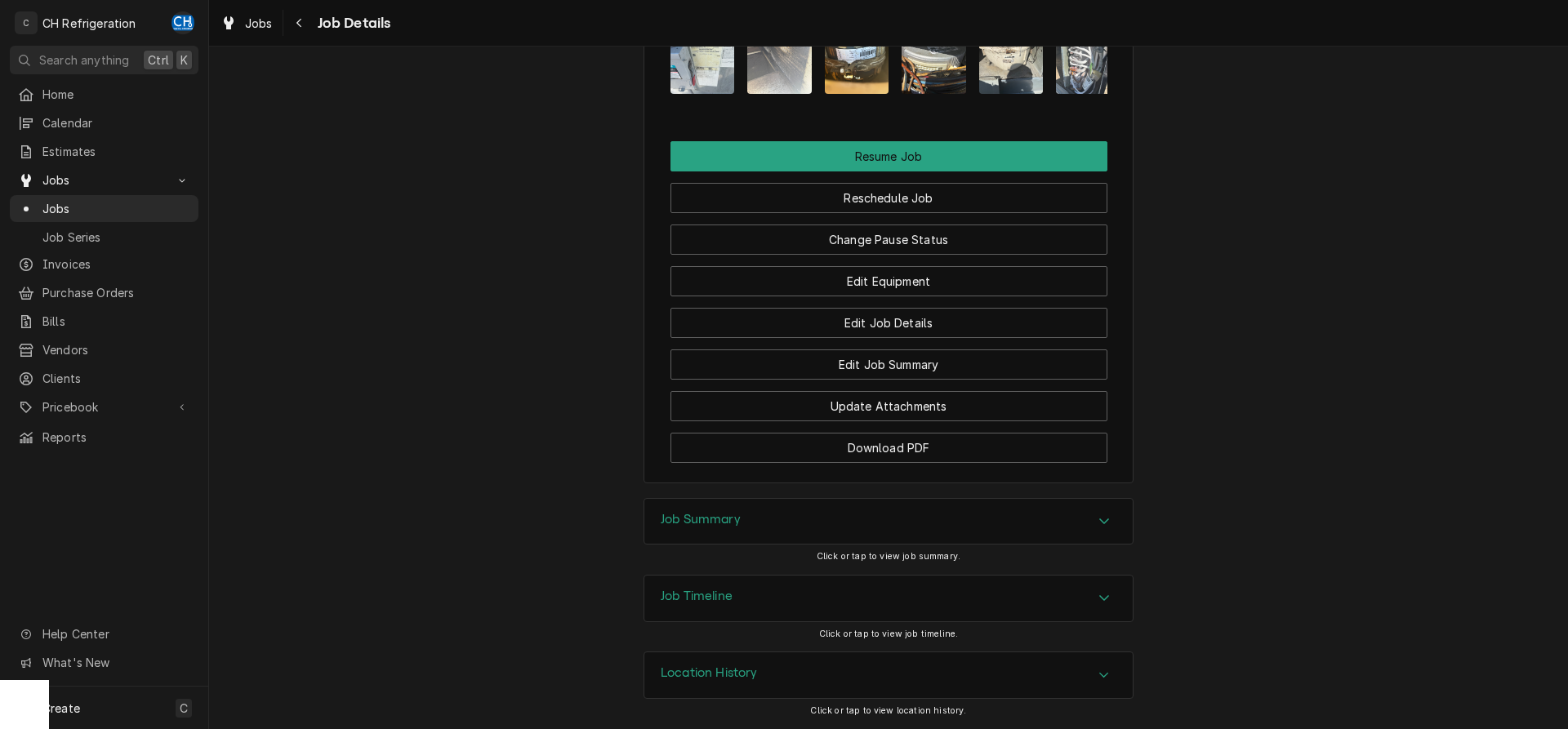
click at [847, 531] on div "Job Summary" at bounding box center [888, 521] width 488 height 45
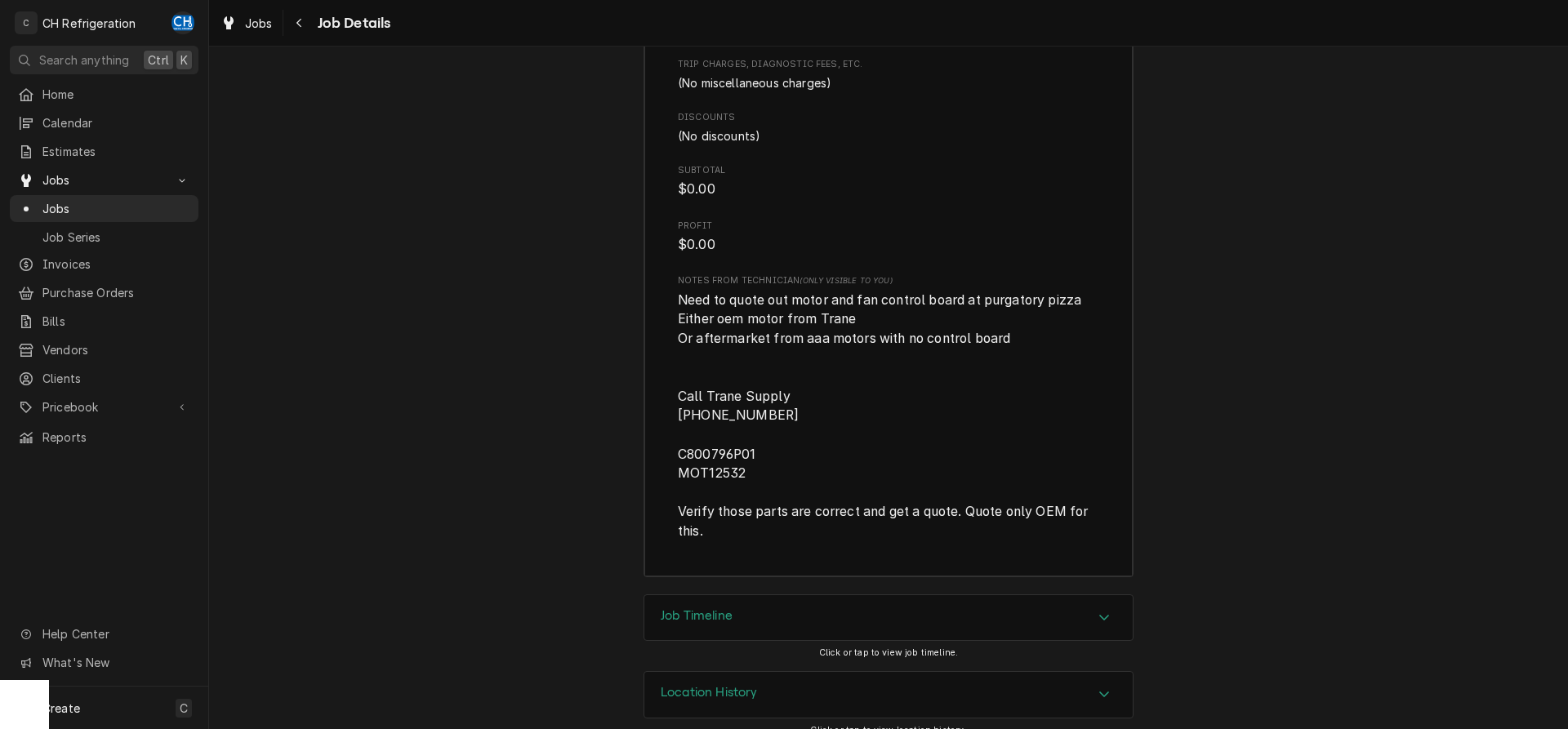
scroll to position [2594, 0]
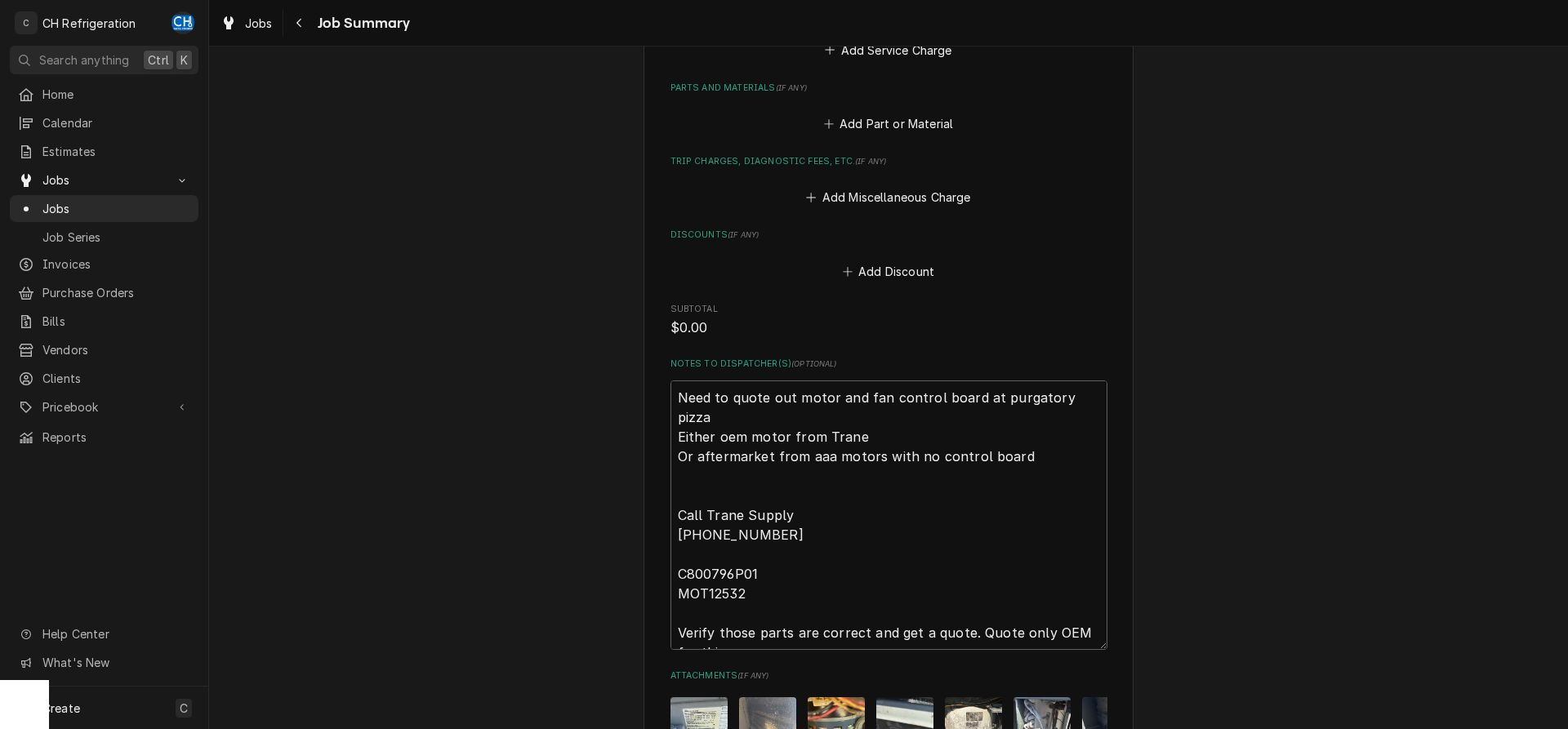
scroll to position [937, 0]
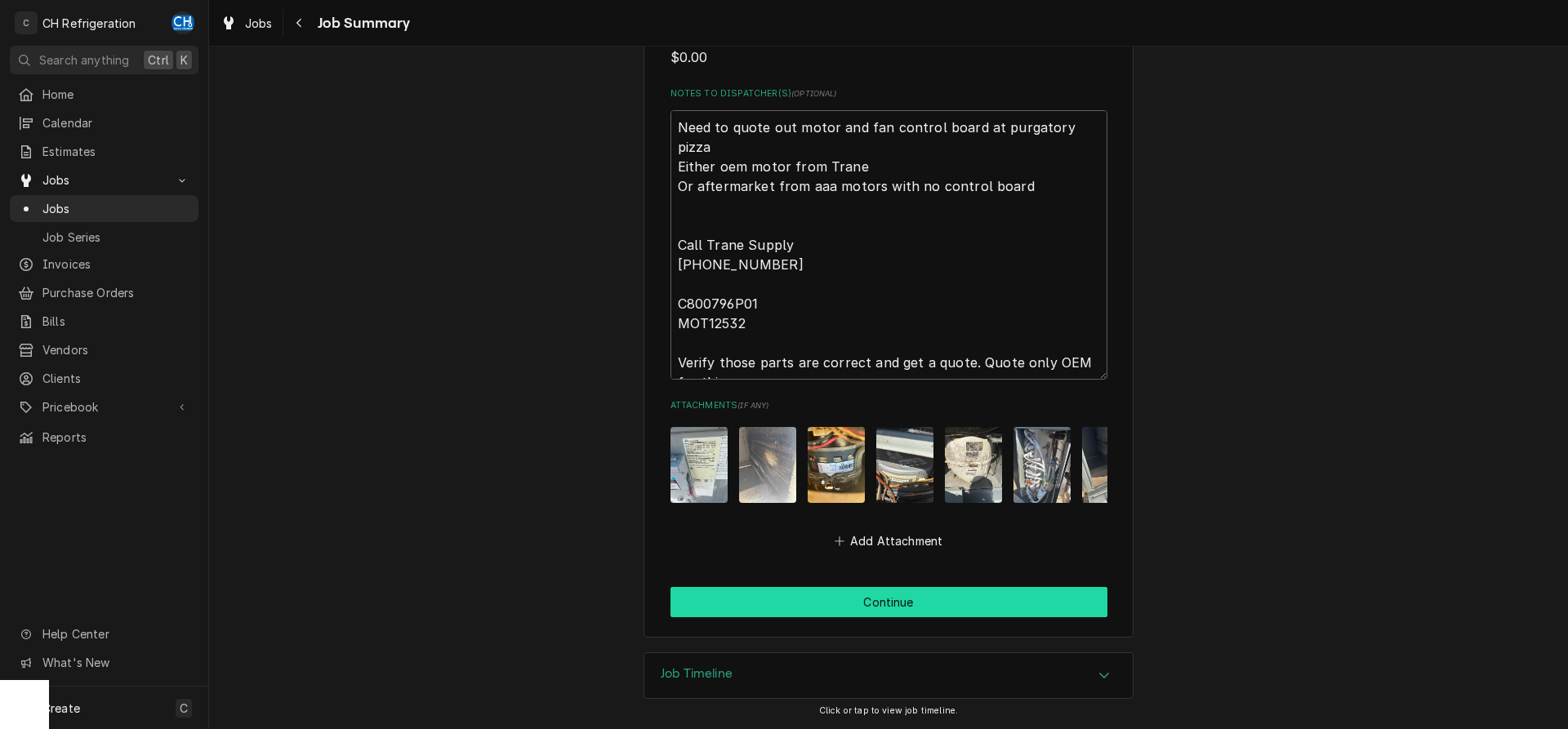
click at [882, 599] on button "Continue" at bounding box center [889, 602] width 437 height 31
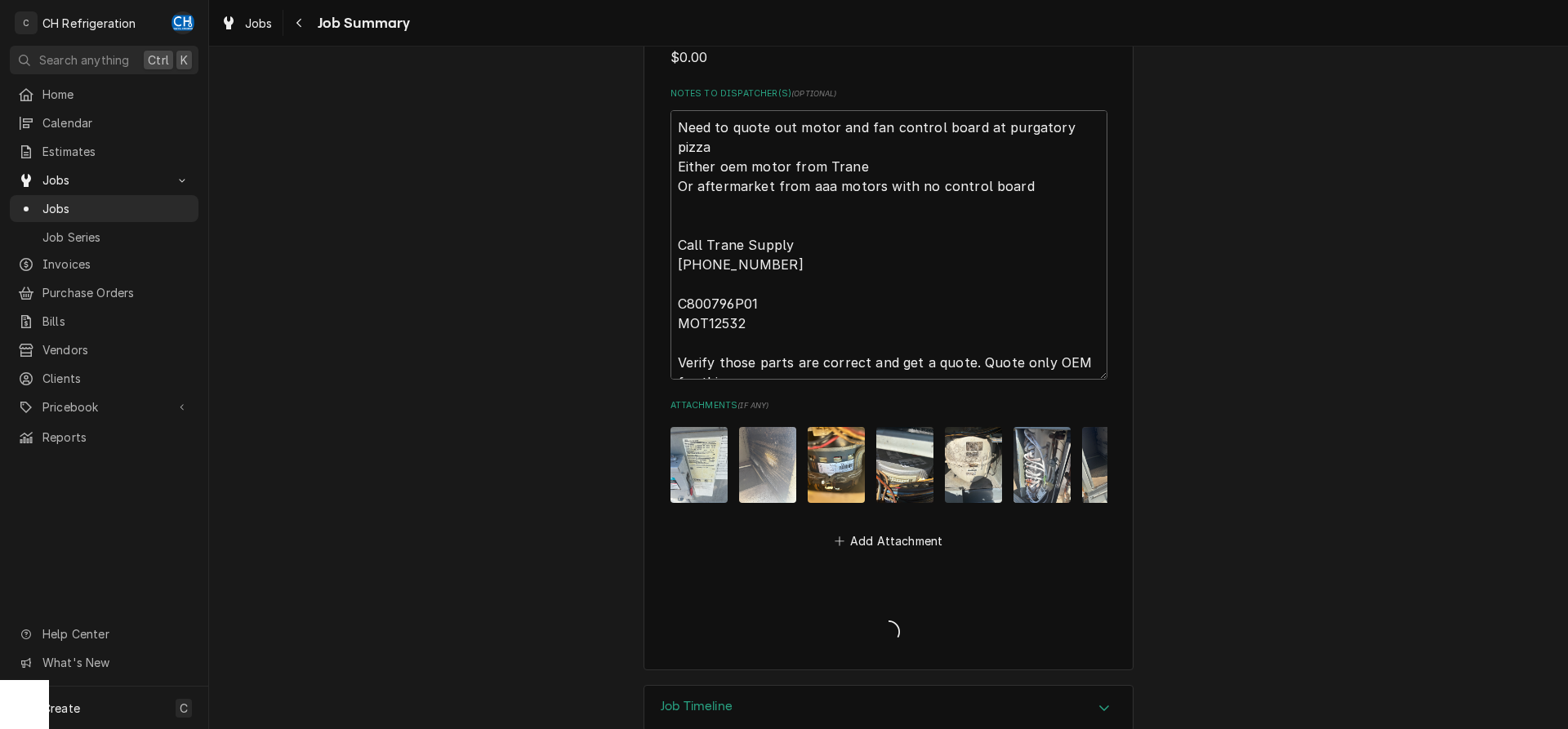
type textarea "x"
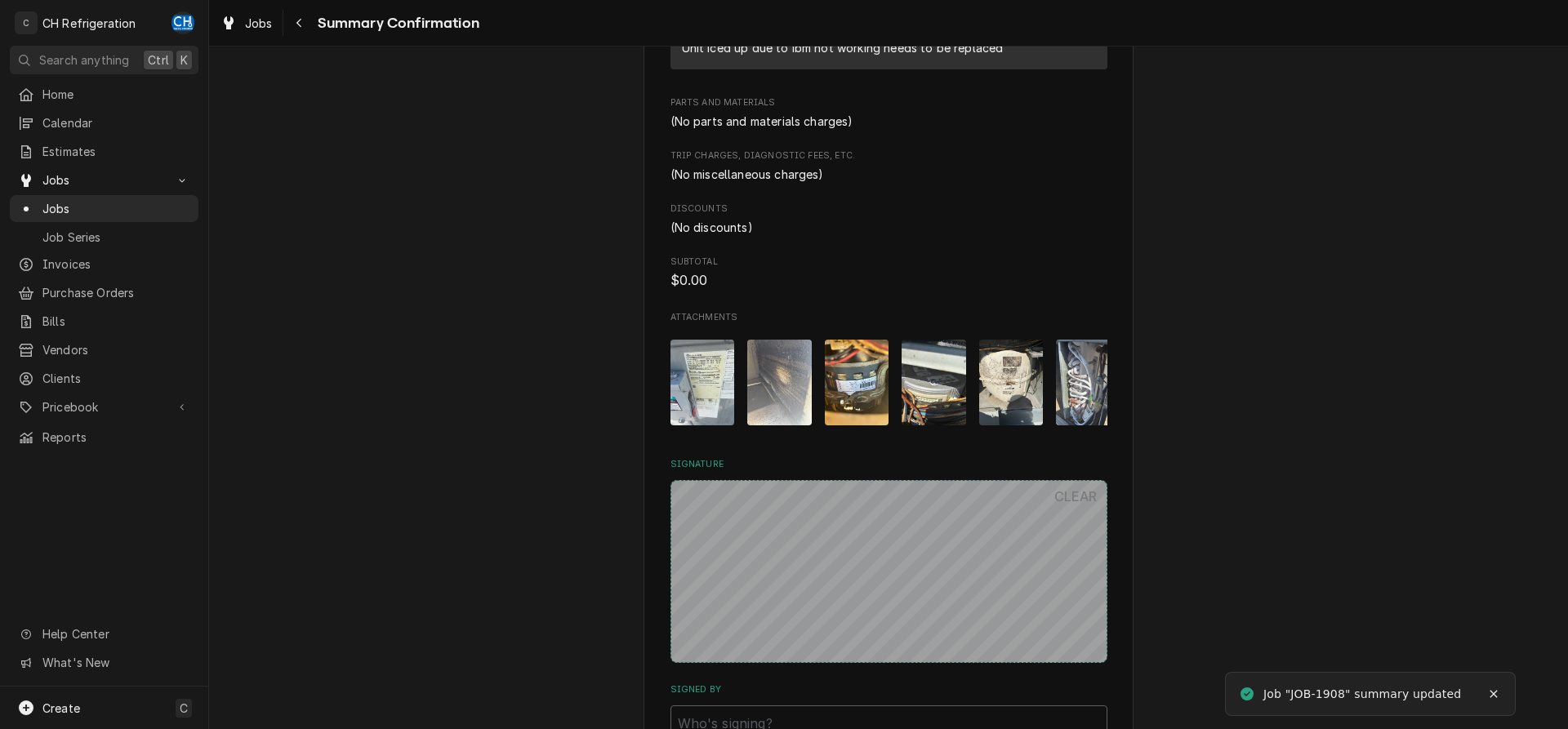
scroll to position [856, 0]
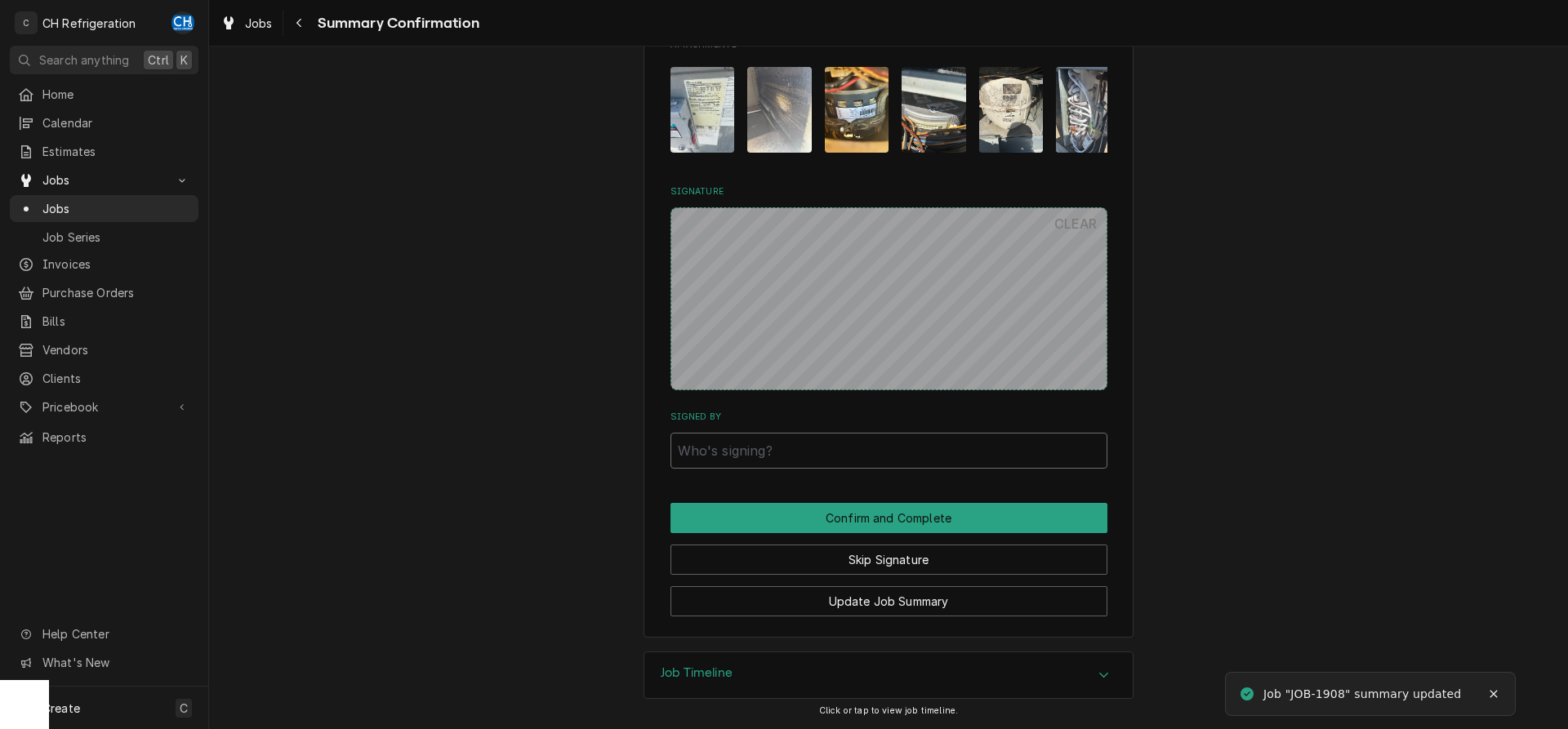
click at [902, 435] on input "Signed By" at bounding box center [889, 451] width 437 height 36
type input "desfg"
click at [894, 520] on button "Confirm and Complete" at bounding box center [889, 518] width 437 height 31
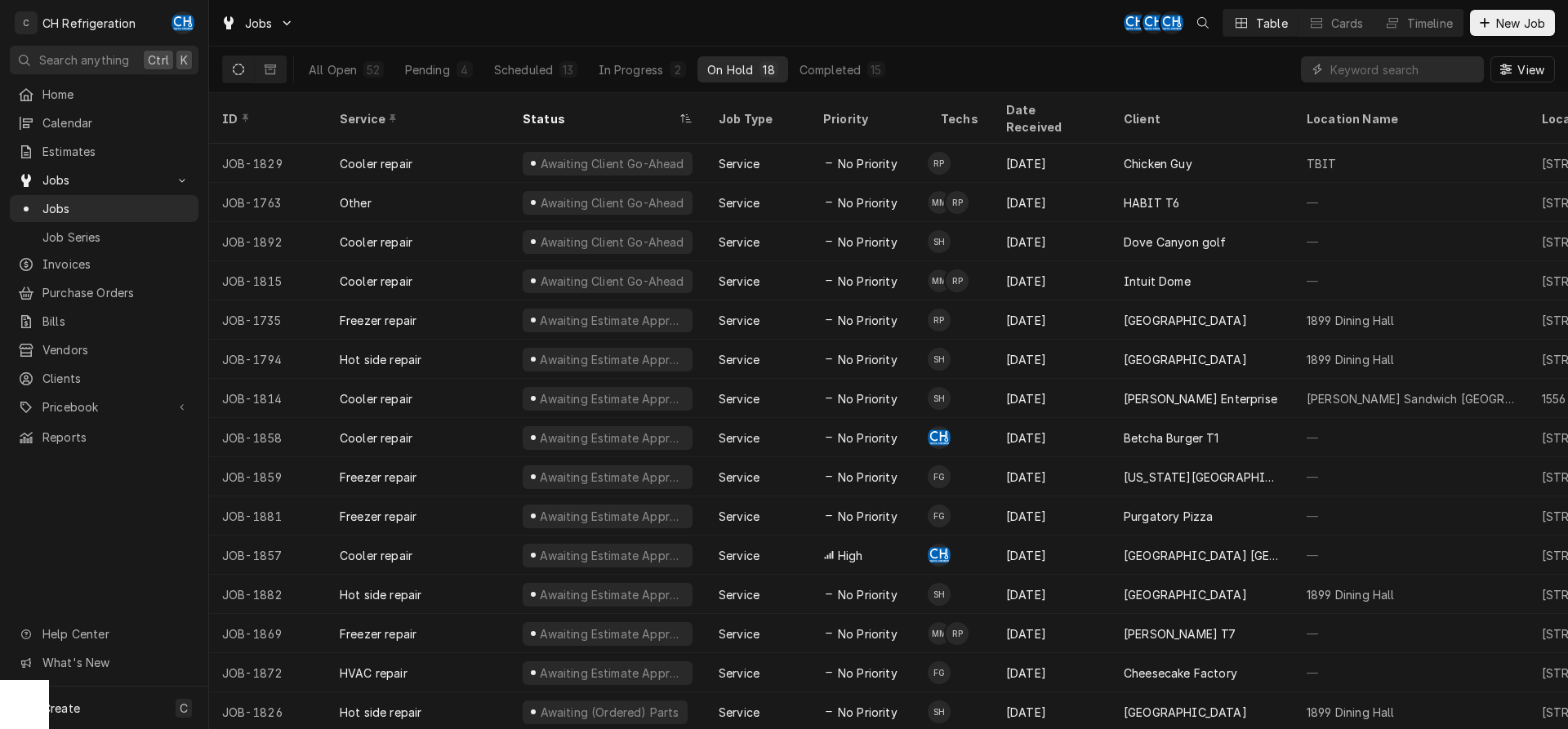
click at [843, 54] on div "All Open 52 Pending 4 Scheduled 13 In Progress 2 On Hold 18 Completed 15" at bounding box center [597, 68] width 596 height 45
drag, startPoint x: 843, startPoint y: 59, endPoint x: 852, endPoint y: 63, distance: 9.8
click at [844, 61] on button "Completed 15" at bounding box center [843, 69] width 106 height 26
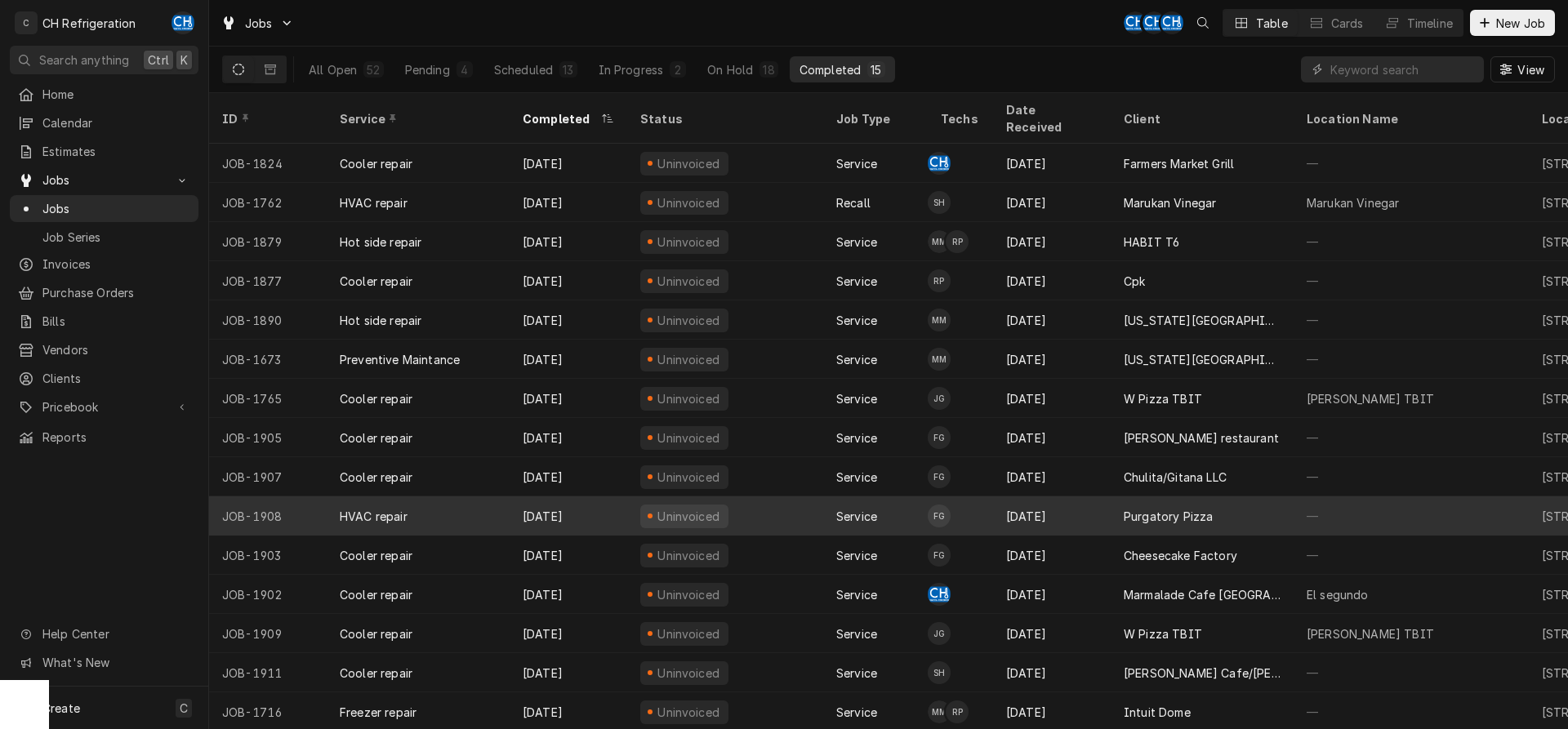
click at [1175, 509] on div "Purgatory Pizza" at bounding box center [1202, 516] width 183 height 40
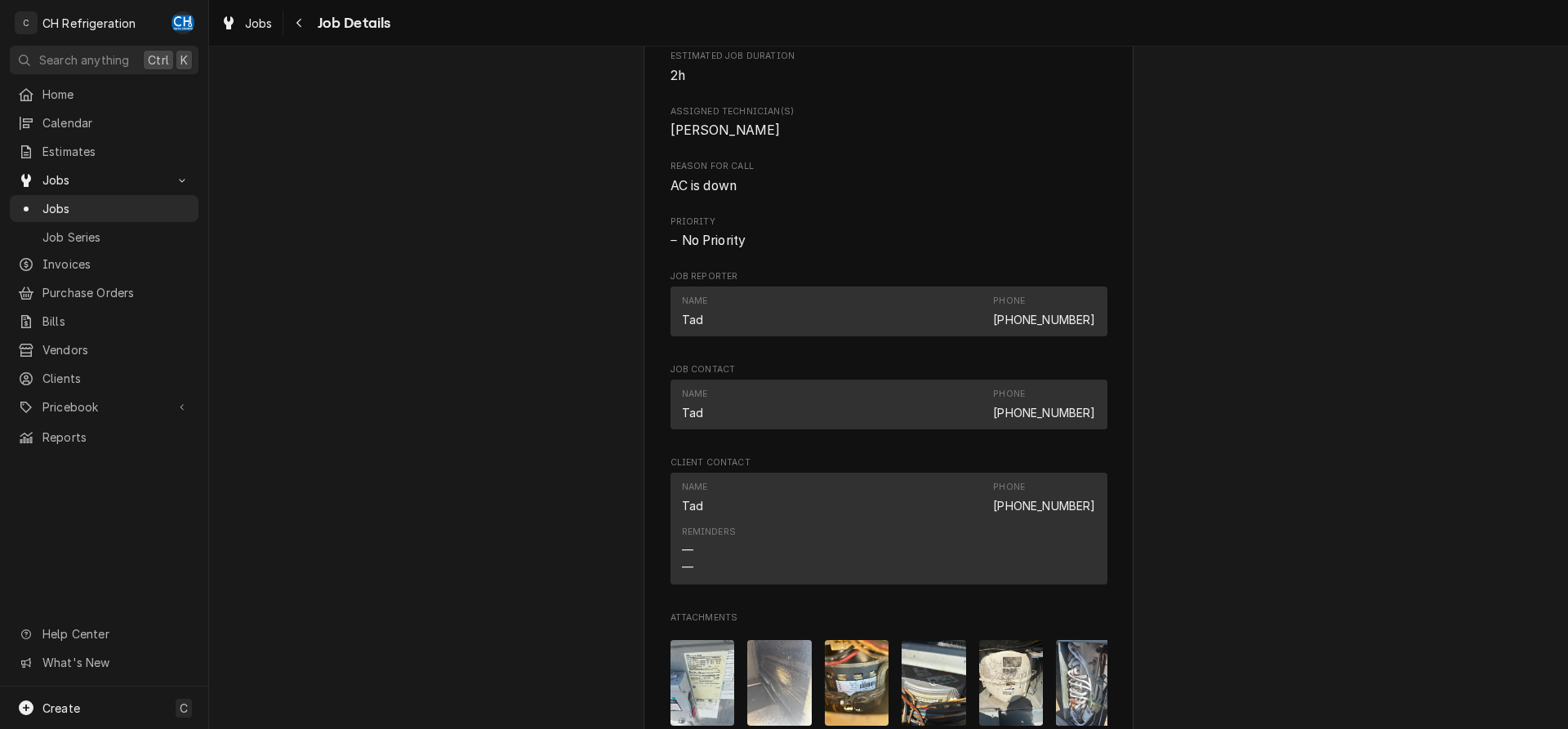
scroll to position [1166, 0]
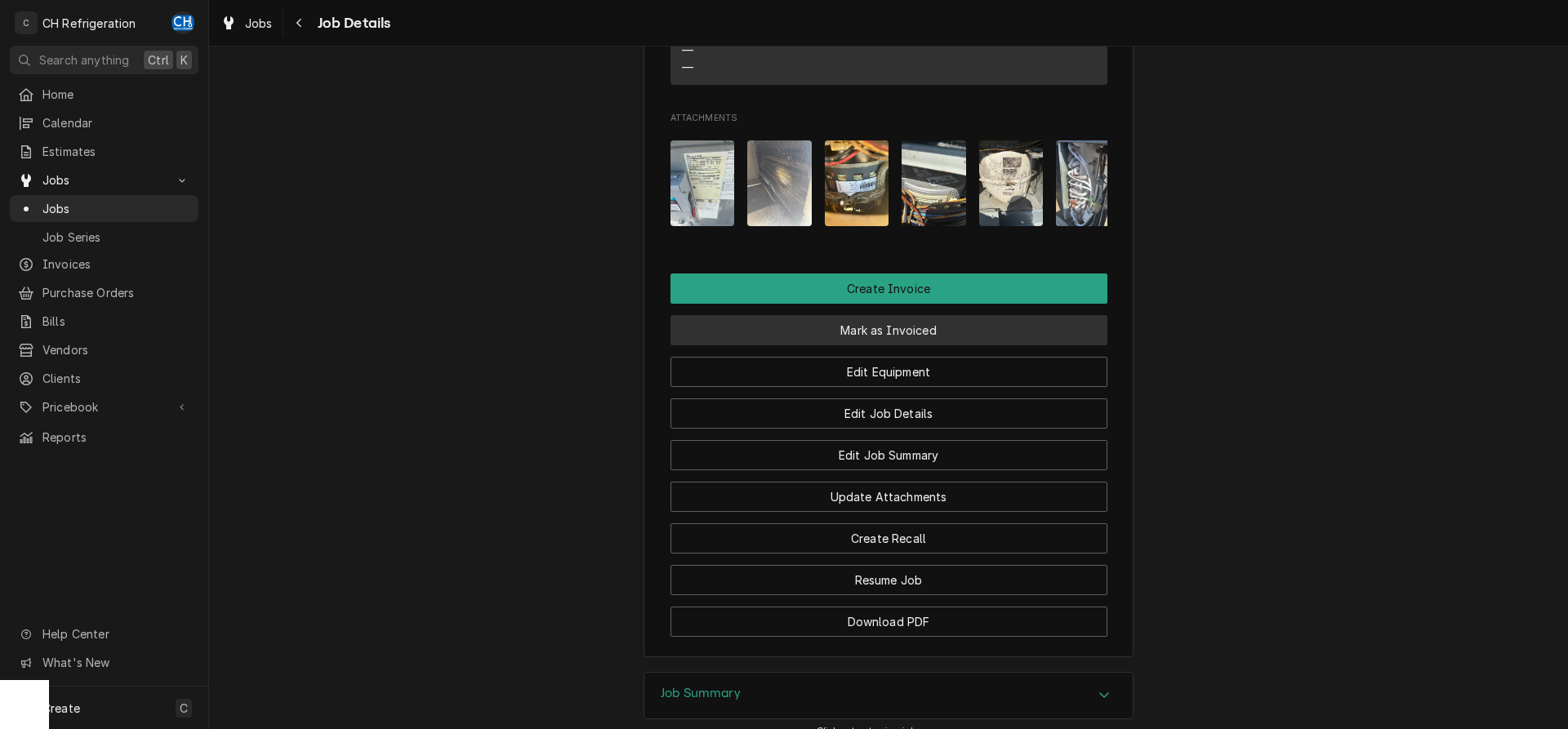
click at [878, 346] on button "Mark as Invoiced" at bounding box center [889, 330] width 437 height 31
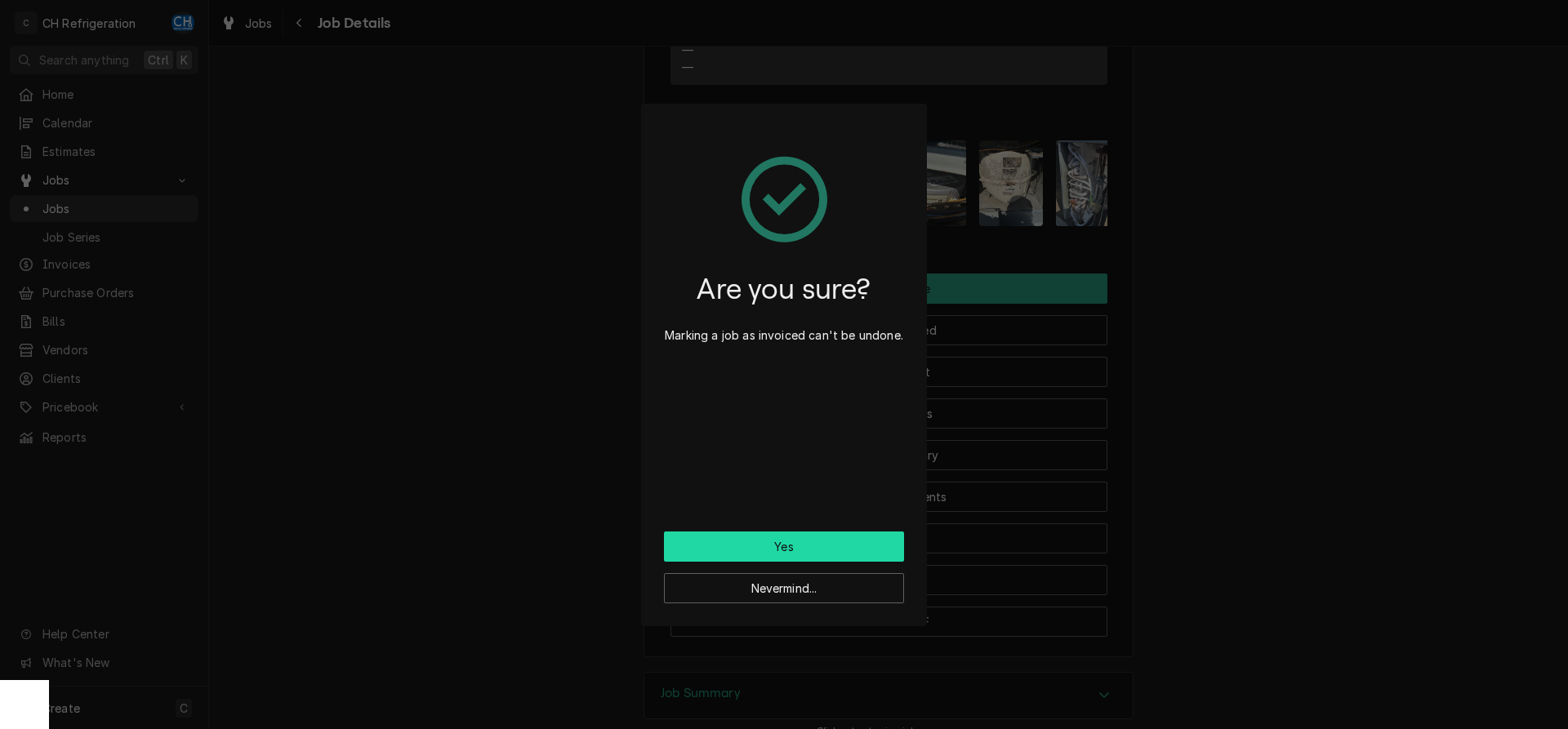
click at [810, 541] on button "Yes" at bounding box center [783, 547] width 240 height 31
